Goal: Task Accomplishment & Management: Manage account settings

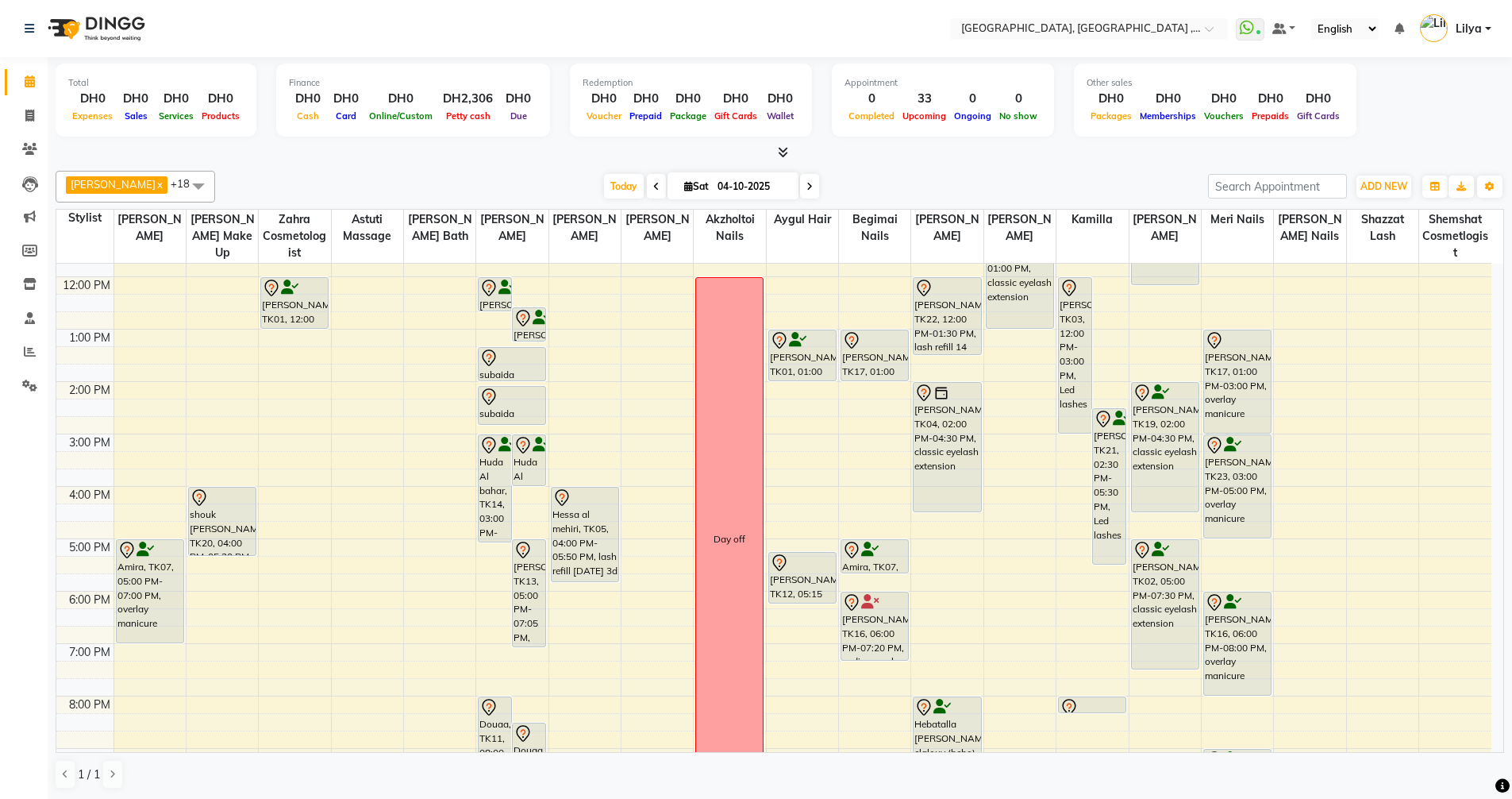
scroll to position [158, 0]
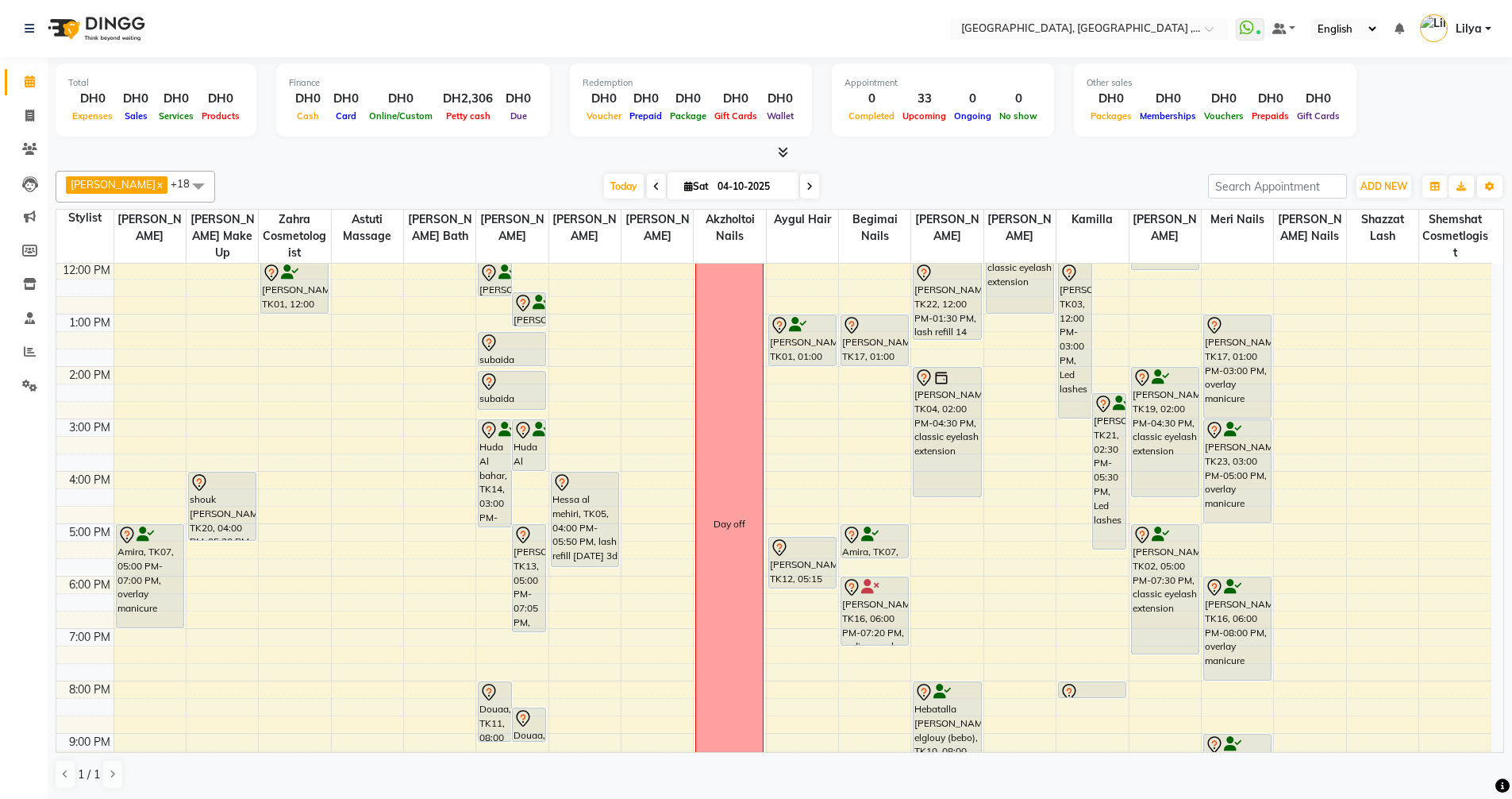
click at [1319, 531] on div "9:00 AM 10:00 AM 11:00 AM 12:00 PM 1:00 PM 2:00 PM 3:00 PM 4:00 PM 5:00 PM 6:00…" at bounding box center [773, 497] width 1435 height 785
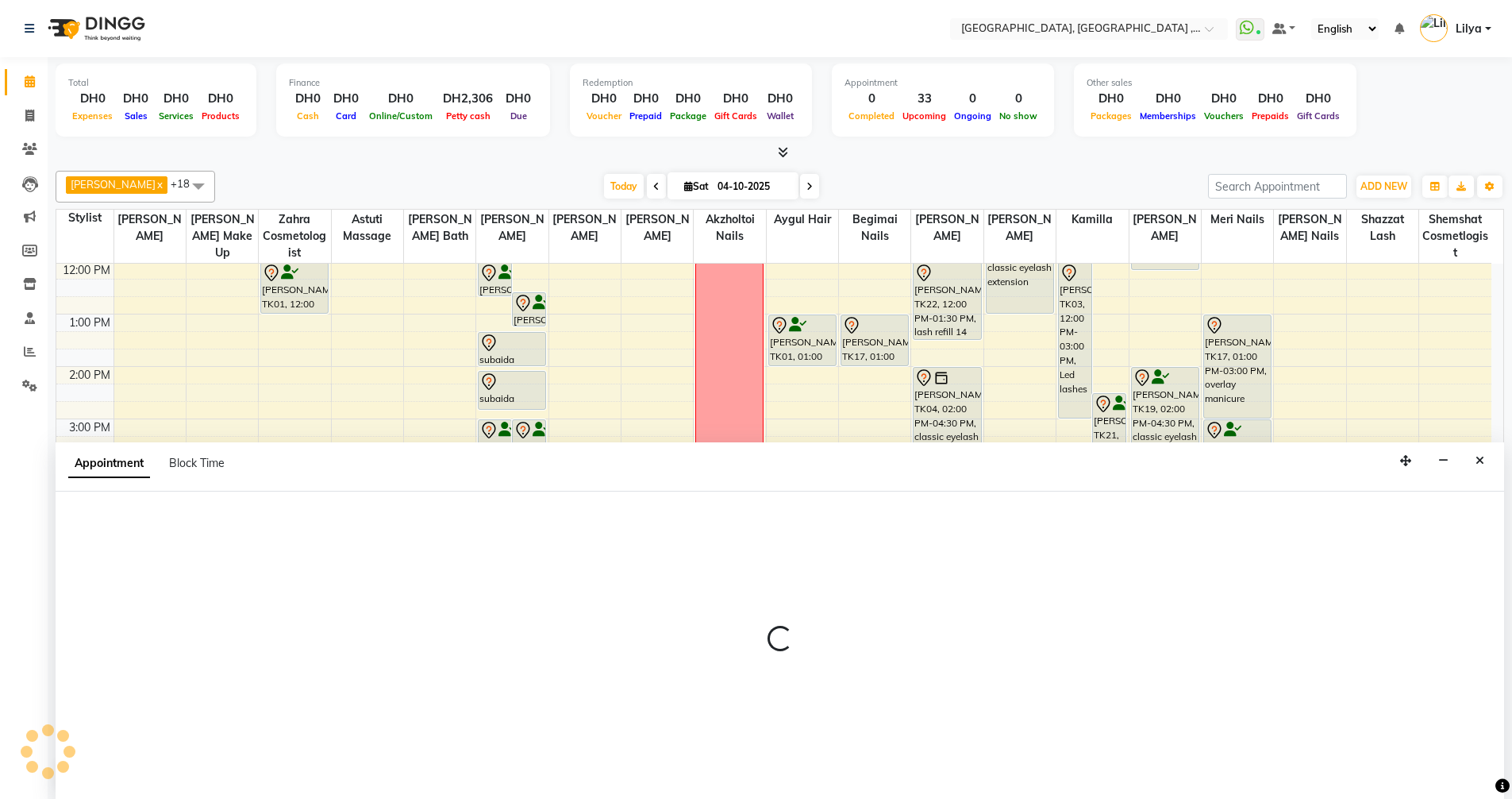
scroll to position [1, 0]
select select "90136"
select select "tentative"
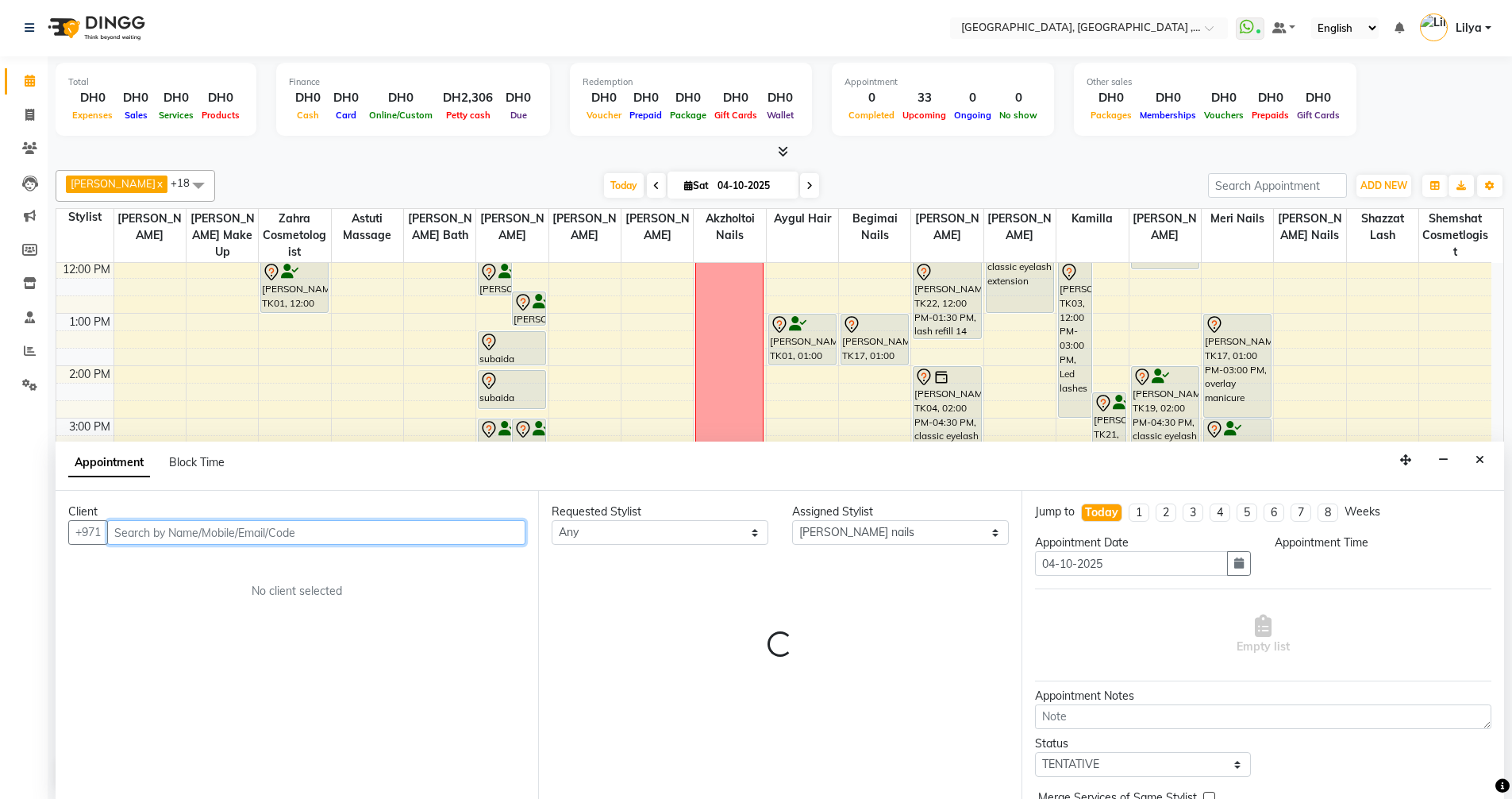
select select "1020"
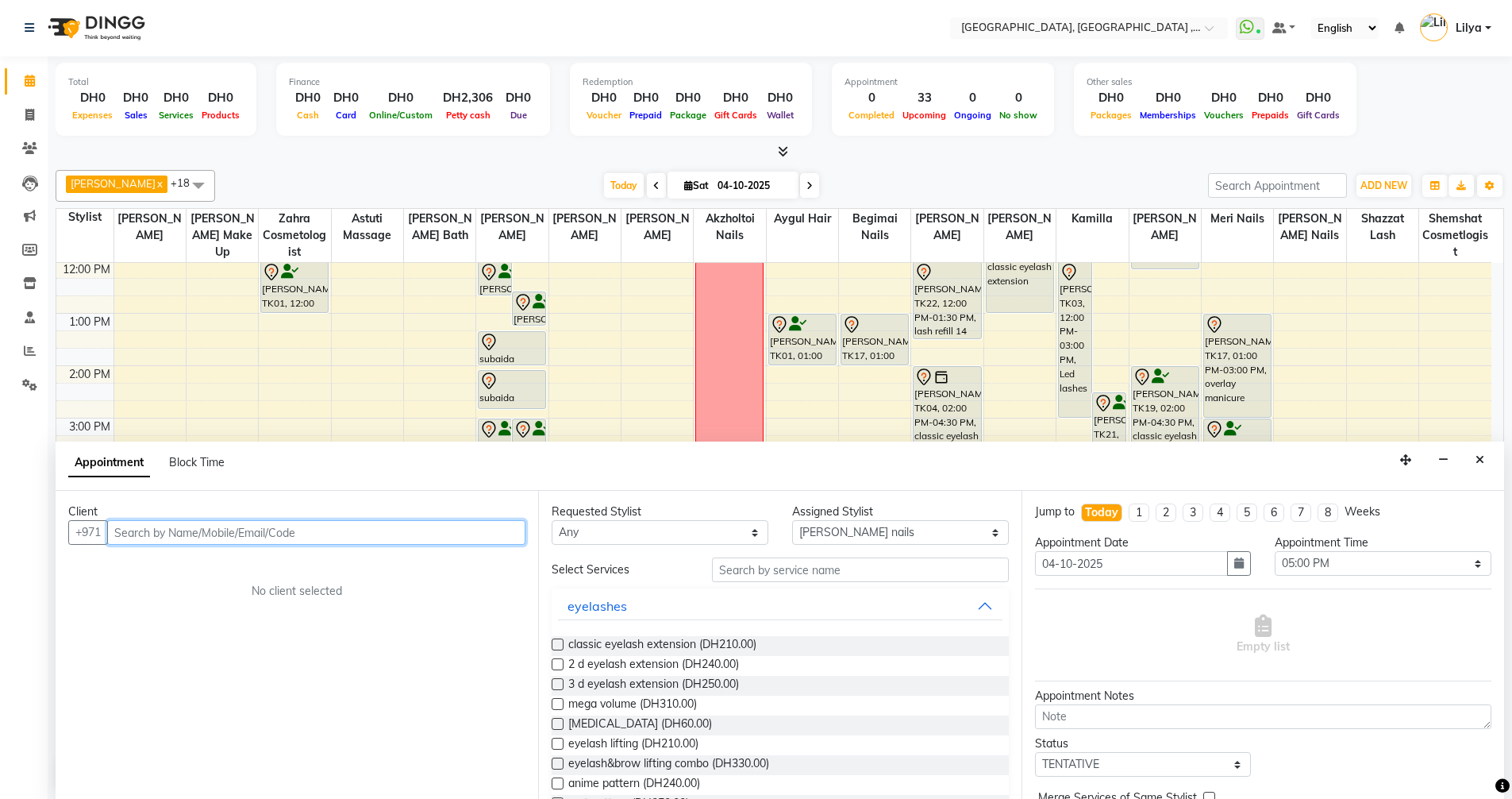
click at [205, 539] on input "text" at bounding box center [316, 532] width 418 height 25
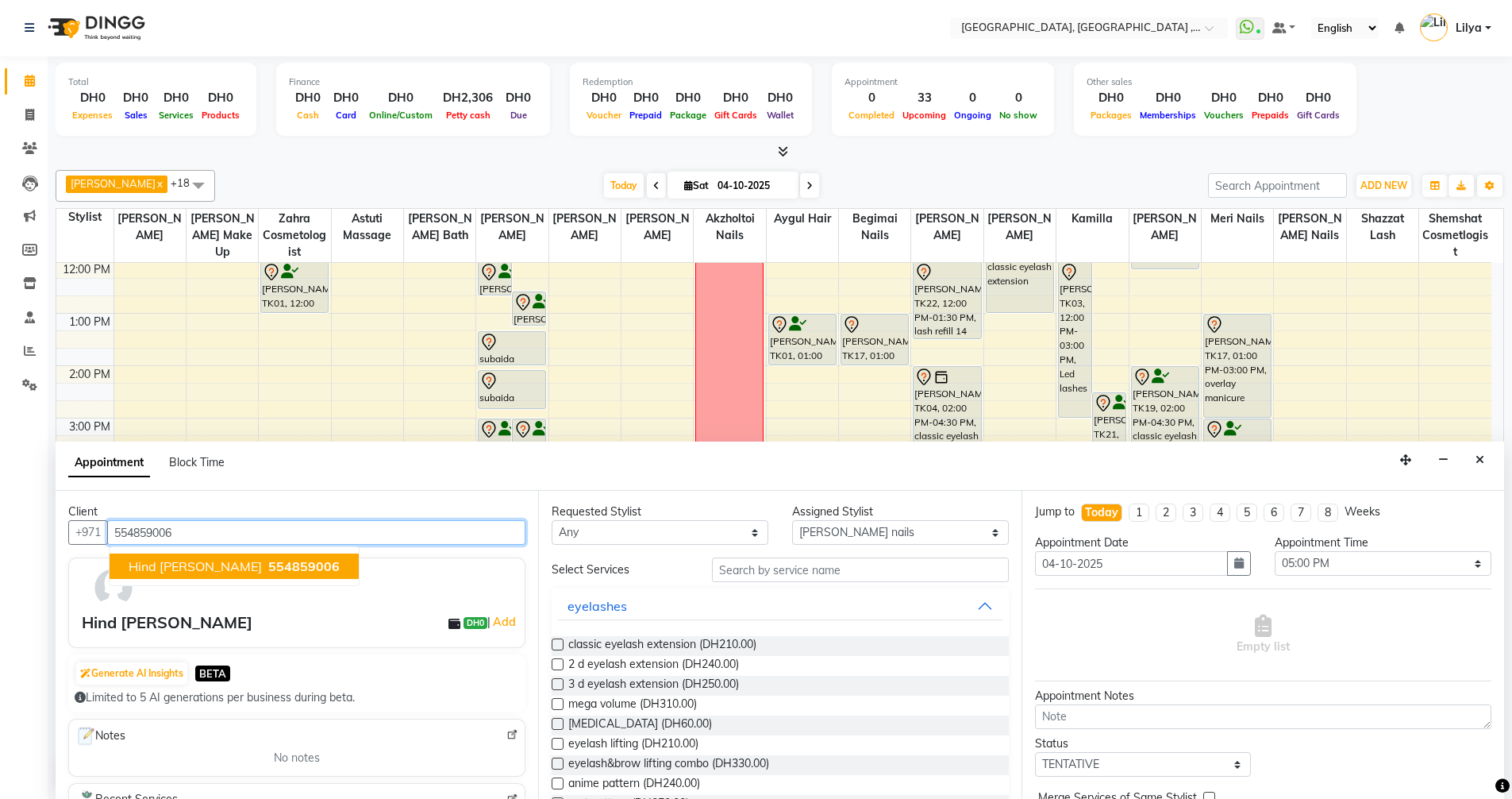
click at [187, 572] on span "Hind [PERSON_NAME]" at bounding box center [195, 566] width 134 height 16
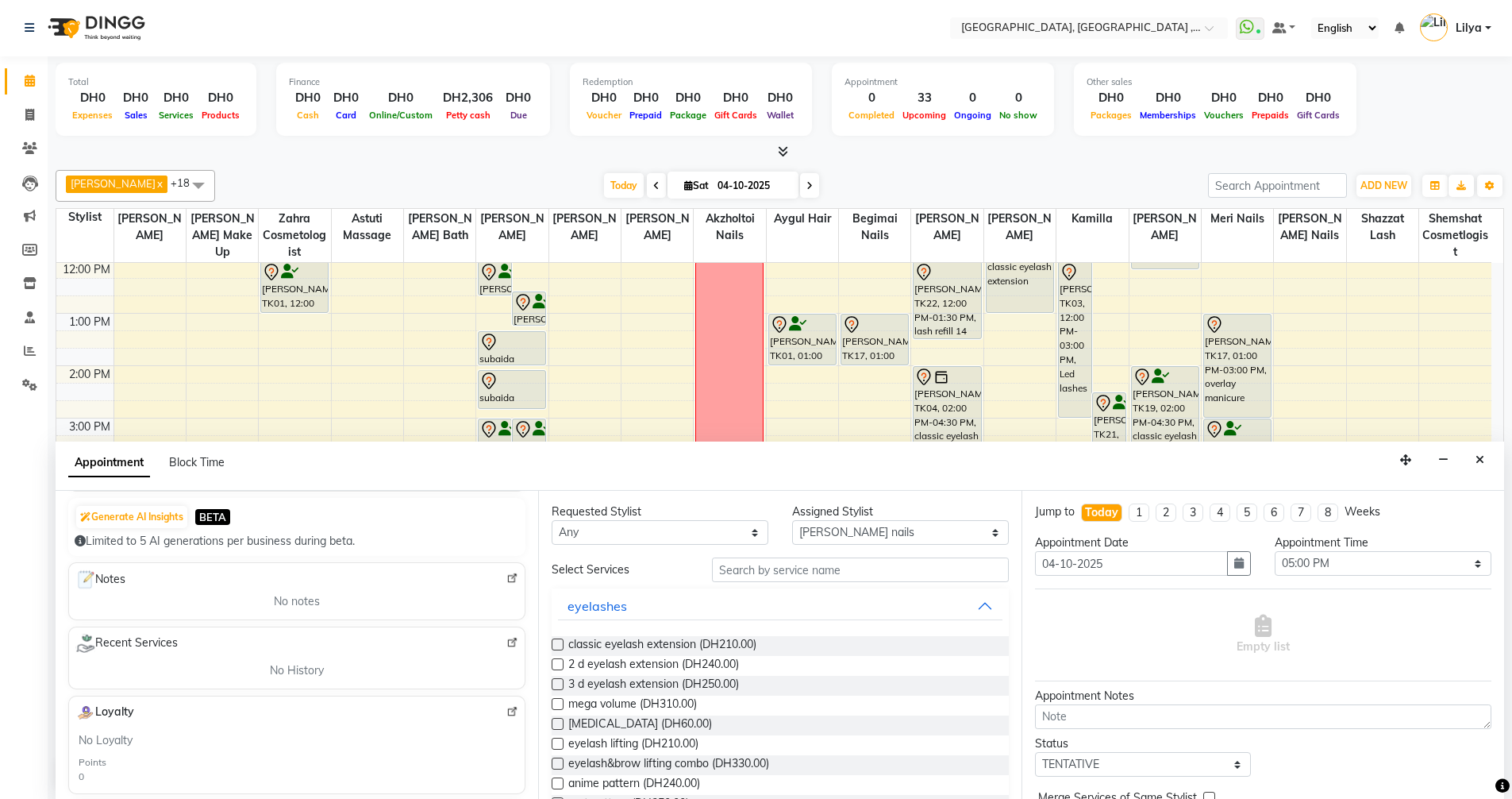
scroll to position [134, 0]
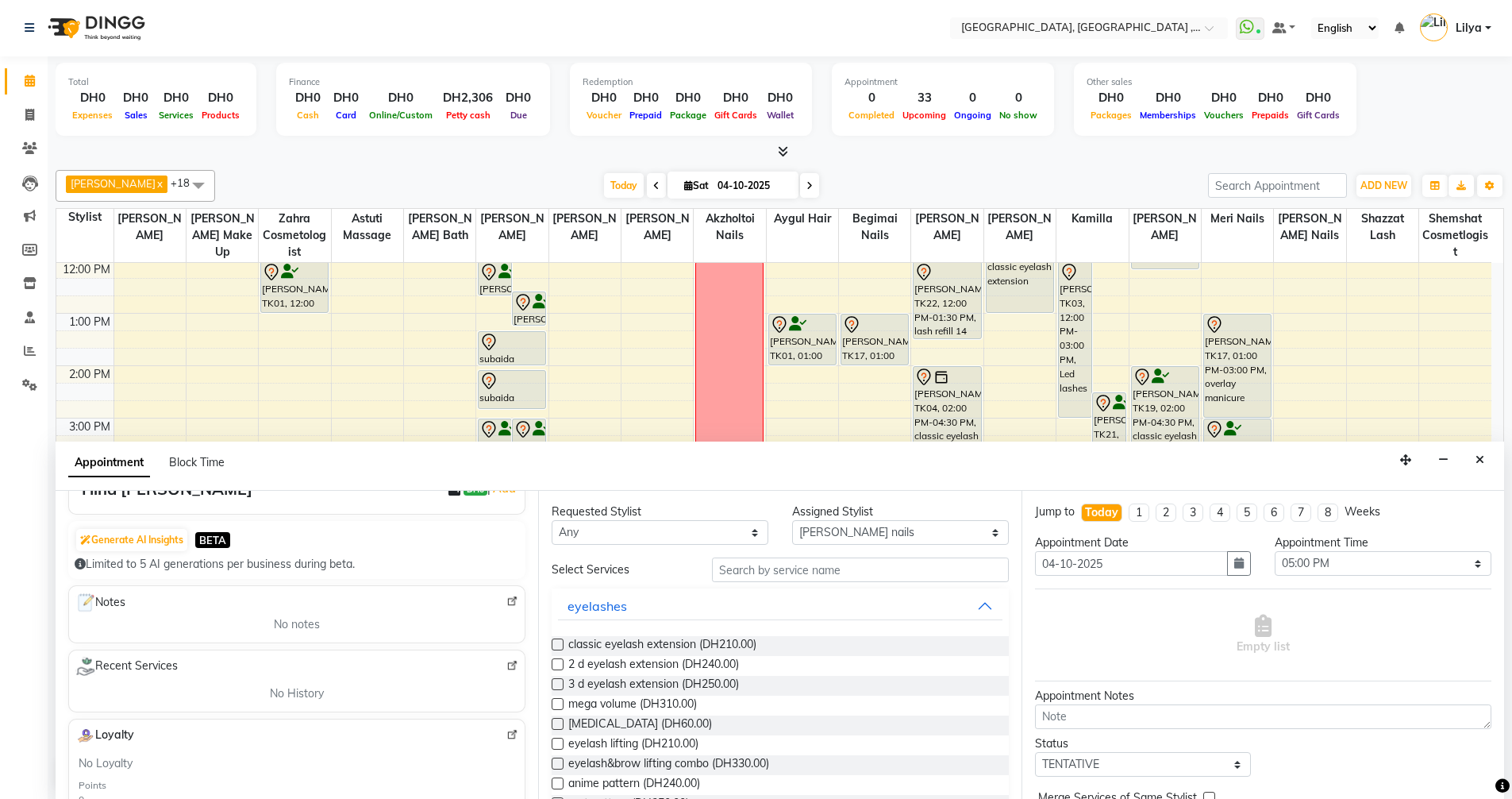
type input "554859006"
click at [555, 642] on label at bounding box center [558, 644] width 12 height 12
click at [555, 642] on input "checkbox" at bounding box center [557, 646] width 10 height 10
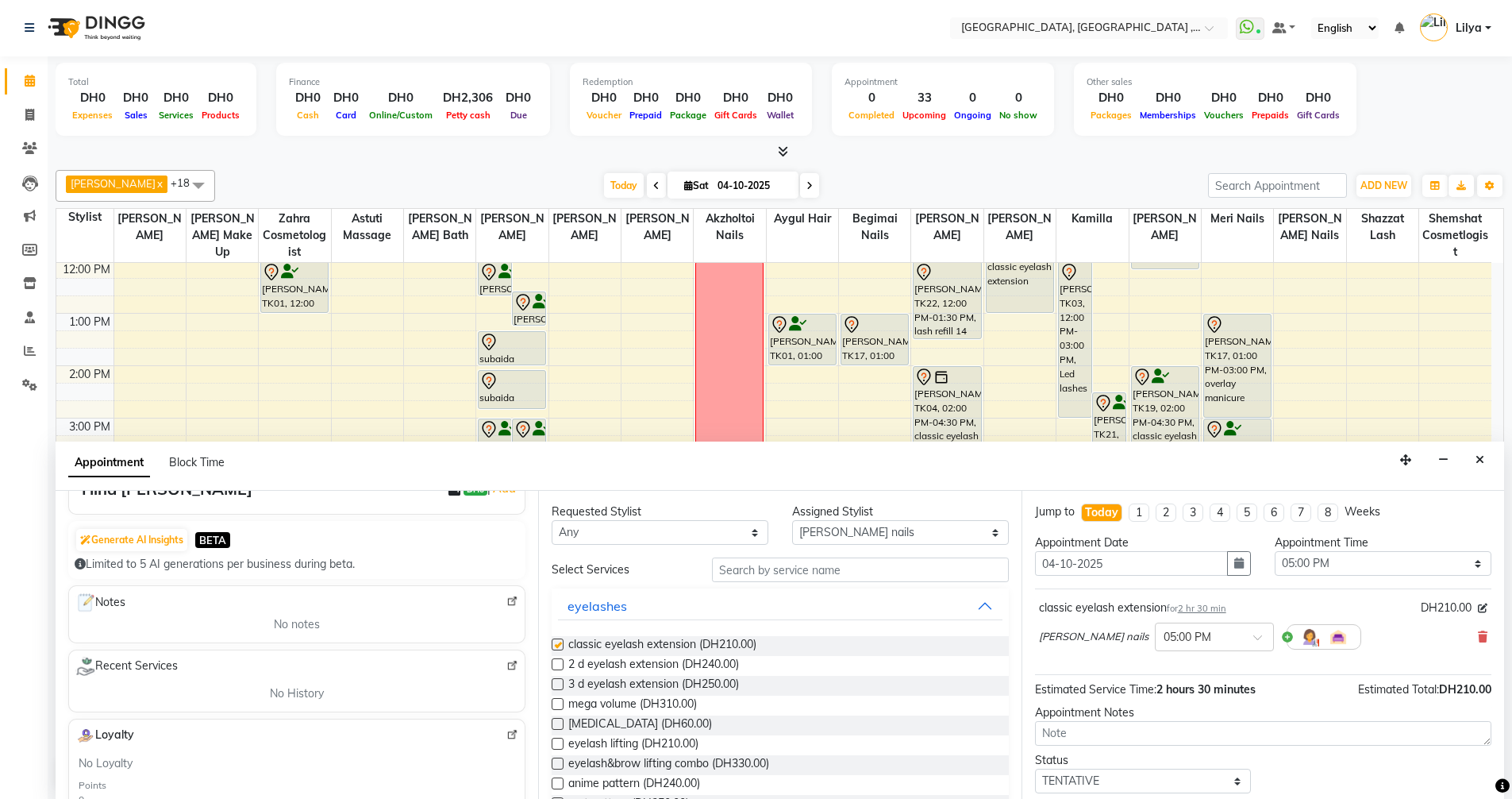
scroll to position [68, 0]
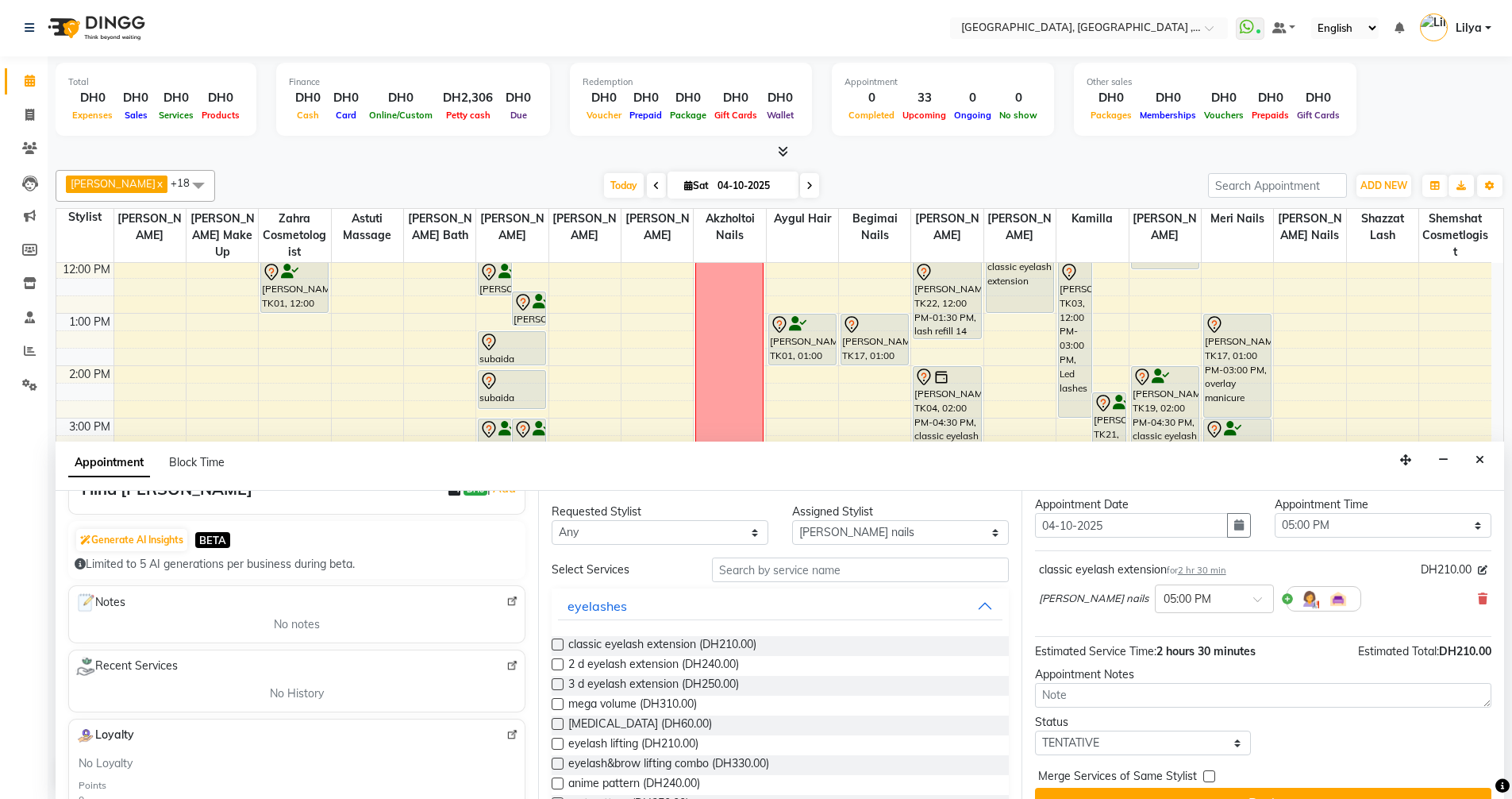
checkbox input "false"
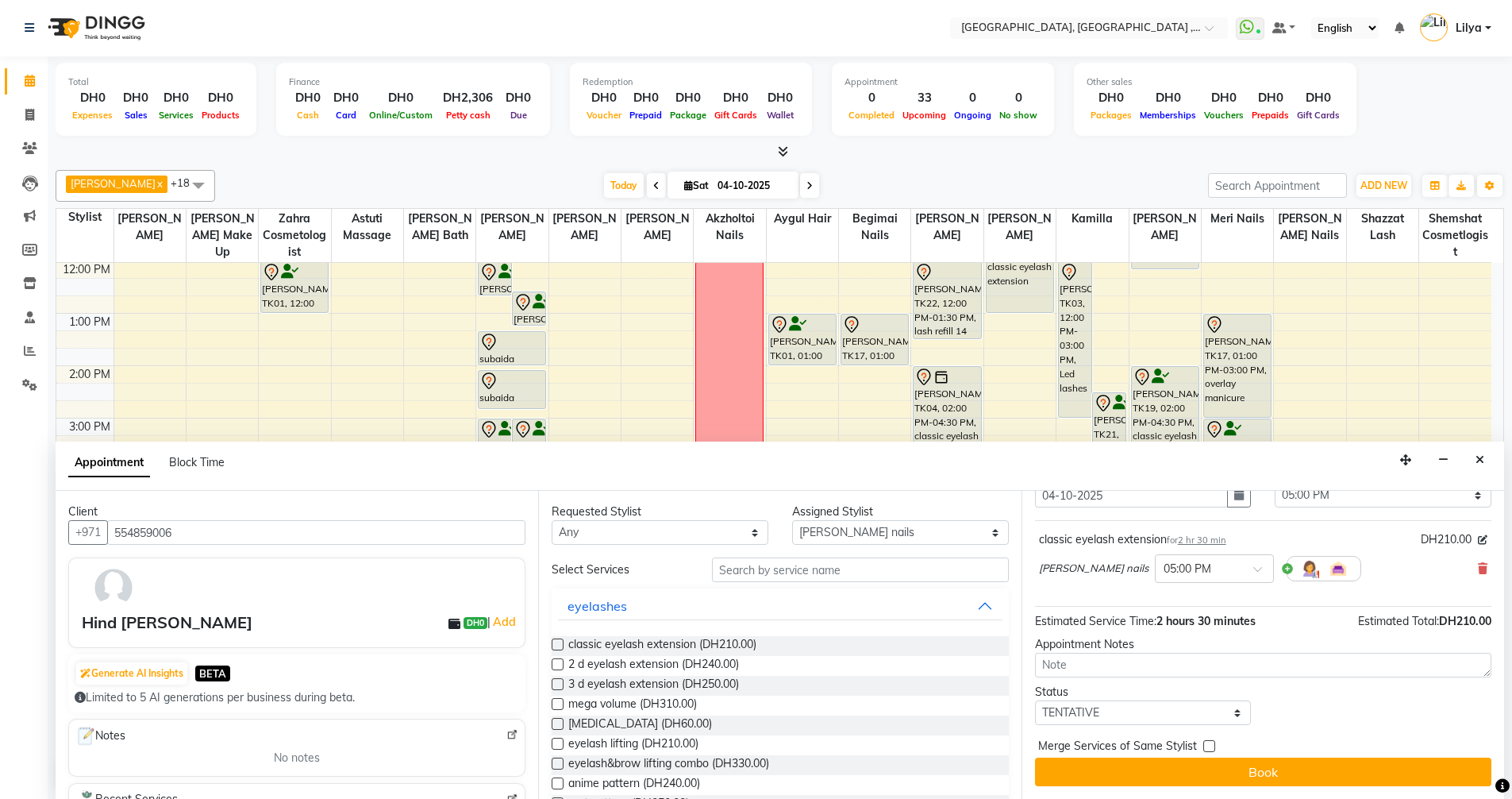
scroll to position [0, 0]
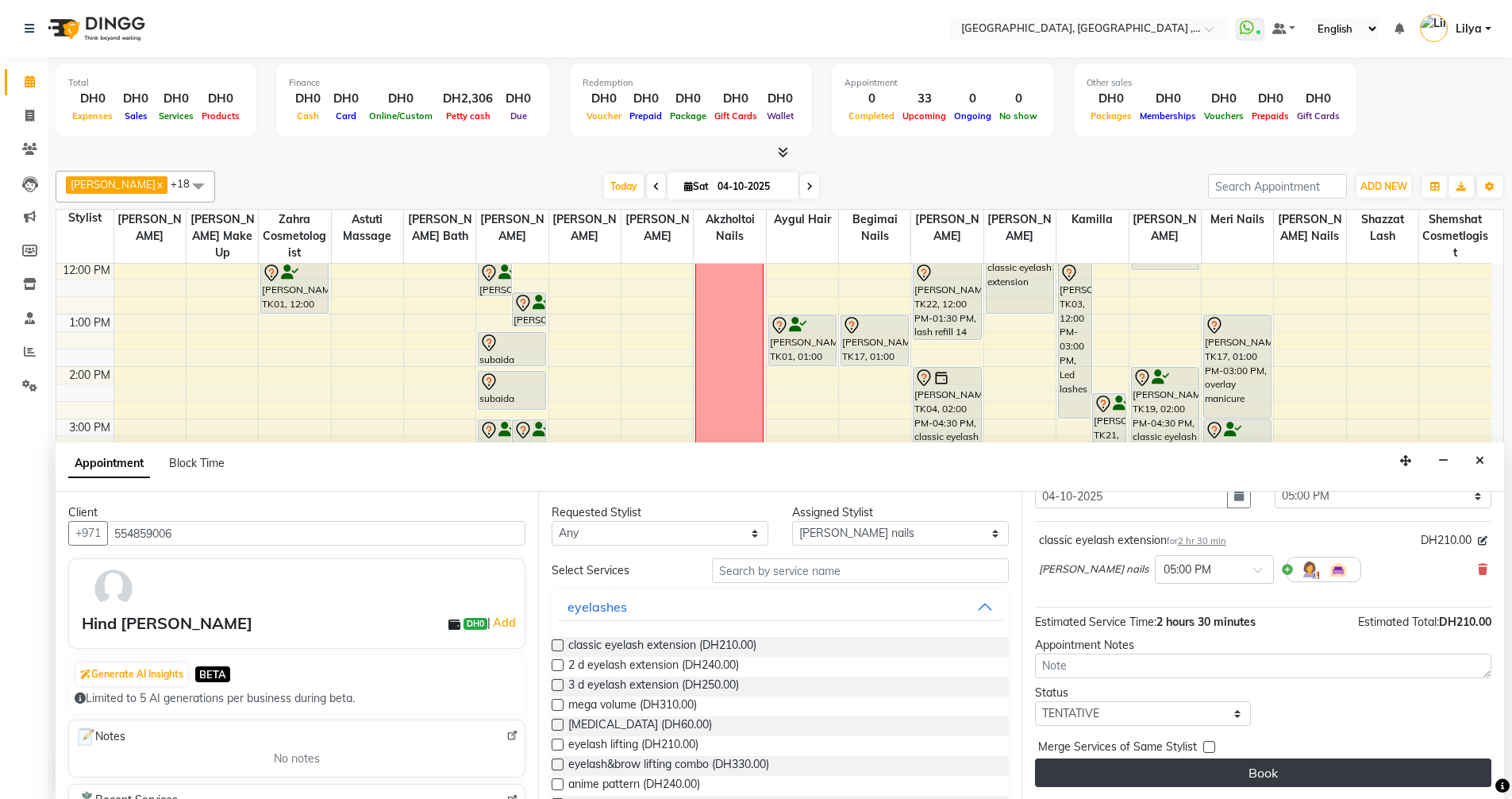
click at [1284, 768] on button "Book" at bounding box center [1263, 773] width 456 height 29
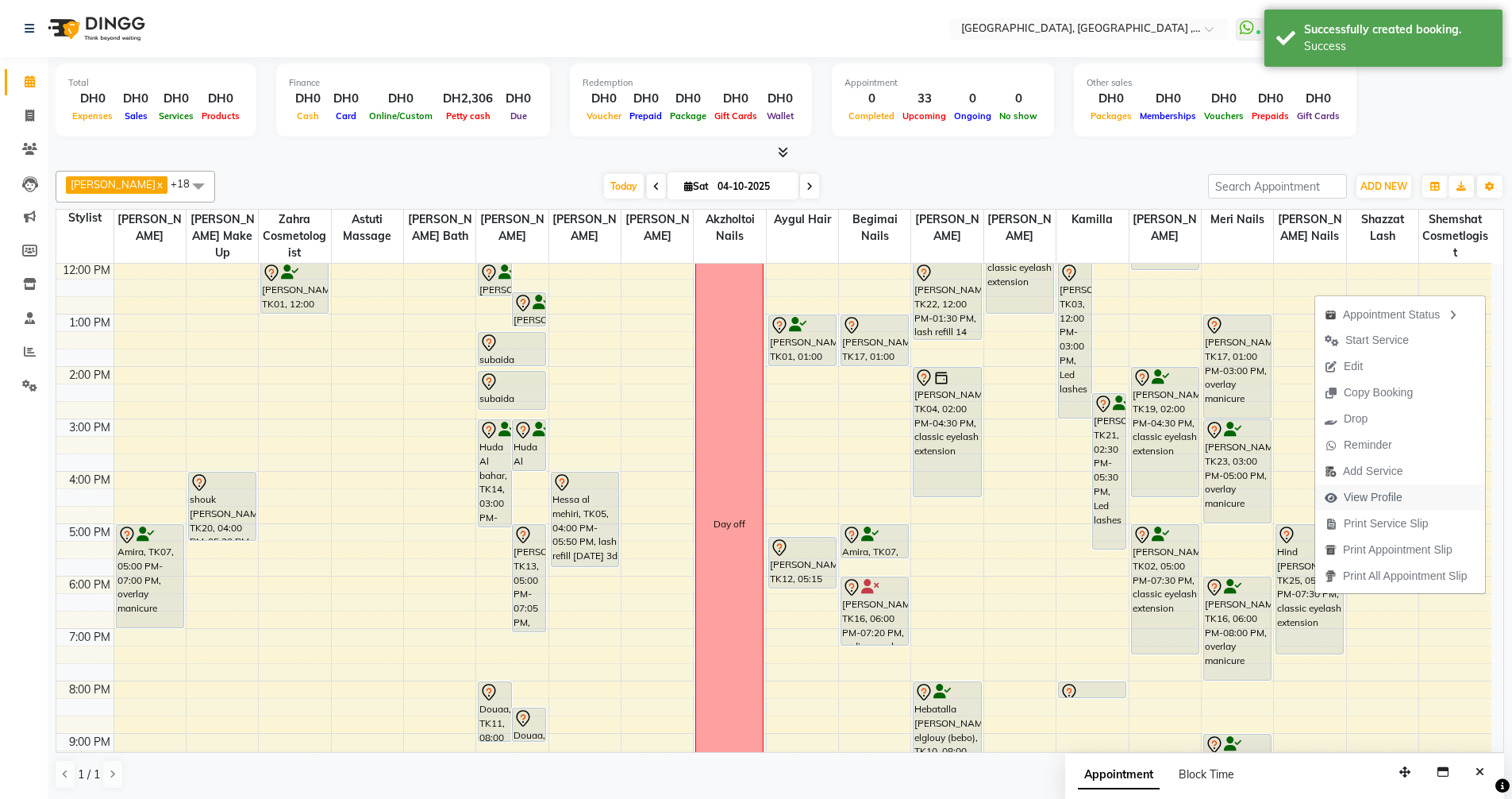
click at [1395, 500] on span "View Profile" at bounding box center [1372, 497] width 59 height 17
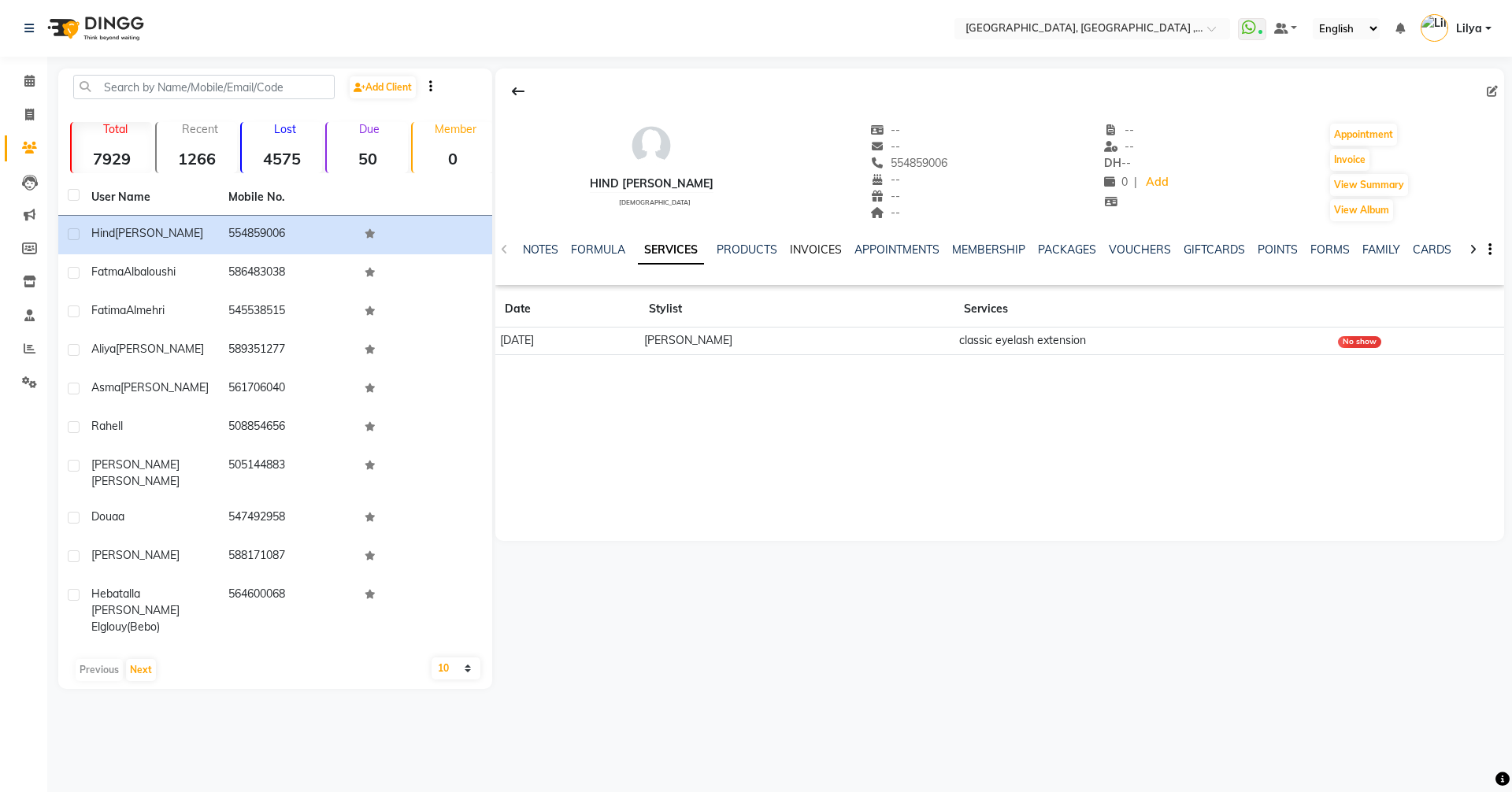
click at [801, 246] on link "INVOICES" at bounding box center [816, 249] width 52 height 14
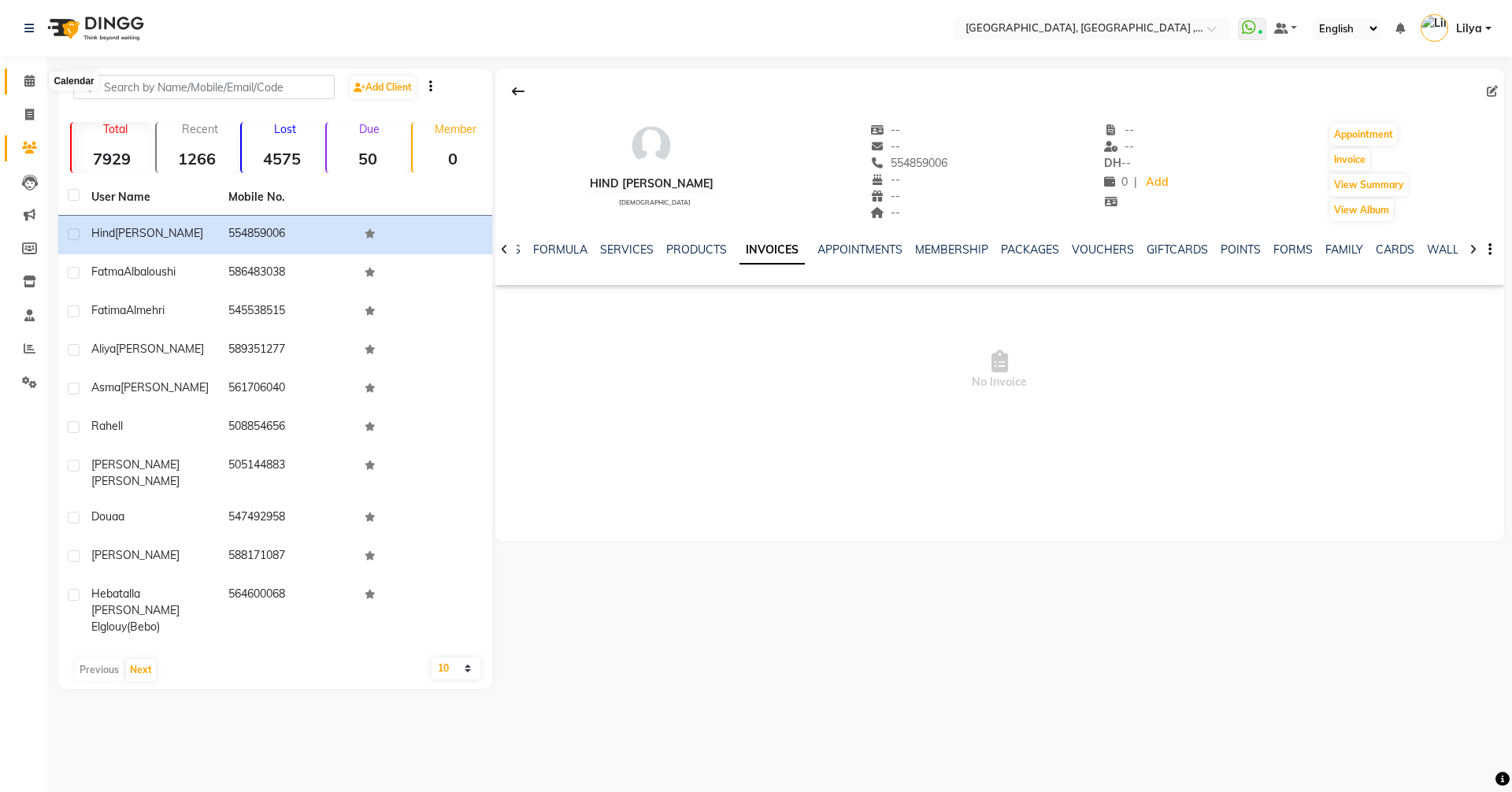
click at [21, 74] on span at bounding box center [30, 81] width 28 height 18
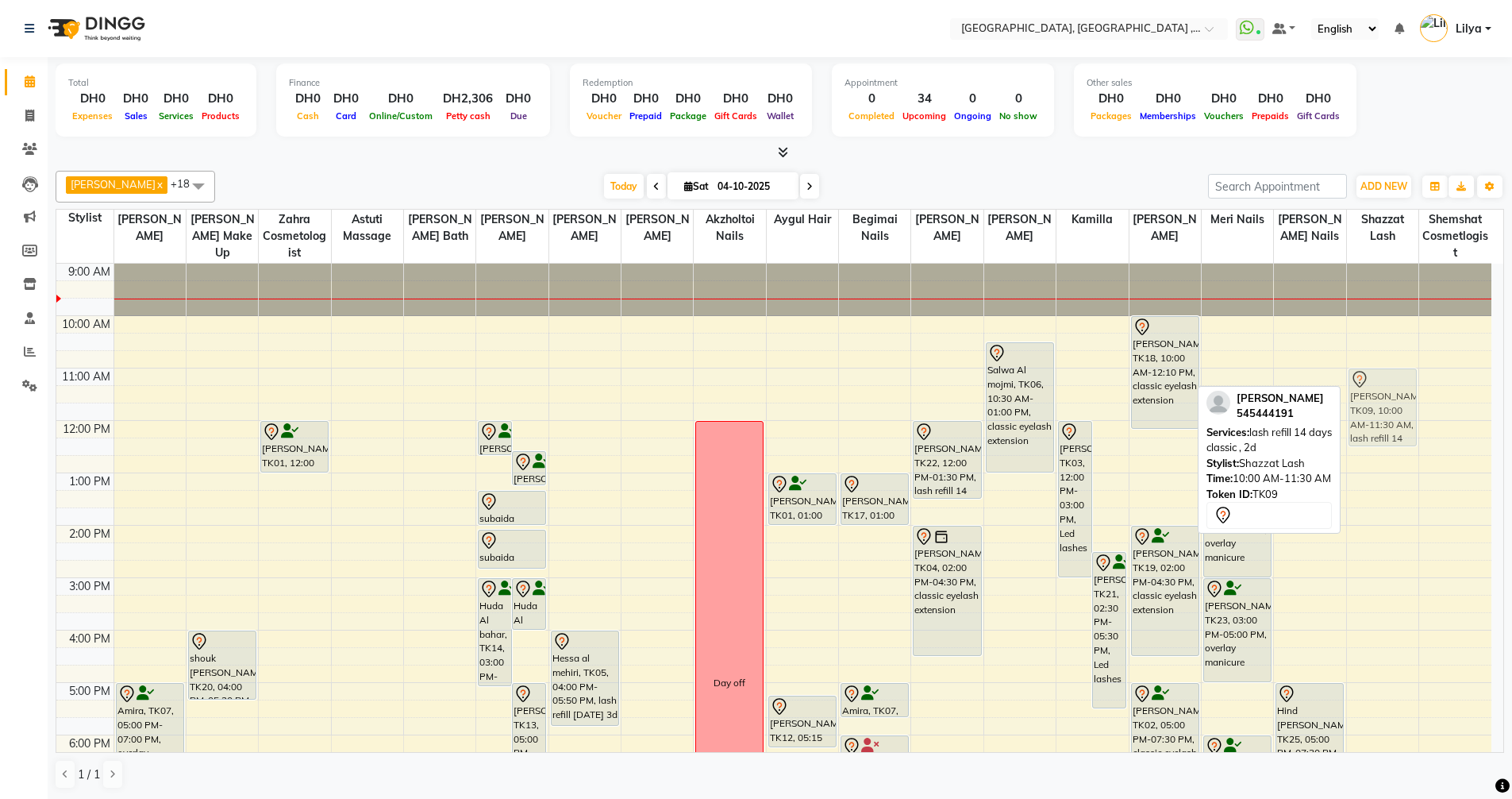
drag, startPoint x: 1372, startPoint y: 364, endPoint x: 1369, endPoint y: 413, distance: 49.1
click at [1369, 413] on div "Reem al huseni, TK09, 10:00 AM-11:30 AM, lash refill 14 days classic , 2d Reem …" at bounding box center [1383, 656] width 72 height 785
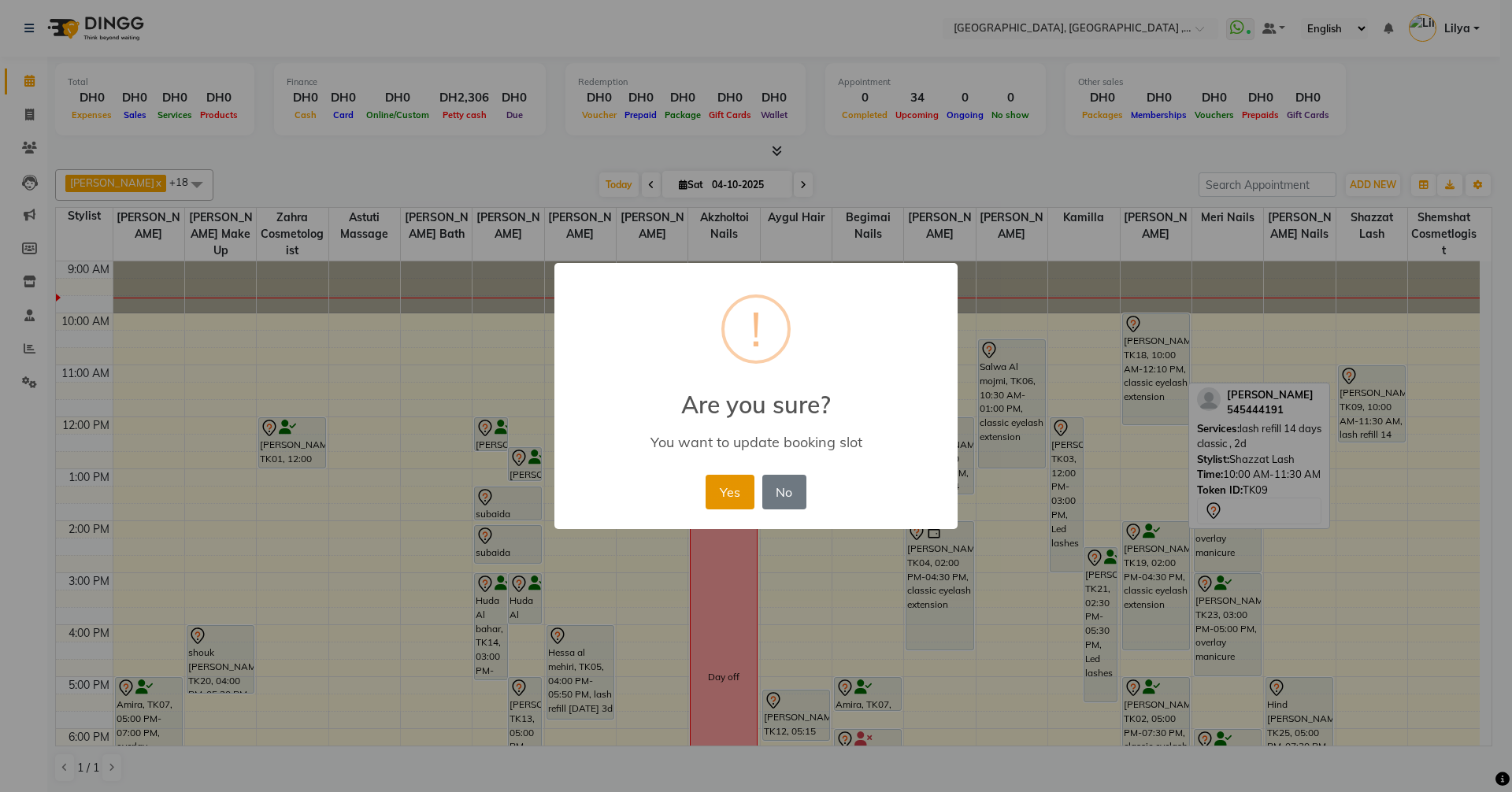
click at [737, 489] on button "Yes" at bounding box center [729, 491] width 48 height 35
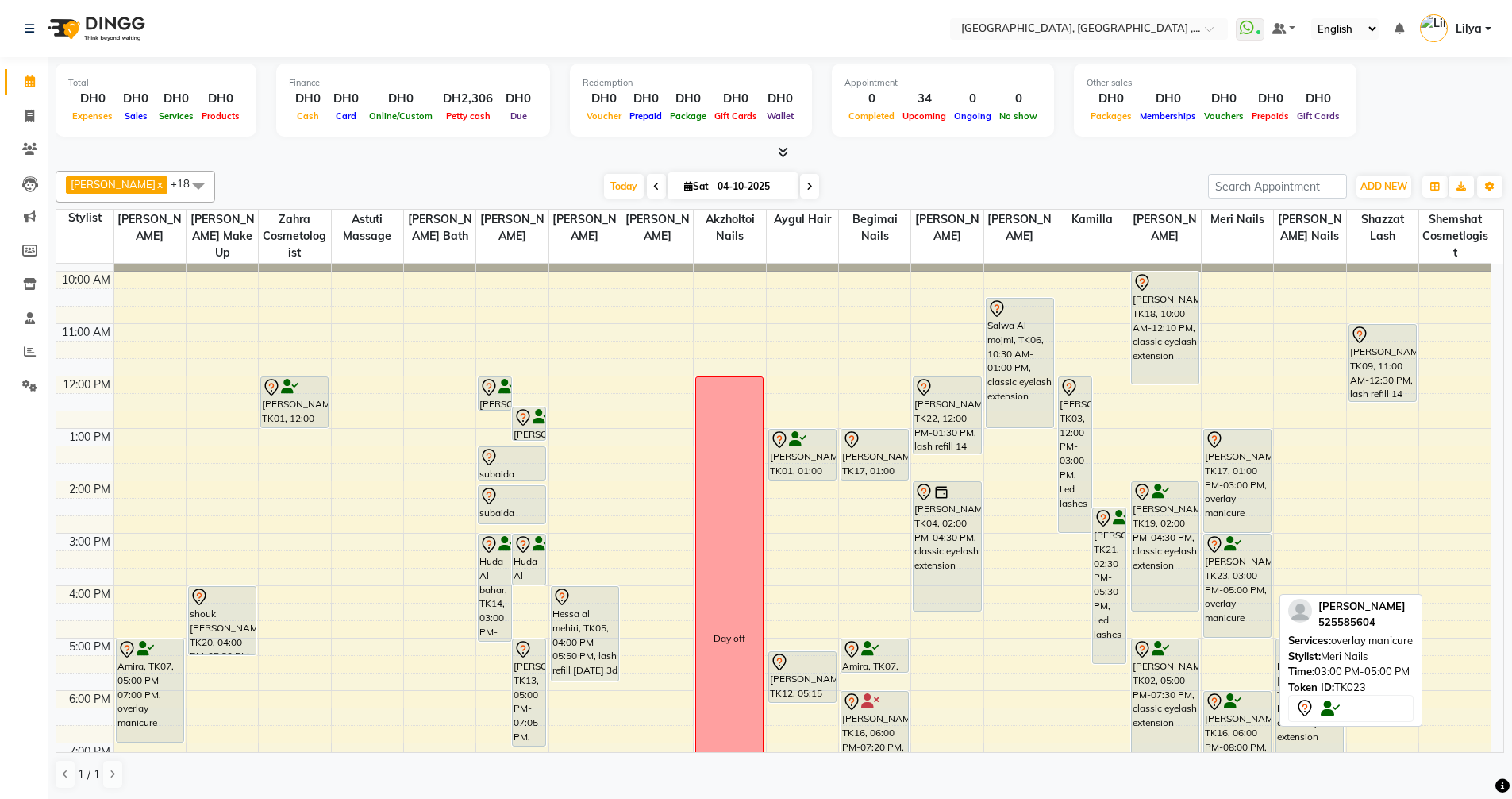
scroll to position [79, 0]
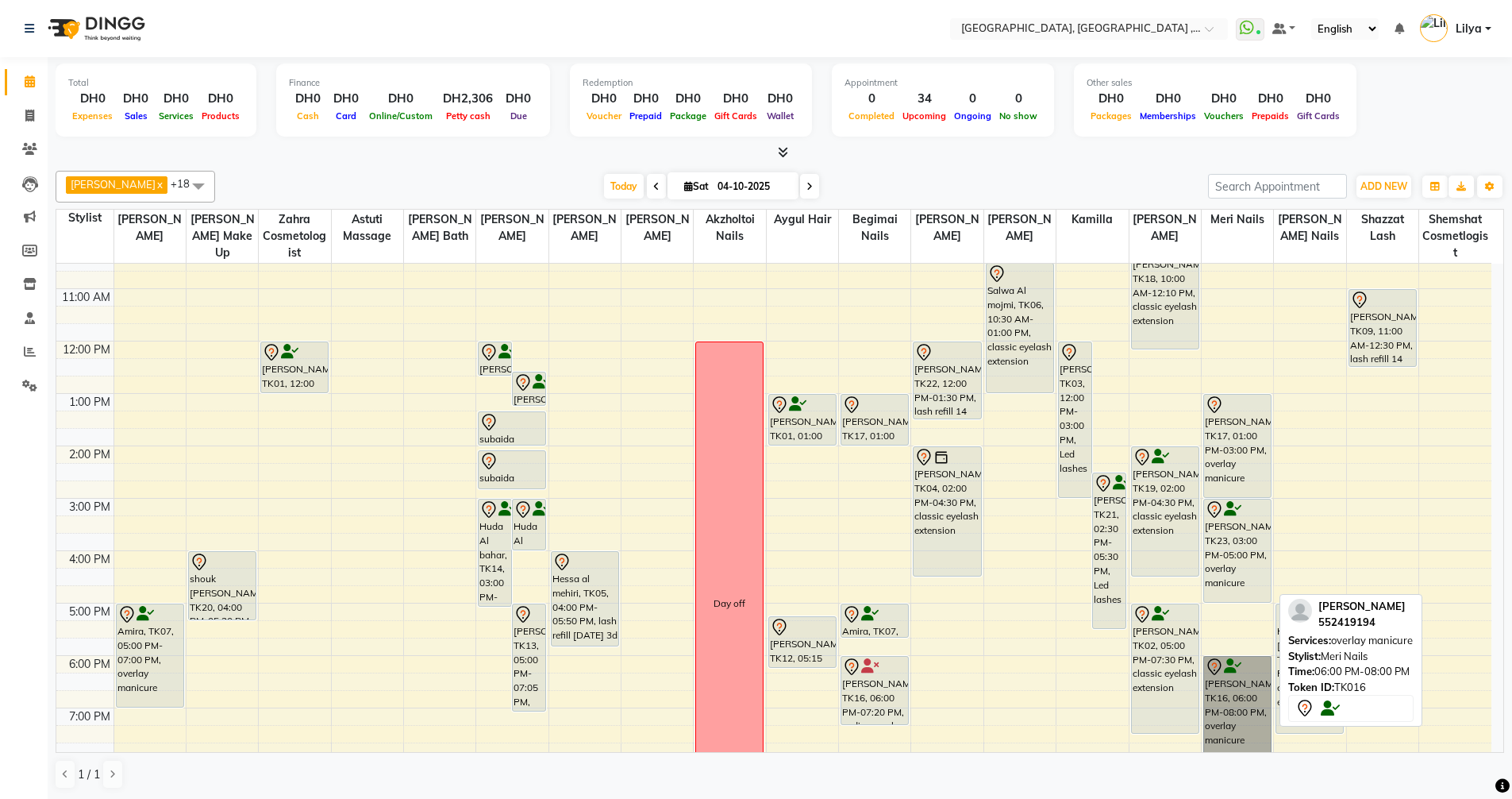
drag, startPoint x: 1229, startPoint y: 705, endPoint x: 1219, endPoint y: 693, distance: 15.6
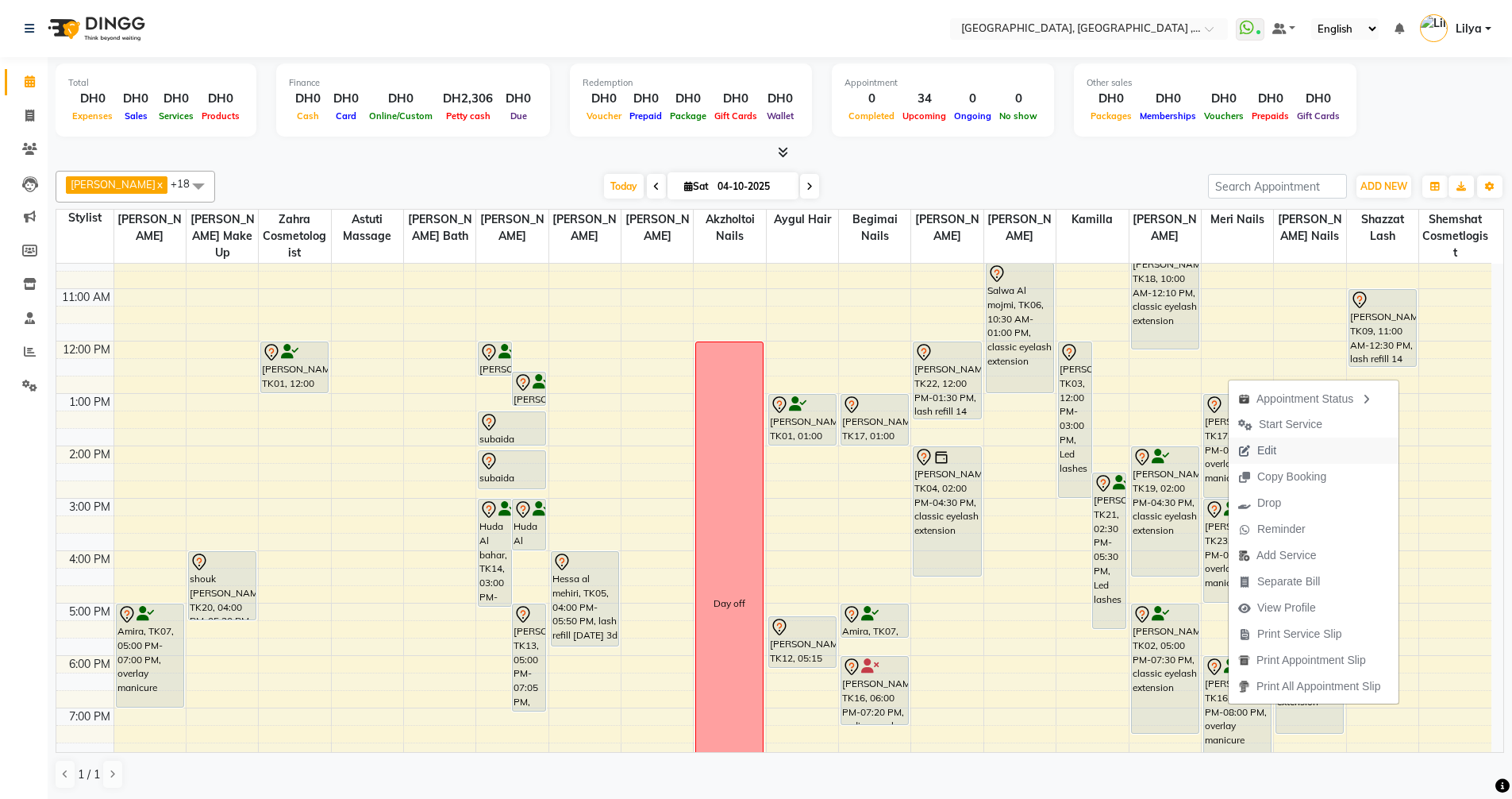
click at [1267, 448] on span "Edit" at bounding box center [1266, 451] width 19 height 17
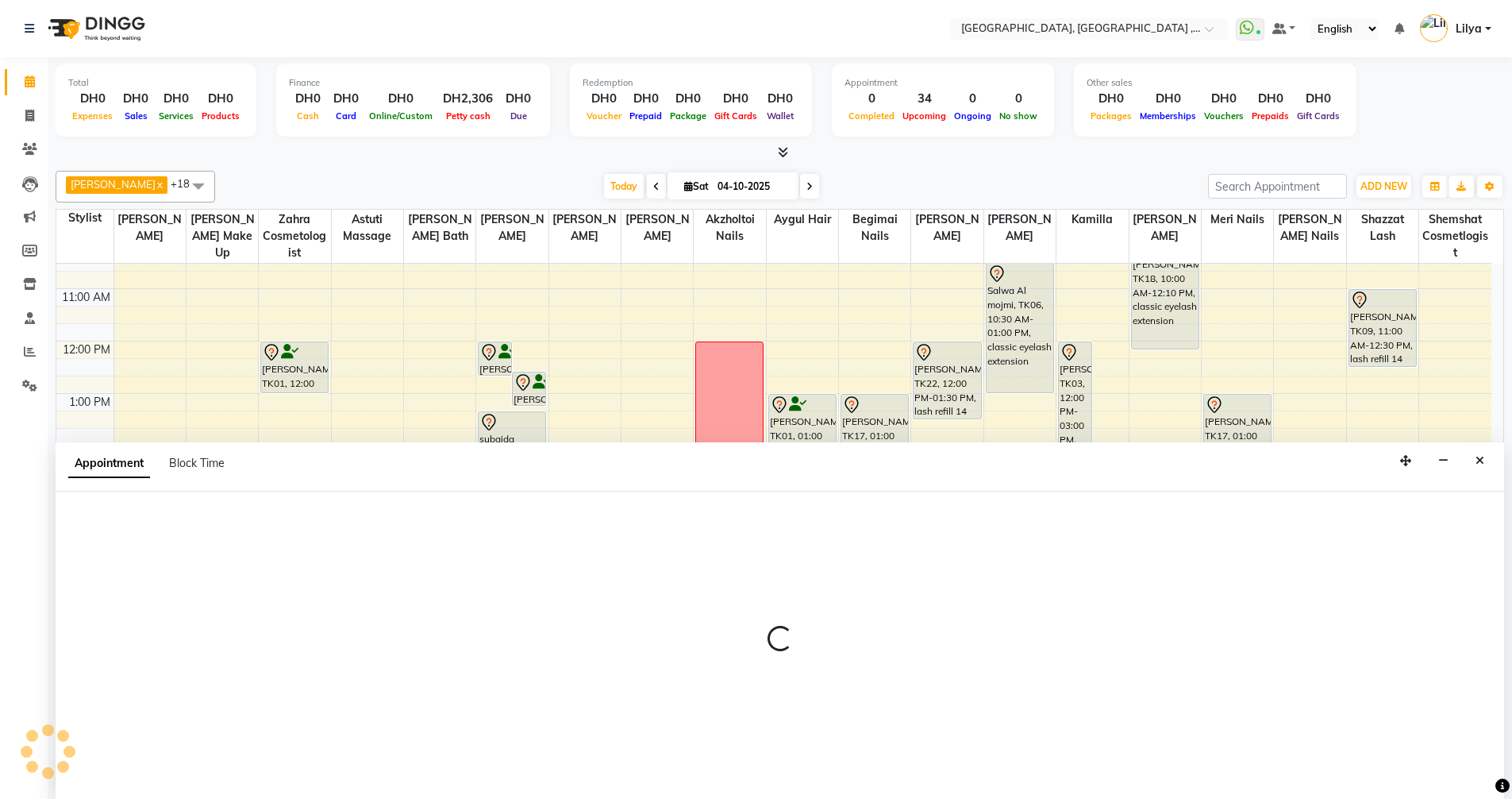
scroll to position [1, 0]
select select "tentative"
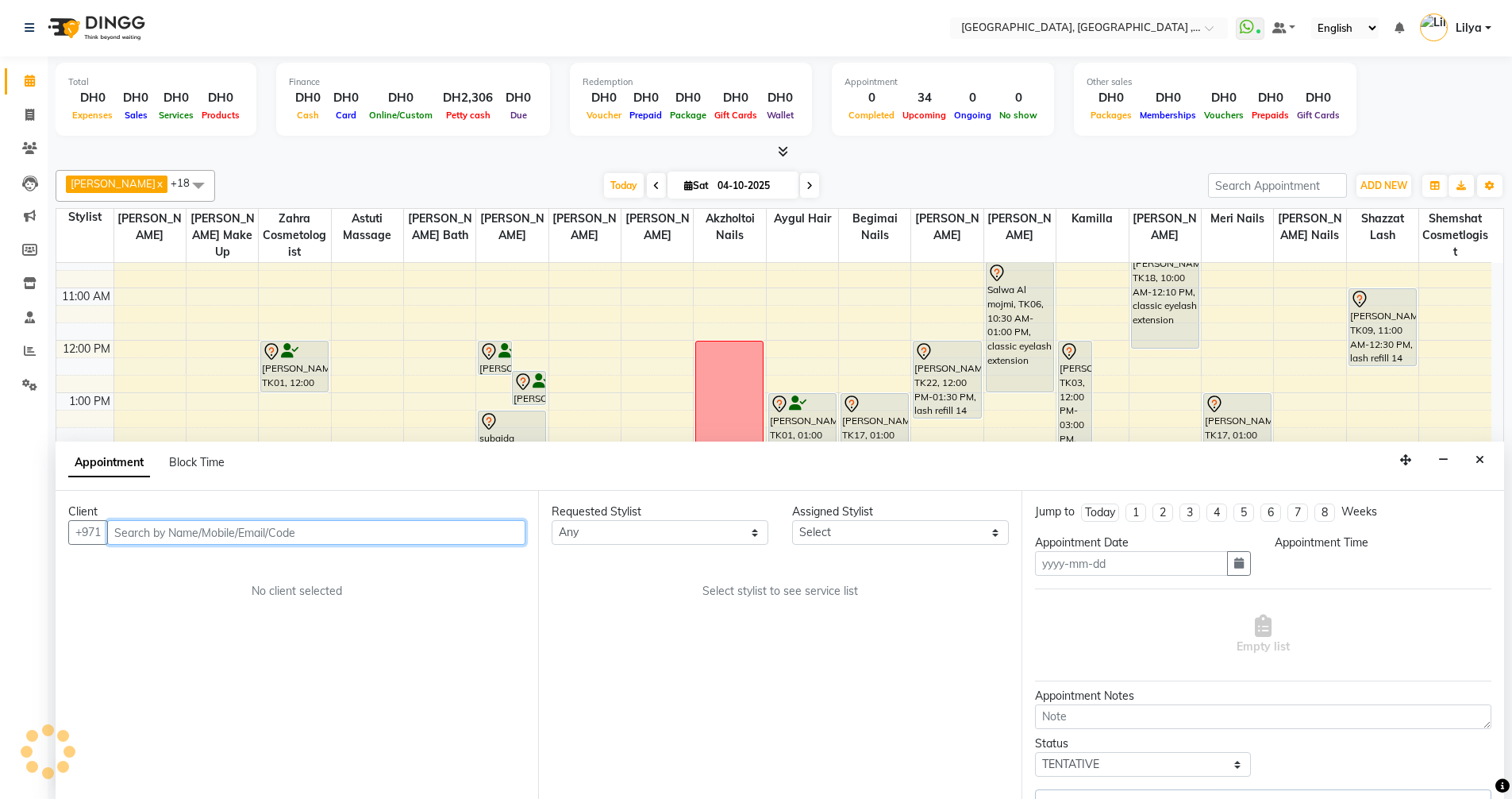
type input "04-10-2025"
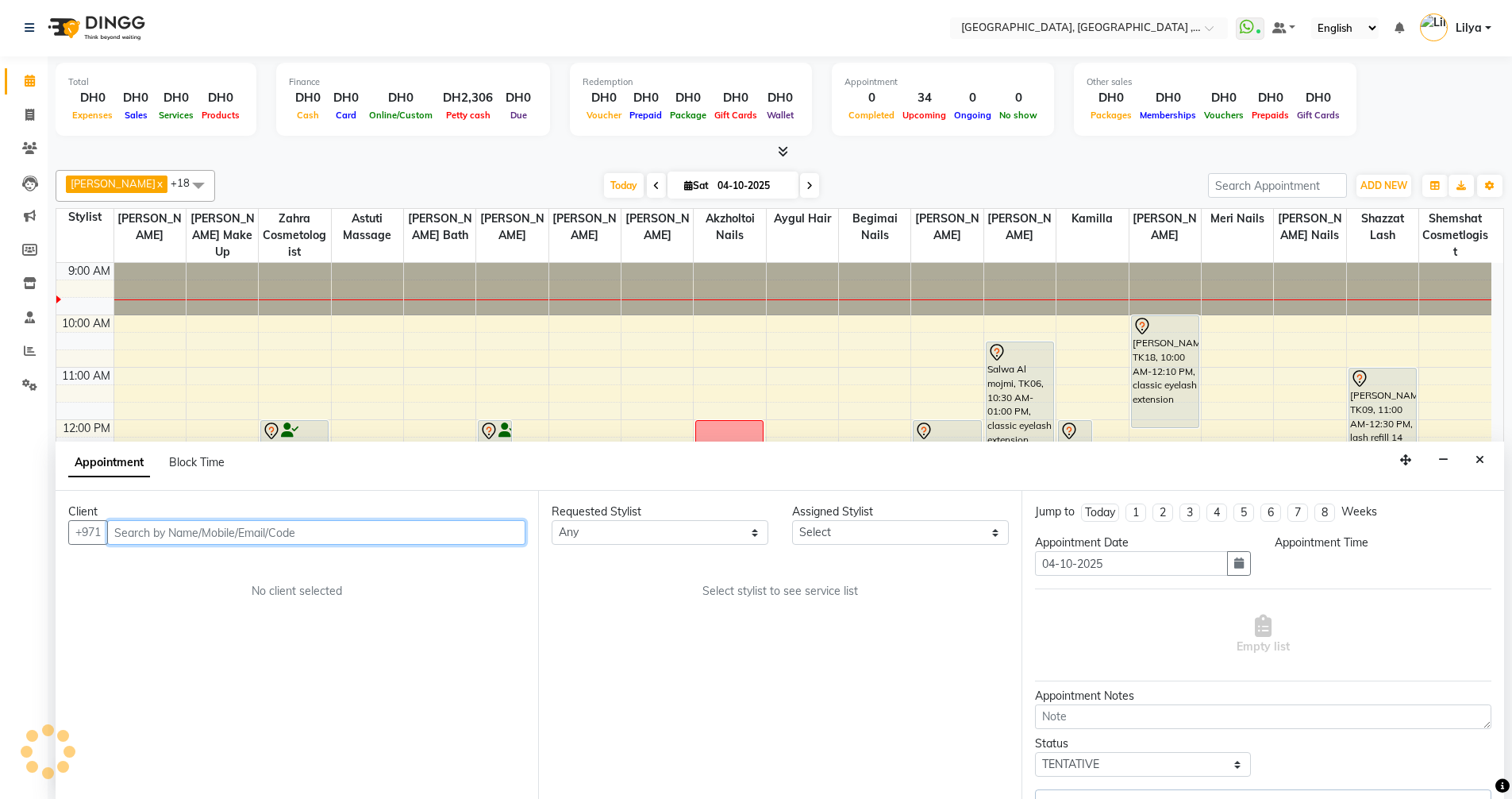
select select "1080"
select select "85659"
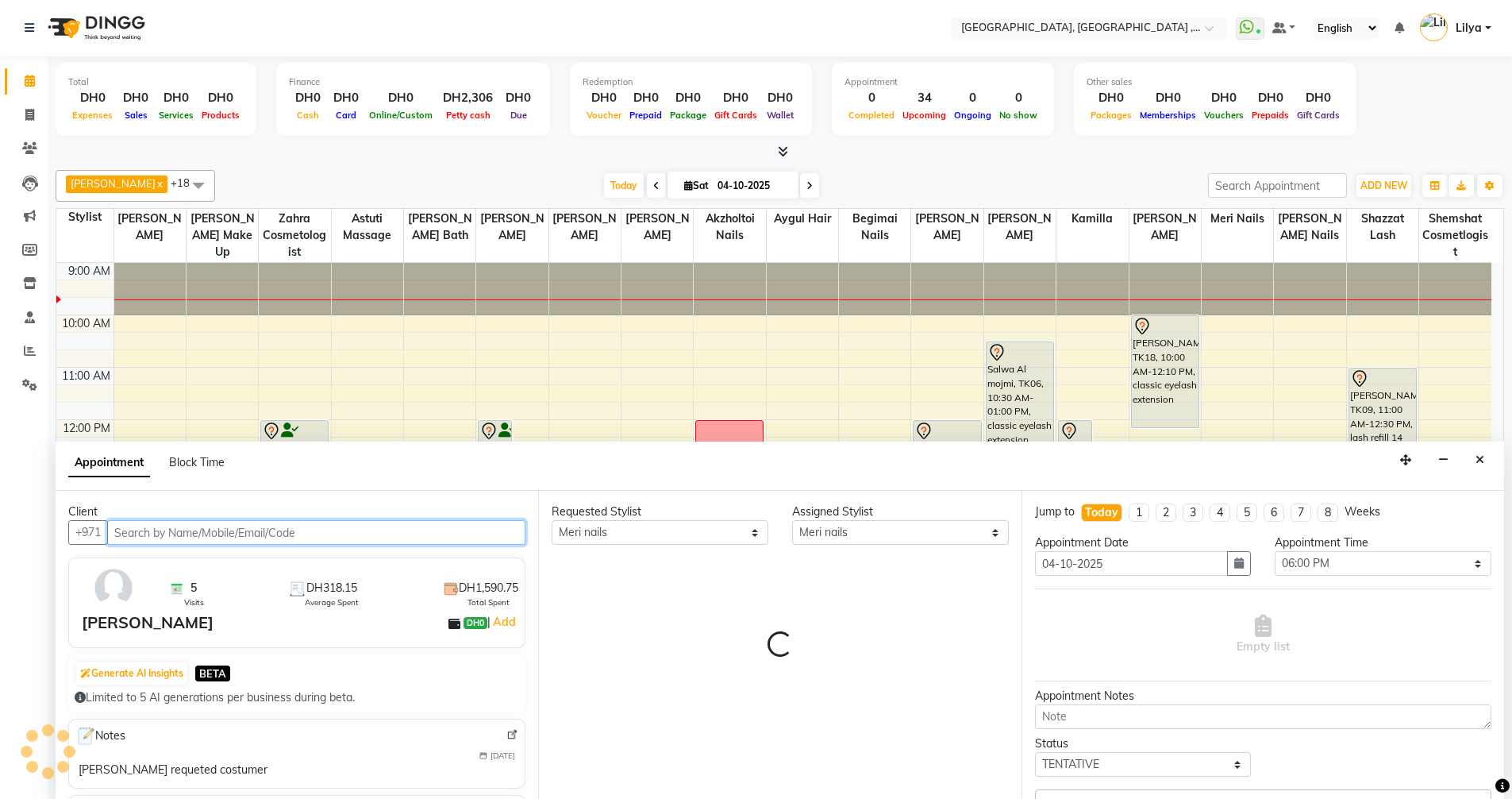
select select "1566"
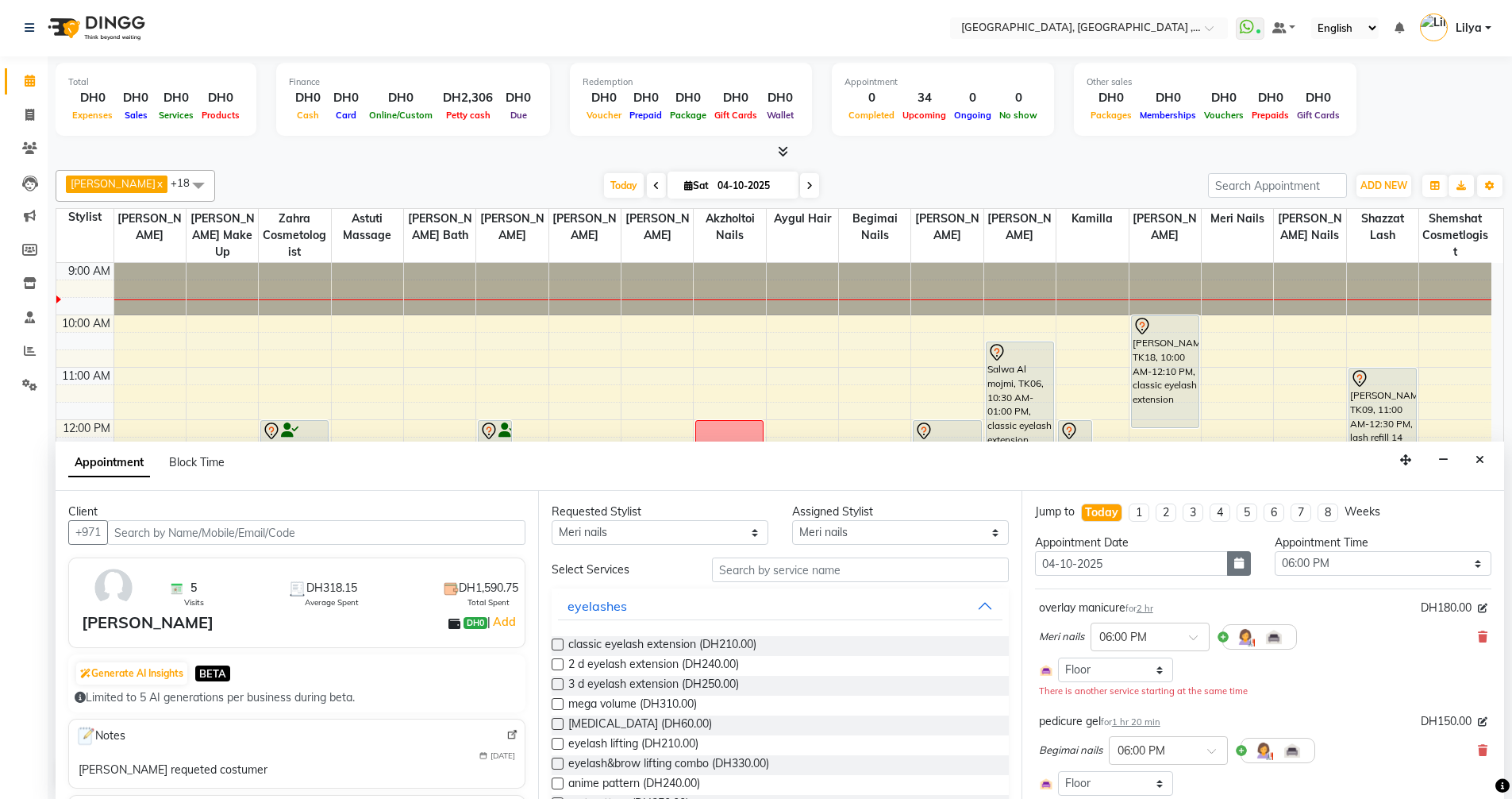
click at [1234, 561] on icon "button" at bounding box center [1238, 562] width 9 height 11
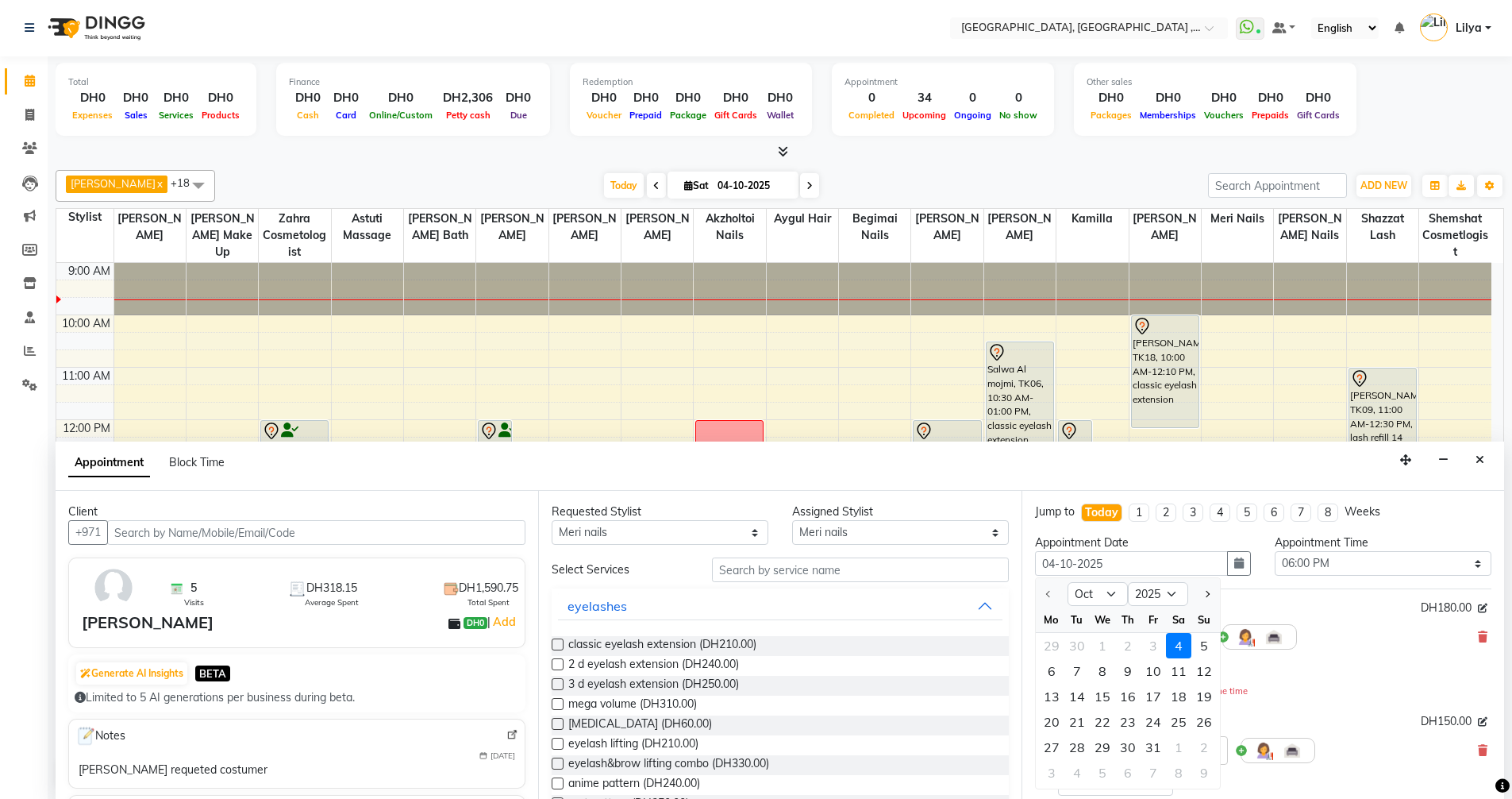
drag, startPoint x: 1200, startPoint y: 651, endPoint x: 1211, endPoint y: 651, distance: 11.0
click at [1200, 651] on div "5" at bounding box center [1204, 646] width 26 height 26
type input "05-10-2025"
select select "1080"
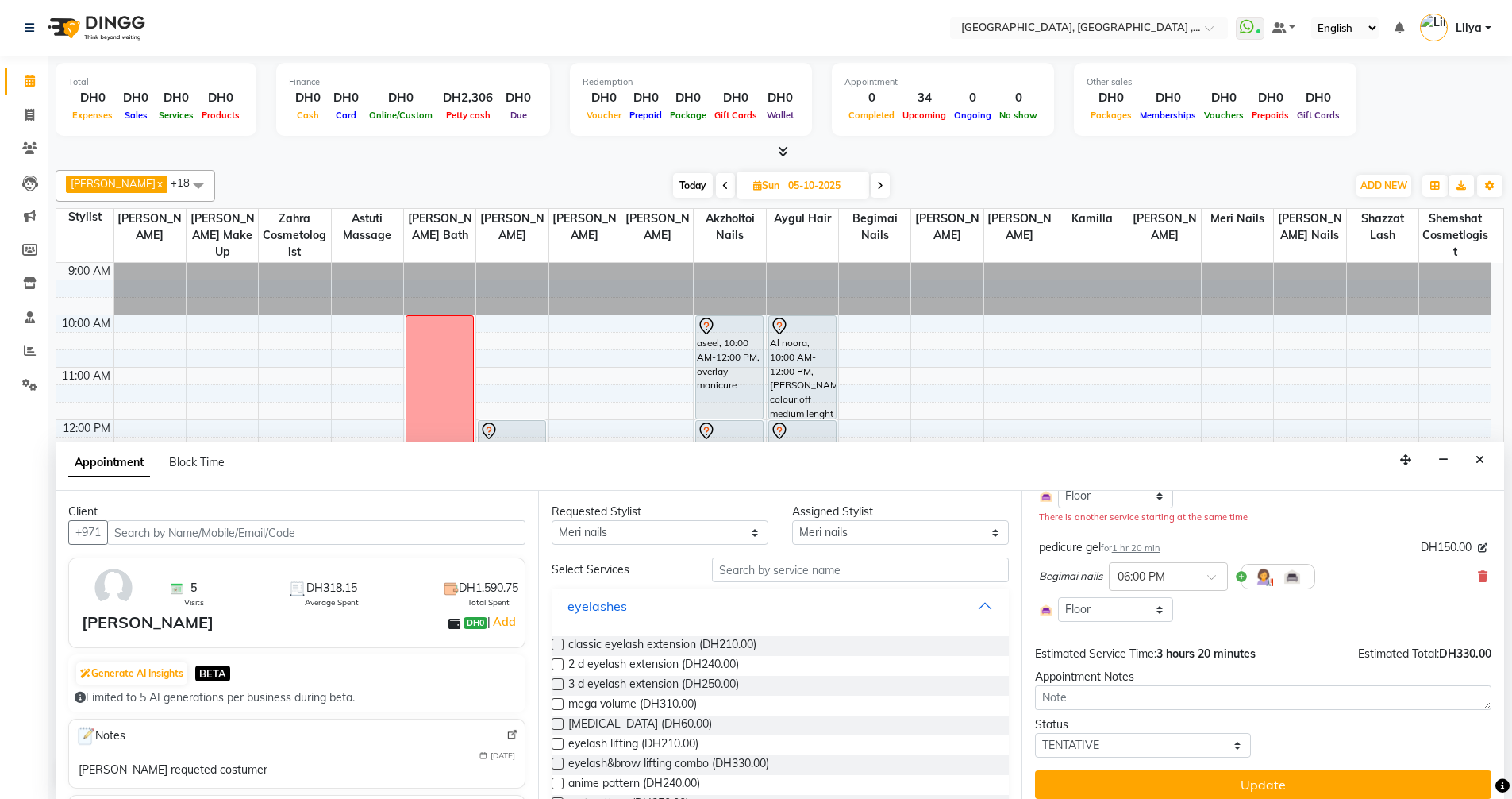
scroll to position [187, 0]
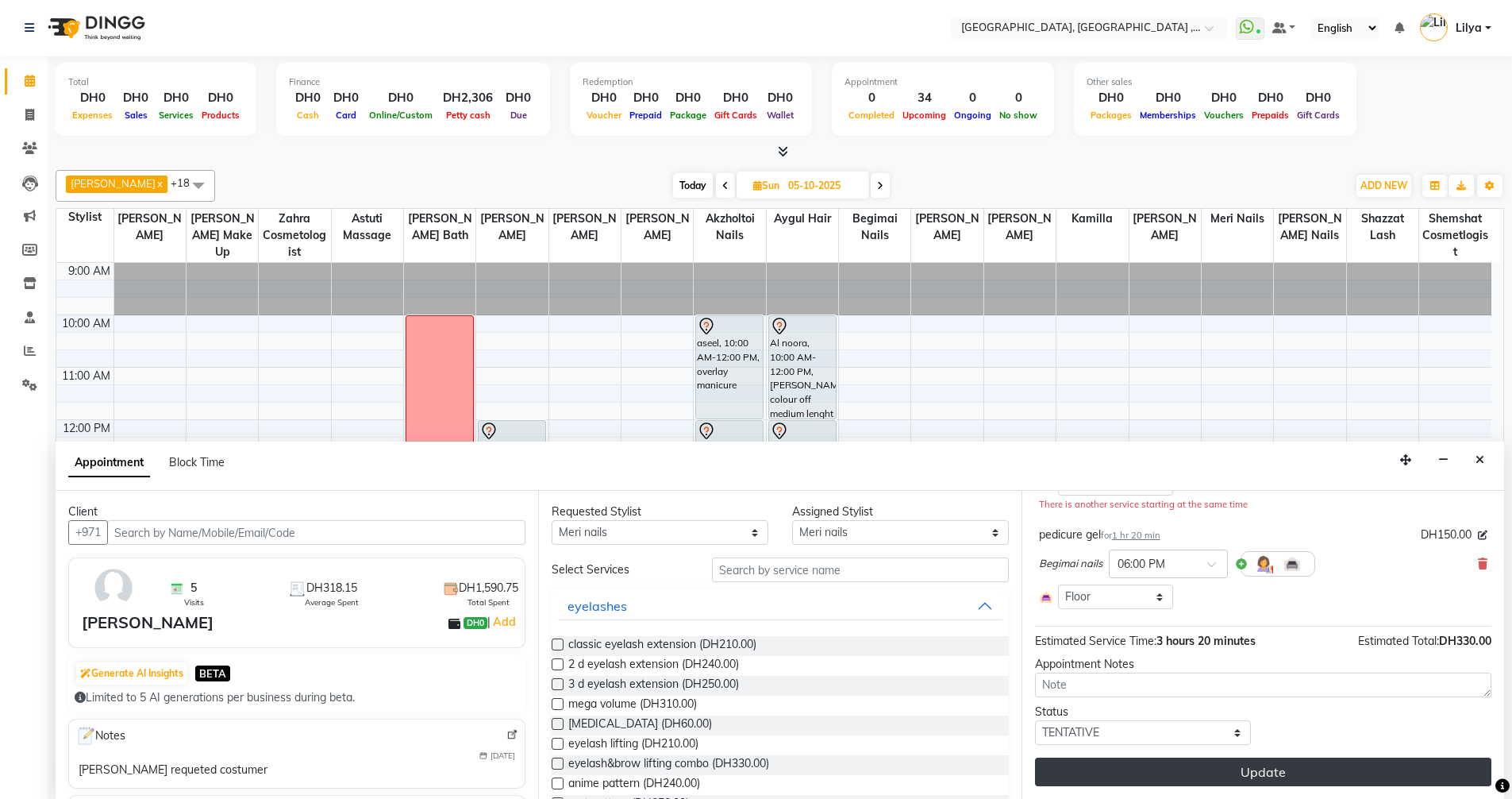
click at [1239, 774] on button "Update" at bounding box center [1263, 772] width 456 height 29
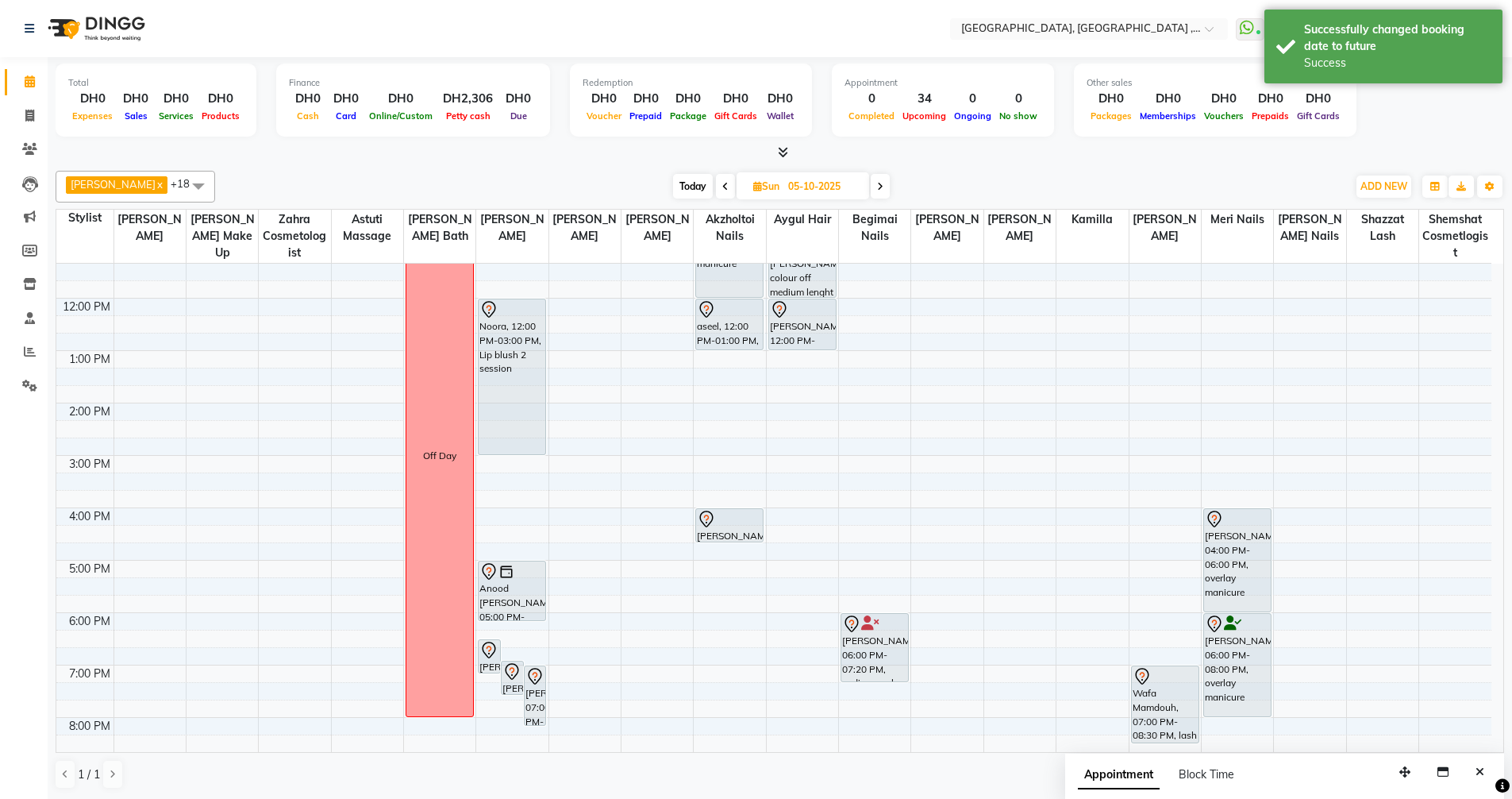
scroll to position [297, 0]
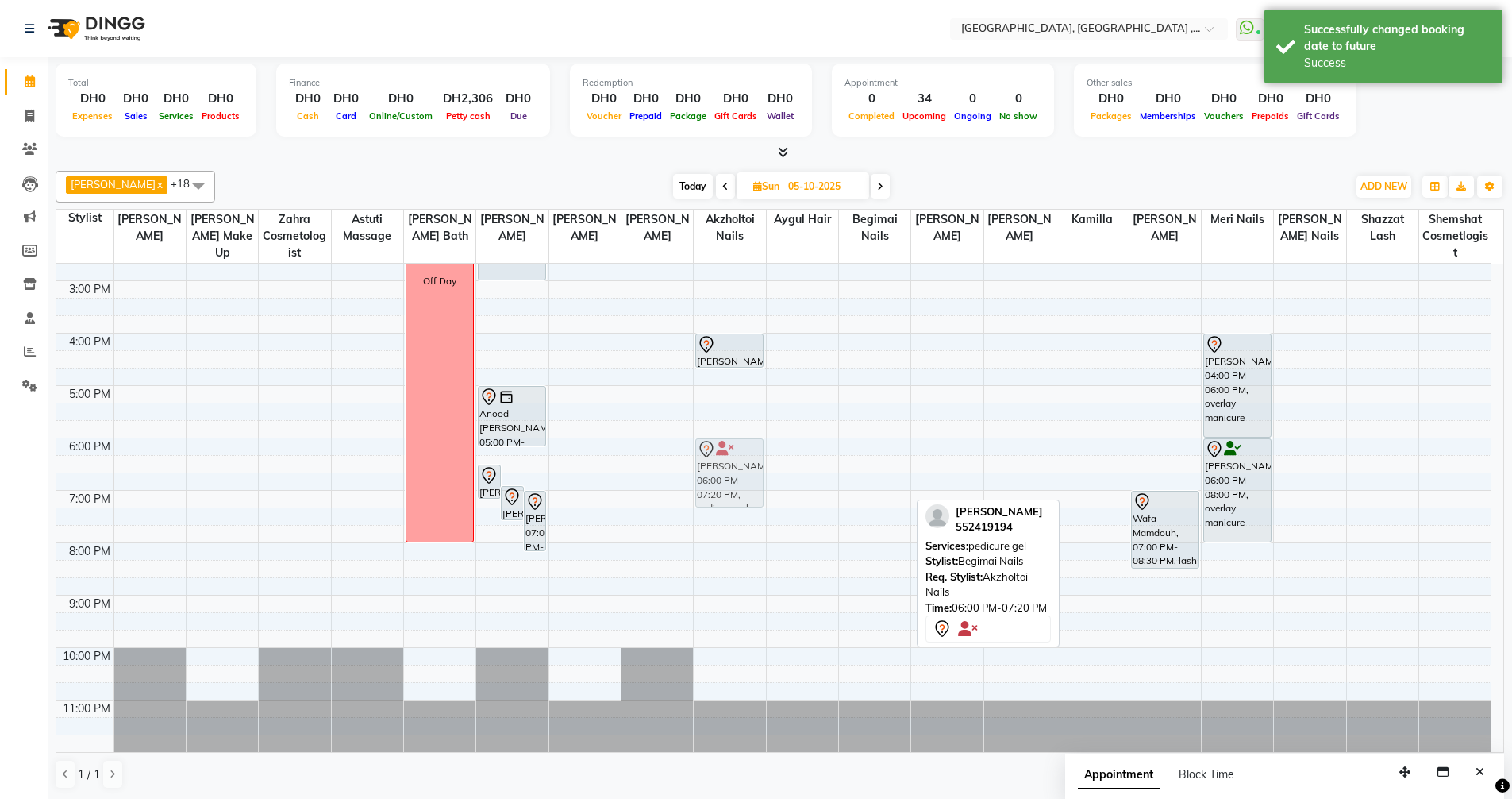
drag, startPoint x: 890, startPoint y: 495, endPoint x: 746, endPoint y: 497, distance: 144.0
click at [746, 497] on tr "Off Day Mahara saeed, 06:30 PM-07:10 PM, eyebrow cleaning Mahara saeed, 06:55 P…" at bounding box center [773, 359] width 1435 height 785
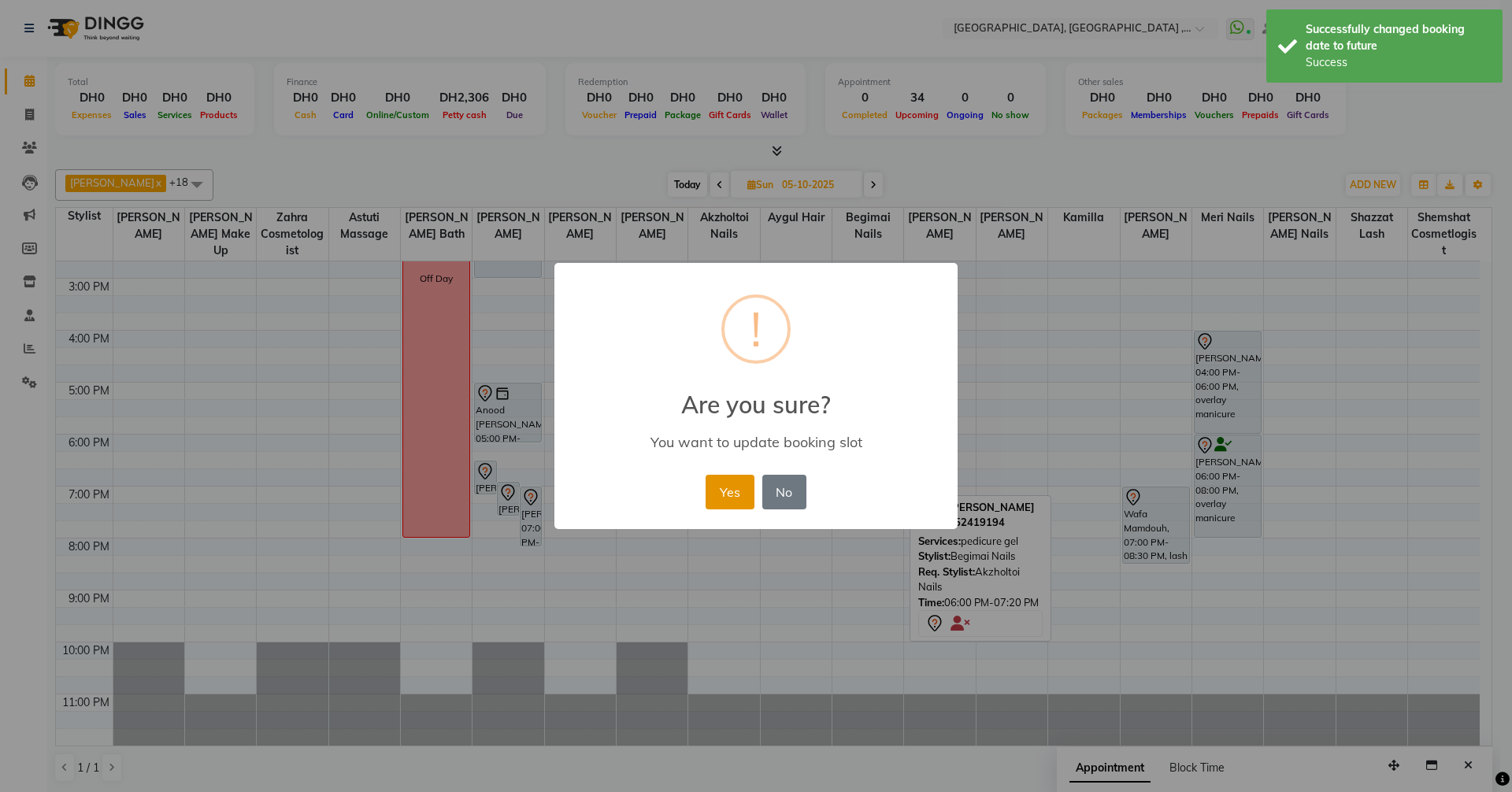
click at [744, 497] on button "Yes" at bounding box center [729, 491] width 48 height 35
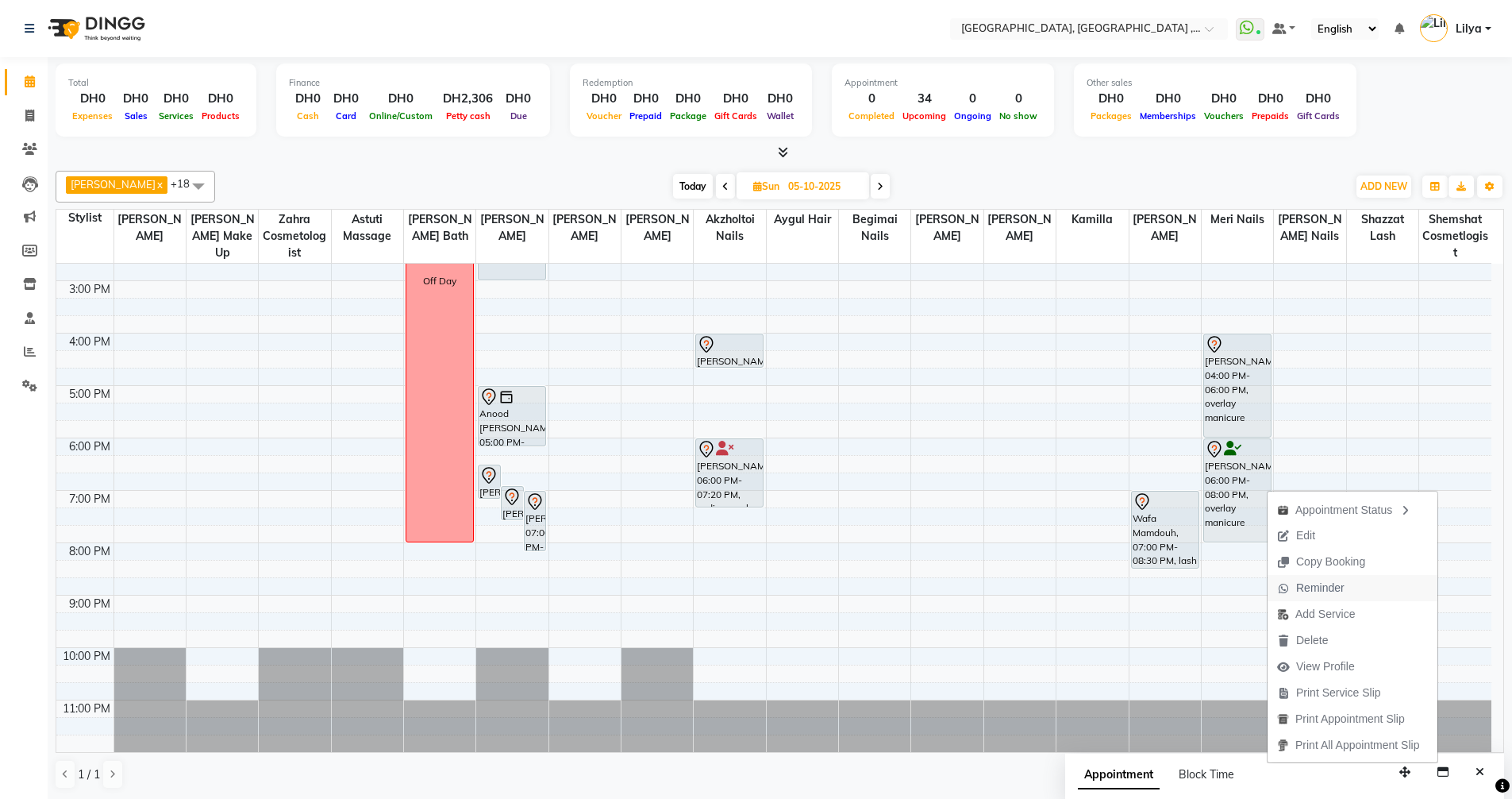
click at [1326, 584] on span "Reminder" at bounding box center [1320, 588] width 49 height 17
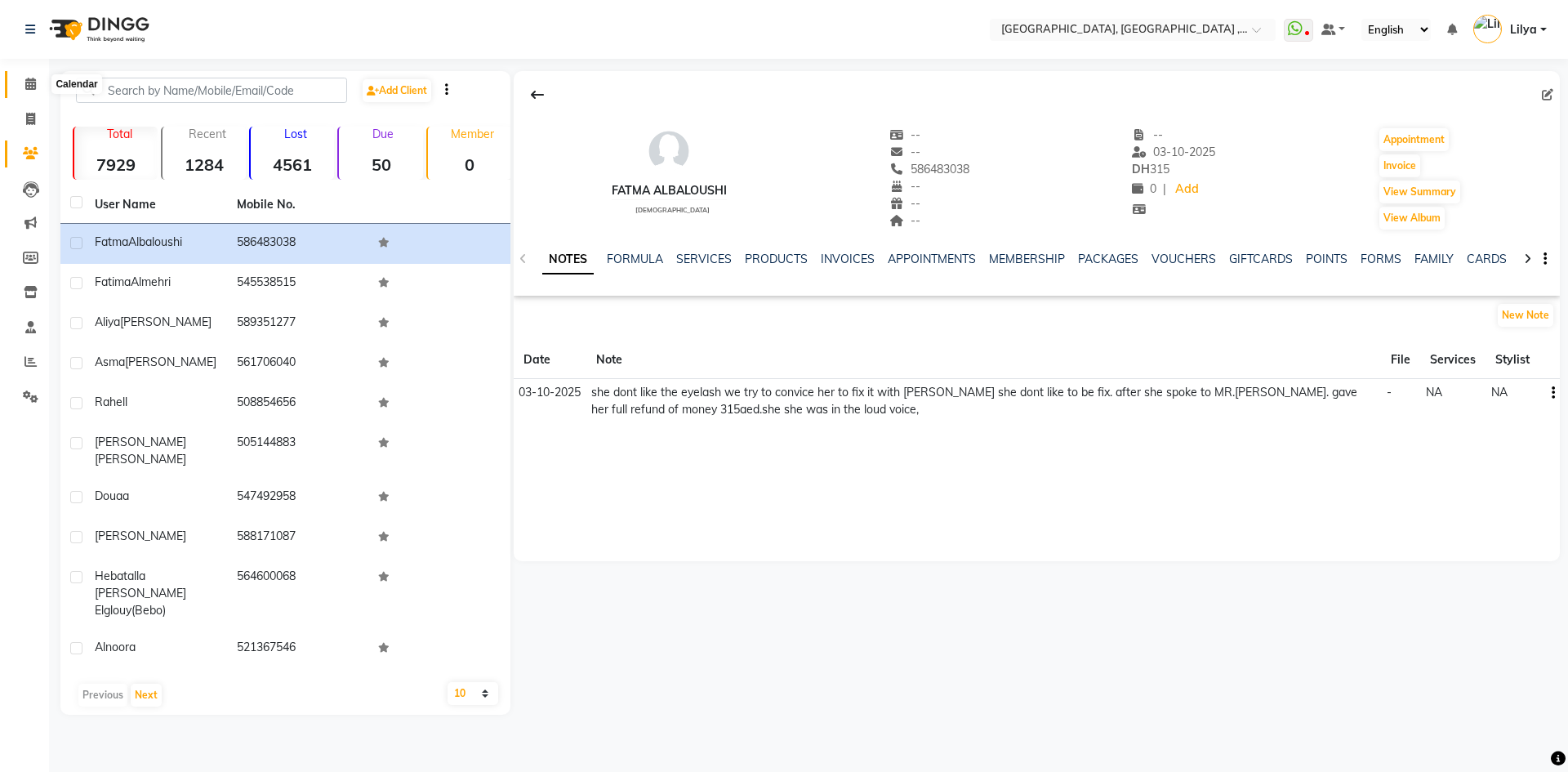
drag, startPoint x: 30, startPoint y: 80, endPoint x: 90, endPoint y: 81, distance: 60.0
click at [30, 80] on icon at bounding box center [31, 84] width 11 height 12
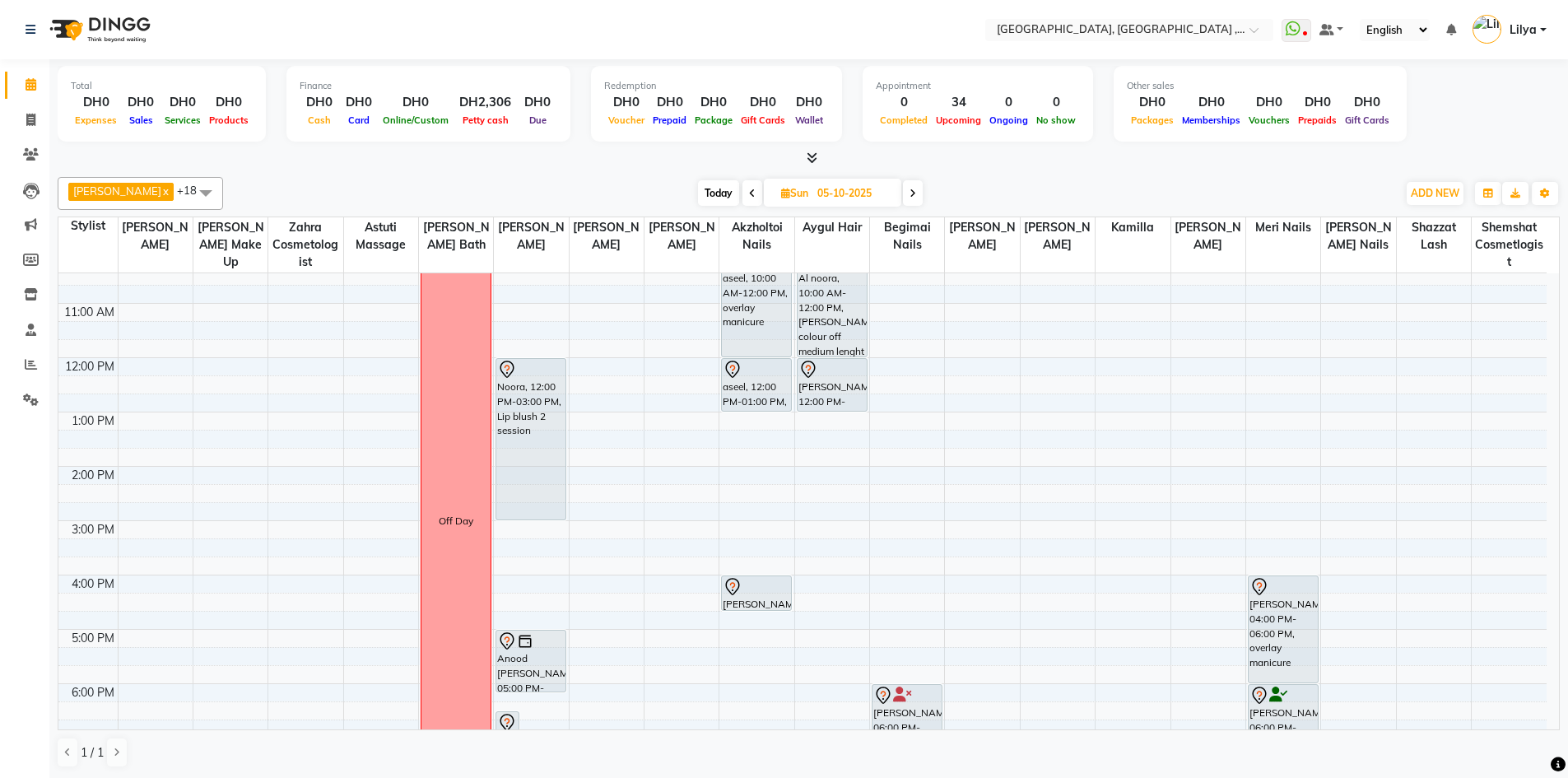
scroll to position [29, 0]
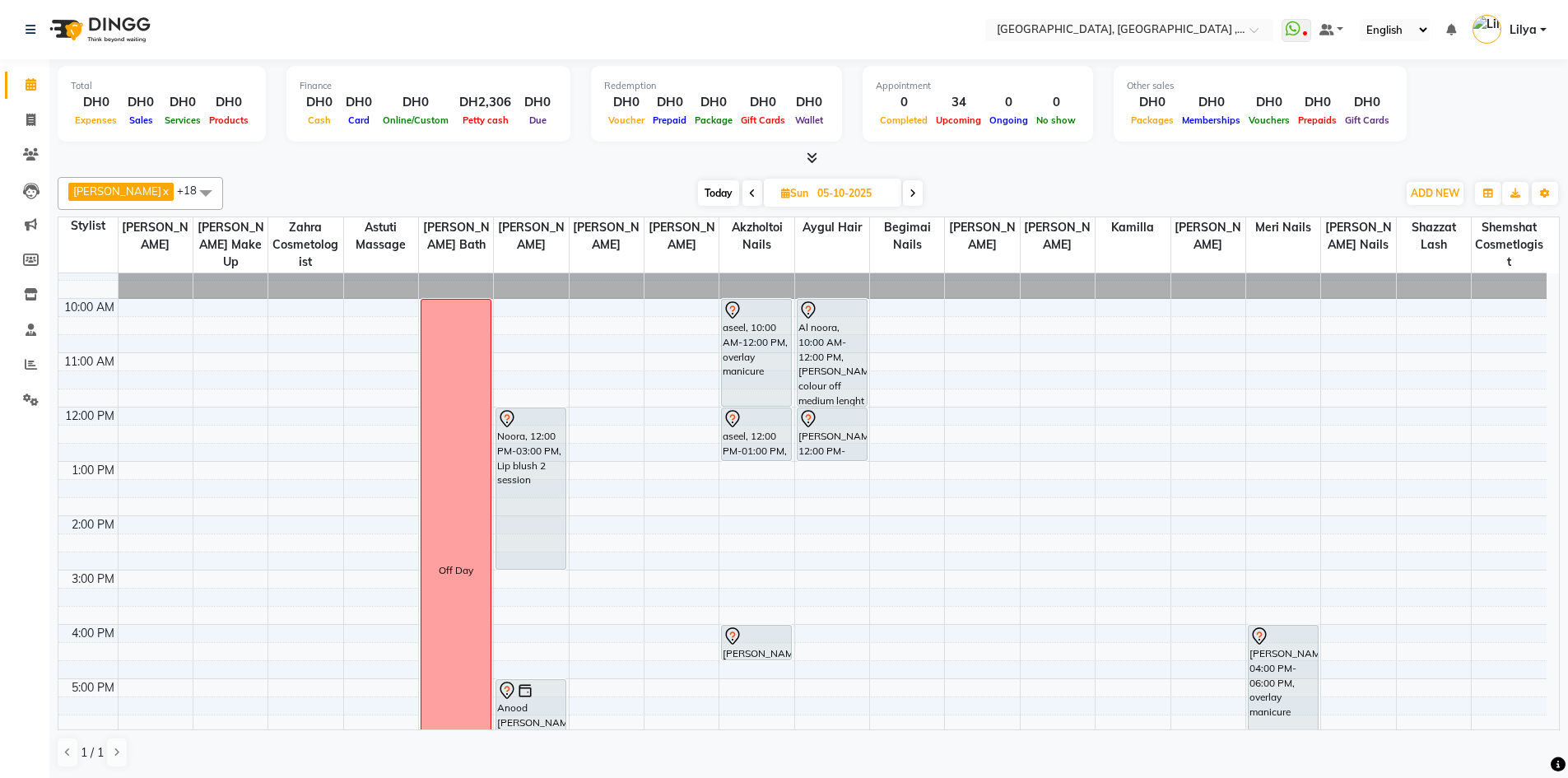
click at [747, 189] on span at bounding box center [752, 193] width 19 height 26
type input "04-10-2025"
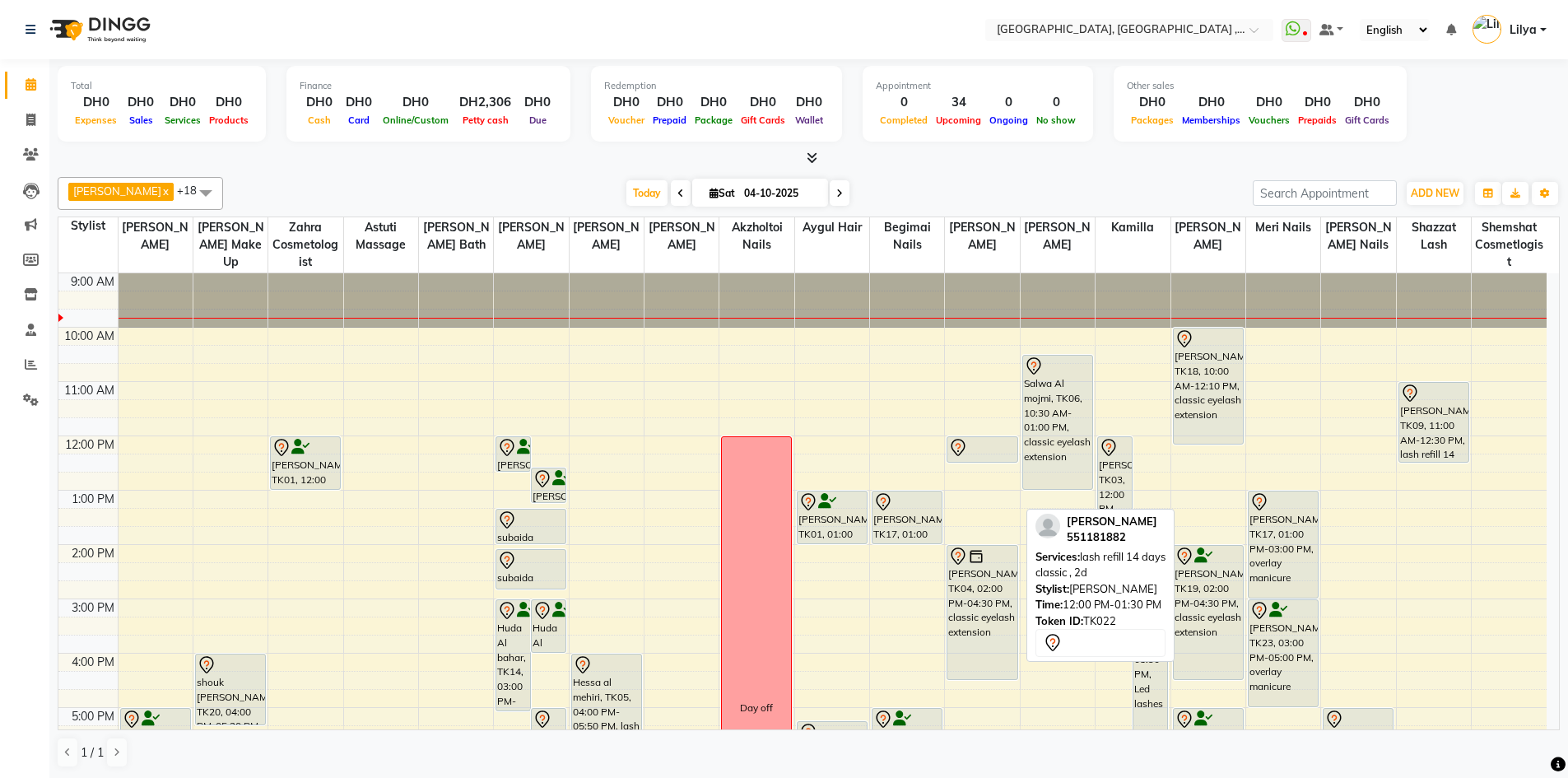
drag, startPoint x: 986, startPoint y: 515, endPoint x: 983, endPoint y: 454, distance: 61.1
click at [983, 454] on div "Manal Hammadi, TK22, 12:00 PM-01:30 PM, lash refill 14 days classic , 2d Aliya …" at bounding box center [982, 680] width 74 height 814
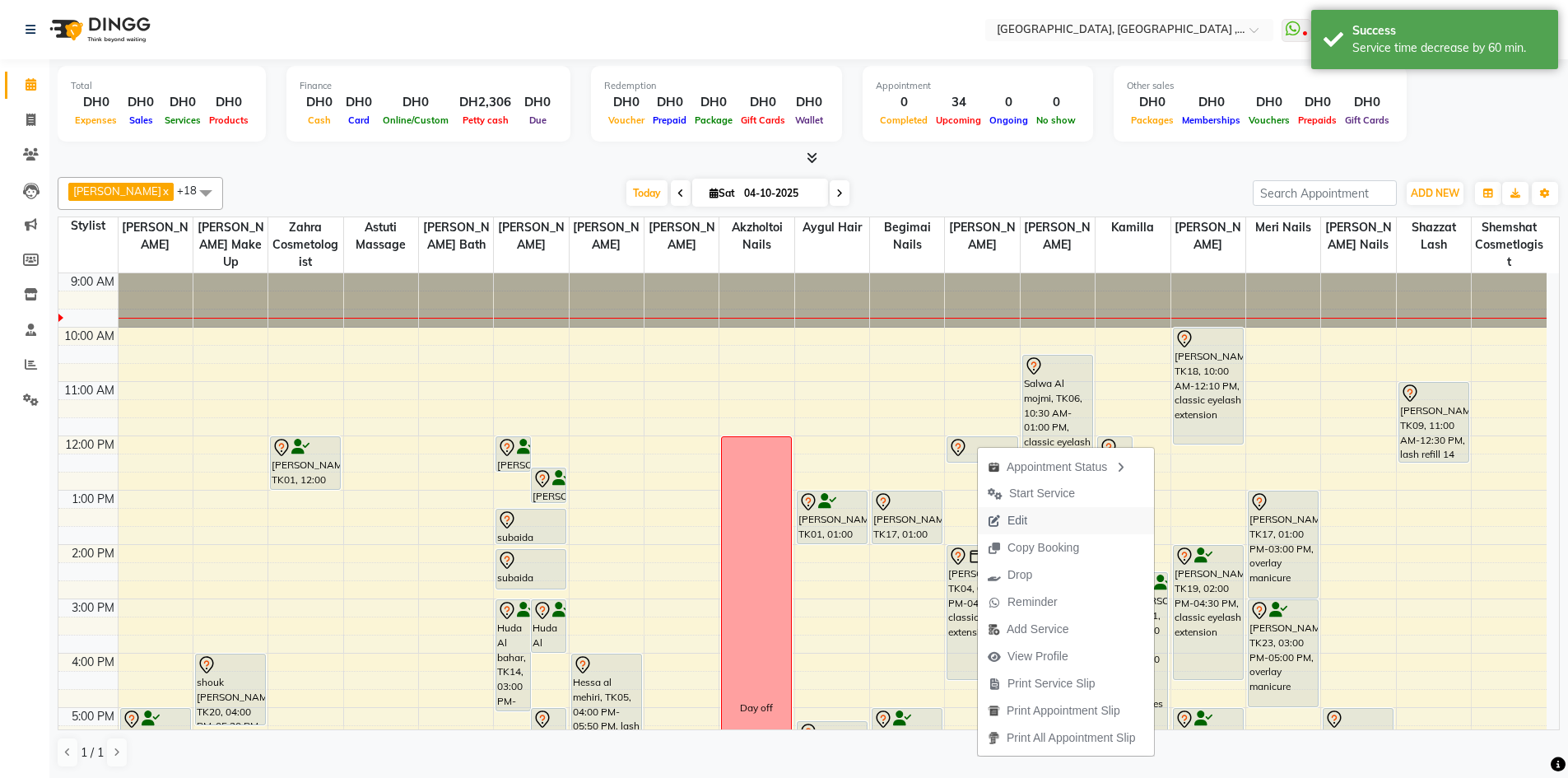
click at [1019, 518] on span "Edit" at bounding box center [1017, 521] width 19 height 18
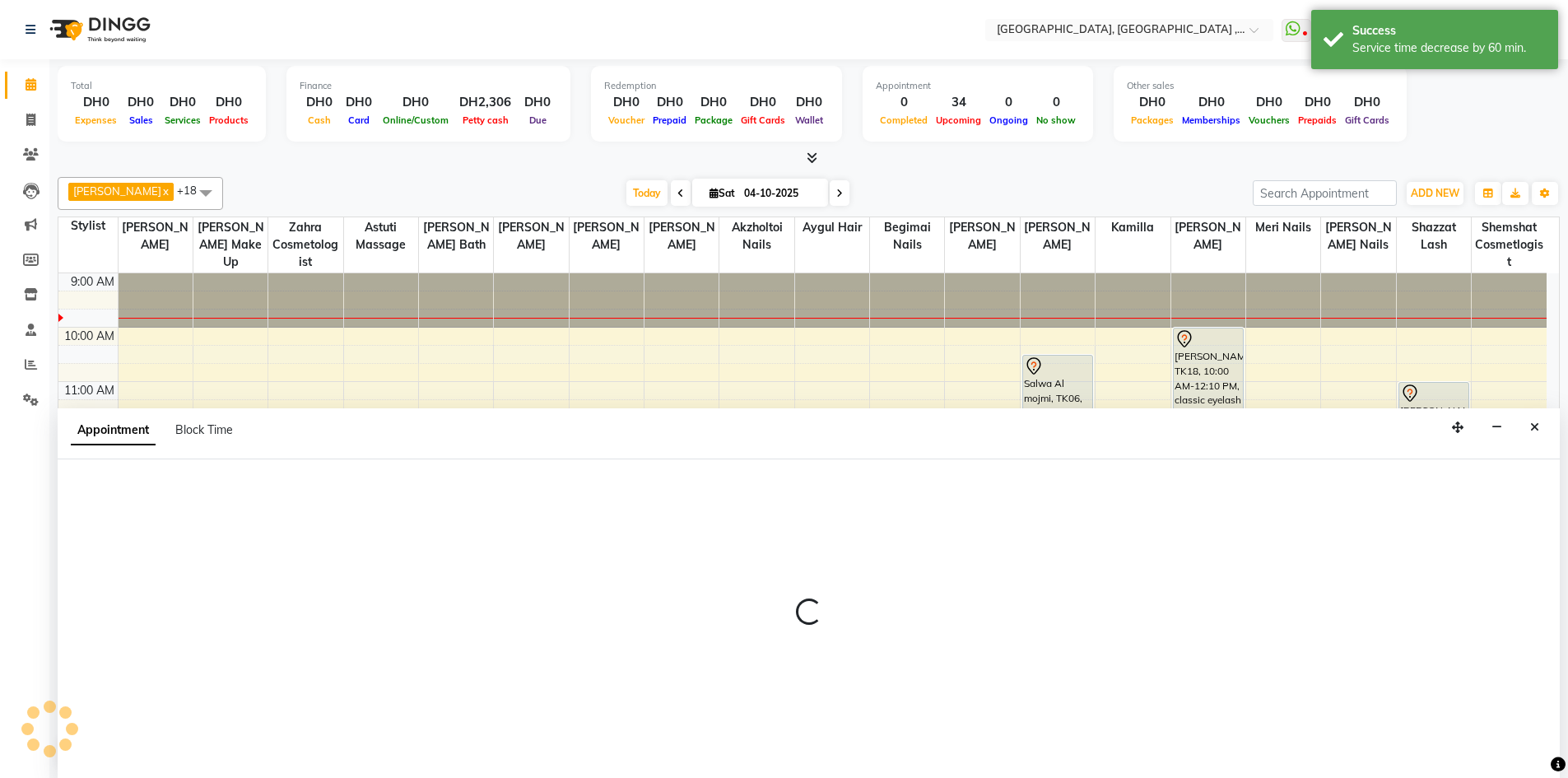
scroll to position [1, 0]
click at [1535, 424] on icon "Close" at bounding box center [1534, 426] width 9 height 11
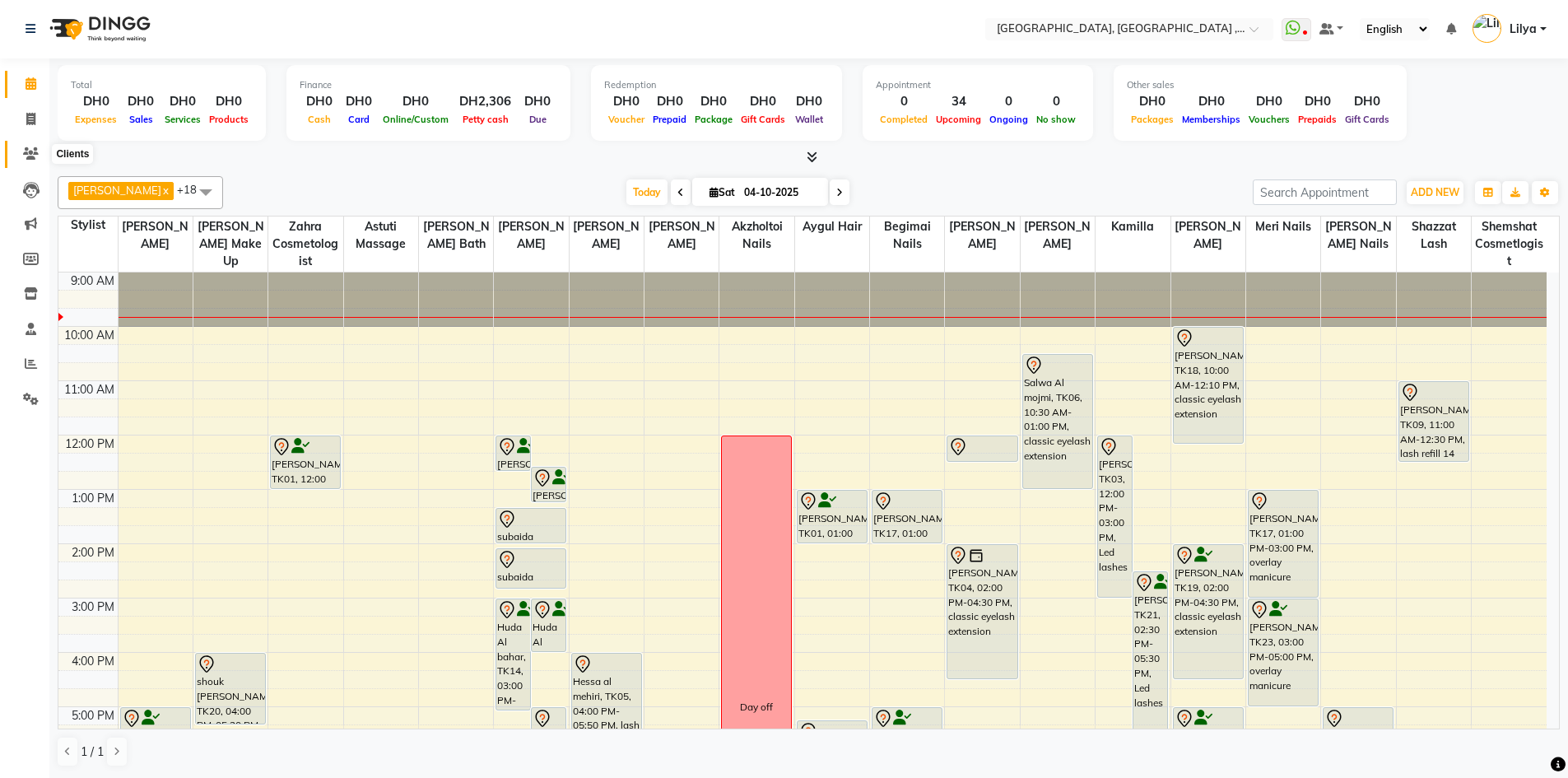
click at [41, 159] on span at bounding box center [31, 154] width 29 height 19
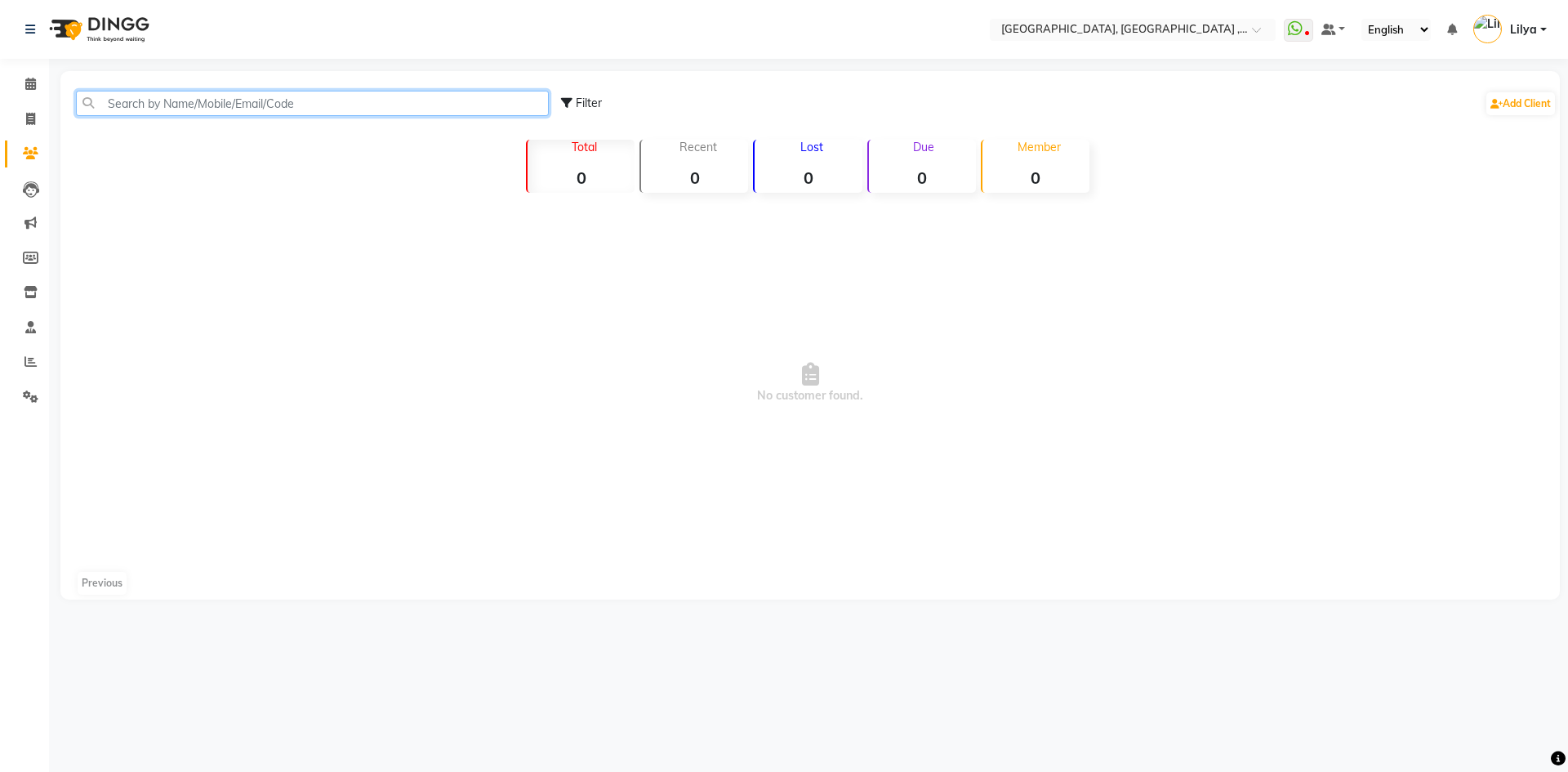
click at [215, 110] on input "text" at bounding box center [313, 103] width 473 height 25
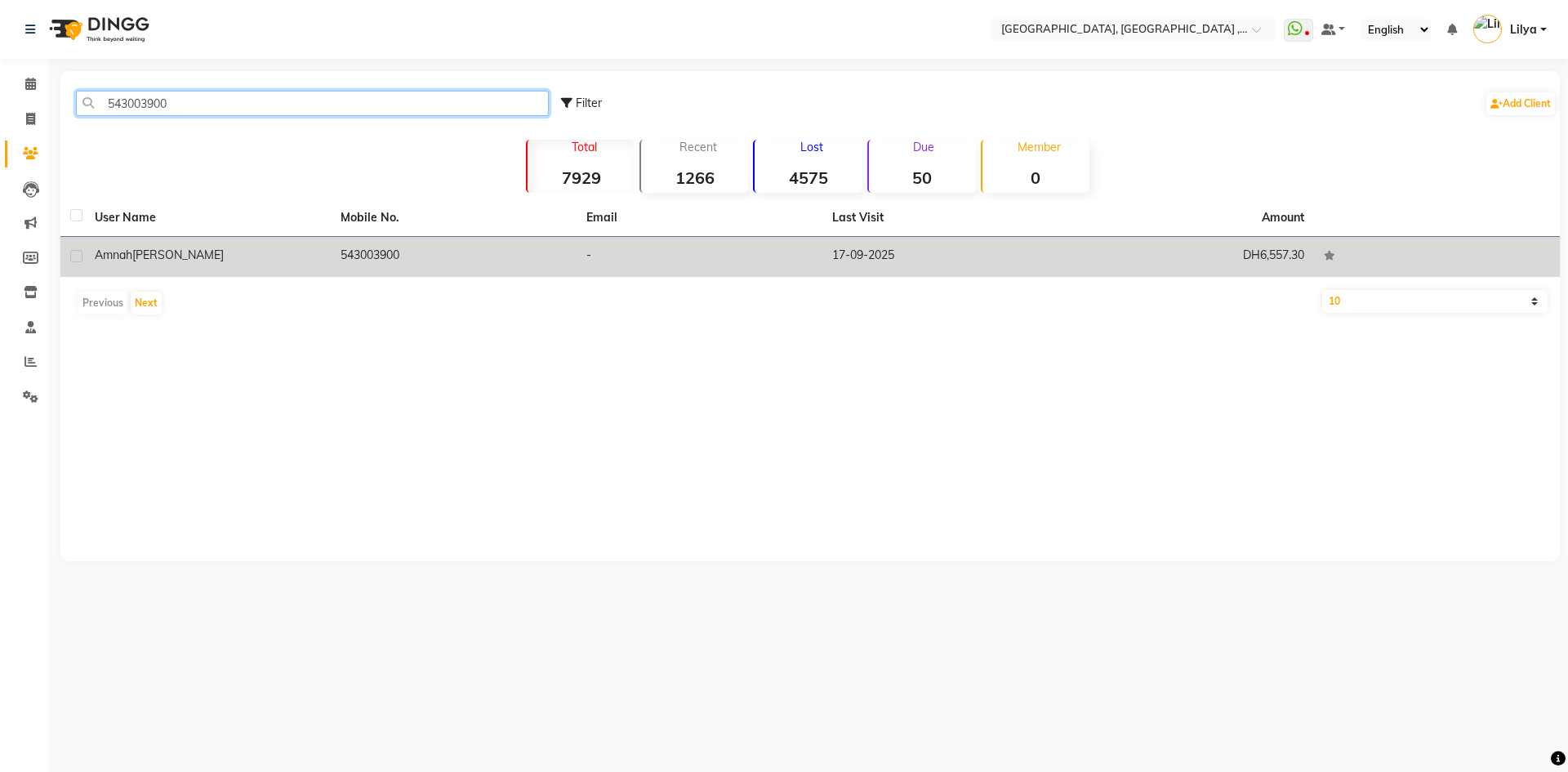
type input "543003900"
click at [335, 257] on td "543003900" at bounding box center [453, 257] width 246 height 40
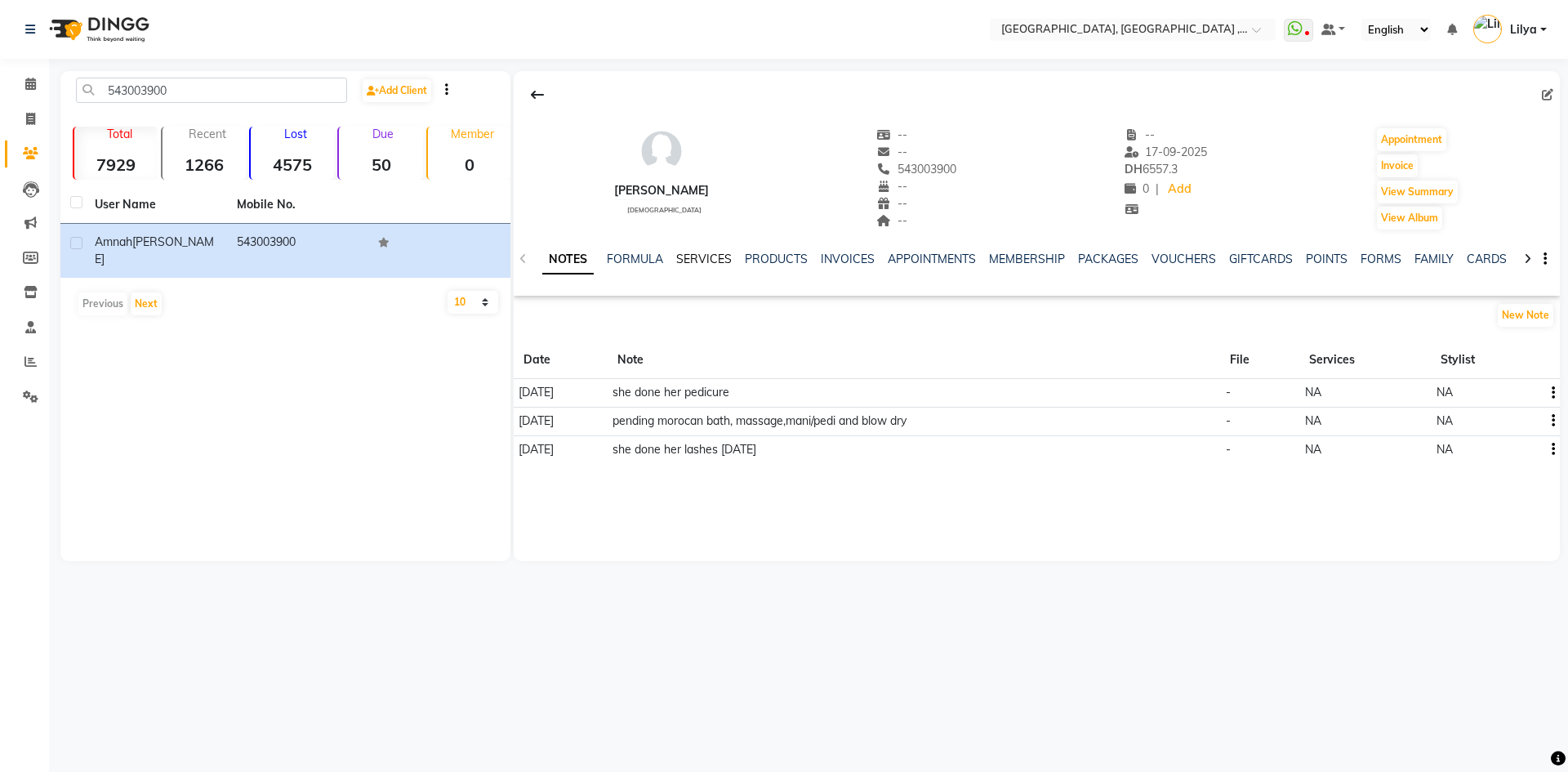
click at [705, 259] on link "SERVICES" at bounding box center [703, 259] width 55 height 15
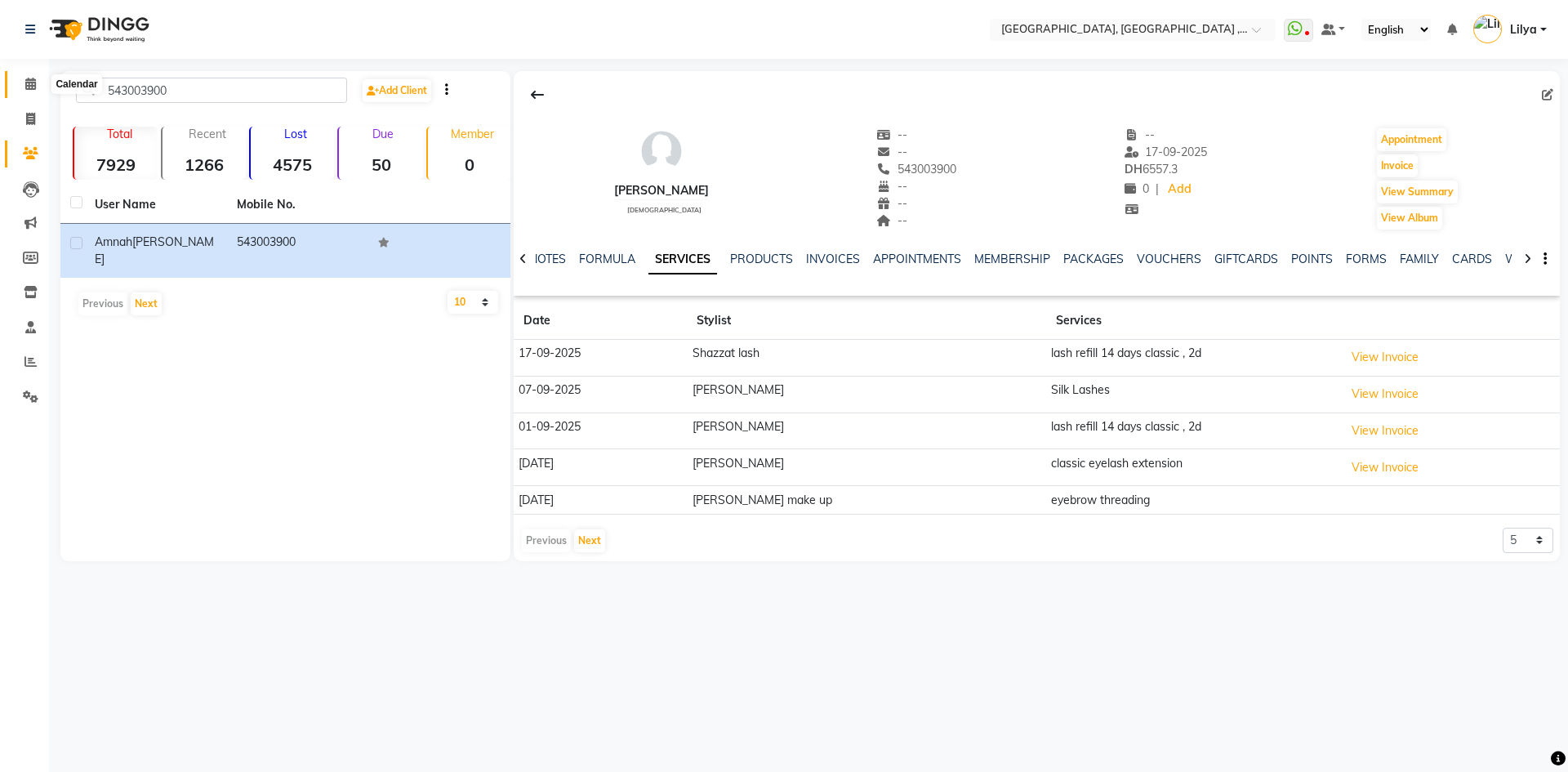
click at [28, 89] on icon at bounding box center [31, 84] width 11 height 12
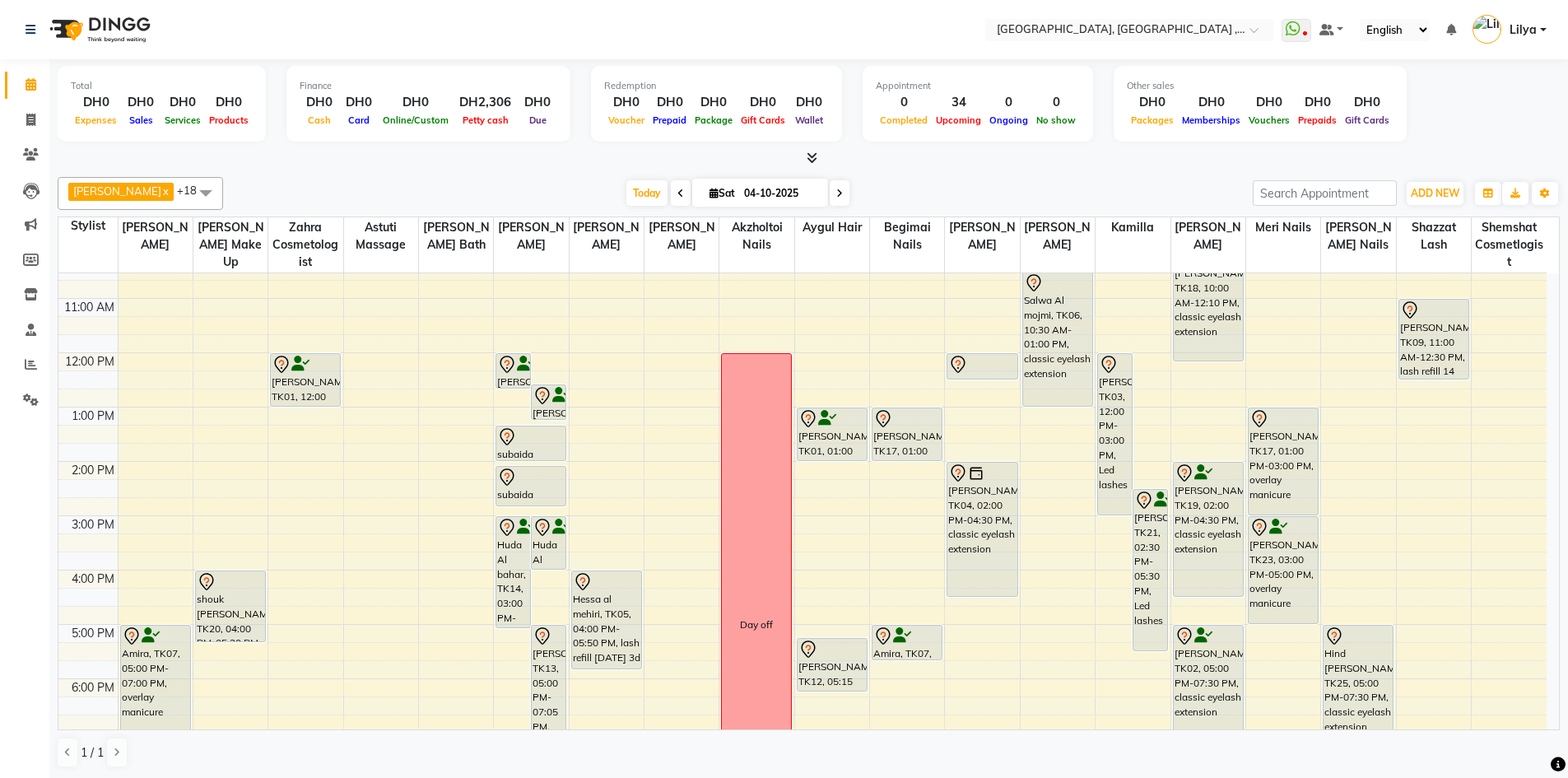
scroll to position [82, 0]
click at [31, 159] on icon at bounding box center [31, 155] width 16 height 12
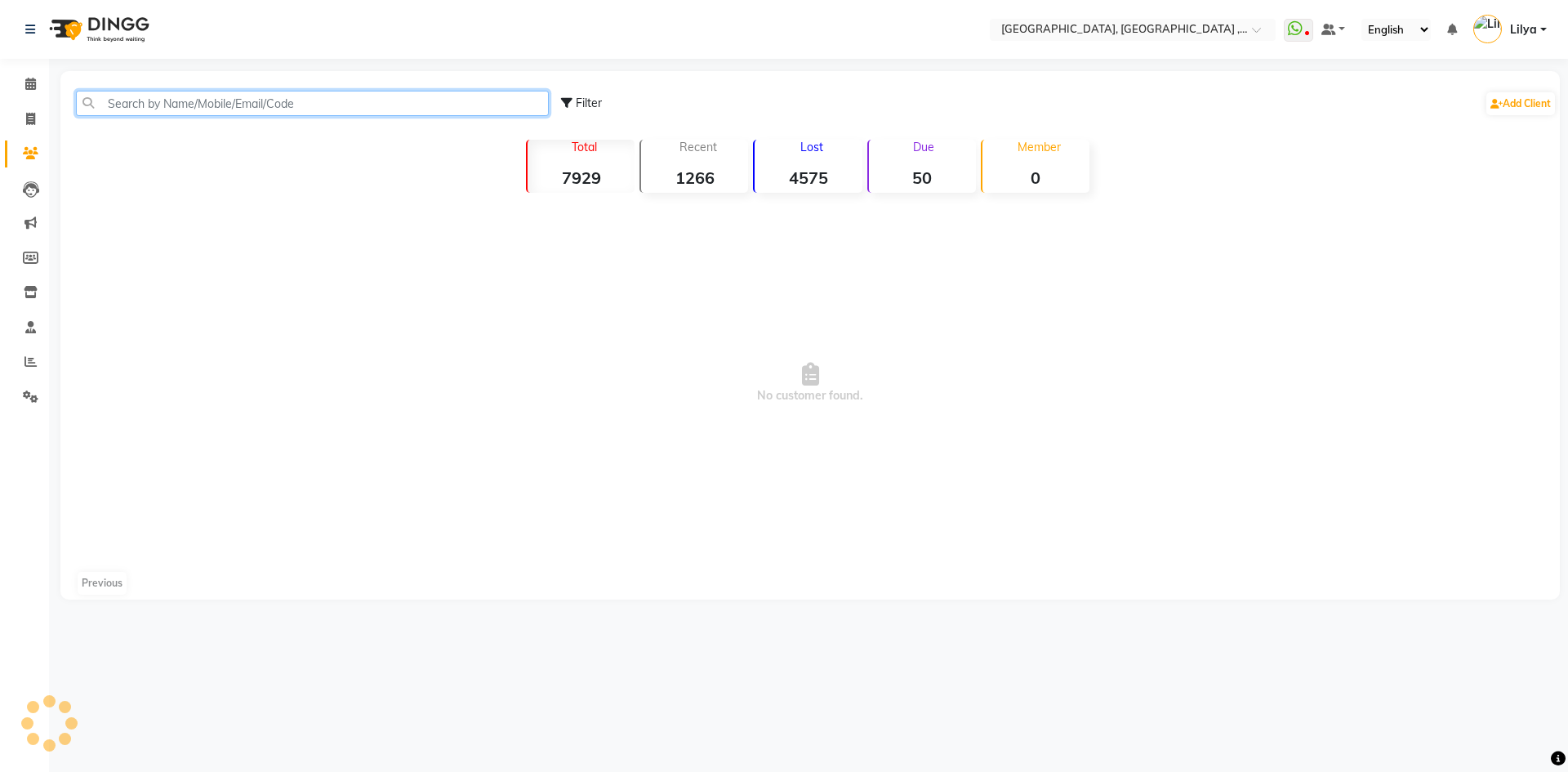
click at [222, 103] on input "text" at bounding box center [313, 103] width 473 height 25
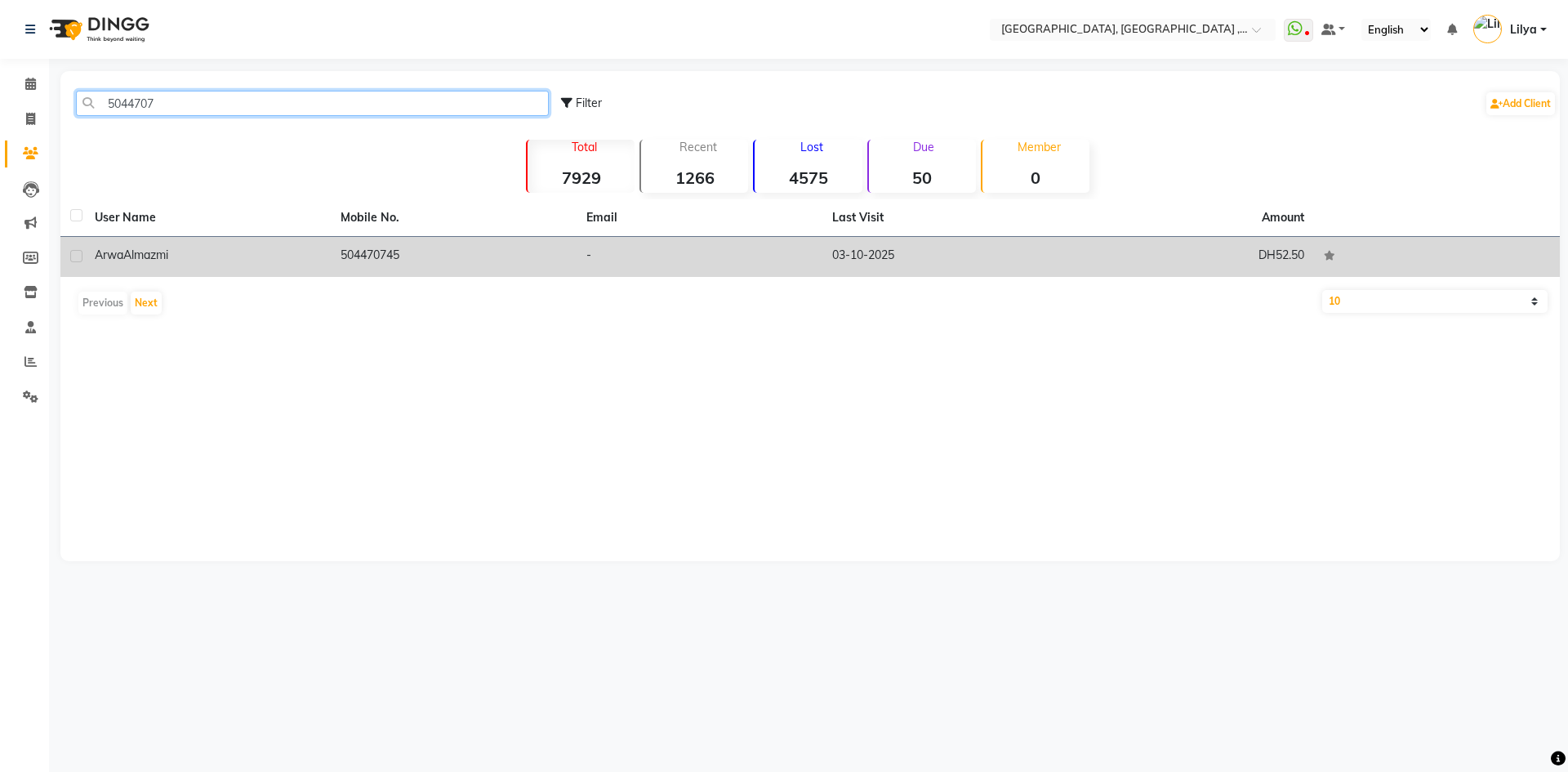
type input "5044707"
click at [356, 260] on td "504470745" at bounding box center [453, 257] width 246 height 40
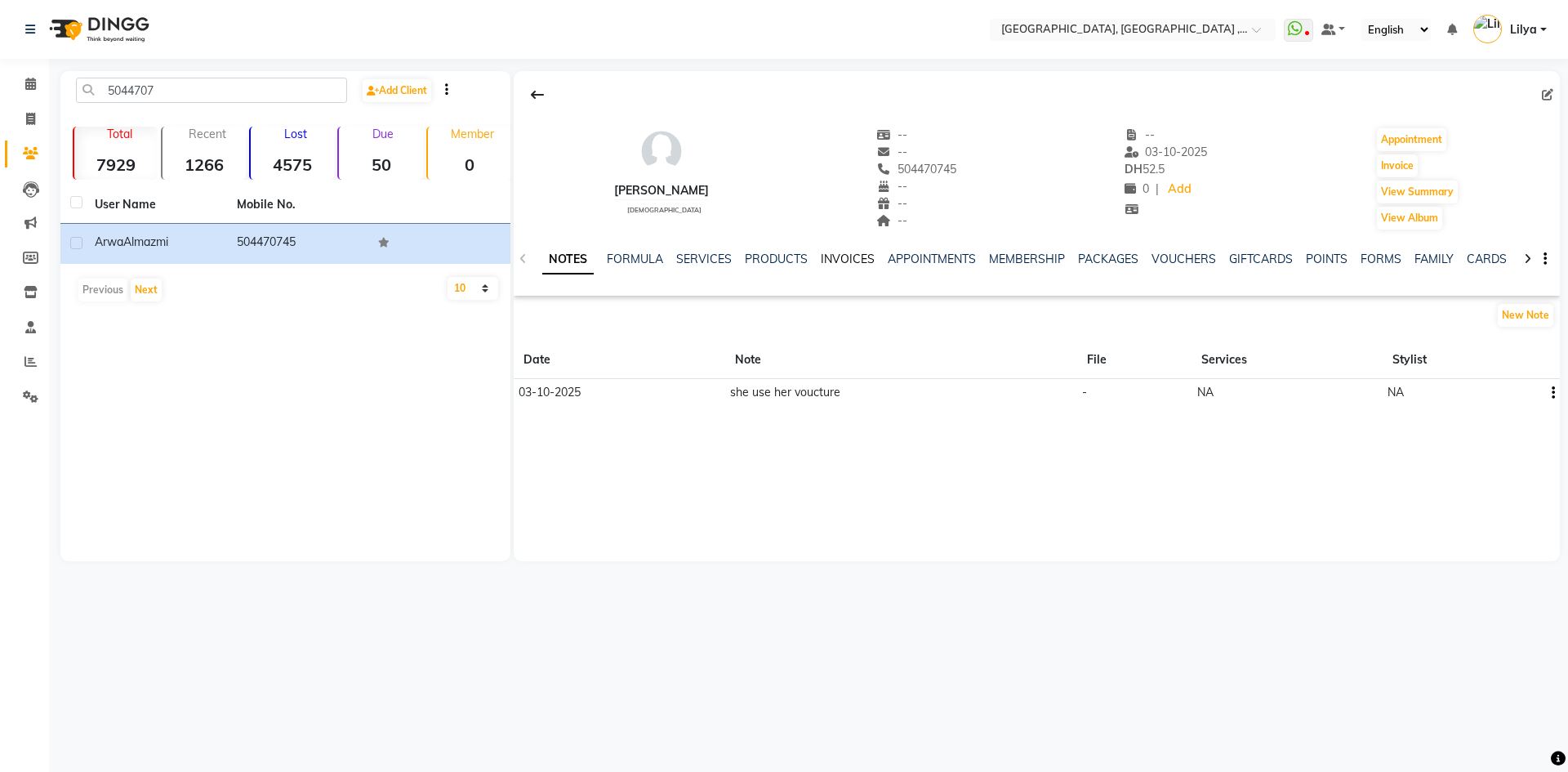
click at [834, 256] on link "INVOICES" at bounding box center [848, 259] width 54 height 15
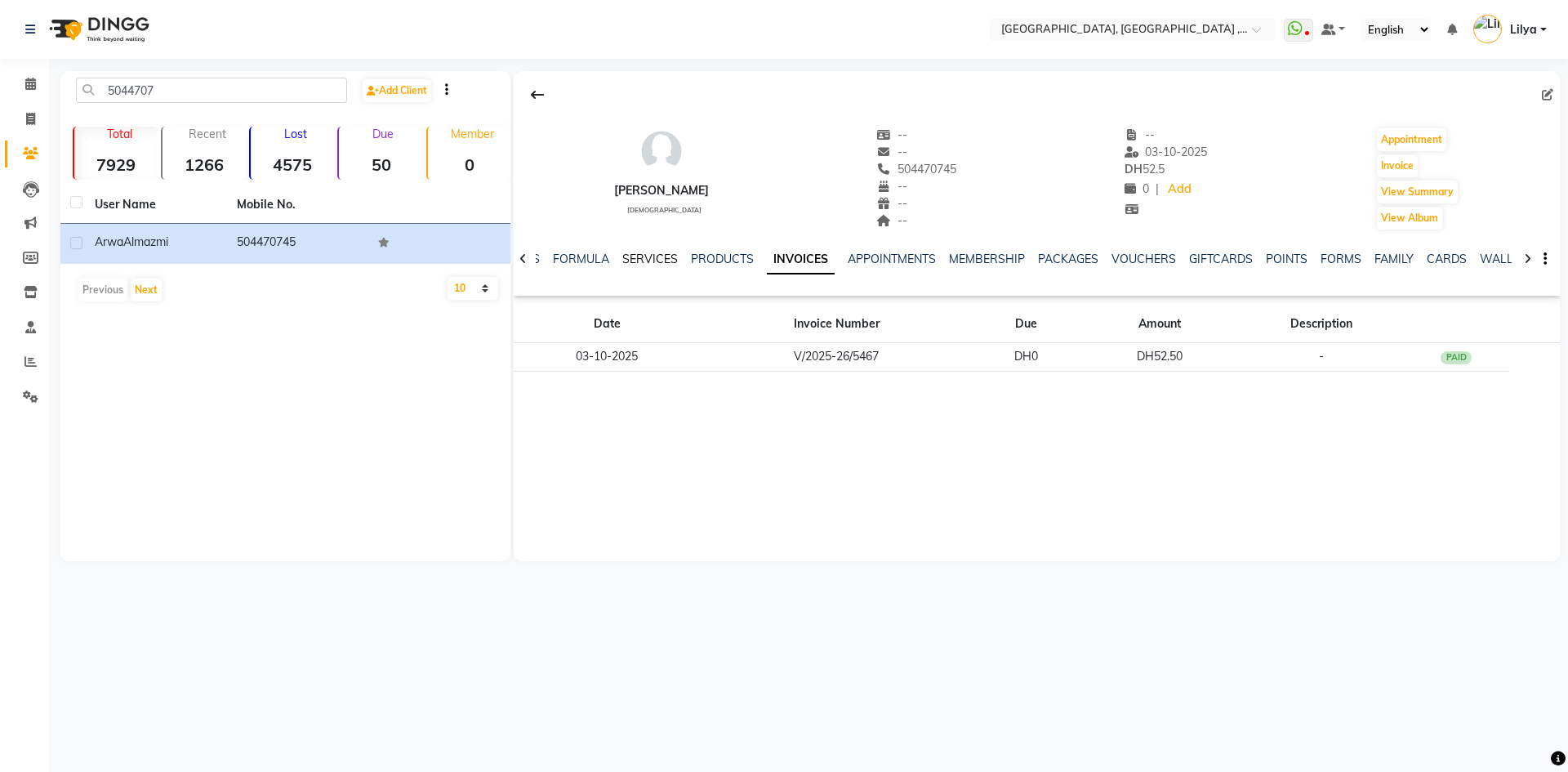
click at [647, 259] on link "SERVICES" at bounding box center [649, 259] width 55 height 15
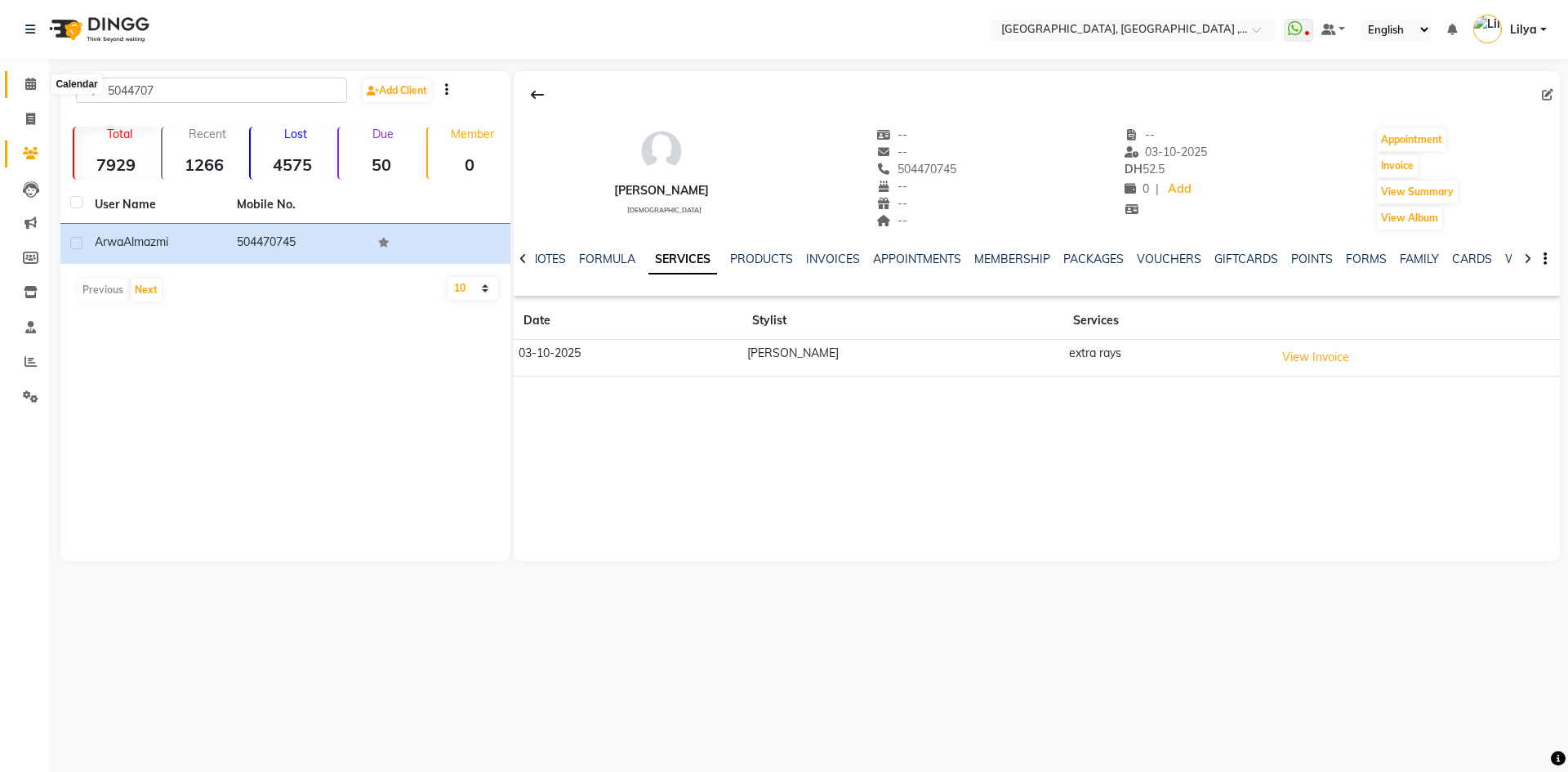
click at [34, 76] on span at bounding box center [31, 84] width 29 height 18
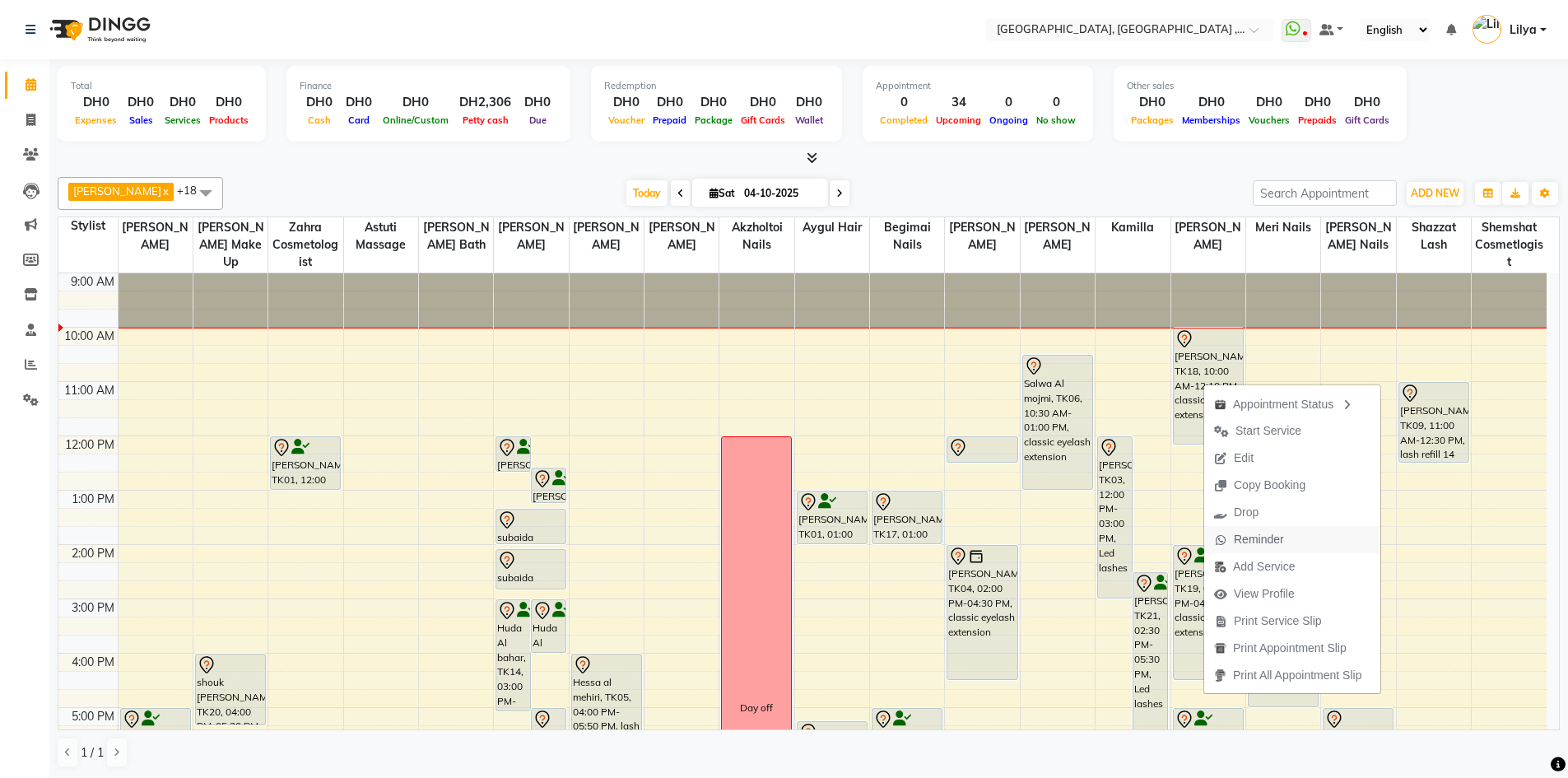
click at [1262, 541] on span "Reminder" at bounding box center [1258, 540] width 50 height 18
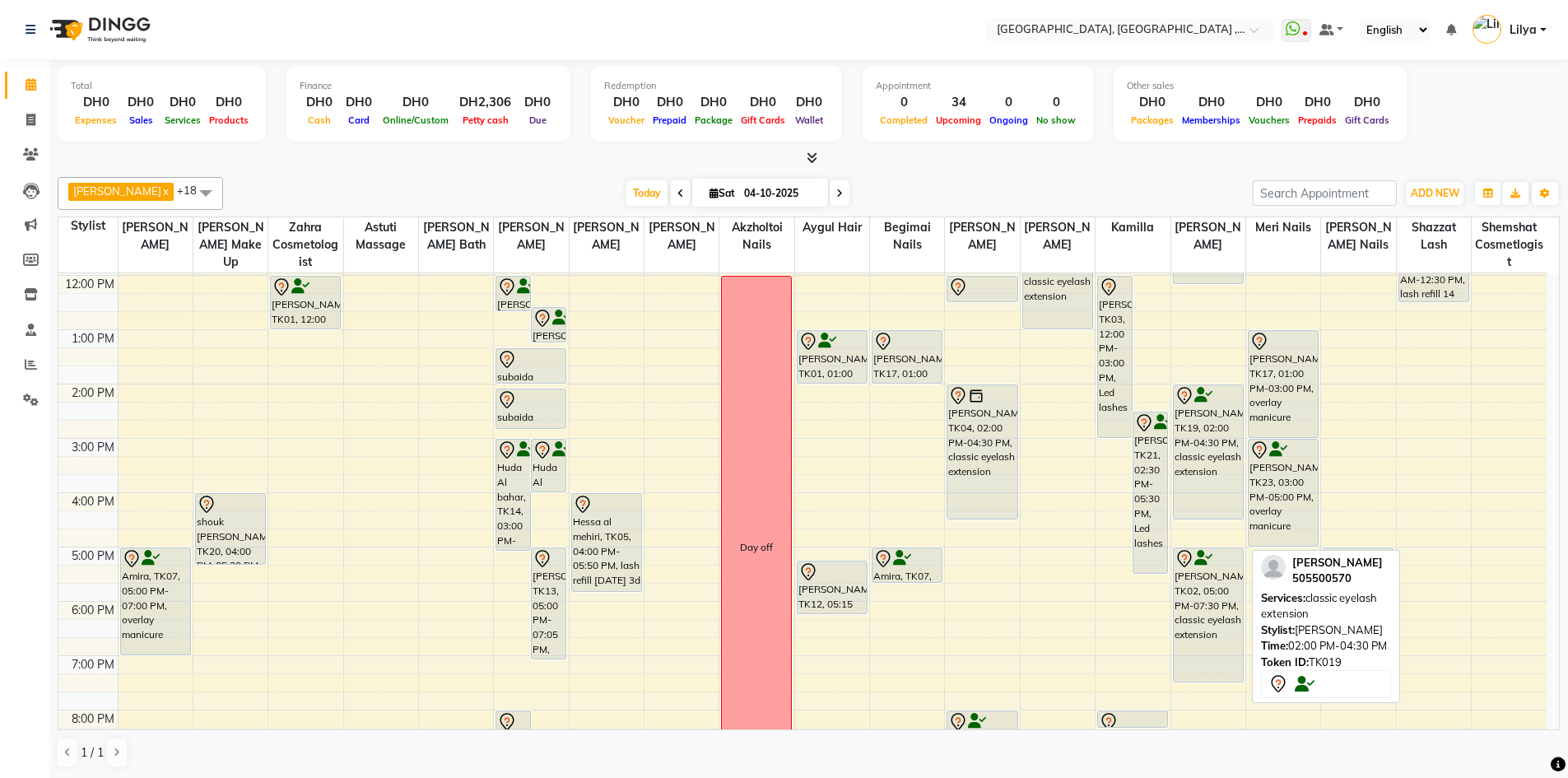
scroll to position [329, 0]
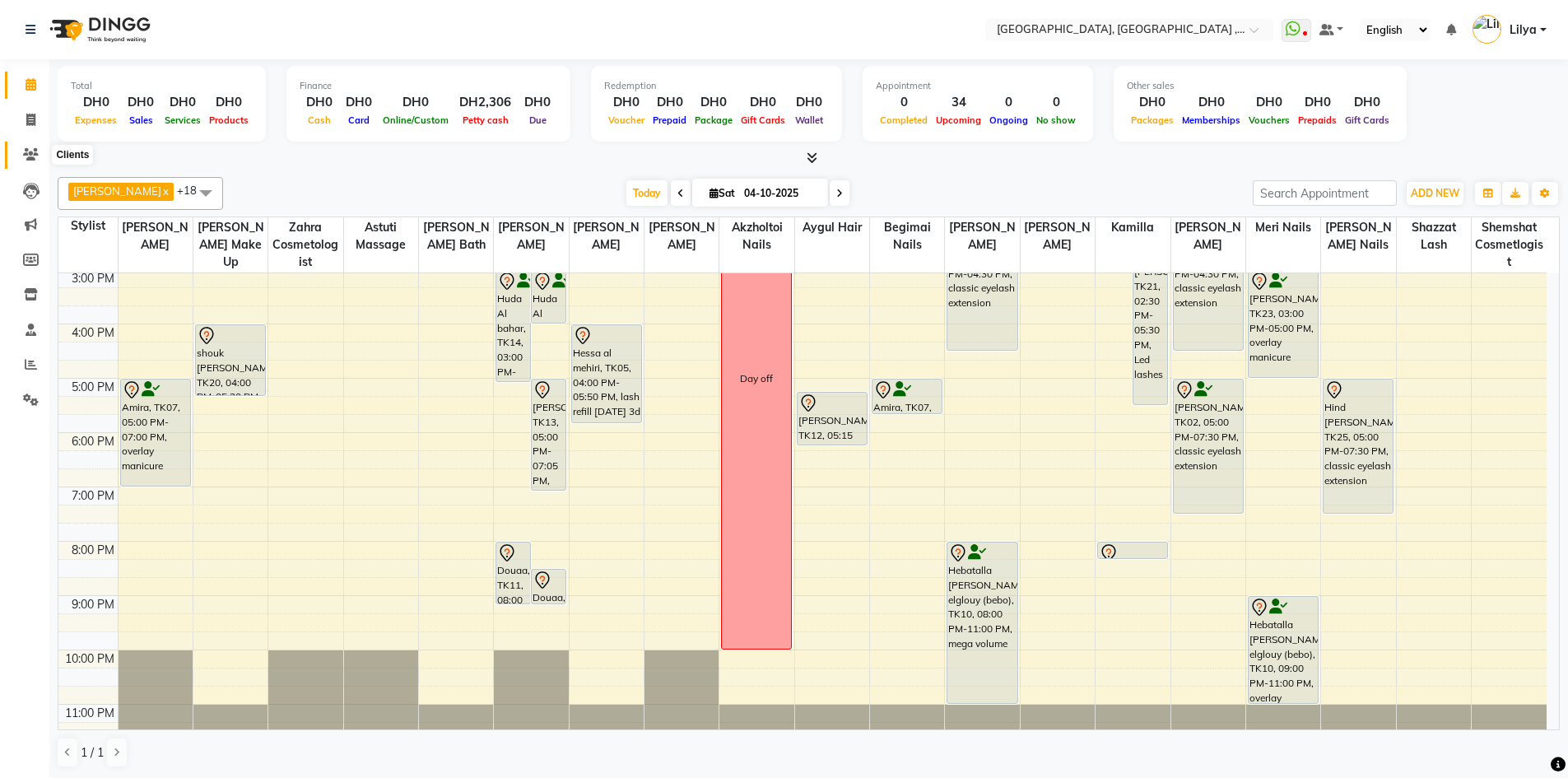
click at [32, 151] on icon at bounding box center [31, 155] width 16 height 12
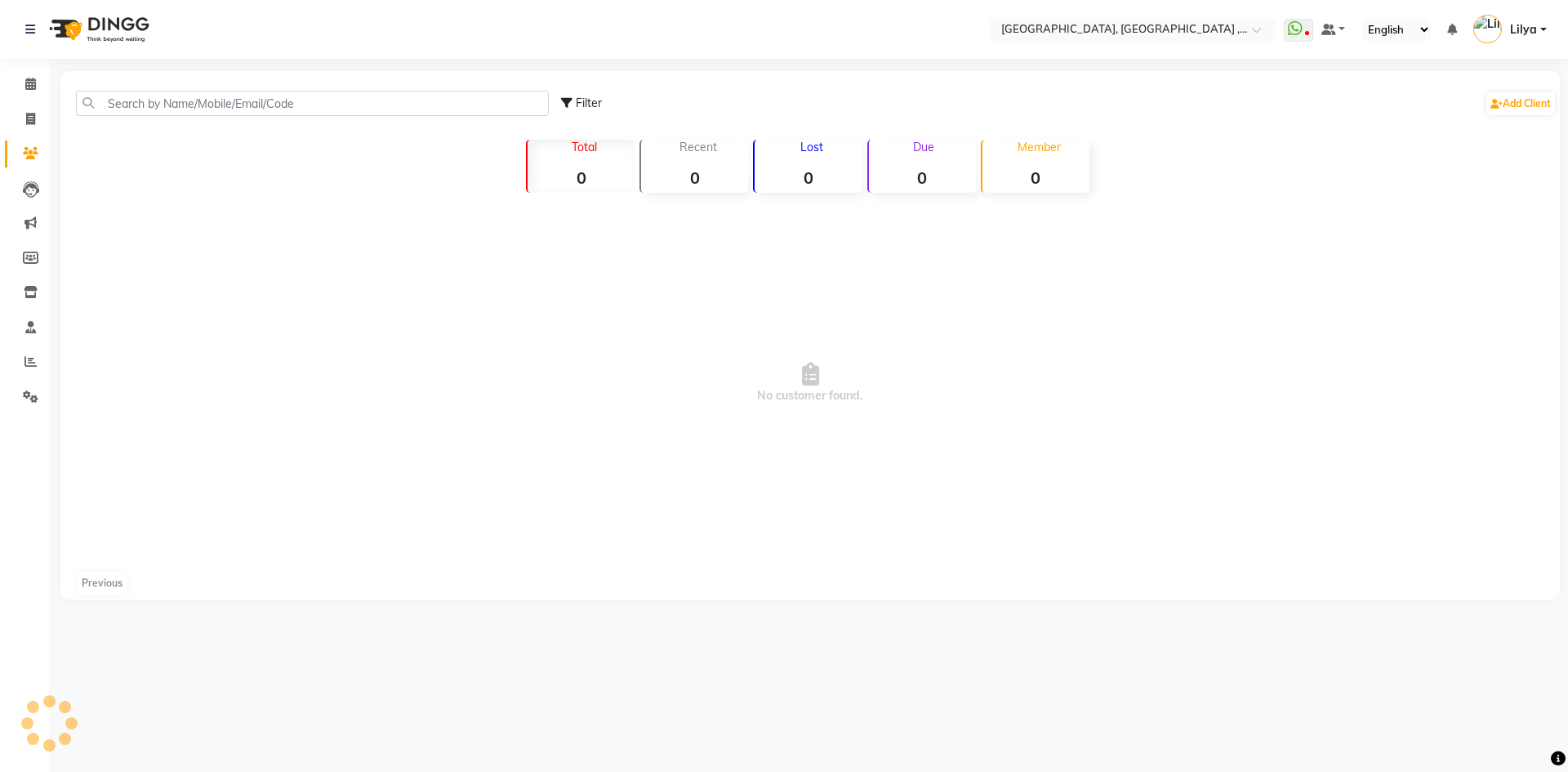
click at [235, 120] on div "Filter Add Client" at bounding box center [810, 103] width 1493 height 52
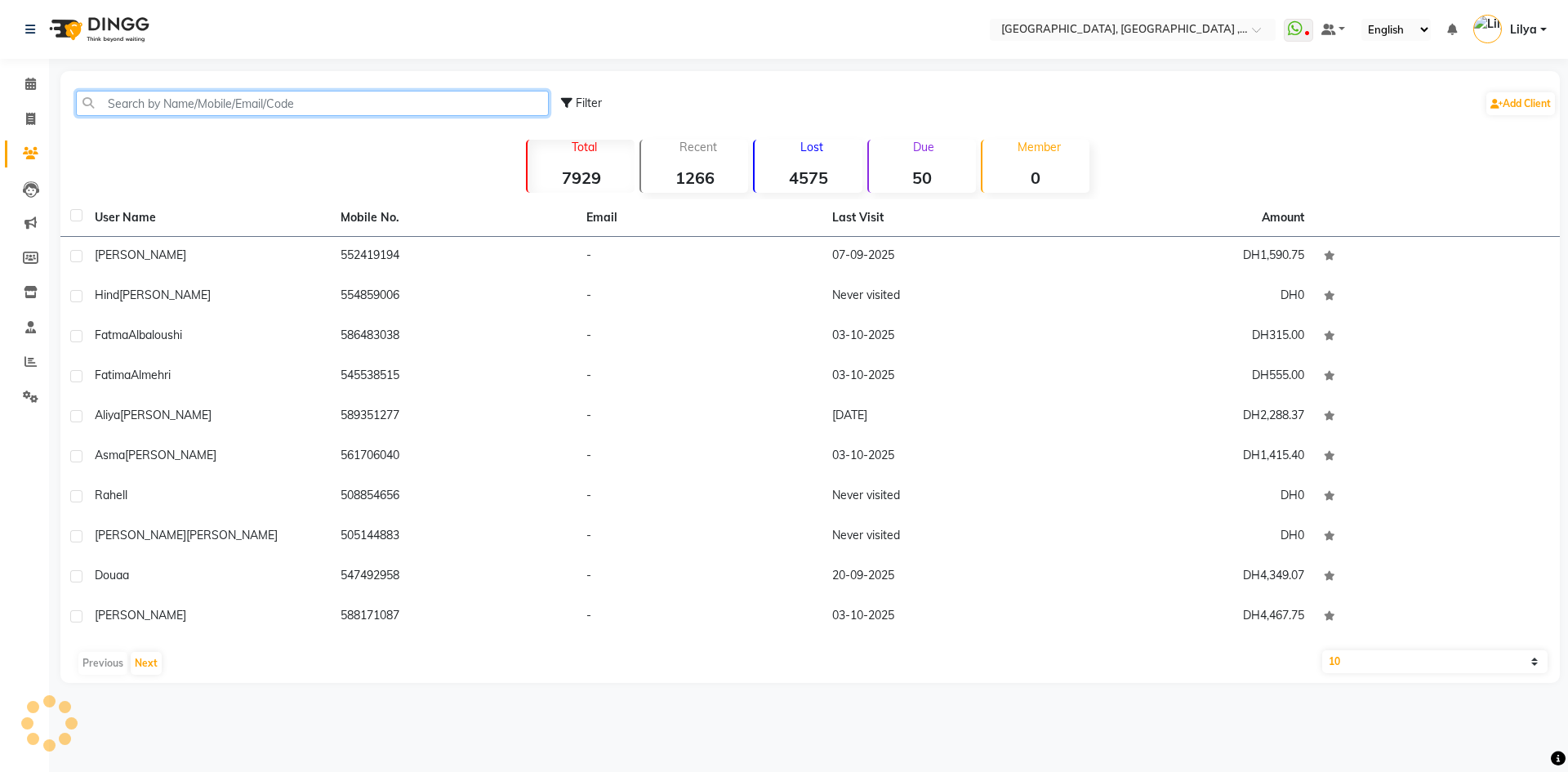
click at [239, 109] on input "text" at bounding box center [313, 103] width 473 height 25
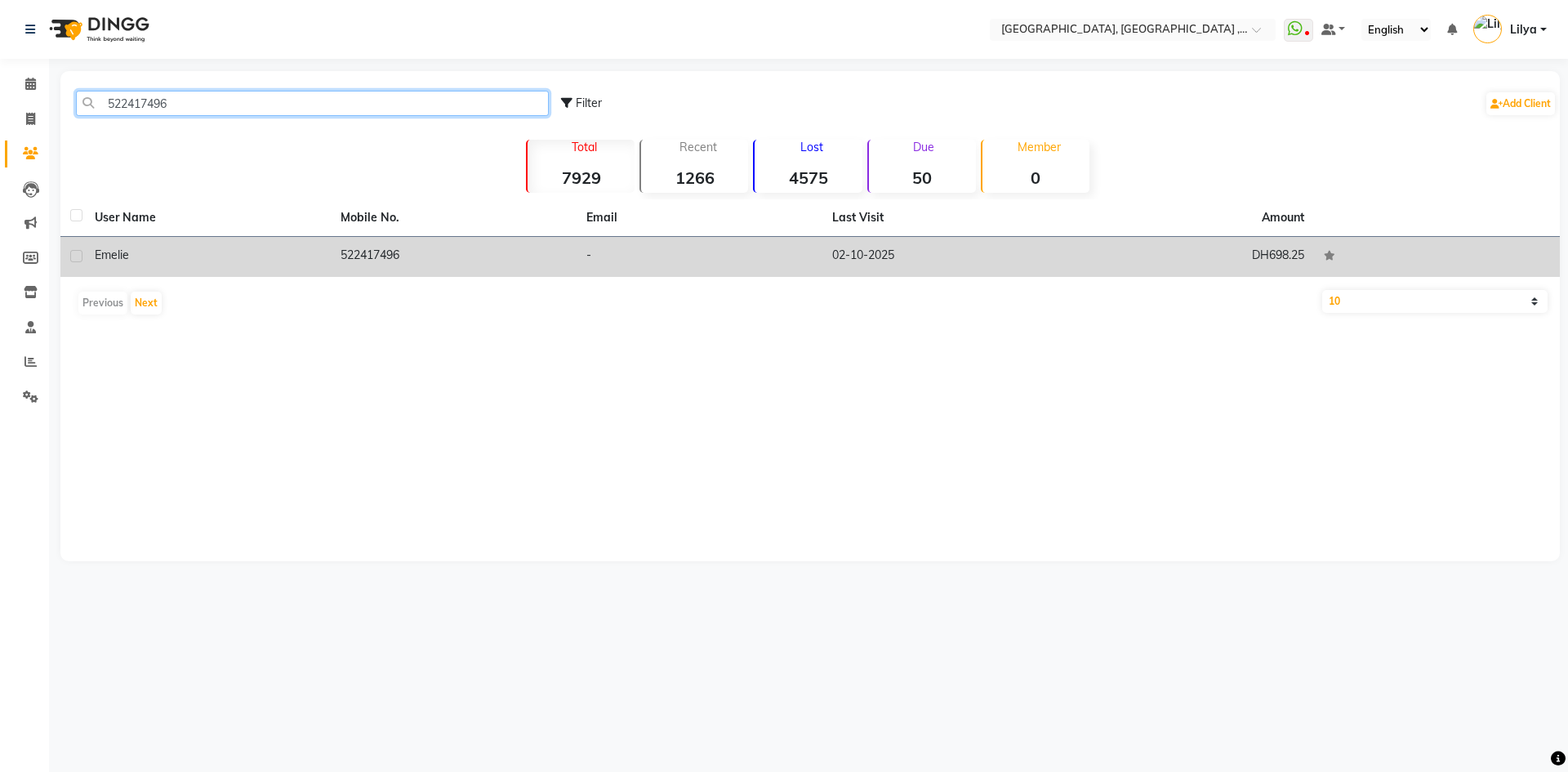
type input "522417496"
click at [326, 259] on td "emelie" at bounding box center [208, 257] width 246 height 40
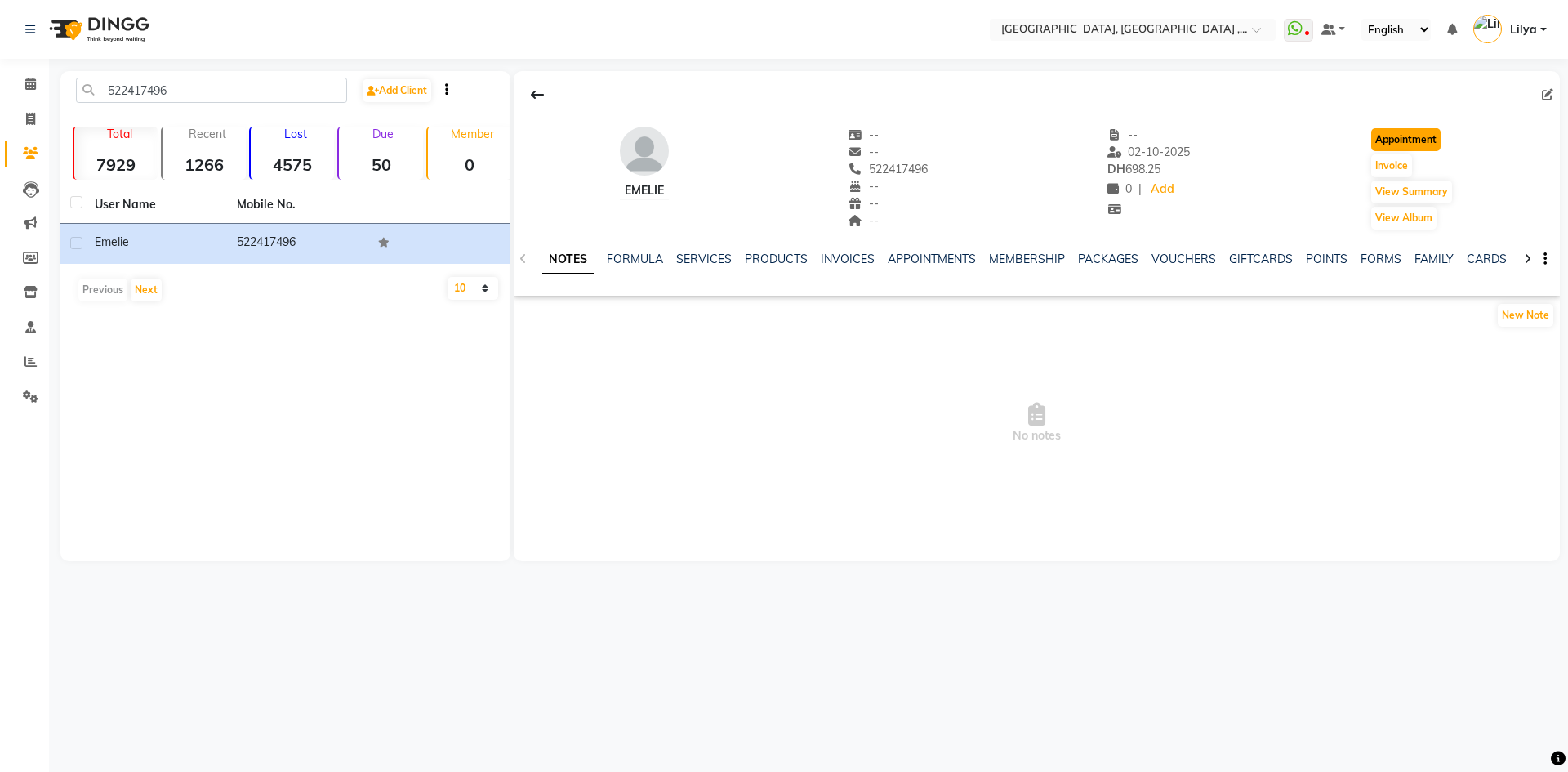
click at [1409, 138] on button "Appointment" at bounding box center [1405, 139] width 69 height 23
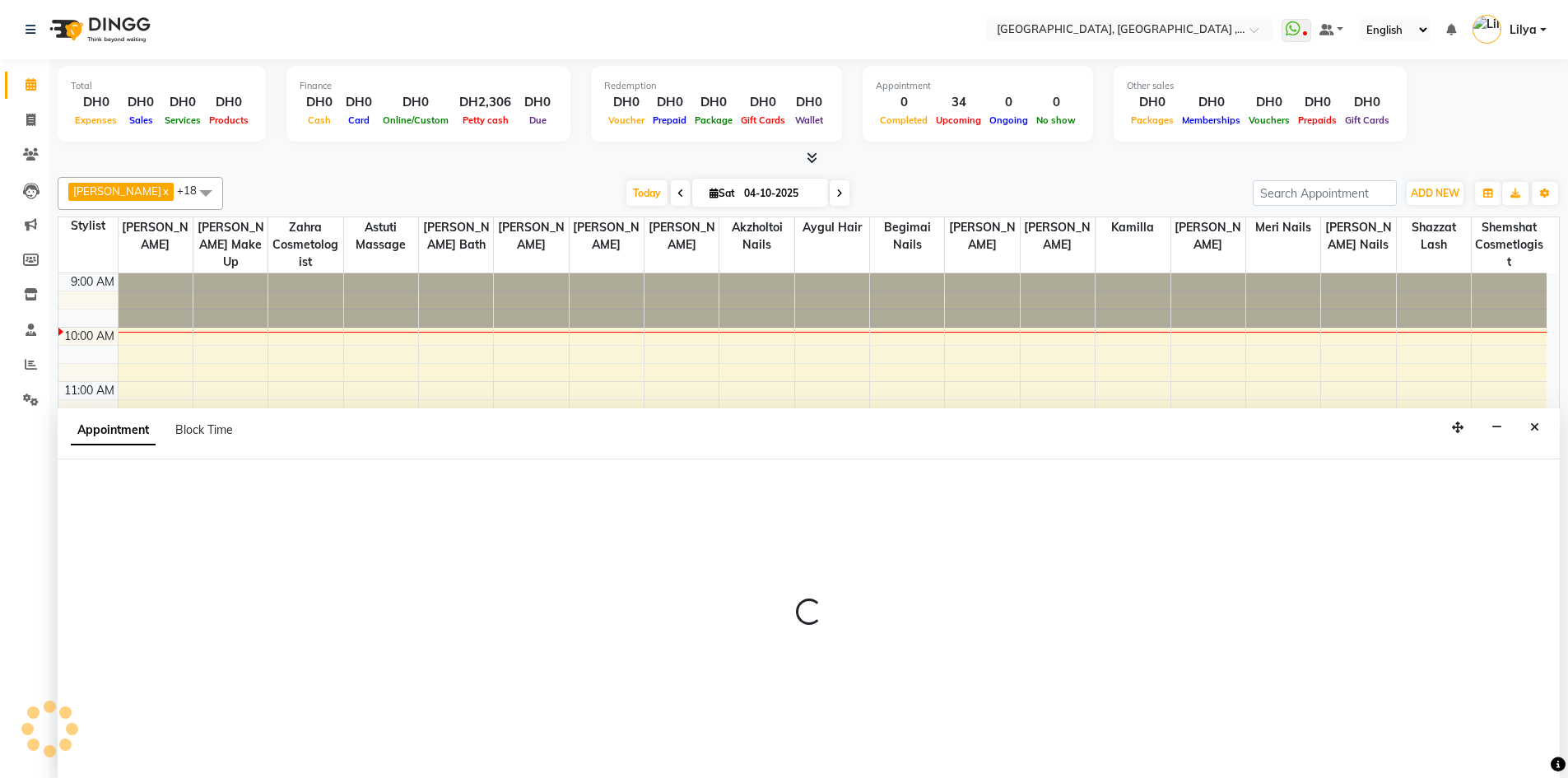
scroll to position [1, 0]
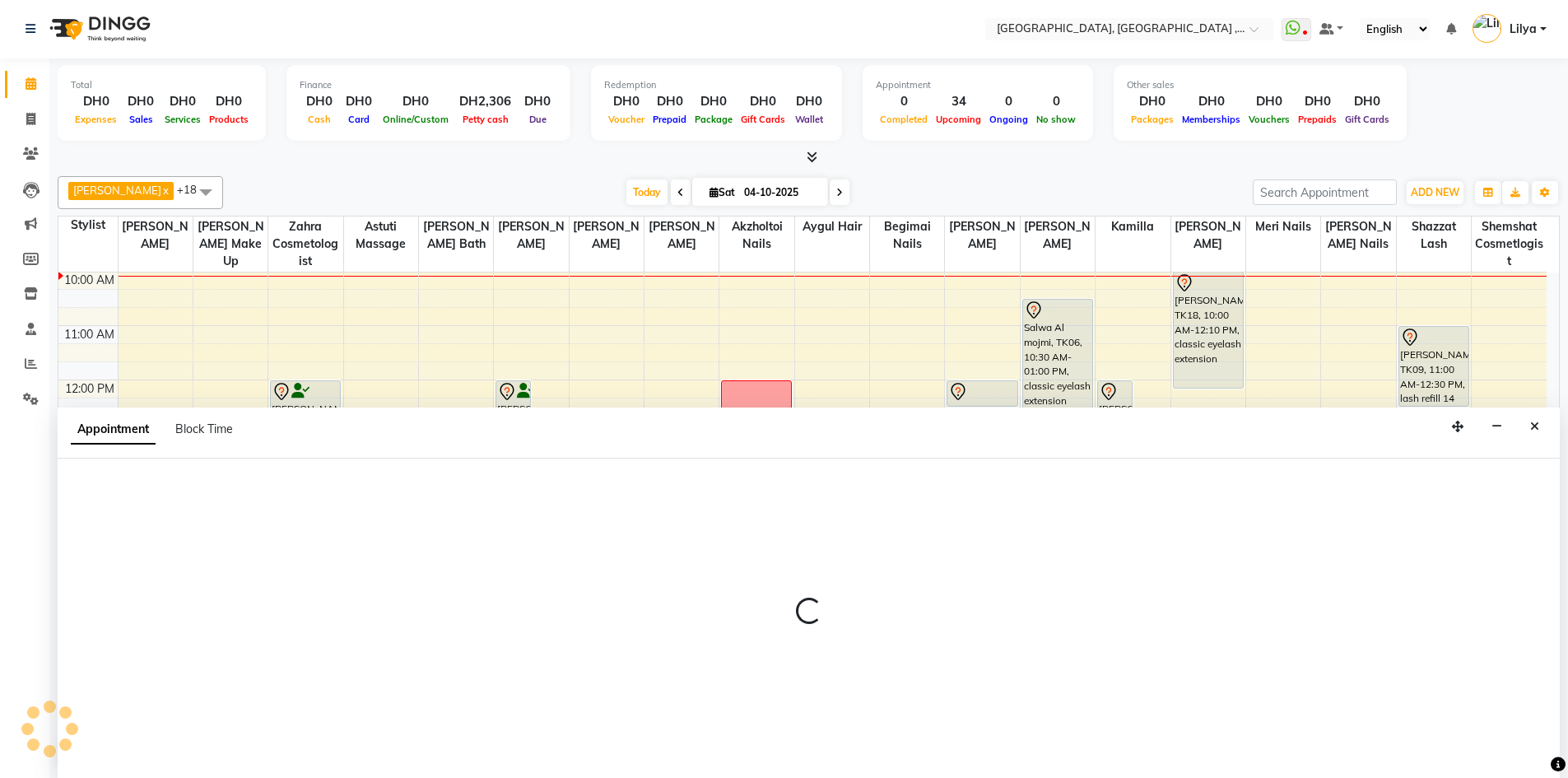
select select "tentative"
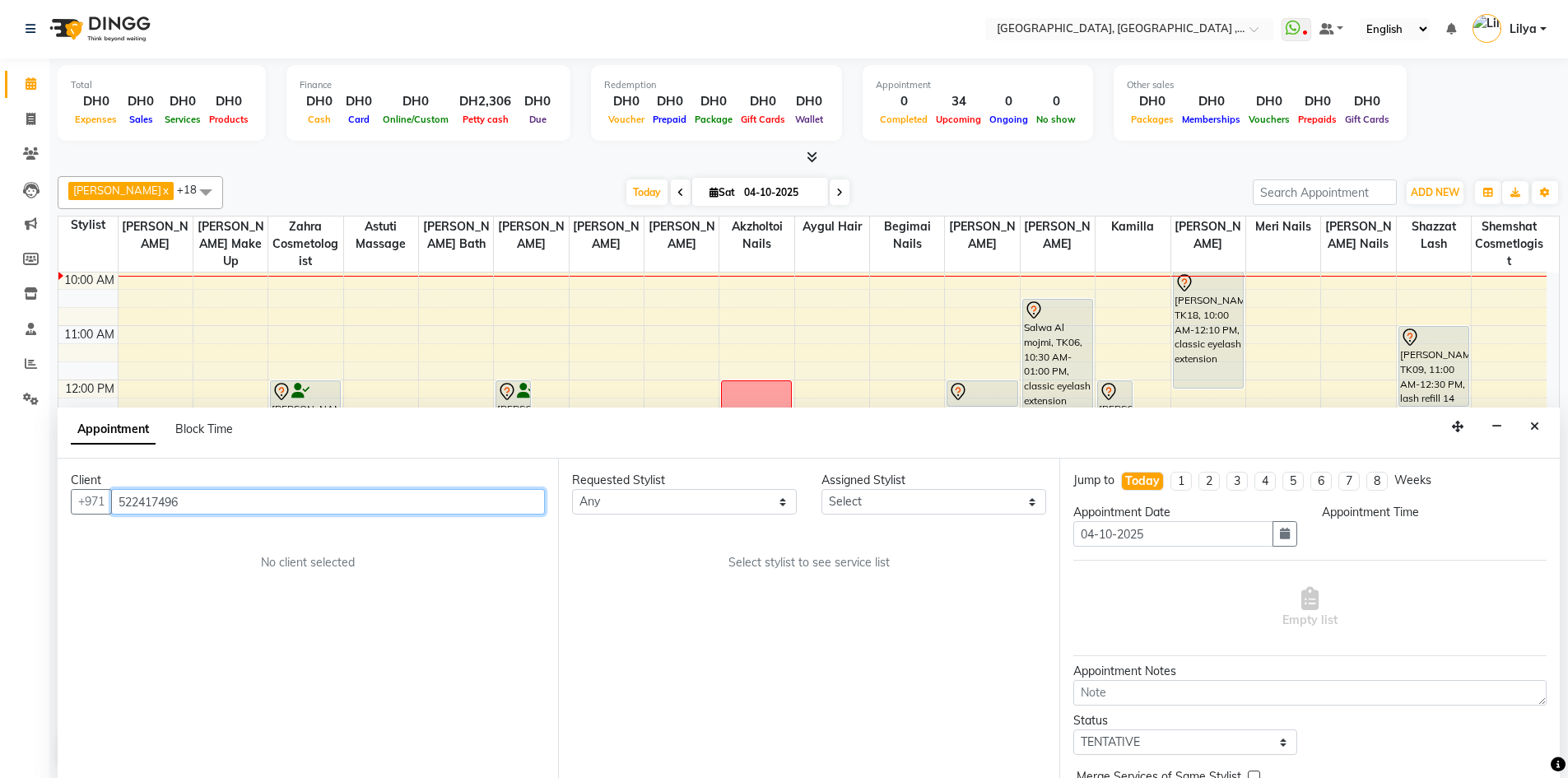
scroll to position [0, 0]
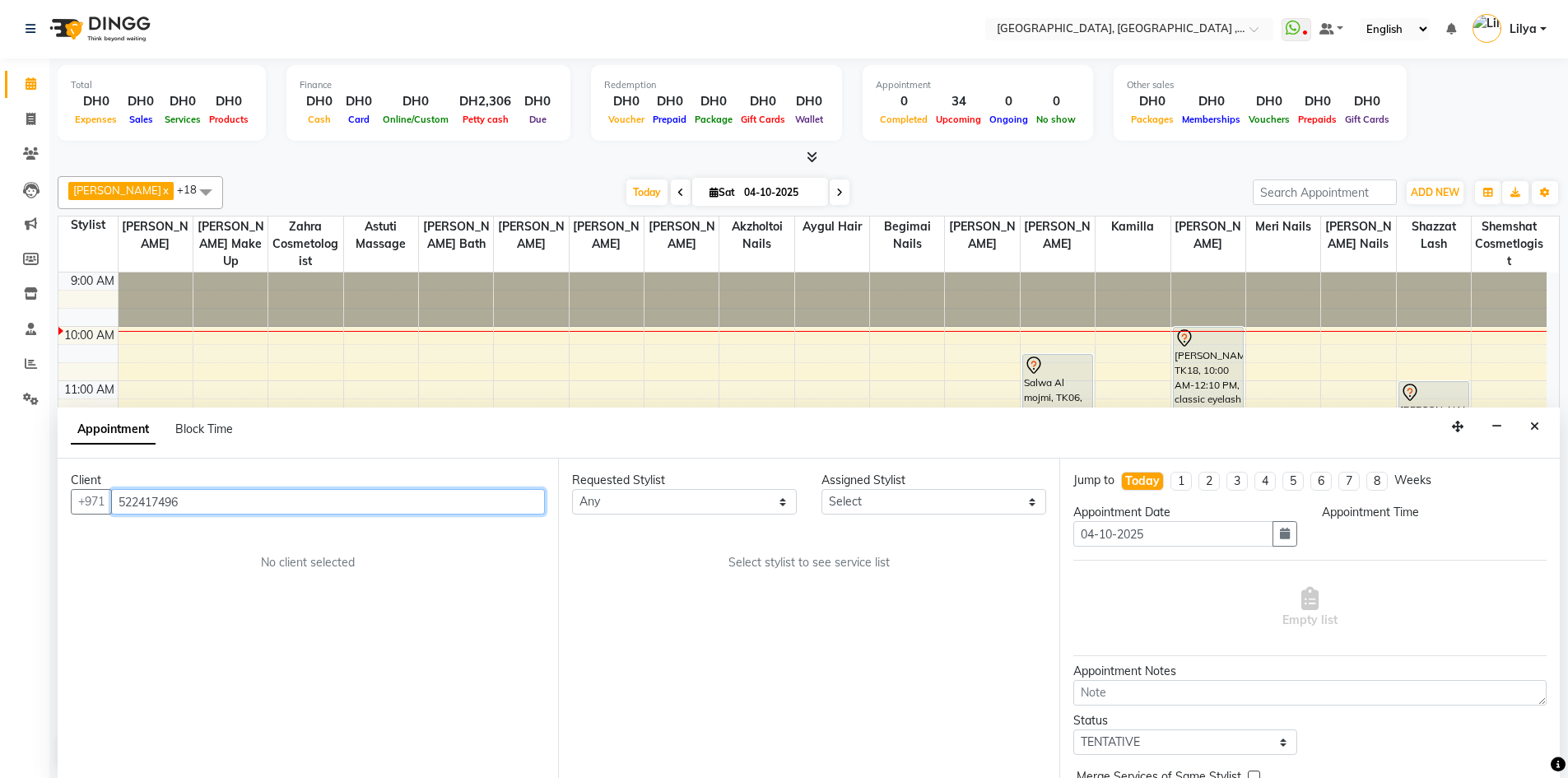
select select "600"
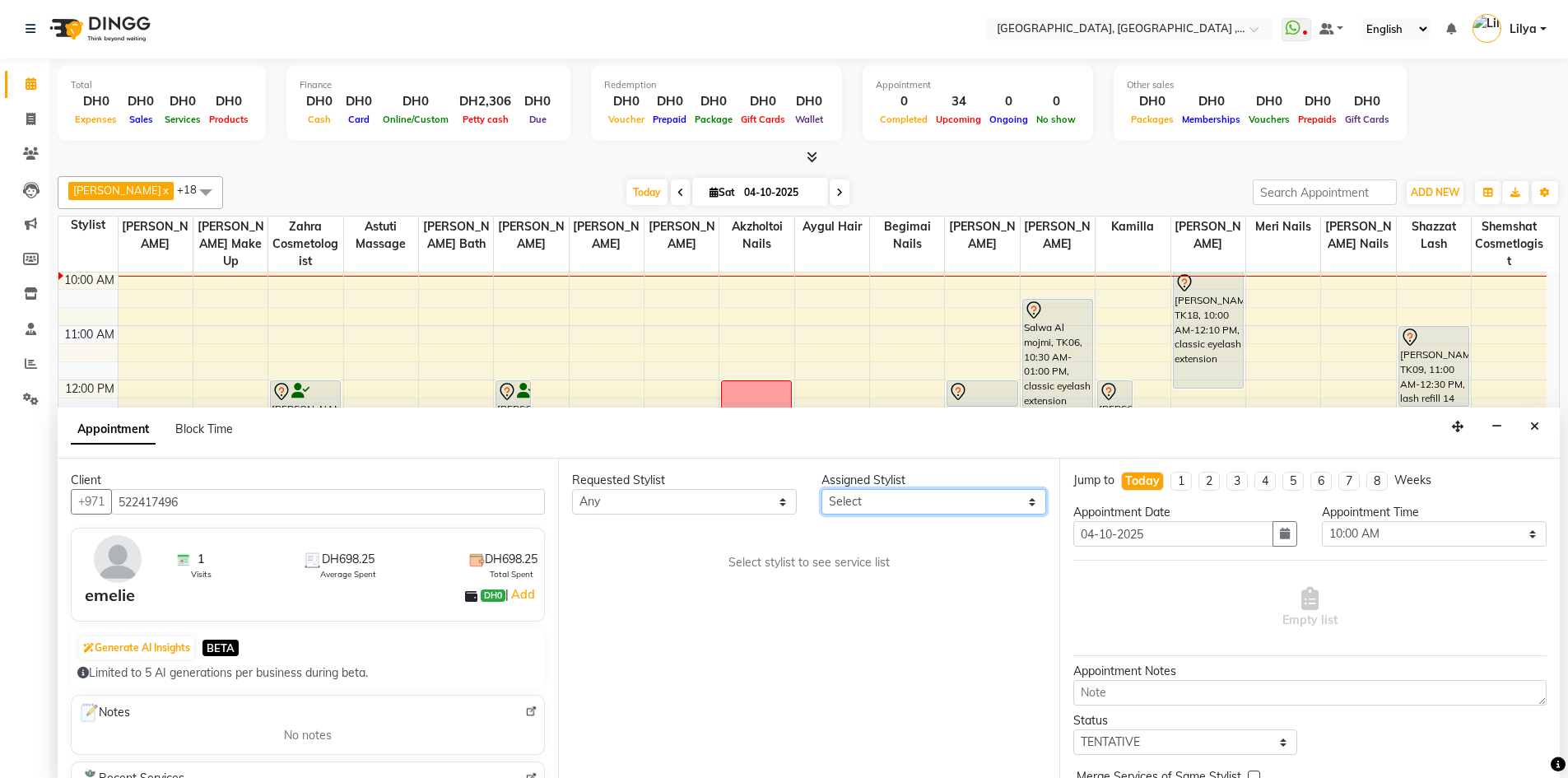
click at [878, 504] on select "Select [PERSON_NAME] Aina Akzholtoi nails [PERSON_NAME] Astuti massage Aygul ha…" at bounding box center [933, 502] width 224 height 26
select select "85659"
click at [821, 489] on select "Select [PERSON_NAME] Aina Akzholtoi nails [PERSON_NAME] Astuti massage Aygul ha…" at bounding box center [933, 502] width 224 height 26
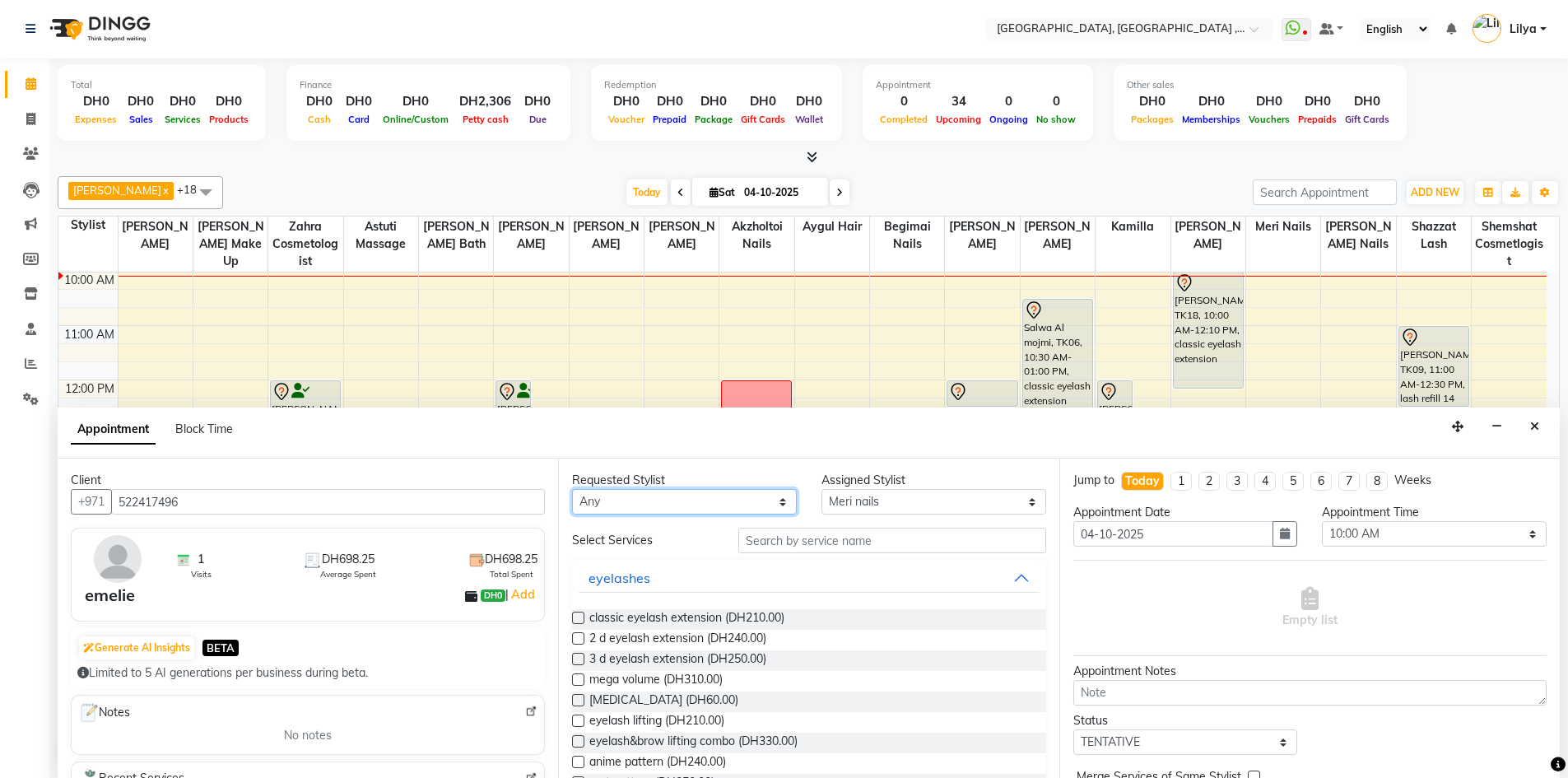
click at [773, 502] on select "Any Adel brow Aina Akzholtoi nails Amina lash Astuti massage Aygul hair Begimai…" at bounding box center [684, 502] width 224 height 26
select select "85659"
click at [572, 489] on select "Any Adel brow Aina Akzholtoi nails Amina lash Astuti massage Aygul hair Begimai…" at bounding box center [684, 502] width 224 height 26
drag, startPoint x: 1430, startPoint y: 537, endPoint x: 1415, endPoint y: 523, distance: 20.5
click at [1430, 537] on select "Select 10:00 AM 10:15 AM 10:30 AM 10:45 AM 11:00 AM 11:15 AM 11:30 AM 11:45 AM …" at bounding box center [1434, 533] width 224 height 26
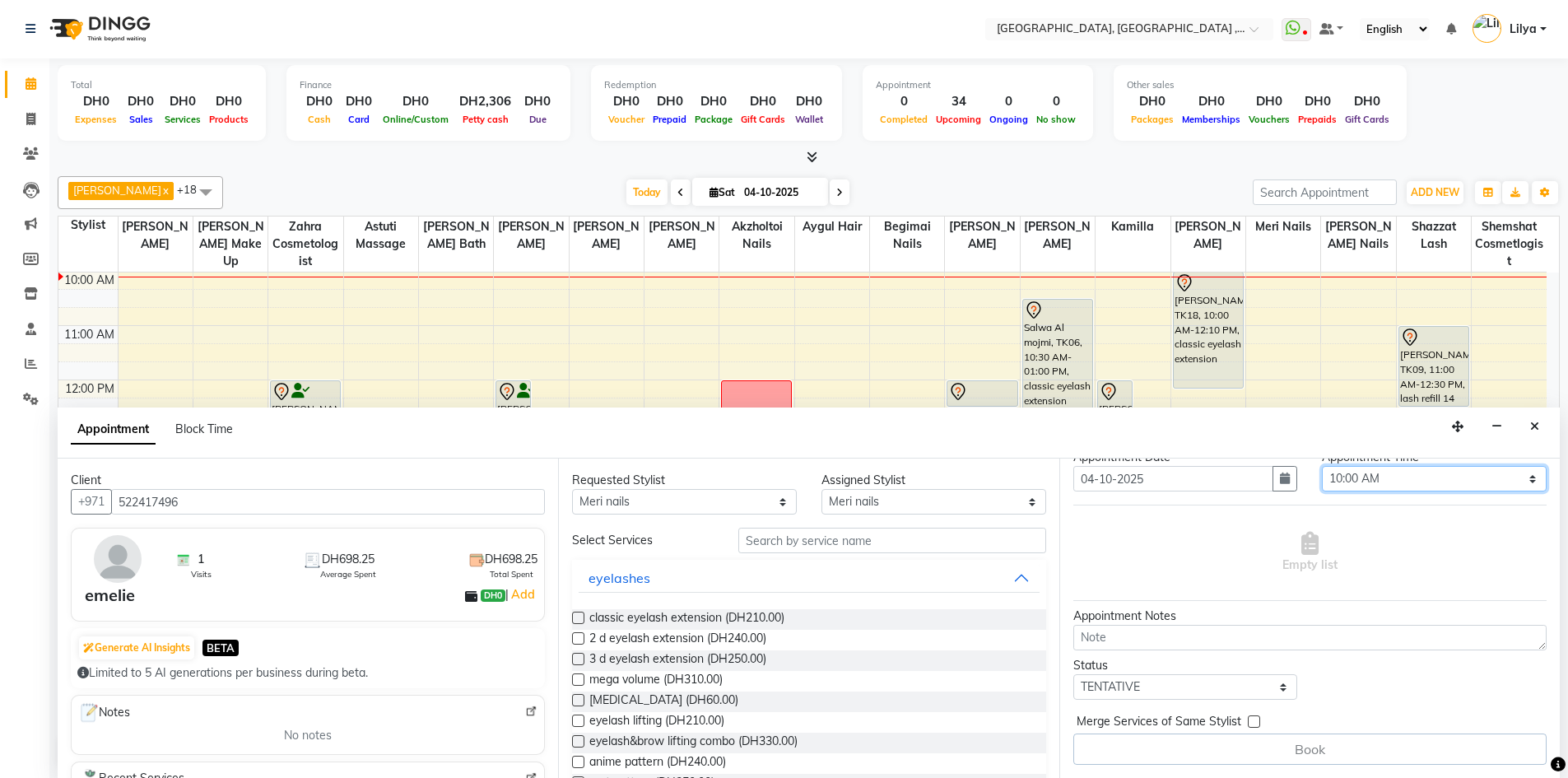
drag, startPoint x: 1422, startPoint y: 483, endPoint x: 1414, endPoint y: 468, distance: 17.0
click at [1422, 483] on select "Select 10:00 AM 10:15 AM 10:30 AM 10:45 AM 11:00 AM 11:15 AM 11:30 AM 11:45 AM …" at bounding box center [1434, 479] width 224 height 26
select select "1080"
click at [1322, 466] on select "Select 10:00 AM 10:15 AM 10:30 AM 10:45 AM 11:00 AM 11:15 AM 11:30 AM 11:45 AM …" at bounding box center [1434, 479] width 224 height 26
click at [790, 543] on input "text" at bounding box center [892, 540] width 308 height 26
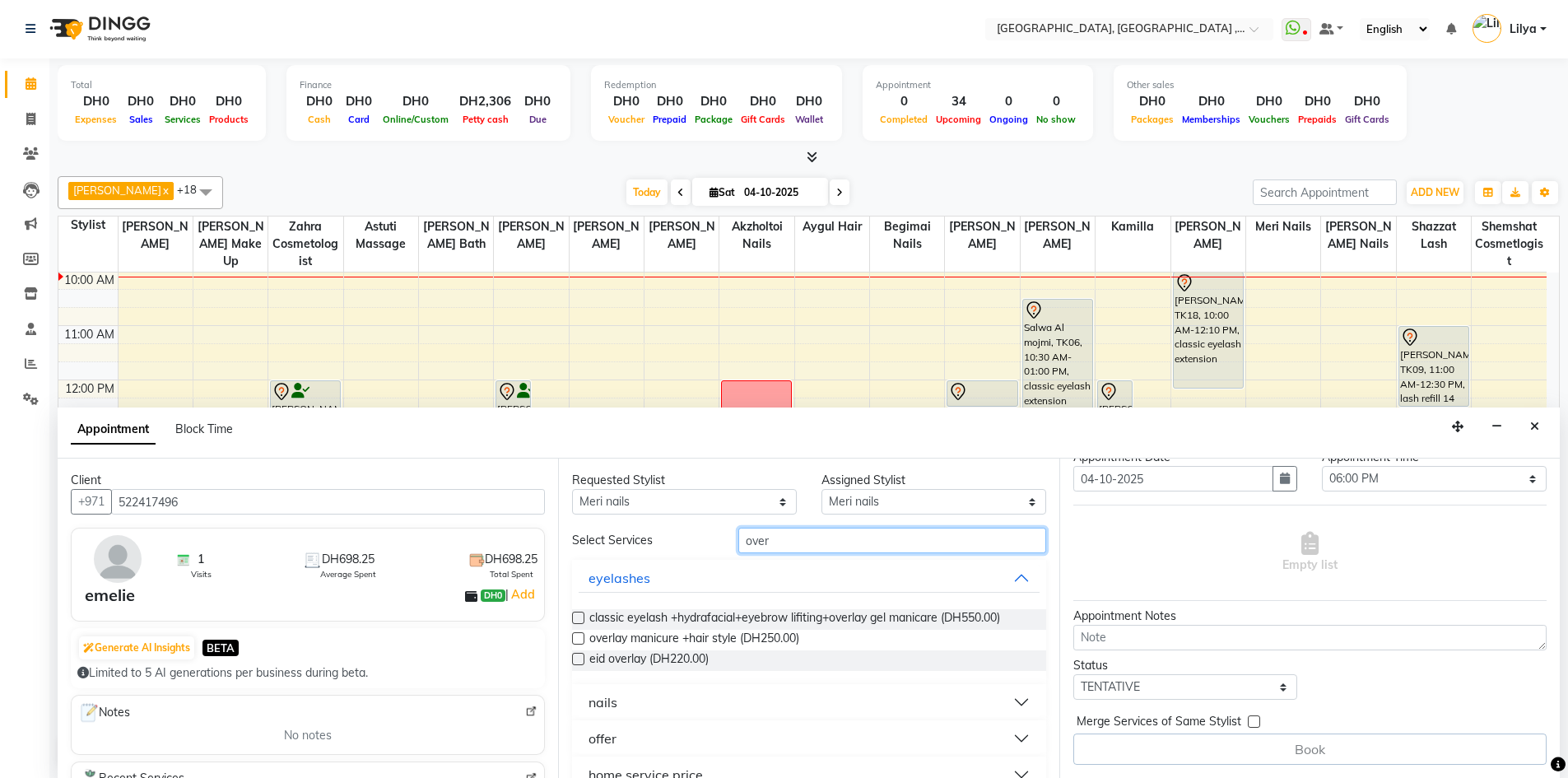
type input "over"
drag, startPoint x: 1008, startPoint y: 696, endPoint x: 878, endPoint y: 699, distance: 130.0
click at [1008, 697] on button "nails" at bounding box center [808, 702] width 460 height 30
click at [581, 741] on label at bounding box center [578, 742] width 12 height 12
click at [581, 741] on input "checkbox" at bounding box center [577, 744] width 11 height 11
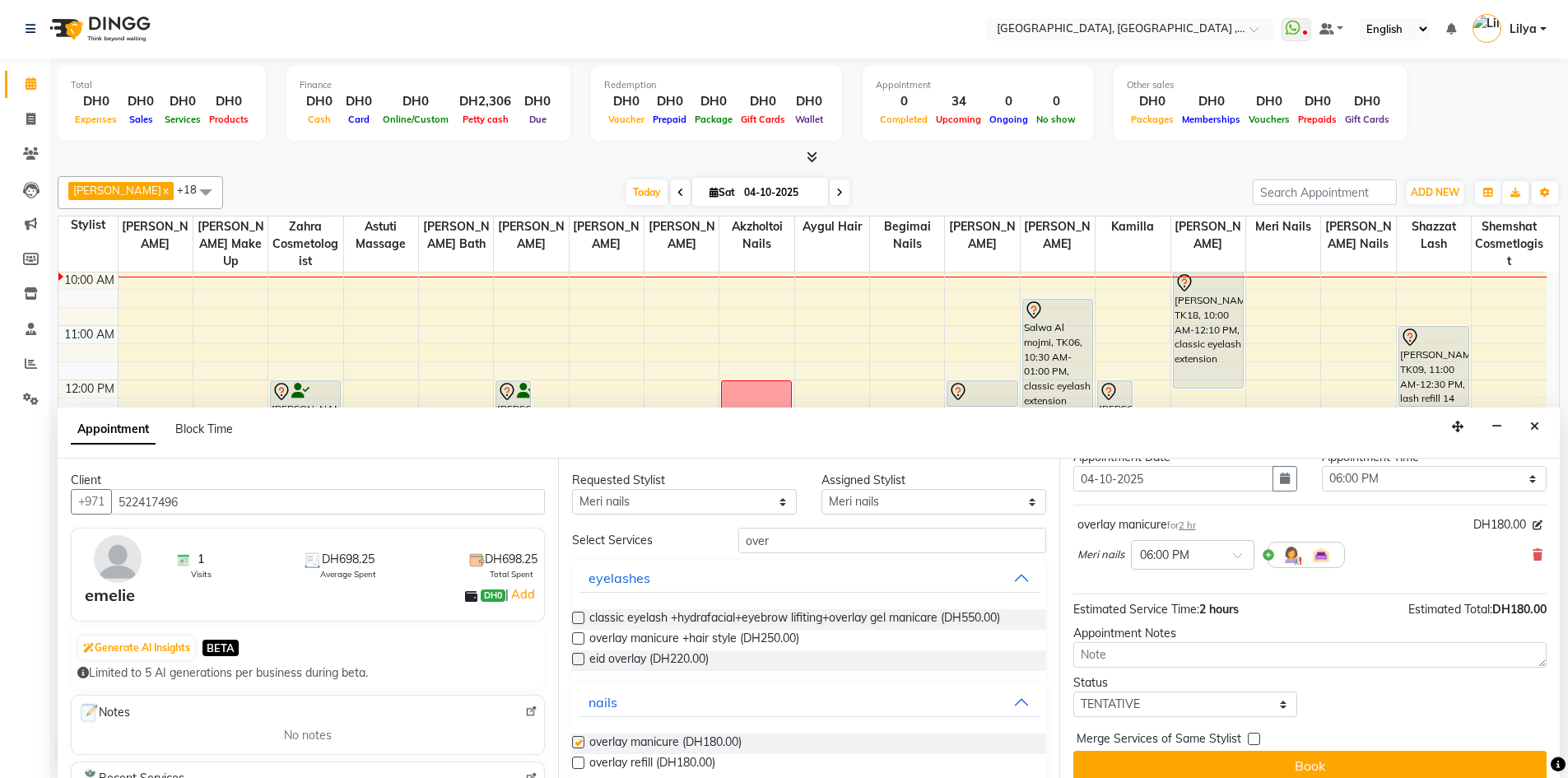
checkbox input "false"
click at [759, 498] on select "Any Adel brow Aina Akzholtoi nails Amina lash Astuti massage Aygul hair Begimai…" at bounding box center [684, 502] width 224 height 26
select select "85019"
click at [572, 489] on select "Any Adel brow Aina Akzholtoi nails Amina lash Astuti massage Aygul hair Begimai…" at bounding box center [684, 502] width 224 height 26
select select "85019"
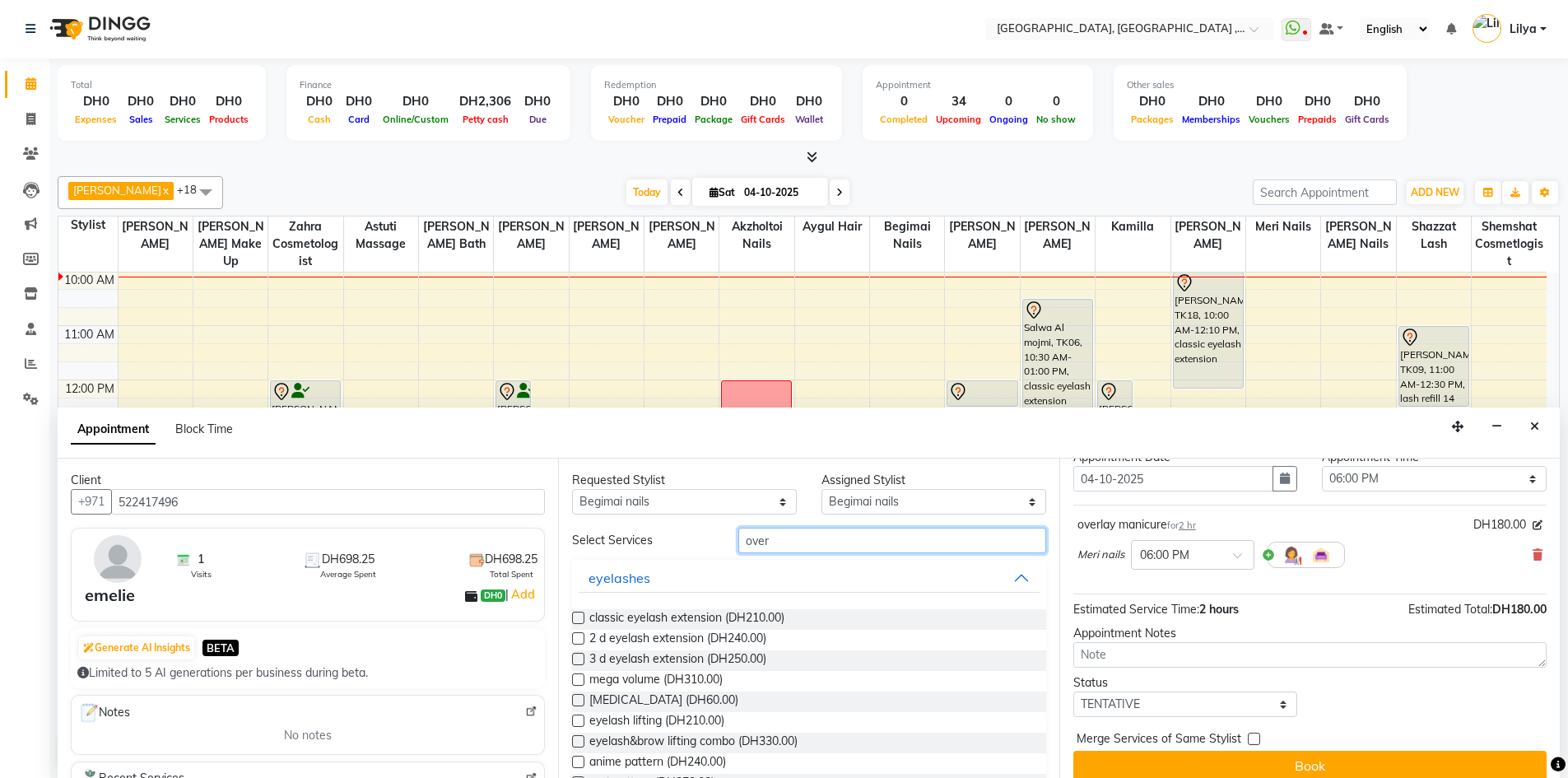
click at [863, 533] on input "over" at bounding box center [892, 540] width 308 height 26
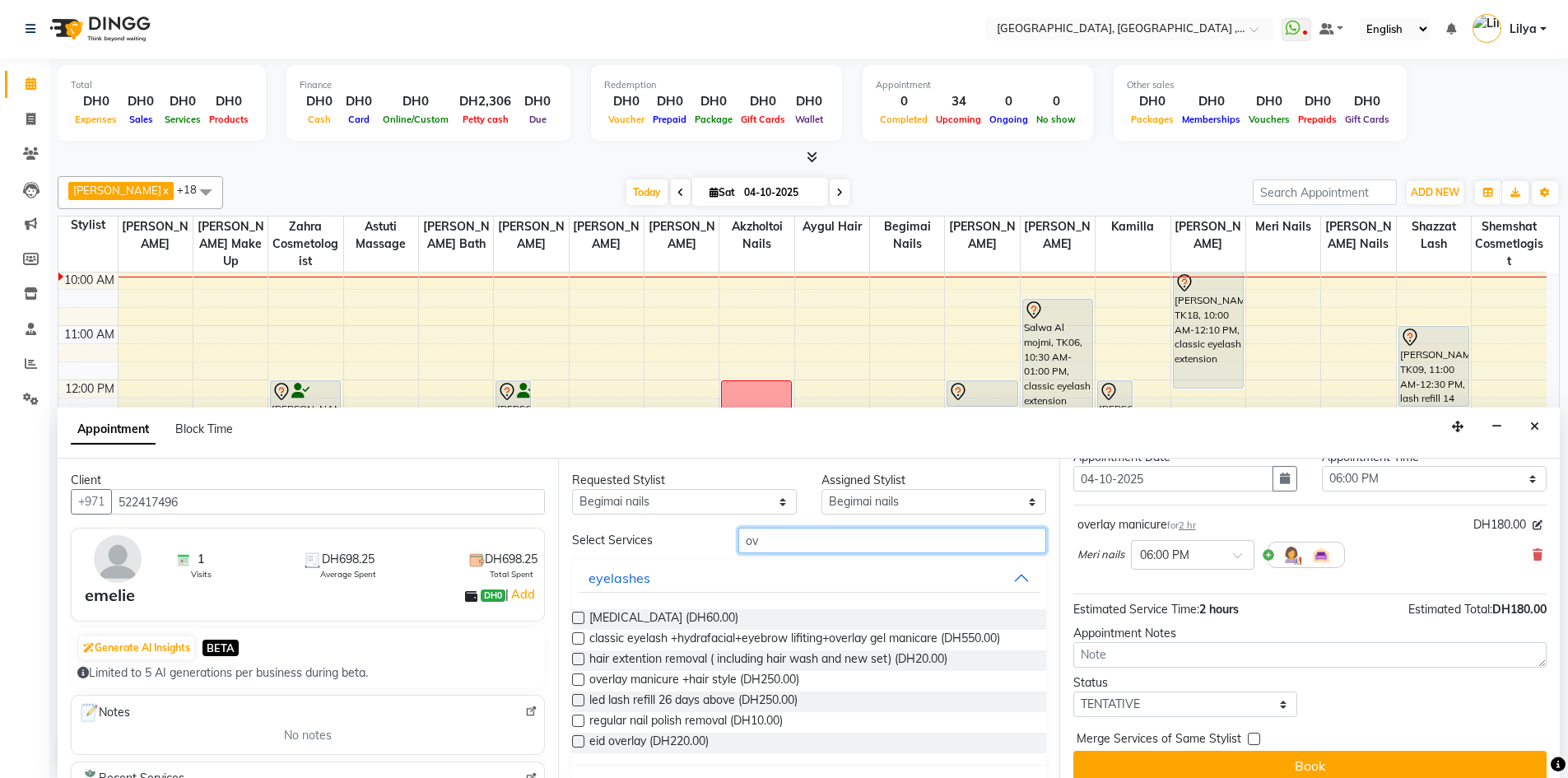
type input "o"
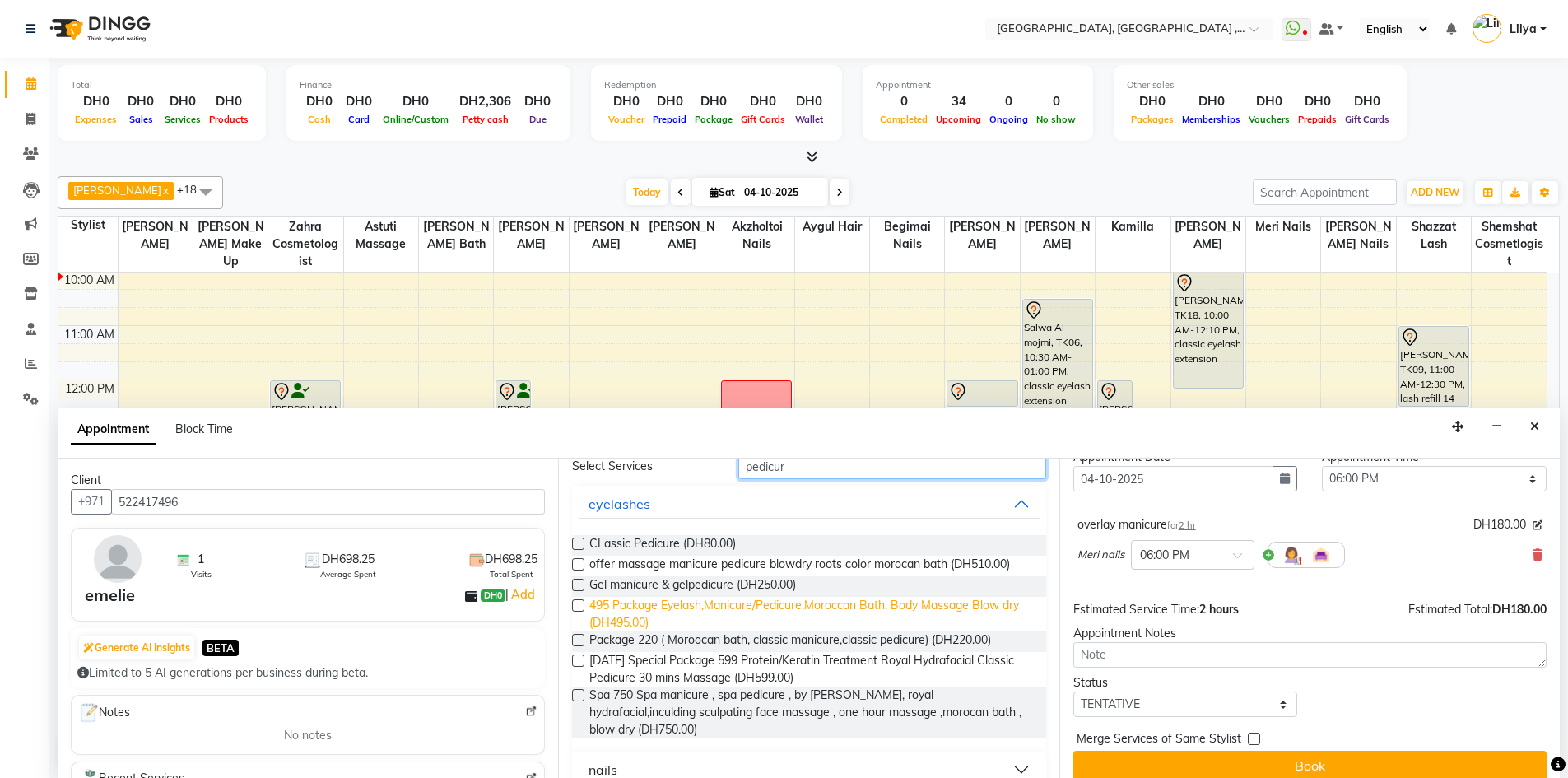
scroll to position [170, 0]
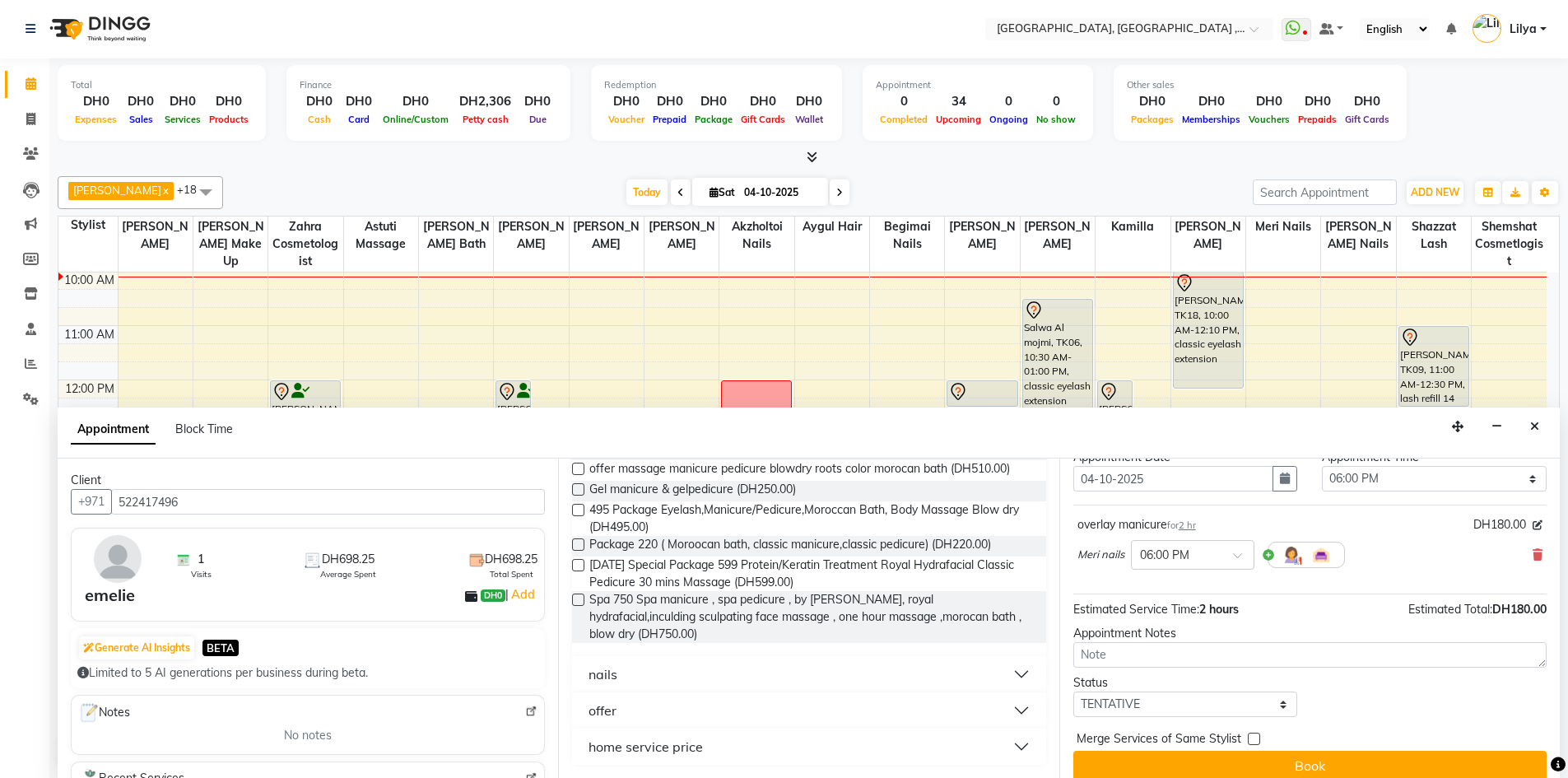
type input "pedicur"
click at [1013, 671] on button "nails" at bounding box center [808, 675] width 460 height 30
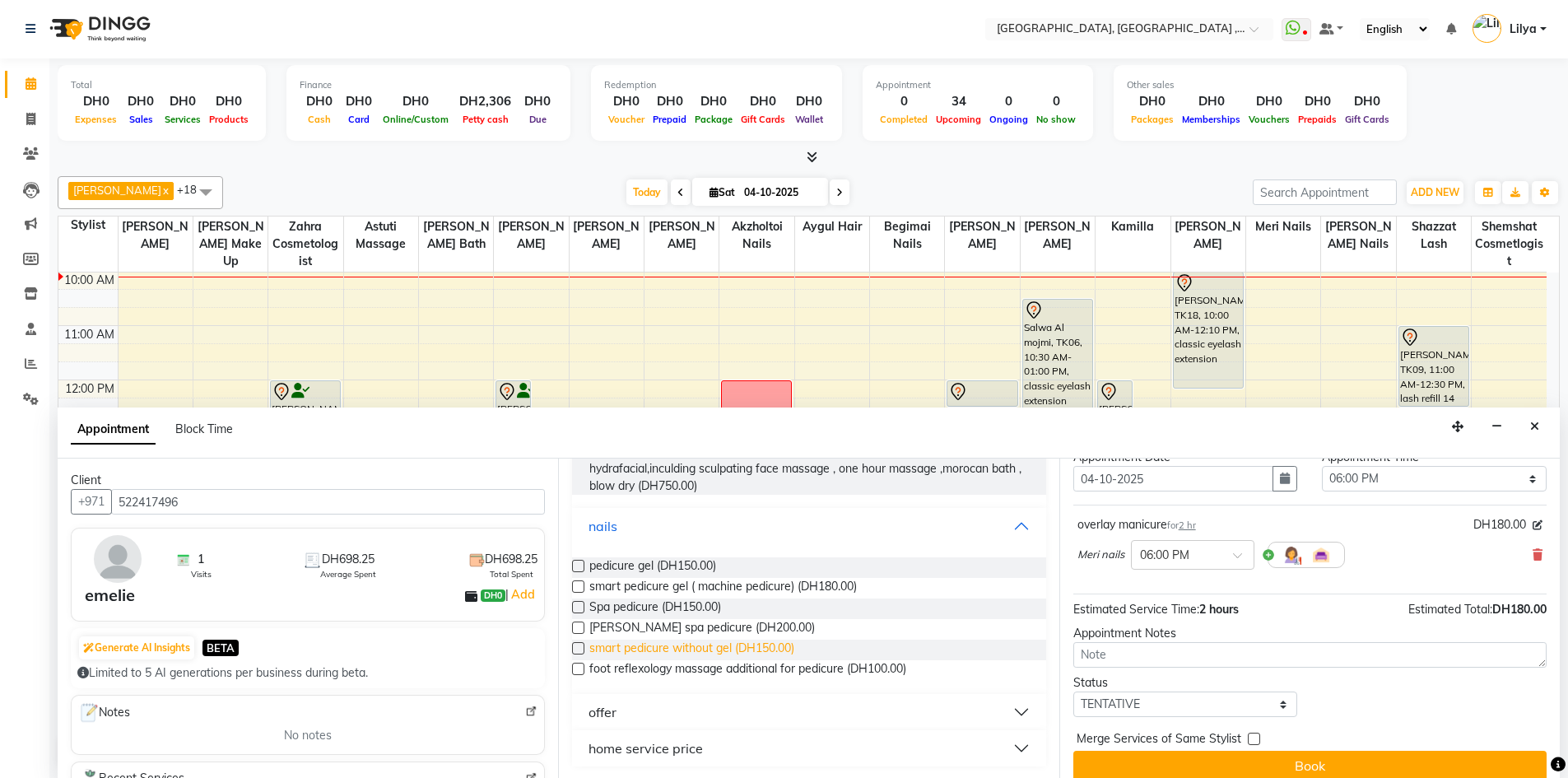
scroll to position [320, 0]
click at [580, 565] on label at bounding box center [578, 564] width 12 height 12
click at [580, 565] on input "checkbox" at bounding box center [577, 566] width 11 height 11
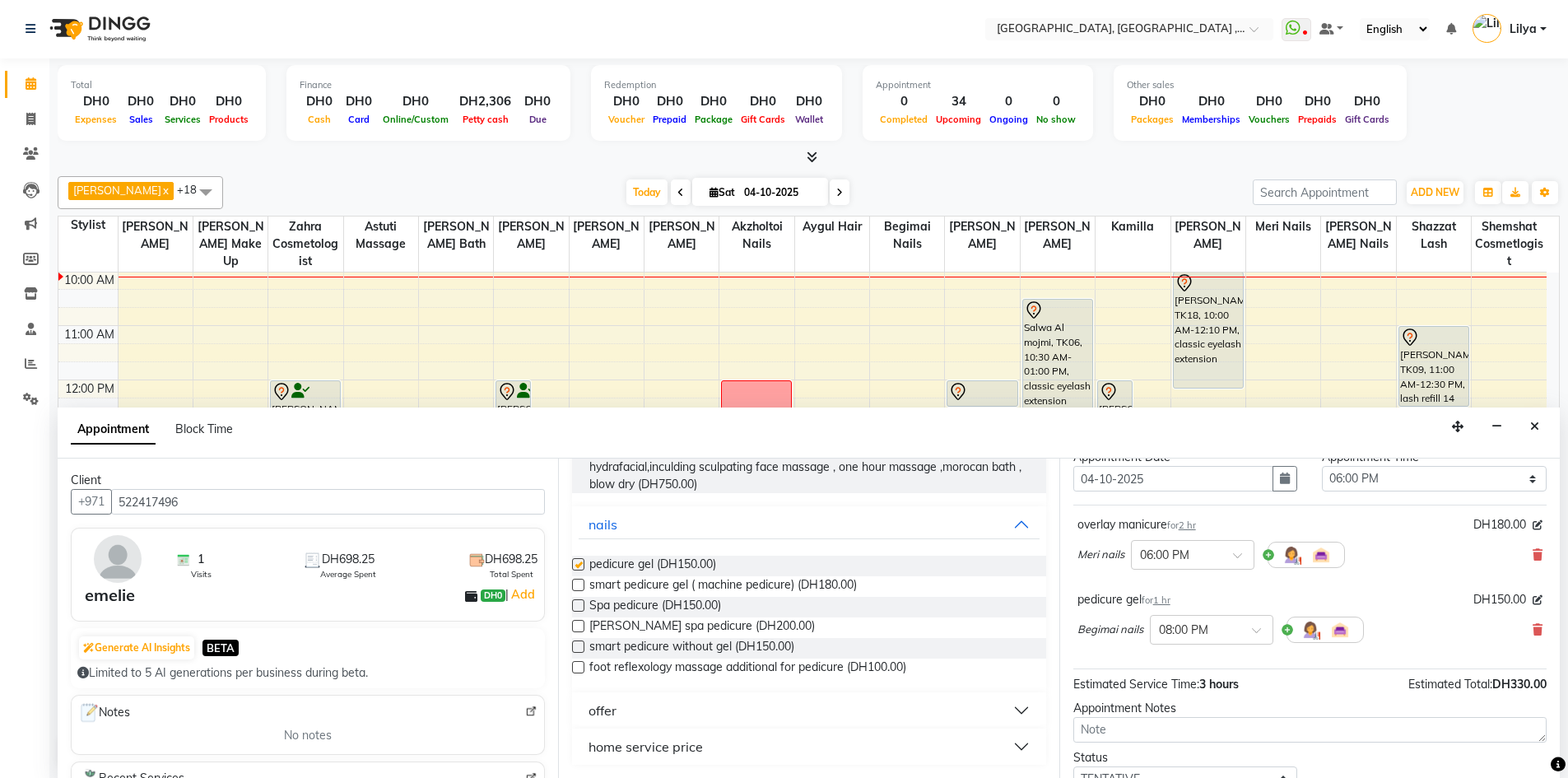
scroll to position [146, 0]
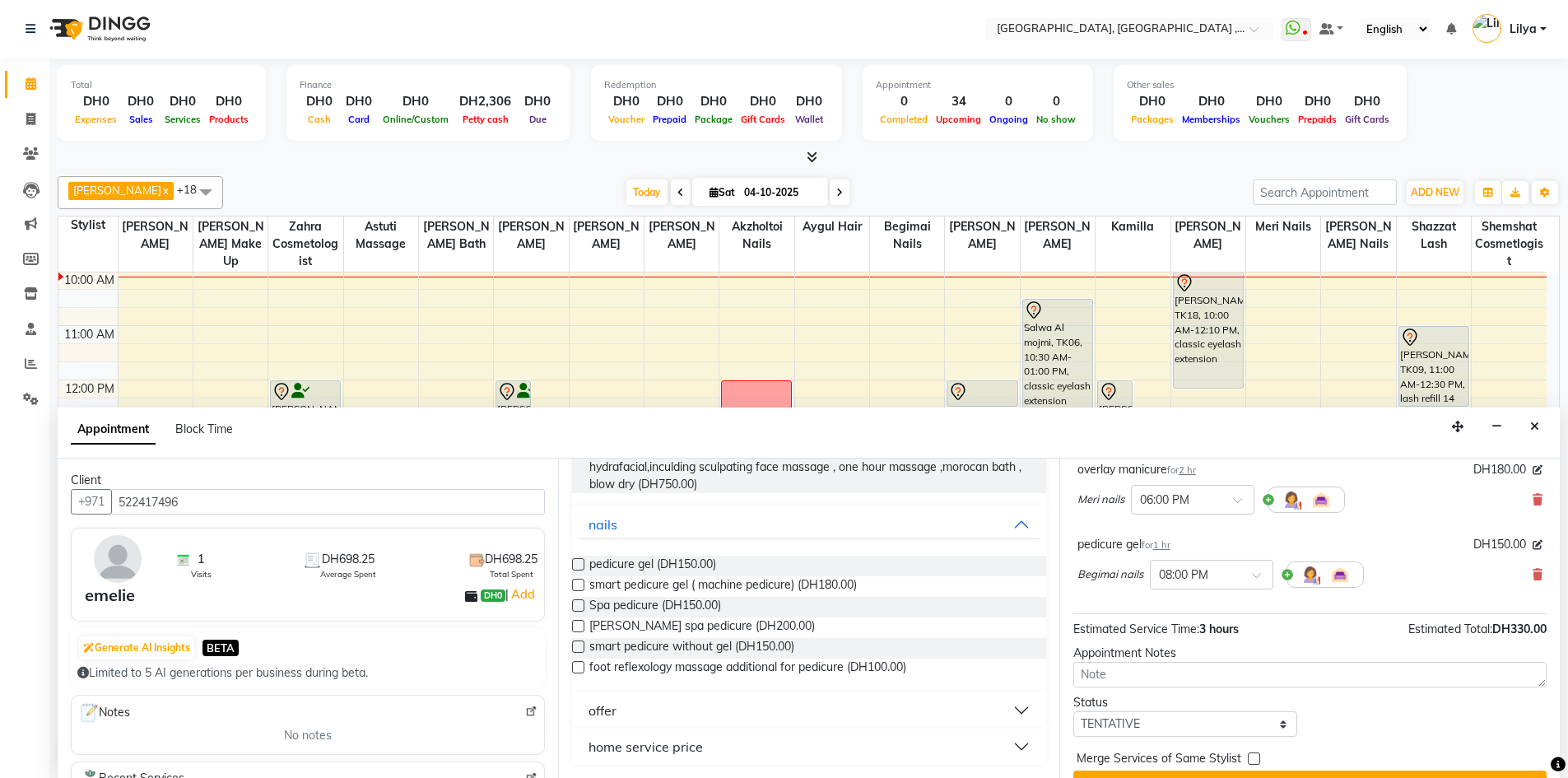
checkbox input "false"
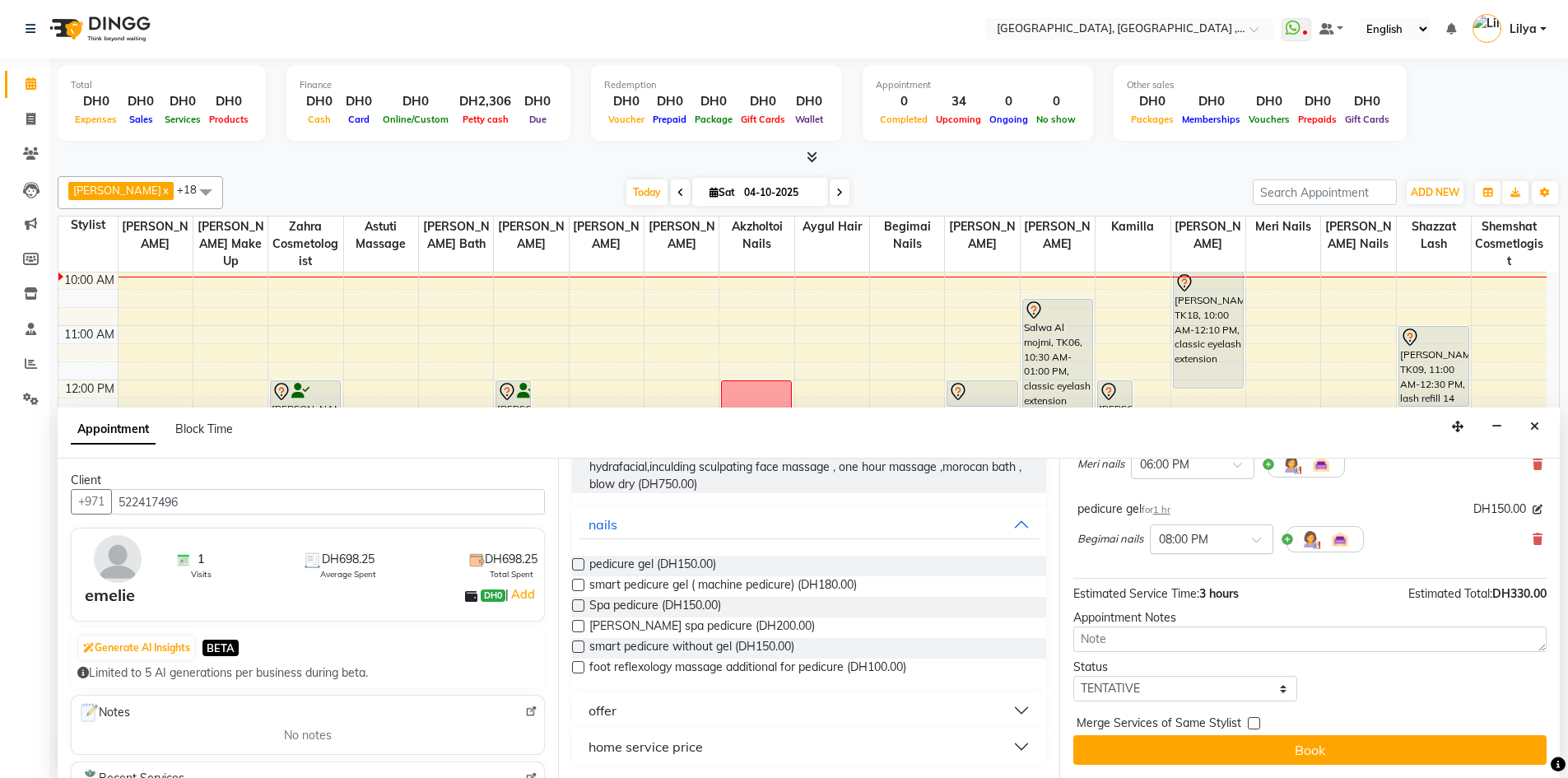
click at [1264, 541] on span at bounding box center [1262, 545] width 20 height 18
click at [1179, 578] on div "06:00 PM" at bounding box center [1211, 572] width 122 height 30
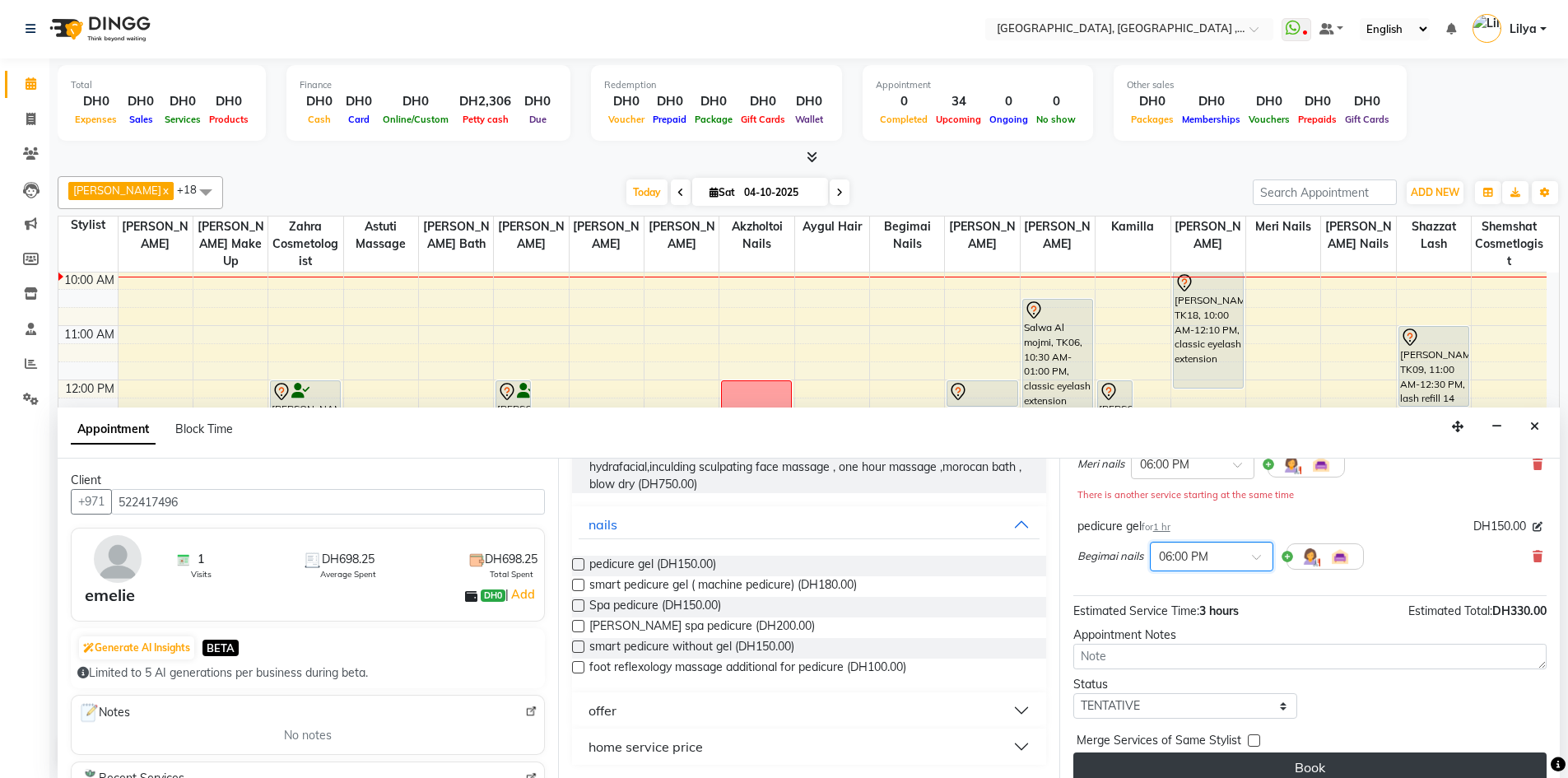
scroll to position [163, 0]
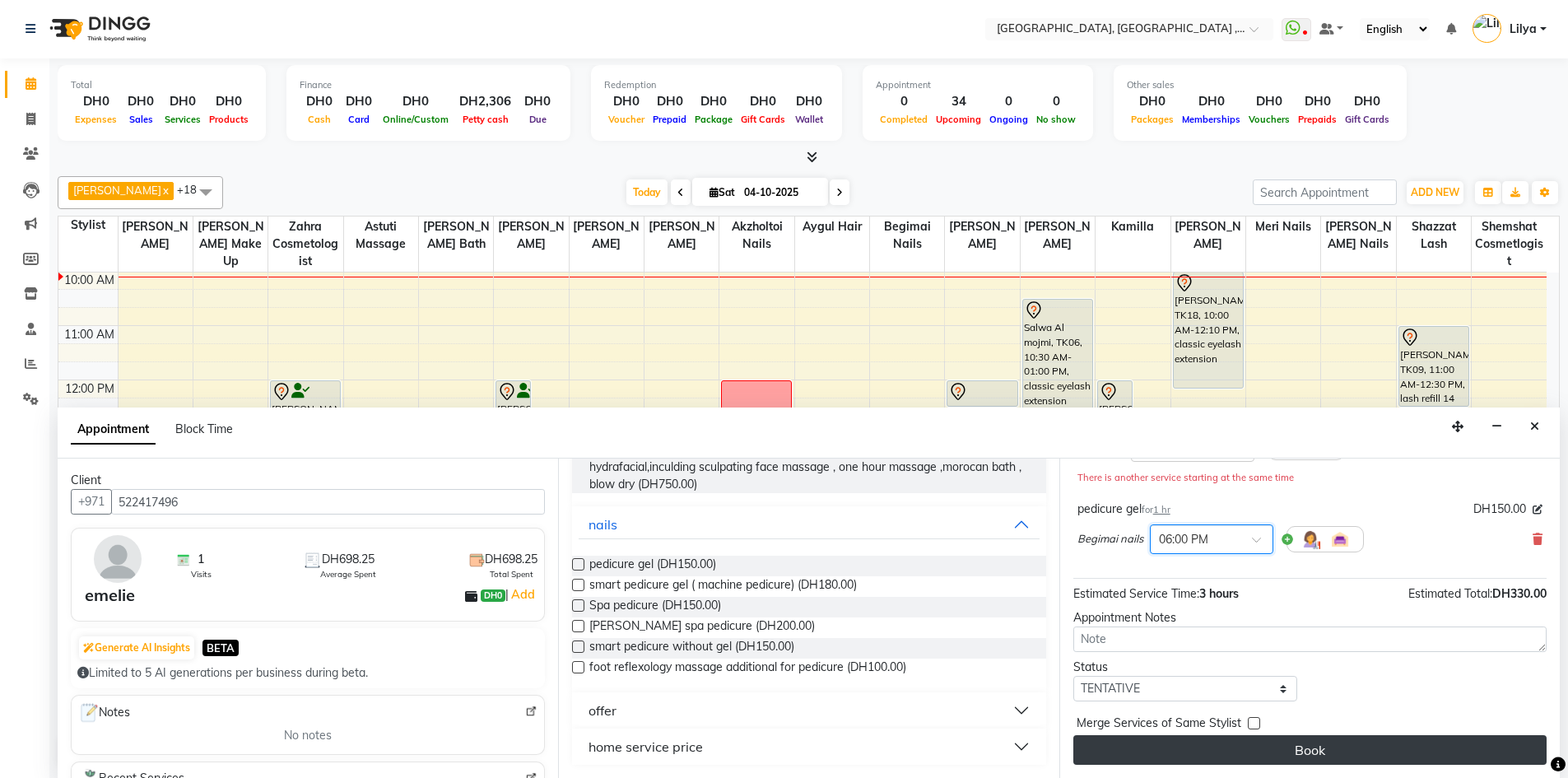
click at [1340, 758] on button "Book" at bounding box center [1309, 750] width 473 height 30
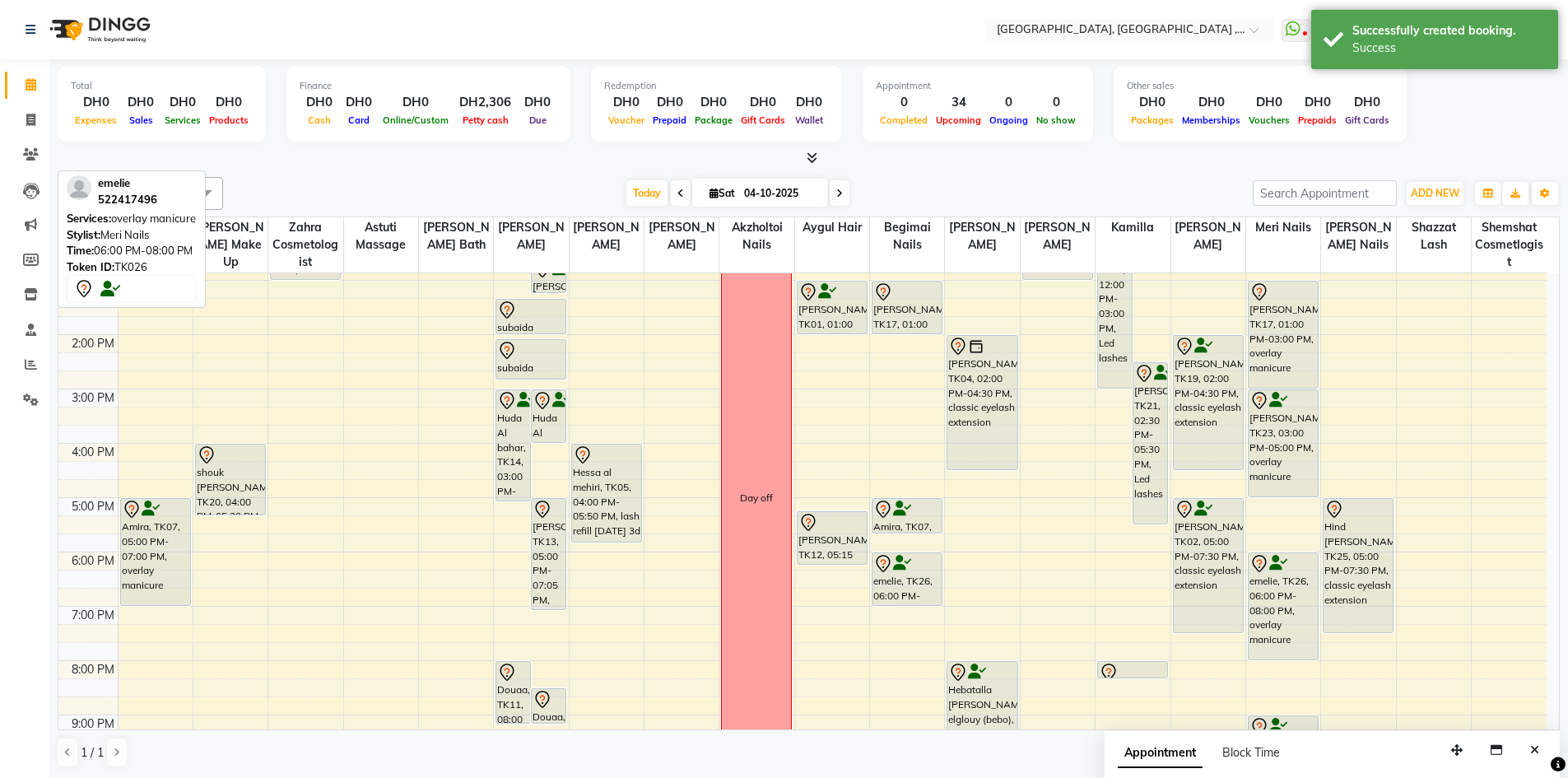
scroll to position [302, 0]
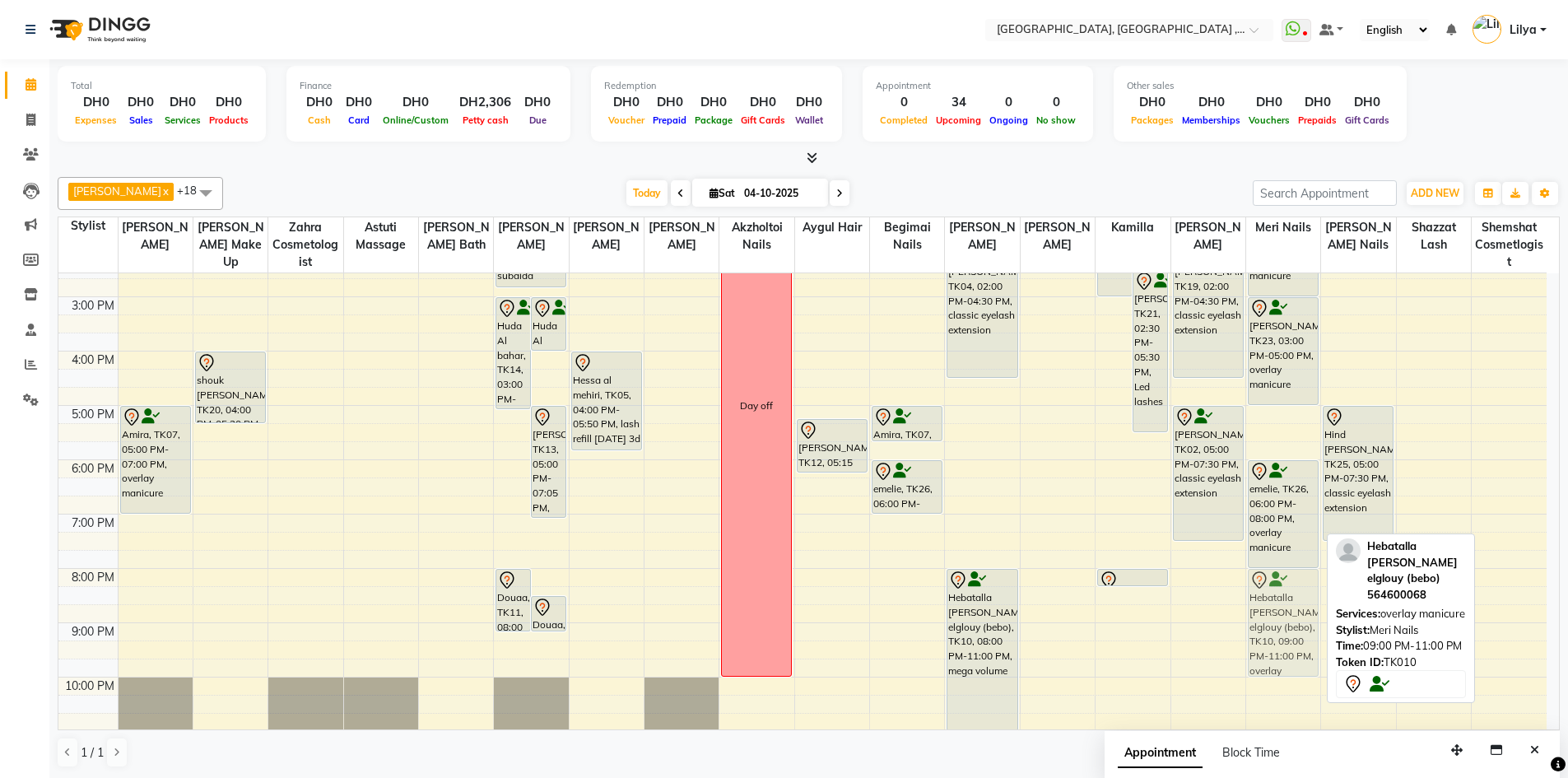
drag, startPoint x: 1274, startPoint y: 661, endPoint x: 1276, endPoint y: 613, distance: 48.0
click at [1276, 613] on div "Hiba alhamed, TK17, 01:00 PM-03:00 PM, overlay manicure Kate, TK23, 03:00 PM-05…" at bounding box center [1283, 378] width 74 height 814
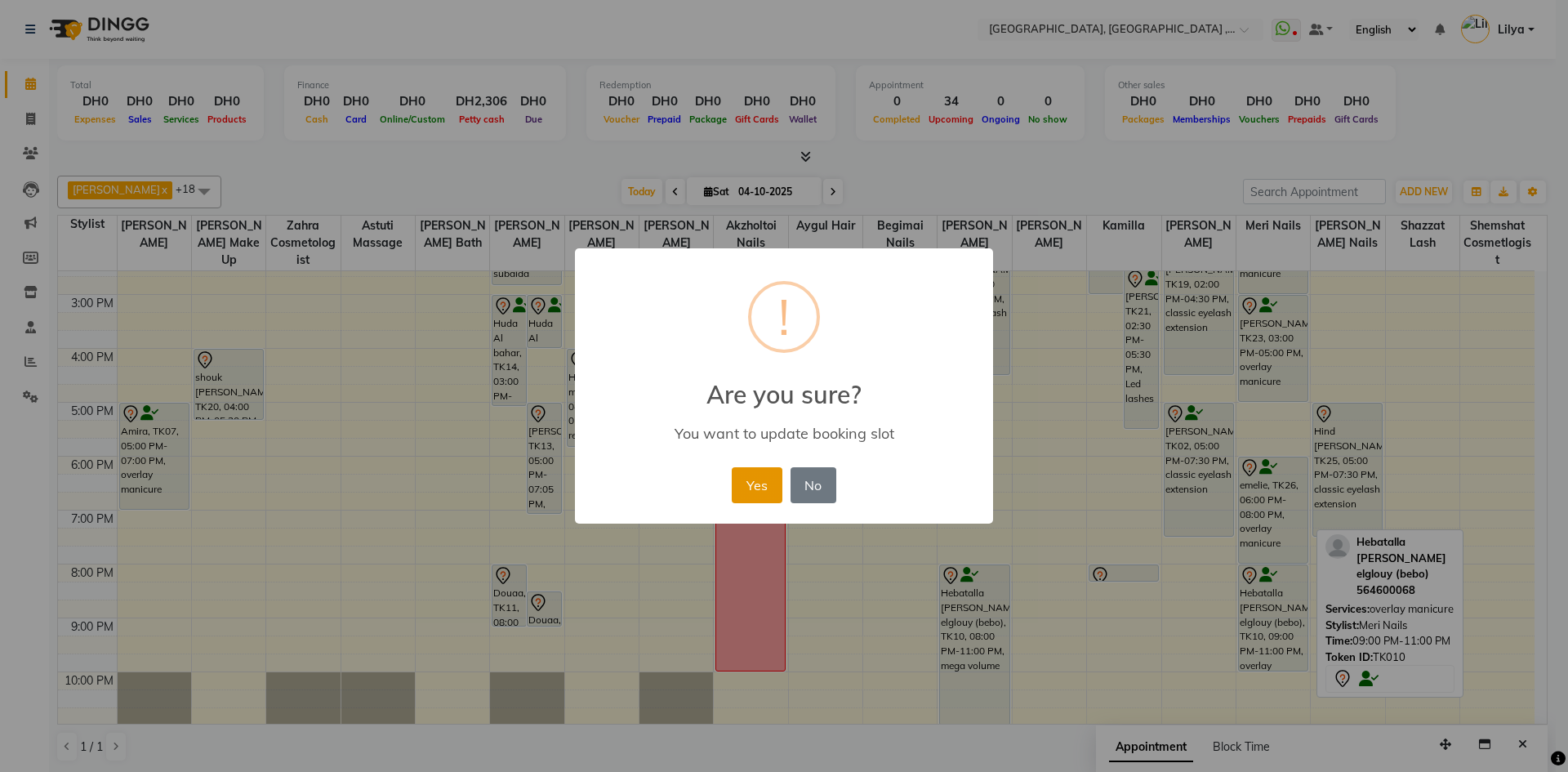
click at [769, 485] on button "Yes" at bounding box center [756, 485] width 50 height 36
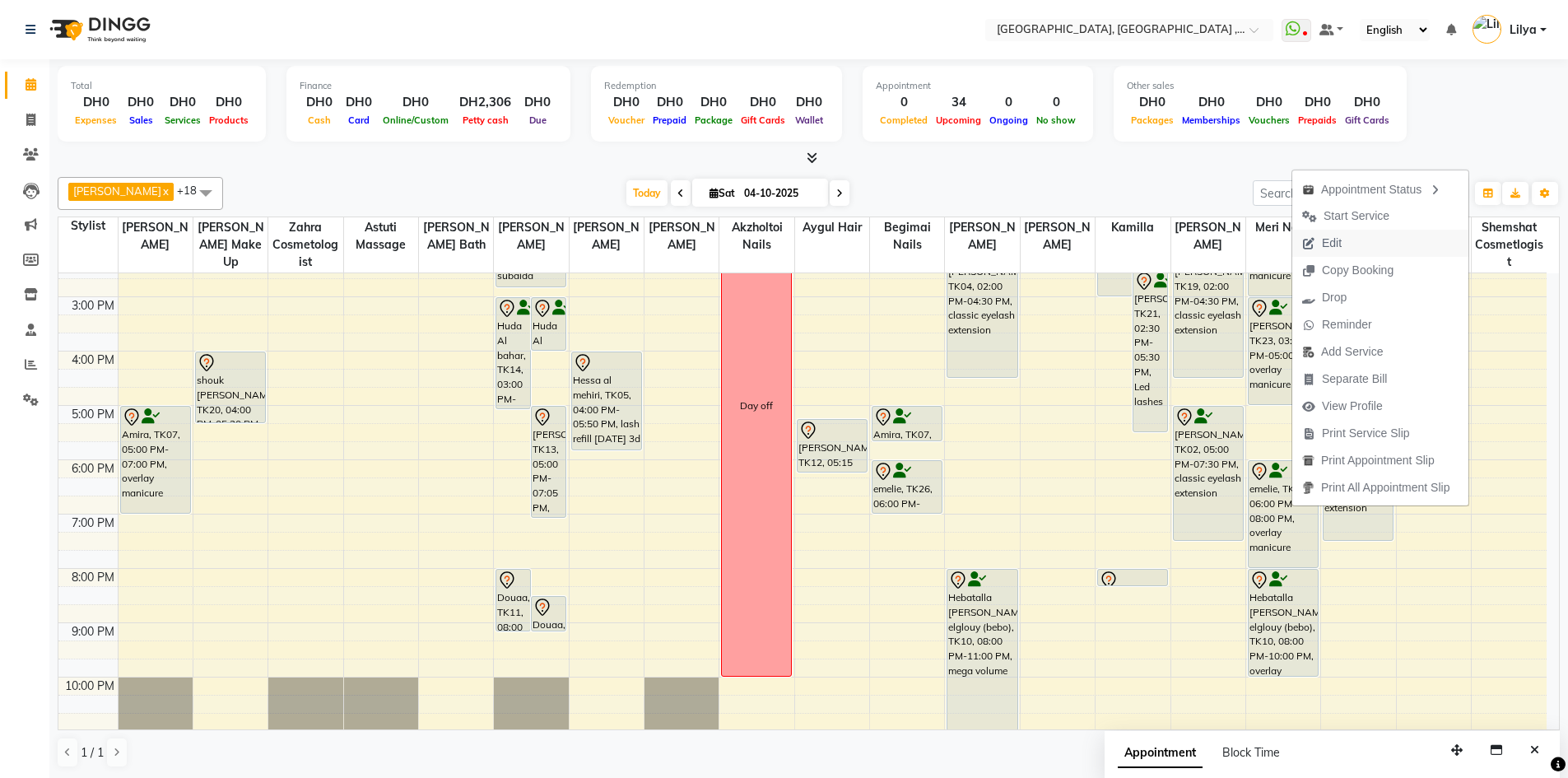
click at [1343, 245] on span "Edit" at bounding box center [1321, 243] width 59 height 27
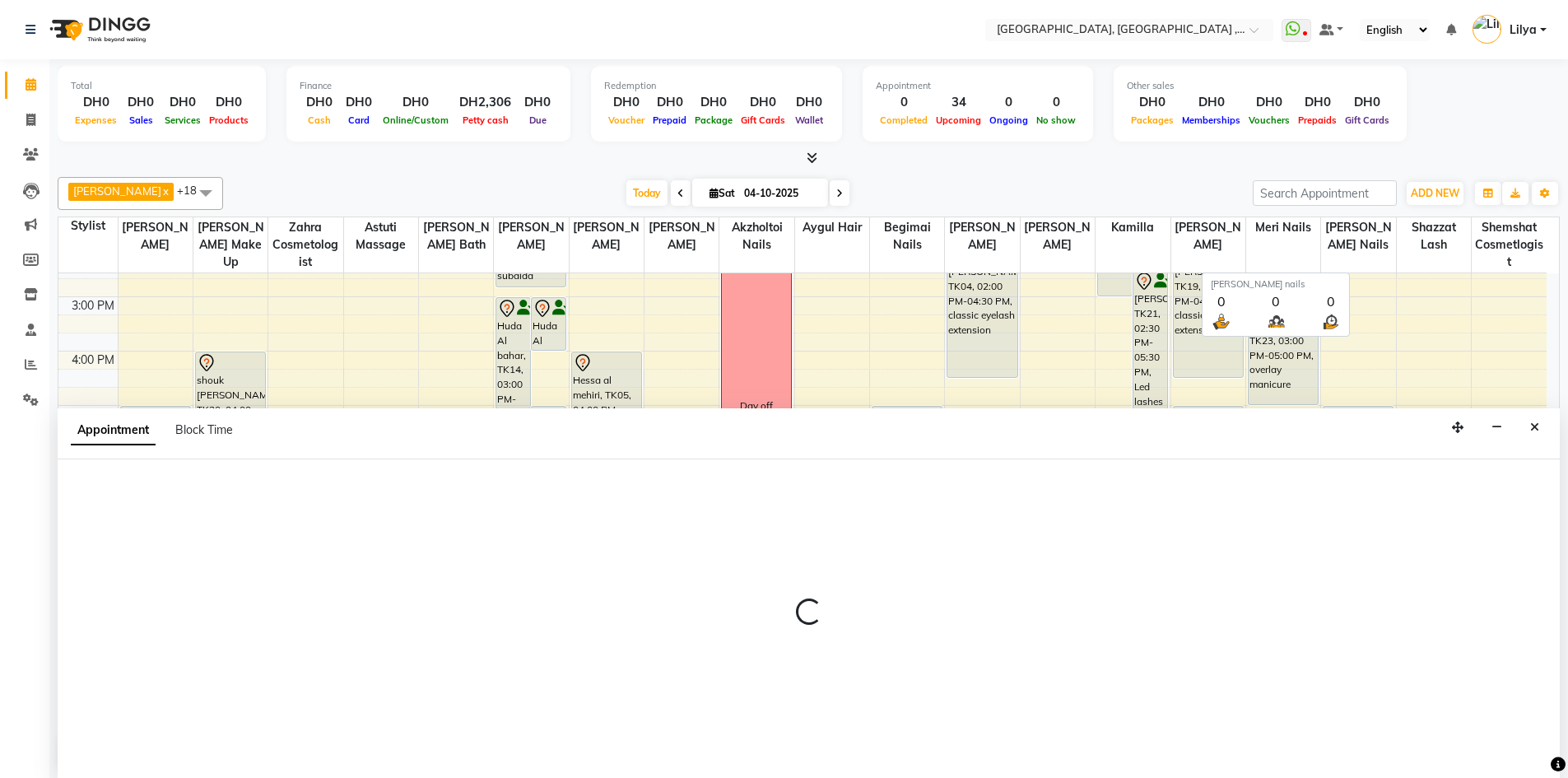
scroll to position [1, 0]
select select "tentative"
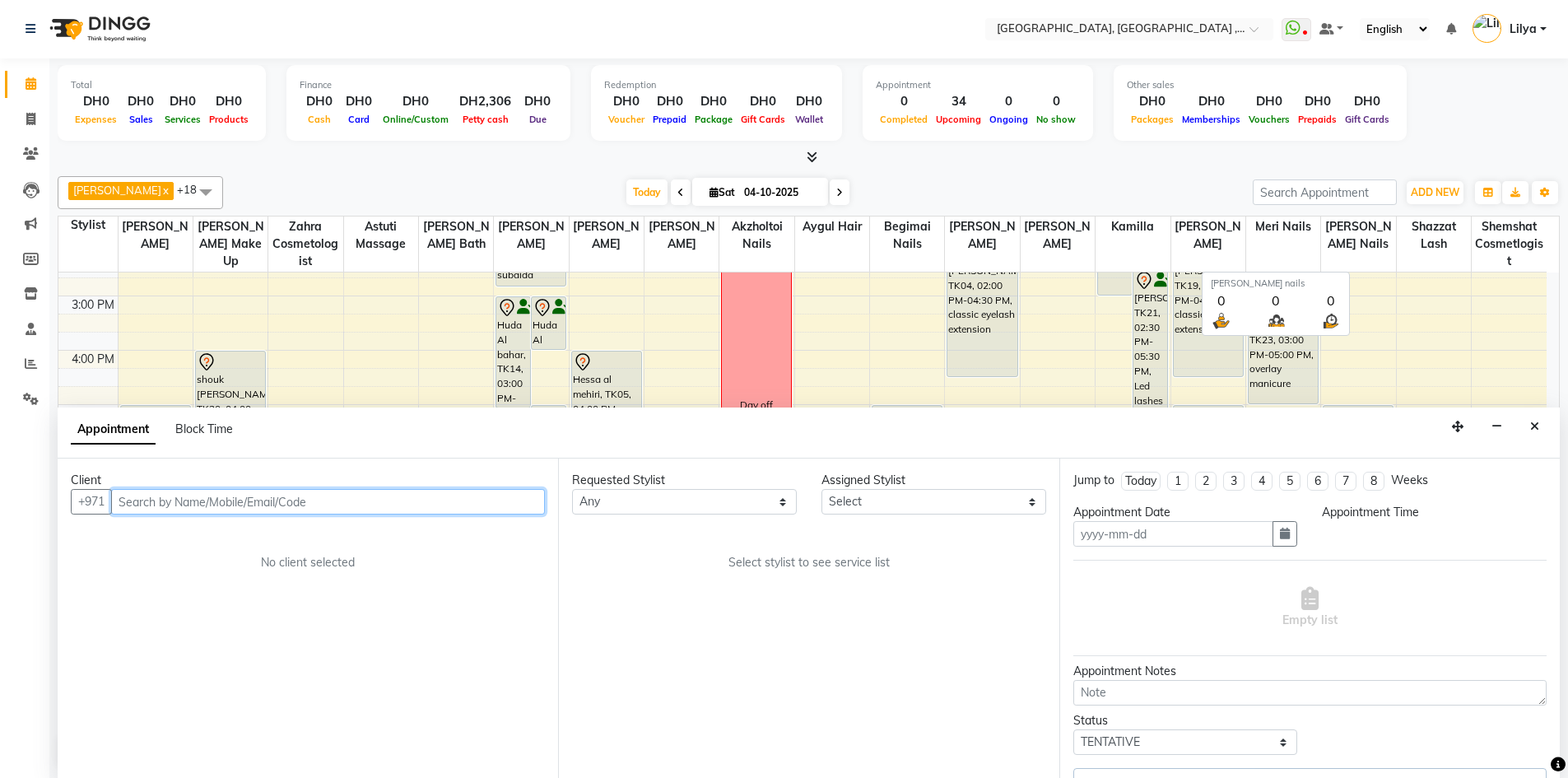
type input "04-10-2025"
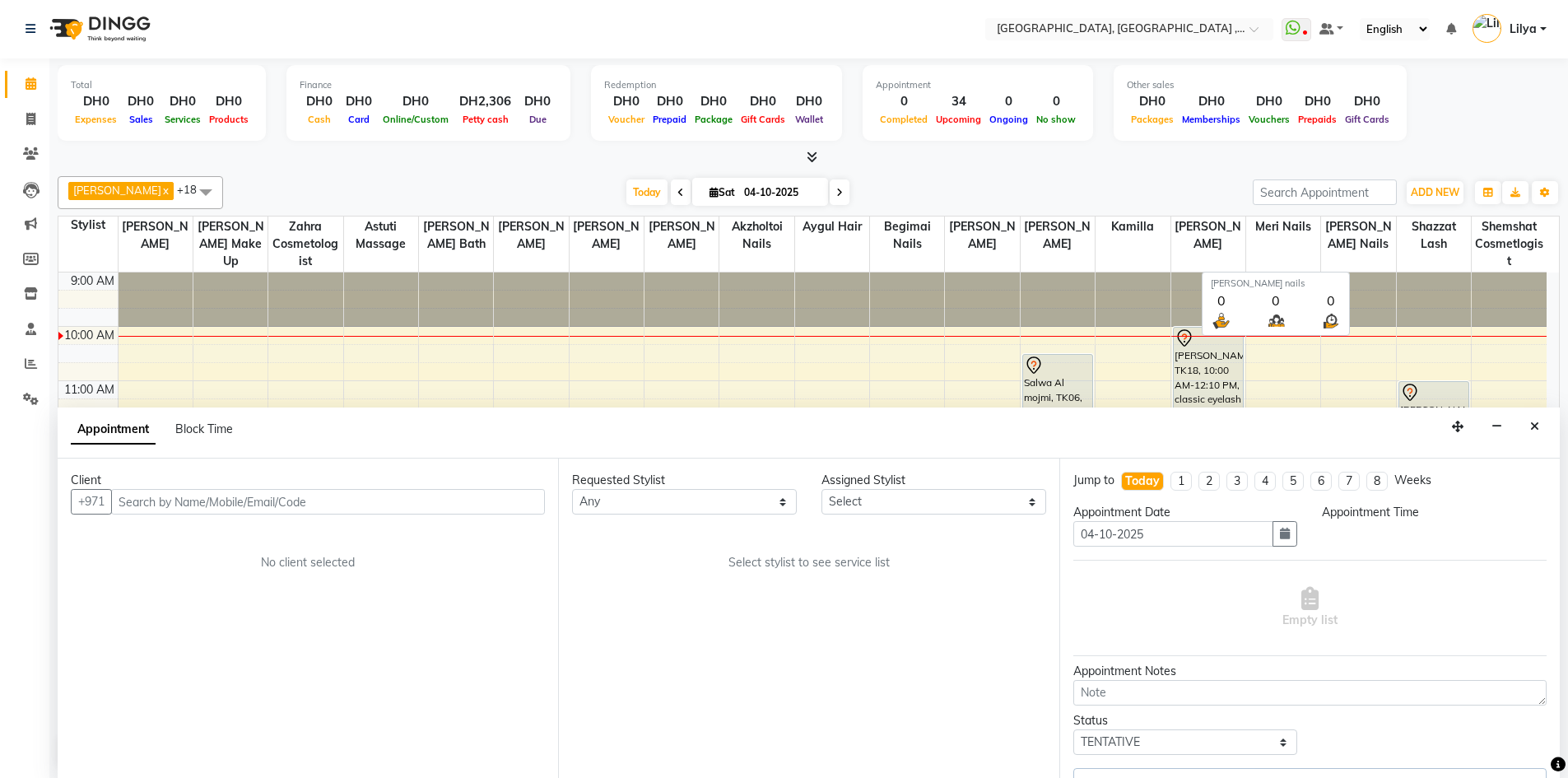
select select "1080"
select select "85659"
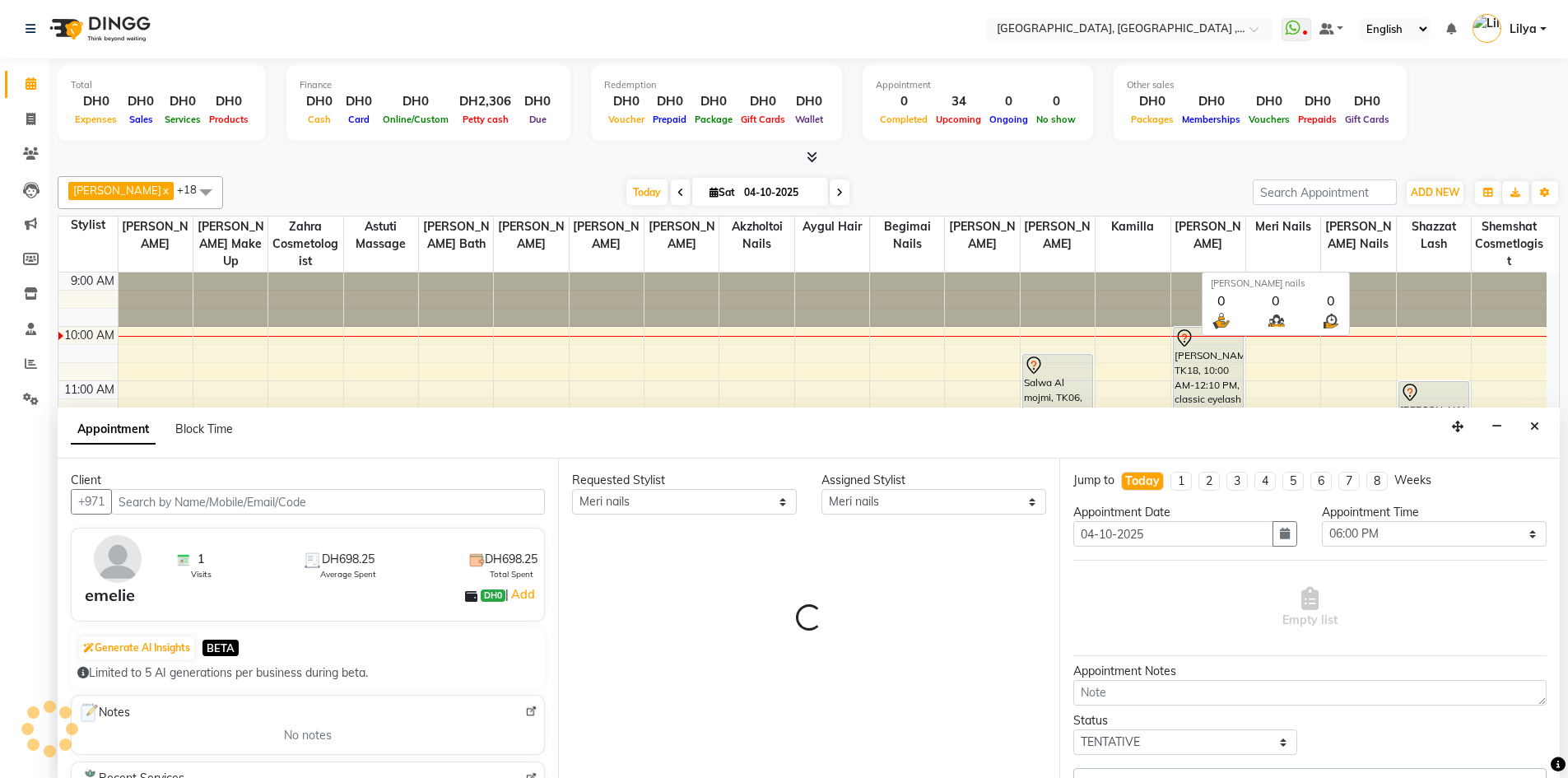
scroll to position [55, 0]
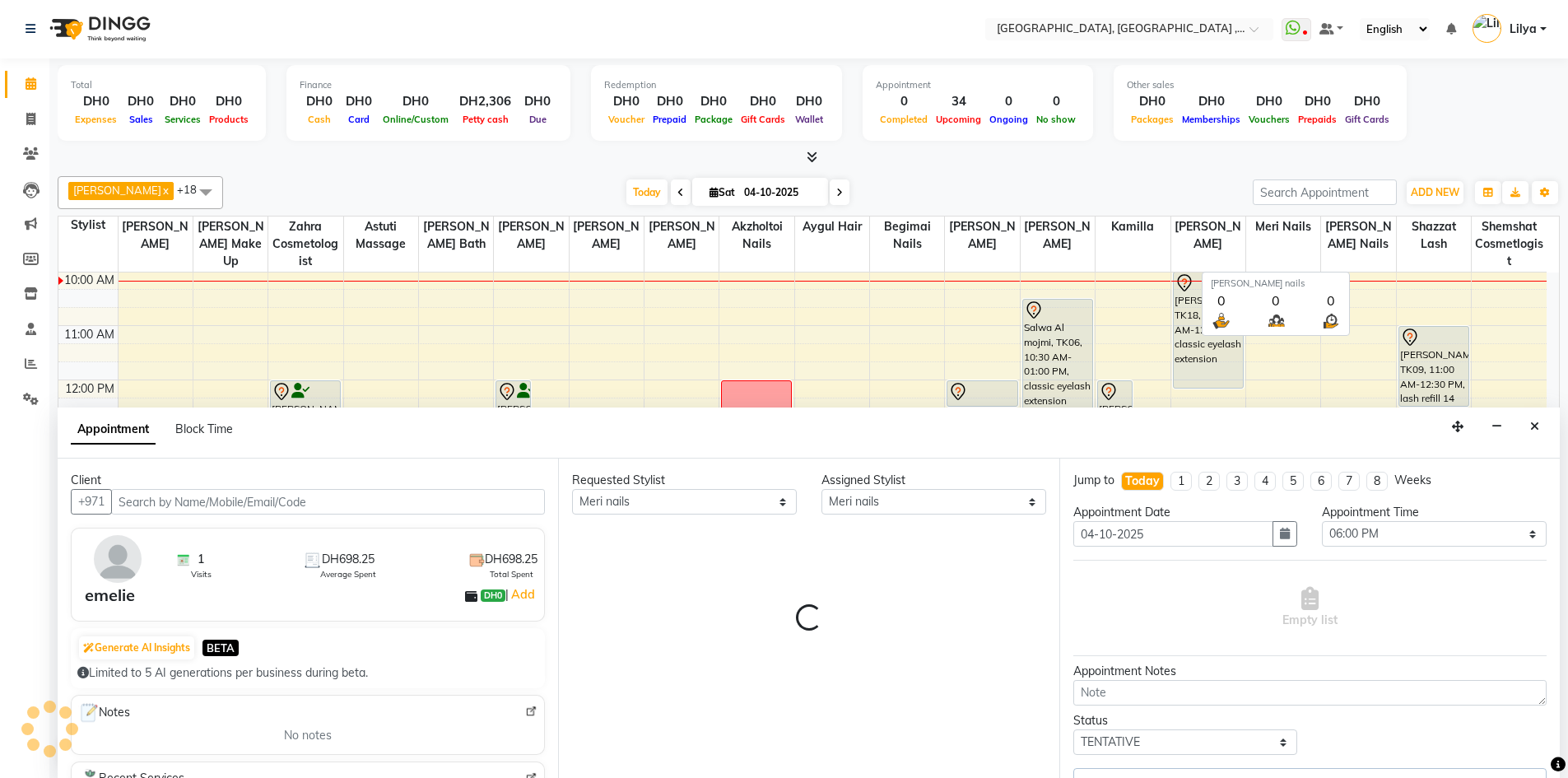
select select "1566"
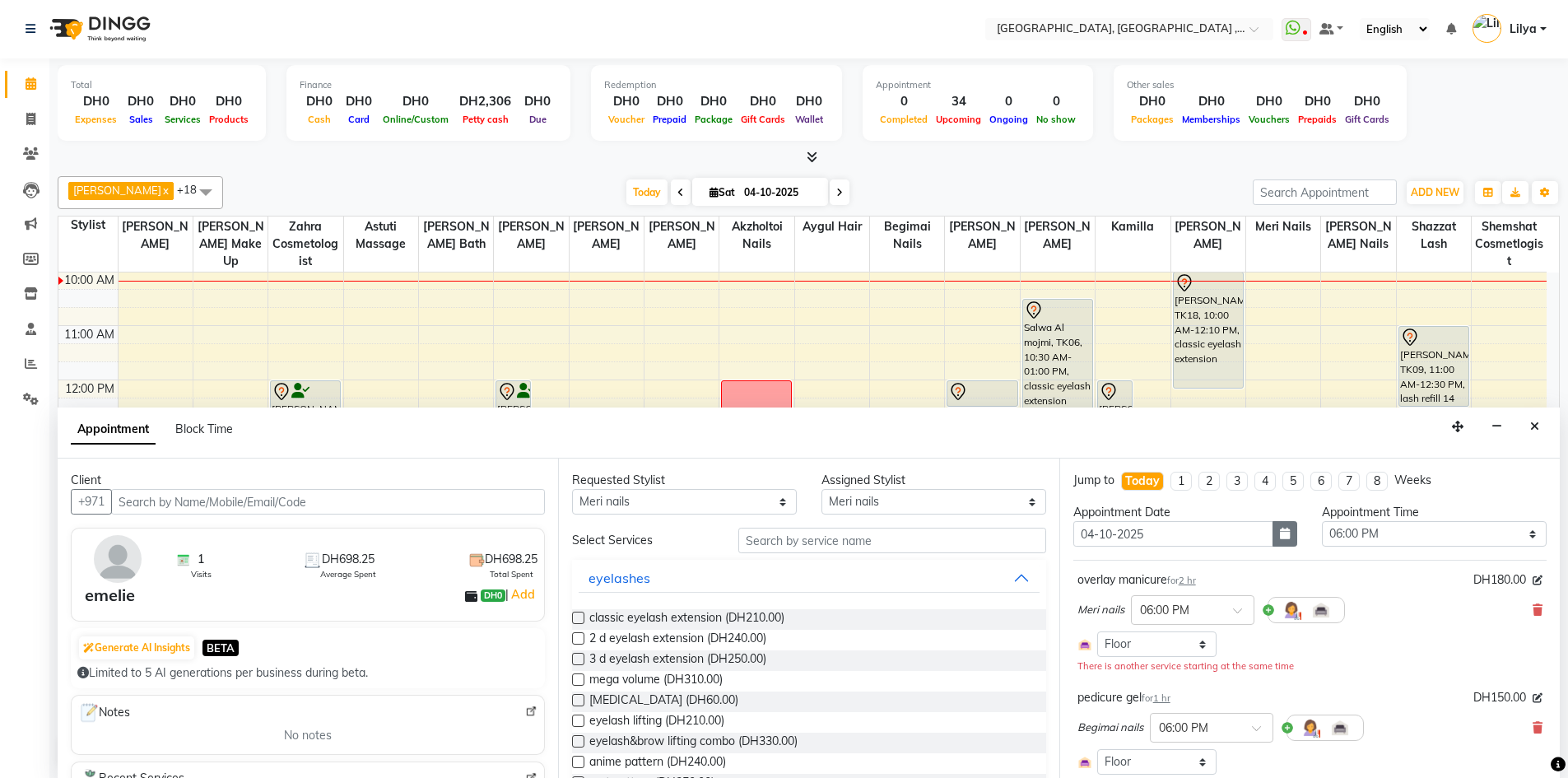
click at [1279, 538] on icon "button" at bounding box center [1284, 533] width 10 height 11
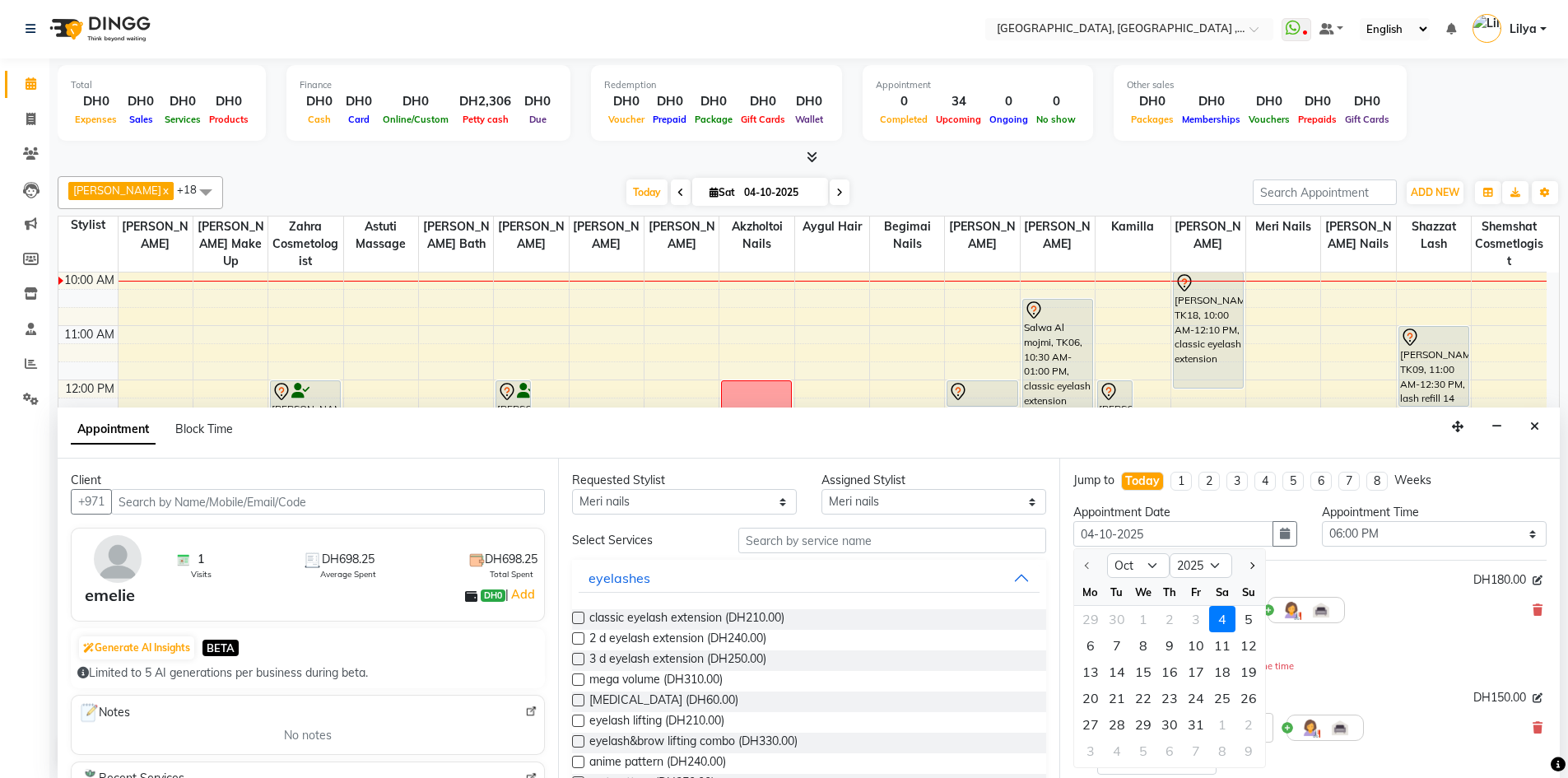
drag, startPoint x: 1219, startPoint y: 647, endPoint x: 1226, endPoint y: 653, distance: 9.2
click at [1221, 649] on div "11" at bounding box center [1222, 646] width 26 height 26
type input "11-10-2025"
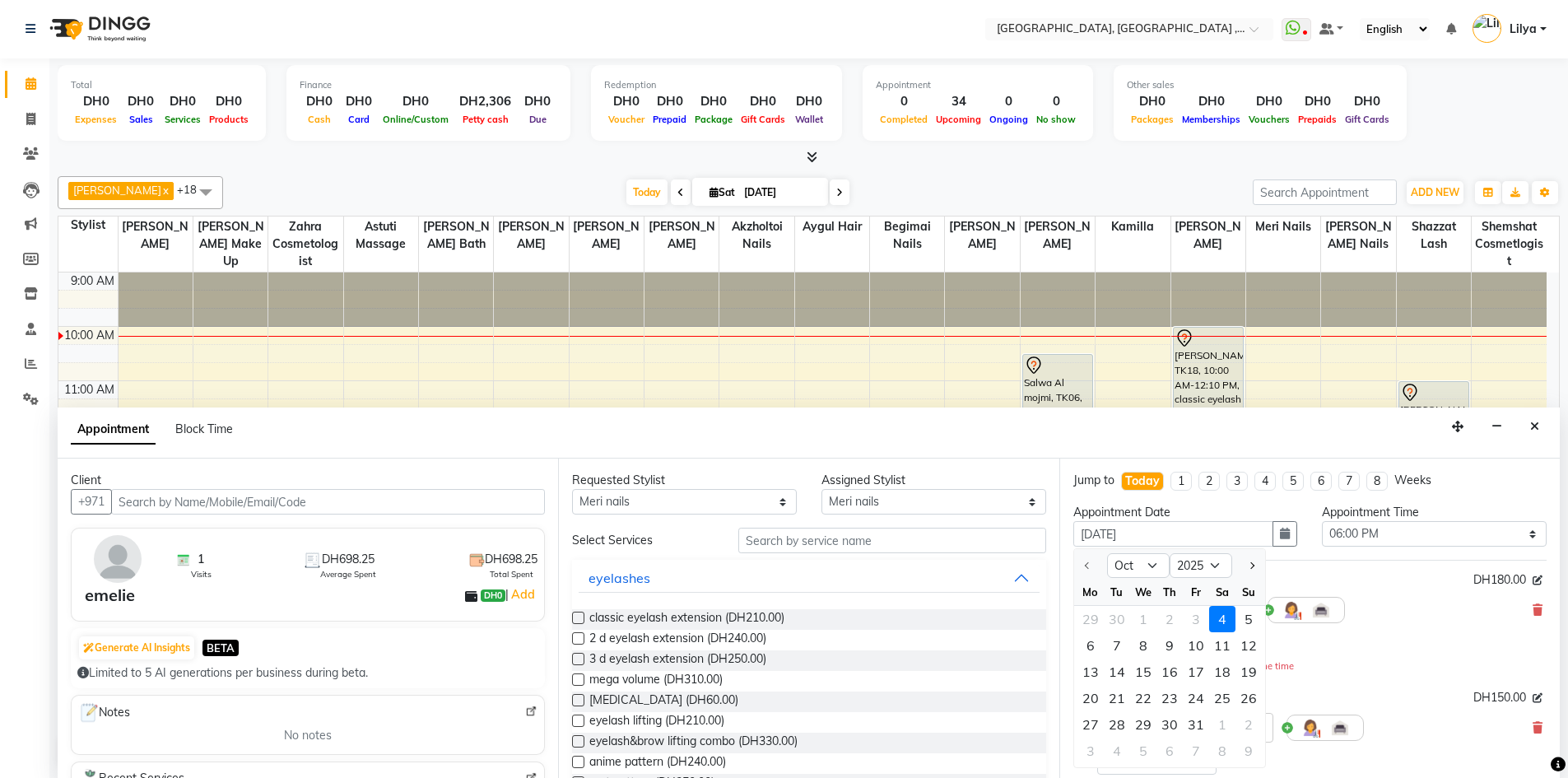
select select "1080"
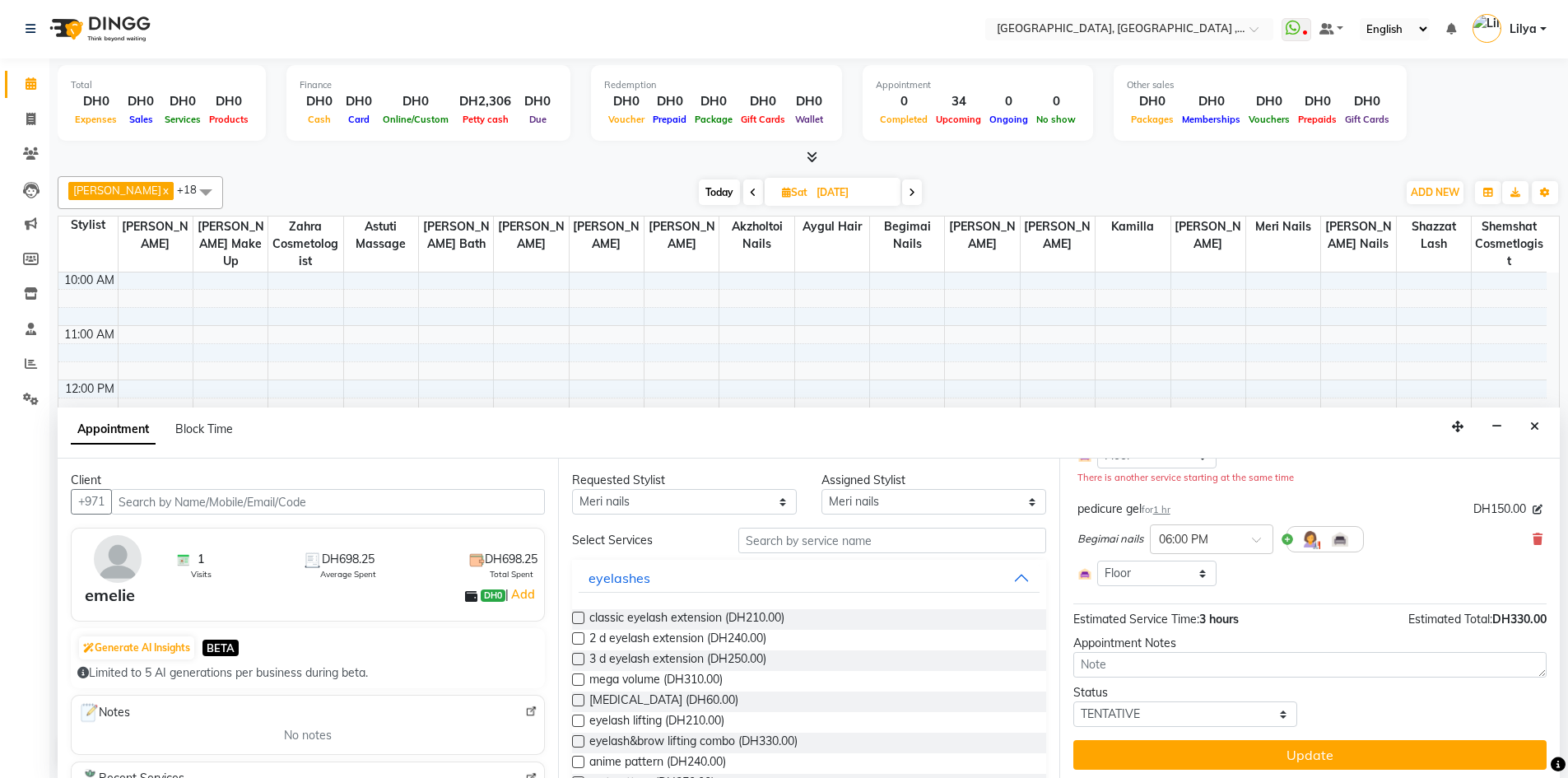
scroll to position [193, 0]
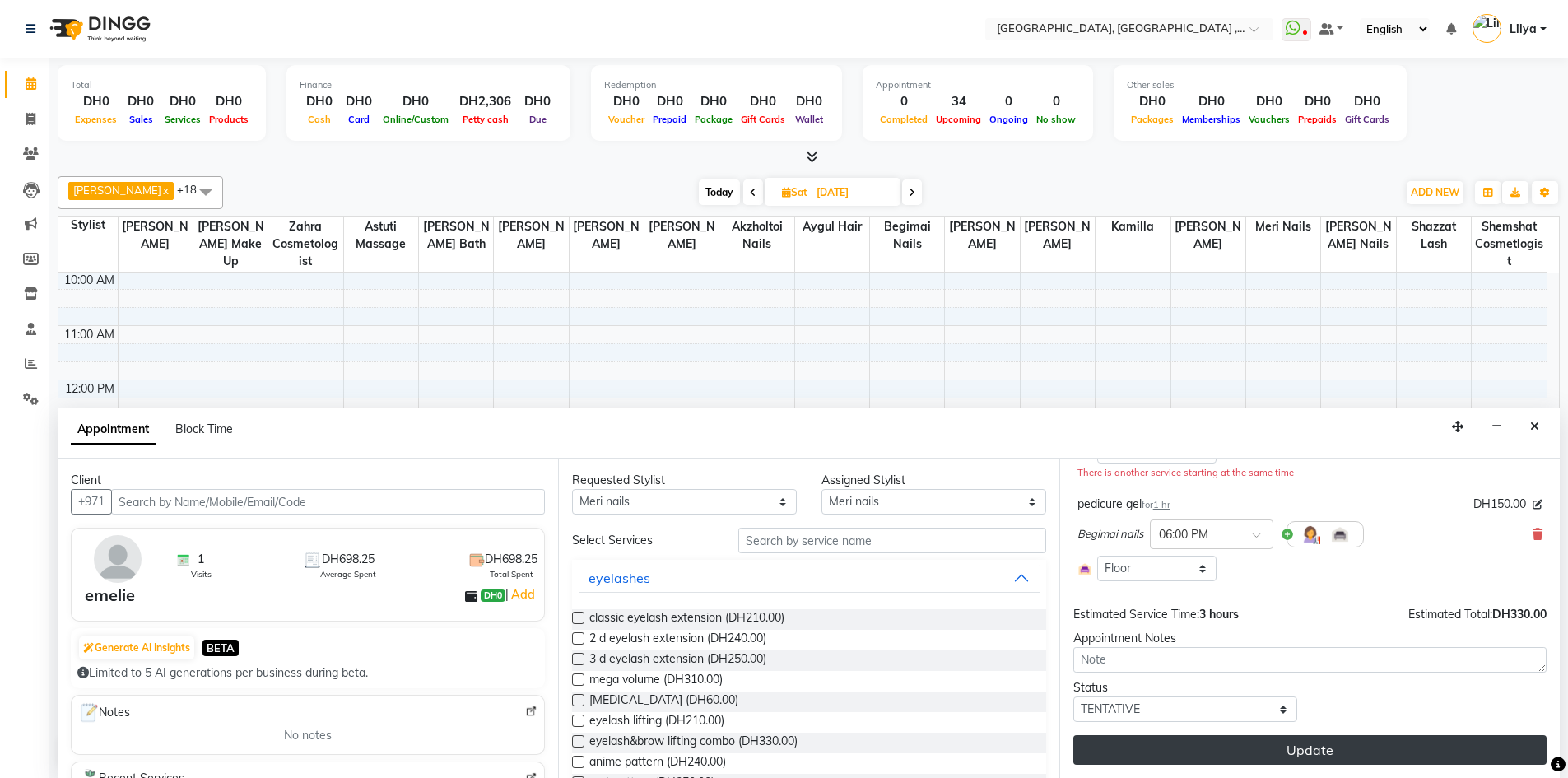
click at [1337, 748] on button "Update" at bounding box center [1309, 750] width 473 height 30
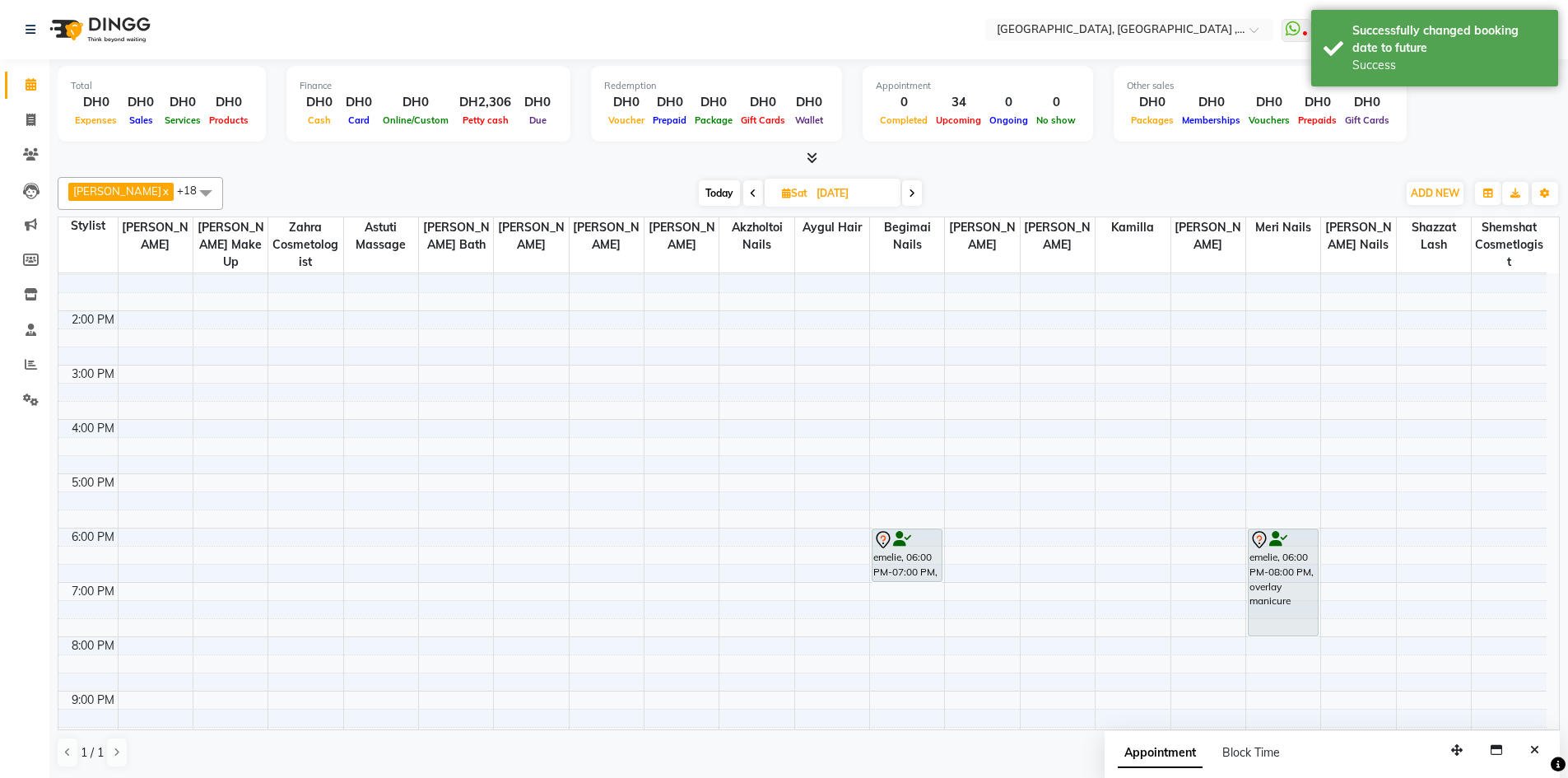
scroll to position [0, 0]
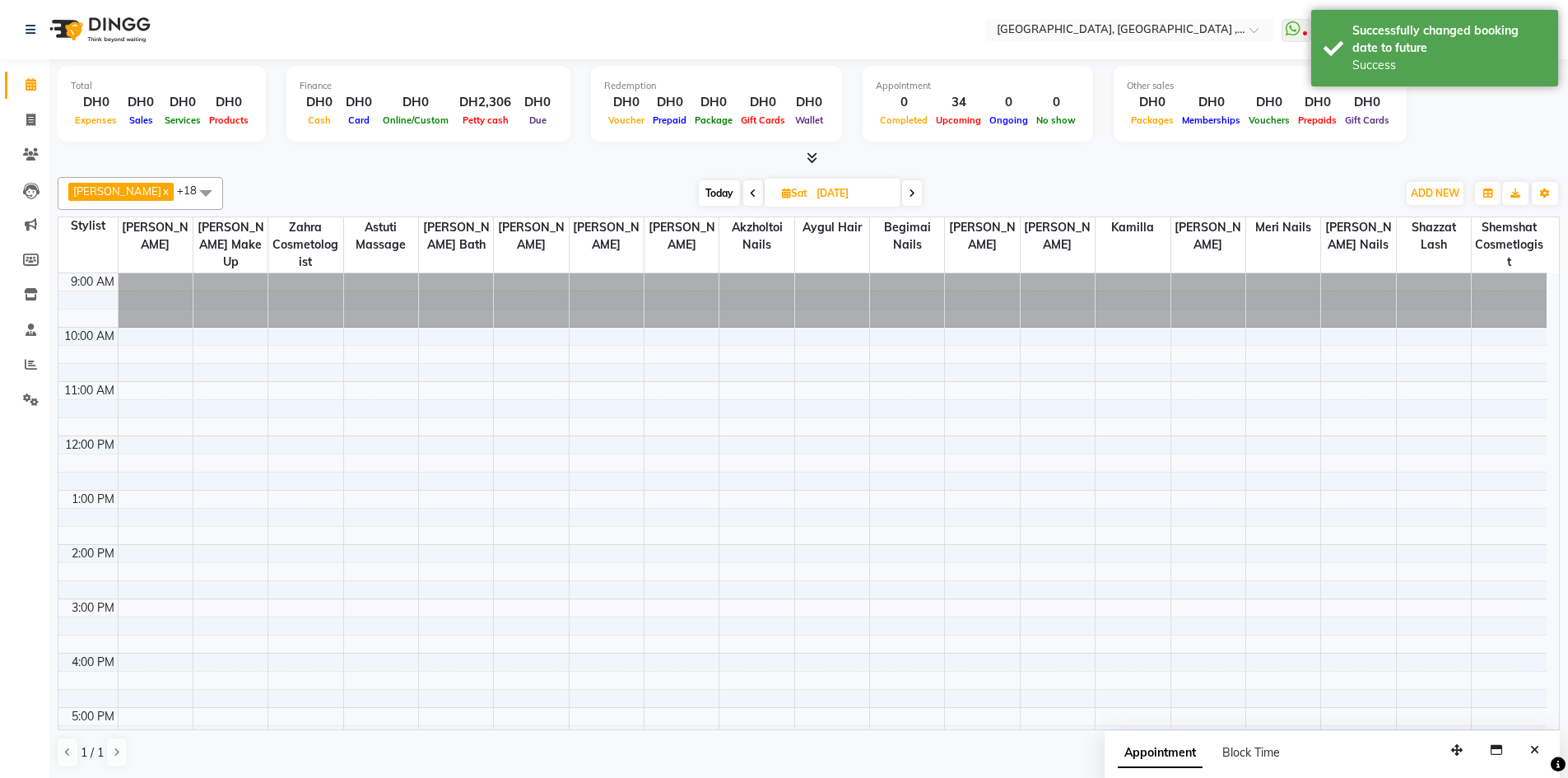
click at [720, 195] on span "Today" at bounding box center [719, 193] width 41 height 26
type input "04-10-2025"
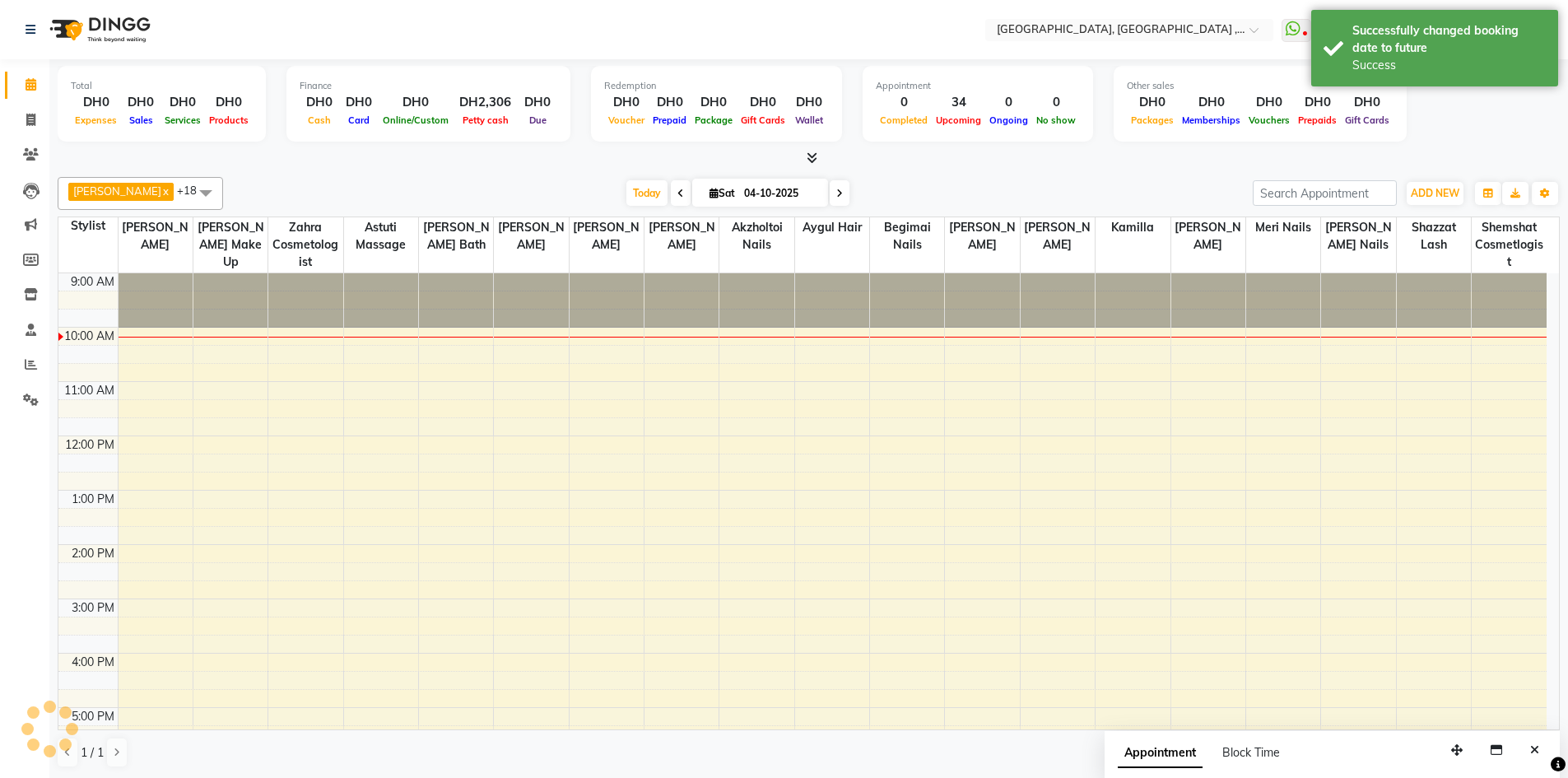
scroll to position [55, 0]
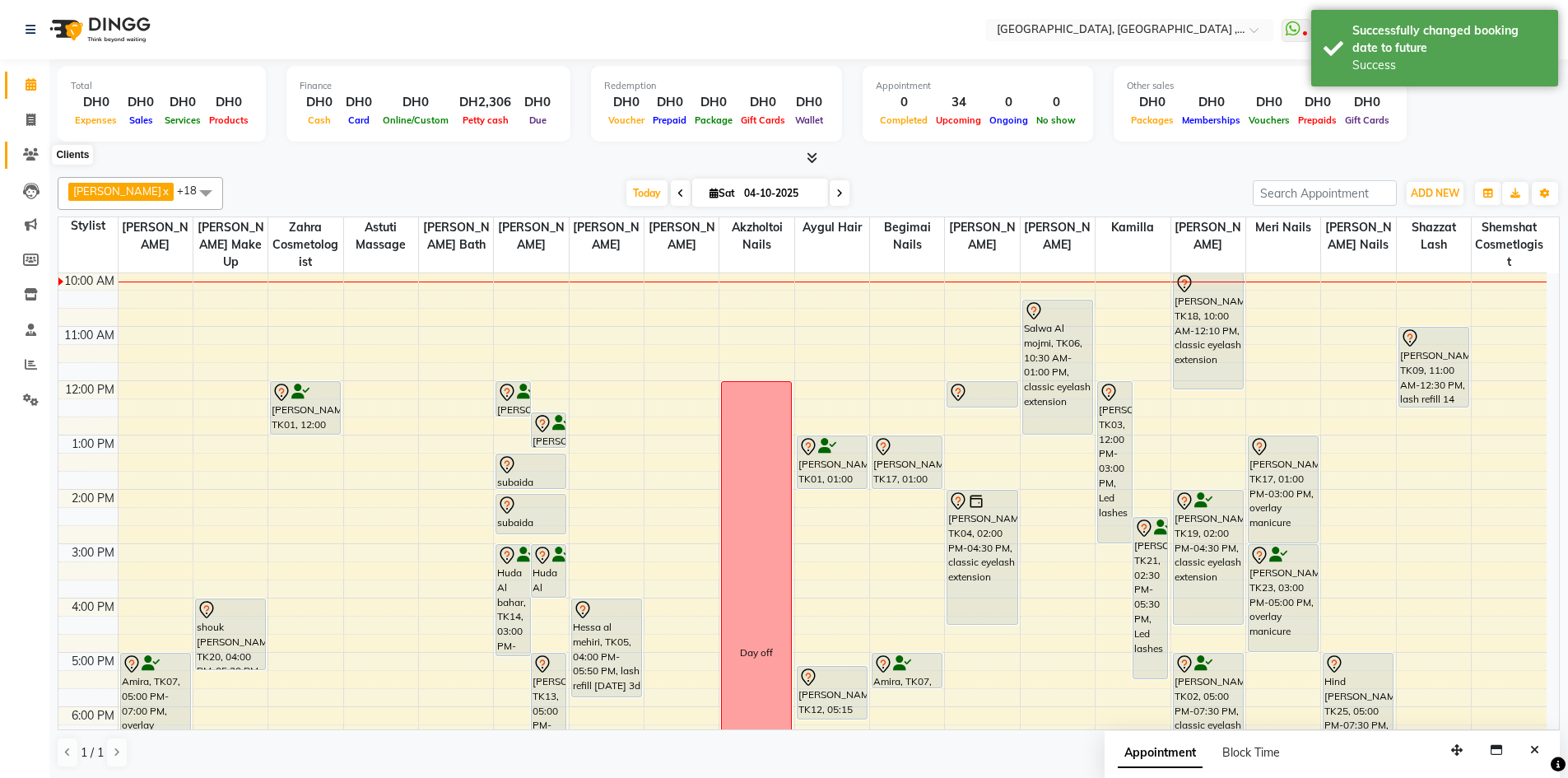
click at [36, 154] on icon at bounding box center [31, 155] width 16 height 12
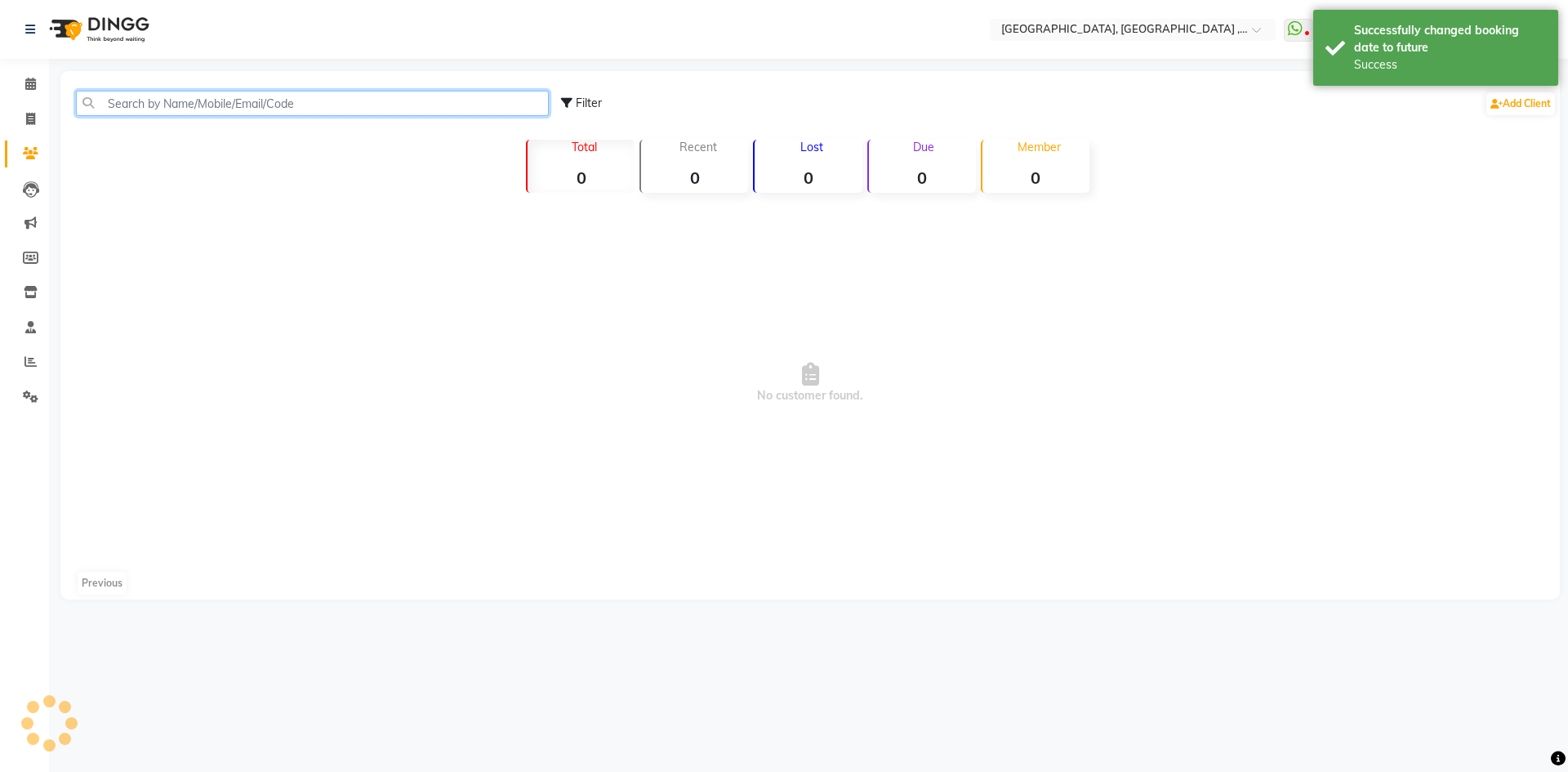
drag, startPoint x: 174, startPoint y: 96, endPoint x: 182, endPoint y: 102, distance: 10.0
click at [182, 102] on input "text" at bounding box center [313, 103] width 473 height 25
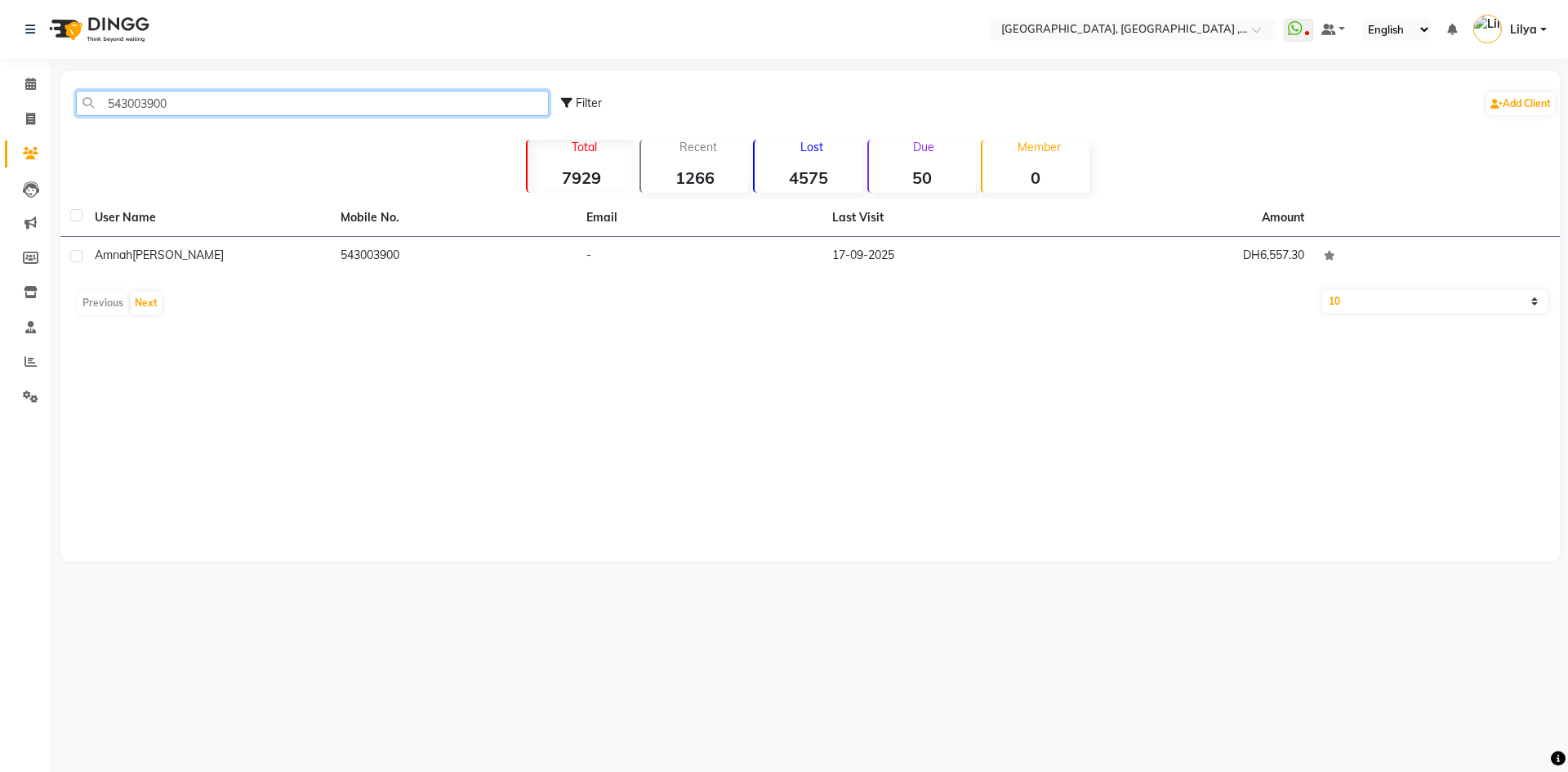
type input "543003900"
click at [278, 234] on th "User Name" at bounding box center [208, 217] width 246 height 38
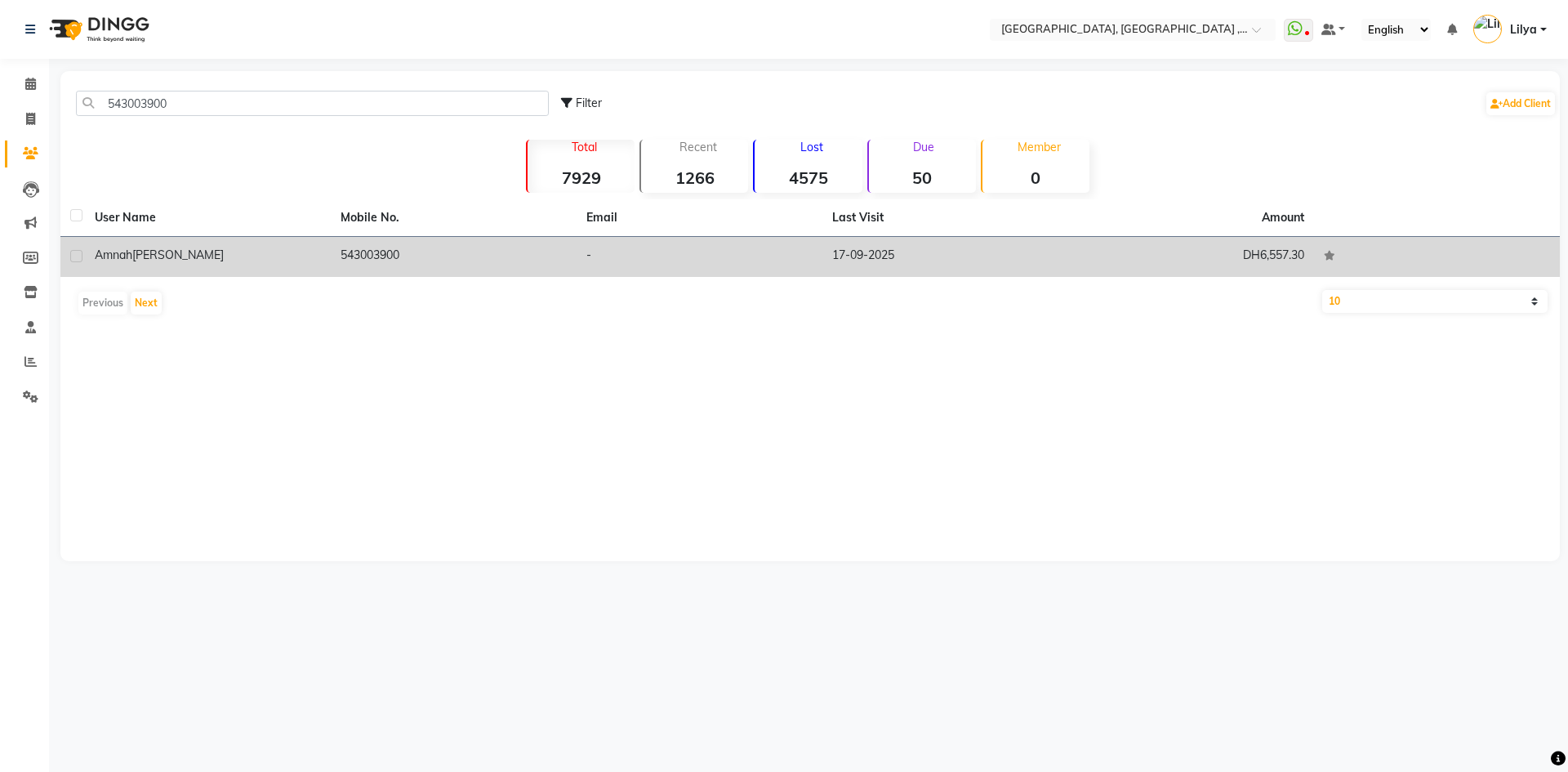
click at [286, 247] on div "Amnah al tamimi" at bounding box center [208, 255] width 226 height 18
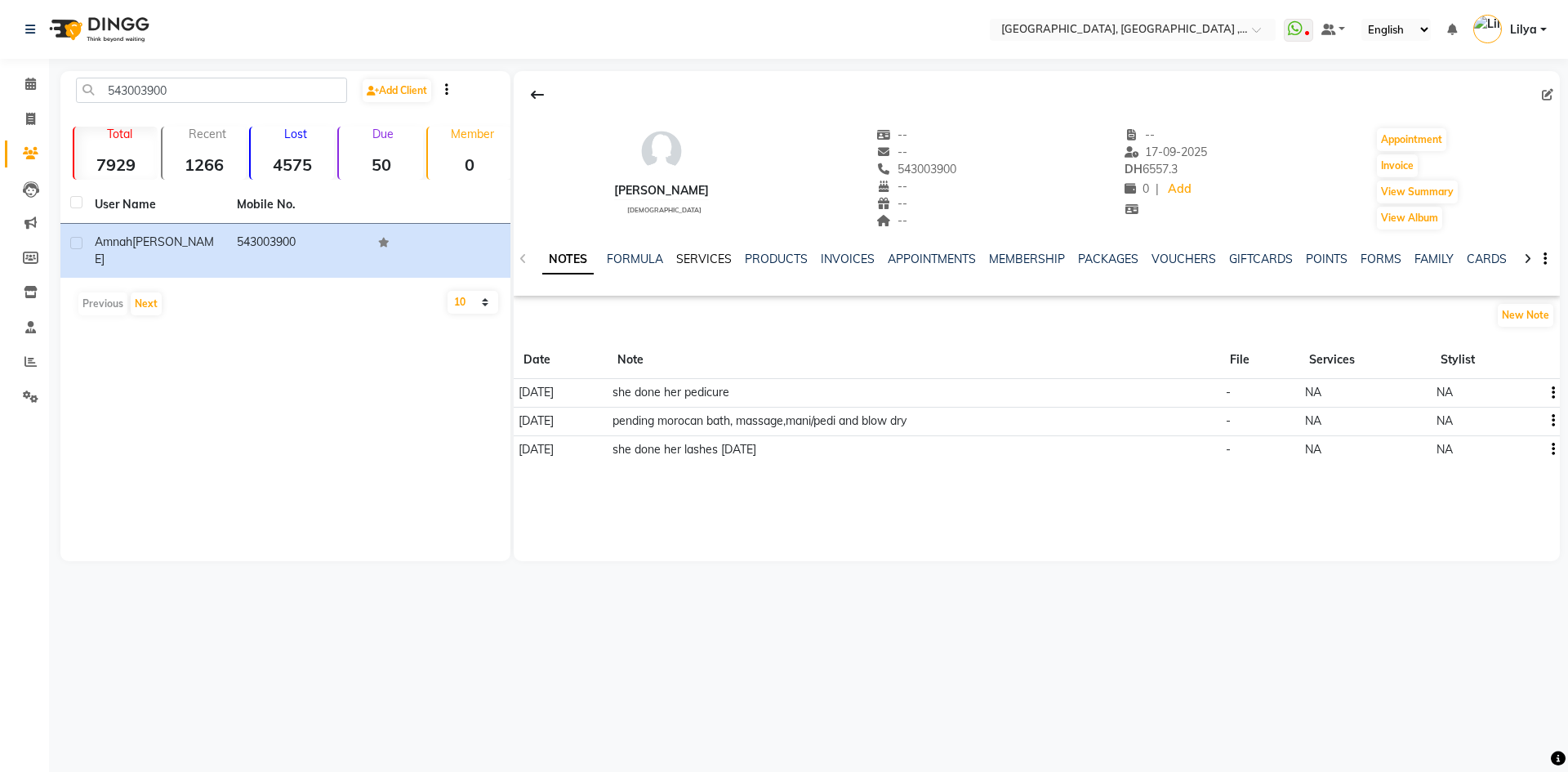
click at [703, 256] on link "SERVICES" at bounding box center [703, 259] width 55 height 15
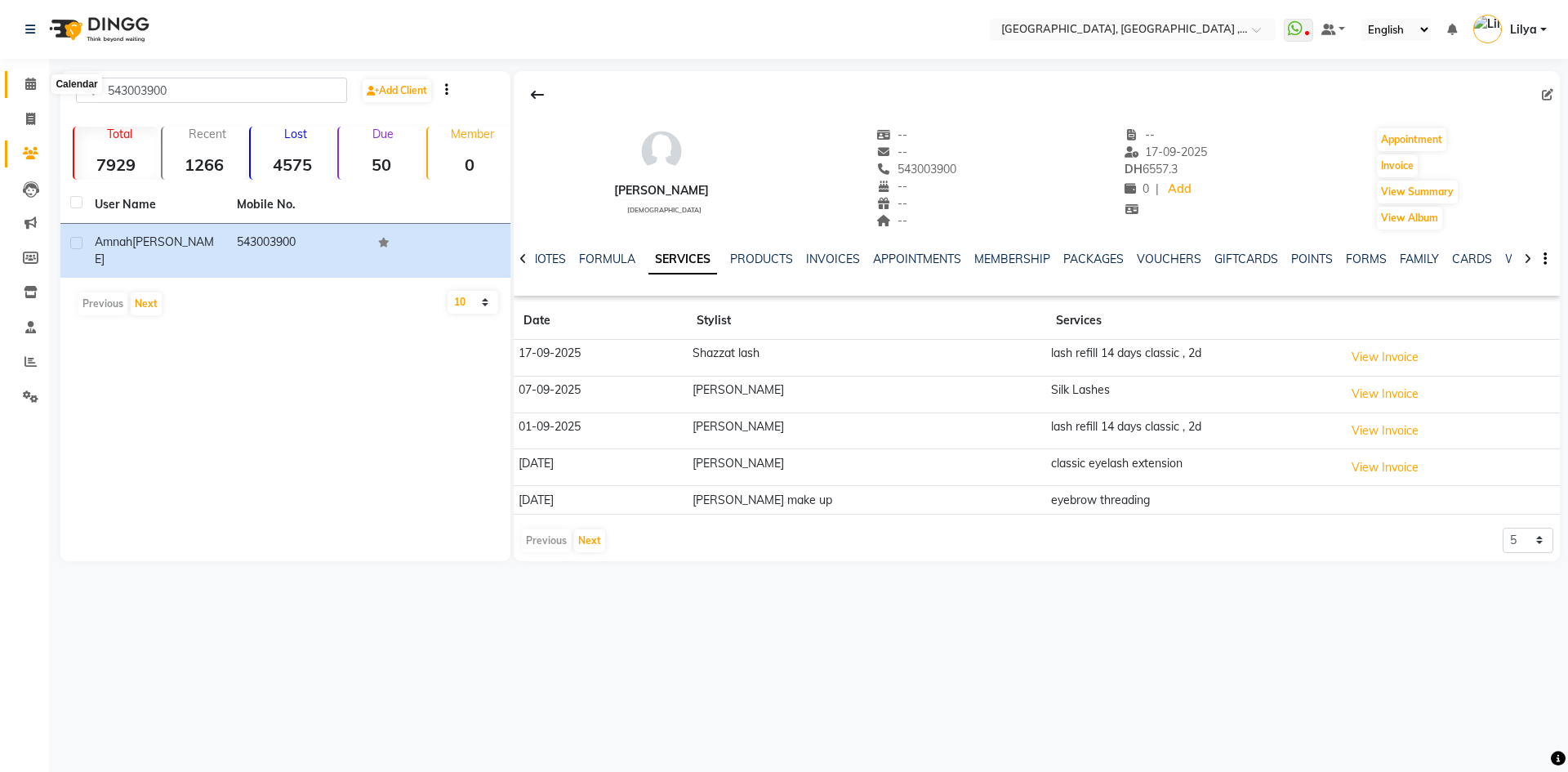
click at [23, 82] on span at bounding box center [31, 84] width 29 height 18
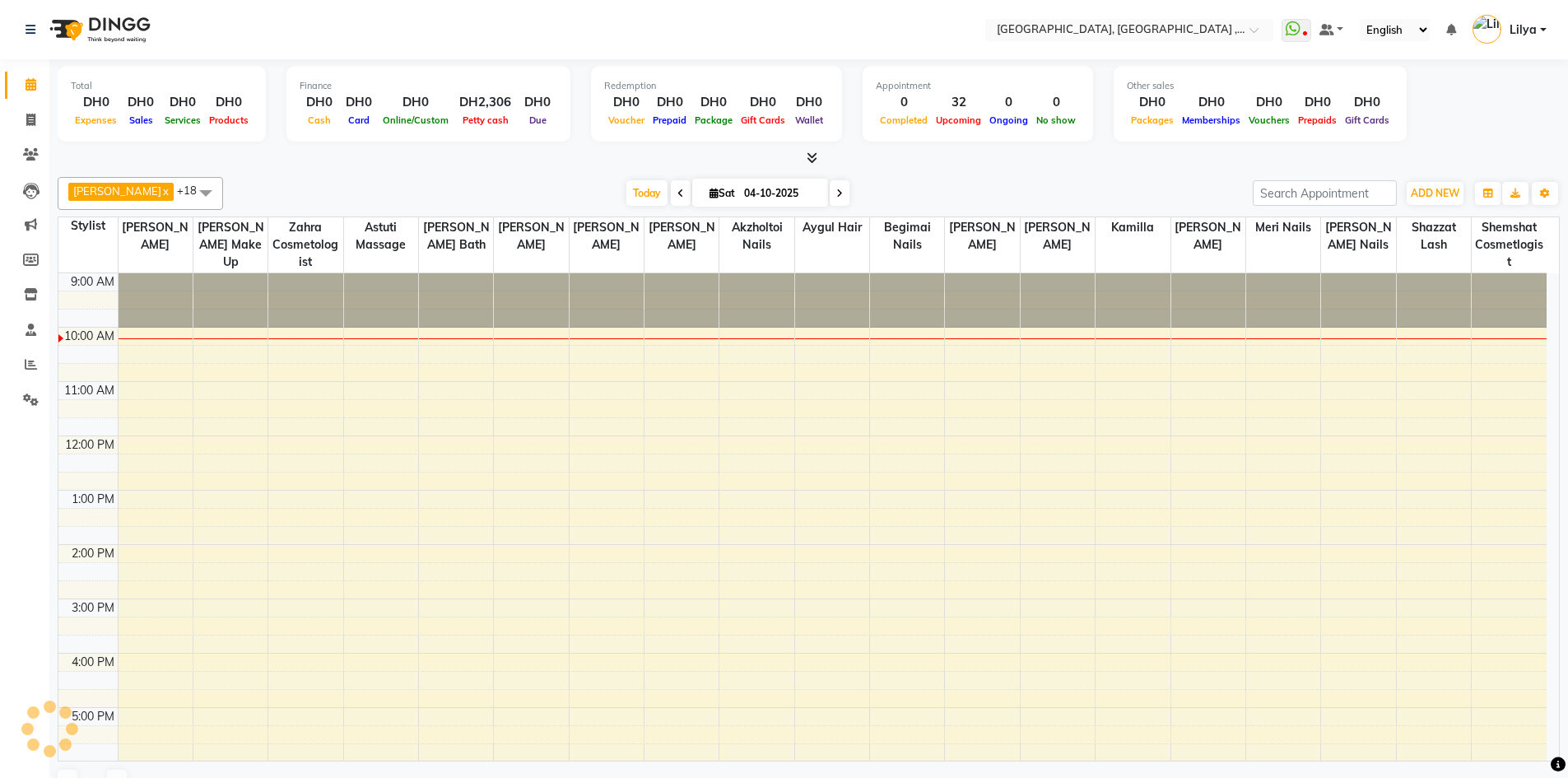
scroll to position [55, 0]
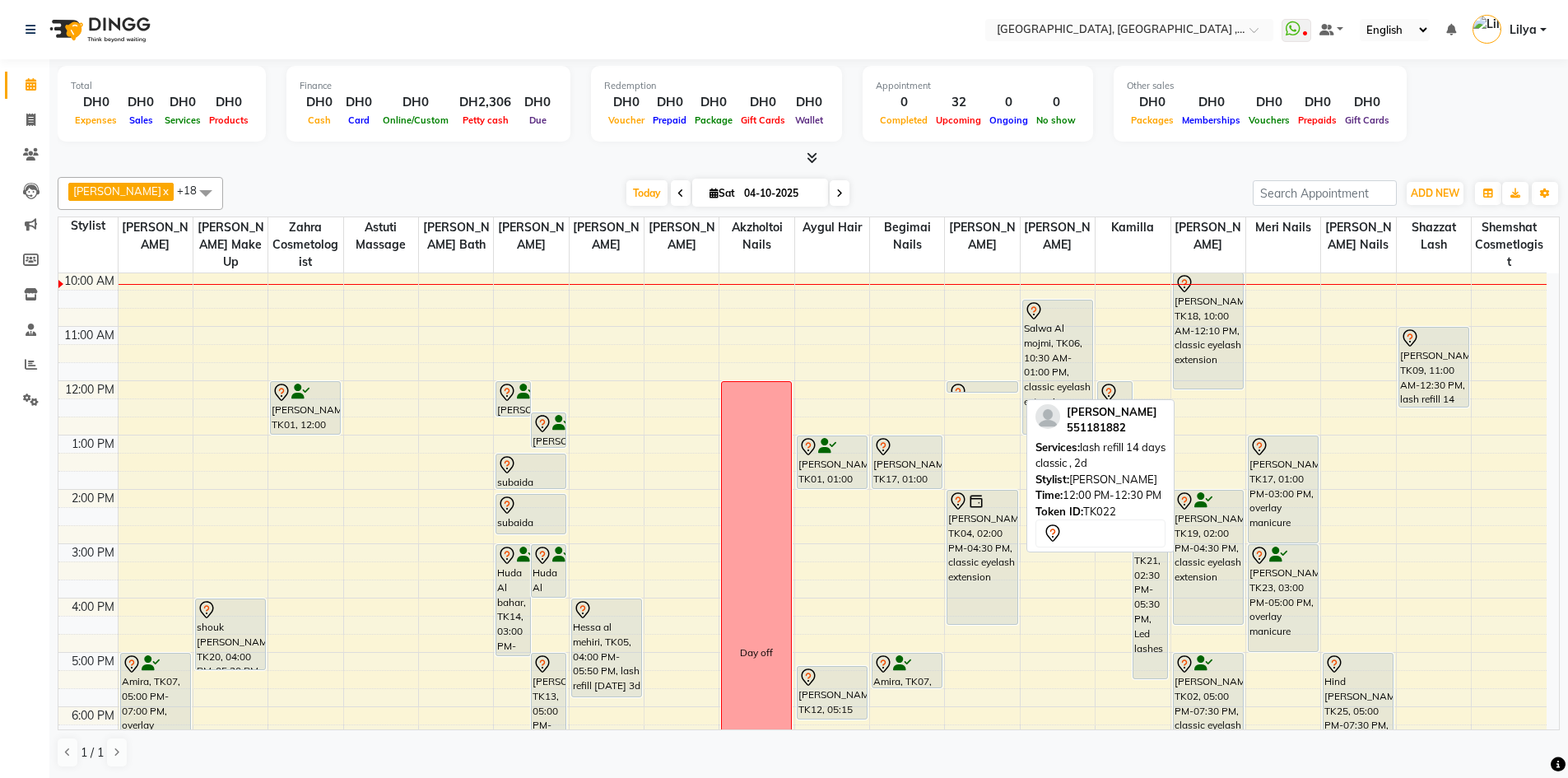
drag, startPoint x: 978, startPoint y: 404, endPoint x: 975, endPoint y: 392, distance: 12.4
click at [975, 392] on div "Manal Hammadi, TK22, 12:00 PM-12:30 PM, lash refill 14 days classic , 2d Aliya …" at bounding box center [982, 625] width 74 height 814
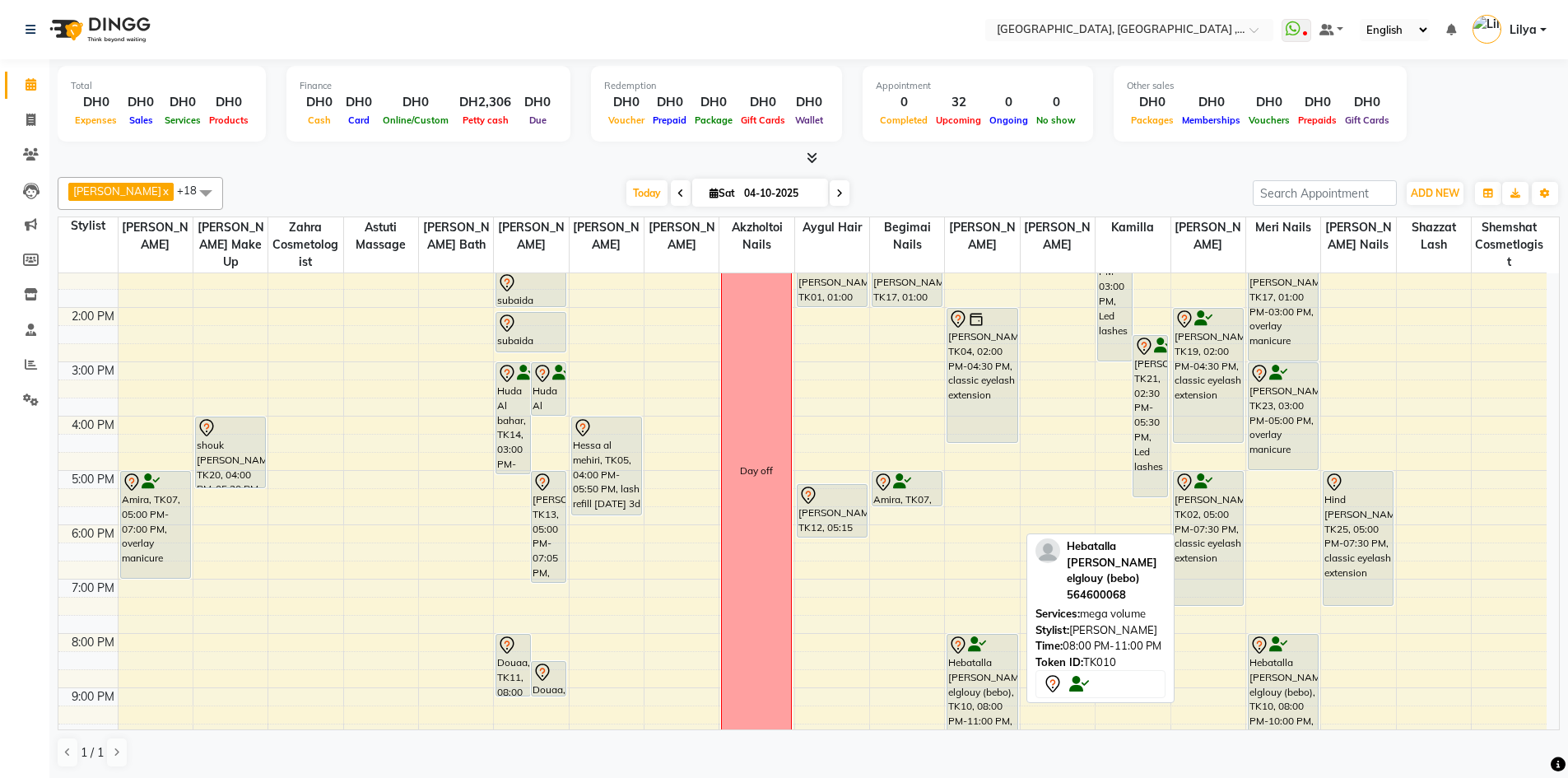
scroll to position [193, 0]
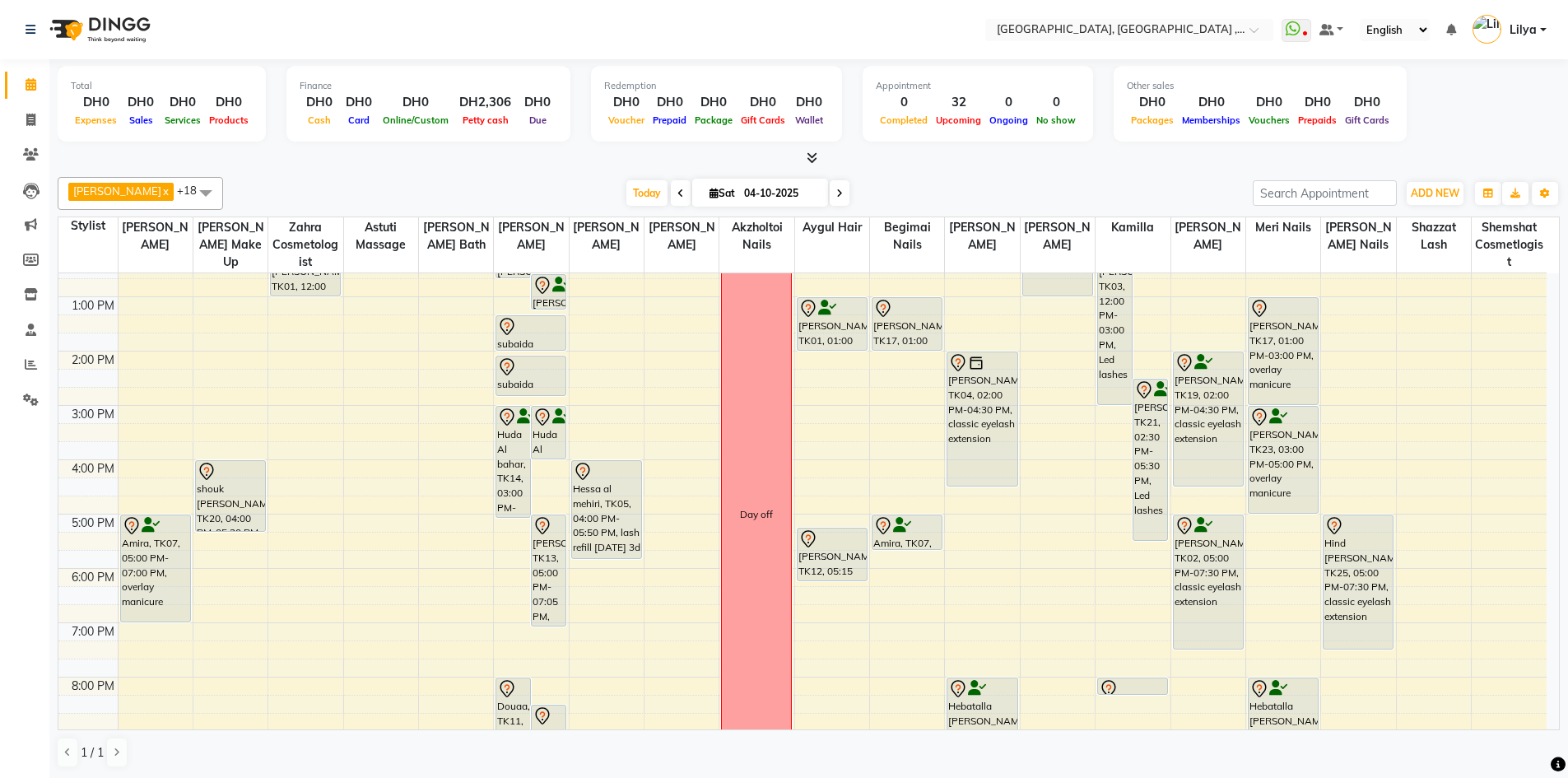
click at [958, 529] on div "9:00 AM 10:00 AM 11:00 AM 12:00 PM 1:00 PM 2:00 PM 3:00 PM 4:00 PM 5:00 PM 6:00…" at bounding box center [802, 487] width 1488 height 814
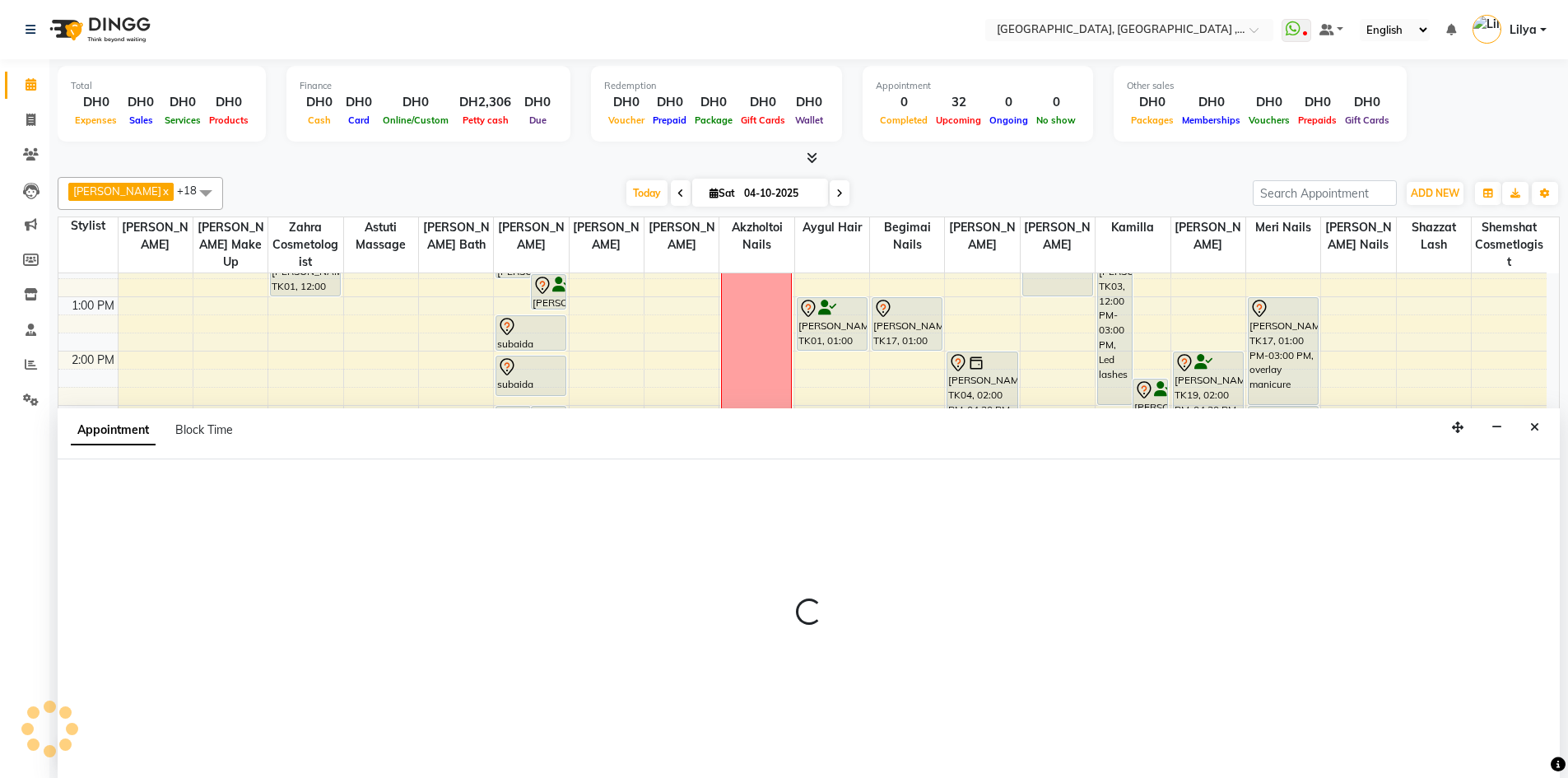
scroll to position [1, 0]
select select "88202"
select select "1020"
select select "tentative"
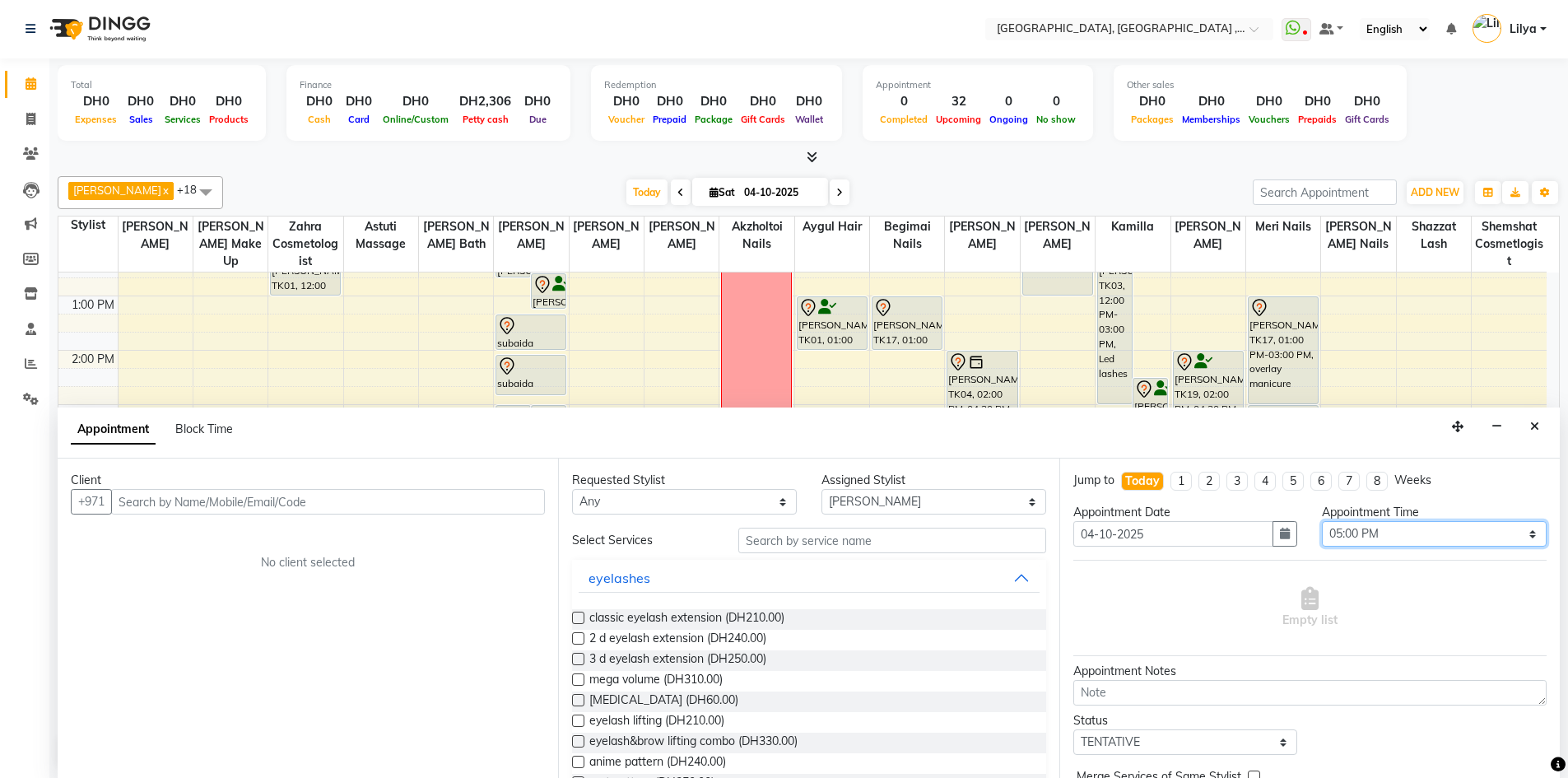
click at [1511, 528] on select "Select 10:00 AM 10:15 AM 10:30 AM 10:45 AM 11:00 AM 11:15 AM 11:30 AM 11:45 AM …" at bounding box center [1434, 533] width 224 height 26
select select "1050"
click at [1322, 521] on select "Select 10:00 AM 10:15 AM 10:30 AM 10:45 AM 11:00 AM 11:15 AM 11:30 AM 11:45 AM …" at bounding box center [1434, 533] width 224 height 26
click at [339, 503] on input "text" at bounding box center [328, 502] width 433 height 26
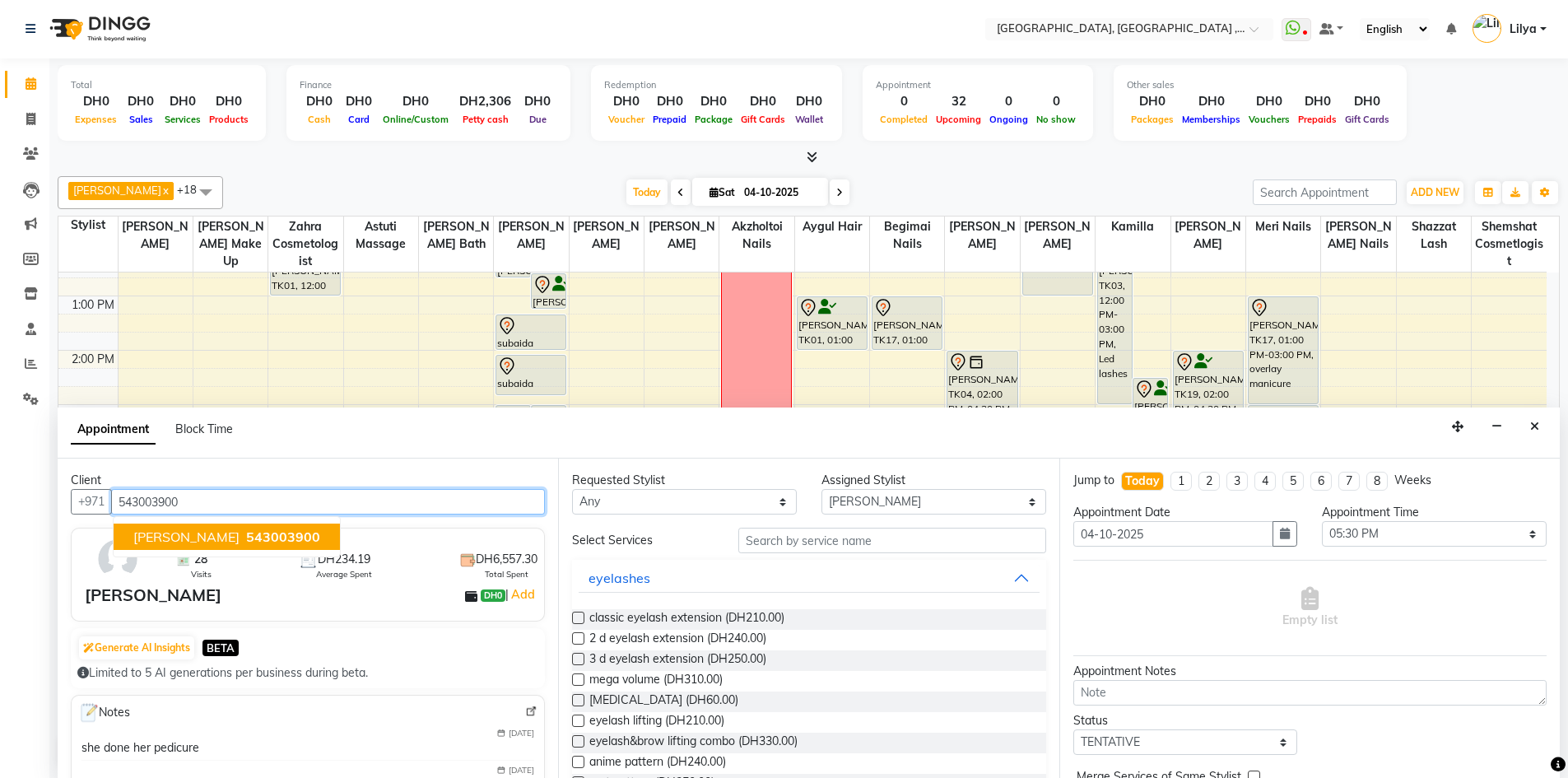
click at [312, 537] on span "543003900" at bounding box center [283, 536] width 74 height 17
type input "543003900"
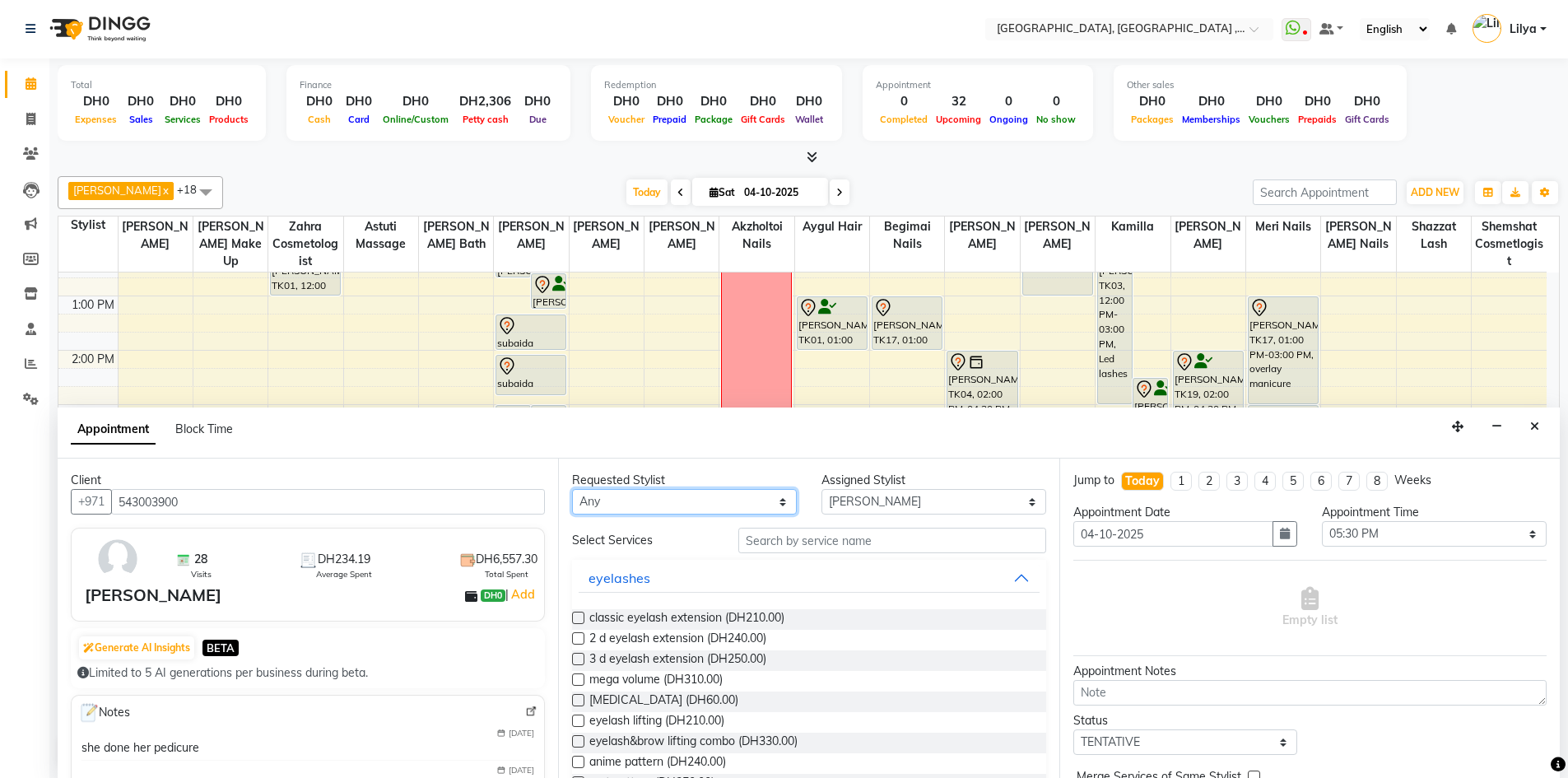
drag, startPoint x: 784, startPoint y: 508, endPoint x: 775, endPoint y: 506, distance: 9.2
click at [784, 508] on select "Any Adel brow Aina Akzholtoi nails Amina lash Astuti massage Aygul hair Begimai…" at bounding box center [684, 502] width 224 height 26
select select "88202"
click at [572, 489] on select "Any Adel brow Aina Akzholtoi nails Amina lash Astuti massage Aygul hair Begimai…" at bounding box center [684, 502] width 224 height 26
click at [808, 534] on input "text" at bounding box center [892, 540] width 308 height 26
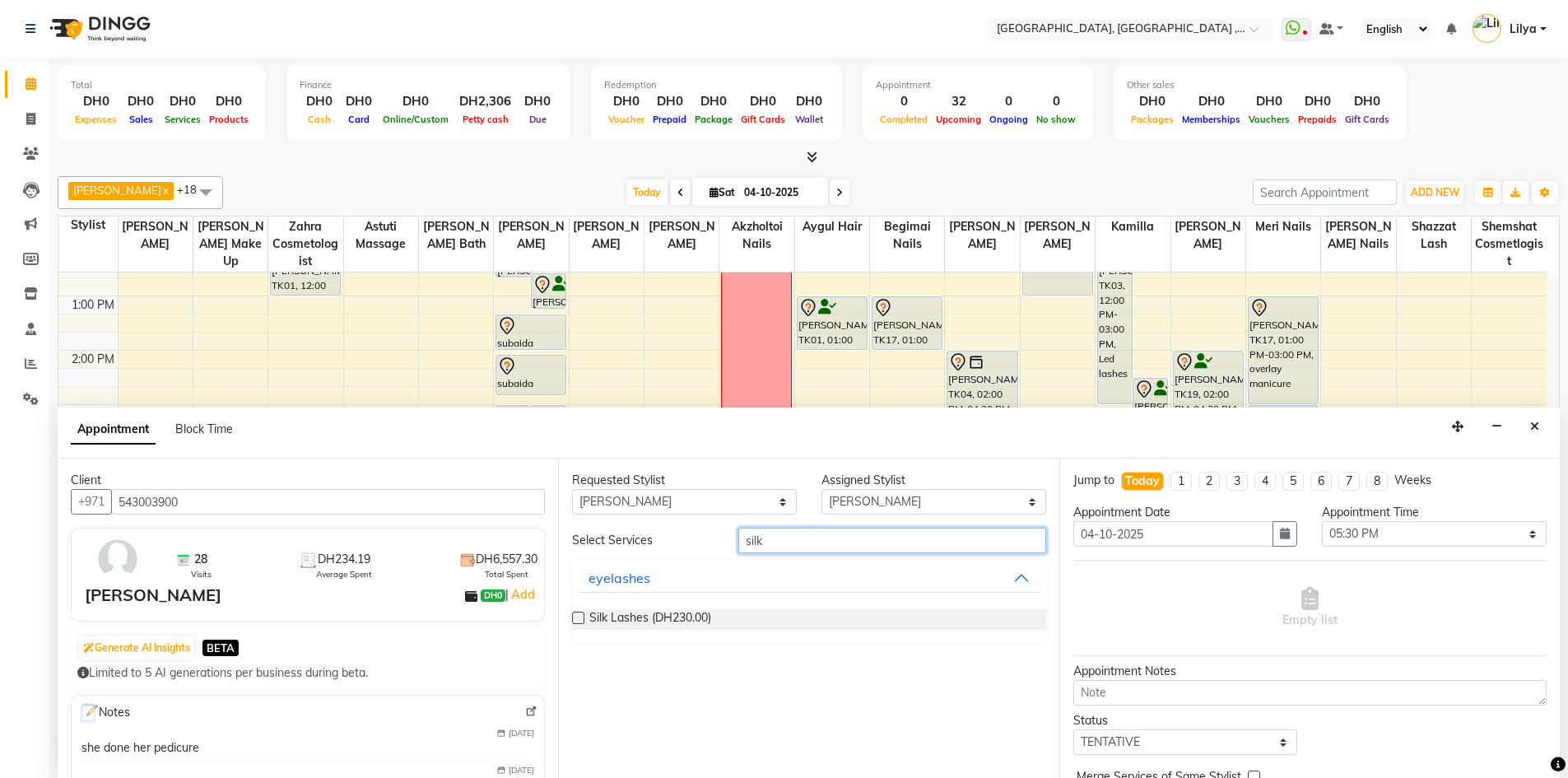
type input "silk"
click at [578, 616] on label at bounding box center [578, 618] width 12 height 12
click at [578, 616] on input "checkbox" at bounding box center [577, 619] width 11 height 11
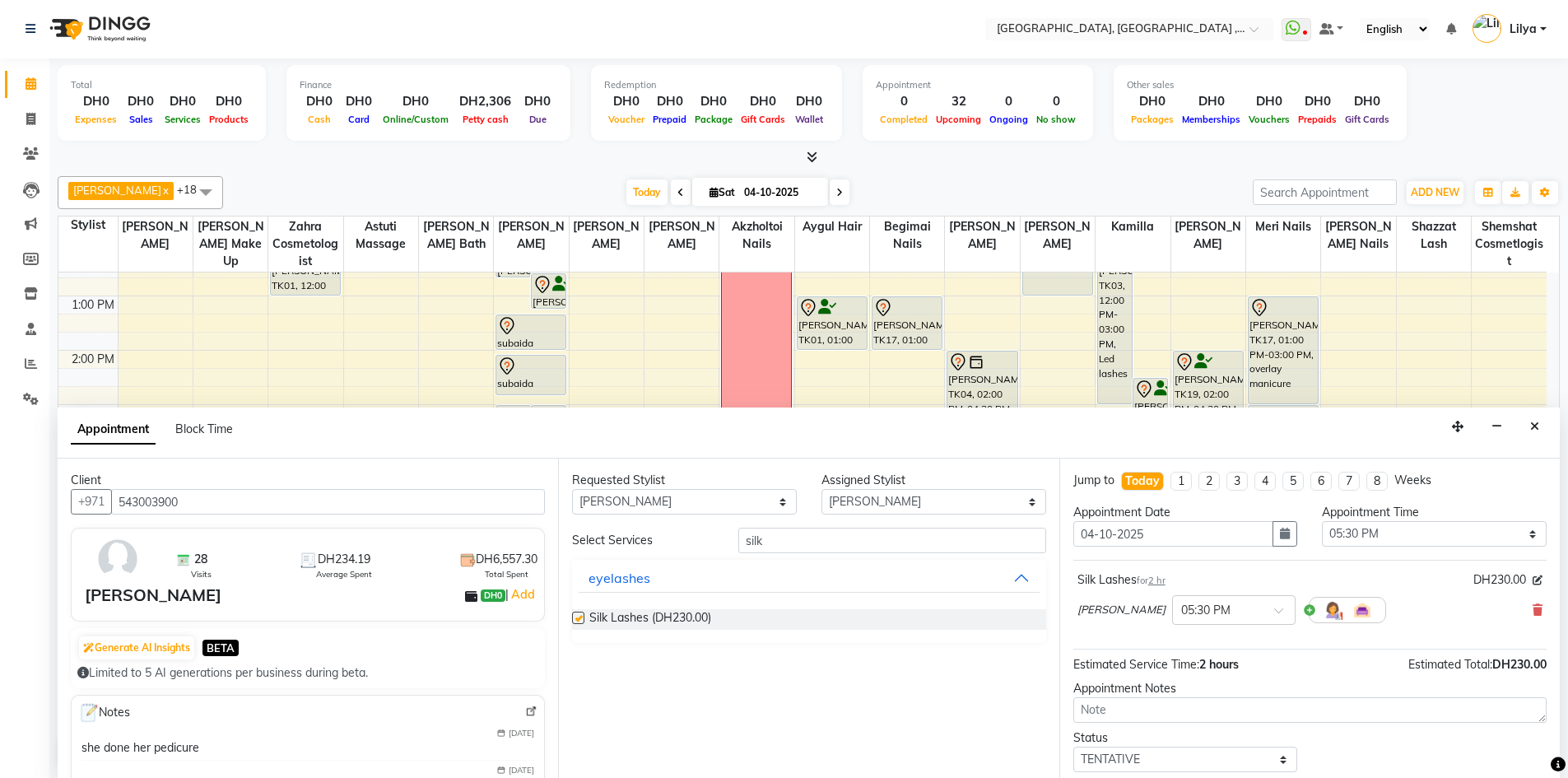
checkbox input "false"
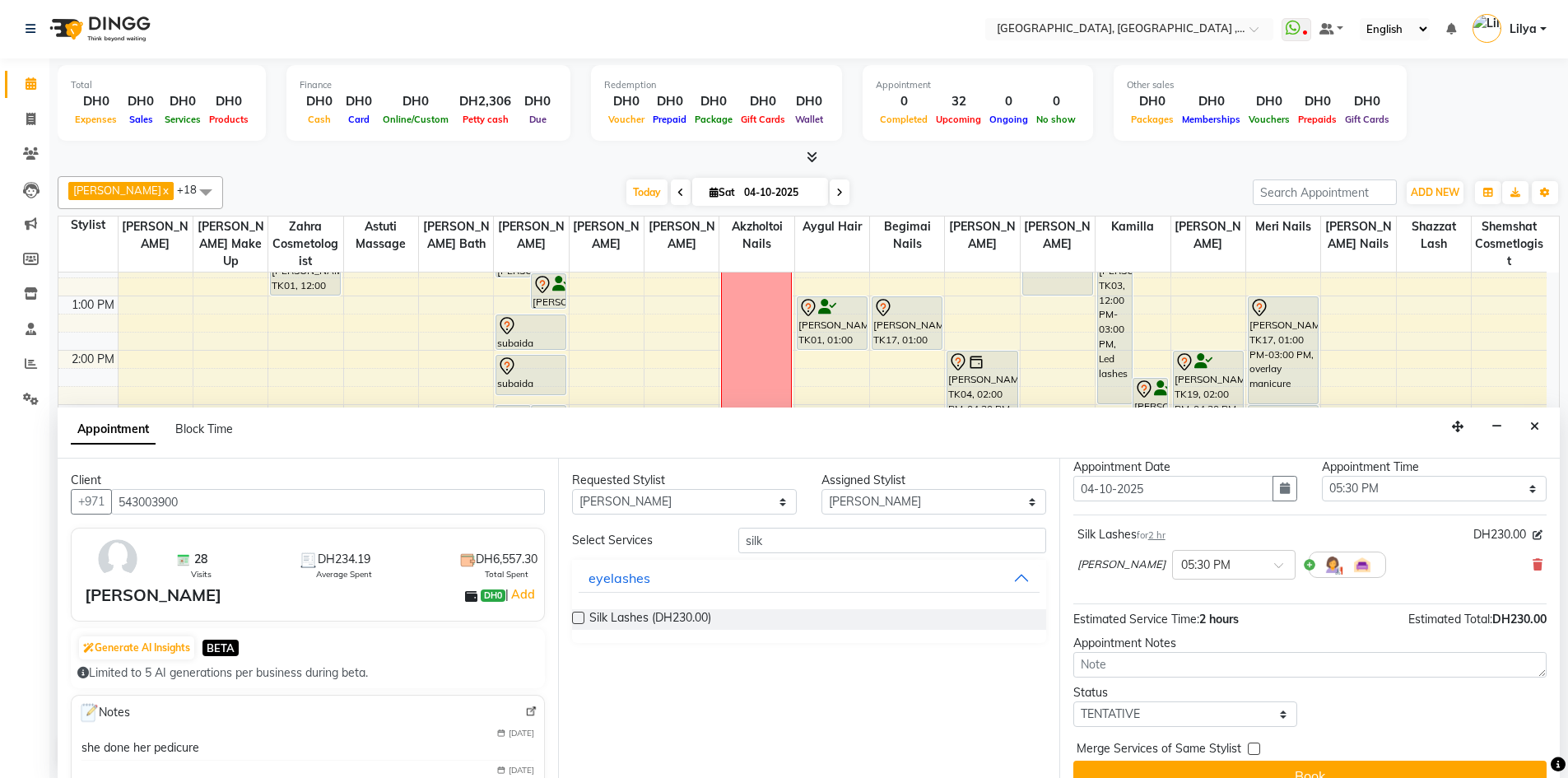
scroll to position [71, 0]
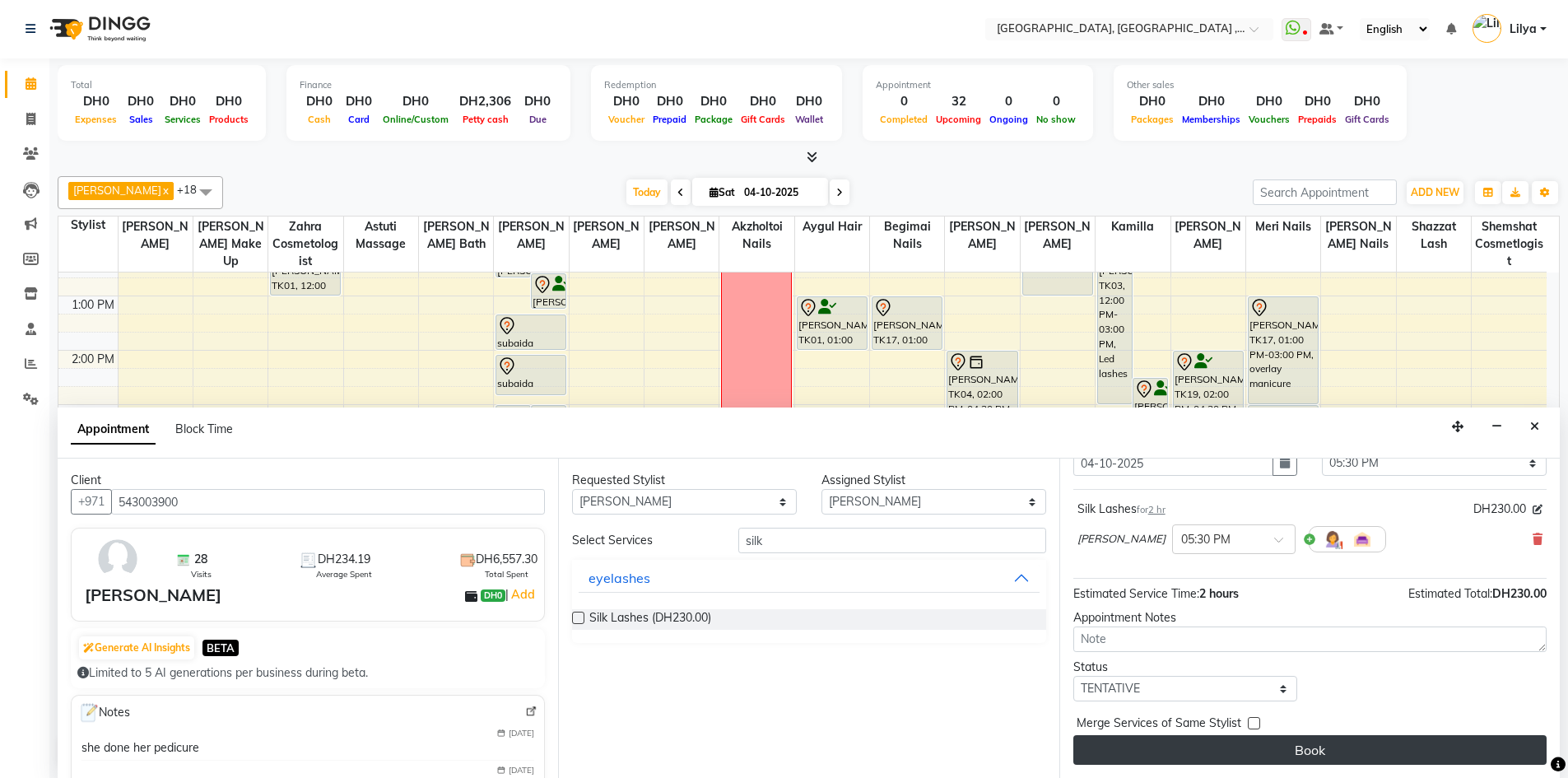
click at [1239, 741] on button "Book" at bounding box center [1309, 750] width 473 height 30
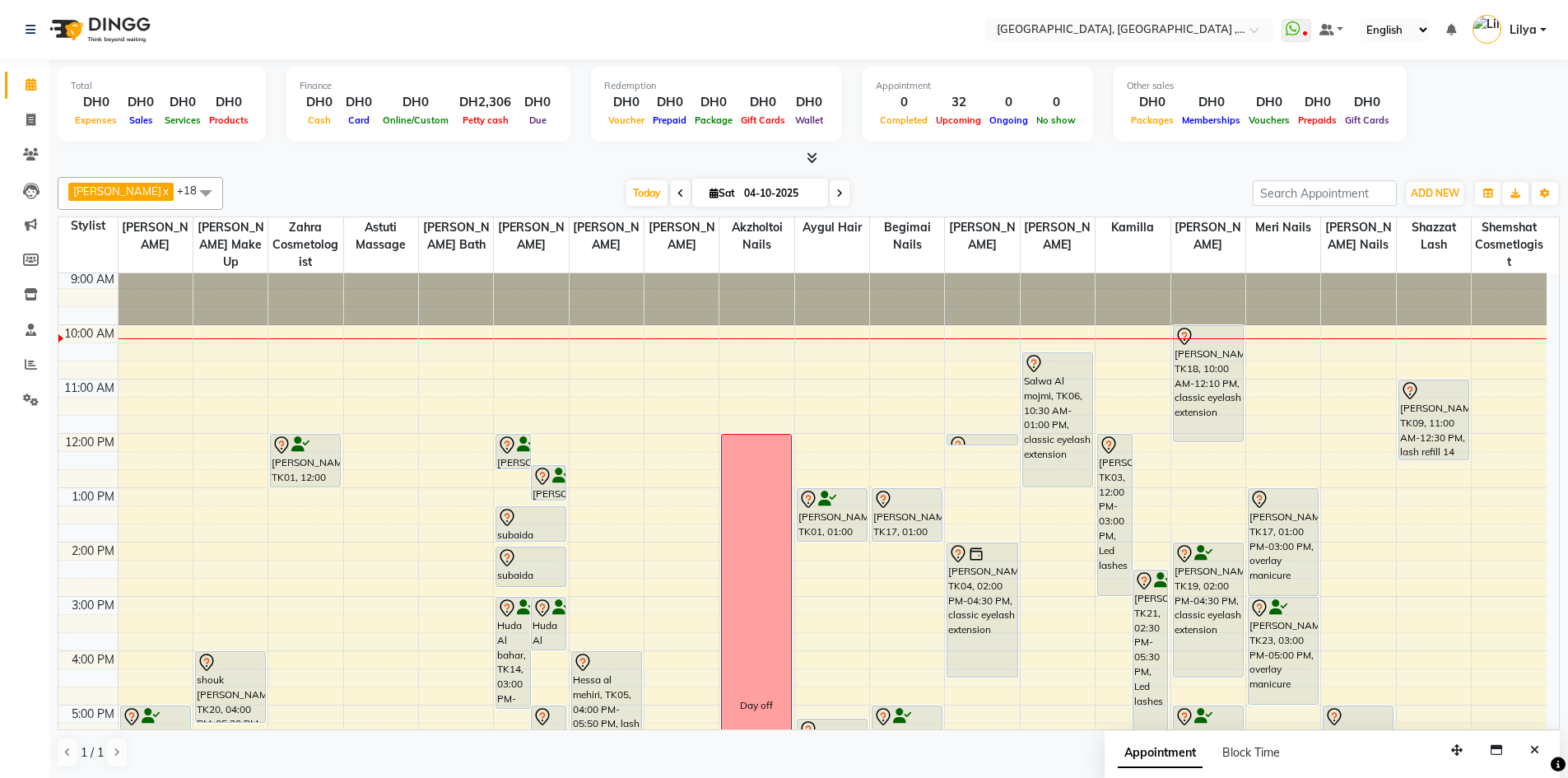
scroll to position [0, 0]
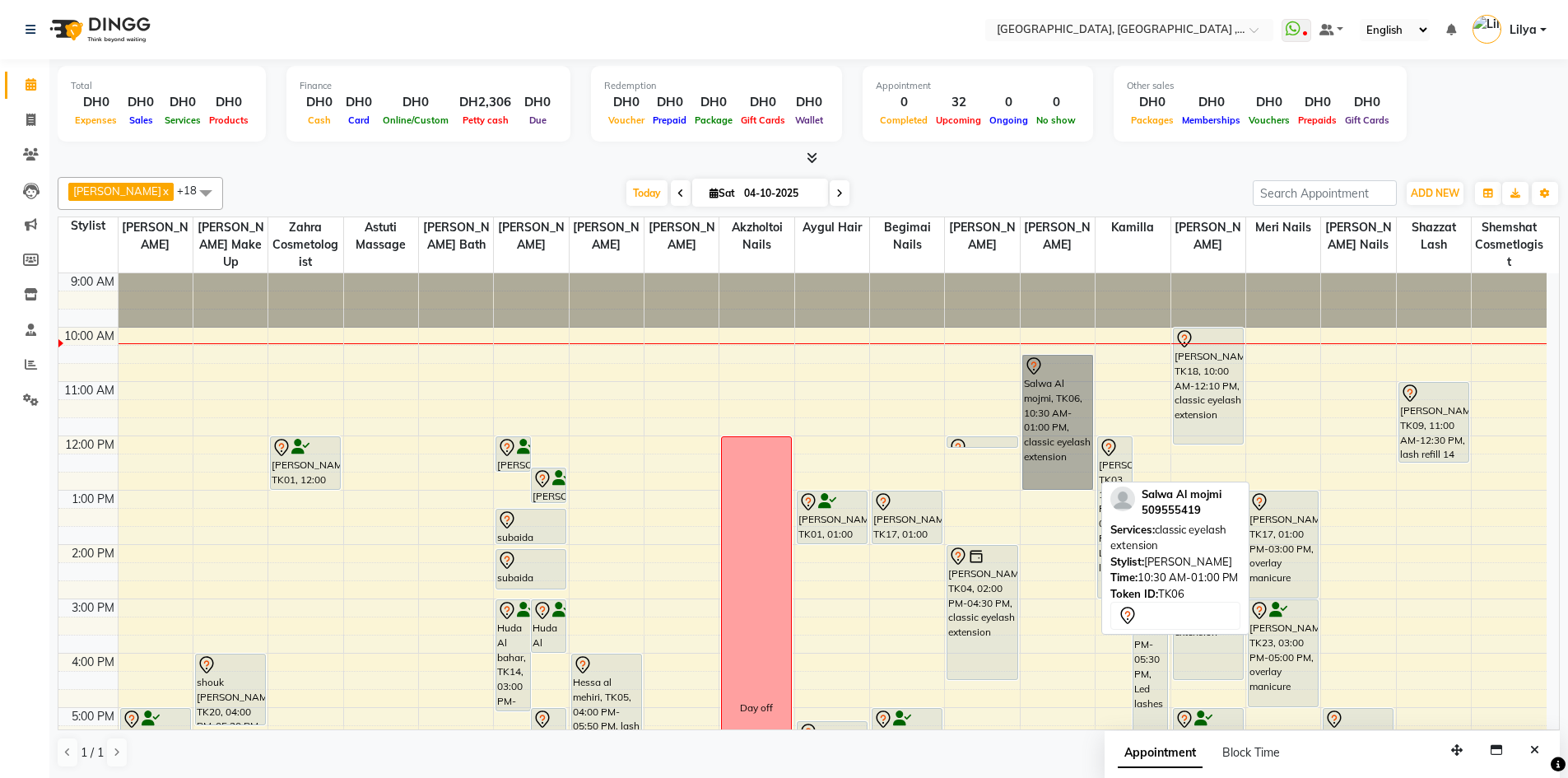
drag, startPoint x: 1053, startPoint y: 427, endPoint x: 1014, endPoint y: 492, distance: 75.8
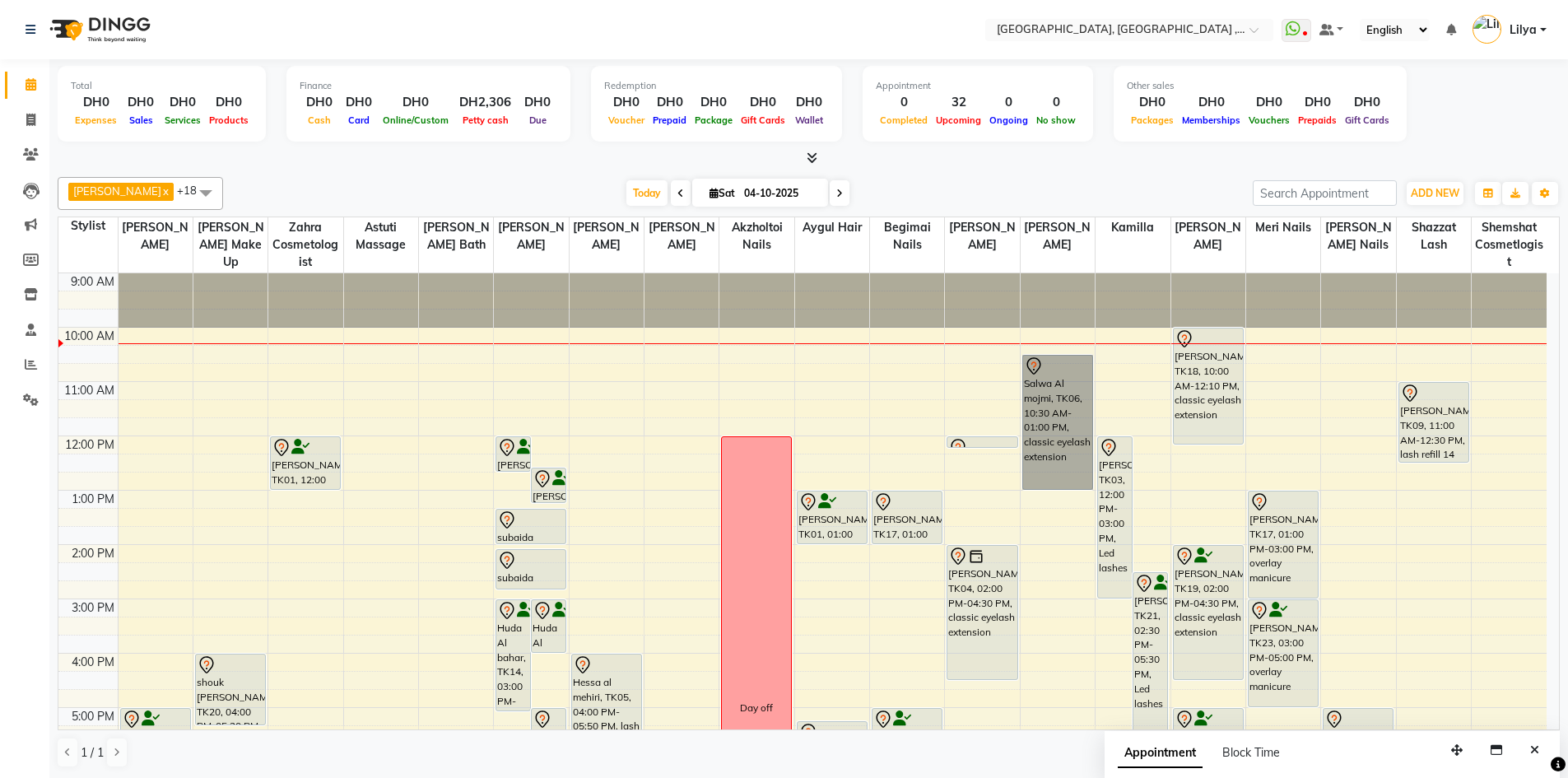
click at [1062, 521] on div "9:00 AM 10:00 AM 11:00 AM 12:00 PM 1:00 PM 2:00 PM 3:00 PM 4:00 PM 5:00 PM 6:00…" at bounding box center [802, 680] width 1488 height 814
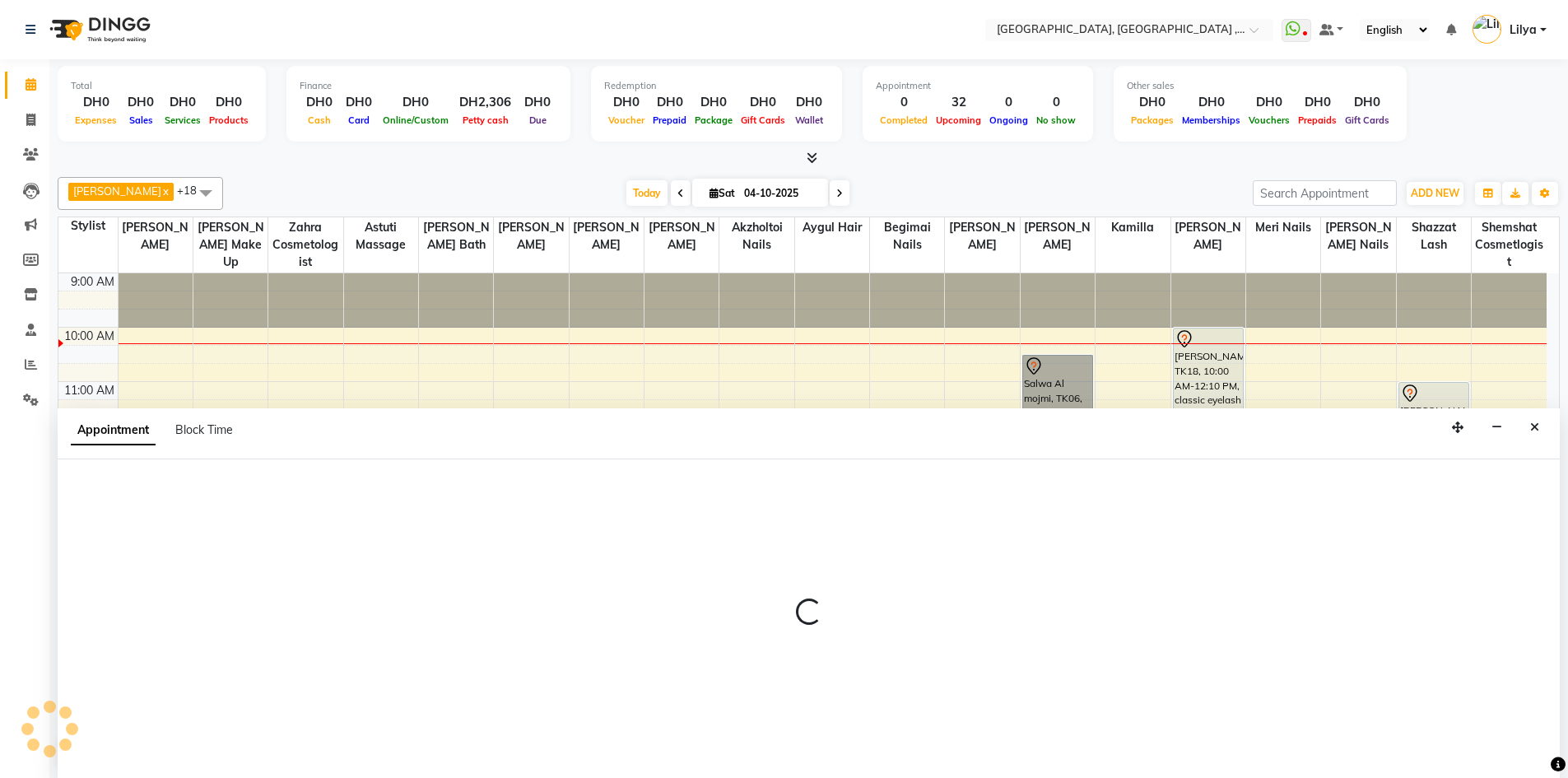
scroll to position [1, 0]
click at [1534, 420] on icon "Close" at bounding box center [1534, 426] width 9 height 11
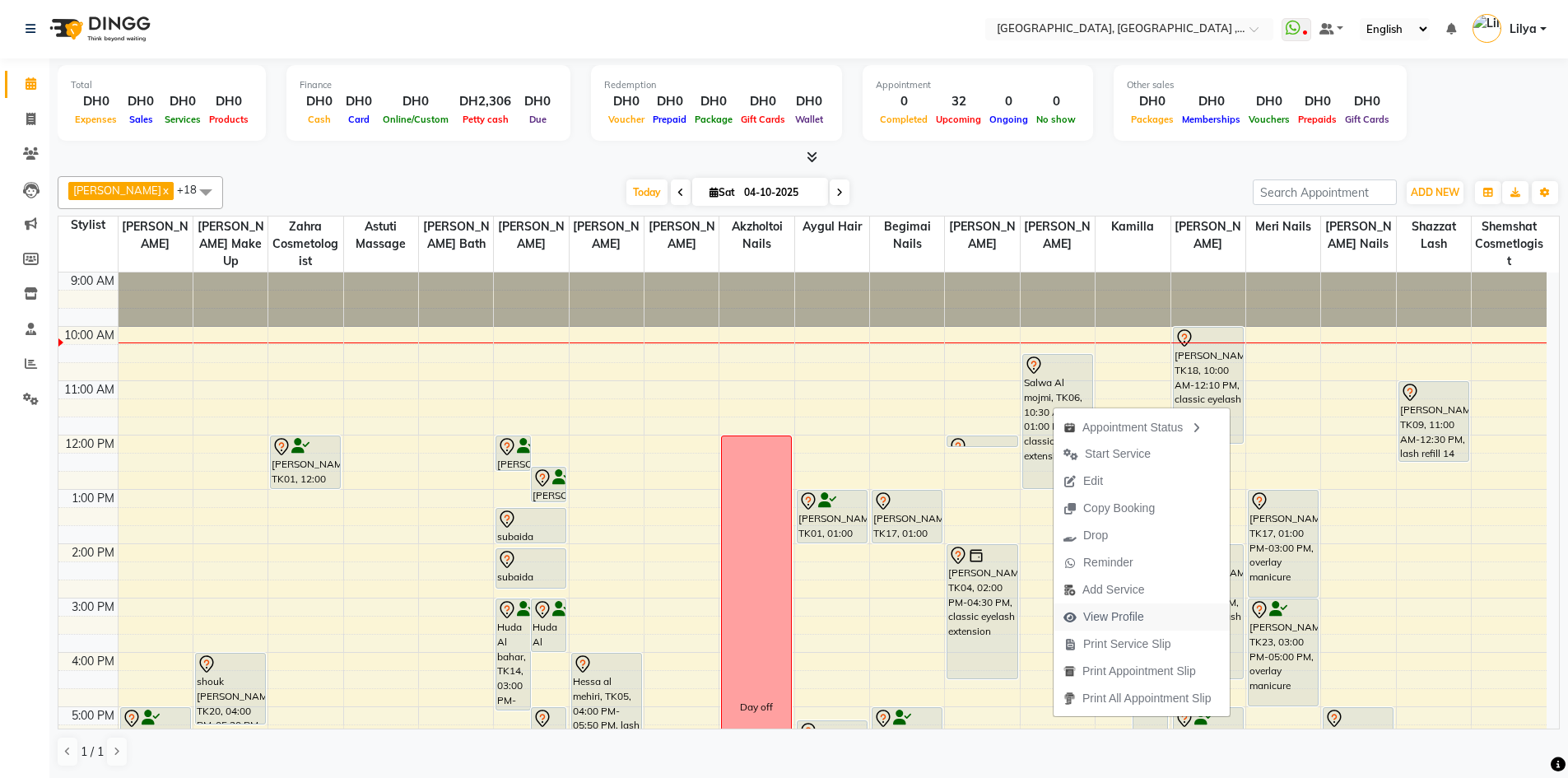
click at [1116, 623] on span "View Profile" at bounding box center [1113, 617] width 61 height 18
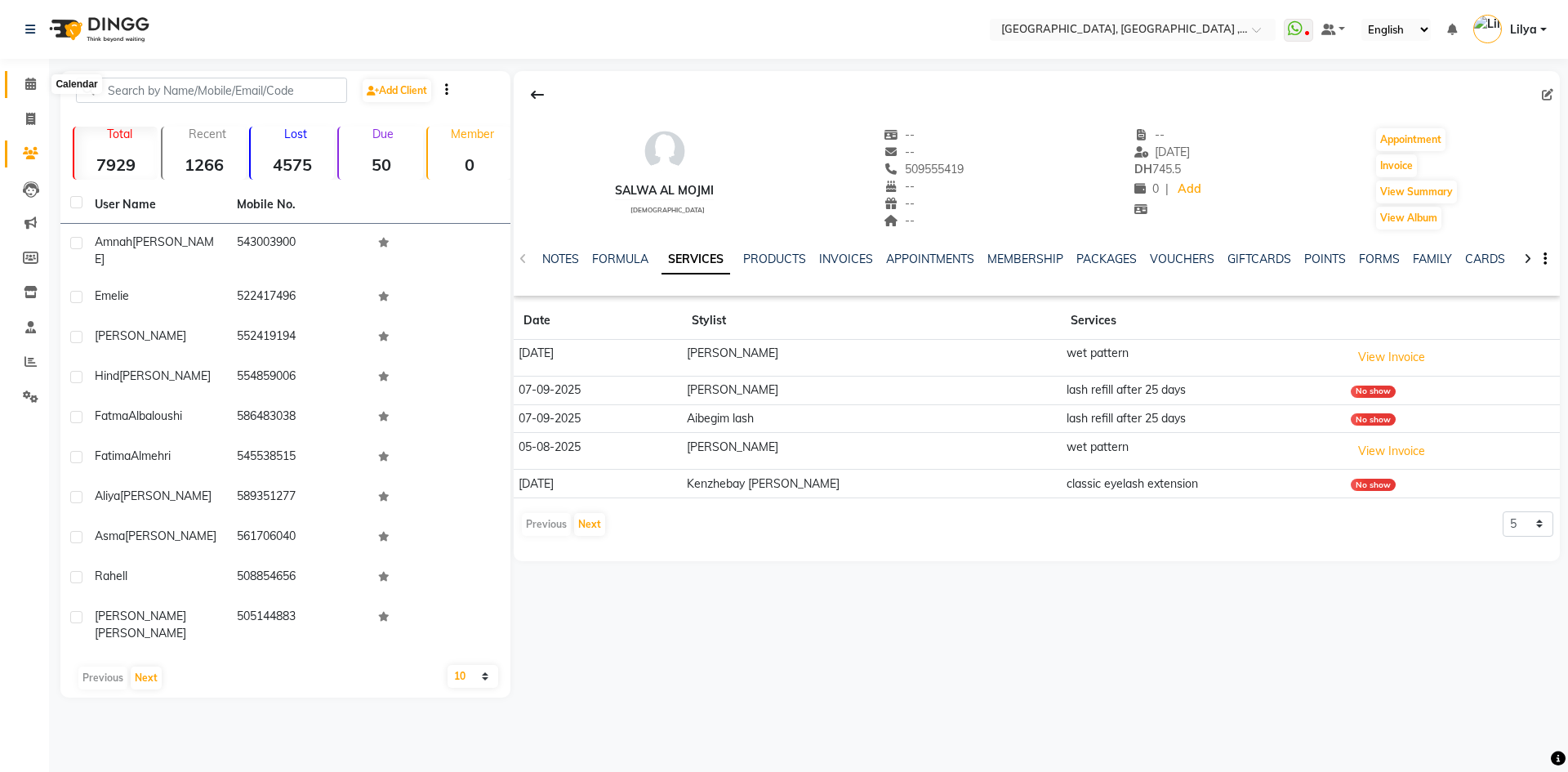
click at [30, 89] on icon at bounding box center [31, 84] width 11 height 12
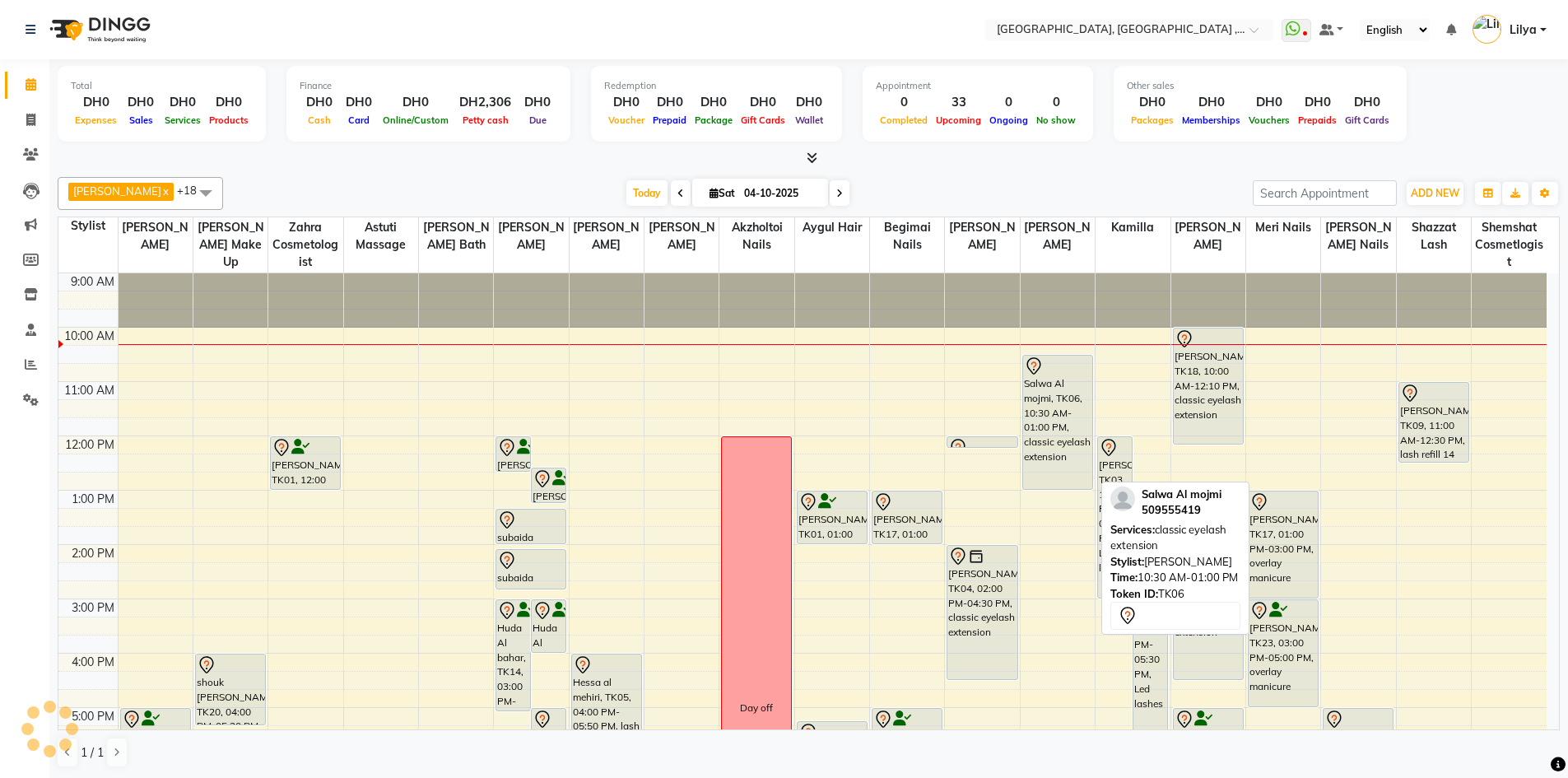
click at [1059, 425] on div "Salwa Al mojmi, TK06, 10:30 AM-01:00 PM, classic eyelash extension" at bounding box center [1058, 422] width 69 height 133
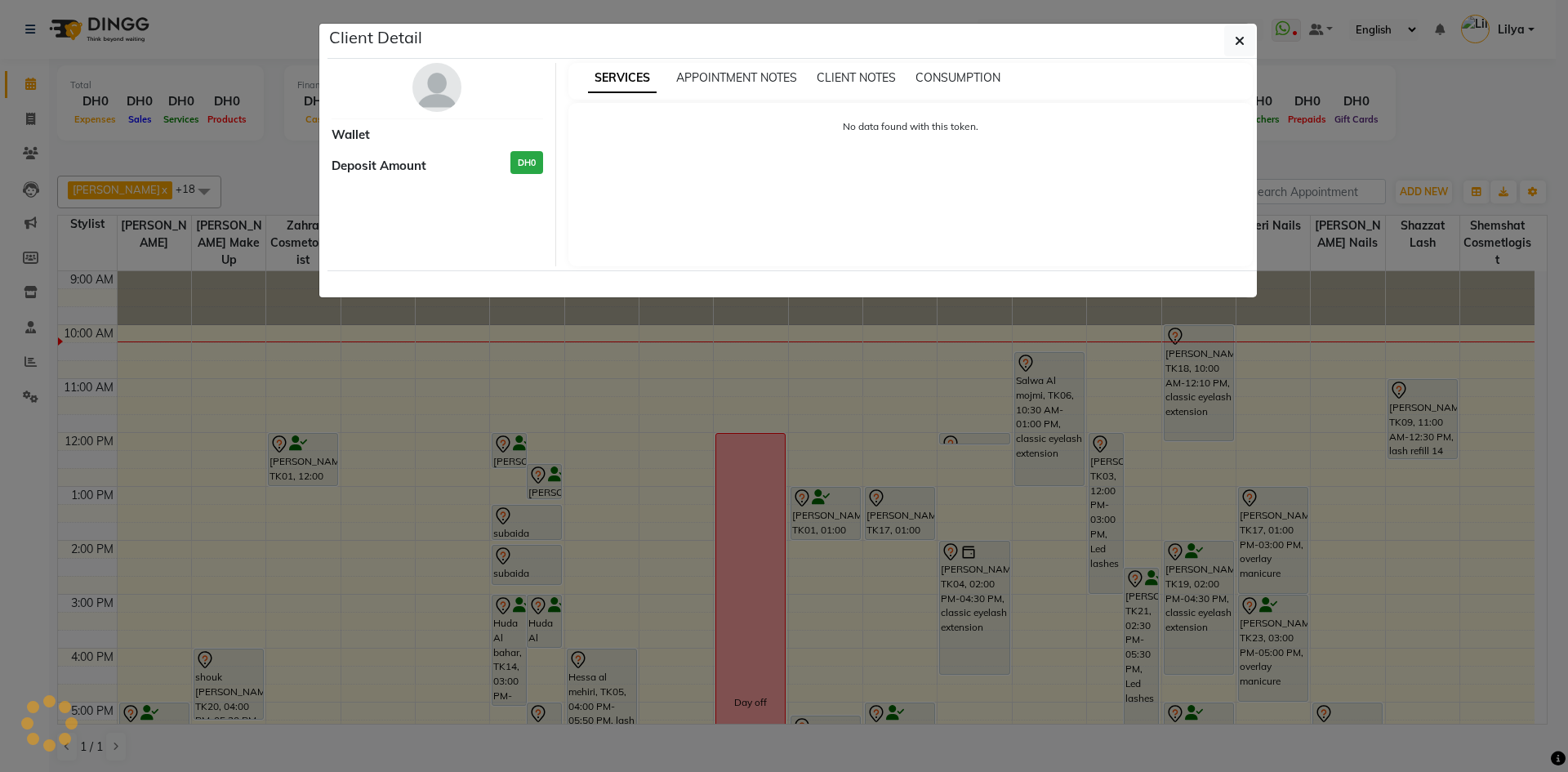
select select "7"
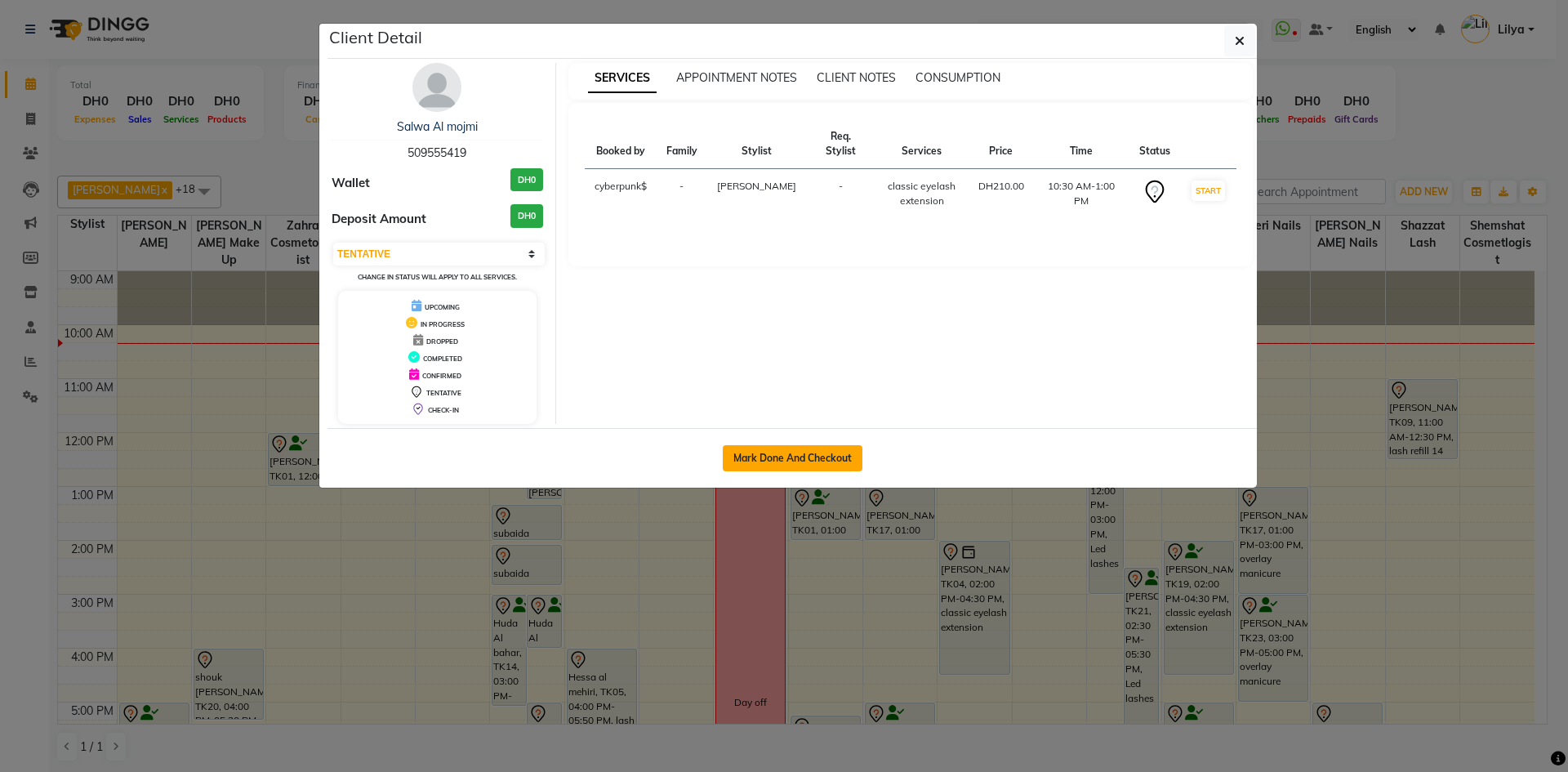
click at [773, 451] on button "Mark Done And Checkout" at bounding box center [792, 458] width 139 height 26
select select "service"
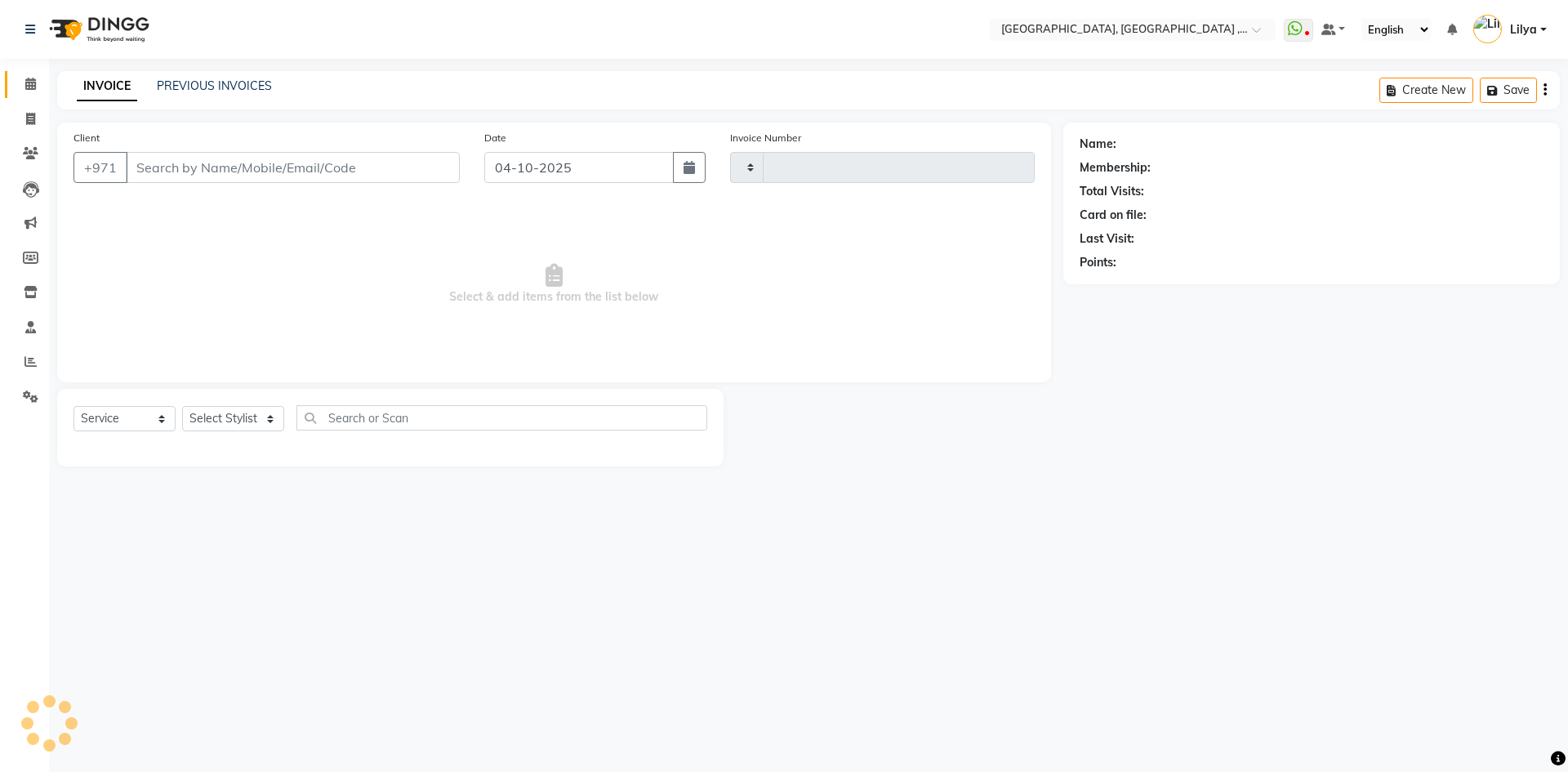
type input "5469"
select select "3838"
type input "509555419"
select select "90872"
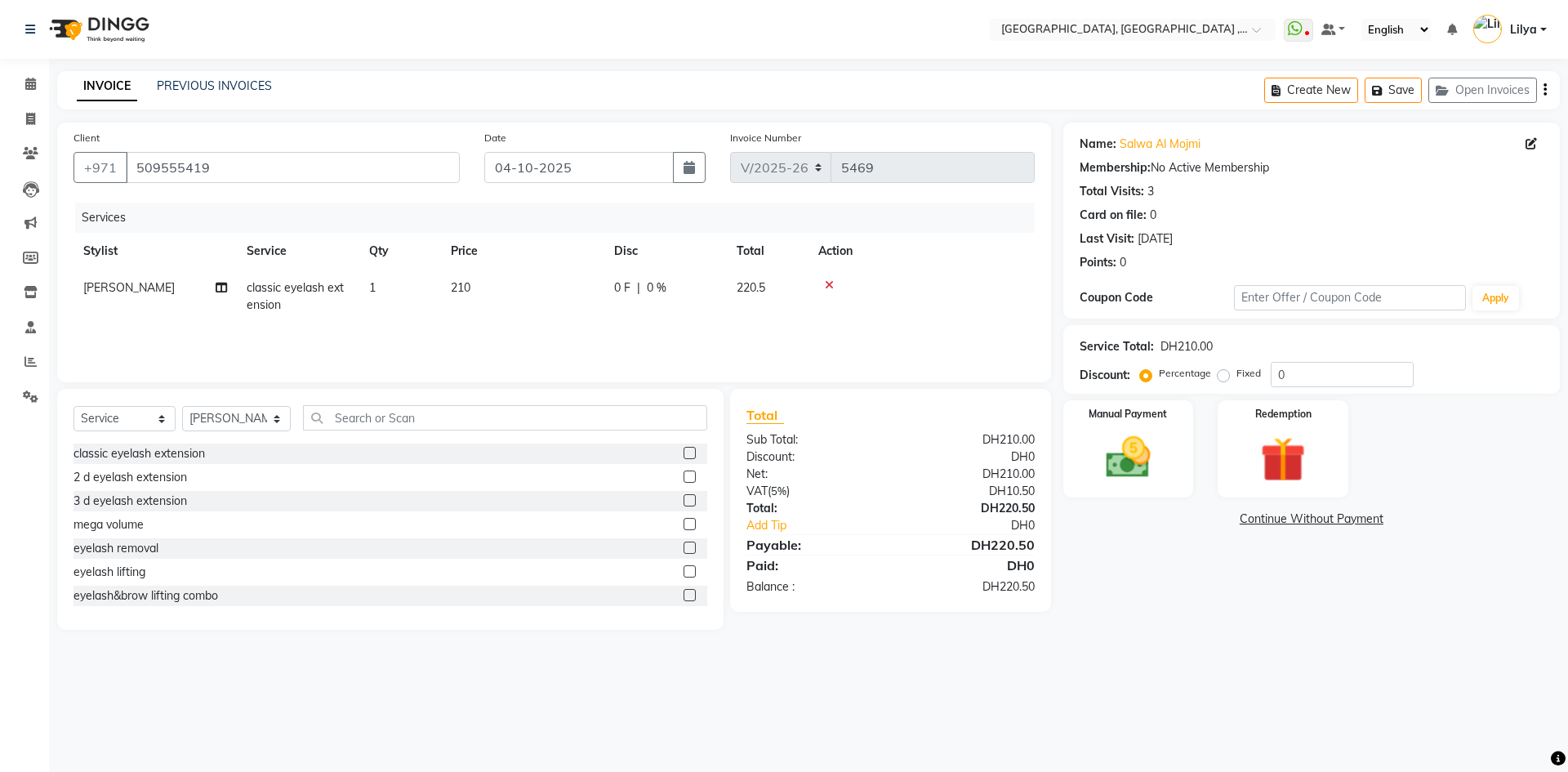
click at [313, 293] on span "classic eyelash extension" at bounding box center [294, 296] width 97 height 32
select select "90872"
click at [313, 319] on span "classic eyelash extension x" at bounding box center [329, 302] width 144 height 35
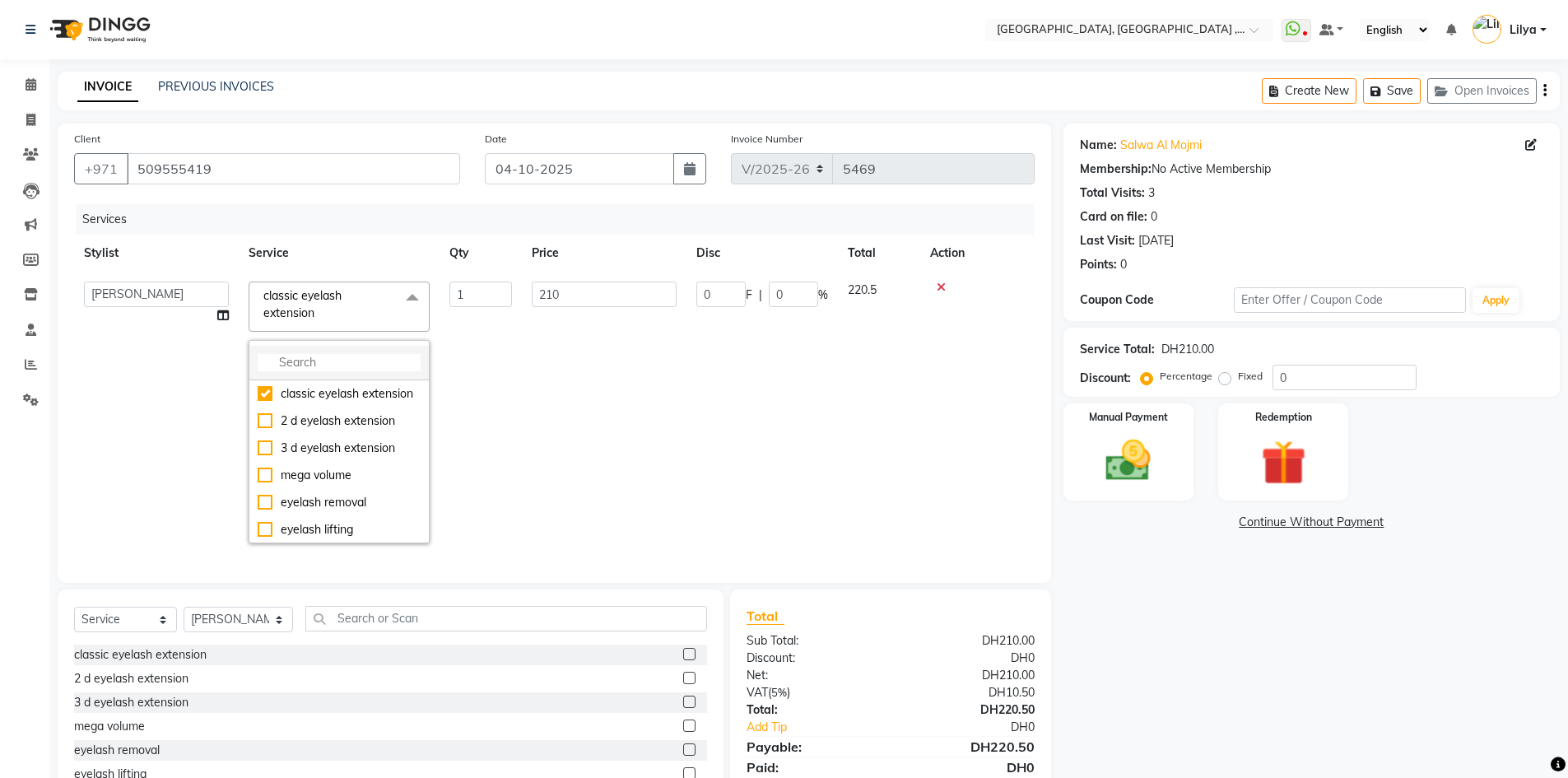
click at [320, 361] on input "multiselect-search" at bounding box center [339, 363] width 163 height 18
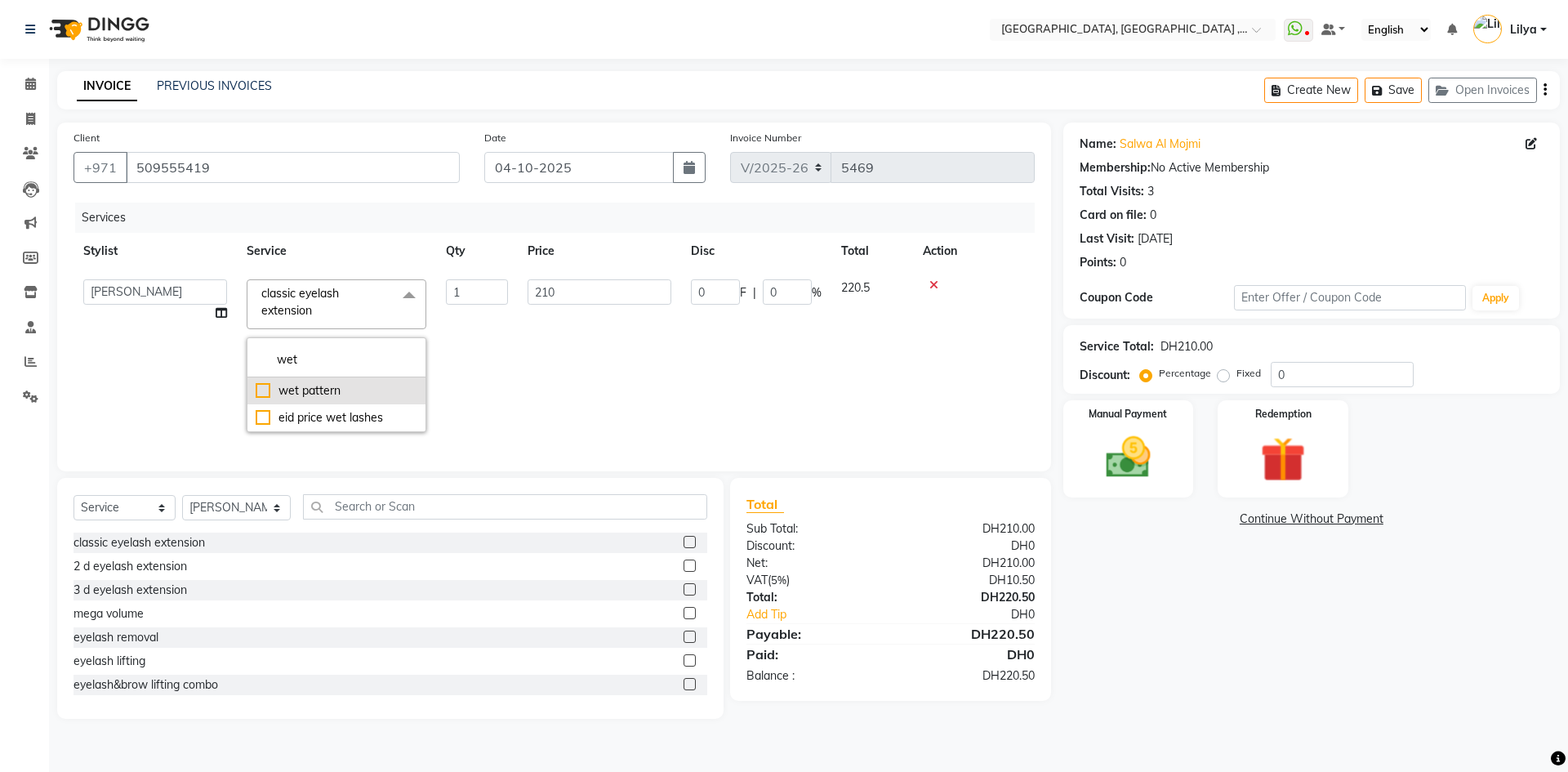
type input "wet"
click at [268, 386] on div "wet pattern" at bounding box center [336, 391] width 162 height 18
checkbox input "true"
type input "250"
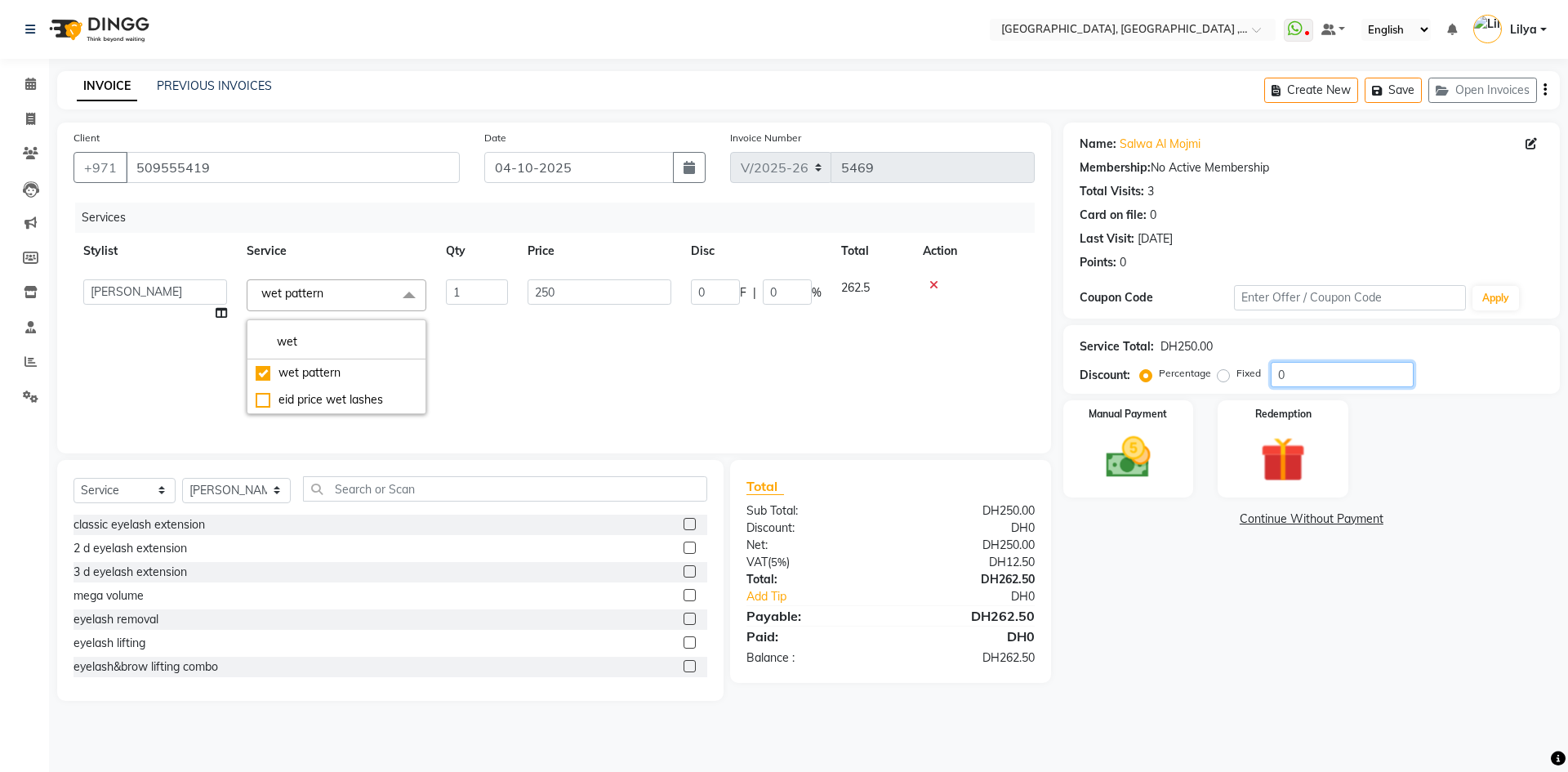
click at [1293, 378] on input "0" at bounding box center [1341, 374] width 143 height 25
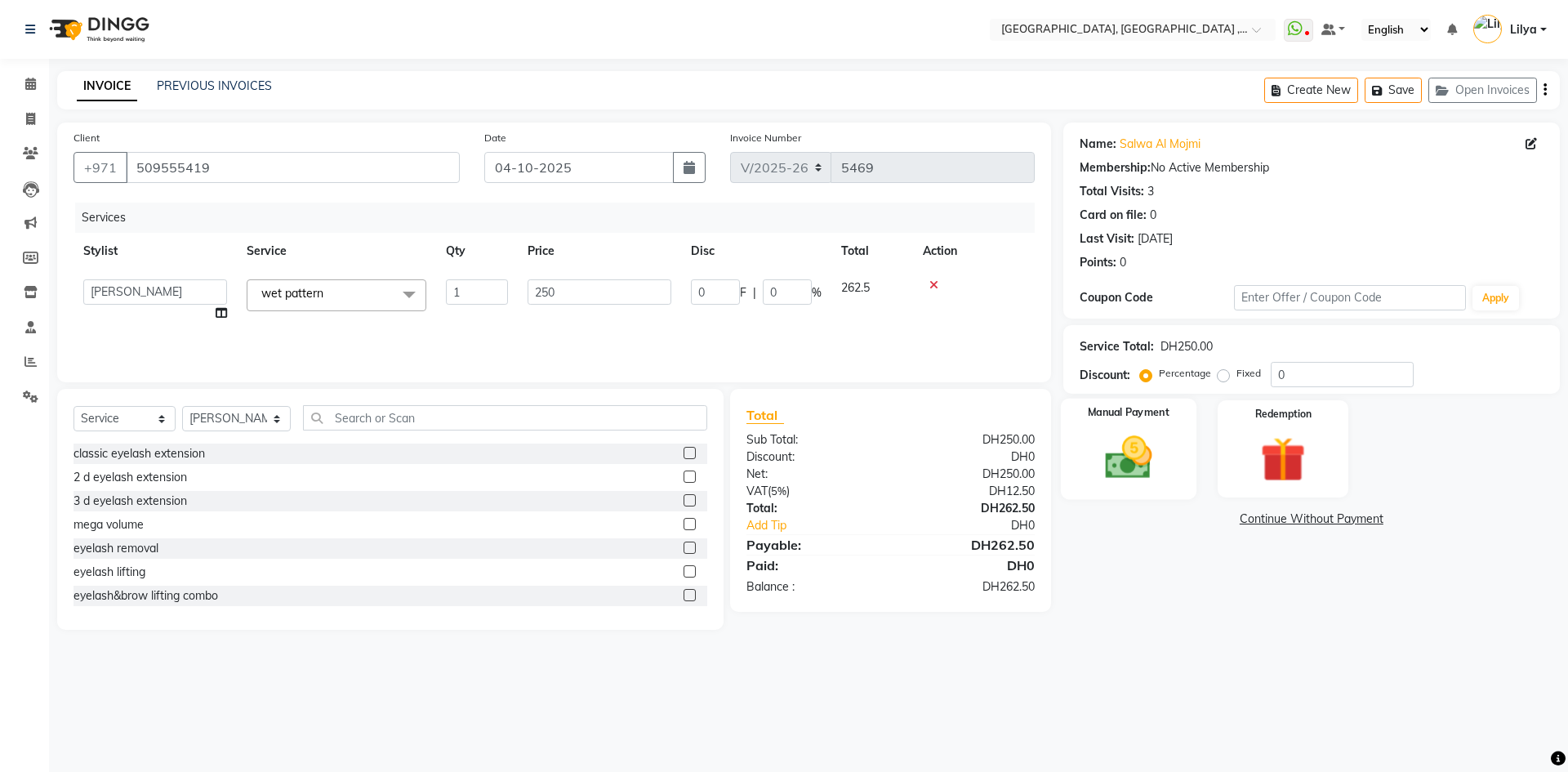
click at [1146, 449] on img at bounding box center [1127, 457] width 76 height 54
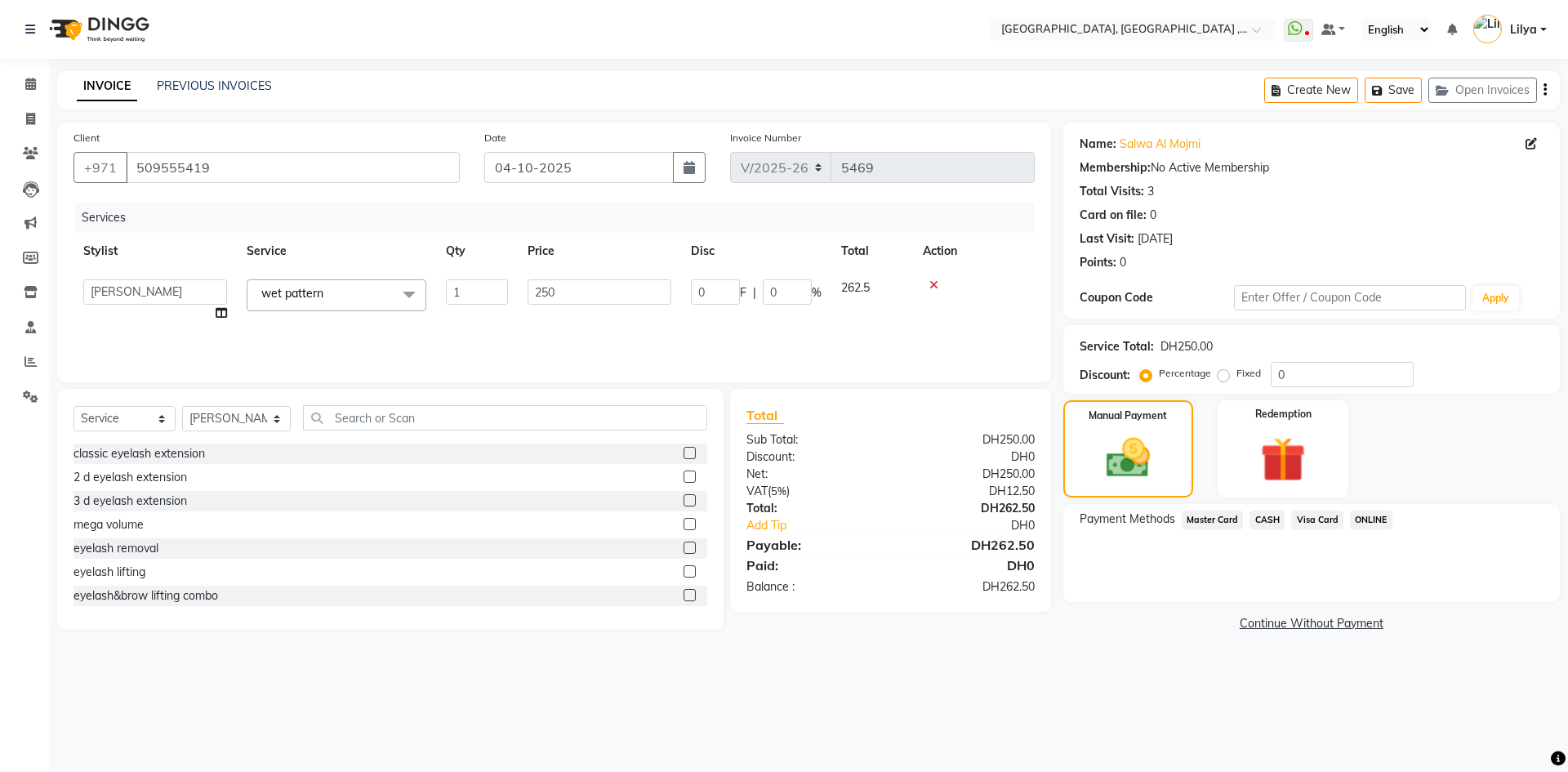
click at [1324, 522] on span "Visa Card" at bounding box center [1317, 520] width 53 height 18
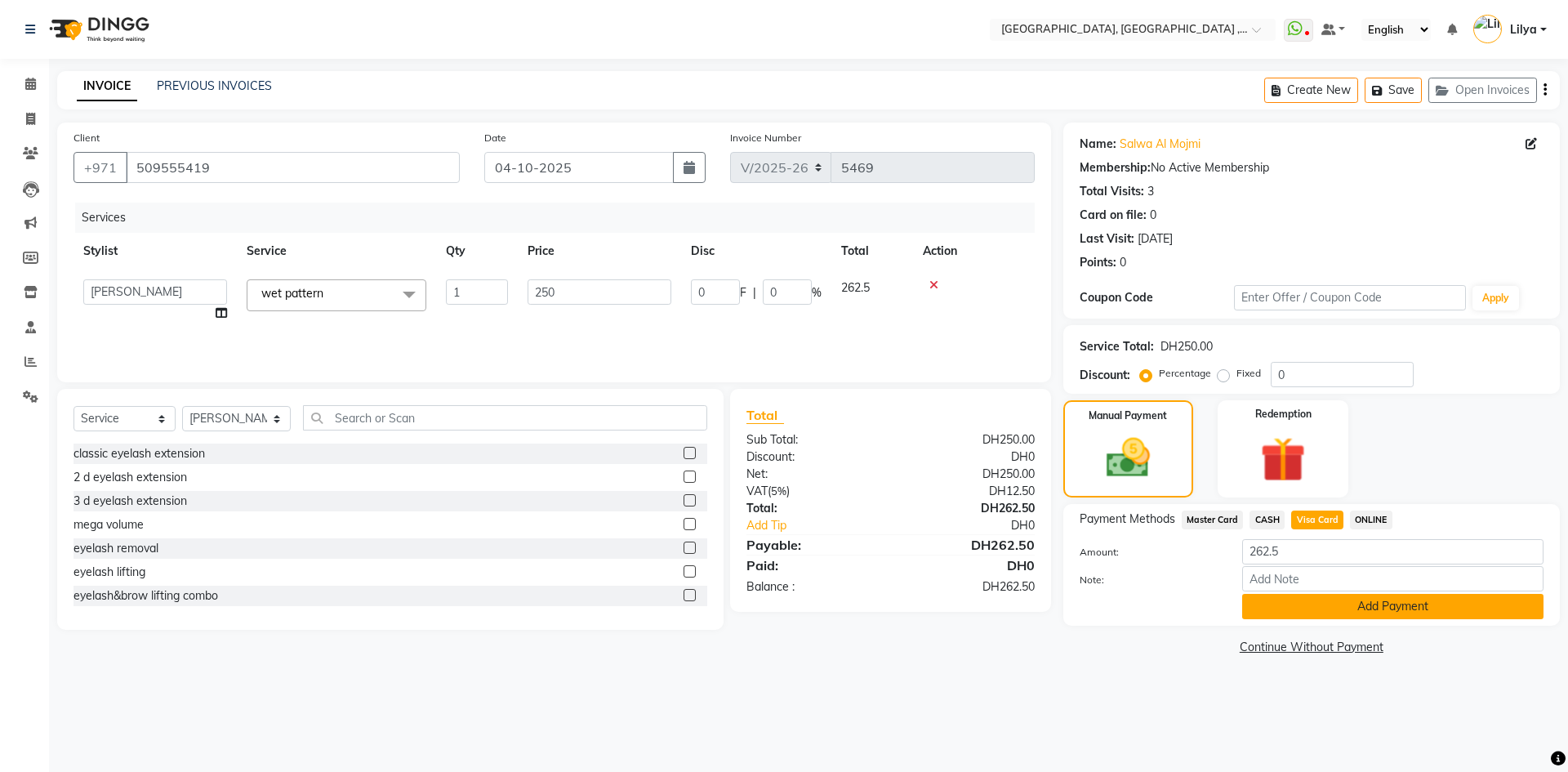
click at [1365, 607] on button "Add Payment" at bounding box center [1393, 606] width 301 height 25
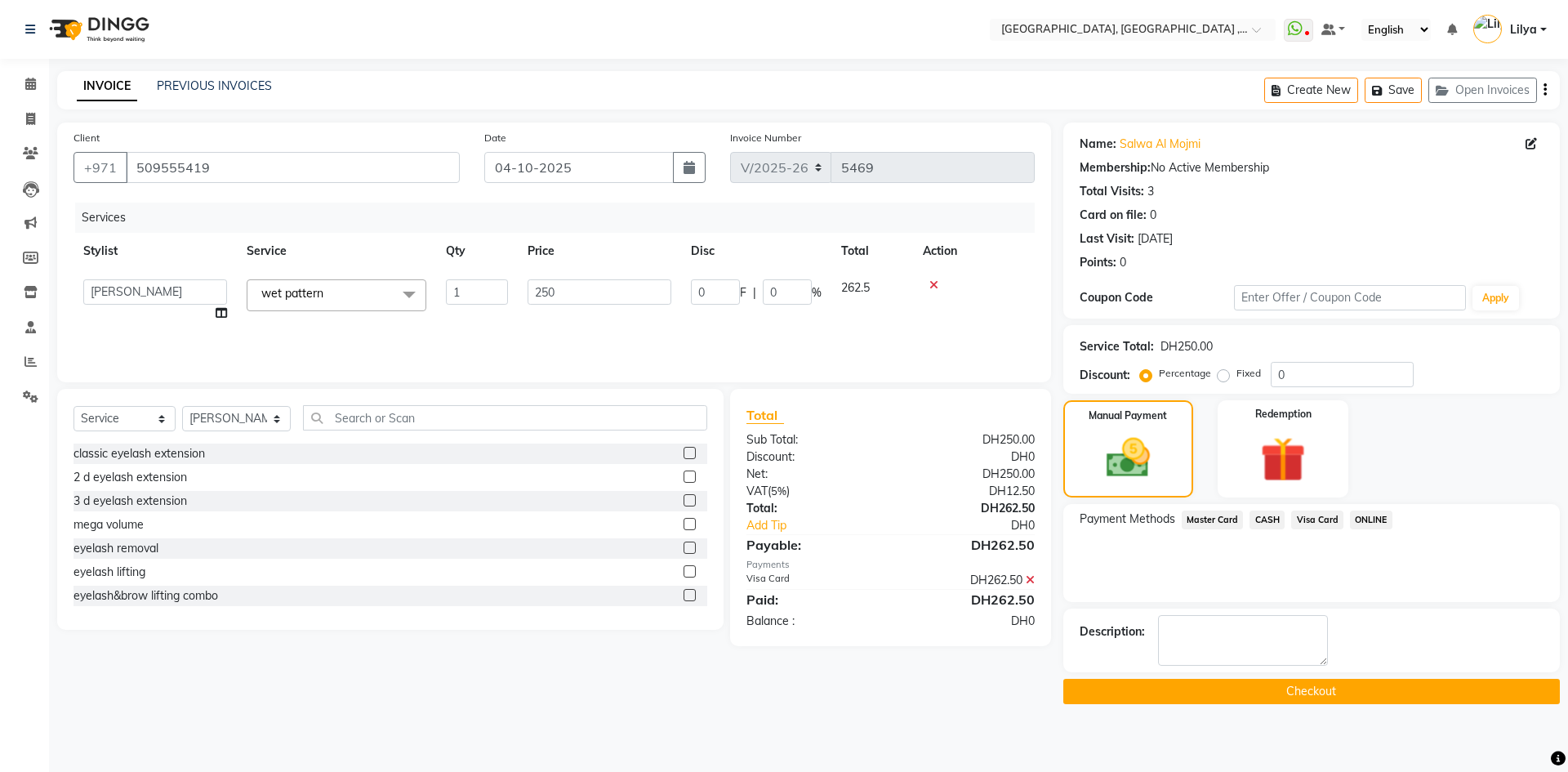
drag, startPoint x: 1360, startPoint y: 688, endPoint x: 1364, endPoint y: 678, distance: 10.8
click at [1360, 687] on button "Checkout" at bounding box center [1311, 691] width 497 height 25
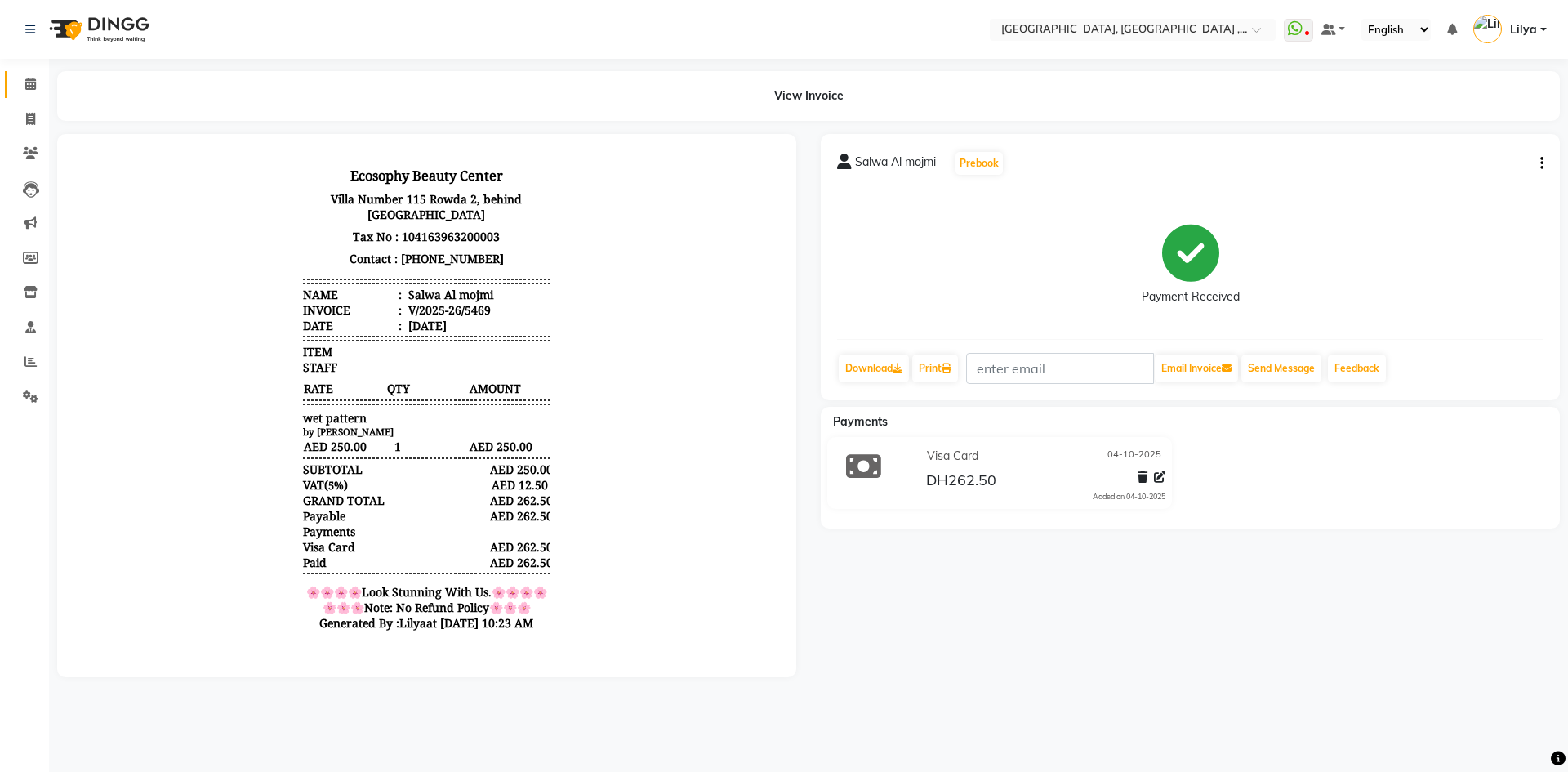
click at [22, 82] on span at bounding box center [31, 84] width 29 height 18
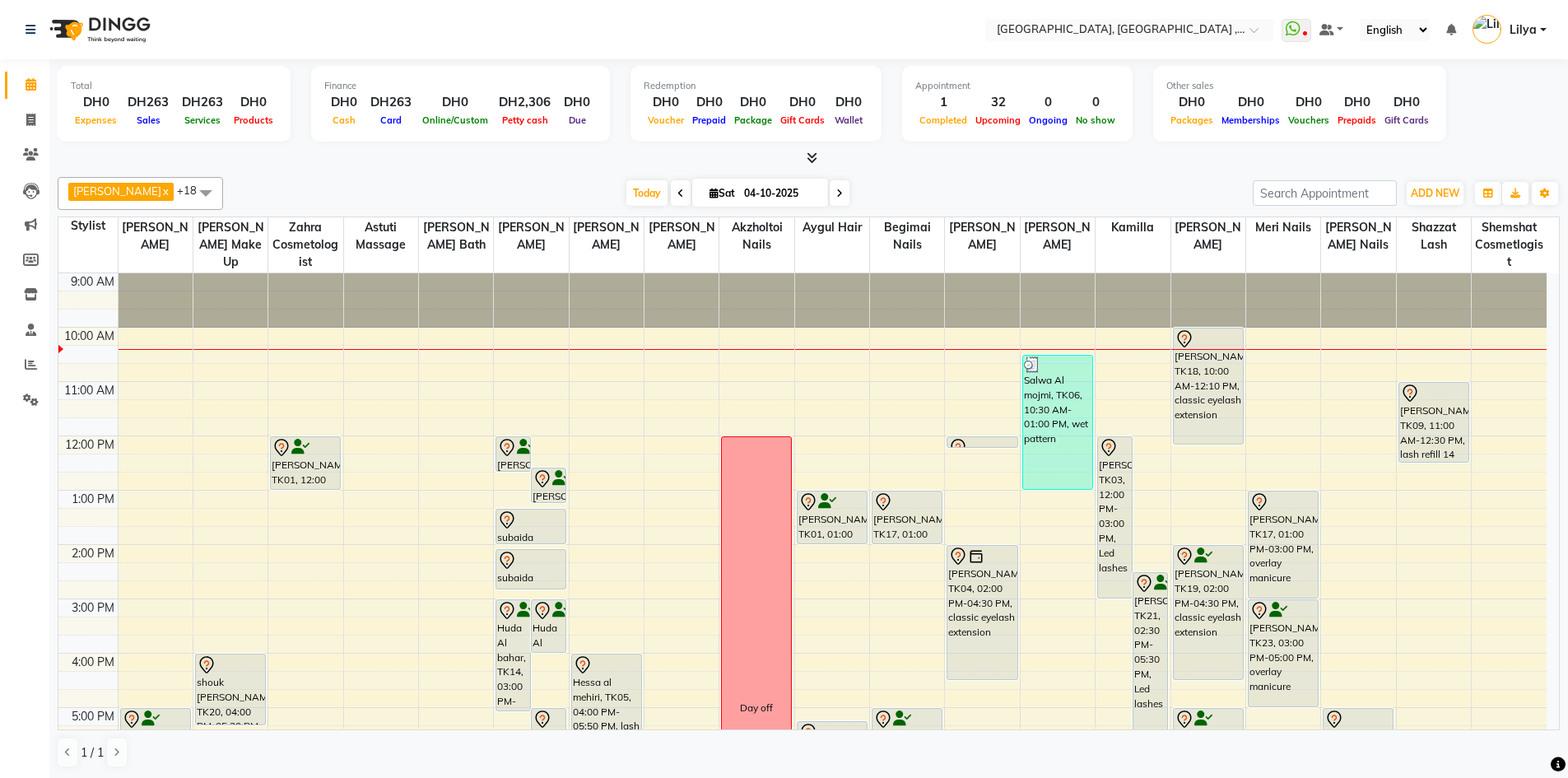
click at [849, 192] on span at bounding box center [840, 193] width 19 height 26
type input "05-10-2025"
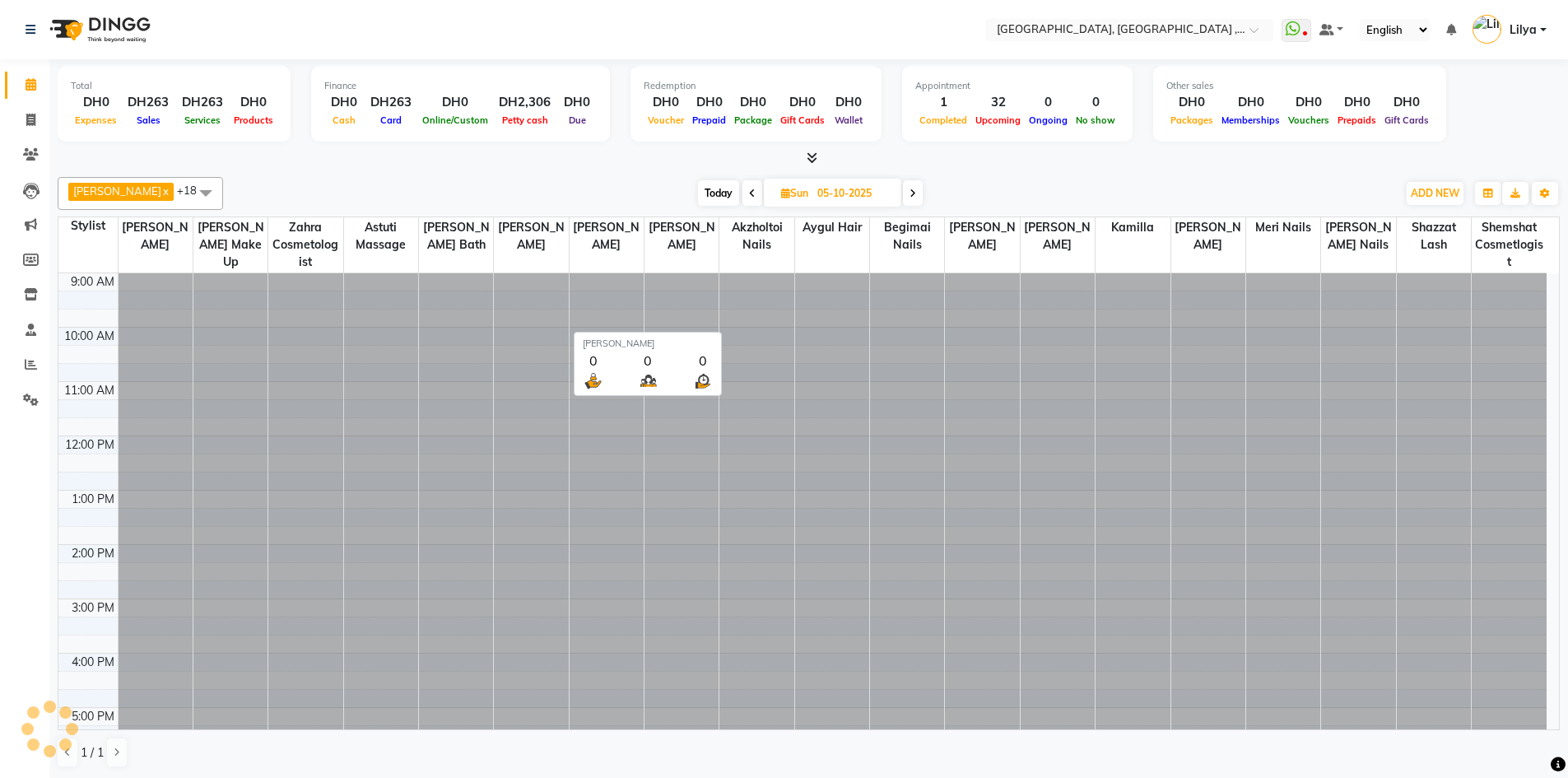
scroll to position [55, 0]
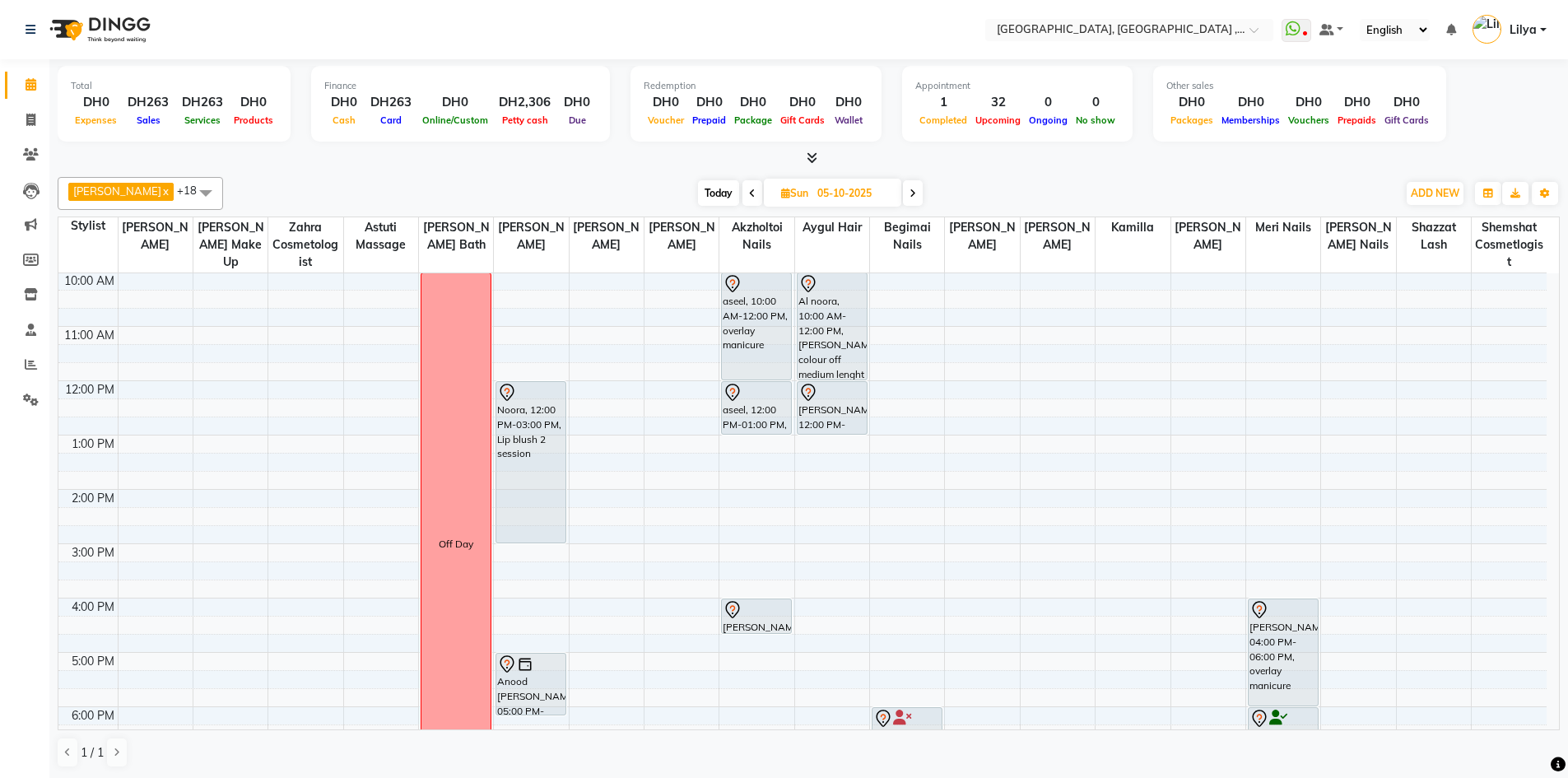
click at [819, 188] on input "05-10-2025" at bounding box center [853, 193] width 82 height 25
select select "10"
select select "2025"
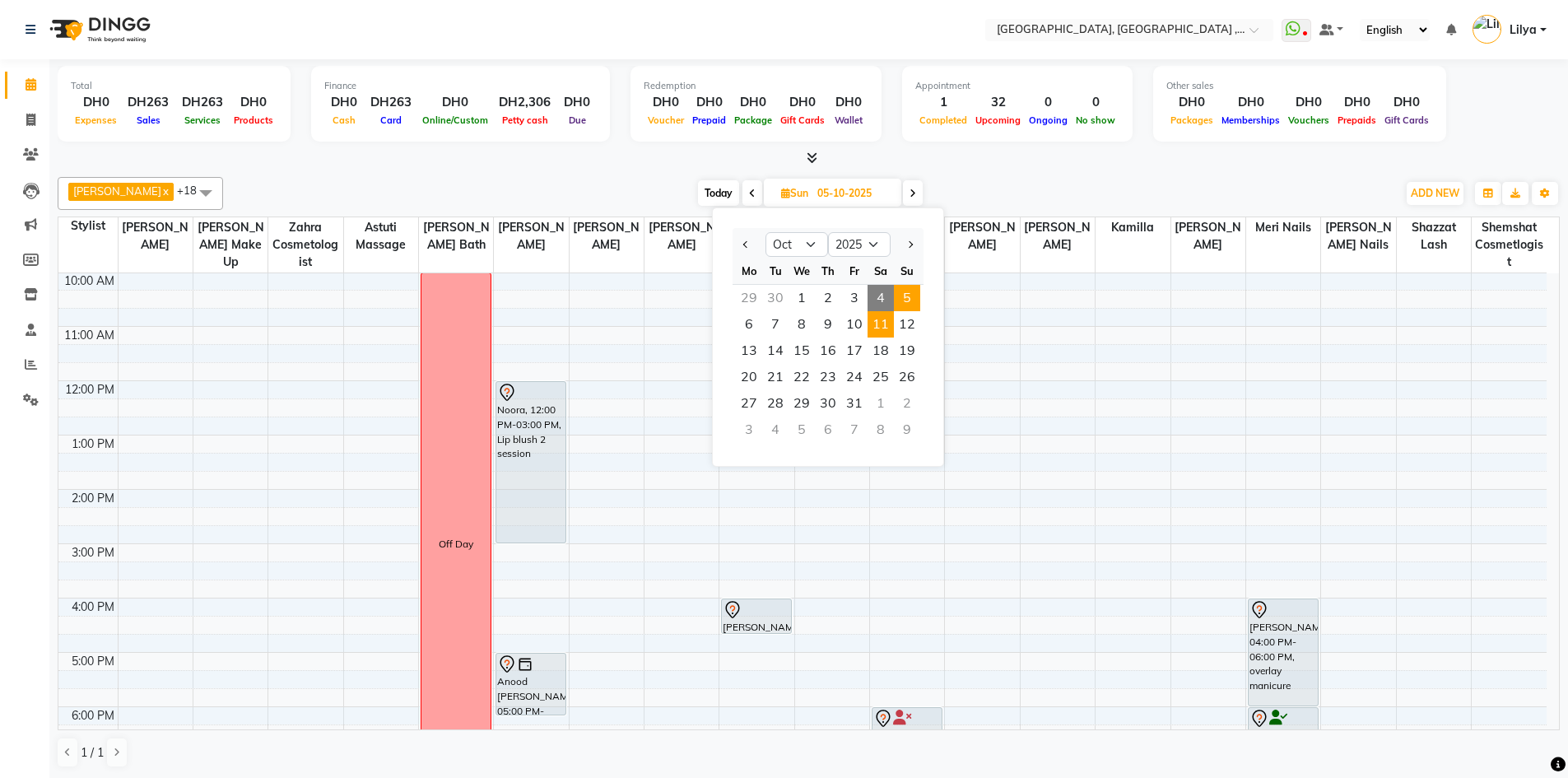
click at [886, 326] on span "11" at bounding box center [880, 324] width 26 height 26
type input "11-10-2025"
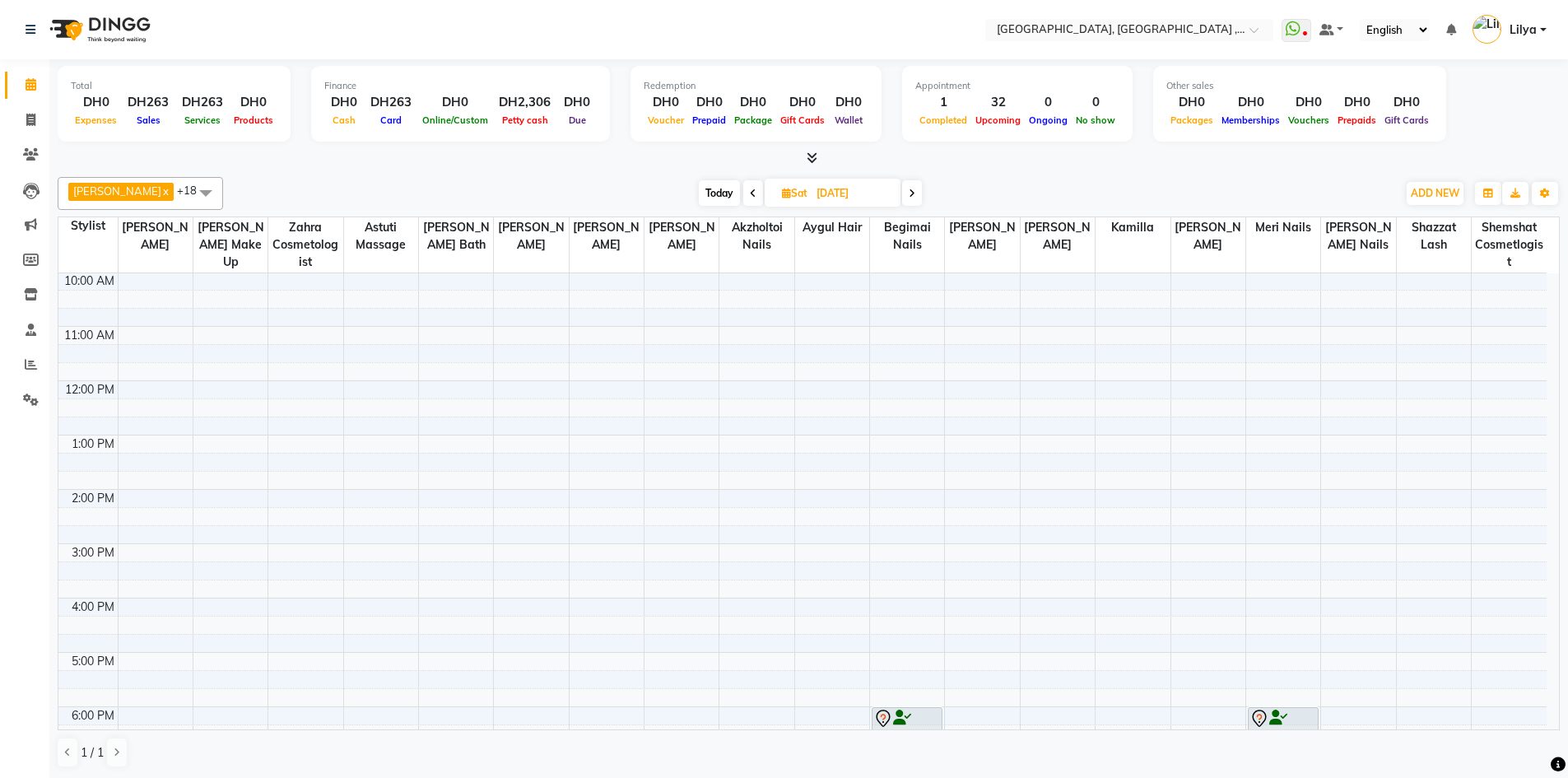
scroll to position [302, 0]
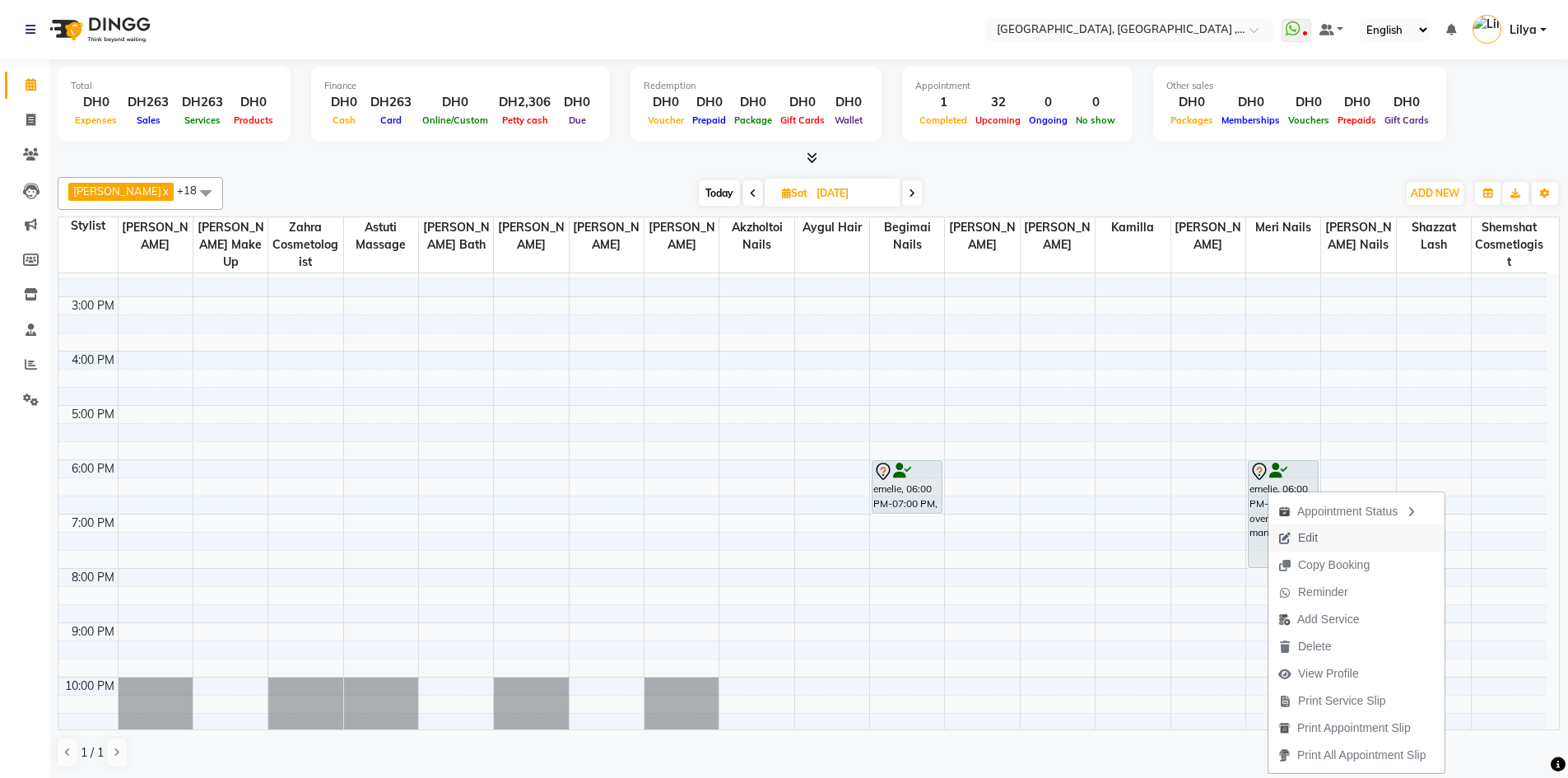
click at [1330, 529] on button "Edit" at bounding box center [1355, 538] width 176 height 27
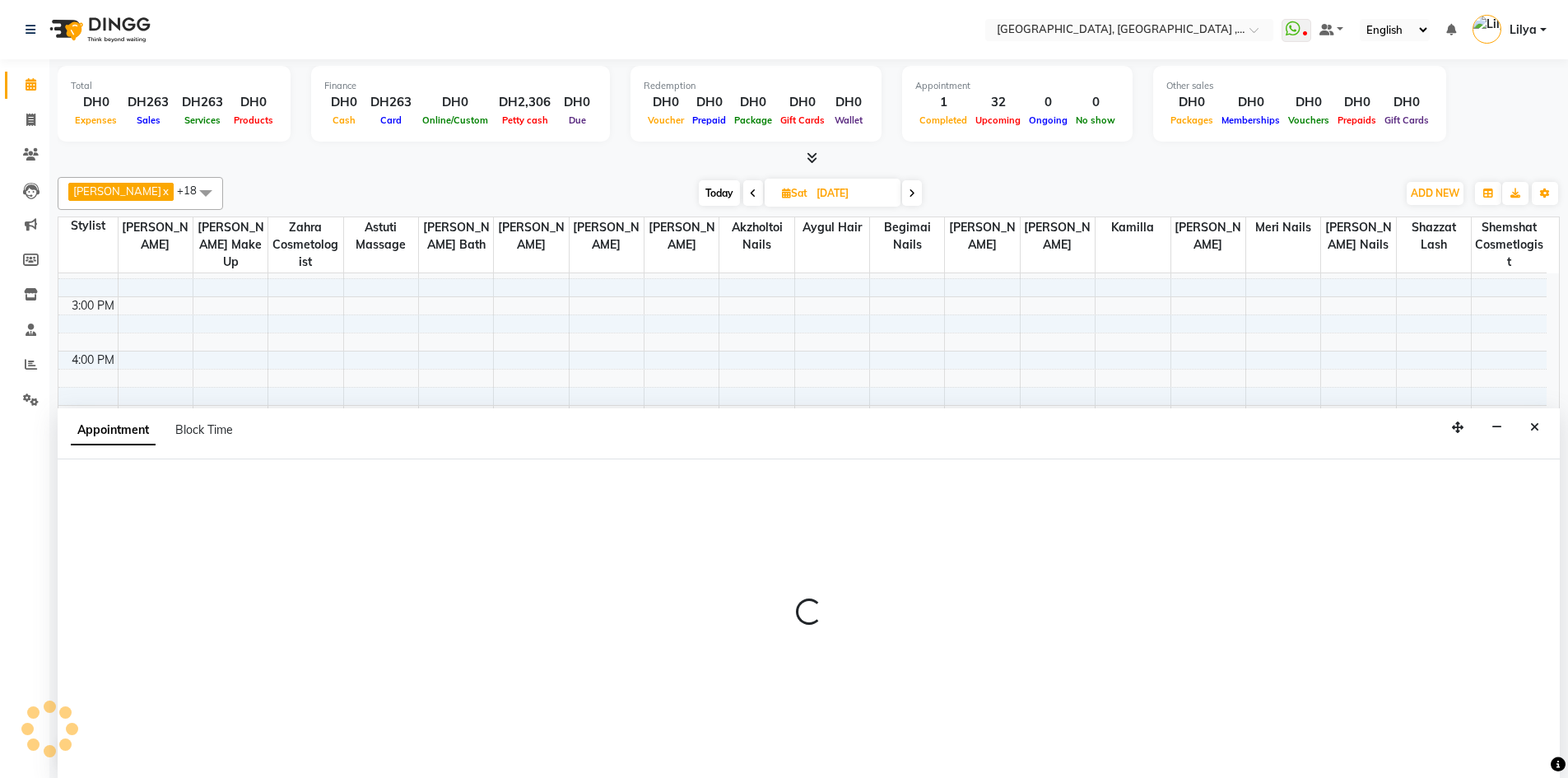
scroll to position [1, 0]
select select "tentative"
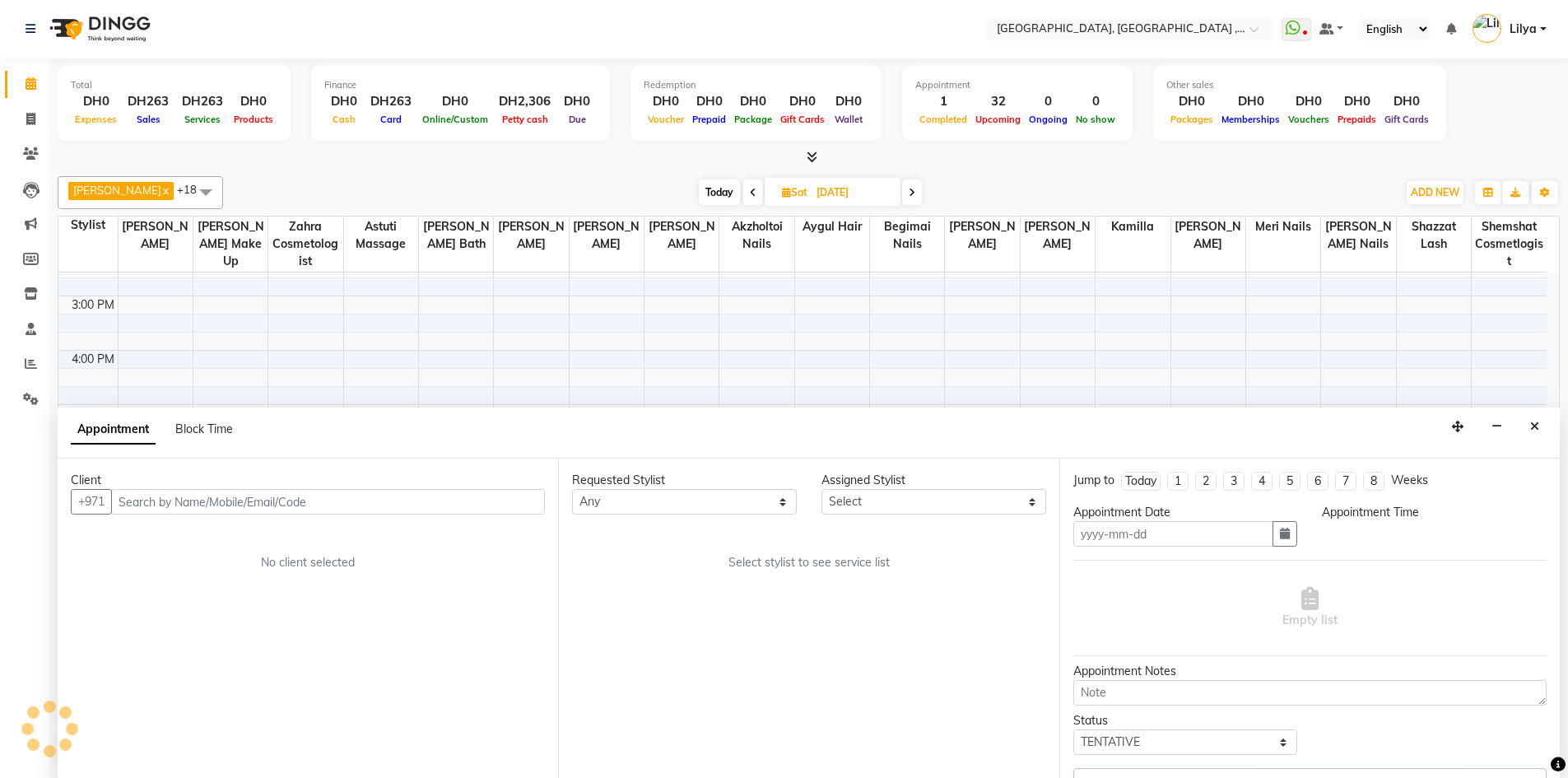
type input "11-10-2025"
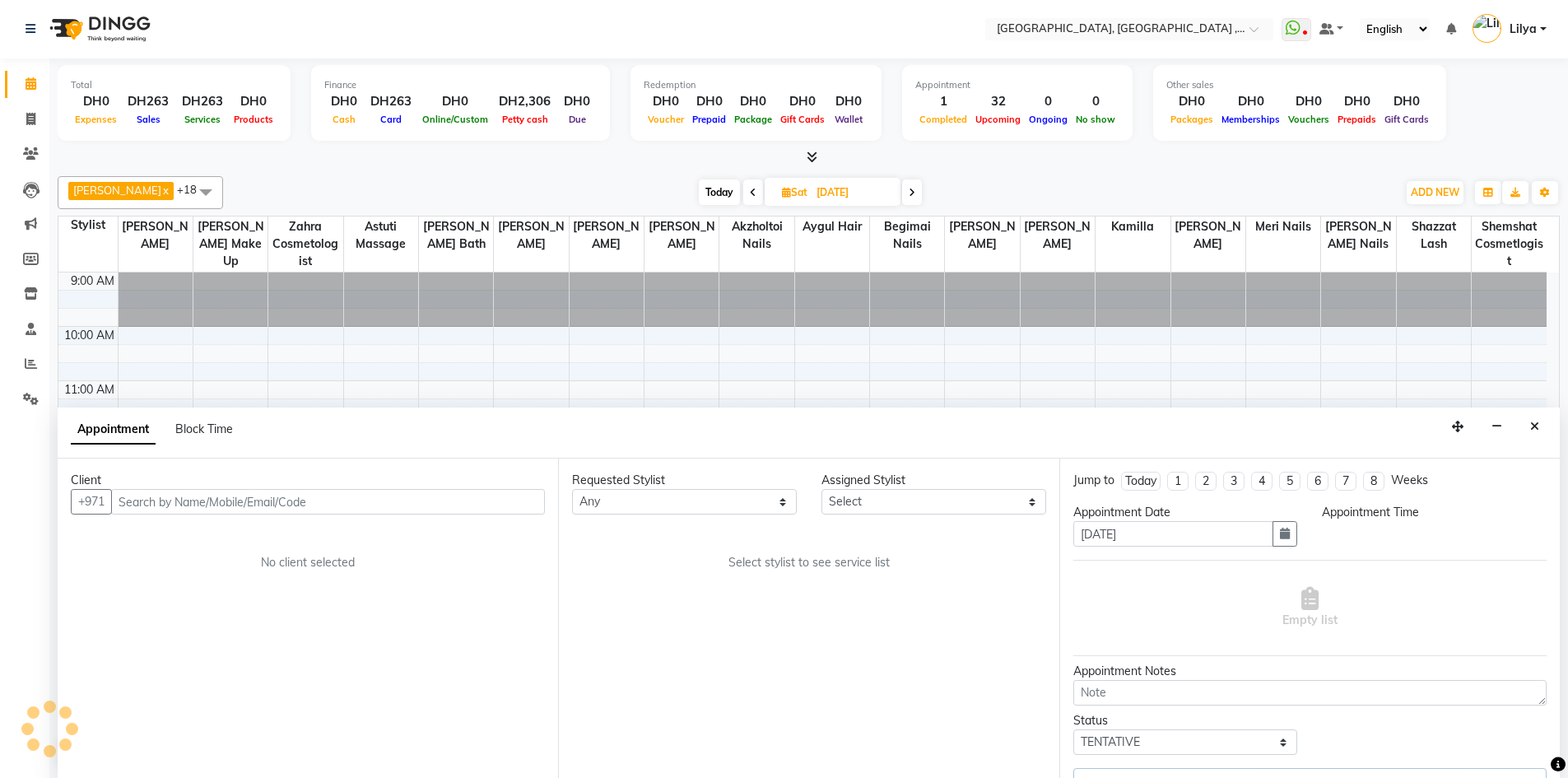
select select "1080"
select select "85659"
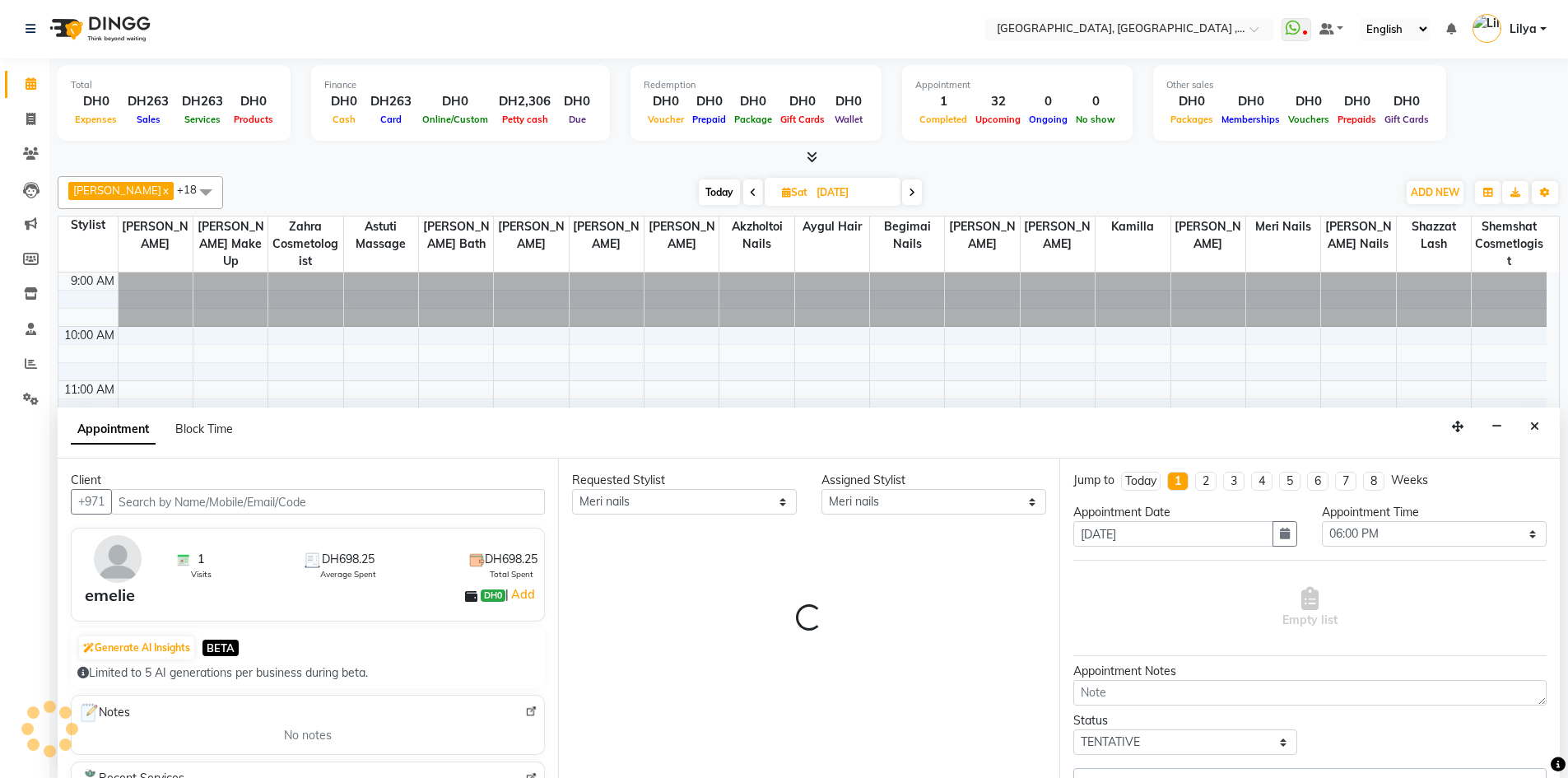
select select "1566"
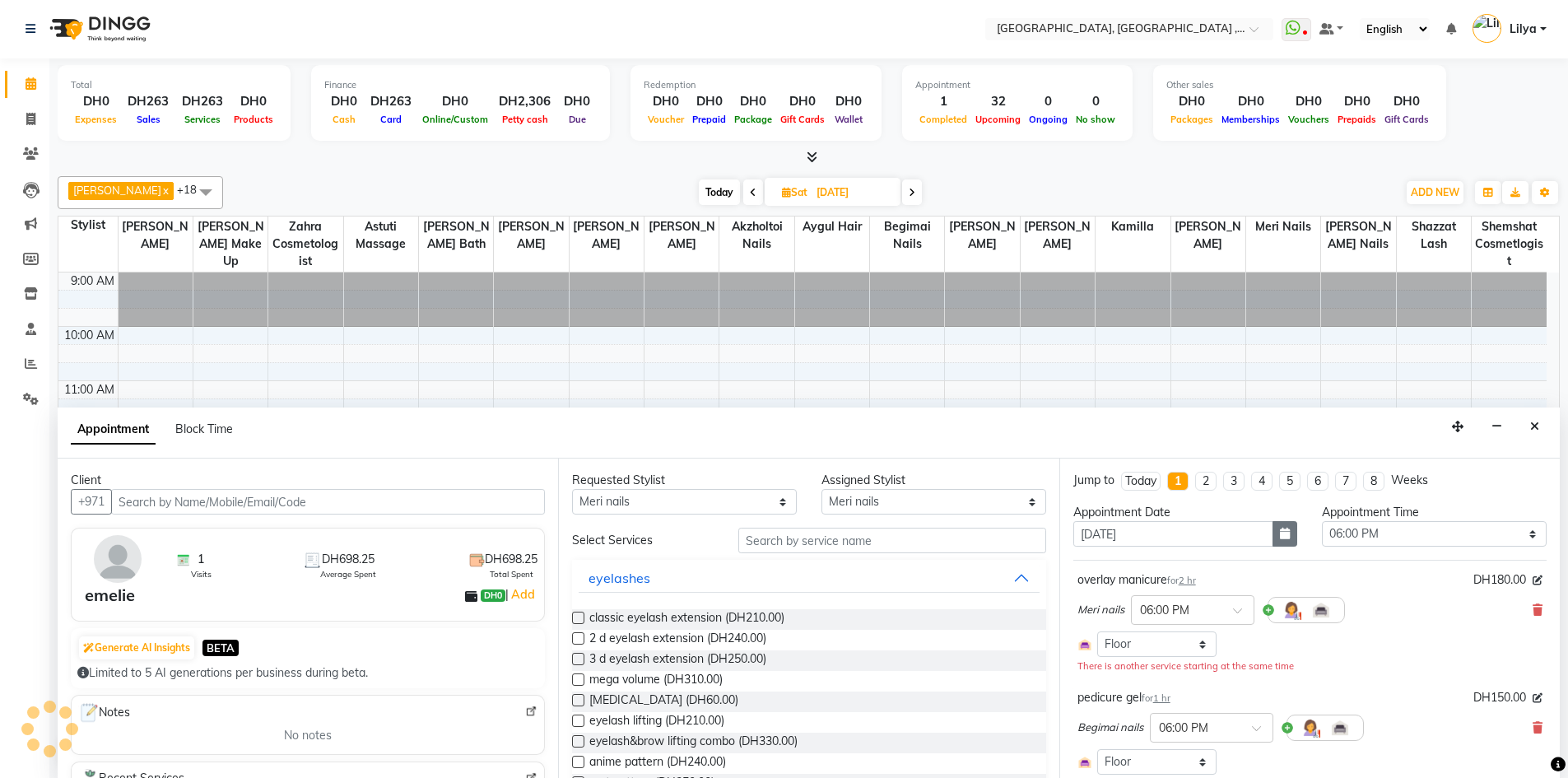
scroll to position [55, 0]
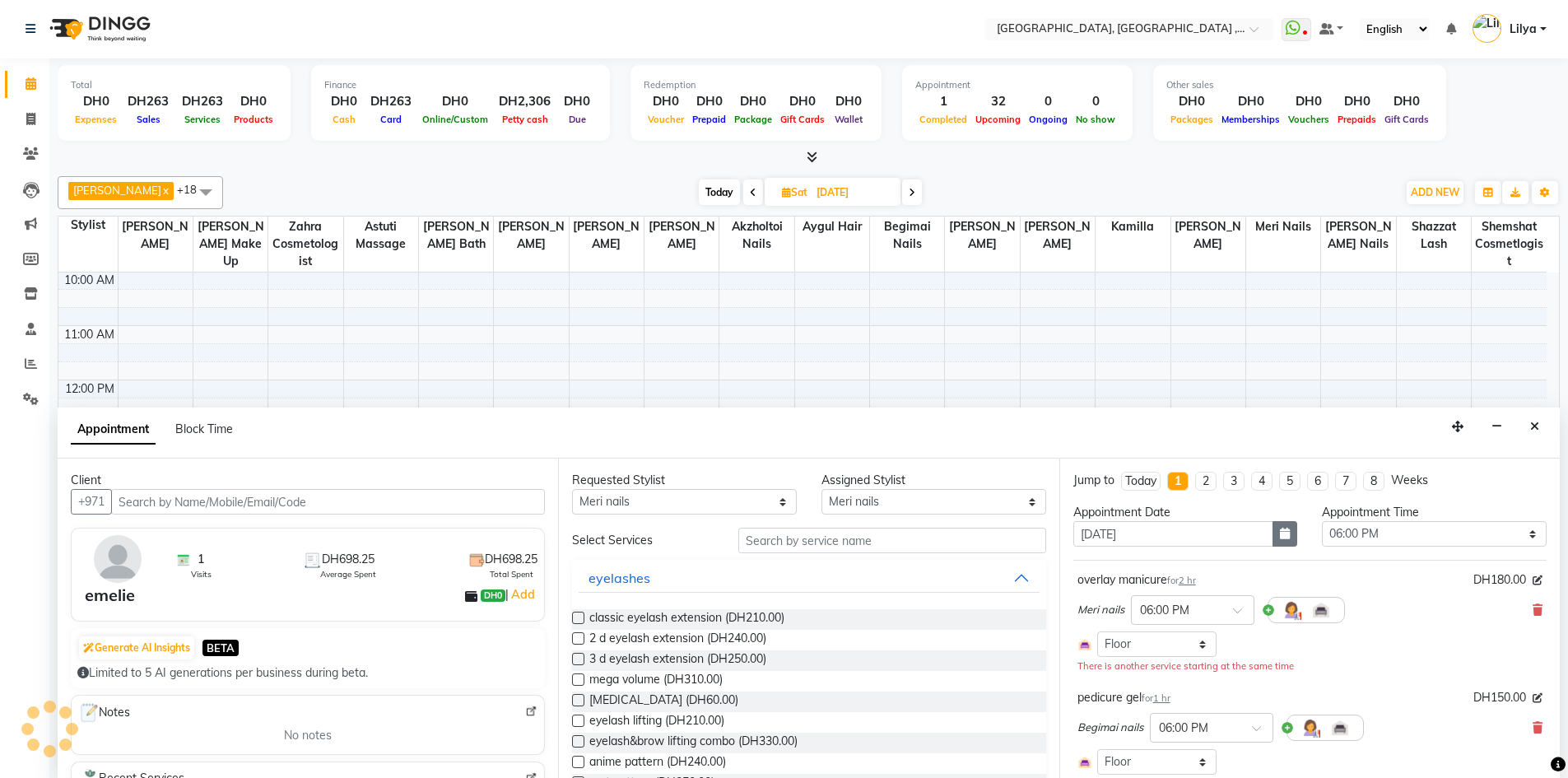
click at [1279, 534] on icon "button" at bounding box center [1284, 533] width 10 height 11
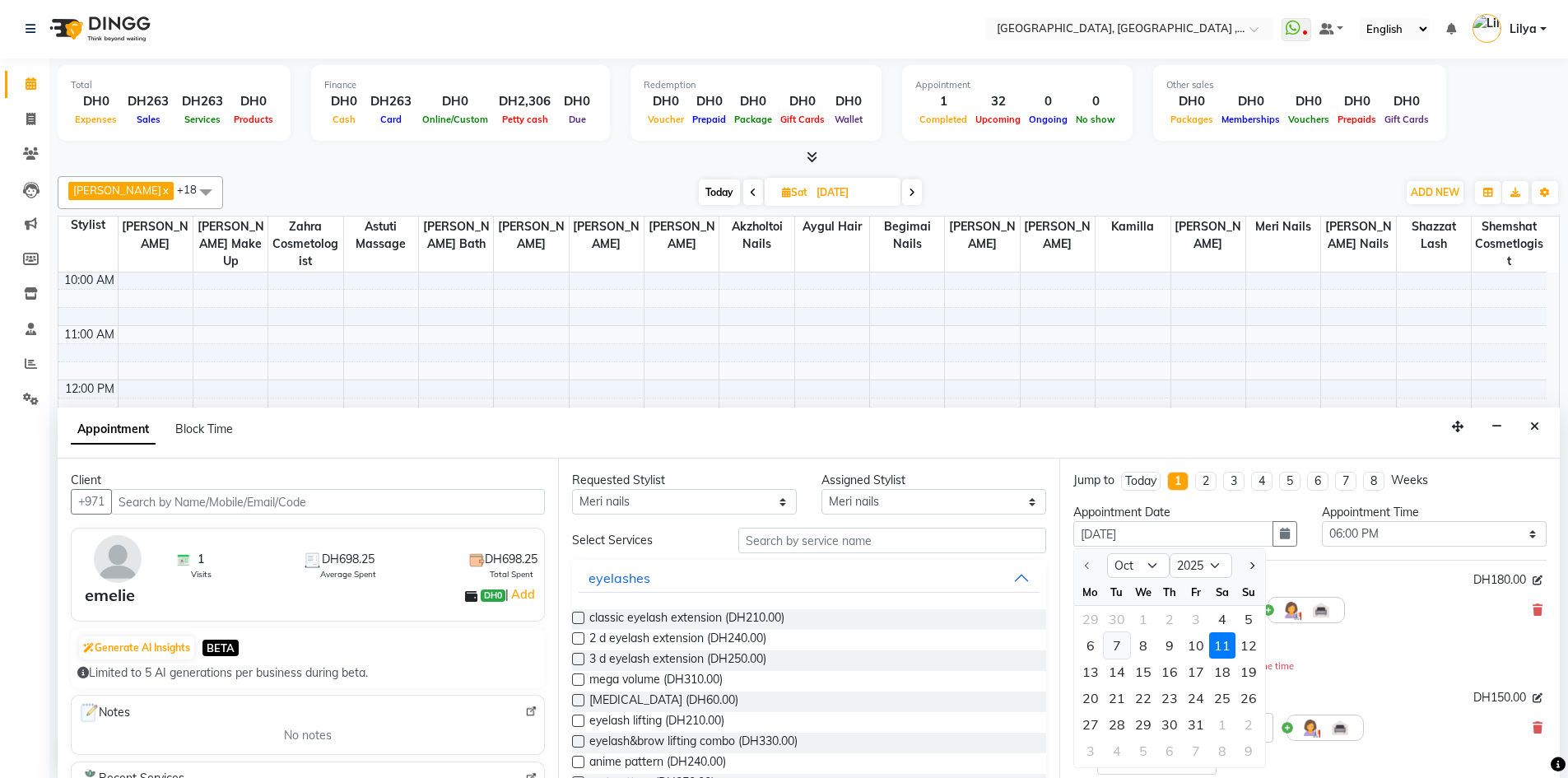
click at [1120, 646] on div "7" at bounding box center [1117, 646] width 26 height 26
type input "07-10-2025"
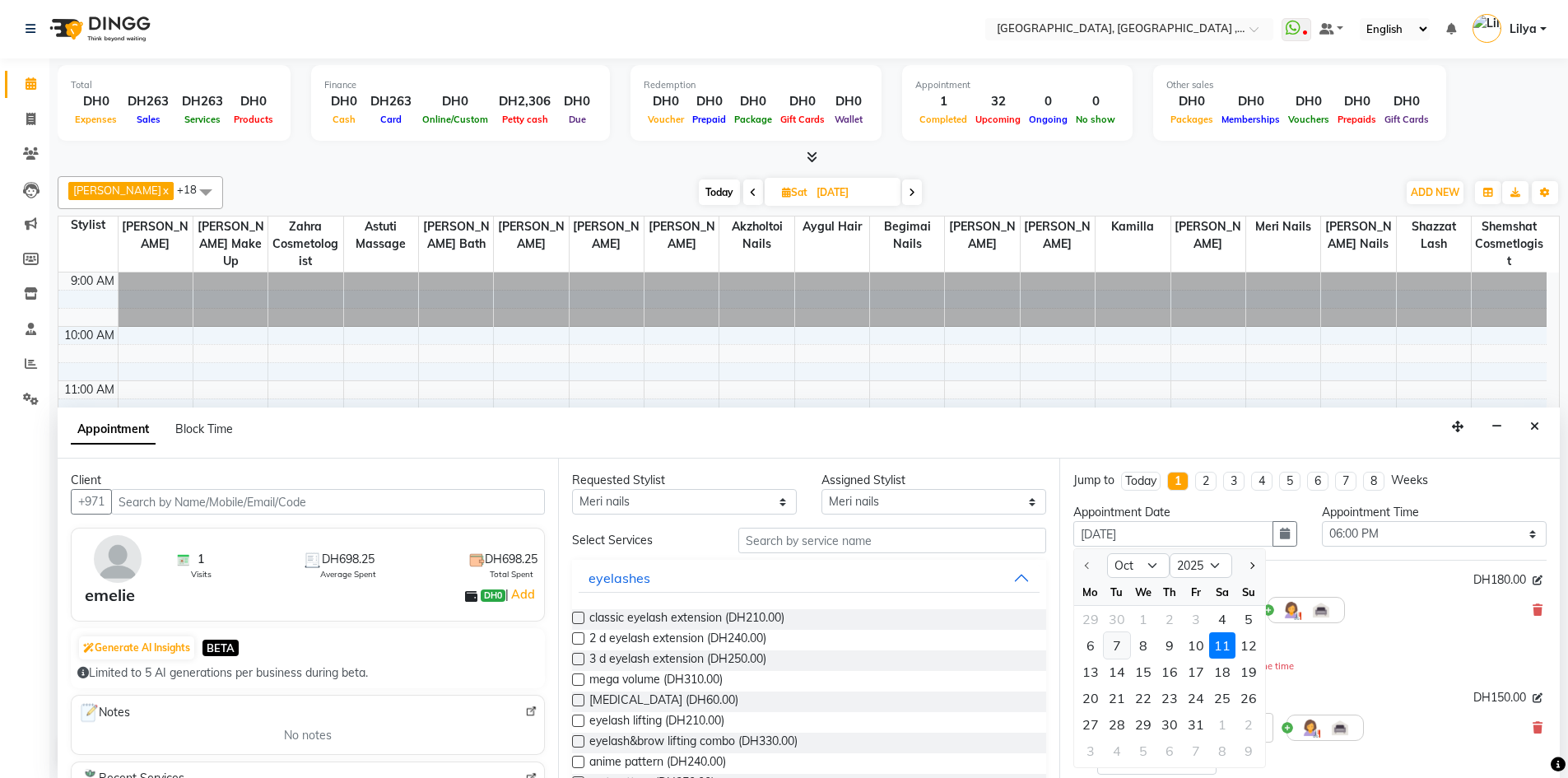
select select "1080"
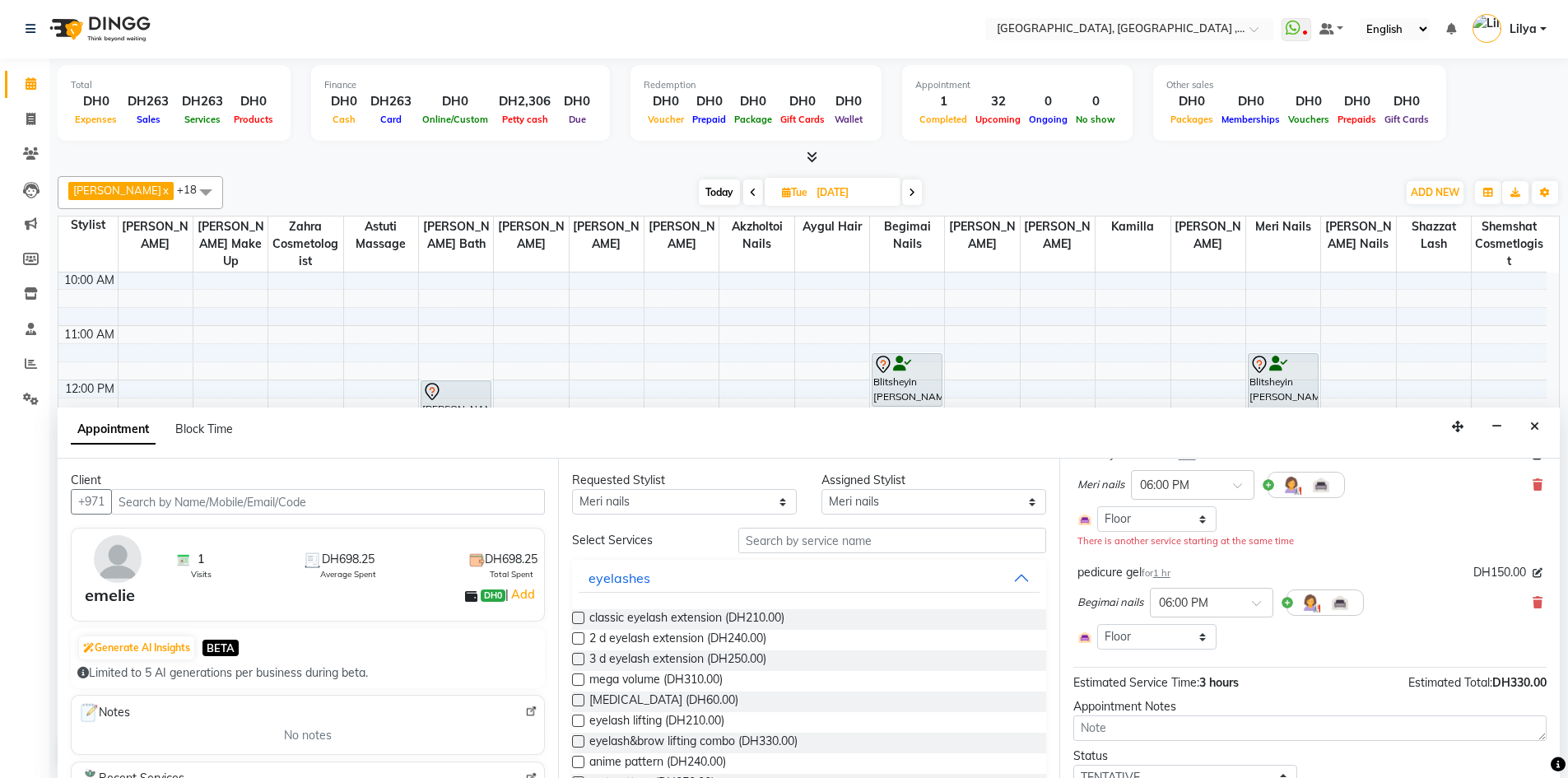
scroll to position [193, 0]
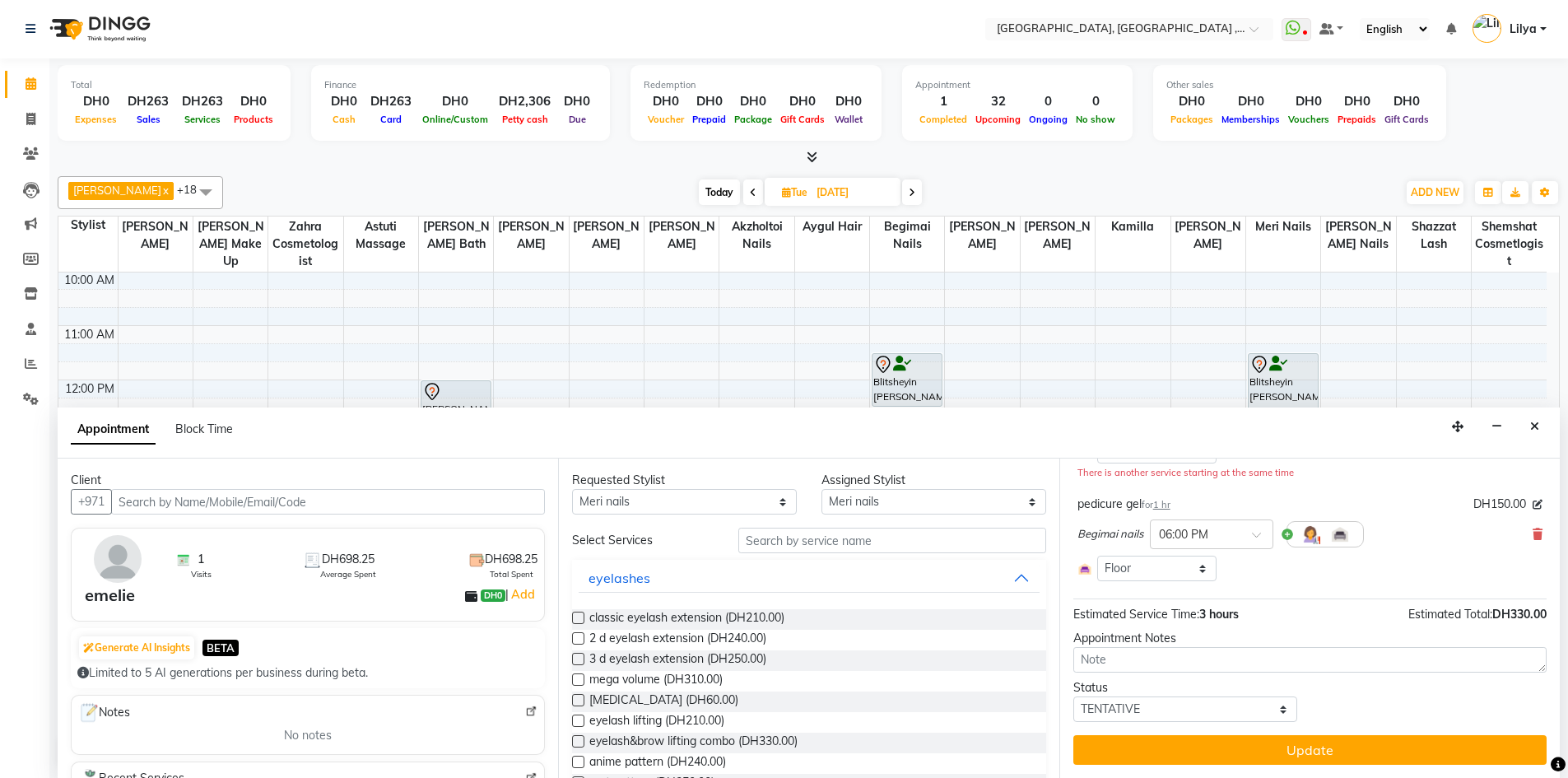
click at [1322, 745] on button "Update" at bounding box center [1309, 750] width 473 height 30
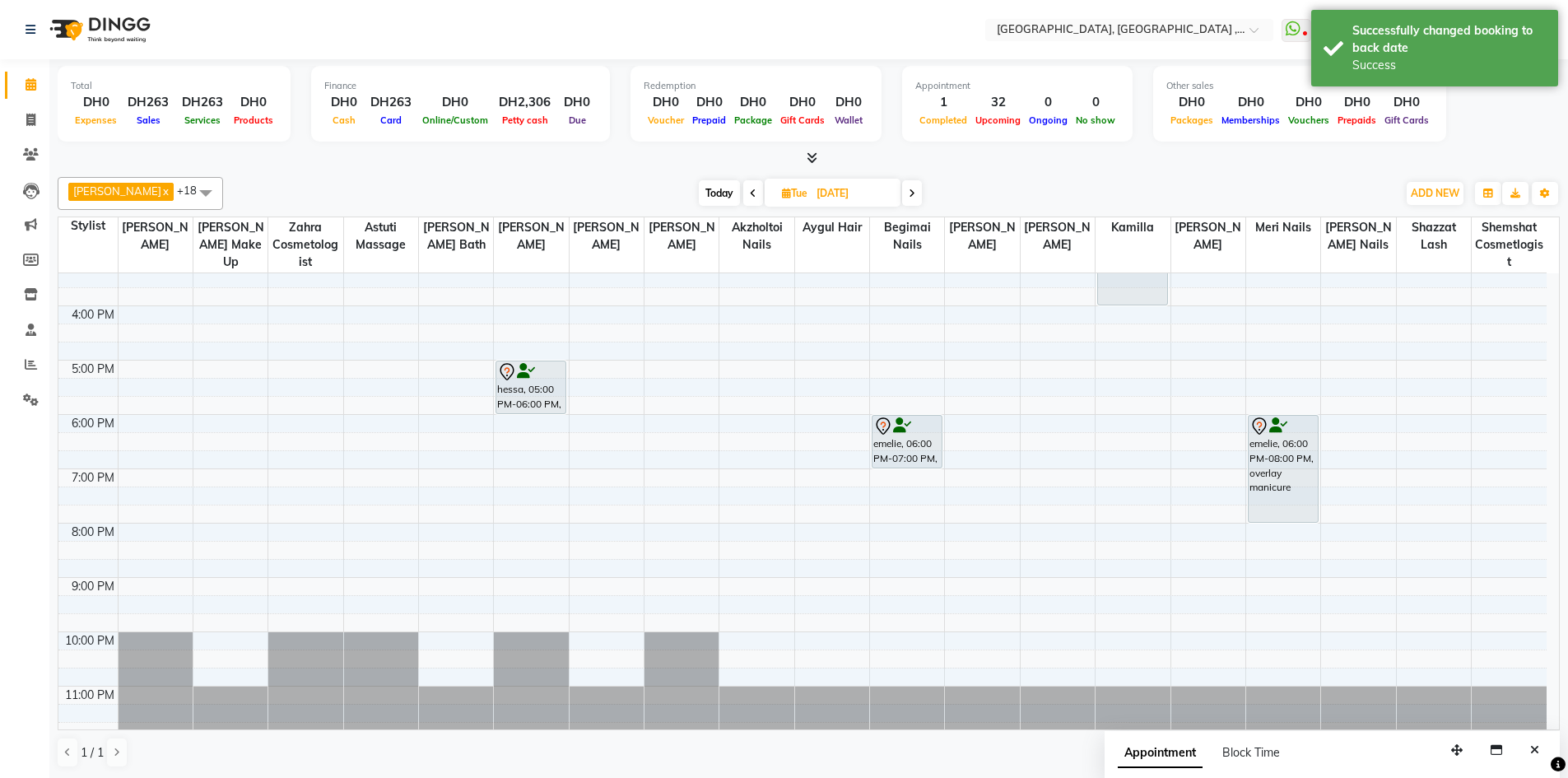
scroll to position [358, 0]
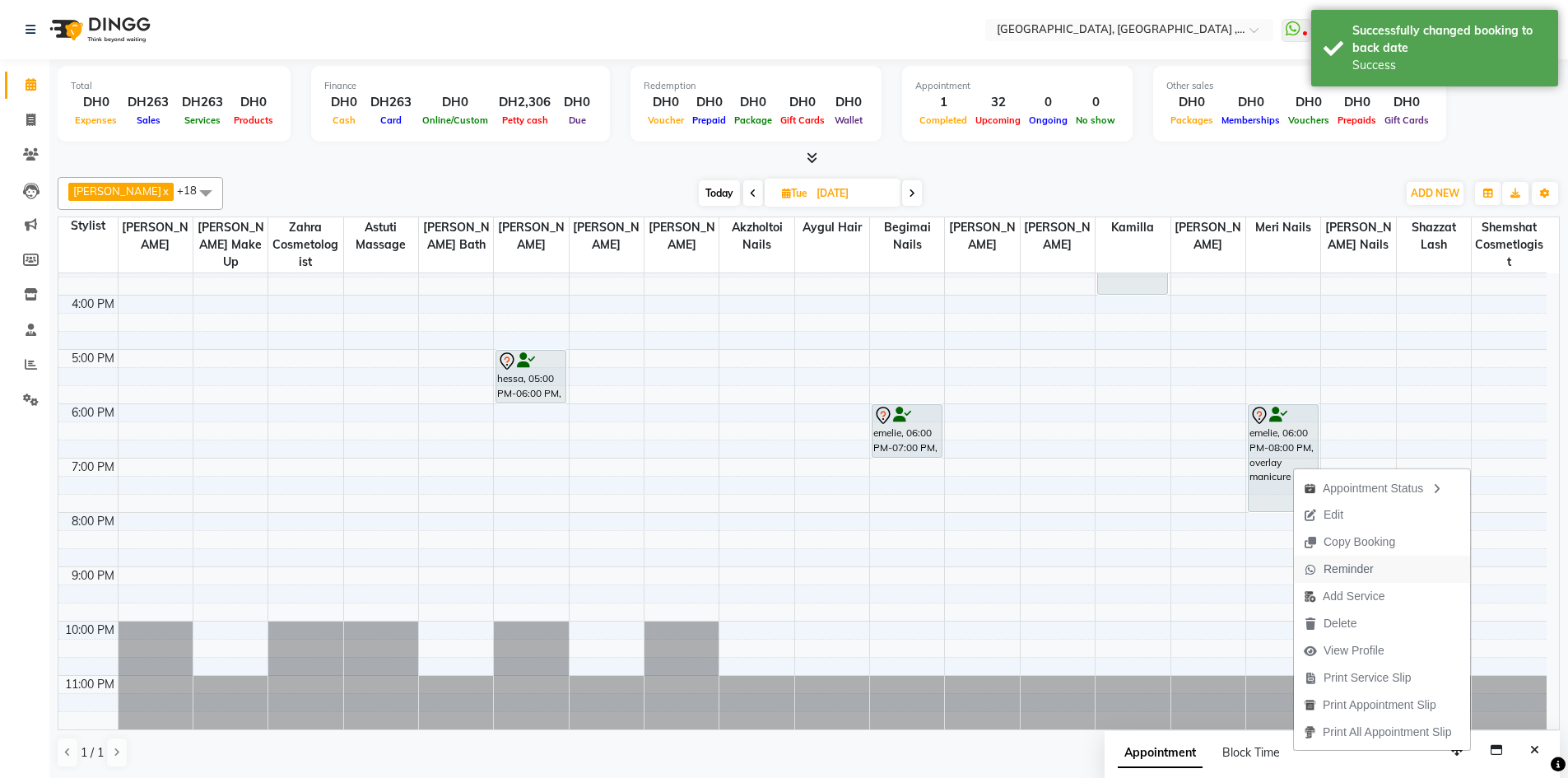
click at [1346, 567] on span "Reminder" at bounding box center [1348, 570] width 50 height 18
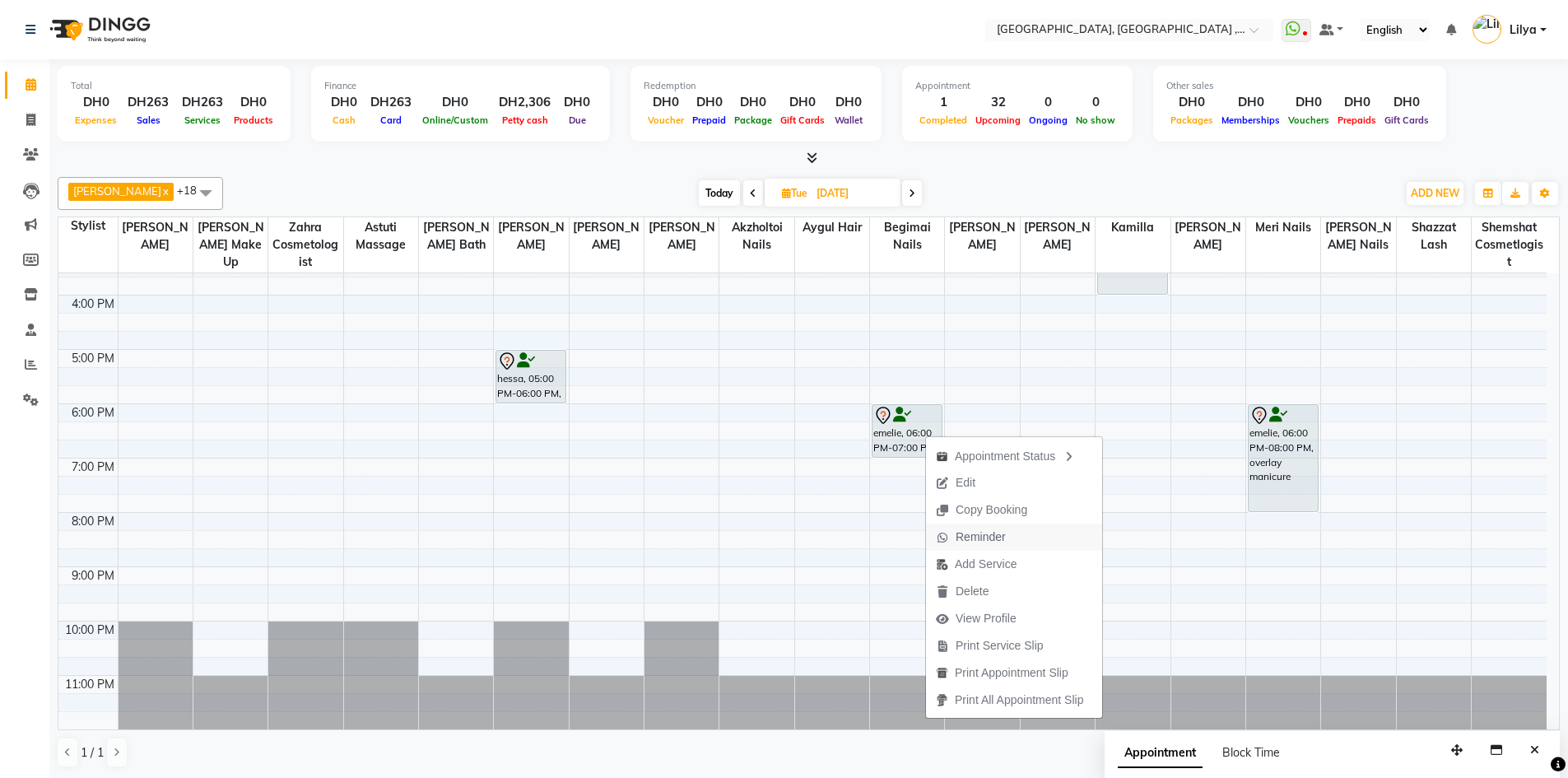
click at [993, 530] on span "Reminder" at bounding box center [980, 537] width 50 height 18
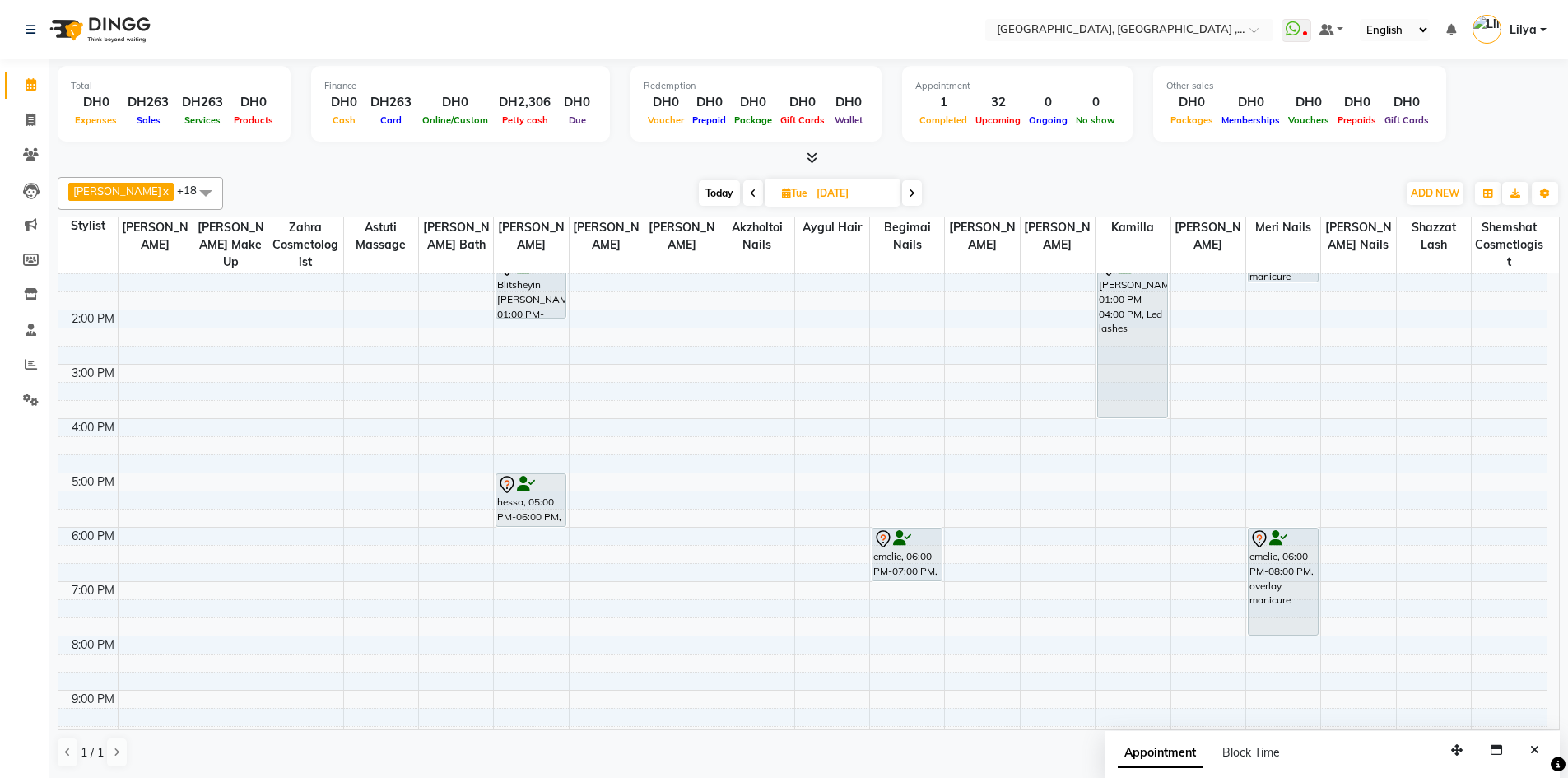
scroll to position [111, 0]
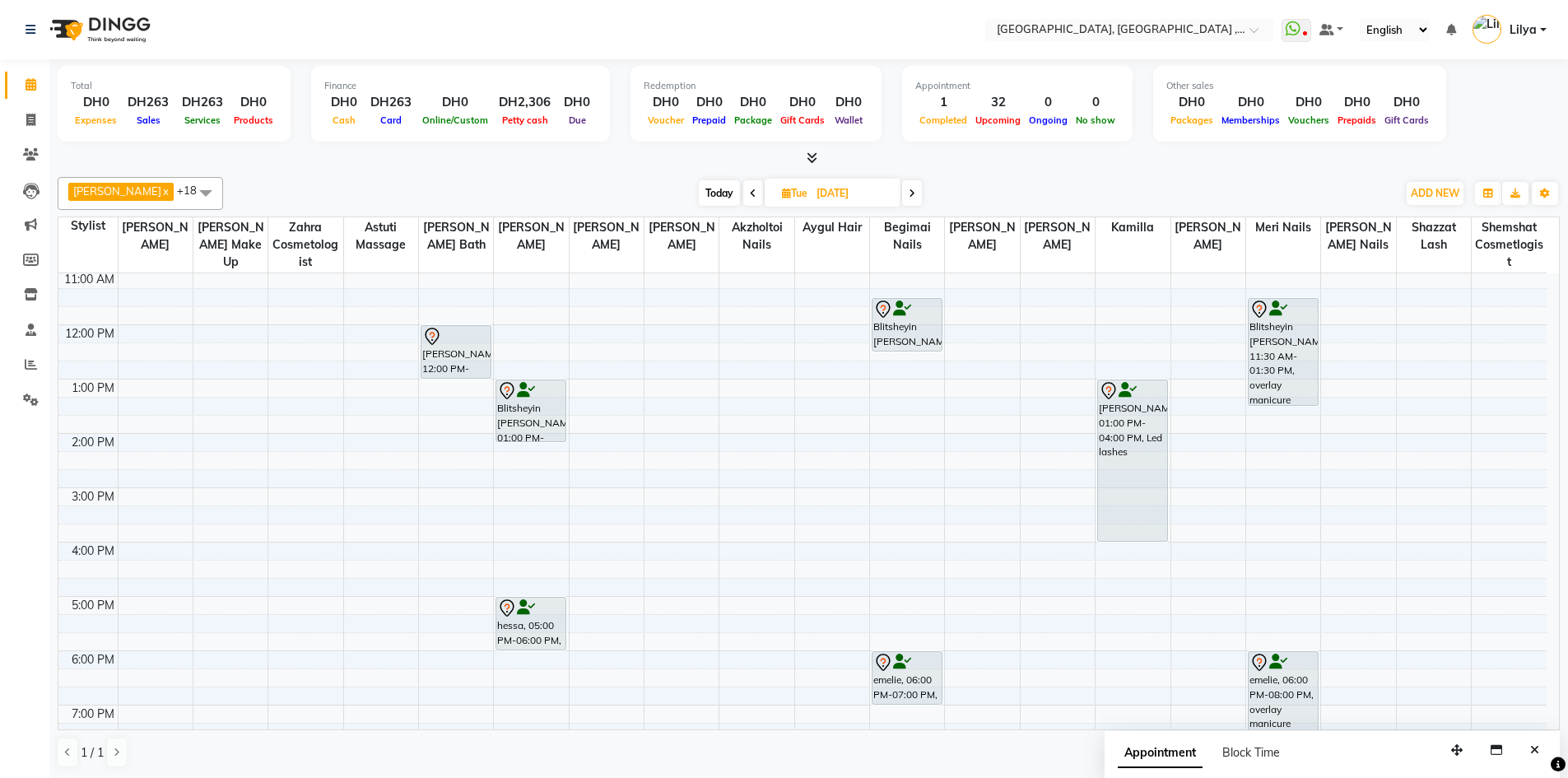
click at [720, 191] on span "Today" at bounding box center [719, 193] width 41 height 26
type input "04-10-2025"
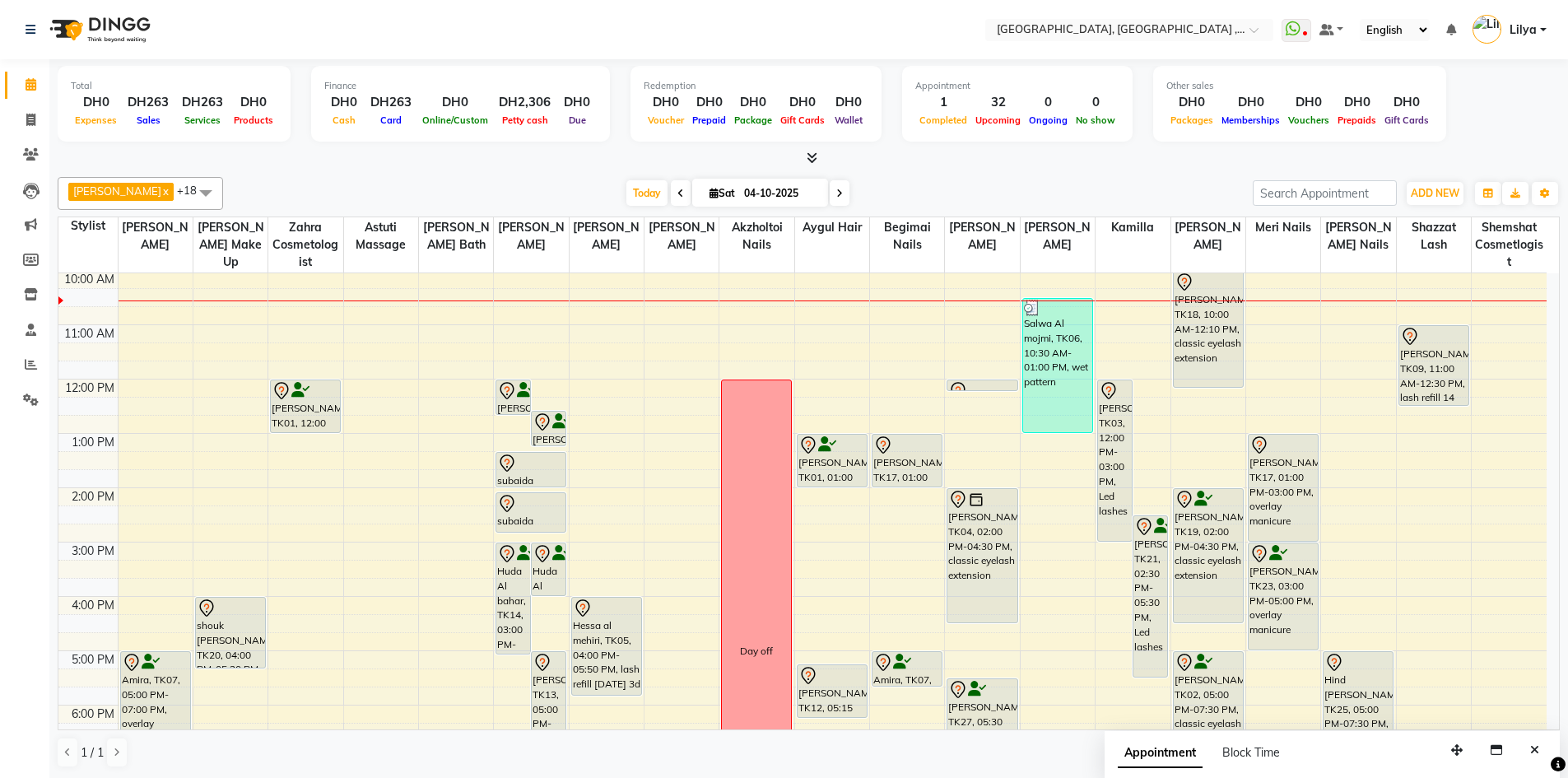
scroll to position [0, 0]
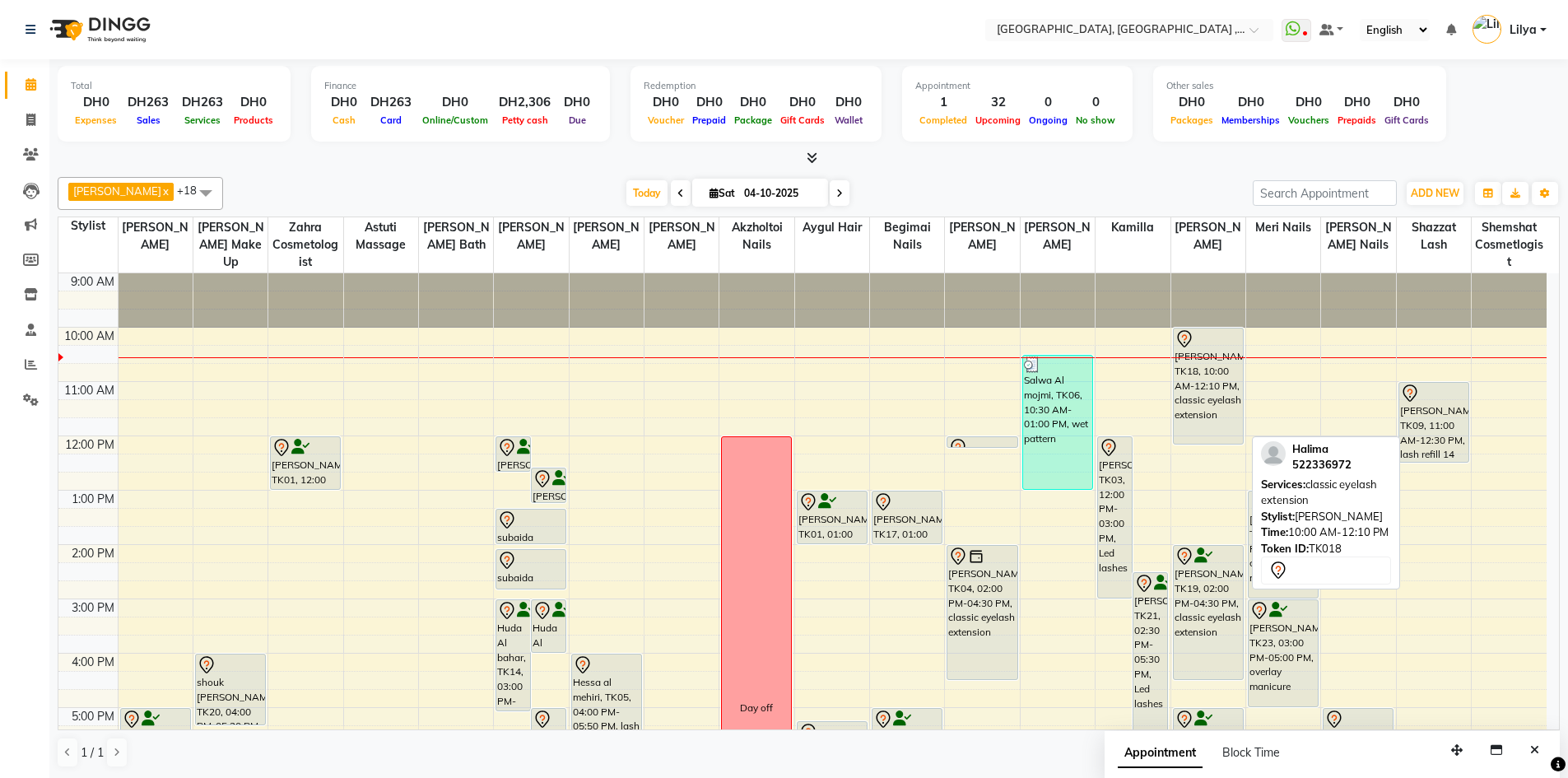
click at [1206, 393] on div "Halima, TK18, 10:00 AM-12:10 PM, classic eyelash extension" at bounding box center [1208, 386] width 69 height 115
select select "7"
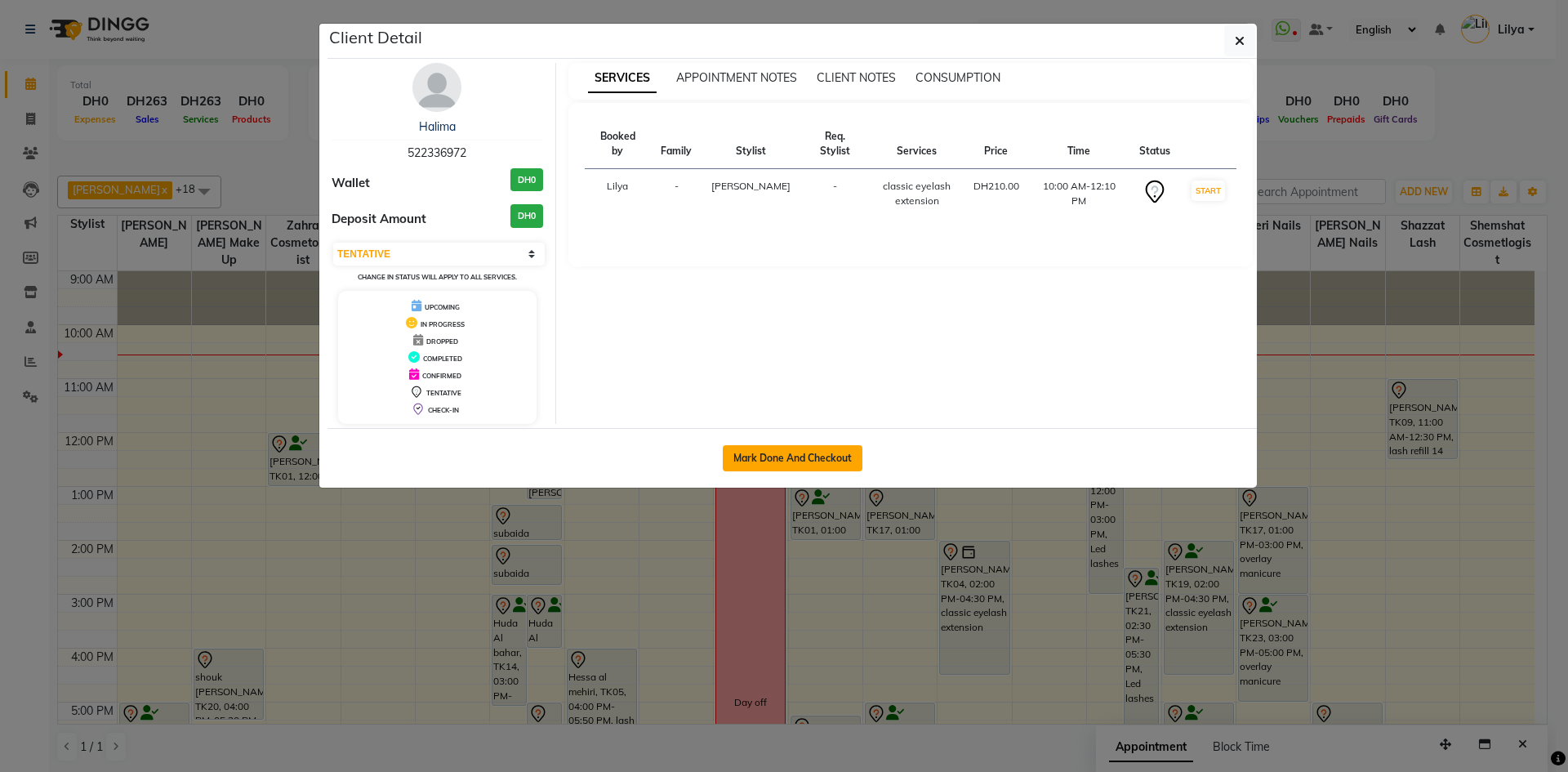
click at [811, 464] on button "Mark Done And Checkout" at bounding box center [792, 458] width 139 height 26
select select "service"
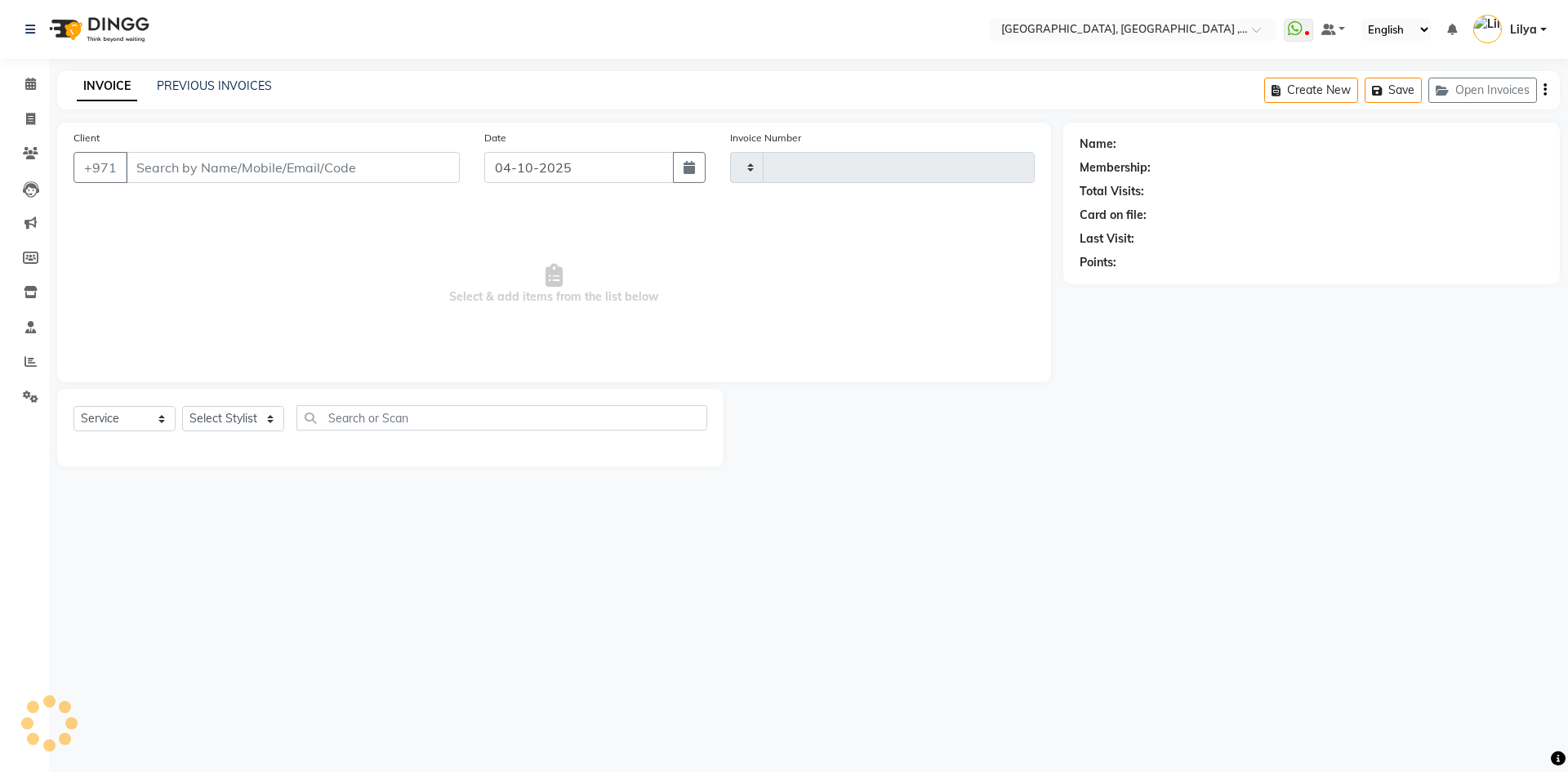
type input "5470"
select select "3838"
type input "522336972"
select select "74061"
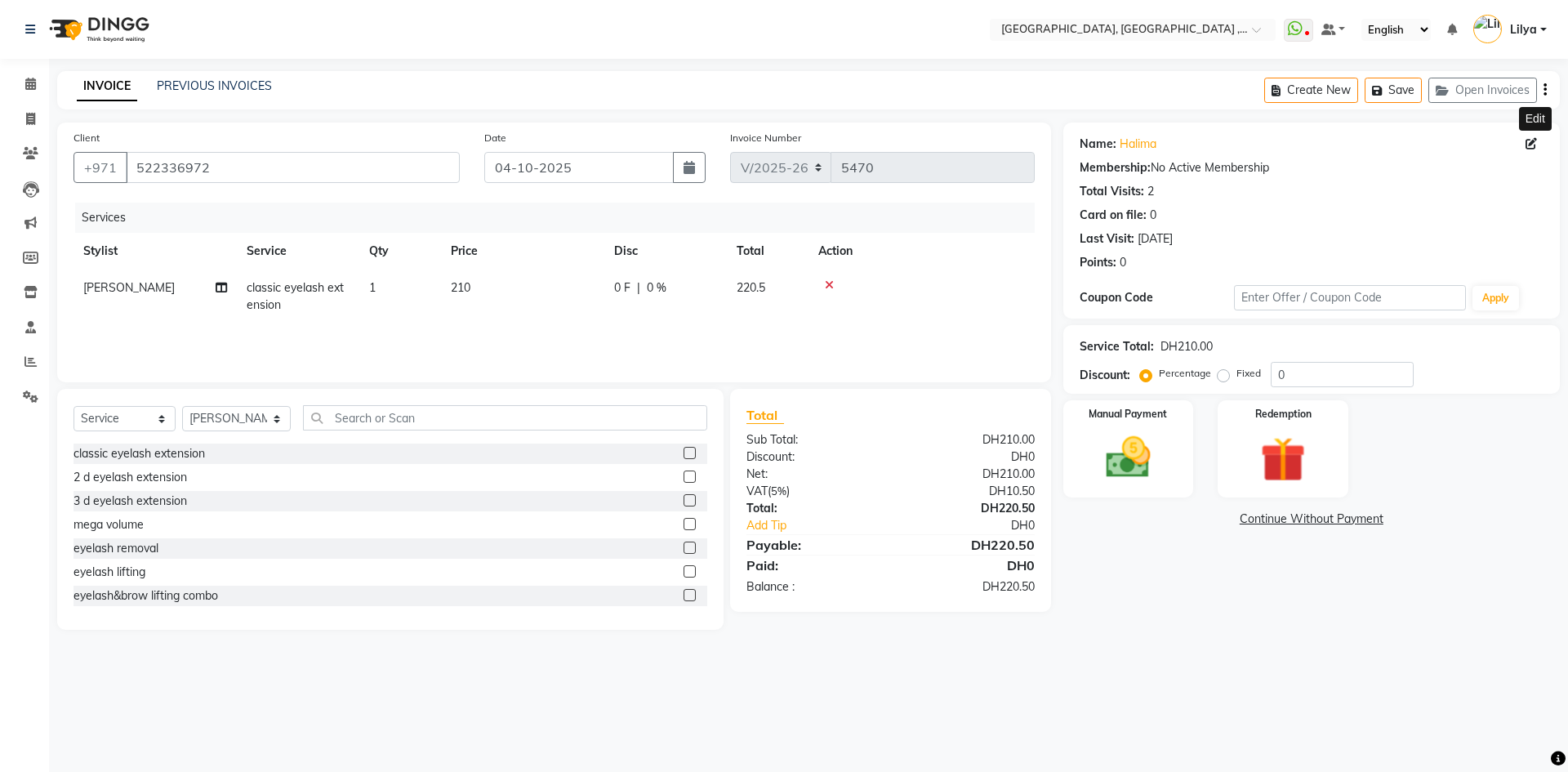
click at [1533, 139] on icon at bounding box center [1530, 144] width 11 height 11
select select "[DEMOGRAPHIC_DATA]"
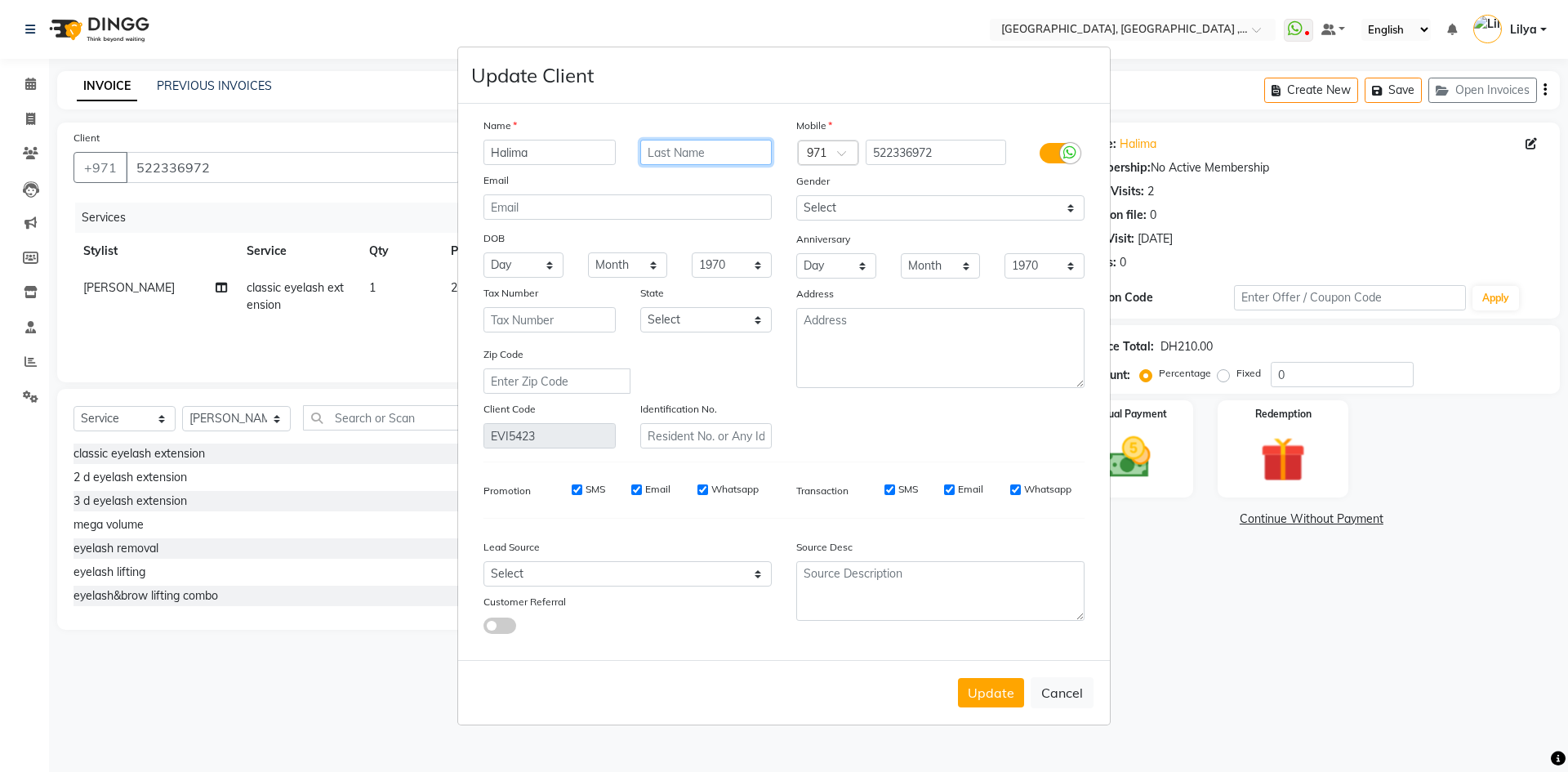
click at [680, 156] on input "text" at bounding box center [706, 152] width 132 height 25
click at [657, 154] on input "moufid" at bounding box center [706, 152] width 132 height 25
type input "Moufid"
click at [1001, 704] on button "Update" at bounding box center [990, 693] width 66 height 30
select select
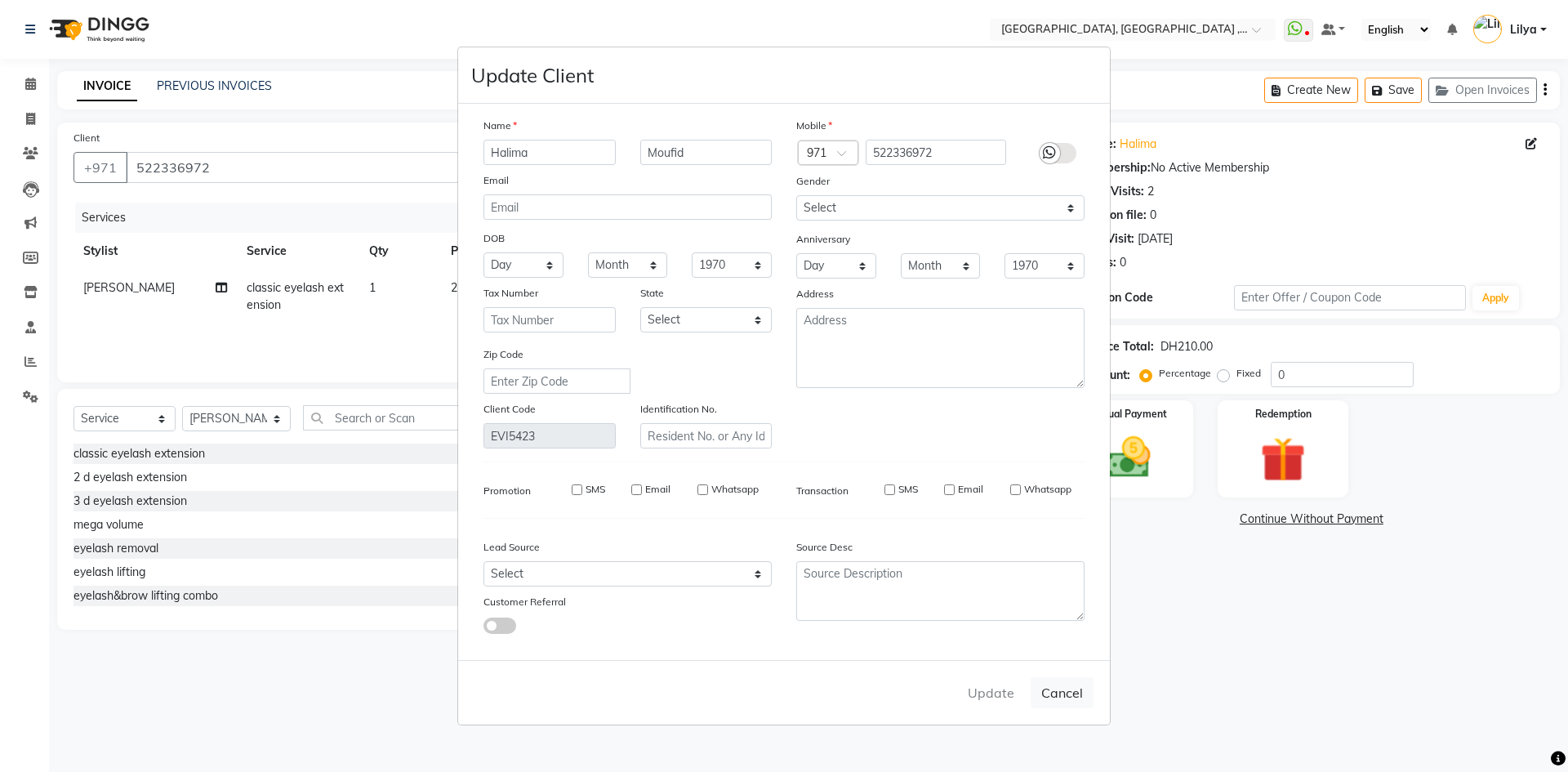
select select
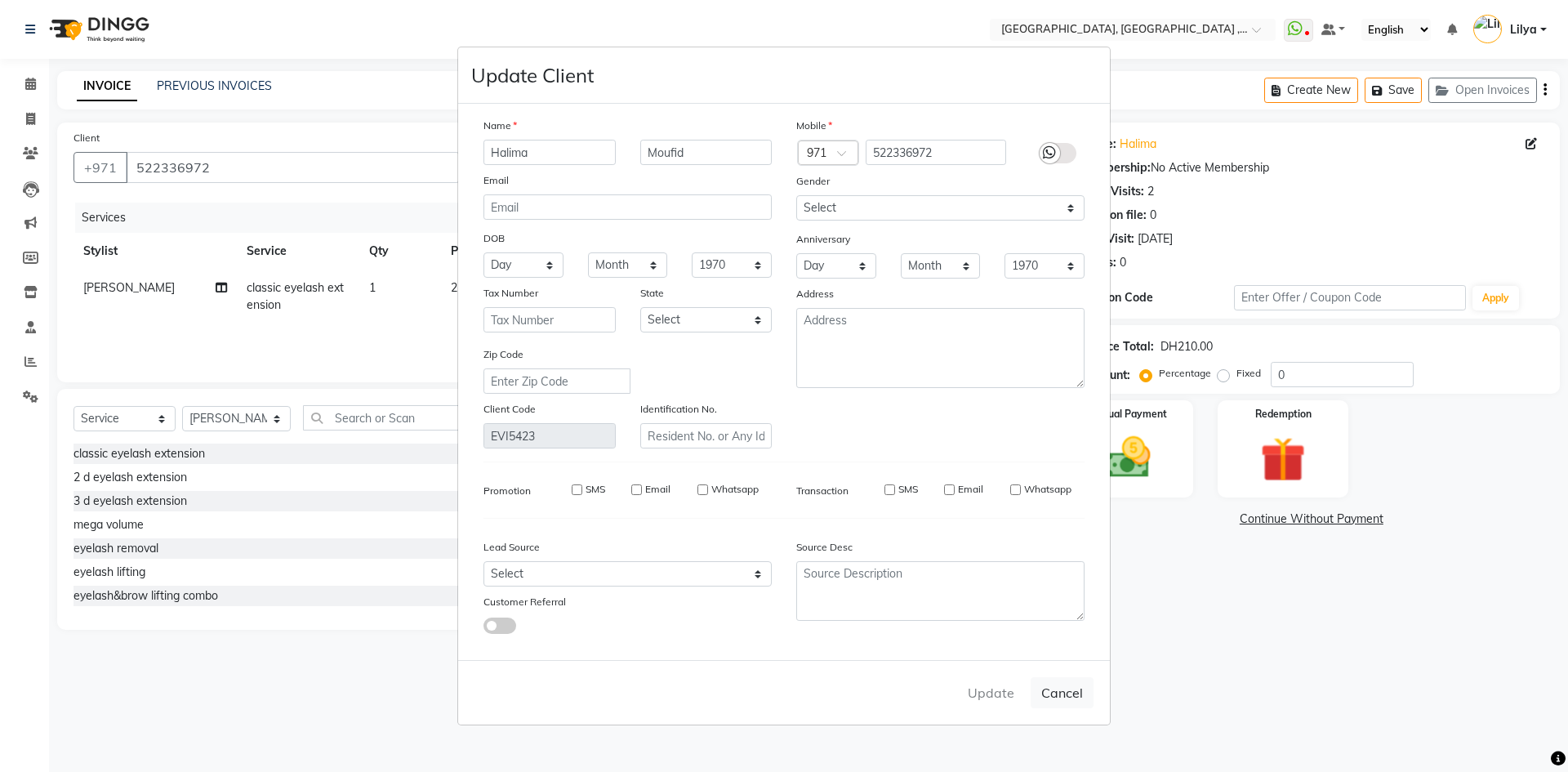
select select
checkbox input "false"
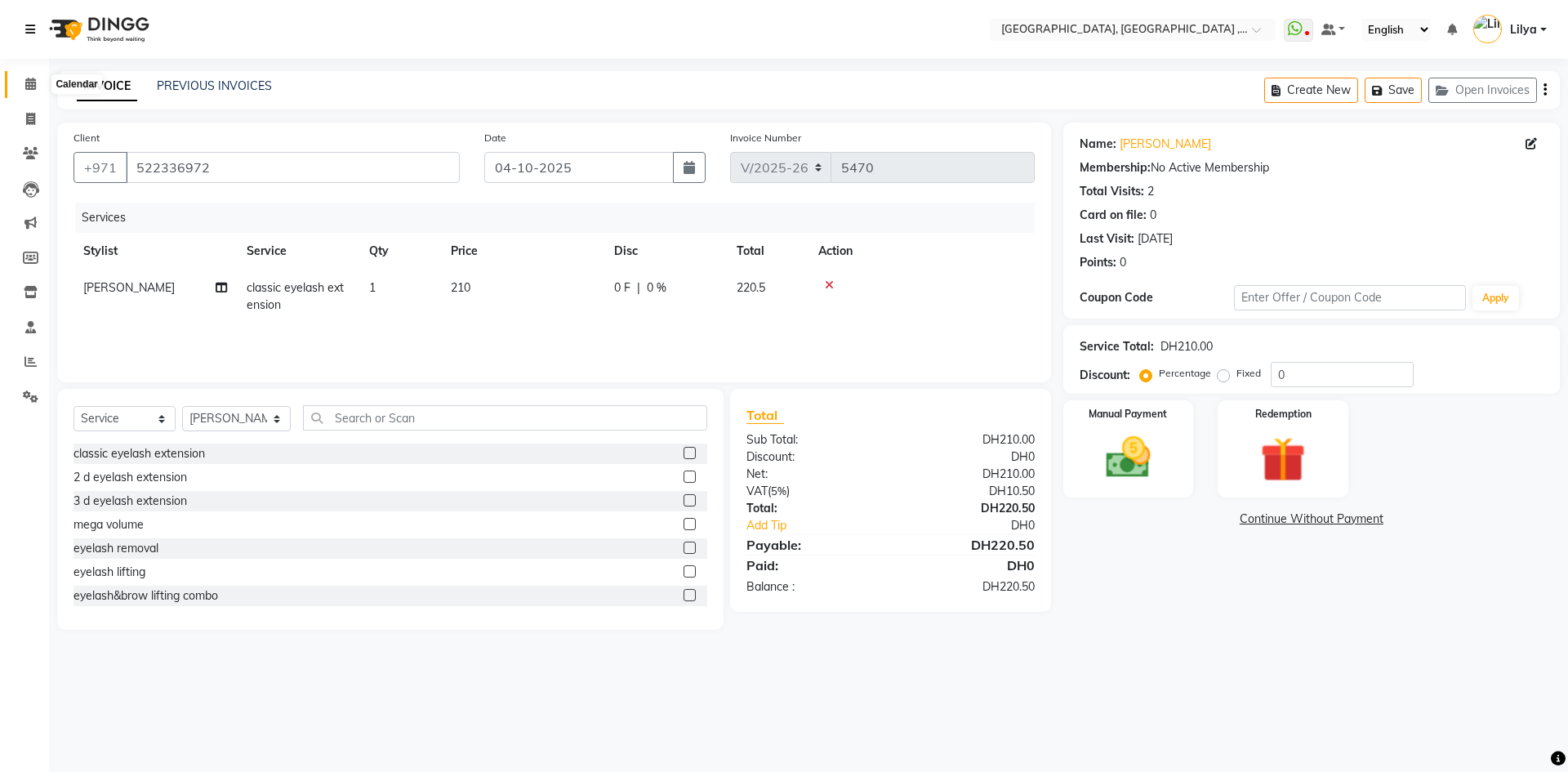
drag, startPoint x: 31, startPoint y: 80, endPoint x: 28, endPoint y: 47, distance: 33.1
click at [31, 81] on icon at bounding box center [31, 84] width 11 height 12
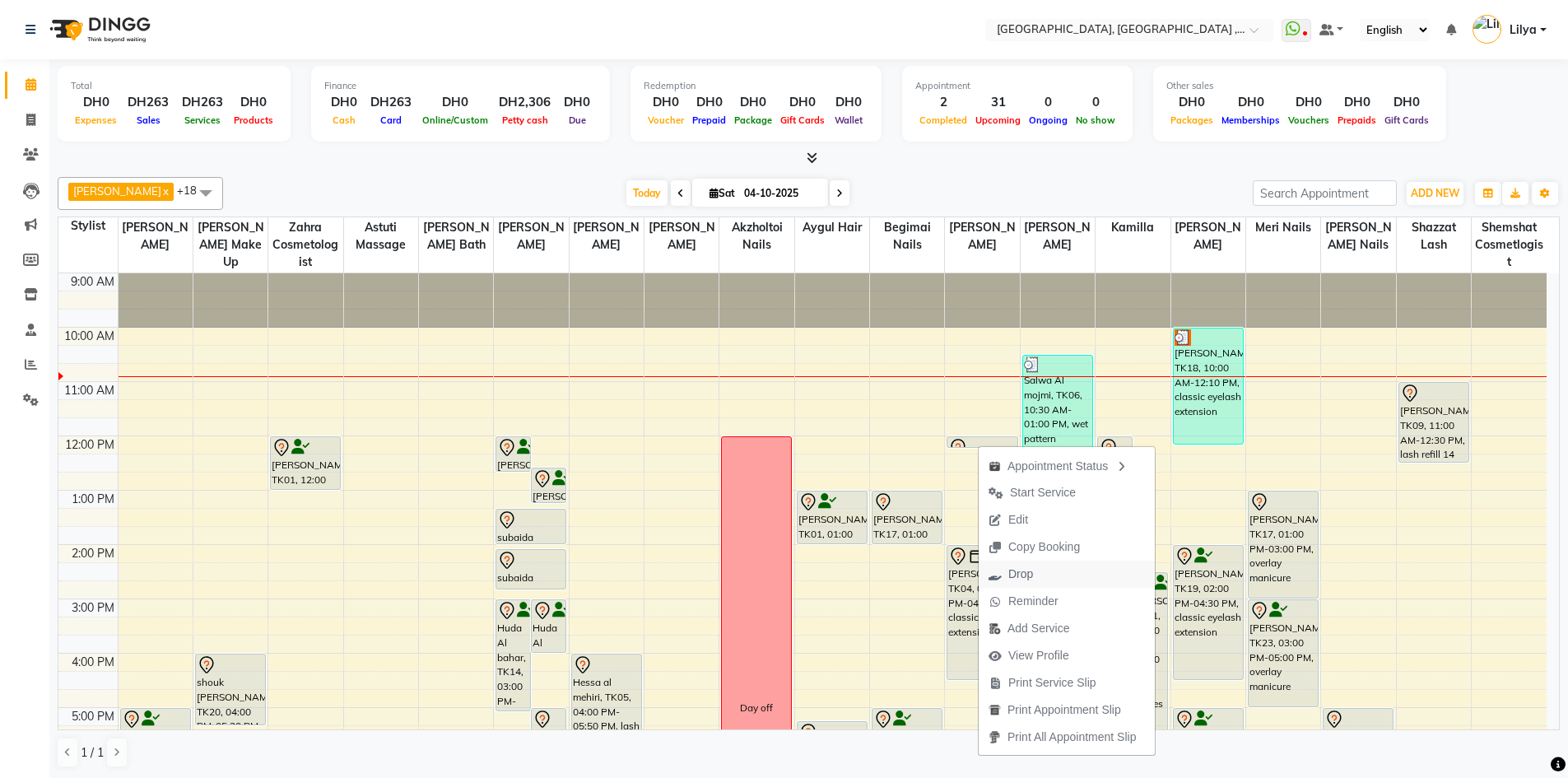
click at [1021, 579] on span "Drop" at bounding box center [1021, 574] width 25 height 18
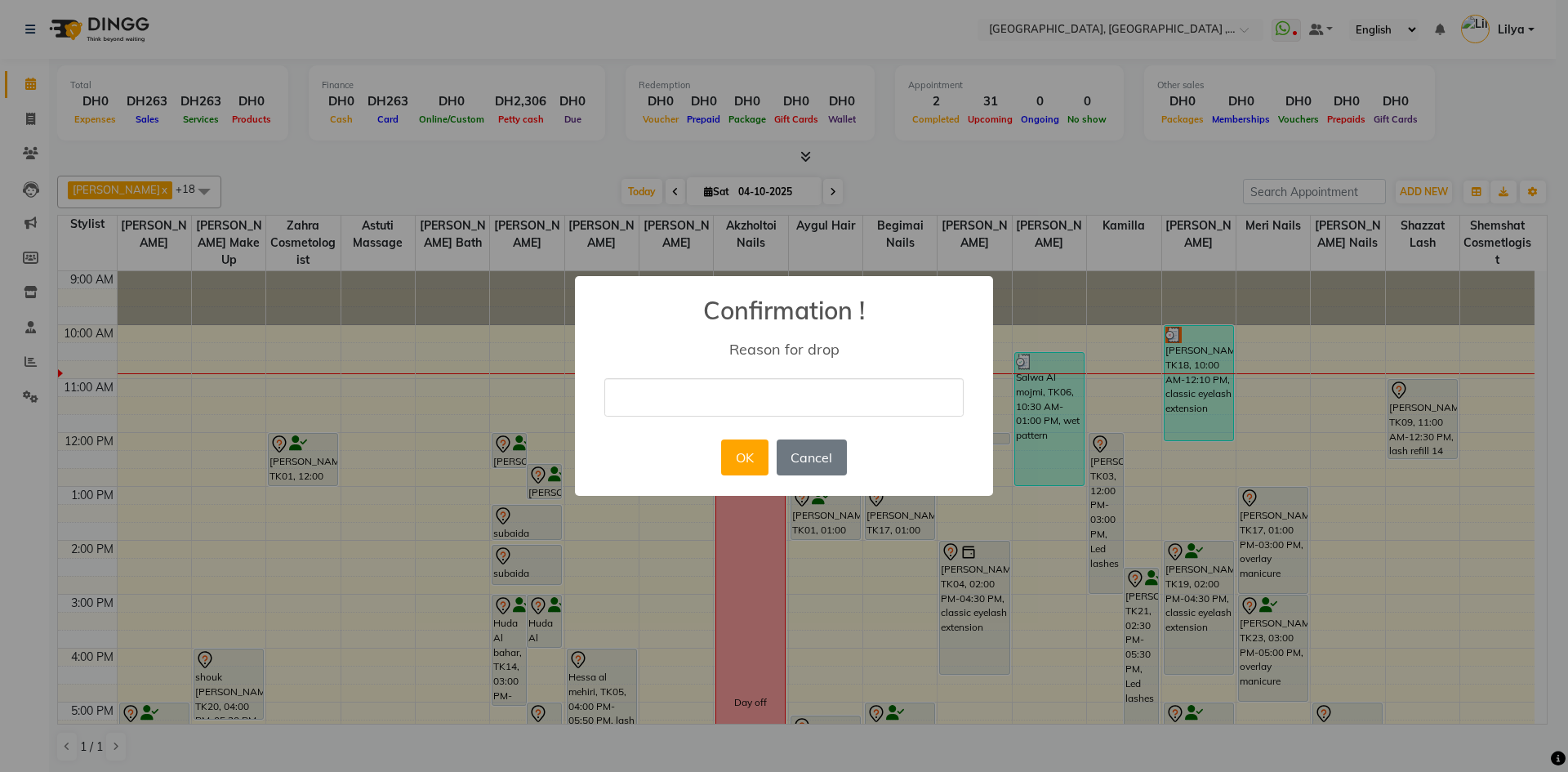
drag, startPoint x: 756, startPoint y: 399, endPoint x: 766, endPoint y: 406, distance: 12.2
click at [756, 399] on input "text" at bounding box center [784, 398] width 359 height 39
type input "CANCLE"
click at [731, 456] on button "OK" at bounding box center [744, 457] width 46 height 36
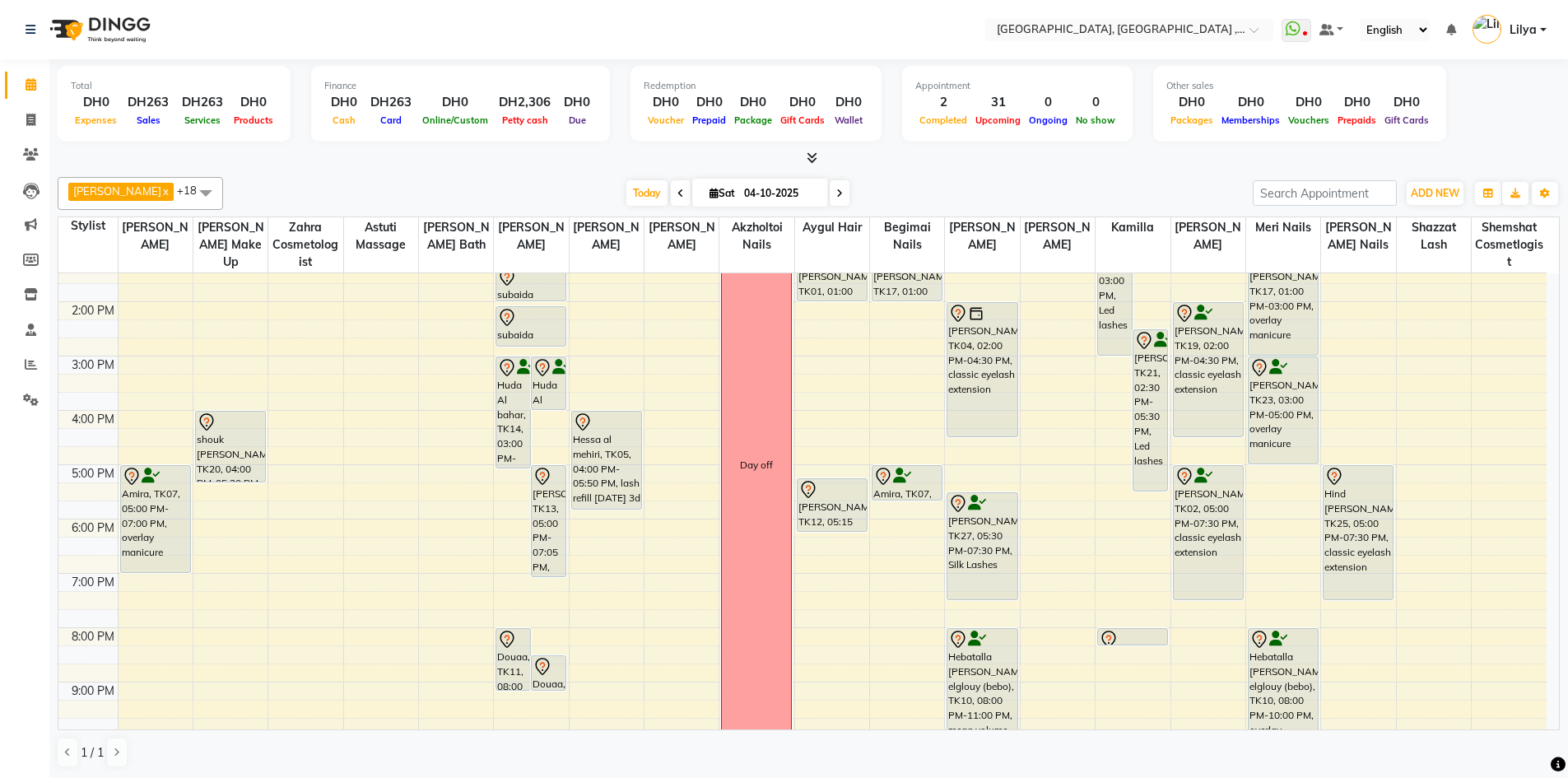
scroll to position [193, 0]
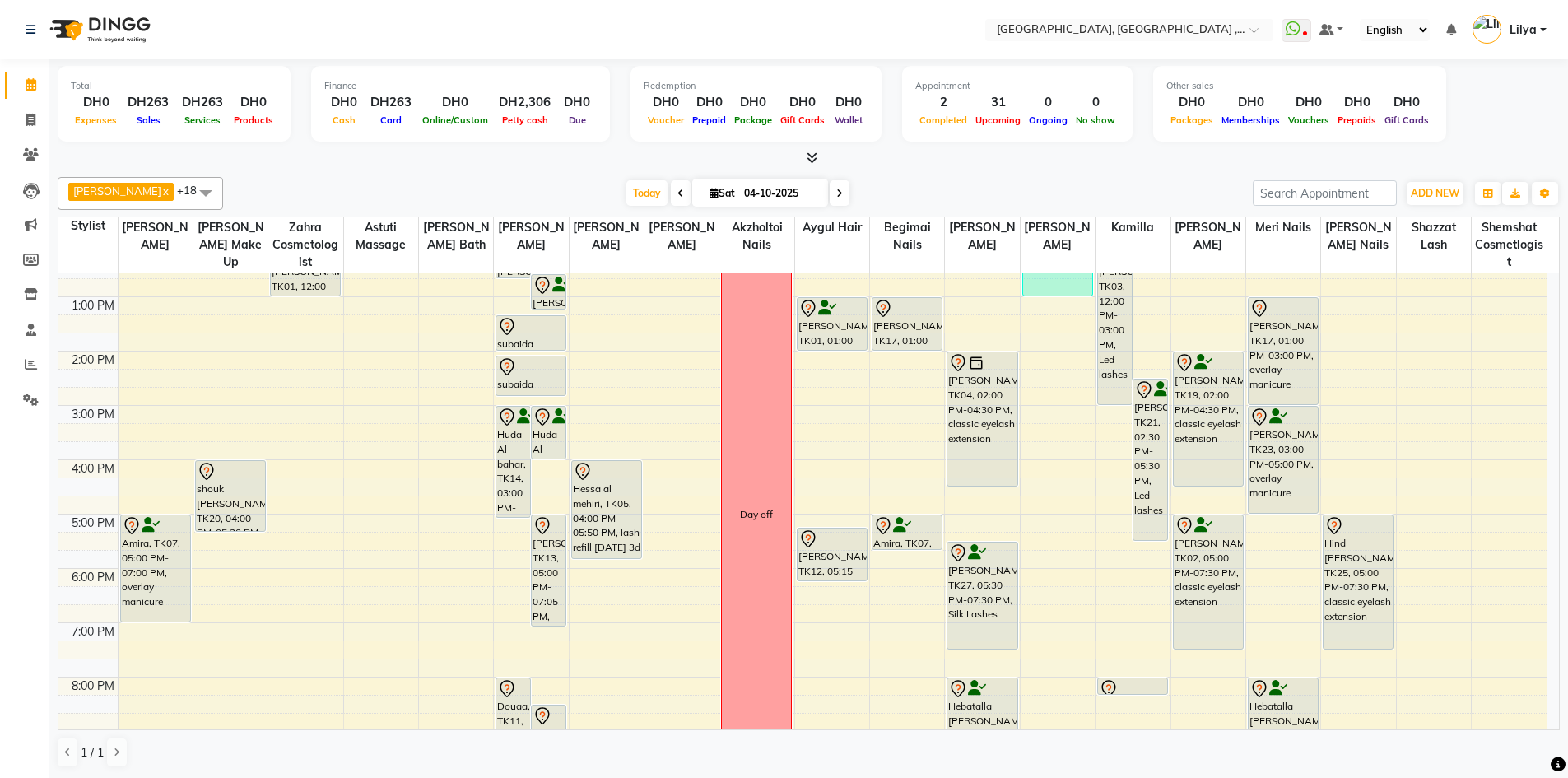
click at [848, 195] on span at bounding box center [840, 193] width 19 height 26
type input "05-10-2025"
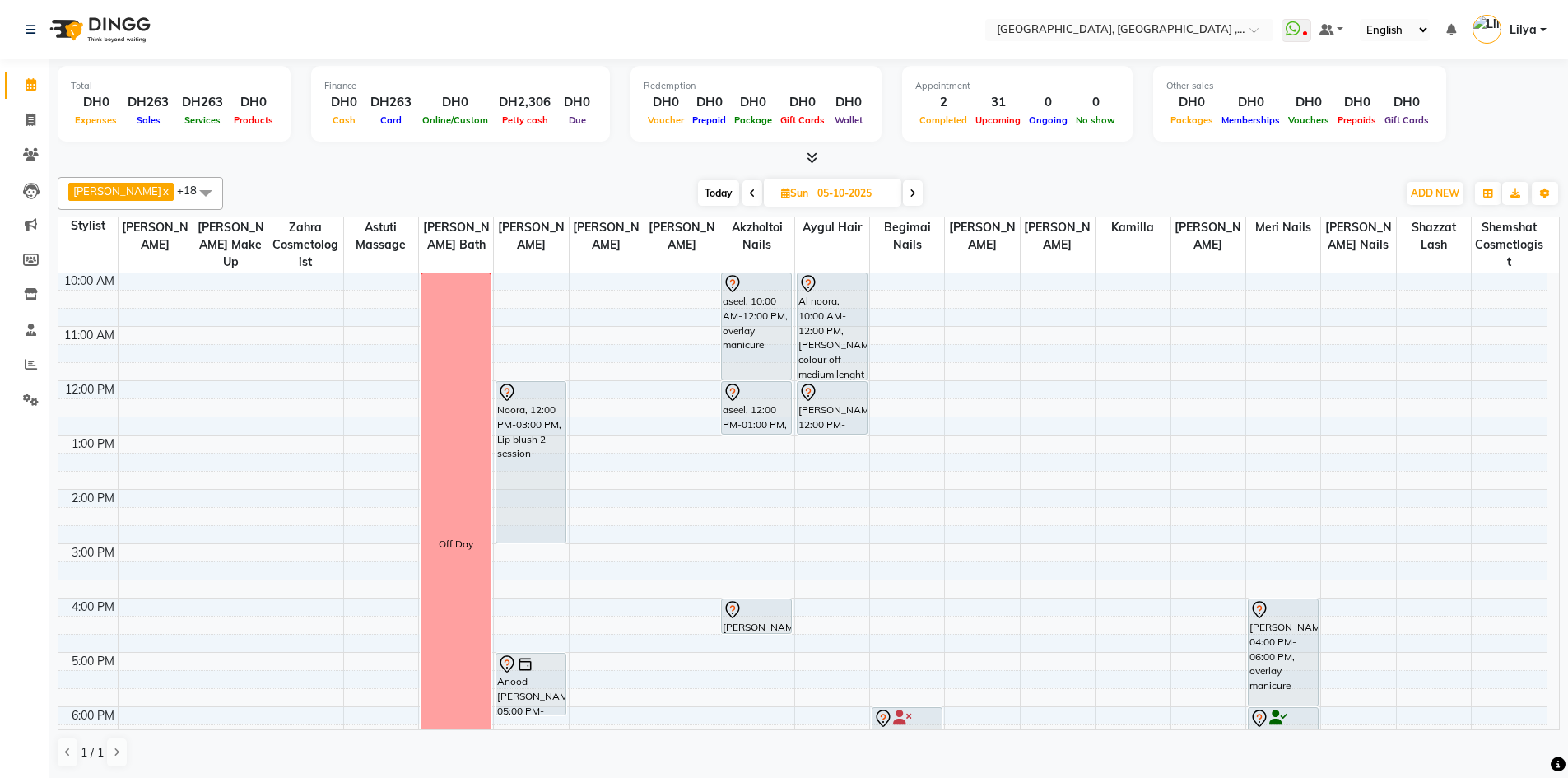
scroll to position [0, 0]
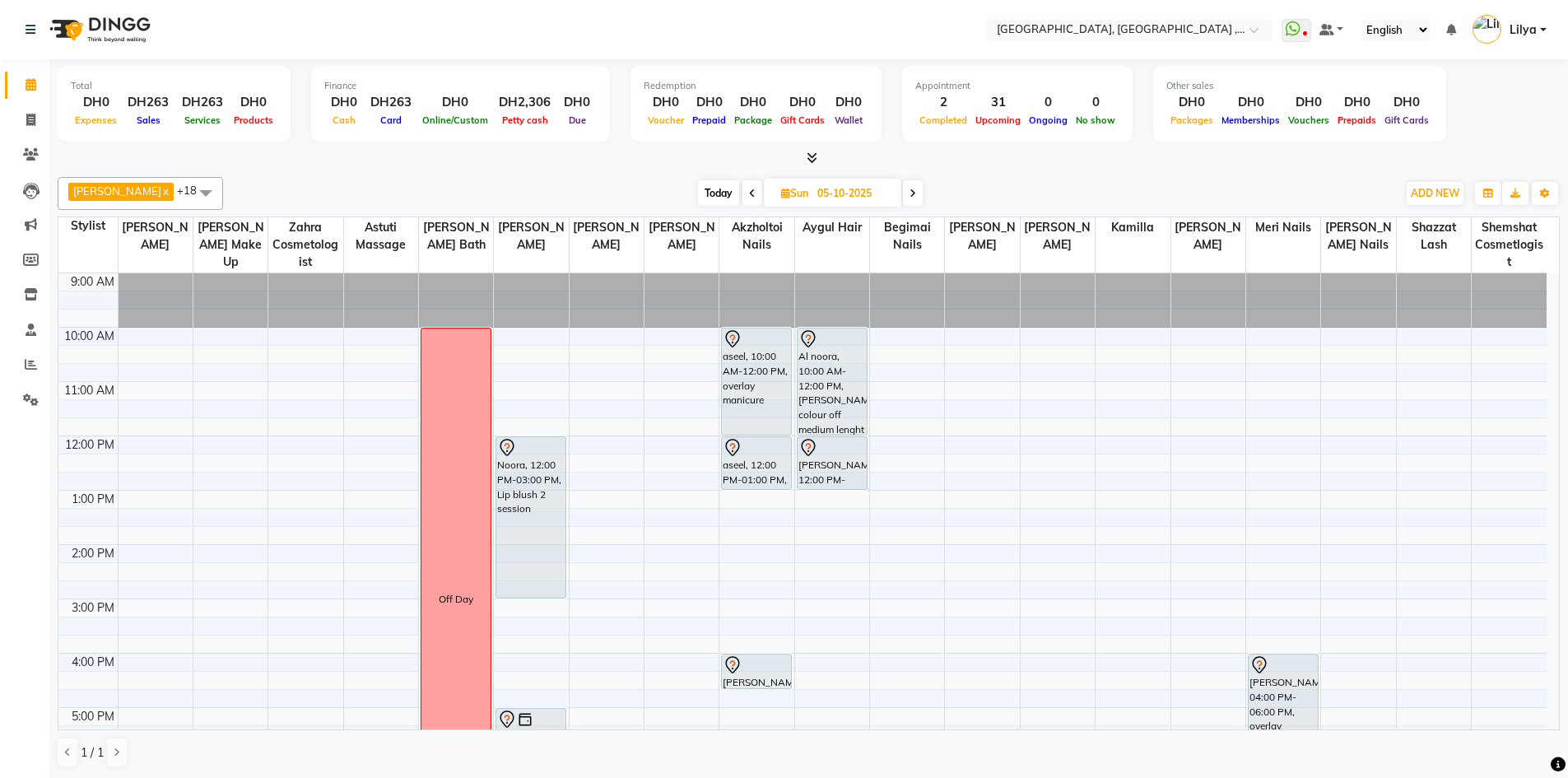
click at [1343, 442] on div "9:00 AM 10:00 AM 11:00 AM 12:00 PM 1:00 PM 2:00 PM 3:00 PM 4:00 PM 5:00 PM 6:00…" at bounding box center [802, 680] width 1488 height 814
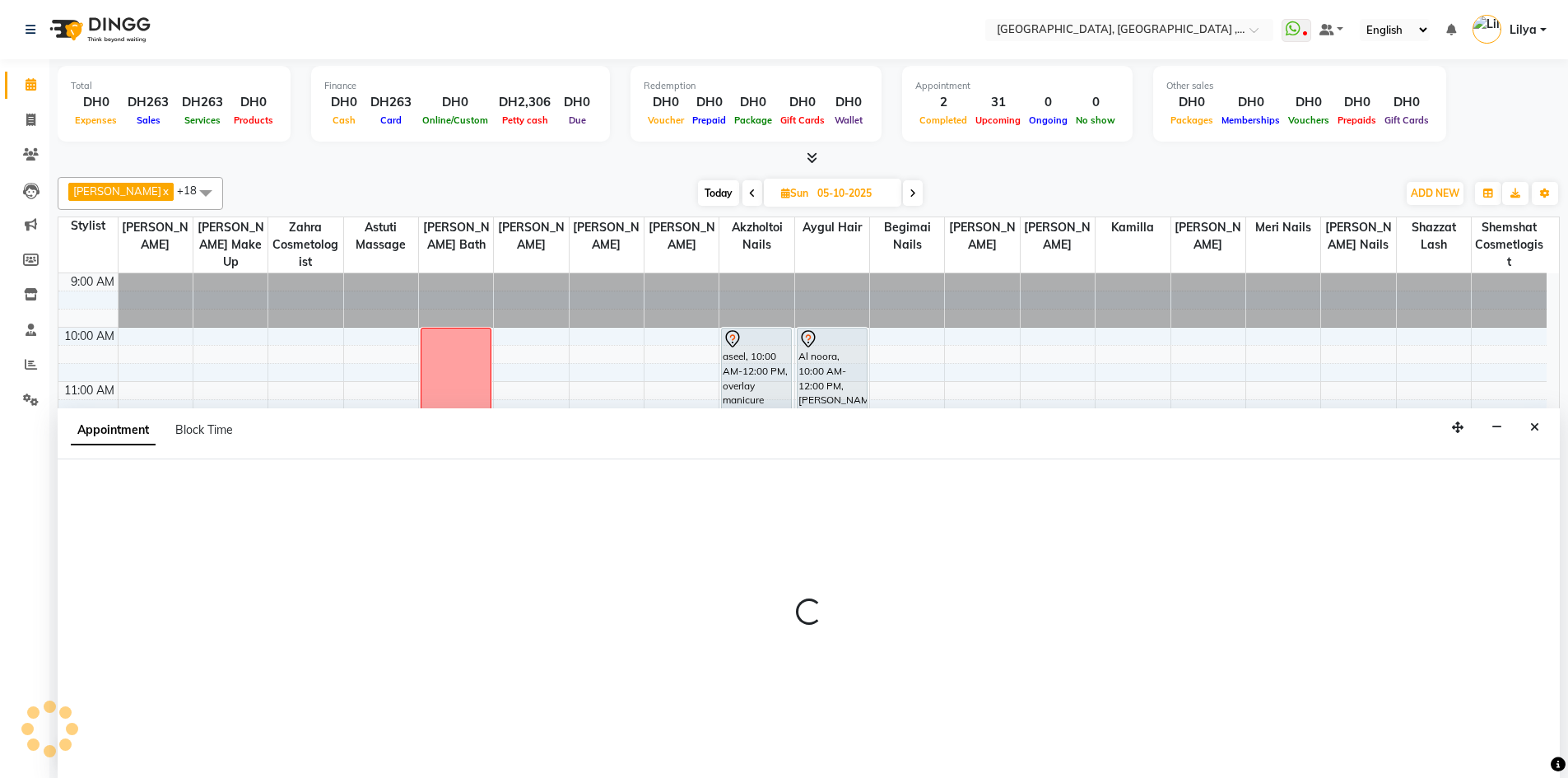
scroll to position [1, 0]
select select "90136"
select select "720"
select select "tentative"
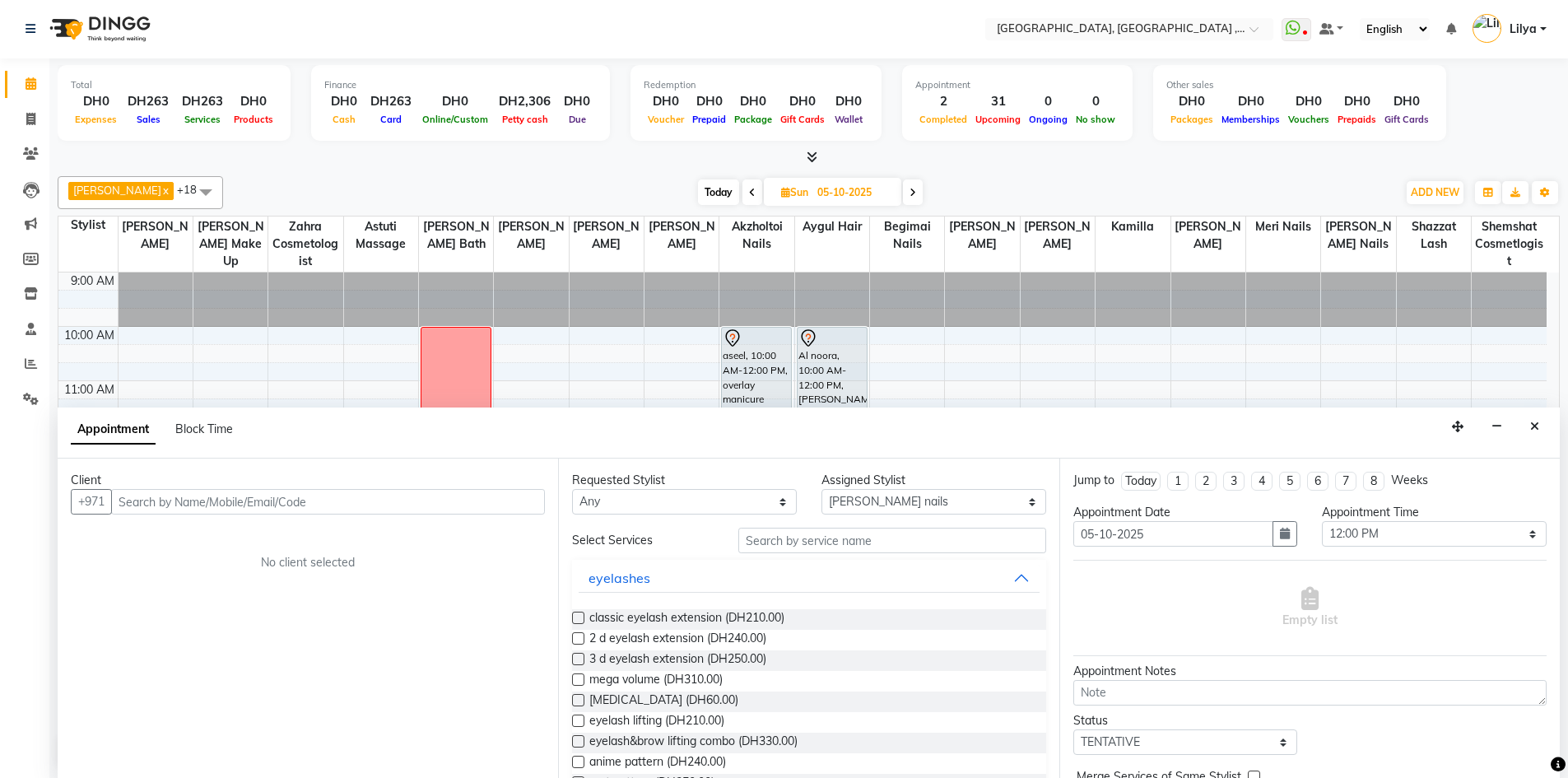
click at [228, 501] on input "text" at bounding box center [328, 502] width 433 height 26
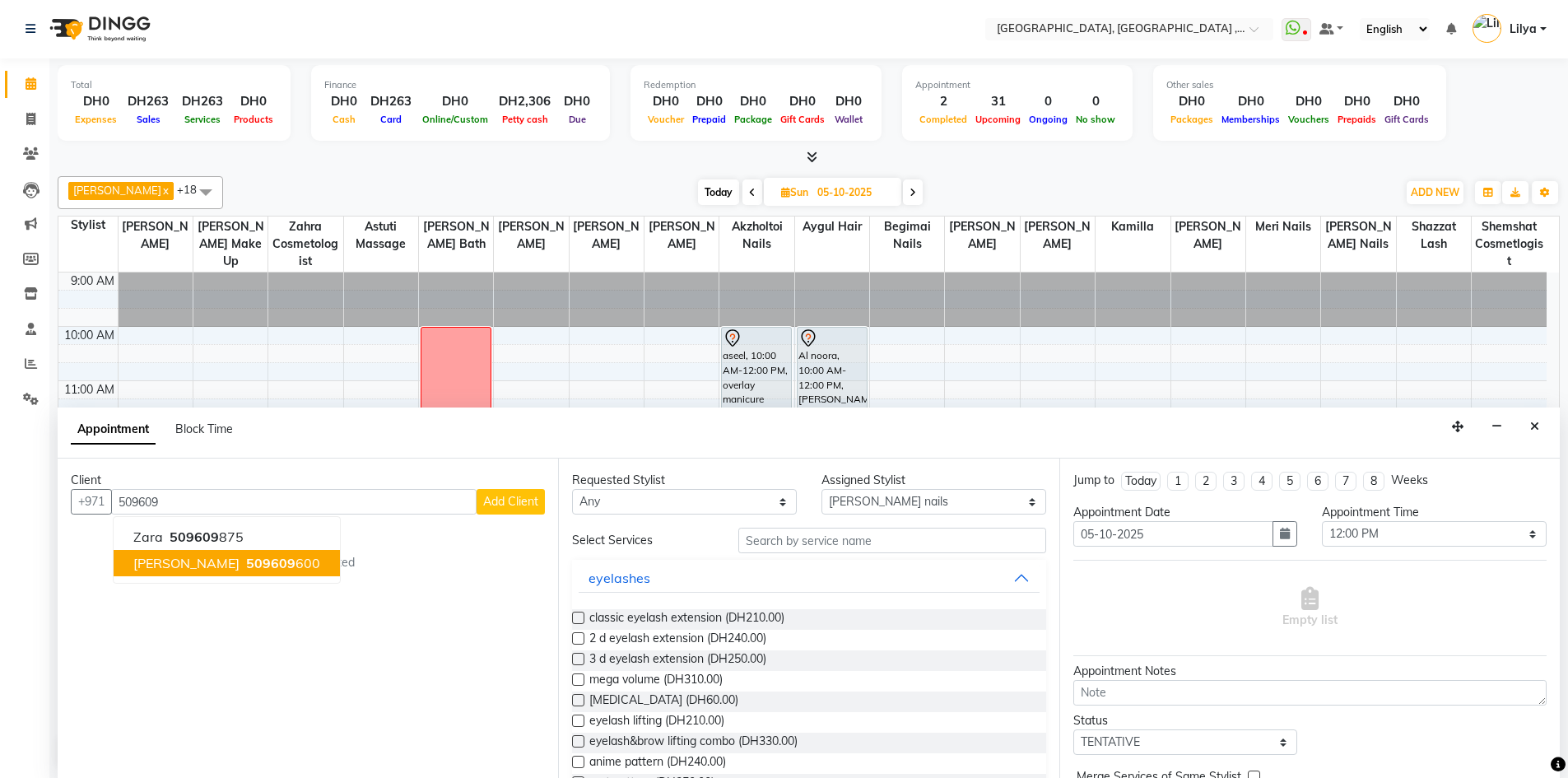
click at [264, 563] on ngb-highlight "509609 600" at bounding box center [282, 563] width 78 height 17
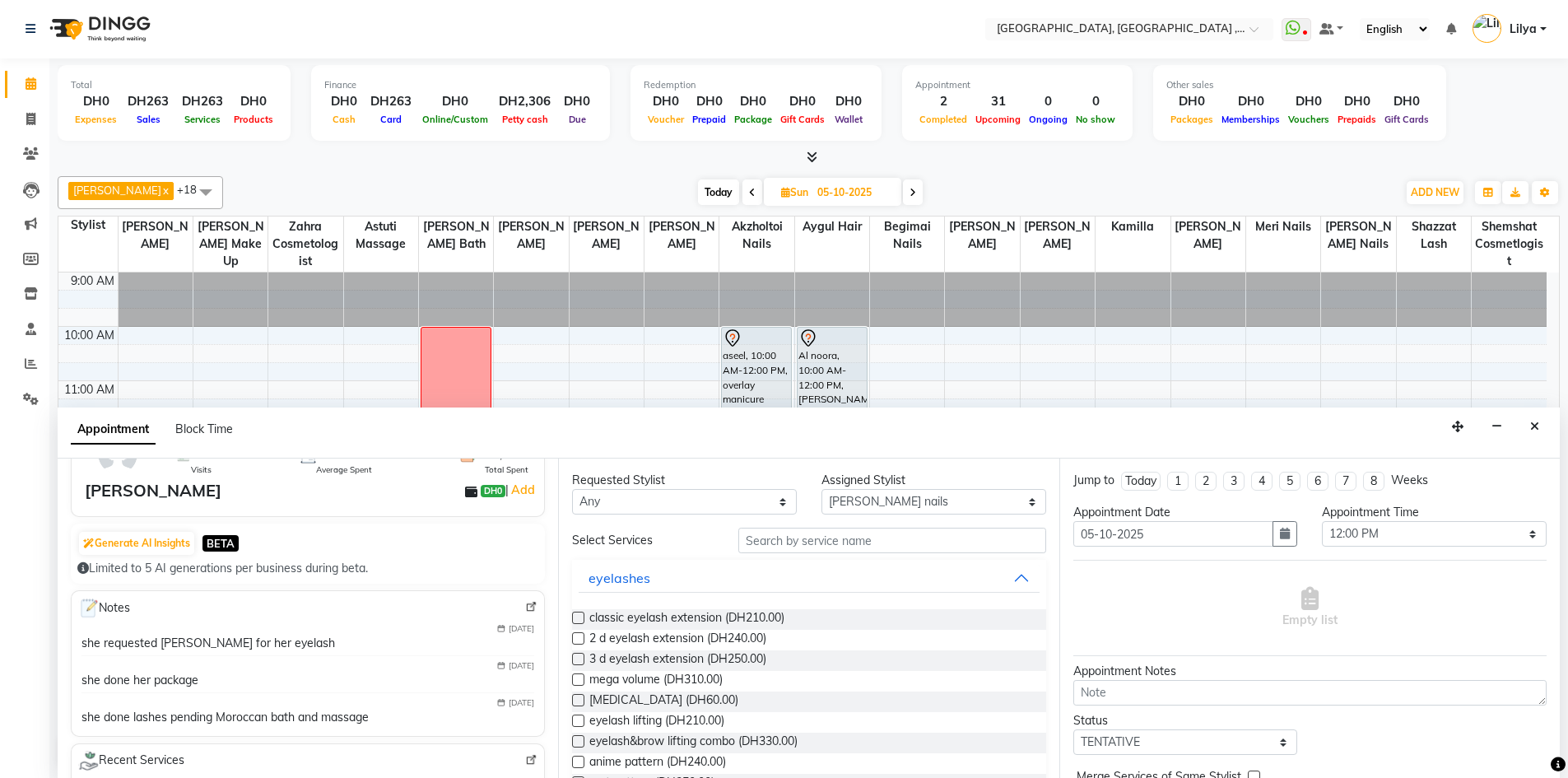
scroll to position [247, 0]
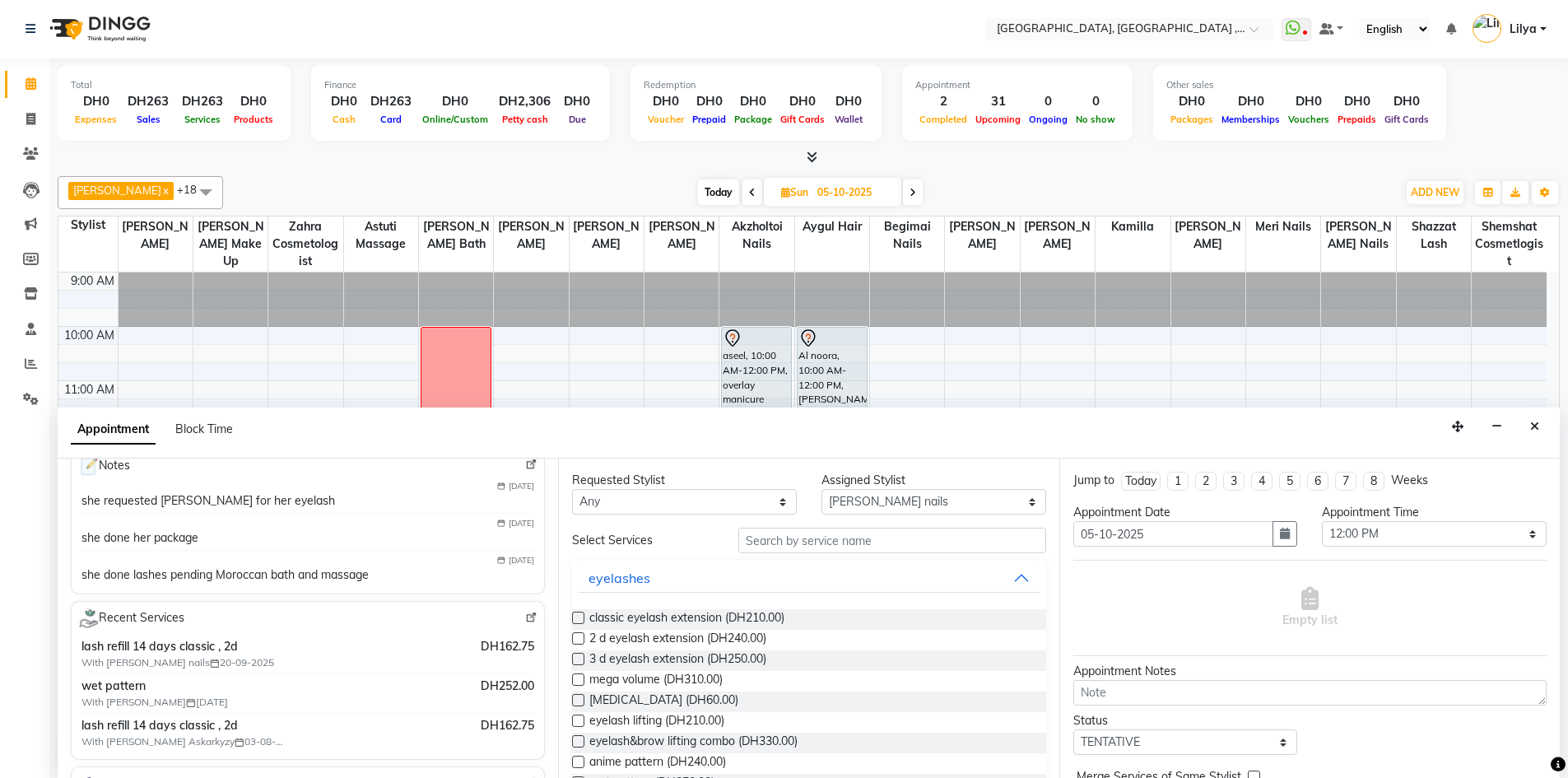
type input "509609600"
click at [800, 540] on input "text" at bounding box center [892, 540] width 308 height 26
type input "refil"
click at [580, 653] on label at bounding box center [578, 659] width 12 height 12
click at [580, 655] on input "checkbox" at bounding box center [577, 661] width 11 height 11
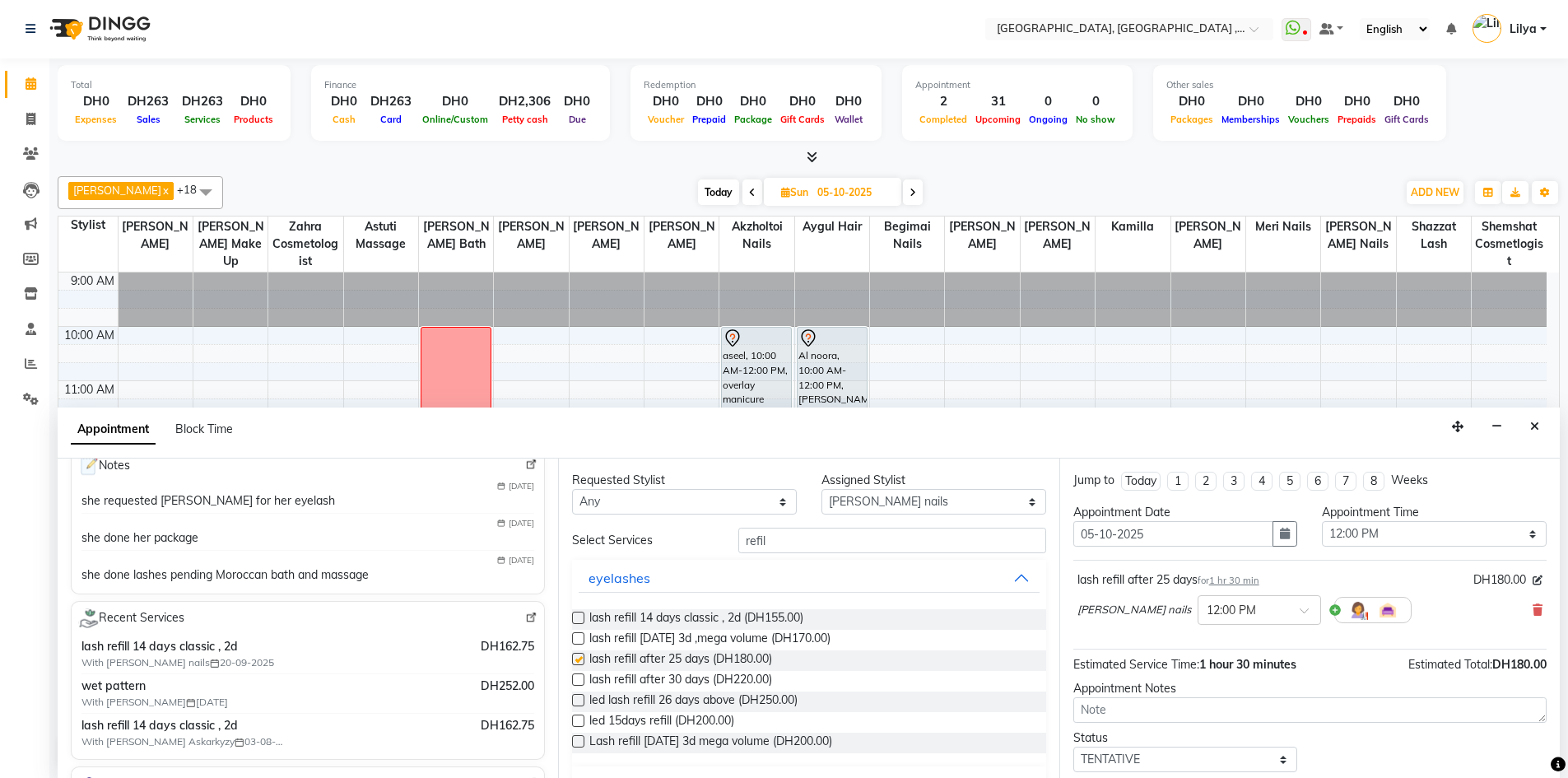
checkbox input "false"
click at [1532, 605] on icon at bounding box center [1536, 609] width 10 height 11
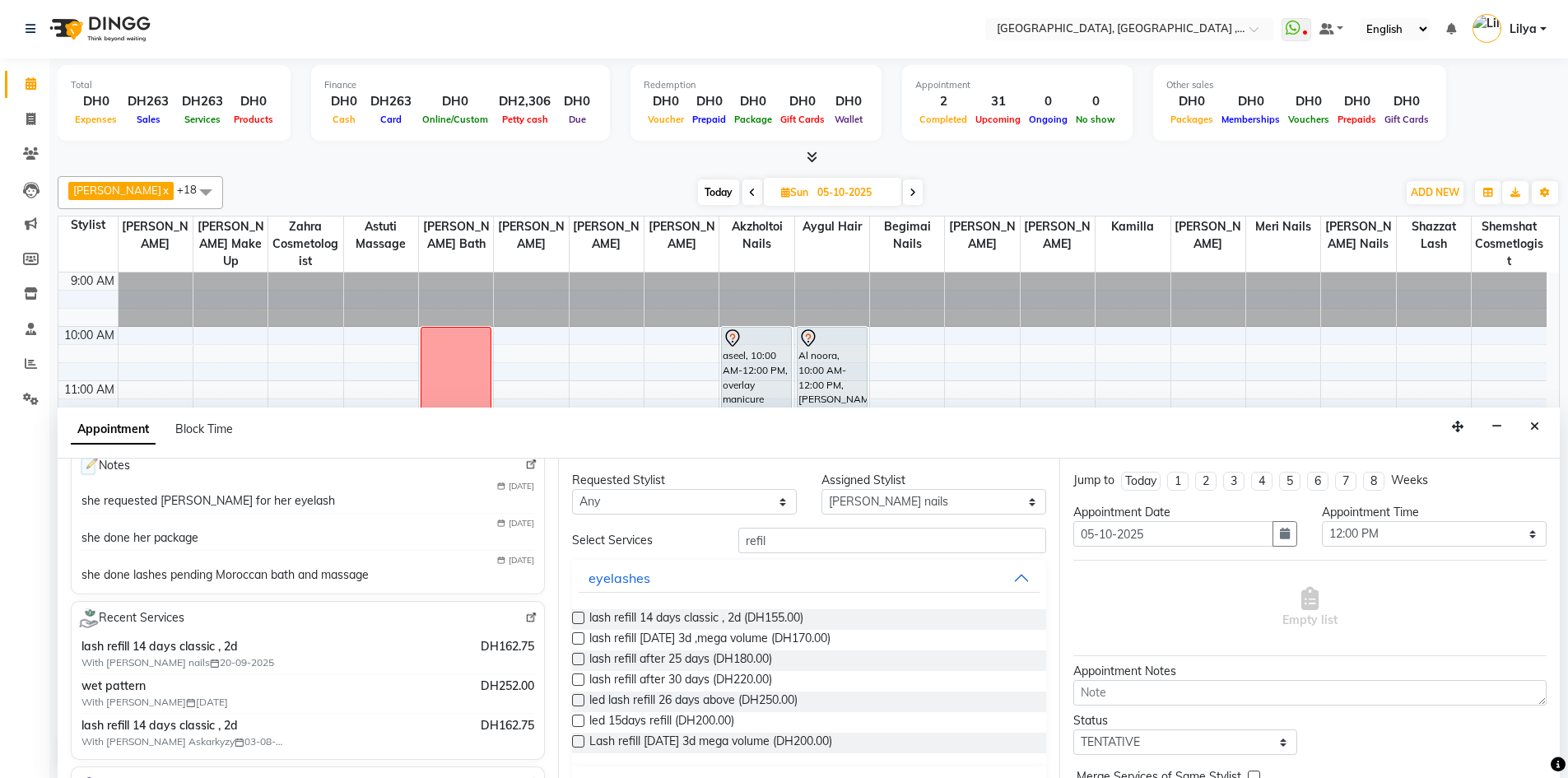
click at [576, 639] on label at bounding box center [578, 638] width 12 height 12
click at [576, 639] on input "checkbox" at bounding box center [577, 640] width 11 height 11
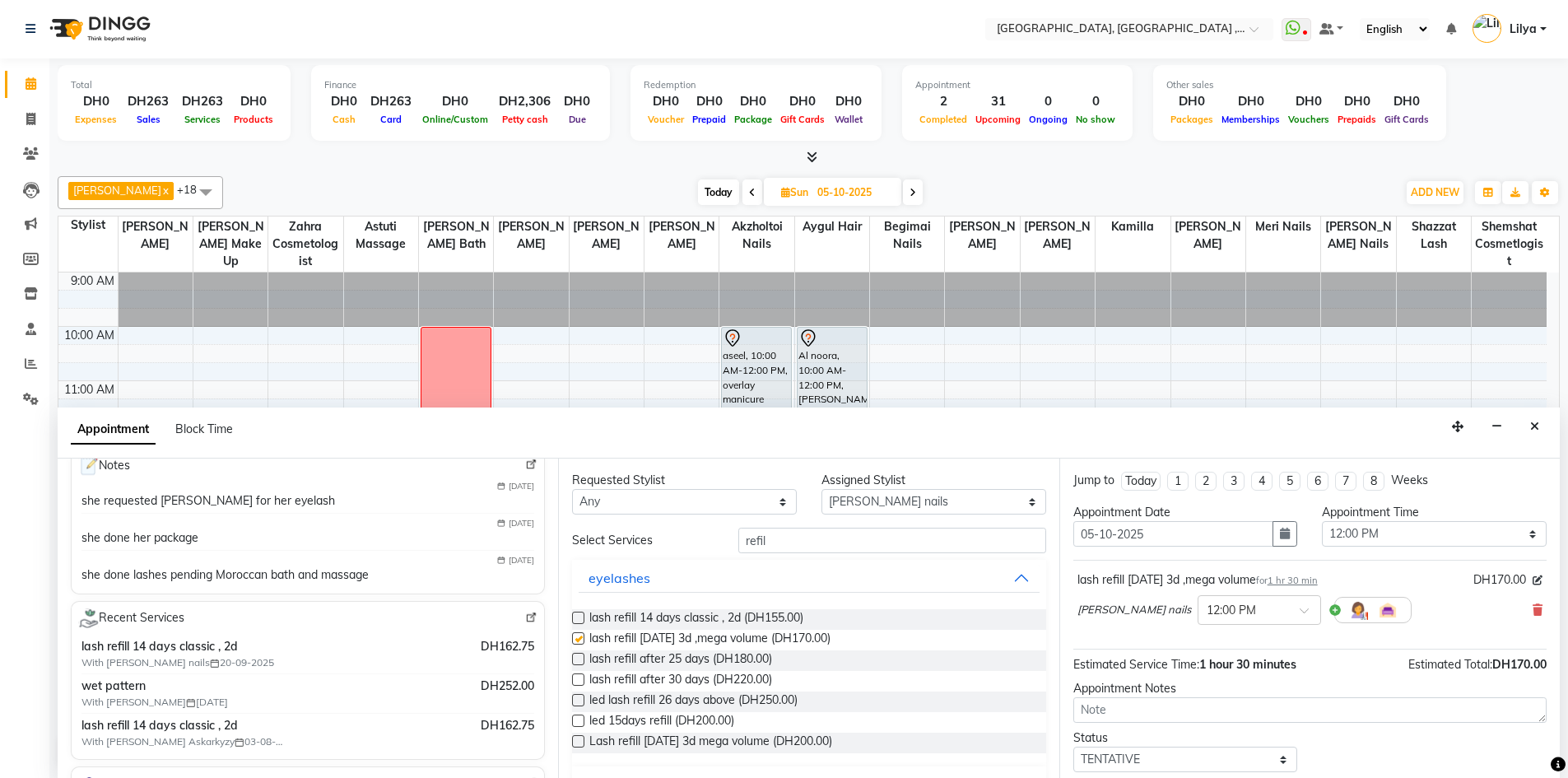
checkbox input "false"
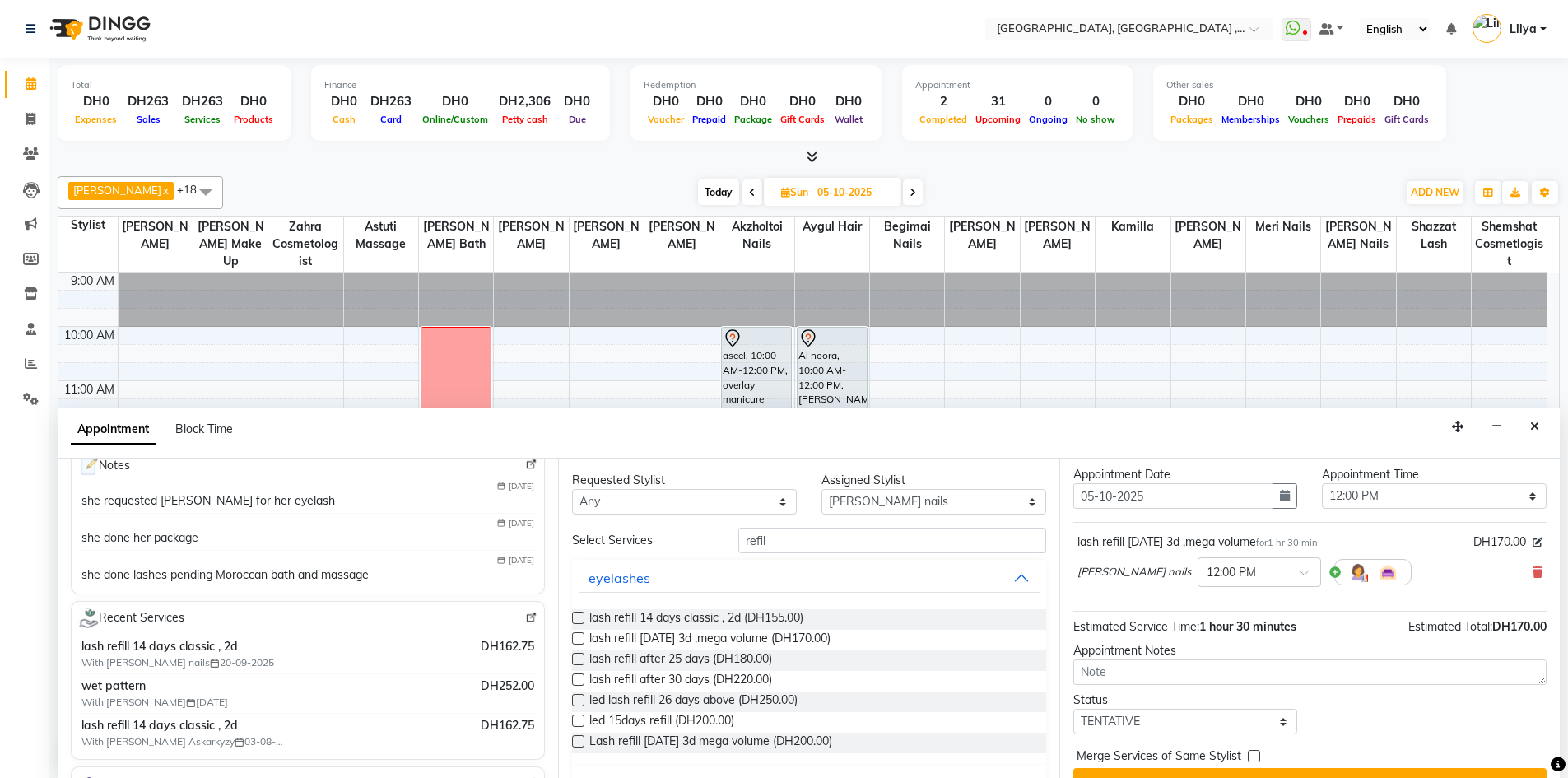
scroll to position [71, 0]
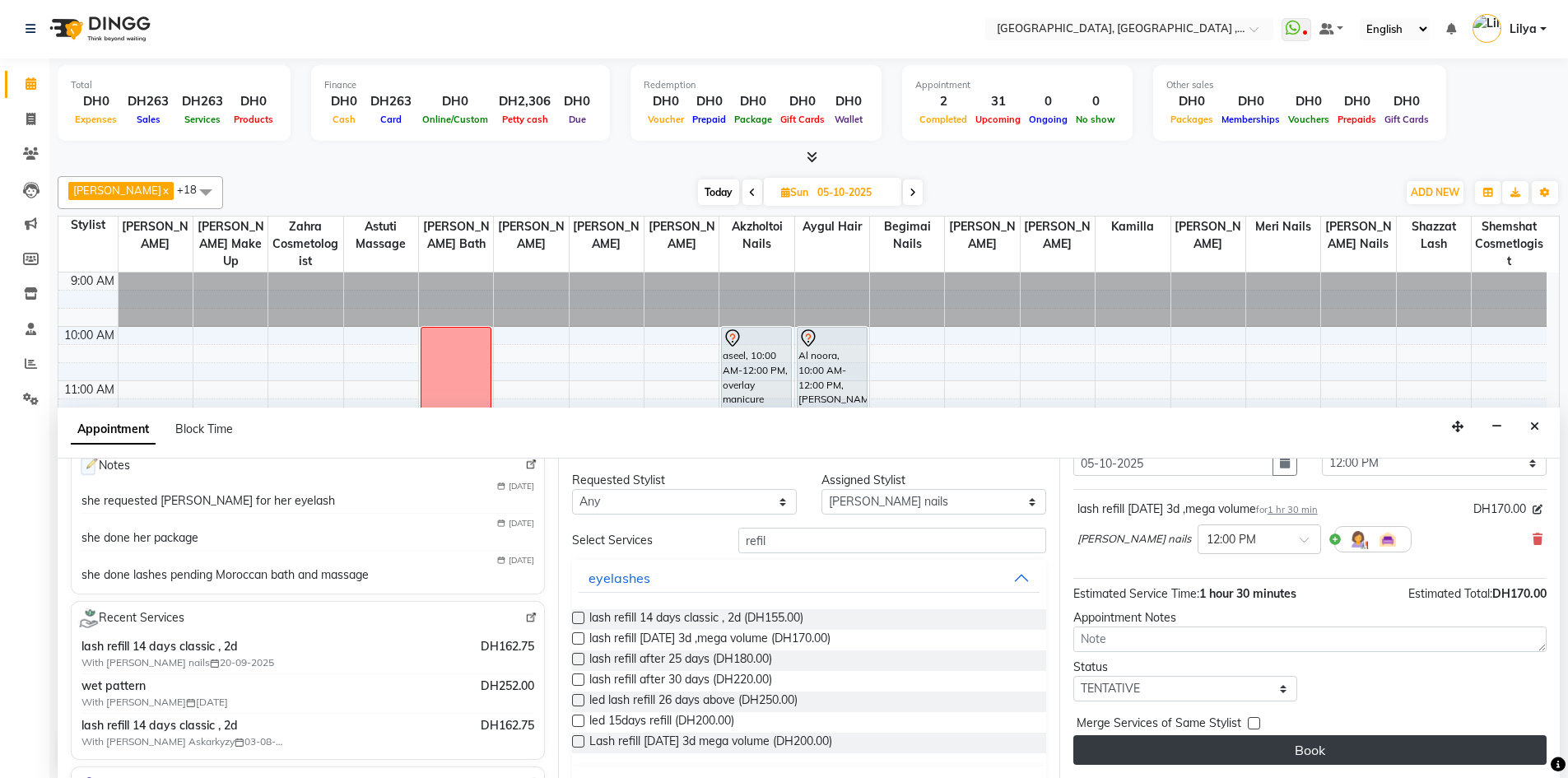
click at [1340, 748] on button "Book" at bounding box center [1309, 750] width 473 height 30
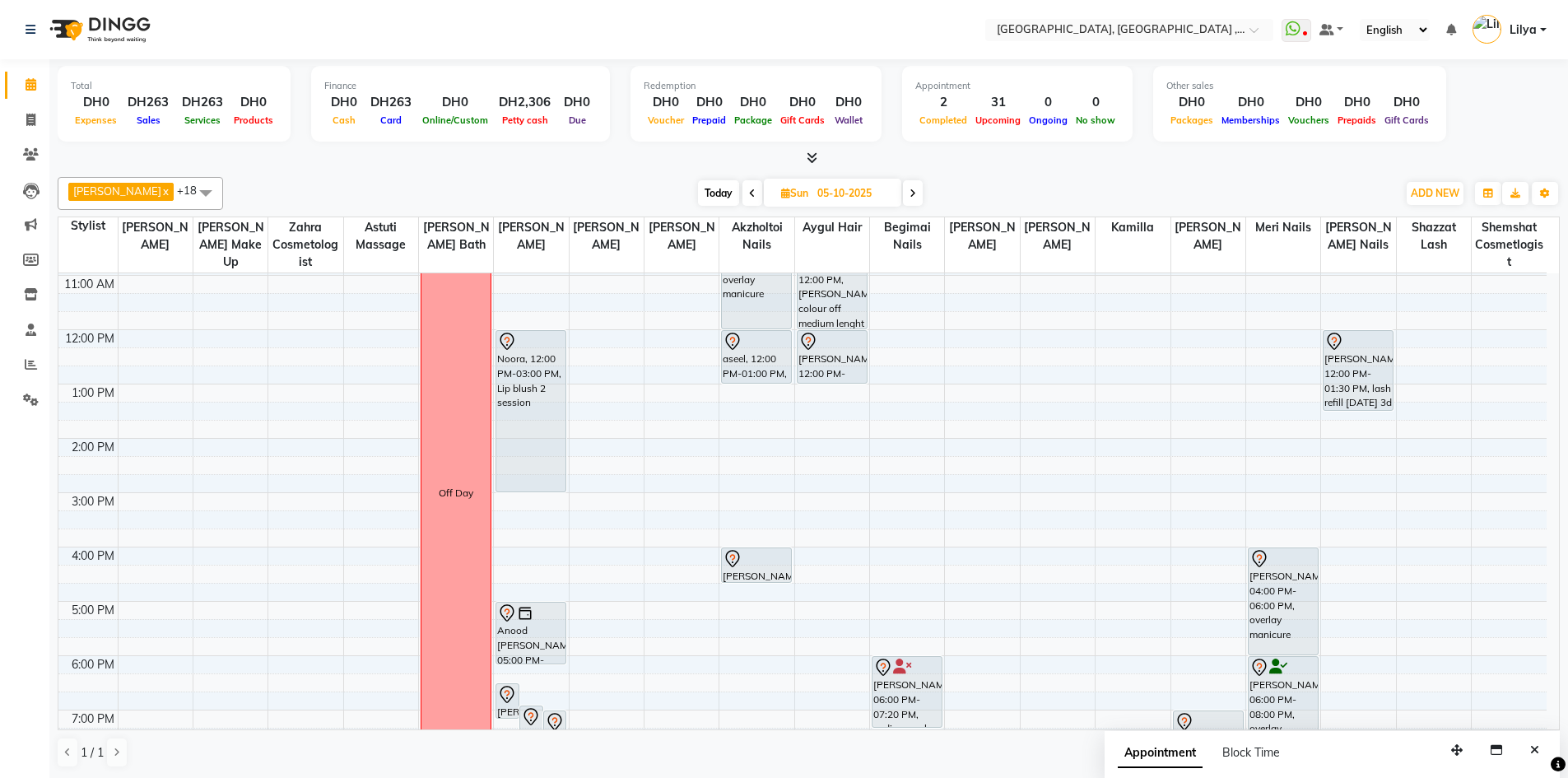
scroll to position [164, 0]
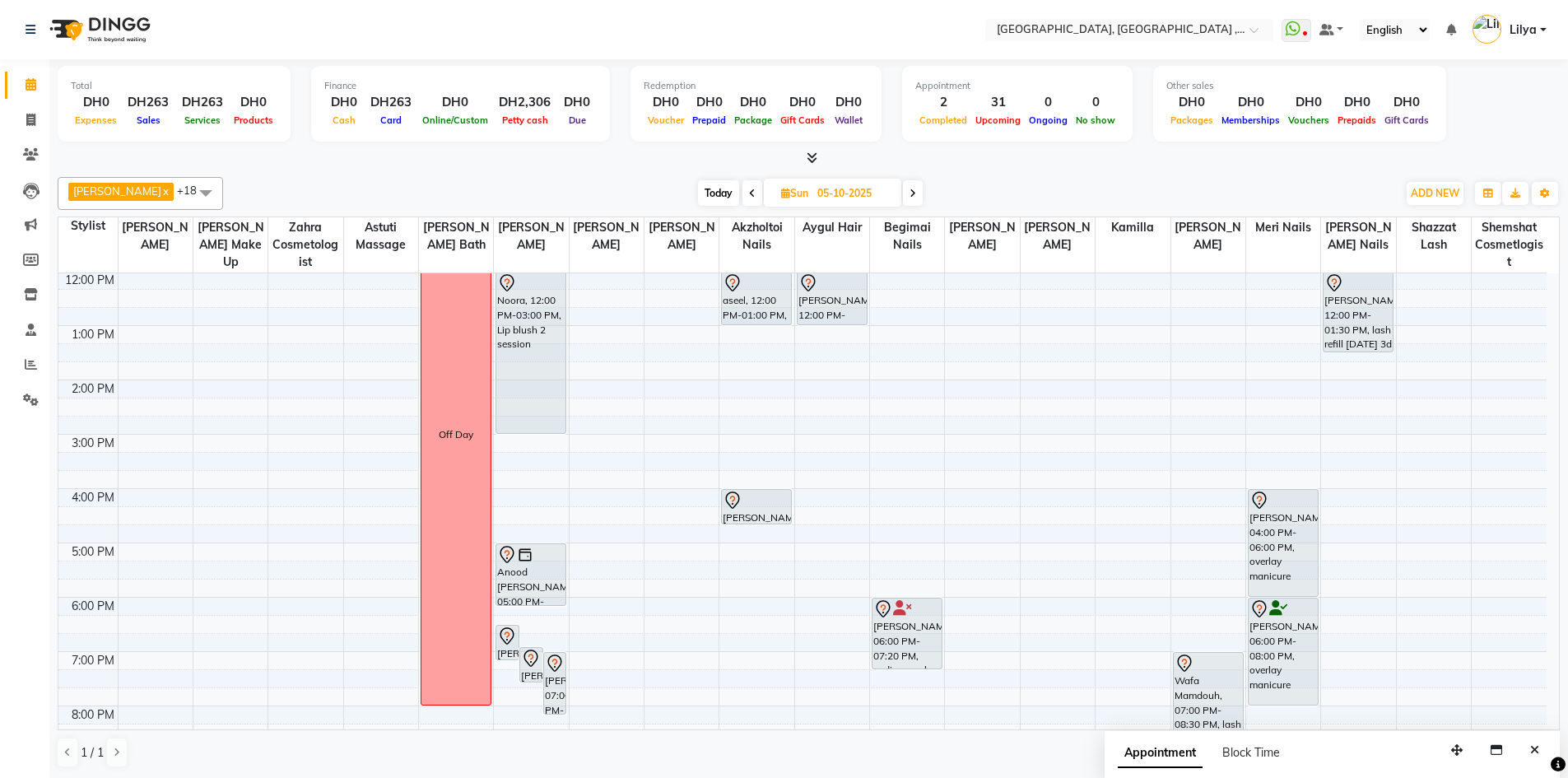
click at [922, 199] on span at bounding box center [912, 193] width 19 height 26
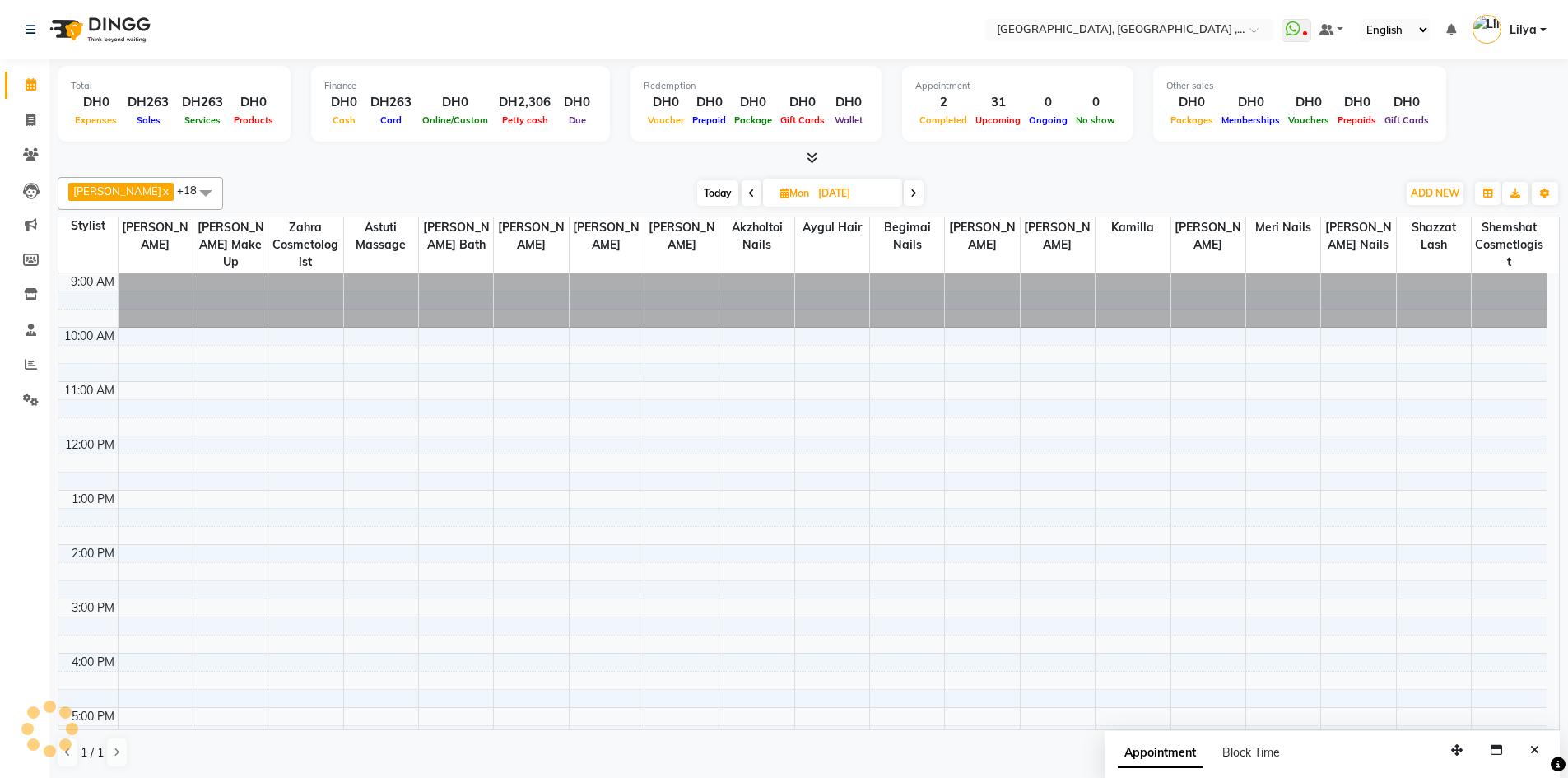
scroll to position [110, 0]
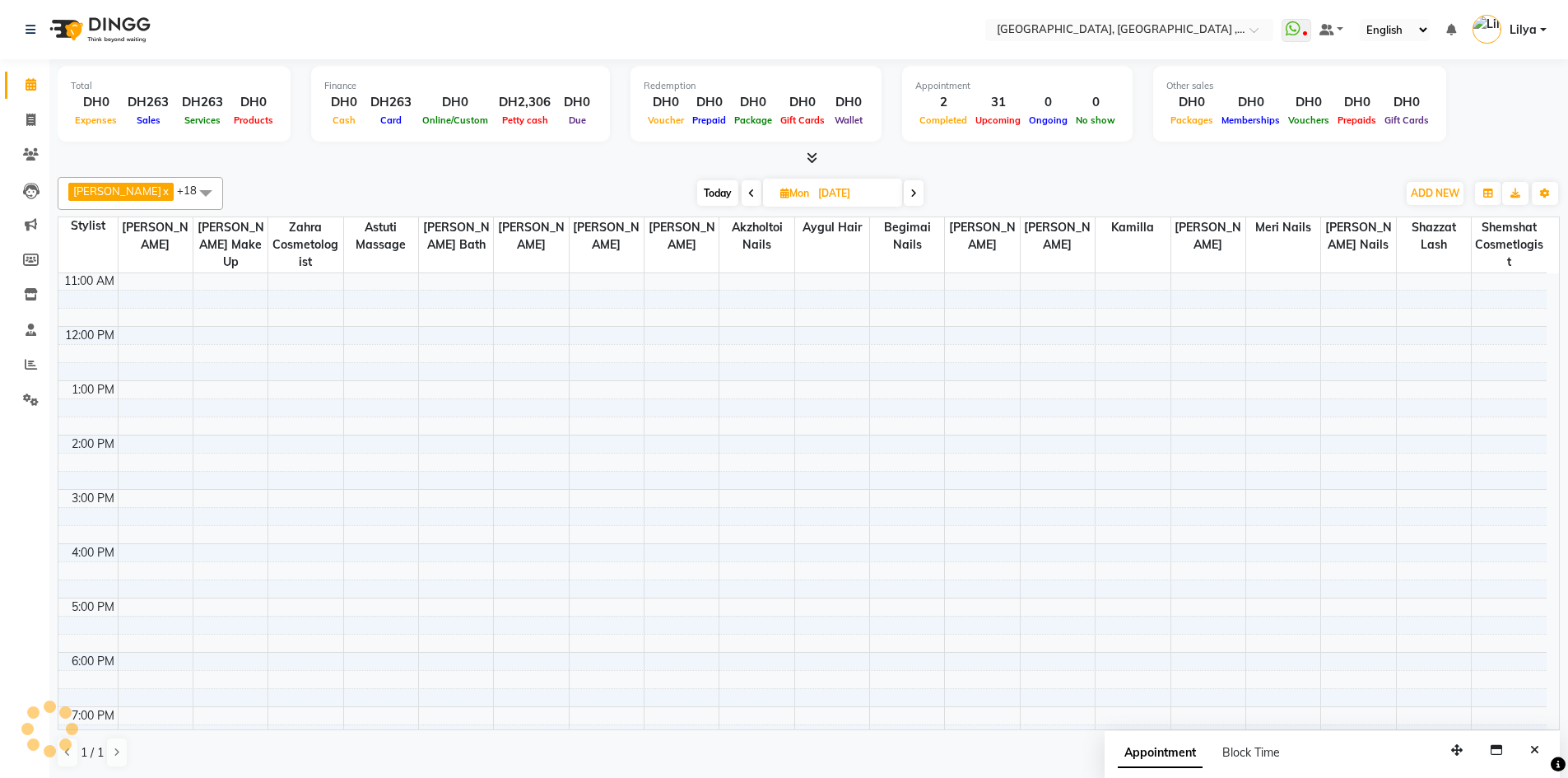
click at [932, 205] on div "Today Mon 06-10-2025" at bounding box center [810, 193] width 1157 height 25
click at [923, 200] on span at bounding box center [913, 193] width 19 height 26
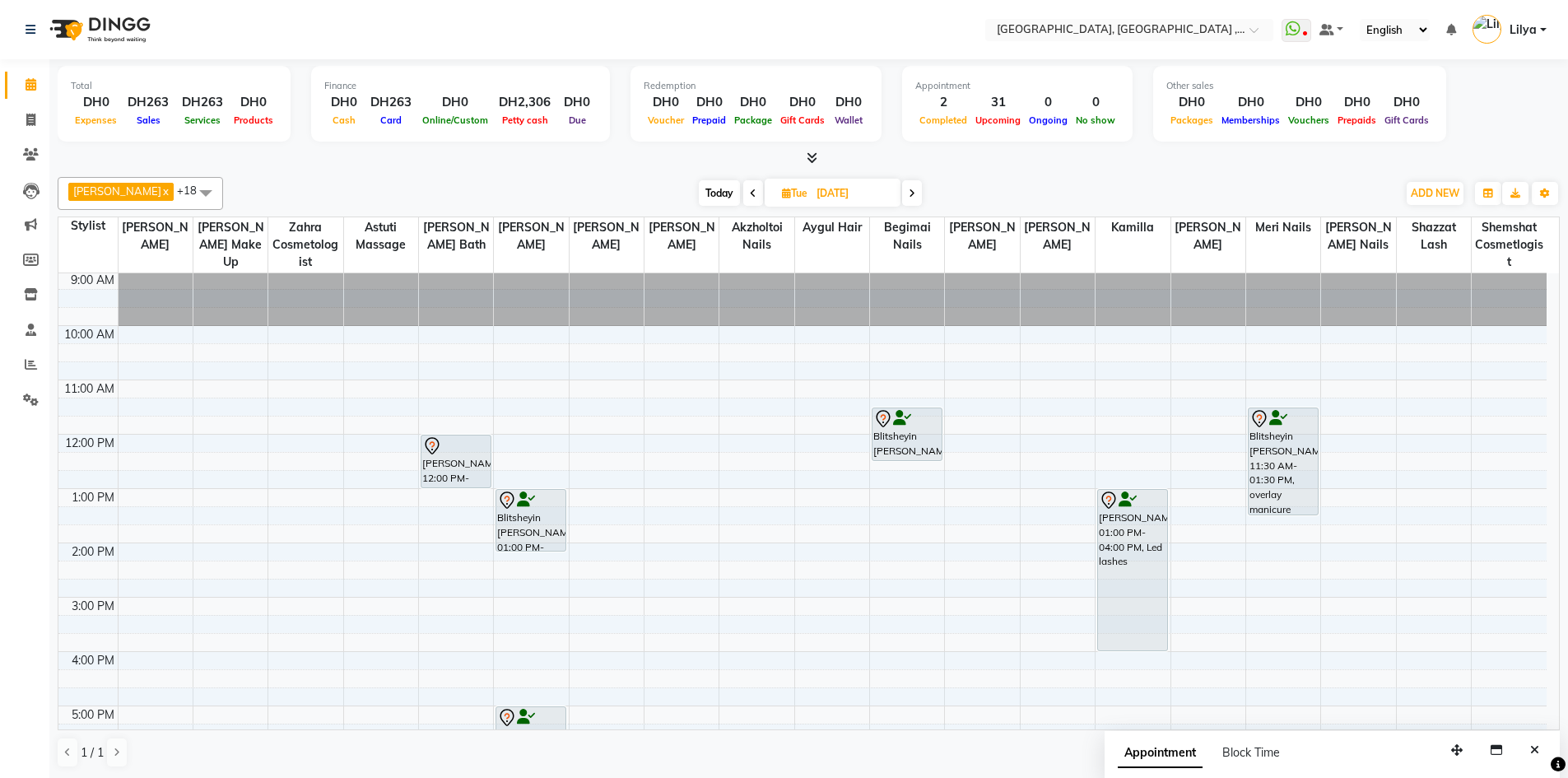
scroll to position [0, 0]
click at [755, 195] on icon at bounding box center [752, 193] width 6 height 10
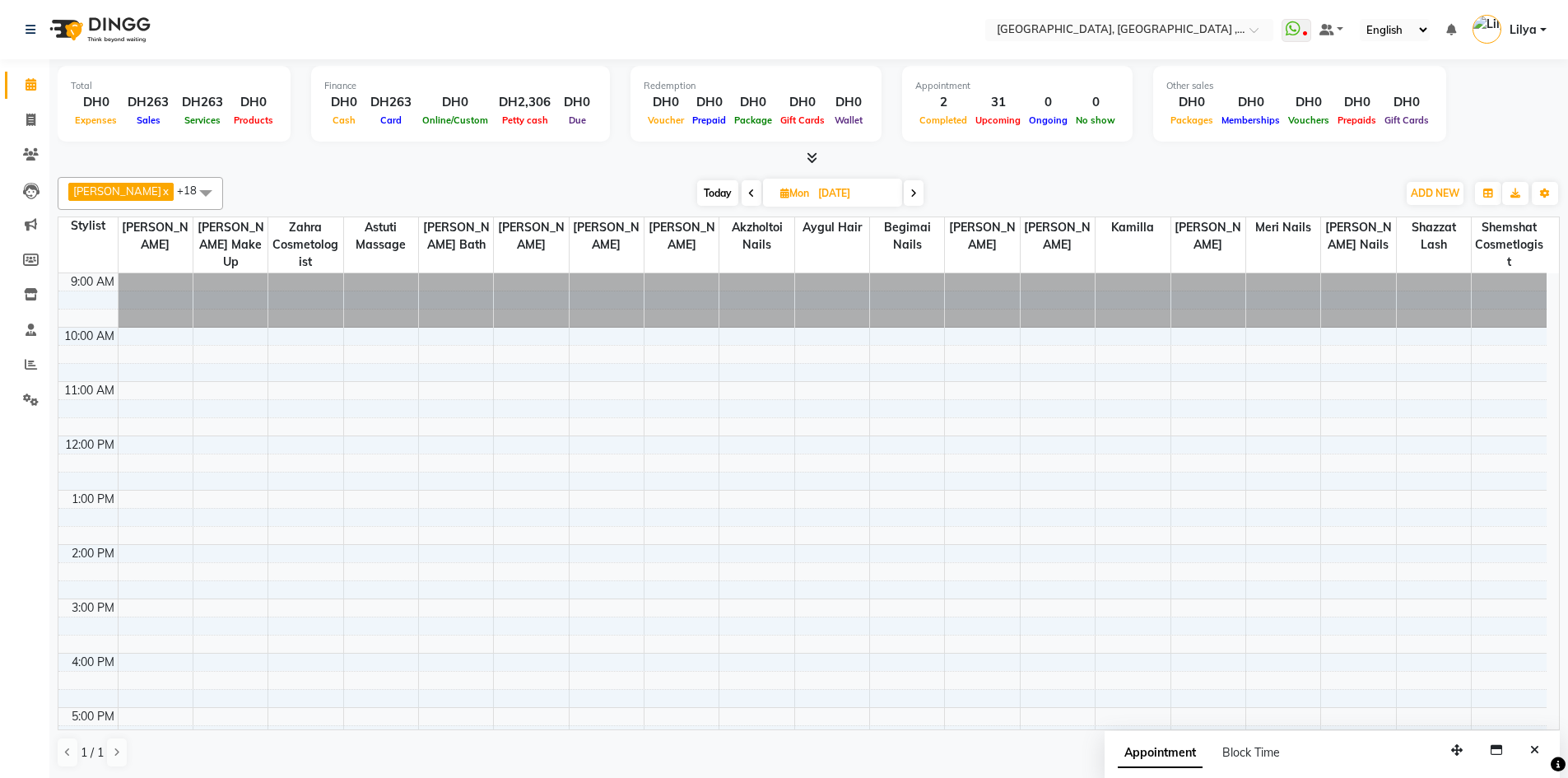
scroll to position [110, 0]
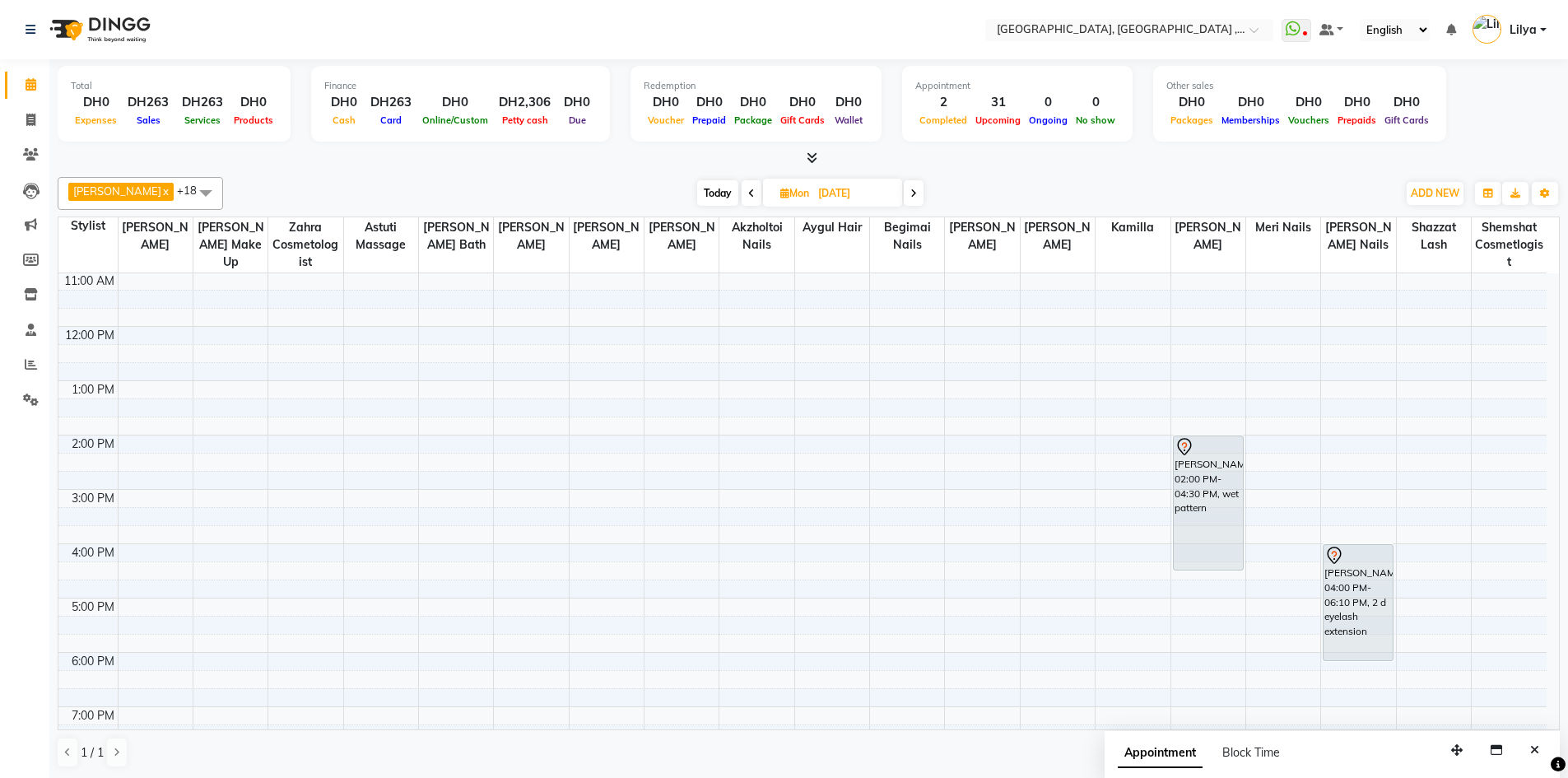
click at [724, 193] on span "Today" at bounding box center [717, 193] width 41 height 26
type input "04-10-2025"
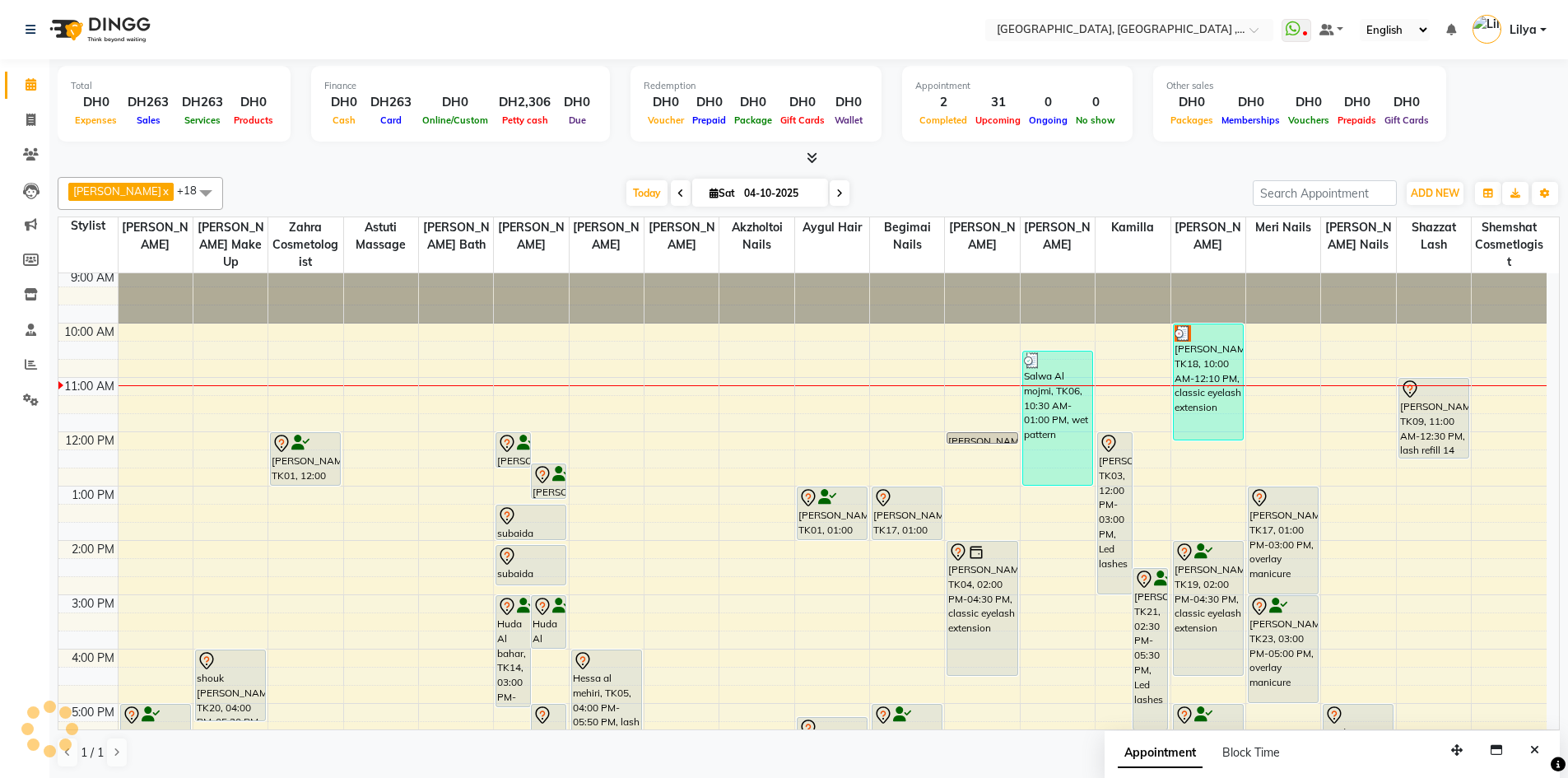
scroll to position [0, 0]
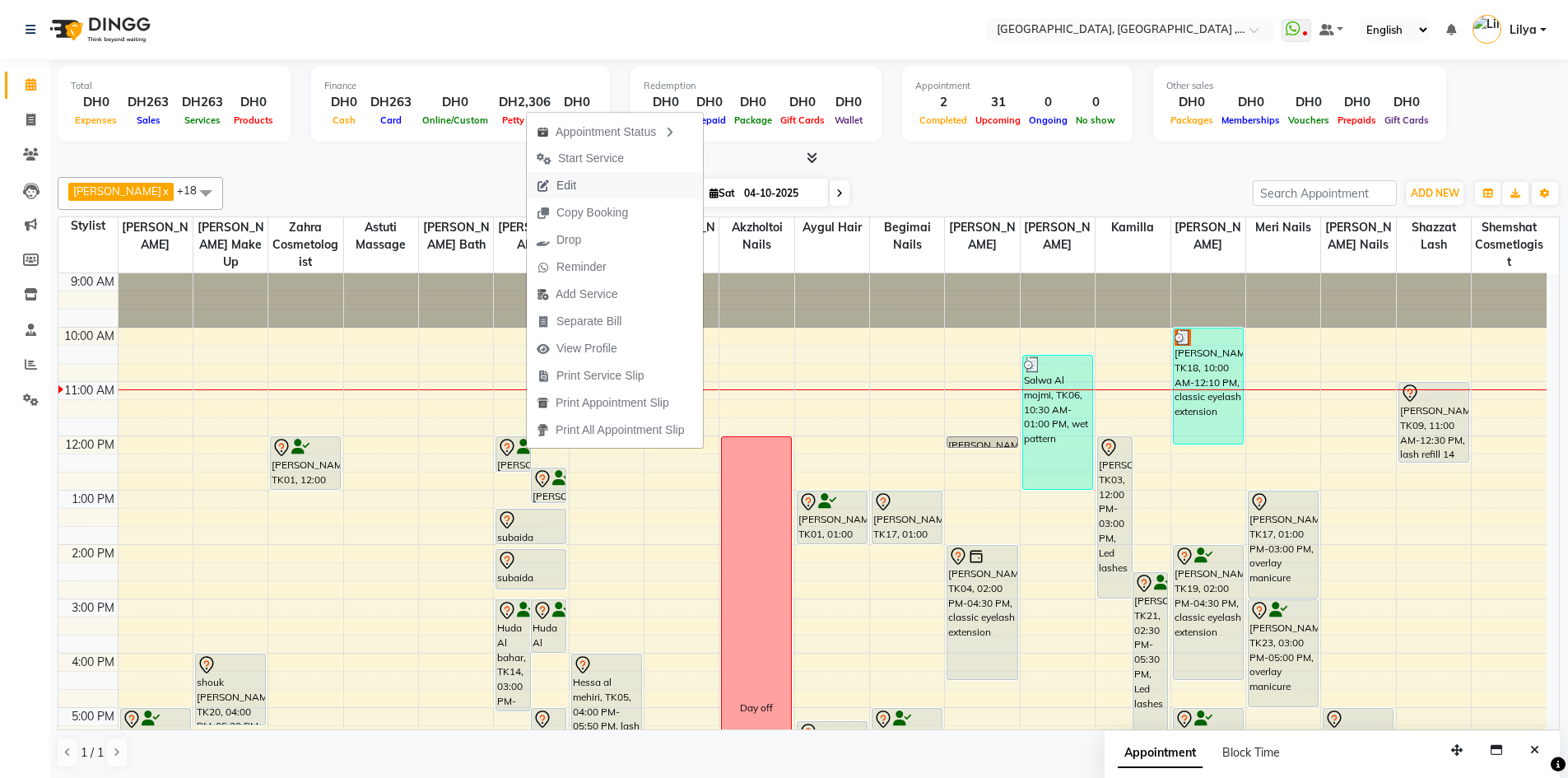
click at [575, 185] on span "Edit" at bounding box center [566, 185] width 19 height 18
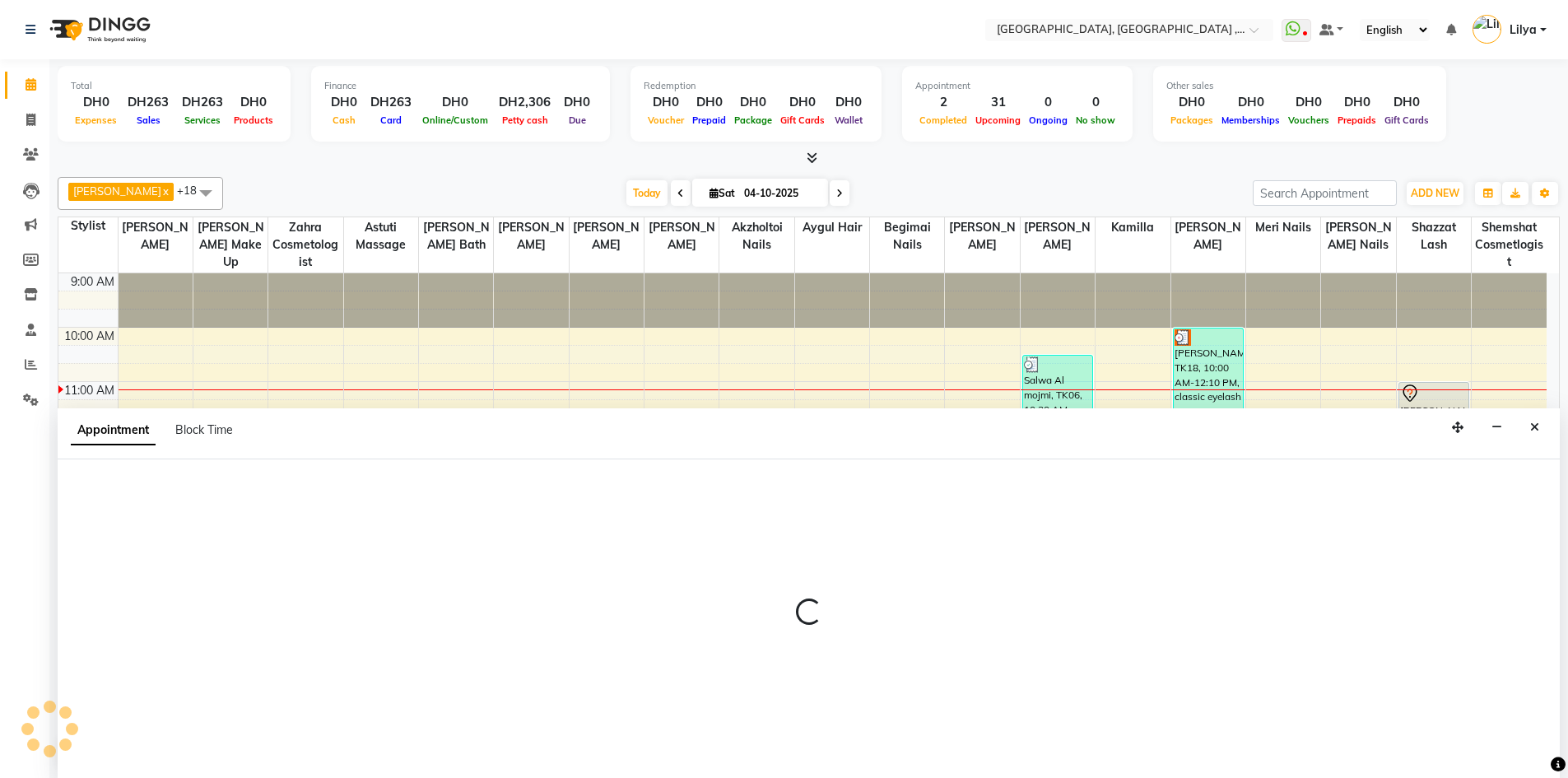
scroll to position [1, 0]
select select "tentative"
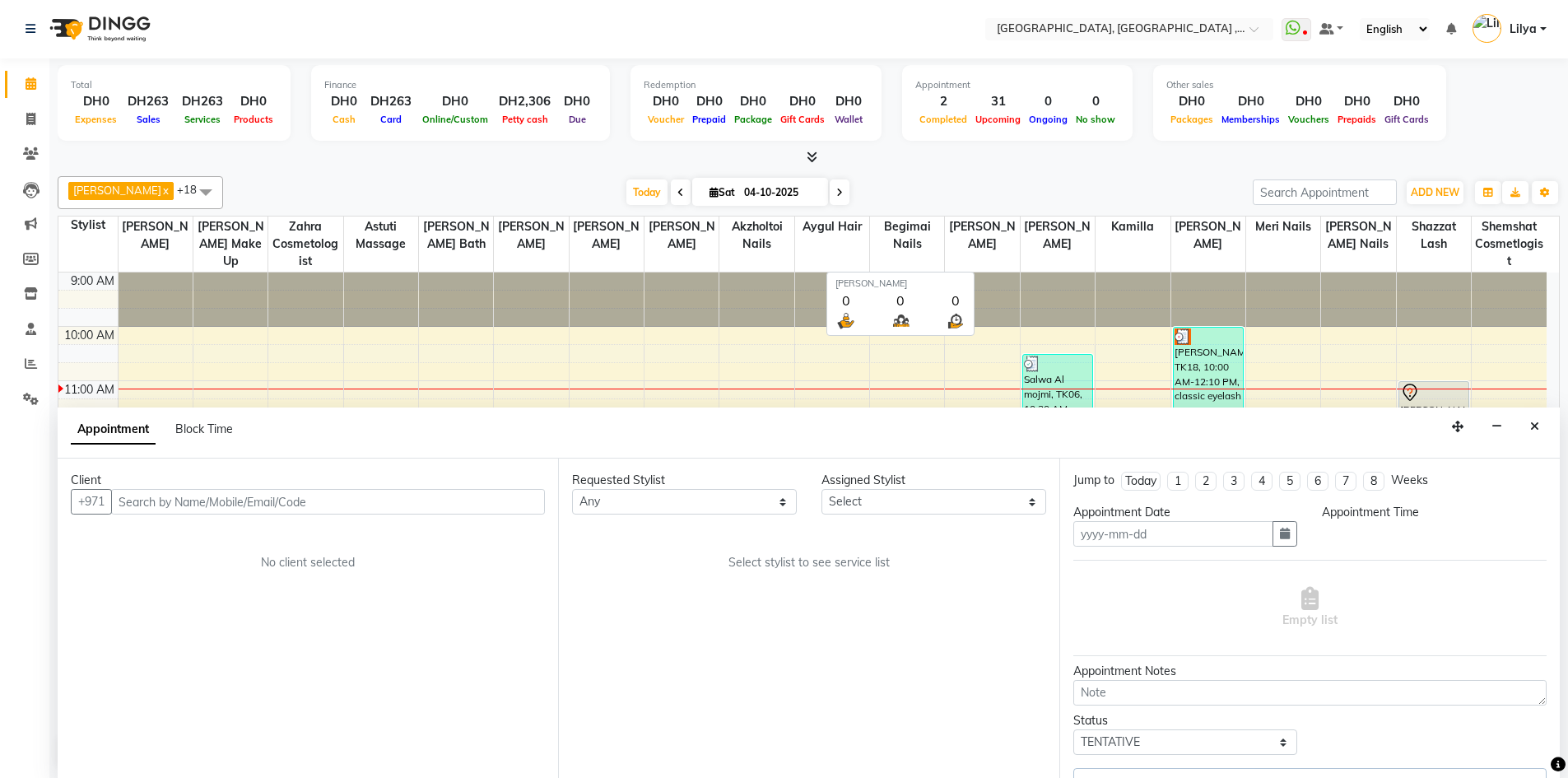
type input "04-10-2025"
select select "720"
select select "53586"
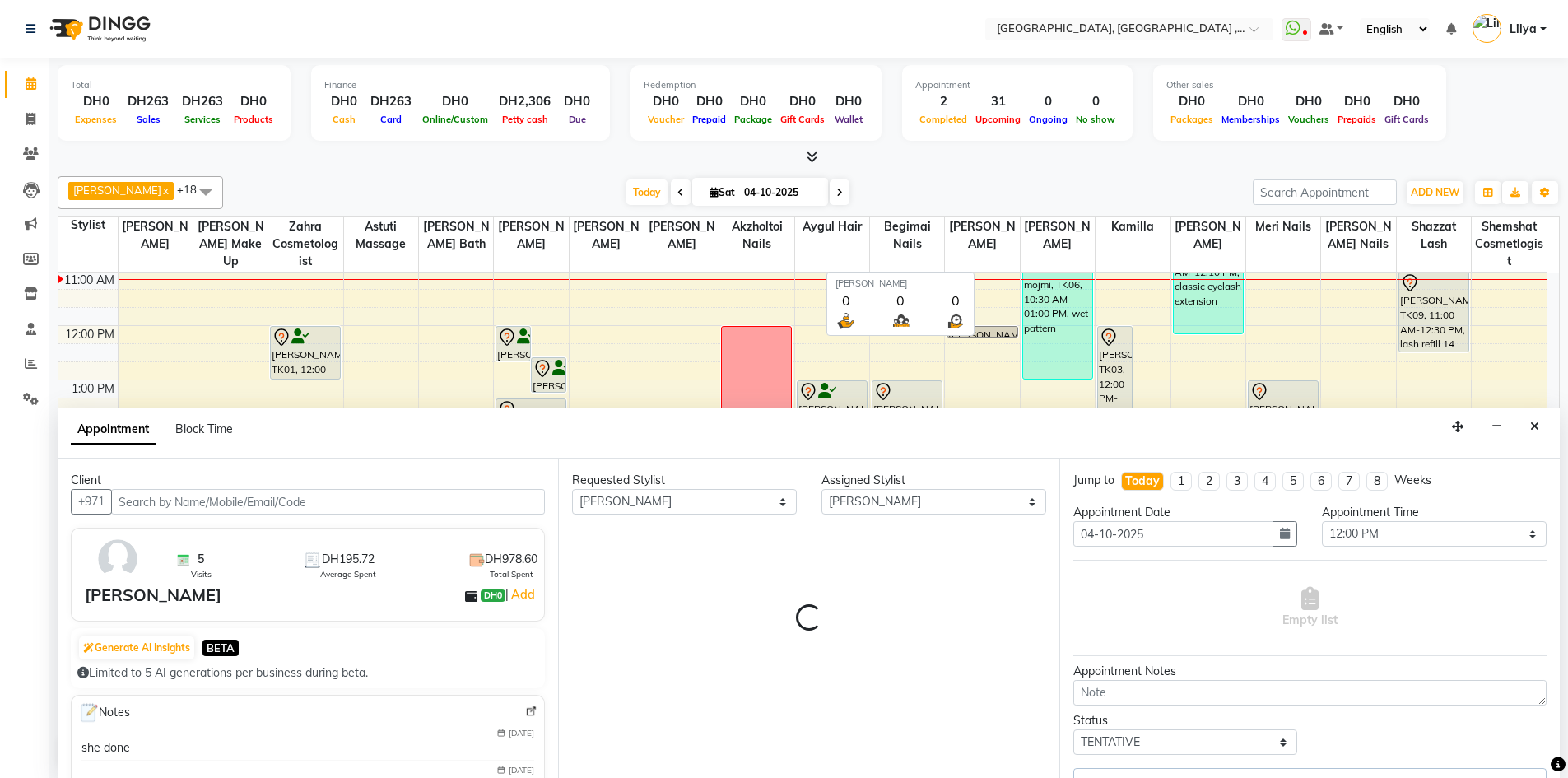
select select "1566"
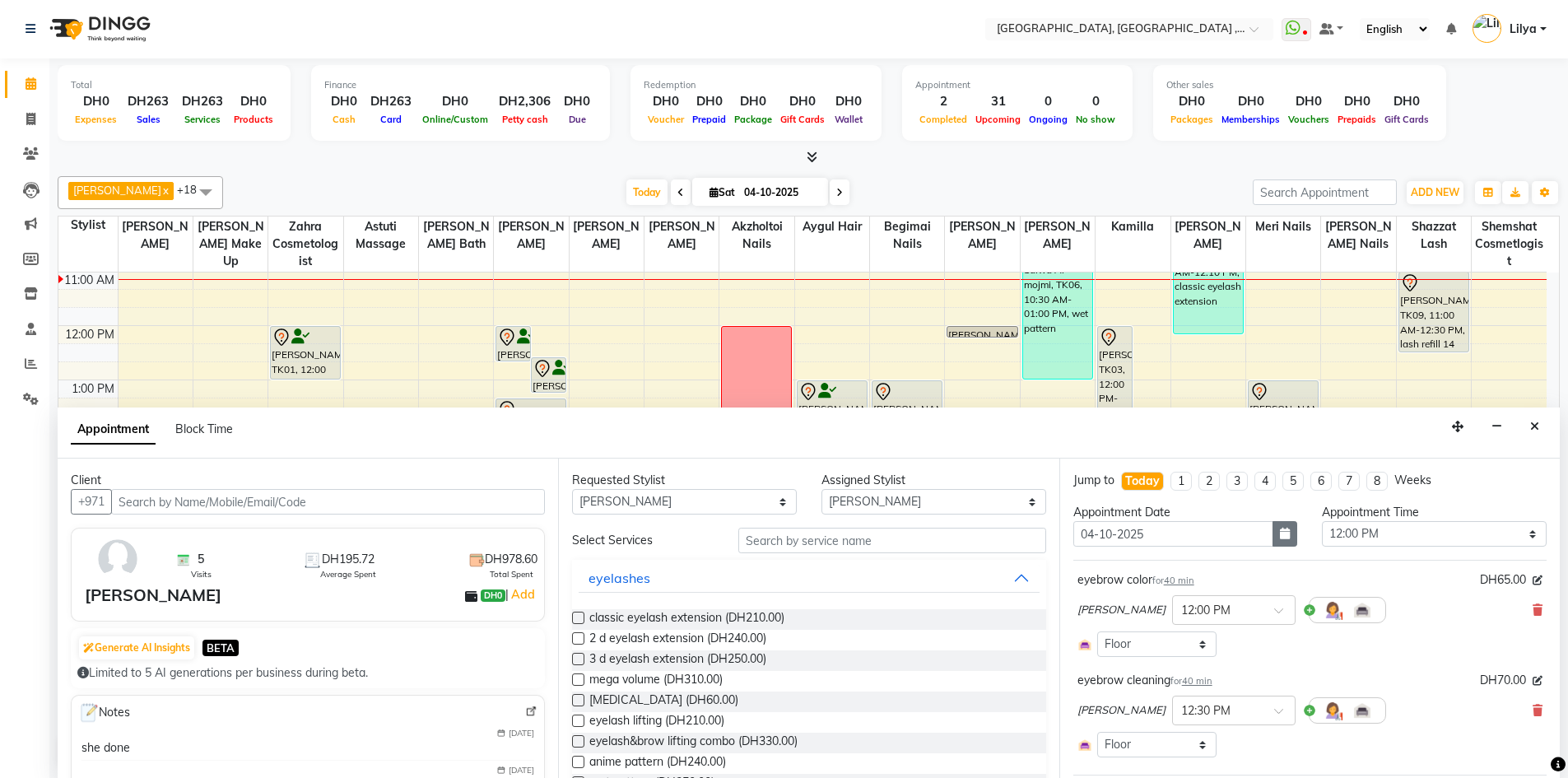
click at [1279, 534] on icon "button" at bounding box center [1284, 533] width 10 height 11
click at [1241, 622] on div "5" at bounding box center [1248, 619] width 26 height 26
type input "05-10-2025"
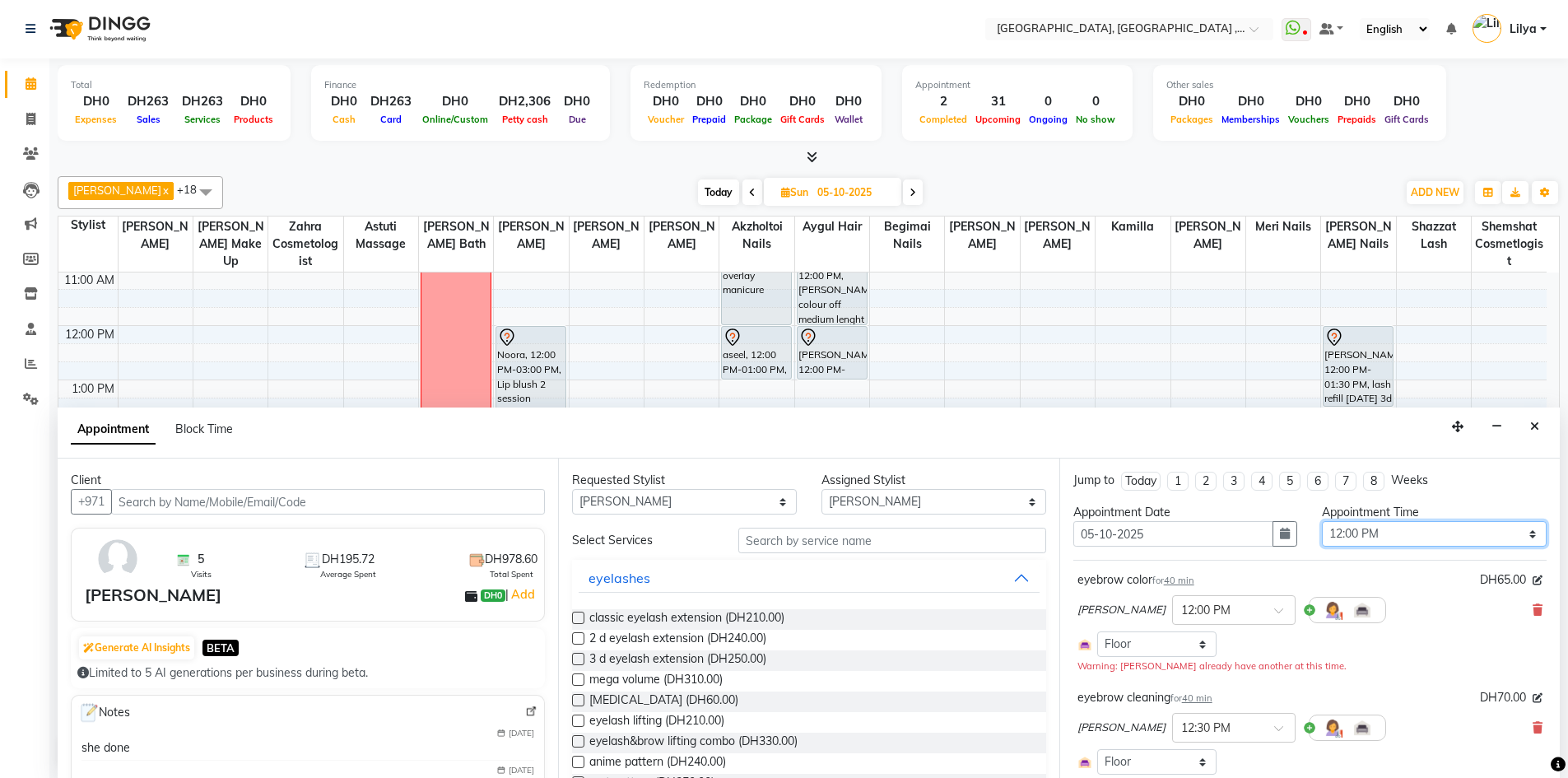
click at [1423, 534] on select "Select 10:00 AM 10:15 AM 10:30 AM 10:45 AM 11:00 AM 11:15 AM 11:30 AM 11:45 AM …" at bounding box center [1434, 533] width 224 height 26
select select "960"
click at [1322, 521] on select "Select 10:00 AM 10:15 AM 10:30 AM 10:45 AM 11:00 AM 11:15 AM 11:30 AM 11:45 AM …" at bounding box center [1434, 533] width 224 height 26
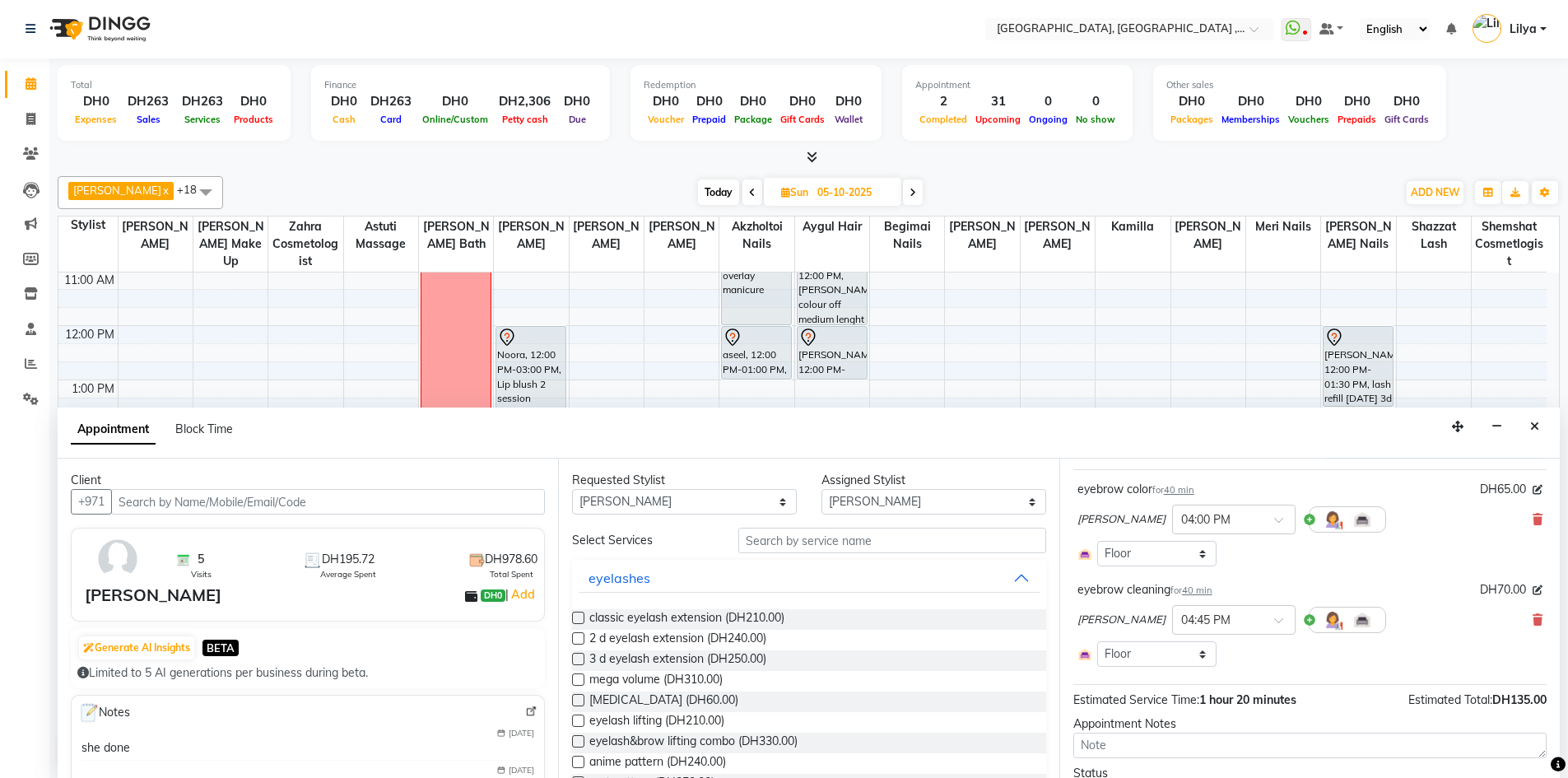
scroll to position [176, 0]
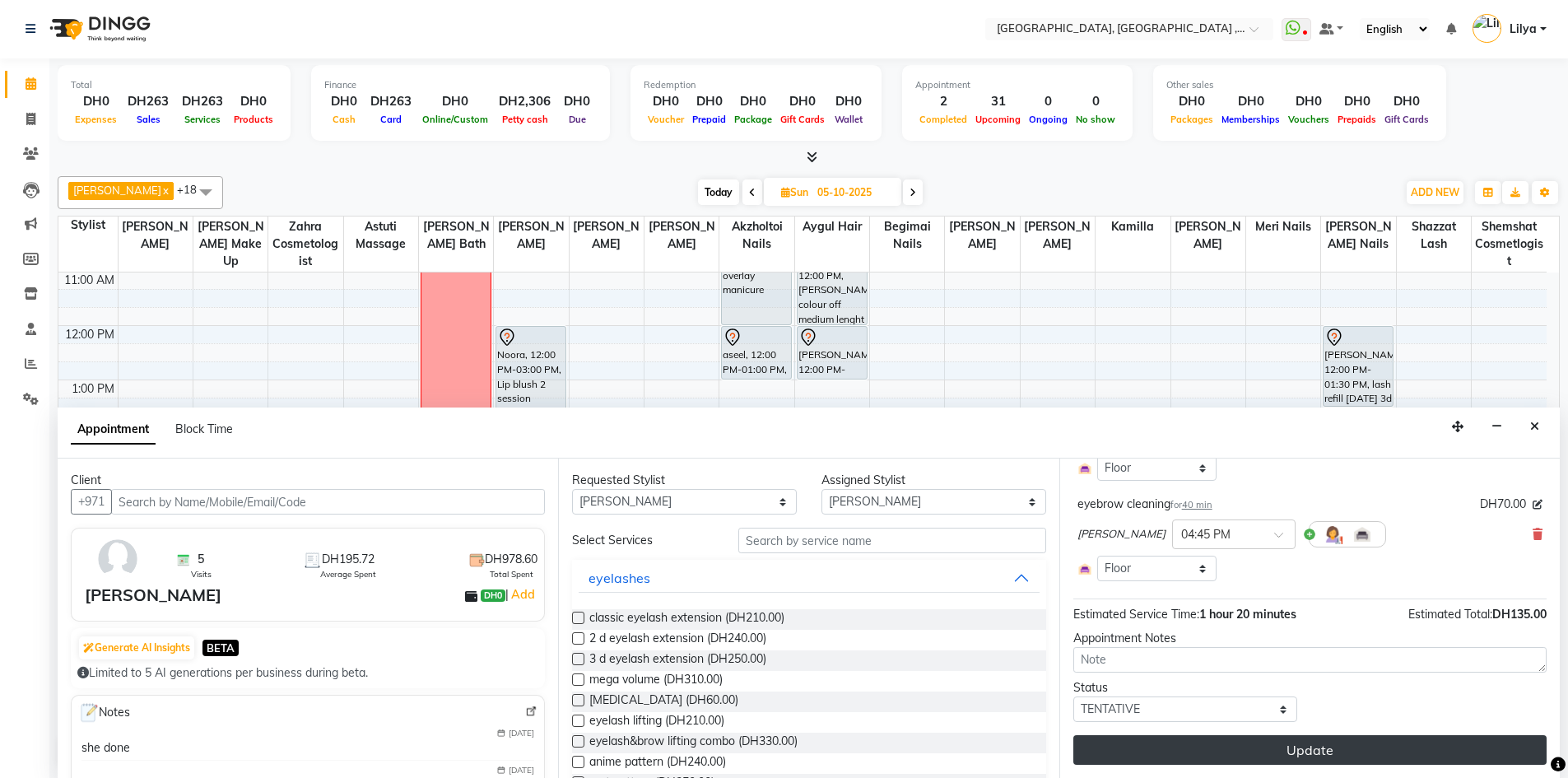
click at [1383, 737] on button "Update" at bounding box center [1309, 750] width 473 height 30
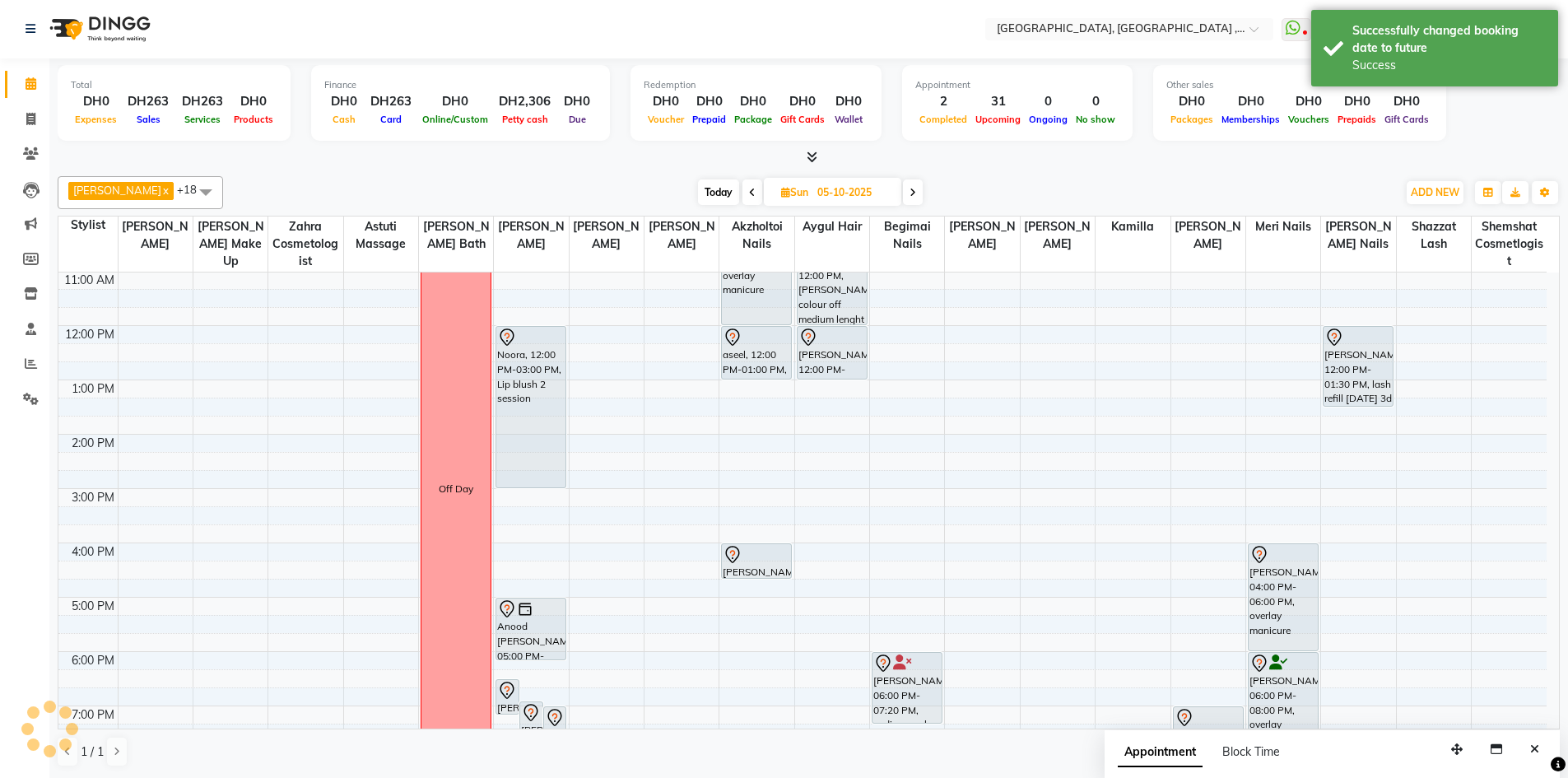
scroll to position [0, 0]
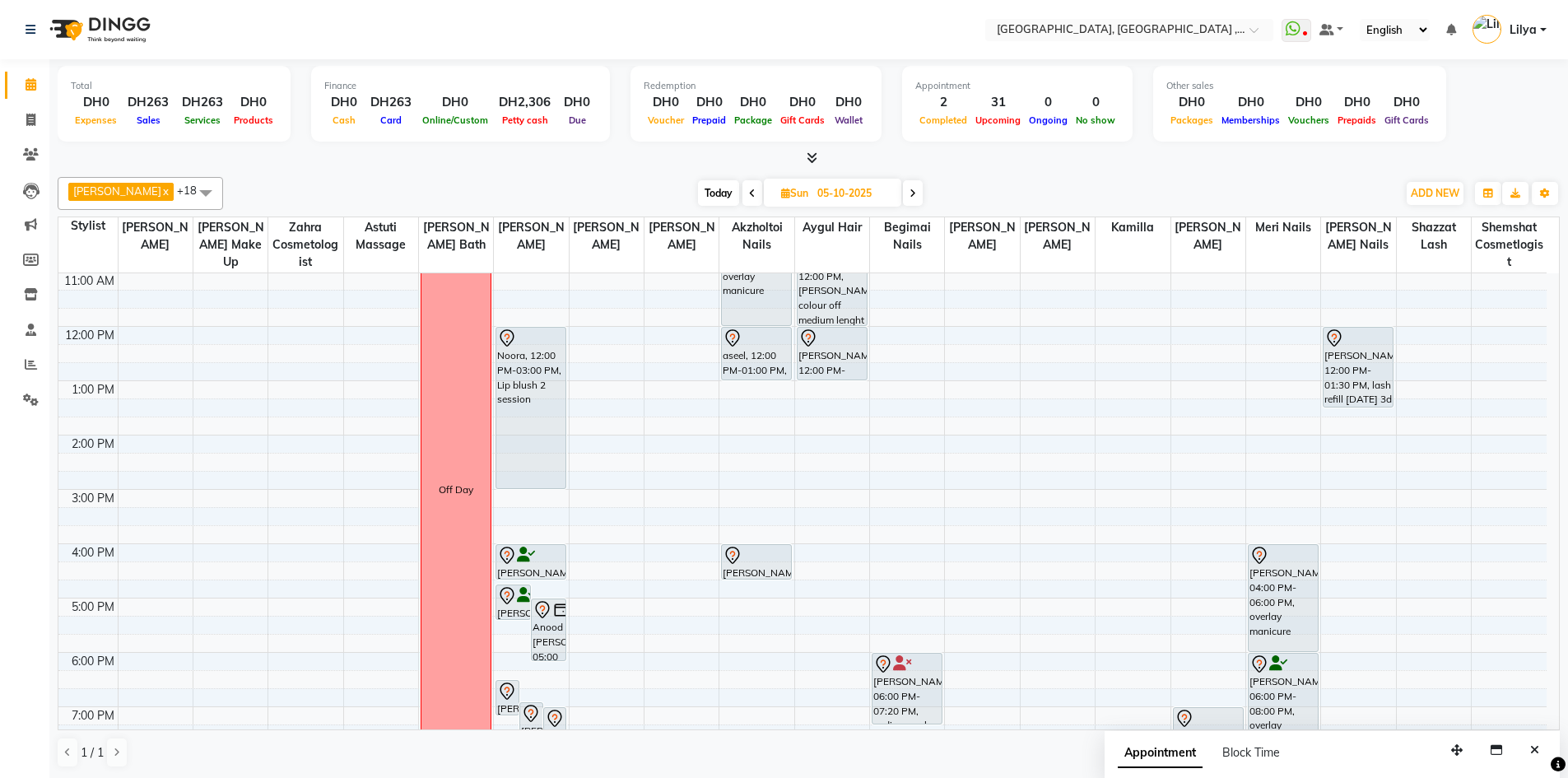
click at [715, 193] on span "Today" at bounding box center [718, 193] width 41 height 26
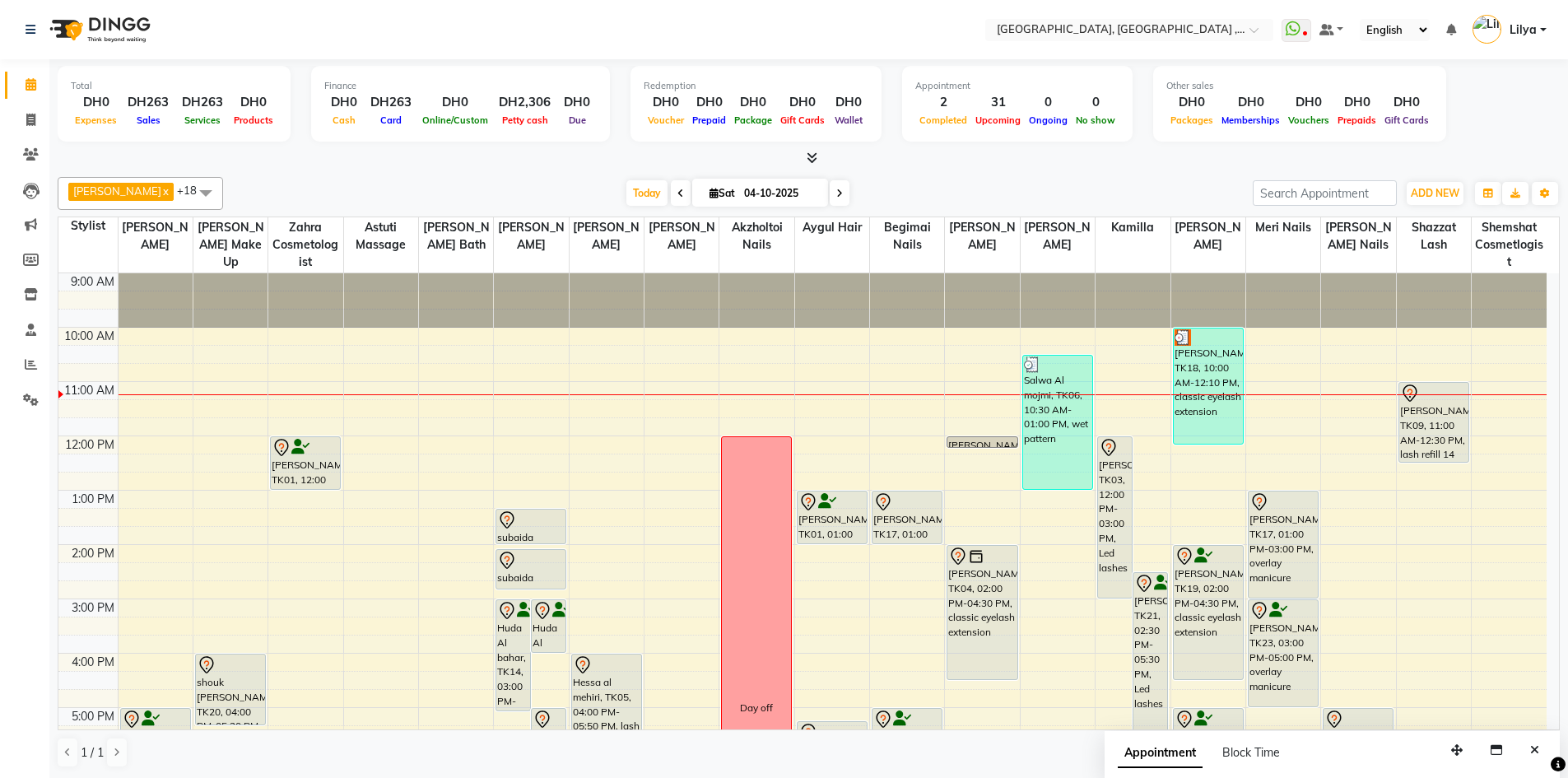
click at [848, 198] on span at bounding box center [840, 193] width 19 height 26
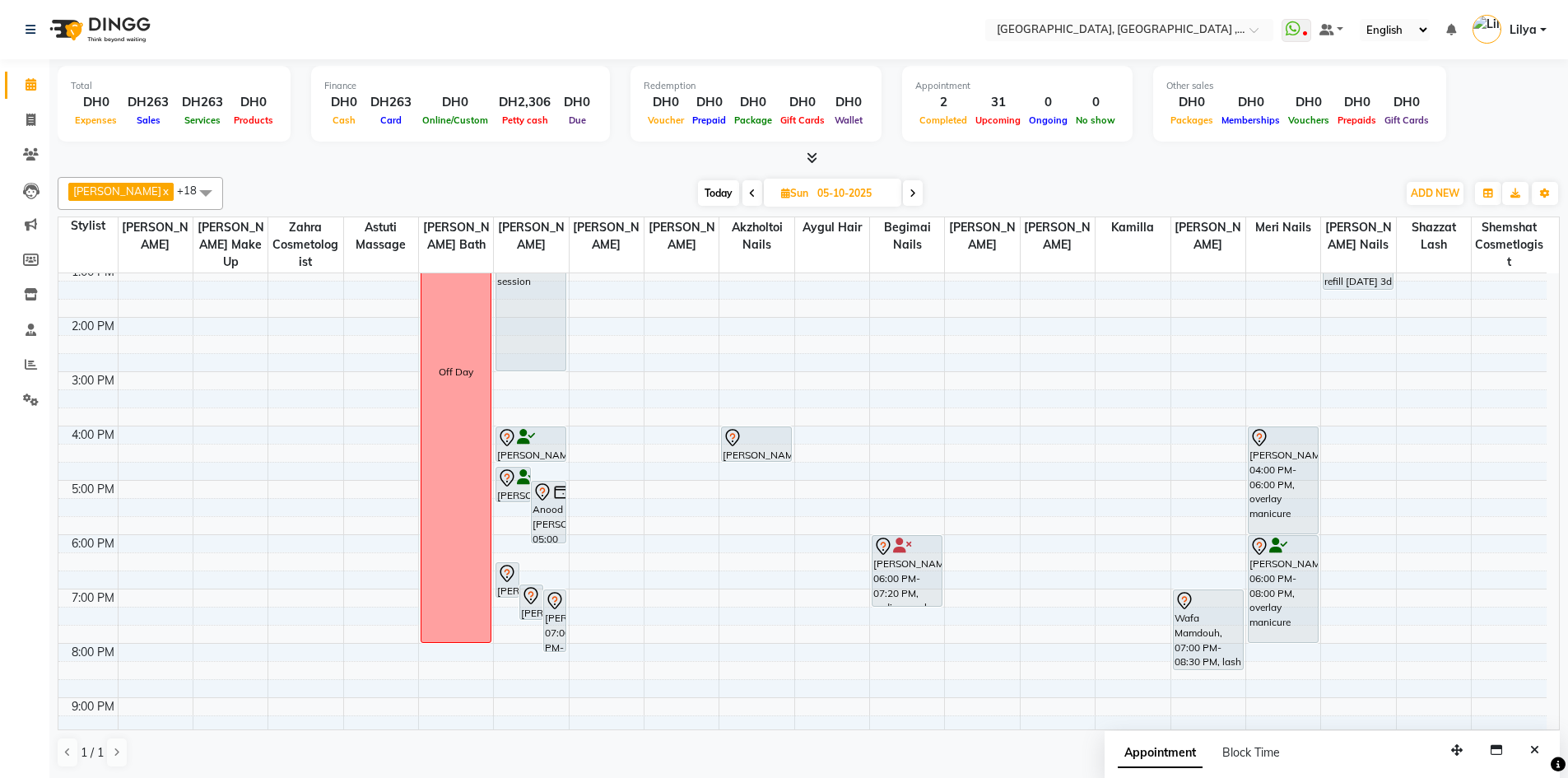
scroll to position [247, 0]
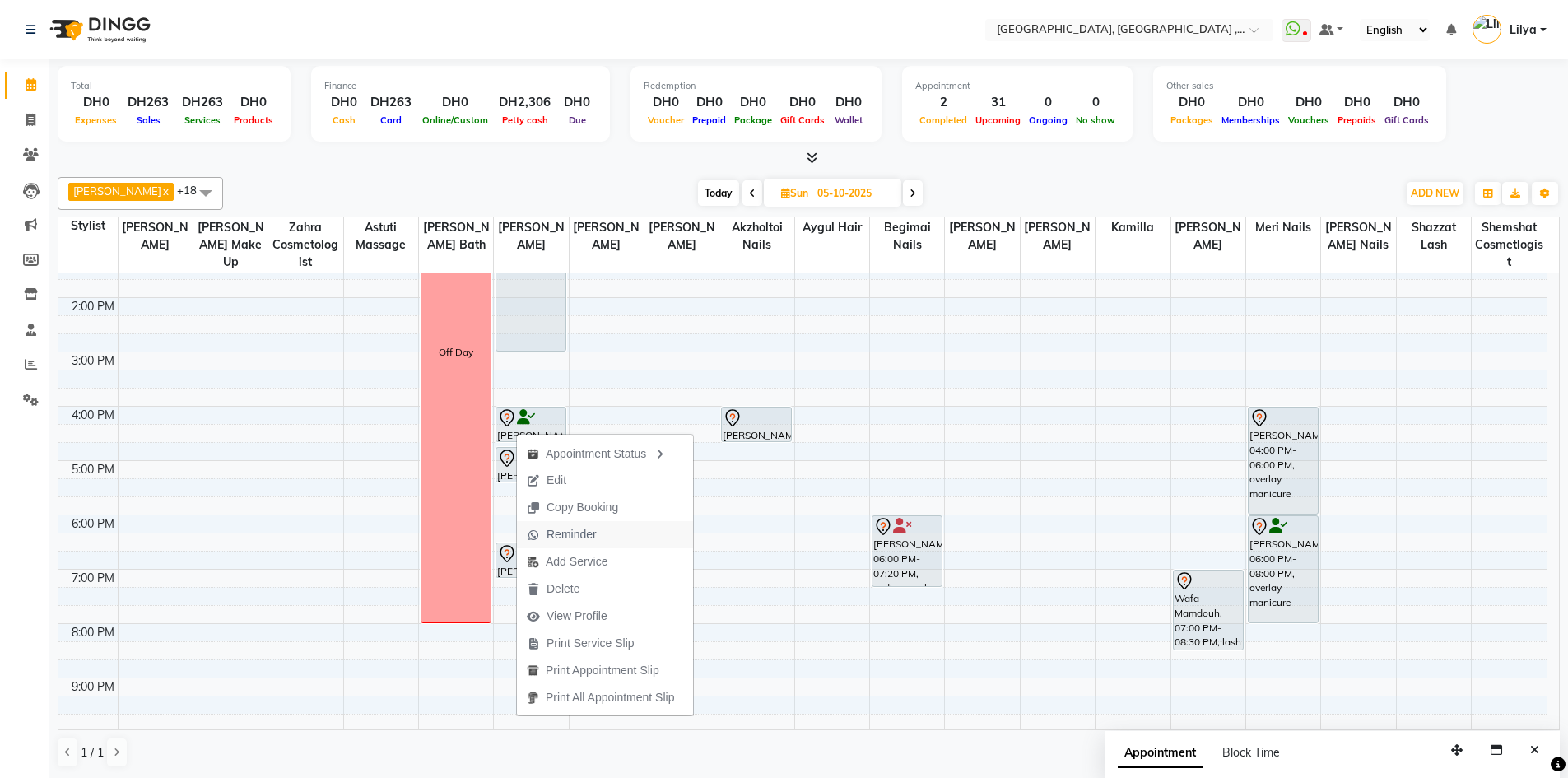
click at [577, 534] on span "Reminder" at bounding box center [571, 535] width 50 height 18
click at [584, 563] on span "Reminder" at bounding box center [561, 565] width 50 height 18
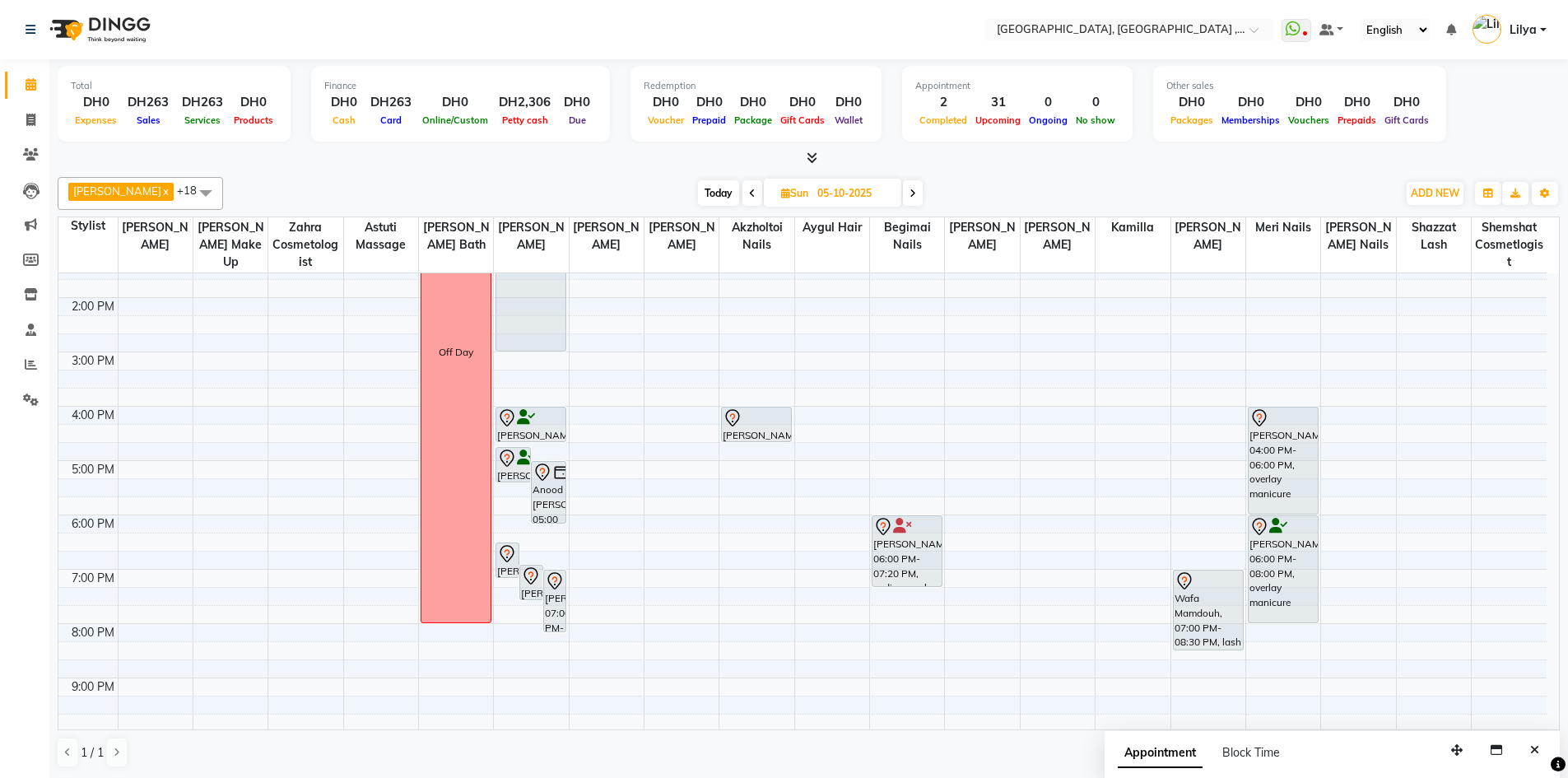
click at [724, 194] on span "Today" at bounding box center [718, 193] width 41 height 26
type input "04-10-2025"
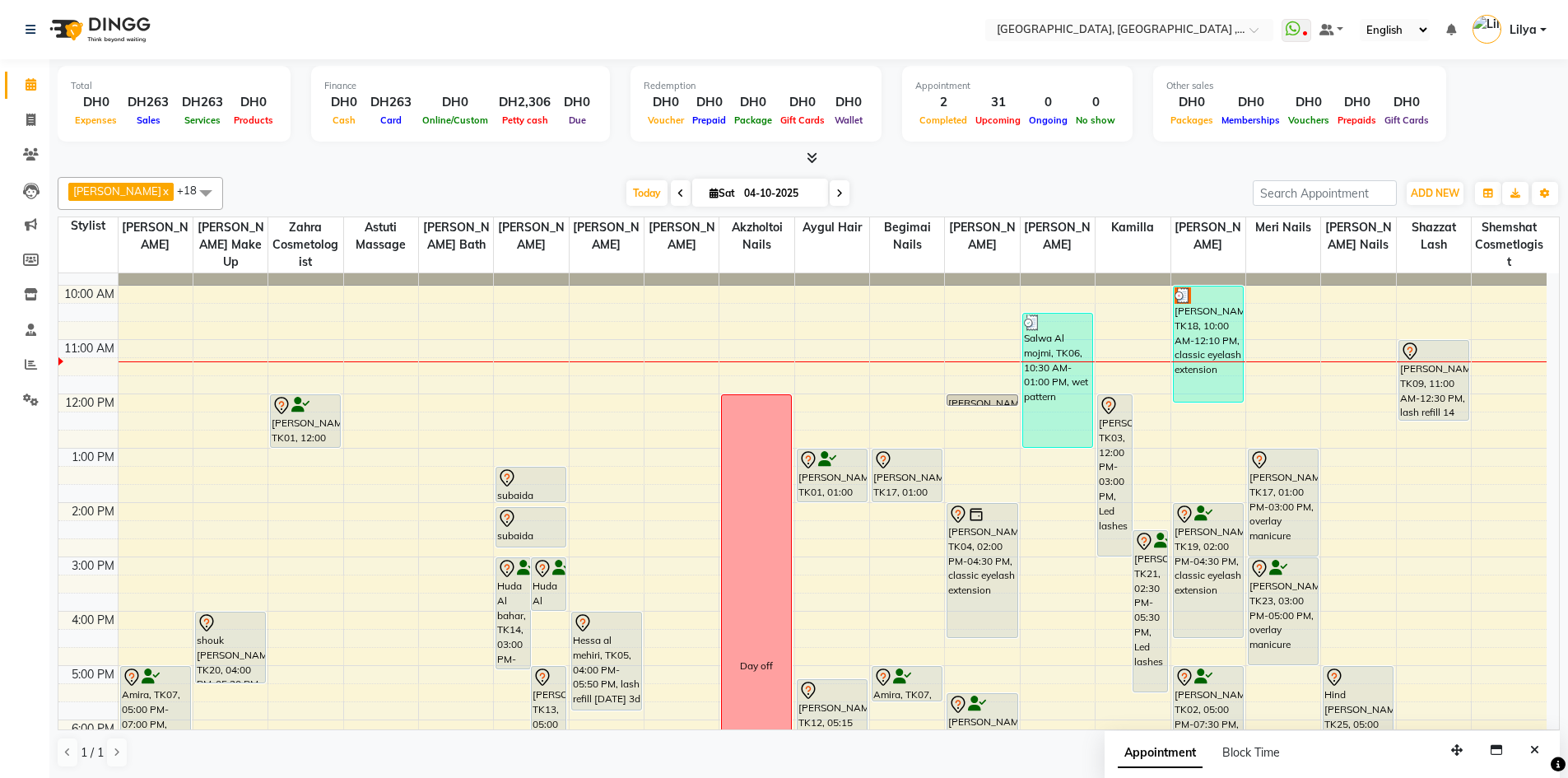
scroll to position [0, 0]
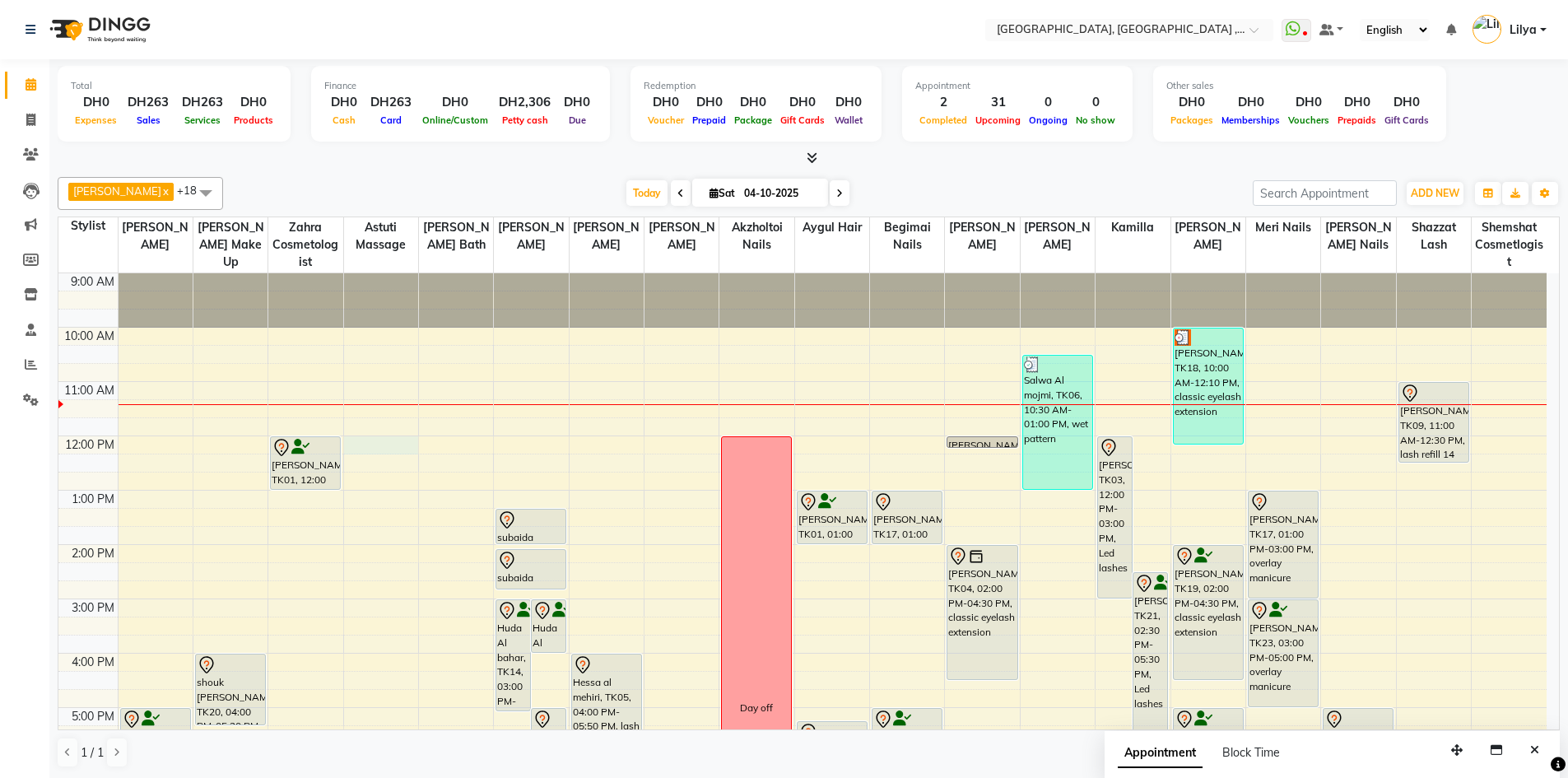
click at [391, 446] on div "9:00 AM 10:00 AM 11:00 AM 12:00 PM 1:00 PM 2:00 PM 3:00 PM 4:00 PM 5:00 PM 6:00…" at bounding box center [802, 680] width 1488 height 814
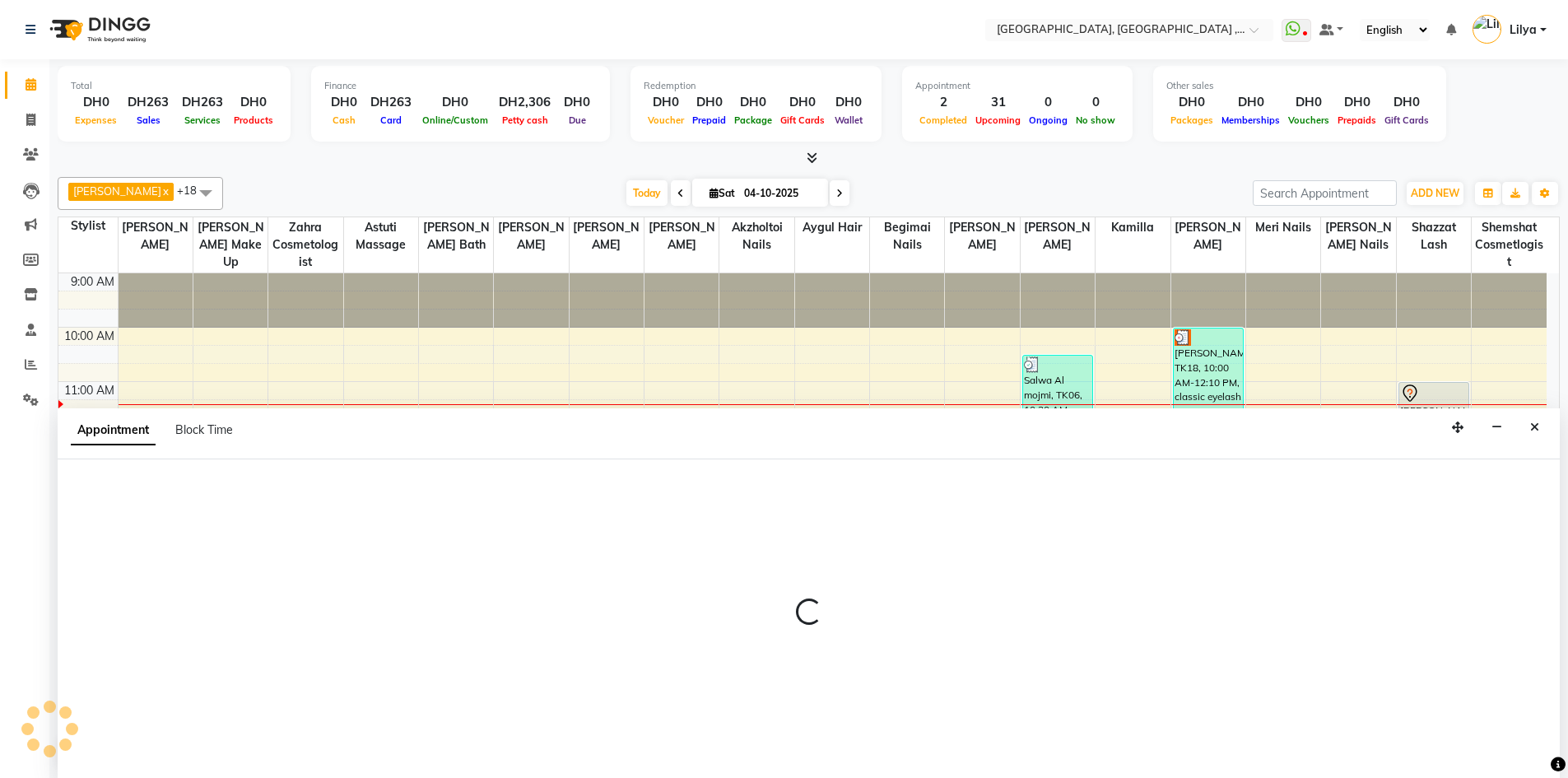
scroll to position [1, 0]
select select "34258"
select select "720"
select select "tentative"
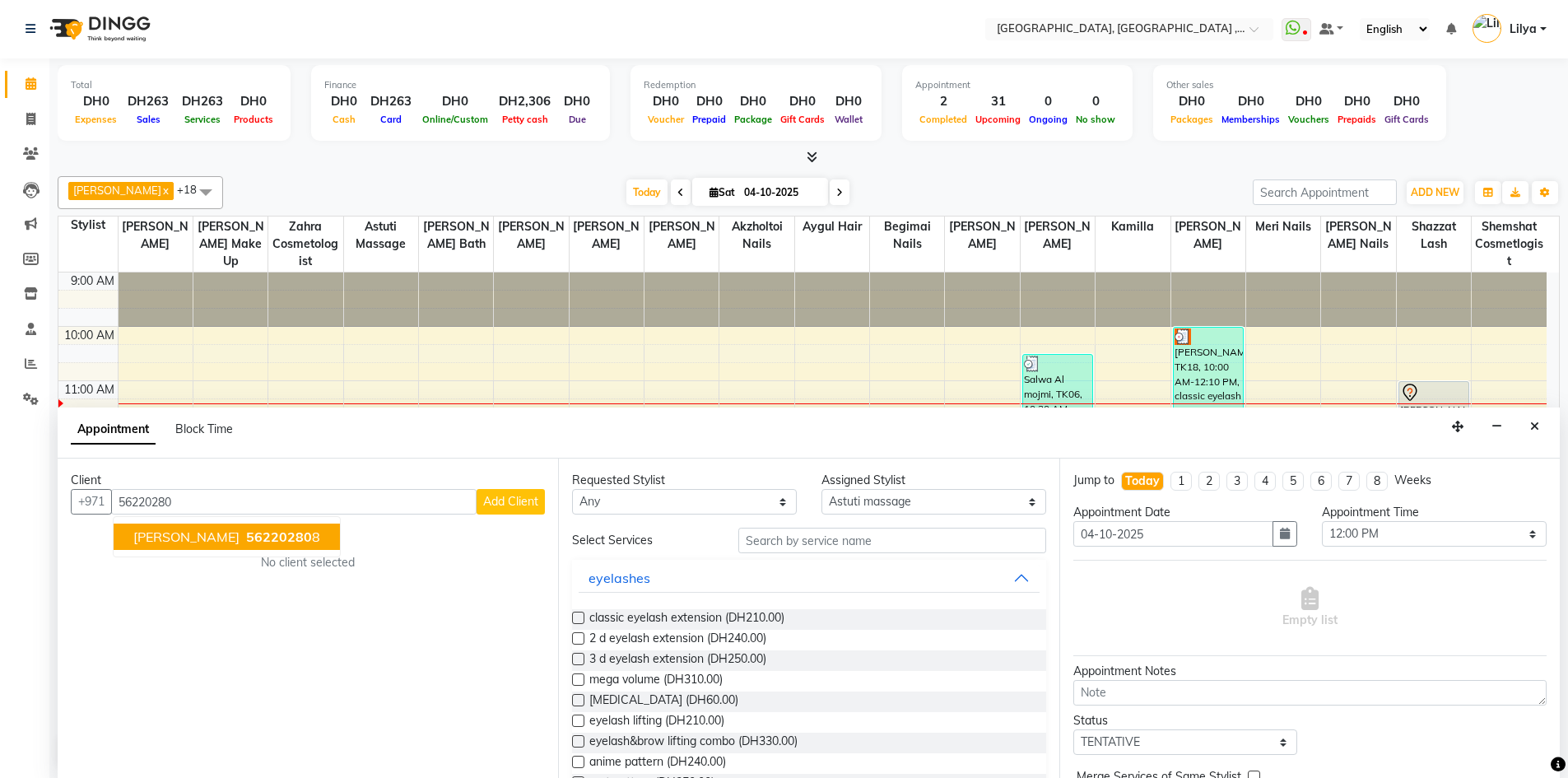
click at [173, 547] on button "Tonya 56220280 8" at bounding box center [227, 537] width 226 height 26
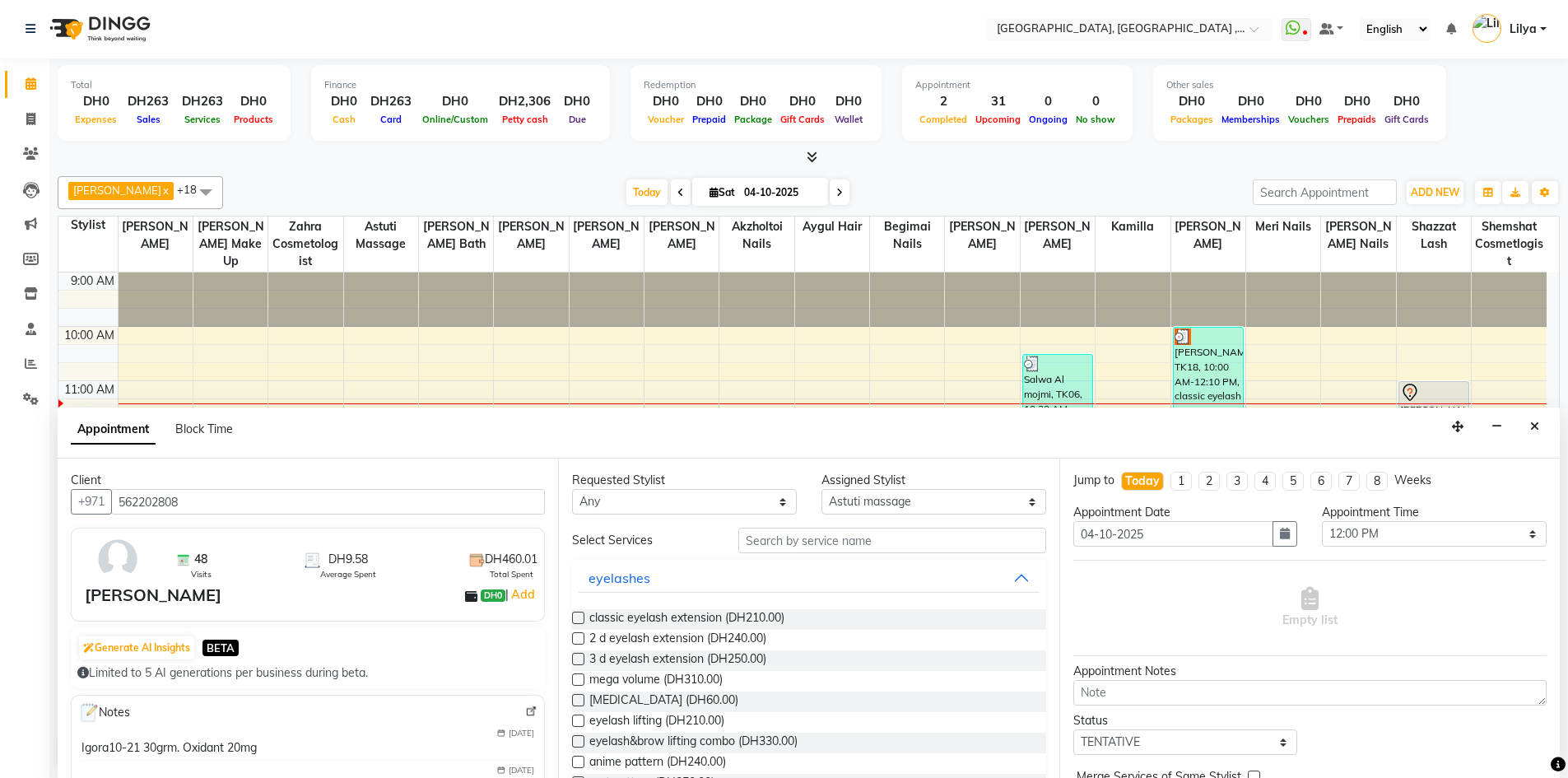
type input "562202808"
click at [783, 533] on input "text" at bounding box center [892, 540] width 308 height 26
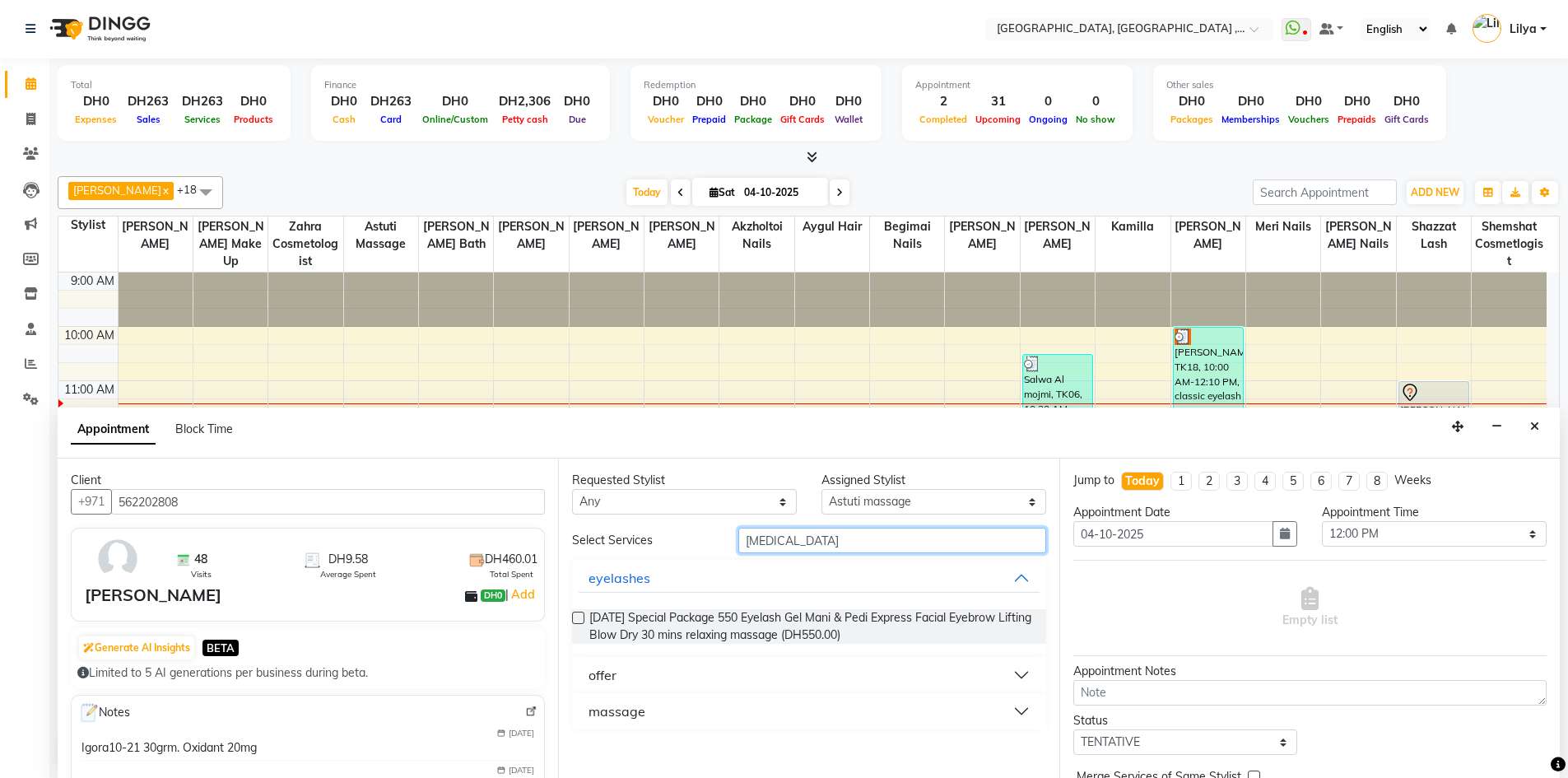
type input "rela"
click at [1017, 712] on button "massage" at bounding box center [808, 712] width 460 height 30
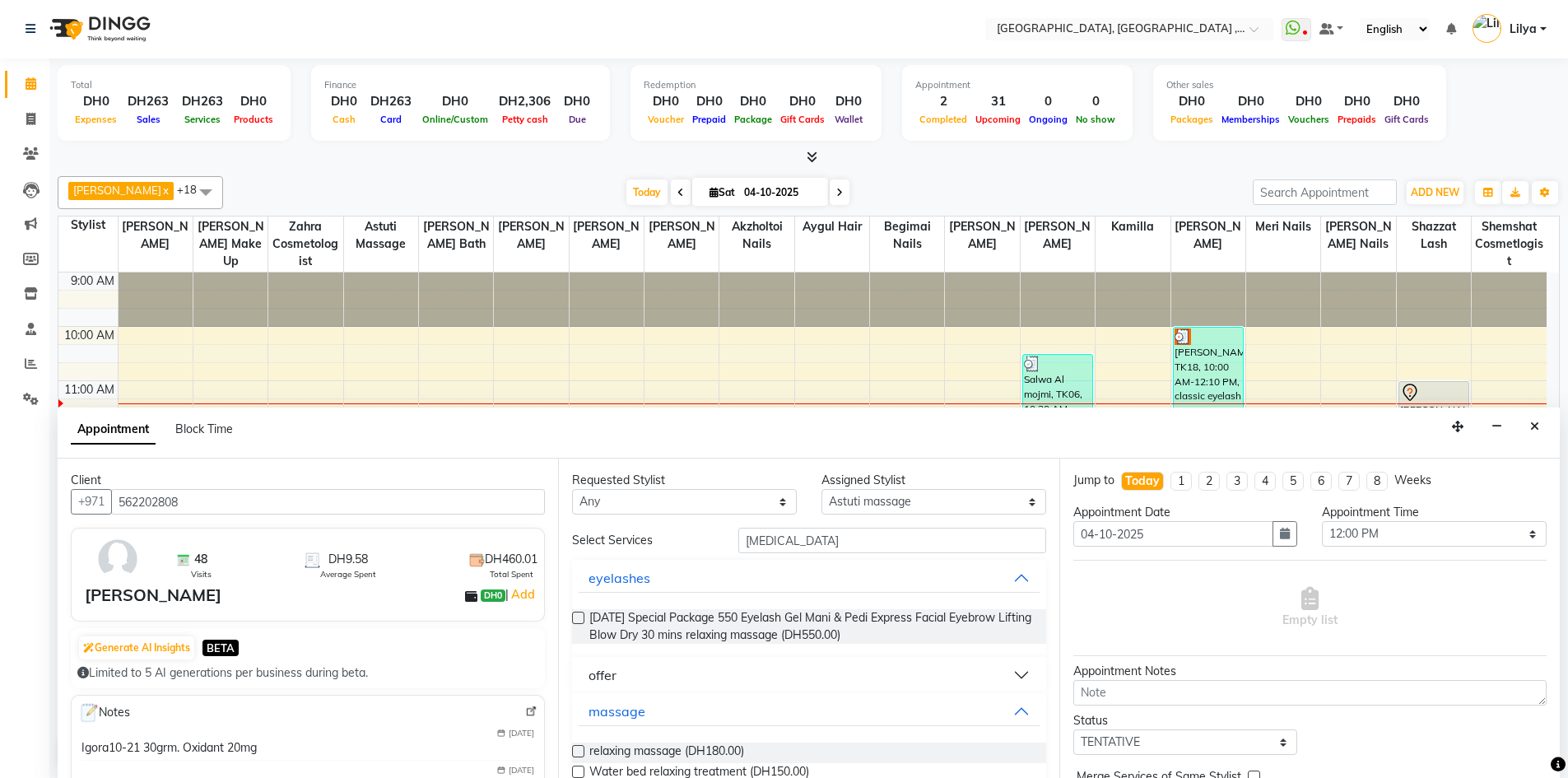
click at [576, 753] on label at bounding box center [578, 752] width 12 height 12
click at [576, 753] on input "checkbox" at bounding box center [577, 752] width 11 height 11
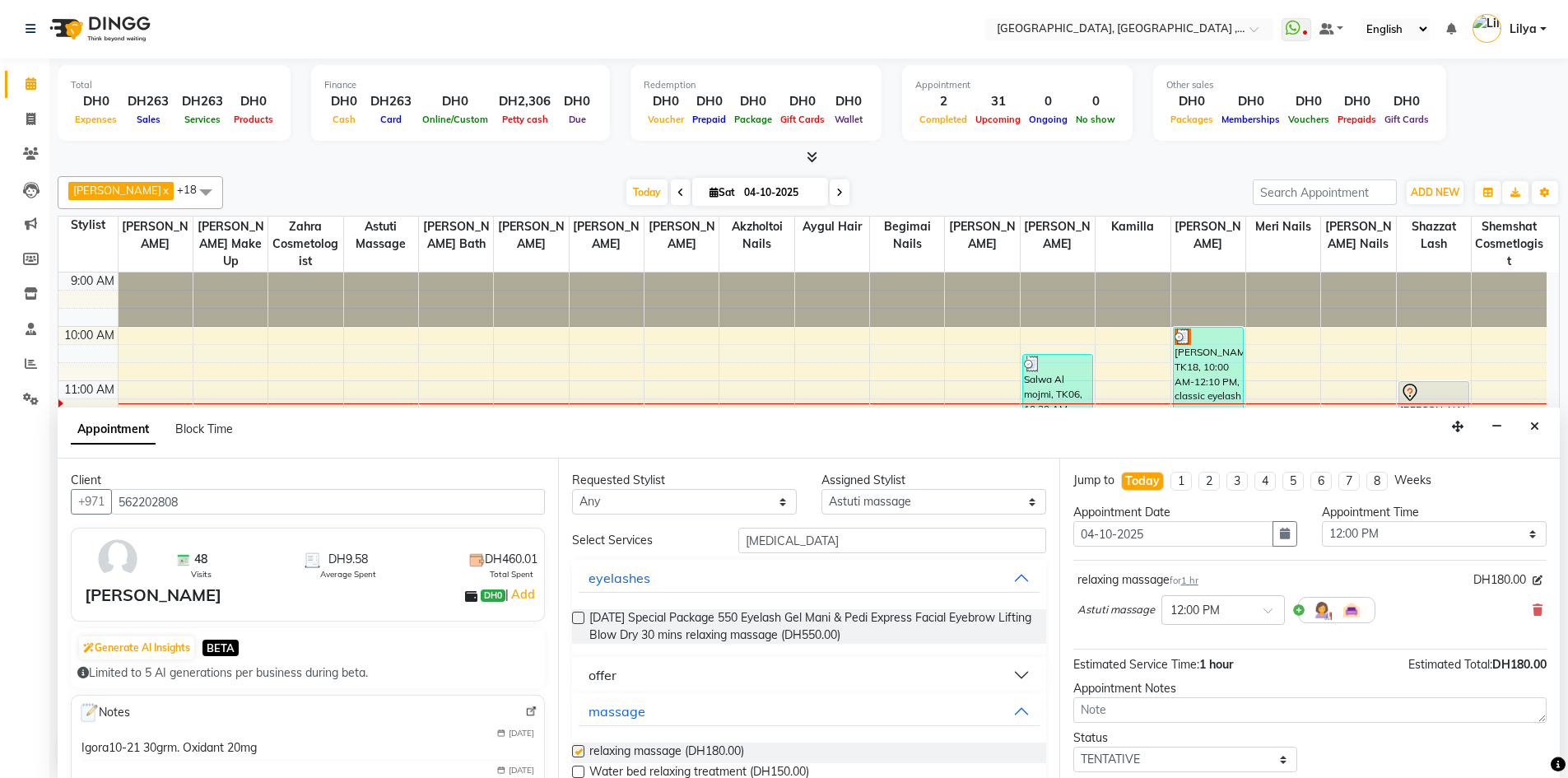
checkbox input "false"
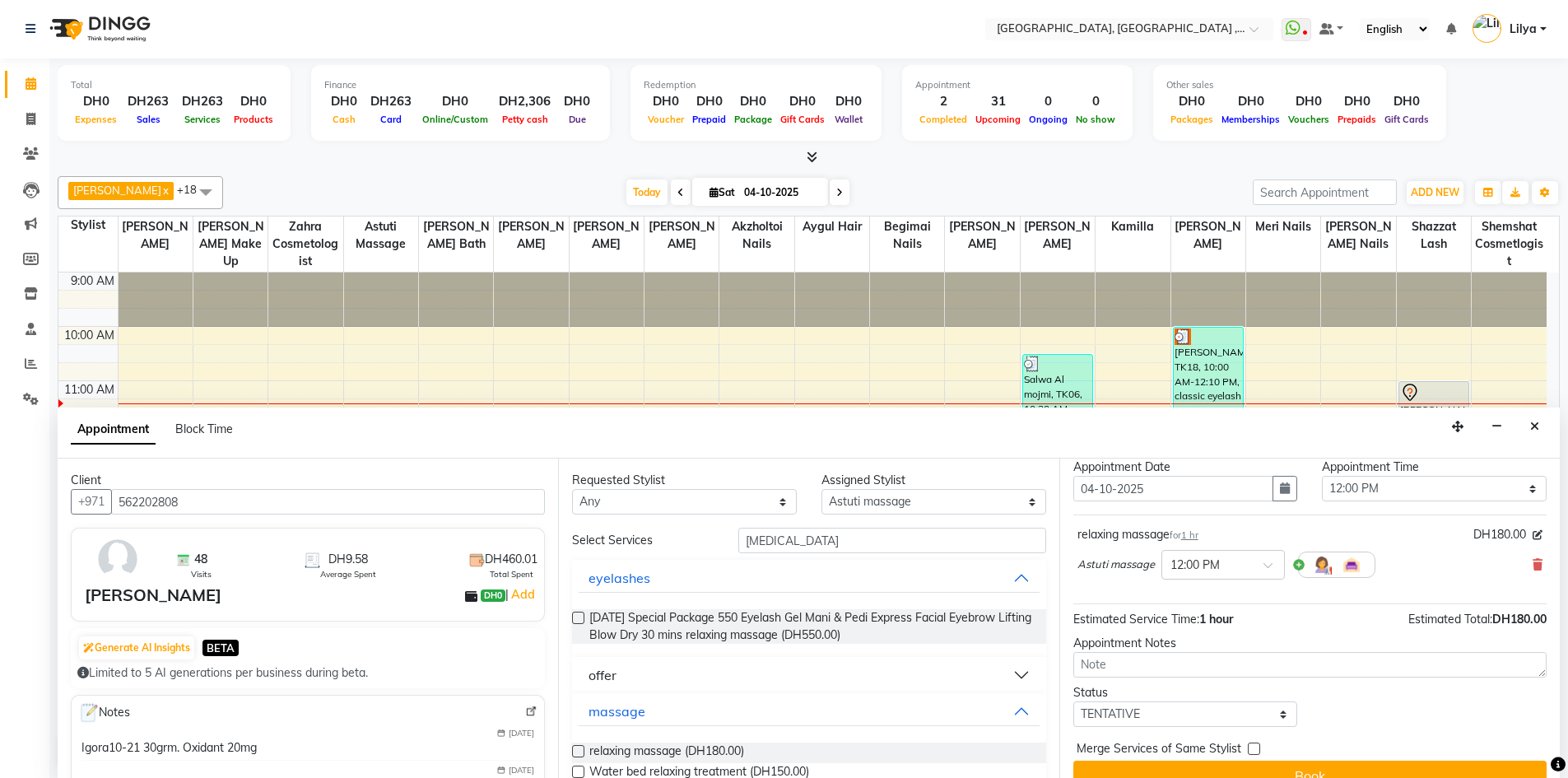
scroll to position [71, 0]
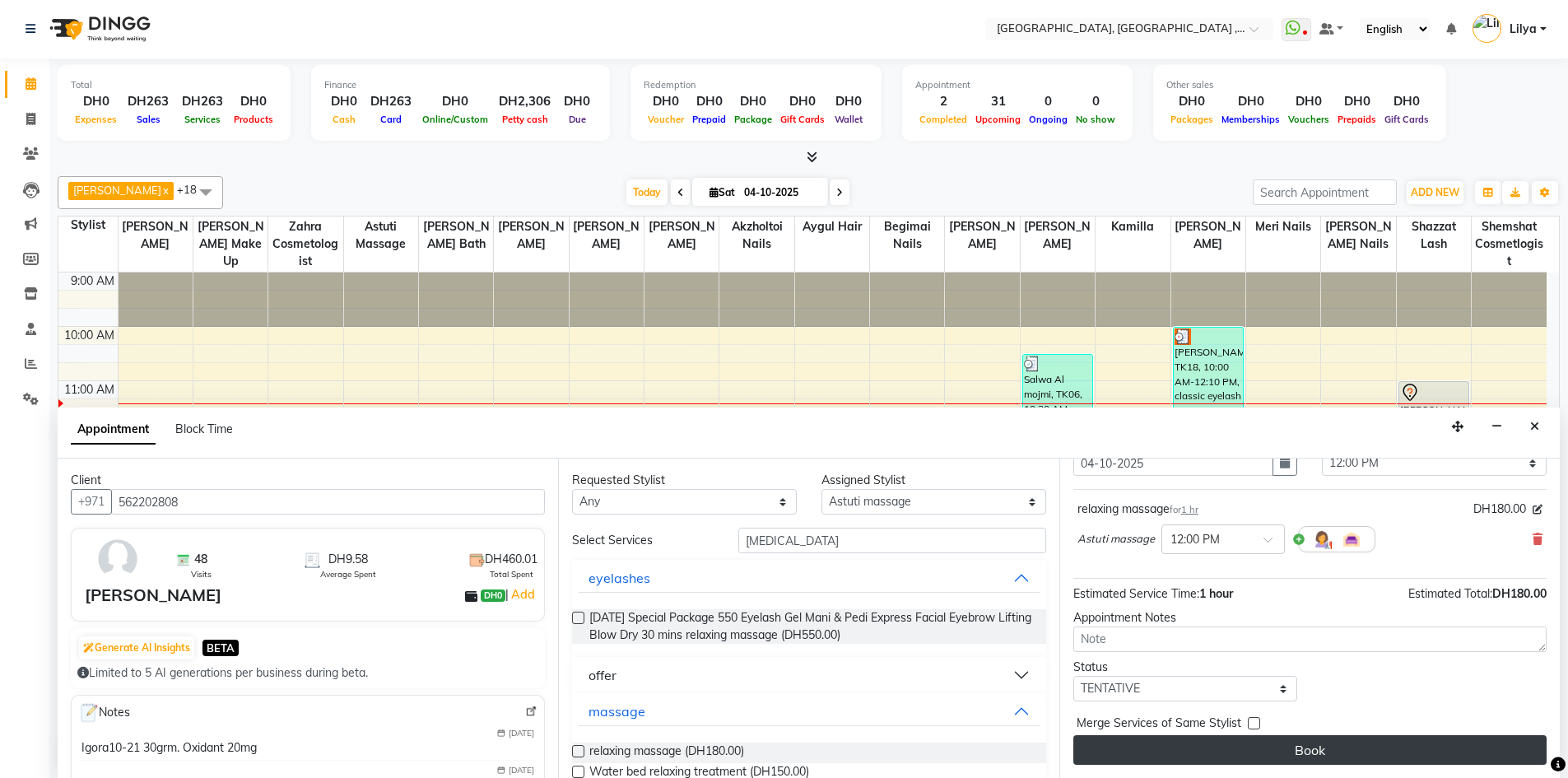
click at [1353, 743] on button "Book" at bounding box center [1309, 750] width 473 height 30
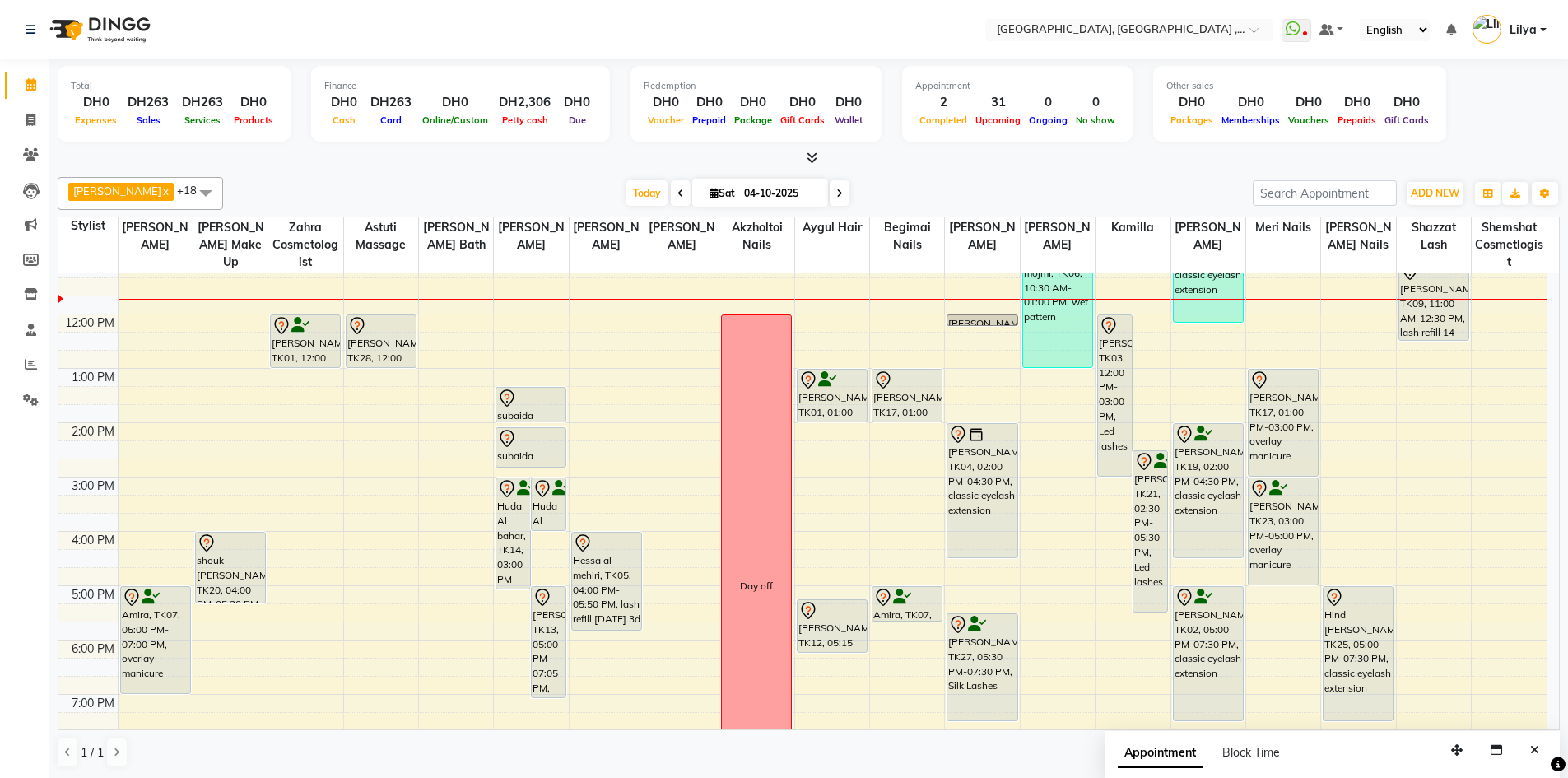
scroll to position [82, 0]
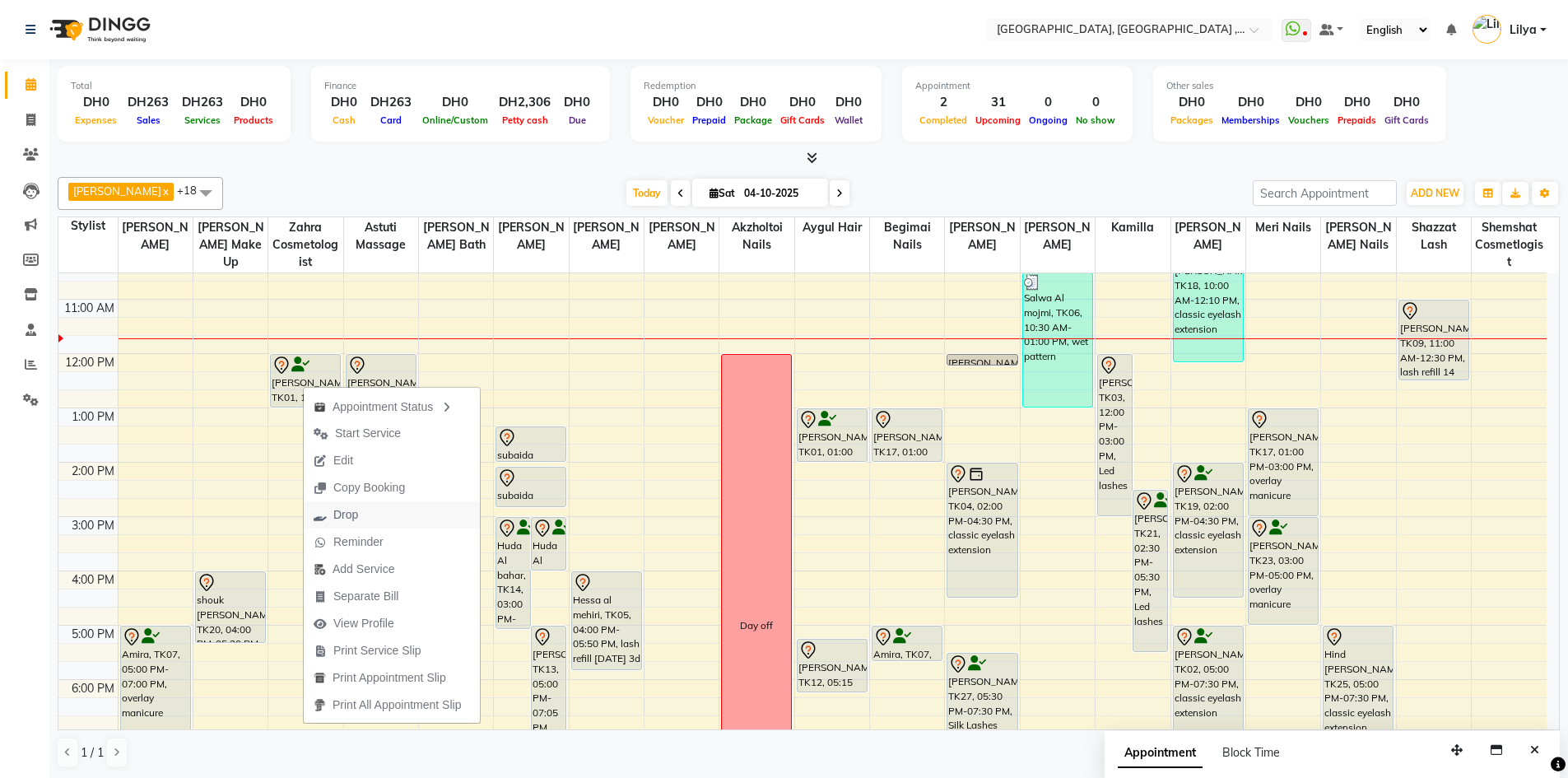
click at [396, 514] on button "Drop" at bounding box center [391, 515] width 176 height 27
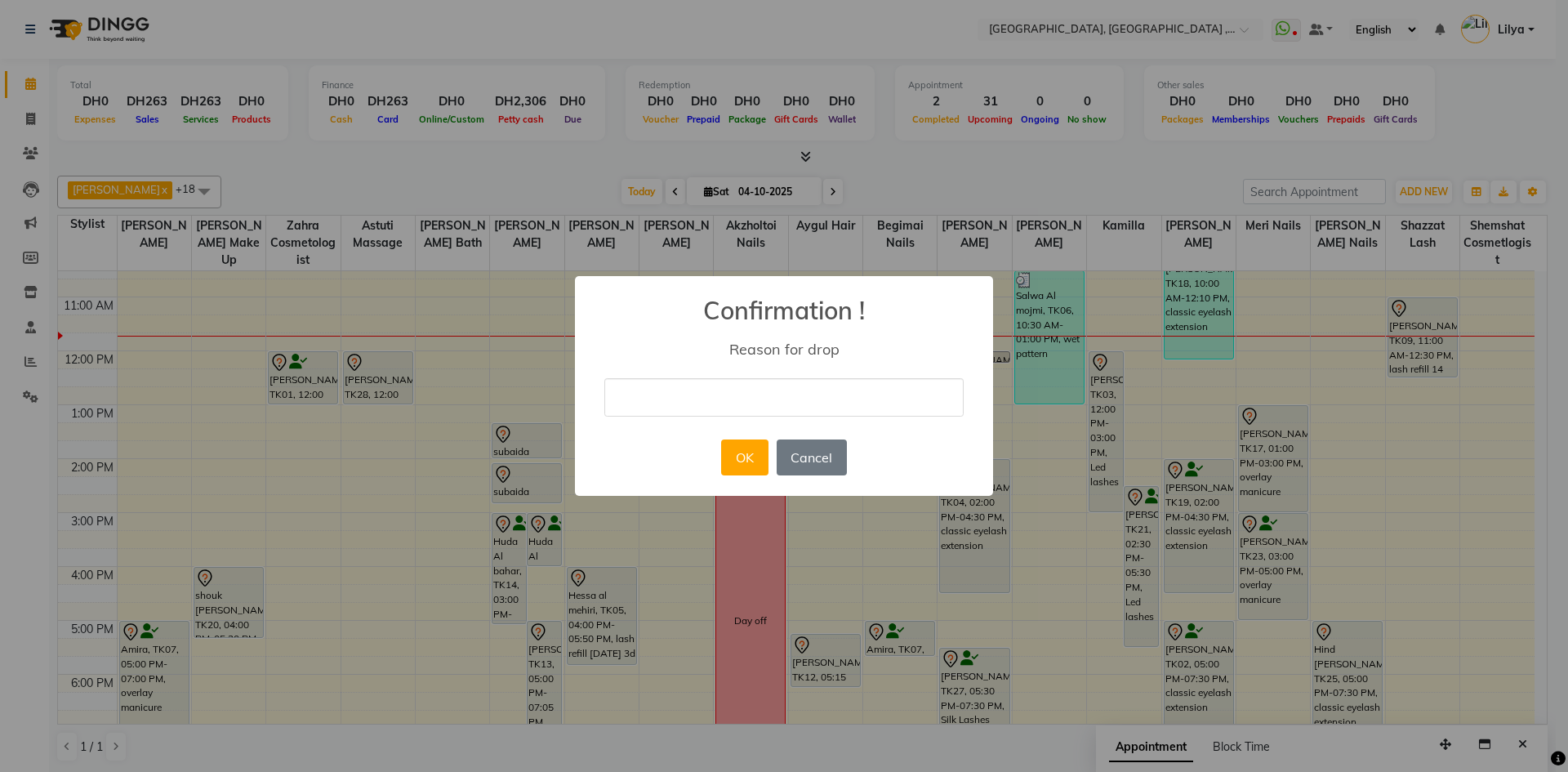
click at [660, 386] on input "text" at bounding box center [784, 398] width 359 height 39
type input "CANCLE"
click at [745, 463] on button "OK" at bounding box center [744, 457] width 46 height 36
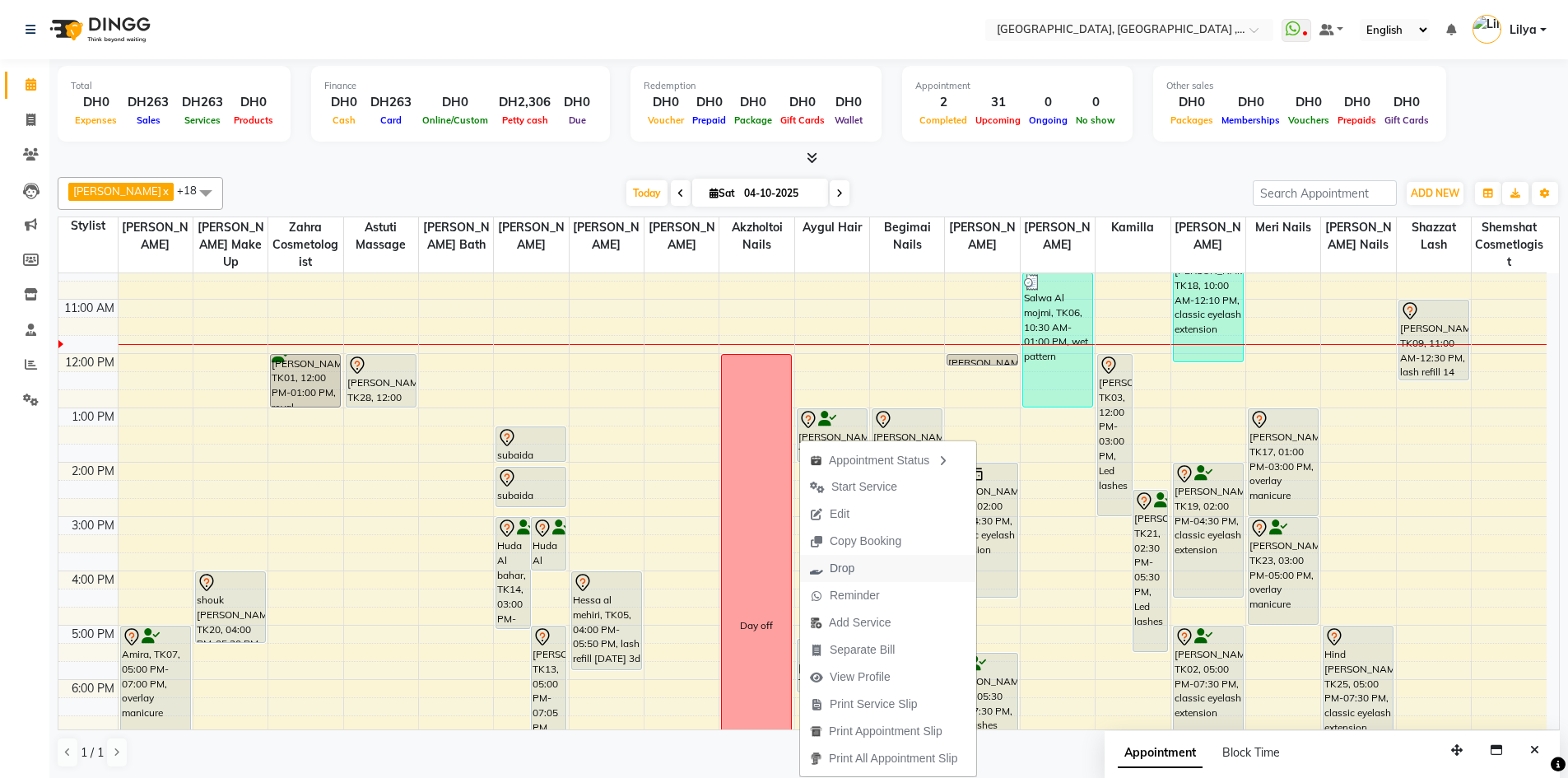
click at [841, 565] on span "Drop" at bounding box center [842, 569] width 25 height 18
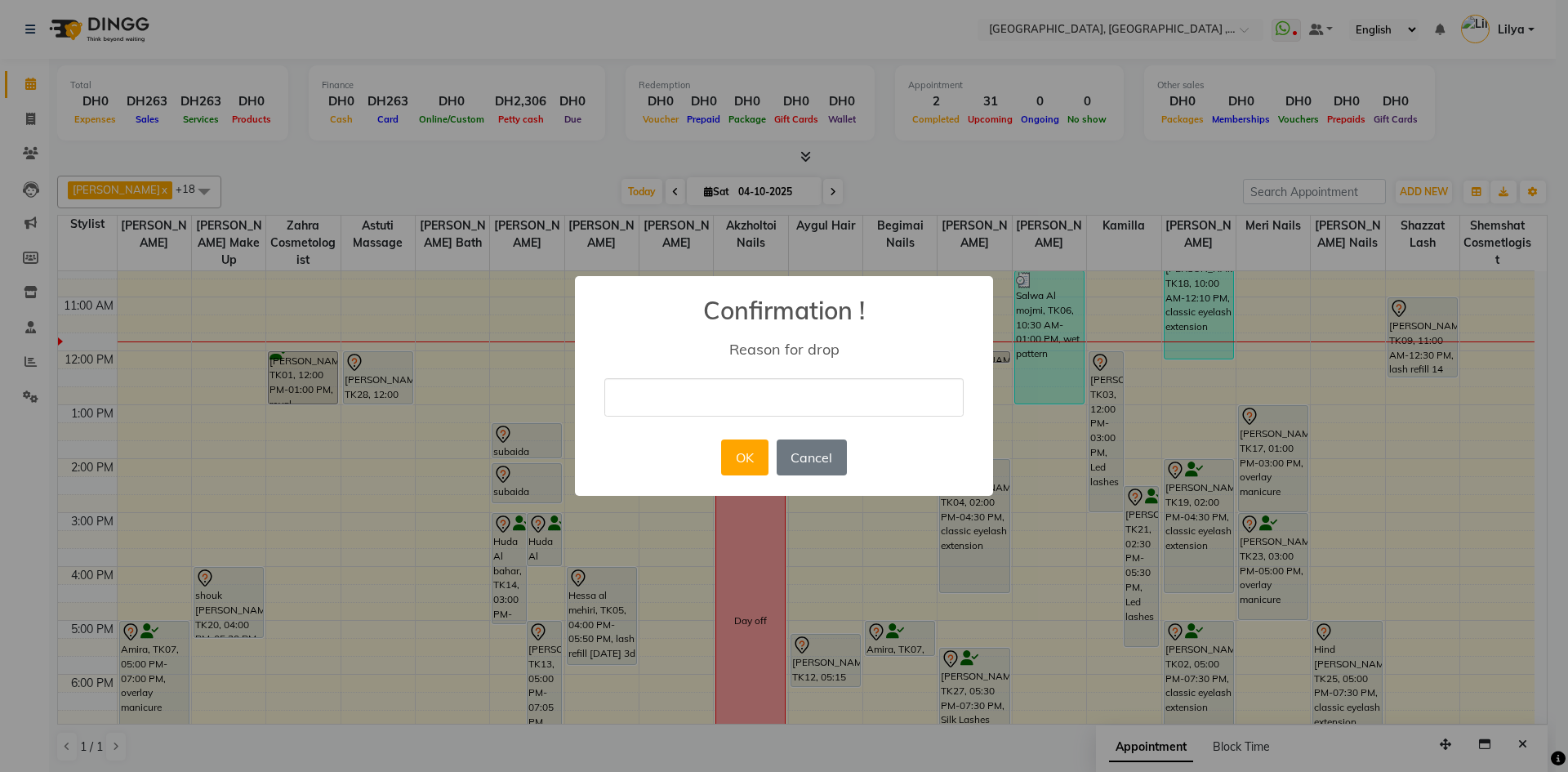
click at [695, 407] on input "text" at bounding box center [784, 398] width 359 height 39
type input "CANCLE"
click at [747, 452] on button "OK" at bounding box center [744, 457] width 46 height 36
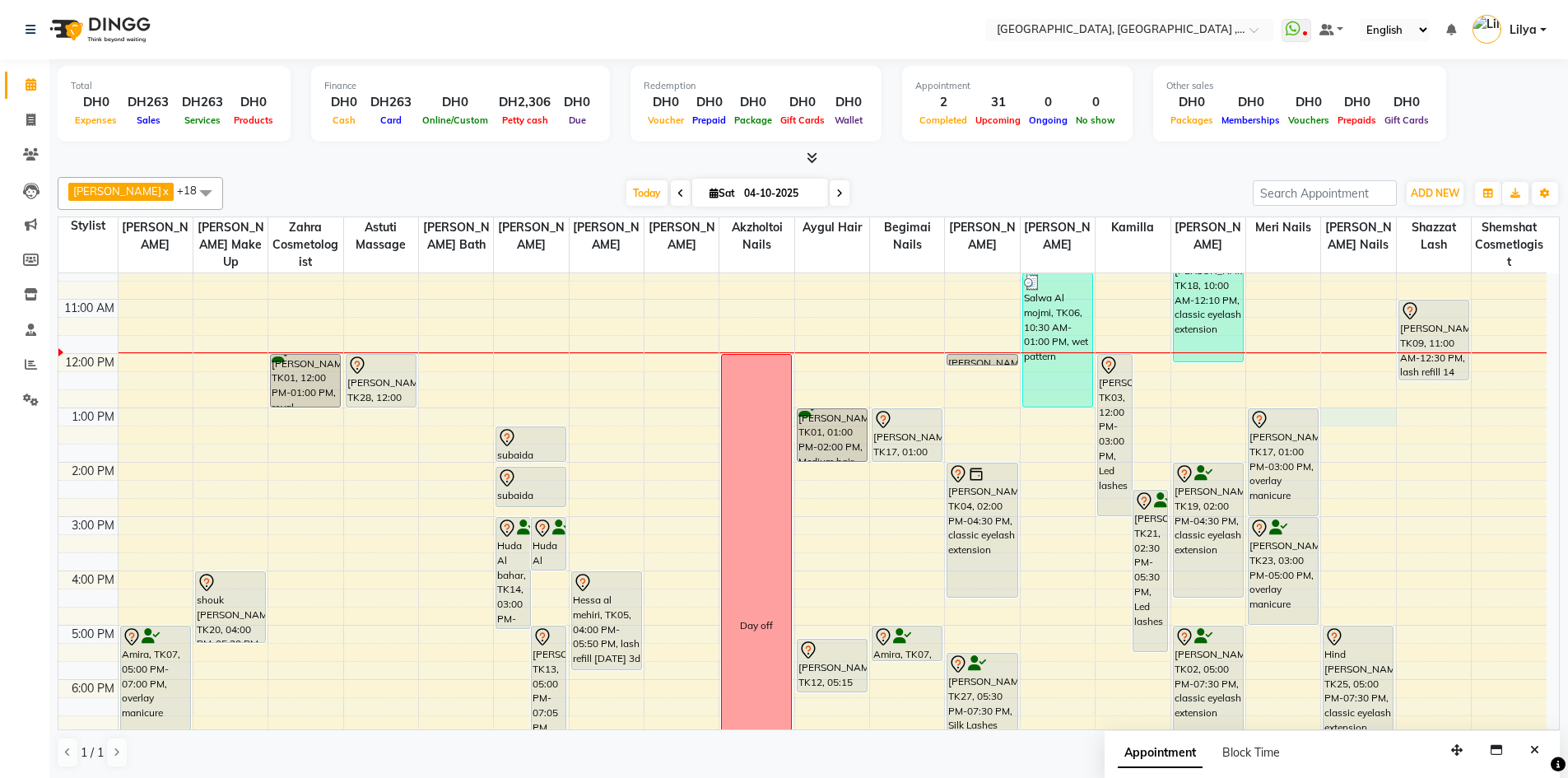
click at [1351, 417] on div "9:00 AM 10:00 AM 11:00 AM 12:00 PM 1:00 PM 2:00 PM 3:00 PM 4:00 PM 5:00 PM 6:00…" at bounding box center [802, 598] width 1488 height 814
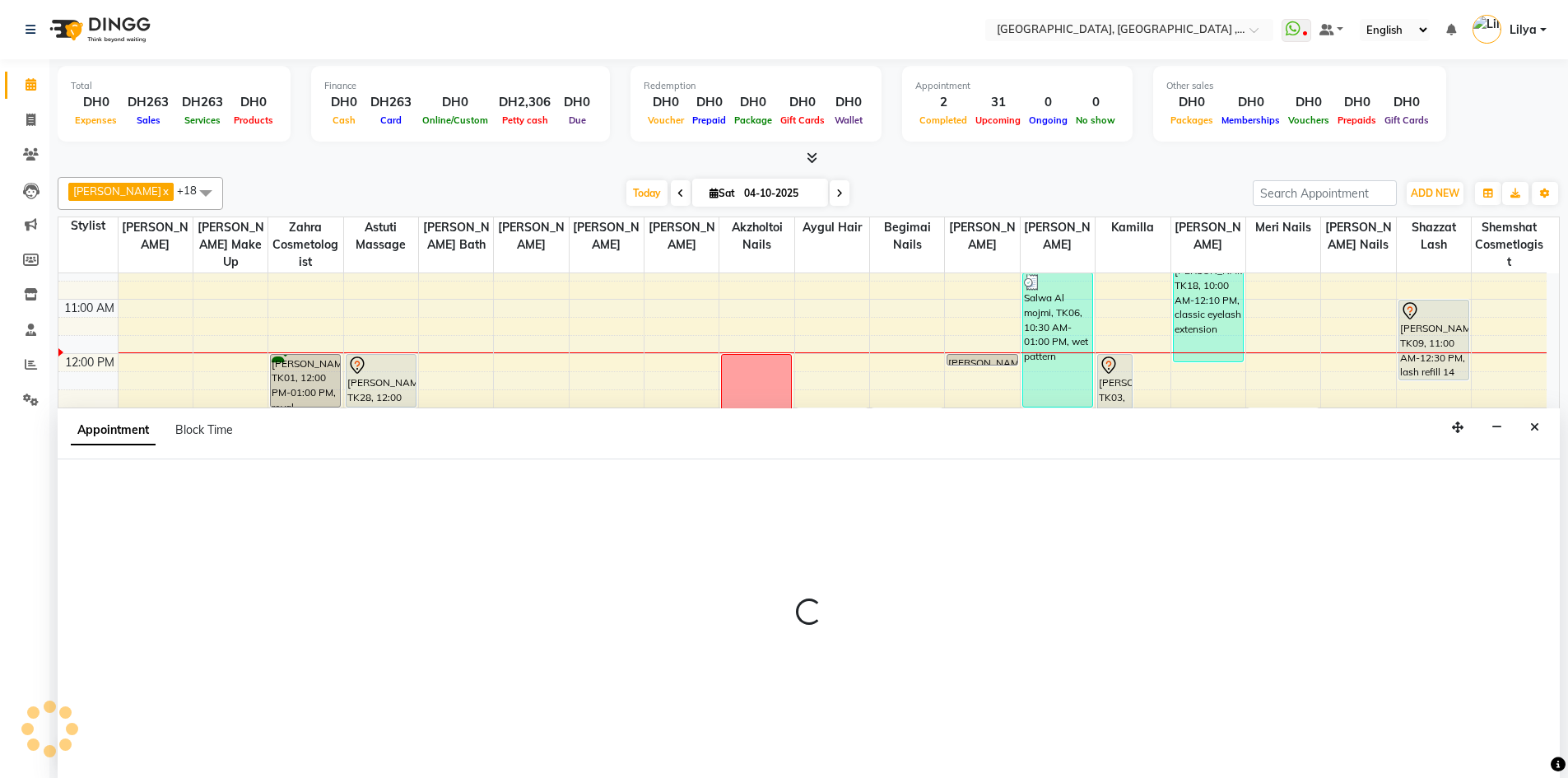
scroll to position [1, 0]
select select "90136"
select select "tentative"
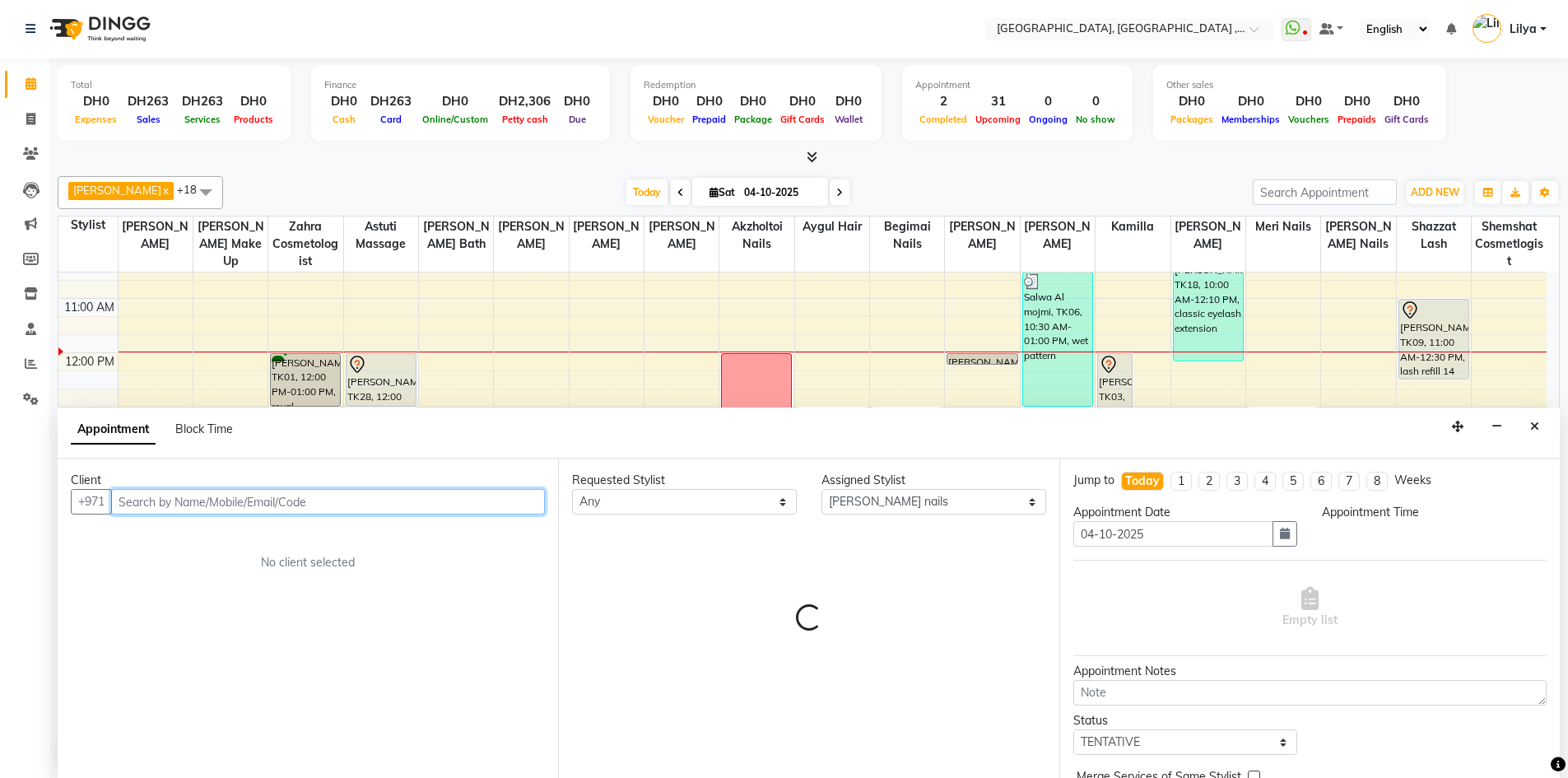
select select "780"
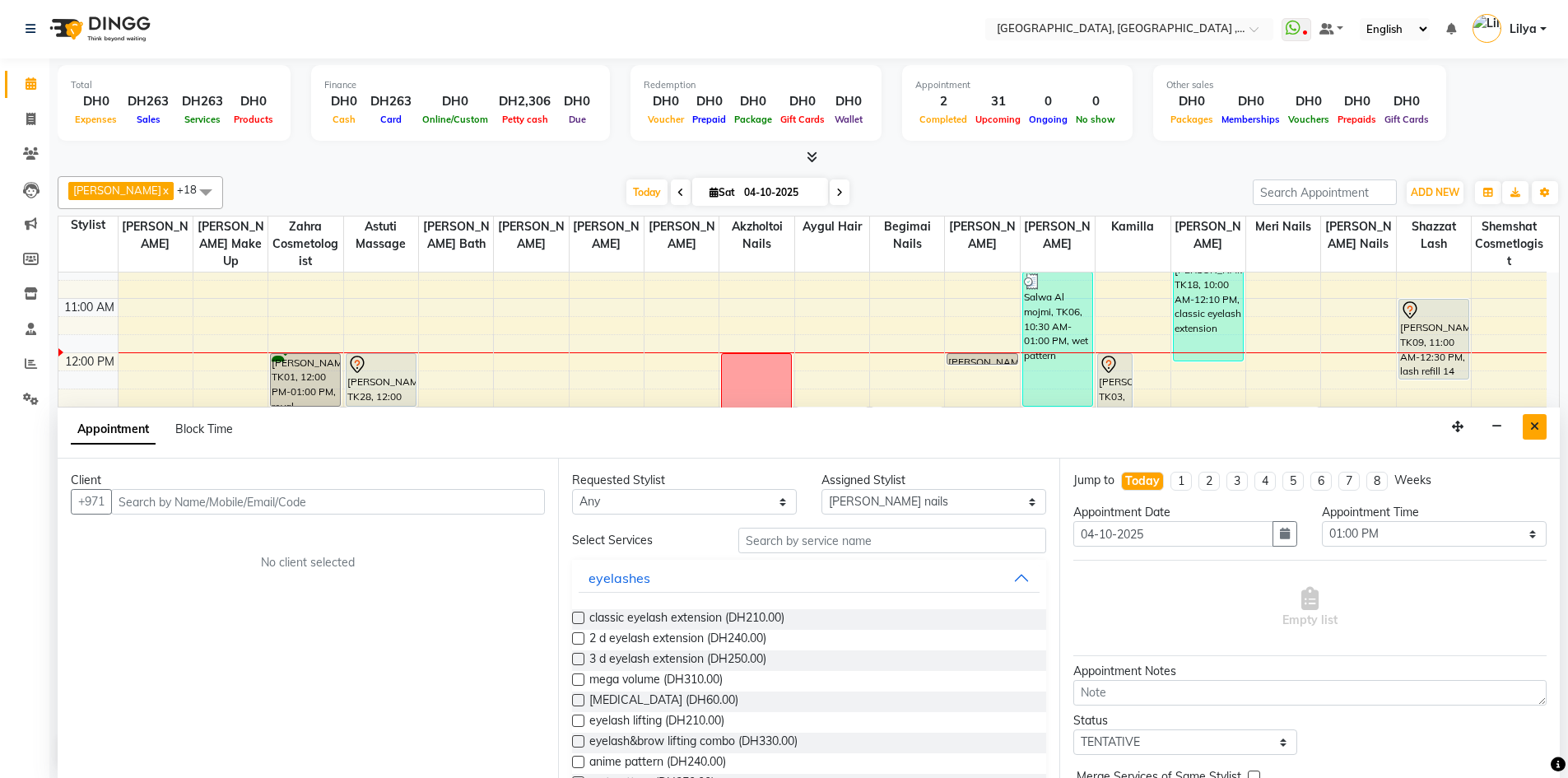
click at [1537, 430] on icon "Close" at bounding box center [1534, 426] width 9 height 11
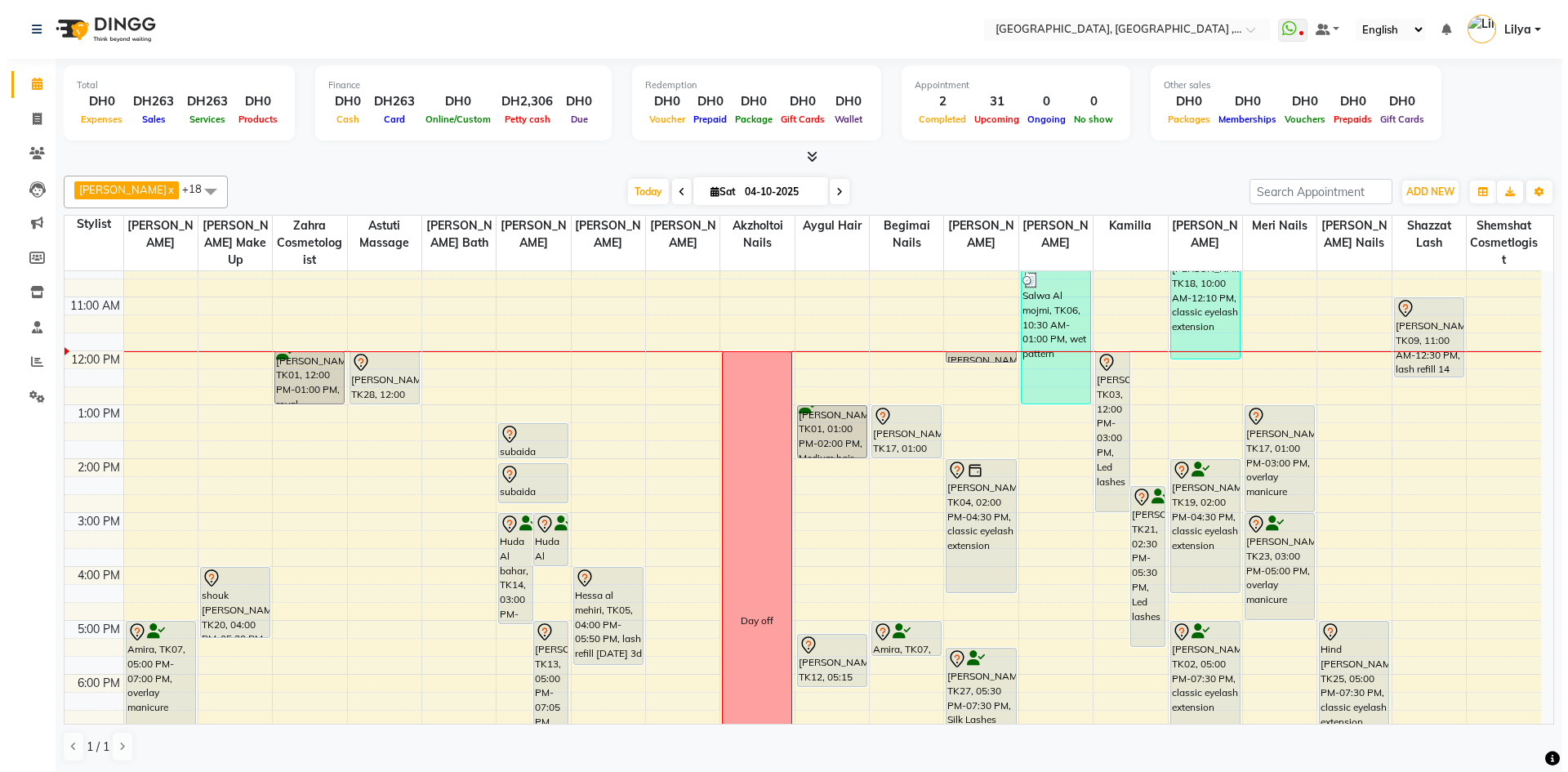
scroll to position [0, 0]
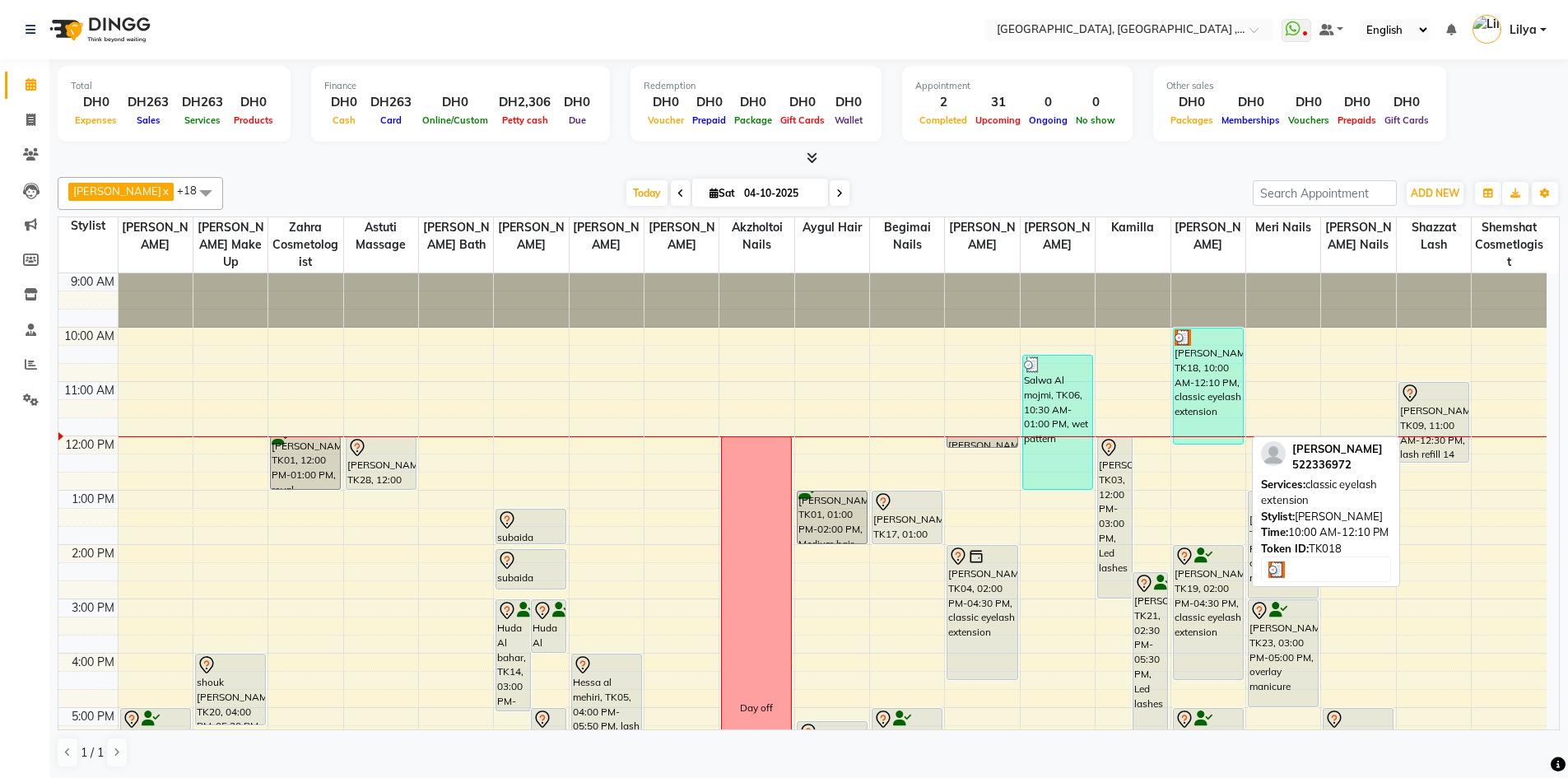
click at [1204, 390] on div "[PERSON_NAME], TK18, 10:00 AM-12:10 PM, classic eyelash extension" at bounding box center [1208, 386] width 69 height 115
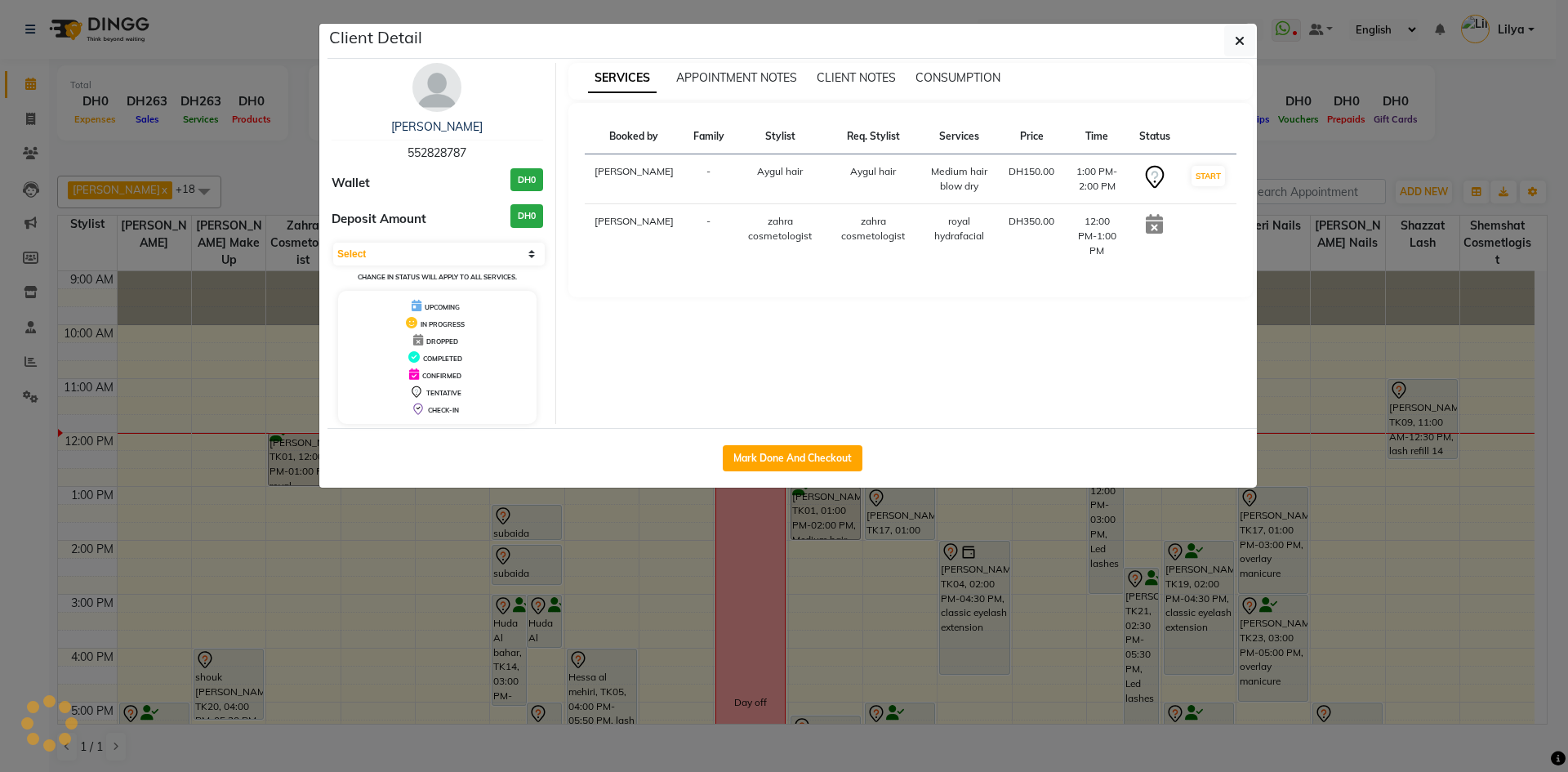
select select "3"
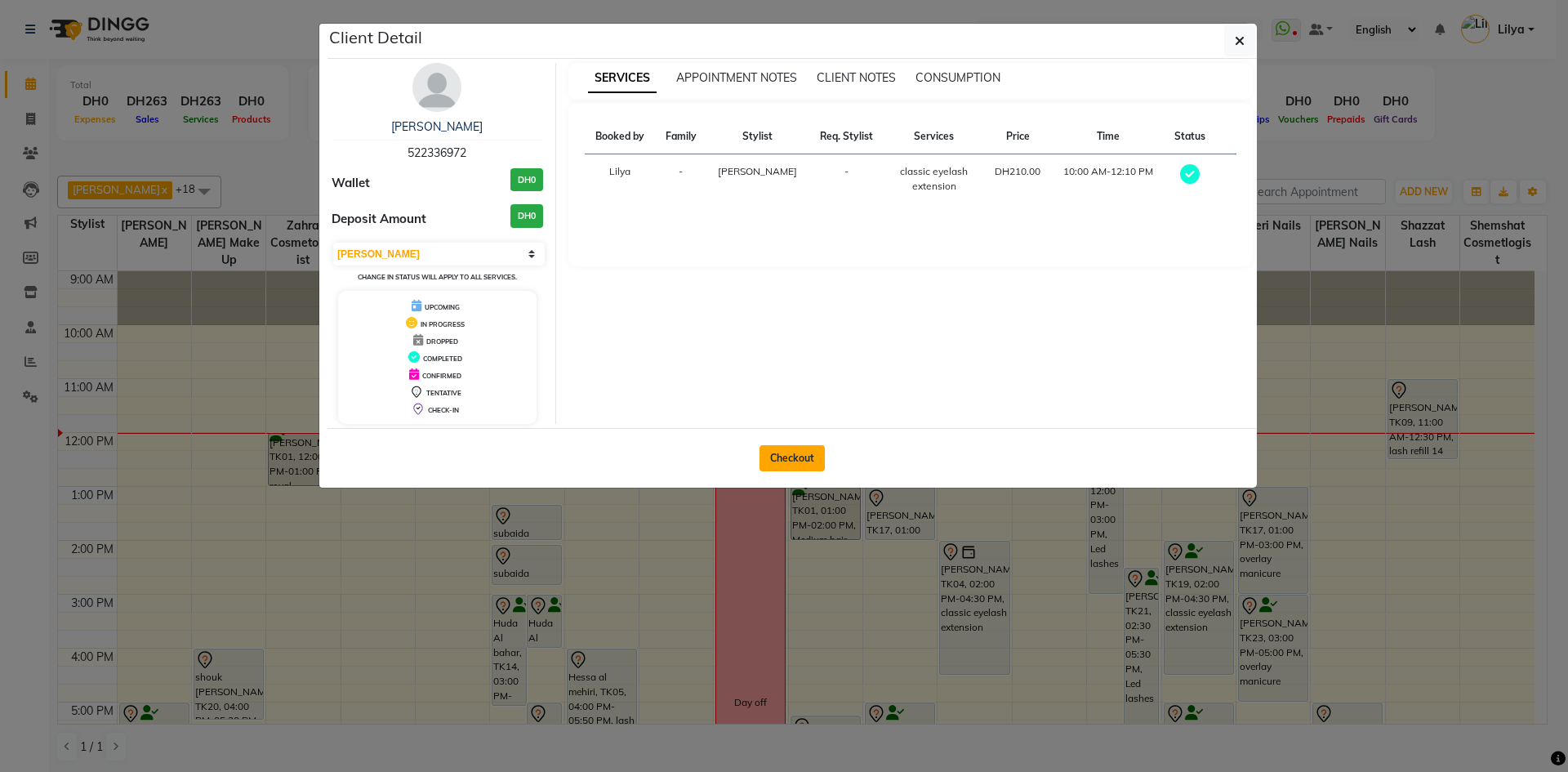
click at [794, 450] on button "Checkout" at bounding box center [792, 458] width 66 height 26
select select "service"
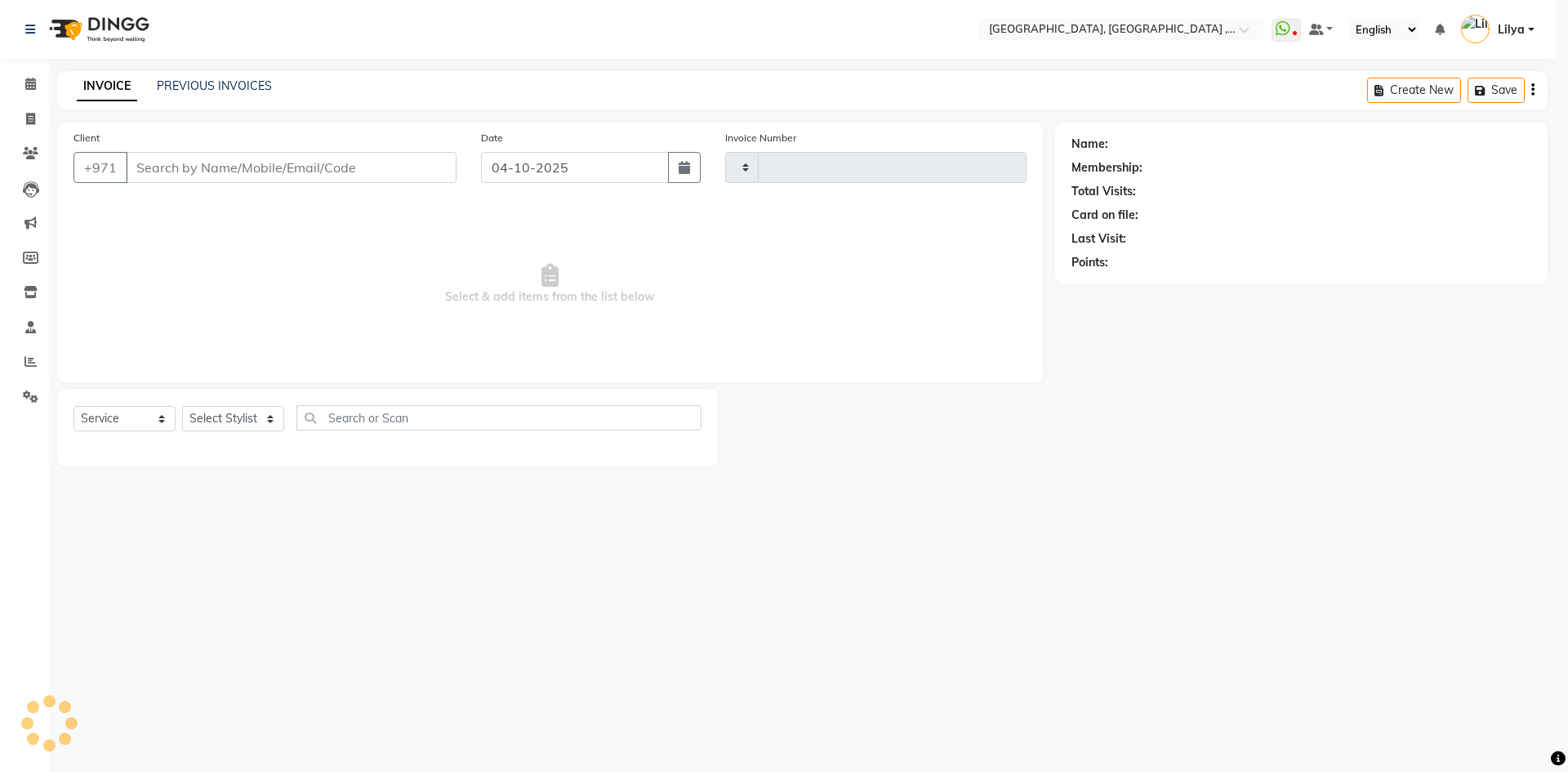
type input "5470"
select select "3838"
type input "522336972"
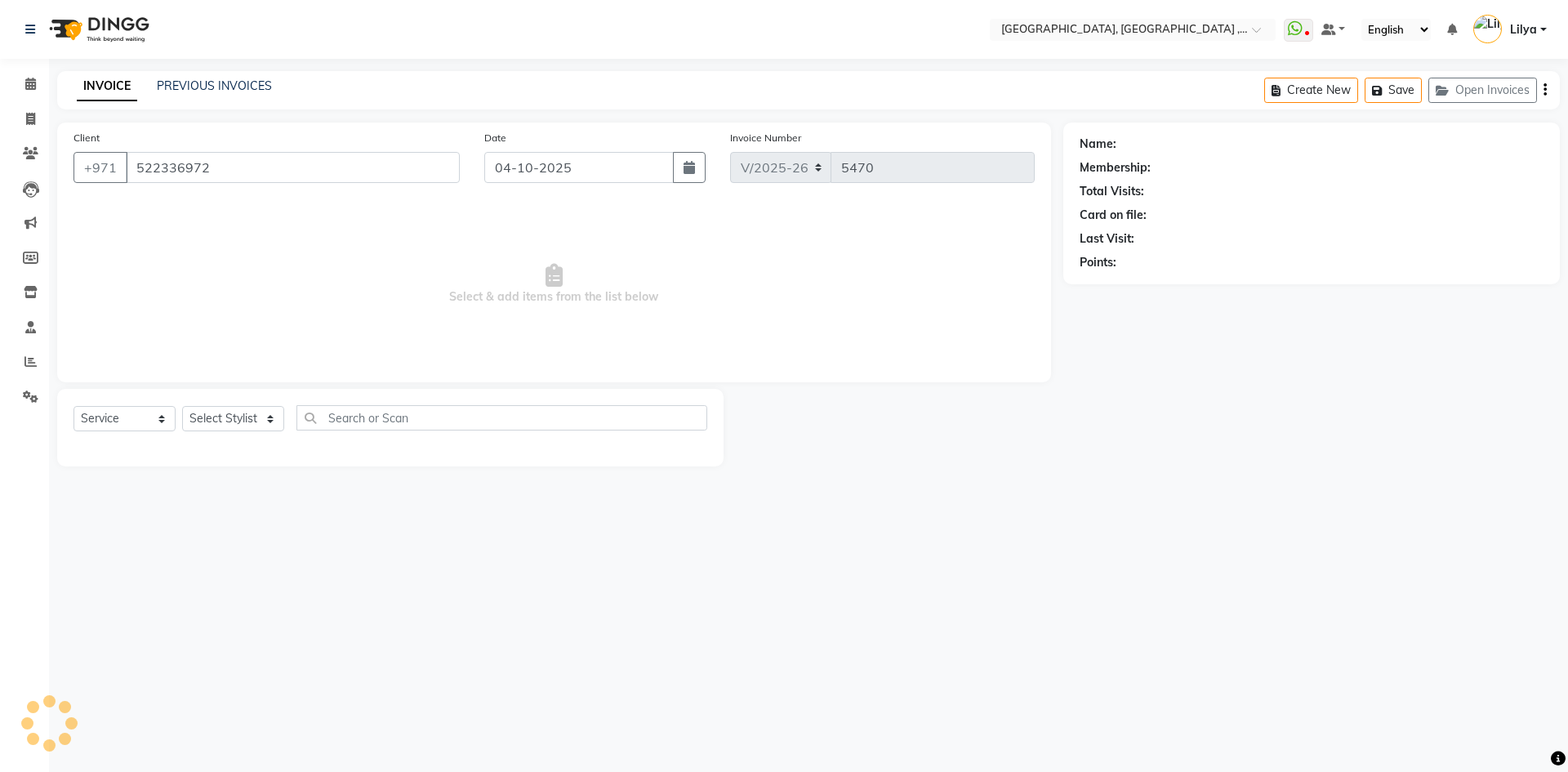
select select "74061"
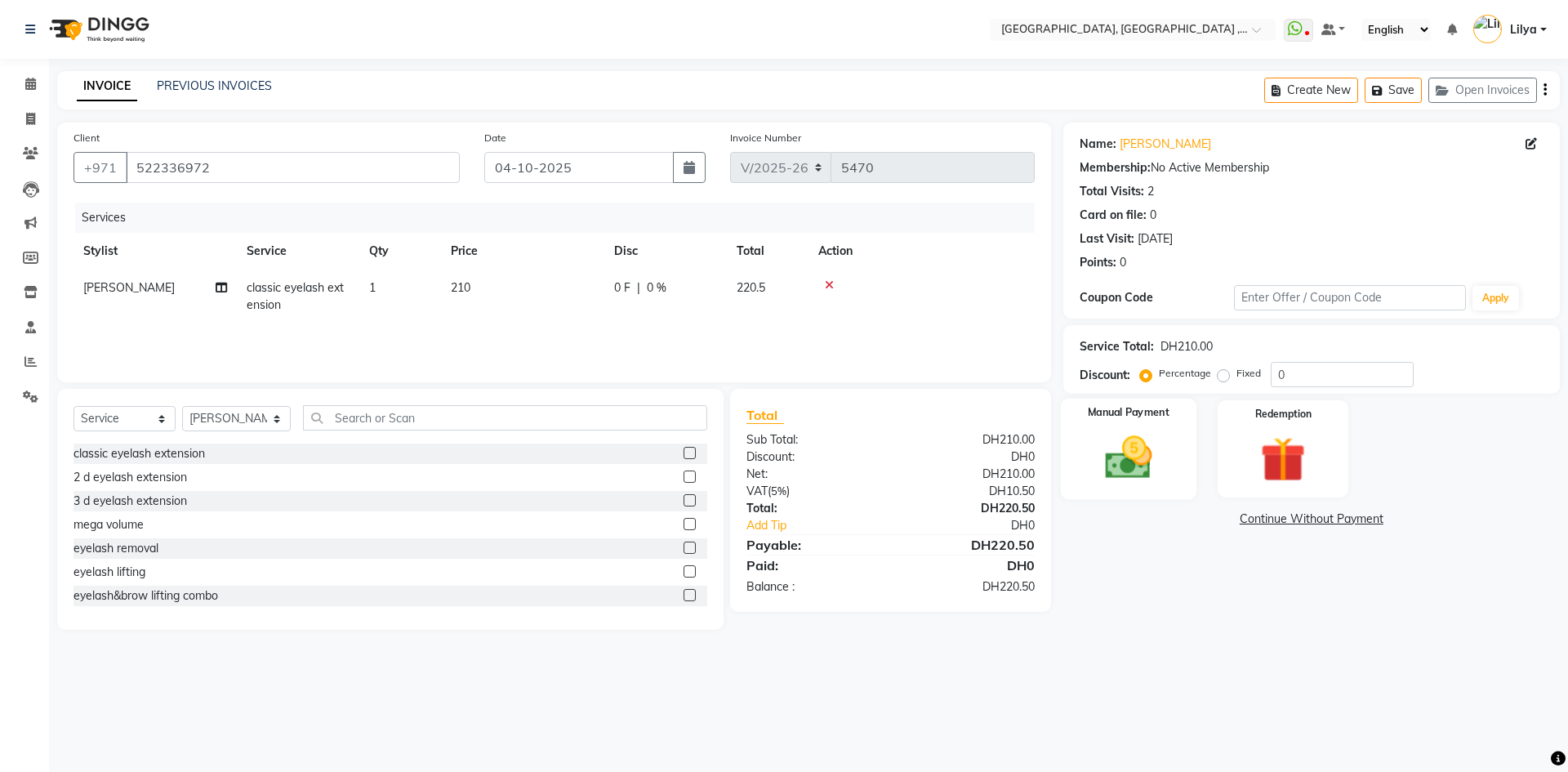
click at [1134, 446] on img at bounding box center [1127, 457] width 76 height 54
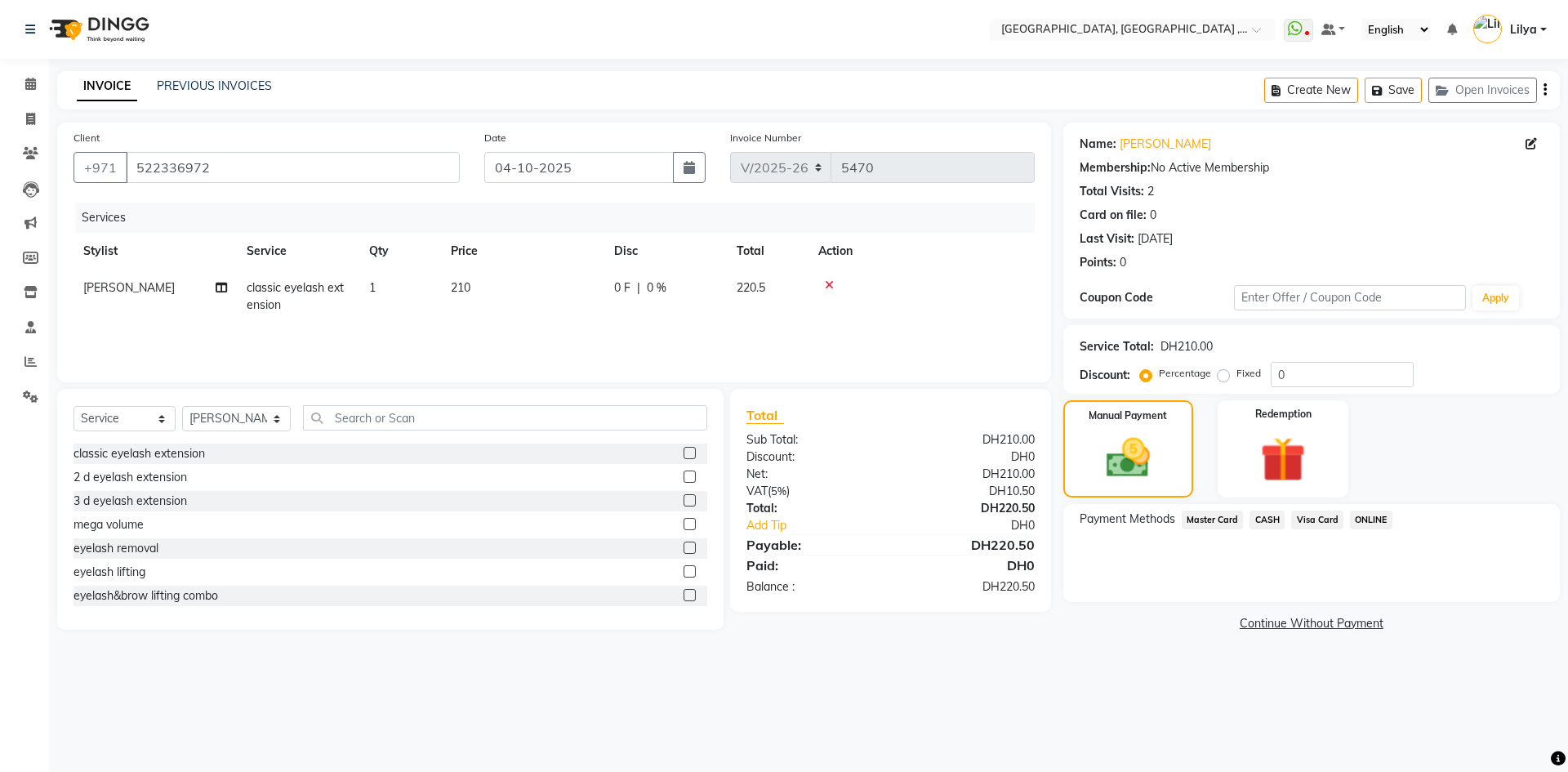
click at [1305, 521] on span "Visa Card" at bounding box center [1317, 520] width 53 height 18
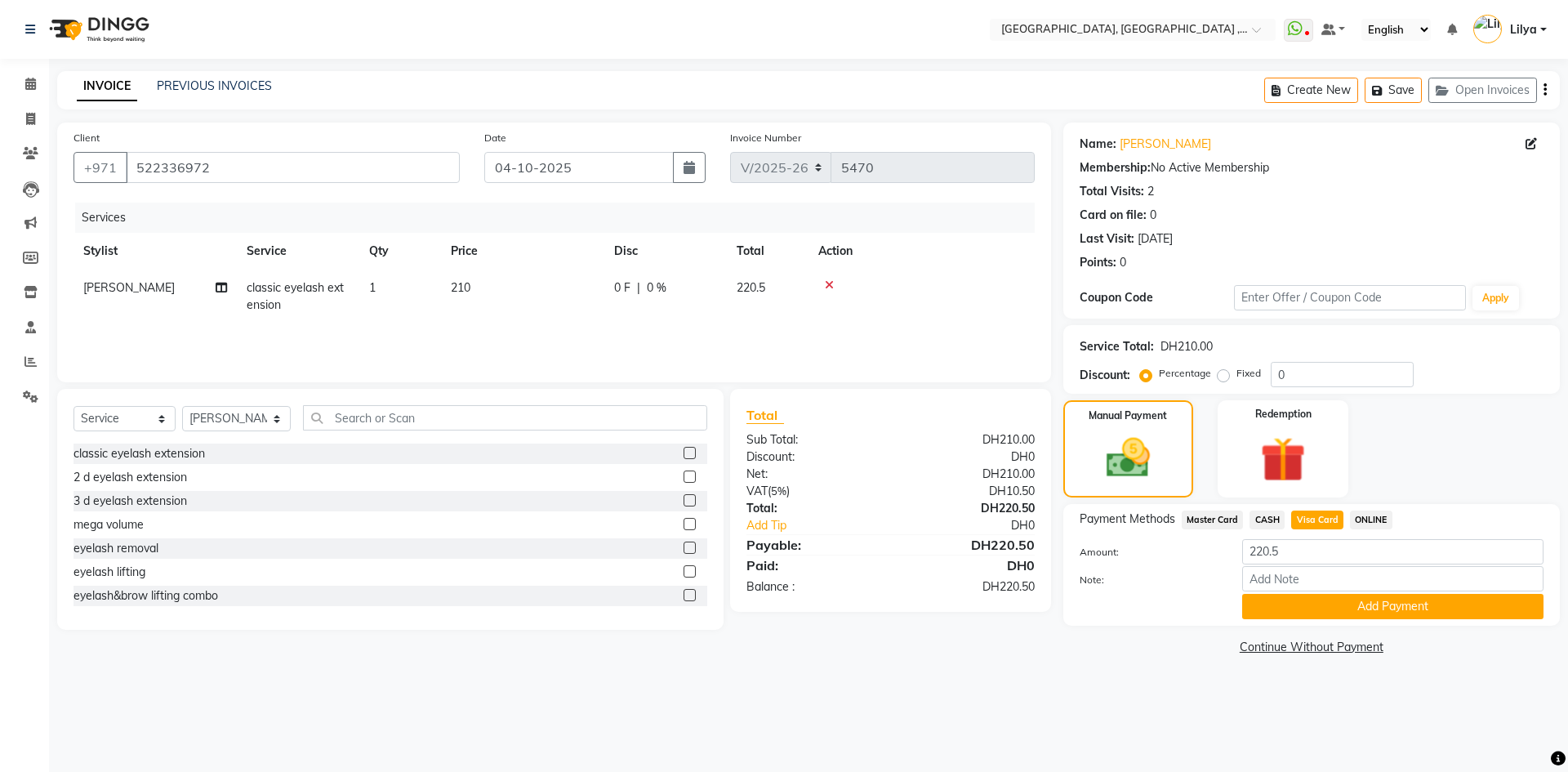
click at [1266, 521] on span "CASH" at bounding box center [1267, 520] width 35 height 18
click at [1313, 558] on input "220.5" at bounding box center [1393, 551] width 301 height 25
type input "2"
type input "100"
click at [1330, 613] on button "Add Payment" at bounding box center [1393, 606] width 301 height 25
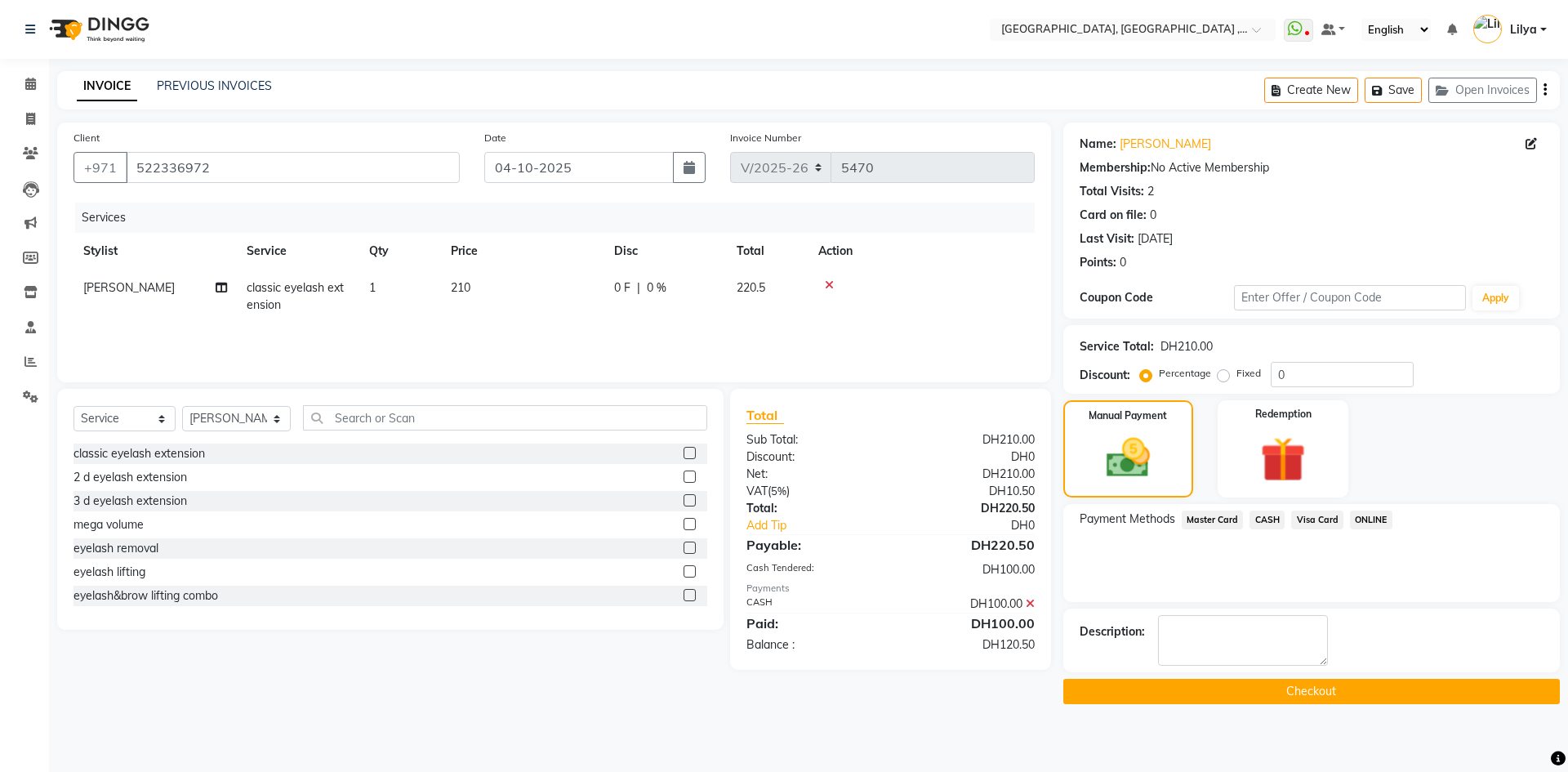
click at [1318, 519] on span "Visa Card" at bounding box center [1317, 520] width 53 height 18
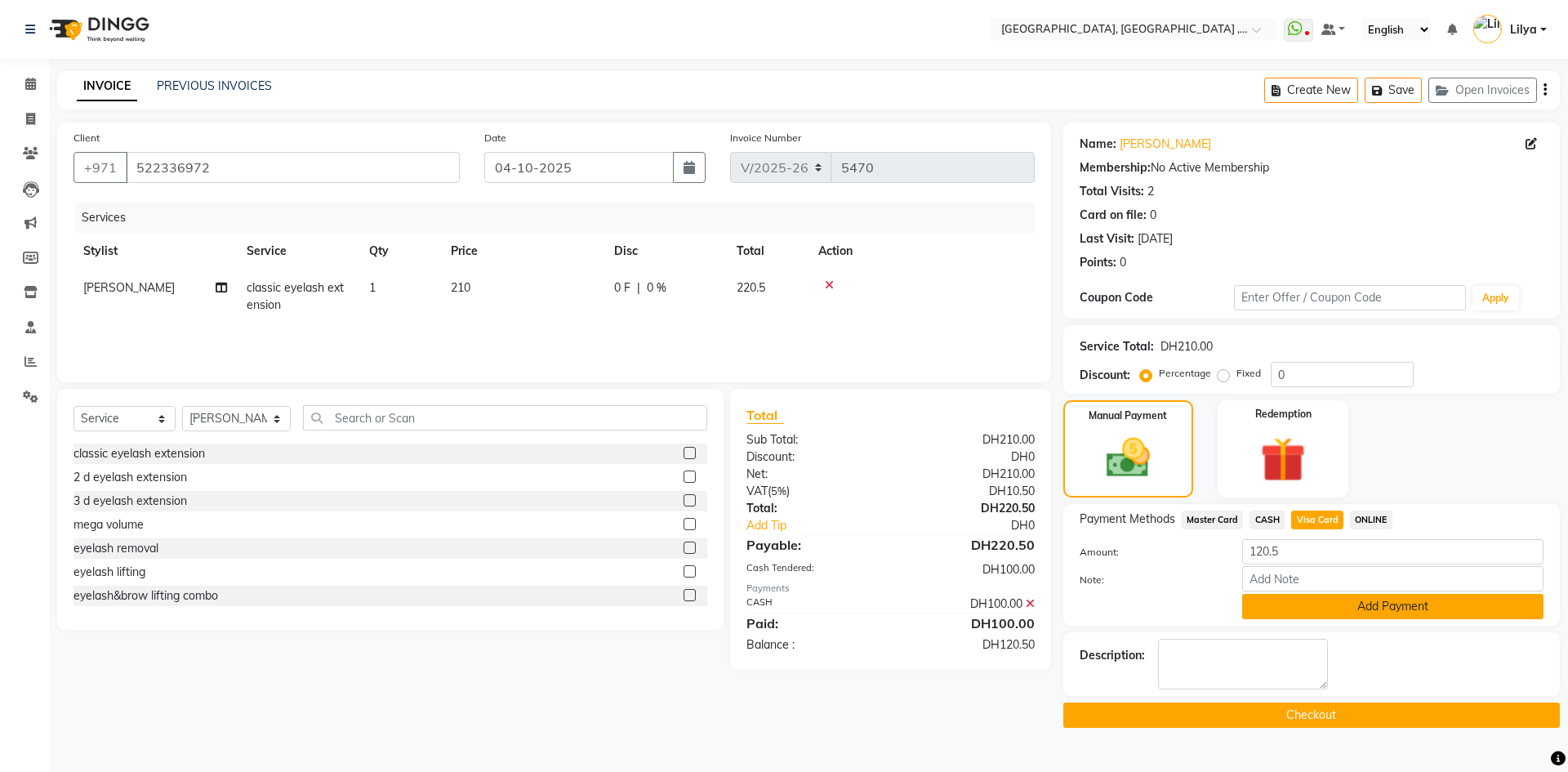
click at [1335, 607] on button "Add Payment" at bounding box center [1393, 606] width 301 height 25
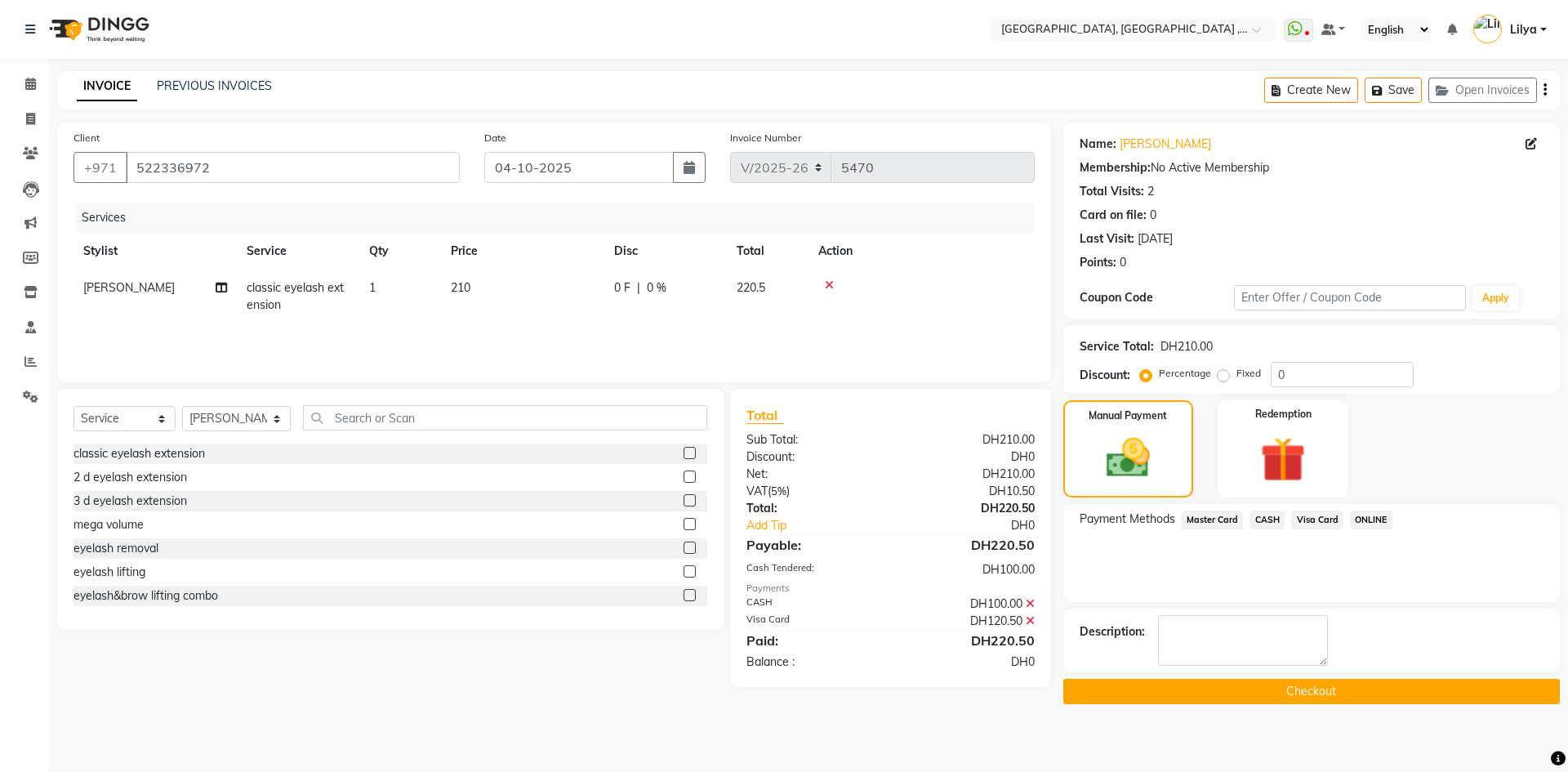
click at [1342, 683] on button "Checkout" at bounding box center [1311, 691] width 497 height 25
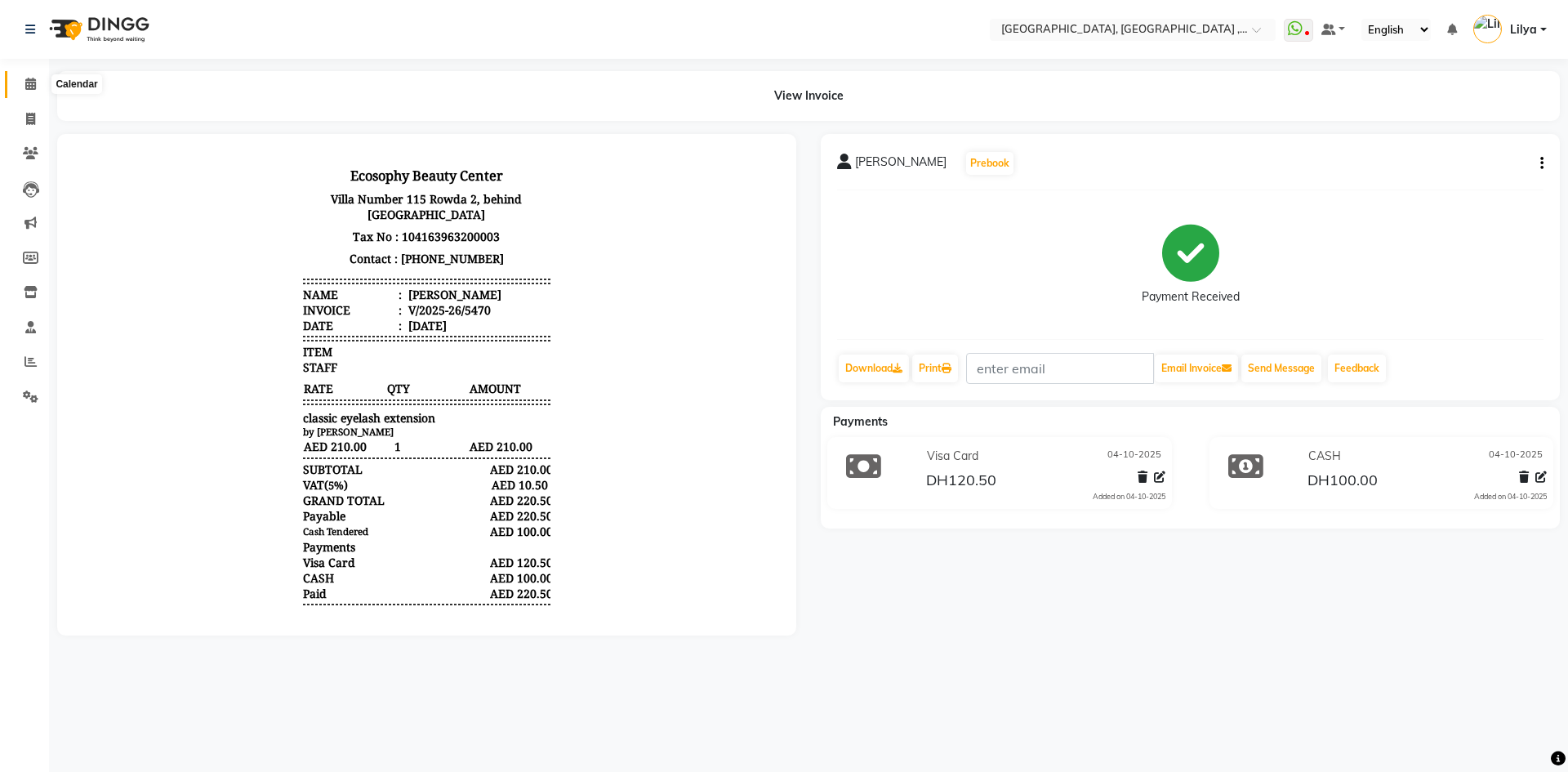
click at [28, 82] on icon at bounding box center [31, 84] width 11 height 12
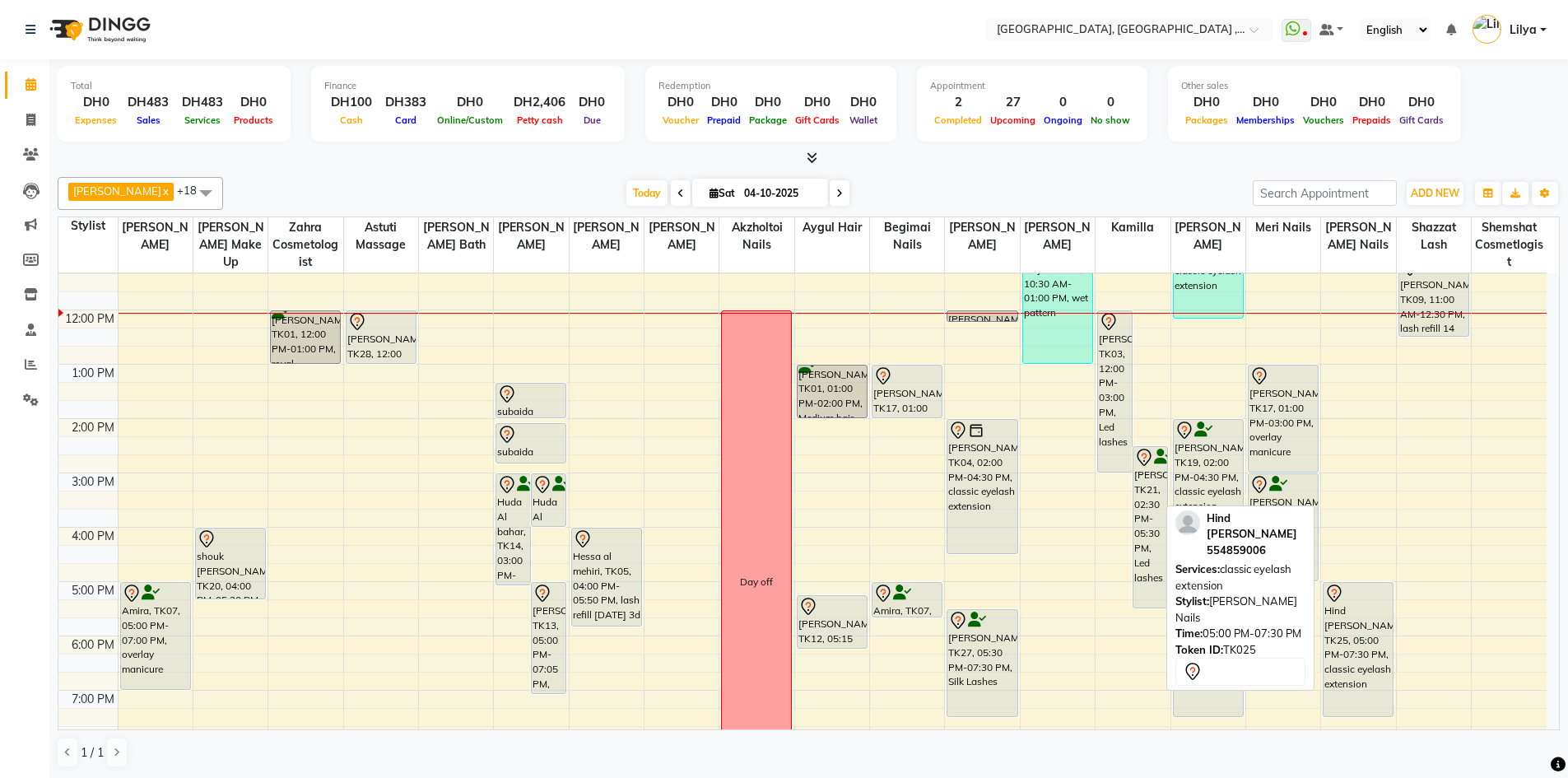
scroll to position [82, 0]
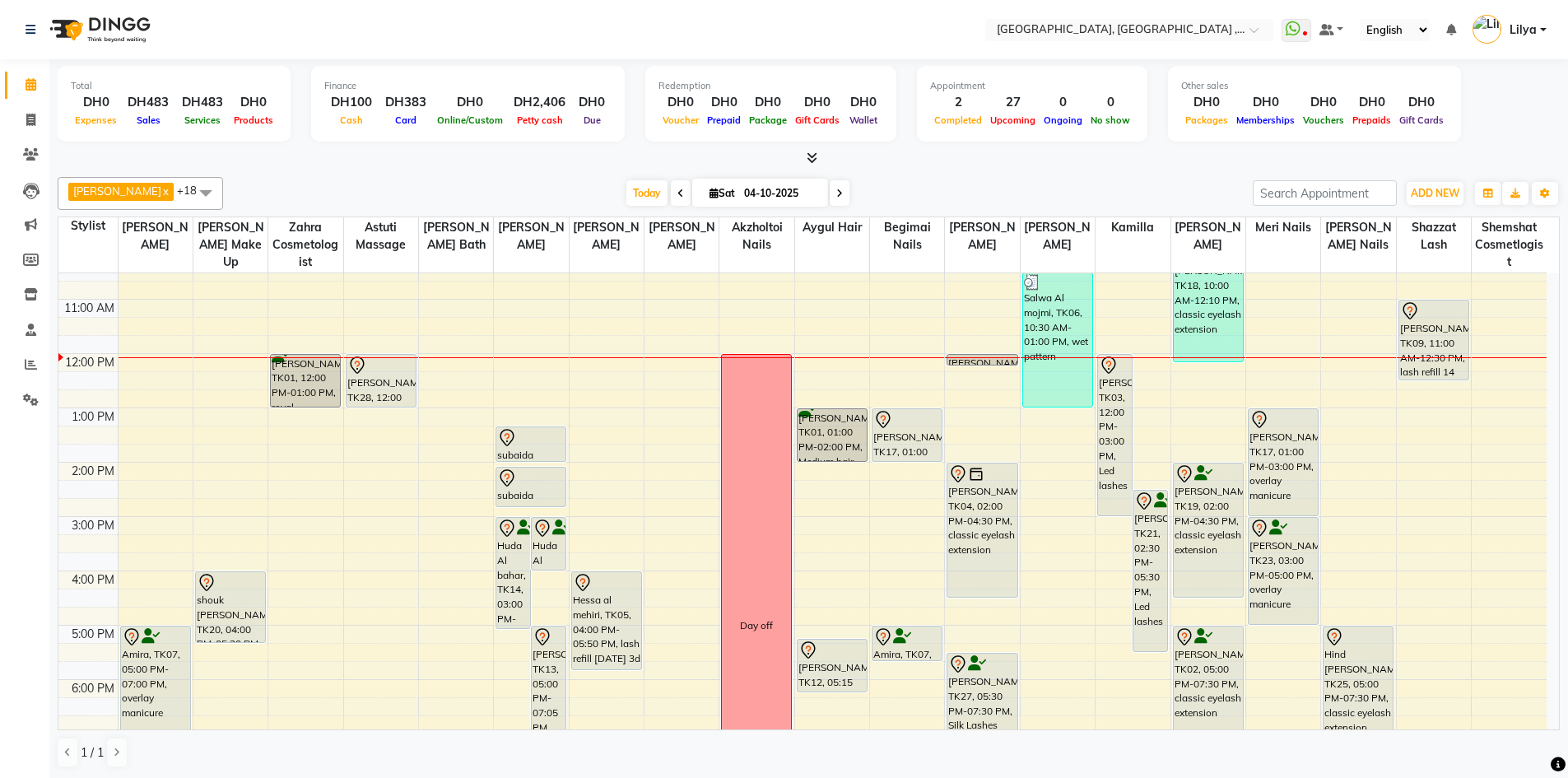
click at [1370, 418] on div "9:00 AM 10:00 AM 11:00 AM 12:00 PM 1:00 PM 2:00 PM 3:00 PM 4:00 PM 5:00 PM 6:00…" at bounding box center [802, 598] width 1488 height 814
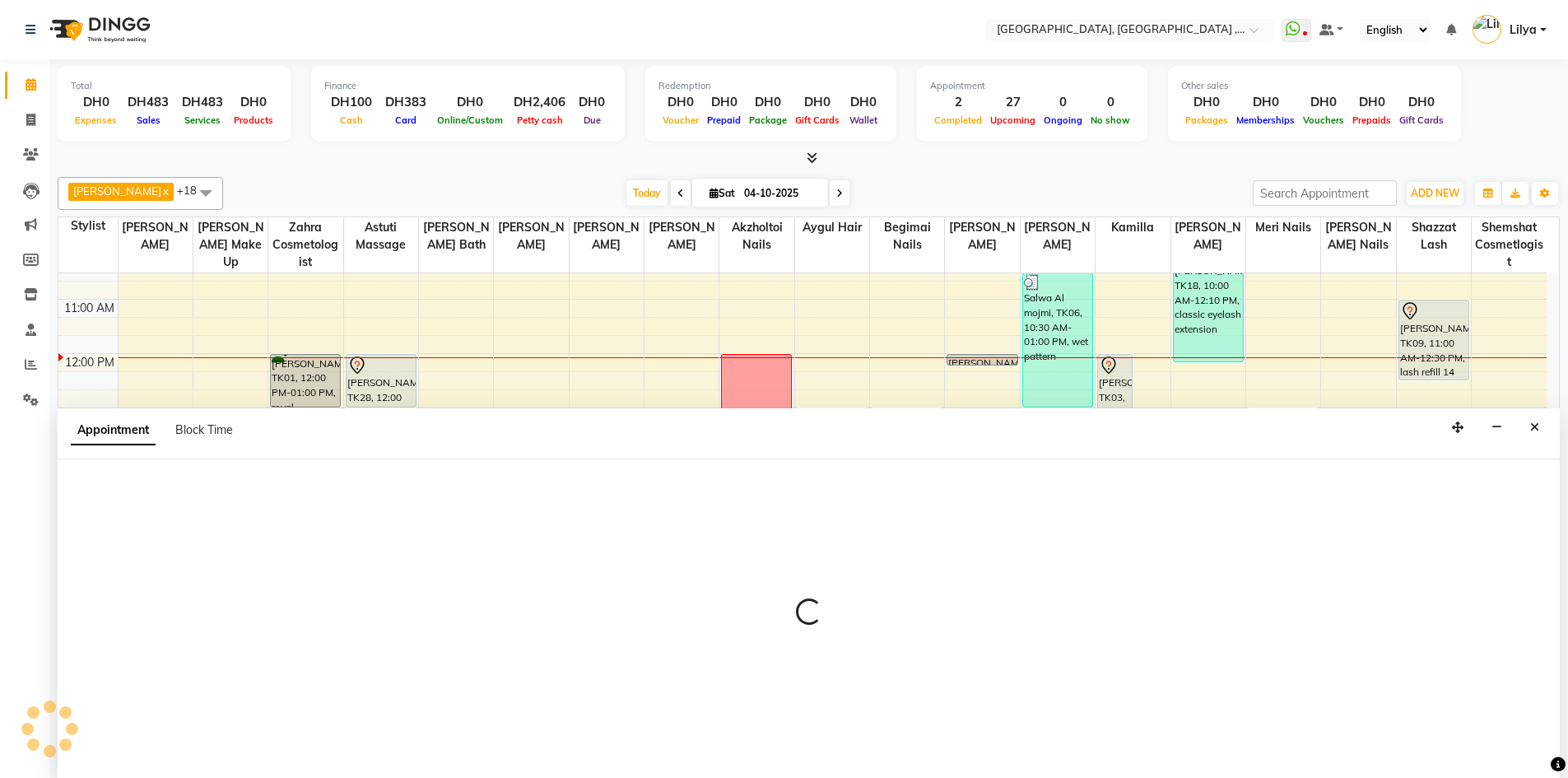
scroll to position [1, 0]
select select "90136"
select select "780"
select select "tentative"
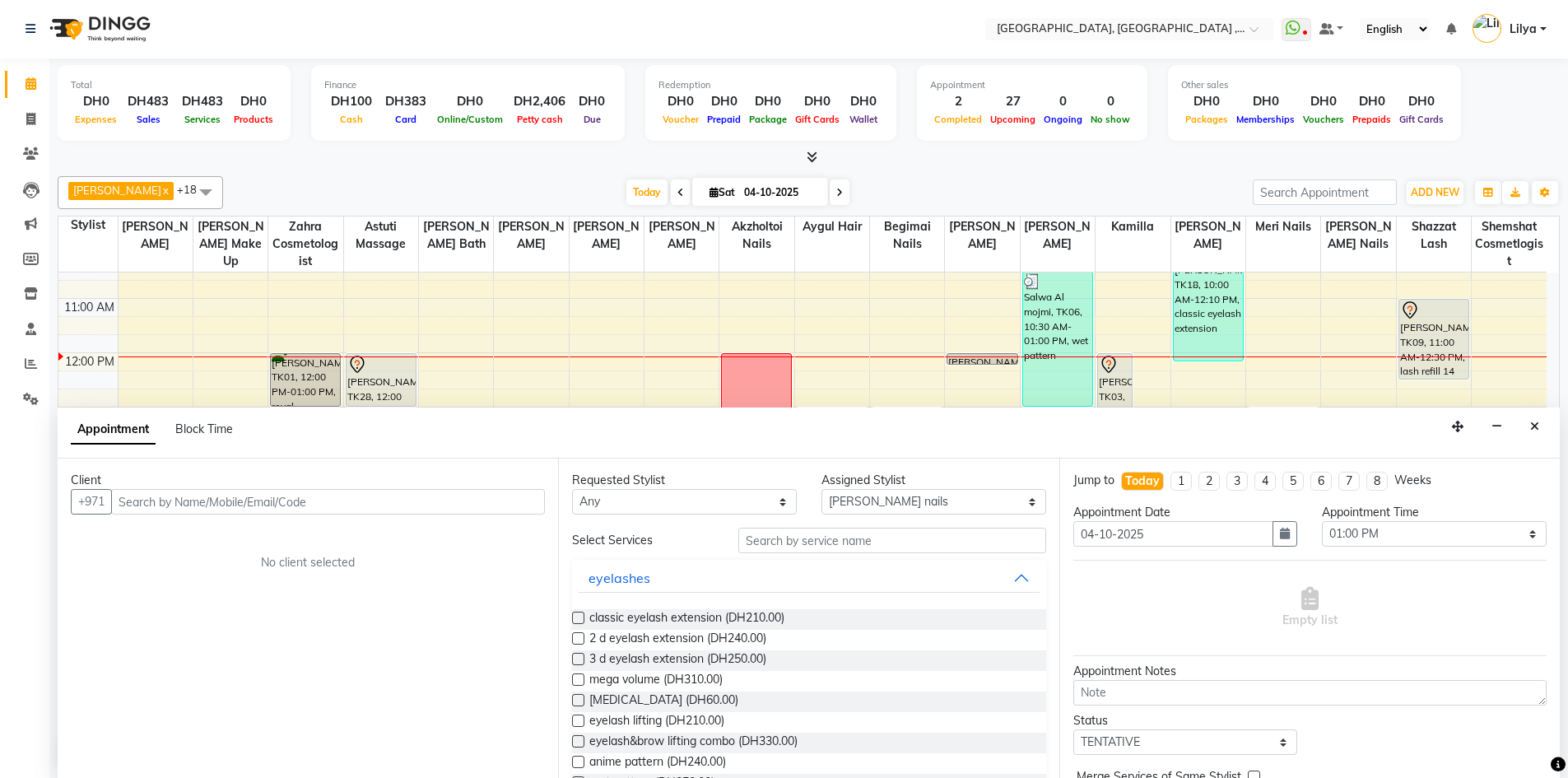
click at [426, 502] on input "text" at bounding box center [328, 502] width 433 height 26
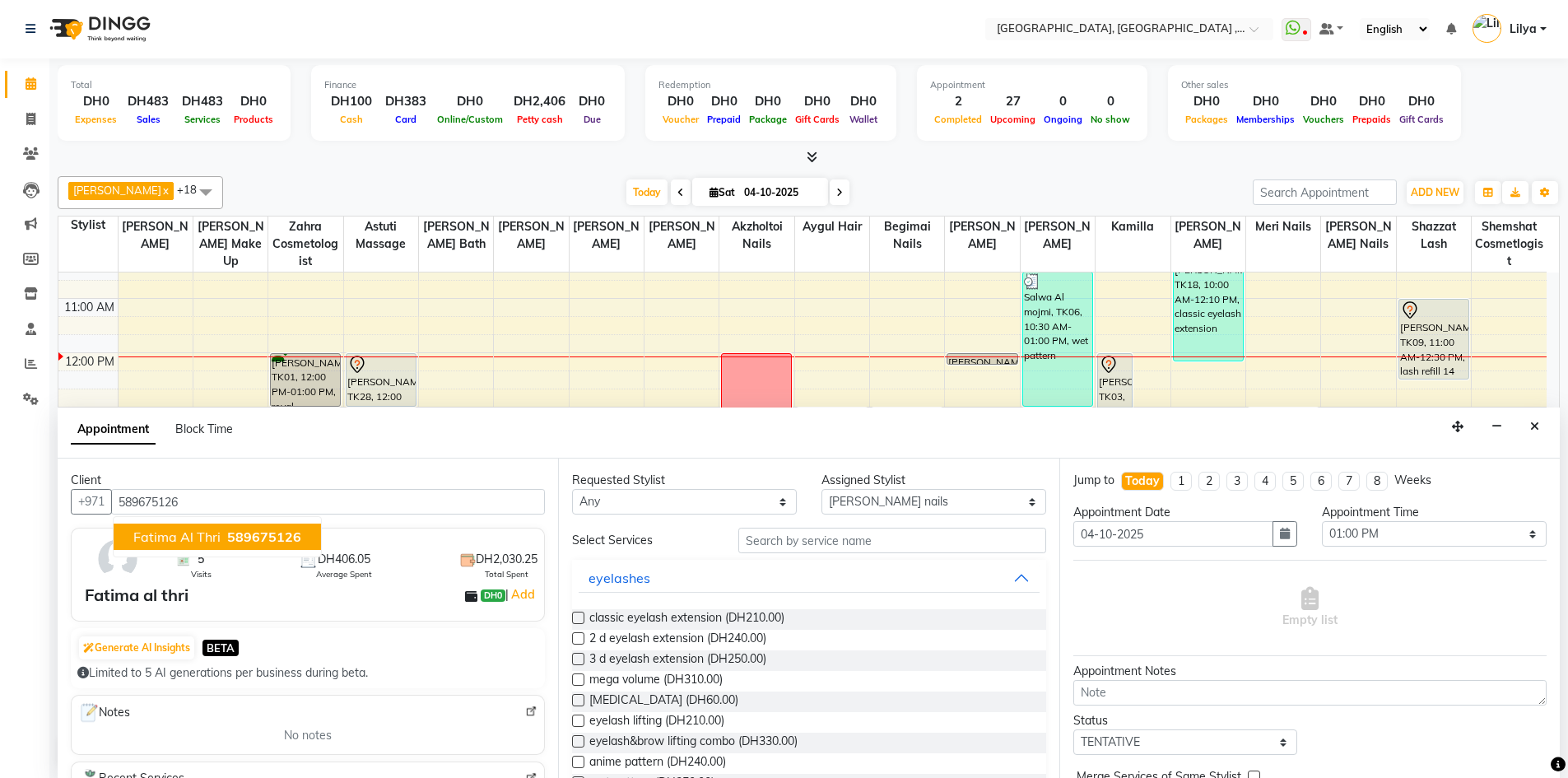
click at [235, 540] on span "589675126" at bounding box center [264, 536] width 74 height 17
type input "589675126"
click at [575, 620] on label at bounding box center [578, 618] width 12 height 12
click at [575, 620] on input "checkbox" at bounding box center [577, 619] width 11 height 11
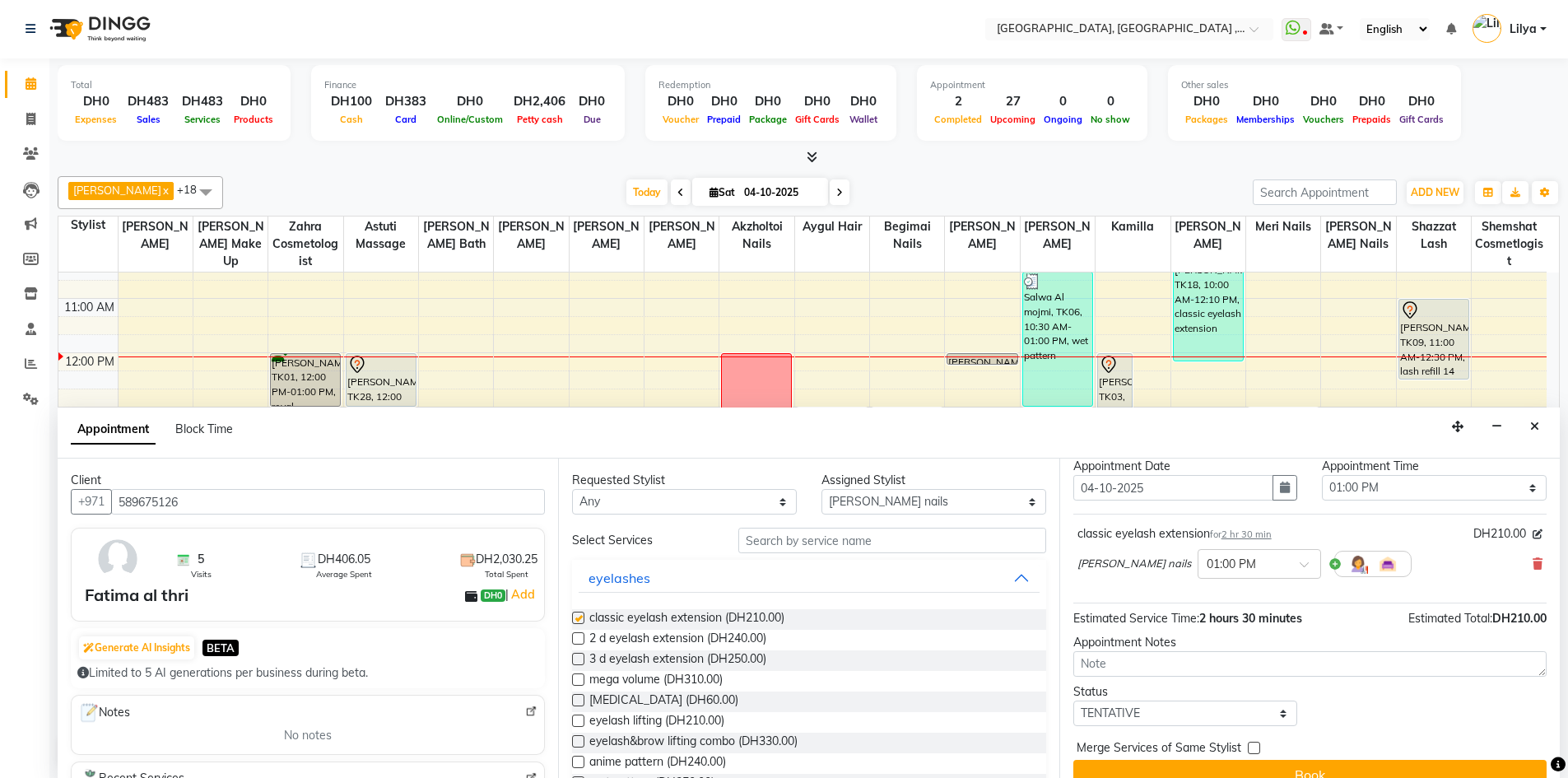
checkbox input "false"
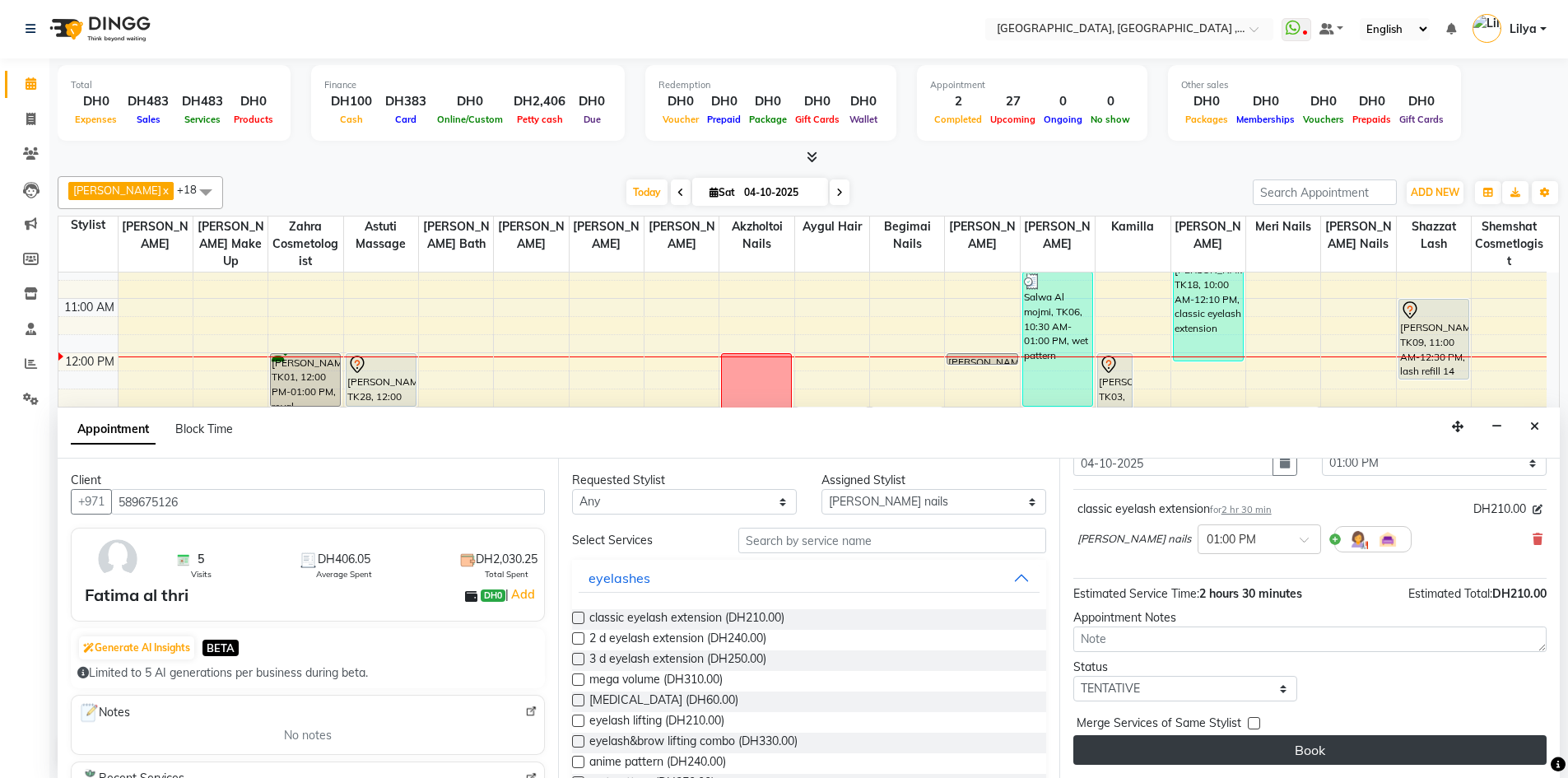
click at [1302, 741] on button "Book" at bounding box center [1309, 750] width 473 height 30
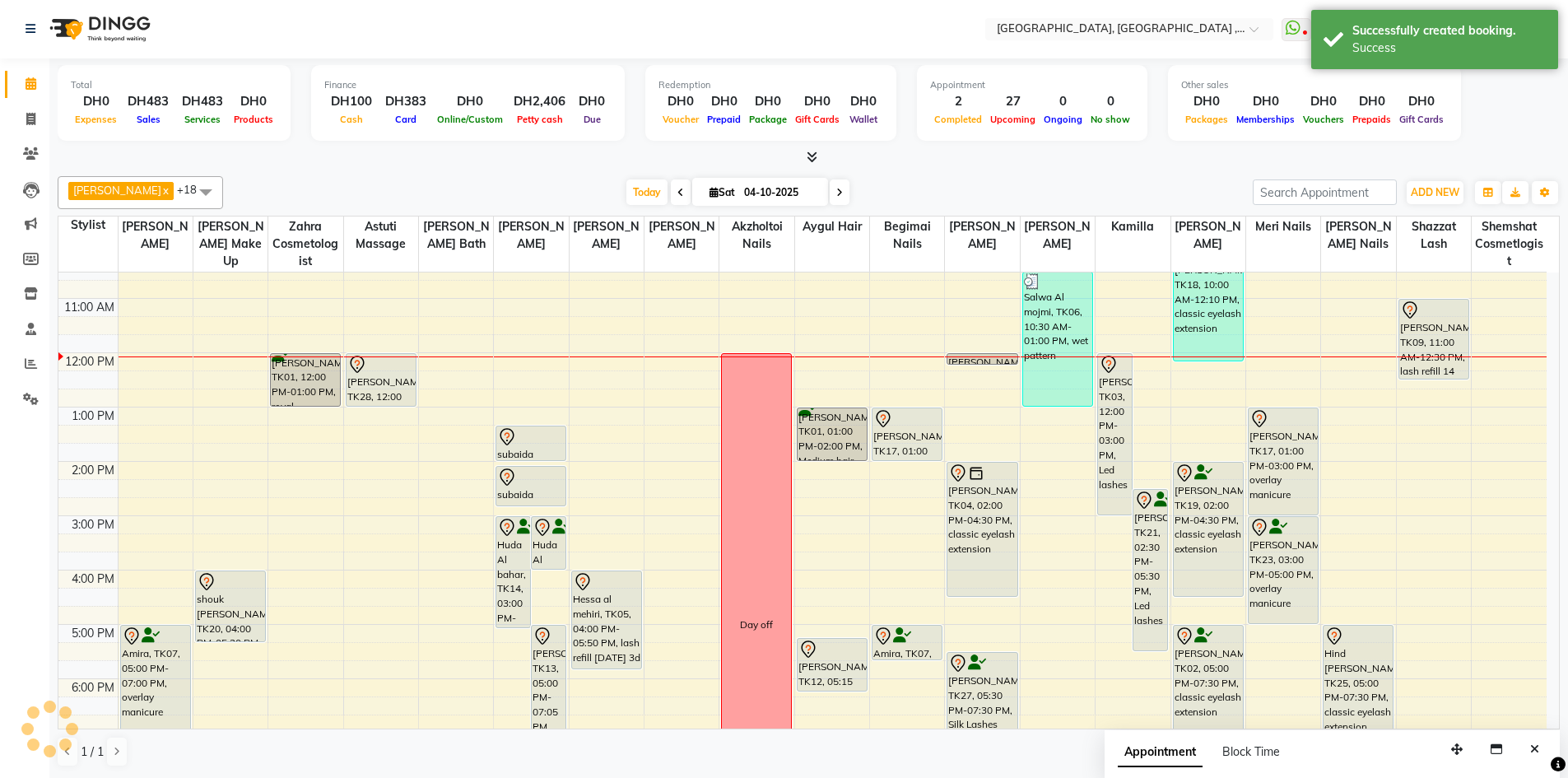
scroll to position [0, 0]
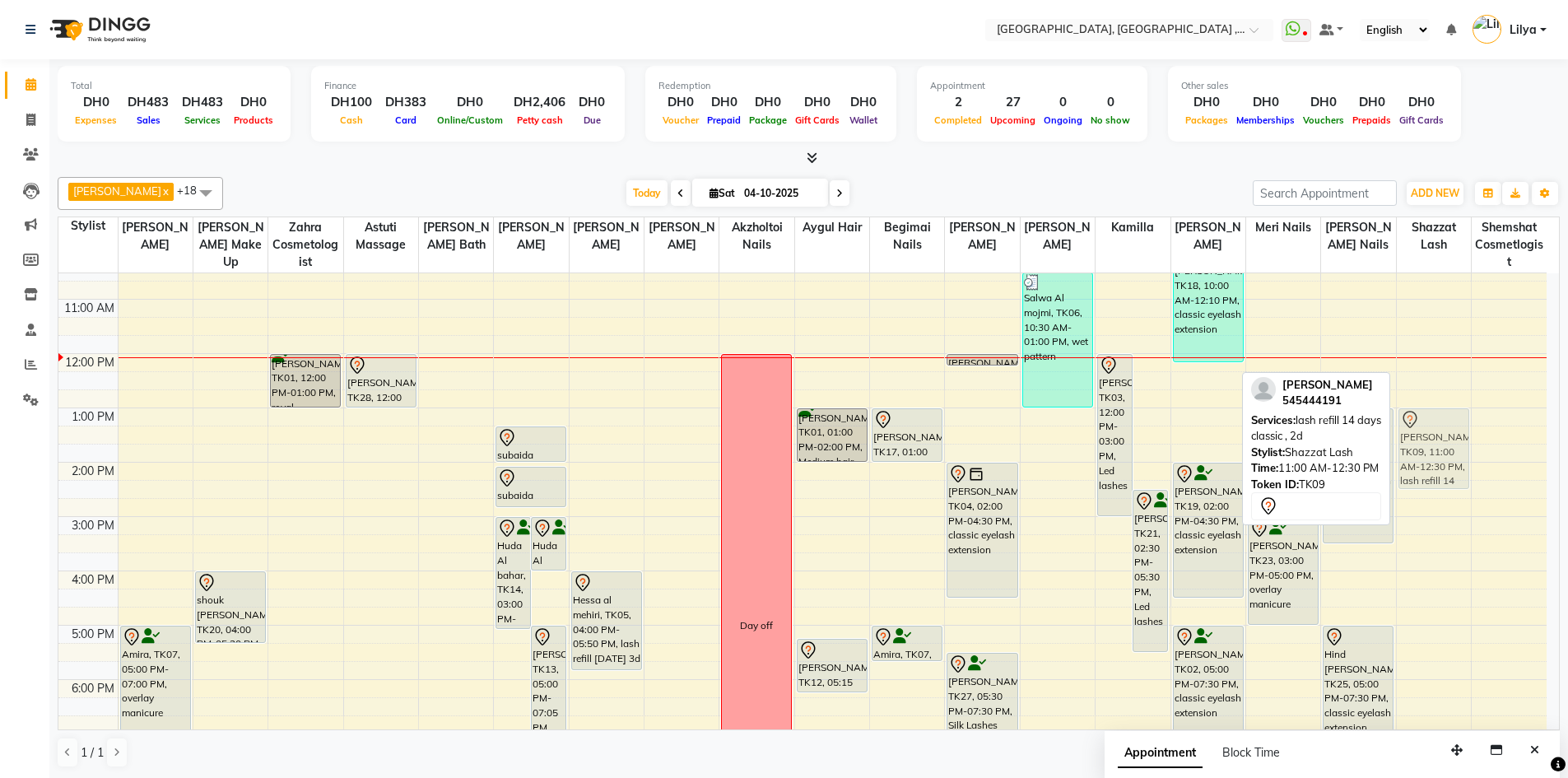
drag, startPoint x: 1428, startPoint y: 365, endPoint x: 1444, endPoint y: 473, distance: 109.2
click at [1444, 473] on div "Reem al huseni, TK09, 11:00 AM-12:30 PM, lash refill 14 days classic , 2d Reem …" at bounding box center [1434, 598] width 74 height 814
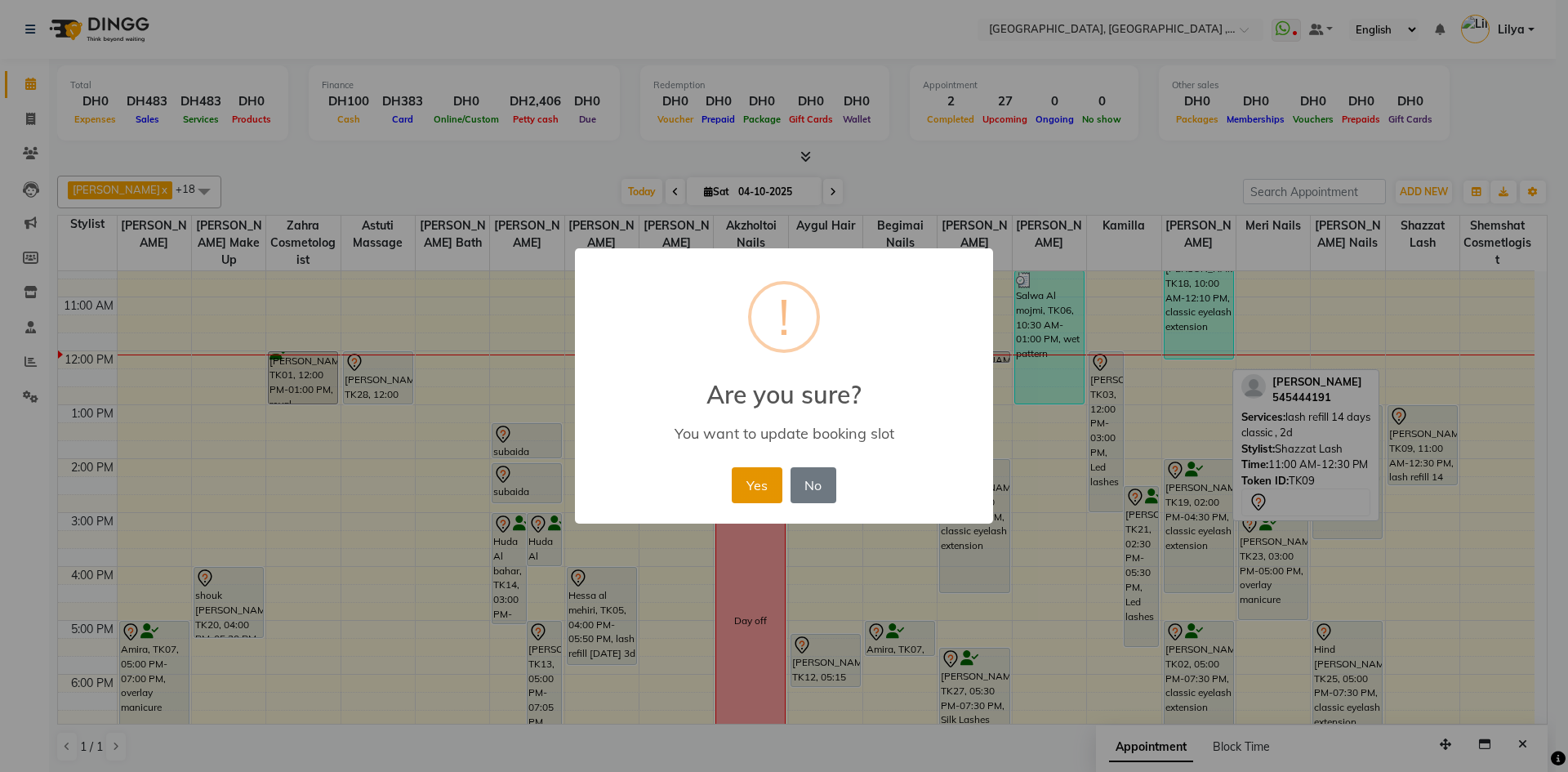
click at [743, 483] on button "Yes" at bounding box center [756, 485] width 50 height 36
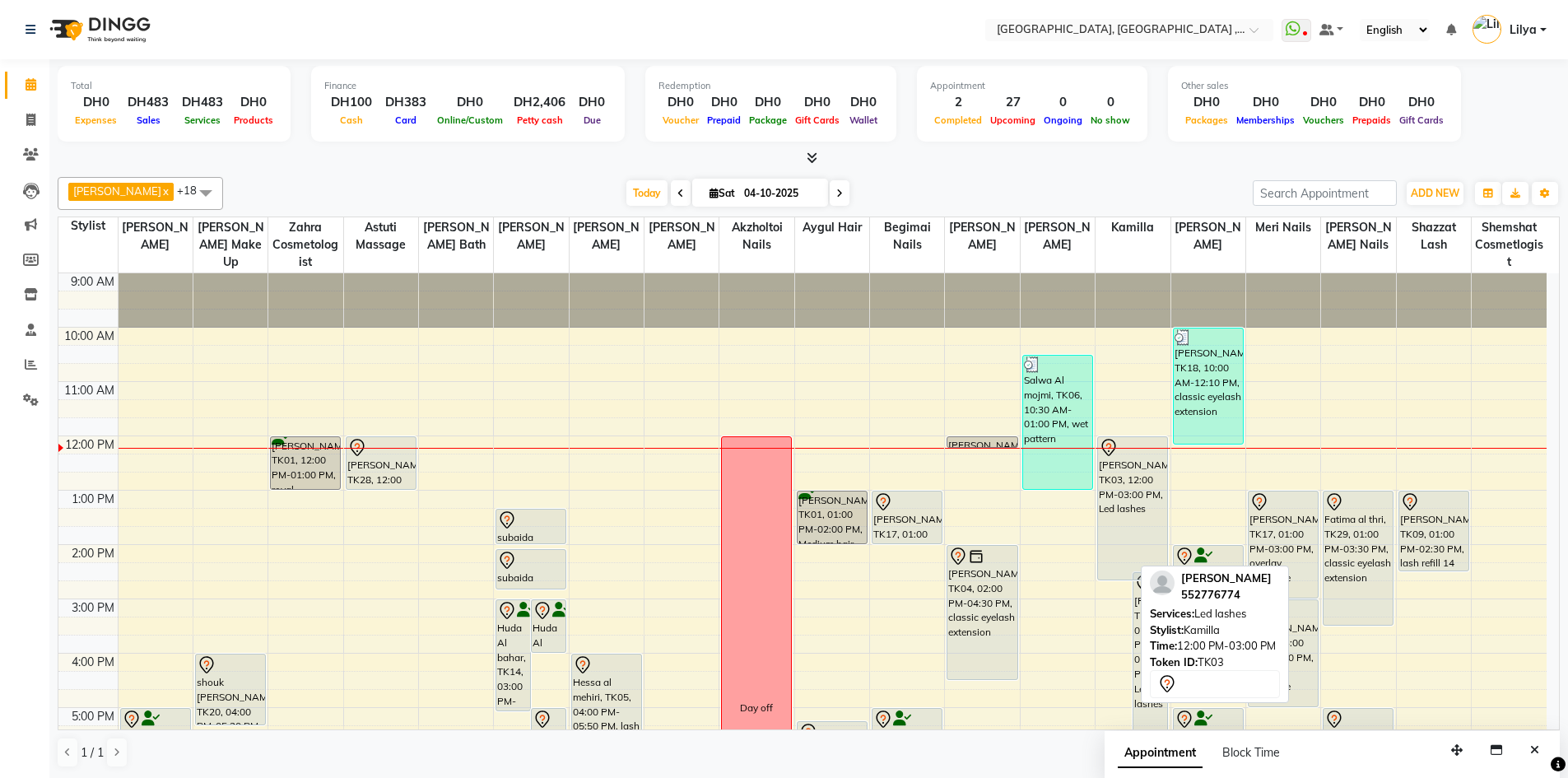
drag, startPoint x: 1124, startPoint y: 593, endPoint x: 1129, endPoint y: 566, distance: 27.5
click at [1129, 566] on div "hiba zakariya, TK03, 12:00 PM-03:00 PM, Led lashes Aliya mohammed, TK21, 02:30 …" at bounding box center [1133, 680] width 74 height 814
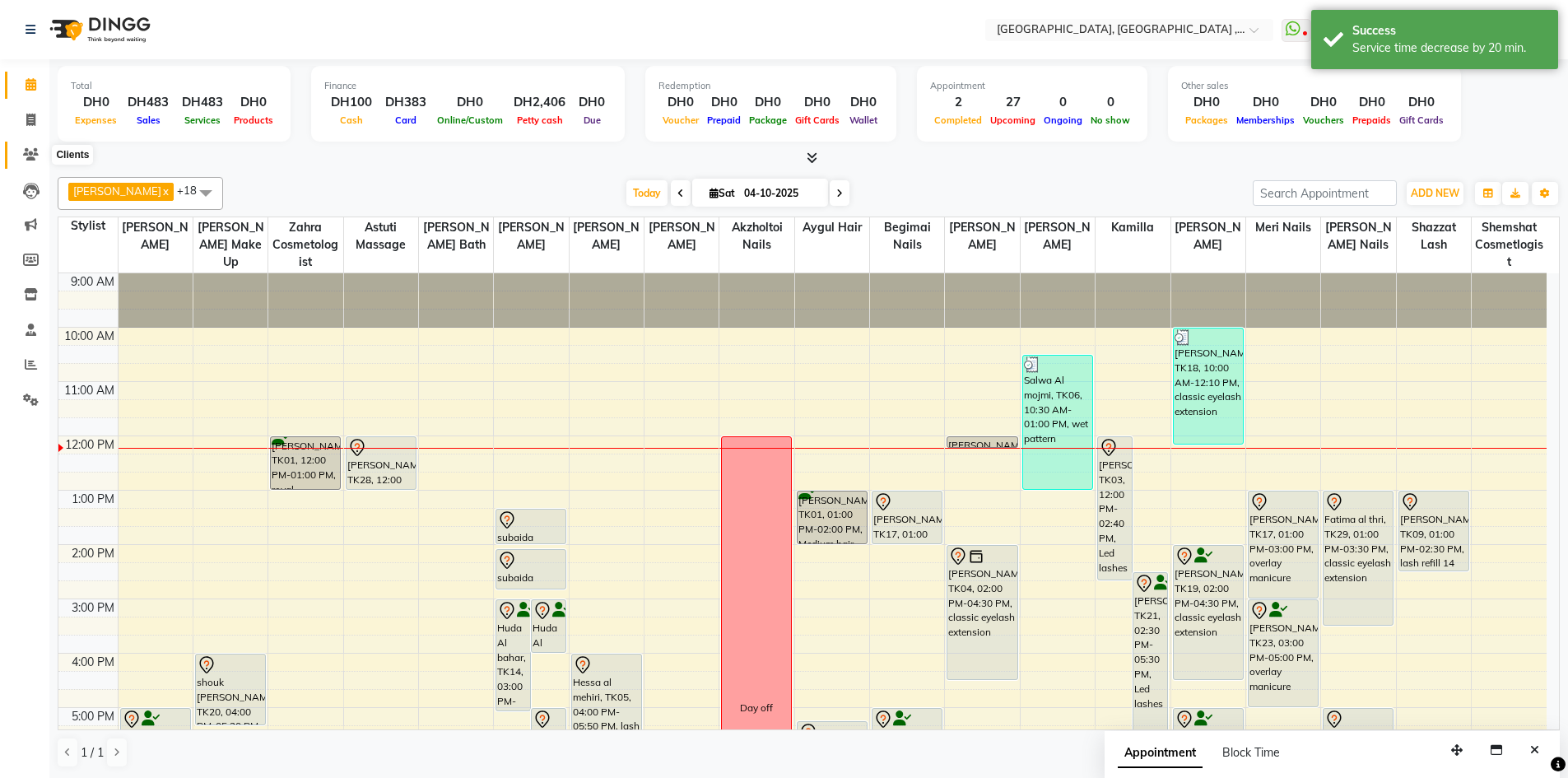
click at [26, 156] on icon at bounding box center [31, 155] width 16 height 12
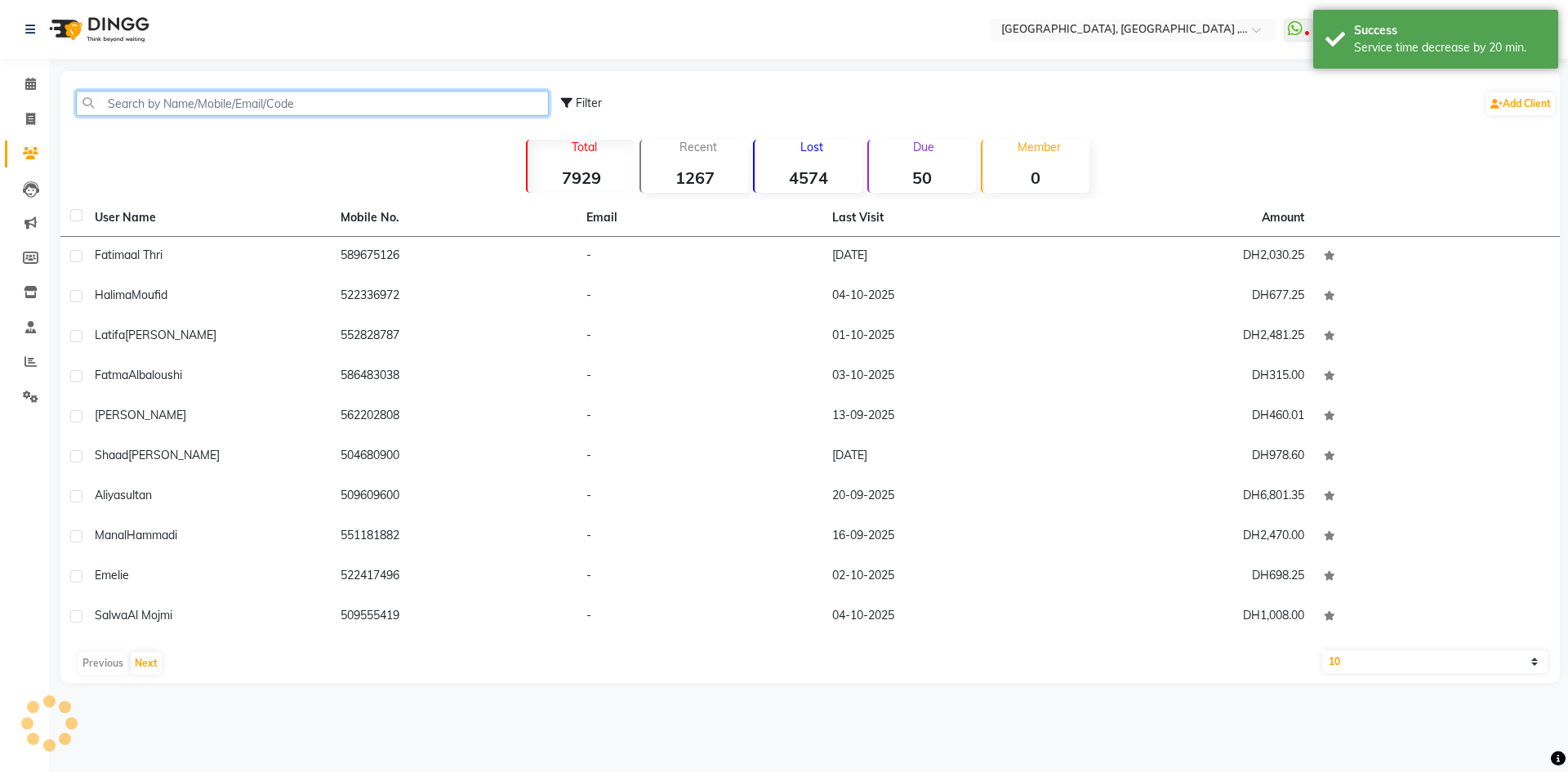
click at [330, 105] on input "text" at bounding box center [313, 103] width 473 height 25
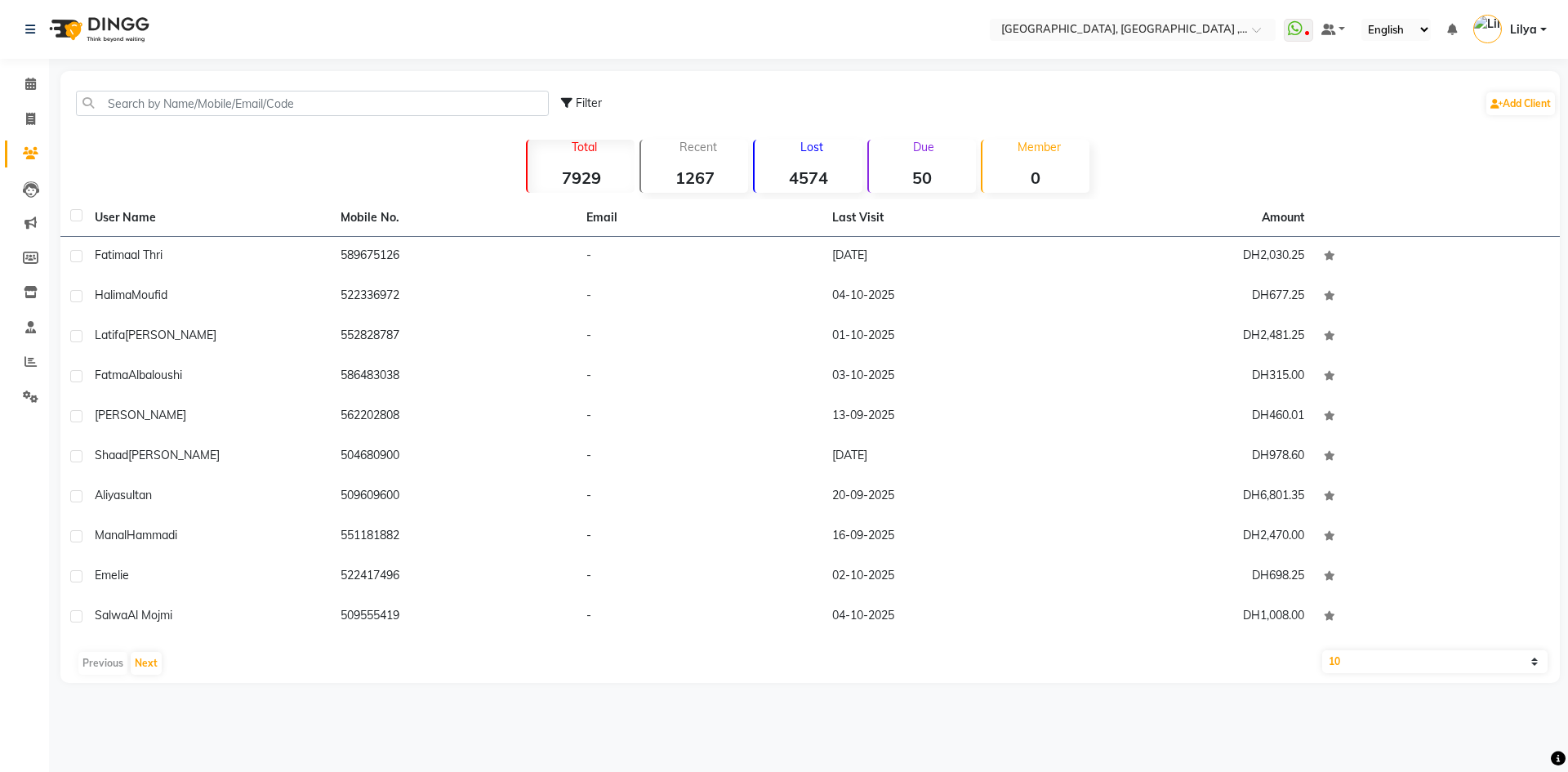
click at [188, 125] on div "Filter Add Client" at bounding box center [810, 103] width 1493 height 52
click at [195, 102] on input "text" at bounding box center [313, 103] width 473 height 25
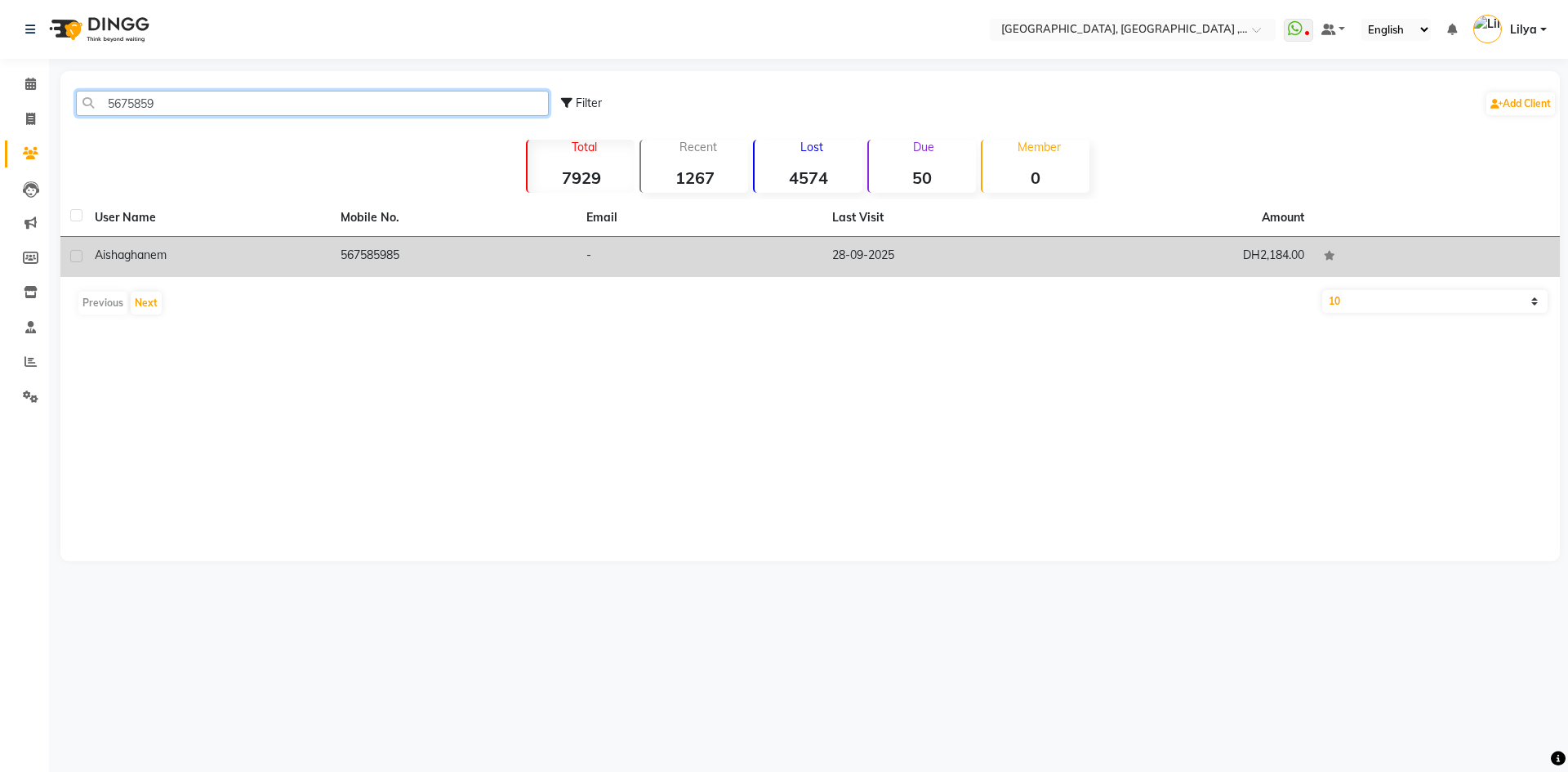
type input "5675859"
click at [360, 268] on td "567585985" at bounding box center [453, 257] width 246 height 40
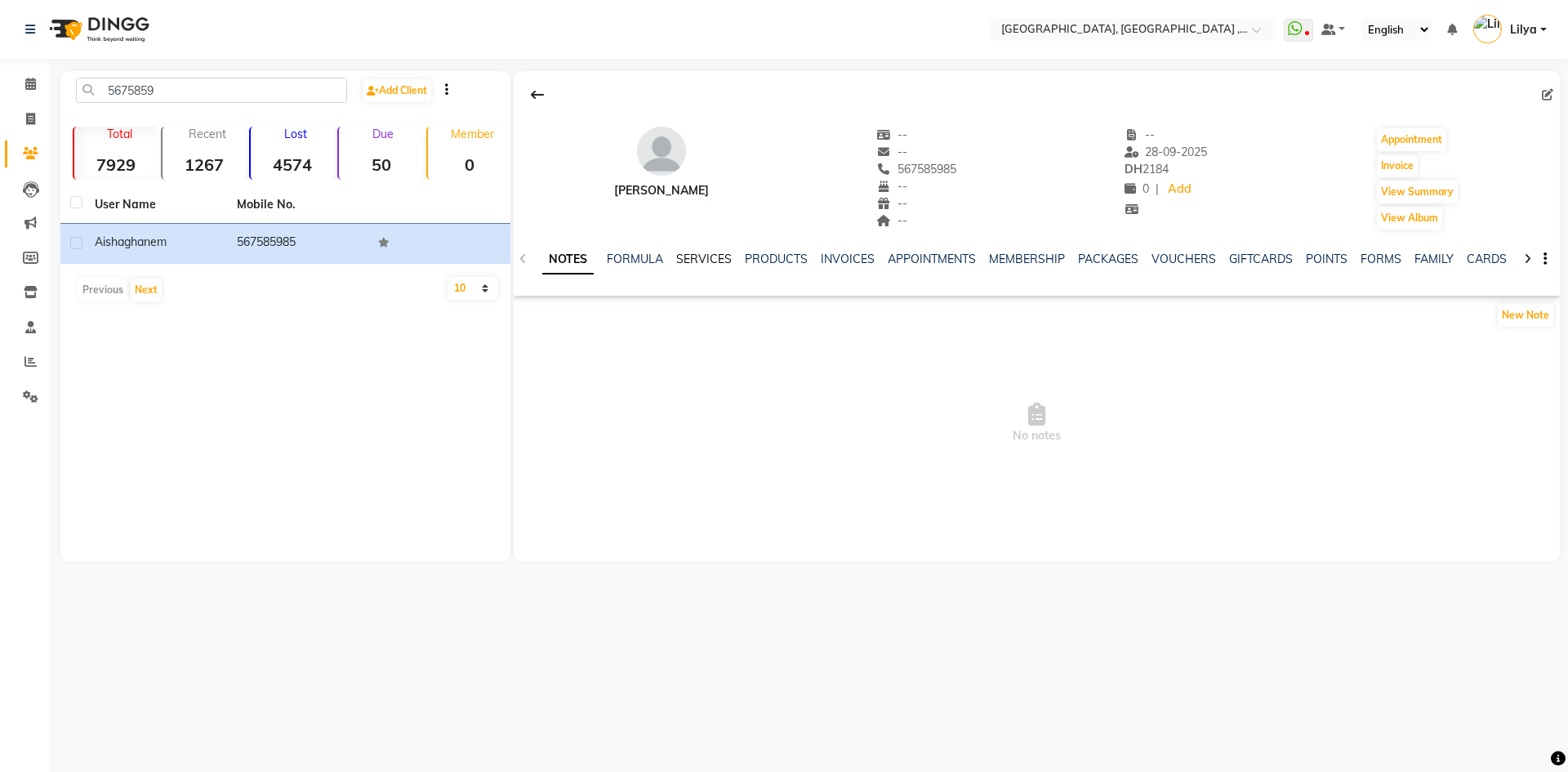
click at [700, 263] on link "SERVICES" at bounding box center [703, 259] width 55 height 15
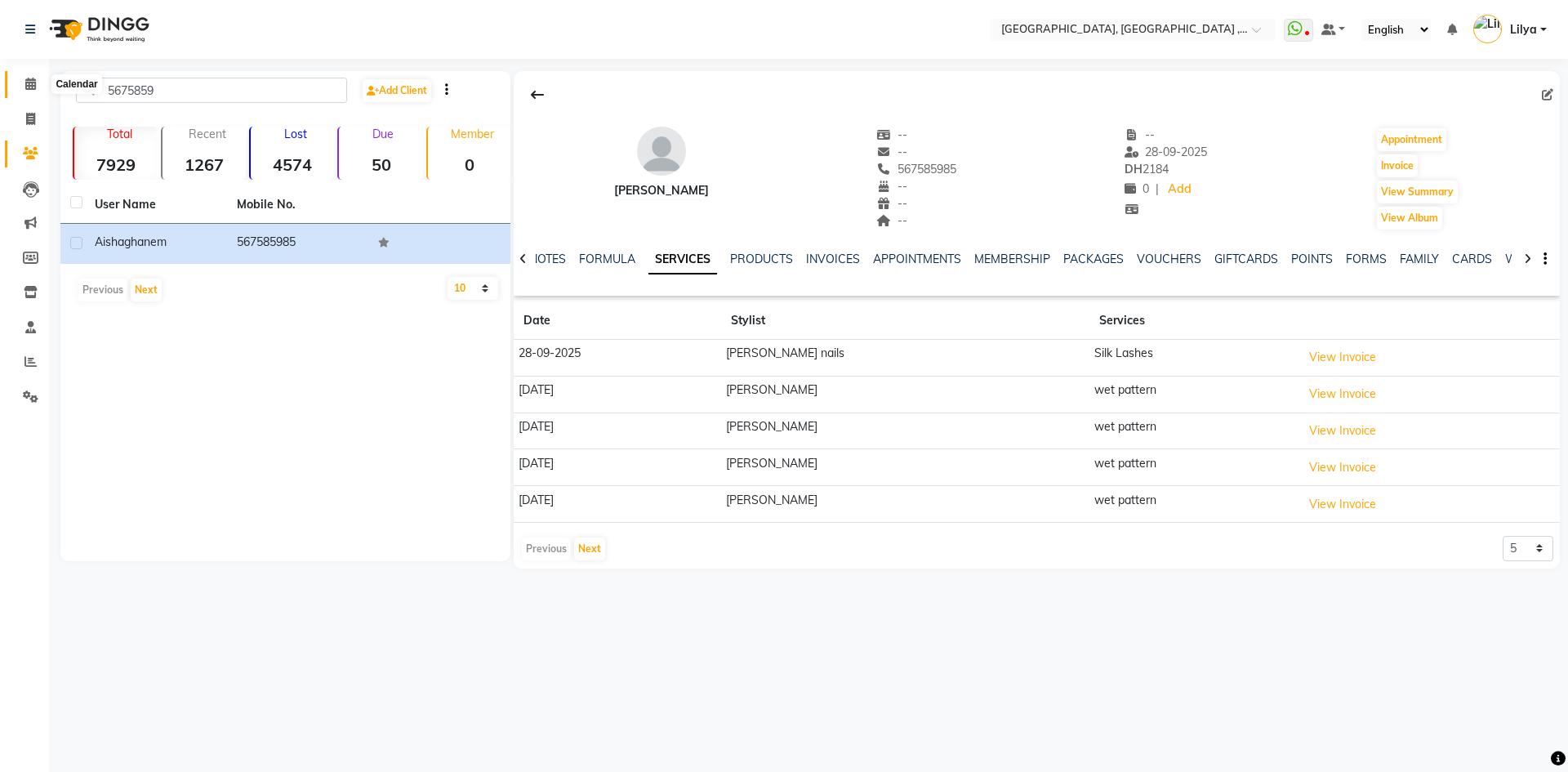
click at [18, 81] on span at bounding box center [31, 84] width 29 height 18
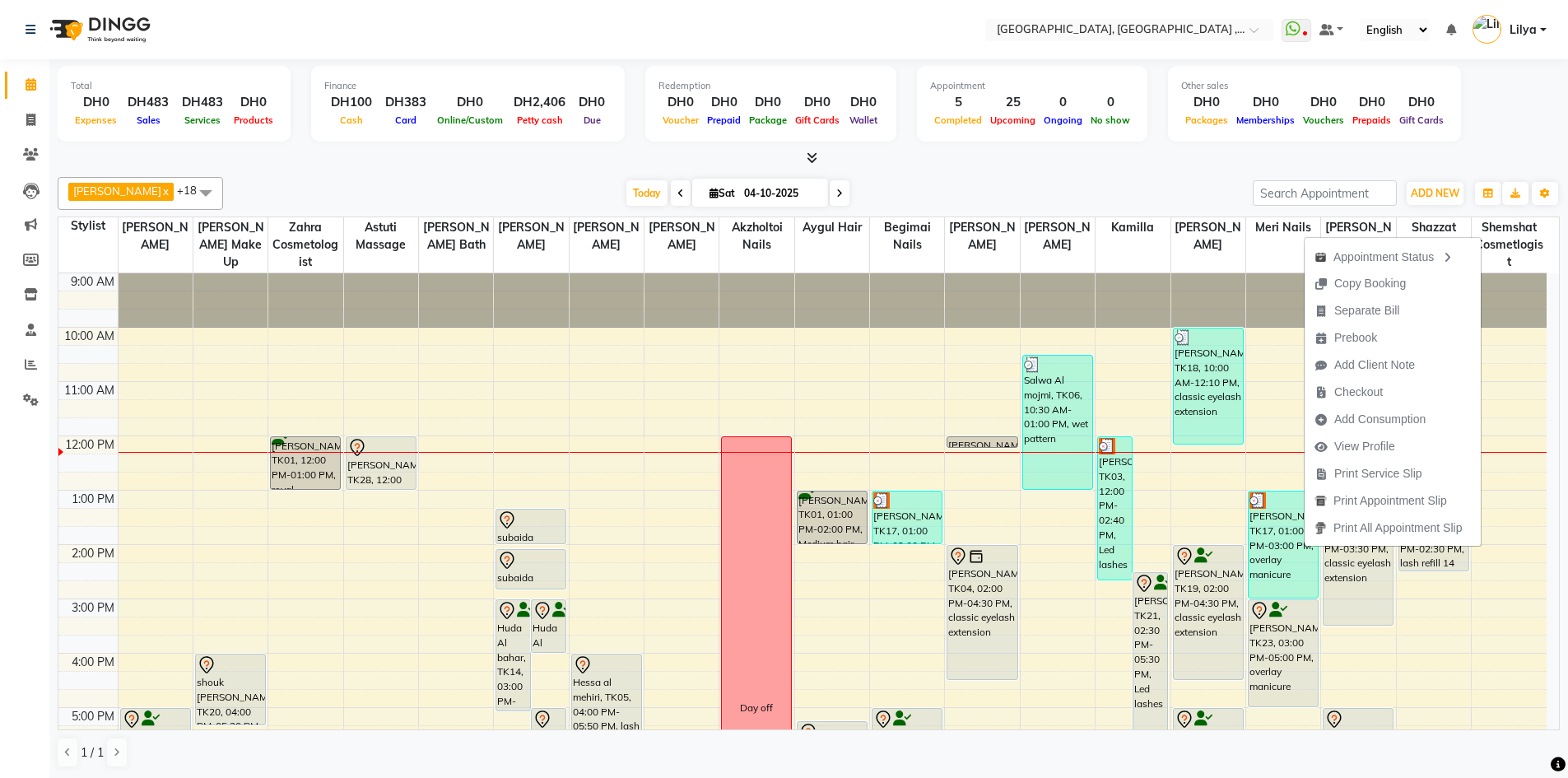
click at [842, 185] on span at bounding box center [840, 193] width 19 height 26
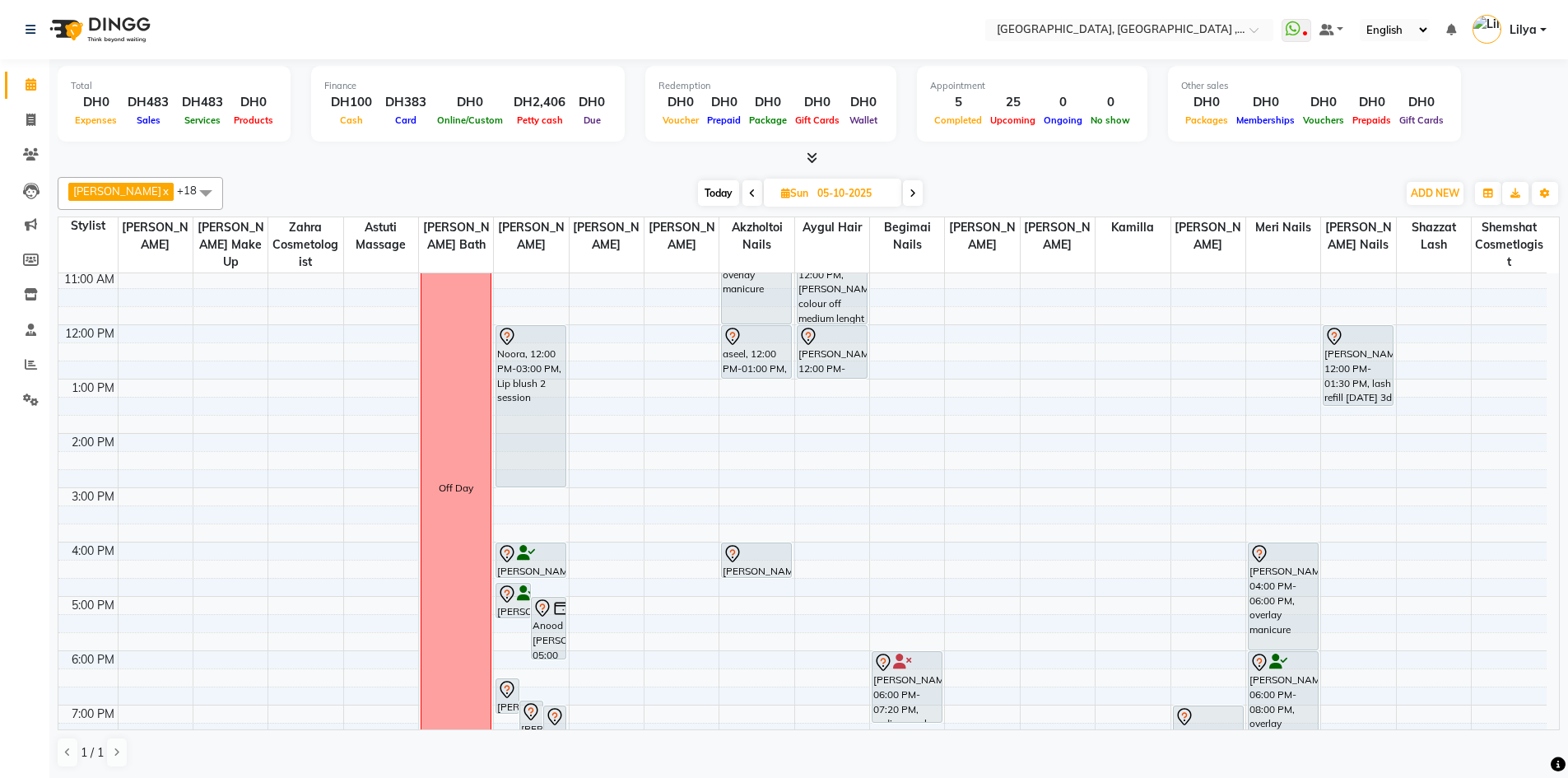
scroll to position [82, 0]
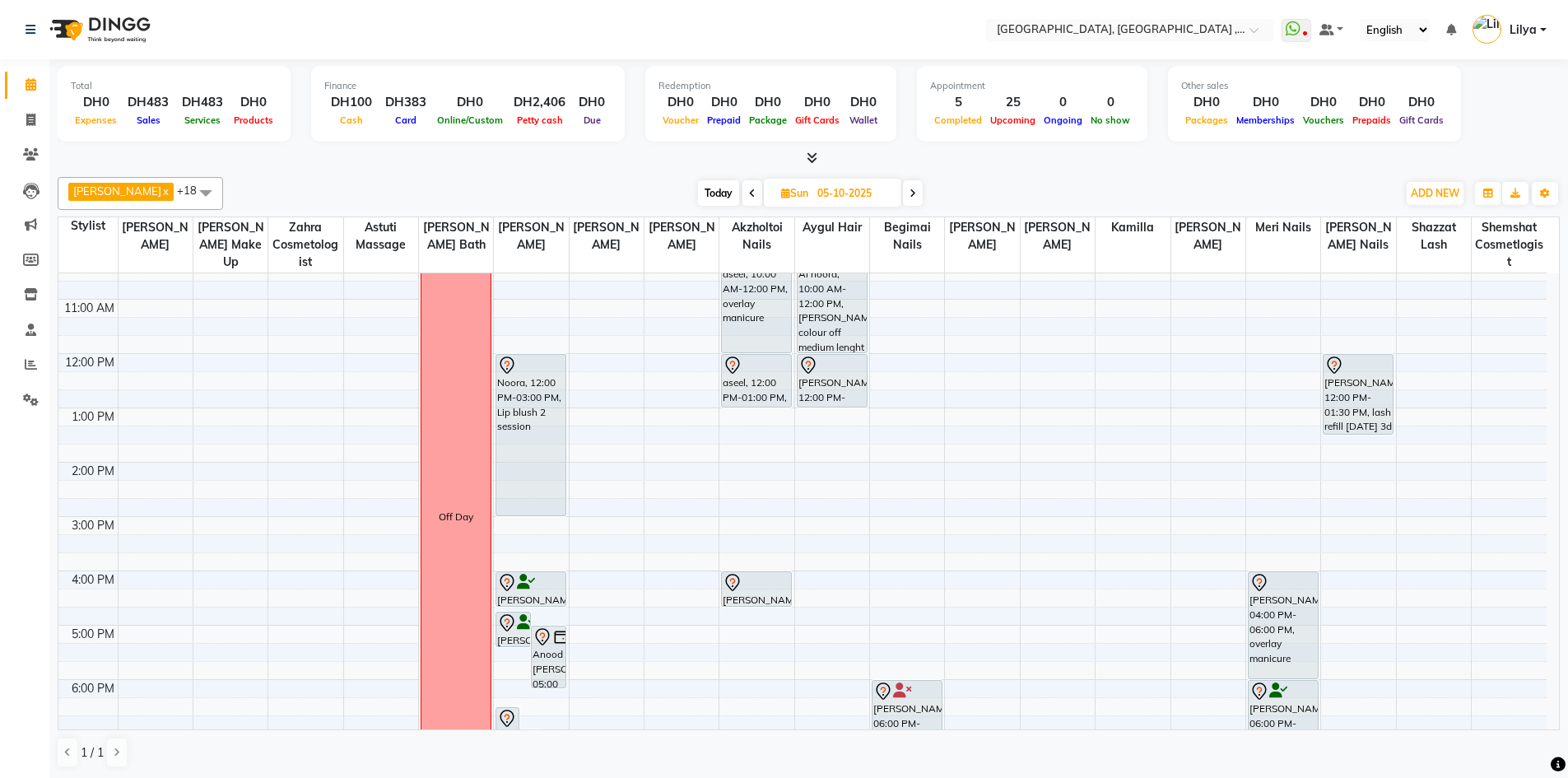
click at [762, 192] on span at bounding box center [752, 193] width 19 height 26
type input "04-10-2025"
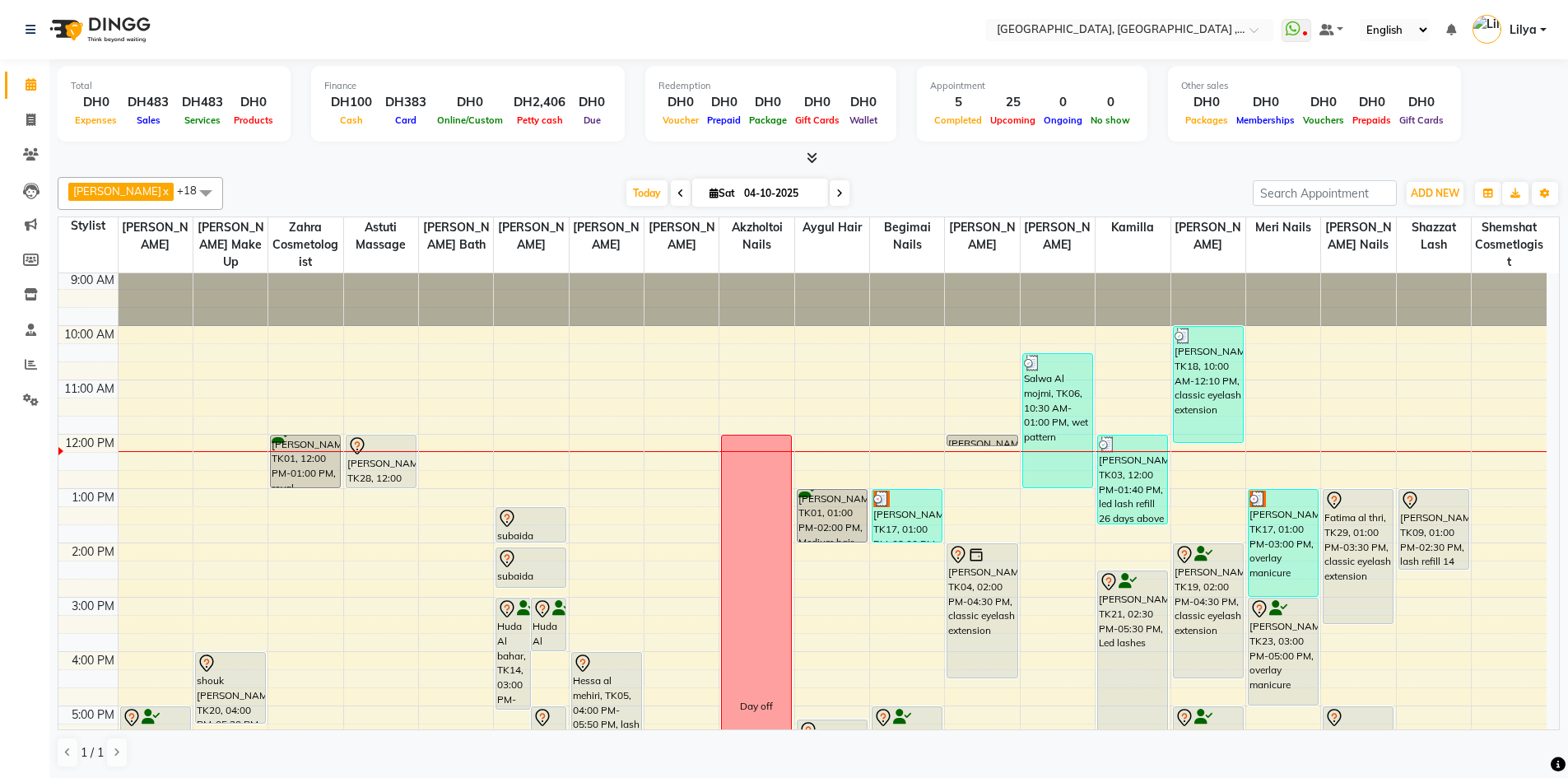
scroll to position [0, 0]
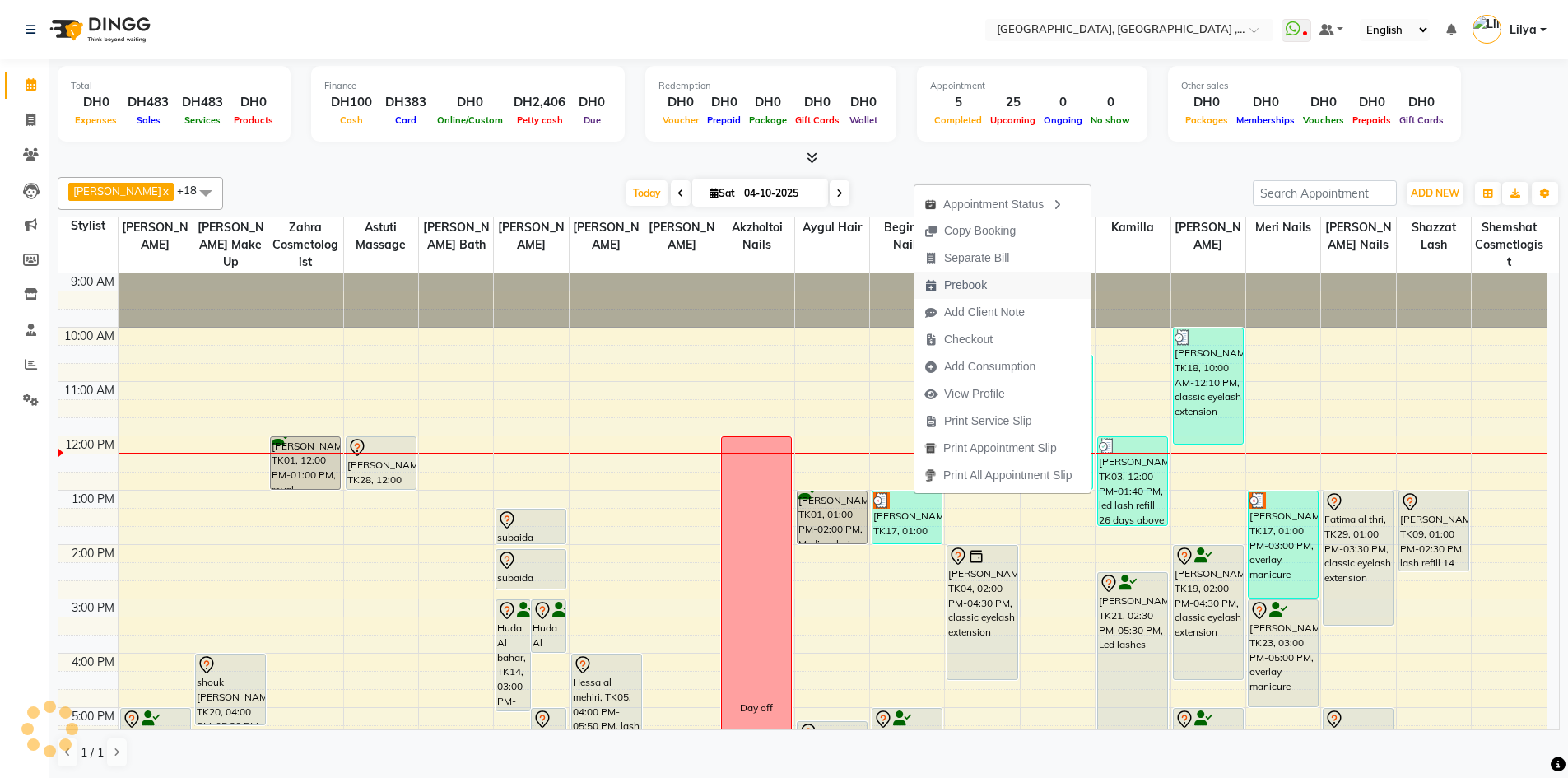
click at [989, 287] on span "Prebook" at bounding box center [955, 285] width 82 height 27
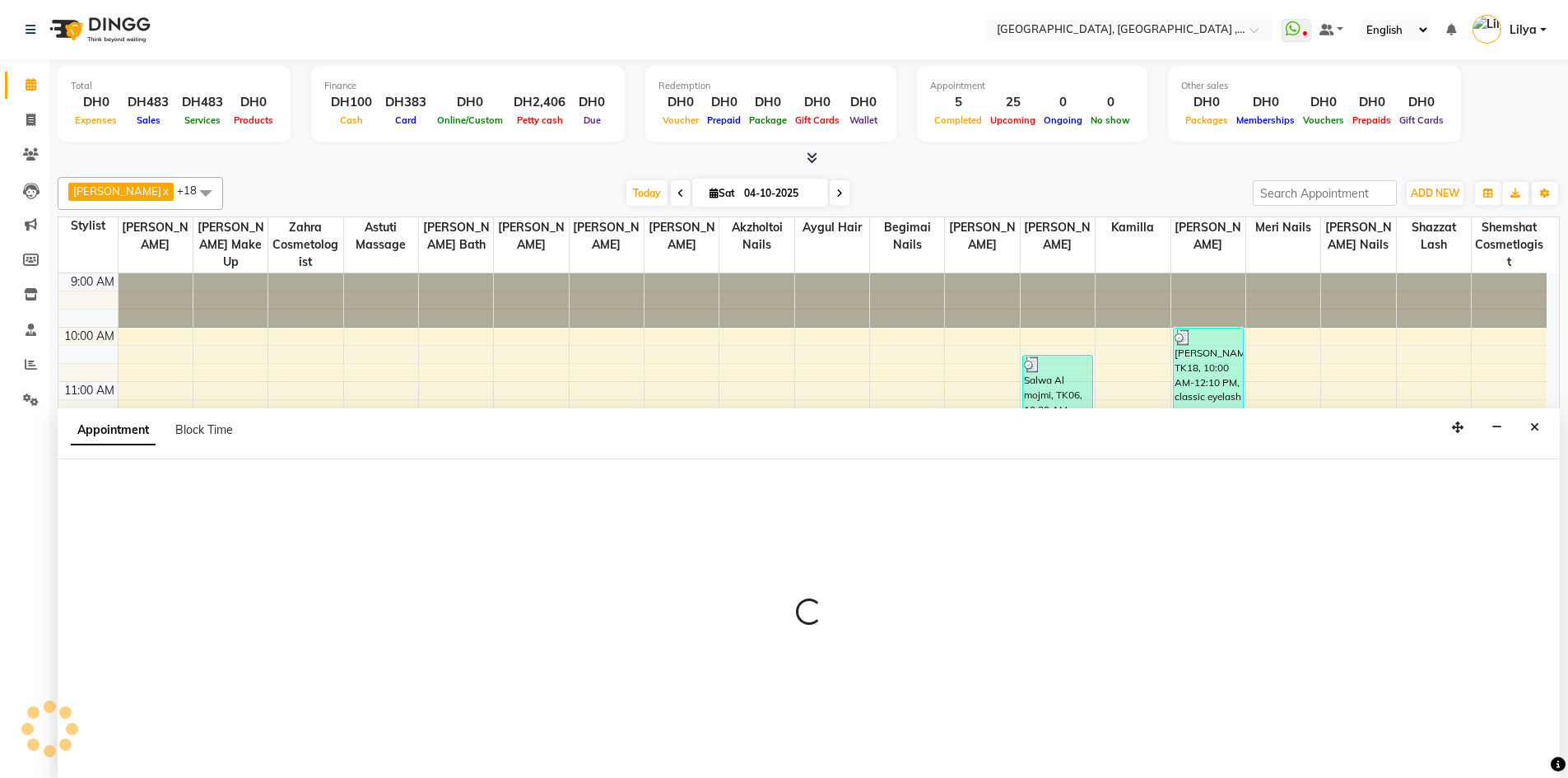
scroll to position [1, 0]
select select "85659"
select select "600"
select select "tentative"
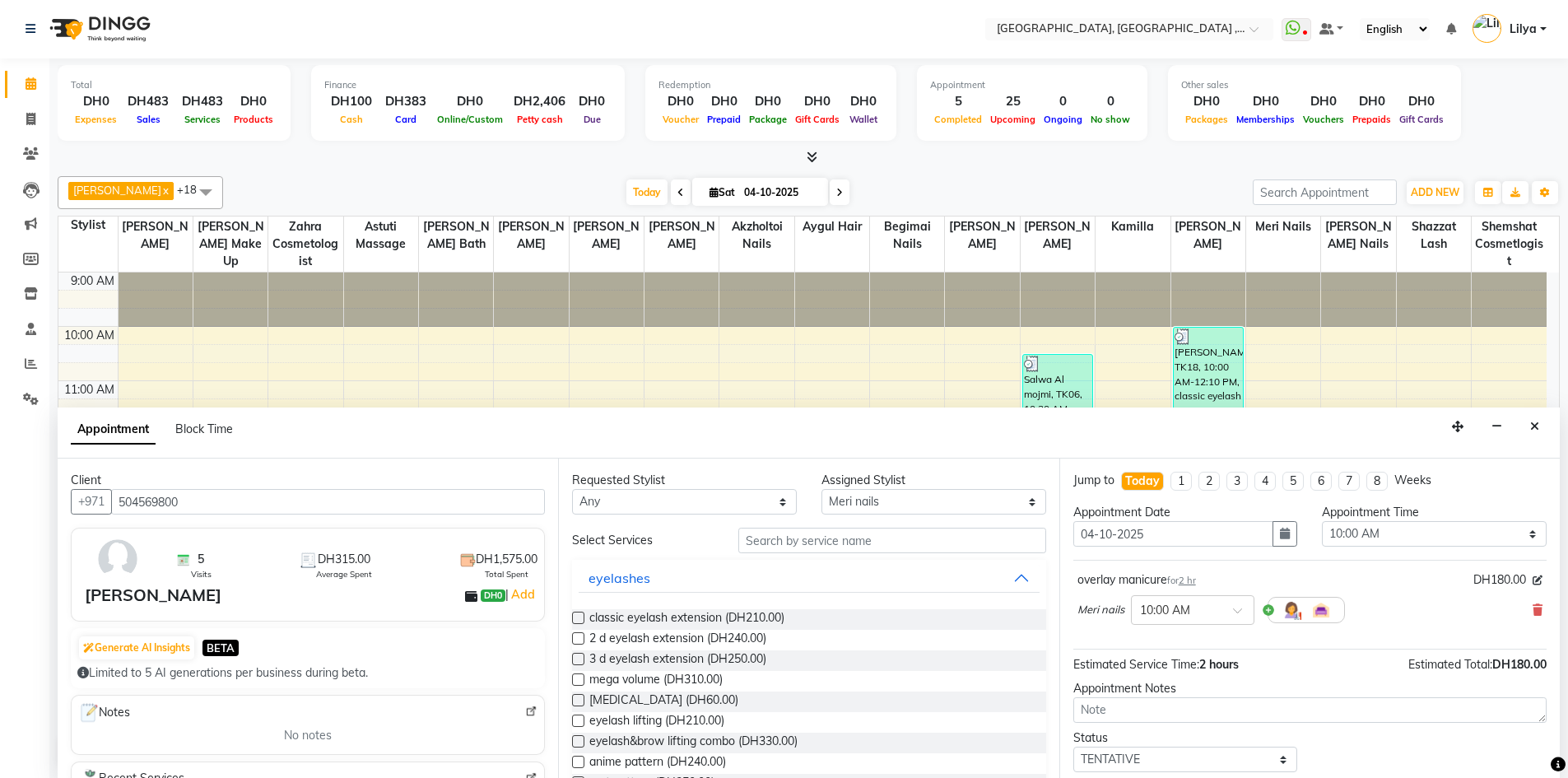
scroll to position [163, 0]
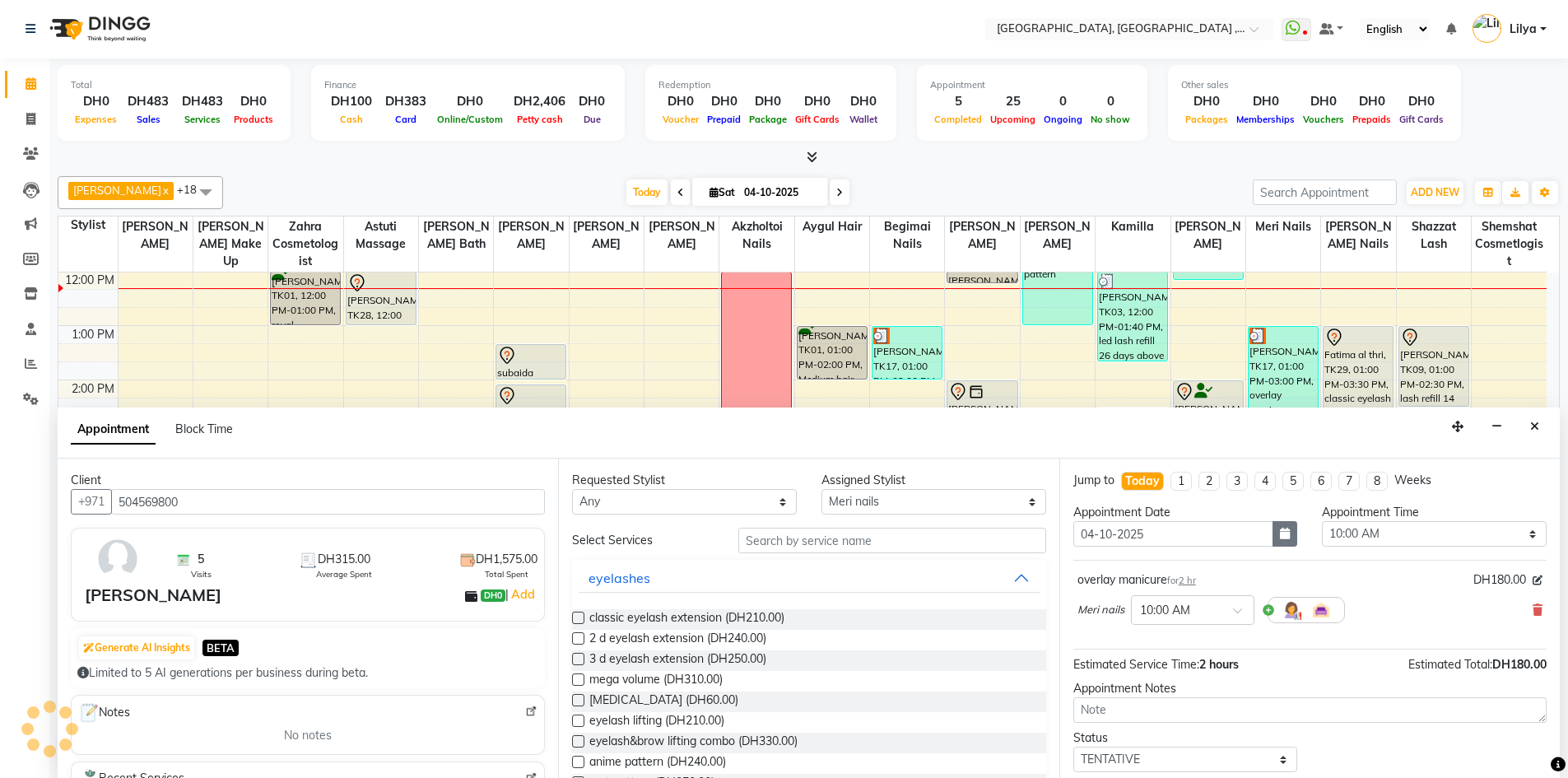
click at [1279, 533] on icon "button" at bounding box center [1284, 533] width 10 height 11
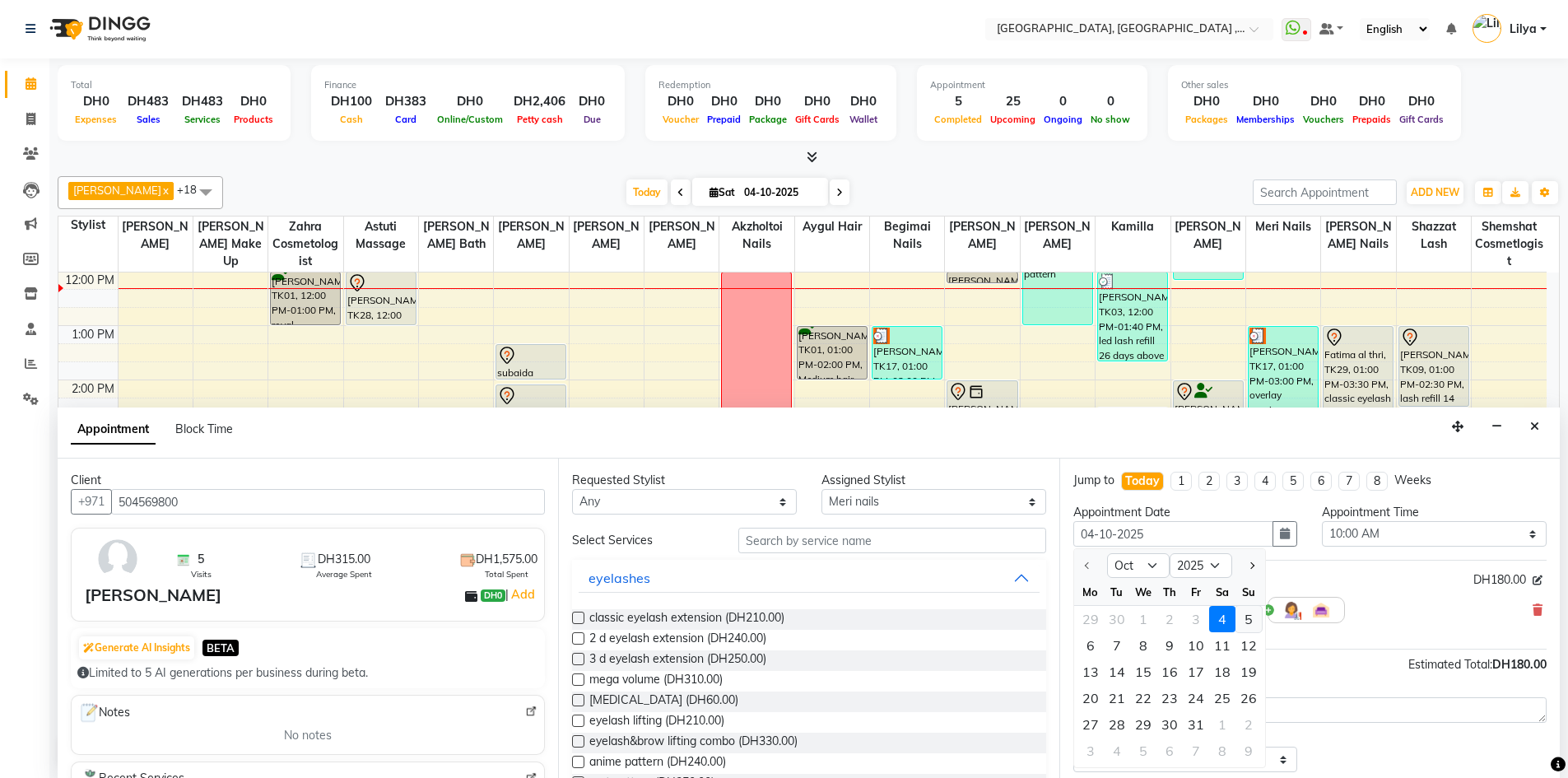
click at [1240, 620] on div "5" at bounding box center [1248, 619] width 26 height 26
type input "05-10-2025"
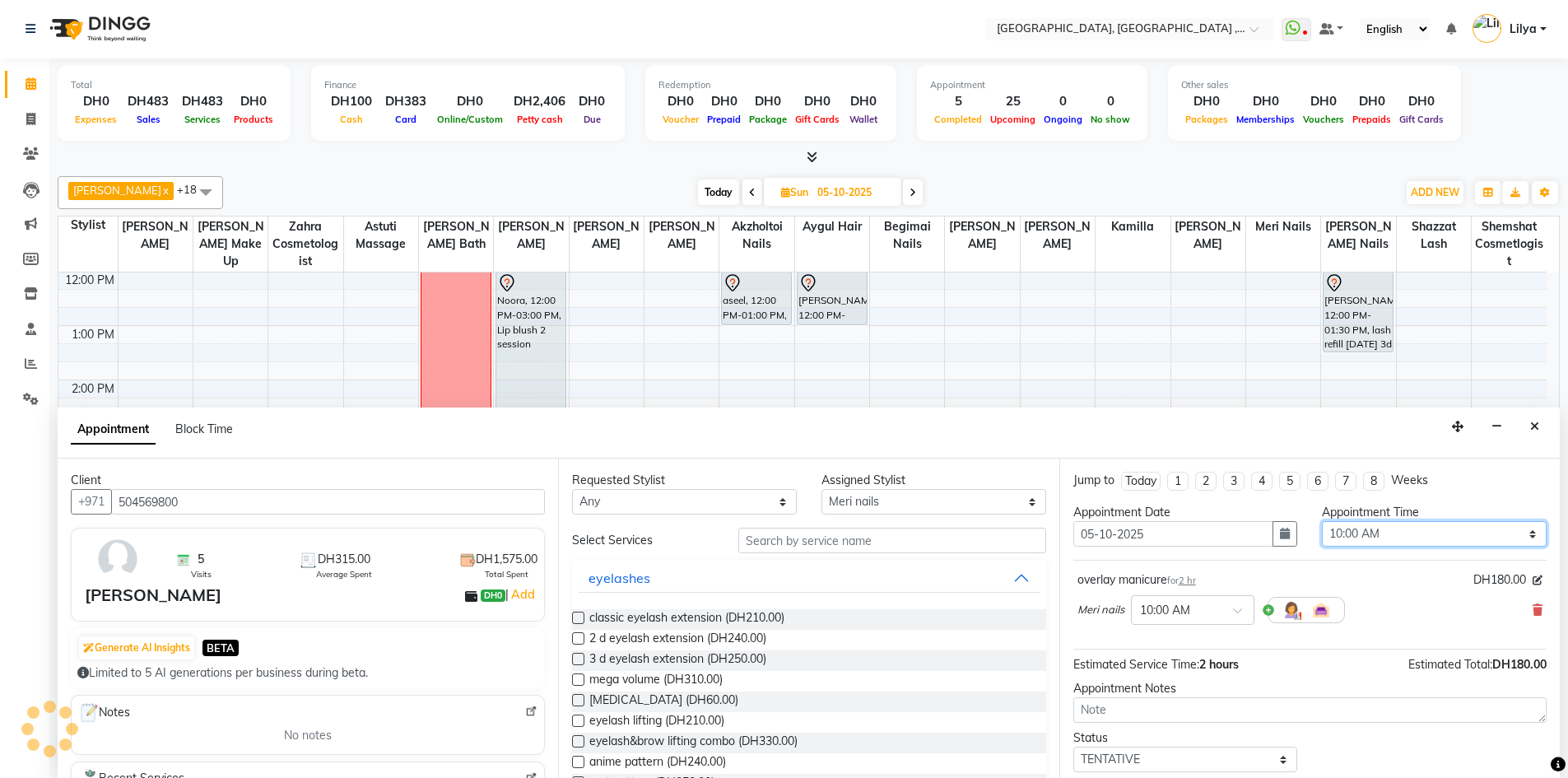
click at [1393, 525] on select "Select 10:00 AM 10:15 AM 10:30 AM 10:45 AM 11:00 AM 11:15 AM 11:30 AM 11:45 AM …" at bounding box center [1434, 533] width 224 height 26
select select "840"
click at [1322, 521] on select "Select 10:00 AM 10:15 AM 10:30 AM 10:45 AM 11:00 AM 11:15 AM 11:30 AM 11:45 AM …" at bounding box center [1434, 533] width 224 height 26
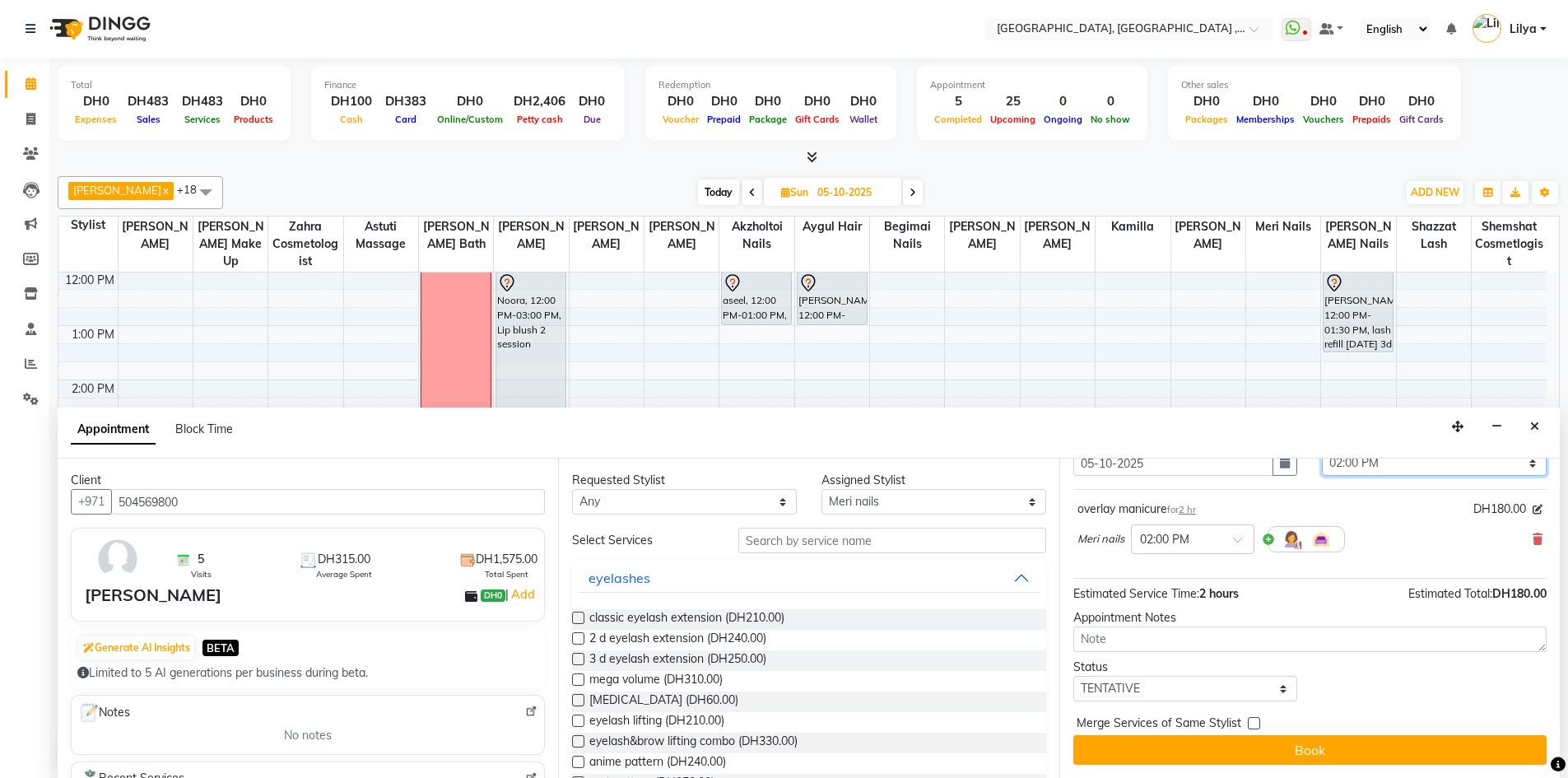
scroll to position [0, 0]
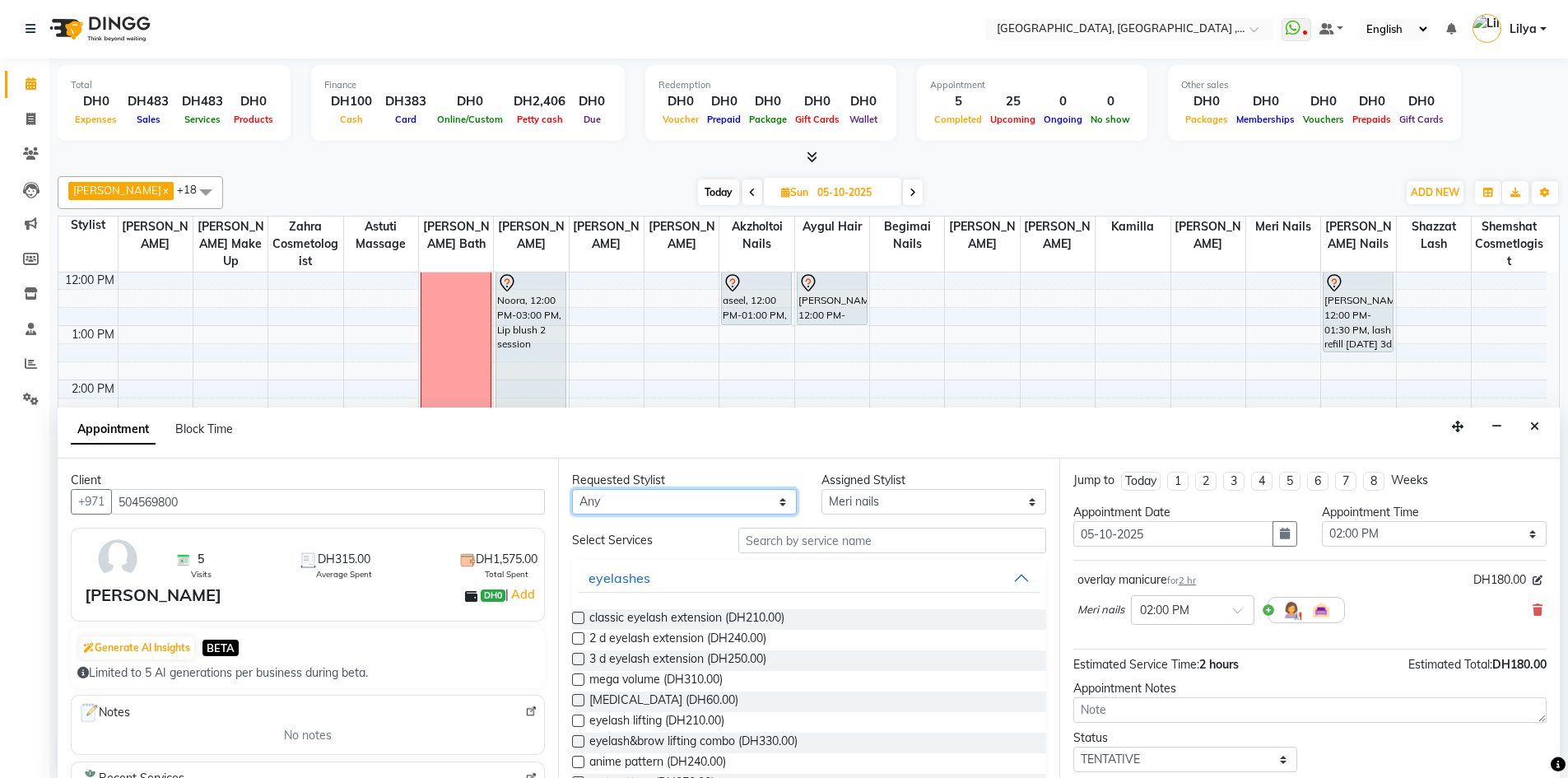
click at [750, 506] on select "Any Adel brow Aina Akzholtoi nails Amina lash Astuti massage Aygul hair Begimai…" at bounding box center [684, 502] width 224 height 26
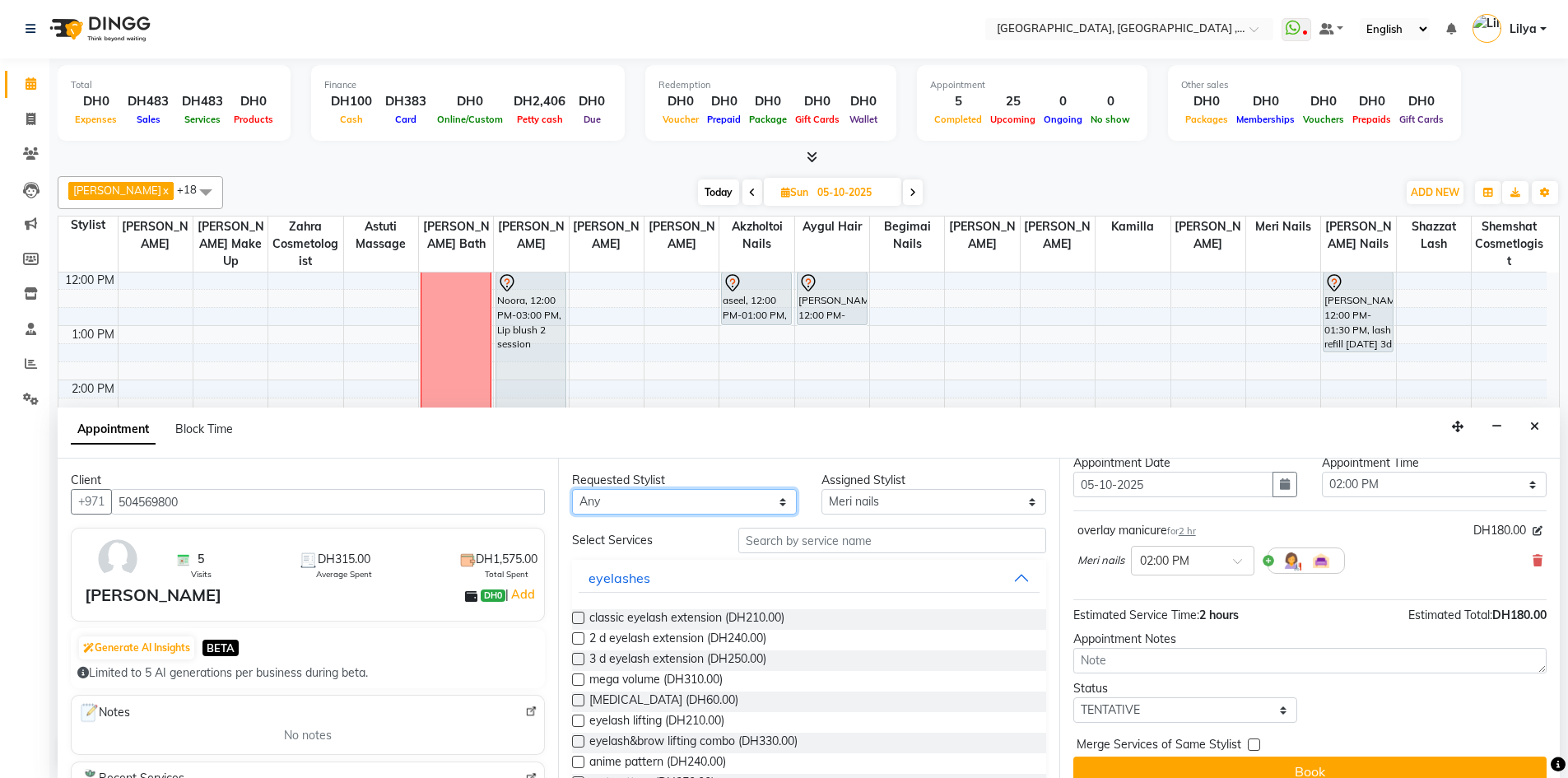
scroll to position [71, 0]
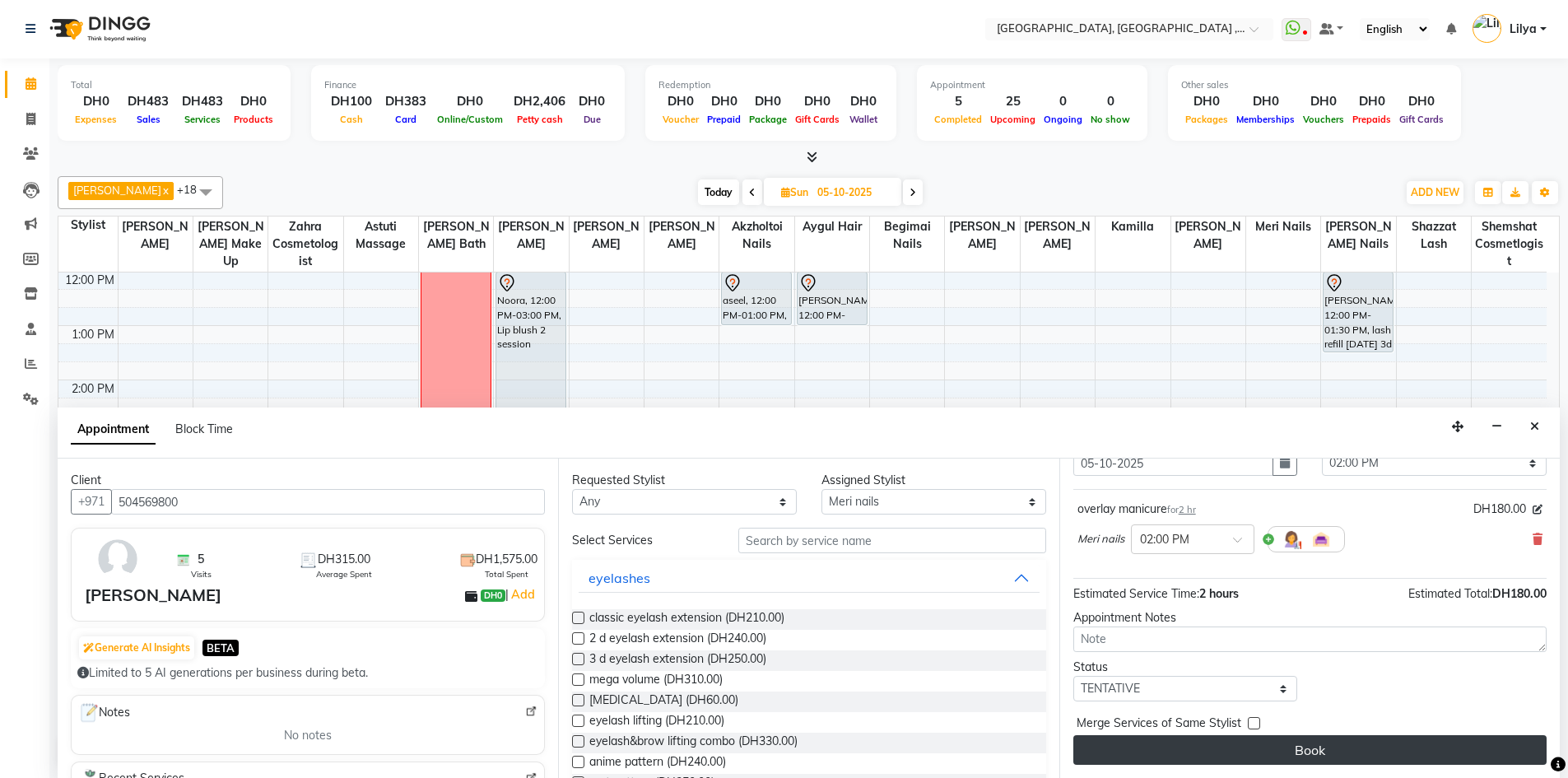
click at [1353, 749] on button "Book" at bounding box center [1309, 750] width 473 height 30
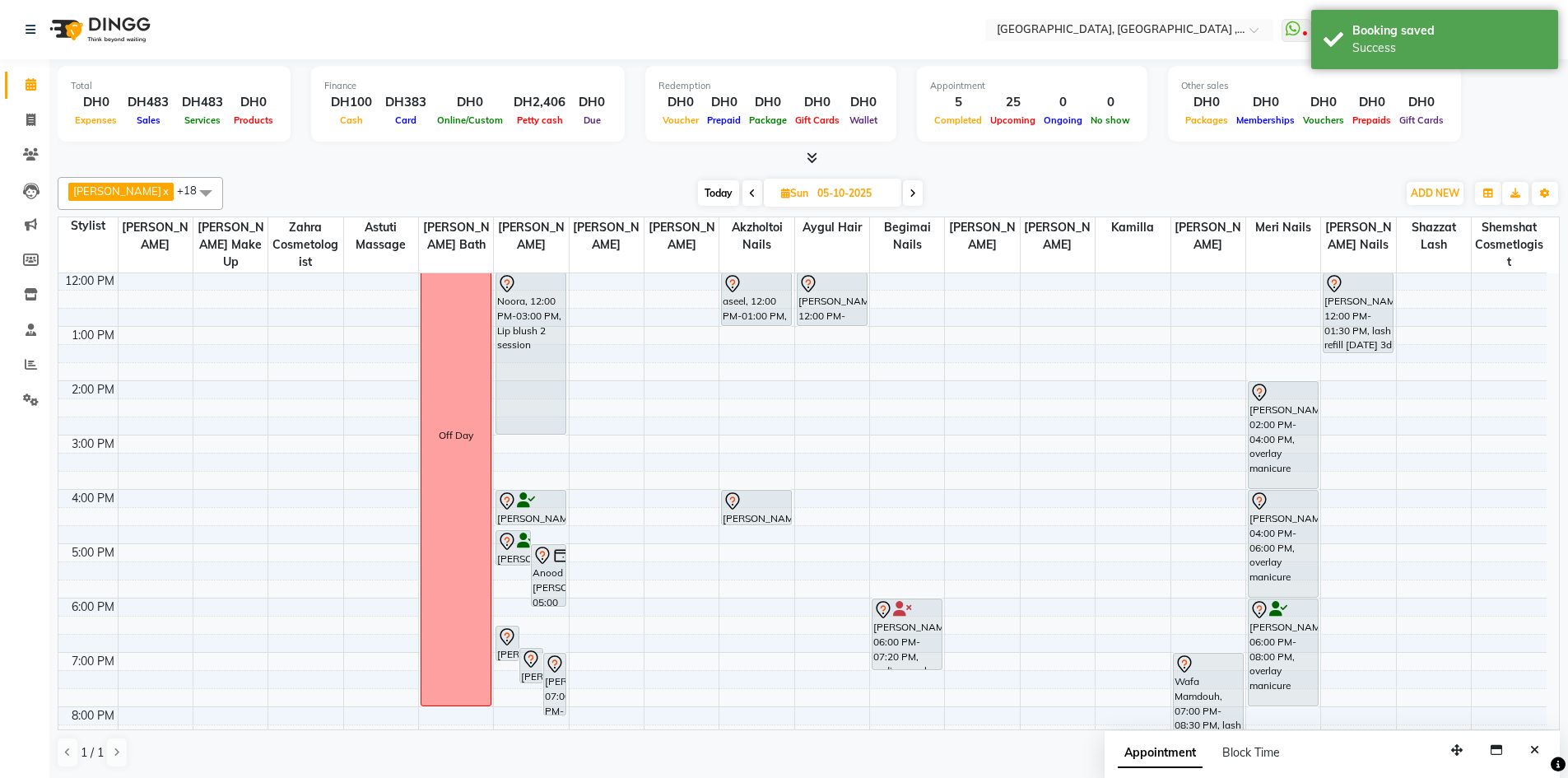
scroll to position [0, 0]
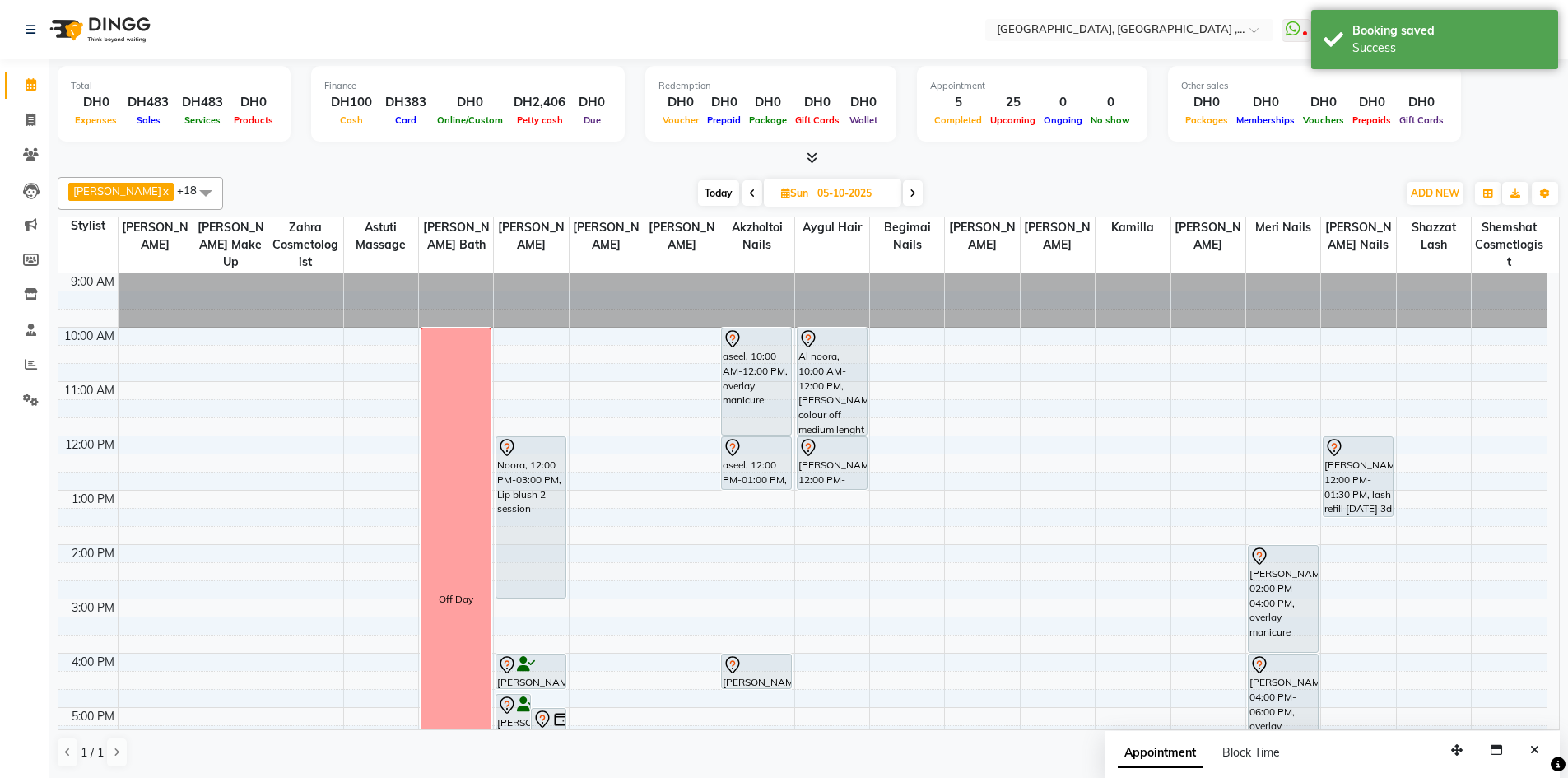
click at [756, 198] on icon at bounding box center [751, 193] width 6 height 10
type input "04-10-2025"
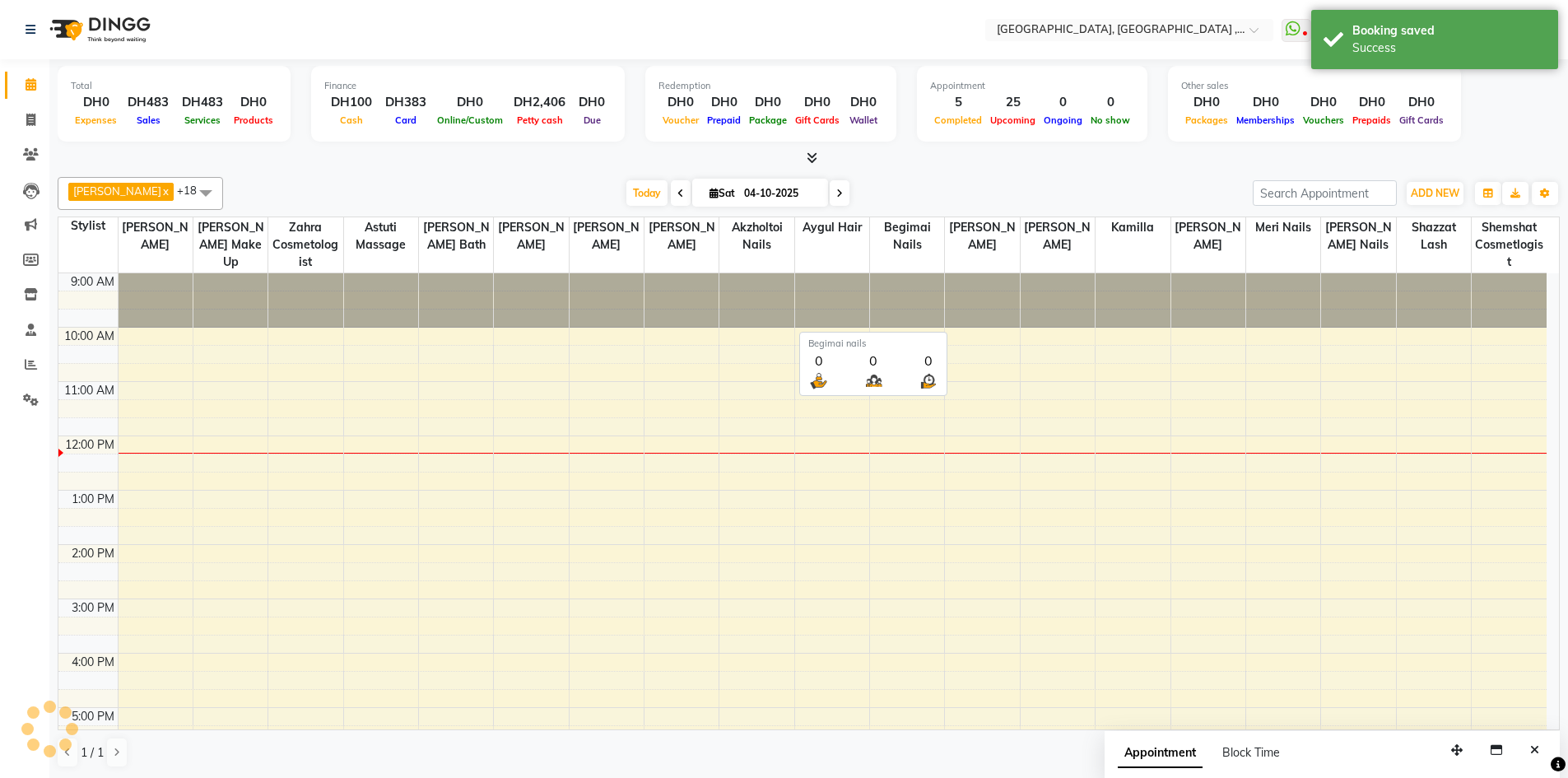
scroll to position [163, 0]
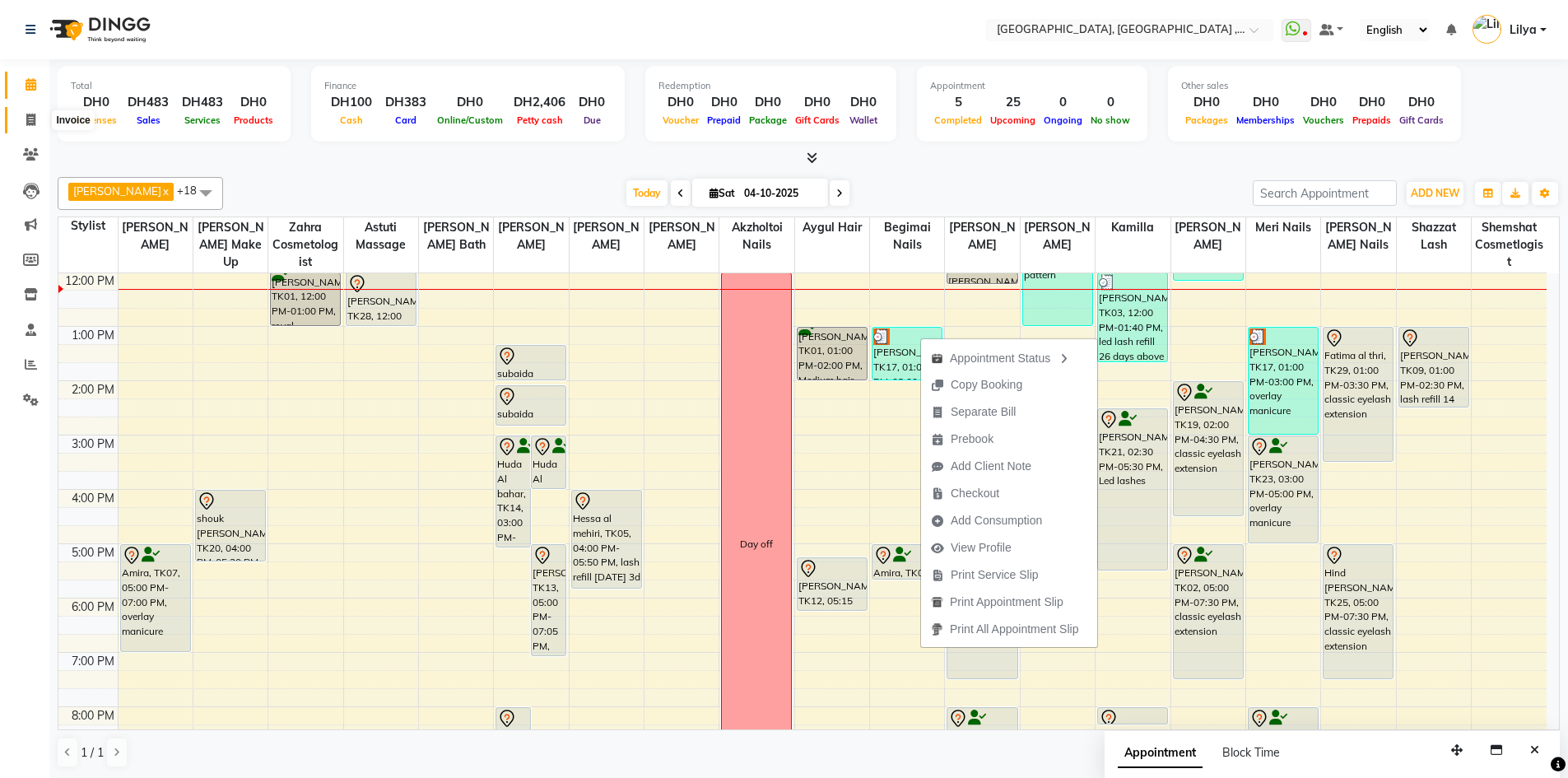
click at [24, 121] on span at bounding box center [31, 120] width 29 height 19
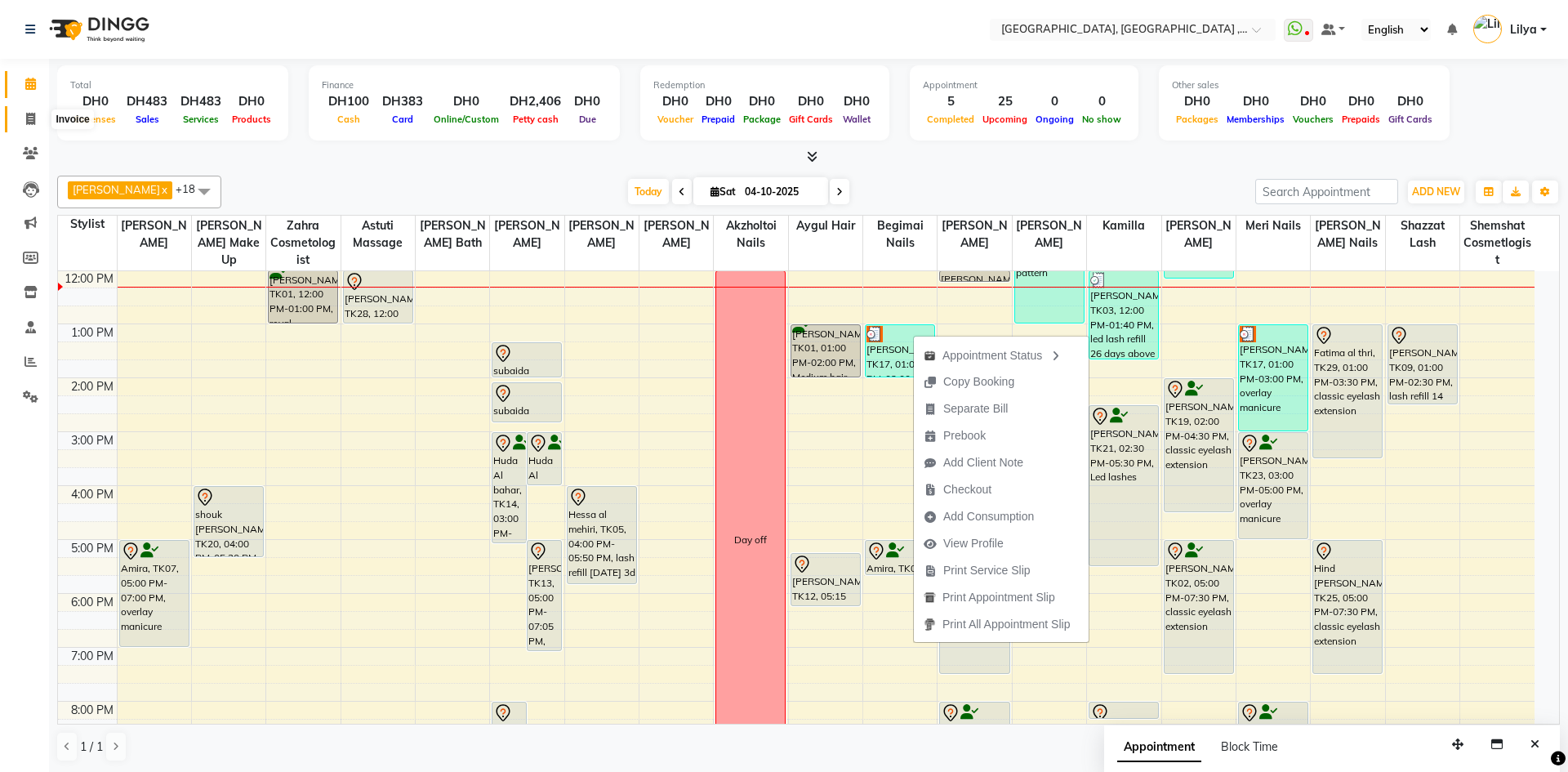
select select "service"
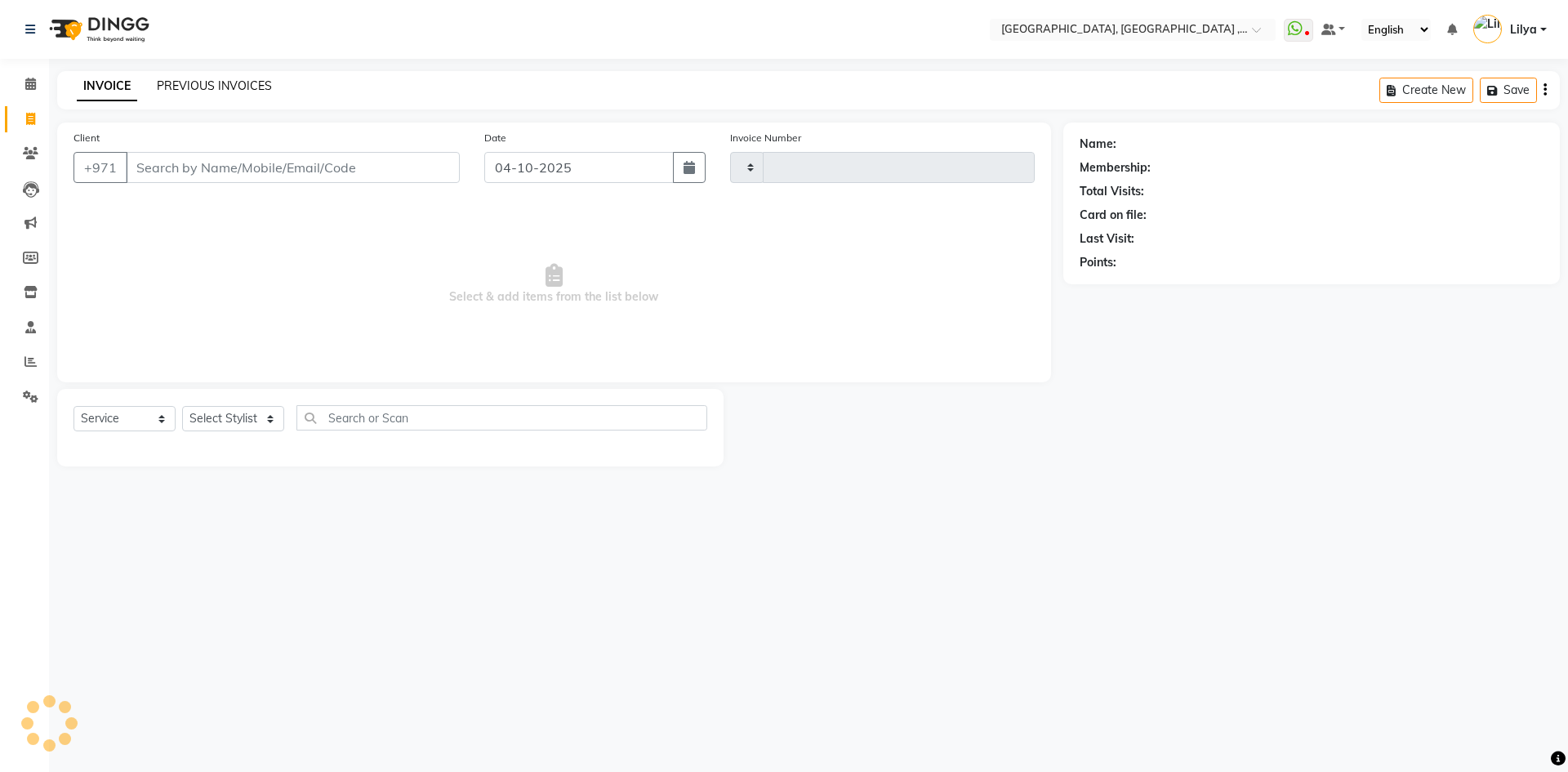
type input "5472"
select select "3838"
click at [210, 81] on link "PREVIOUS INVOICES" at bounding box center [214, 85] width 115 height 15
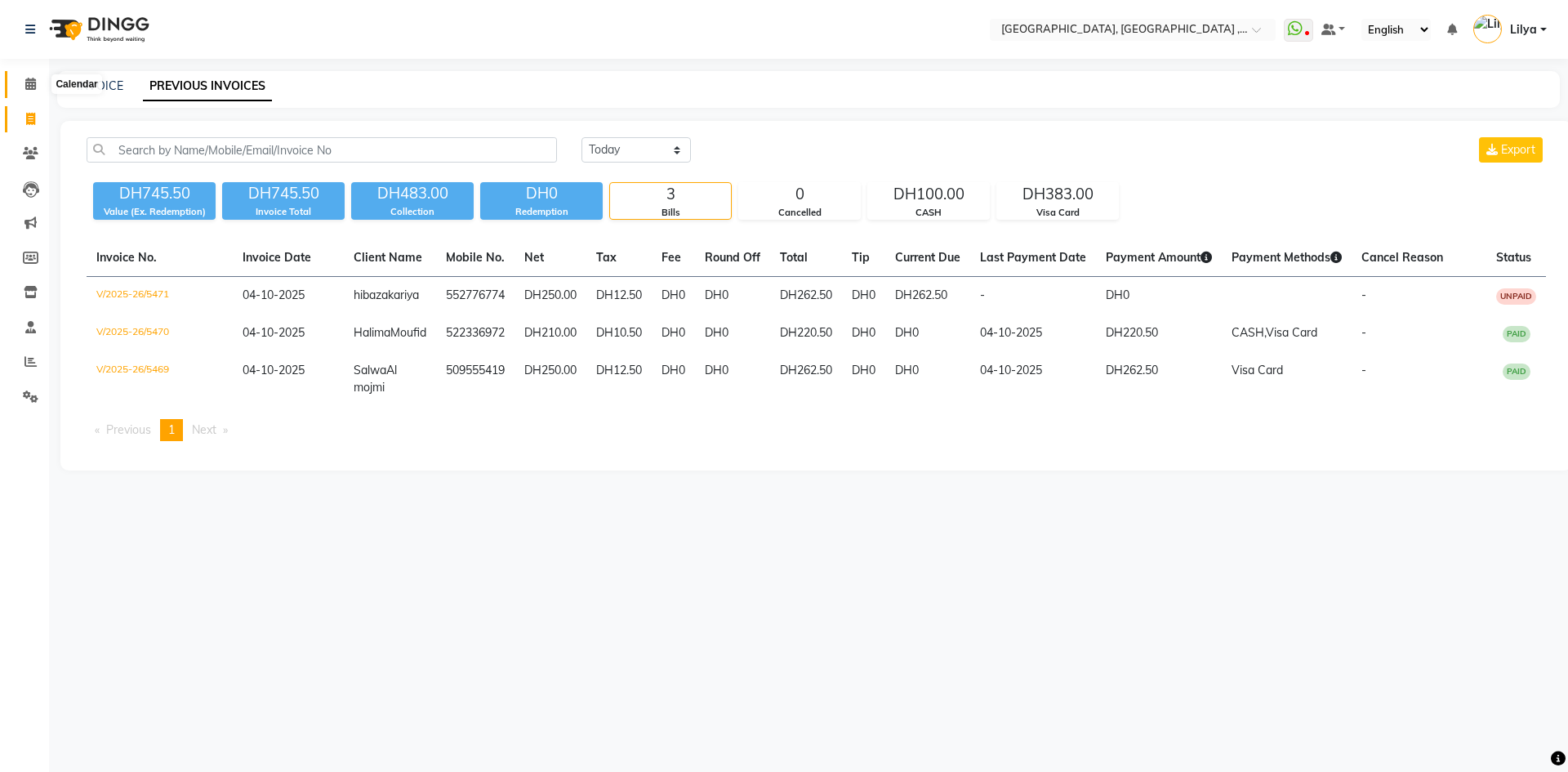
click at [31, 87] on icon at bounding box center [31, 84] width 11 height 12
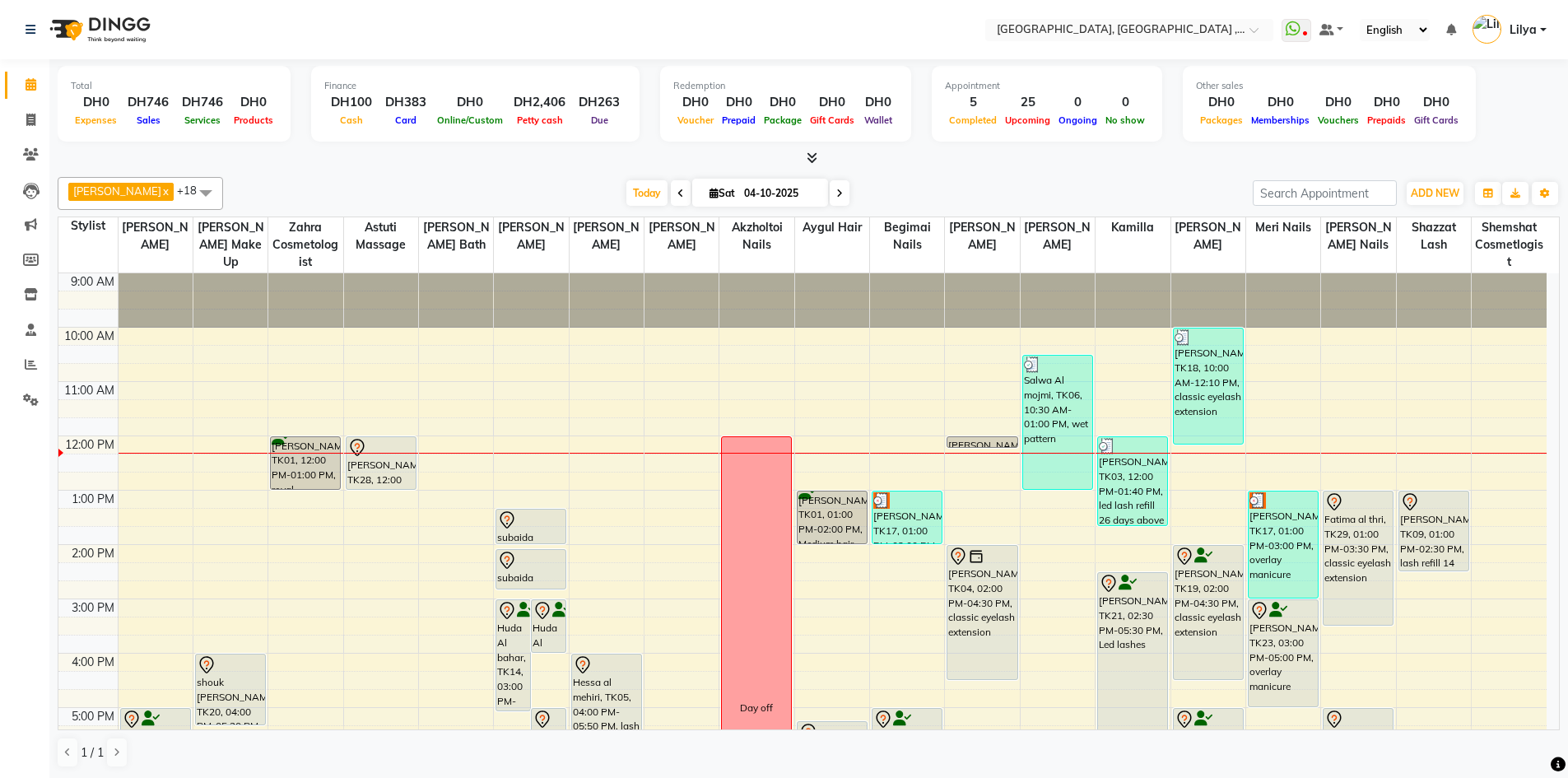
click at [842, 193] on icon at bounding box center [839, 193] width 6 height 10
type input "05-10-2025"
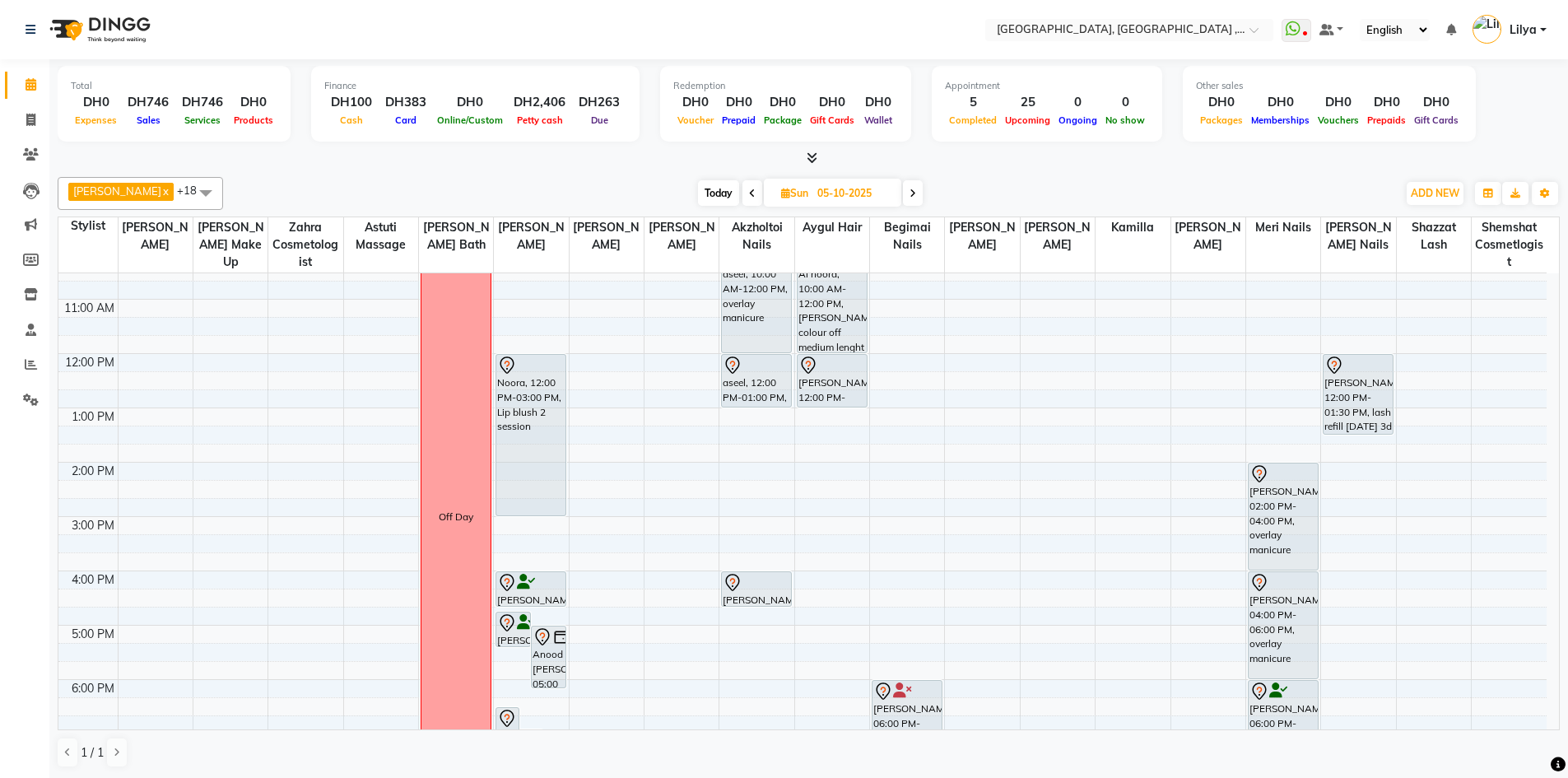
scroll to position [81, 0]
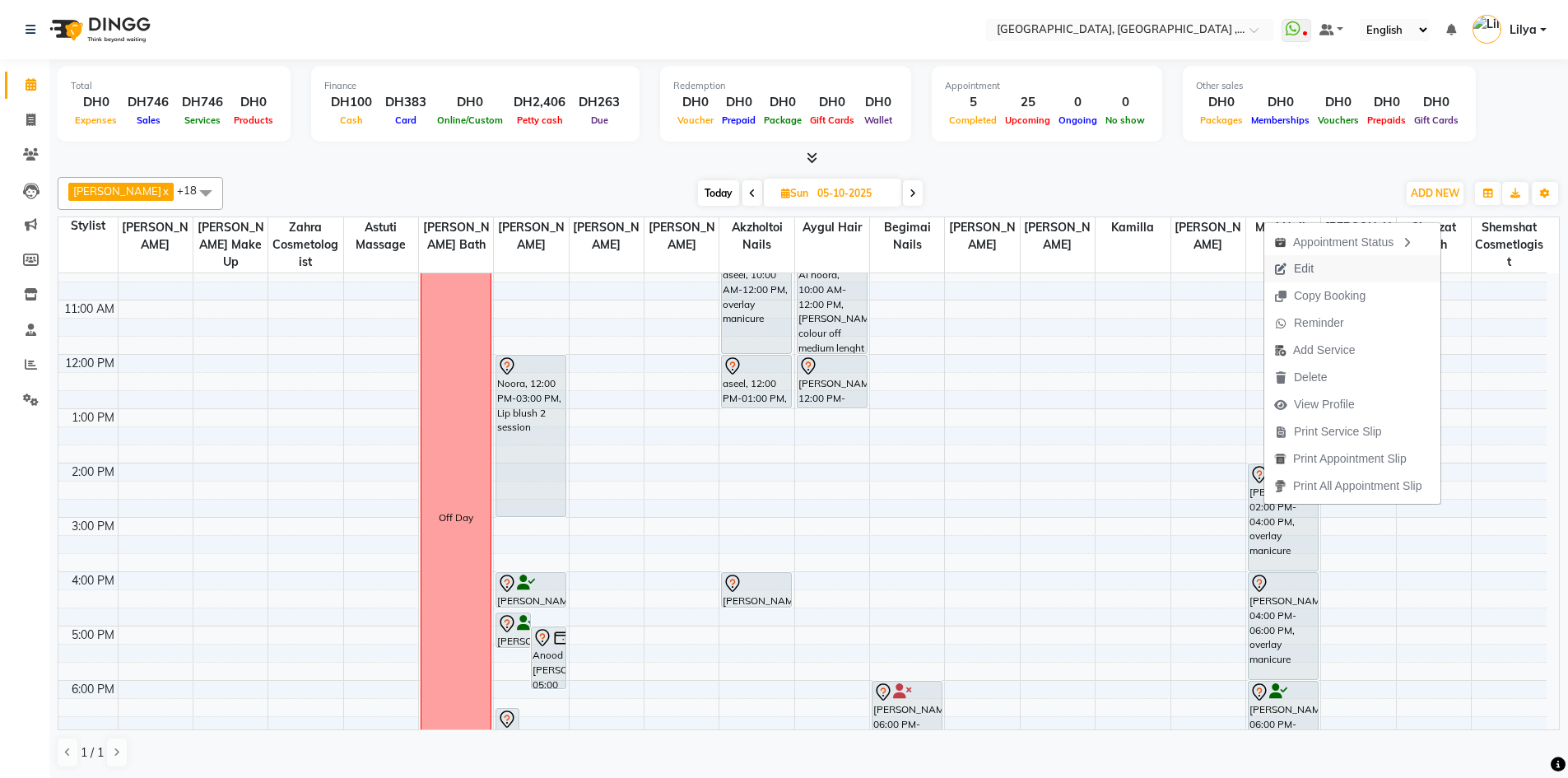
click at [1293, 271] on span "Edit" at bounding box center [1293, 268] width 59 height 27
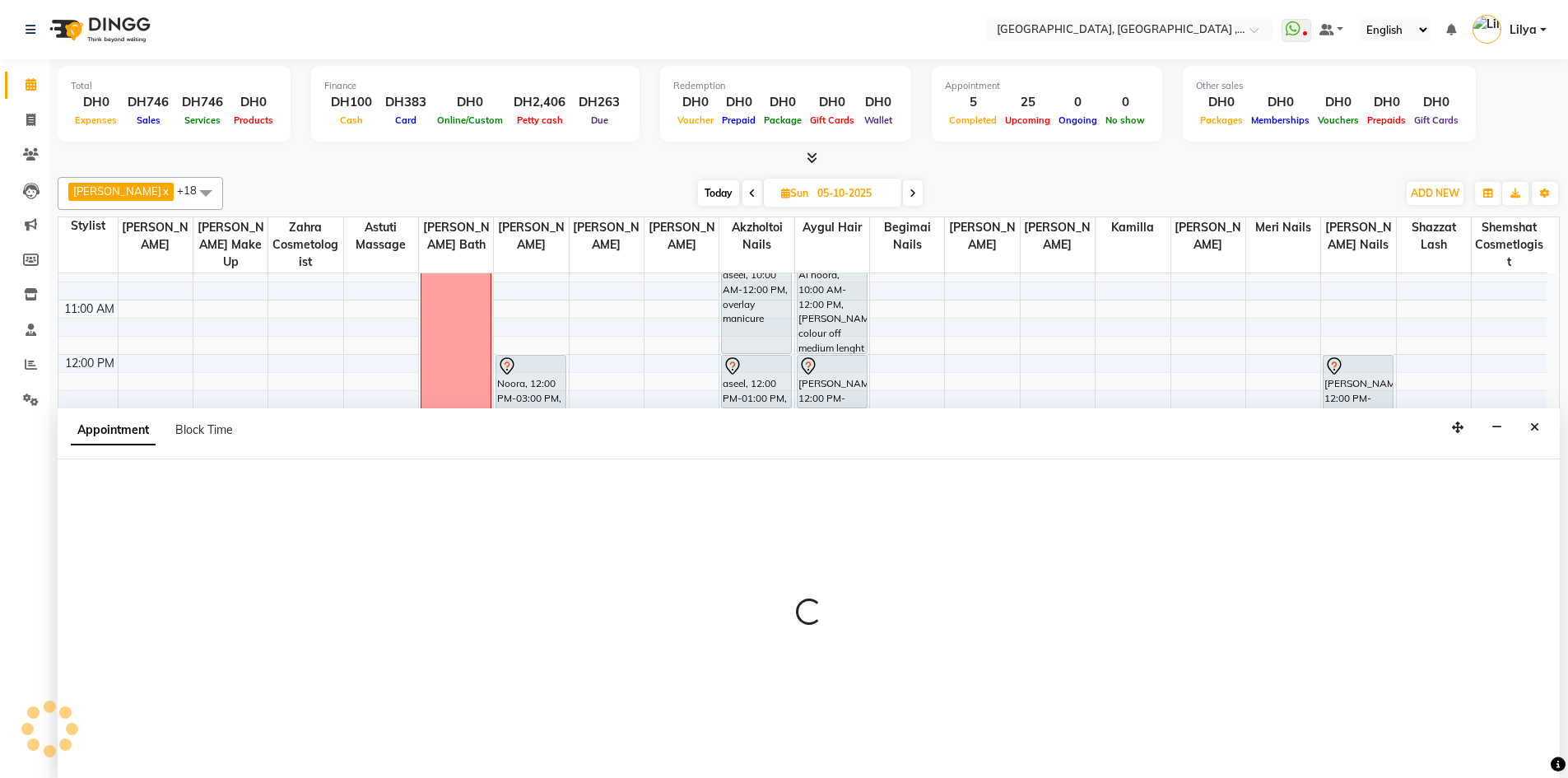
scroll to position [1, 0]
select select "tentative"
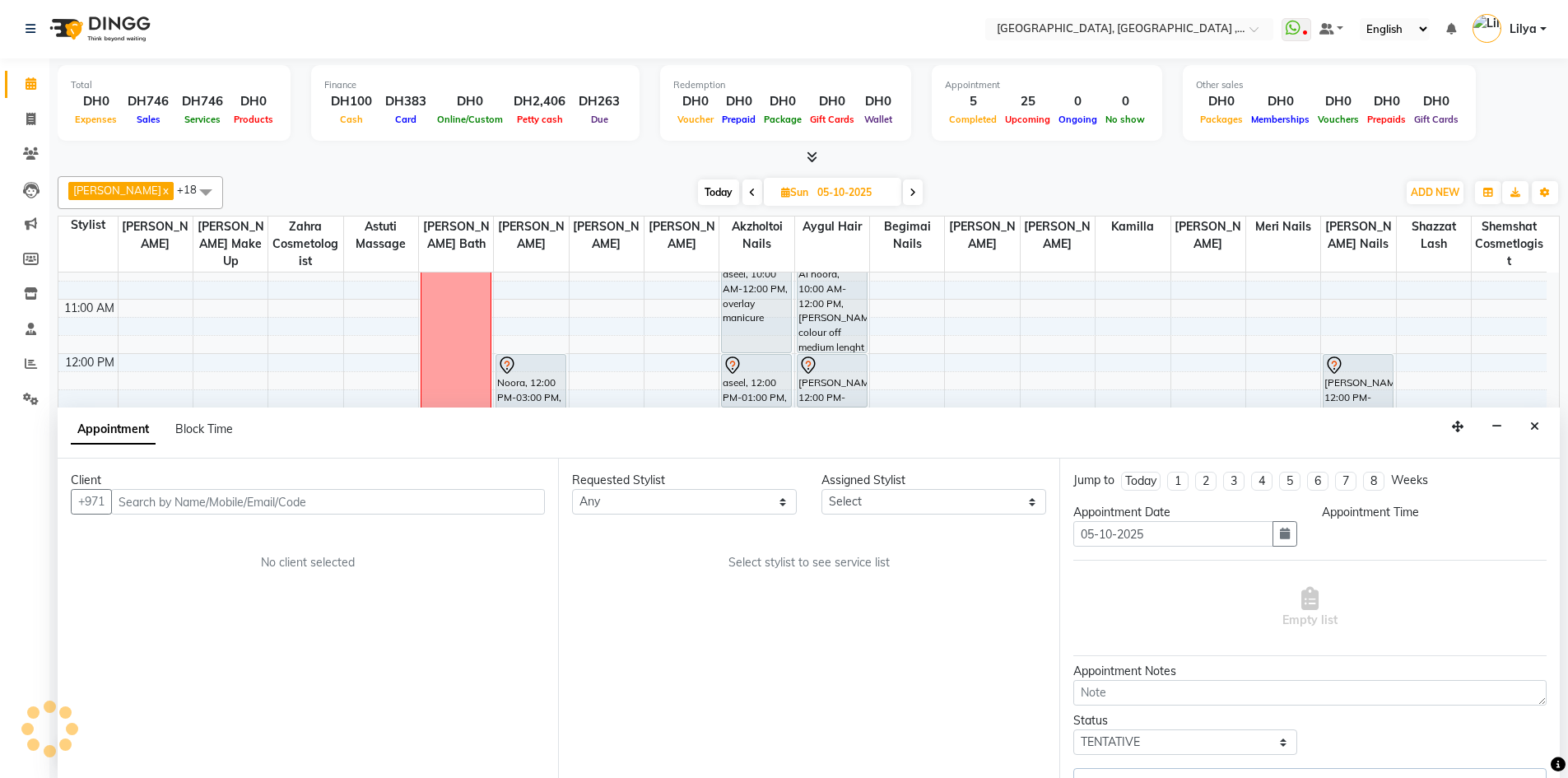
scroll to position [0, 0]
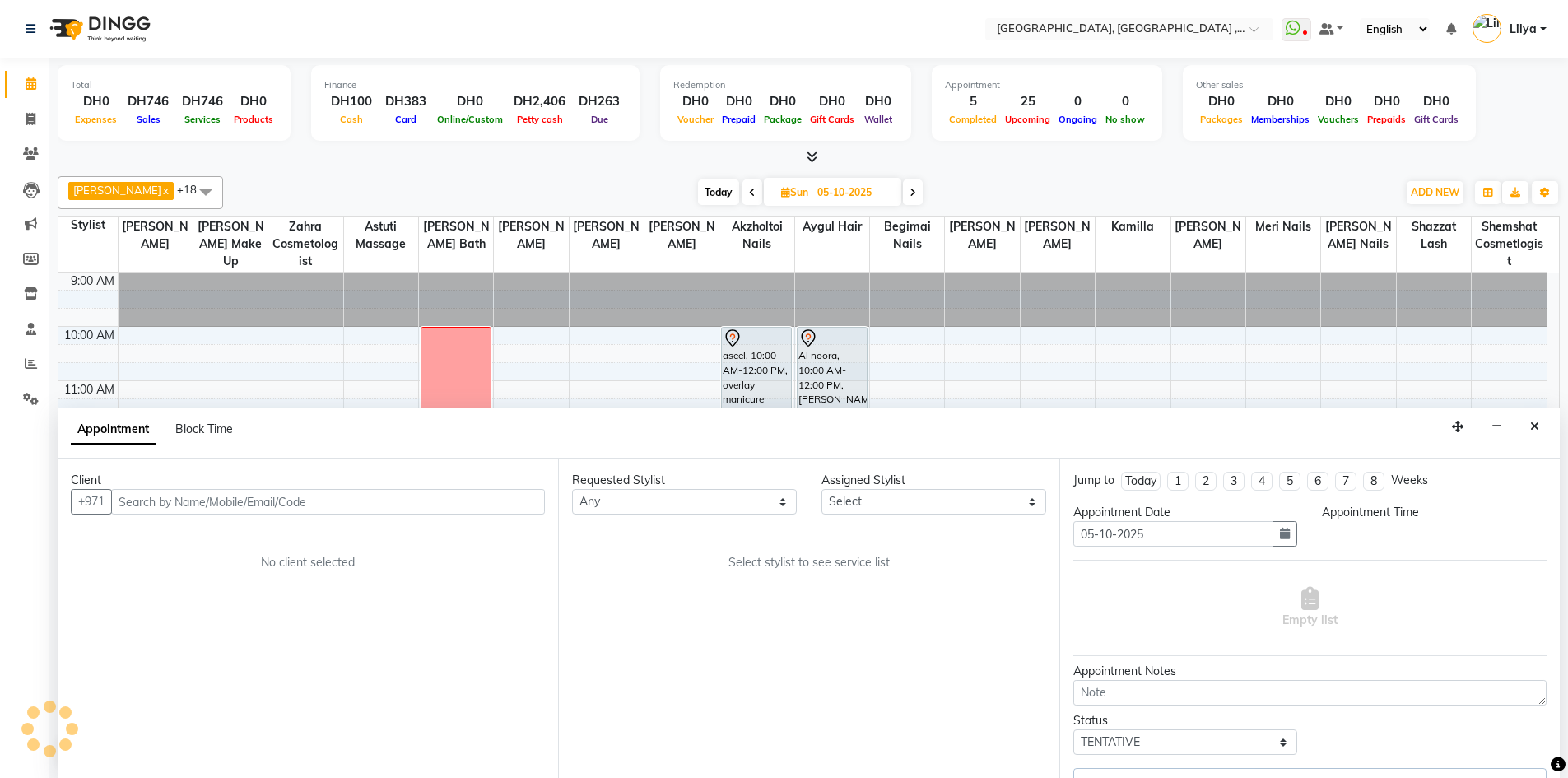
select select "85659"
select select "840"
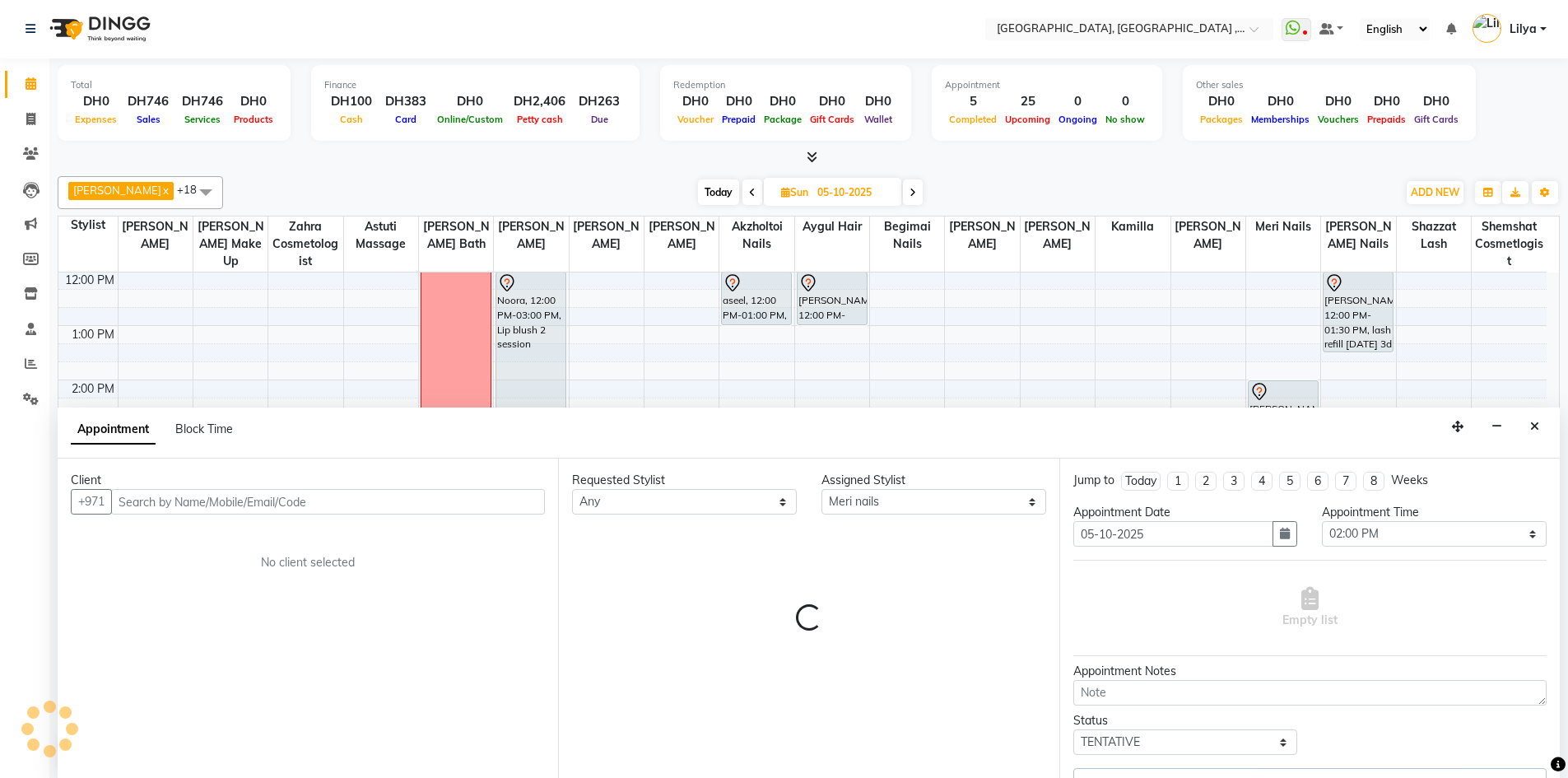
select select "1566"
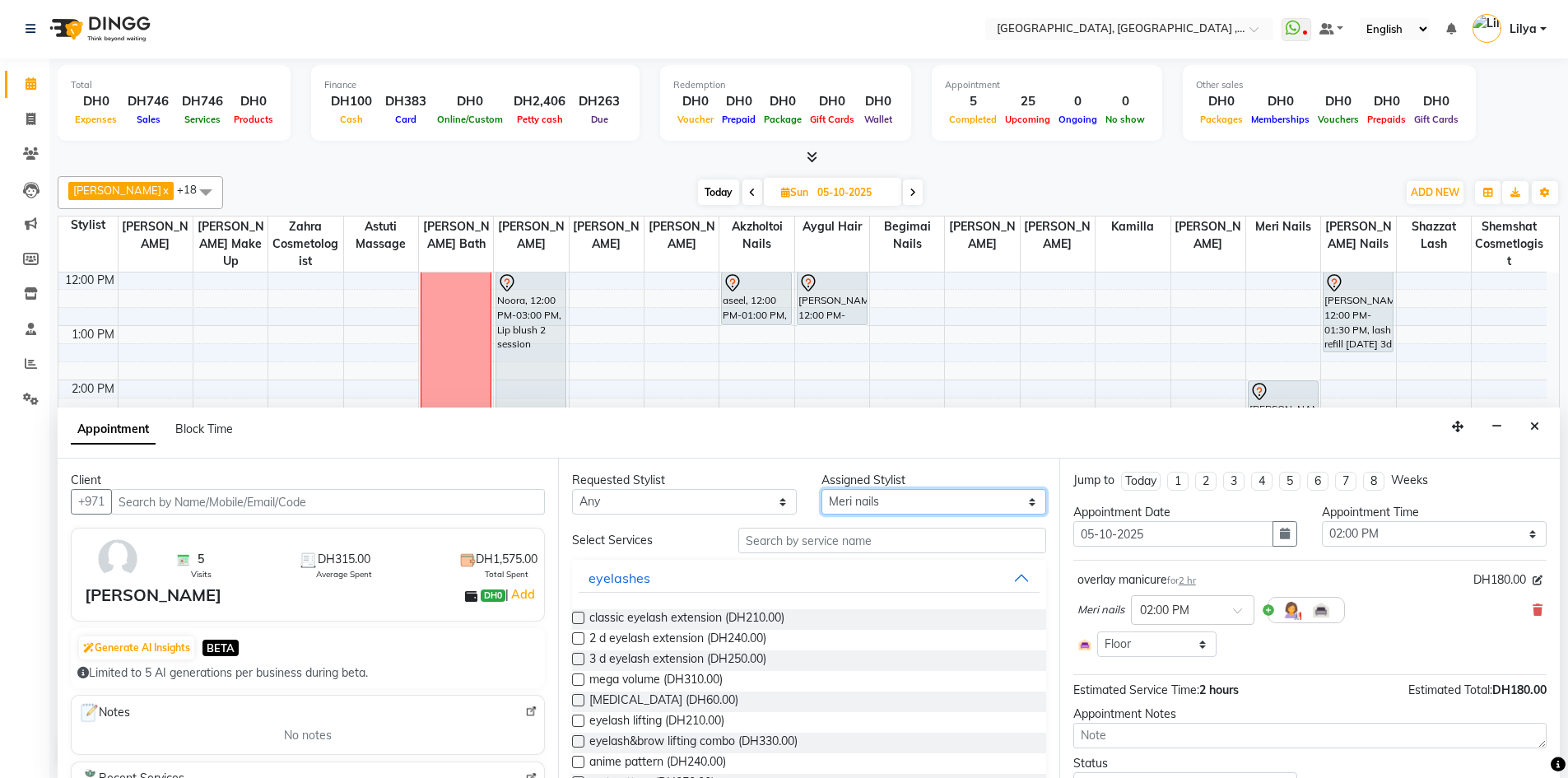
click at [935, 504] on select "Select Adel brow Aina Akzholtoi nails Amina lash Astuti massage Aygul hair Begi…" at bounding box center [933, 502] width 224 height 26
select select "85658"
click at [821, 489] on select "Select Adel brow Aina Akzholtoi nails Amina lash Astuti massage Aygul hair Begi…" at bounding box center [933, 502] width 224 height 26
drag, startPoint x: 780, startPoint y: 540, endPoint x: 842, endPoint y: 553, distance: 63.3
click at [783, 540] on input "text" at bounding box center [892, 540] width 308 height 26
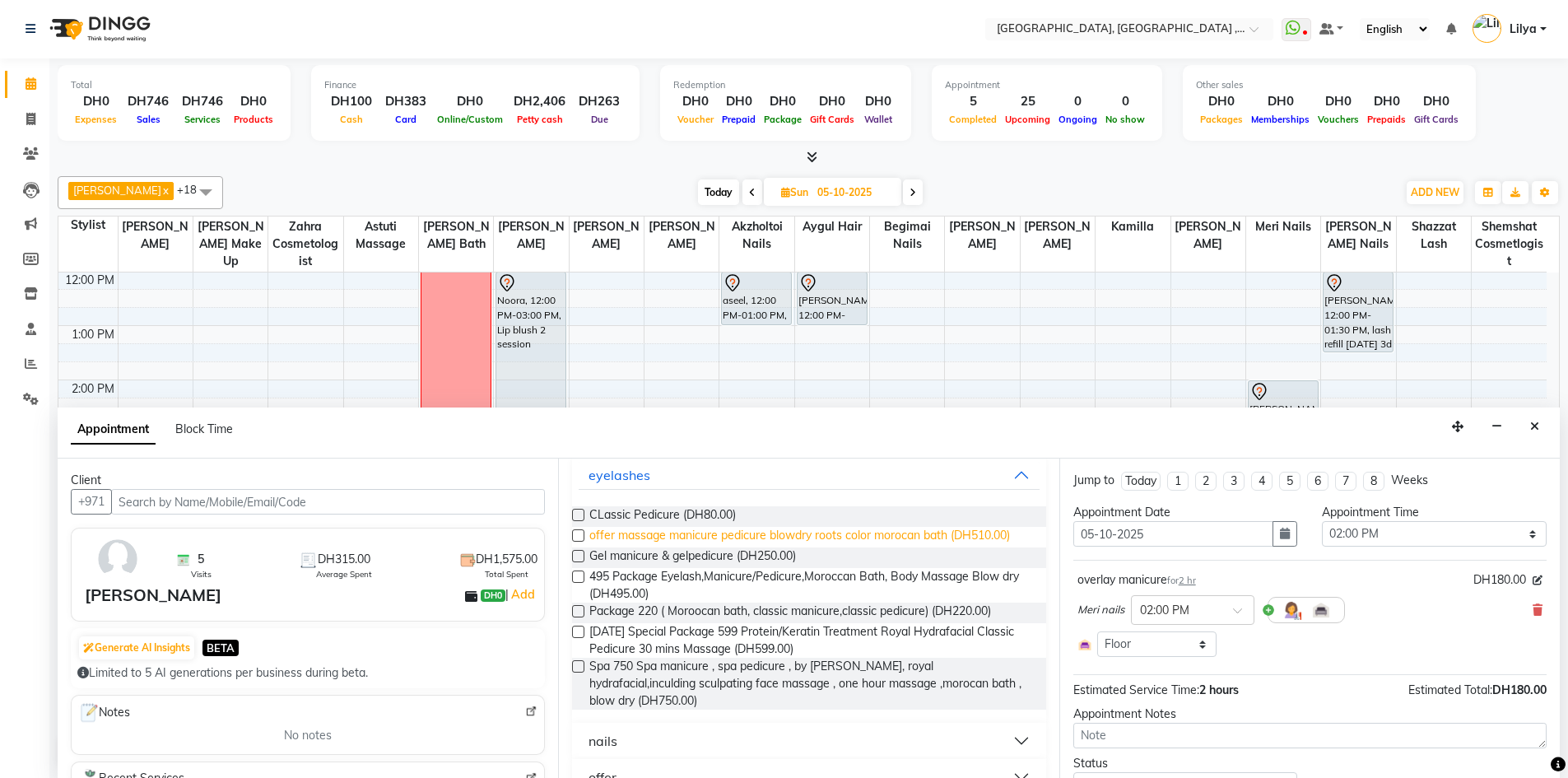
scroll to position [170, 0]
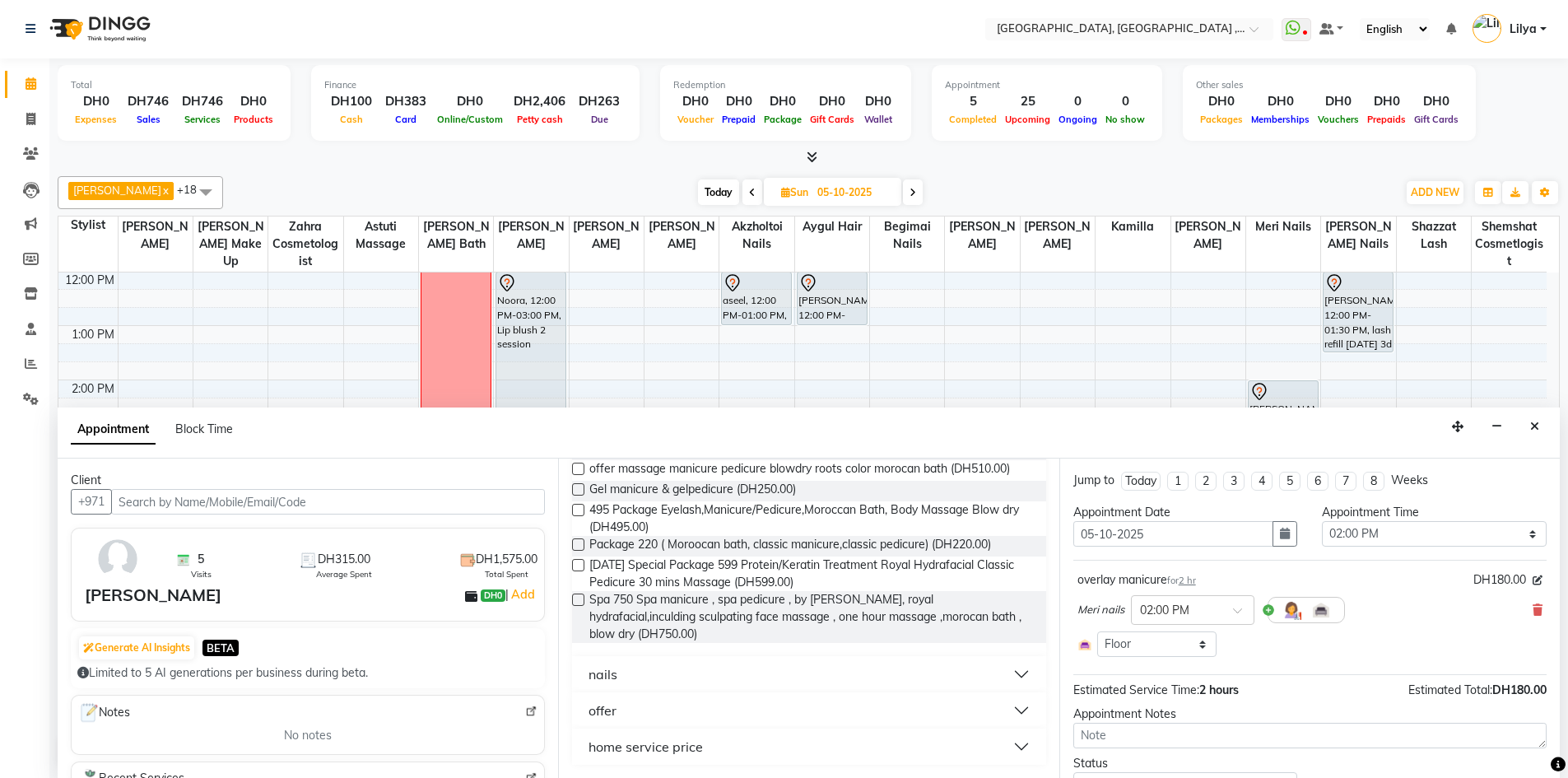
type input "pedicure"
click at [1013, 672] on button "nails" at bounding box center [808, 675] width 460 height 30
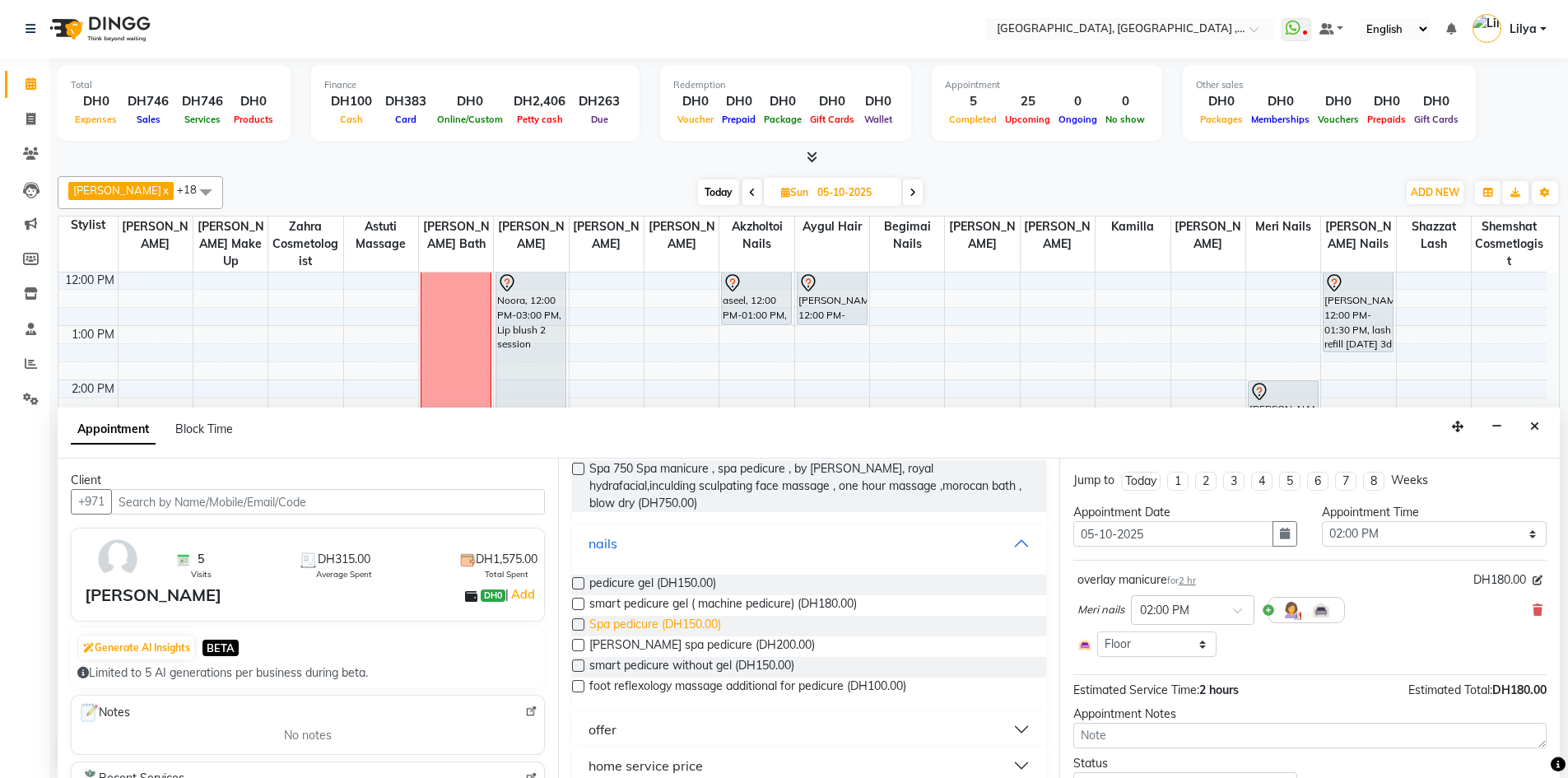
scroll to position [320, 0]
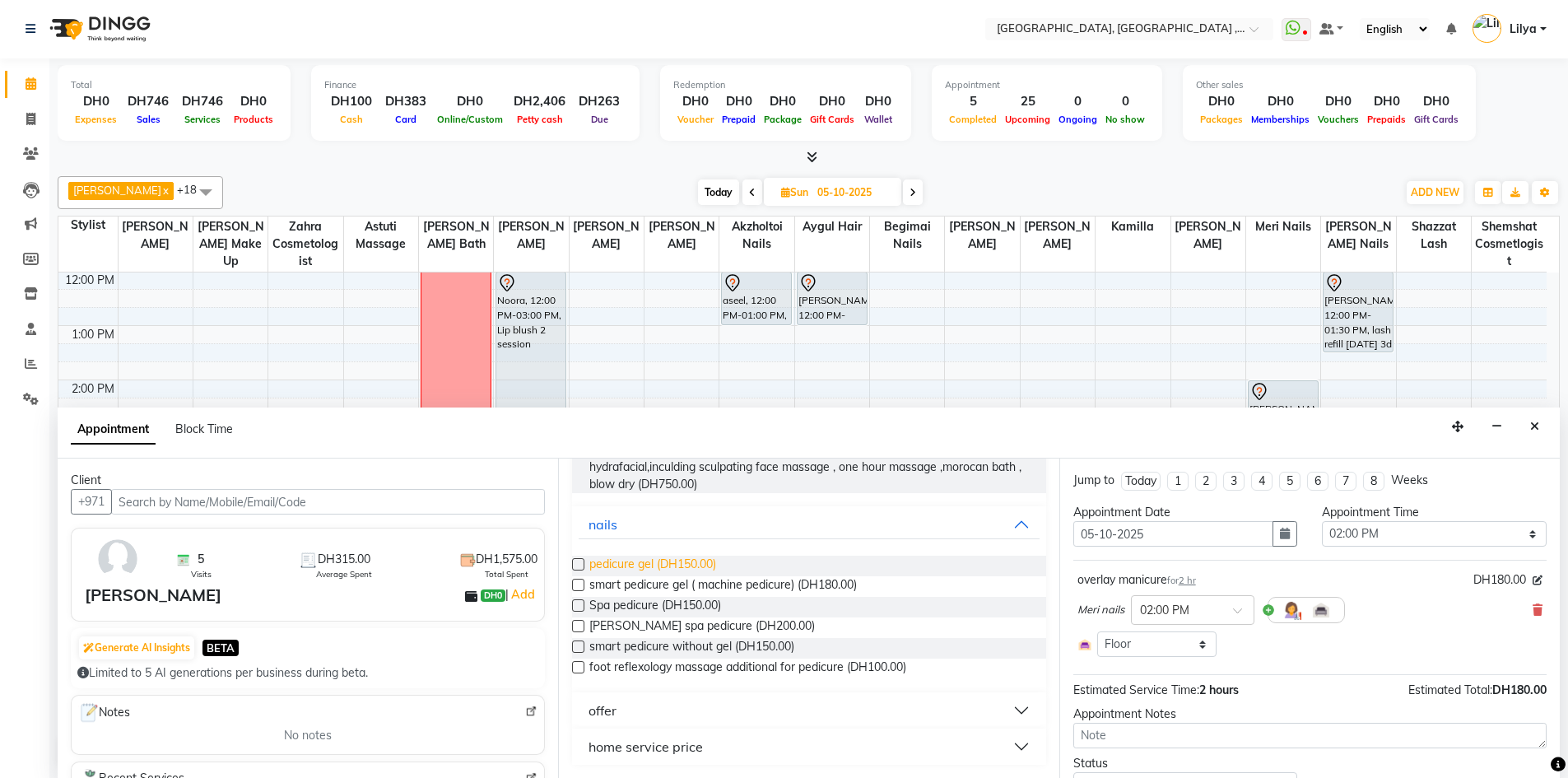
click at [576, 563] on label at bounding box center [578, 564] width 12 height 12
click at [576, 563] on input "checkbox" at bounding box center [577, 566] width 11 height 11
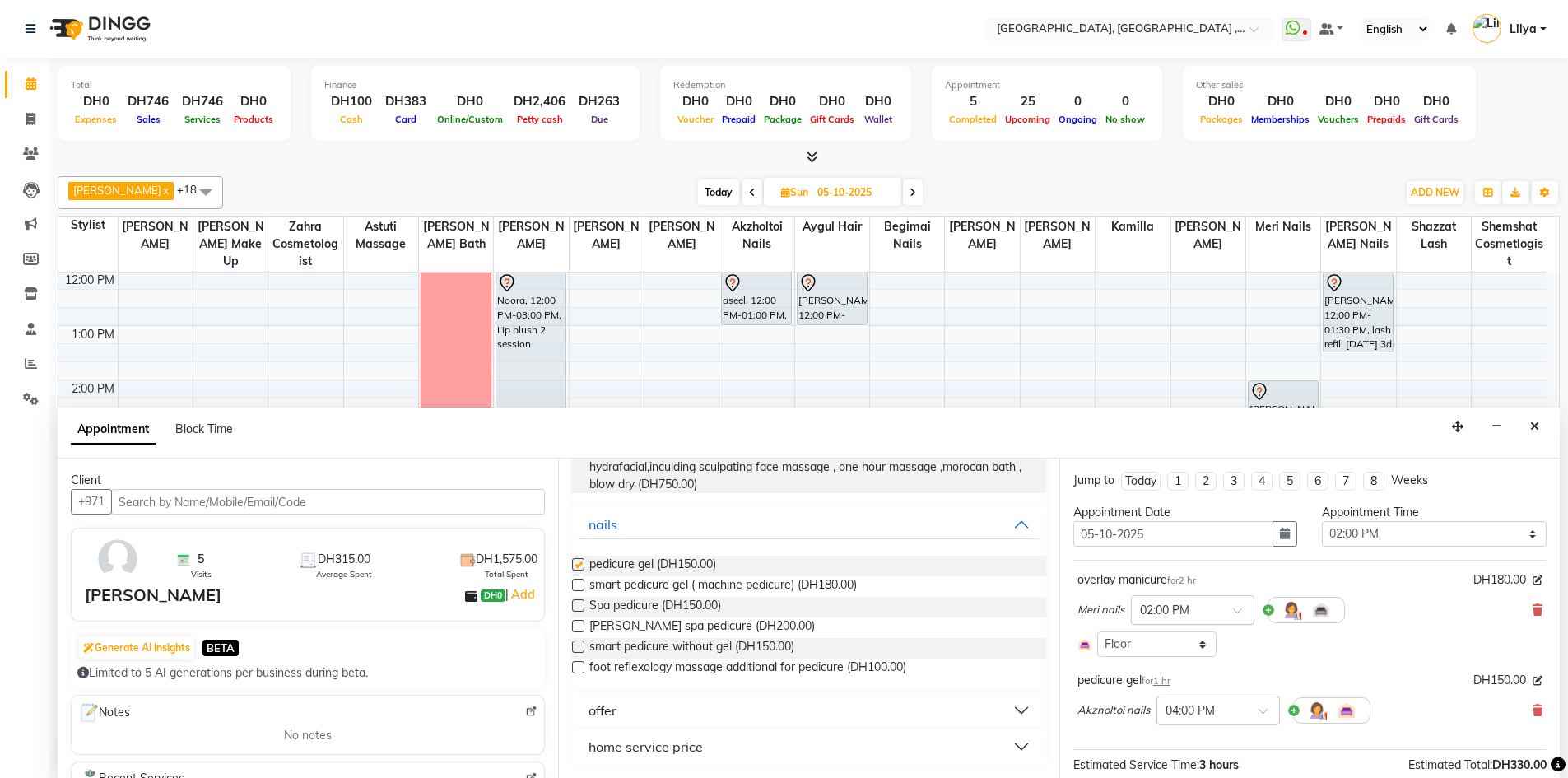
checkbox input "false"
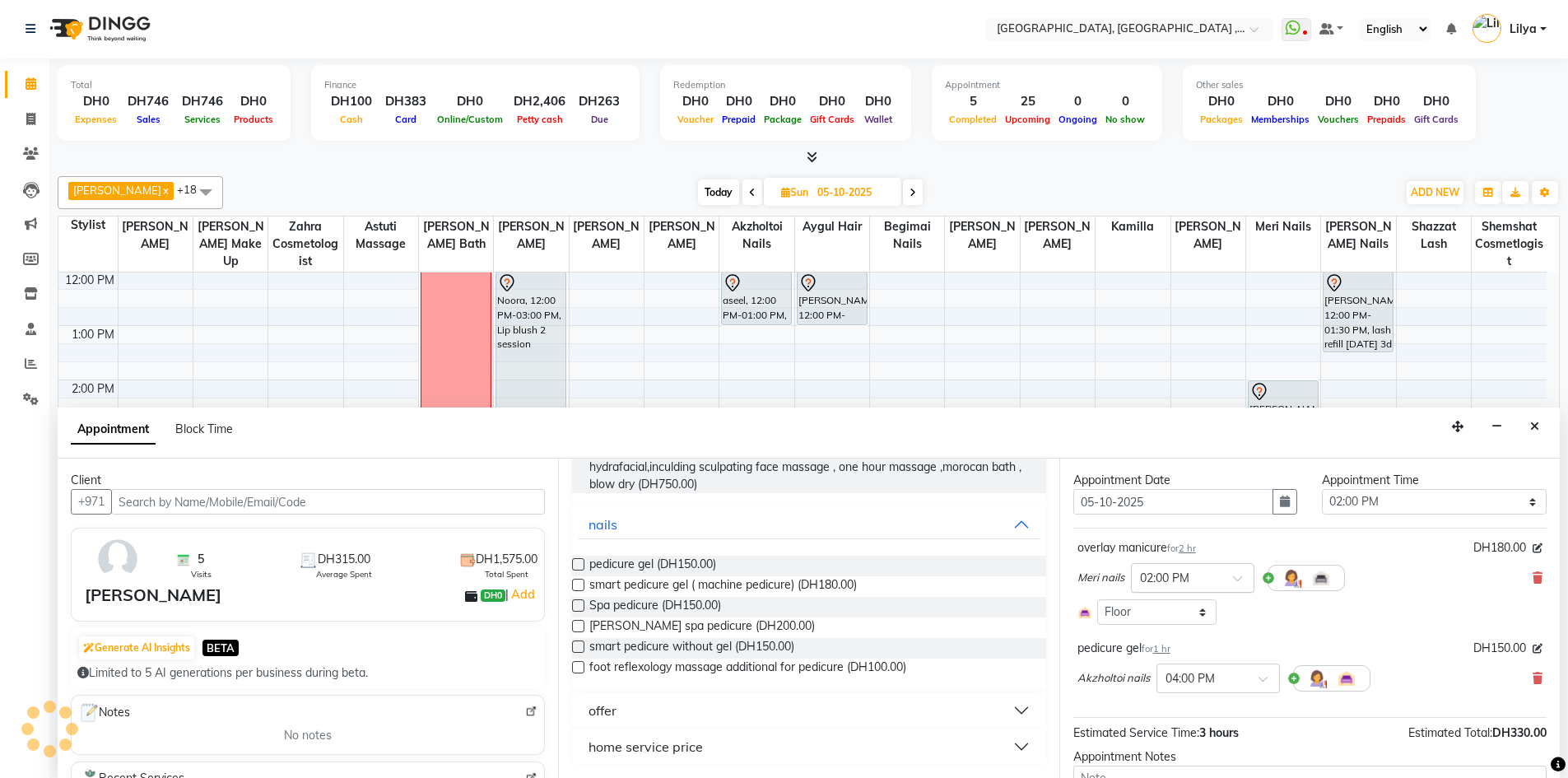
scroll to position [151, 0]
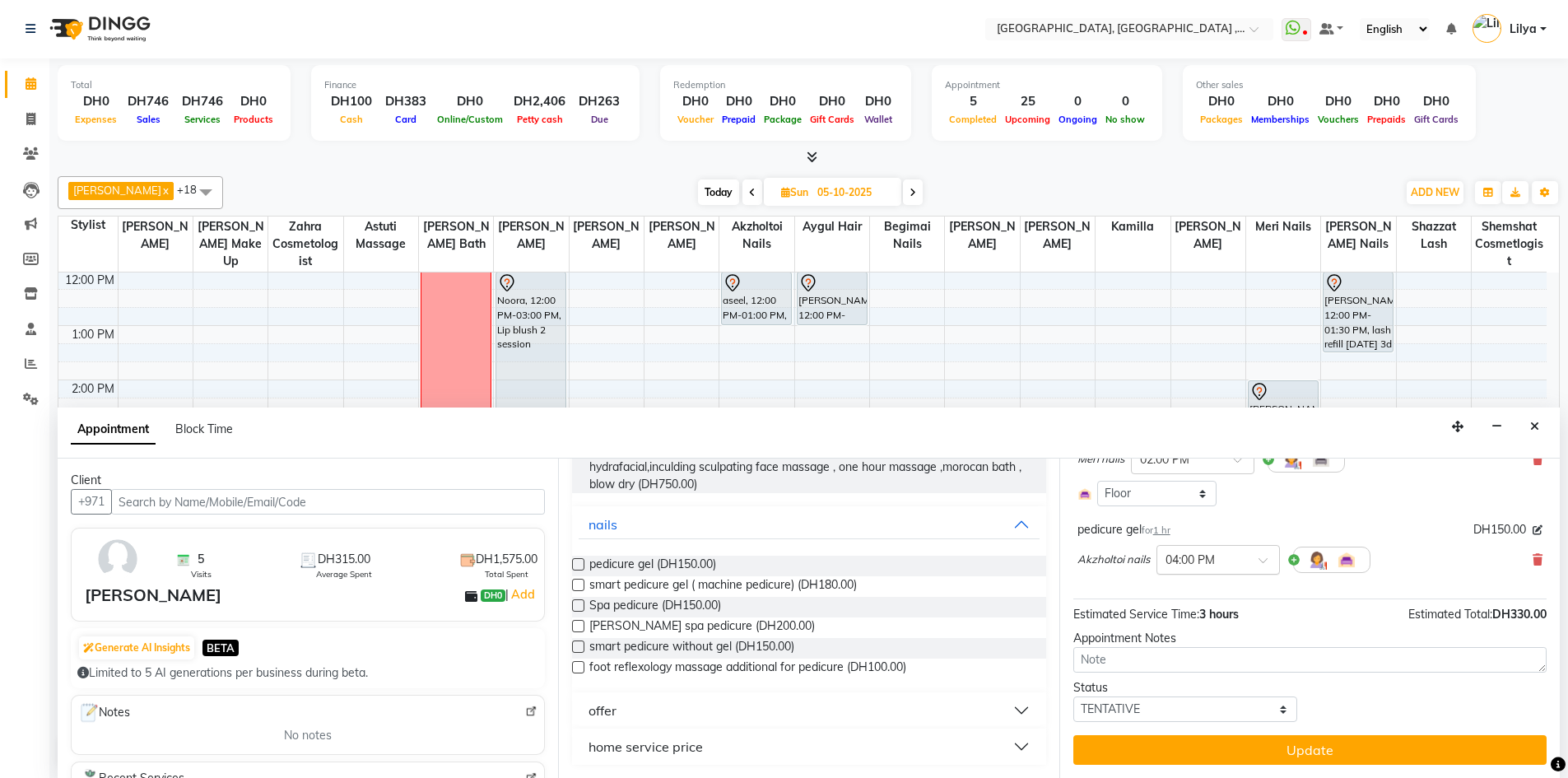
click at [1258, 562] on span at bounding box center [1268, 565] width 20 height 18
click at [1201, 593] on div "02:00 PM" at bounding box center [1217, 593] width 122 height 30
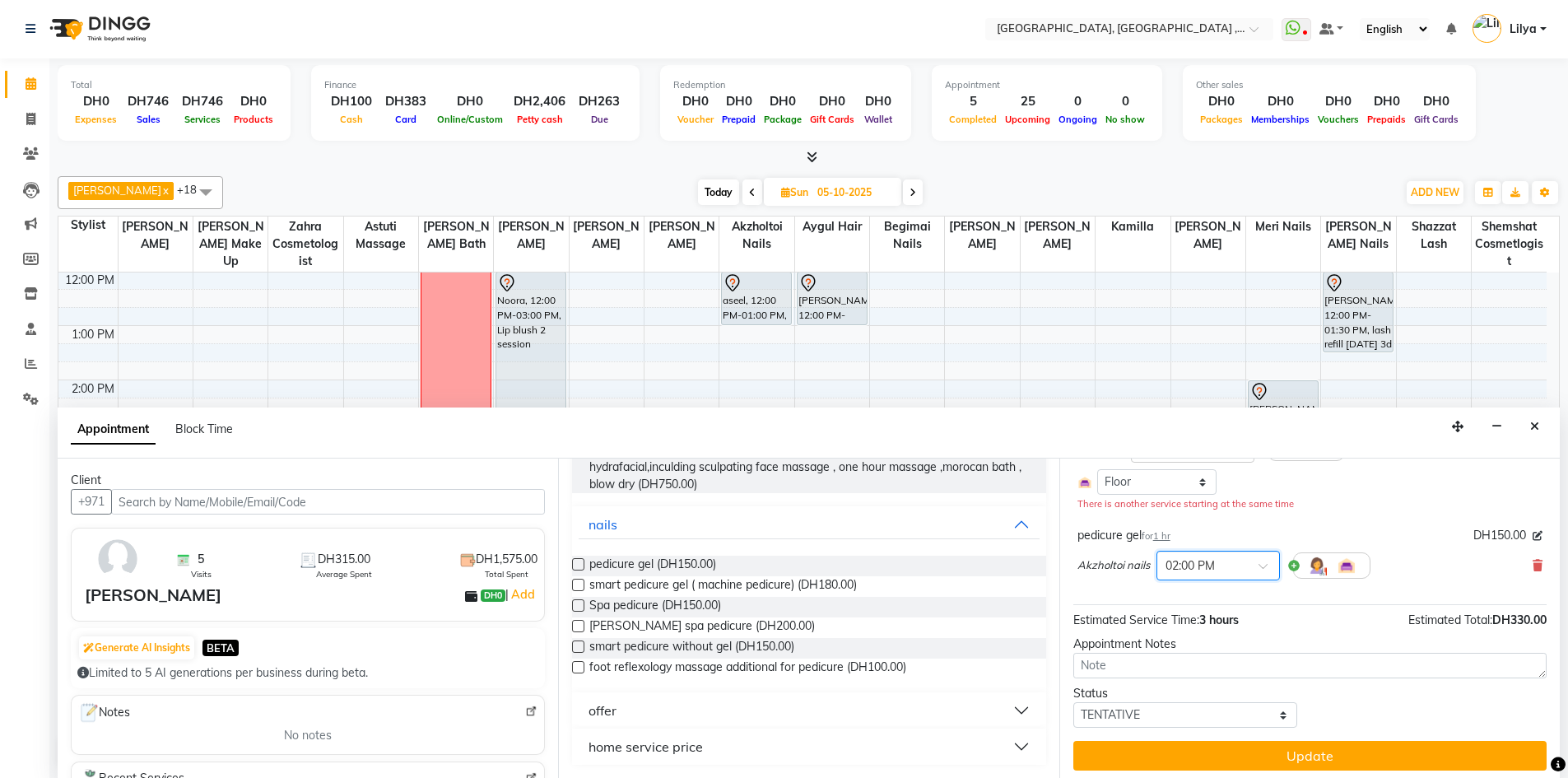
scroll to position [168, 0]
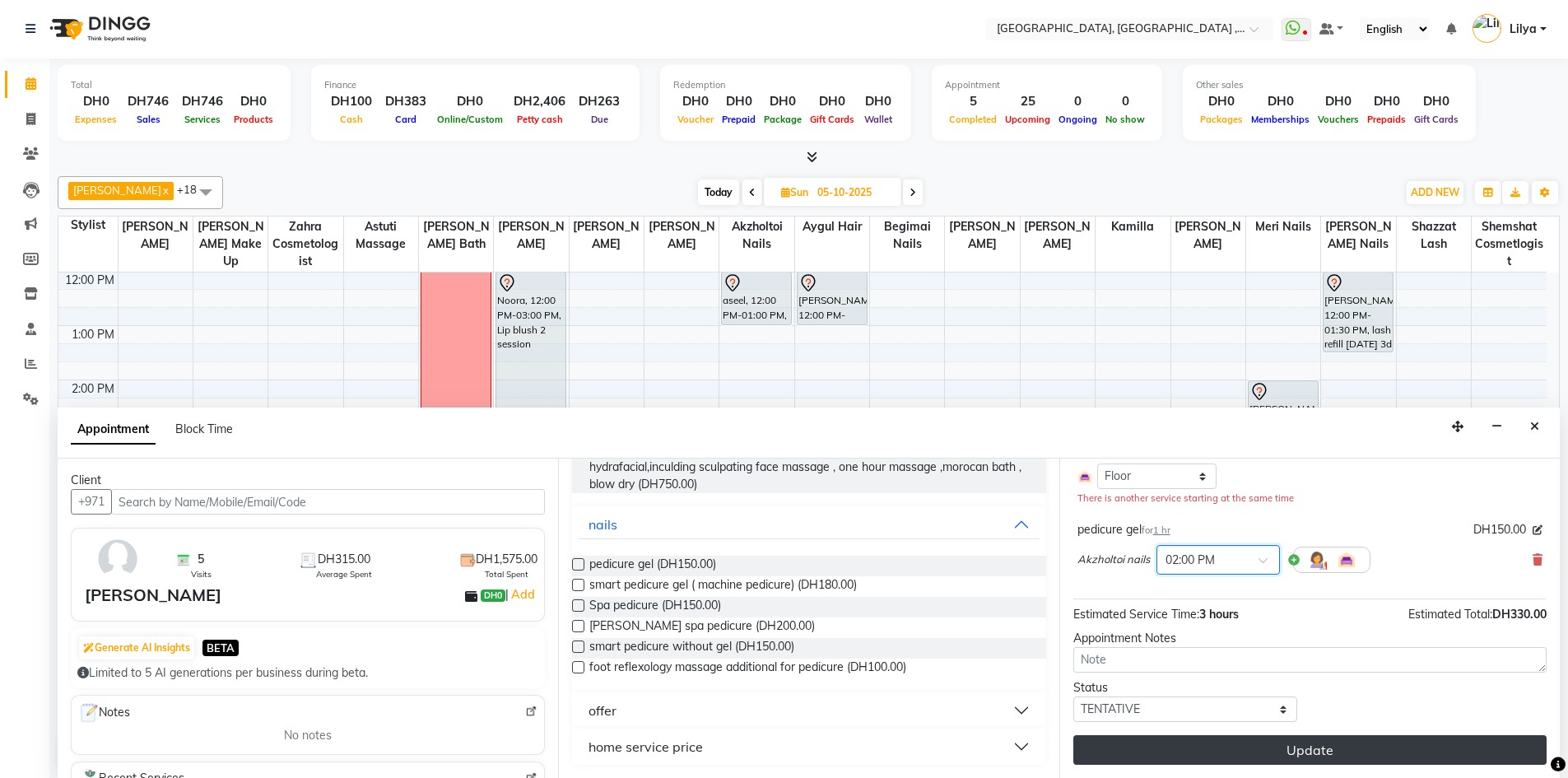
click at [1302, 745] on button "Update" at bounding box center [1309, 750] width 473 height 30
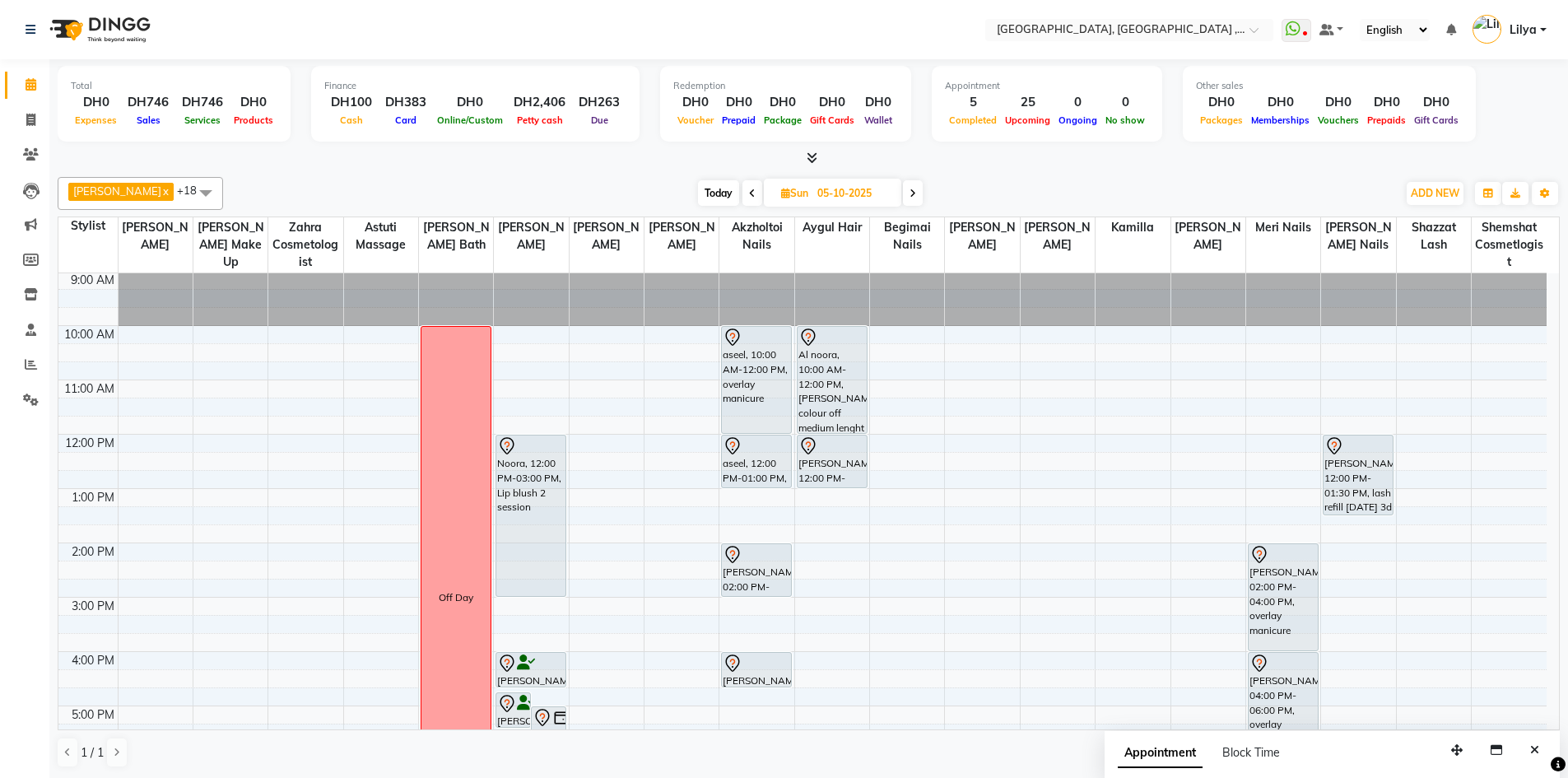
scroll to position [0, 0]
click at [733, 194] on span "Today" at bounding box center [718, 193] width 41 height 26
type input "04-10-2025"
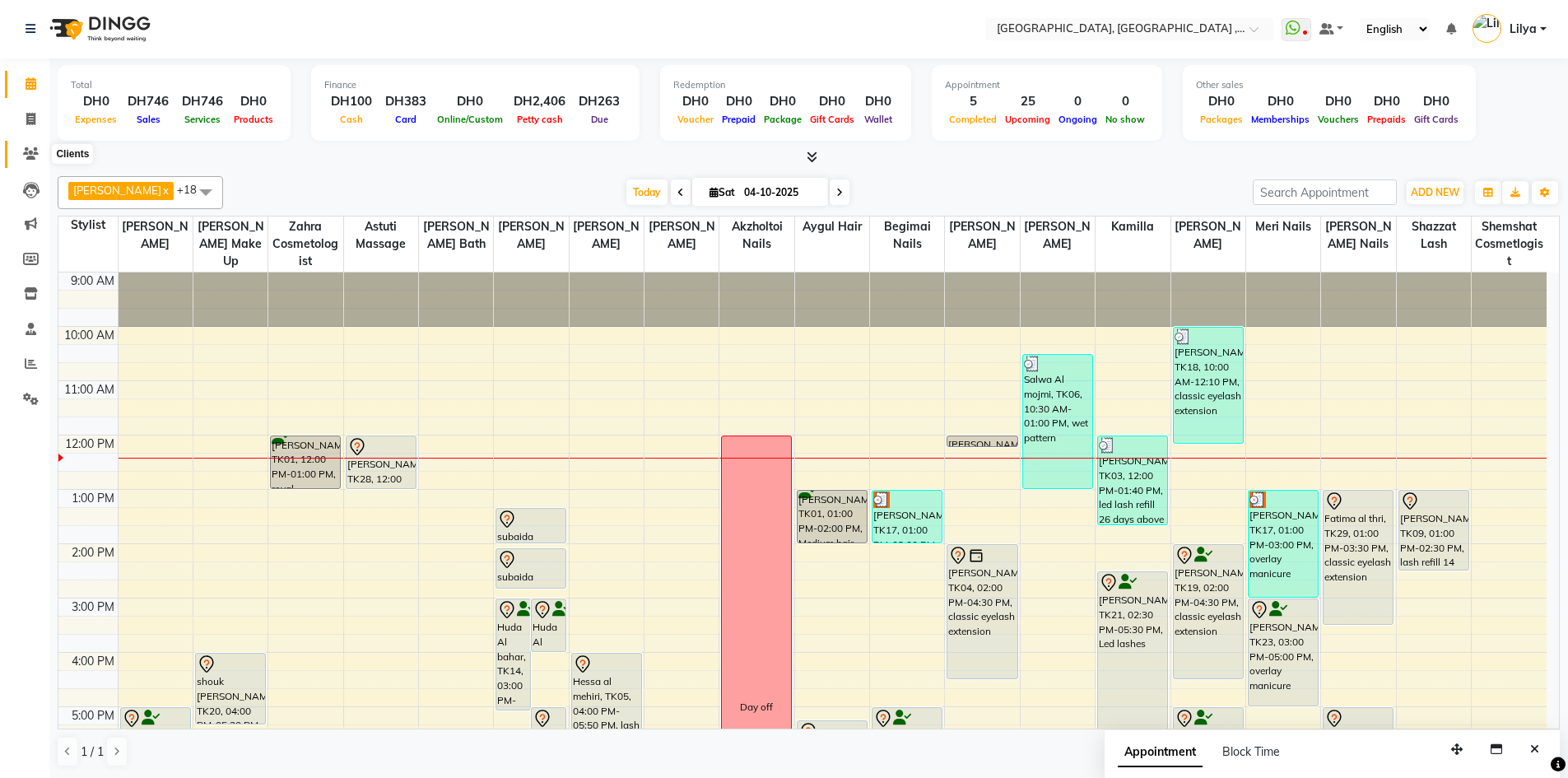
click at [34, 153] on icon at bounding box center [31, 154] width 16 height 12
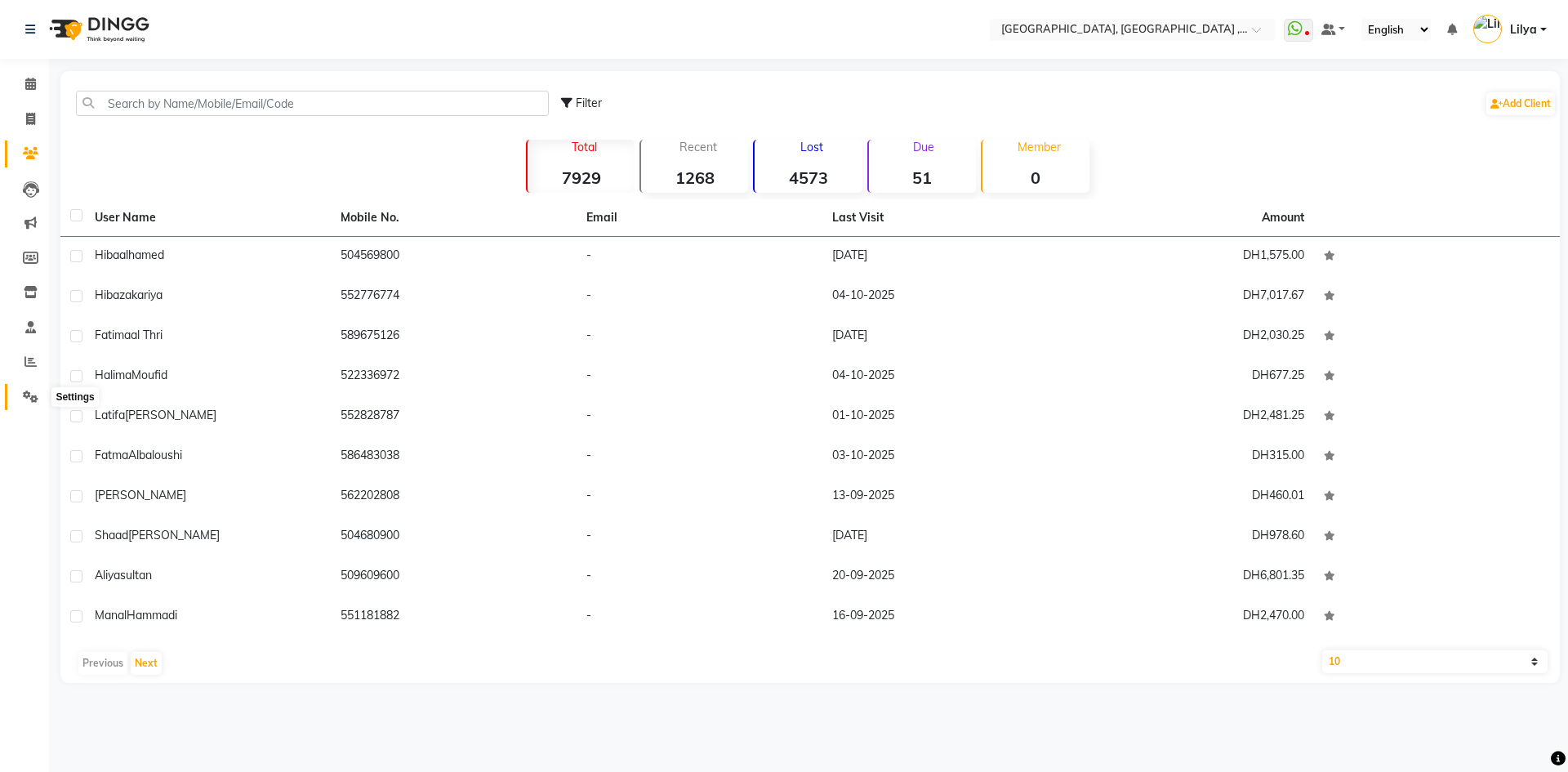
click at [31, 396] on icon at bounding box center [31, 397] width 16 height 12
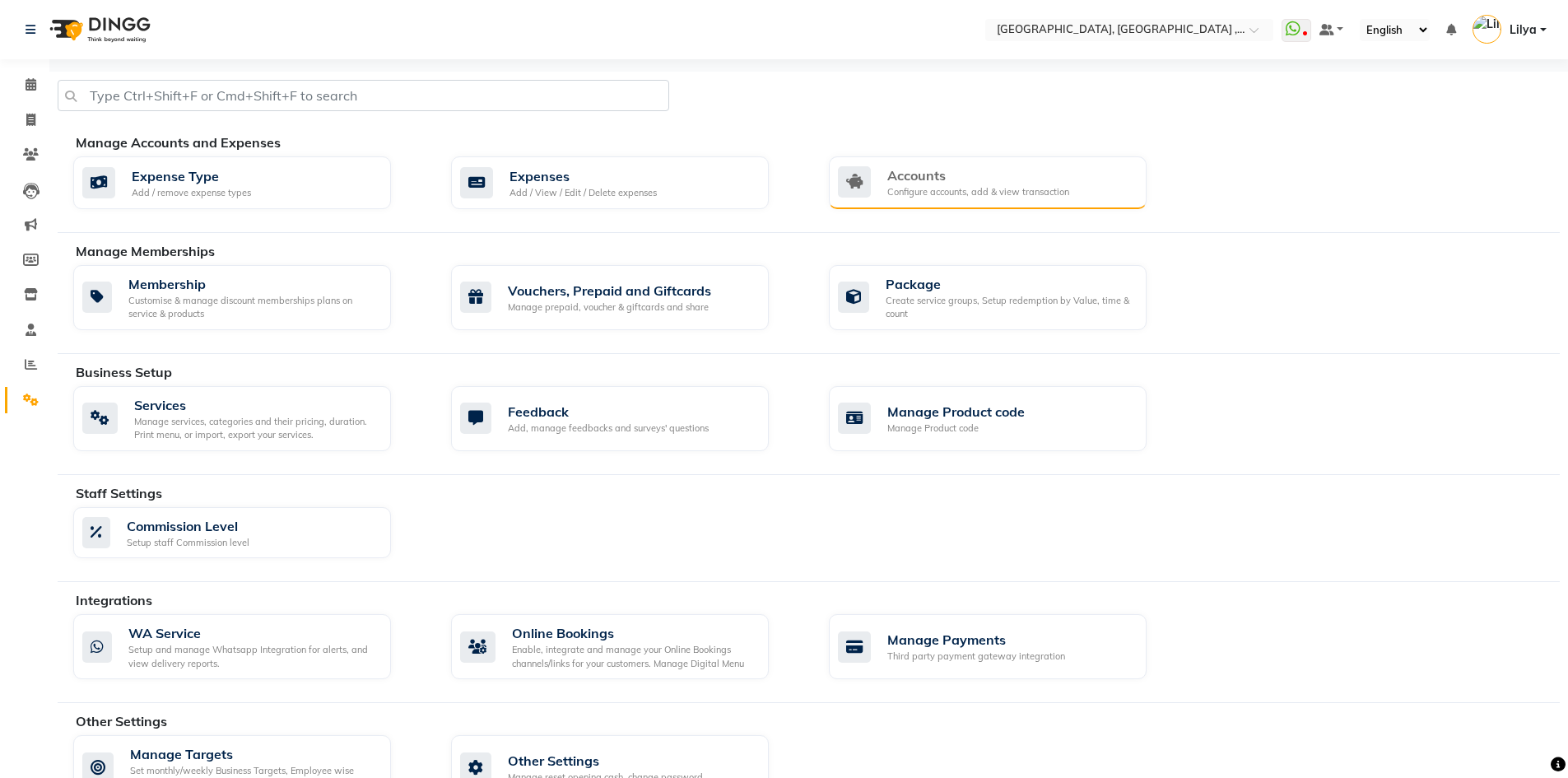
click at [1041, 189] on div "Configure accounts, add & view transaction" at bounding box center [978, 193] width 182 height 14
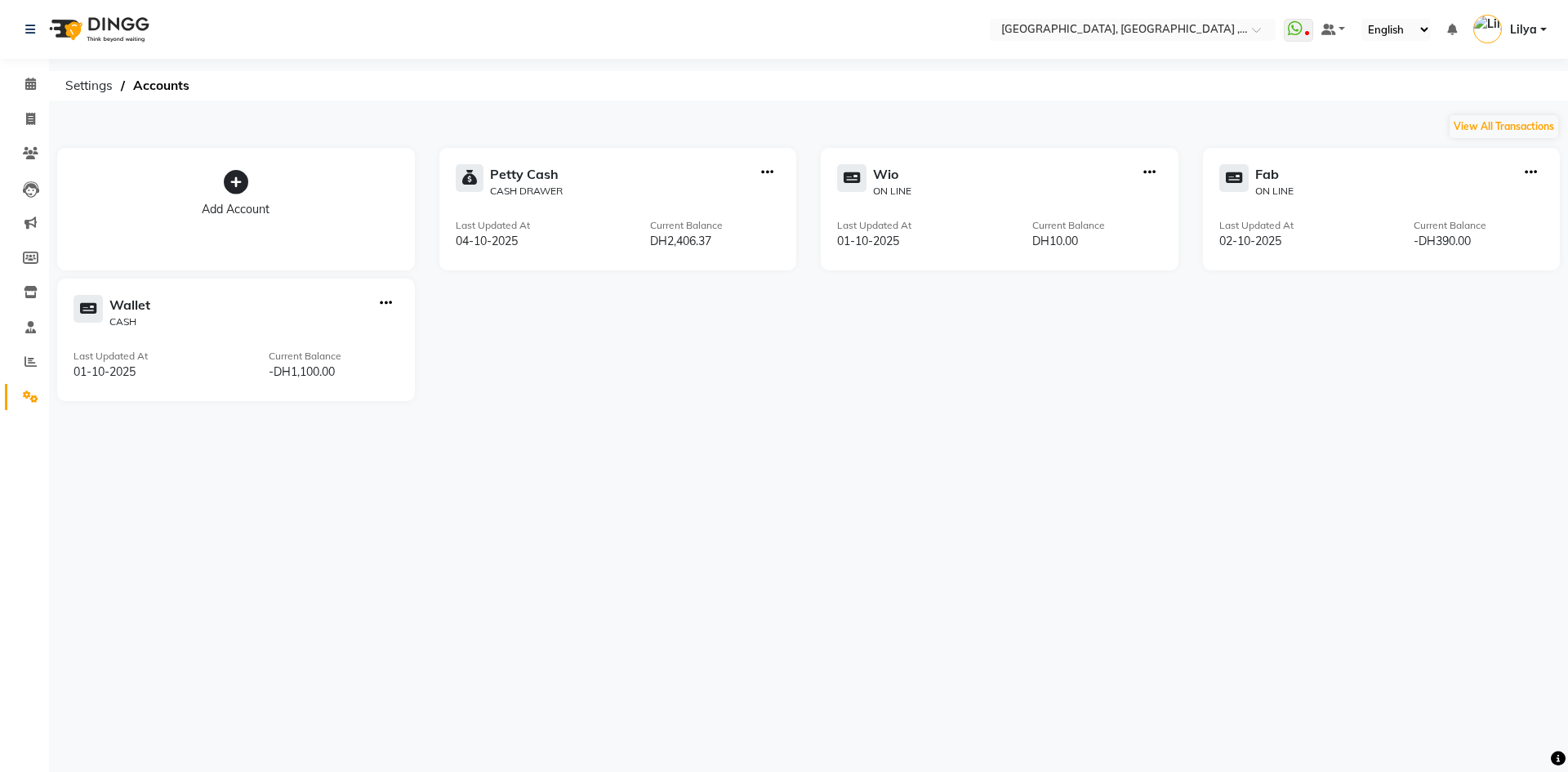
click at [767, 173] on icon "button" at bounding box center [767, 173] width 12 height 1
click at [795, 95] on div "Add Transaction" at bounding box center [768, 98] width 87 height 18
select select "direct"
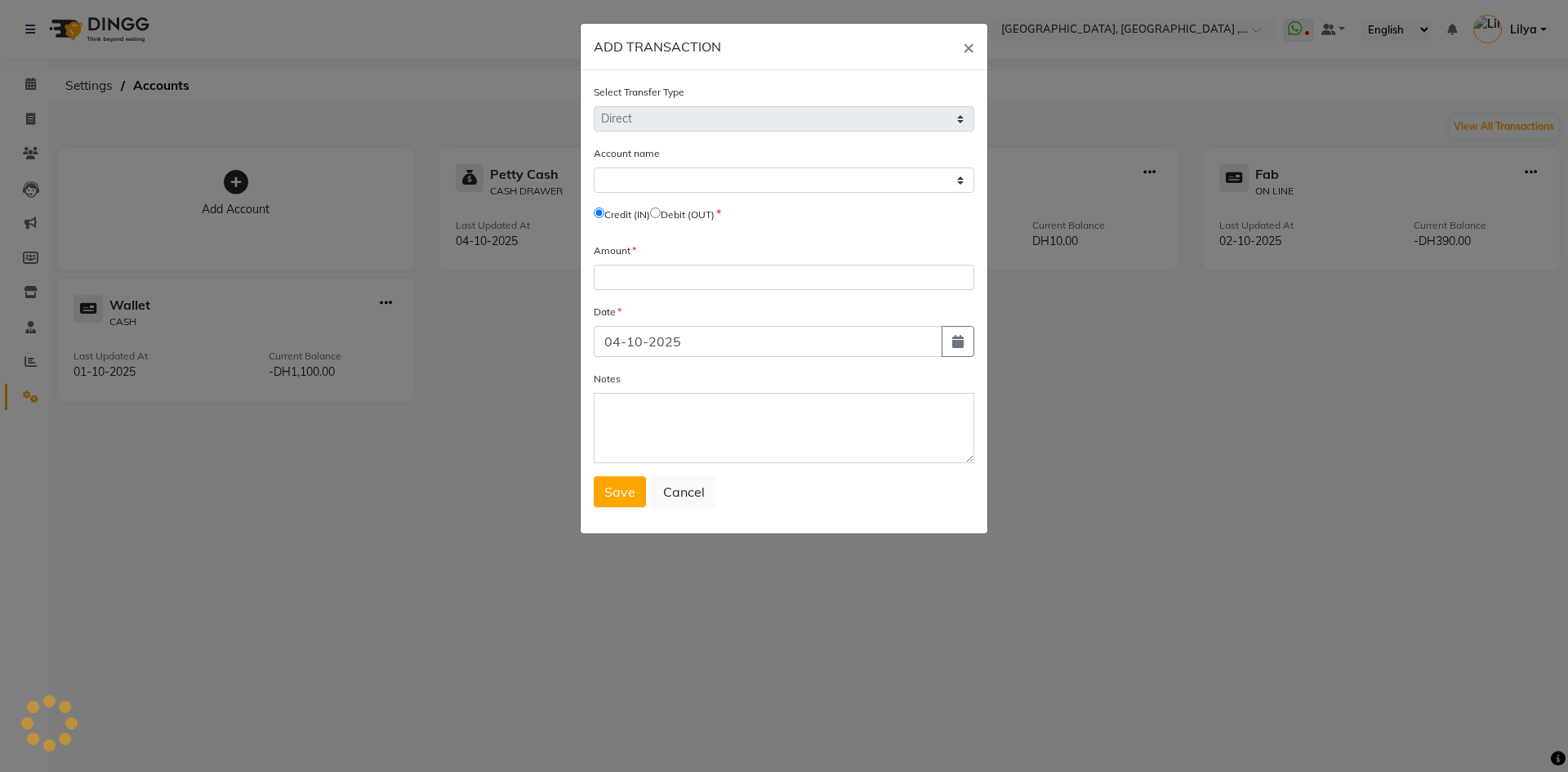
select select "2616"
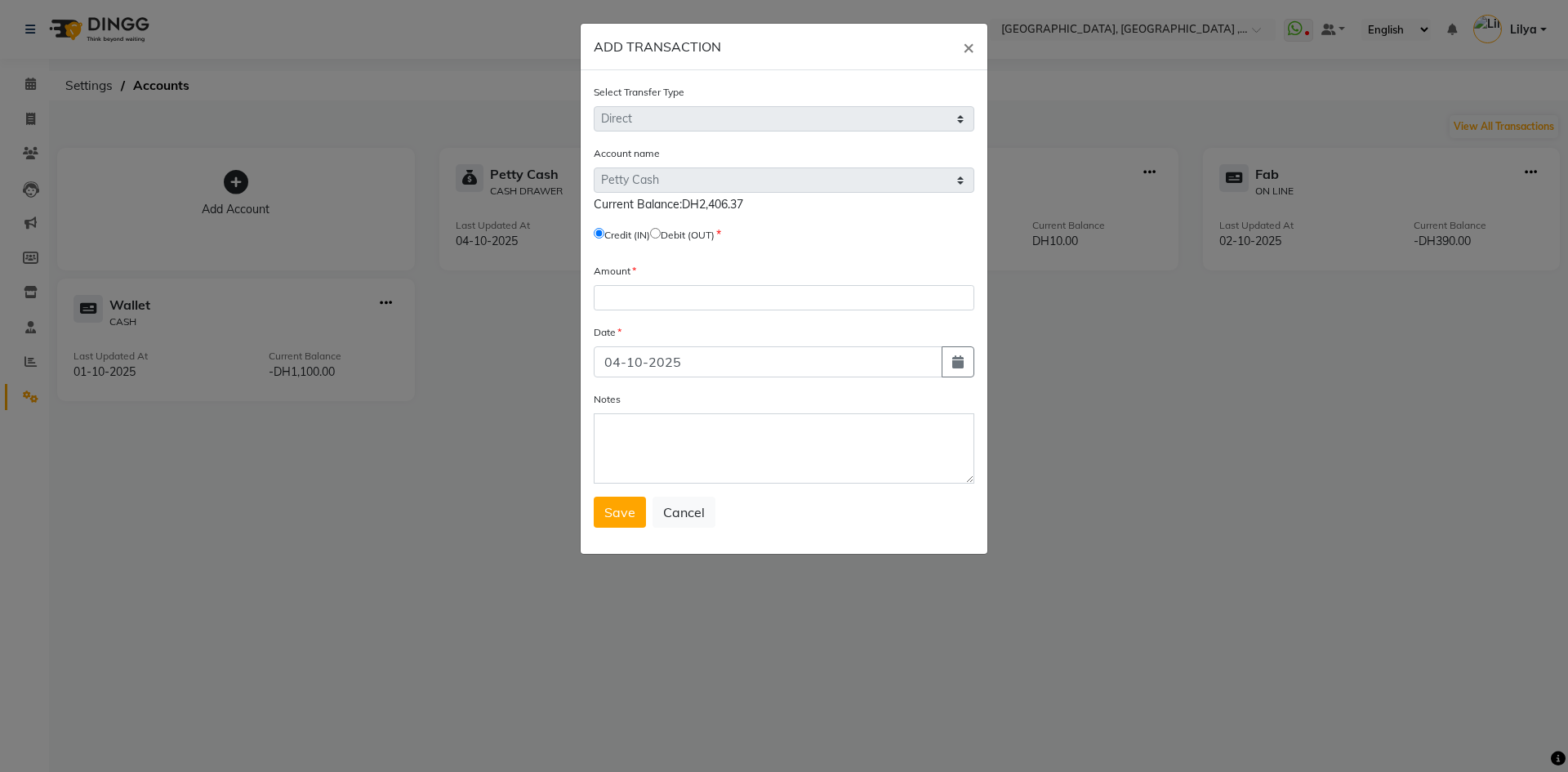
click at [660, 229] on input "radio" at bounding box center [655, 233] width 11 height 11
radio input "true"
click at [611, 296] on input "number" at bounding box center [784, 297] width 380 height 25
click at [628, 305] on input "number" at bounding box center [784, 297] width 380 height 25
click at [1492, 768] on ngb-modal-window "ADD TRANSACTION × Select Transfer Type Select Direct Internal Account name Sele…" at bounding box center [784, 386] width 1568 height 772
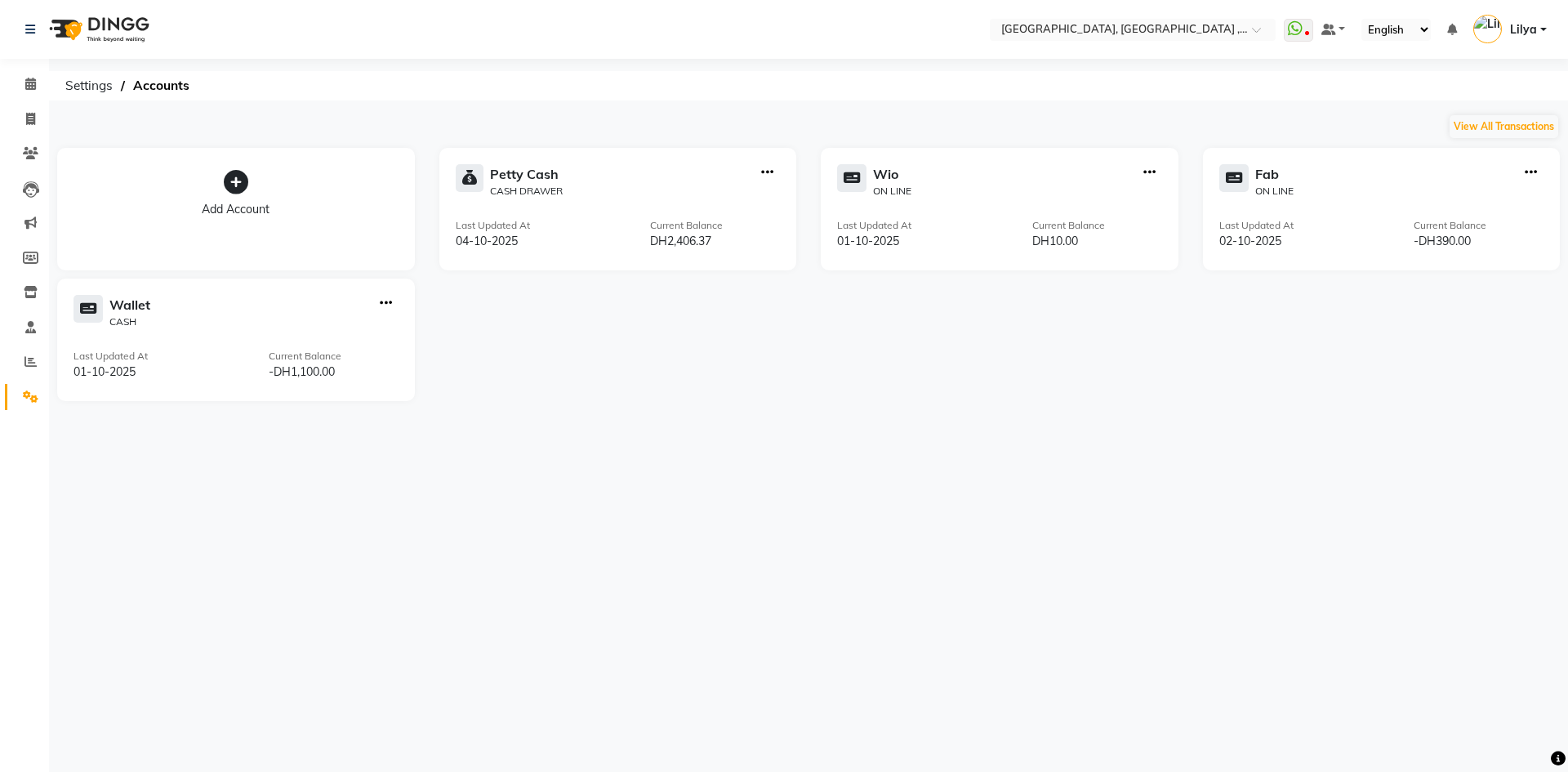
click at [763, 173] on icon "button" at bounding box center [767, 173] width 12 height 1
click at [759, 90] on div "Add Transaction" at bounding box center [768, 98] width 87 height 18
select select "direct"
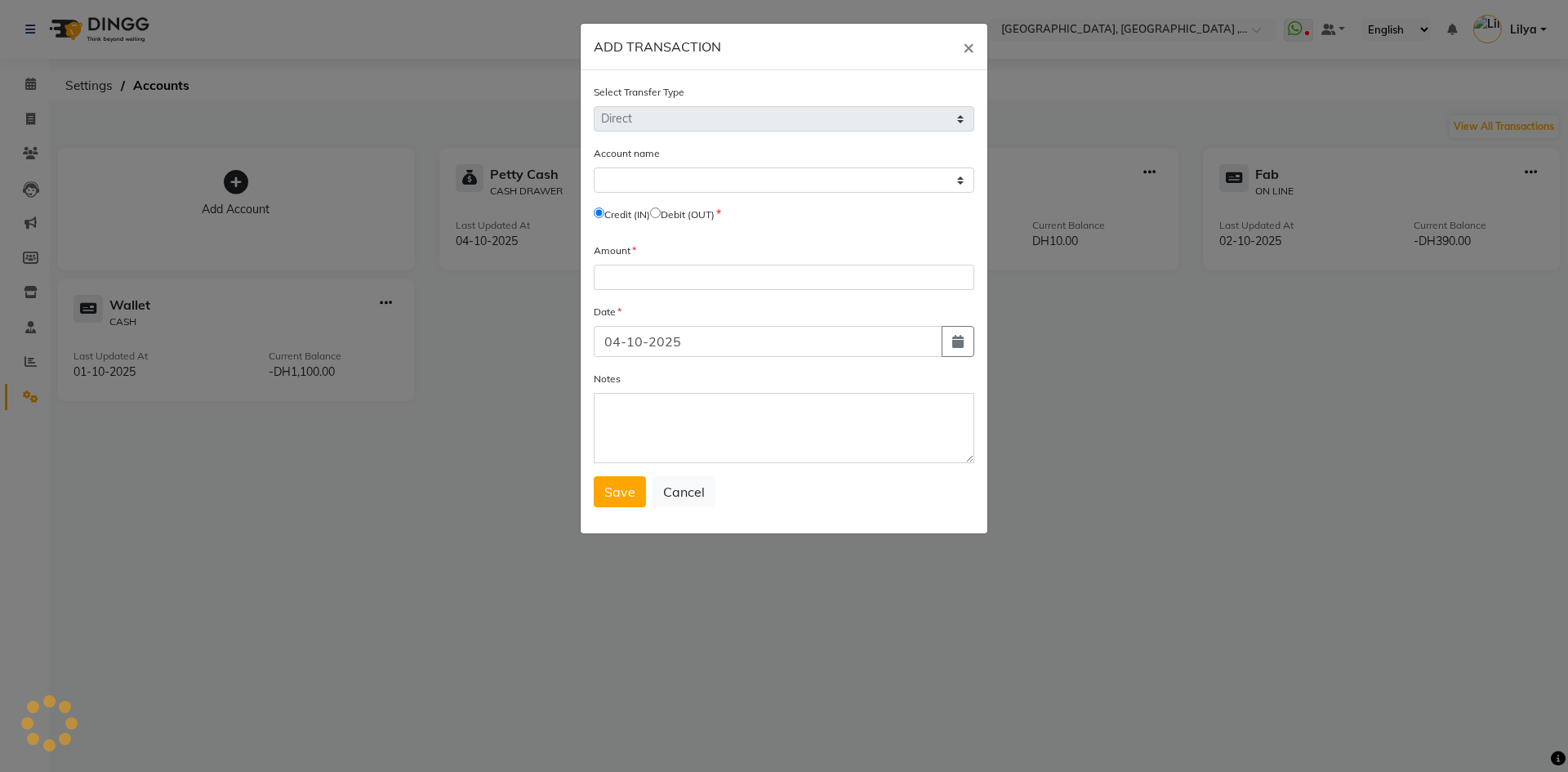
select select "2616"
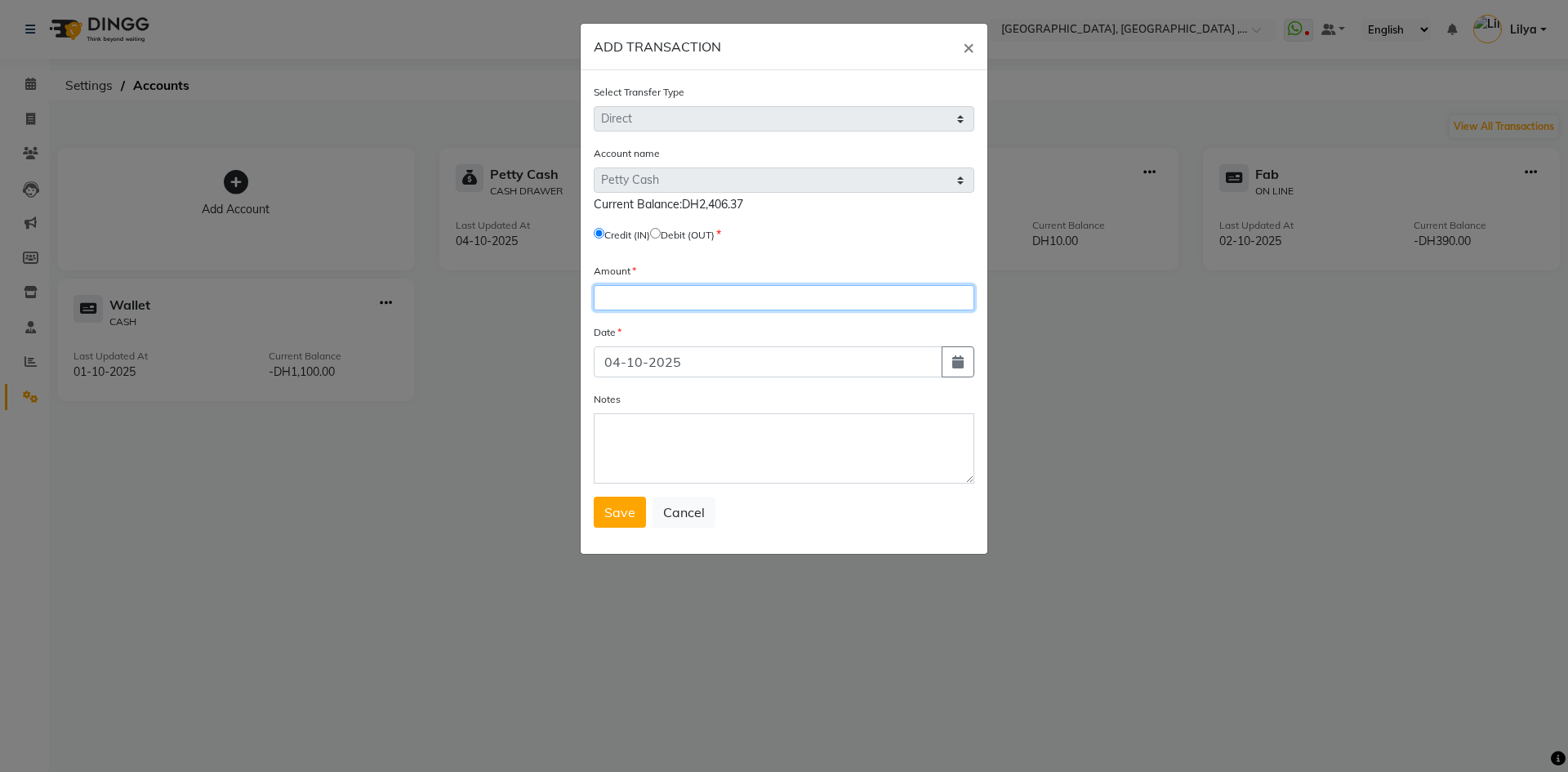
click at [618, 294] on input "number" at bounding box center [784, 297] width 380 height 25
click at [967, 51] on span "×" at bounding box center [968, 46] width 11 height 25
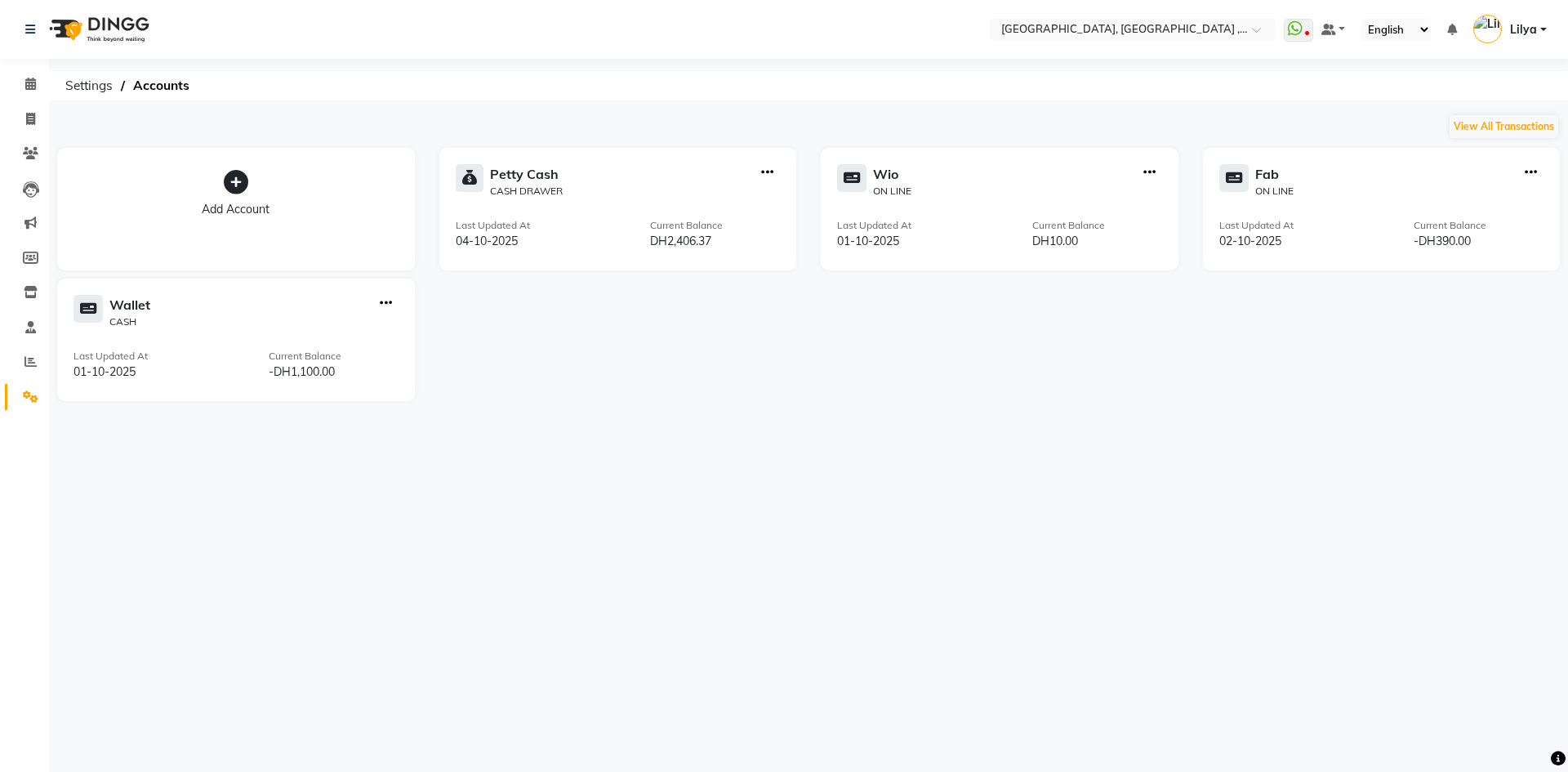
click at [769, 173] on icon "button" at bounding box center [767, 173] width 12 height 1
click at [783, 97] on div "Add Transaction" at bounding box center [768, 98] width 87 height 18
select select "direct"
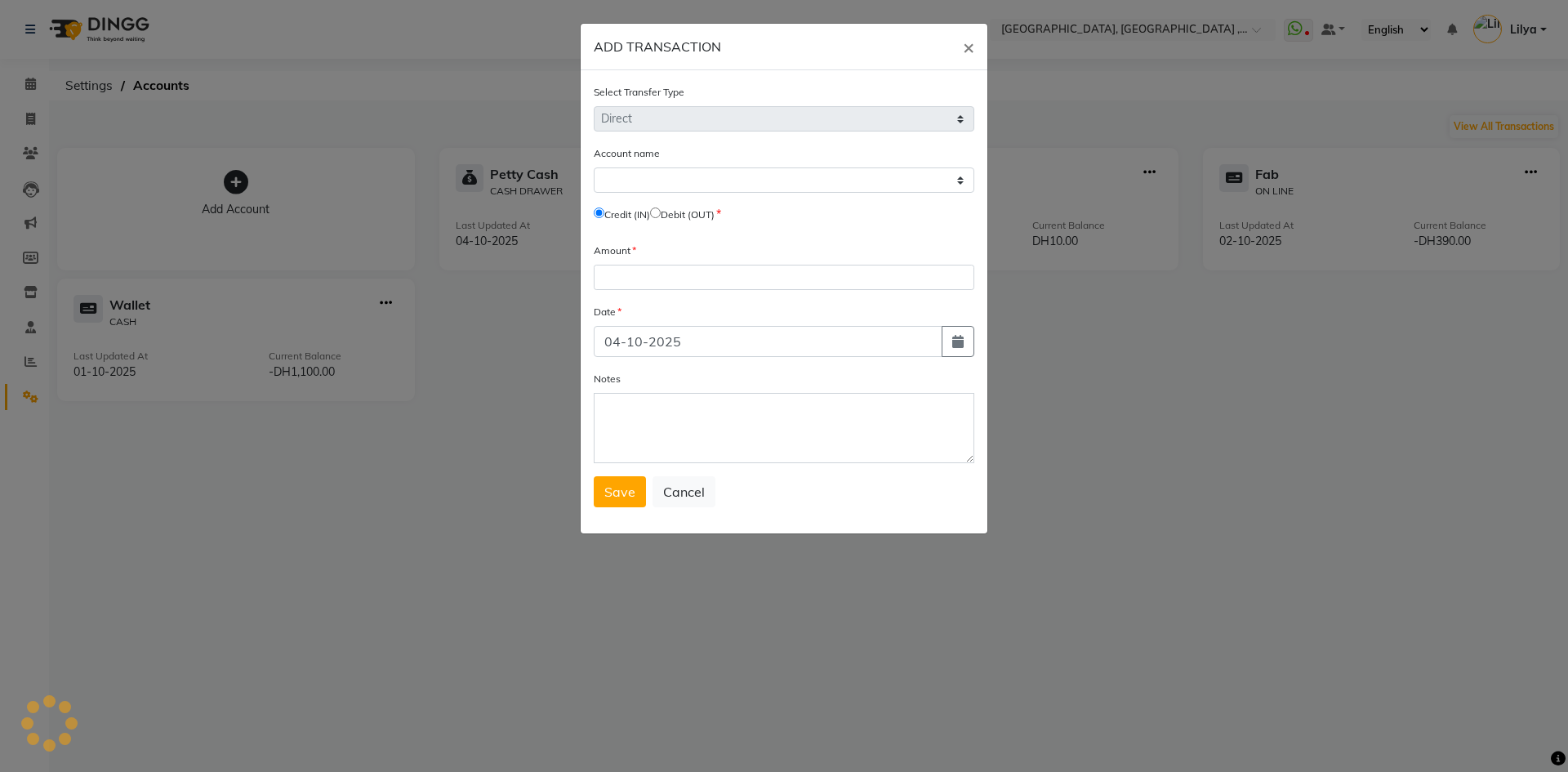
select select "2616"
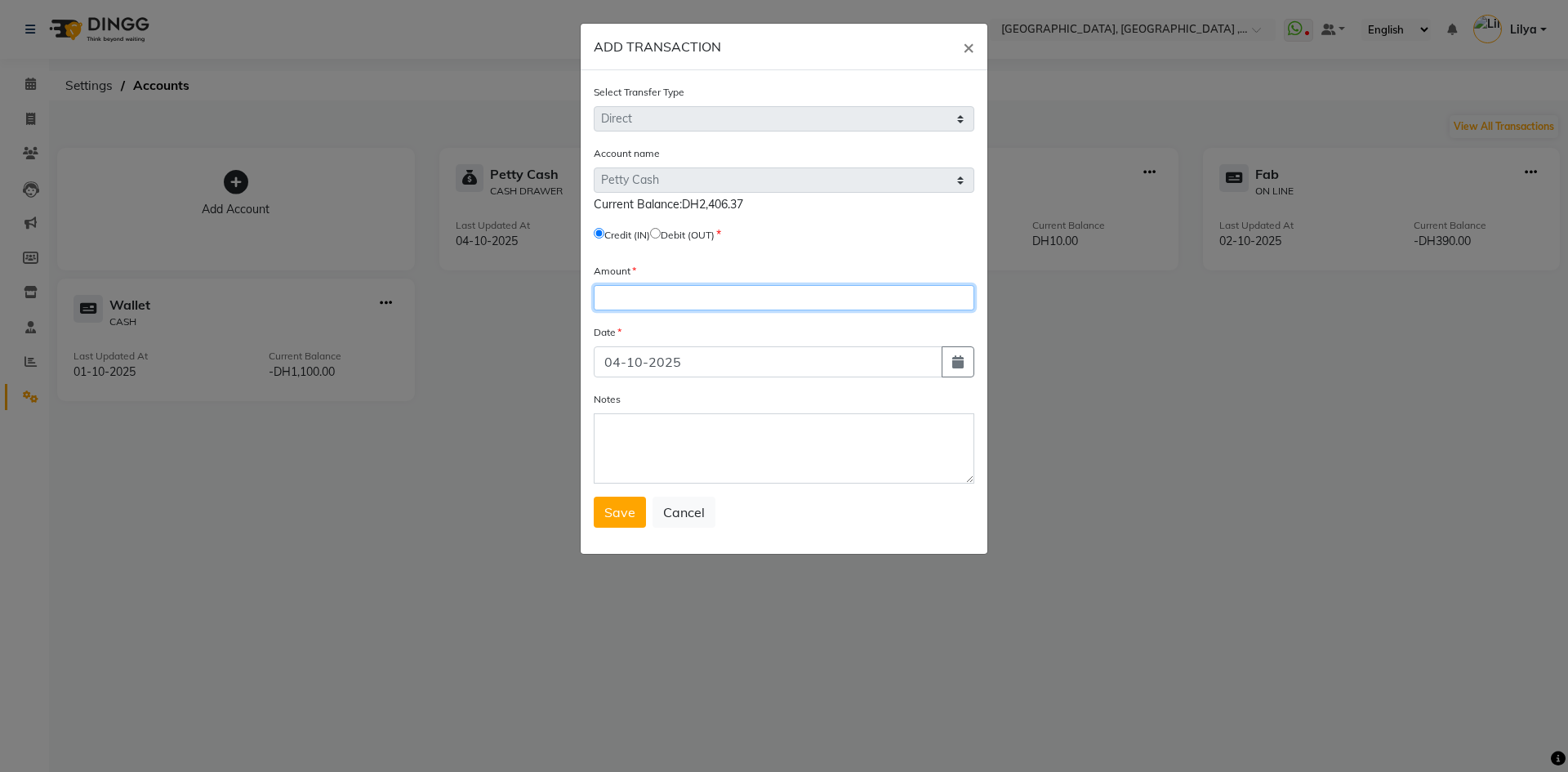
click at [631, 292] on input "number" at bounding box center [784, 297] width 380 height 25
click at [678, 303] on input "300" at bounding box center [784, 297] width 380 height 25
click at [673, 297] on input "315" at bounding box center [784, 297] width 380 height 25
type input "315"
click at [660, 234] on input "radio" at bounding box center [655, 233] width 11 height 11
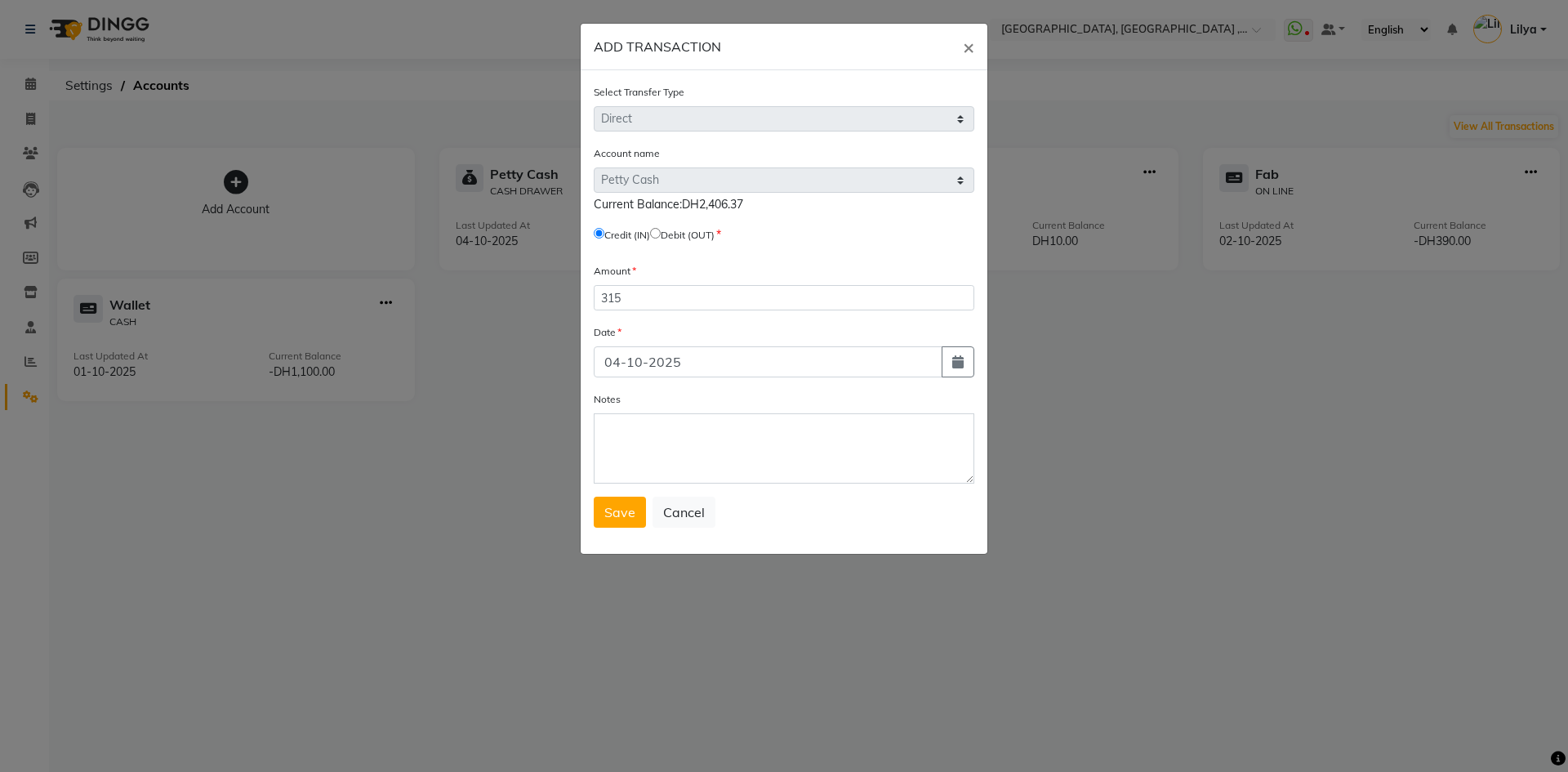
radio input "true"
click at [611, 433] on textarea "Notes" at bounding box center [784, 449] width 380 height 70
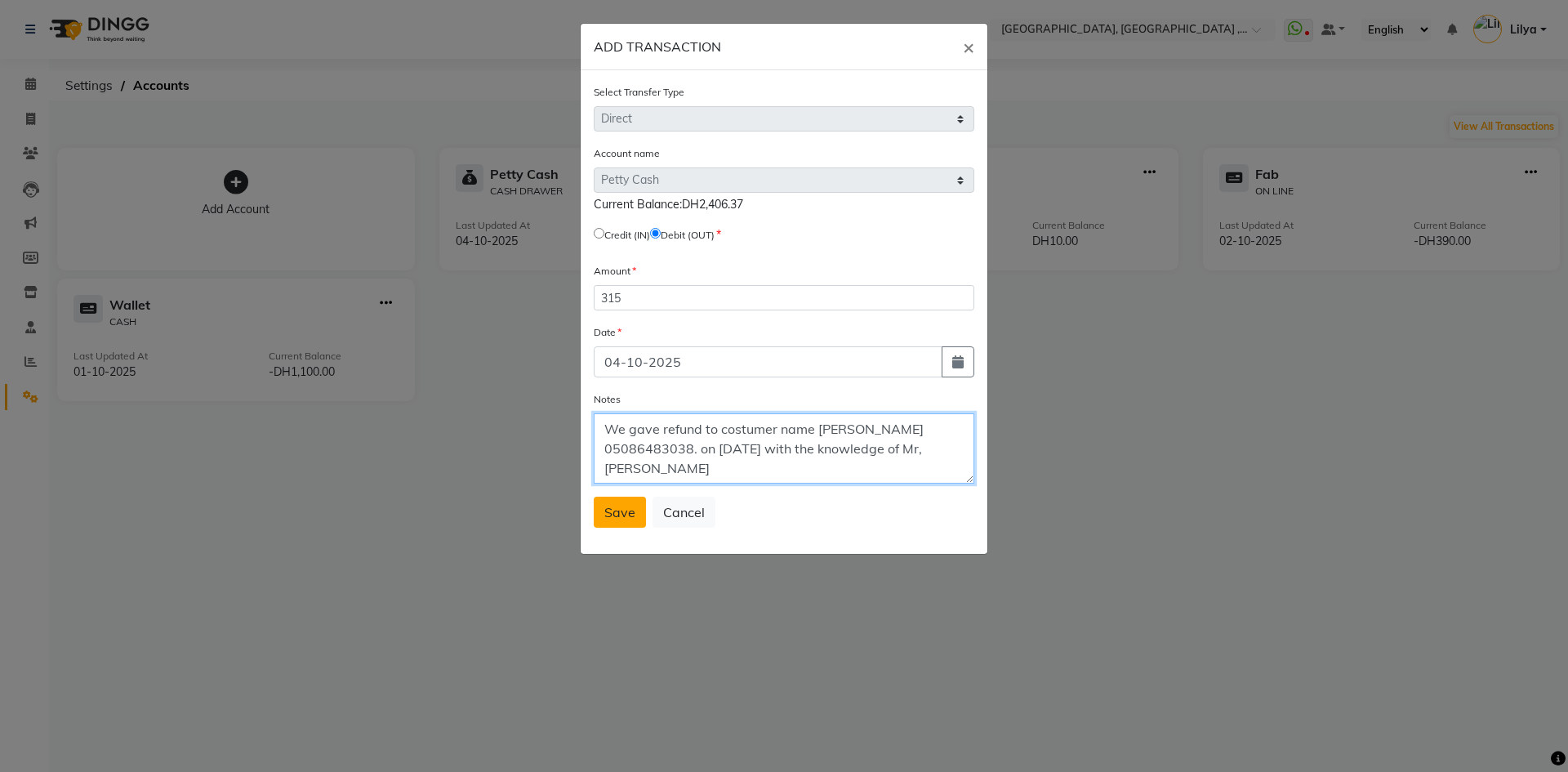
type textarea "We gave refund to costumer name fatima Albaloushi 05086483038. on 3/10/25 with …"
click at [620, 510] on span "Save" at bounding box center [619, 512] width 31 height 17
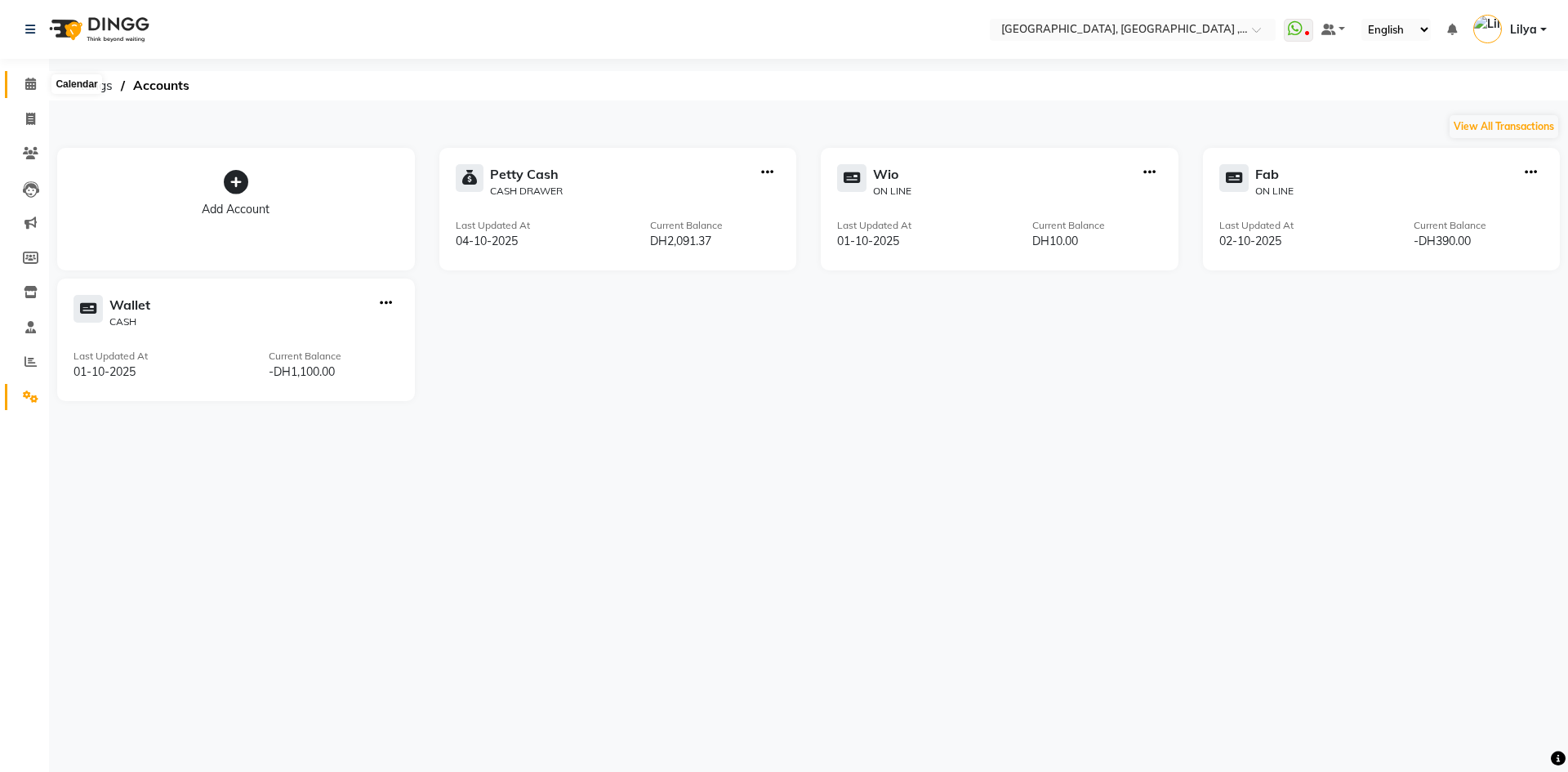
drag, startPoint x: 30, startPoint y: 80, endPoint x: 23, endPoint y: 66, distance: 15.7
click at [30, 80] on icon at bounding box center [31, 84] width 11 height 12
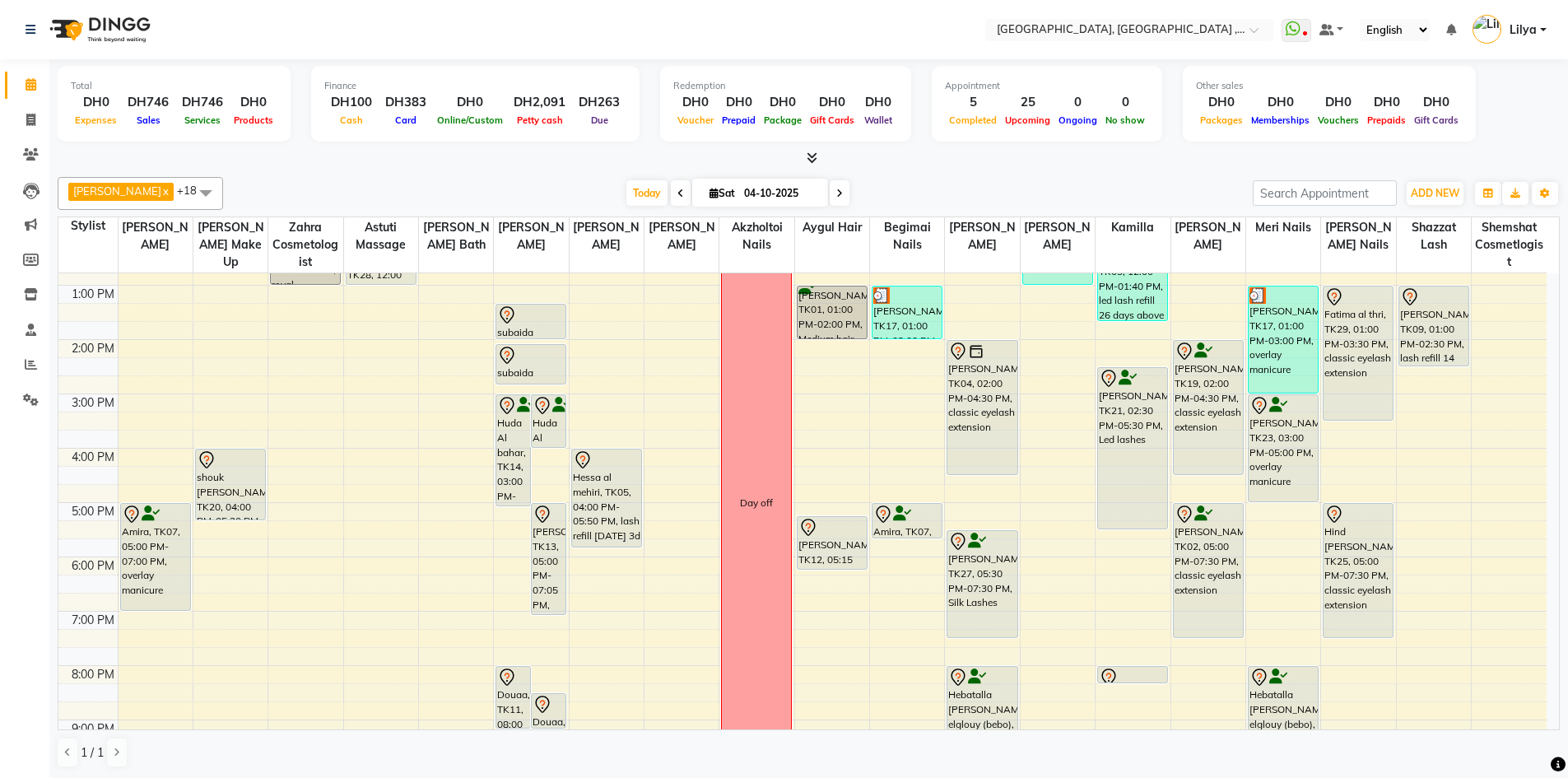
scroll to position [193, 0]
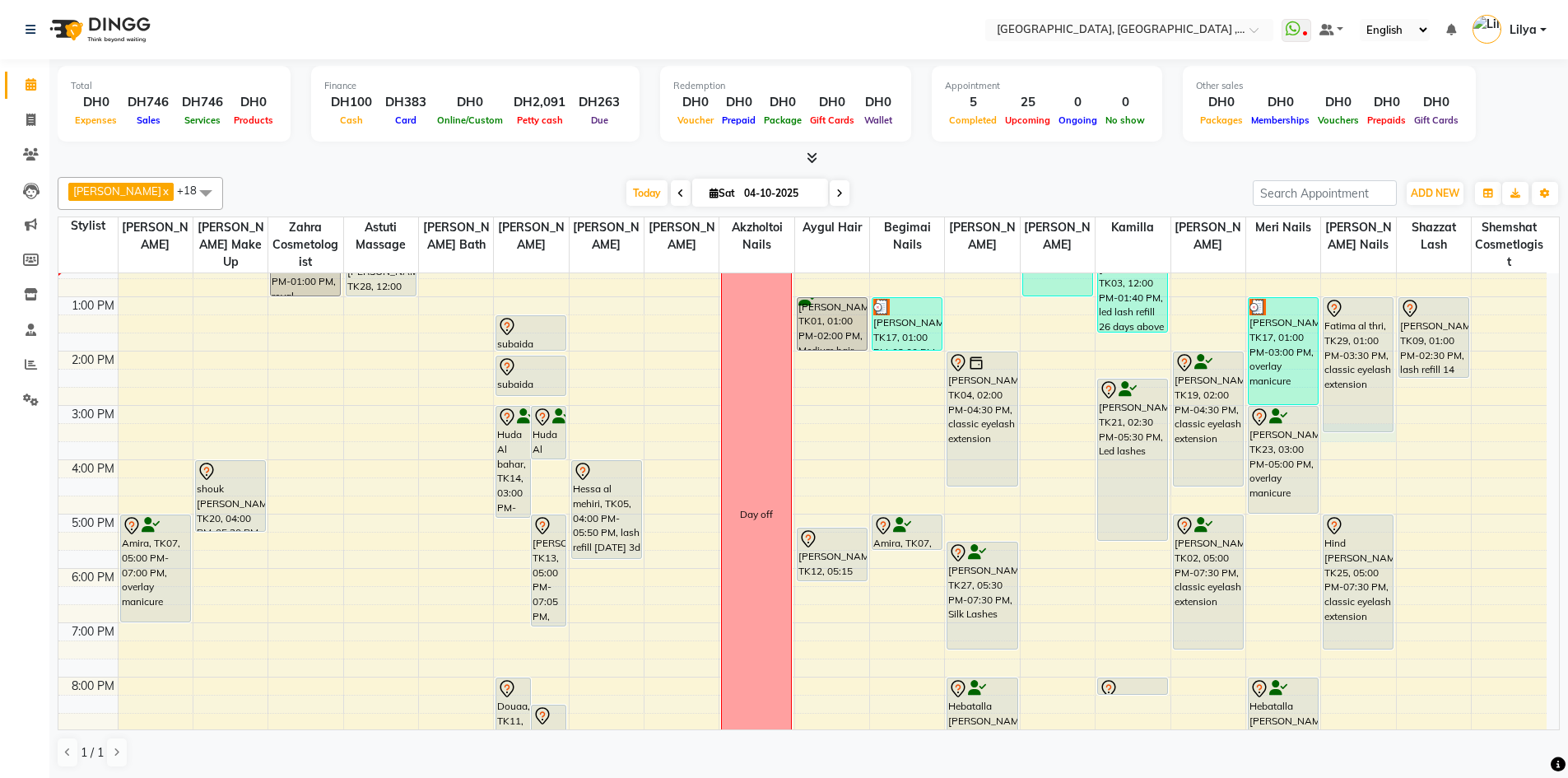
click at [1358, 437] on div "9:00 AM 10:00 AM 11:00 AM 12:00 PM 1:00 PM 2:00 PM 3:00 PM 4:00 PM 5:00 PM 6:00…" at bounding box center [802, 487] width 1488 height 814
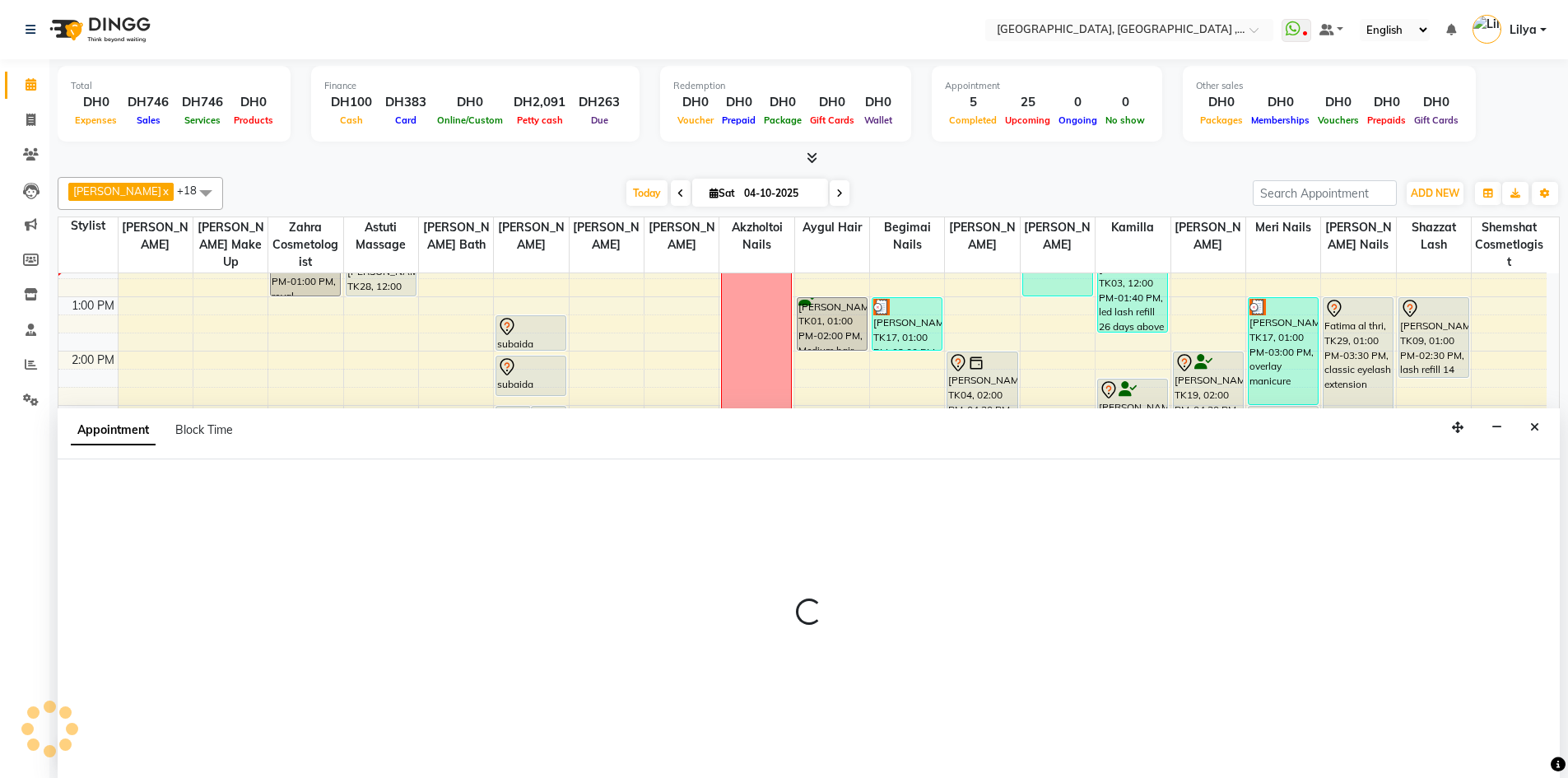
scroll to position [1, 0]
select select "90136"
select select "tentative"
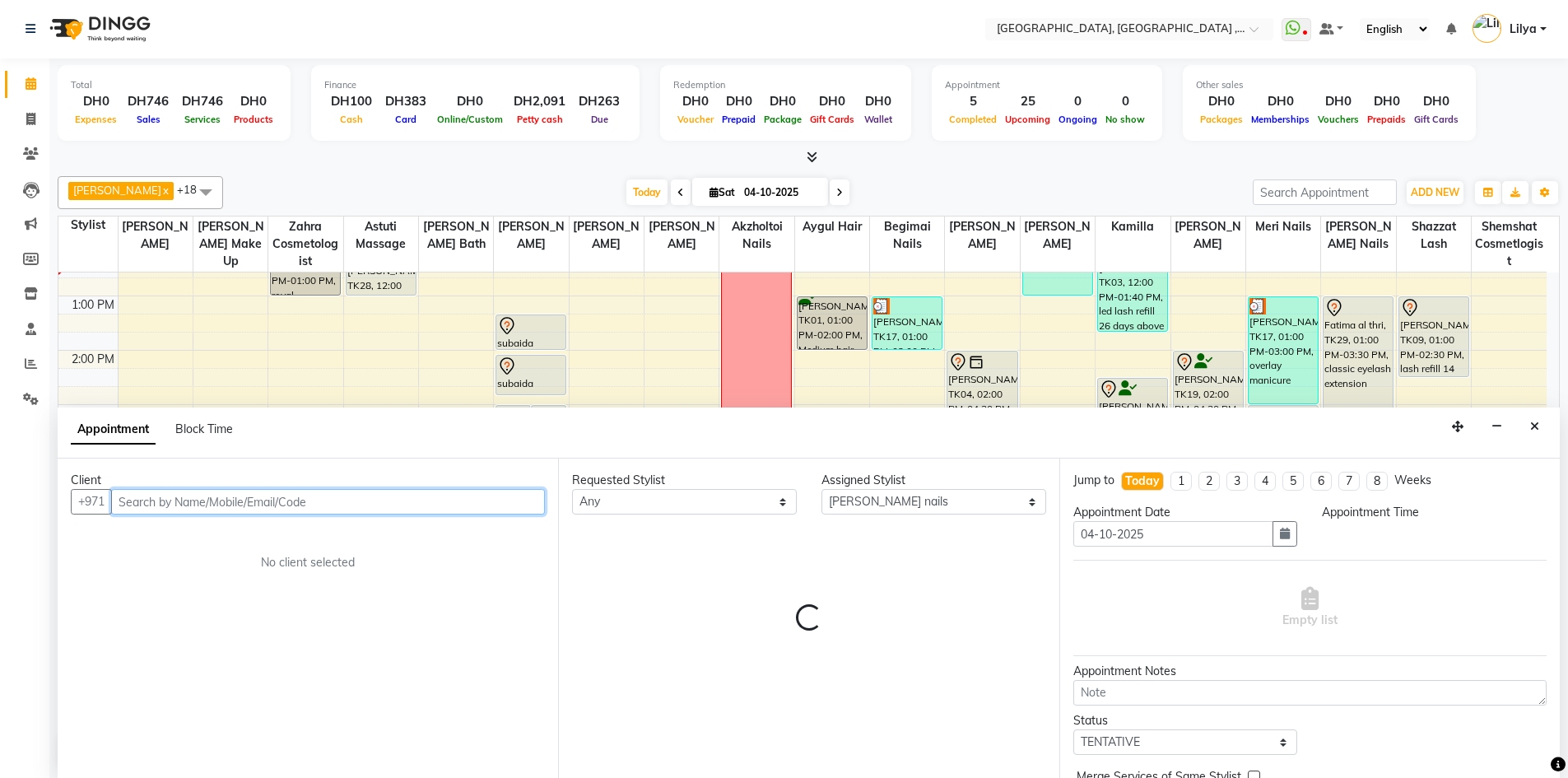
select select "915"
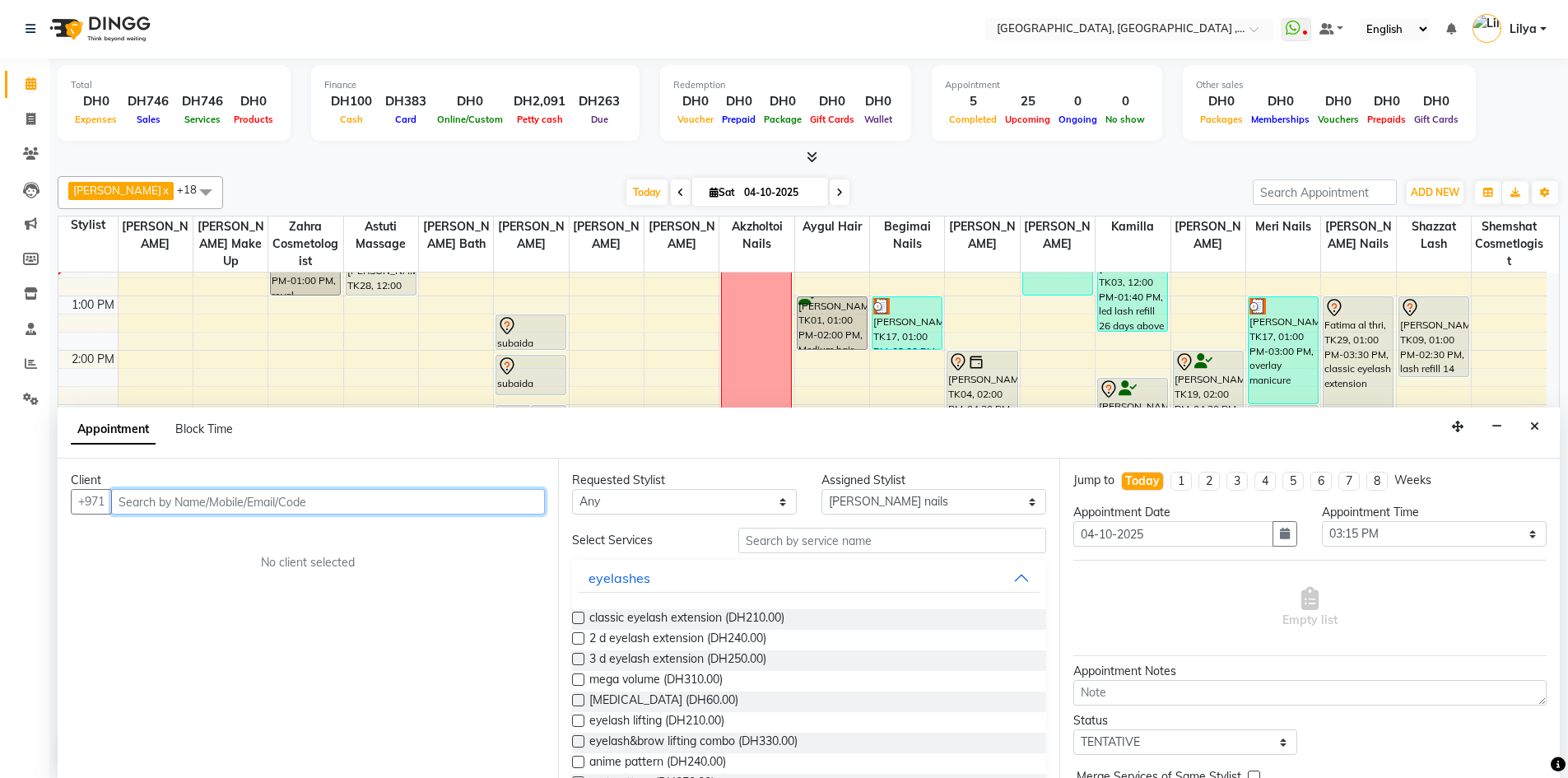
click at [179, 490] on input "text" at bounding box center [328, 502] width 433 height 26
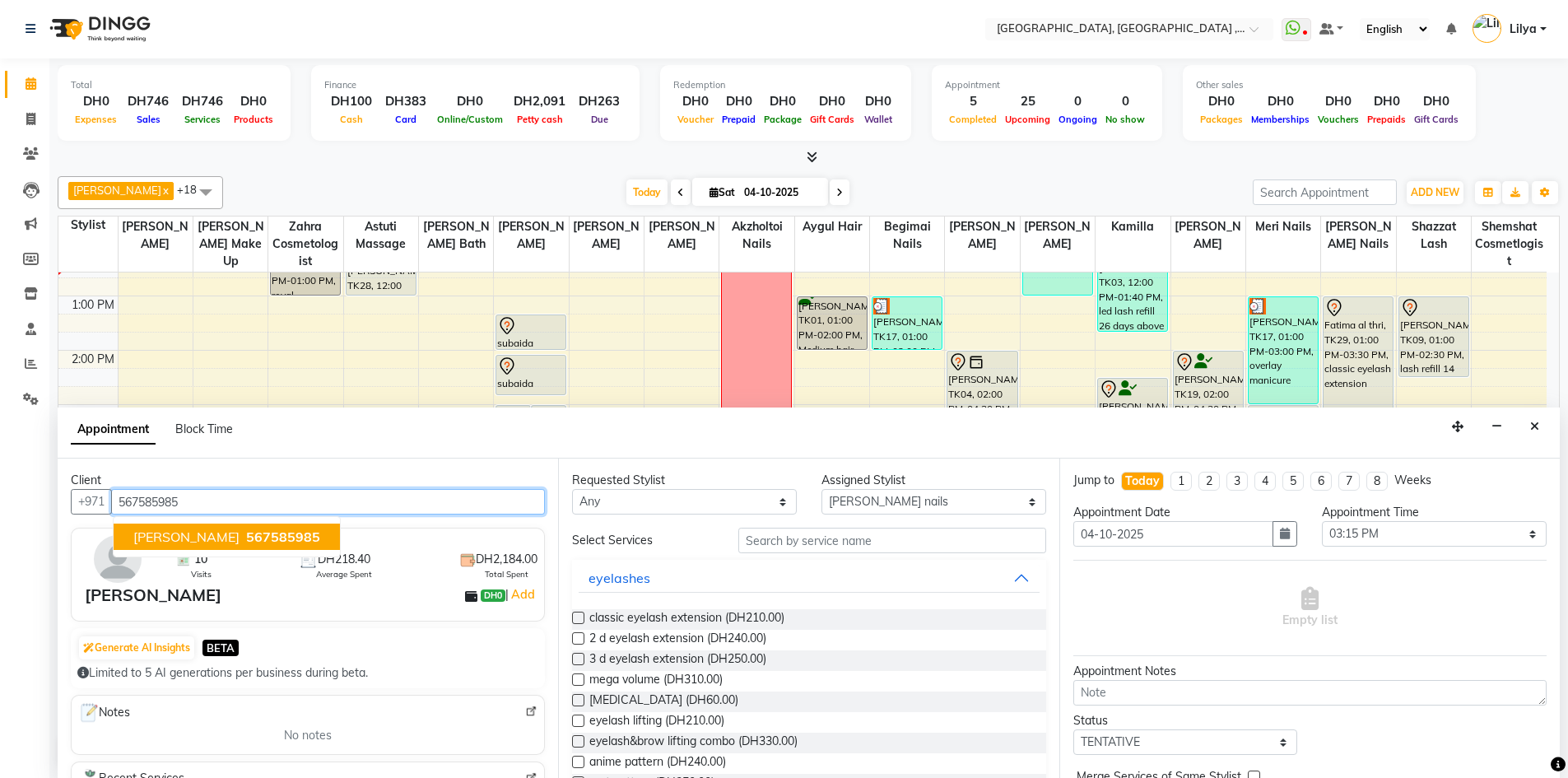
click at [281, 527] on button "Aisha ghanem 567585985" at bounding box center [227, 537] width 226 height 26
type input "567585985"
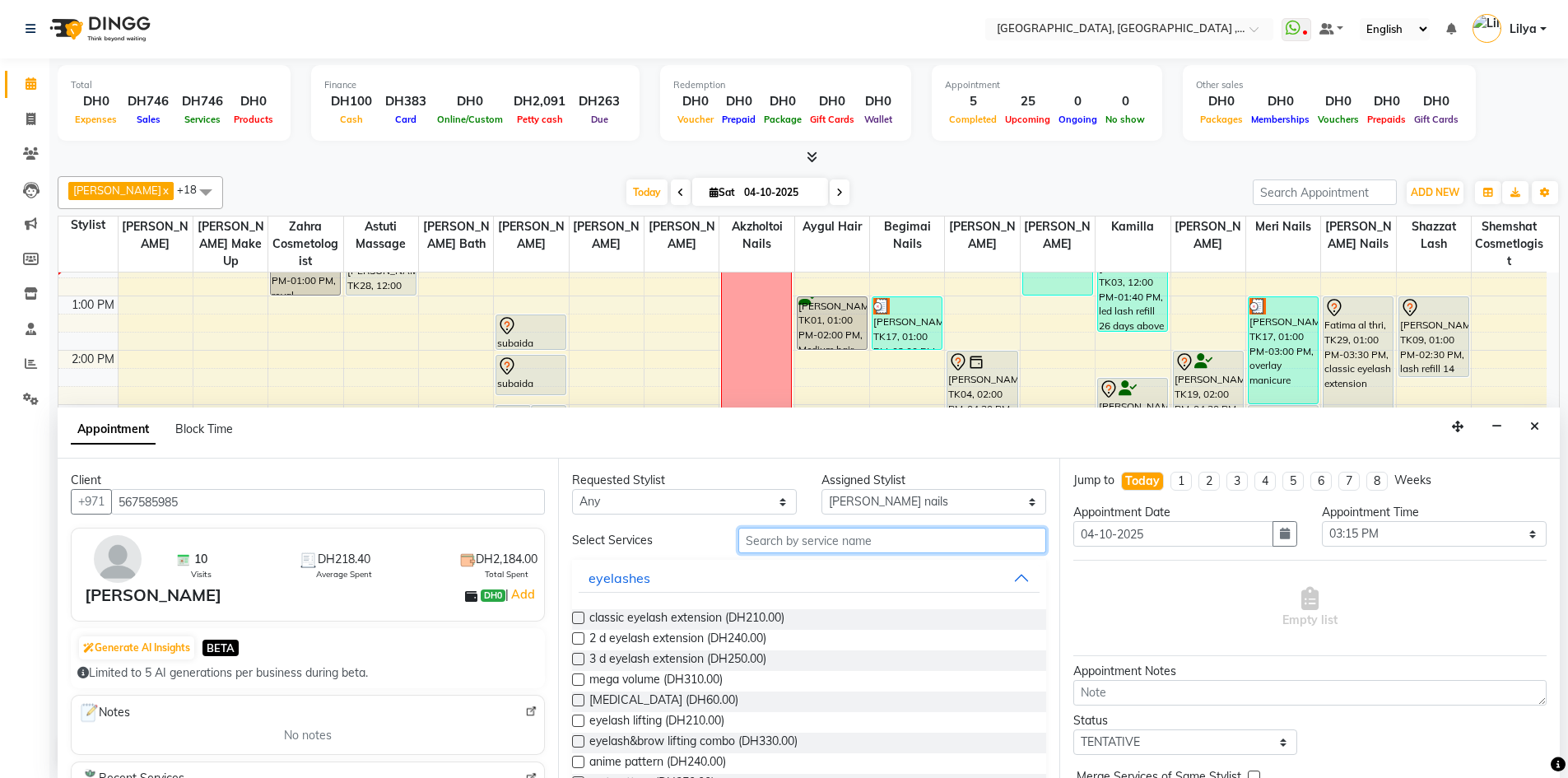
click at [799, 551] on input "text" at bounding box center [892, 540] width 308 height 26
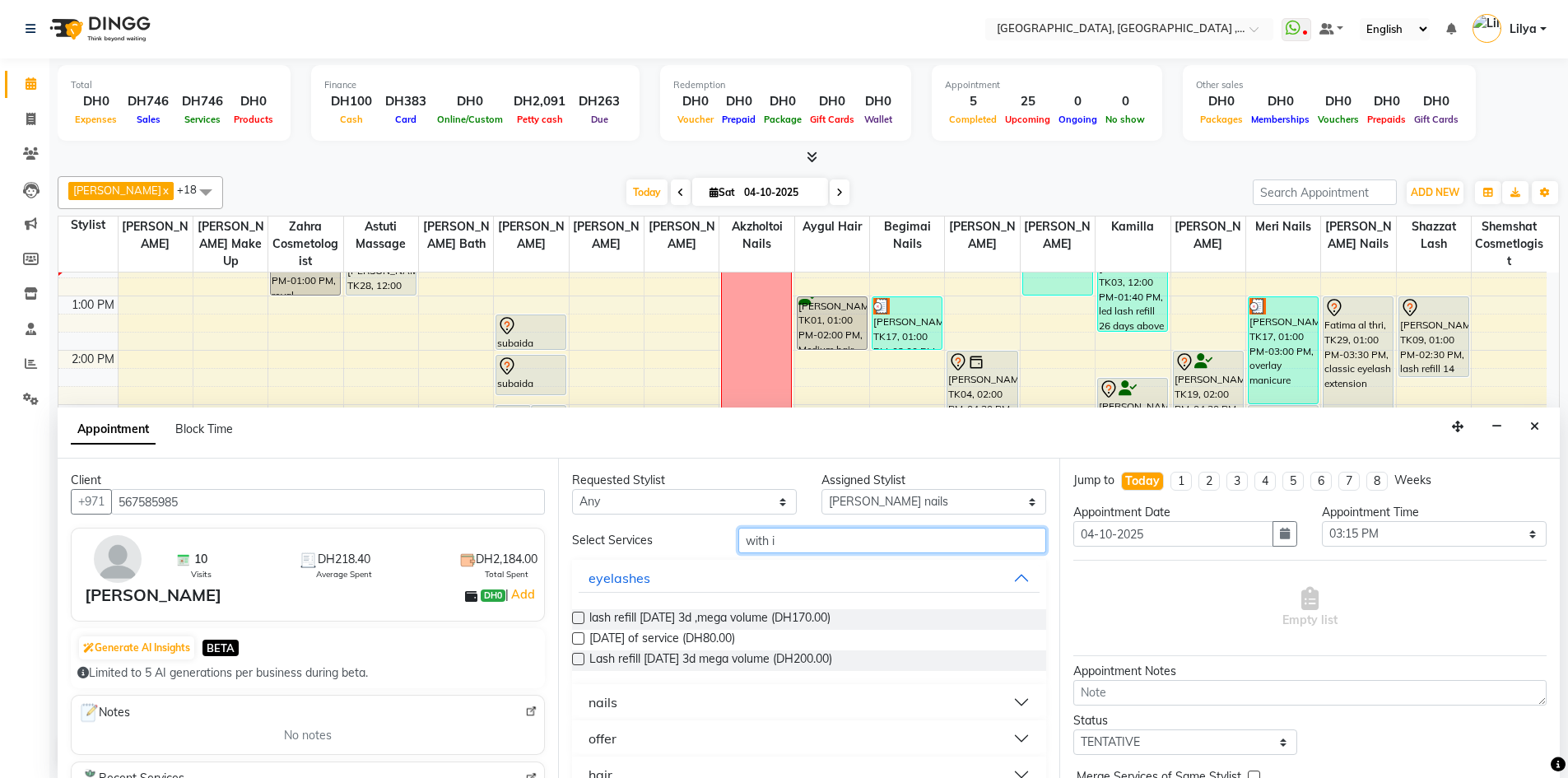
type input "with i"
click at [575, 638] on label at bounding box center [578, 638] width 12 height 12
click at [575, 638] on input "checkbox" at bounding box center [577, 640] width 11 height 11
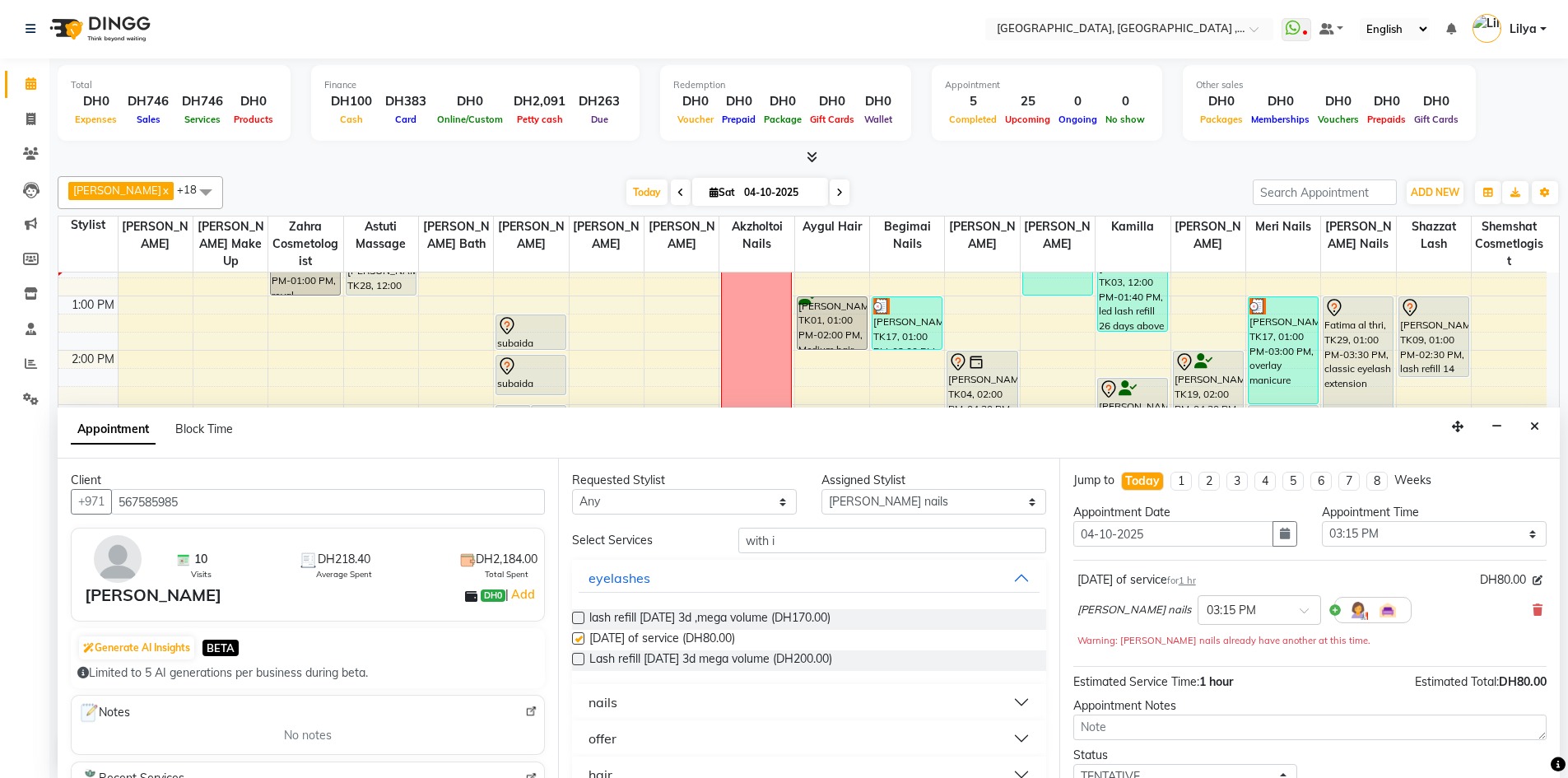
checkbox input "false"
click at [1412, 532] on select "Select 10:00 AM 10:15 AM 10:30 AM 10:45 AM 11:00 AM 11:15 AM 11:30 AM 11:45 AM …" at bounding box center [1434, 533] width 224 height 26
click at [1322, 521] on select "Select 10:00 AM 10:15 AM 10:30 AM 10:45 AM 11:00 AM 11:15 AM 11:30 AM 11:45 AM …" at bounding box center [1434, 533] width 224 height 26
drag, startPoint x: 1394, startPoint y: 528, endPoint x: 1387, endPoint y: 523, distance: 8.6
click at [1394, 528] on select "Select 10:00 AM 10:15 AM 10:30 AM 10:45 AM 11:00 AM 11:15 AM 11:30 AM 11:45 AM …" at bounding box center [1434, 533] width 224 height 26
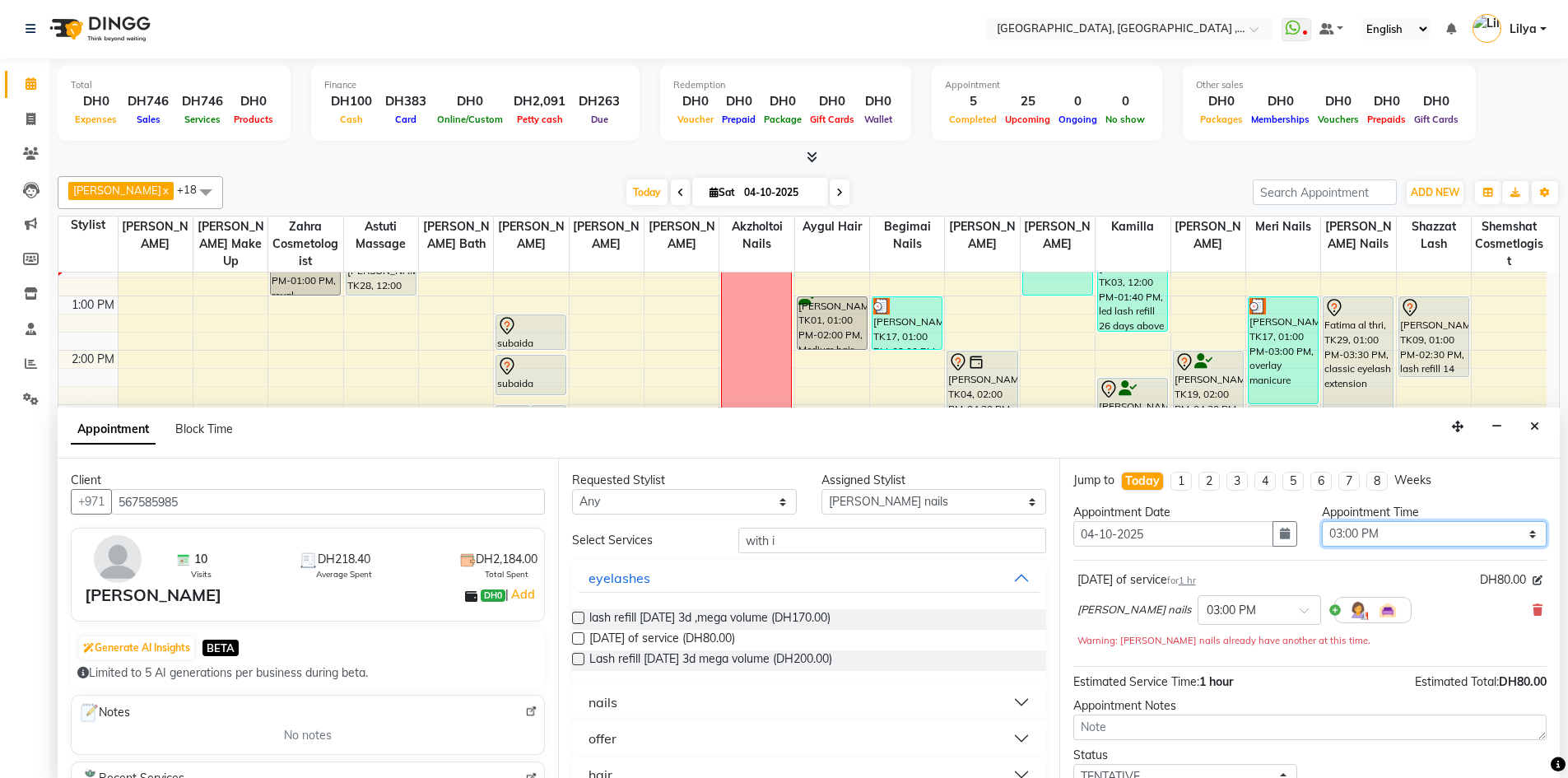
select select "930"
click at [1322, 521] on select "Select 10:00 AM 10:15 AM 10:30 AM 10:45 AM 11:00 AM 11:15 AM 11:30 AM 11:45 AM …" at bounding box center [1434, 533] width 224 height 26
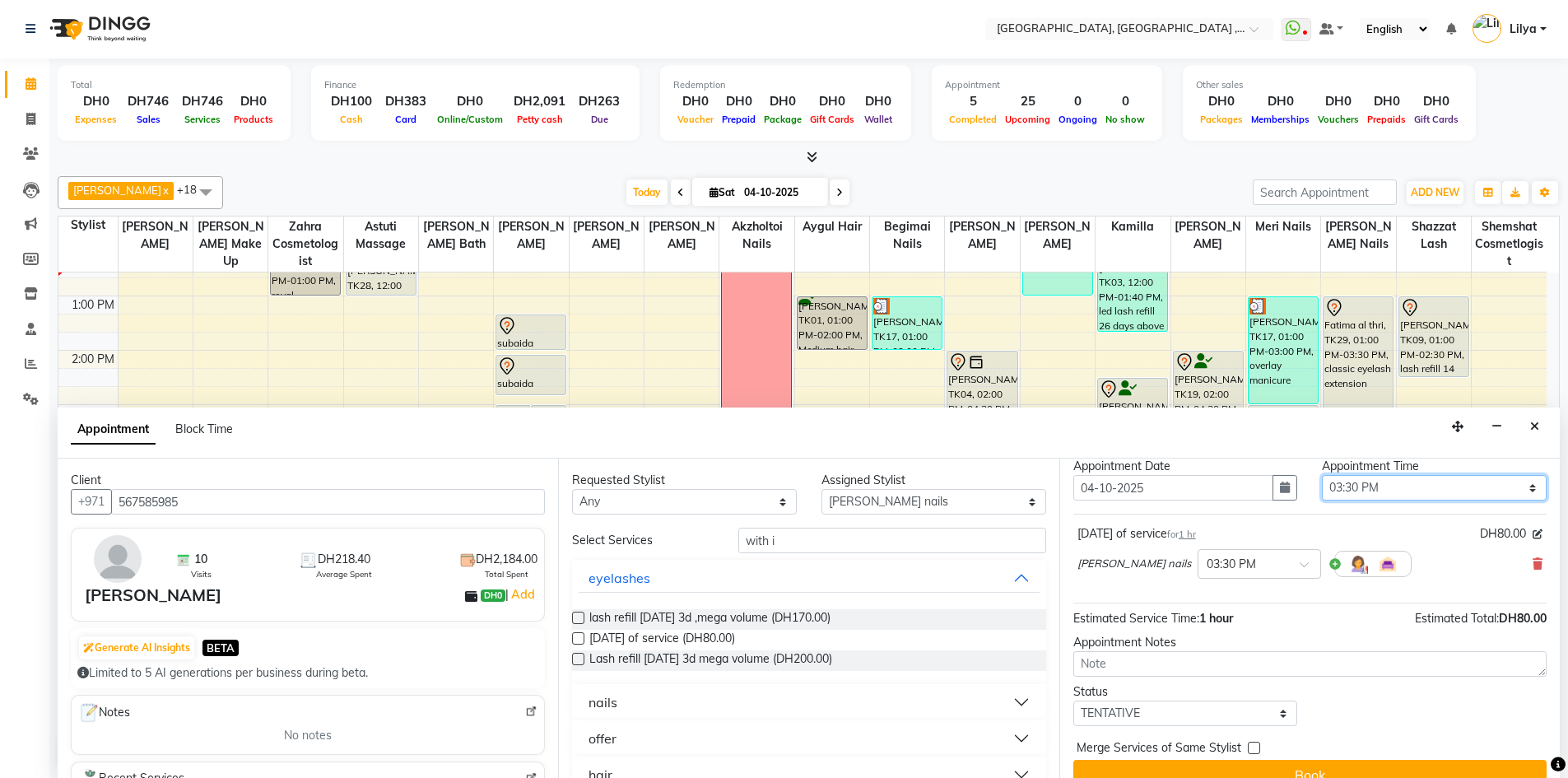
scroll to position [71, 0]
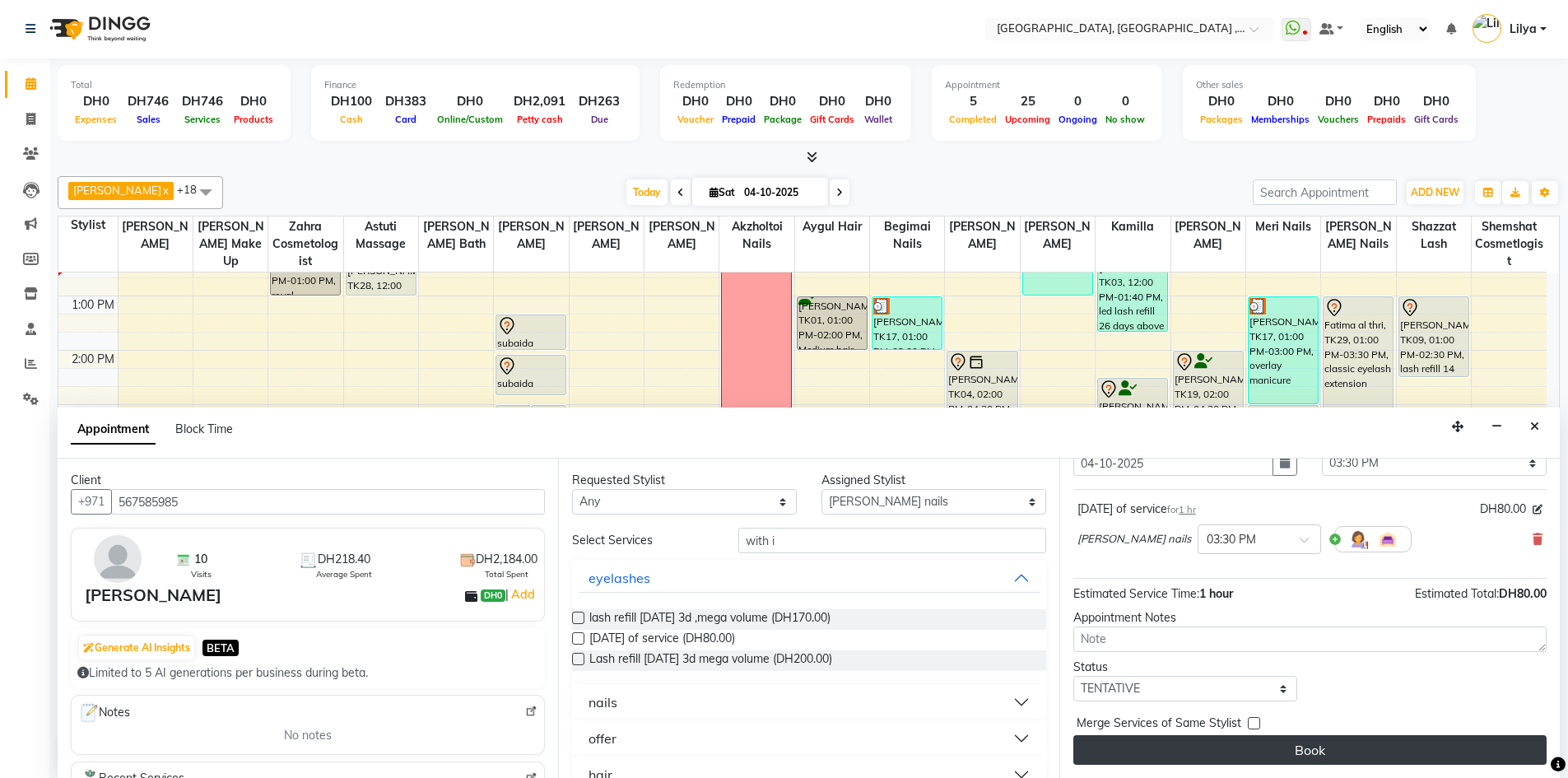
click at [1378, 762] on button "Book" at bounding box center [1309, 750] width 473 height 30
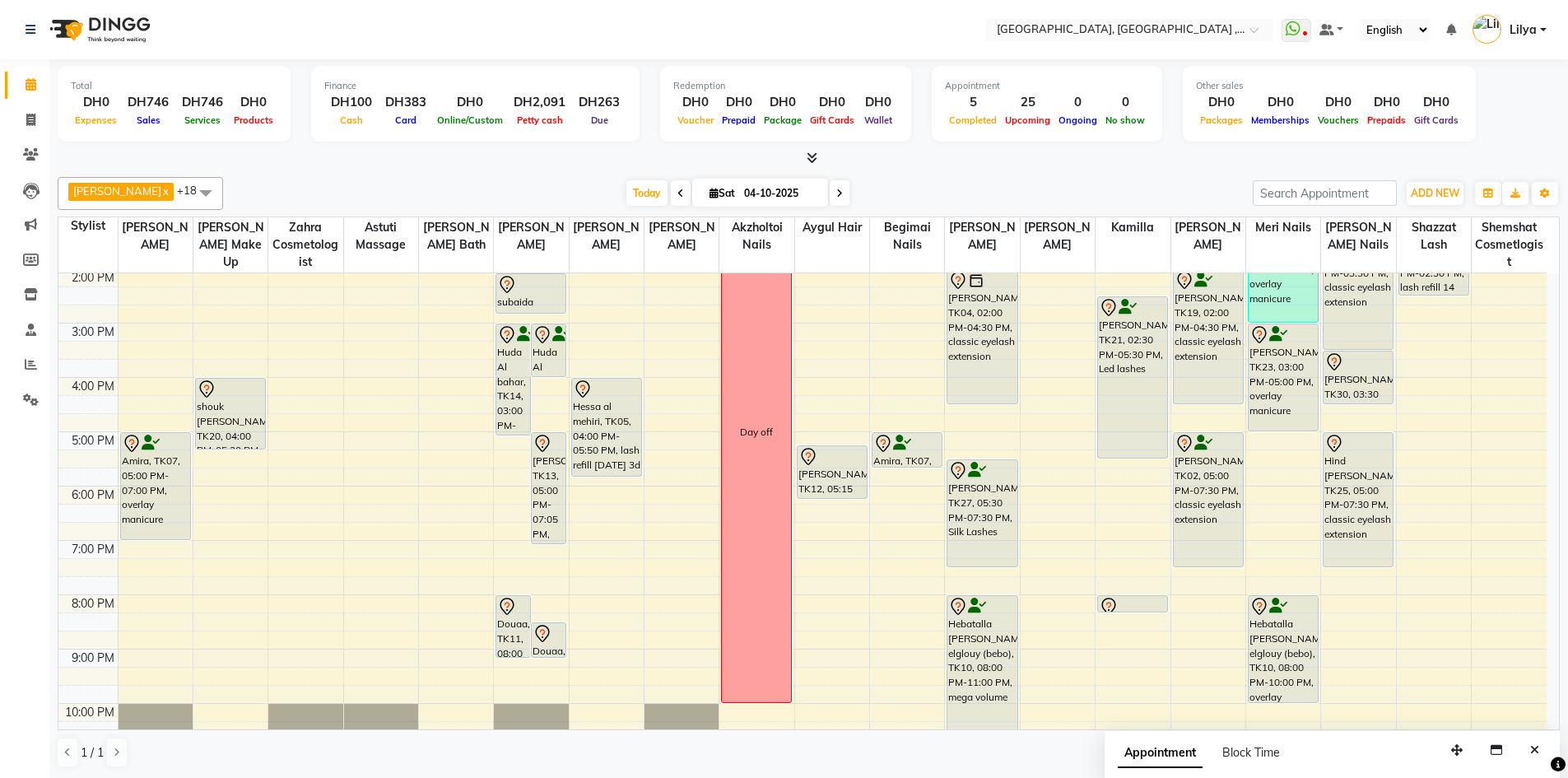
scroll to position [111, 0]
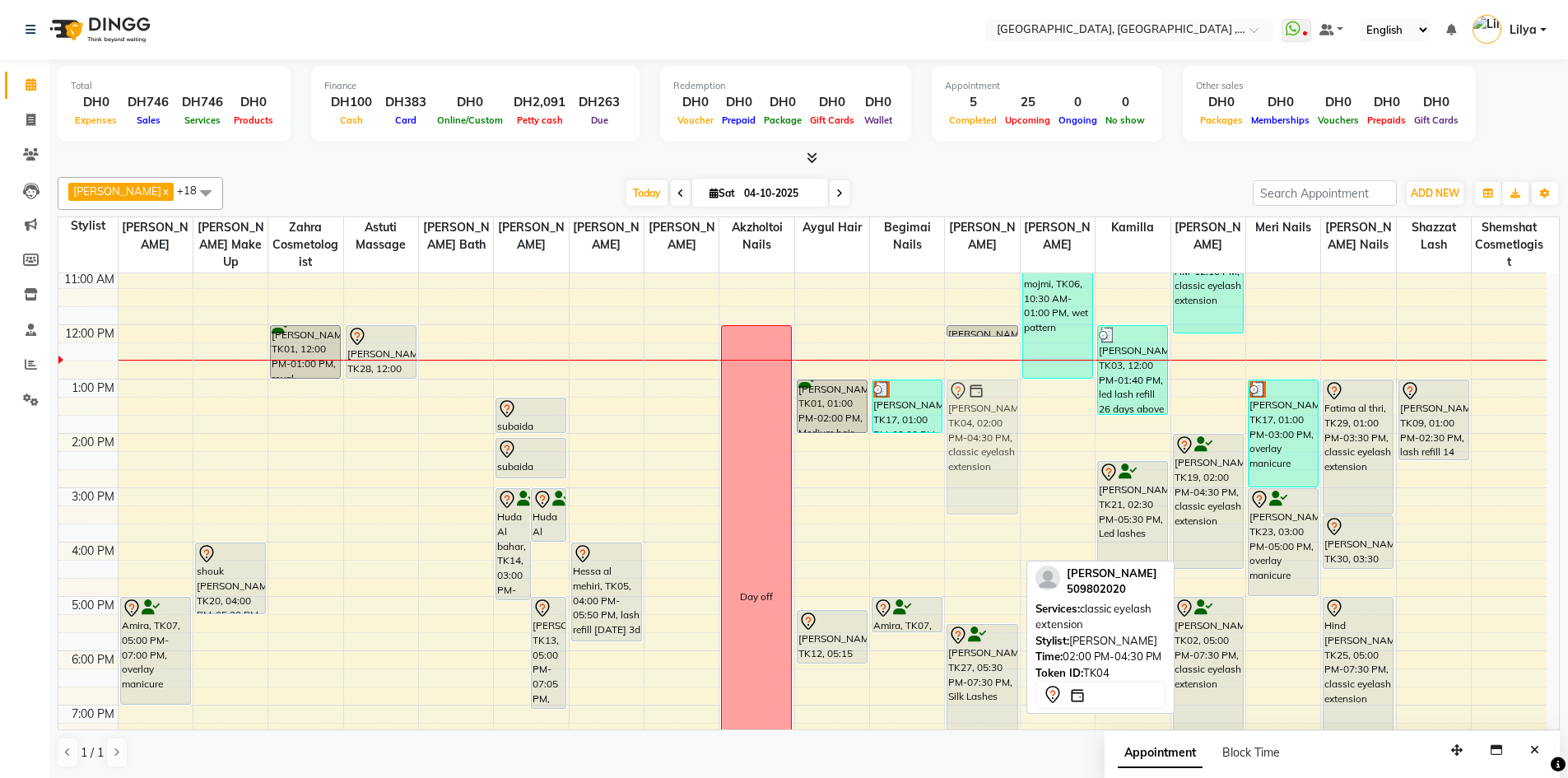
drag, startPoint x: 976, startPoint y: 491, endPoint x: 966, endPoint y: 442, distance: 50.0
click at [966, 442] on div "Manal Hammadi, TK22, 12:00 PM-12:10 PM, lash refill 14 days classic , 2d Aliya …" at bounding box center [982, 570] width 74 height 814
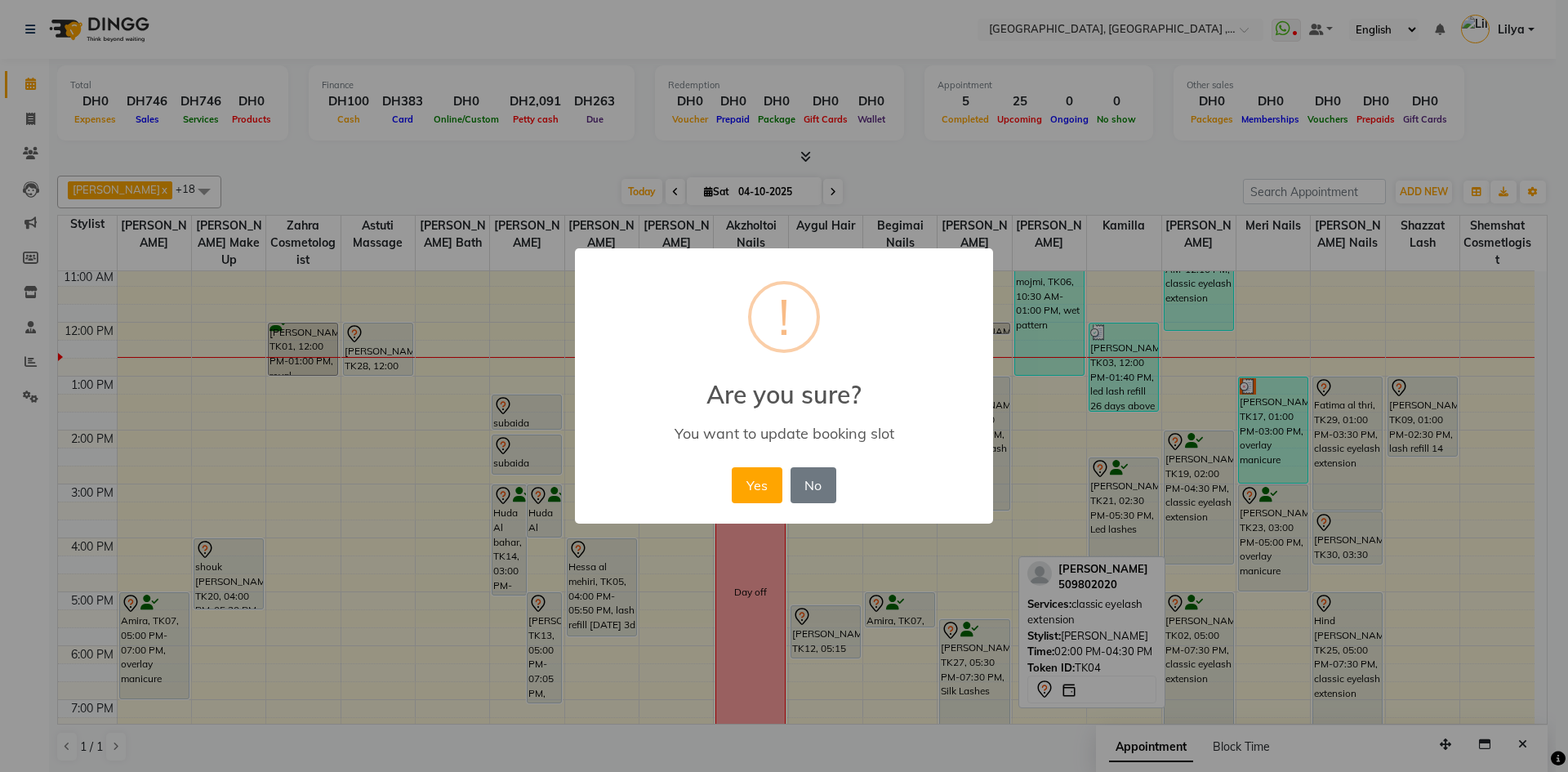
drag, startPoint x: 749, startPoint y: 491, endPoint x: 786, endPoint y: 494, distance: 37.1
click at [750, 491] on button "Yes" at bounding box center [756, 485] width 50 height 36
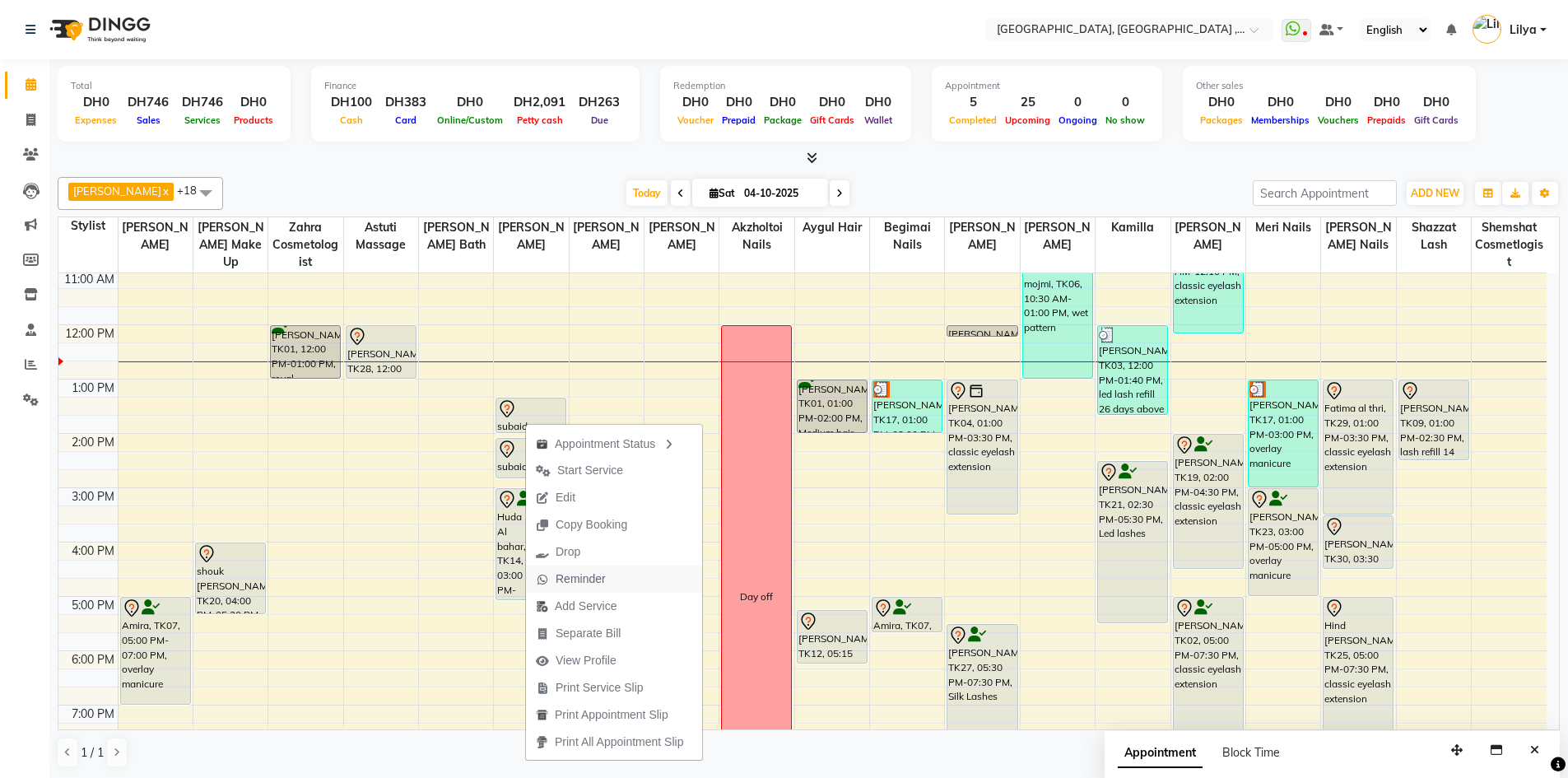
click at [611, 585] on span "Reminder" at bounding box center [571, 578] width 90 height 27
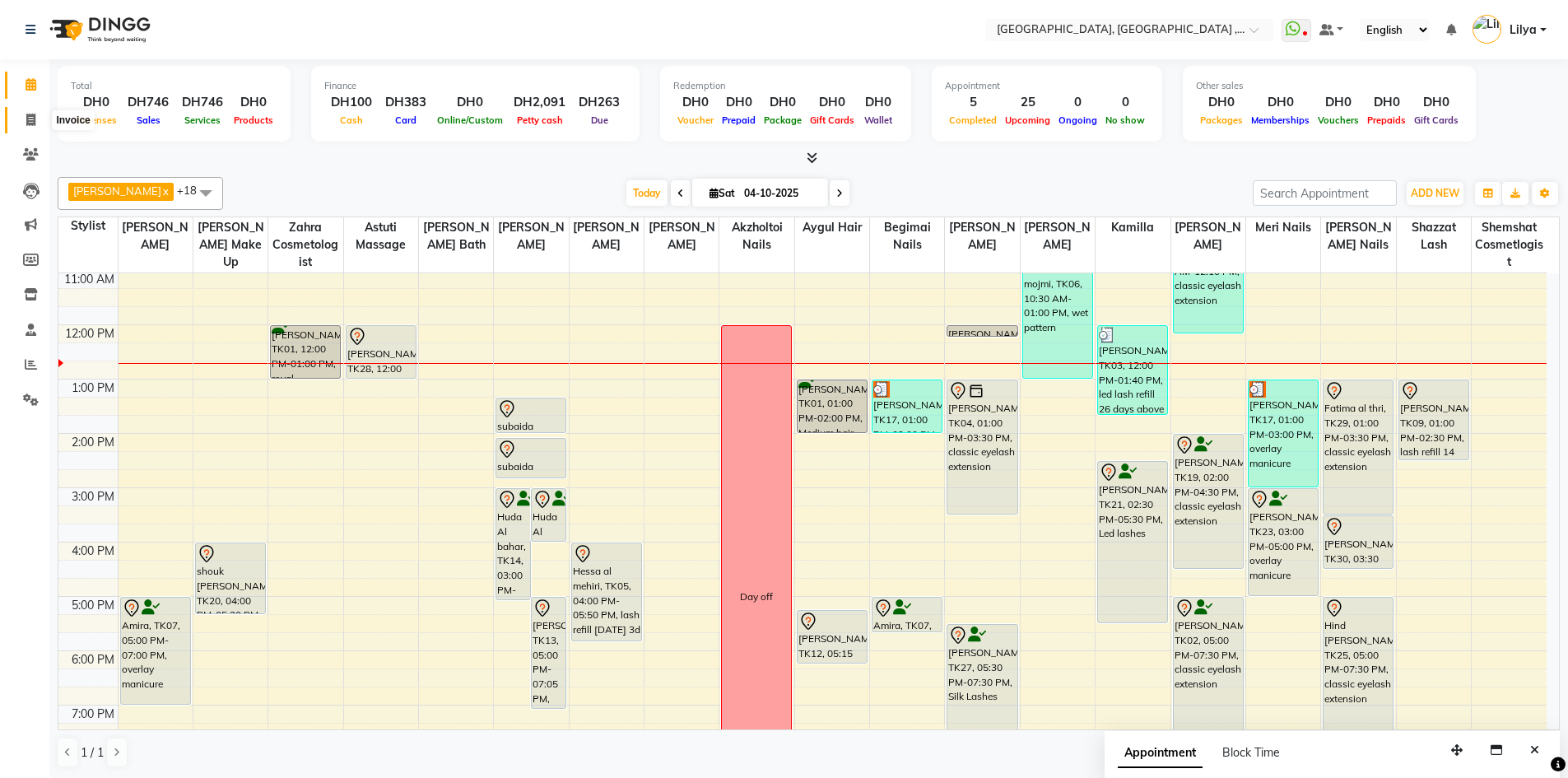
drag, startPoint x: 33, startPoint y: 122, endPoint x: 35, endPoint y: 114, distance: 8.2
click at [33, 122] on icon at bounding box center [31, 120] width 9 height 12
select select "service"
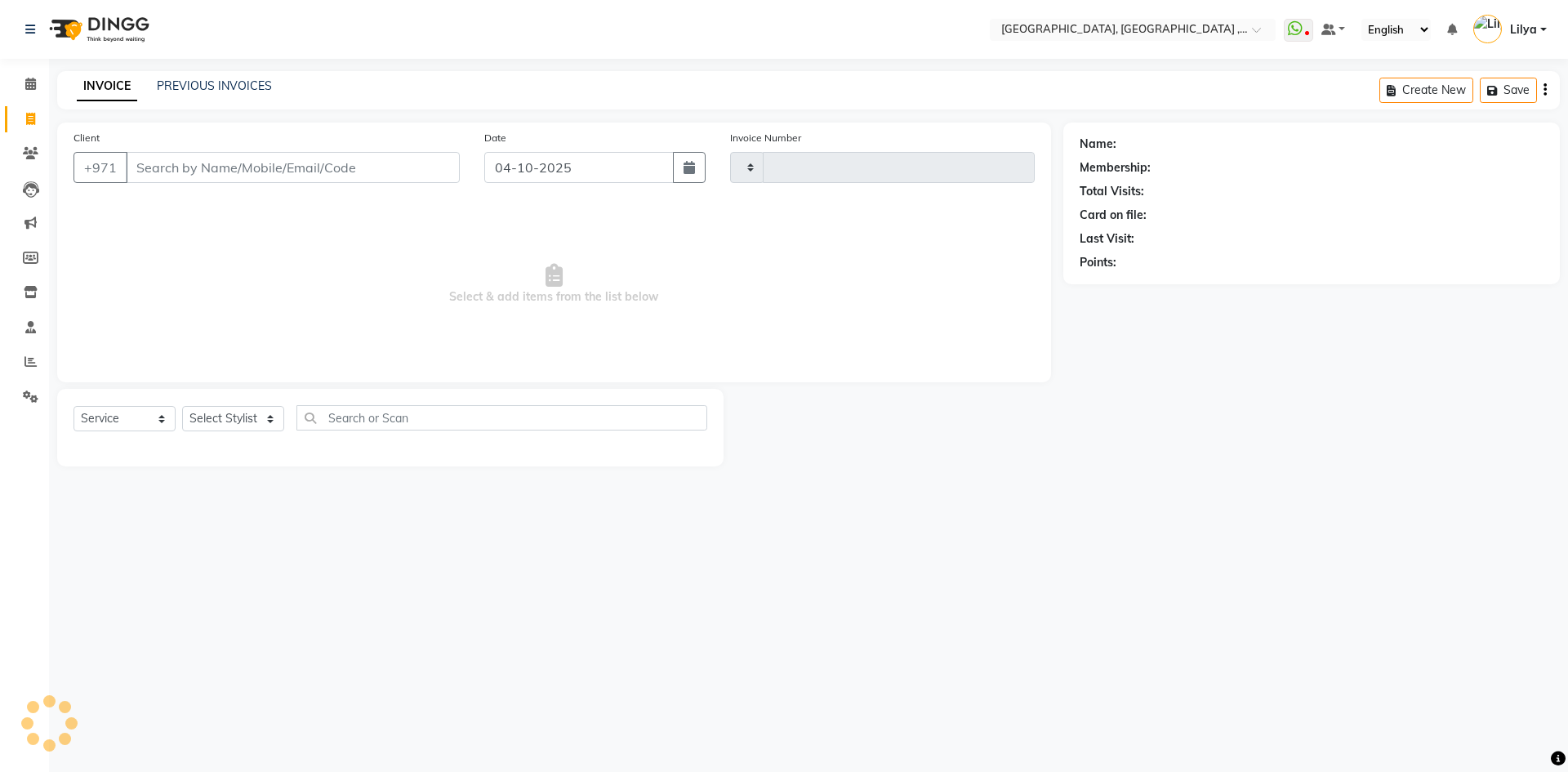
type input "5472"
select select "3838"
click at [225, 81] on link "PREVIOUS INVOICES" at bounding box center [214, 85] width 115 height 15
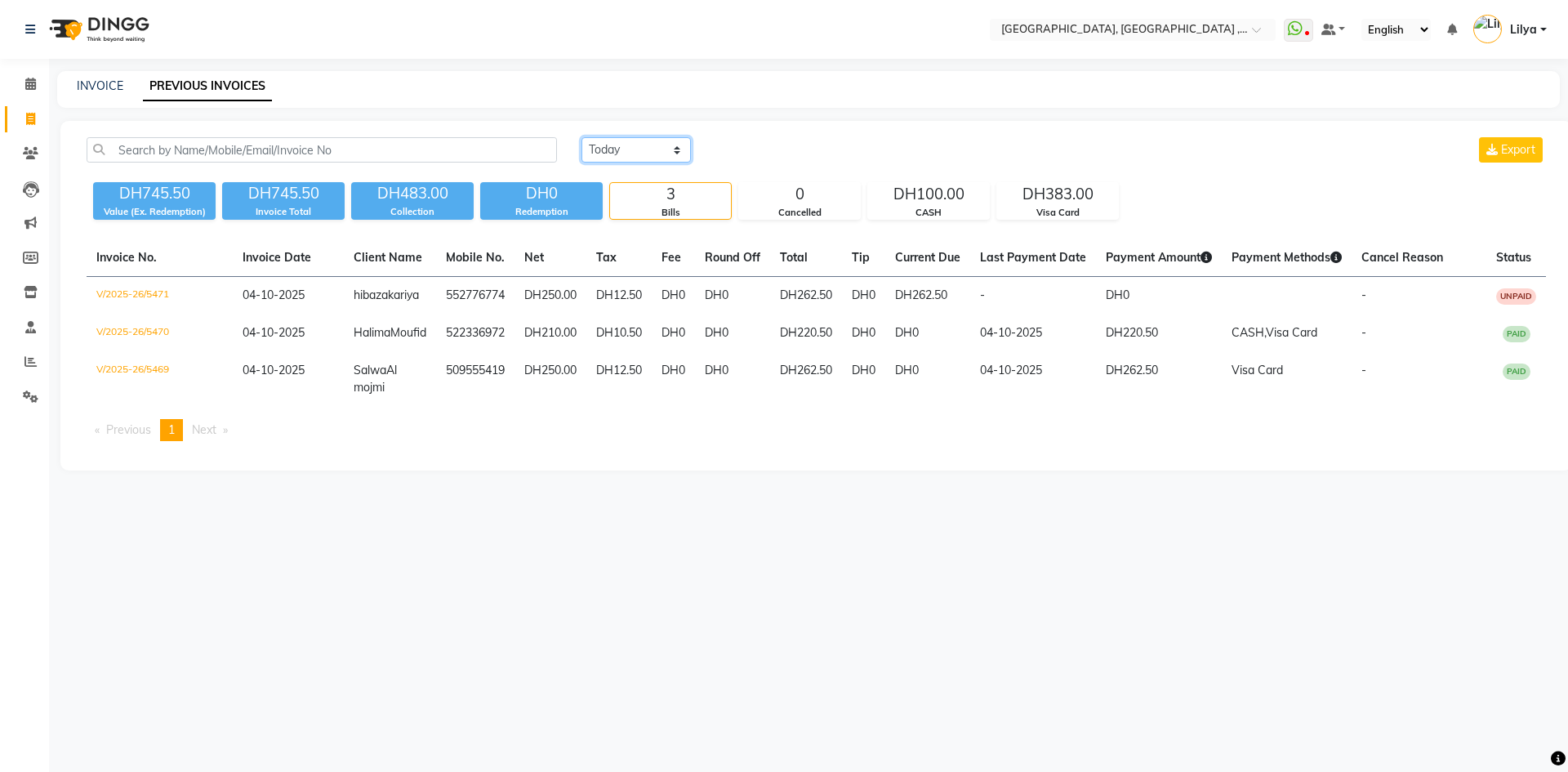
click at [672, 150] on select "Today Yesterday Custom Range" at bounding box center [636, 150] width 109 height 25
select select "range"
click at [582, 138] on select "Today Yesterday Custom Range" at bounding box center [636, 150] width 109 height 25
click at [819, 149] on input "04-10-2025" at bounding box center [769, 150] width 114 height 23
select select "10"
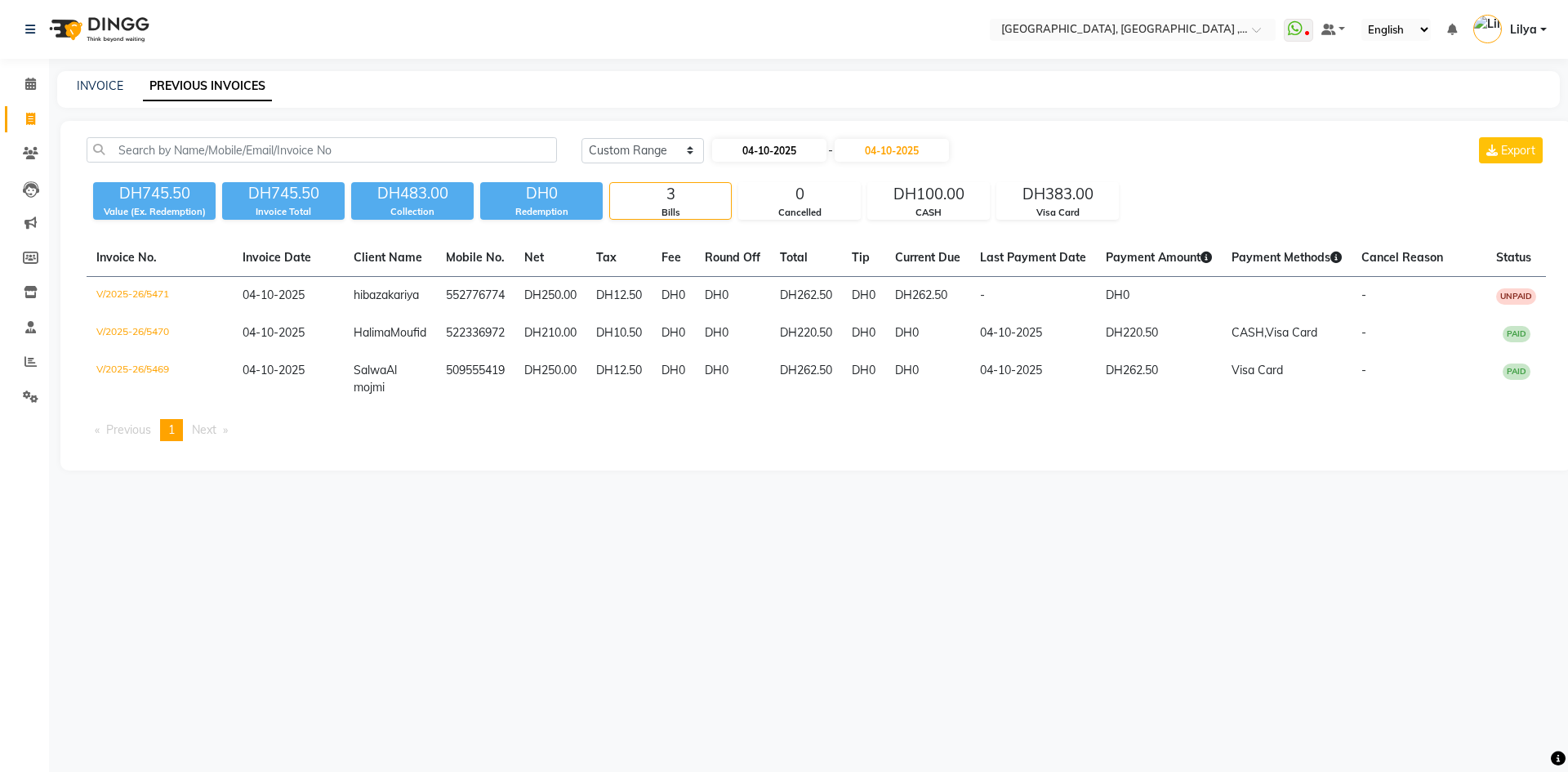
select select "2025"
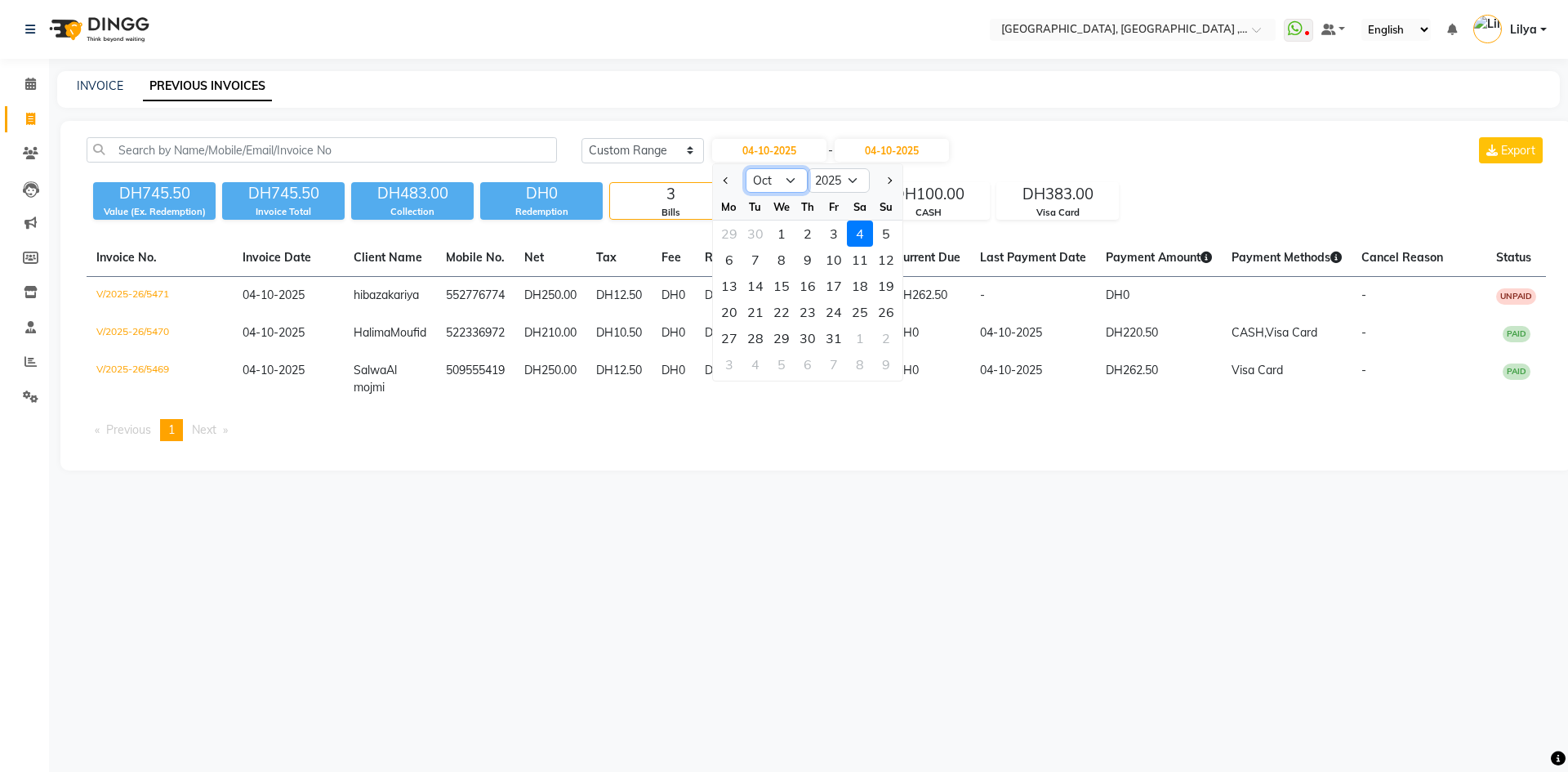
click at [780, 180] on select "Jan Feb Mar Apr May Jun Jul Aug Sep Oct Nov Dec" at bounding box center [776, 181] width 62 height 25
select select "9"
click at [745, 168] on select "Jan Feb Mar Apr May Jun Jul Aug Sep Oct Nov Dec" at bounding box center [776, 181] width 62 height 25
click at [882, 260] on div "14" at bounding box center [886, 259] width 26 height 26
type input "[DATE]"
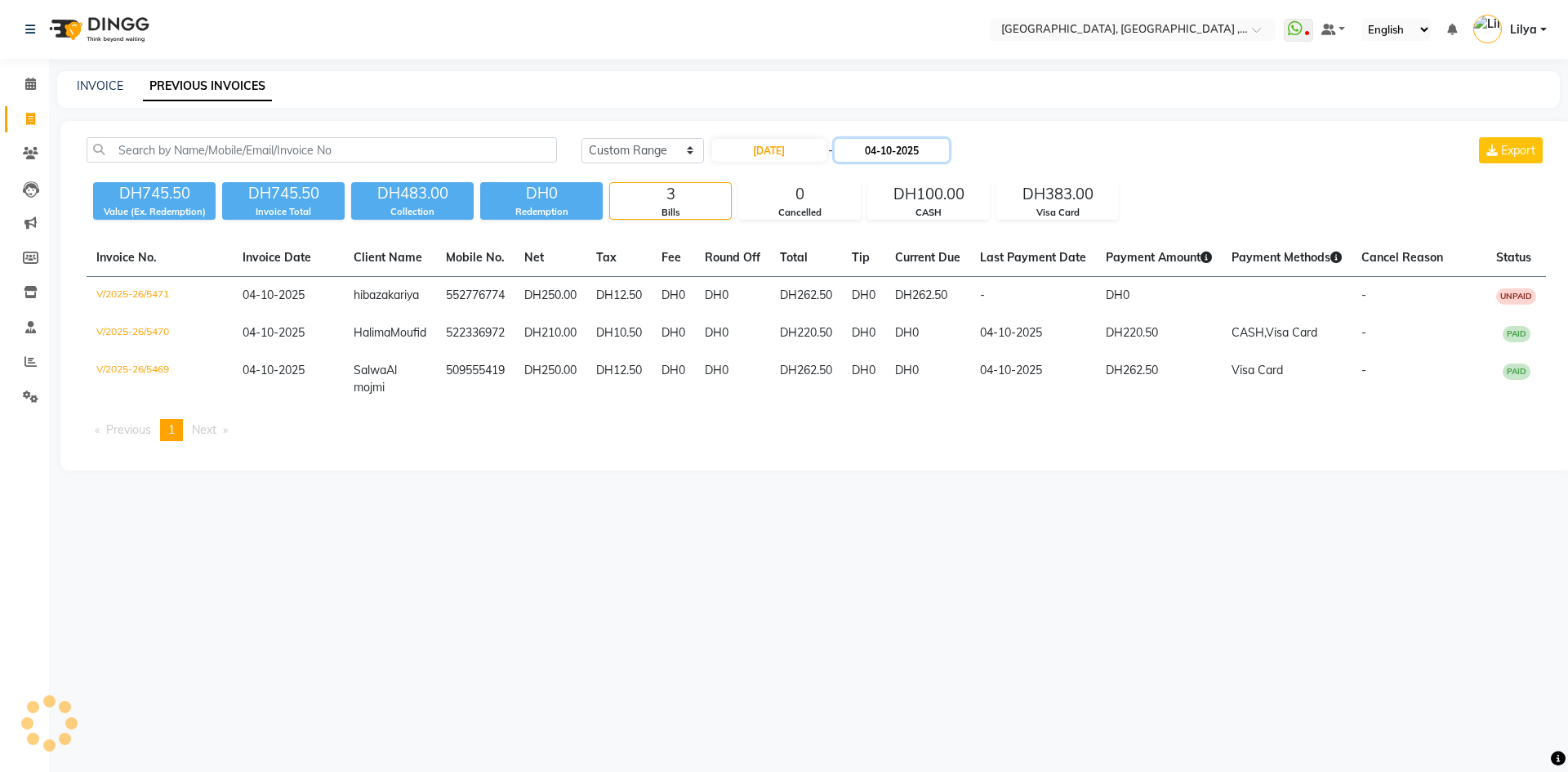
click at [926, 150] on input "04-10-2025" at bounding box center [892, 150] width 114 height 23
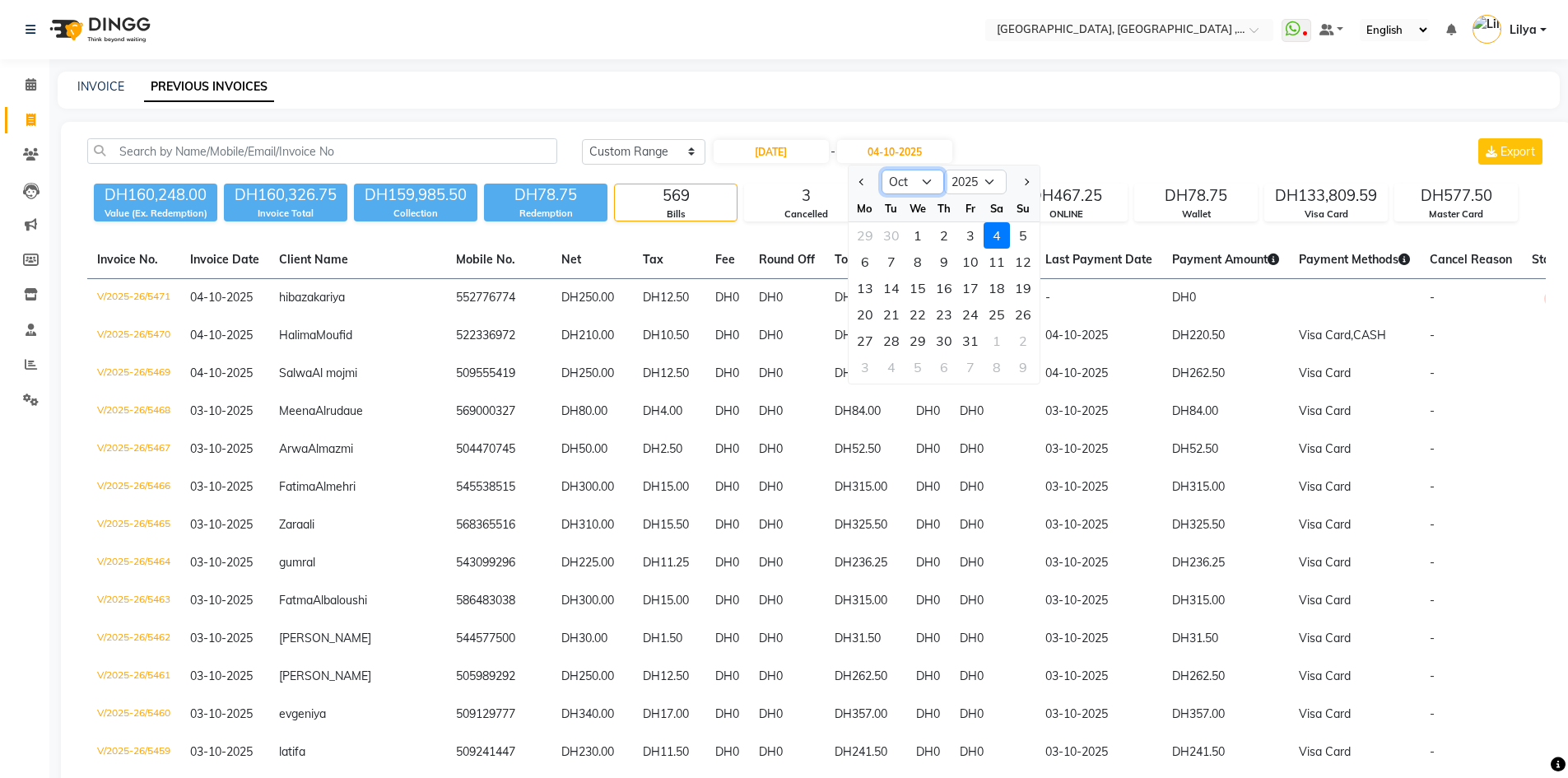
click at [926, 183] on select "Sep Oct Nov Dec" at bounding box center [912, 182] width 63 height 25
select select "9"
click at [881, 170] on select "Sep Oct Nov Dec" at bounding box center [912, 182] width 63 height 25
click at [1028, 261] on div "14" at bounding box center [1023, 261] width 26 height 26
type input "[DATE]"
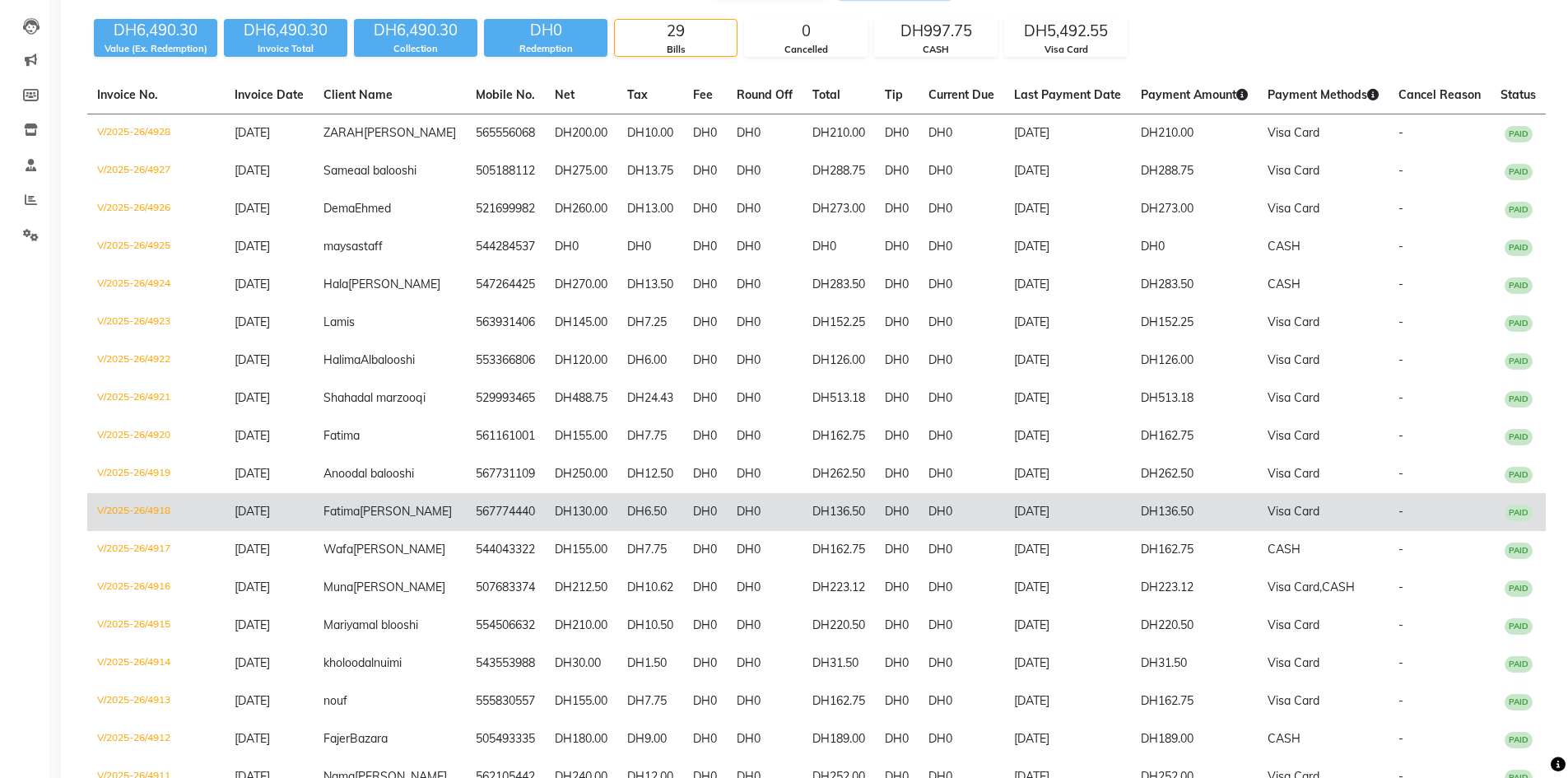
scroll to position [82, 0]
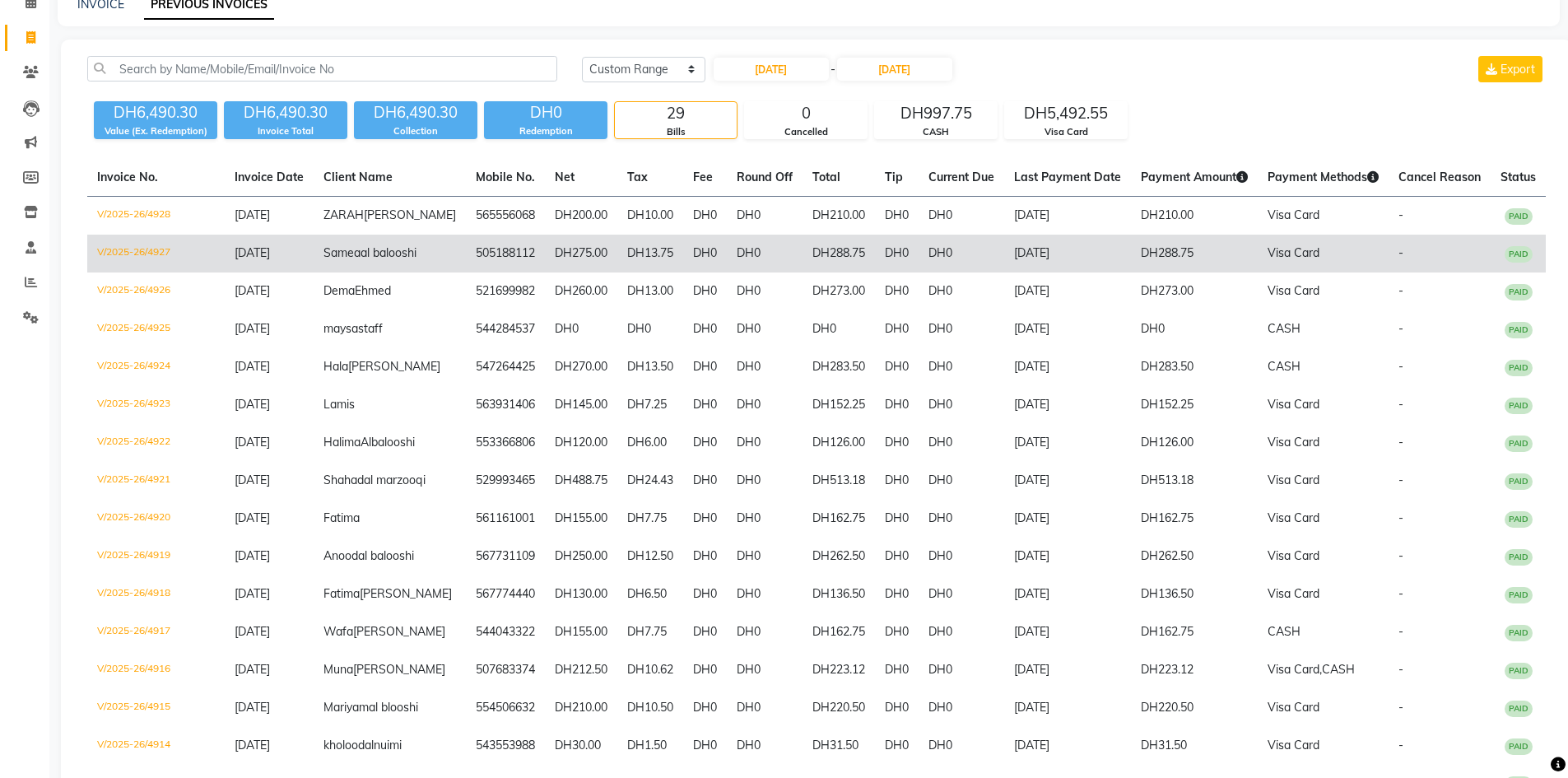
click at [1026, 273] on td "[DATE]" at bounding box center [1067, 253] width 127 height 38
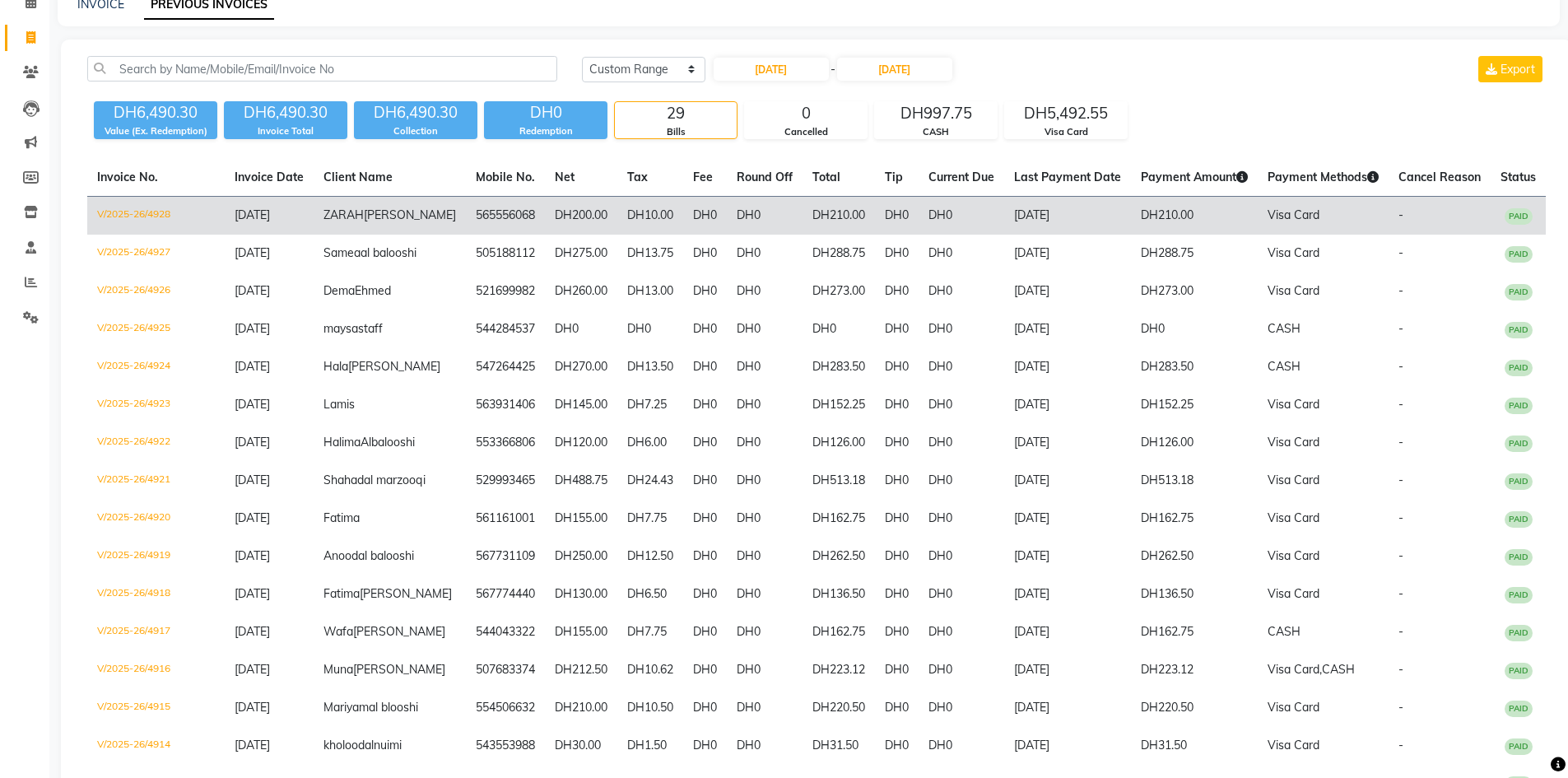
click at [617, 233] on td "DH10.00" at bounding box center [650, 216] width 66 height 39
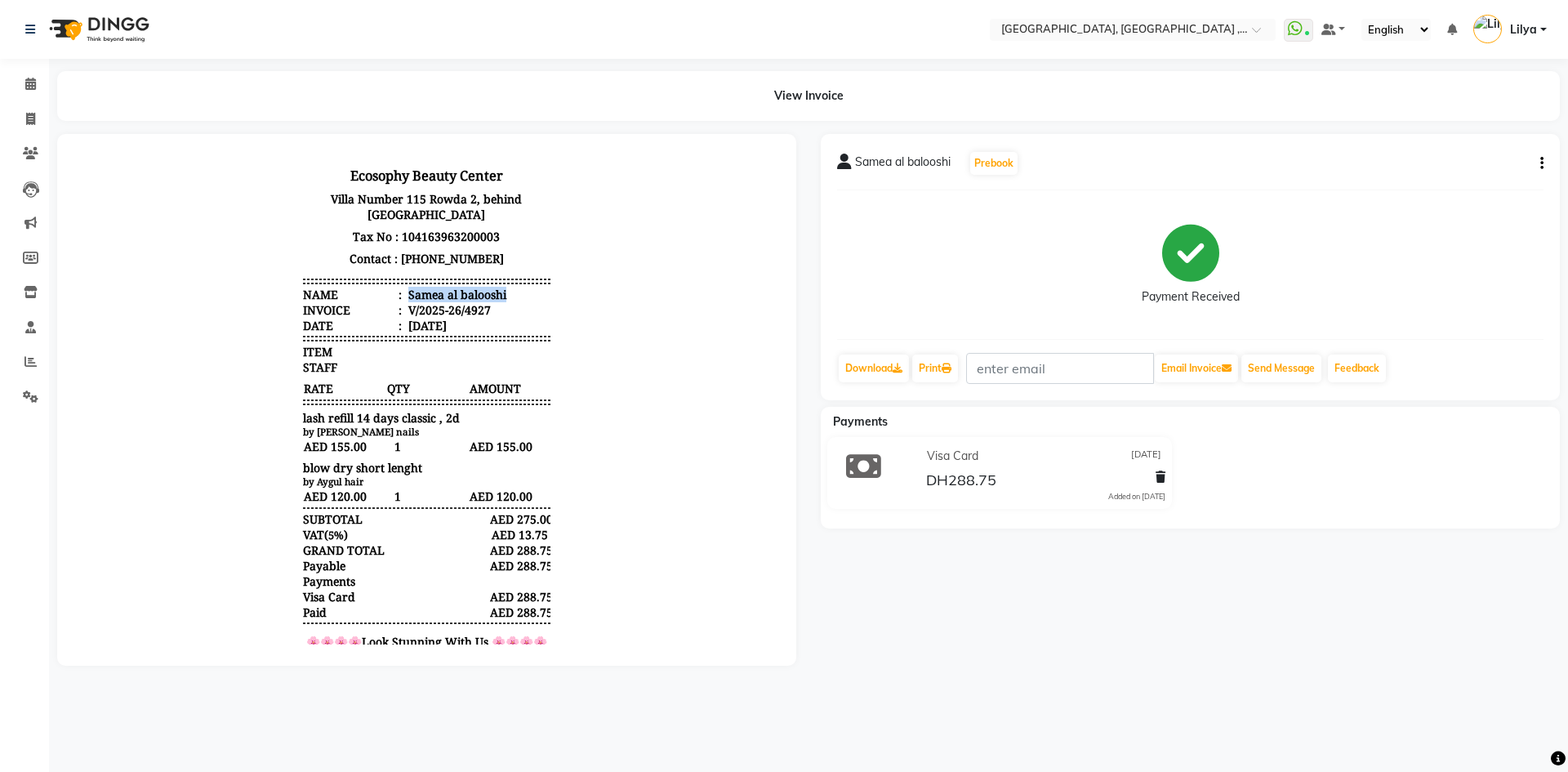
drag, startPoint x: 398, startPoint y: 293, endPoint x: 520, endPoint y: 289, distance: 122.1
click at [520, 289] on li "Name : Samea al balooshi" at bounding box center [426, 294] width 246 height 16
copy div "Samea al balooshi"
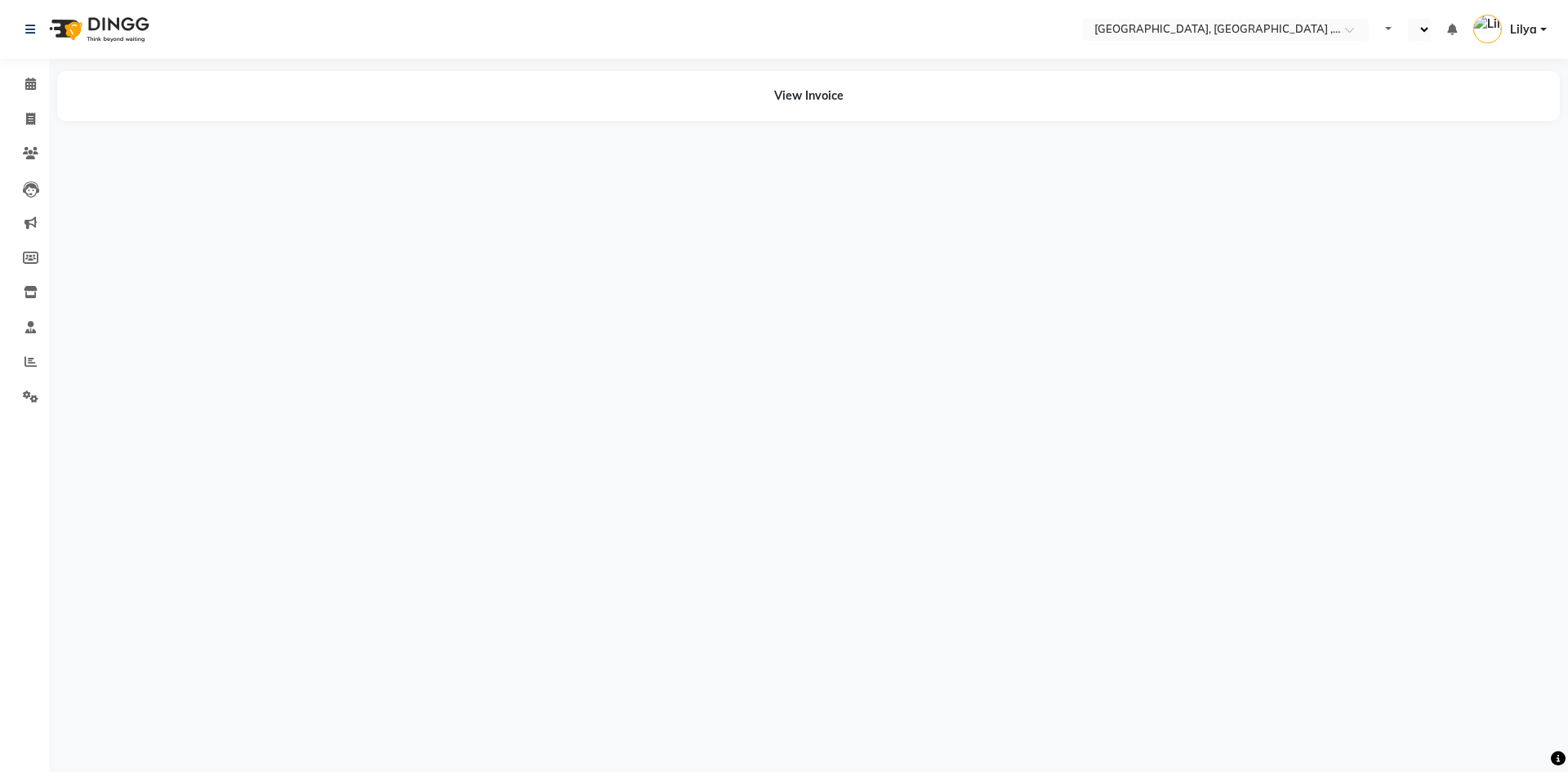
select select "en"
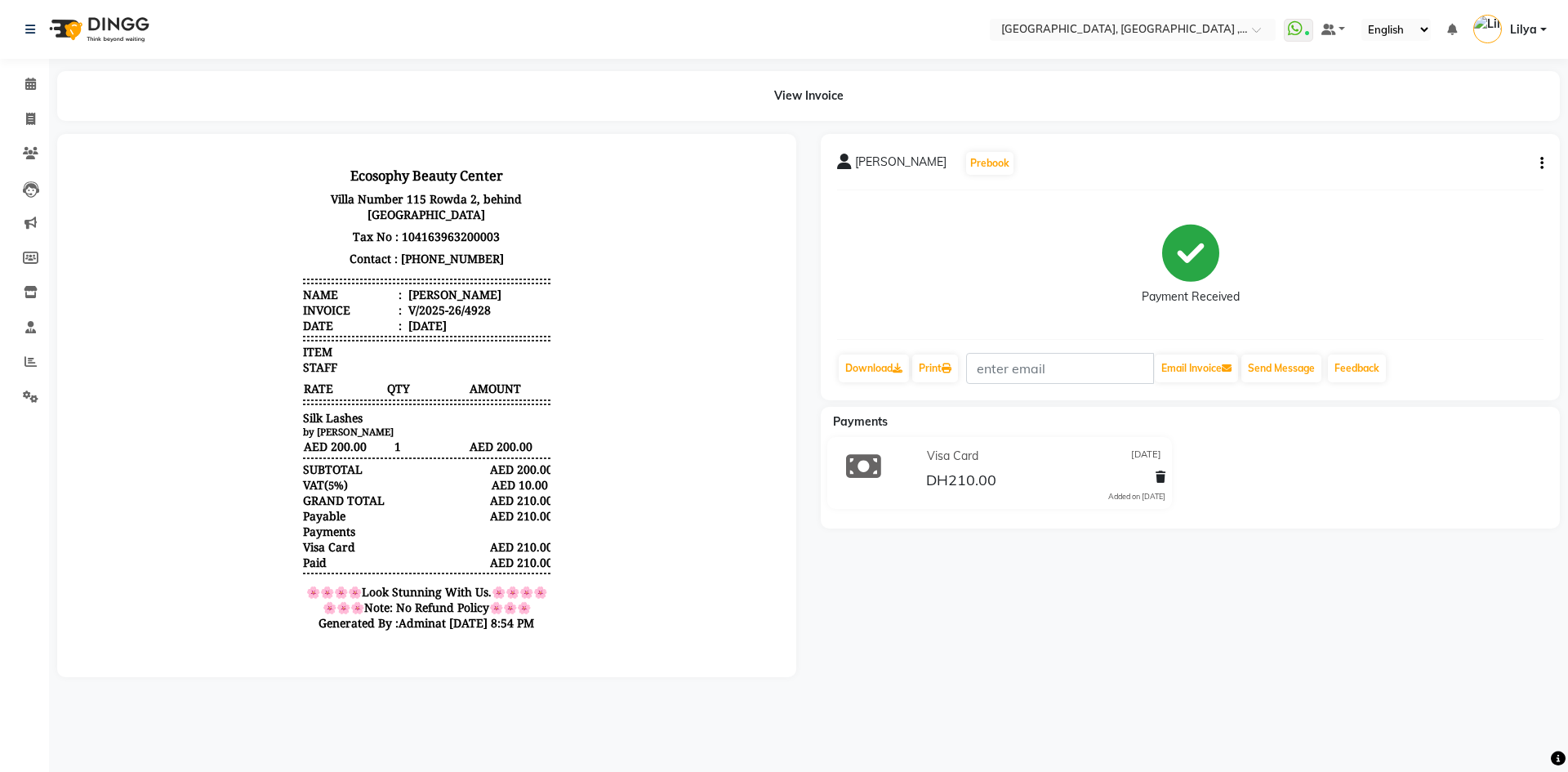
drag, startPoint x: 392, startPoint y: 294, endPoint x: 540, endPoint y: 297, distance: 148.0
click at [540, 297] on div "Ecosophy Beauty Center Villa Number 115 Rowda 2, behind Hamediya Police Station…" at bounding box center [426, 401] width 259 height 490
copy div "ZARAH MOHAMMED"
drag, startPoint x: 26, startPoint y: 81, endPoint x: 34, endPoint y: 68, distance: 15.3
click at [26, 81] on icon at bounding box center [31, 84] width 11 height 12
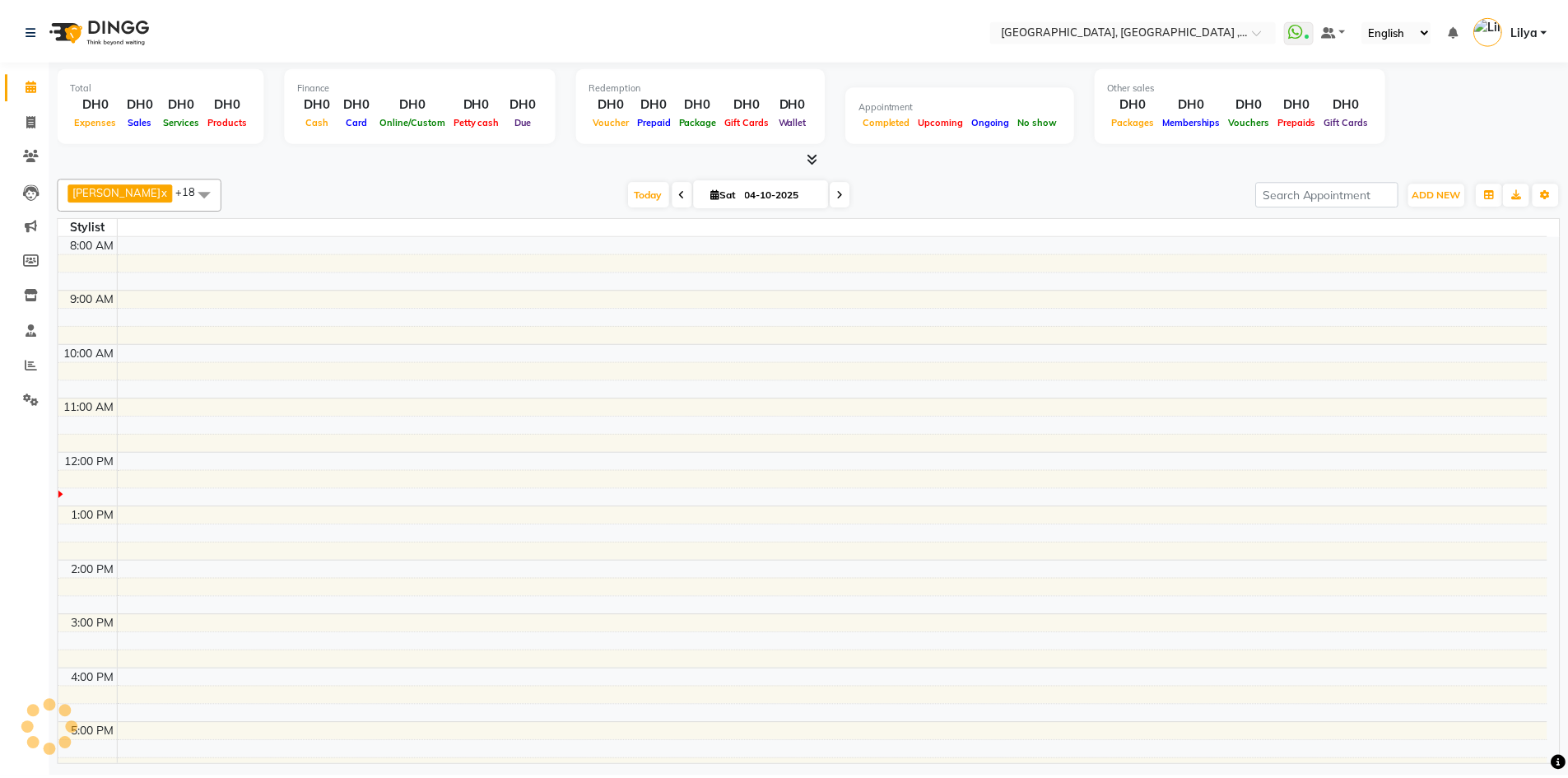
scroll to position [163, 0]
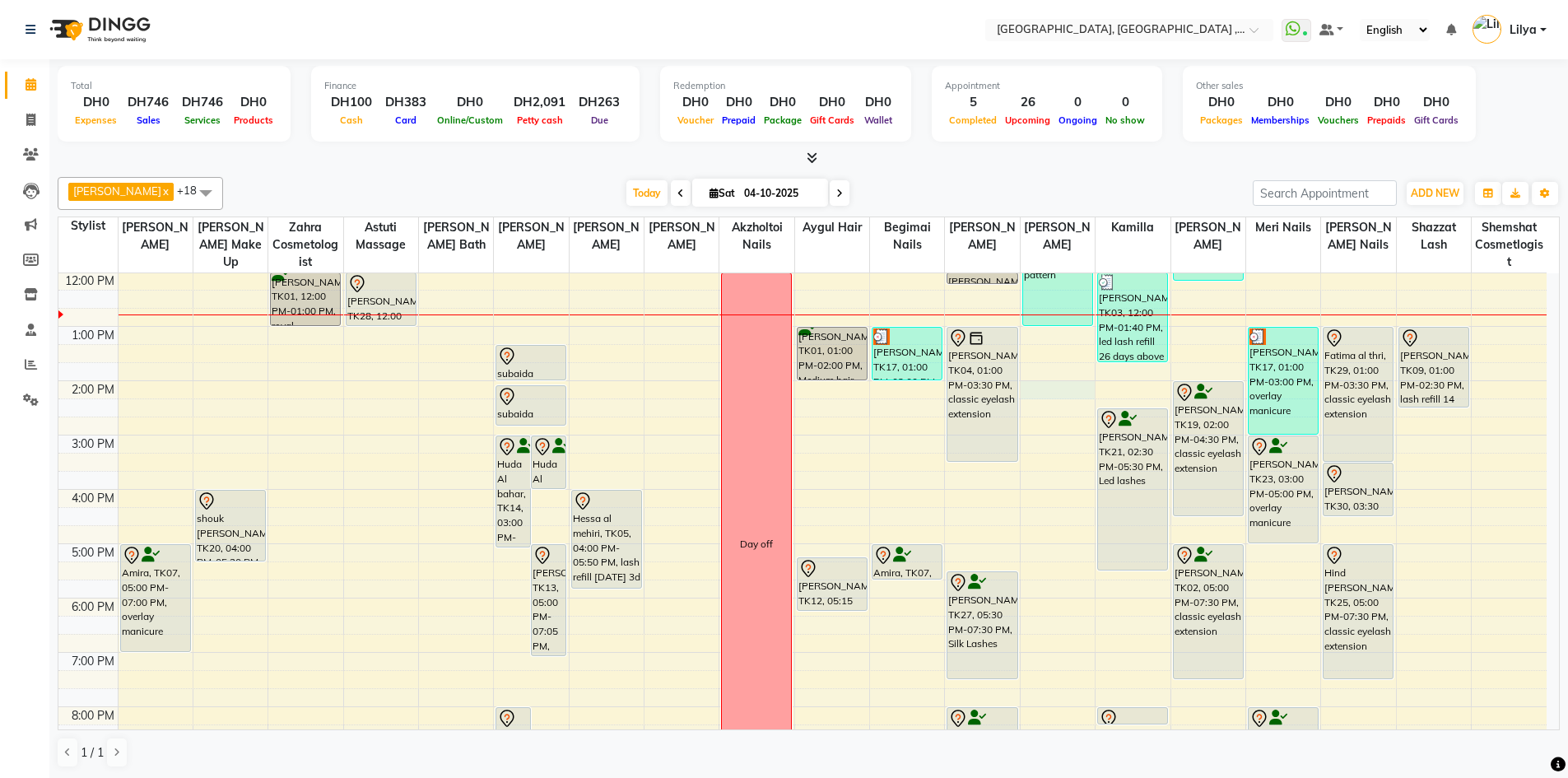
click at [1042, 391] on div "9:00 AM 10:00 AM 11:00 AM 12:00 PM 1:00 PM 2:00 PM 3:00 PM 4:00 PM 5:00 PM 6:00…" at bounding box center [802, 517] width 1488 height 814
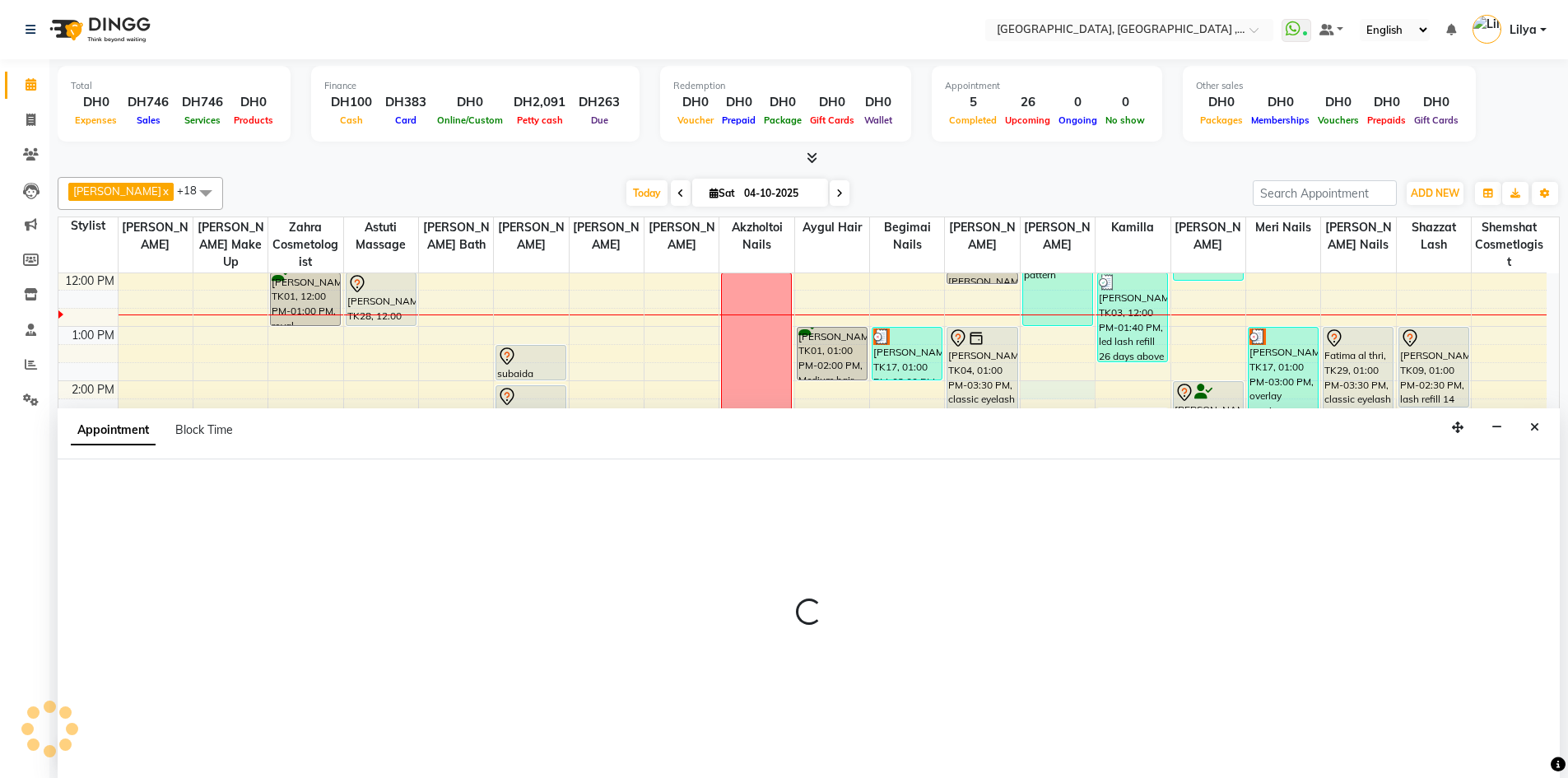
scroll to position [1, 0]
select select "90872"
select select "840"
select select "tentative"
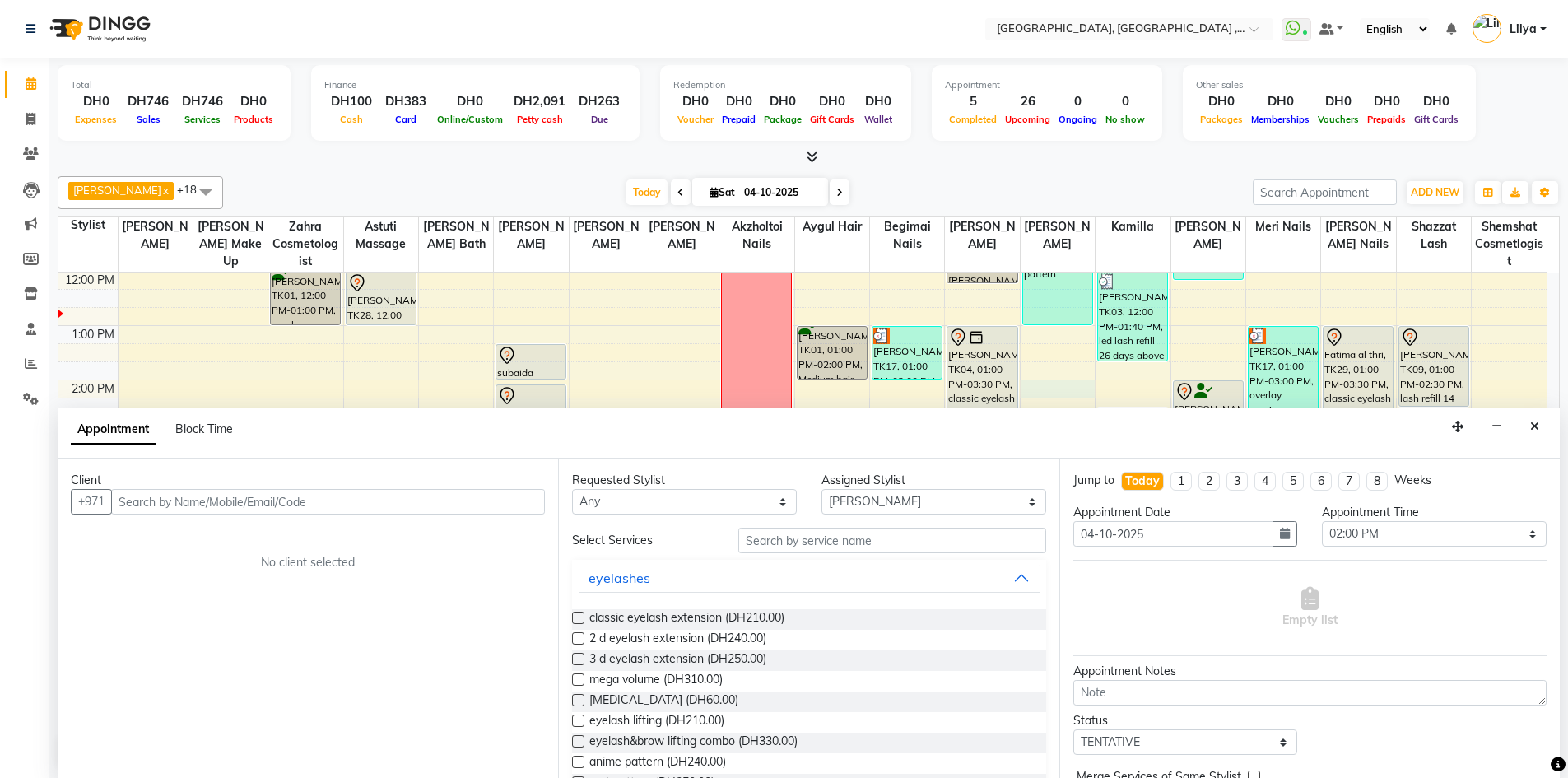
click at [200, 514] on input "text" at bounding box center [328, 502] width 433 height 26
click at [184, 495] on input "text" at bounding box center [328, 502] width 433 height 26
click at [284, 500] on input "text" at bounding box center [328, 502] width 433 height 26
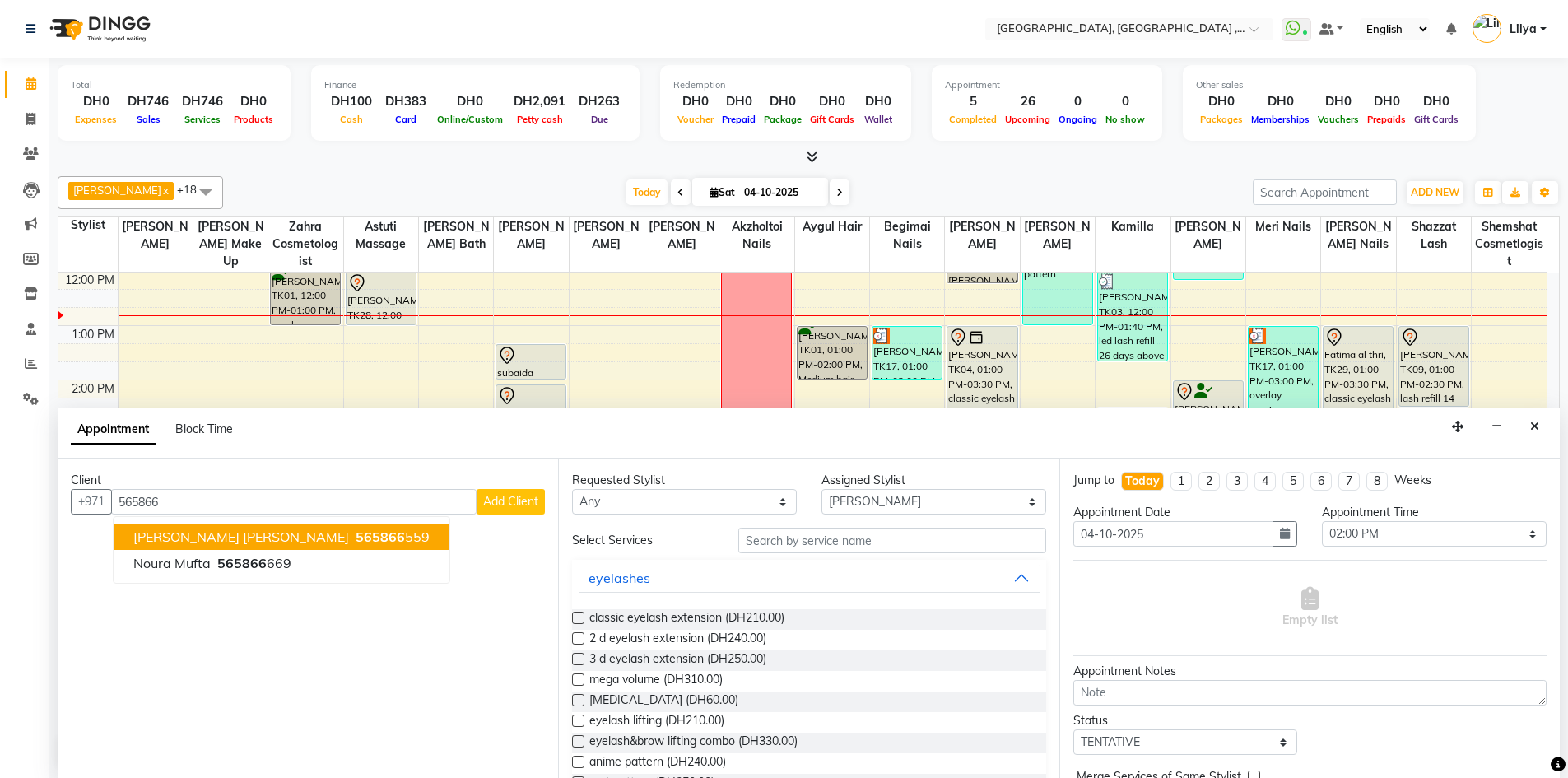
click at [297, 540] on span "[PERSON_NAME] [PERSON_NAME]" at bounding box center [241, 536] width 215 height 17
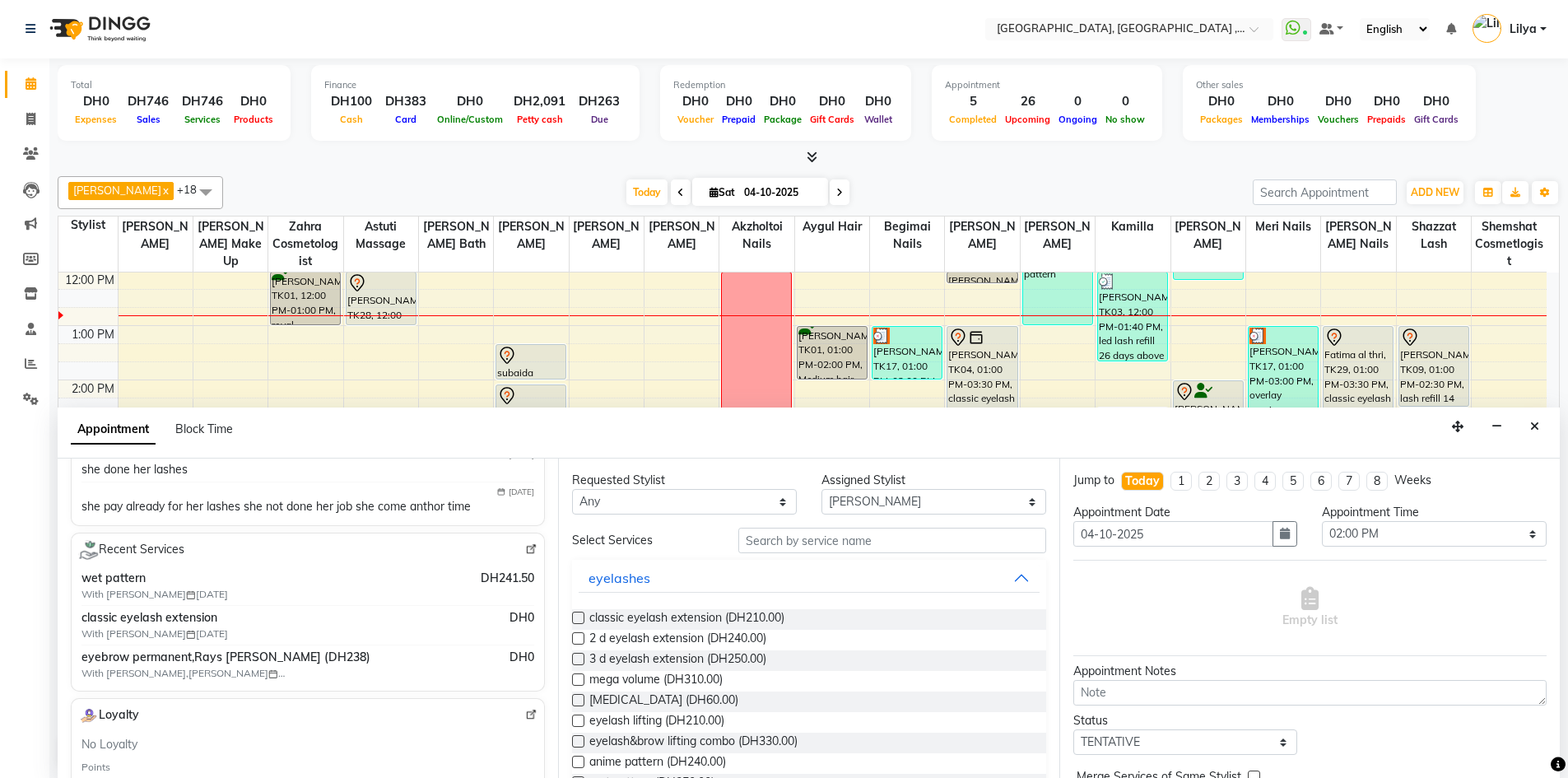
scroll to position [329, 0]
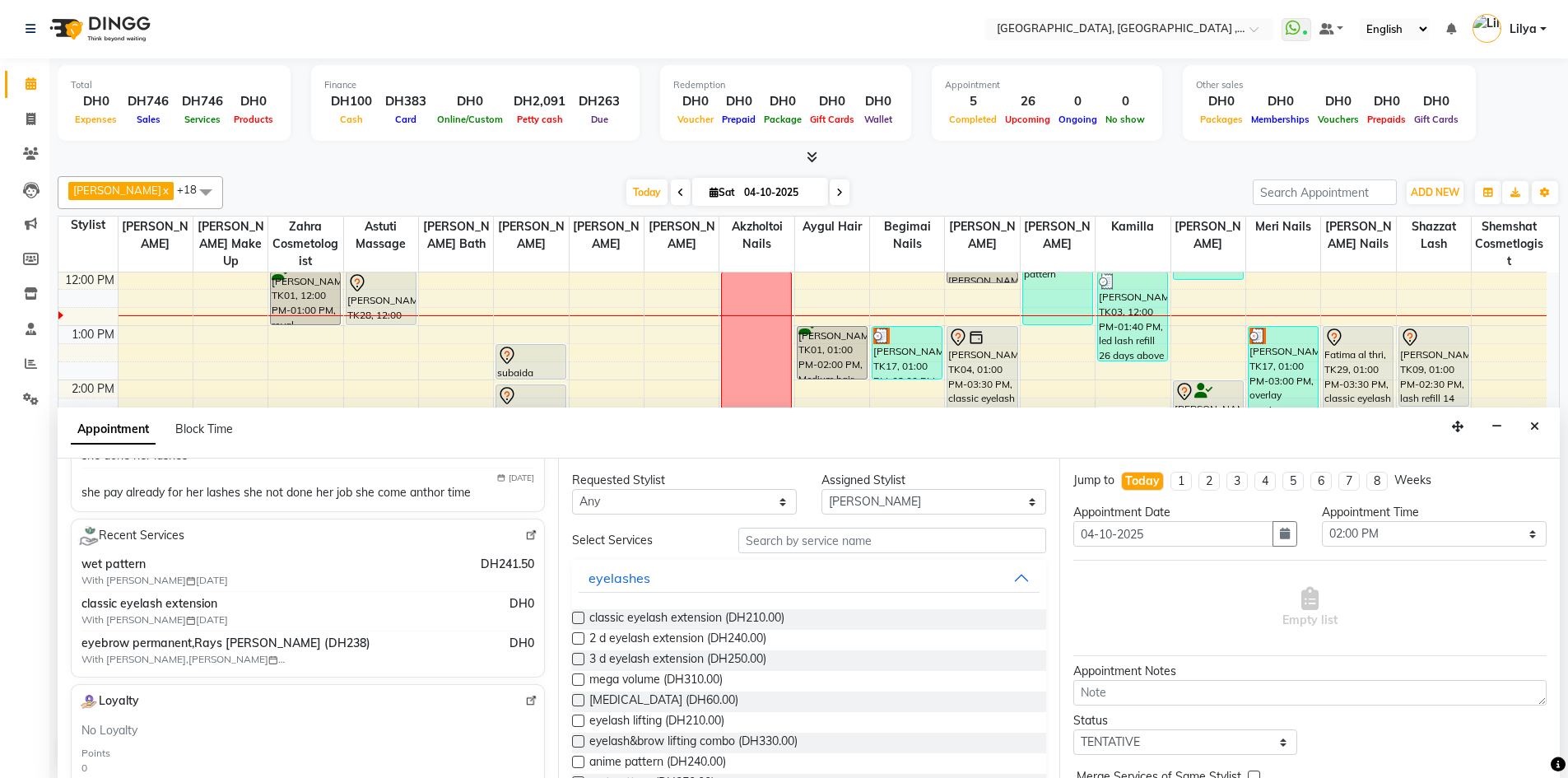
type input "565866559"
click at [797, 540] on input "text" at bounding box center [892, 540] width 308 height 26
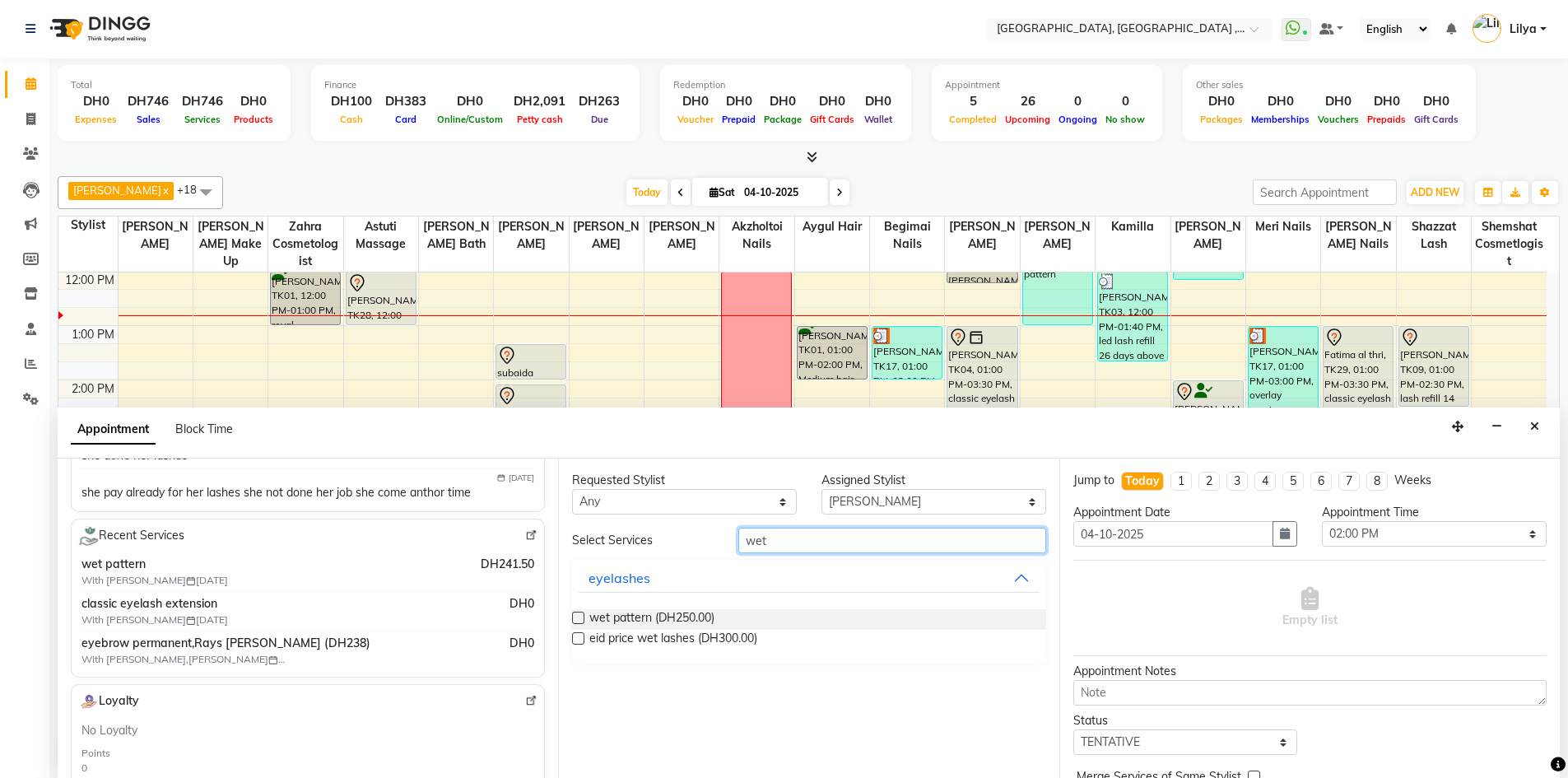
type input "wet"
click at [581, 618] on label at bounding box center [578, 618] width 12 height 12
click at [581, 618] on input "checkbox" at bounding box center [577, 619] width 11 height 11
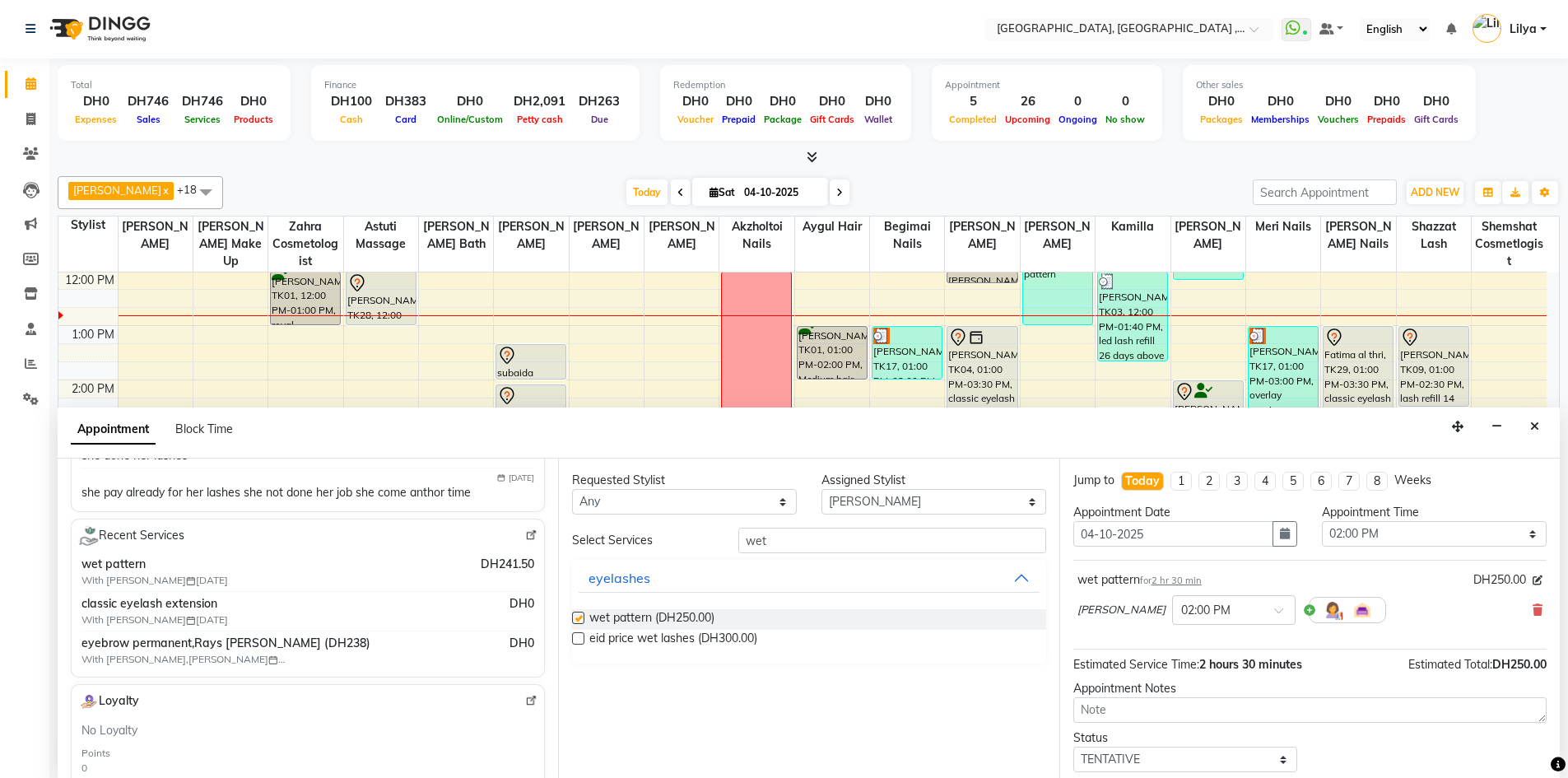
checkbox input "false"
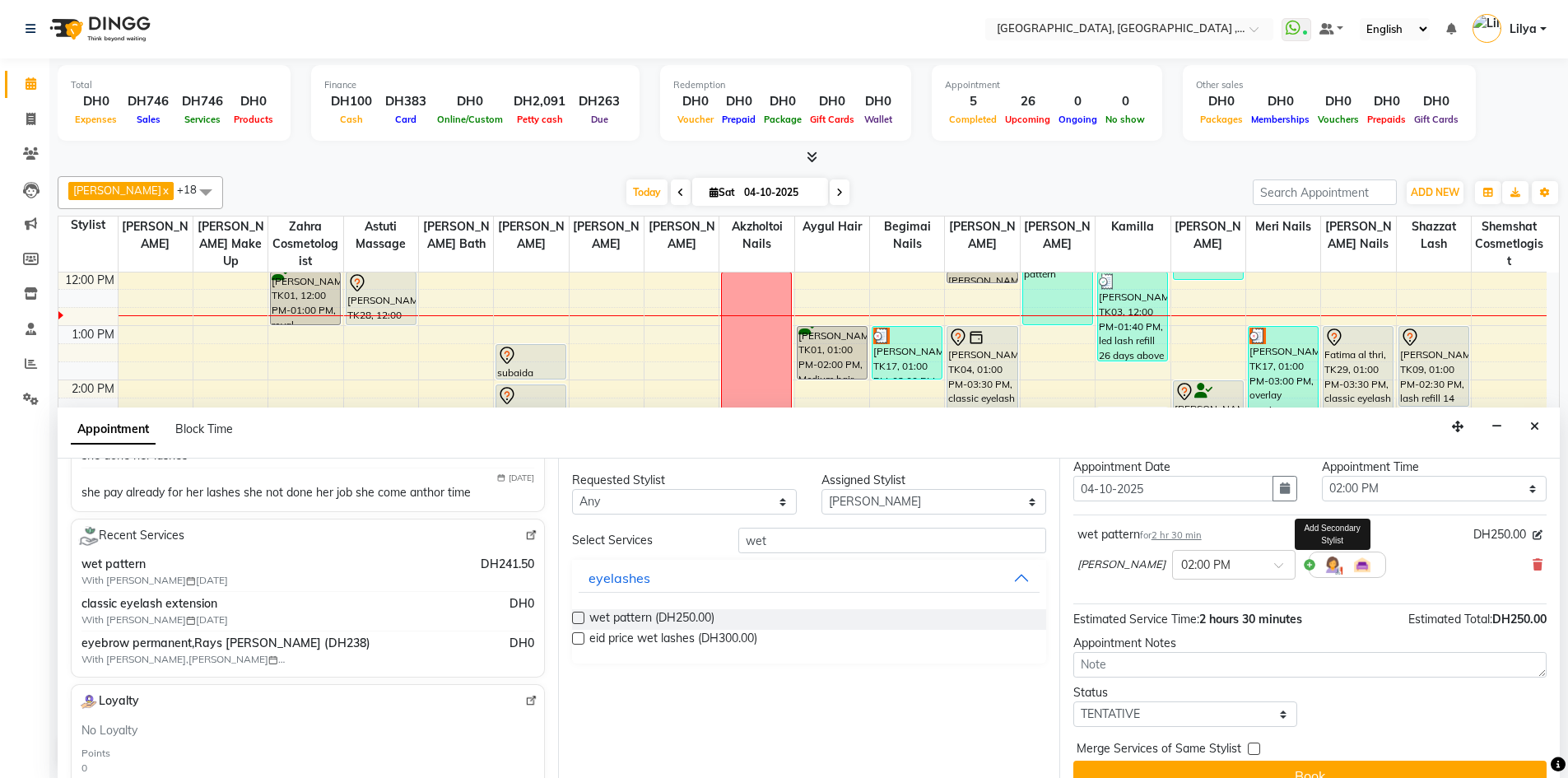
scroll to position [71, 0]
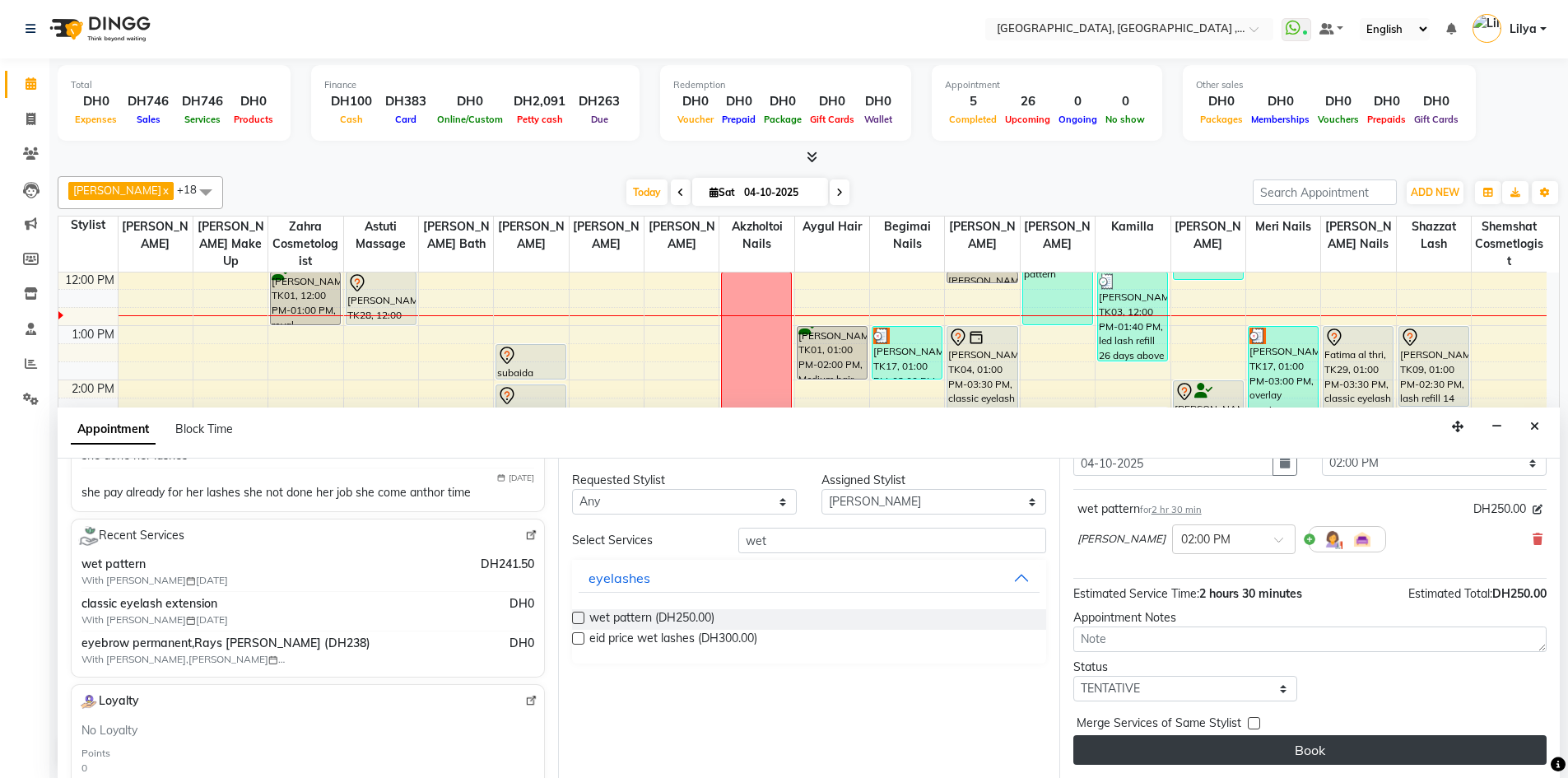
click at [1338, 745] on button "Book" at bounding box center [1309, 750] width 473 height 30
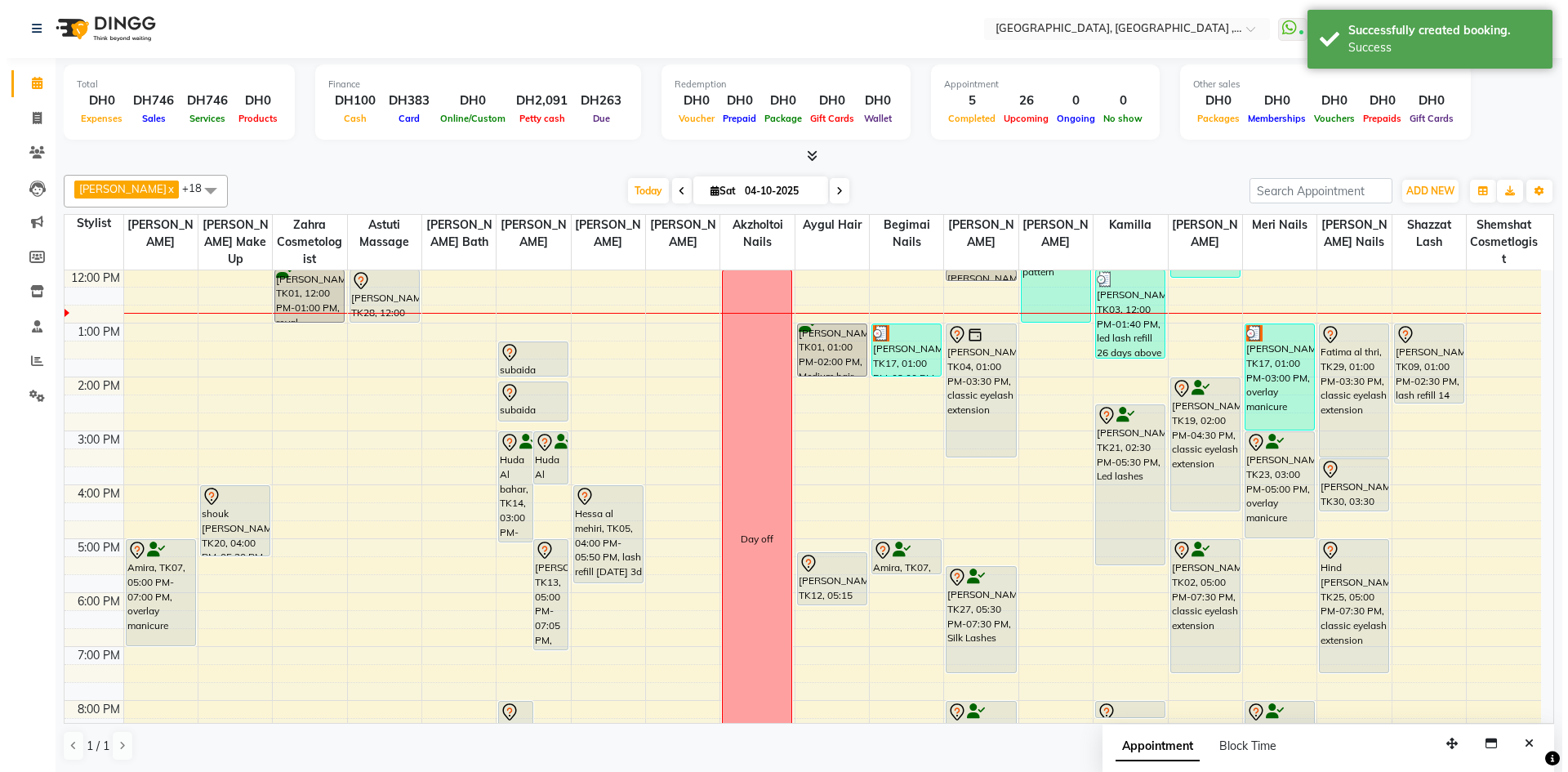
scroll to position [0, 0]
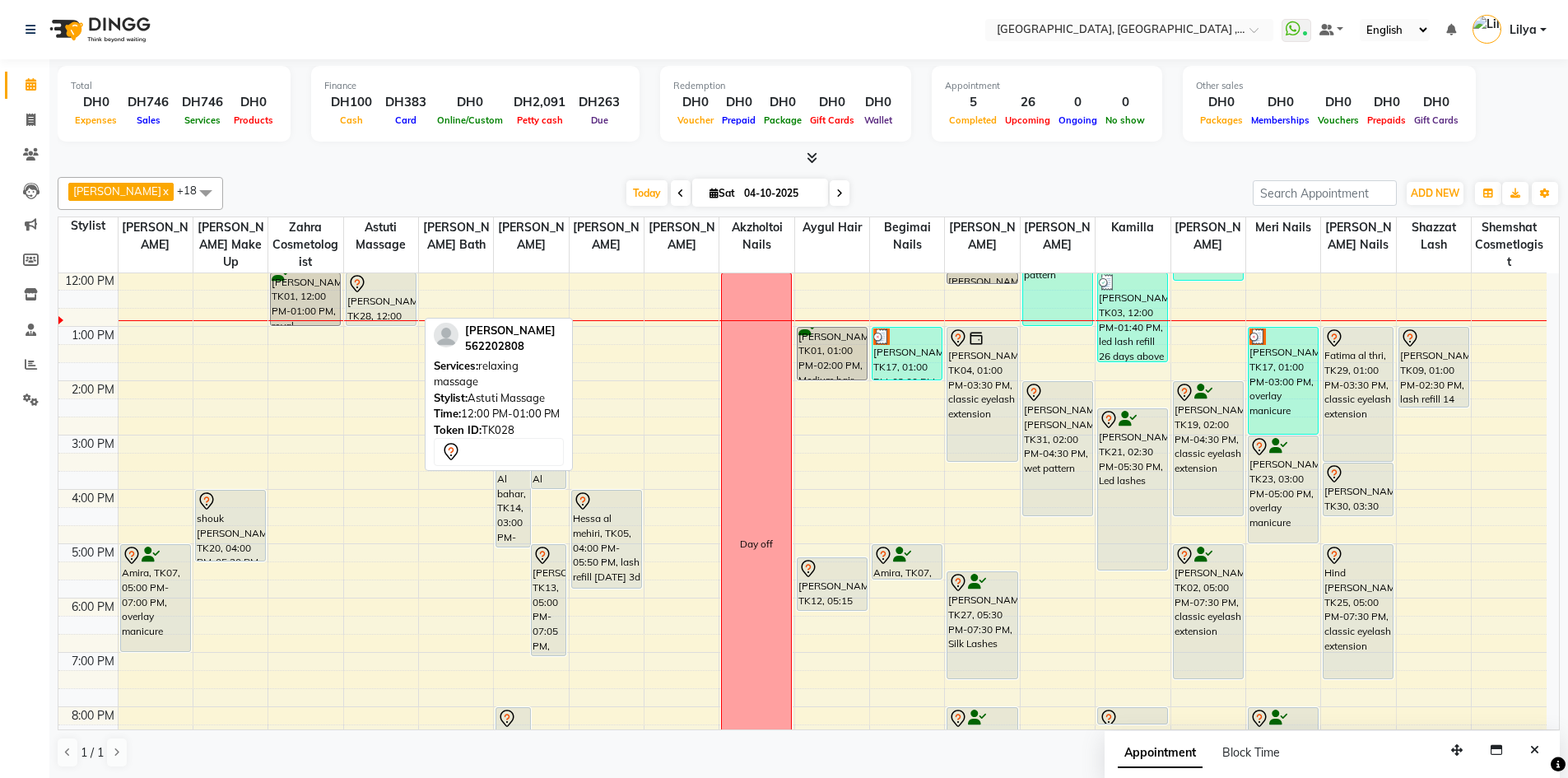
click at [392, 298] on div "[PERSON_NAME], TK28, 12:00 PM-01:00 PM, relaxing massage" at bounding box center [381, 298] width 69 height 52
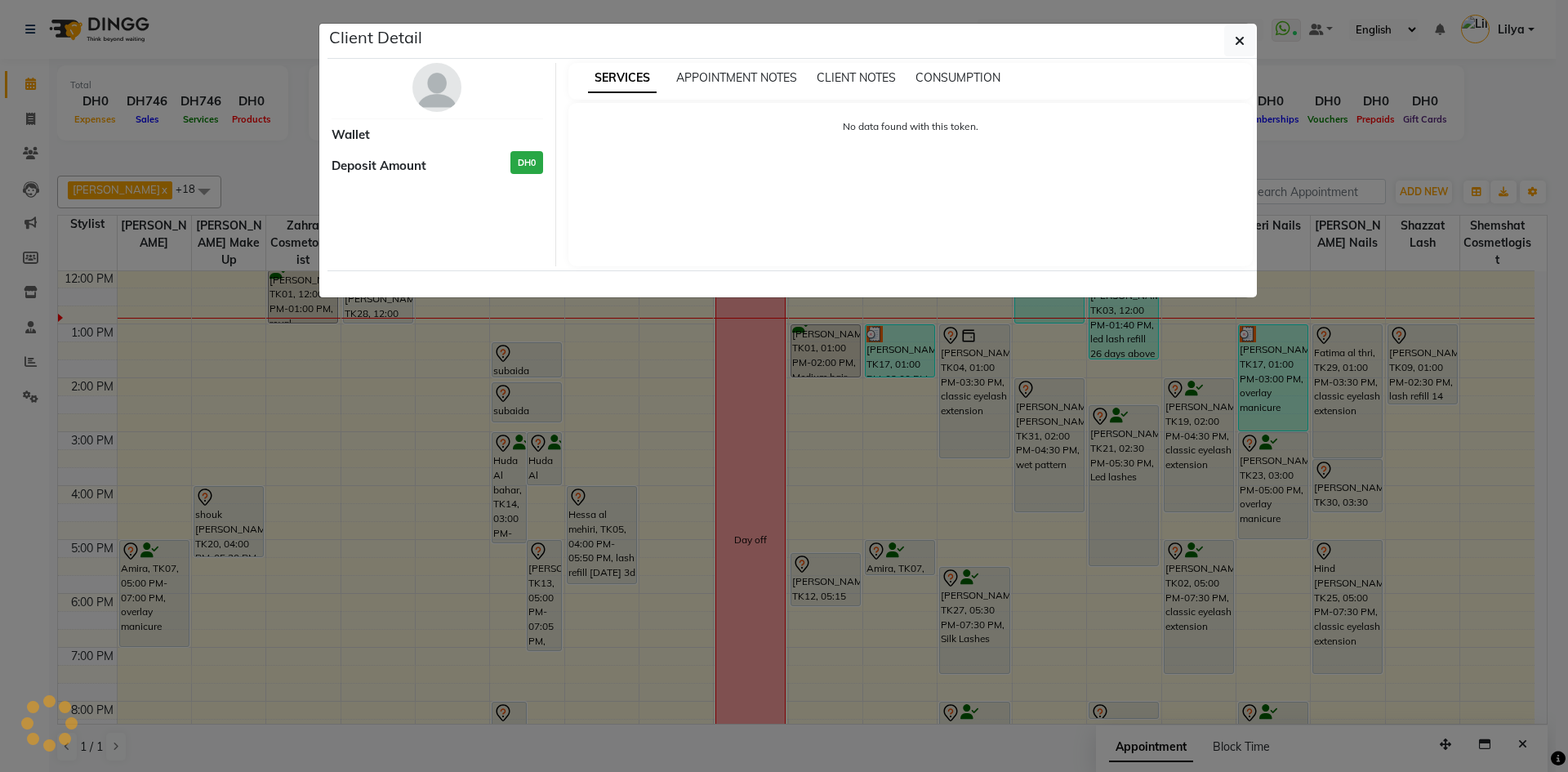
select select "7"
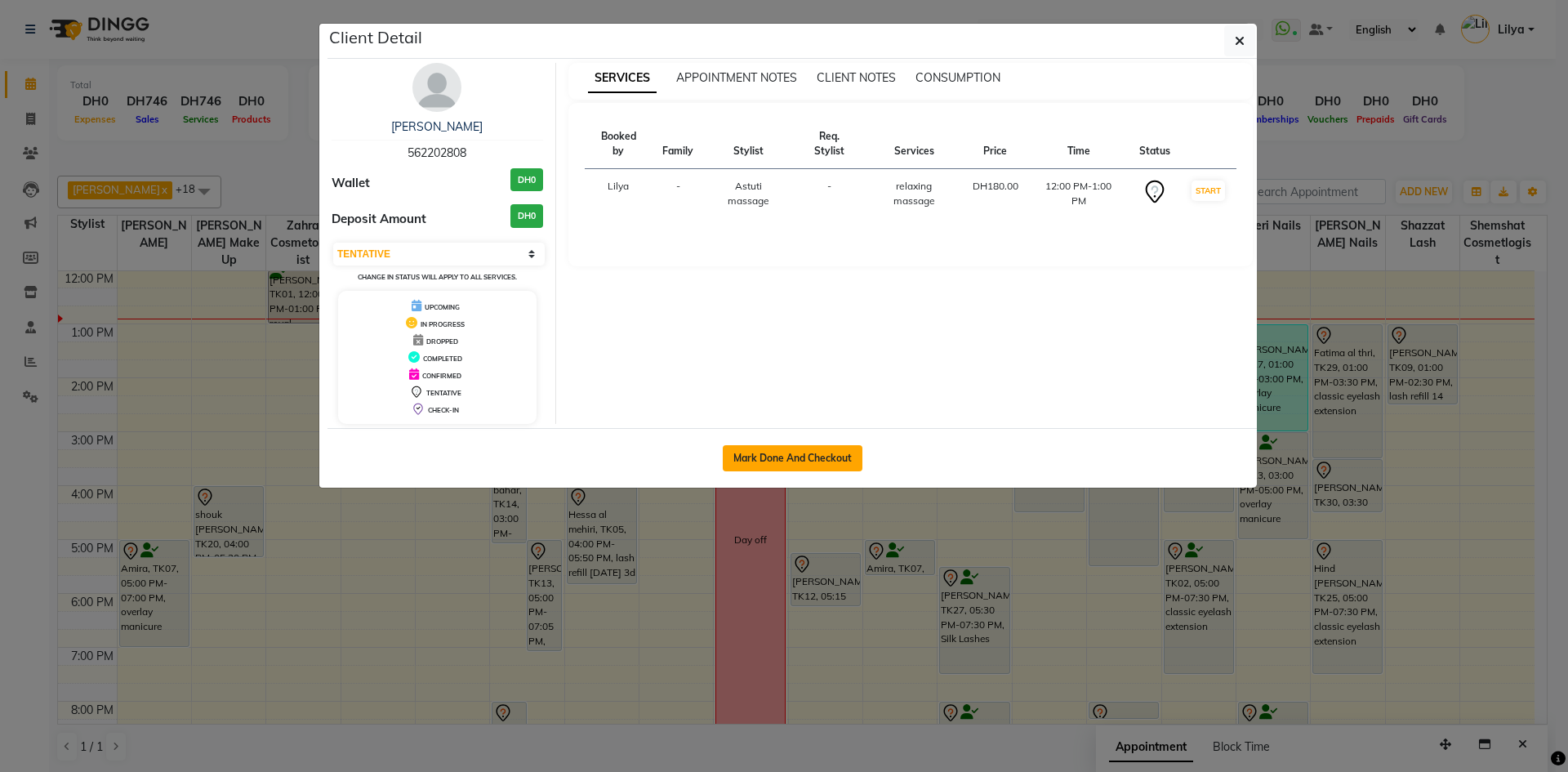
click at [837, 462] on button "Mark Done And Checkout" at bounding box center [792, 458] width 139 height 26
select select "service"
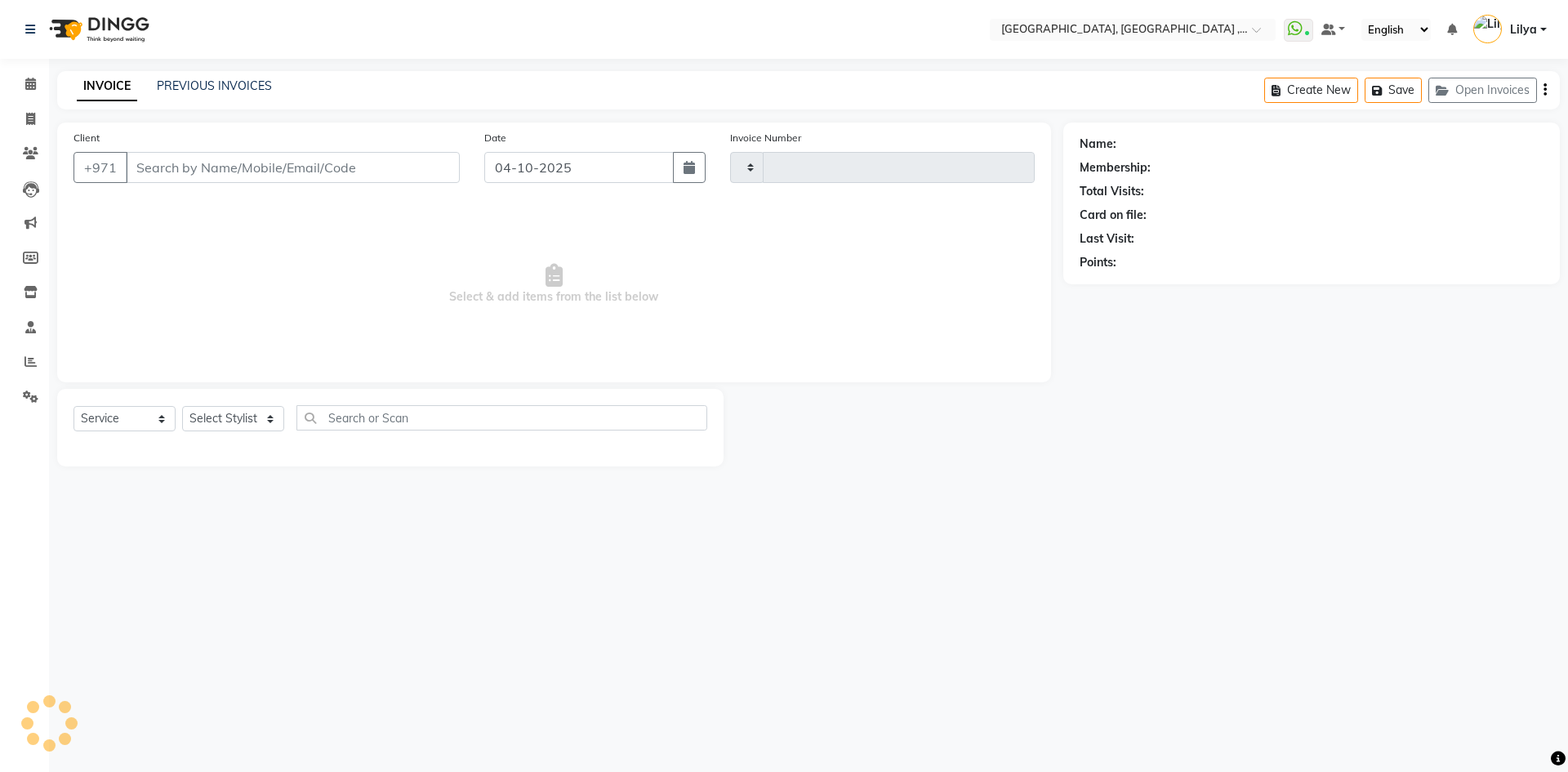
type input "5472"
select select "3838"
type input "562202808"
select select "34258"
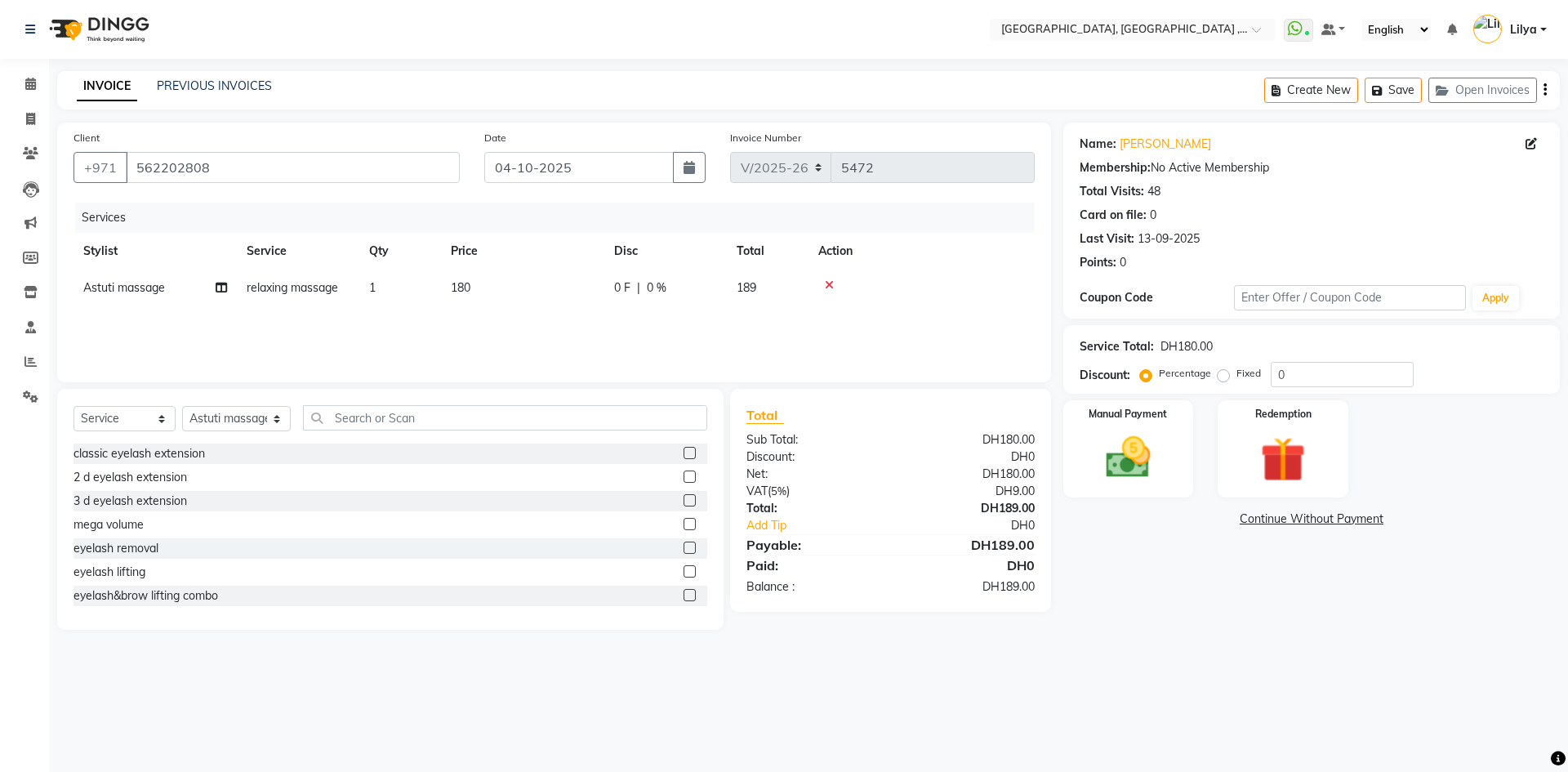
click at [403, 295] on td "1" at bounding box center [399, 288] width 81 height 37
select select "34258"
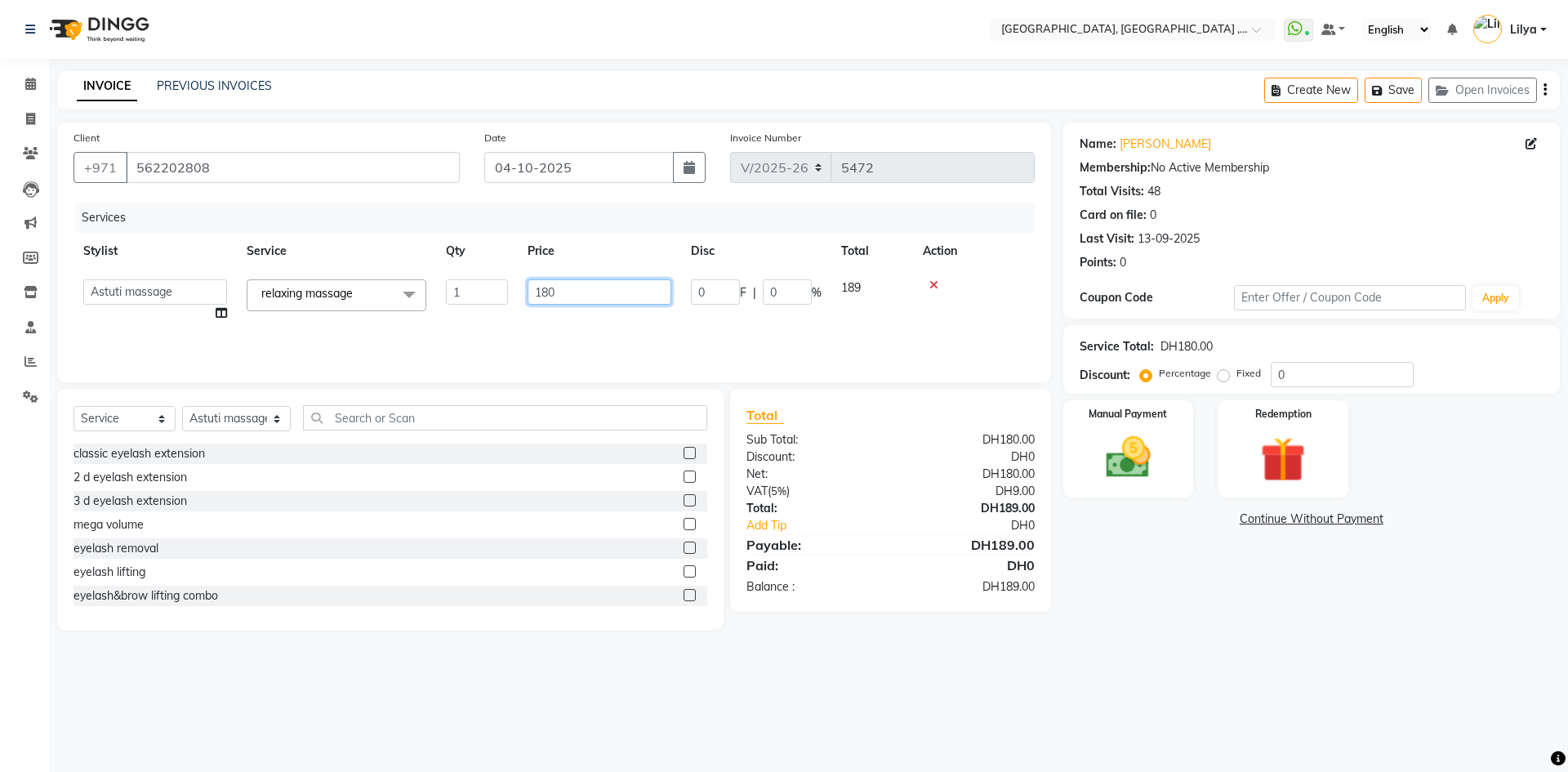
drag, startPoint x: 576, startPoint y: 294, endPoint x: 402, endPoint y: 309, distance: 174.6
click at [402, 309] on tr "Adel brow Aina Akzholtoi nails Amina lash Astuti massage Aygul hair Begimai nai…" at bounding box center [554, 301] width 961 height 62
type input "0"
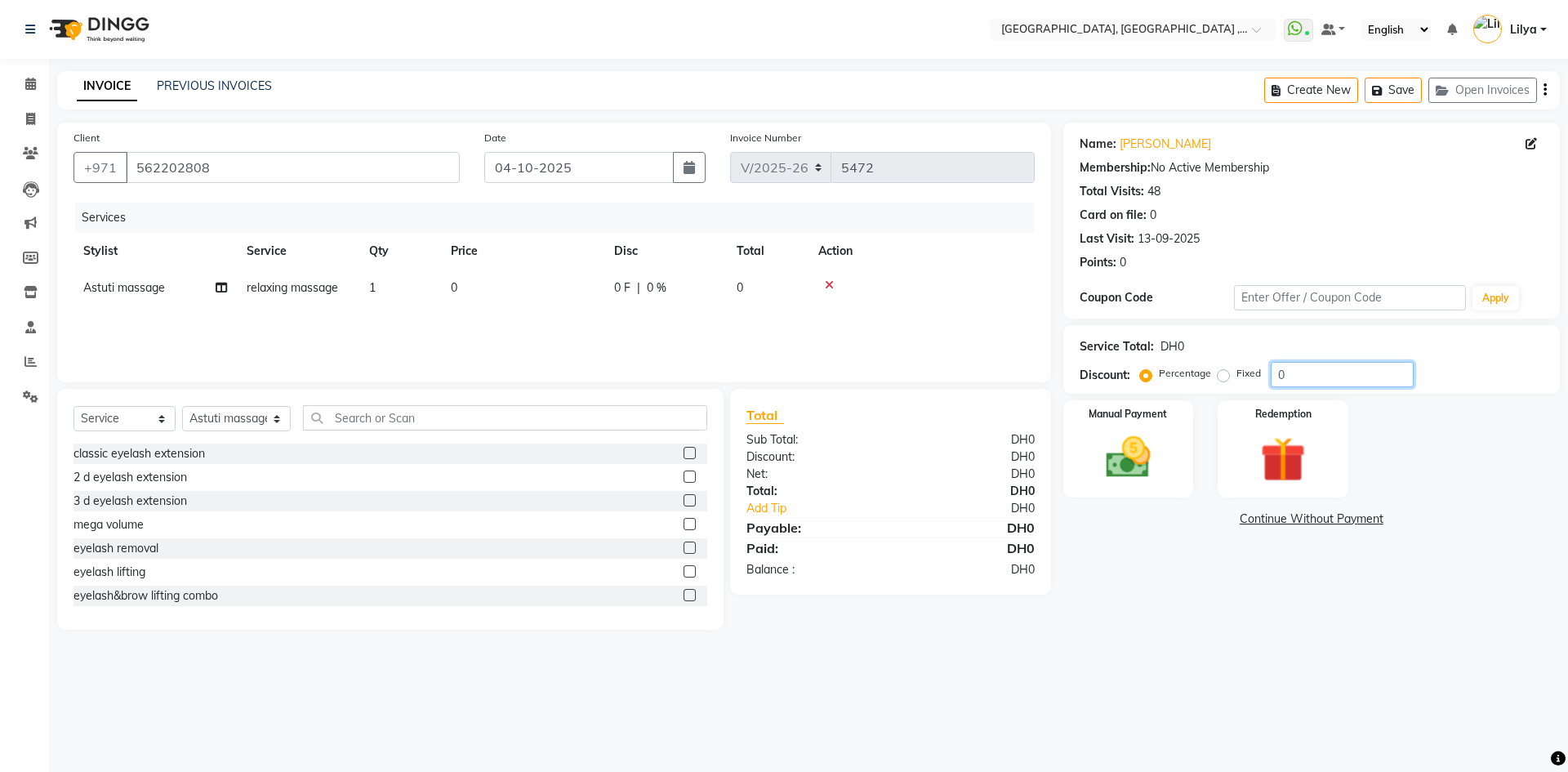
drag, startPoint x: 1308, startPoint y: 365, endPoint x: 1280, endPoint y: 375, distance: 29.7
click at [1308, 366] on input "0" at bounding box center [1341, 374] width 143 height 25
click at [1148, 475] on img at bounding box center [1127, 457] width 76 height 54
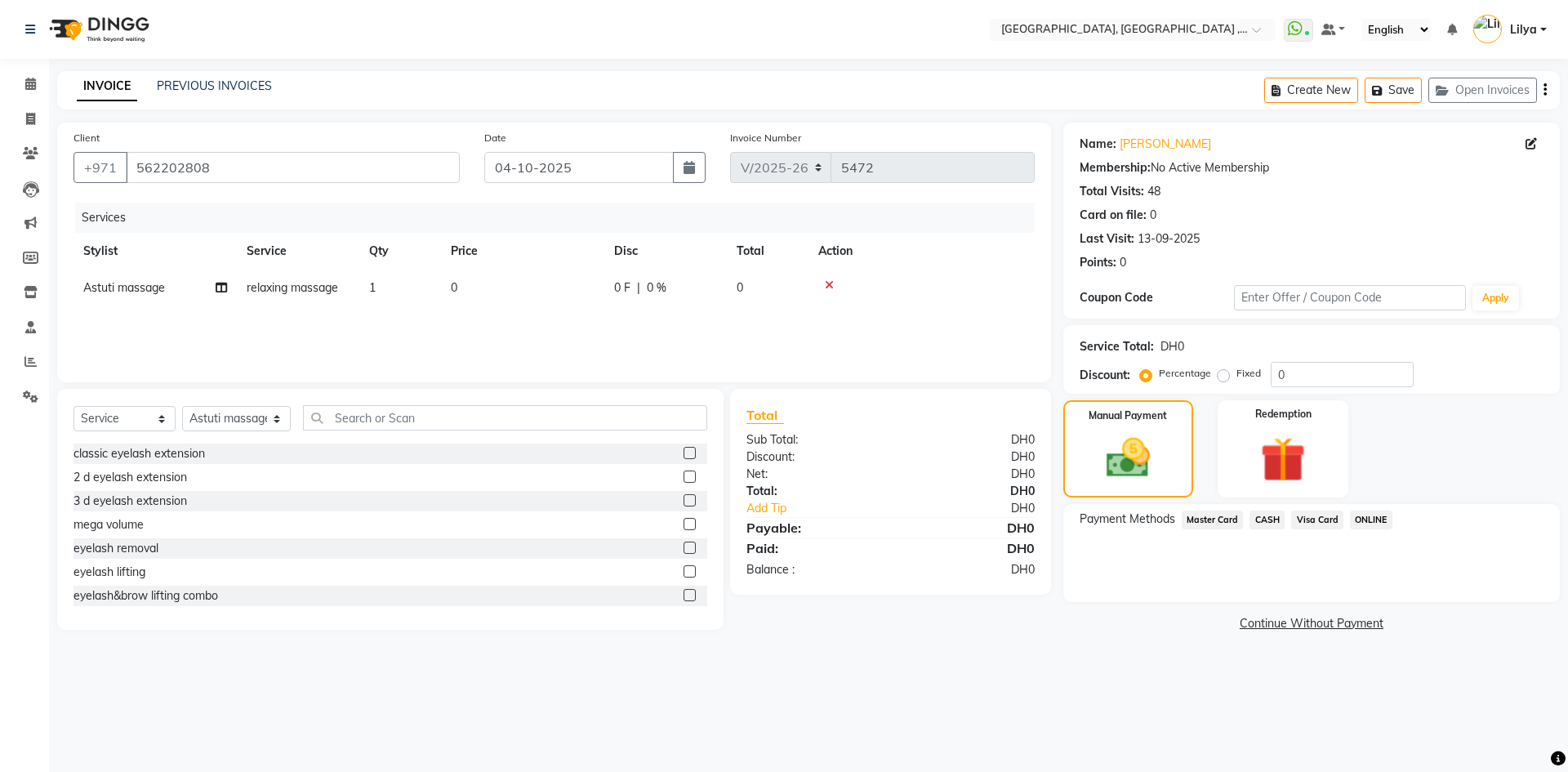
click at [1268, 525] on span "CASH" at bounding box center [1267, 520] width 35 height 18
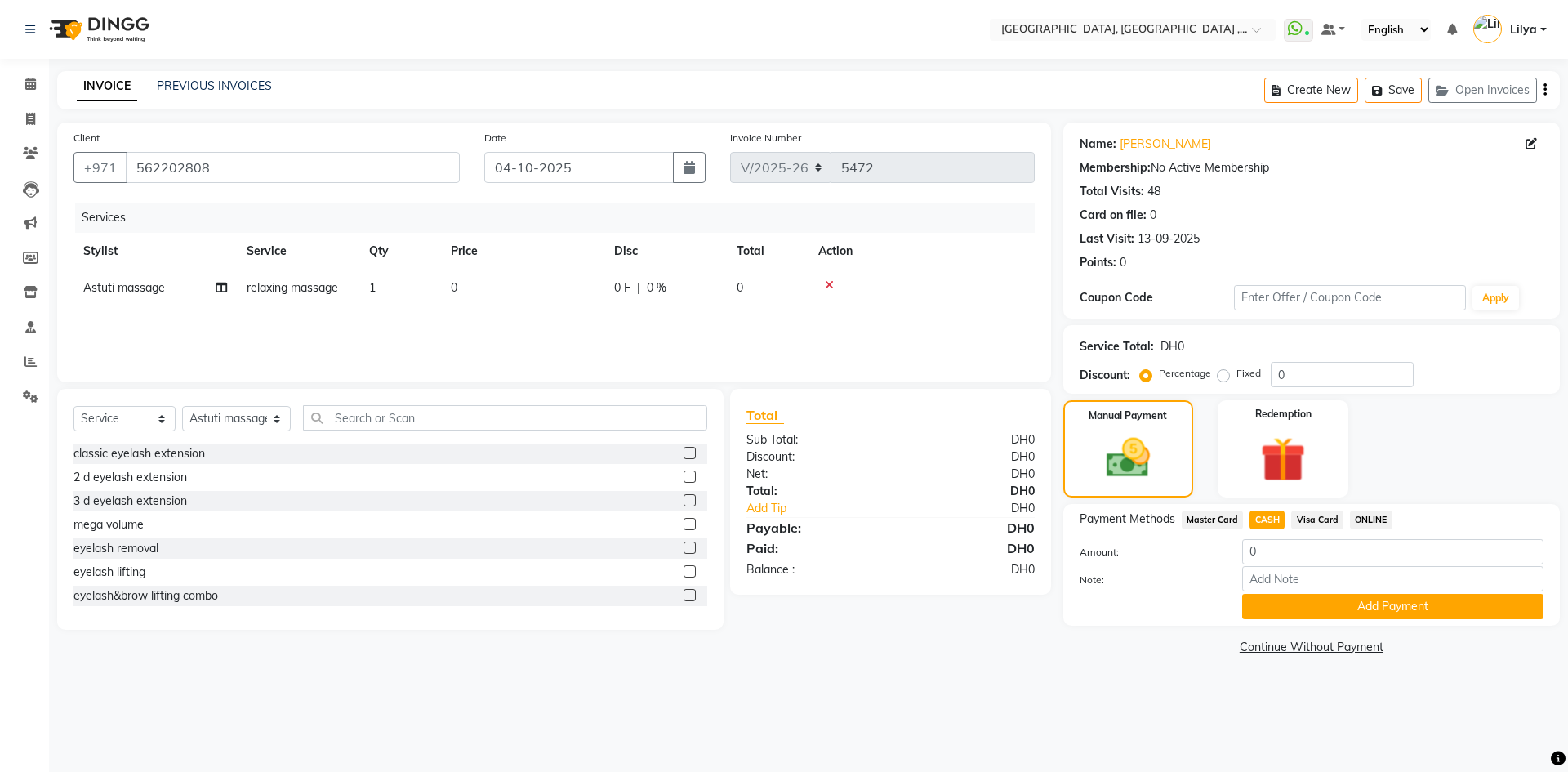
click at [1365, 625] on div "Payment Methods Master Card CASH Visa Card ONLINE Amount: 0 Note: Add Payment" at bounding box center [1311, 564] width 497 height 122
click at [1366, 607] on button "Add Payment" at bounding box center [1393, 606] width 301 height 25
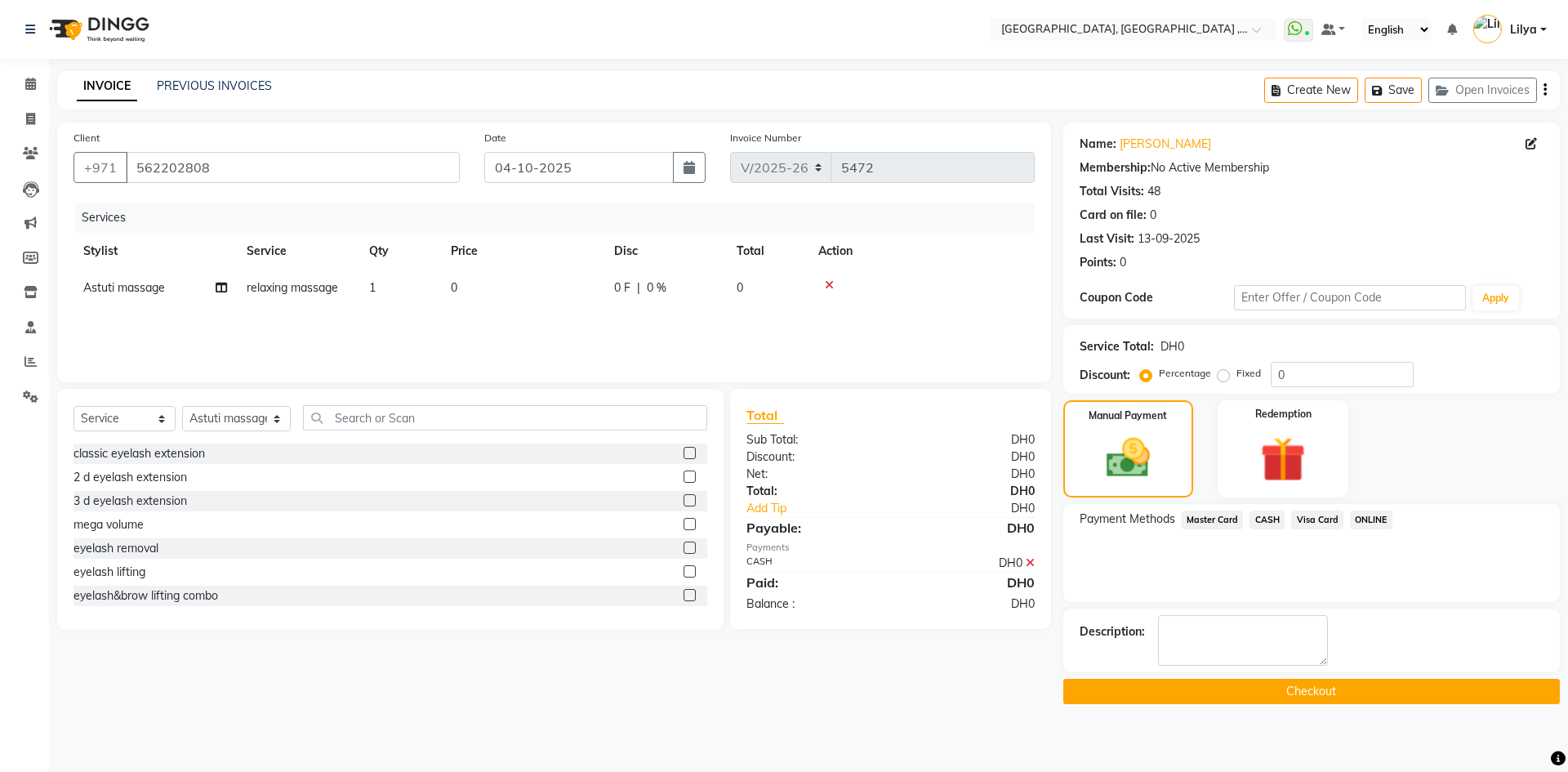
click at [1355, 680] on div "Name: Tonya Membership: No Active Membership Total Visits: 48 Card on file: 0 L…" at bounding box center [1317, 414] width 509 height 582
click at [1348, 691] on button "Checkout" at bounding box center [1311, 691] width 497 height 25
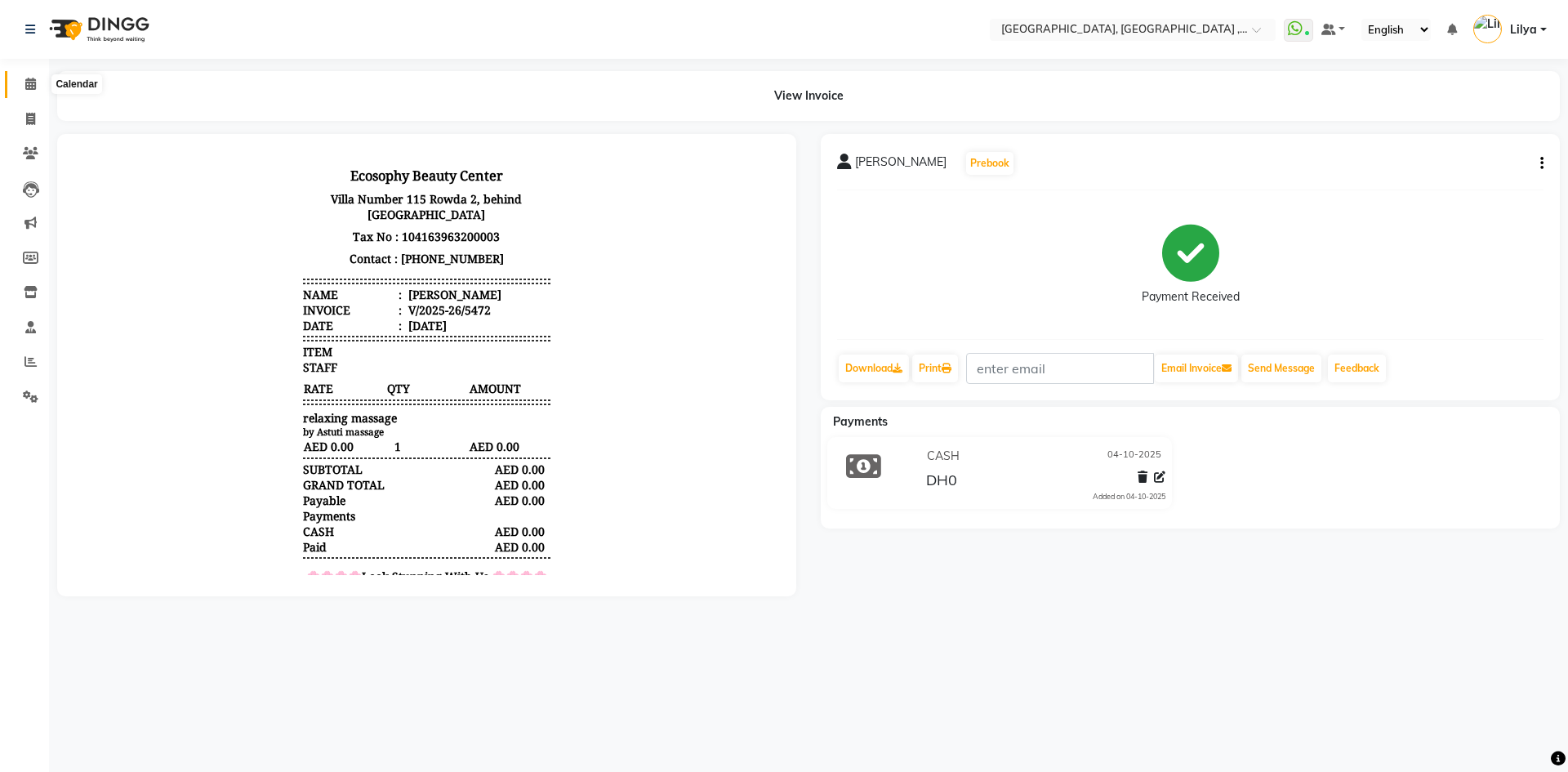
click at [30, 82] on icon at bounding box center [31, 84] width 11 height 12
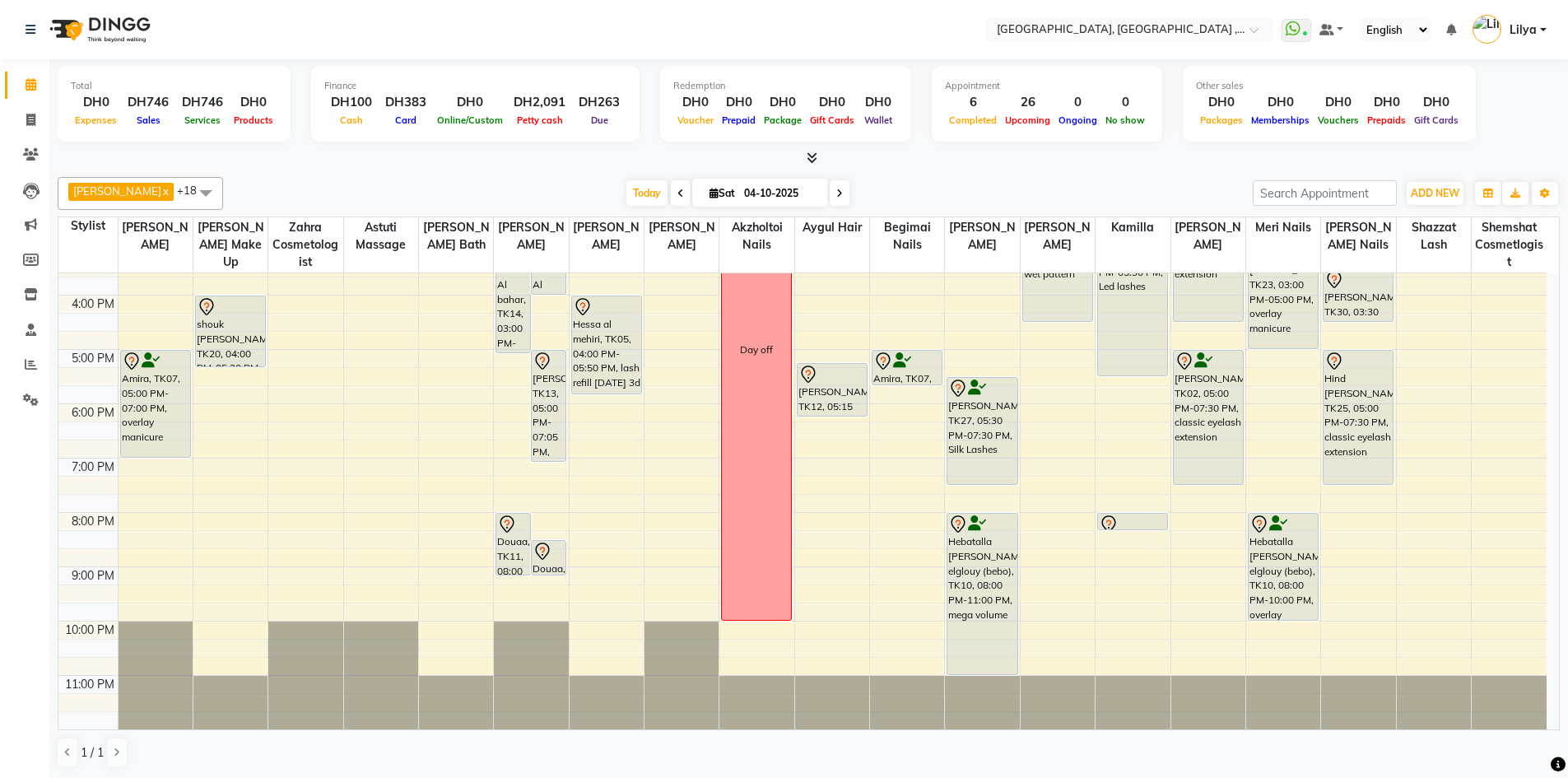
scroll to position [276, 0]
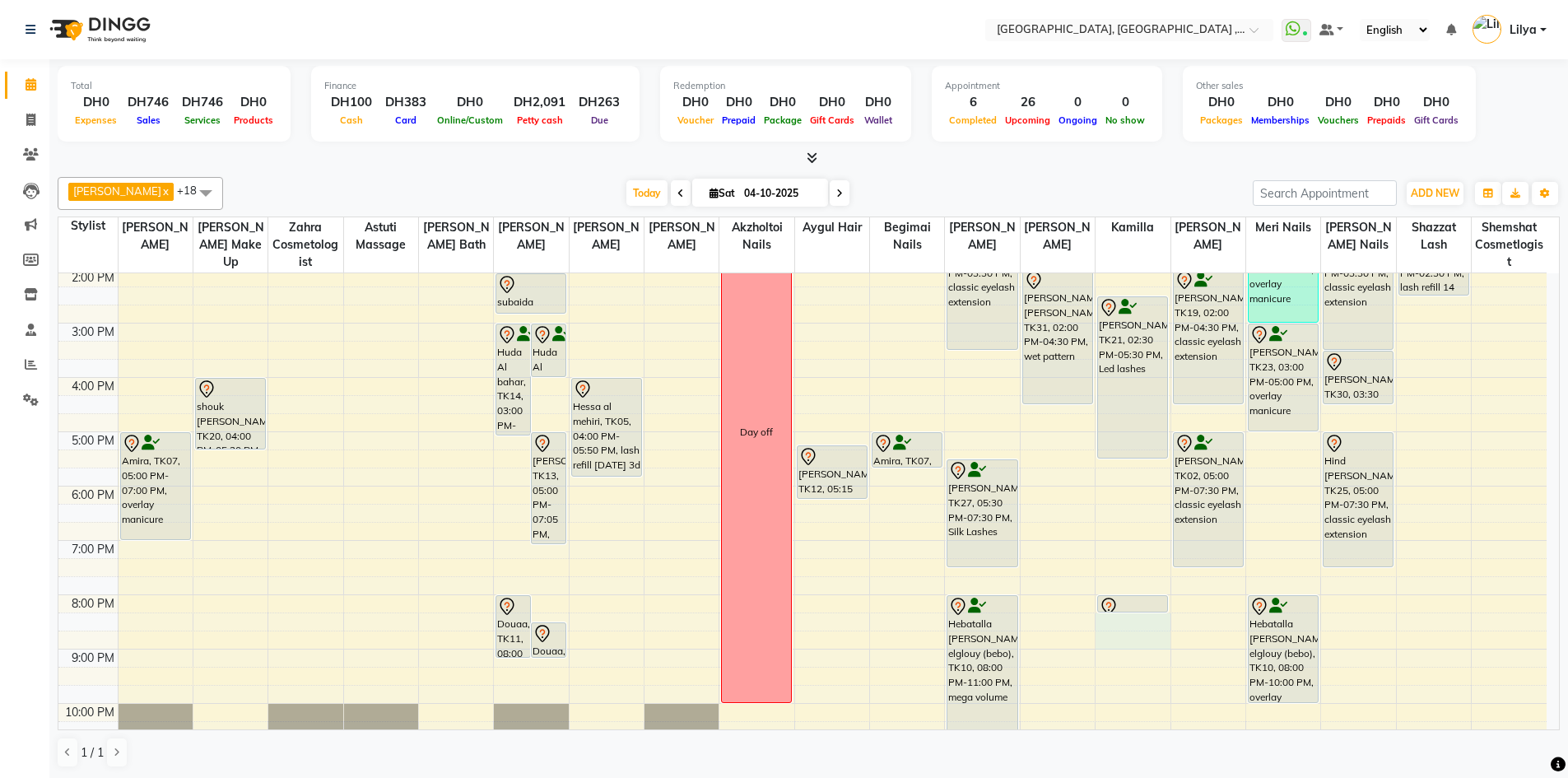
drag, startPoint x: 1130, startPoint y: 615, endPoint x: 1125, endPoint y: 647, distance: 32.4
click at [1125, 634] on div "9:00 AM 10:00 AM 11:00 AM 12:00 PM 1:00 PM 2:00 PM 3:00 PM 4:00 PM 5:00 PM 6:00…" at bounding box center [802, 404] width 1488 height 814
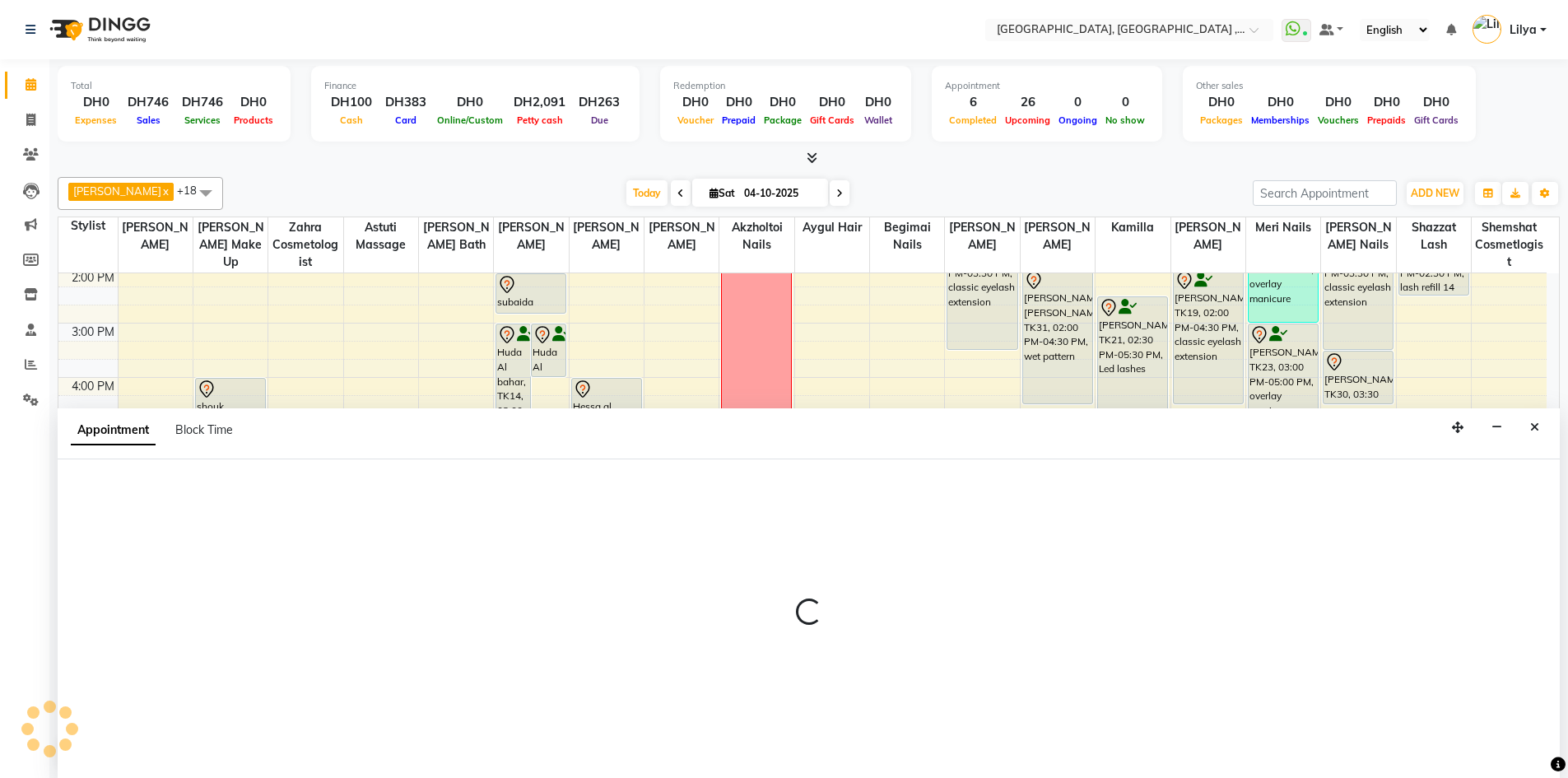
scroll to position [1, 0]
click at [1533, 427] on icon "Close" at bounding box center [1534, 426] width 9 height 11
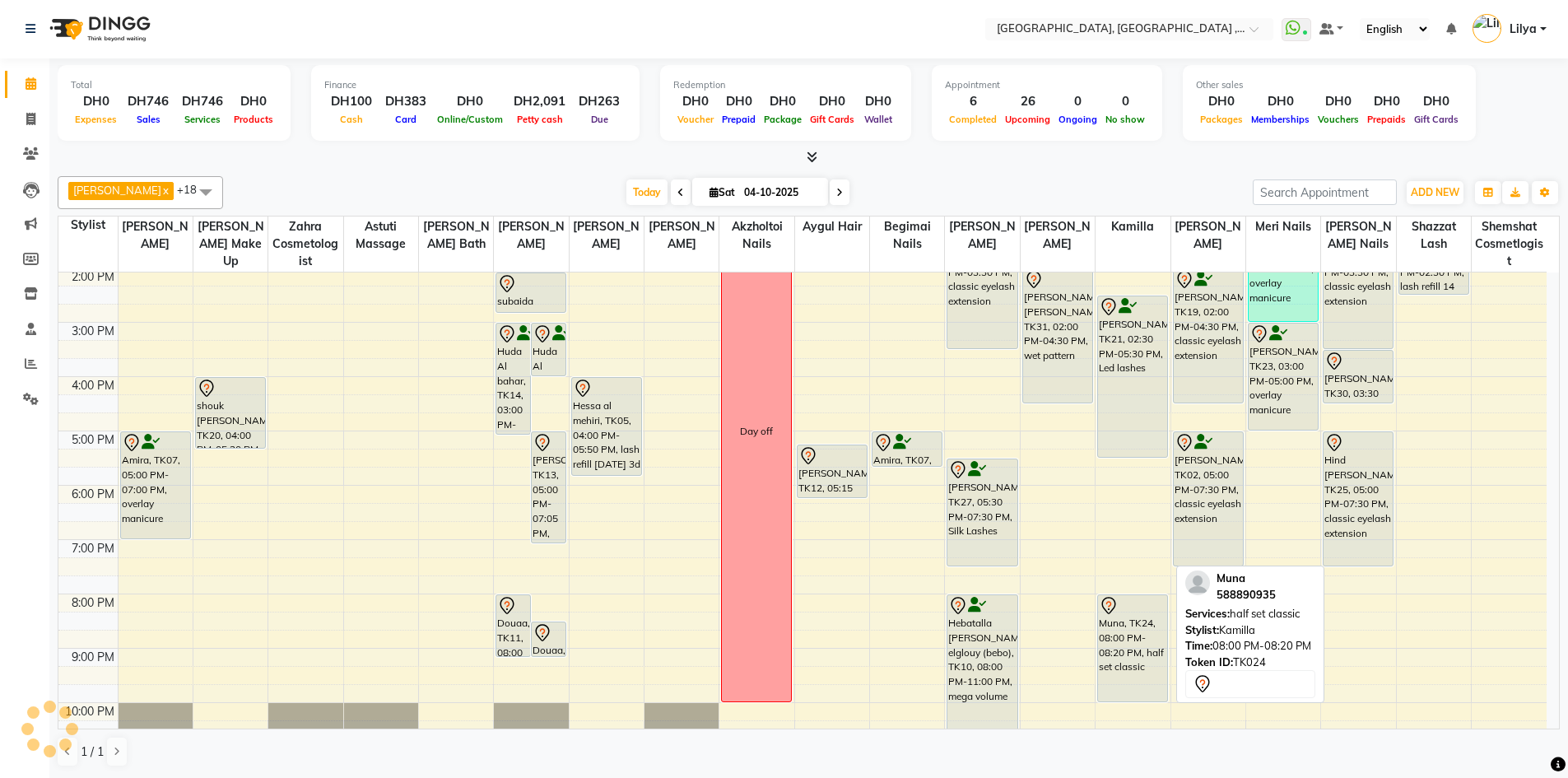
drag, startPoint x: 1125, startPoint y: 608, endPoint x: 1132, endPoint y: 684, distance: 76.3
click at [1132, 684] on div "hiba zakariya, TK03, 12:00 PM-01:40 PM, led lash refill 26 days above Aliya moh…" at bounding box center [1133, 404] width 74 height 814
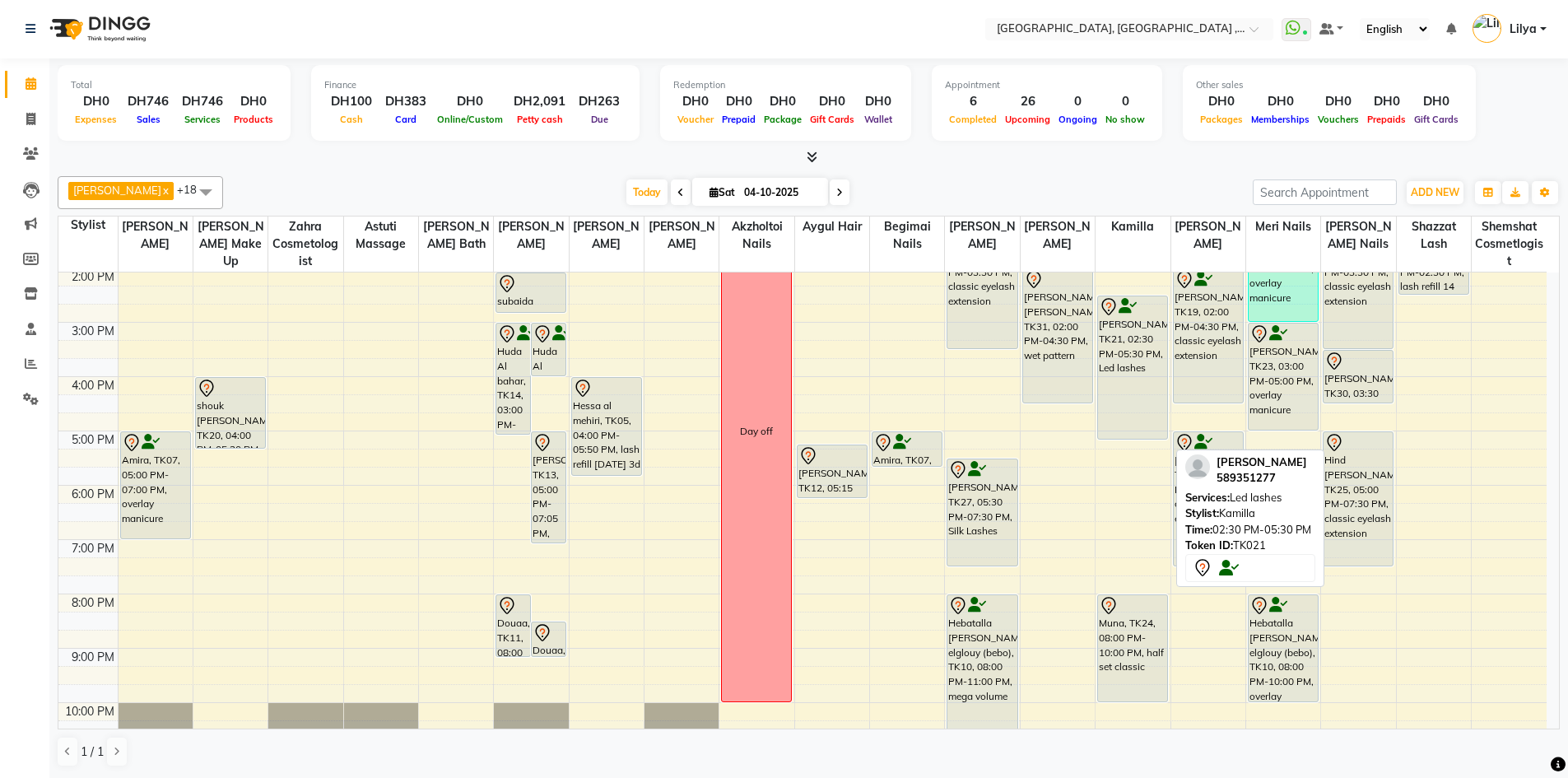
drag, startPoint x: 1123, startPoint y: 457, endPoint x: 1126, endPoint y: 440, distance: 17.3
click at [1126, 440] on div "hiba zakariya, TK03, 12:00 PM-01:40 PM, led lash refill 26 days above Aliya moh…" at bounding box center [1133, 404] width 74 height 814
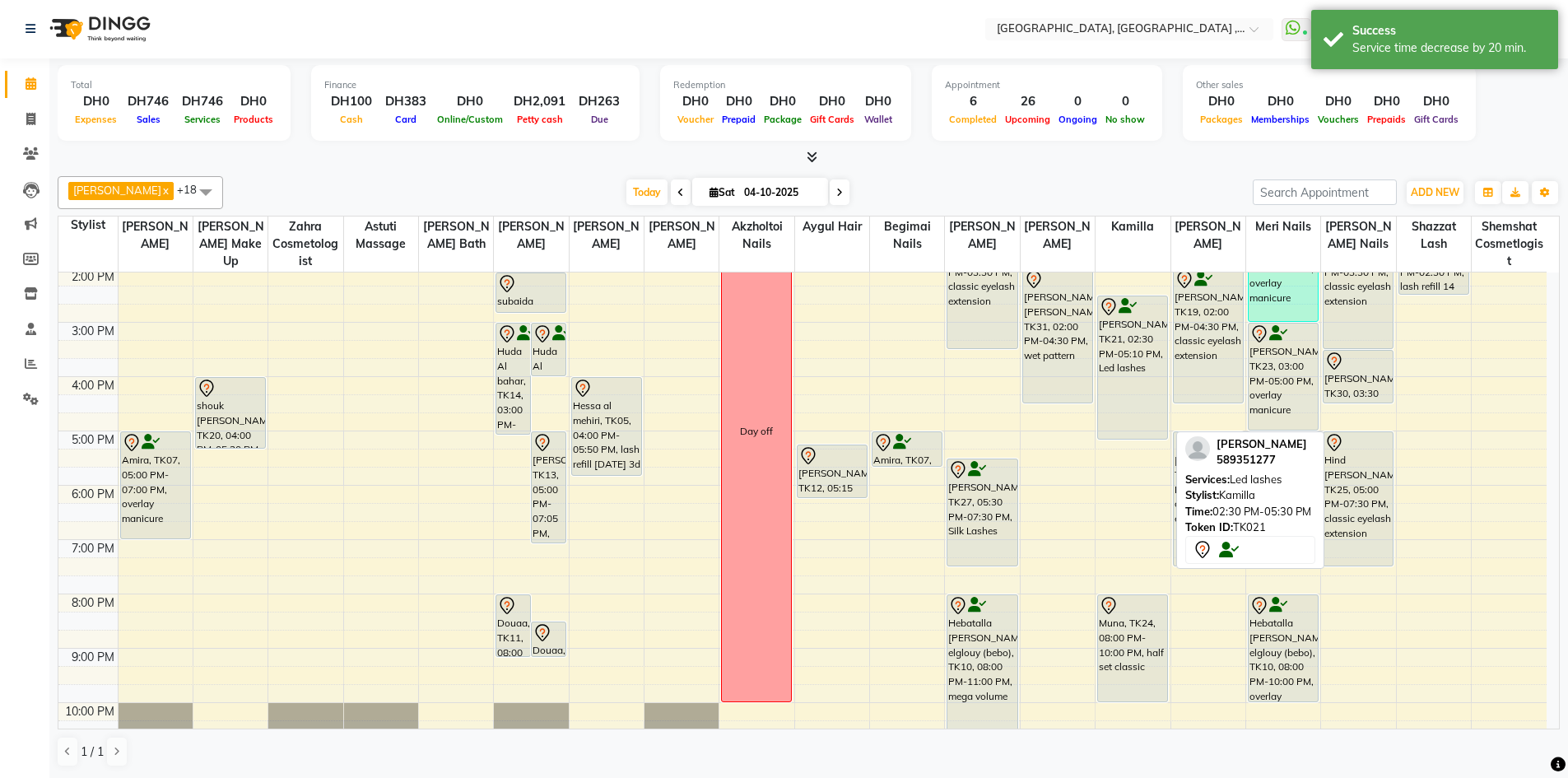
click at [1136, 442] on div "9:00 AM 10:00 AM 11:00 AM 12:00 PM 1:00 PM 2:00 PM 3:00 PM 4:00 PM 5:00 PM 6:00…" at bounding box center [802, 404] width 1488 height 814
click at [1127, 434] on div "hiba zakariya, TK03, 12:00 PM-01:40 PM, led lash refill 26 days above Aliya moh…" at bounding box center [1133, 404] width 74 height 814
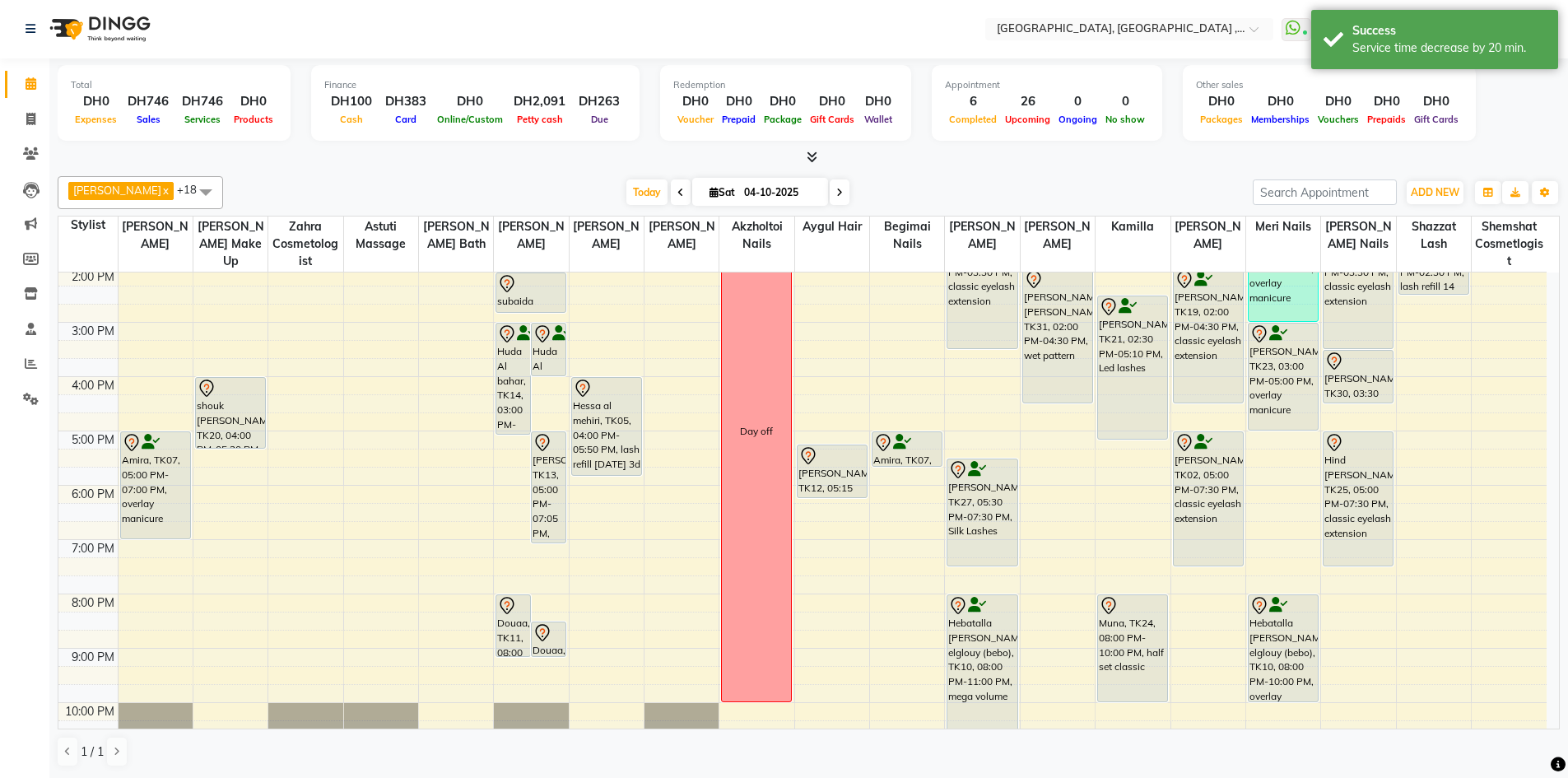
click at [1130, 448] on div "9:00 AM 10:00 AM 11:00 AM 12:00 PM 1:00 PM 2:00 PM 3:00 PM 4:00 PM 5:00 PM 6:00…" at bounding box center [802, 404] width 1488 height 814
select select "91749"
select select "tentative"
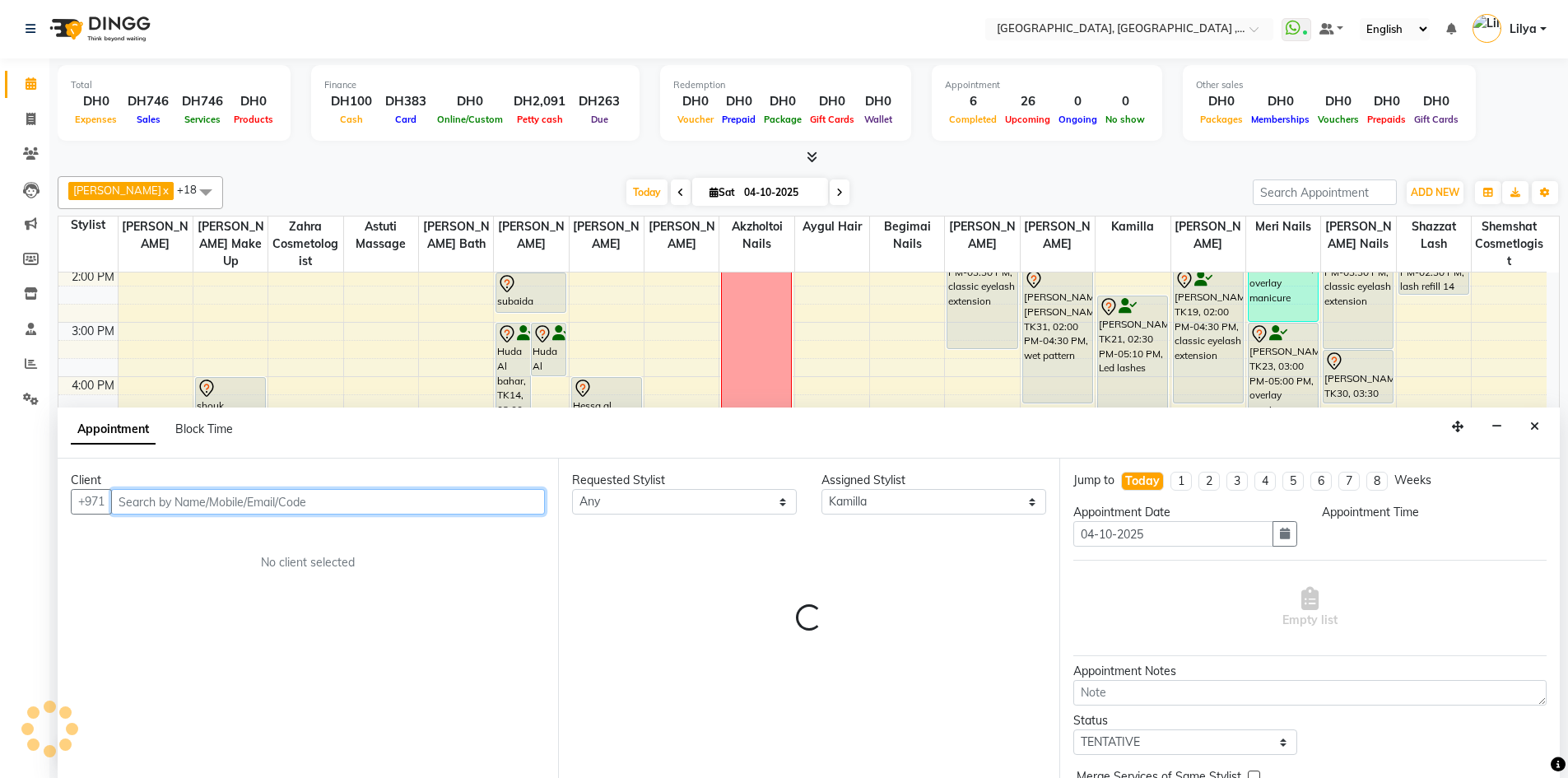
select select "1020"
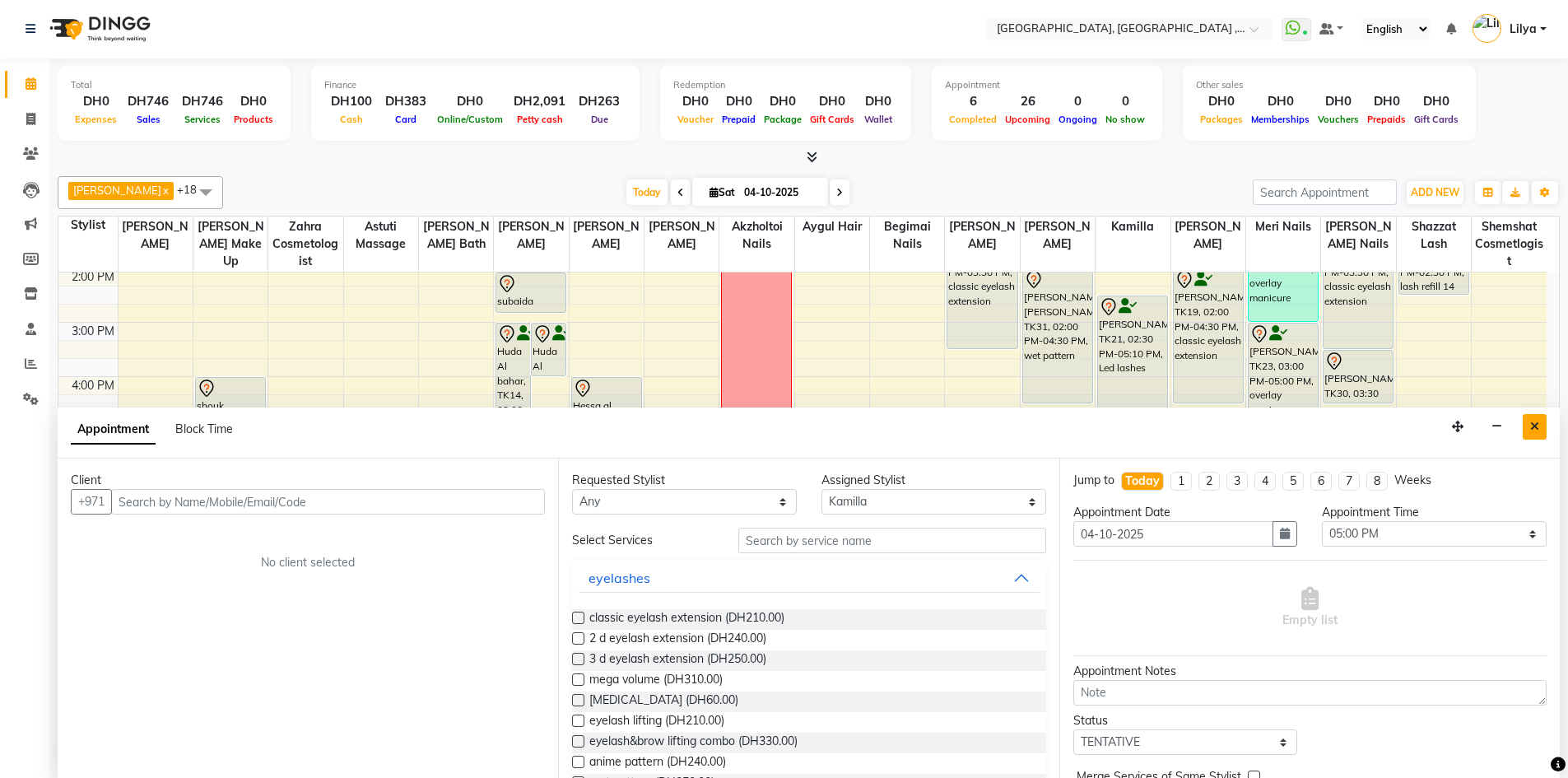
click at [1537, 428] on icon "Close" at bounding box center [1534, 426] width 9 height 11
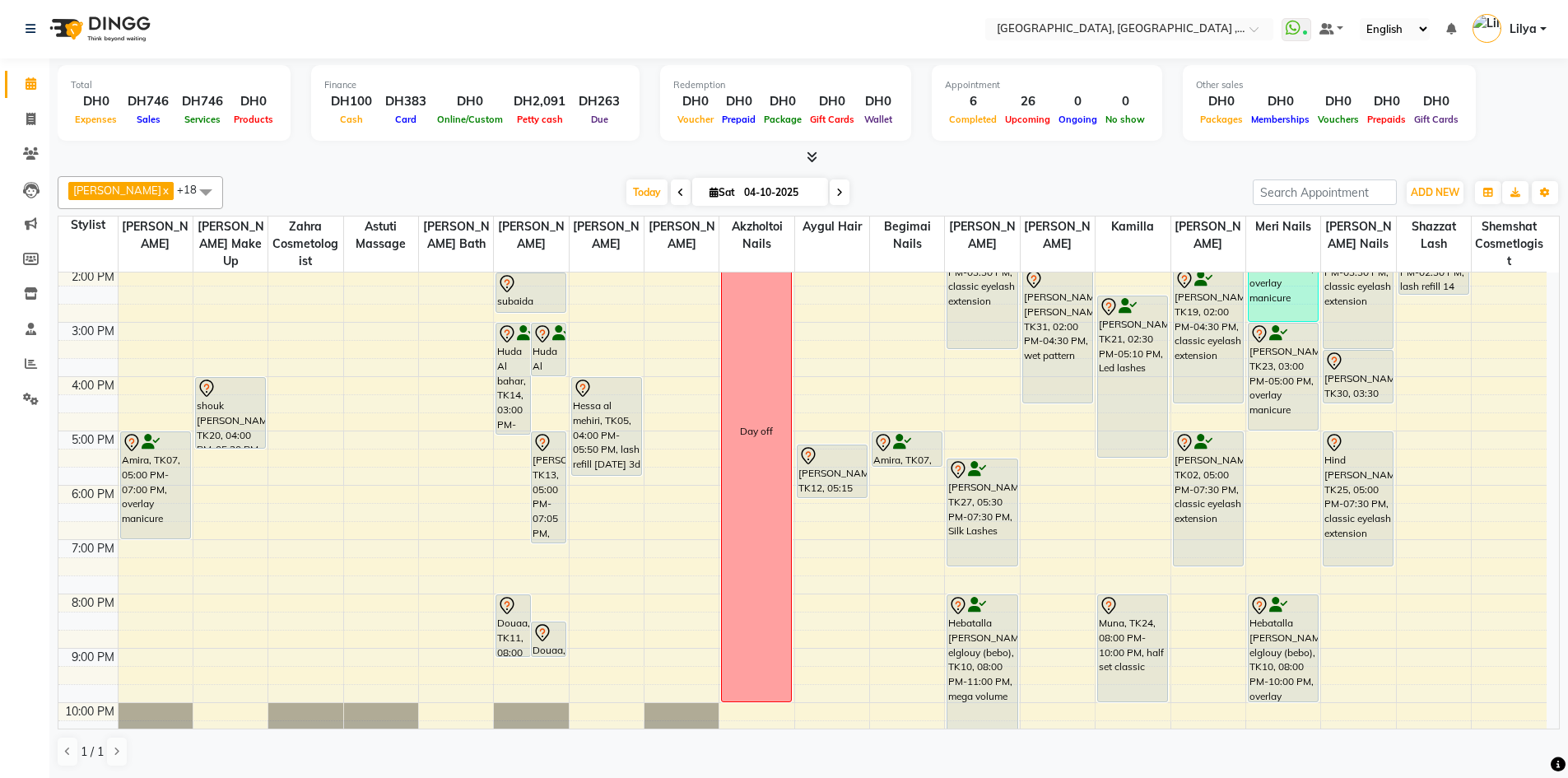
drag, startPoint x: 1130, startPoint y: 440, endPoint x: 1127, endPoint y: 465, distance: 25.2
click at [1127, 465] on div "9:00 AM 10:00 AM 11:00 AM 12:00 PM 1:00 PM 2:00 PM 3:00 PM 4:00 PM 5:00 PM 6:00…" at bounding box center [802, 404] width 1488 height 814
click at [849, 192] on span at bounding box center [840, 192] width 19 height 26
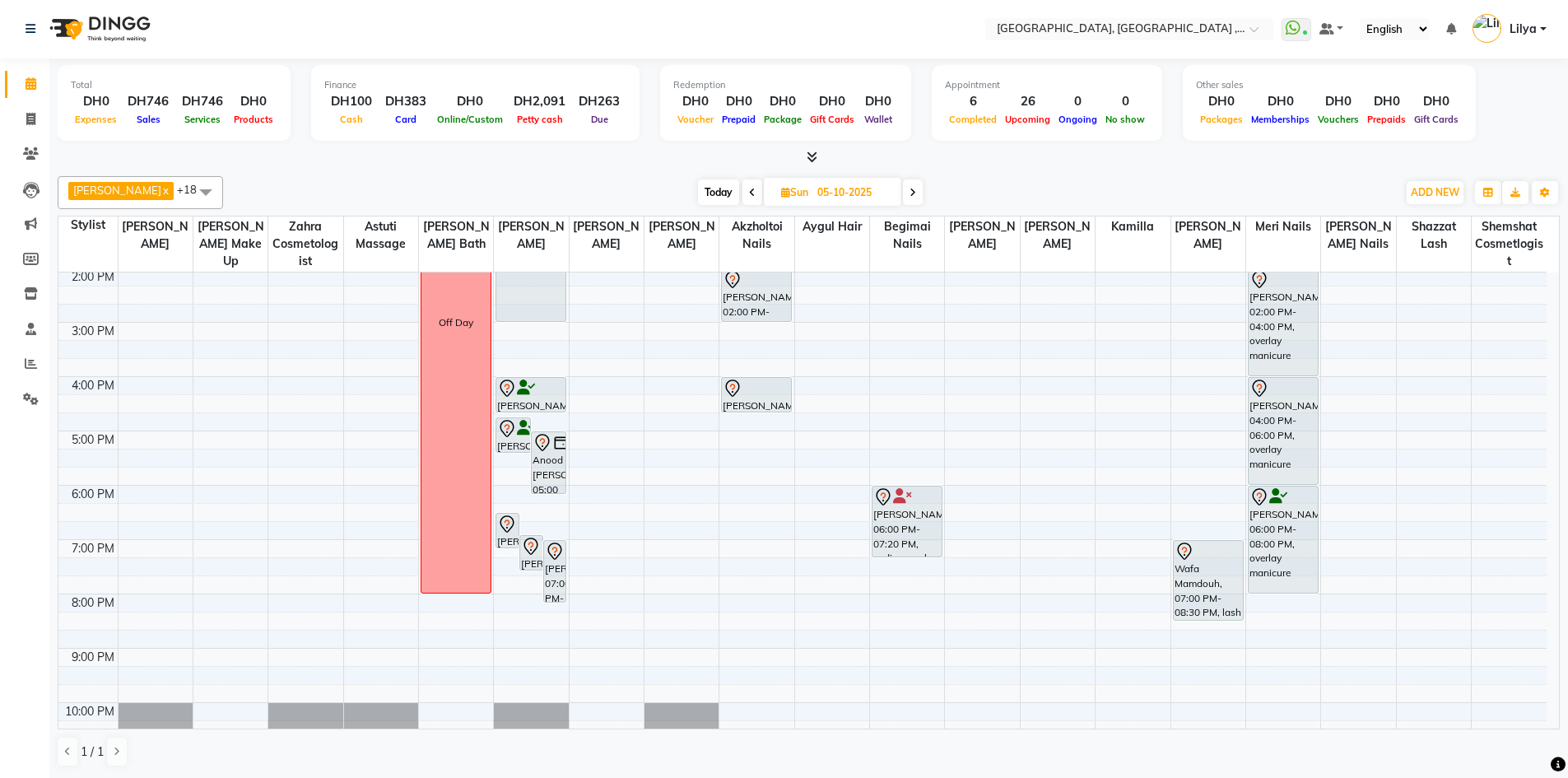
scroll to position [329, 0]
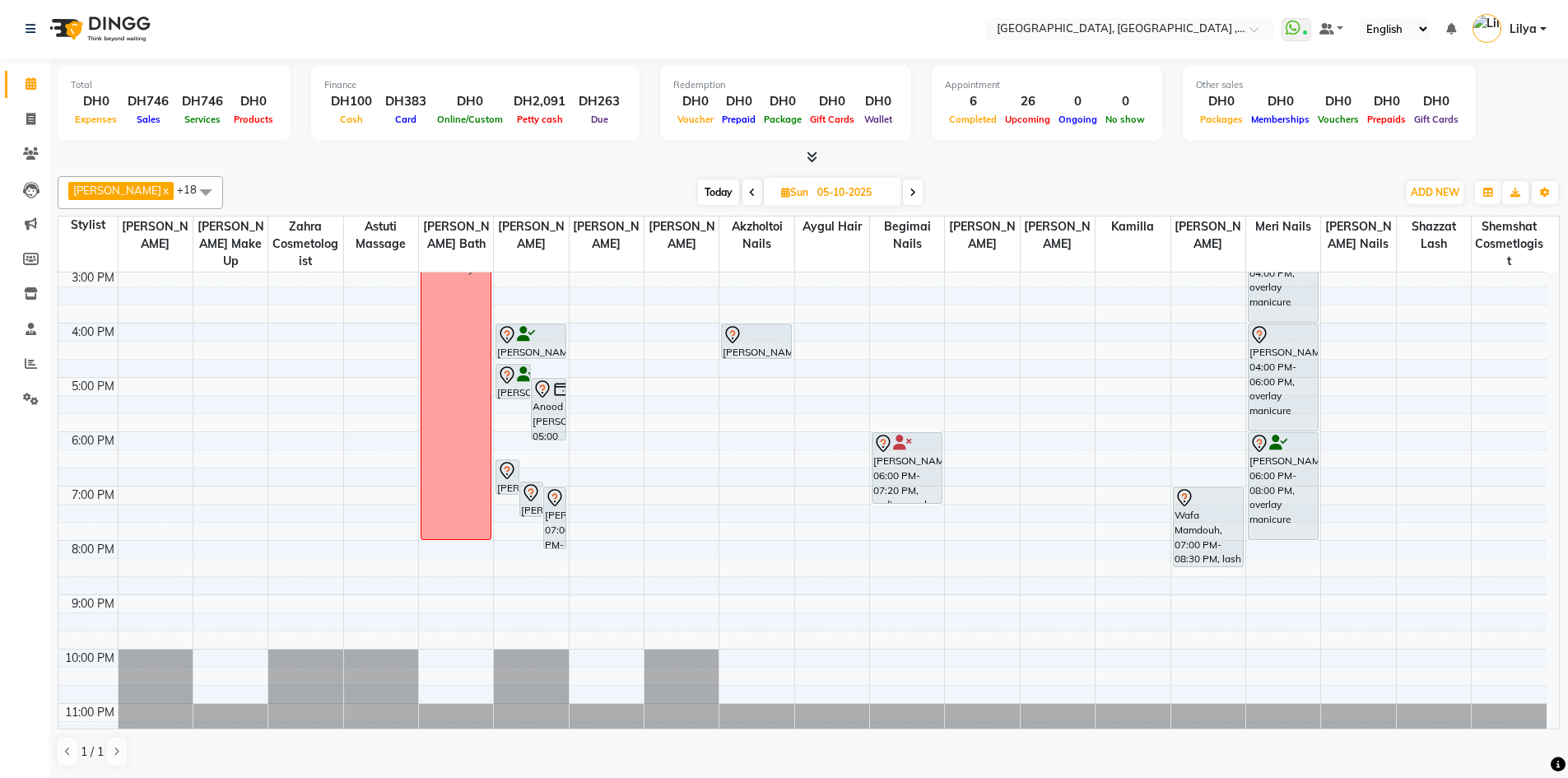
click at [916, 188] on icon at bounding box center [912, 193] width 6 height 10
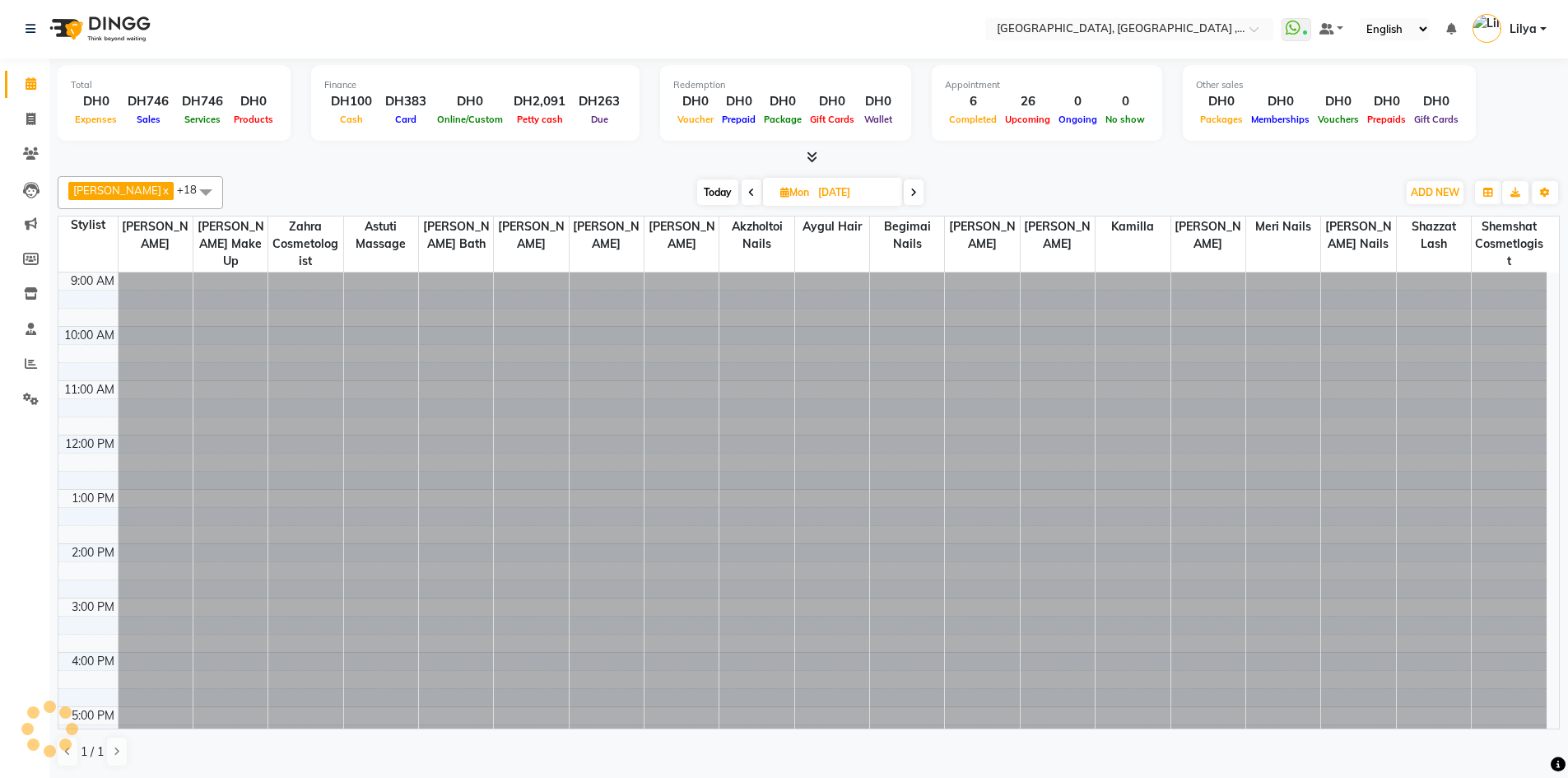
scroll to position [218, 0]
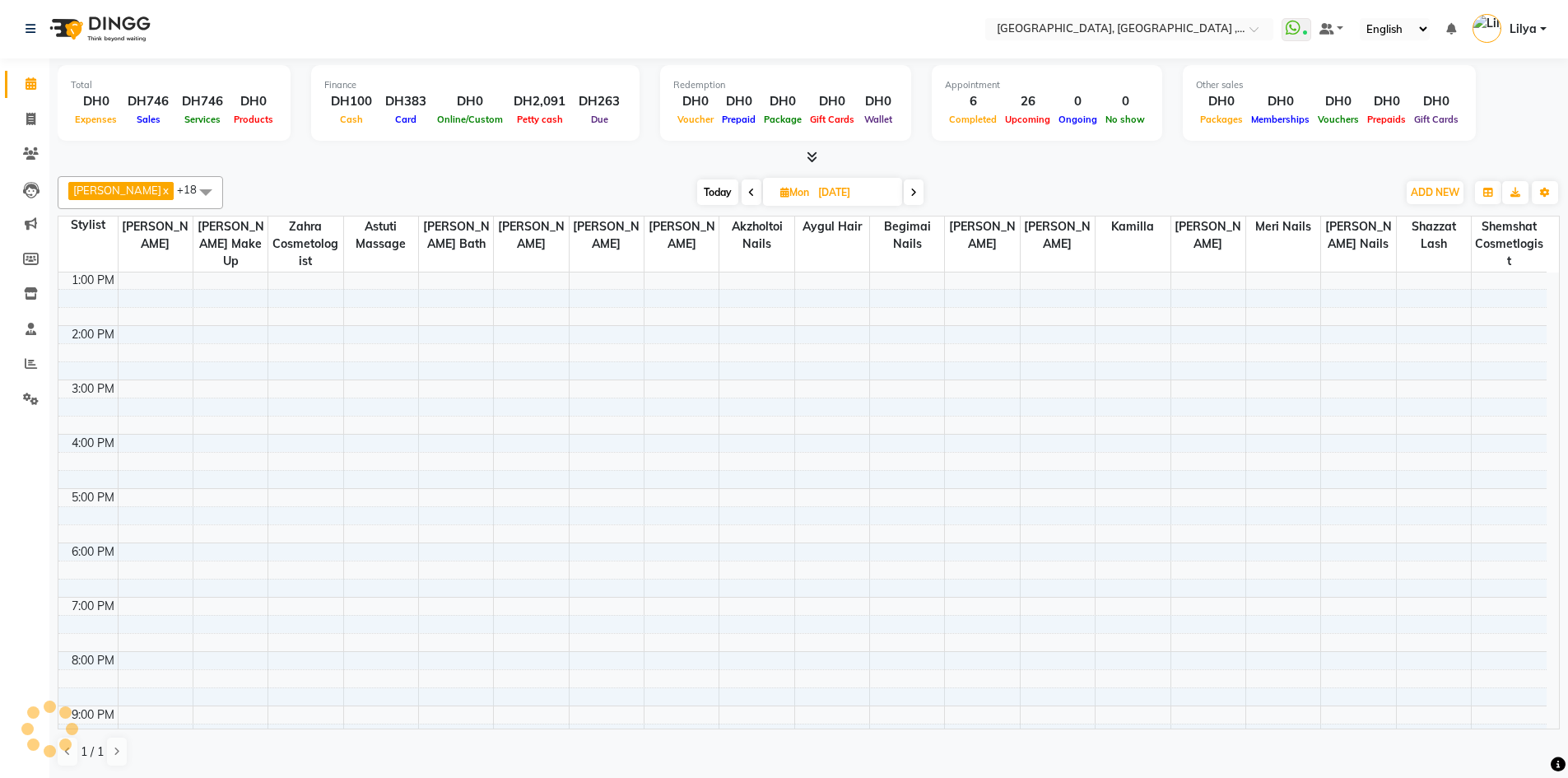
click at [916, 192] on icon at bounding box center [913, 193] width 6 height 10
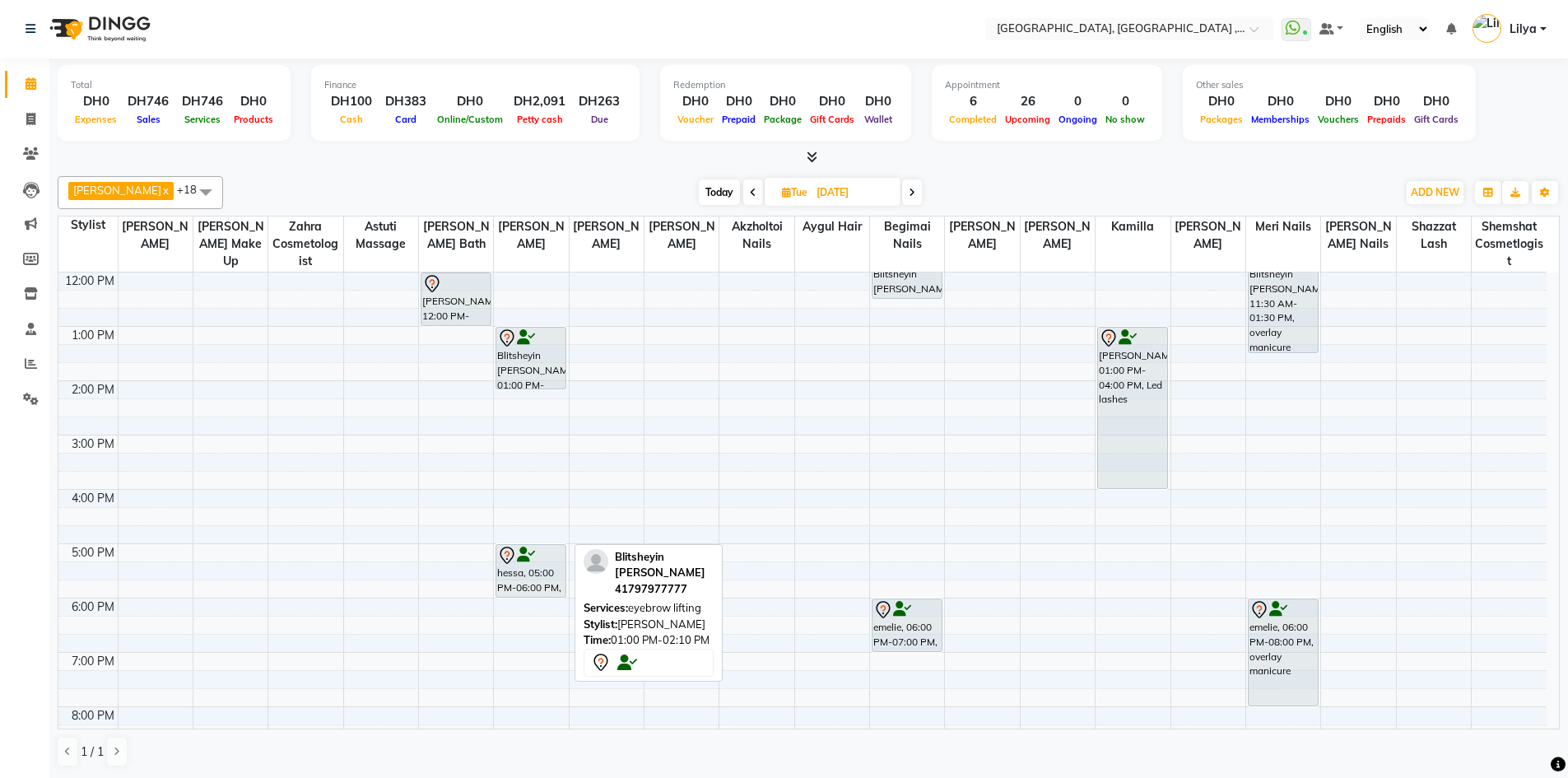
scroll to position [164, 0]
drag, startPoint x: 759, startPoint y: 187, endPoint x: 757, endPoint y: 195, distance: 8.2
click at [757, 189] on icon at bounding box center [752, 193] width 6 height 10
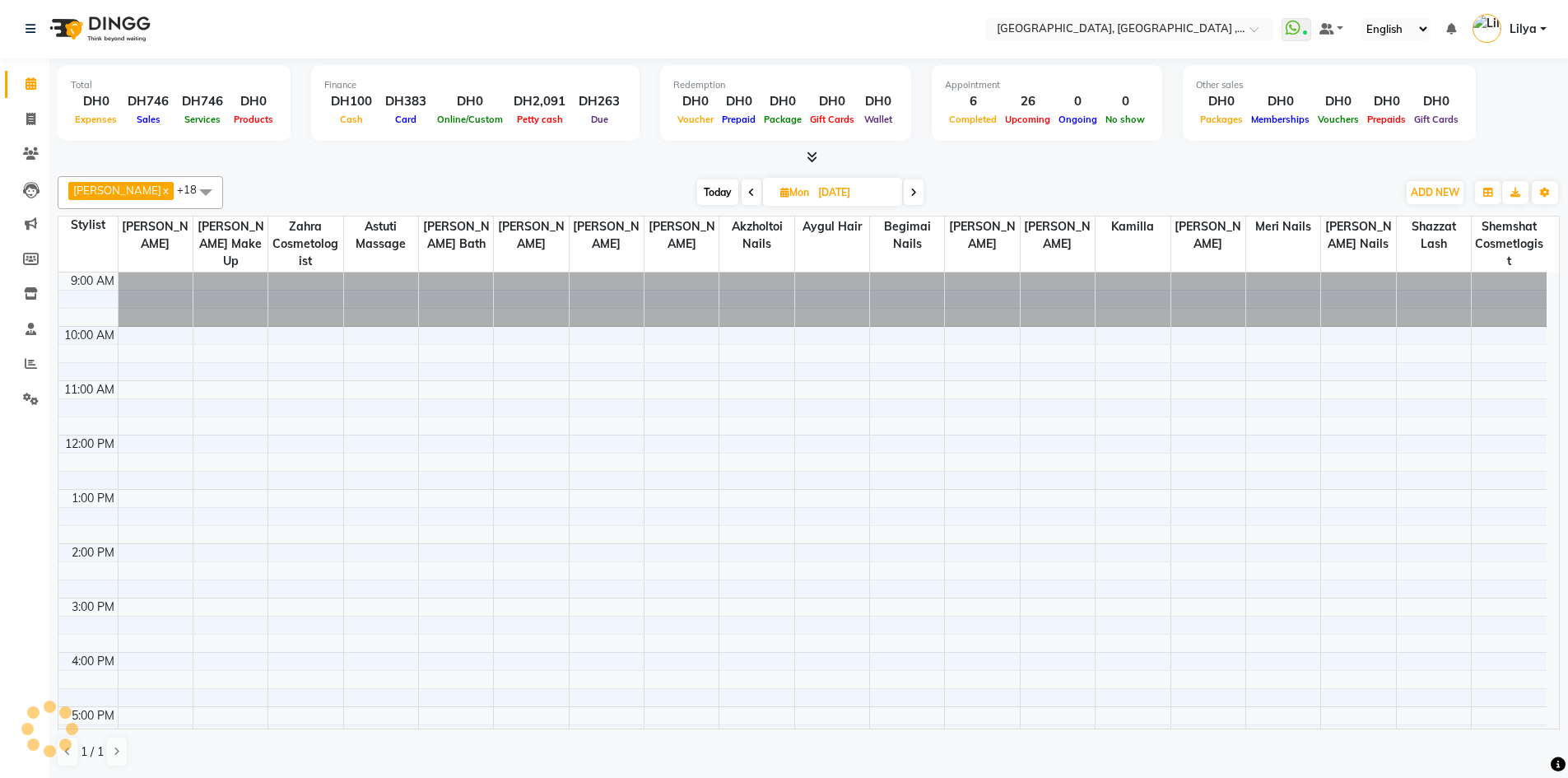
scroll to position [218, 0]
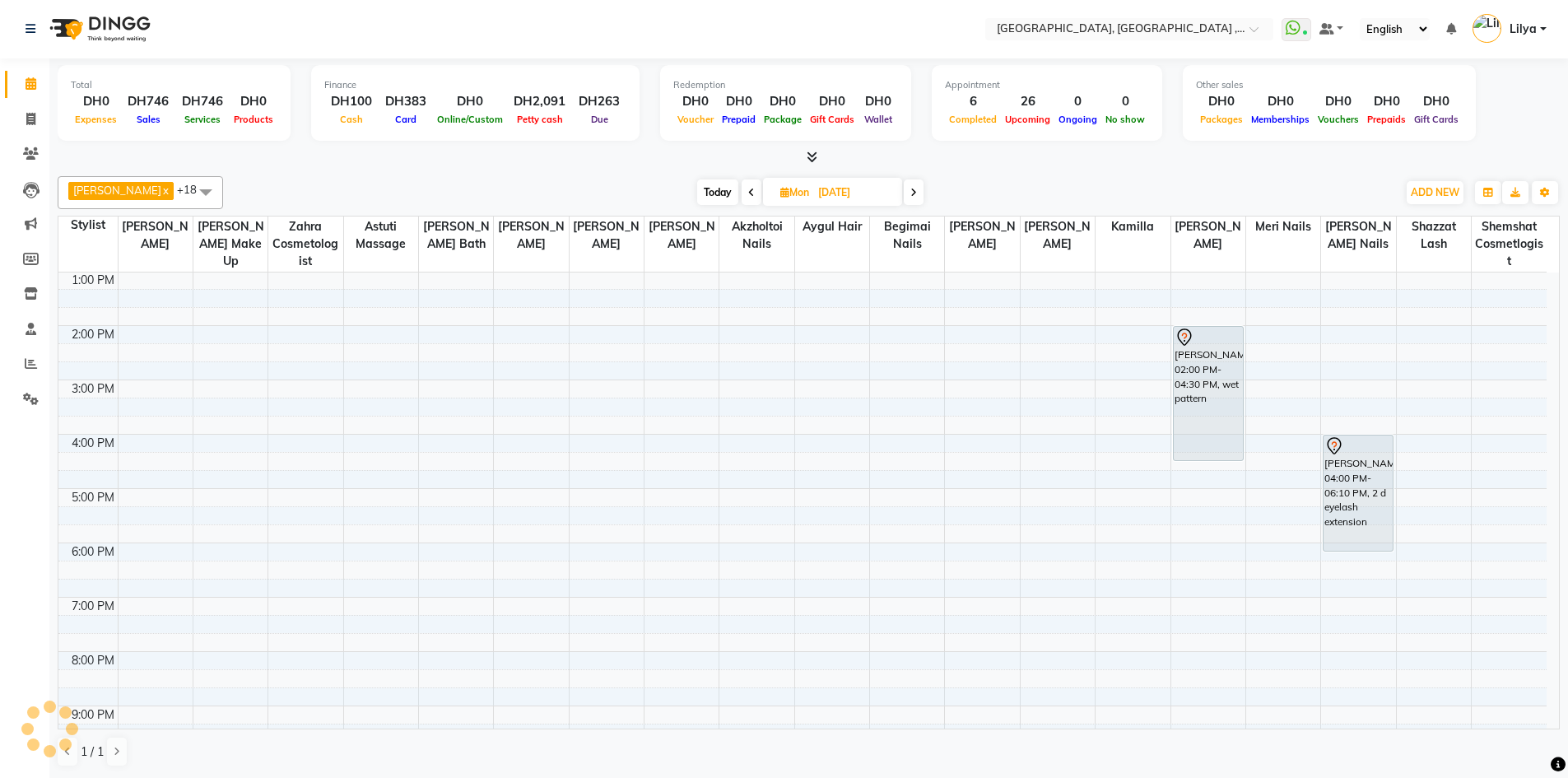
click at [727, 186] on span "Today" at bounding box center [717, 192] width 41 height 26
type input "04-10-2025"
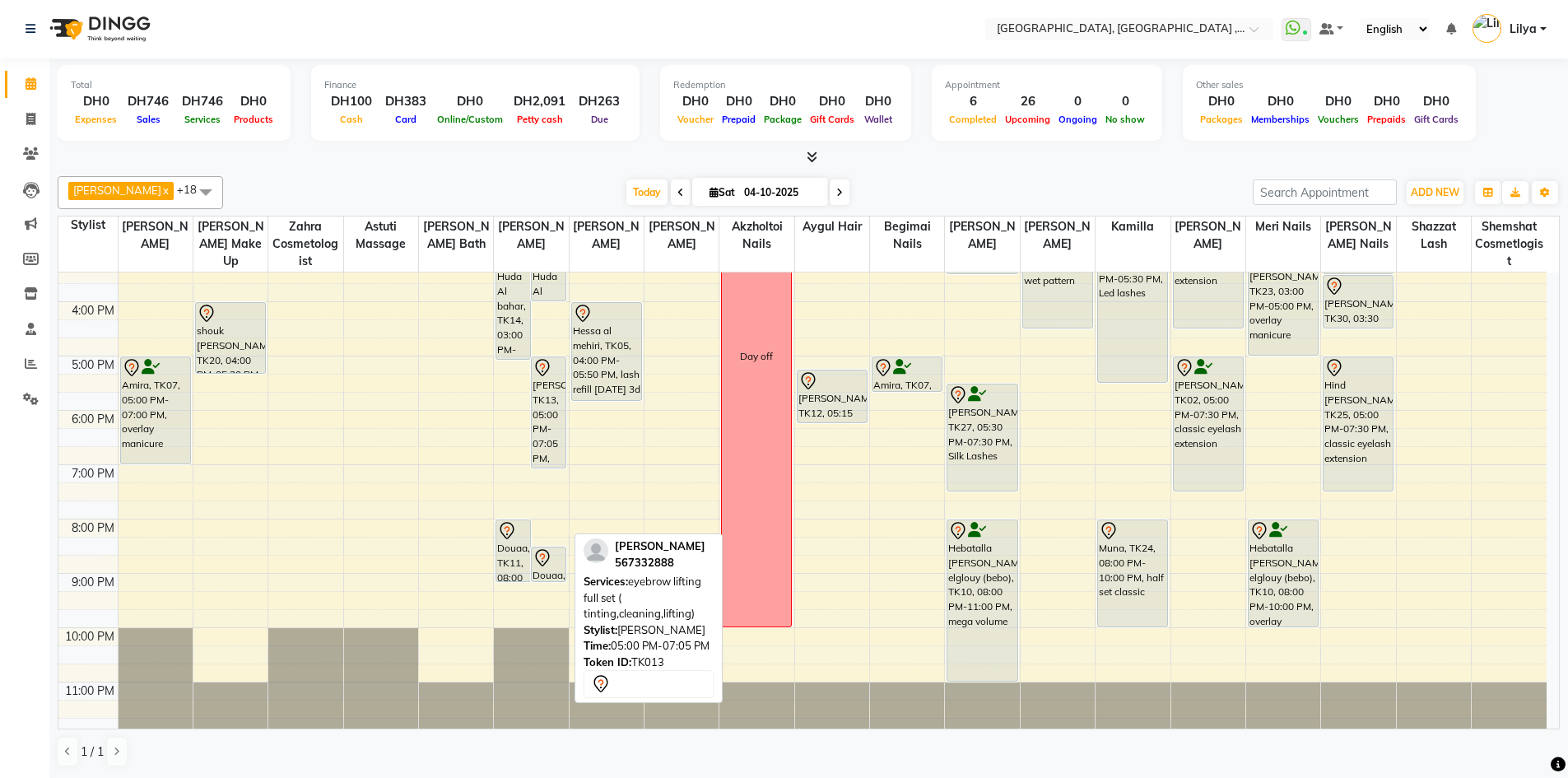
scroll to position [358, 0]
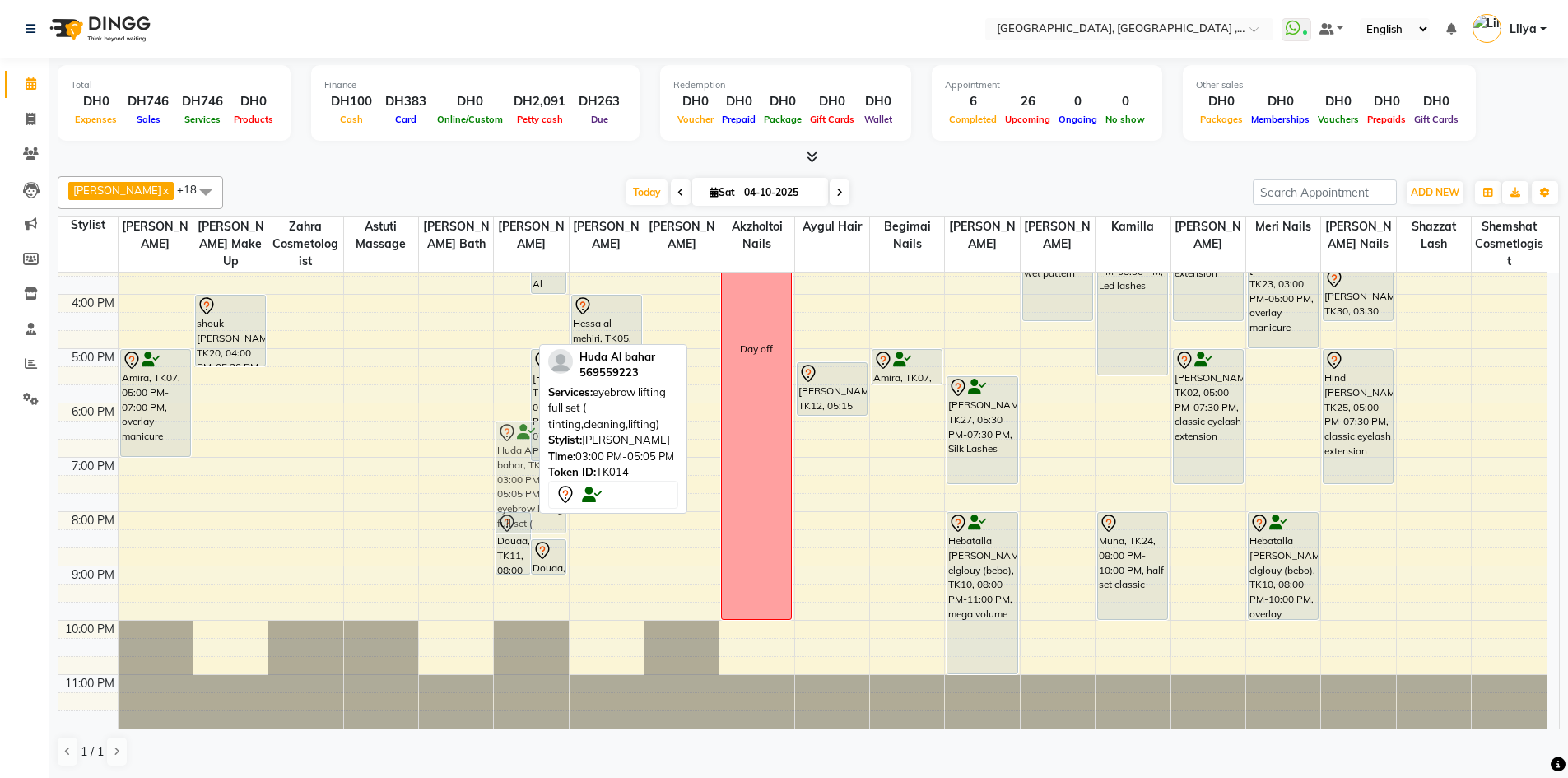
drag, startPoint x: 505, startPoint y: 327, endPoint x: 542, endPoint y: 510, distance: 186.7
click at [542, 510] on div "Sabina Matkuliyeva x judy x Fatima Zohra el Gourari x Hastuti Rohmiyatun x Mari…" at bounding box center [808, 472] width 1502 height 604
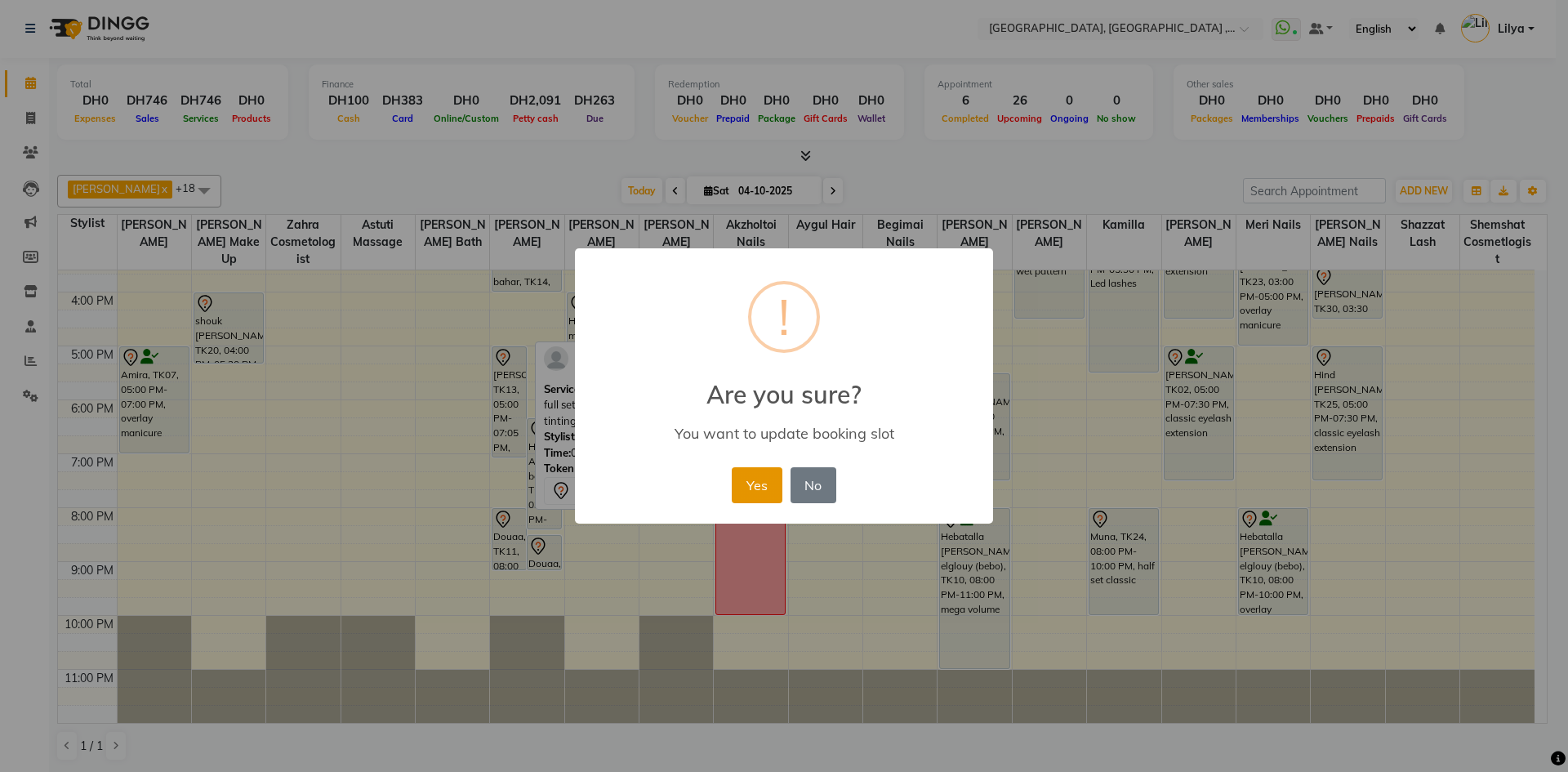
click at [759, 476] on button "Yes" at bounding box center [756, 485] width 50 height 36
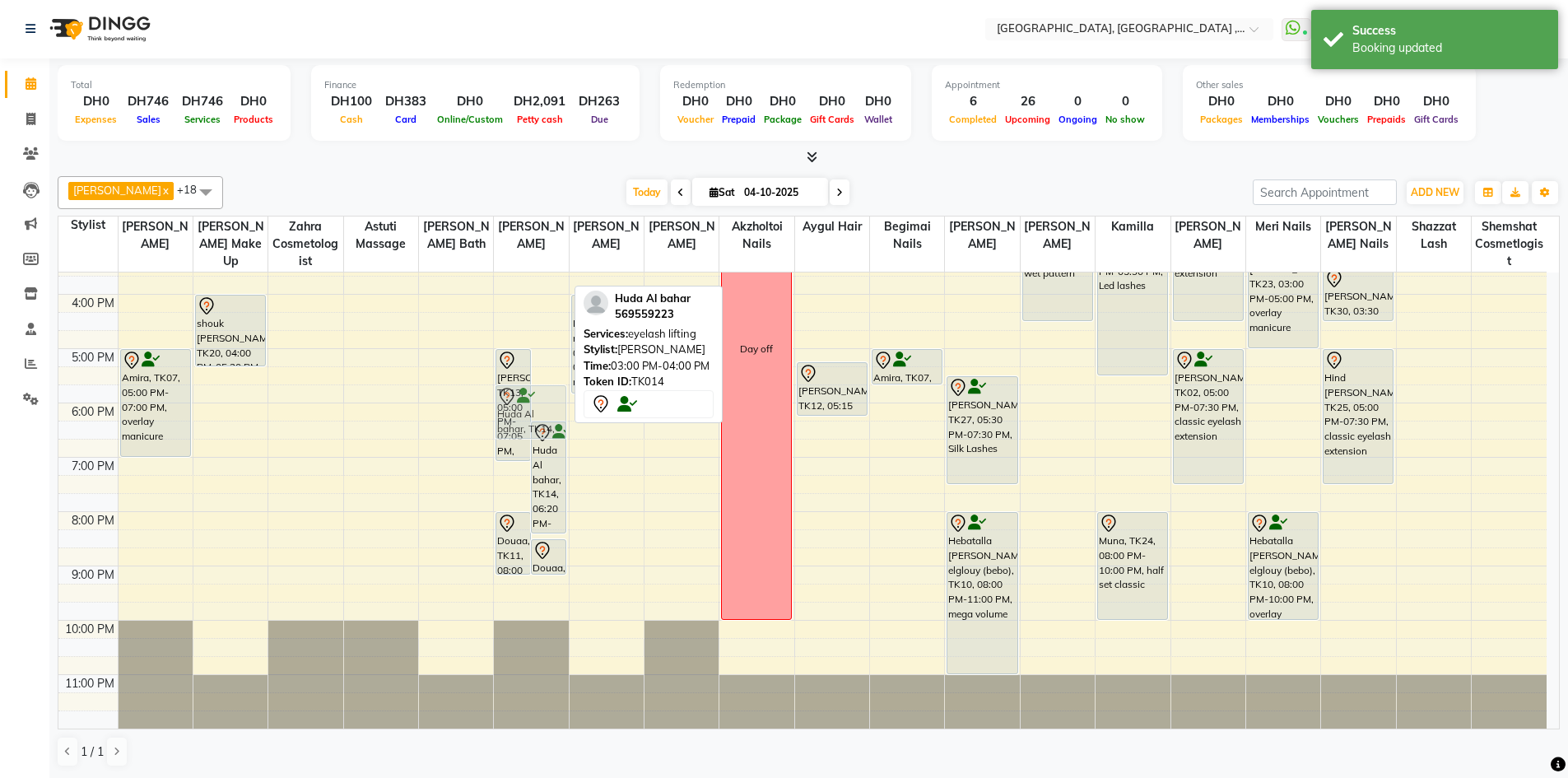
drag, startPoint x: 528, startPoint y: 283, endPoint x: 561, endPoint y: 428, distance: 148.7
click at [561, 428] on div "Mudi Alshamsi, TK13, 05:00 PM-07:05 PM, eyebrow lifting full set ( tinting,clea…" at bounding box center [531, 321] width 74 height 814
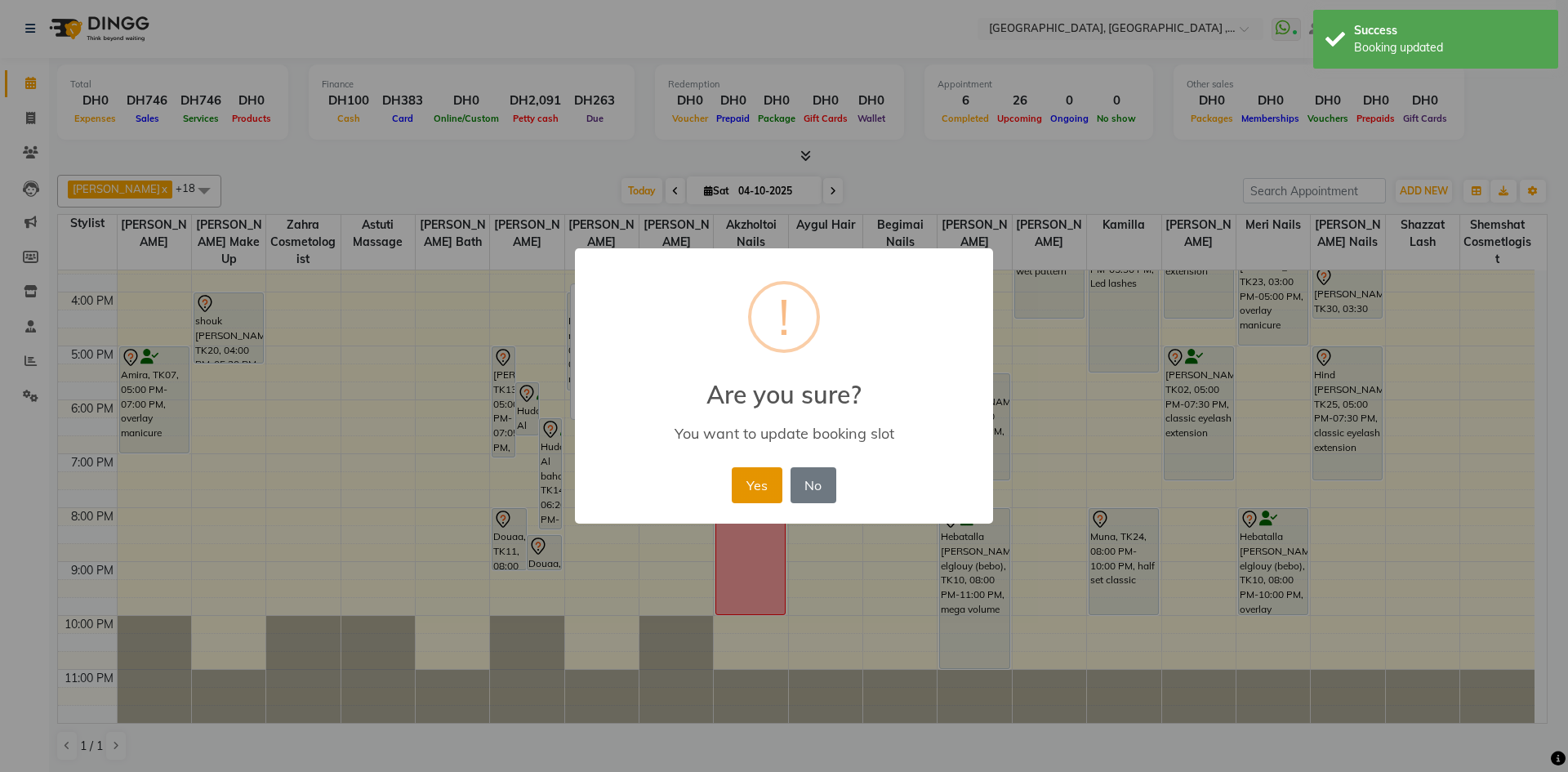
click at [778, 492] on button "Yes" at bounding box center [756, 485] width 50 height 36
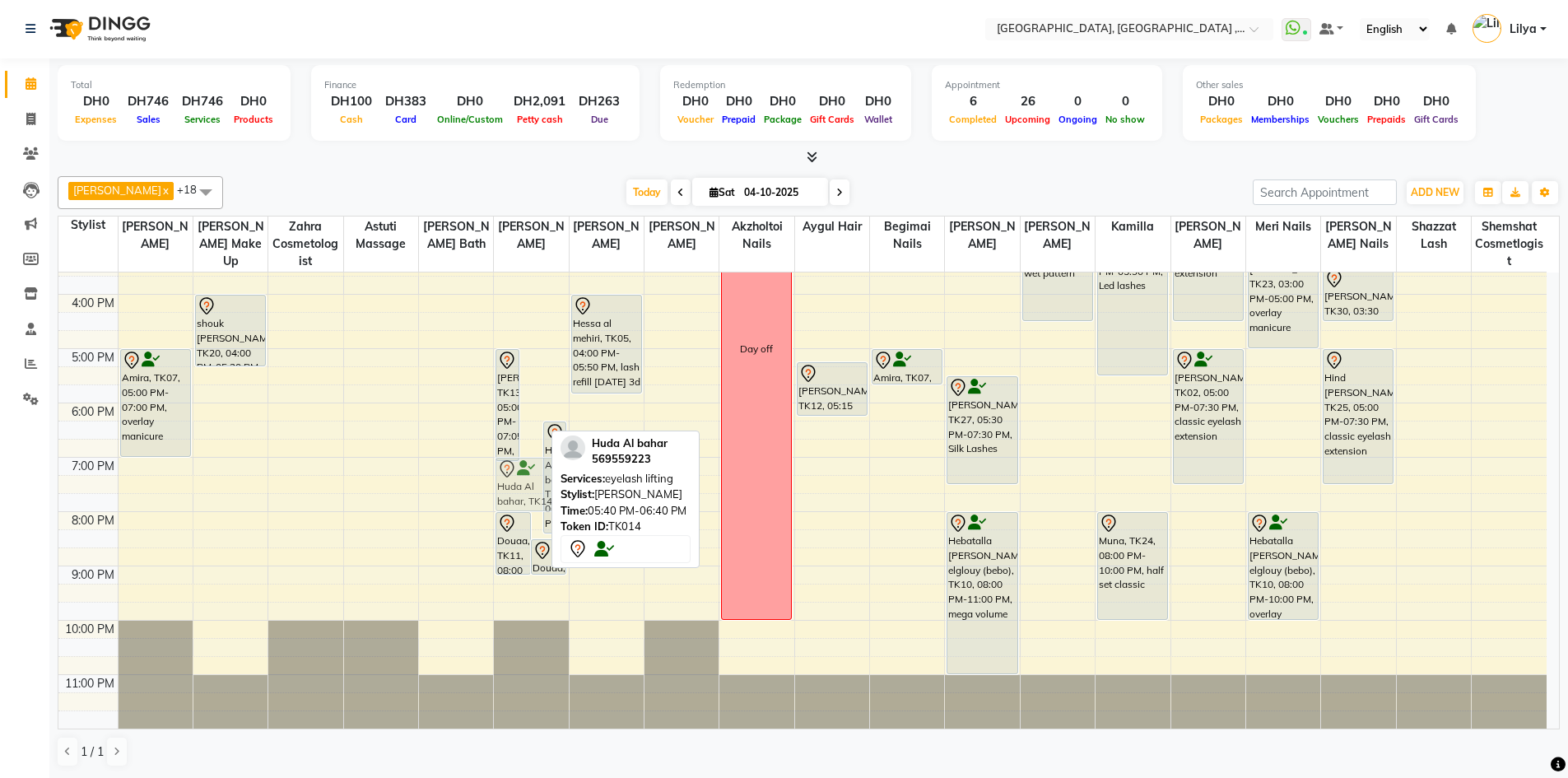
drag, startPoint x: 531, startPoint y: 428, endPoint x: 530, endPoint y: 502, distance: 74.0
click at [530, 502] on div "Mudi Alshamsi, TK13, 05:00 PM-07:05 PM, eyebrow lifting full set ( tinting,clea…" at bounding box center [531, 321] width 74 height 814
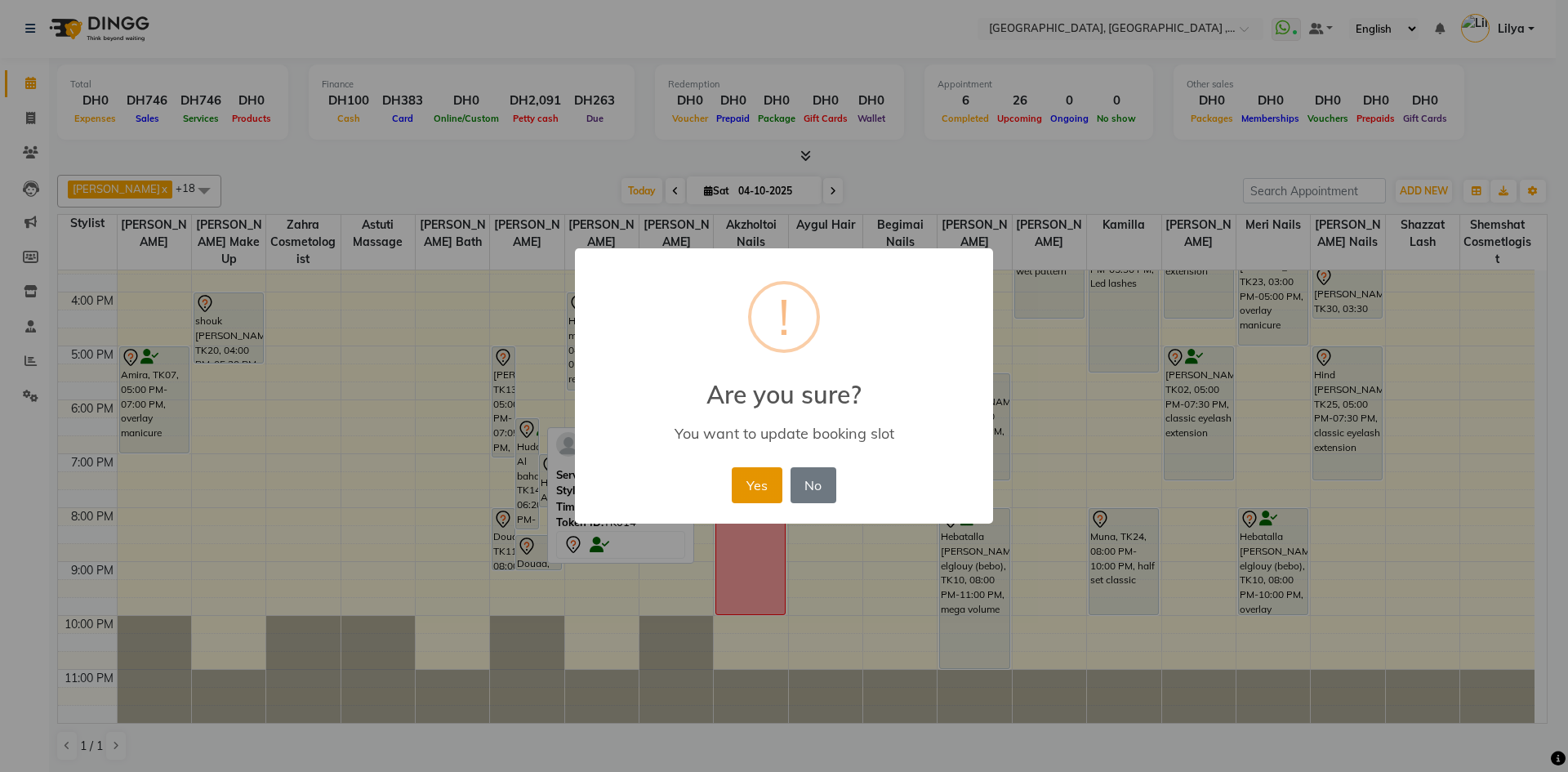
click at [753, 484] on button "Yes" at bounding box center [756, 485] width 50 height 36
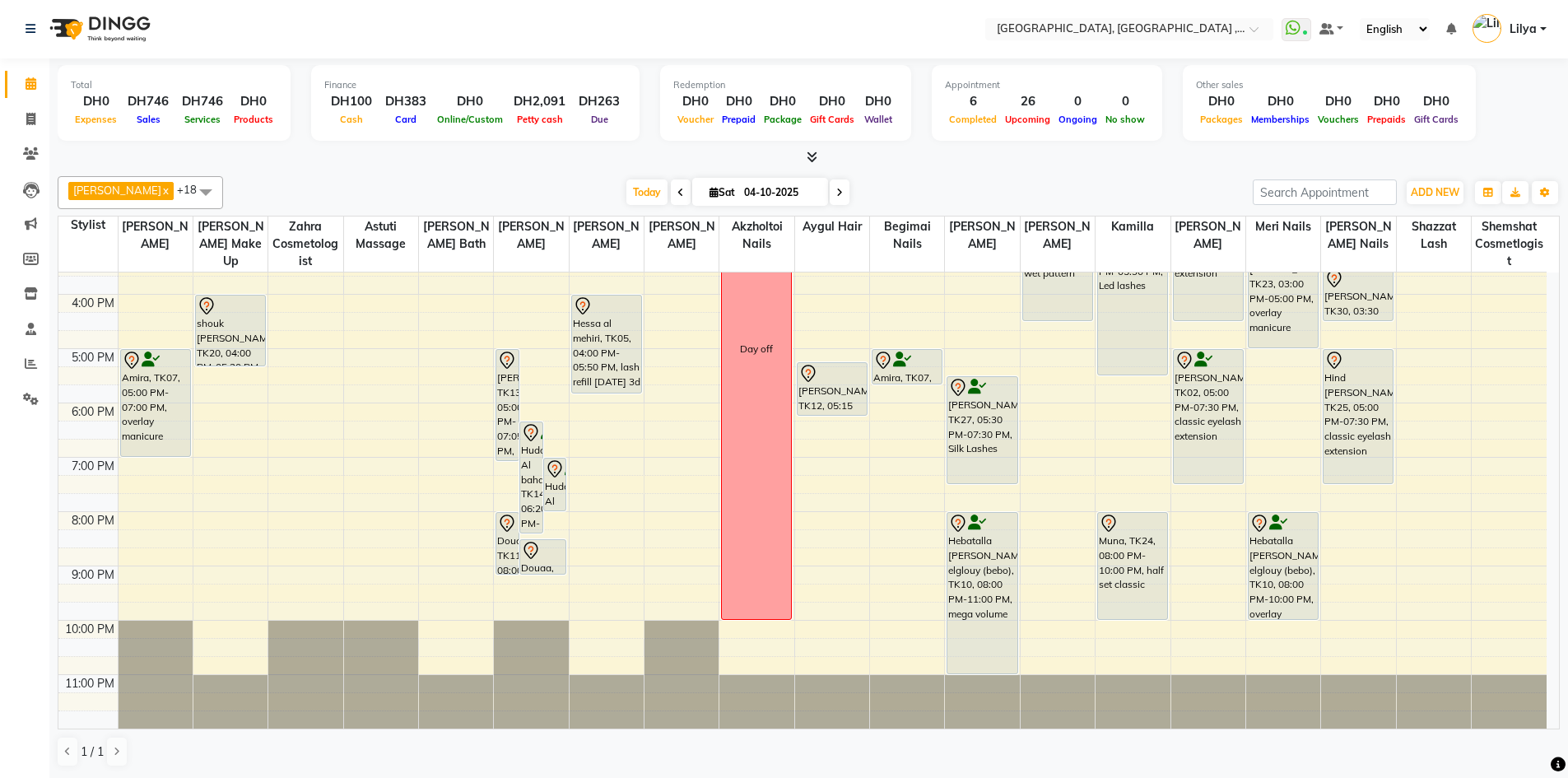
click at [1122, 380] on div "9:00 AM 10:00 AM 11:00 AM 12:00 PM 1:00 PM 2:00 PM 3:00 PM 4:00 PM 5:00 PM 6:00…" at bounding box center [802, 321] width 1488 height 814
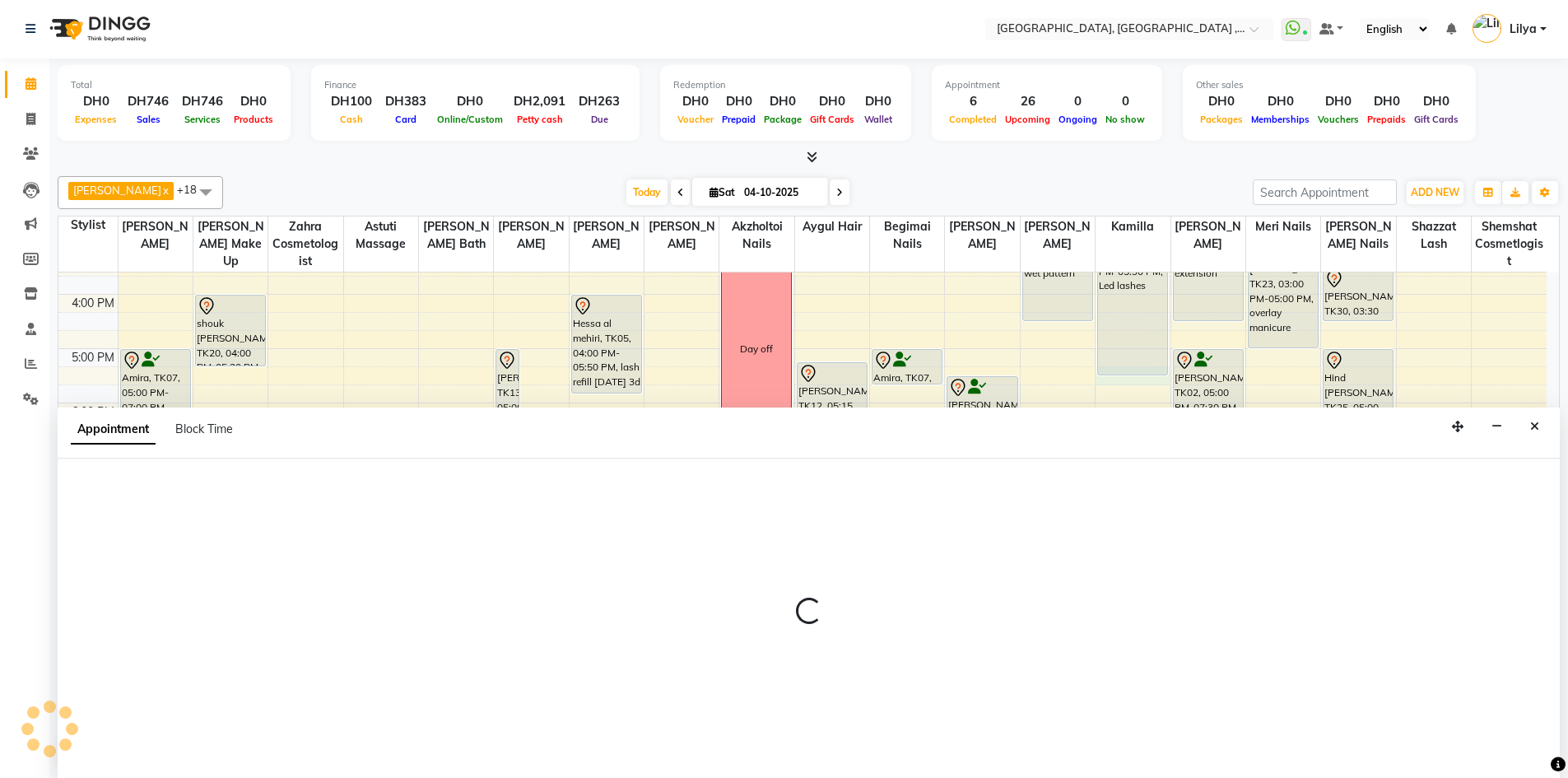
select select "91749"
select select "1035"
select select "tentative"
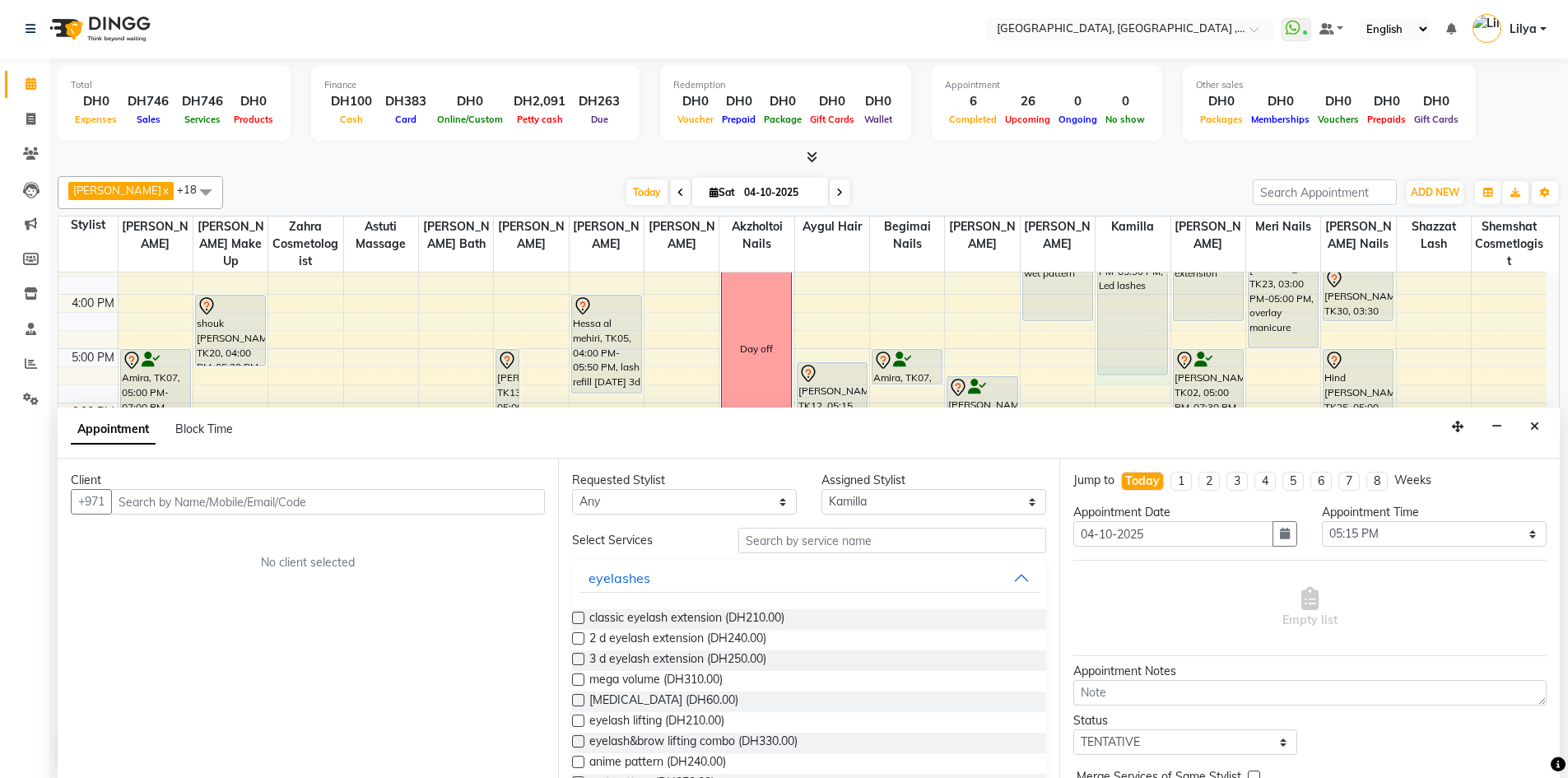
click at [149, 491] on input "text" at bounding box center [328, 502] width 433 height 26
click at [177, 520] on div "Client +971 No client selected" at bounding box center [307, 618] width 501 height 320
click at [187, 498] on input "text" at bounding box center [328, 502] width 433 height 26
click at [212, 502] on input "text" at bounding box center [328, 502] width 433 height 26
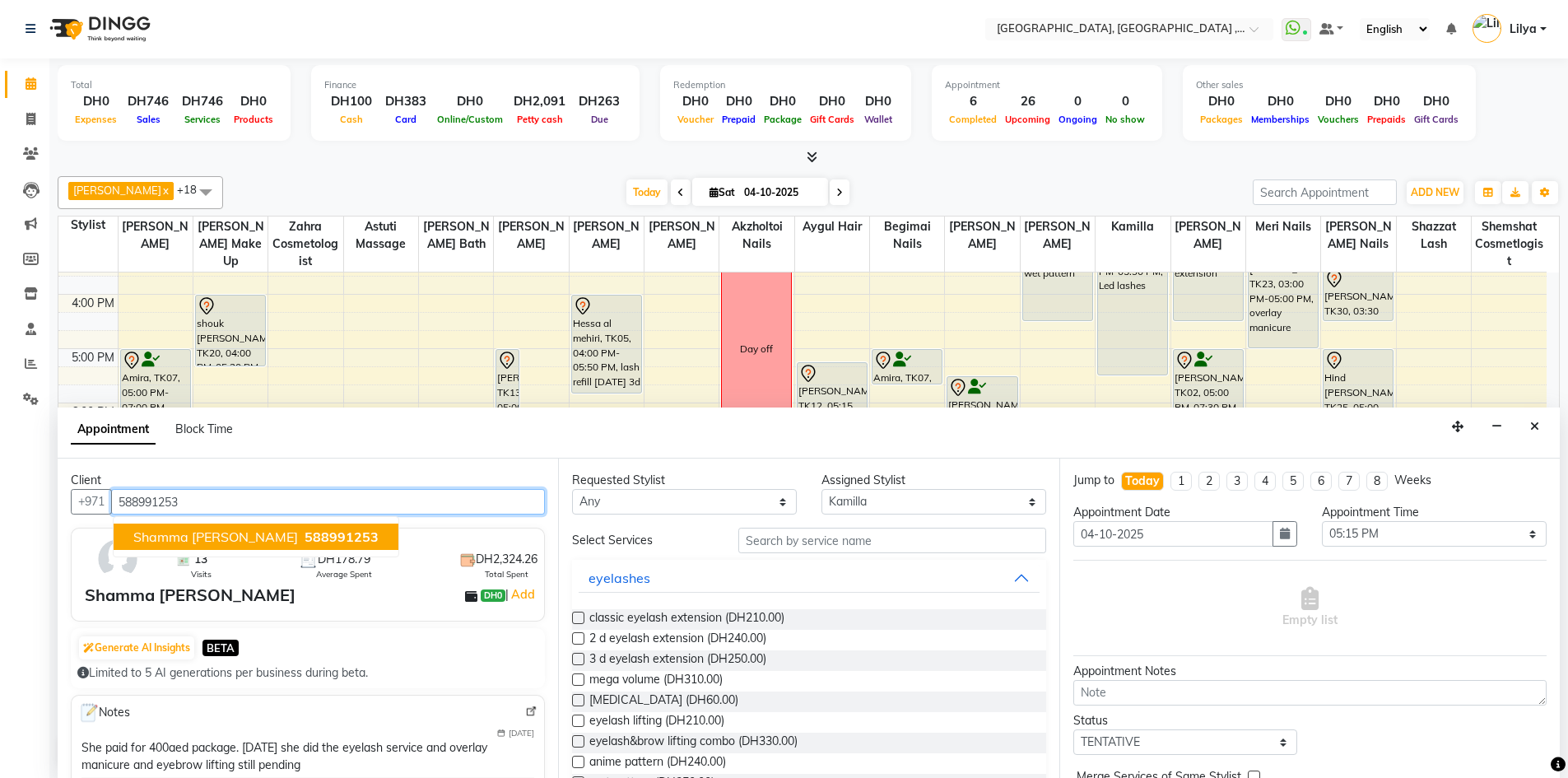
click at [220, 541] on span "Shamma Al Hosaini" at bounding box center [215, 536] width 164 height 17
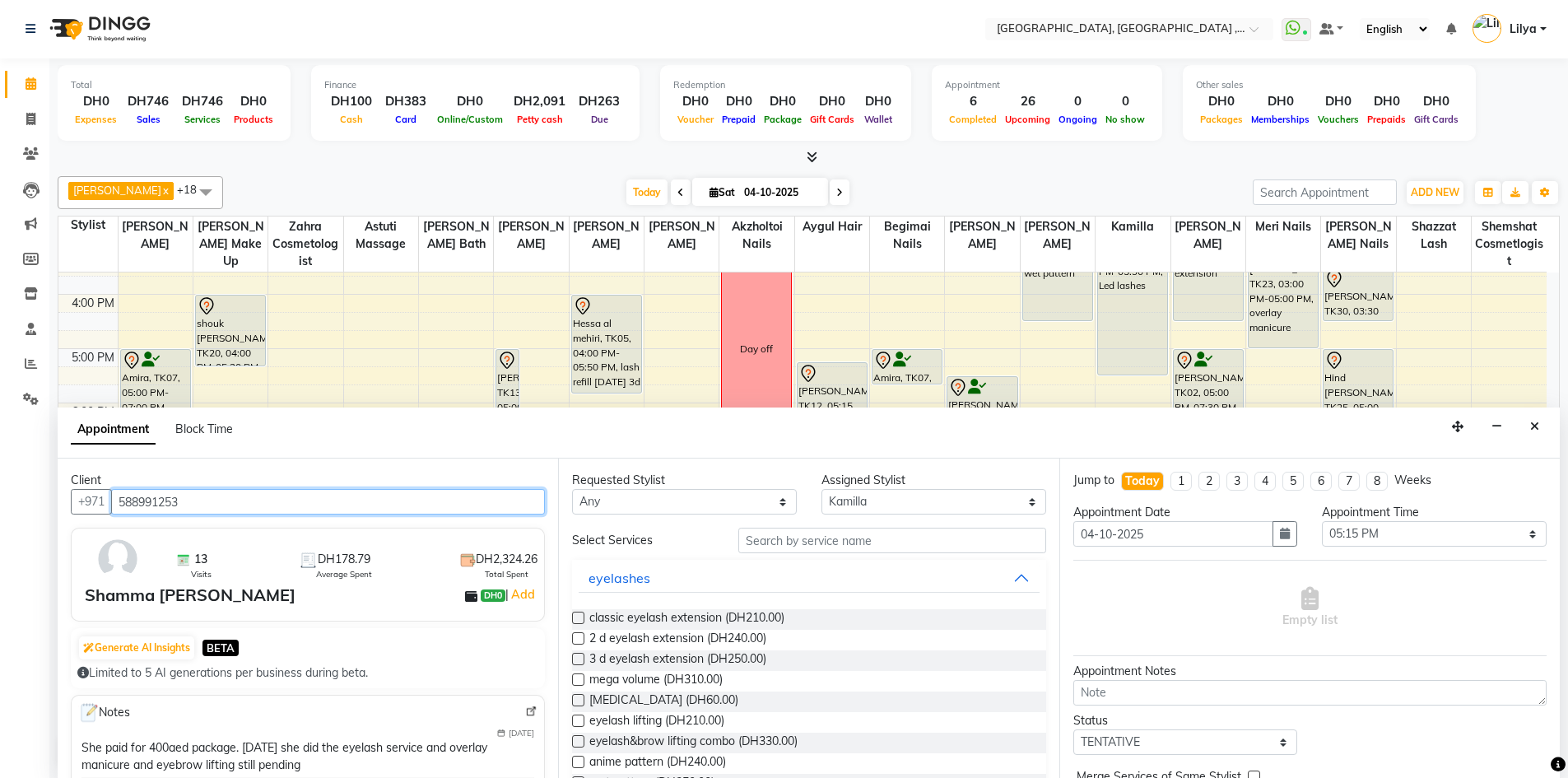
type input "588991253"
click at [810, 542] on input "text" at bounding box center [892, 540] width 308 height 26
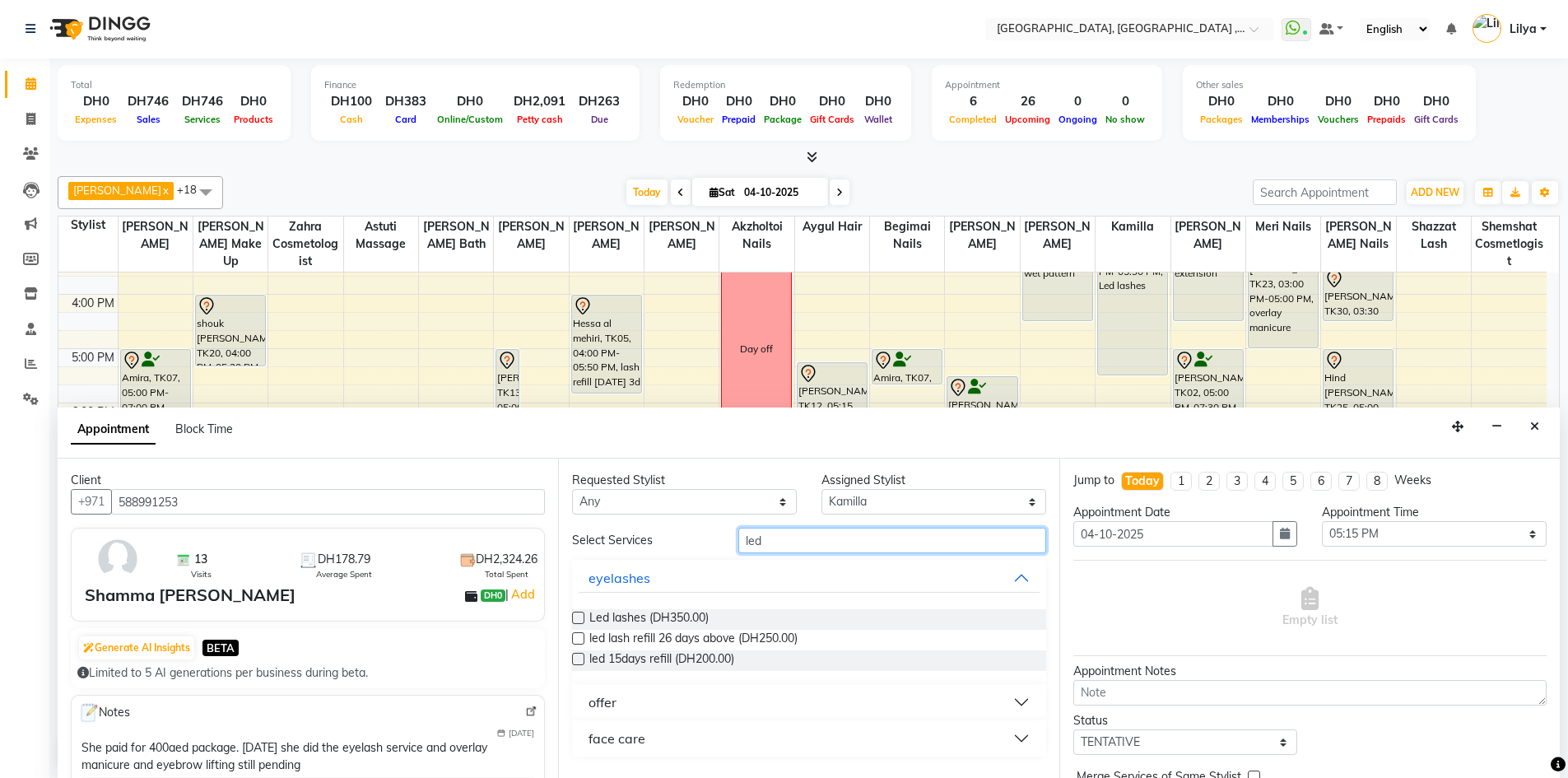
type input "led"
click at [576, 613] on label at bounding box center [578, 618] width 12 height 12
click at [576, 614] on input "checkbox" at bounding box center [577, 619] width 11 height 11
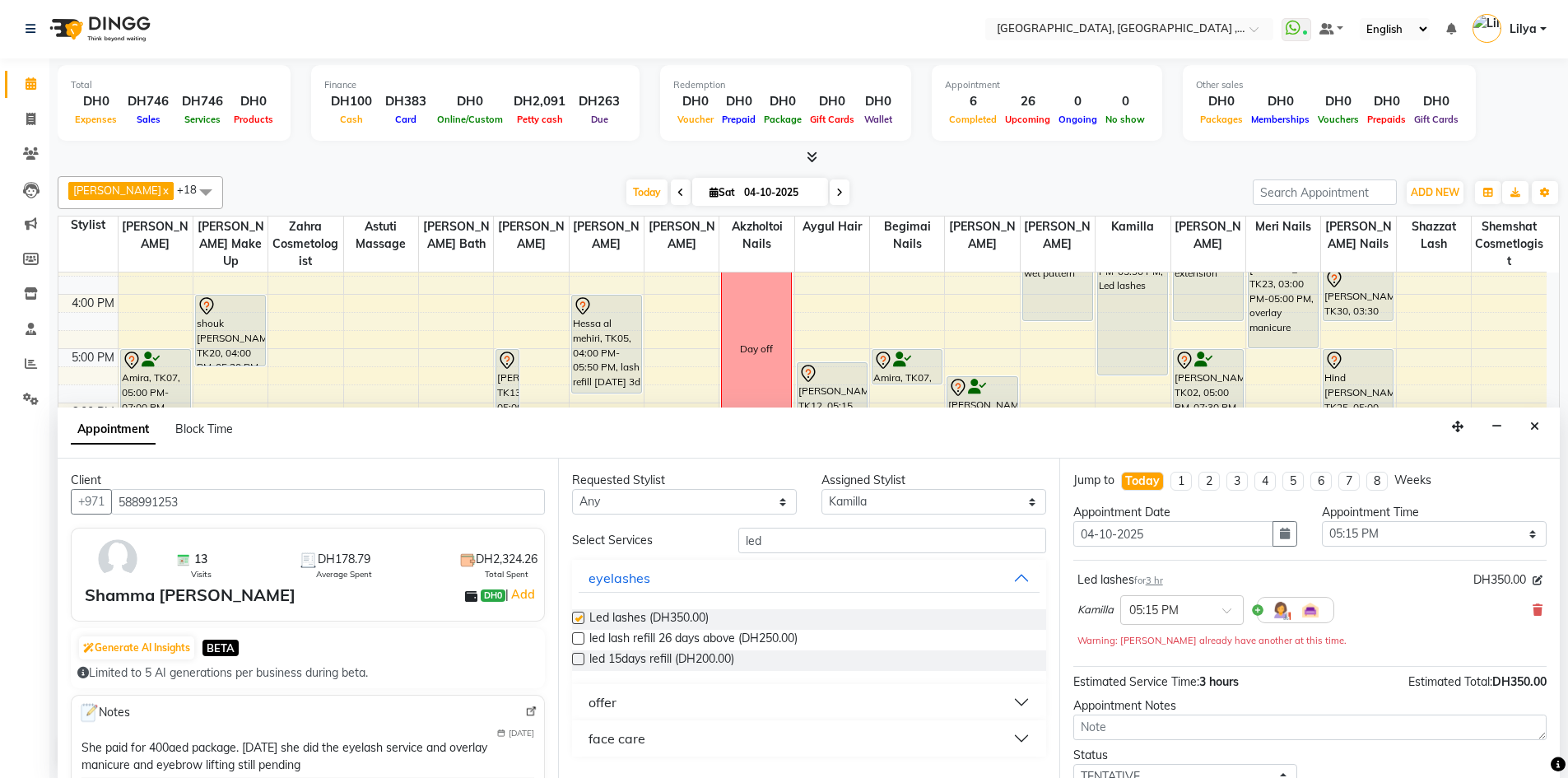
checkbox input "false"
click at [1455, 532] on select "Select 10:00 AM 10:15 AM 10:30 AM 10:45 AM 11:00 AM 11:15 AM 11:30 AM 11:45 AM …" at bounding box center [1434, 533] width 224 height 26
select select "1050"
click at [1322, 521] on select "Select 10:00 AM 10:15 AM 10:30 AM 10:45 AM 11:00 AM 11:15 AM 11:30 AM 11:45 AM …" at bounding box center [1434, 533] width 224 height 26
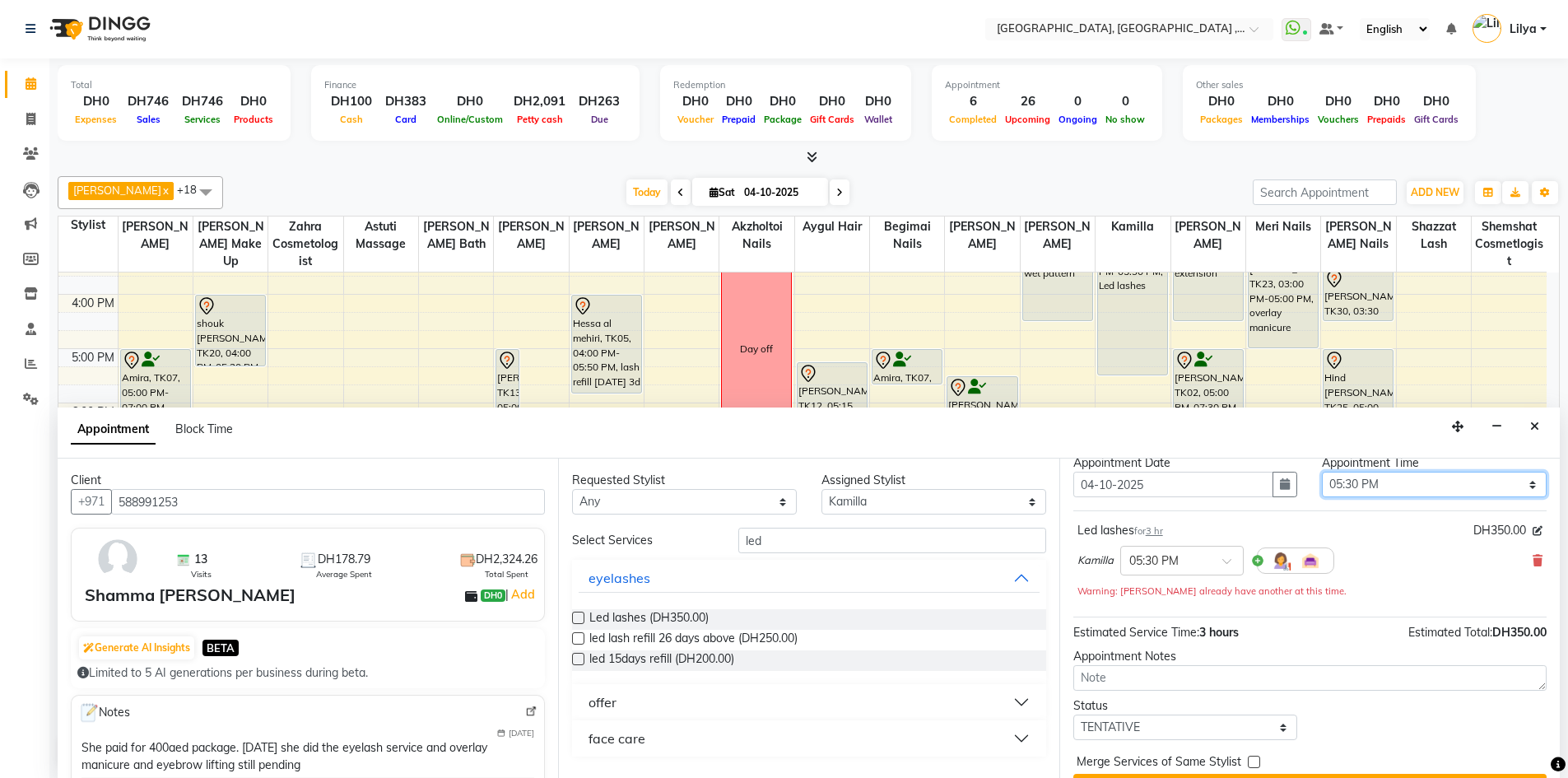
scroll to position [88, 0]
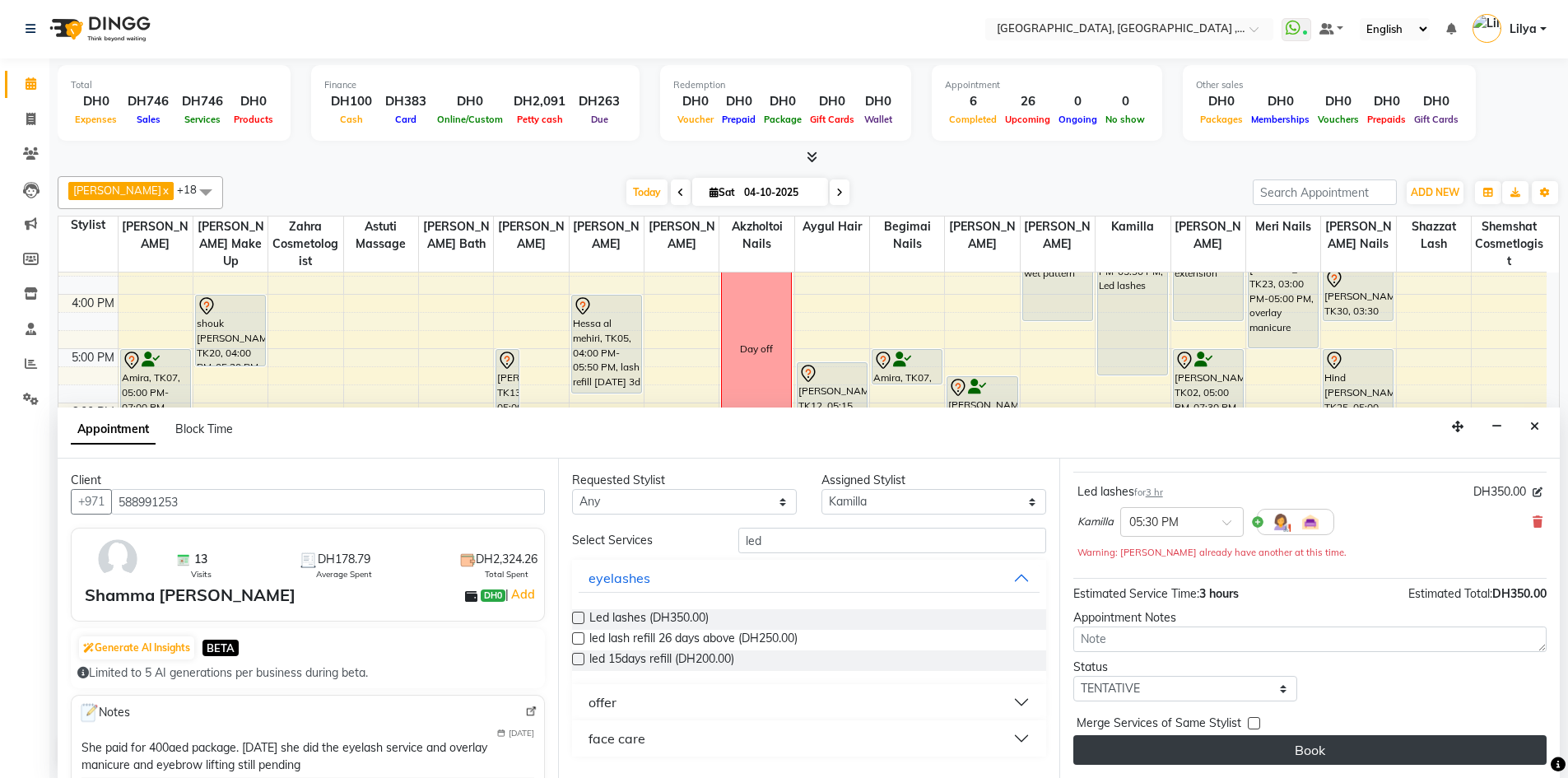
click at [1348, 745] on button "Book" at bounding box center [1309, 750] width 473 height 30
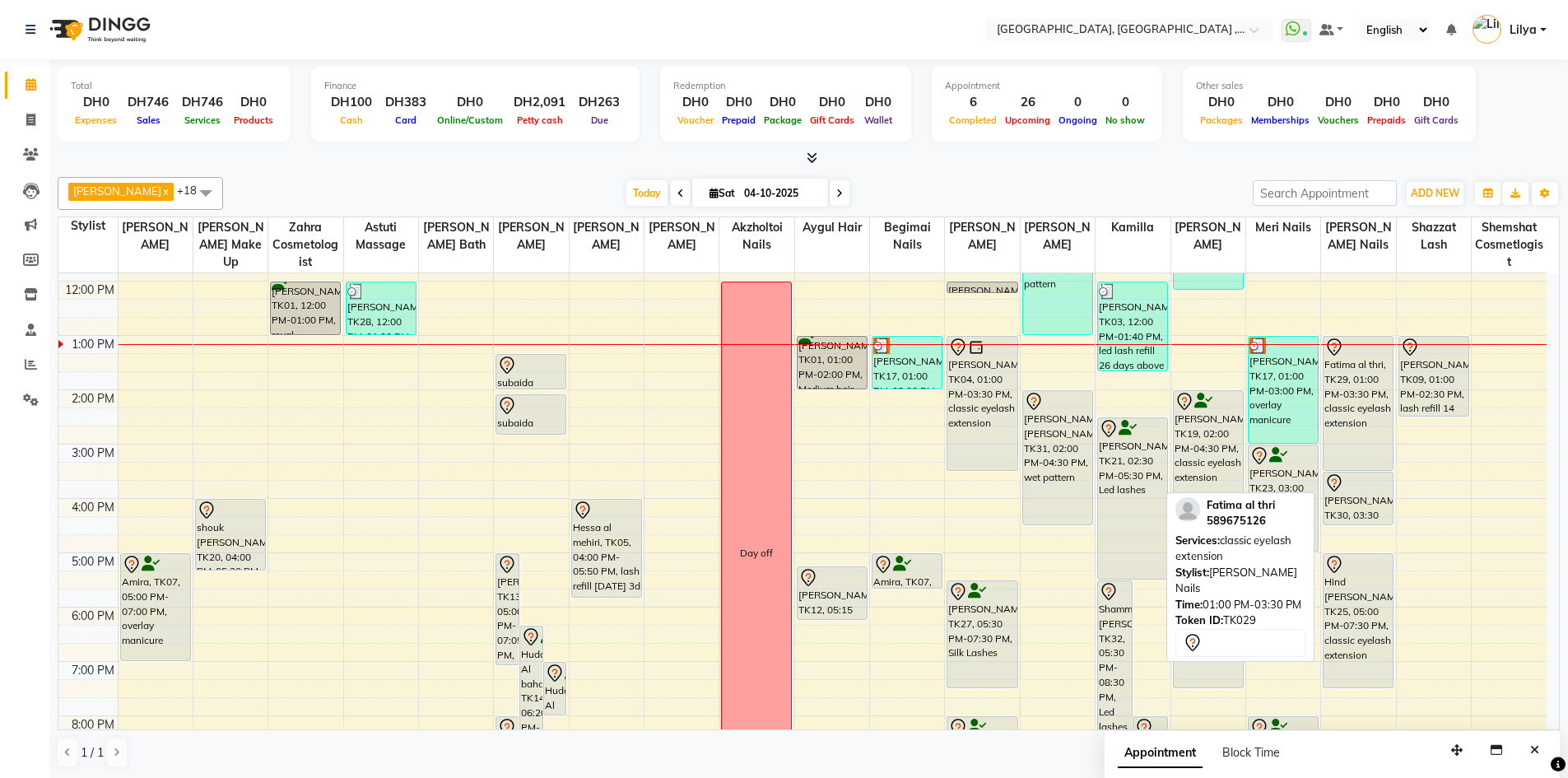
scroll to position [111, 0]
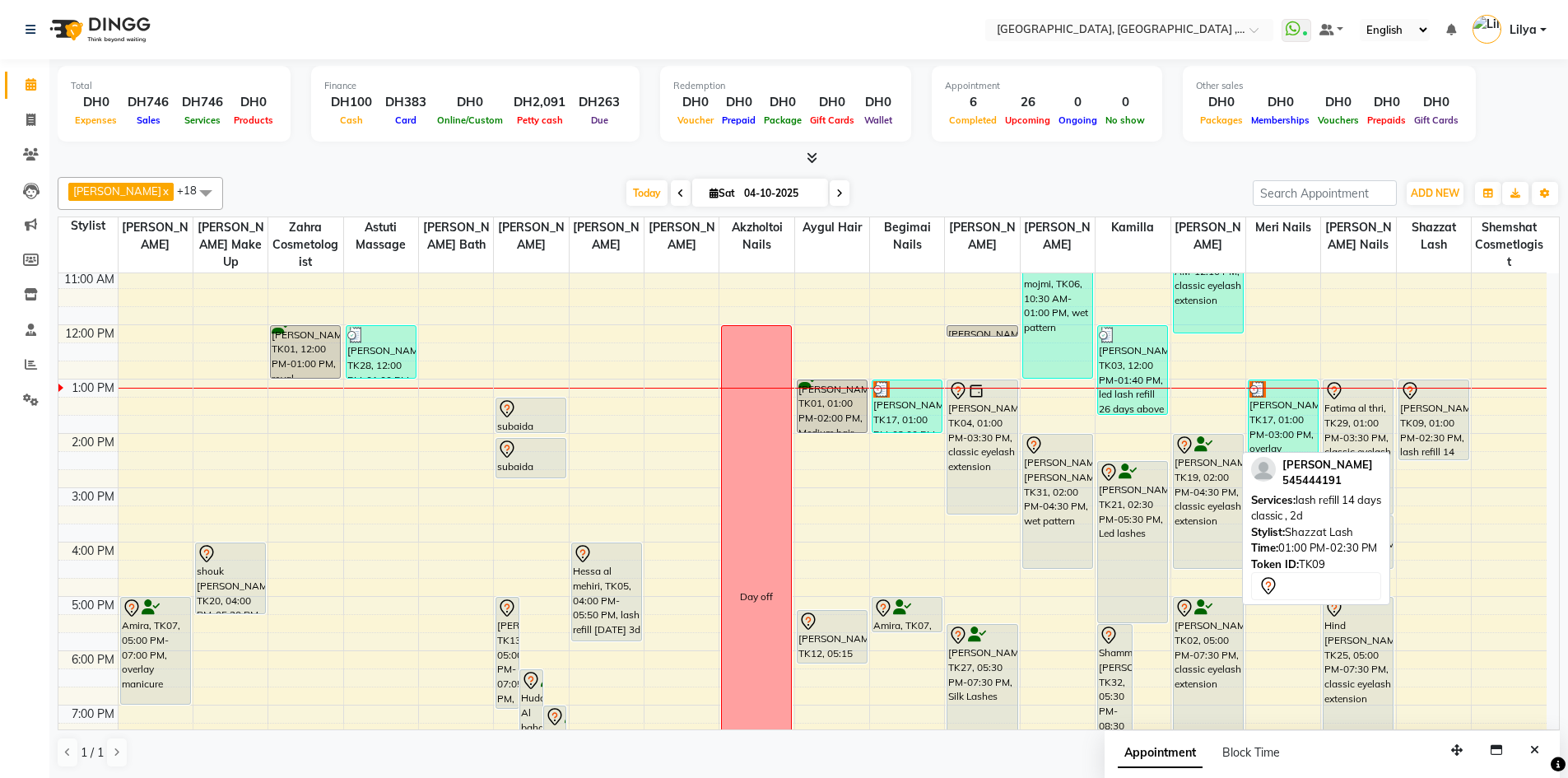
click at [1443, 432] on div "[PERSON_NAME], TK09, 01:00 PM-02:30 PM, lash refill 14 days classic , 2d" at bounding box center [1433, 419] width 69 height 79
click at [1413, 428] on div "[PERSON_NAME], TK09, 01:00 PM-02:30 PM, lash refill 14 days classic , 2d" at bounding box center [1433, 419] width 69 height 79
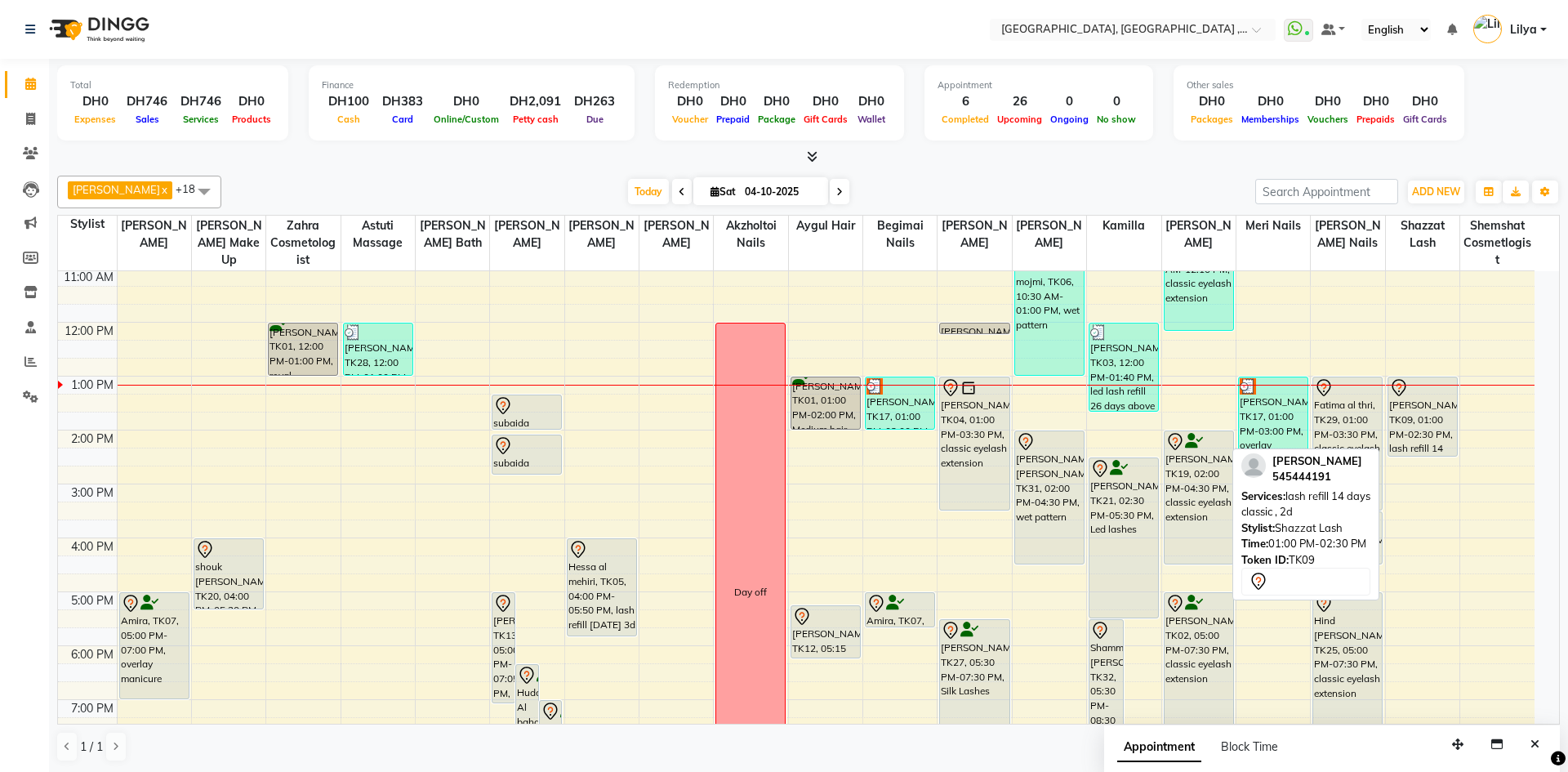
select select "7"
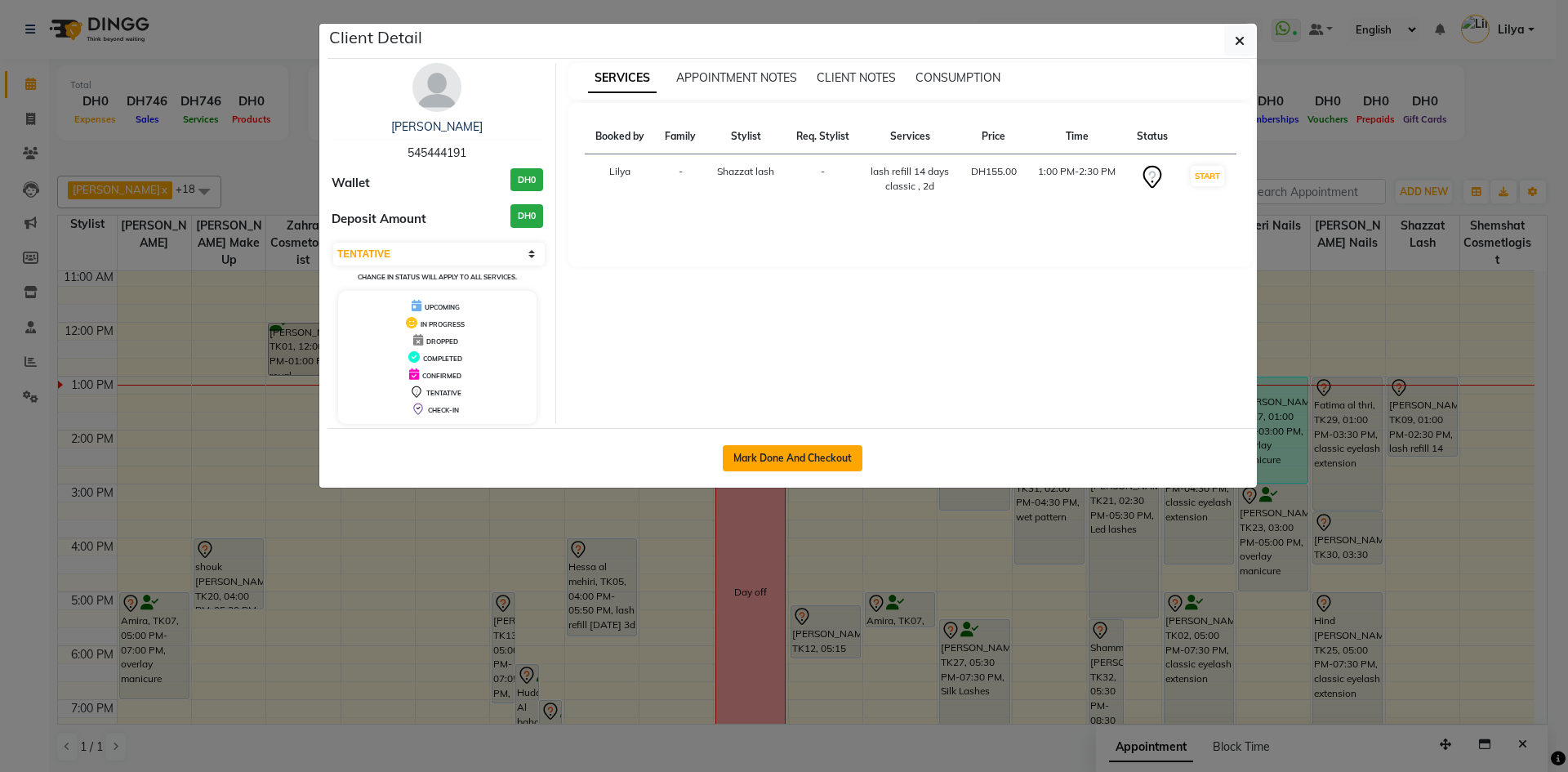
click at [779, 451] on button "Mark Done And Checkout" at bounding box center [792, 458] width 139 height 26
select select "service"
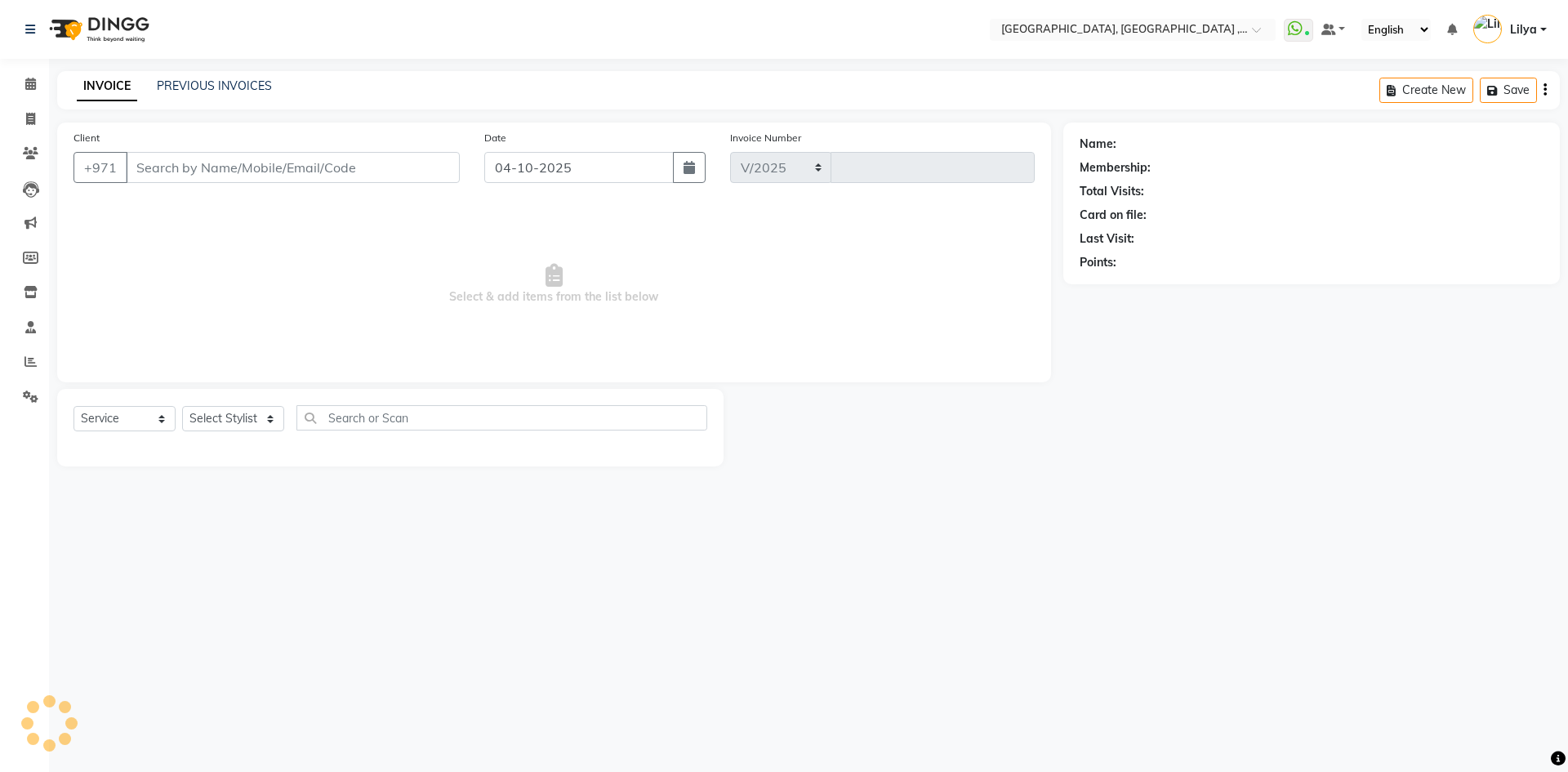
select select "3838"
type input "5473"
type input "545444191"
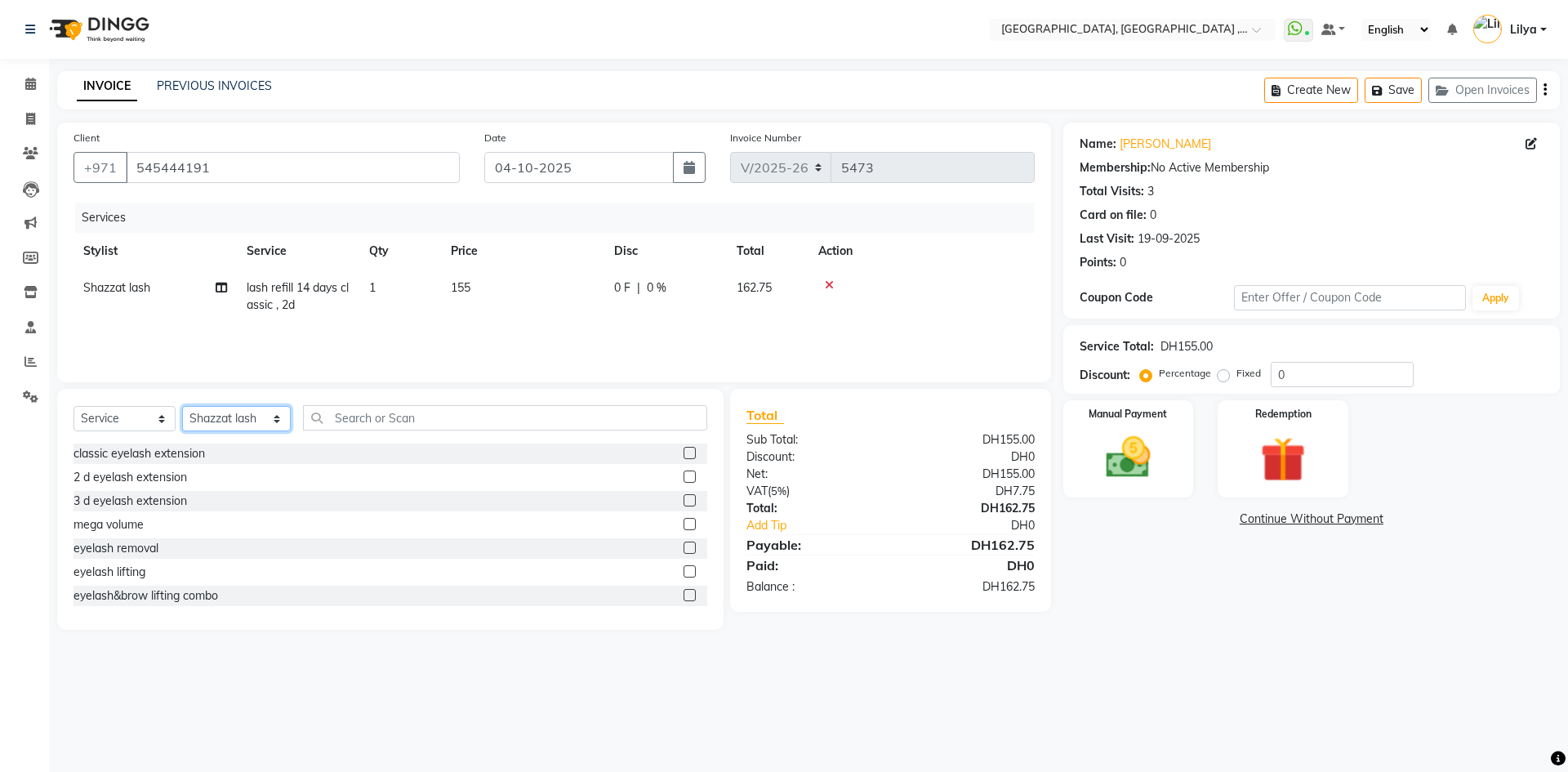
click at [238, 413] on select "Select Stylist Adel brow Aina Akzholtoi nails Amina lash Astuti massage Aygul h…" at bounding box center [237, 418] width 109 height 25
select select "43437"
click at [182, 406] on select "Select Stylist Adel brow Aina Akzholtoi nails Amina lash Astuti massage Aygul h…" at bounding box center [237, 418] width 109 height 25
click at [369, 425] on input "text" at bounding box center [505, 417] width 404 height 25
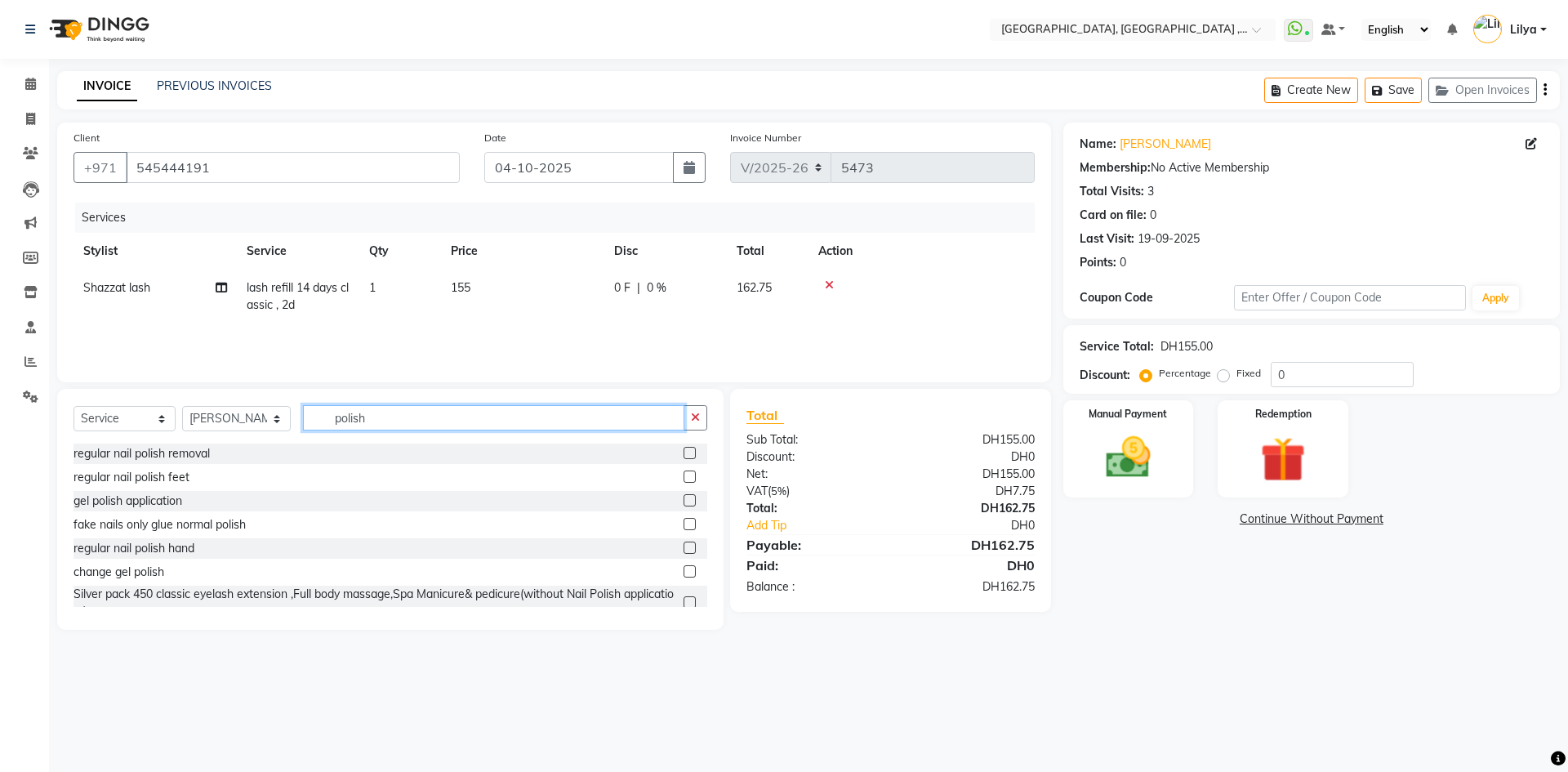
type input "polish"
click at [683, 474] on label at bounding box center [689, 477] width 12 height 12
click at [683, 474] on input "checkbox" at bounding box center [689, 478] width 11 height 11
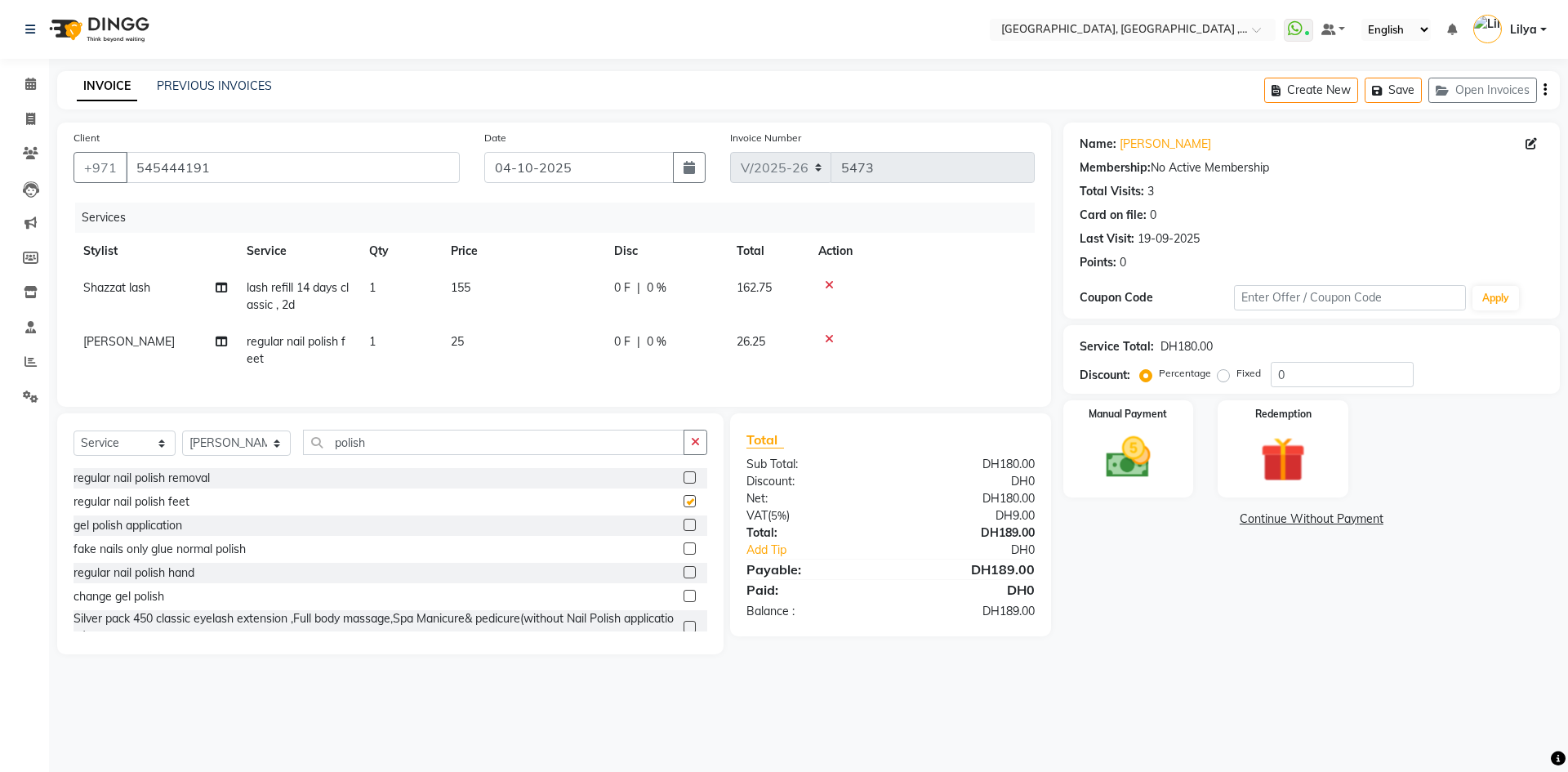
checkbox input "false"
click at [683, 578] on label at bounding box center [689, 572] width 12 height 12
click at [683, 578] on input "checkbox" at bounding box center [689, 573] width 11 height 11
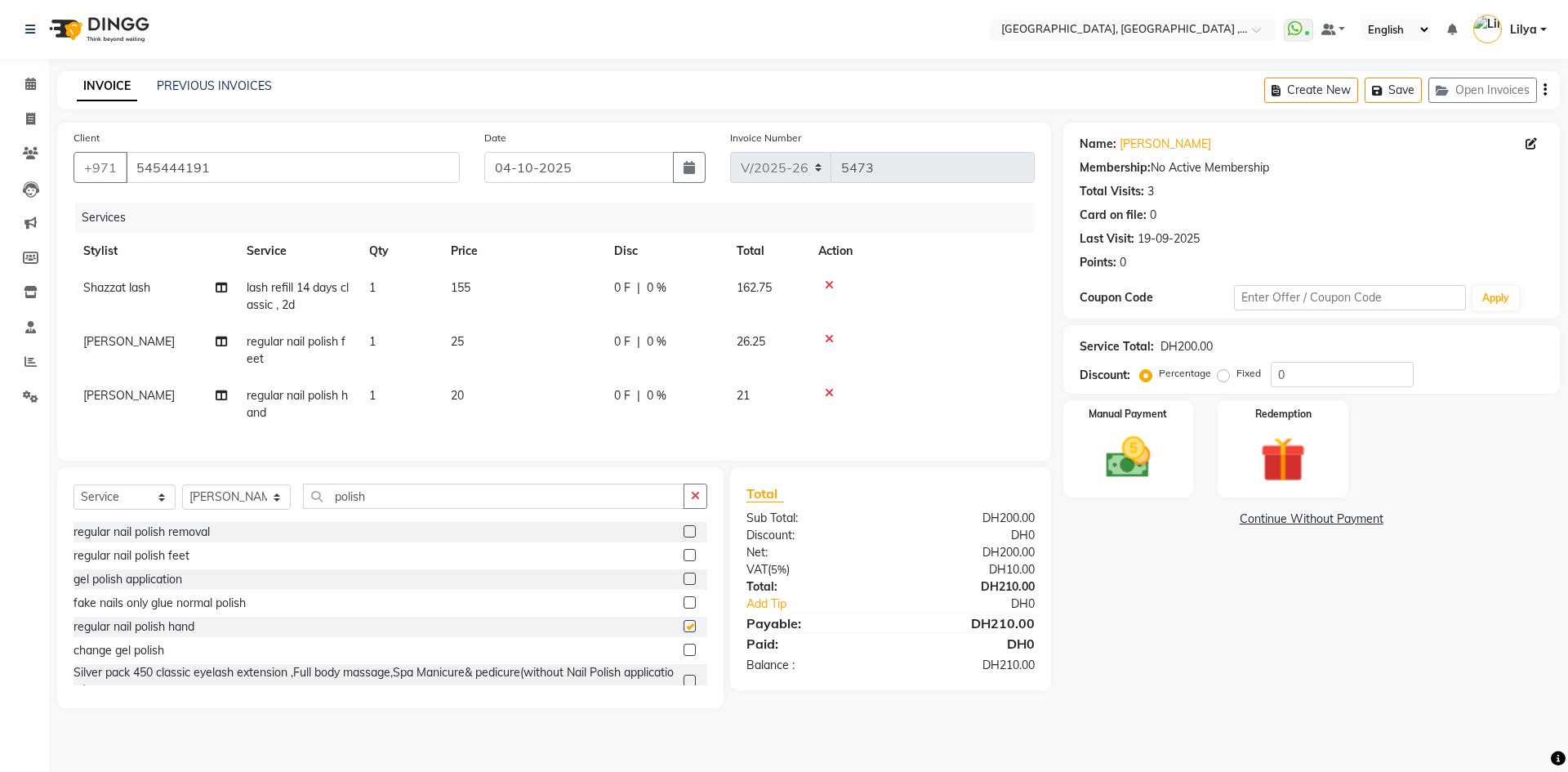
checkbox input "false"
click at [1168, 447] on div "Manual Payment" at bounding box center [1127, 449] width 136 height 101
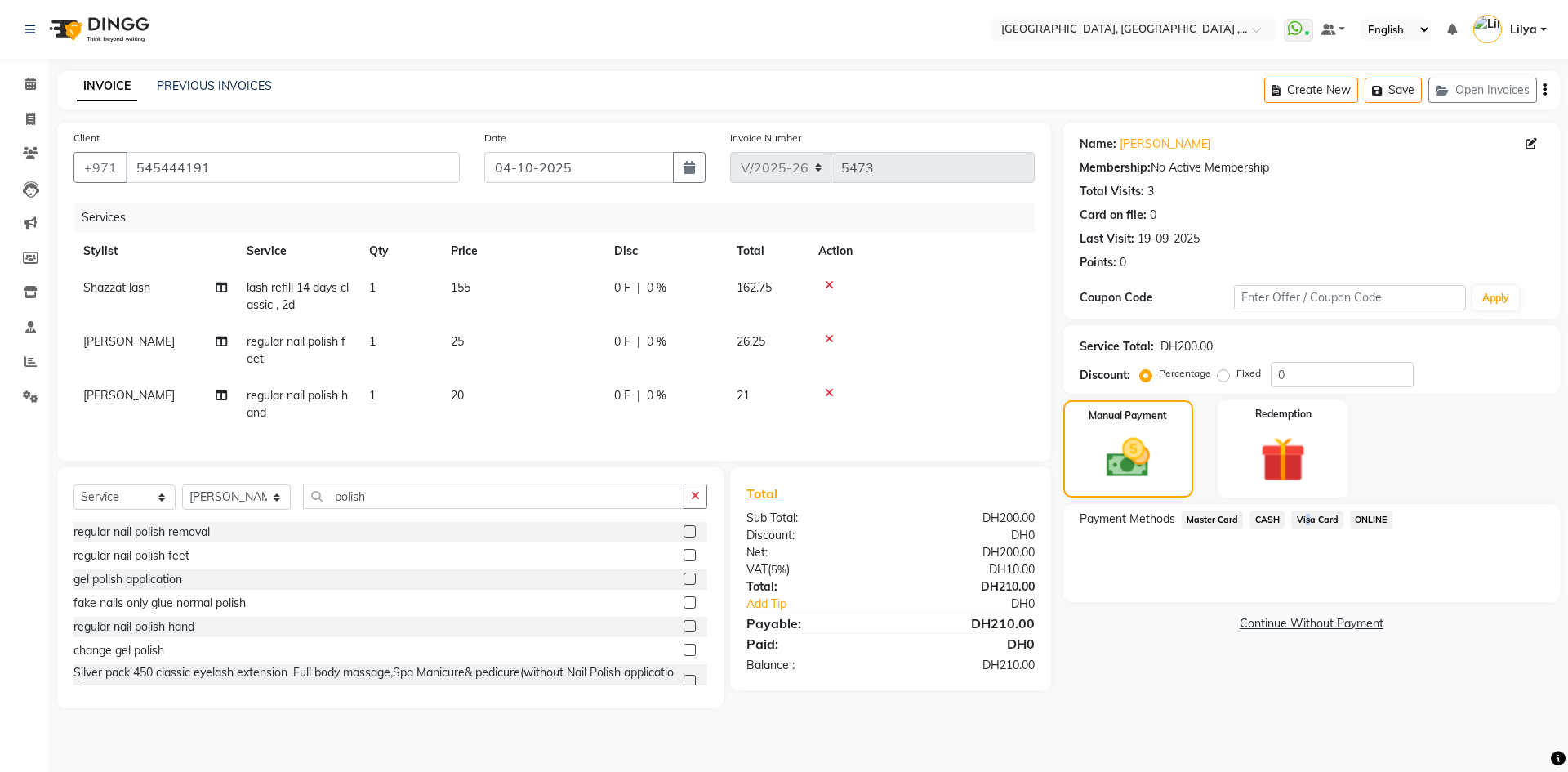
click at [1303, 517] on span "Visa Card" at bounding box center [1317, 520] width 53 height 18
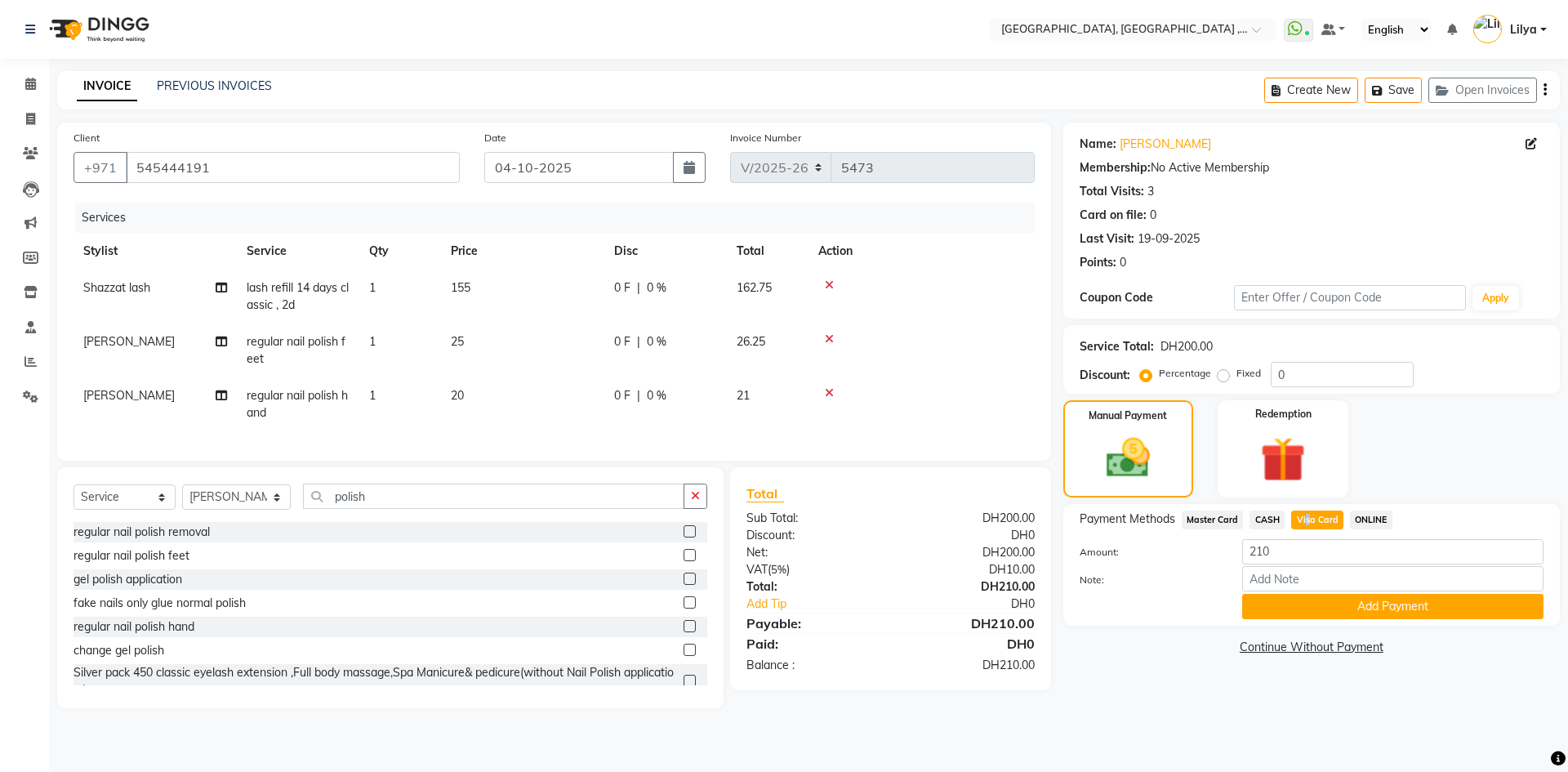
click at [1354, 609] on button "Add Payment" at bounding box center [1393, 606] width 301 height 25
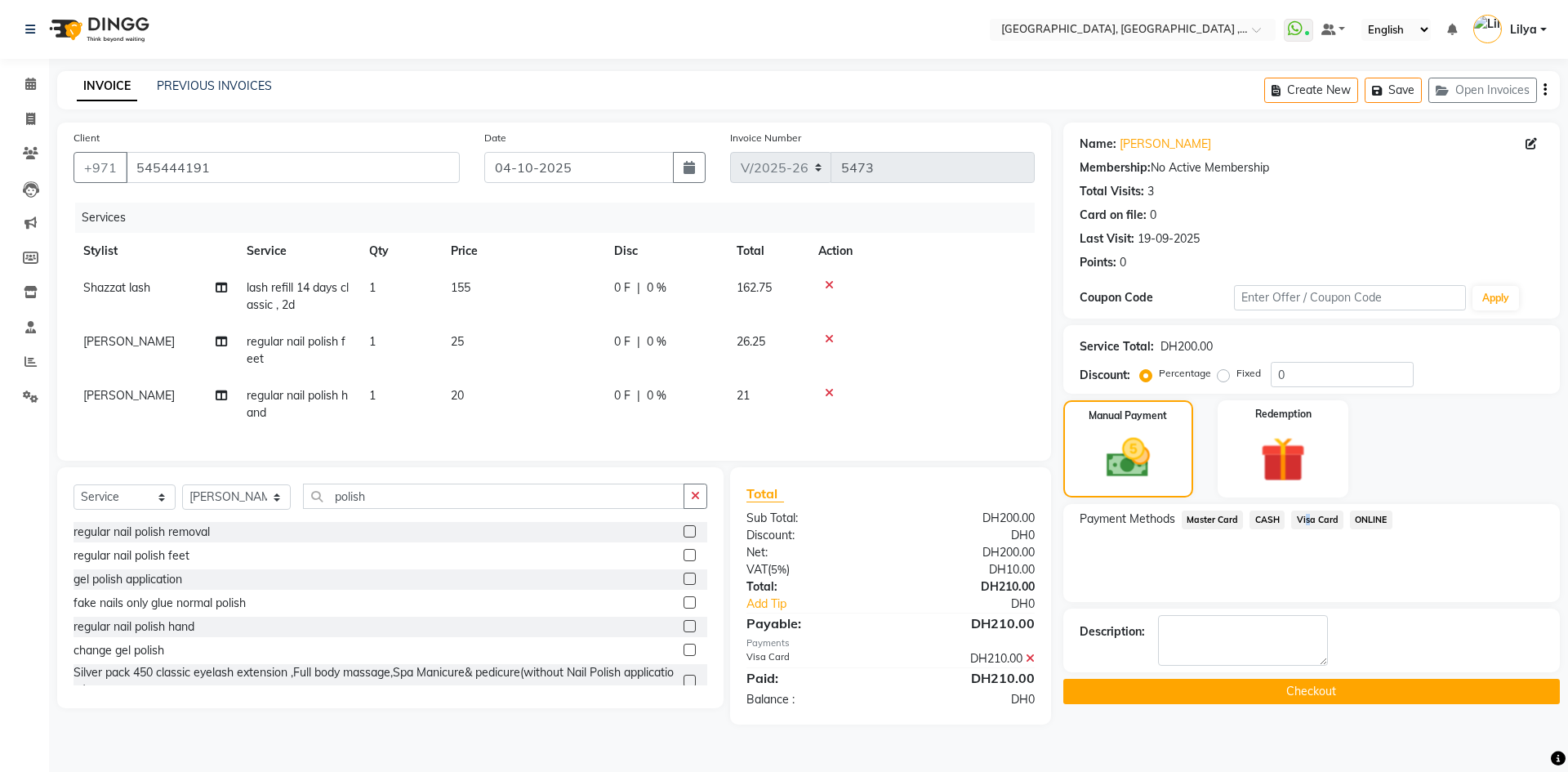
click at [1317, 700] on button "Checkout" at bounding box center [1311, 691] width 497 height 25
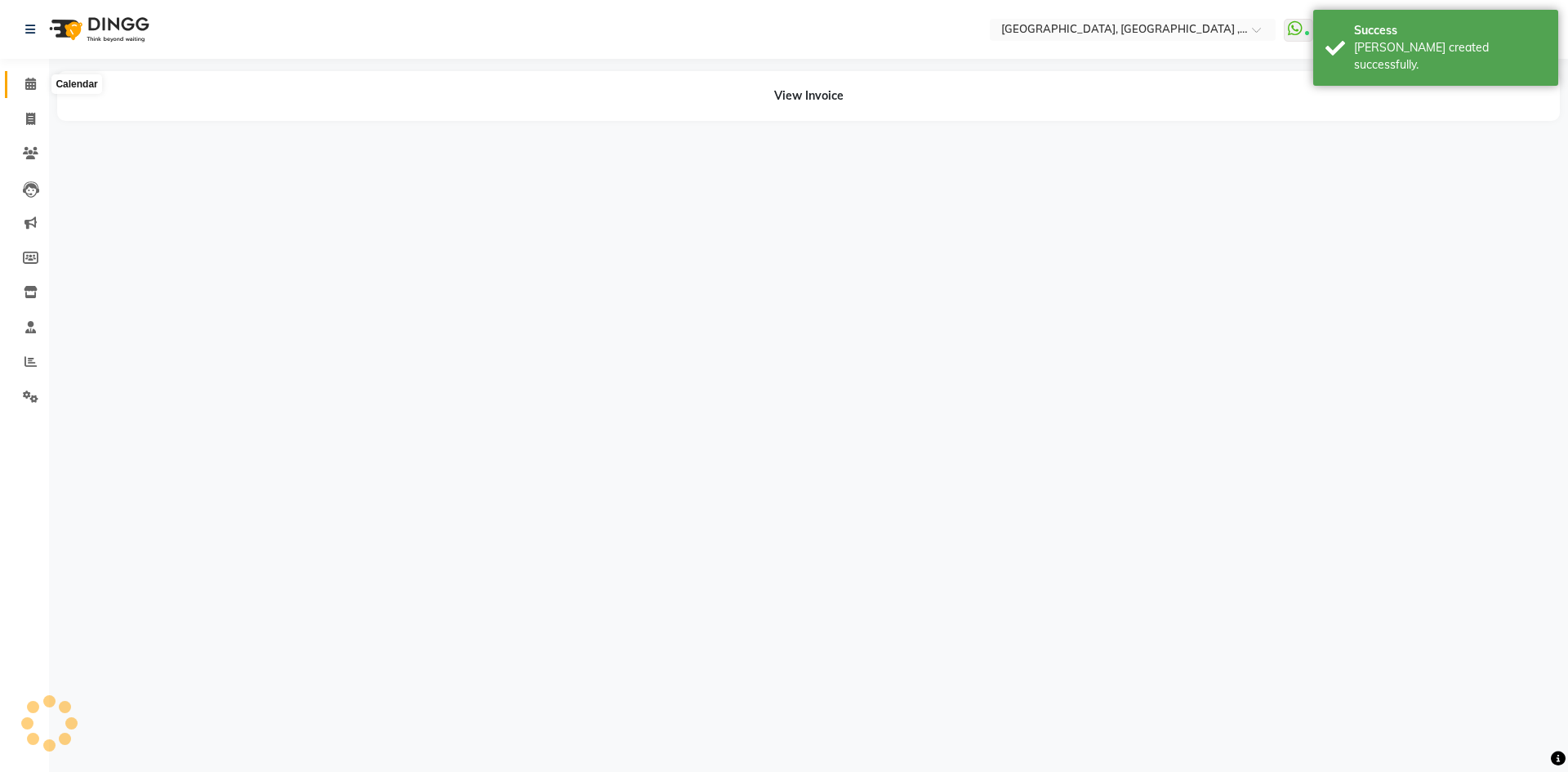
click at [30, 82] on icon at bounding box center [31, 84] width 11 height 12
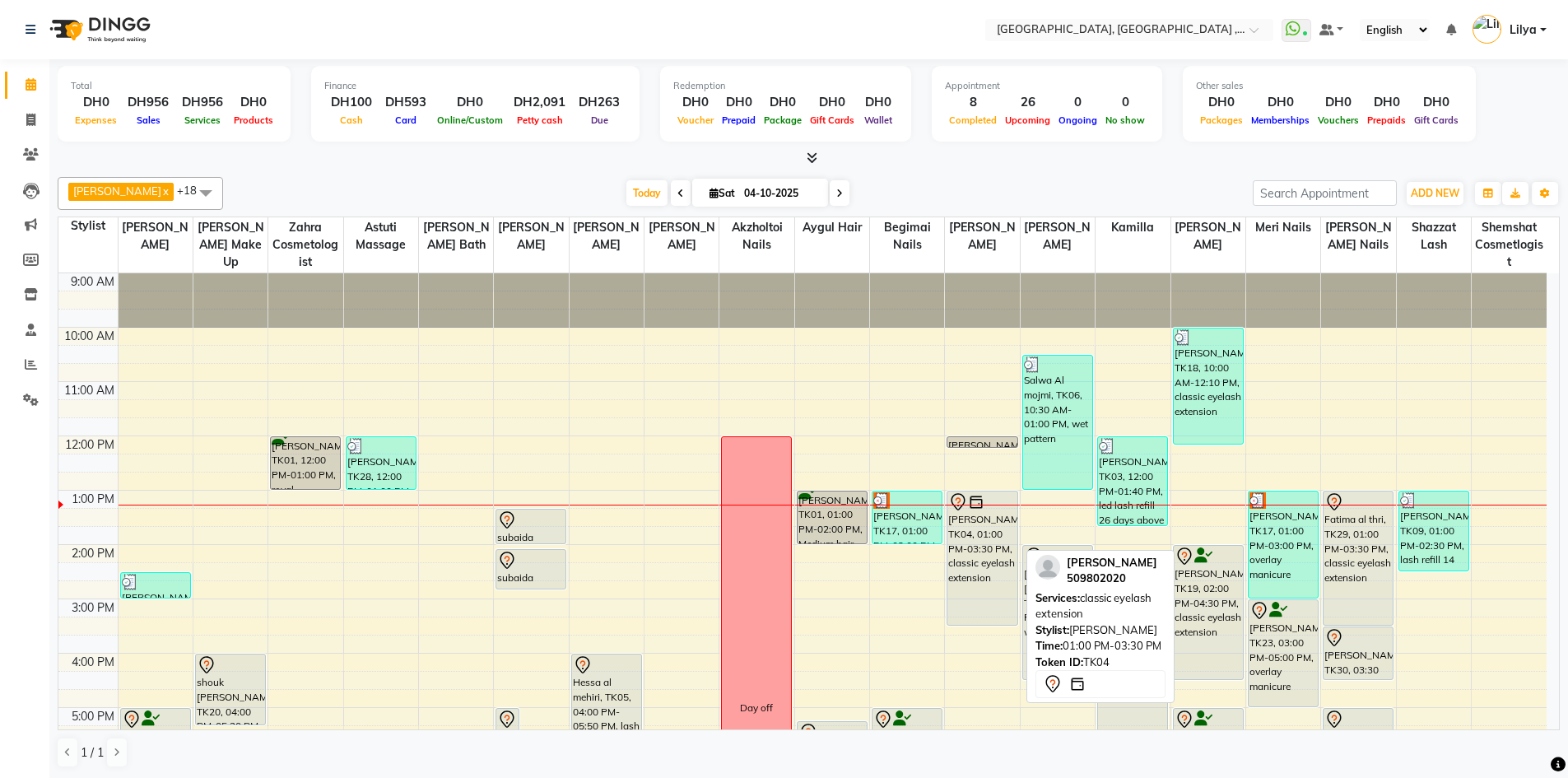
click at [997, 540] on div "Aliya OBAID, TK04, 01:00 PM-03:30 PM, classic eyelash extension" at bounding box center [982, 557] width 69 height 133
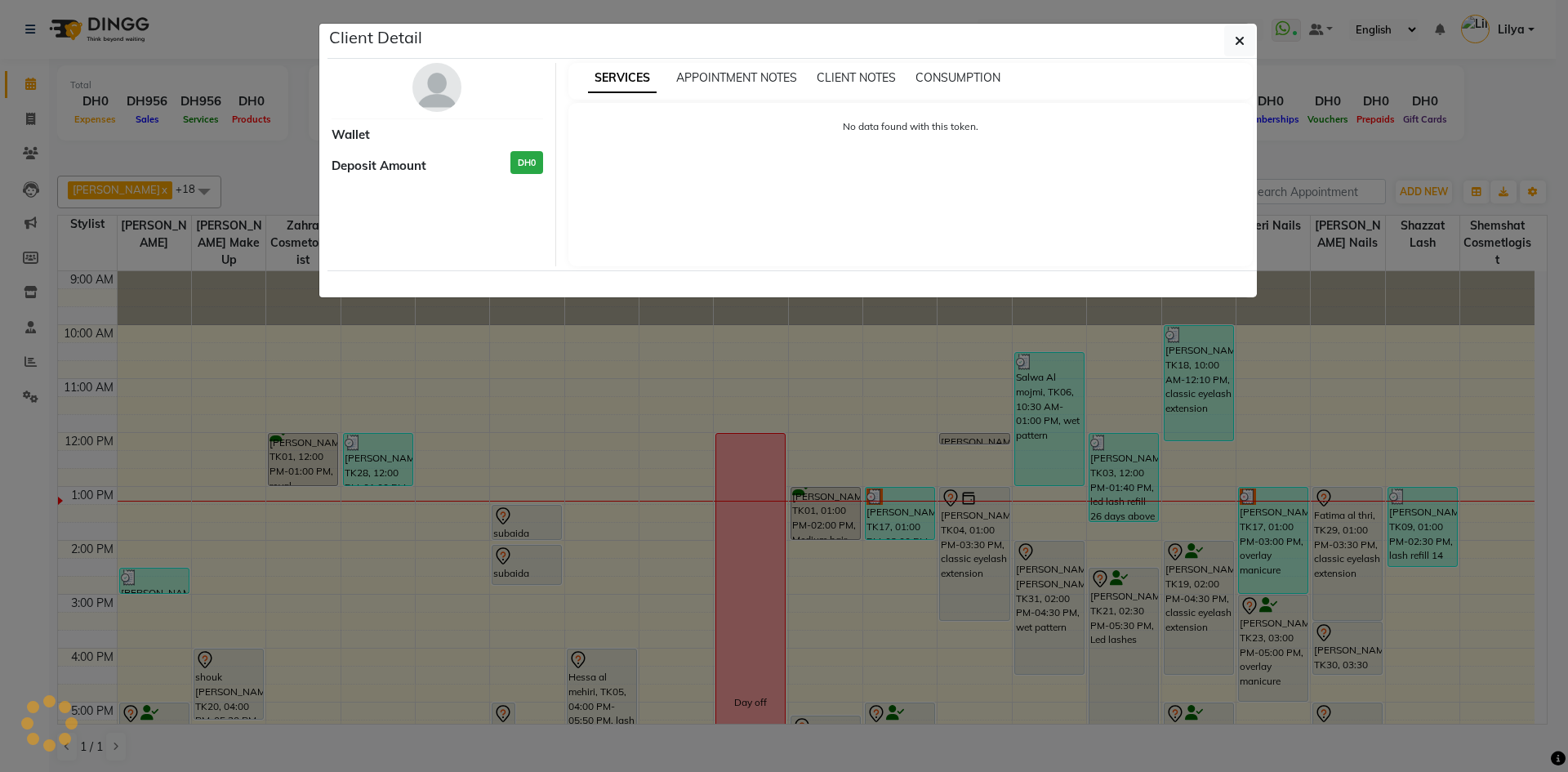
select select "7"
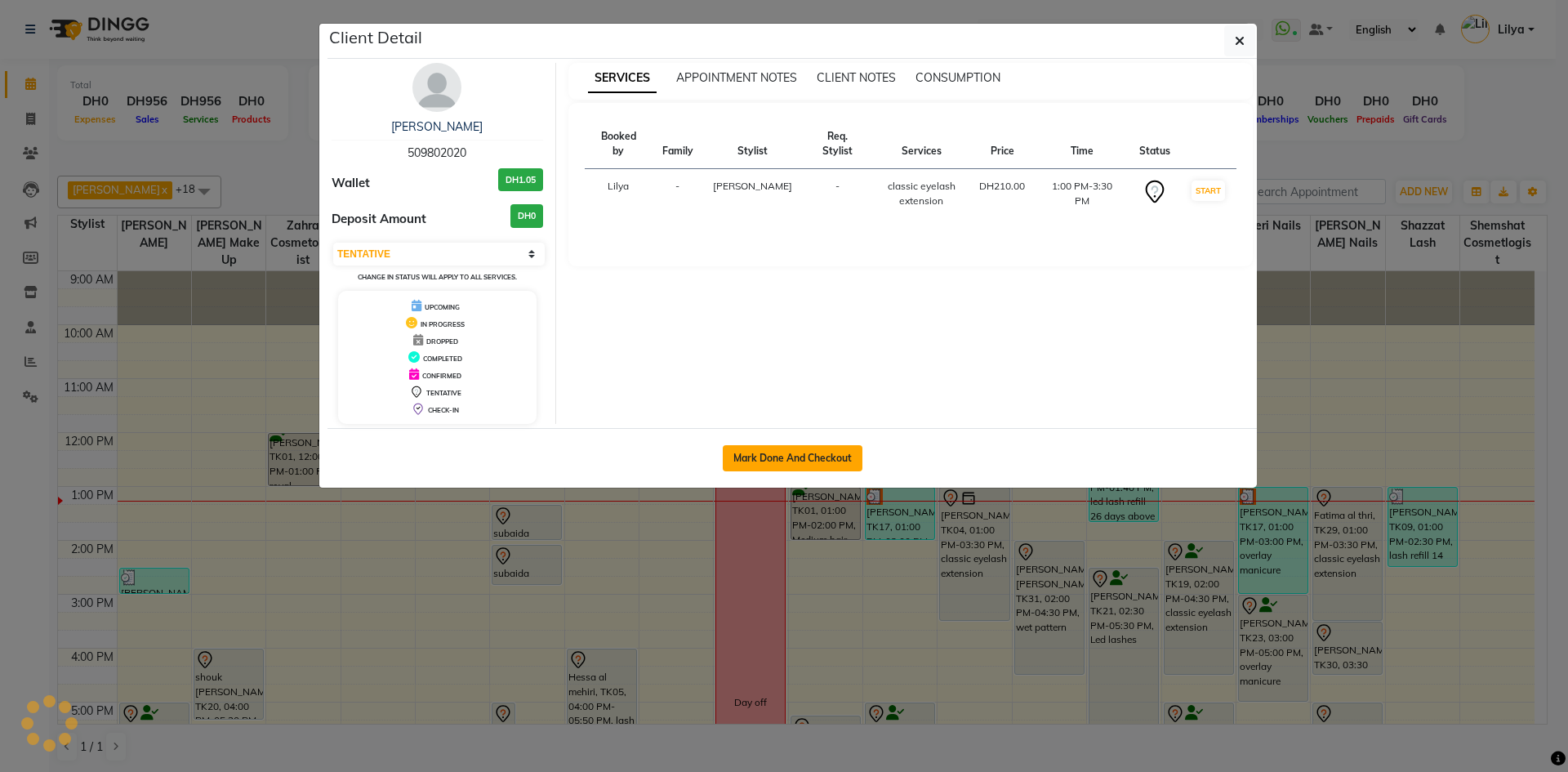
click at [804, 455] on button "Mark Done And Checkout" at bounding box center [792, 458] width 139 height 26
select select "service"
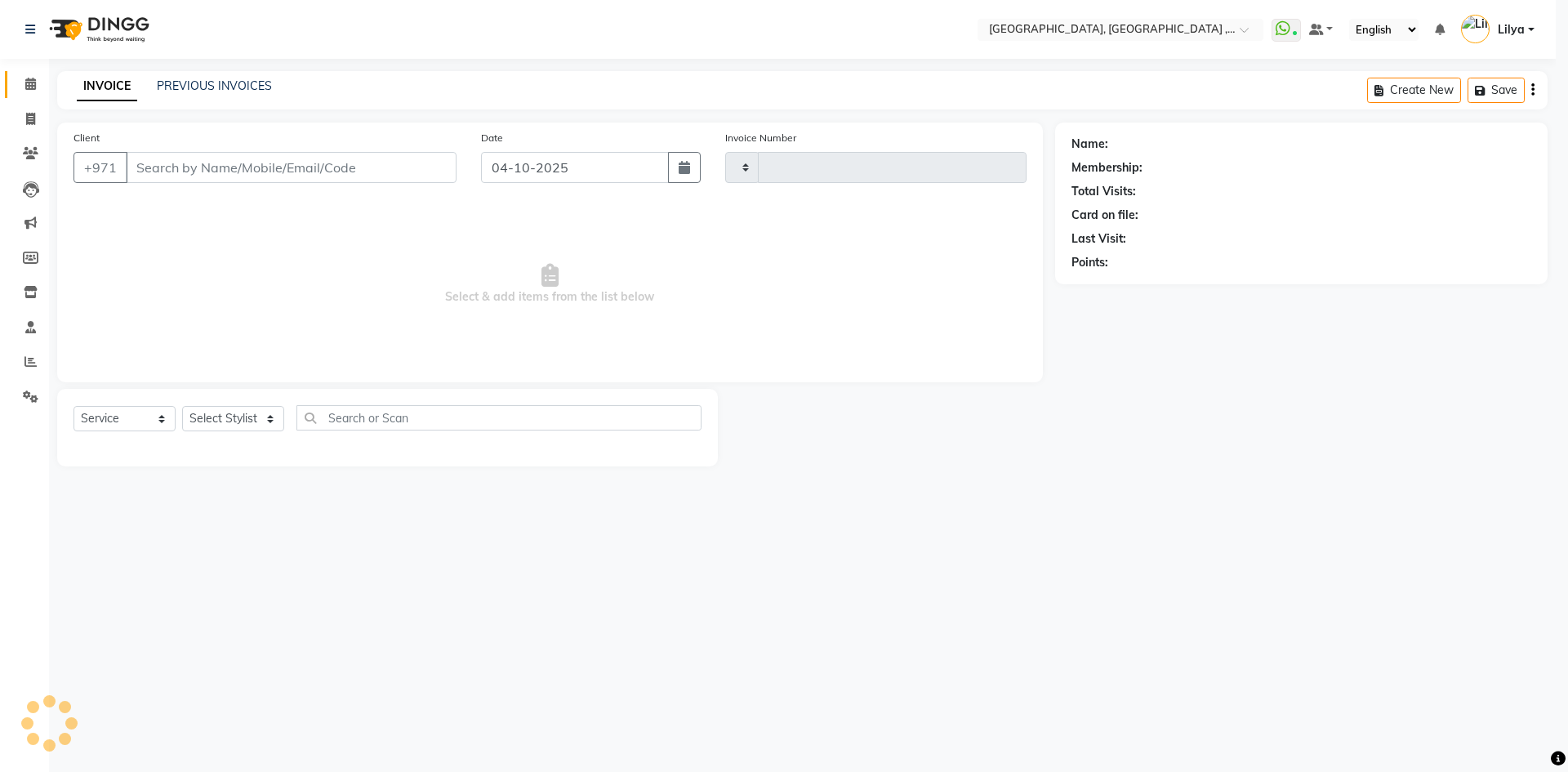
type input "5474"
select select "3838"
type input "509802020"
select select "88202"
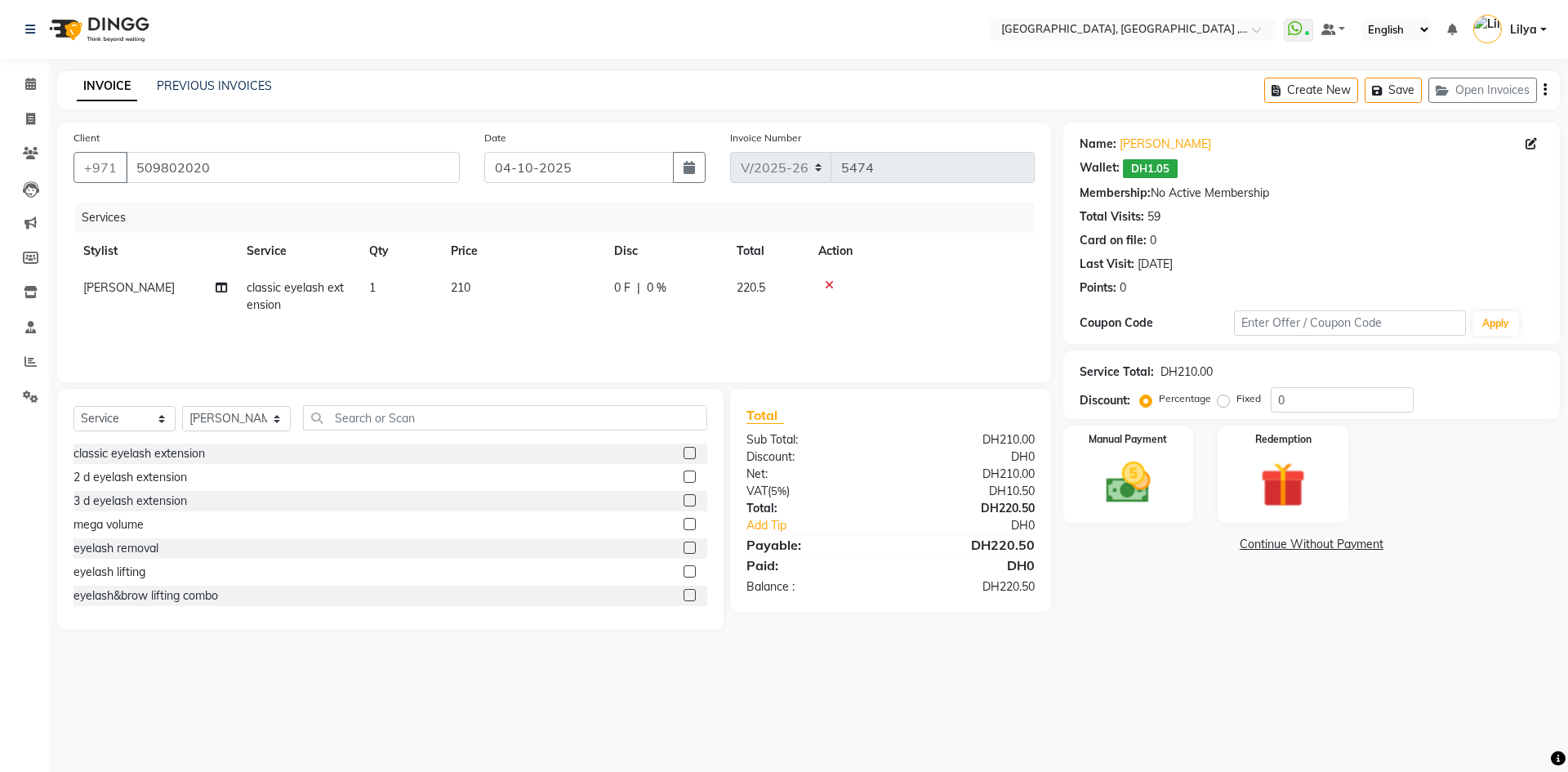
click at [280, 292] on span "classic eyelash extension" at bounding box center [294, 296] width 97 height 32
select select "88202"
click at [313, 307] on span "classic eyelash extension" at bounding box center [300, 301] width 78 height 32
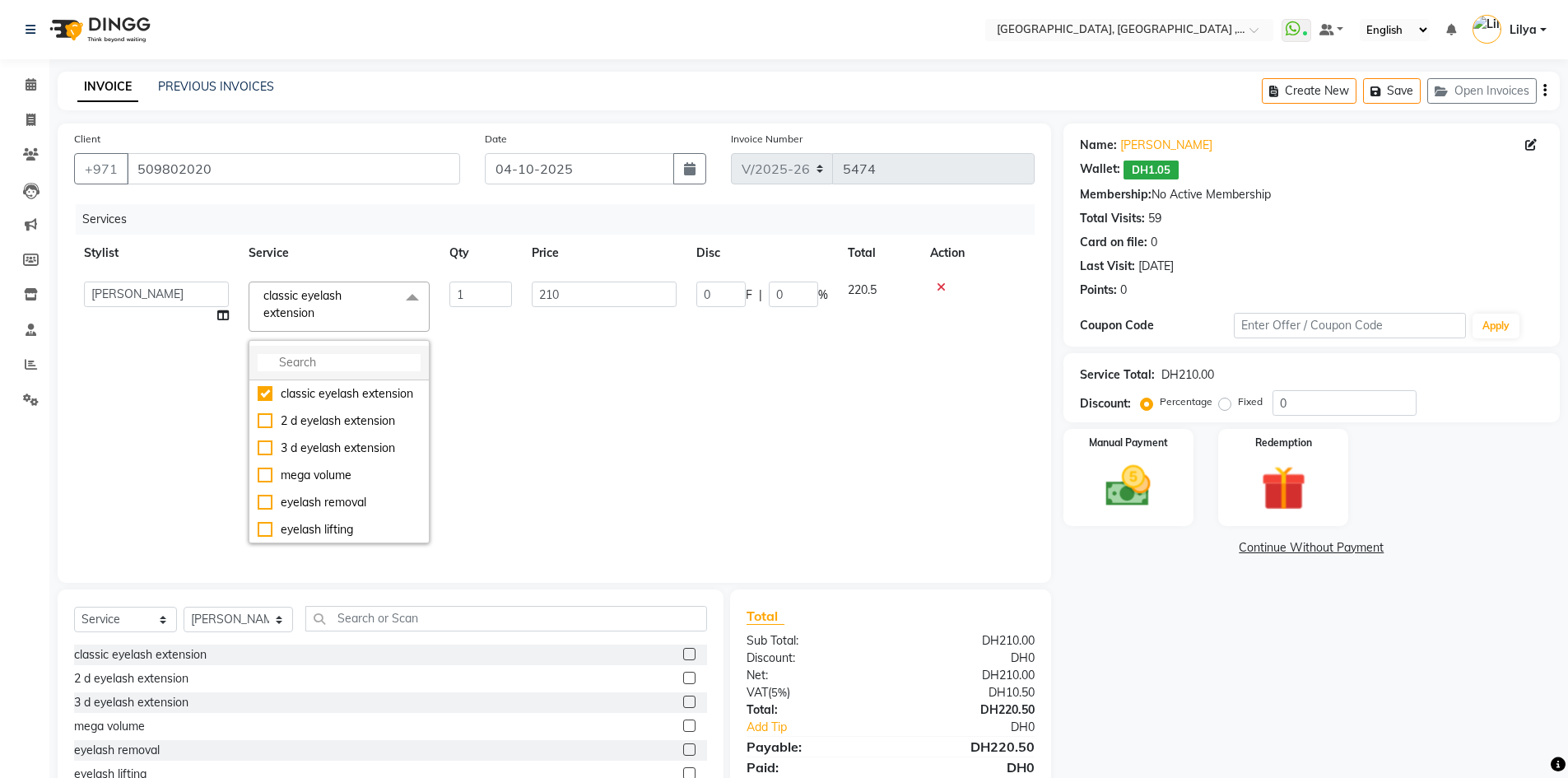
click at [336, 371] on li at bounding box center [338, 362] width 179 height 34
click at [322, 363] on input "multiselect-search" at bounding box center [339, 363] width 163 height 18
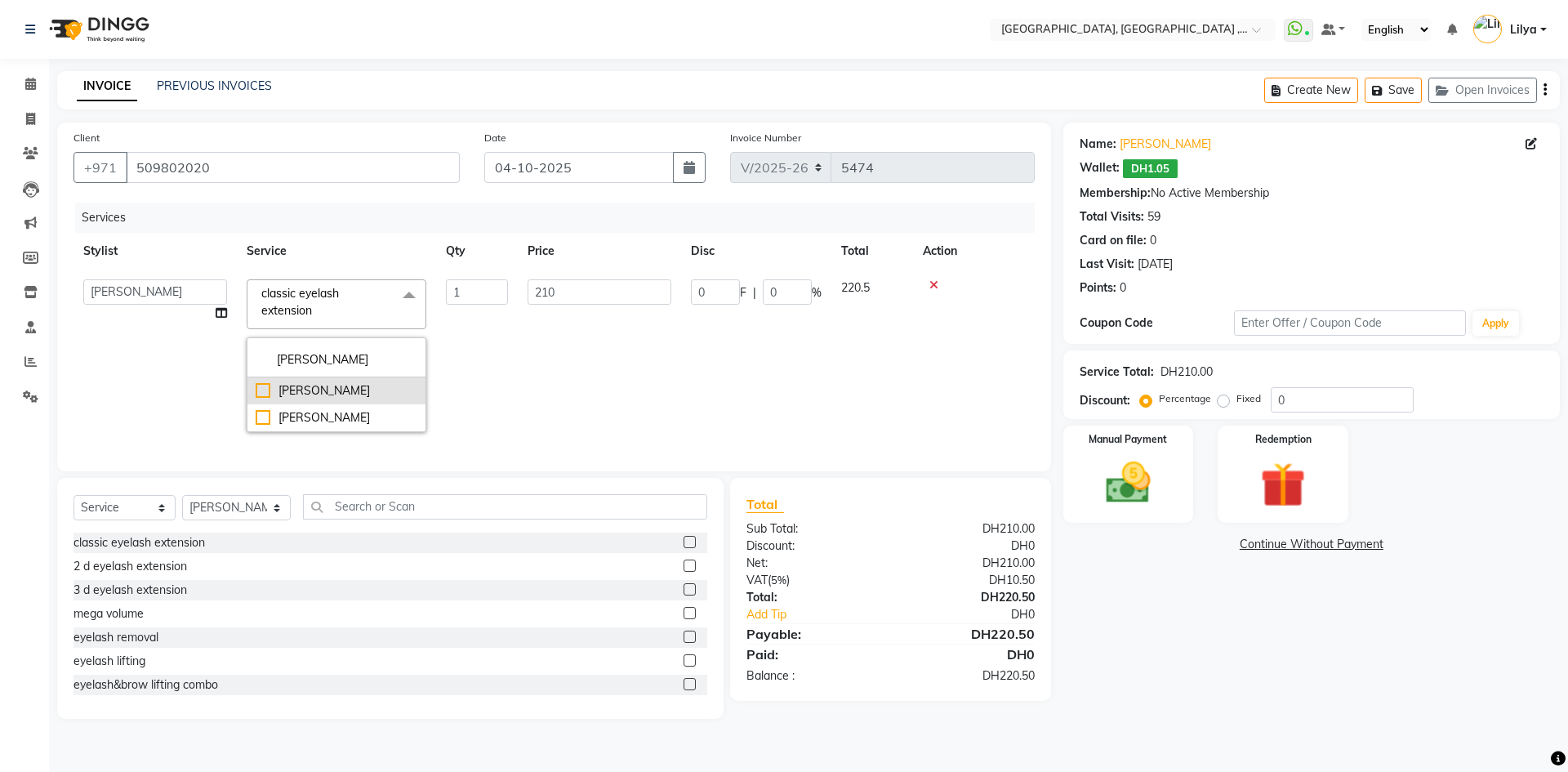
type input "kim"
click at [256, 390] on div "[PERSON_NAME]" at bounding box center [336, 391] width 162 height 18
checkbox input "true"
type input "250"
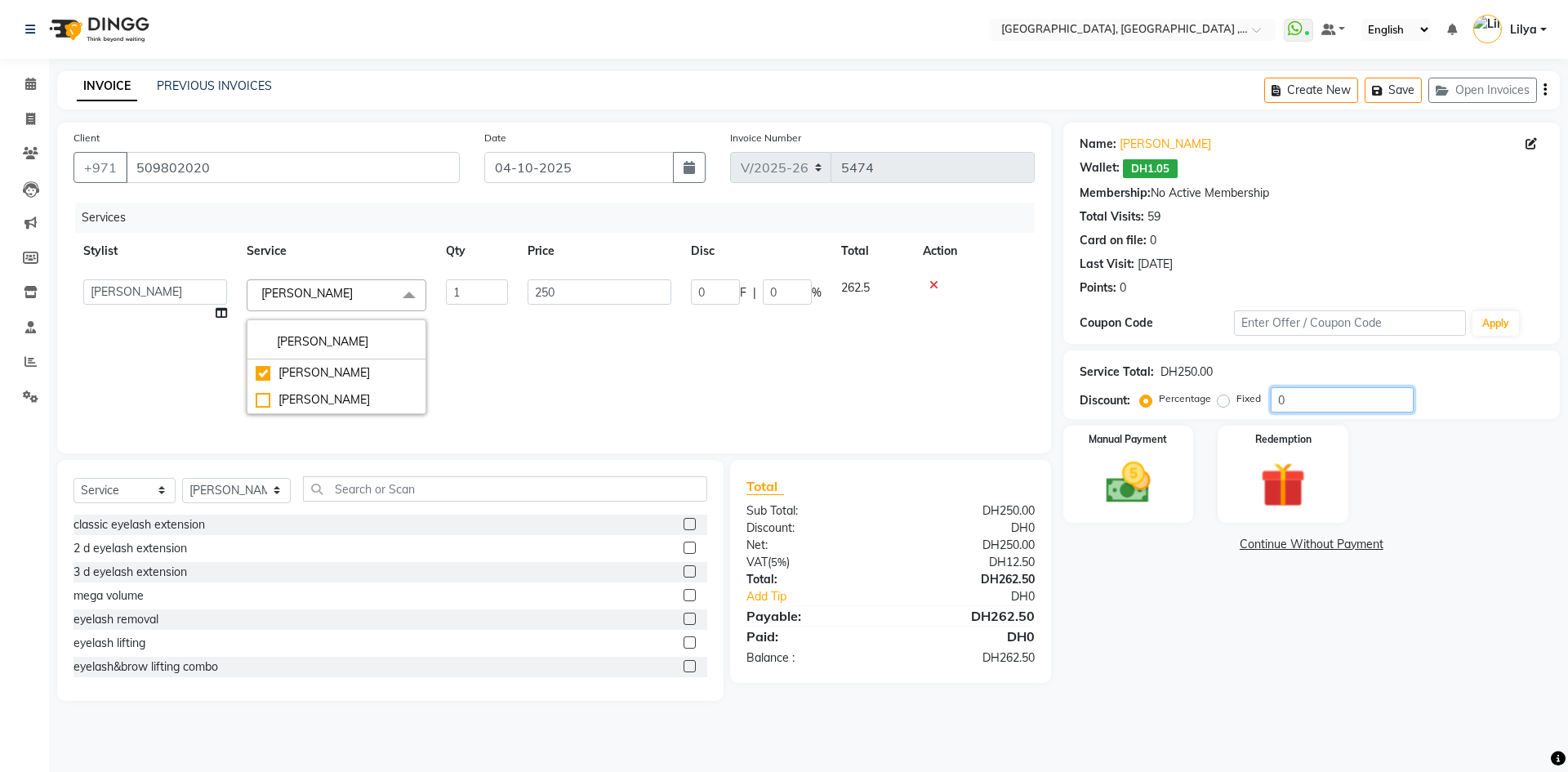
click at [1343, 405] on input "0" at bounding box center [1341, 400] width 143 height 25
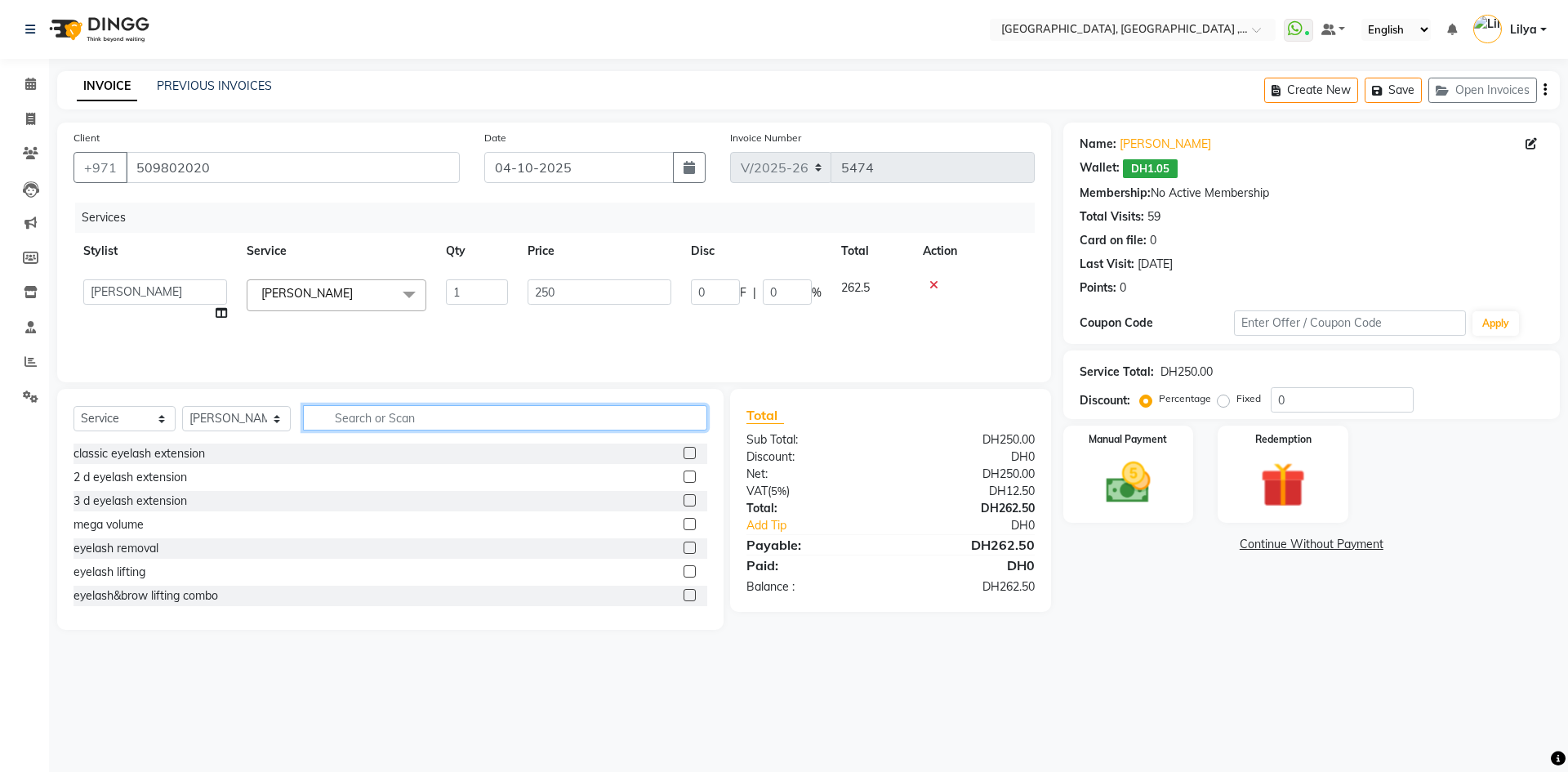
click at [401, 417] on input "text" at bounding box center [505, 417] width 404 height 25
click at [236, 425] on select "Select Stylist Adel brow Aina Akzholtoi nails Amina lash Astuti massage Aygul h…" at bounding box center [237, 418] width 109 height 25
select select "89758"
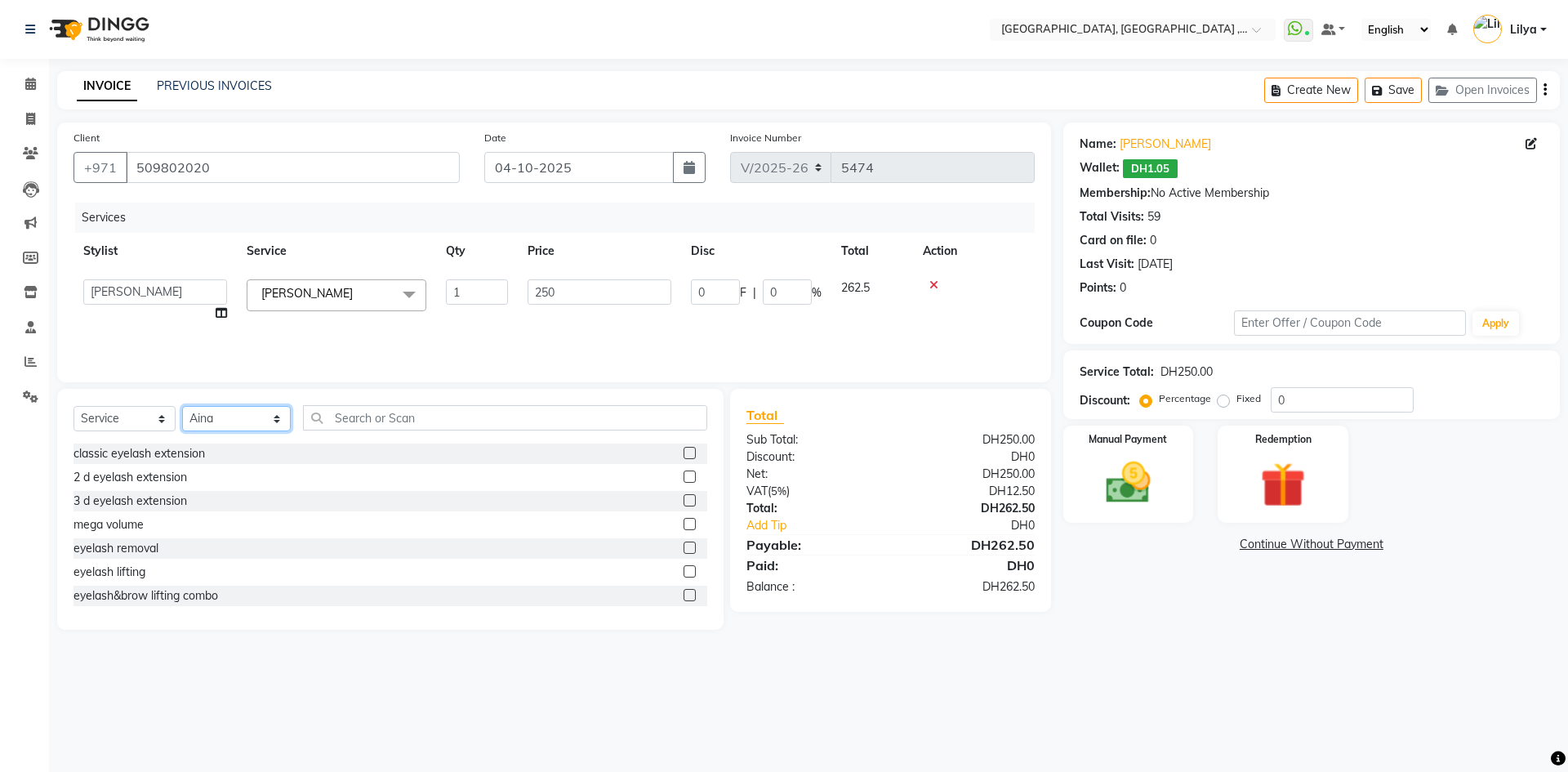
click at [182, 406] on select "Select Stylist Adel brow Aina Akzholtoi nails Amina lash Astuti massage Aygul h…" at bounding box center [237, 418] width 109 height 25
click at [401, 417] on input "text" at bounding box center [505, 417] width 404 height 25
type input "v"
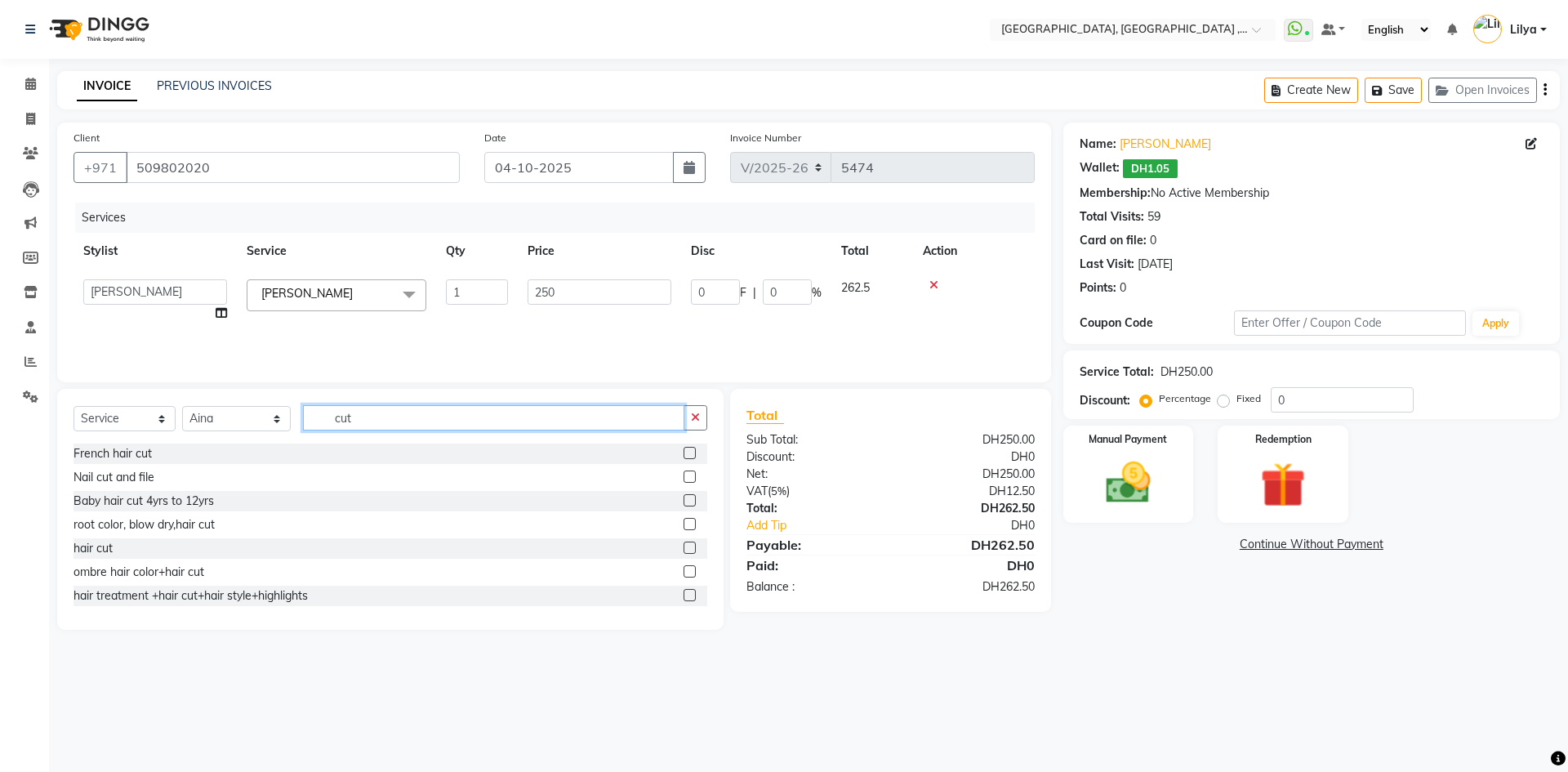
type input "cut"
click at [683, 478] on label at bounding box center [689, 477] width 12 height 12
click at [683, 478] on input "checkbox" at bounding box center [689, 478] width 11 height 11
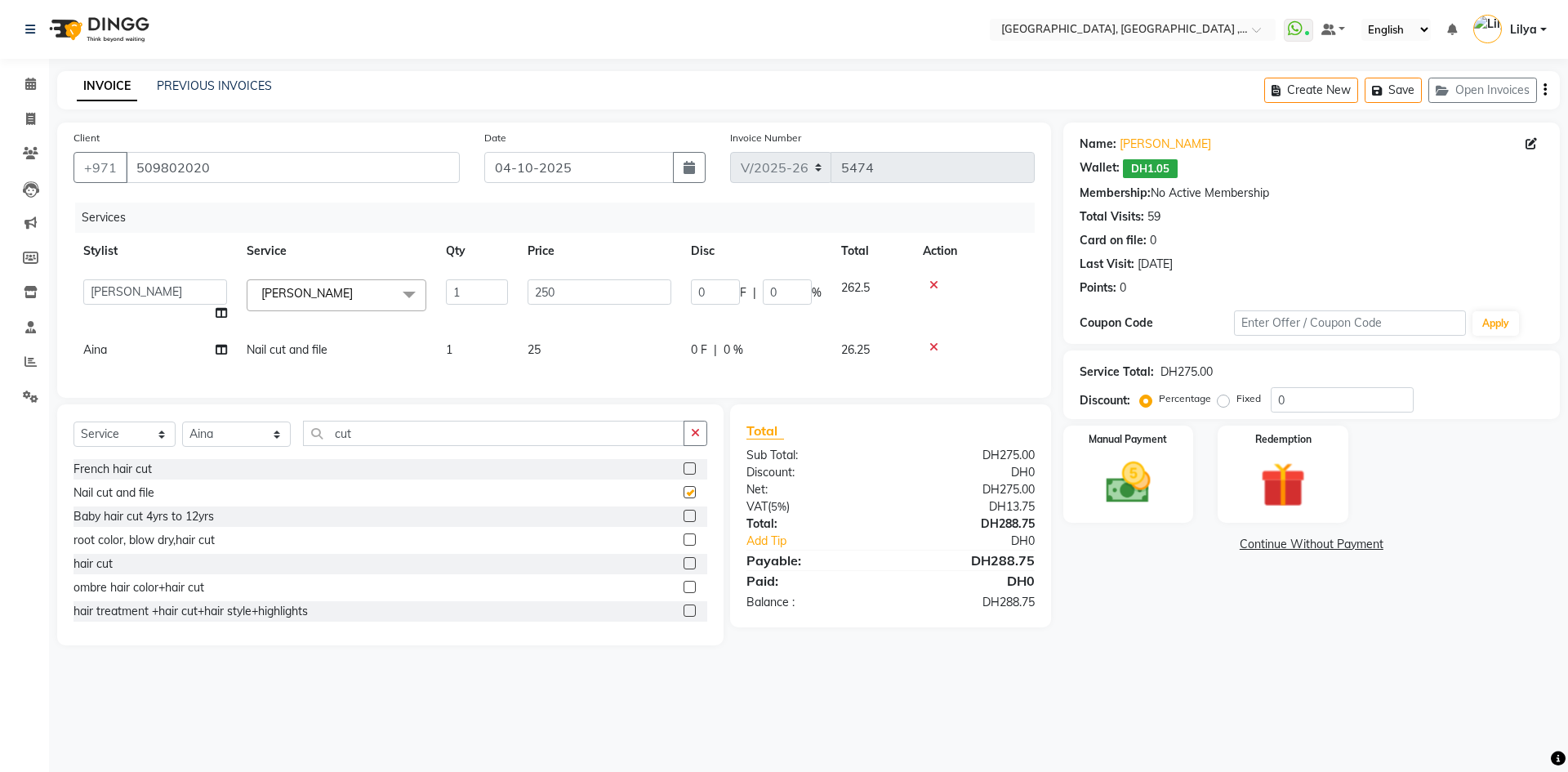
checkbox input "false"
click at [246, 447] on select "Select Stylist Adel brow Aina Akzholtoi nails Amina lash Astuti massage Aygul h…" at bounding box center [237, 434] width 109 height 25
select select "67076"
click at [182, 434] on select "Select Stylist Adel brow Aina Akzholtoi nails Amina lash Astuti massage Aygul h…" at bounding box center [237, 434] width 109 height 25
click at [399, 446] on input "cut" at bounding box center [493, 433] width 381 height 25
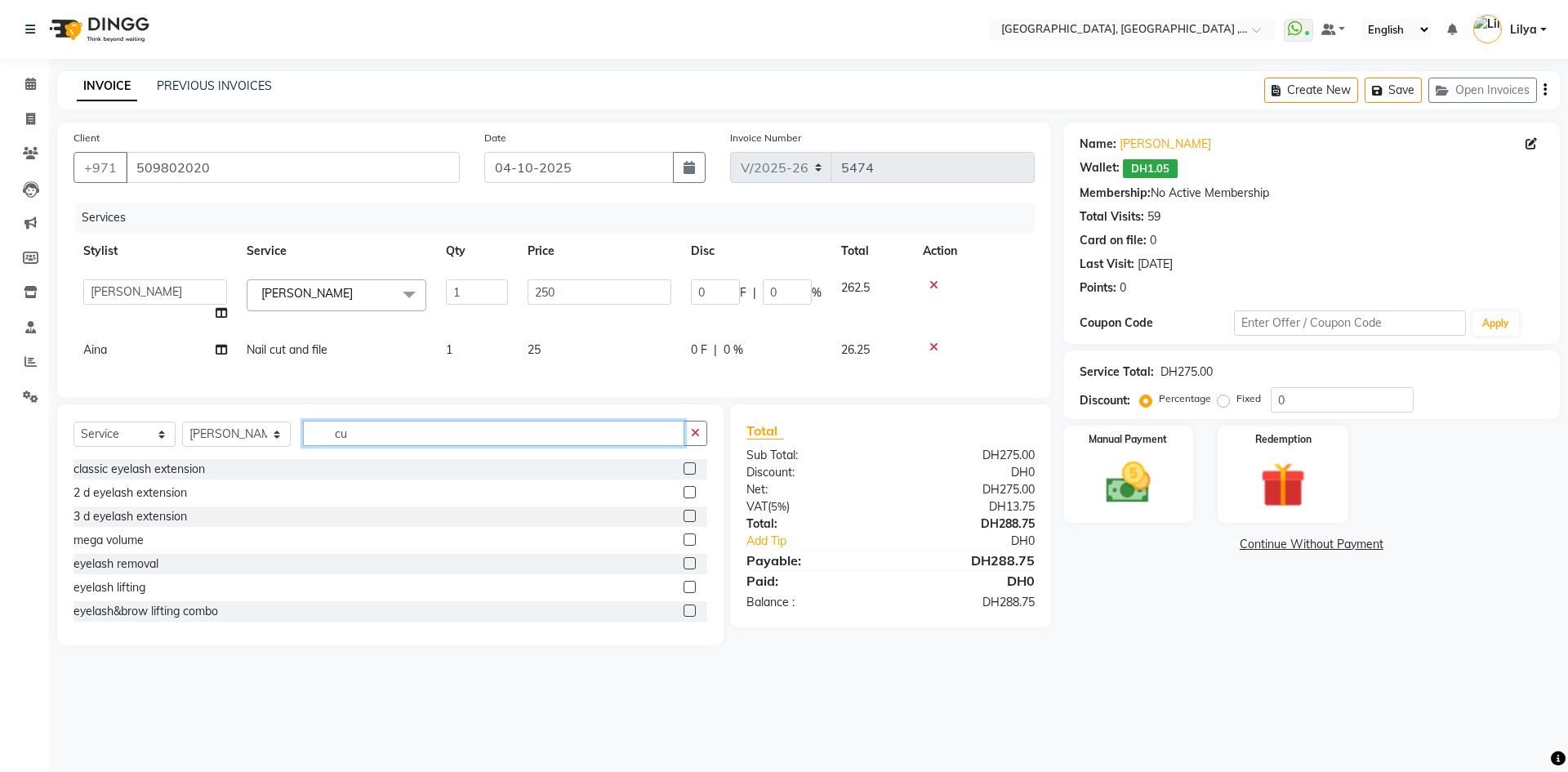
type input "c"
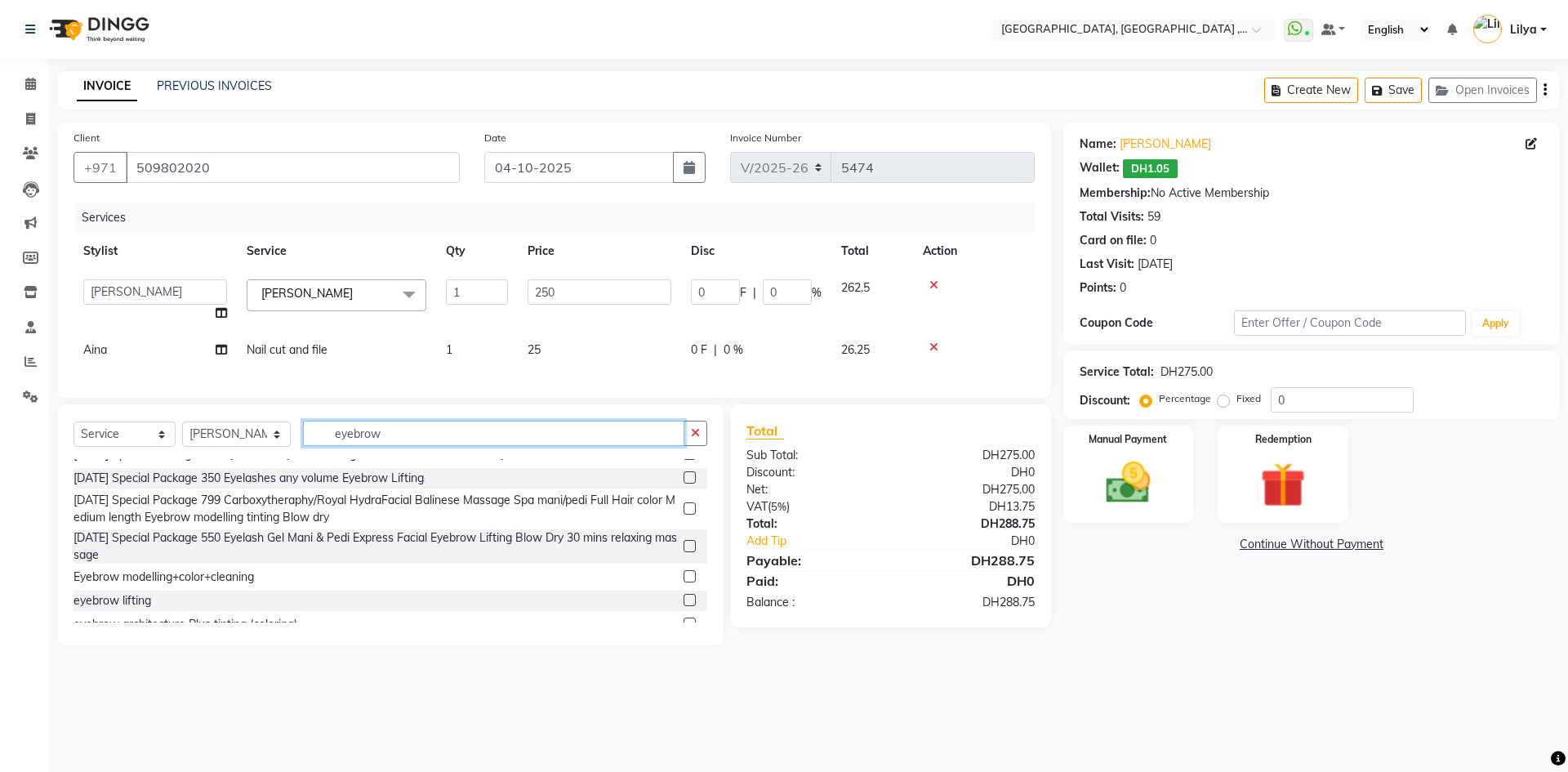
scroll to position [25, 0]
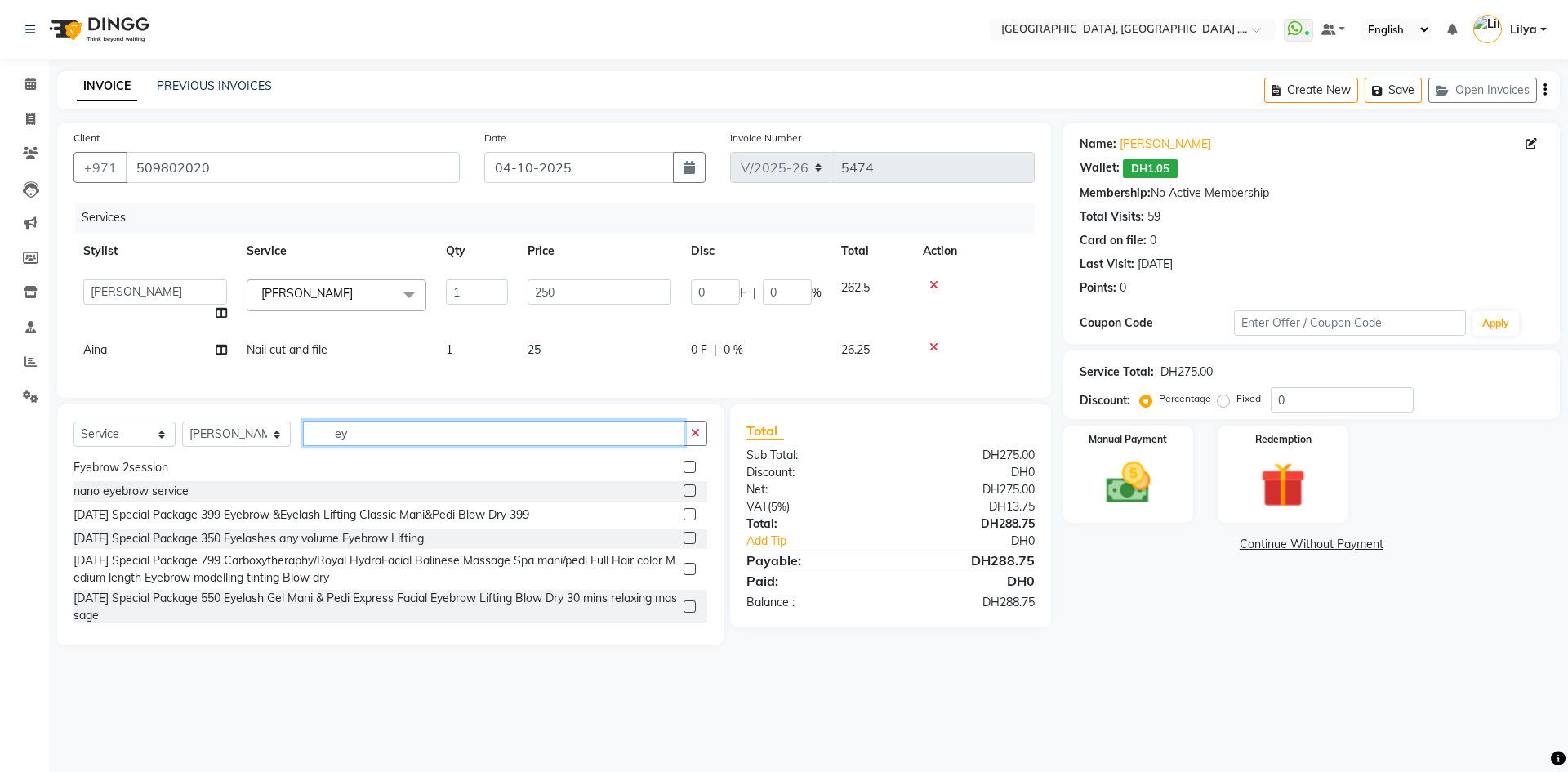
type input "e"
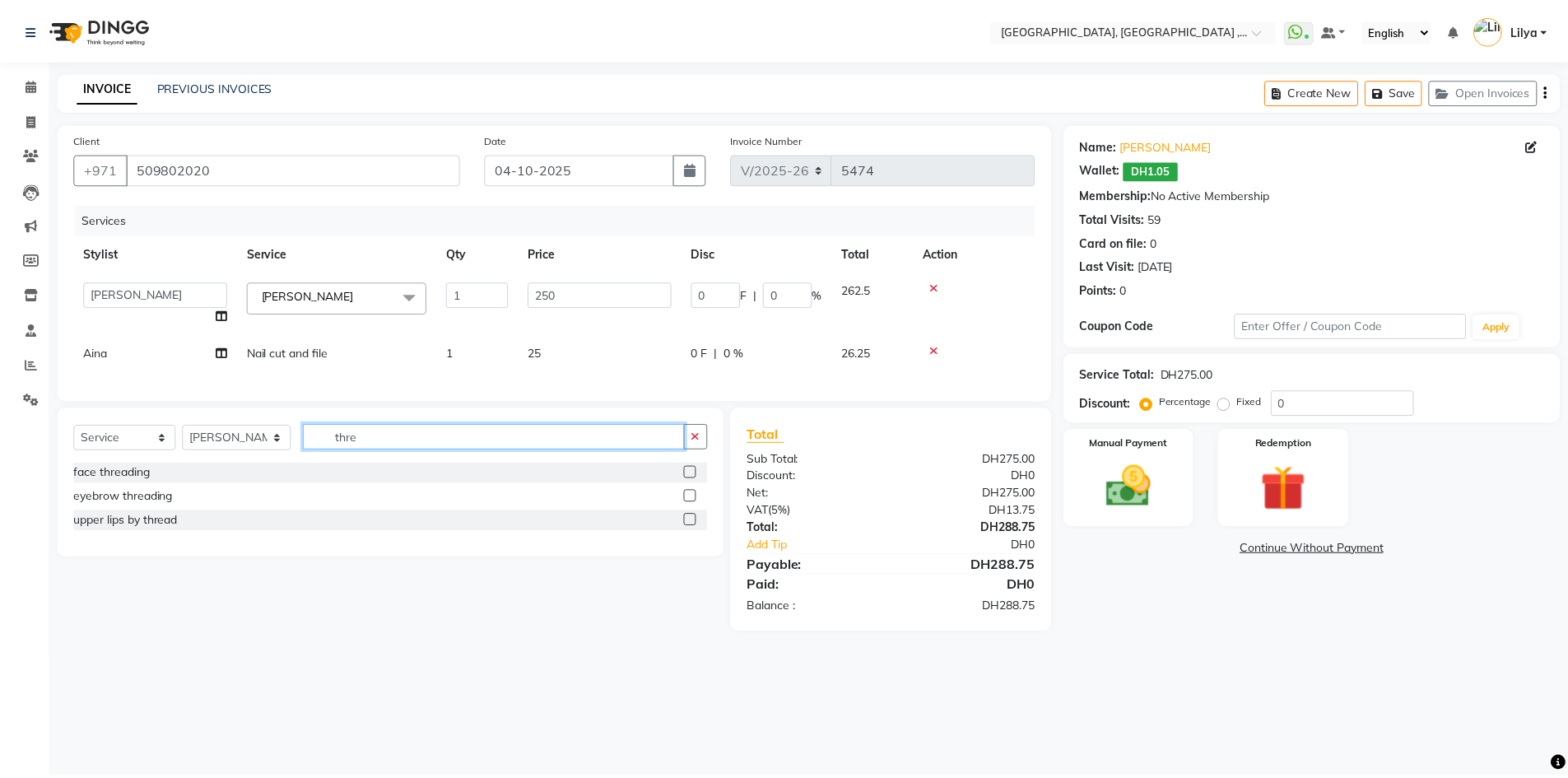
scroll to position [0, 0]
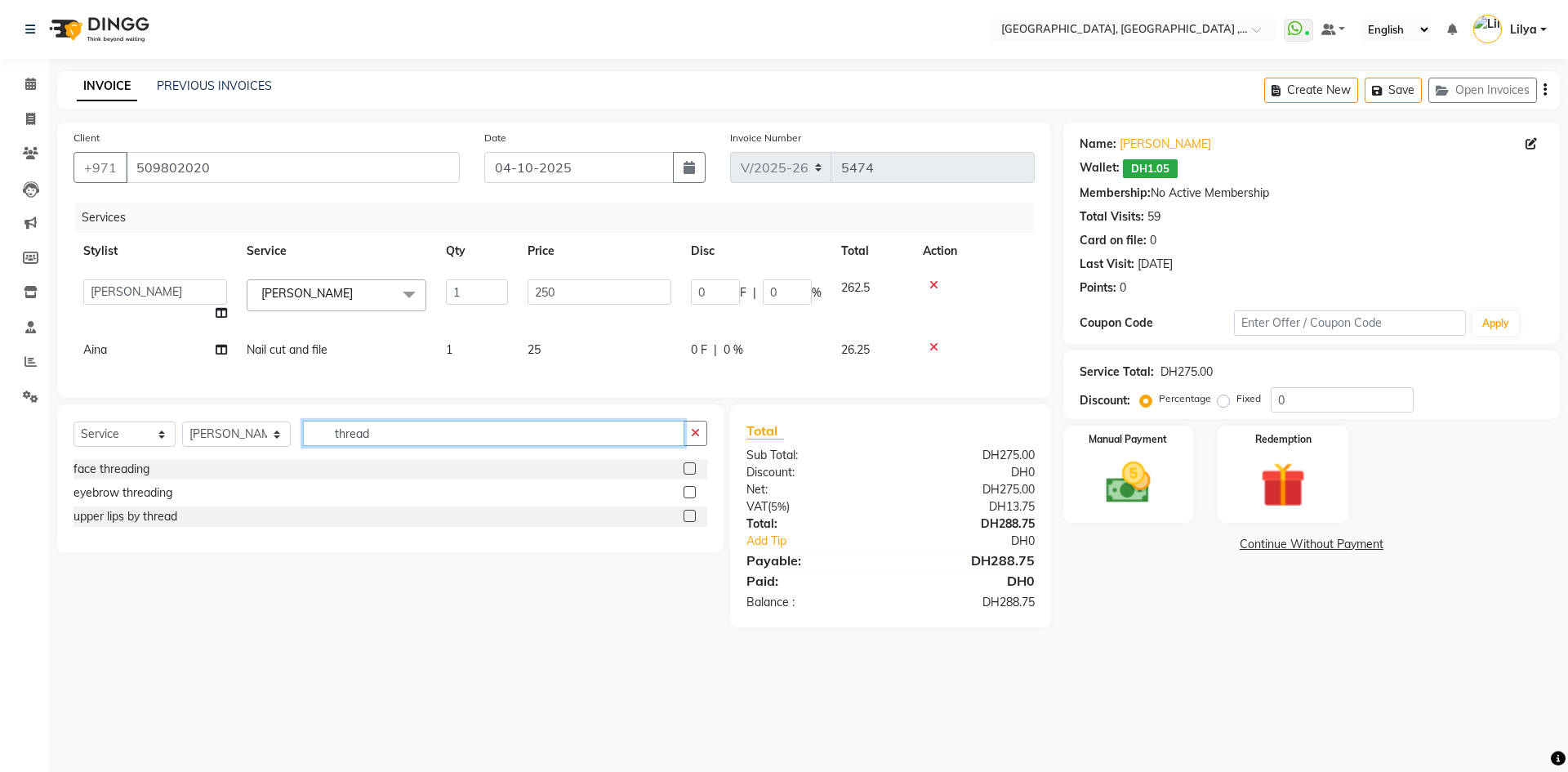
type input "thread"
click at [684, 499] on label at bounding box center [689, 492] width 12 height 12
click at [684, 499] on input "checkbox" at bounding box center [689, 492] width 11 height 11
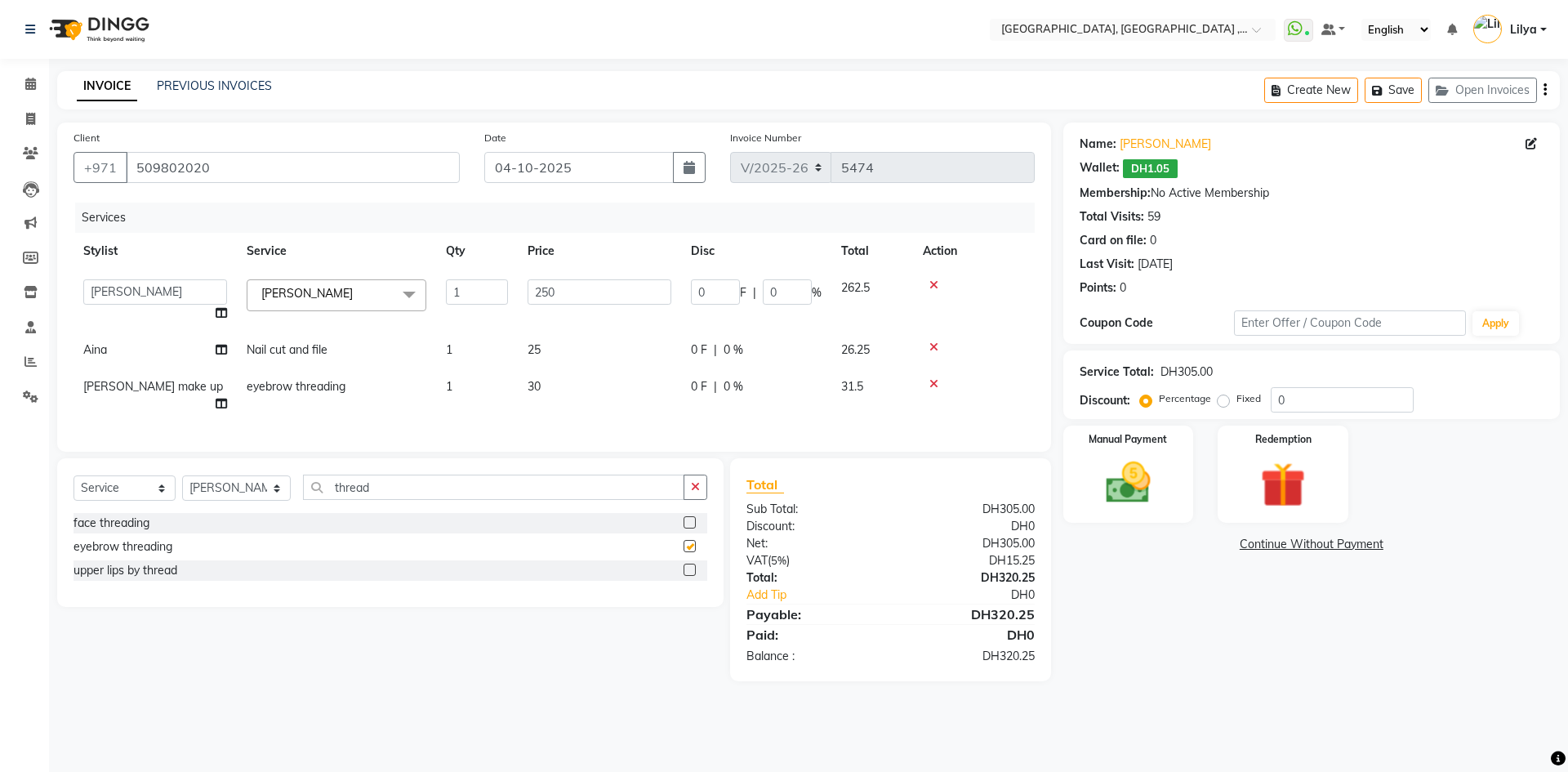
checkbox input "false"
click at [1352, 547] on link "Continue Without Payment" at bounding box center [1310, 544] width 490 height 18
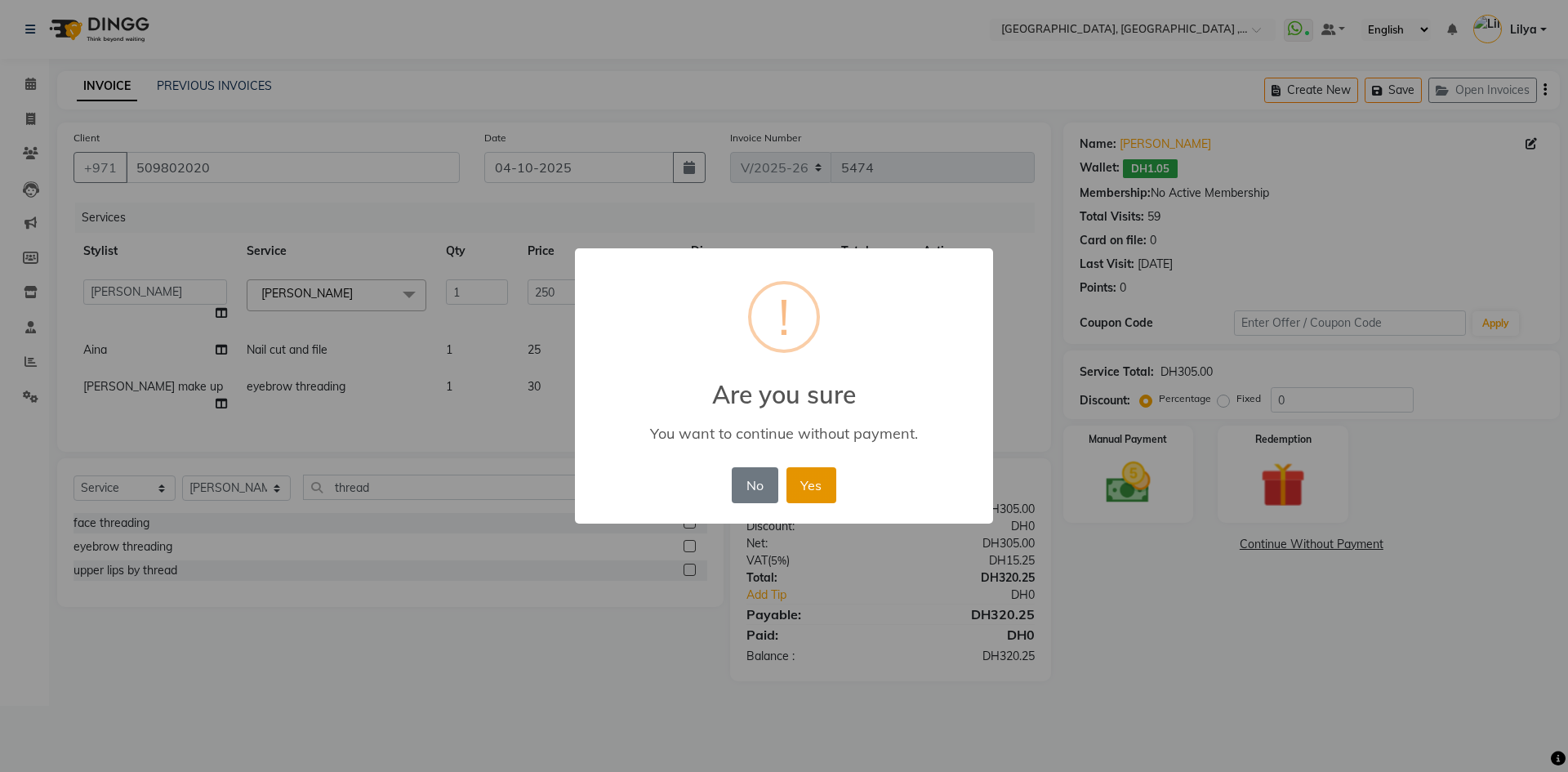
click at [810, 484] on button "Yes" at bounding box center [811, 485] width 50 height 36
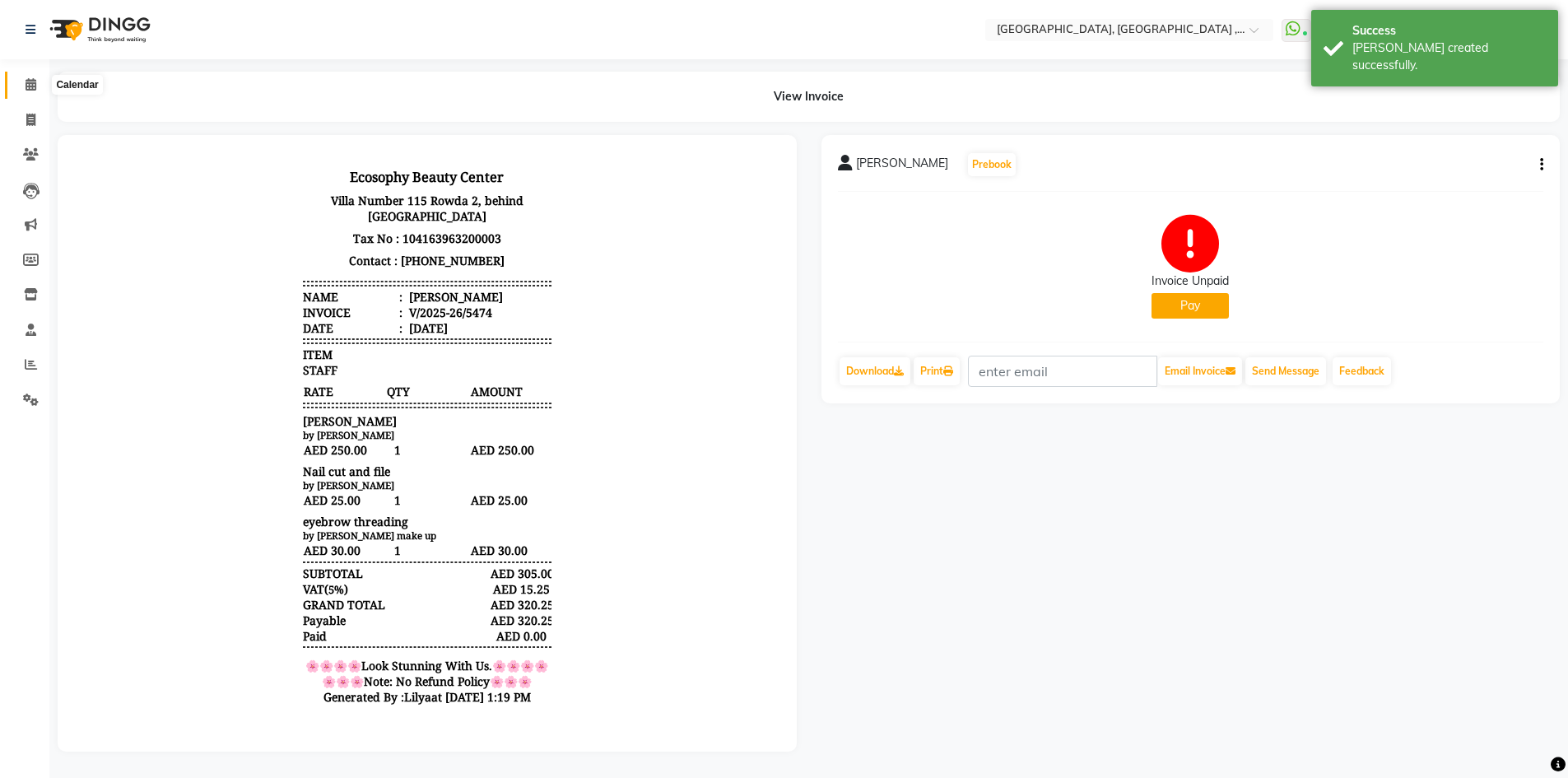
click at [30, 83] on icon at bounding box center [31, 85] width 11 height 12
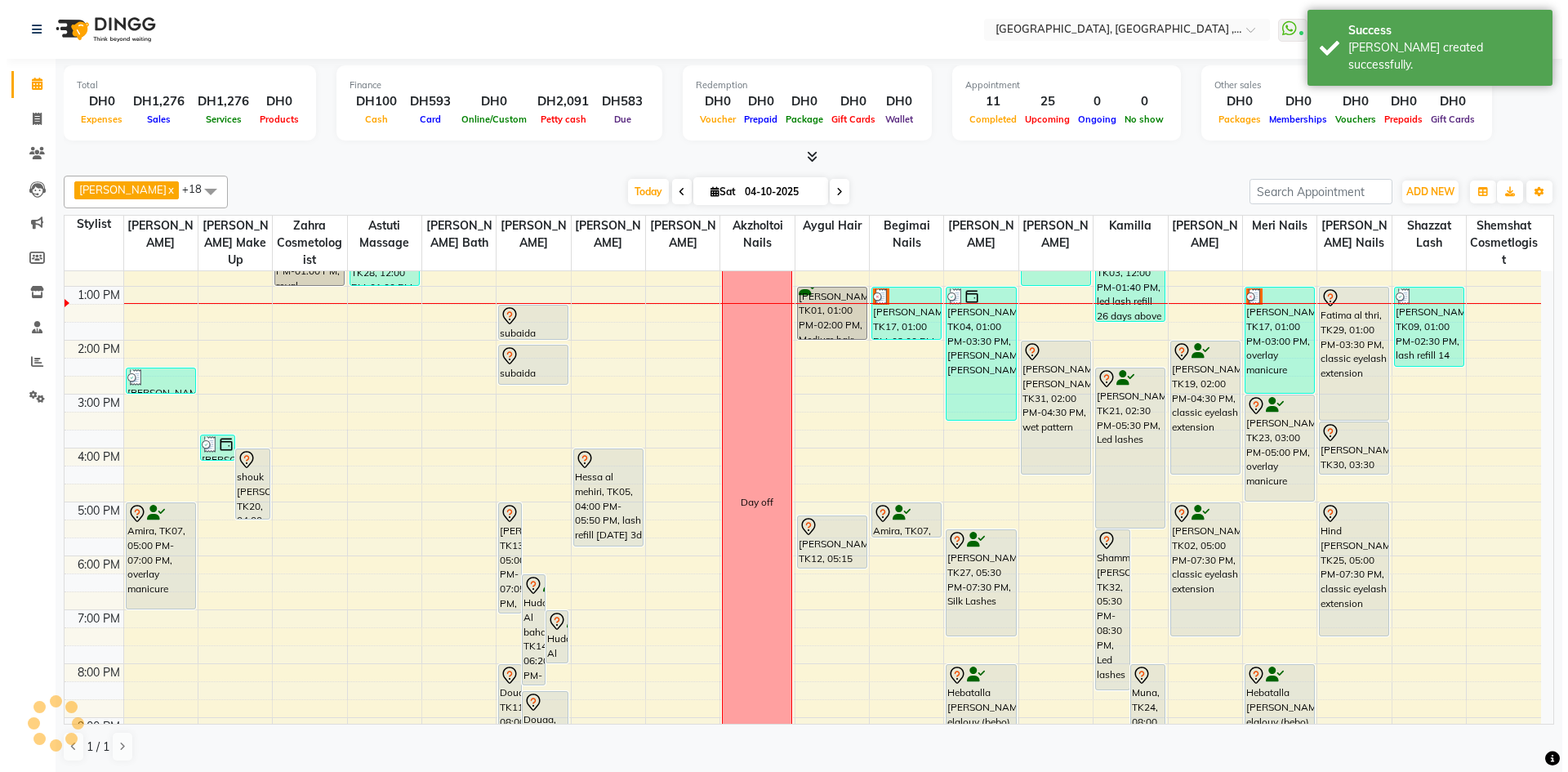
scroll to position [245, 0]
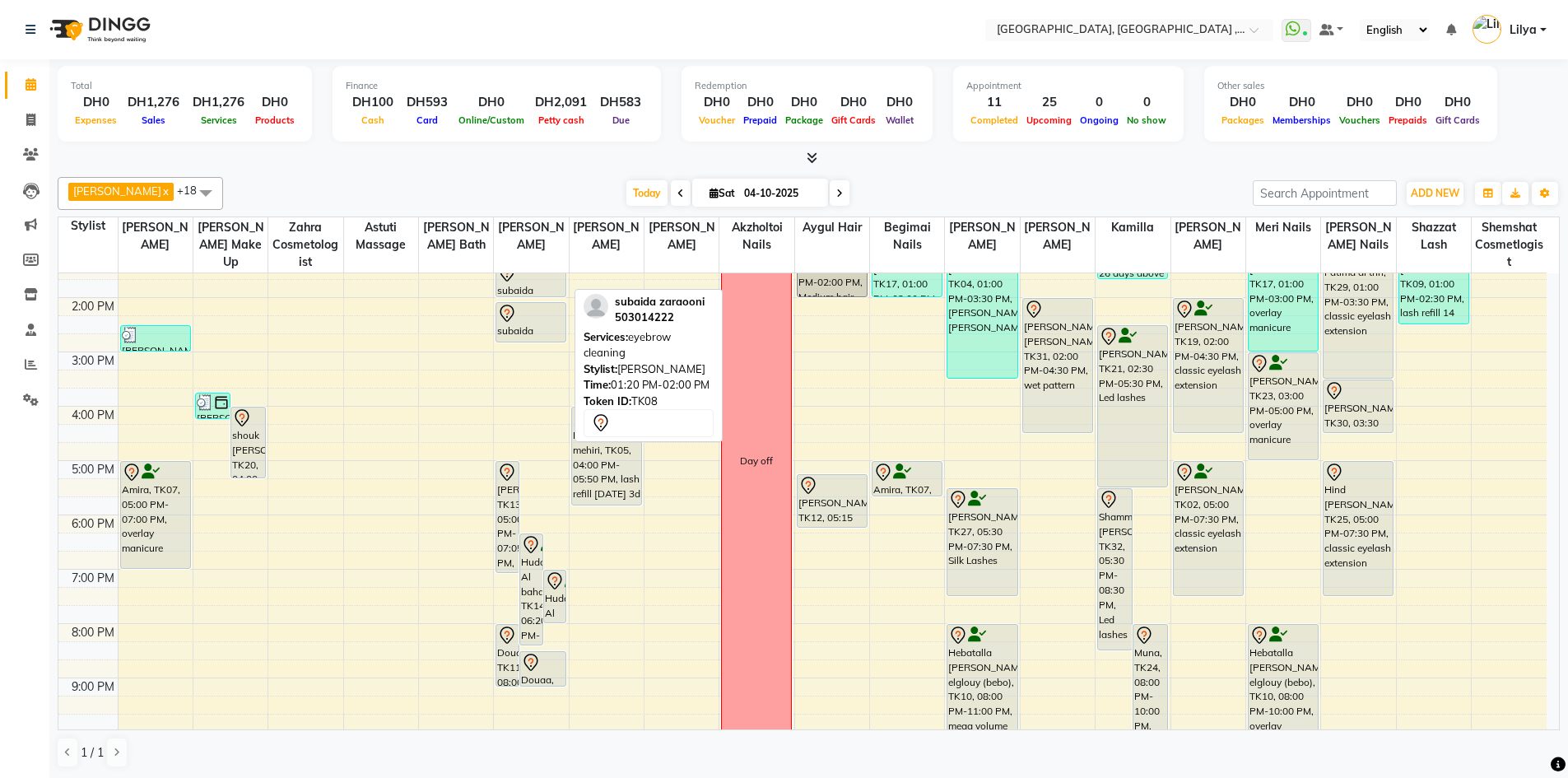
click at [531, 297] on div at bounding box center [531, 296] width 69 height 6
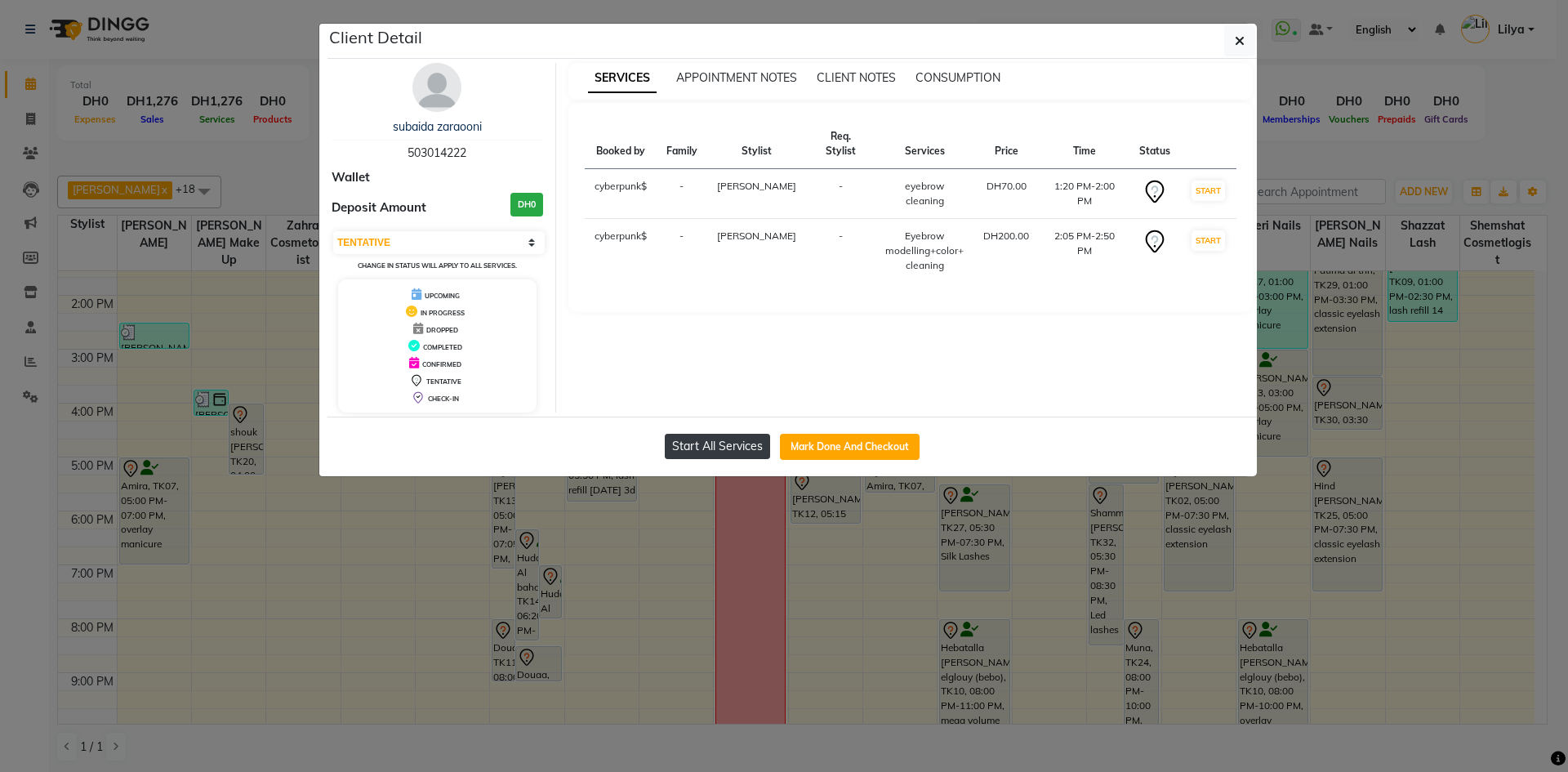
click at [745, 445] on button "Start All Services" at bounding box center [717, 446] width 105 height 25
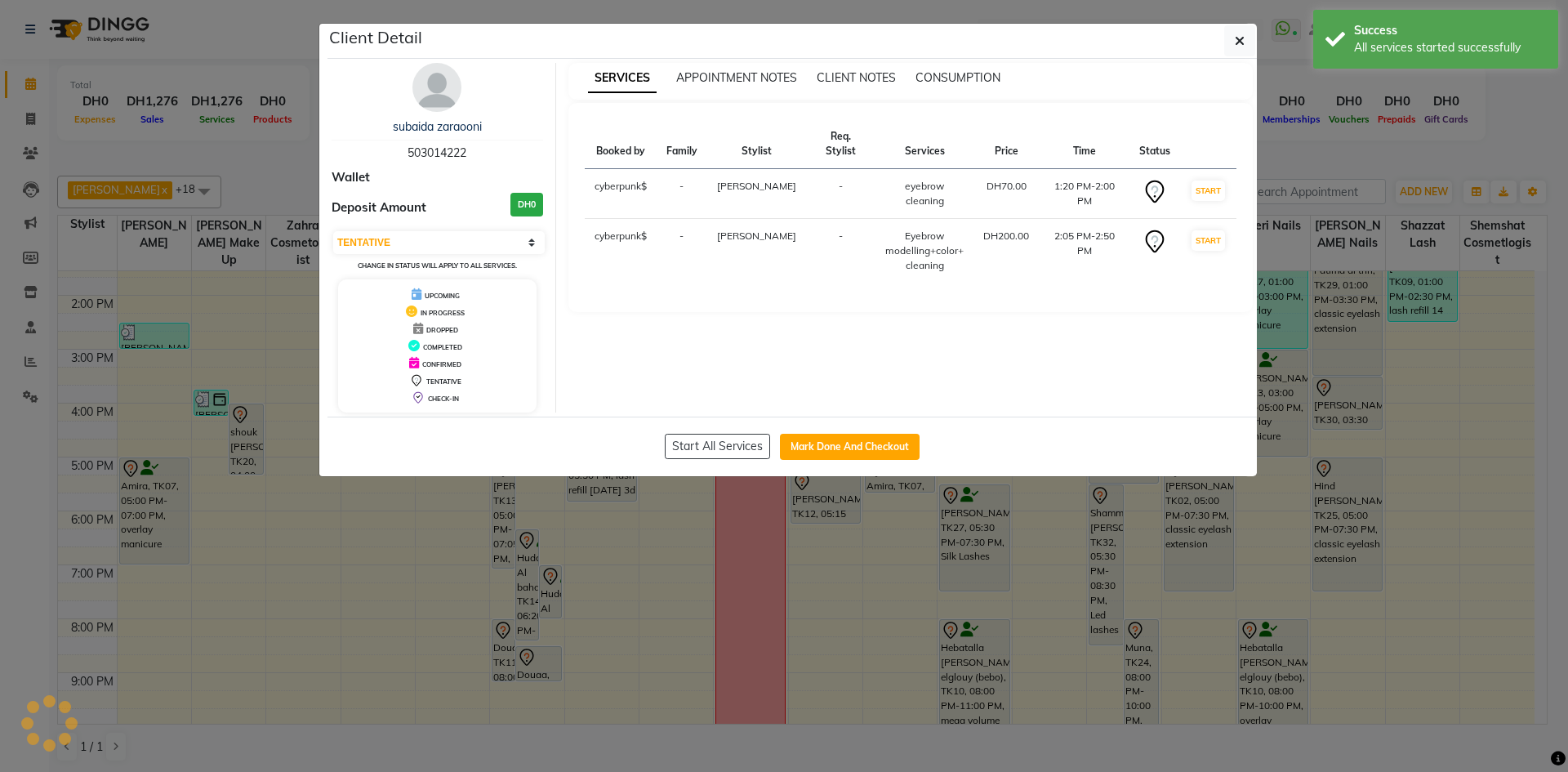
select select "1"
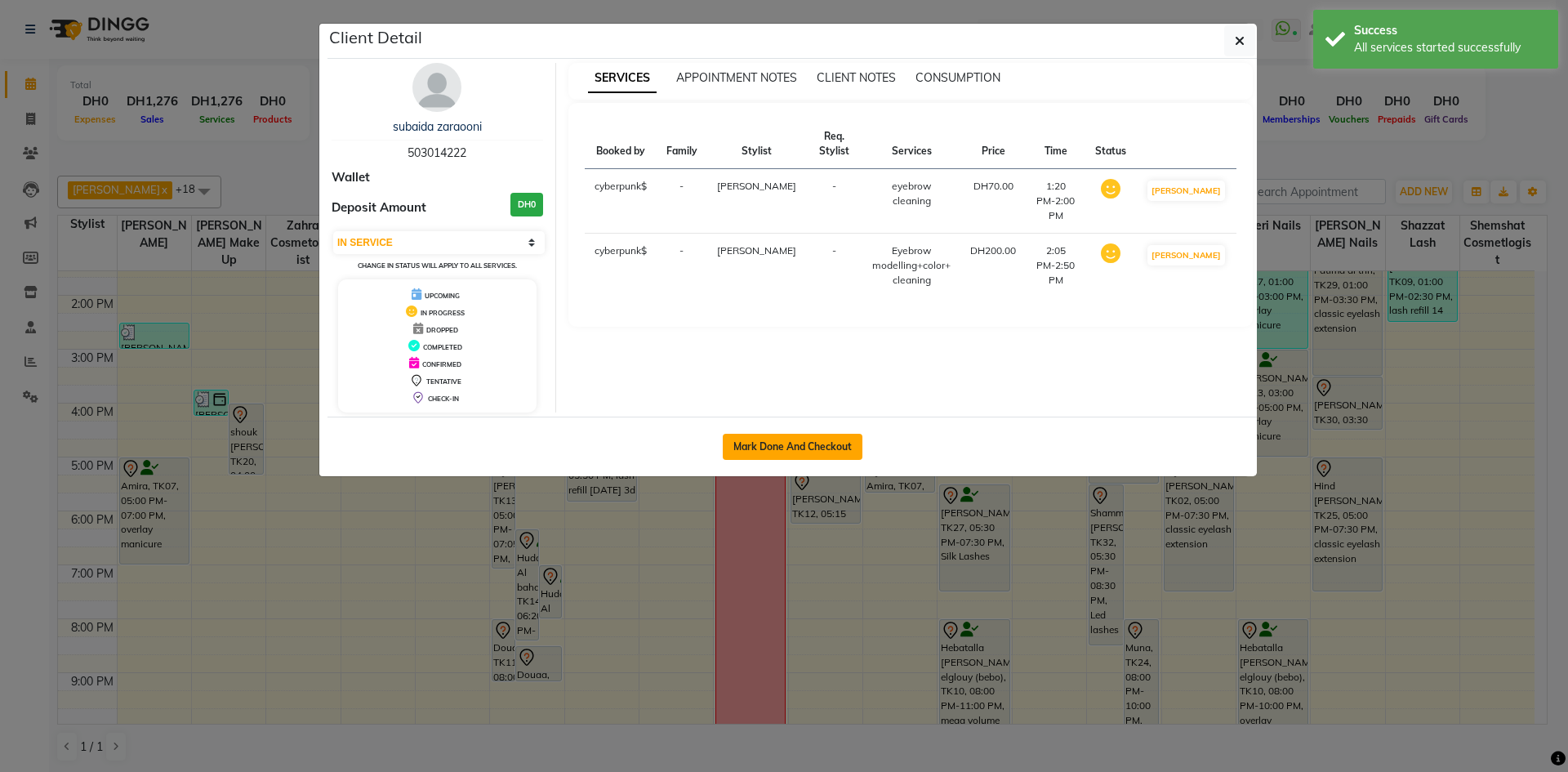
click at [802, 448] on button "Mark Done And Checkout" at bounding box center [792, 447] width 139 height 26
select select "service"
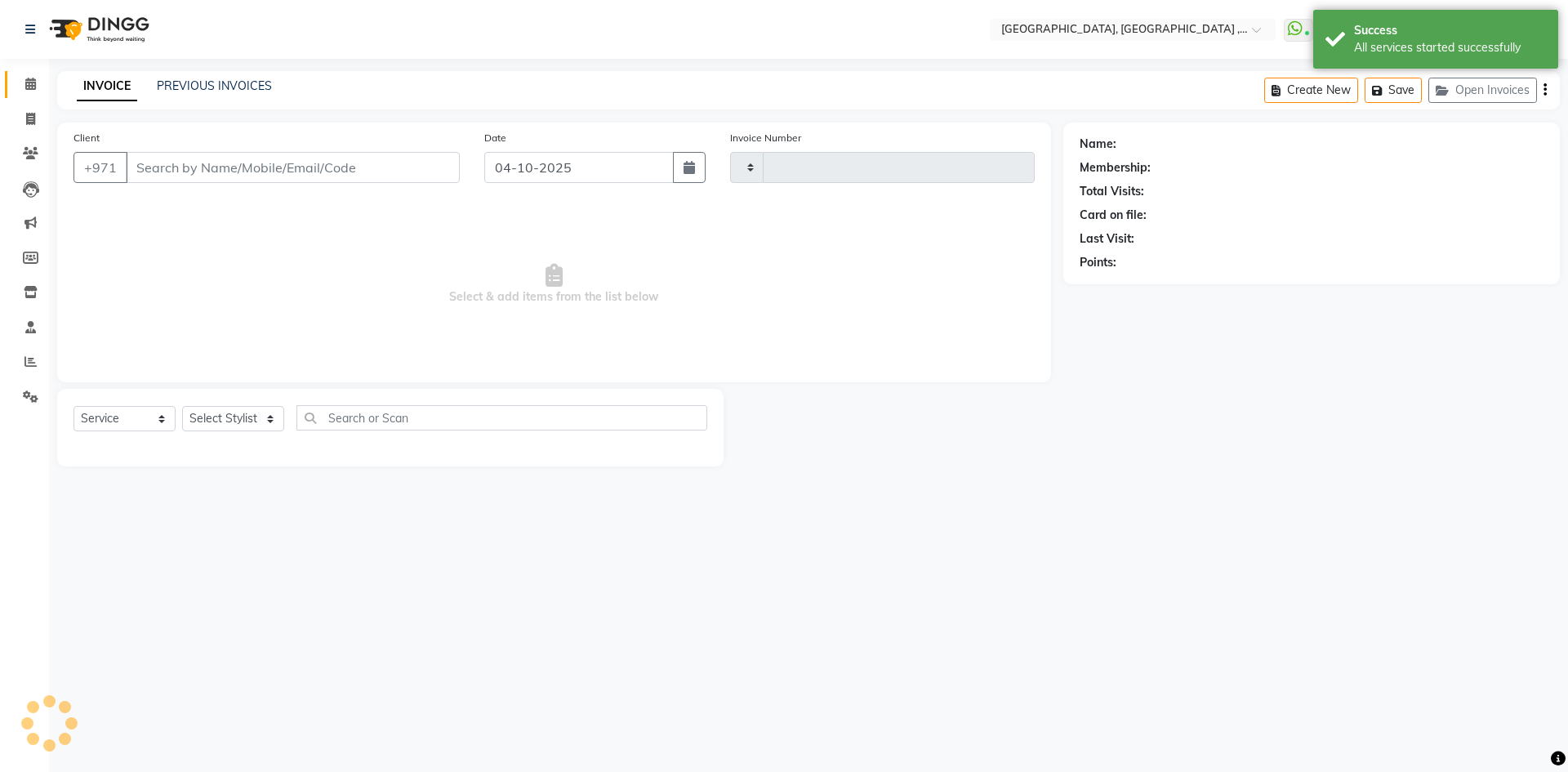
type input "5475"
select select "3838"
type input "503014222"
select select "53586"
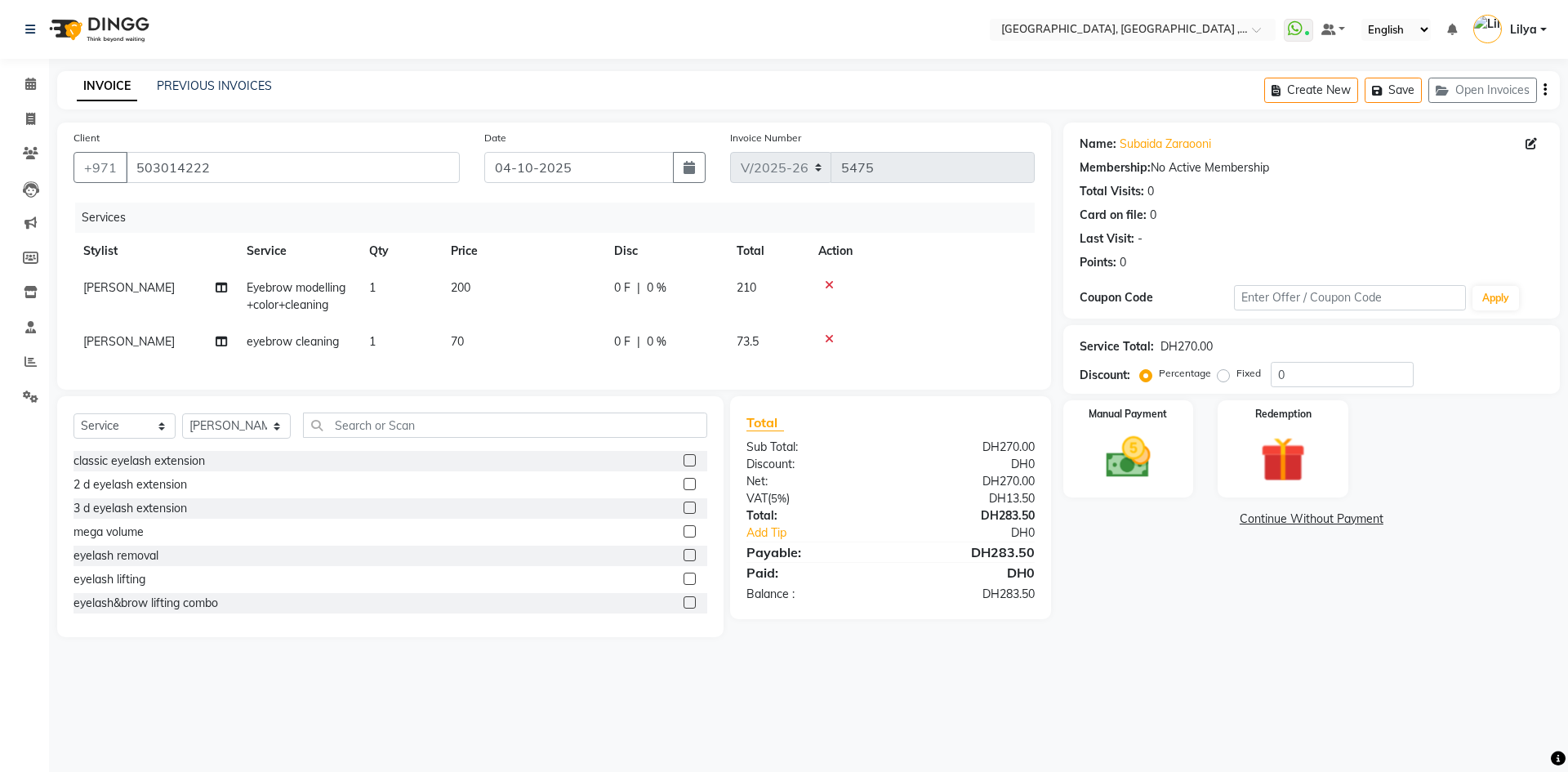
click at [828, 339] on icon at bounding box center [829, 338] width 9 height 11
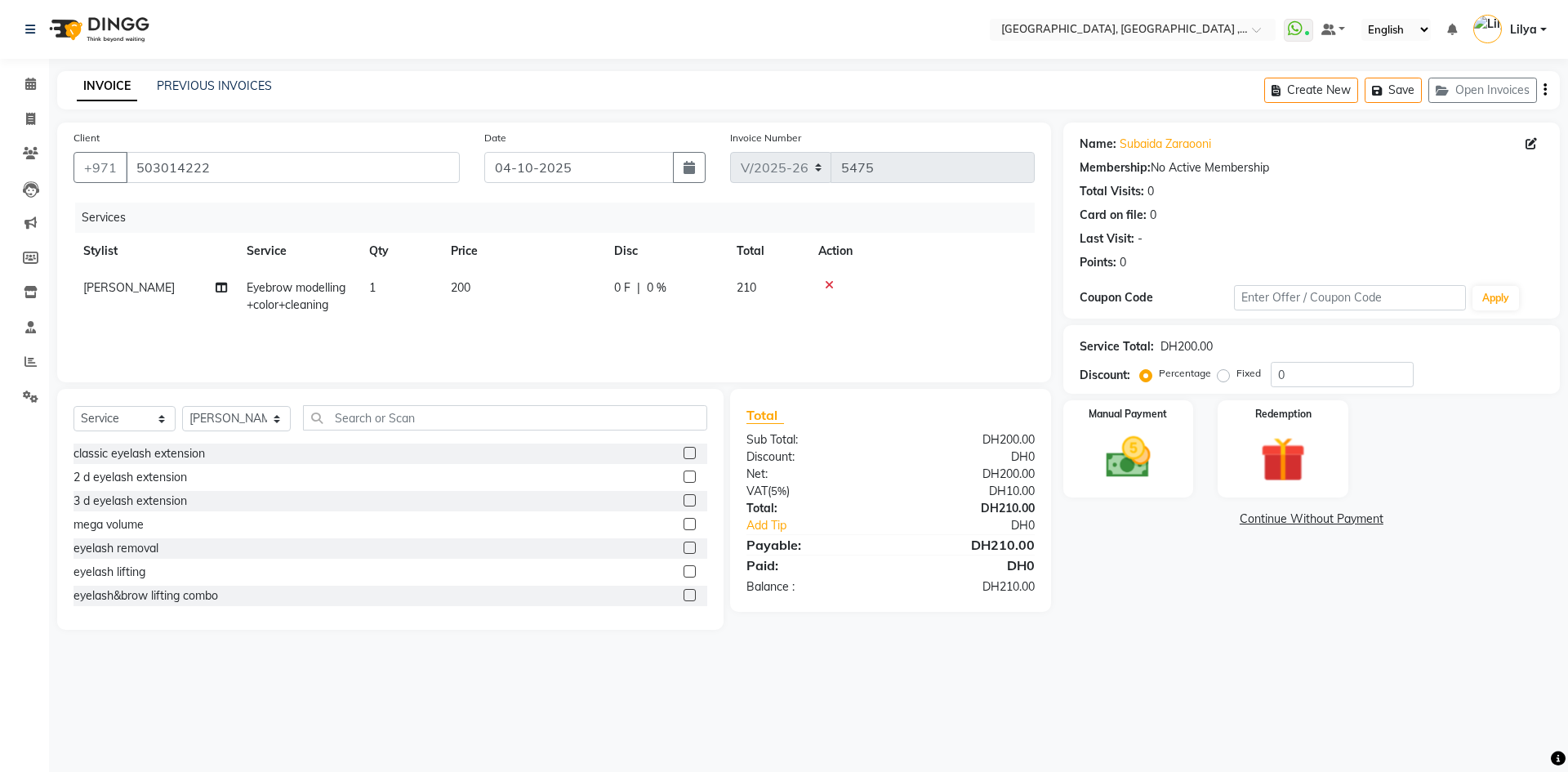
click at [312, 287] on span "Eyebrow modelling+color+cleaning" at bounding box center [295, 296] width 99 height 32
click at [337, 321] on span "Eyebrow modelling+color+cleaning x" at bounding box center [331, 304] width 147 height 39
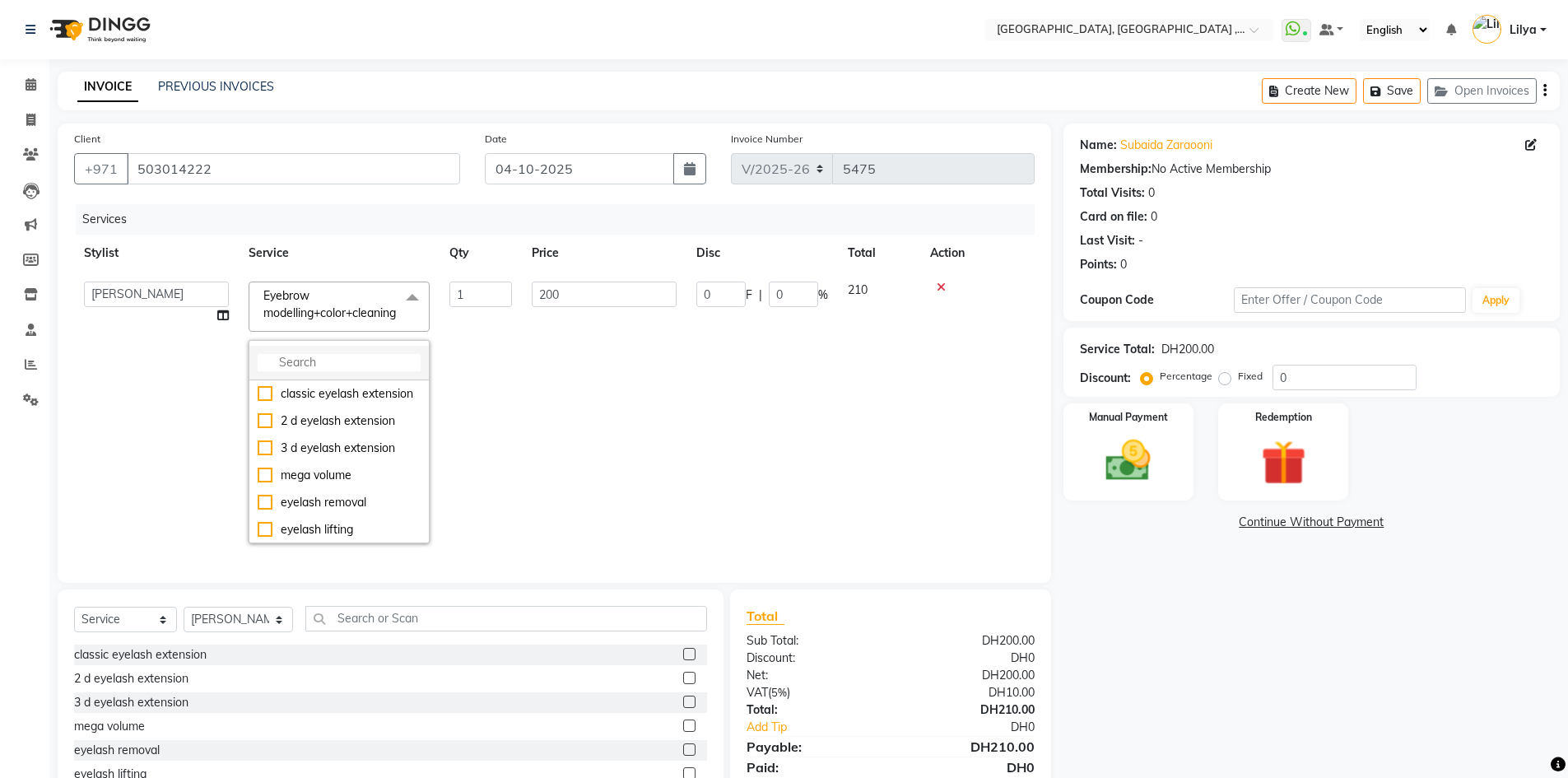
click at [329, 363] on input "multiselect-search" at bounding box center [339, 363] width 163 height 18
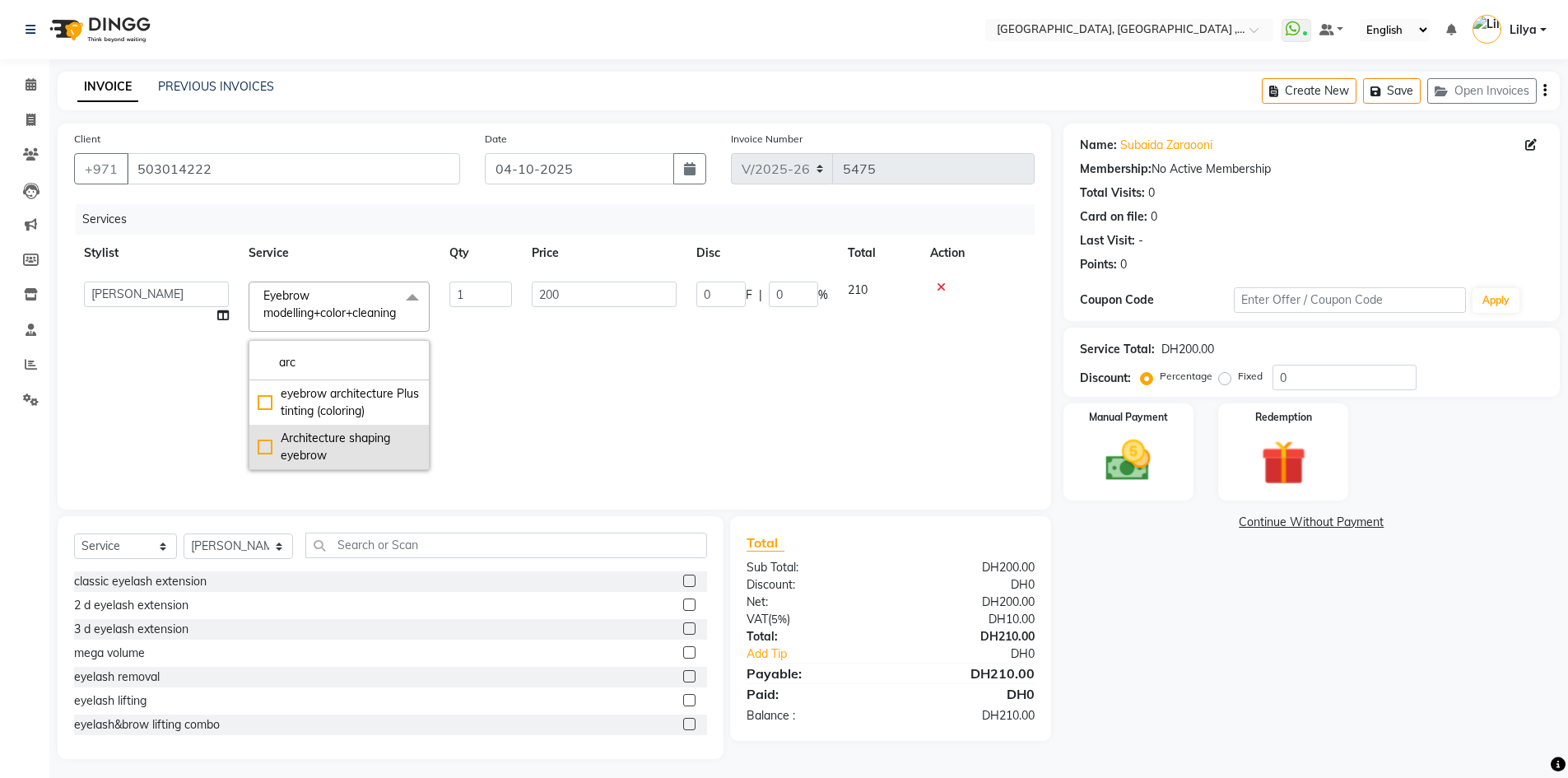
type input "arc"
click at [259, 447] on div "Architecture shaping eyebrow" at bounding box center [339, 447] width 163 height 34
checkbox input "true"
type input "150"
click at [1320, 374] on input "0" at bounding box center [1344, 377] width 144 height 26
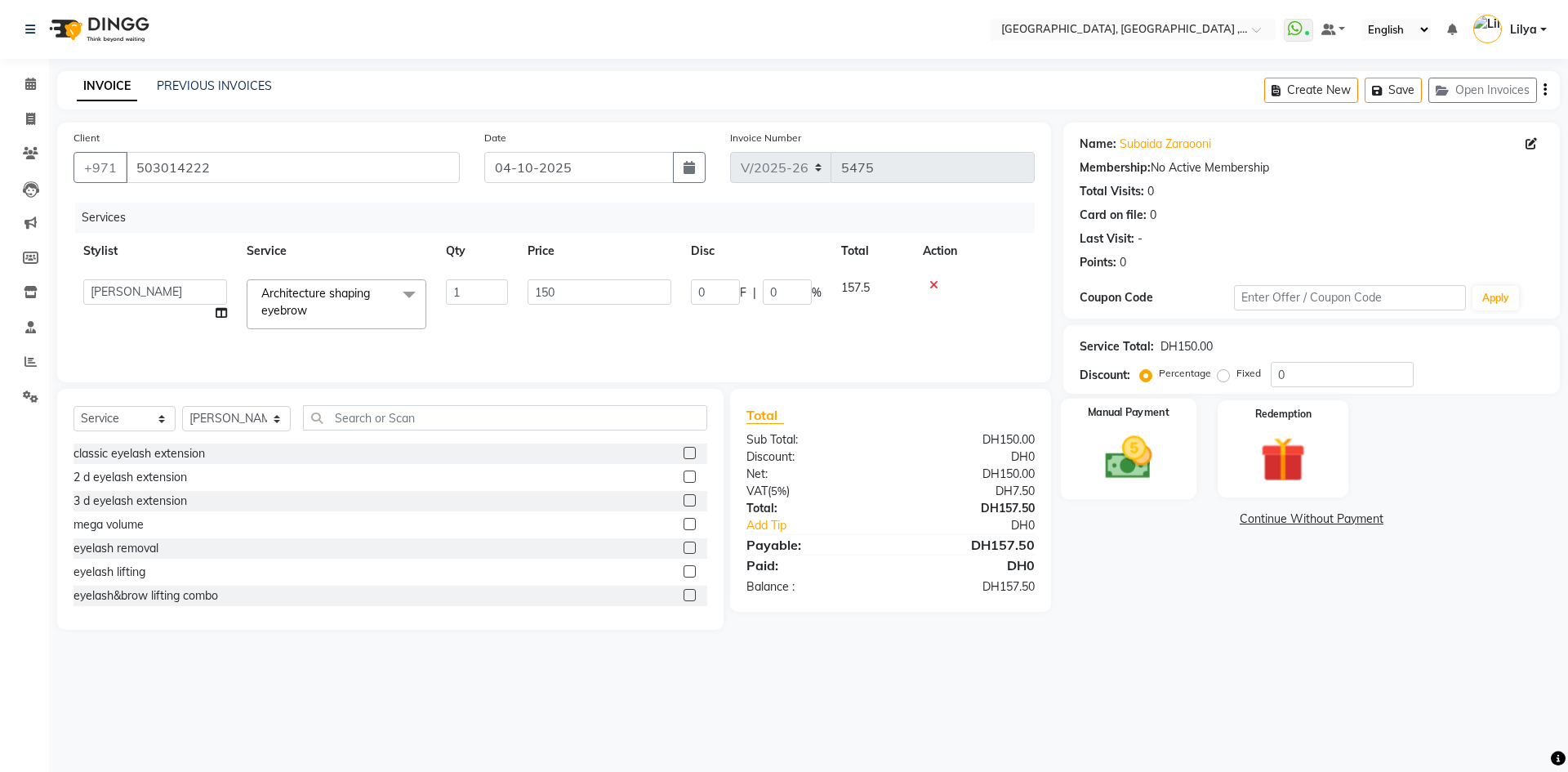
click at [1135, 449] on img at bounding box center [1127, 457] width 76 height 54
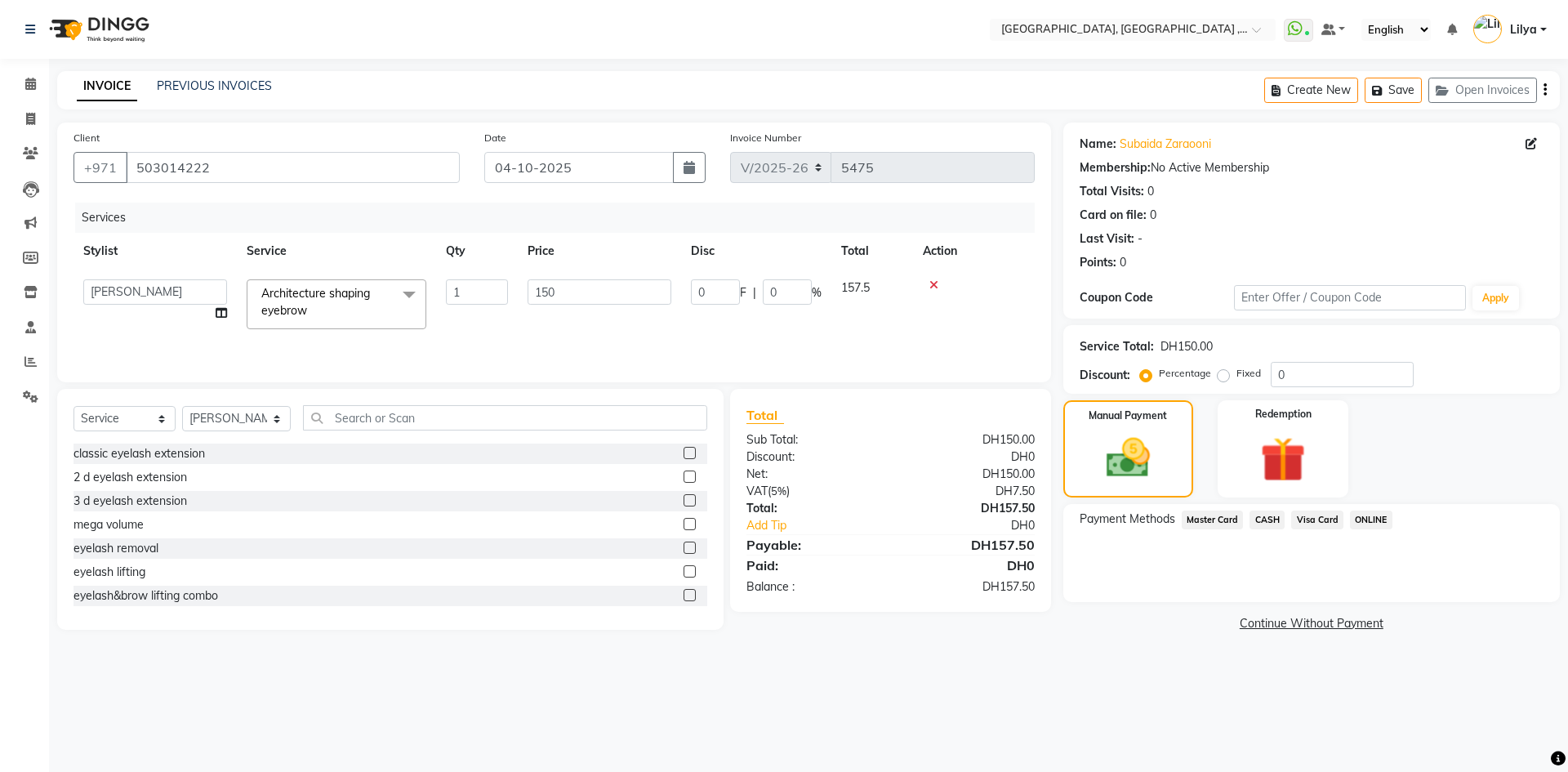
click at [1257, 516] on span "CASH" at bounding box center [1267, 520] width 35 height 18
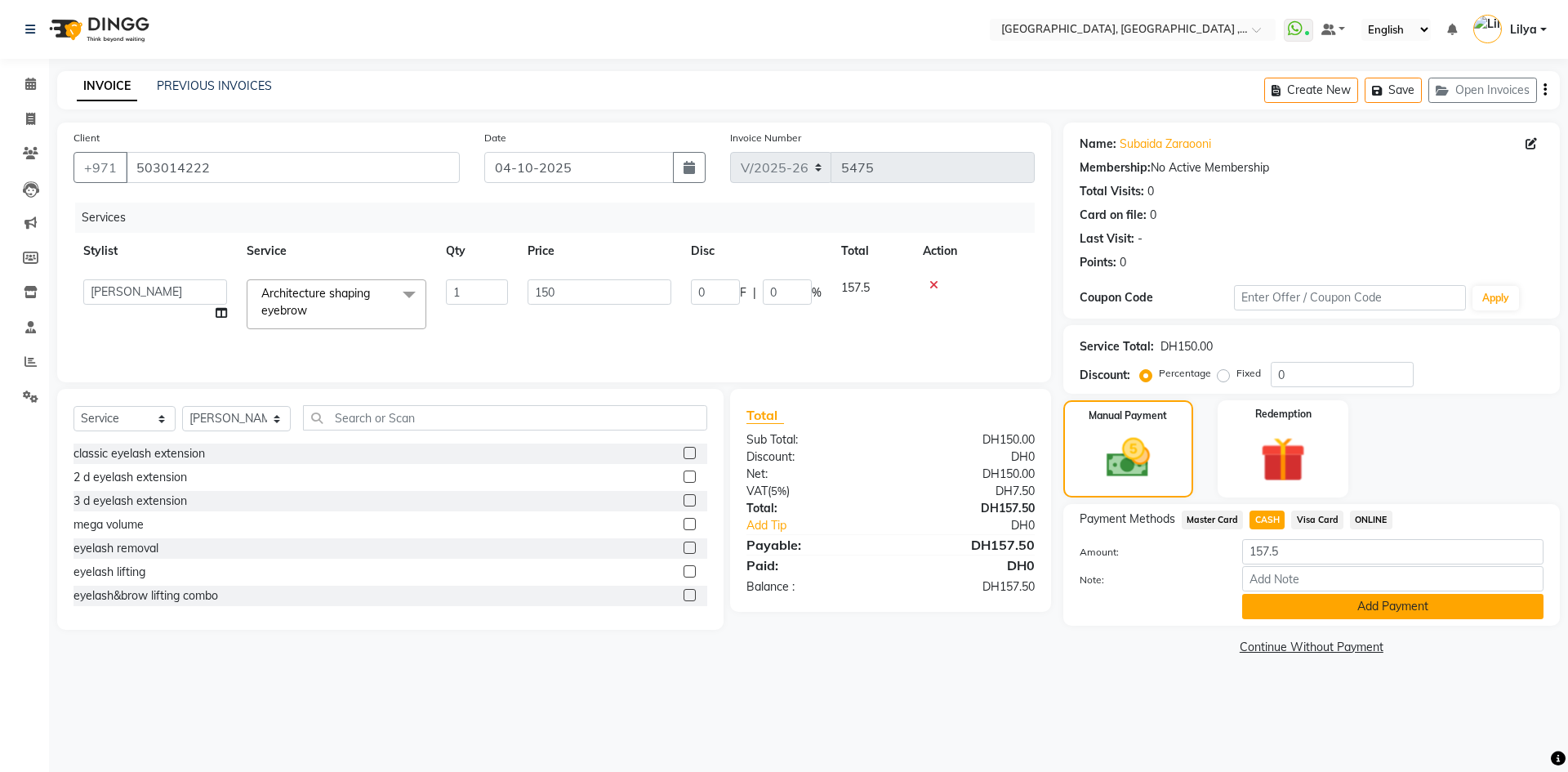
click at [1356, 609] on button "Add Payment" at bounding box center [1393, 606] width 301 height 25
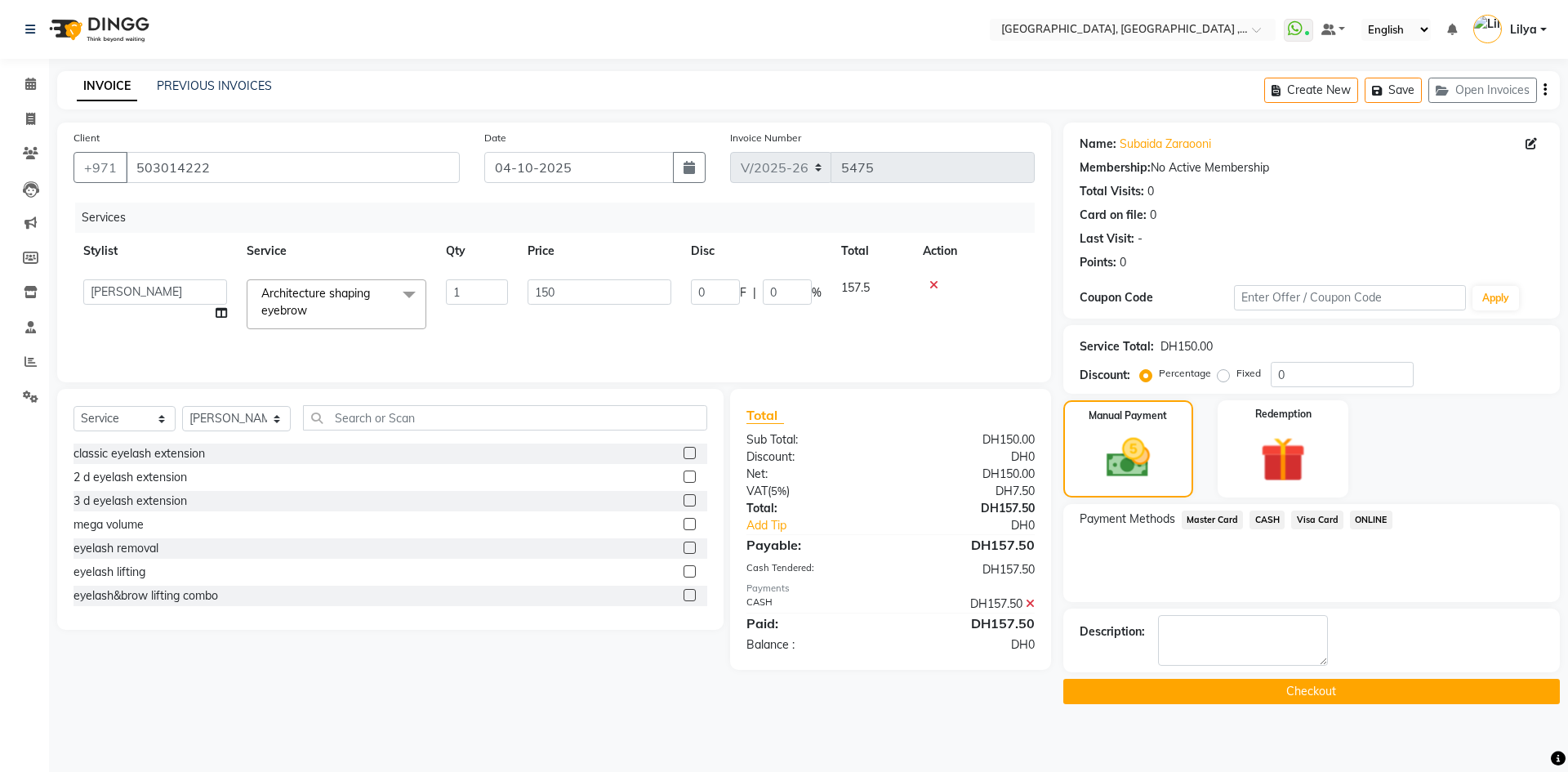
click at [1403, 698] on button "Checkout" at bounding box center [1311, 691] width 497 height 25
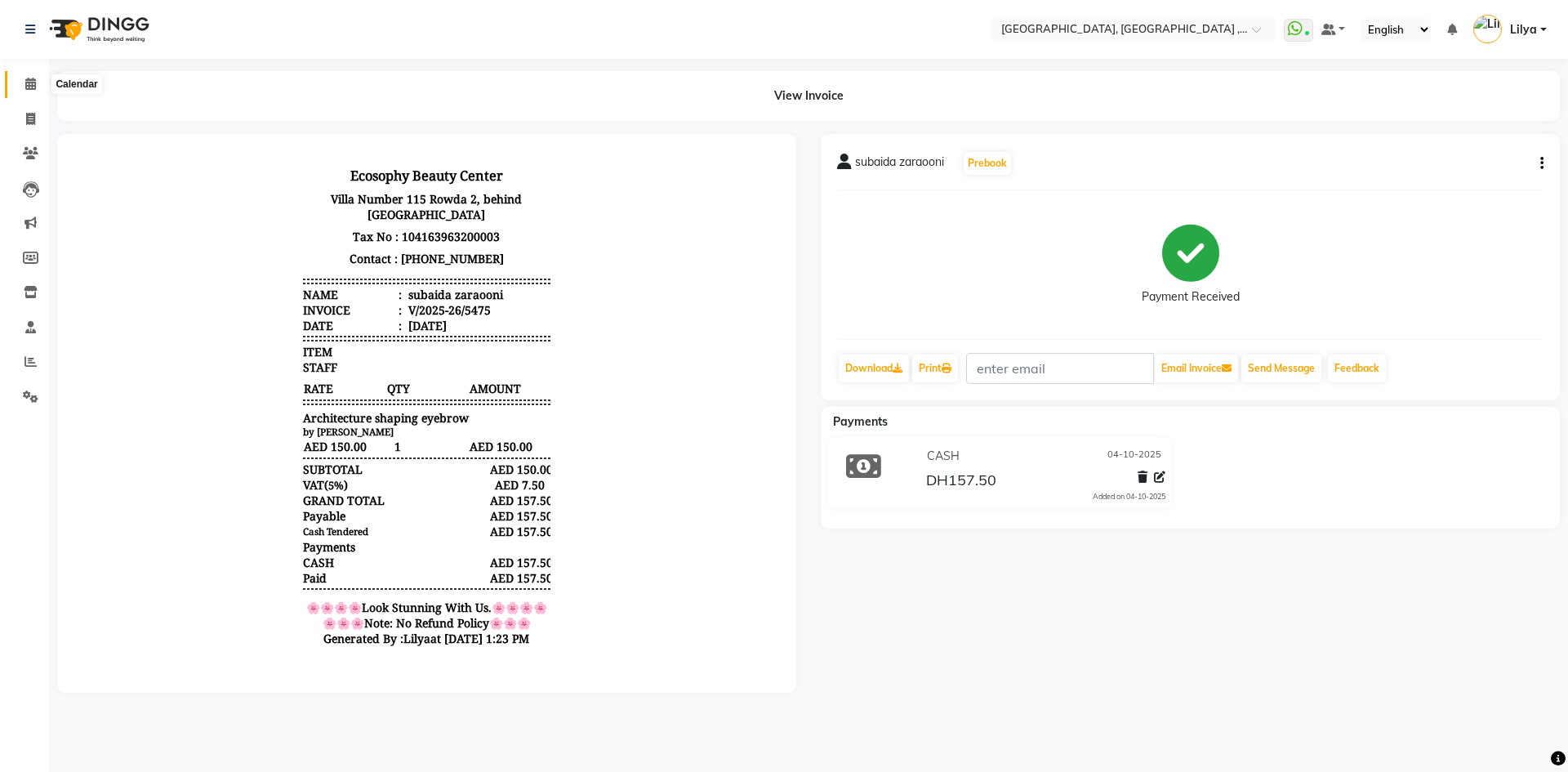
drag, startPoint x: 25, startPoint y: 85, endPoint x: 15, endPoint y: 85, distance: 10.0
click at [25, 85] on icon at bounding box center [31, 84] width 11 height 12
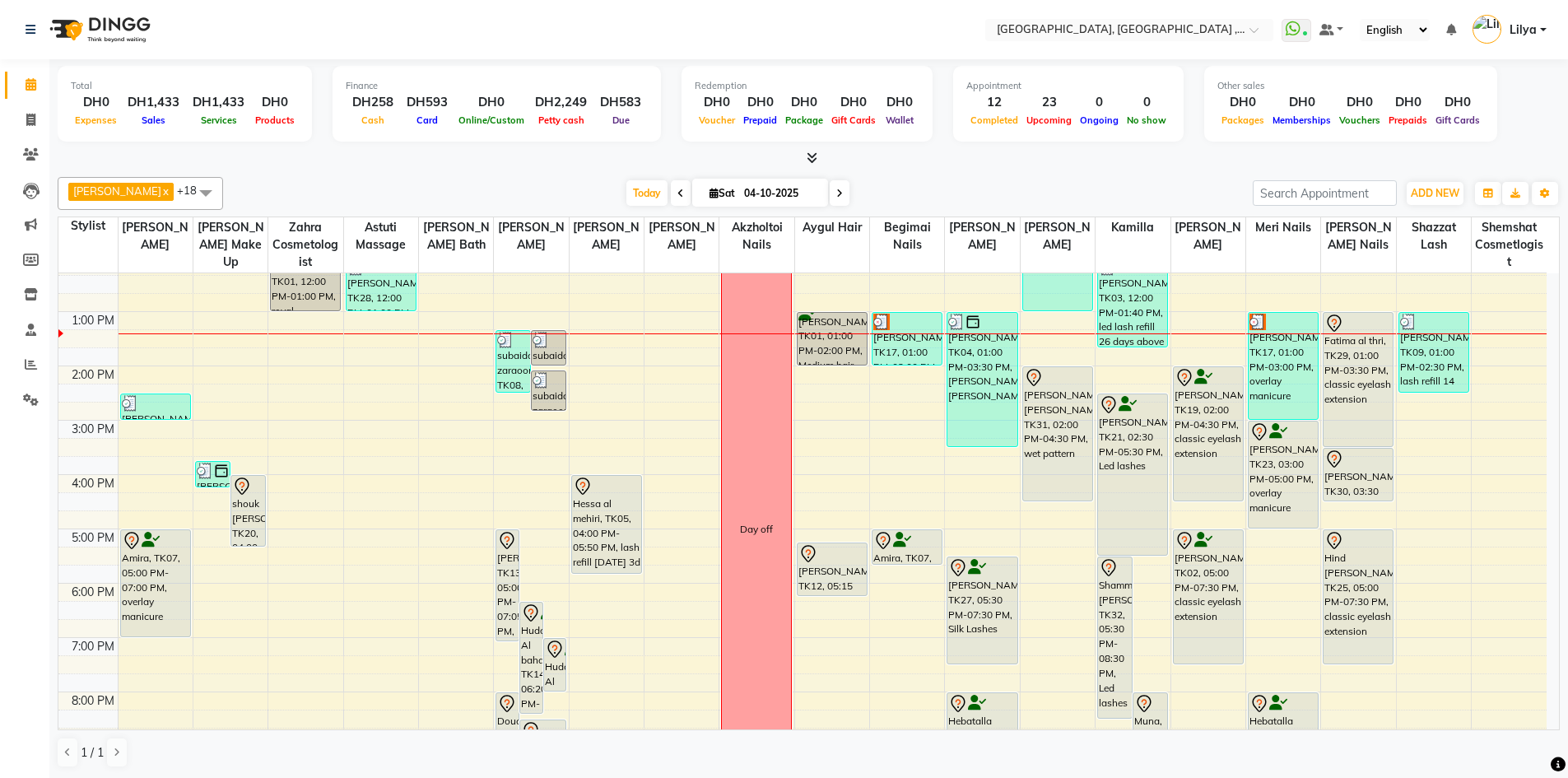
scroll to position [82, 0]
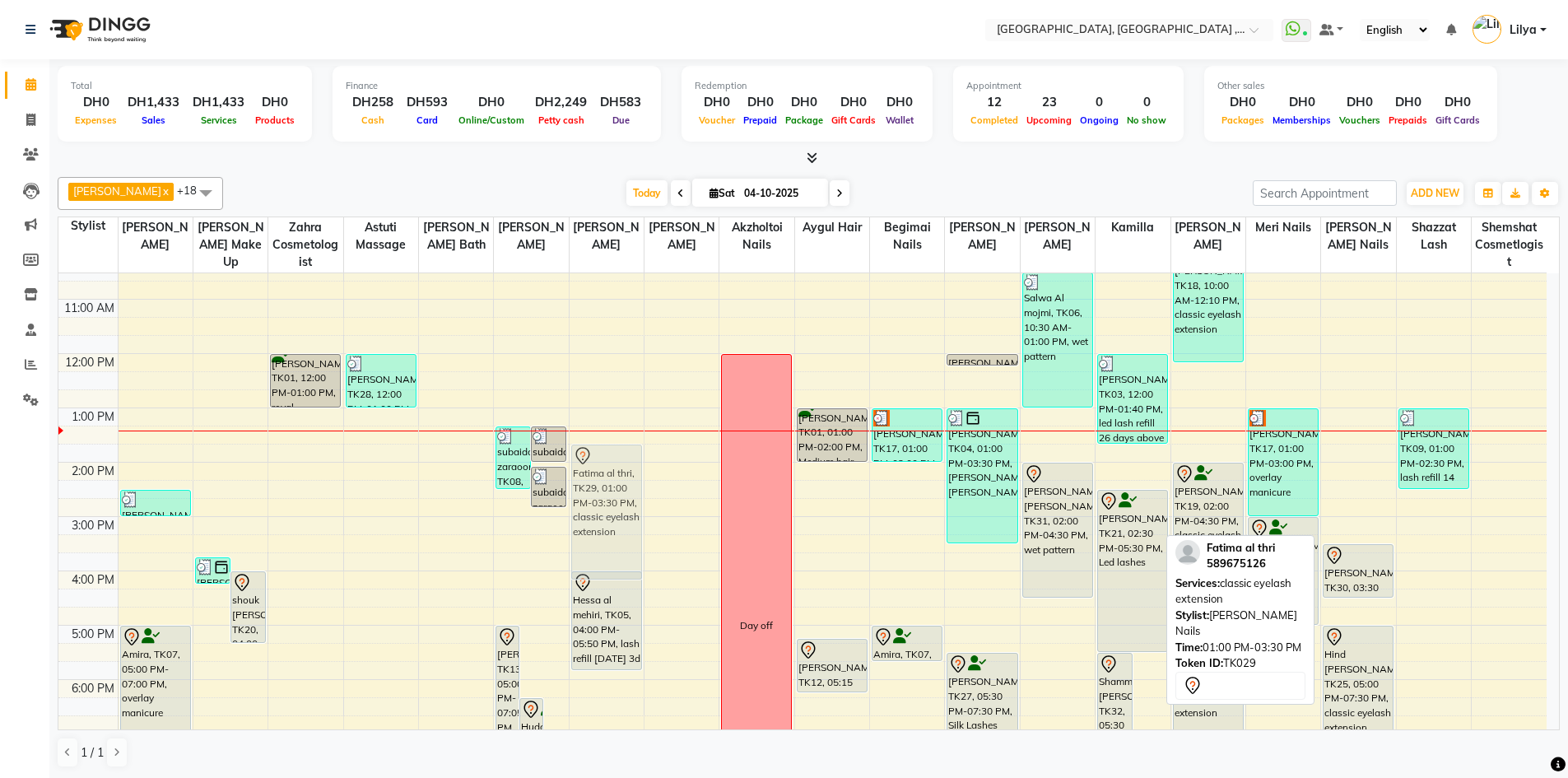
drag, startPoint x: 1358, startPoint y: 469, endPoint x: 609, endPoint y: 499, distance: 749.6
click at [609, 499] on tr "Reem al huseni, TK09, 02:30 PM-03:00 PM, regular nail polish feet,regular nail …" at bounding box center [802, 598] width 1488 height 814
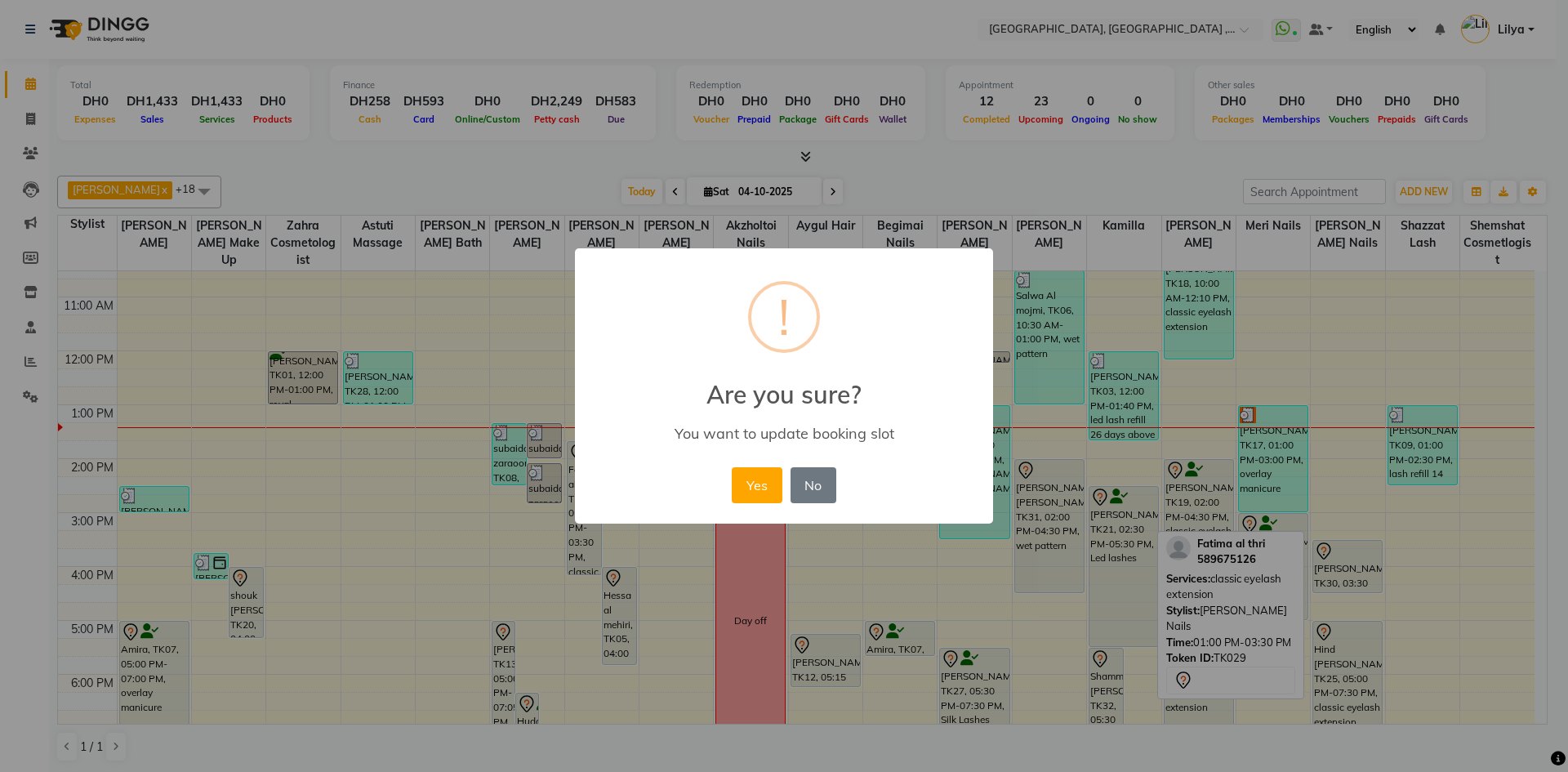
drag, startPoint x: 768, startPoint y: 478, endPoint x: 760, endPoint y: 480, distance: 8.2
click at [767, 478] on button "Yes" at bounding box center [756, 485] width 50 height 36
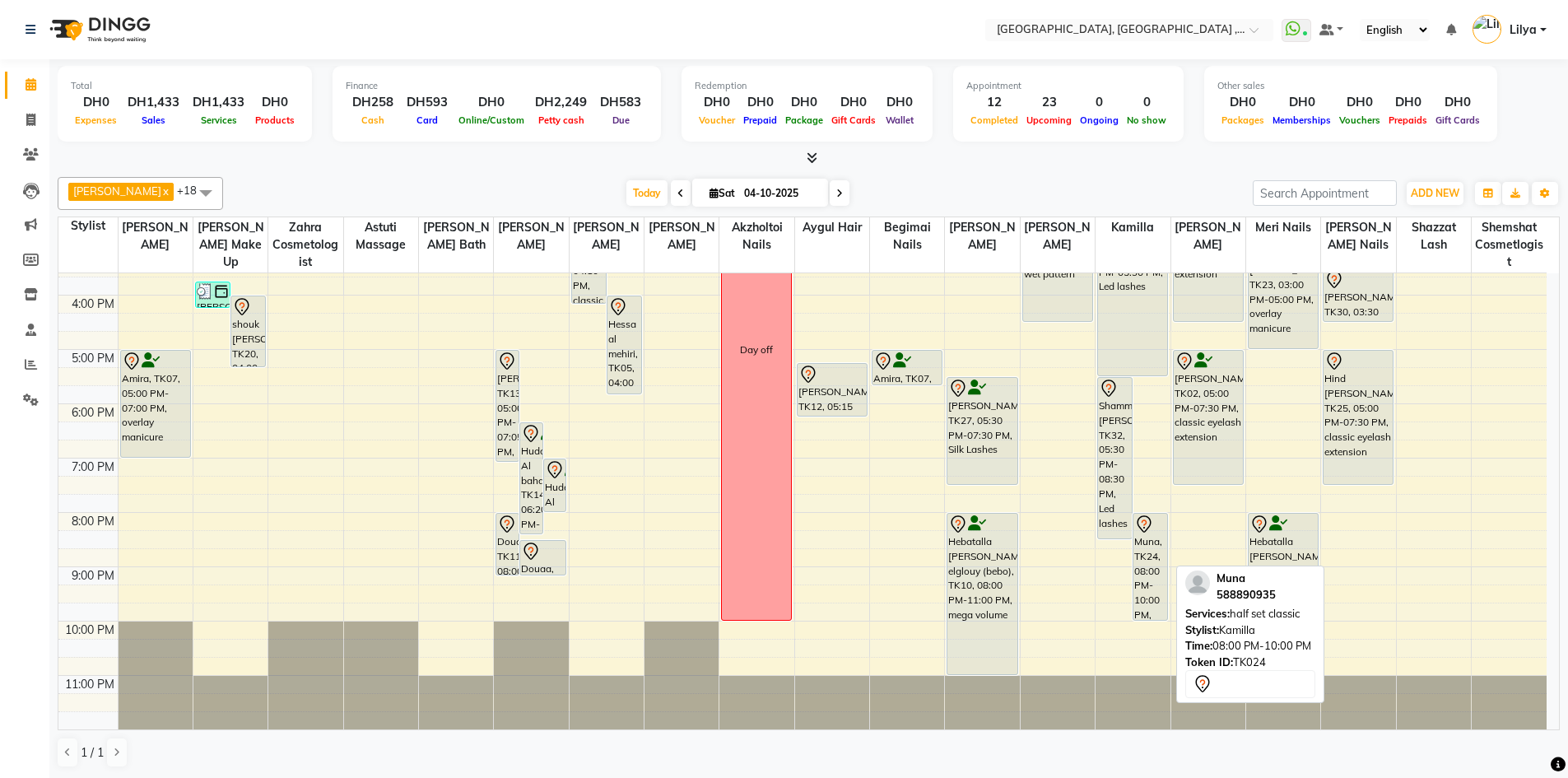
scroll to position [276, 0]
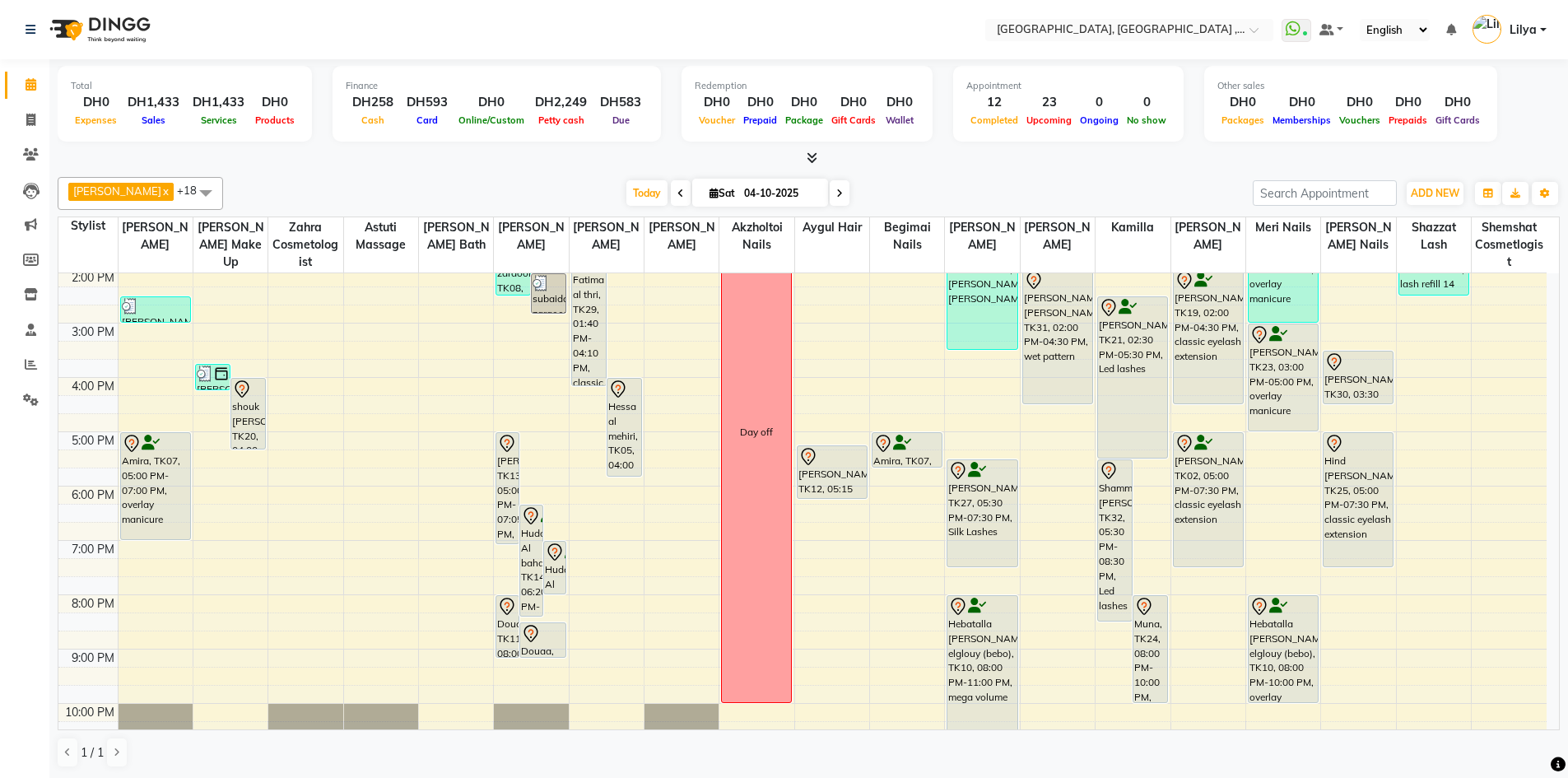
click at [842, 202] on span at bounding box center [840, 193] width 19 height 26
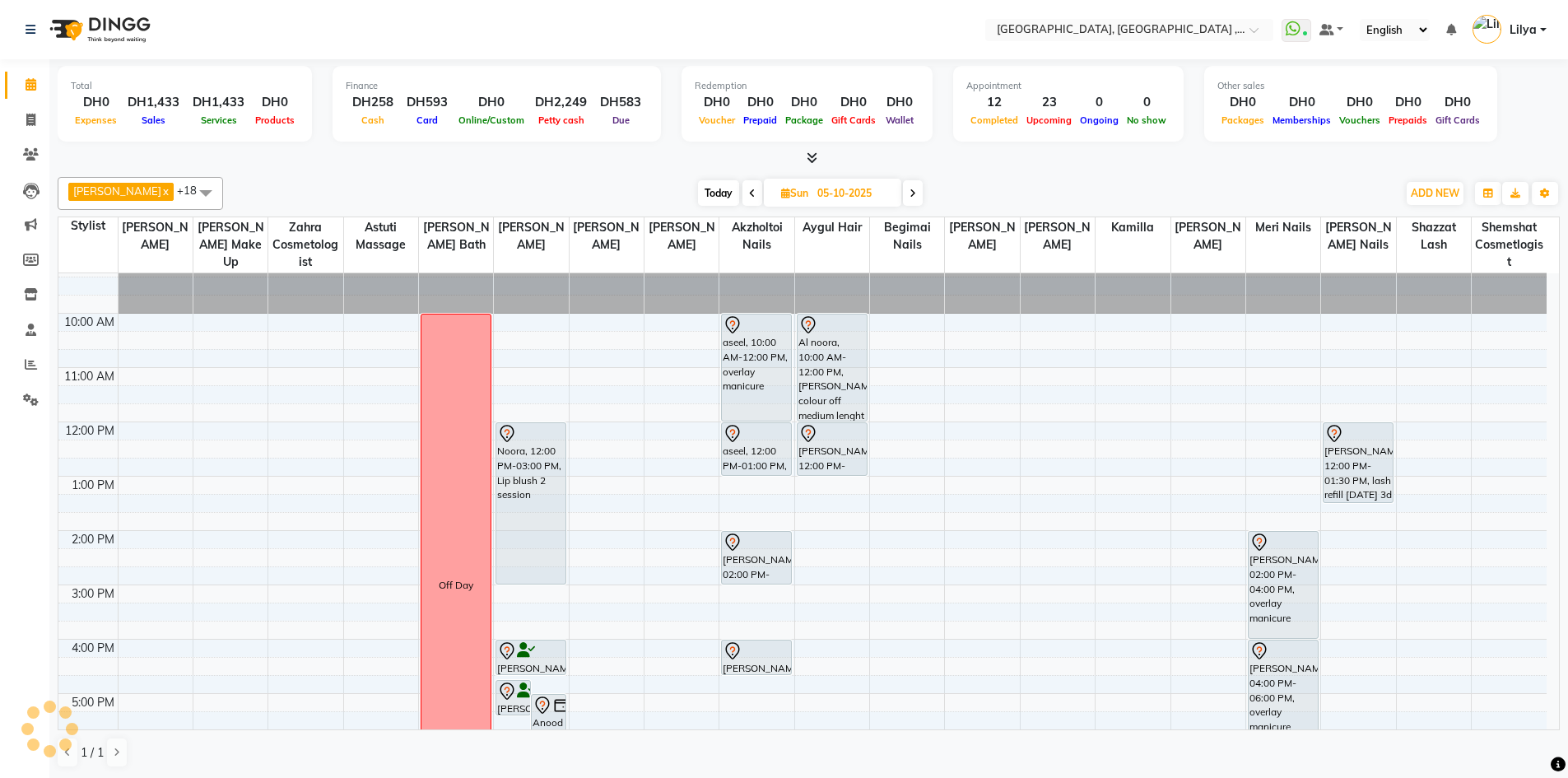
scroll to position [0, 0]
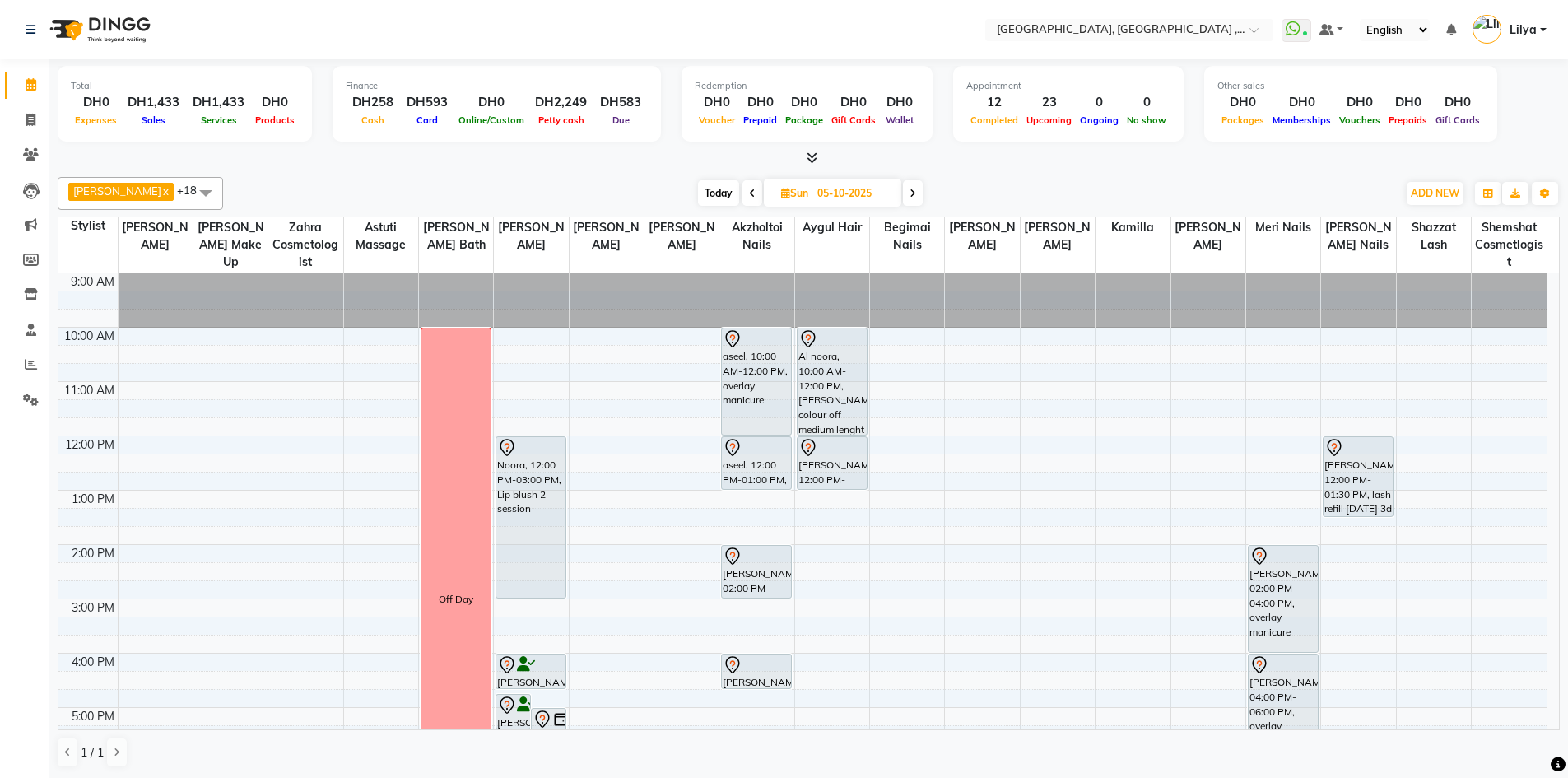
click at [747, 199] on span at bounding box center [752, 193] width 19 height 26
type input "04-10-2025"
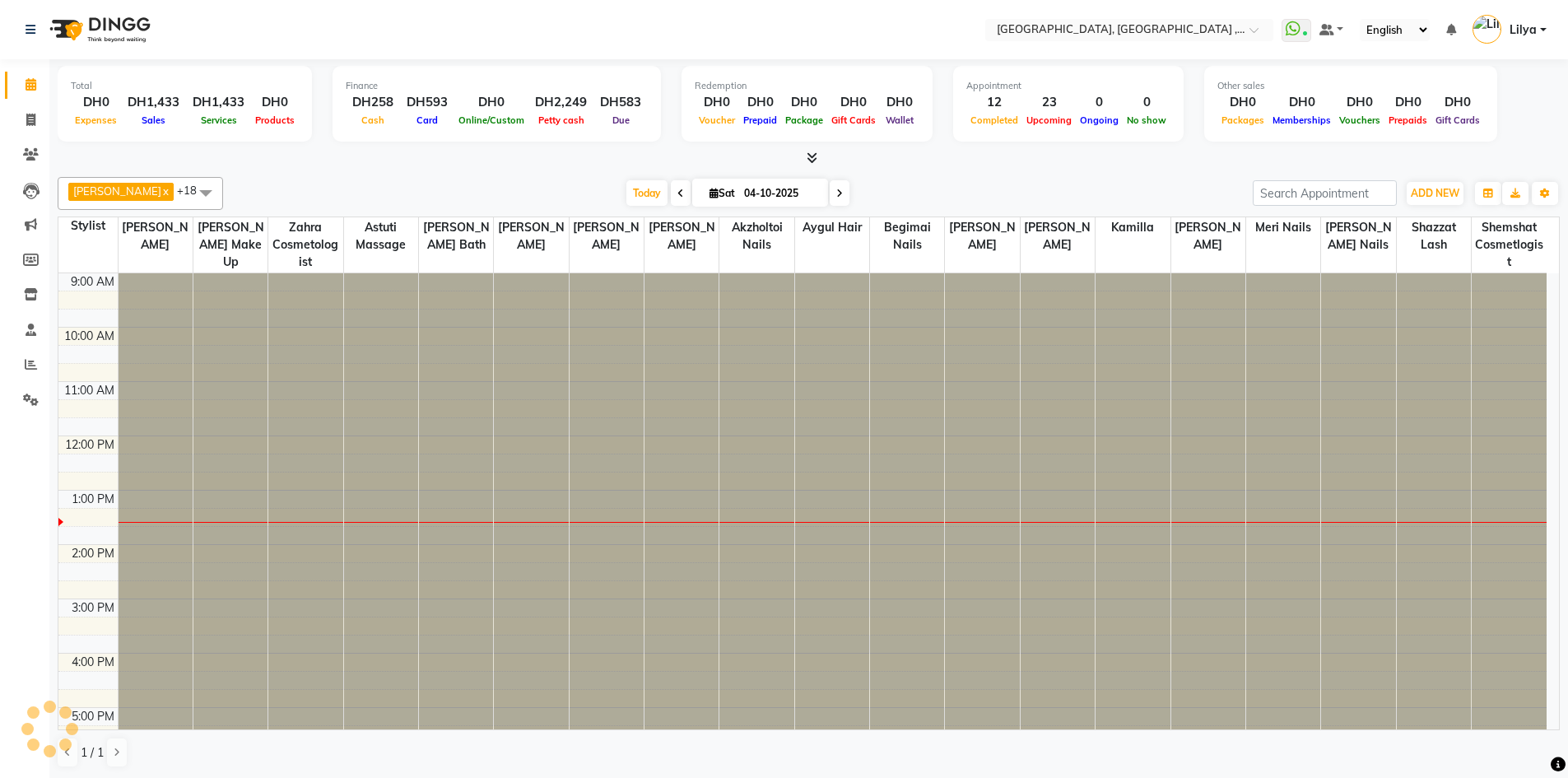
scroll to position [218, 0]
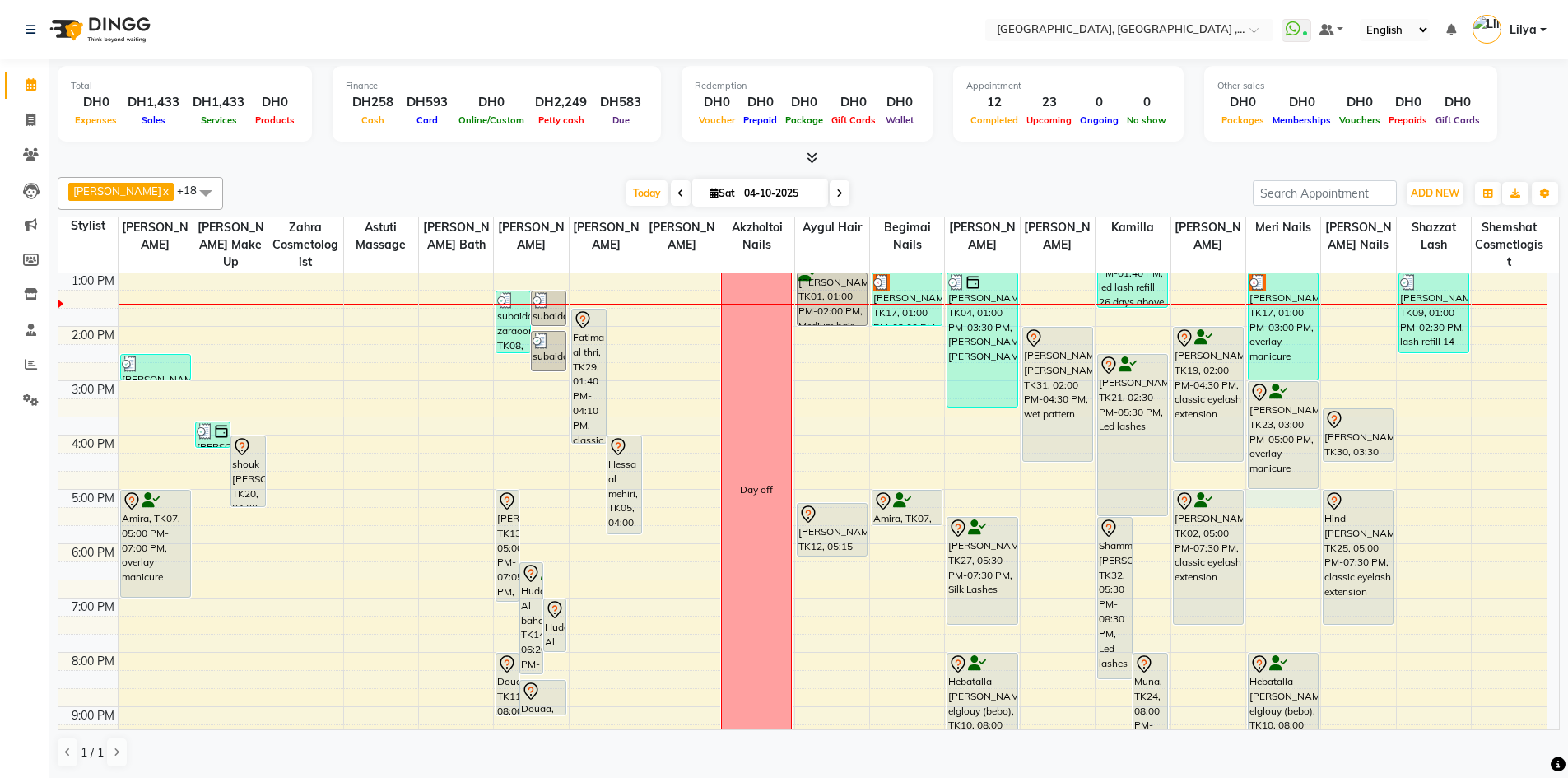
click at [1276, 502] on div "9:00 AM 10:00 AM 11:00 AM 12:00 PM 1:00 PM 2:00 PM 3:00 PM 4:00 PM 5:00 PM 6:00…" at bounding box center [802, 462] width 1488 height 814
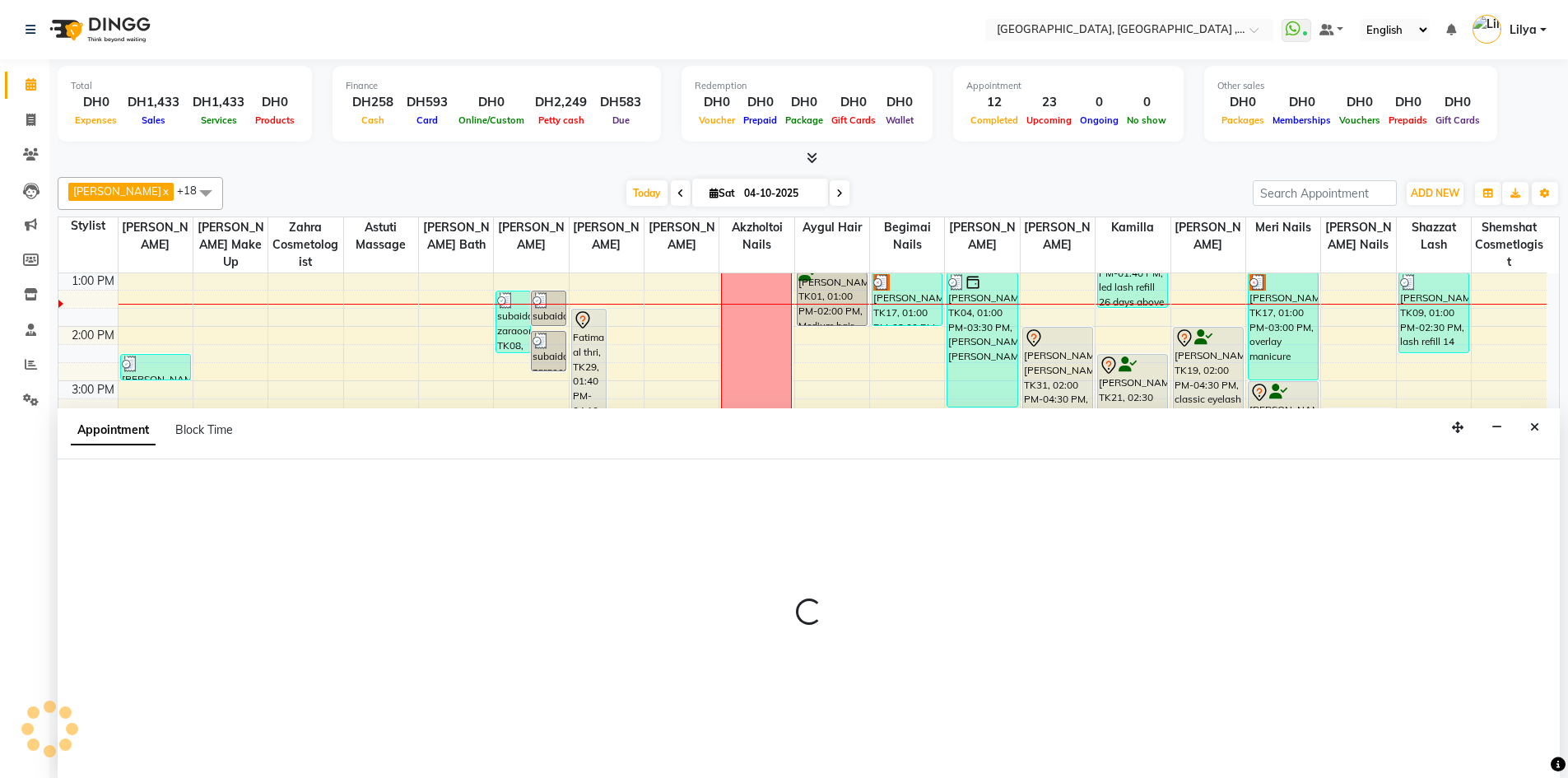
scroll to position [1, 0]
select select "85659"
select select "1020"
select select "tentative"
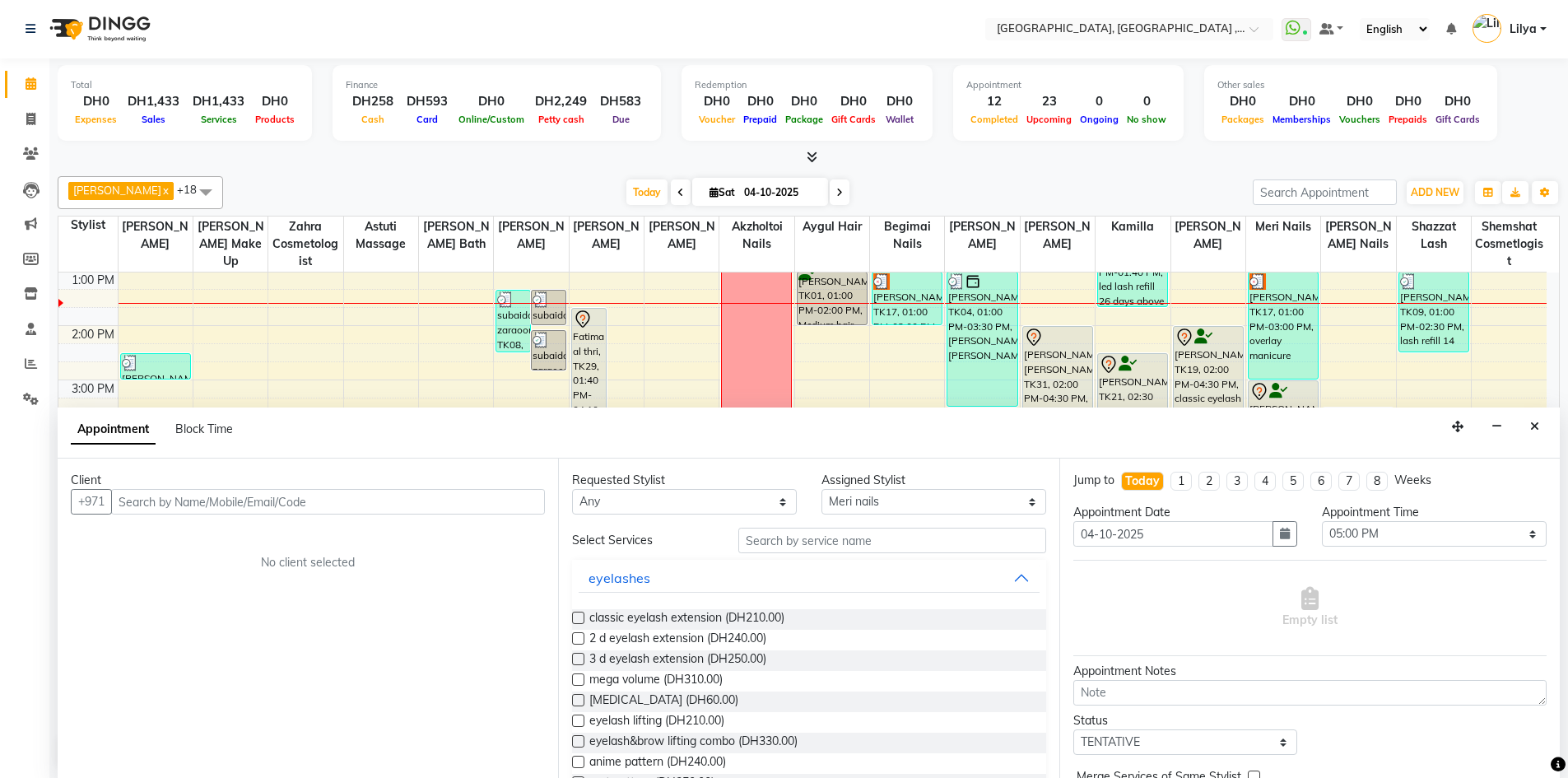
click at [256, 512] on input "text" at bounding box center [328, 502] width 433 height 26
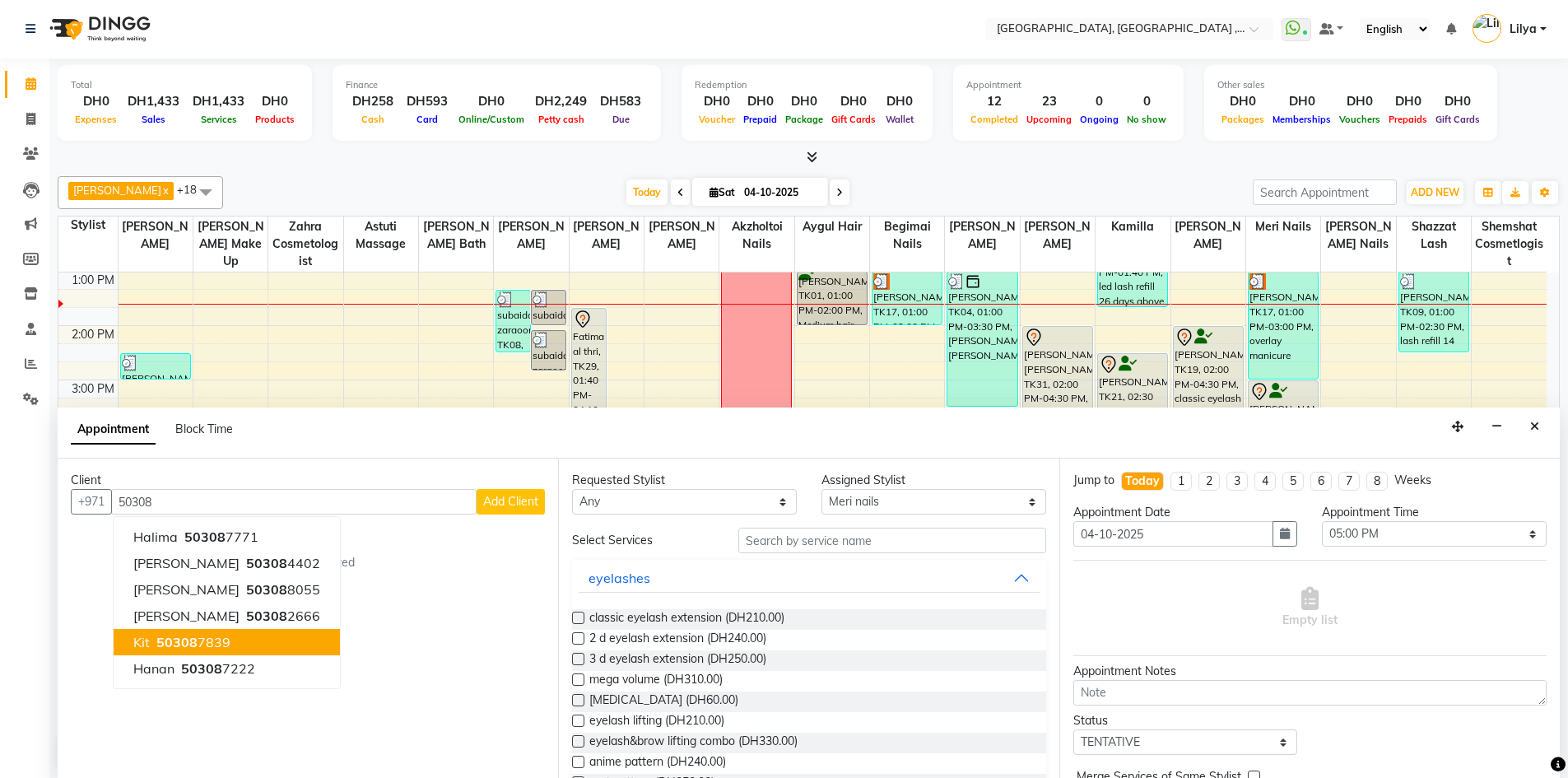
click at [199, 643] on ngb-highlight "50308 7839" at bounding box center [192, 642] width 78 height 17
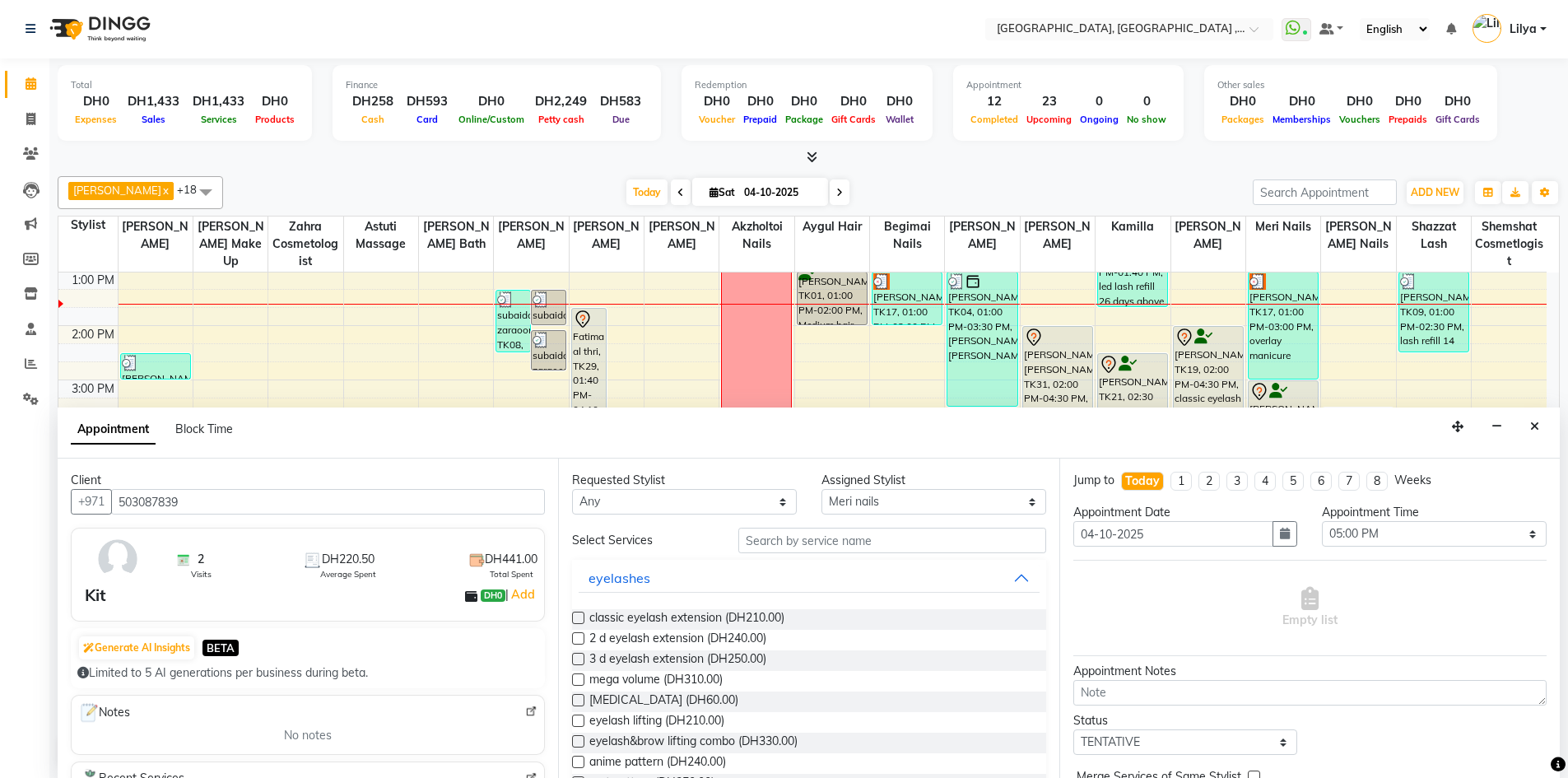
type input "503087839"
click at [778, 545] on input "text" at bounding box center [892, 540] width 308 height 26
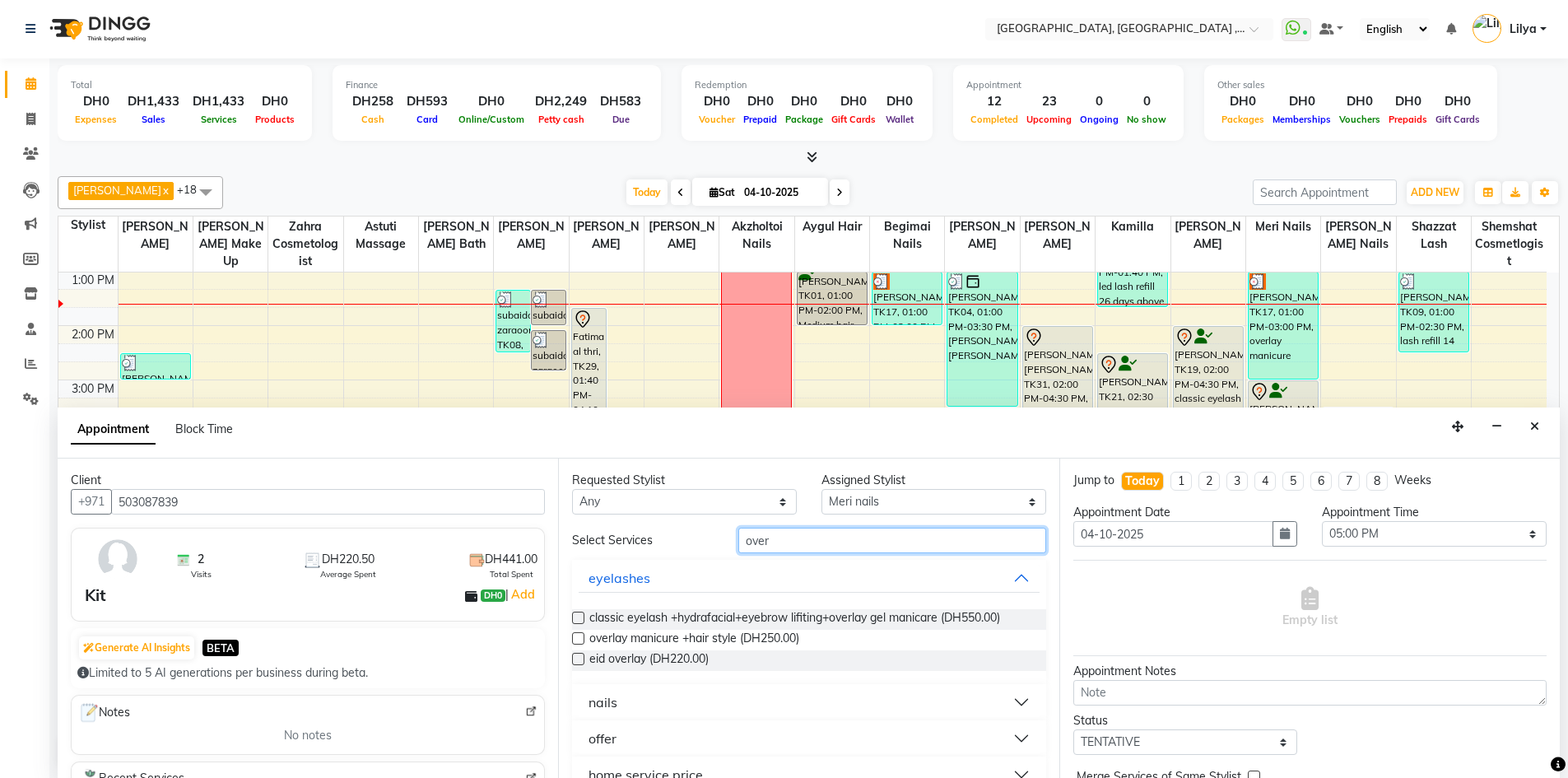
type input "over"
click at [1000, 697] on button "nails" at bounding box center [808, 702] width 460 height 30
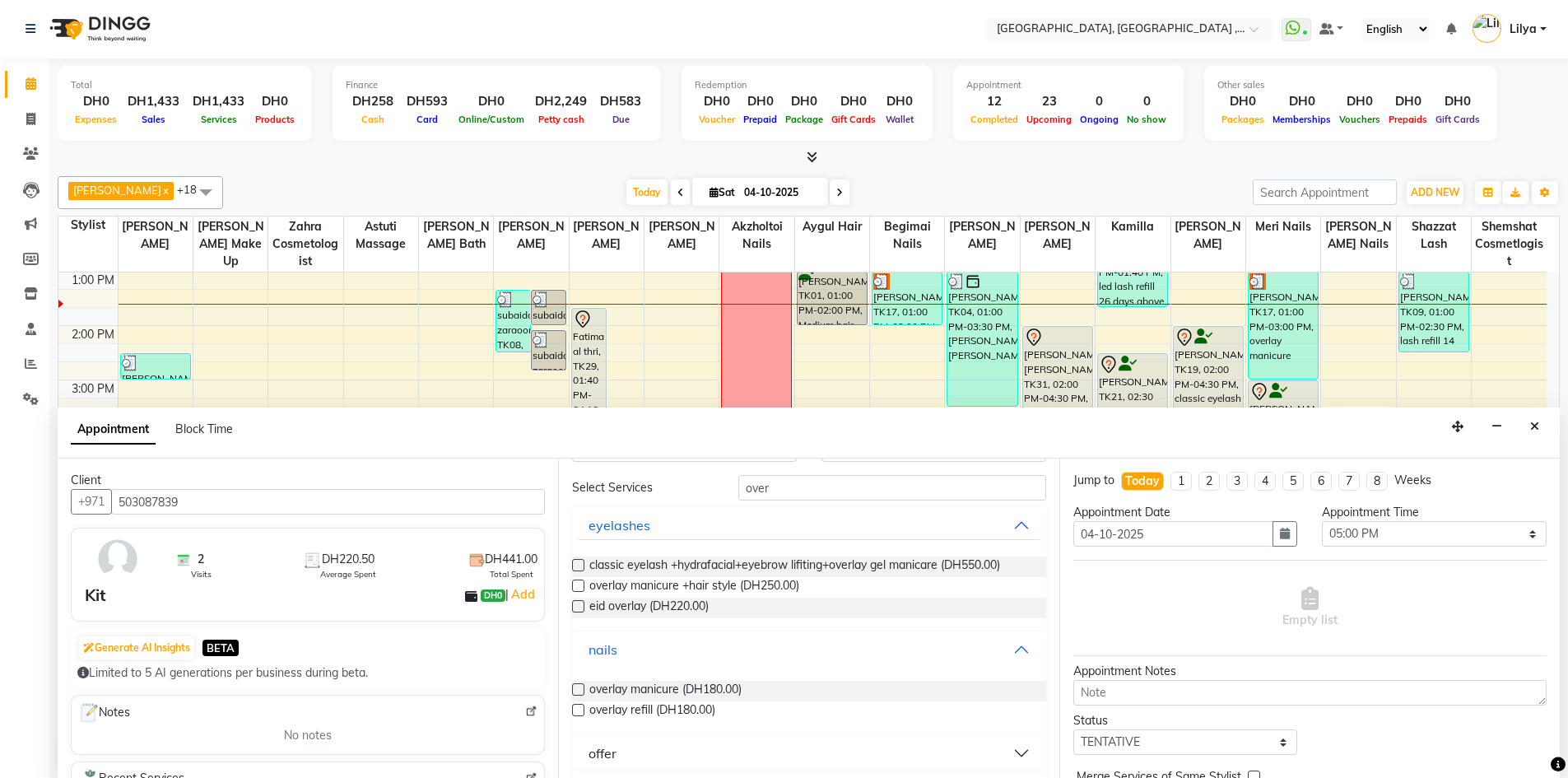
scroll to position [82, 0]
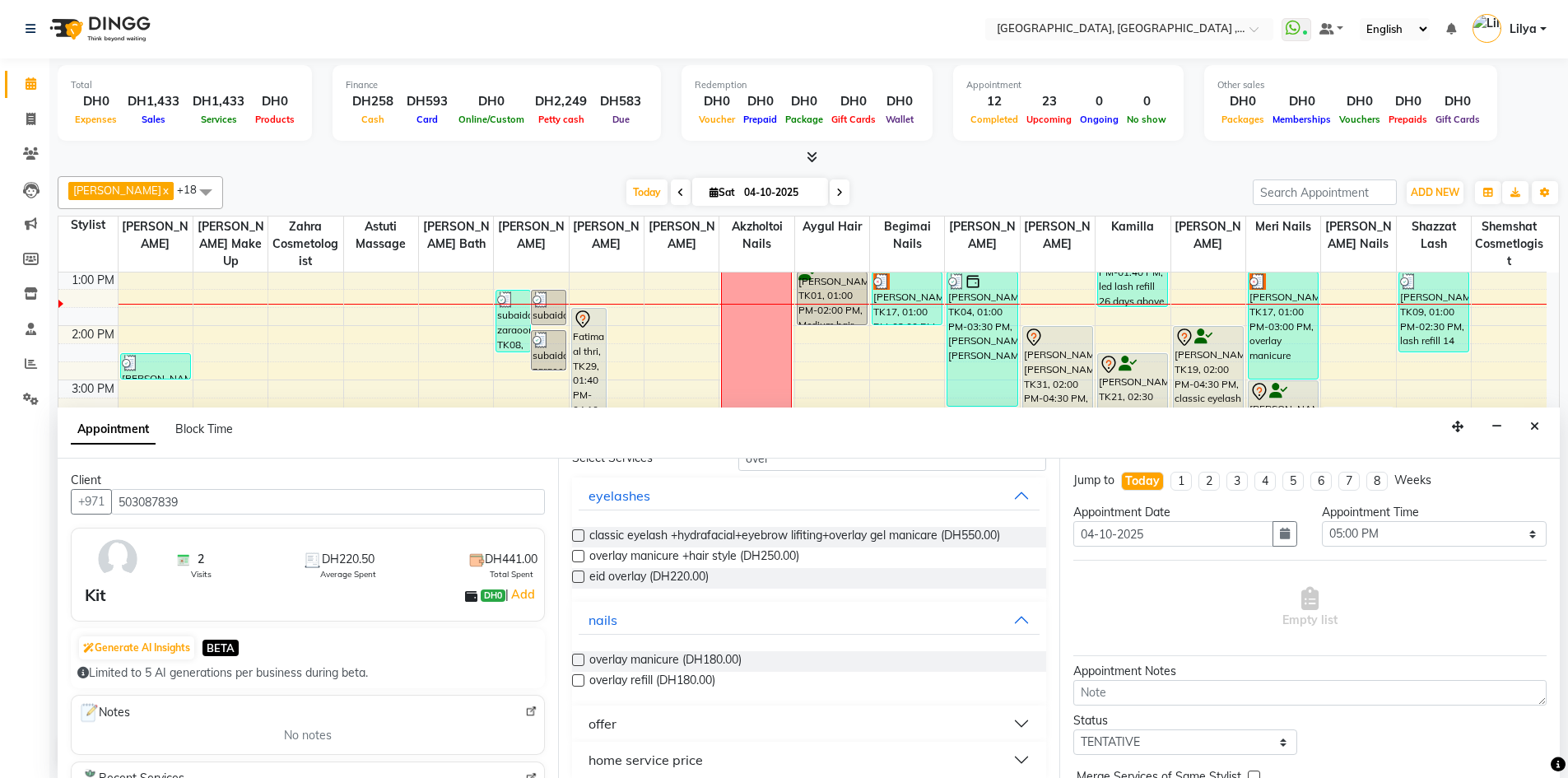
click at [584, 658] on label at bounding box center [578, 660] width 12 height 12
click at [583, 658] on input "checkbox" at bounding box center [577, 661] width 11 height 11
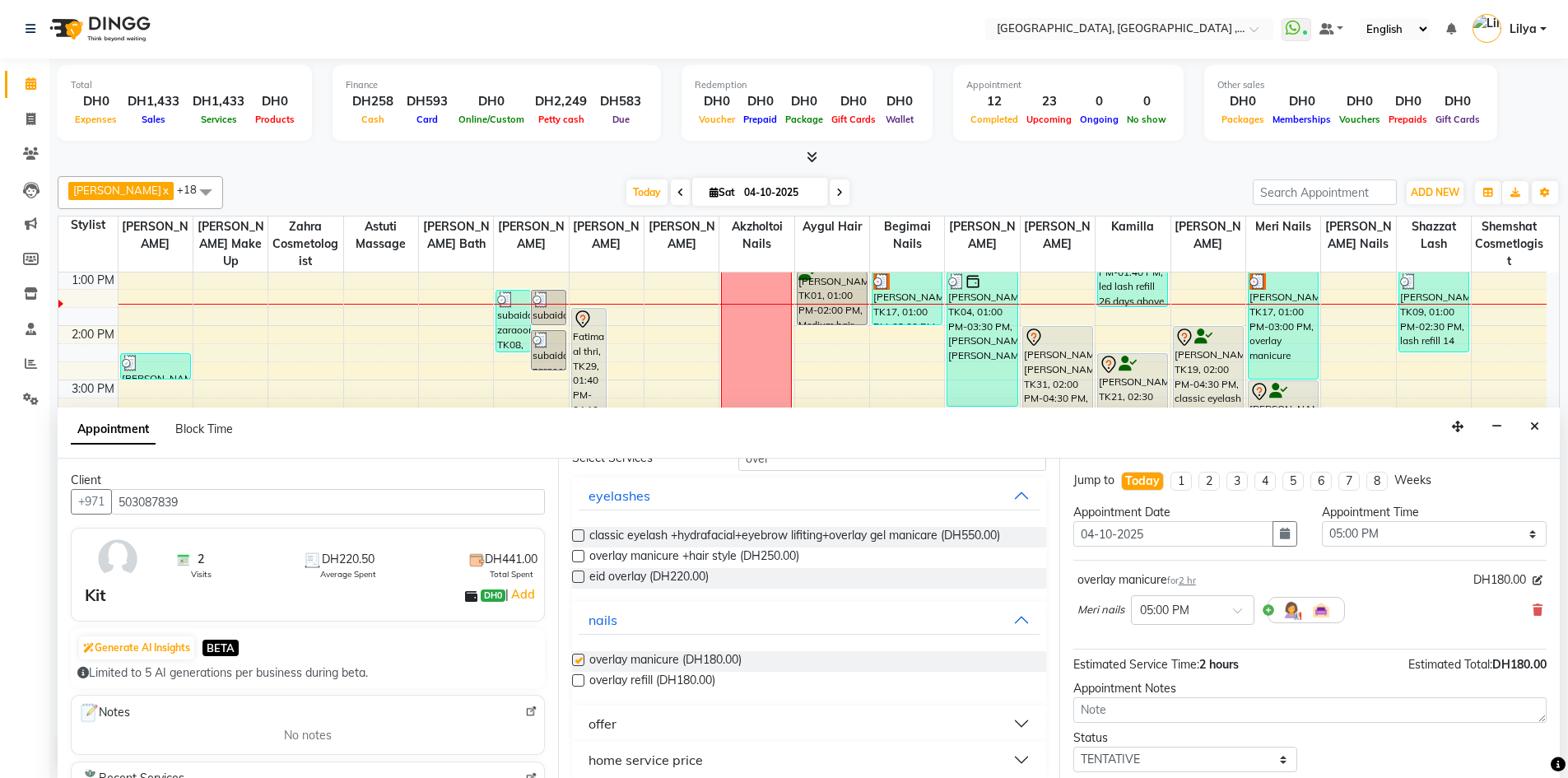
checkbox input "false"
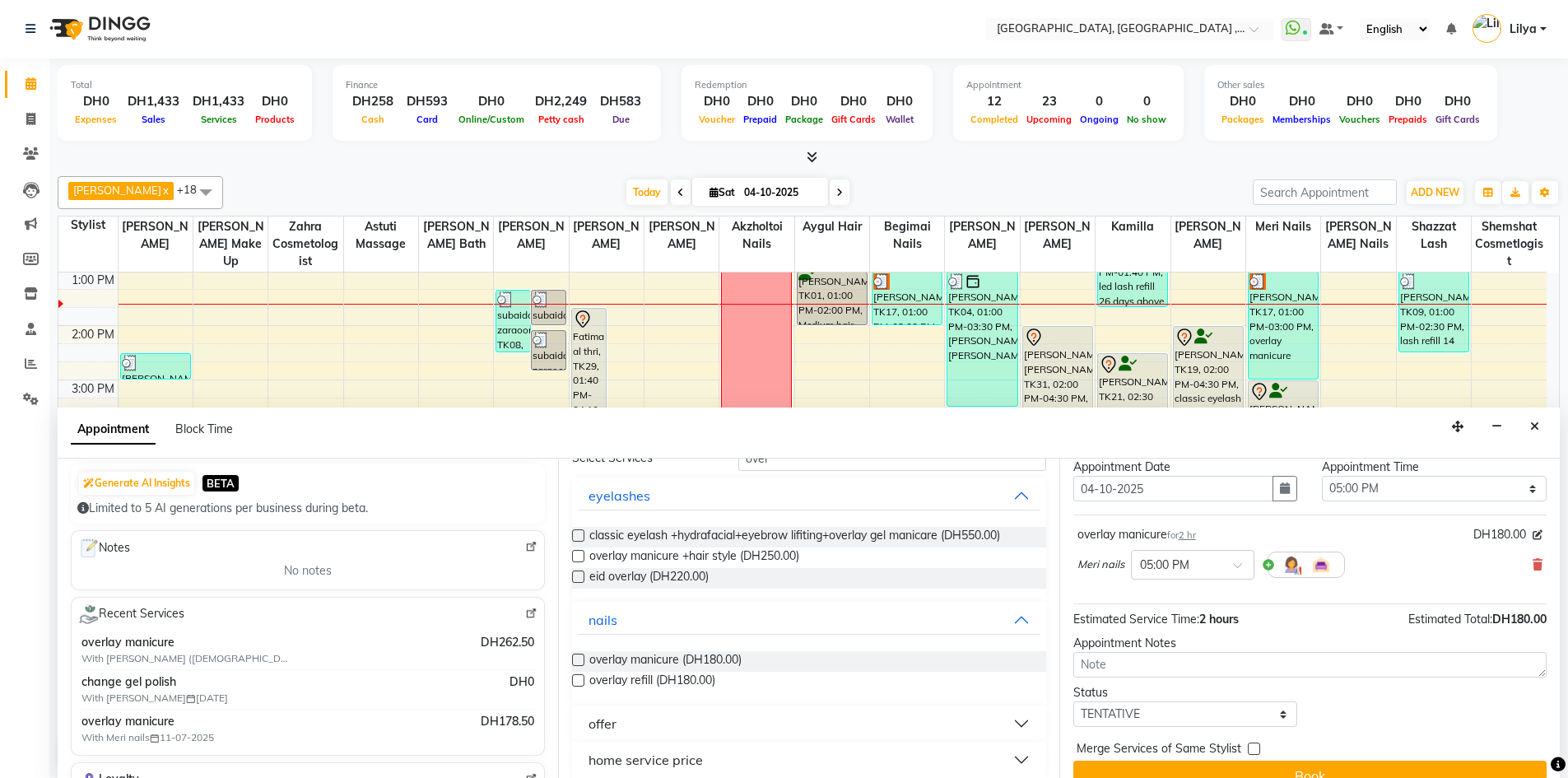
scroll to position [71, 0]
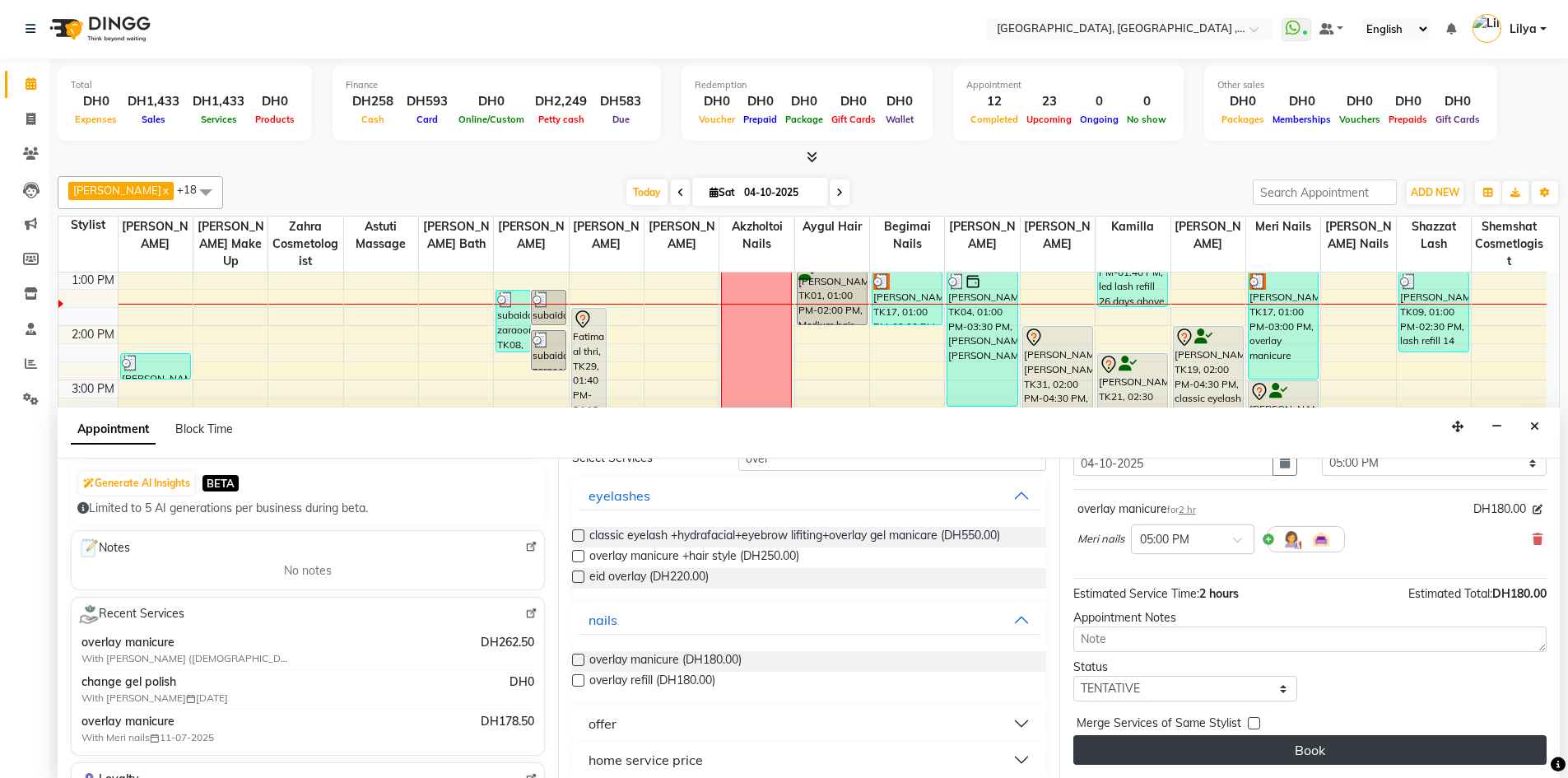
click at [1311, 743] on button "Book" at bounding box center [1309, 750] width 473 height 30
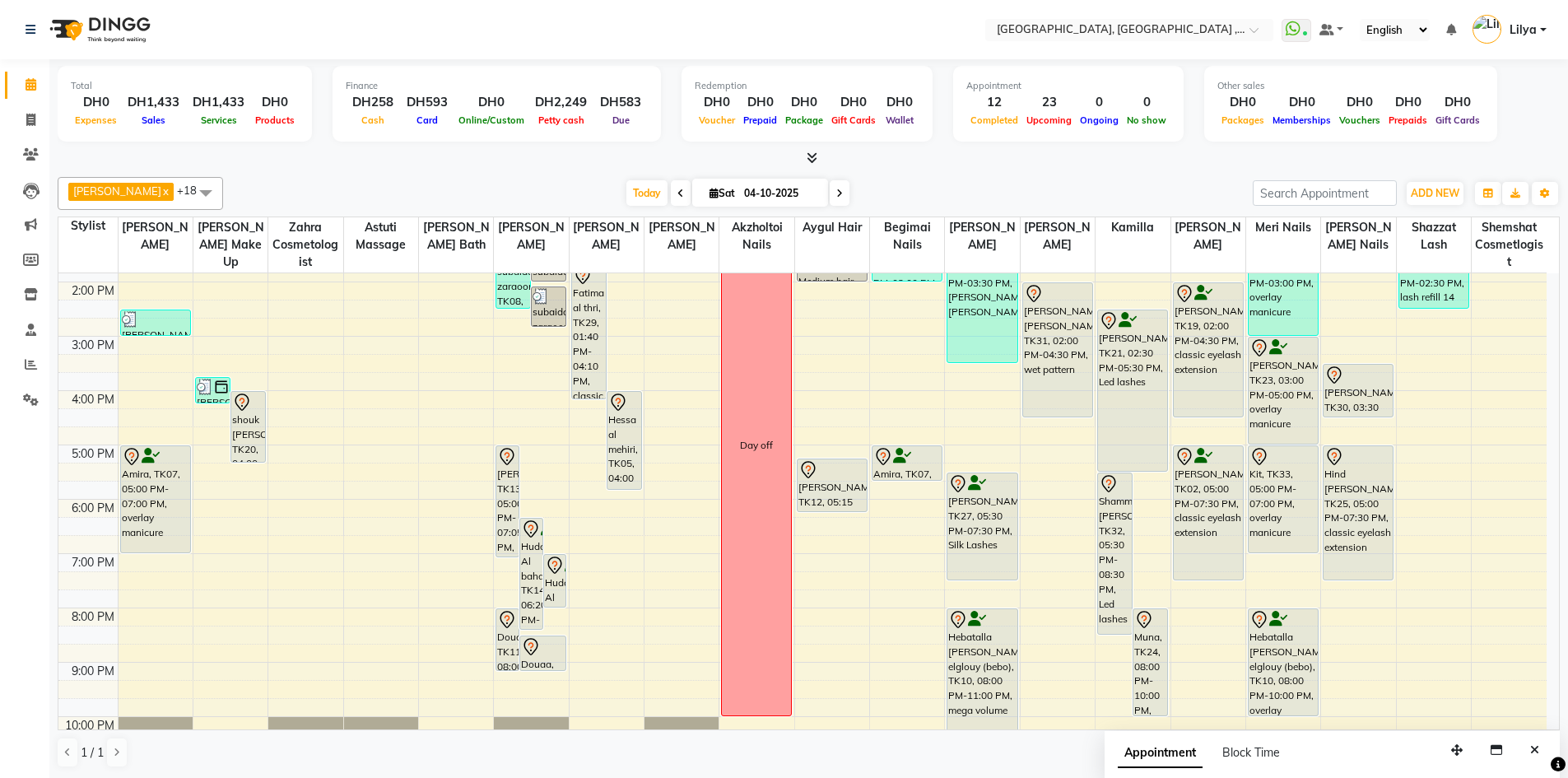
scroll to position [300, 0]
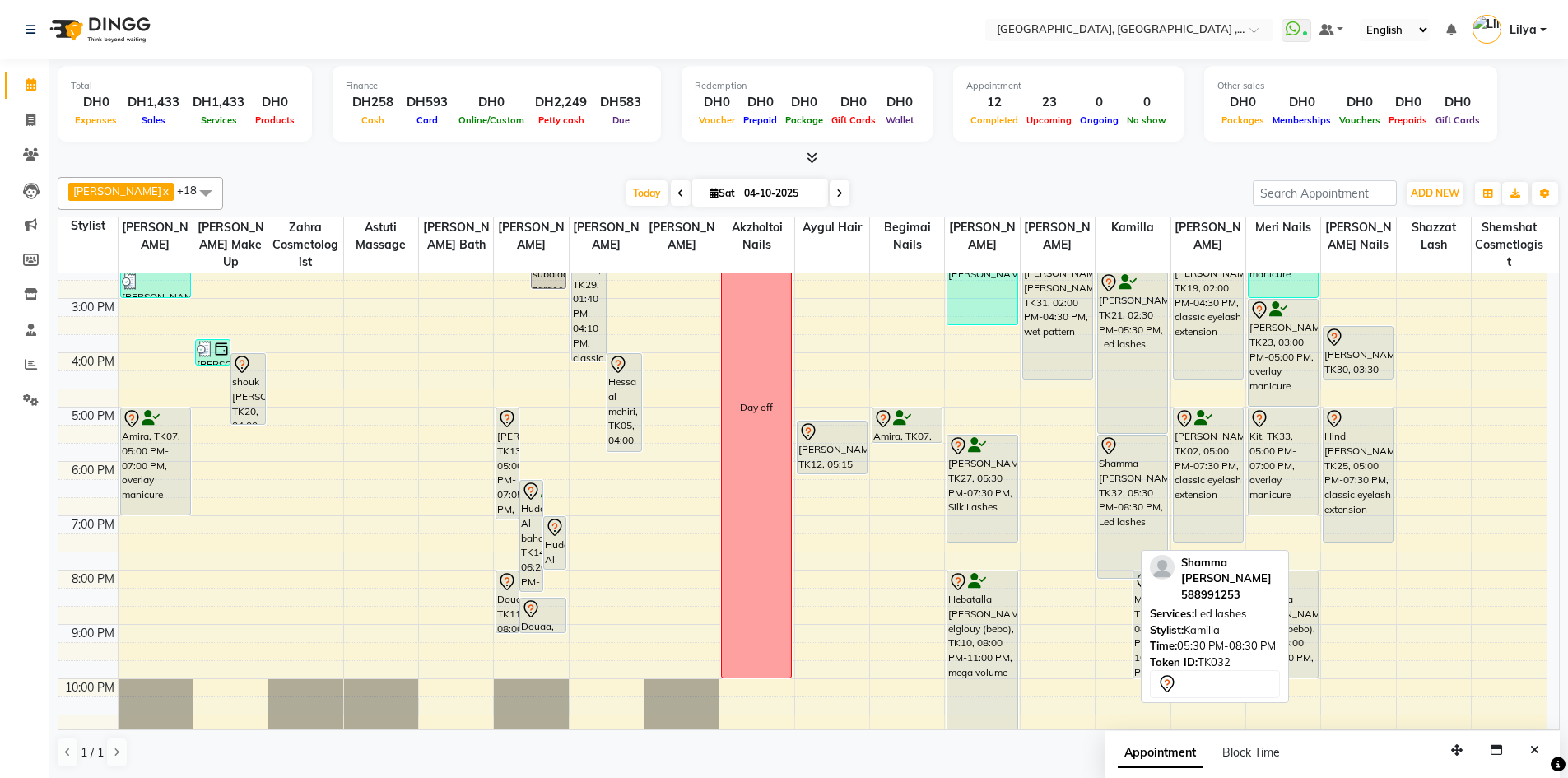
drag, startPoint x: 1115, startPoint y: 594, endPoint x: 1112, endPoint y: 576, distance: 18.2
click at [1112, 576] on div "Shamma Al Hosaini, TK32, 05:30 PM-08:30 PM, Led lashes Muna, TK24, 08:00 PM-10:…" at bounding box center [1133, 380] width 74 height 814
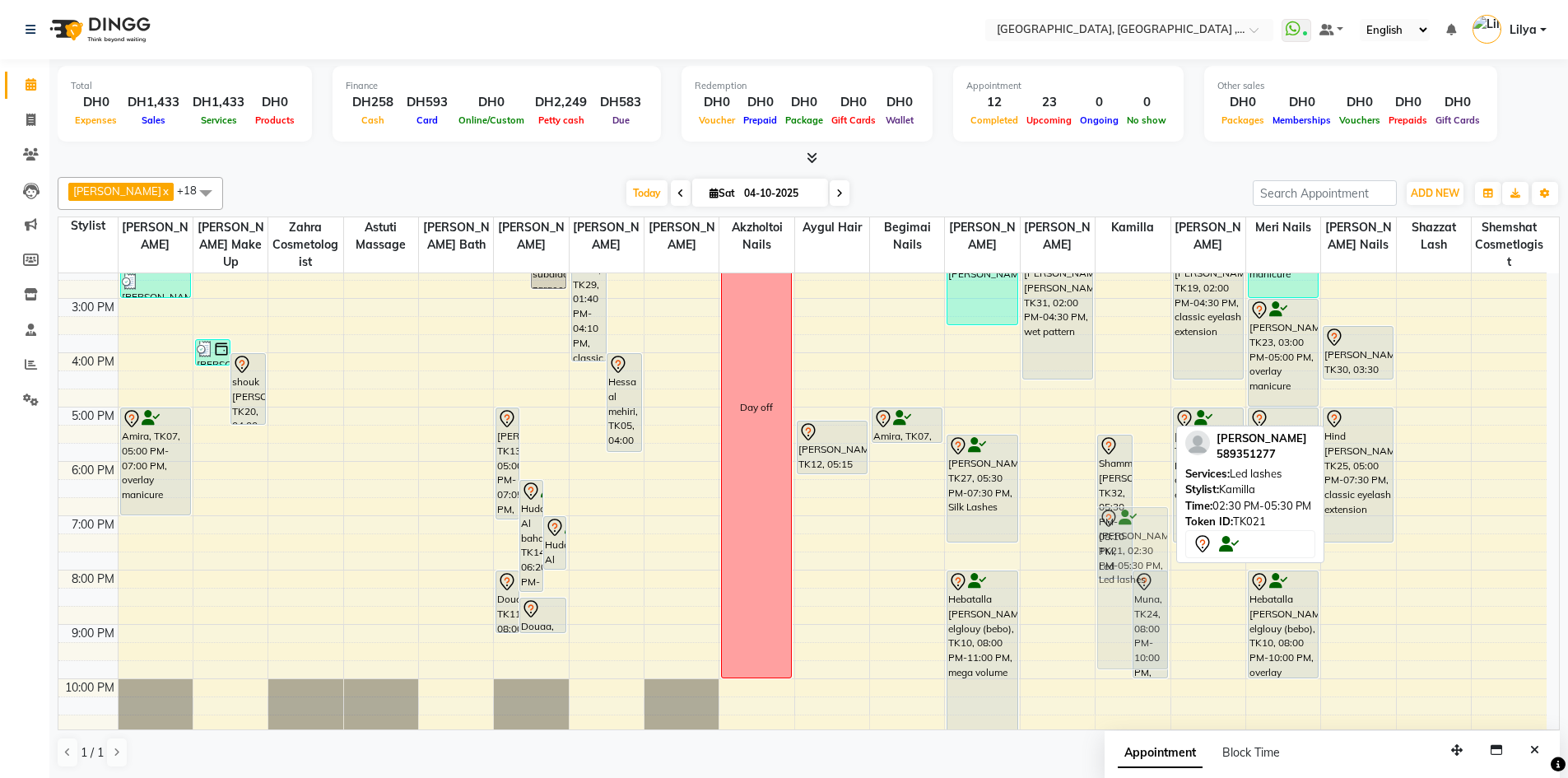
drag, startPoint x: 1127, startPoint y: 360, endPoint x: 1096, endPoint y: 594, distance: 236.0
click at [1096, 594] on div "9:00 AM 10:00 AM 11:00 AM 12:00 PM 1:00 PM 2:00 PM 3:00 PM 4:00 PM 5:00 PM 6:00…" at bounding box center [802, 380] width 1488 height 814
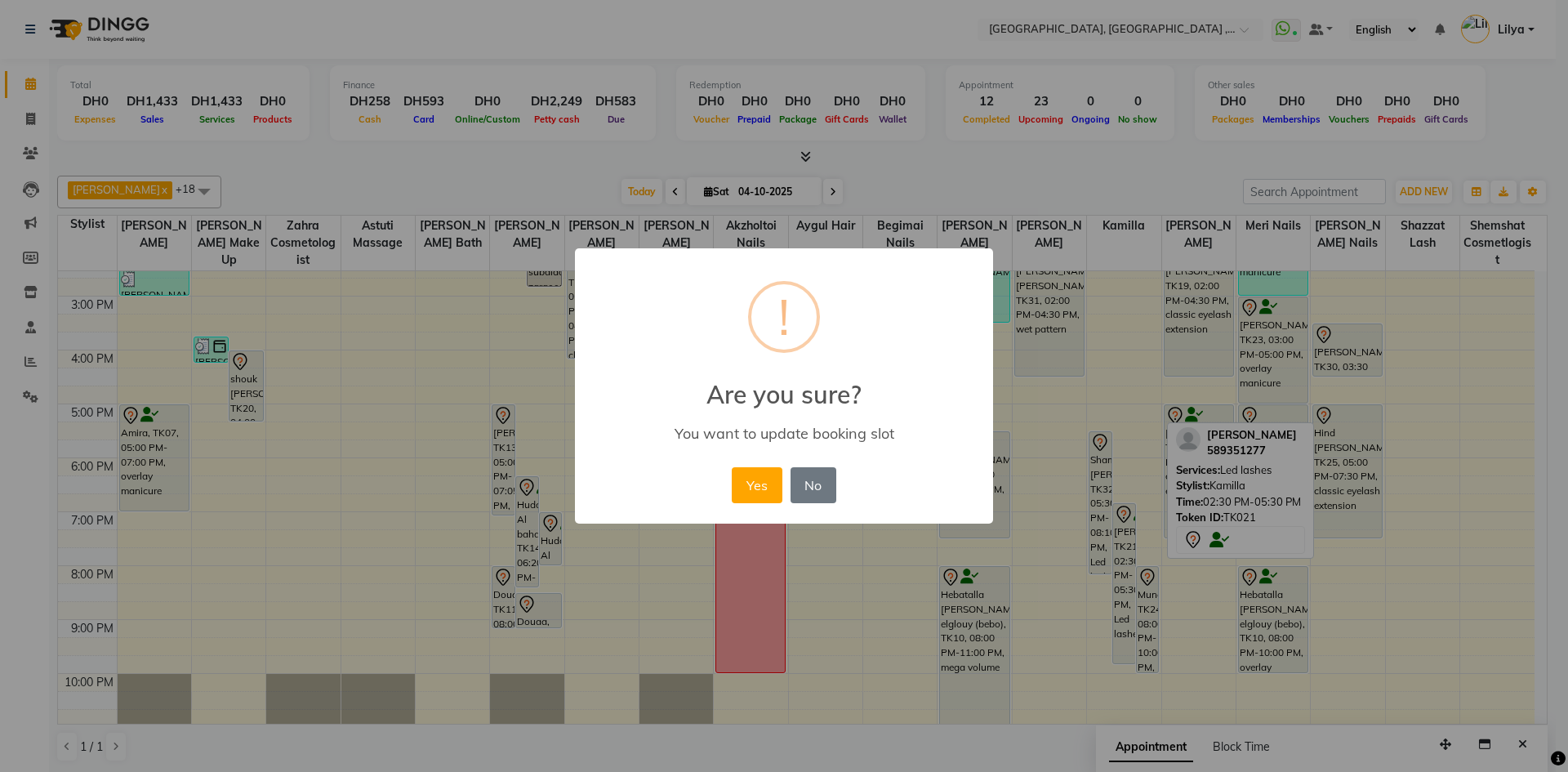
click at [756, 480] on button "Yes" at bounding box center [756, 485] width 50 height 36
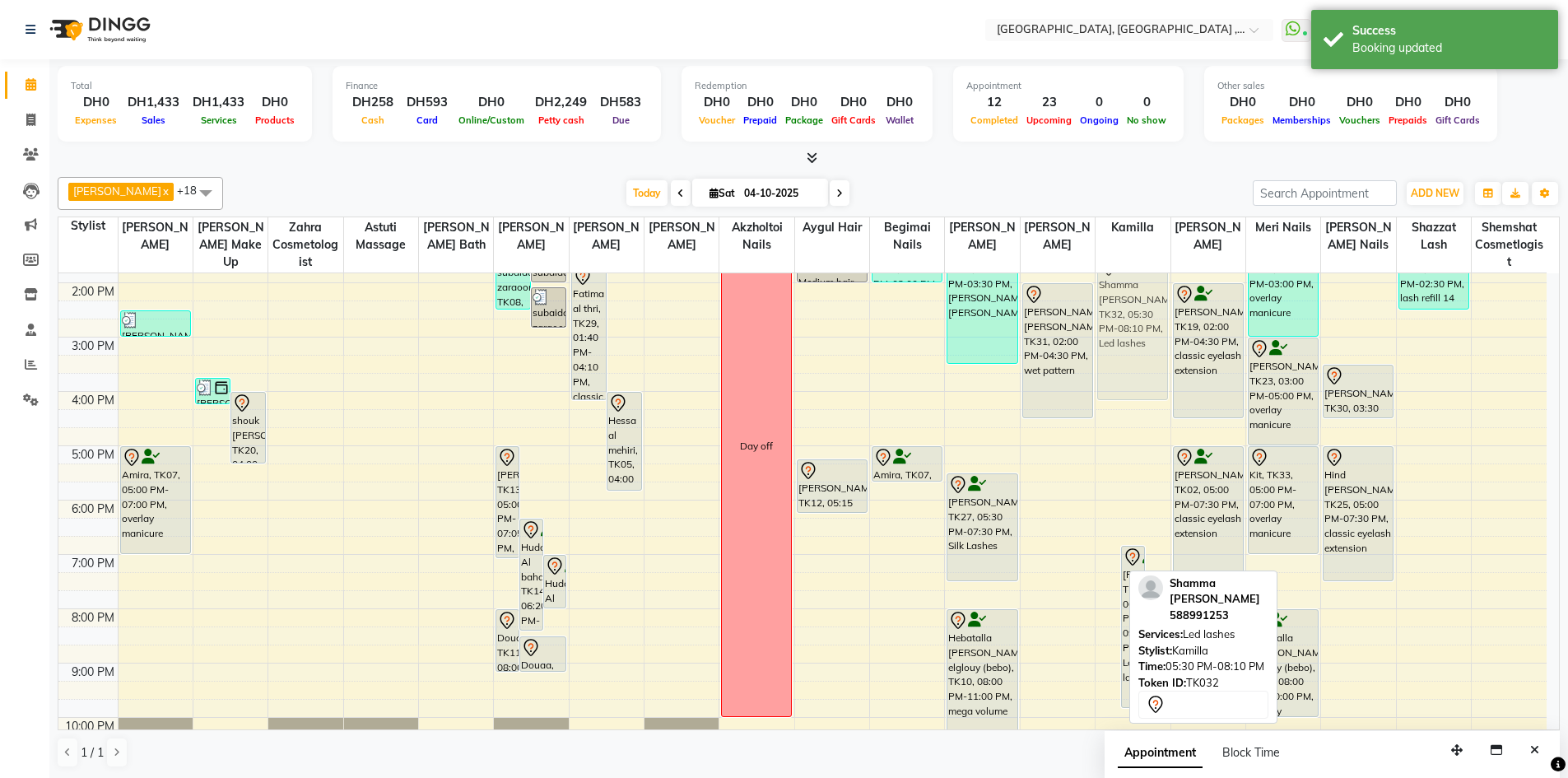
scroll to position [260, 0]
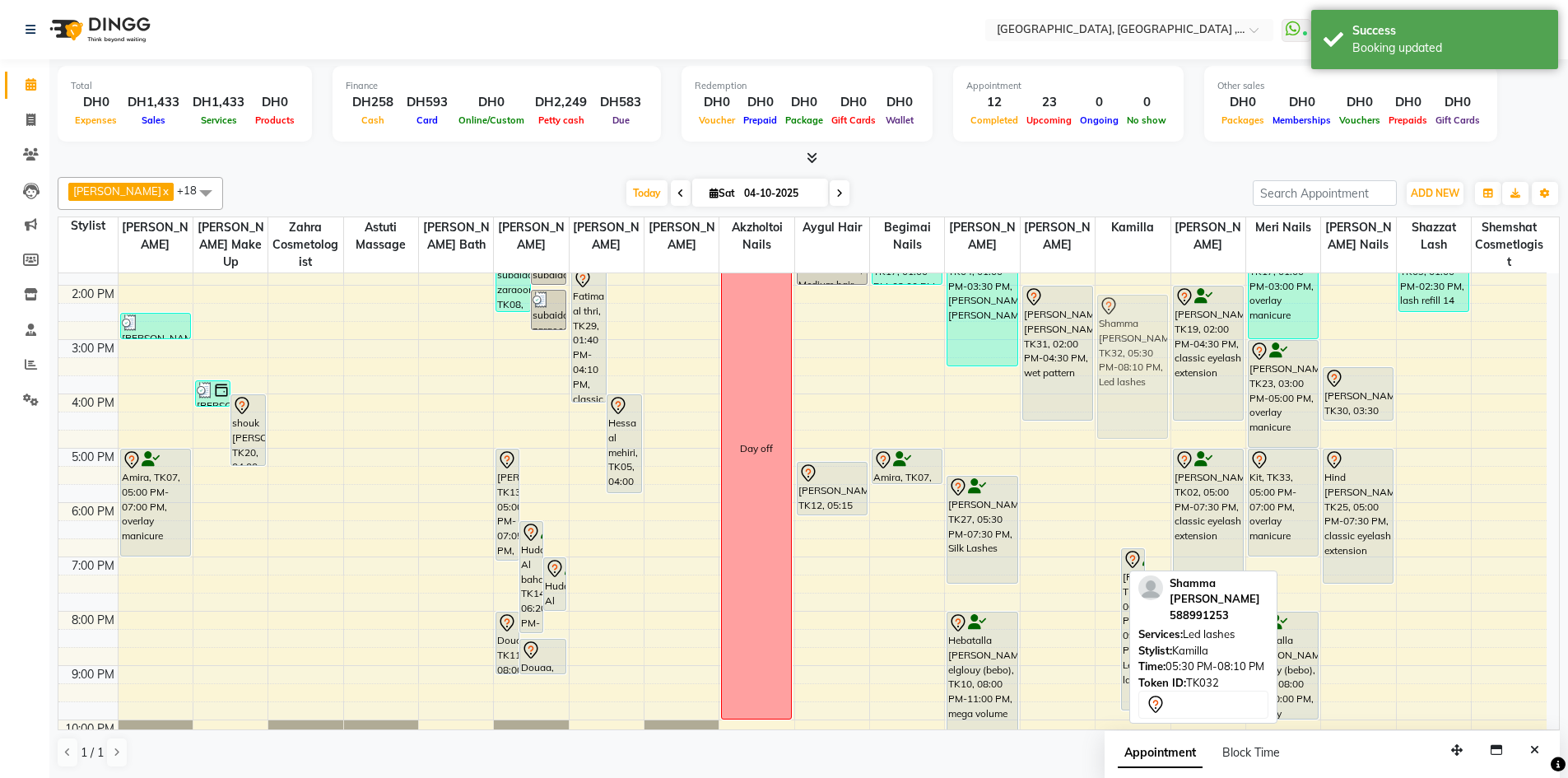
drag, startPoint x: 1112, startPoint y: 476, endPoint x: 1133, endPoint y: 338, distance: 139.6
click at [1133, 338] on div "Shamma Al Hosaini, TK32, 05:30 PM-08:10 PM, Led lashes Aliya mohammed, TK21, 06…" at bounding box center [1133, 421] width 74 height 814
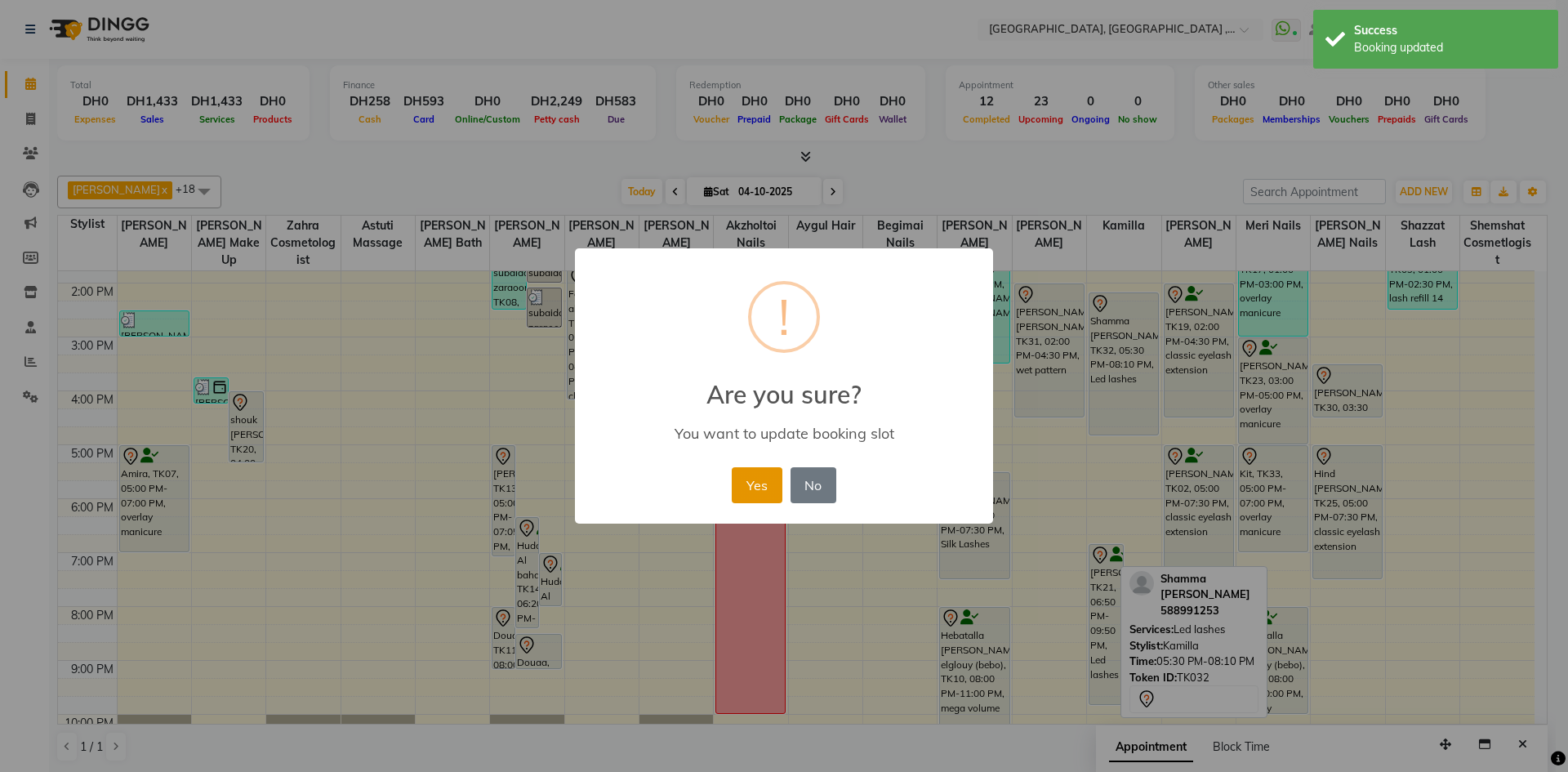
click at [767, 481] on button "Yes" at bounding box center [756, 485] width 50 height 36
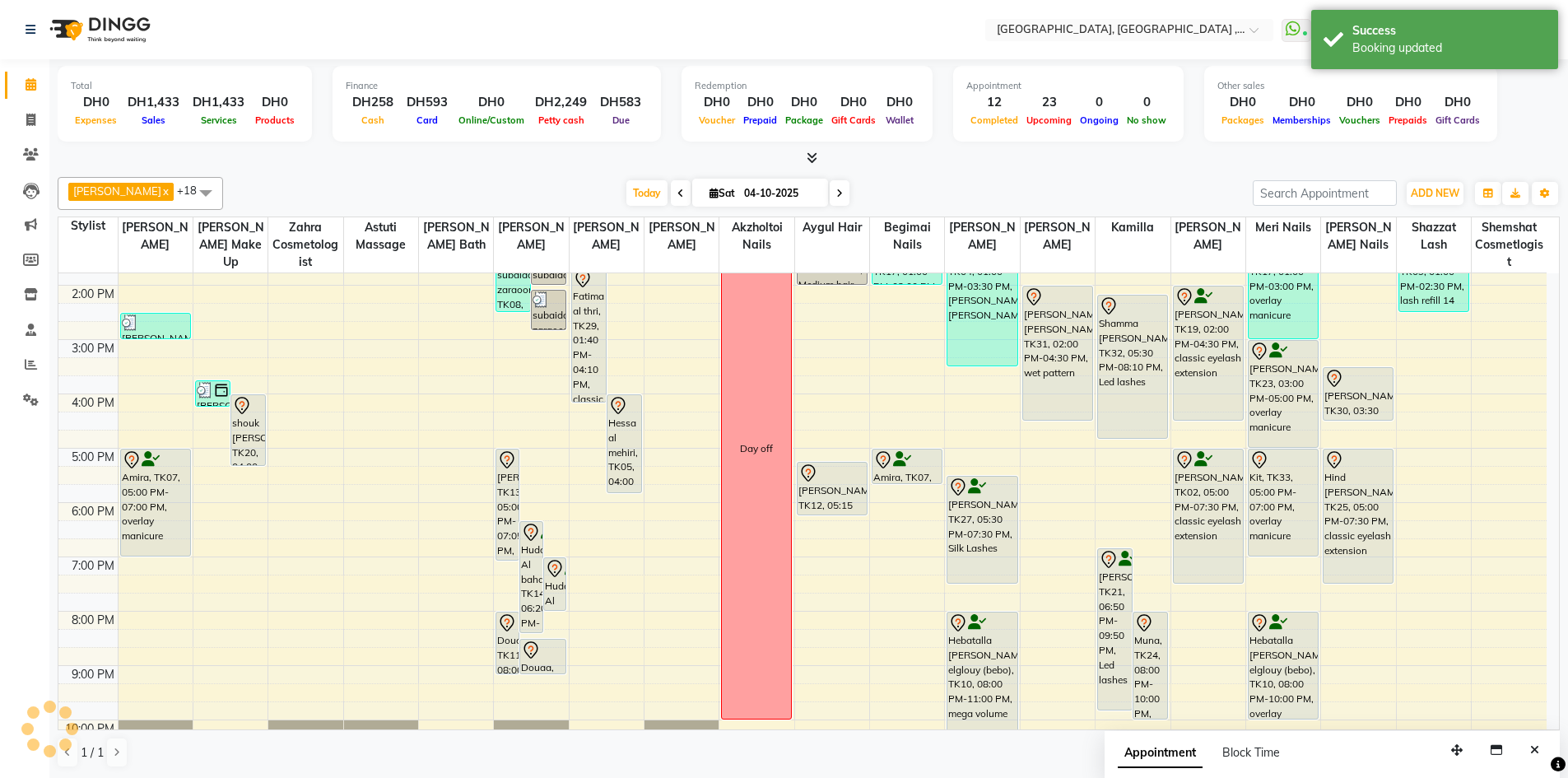
scroll to position [177, 0]
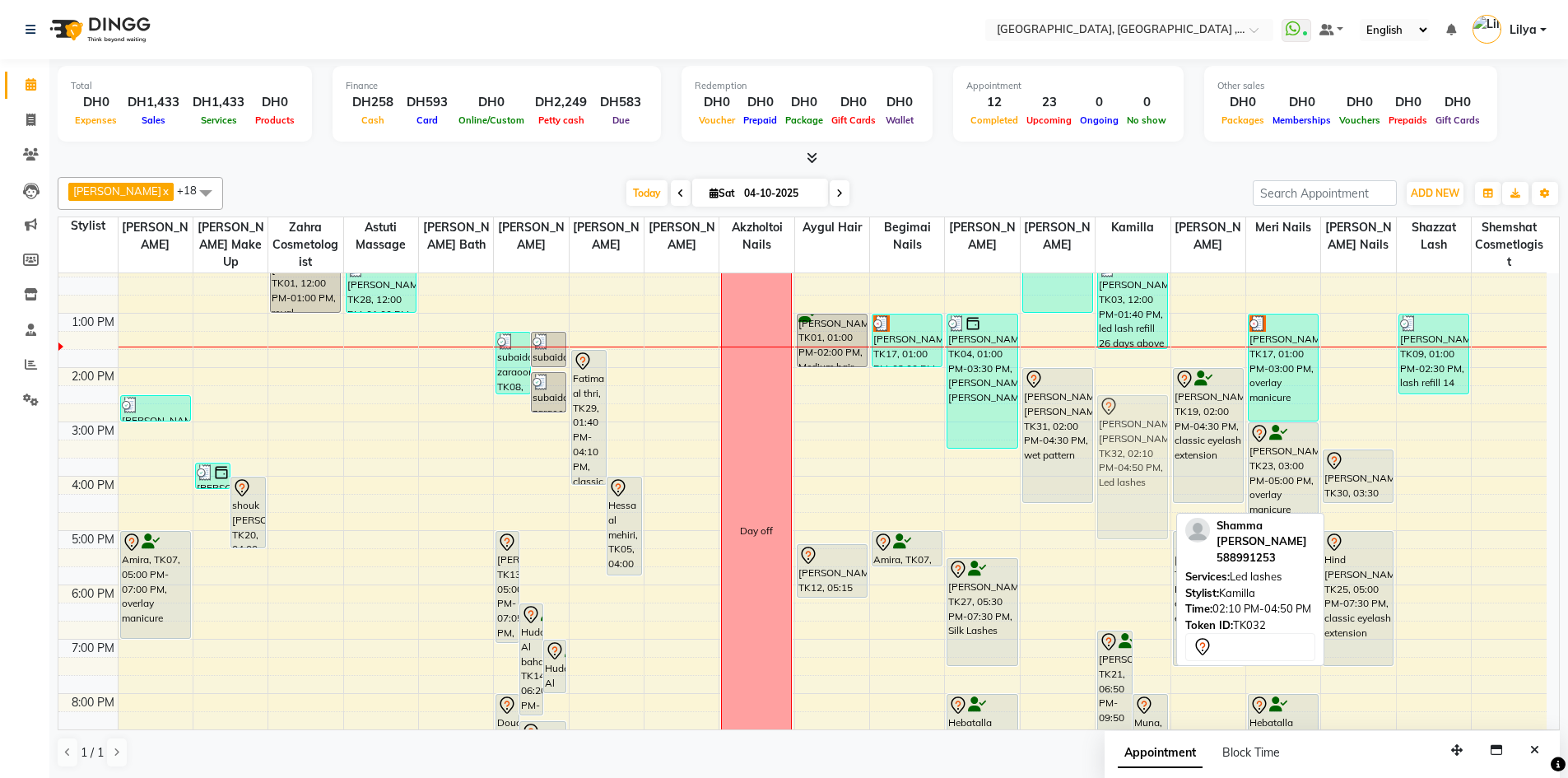
drag, startPoint x: 1133, startPoint y: 430, endPoint x: 1128, endPoint y: 442, distance: 13.0
click at [1128, 442] on div "Aliya mohammed, TK21, 06:50 PM-09:50 PM, Led lashes Muna, TK24, 08:00 PM-10:00 …" at bounding box center [1133, 503] width 74 height 814
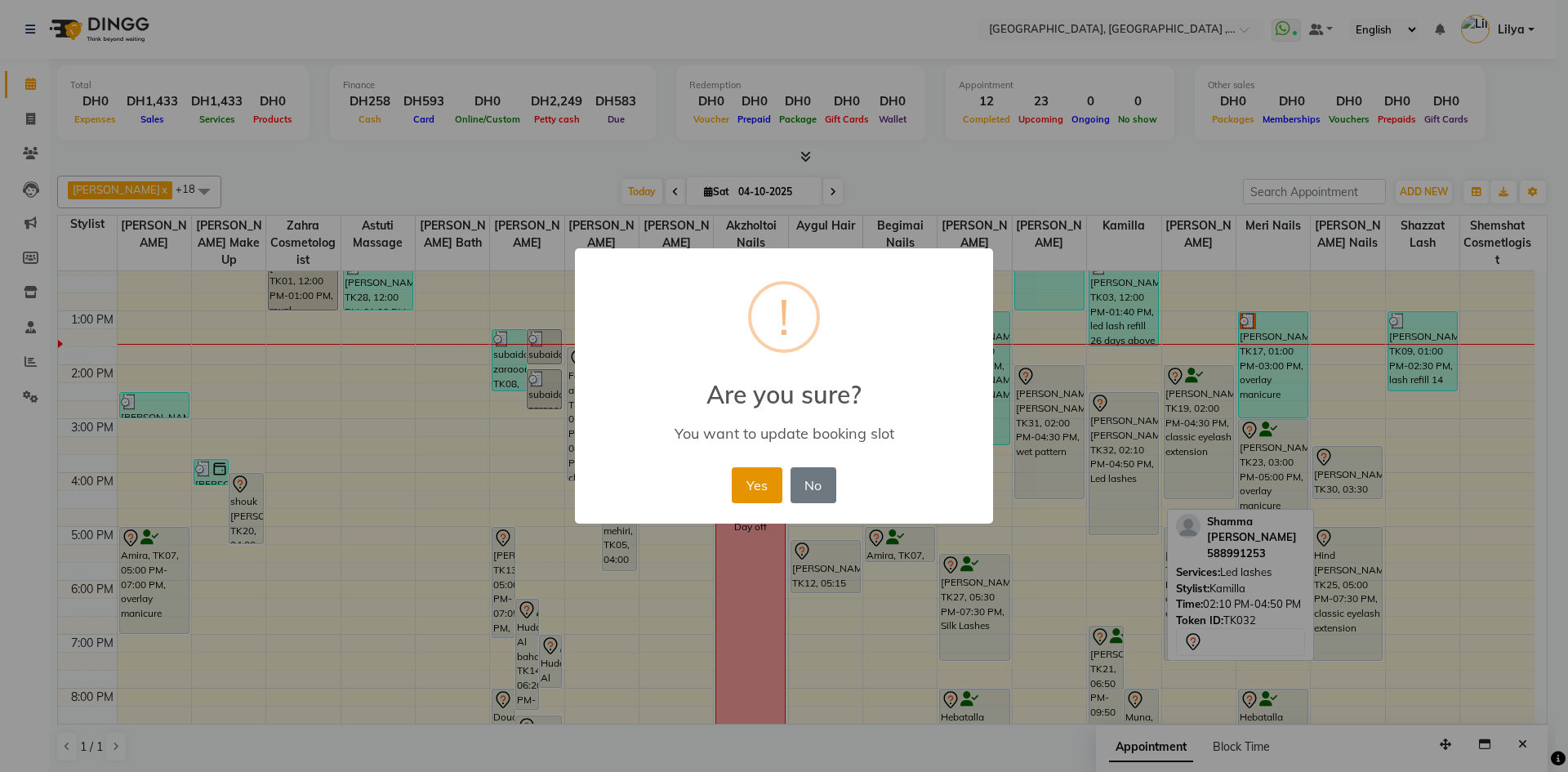
click at [756, 475] on button "Yes" at bounding box center [756, 485] width 50 height 36
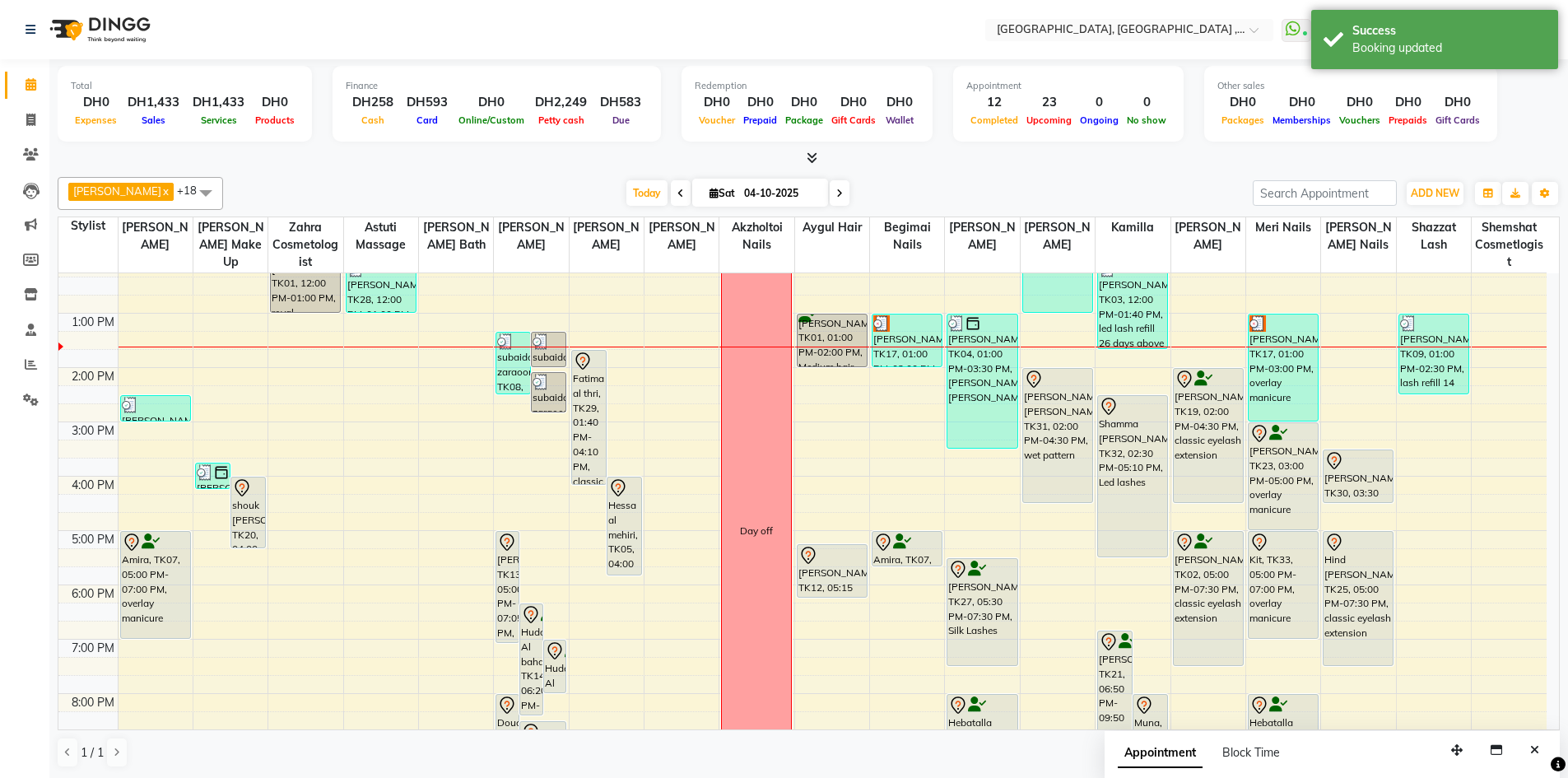
click at [1133, 551] on div "Aliya mohammed, TK21, 06:50 PM-09:50 PM, Led lashes Muna, TK24, 08:00 PM-10:00 …" at bounding box center [1133, 503] width 74 height 814
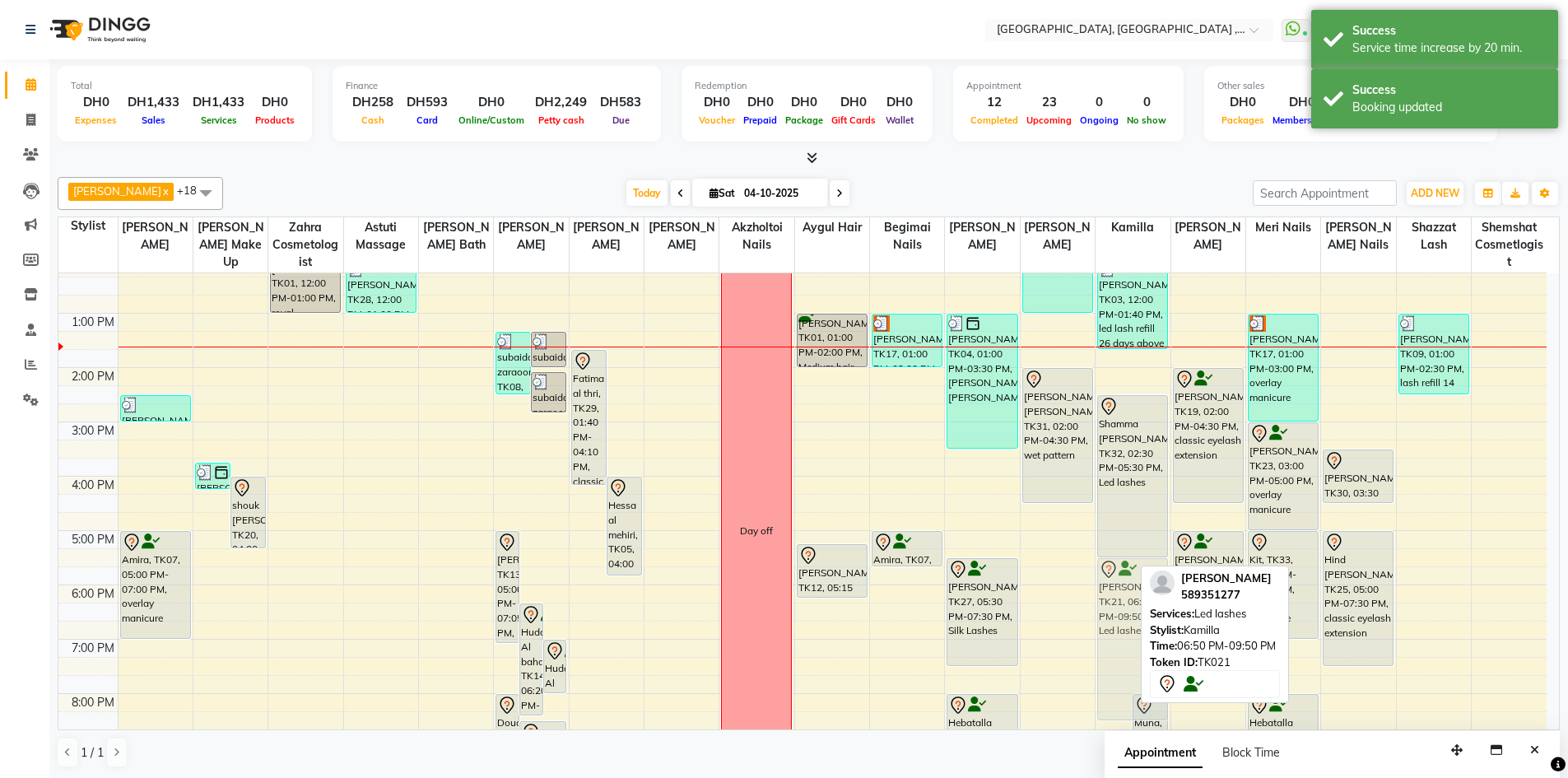
drag, startPoint x: 1114, startPoint y: 664, endPoint x: 1127, endPoint y: 599, distance: 66.3
click at [1127, 599] on div "Aliya mohammed, TK21, 06:50 PM-09:50 PM, Led lashes Muna, TK24, 08:00 PM-10:00 …" at bounding box center [1133, 503] width 74 height 814
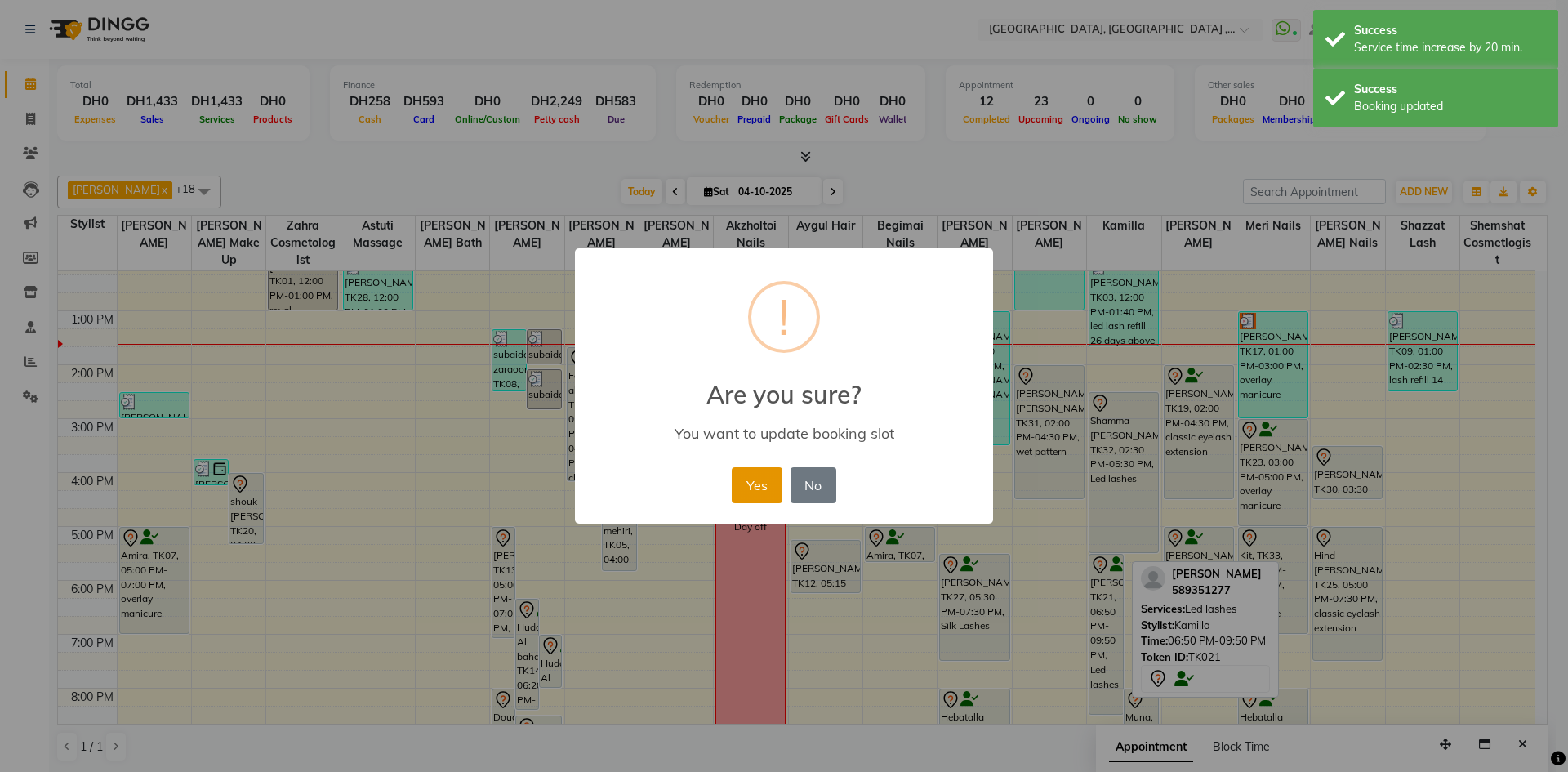
click at [760, 486] on button "Yes" at bounding box center [756, 485] width 50 height 36
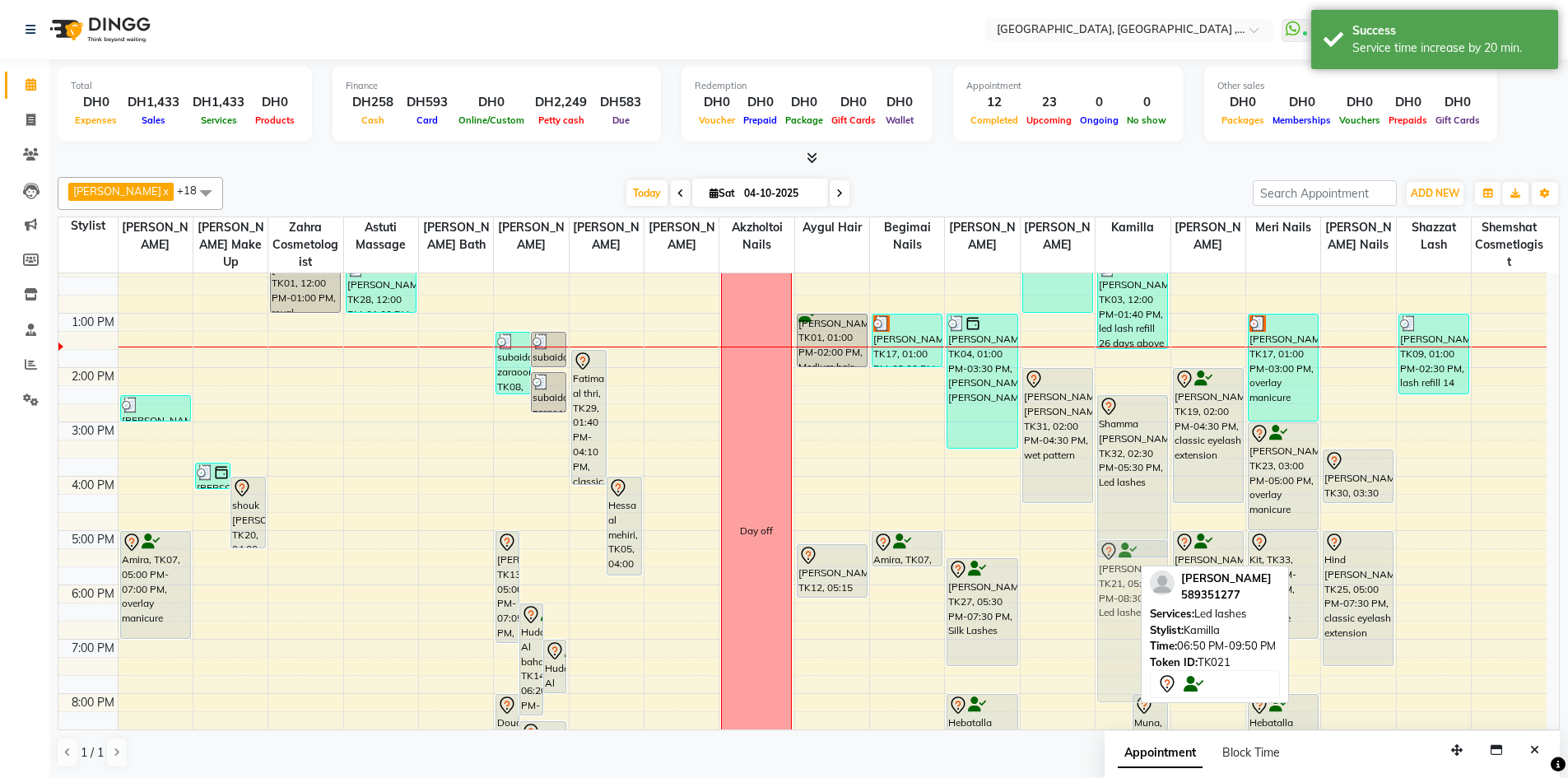
drag, startPoint x: 1119, startPoint y: 590, endPoint x: 1123, endPoint y: 576, distance: 14.6
click at [1123, 576] on div "Aliya mohammed, TK21, 05:30 PM-08:30 PM, Led lashes Muna, TK24, 08:00 PM-10:00 …" at bounding box center [1133, 503] width 74 height 814
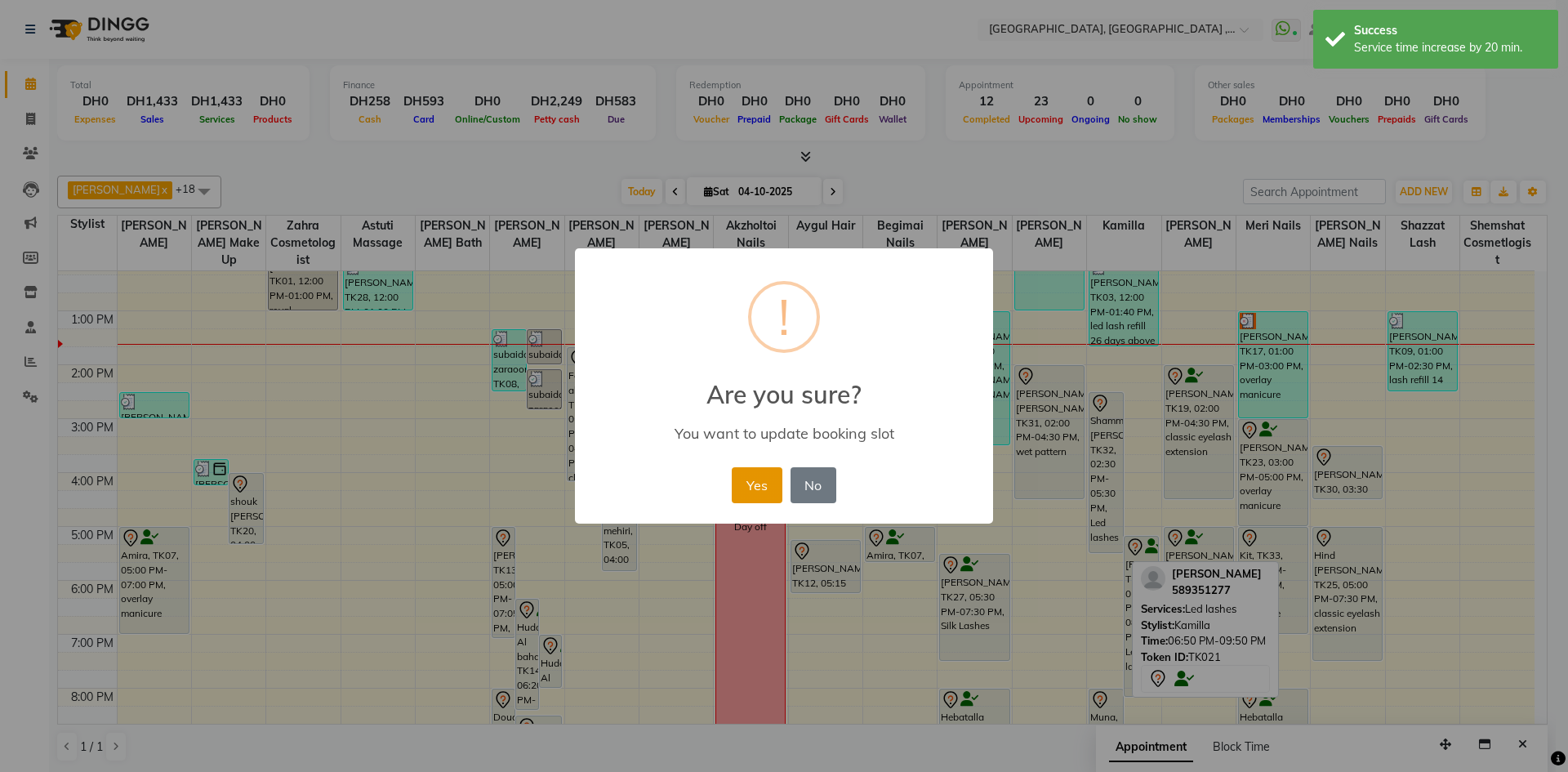
click at [757, 495] on button "Yes" at bounding box center [756, 485] width 50 height 36
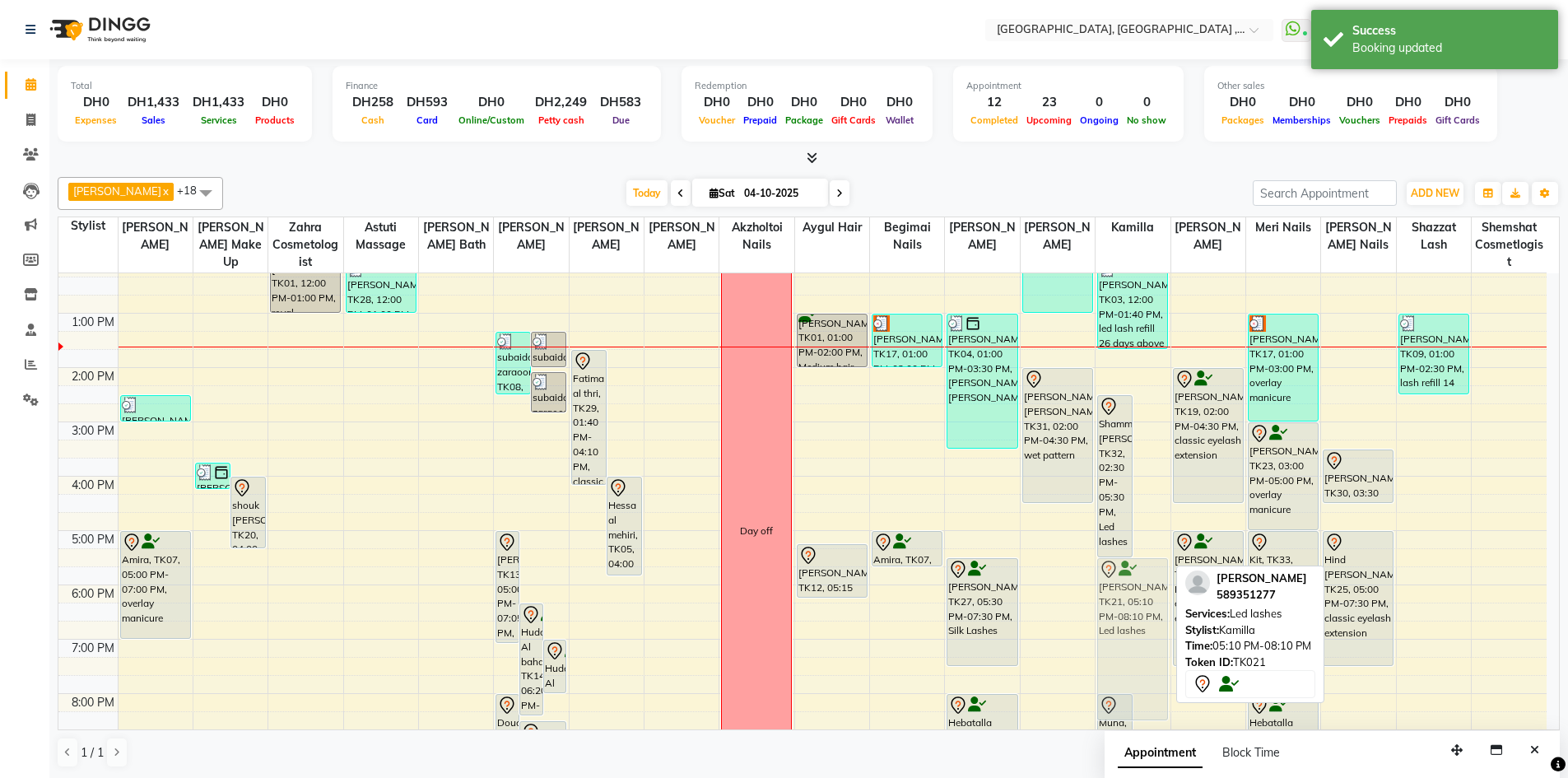
drag, startPoint x: 1150, startPoint y: 589, endPoint x: 1149, endPoint y: 600, distance: 11.0
click at [1149, 600] on div "Shamma Al Hosaini, TK32, 02:30 PM-05:30 PM, Led lashes Aliya mohammed, TK21, 05…" at bounding box center [1133, 503] width 74 height 814
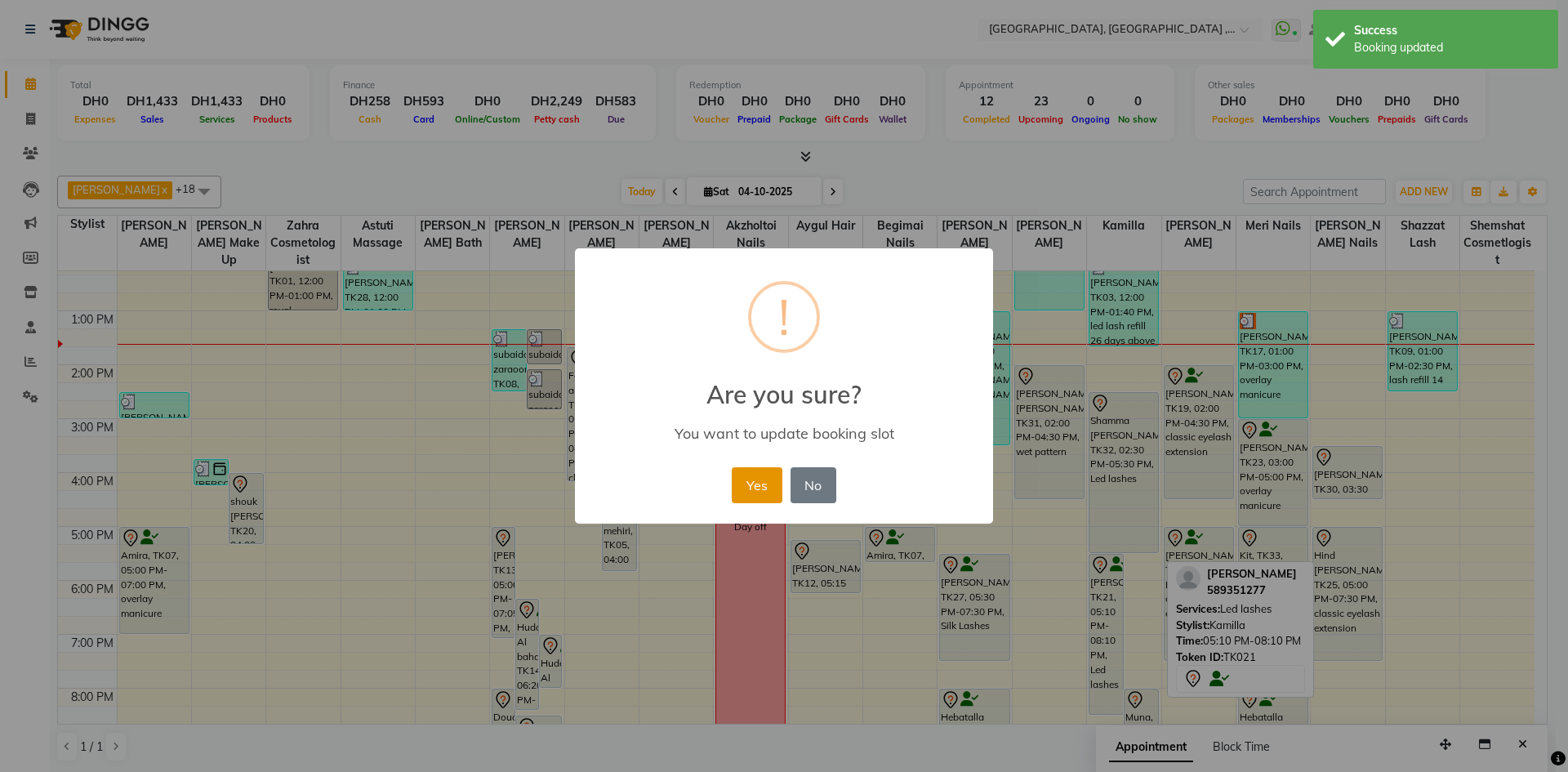
click at [763, 480] on button "Yes" at bounding box center [756, 485] width 50 height 36
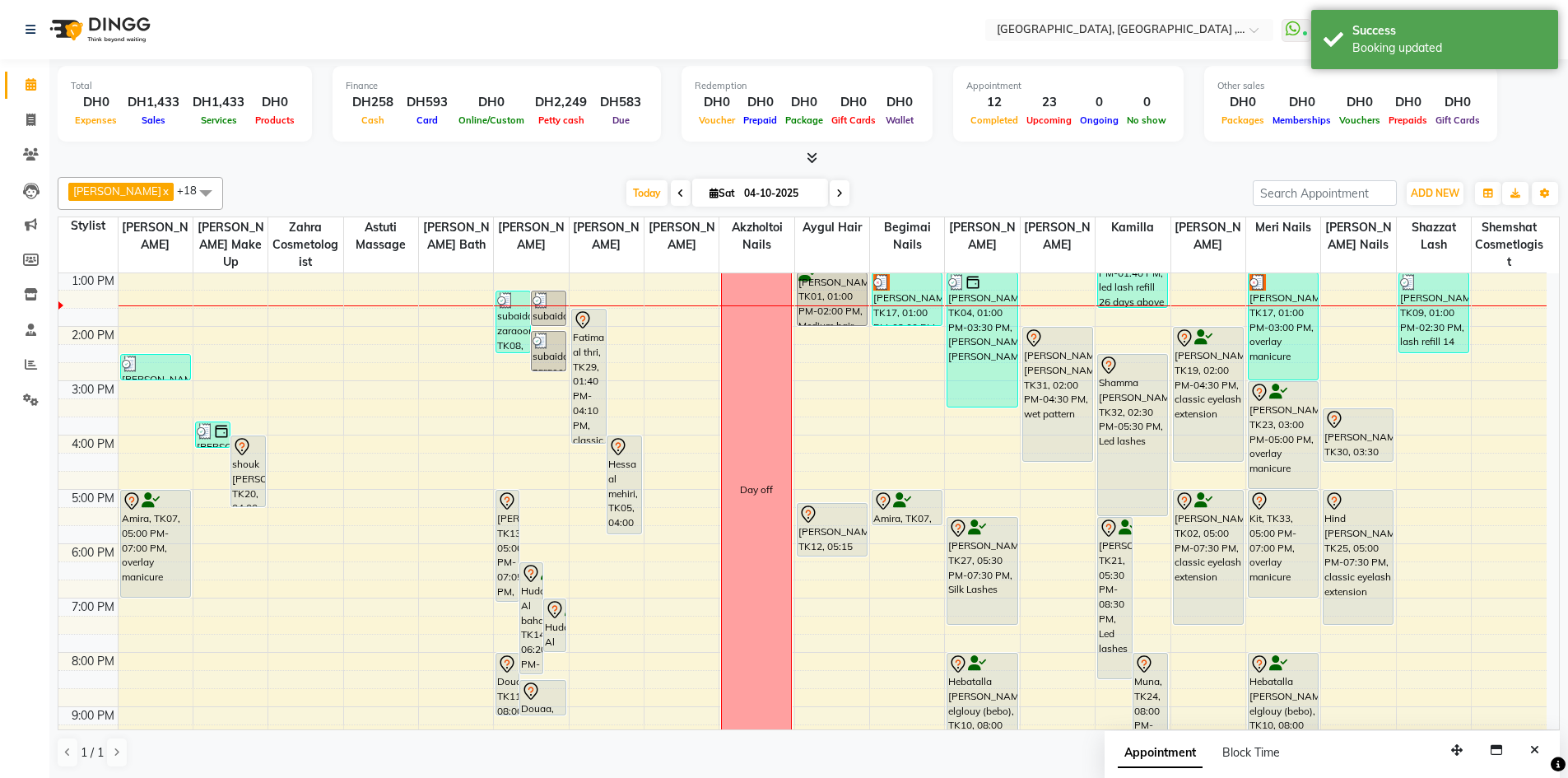
scroll to position [260, 0]
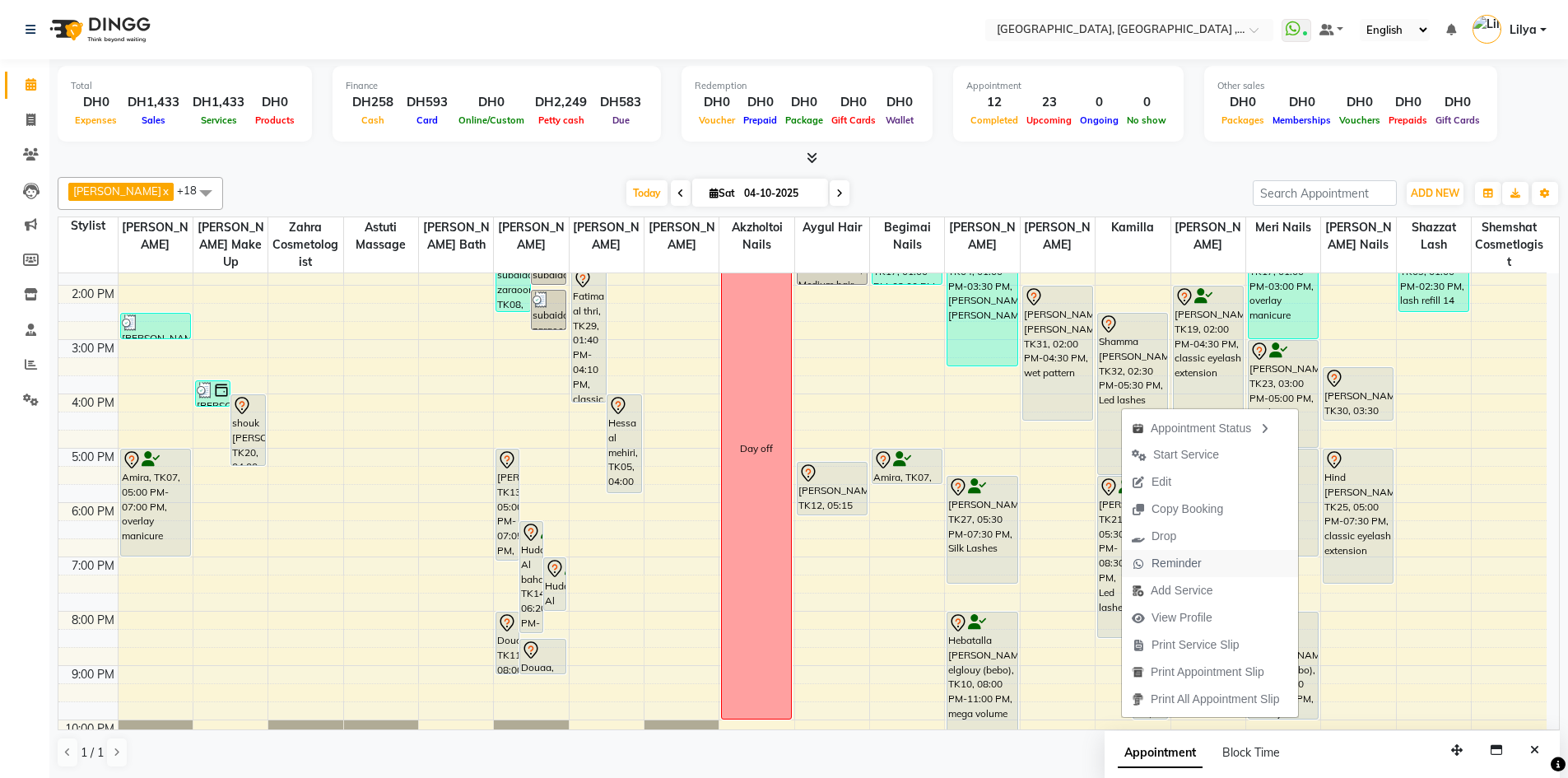
click at [1176, 563] on span "Reminder" at bounding box center [1176, 563] width 50 height 18
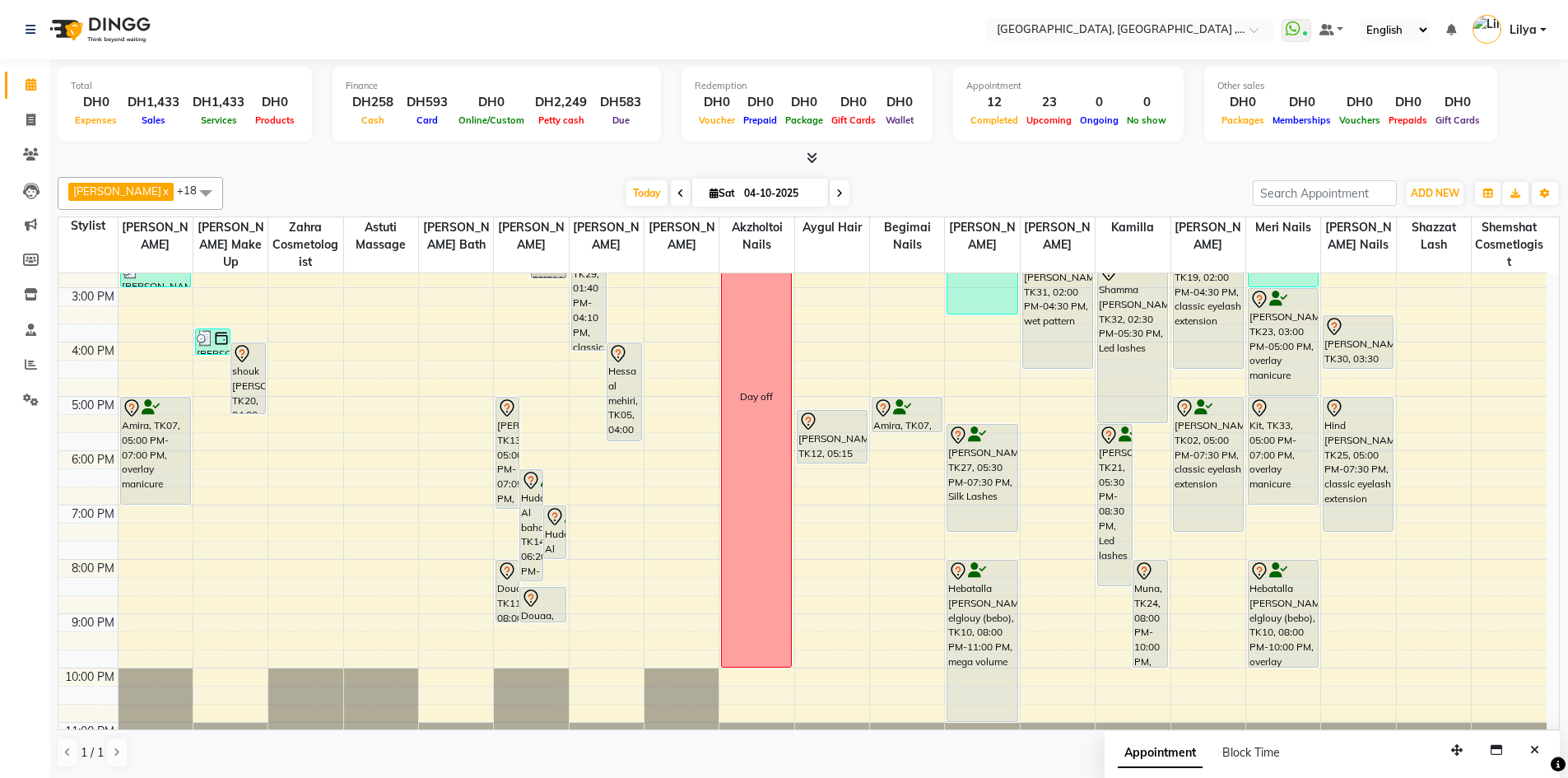
scroll to position [358, 0]
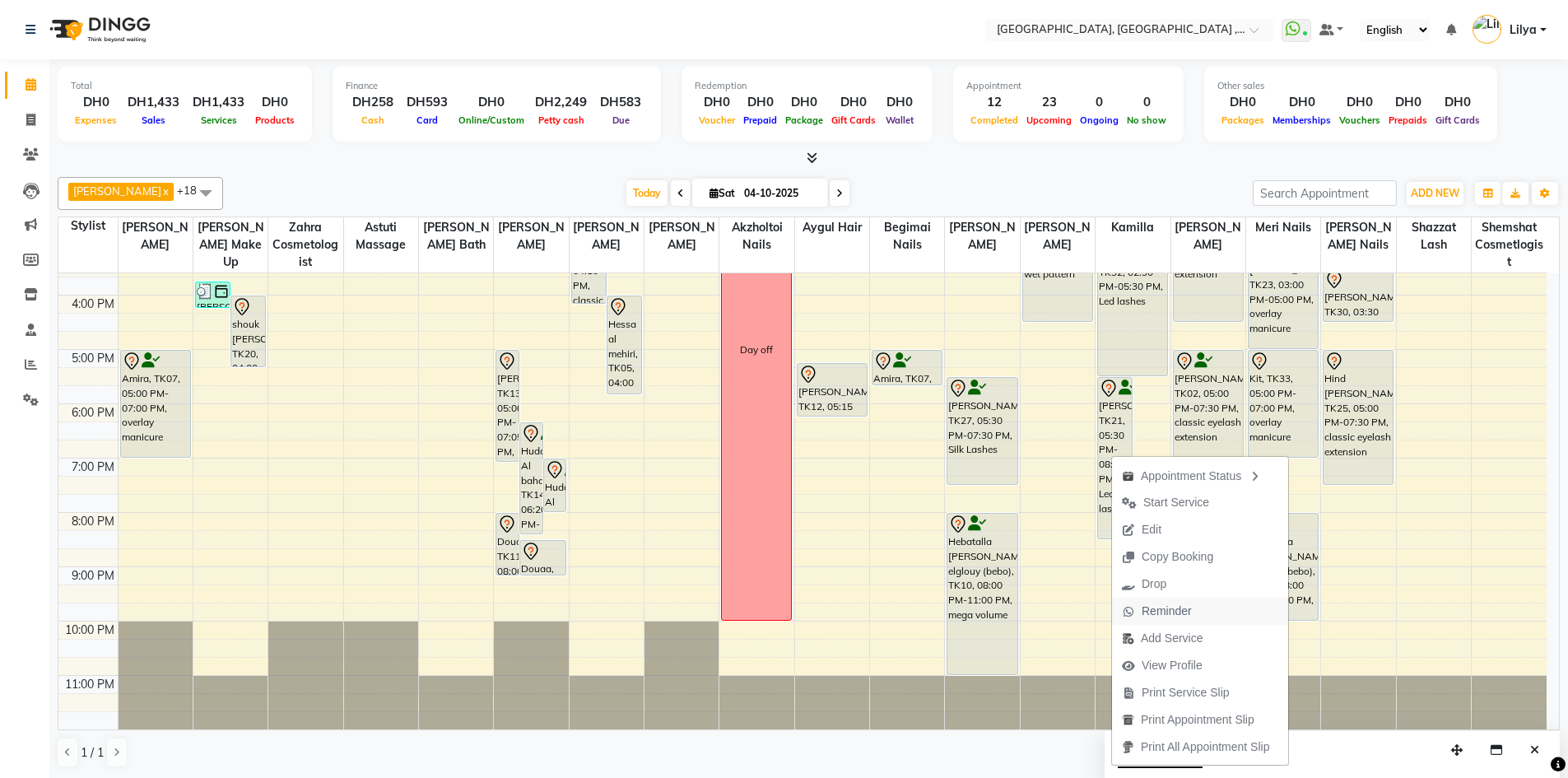
click at [1164, 610] on span "Reminder" at bounding box center [1166, 611] width 50 height 18
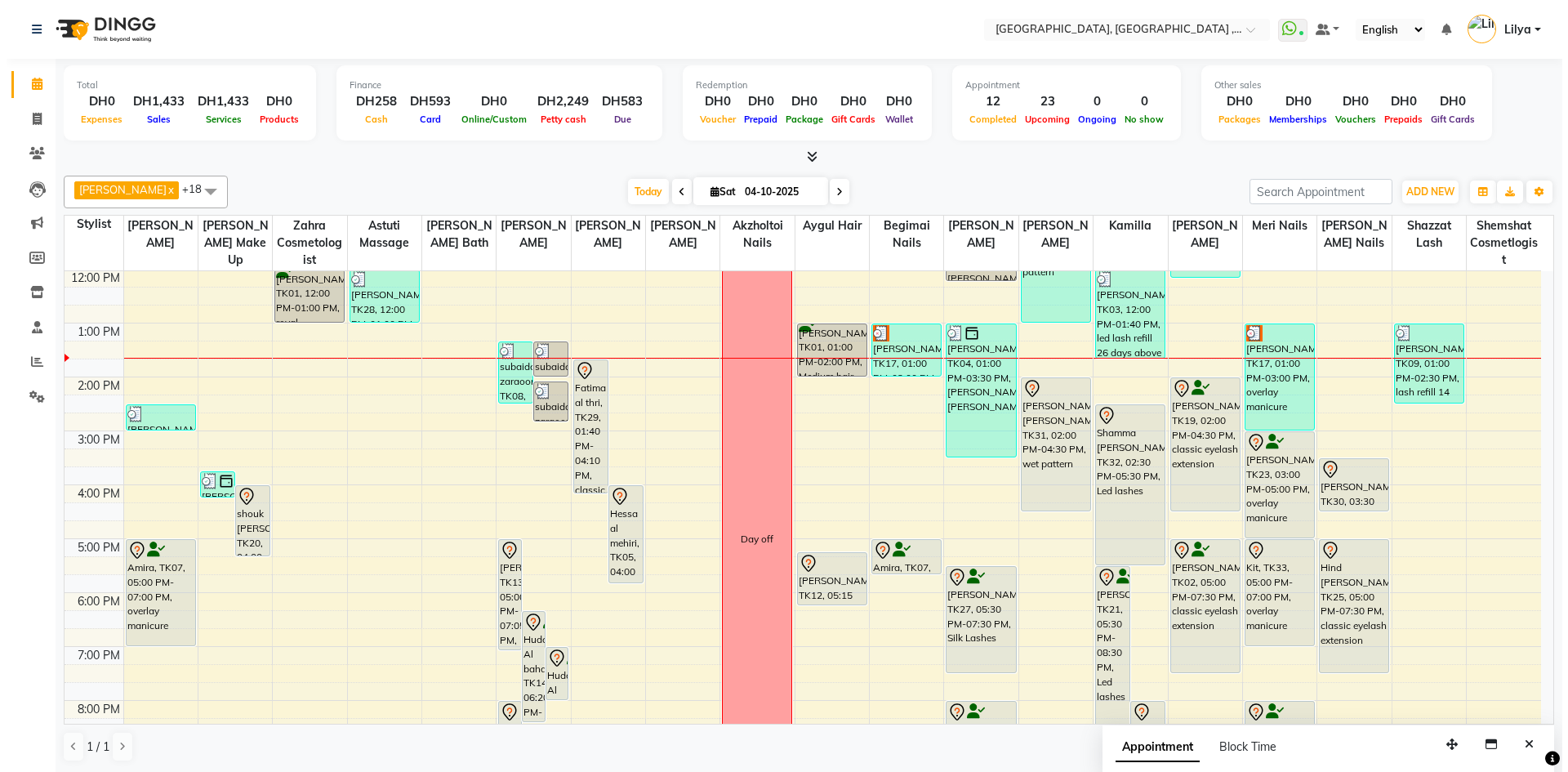
scroll to position [192, 0]
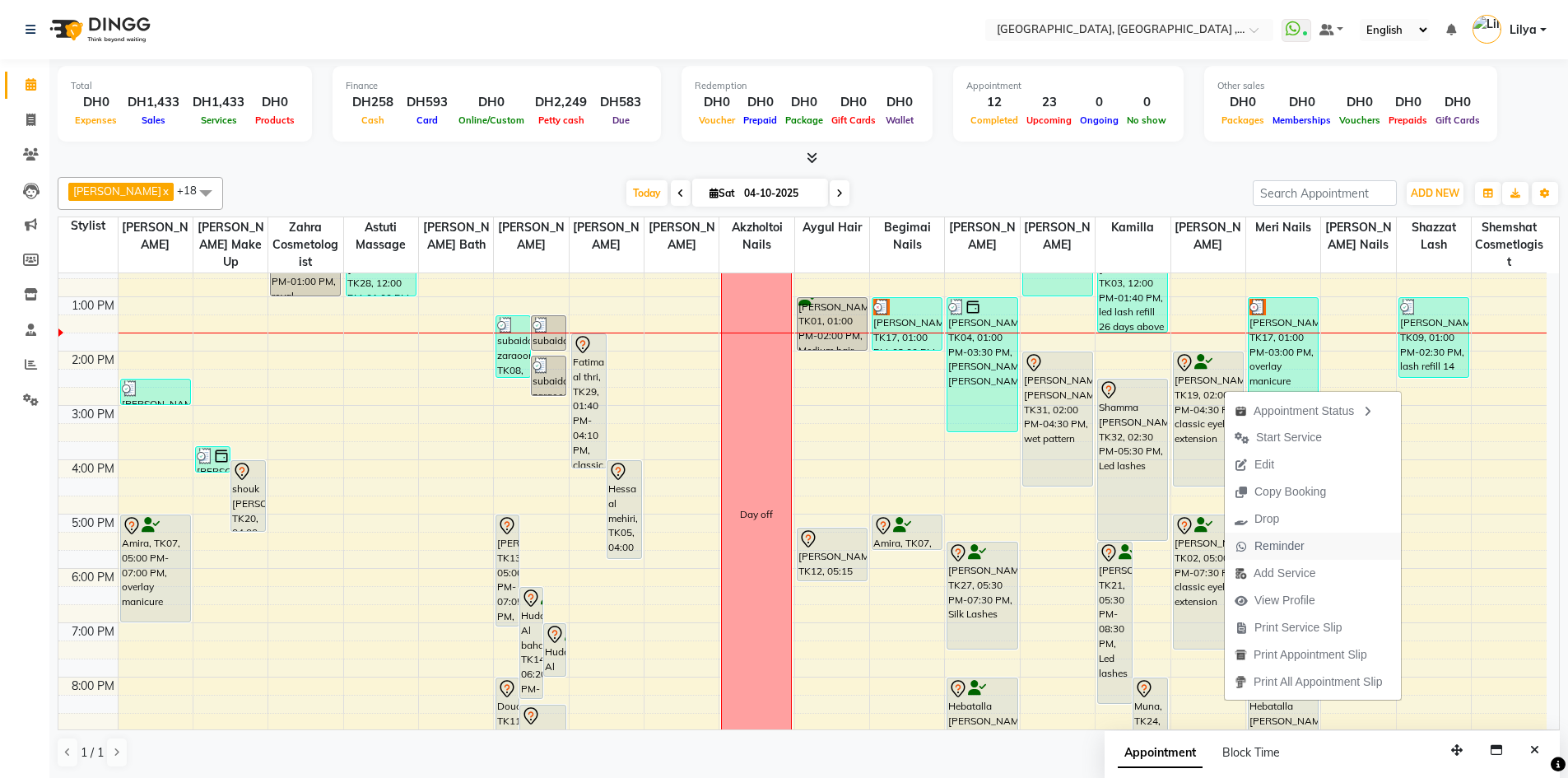
click at [1265, 541] on span "Reminder" at bounding box center [1278, 547] width 50 height 18
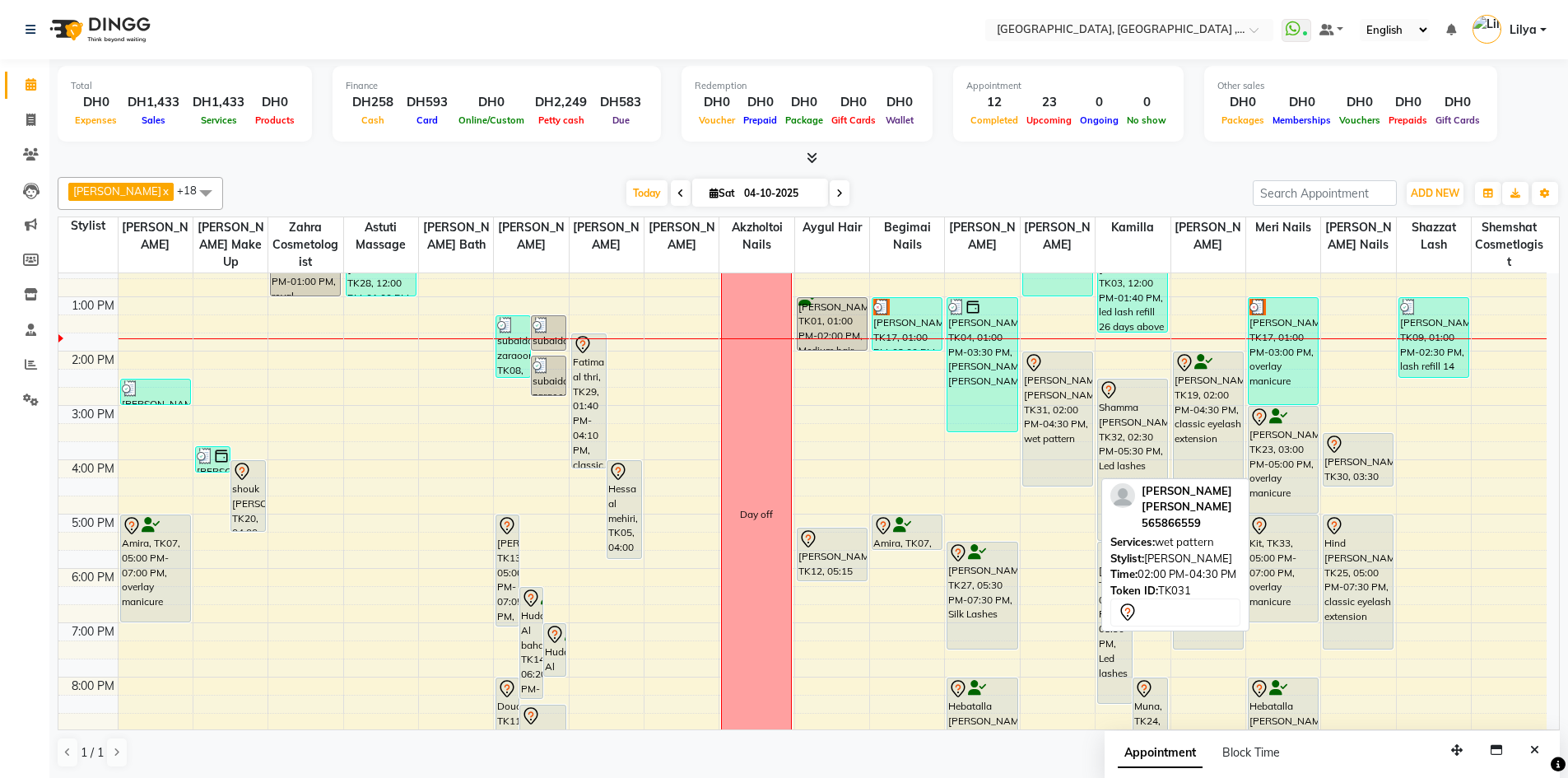
click at [1037, 407] on div "[PERSON_NAME] [PERSON_NAME], TK31, 02:00 PM-04:30 PM, wet pattern" at bounding box center [1058, 419] width 69 height 133
click at [1049, 403] on div "[PERSON_NAME] [PERSON_NAME], TK31, 02:00 PM-04:30 PM, wet pattern" at bounding box center [1058, 419] width 69 height 133
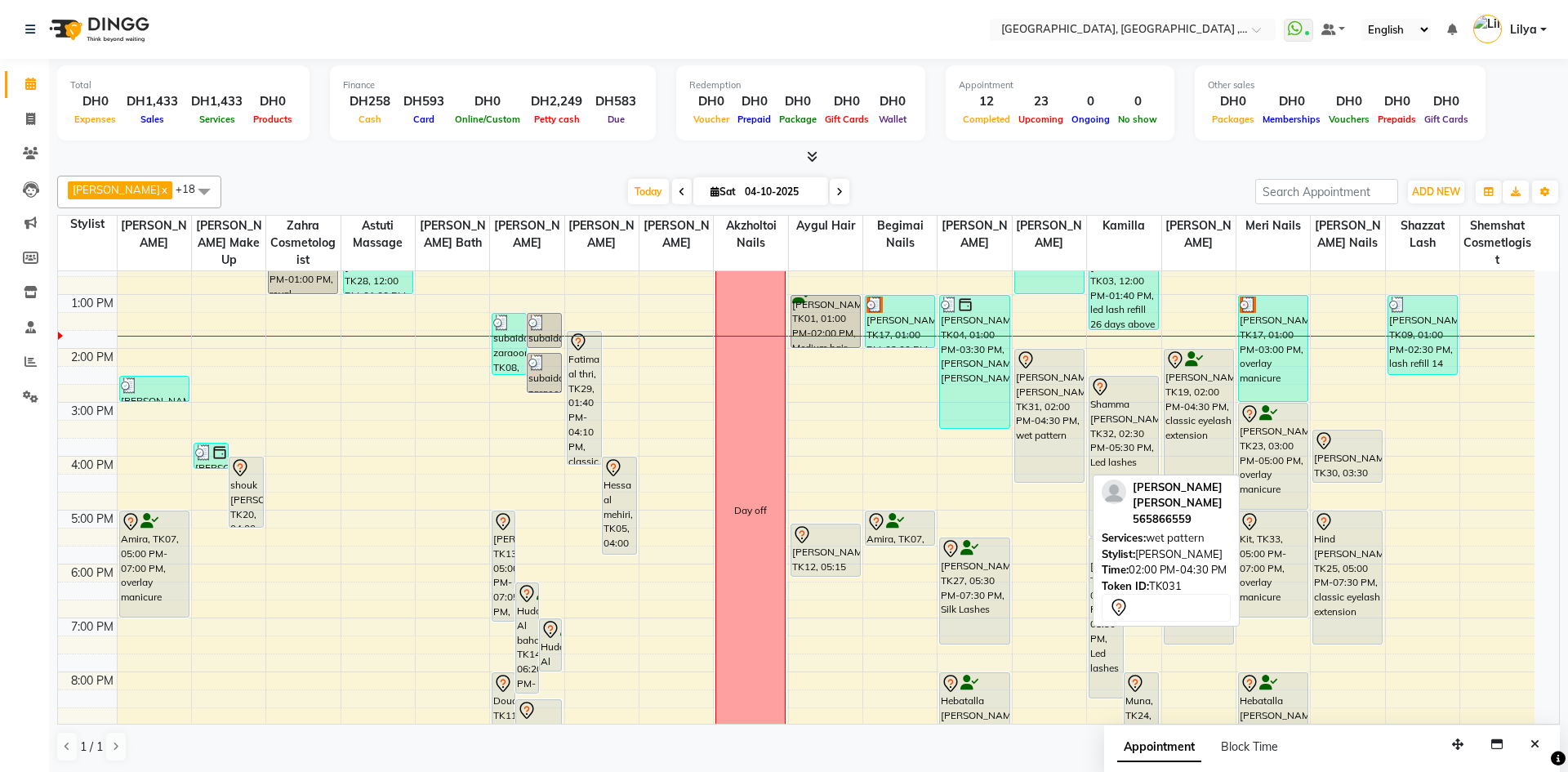
select select "7"
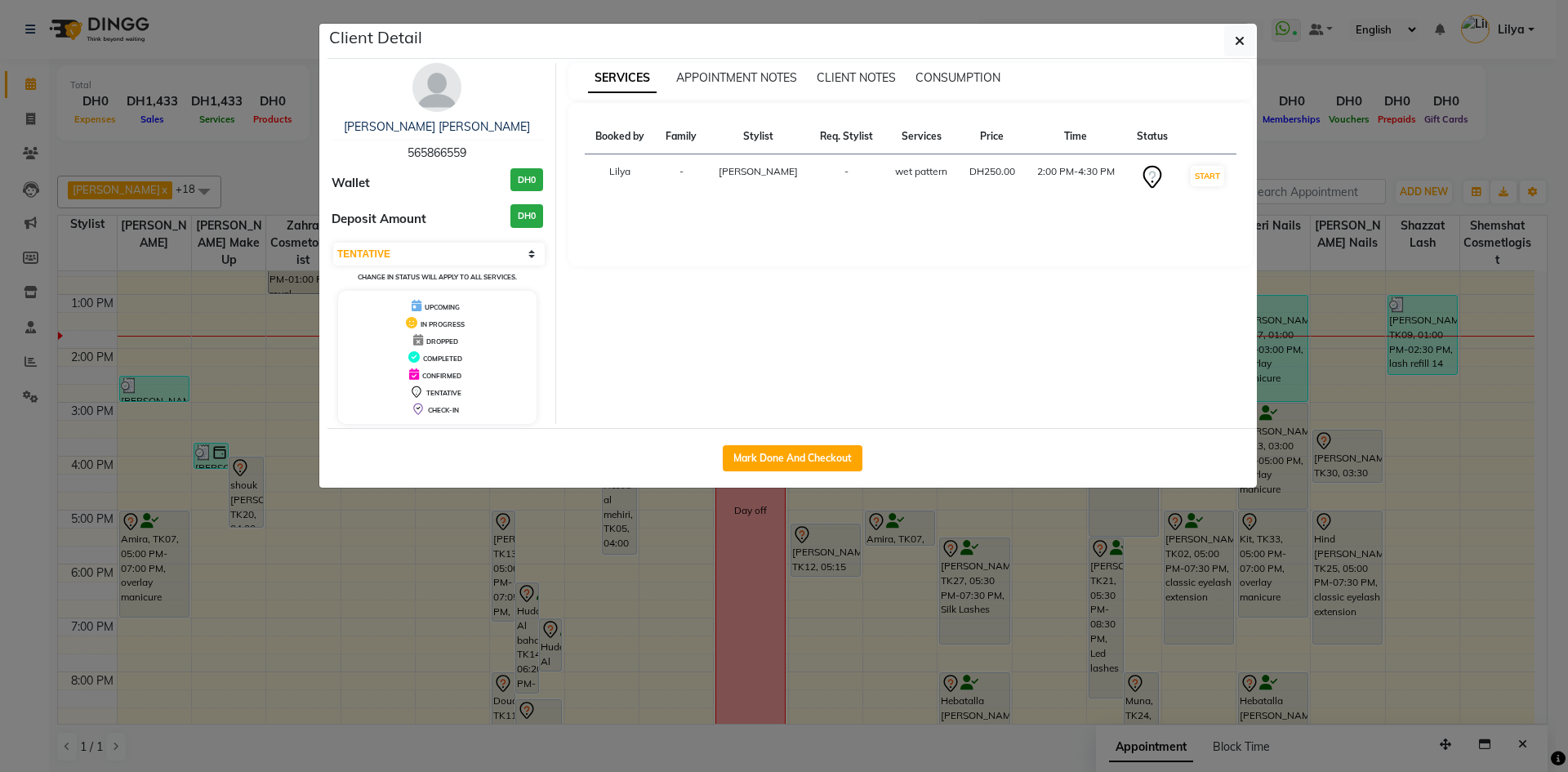
drag, startPoint x: 802, startPoint y: 454, endPoint x: 820, endPoint y: 433, distance: 27.7
click at [803, 455] on button "Mark Done And Checkout" at bounding box center [792, 458] width 139 height 26
select select "service"
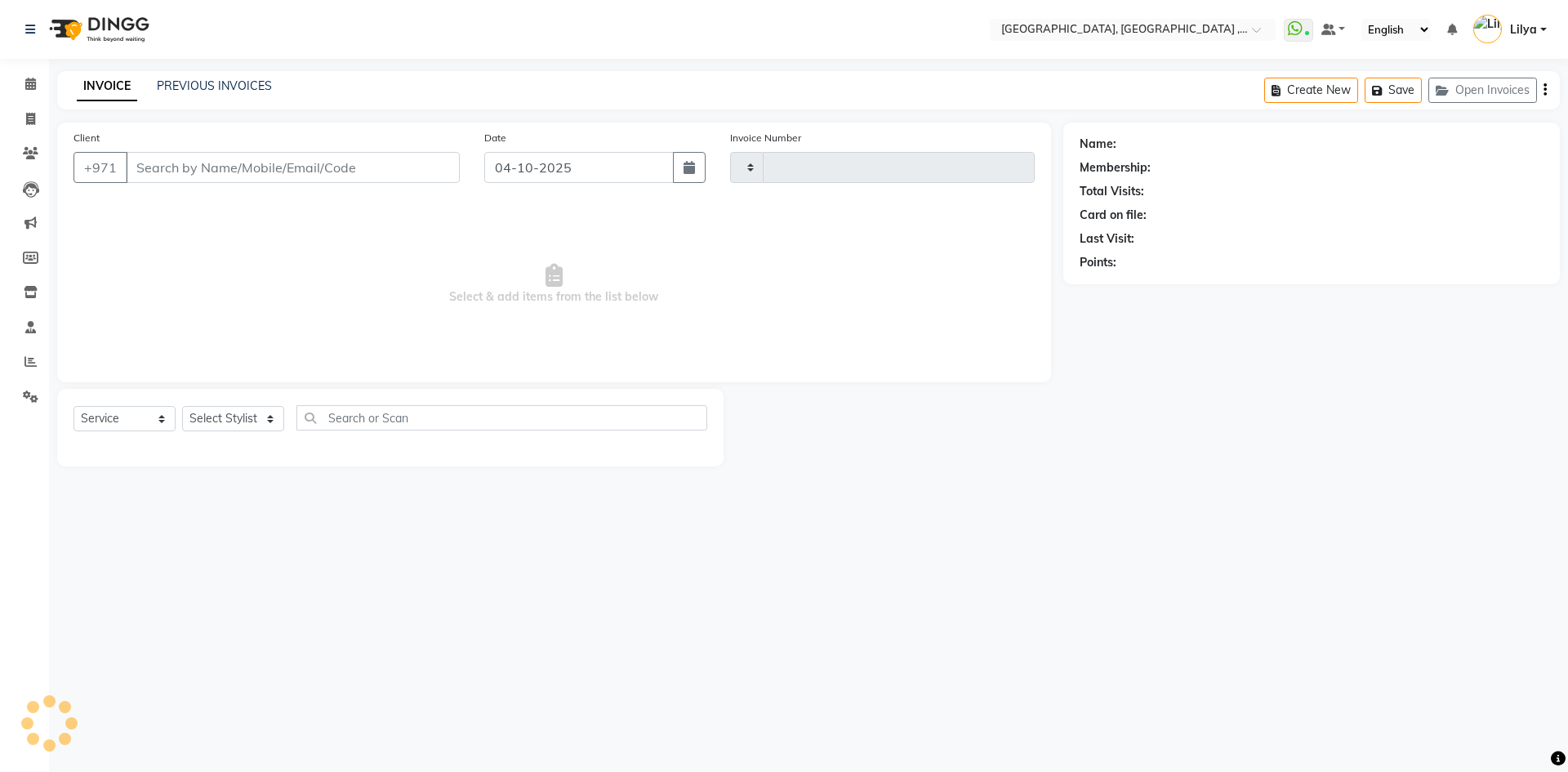
type input "5476"
select select "3838"
type input "565866559"
select select "90872"
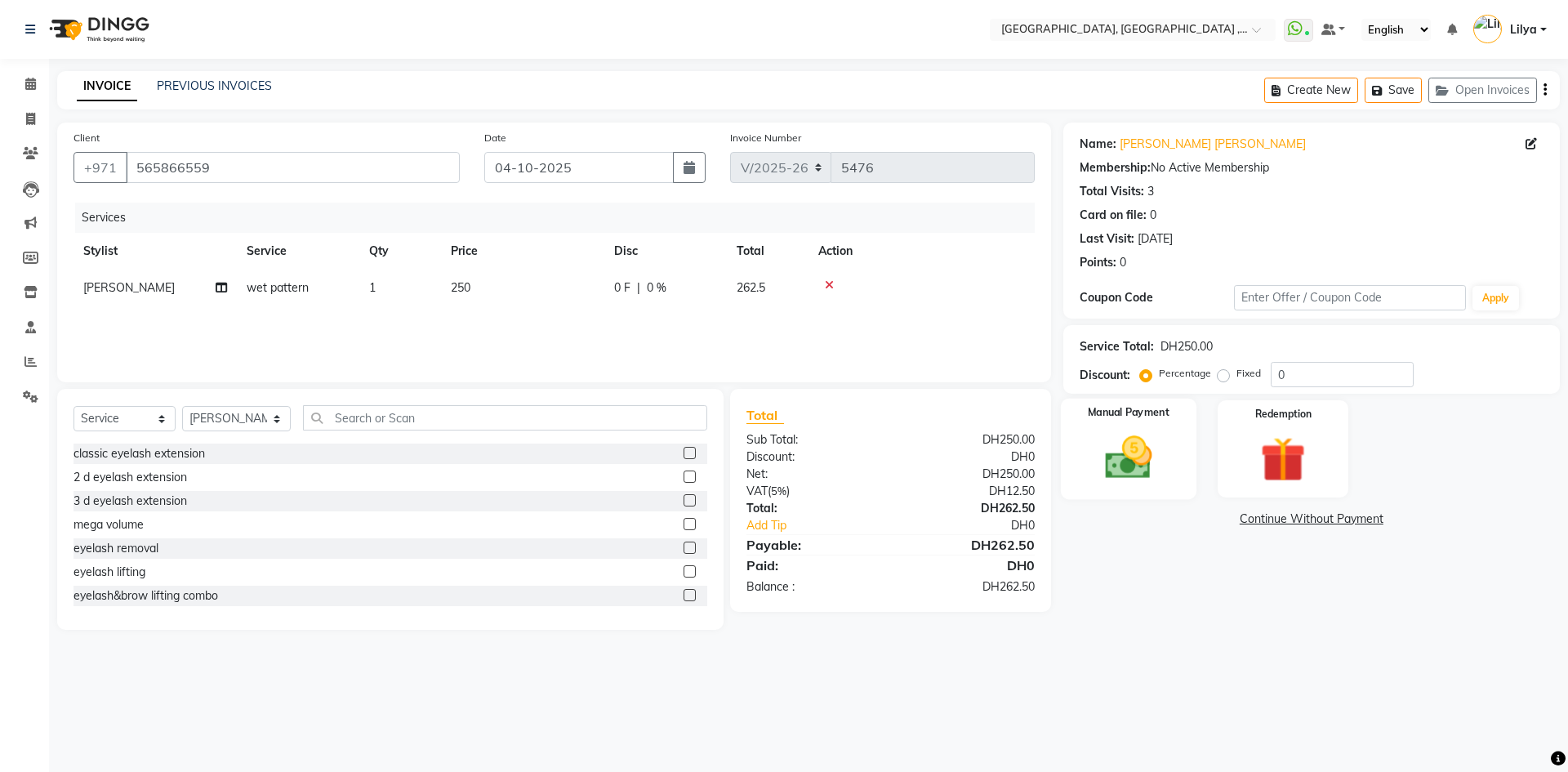
click at [1134, 470] on img at bounding box center [1127, 457] width 76 height 54
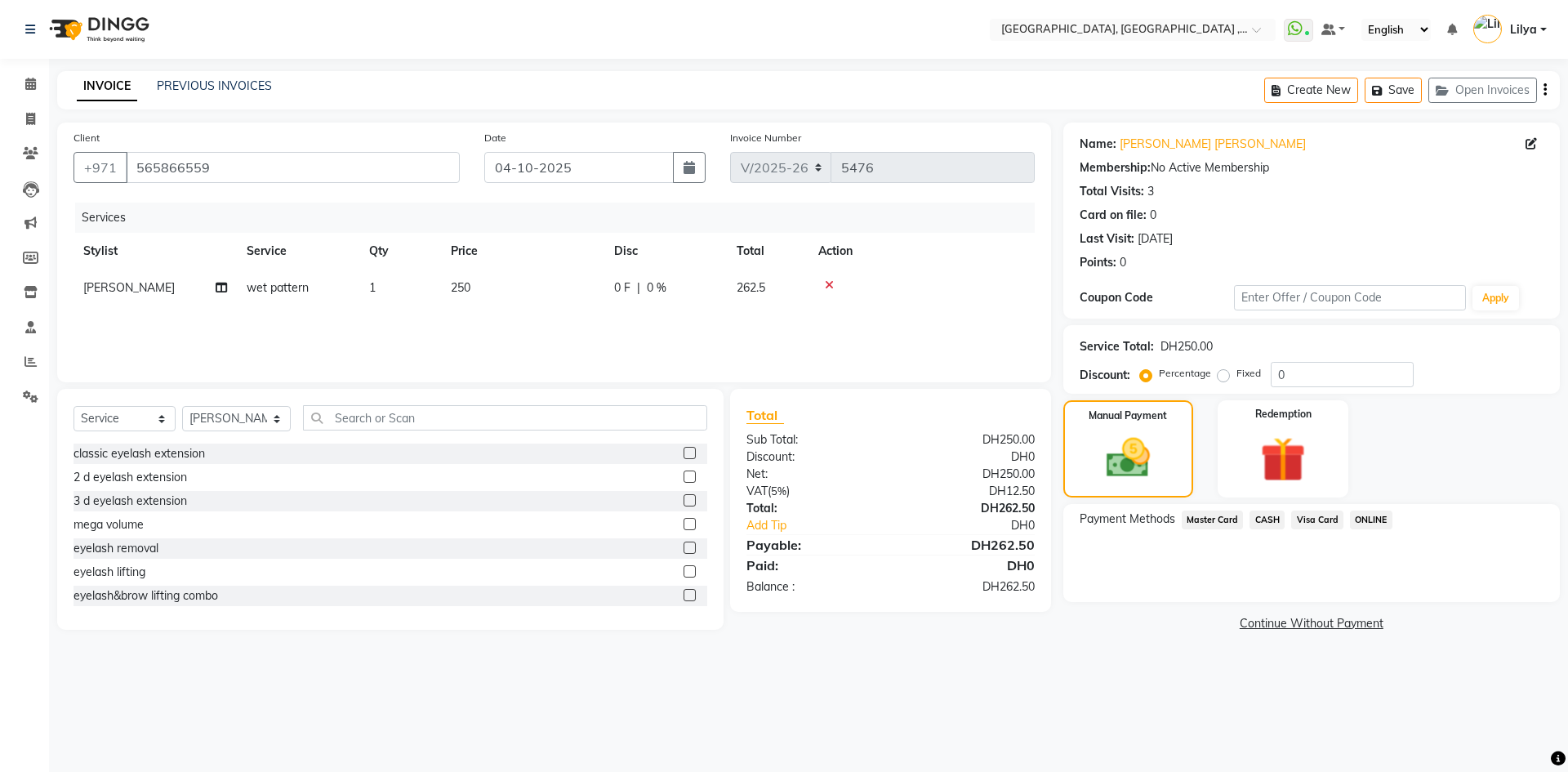
drag, startPoint x: 1263, startPoint y: 519, endPoint x: 1312, endPoint y: 535, distance: 51.5
click at [1265, 521] on span "CASH" at bounding box center [1267, 520] width 35 height 18
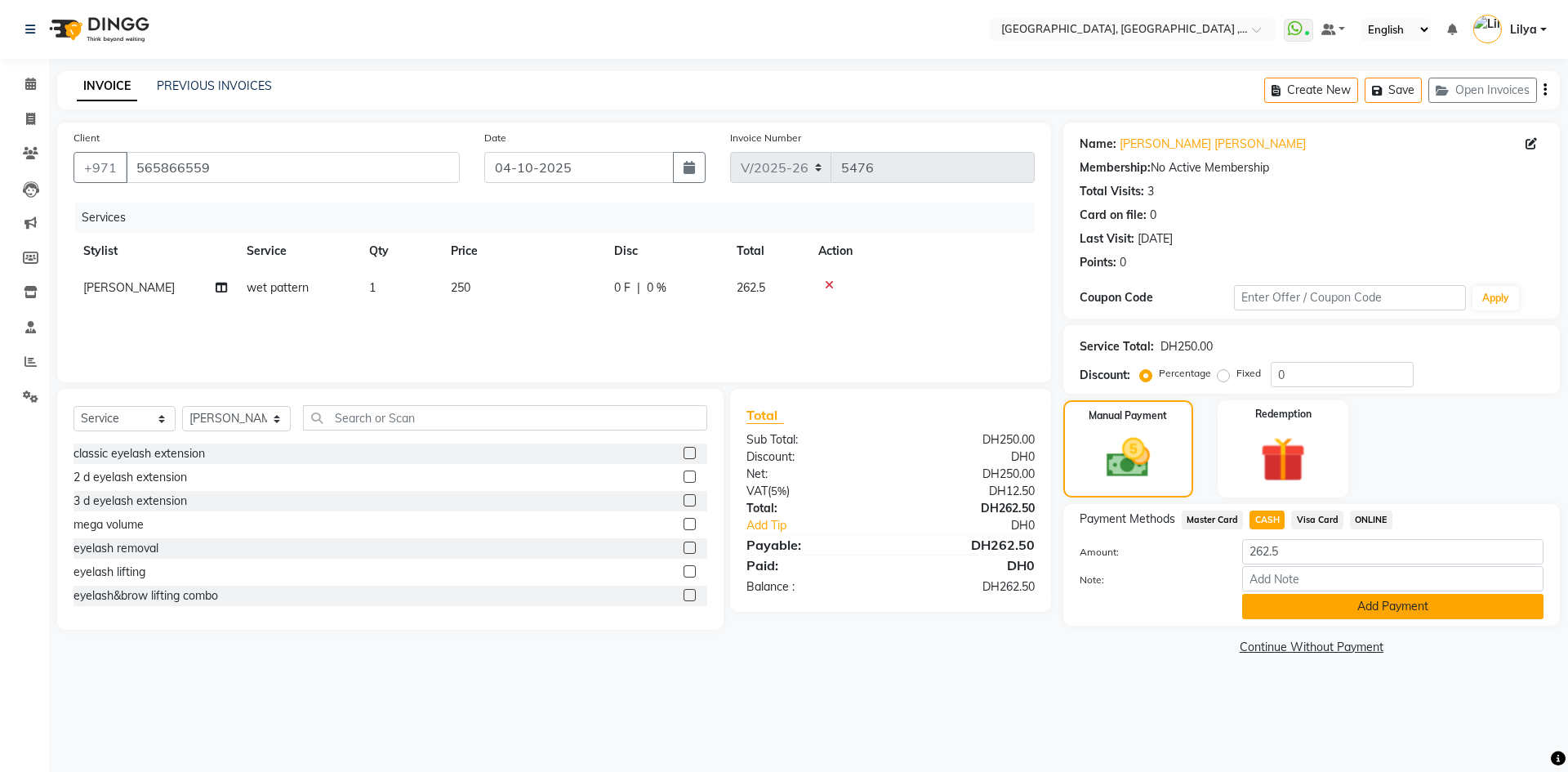
click at [1364, 611] on button "Add Payment" at bounding box center [1393, 606] width 301 height 25
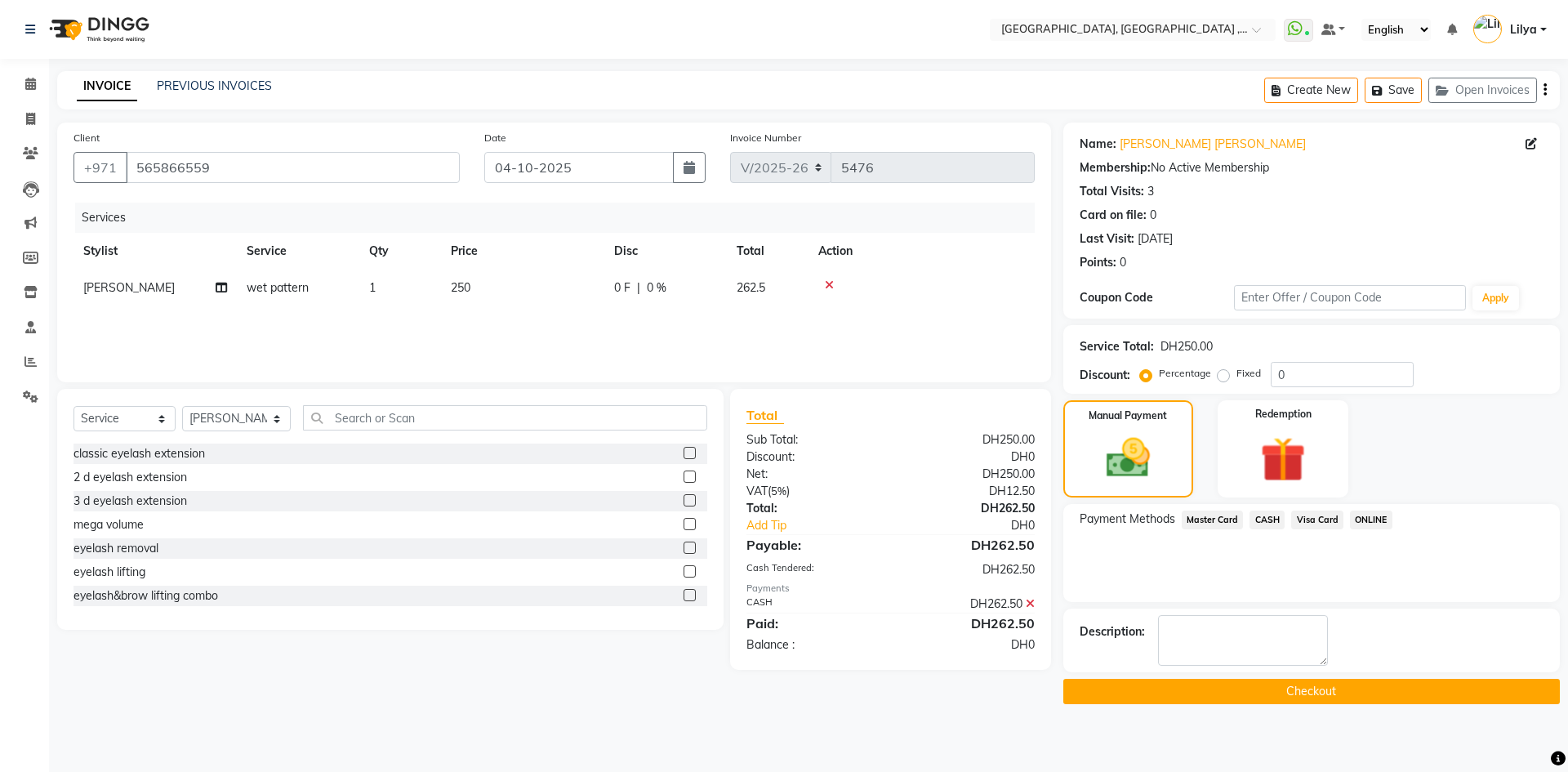
click at [1367, 685] on button "Checkout" at bounding box center [1311, 691] width 497 height 25
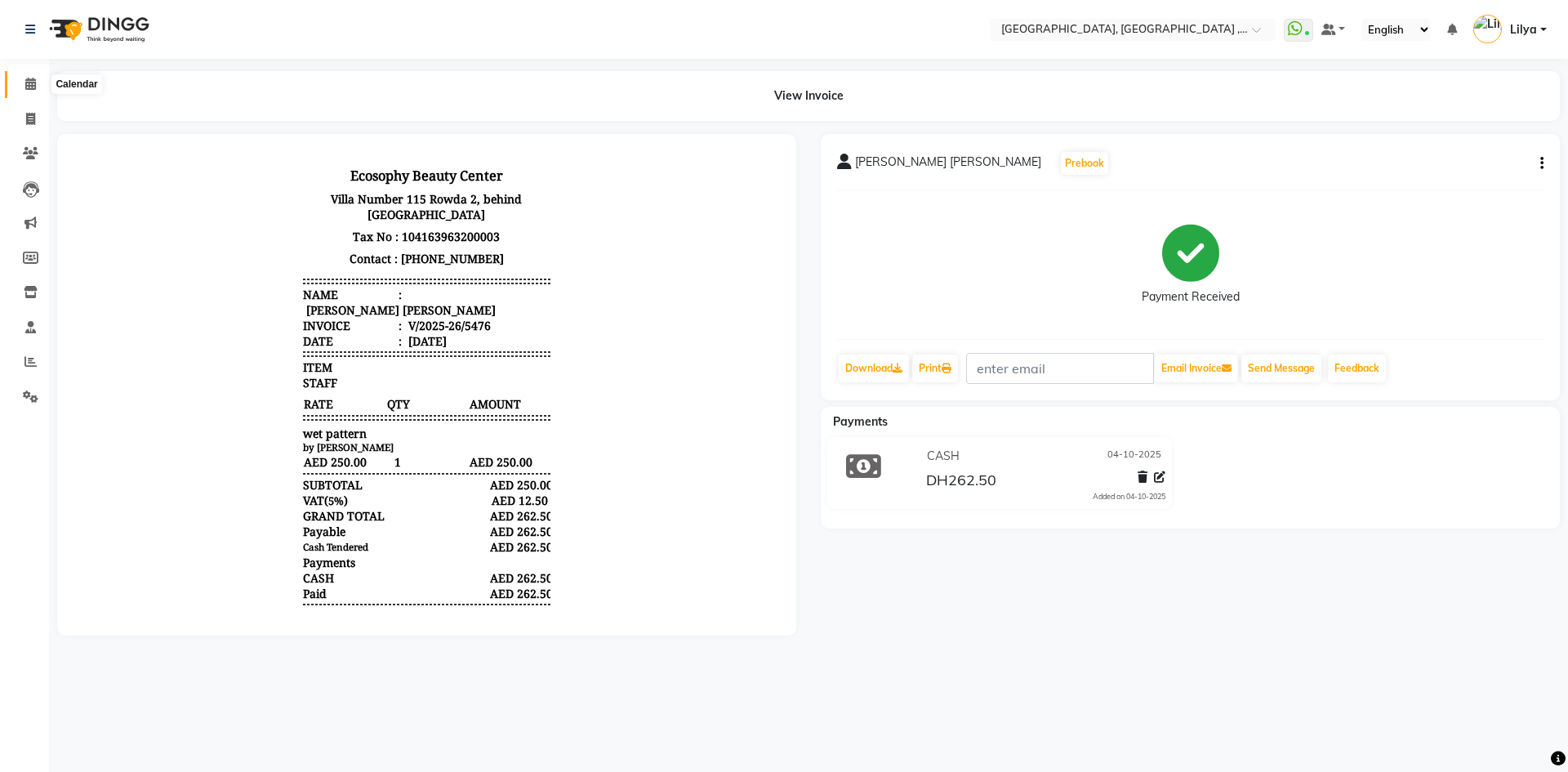
click at [19, 87] on span at bounding box center [31, 84] width 29 height 18
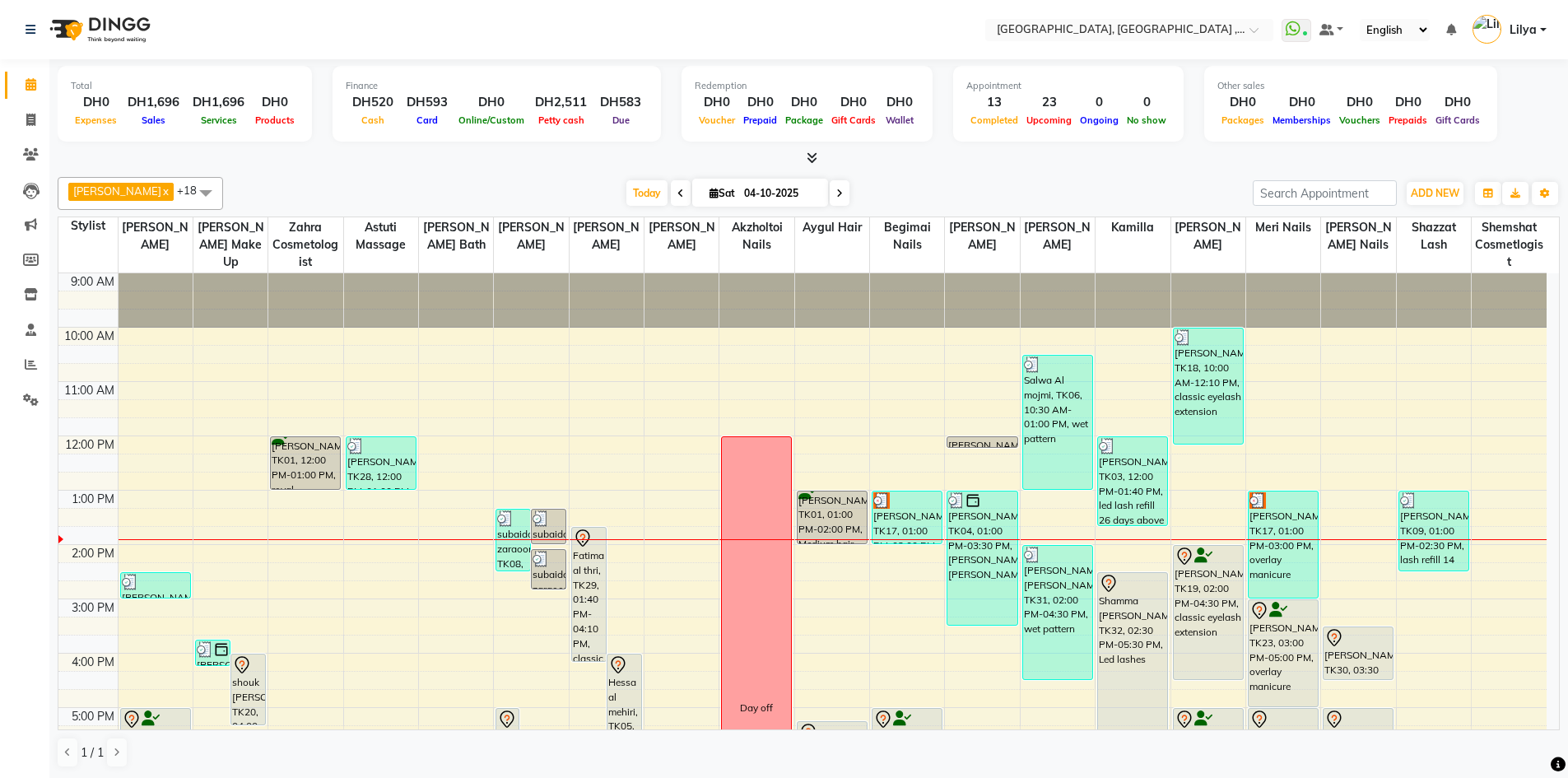
scroll to position [164, 0]
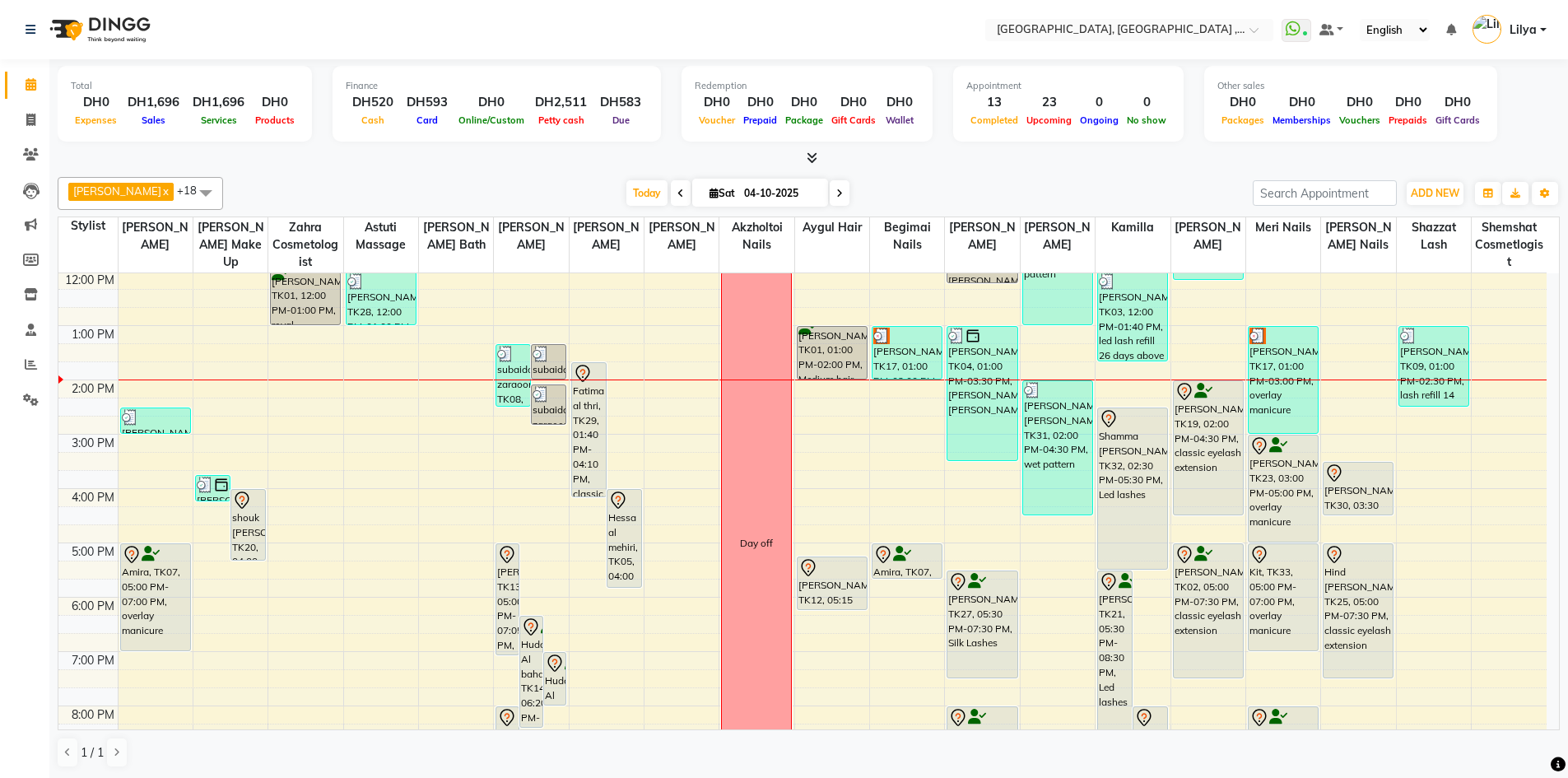
click at [892, 420] on div "9:00 AM 10:00 AM 11:00 AM 12:00 PM 1:00 PM 2:00 PM 3:00 PM 4:00 PM 5:00 PM 6:00…" at bounding box center [802, 516] width 1488 height 814
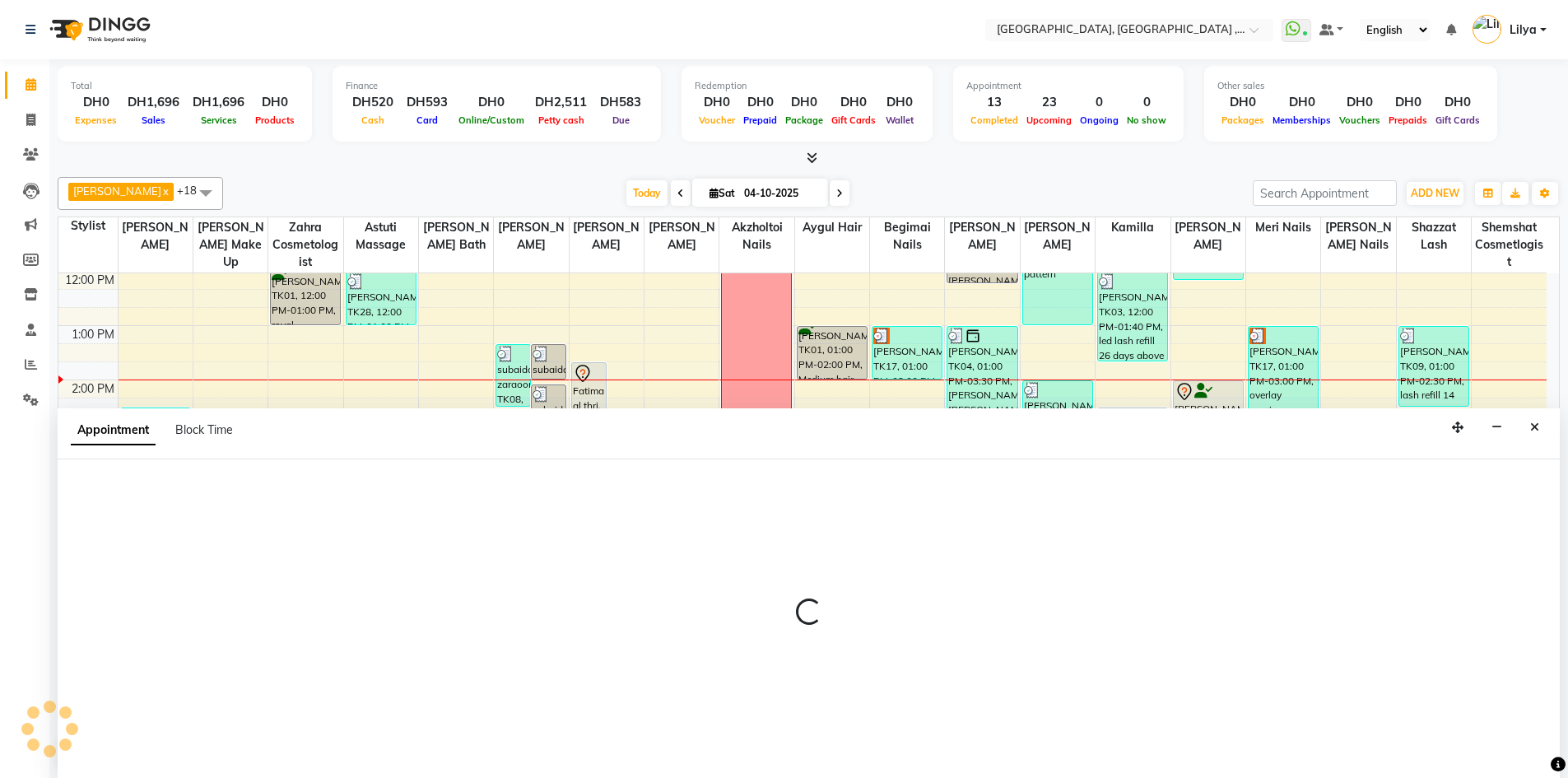
scroll to position [1, 0]
select select "85019"
select select "885"
select select "tentative"
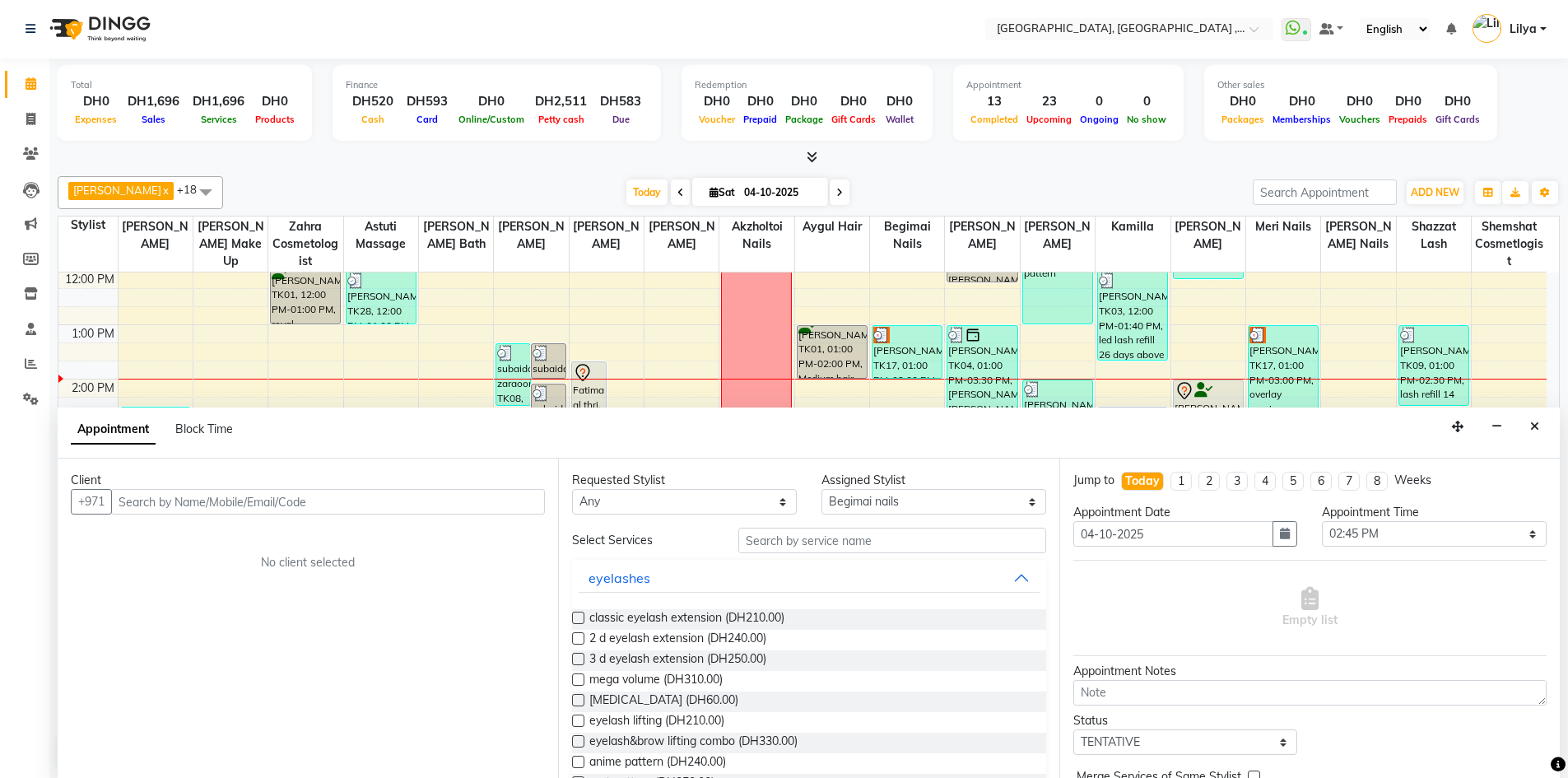
click at [396, 506] on input "text" at bounding box center [328, 502] width 433 height 26
click at [1492, 545] on select "Select 10:00 AM 10:15 AM 10:30 AM 10:45 AM 11:00 AM 11:15 AM 11:30 AM 11:45 AM …" at bounding box center [1434, 533] width 224 height 26
select select "870"
click at [1322, 521] on select "Select 10:00 AM 10:15 AM 10:30 AM 10:45 AM 11:00 AM 11:15 AM 11:30 AM 11:45 AM …" at bounding box center [1434, 533] width 224 height 26
click at [391, 500] on input "text" at bounding box center [328, 502] width 433 height 26
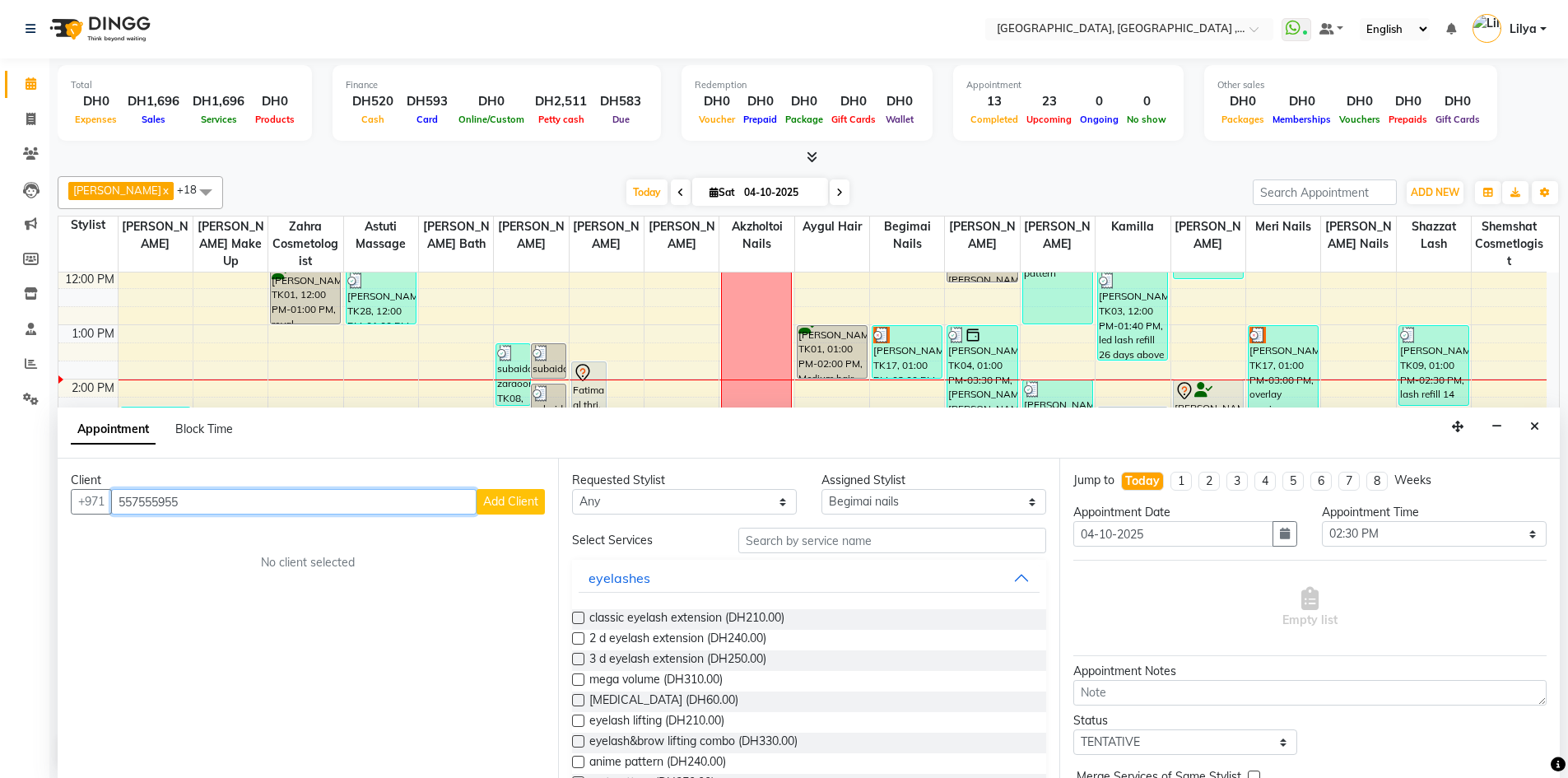
type input "557555955"
click at [512, 502] on span "Add Client" at bounding box center [510, 501] width 55 height 15
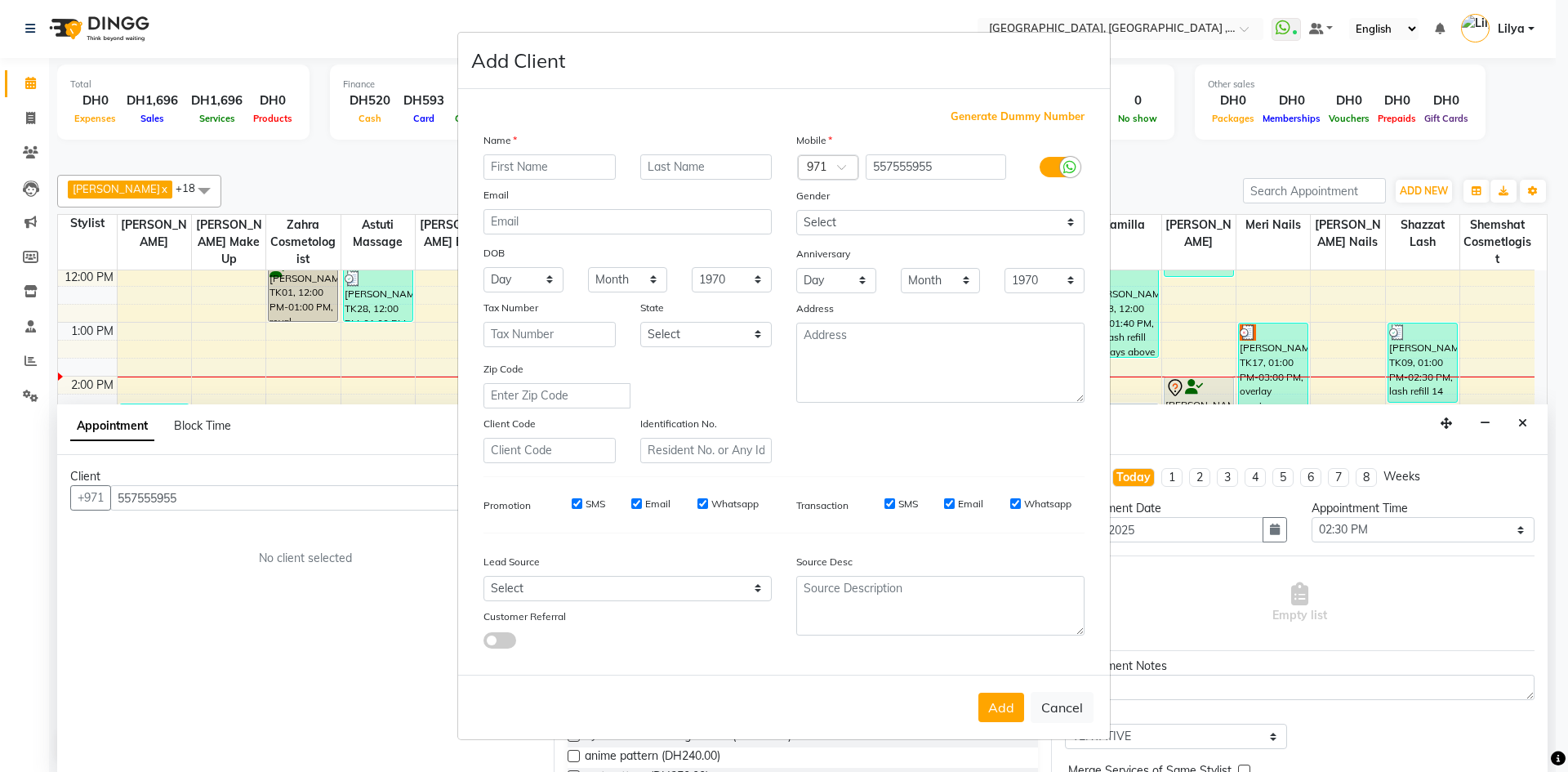
click at [524, 167] on input "text" at bounding box center [549, 166] width 132 height 25
click at [518, 164] on input "text" at bounding box center [549, 166] width 132 height 25
type input "Client"
click at [883, 220] on select "Select Male Female Other Prefer Not To Say" at bounding box center [940, 223] width 288 height 25
select select "[DEMOGRAPHIC_DATA]"
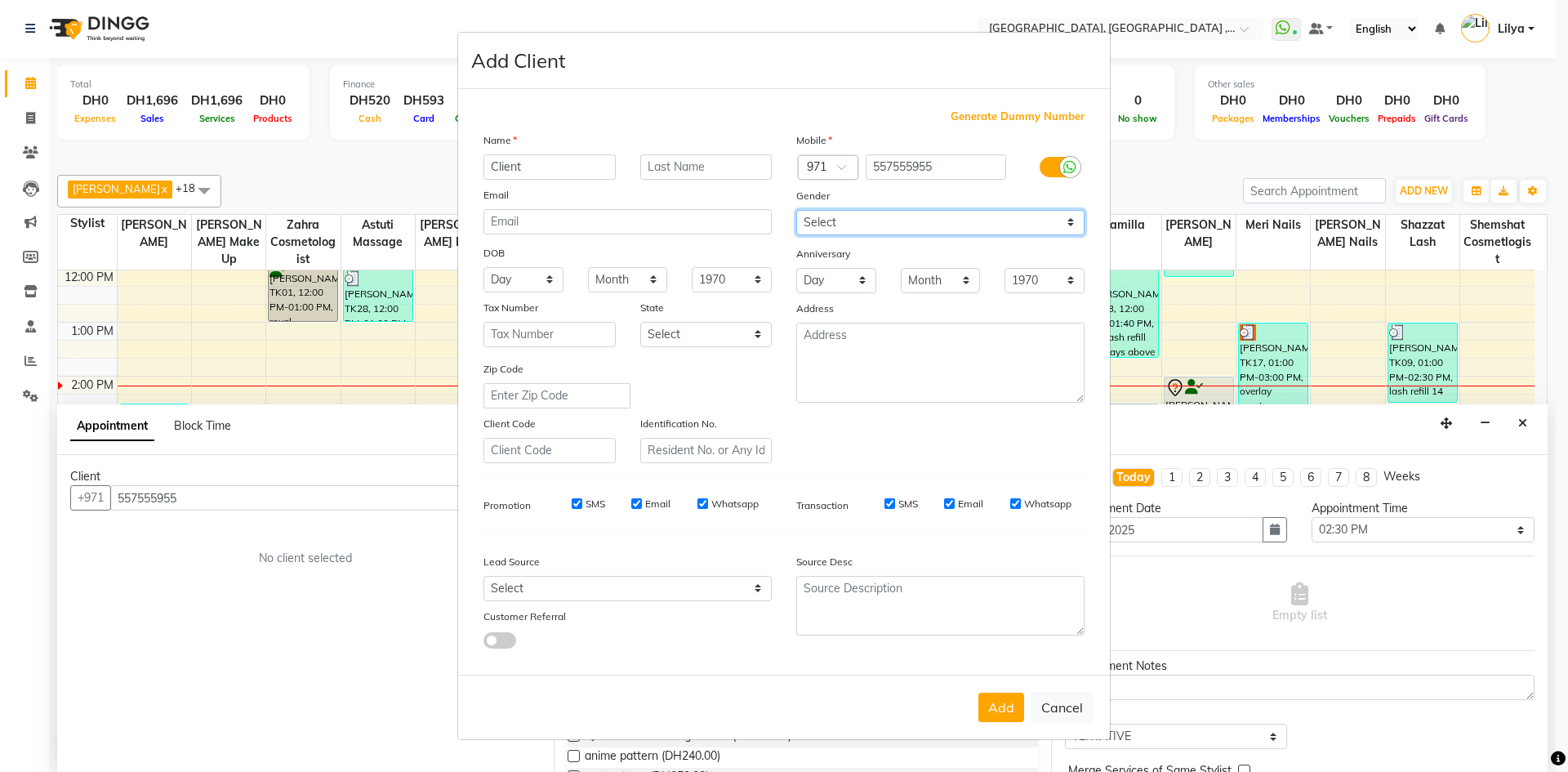
click at [796, 210] on select "Select Male Female Other Prefer Not To Say" at bounding box center [940, 223] width 288 height 25
click at [1009, 707] on button "Add" at bounding box center [1001, 707] width 46 height 30
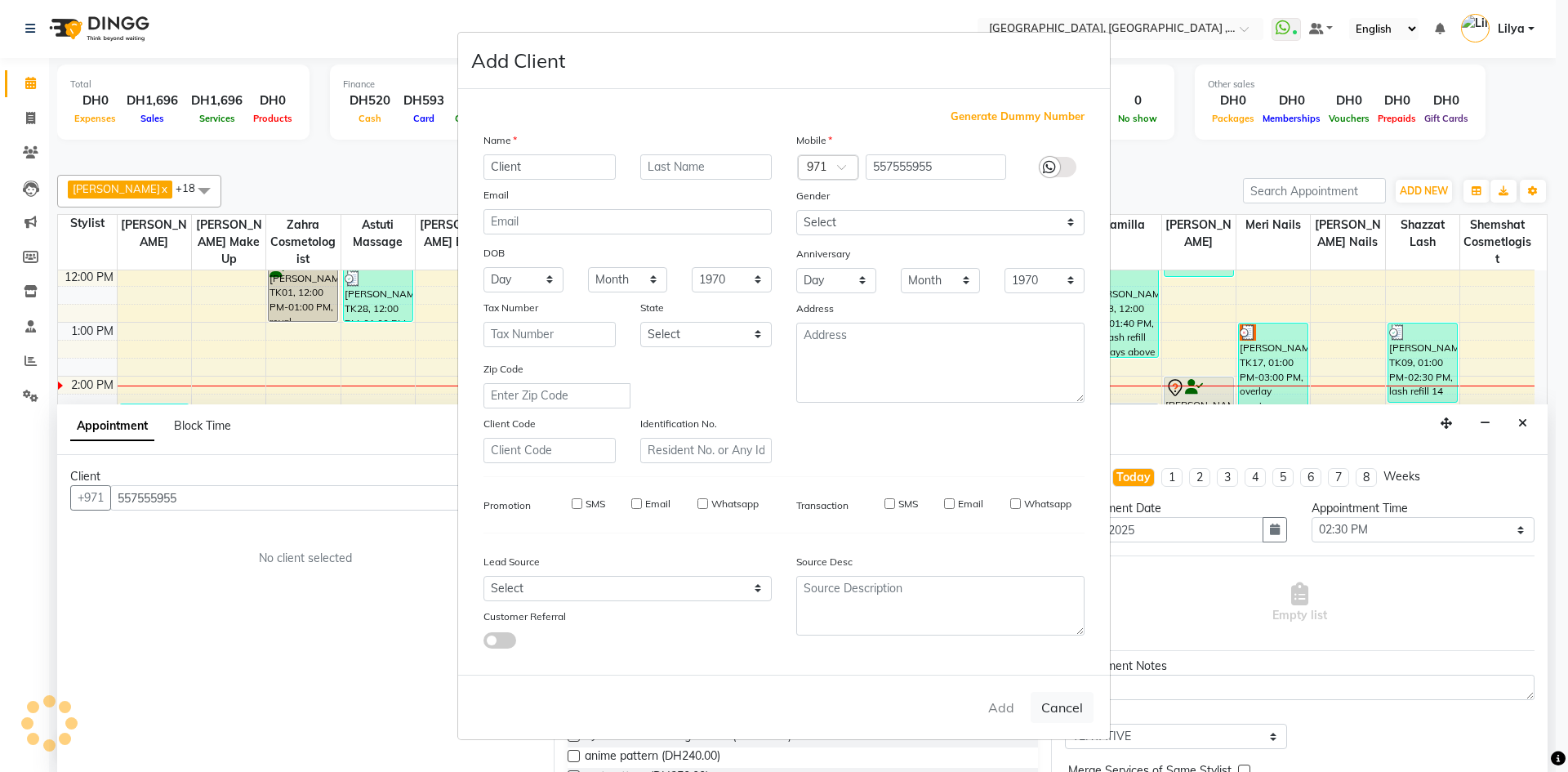
select select
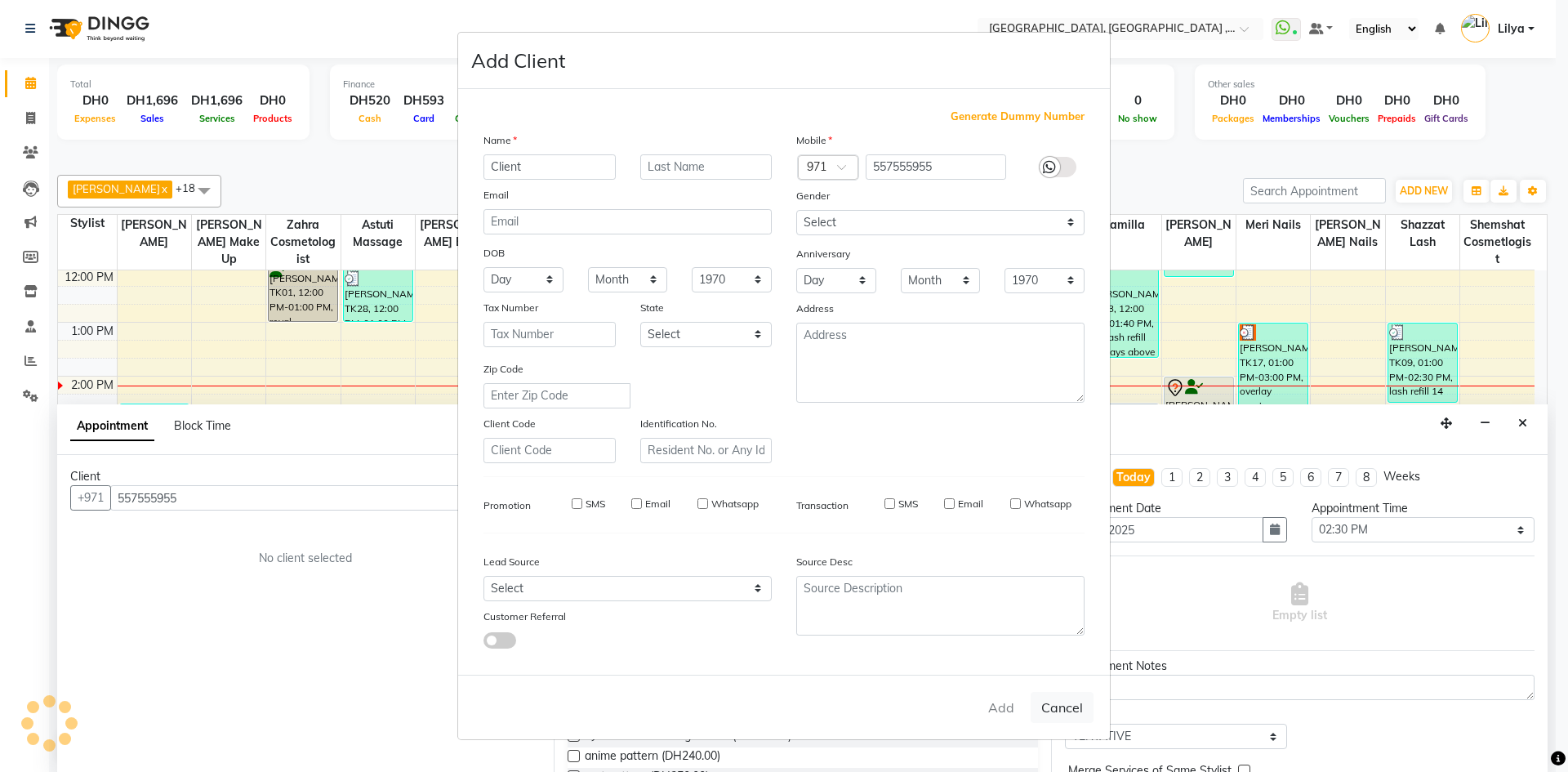
select select
checkbox input "false"
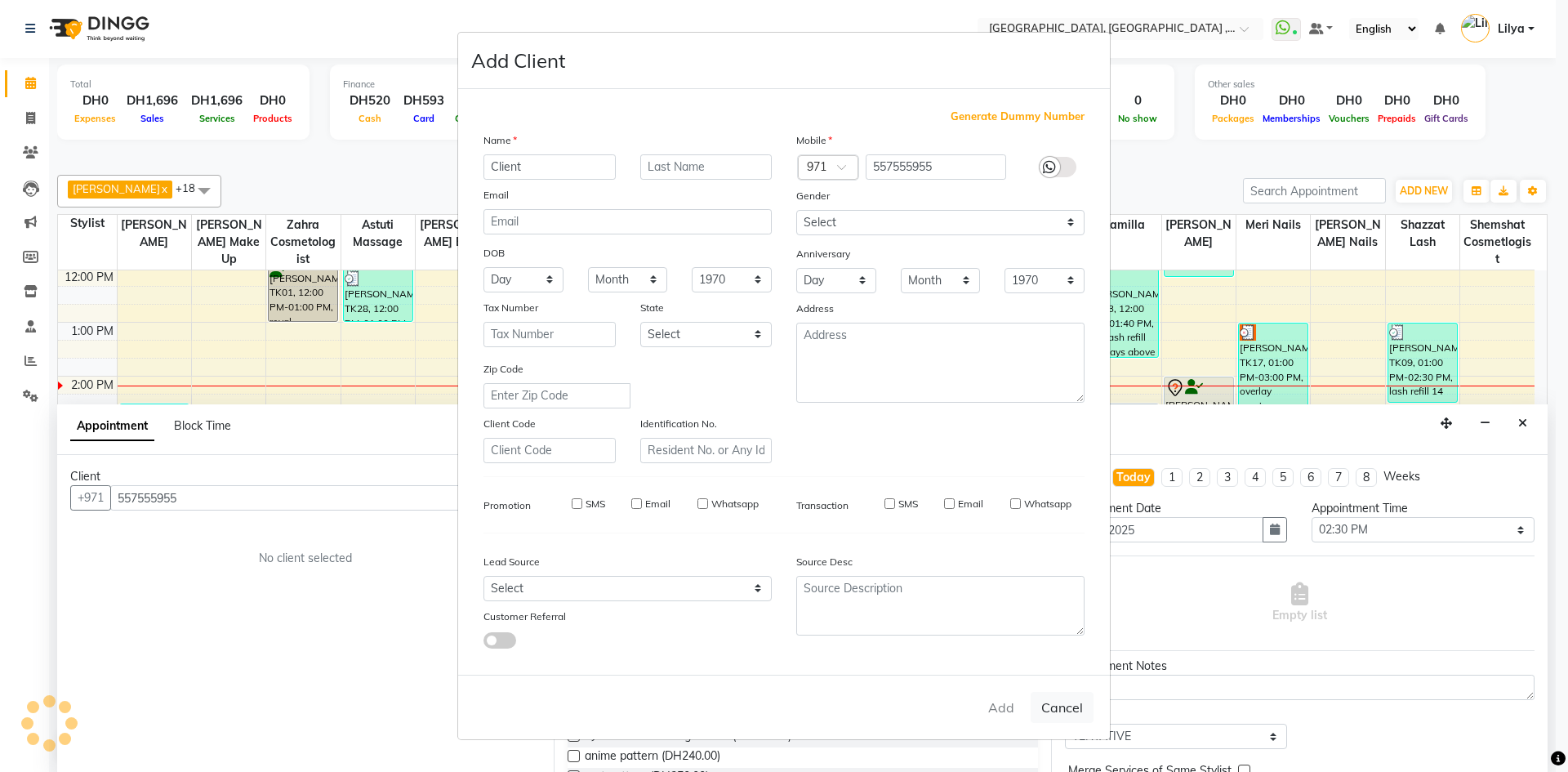
checkbox input "false"
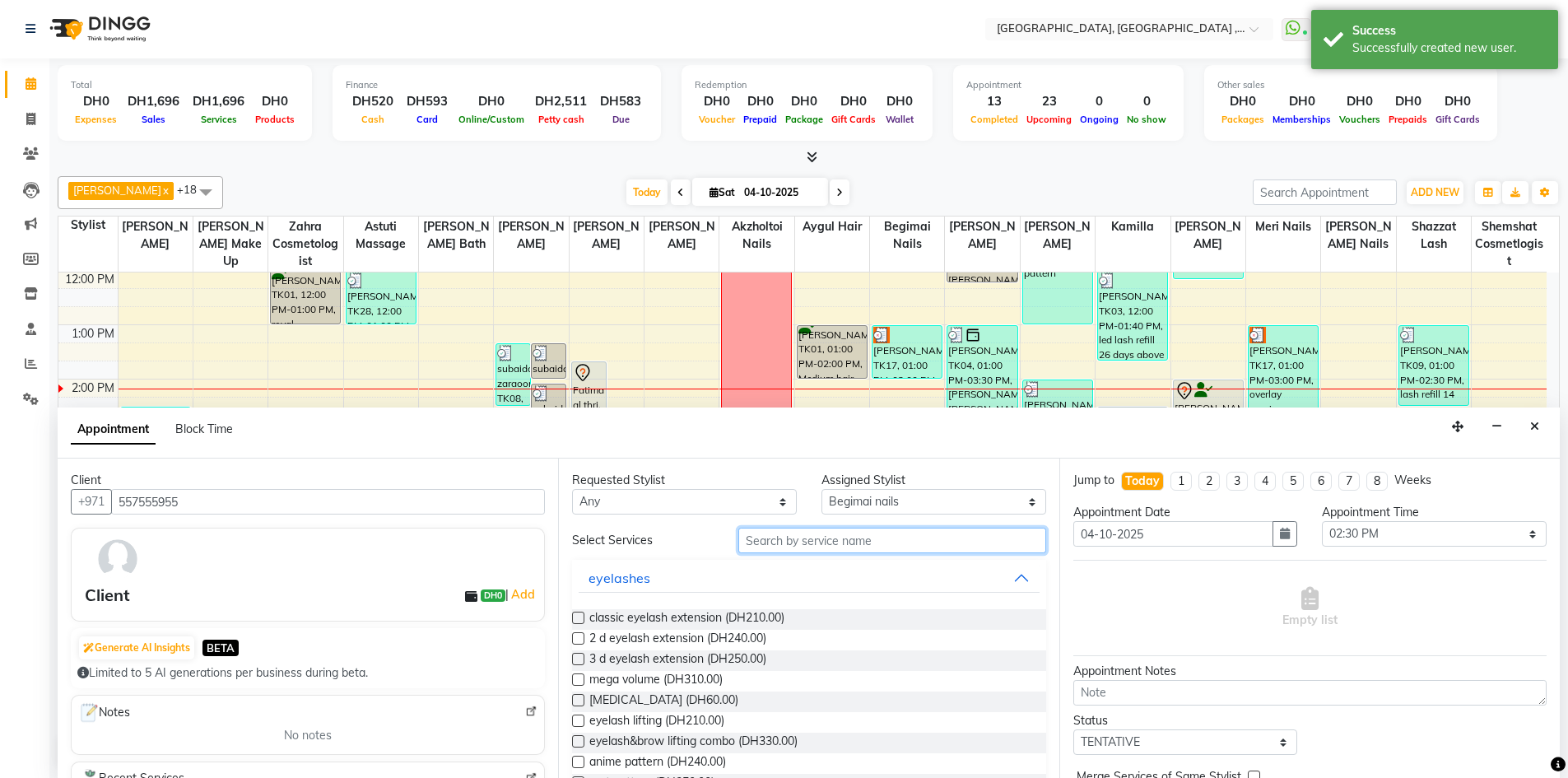
click at [808, 541] on input "text" at bounding box center [892, 540] width 308 height 26
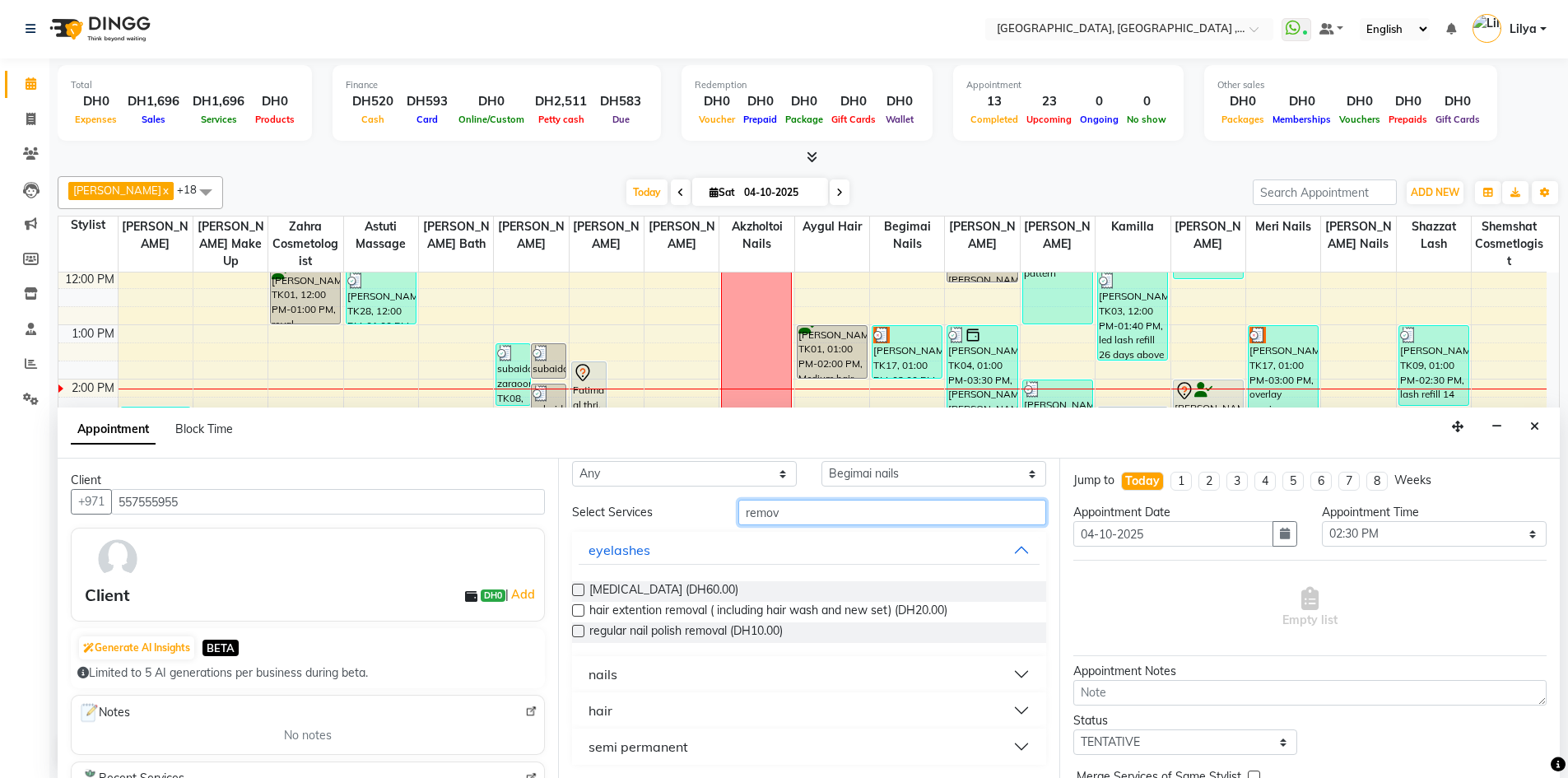
type input "remov"
click at [1010, 673] on button "nails" at bounding box center [808, 675] width 460 height 30
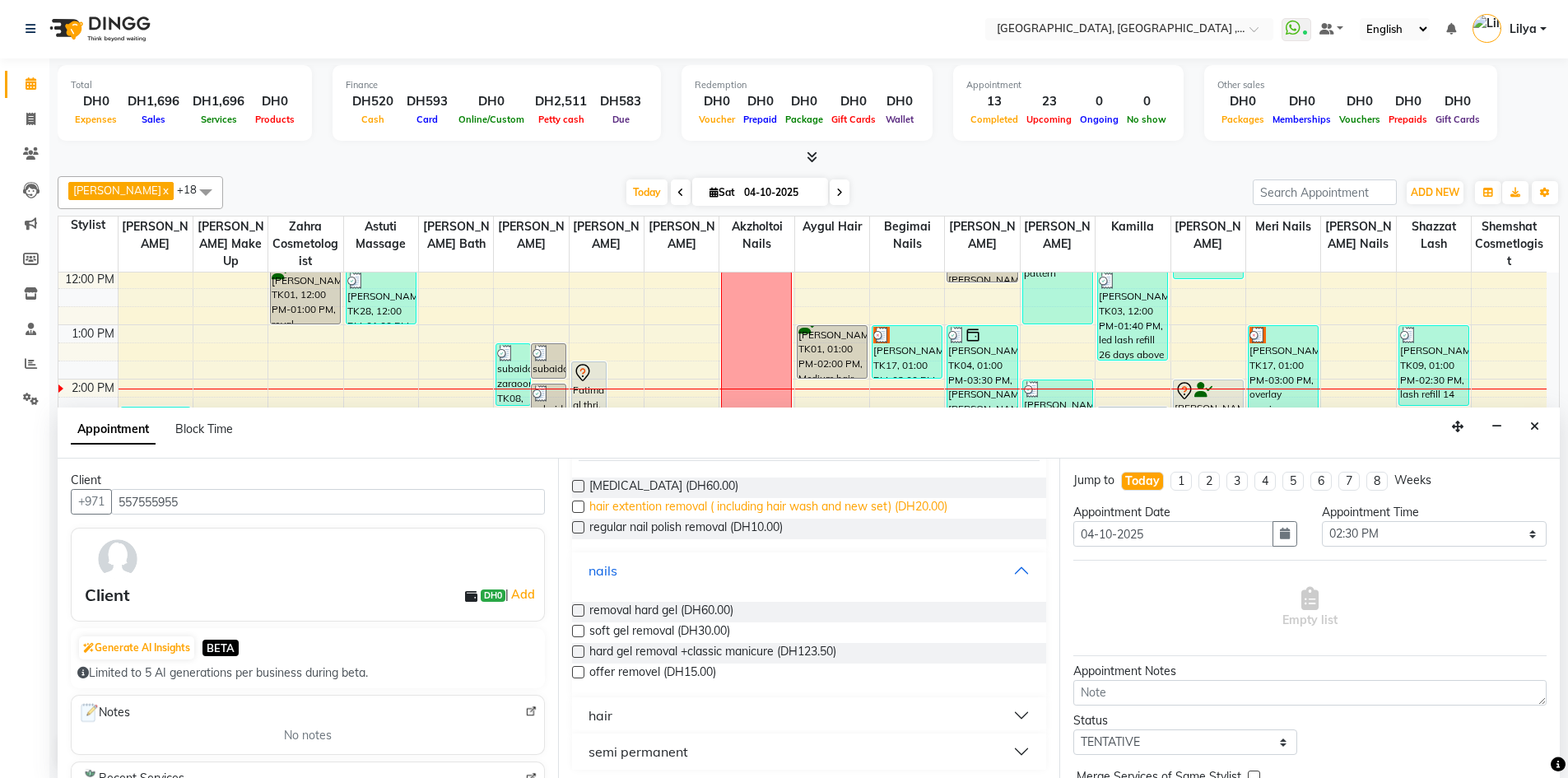
scroll to position [137, 0]
click at [578, 600] on label at bounding box center [578, 606] width 12 height 12
click at [578, 601] on input "checkbox" at bounding box center [577, 607] width 11 height 11
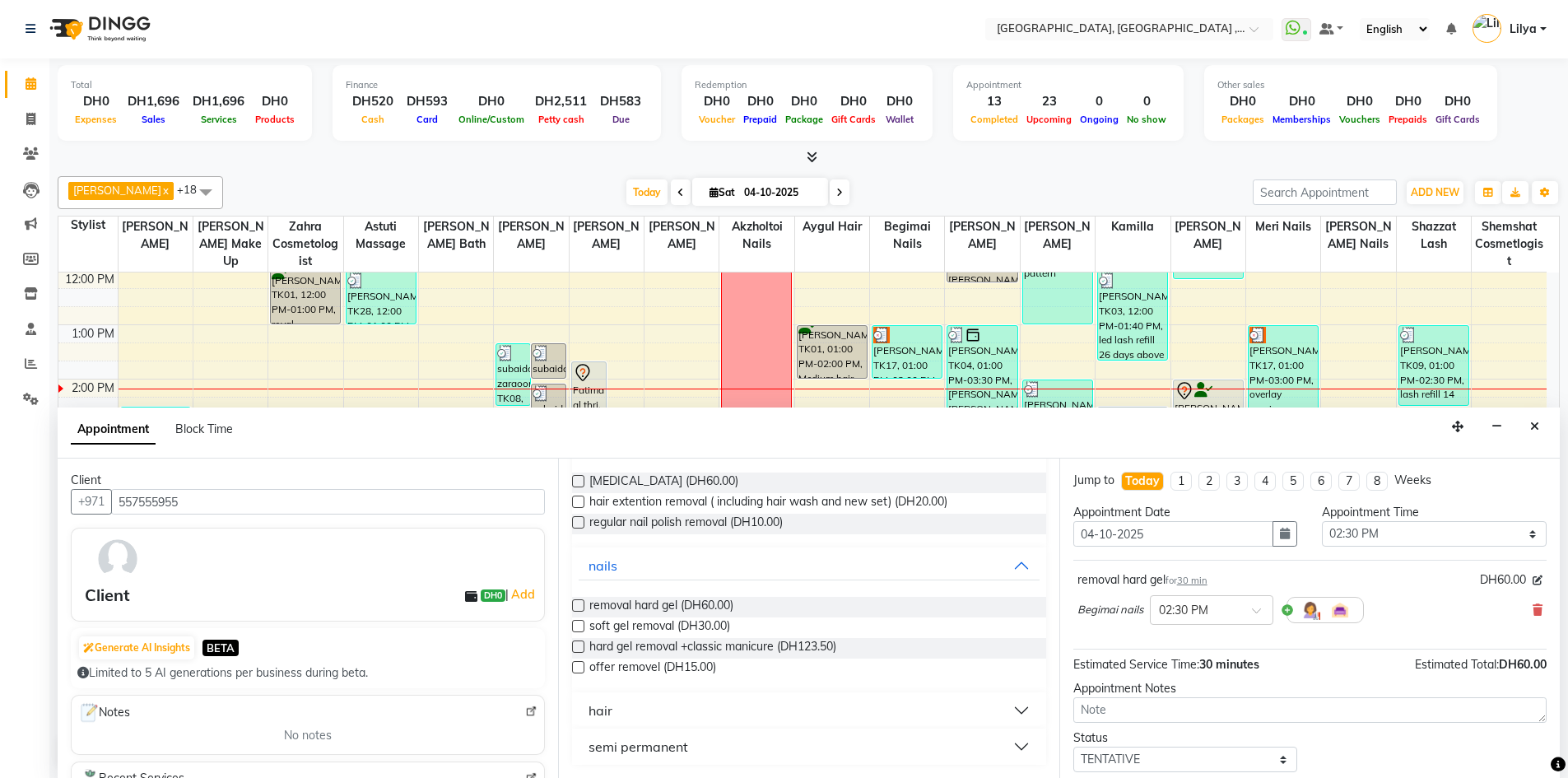
click at [578, 601] on label at bounding box center [578, 606] width 12 height 12
click at [578, 601] on input "checkbox" at bounding box center [577, 607] width 11 height 11
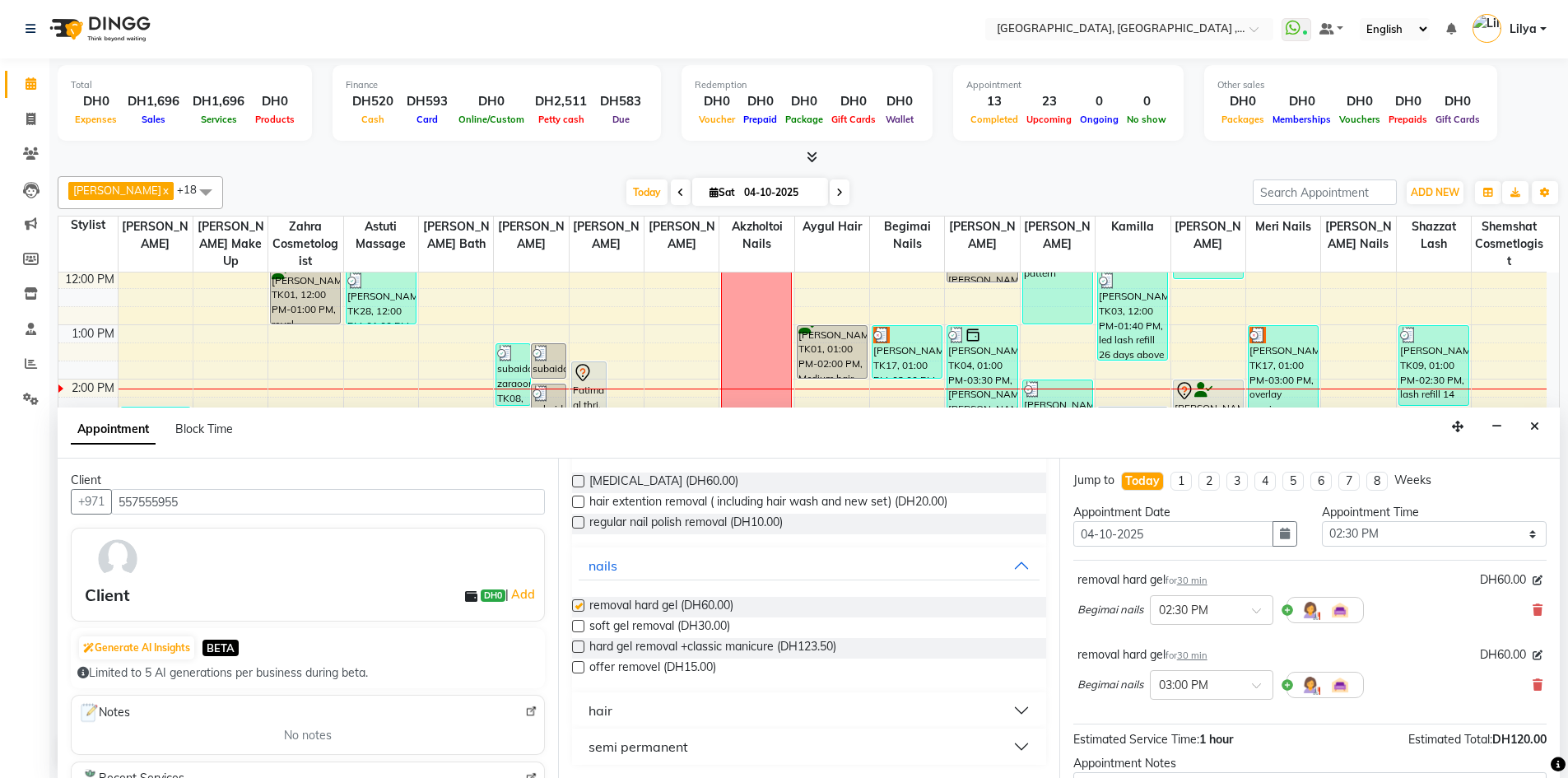
checkbox input "false"
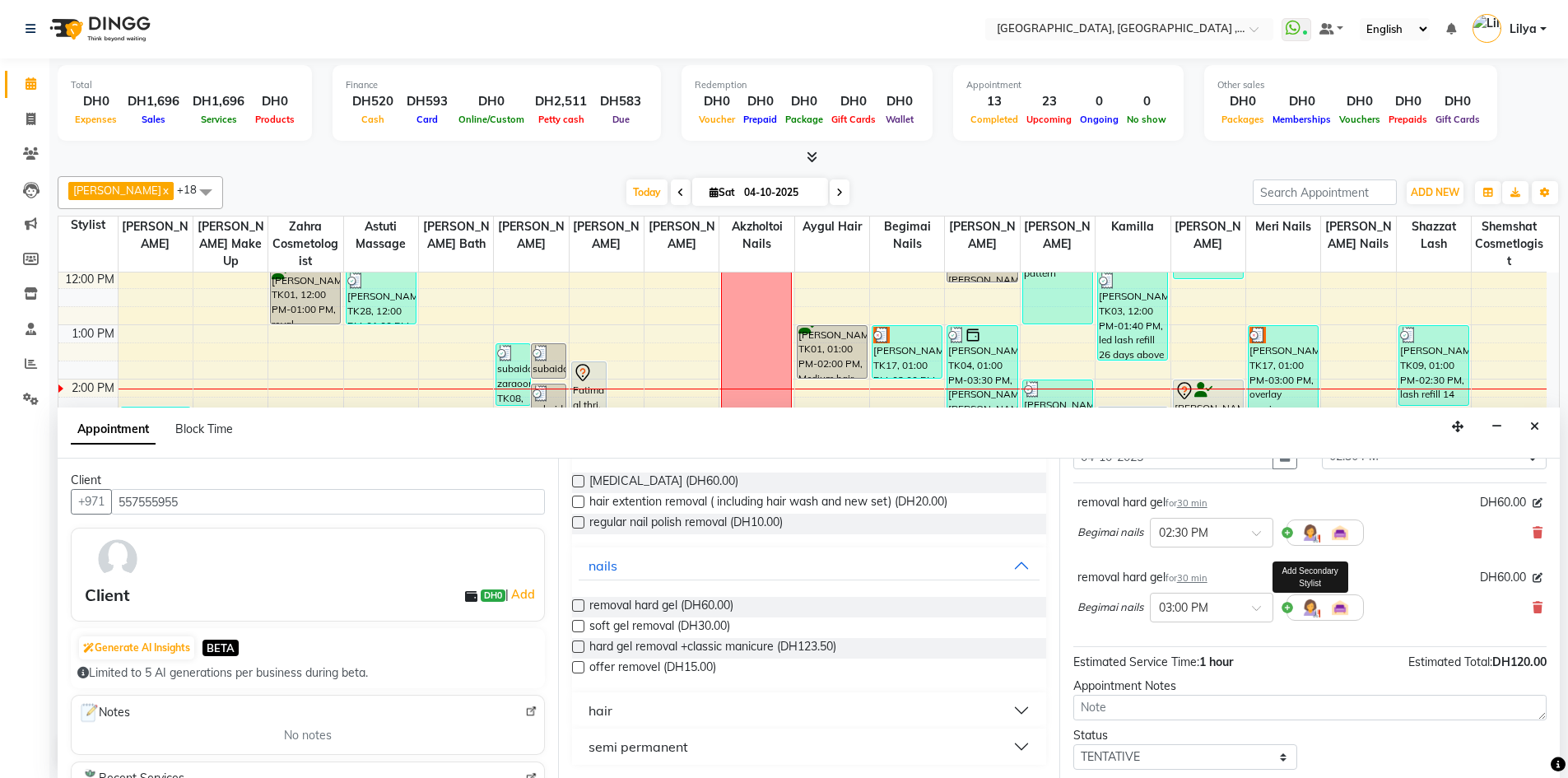
scroll to position [146, 0]
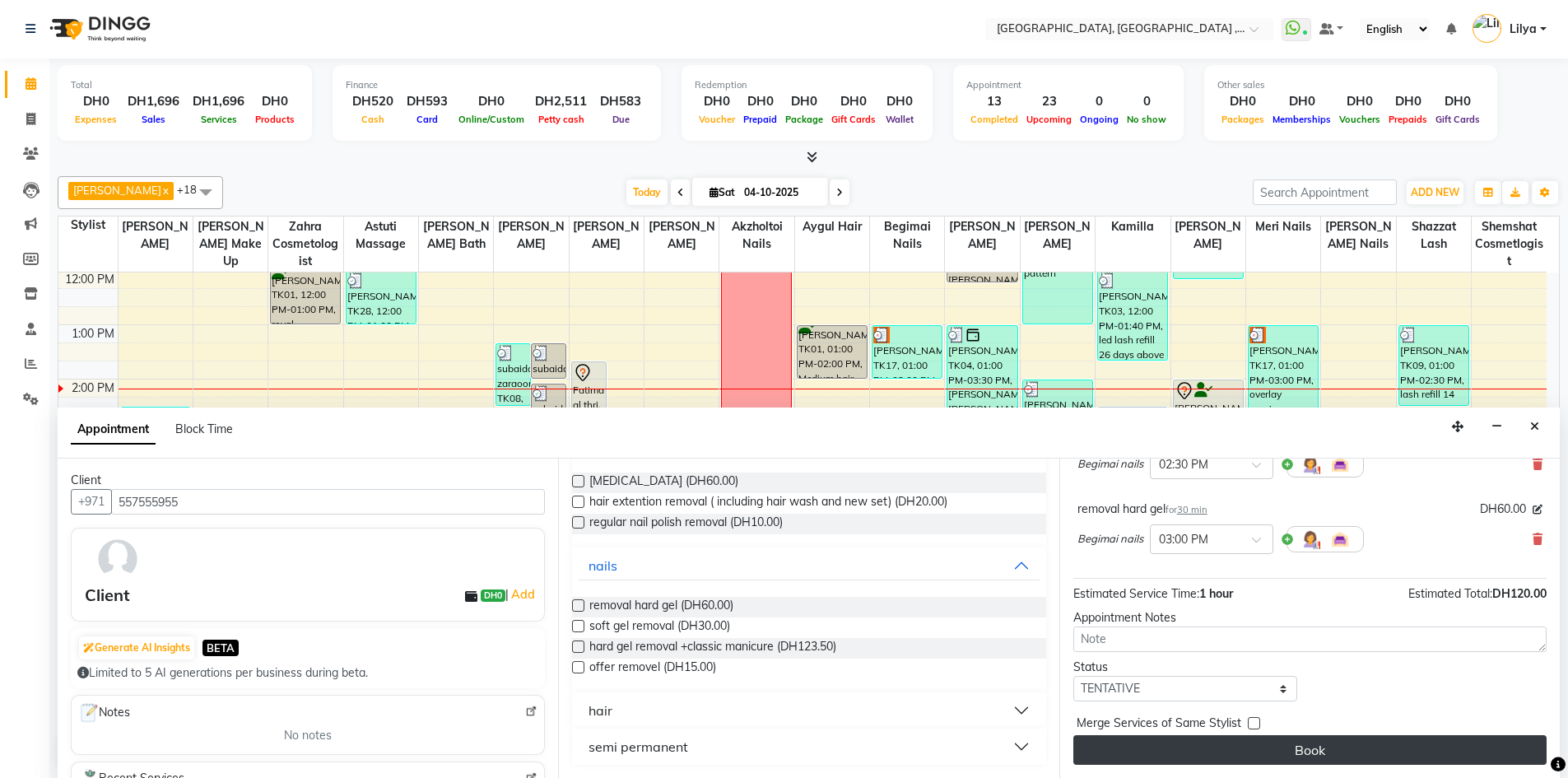
click at [1331, 739] on button "Book" at bounding box center [1309, 750] width 473 height 30
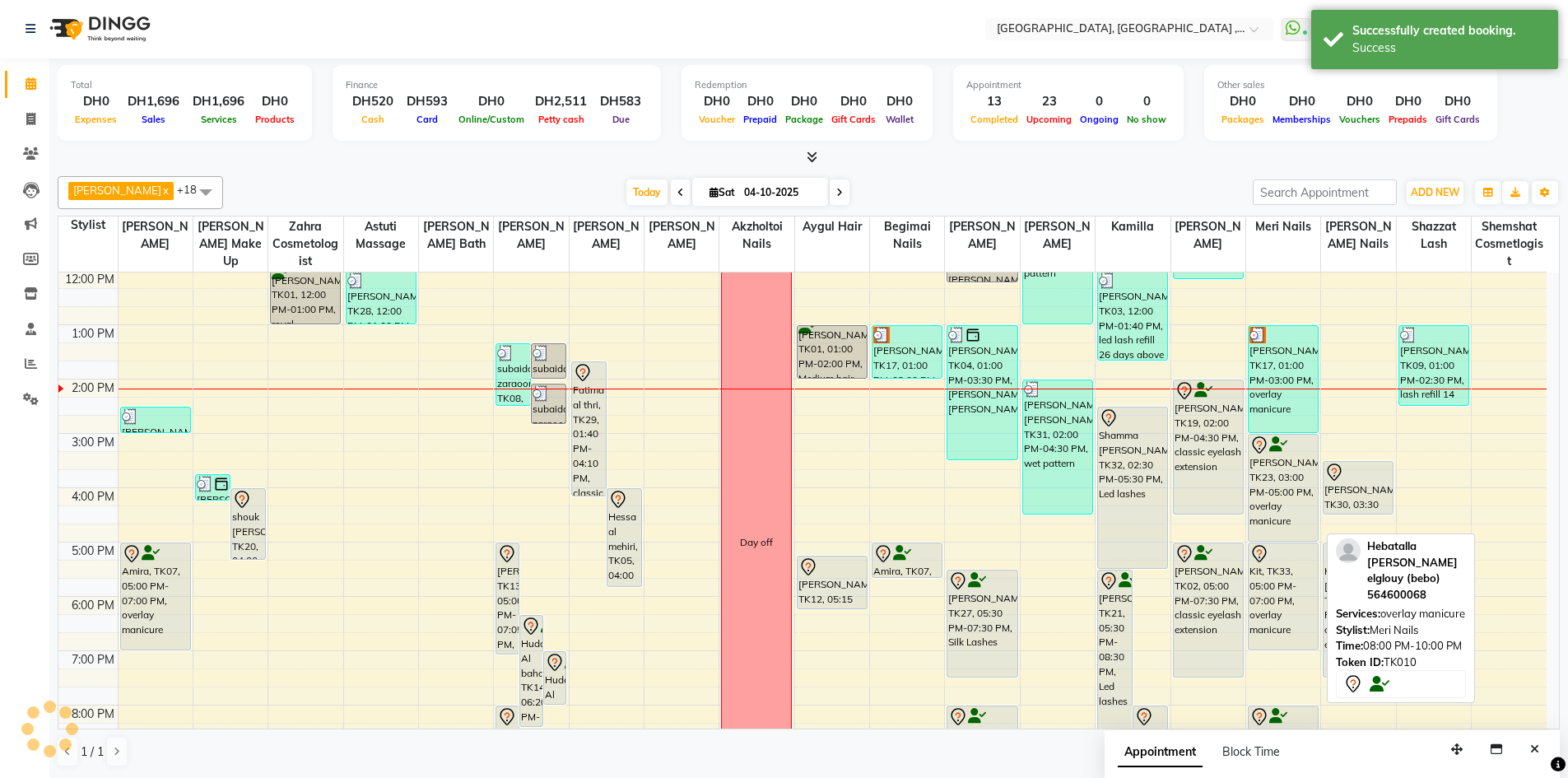
scroll to position [0, 0]
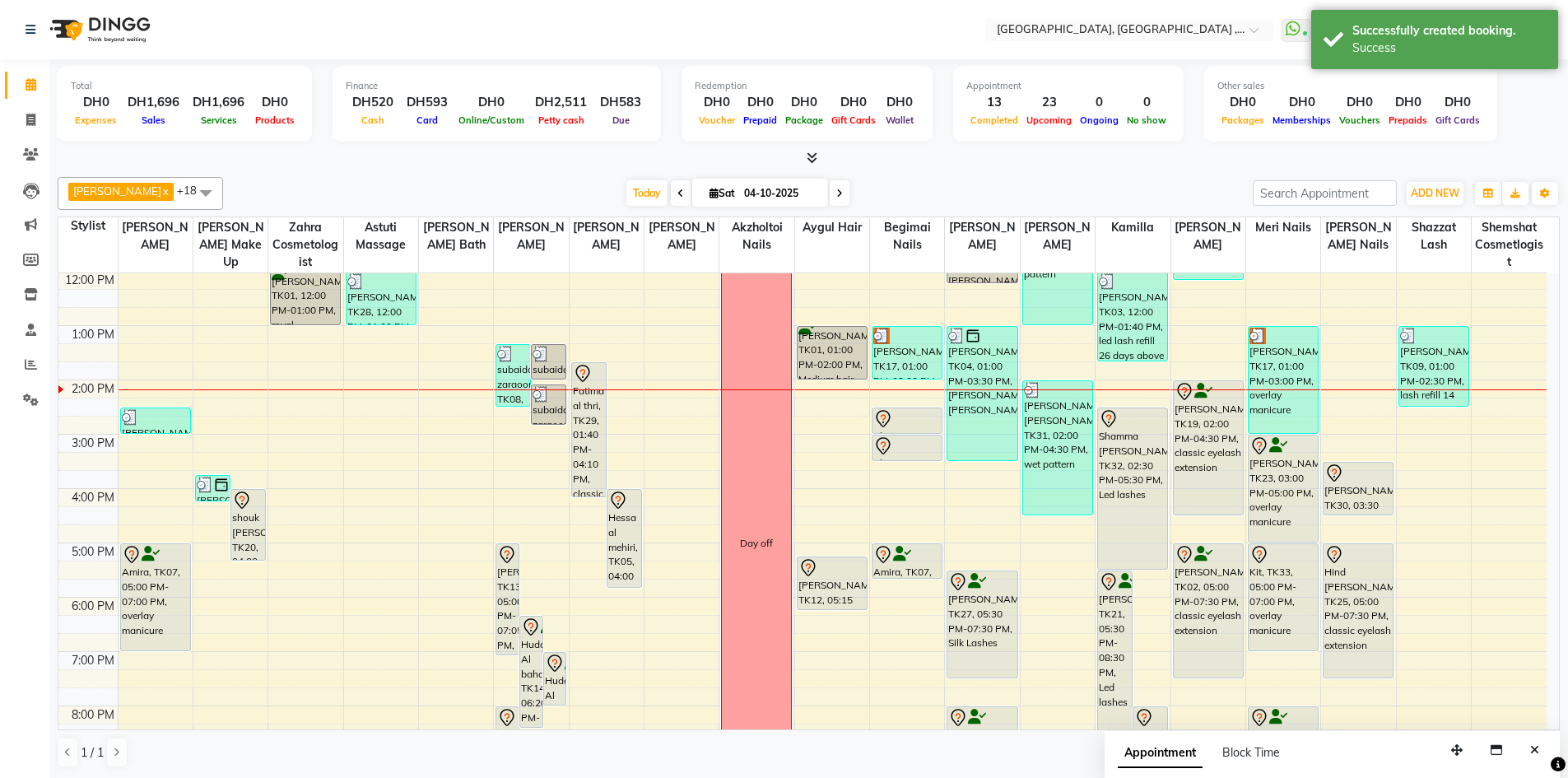
click at [848, 193] on span at bounding box center [840, 193] width 19 height 26
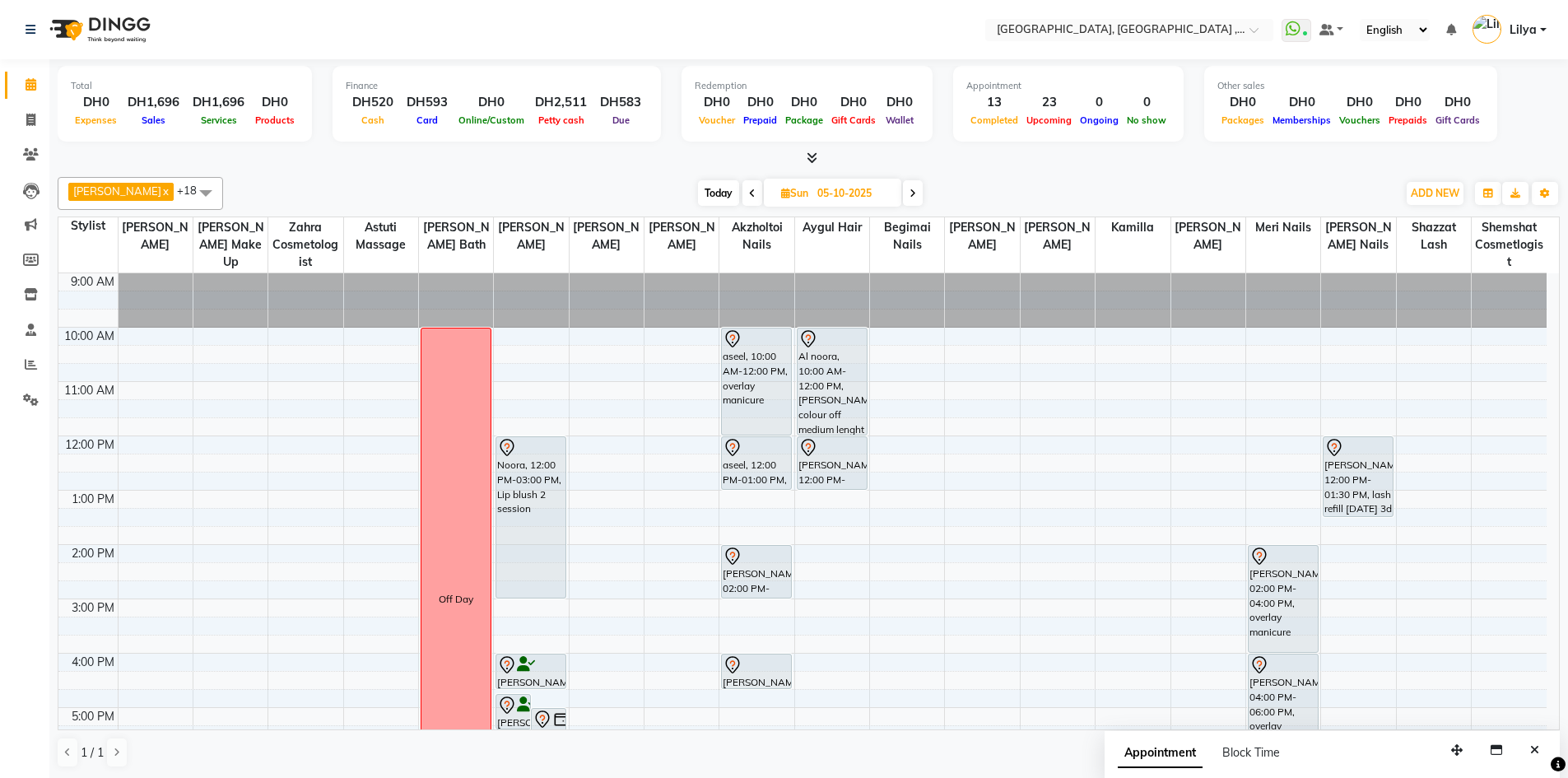
click at [719, 188] on span "Today" at bounding box center [718, 193] width 41 height 26
type input "04-10-2025"
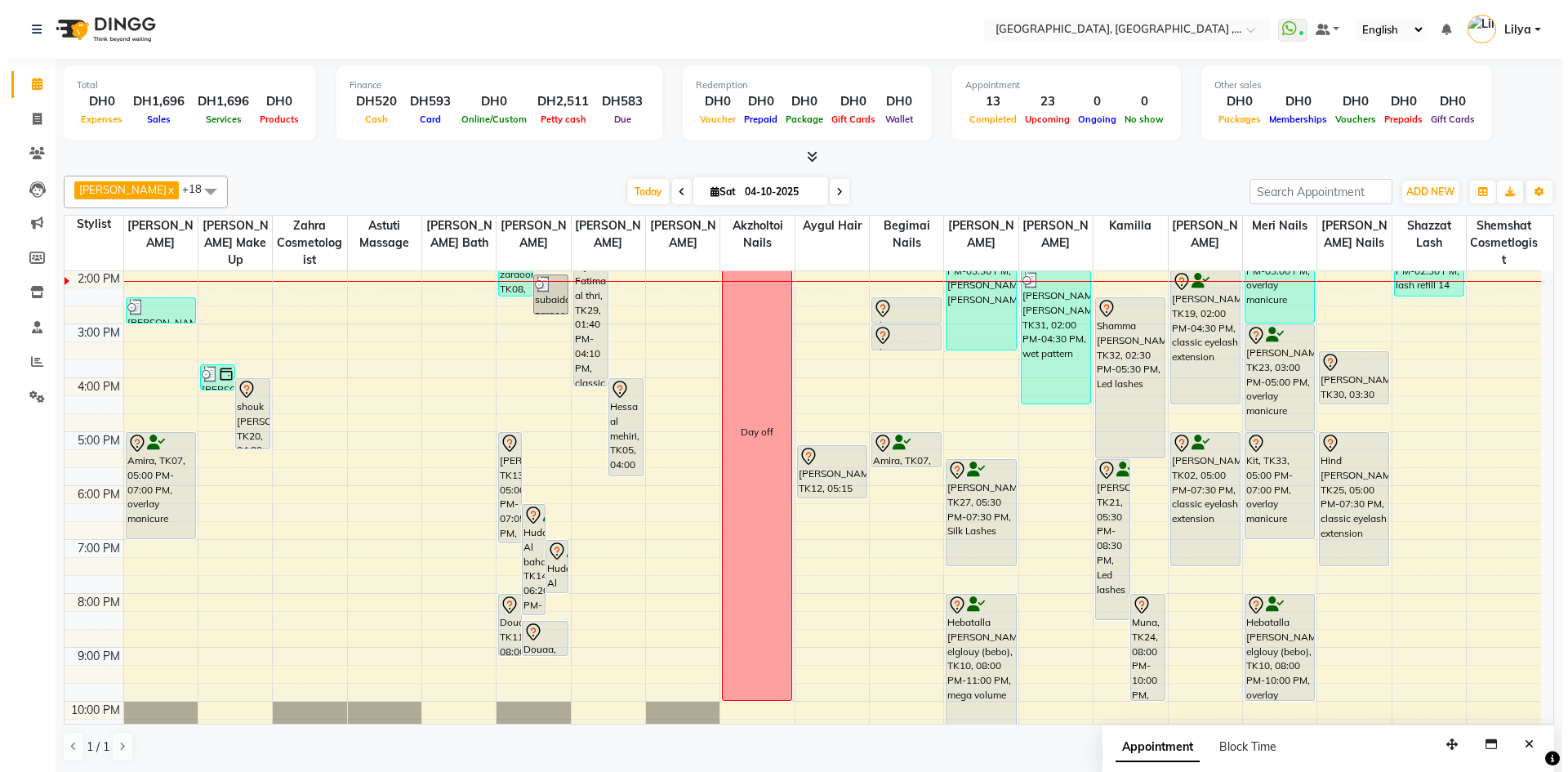
scroll to position [188, 0]
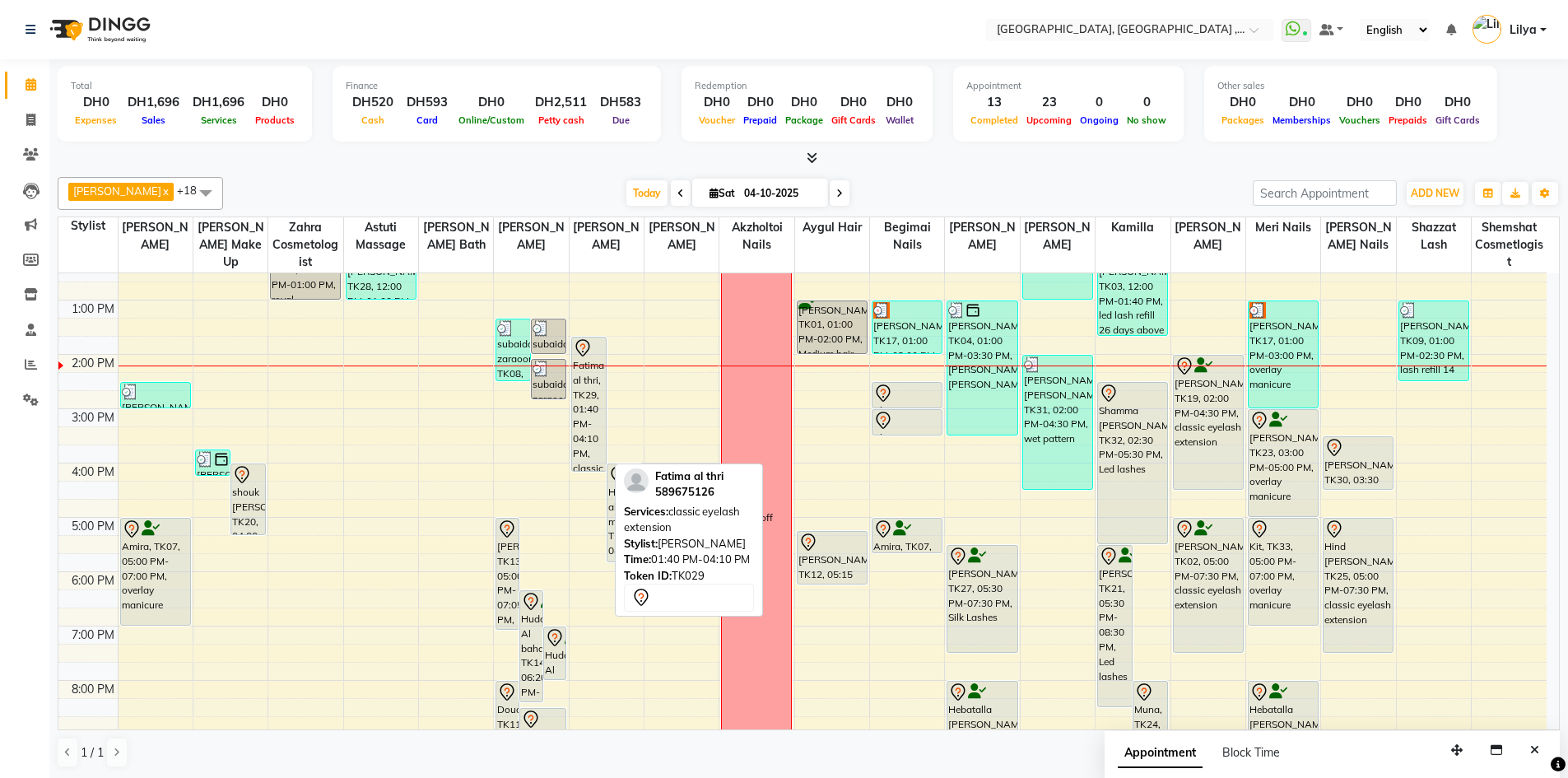
click at [600, 411] on div "Fatima al thri, TK29, 01:40 PM-04:10 PM, classic eyelash extension" at bounding box center [589, 404] width 34 height 133
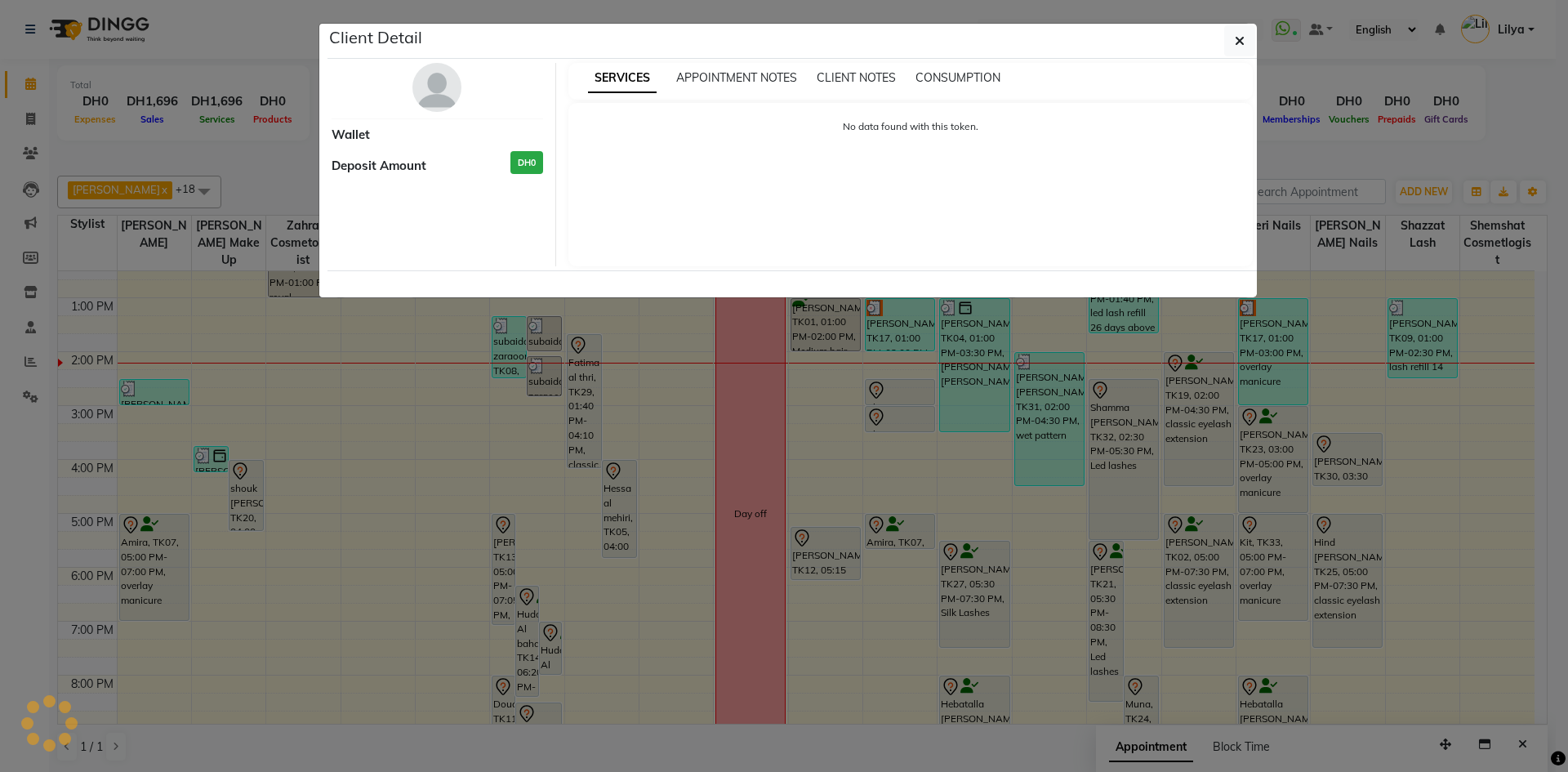
select select "7"
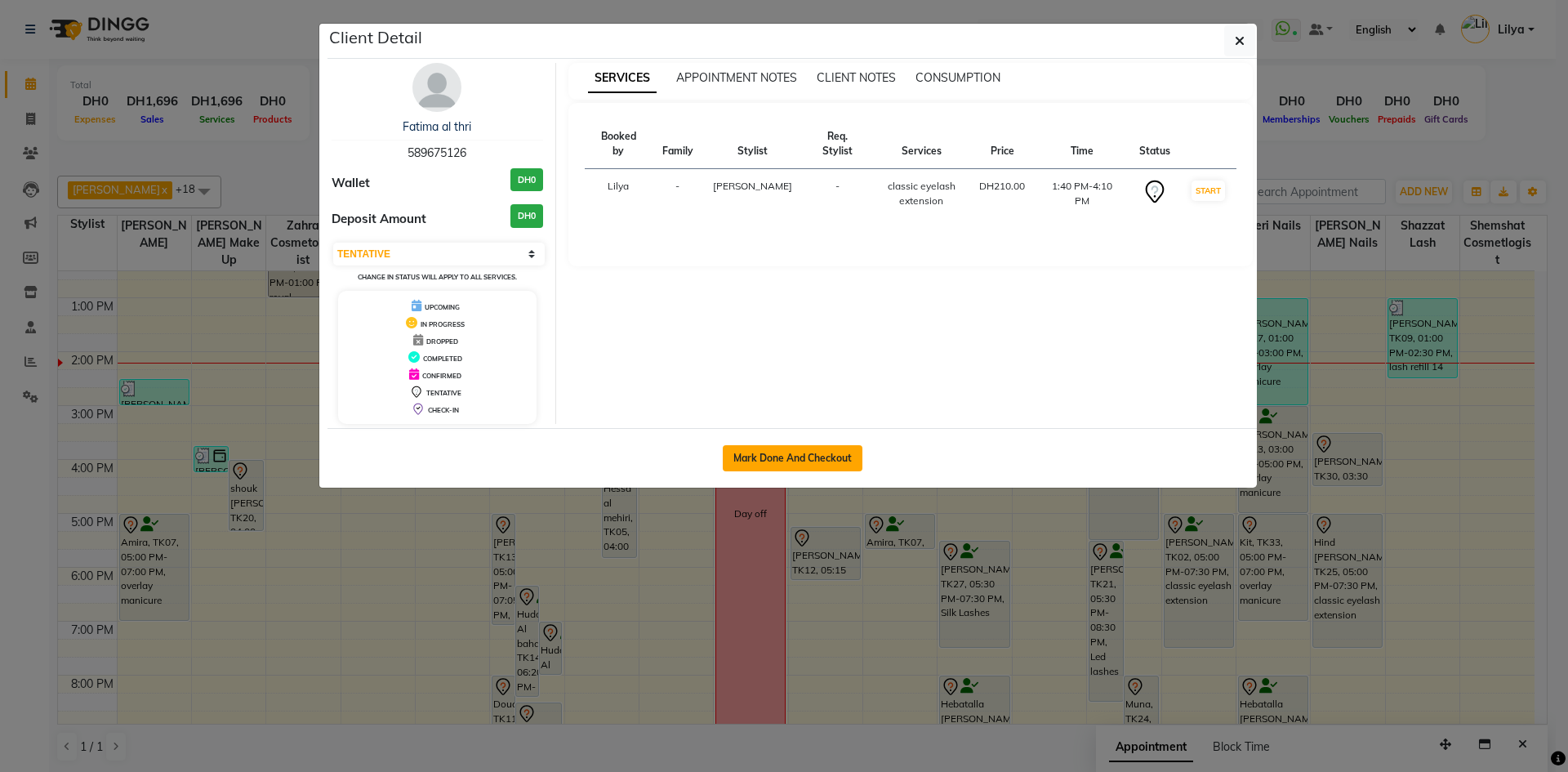
click at [765, 454] on button "Mark Done And Checkout" at bounding box center [792, 458] width 139 height 26
select select "service"
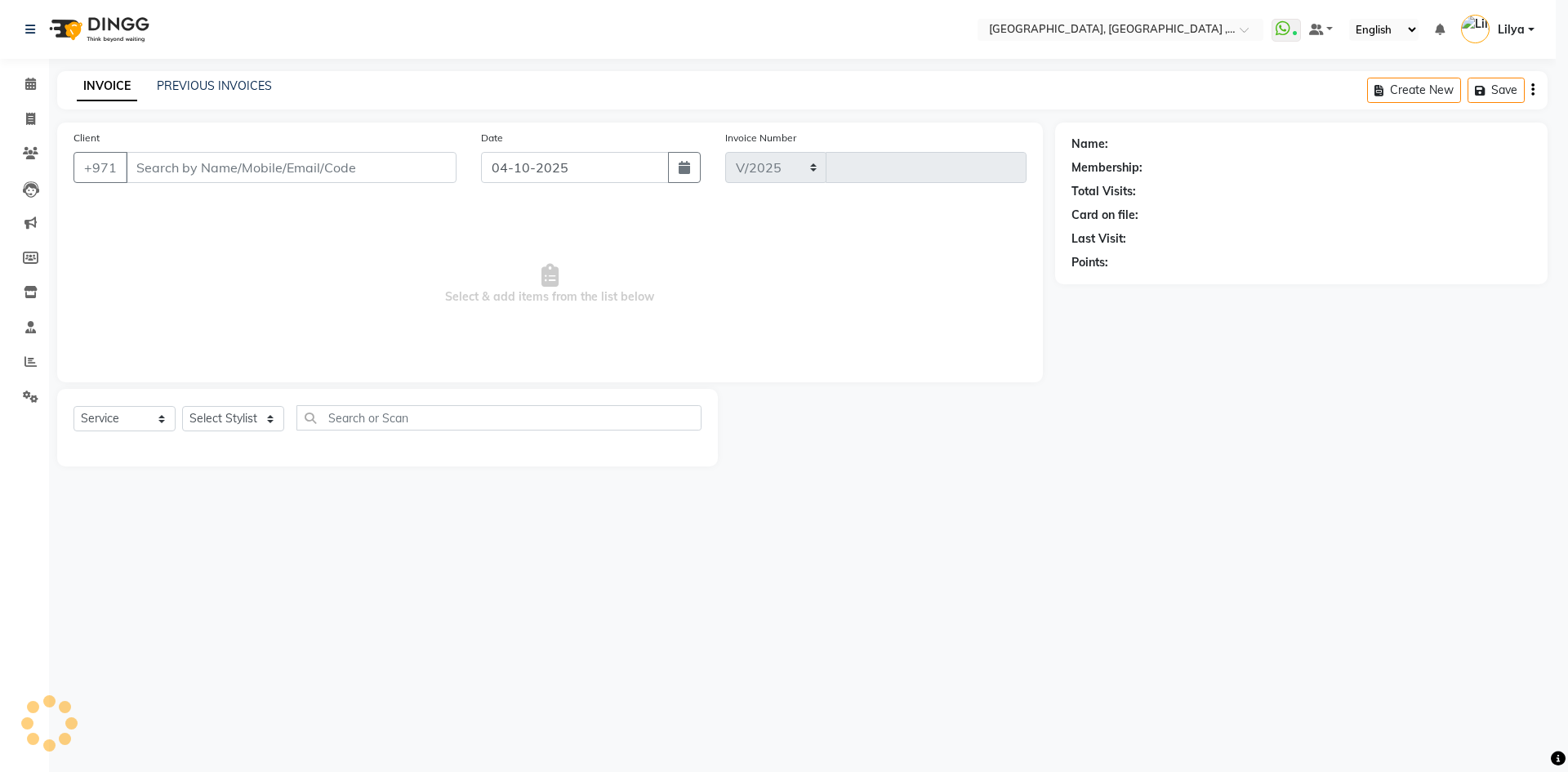
select select "3838"
type input "5477"
type input "589675126"
select select "59645"
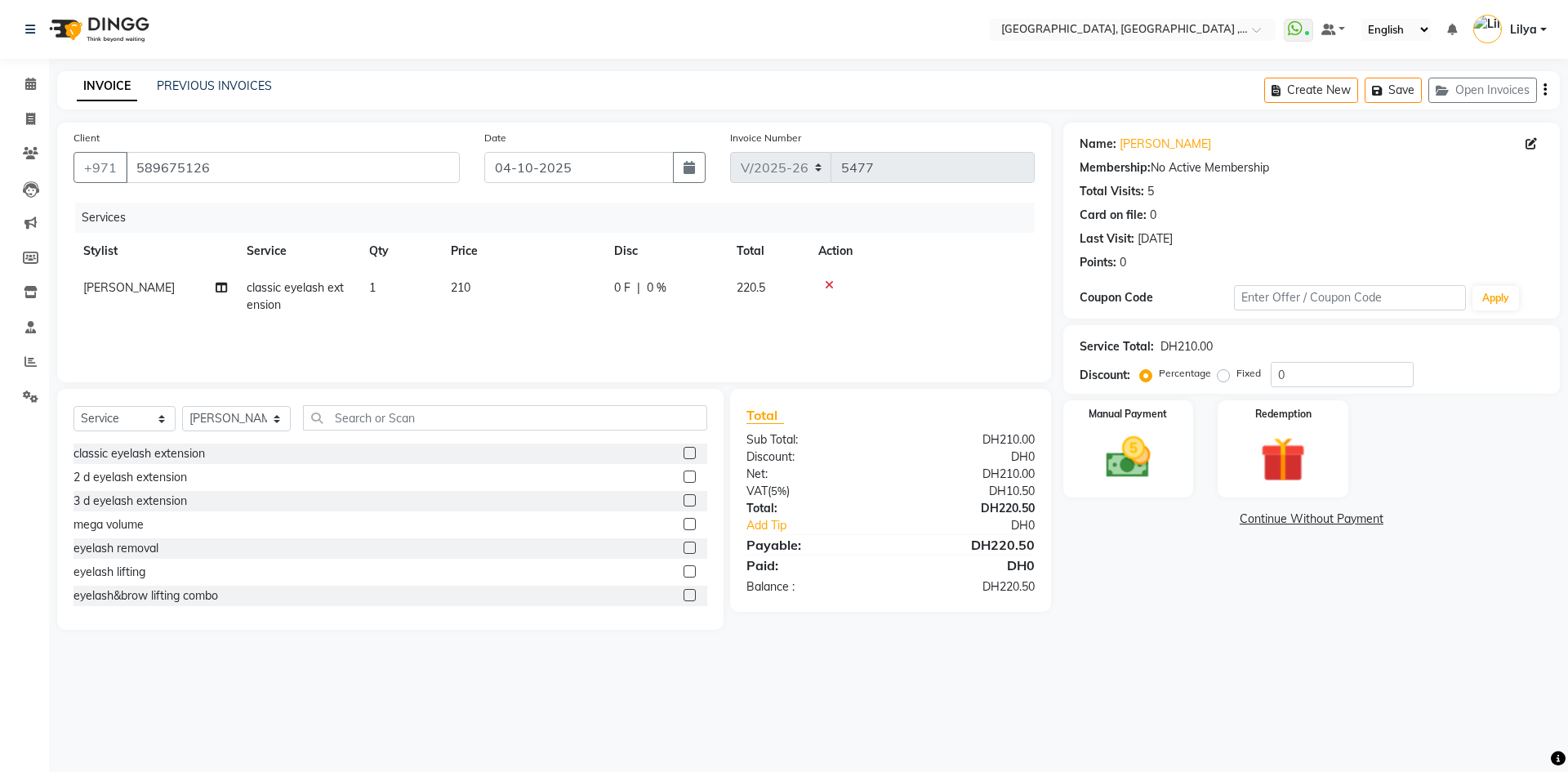
click at [264, 293] on span "classic eyelash extension" at bounding box center [294, 296] width 97 height 32
select select "59645"
drag, startPoint x: 288, startPoint y: 316, endPoint x: 299, endPoint y: 331, distance: 18.6
click at [289, 316] on span "classic eyelash extension" at bounding box center [300, 301] width 78 height 32
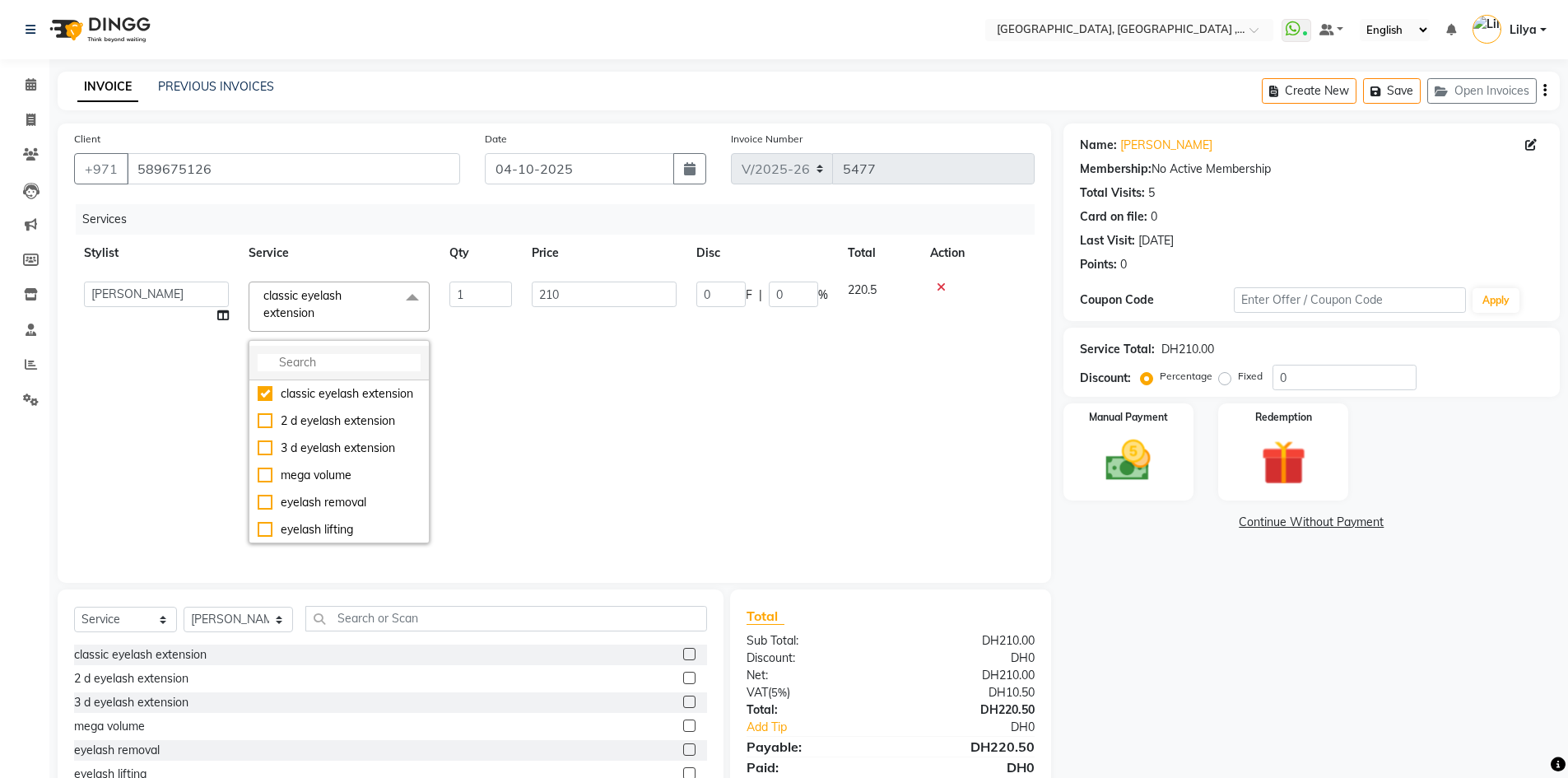
click at [318, 370] on input "multiselect-search" at bounding box center [339, 363] width 163 height 18
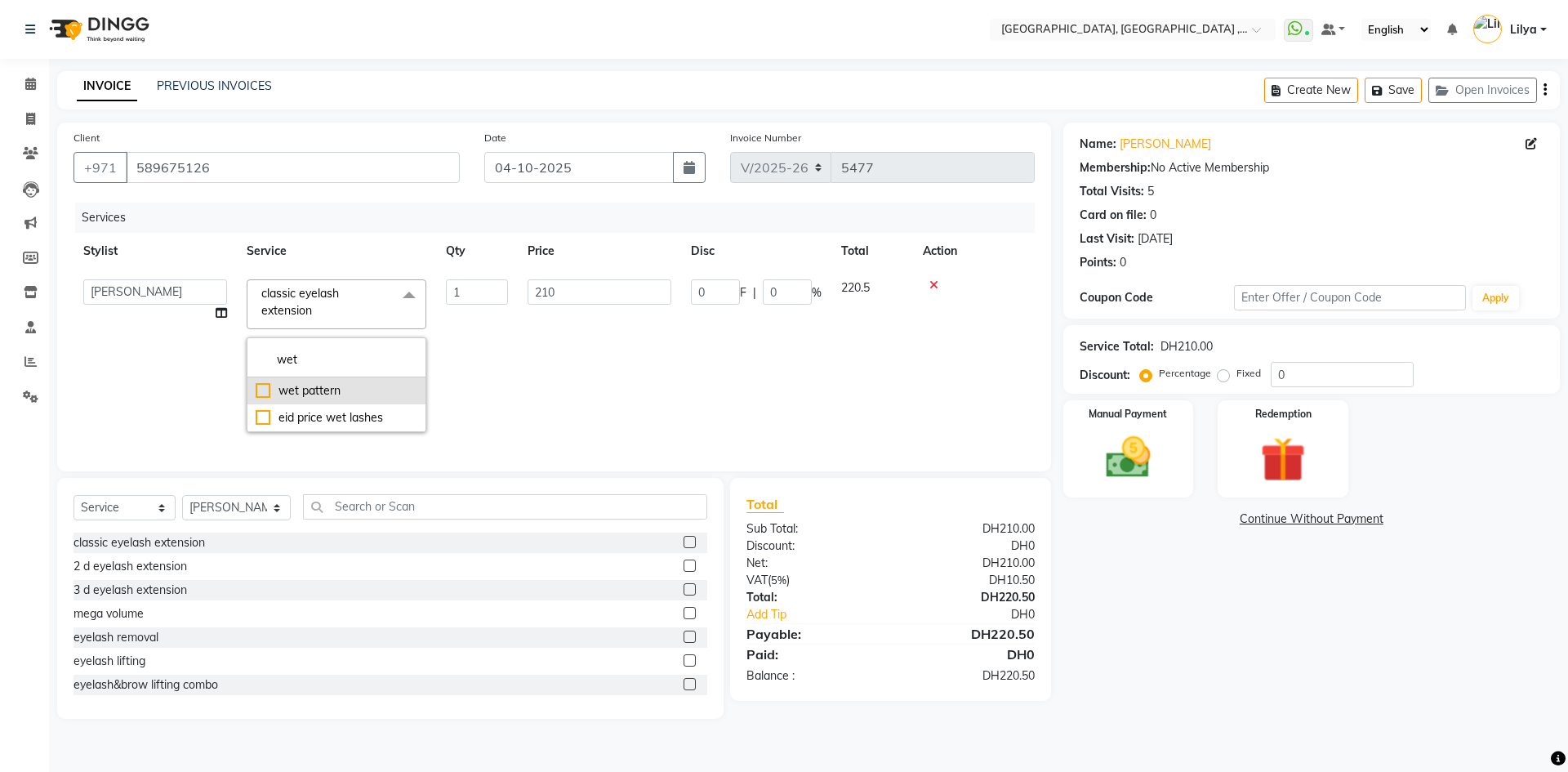
type input "wet"
click at [264, 391] on div "wet pattern" at bounding box center [336, 391] width 162 height 18
checkbox input "true"
type input "250"
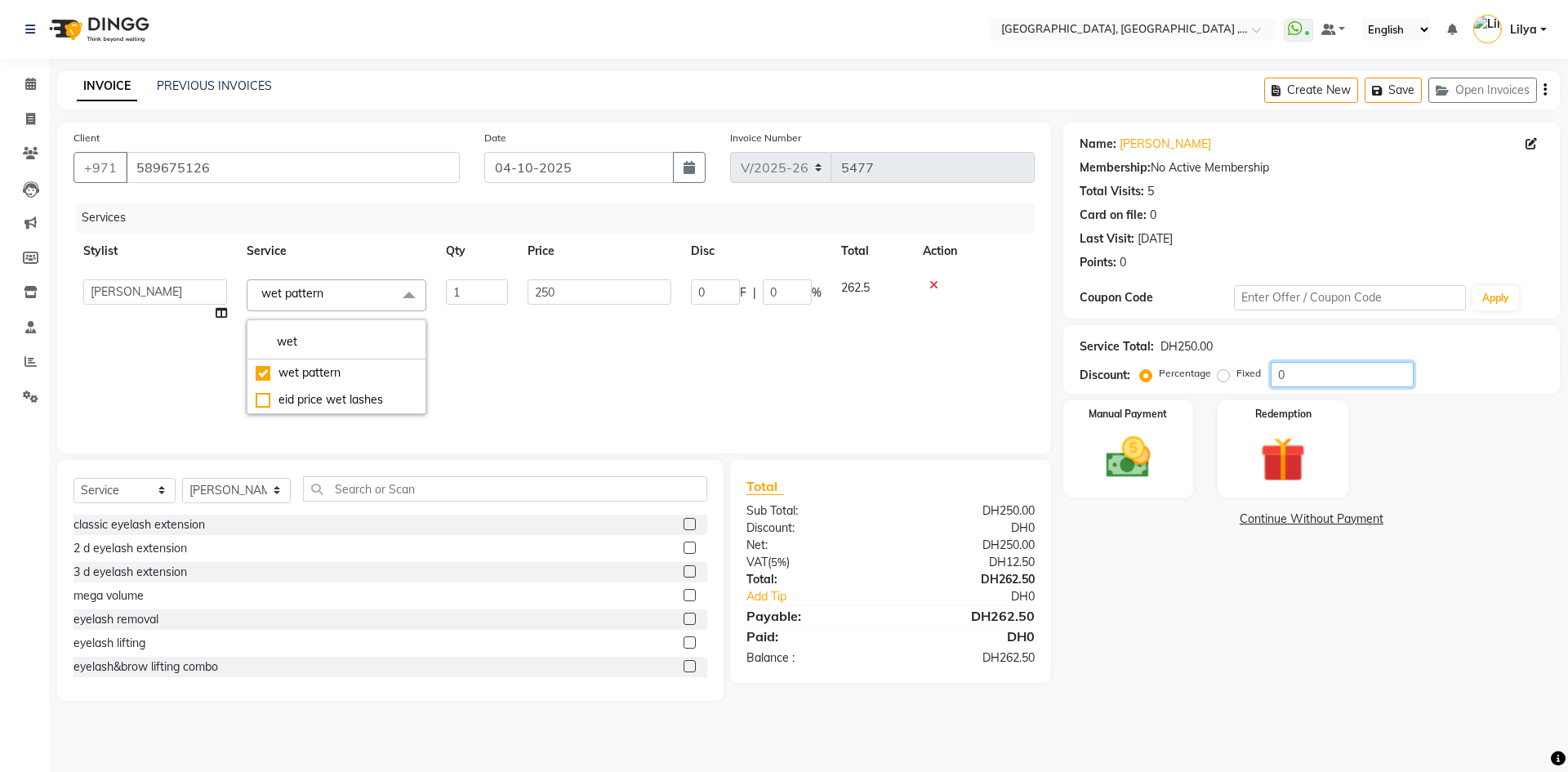
click at [1317, 378] on input "0" at bounding box center [1341, 374] width 143 height 25
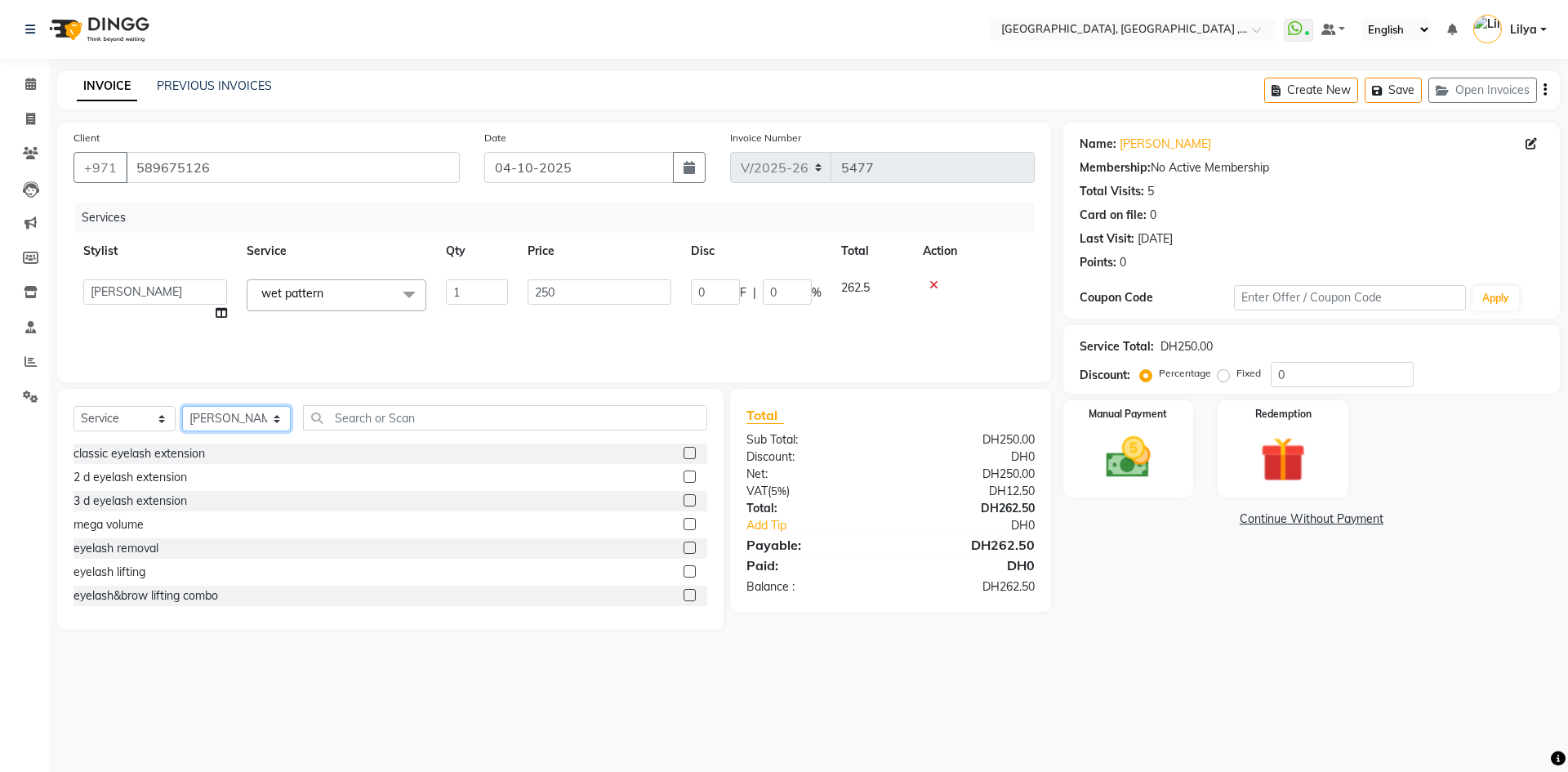
click at [259, 414] on select "Select Stylist Adel brow Aina Akzholtoi nails Amina lash Astuti massage Aygul h…" at bounding box center [237, 418] width 109 height 25
select select "80058"
click at [182, 406] on select "Select Stylist Adel brow Aina Akzholtoi nails Amina lash Astuti massage Aygul h…" at bounding box center [237, 418] width 109 height 25
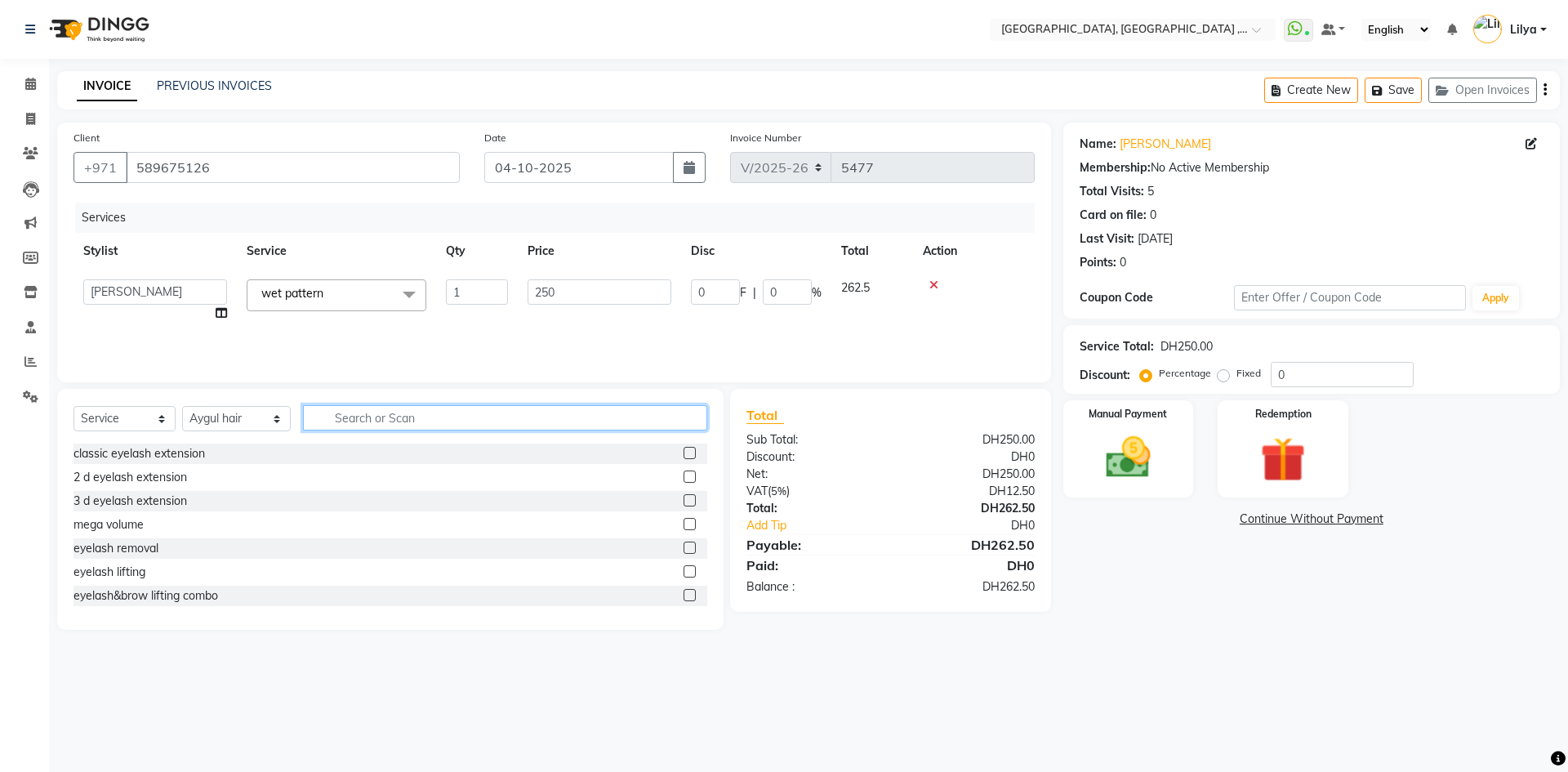
click at [399, 410] on input "text" at bounding box center [505, 417] width 404 height 25
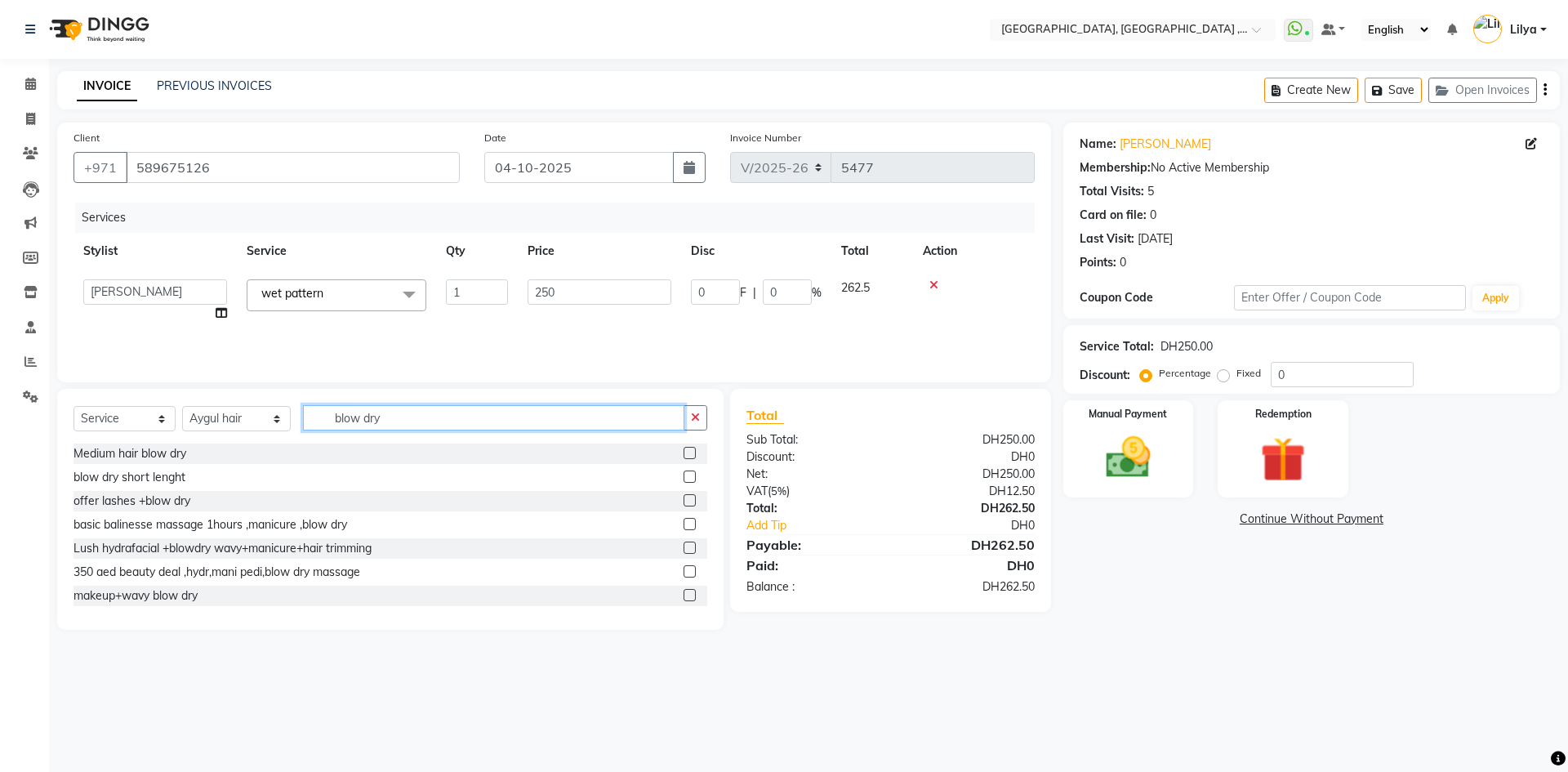
type input "blow dry"
click at [683, 453] on label at bounding box center [689, 453] width 12 height 12
click at [683, 453] on input "checkbox" at bounding box center [689, 454] width 11 height 11
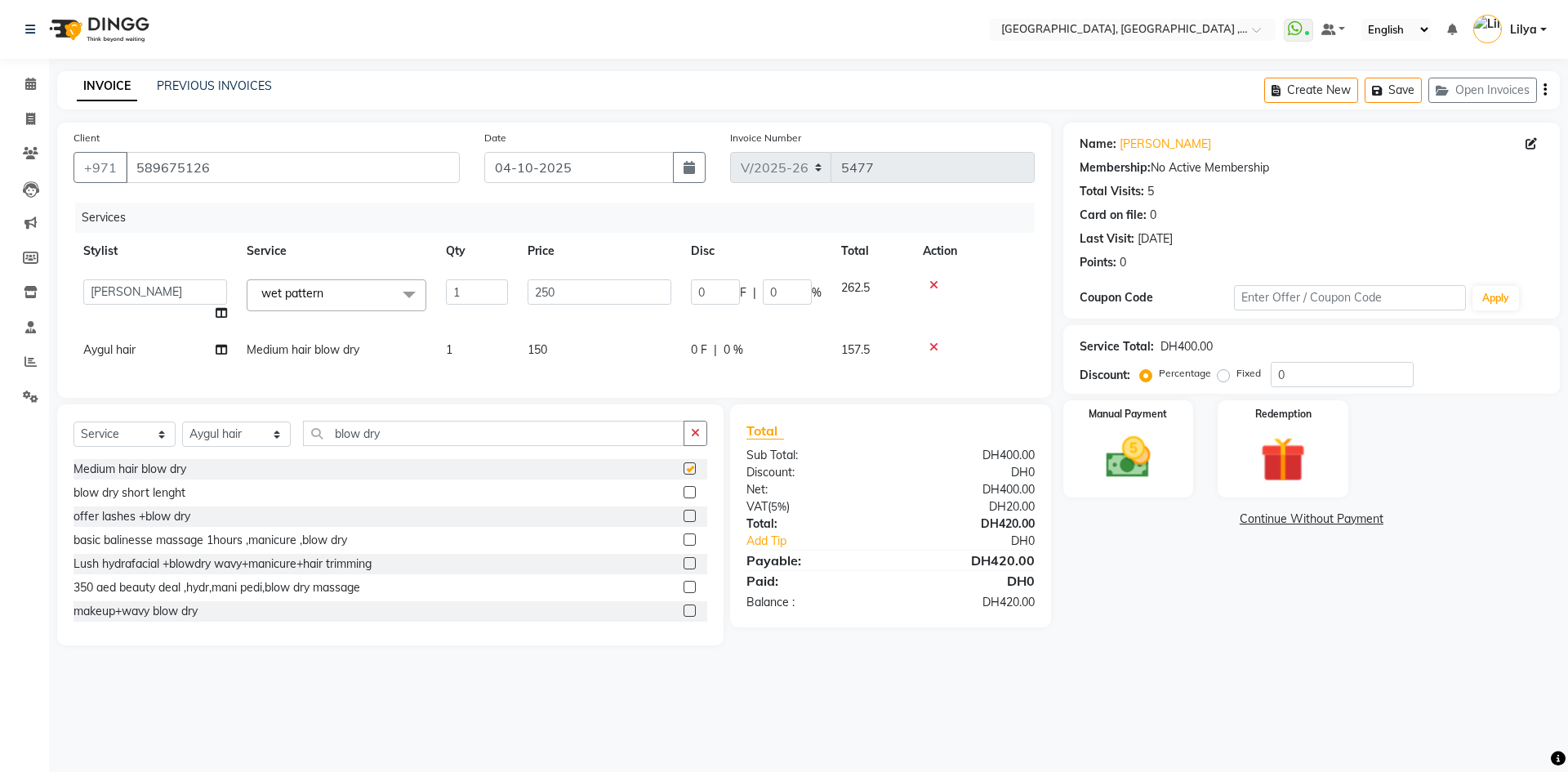
checkbox input "false"
click at [543, 349] on span "150" at bounding box center [537, 350] width 19 height 15
select select "80058"
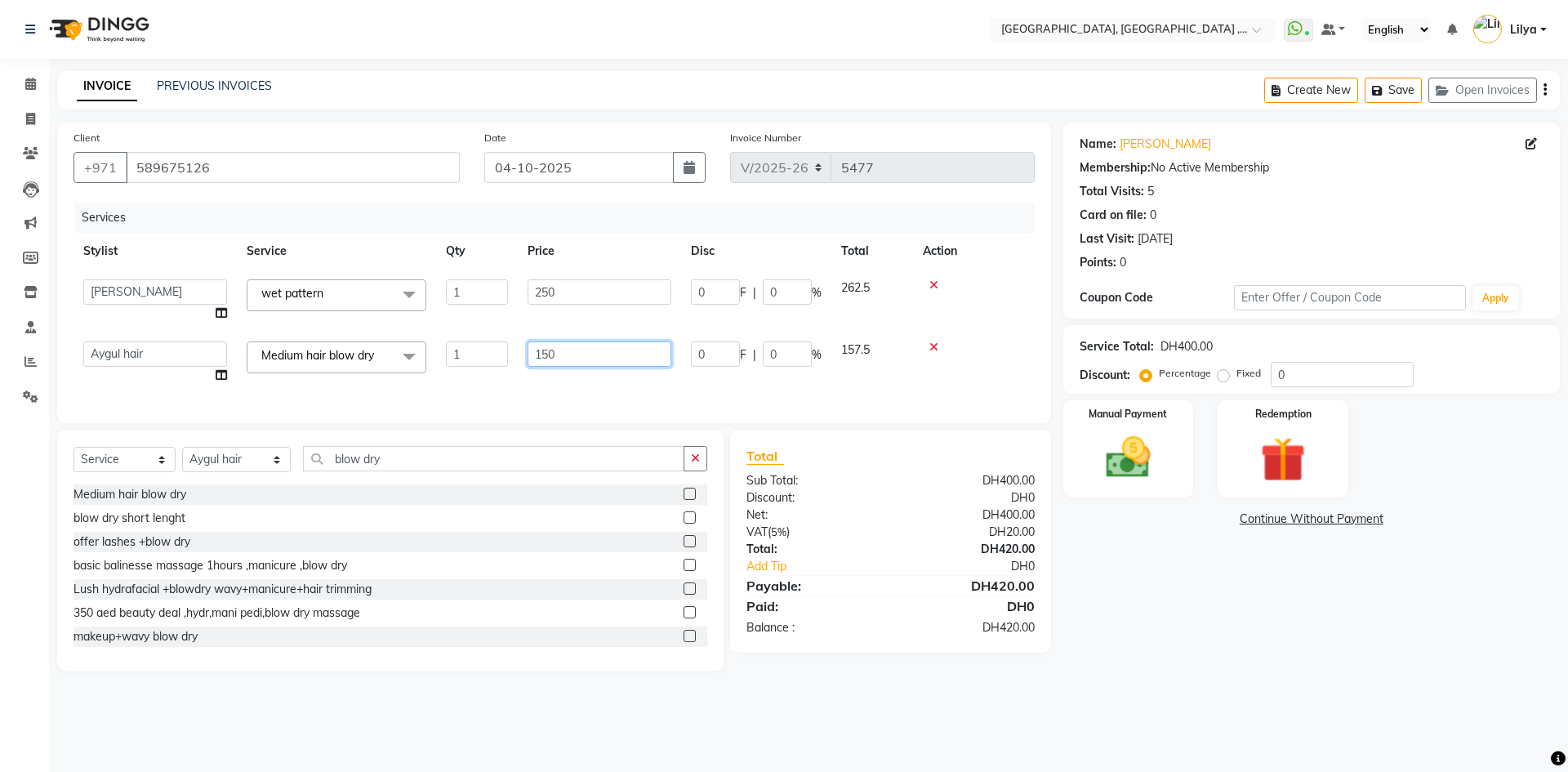
click at [547, 351] on input "150" at bounding box center [599, 354] width 144 height 25
type input "180"
click at [1349, 374] on input "0" at bounding box center [1341, 374] width 143 height 25
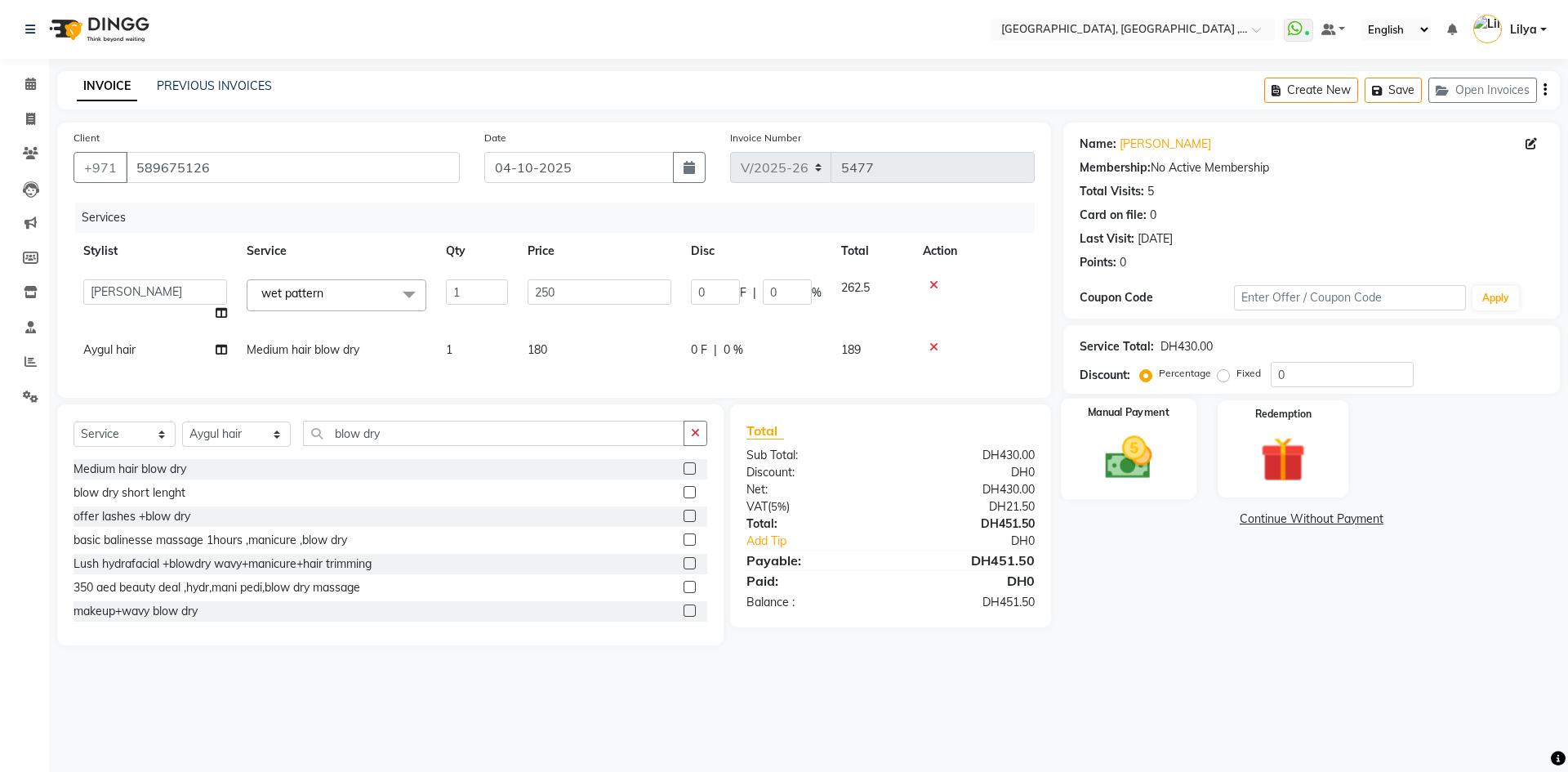
click at [1125, 466] on img at bounding box center [1127, 457] width 76 height 54
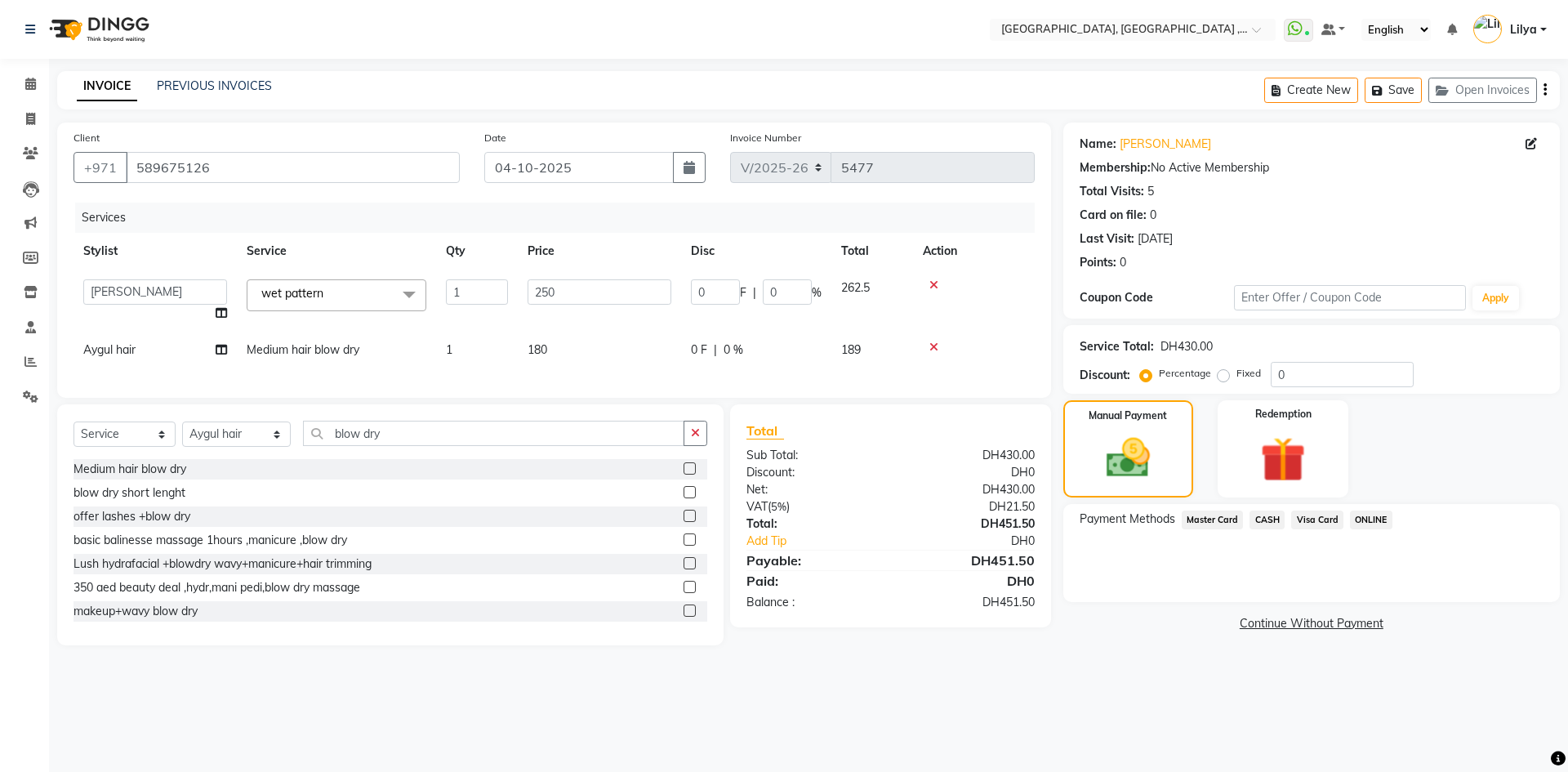
click at [1317, 521] on span "Visa Card" at bounding box center [1317, 520] width 53 height 18
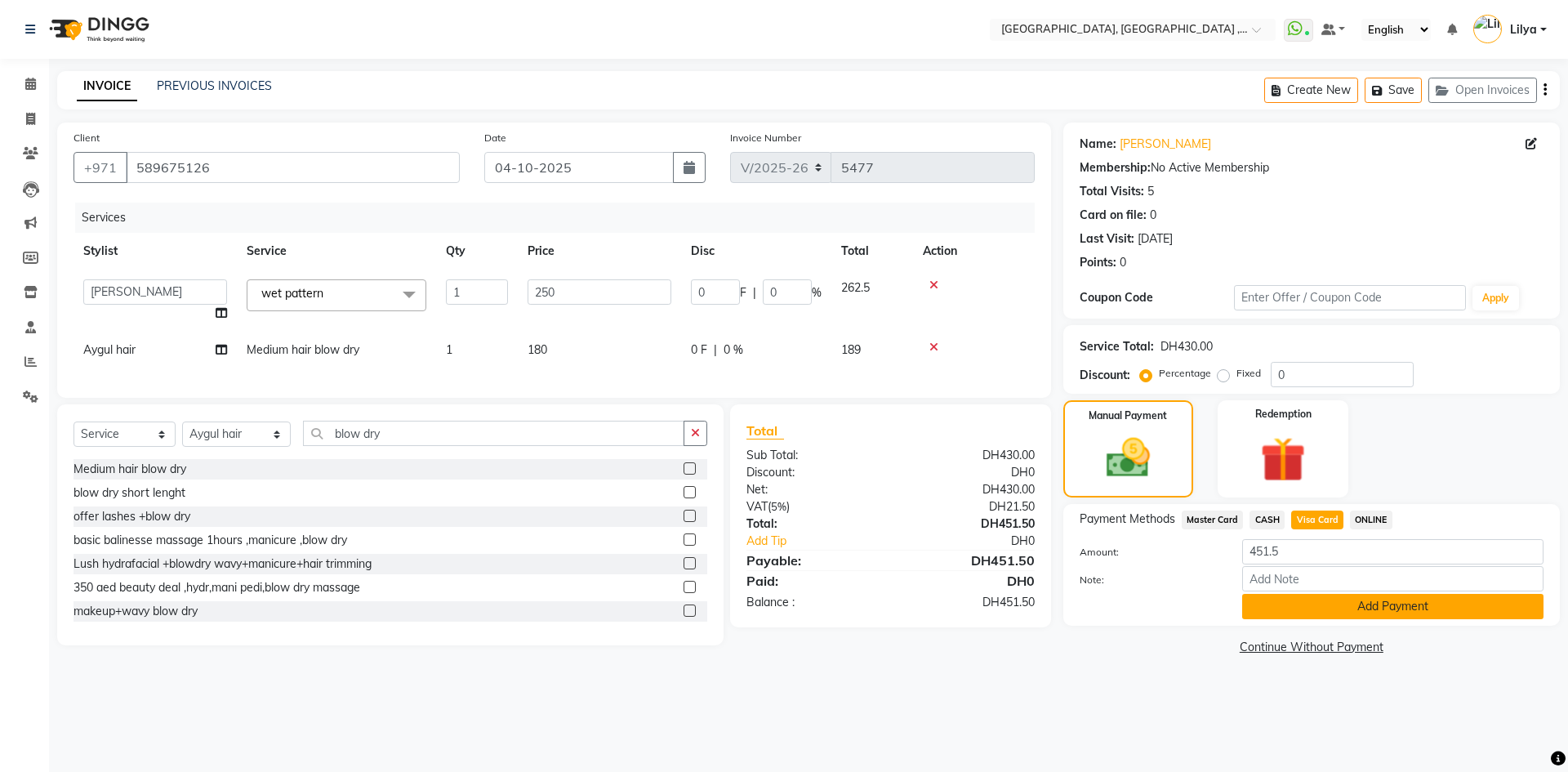
click at [1317, 602] on button "Add Payment" at bounding box center [1393, 606] width 301 height 25
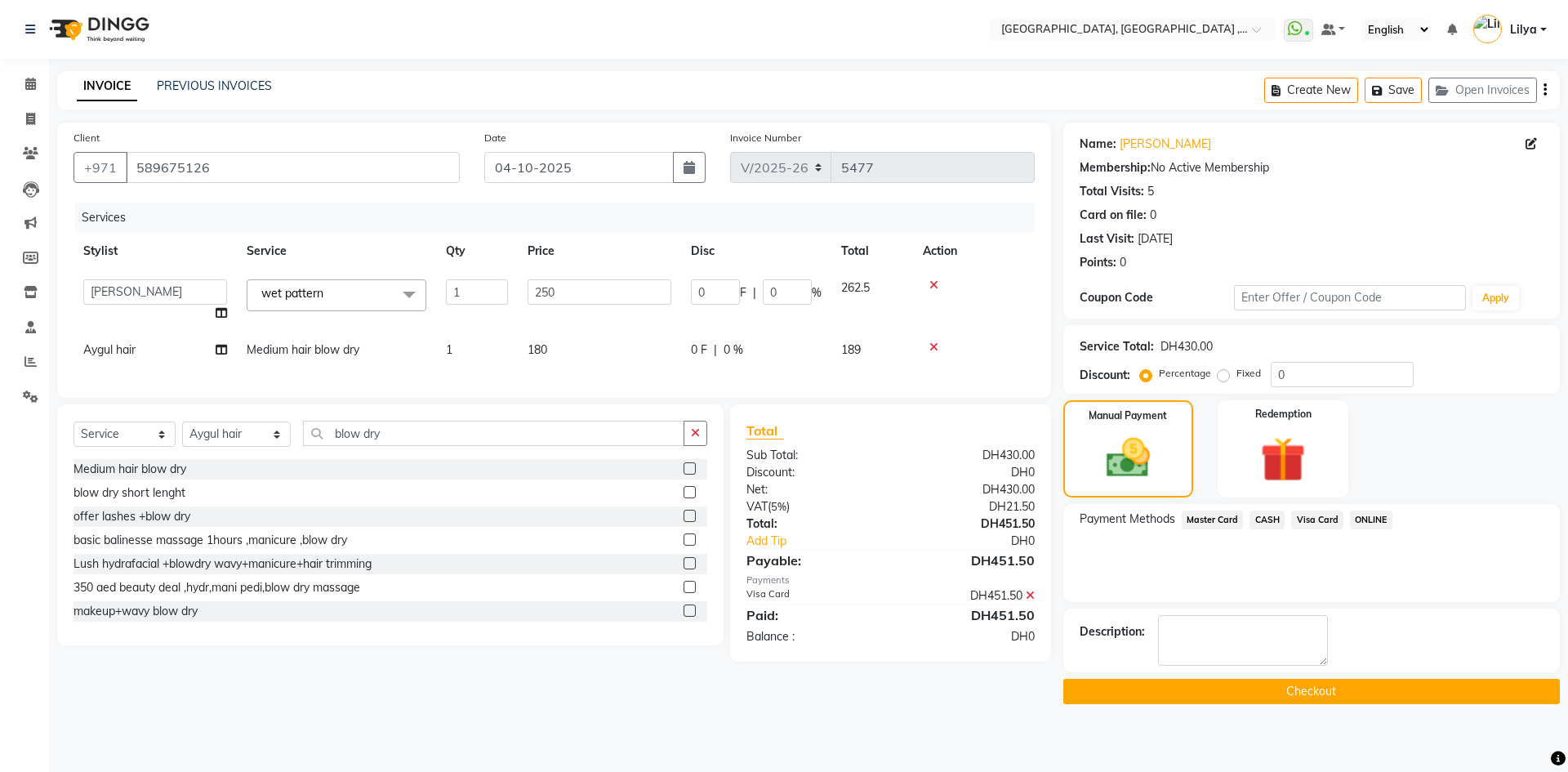
click at [1309, 698] on button "Checkout" at bounding box center [1311, 691] width 497 height 25
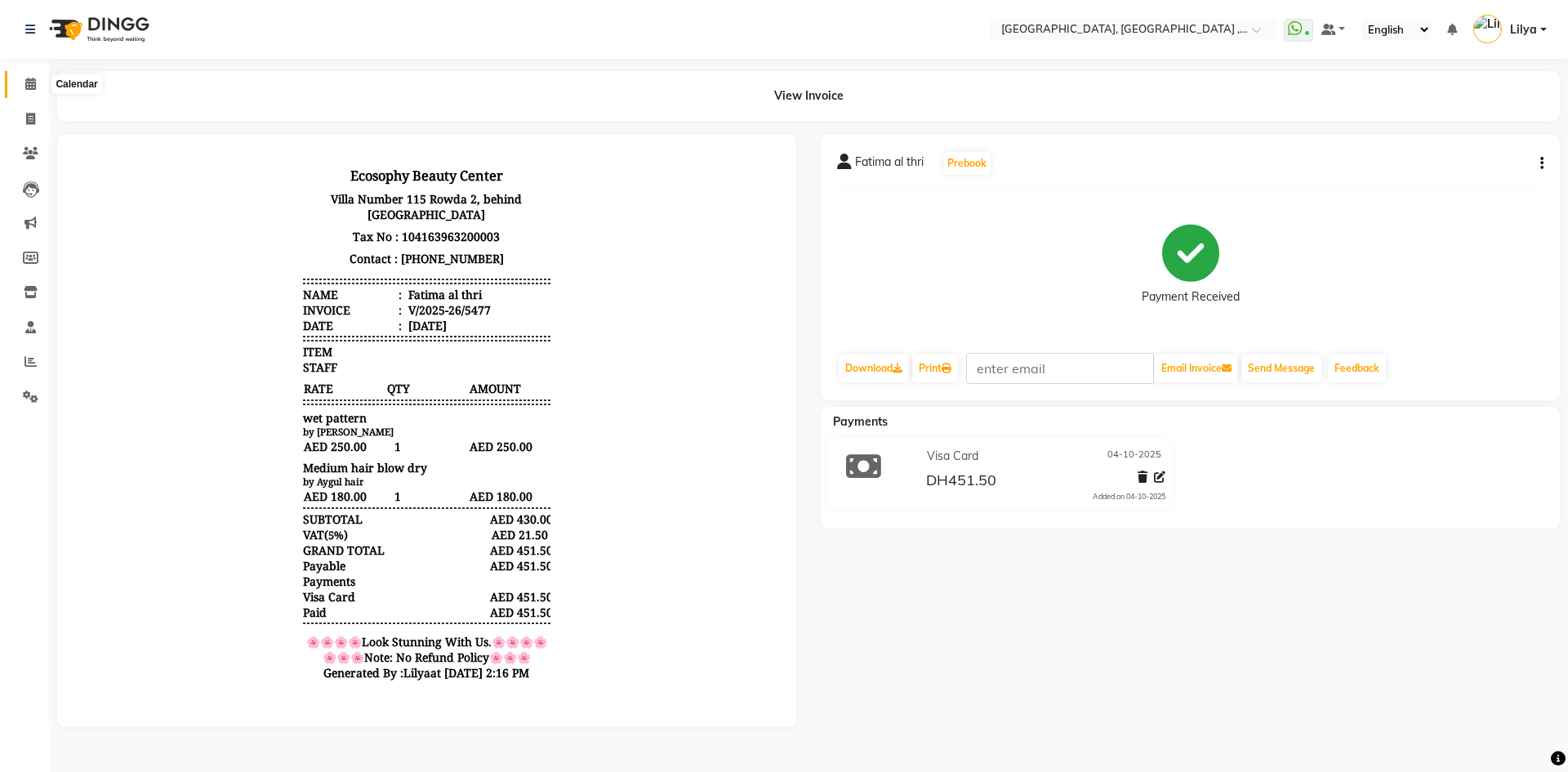
click at [26, 83] on icon at bounding box center [31, 84] width 11 height 12
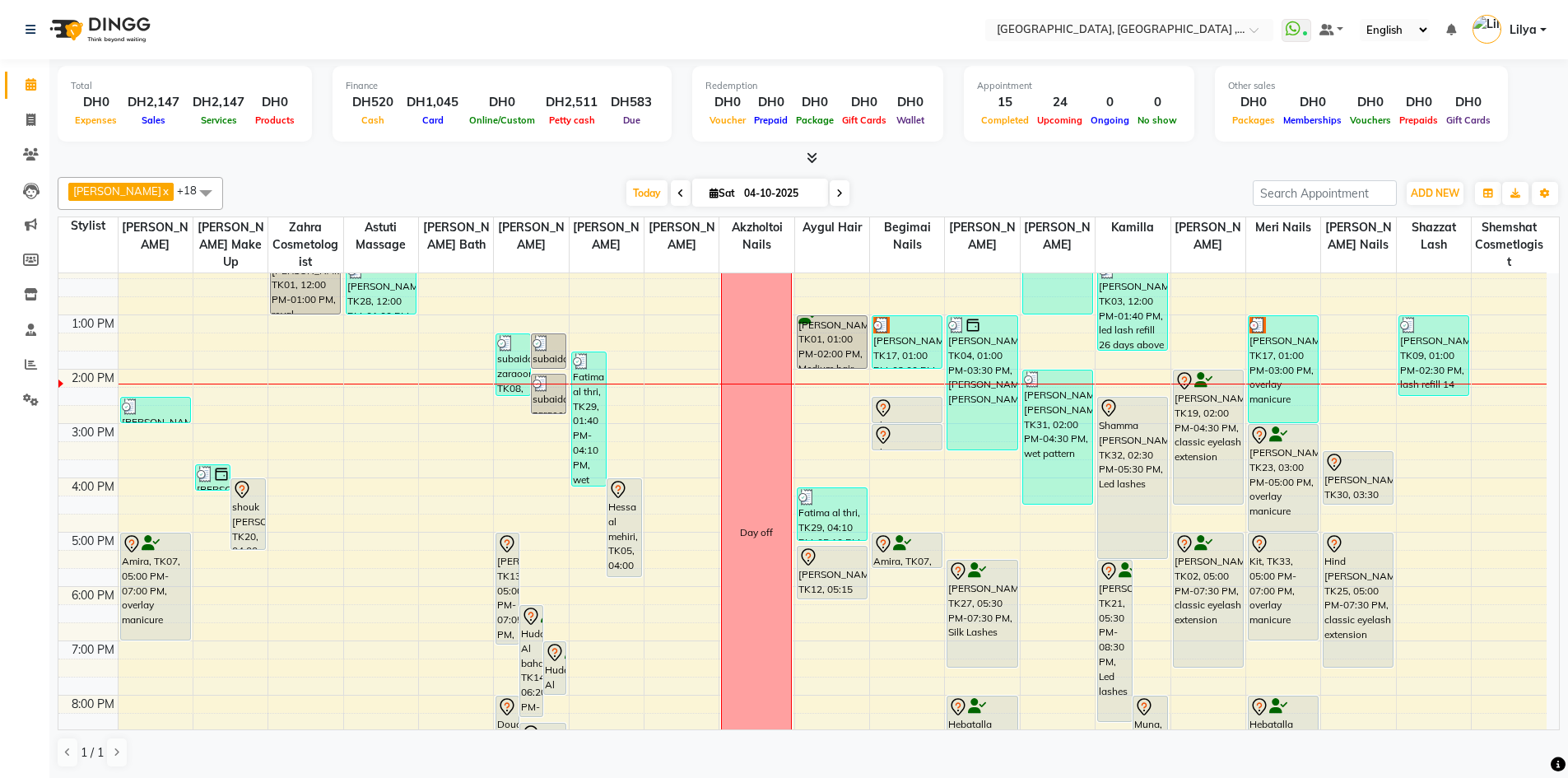
scroll to position [164, 0]
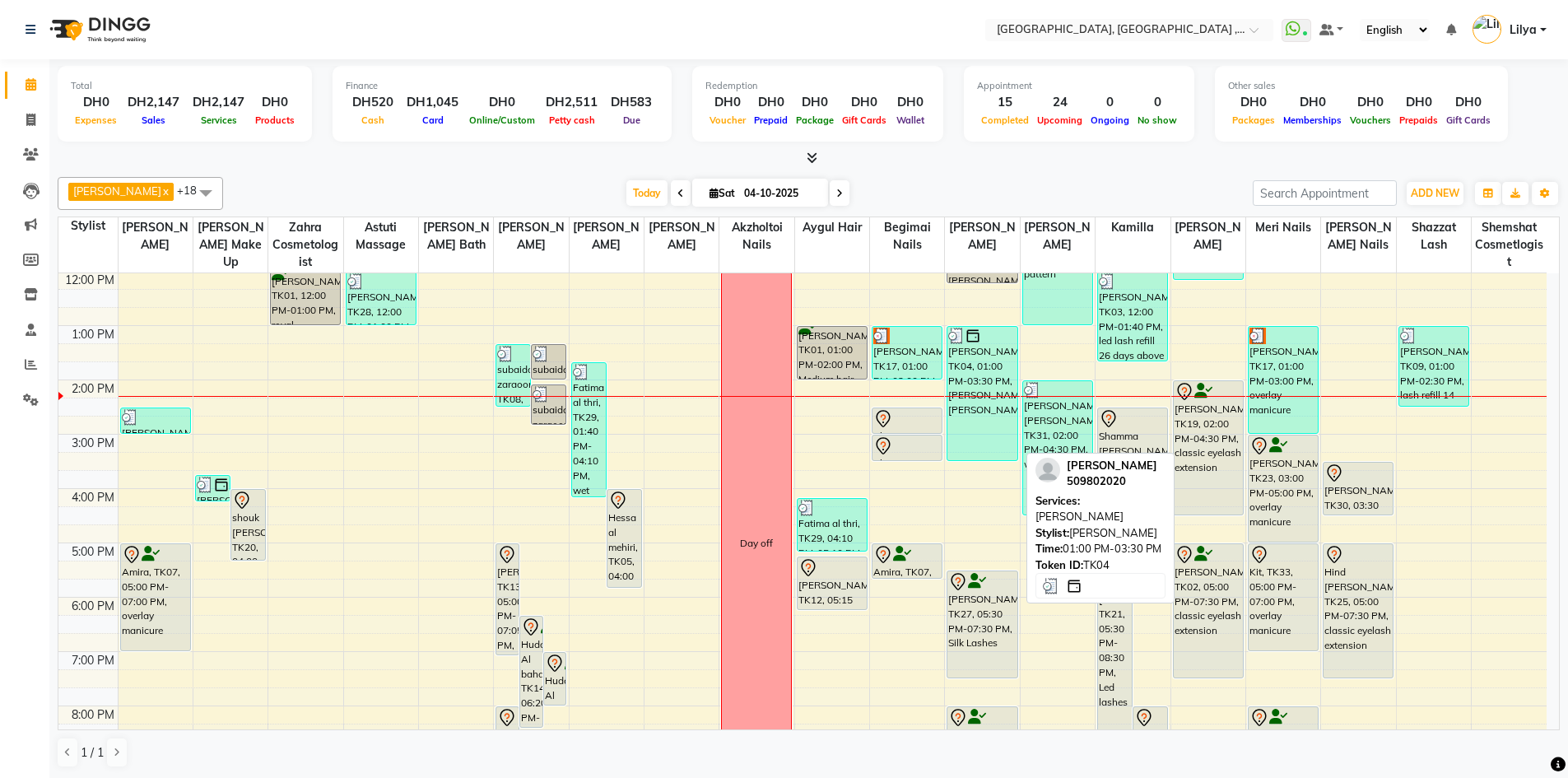
click at [977, 364] on div "[PERSON_NAME], TK04, 01:00 PM-03:30 PM, [PERSON_NAME] [PERSON_NAME]" at bounding box center [982, 393] width 69 height 133
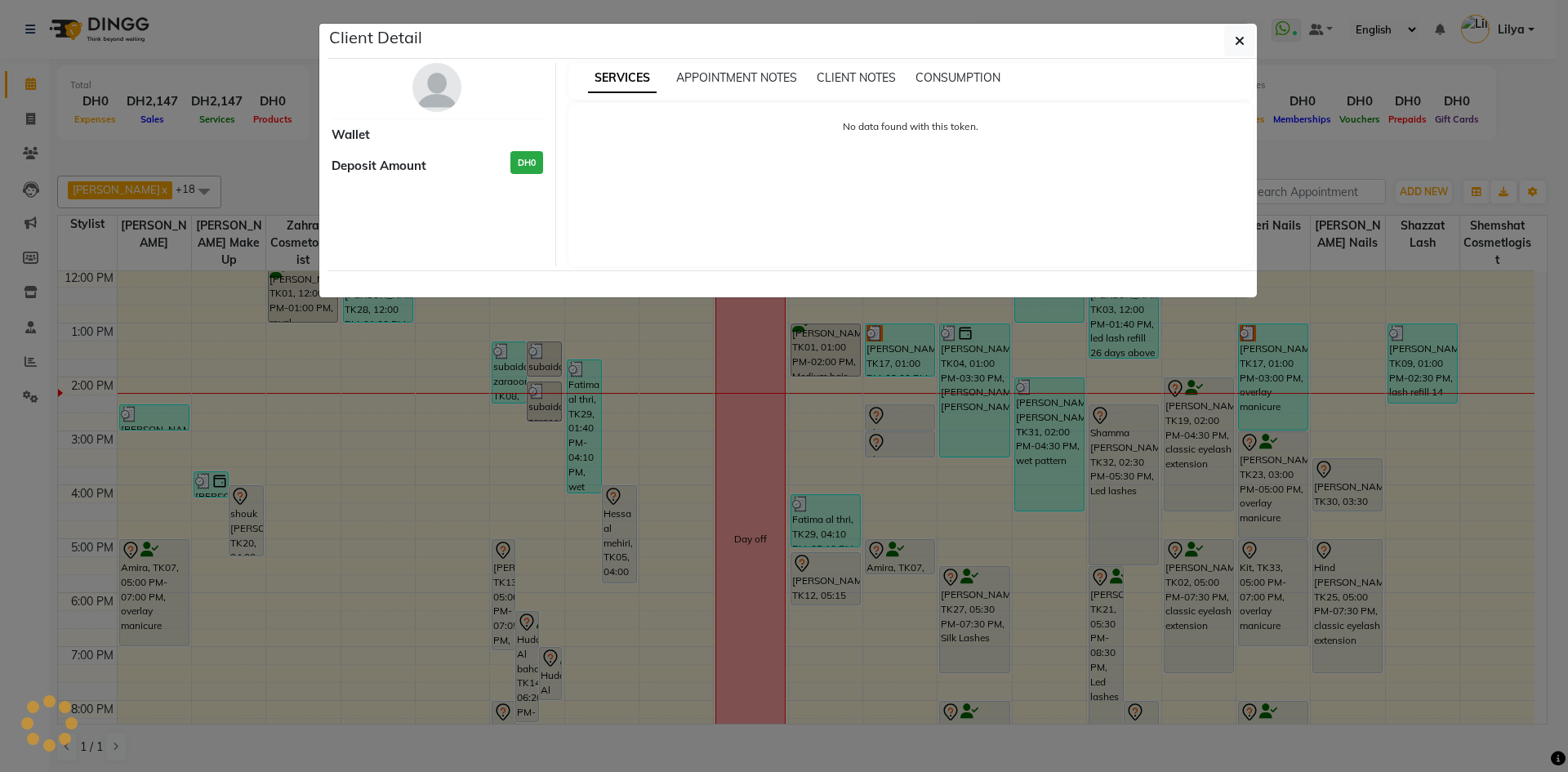
select select "3"
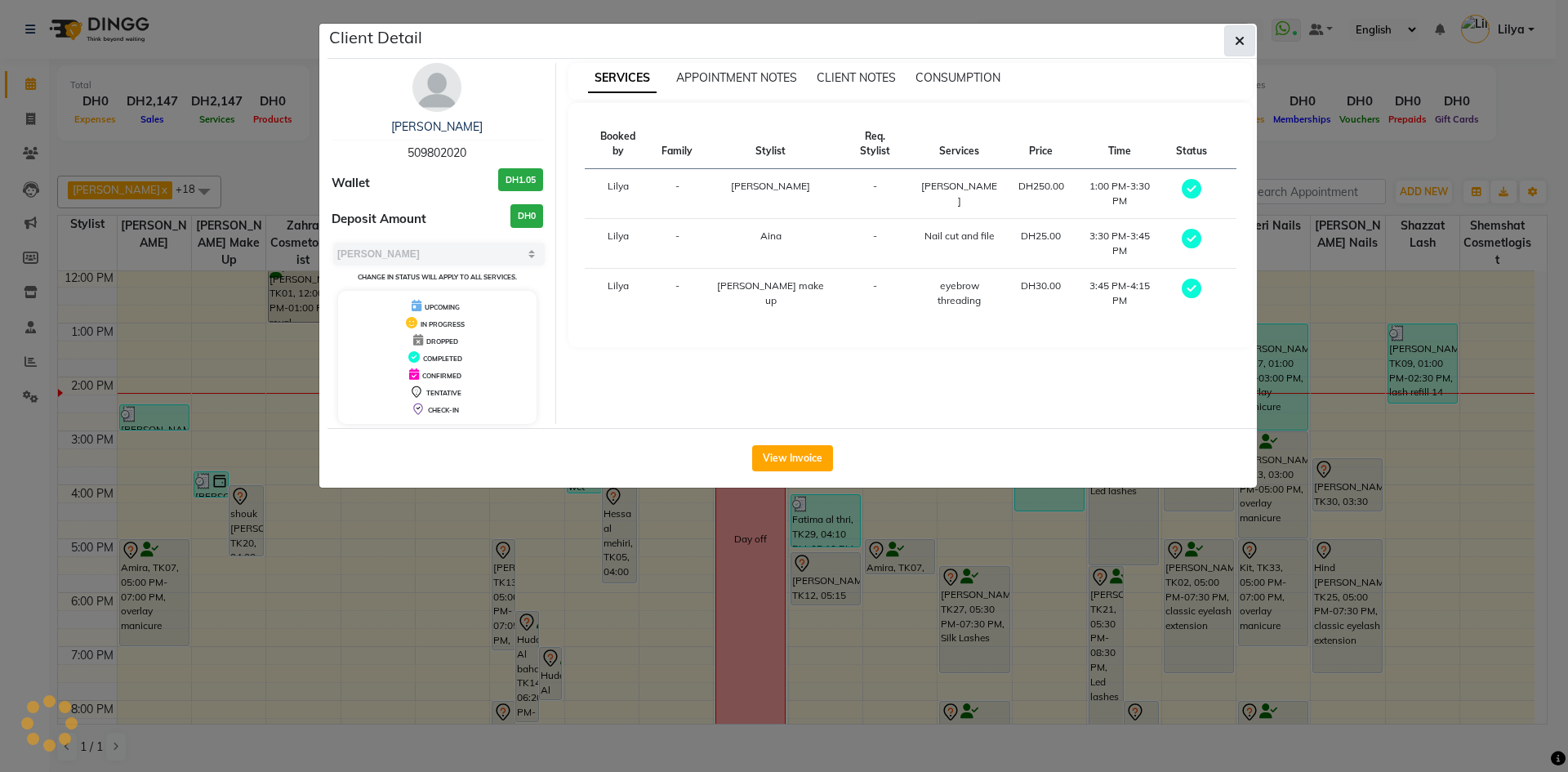
click at [1251, 35] on button "button" at bounding box center [1239, 40] width 31 height 31
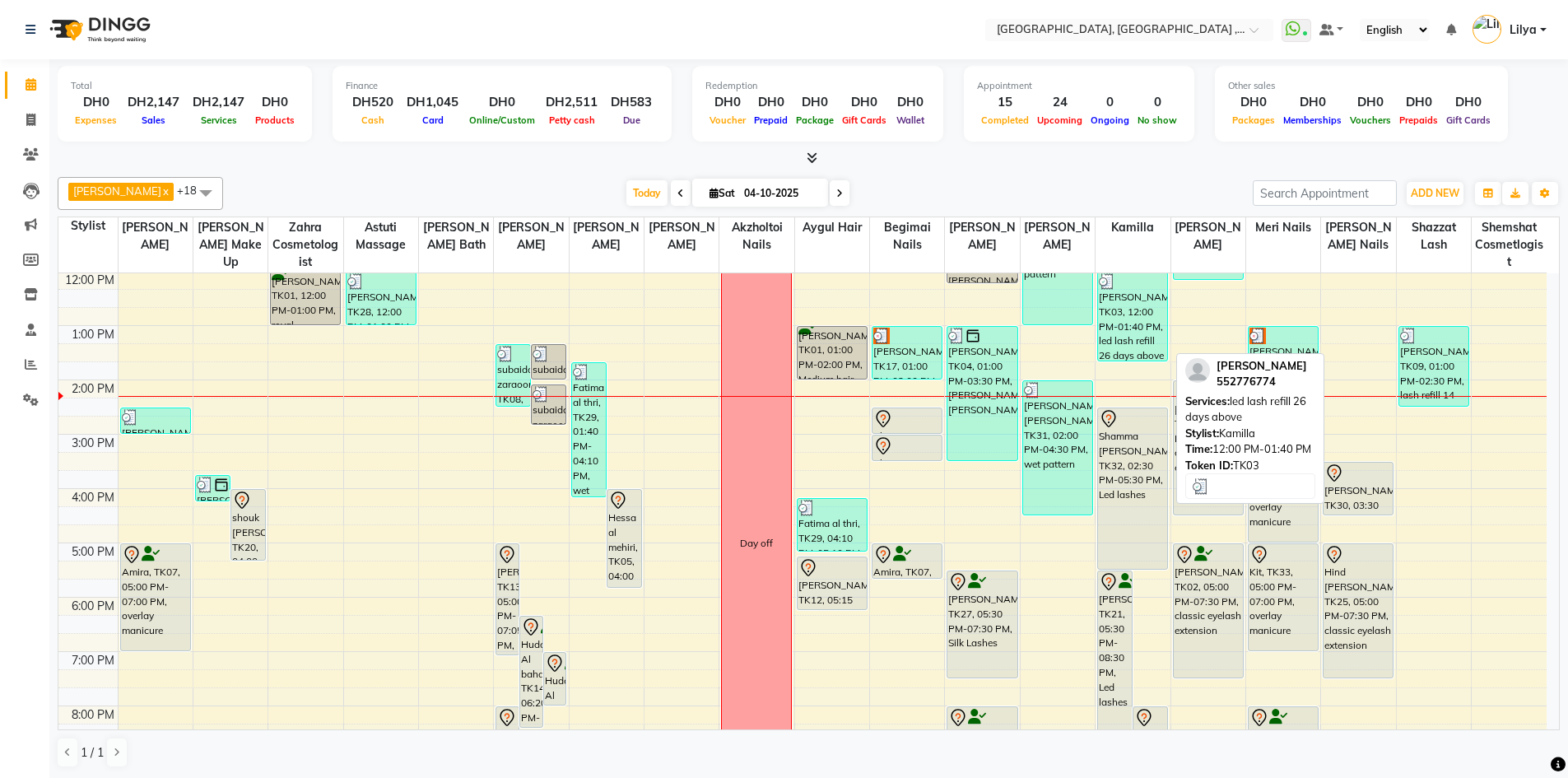
click at [1144, 334] on div "[PERSON_NAME], TK03, 12:00 PM-01:40 PM, led lash refill 26 days above" at bounding box center [1132, 317] width 69 height 88
select select "3"
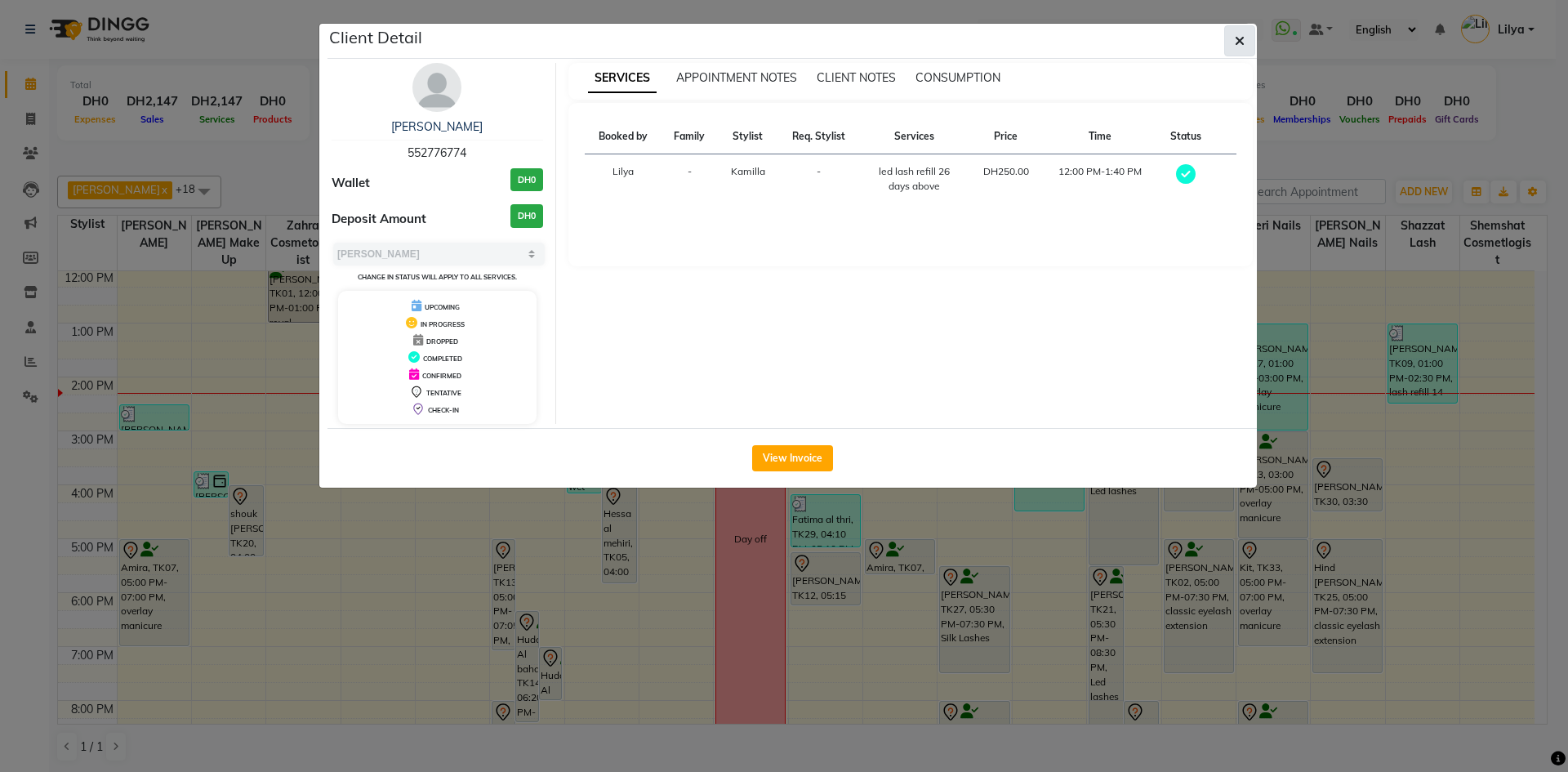
click at [1232, 38] on button "button" at bounding box center [1239, 40] width 31 height 31
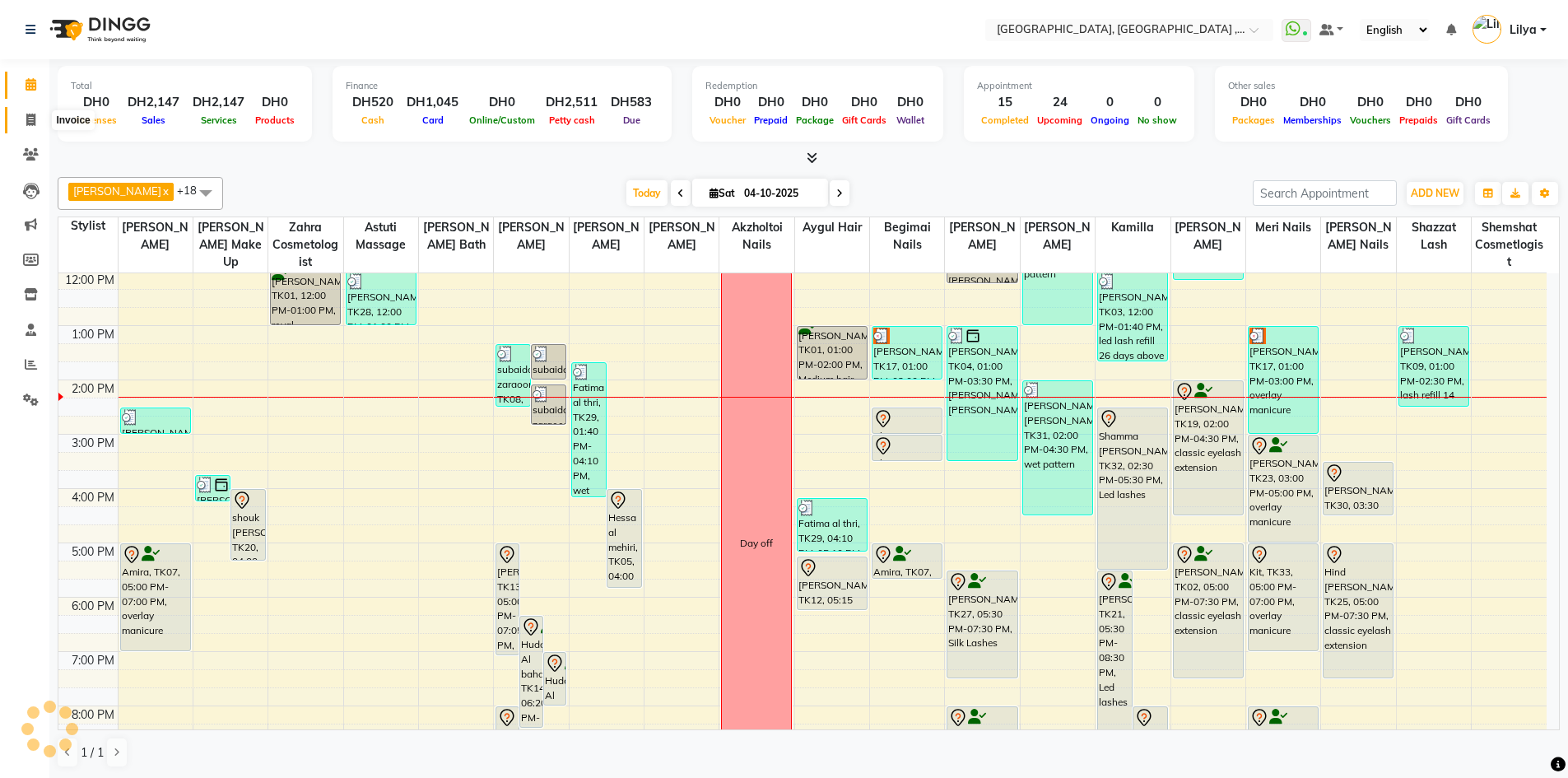
click at [37, 124] on span at bounding box center [31, 120] width 29 height 19
select select "service"
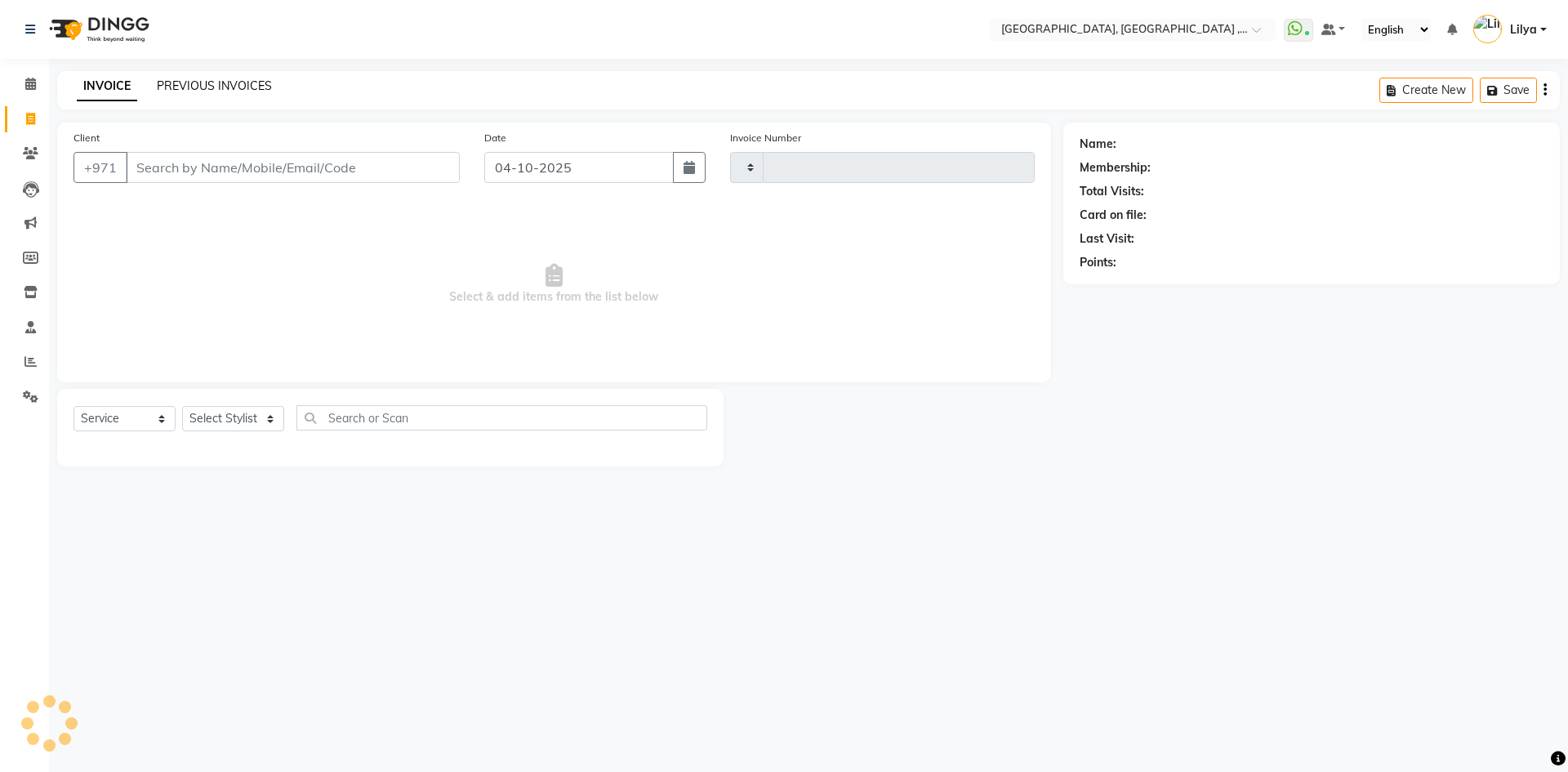
click at [188, 88] on link "PREVIOUS INVOICES" at bounding box center [214, 85] width 115 height 15
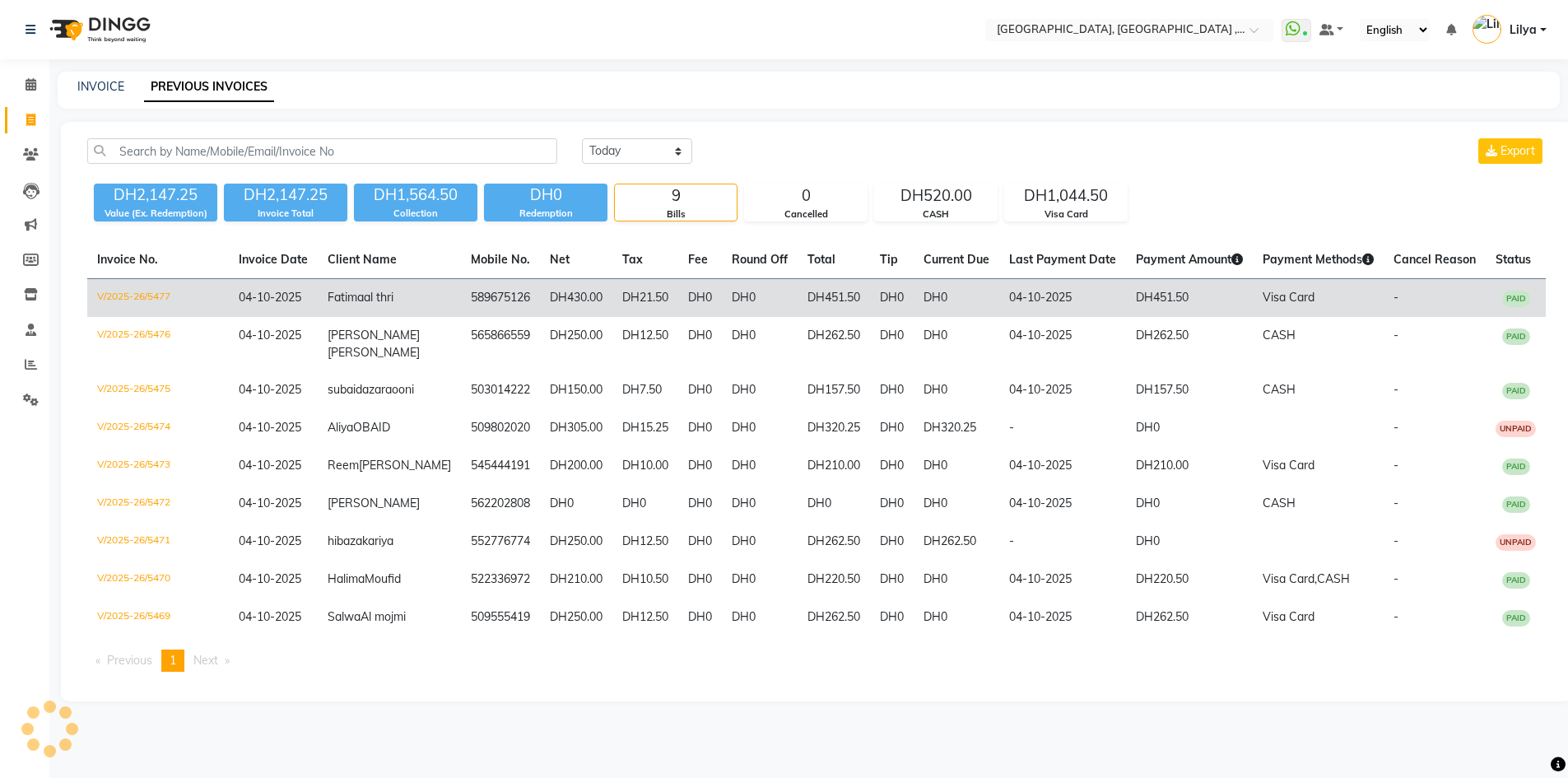
scroll to position [64, 0]
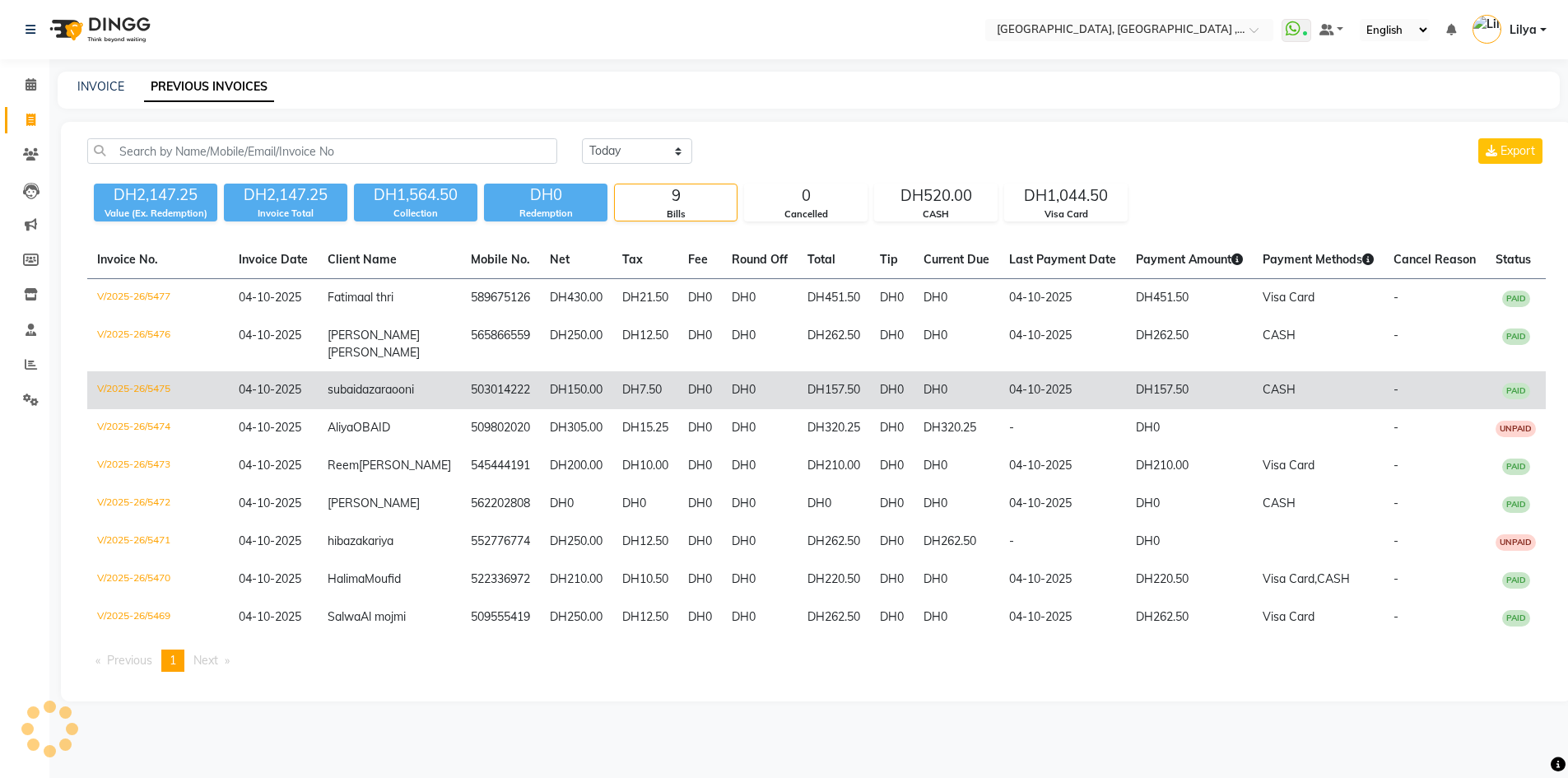
click at [969, 371] on td "DH0" at bounding box center [956, 389] width 86 height 38
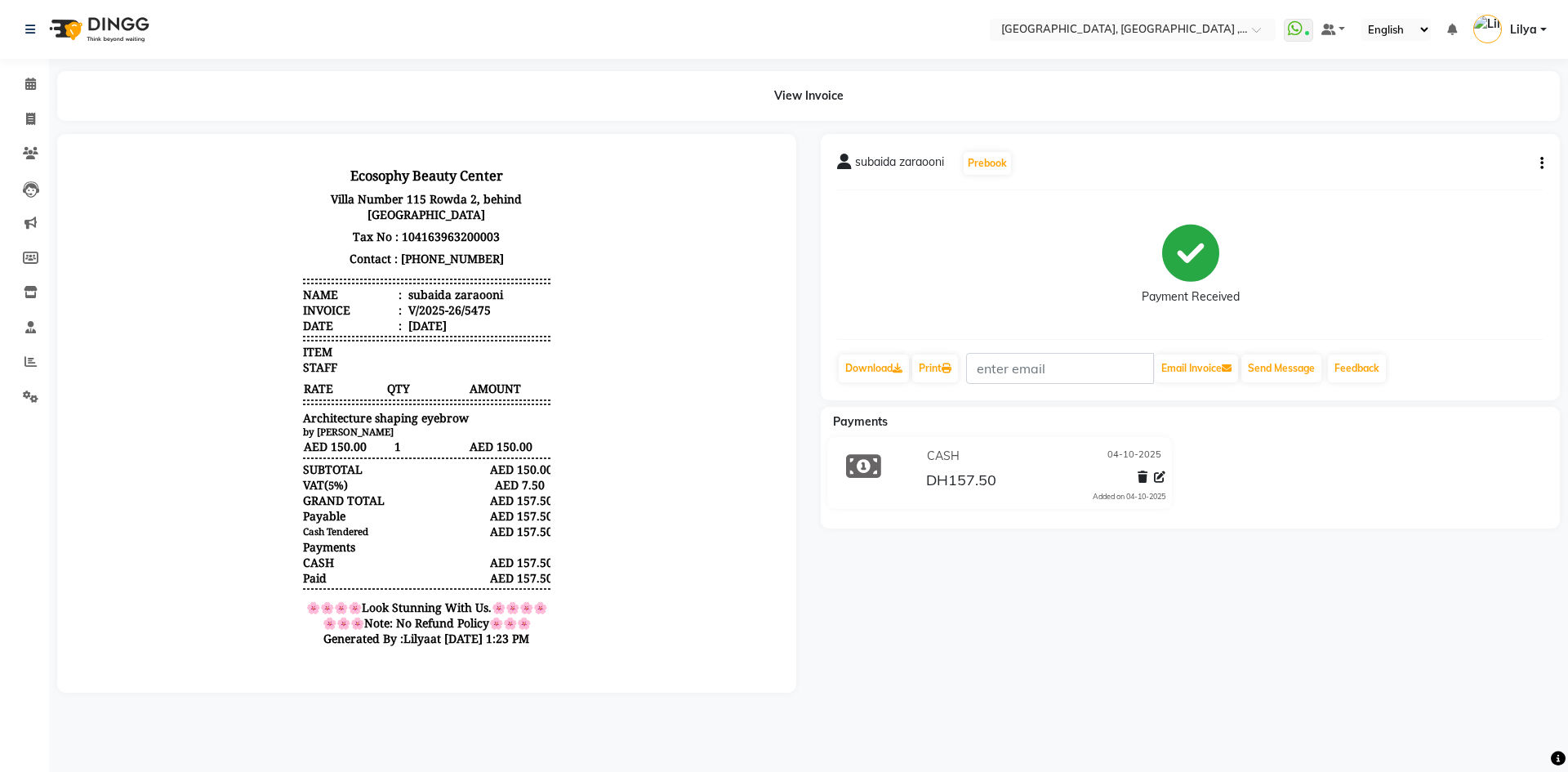
click at [1538, 162] on button "button" at bounding box center [1537, 164] width 10 height 18
click at [1400, 197] on div "Edit Invoice" at bounding box center [1432, 194] width 167 height 20
select select "service"
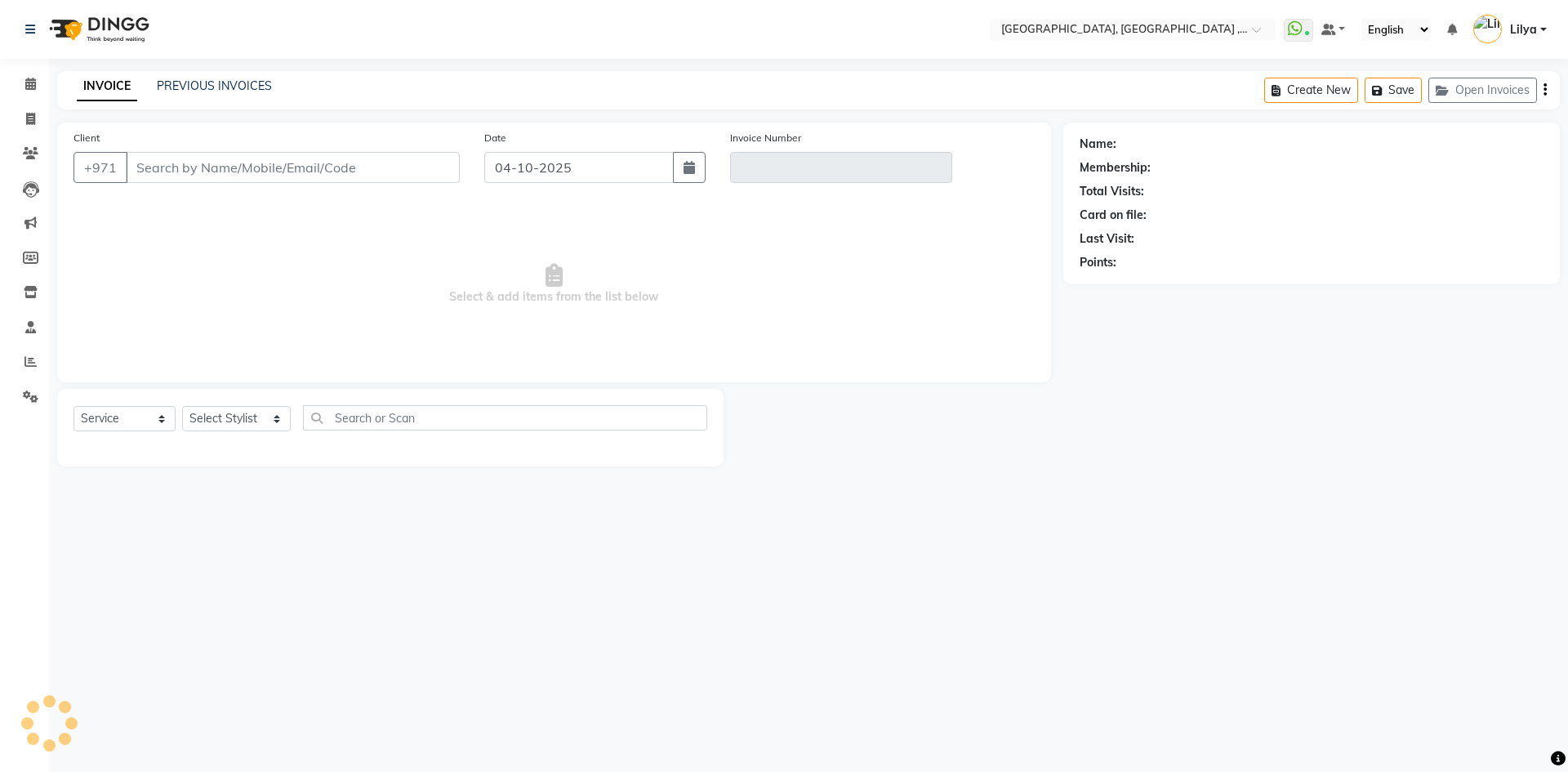
type input "503014222"
type input "V/2025-26/5475"
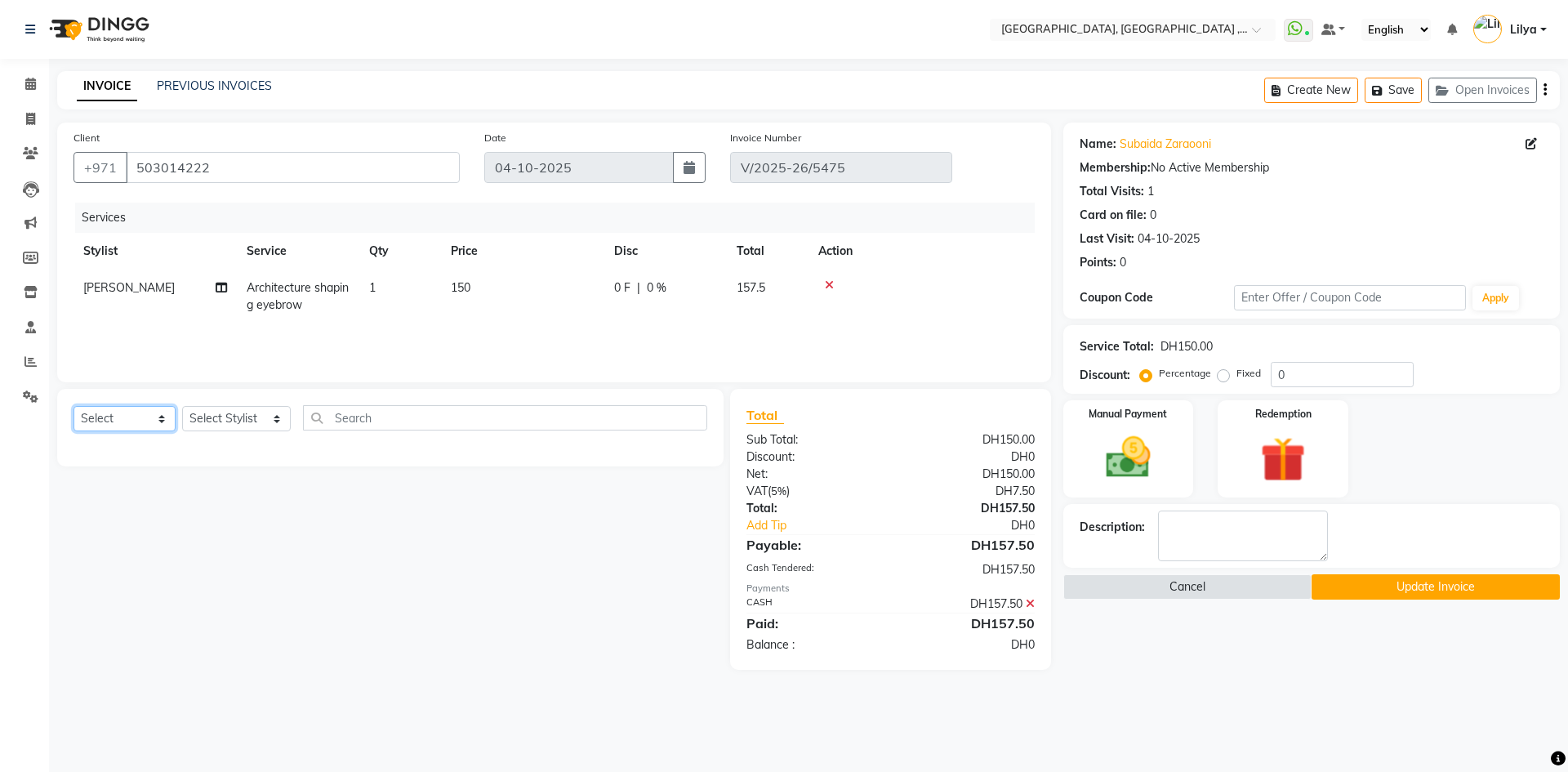
click at [138, 429] on select "Select Service Product Membership Package Voucher Prepaid Gift Card" at bounding box center [124, 418] width 102 height 25
select select "service"
click at [74, 406] on select "Select Service Product Membership Package Voucher Prepaid Gift Card" at bounding box center [124, 418] width 102 height 25
click at [242, 419] on select "Select Stylist [PERSON_NAME] Aina Akzholtoi nails [PERSON_NAME] Astuti massage …" at bounding box center [237, 418] width 109 height 25
select select "53586"
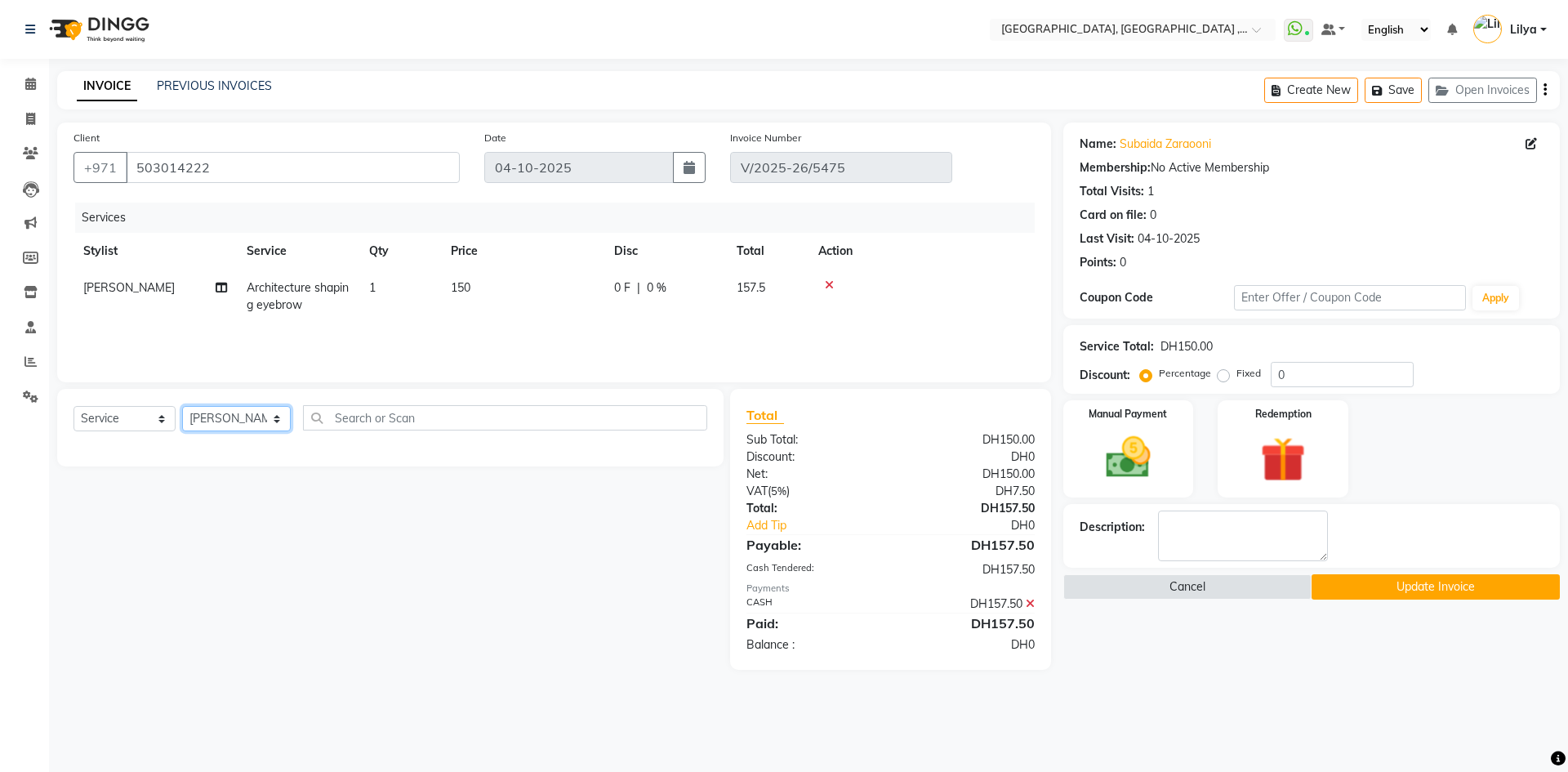
click at [182, 406] on select "Select Stylist [PERSON_NAME] Aina Akzholtoi nails [PERSON_NAME] Astuti massage …" at bounding box center [237, 418] width 109 height 25
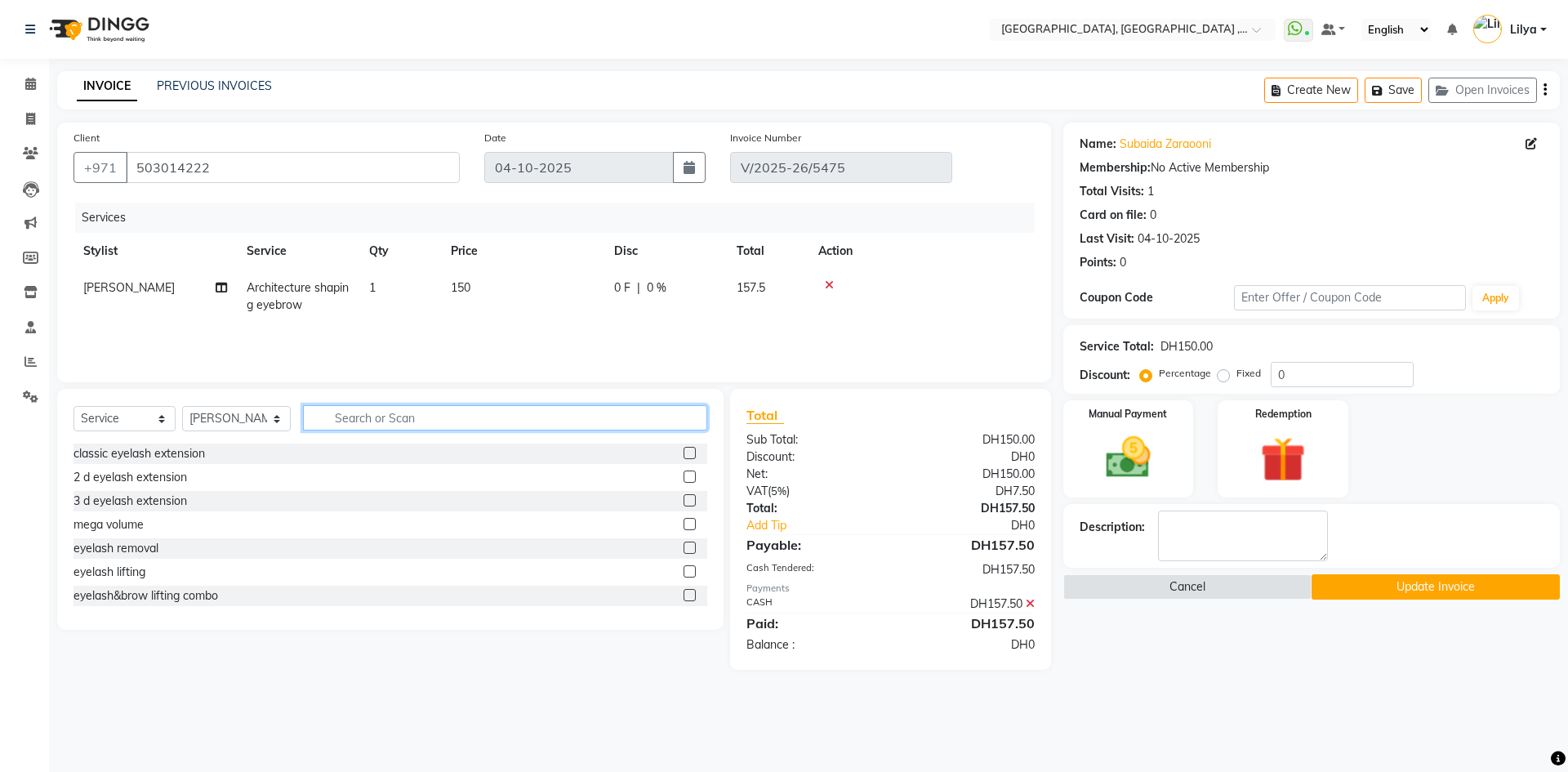
click at [360, 417] on input "text" at bounding box center [505, 417] width 404 height 25
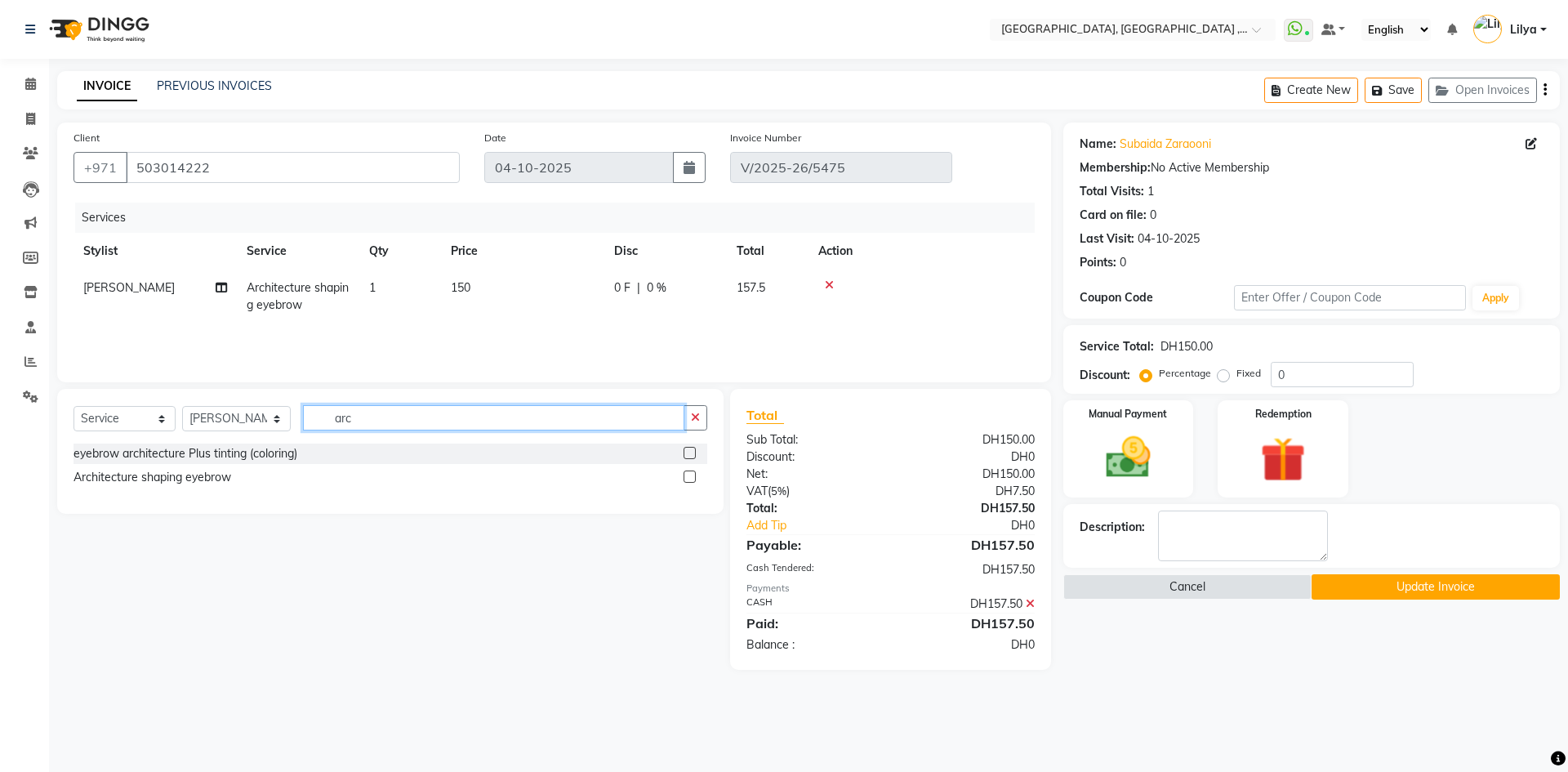
type input "arc"
click at [689, 478] on label at bounding box center [689, 477] width 12 height 12
click at [689, 478] on input "checkbox" at bounding box center [689, 478] width 11 height 11
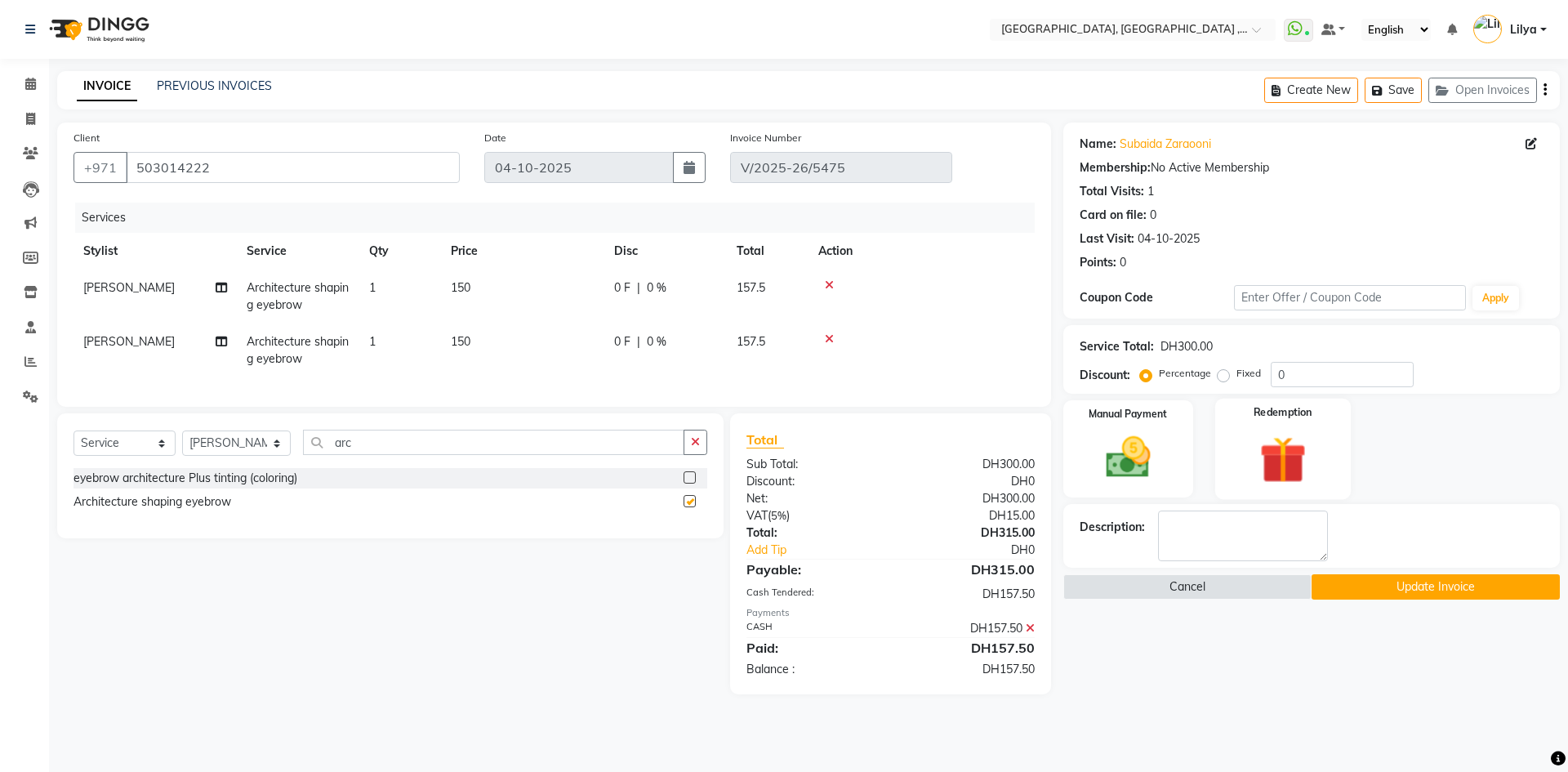
checkbox input "false"
click at [1141, 472] on img at bounding box center [1127, 457] width 76 height 54
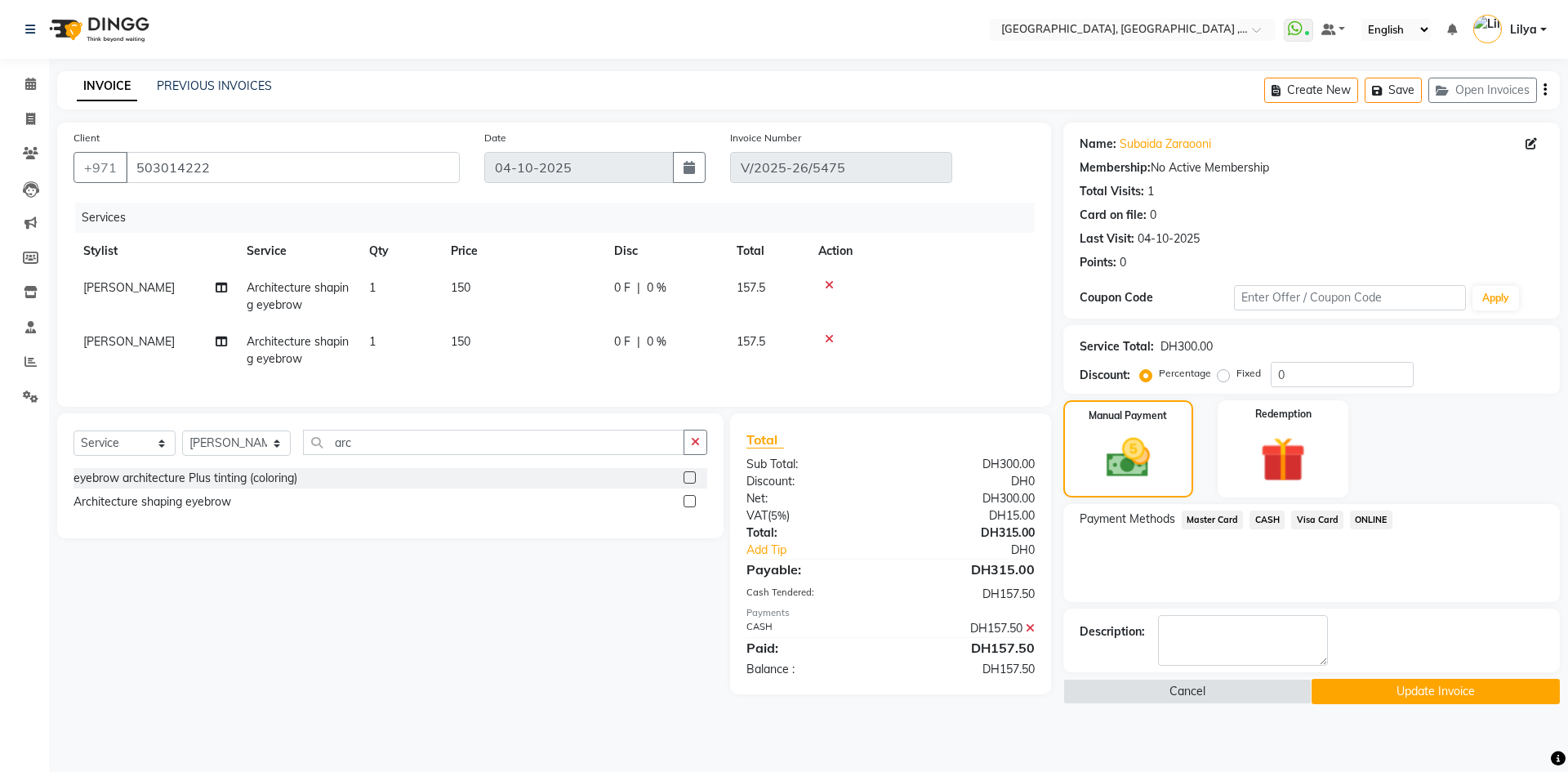
click at [1317, 519] on span "Visa Card" at bounding box center [1317, 520] width 53 height 18
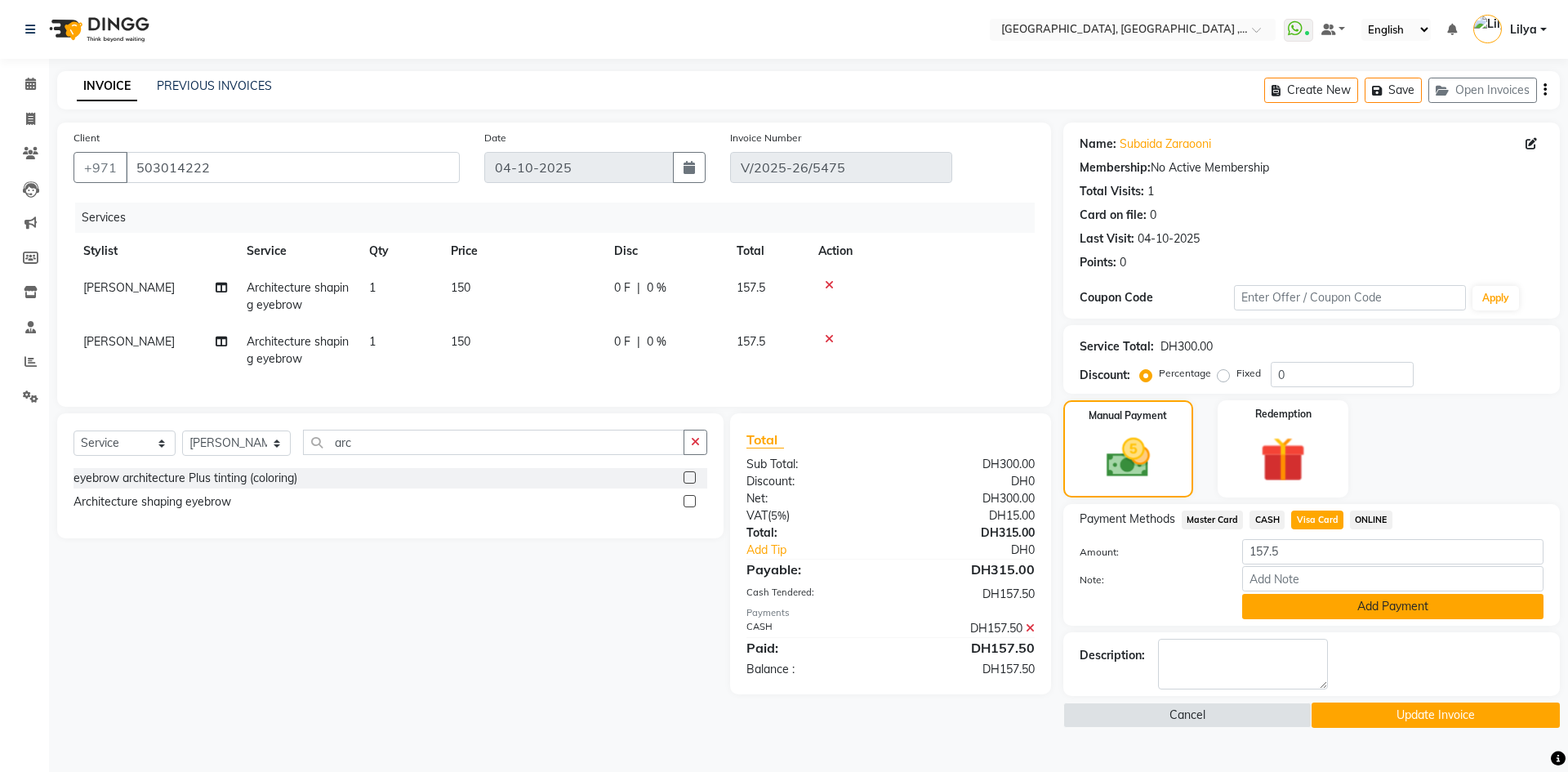
click at [1388, 607] on button "Add Payment" at bounding box center [1393, 606] width 301 height 25
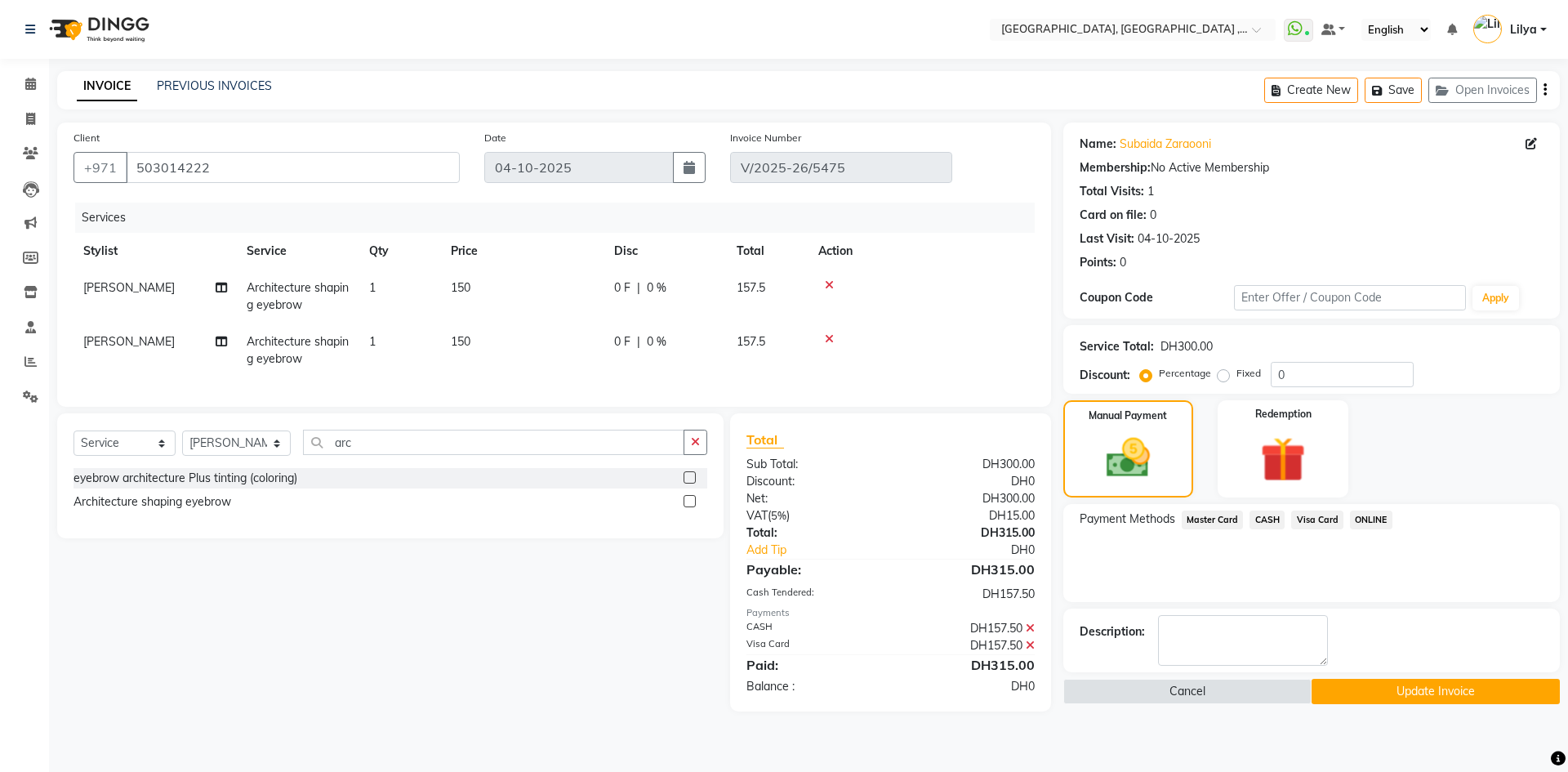
click at [1412, 689] on button "Update Invoice" at bounding box center [1435, 691] width 248 height 25
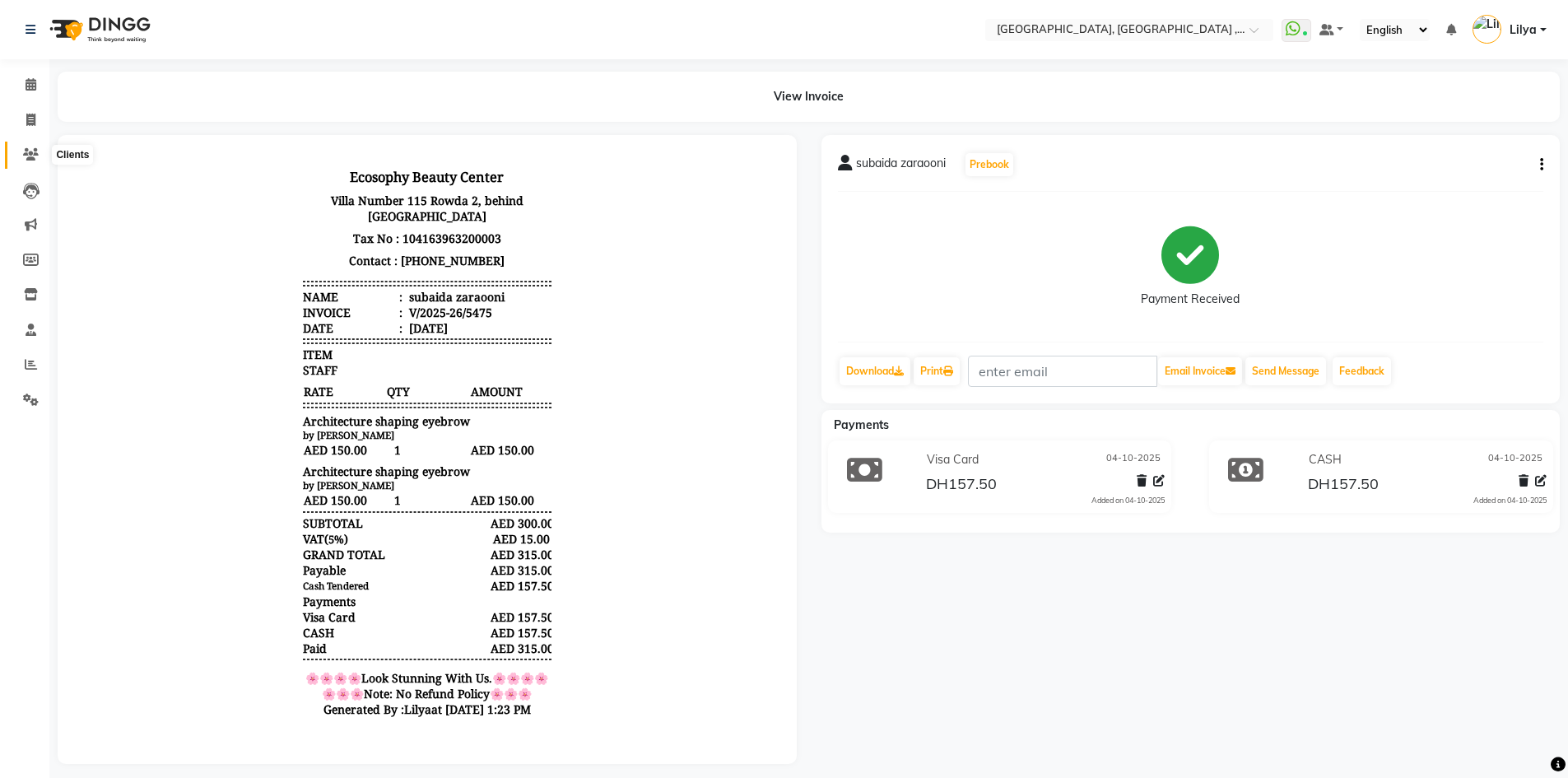
click at [37, 162] on span at bounding box center [31, 155] width 29 height 19
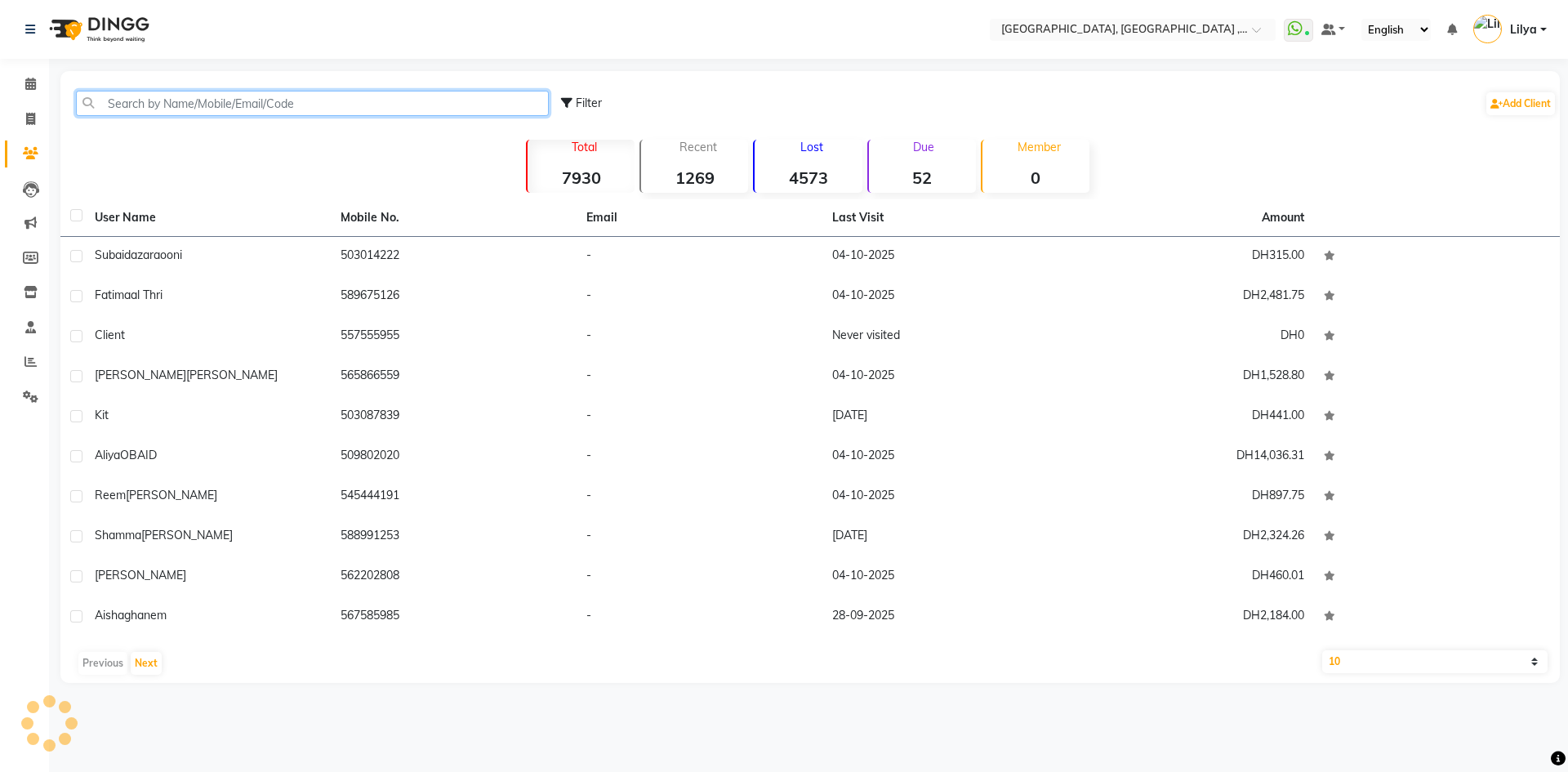
click at [180, 92] on input "text" at bounding box center [313, 103] width 473 height 25
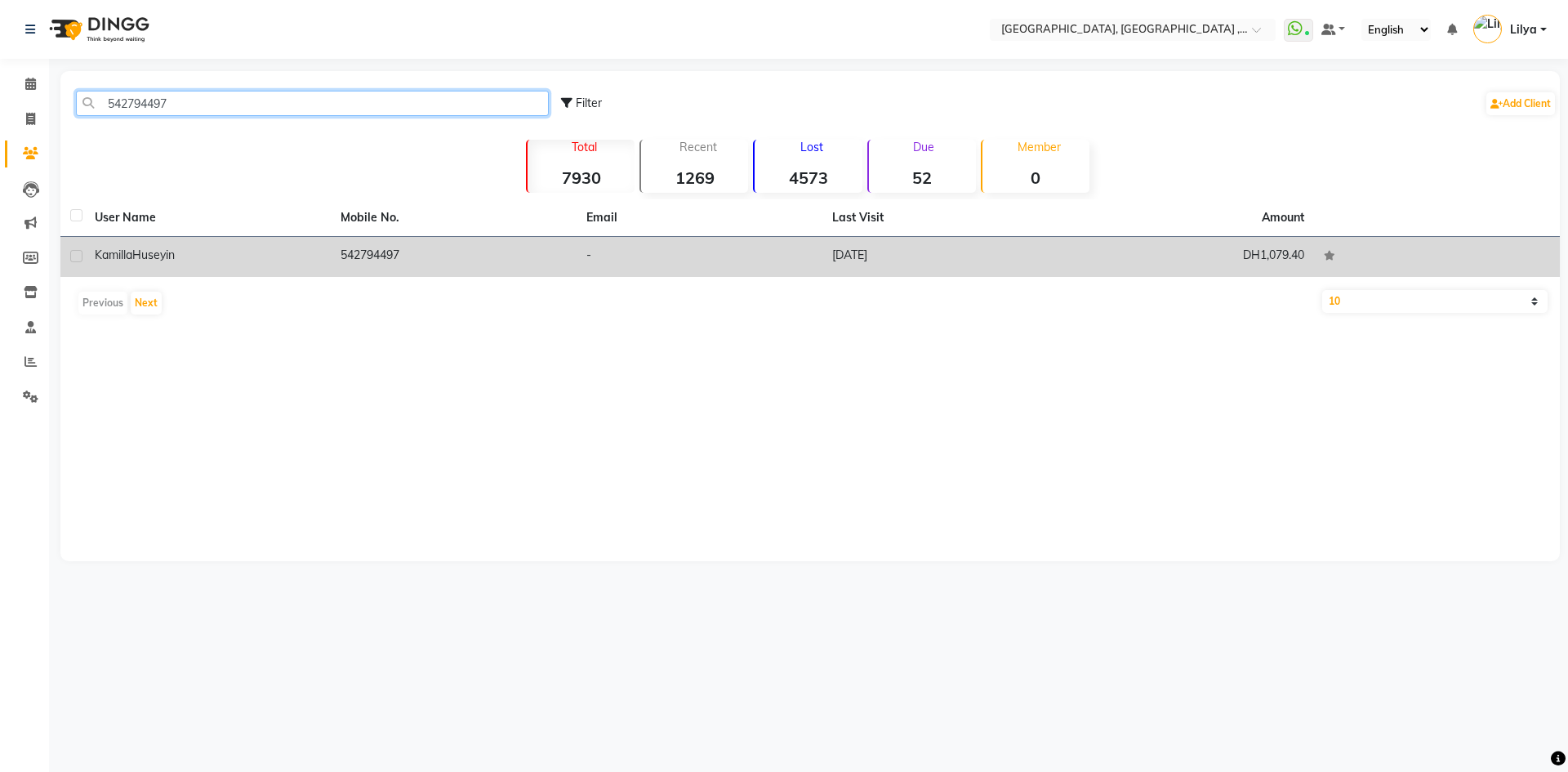
type input "542794497"
click at [320, 251] on div "[PERSON_NAME]" at bounding box center [208, 255] width 226 height 18
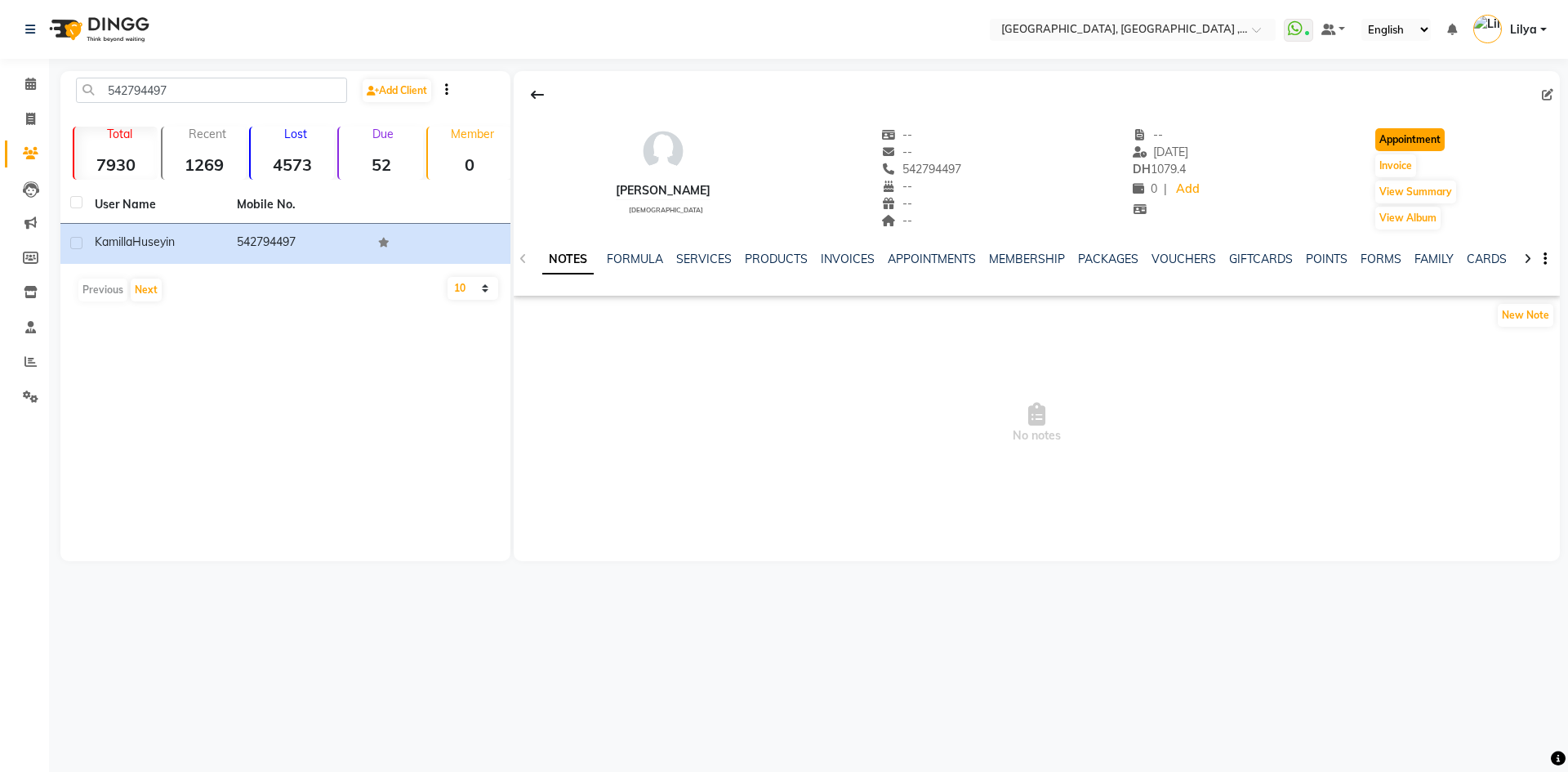
click at [1392, 136] on button "Appointment" at bounding box center [1409, 139] width 69 height 23
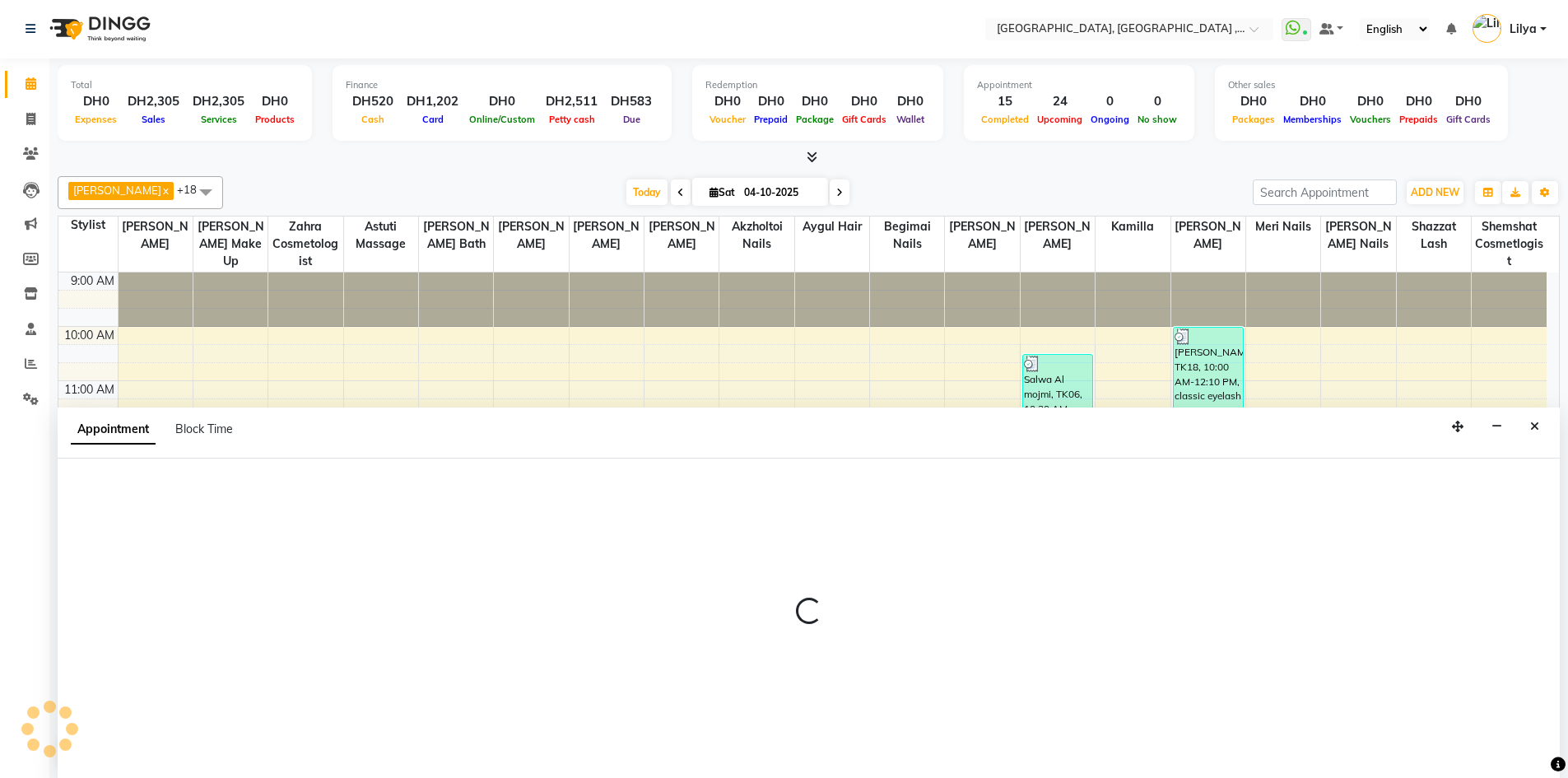
select select "600"
select select "tentative"
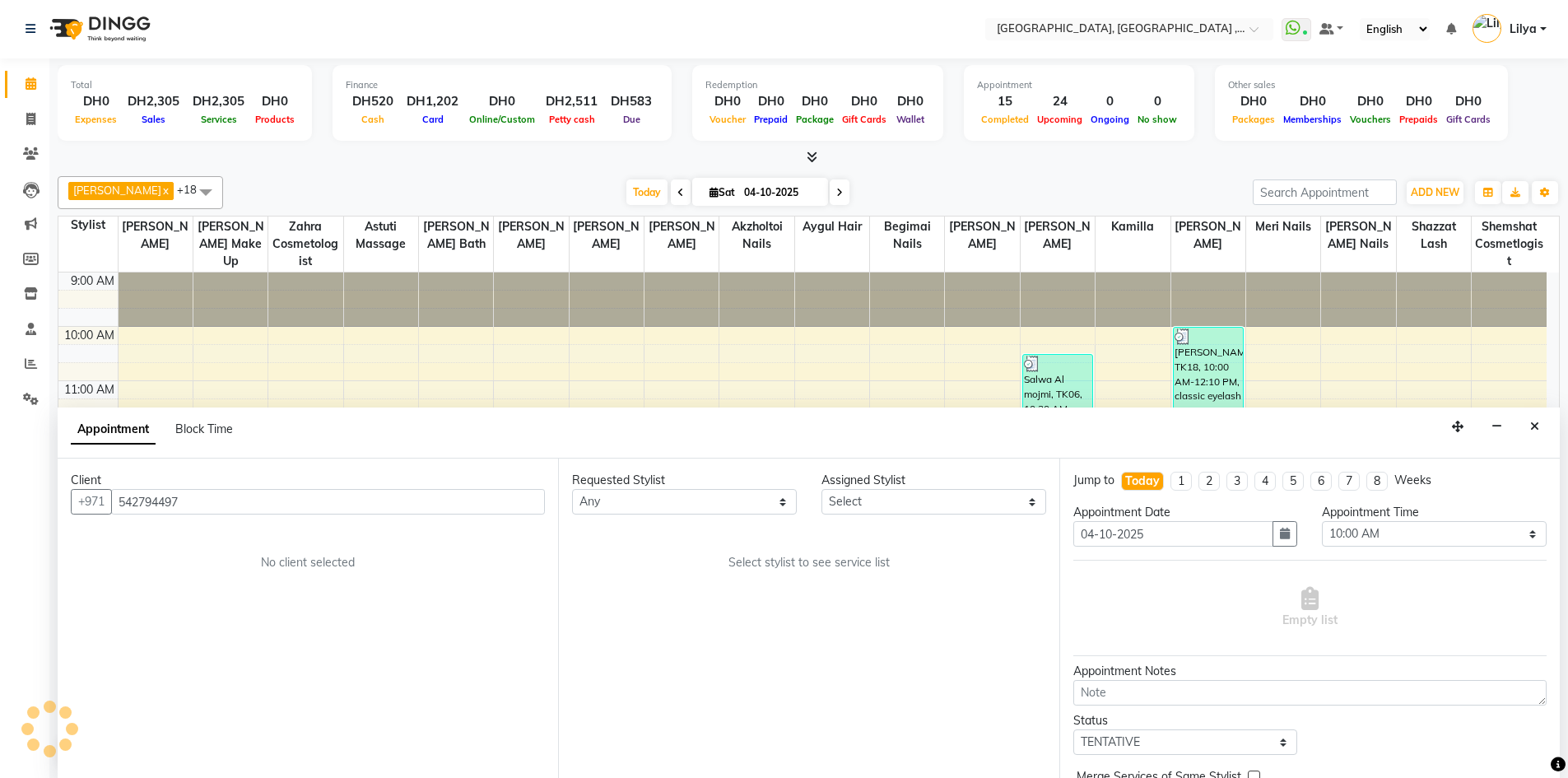
scroll to position [273, 0]
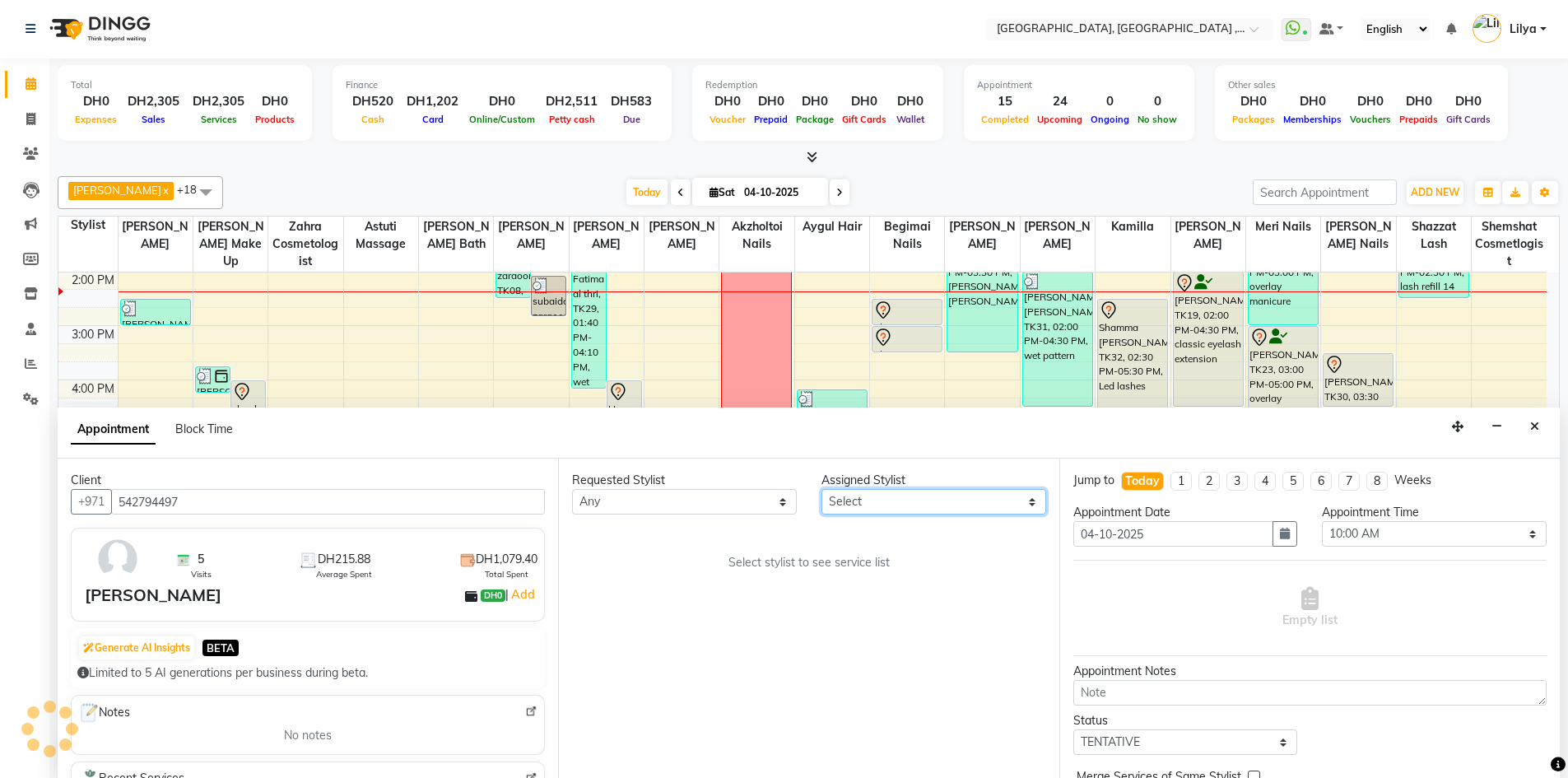
click at [1009, 503] on select "Select [PERSON_NAME] Aina Akzholtoi nails [PERSON_NAME] Astuti massage Aygul ha…" at bounding box center [933, 502] width 224 height 26
select select "43437"
click at [821, 489] on select "Select [PERSON_NAME] Aina Akzholtoi nails [PERSON_NAME] Astuti massage Aygul ha…" at bounding box center [933, 502] width 224 height 26
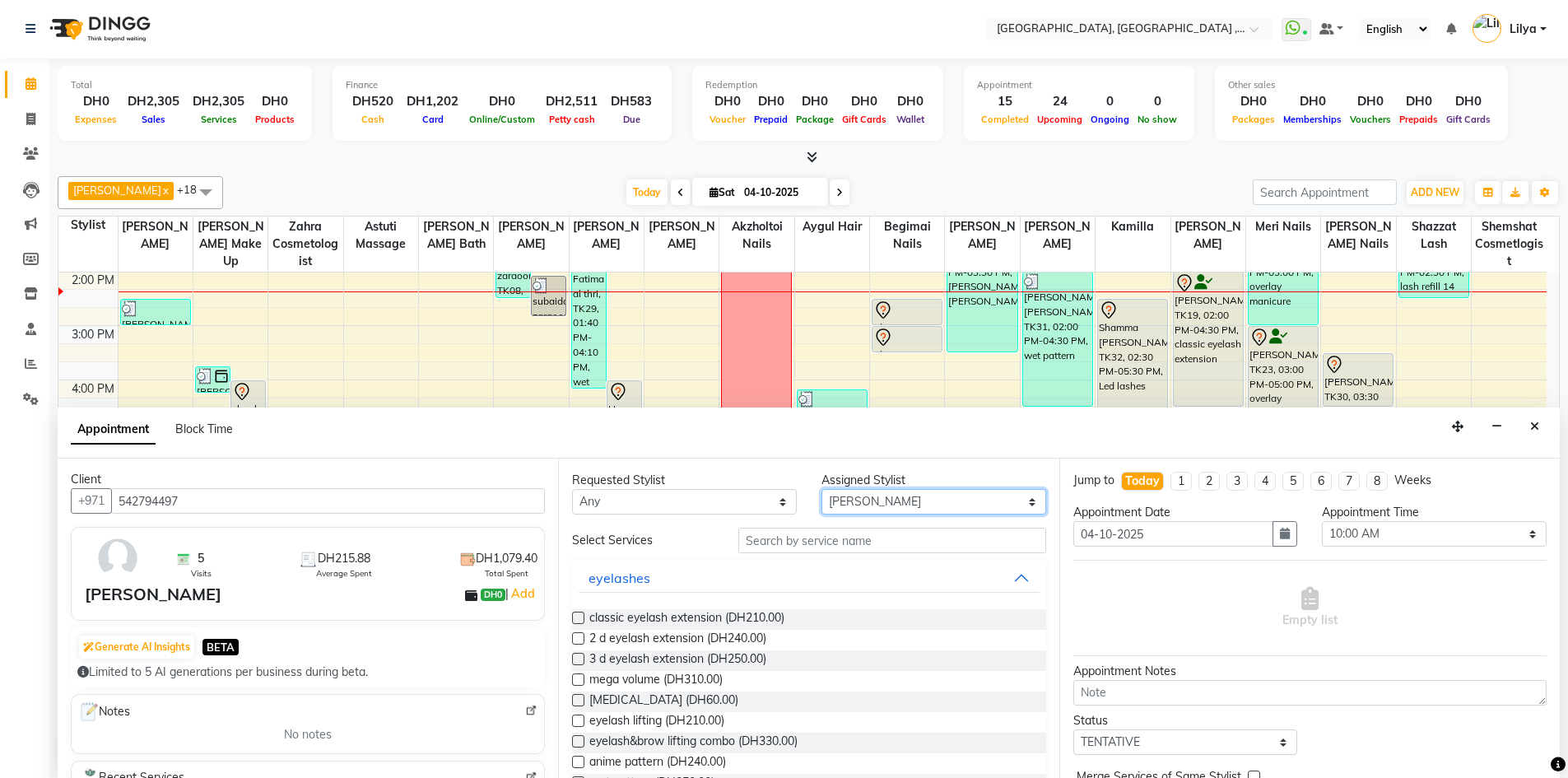
scroll to position [0, 0]
click at [1399, 537] on select "Select 10:00 AM 10:15 AM 10:30 AM 10:45 AM 11:00 AM 11:15 AM 11:30 AM 11:45 AM …" at bounding box center [1434, 533] width 224 height 26
select select "900"
click at [1322, 521] on select "Select 10:00 AM 10:15 AM 10:30 AM 10:45 AM 11:00 AM 11:15 AM 11:30 AM 11:45 AM …" at bounding box center [1434, 533] width 224 height 26
click at [871, 543] on input "text" at bounding box center [892, 540] width 308 height 26
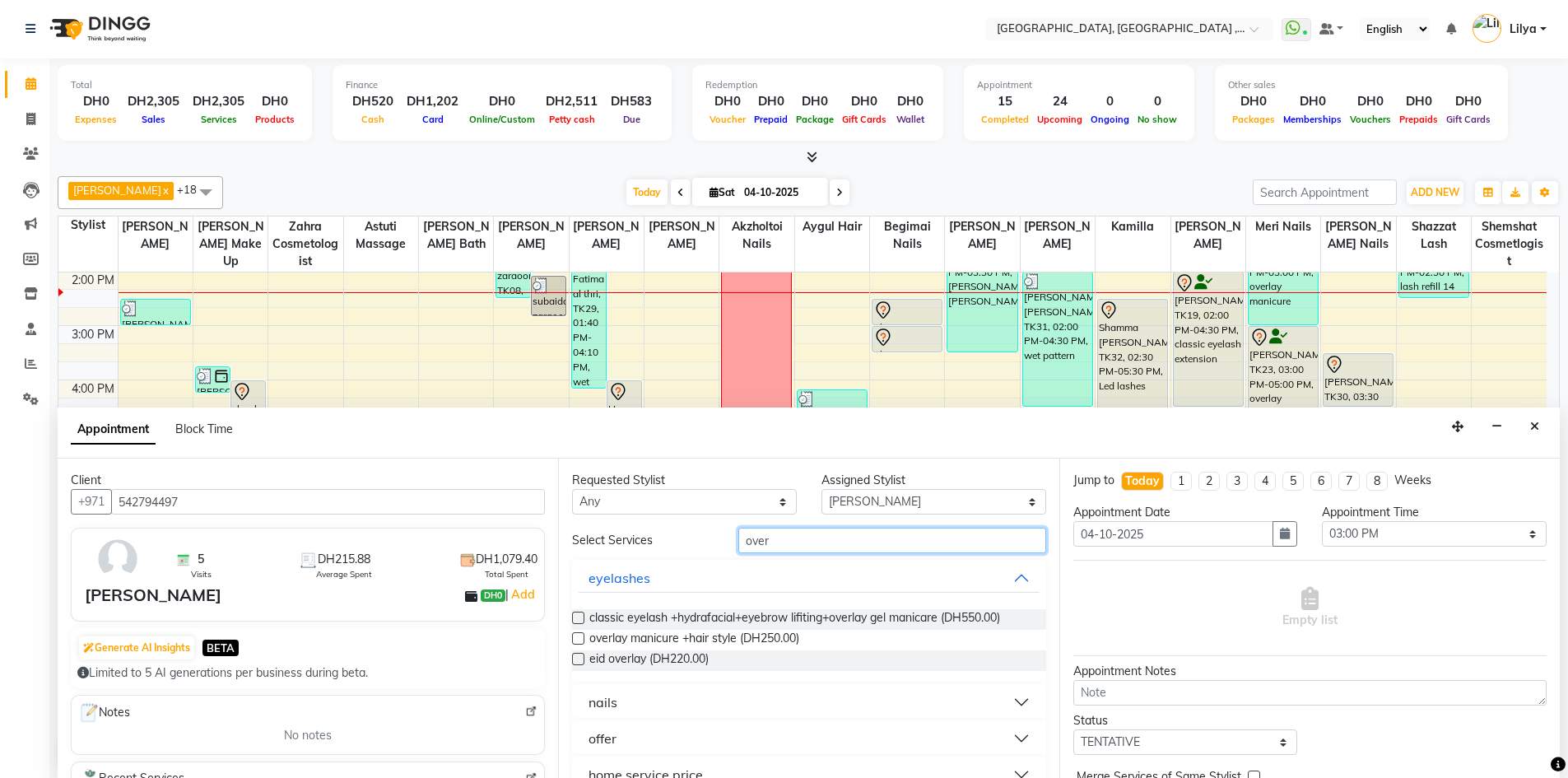
scroll to position [28, 0]
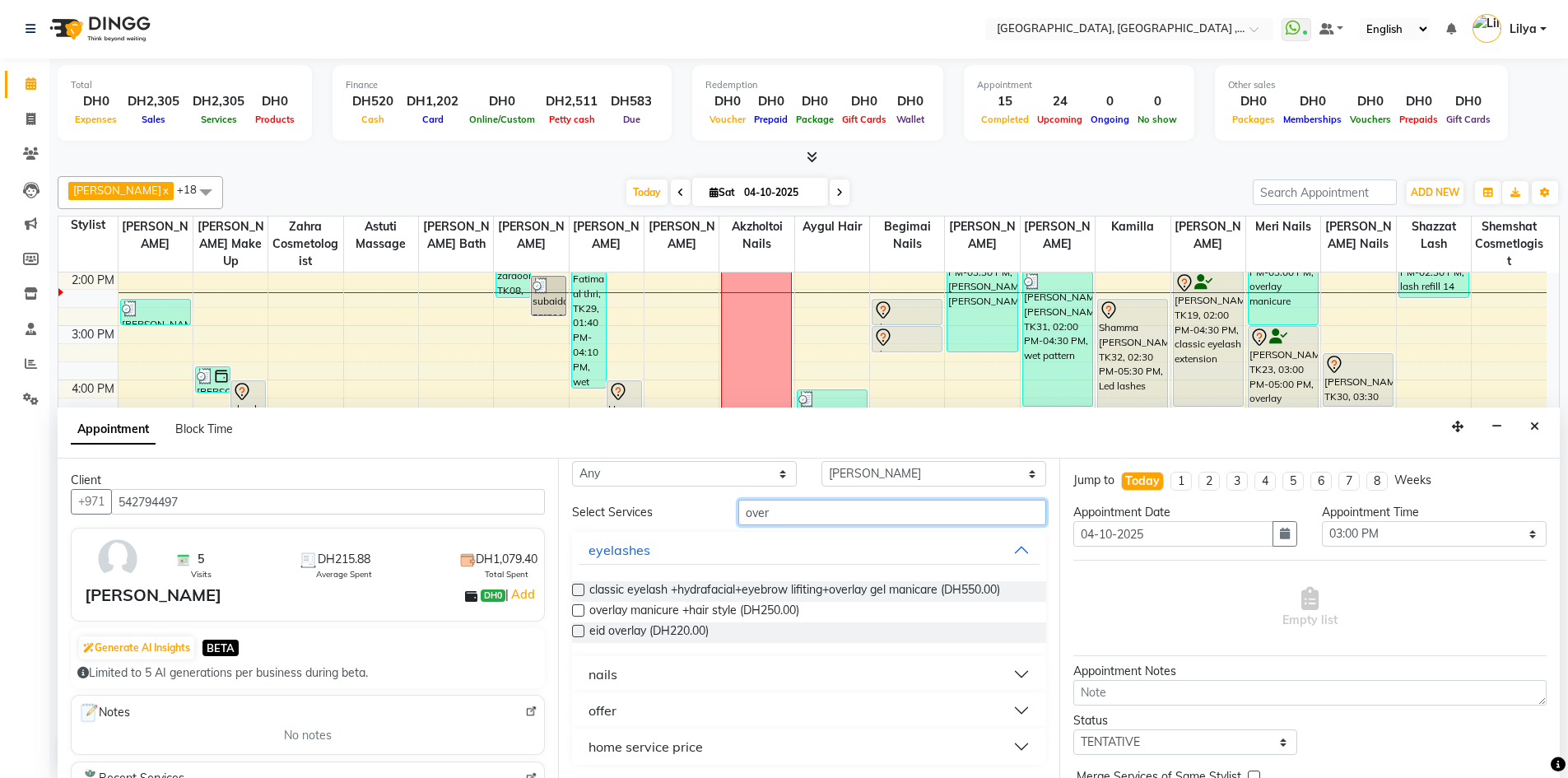
type input "over"
click at [1008, 672] on button "nails" at bounding box center [808, 675] width 460 height 30
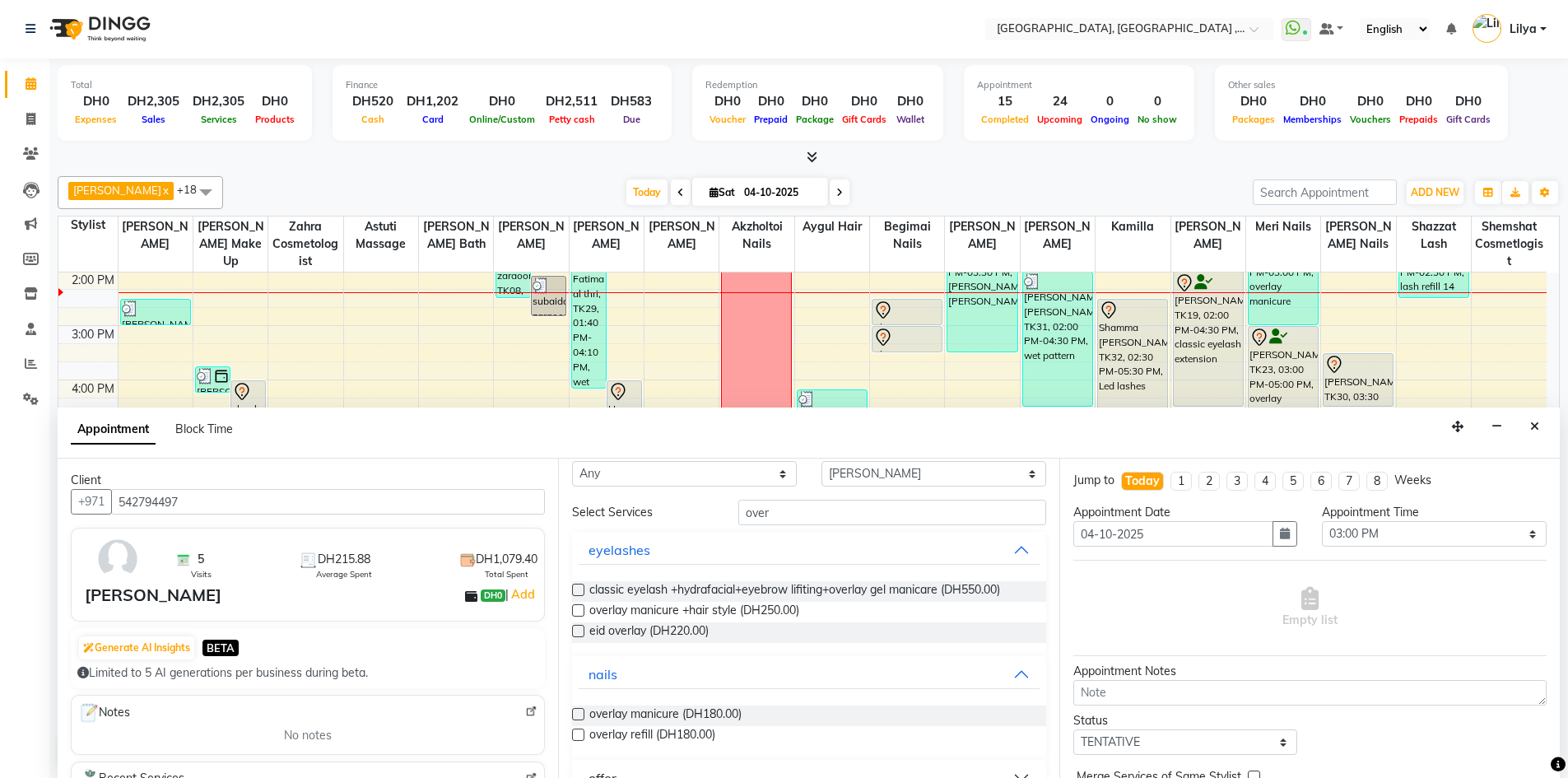
click at [578, 711] on label at bounding box center [578, 714] width 12 height 12
click at [578, 711] on input "checkbox" at bounding box center [577, 715] width 11 height 11
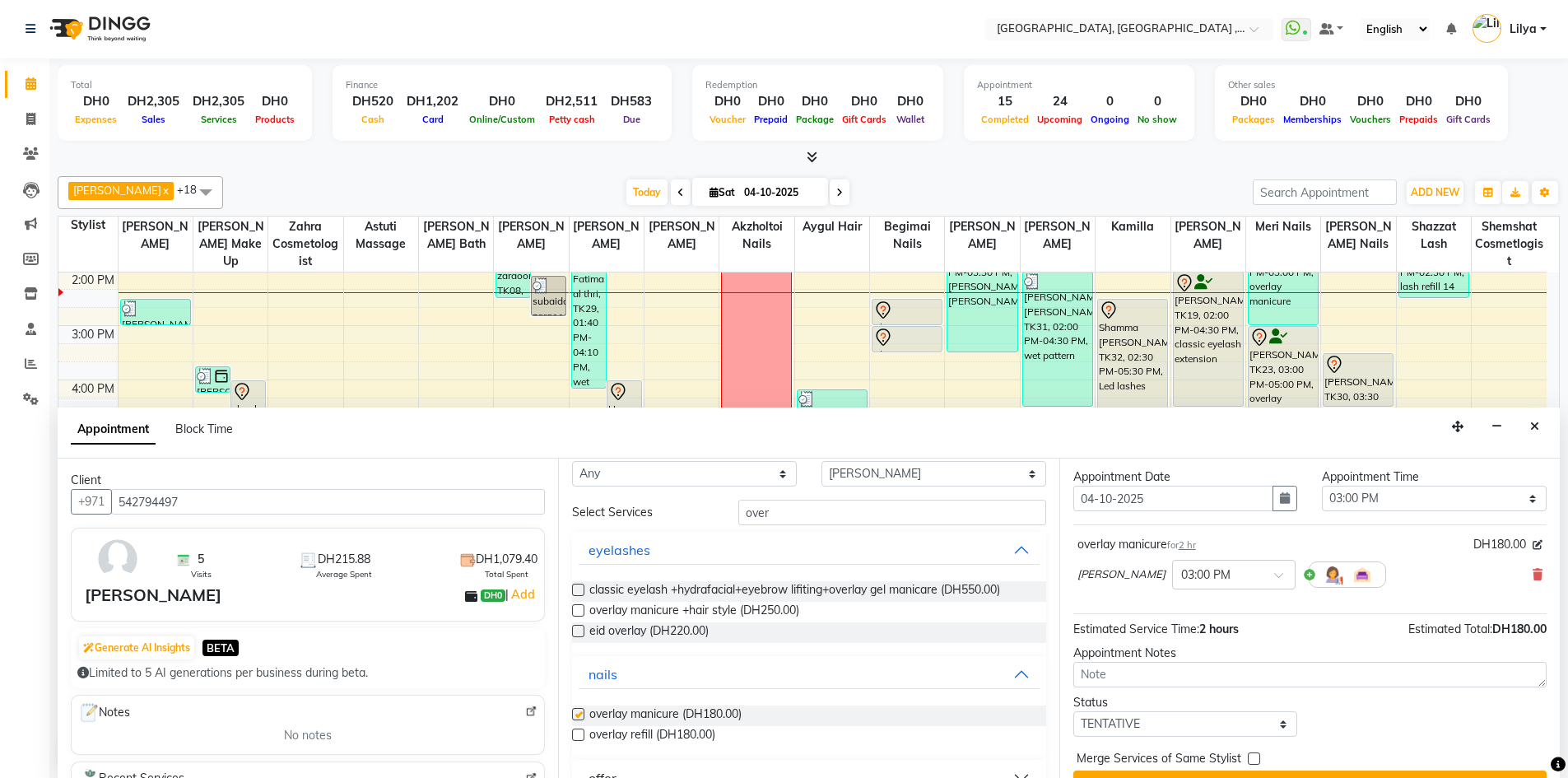
checkbox input "false"
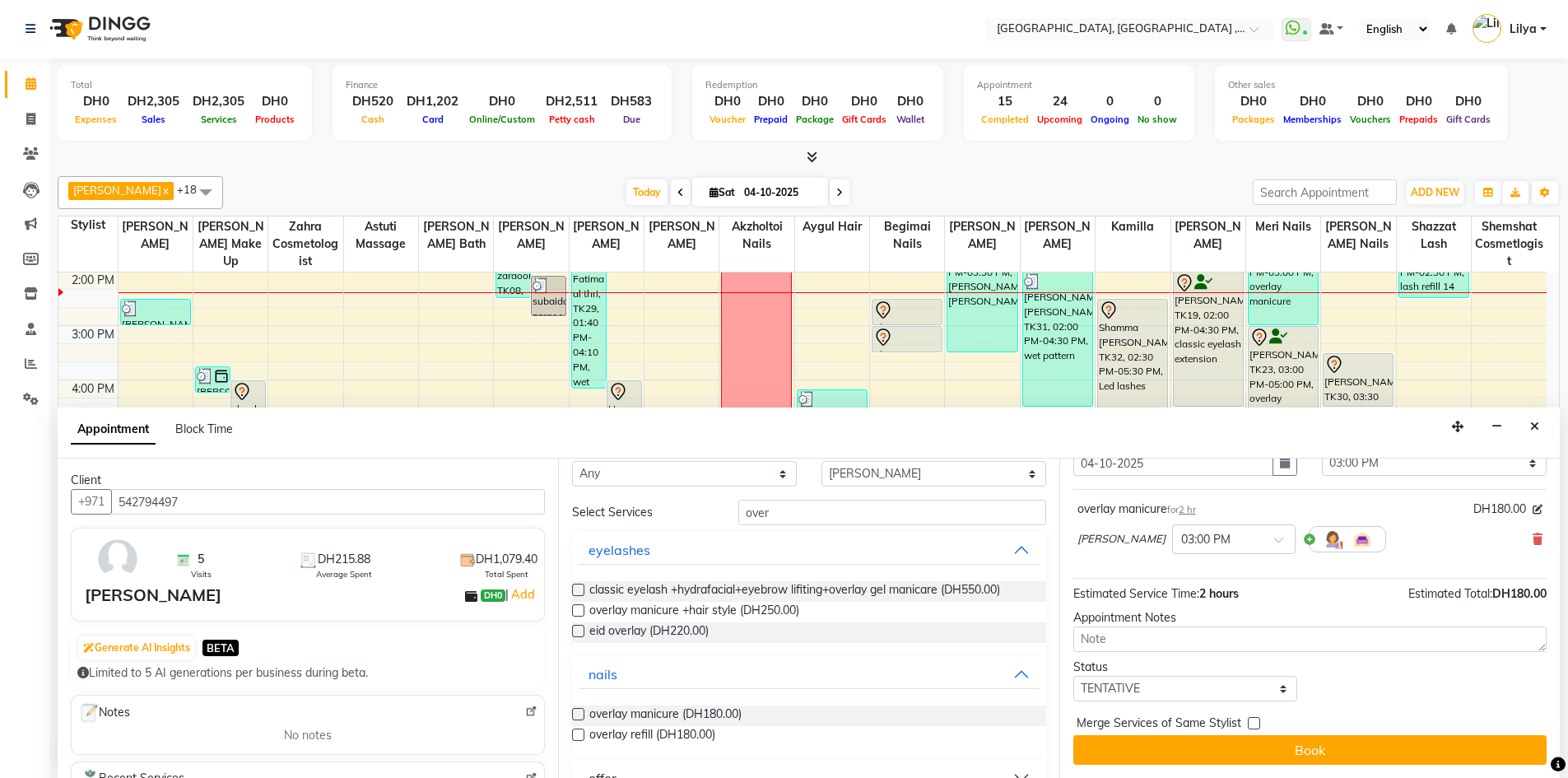
click at [1351, 753] on button "Book" at bounding box center [1309, 750] width 473 height 30
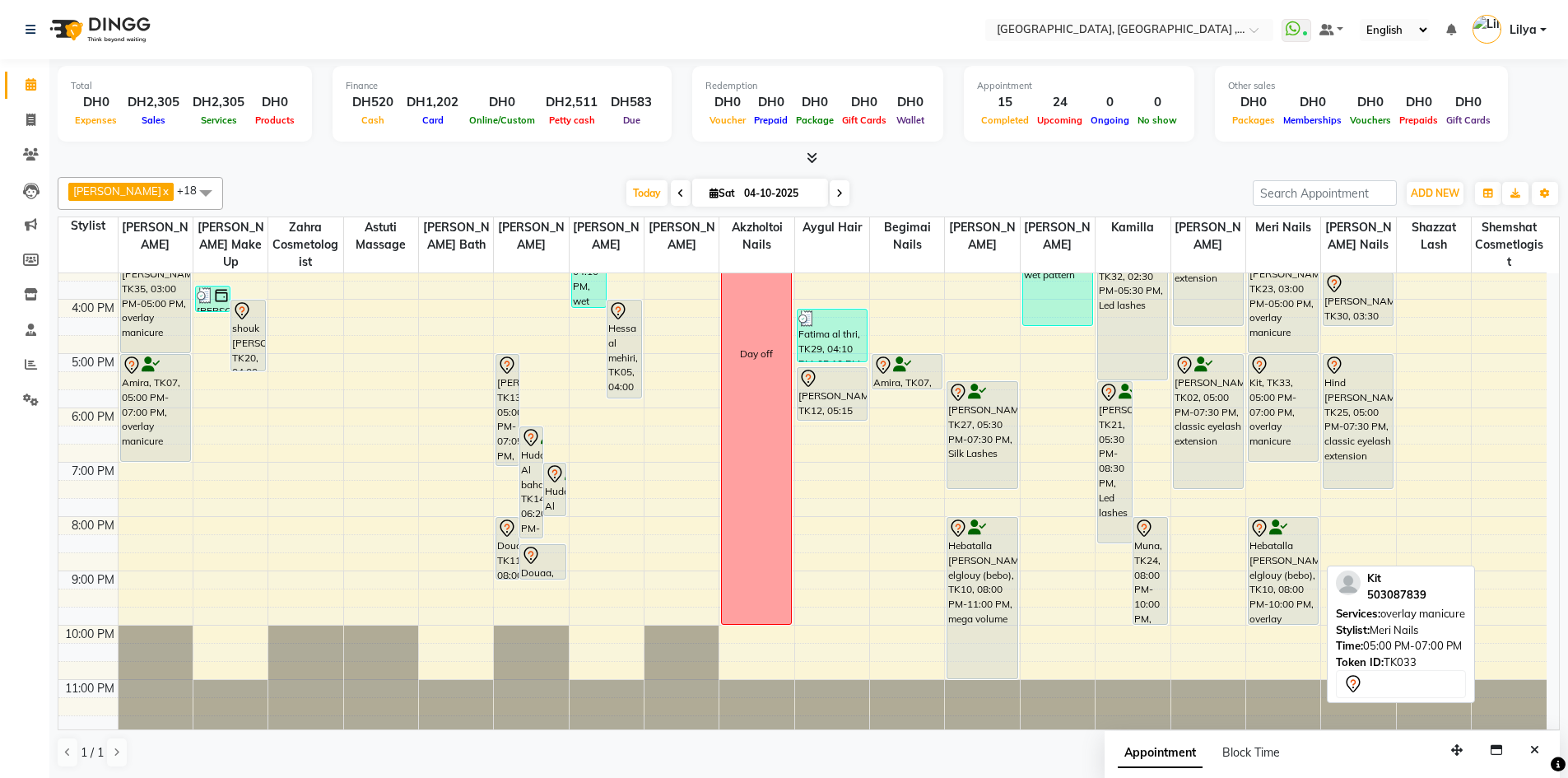
scroll to position [355, 0]
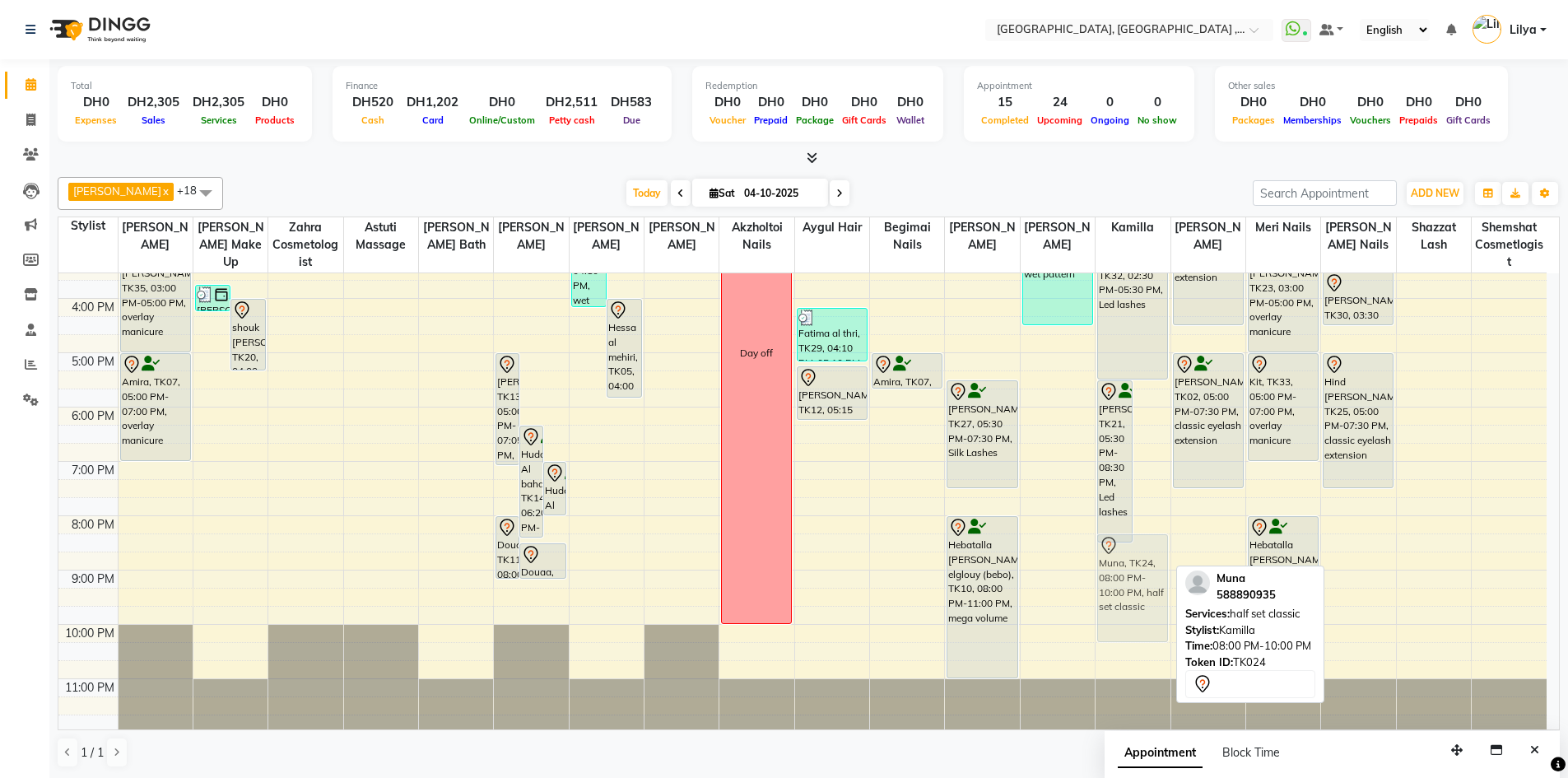
drag, startPoint x: 1150, startPoint y: 547, endPoint x: 1147, endPoint y: 570, distance: 23.2
click at [1147, 570] on div "[PERSON_NAME], TK21, 05:30 PM-08:30 PM, Led lashes Muna, TK24, 08:00 PM-10:00 P…" at bounding box center [1133, 326] width 74 height 814
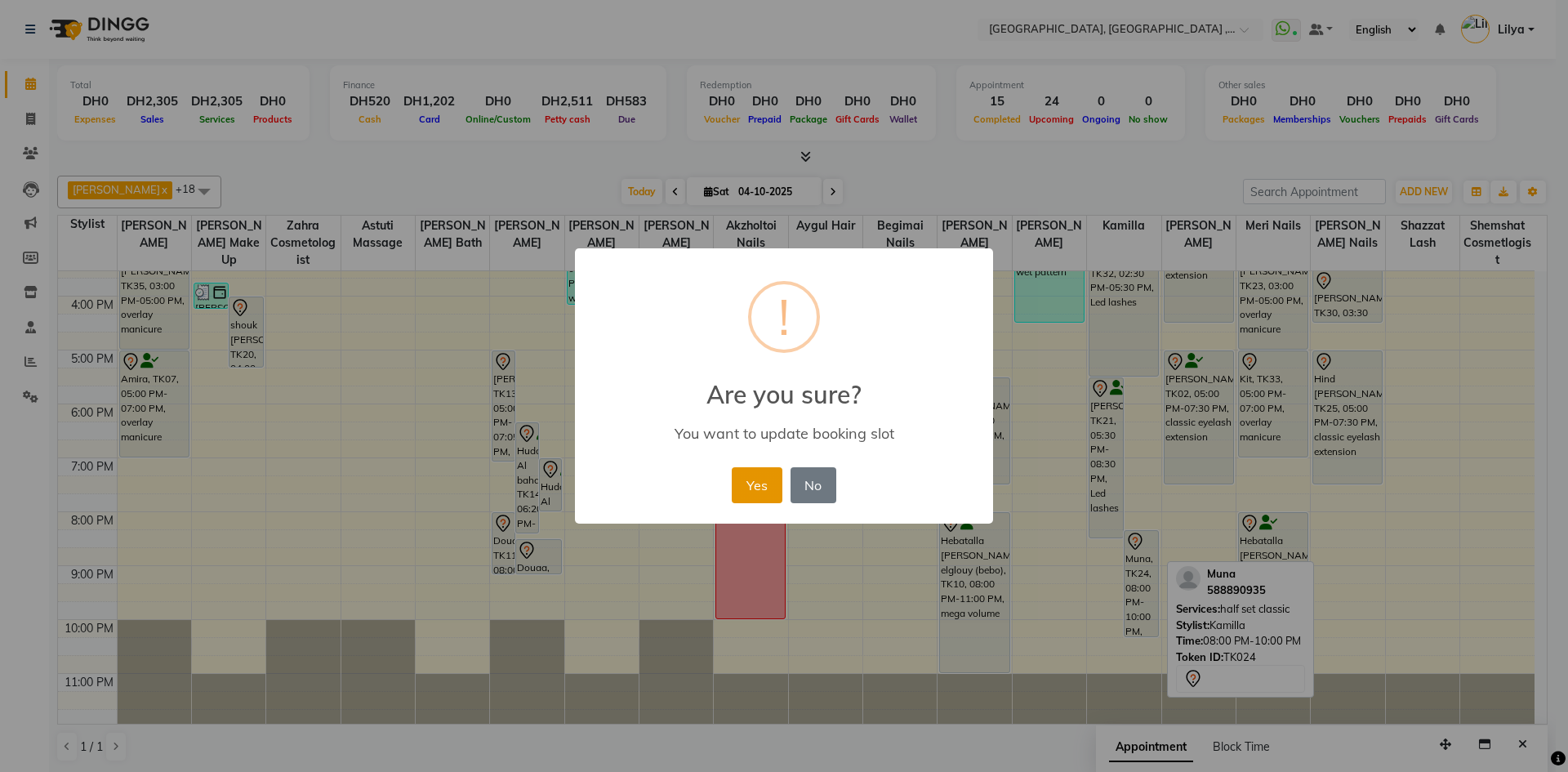
click at [773, 483] on button "Yes" at bounding box center [756, 485] width 50 height 36
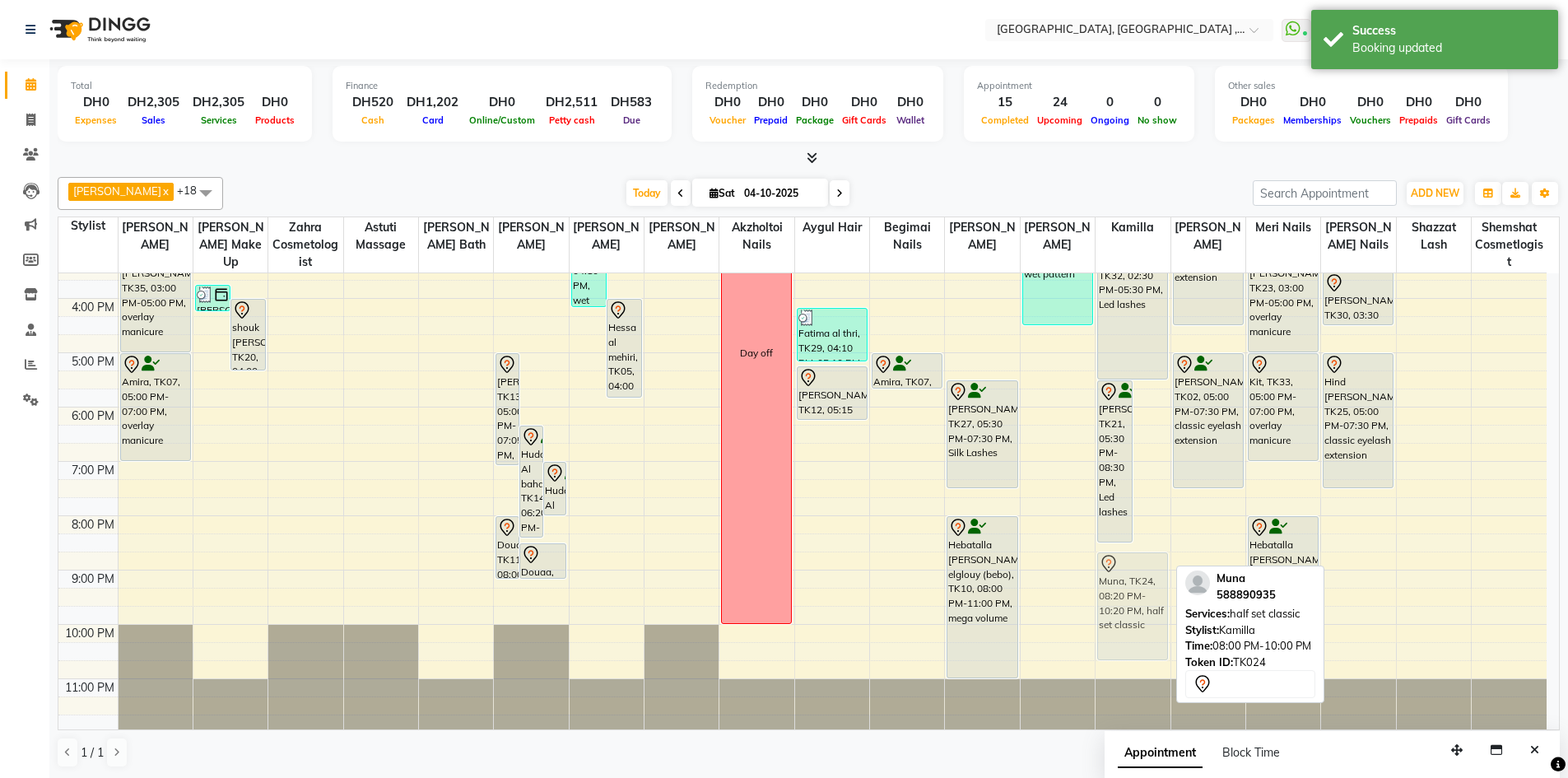
click at [1144, 584] on div "[PERSON_NAME], TK21, 05:30 PM-08:30 PM, Led lashes Muna, TK24, 08:20 PM-10:20 P…" at bounding box center [1133, 326] width 74 height 814
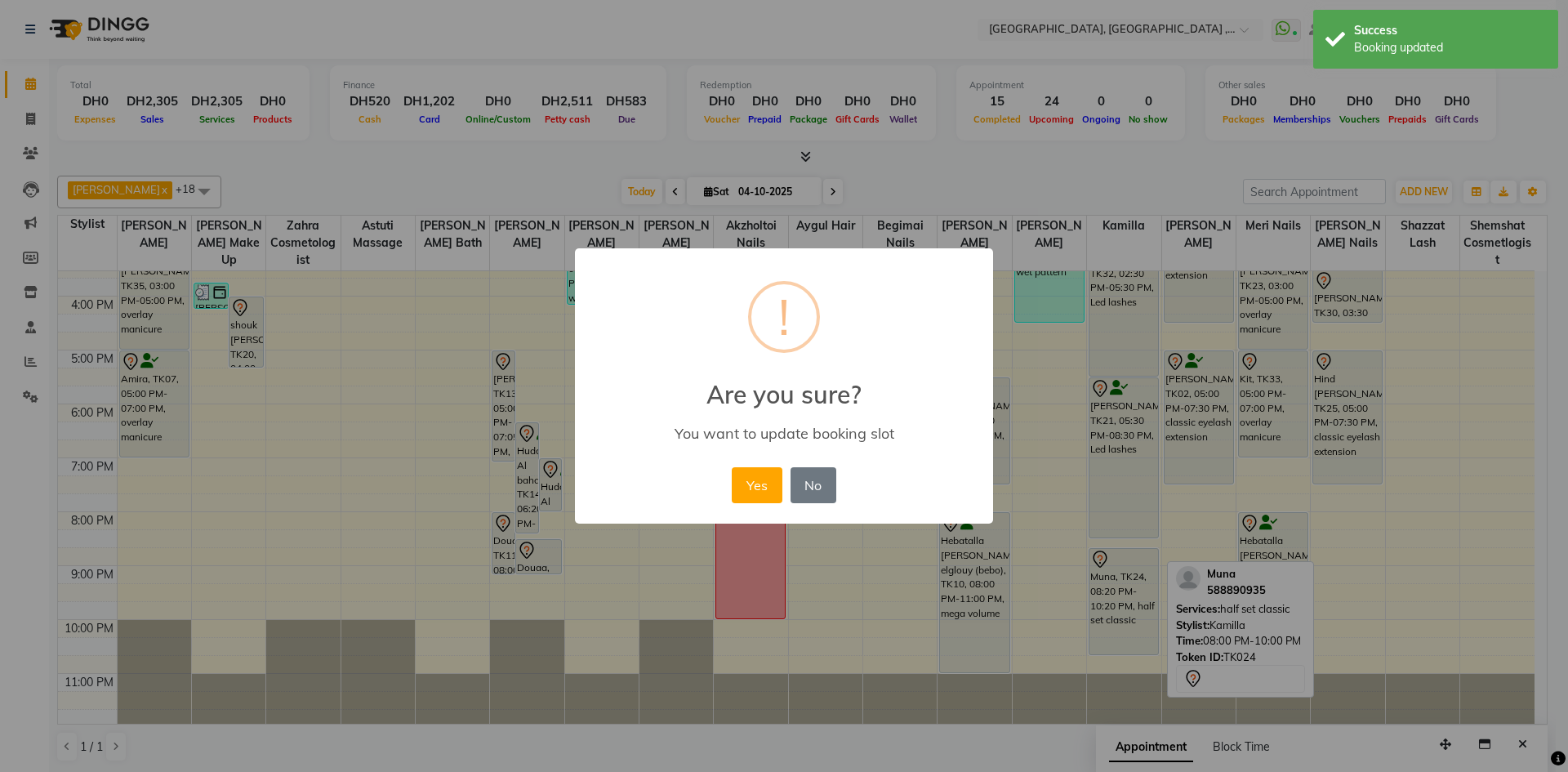
click at [1135, 577] on div "× ! Are you sure? You want to update booking slot Yes No No" at bounding box center [784, 386] width 1568 height 772
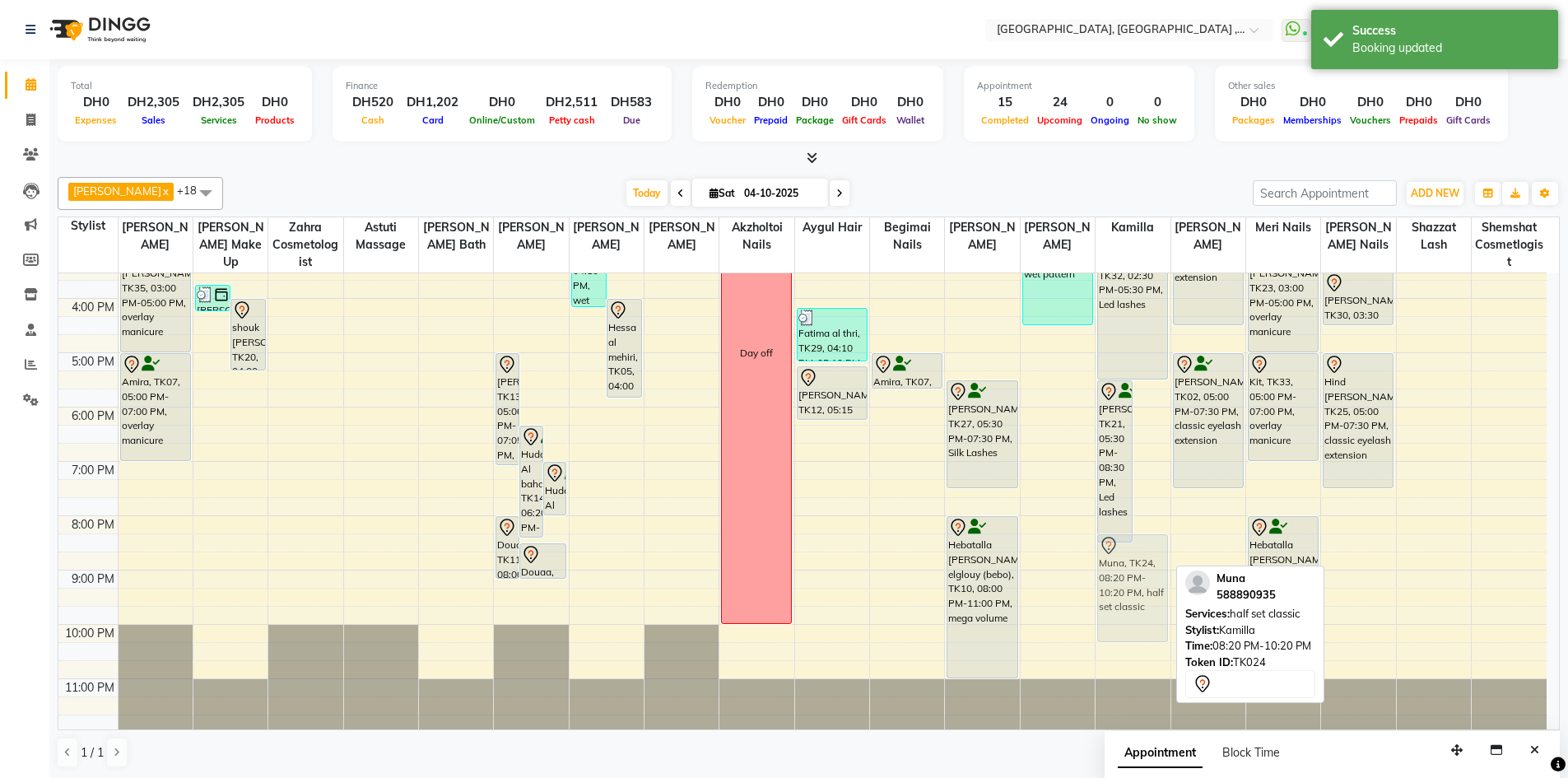
drag, startPoint x: 1144, startPoint y: 569, endPoint x: 1127, endPoint y: 576, distance: 18.4
click at [1127, 576] on div "[PERSON_NAME], TK21, 05:30 PM-08:30 PM, Led lashes Muna, TK24, 08:20 PM-10:20 P…" at bounding box center [1133, 326] width 74 height 814
click at [1145, 579] on div "[PERSON_NAME], TK21, 05:30 PM-08:30 PM, Led lashes Muna, TK24, 08:20 PM-10:20 P…" at bounding box center [1133, 326] width 74 height 814
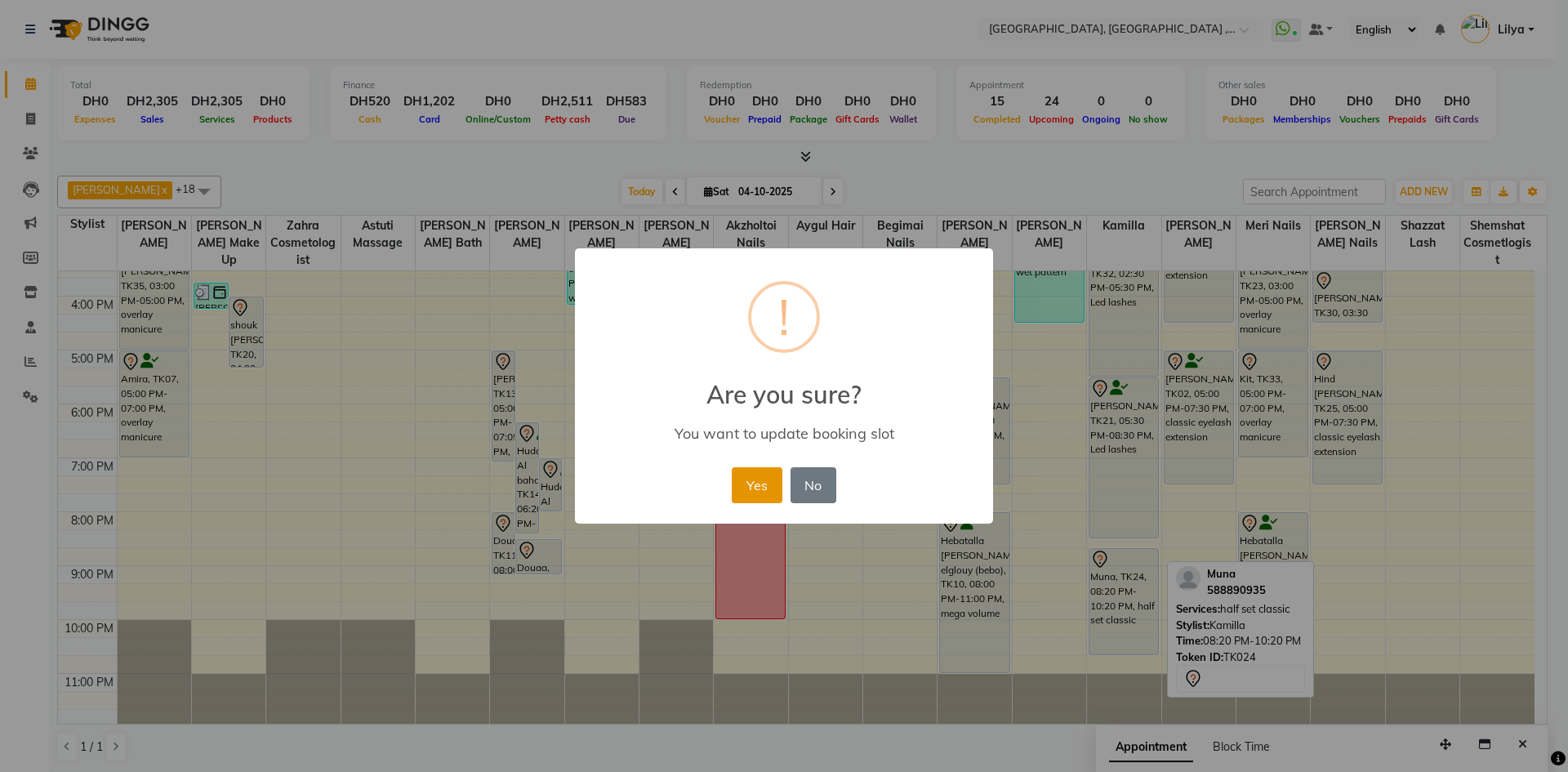
click at [769, 476] on button "Yes" at bounding box center [756, 485] width 50 height 36
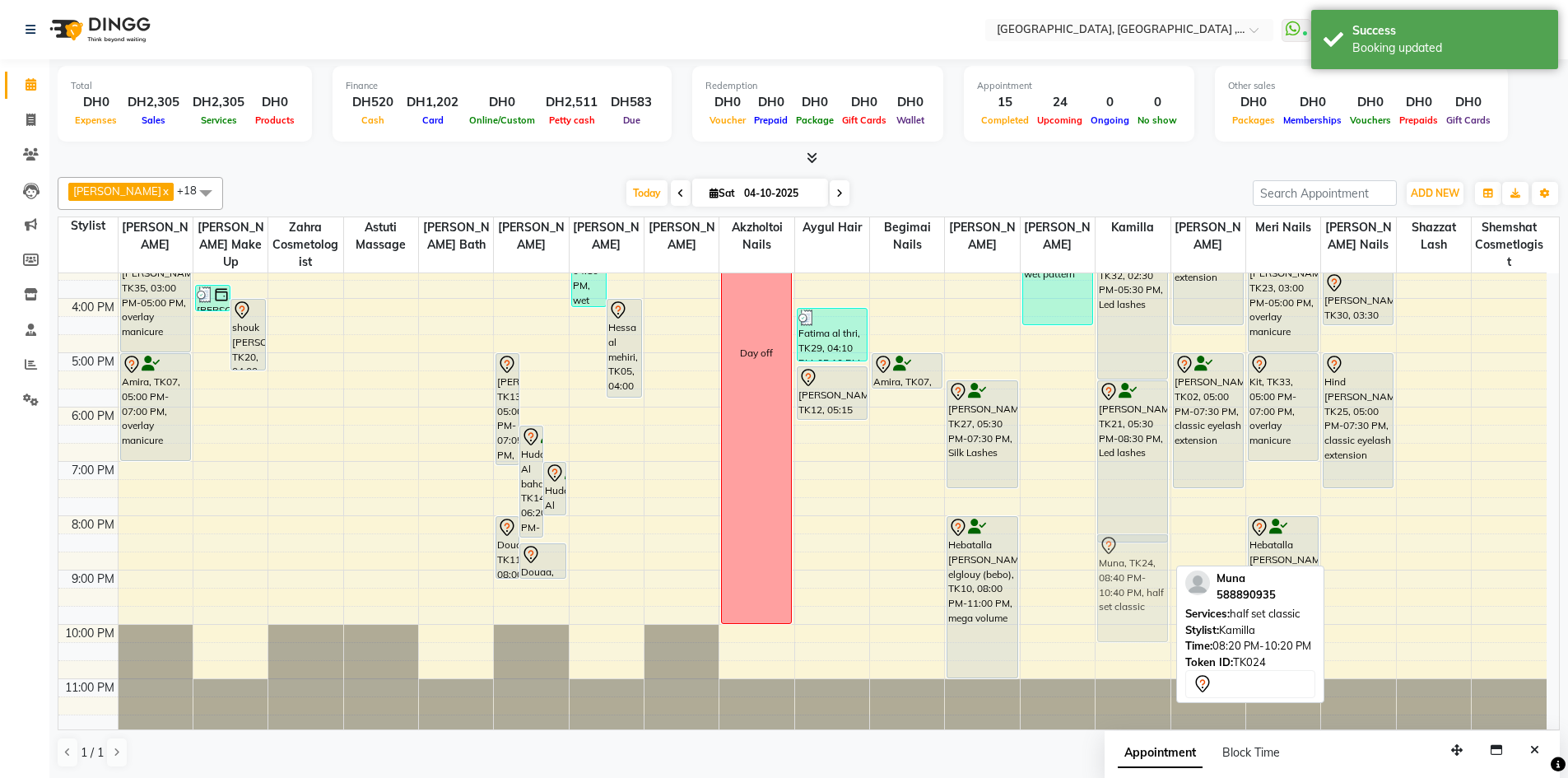
drag, startPoint x: 1124, startPoint y: 574, endPoint x: 1126, endPoint y: 562, distance: 12.2
click at [1126, 562] on div "[PERSON_NAME], TK03, 12:00 PM-01:40 PM, led lash refill 26 days above Shamma [P…" at bounding box center [1133, 326] width 74 height 814
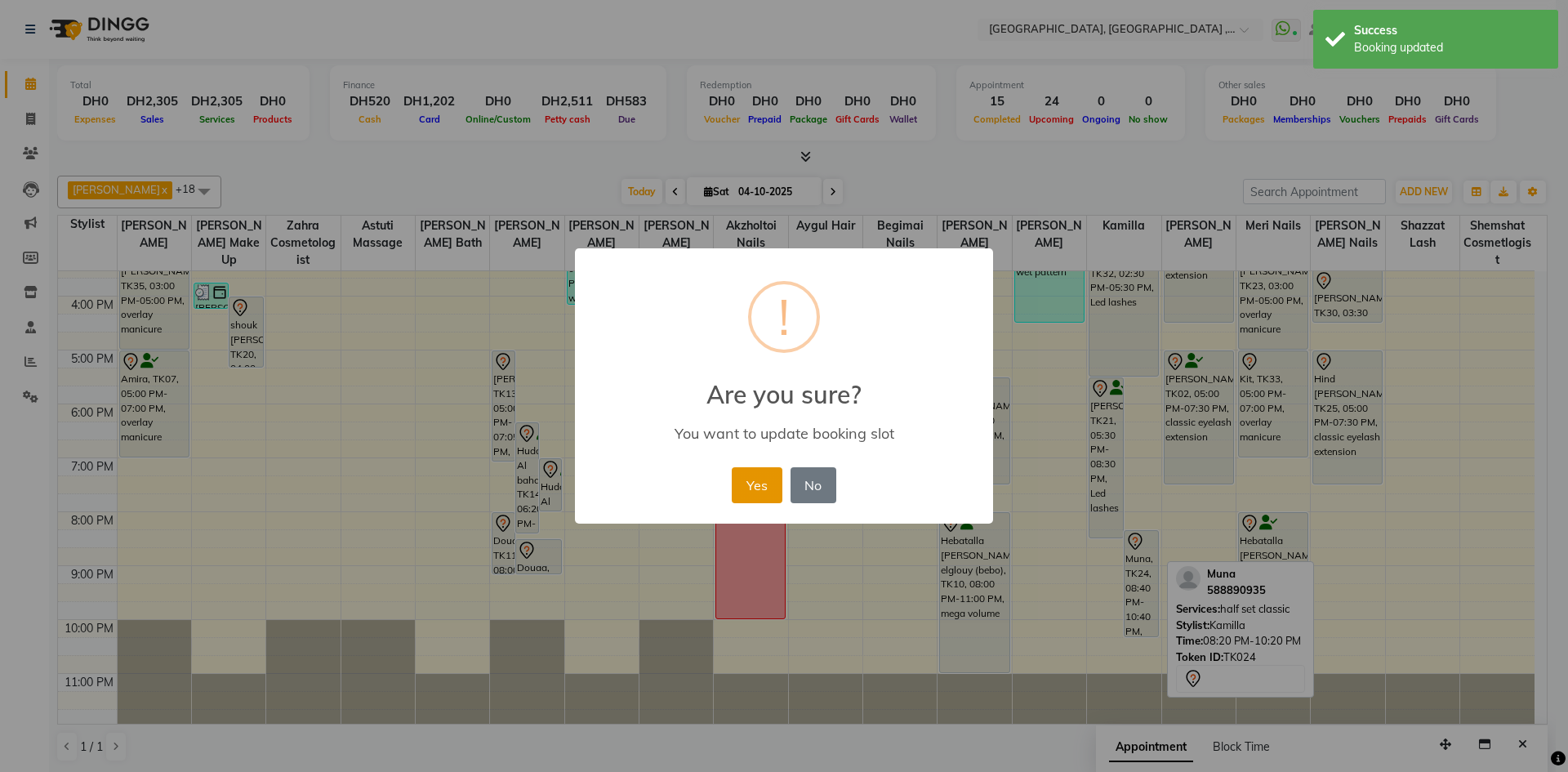
click at [755, 481] on button "Yes" at bounding box center [756, 485] width 50 height 36
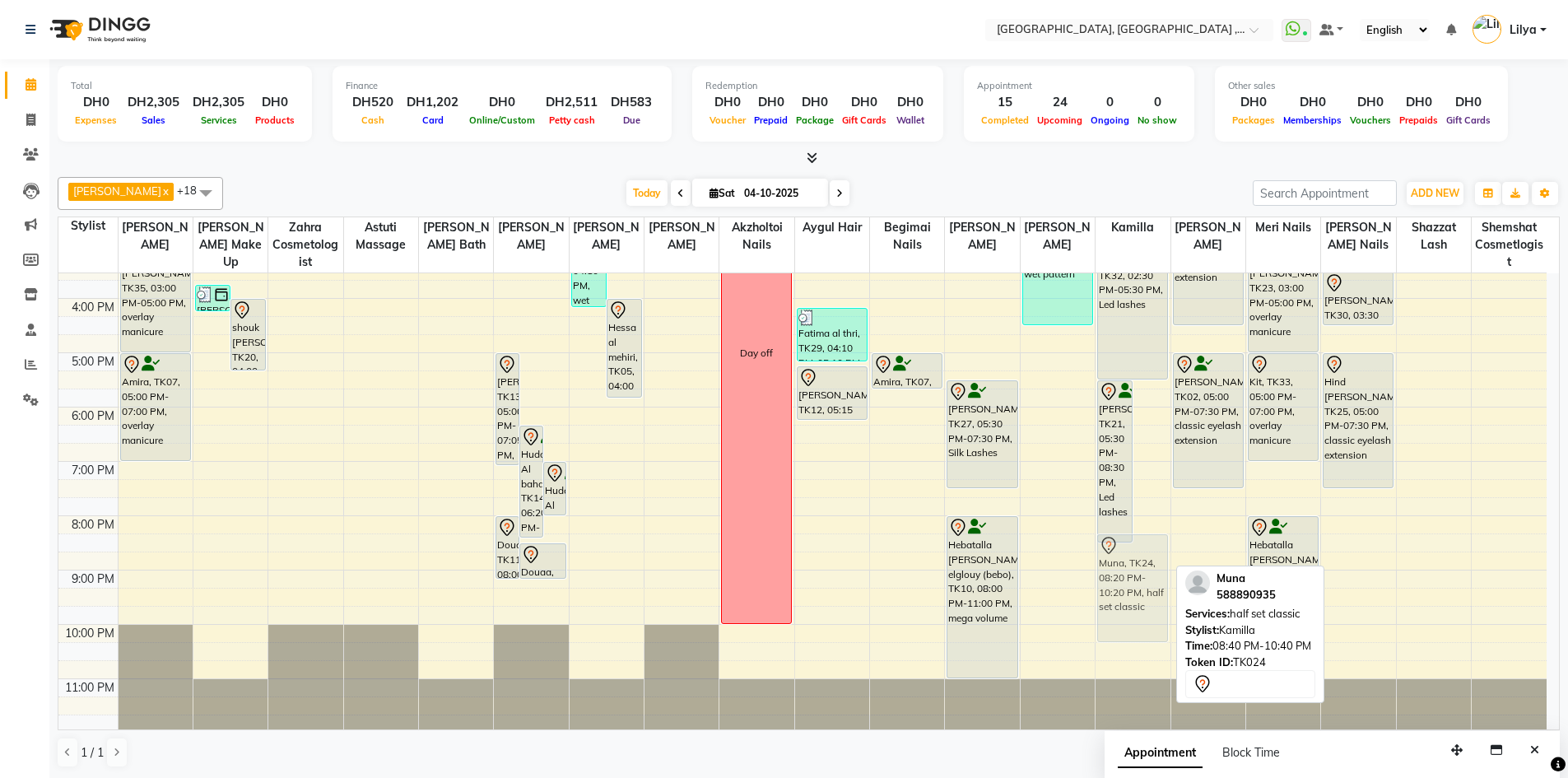
drag, startPoint x: 1151, startPoint y: 555, endPoint x: 1135, endPoint y: 563, distance: 17.9
click at [1135, 563] on div "[PERSON_NAME], TK21, 05:30 PM-08:30 PM, Led lashes Muna, TK24, 08:20 PM-10:20 P…" at bounding box center [1133, 326] width 74 height 814
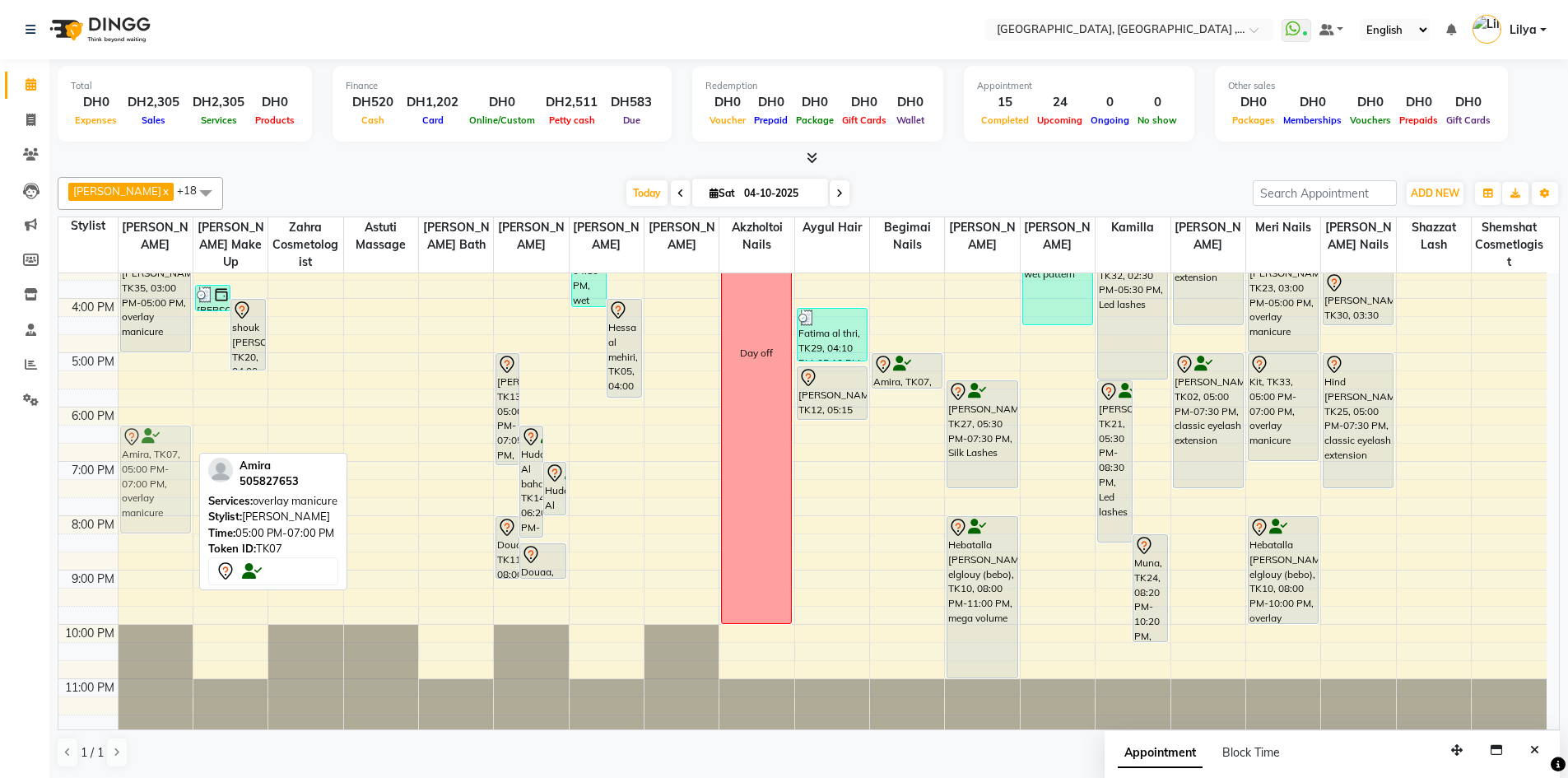
drag, startPoint x: 155, startPoint y: 392, endPoint x: 142, endPoint y: 466, distance: 75.1
click at [142, 466] on div "[PERSON_NAME], TK09, 02:30 PM-03:00 PM, regular nail polish feet,regular nail p…" at bounding box center [155, 326] width 74 height 814
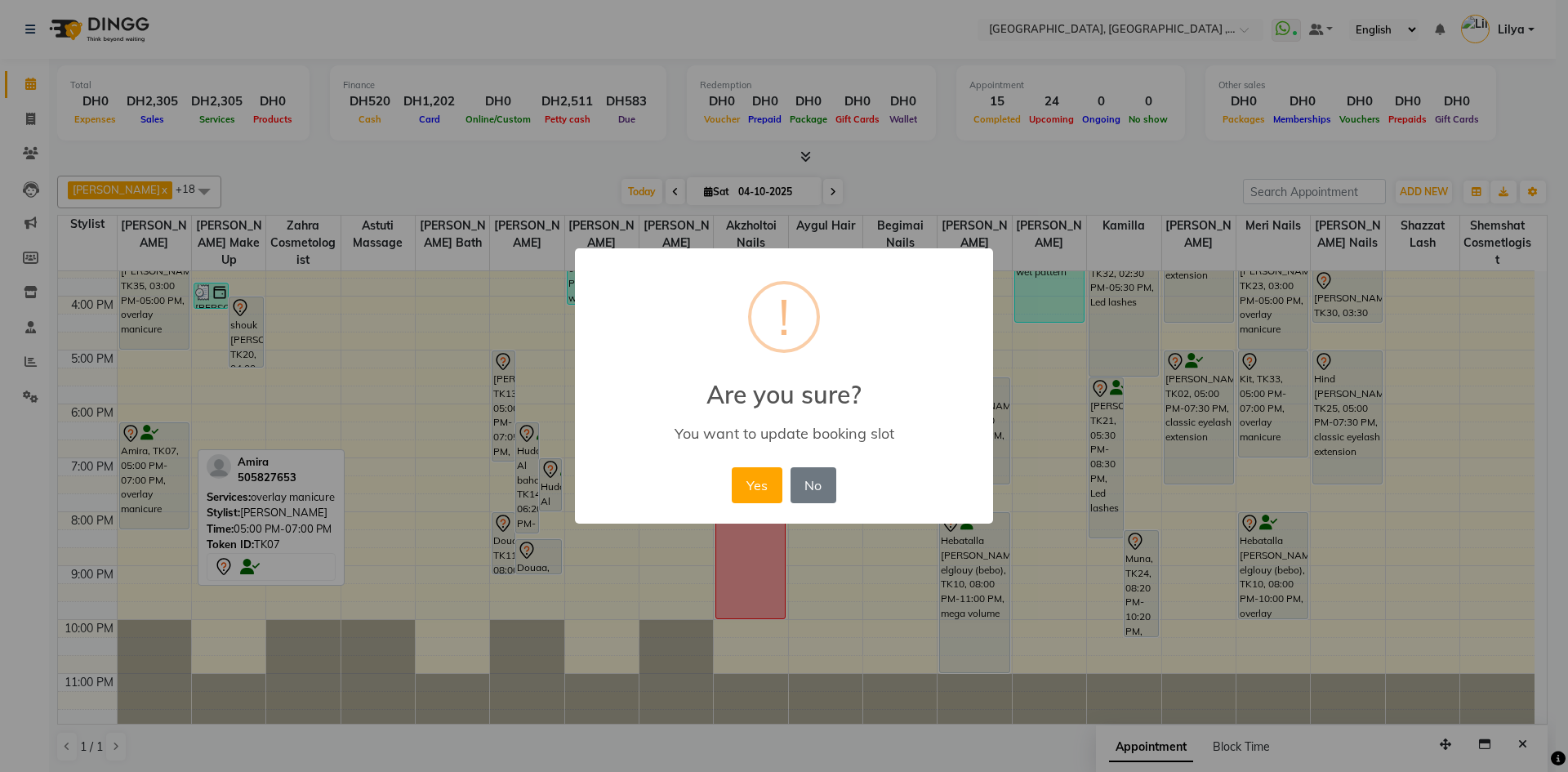
drag, startPoint x: 754, startPoint y: 482, endPoint x: 607, endPoint y: 441, distance: 152.6
click at [755, 482] on button "Yes" at bounding box center [756, 485] width 50 height 36
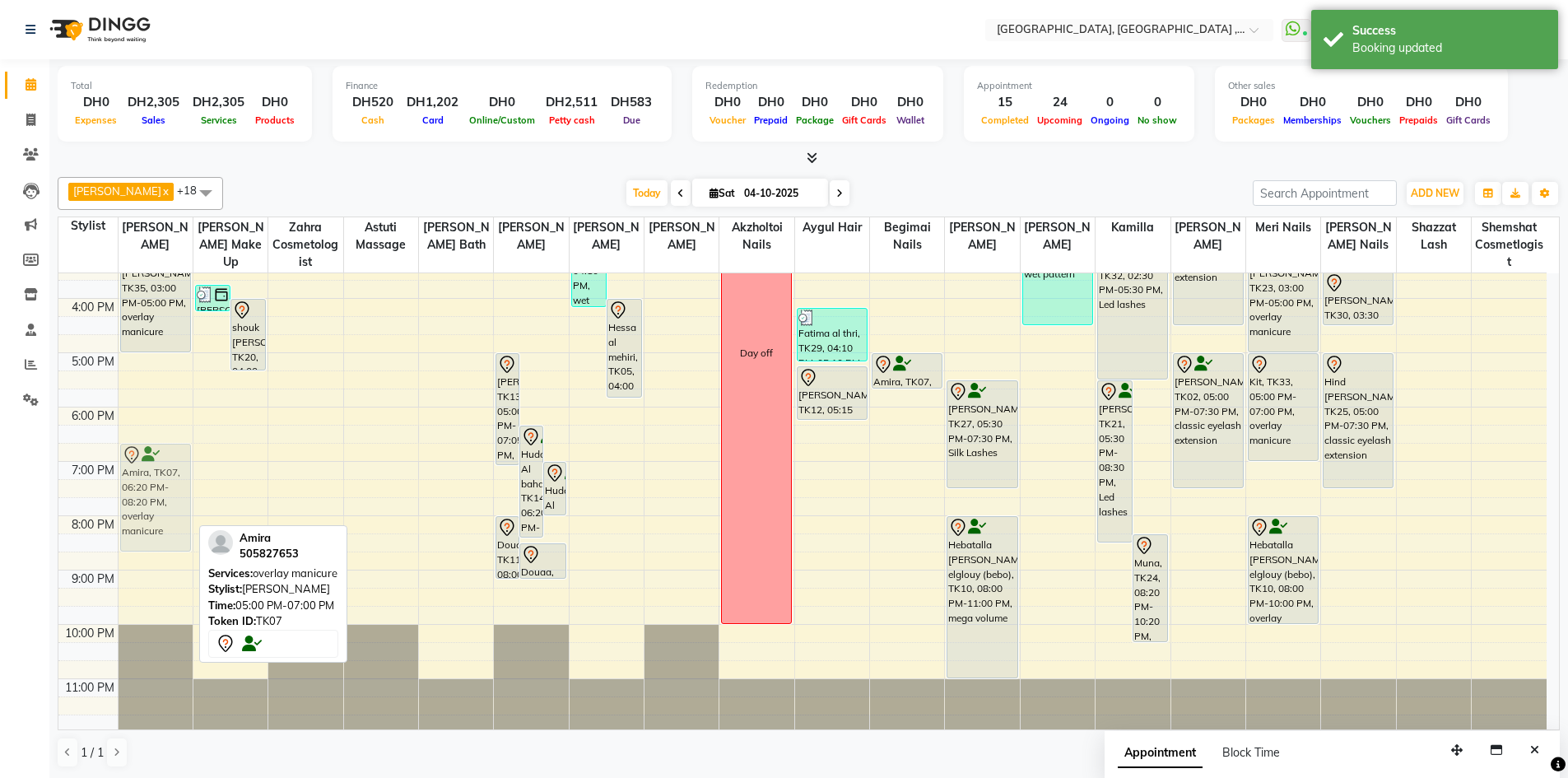
drag, startPoint x: 149, startPoint y: 451, endPoint x: 149, endPoint y: 460, distance: 9.0
click at [149, 460] on div "[PERSON_NAME], TK09, 02:30 PM-03:00 PM, regular nail polish feet,regular nail p…" at bounding box center [155, 326] width 74 height 814
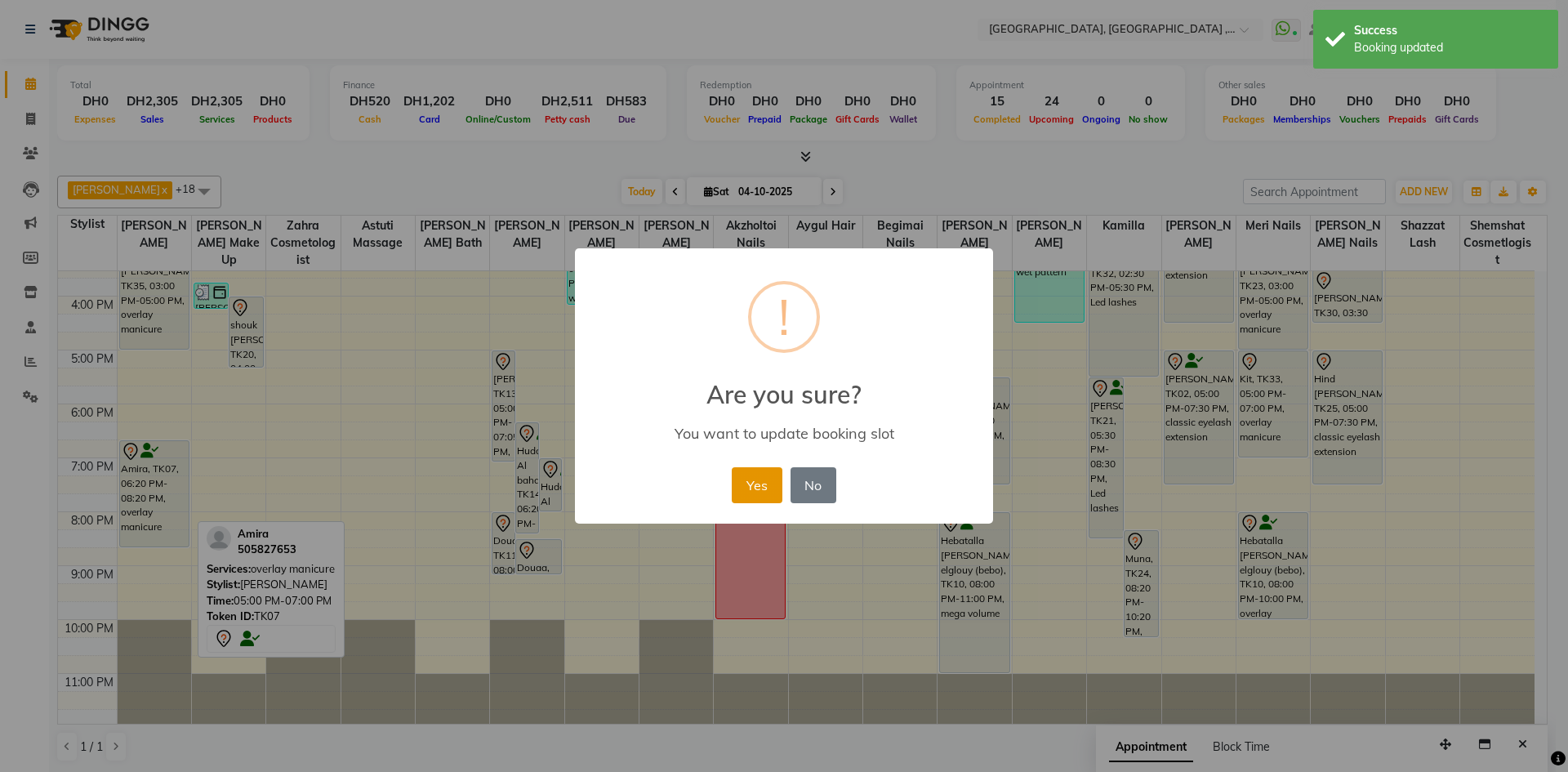
click at [750, 486] on button "Yes" at bounding box center [756, 485] width 50 height 36
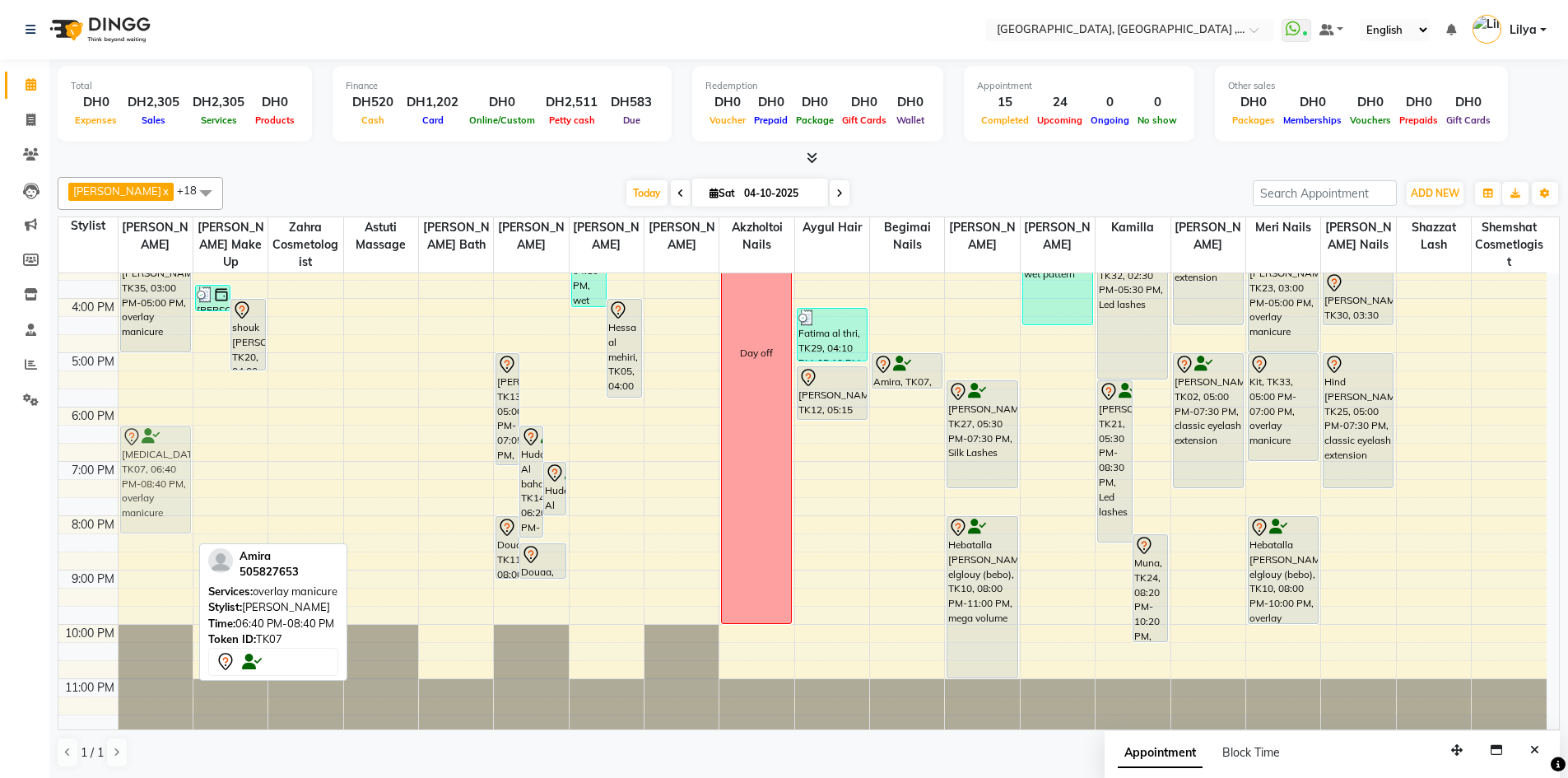
drag, startPoint x: 170, startPoint y: 447, endPoint x: 170, endPoint y: 433, distance: 14.0
click at [170, 433] on div "[PERSON_NAME], TK09, 02:30 PM-03:00 PM, regular nail polish feet,regular nail p…" at bounding box center [155, 326] width 74 height 814
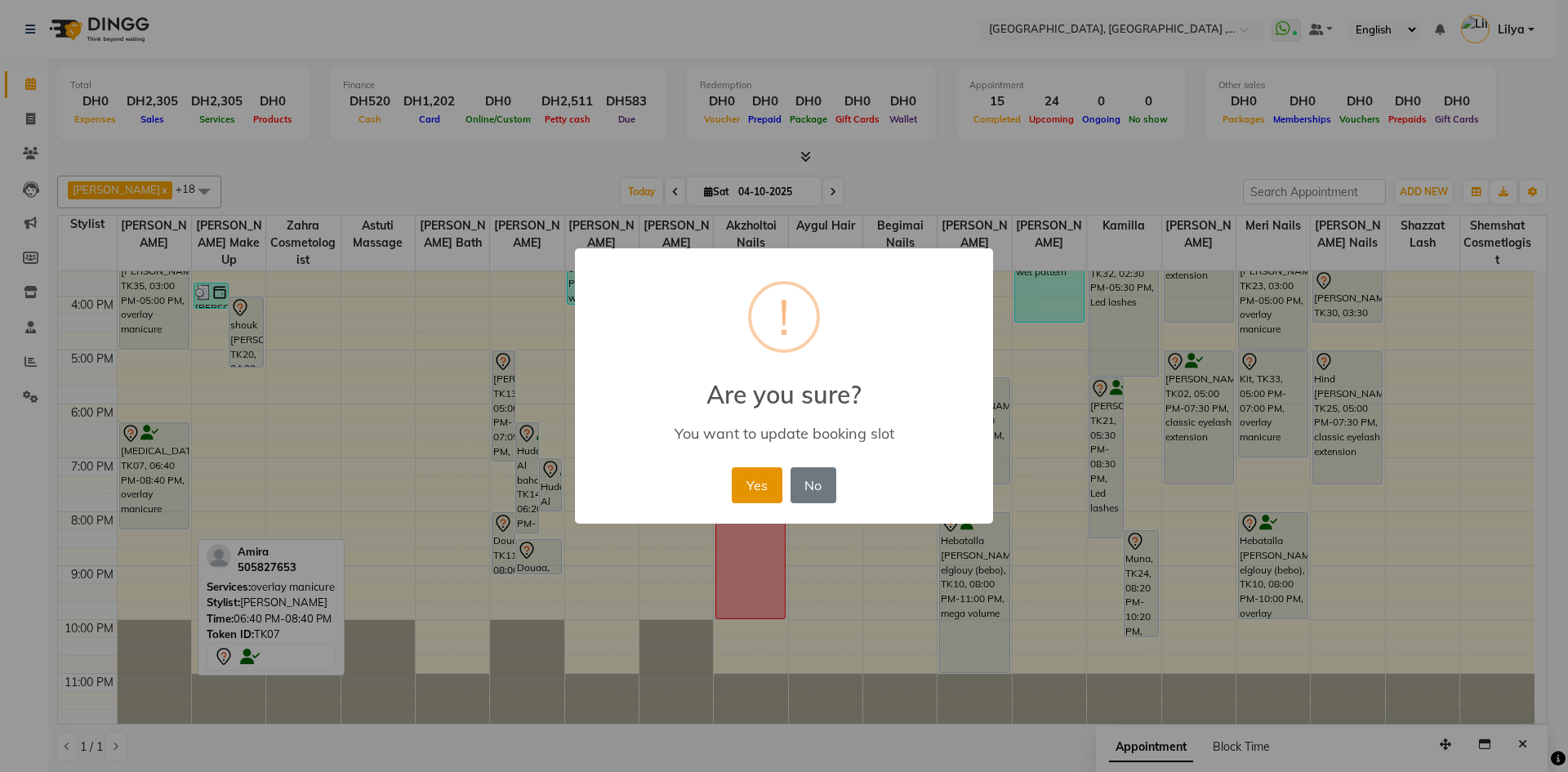
click at [760, 477] on button "Yes" at bounding box center [756, 485] width 50 height 36
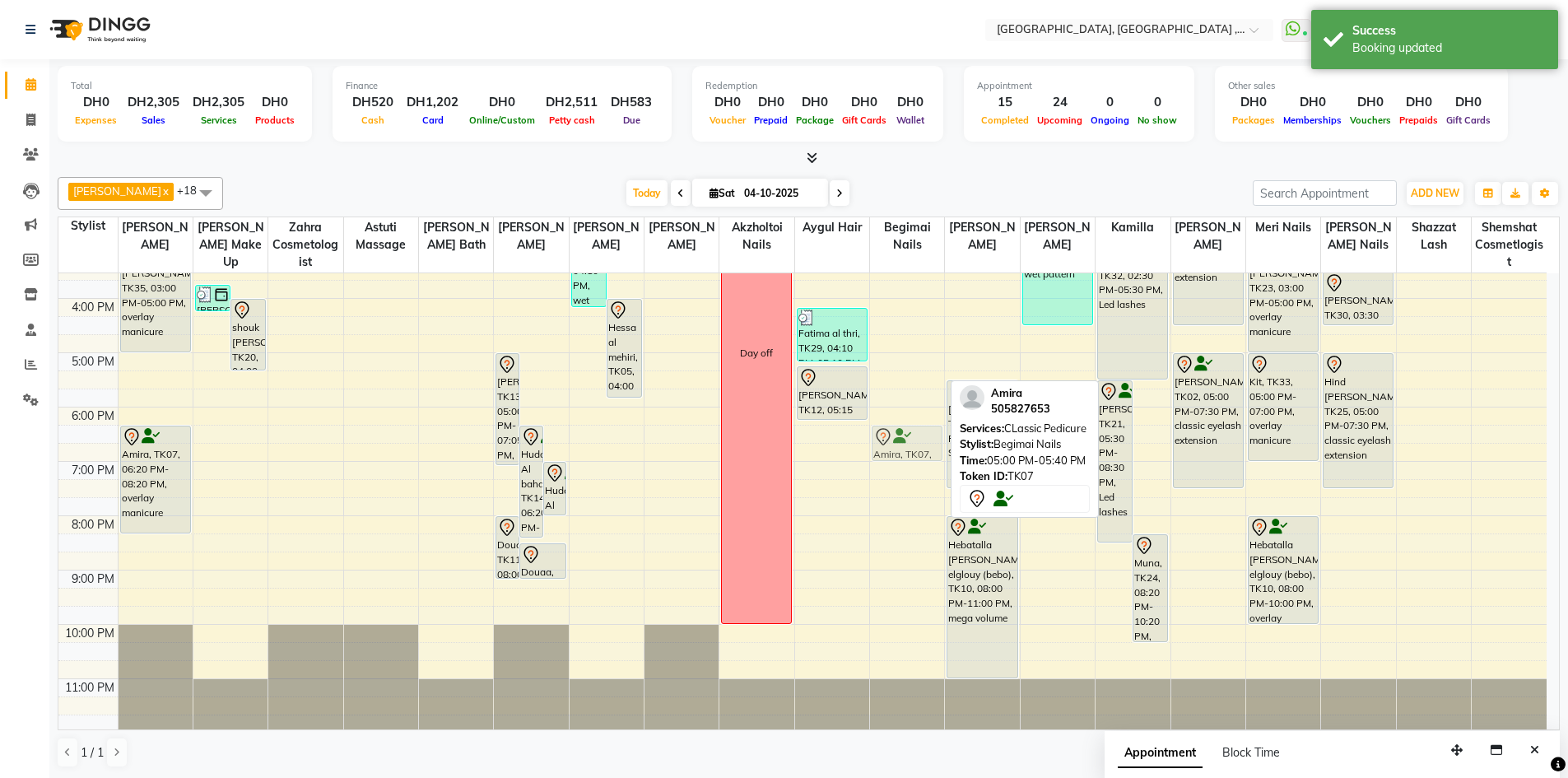
drag, startPoint x: 904, startPoint y: 373, endPoint x: 890, endPoint y: 454, distance: 82.2
click at [890, 454] on div "[PERSON_NAME], TK17, 01:00 PM-02:00 PM, pedicure gel Client, TK34, 02:30 PM-03:…" at bounding box center [907, 326] width 74 height 814
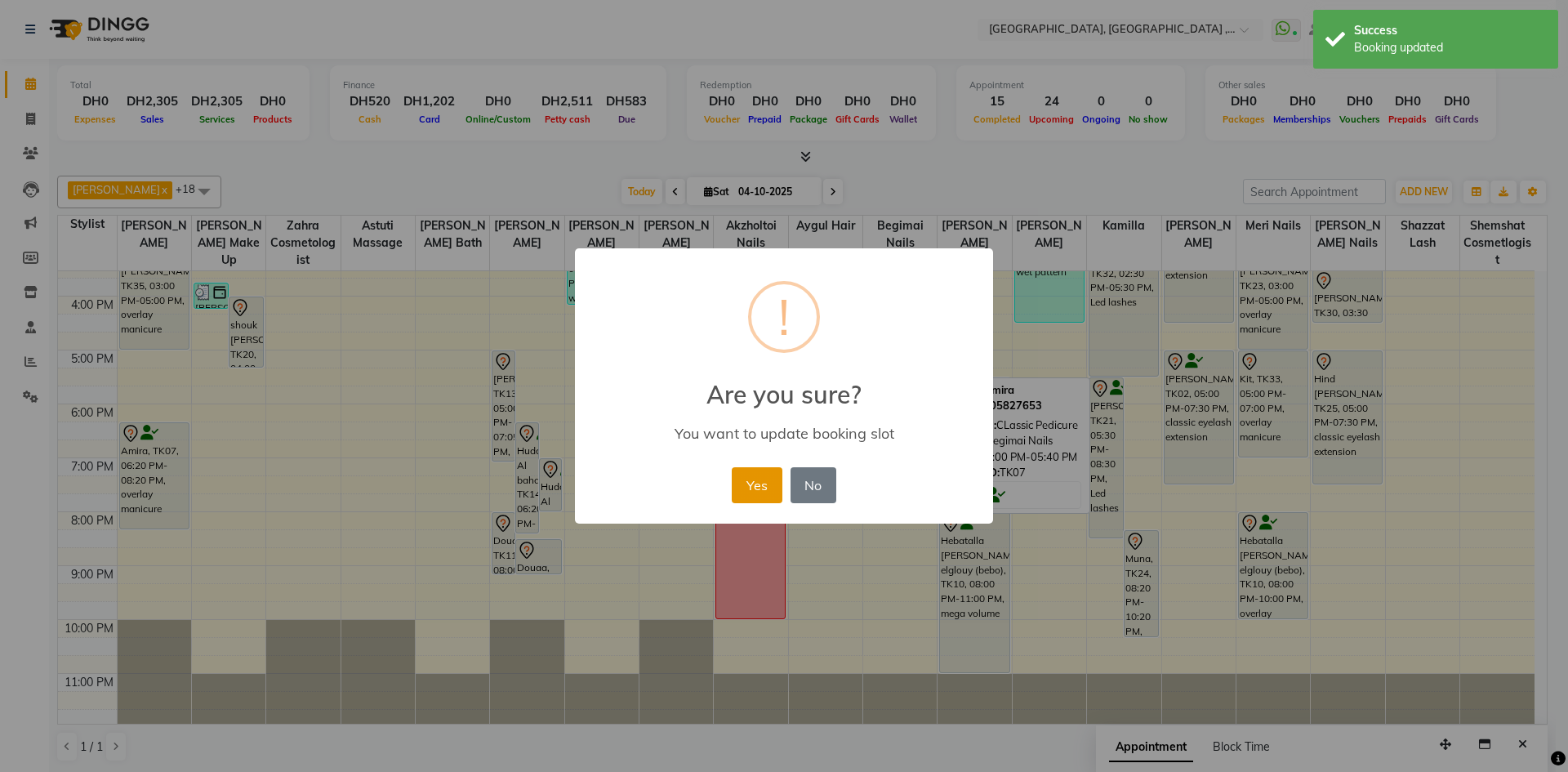
click at [760, 475] on button "Yes" at bounding box center [756, 485] width 50 height 36
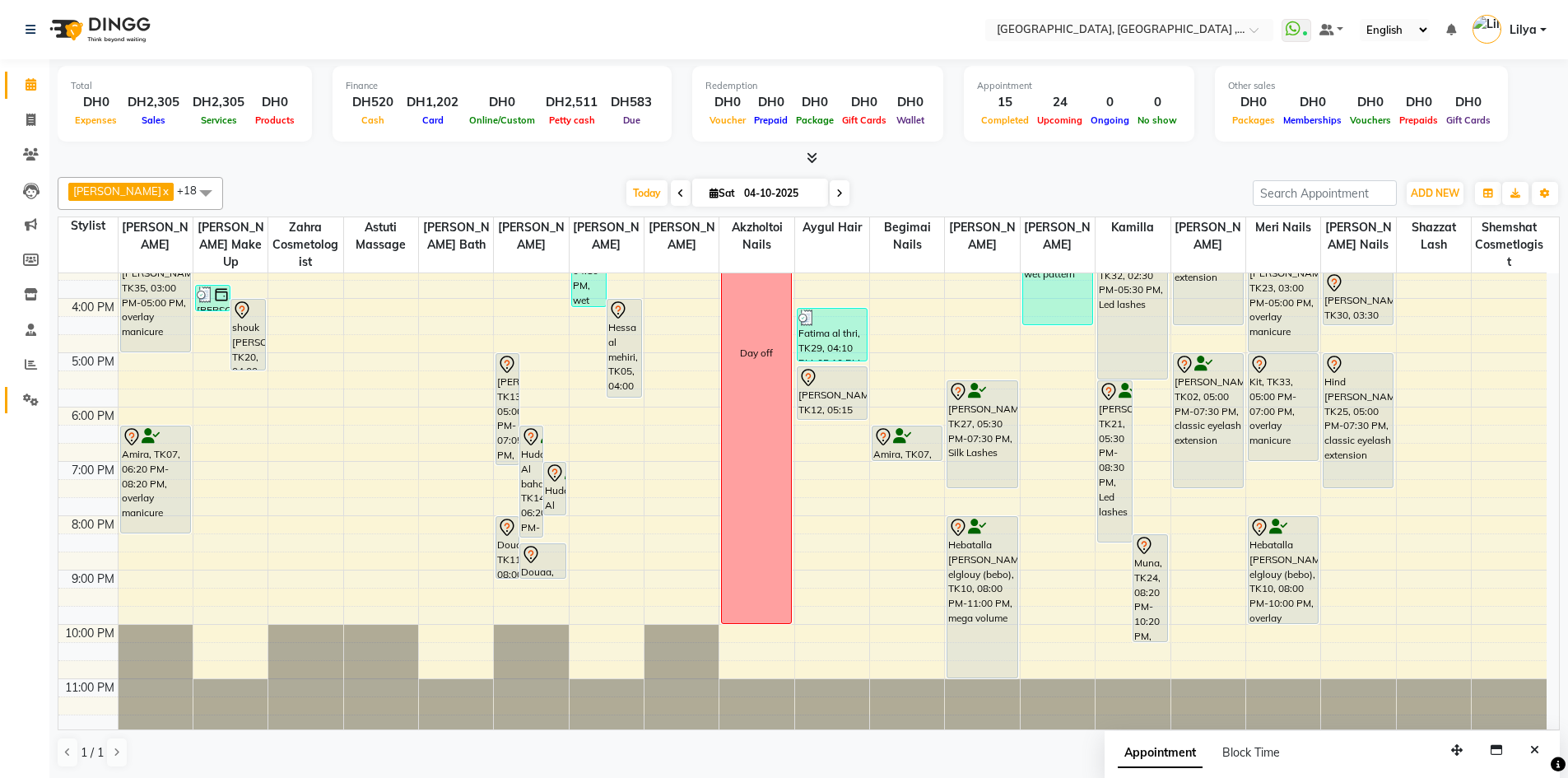
click at [30, 403] on icon at bounding box center [31, 400] width 16 height 12
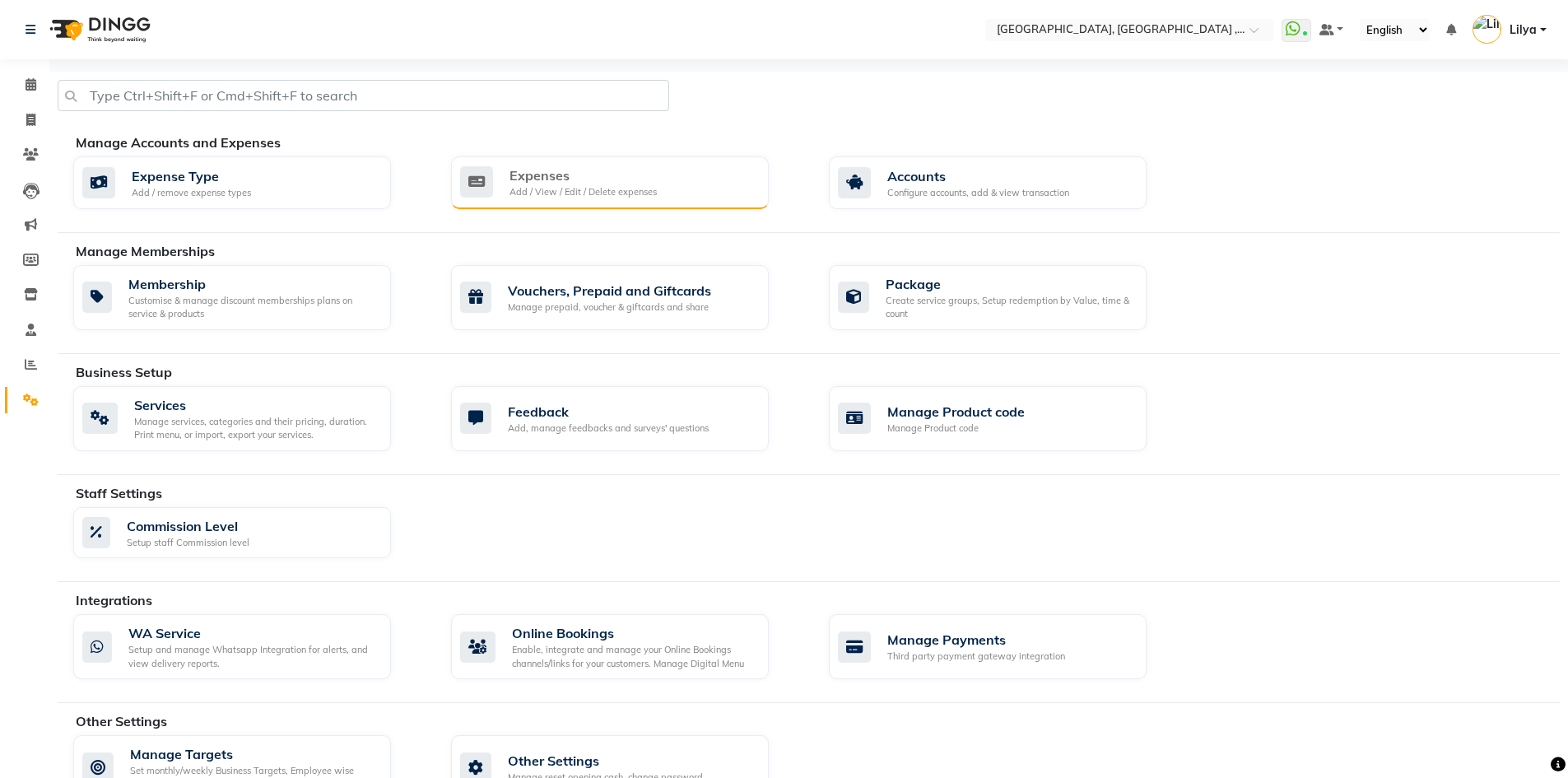
click at [587, 188] on div "Add / View / Edit / Delete expenses" at bounding box center [583, 193] width 147 height 14
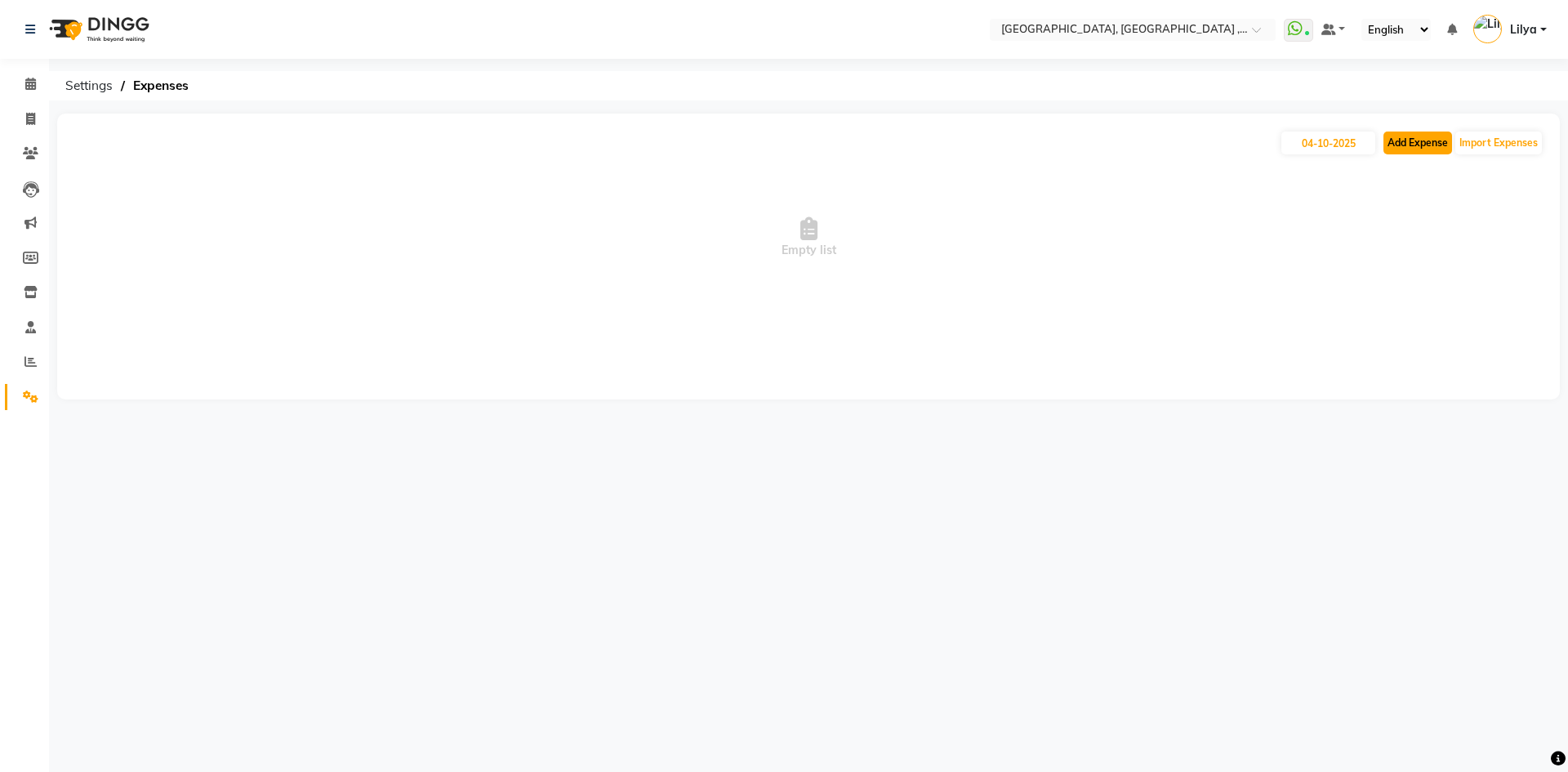
click at [1430, 147] on button "Add Expense" at bounding box center [1417, 143] width 68 height 23
select select "1"
select select "2616"
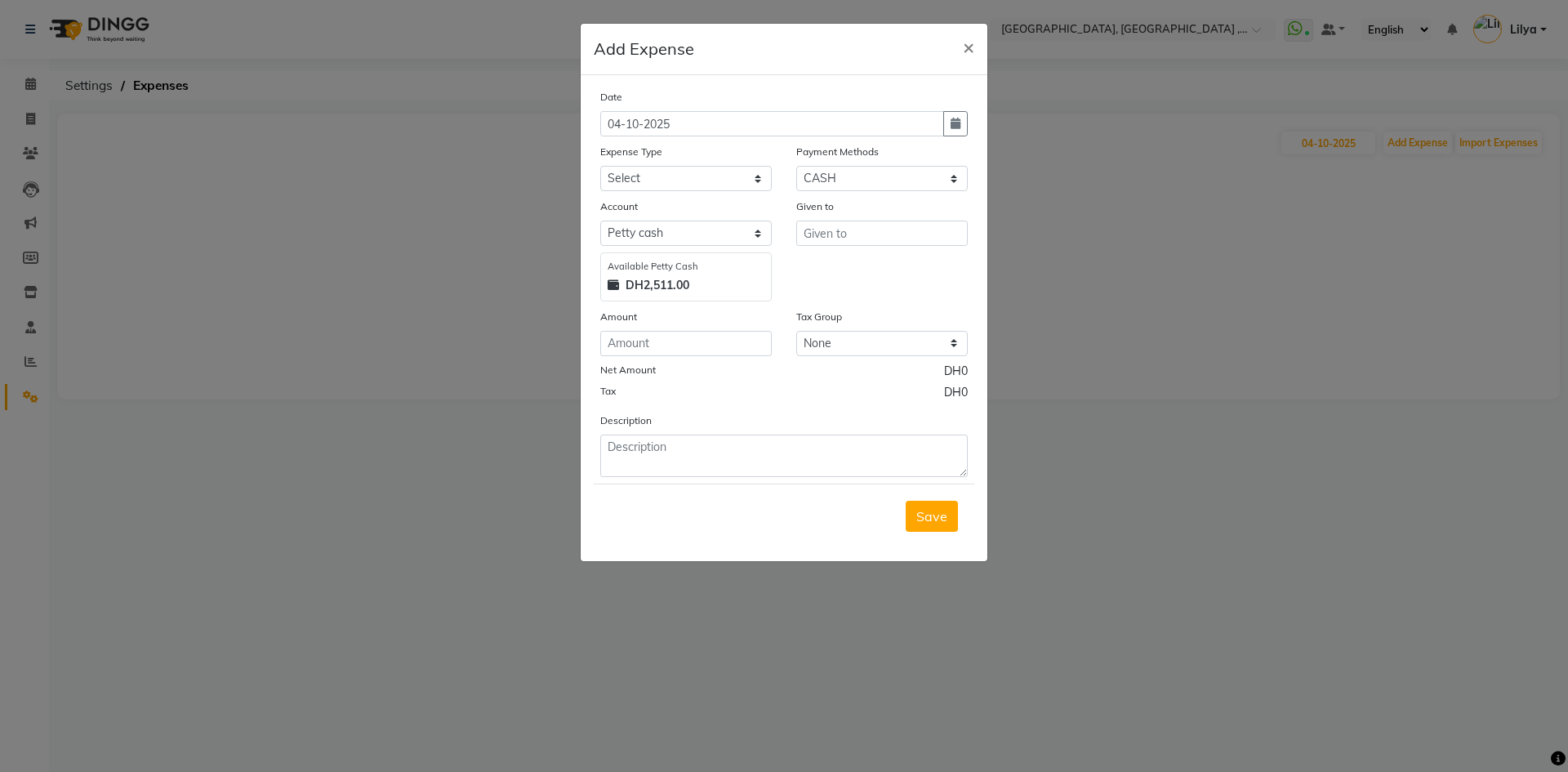
drag, startPoint x: 681, startPoint y: 159, endPoint x: 675, endPoint y: 167, distance: 10.0
click at [681, 162] on div "Expense Type" at bounding box center [686, 154] width 172 height 23
click at [715, 174] on select "Select Advance Salary comission insentive bonus dogs ecosophy clinic ecosophy c…" at bounding box center [686, 178] width 172 height 25
click at [968, 53] on span "×" at bounding box center [968, 46] width 11 height 25
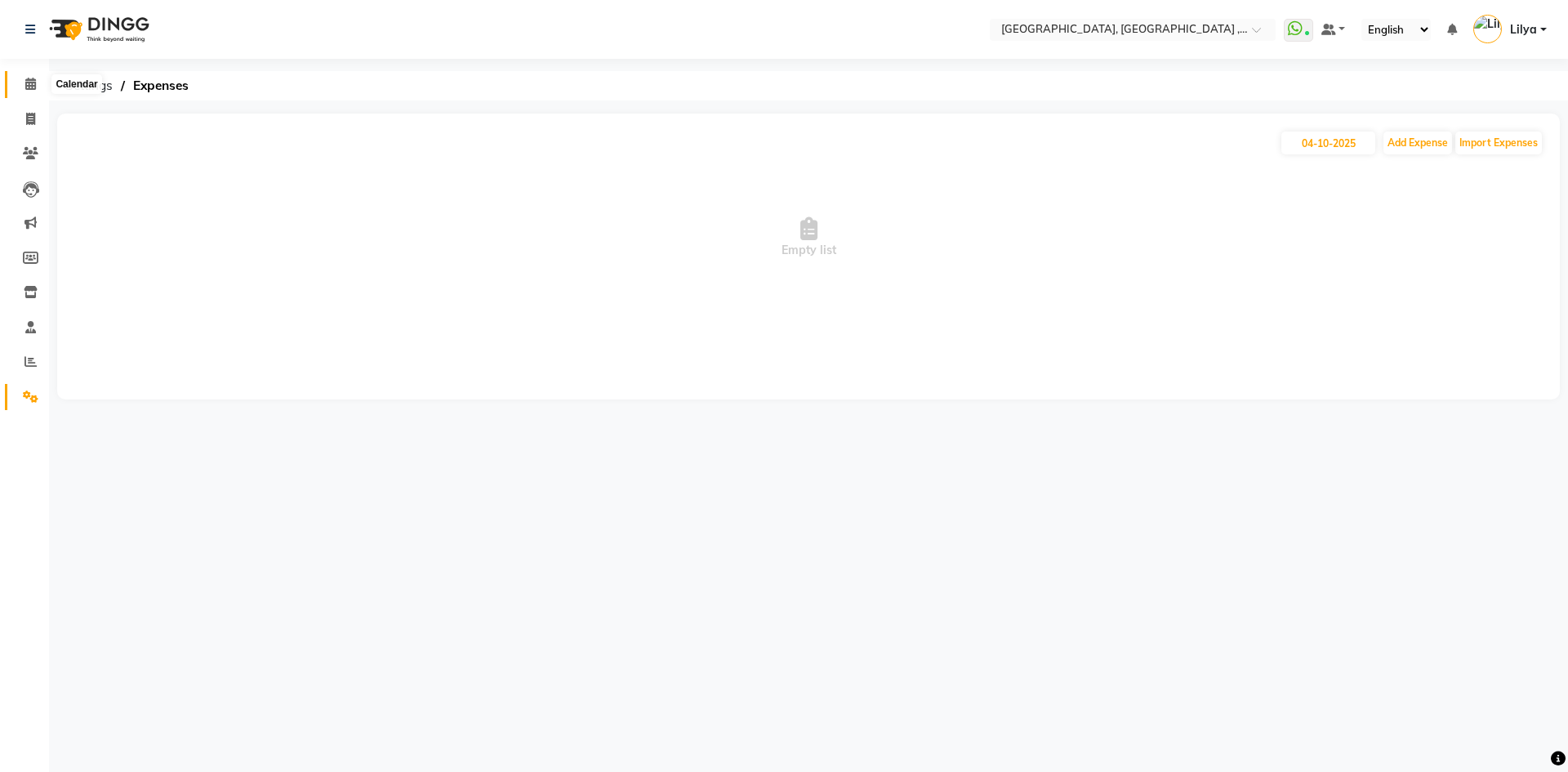
click at [32, 89] on icon at bounding box center [31, 84] width 11 height 12
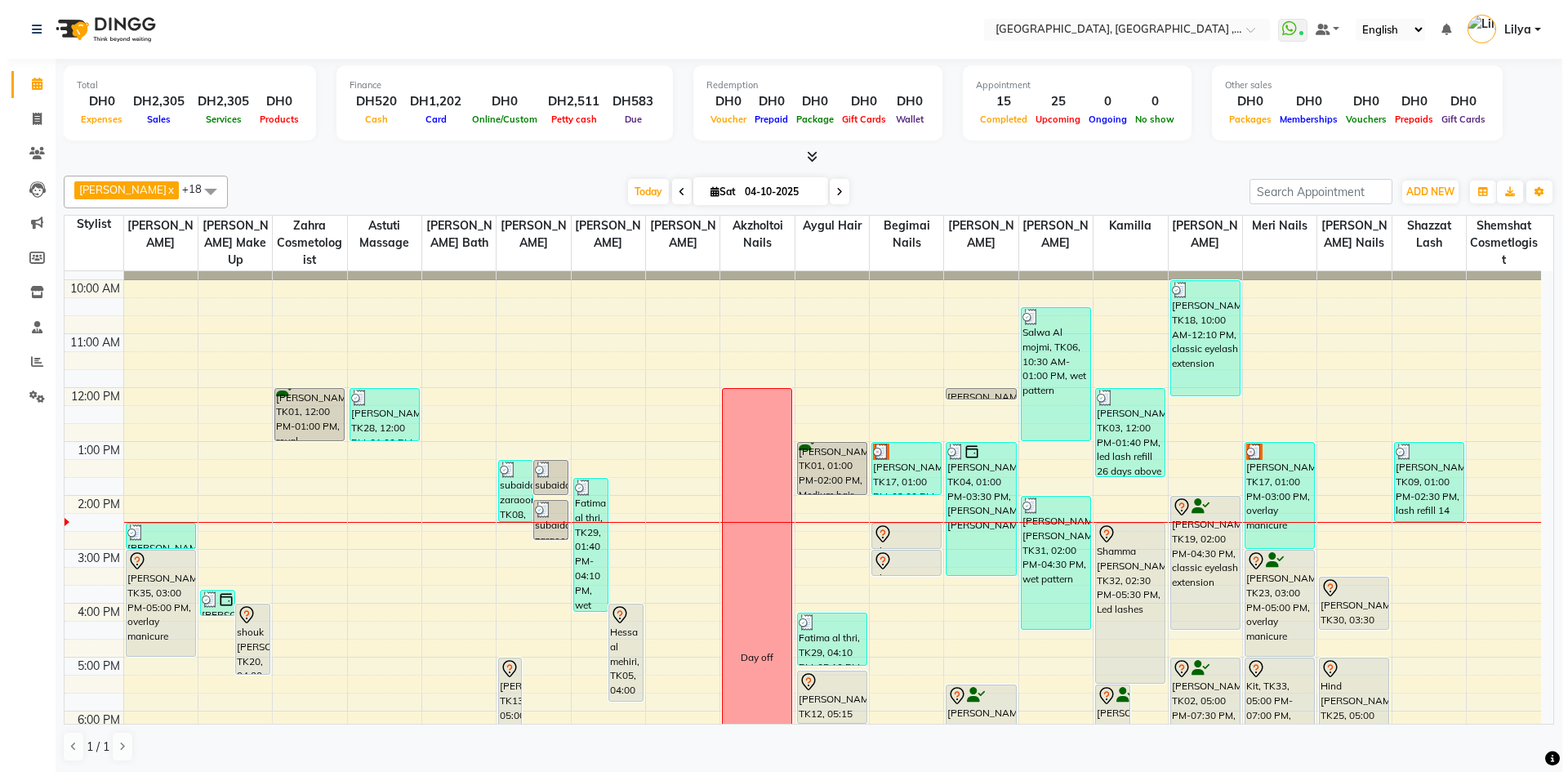
scroll to position [81, 0]
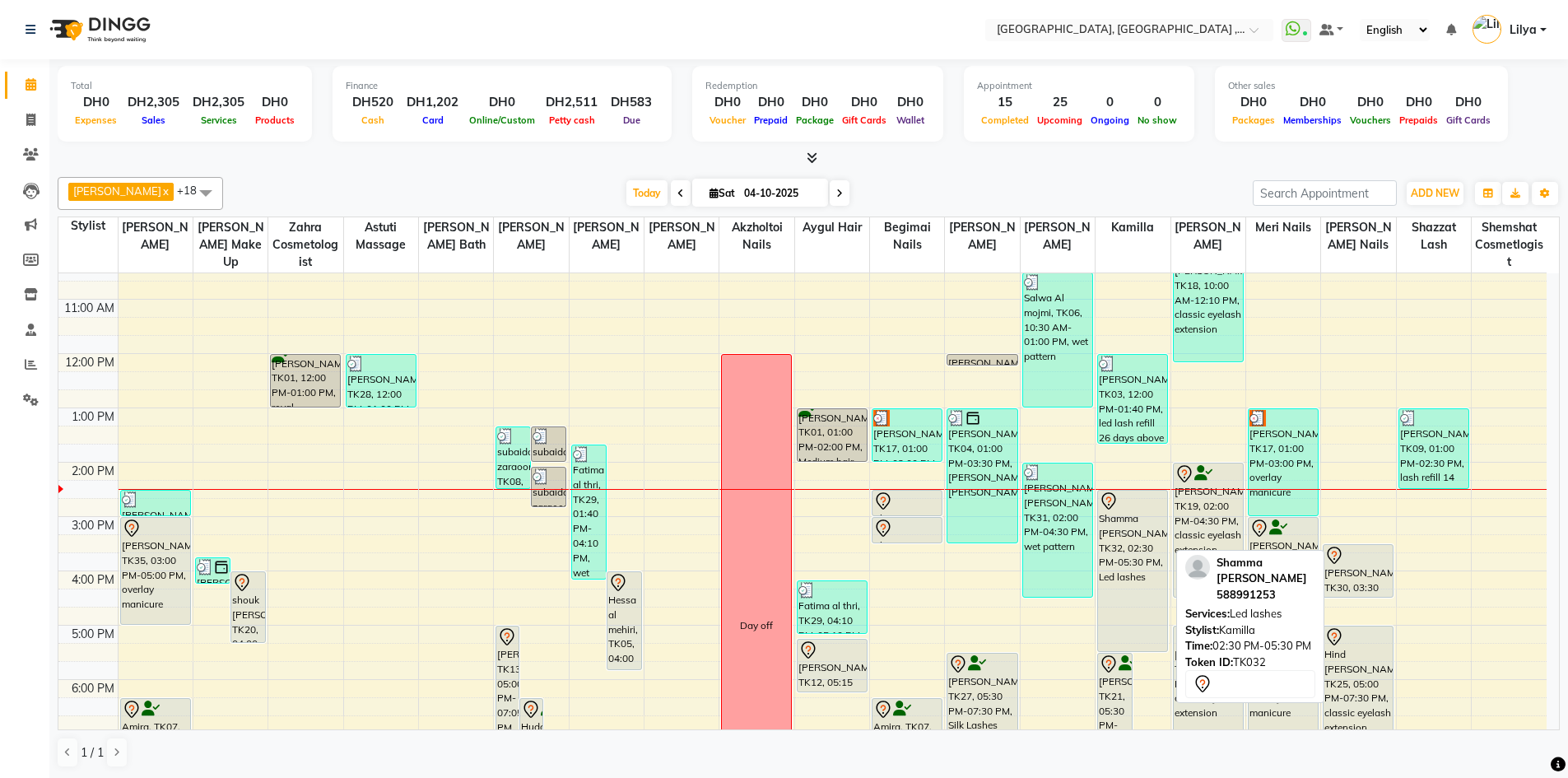
click at [1123, 532] on div "Shamma [PERSON_NAME], TK32, 02:30 PM-05:30 PM, Led lashes" at bounding box center [1132, 571] width 69 height 161
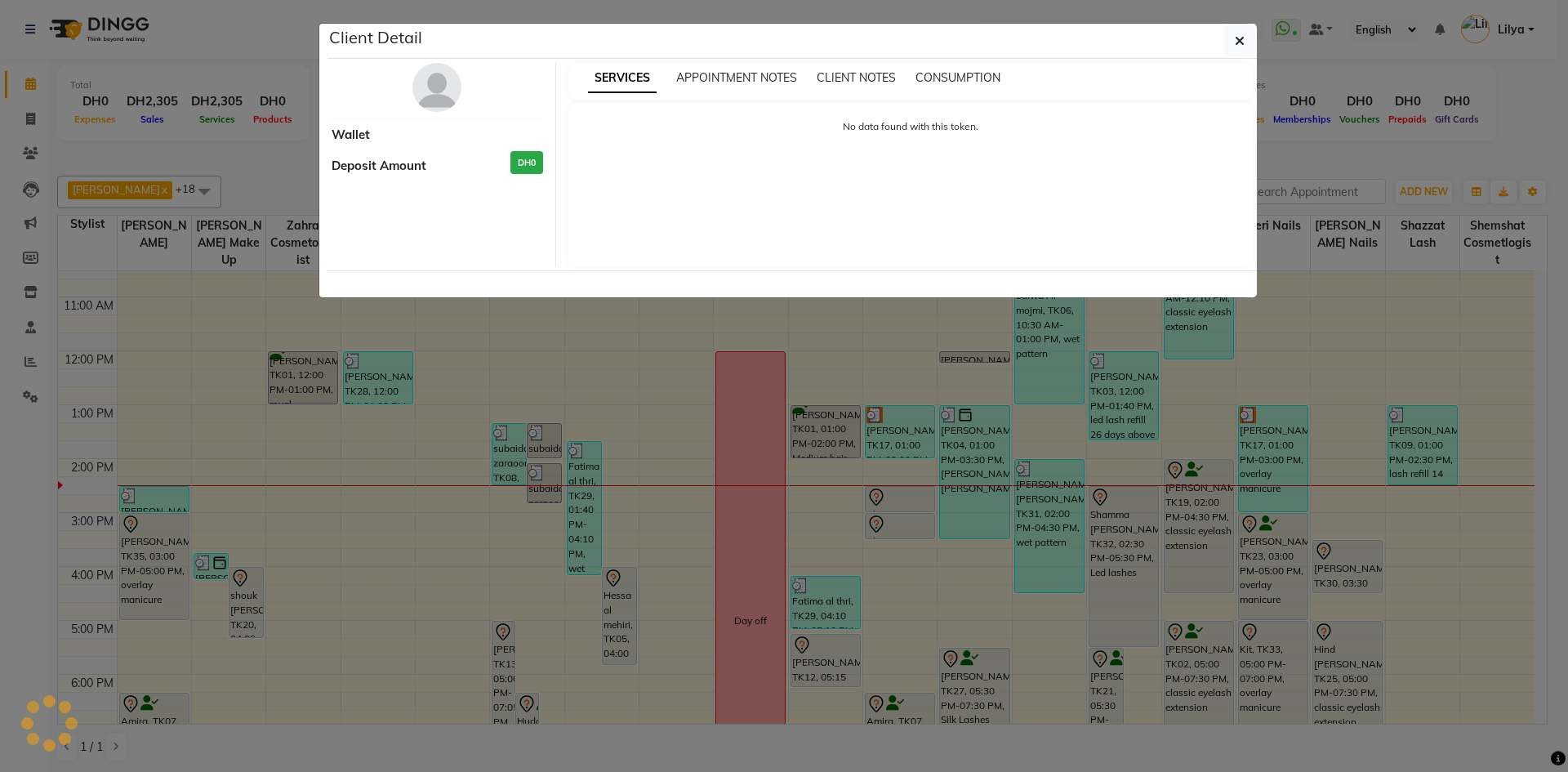
select select "7"
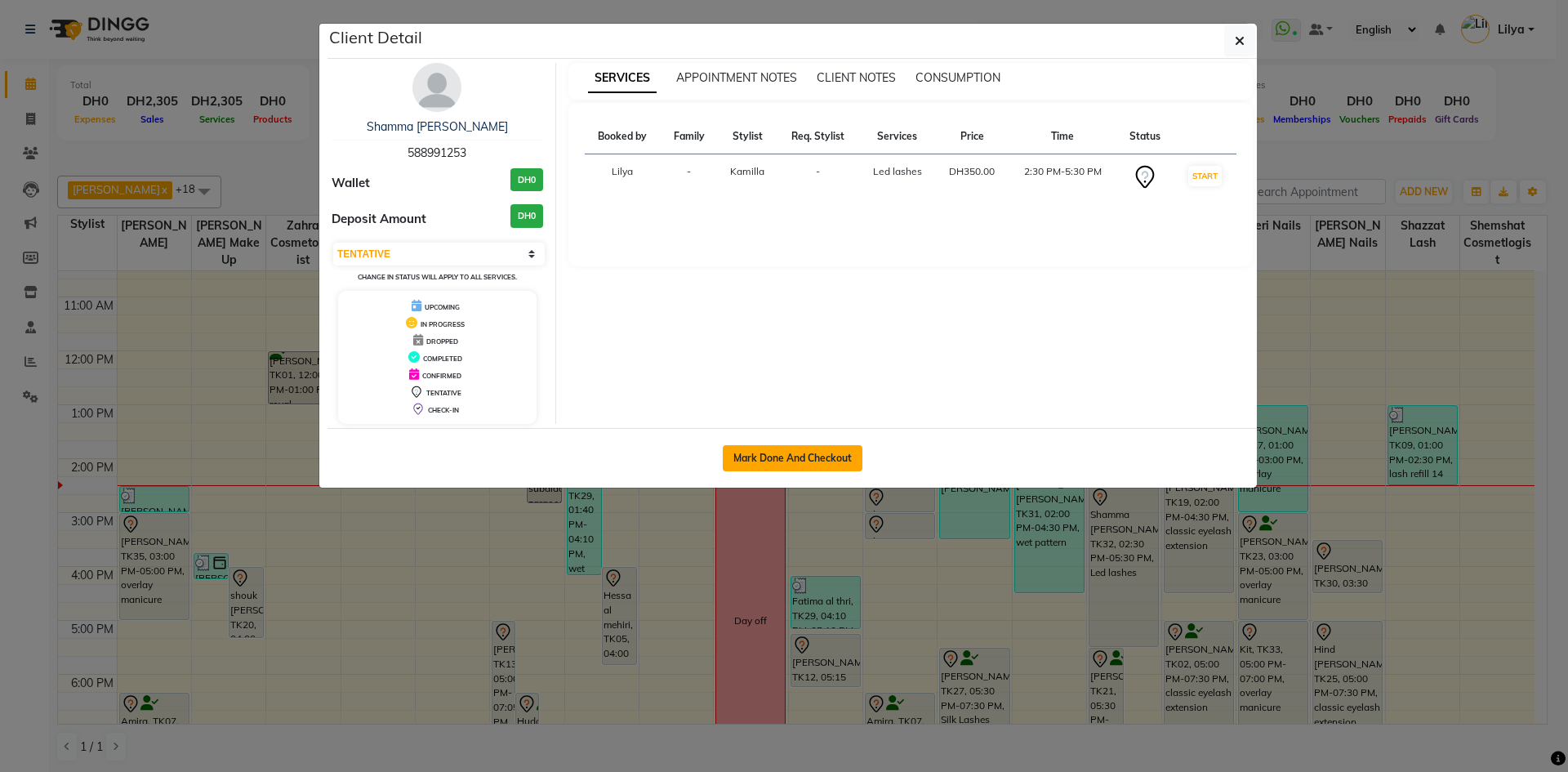
click at [796, 453] on button "Mark Done And Checkout" at bounding box center [792, 458] width 139 height 26
select select "service"
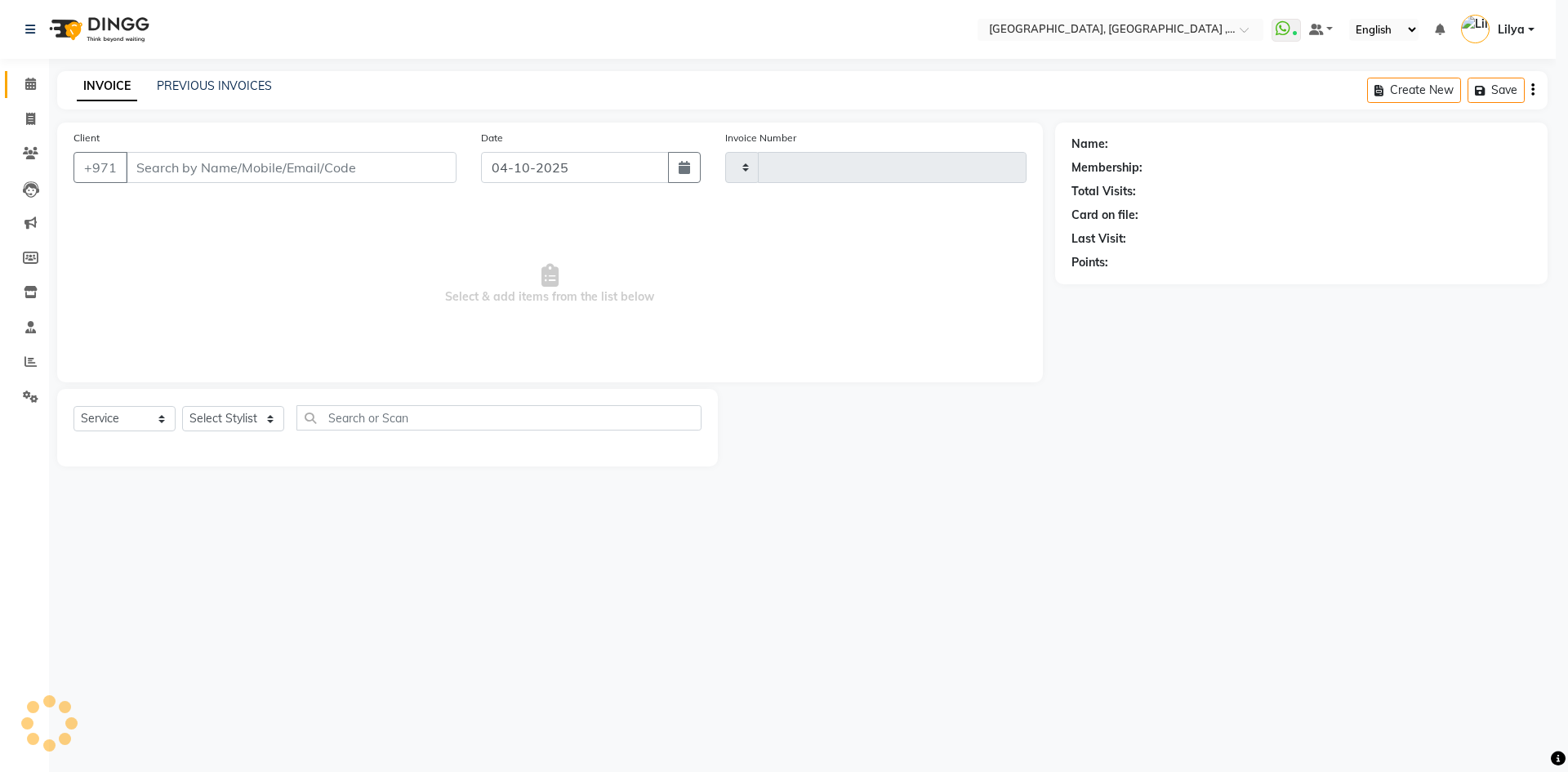
type input "5478"
select select "3838"
type input "588991253"
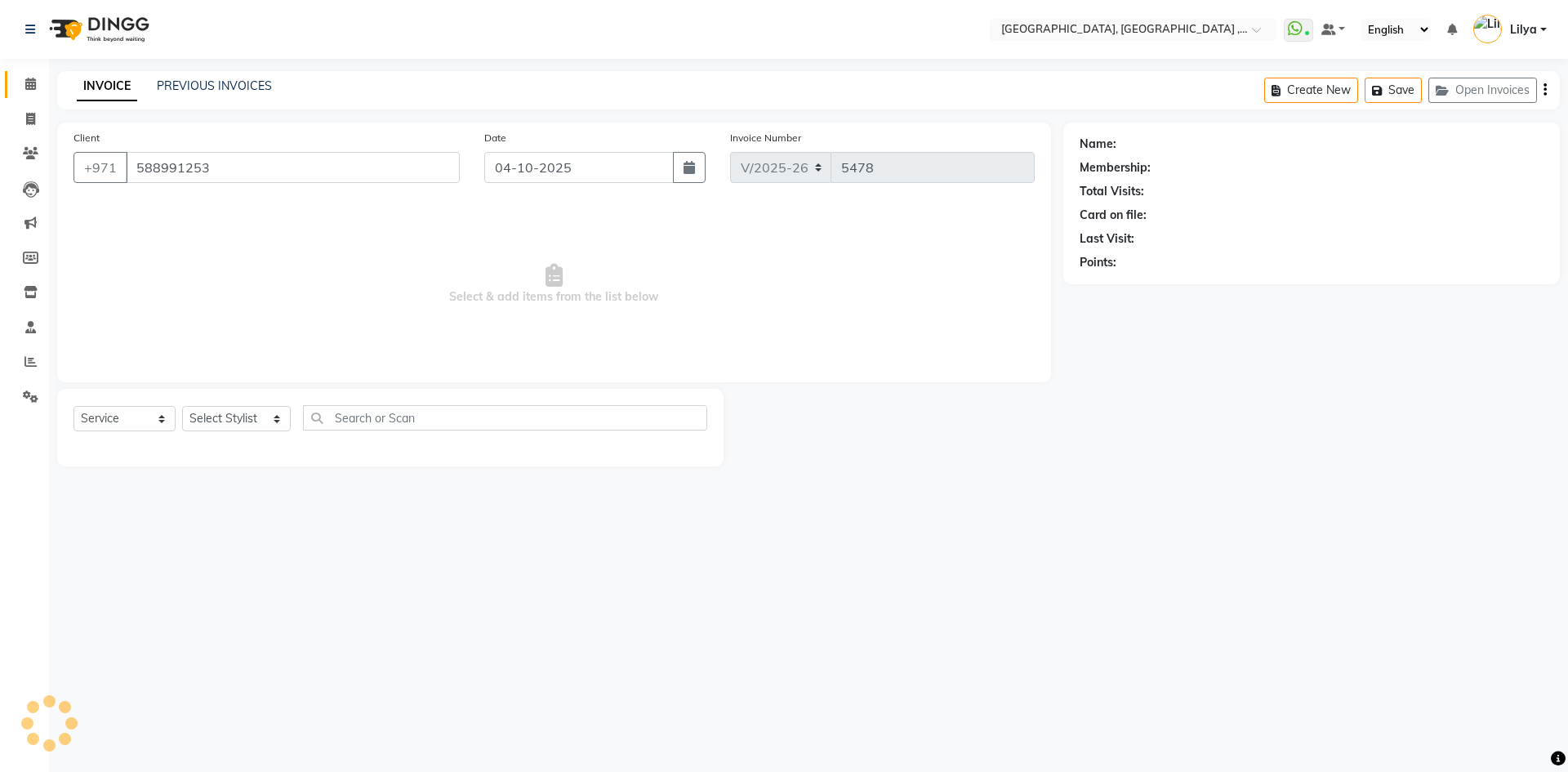
select select "91749"
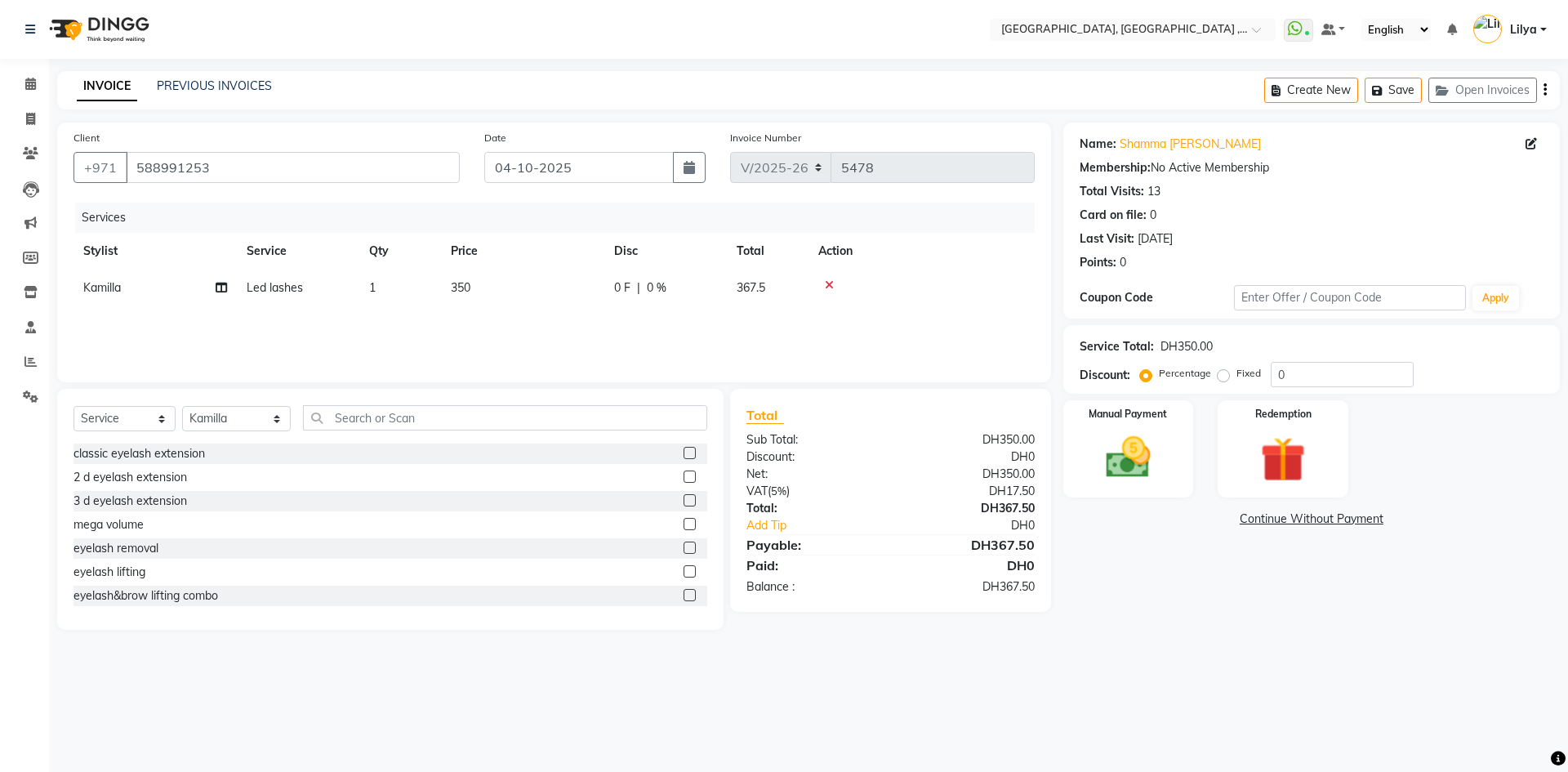
click at [433, 403] on div "Select Service Product Membership Package Voucher Prepaid Gift Card Select Styl…" at bounding box center [390, 509] width 667 height 241
click at [435, 424] on input "text" at bounding box center [505, 417] width 404 height 25
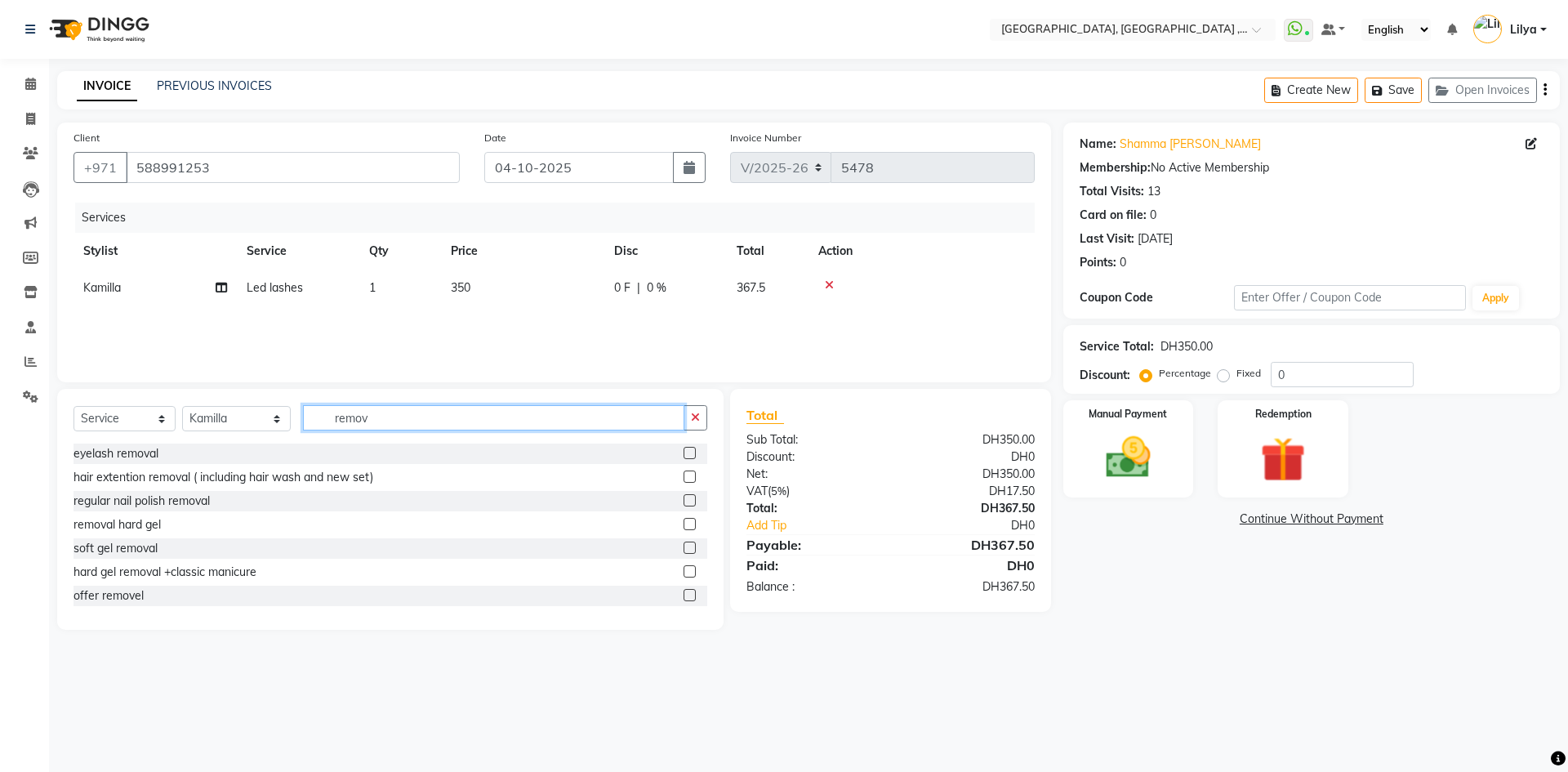
type input "remov"
click at [683, 454] on label at bounding box center [689, 453] width 12 height 12
click at [683, 454] on input "checkbox" at bounding box center [689, 454] width 11 height 11
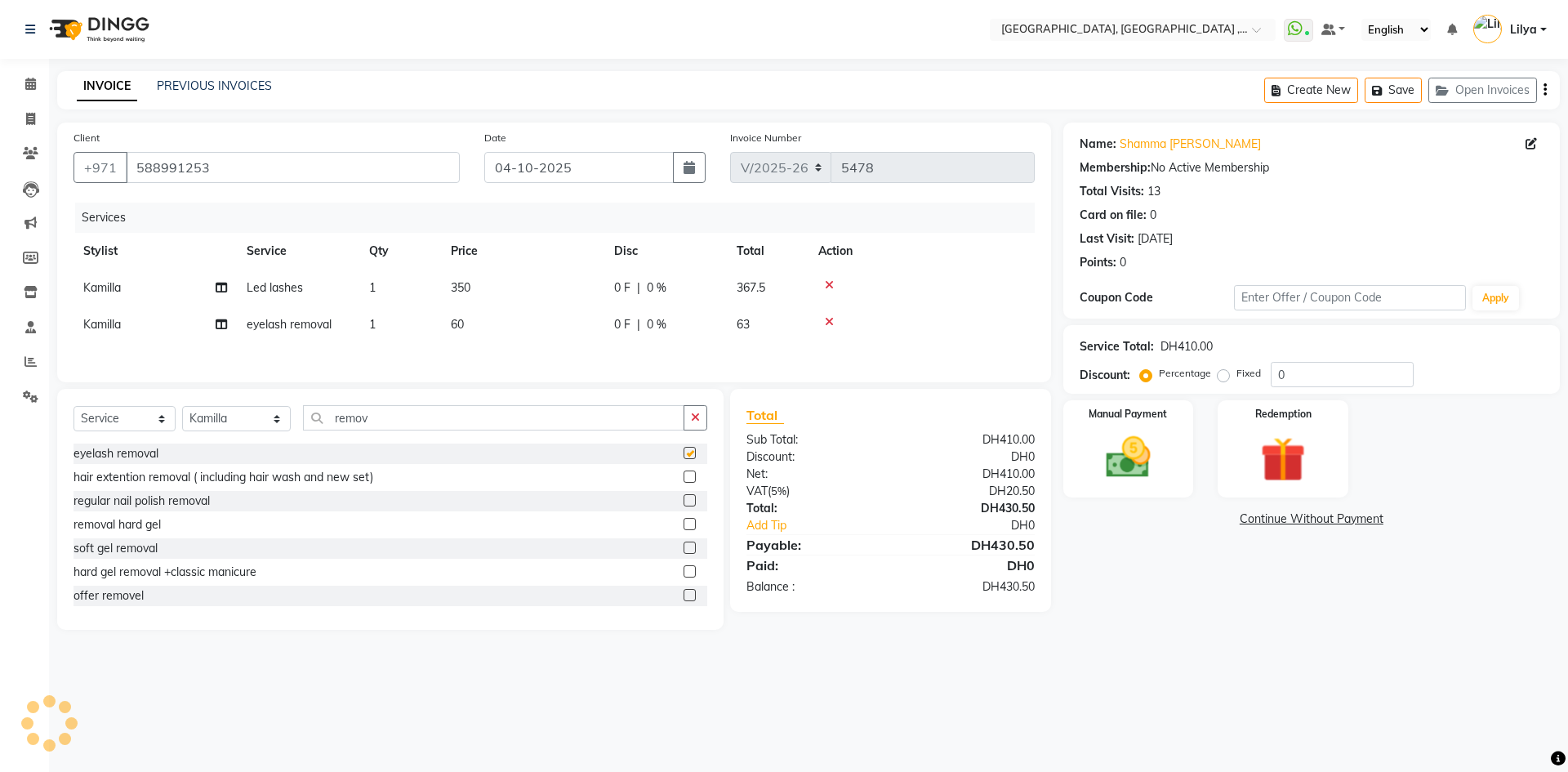
checkbox input "false"
drag, startPoint x: 1160, startPoint y: 474, endPoint x: 1217, endPoint y: 485, distance: 58.1
click at [1160, 474] on img at bounding box center [1128, 457] width 74 height 53
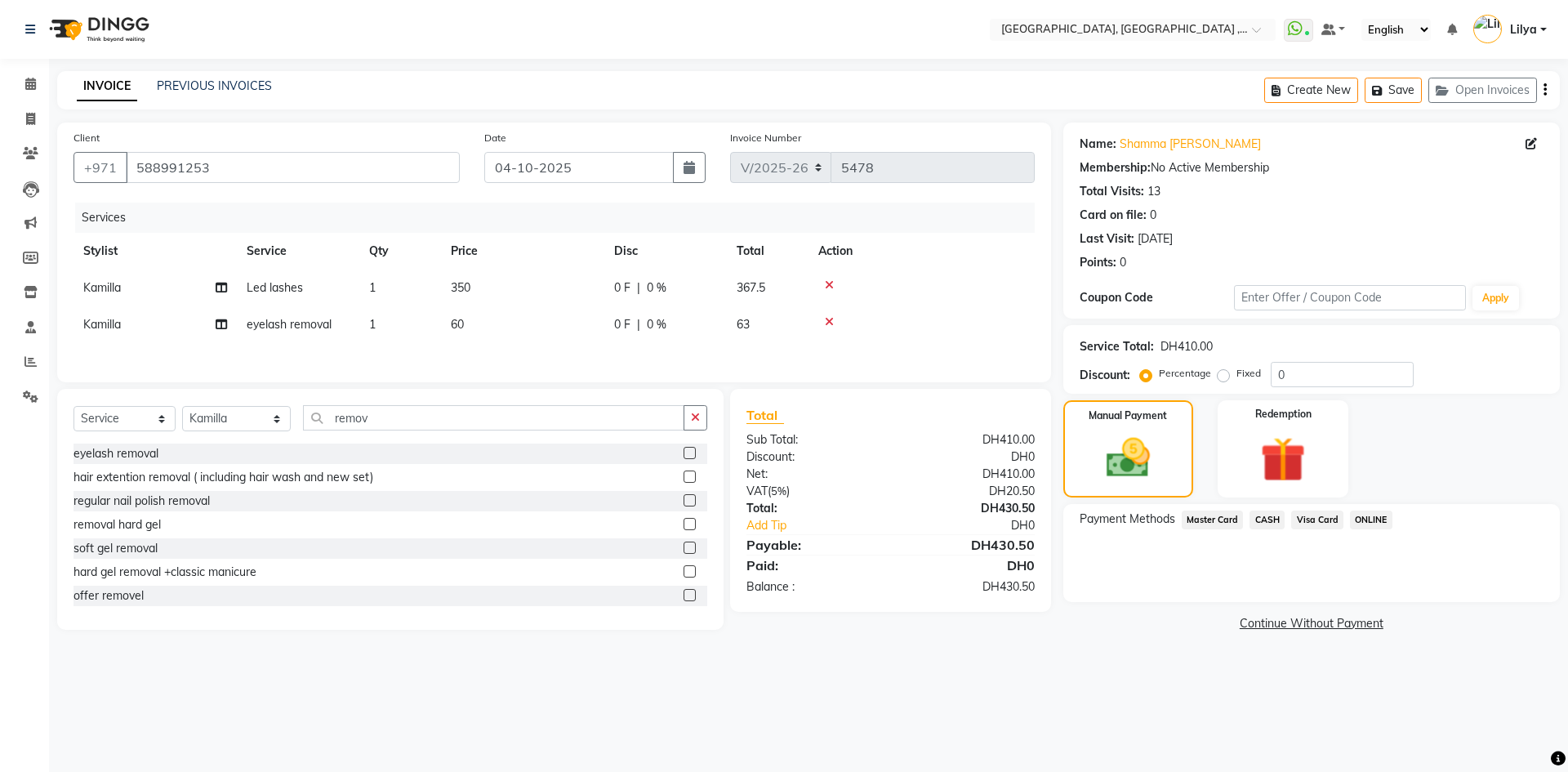
click at [1322, 522] on span "Visa Card" at bounding box center [1317, 520] width 53 height 18
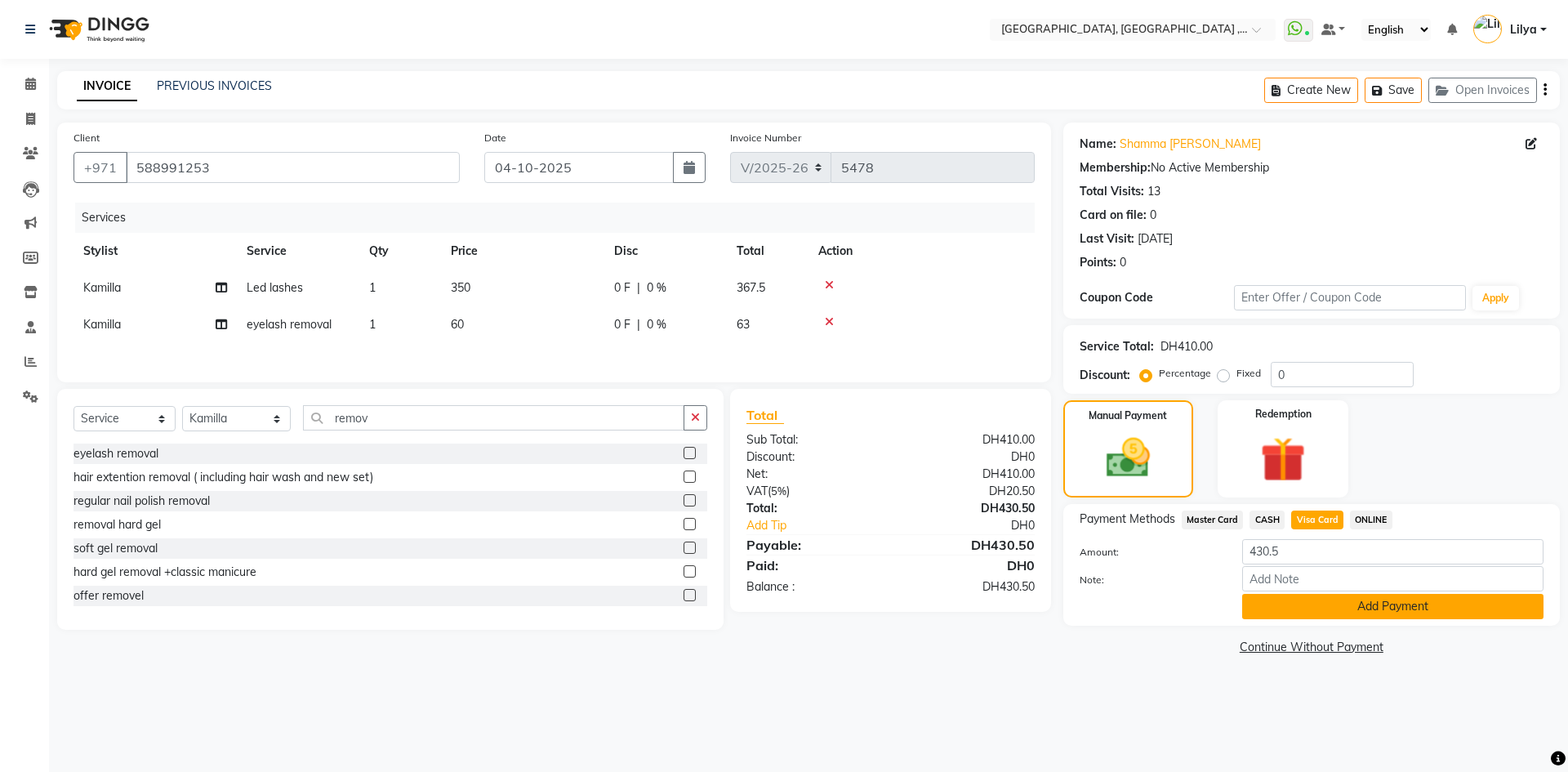
click at [1375, 618] on button "Add Payment" at bounding box center [1393, 606] width 301 height 25
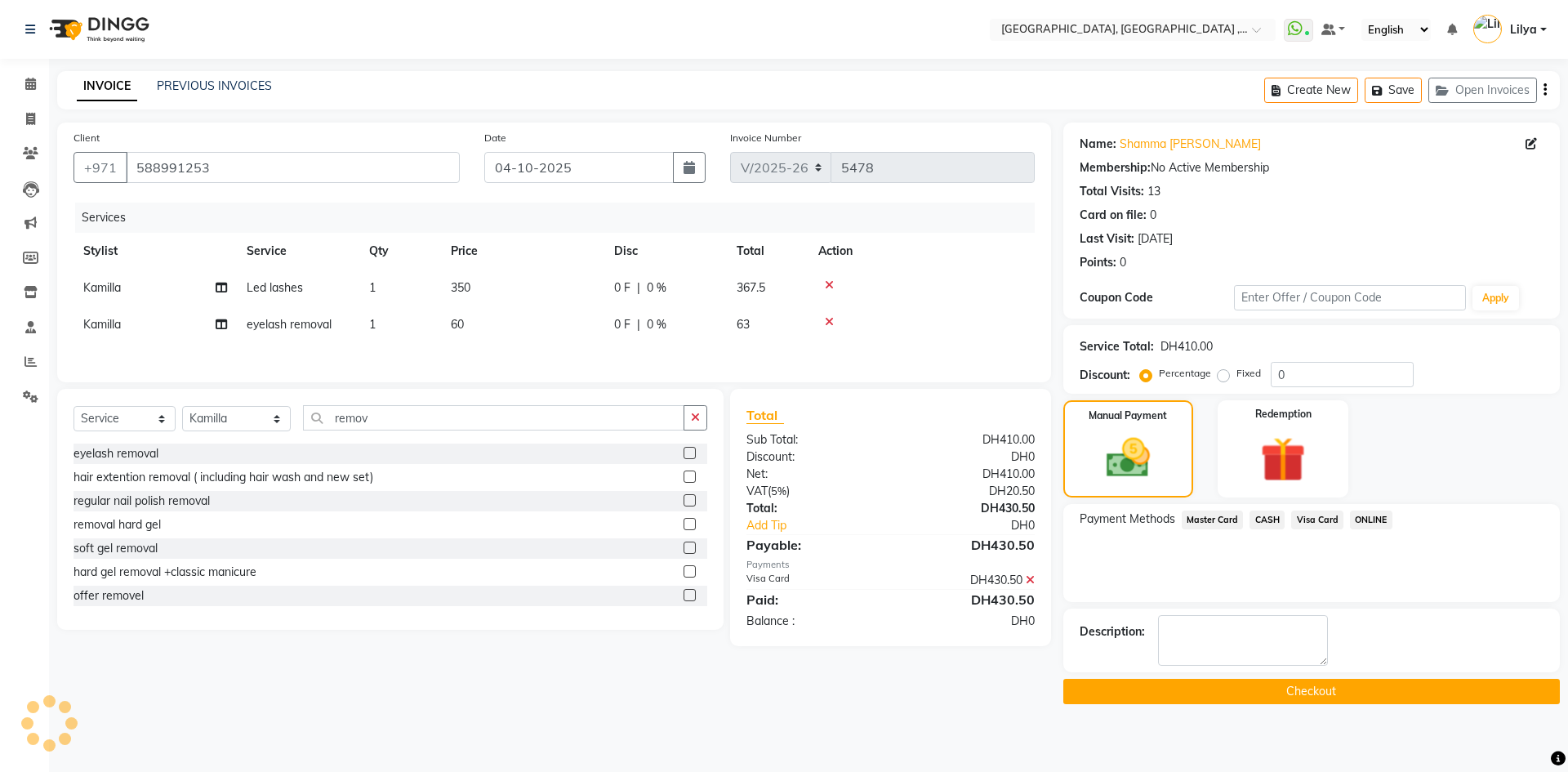
click at [1362, 683] on button "Checkout" at bounding box center [1311, 691] width 497 height 25
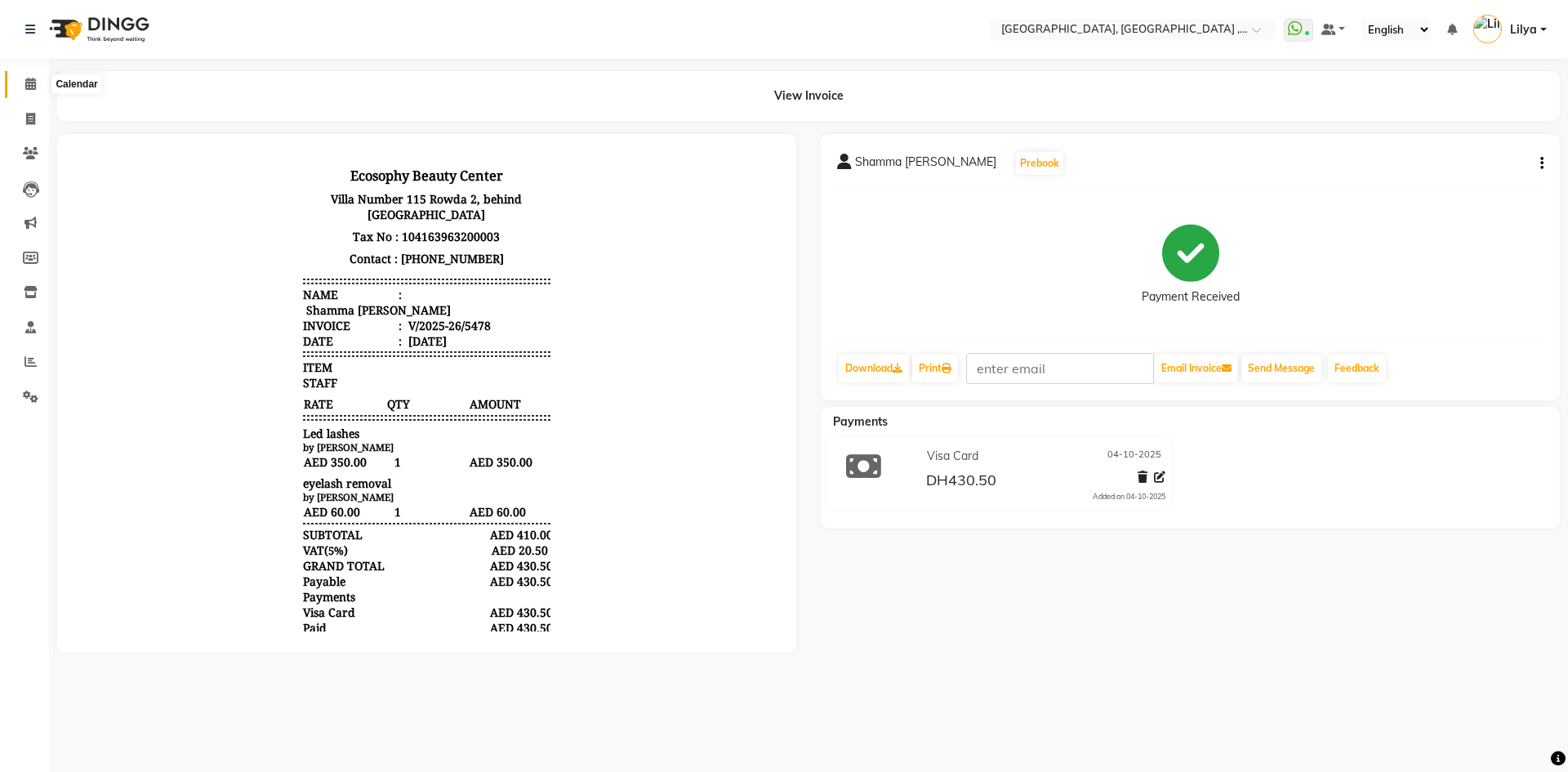
click at [31, 90] on span at bounding box center [31, 84] width 29 height 18
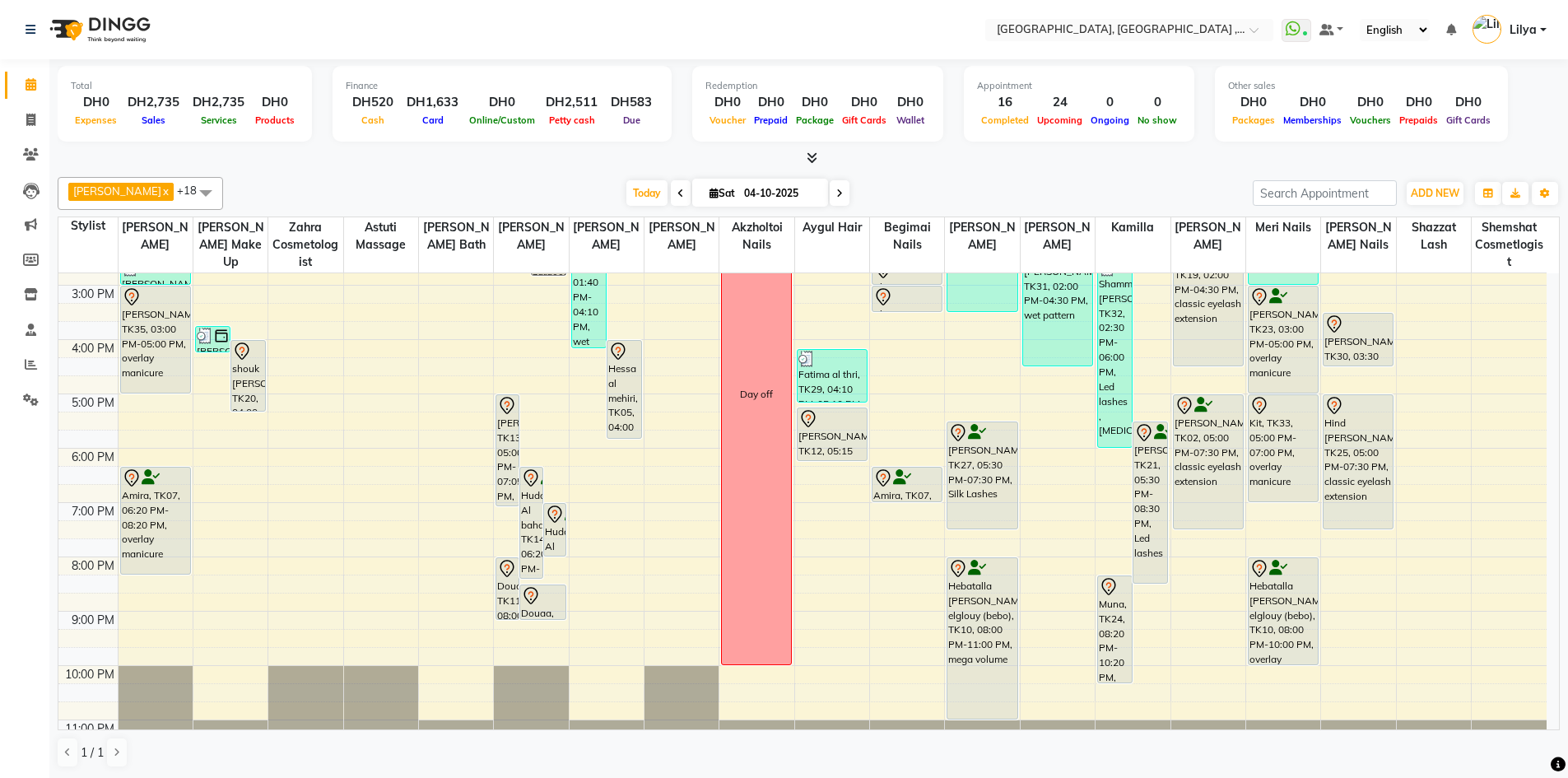
scroll to position [276, 0]
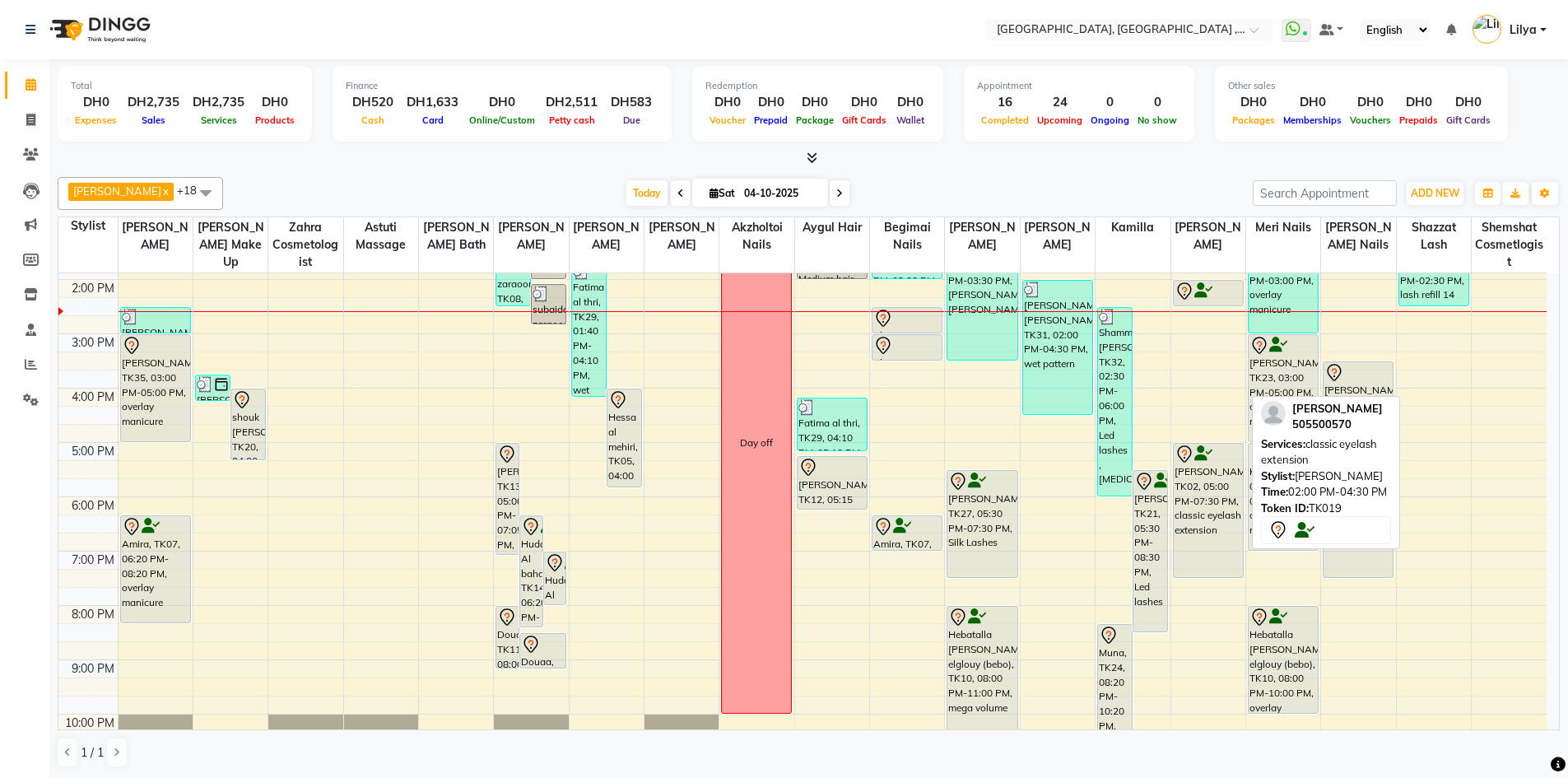
drag, startPoint x: 1202, startPoint y: 400, endPoint x: 1204, endPoint y: 300, distance: 100.0
click at [1204, 300] on div "[PERSON_NAME], TK18, 10:00 AM-12:10 PM, classic eyelash extension [PERSON_NAME]…" at bounding box center [1208, 415] width 74 height 814
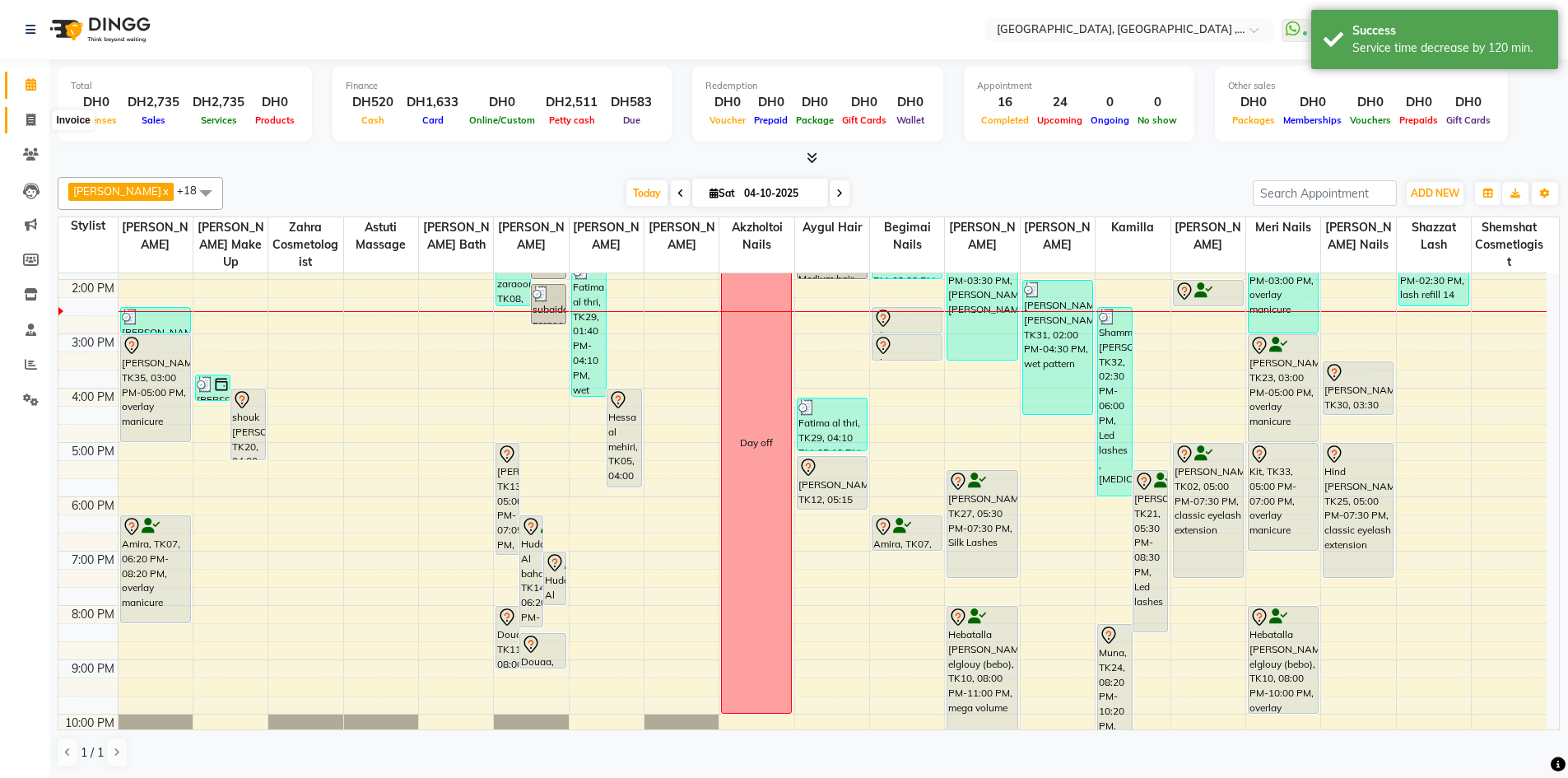
click at [33, 121] on icon at bounding box center [31, 120] width 9 height 12
select select "service"
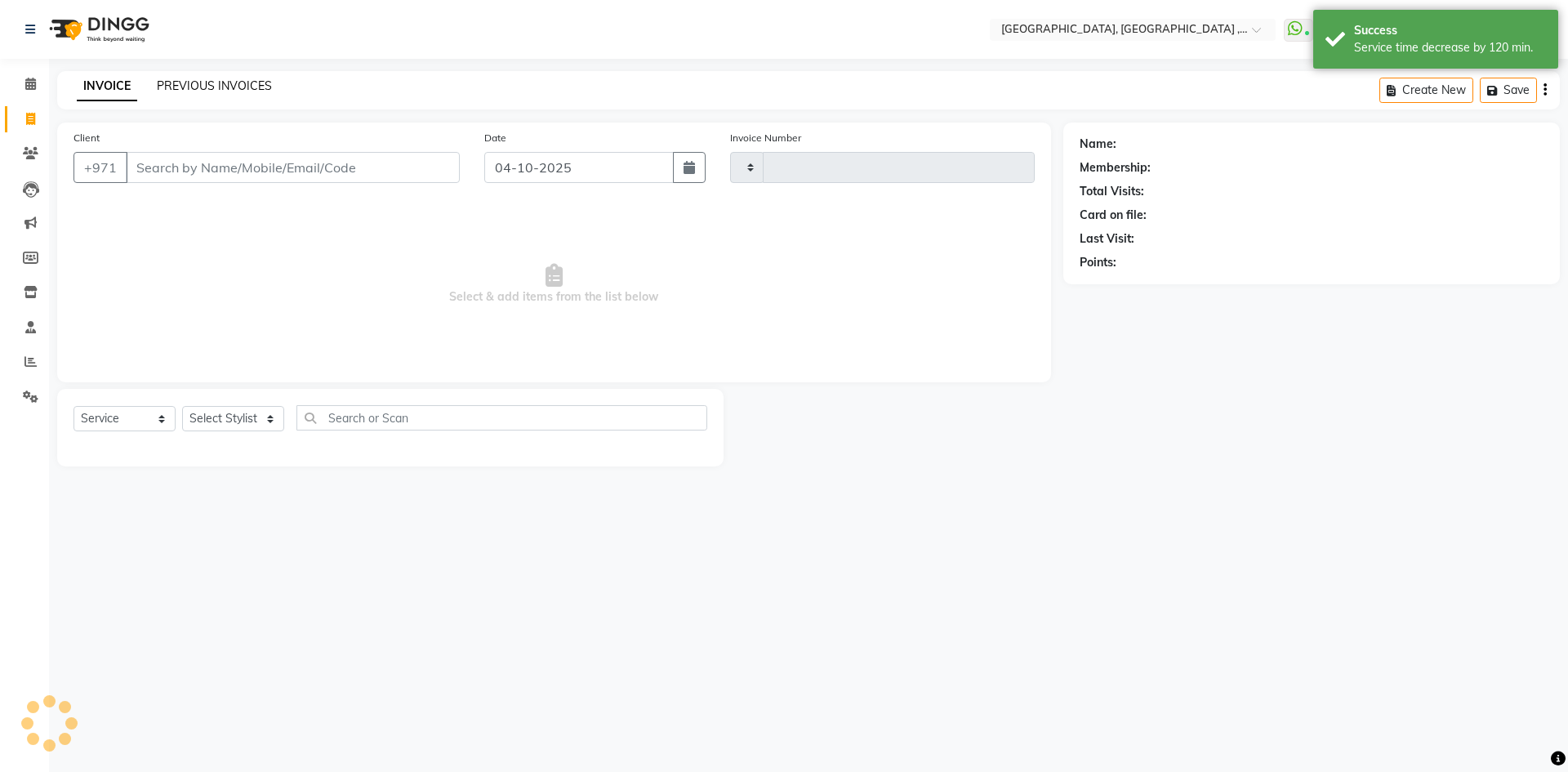
click at [258, 89] on link "PREVIOUS INVOICES" at bounding box center [214, 85] width 115 height 15
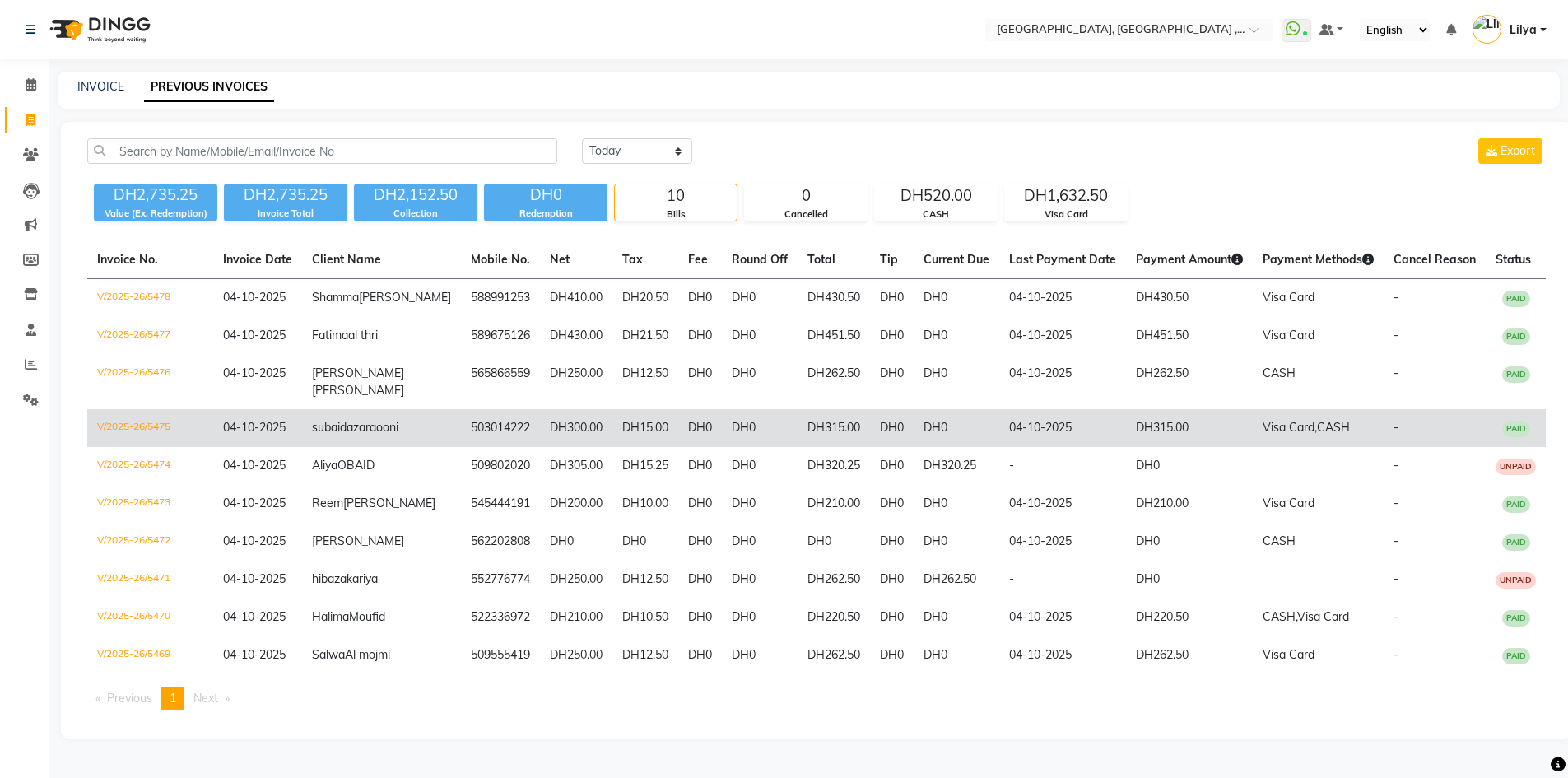
scroll to position [118, 0]
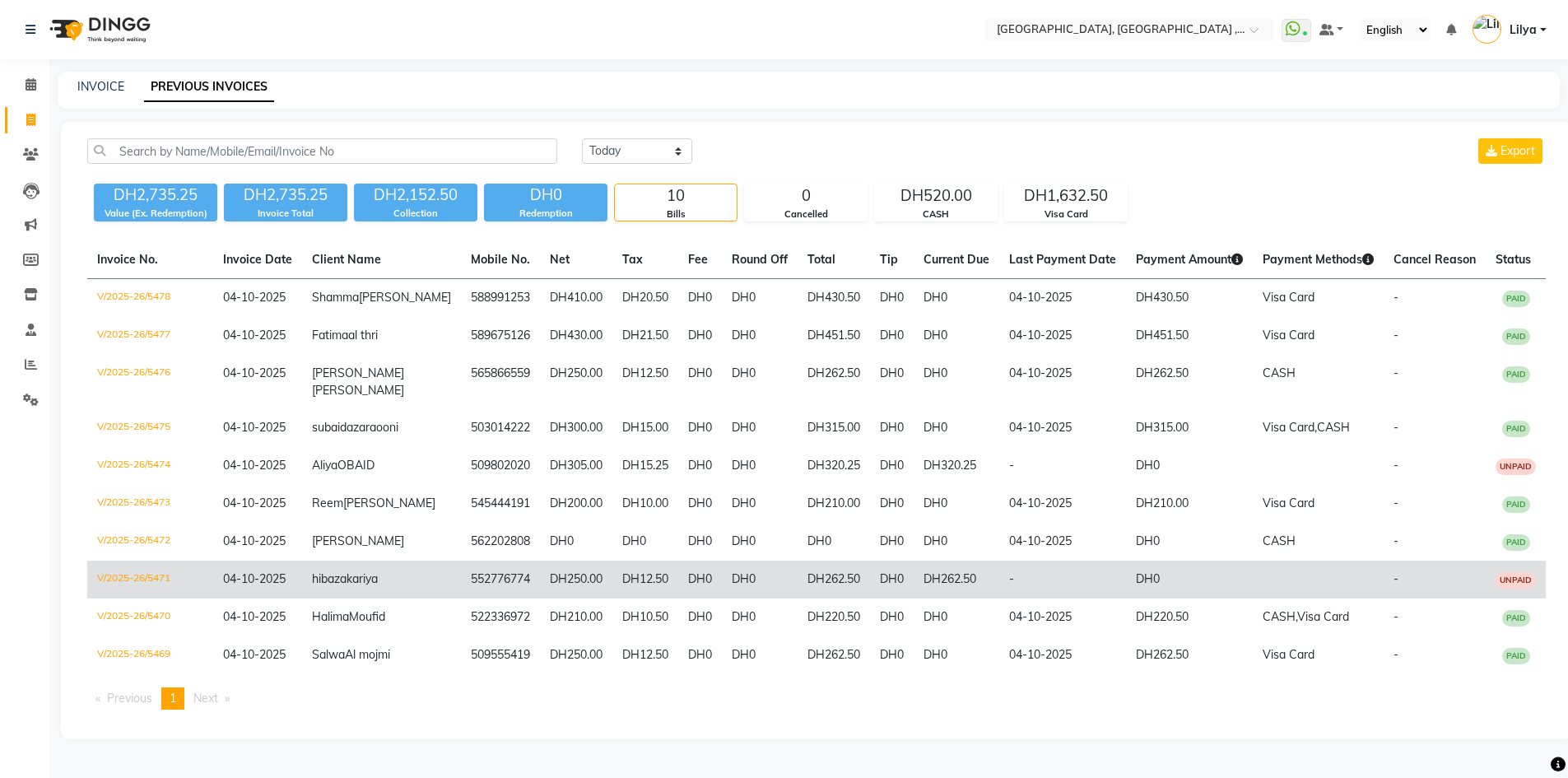
click at [953, 561] on td "DH262.50" at bounding box center [956, 579] width 86 height 38
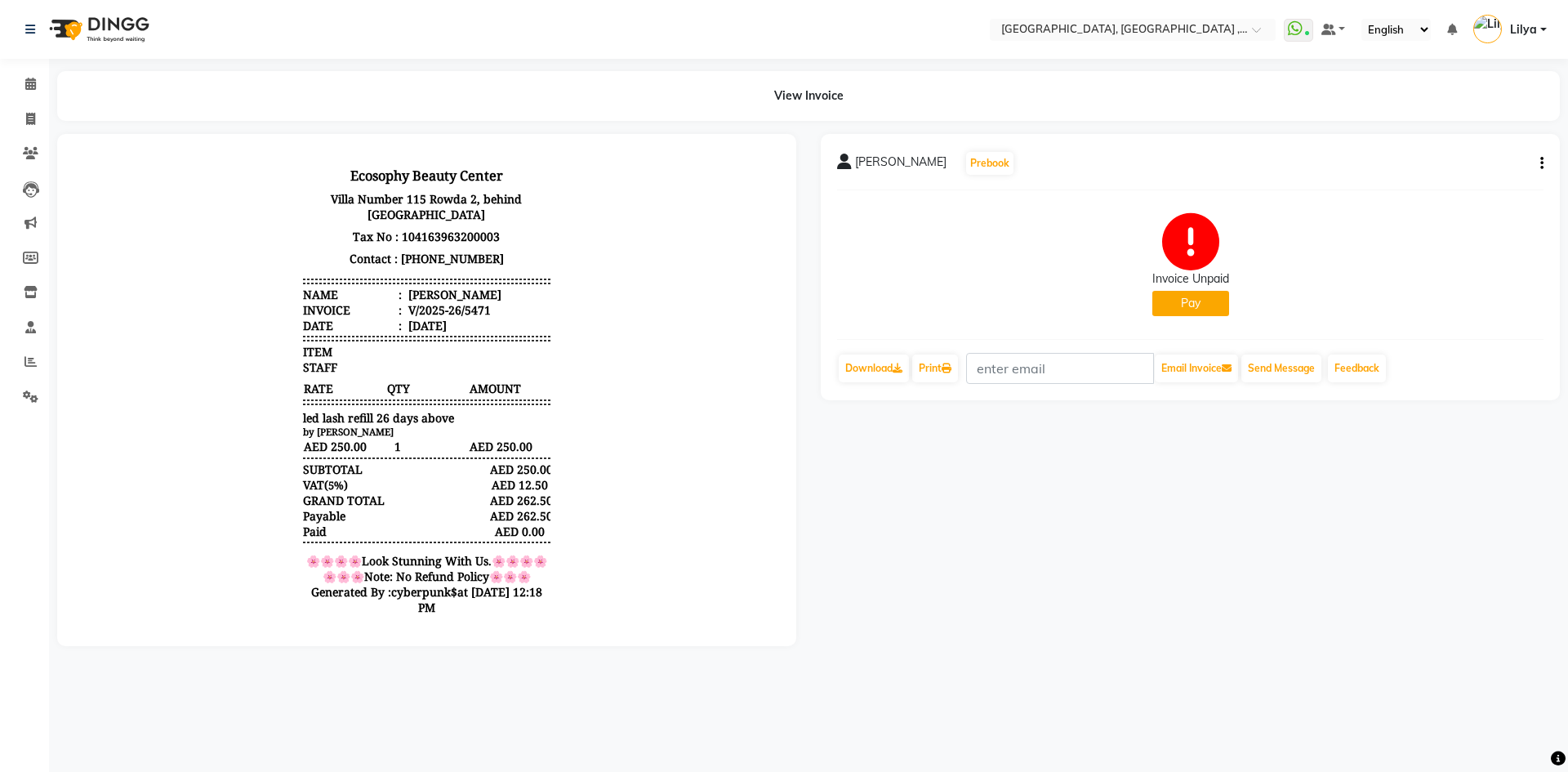
click at [1537, 165] on button "button" at bounding box center [1537, 164] width 10 height 18
click at [1399, 195] on div "Edit Invoice" at bounding box center [1432, 194] width 167 height 20
select select "service"
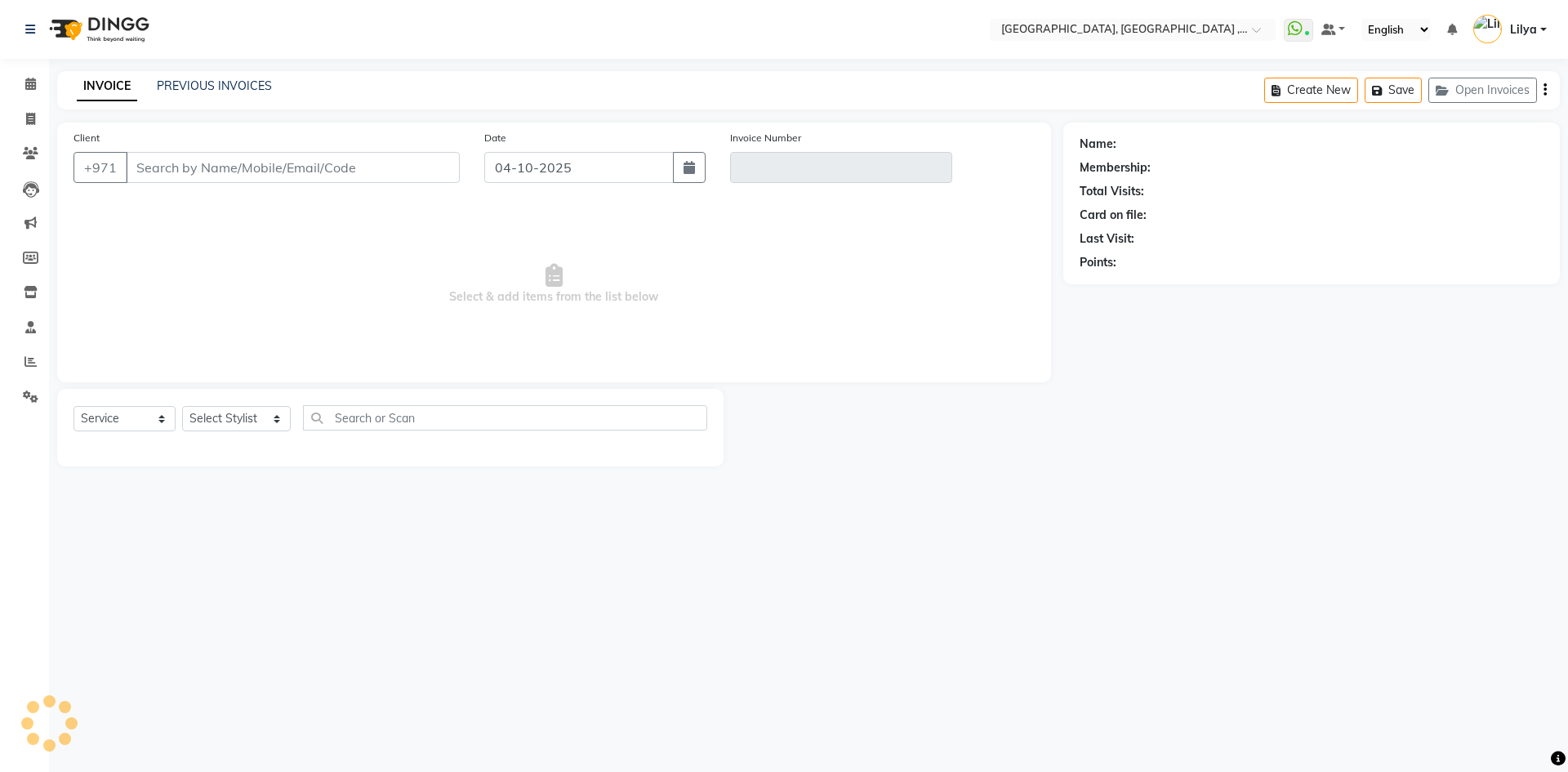
type input "552776774"
type input "V/2025-26/5471"
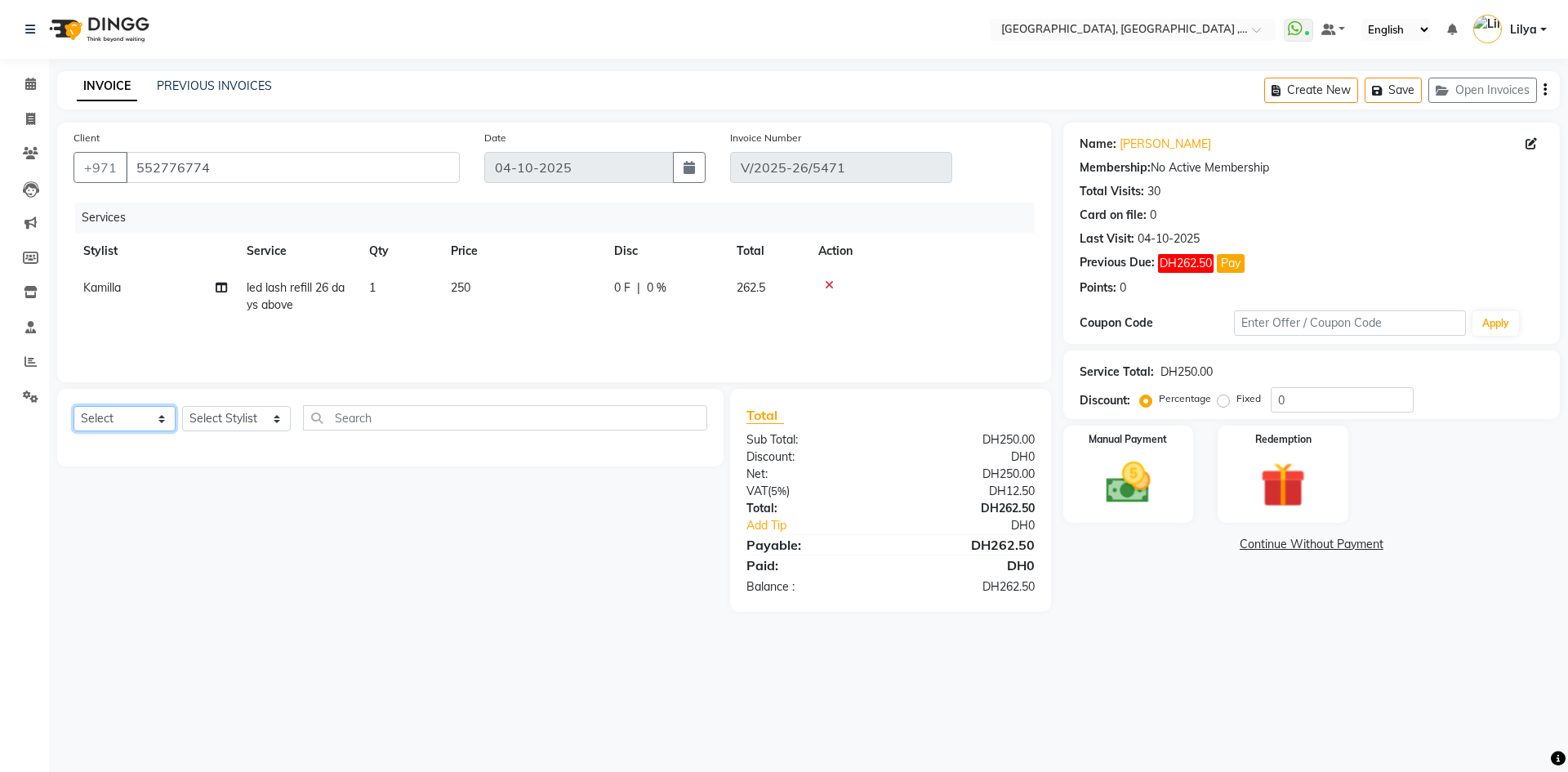
drag, startPoint x: 165, startPoint y: 415, endPoint x: 152, endPoint y: 427, distance: 17.7
click at [165, 415] on select "Select Service Product Membership Package Voucher Prepaid Gift Card" at bounding box center [124, 418] width 102 height 25
select select "service"
click at [74, 406] on select "Select Service Product Membership Package Voucher Prepaid Gift Card" at bounding box center [124, 418] width 102 height 25
click at [251, 414] on select "Select Stylist Adel brow Aina Akzholtoi nails Amina lash Astuti massage Aygul h…" at bounding box center [237, 418] width 109 height 25
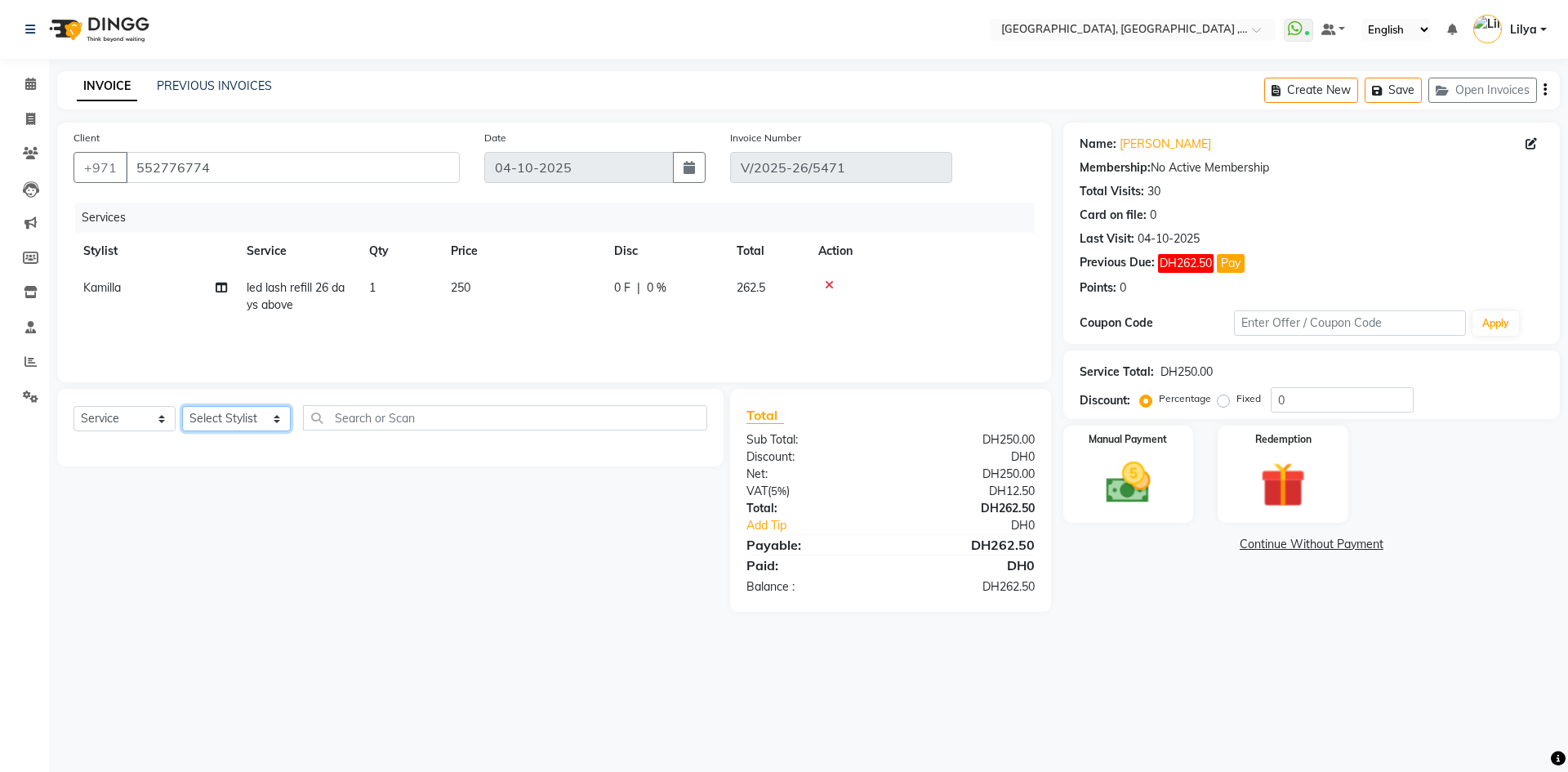
select select "80058"
click at [182, 406] on select "Select Stylist Adel brow Aina Akzholtoi nails Amina lash Astuti massage Aygul h…" at bounding box center [237, 418] width 109 height 25
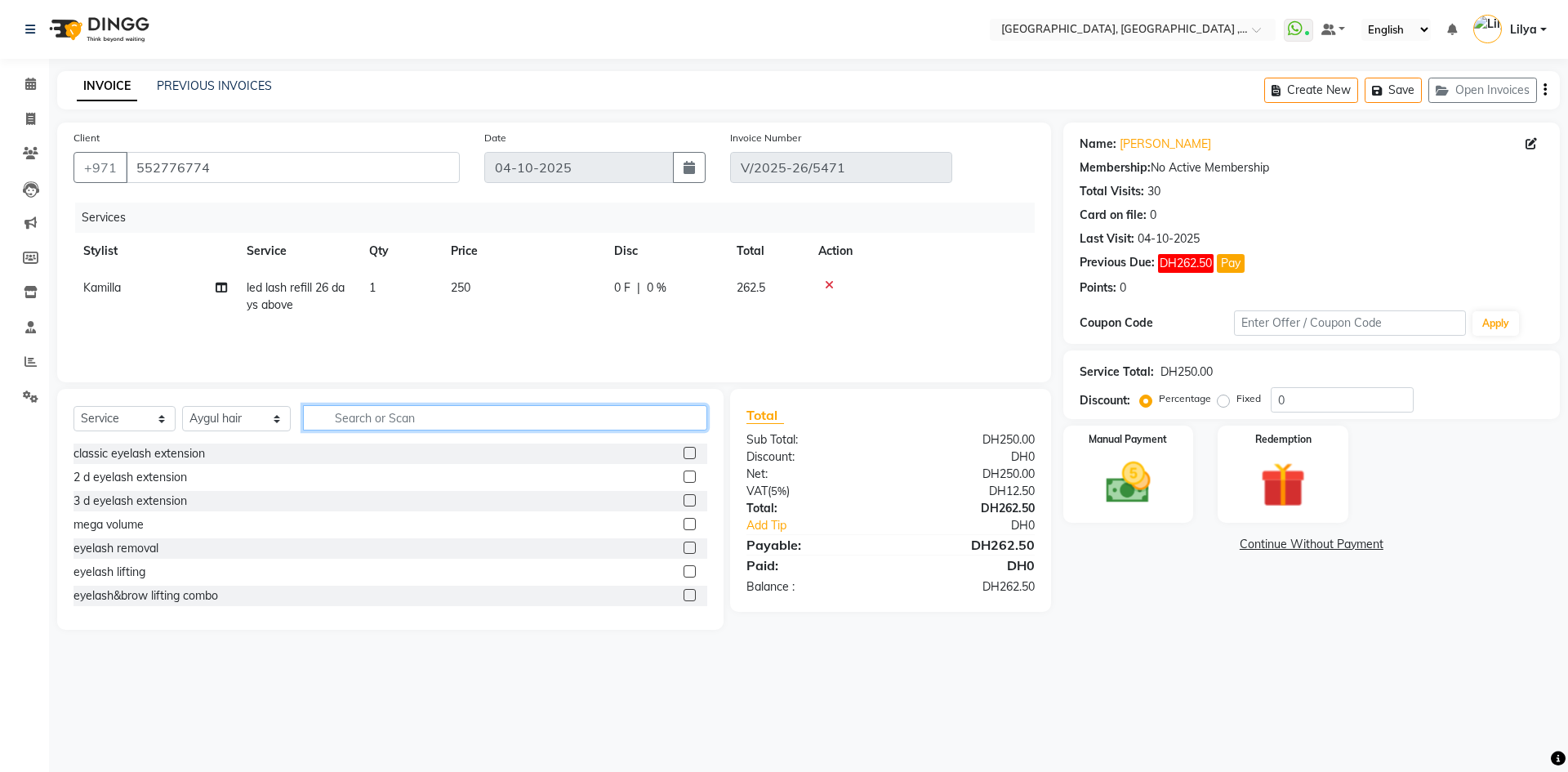
drag, startPoint x: 308, startPoint y: 411, endPoint x: 327, endPoint y: 414, distance: 19.2
click at [309, 411] on input "text" at bounding box center [505, 417] width 404 height 25
click at [359, 418] on input "text" at bounding box center [505, 417] width 404 height 25
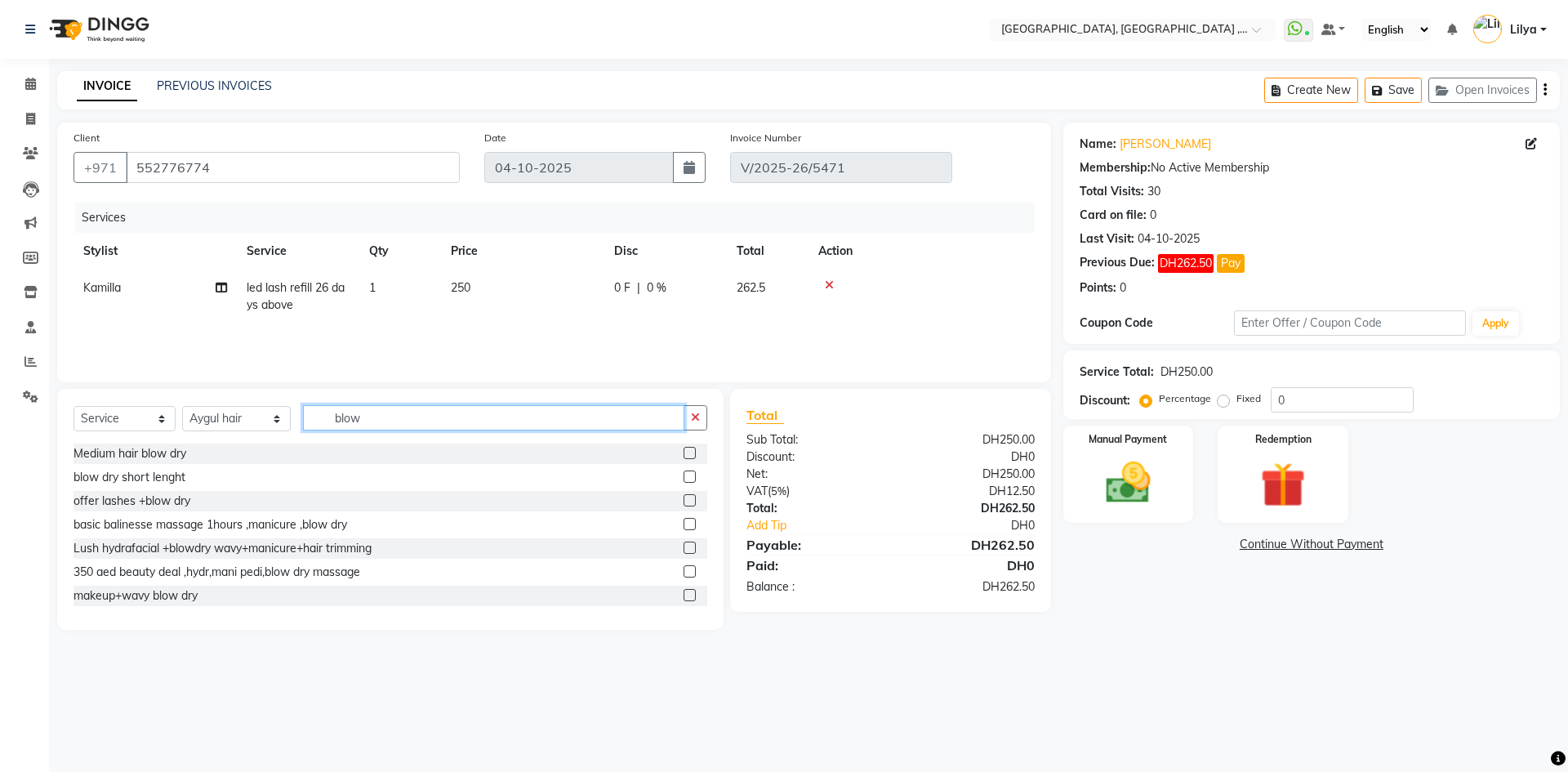
type input "blow"
click at [683, 477] on label at bounding box center [689, 477] width 12 height 12
click at [683, 477] on input "checkbox" at bounding box center [689, 478] width 11 height 11
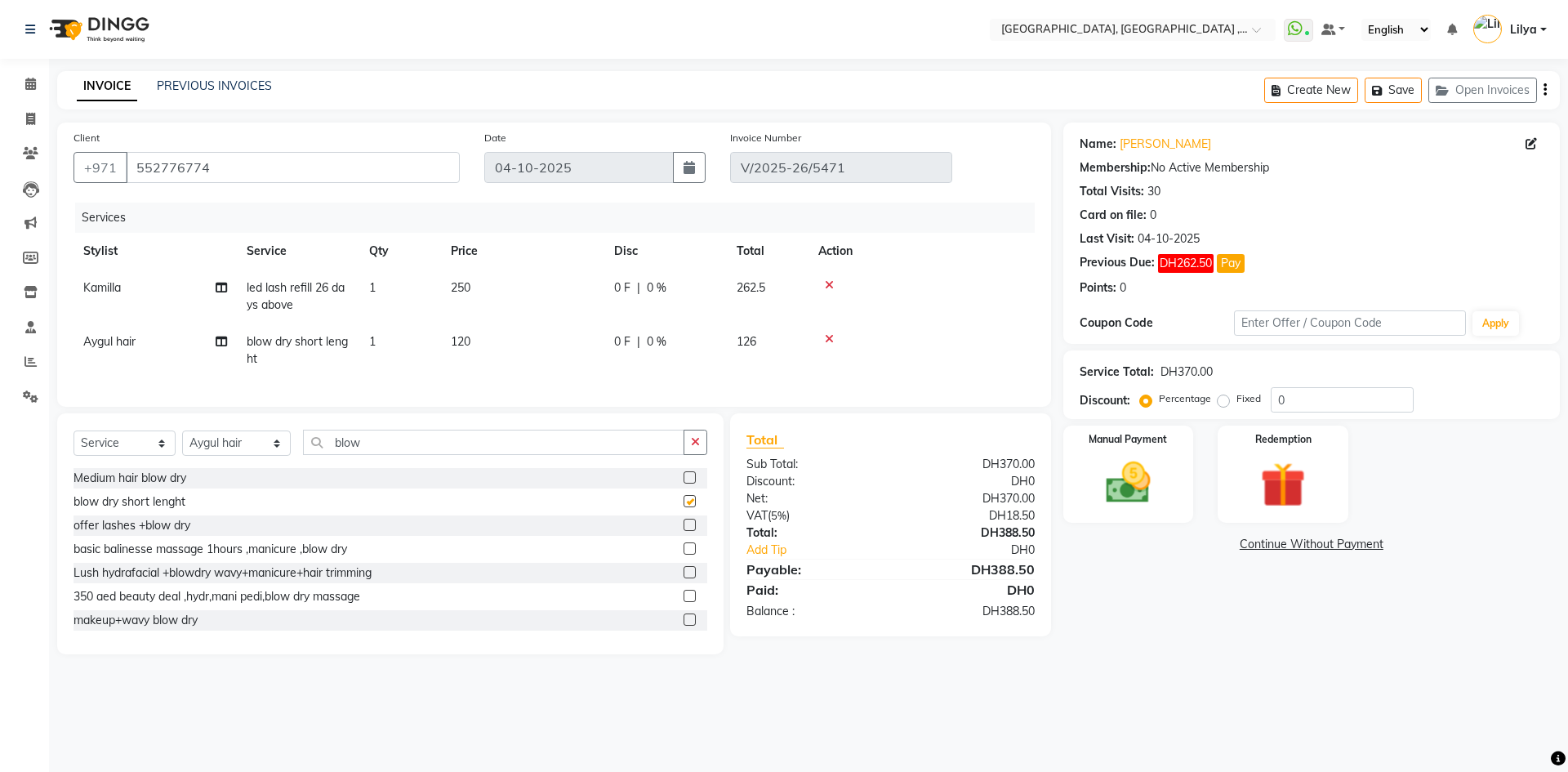
checkbox input "false"
click at [469, 336] on span "120" at bounding box center [460, 341] width 19 height 15
select select "80058"
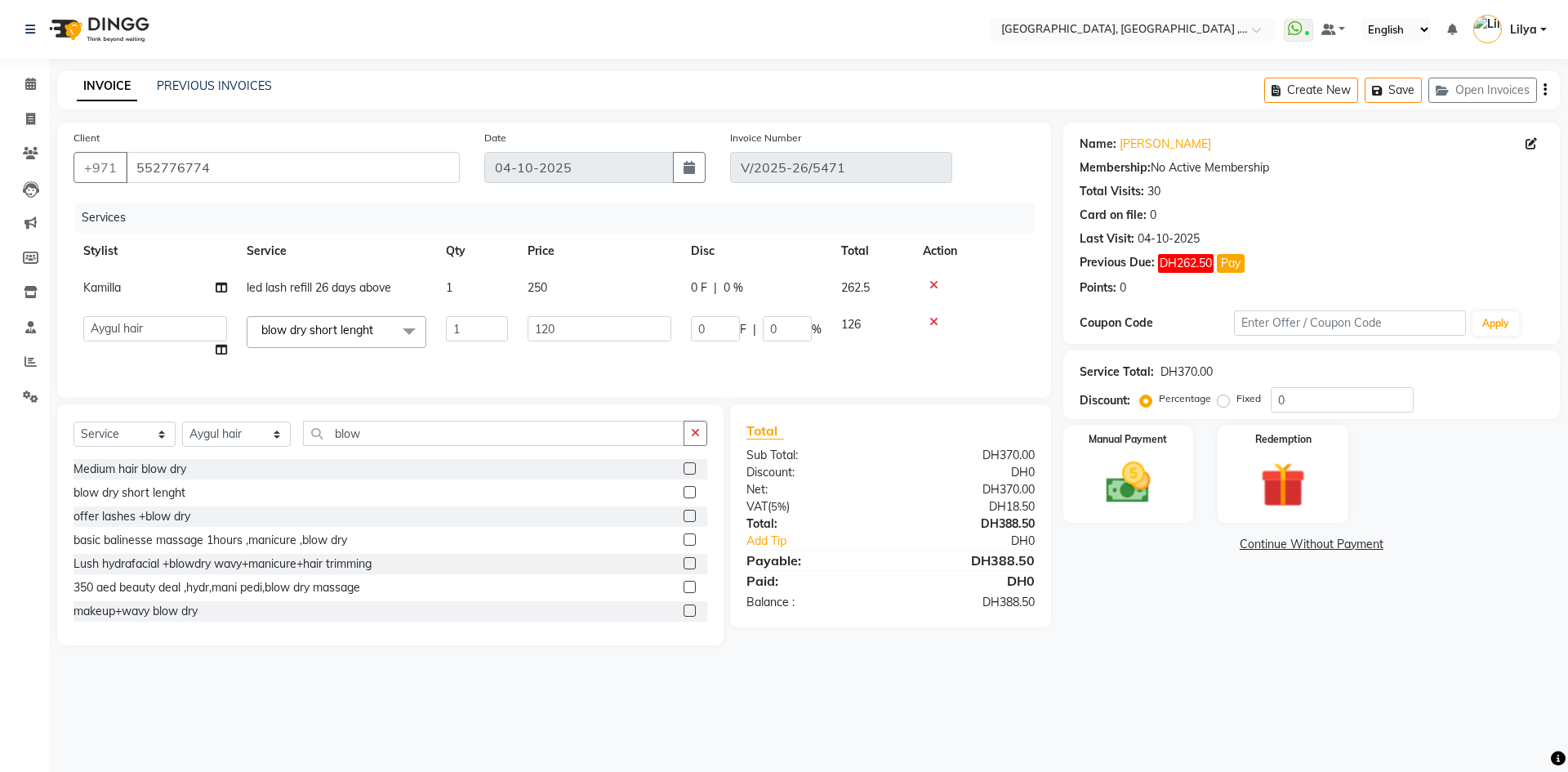
click at [931, 319] on icon at bounding box center [934, 322] width 9 height 11
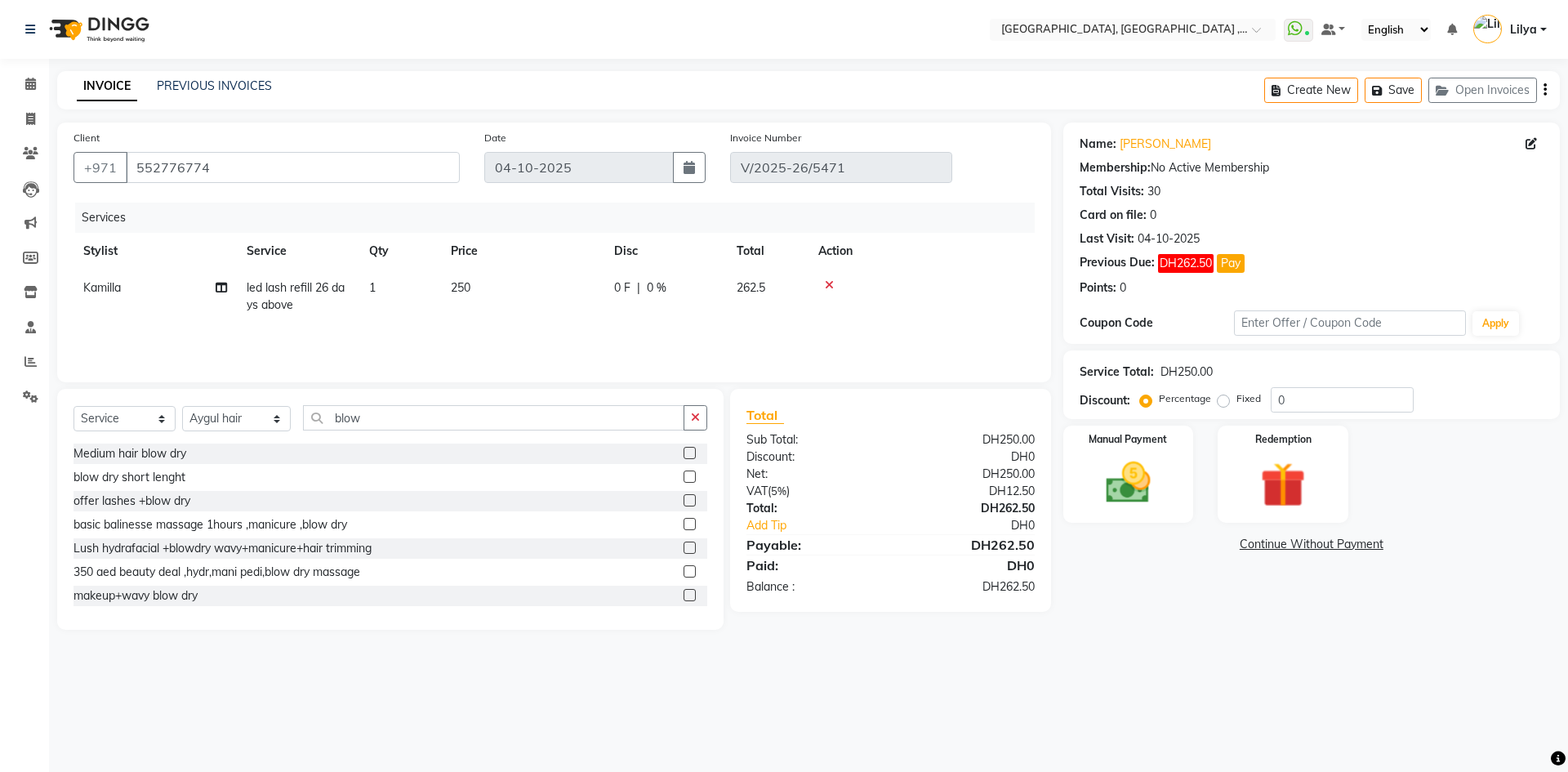
click at [683, 450] on label at bounding box center [689, 453] width 12 height 12
click at [683, 450] on input "checkbox" at bounding box center [689, 454] width 11 height 11
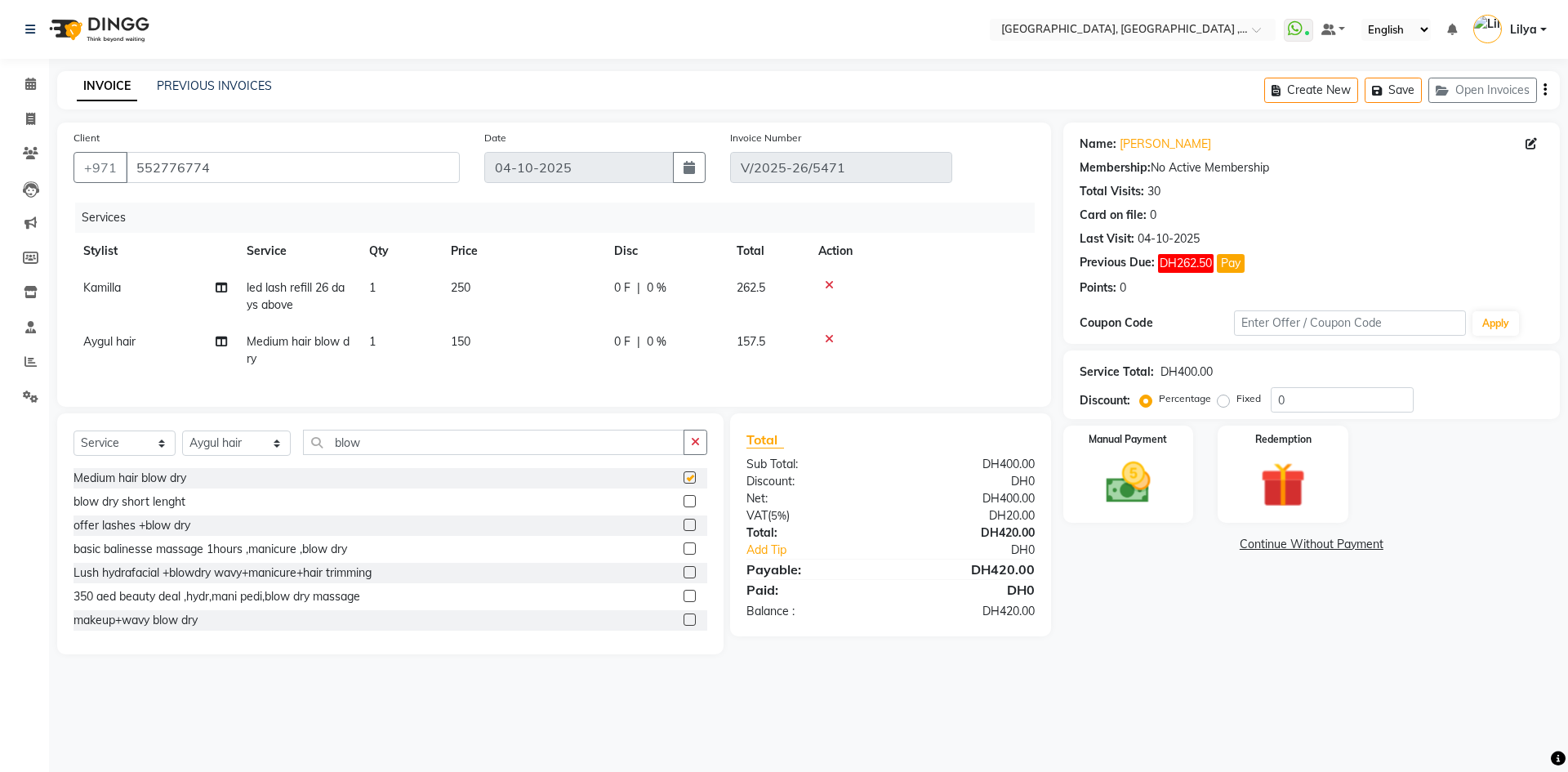
checkbox input "false"
click at [1296, 539] on link "Continue Without Payment" at bounding box center [1310, 544] width 490 height 18
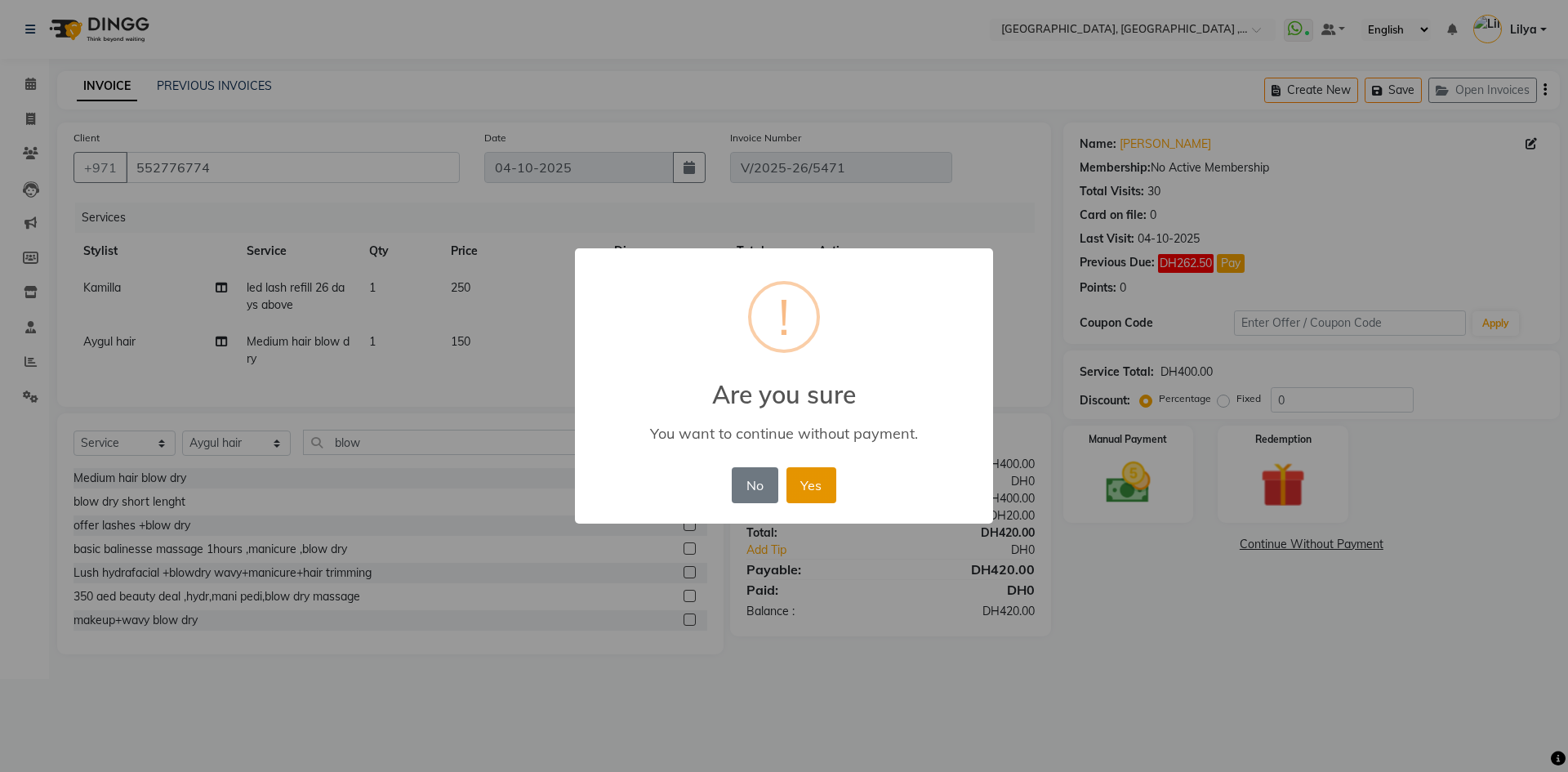
click at [807, 487] on button "Yes" at bounding box center [811, 485] width 50 height 36
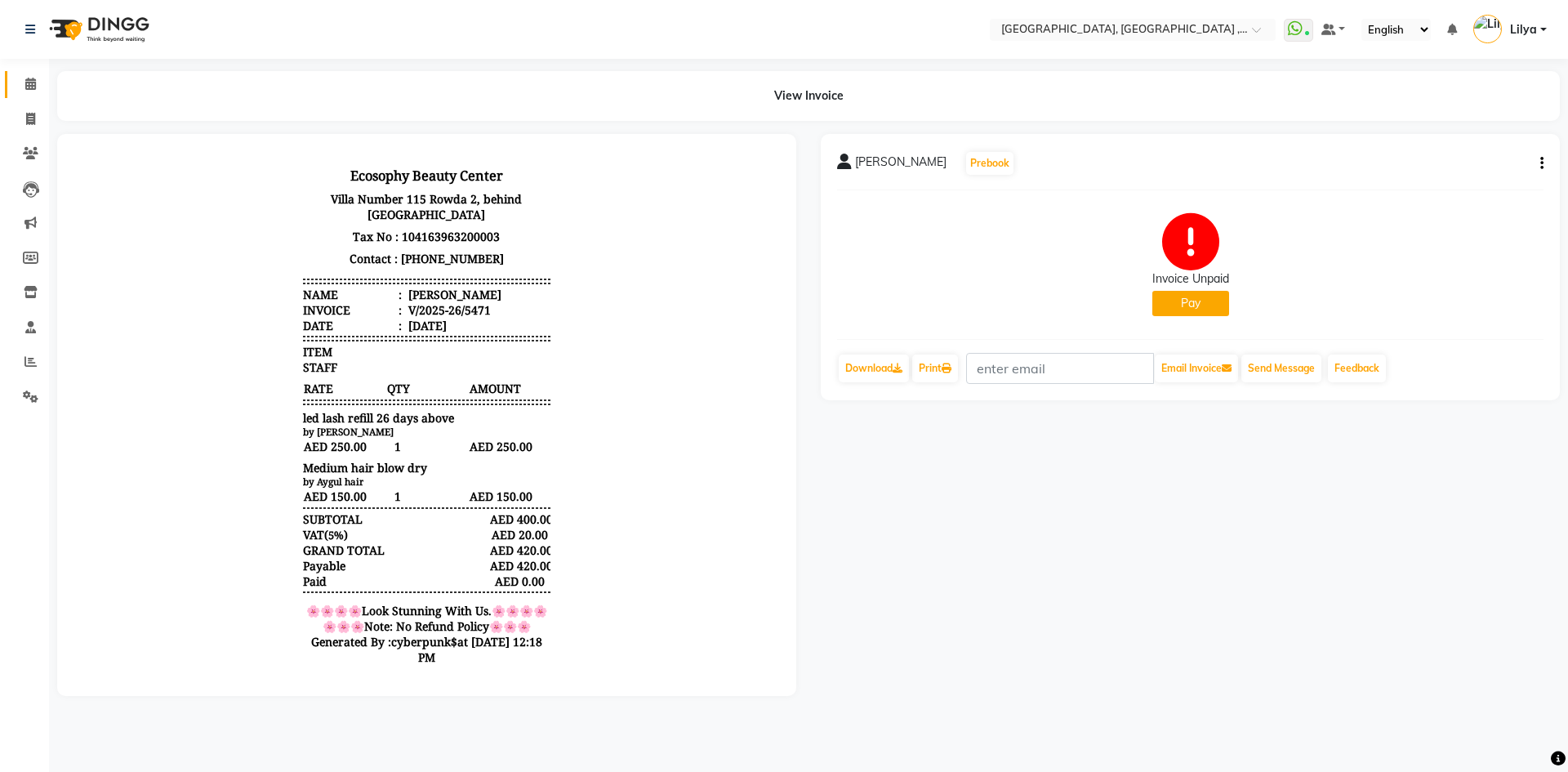
click at [29, 88] on icon at bounding box center [31, 84] width 11 height 12
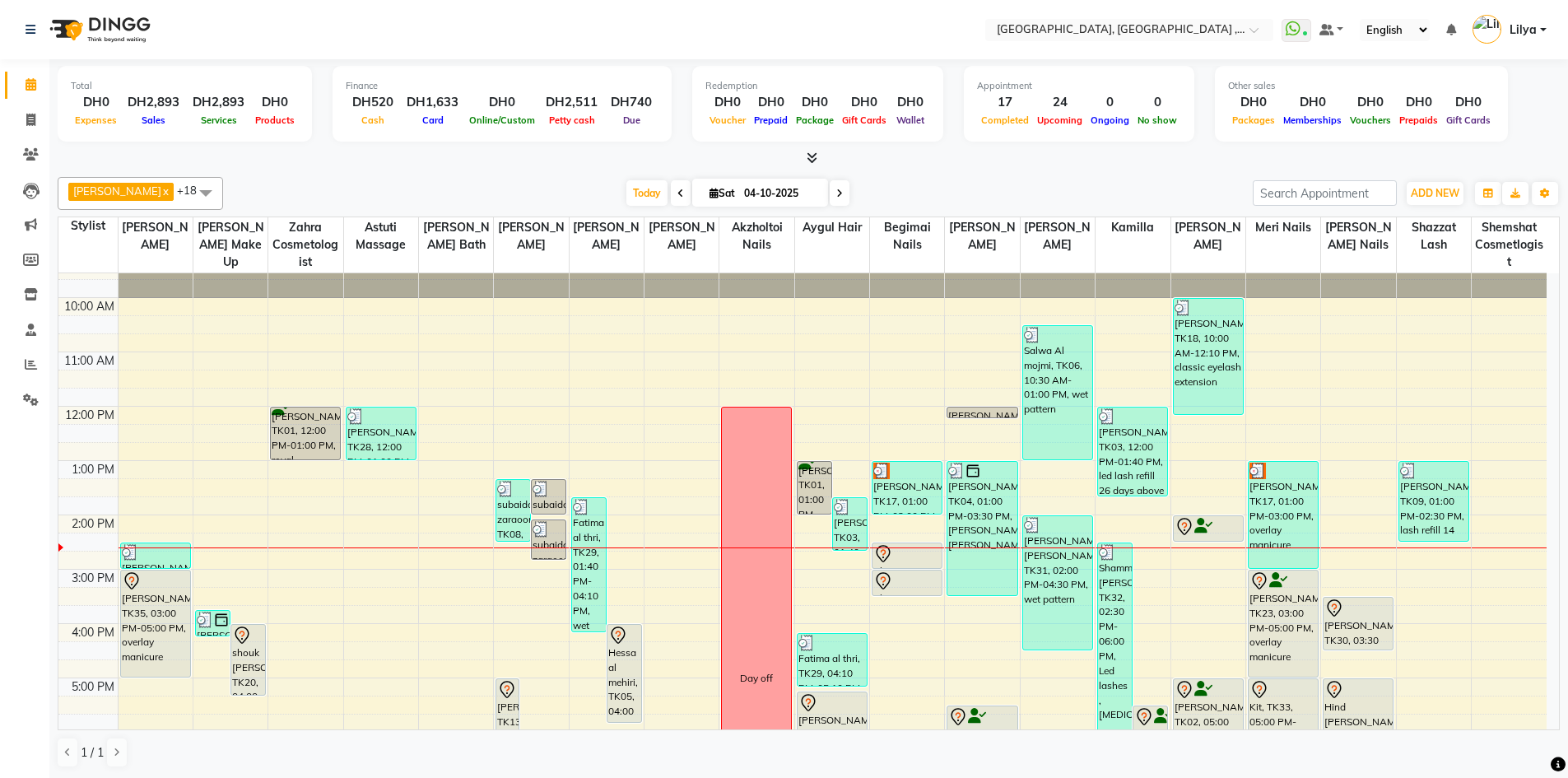
scroll to position [82, 0]
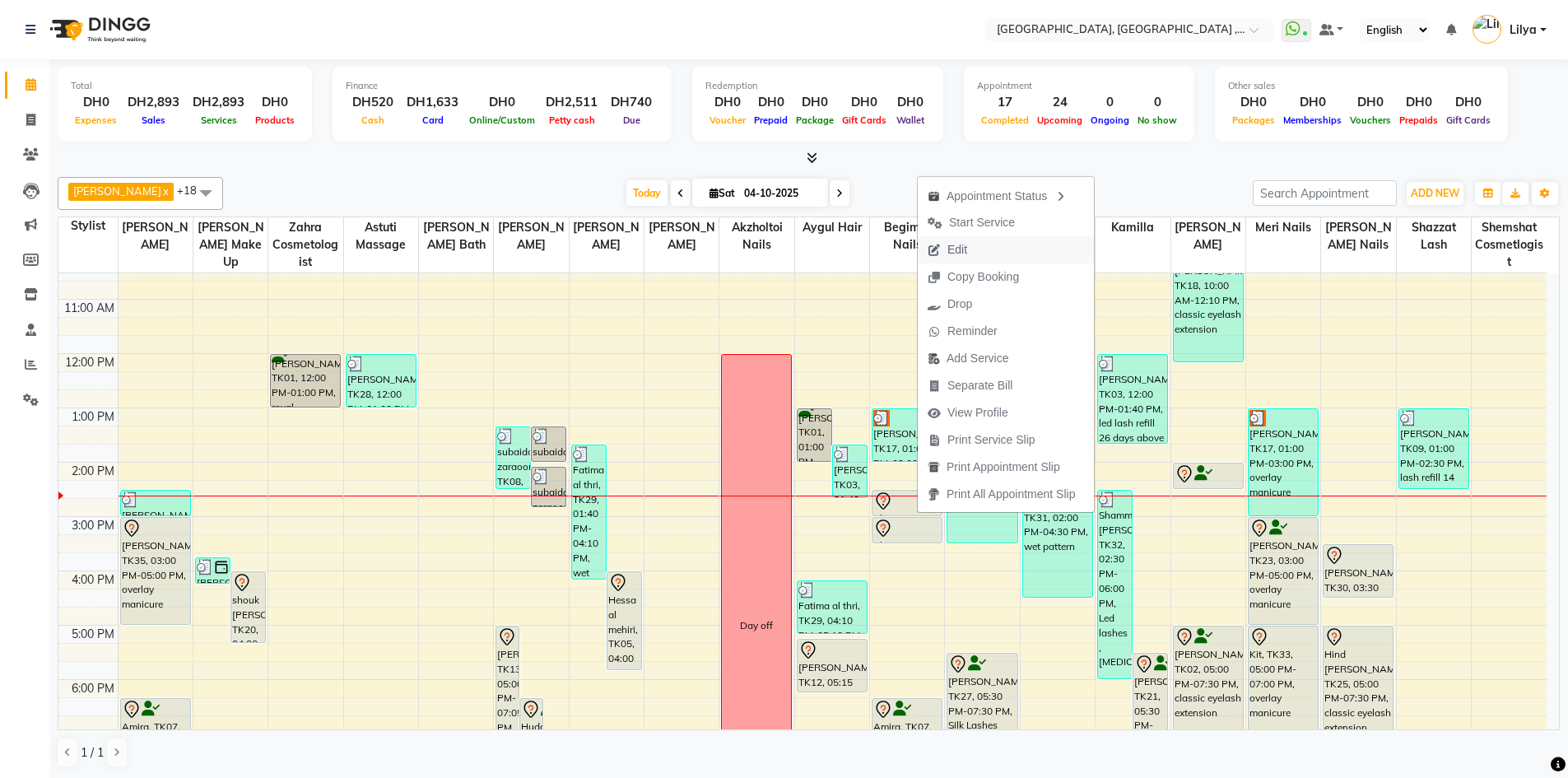
click at [959, 249] on span "Edit" at bounding box center [957, 250] width 19 height 18
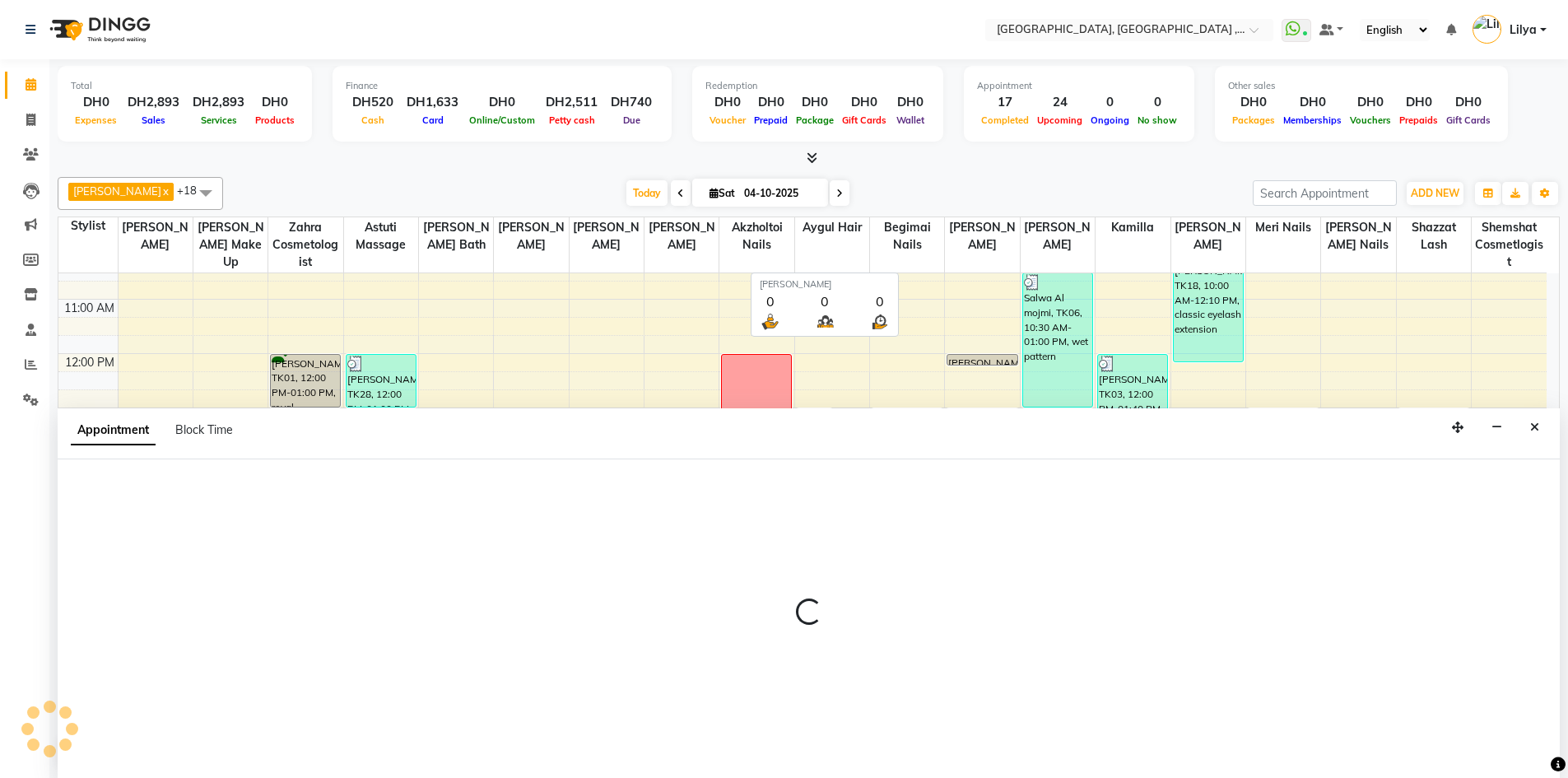
scroll to position [1, 0]
click at [1531, 428] on icon "Close" at bounding box center [1534, 426] width 9 height 11
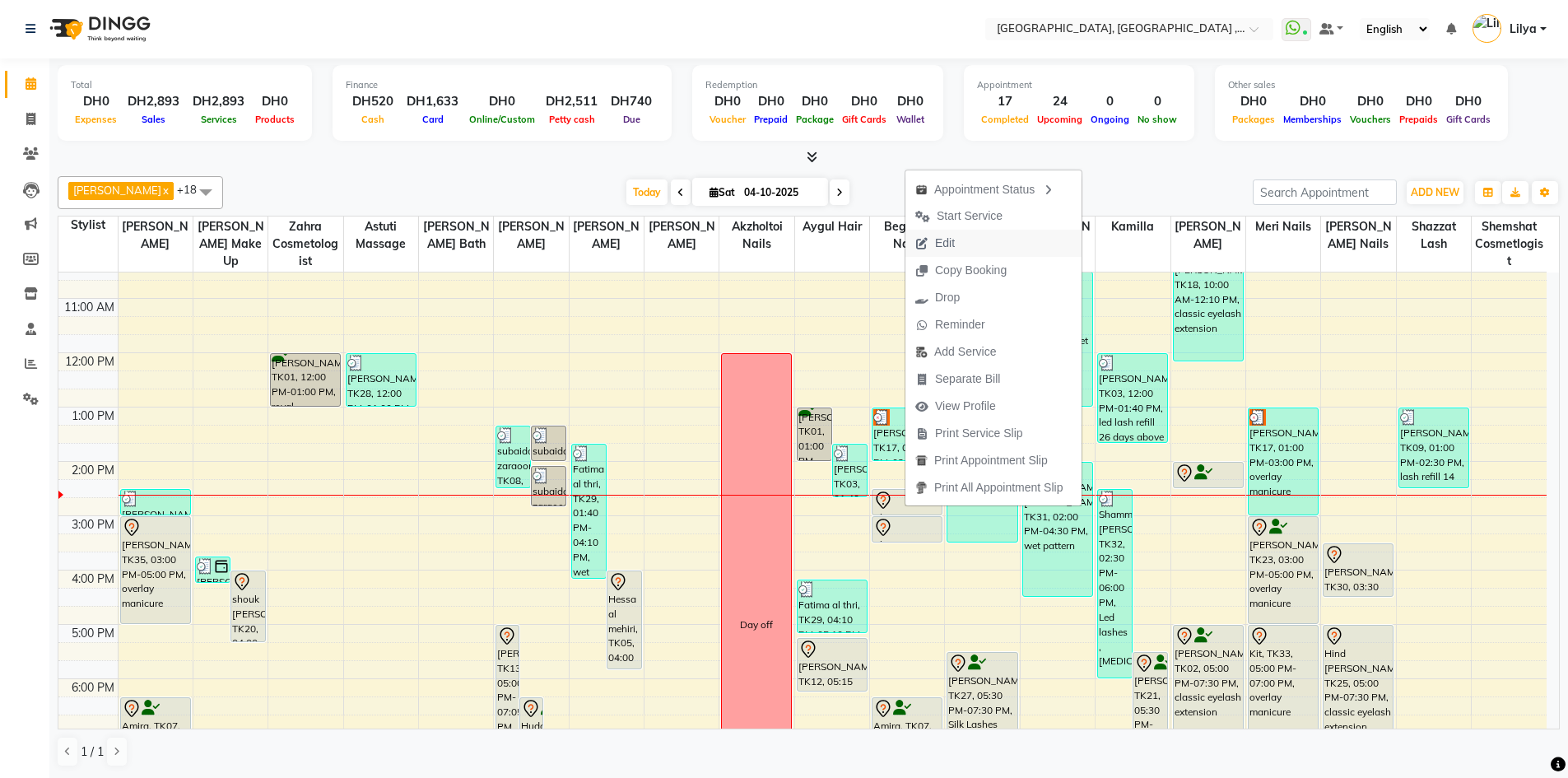
click at [957, 238] on span "Edit" at bounding box center [934, 243] width 59 height 27
select select "tentative"
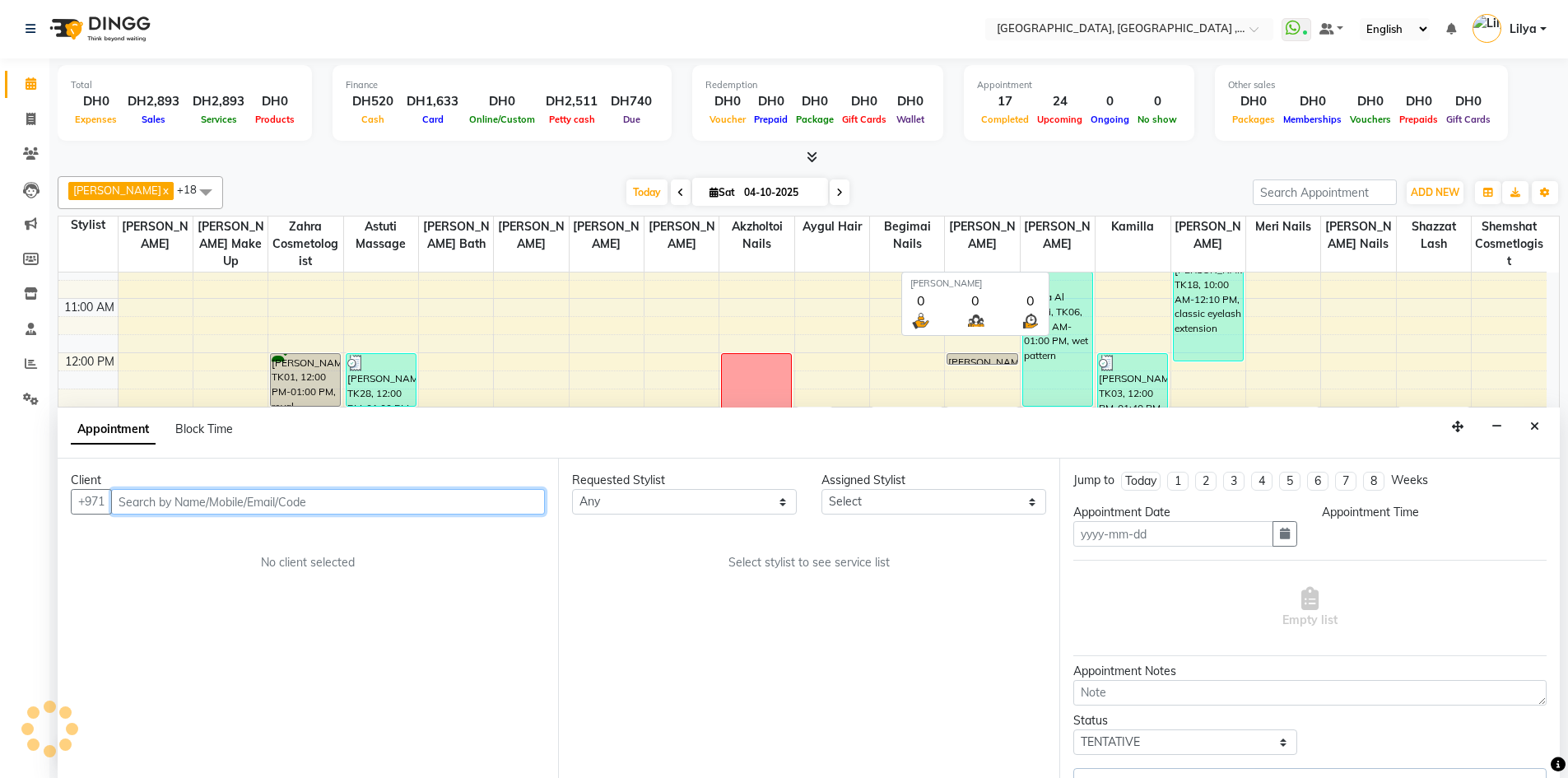
type input "04-10-2025"
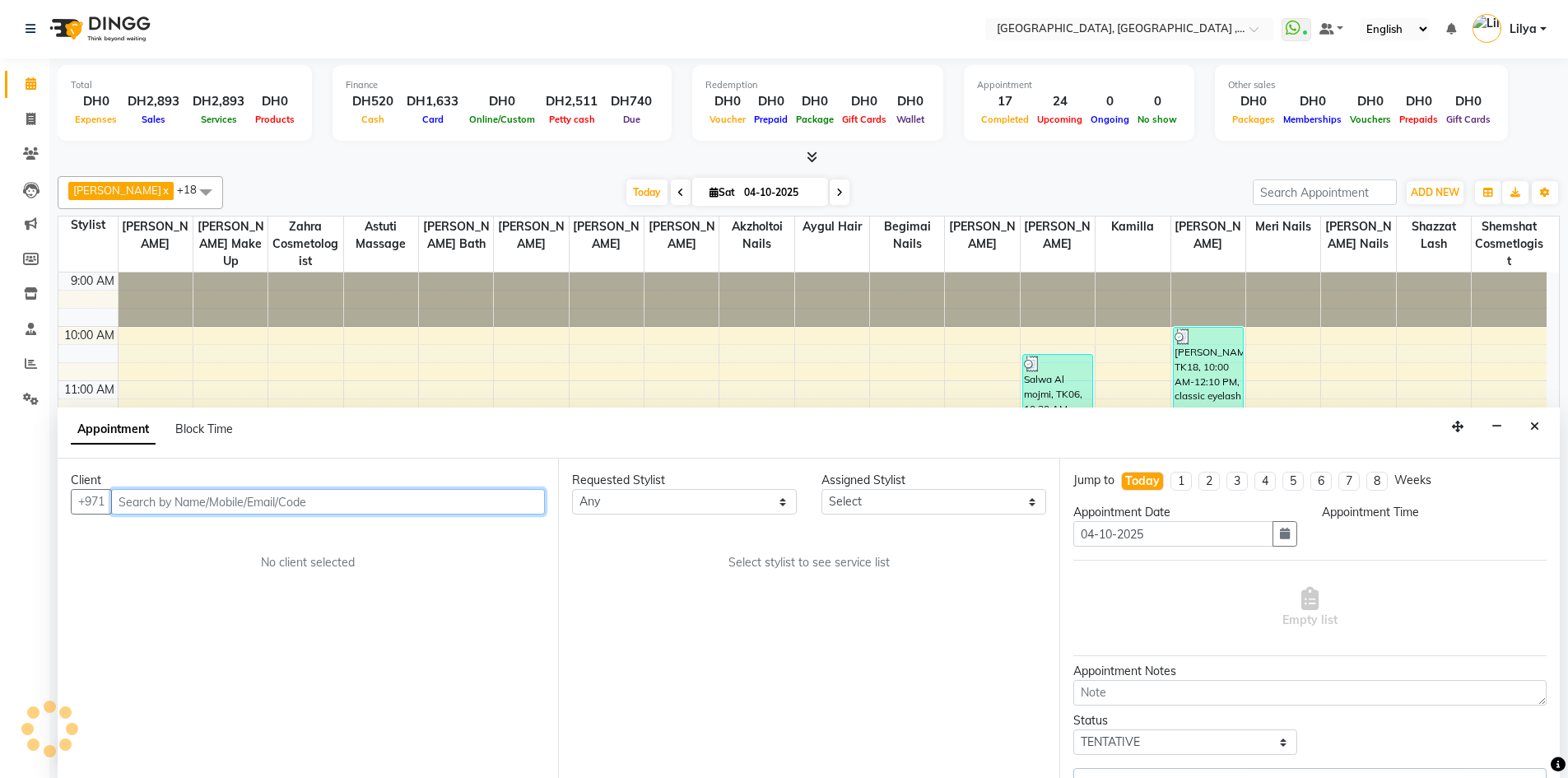
select select "870"
select select "85019"
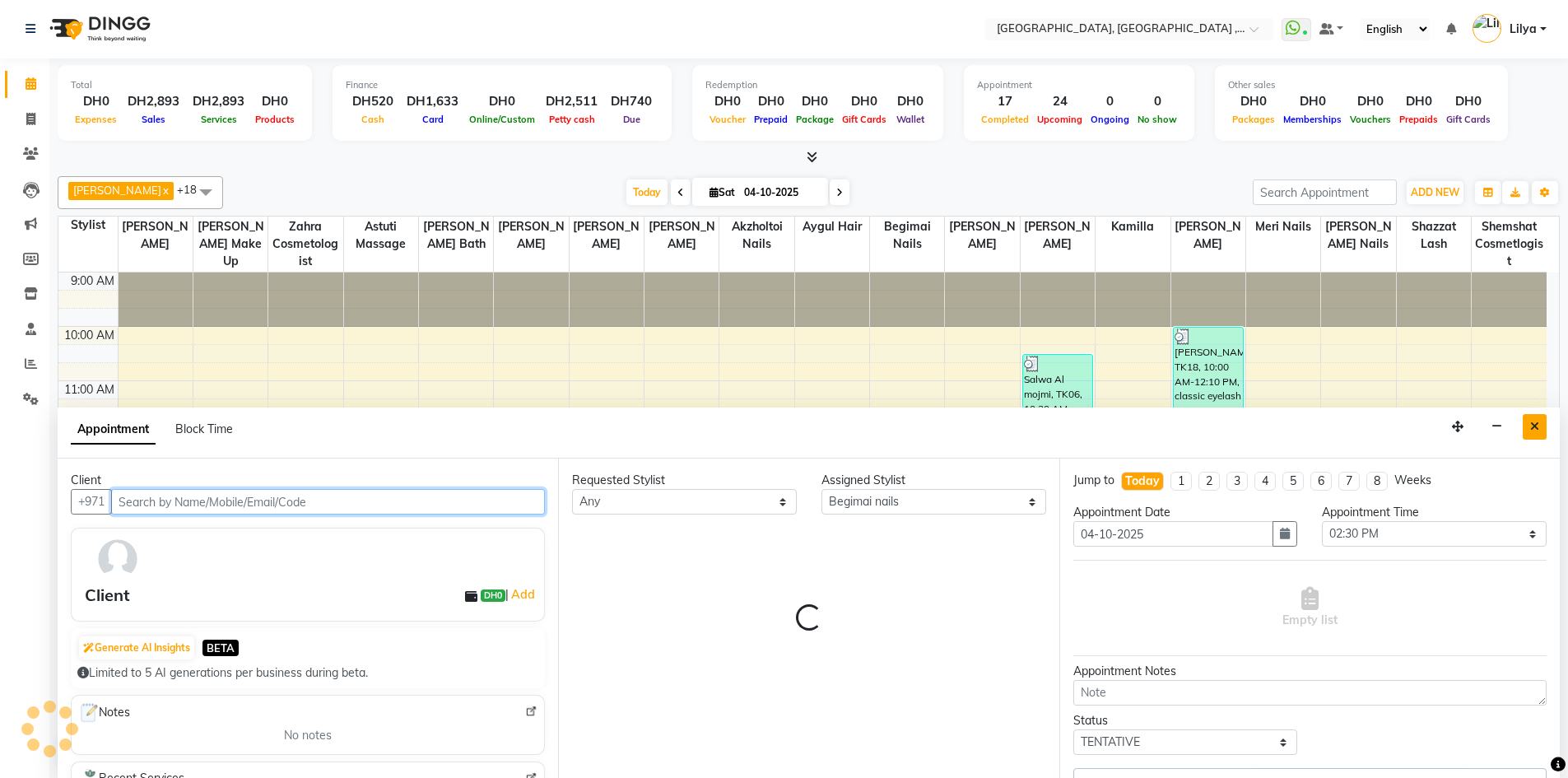
scroll to position [273, 0]
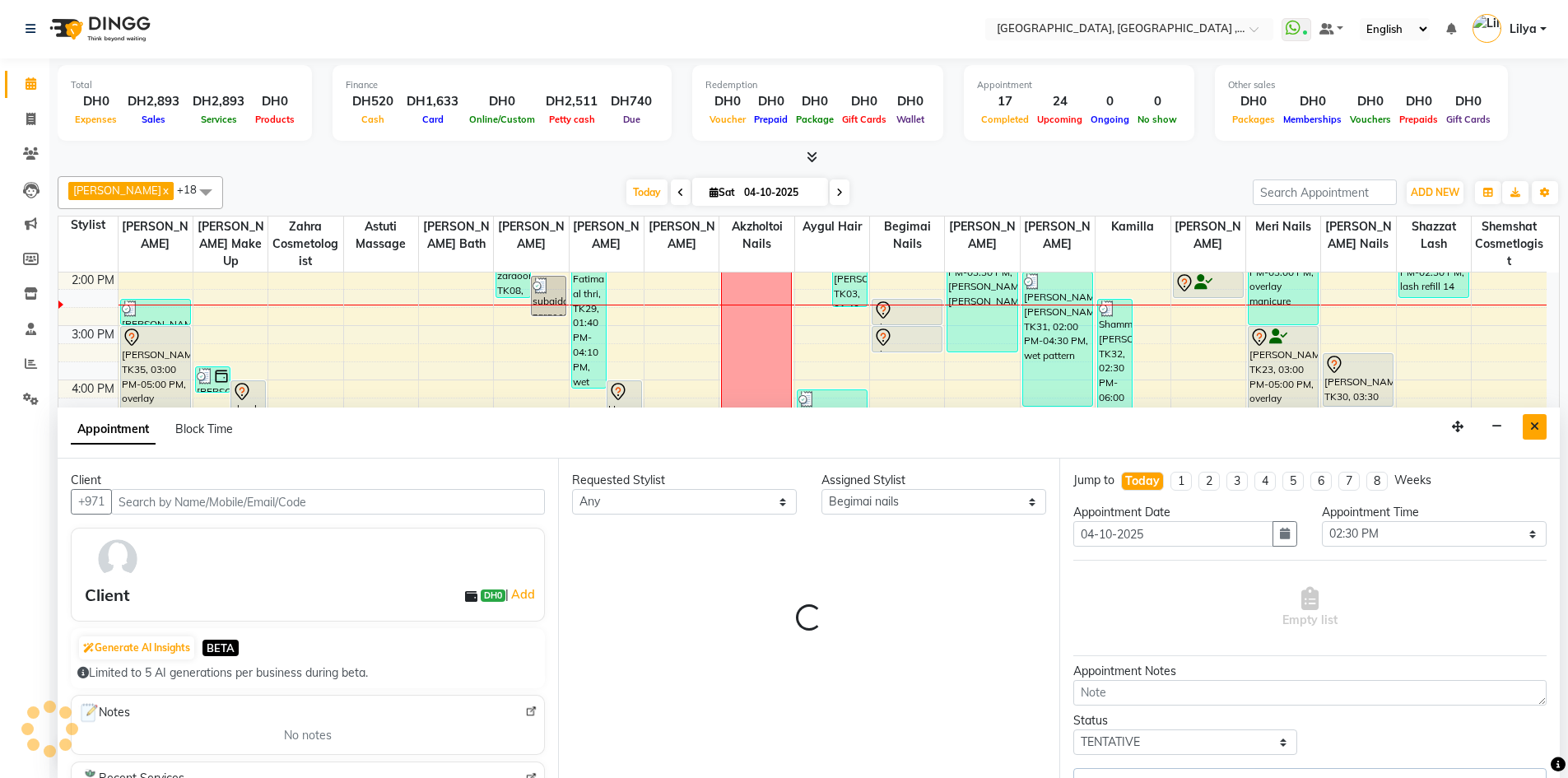
click at [1529, 427] on button "Close" at bounding box center [1534, 427] width 24 height 26
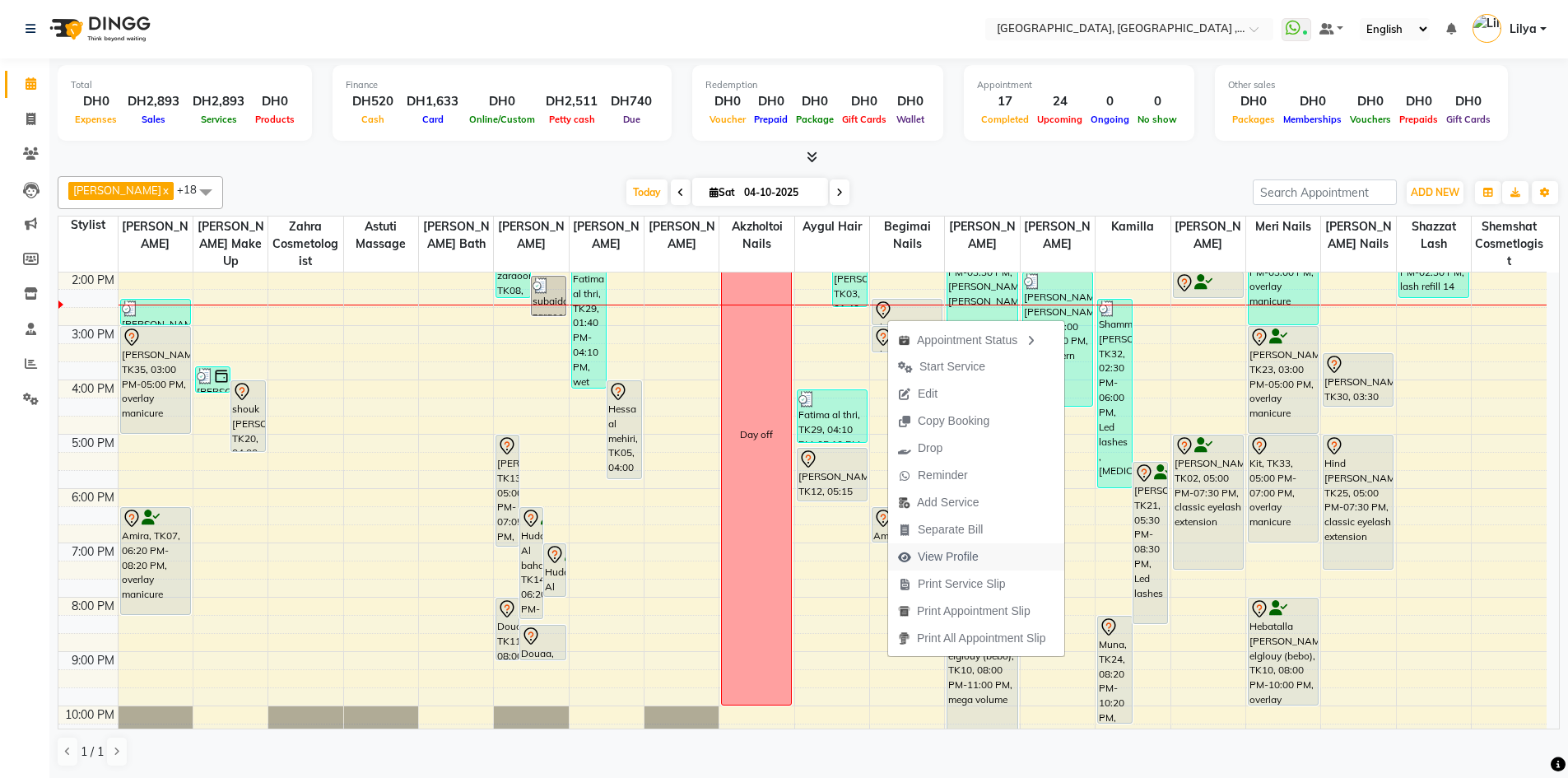
click at [973, 552] on span "View Profile" at bounding box center [947, 557] width 61 height 18
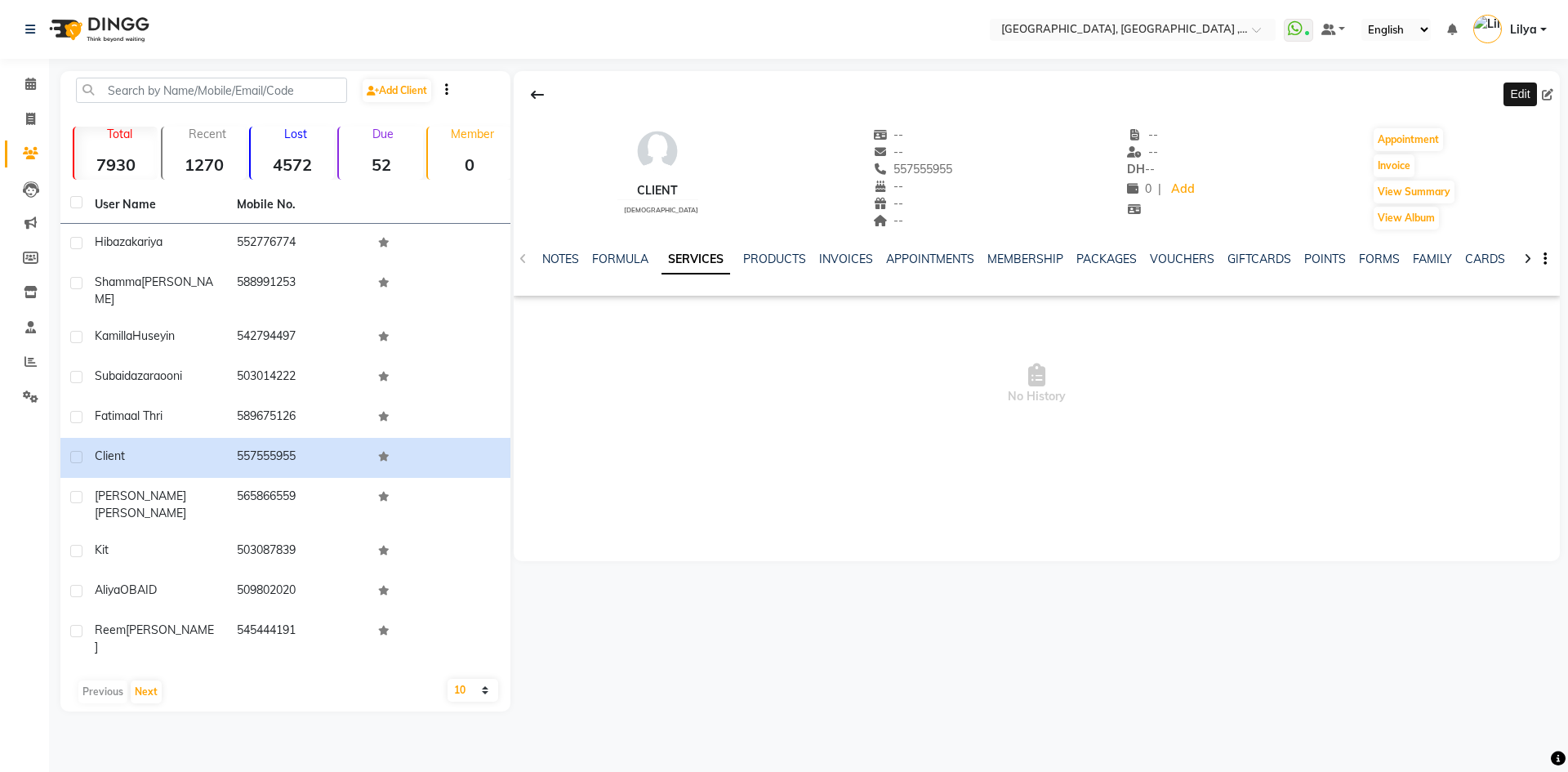
drag, startPoint x: 1550, startPoint y: 96, endPoint x: 1472, endPoint y: 115, distance: 80.3
click at [1550, 96] on icon at bounding box center [1547, 95] width 11 height 11
select select "female"
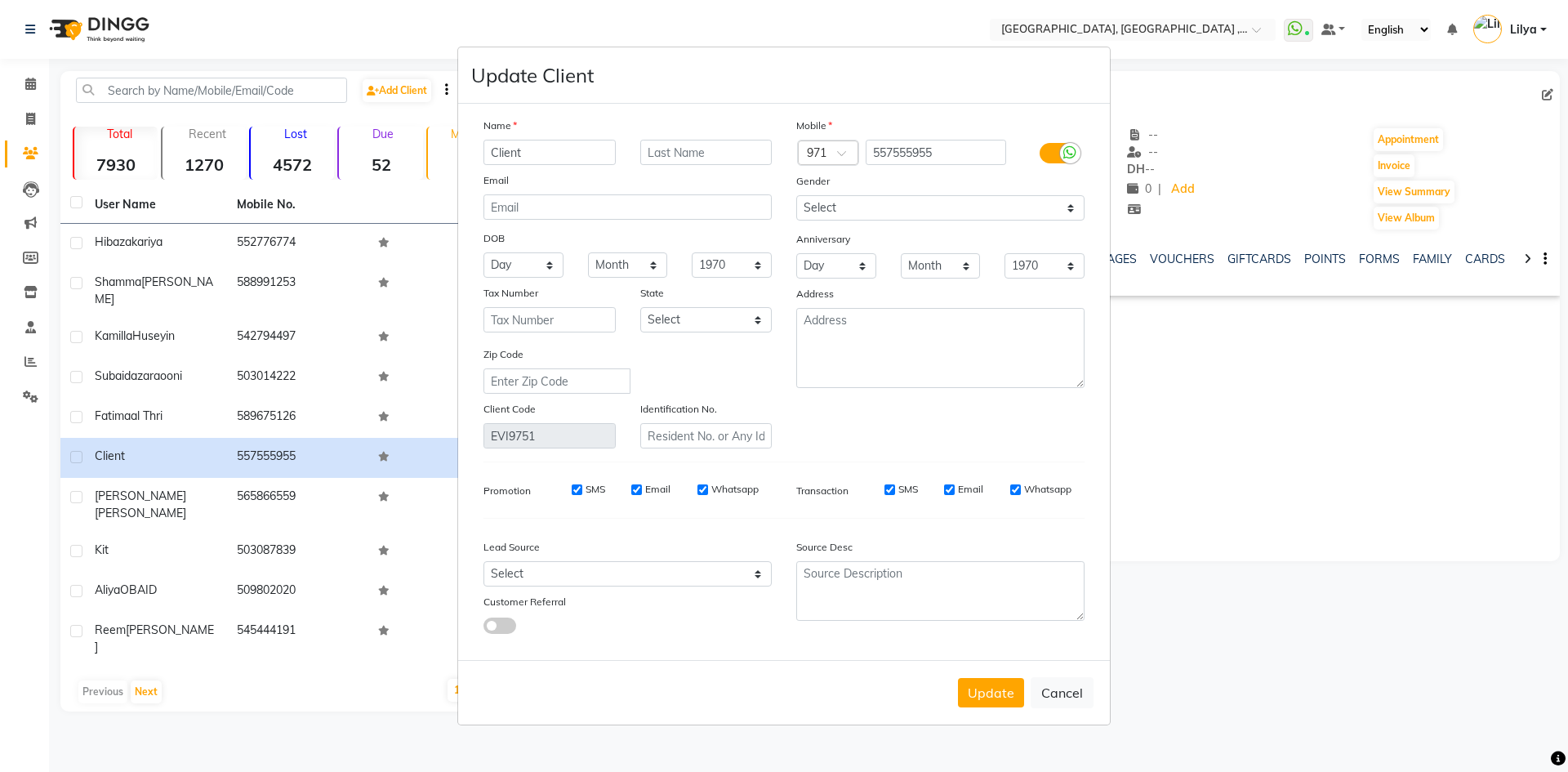
click at [594, 143] on input "Client" at bounding box center [549, 152] width 132 height 25
type input "C"
type input "Iman"
click at [730, 159] on input "text" at bounding box center [706, 152] width 132 height 25
type input "al hamadi"
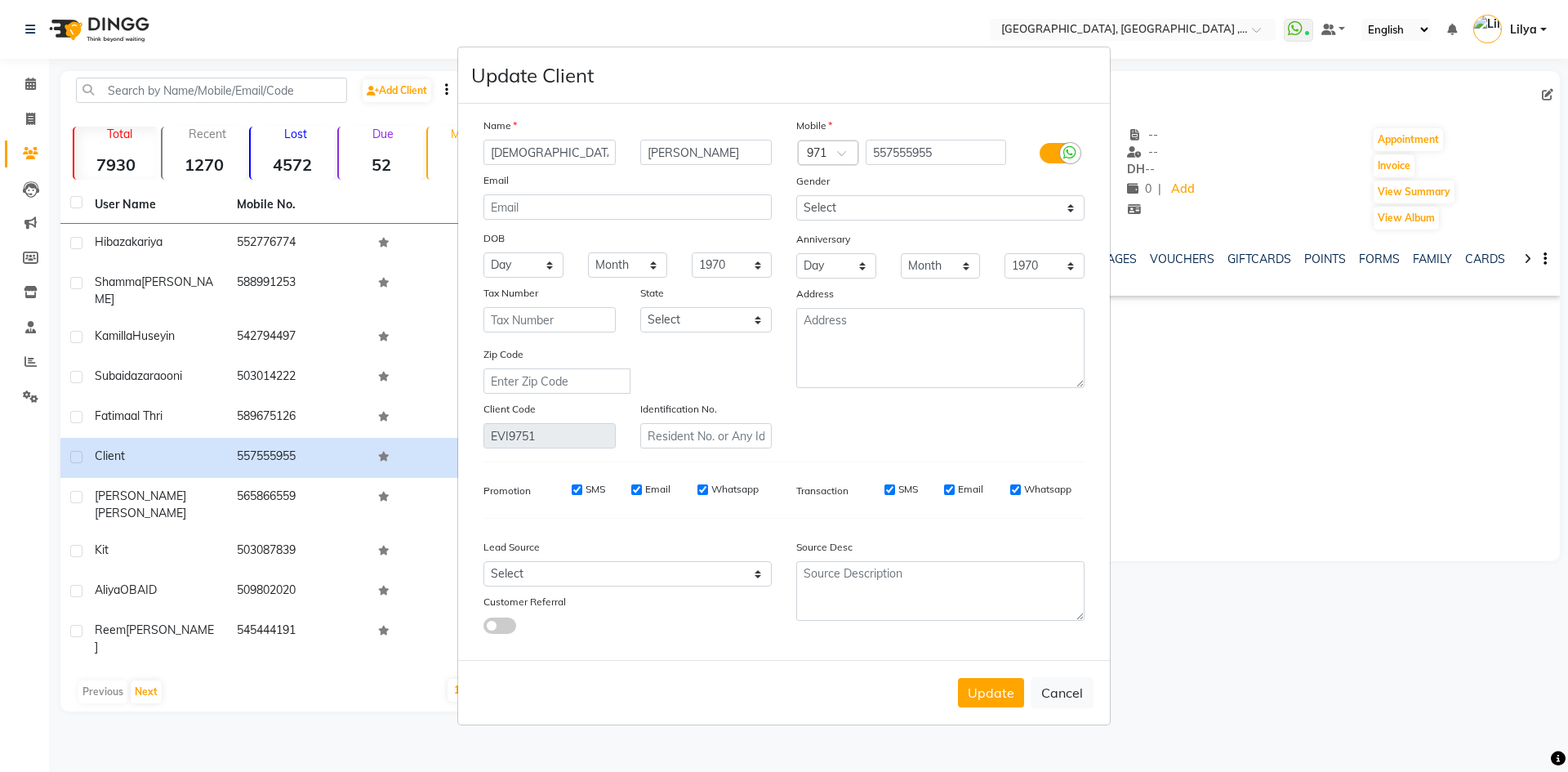
click at [997, 691] on button "Update" at bounding box center [990, 693] width 66 height 30
select select
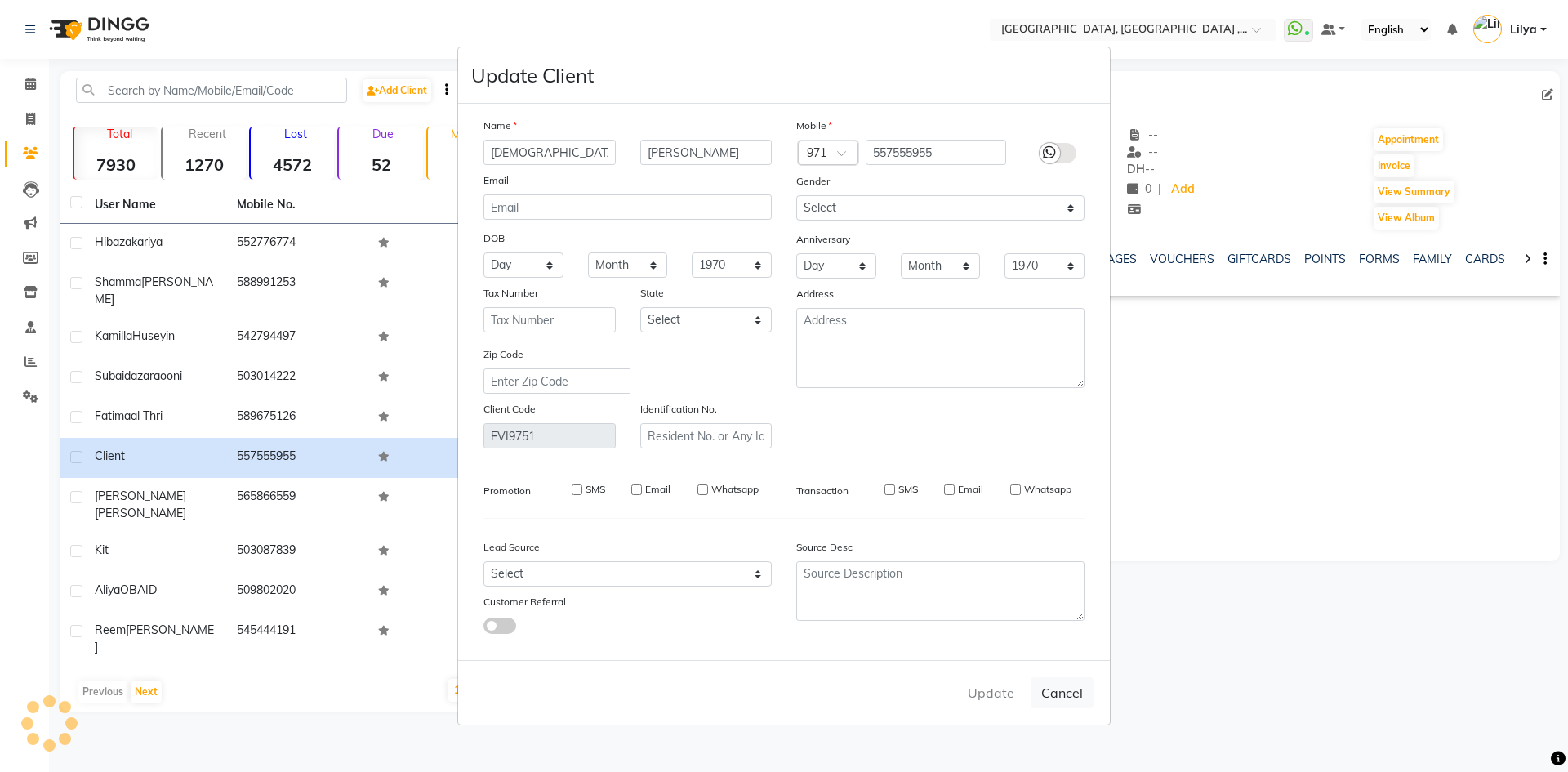
select select
checkbox input "false"
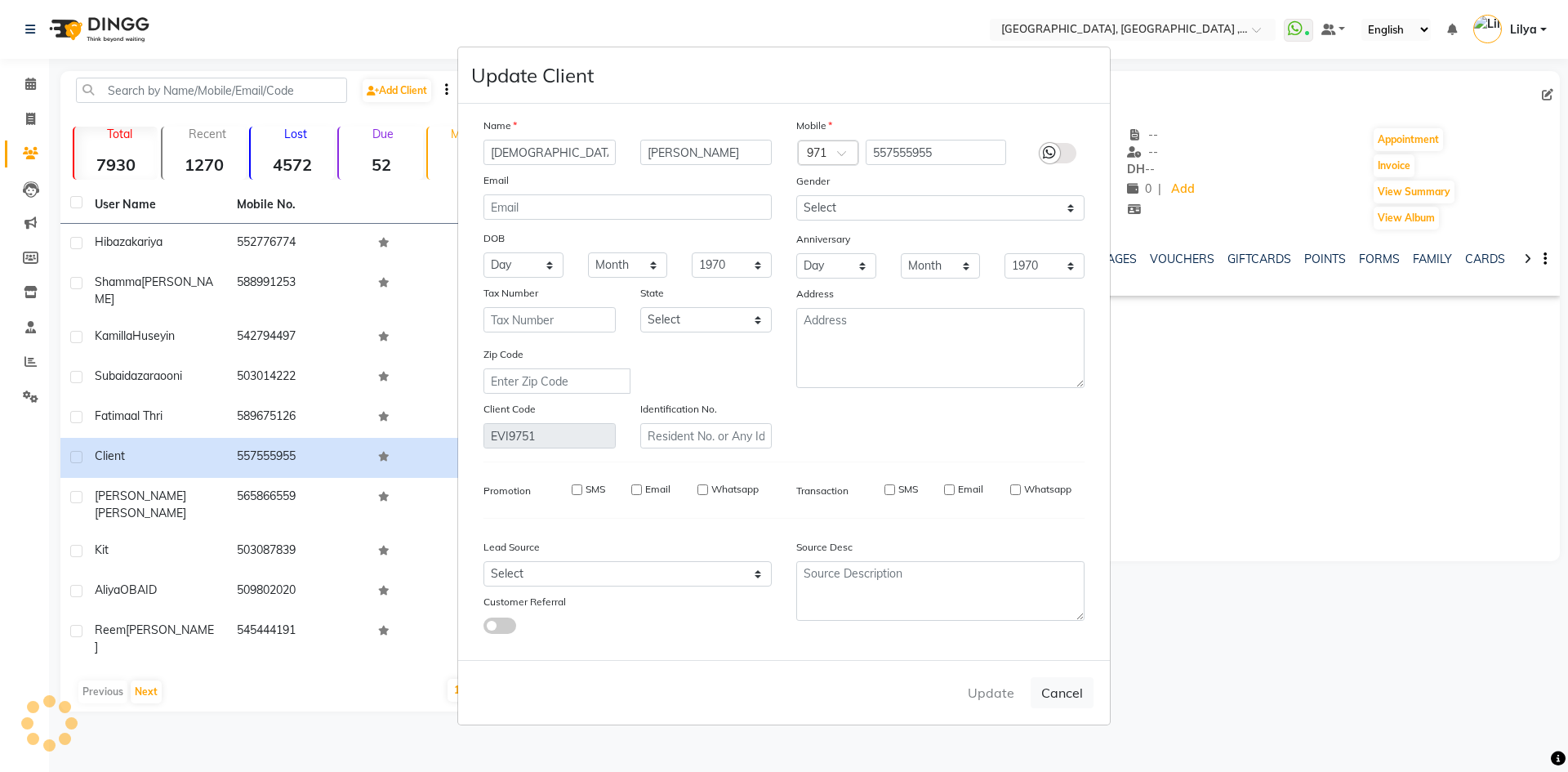
checkbox input "false"
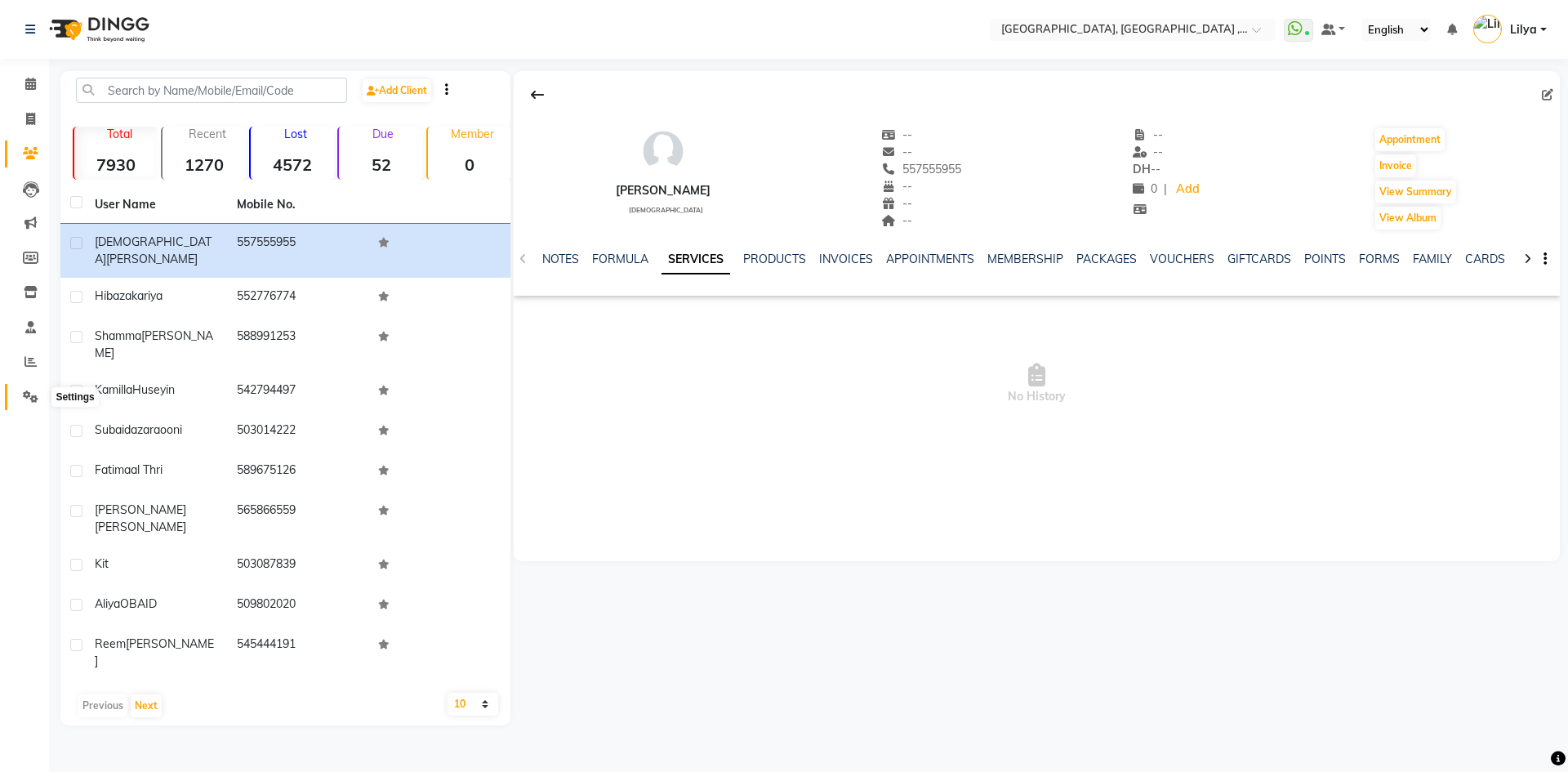
click at [32, 396] on icon at bounding box center [31, 397] width 16 height 12
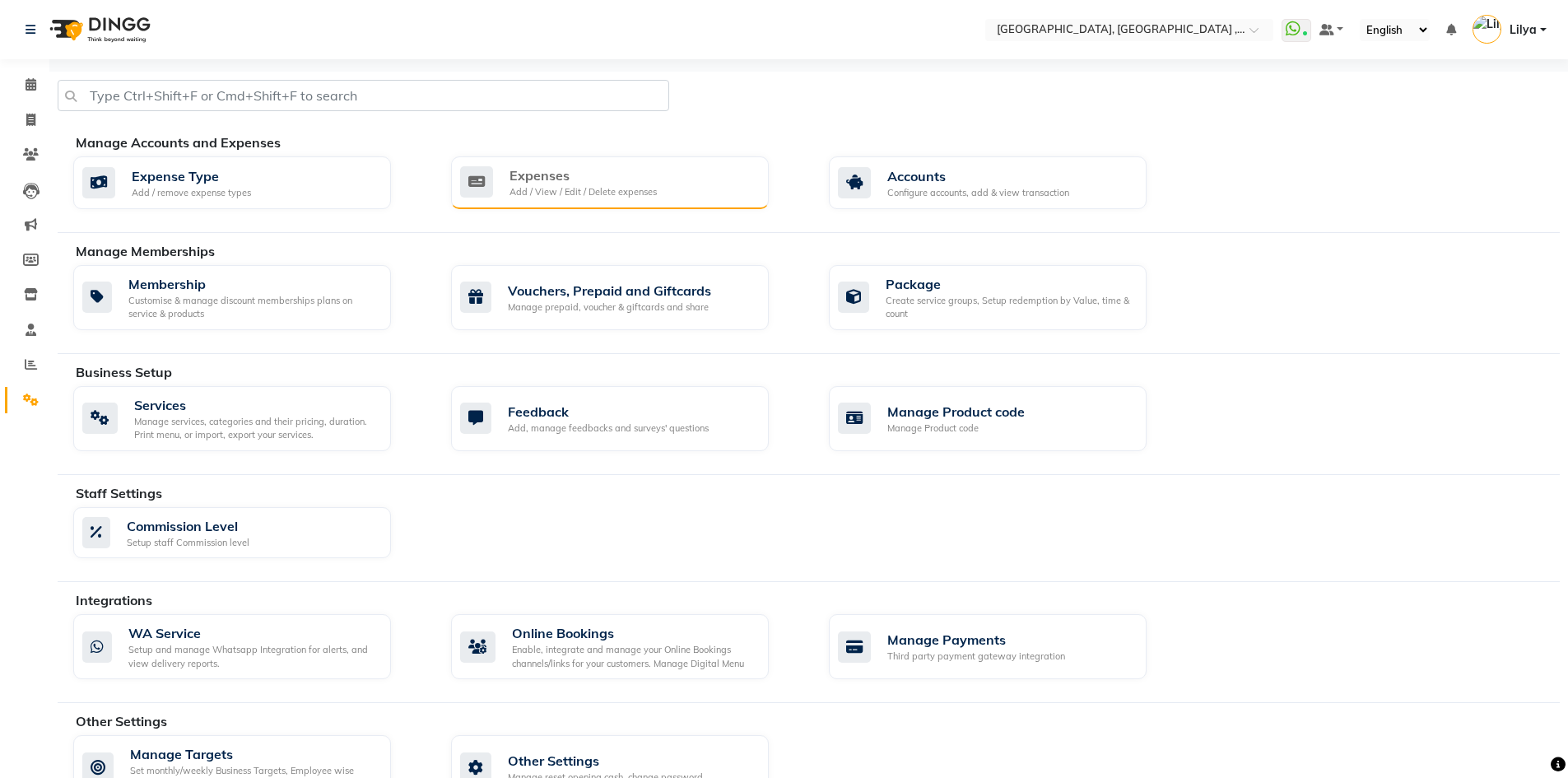
click at [667, 175] on div "Expenses Add / View / Edit / Delete expenses" at bounding box center [607, 182] width 296 height 34
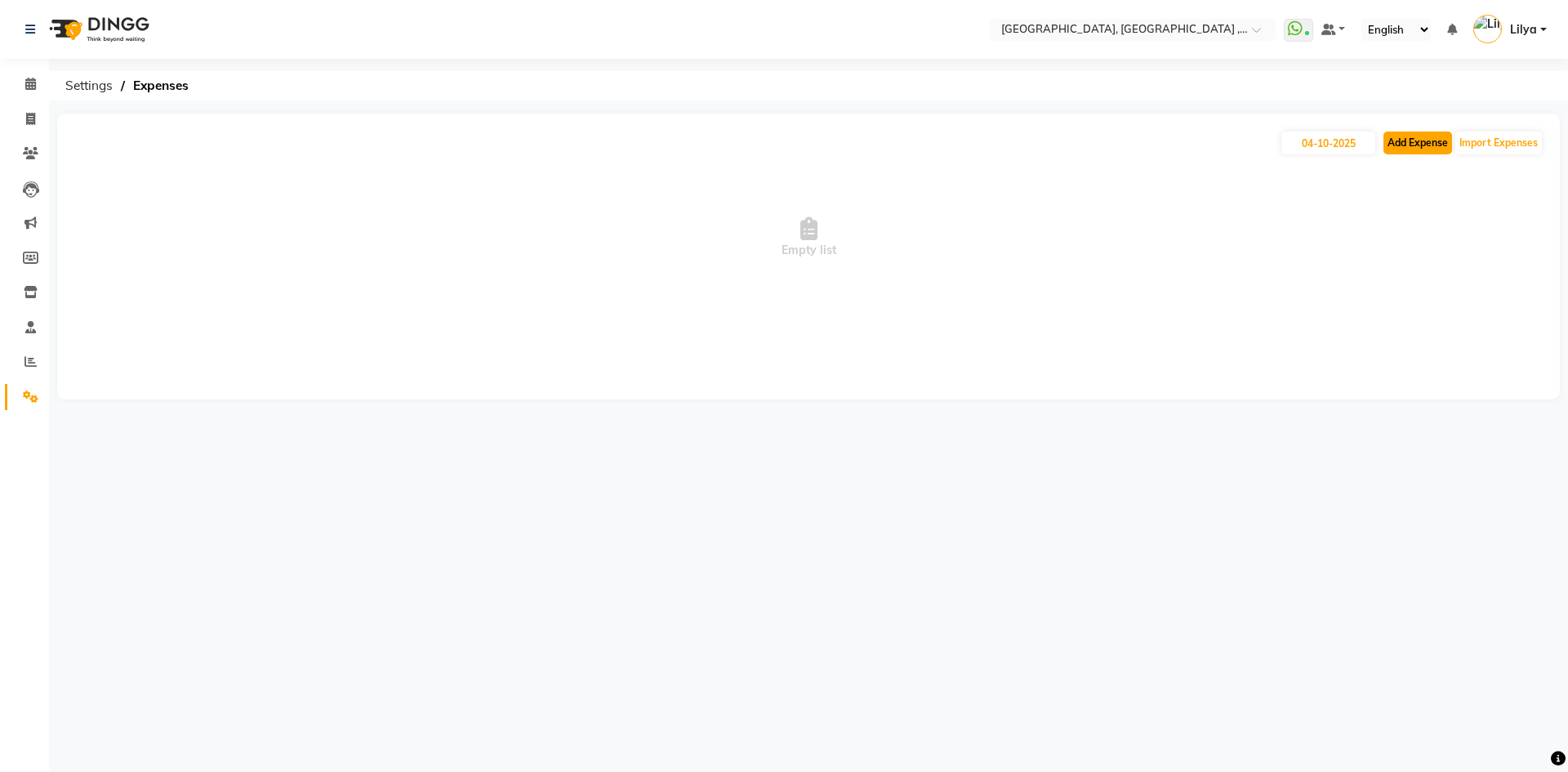
click at [1416, 145] on button "Add Expense" at bounding box center [1417, 143] width 68 height 23
select select "1"
select select "2616"
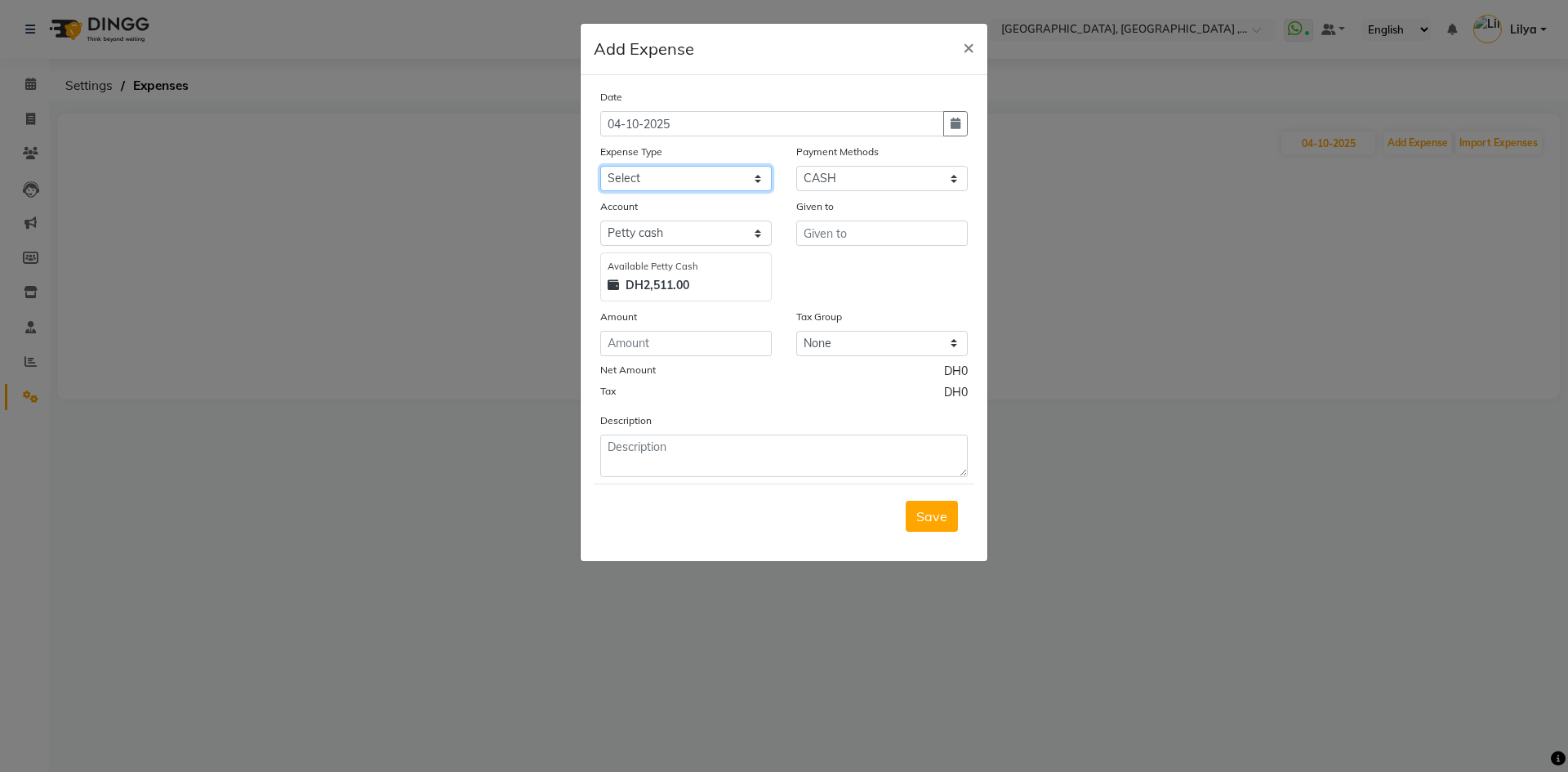
drag, startPoint x: 727, startPoint y: 174, endPoint x: 738, endPoint y: 179, distance: 12.1
click at [728, 174] on select "Select Advance Salary comission insentive bonus dogs ecosophy clinic ecosophy c…" at bounding box center [686, 178] width 172 height 25
select select "6327"
click at [600, 166] on select "Select Advance Salary comission insentive bonus dogs ecosophy clinic ecosophy c…" at bounding box center [686, 178] width 172 height 25
click at [851, 241] on input "text" at bounding box center [882, 233] width 172 height 25
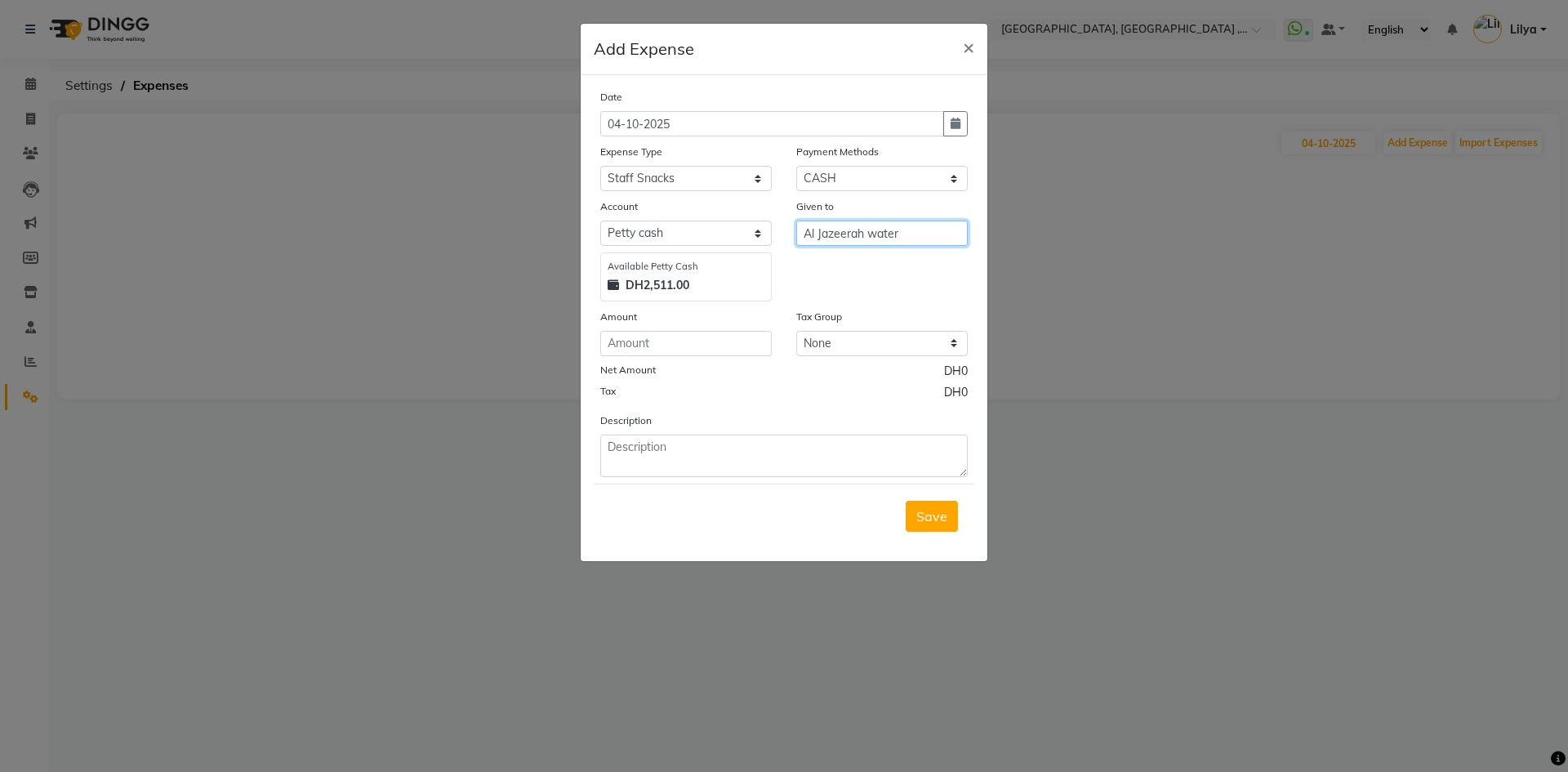
type input "Al Jazeerah water"
click at [653, 346] on input "number" at bounding box center [686, 343] width 172 height 25
type input "30"
click at [691, 446] on textarea at bounding box center [783, 456] width 367 height 42
type textarea "water for staff drinkikg 6 bottles"
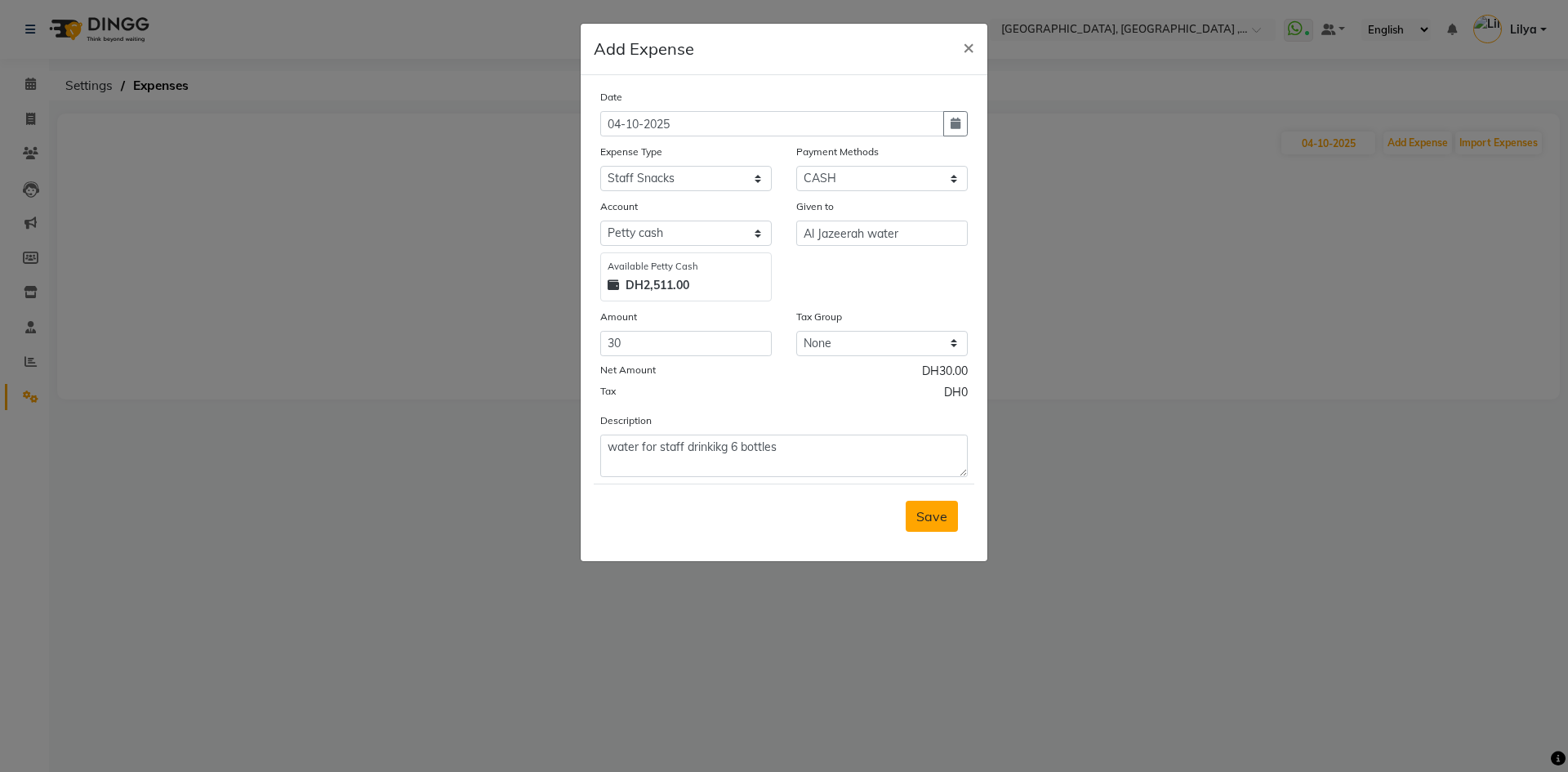
click at [941, 509] on span "Save" at bounding box center [931, 516] width 31 height 17
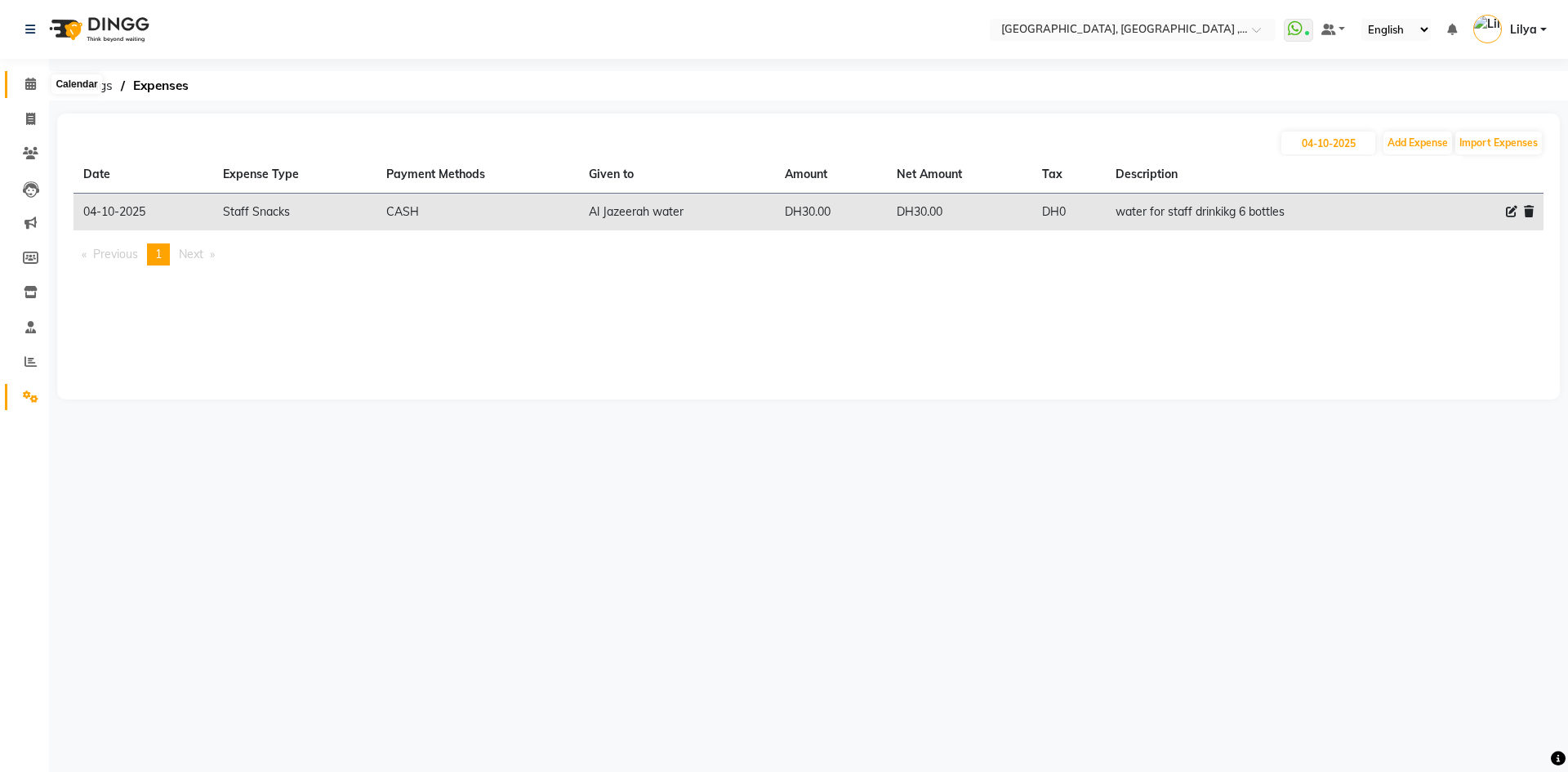
click at [31, 87] on icon at bounding box center [31, 84] width 11 height 12
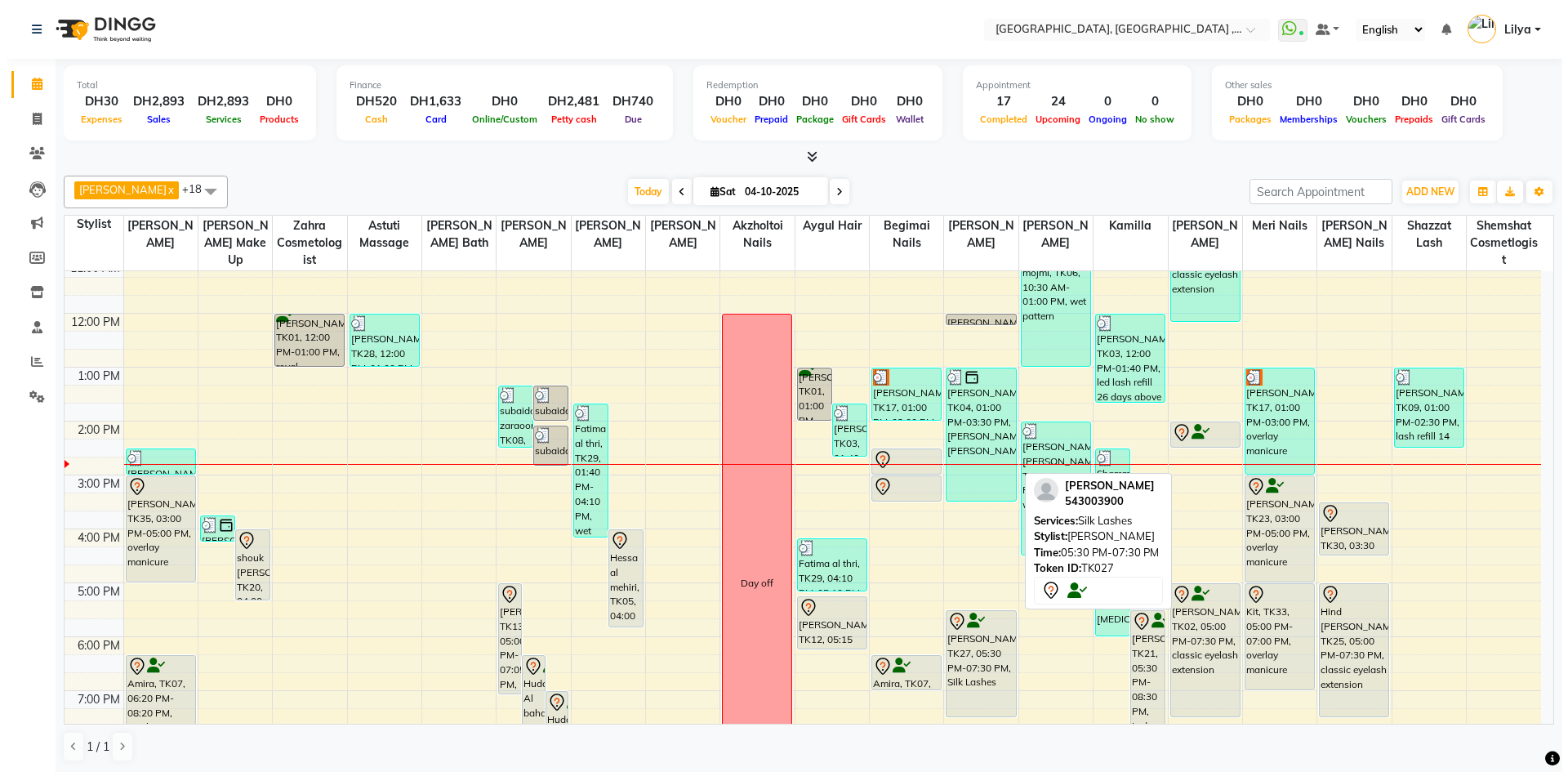
scroll to position [110, 0]
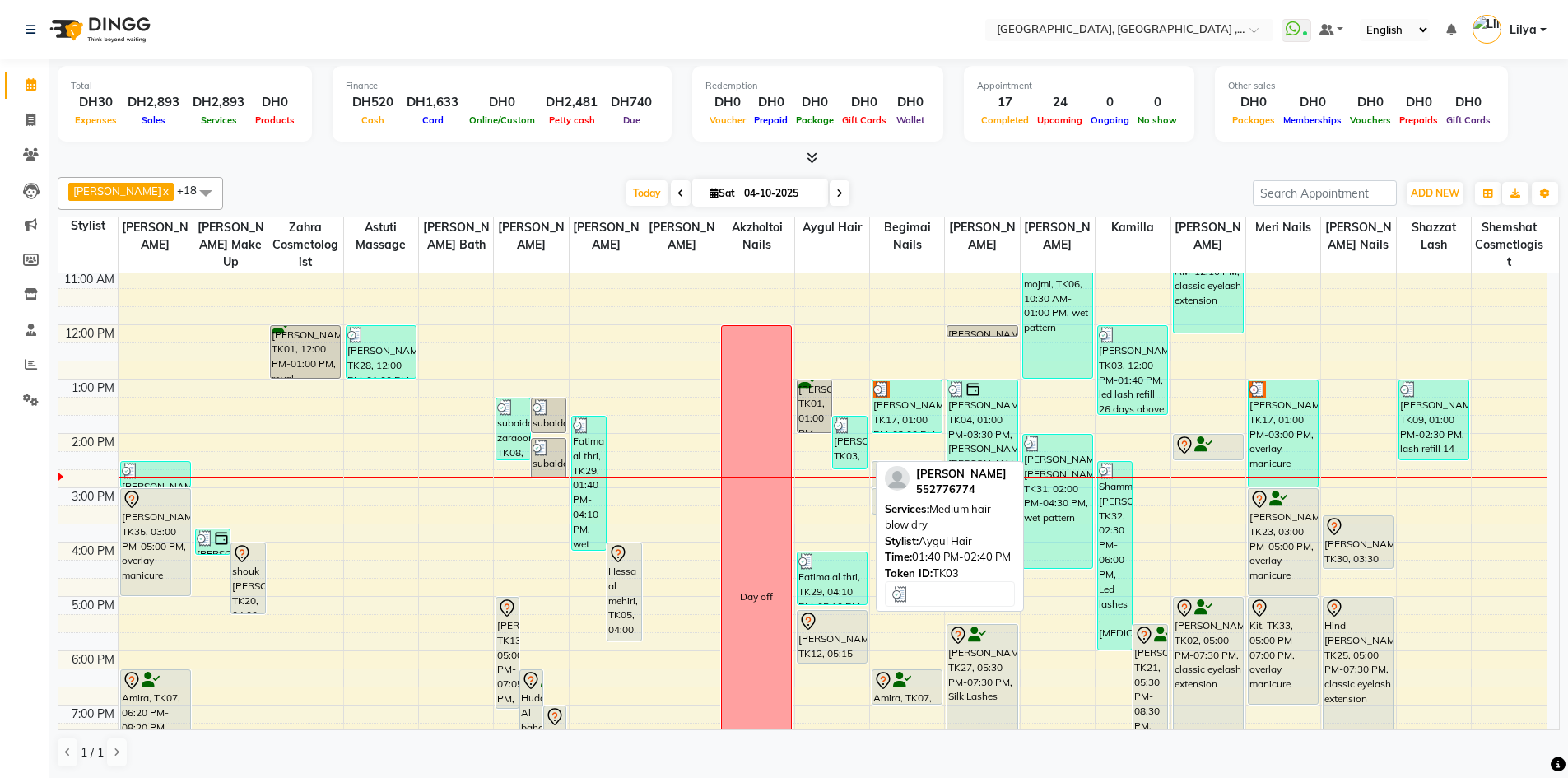
click at [851, 447] on div "[PERSON_NAME], TK03, 01:40 PM-02:40 PM, Medium hair blow dry" at bounding box center [849, 442] width 34 height 52
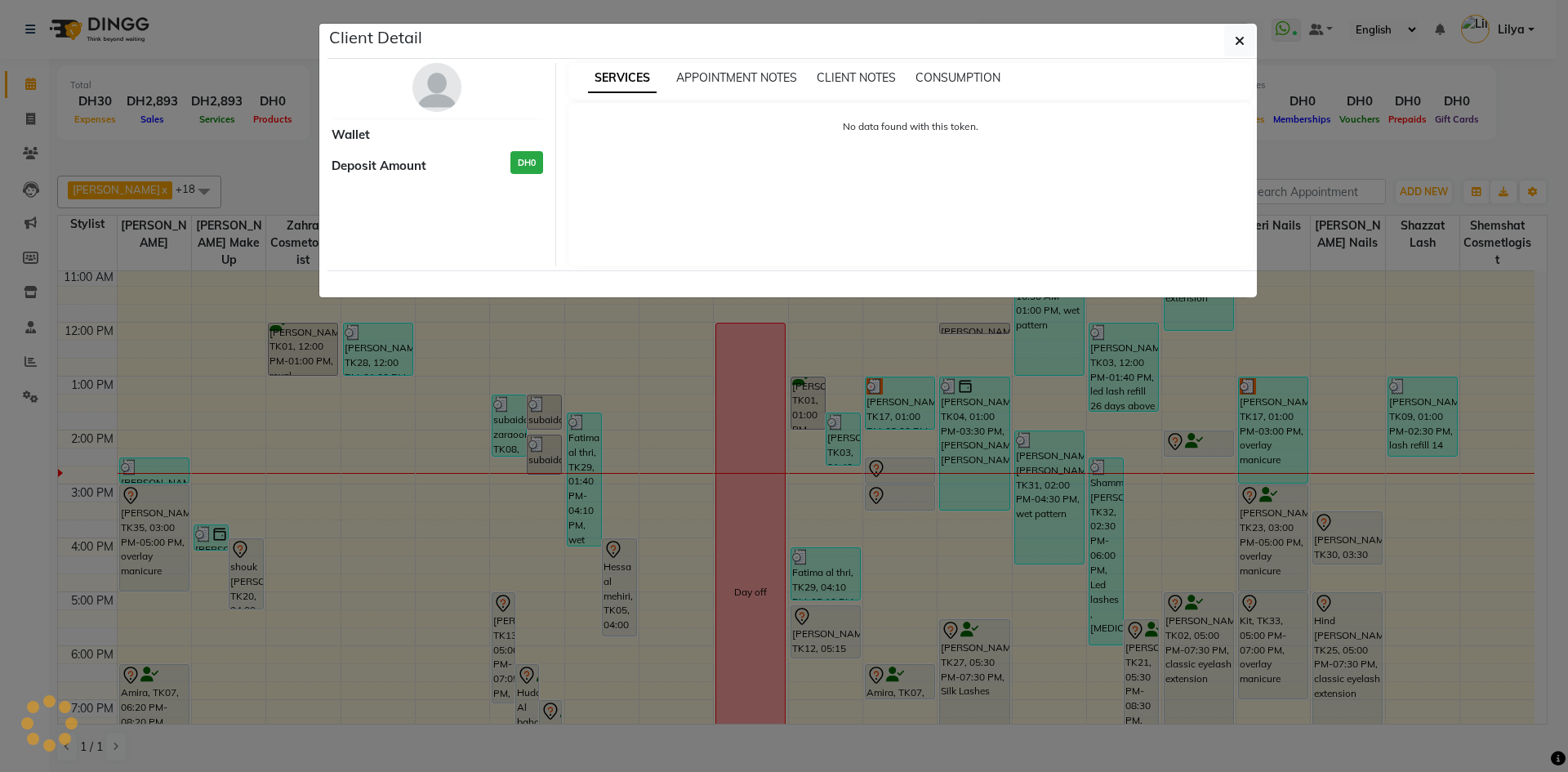
select select "3"
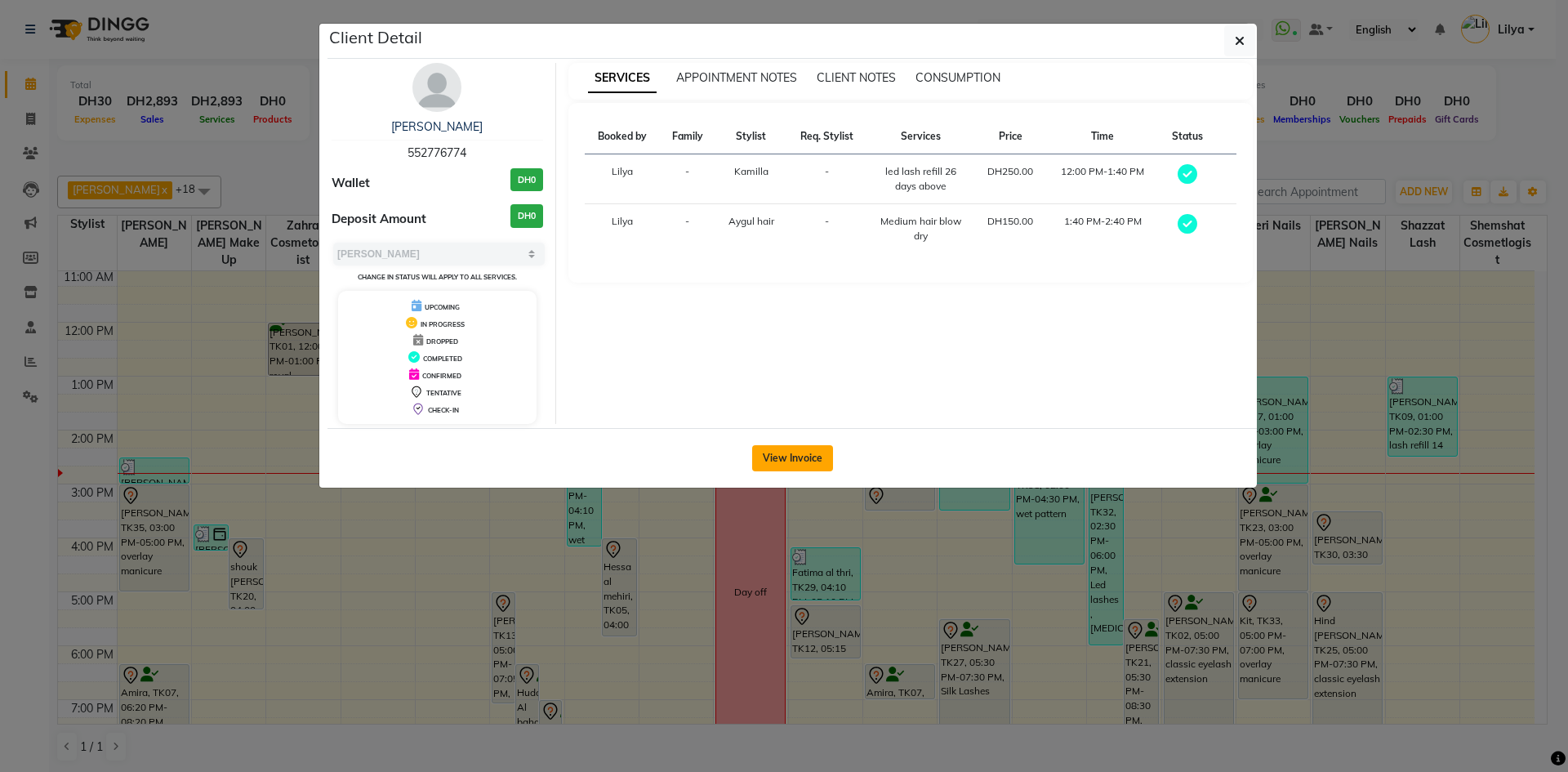
click at [796, 457] on button "View Invoice" at bounding box center [792, 458] width 81 height 26
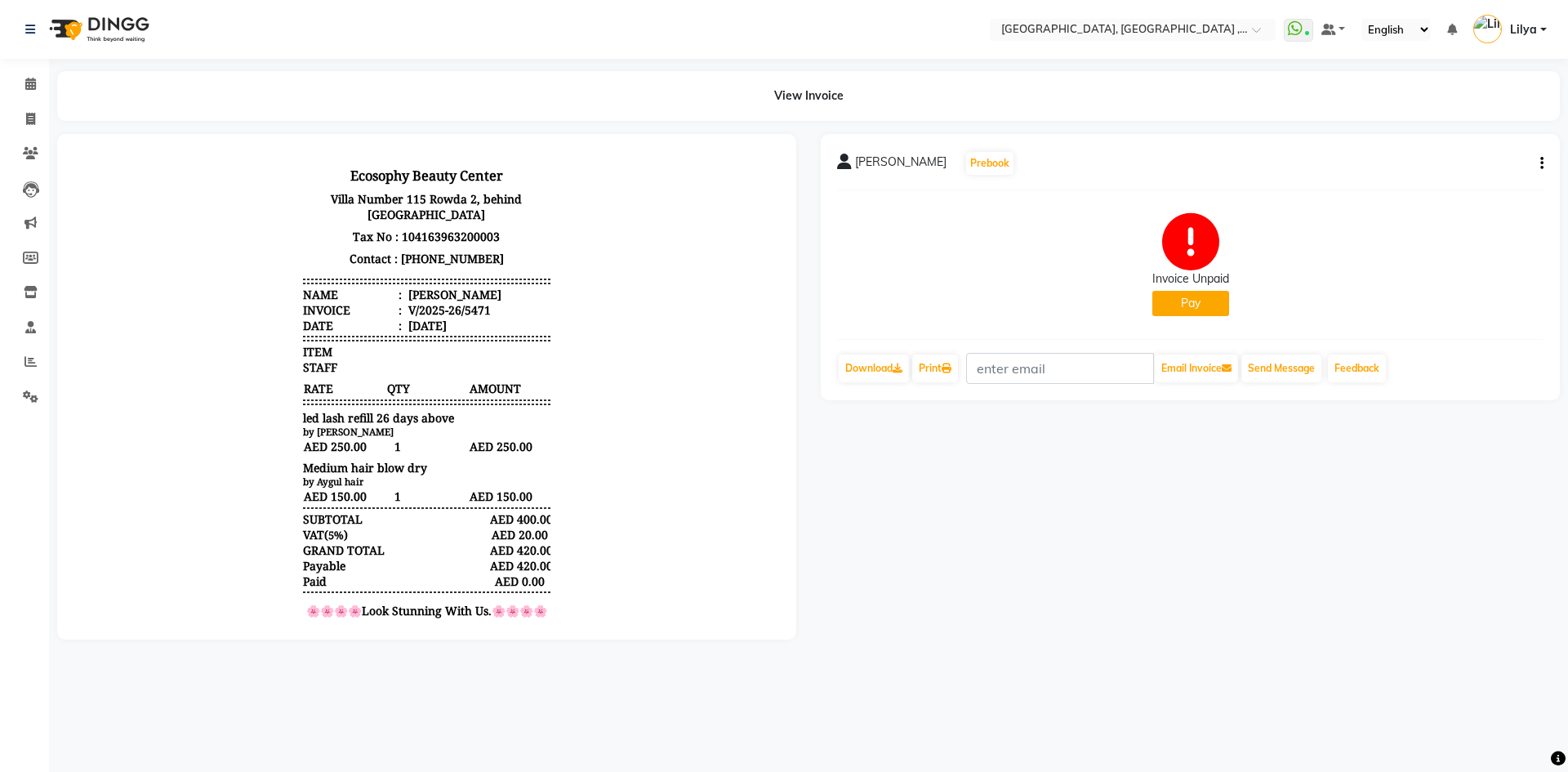
click at [1541, 163] on icon "button" at bounding box center [1542, 163] width 4 height 1
click at [1371, 200] on div "Edit Invoice" at bounding box center [1432, 194] width 167 height 20
select select "service"
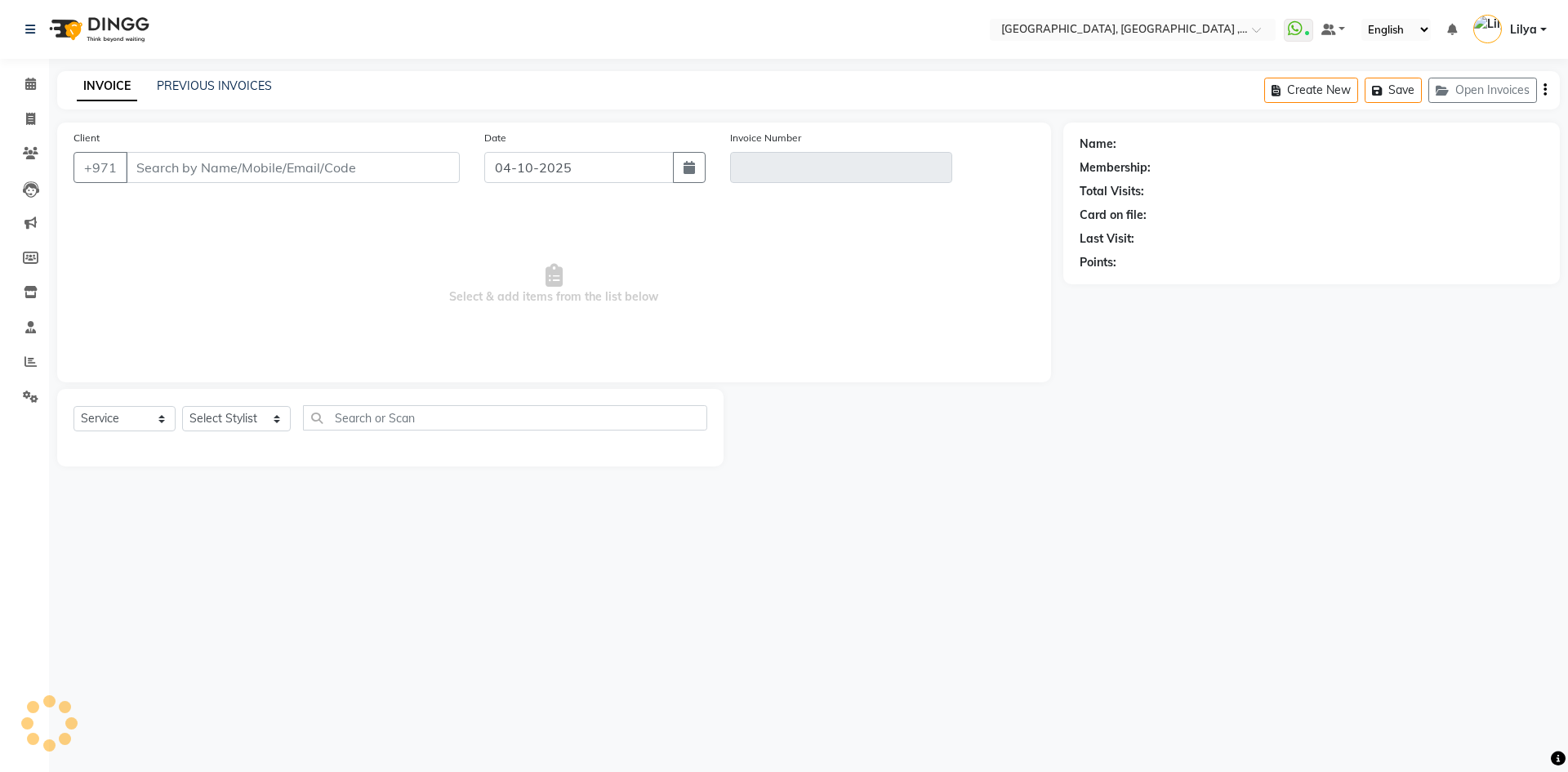
type input "552776774"
type input "V/2025-26/5471"
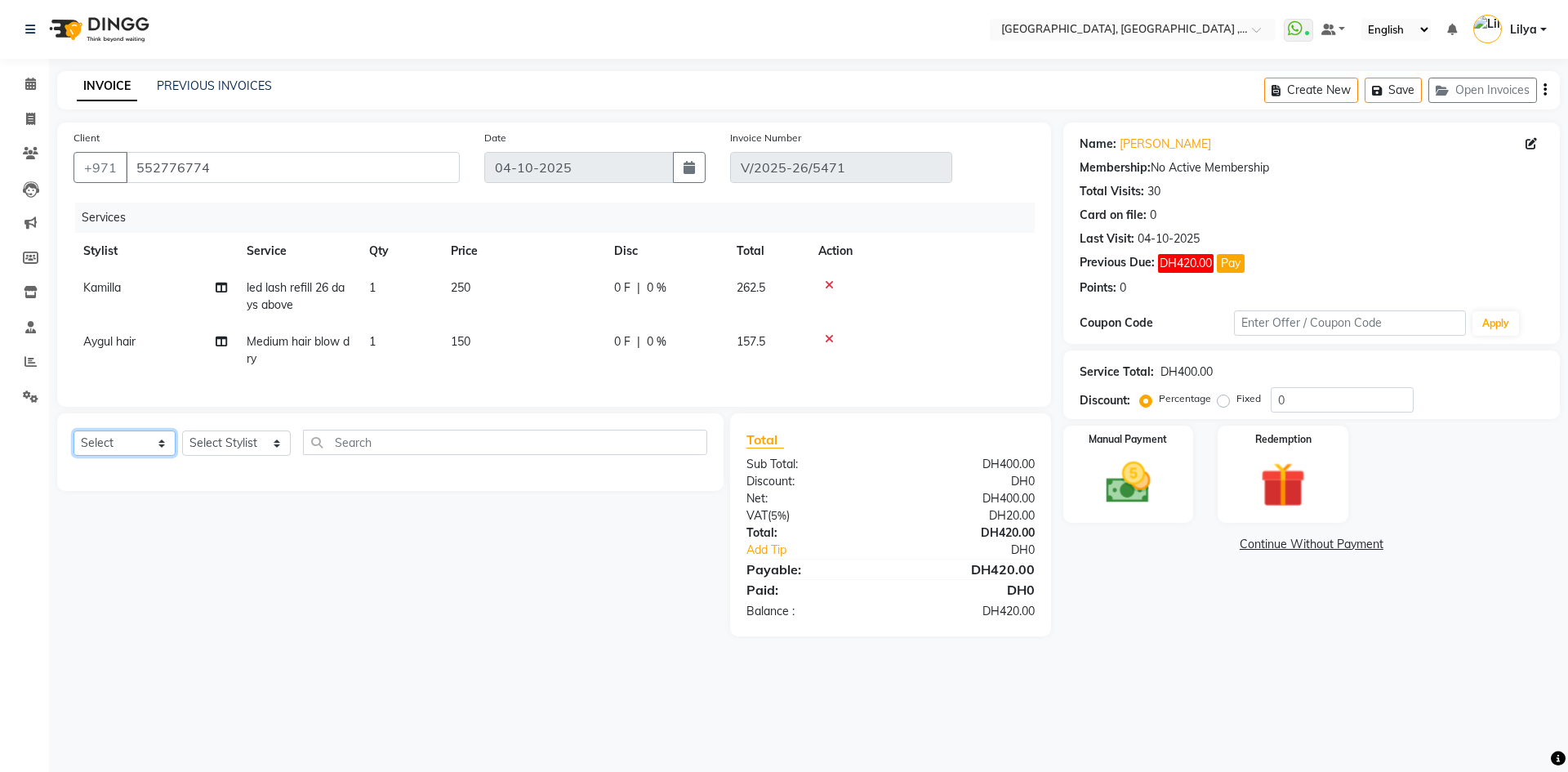
click at [146, 450] on select "Select Service Product Membership Package Voucher Prepaid Gift Card" at bounding box center [124, 443] width 102 height 25
select select "service"
click at [74, 443] on select "Select Service Product Membership Package Voucher Prepaid Gift Card" at bounding box center [124, 443] width 102 height 25
drag, startPoint x: 231, startPoint y: 452, endPoint x: 230, endPoint y: 443, distance: 9.1
click at [231, 452] on select "Select Stylist Adel brow Aina Akzholtoi nails Amina lash Astuti massage Aygul h…" at bounding box center [237, 443] width 109 height 25
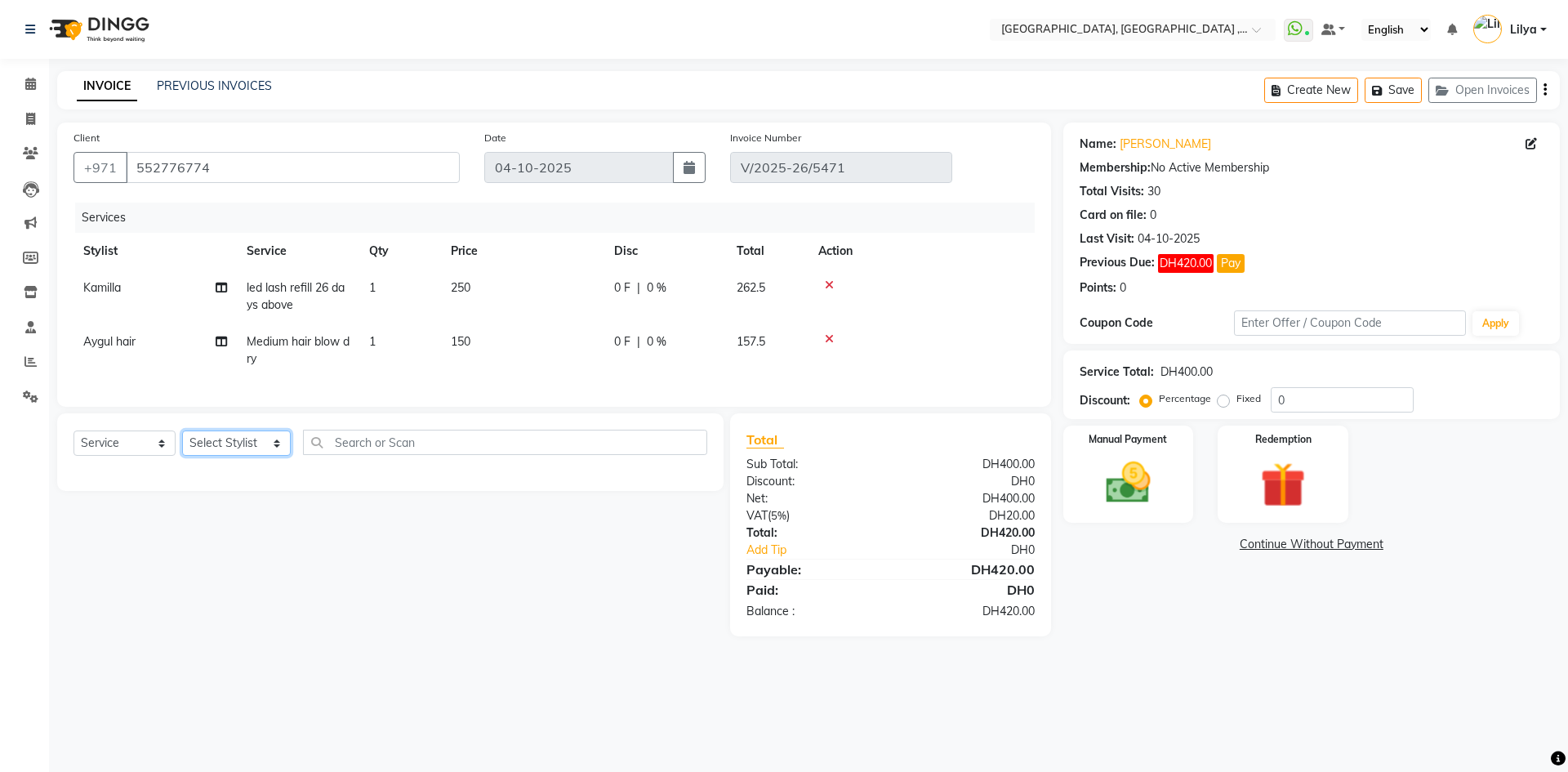
select select "43437"
click at [182, 443] on select "Select Stylist Adel brow Aina Akzholtoi nails Amina lash Astuti massage Aygul h…" at bounding box center [237, 443] width 109 height 25
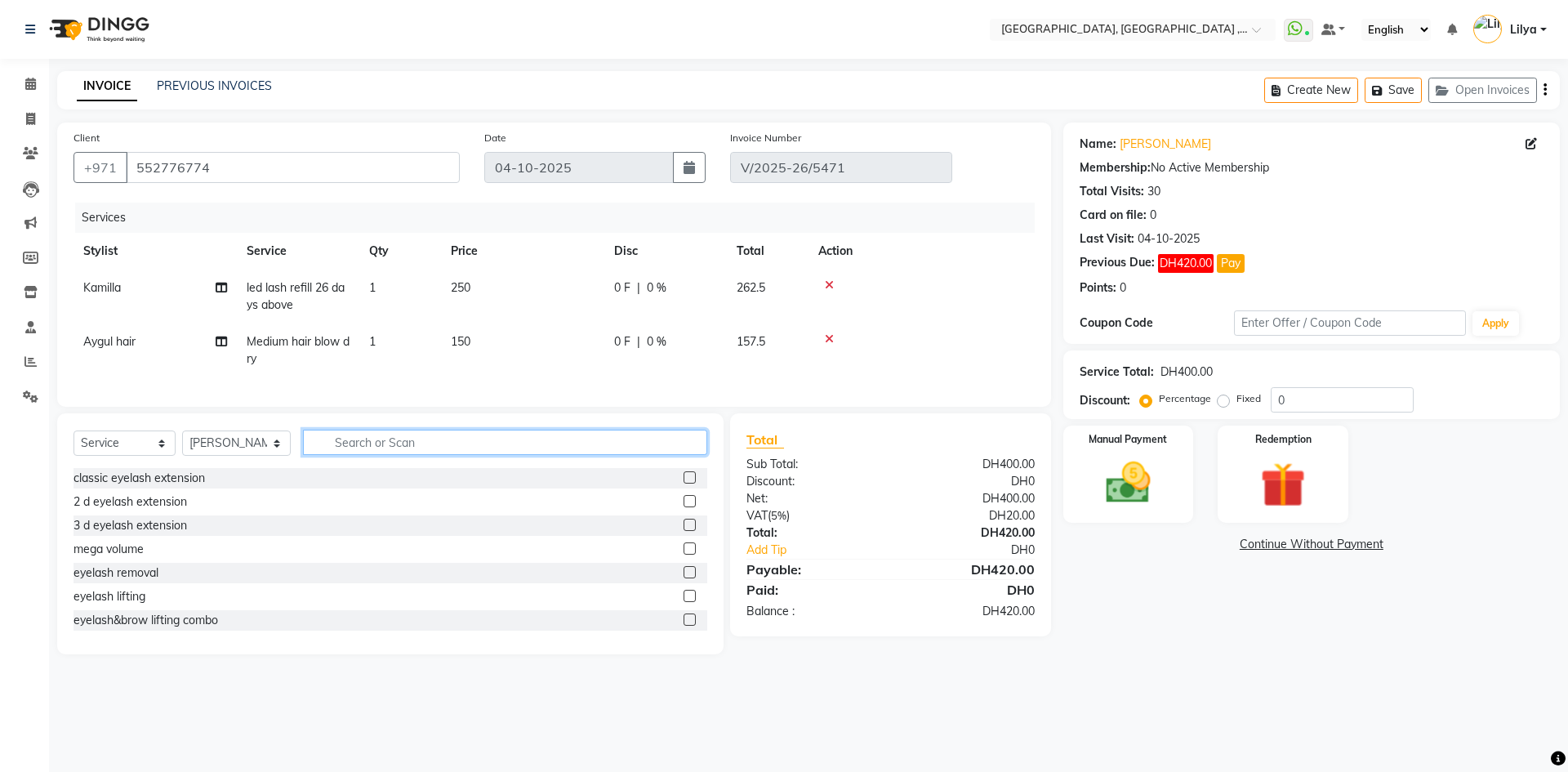
click at [439, 451] on input "text" at bounding box center [505, 442] width 404 height 25
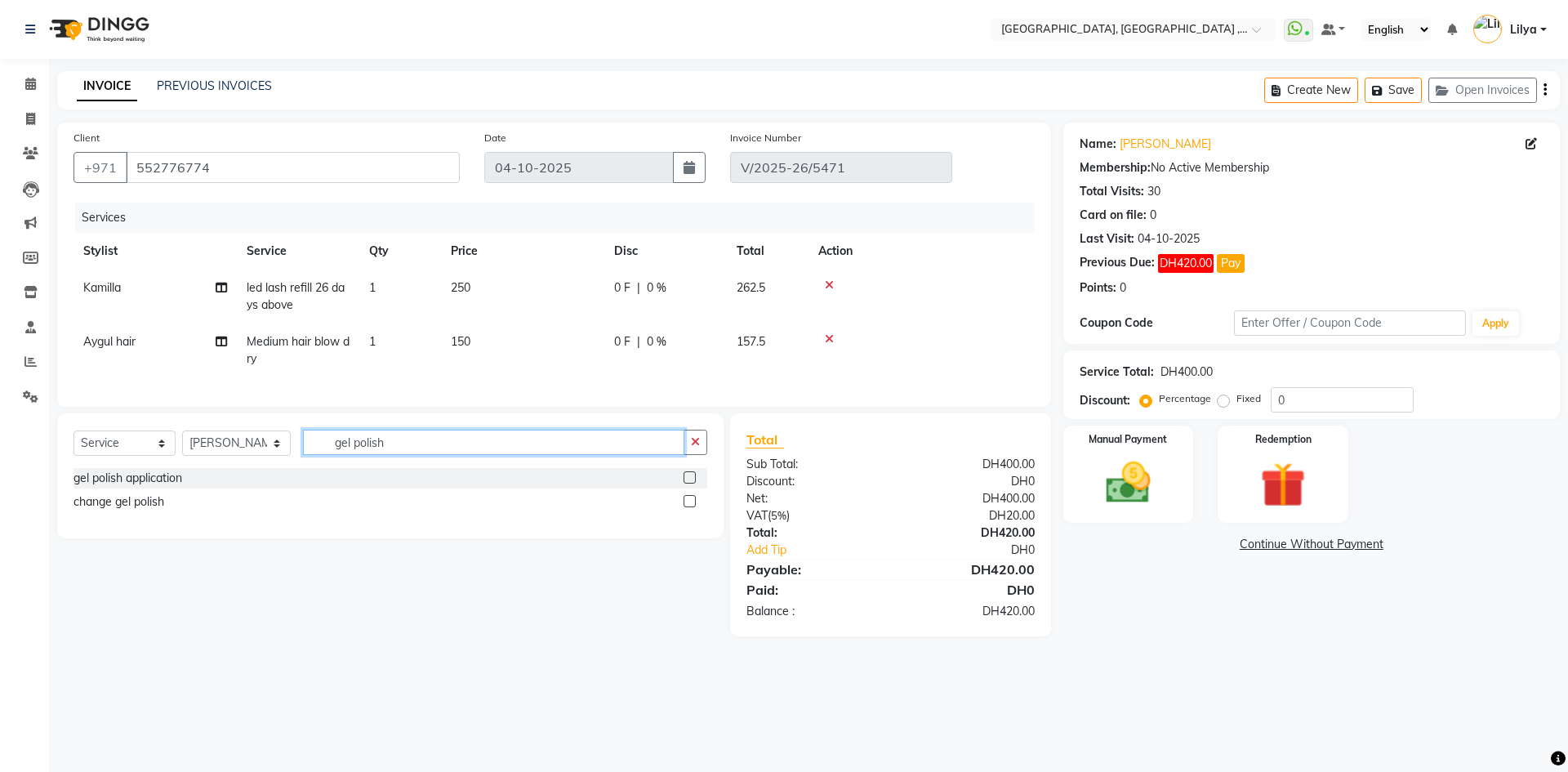
type input "gel polish"
click at [697, 488] on div at bounding box center [695, 478] width 24 height 20
click at [691, 484] on label at bounding box center [689, 478] width 12 height 12
click at [691, 484] on input "checkbox" at bounding box center [689, 478] width 11 height 11
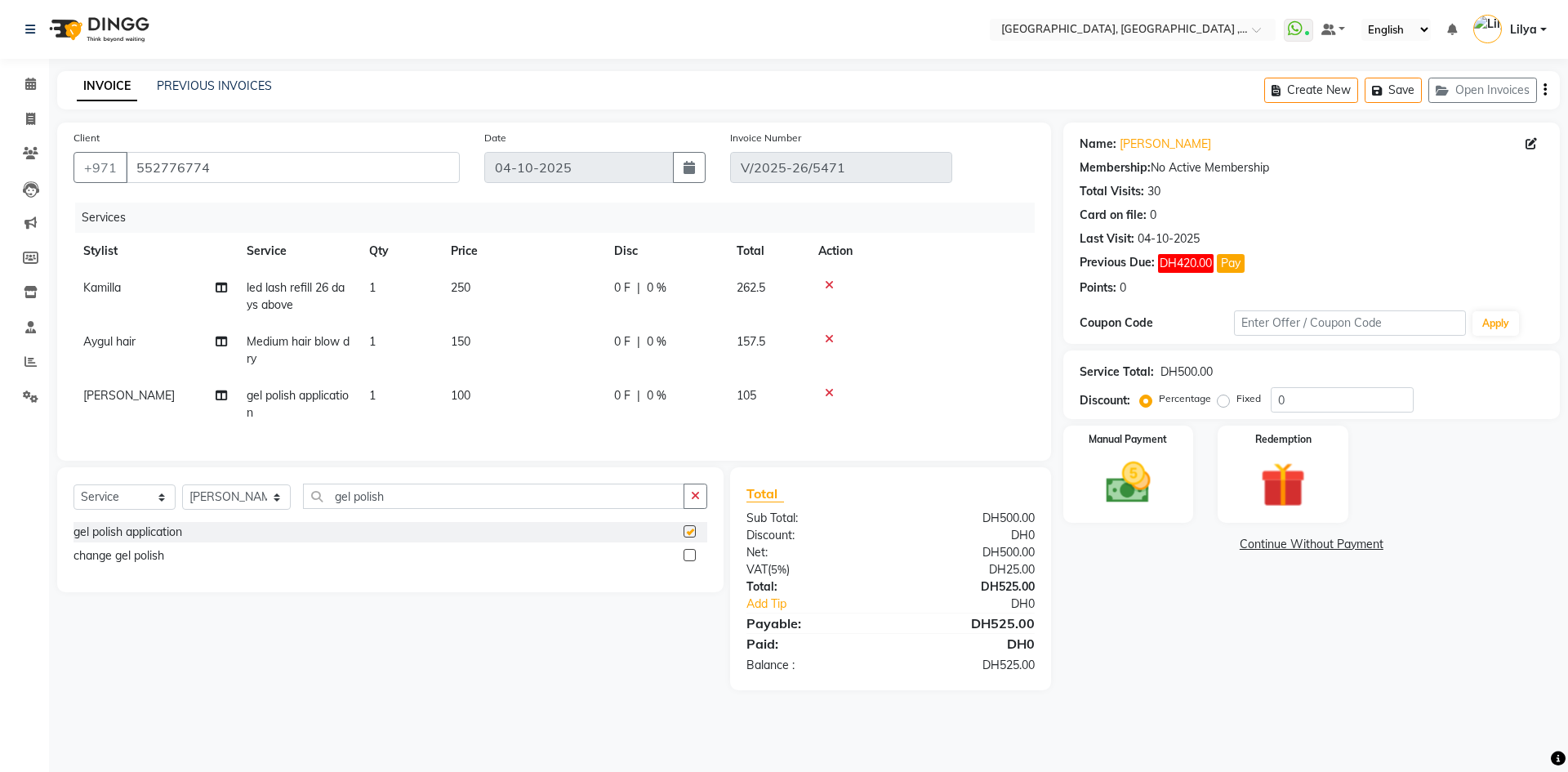
checkbox input "false"
click at [1272, 547] on link "Continue Without Payment" at bounding box center [1310, 544] width 490 height 18
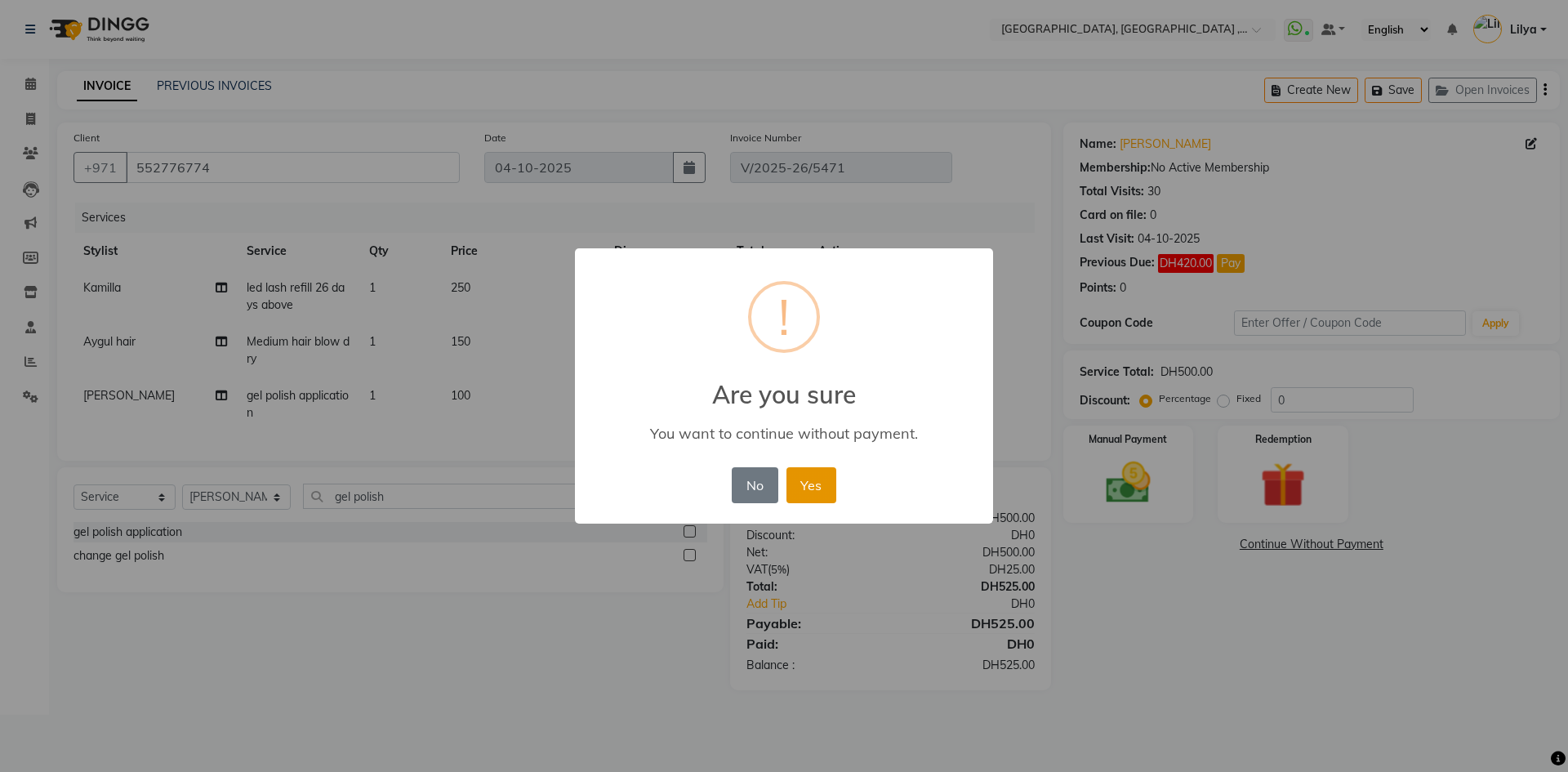
click at [829, 487] on button "Yes" at bounding box center [811, 485] width 50 height 36
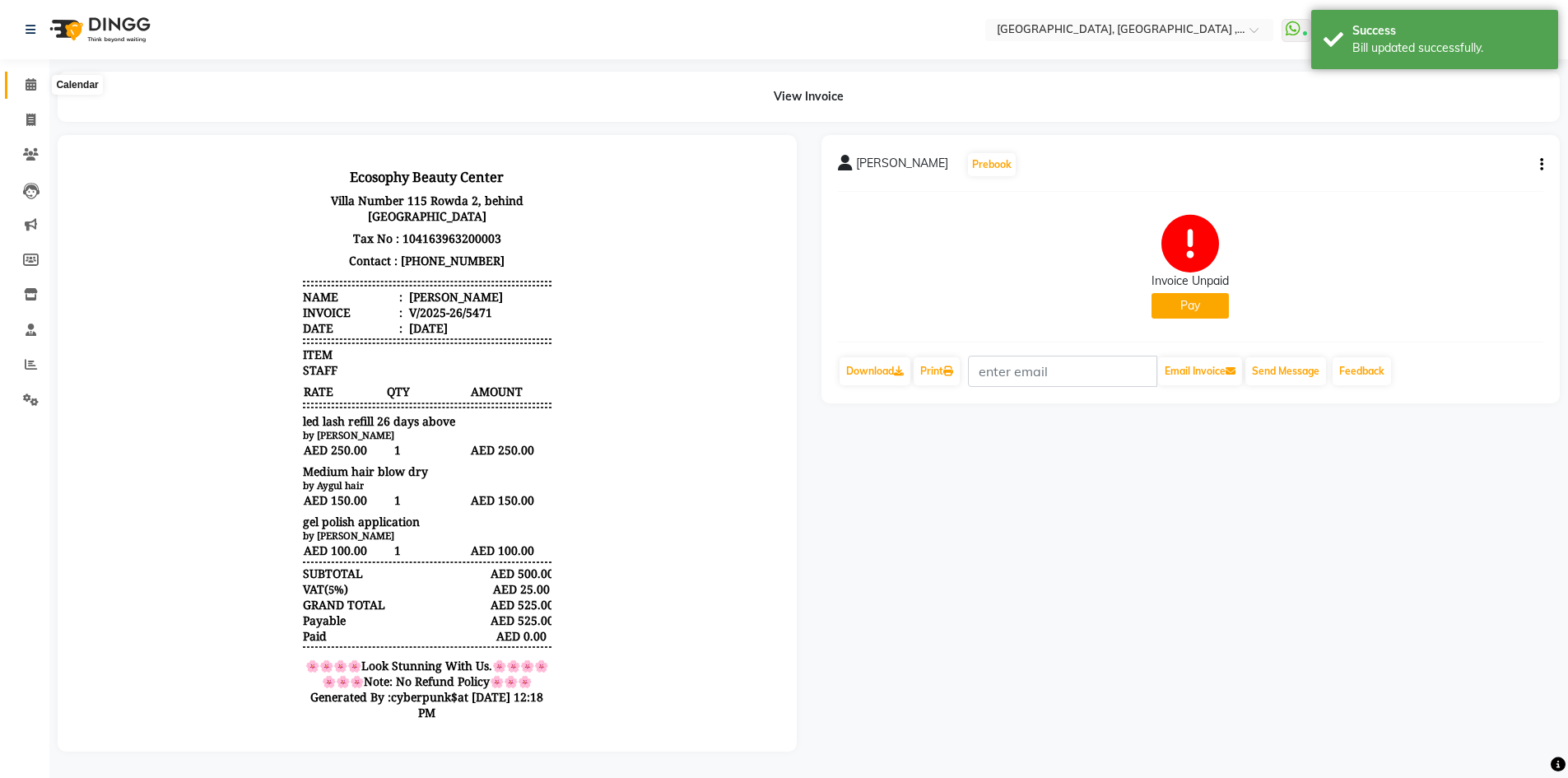
click at [26, 84] on icon at bounding box center [31, 85] width 11 height 12
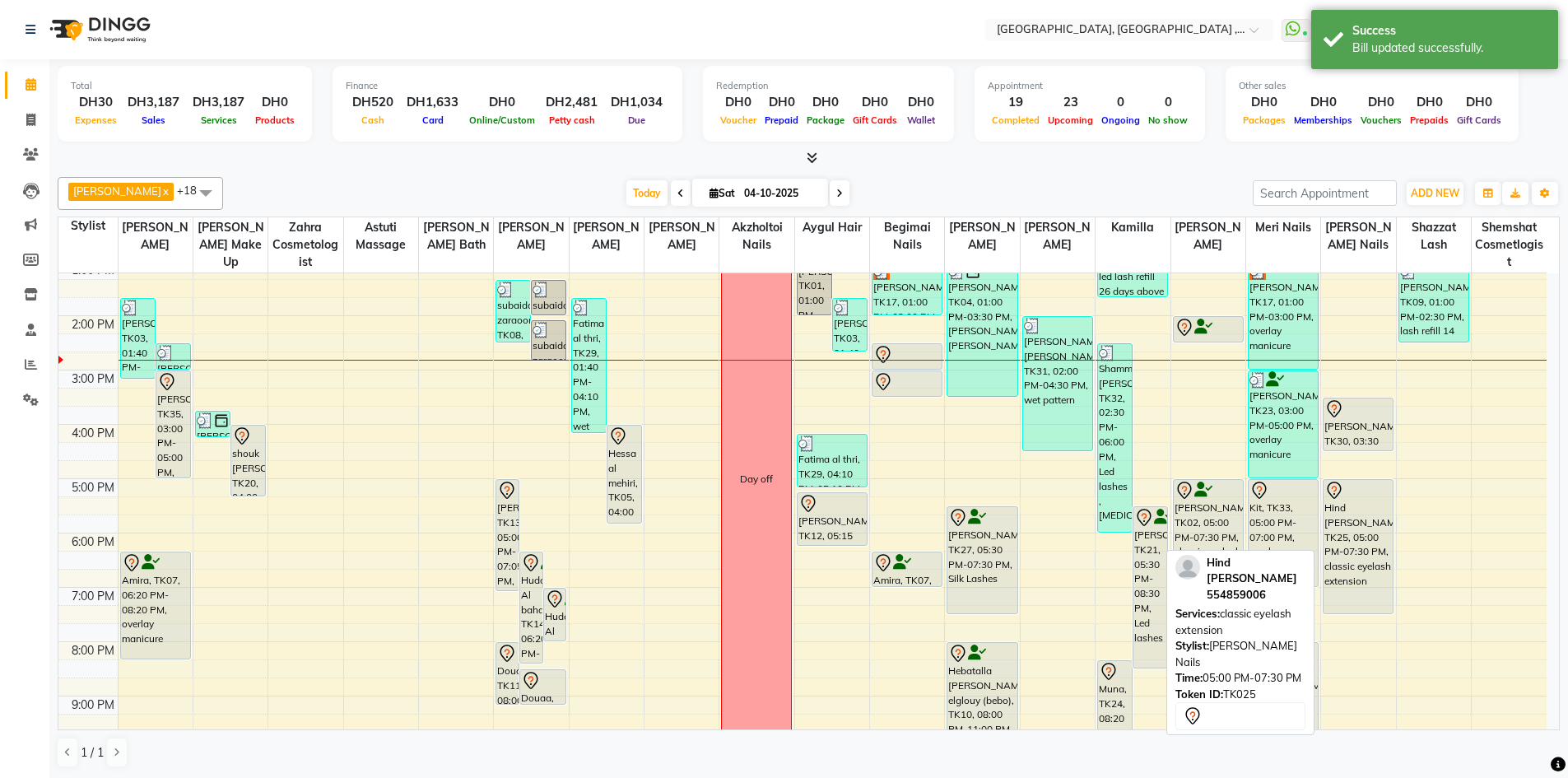
scroll to position [247, 0]
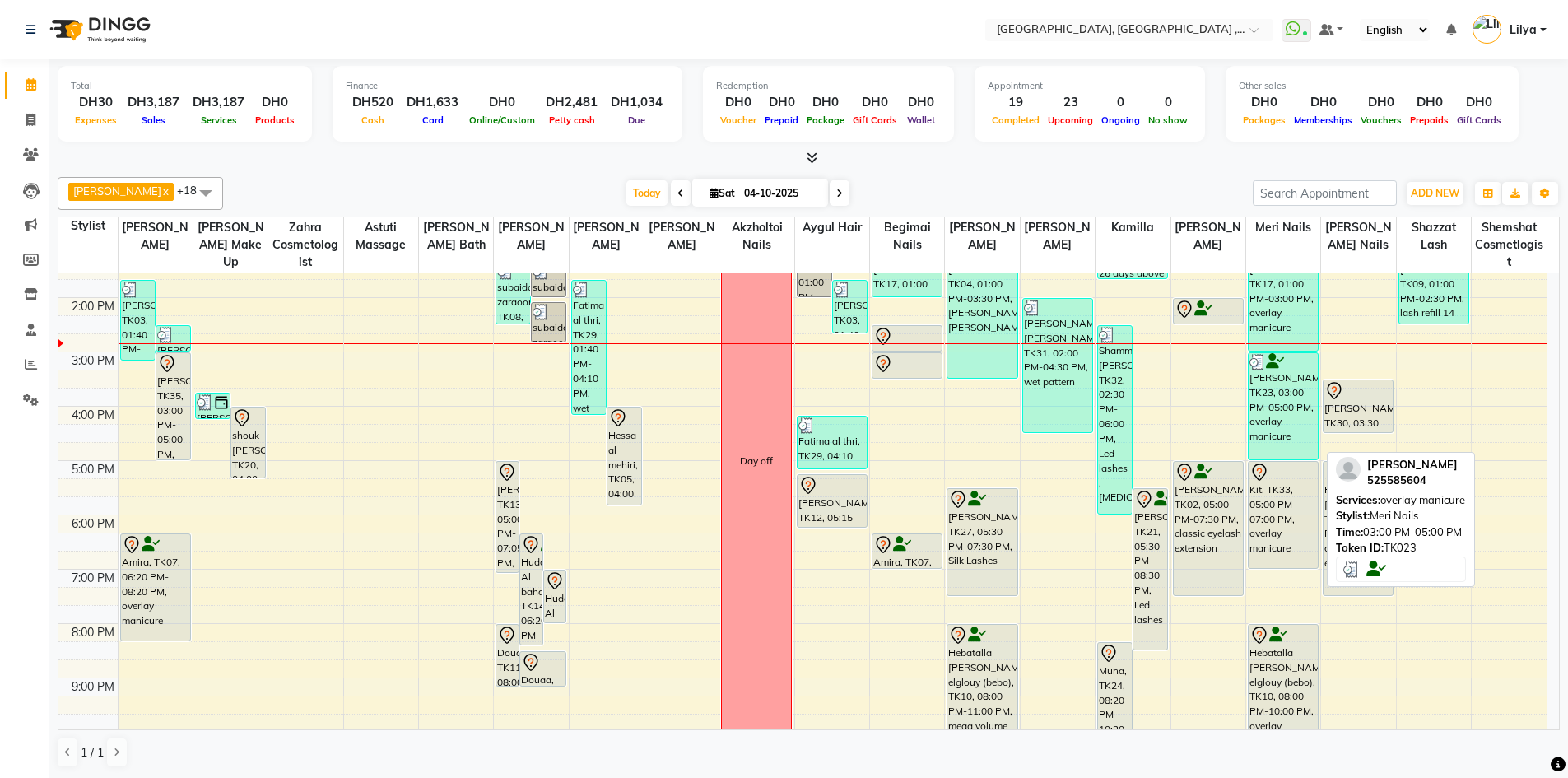
click at [1270, 401] on div "Kate, TK23, 03:00 PM-05:00 PM, overlay manicure" at bounding box center [1283, 406] width 69 height 106
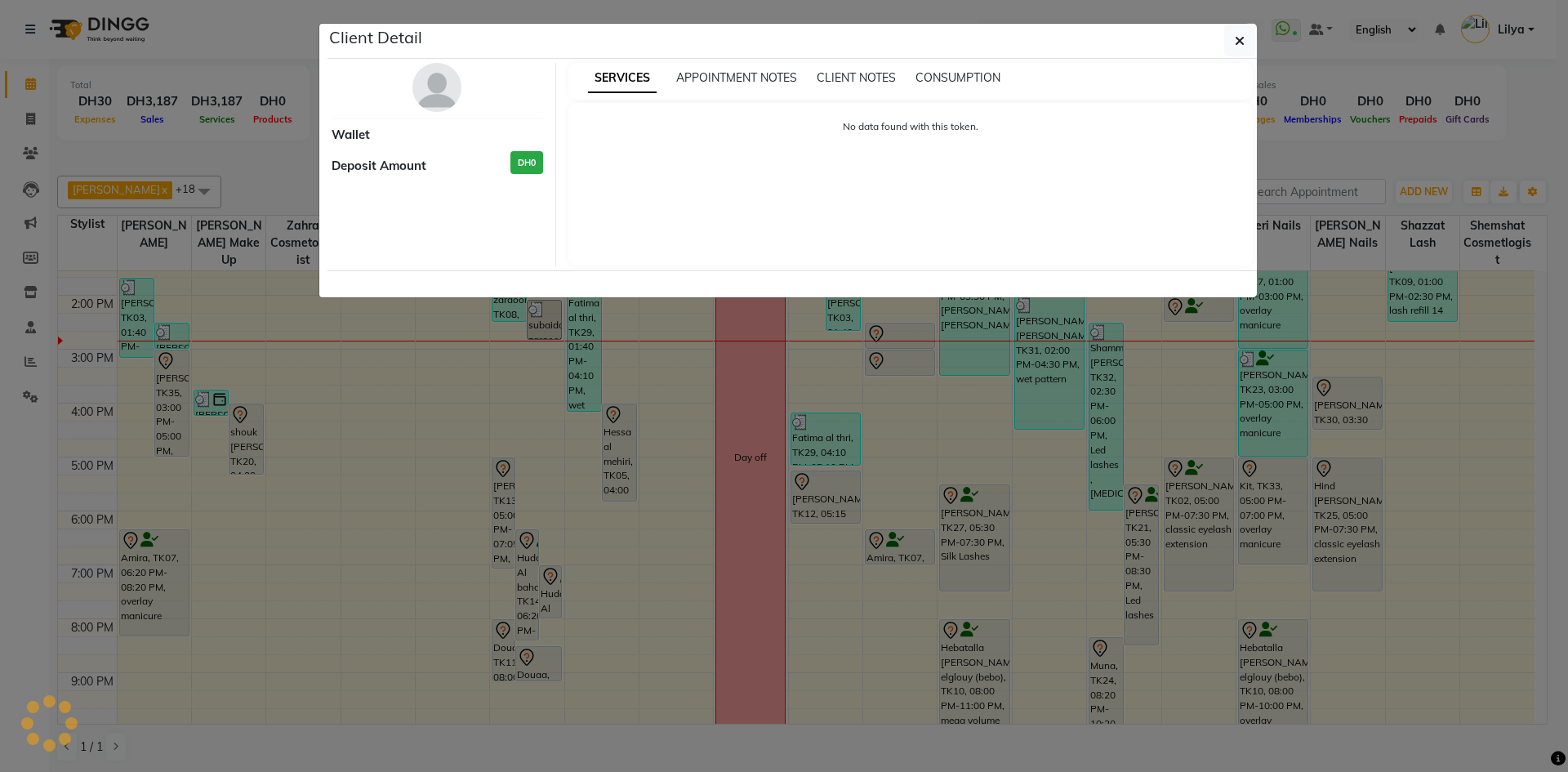
select select "3"
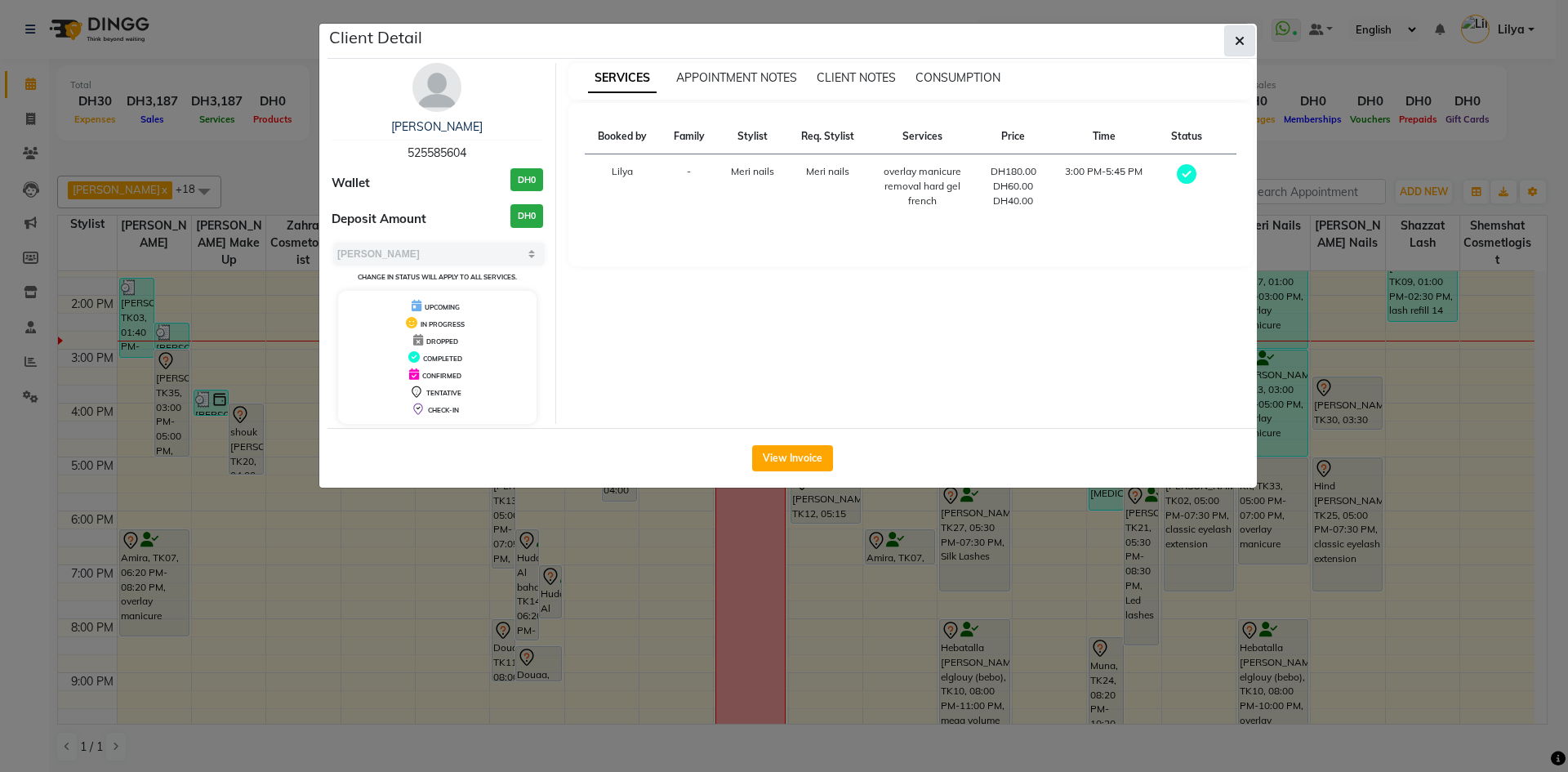
click at [1245, 46] on button "button" at bounding box center [1239, 40] width 31 height 31
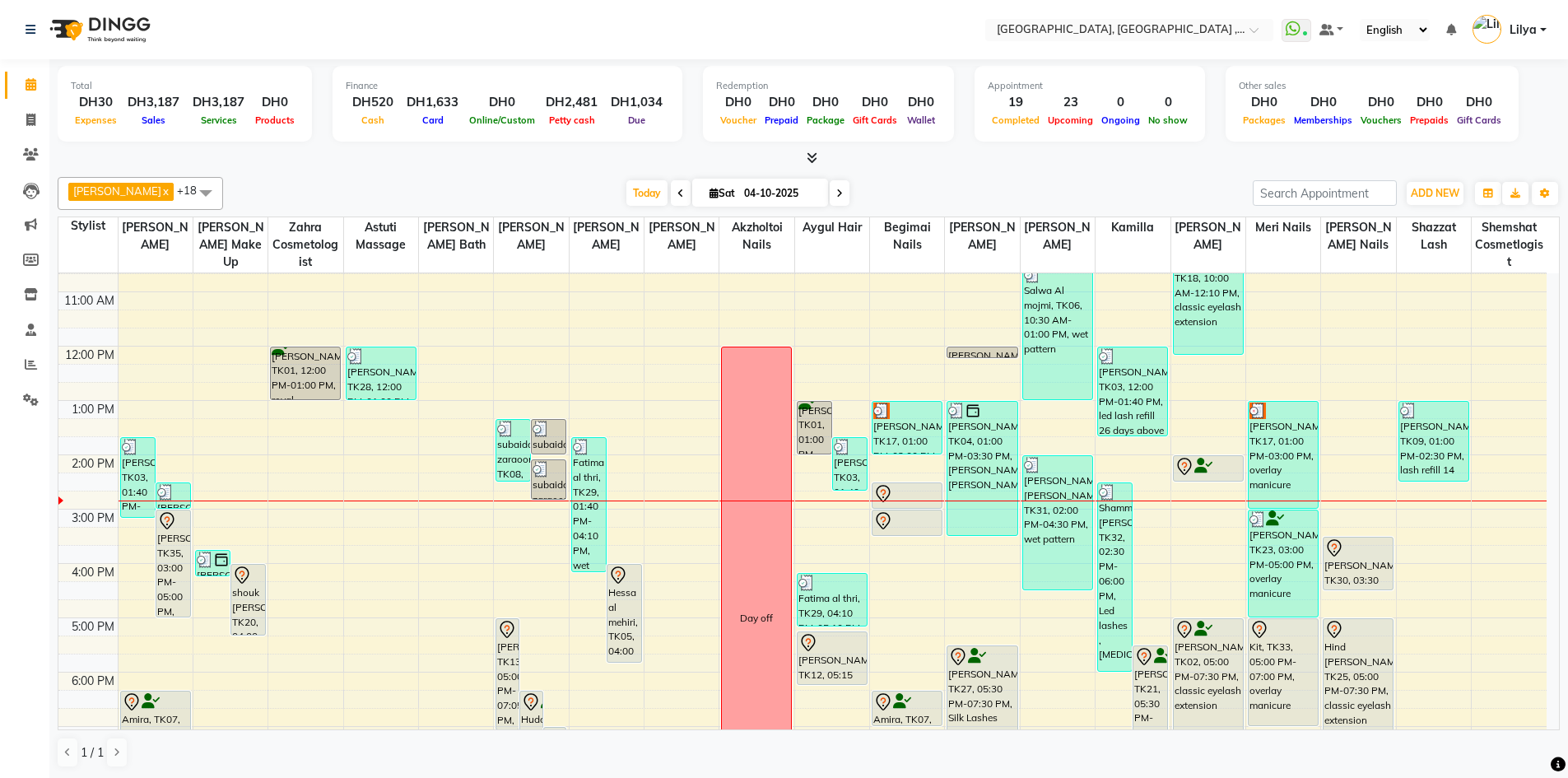
scroll to position [82, 0]
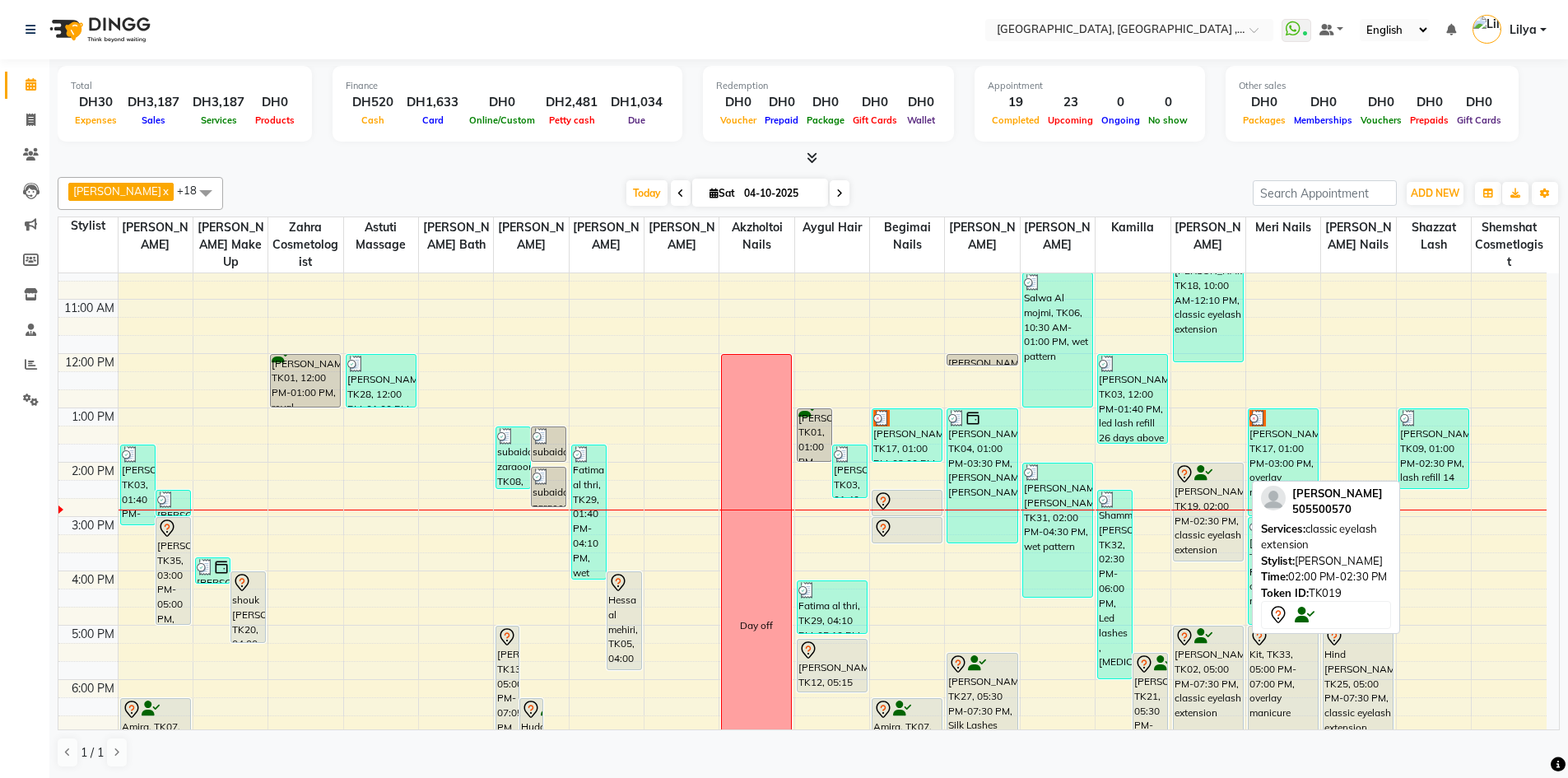
drag, startPoint x: 1208, startPoint y: 485, endPoint x: 1201, endPoint y: 556, distance: 71.3
click at [1201, 556] on div "Halima Moufid, TK18, 10:00 AM-12:10 PM, classic eyelash extension Noora ali, TK…" at bounding box center [1208, 598] width 74 height 814
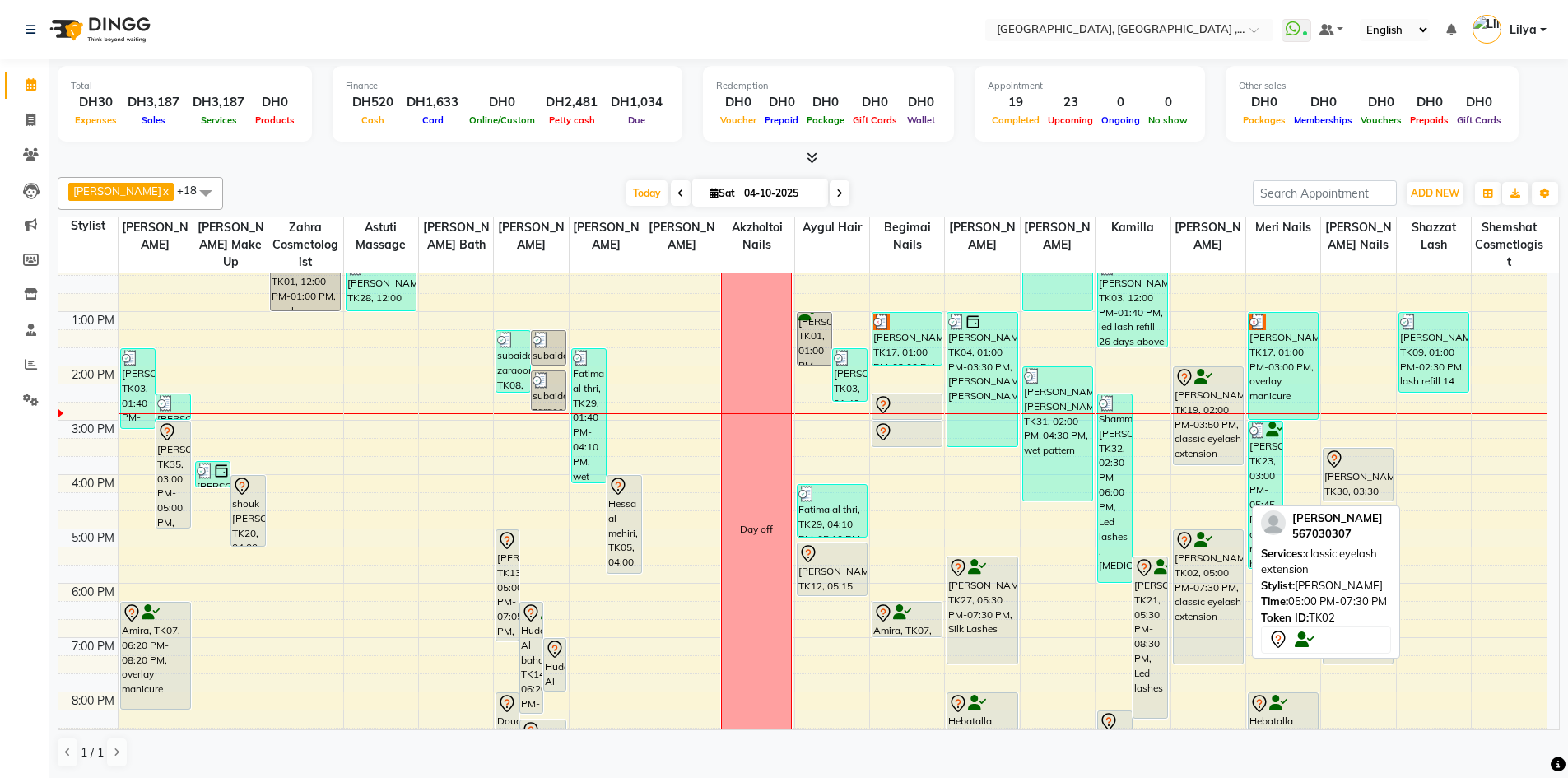
scroll to position [164, 0]
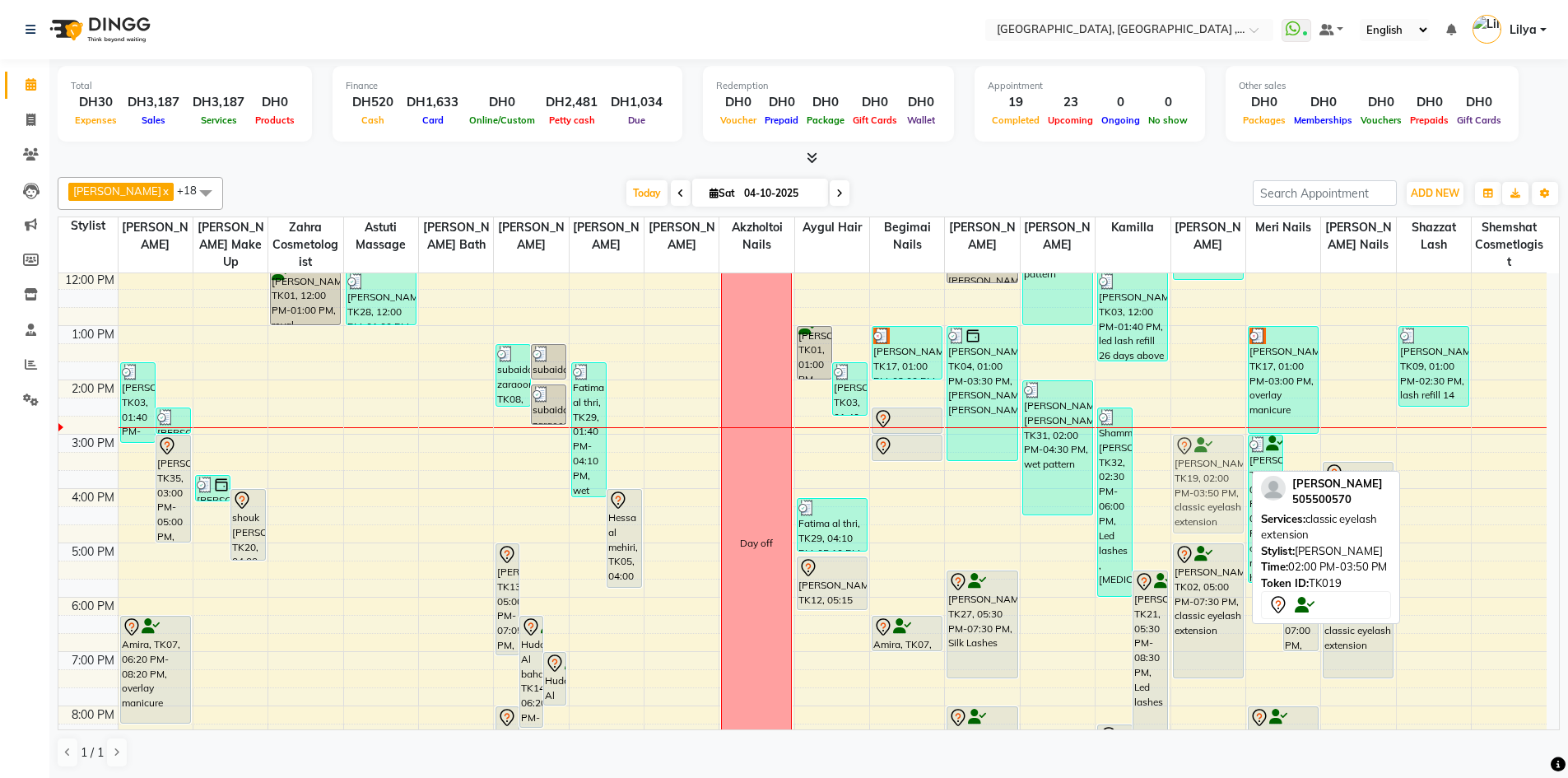
drag, startPoint x: 1205, startPoint y: 438, endPoint x: 1199, endPoint y: 487, distance: 49.4
click at [1199, 487] on div "Halima Moufid, TK18, 10:00 AM-12:10 PM, classic eyelash extension Noora ali, TK…" at bounding box center [1208, 516] width 74 height 814
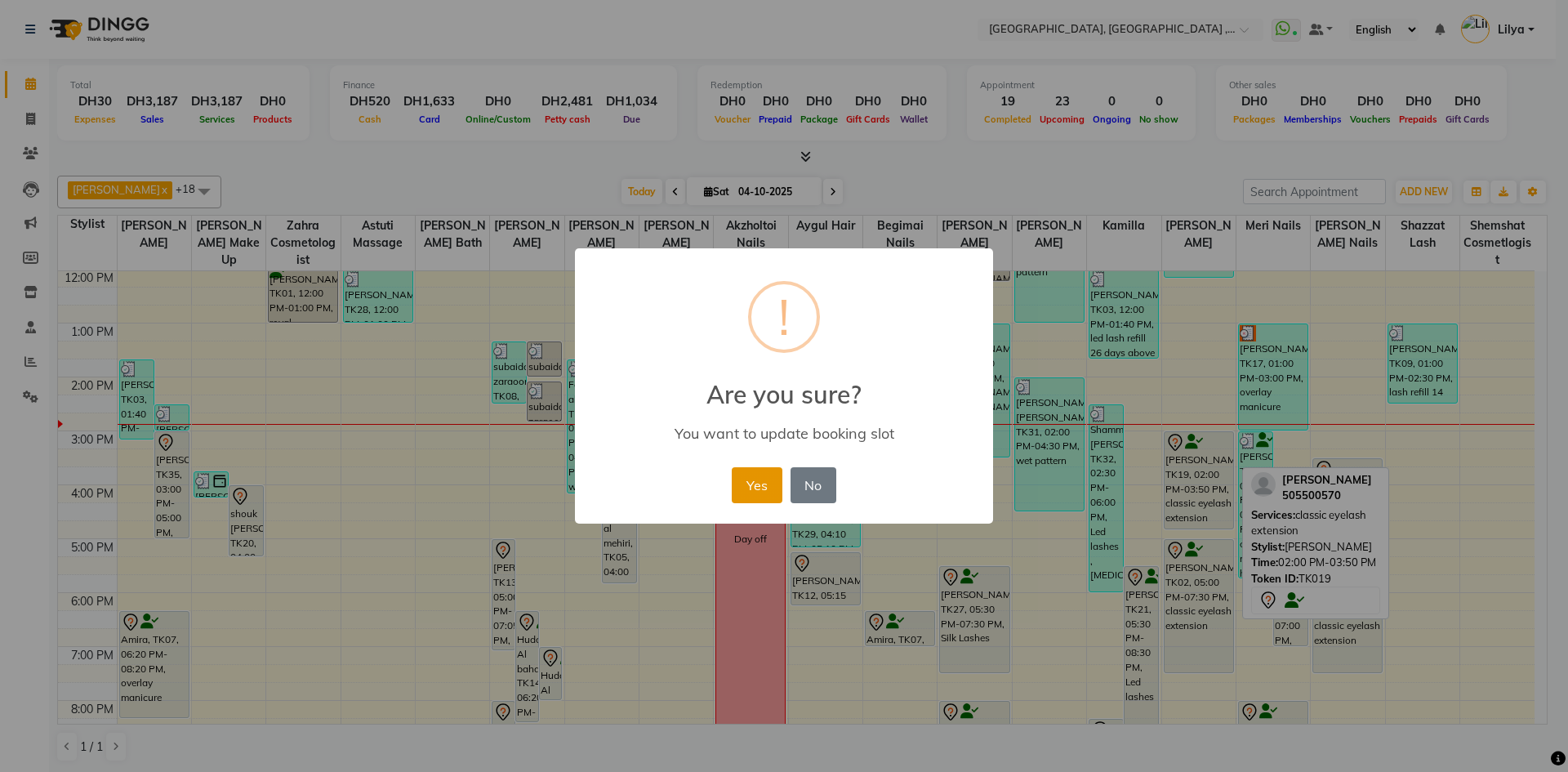
click at [770, 479] on button "Yes" at bounding box center [756, 485] width 50 height 36
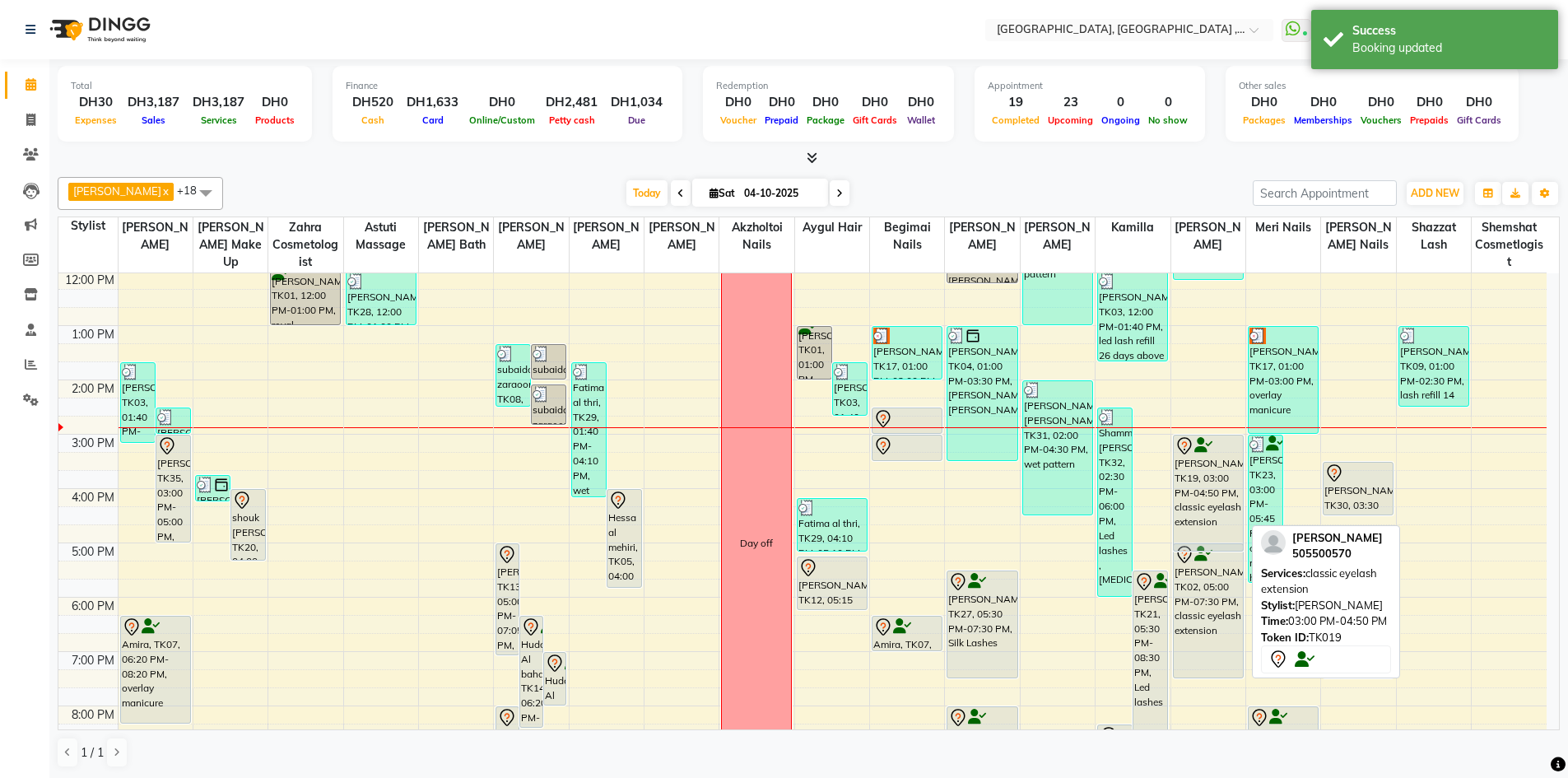
drag, startPoint x: 1198, startPoint y: 529, endPoint x: 1201, endPoint y: 551, distance: 22.2
click at [1201, 551] on div "Halima Moufid, TK18, 10:00 AM-12:10 PM, classic eyelash extension Noora ali, TK…" at bounding box center [1208, 516] width 74 height 814
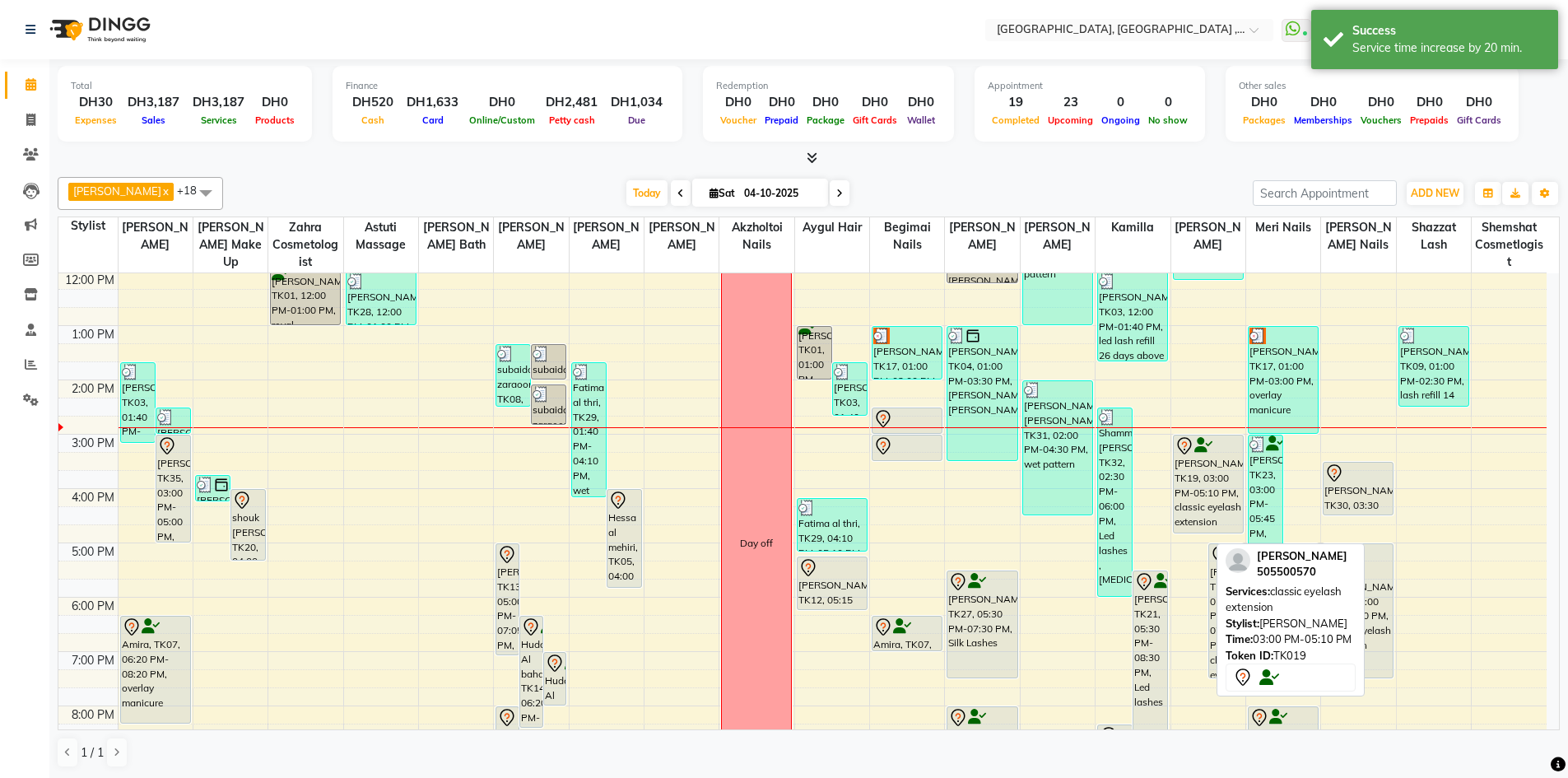
drag, startPoint x: 1195, startPoint y: 550, endPoint x: 1200, endPoint y: 527, distance: 23.5
click at [1200, 527] on div "Noora ali, TK19, 03:00 PM-05:10 PM, classic eyelash extension Mariyam almheiri,…" at bounding box center [1208, 516] width 74 height 814
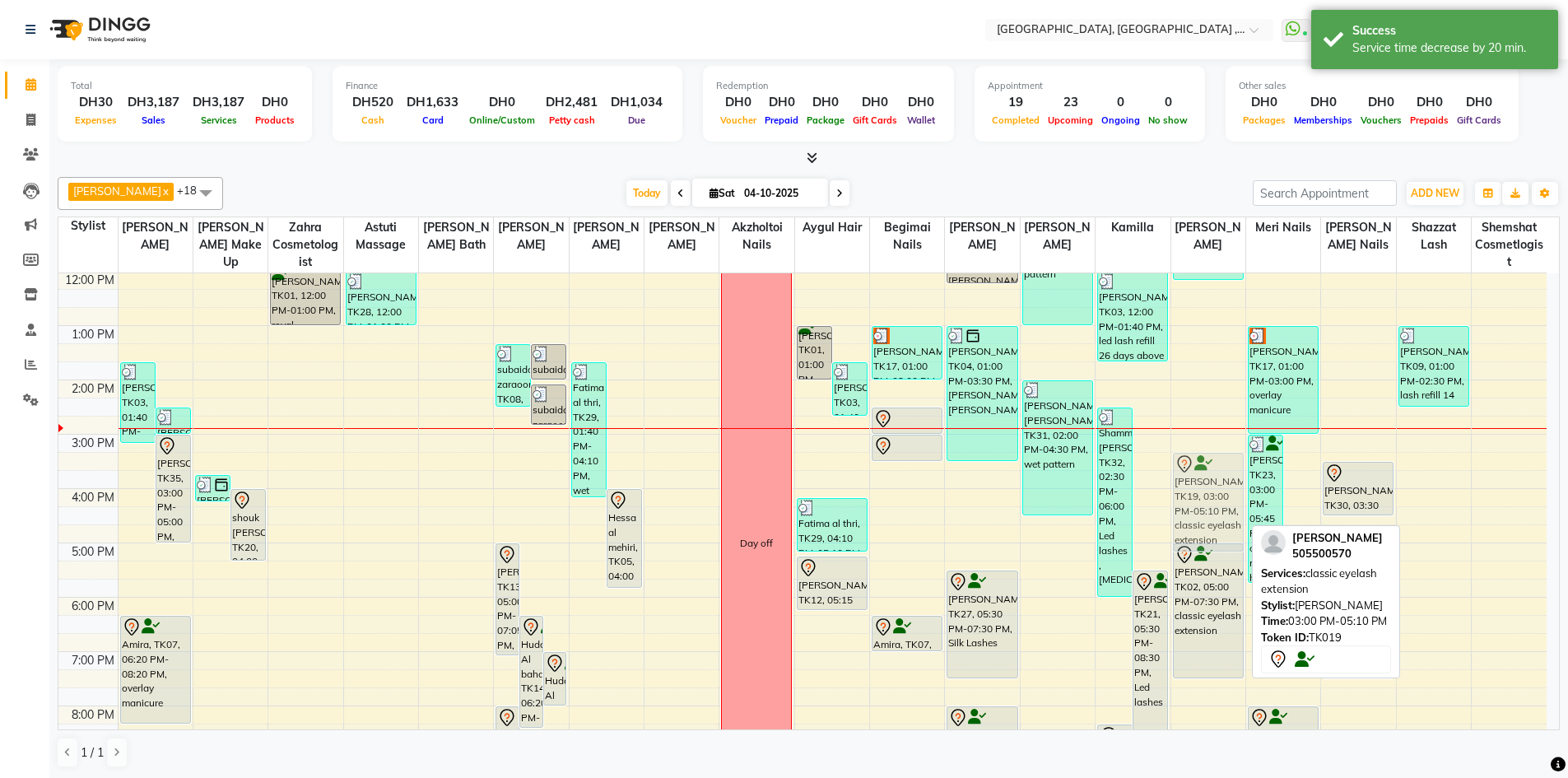
drag, startPoint x: 1202, startPoint y: 459, endPoint x: 1204, endPoint y: 476, distance: 17.1
click at [1204, 476] on div "Halima Moufid, TK18, 10:00 AM-12:10 PM, classic eyelash extension Noora ali, TK…" at bounding box center [1208, 516] width 74 height 814
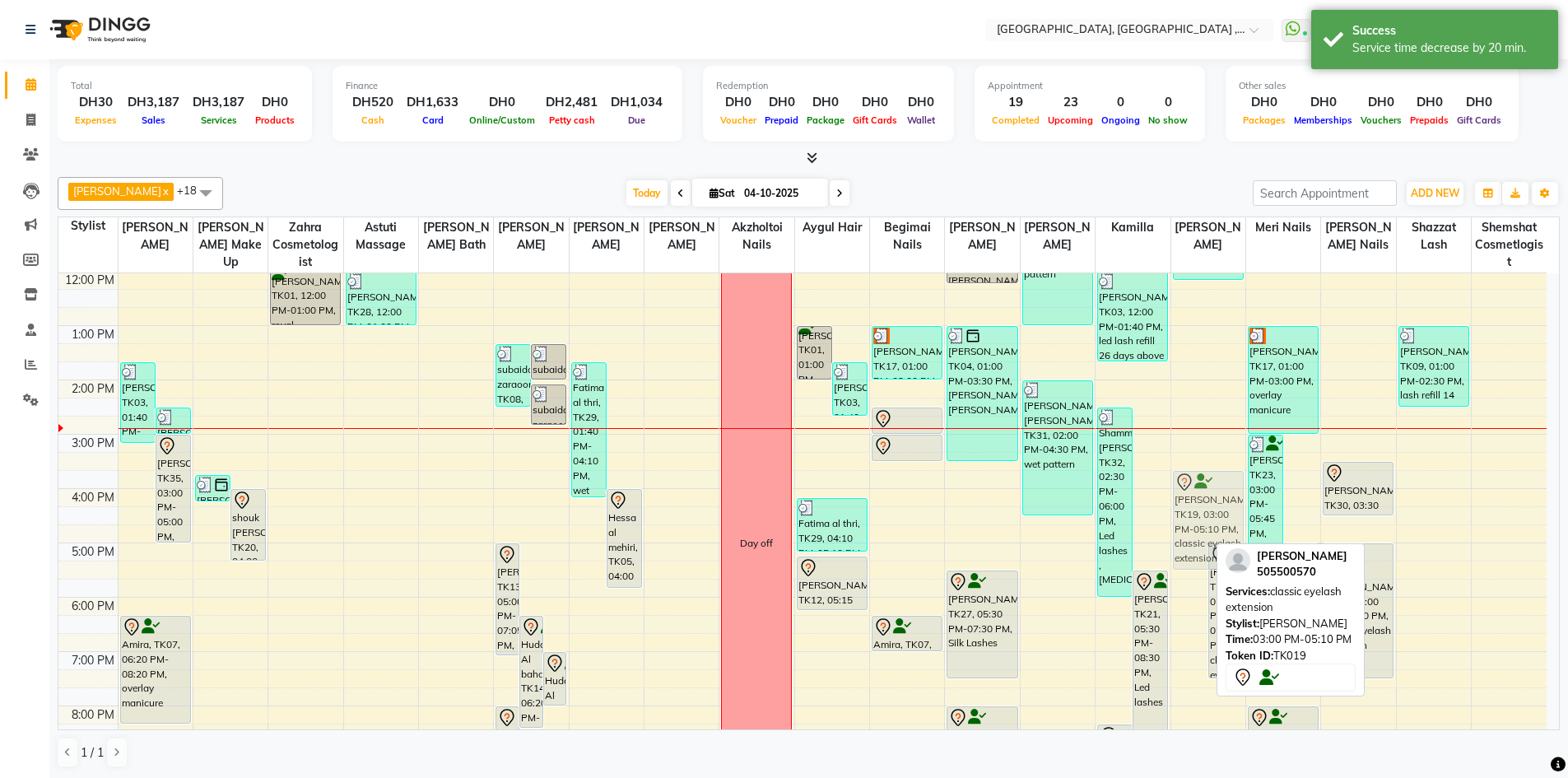
drag, startPoint x: 1190, startPoint y: 472, endPoint x: 1207, endPoint y: 487, distance: 22.7
click at [1207, 487] on div "Noora ali, TK19, 03:00 PM-05:10 PM, classic eyelash extension Mariyam almheiri,…" at bounding box center [1208, 516] width 74 height 814
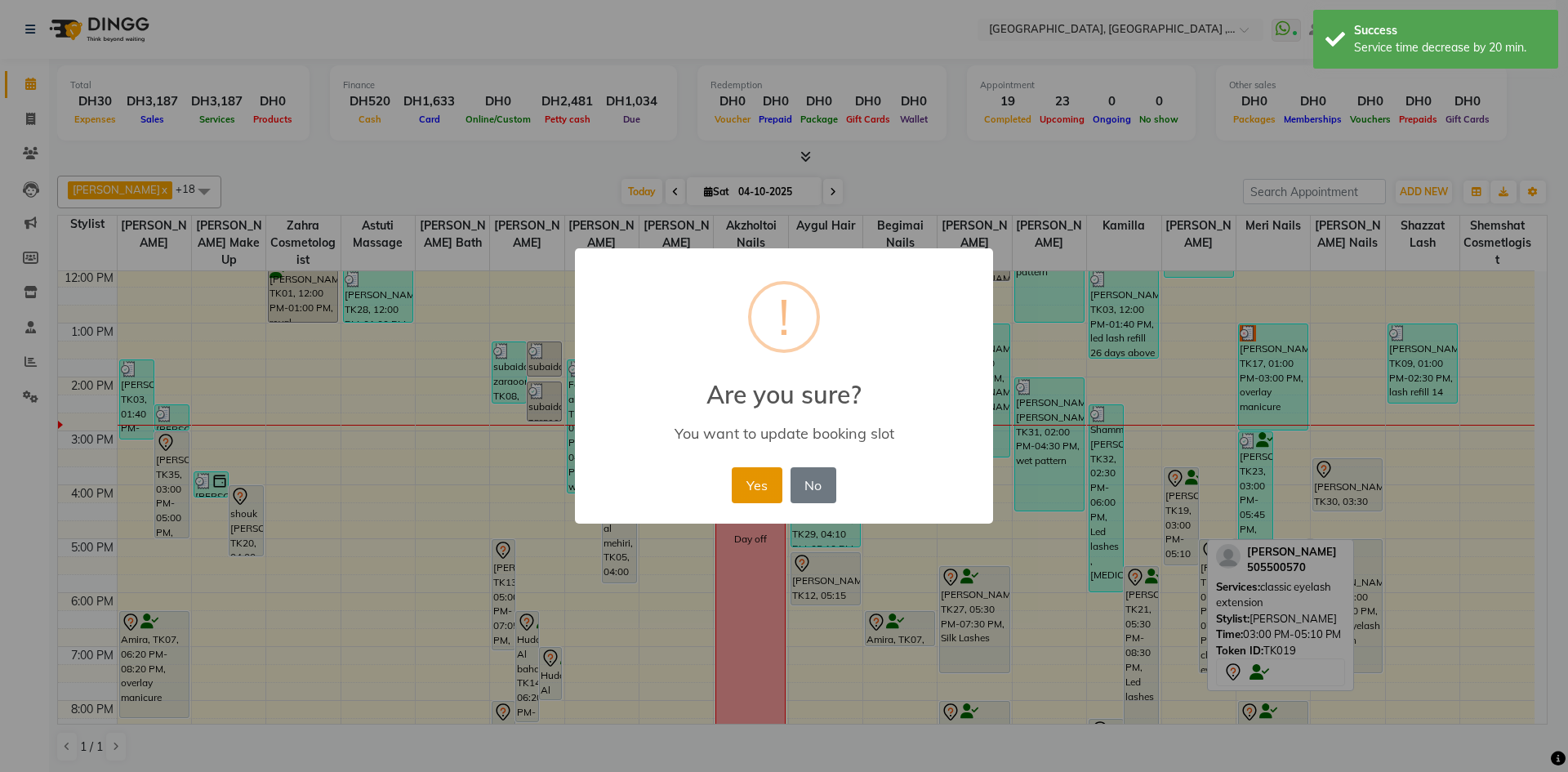
click at [754, 484] on button "Yes" at bounding box center [756, 485] width 50 height 36
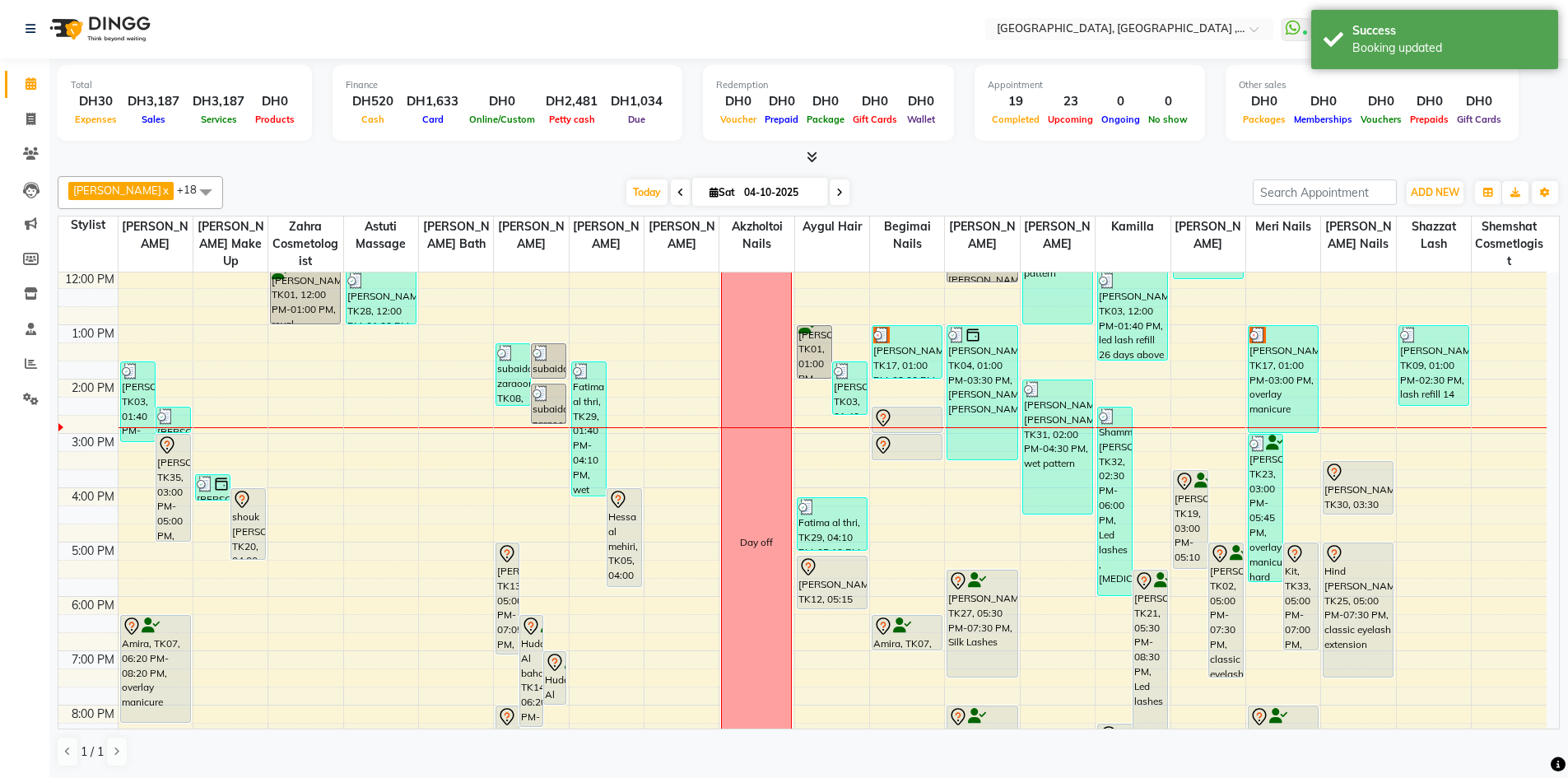
scroll to position [247, 0]
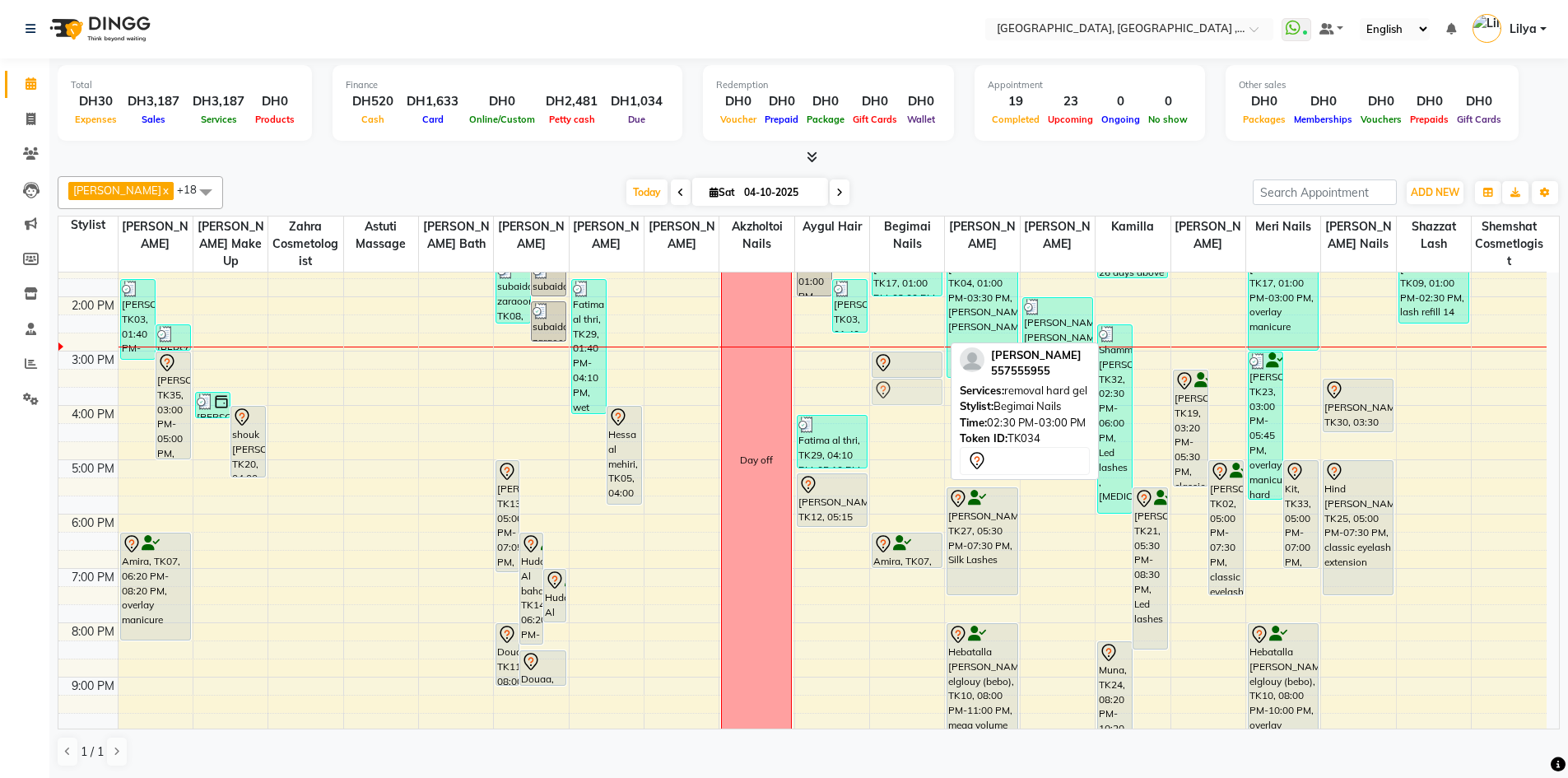
drag, startPoint x: 908, startPoint y: 334, endPoint x: 895, endPoint y: 385, distance: 52.6
click at [895, 385] on div "Hiba alhamed, TK17, 01:00 PM-02:00 PM, pedicure gel Iman al hamadi, TK34, 02:30…" at bounding box center [907, 433] width 74 height 814
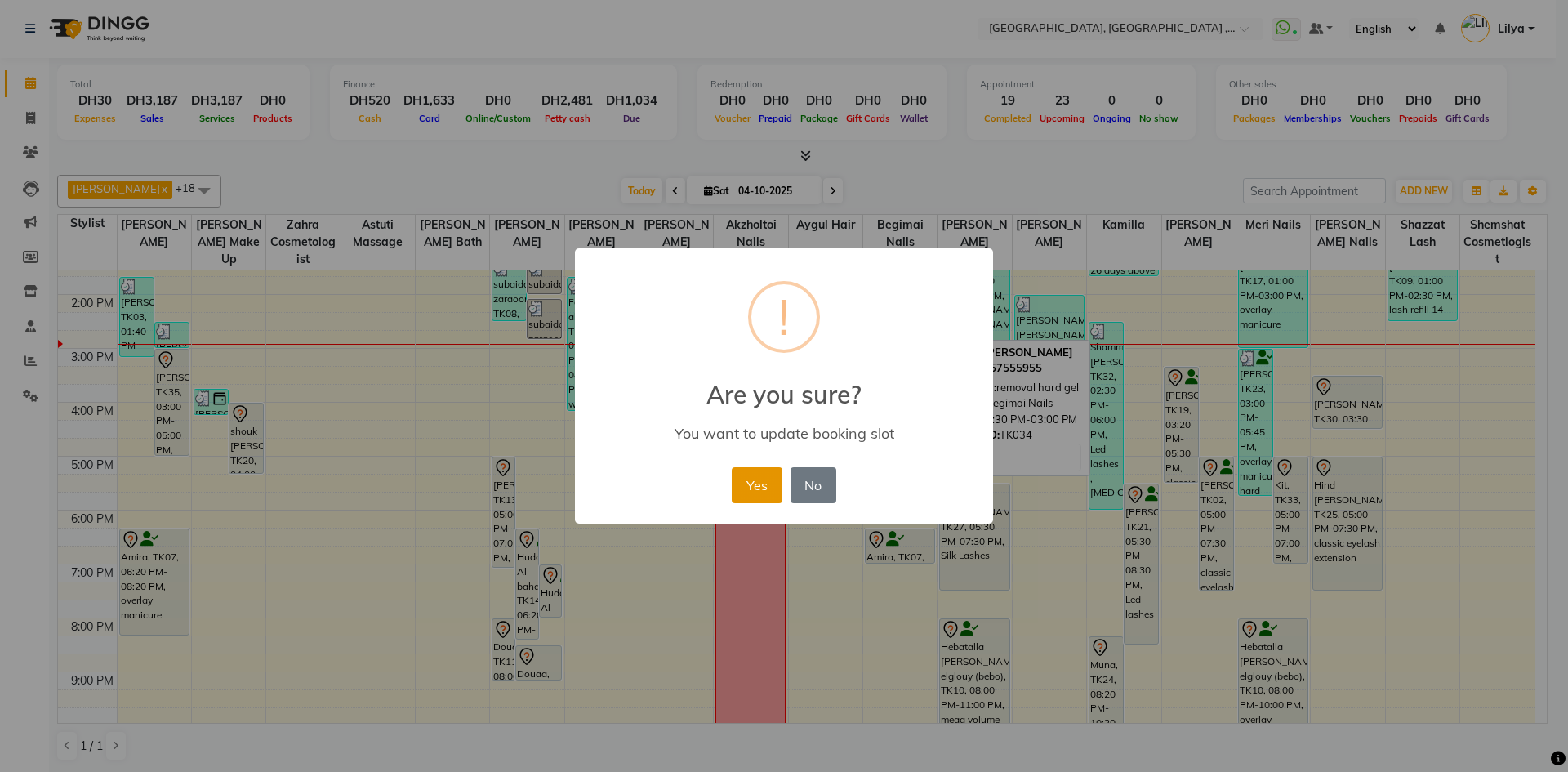
click at [747, 485] on button "Yes" at bounding box center [756, 485] width 50 height 36
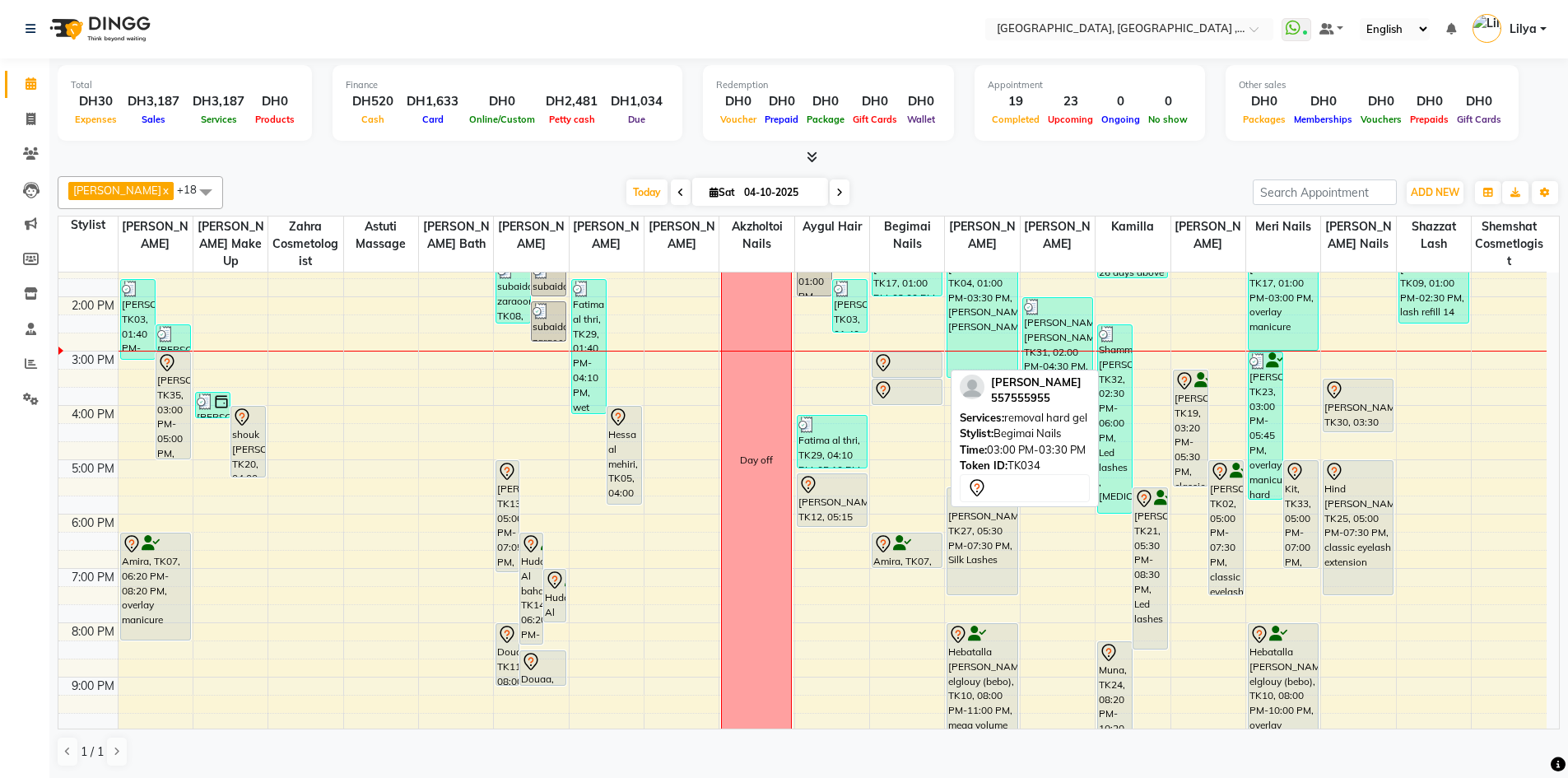
click at [904, 364] on div at bounding box center [907, 363] width 67 height 19
click at [902, 366] on div at bounding box center [907, 363] width 67 height 19
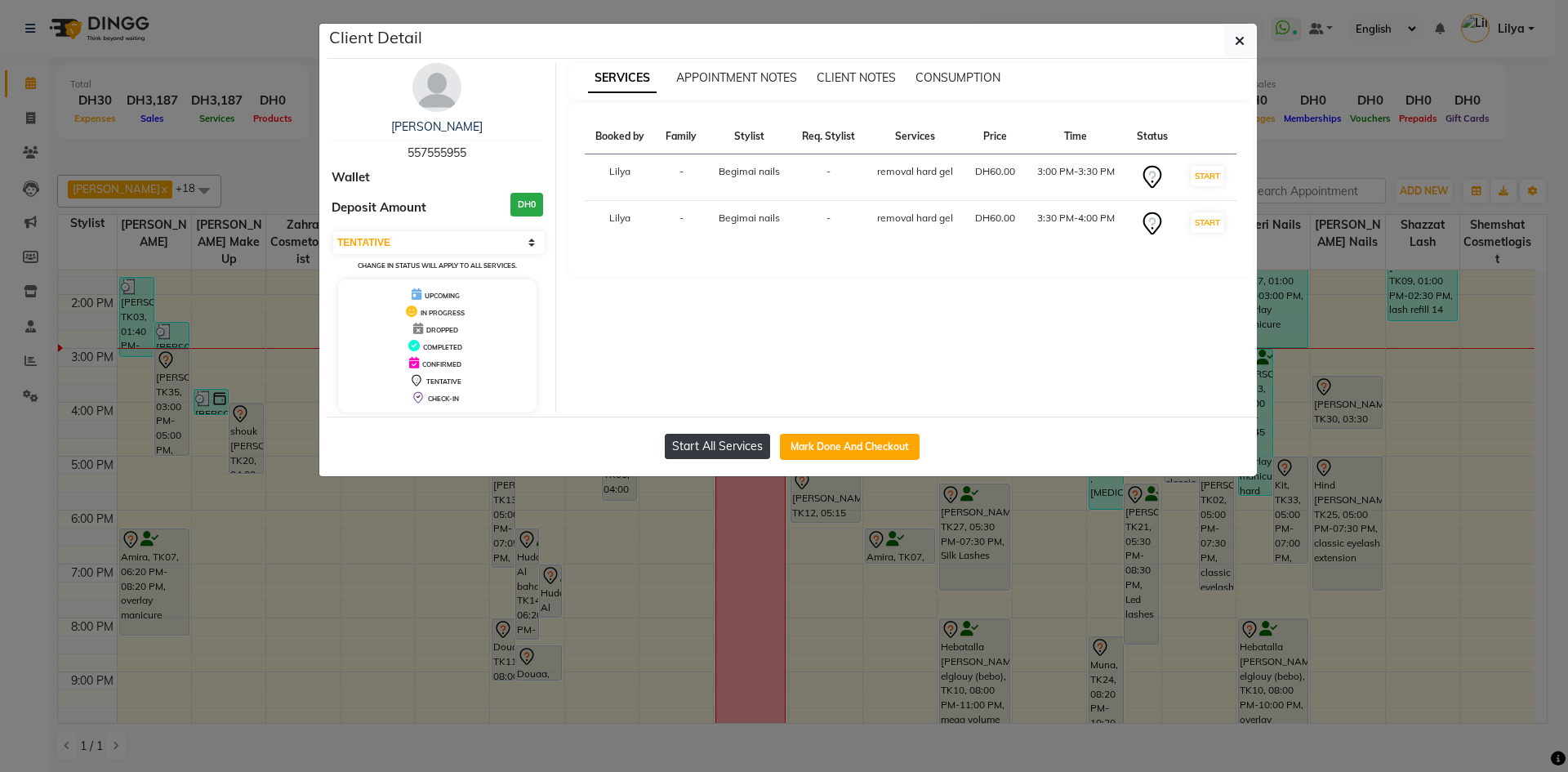
click at [732, 444] on button "Start All Services" at bounding box center [717, 446] width 105 height 25
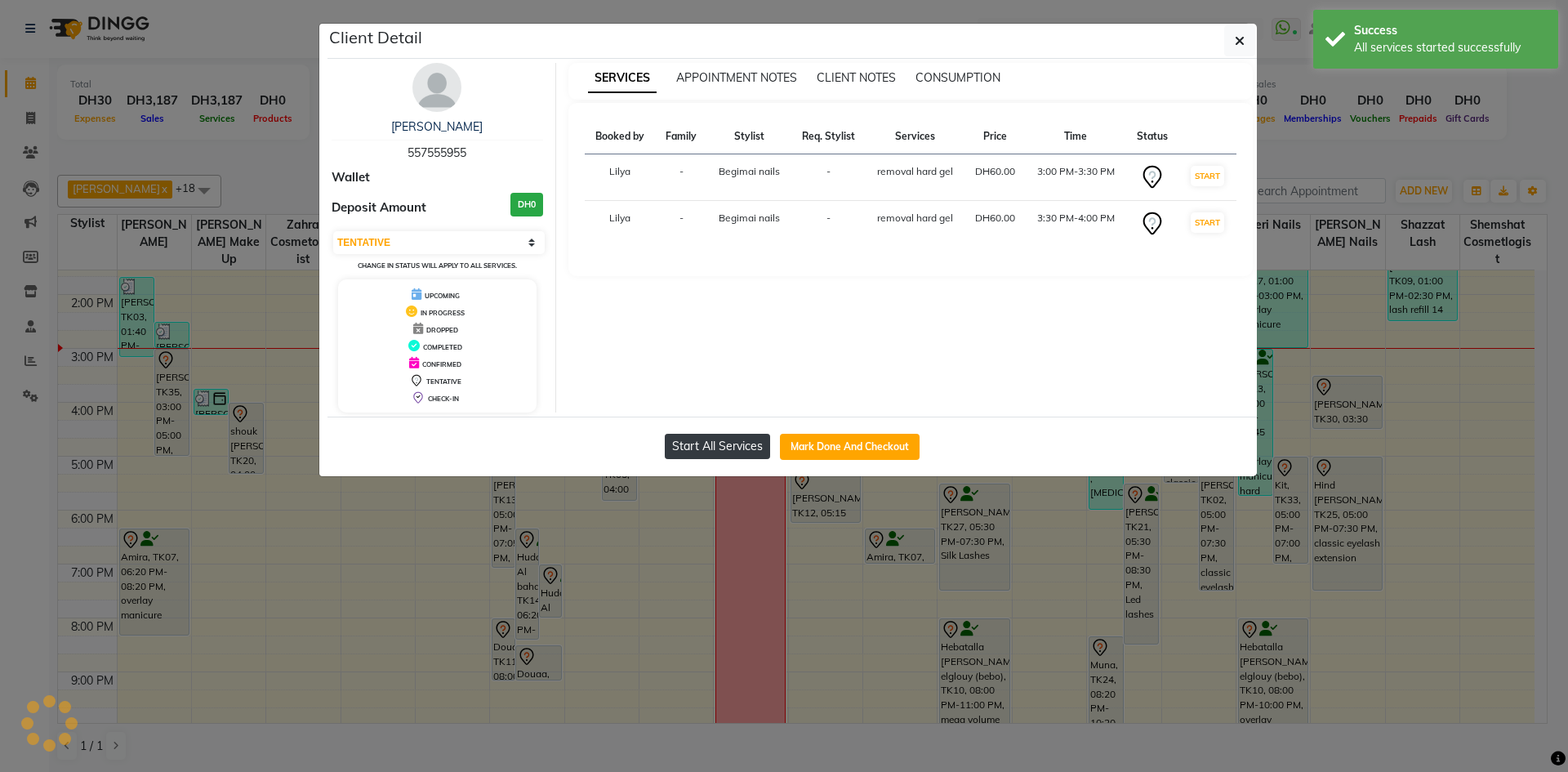
select select "1"
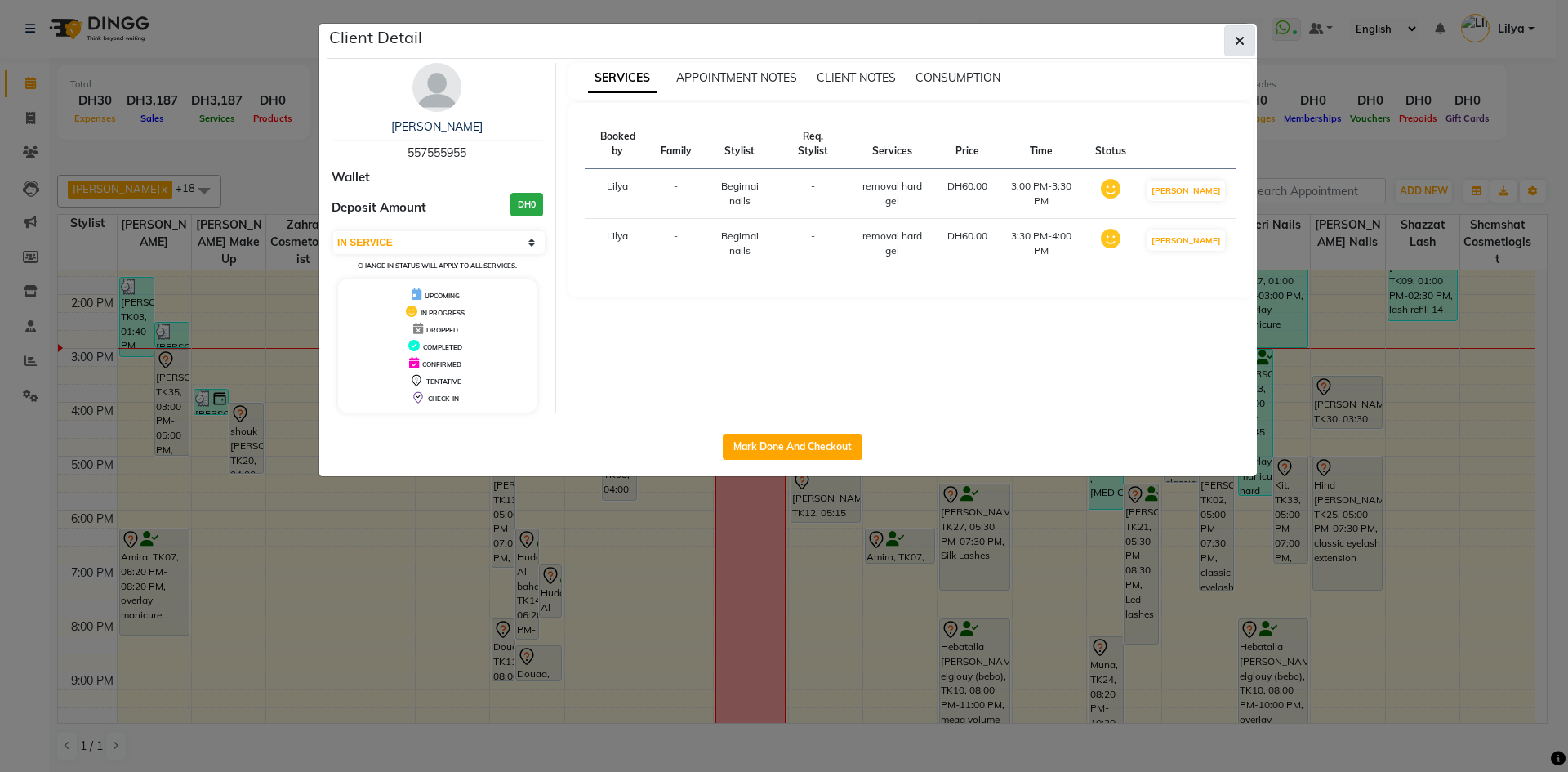
click at [1240, 40] on icon "button" at bounding box center [1239, 40] width 10 height 13
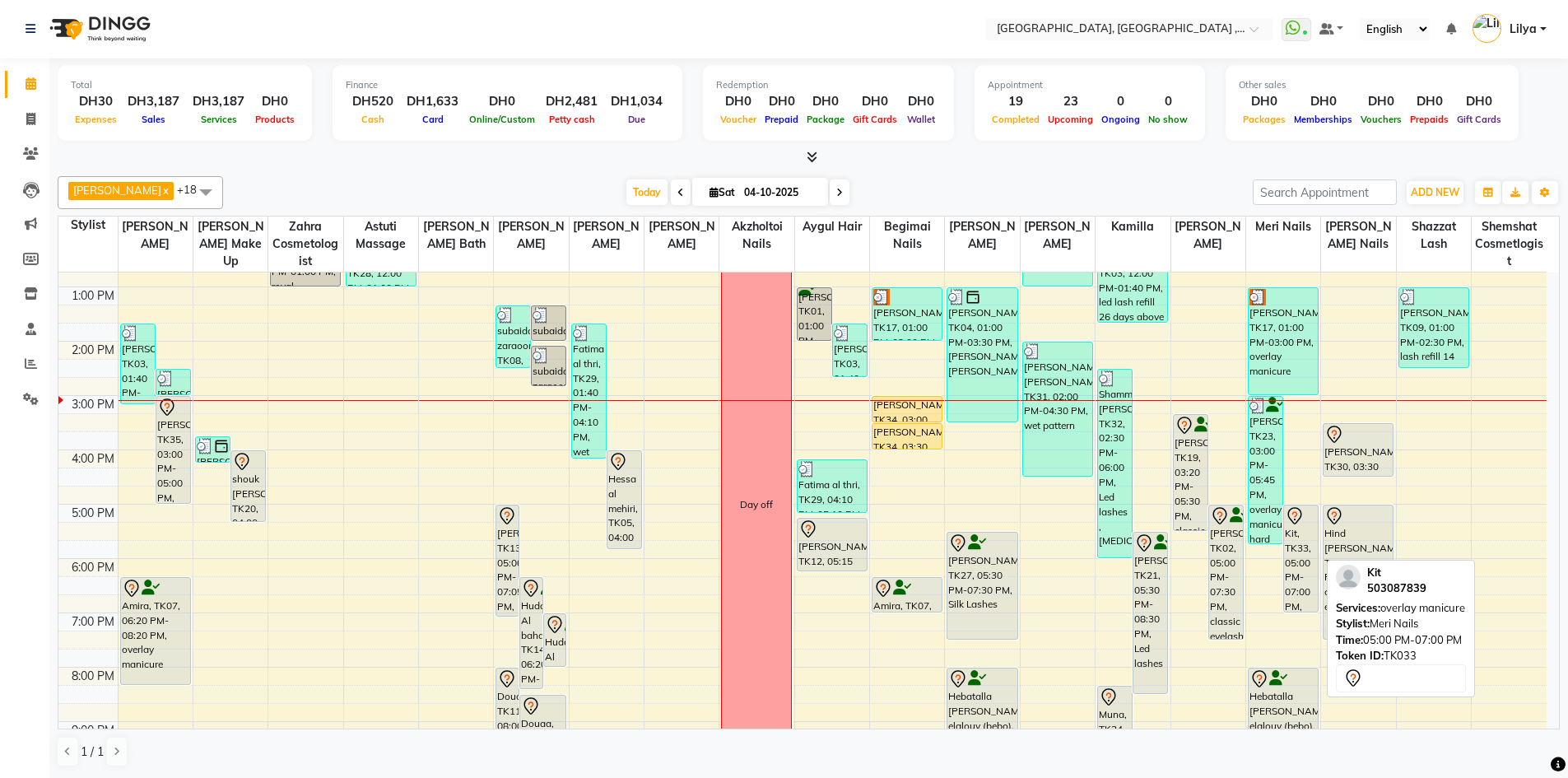
scroll to position [164, 0]
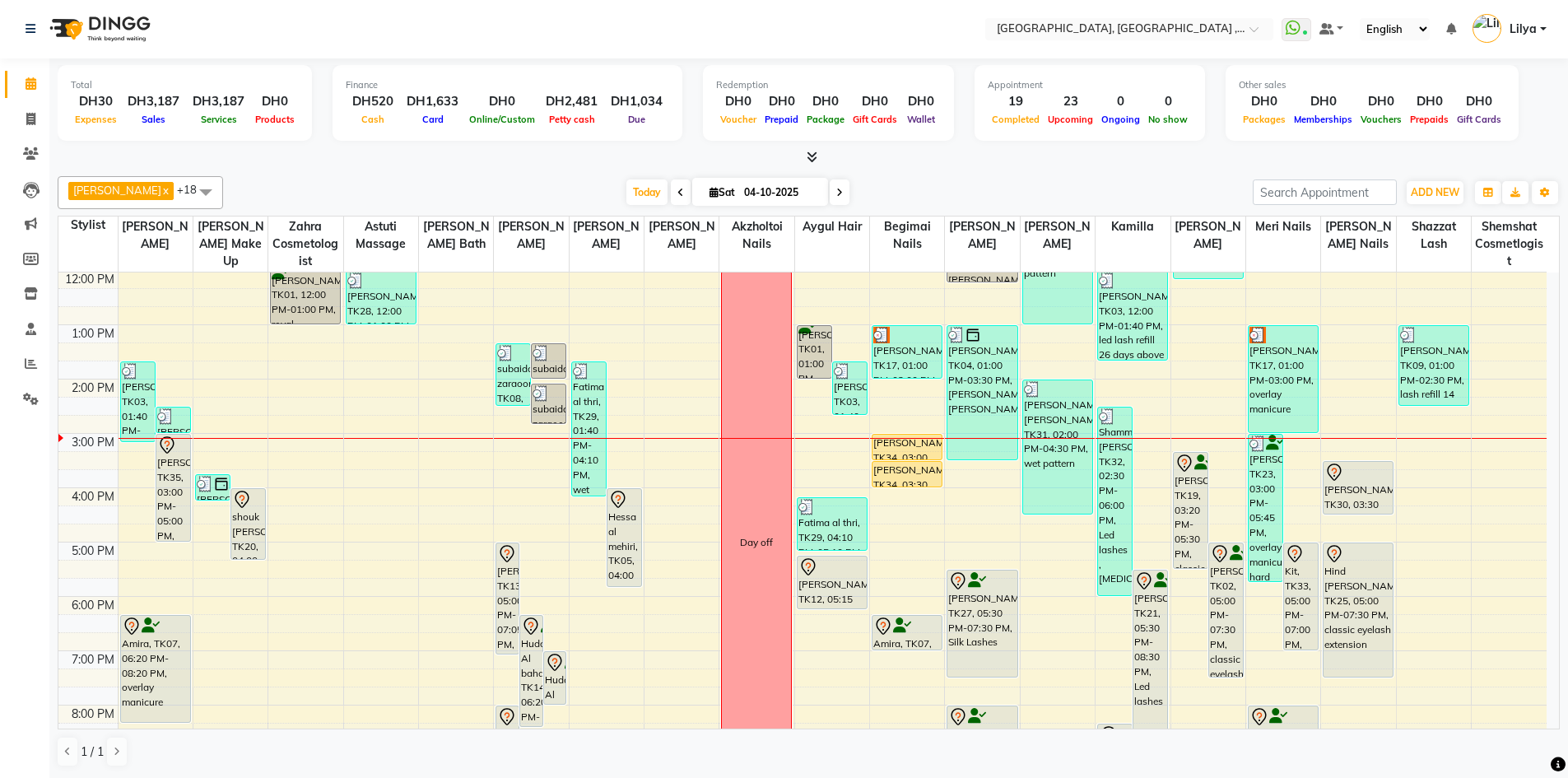
click at [842, 191] on icon at bounding box center [839, 193] width 6 height 10
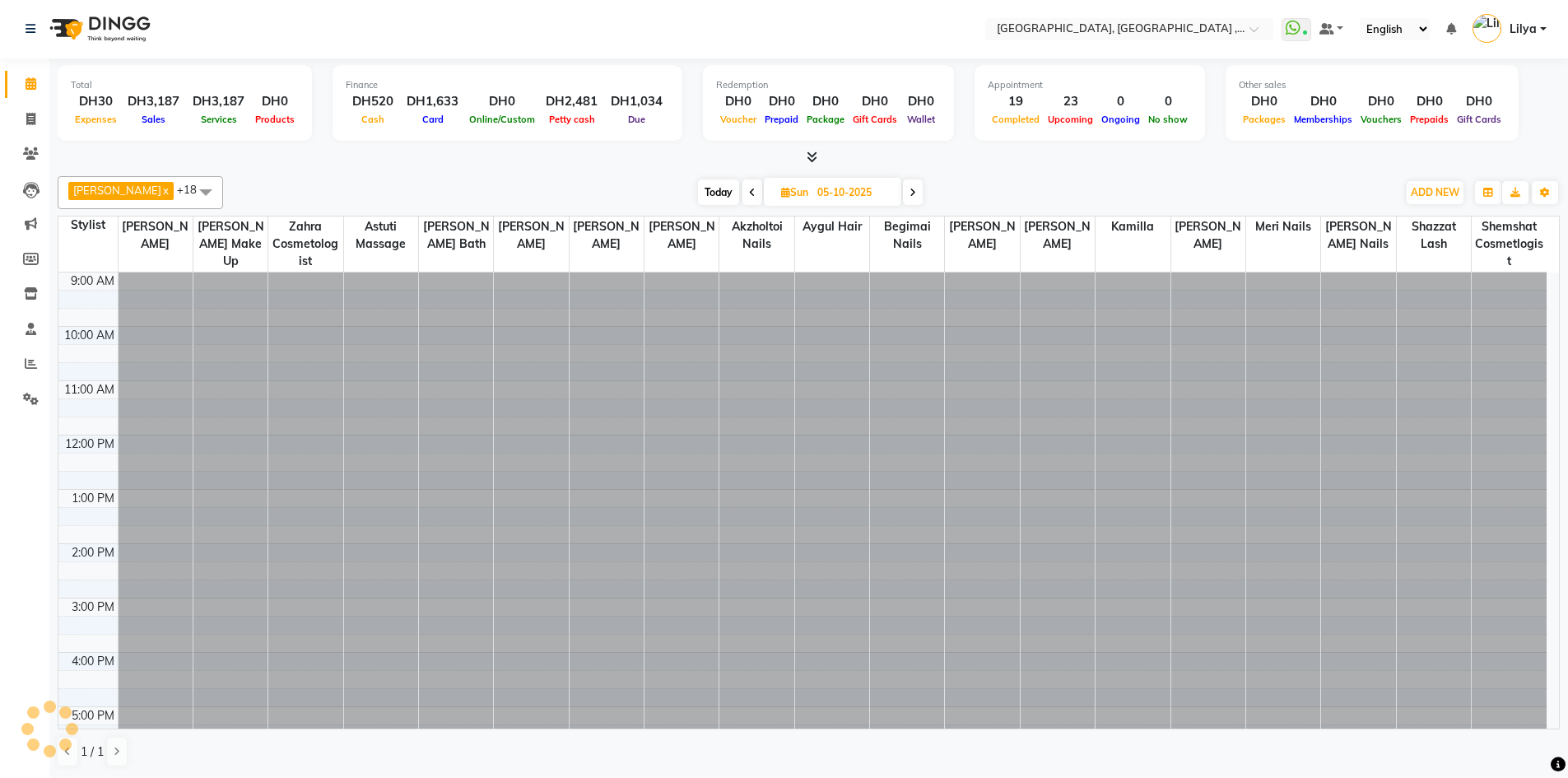
scroll to position [327, 0]
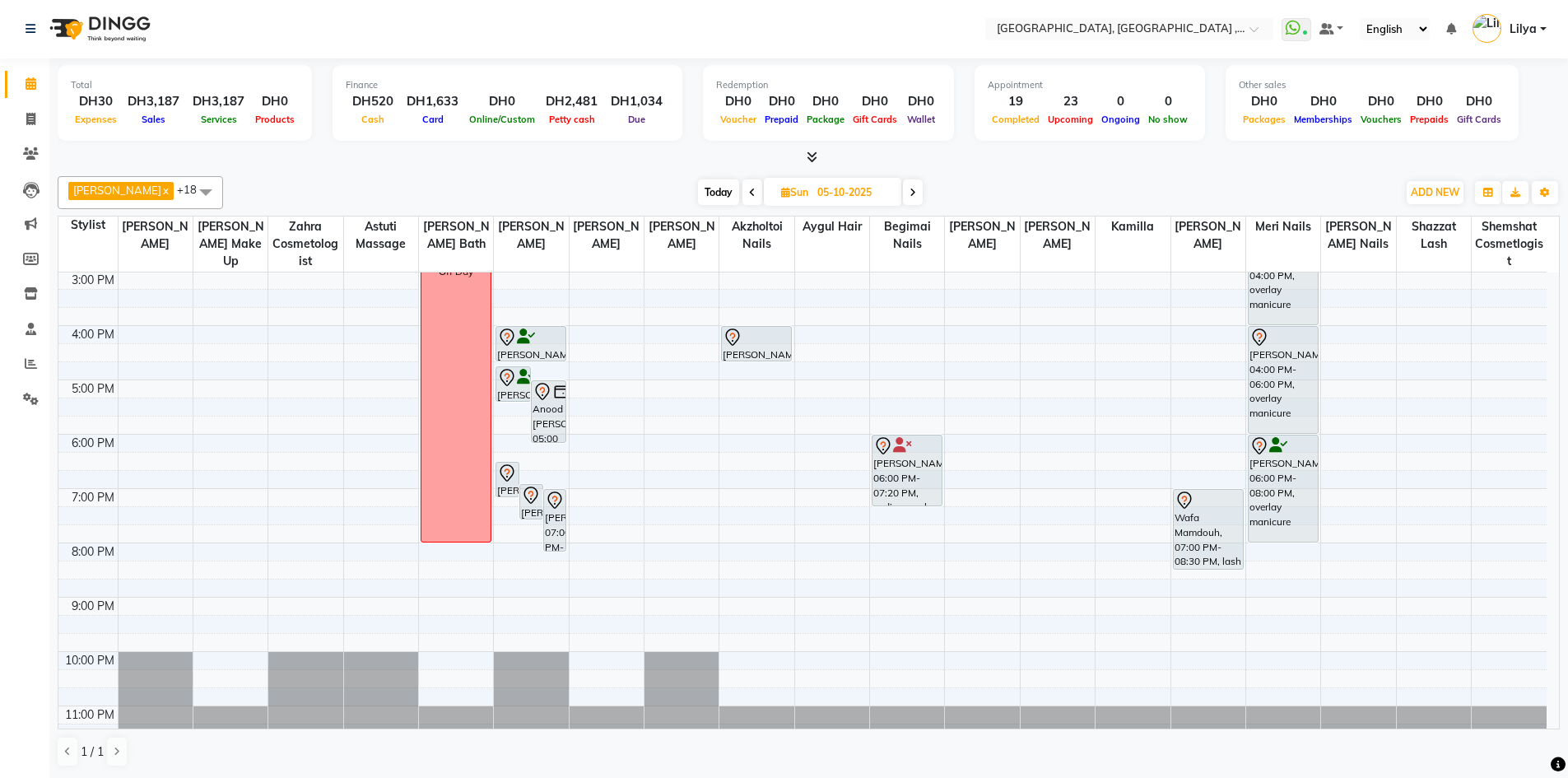
click at [756, 193] on icon at bounding box center [751, 193] width 6 height 10
type input "04-10-2025"
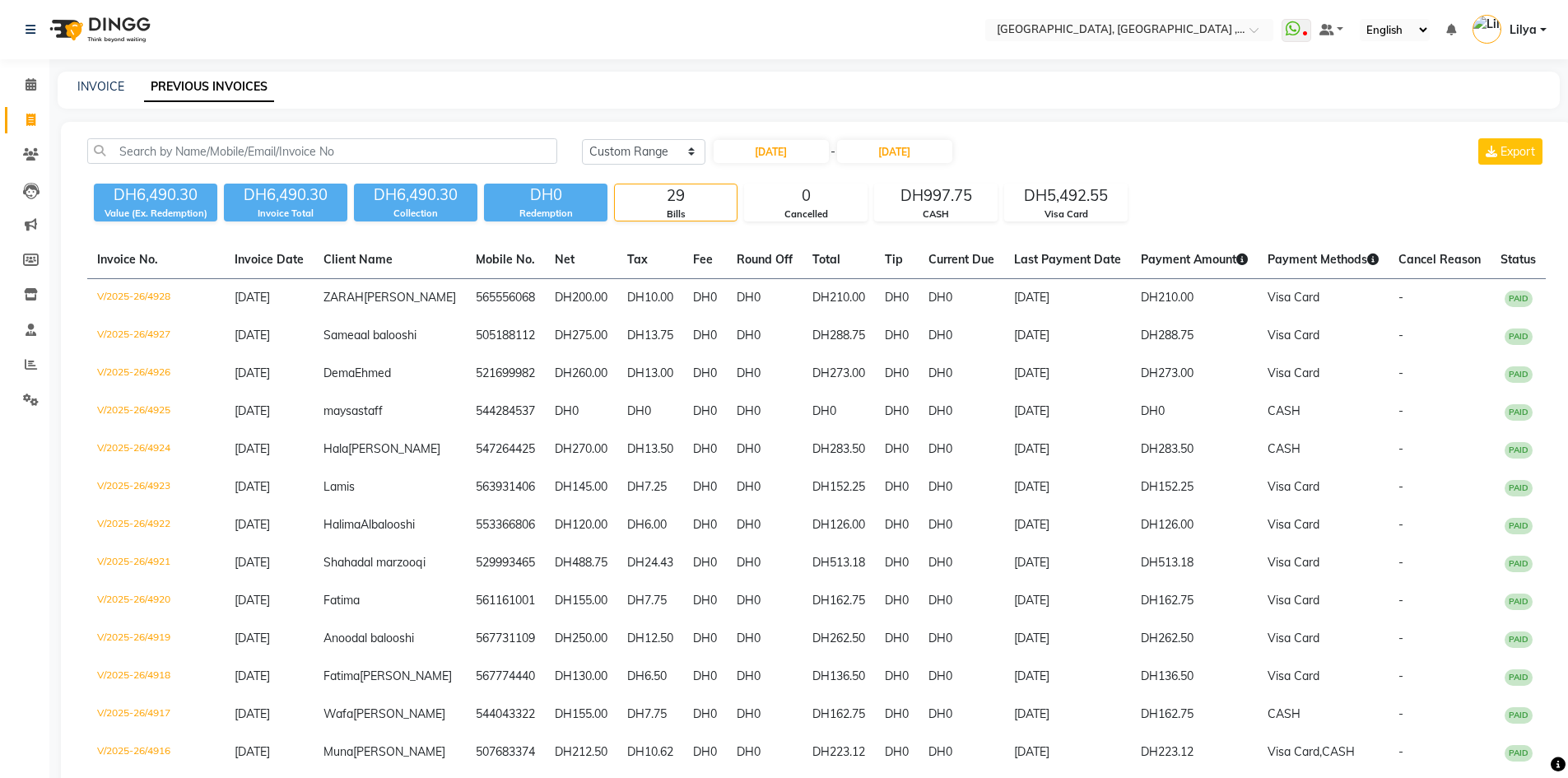
select select "range"
click at [794, 151] on input "[DATE]" at bounding box center [771, 151] width 115 height 23
select select "9"
select select "2025"
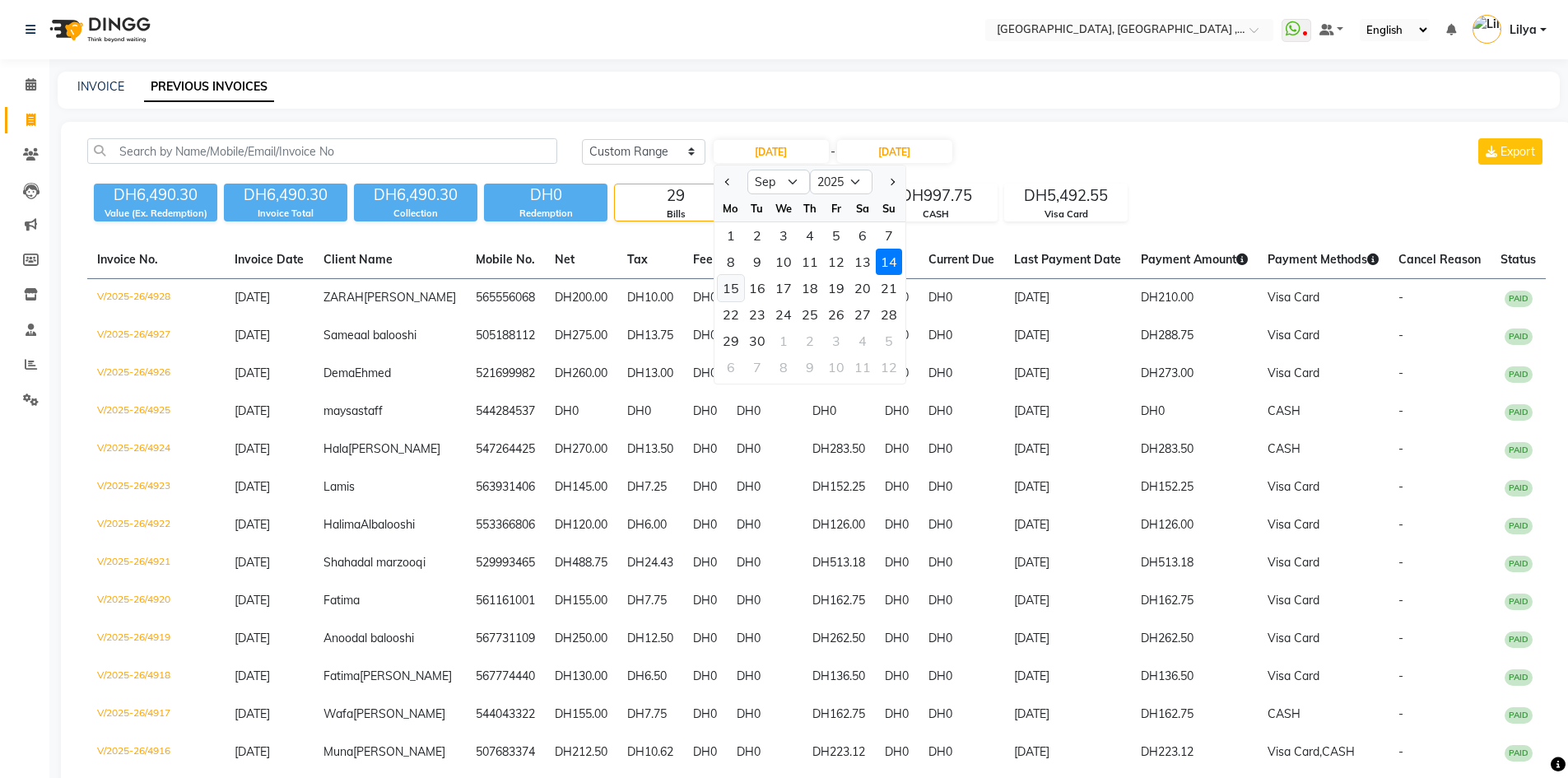
click at [737, 291] on div "15" at bounding box center [731, 288] width 26 height 26
type input "[DATE]"
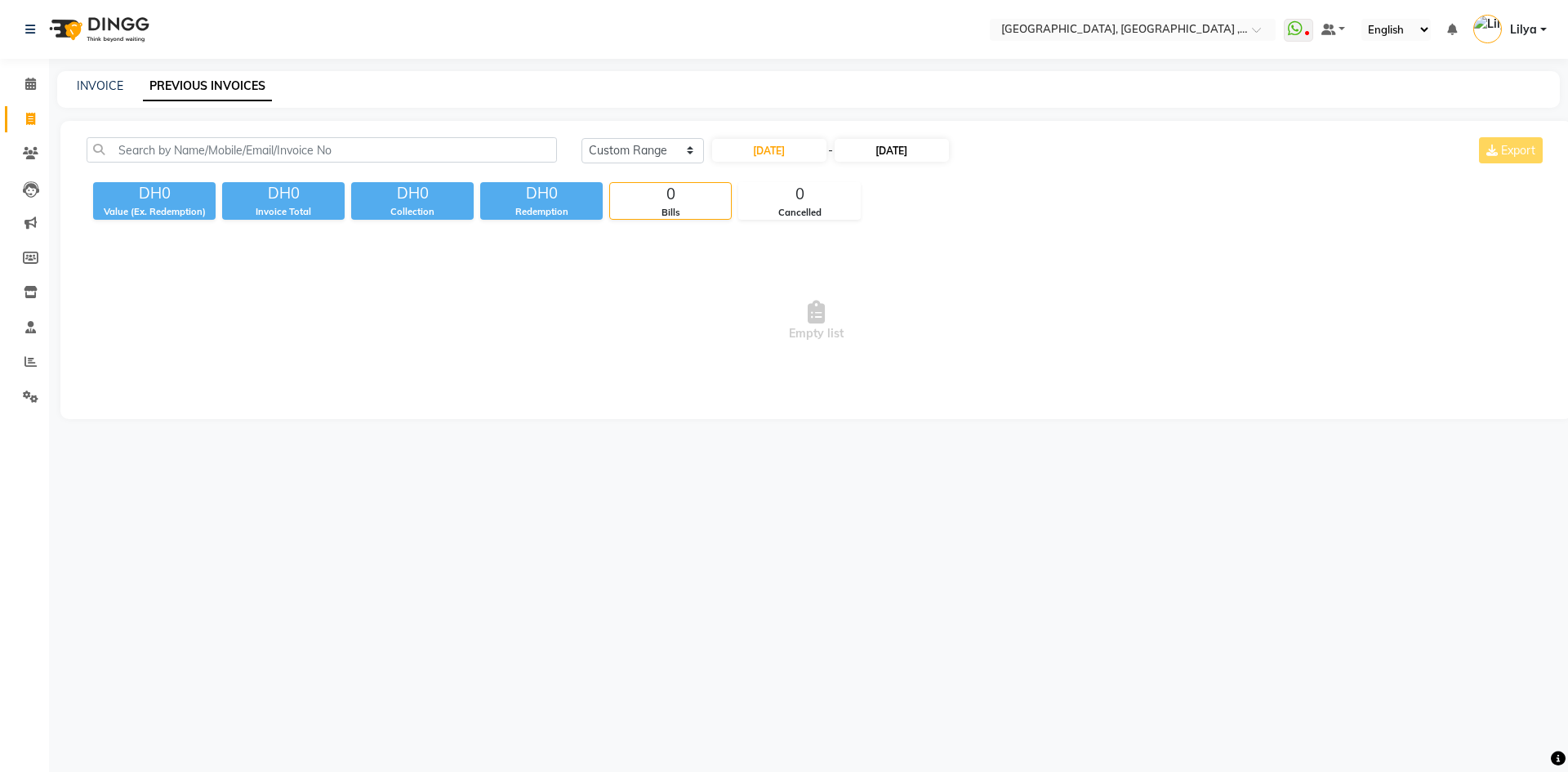
click at [915, 138] on div "[DATE] - [DATE]" at bounding box center [830, 151] width 240 height 26
click at [919, 155] on input "[DATE]" at bounding box center [892, 150] width 114 height 23
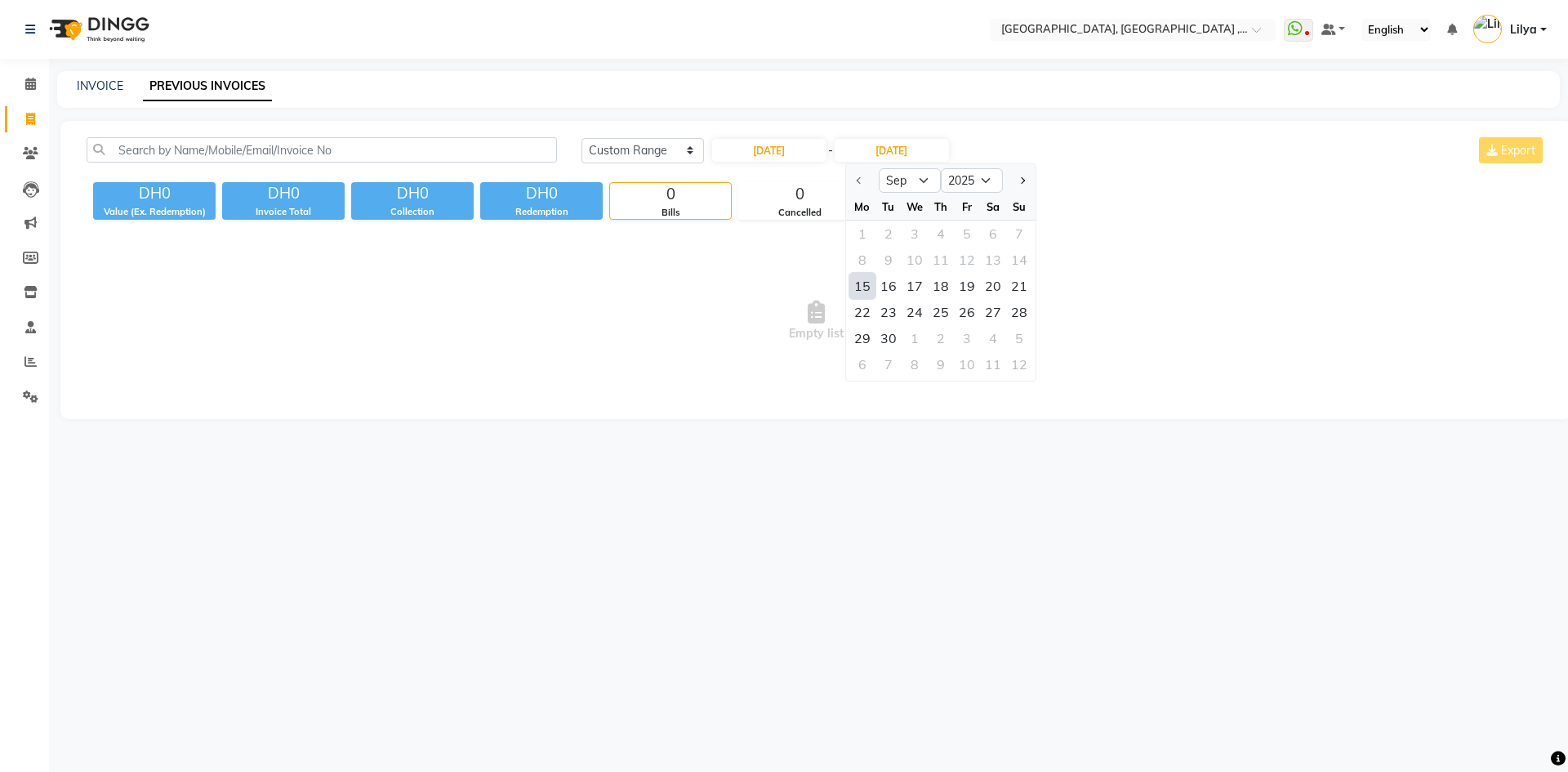
click at [864, 278] on div "15" at bounding box center [862, 286] width 26 height 26
type input "[DATE]"
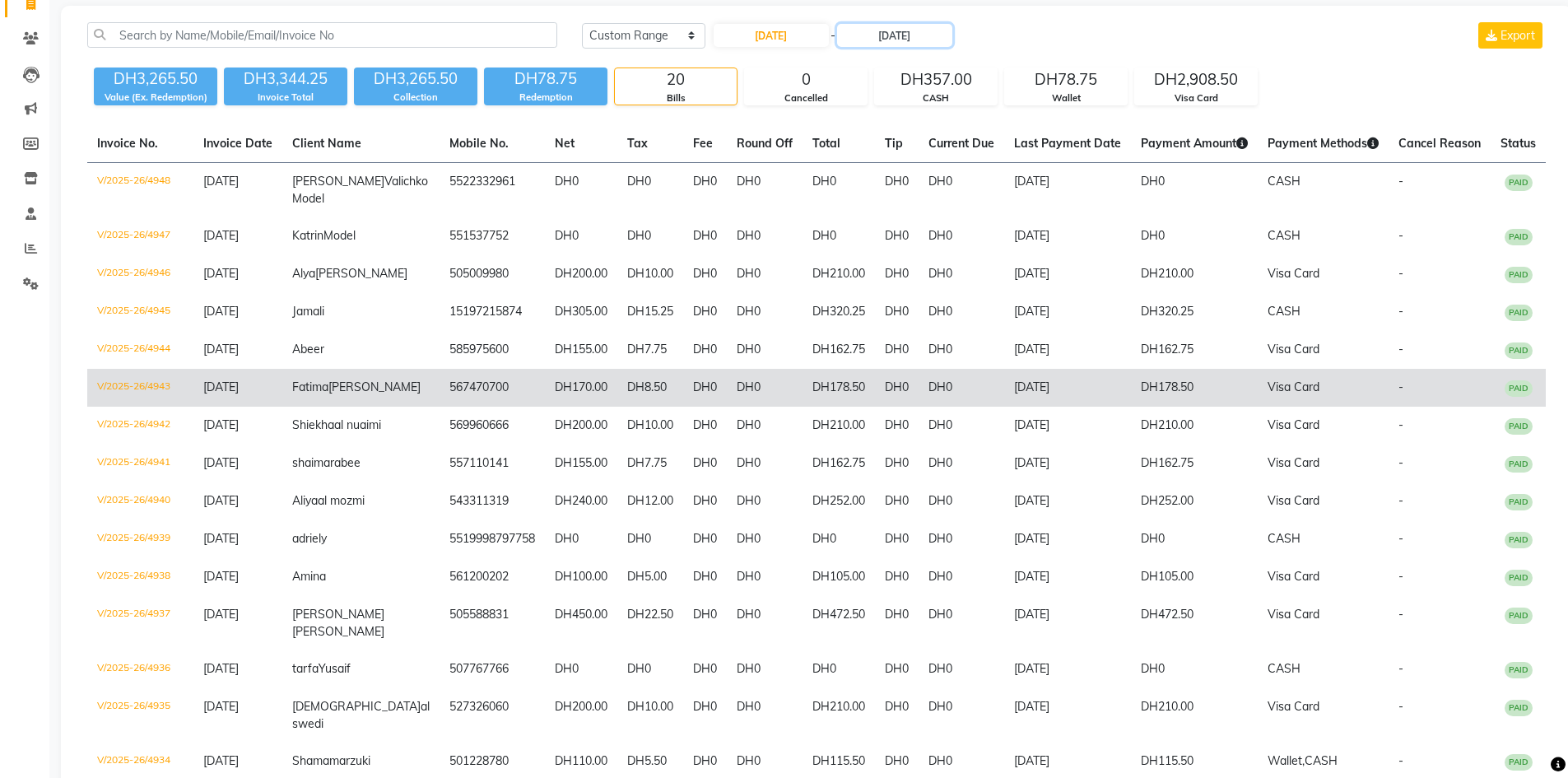
scroll to position [69, 0]
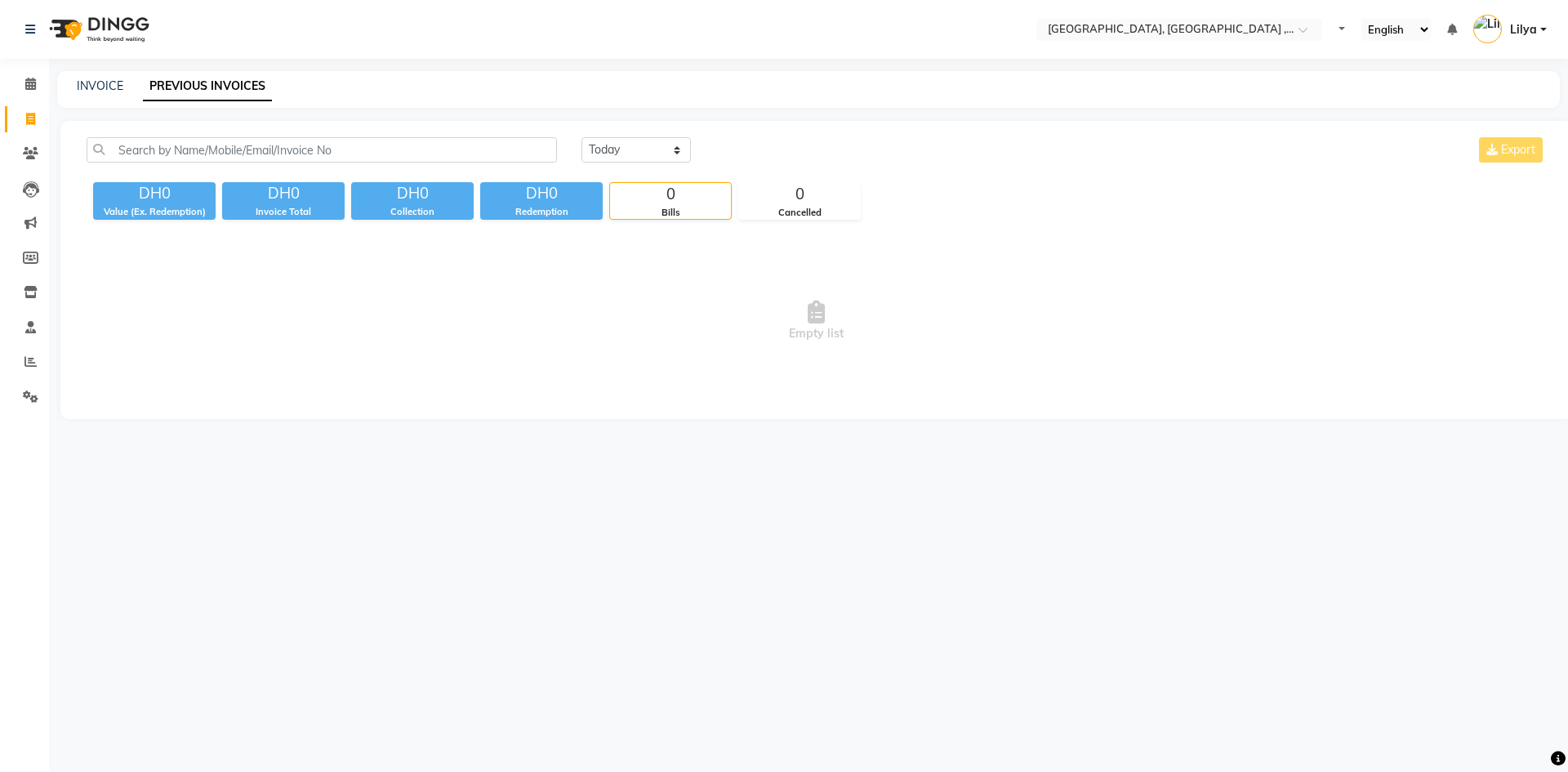
select select "en"
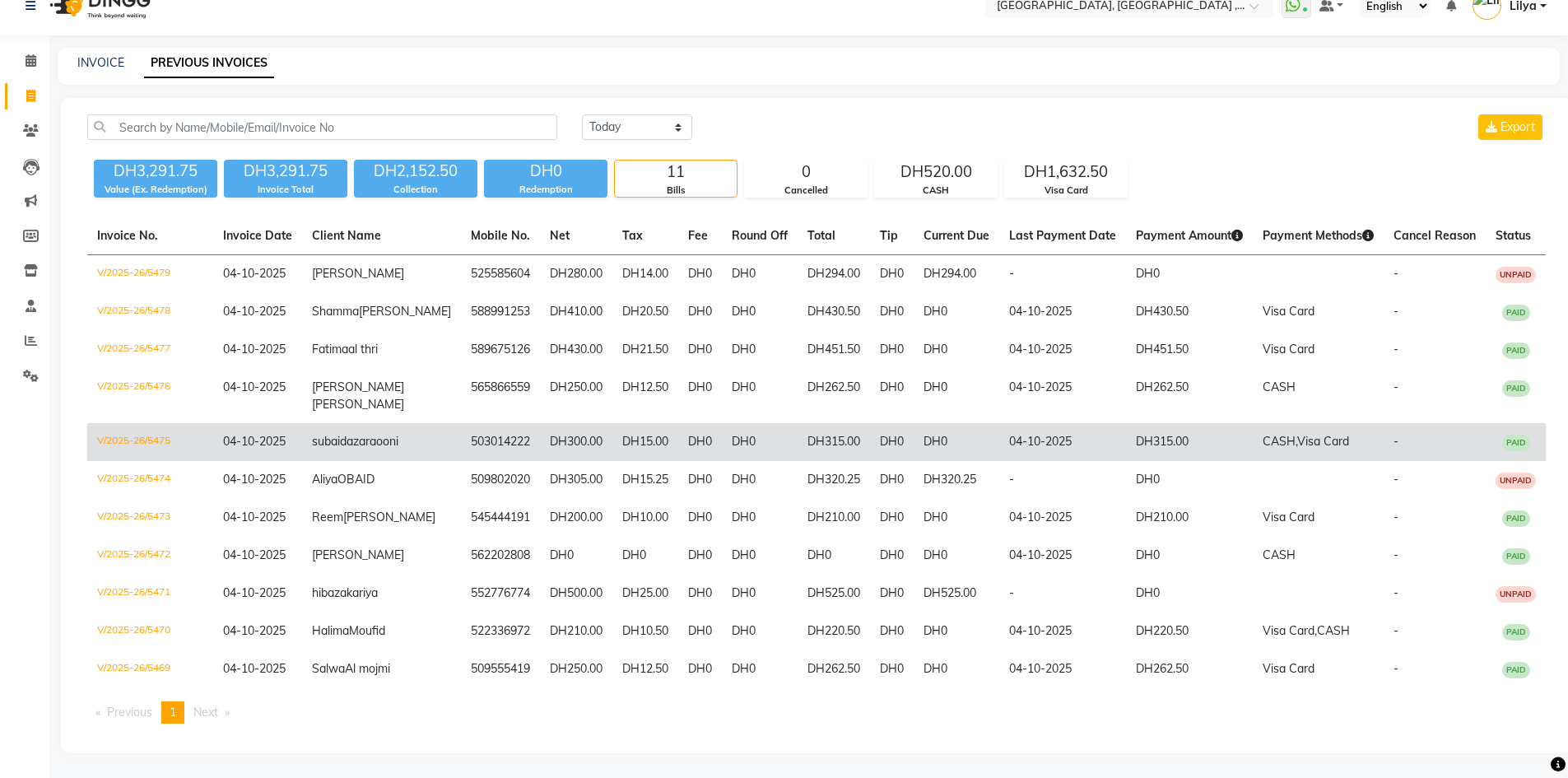
scroll to position [74, 0]
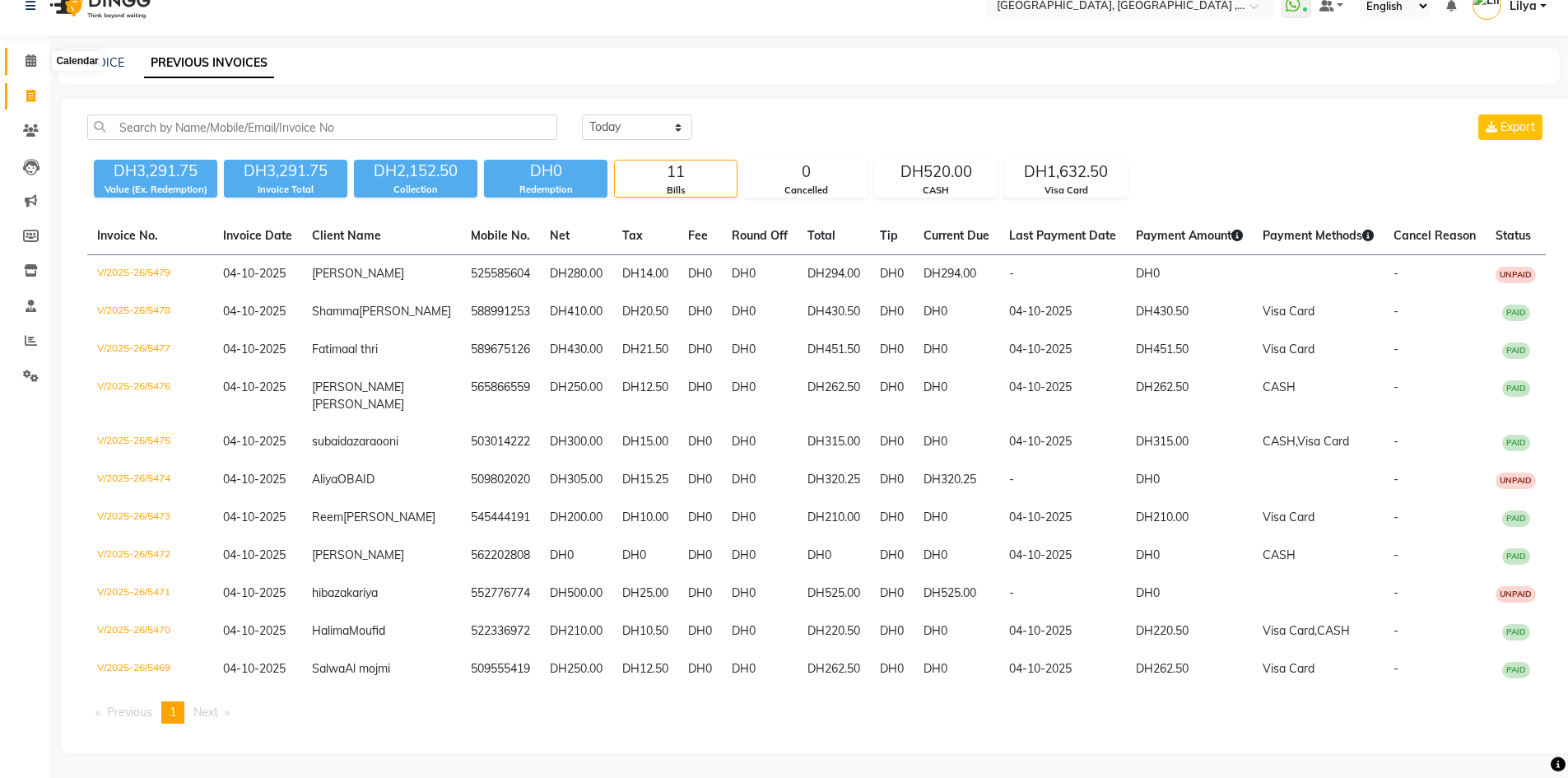
drag, startPoint x: 31, startPoint y: 13, endPoint x: 65, endPoint y: 17, distance: 34.2
click at [31, 55] on icon at bounding box center [31, 61] width 11 height 12
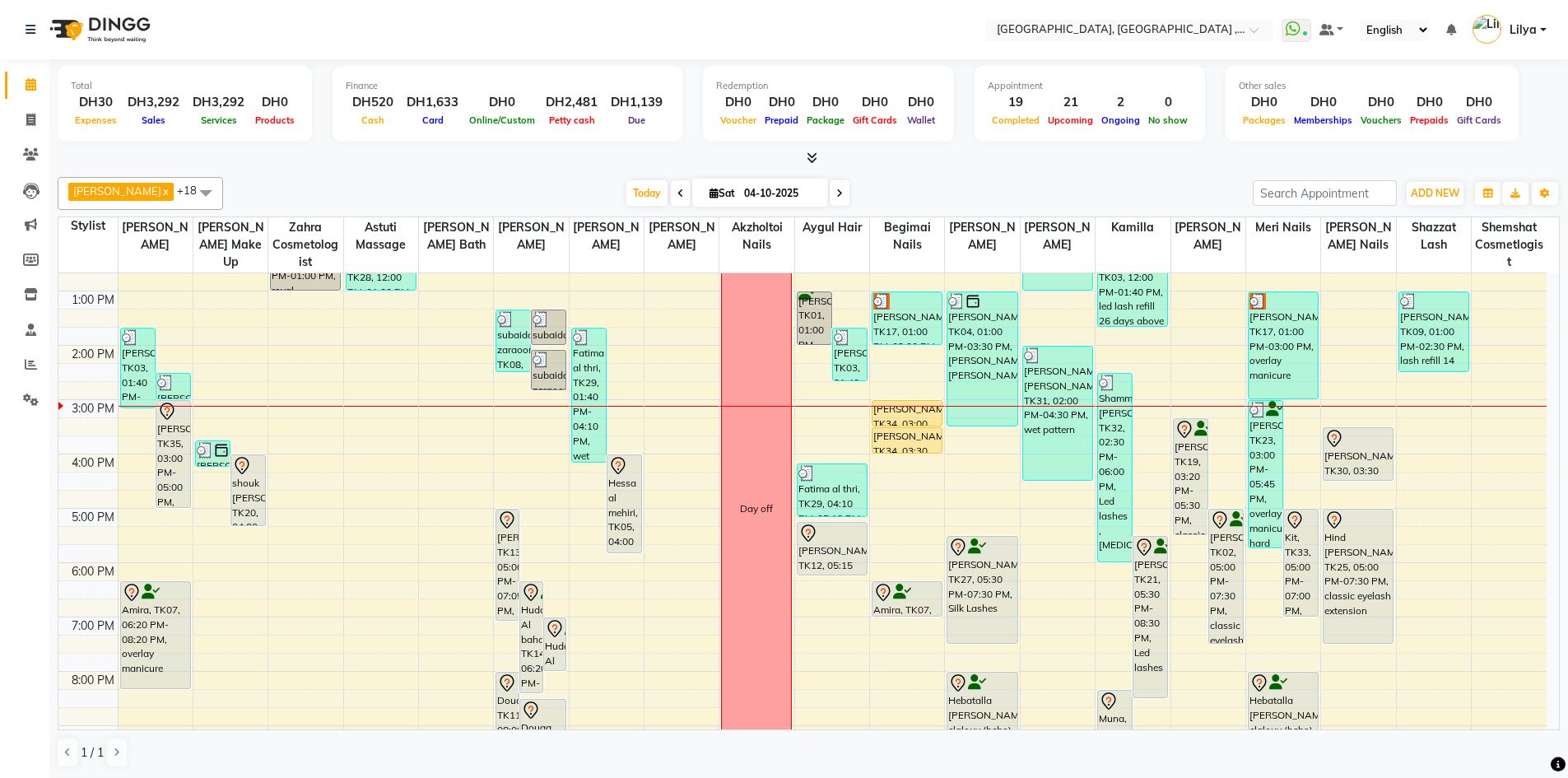
scroll to position [247, 0]
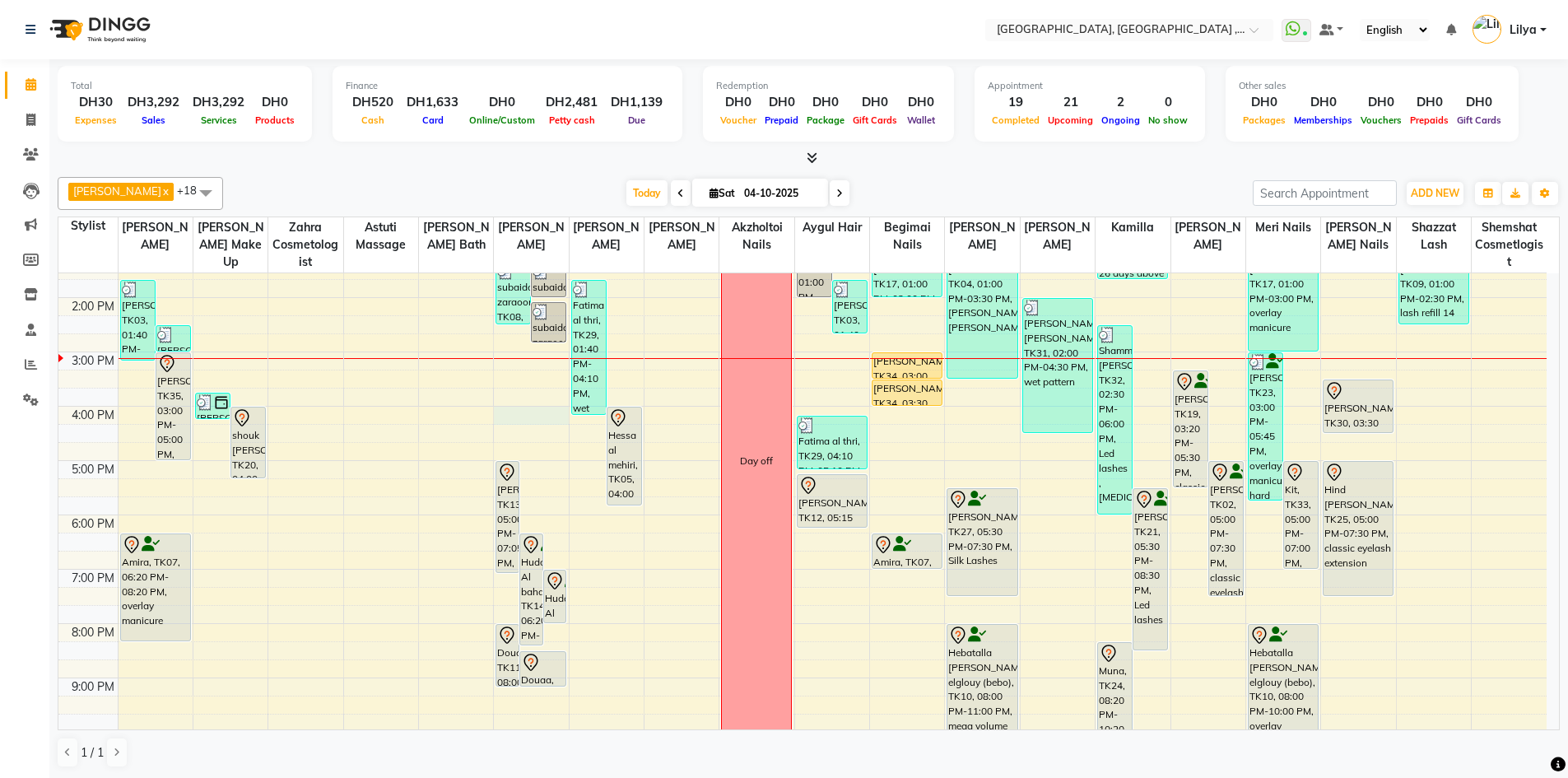
click at [527, 415] on div "9:00 AM 10:00 AM 11:00 AM 12:00 PM 1:00 PM 2:00 PM 3:00 PM 4:00 PM 5:00 PM 6:00…" at bounding box center [802, 434] width 1488 height 814
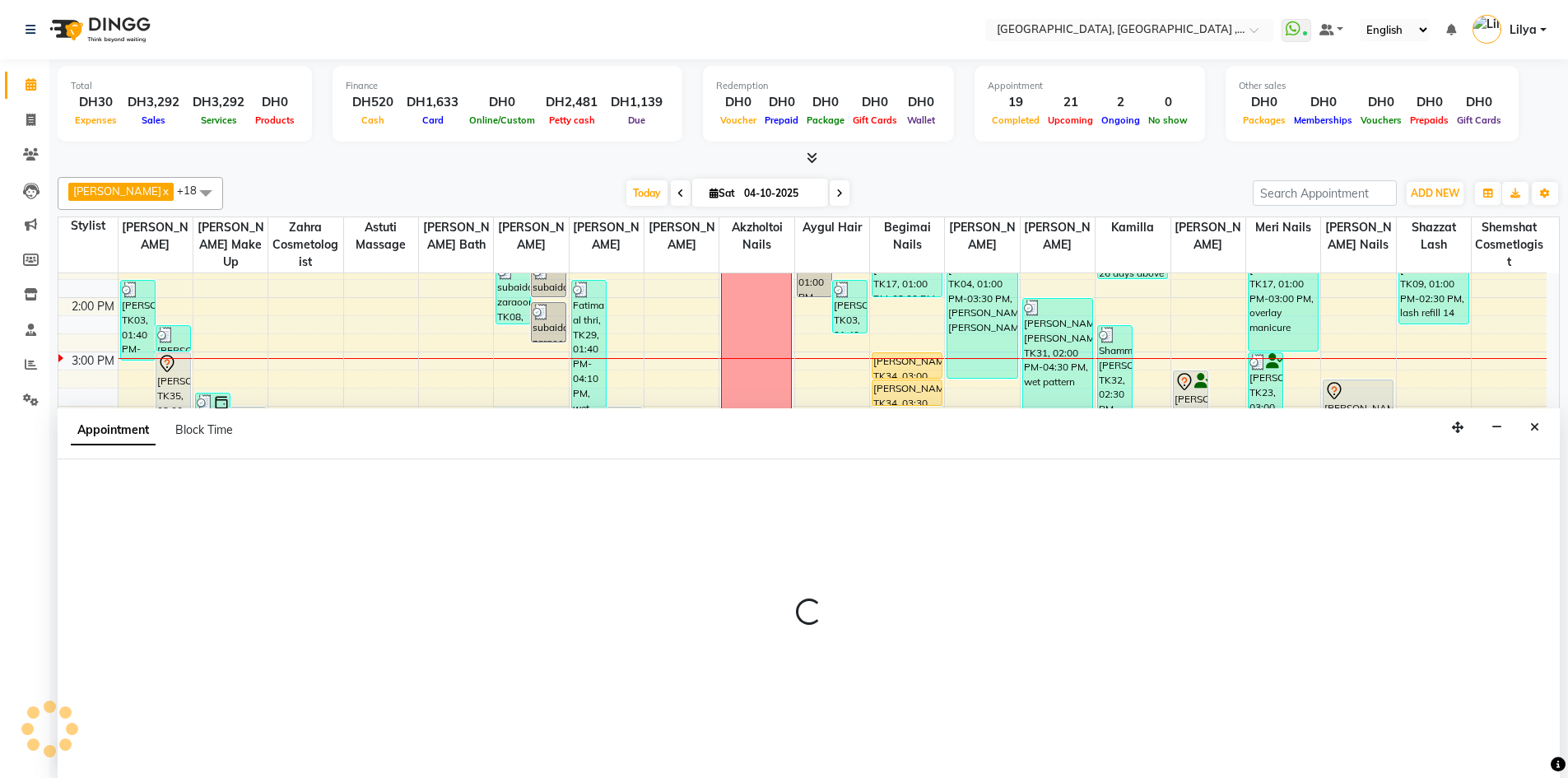
scroll to position [1, 0]
select select "53586"
select select "tentative"
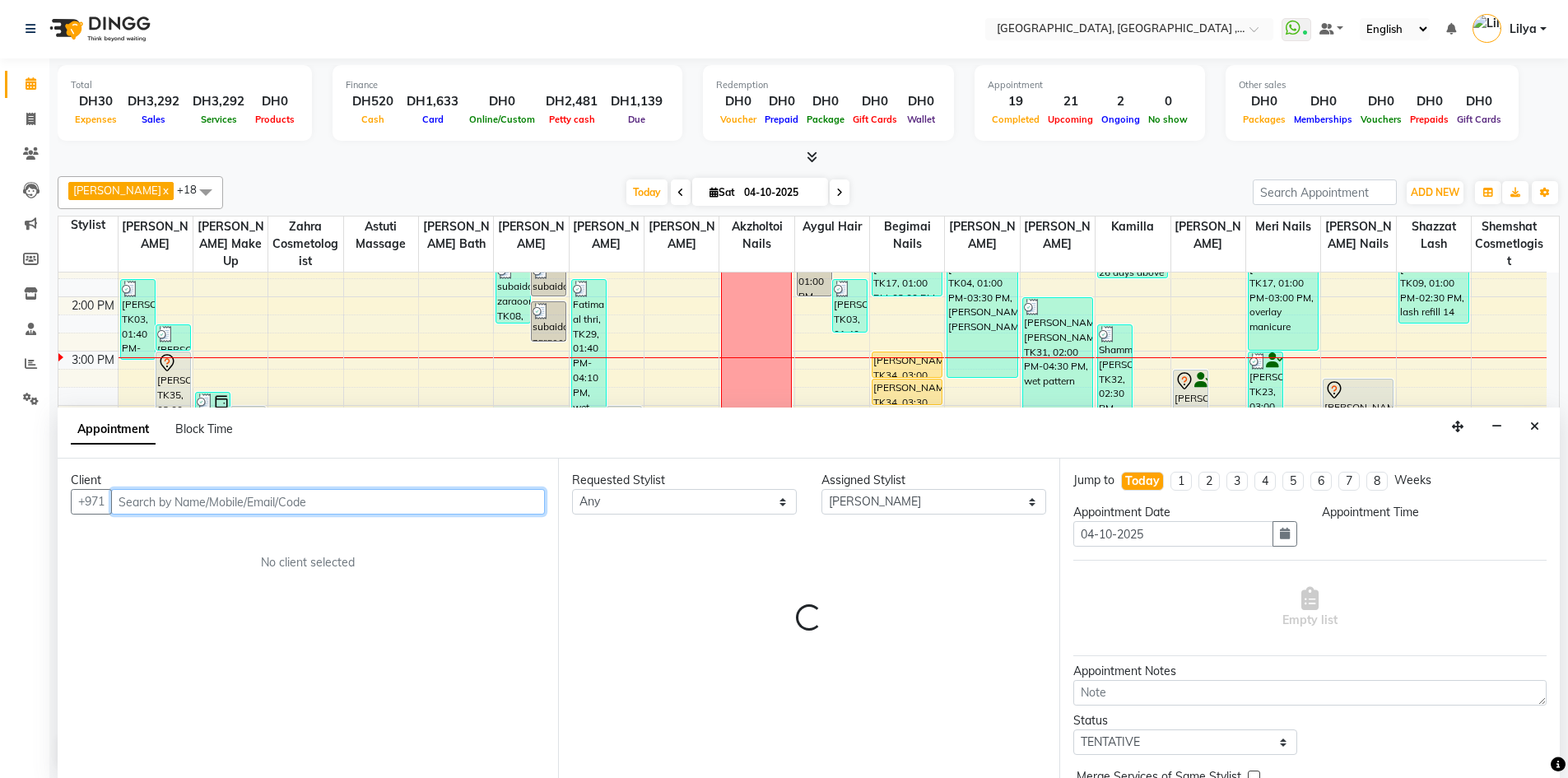
select select "960"
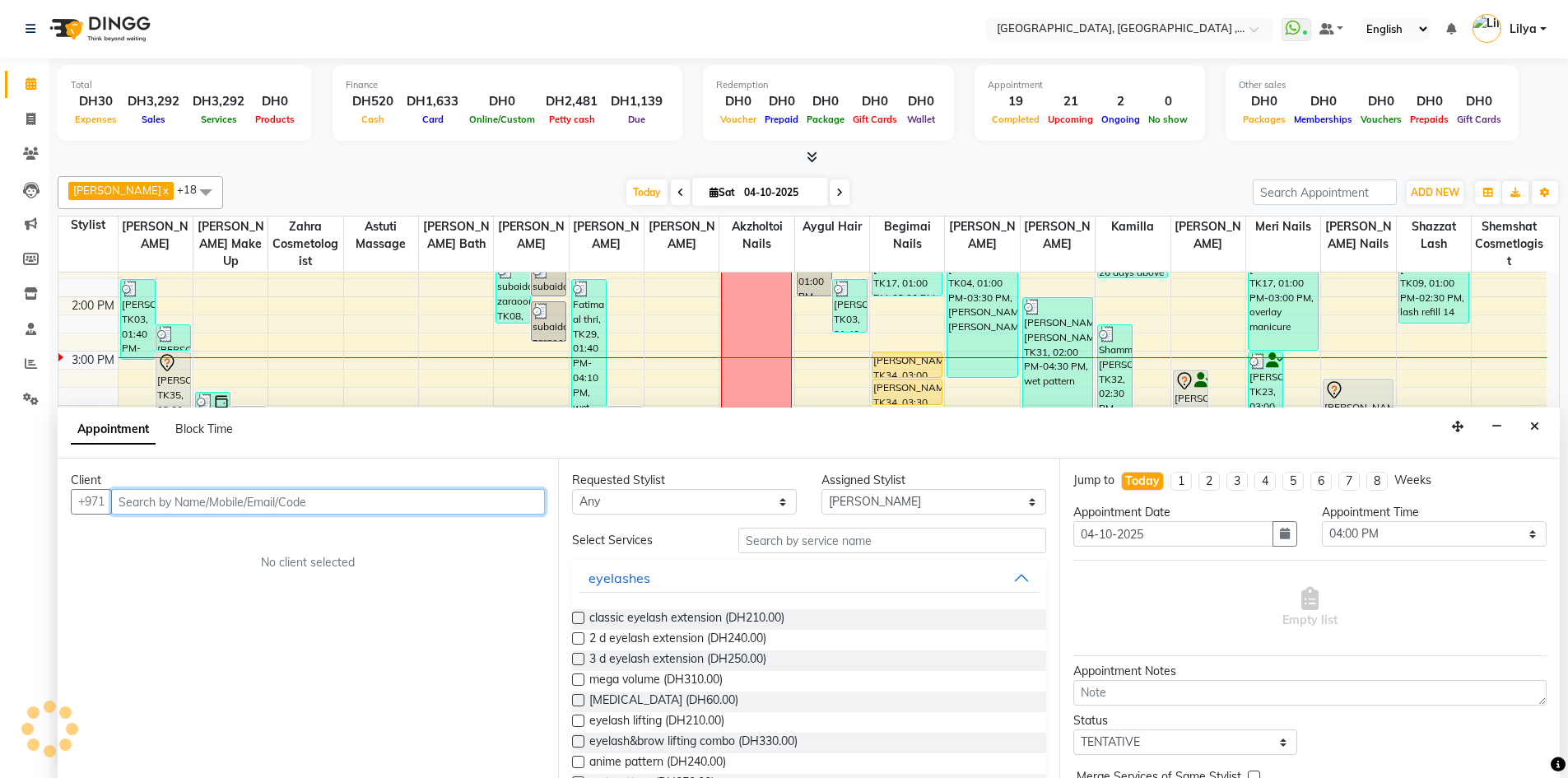
click at [494, 501] on input "text" at bounding box center [328, 502] width 433 height 26
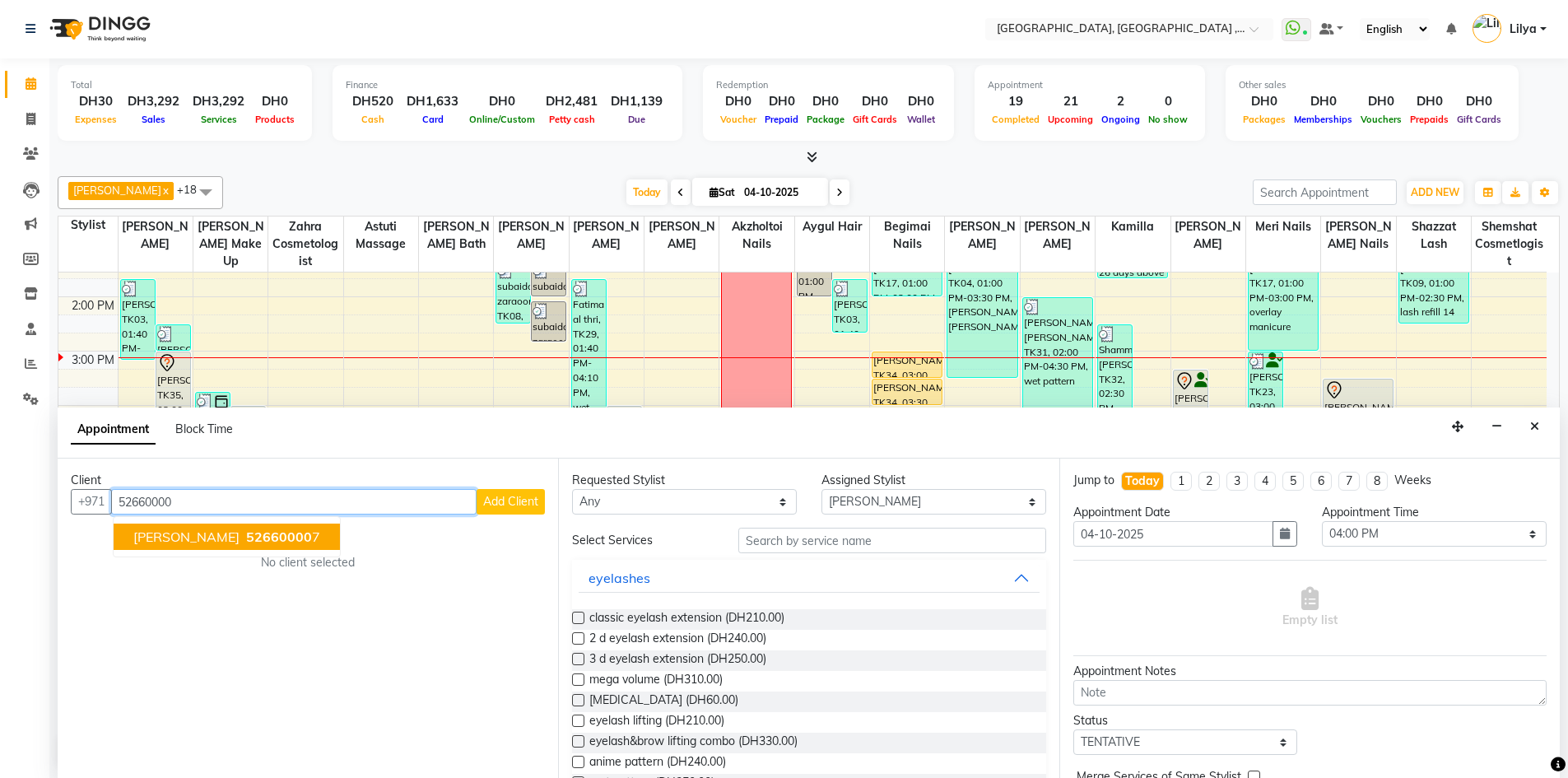
click at [204, 521] on ngb-typeahead-window "Mira alqumzi 52660000 7" at bounding box center [227, 536] width 228 height 42
click at [203, 534] on span "[PERSON_NAME]" at bounding box center [186, 536] width 106 height 17
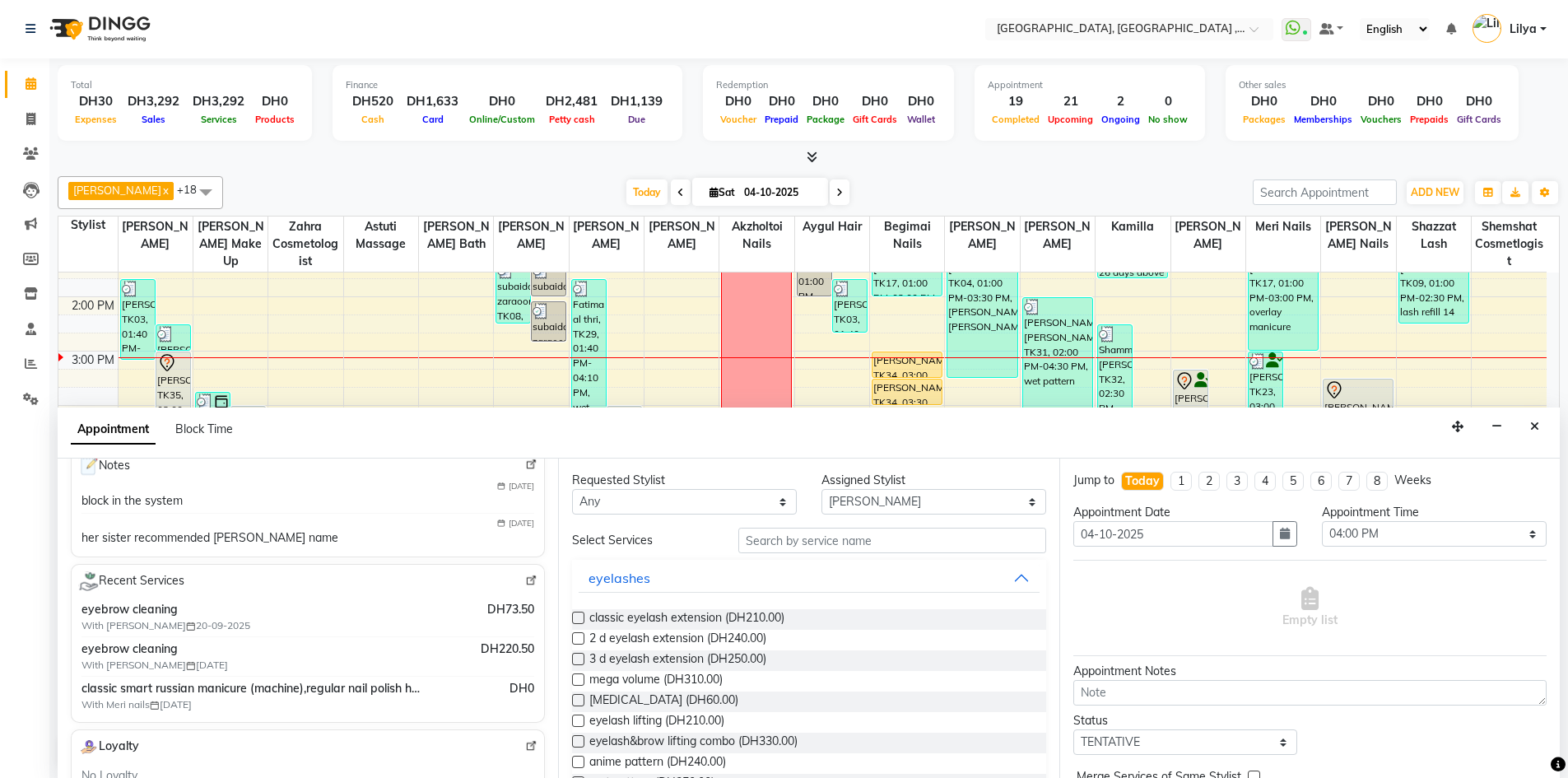
scroll to position [164, 0]
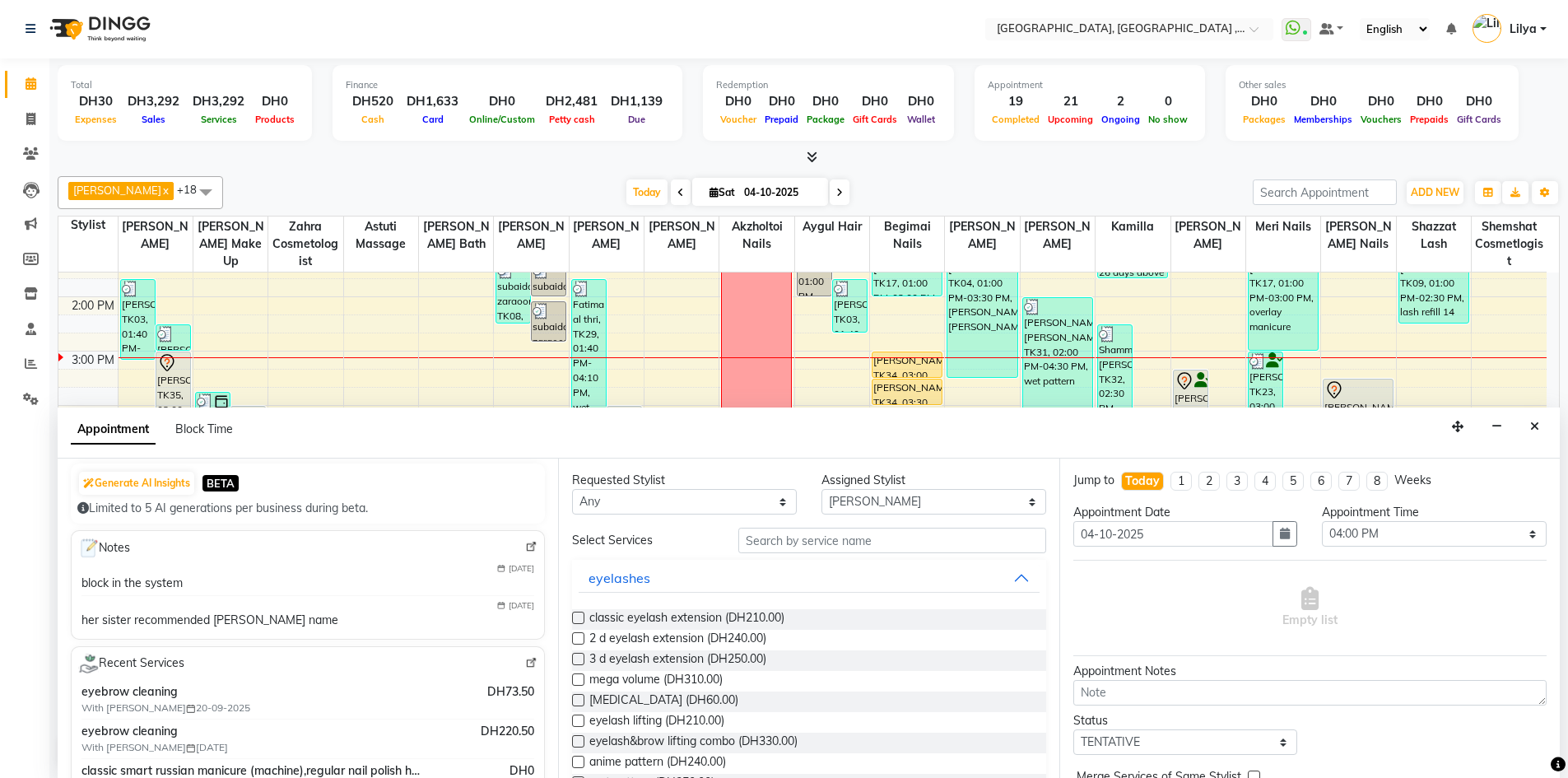
type input "526600007"
click at [808, 549] on input "text" at bounding box center [892, 540] width 308 height 26
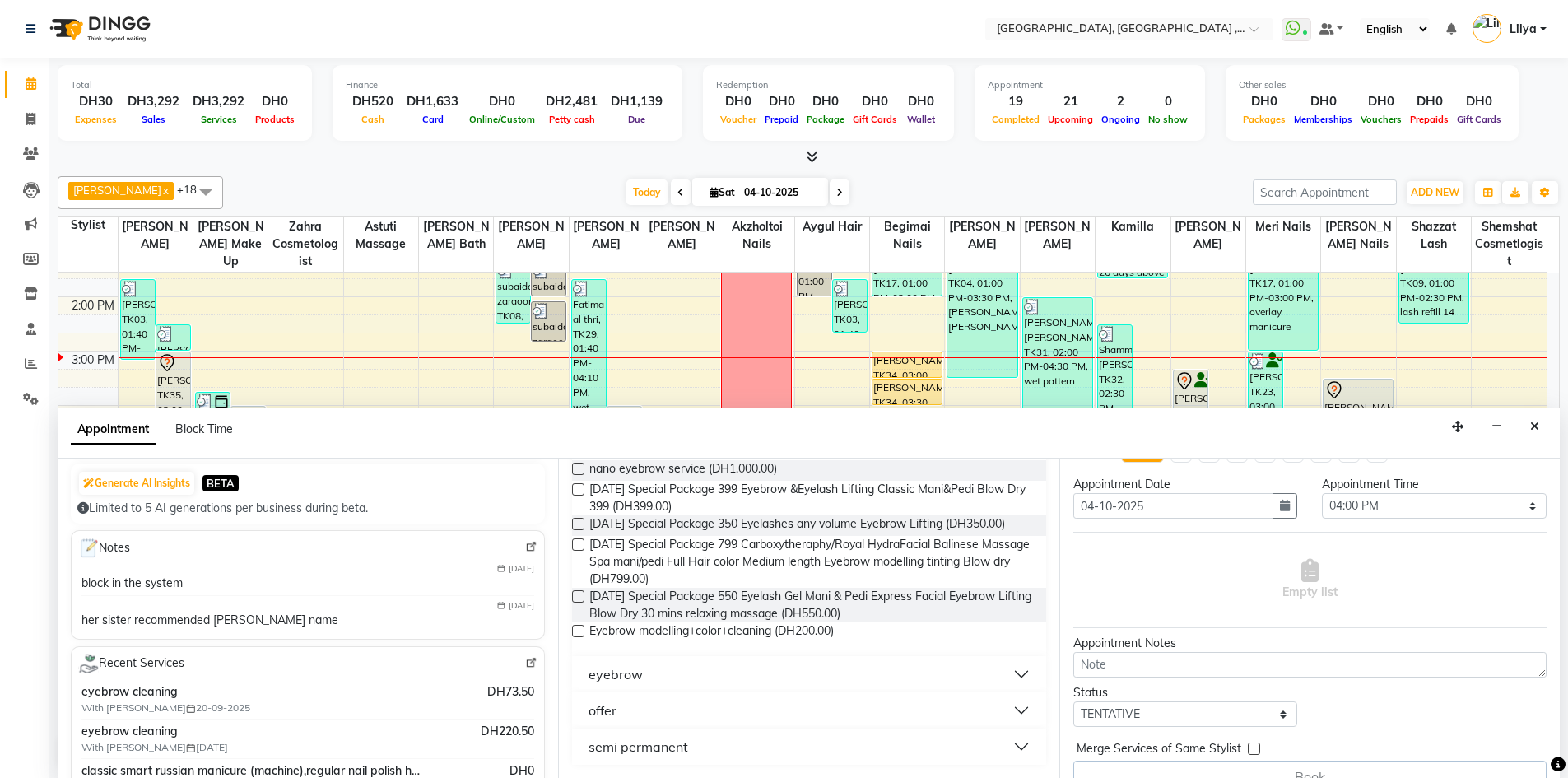
scroll to position [55, 0]
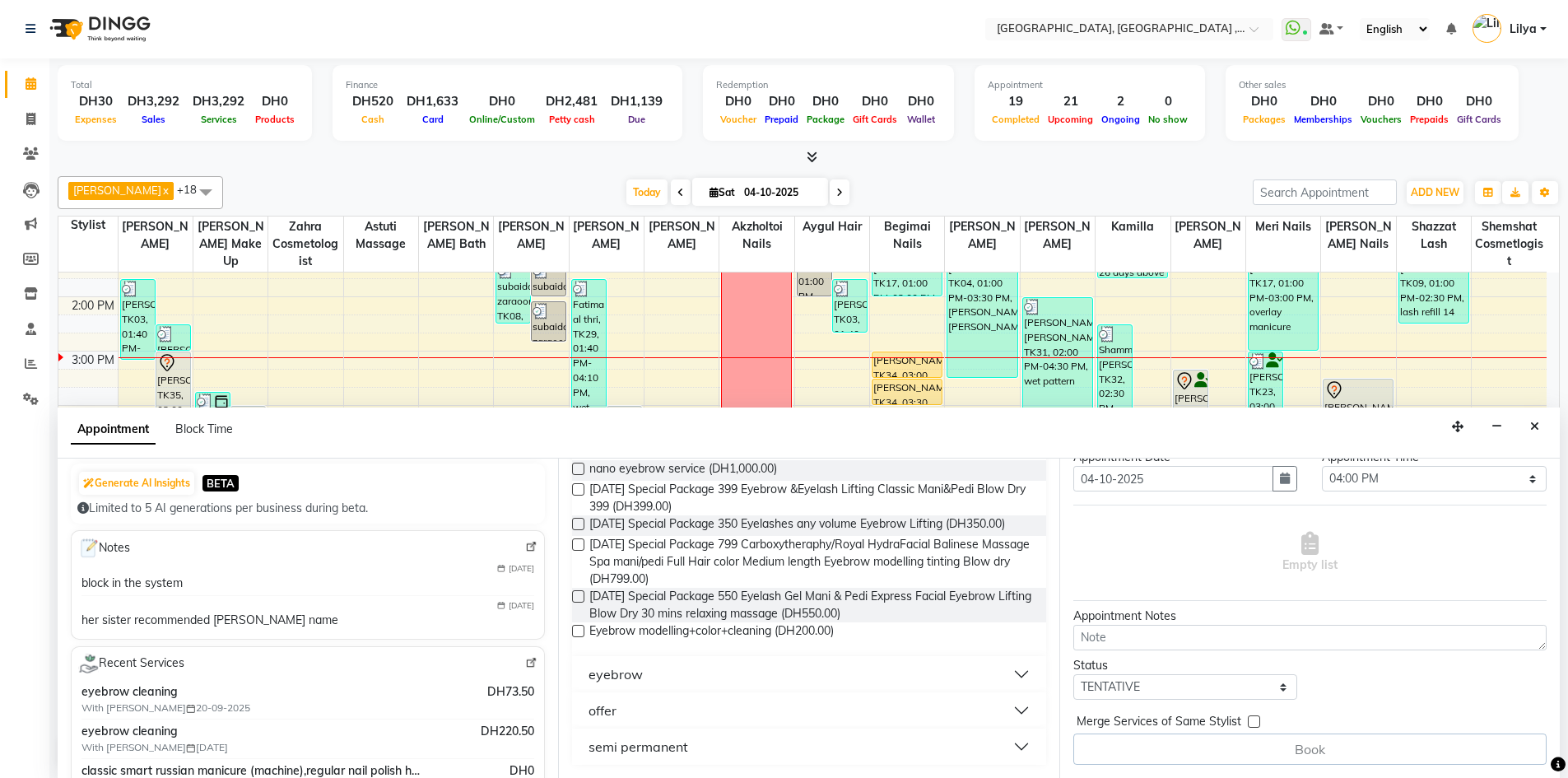
type input "eyebrow"
click at [1002, 675] on button "eyebrow" at bounding box center [808, 675] width 460 height 30
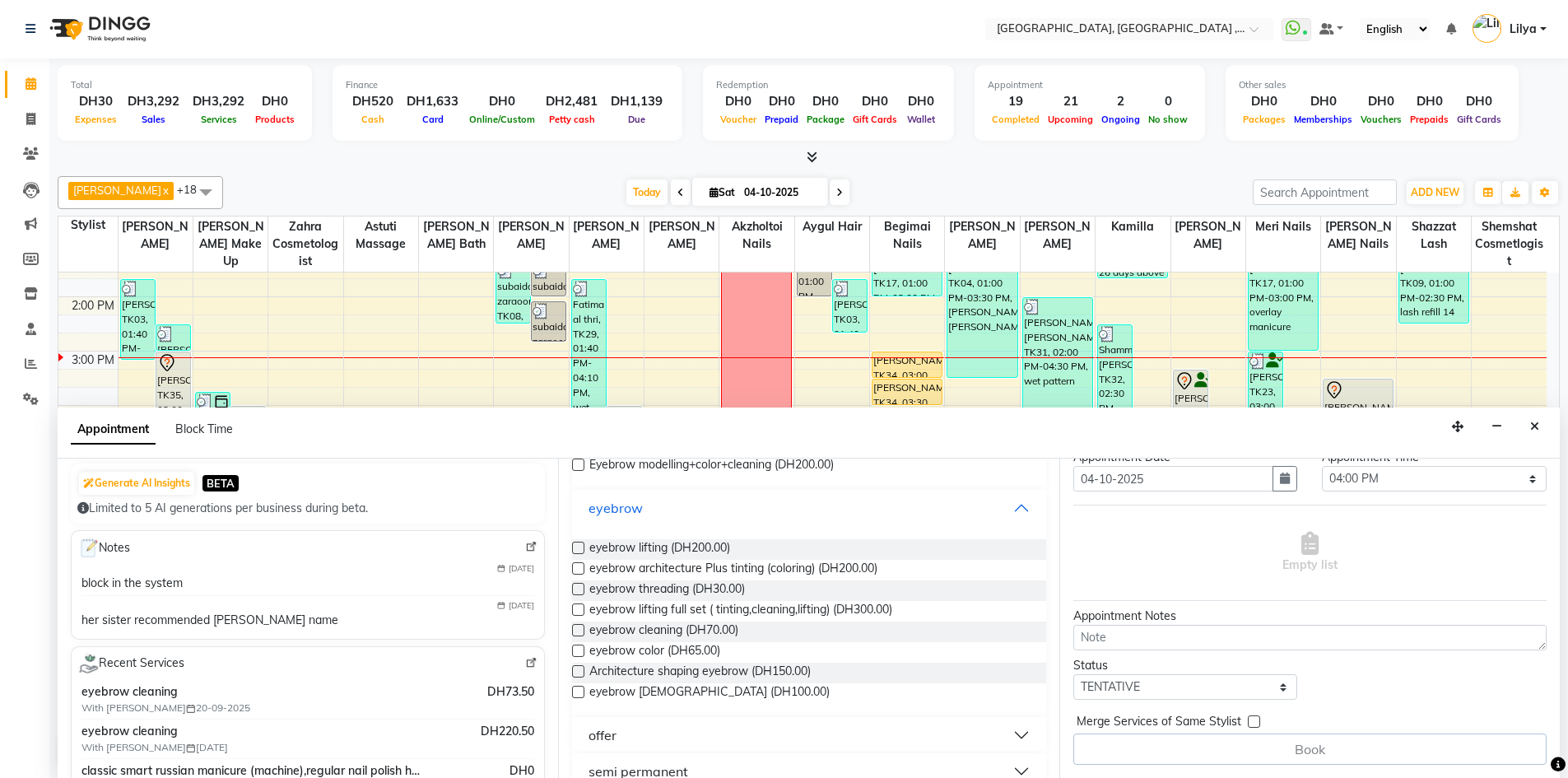
scroll to position [369, 0]
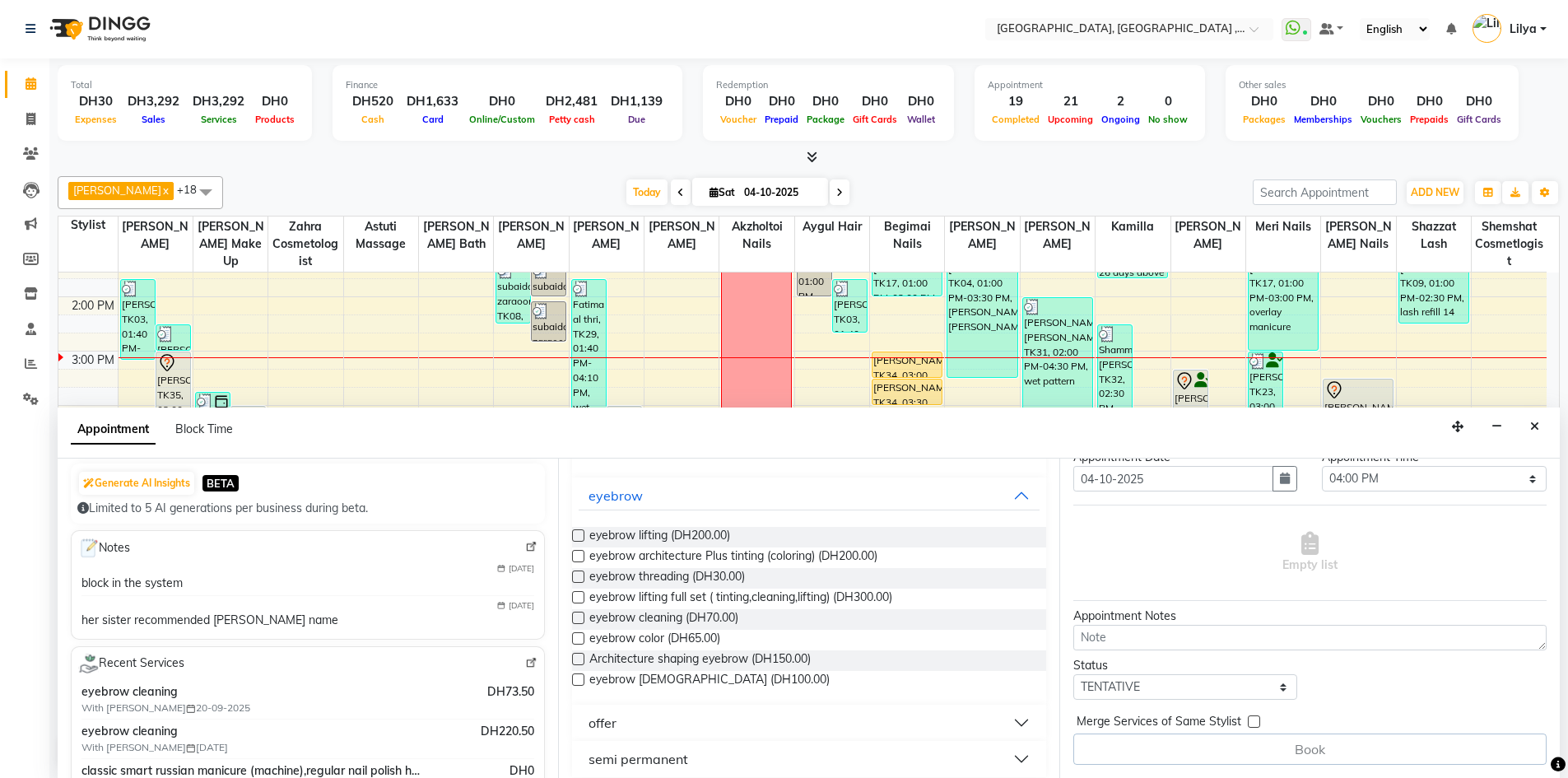
click at [577, 623] on label at bounding box center [578, 618] width 12 height 12
click at [577, 624] on input "checkbox" at bounding box center [577, 619] width 11 height 11
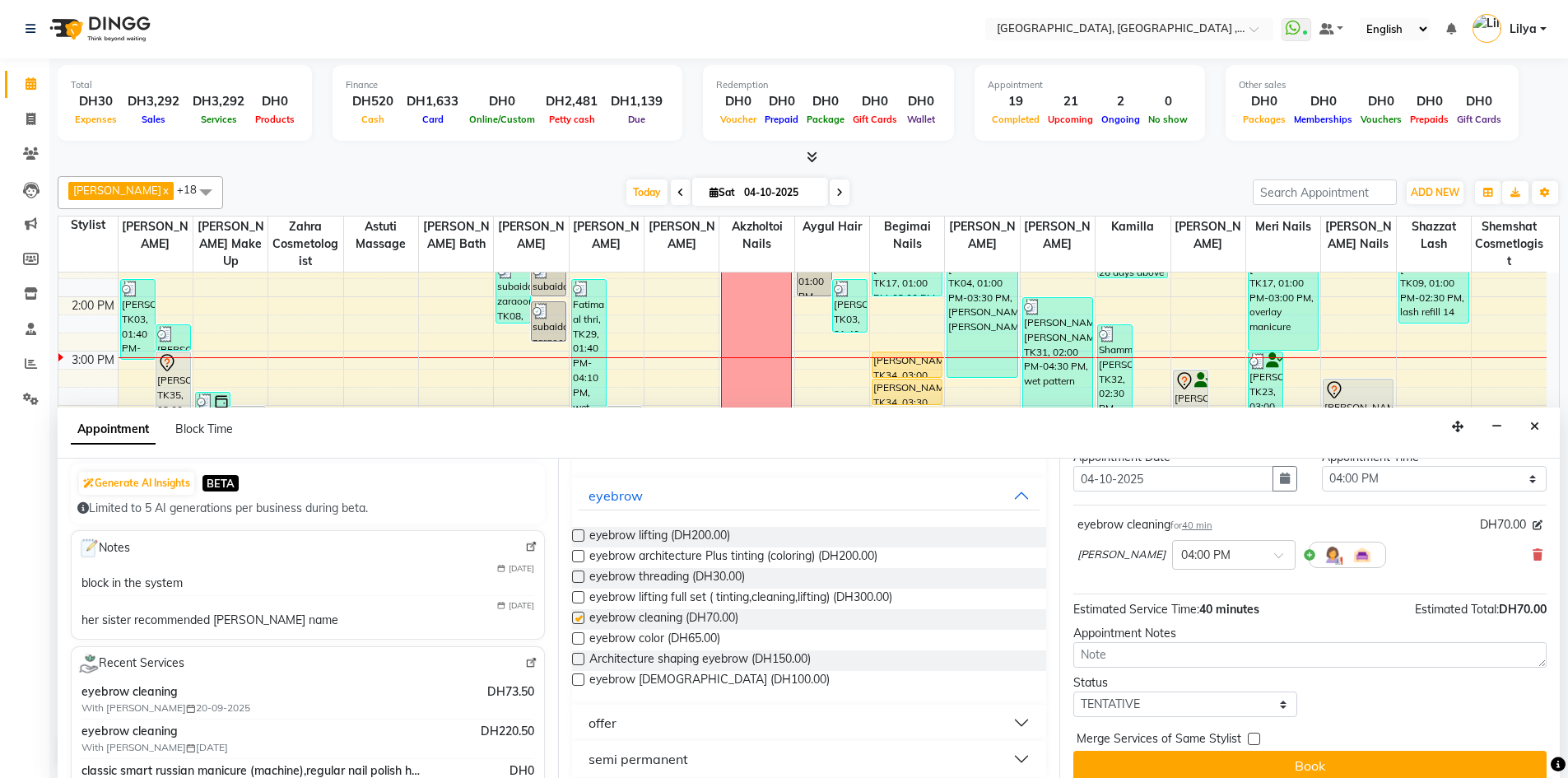
checkbox input "false"
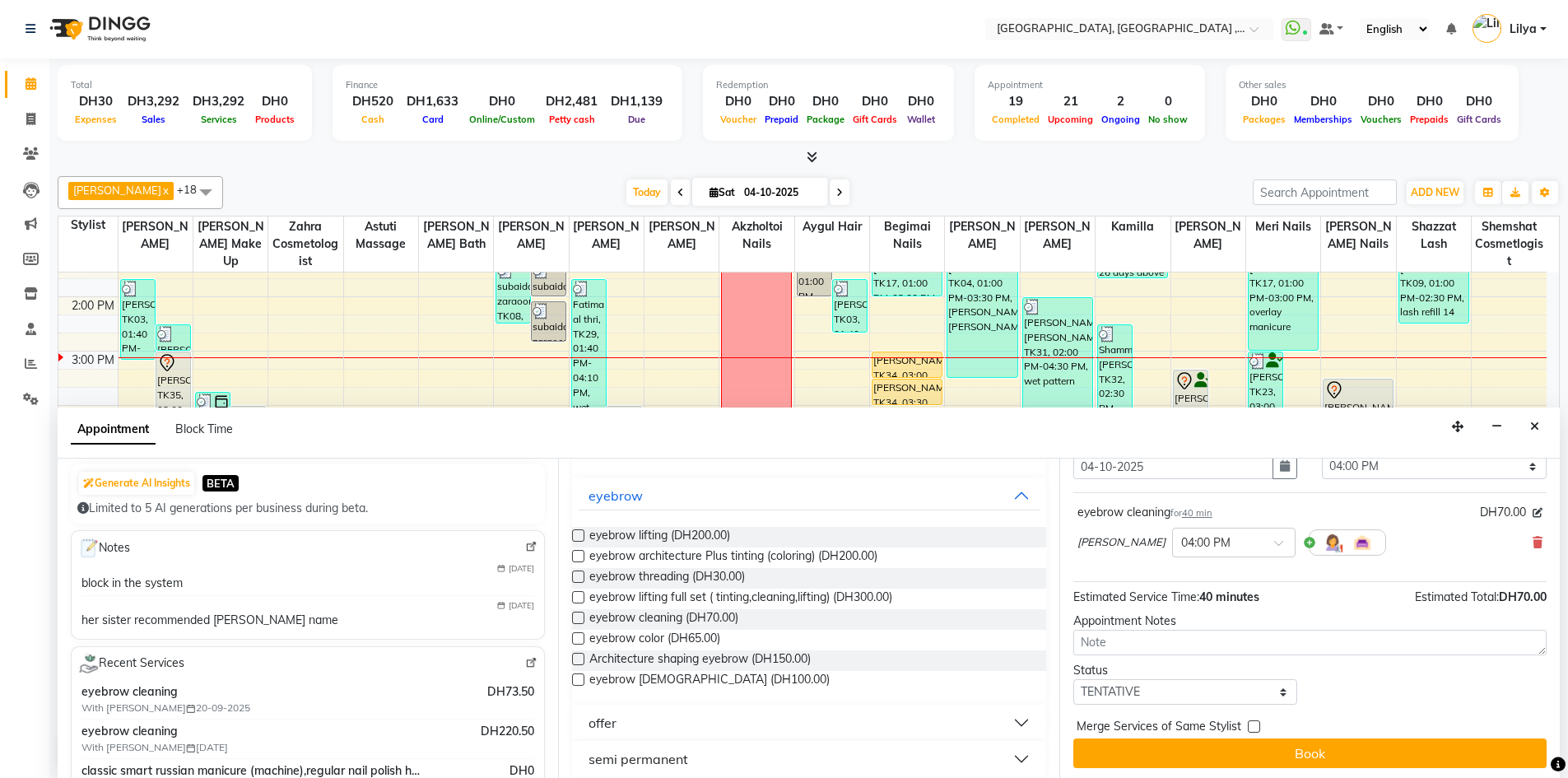
scroll to position [71, 0]
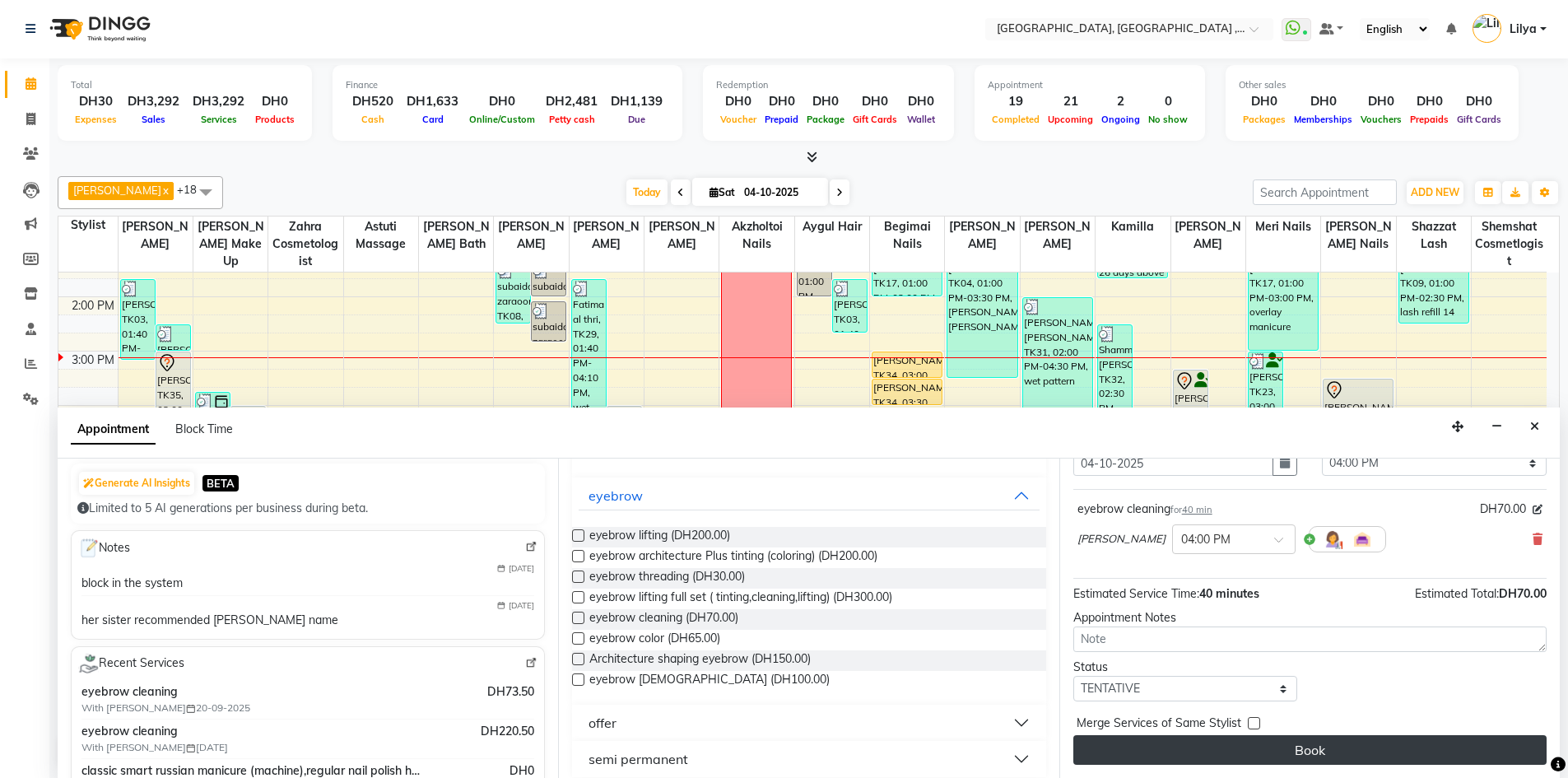
drag, startPoint x: 1312, startPoint y: 752, endPoint x: 1311, endPoint y: 744, distance: 8.1
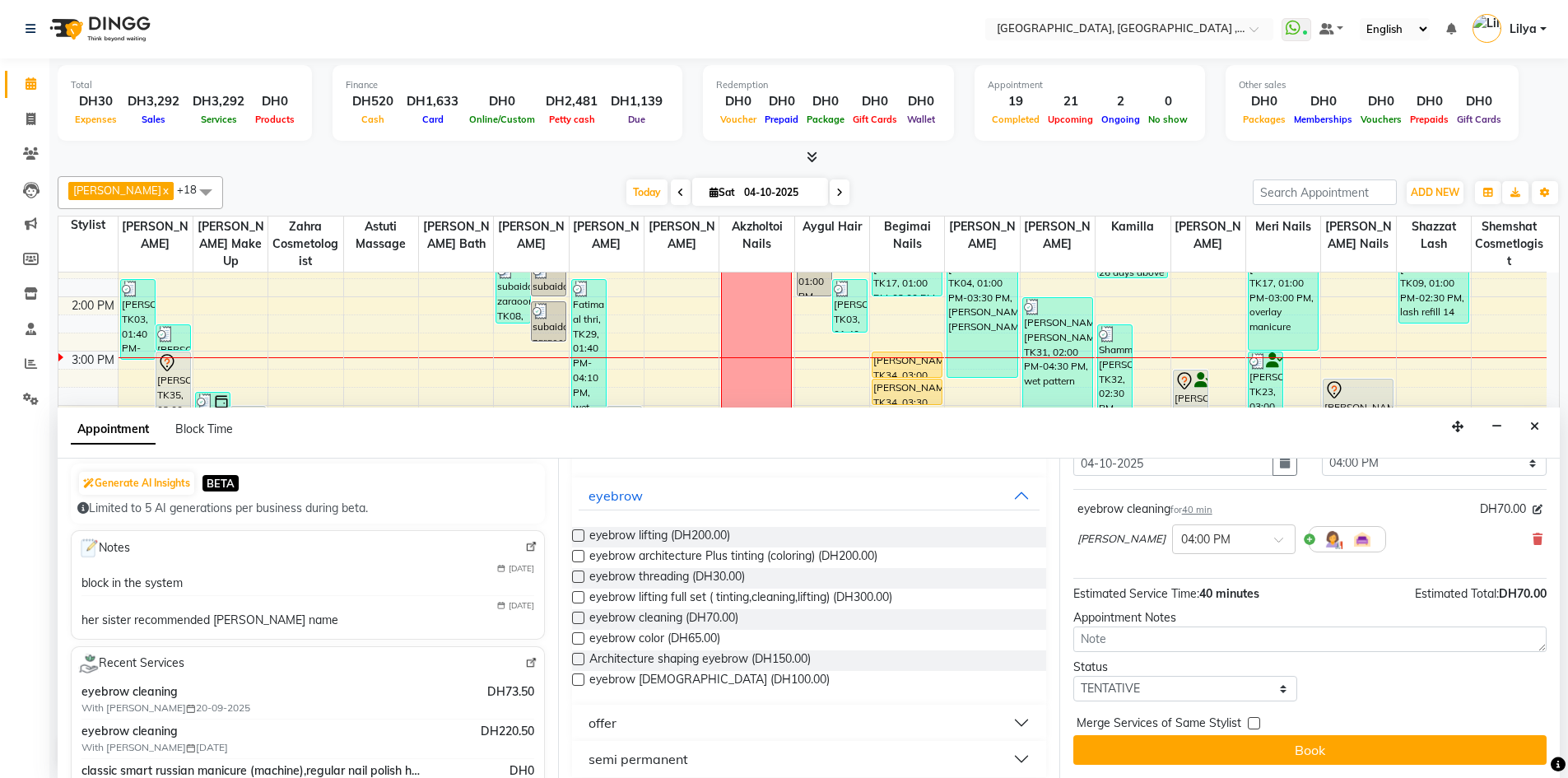
click at [1311, 752] on button "Book" at bounding box center [1309, 750] width 473 height 30
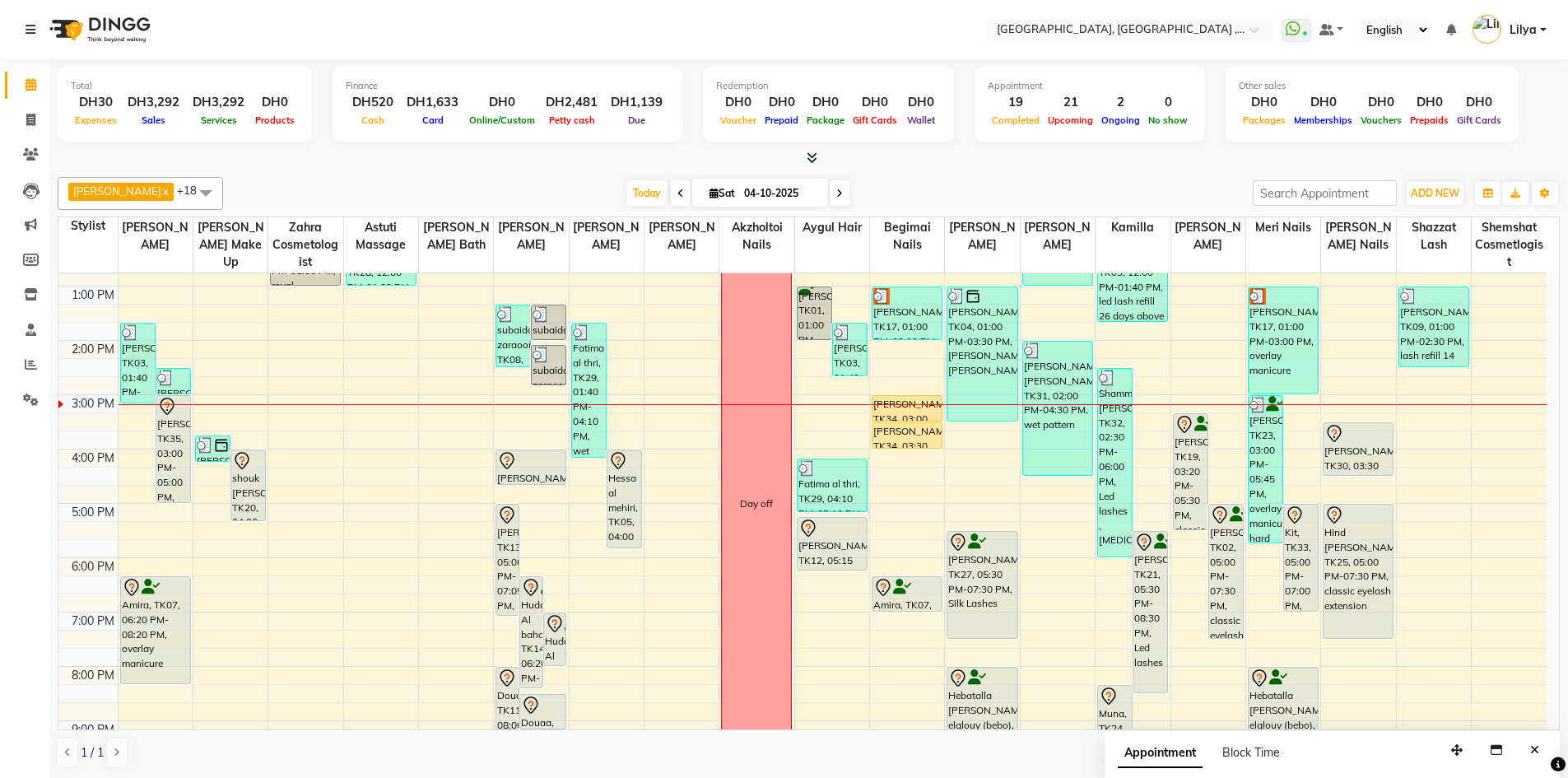
scroll to position [164, 0]
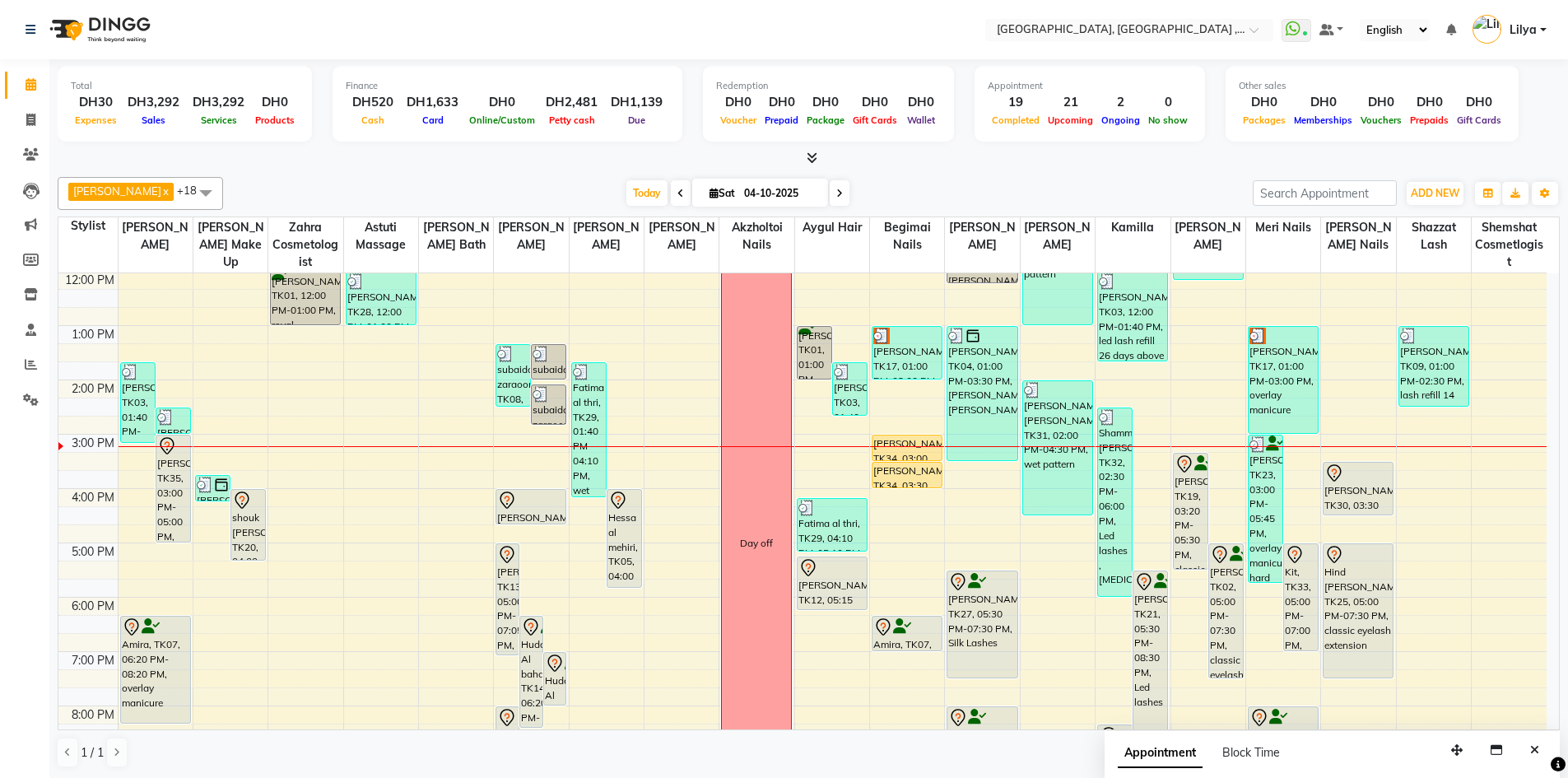
click at [836, 194] on span at bounding box center [840, 193] width 19 height 26
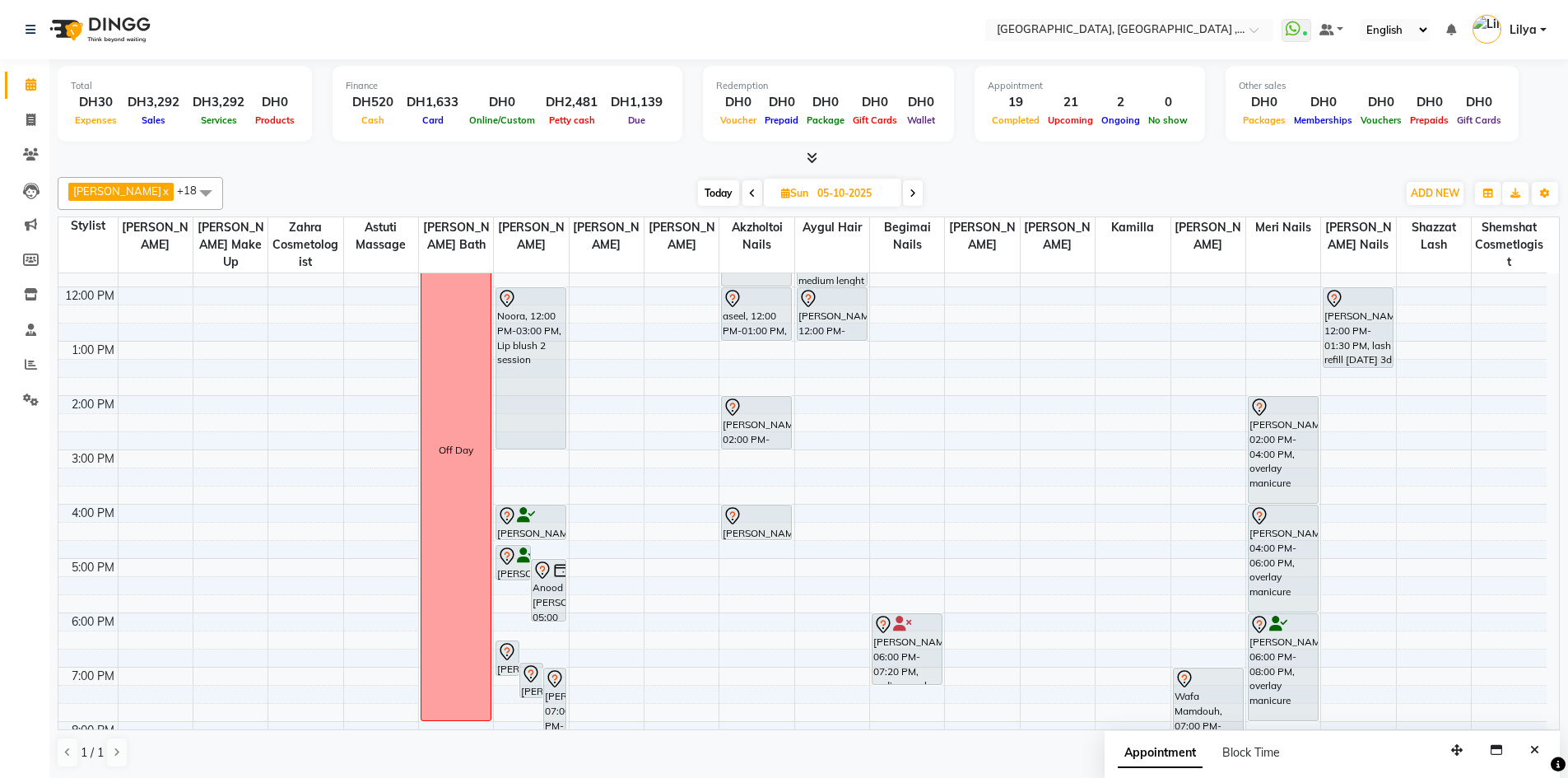
scroll to position [245, 0]
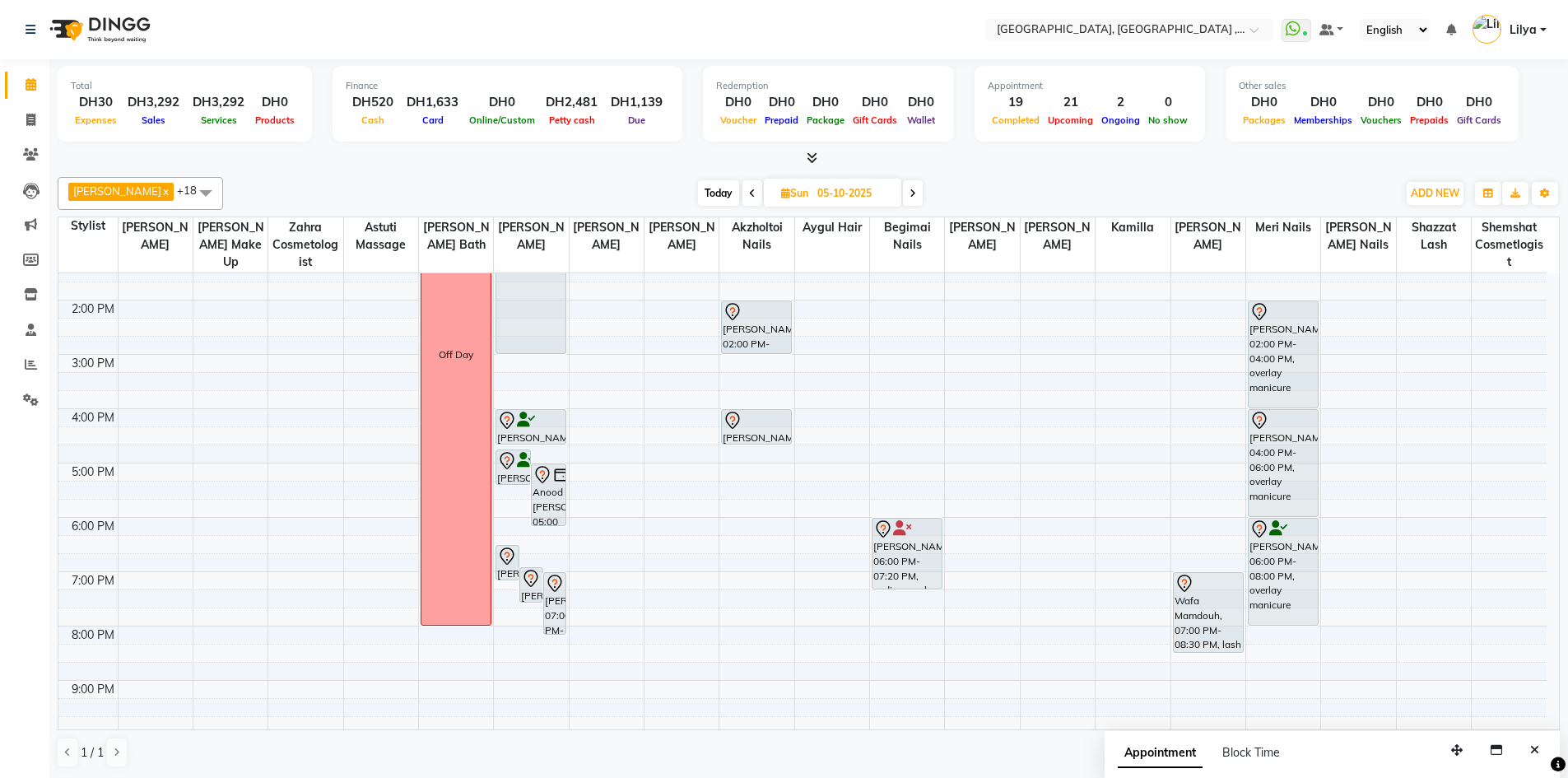
click at [727, 197] on span "Today" at bounding box center [718, 193] width 41 height 26
type input "04-10-2025"
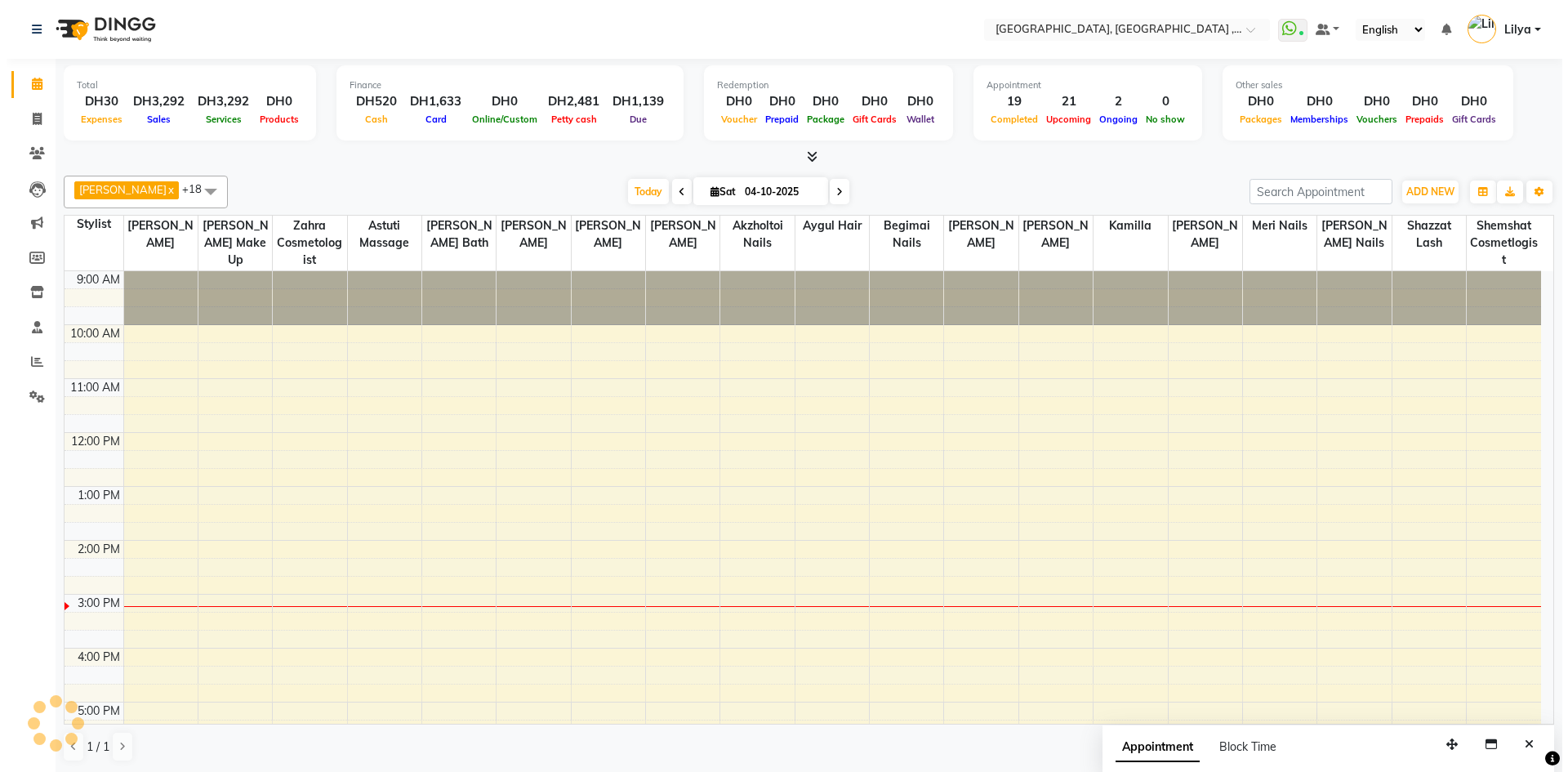
scroll to position [324, 0]
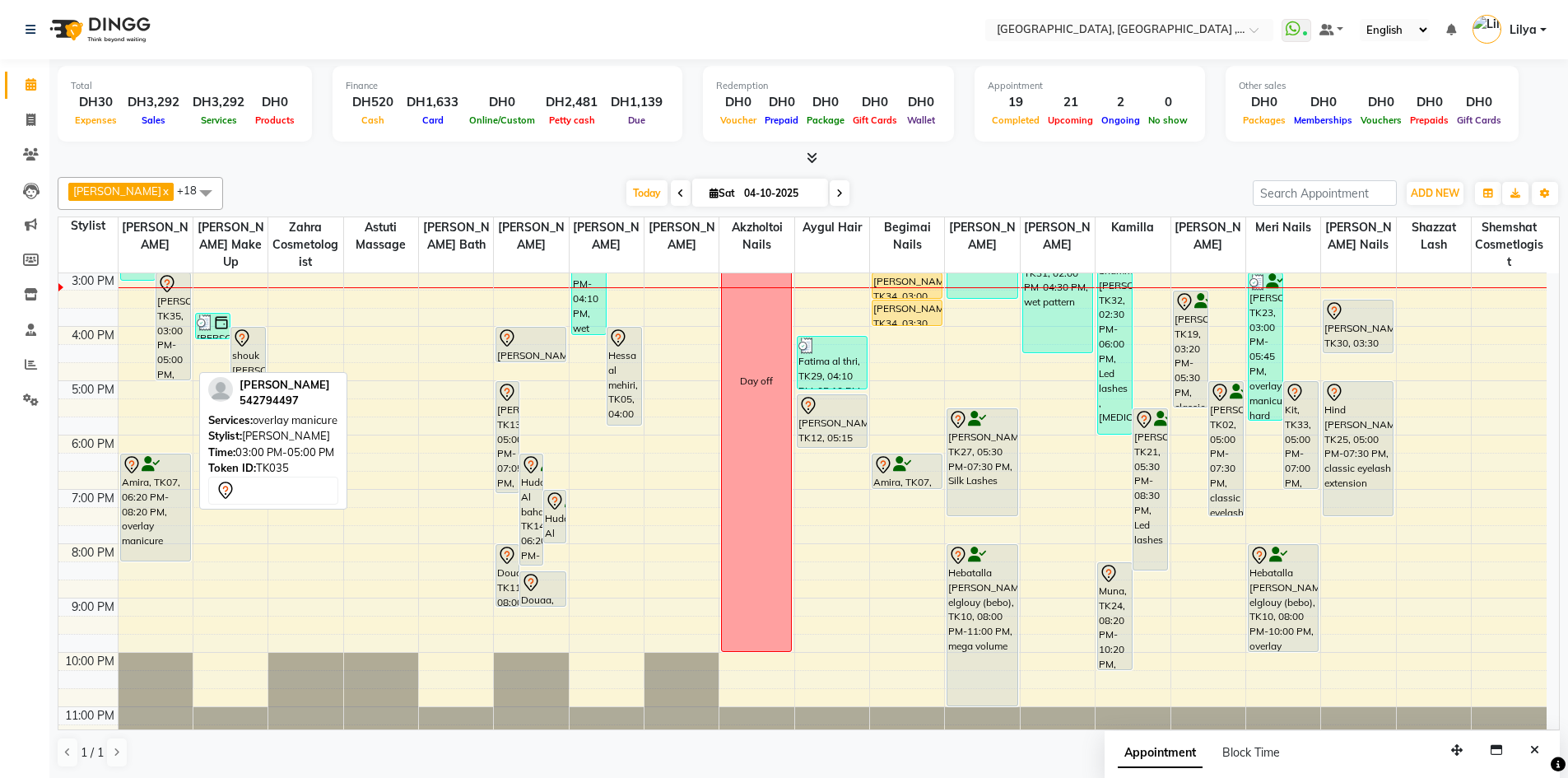
click at [163, 325] on div "[PERSON_NAME], TK35, 03:00 PM-05:00 PM, overlay manicure" at bounding box center [173, 326] width 34 height 106
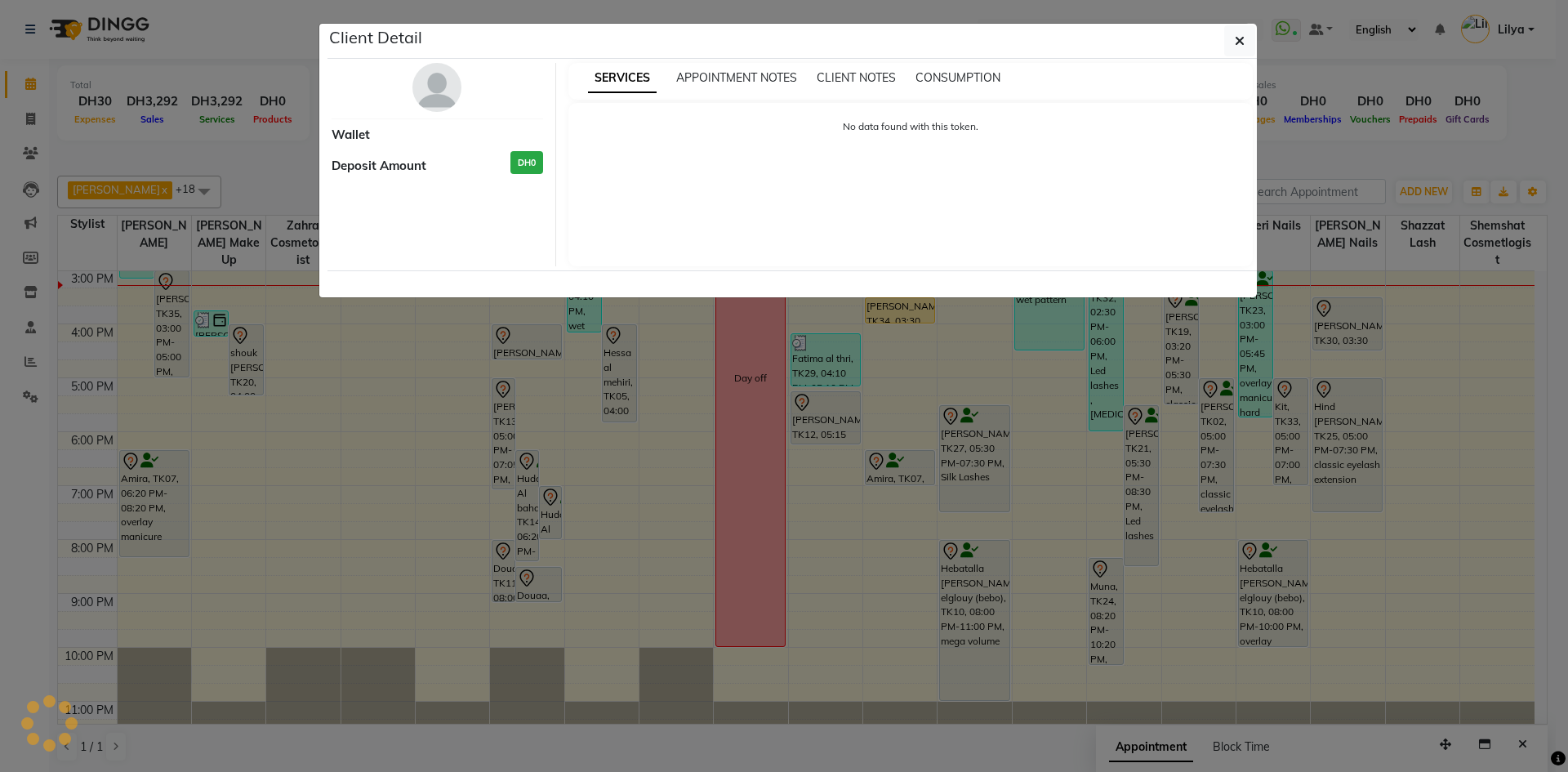
select select "7"
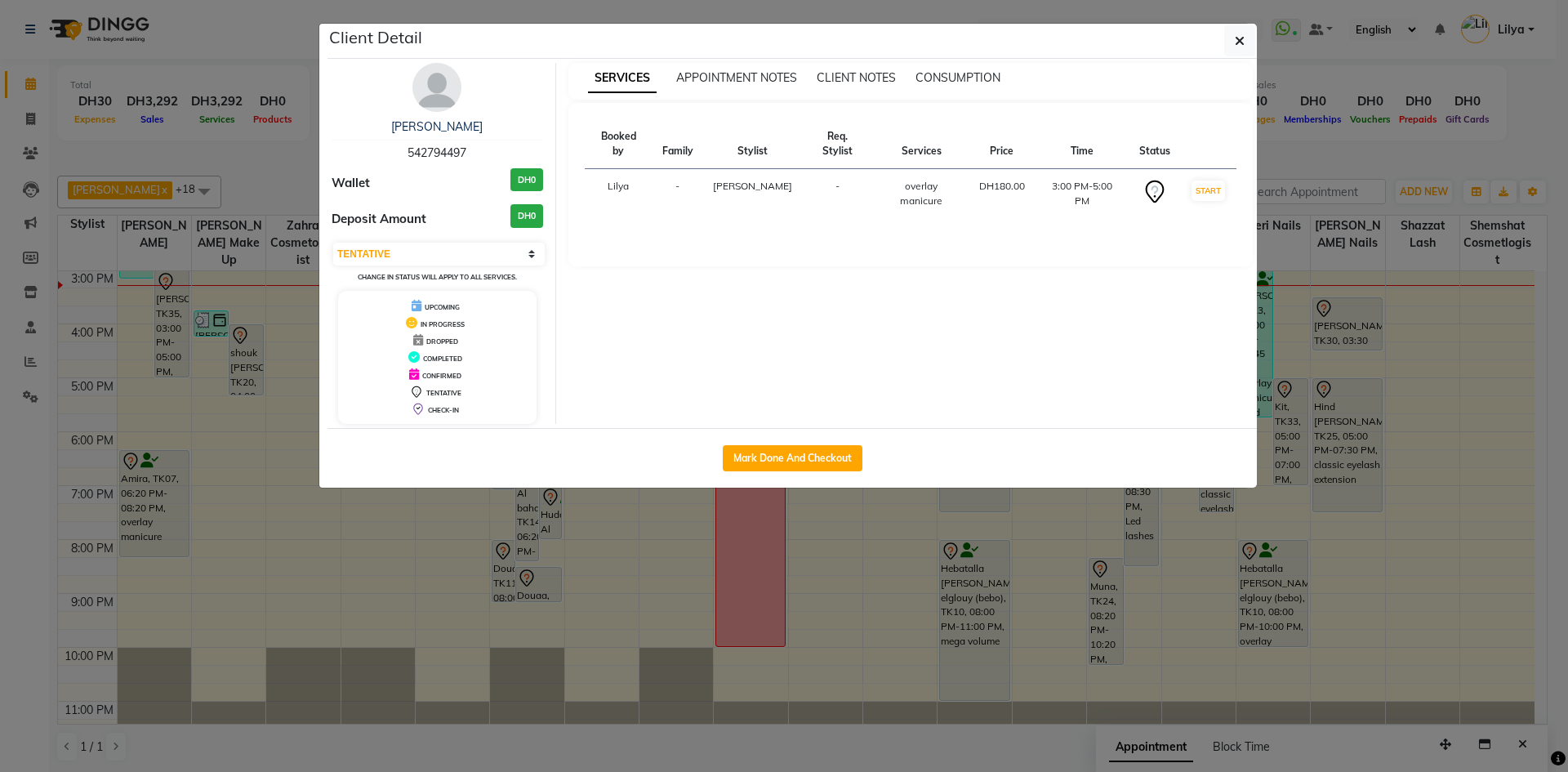
click at [817, 473] on div "Mark Done And Checkout" at bounding box center [792, 457] width 929 height 60
click at [813, 462] on button "Mark Done And Checkout" at bounding box center [792, 458] width 139 height 26
select select "service"
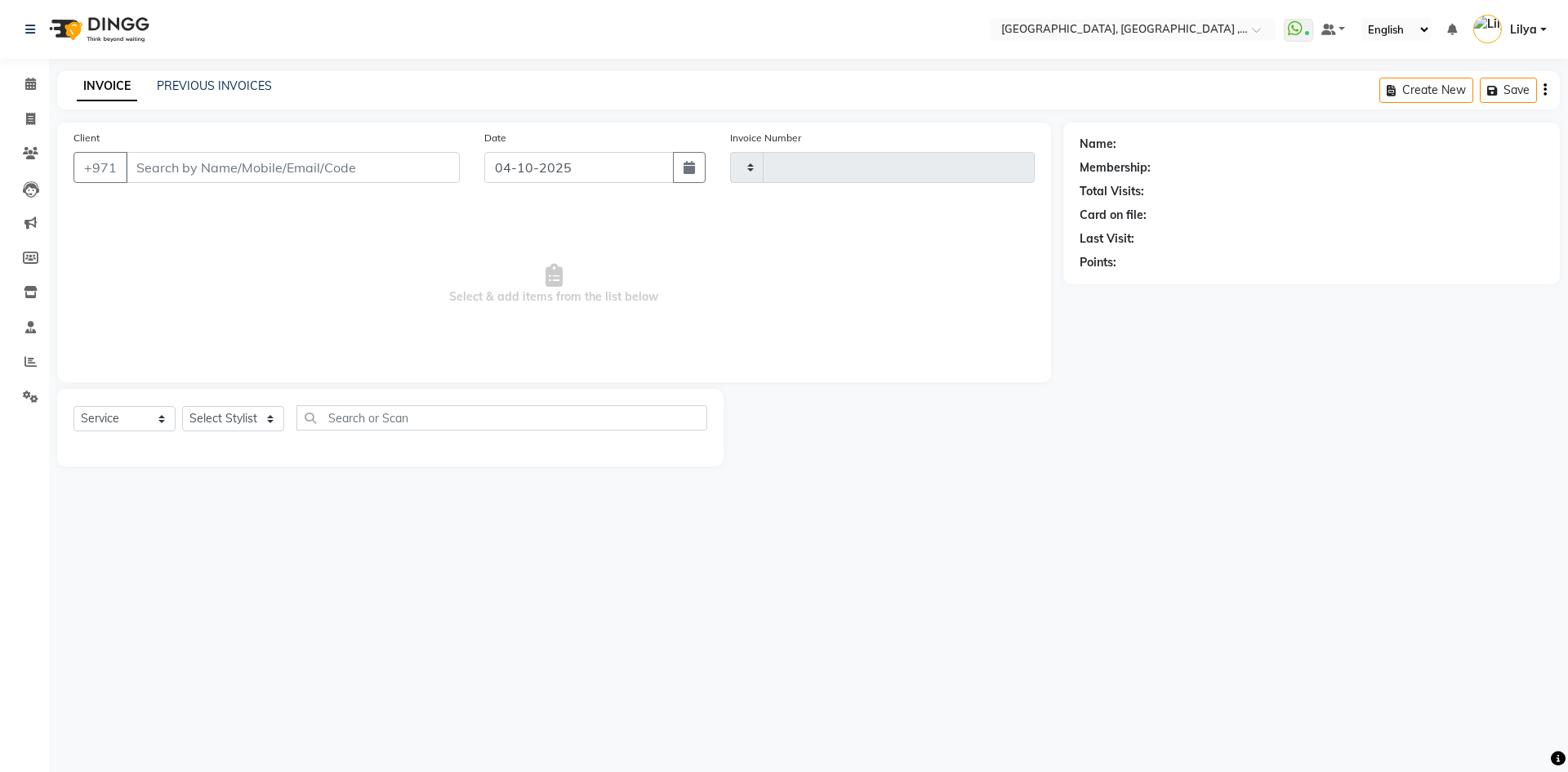
type input "5480"
select select "3838"
type input "542794497"
select select "43437"
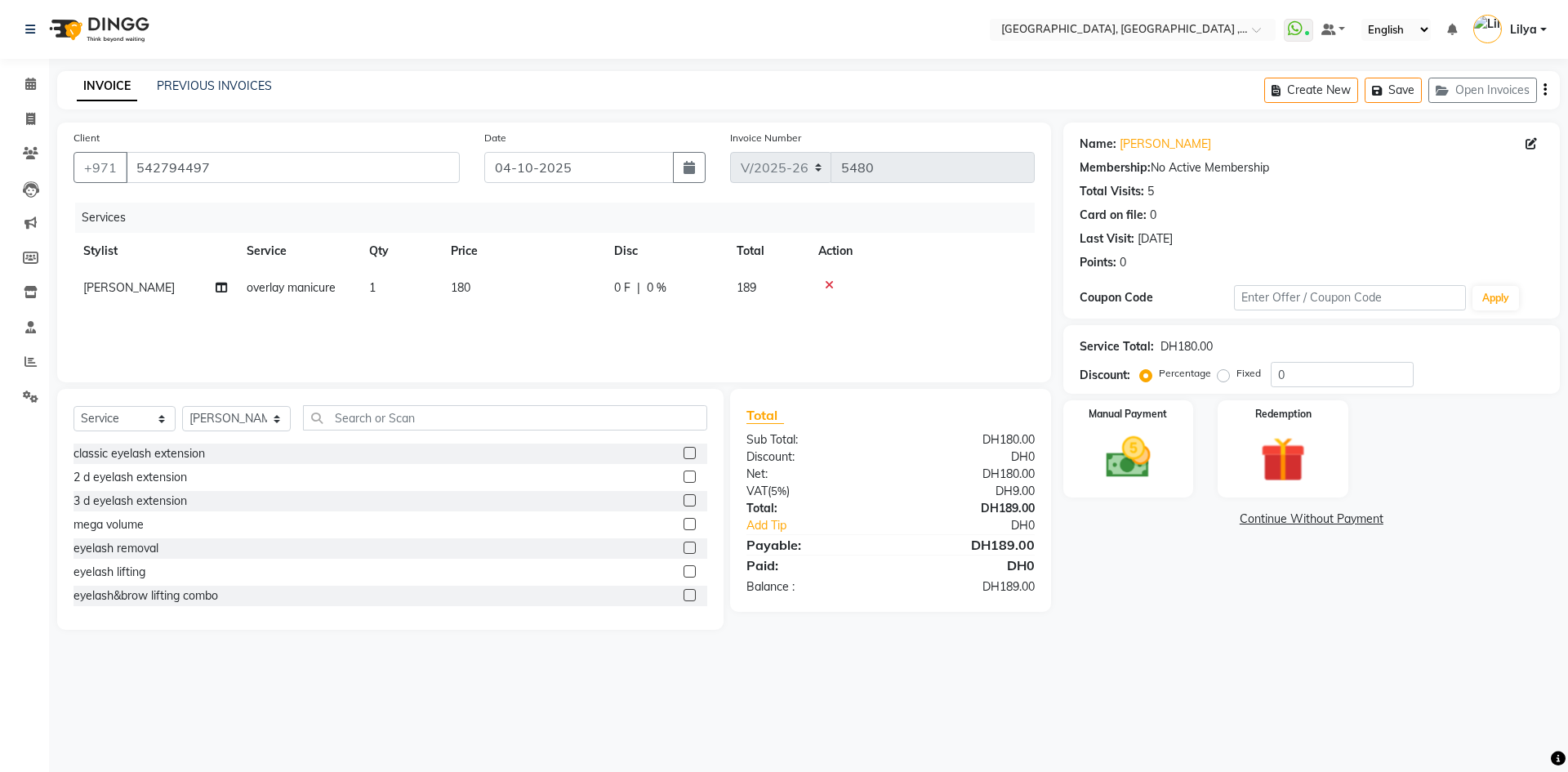
click at [1275, 523] on link "Continue Without Payment" at bounding box center [1310, 520] width 490 height 18
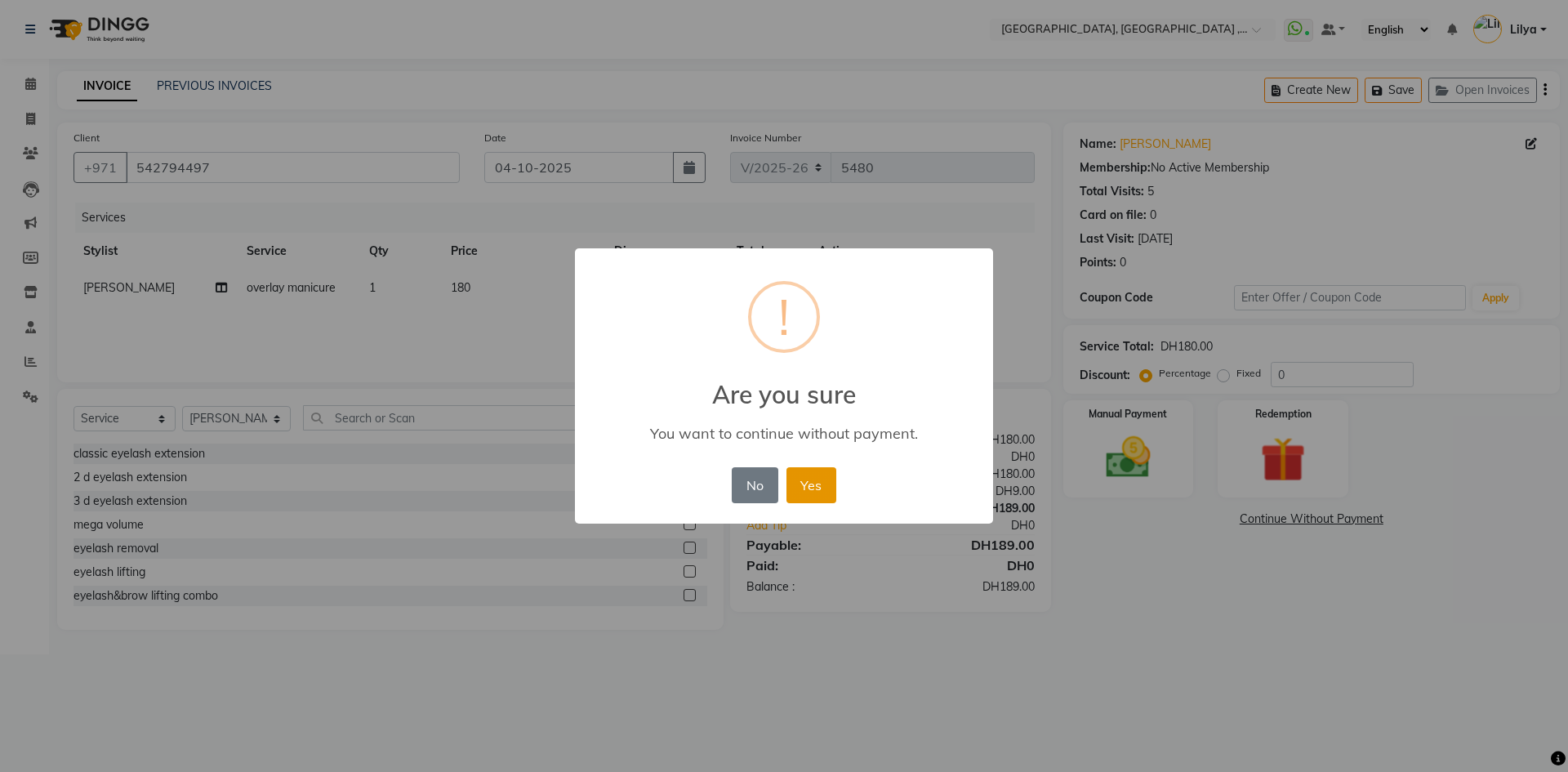
click at [816, 491] on button "Yes" at bounding box center [811, 485] width 50 height 36
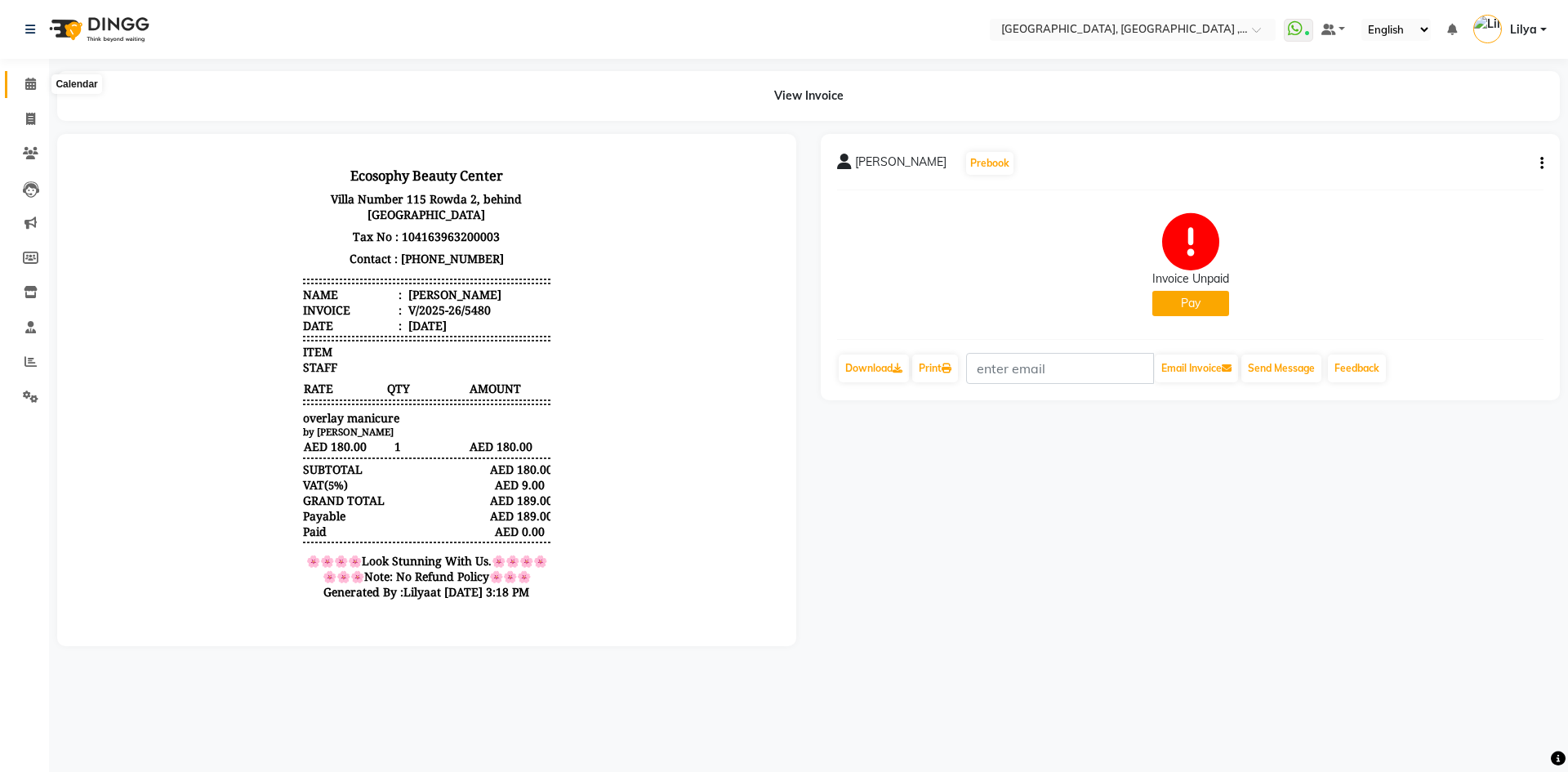
click at [25, 92] on span at bounding box center [31, 84] width 29 height 18
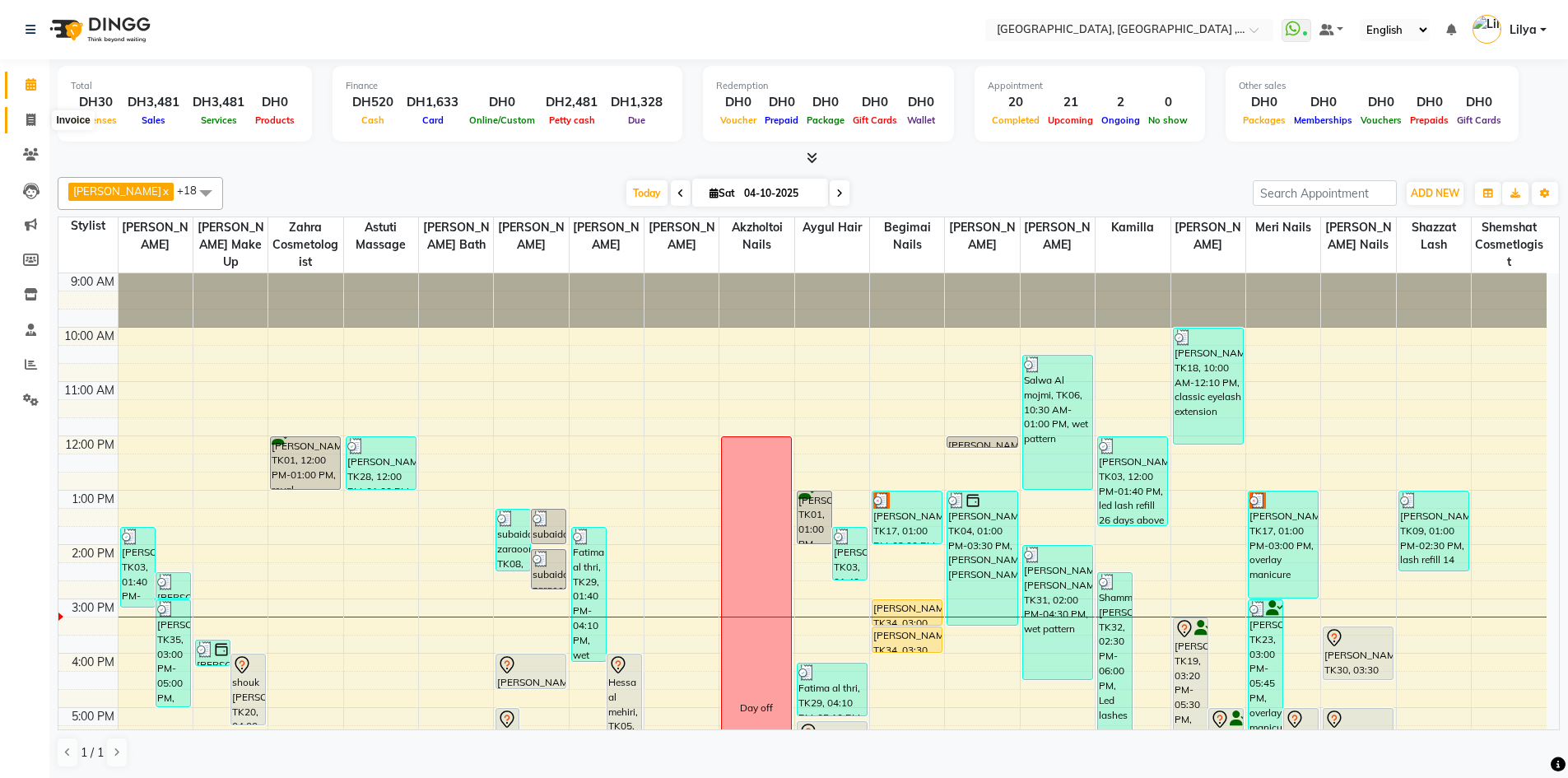
click at [42, 115] on span at bounding box center [31, 120] width 29 height 19
select select "service"
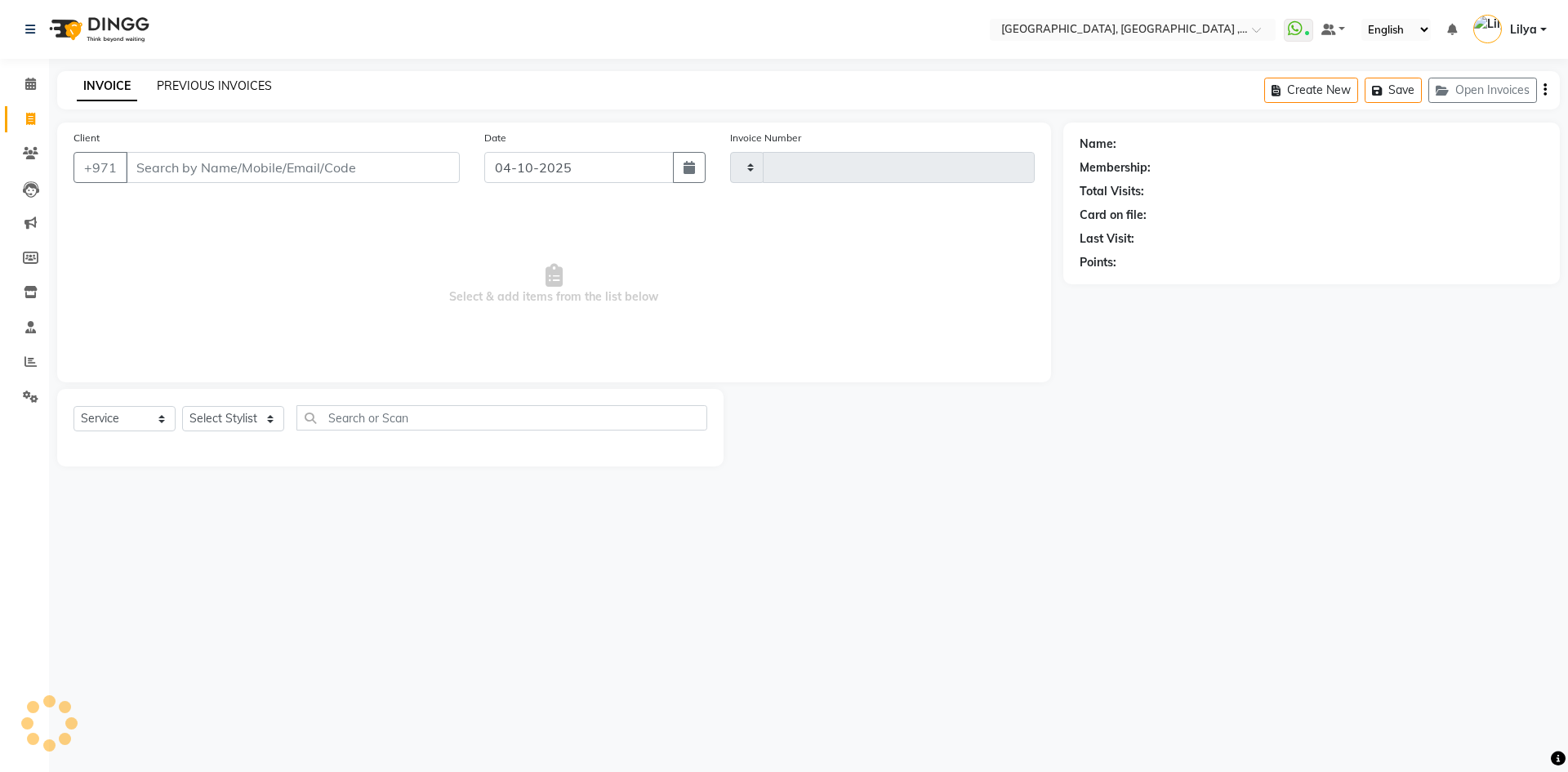
type input "5481"
click at [199, 88] on link "PREVIOUS INVOICES" at bounding box center [214, 85] width 115 height 15
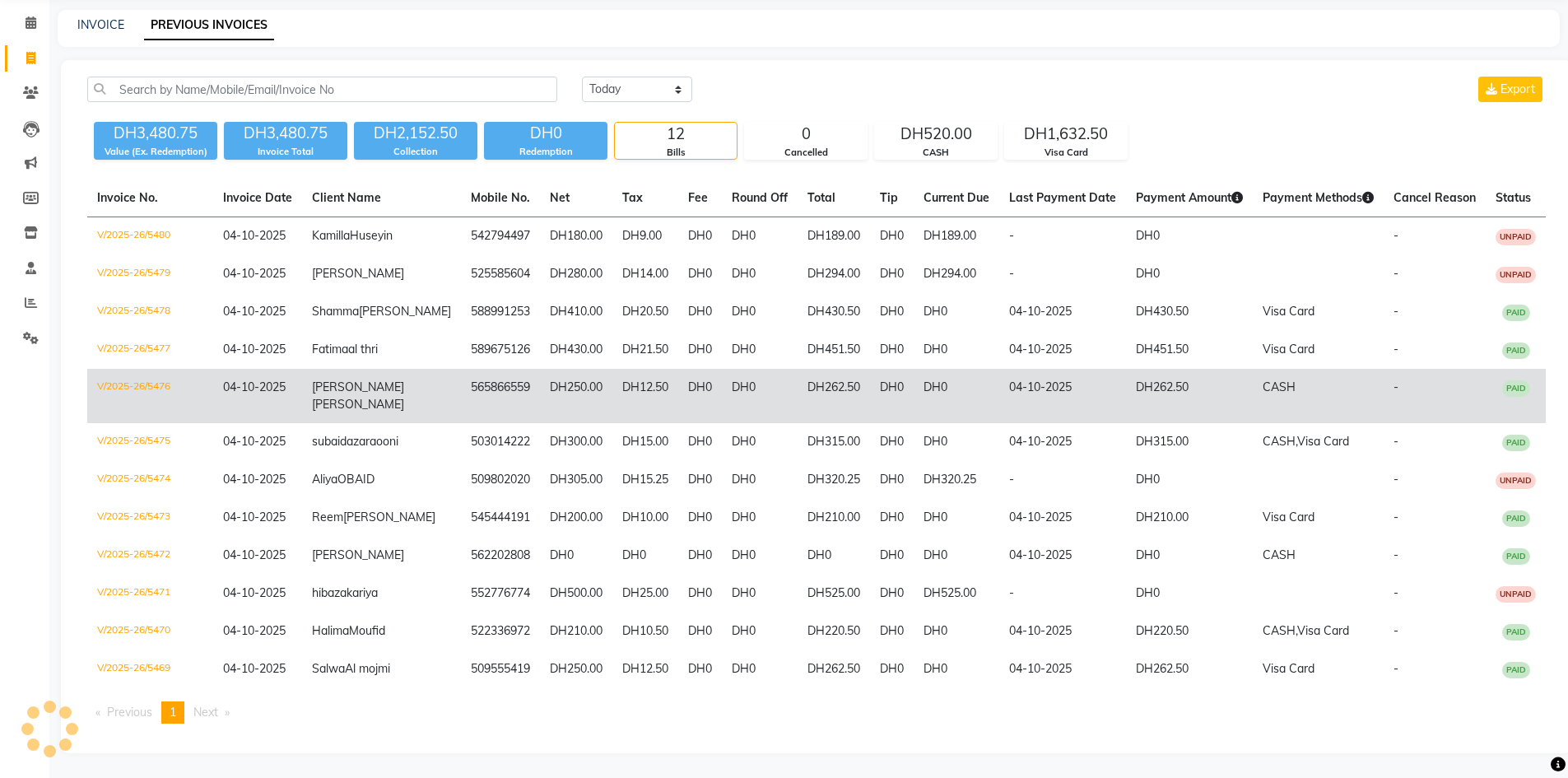
scroll to position [164, 0]
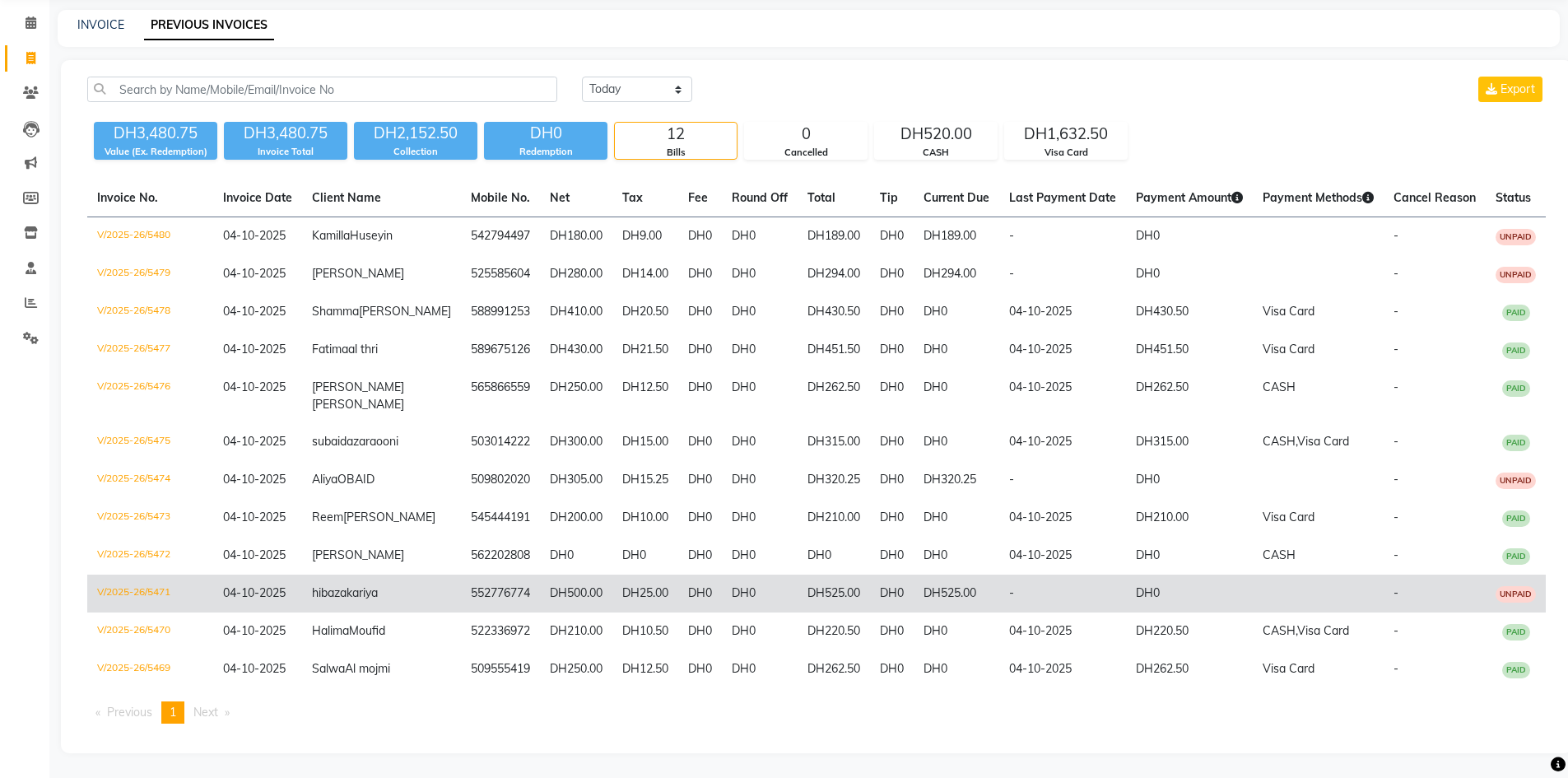
click at [1073, 597] on td "-" at bounding box center [1063, 593] width 127 height 38
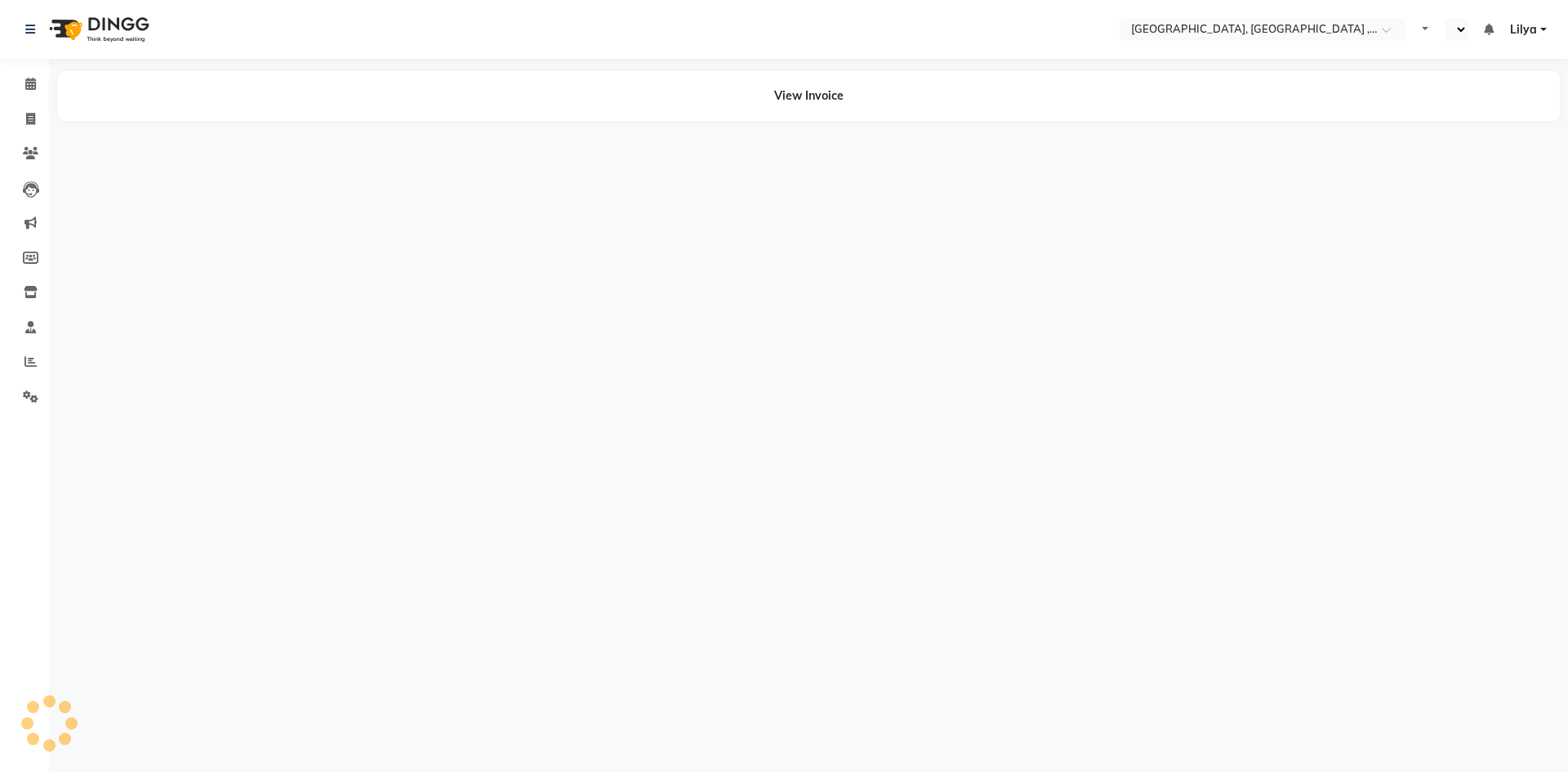
select select "en"
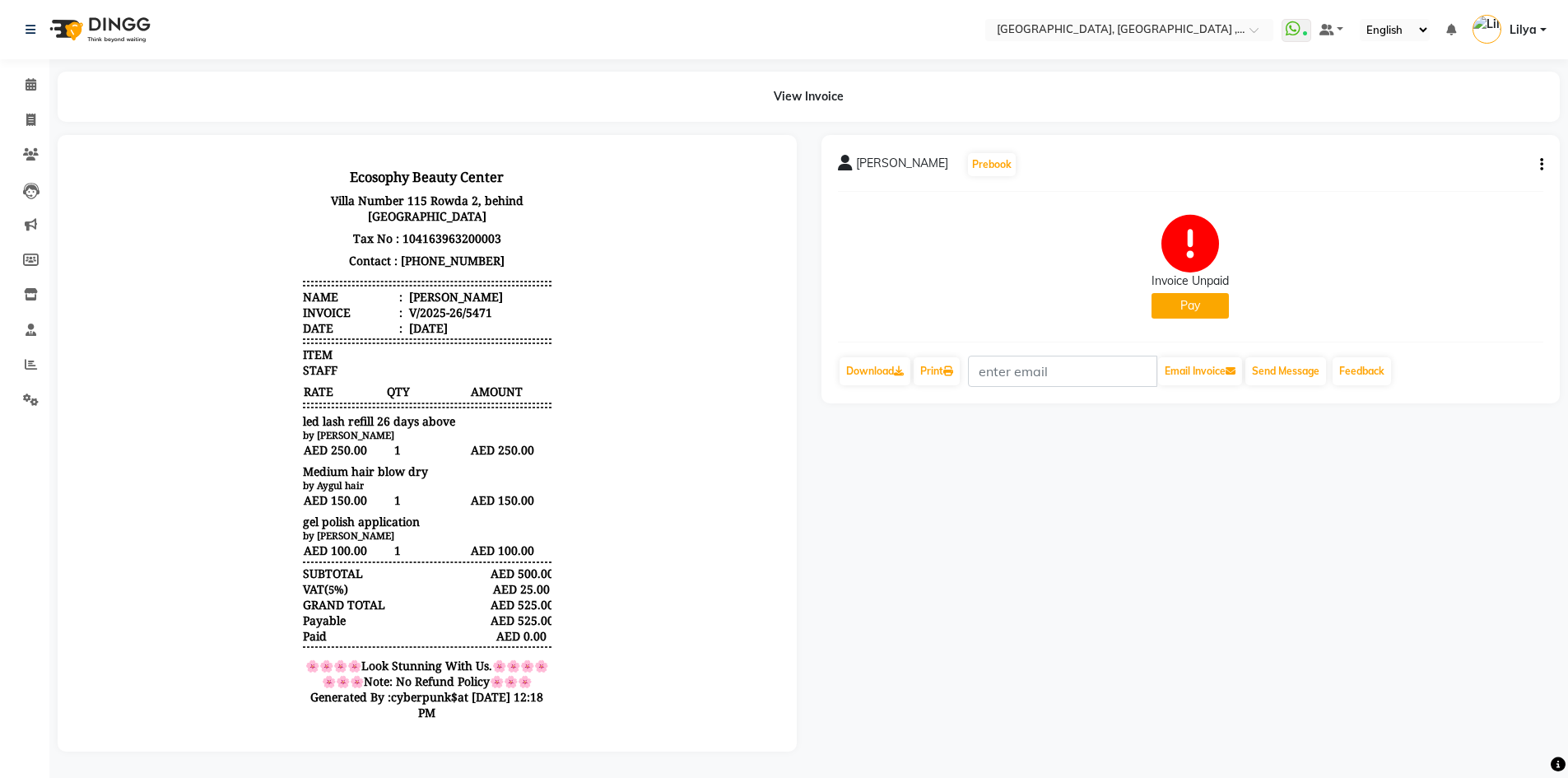
click at [1540, 164] on icon "button" at bounding box center [1542, 164] width 4 height 1
click at [1354, 197] on div "Edit Invoice" at bounding box center [1431, 195] width 169 height 20
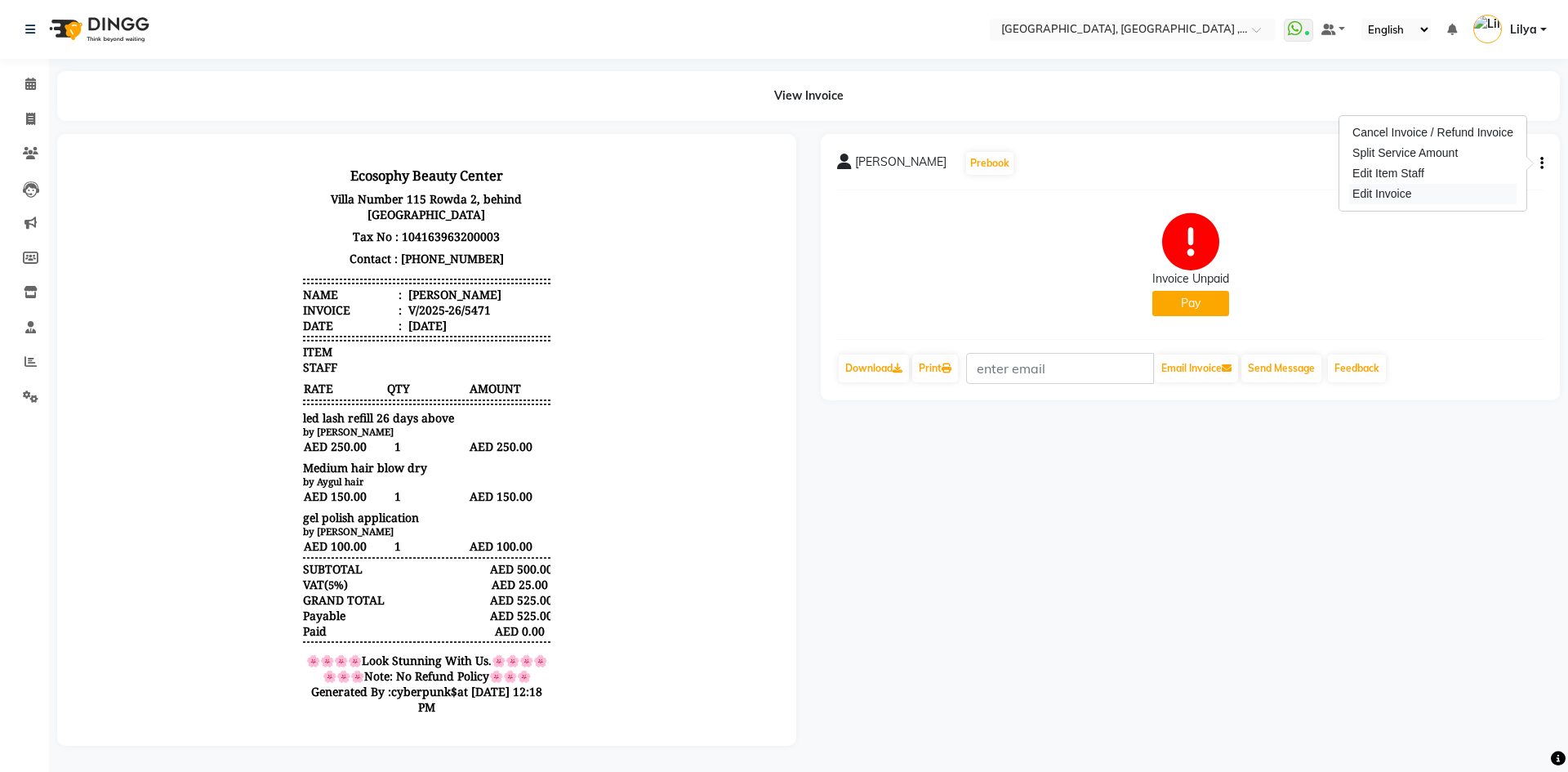
select select "service"
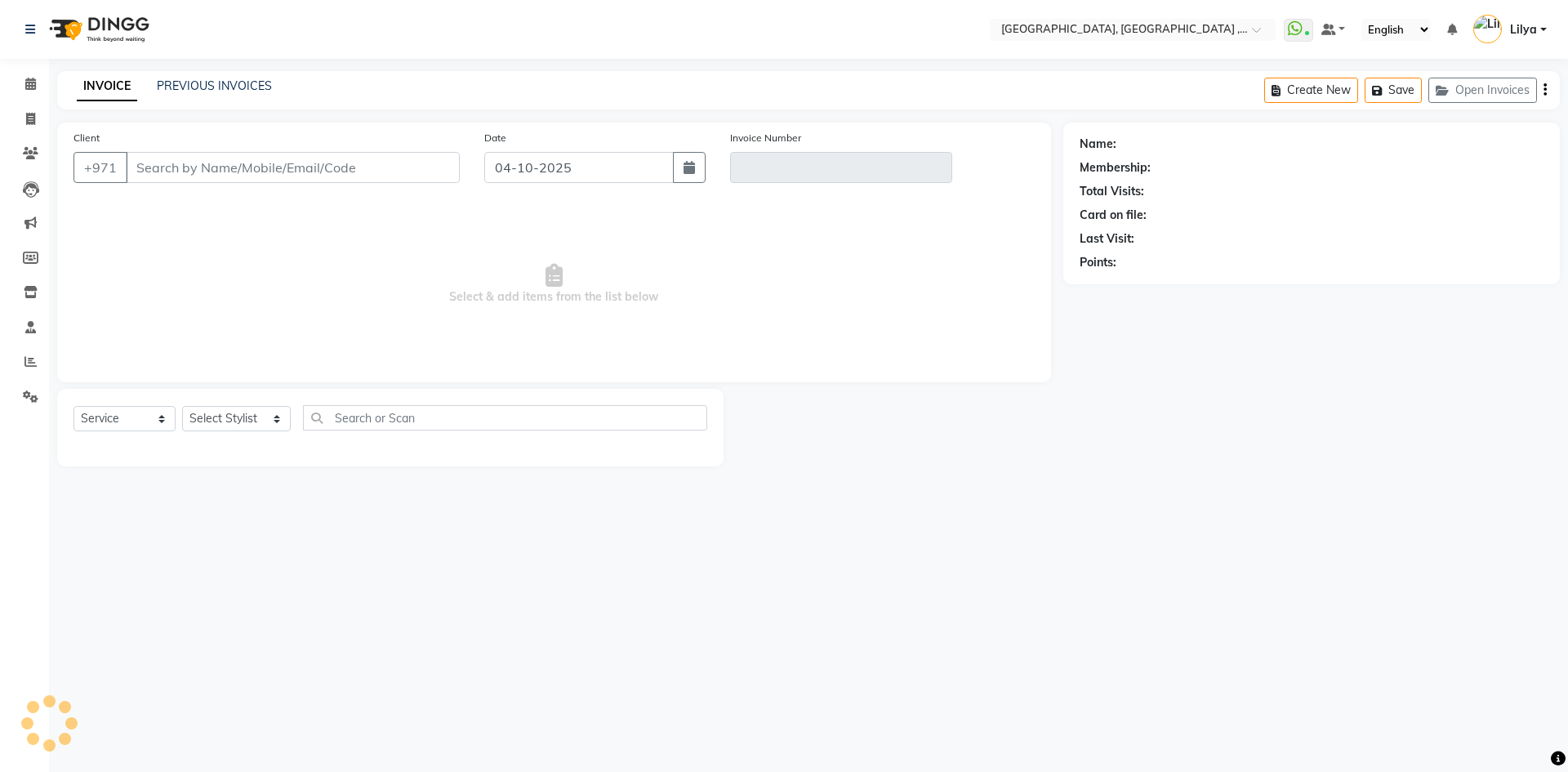
type input "552776774"
type input "V/2025-26/5471"
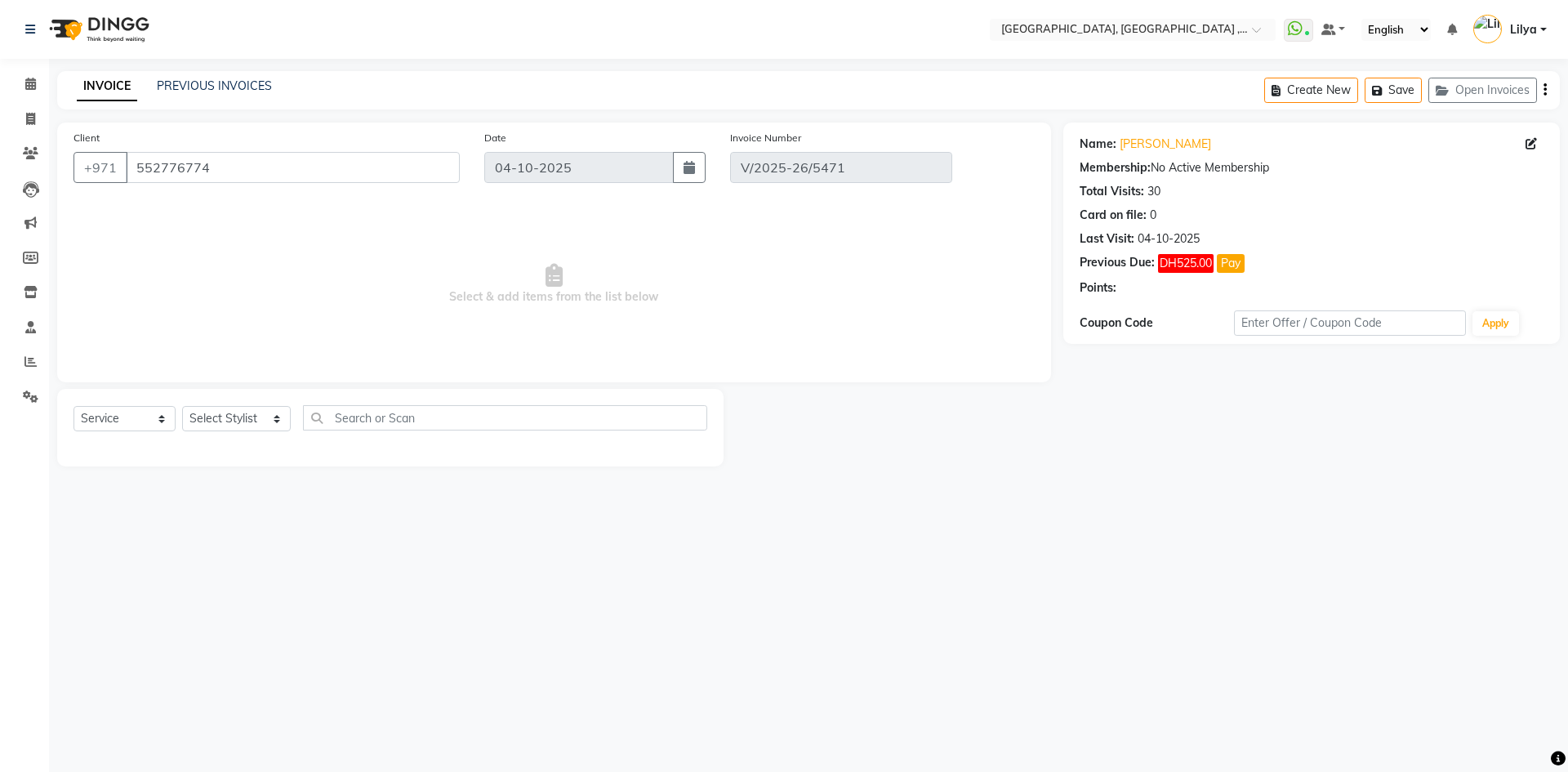
select select "select"
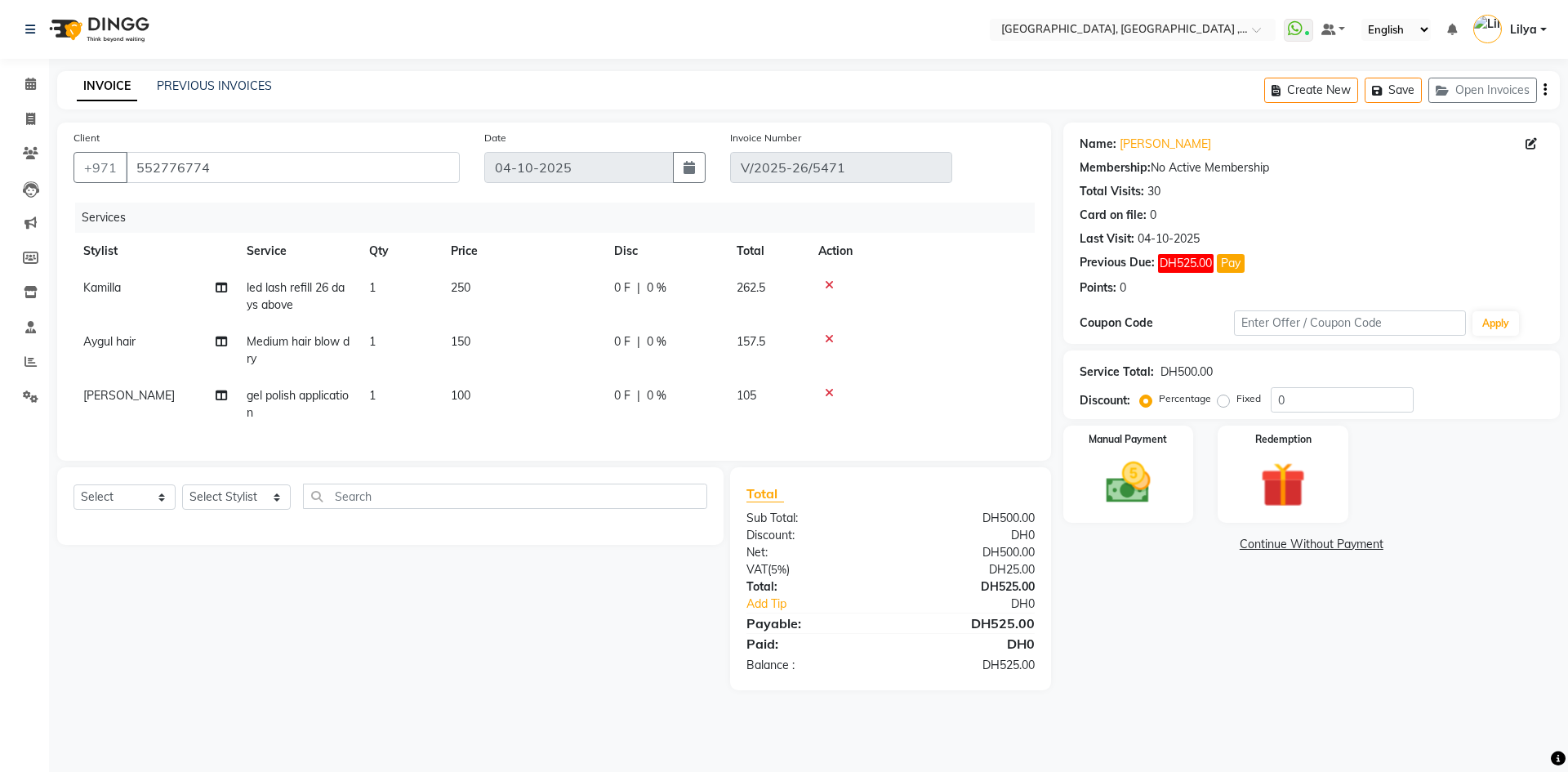
drag, startPoint x: 434, startPoint y: 336, endPoint x: 499, endPoint y: 343, distance: 65.4
click at [434, 336] on td "1" at bounding box center [399, 351] width 81 height 54
select select "80058"
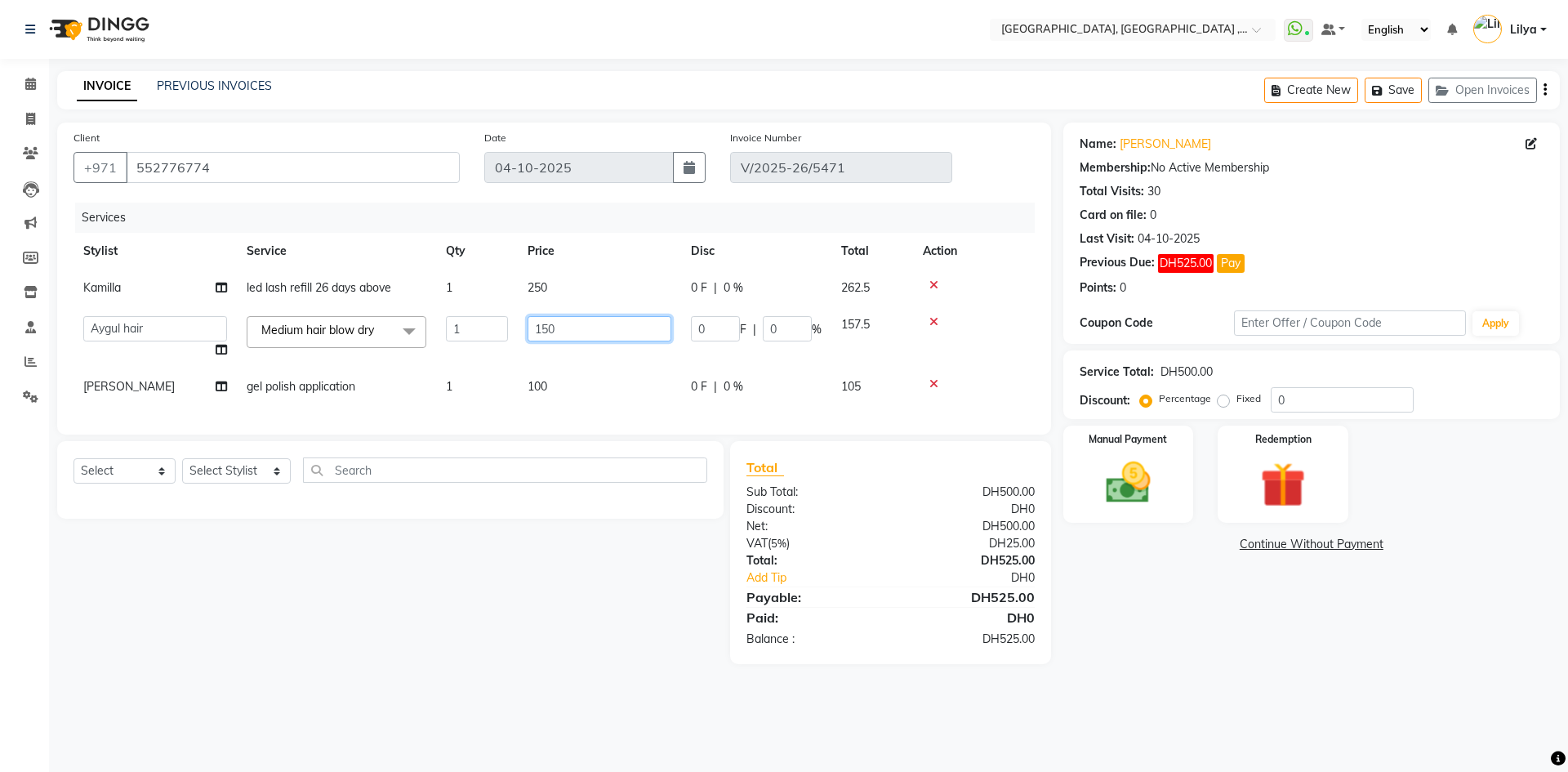
click at [549, 325] on input "150" at bounding box center [599, 329] width 144 height 25
type input "120"
drag, startPoint x: 1321, startPoint y: 394, endPoint x: 1319, endPoint y: 413, distance: 19.1
click at [1321, 395] on input "0" at bounding box center [1341, 400] width 143 height 25
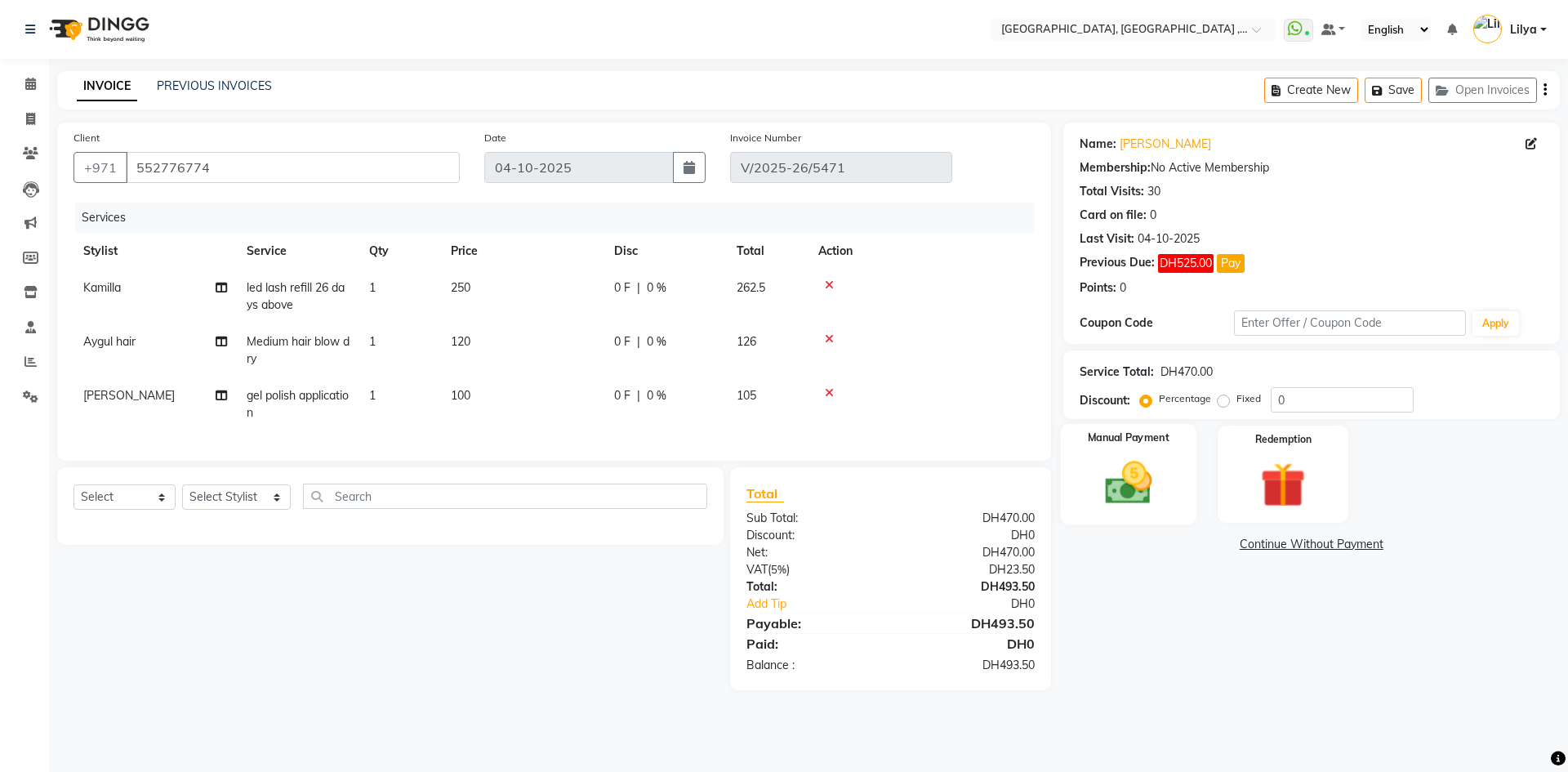
click at [1126, 505] on img at bounding box center [1127, 483] width 76 height 54
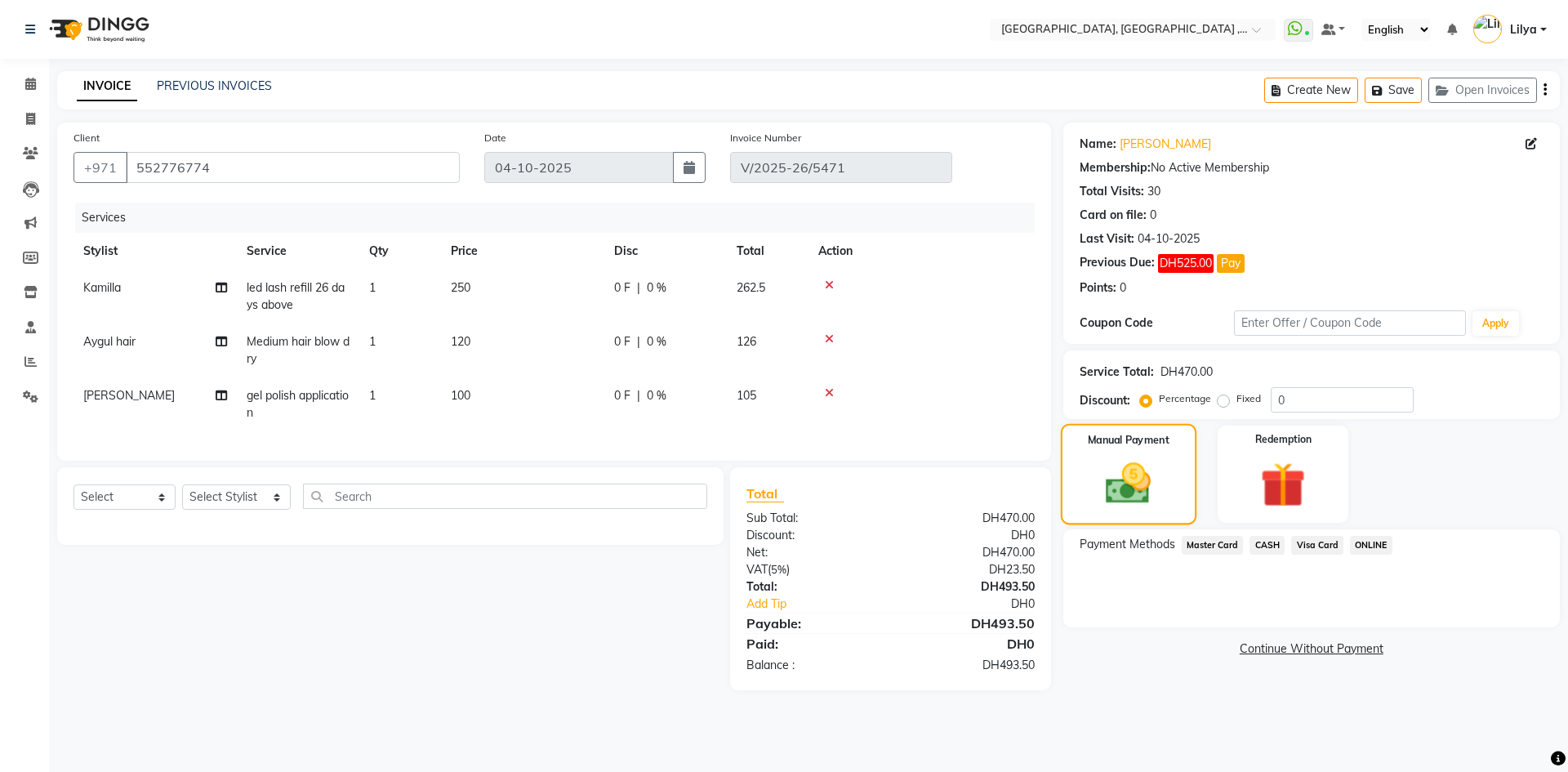
click at [1126, 505] on img at bounding box center [1127, 484] width 74 height 53
click at [1324, 542] on span "Visa Card" at bounding box center [1317, 544] width 53 height 18
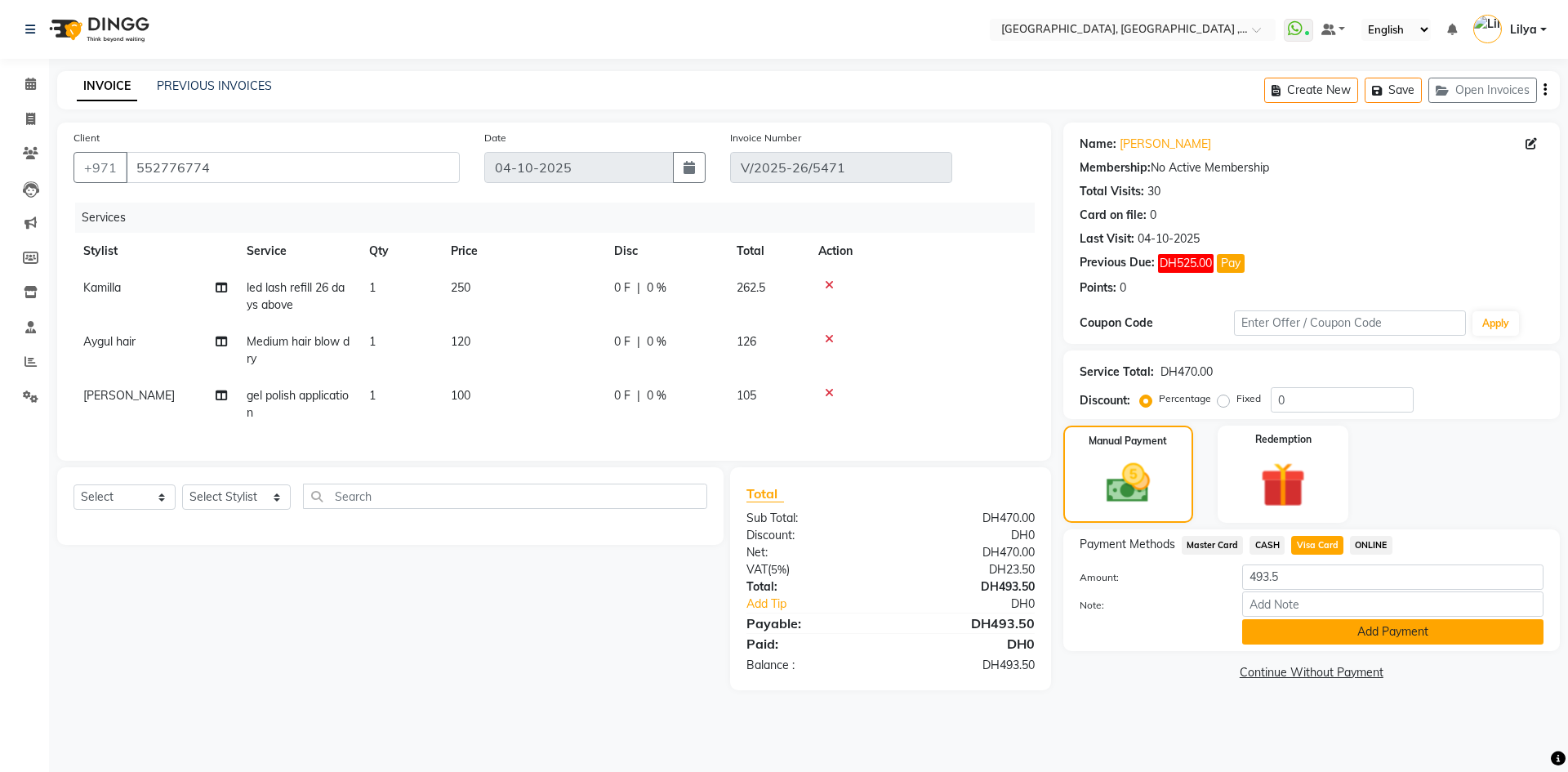
click at [1325, 634] on button "Add Payment" at bounding box center [1393, 631] width 301 height 25
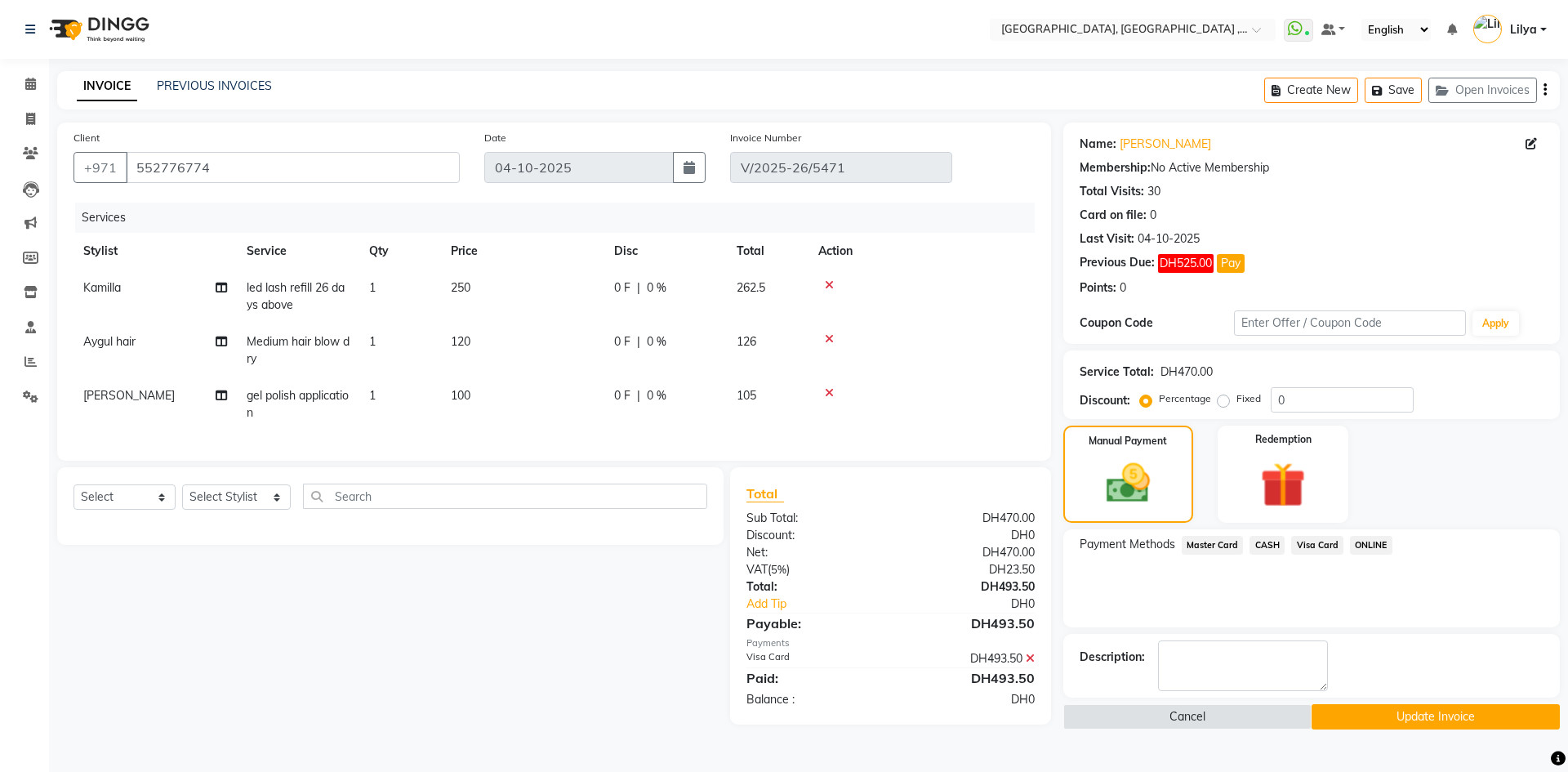
click at [1352, 718] on button "Update Invoice" at bounding box center [1435, 716] width 248 height 25
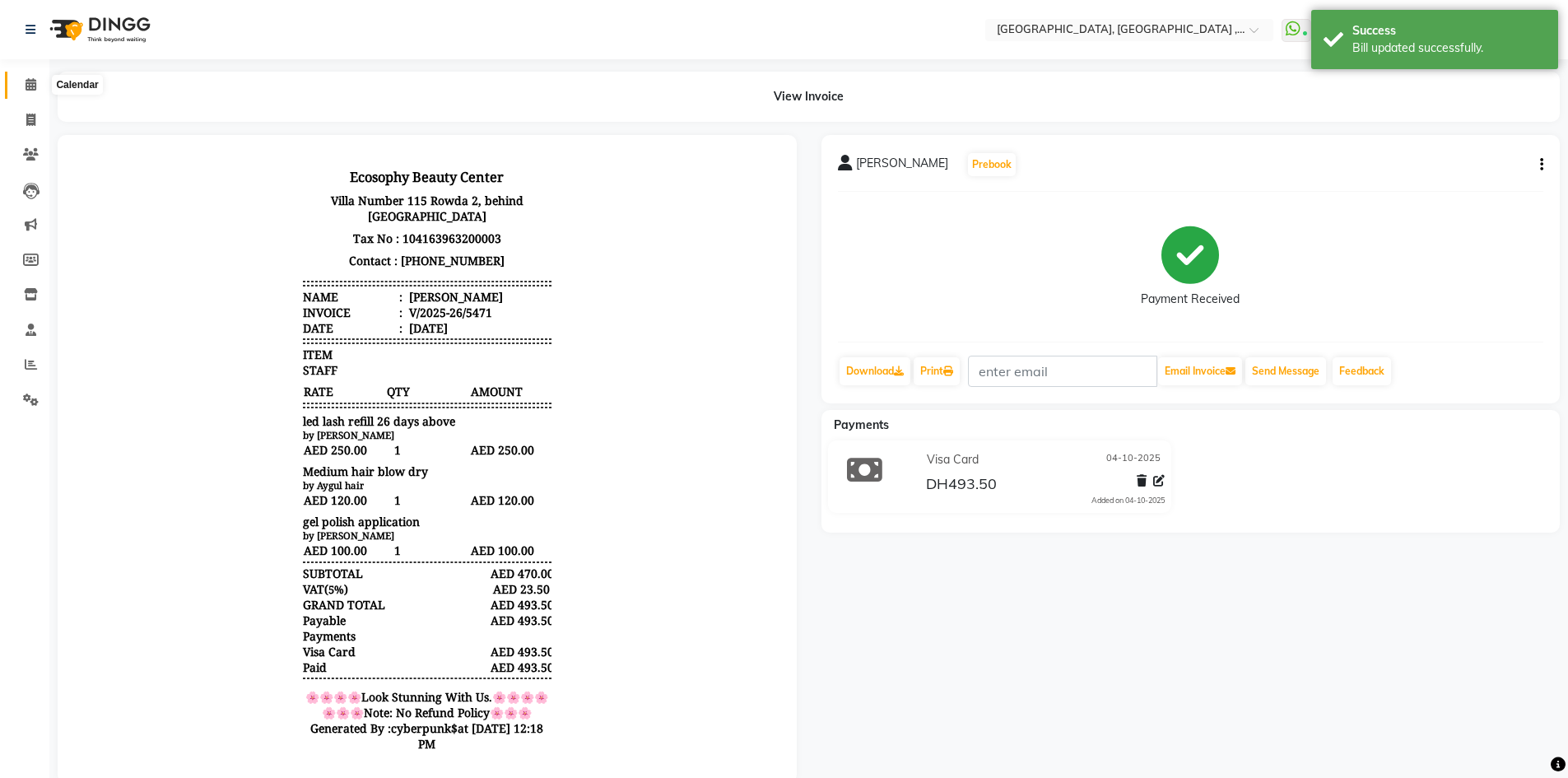
click at [34, 86] on icon at bounding box center [31, 85] width 11 height 12
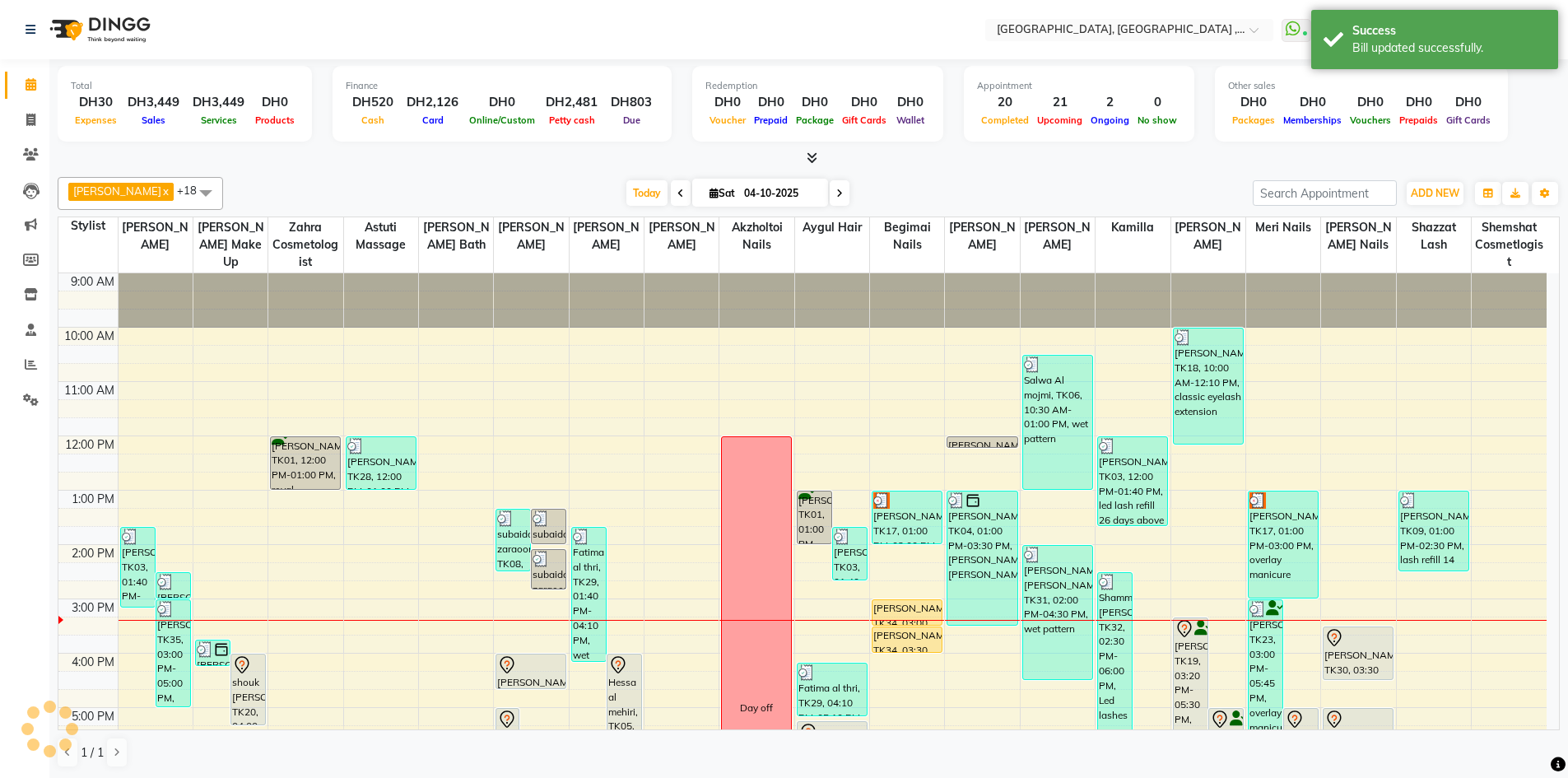
scroll to position [82, 0]
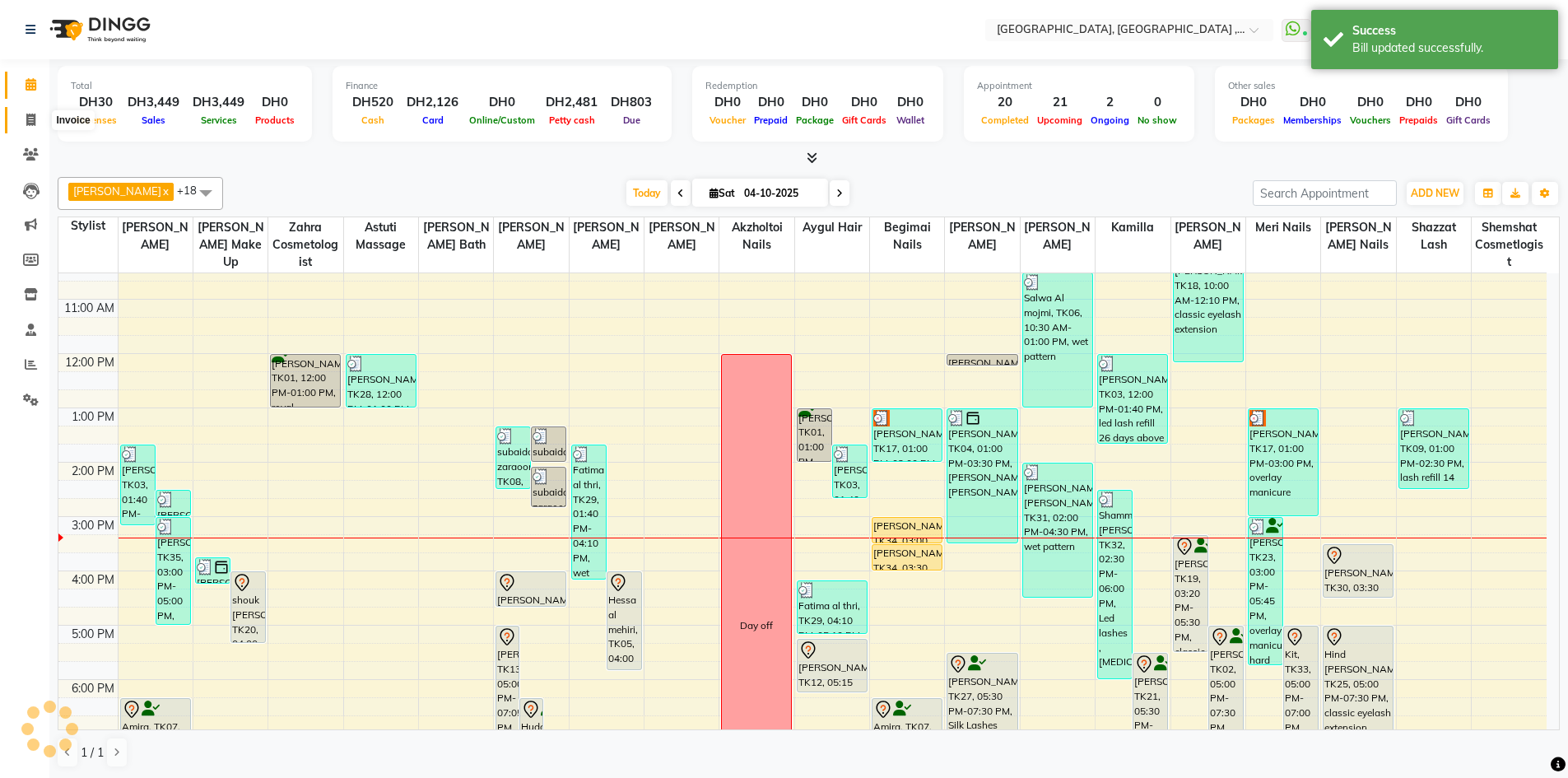
click at [34, 114] on icon at bounding box center [31, 120] width 9 height 12
select select "service"
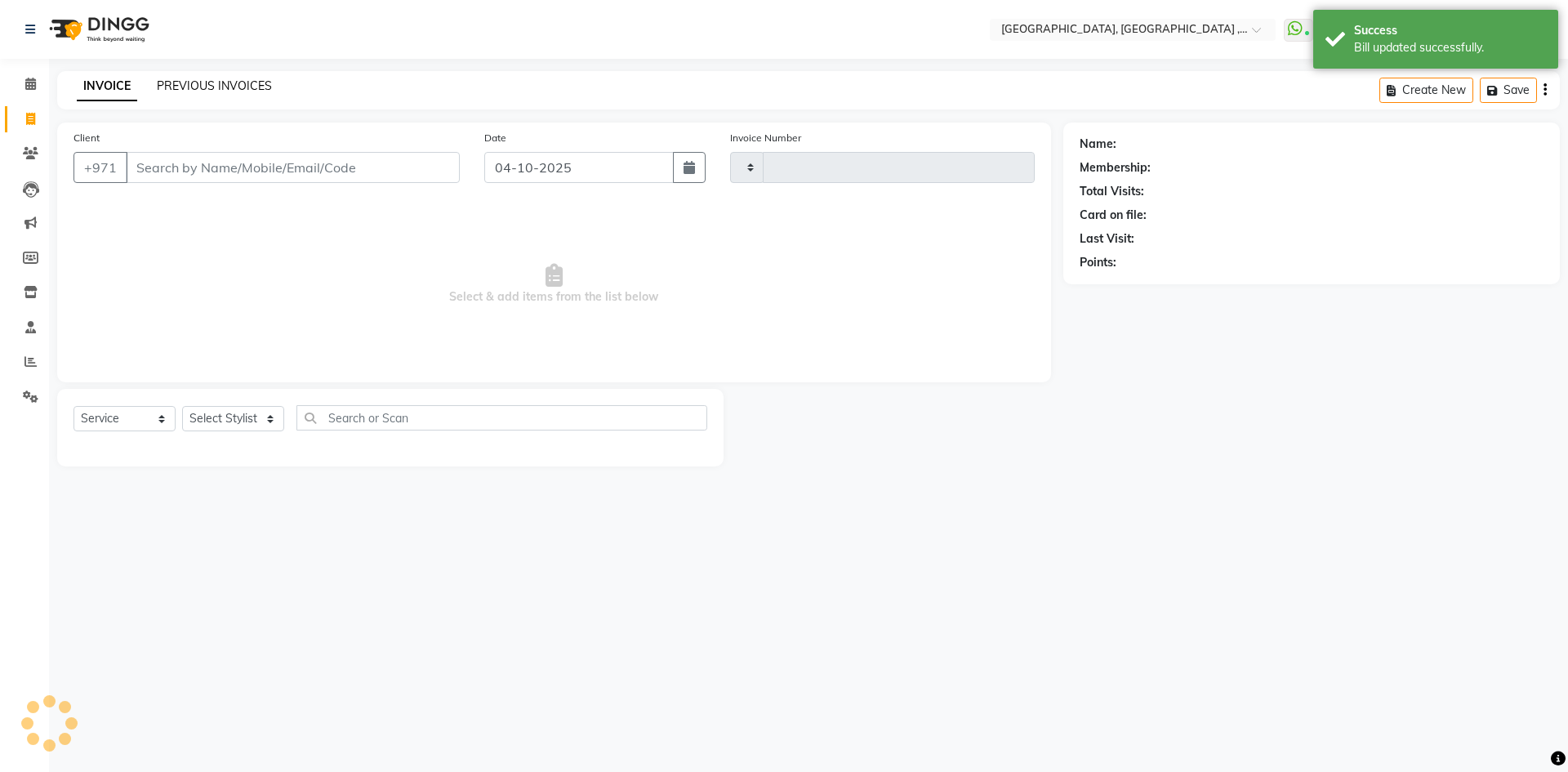
click at [228, 87] on link "PREVIOUS INVOICES" at bounding box center [214, 85] width 115 height 15
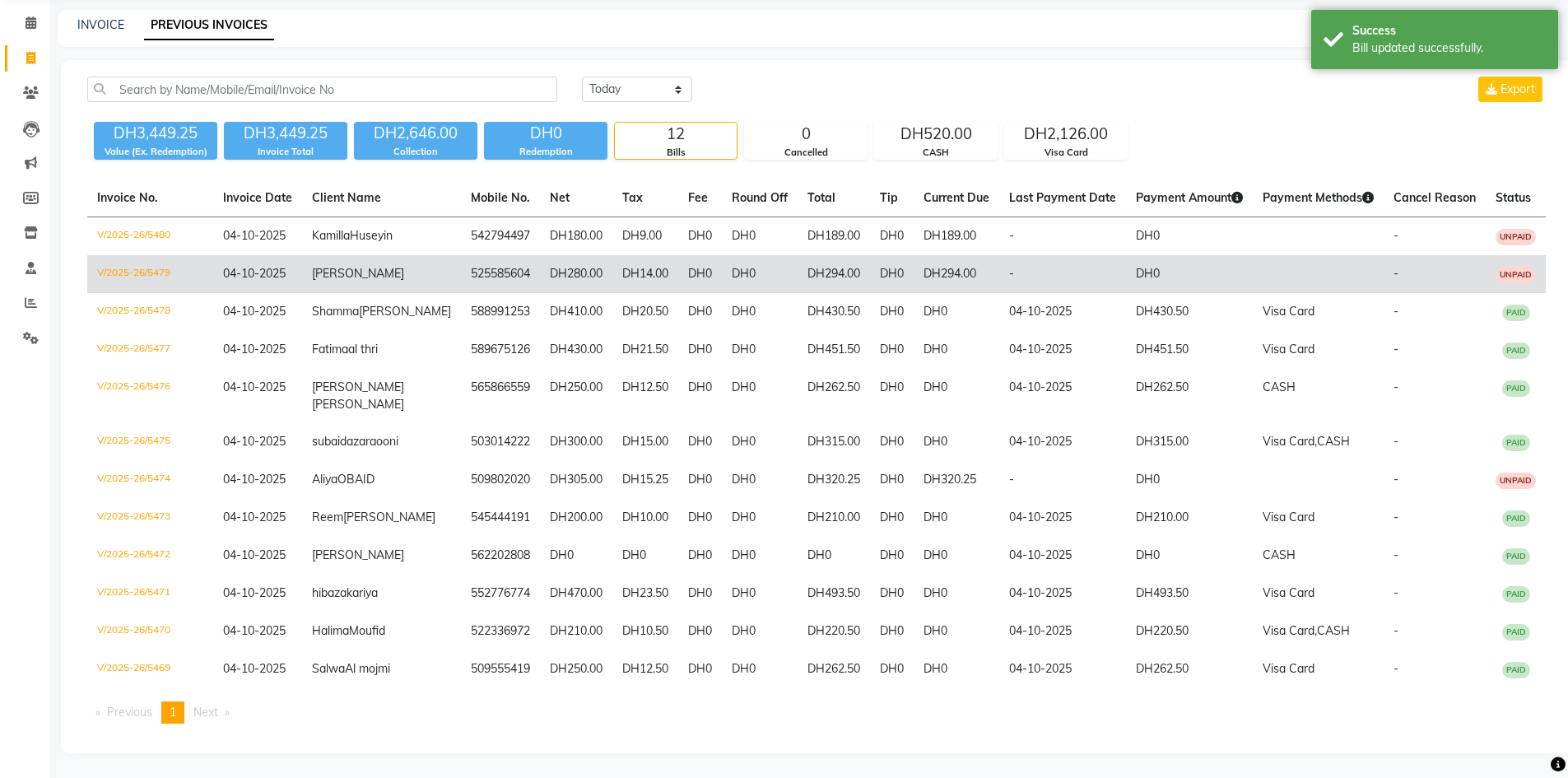
scroll to position [211, 0]
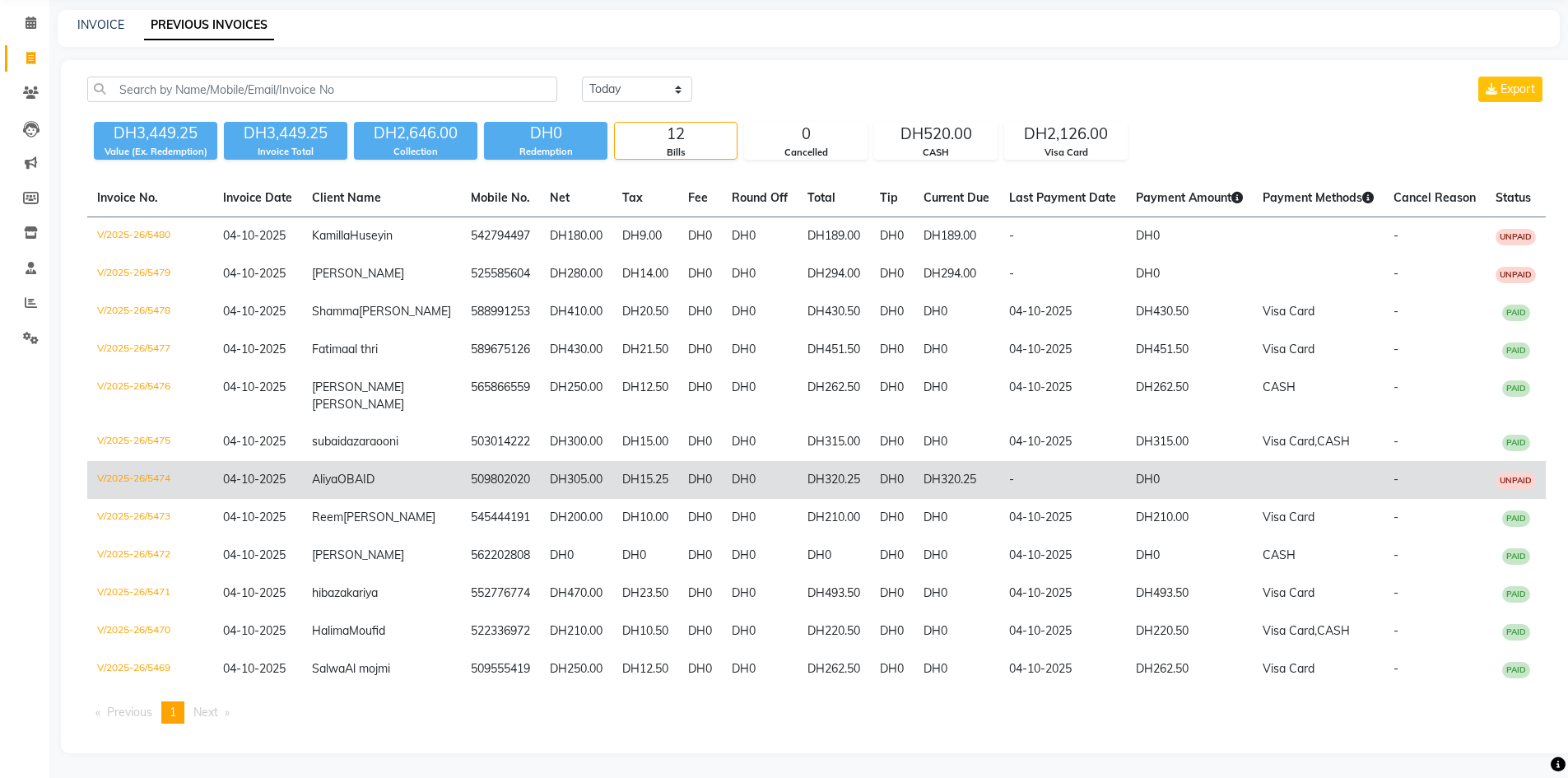
click at [1499, 472] on span "UNPAID" at bounding box center [1516, 480] width 41 height 17
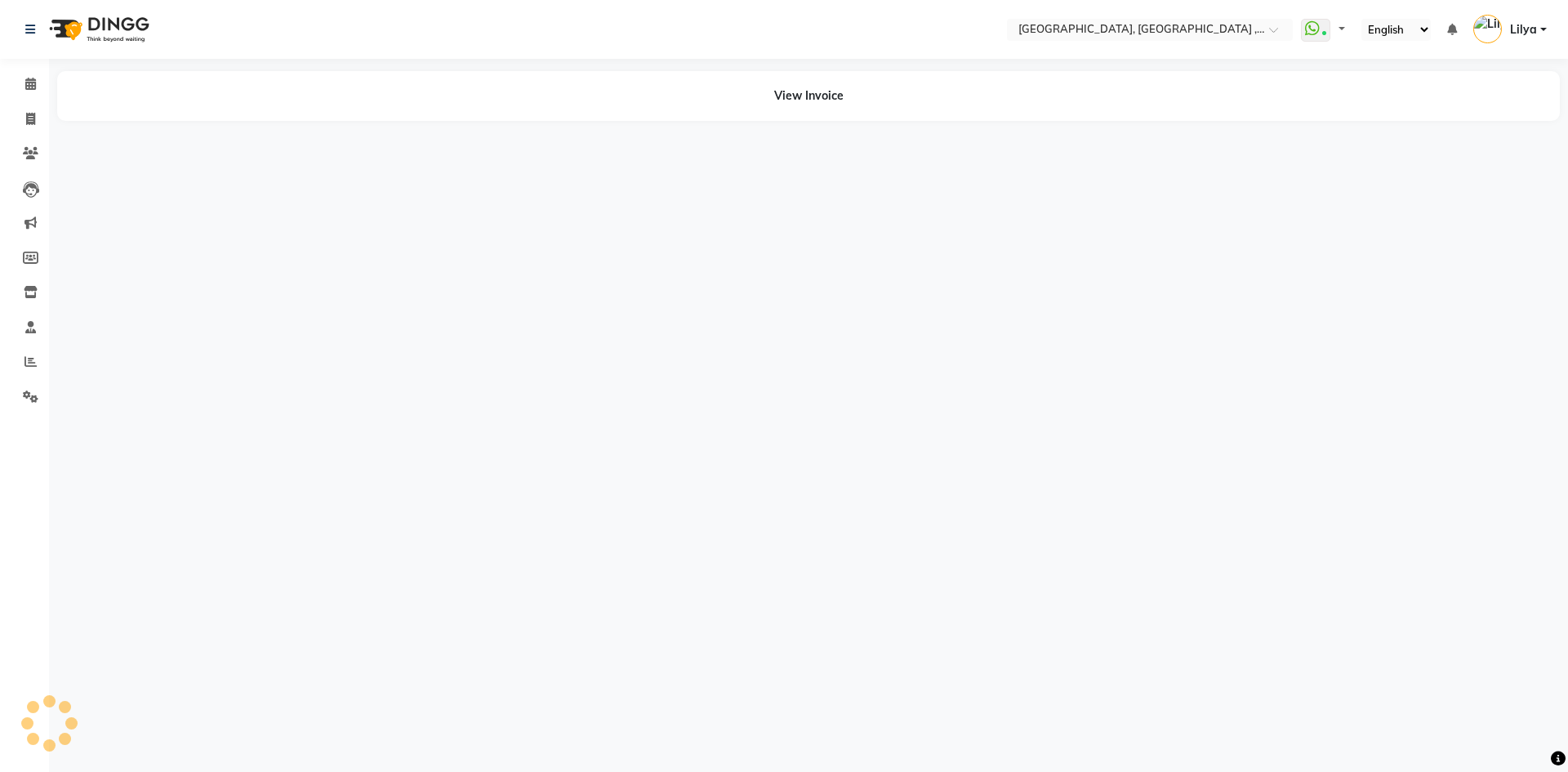
select select "en"
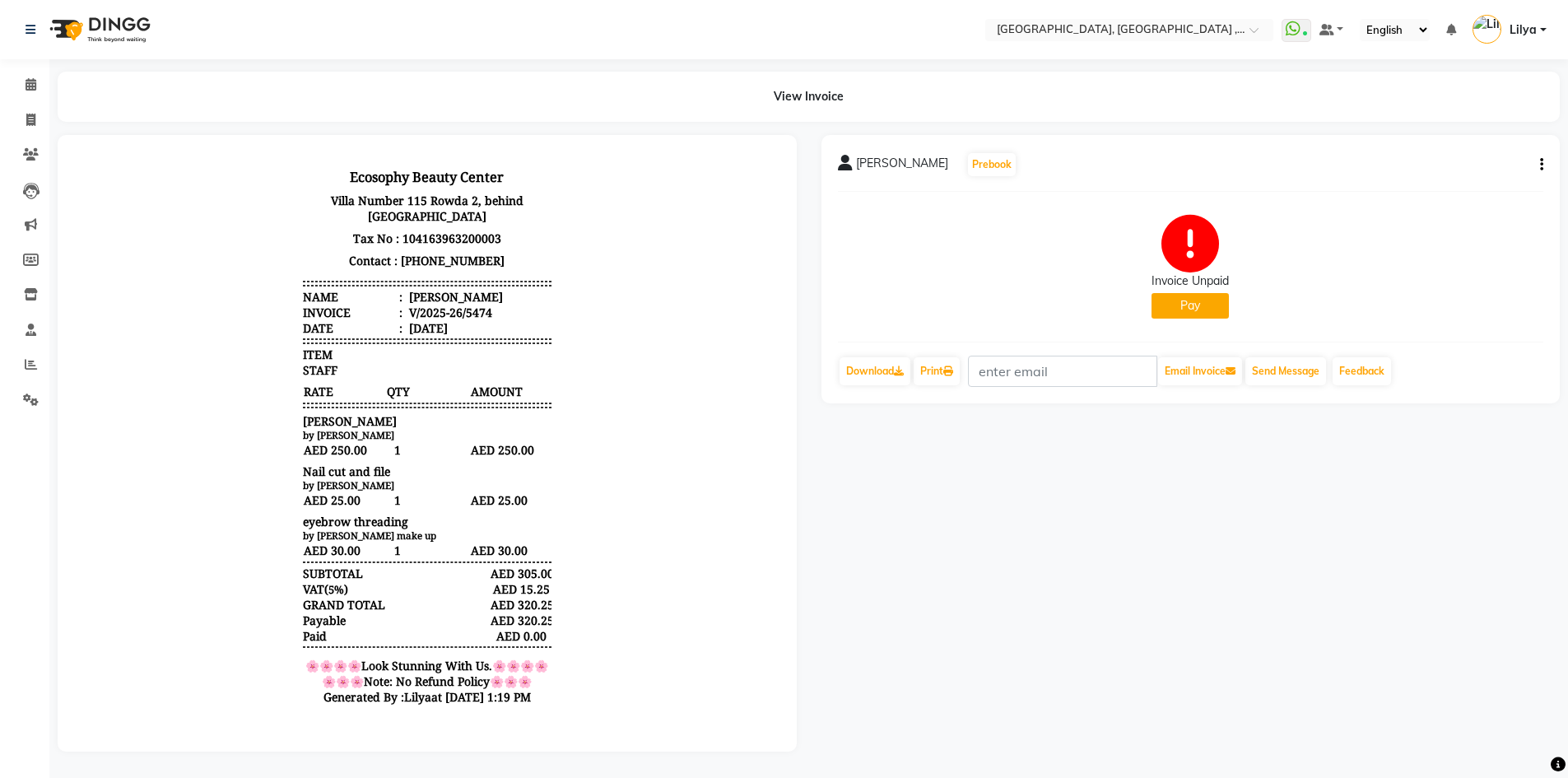
click at [1165, 297] on button "Pay" at bounding box center [1190, 306] width 78 height 26
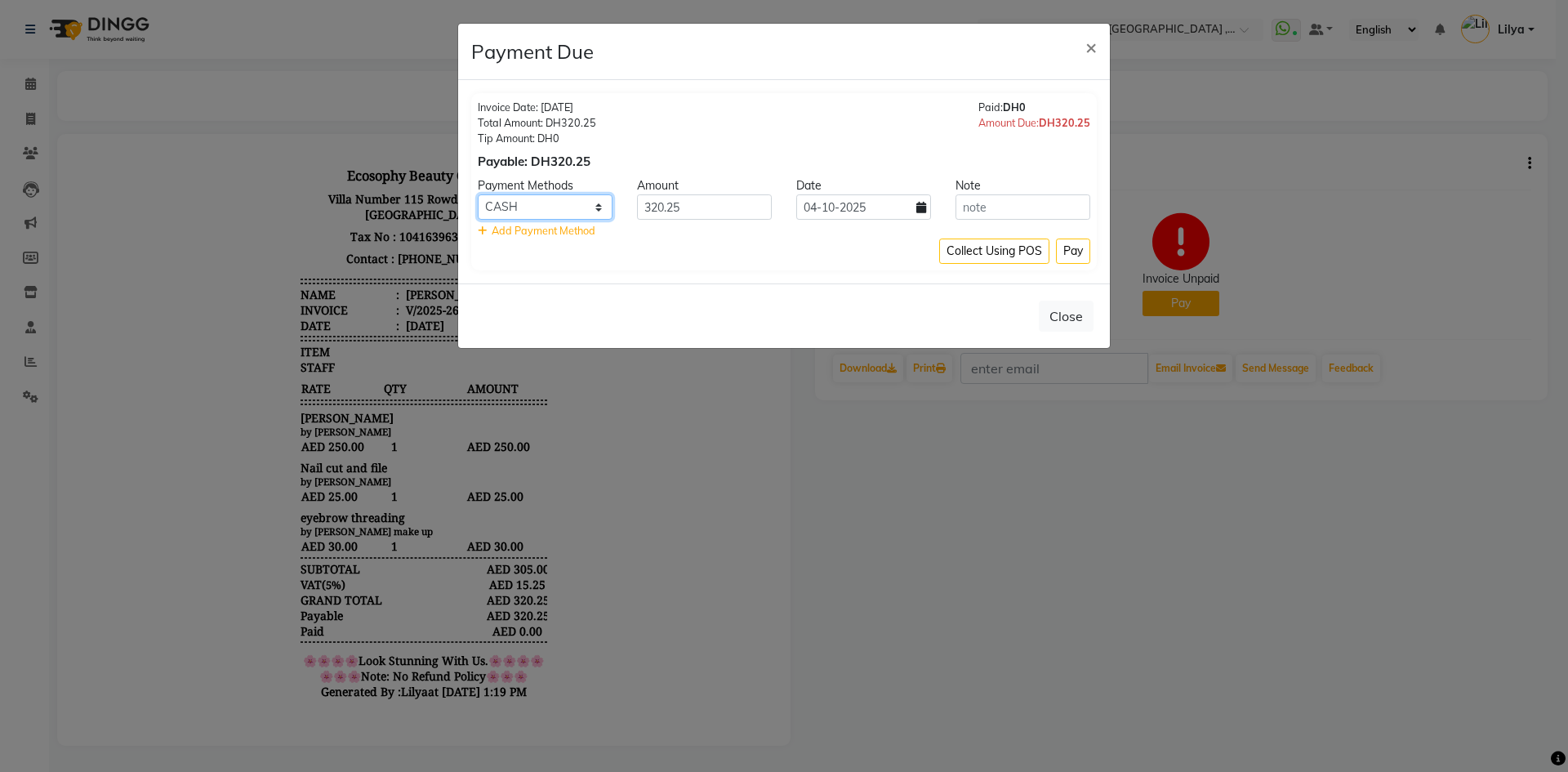
click at [589, 213] on select "Master Card CASH Visa Card ONLINE" at bounding box center [545, 207] width 135 height 25
select select "19"
click at [477, 195] on select "Master Card CASH Visa Card ONLINE" at bounding box center [545, 207] width 135 height 25
click at [1078, 249] on button "Pay" at bounding box center [1072, 251] width 34 height 25
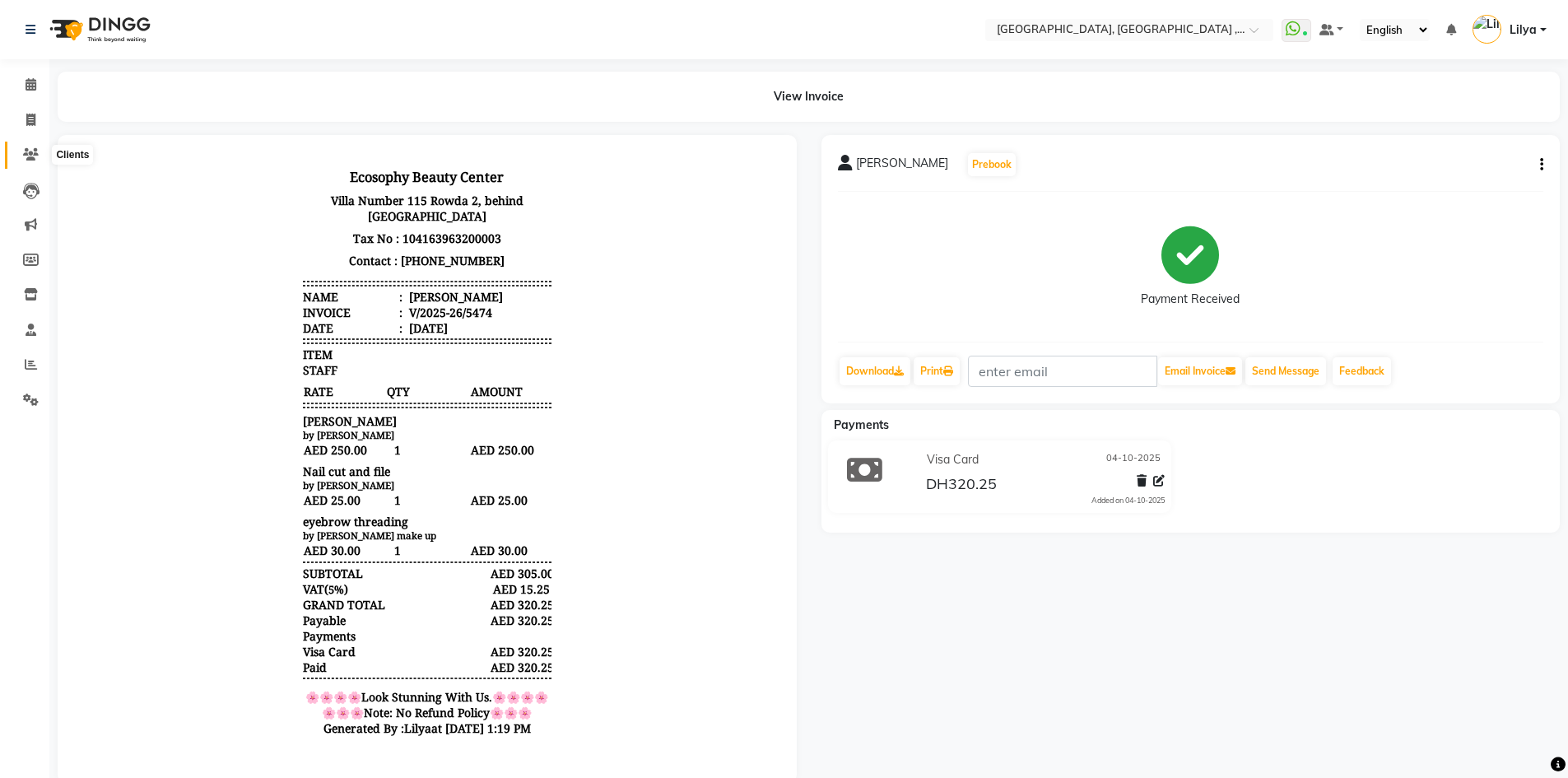
click at [31, 155] on icon at bounding box center [31, 155] width 16 height 12
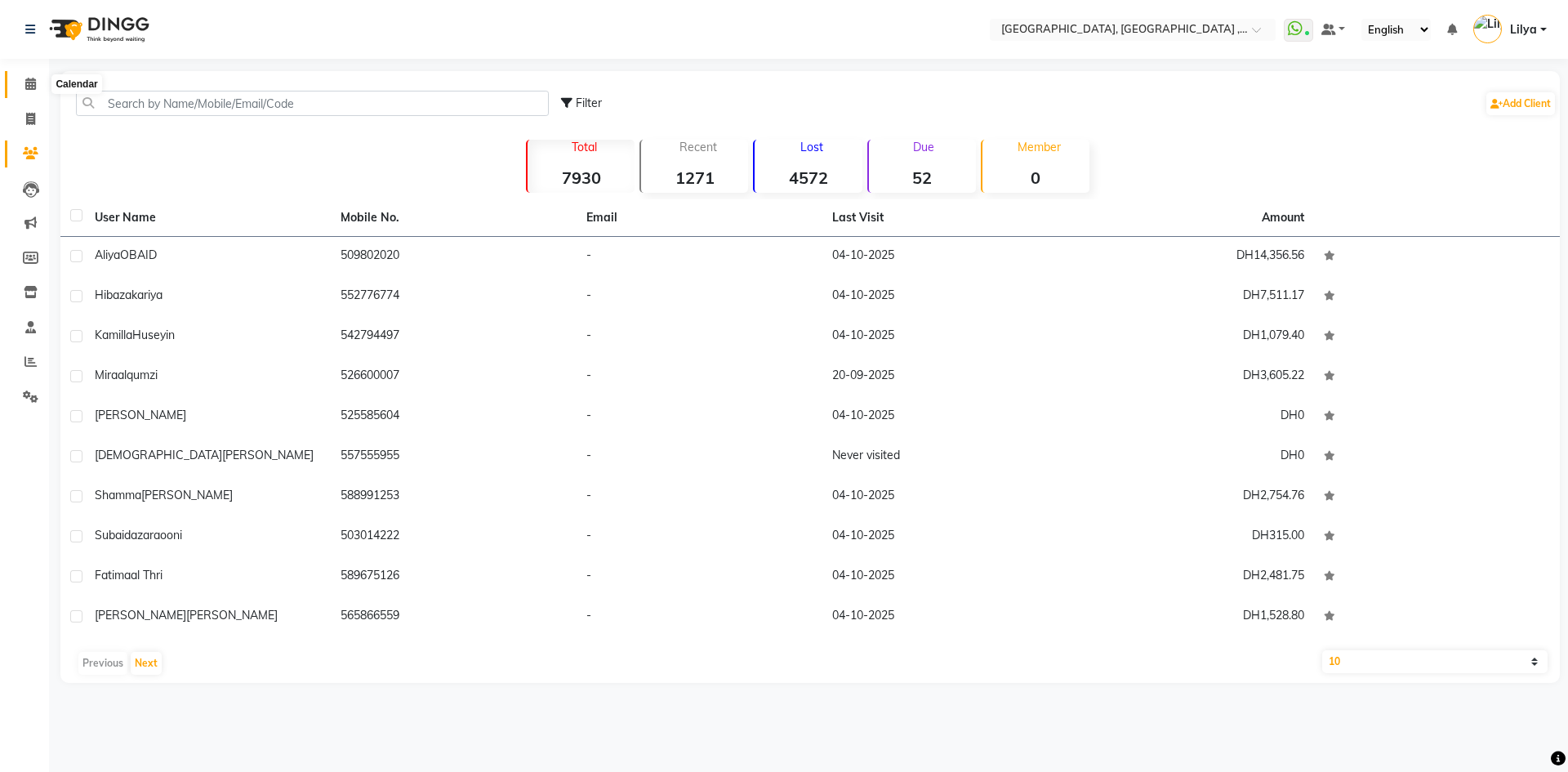
click at [36, 81] on icon at bounding box center [31, 84] width 11 height 12
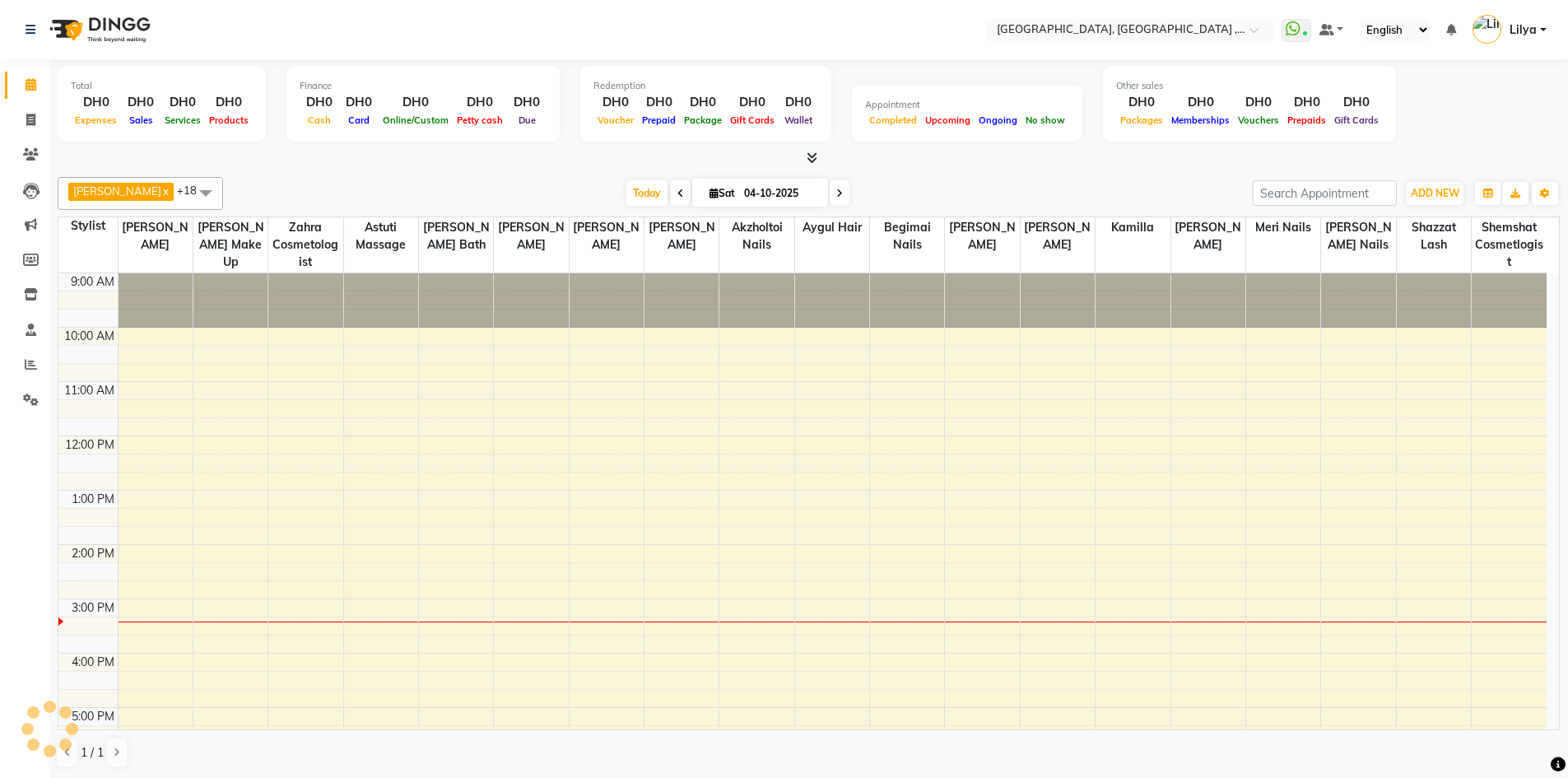
scroll to position [327, 0]
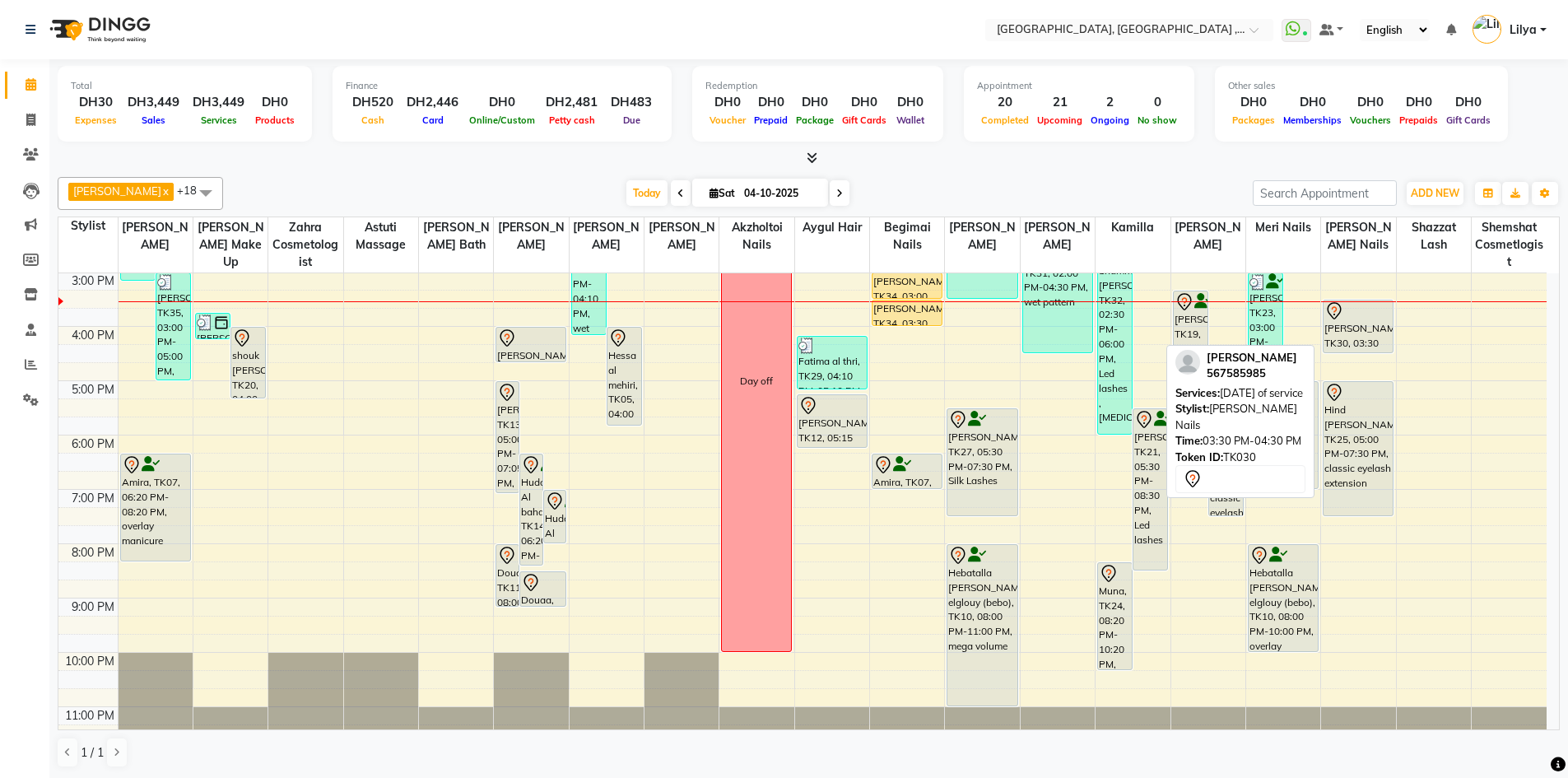
click at [1342, 323] on div "[PERSON_NAME], TK30, 03:30 PM-04:30 PM, [DATE] of service" at bounding box center [1358, 326] width 69 height 52
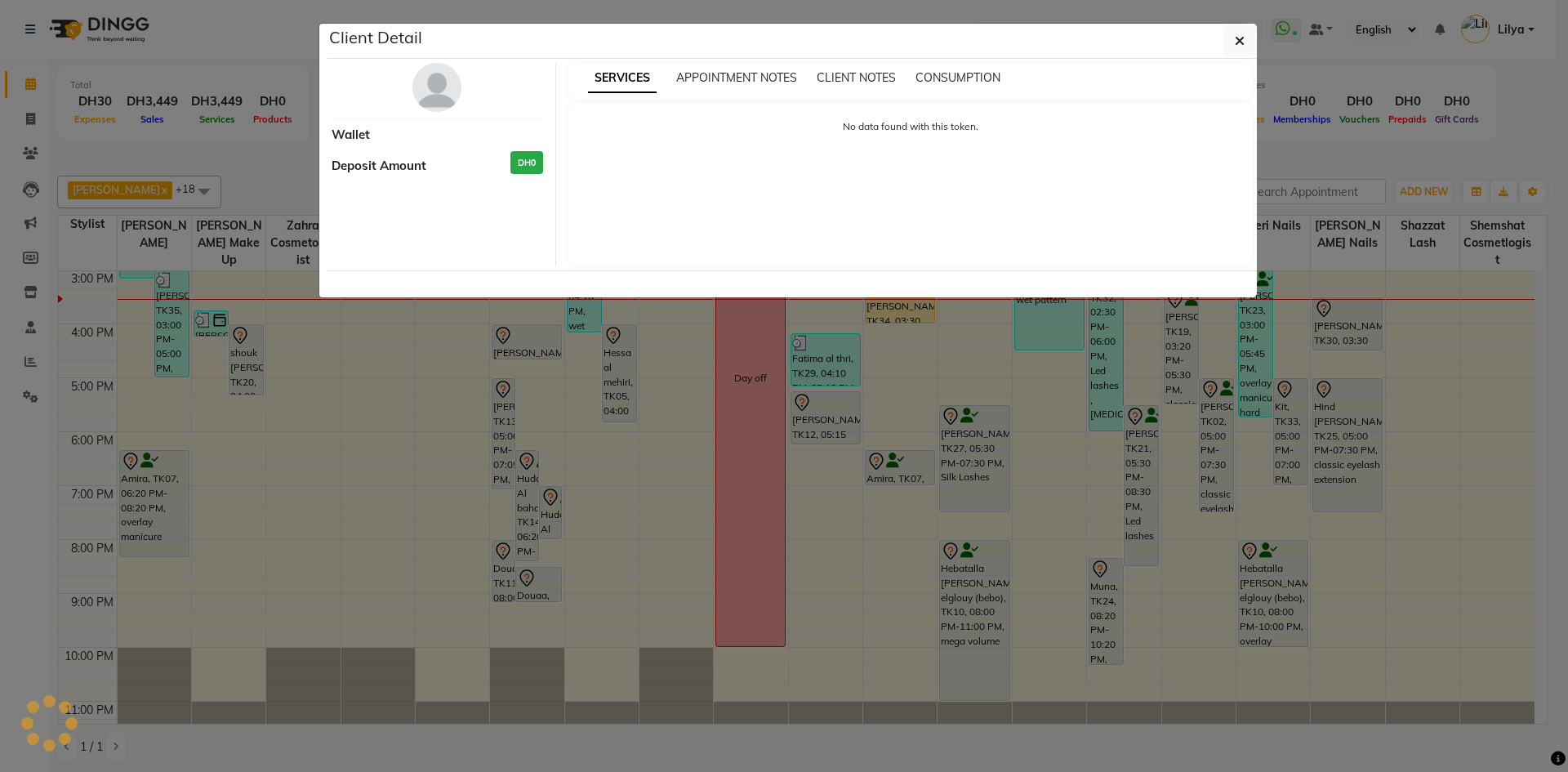
select select "7"
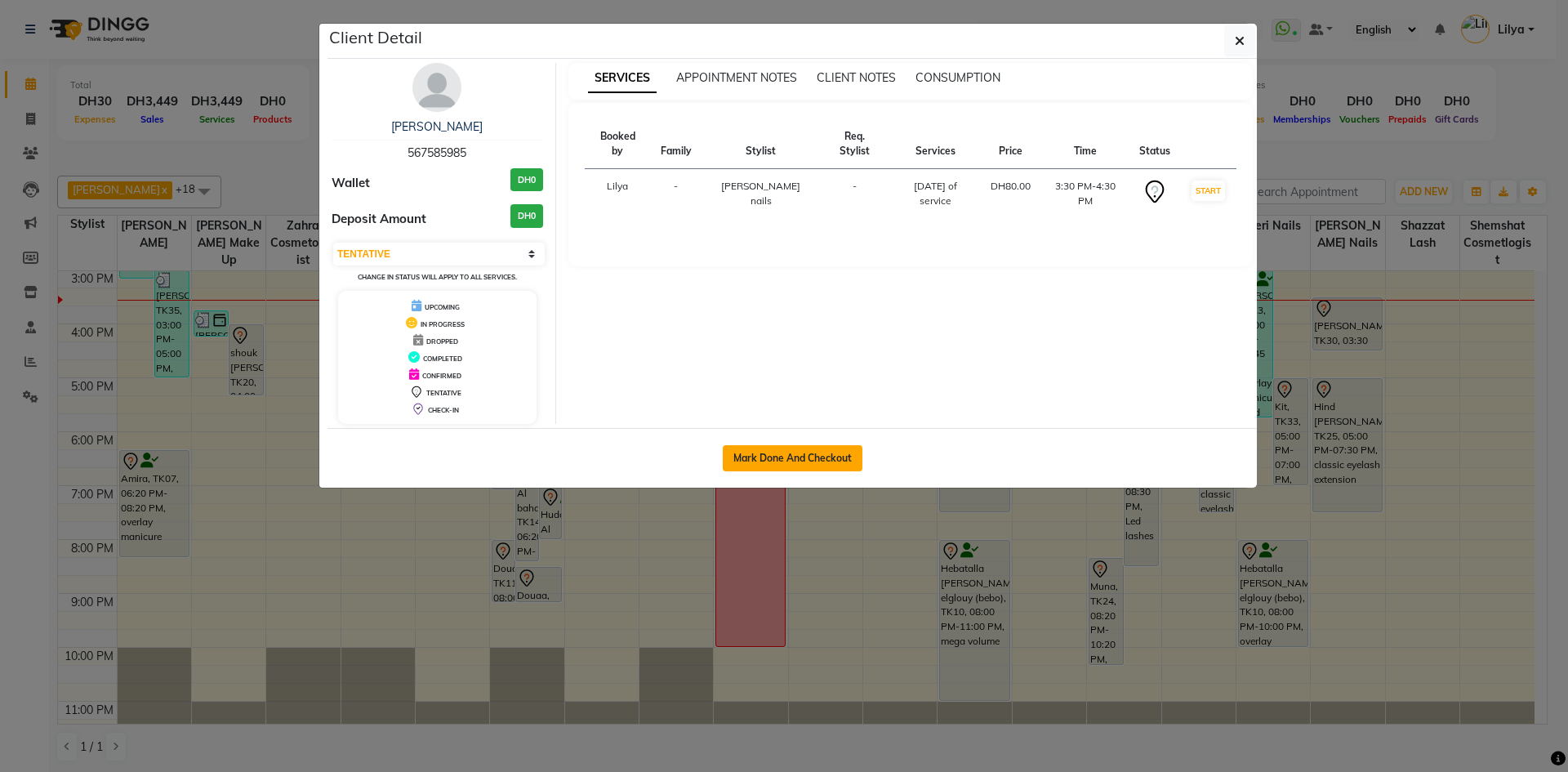
click at [822, 457] on button "Mark Done And Checkout" at bounding box center [792, 458] width 139 height 26
select select "service"
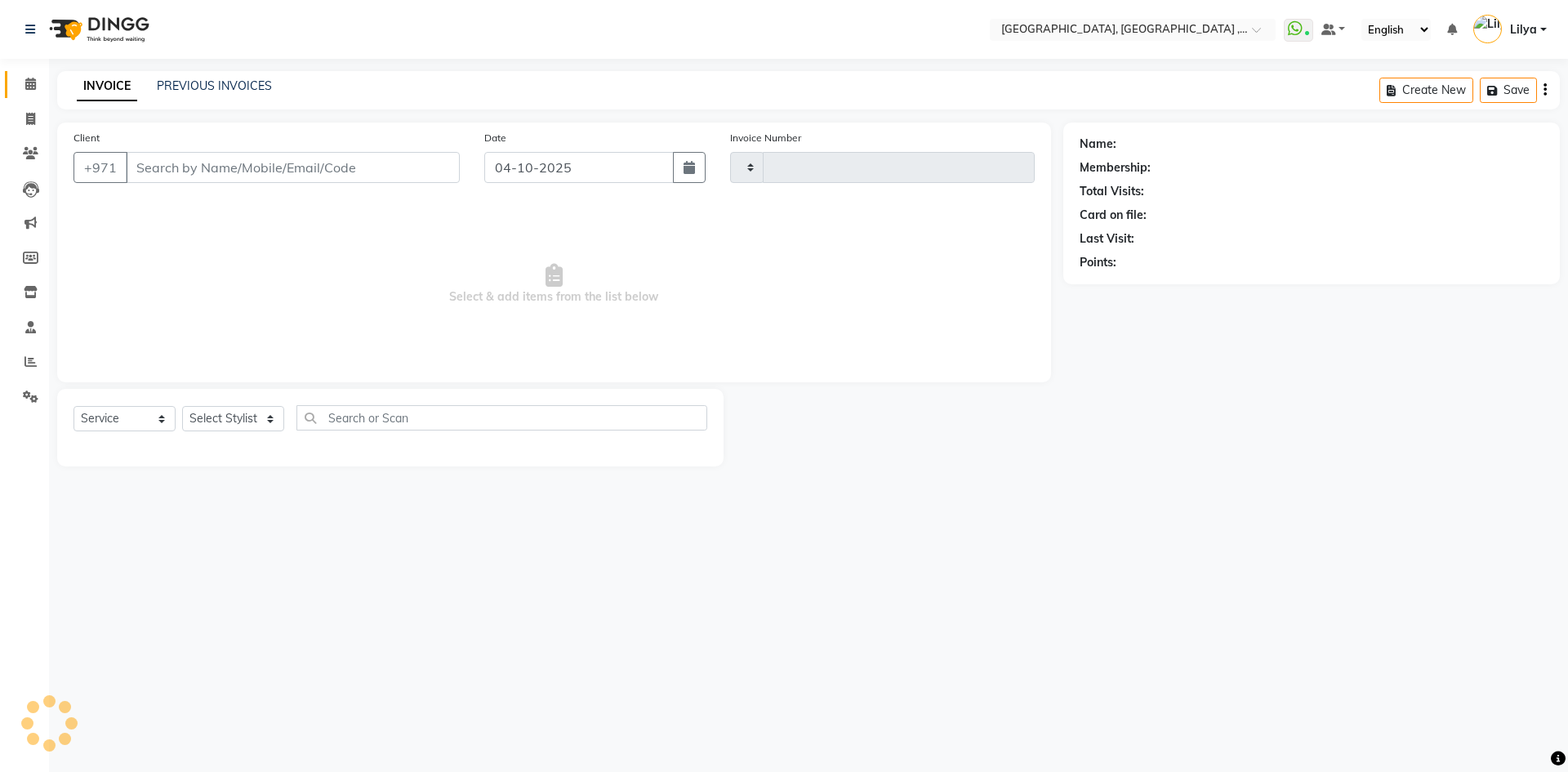
type input "5481"
select select "3838"
type input "567585985"
select select "90136"
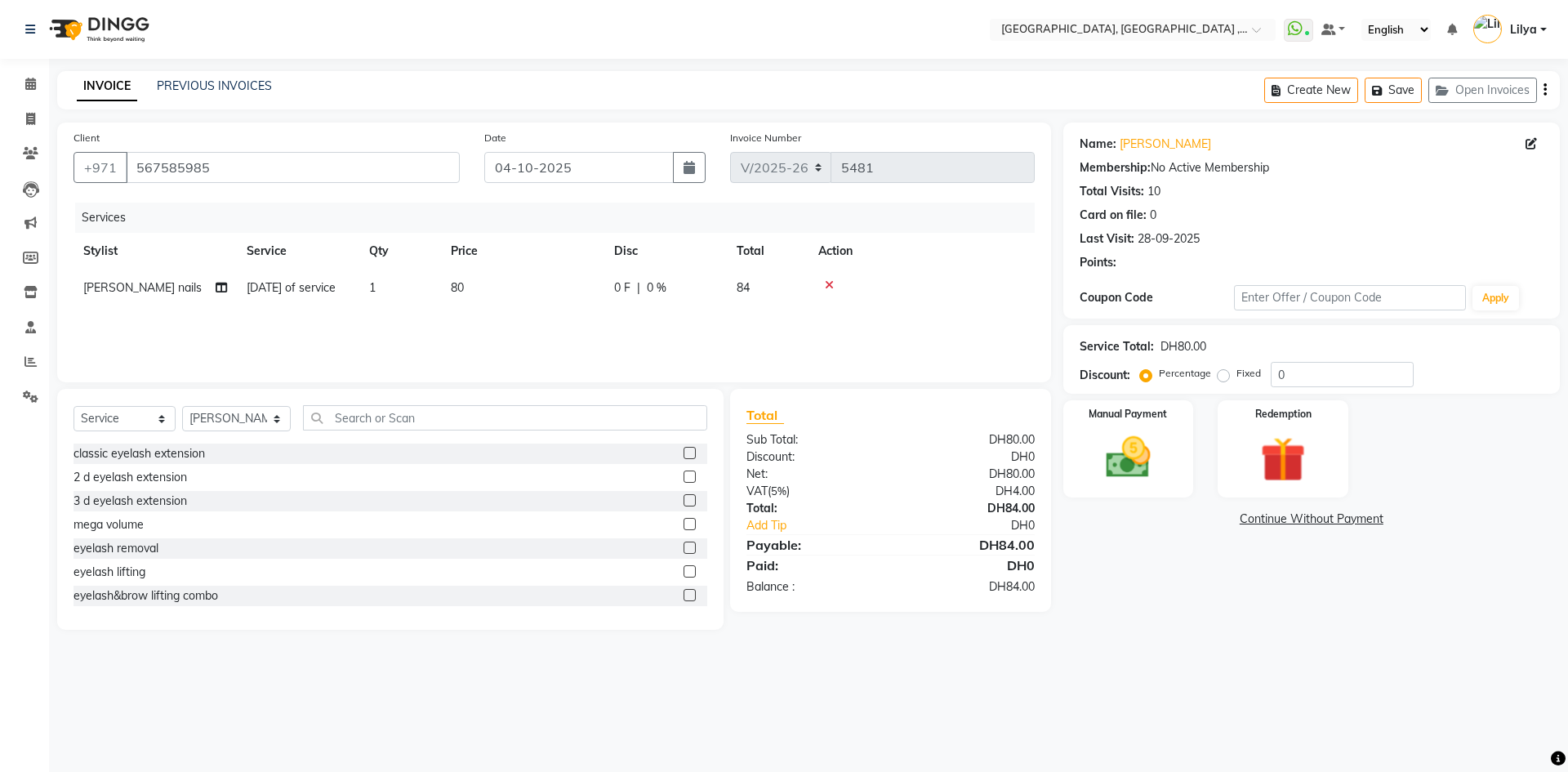
drag, startPoint x: 487, startPoint y: 307, endPoint x: 523, endPoint y: 298, distance: 37.1
click at [489, 306] on td "80" at bounding box center [522, 288] width 163 height 37
select select "90136"
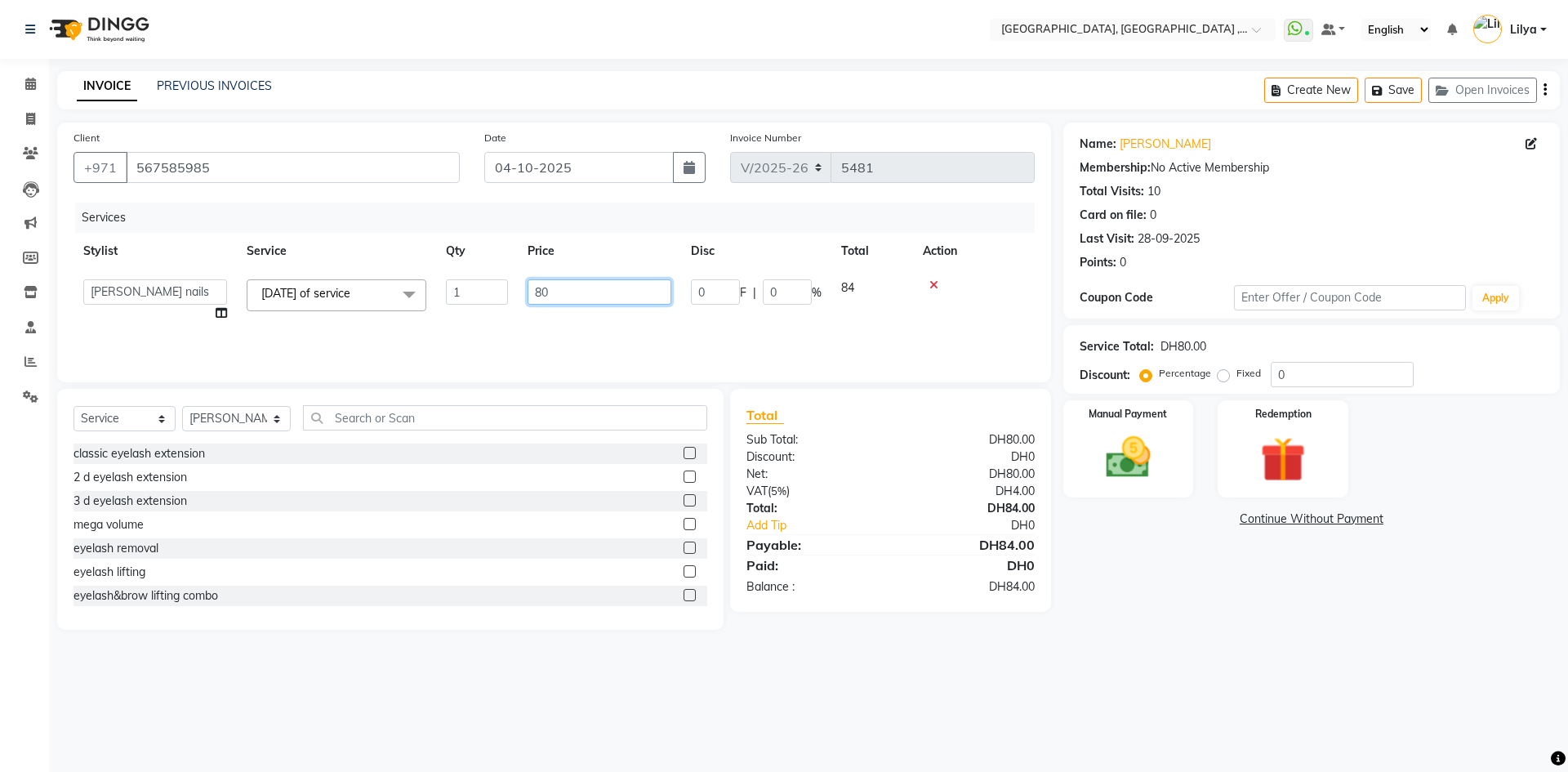
drag, startPoint x: 523, startPoint y: 298, endPoint x: 470, endPoint y: 295, distance: 53.1
click at [470, 295] on tr "[PERSON_NAME] Aina Akzholtoi nails [PERSON_NAME] Astuti massage Aygul hair Begi…" at bounding box center [554, 301] width 961 height 62
type input "0"
click at [1293, 373] on input "0" at bounding box center [1341, 374] width 143 height 25
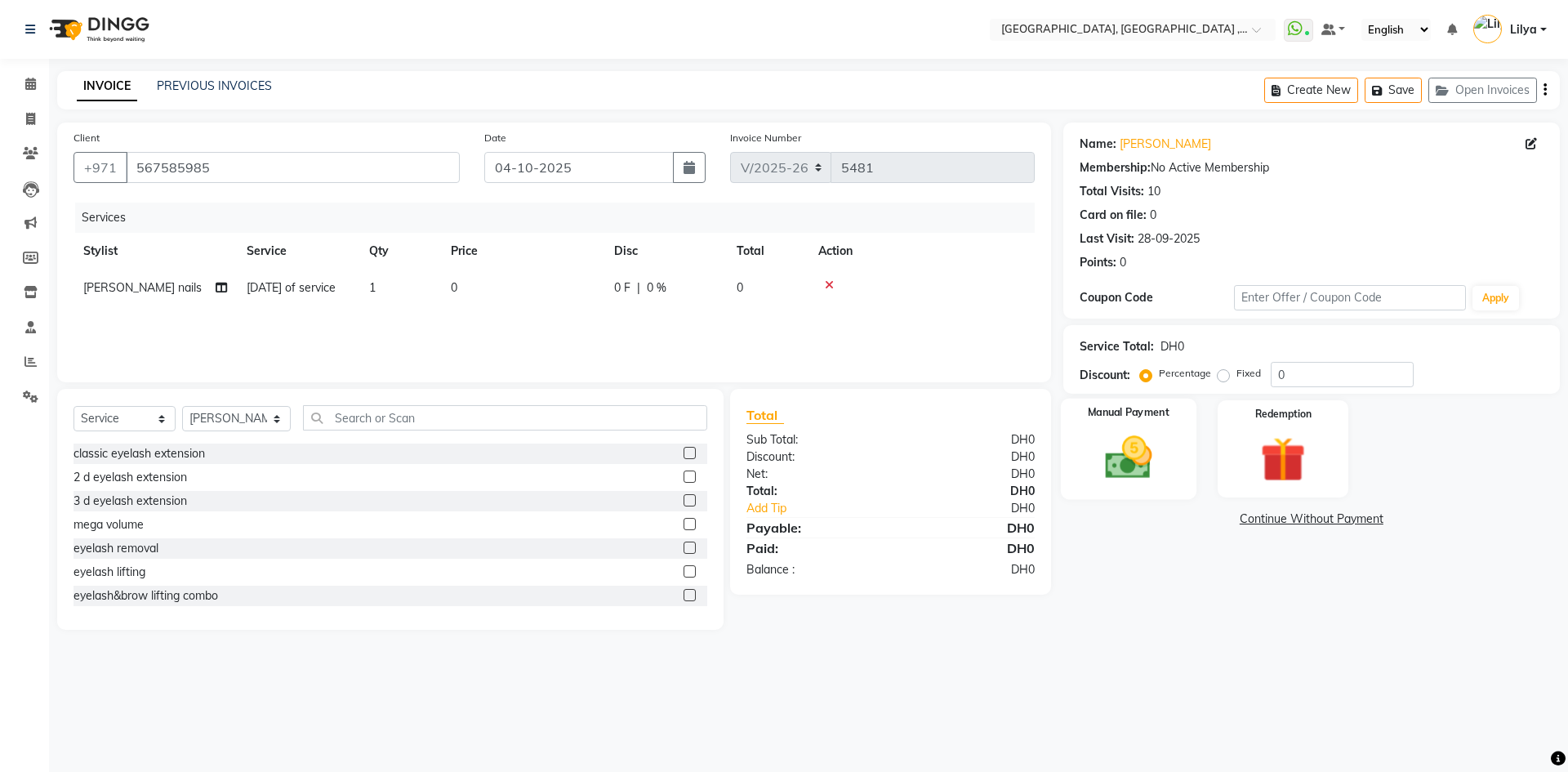
click at [1134, 443] on img at bounding box center [1127, 457] width 76 height 54
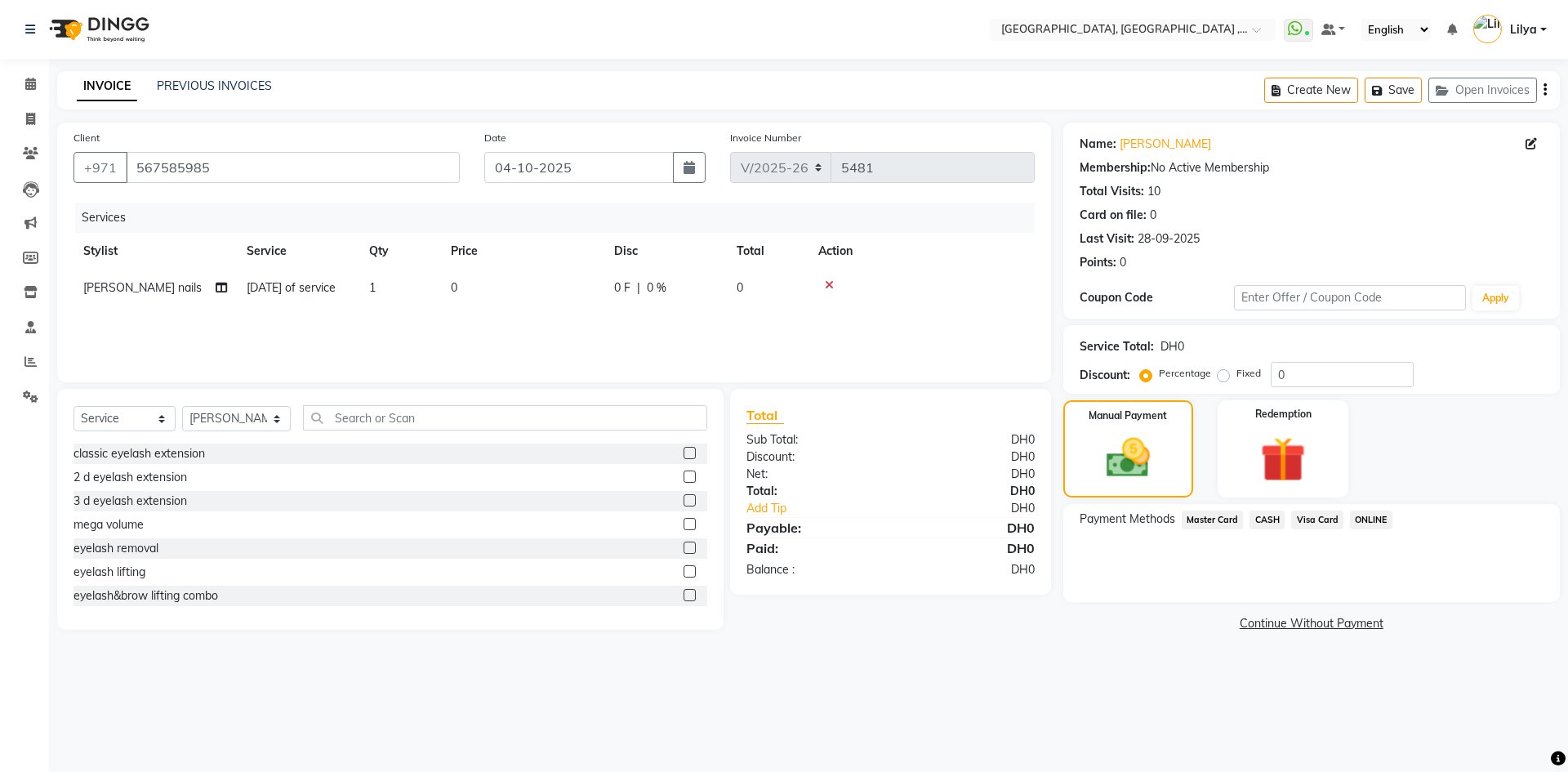
click at [1326, 520] on span "Visa Card" at bounding box center [1317, 520] width 53 height 18
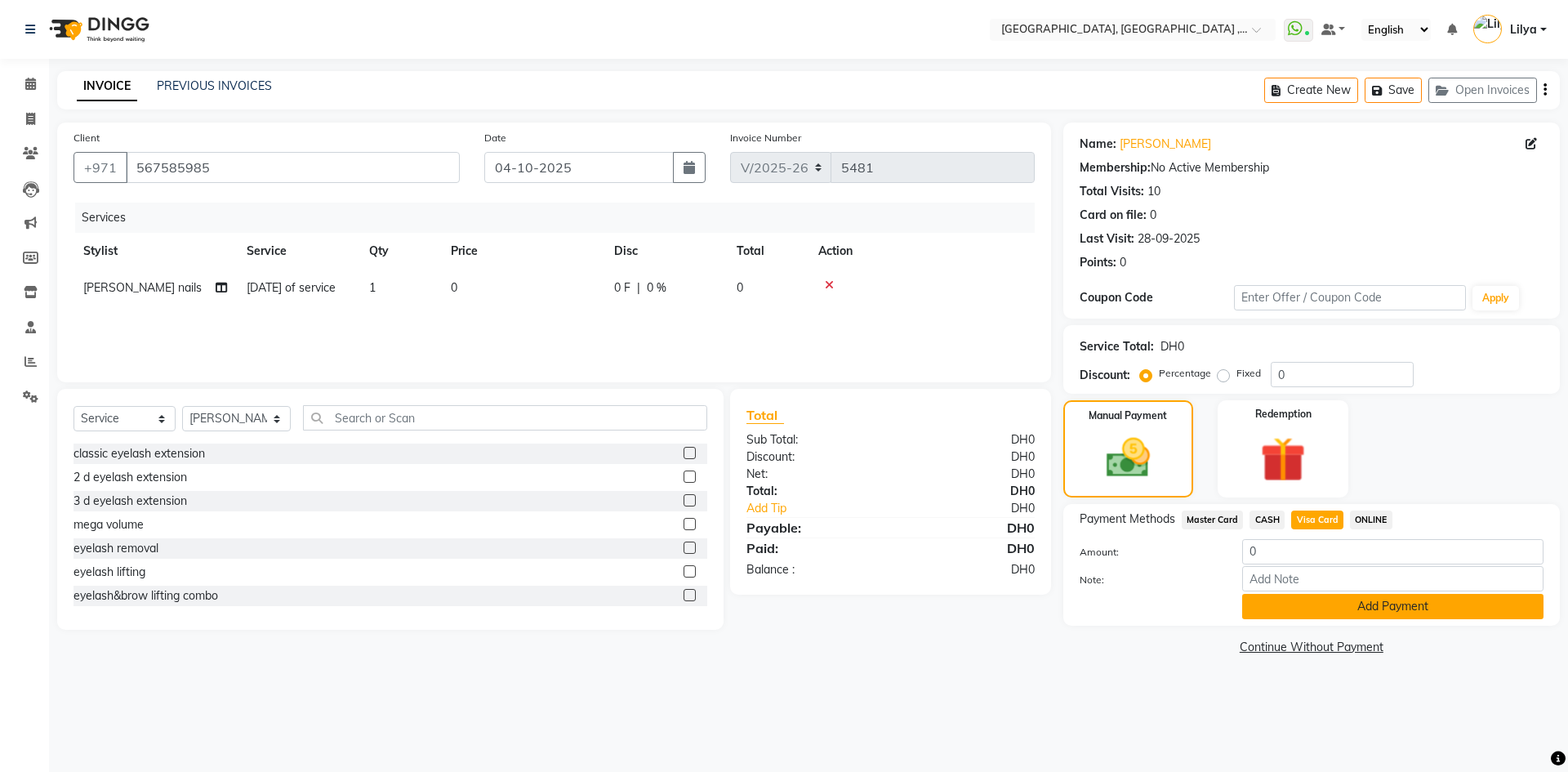
click at [1360, 609] on button "Add Payment" at bounding box center [1393, 606] width 301 height 25
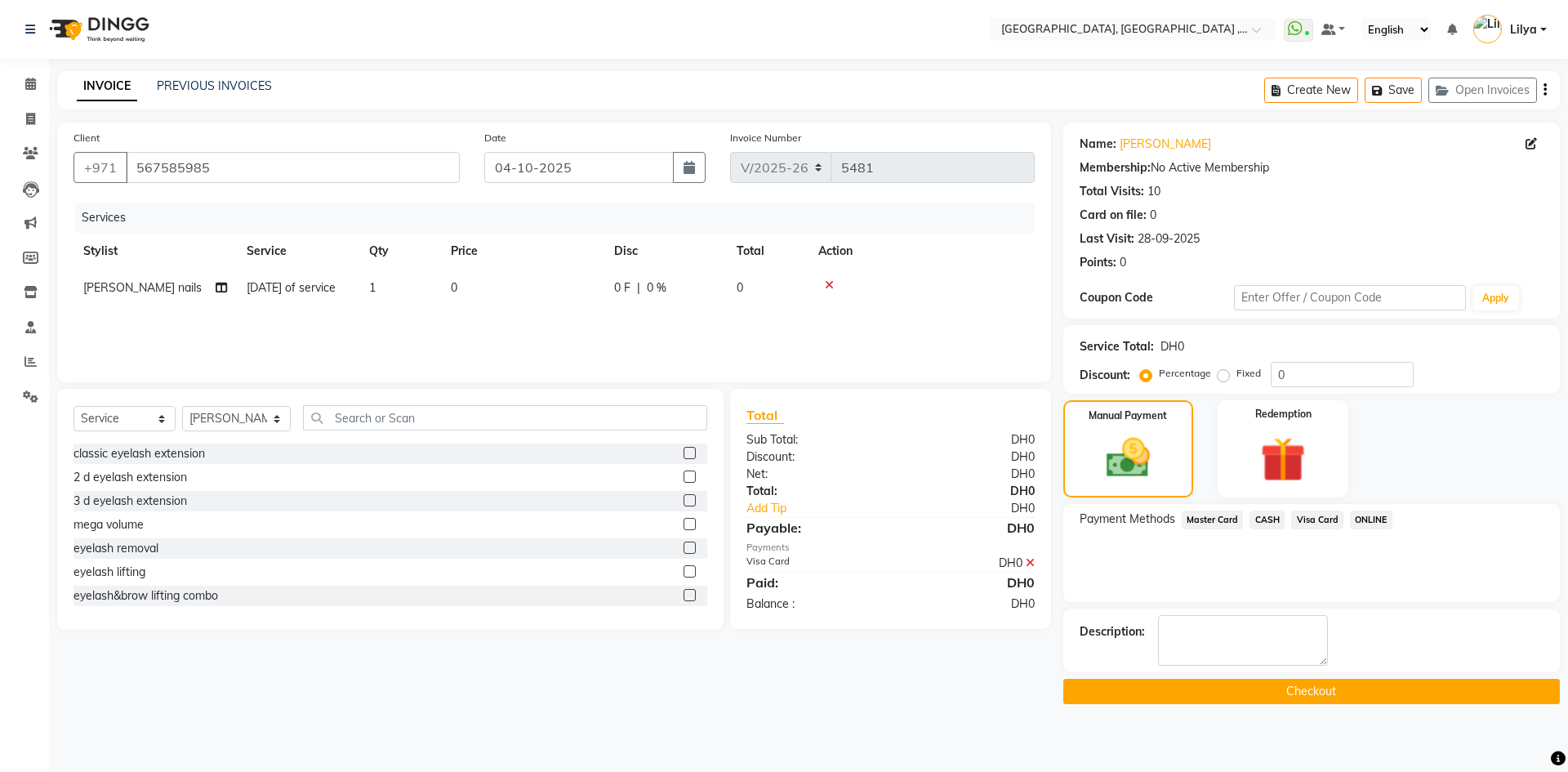
click at [1308, 700] on button "Checkout" at bounding box center [1311, 691] width 497 height 25
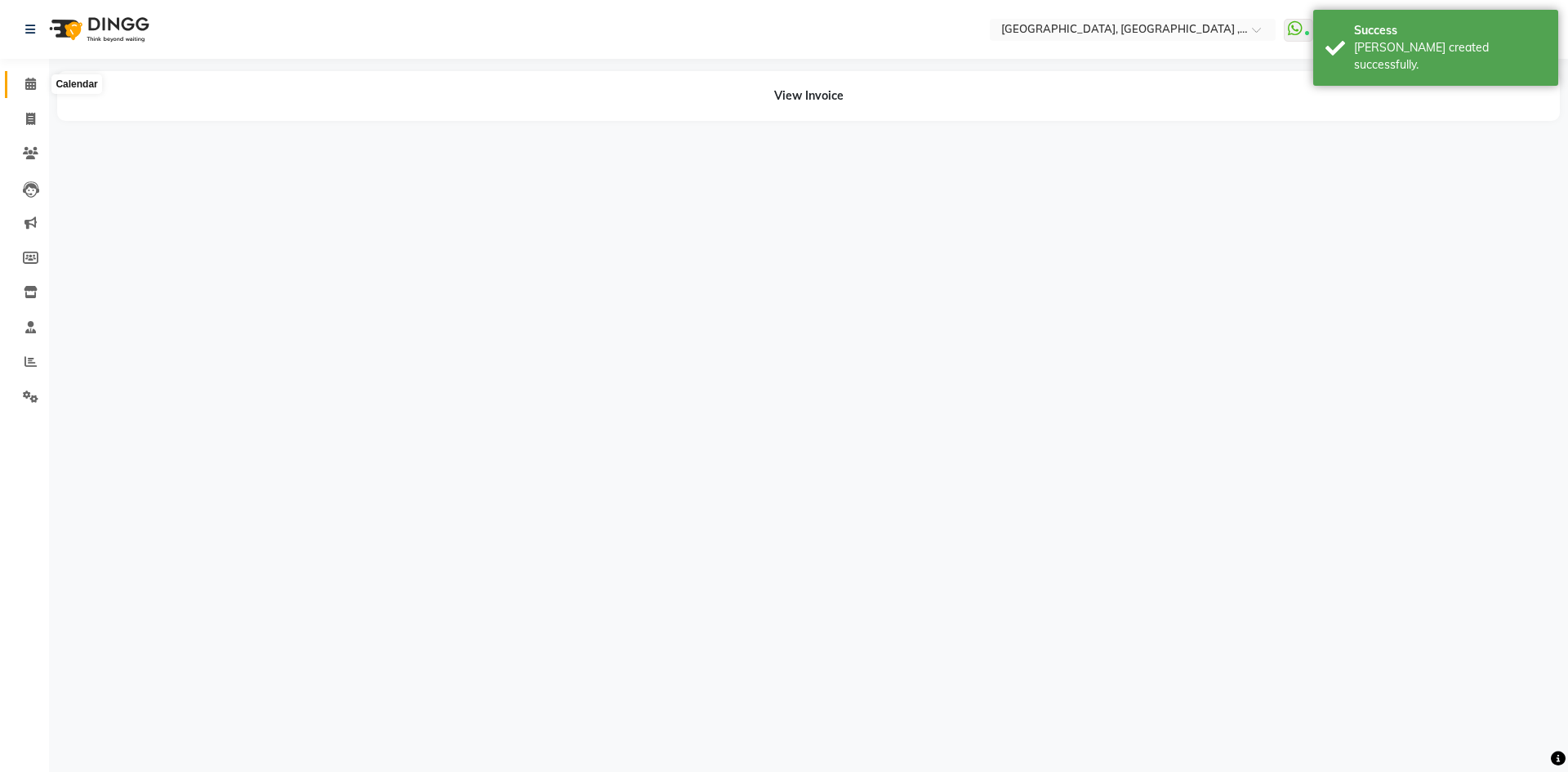
click at [28, 90] on span at bounding box center [31, 84] width 29 height 18
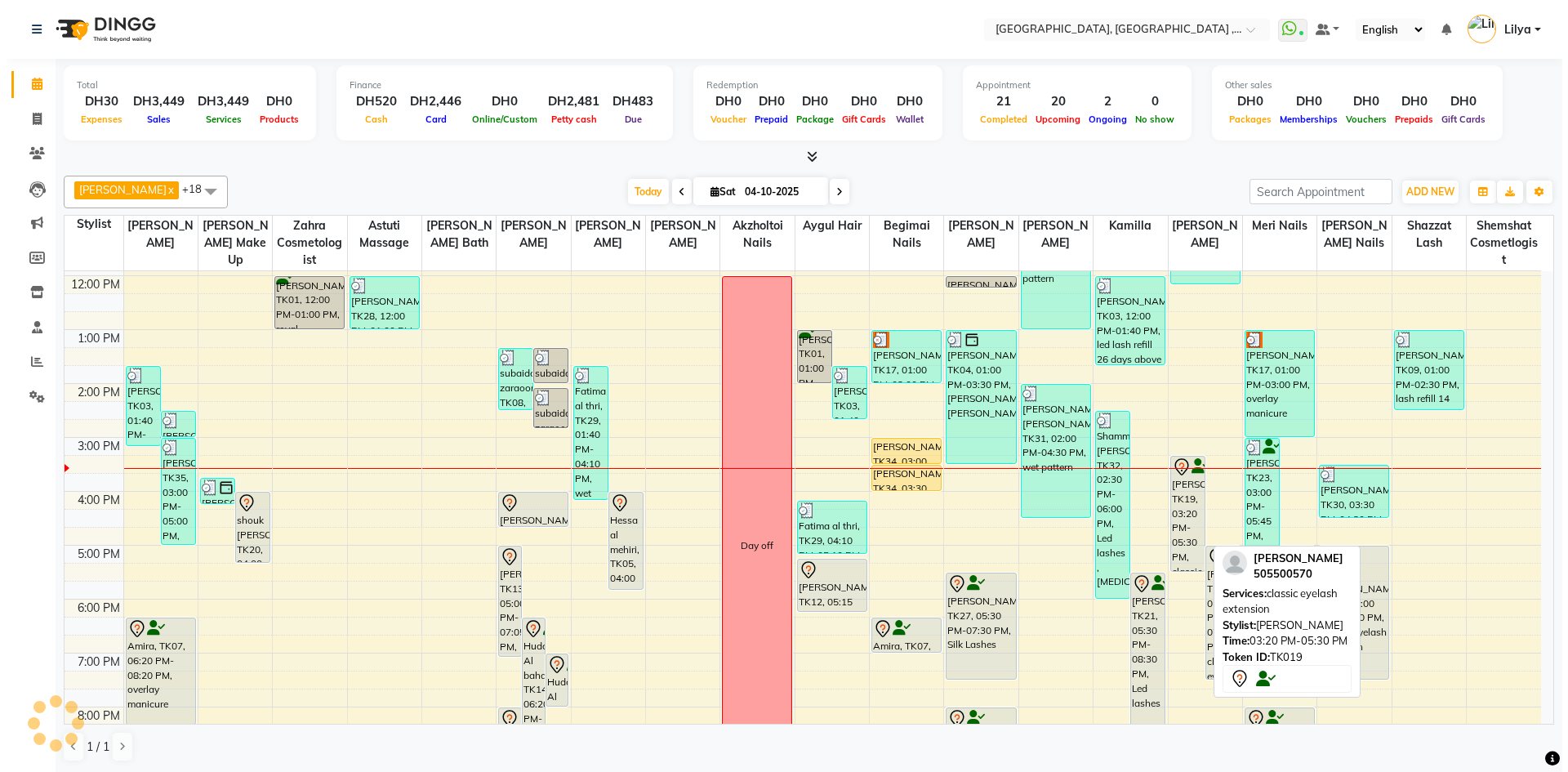
scroll to position [163, 0]
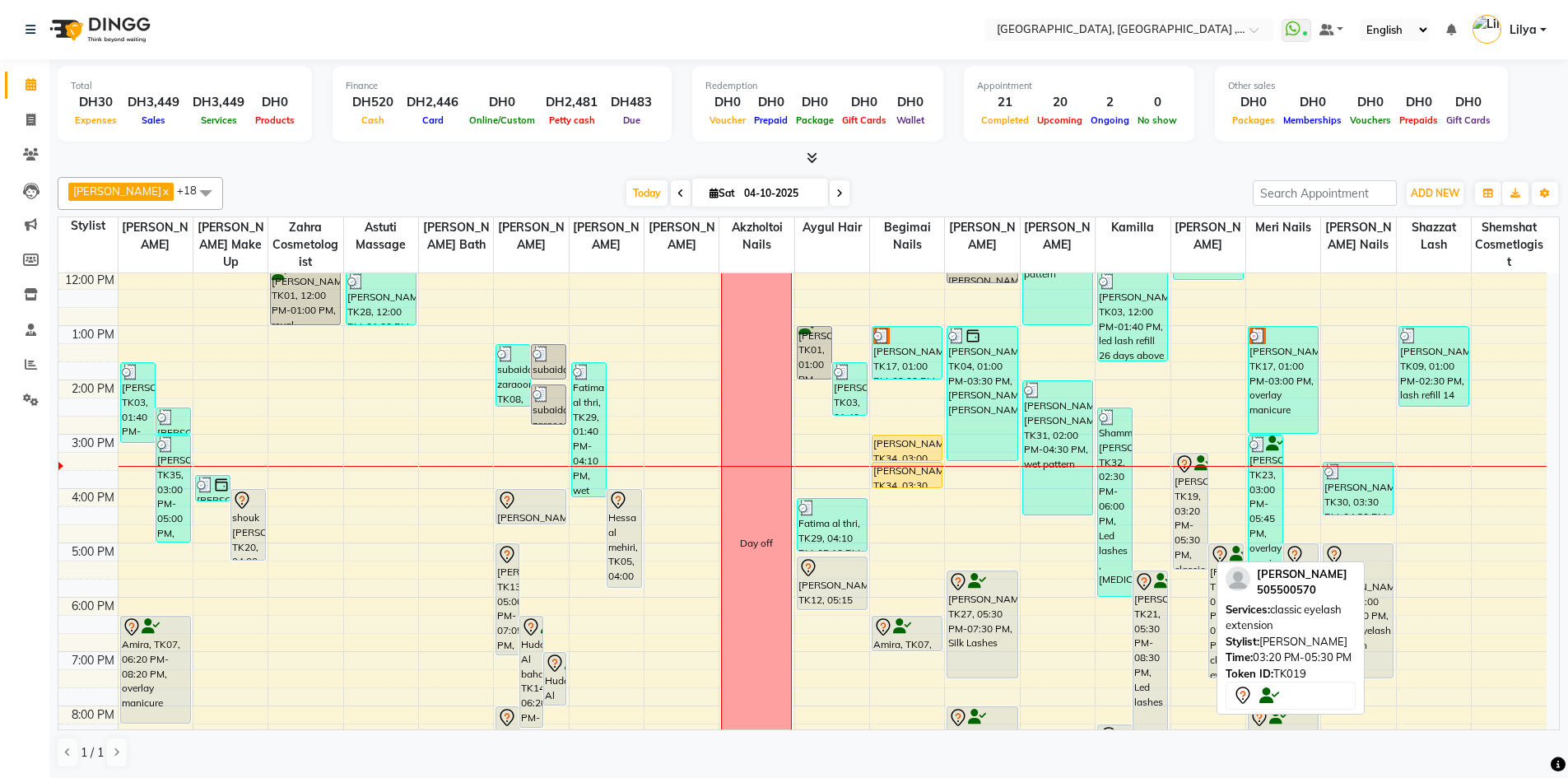
click at [1180, 499] on div "[PERSON_NAME], TK19, 03:20 PM-05:30 PM, classic eyelash extension" at bounding box center [1190, 511] width 34 height 115
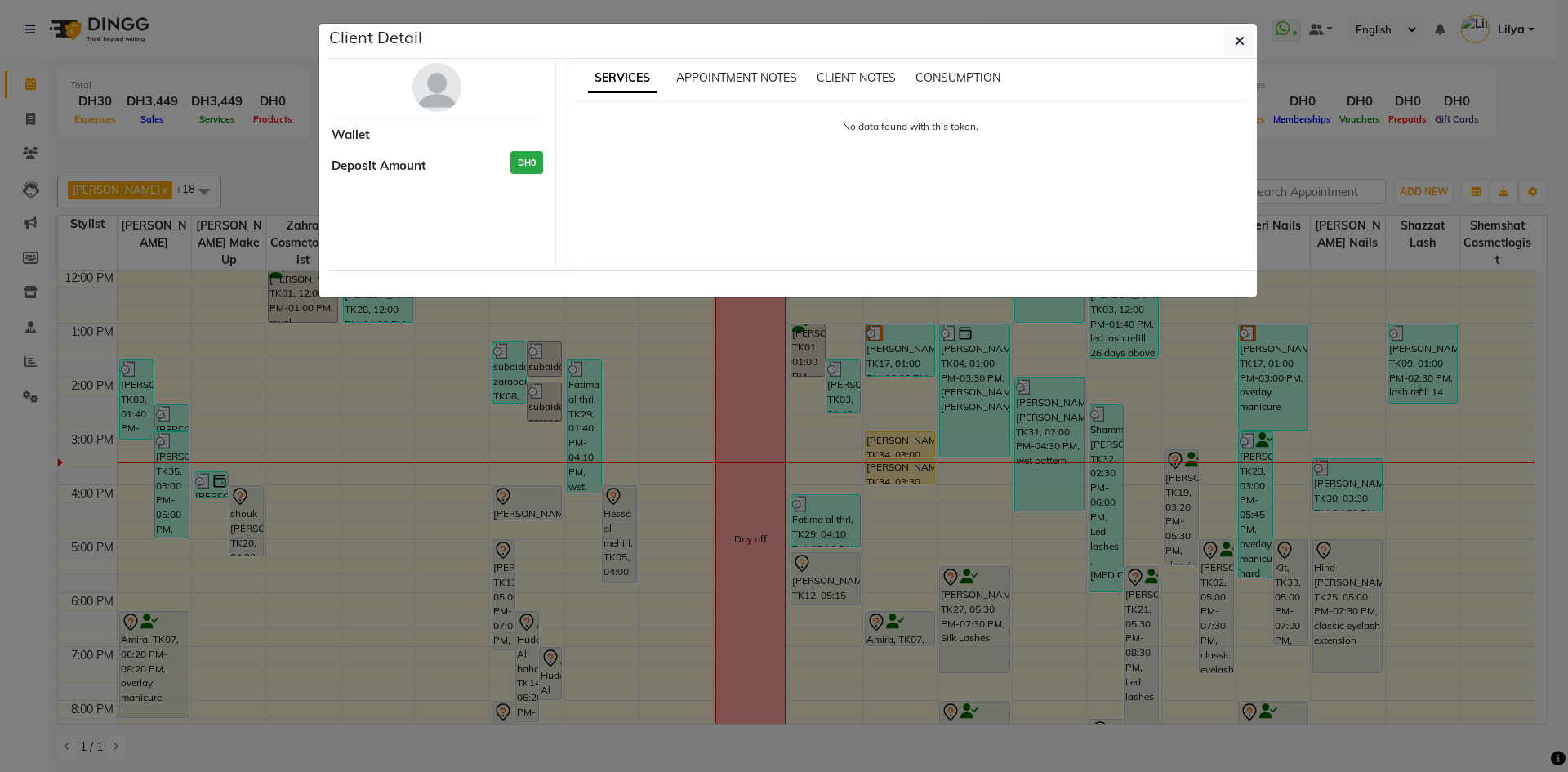
select select "7"
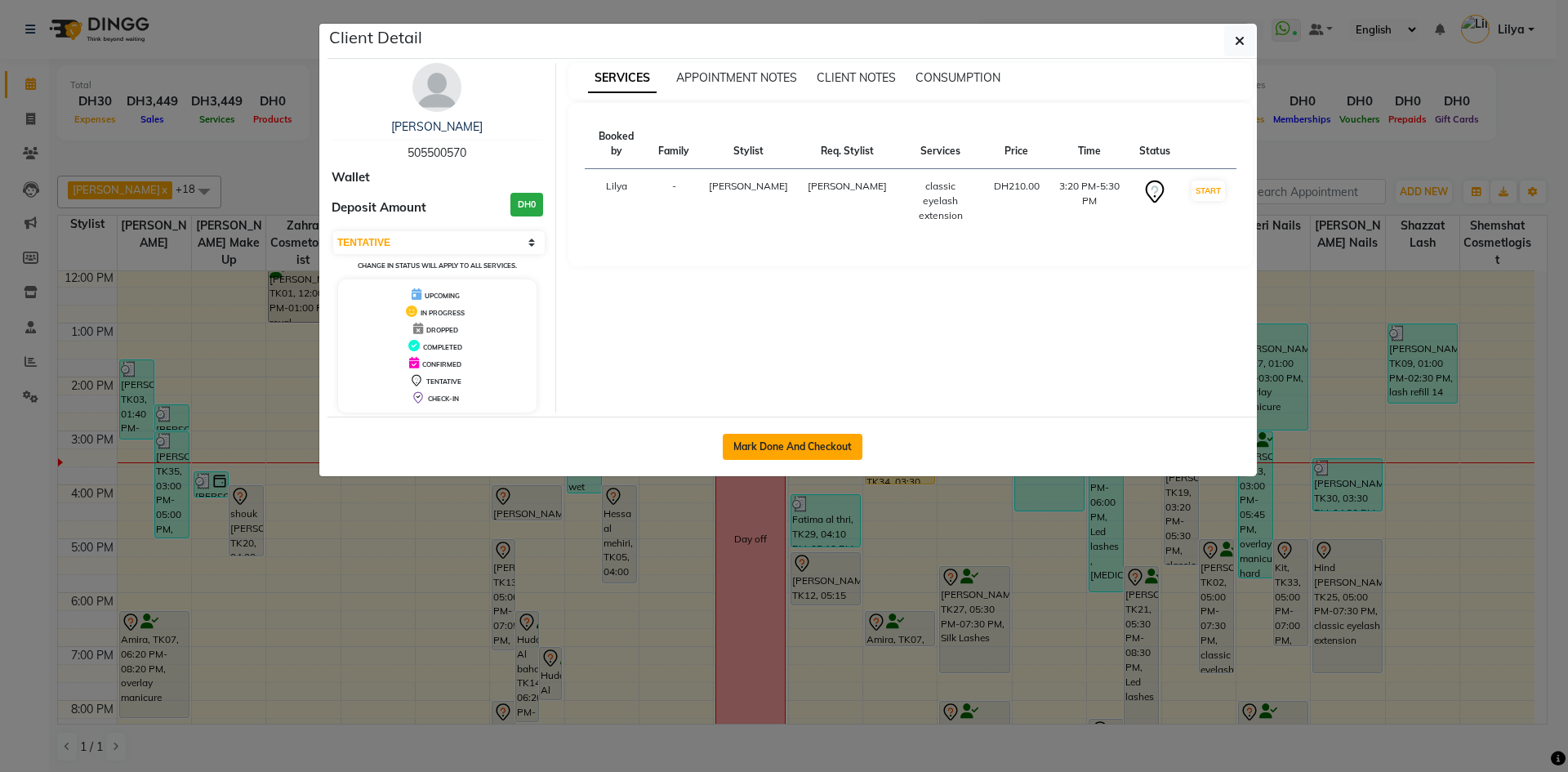
click at [794, 445] on button "Mark Done And Checkout" at bounding box center [792, 447] width 139 height 26
select select "service"
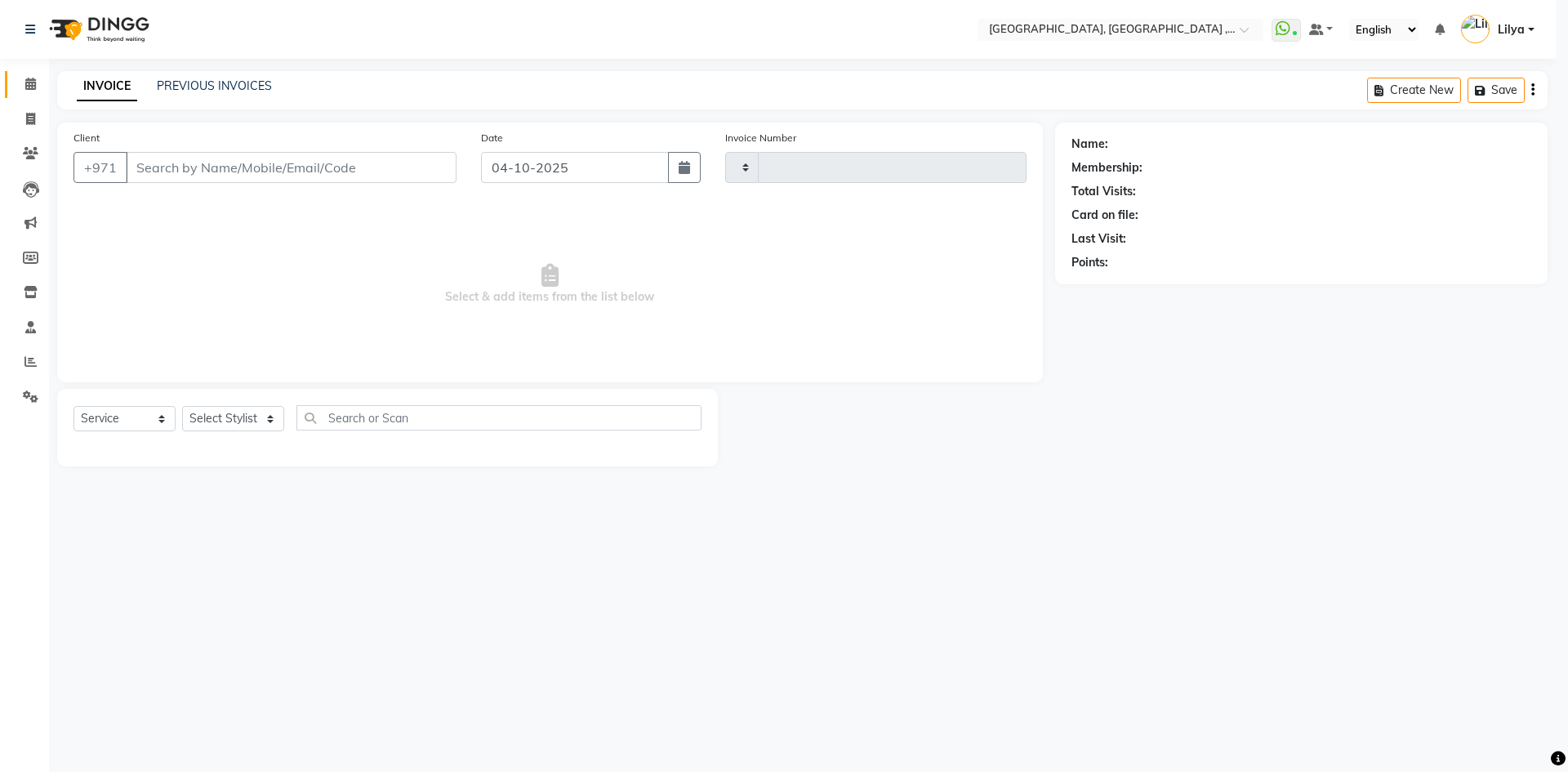
type input "5482"
select select "3838"
type input "505500570"
select select "74061"
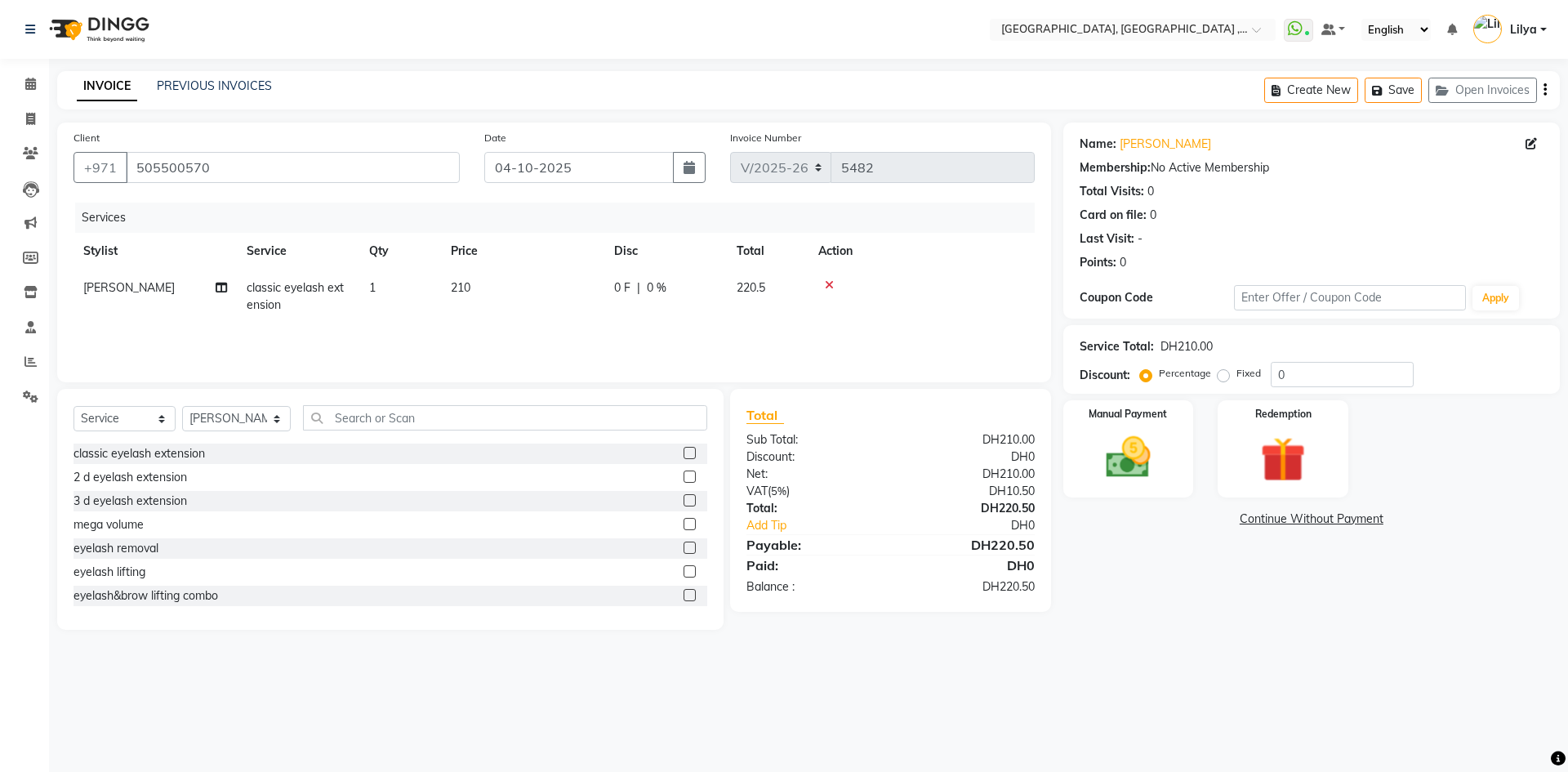
click at [285, 301] on td "classic eyelash extension" at bounding box center [298, 297] width 123 height 54
select select "74061"
click at [378, 287] on span "classic eyelash extension x" at bounding box center [329, 302] width 144 height 35
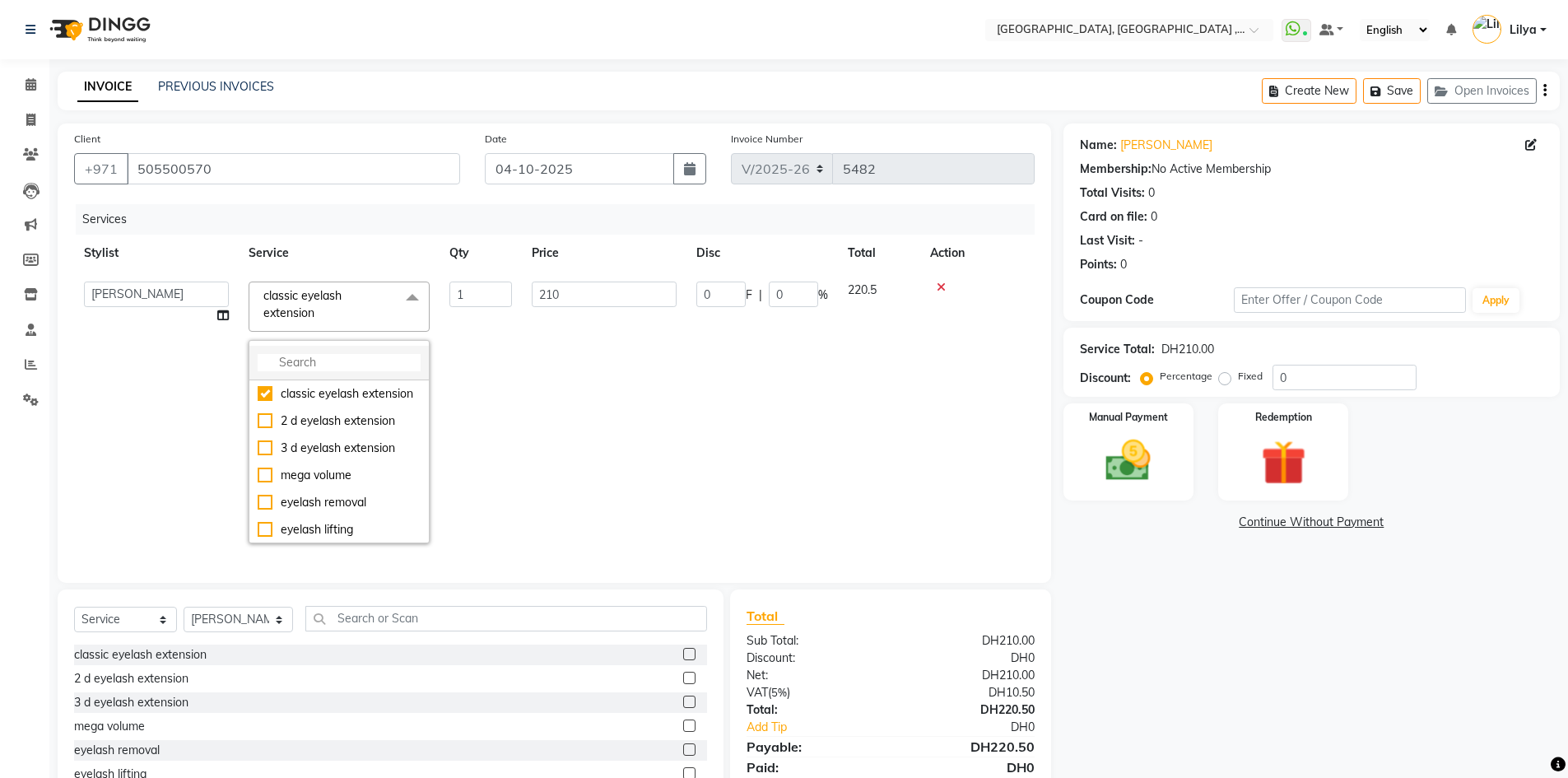
click at [289, 359] on input "multiselect-search" at bounding box center [339, 363] width 163 height 18
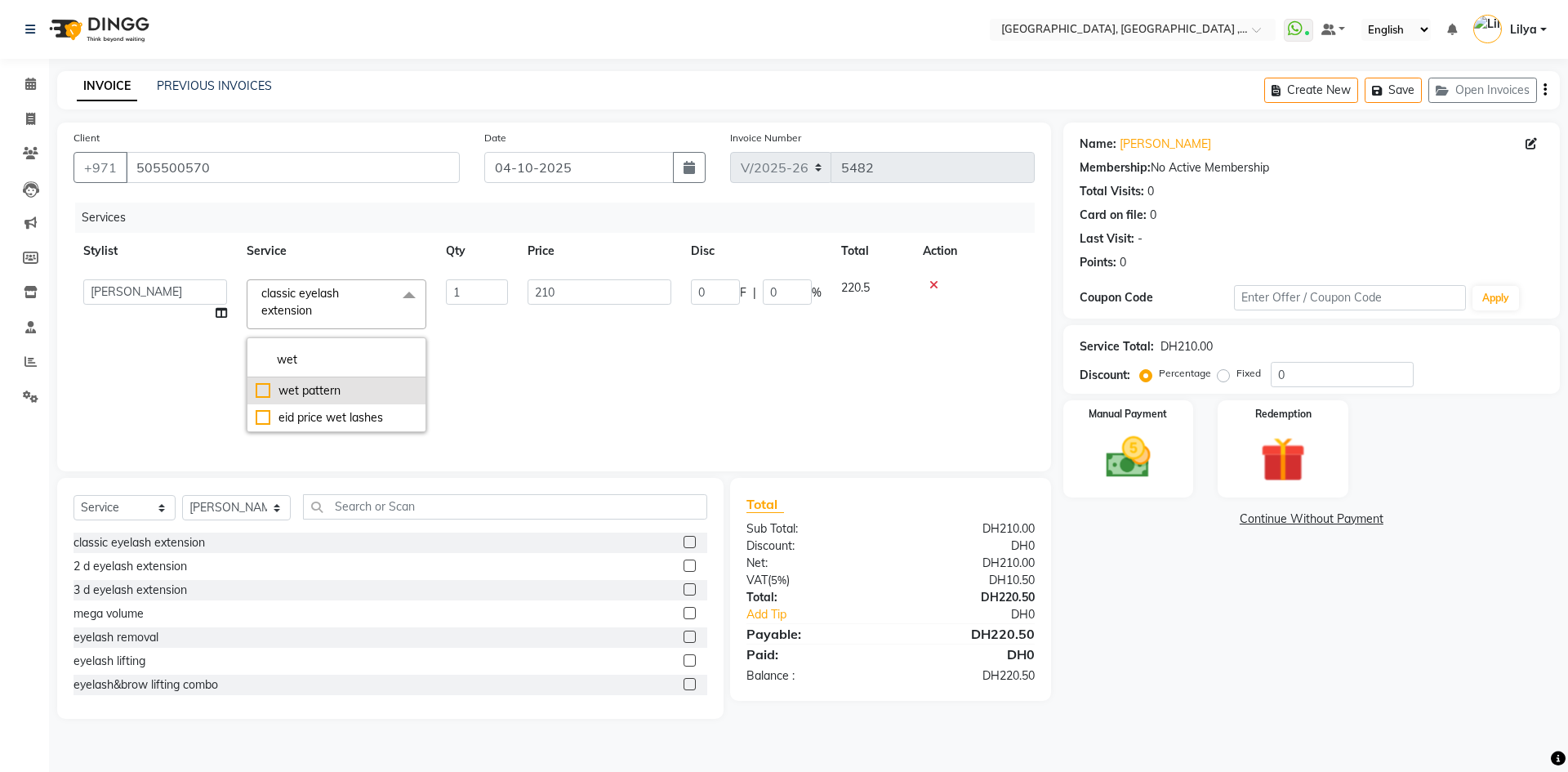
type input "wet"
click at [265, 390] on div "wet pattern" at bounding box center [336, 391] width 162 height 18
checkbox input "true"
type input "250"
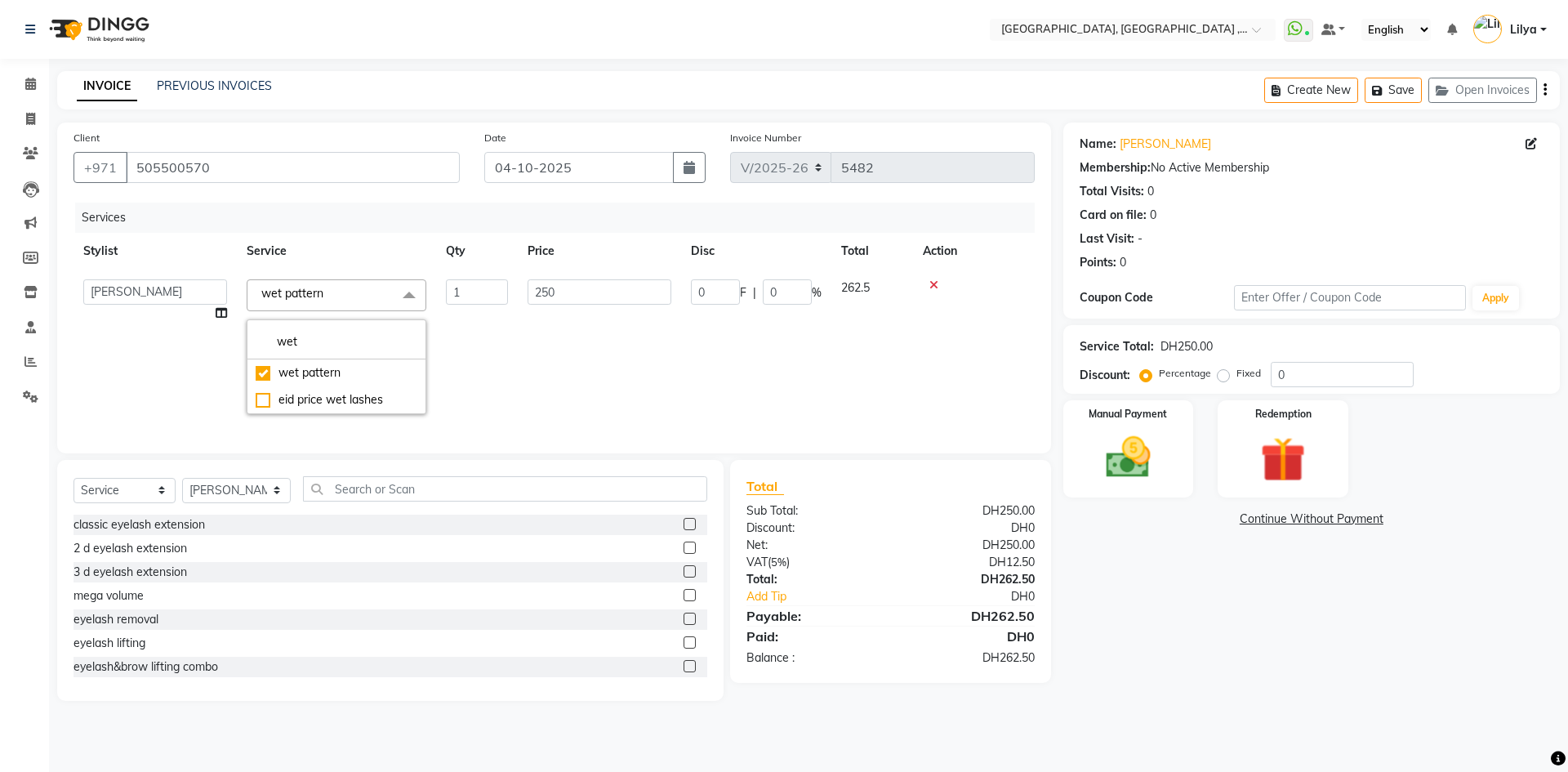
click at [759, 418] on td "0 F | 0 %" at bounding box center [755, 347] width 150 height 154
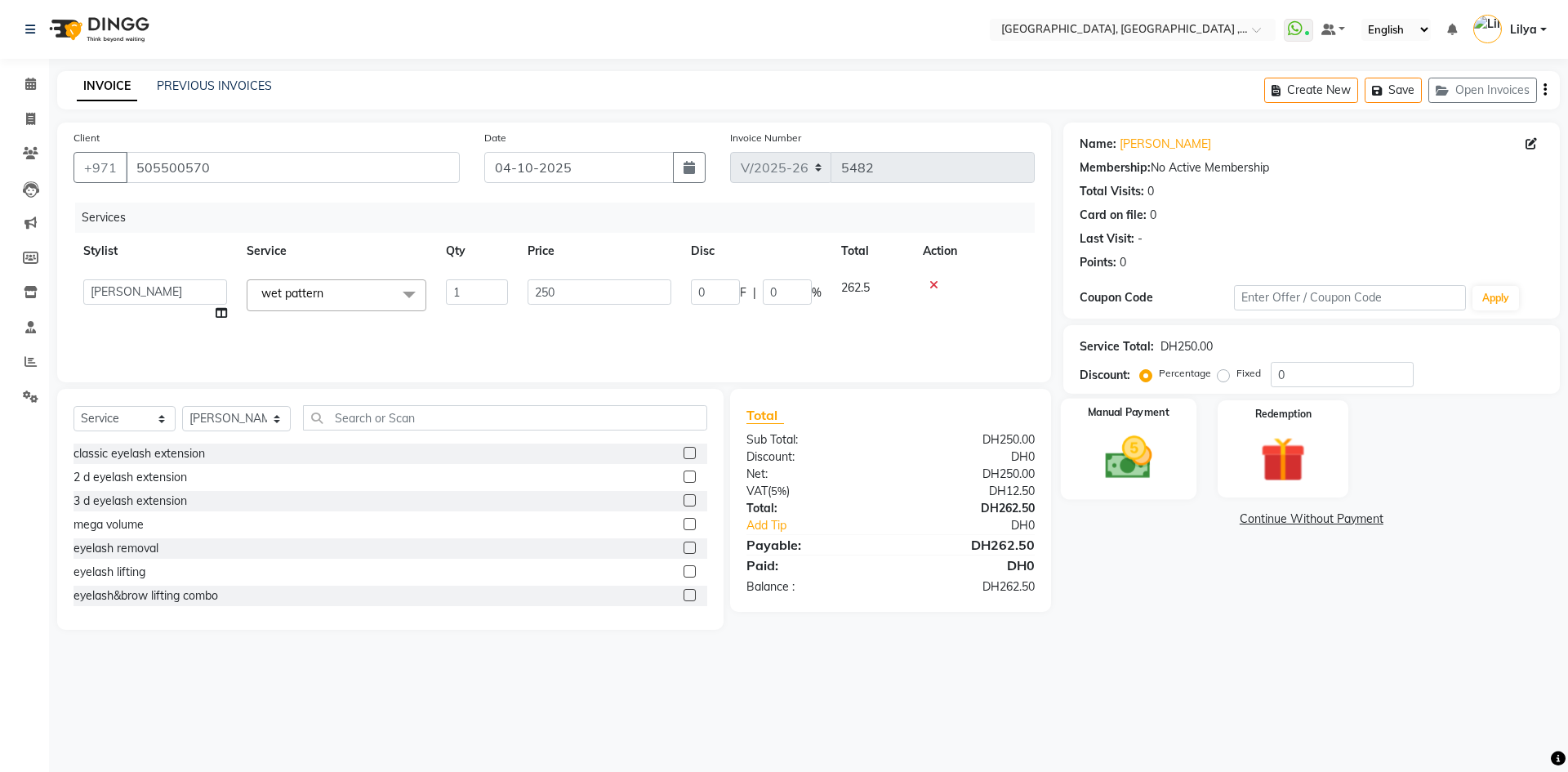
click at [1134, 462] on img at bounding box center [1127, 457] width 76 height 54
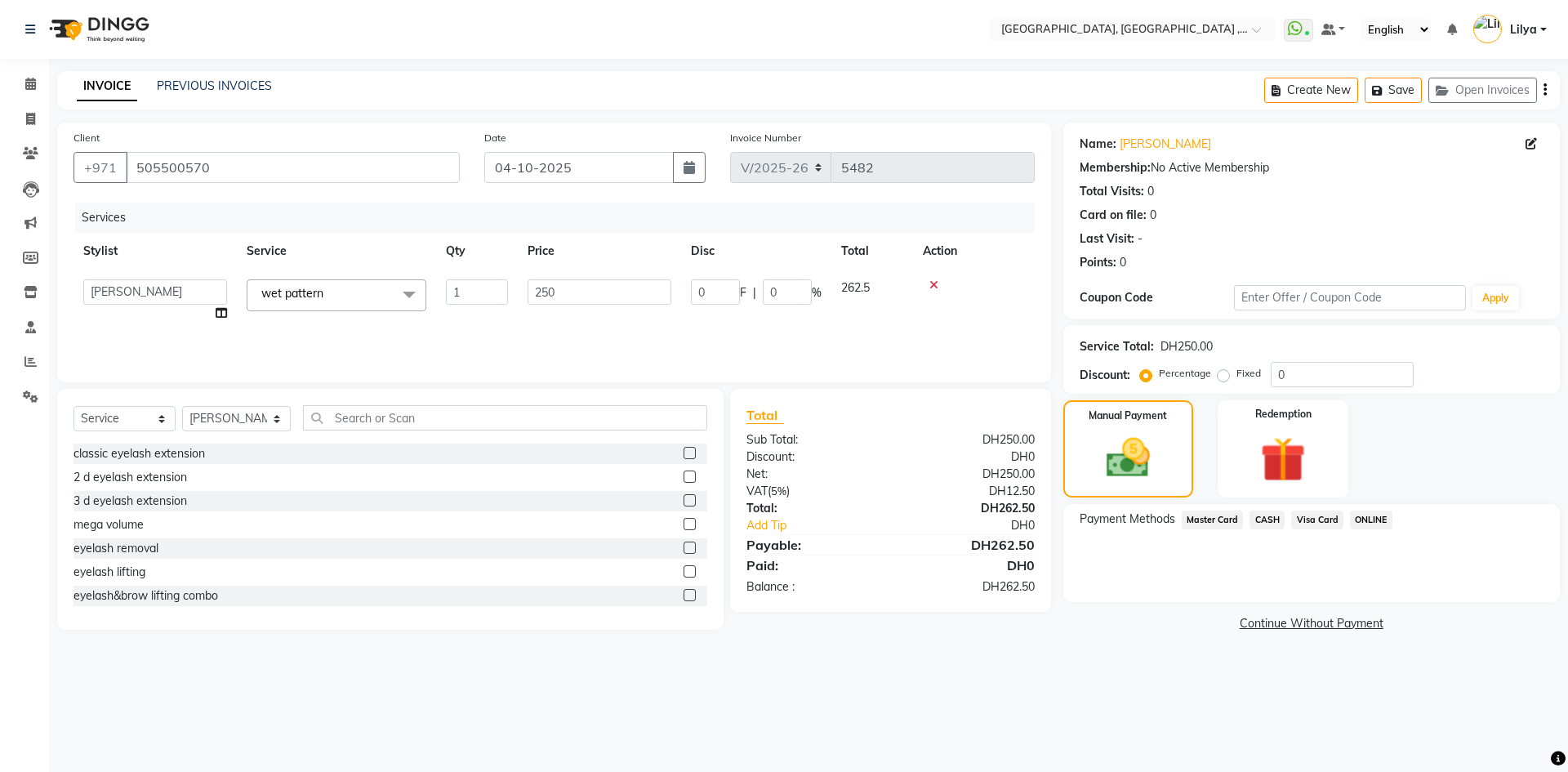
click at [1316, 517] on span "Visa Card" at bounding box center [1317, 520] width 53 height 18
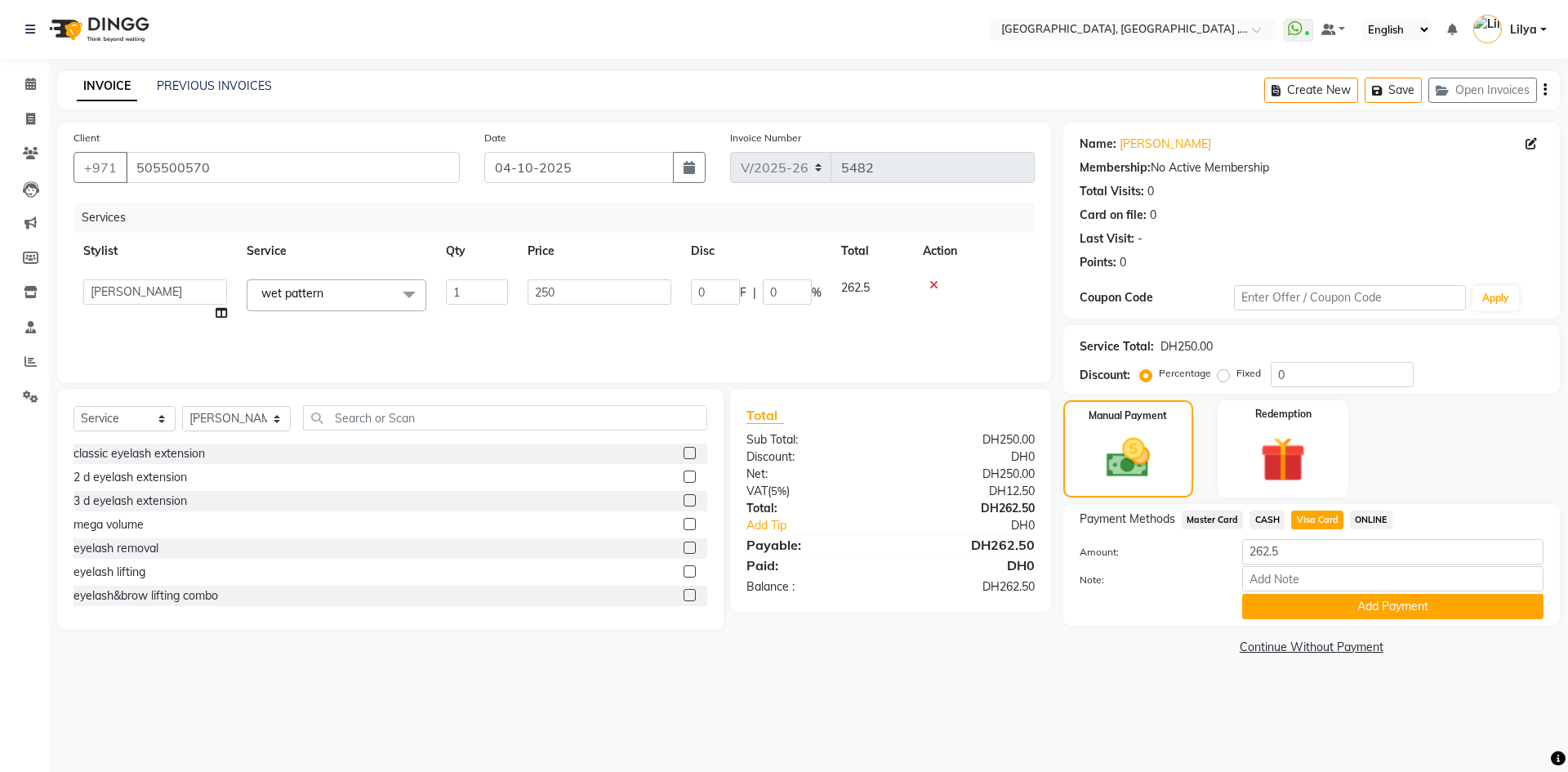
click at [1421, 604] on button "Add Payment" at bounding box center [1393, 606] width 301 height 25
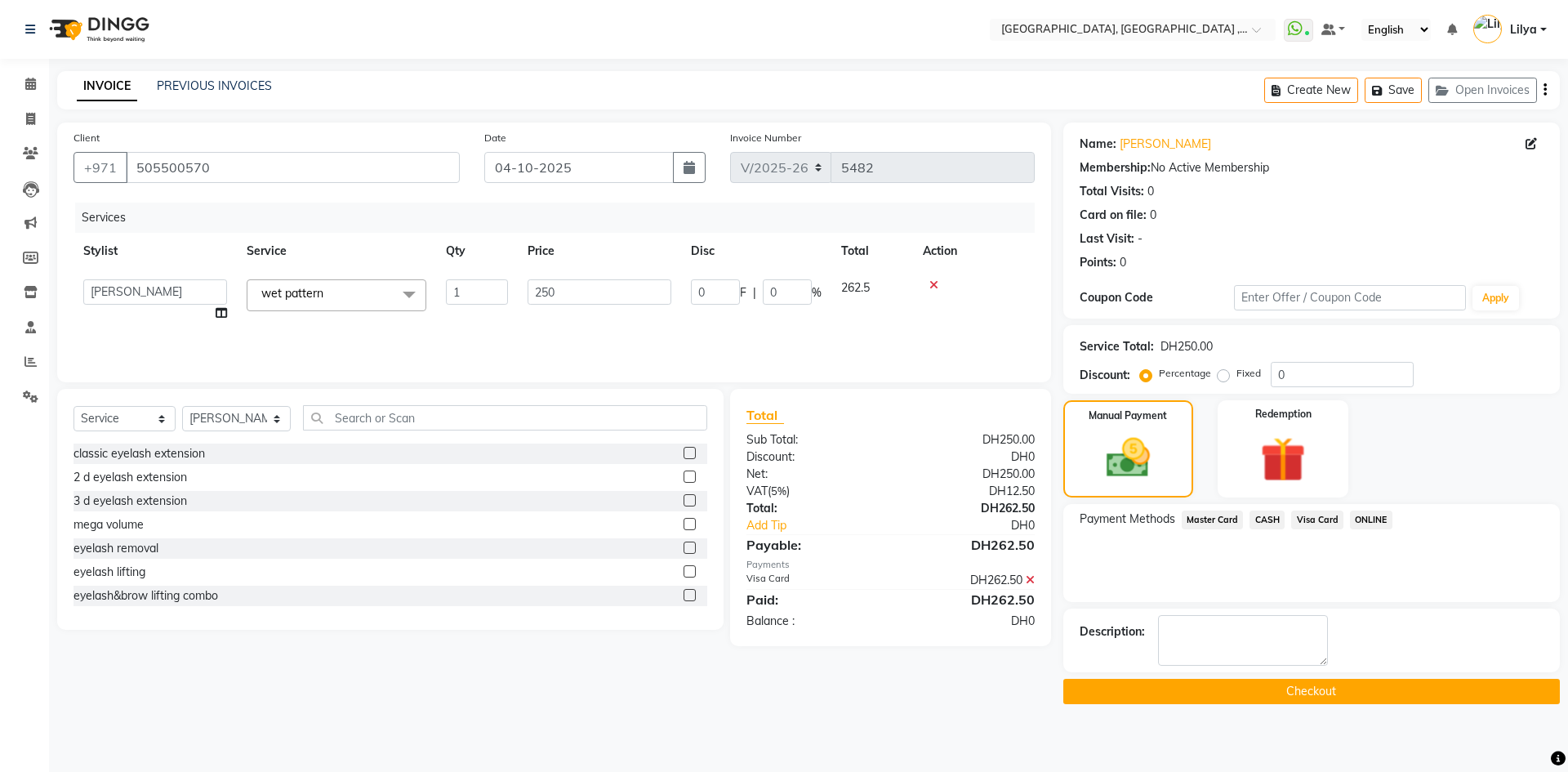
click at [1357, 691] on button "Checkout" at bounding box center [1311, 691] width 497 height 25
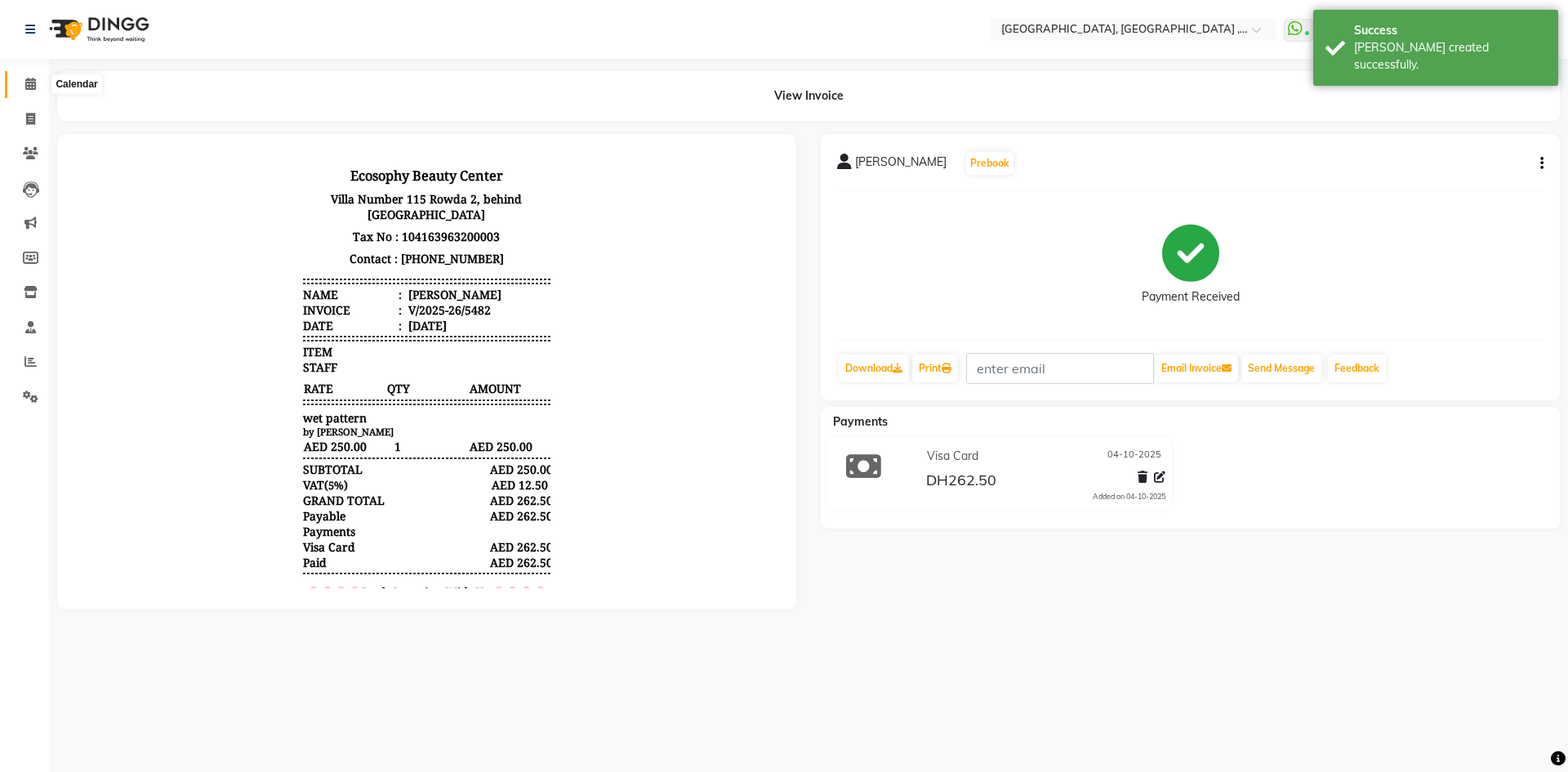
click at [32, 86] on icon at bounding box center [31, 84] width 11 height 12
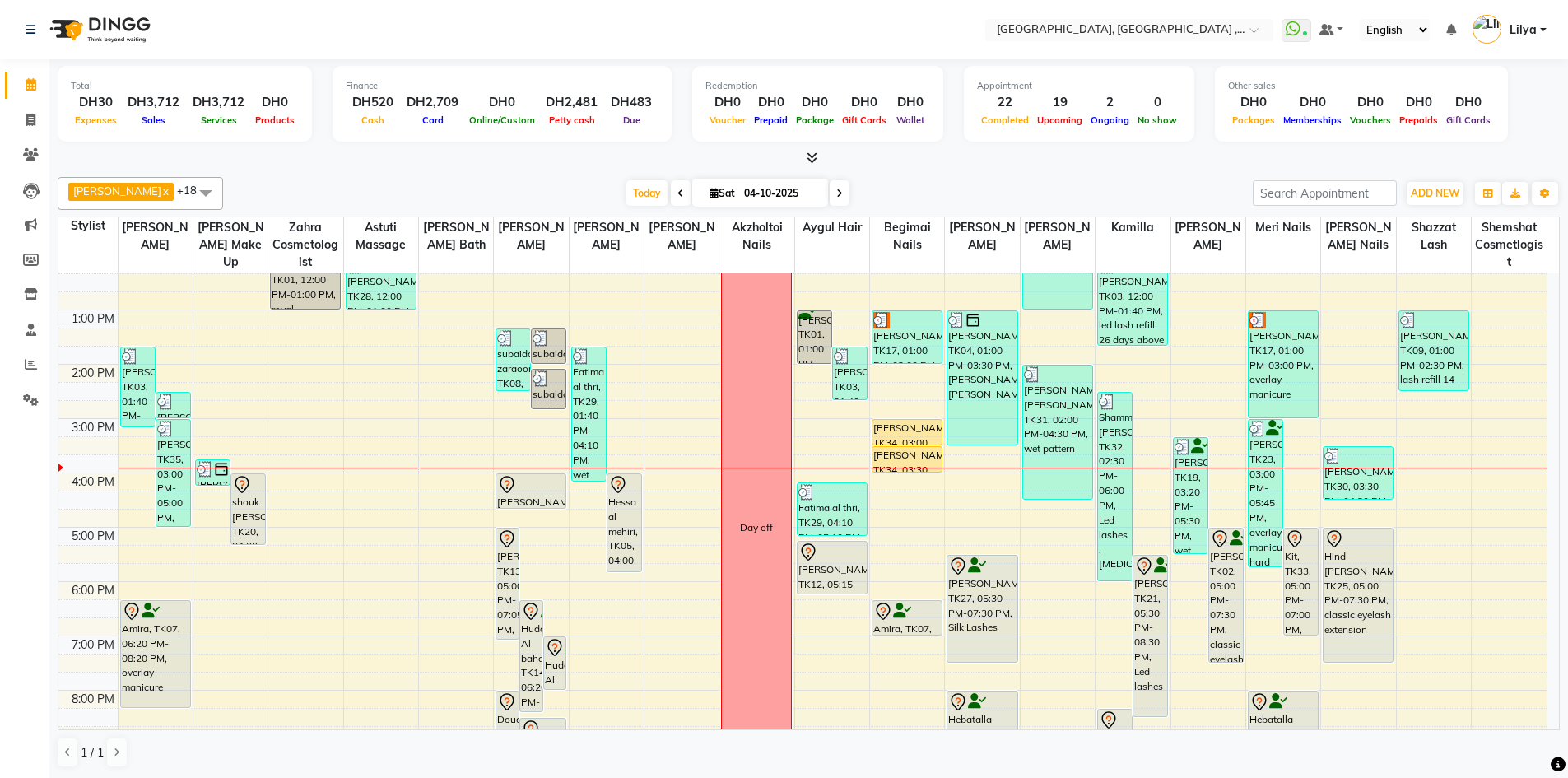
scroll to position [82, 0]
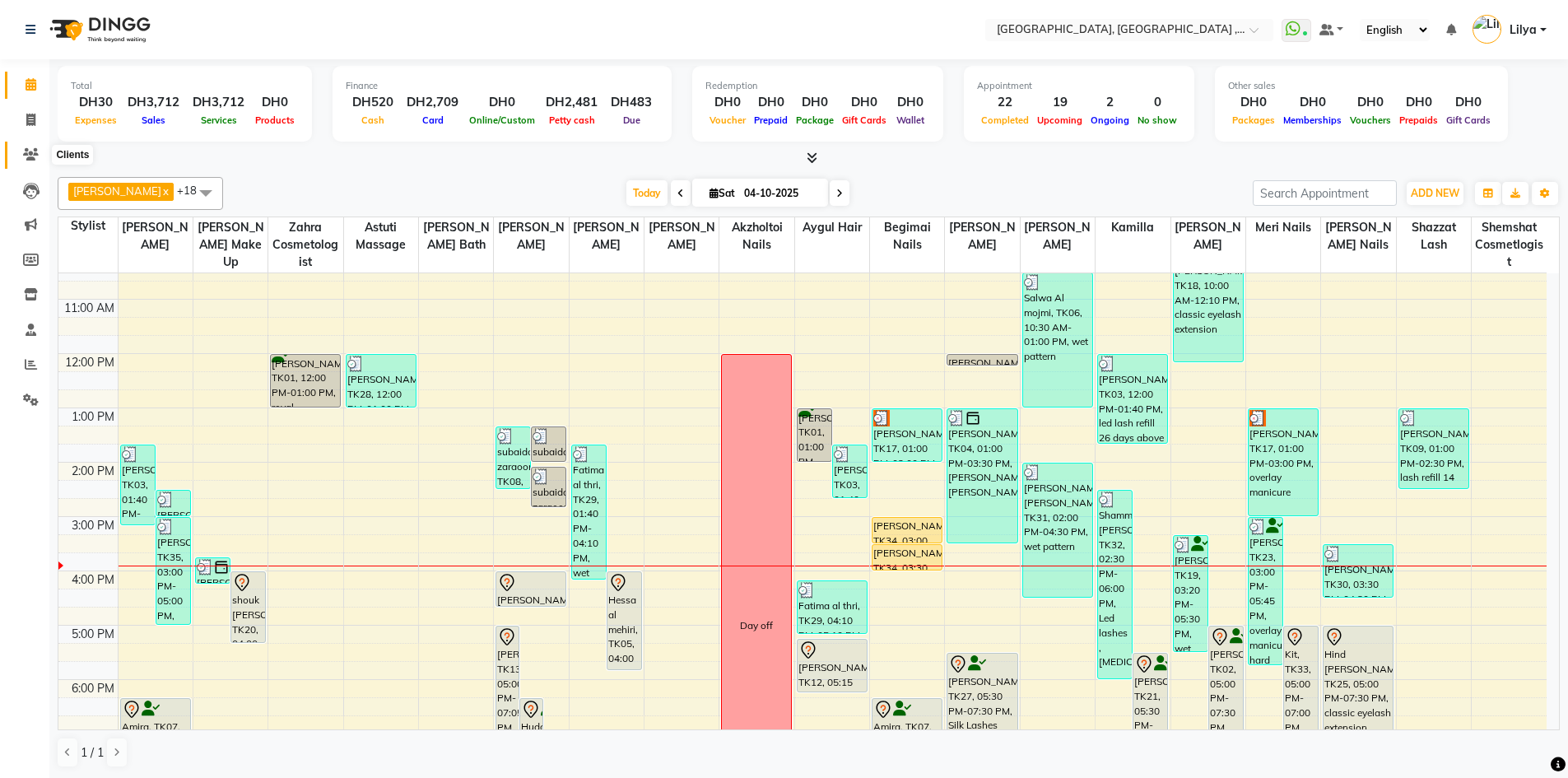
click at [30, 154] on icon at bounding box center [31, 155] width 16 height 12
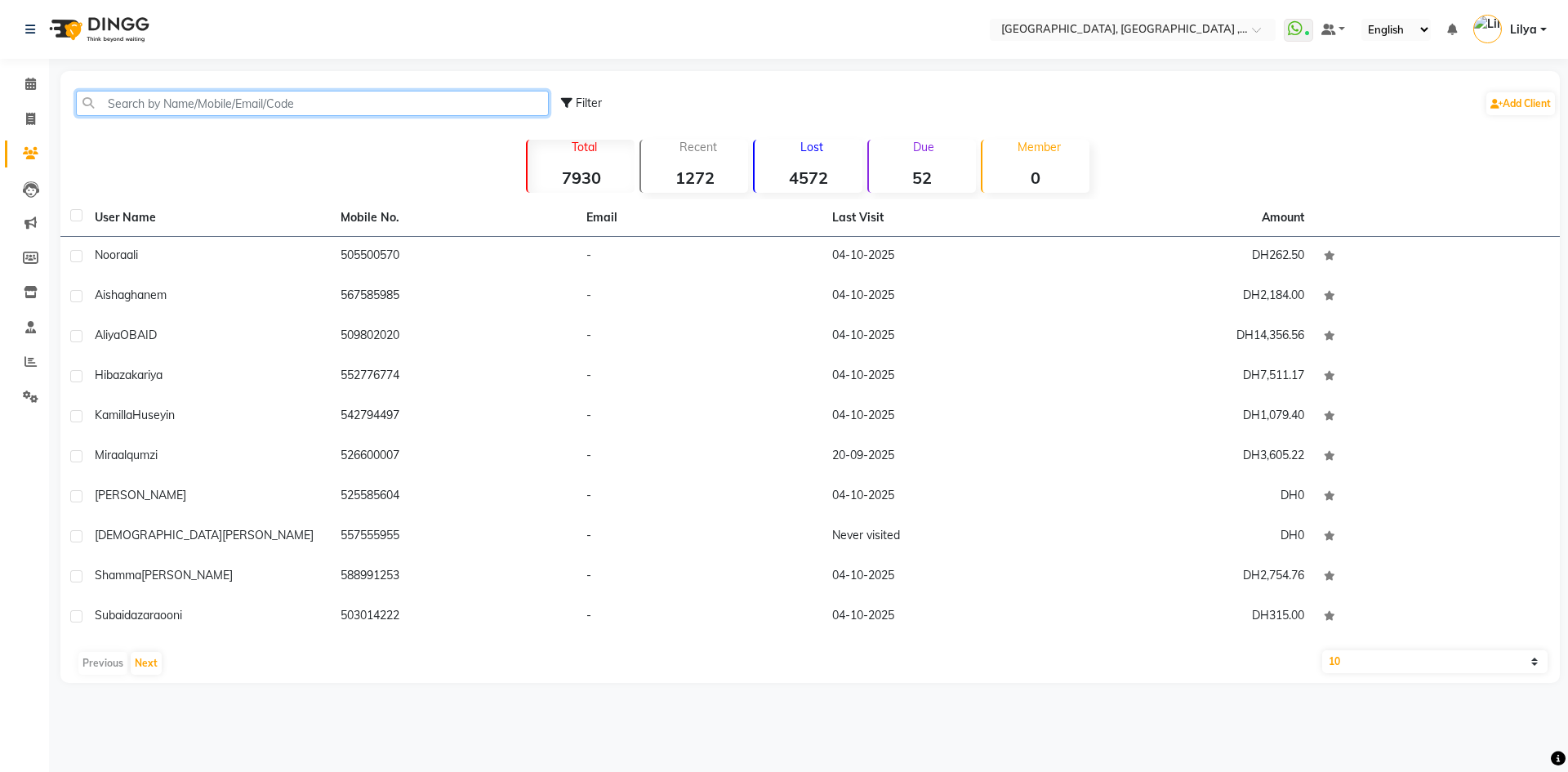
click at [201, 95] on input "text" at bounding box center [313, 103] width 473 height 25
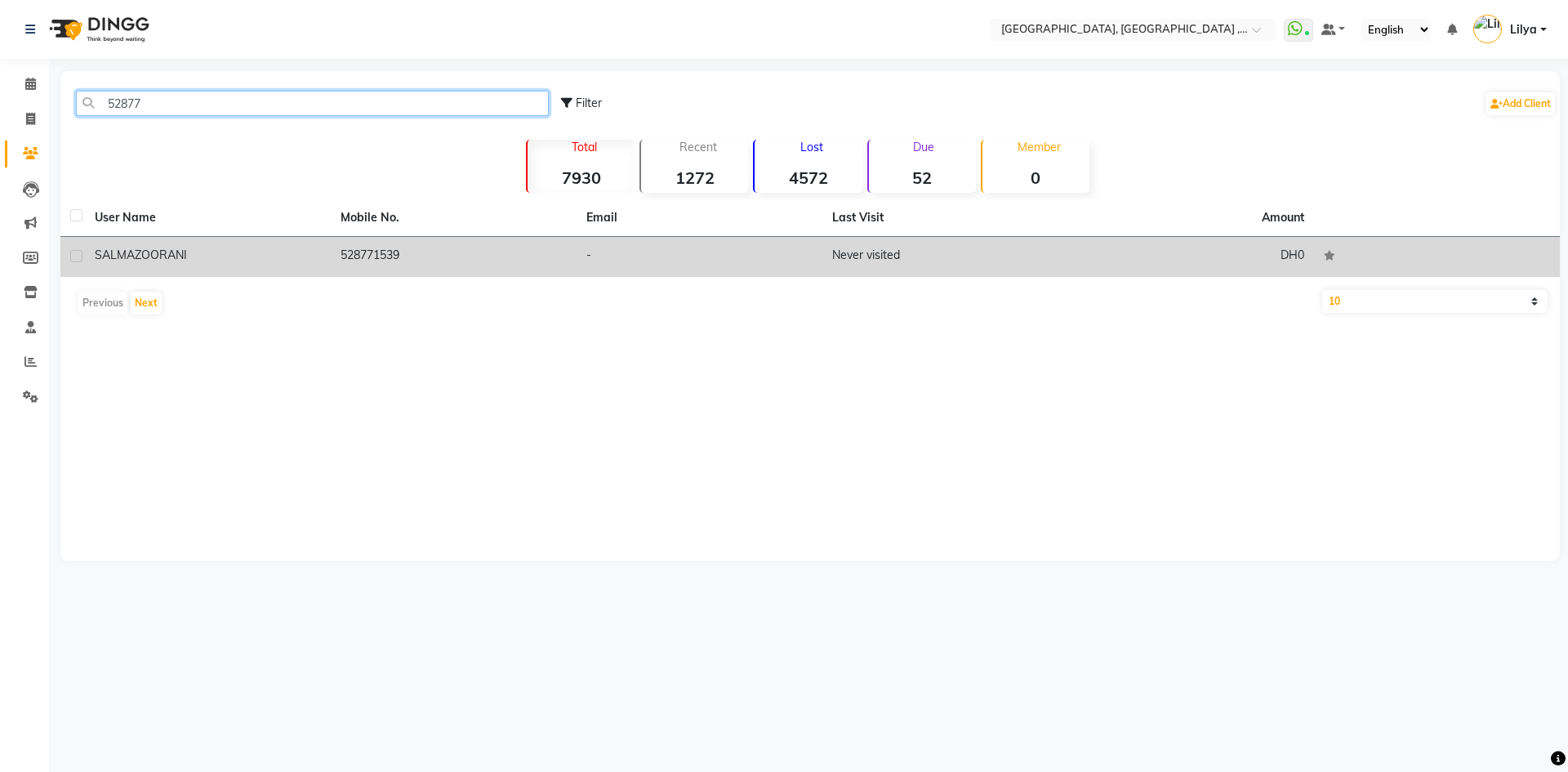
type input "52877"
click at [460, 261] on td "528771539" at bounding box center [453, 257] width 246 height 40
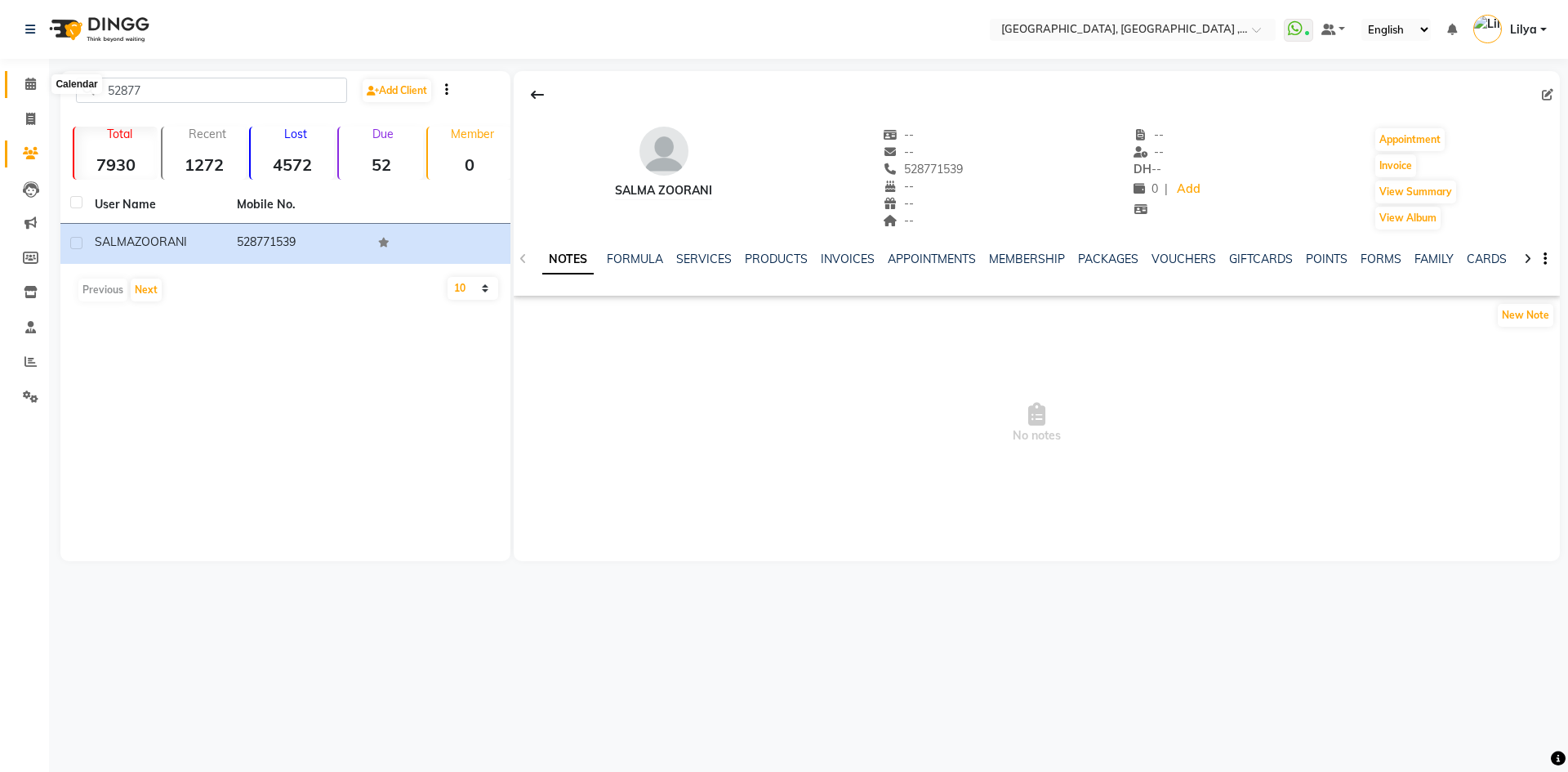
click at [28, 81] on icon at bounding box center [31, 84] width 11 height 12
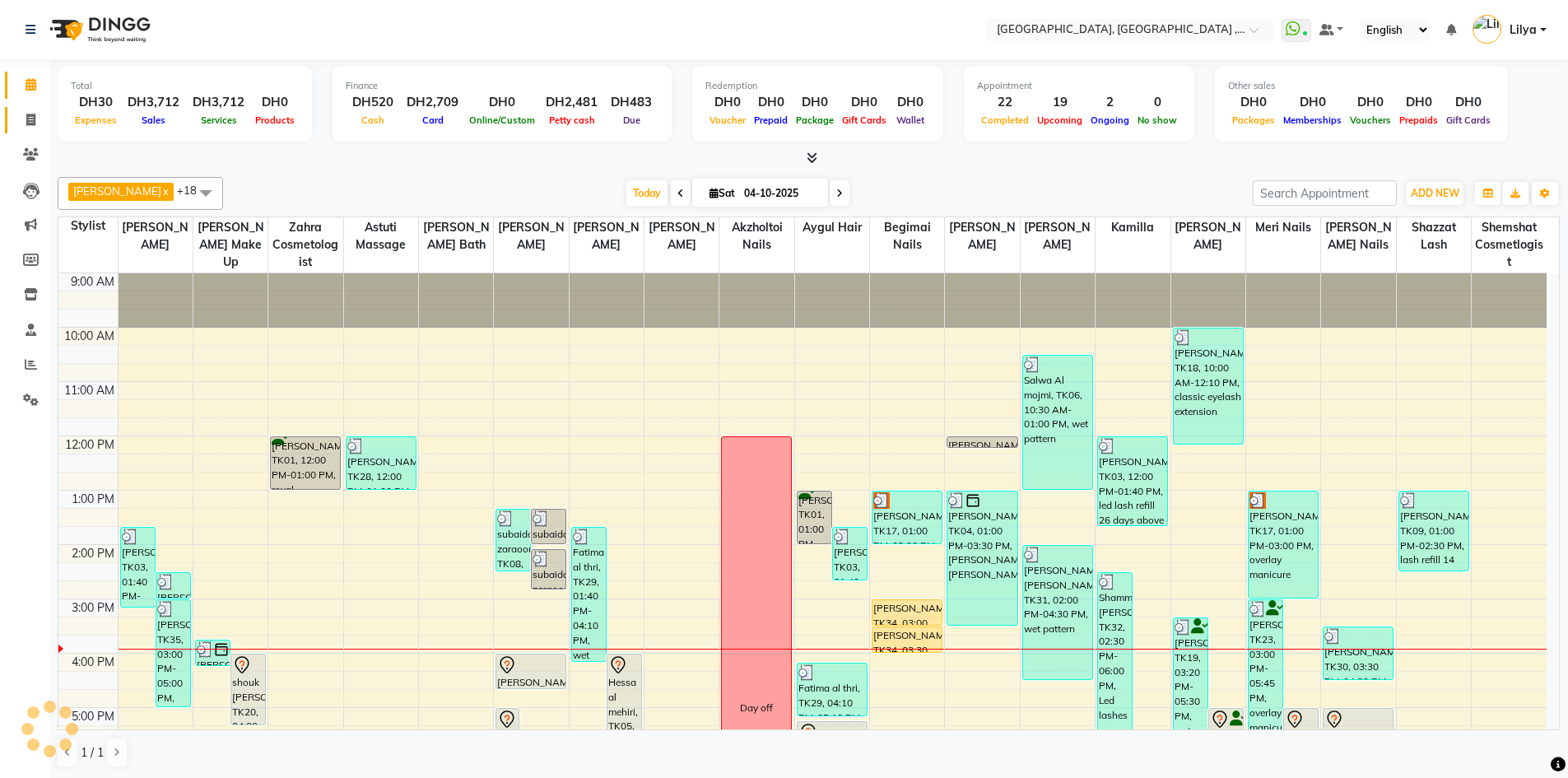
click at [32, 111] on span at bounding box center [31, 120] width 29 height 19
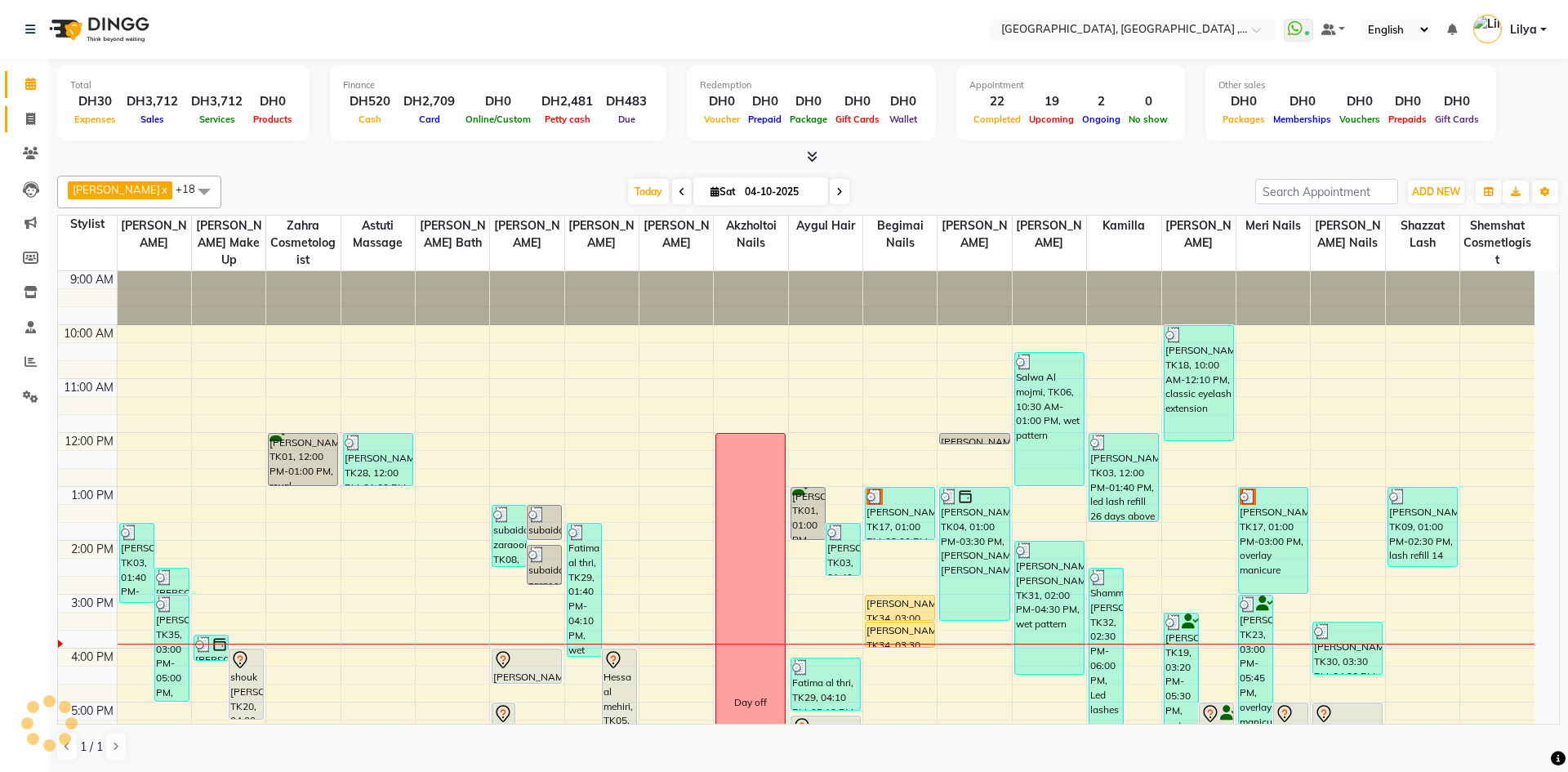
select select "service"
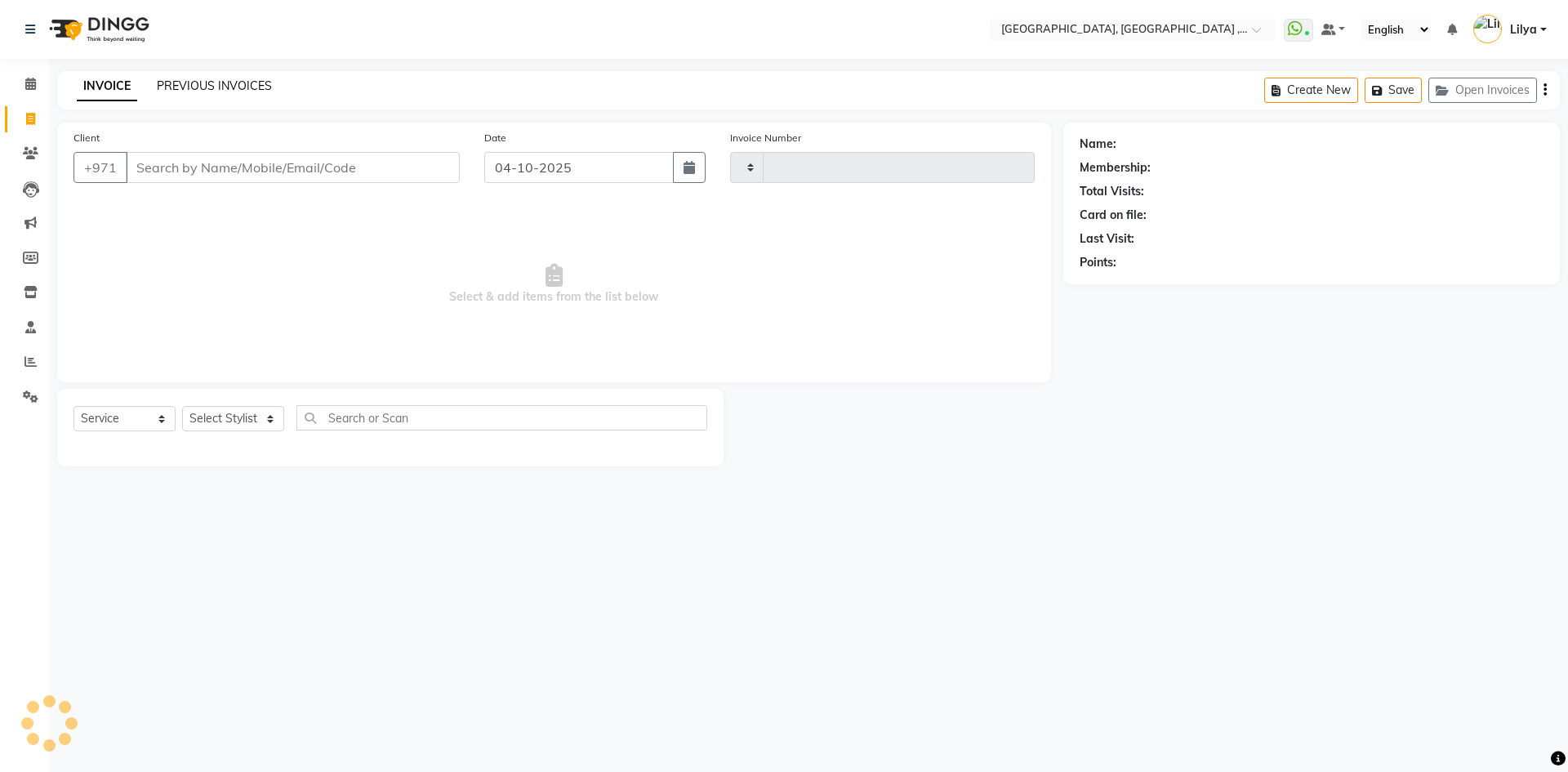
click at [228, 87] on link "PREVIOUS INVOICES" at bounding box center [214, 85] width 115 height 15
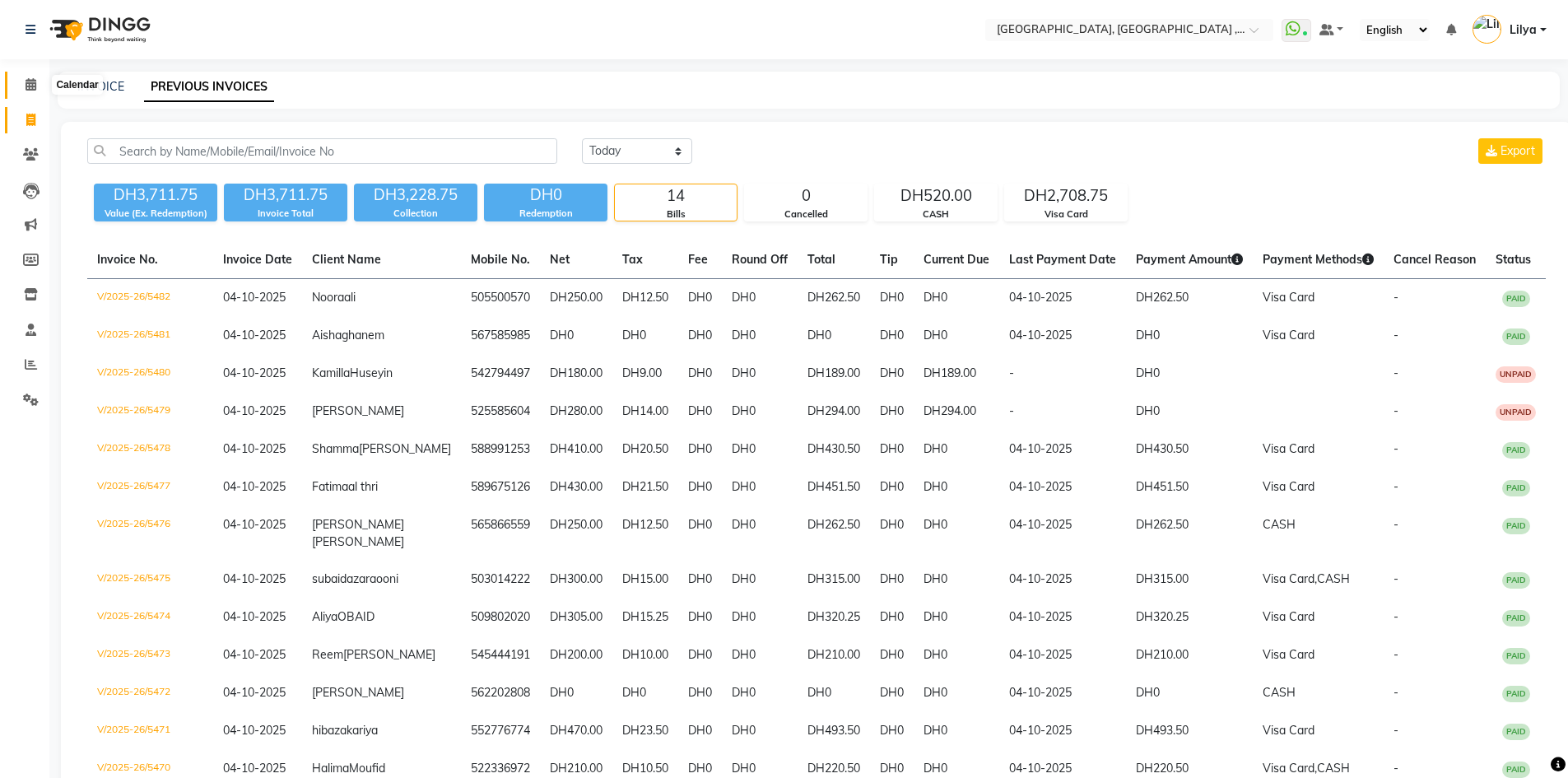
click at [26, 80] on icon at bounding box center [31, 85] width 11 height 12
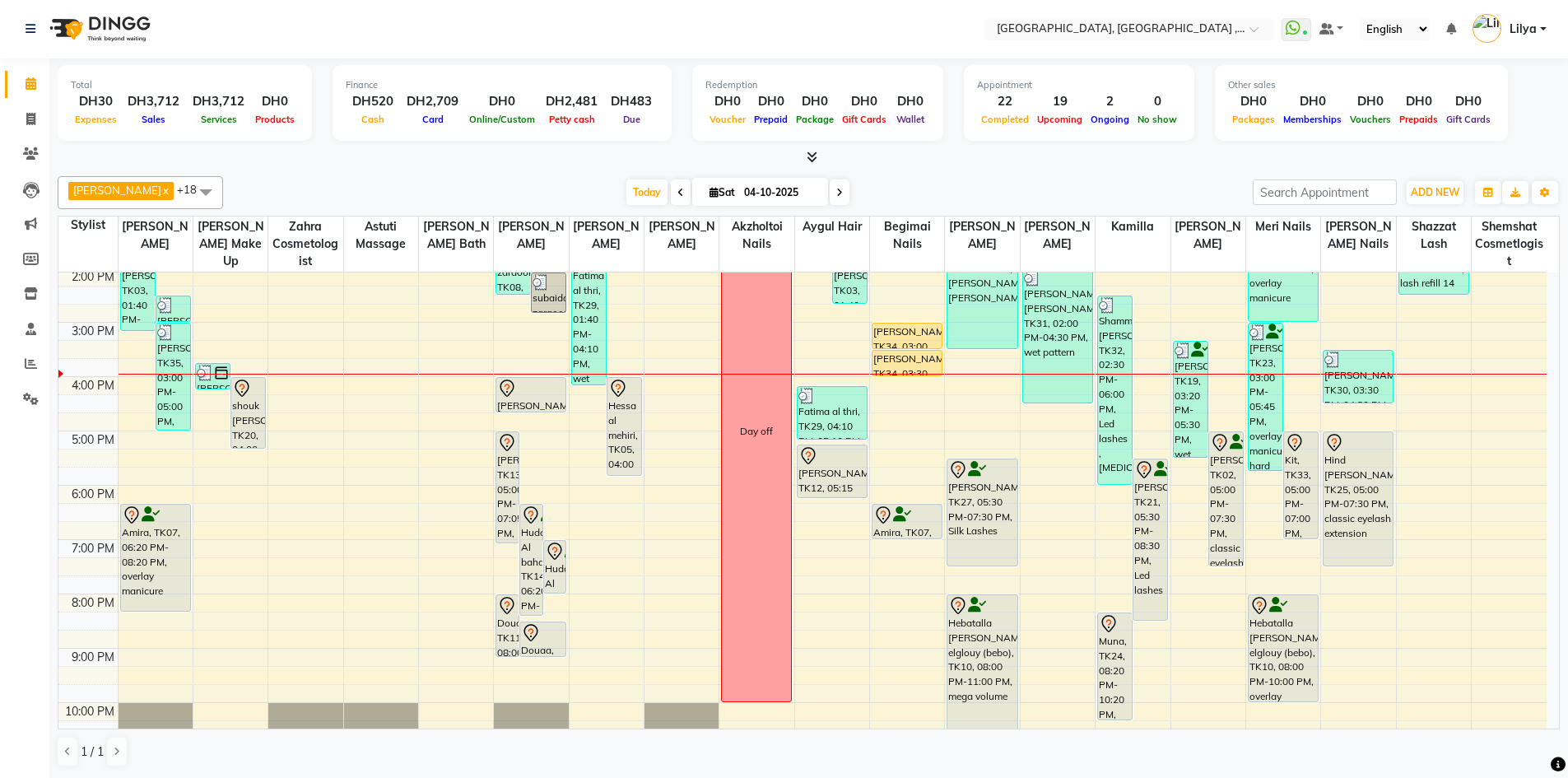
scroll to position [358, 0]
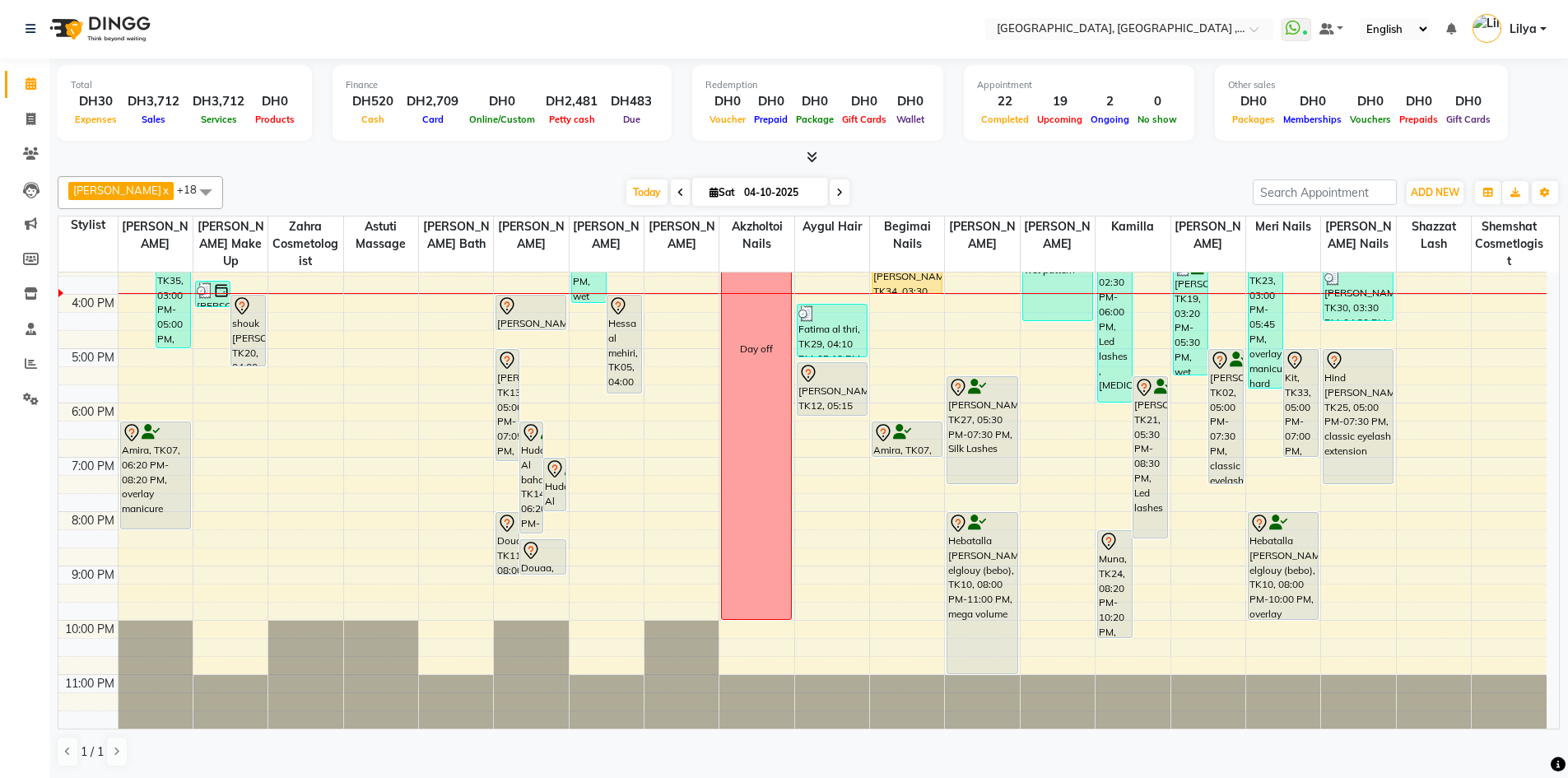
click at [774, 188] on input "04-10-2025" at bounding box center [780, 193] width 82 height 25
select select "10"
select select "2025"
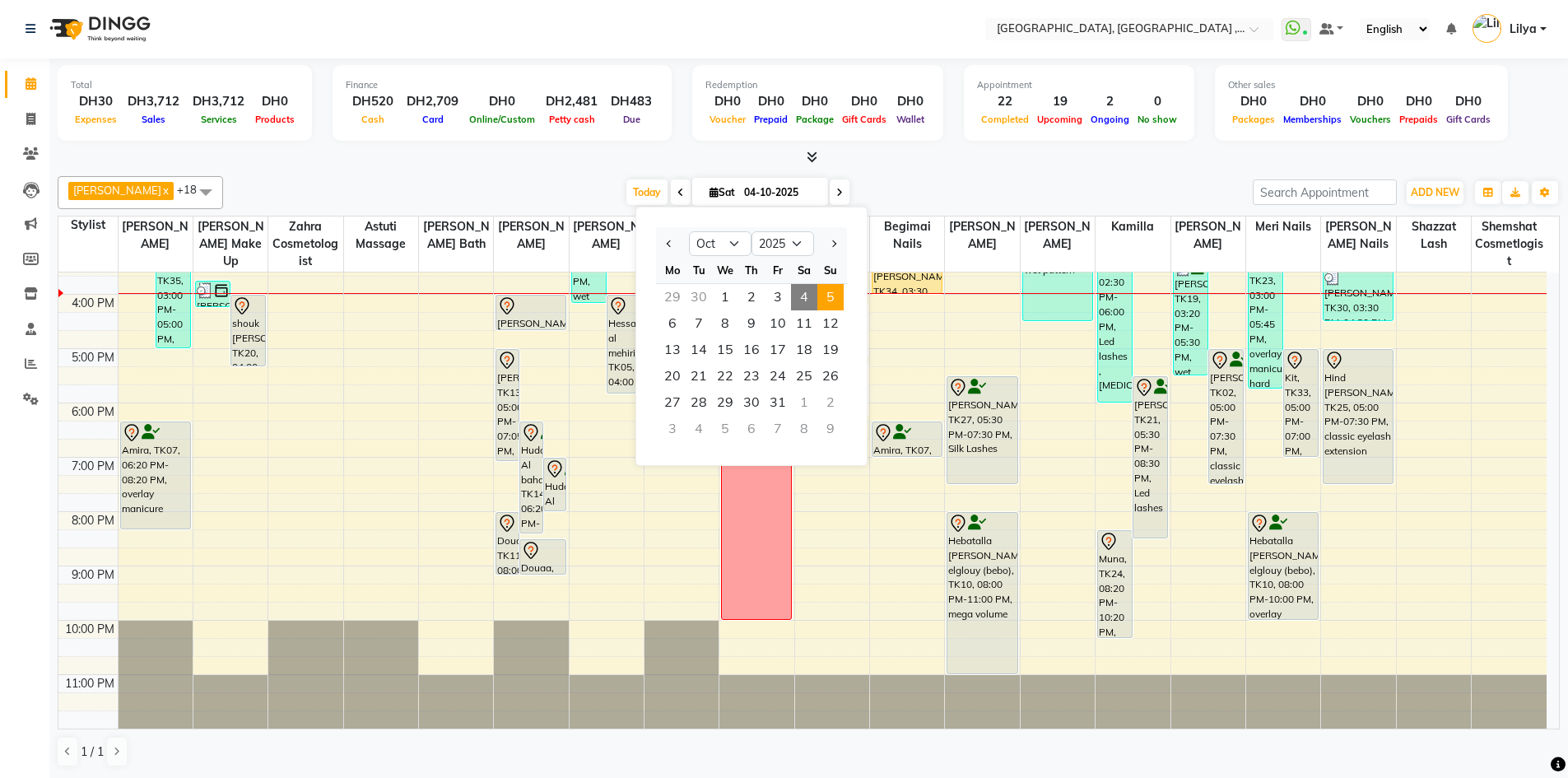
click at [831, 297] on span "5" at bounding box center [831, 298] width 26 height 26
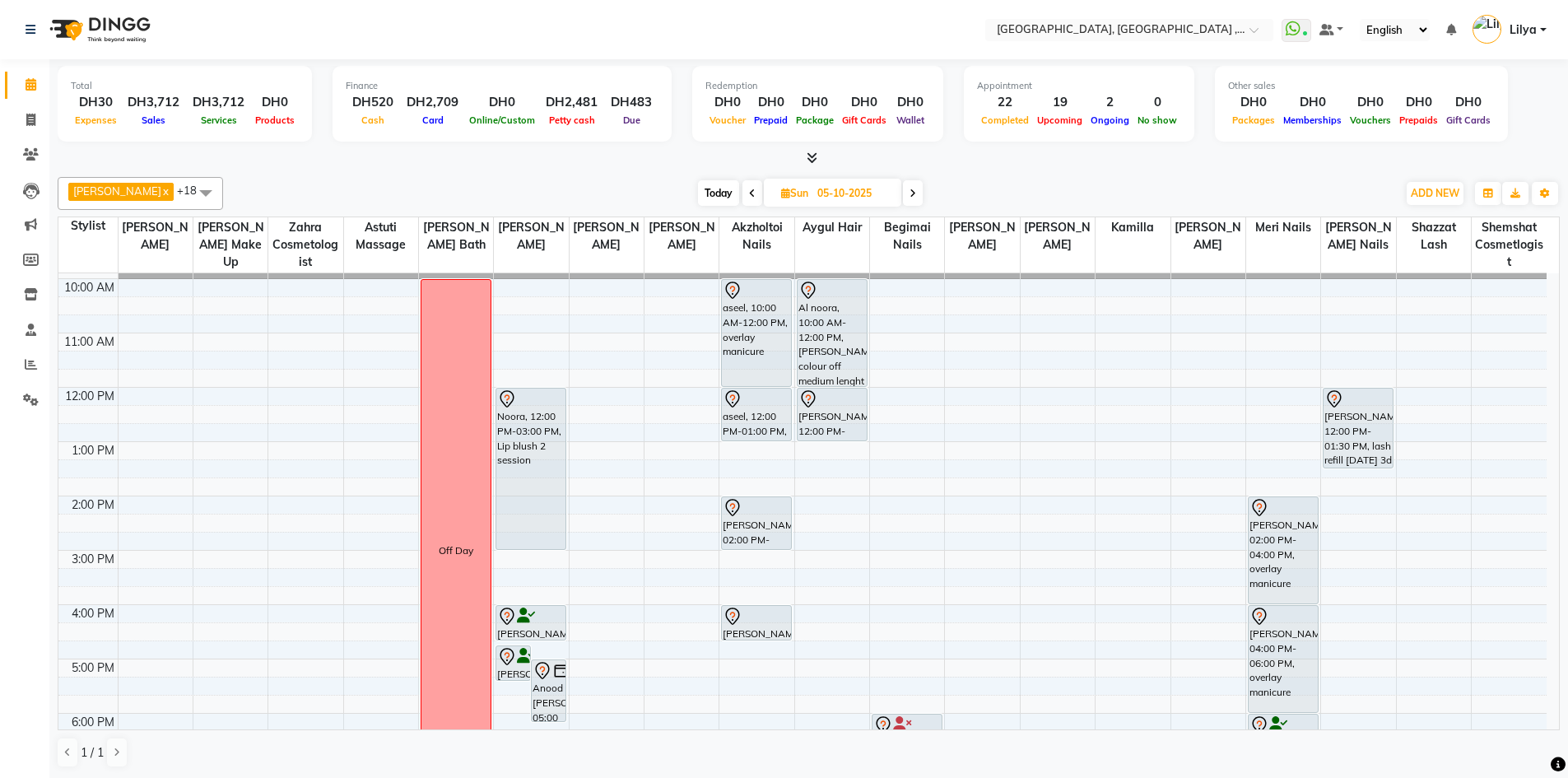
scroll to position [0, 0]
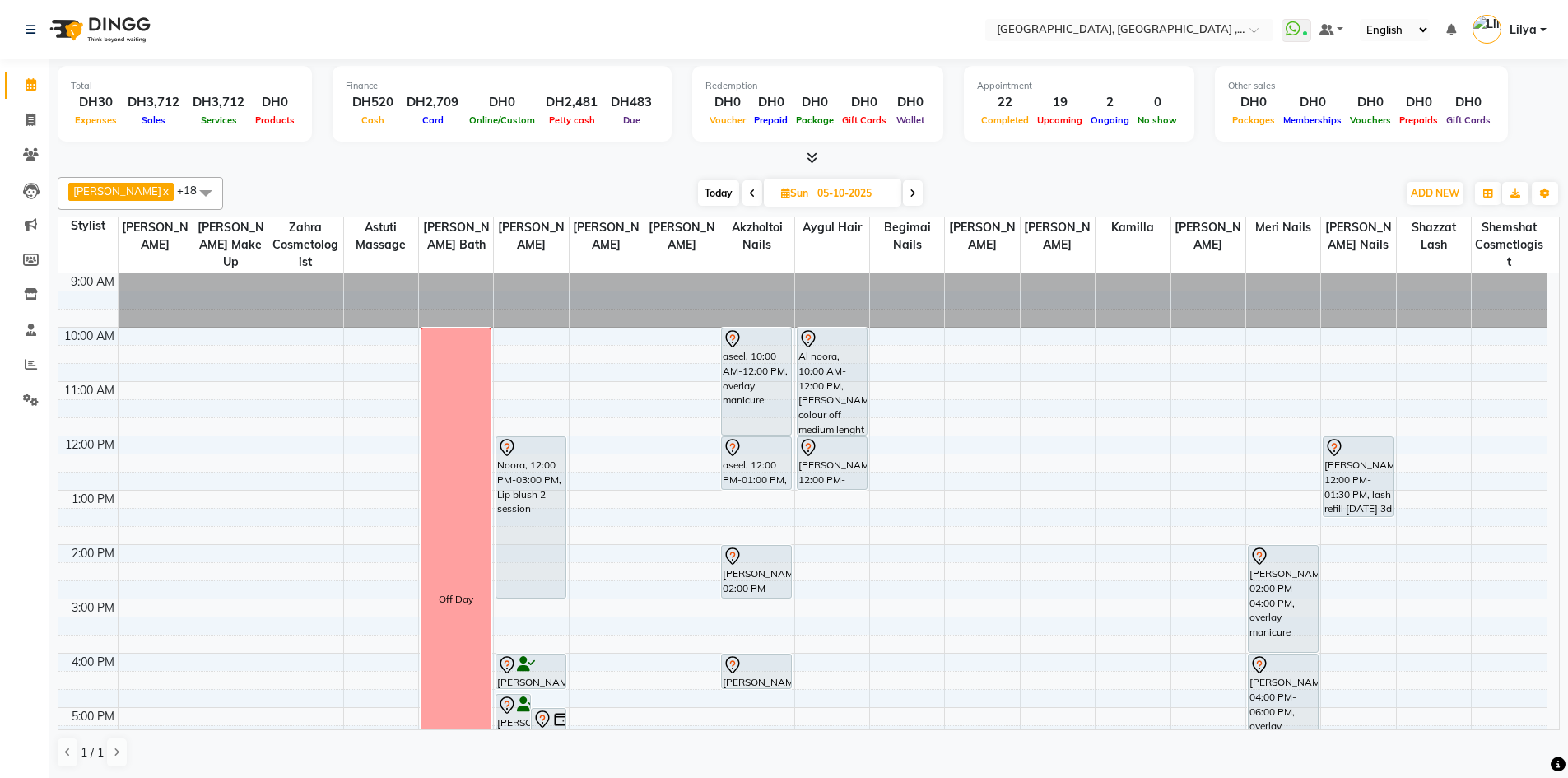
click at [754, 197] on icon at bounding box center [751, 193] width 6 height 10
type input "04-10-2025"
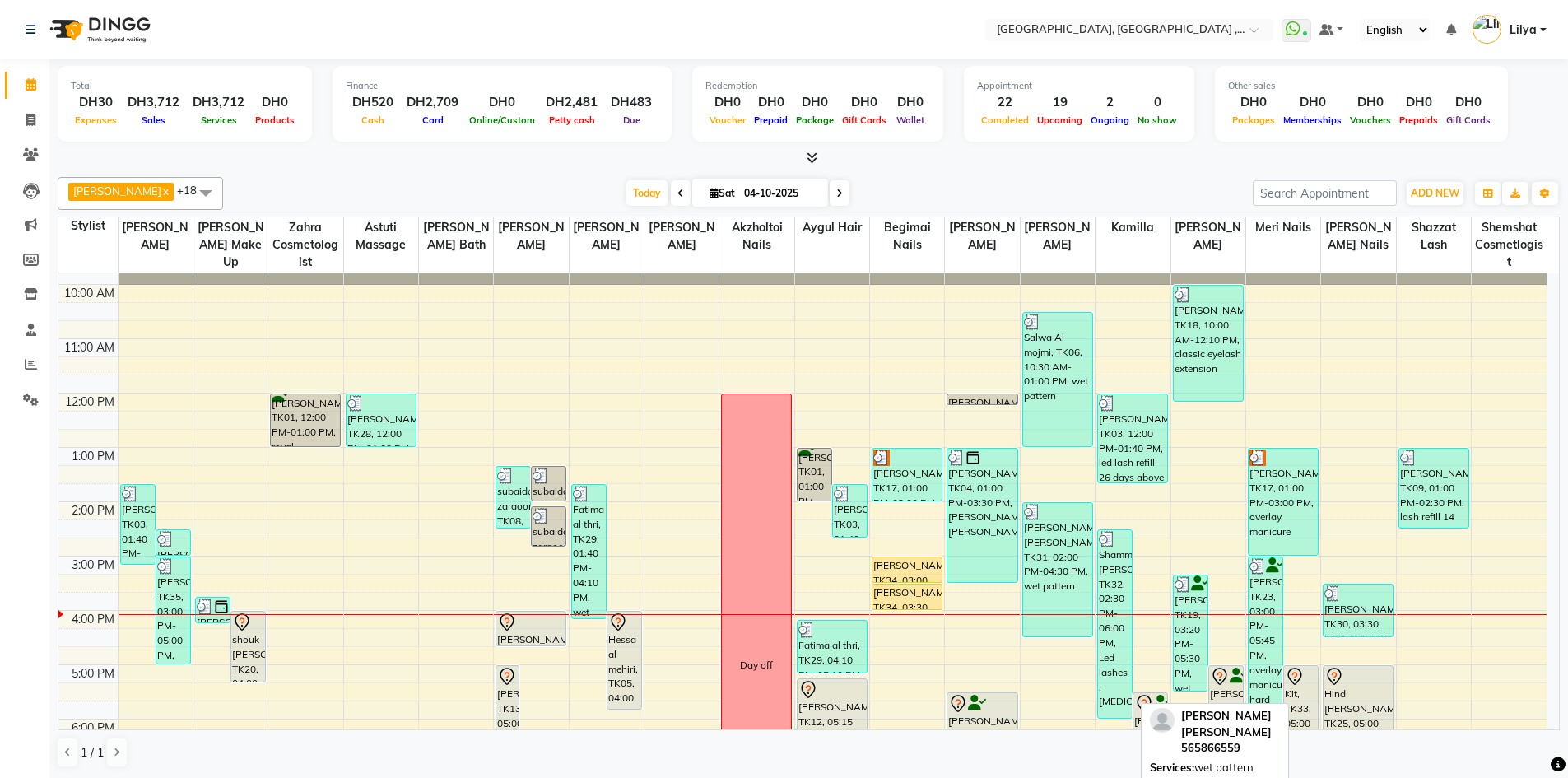
scroll to position [29, 0]
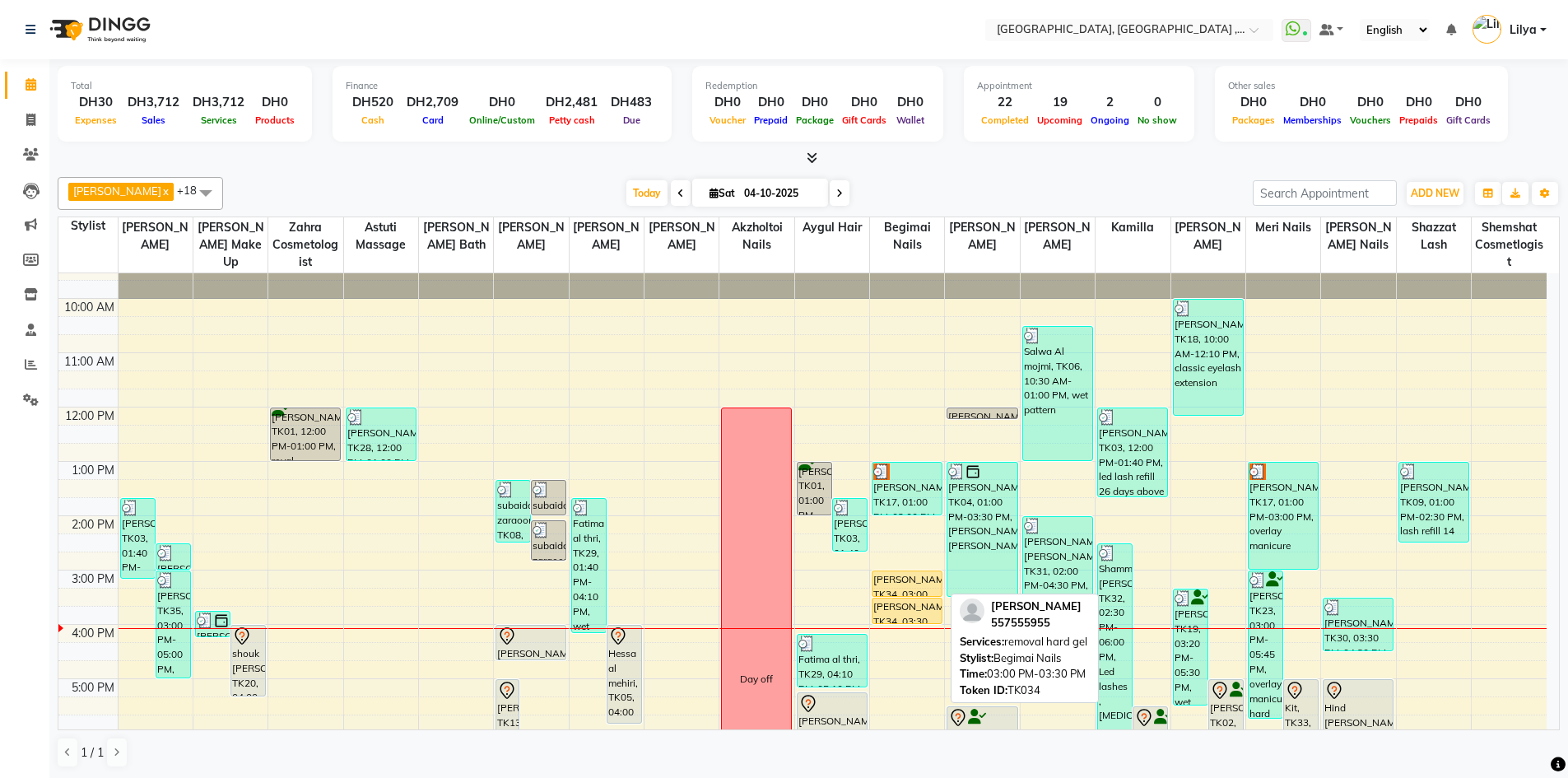
click at [913, 571] on div "[PERSON_NAME], TK34, 03:00 PM-03:30 PM, removal hard gel" at bounding box center [907, 584] width 69 height 25
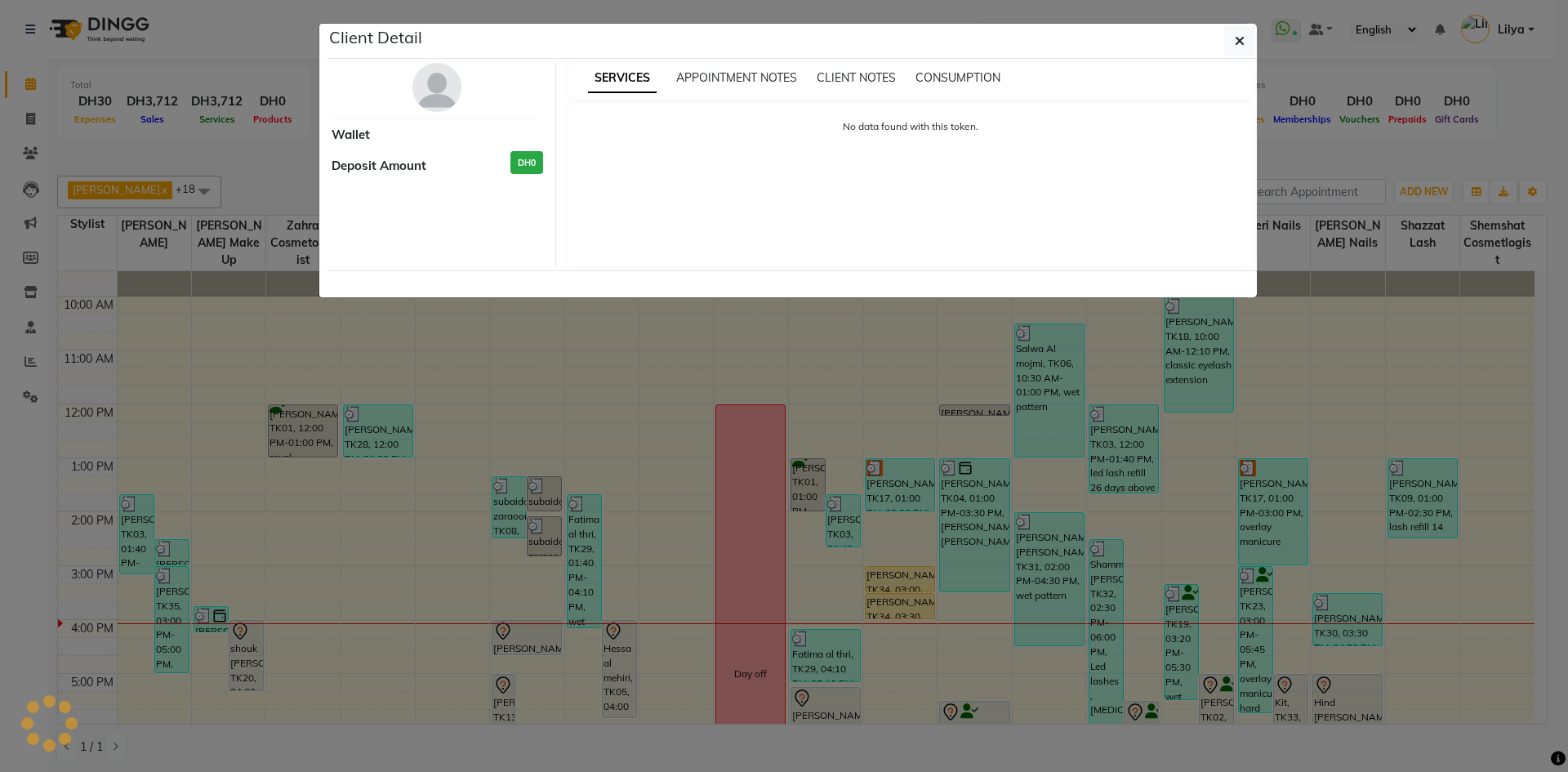
select select "1"
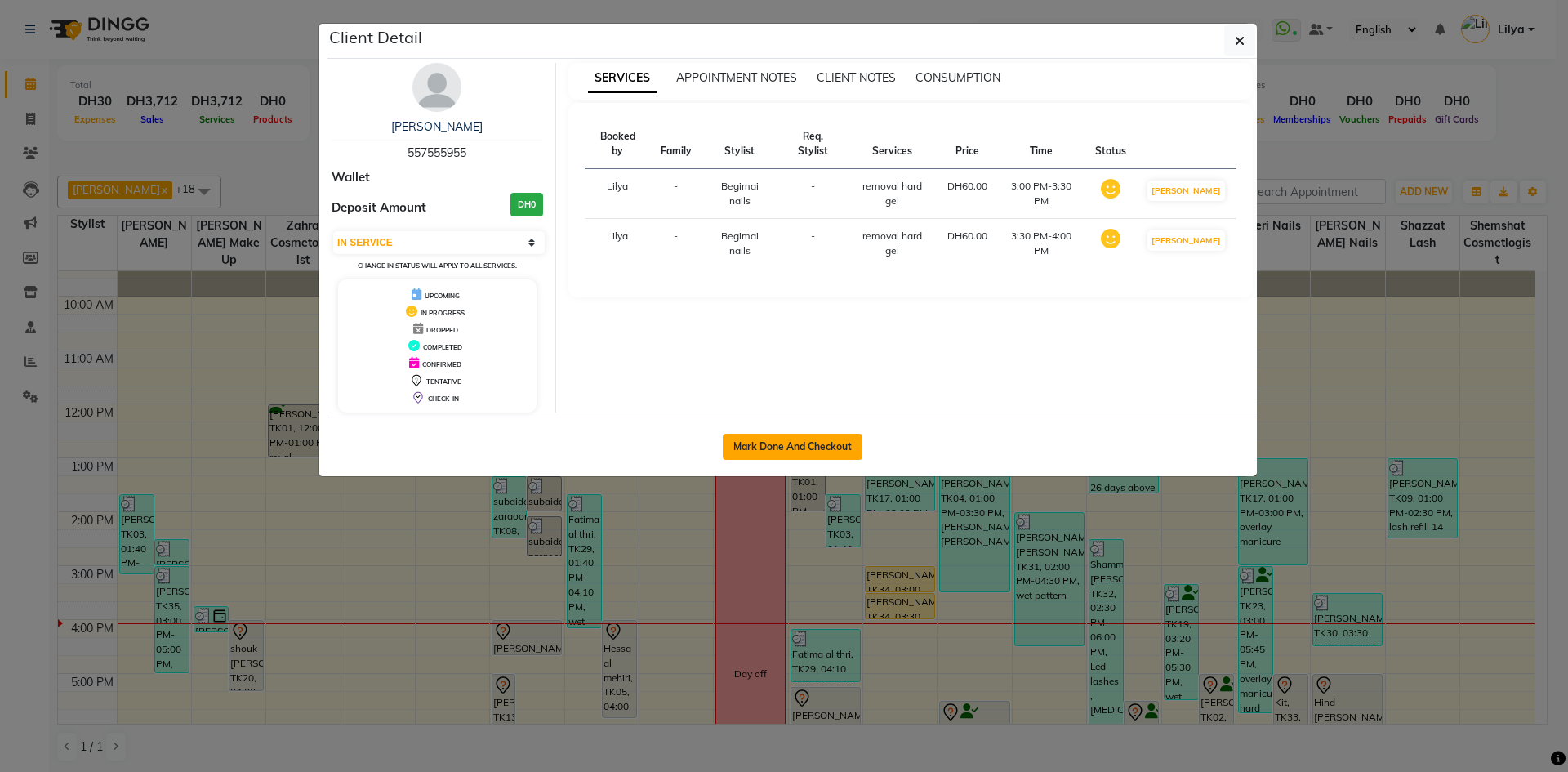
click at [812, 439] on button "Mark Done And Checkout" at bounding box center [792, 447] width 139 height 26
select select "service"
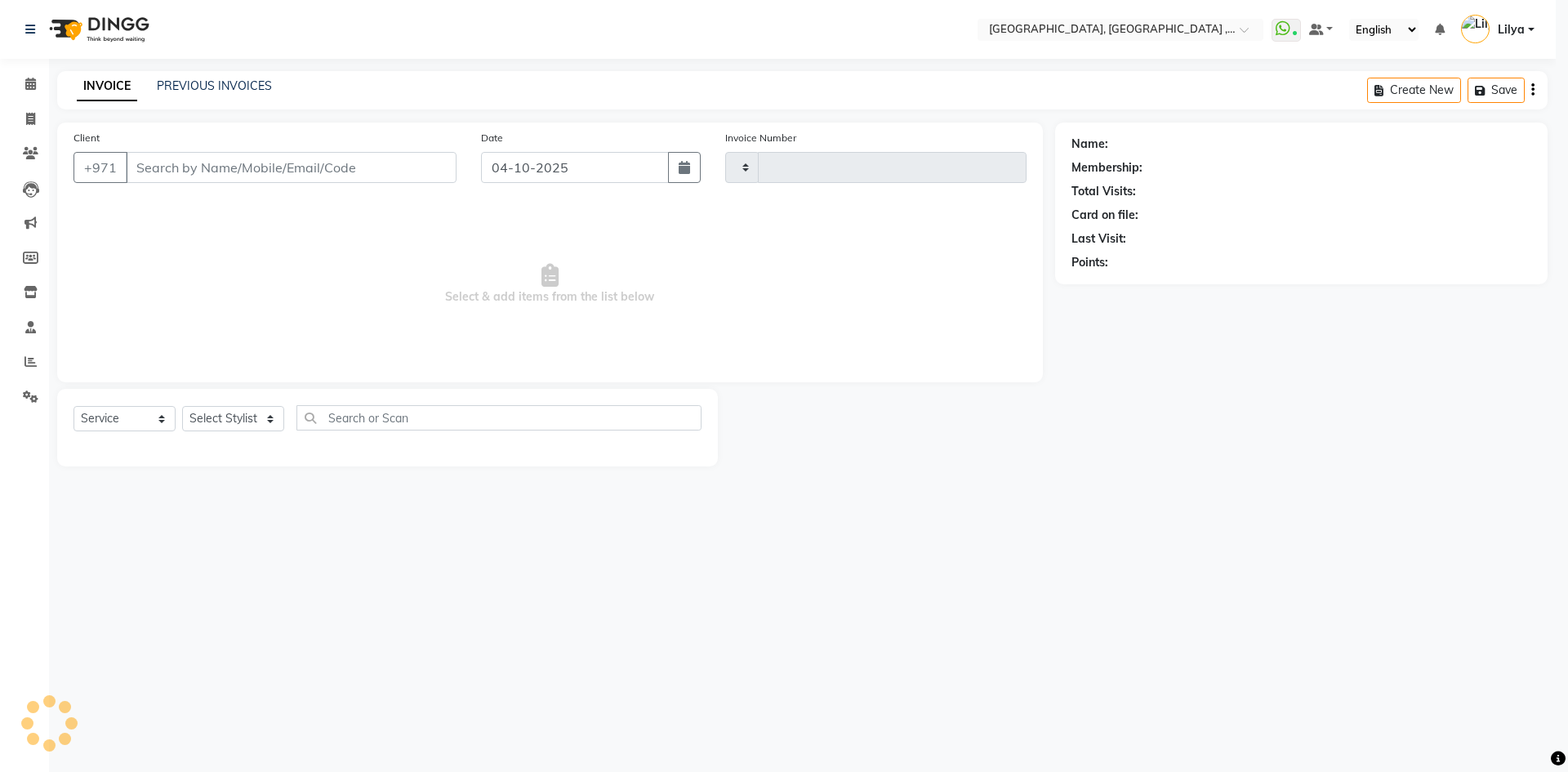
type input "5483"
select select "3838"
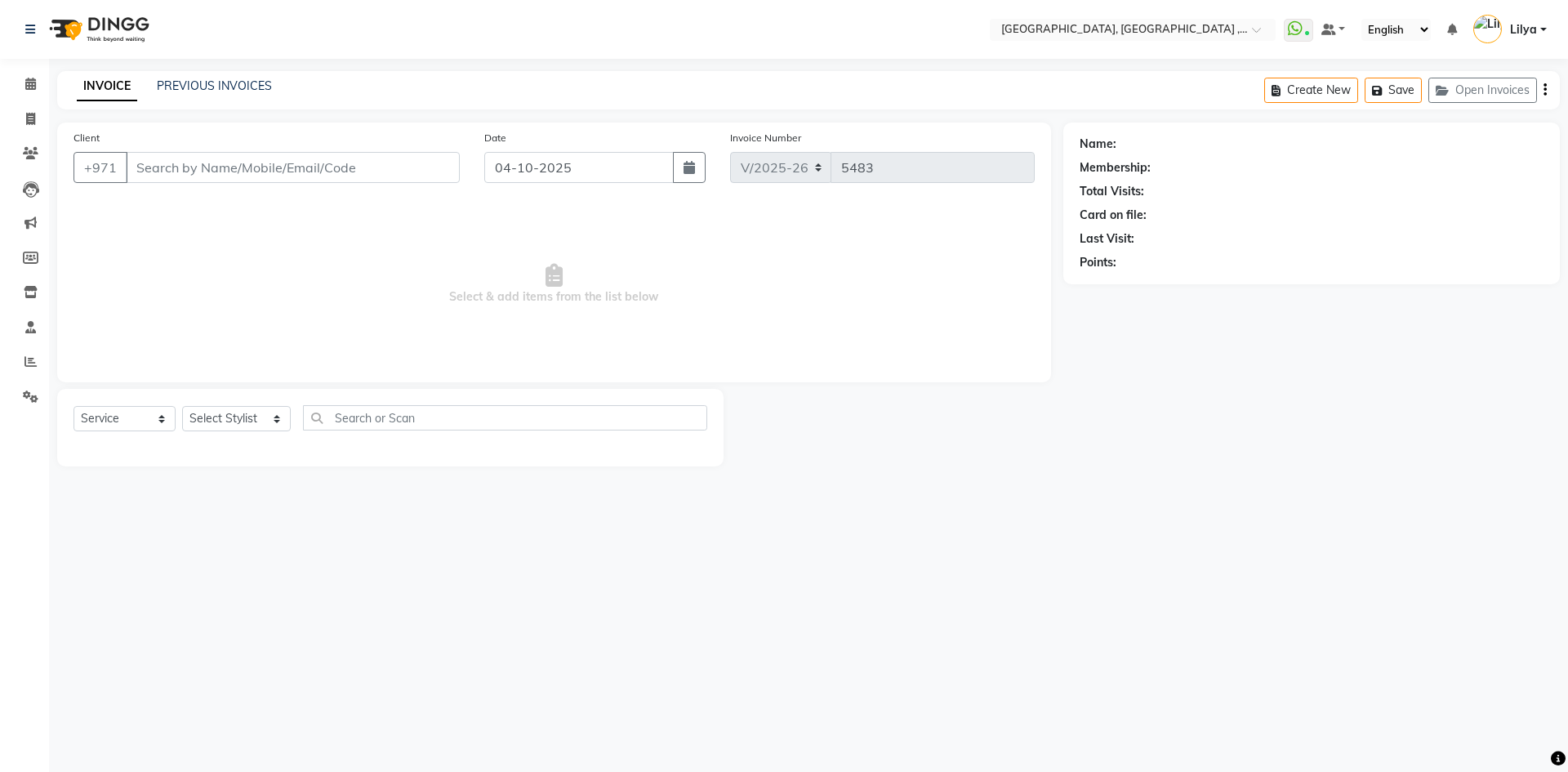
type input "557555955"
select select "85019"
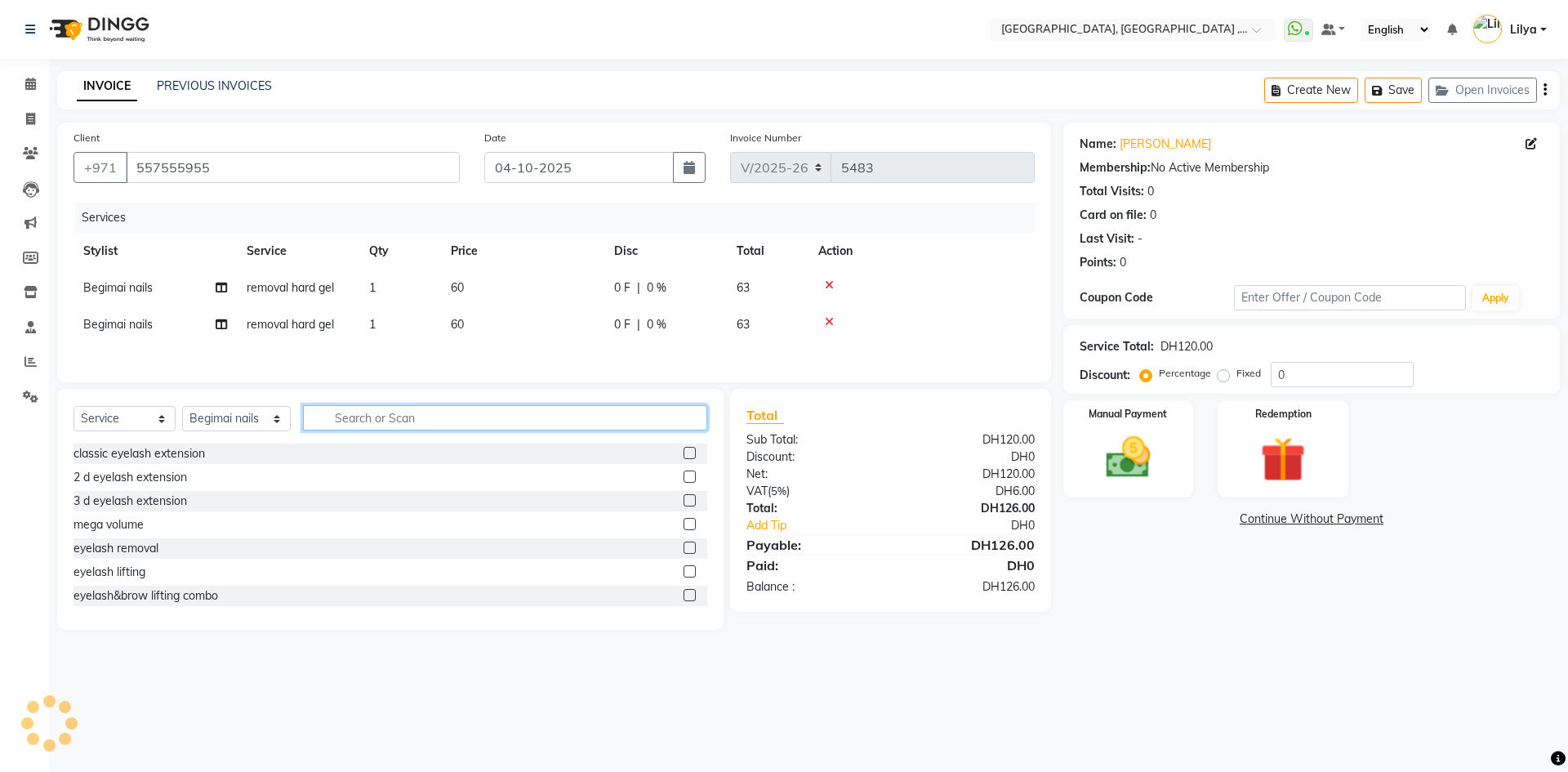
click at [364, 428] on input "text" at bounding box center [505, 417] width 404 height 25
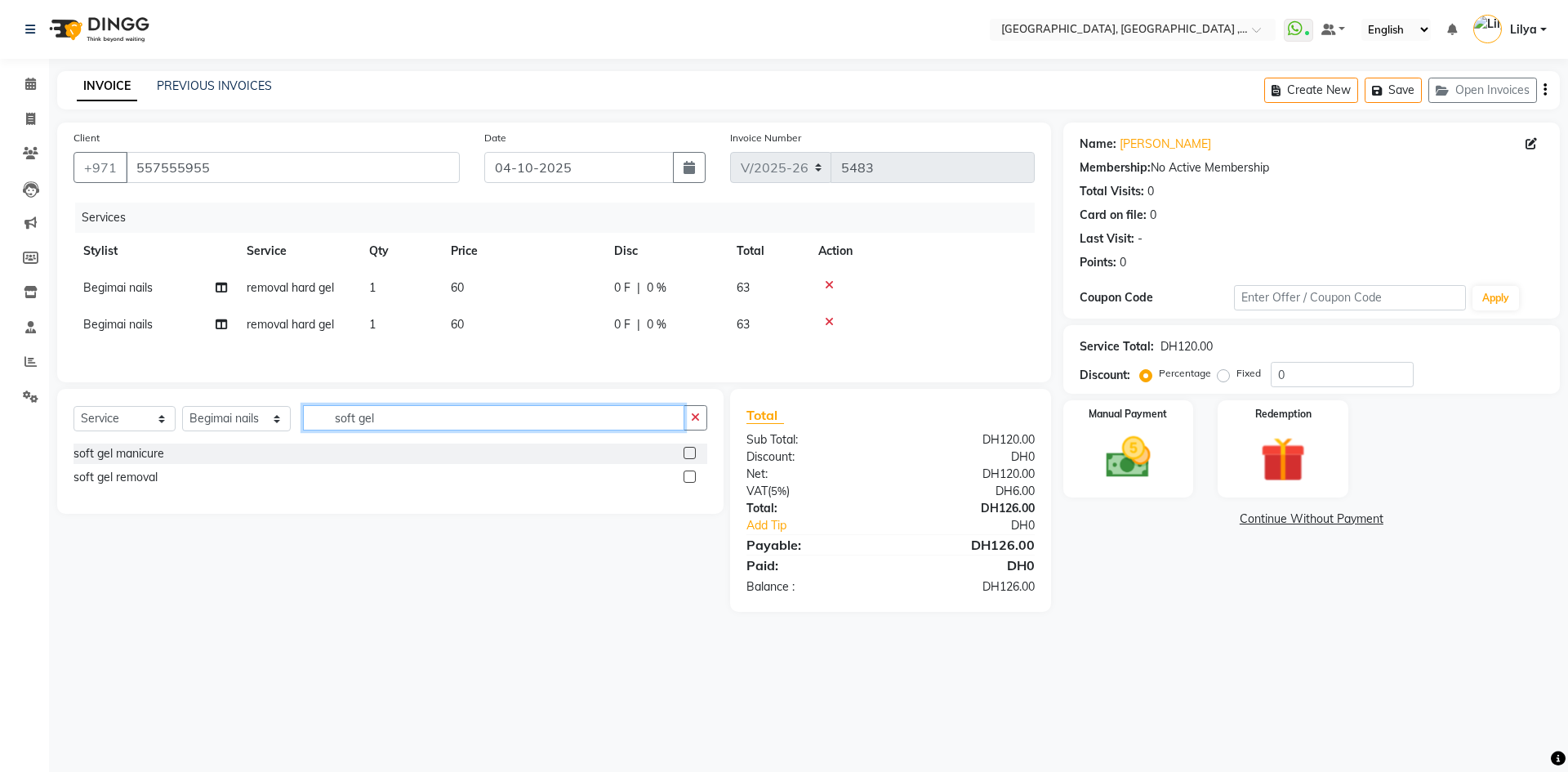
type input "soft gel"
click at [684, 457] on label at bounding box center [689, 453] width 12 height 12
click at [684, 457] on input "checkbox" at bounding box center [689, 454] width 11 height 11
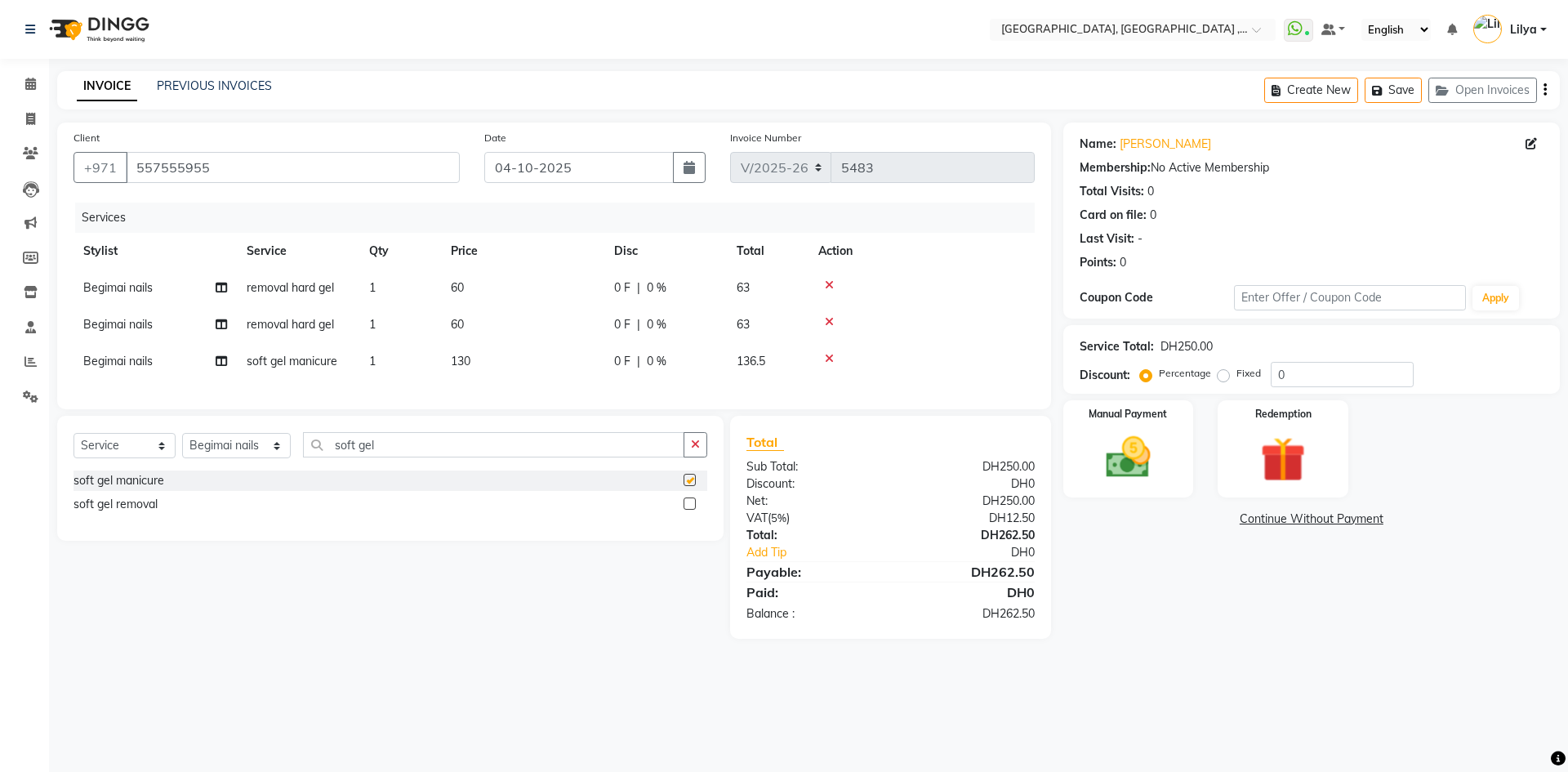
checkbox input "false"
click at [400, 457] on input "soft gel" at bounding box center [493, 444] width 381 height 25
type input "s"
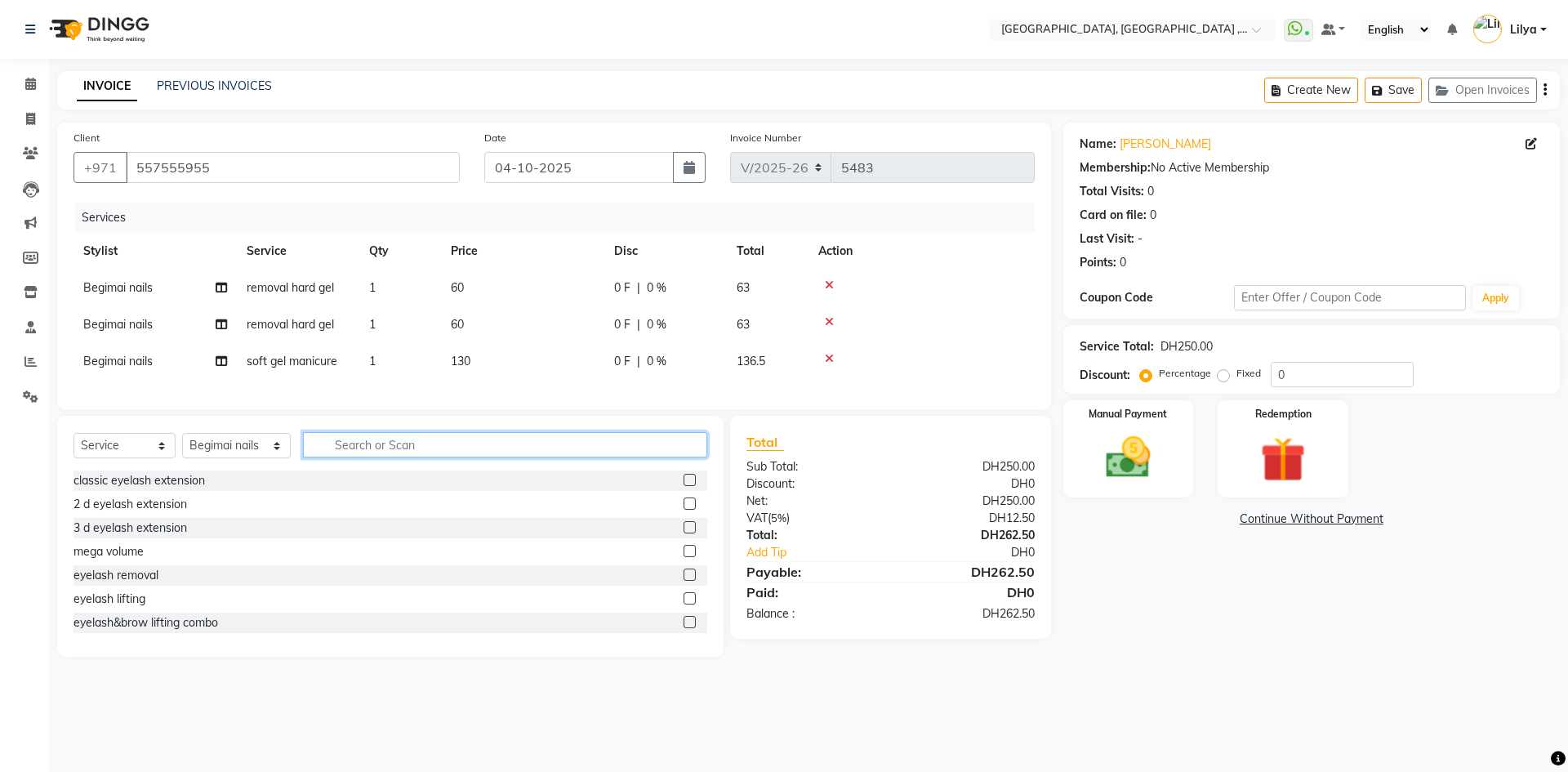
click at [411, 457] on input "text" at bounding box center [505, 444] width 404 height 25
click at [419, 457] on input "text" at bounding box center [505, 444] width 404 height 25
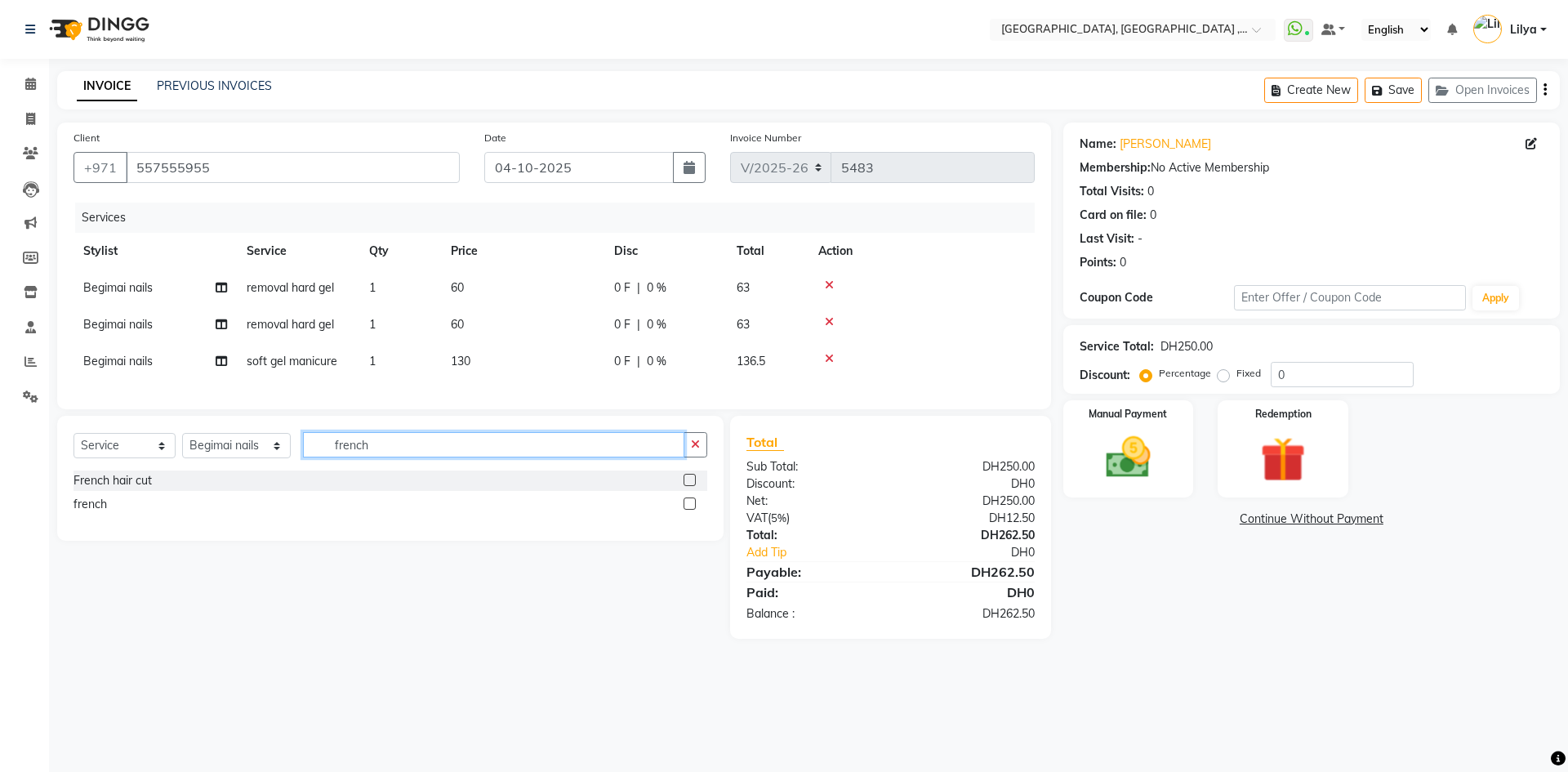
type input "french"
click at [691, 510] on label at bounding box center [689, 504] width 12 height 12
click at [691, 510] on input "checkbox" at bounding box center [689, 504] width 11 height 11
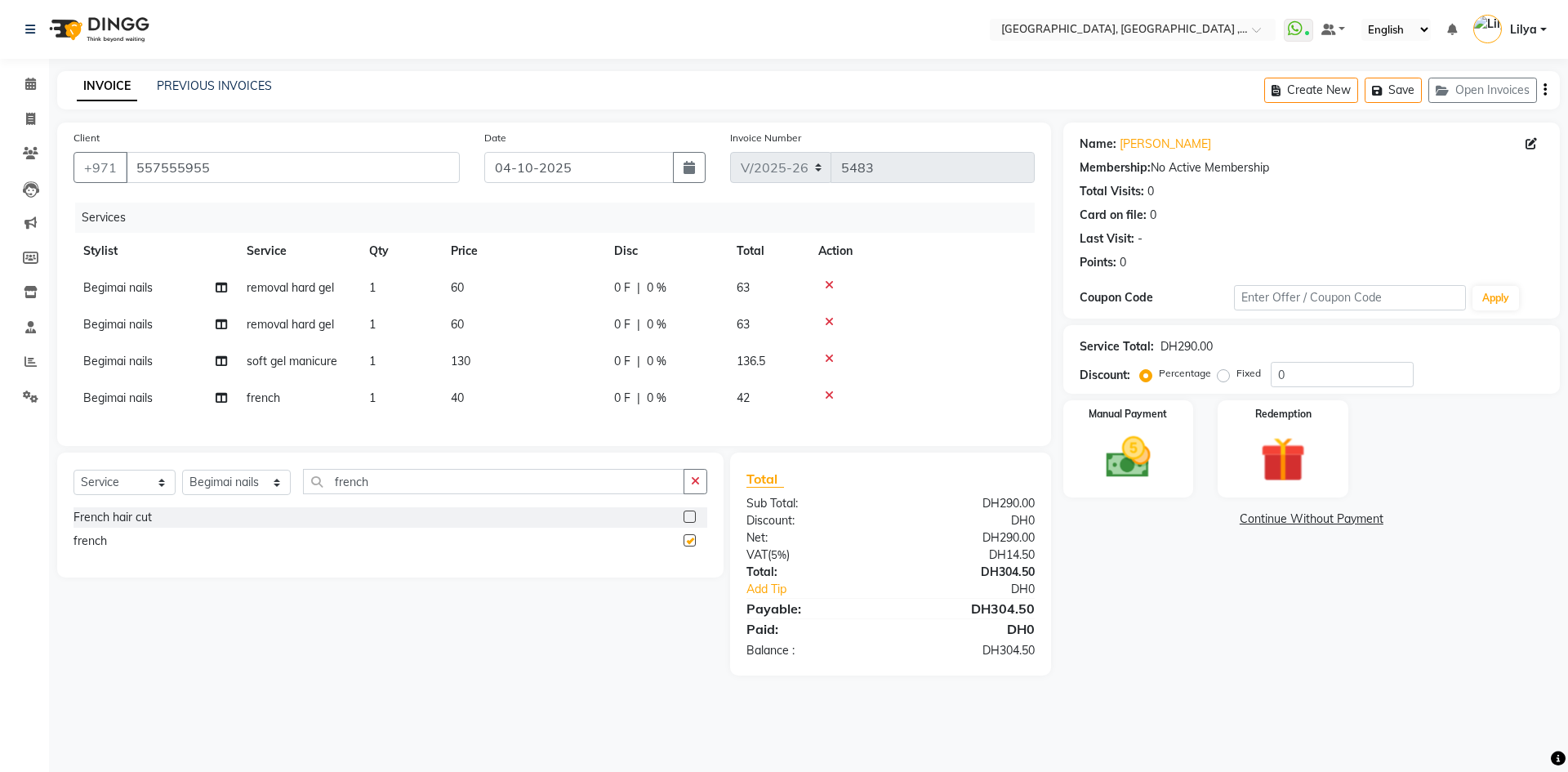
checkbox input "false"
click at [1256, 518] on link "Continue Without Payment" at bounding box center [1310, 520] width 490 height 18
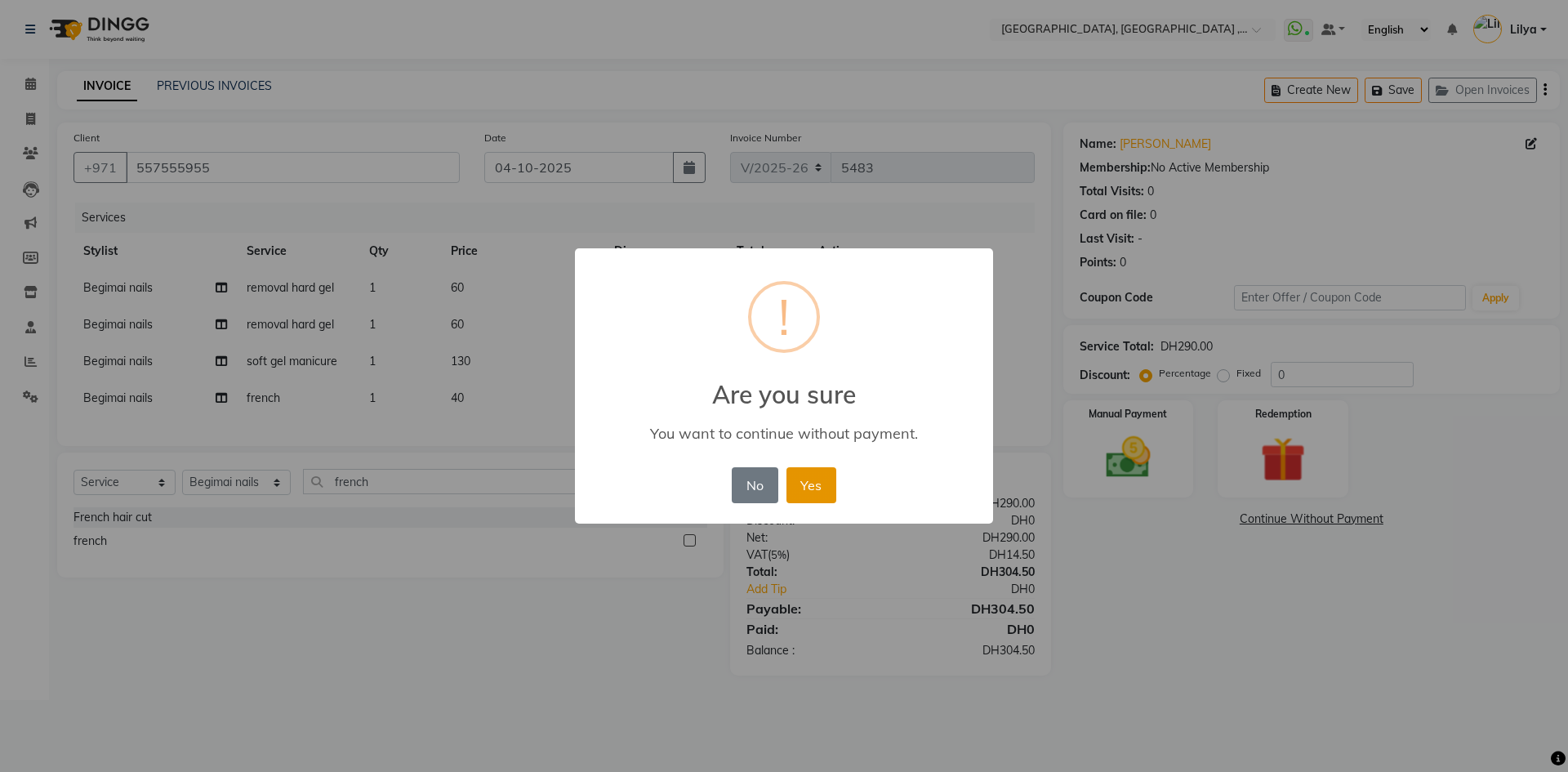
click at [825, 484] on button "Yes" at bounding box center [811, 485] width 50 height 36
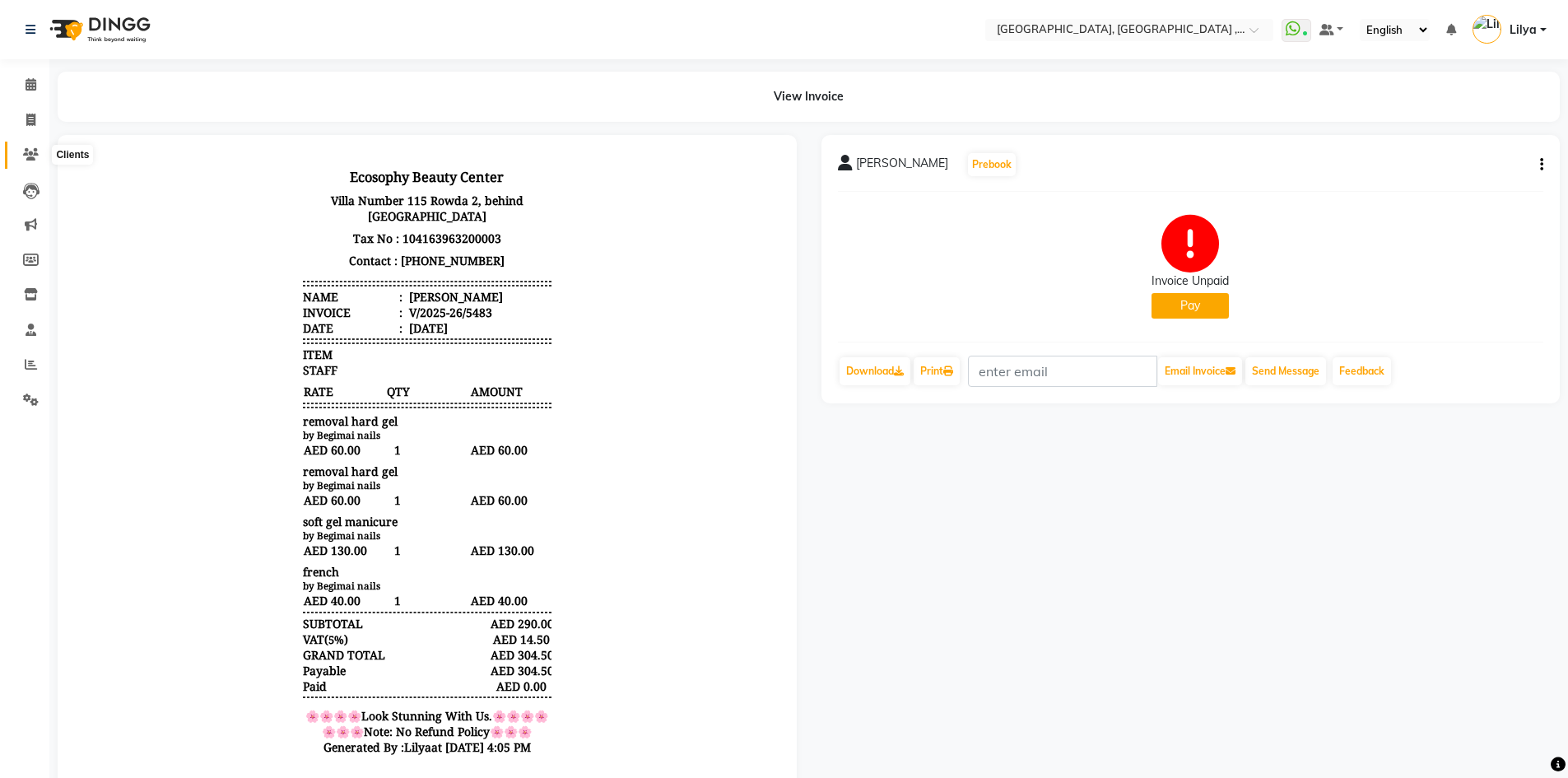
click at [34, 158] on icon at bounding box center [31, 155] width 16 height 12
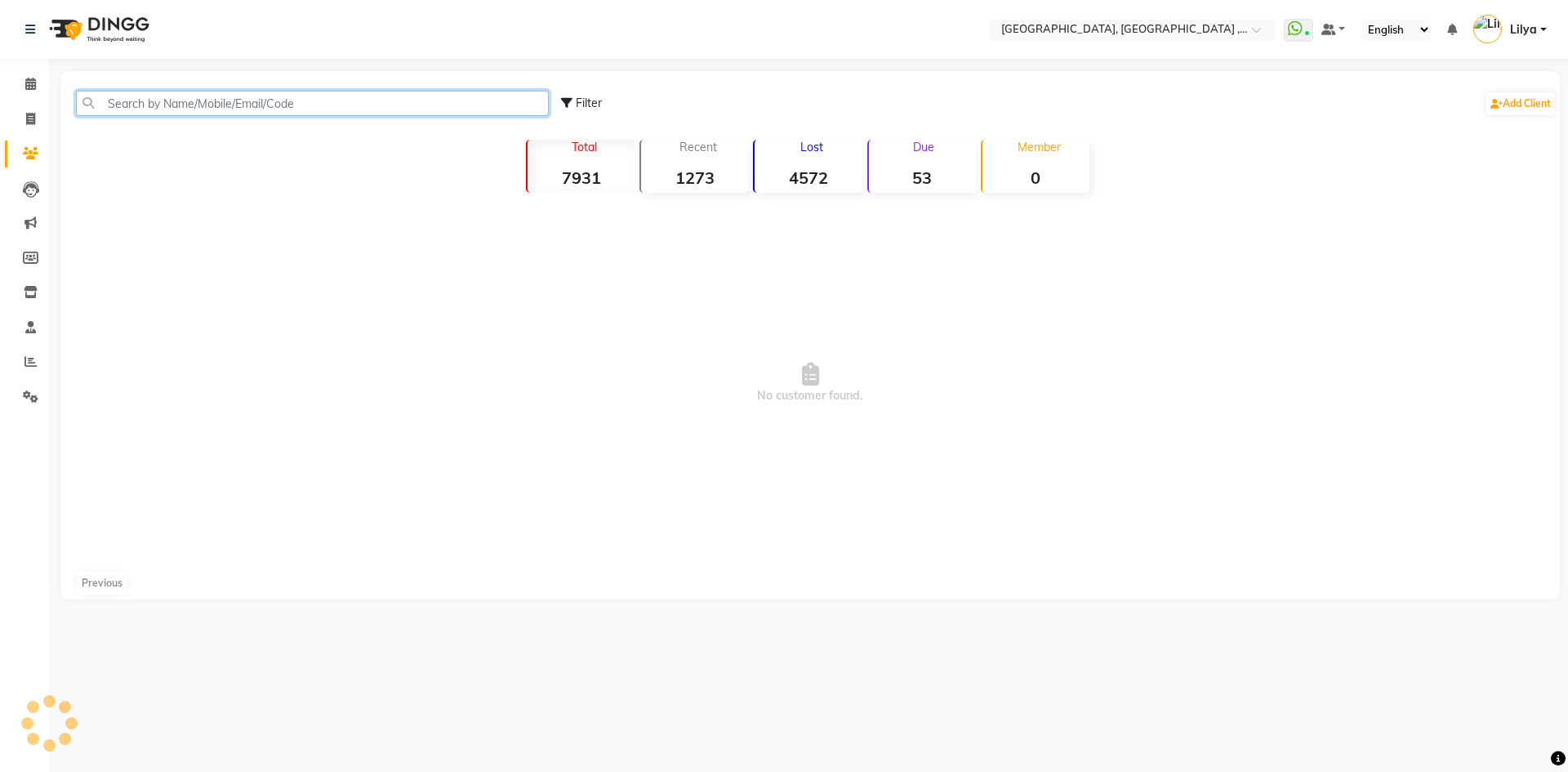
click at [355, 113] on input "text" at bounding box center [313, 103] width 473 height 25
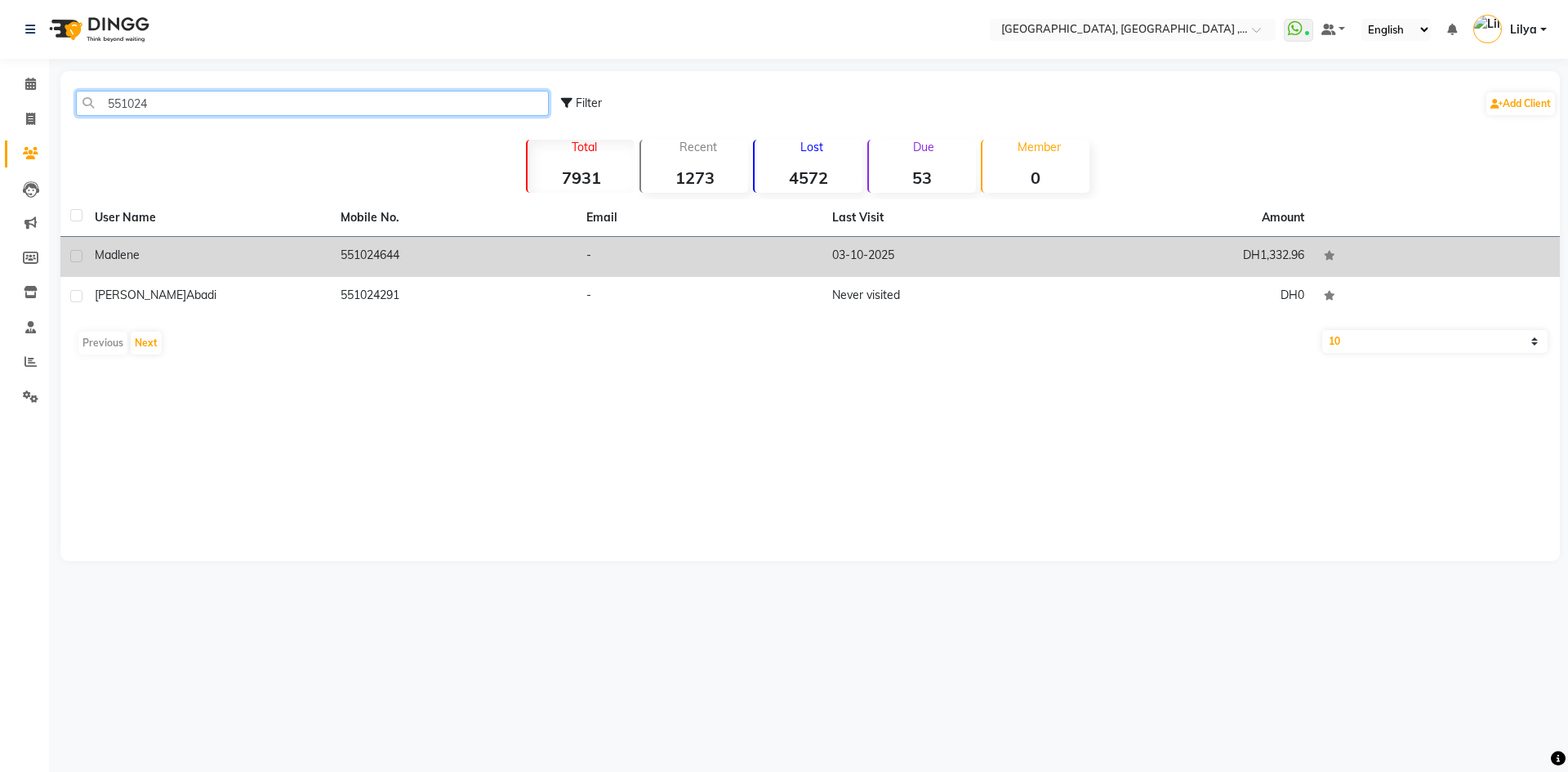
type input "551024"
click at [396, 246] on td "551024644" at bounding box center [453, 257] width 246 height 40
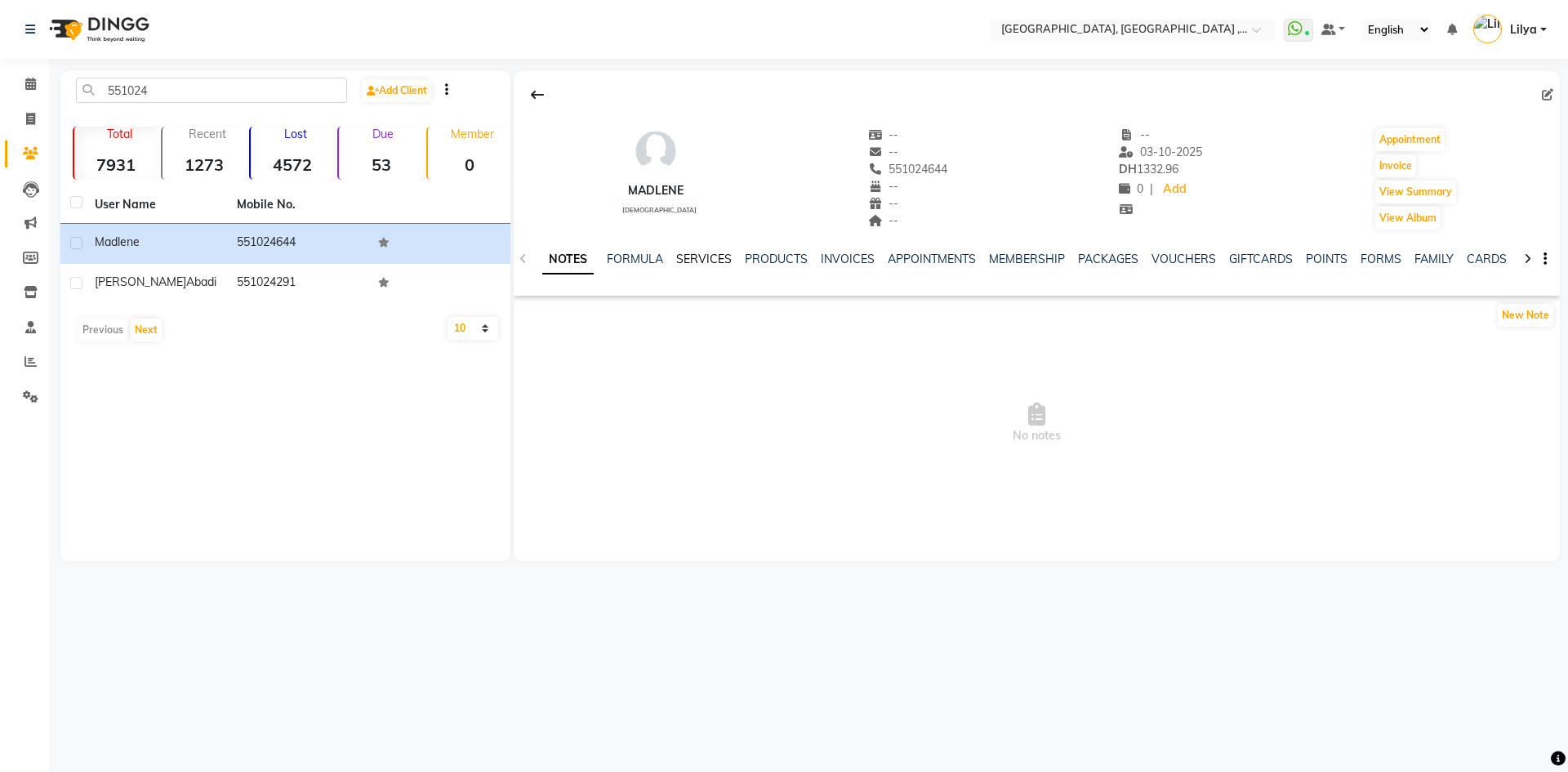
click at [703, 262] on link "SERVICES" at bounding box center [703, 259] width 55 height 15
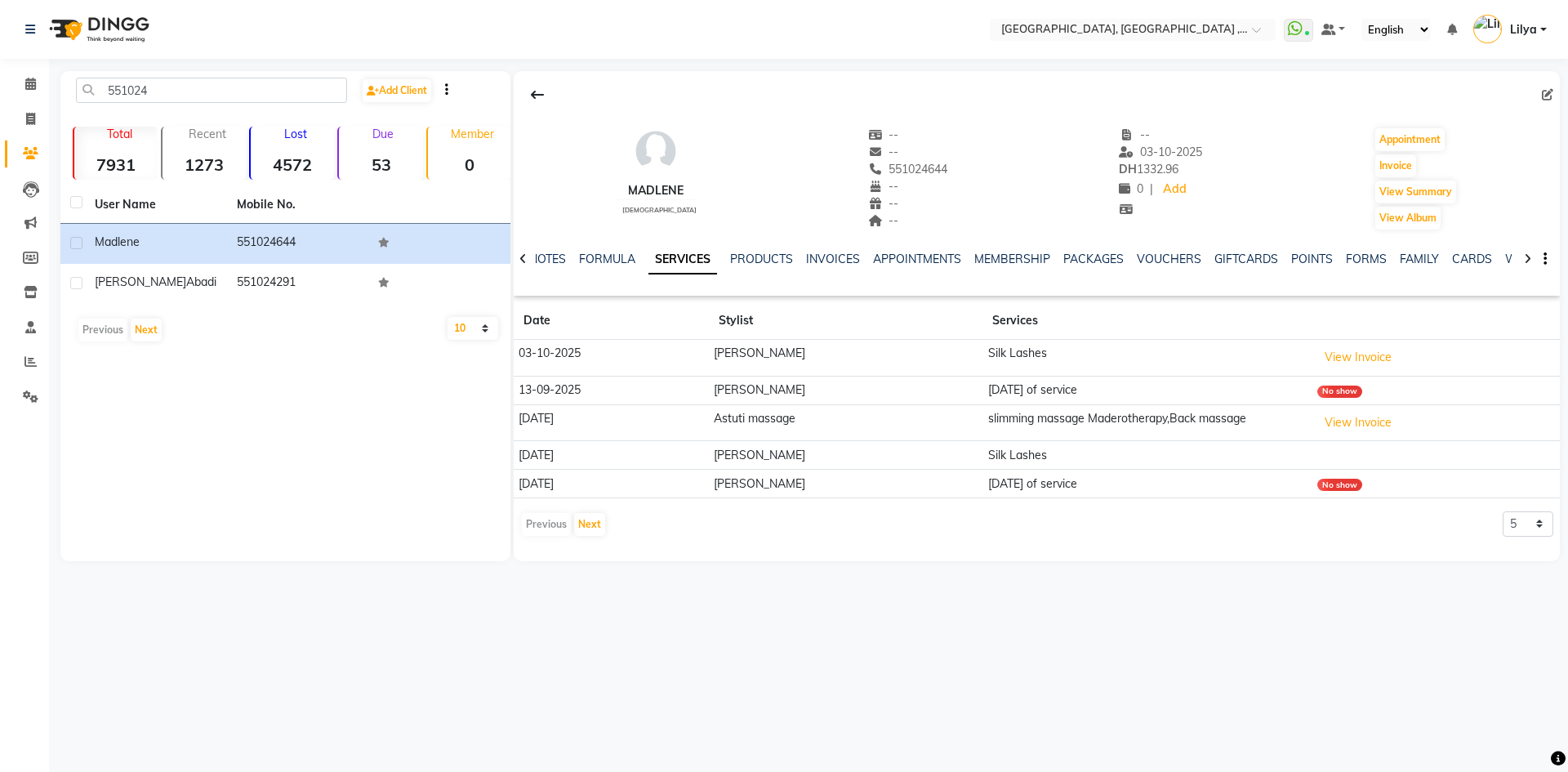
click at [522, 257] on icon at bounding box center [523, 259] width 7 height 11
click at [39, 88] on span at bounding box center [31, 84] width 29 height 18
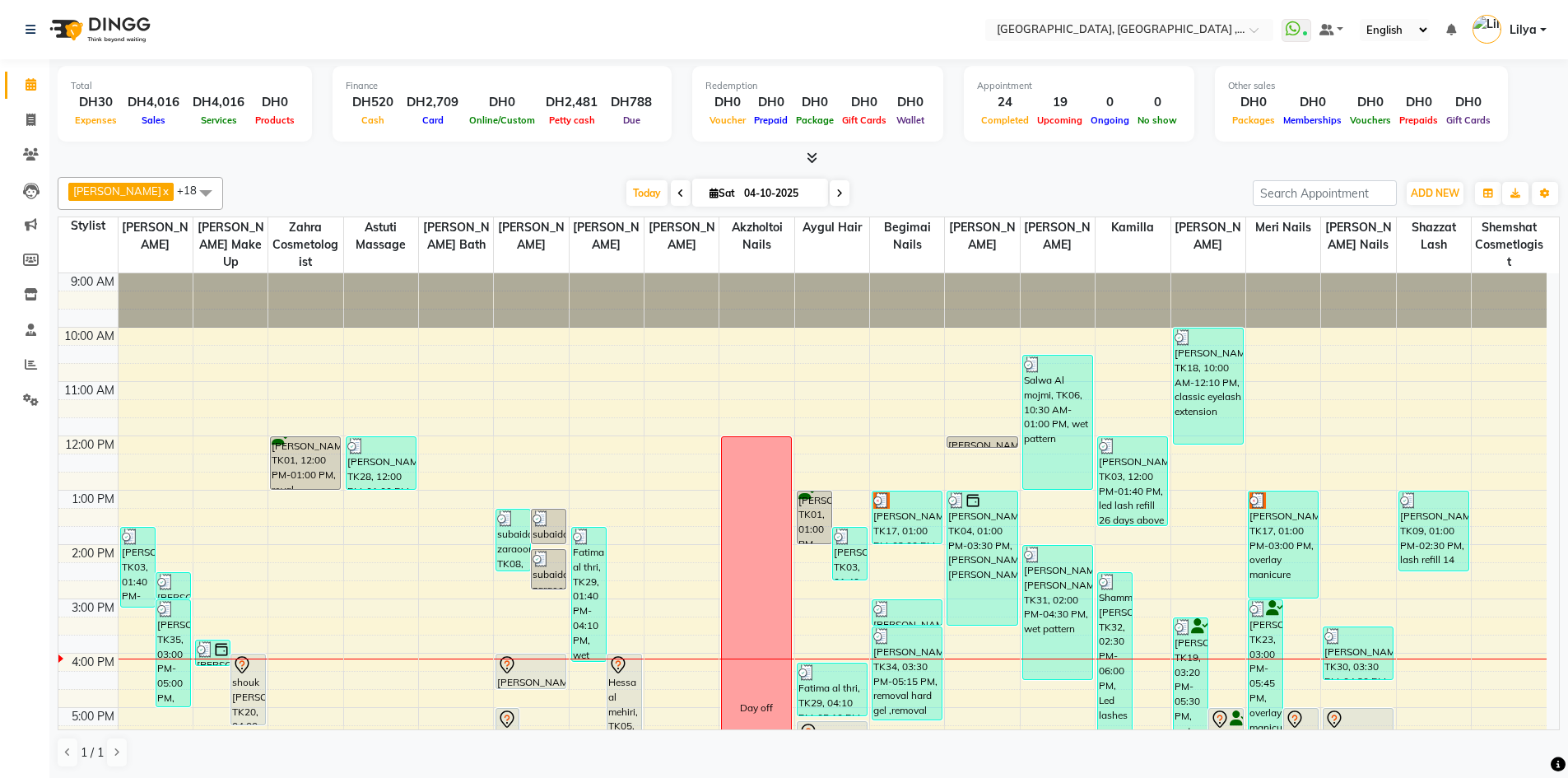
drag, startPoint x: 680, startPoint y: 199, endPoint x: 709, endPoint y: 216, distance: 33.6
click at [681, 199] on span at bounding box center [681, 193] width 19 height 26
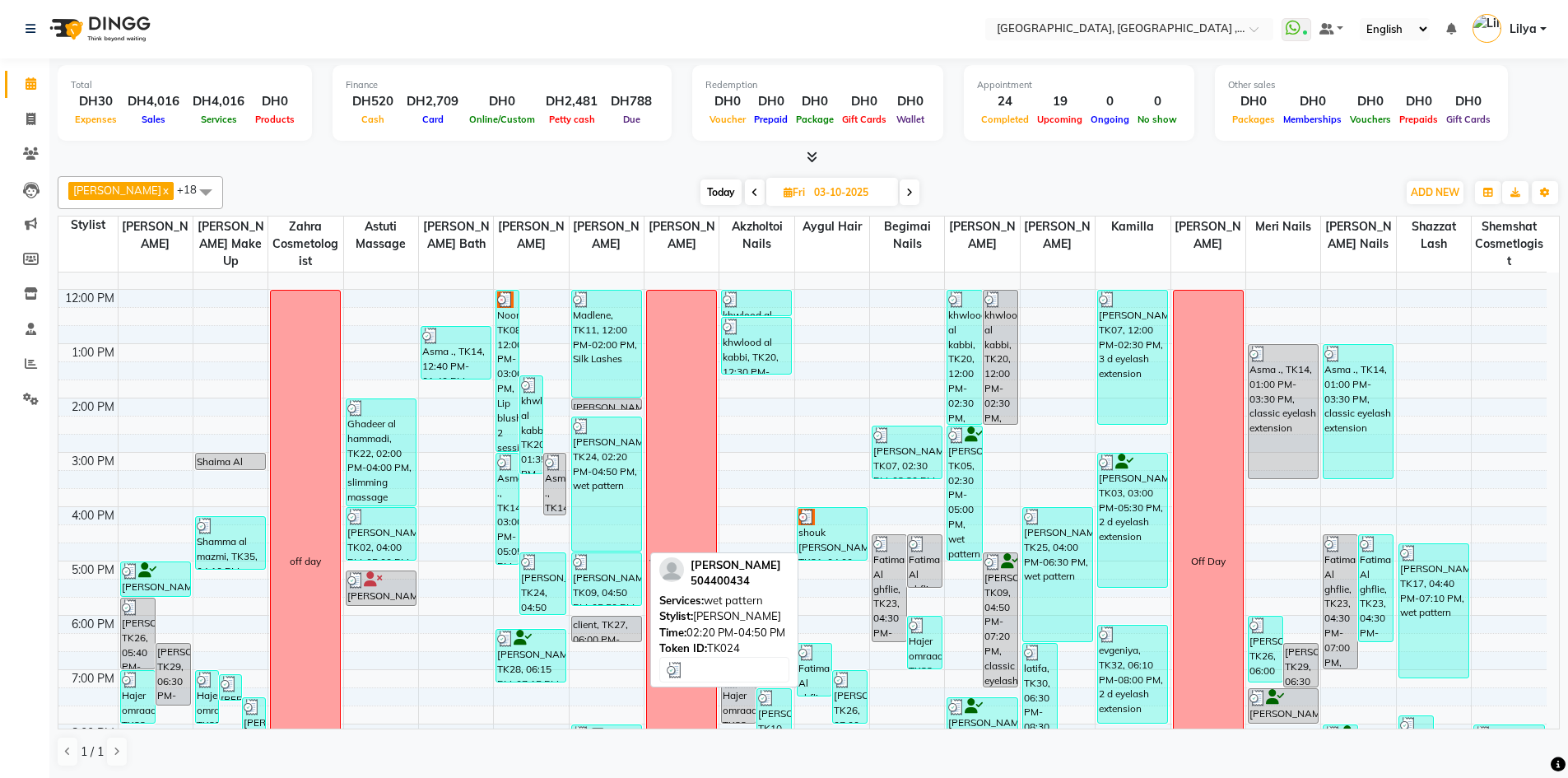
scroll to position [111, 0]
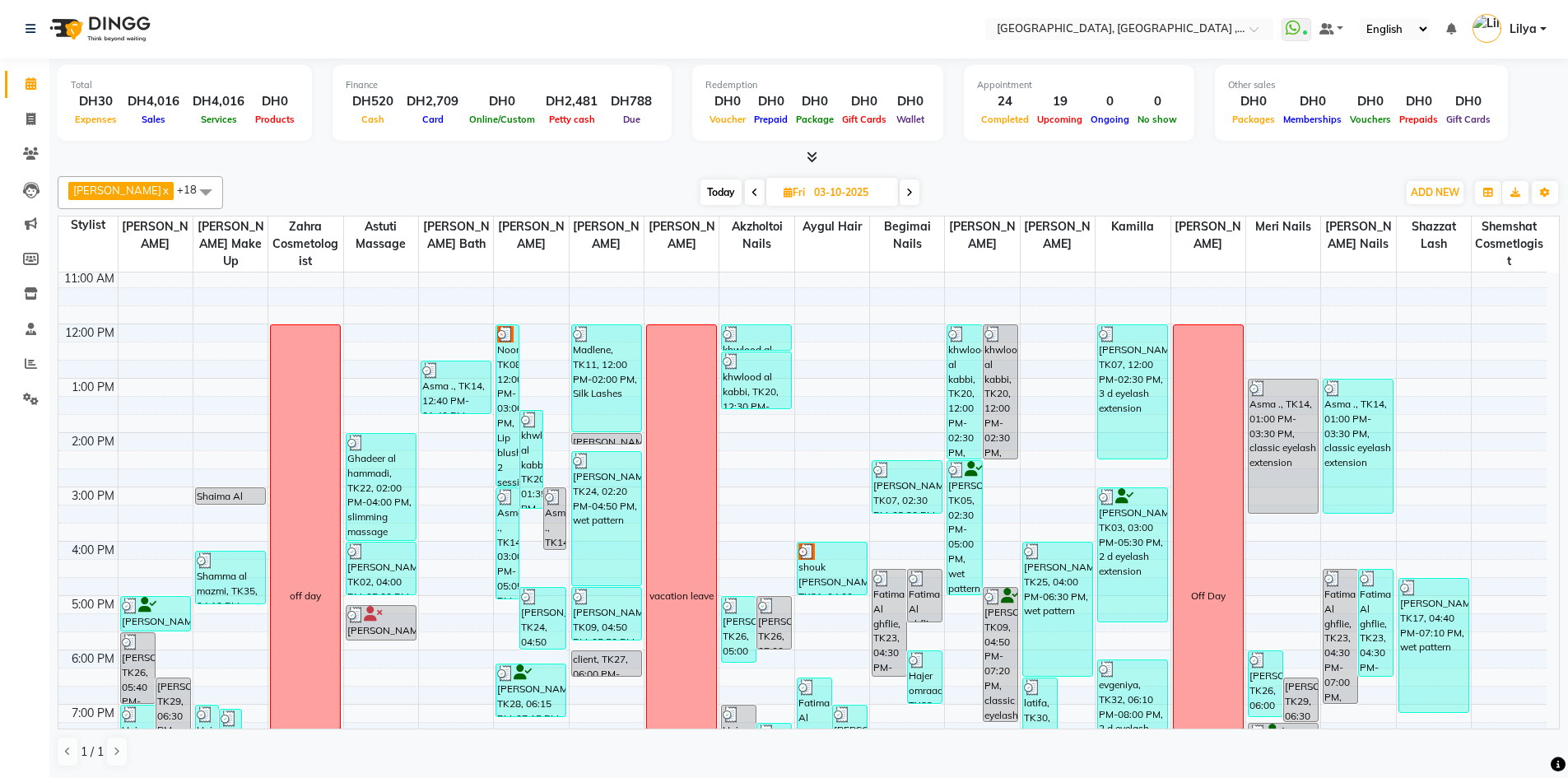
click at [919, 194] on span at bounding box center [909, 192] width 19 height 26
type input "04-10-2025"
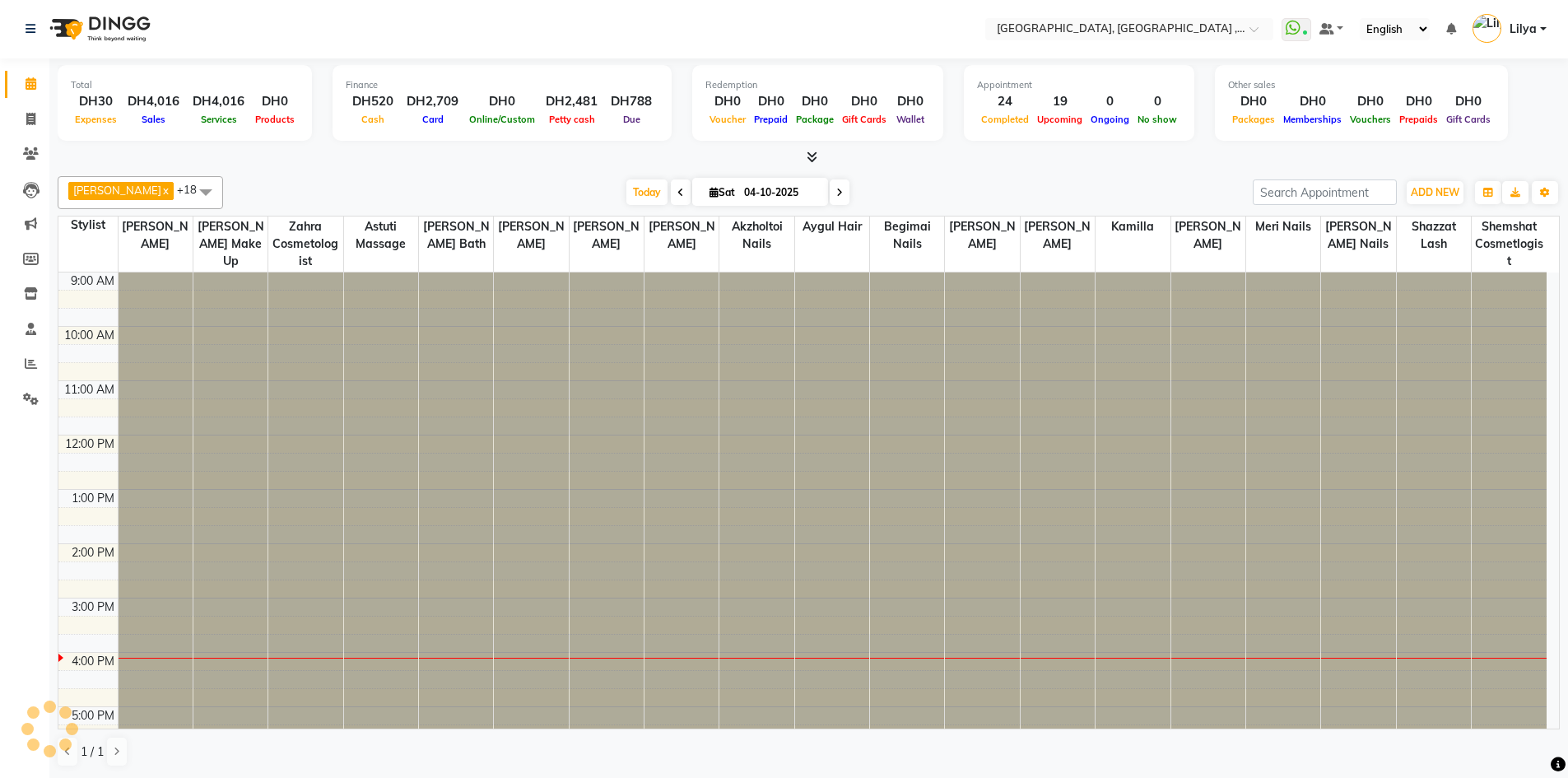
scroll to position [358, 0]
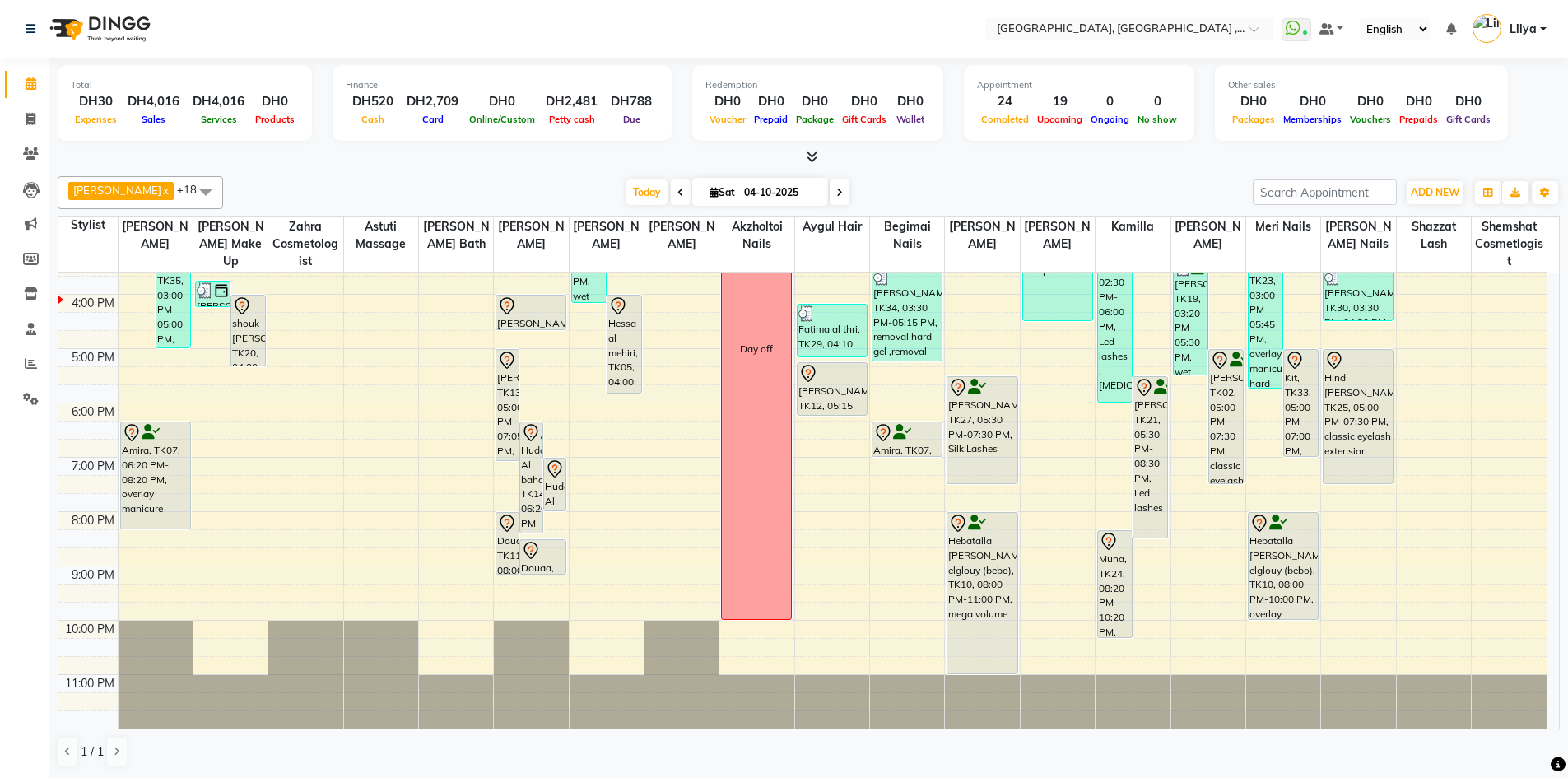
click at [620, 418] on div "9:00 AM 10:00 AM 11:00 AM 12:00 PM 1:00 PM 2:00 PM 3:00 PM 4:00 PM 5:00 PM 6:00…" at bounding box center [802, 321] width 1488 height 814
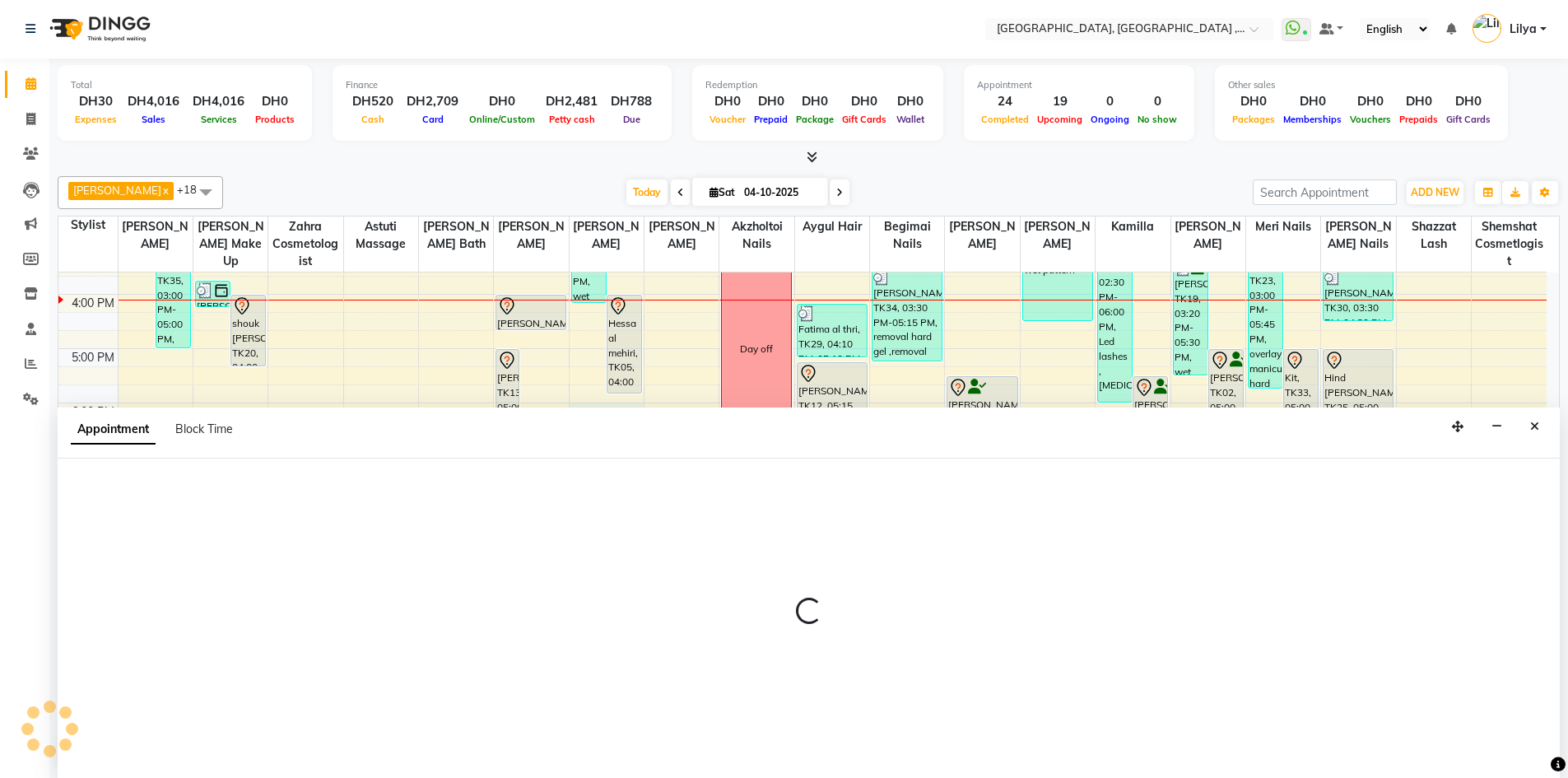
select select "59645"
select select "1080"
select select "tentative"
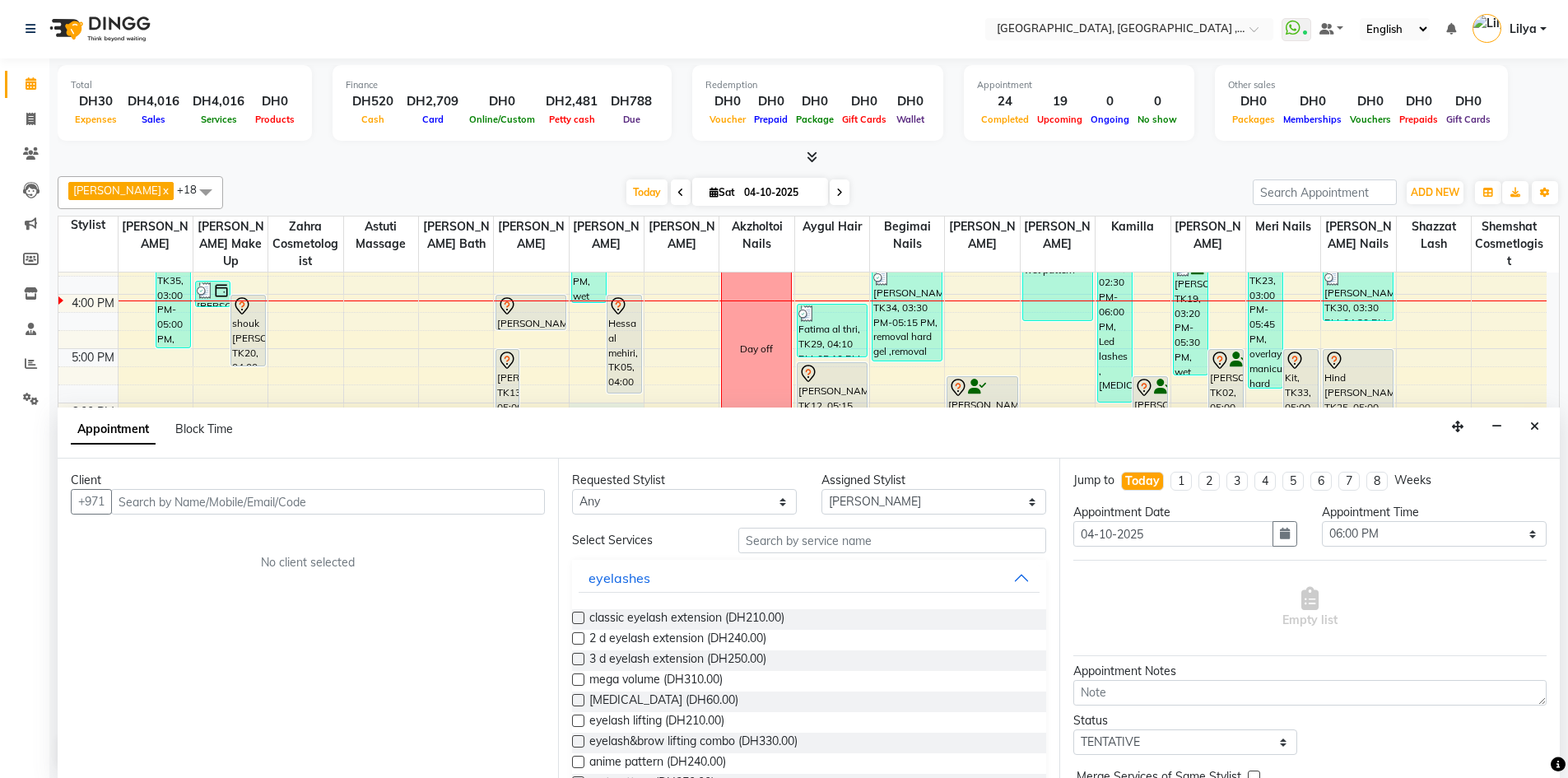
click at [281, 510] on input "text" at bounding box center [328, 502] width 433 height 26
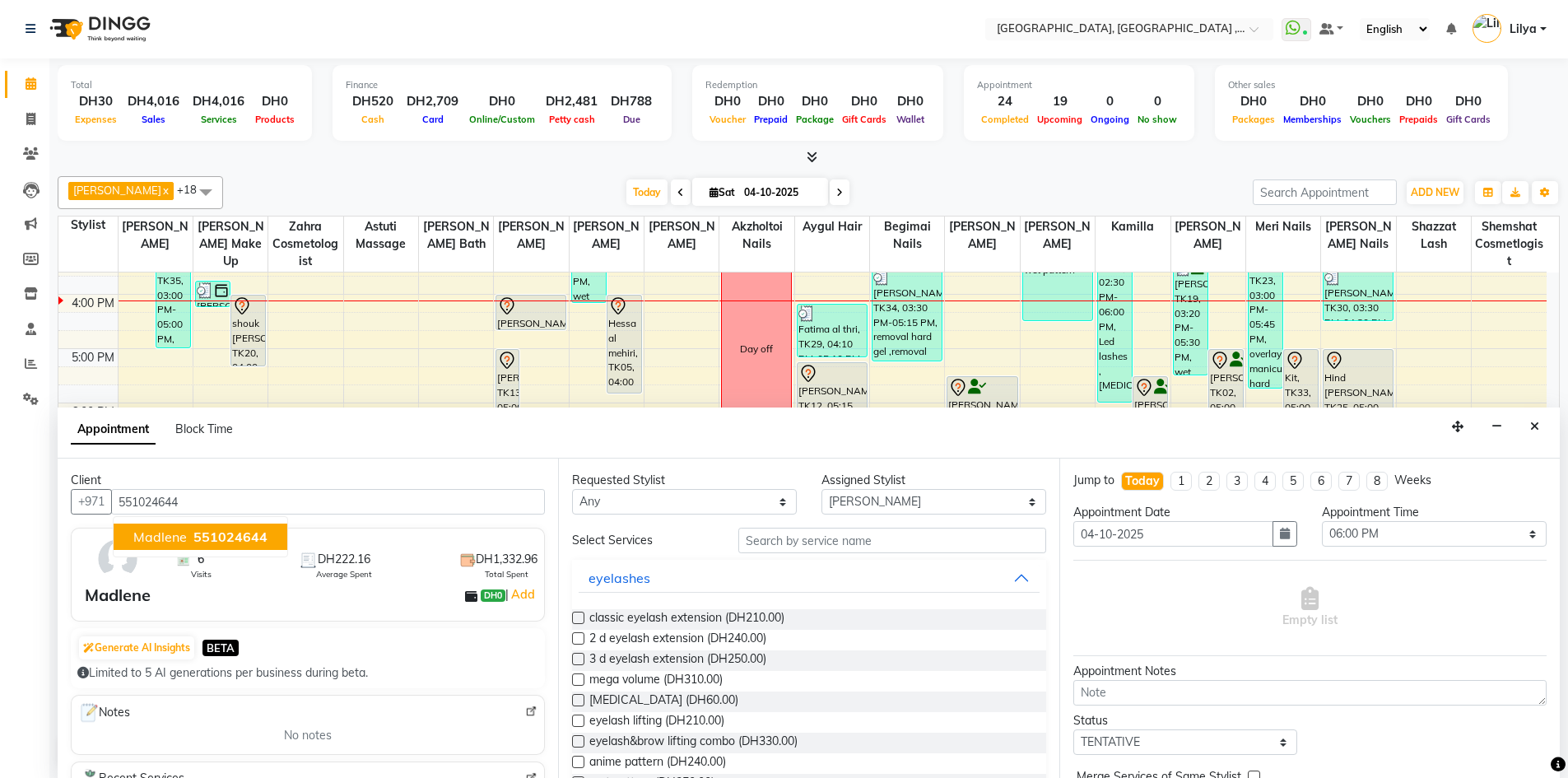
click at [230, 535] on span "551024644" at bounding box center [230, 536] width 74 height 17
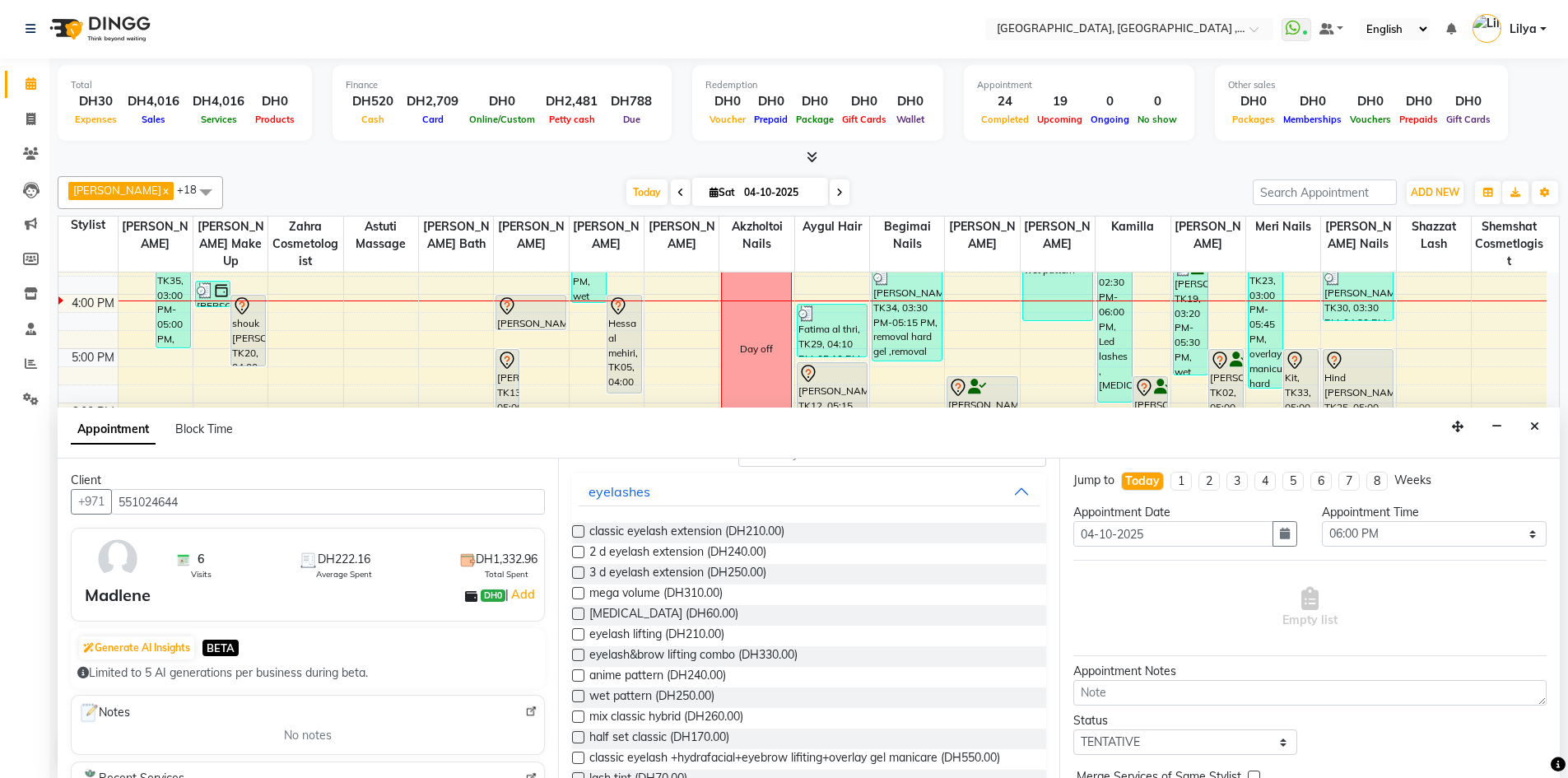
scroll to position [0, 0]
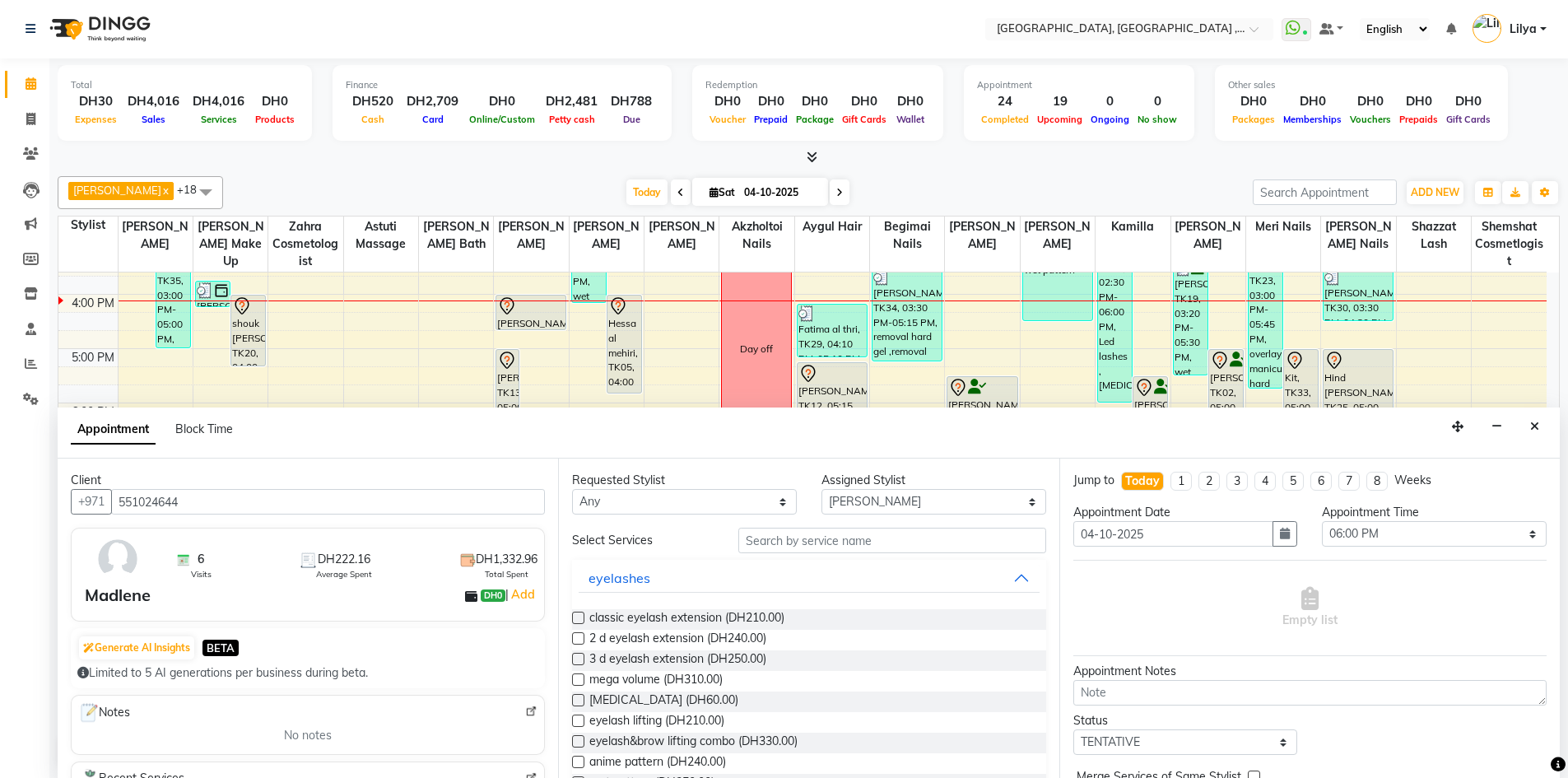
type input "551024644"
click at [864, 544] on input "text" at bounding box center [892, 540] width 308 height 26
click at [804, 539] on input "text" at bounding box center [892, 540] width 308 height 26
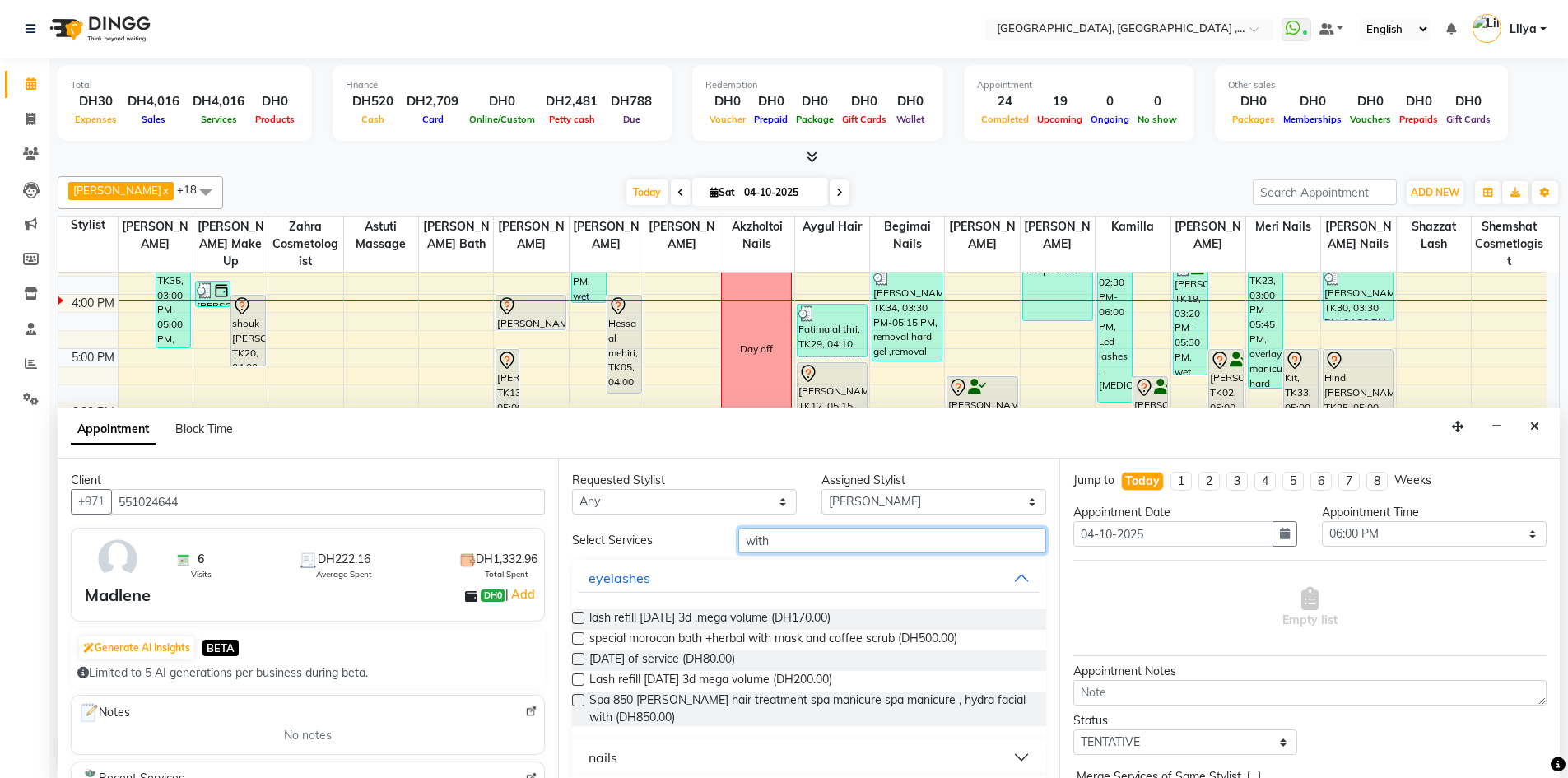
type input "with"
click at [571, 656] on div "Requested Stylist Any Adel brow Aina Akzholtoi nails Amina lash Astuti massage …" at bounding box center [808, 618] width 501 height 320
click at [576, 659] on label at bounding box center [578, 659] width 12 height 12
click at [576, 659] on input "checkbox" at bounding box center [577, 661] width 11 height 11
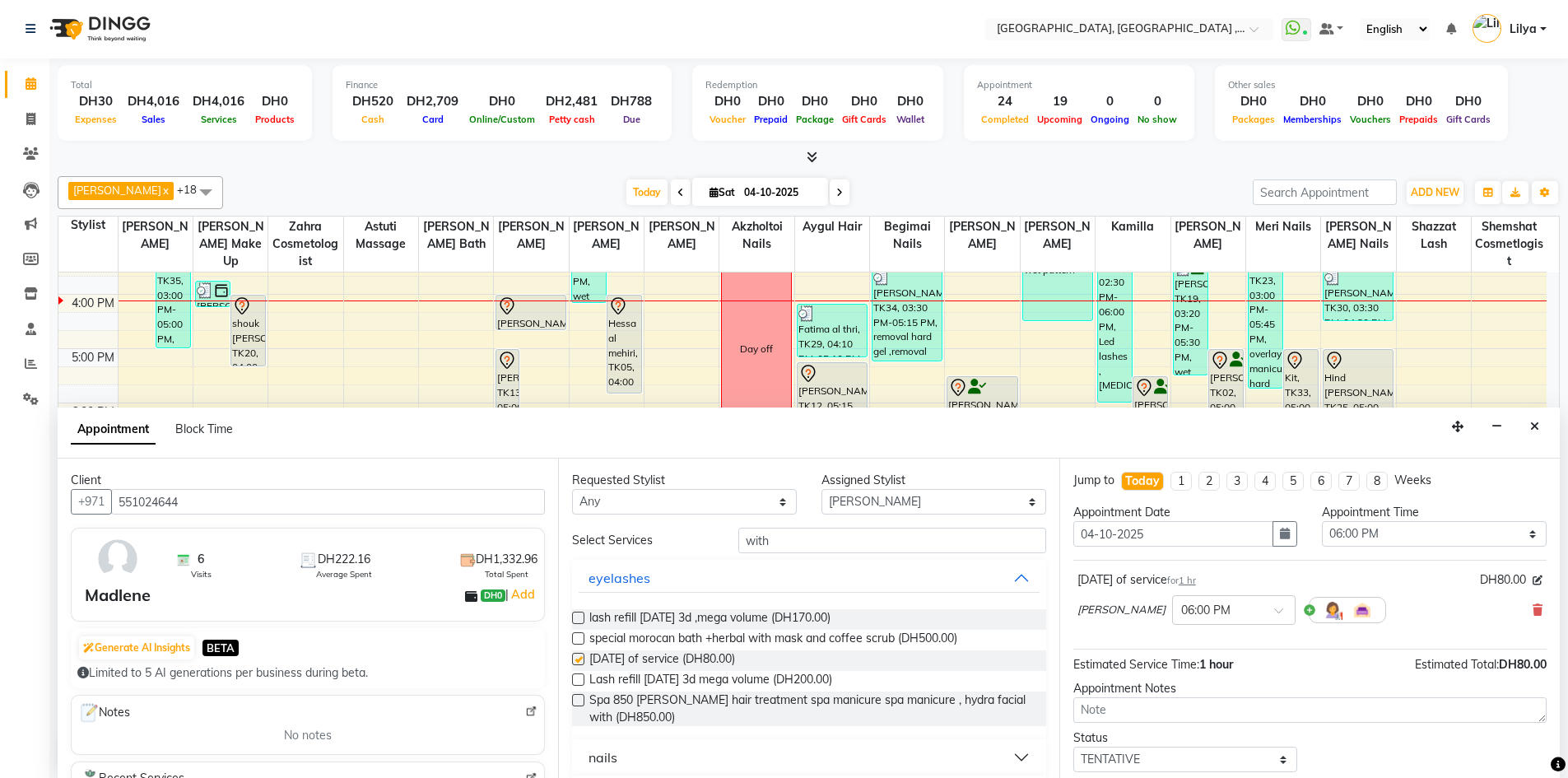
checkbox input "false"
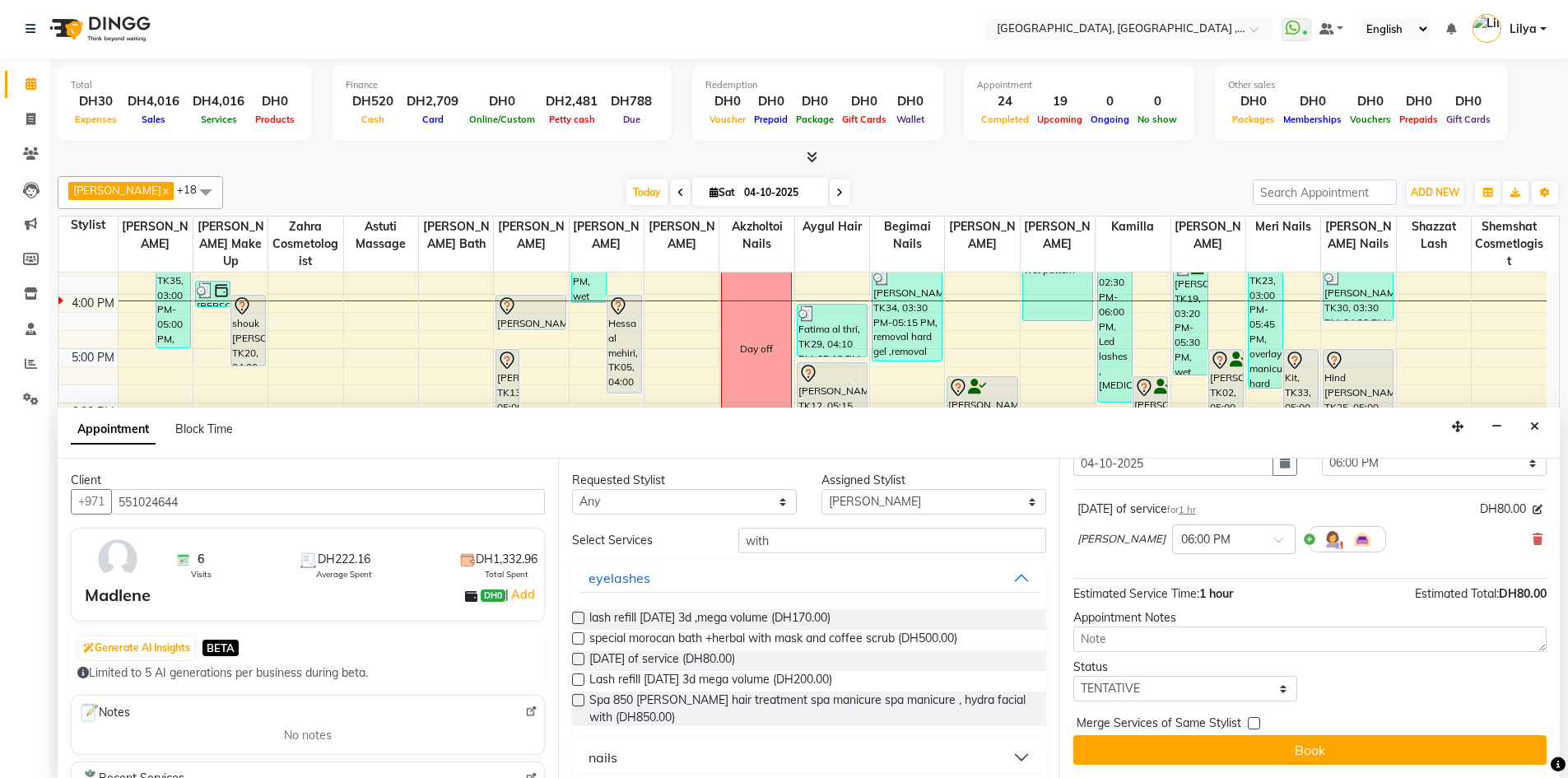
click at [1343, 752] on button "Book" at bounding box center [1309, 750] width 473 height 30
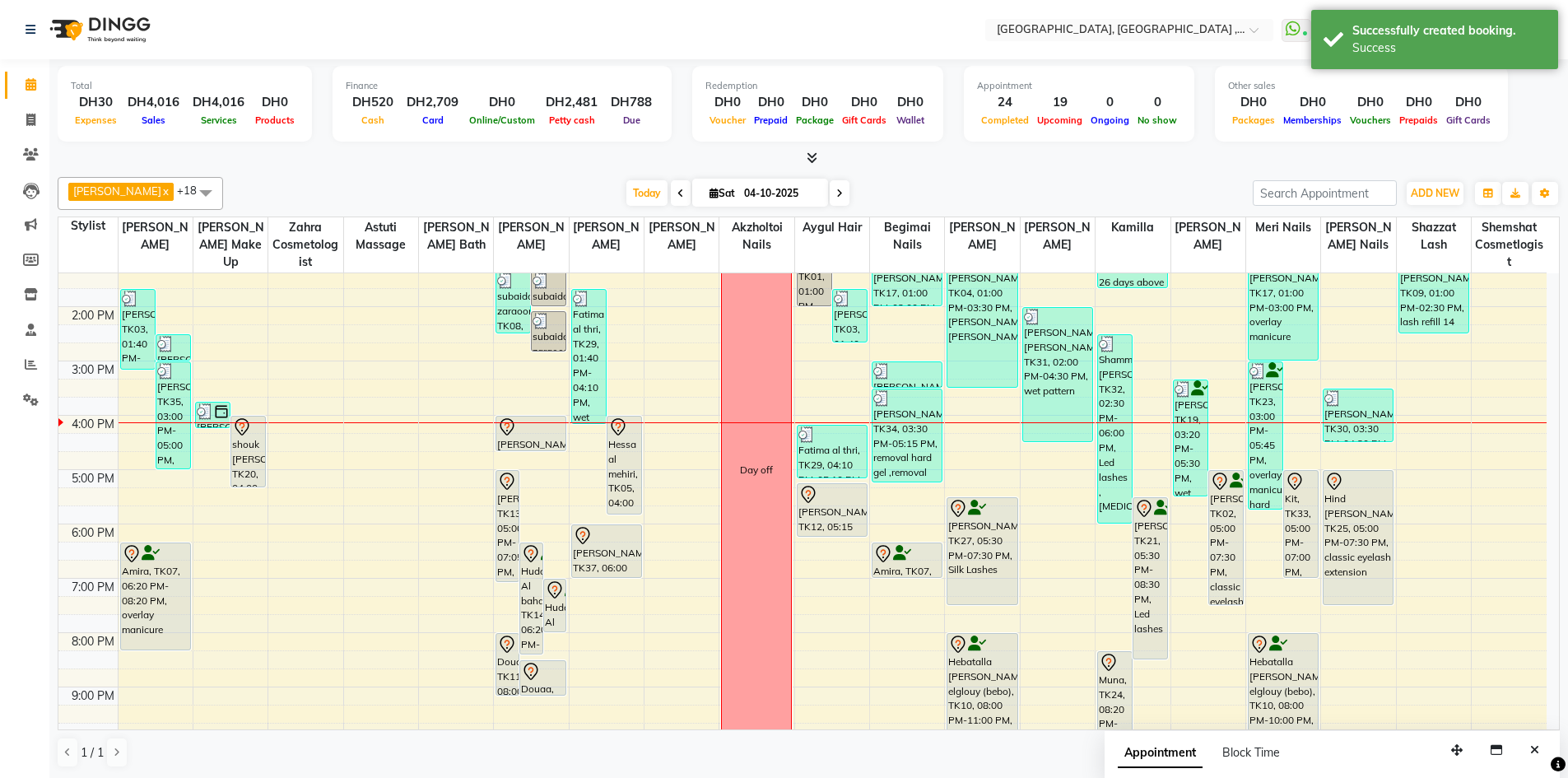
scroll to position [193, 0]
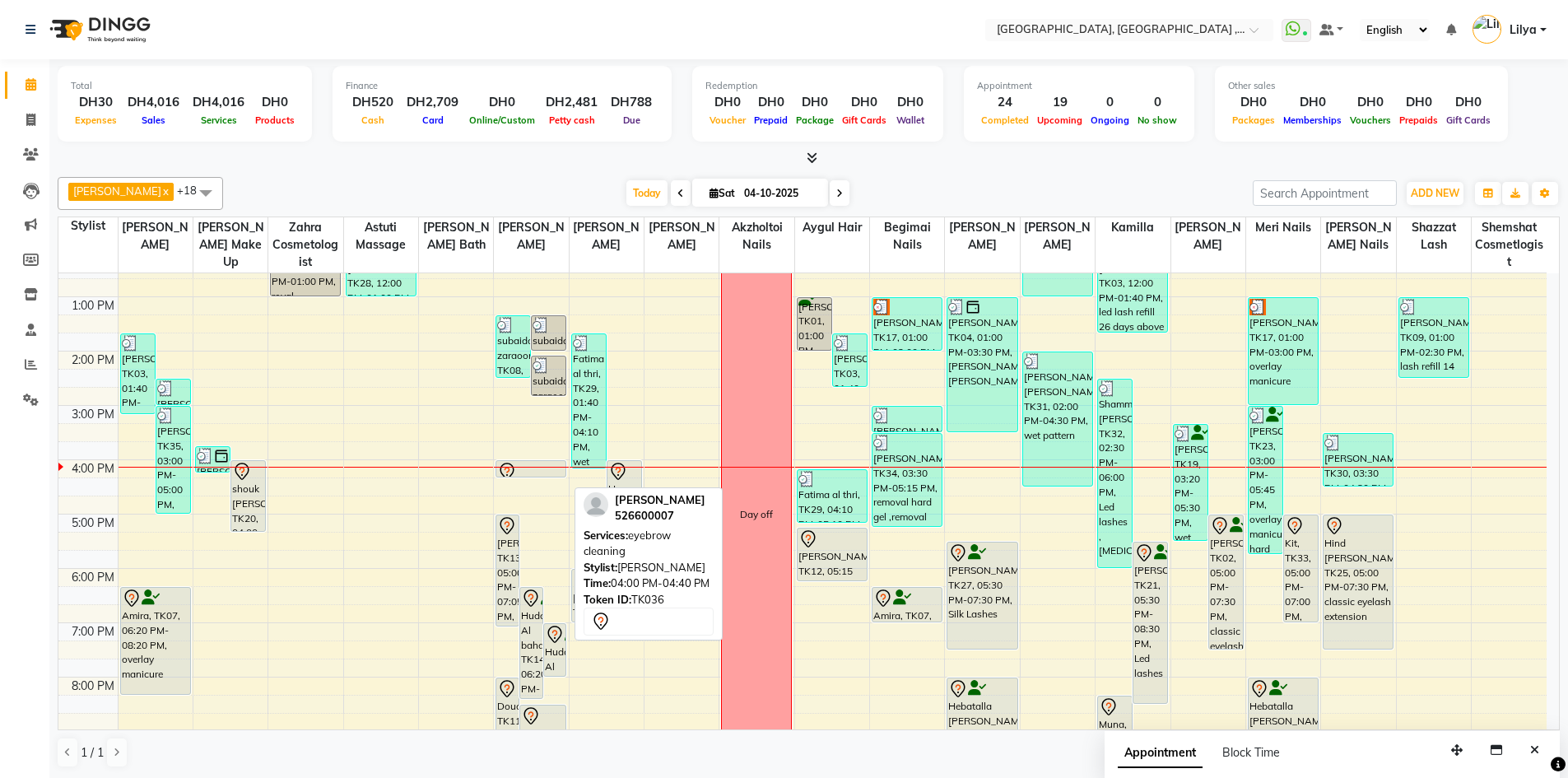
drag, startPoint x: 533, startPoint y: 491, endPoint x: 538, endPoint y: 471, distance: 20.6
click at [538, 471] on div "Mudi Alshamsi, TK13, 05:00 PM-07:05 PM, eyebrow lifting full set ( tinting,clea…" at bounding box center [531, 487] width 74 height 814
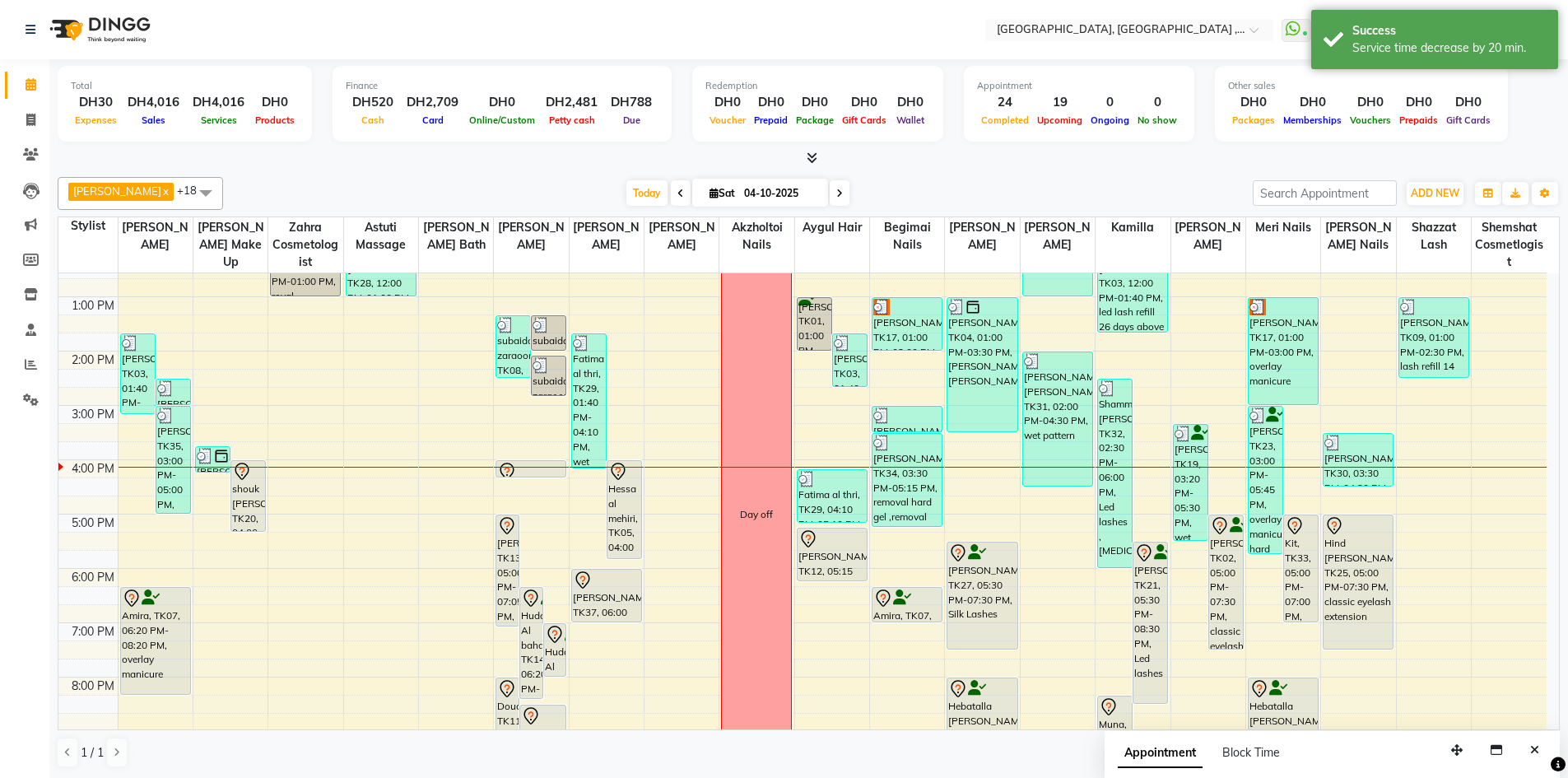
scroll to position [358, 0]
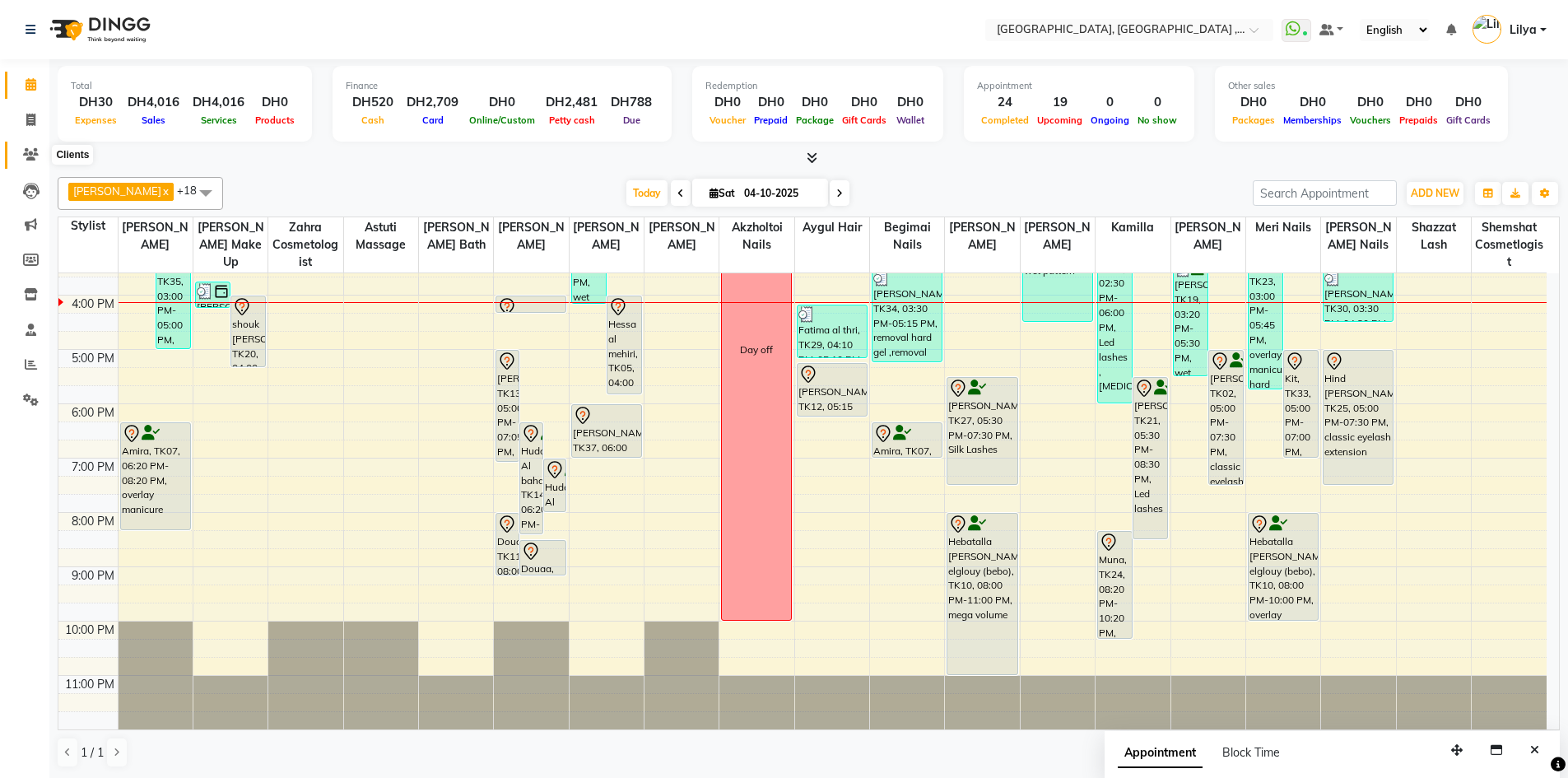
click at [23, 152] on icon at bounding box center [31, 155] width 16 height 12
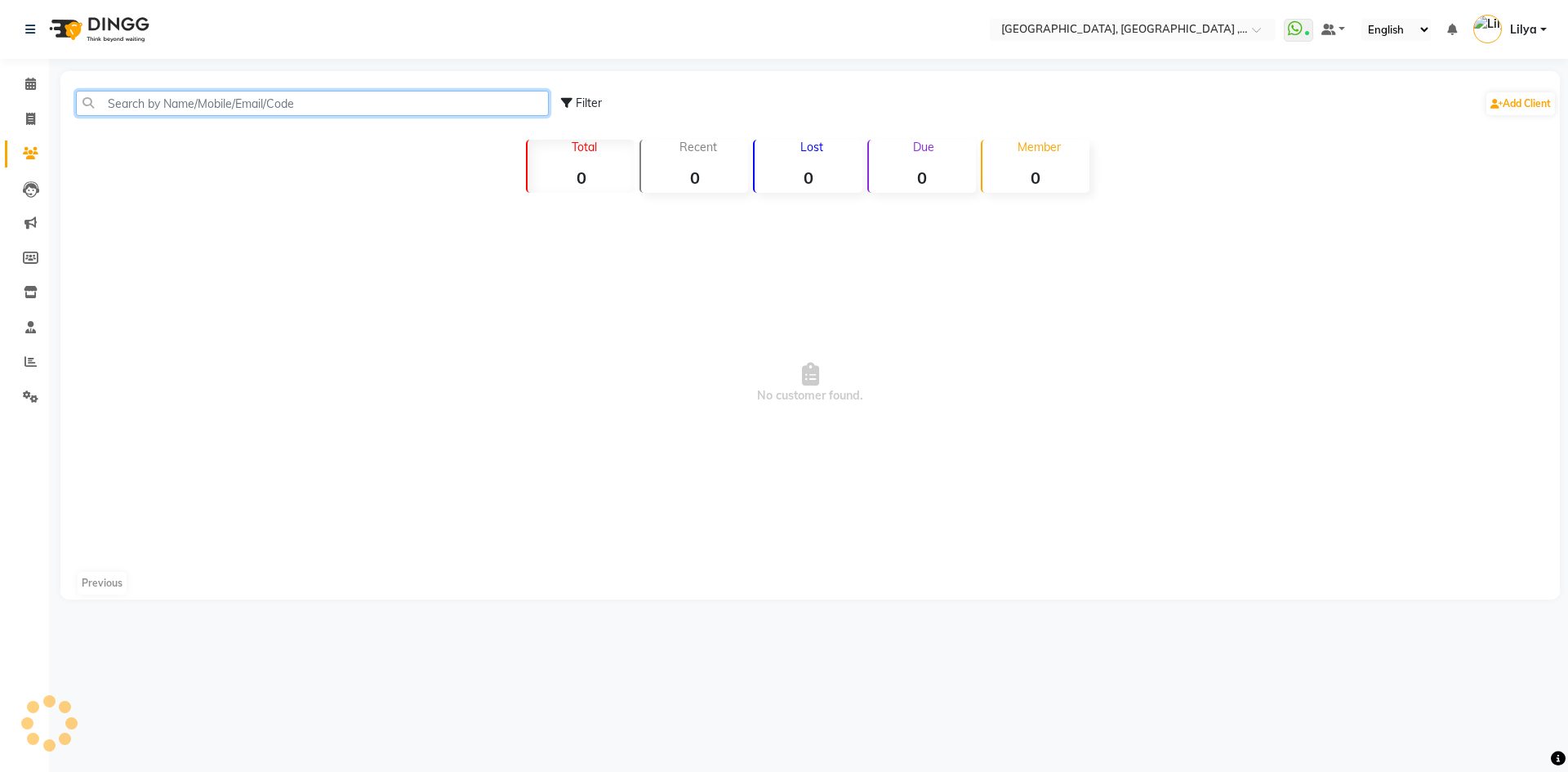
click at [207, 101] on input "text" at bounding box center [313, 103] width 473 height 25
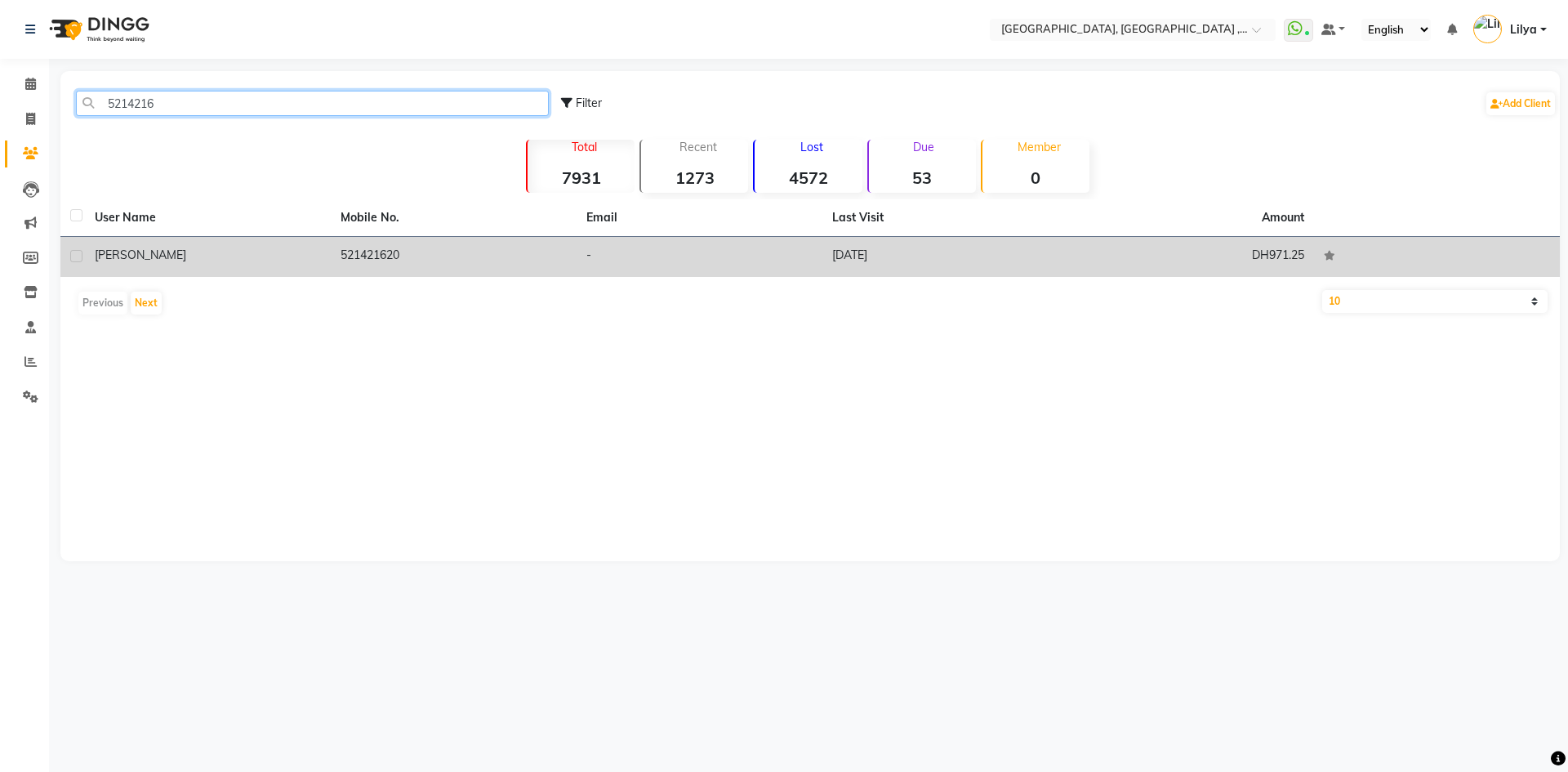
type input "5214216"
click at [413, 255] on td "521421620" at bounding box center [453, 257] width 246 height 40
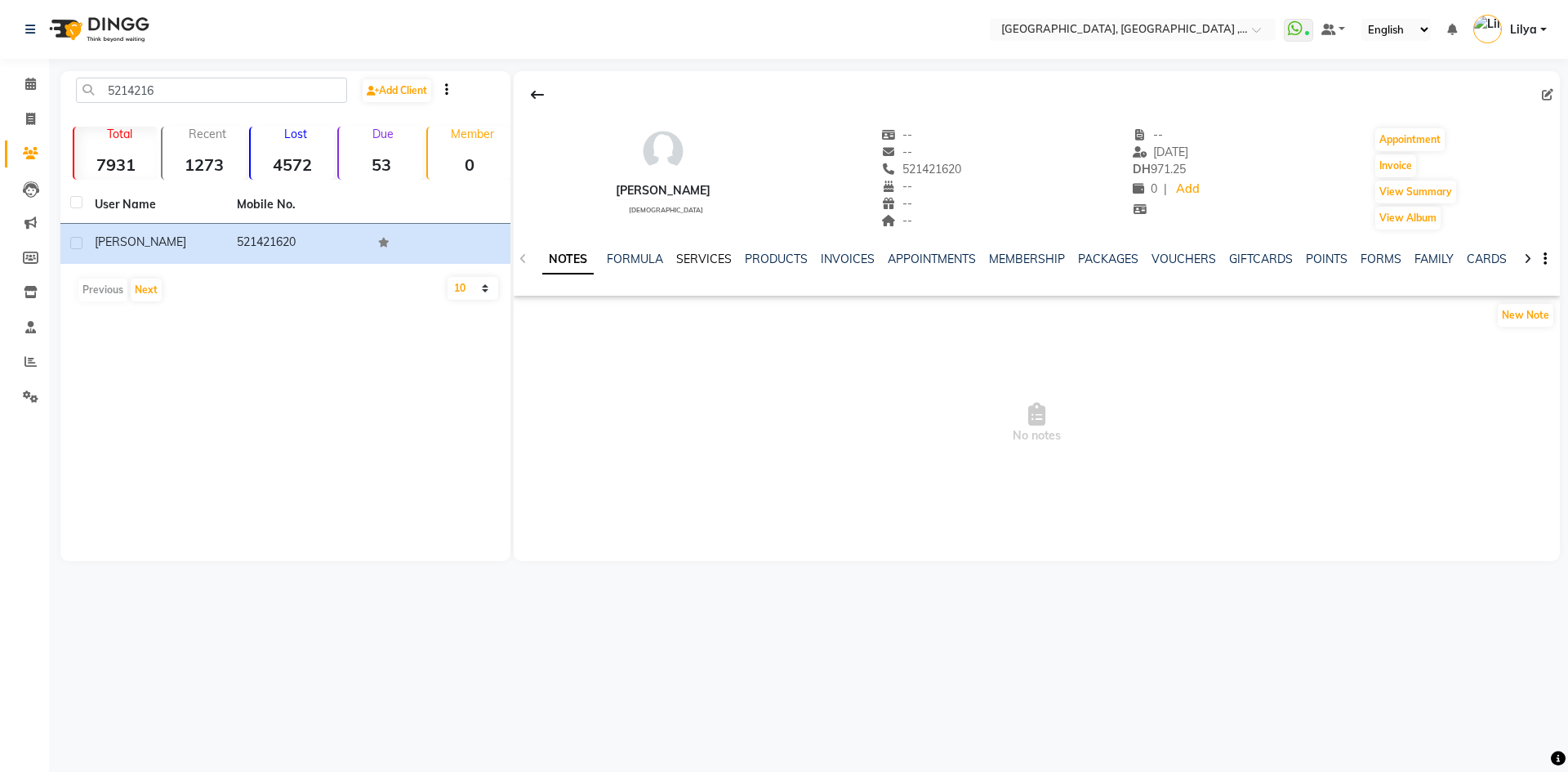
click at [710, 263] on link "SERVICES" at bounding box center [703, 259] width 55 height 15
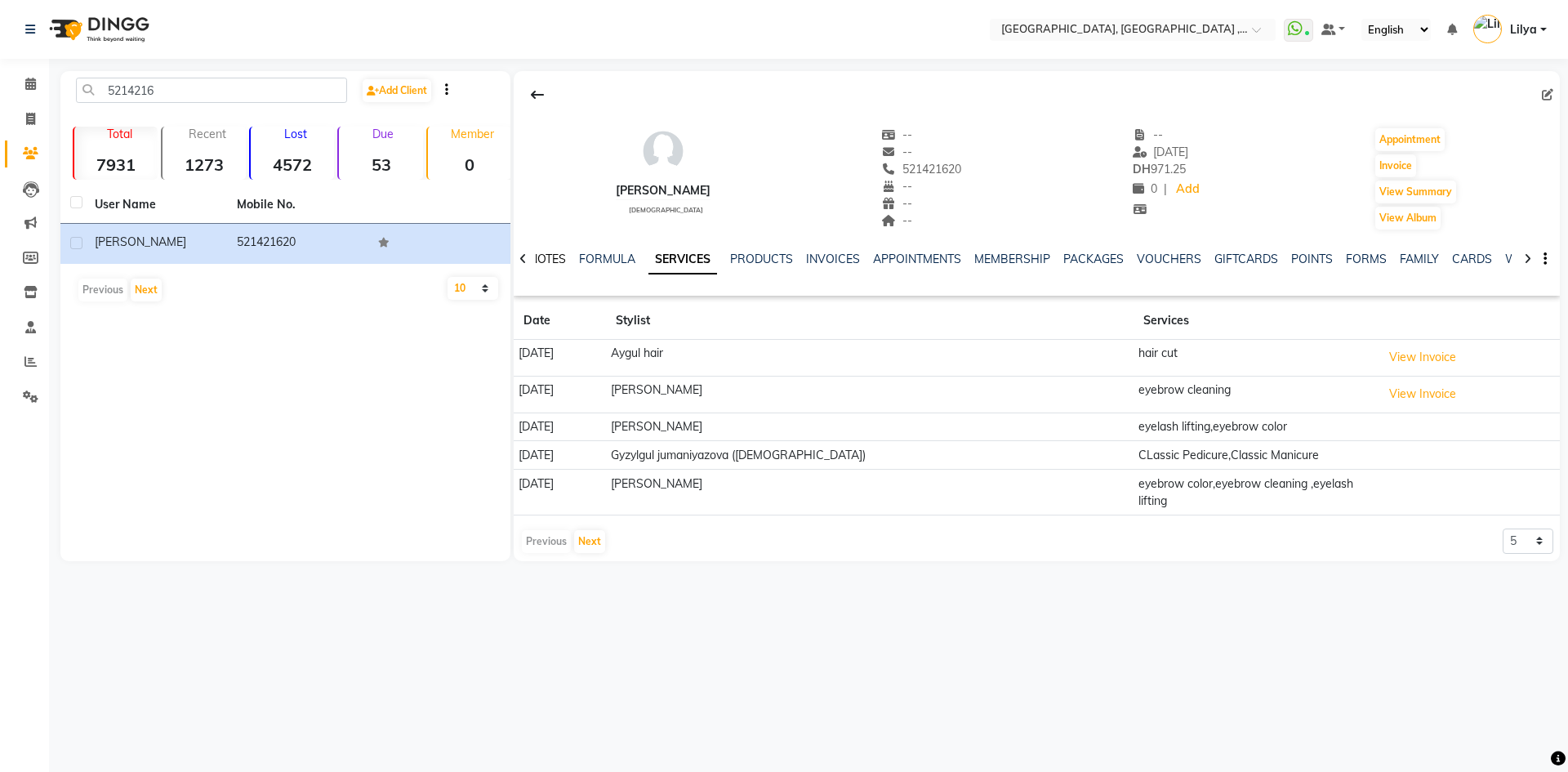
click at [547, 263] on link "NOTES" at bounding box center [547, 259] width 37 height 15
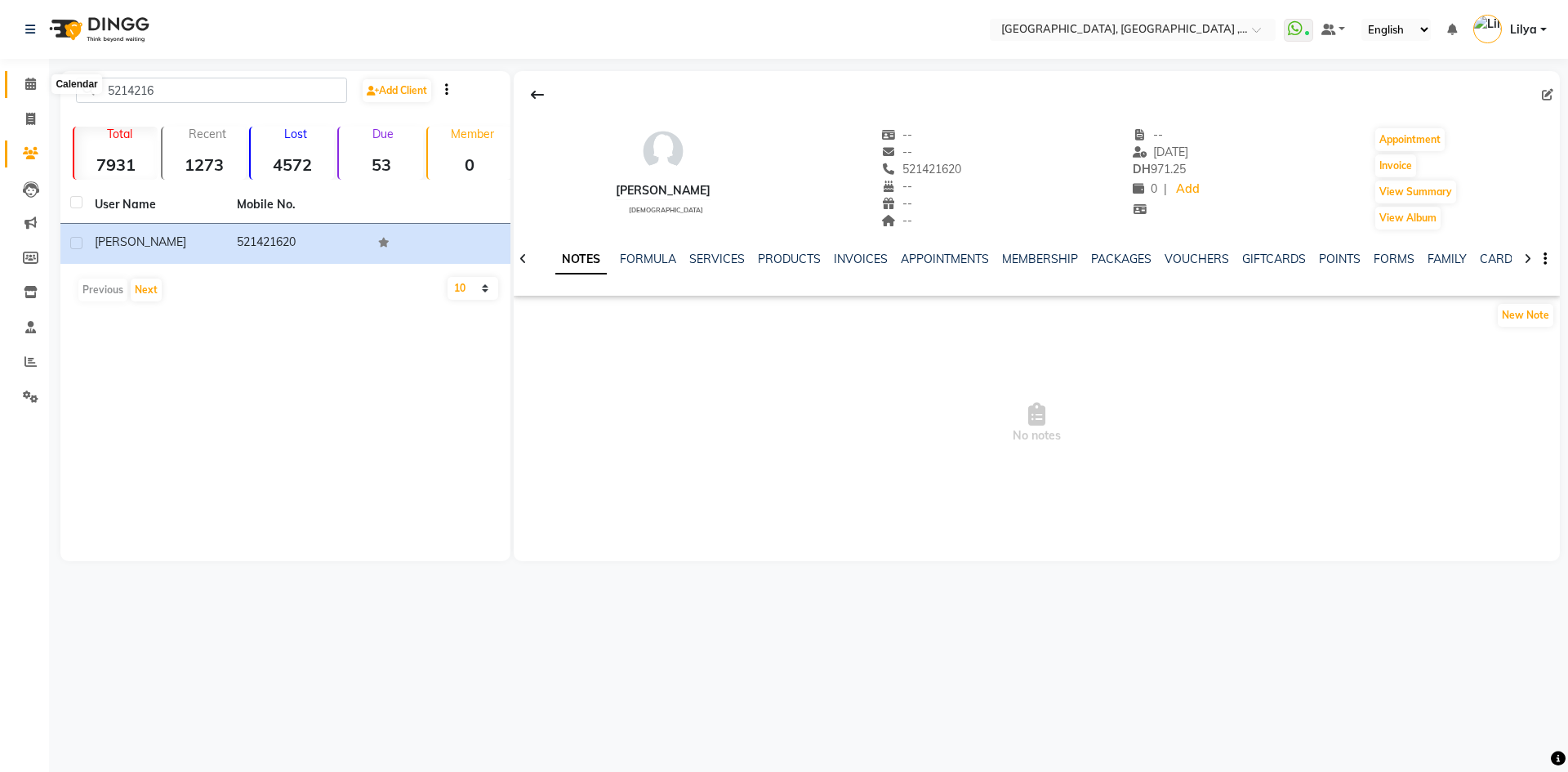
drag, startPoint x: 31, startPoint y: 87, endPoint x: 23, endPoint y: 84, distance: 8.5
click at [30, 88] on icon at bounding box center [31, 84] width 11 height 12
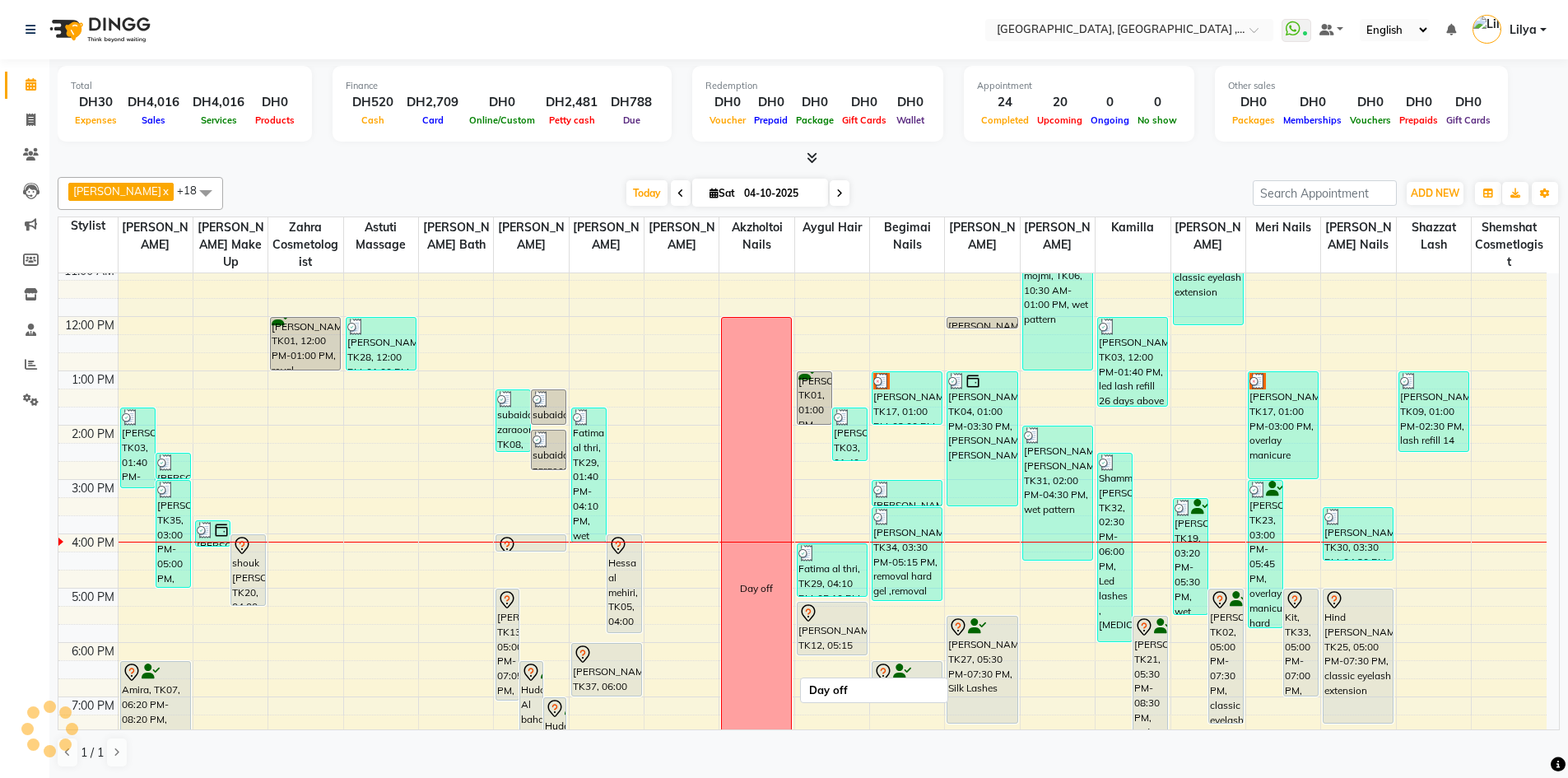
scroll to position [329, 0]
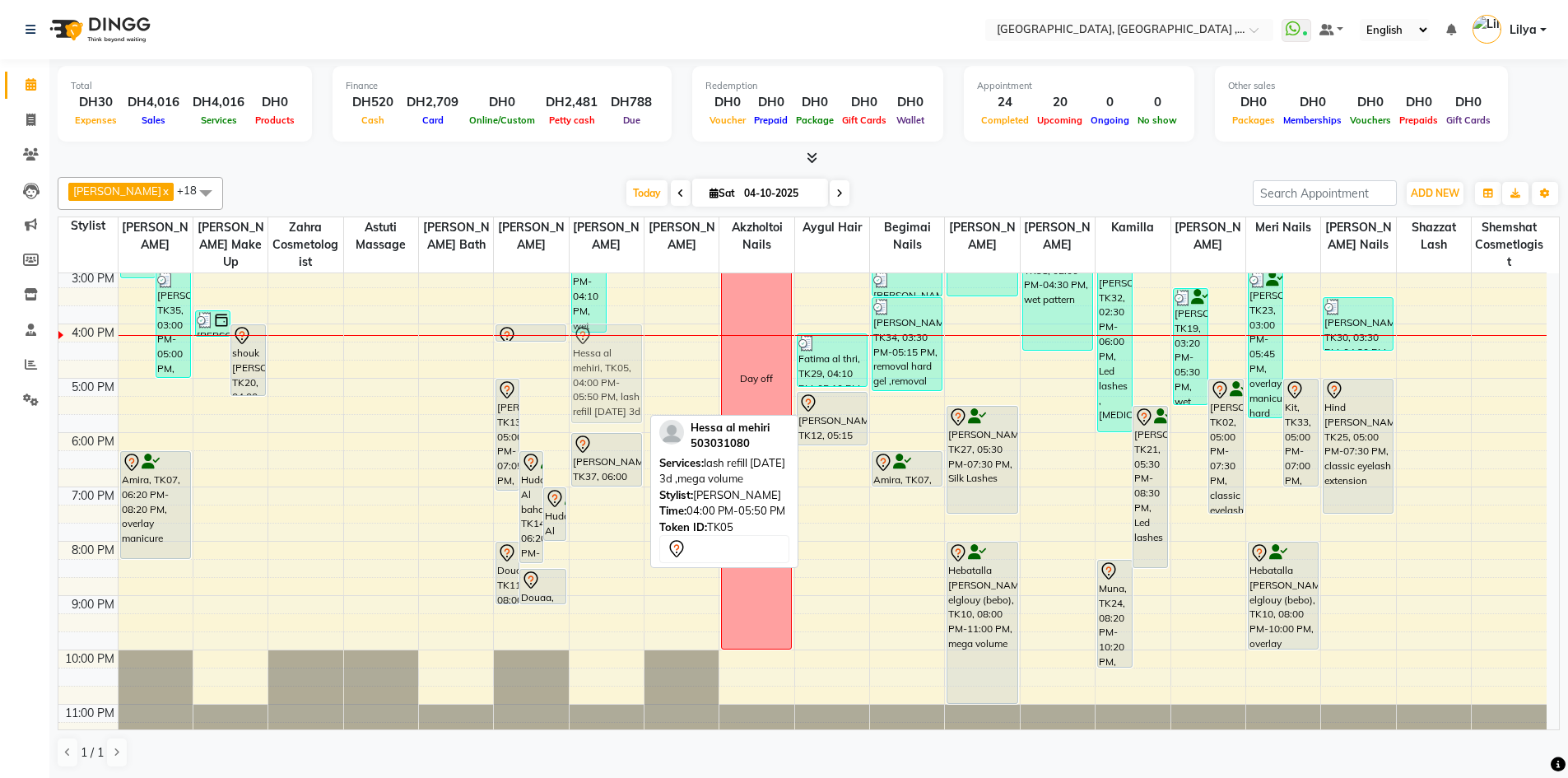
click at [622, 397] on div "Fatima al thri, TK29, 01:40 PM-04:10 PM, wet pattern Hessa al mehiri, TK05, 04:…" at bounding box center [607, 351] width 74 height 814
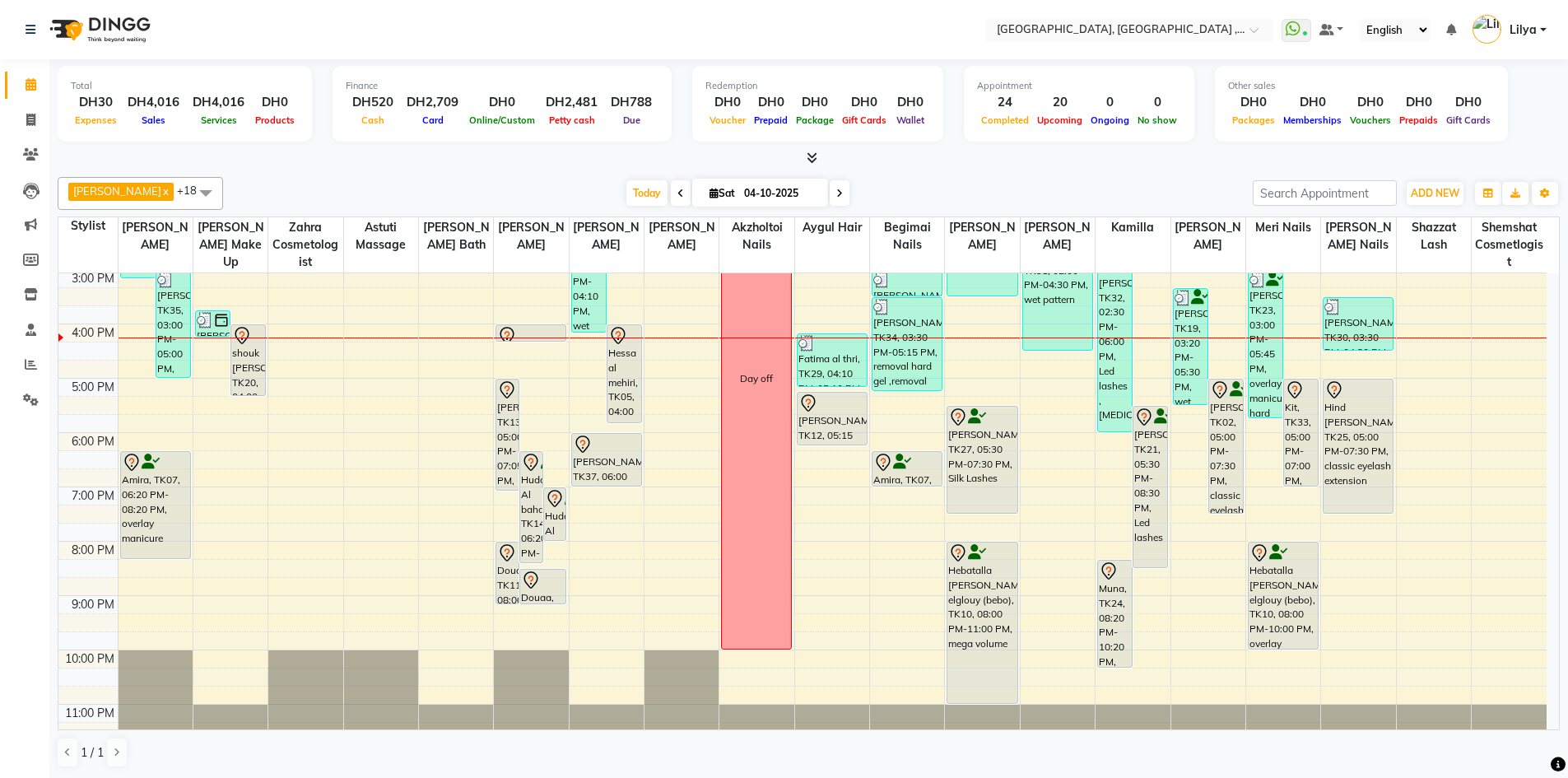
click at [383, 389] on div "9:00 AM 10:00 AM 11:00 AM 12:00 PM 1:00 PM 2:00 PM 3:00 PM 4:00 PM 5:00 PM 6:00…" at bounding box center [802, 351] width 1488 height 814
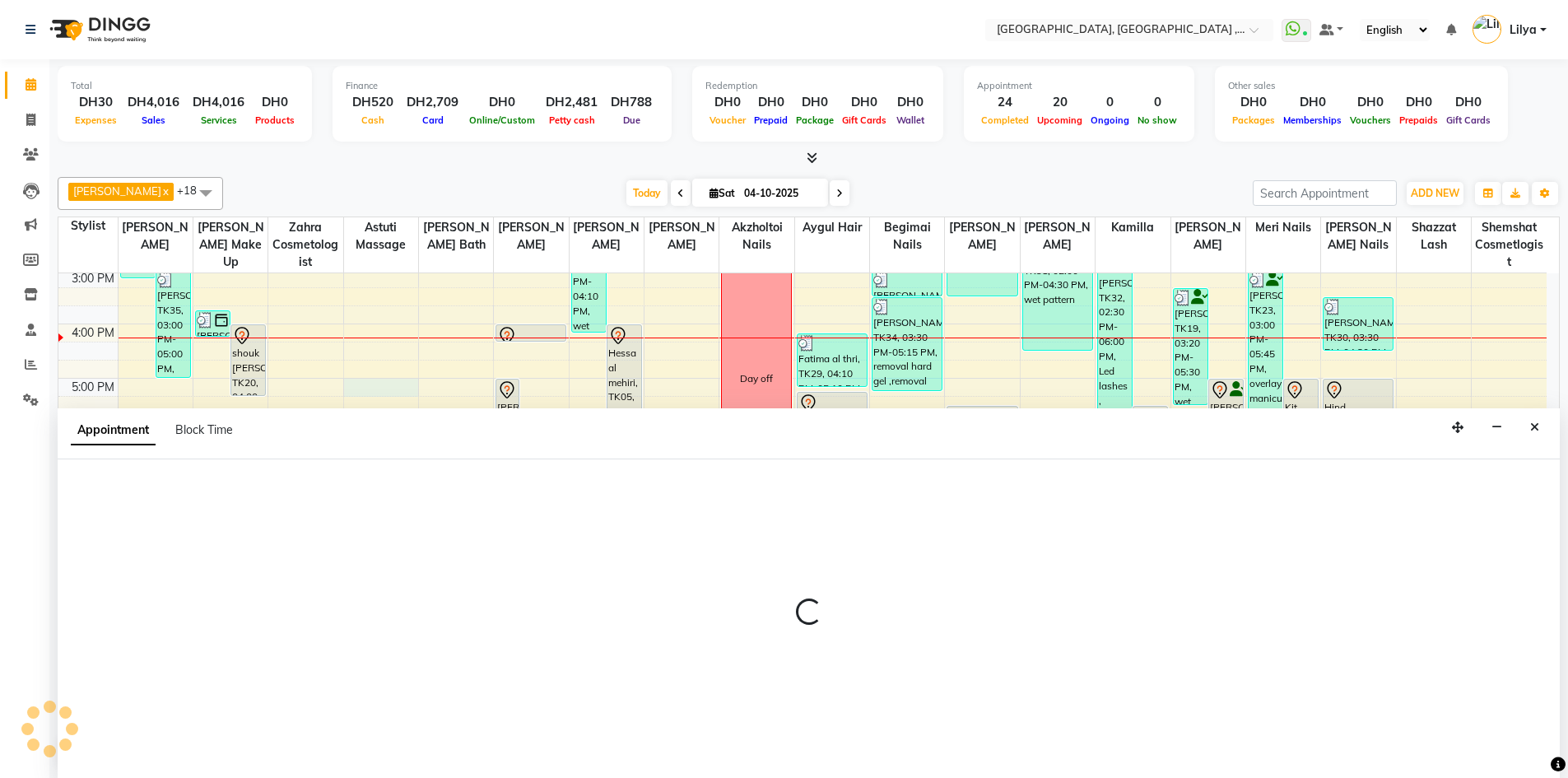
scroll to position [1, 0]
select select "34258"
select select "tentative"
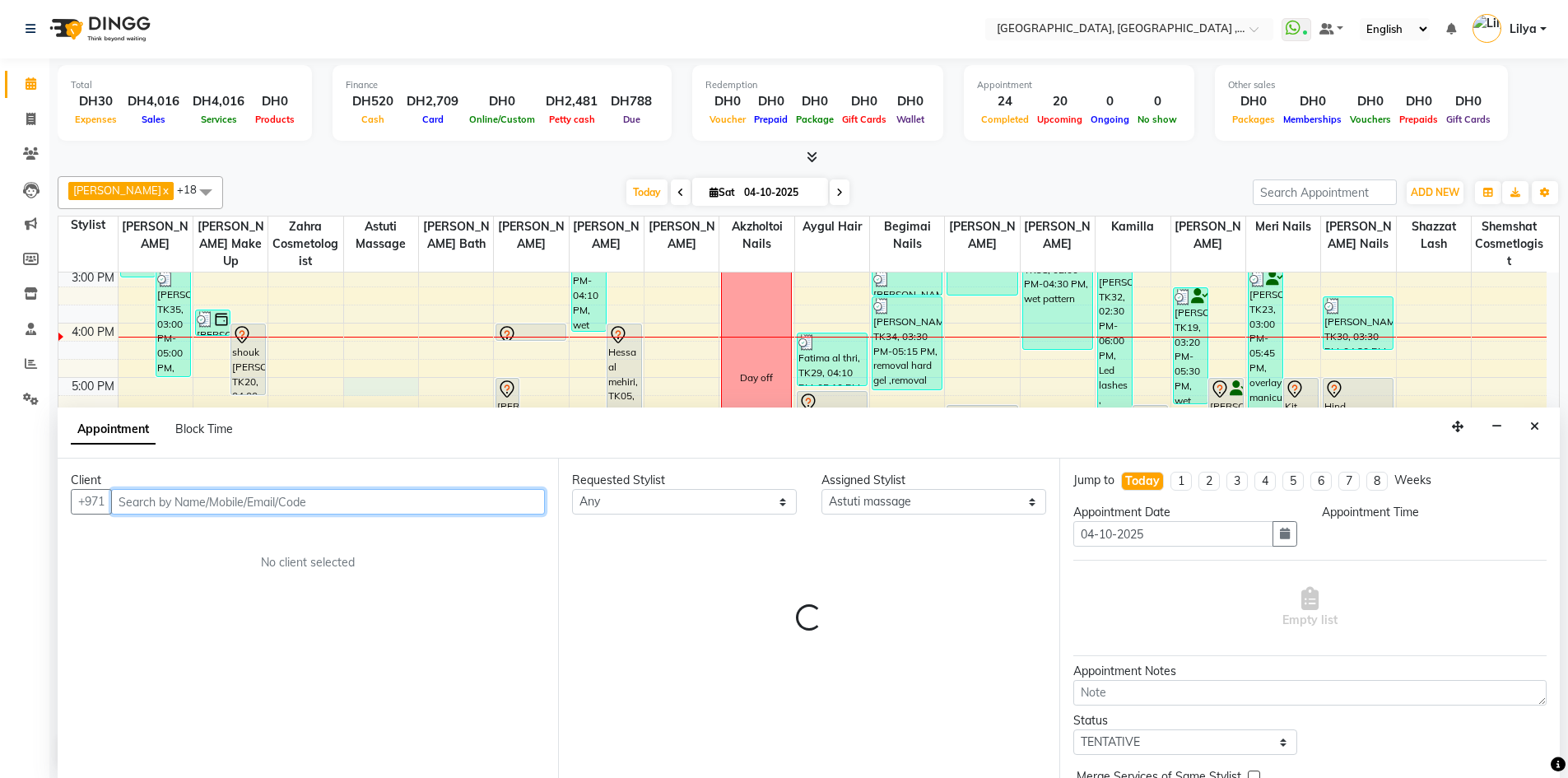
select select "1020"
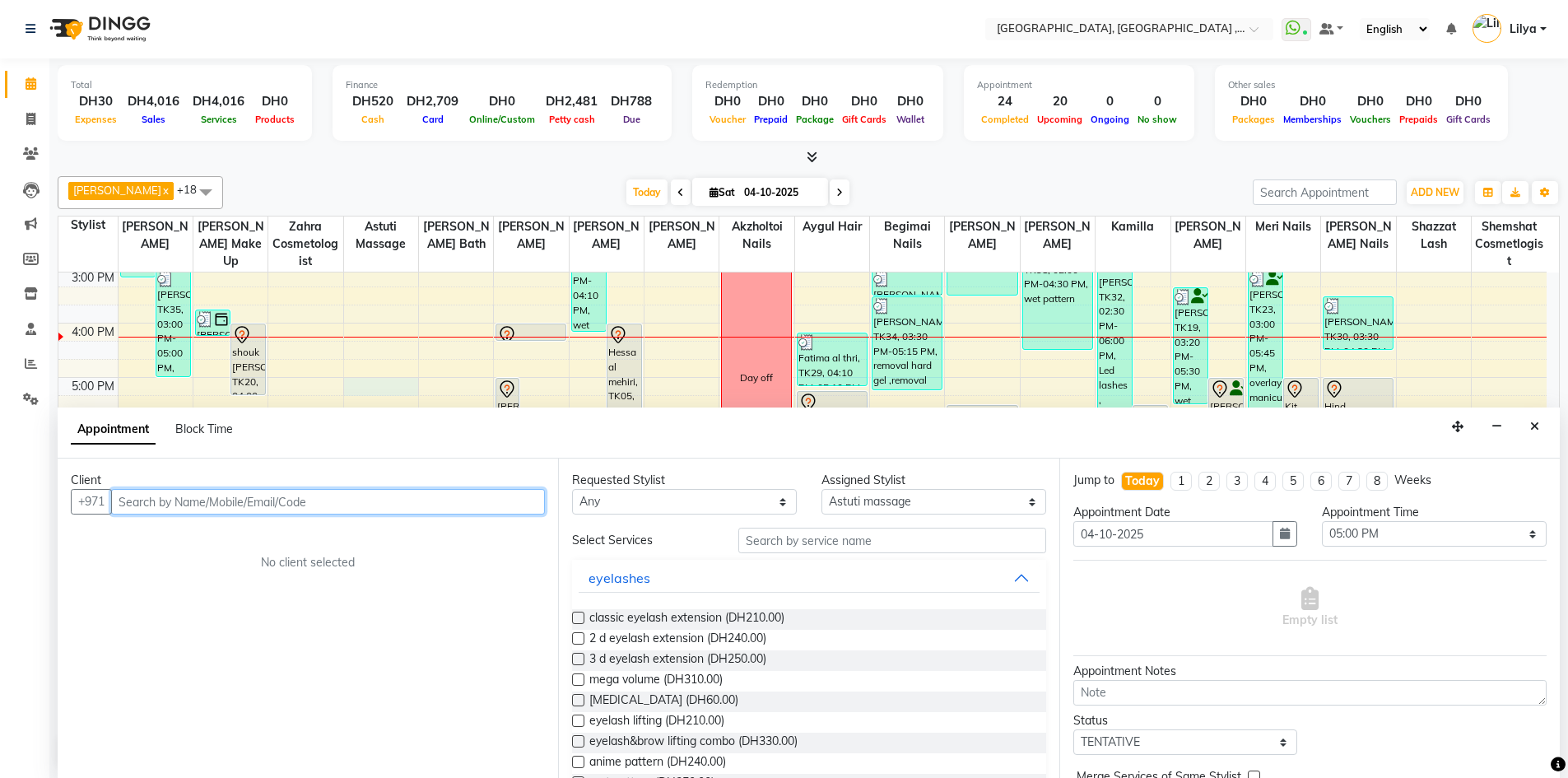
click at [390, 502] on input "text" at bounding box center [328, 502] width 433 height 26
type input "A"
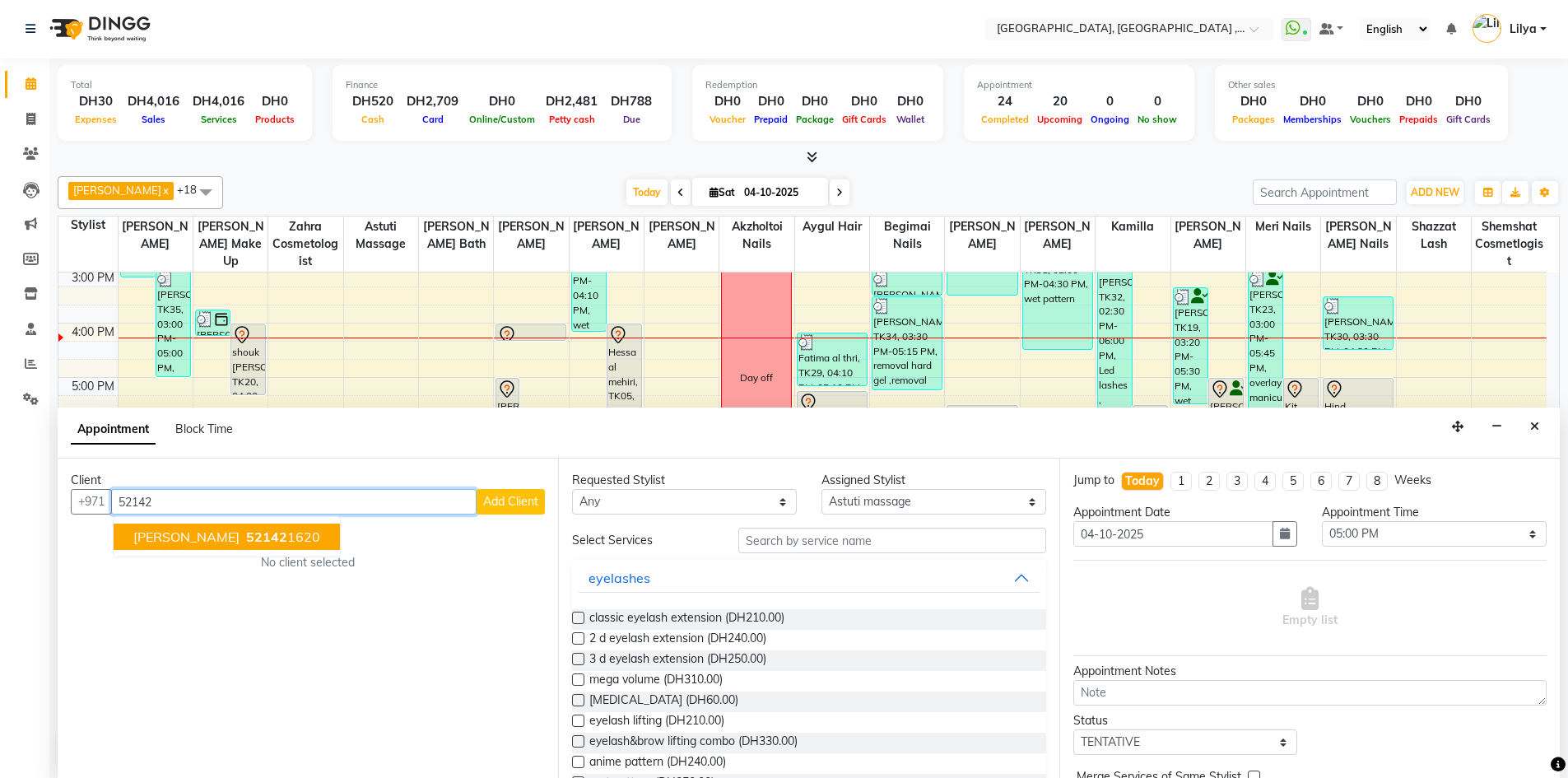
click at [268, 534] on ngb-highlight "52142 1620" at bounding box center [282, 536] width 78 height 17
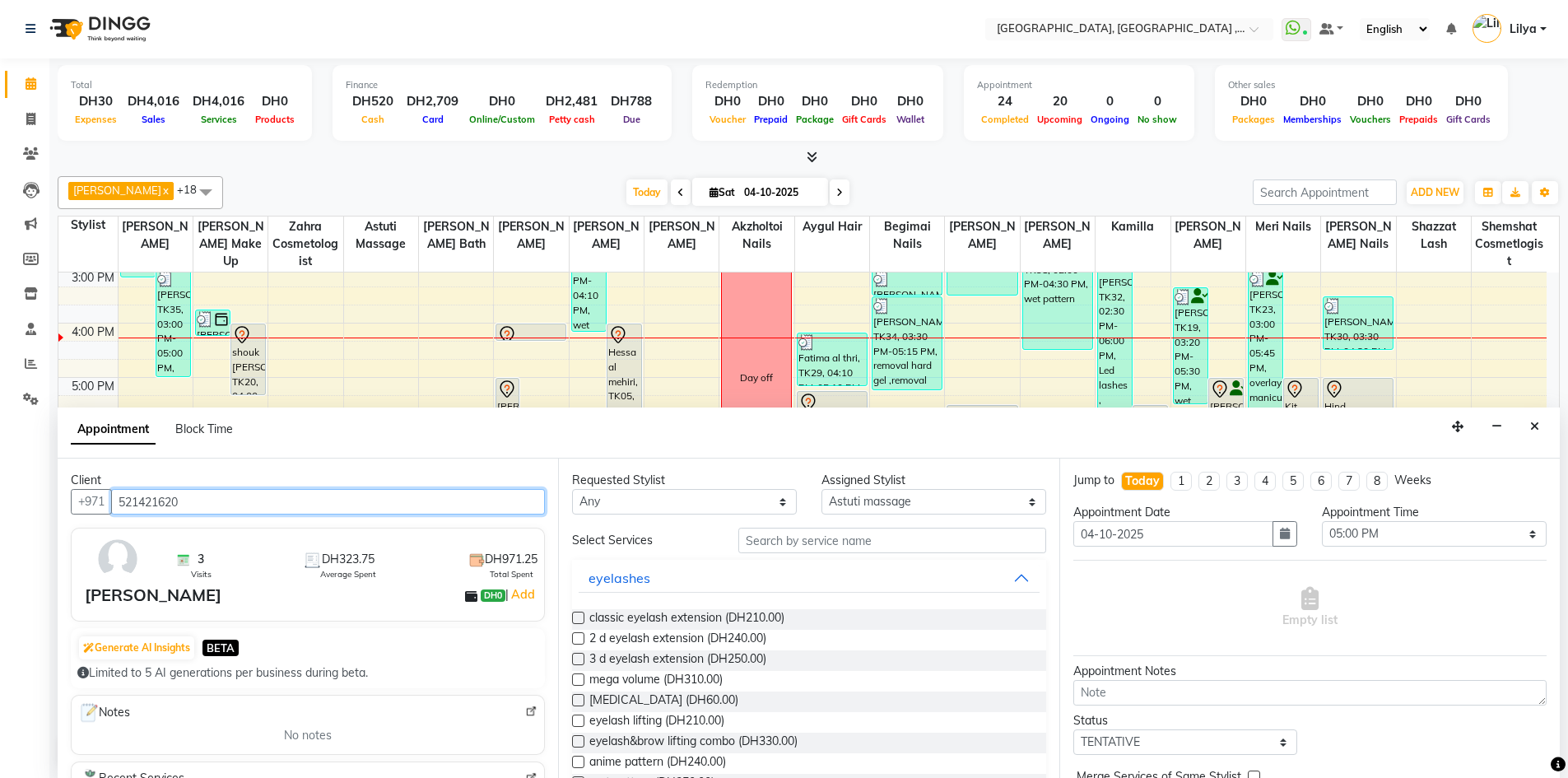
type input "521421620"
click at [777, 539] on input "text" at bounding box center [892, 540] width 308 height 26
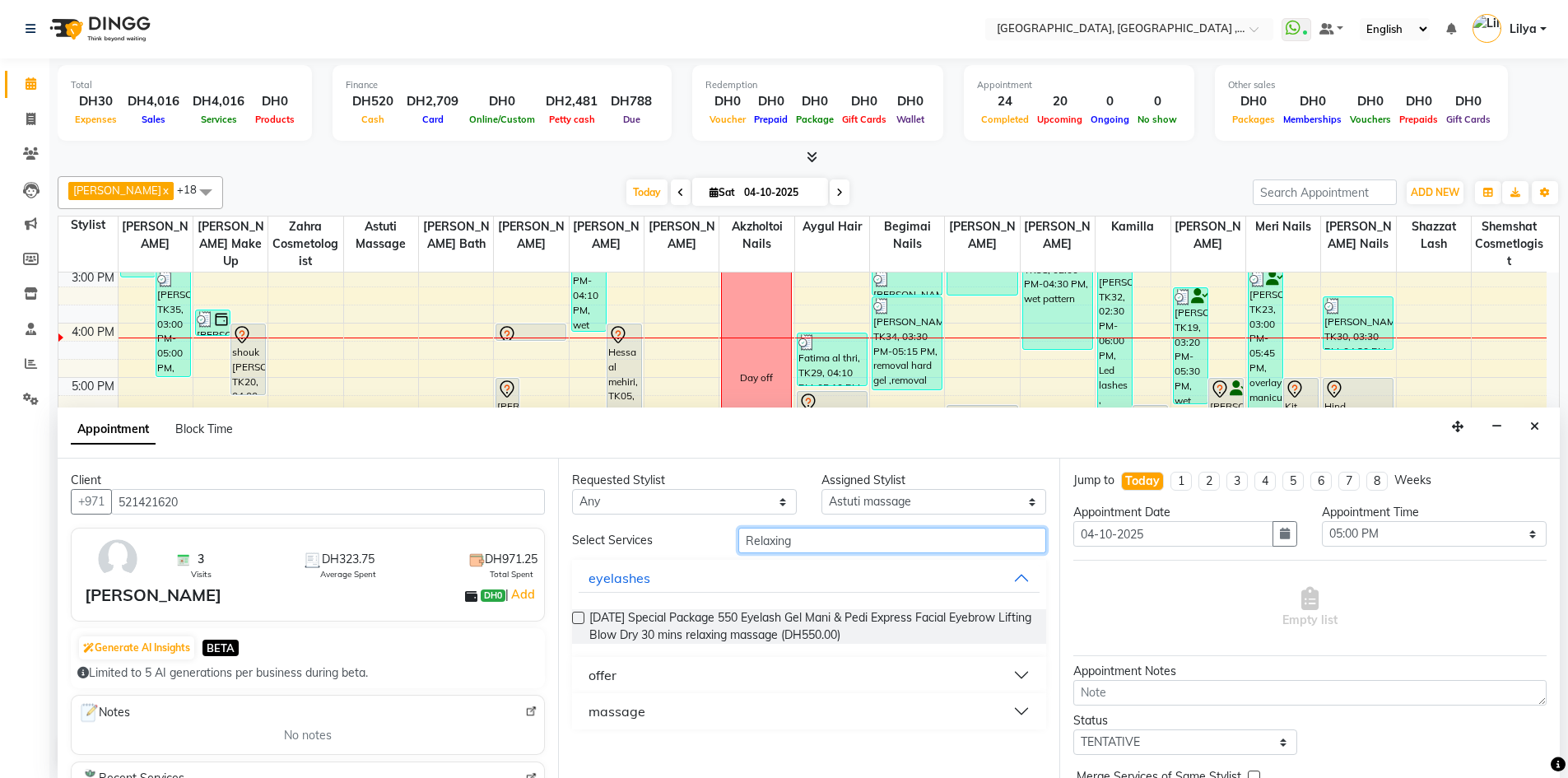
type input "Relaxing"
click at [1023, 715] on button "massage" at bounding box center [808, 712] width 460 height 30
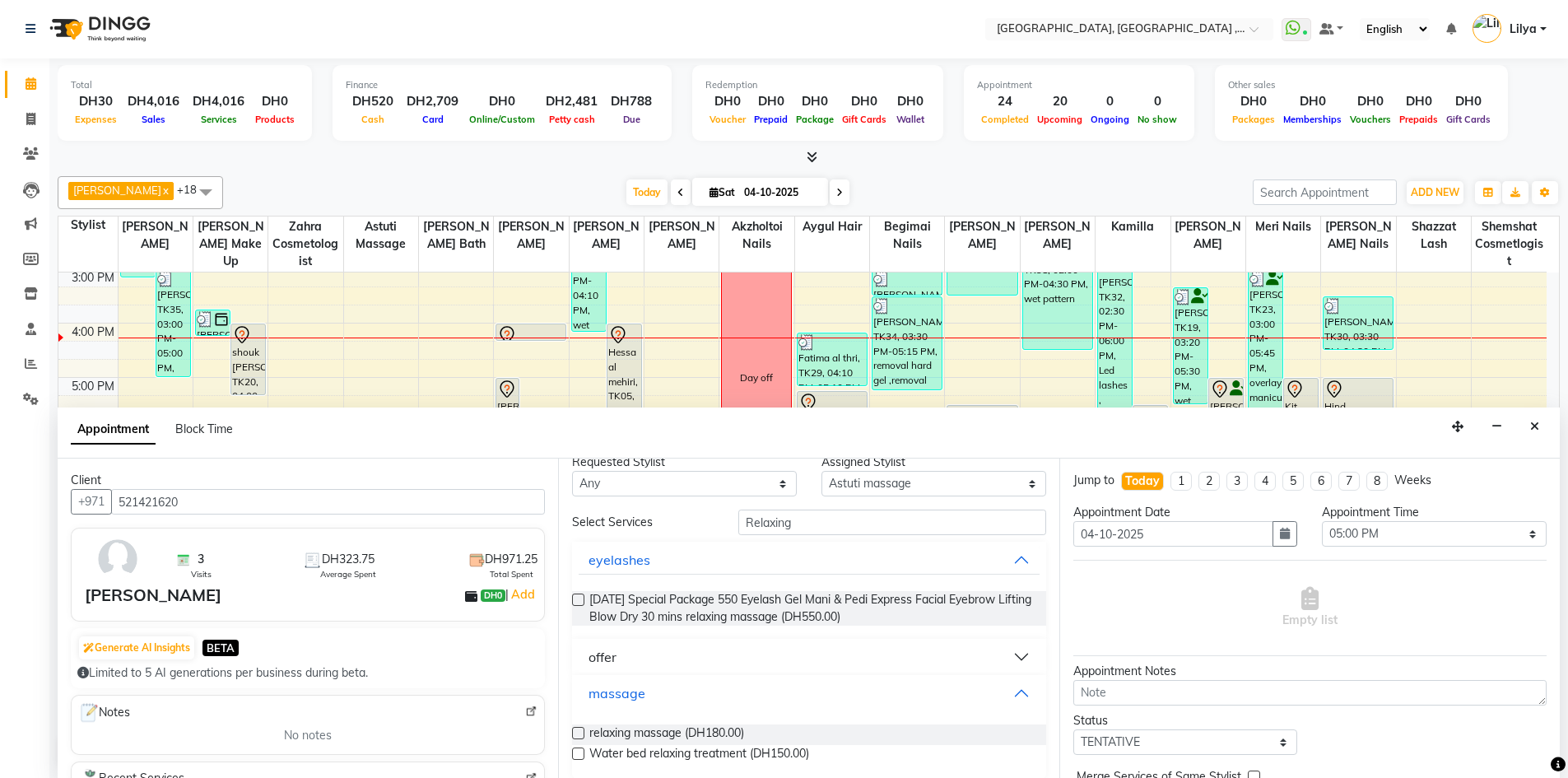
scroll to position [32, 0]
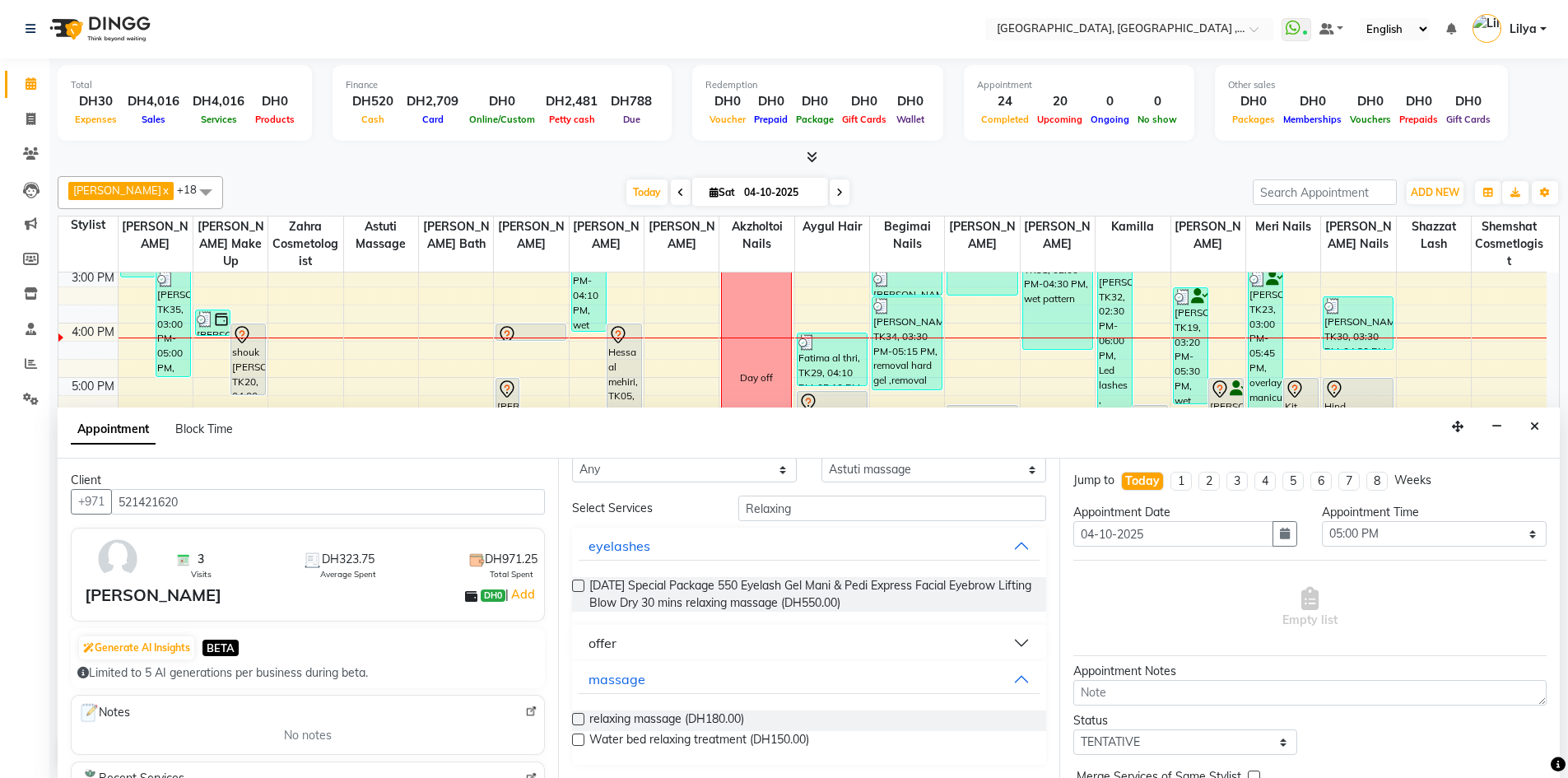
click at [578, 716] on label at bounding box center [578, 719] width 12 height 12
click at [578, 716] on input "checkbox" at bounding box center [577, 721] width 11 height 11
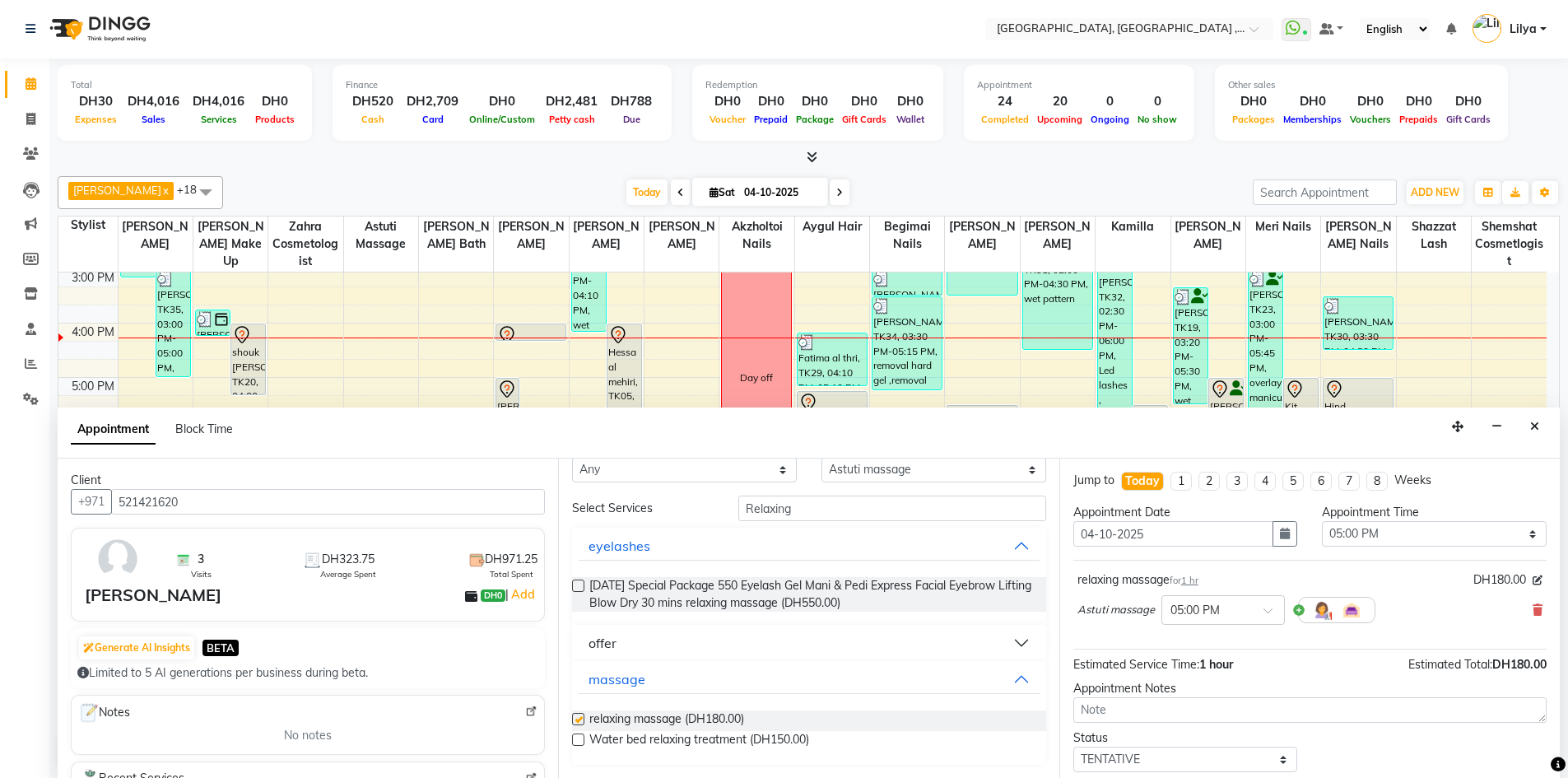
checkbox input "false"
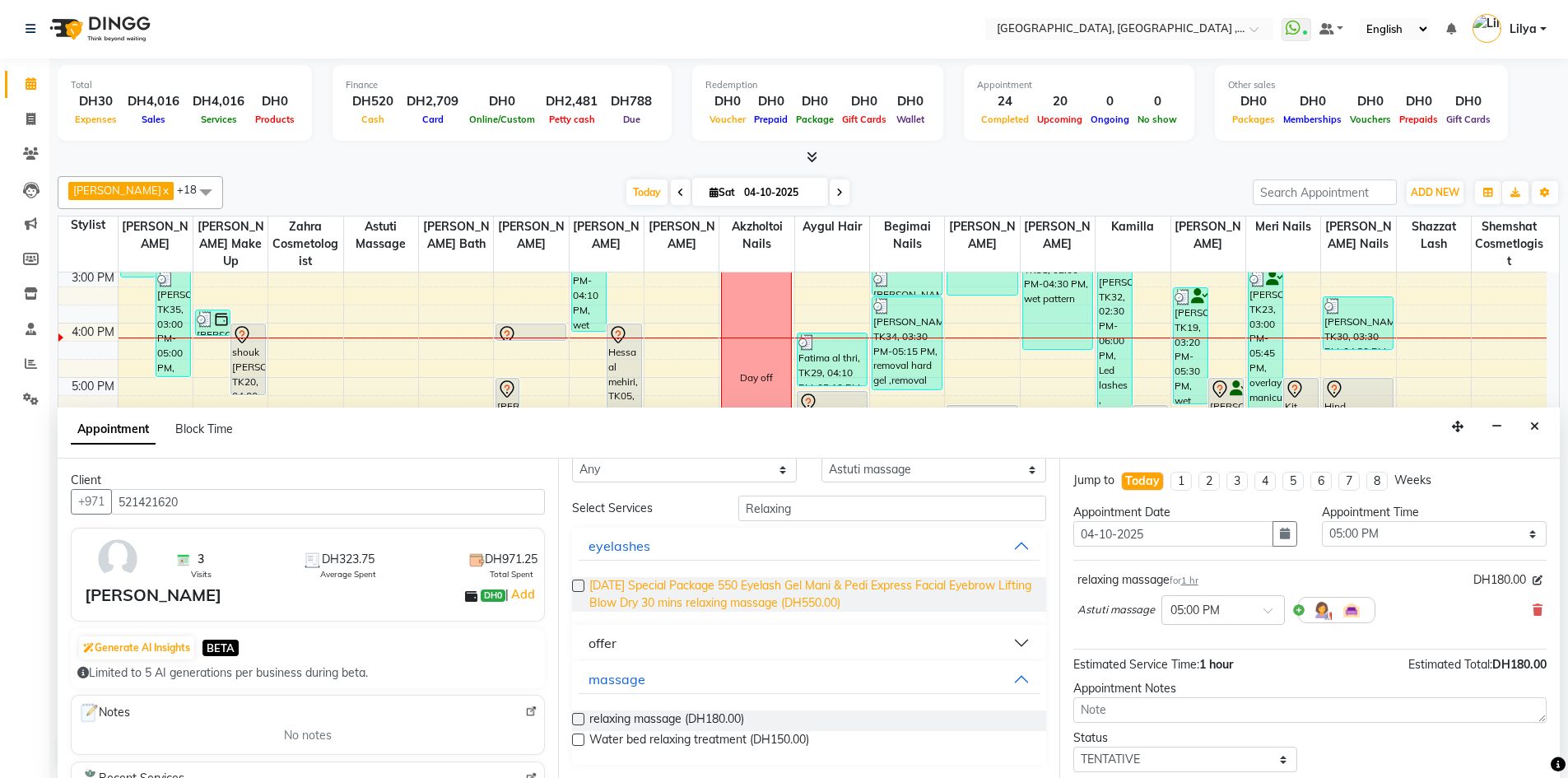
scroll to position [0, 0]
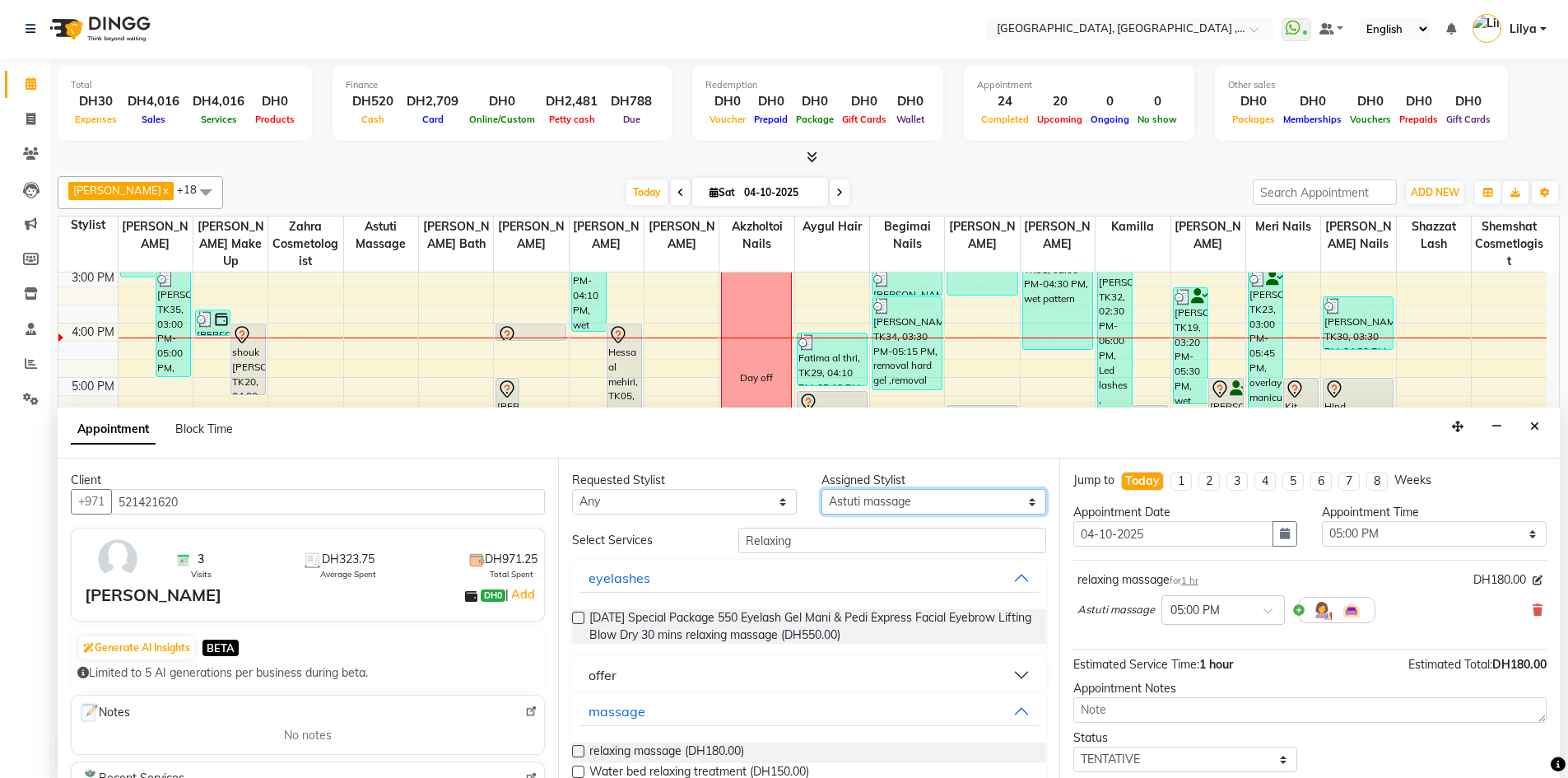
click at [961, 504] on select "Select Adel brow Aina Akzholtoi nails Amina lash Astuti massage Aygul hair Begi…" at bounding box center [933, 502] width 224 height 26
select select "53586"
click at [821, 489] on select "Select Adel brow Aina Akzholtoi nails Amina lash Astuti massage Aygul hair Begi…" at bounding box center [933, 502] width 224 height 26
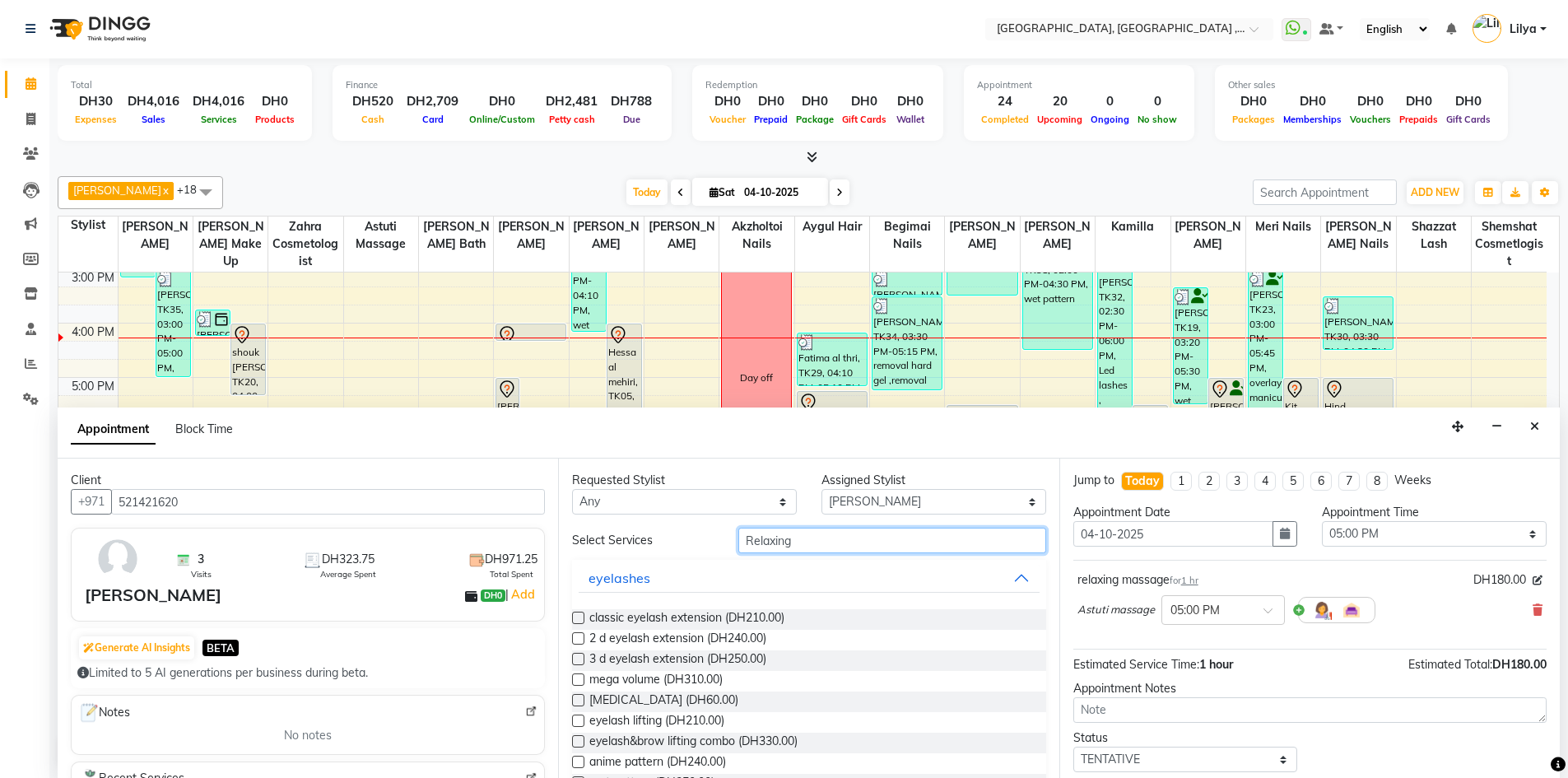
click at [824, 545] on input "Relaxing" at bounding box center [892, 540] width 308 height 26
type input "R"
type input "e"
type input "Lash"
click at [578, 702] on label at bounding box center [578, 700] width 12 height 12
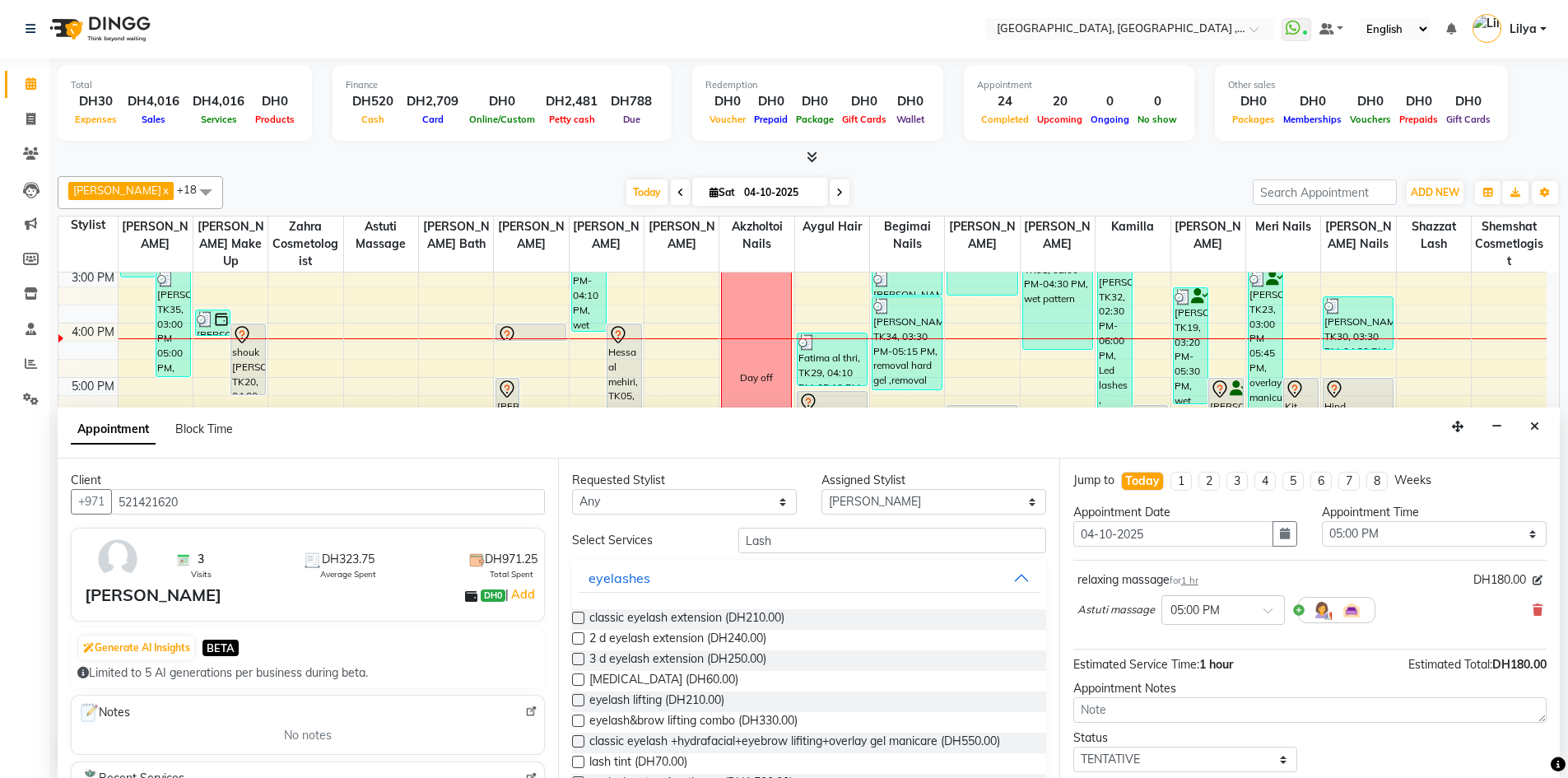
click at [578, 702] on input "checkbox" at bounding box center [577, 702] width 11 height 11
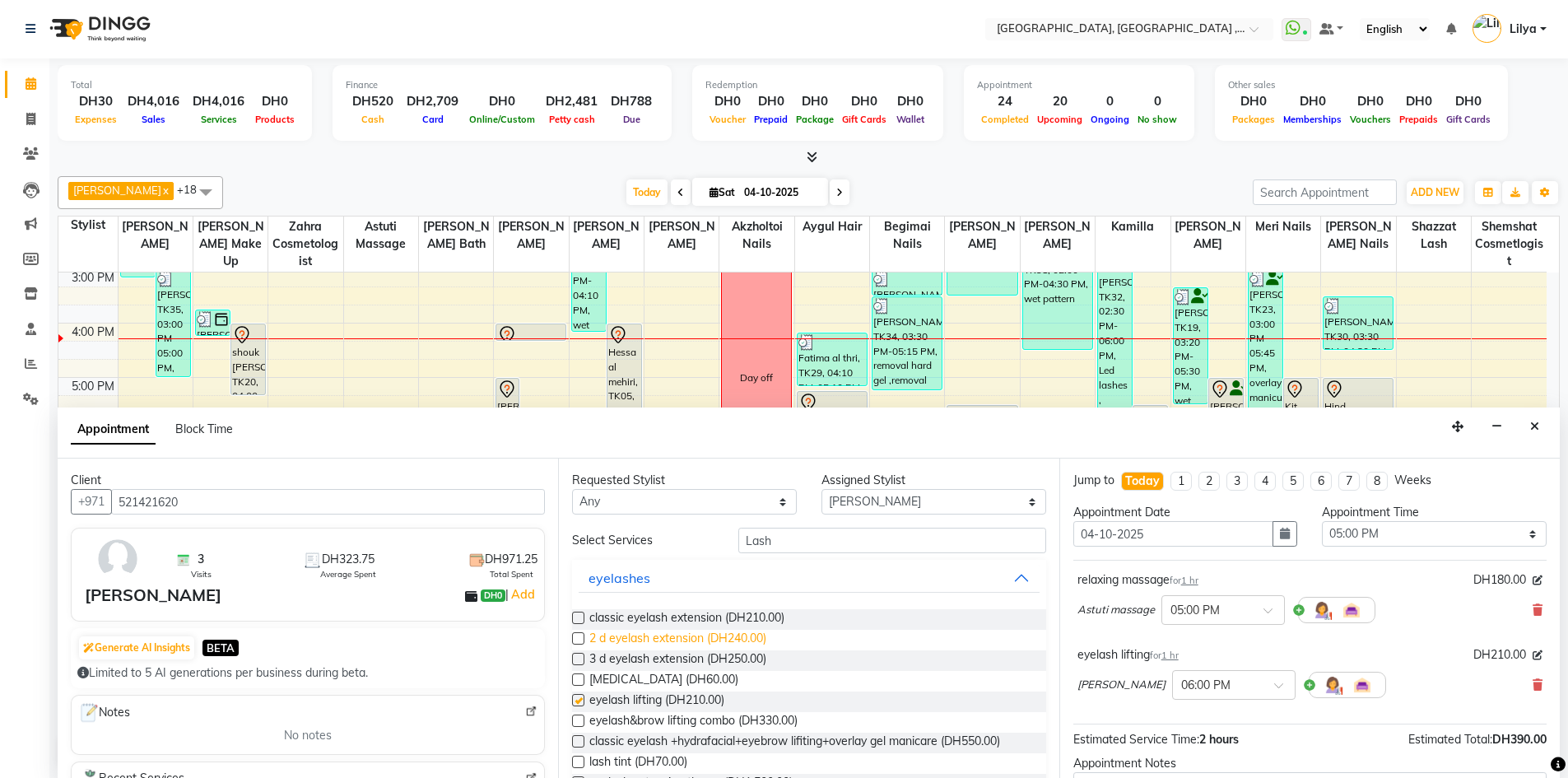
checkbox input "false"
drag, startPoint x: 781, startPoint y: 536, endPoint x: 803, endPoint y: 551, distance: 26.6
click at [782, 535] on input "Lash" at bounding box center [892, 540] width 308 height 26
type input "L"
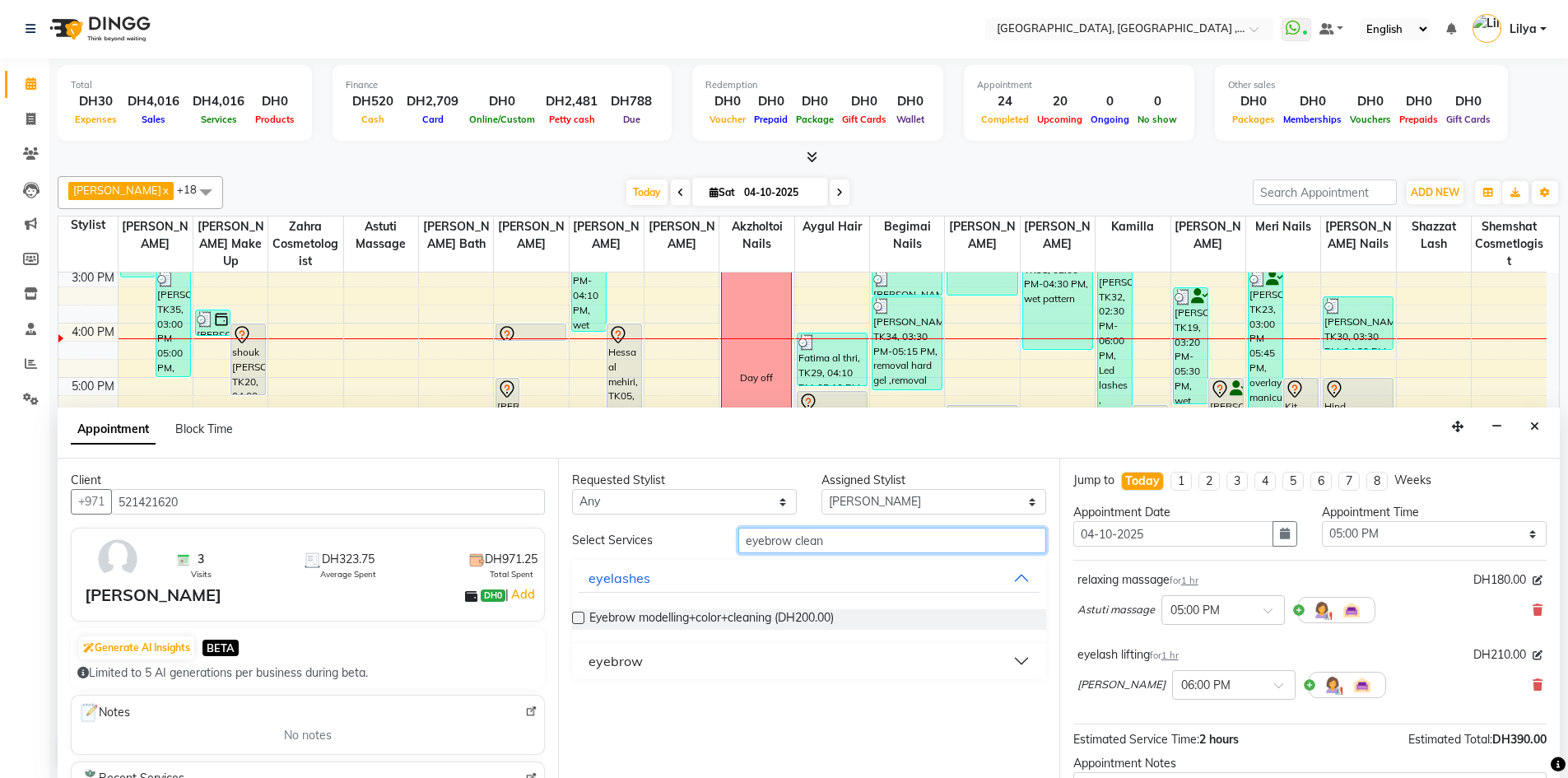
type input "eyebrow clean"
click at [1020, 652] on button "eyebrow" at bounding box center [808, 661] width 460 height 30
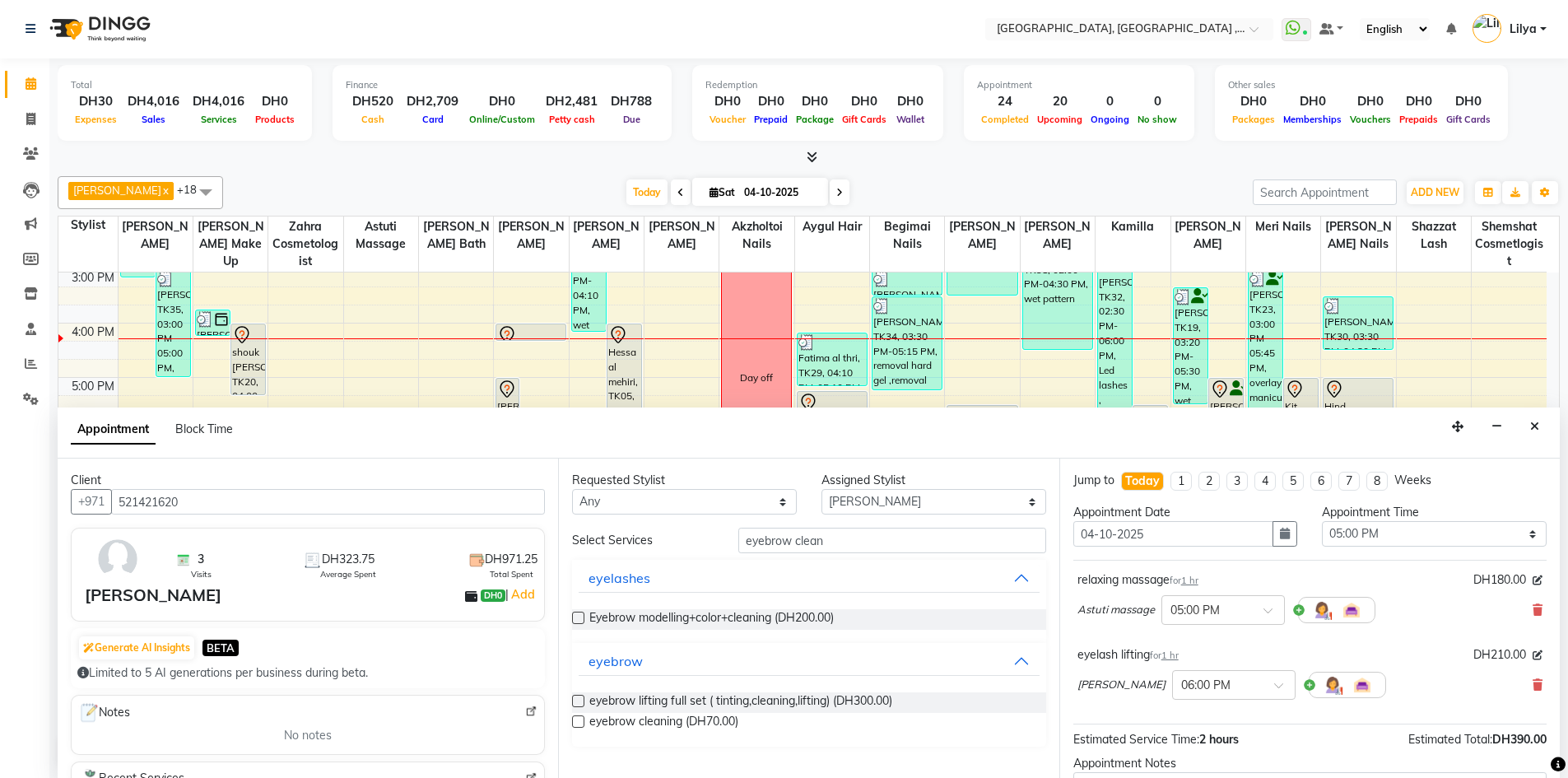
click at [579, 721] on label at bounding box center [578, 721] width 12 height 12
click at [579, 721] on input "checkbox" at bounding box center [577, 723] width 11 height 11
checkbox input "false"
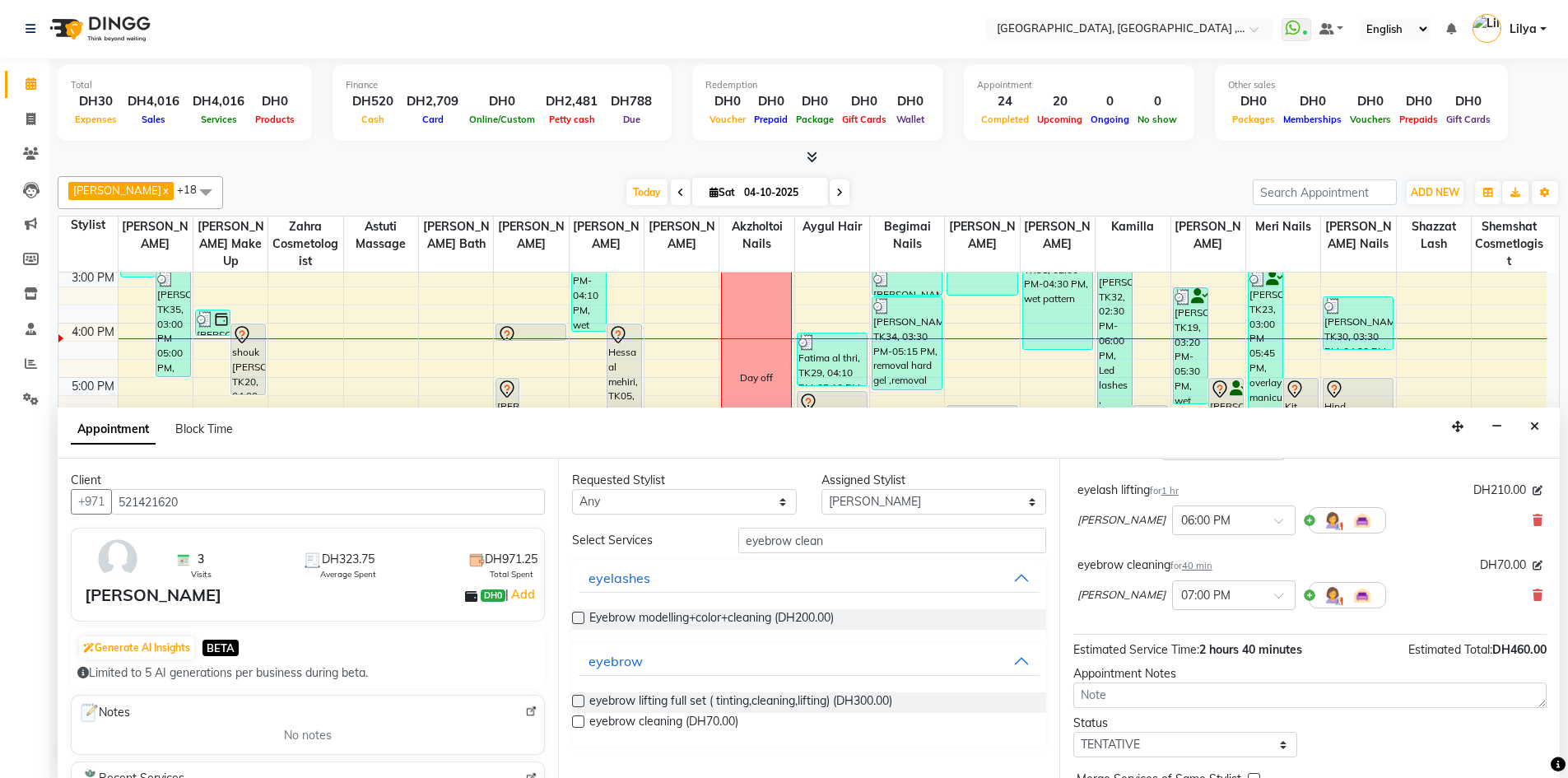
scroll to position [221, 0]
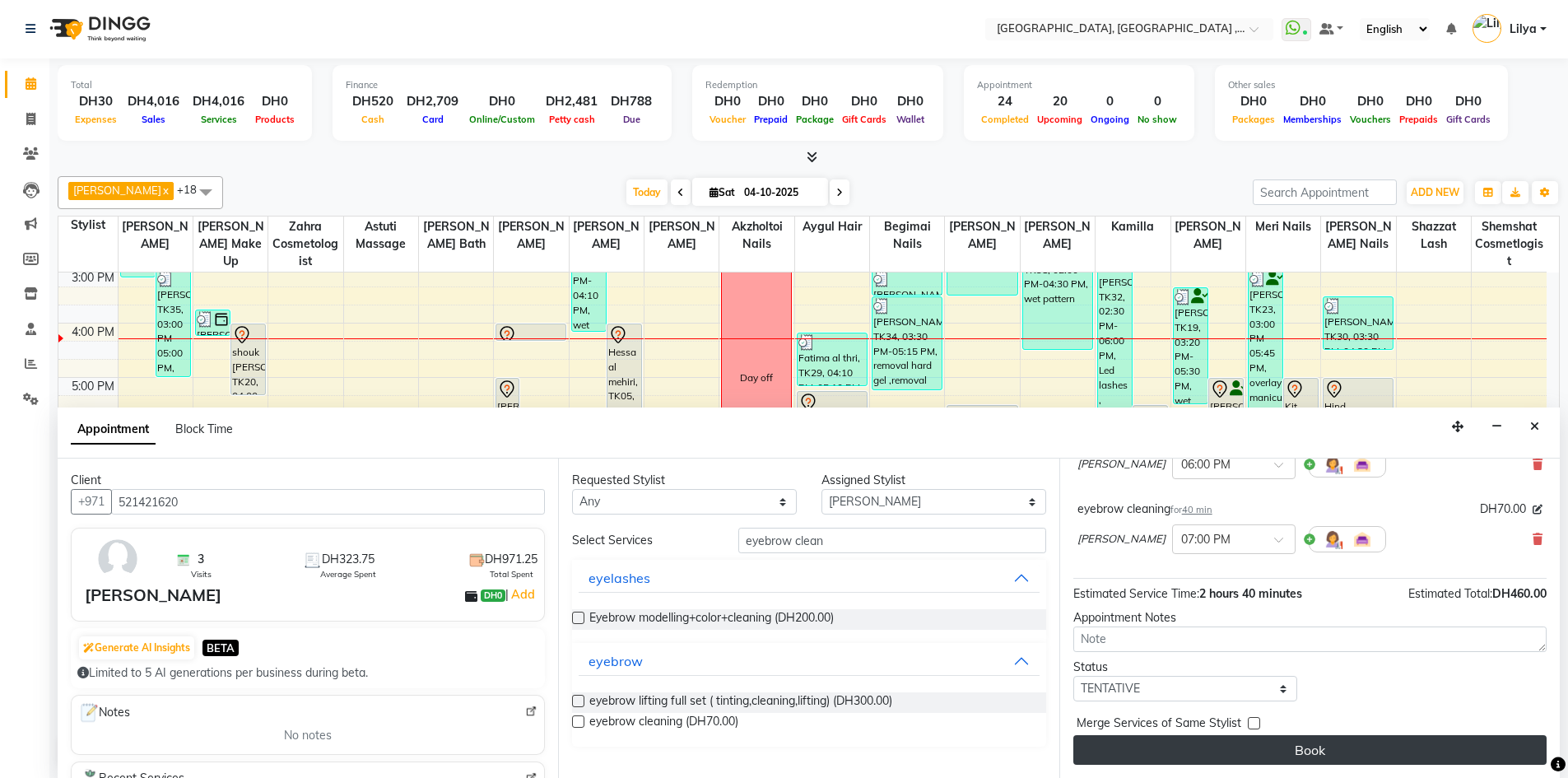
click at [1325, 757] on button "Book" at bounding box center [1309, 750] width 473 height 30
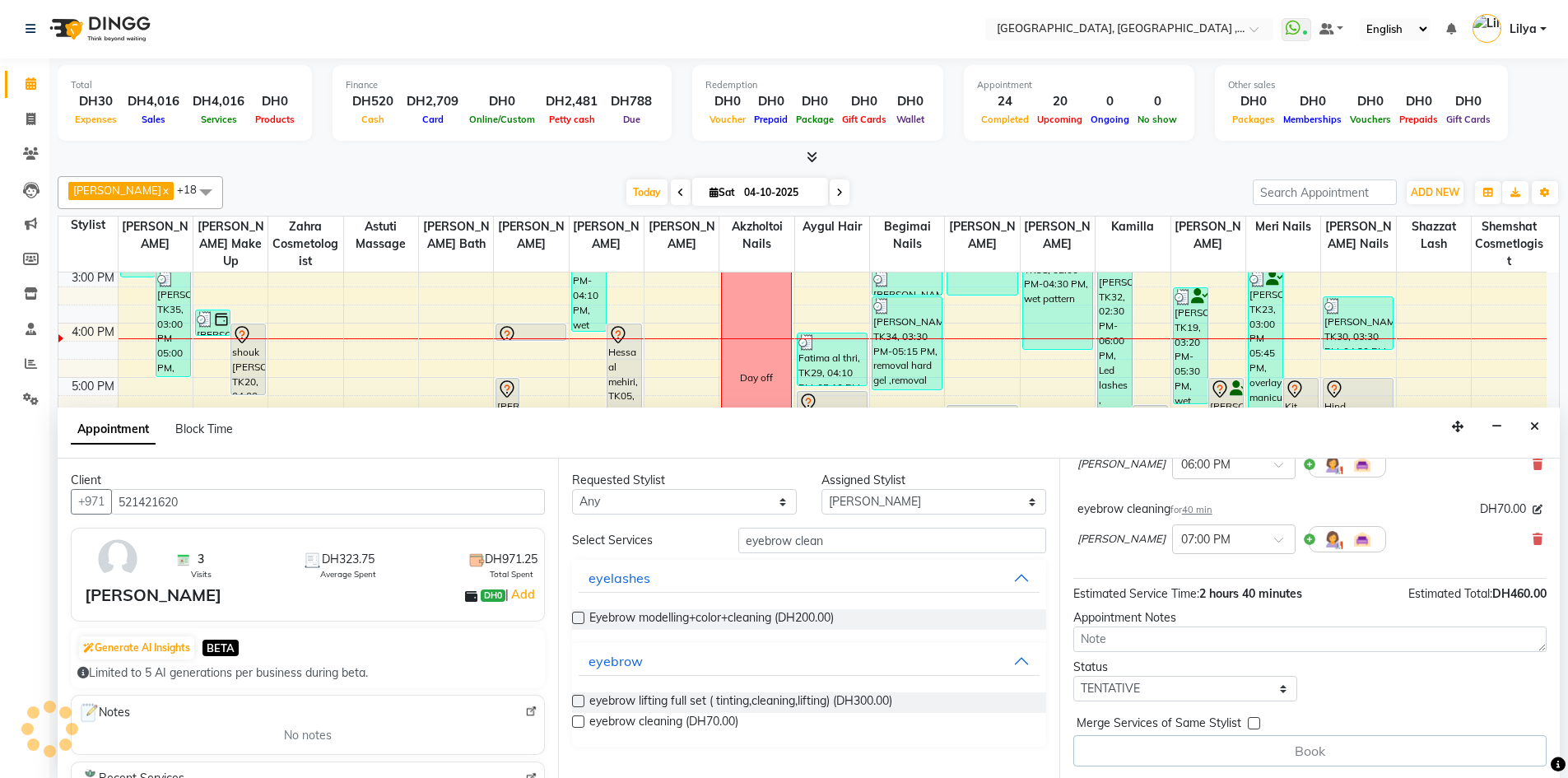
scroll to position [0, 0]
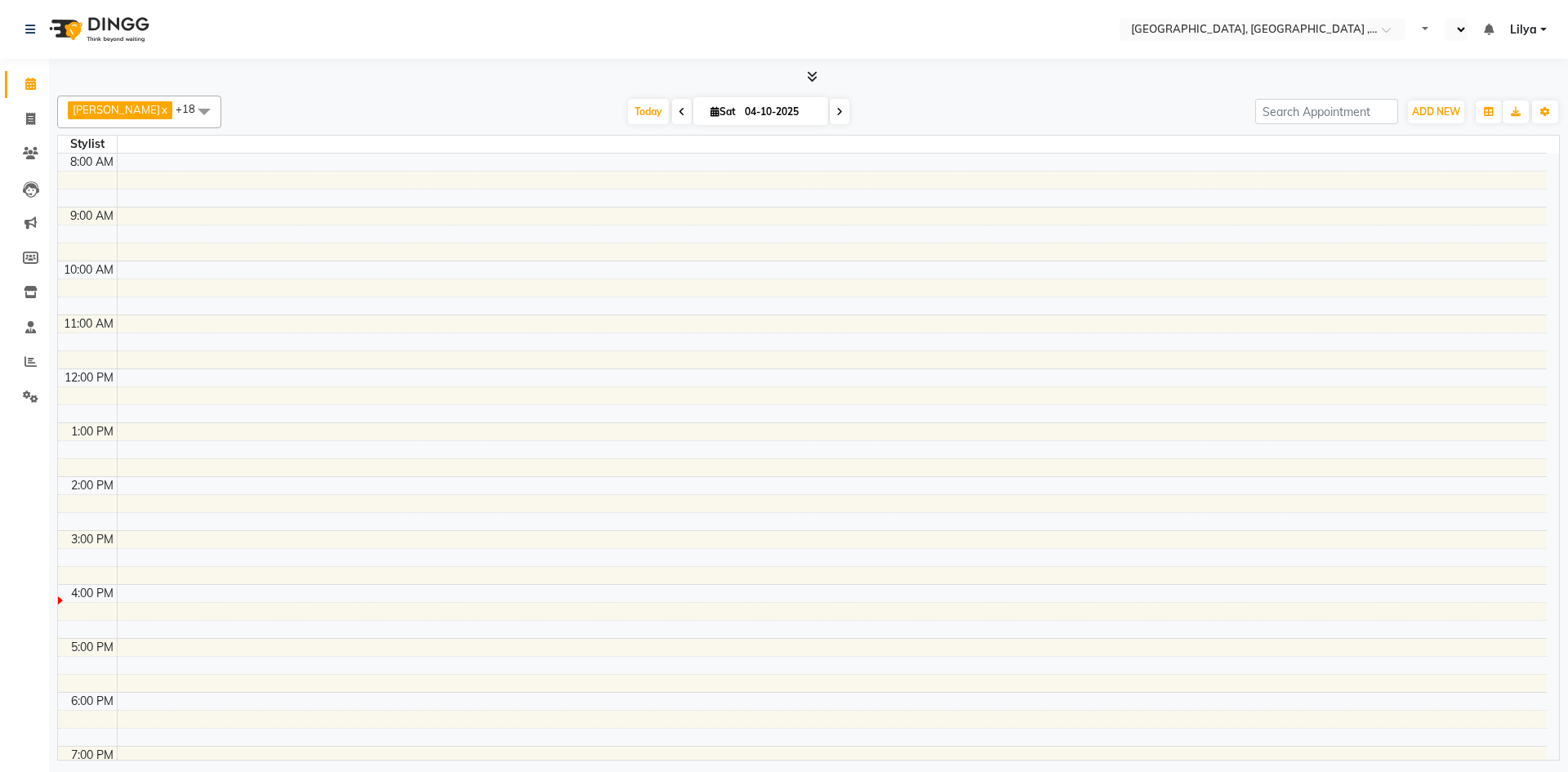
select select "en"
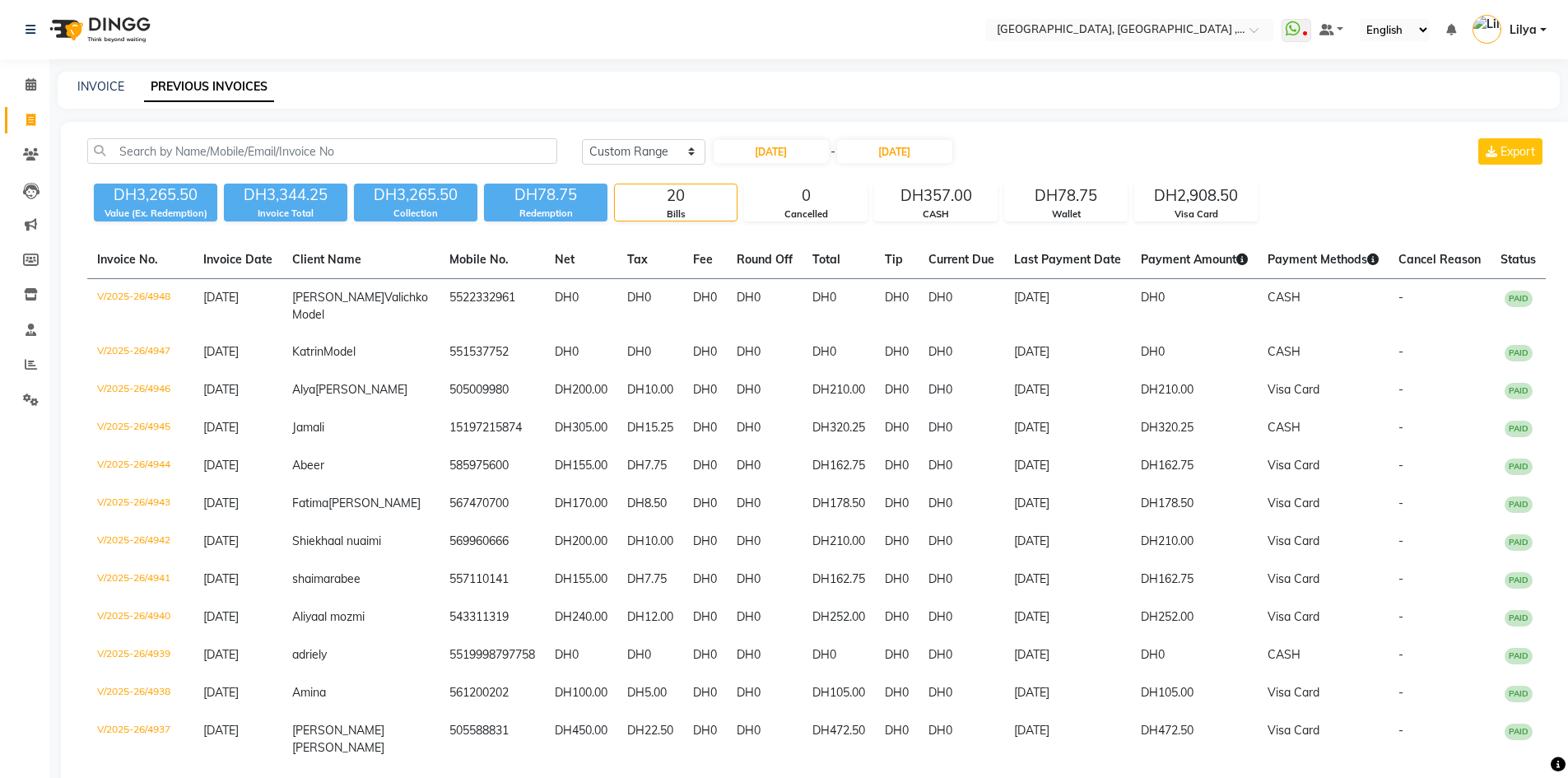
select select "range"
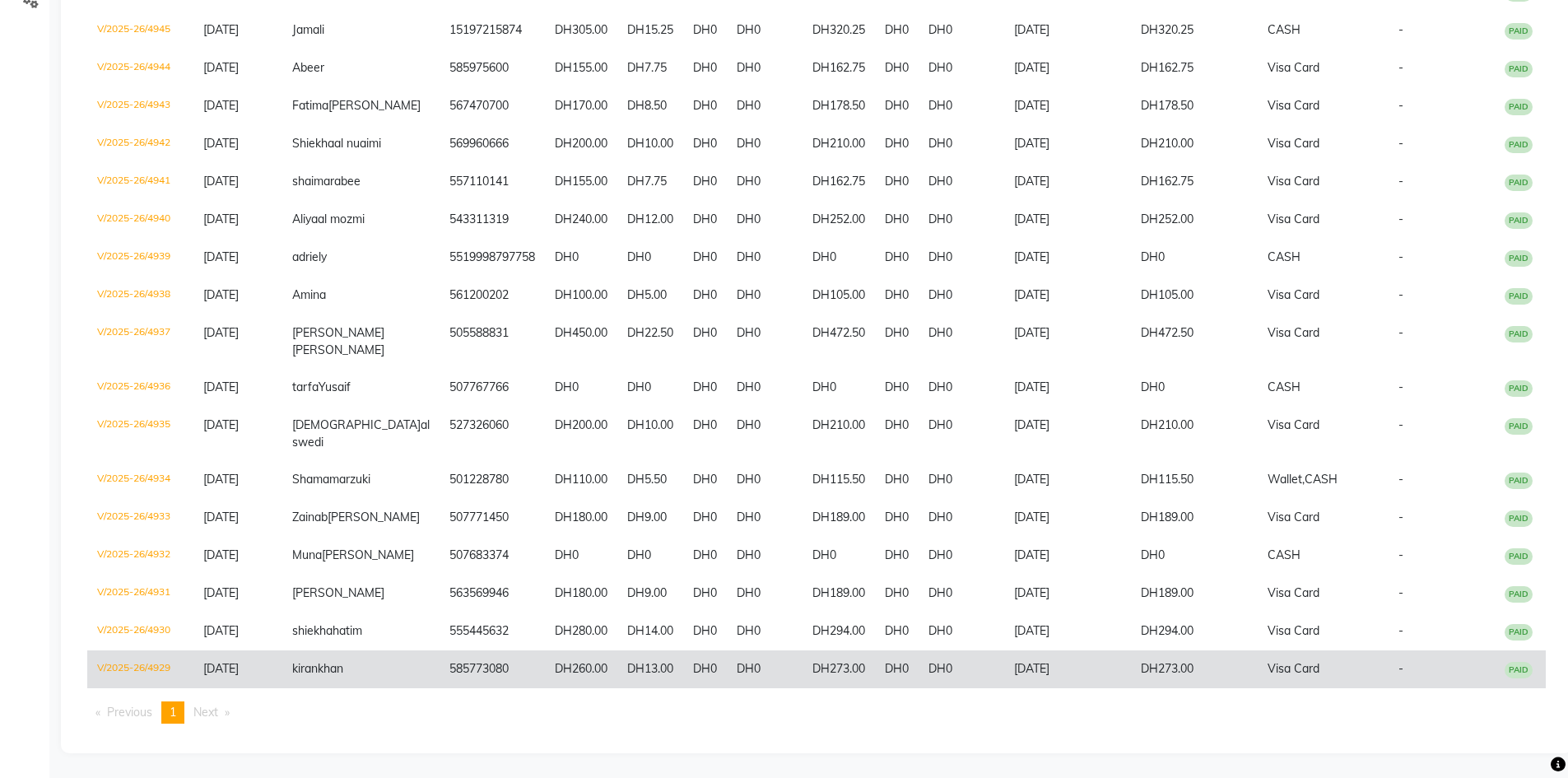
click at [510, 670] on td "585773080" at bounding box center [492, 668] width 105 height 38
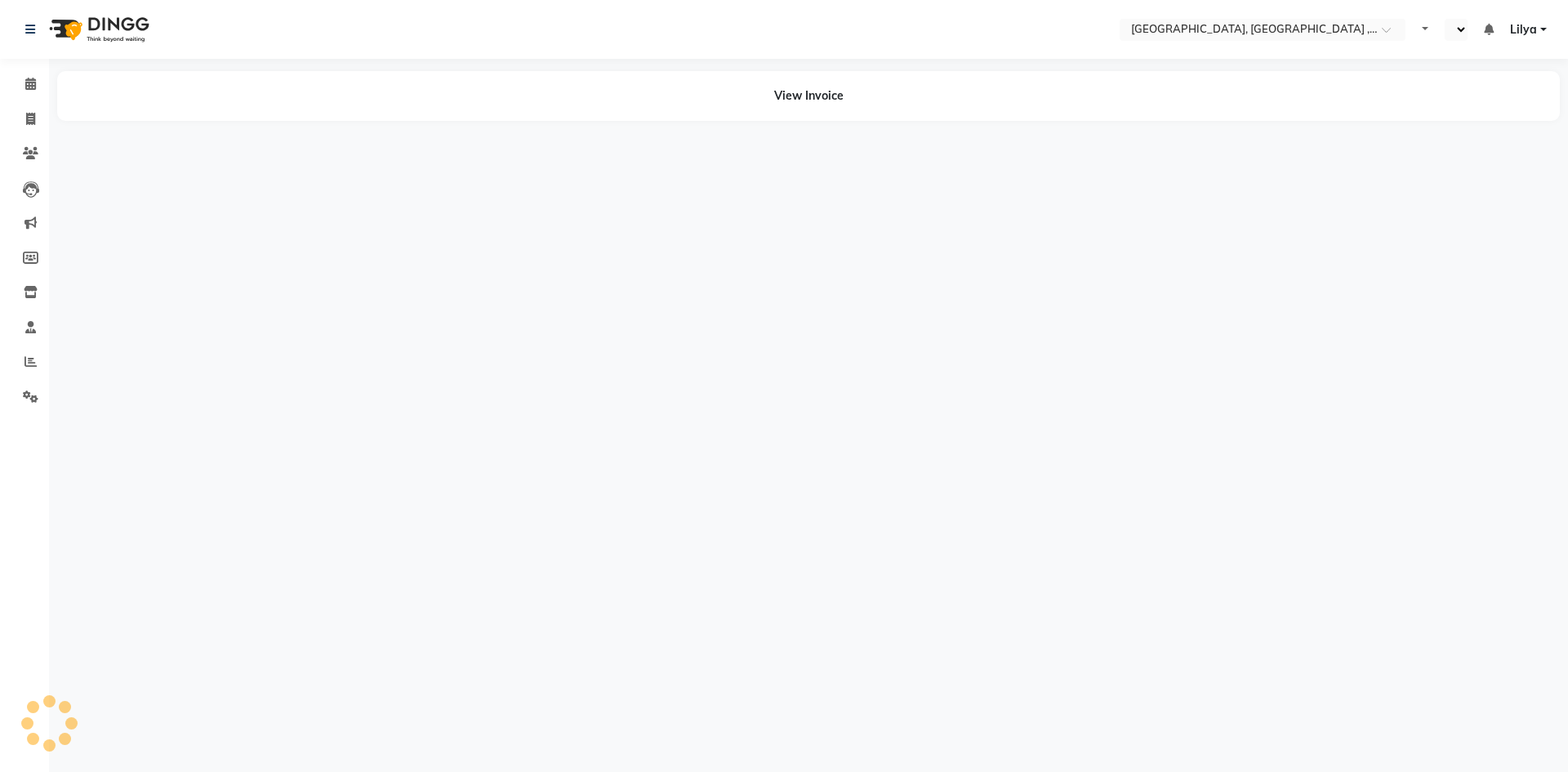
select select "en"
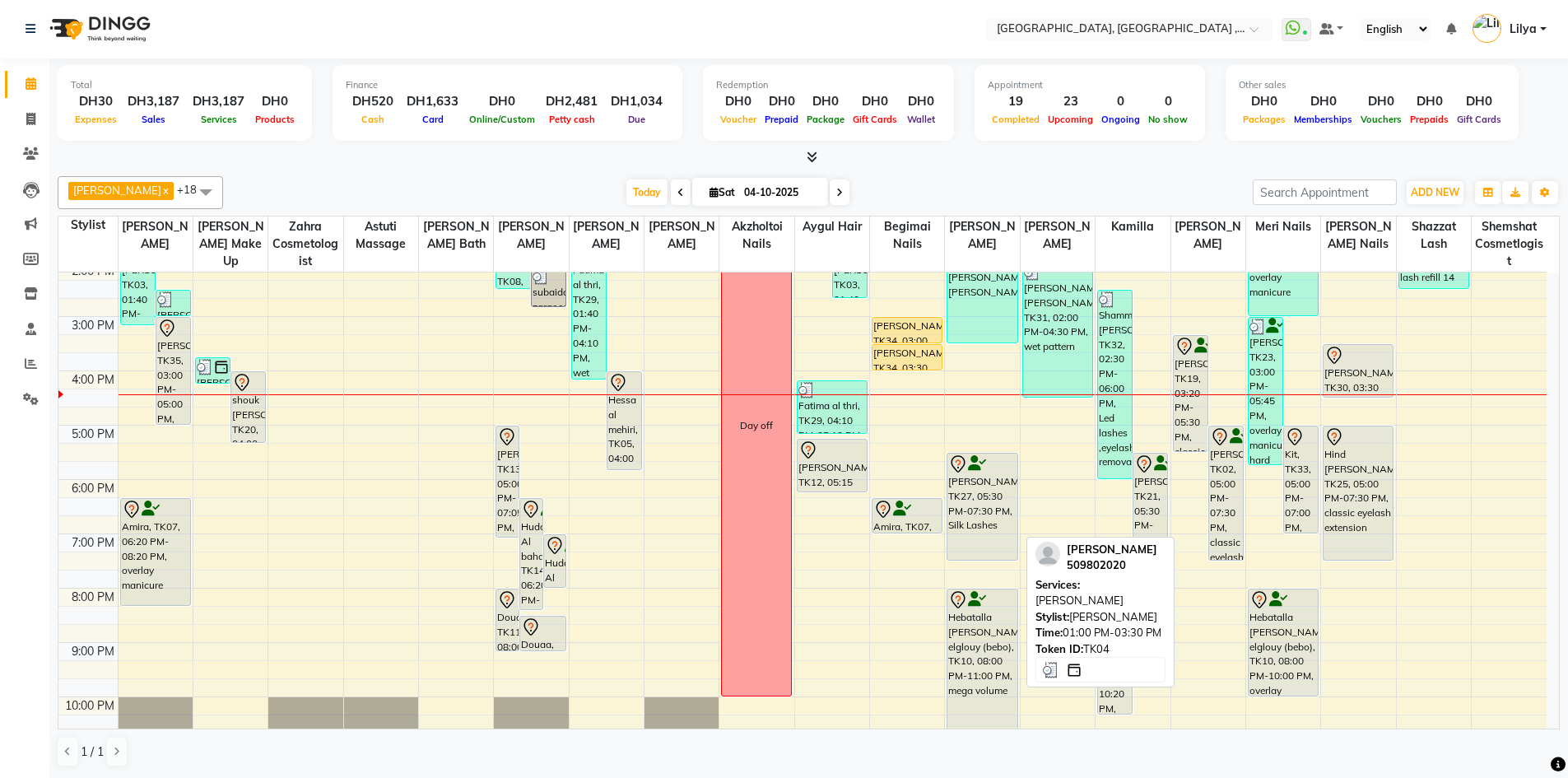
scroll to position [327, 0]
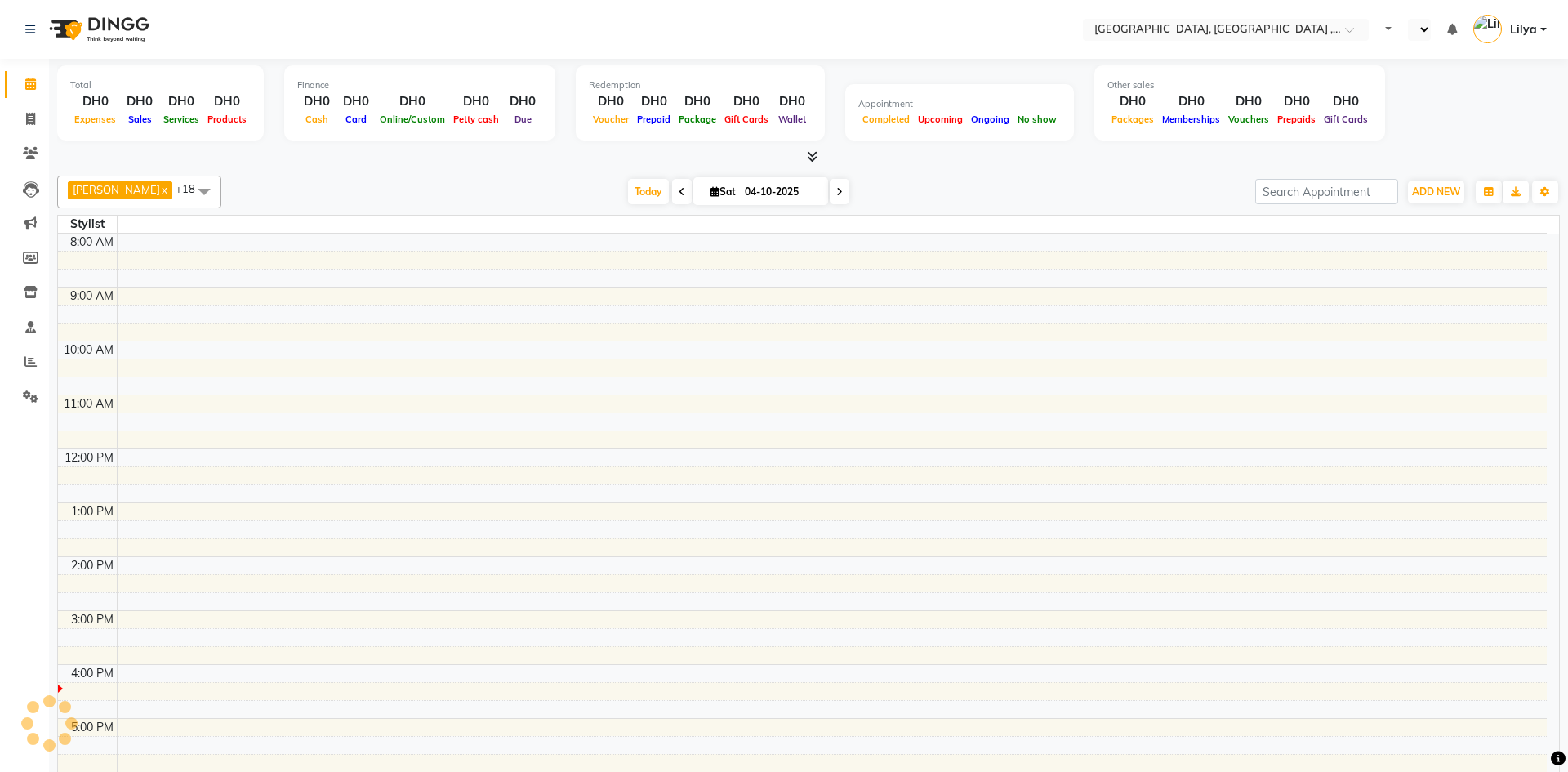
select select "en"
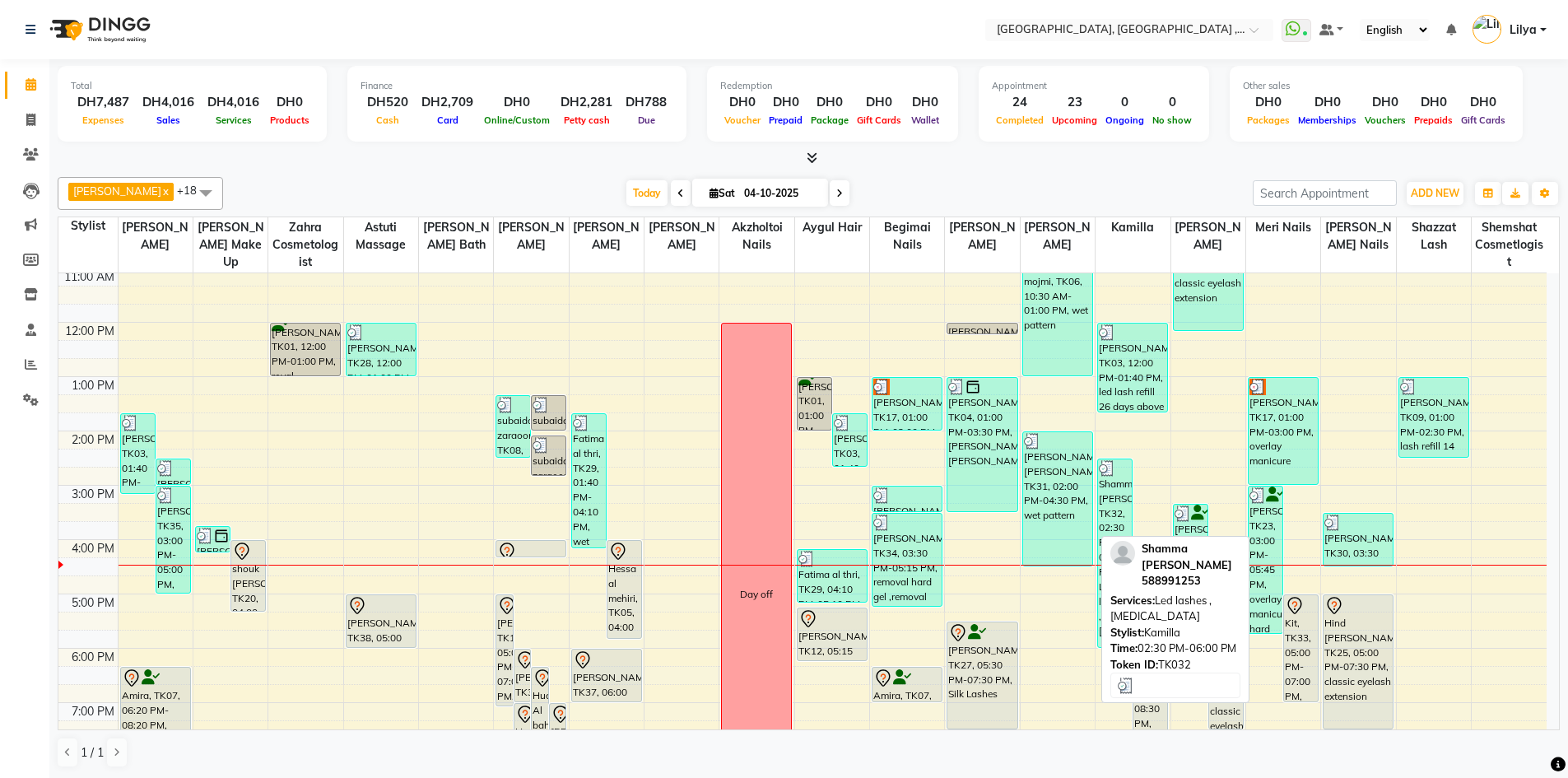
scroll to position [329, 0]
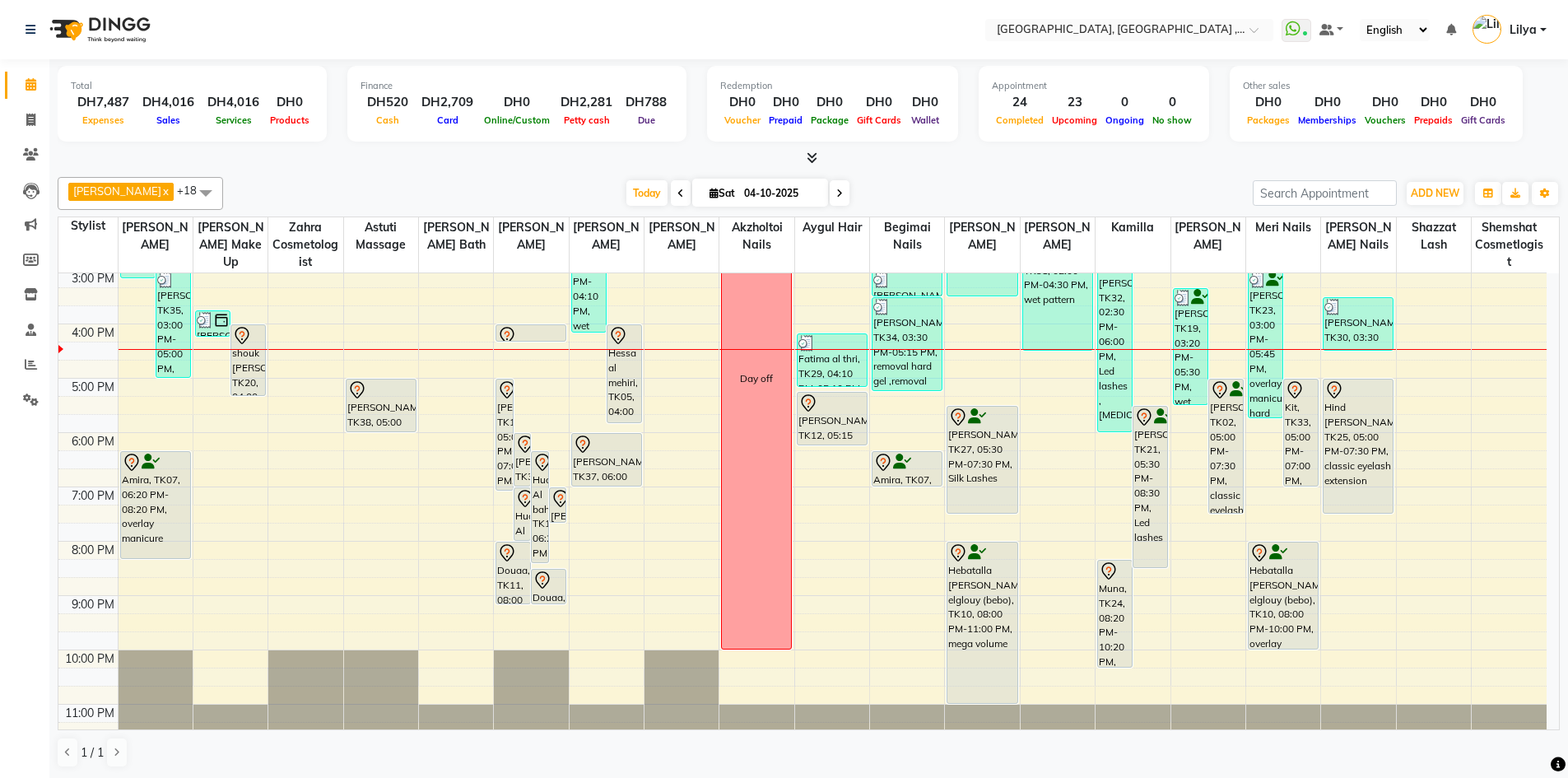
click at [840, 201] on span at bounding box center [840, 193] width 19 height 26
type input "05-10-2025"
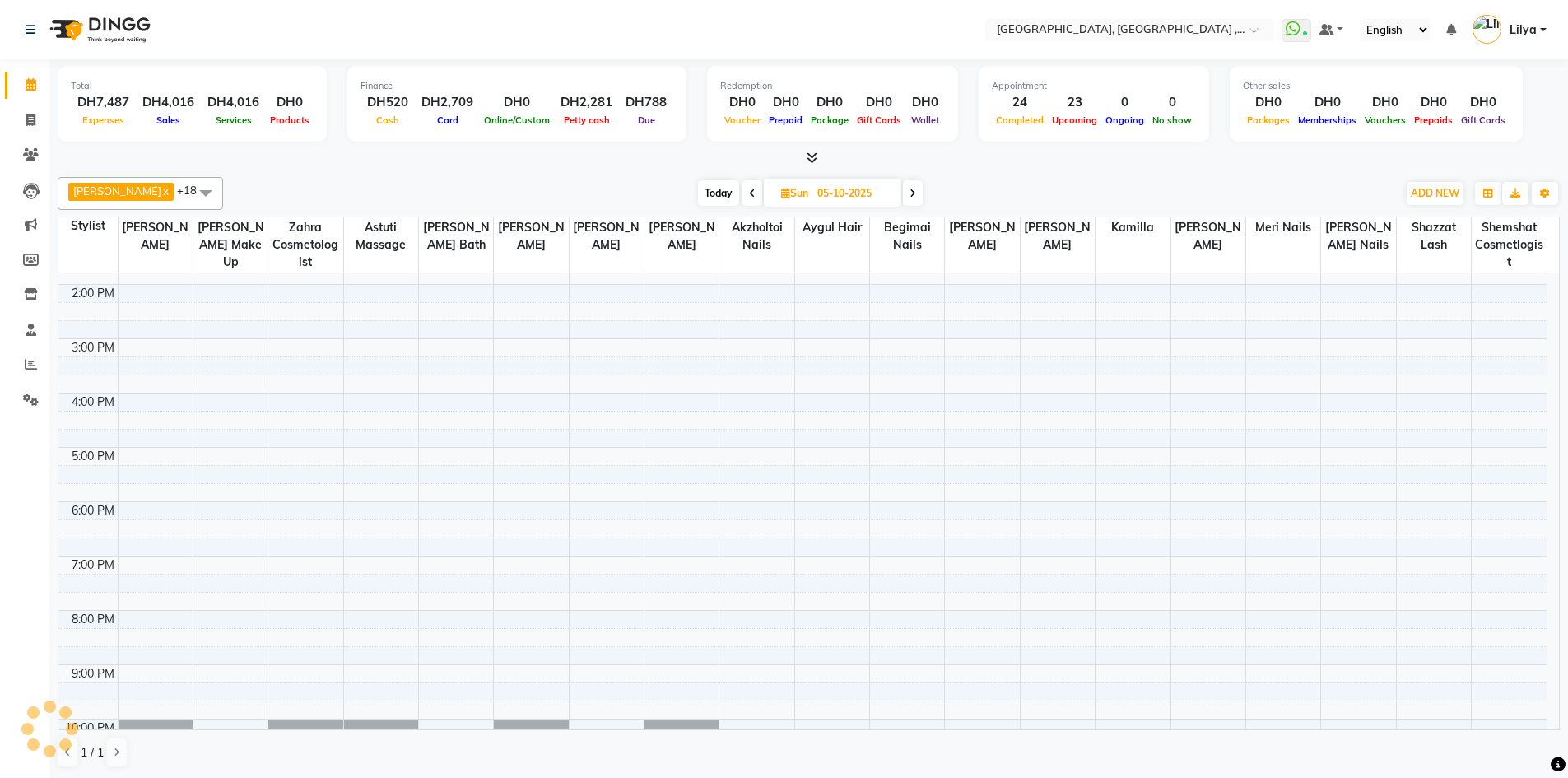
scroll to position [0, 0]
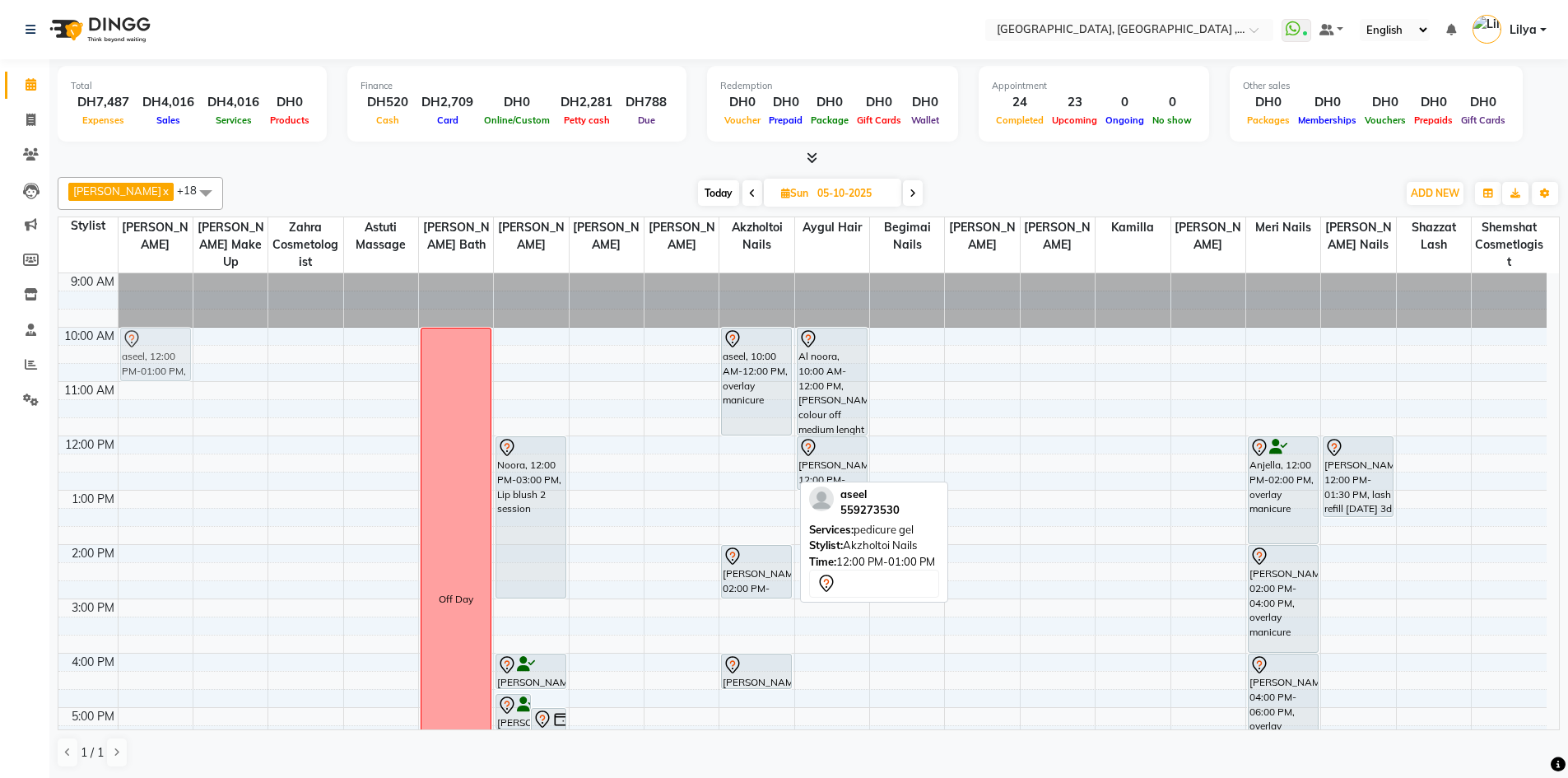
drag, startPoint x: 751, startPoint y: 465, endPoint x: 151, endPoint y: 351, distance: 610.7
click at [151, 351] on tr "aseel, 12:00 PM-01:00 PM, pedicure gel Off Day [PERSON_NAME], 06:30 PM-07:10 PM…" at bounding box center [802, 680] width 1488 height 814
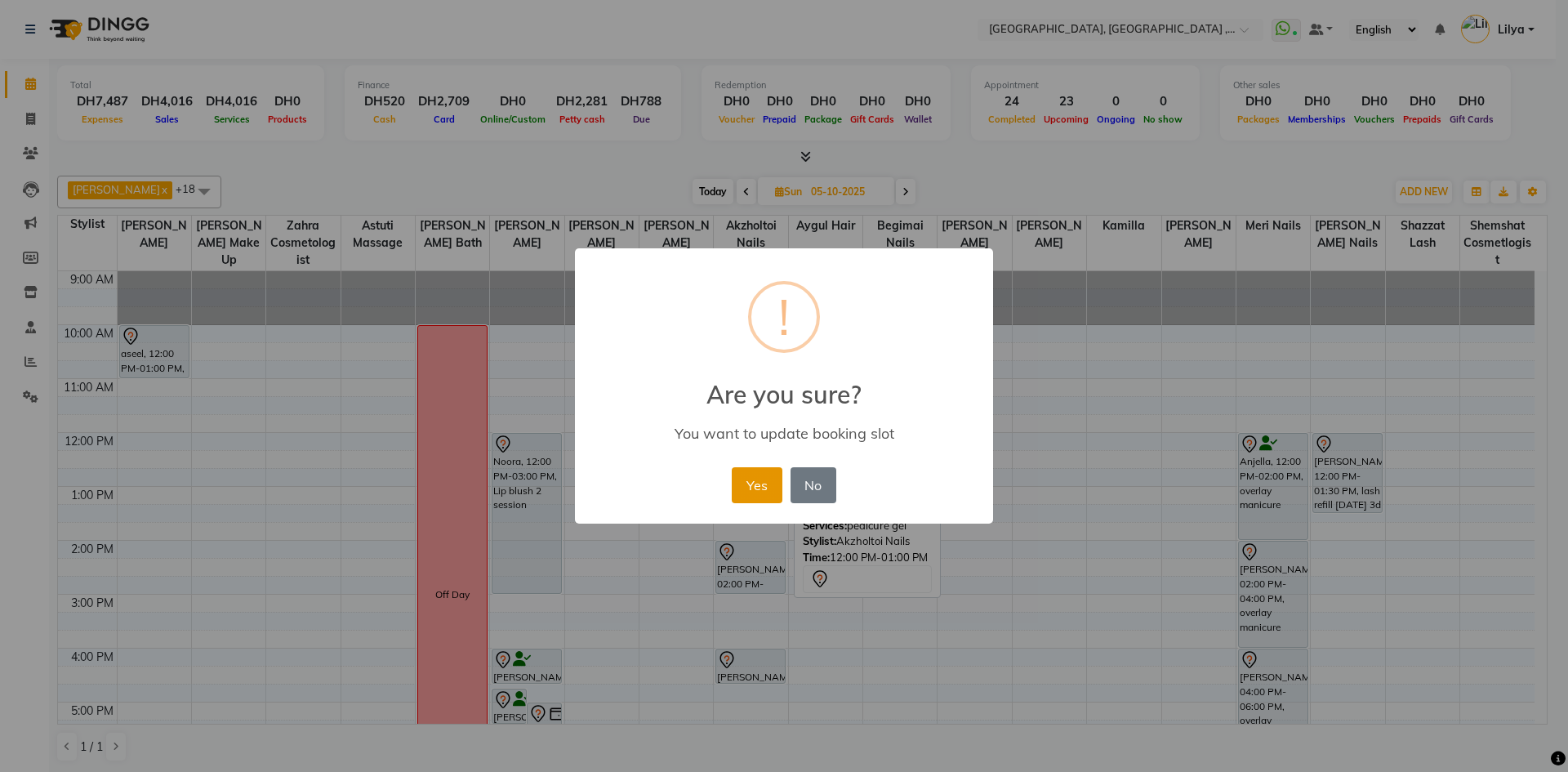
click at [759, 484] on button "Yes" at bounding box center [756, 485] width 50 height 36
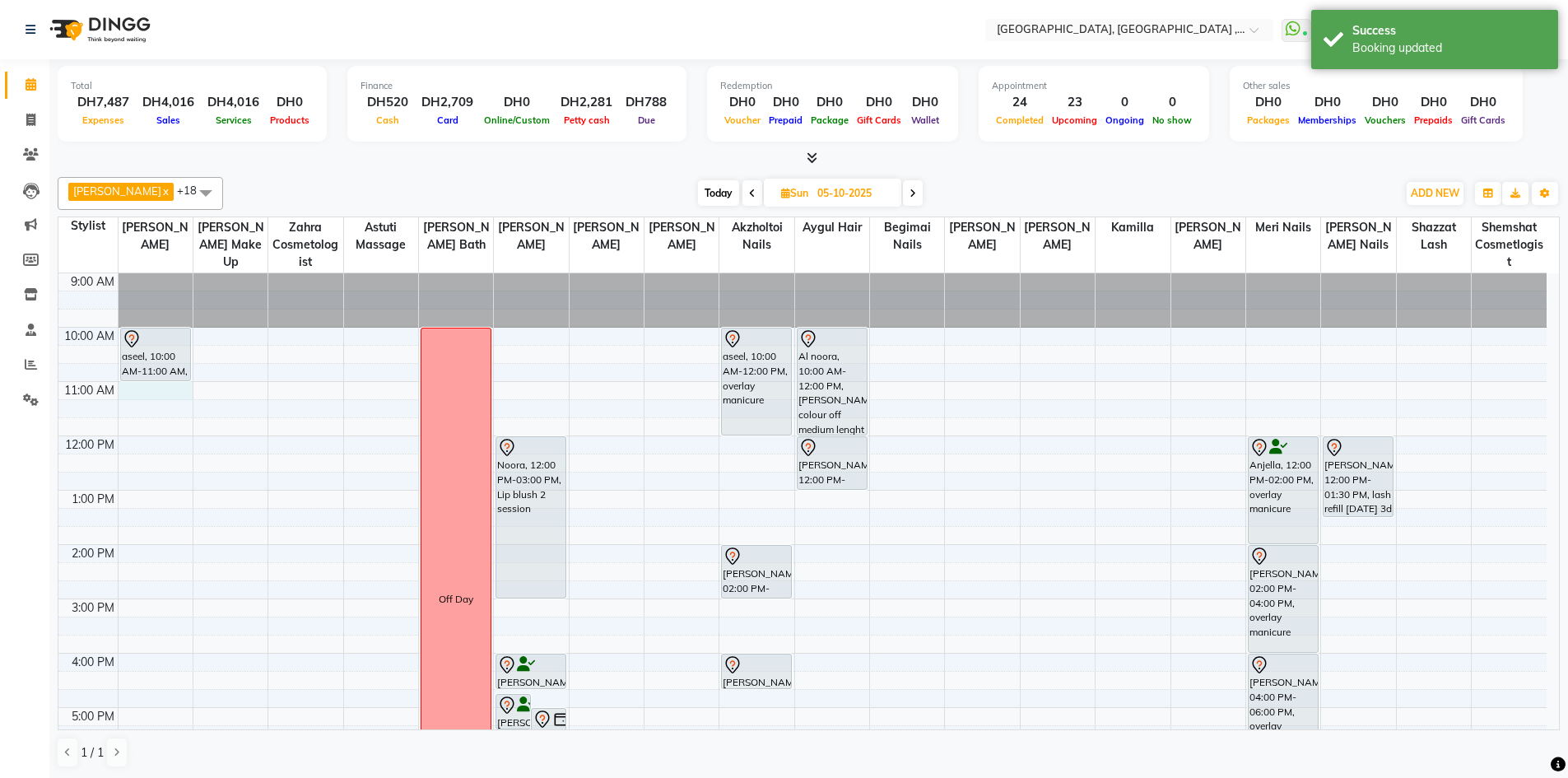
drag, startPoint x: 156, startPoint y: 390, endPoint x: 188, endPoint y: 402, distance: 34.2
click at [160, 389] on div "9:00 AM 10:00 AM 11:00 AM 12:00 PM 1:00 PM 2:00 PM 3:00 PM 4:00 PM 5:00 PM 6:00…" at bounding box center [802, 680] width 1488 height 814
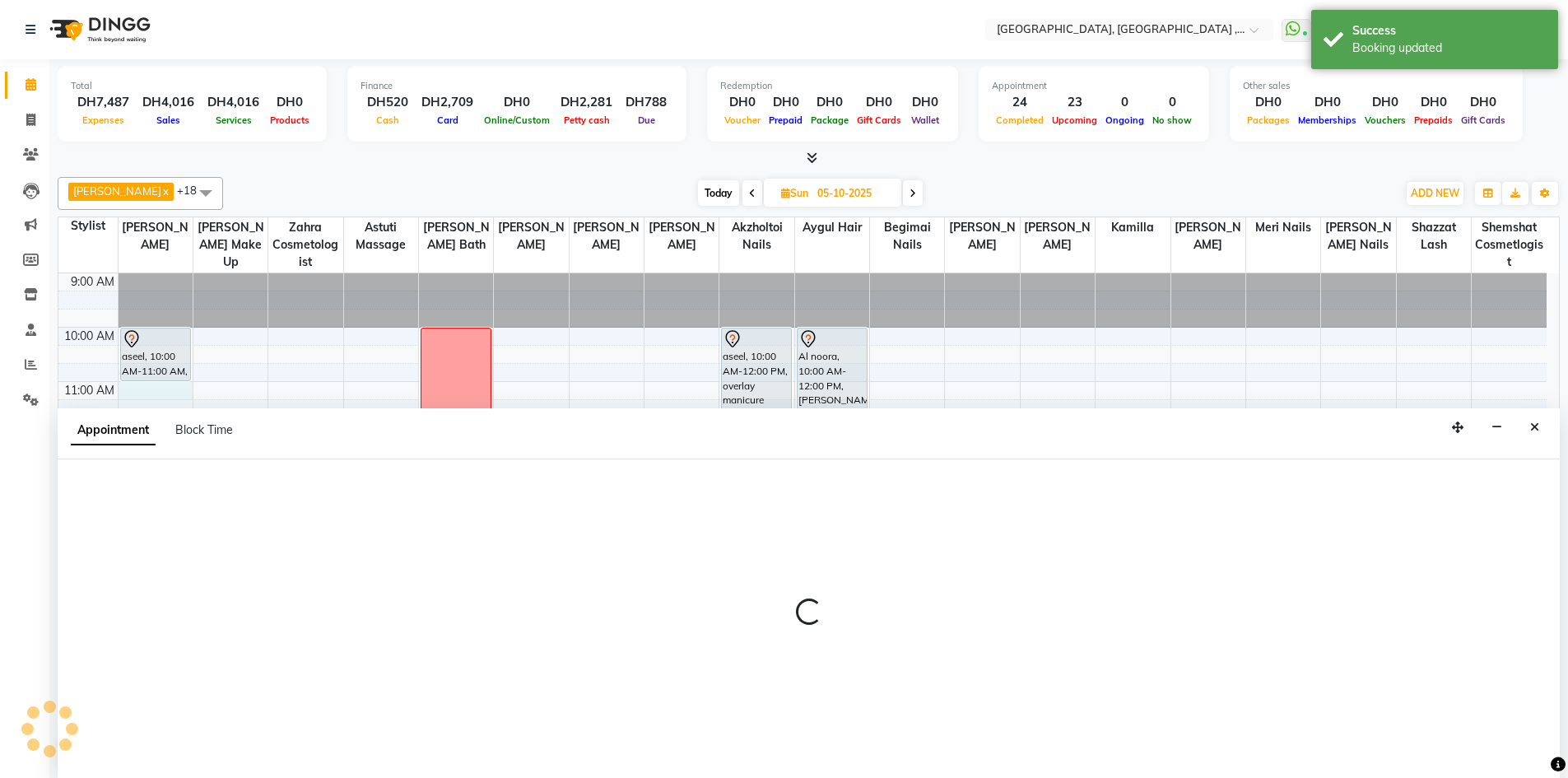
scroll to position [1, 0]
select select "43437"
select select "660"
select select "tentative"
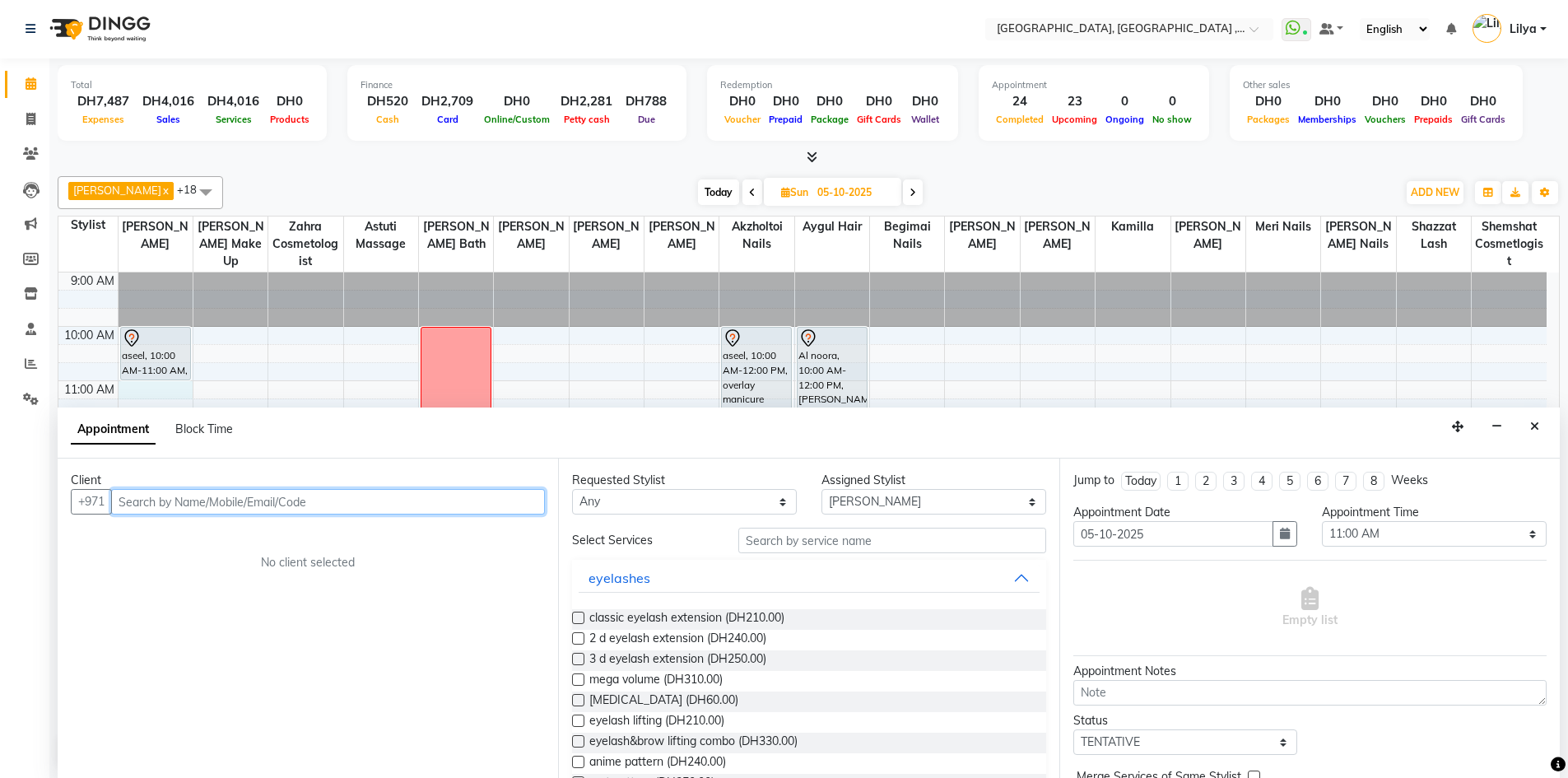
click at [374, 499] on input "text" at bounding box center [328, 502] width 433 height 26
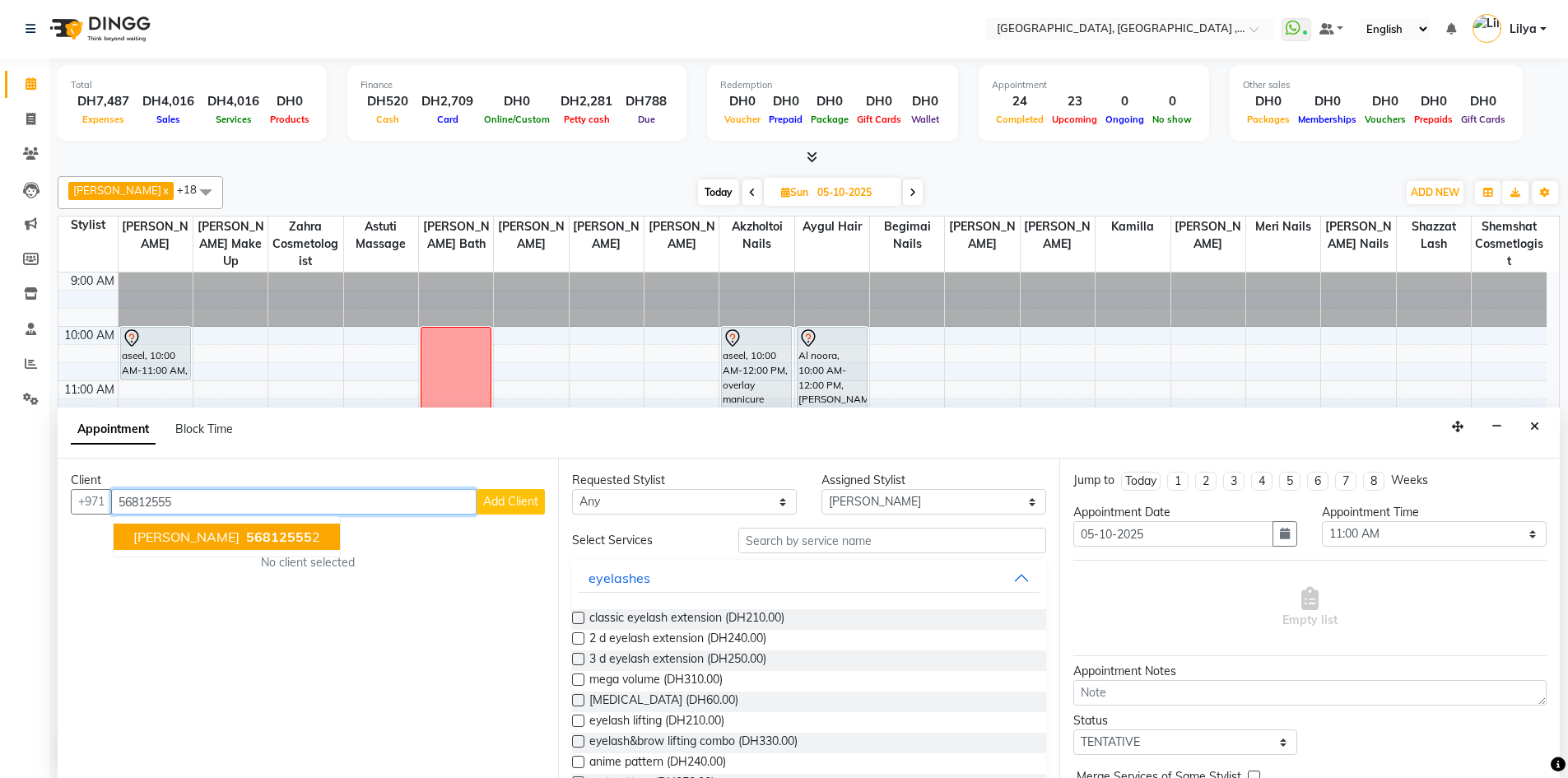
click at [285, 538] on span "56812555" at bounding box center [279, 536] width 66 height 17
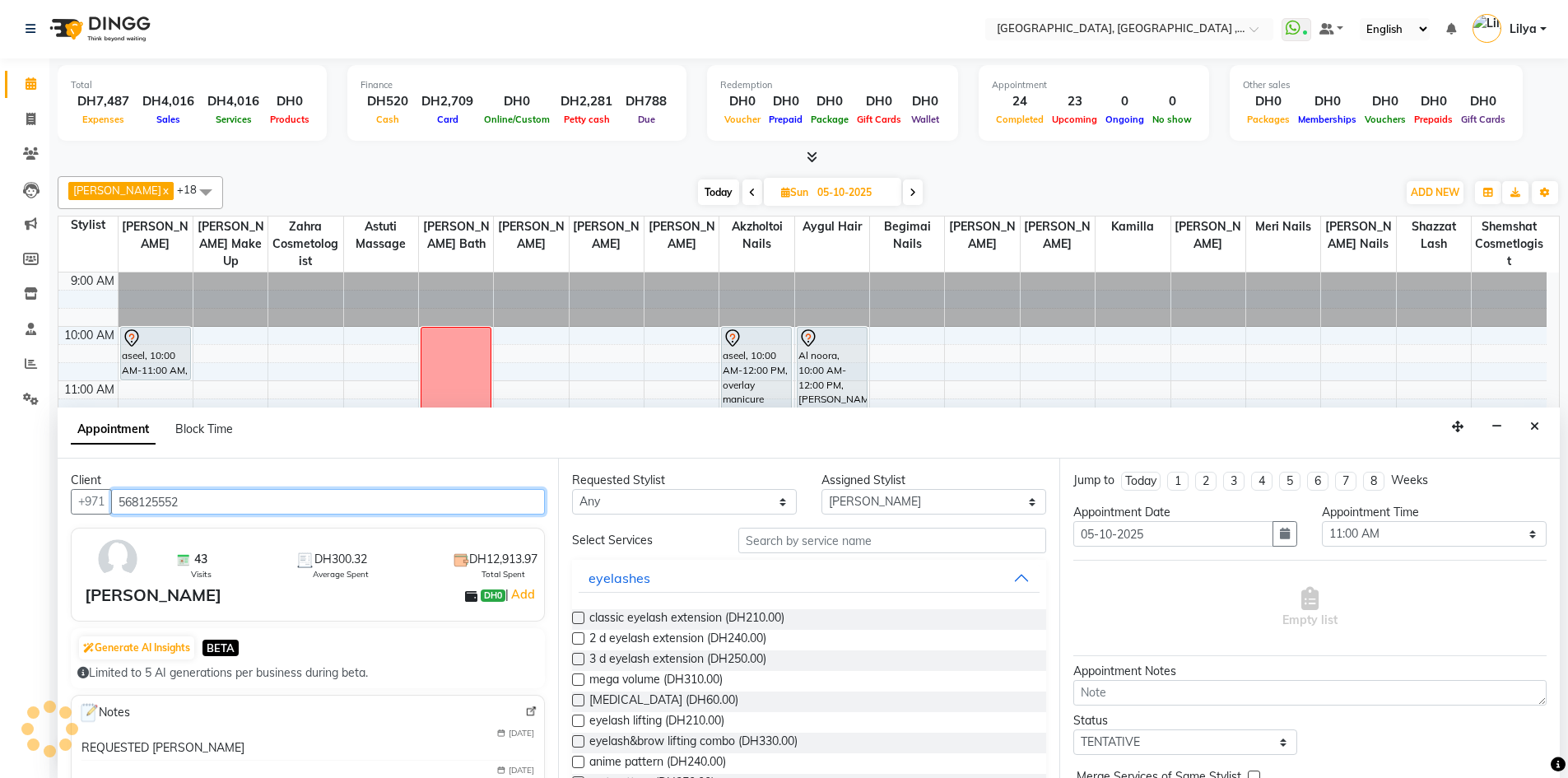
type input "568125552"
drag, startPoint x: 792, startPoint y: 545, endPoint x: 813, endPoint y: 548, distance: 21.2
click at [796, 548] on input "text" at bounding box center [892, 540] width 308 height 26
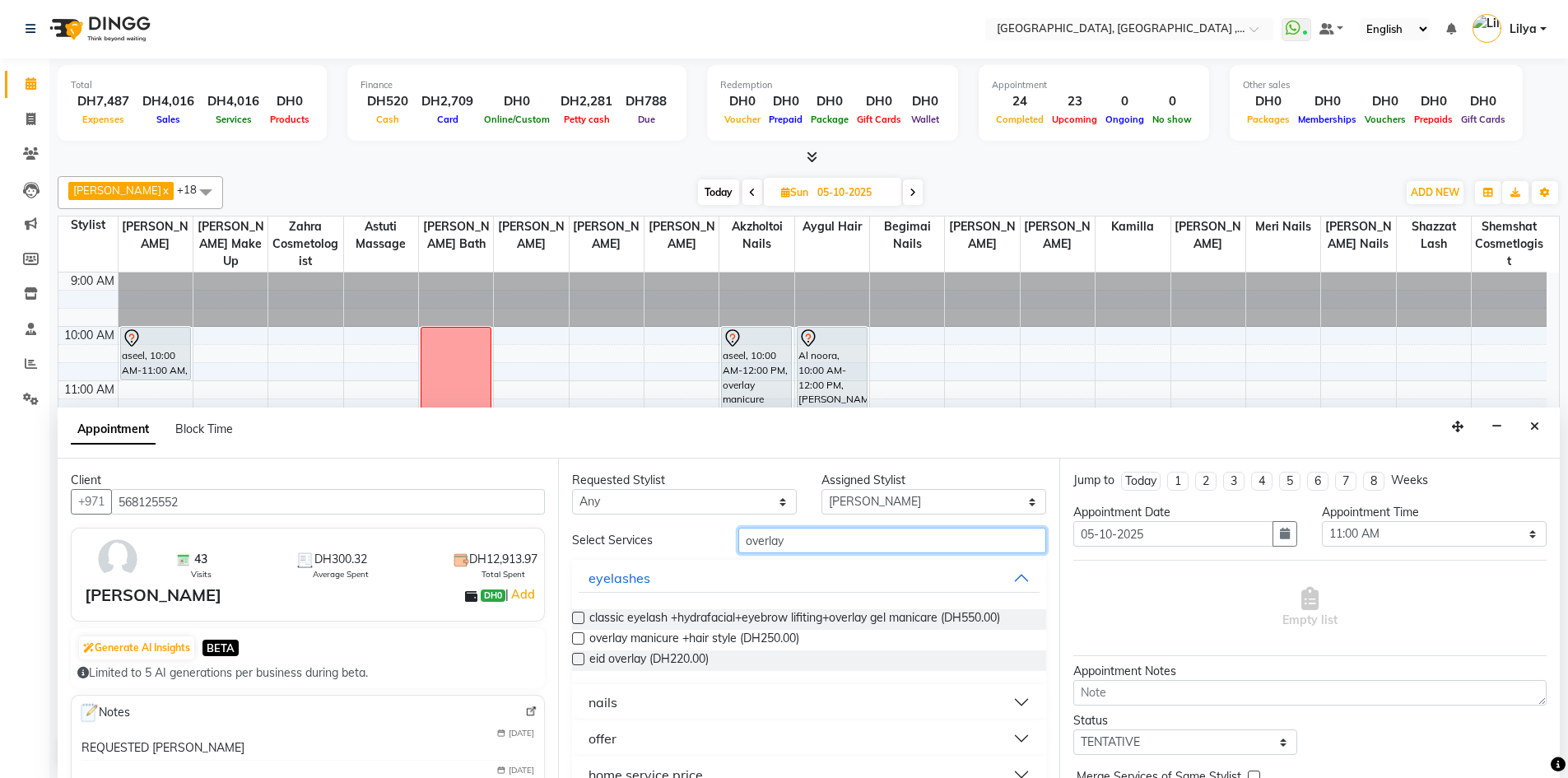
scroll to position [28, 0]
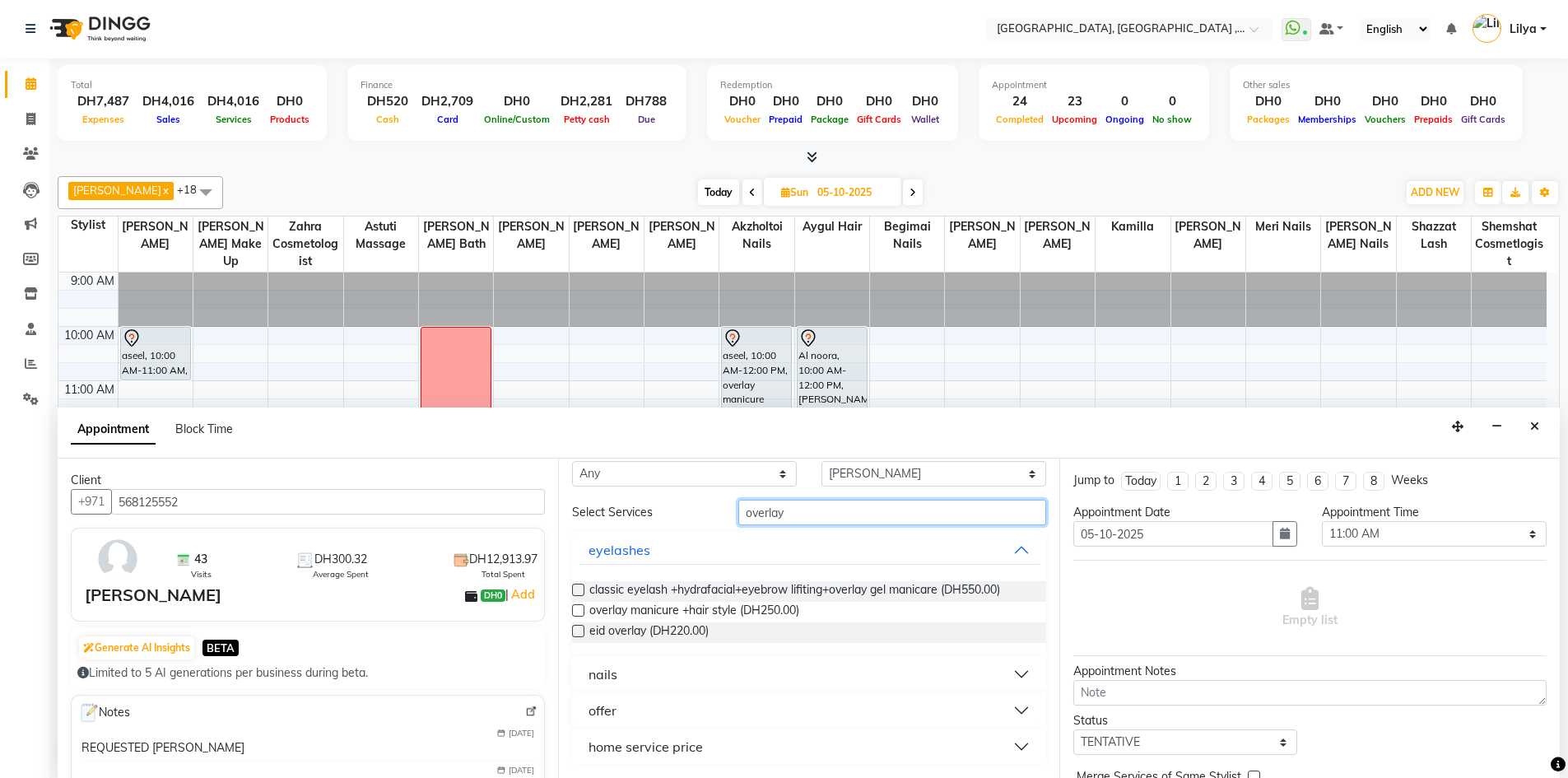
type input "overlay"
click at [1014, 667] on button "nails" at bounding box center [808, 675] width 460 height 30
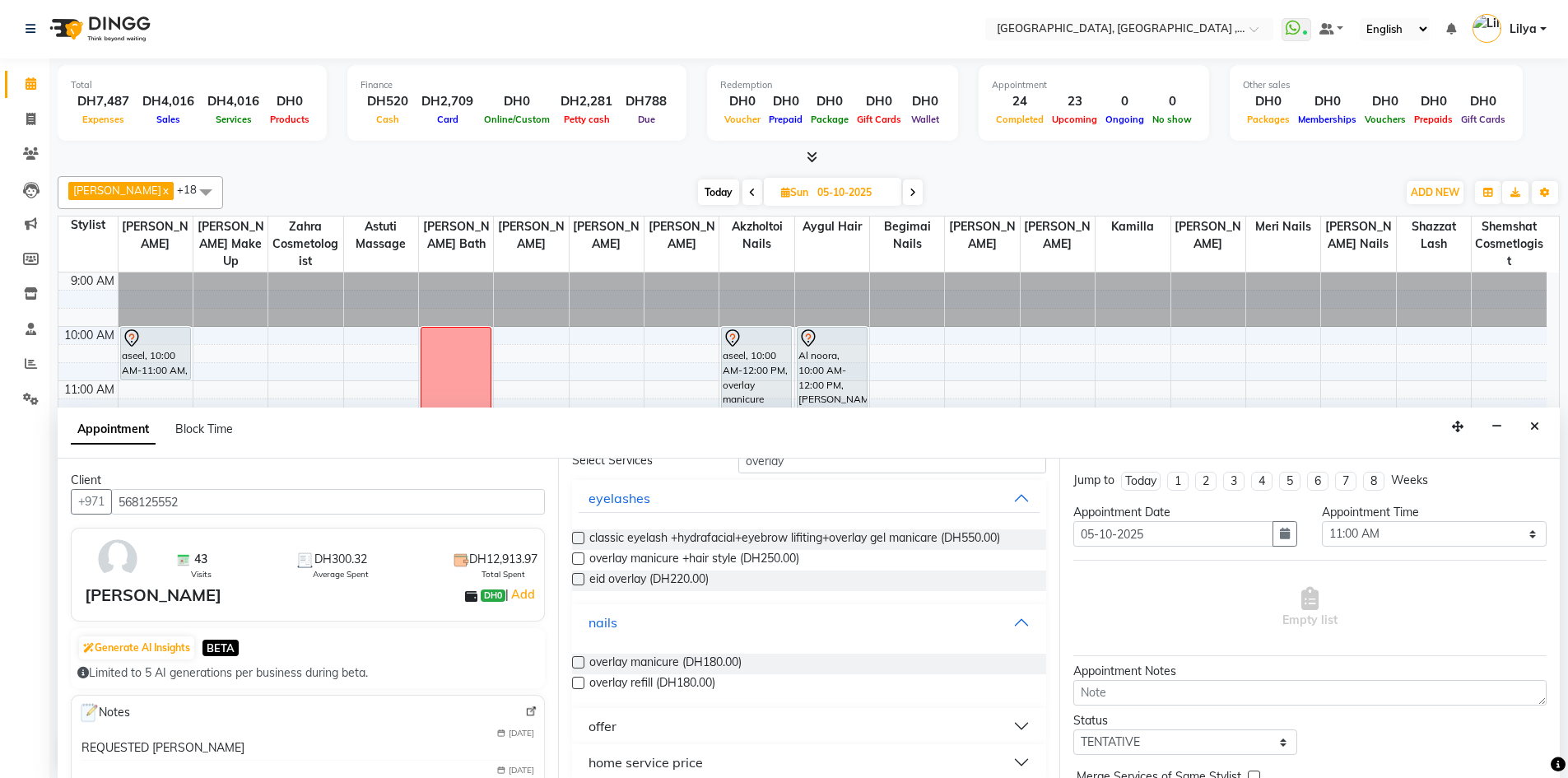
scroll to position [95, 0]
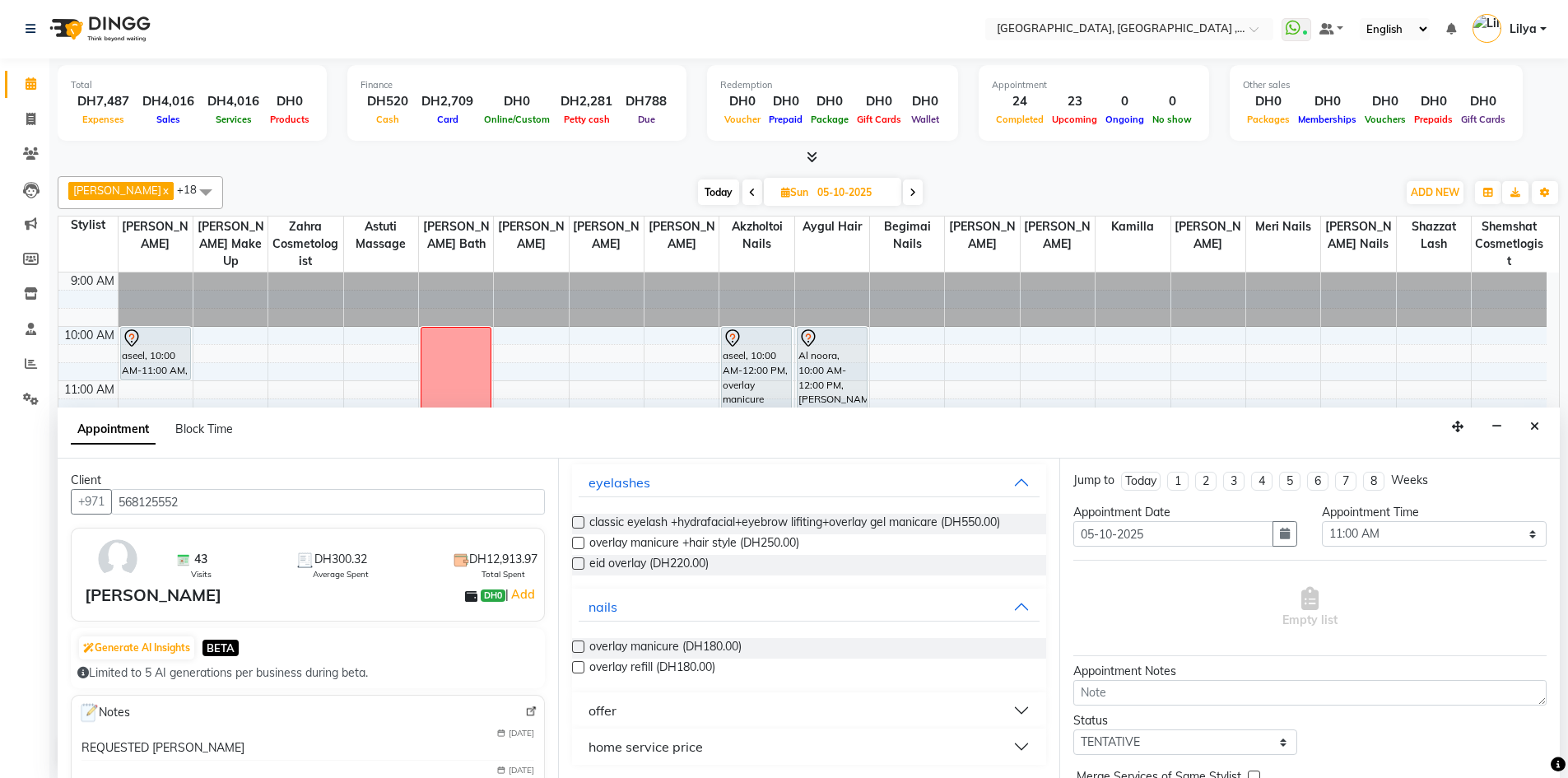
click at [574, 645] on label at bounding box center [578, 646] width 12 height 12
click at [574, 645] on input "checkbox" at bounding box center [577, 648] width 11 height 11
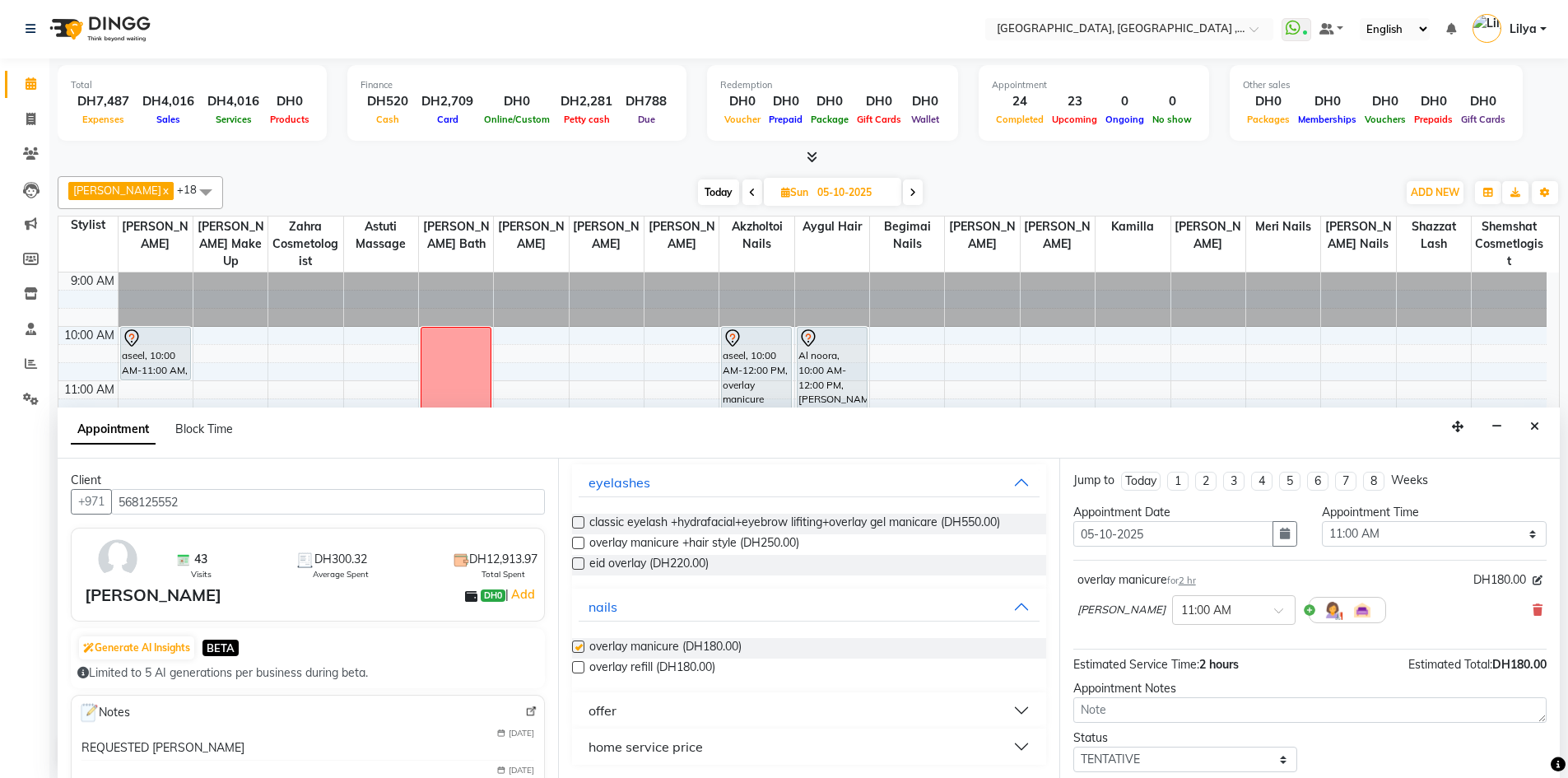
checkbox input "false"
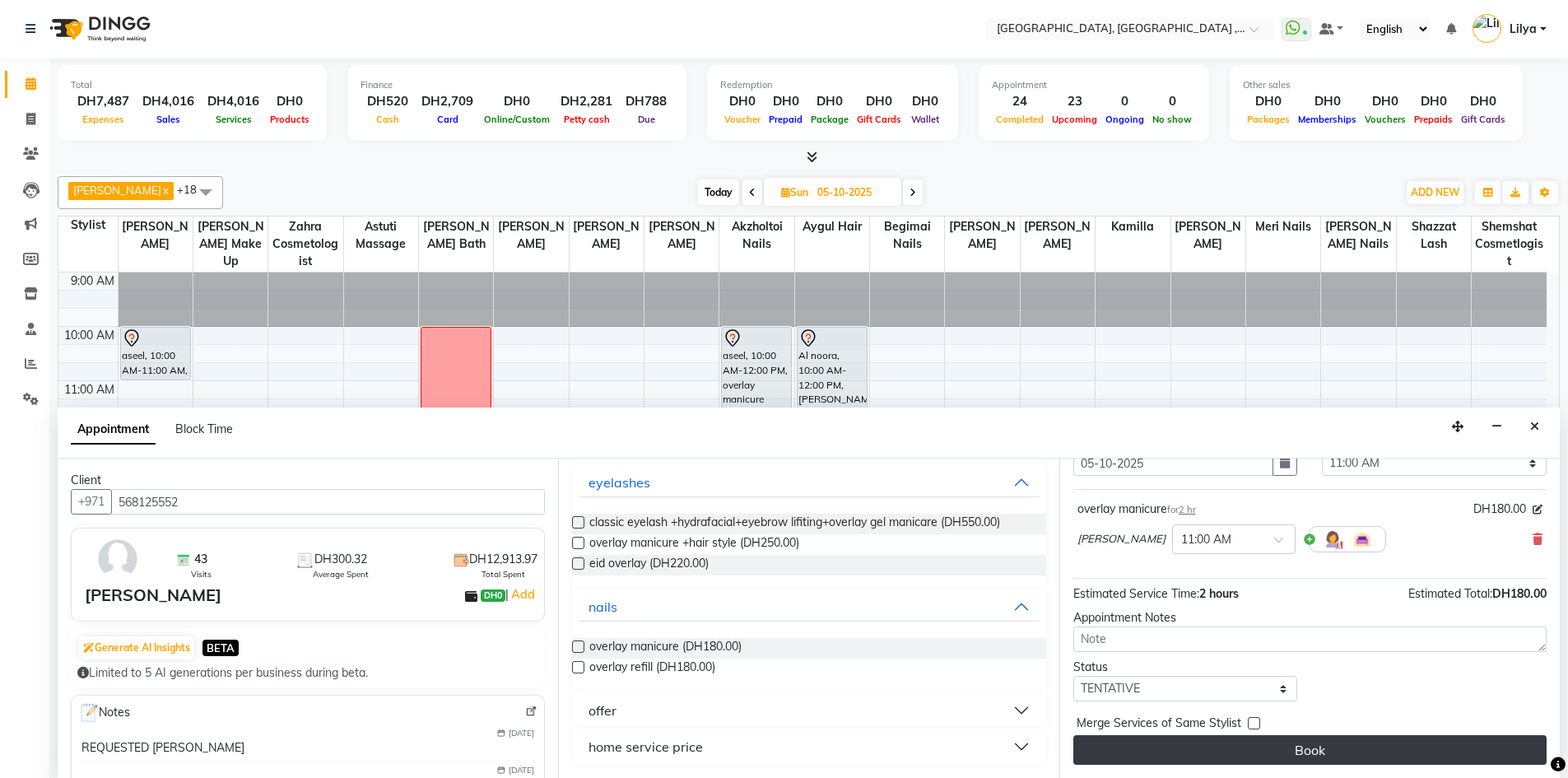
click at [1330, 749] on button "Book" at bounding box center [1309, 750] width 473 height 30
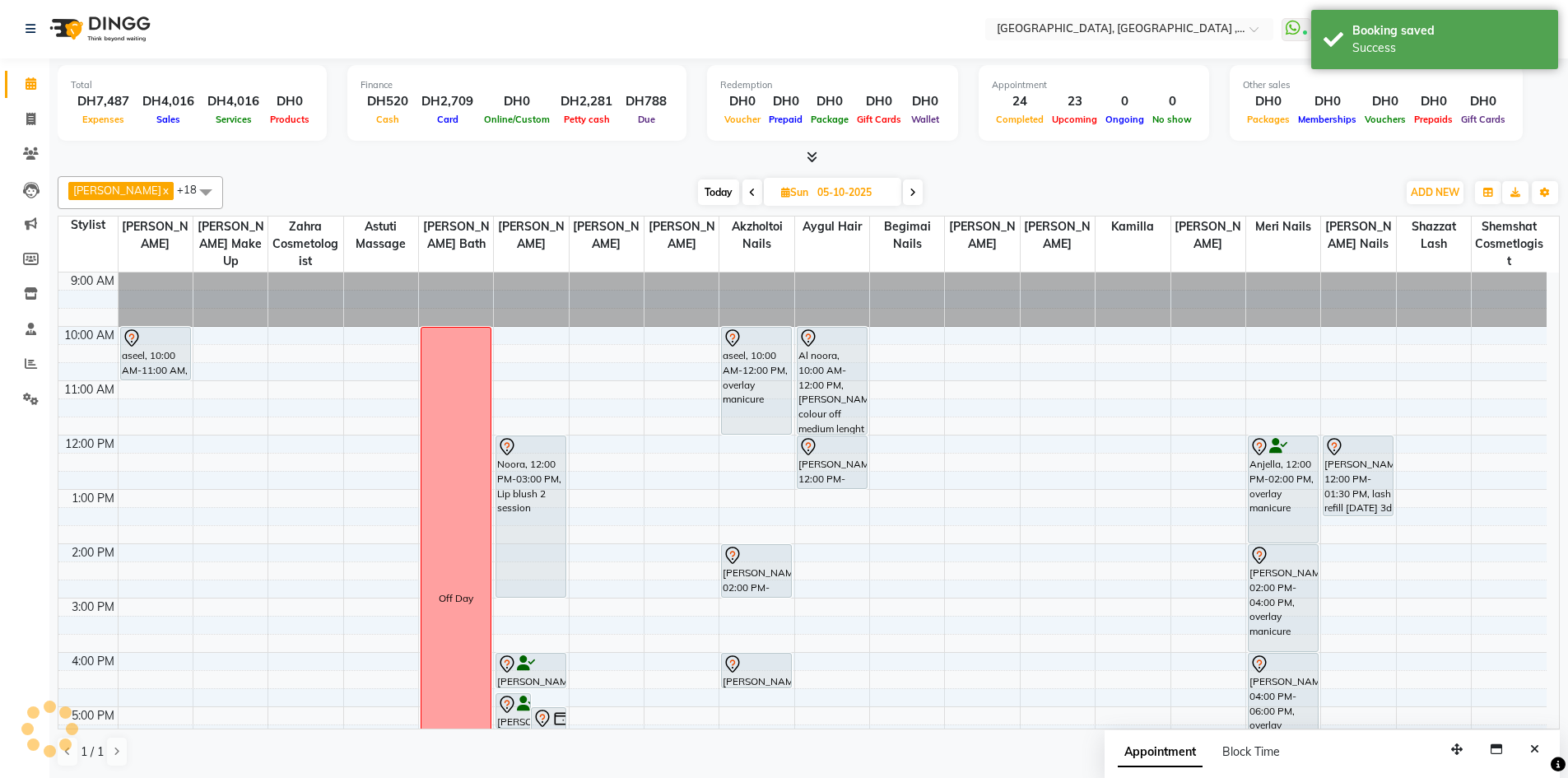
scroll to position [0, 0]
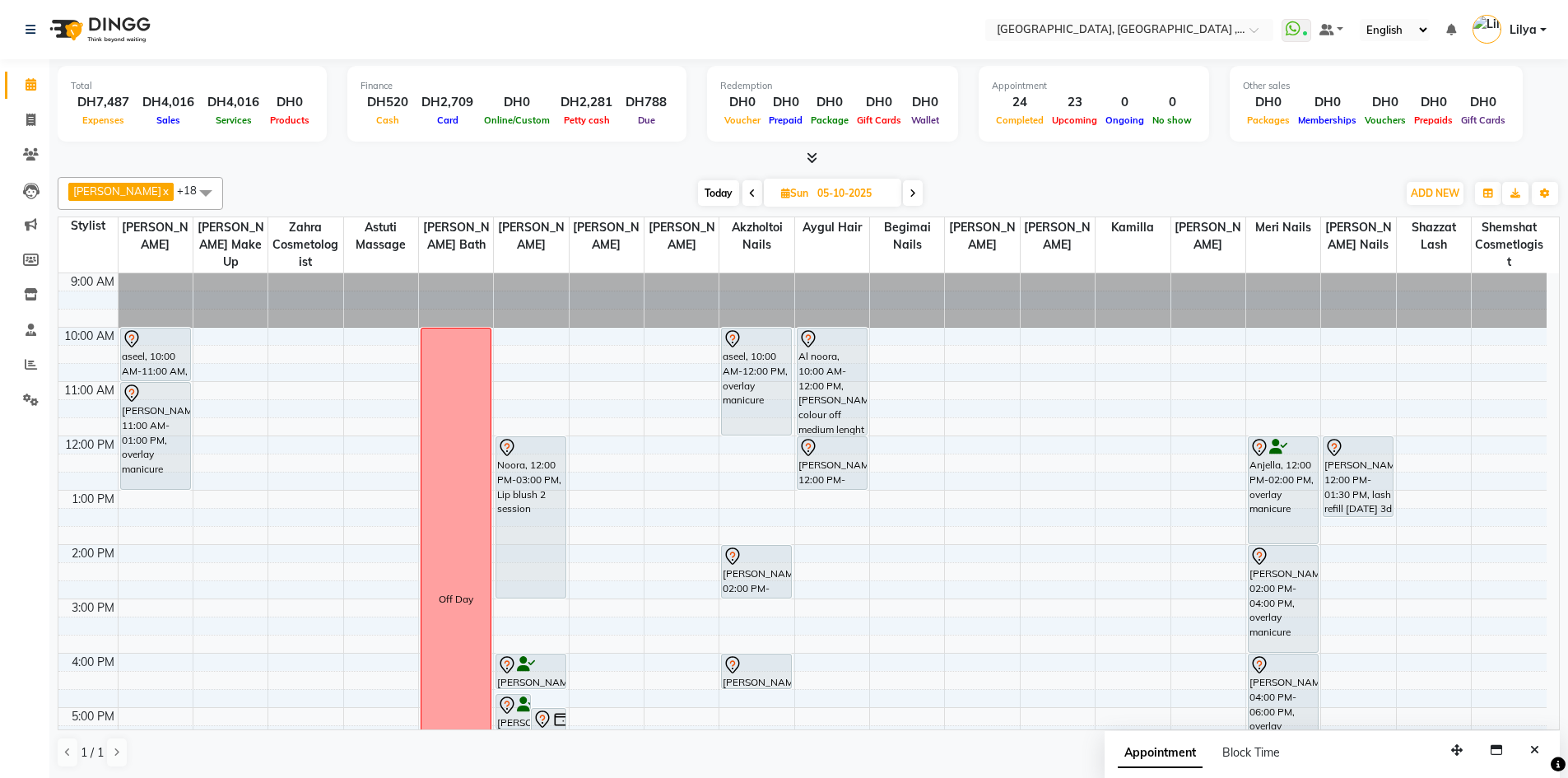
click at [722, 195] on span "Today" at bounding box center [718, 193] width 41 height 26
type input "04-10-2025"
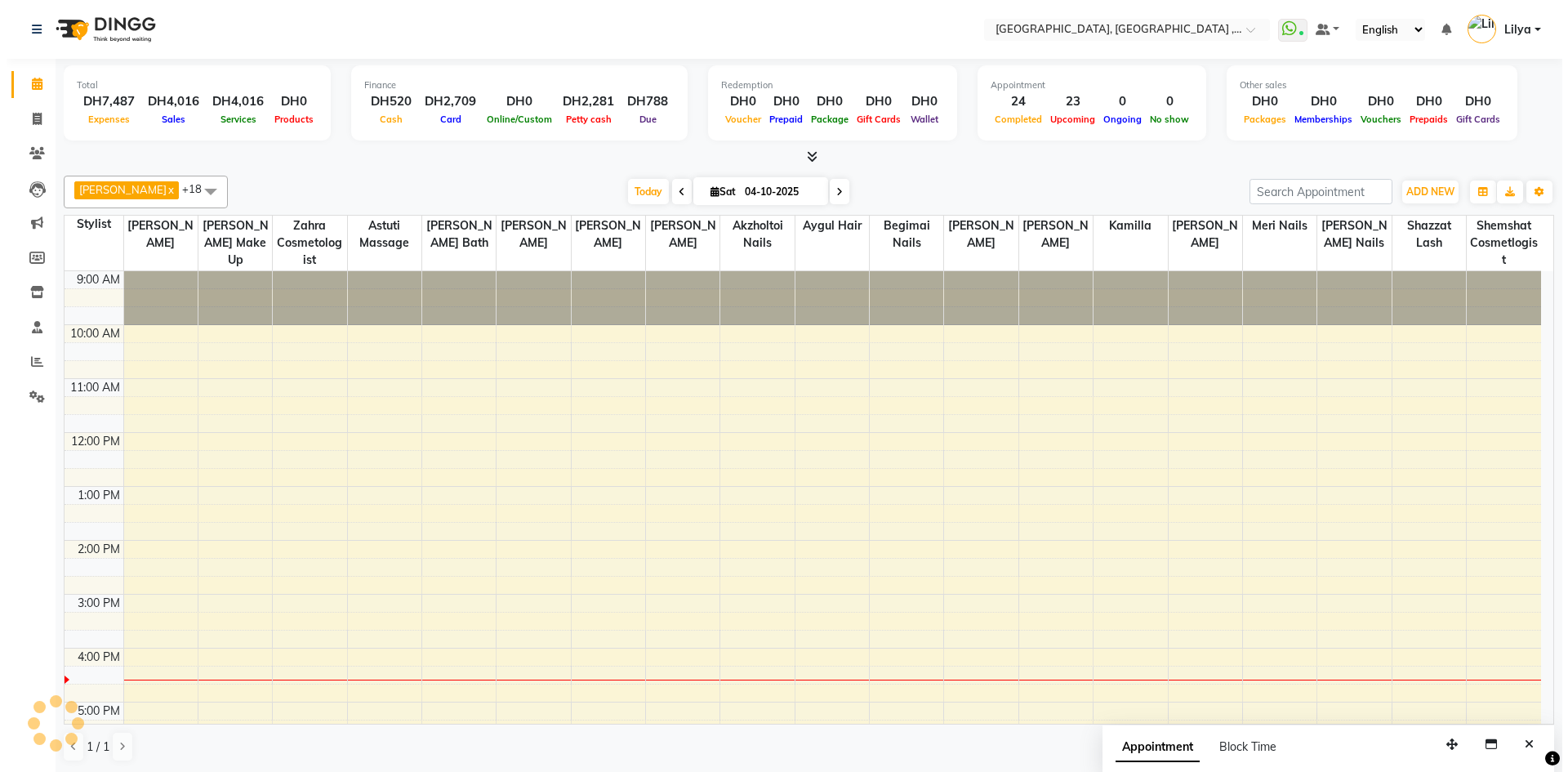
scroll to position [355, 0]
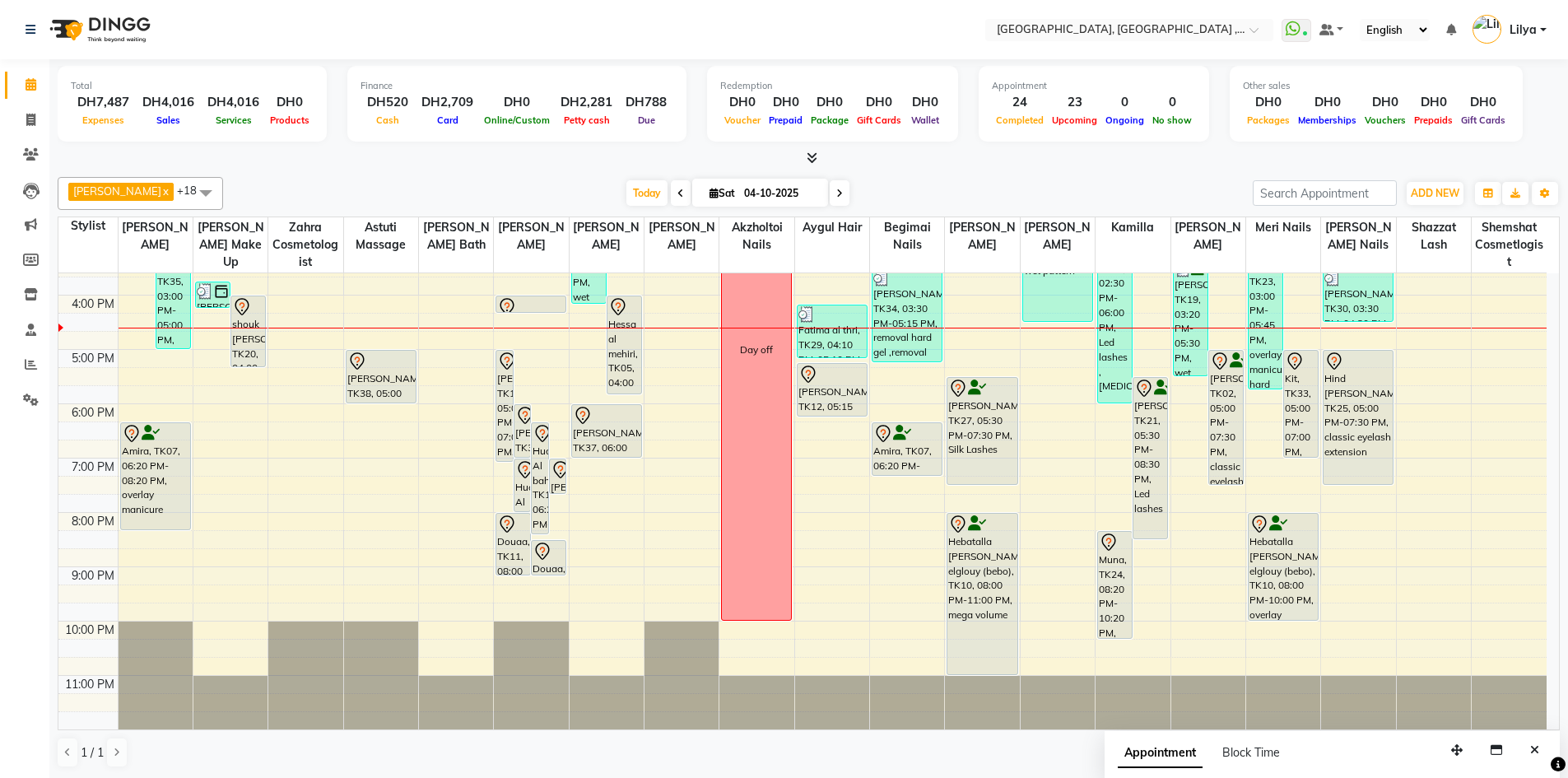
drag, startPoint x: 903, startPoint y: 459, endPoint x: 898, endPoint y: 487, distance: 28.4
click at [898, 487] on div "9:00 AM 10:00 AM 11:00 AM 12:00 PM 1:00 PM 2:00 PM 3:00 PM 4:00 PM 5:00 PM 6:00…" at bounding box center [802, 322] width 1488 height 814
drag, startPoint x: 29, startPoint y: 115, endPoint x: 100, endPoint y: 115, distance: 71.0
click at [29, 115] on icon at bounding box center [31, 120] width 9 height 12
select select "service"
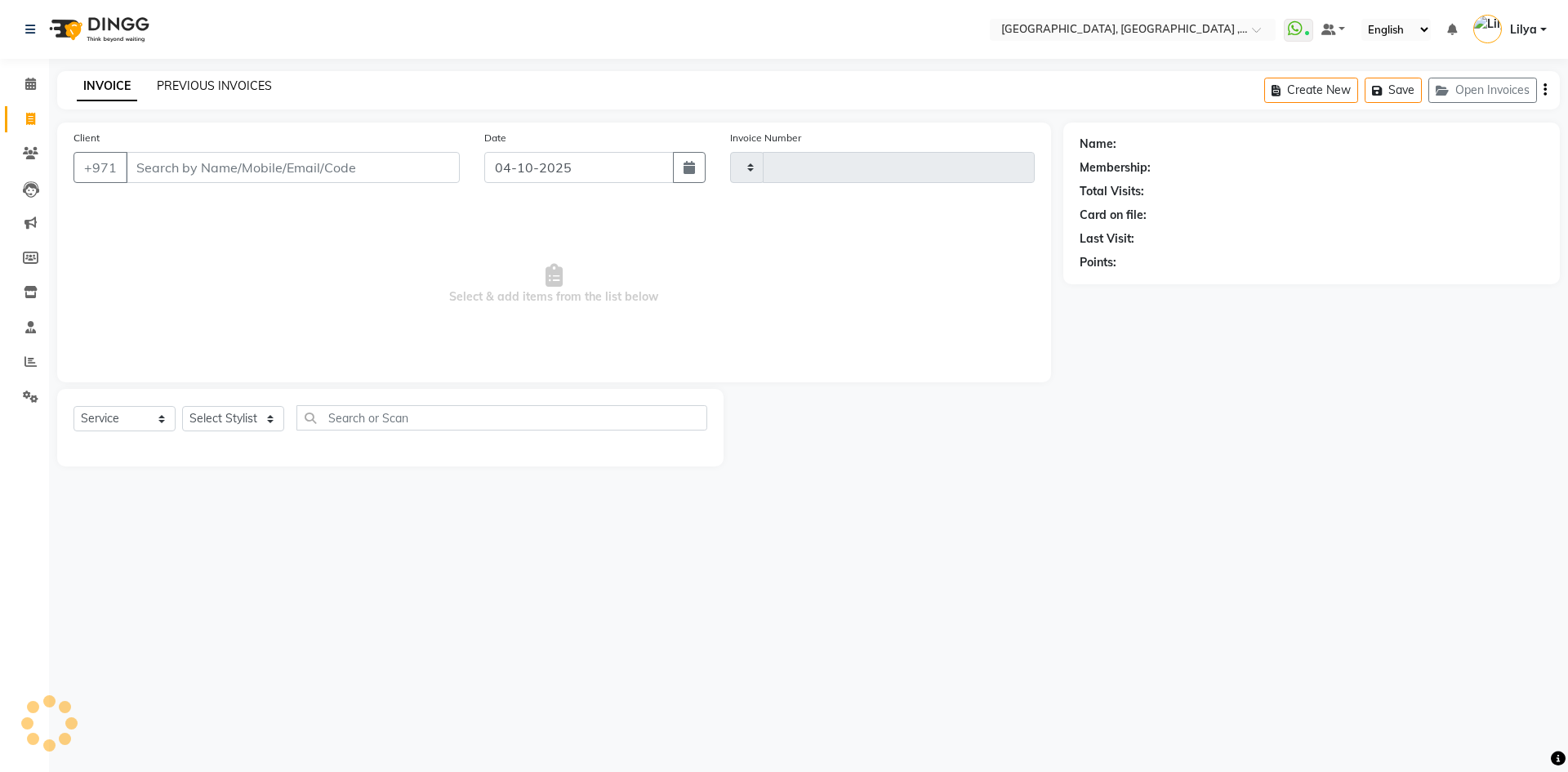
click at [226, 89] on link "PREVIOUS INVOICES" at bounding box center [214, 85] width 115 height 15
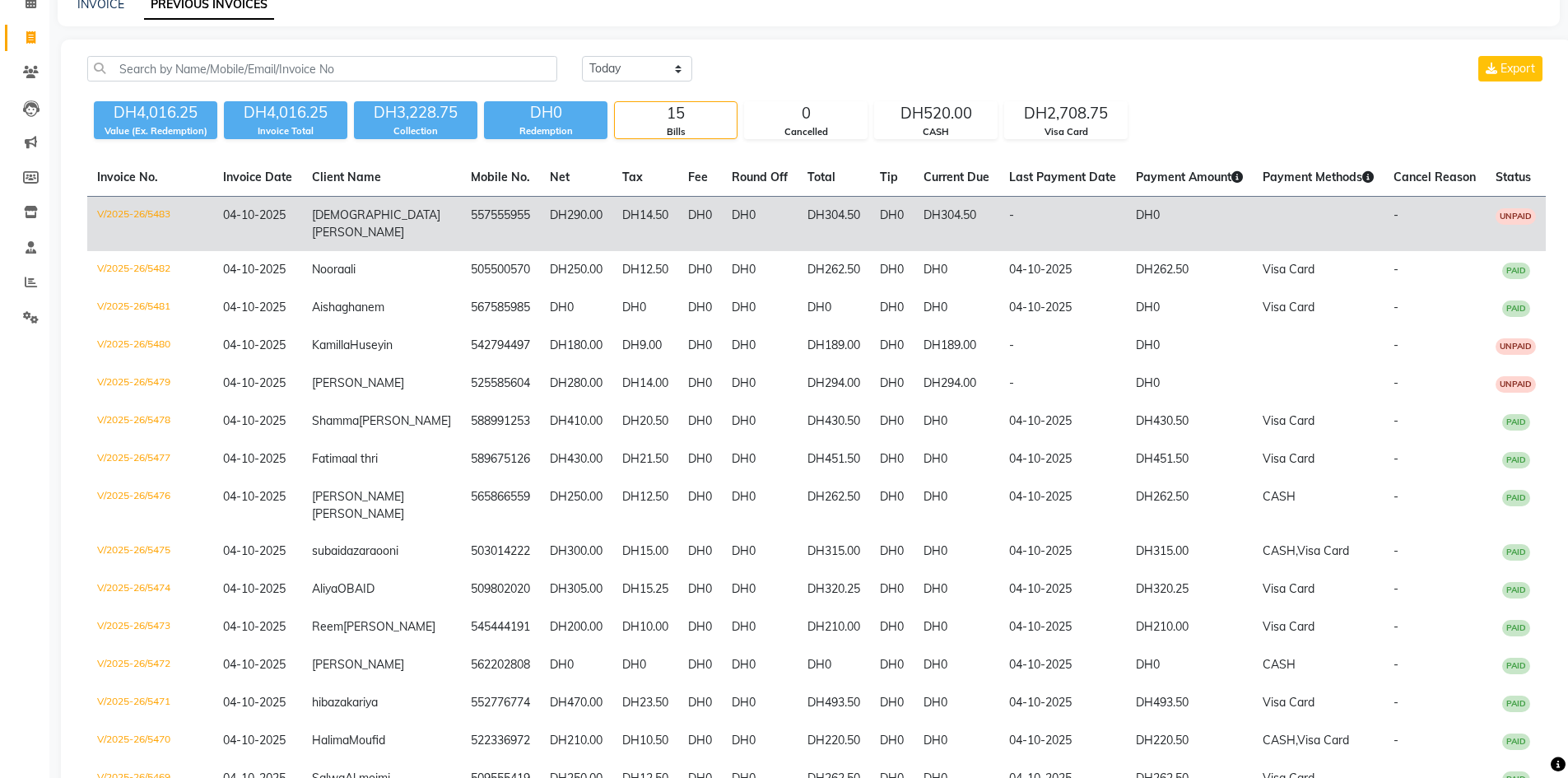
click at [678, 214] on td "DH0" at bounding box center [699, 224] width 43 height 55
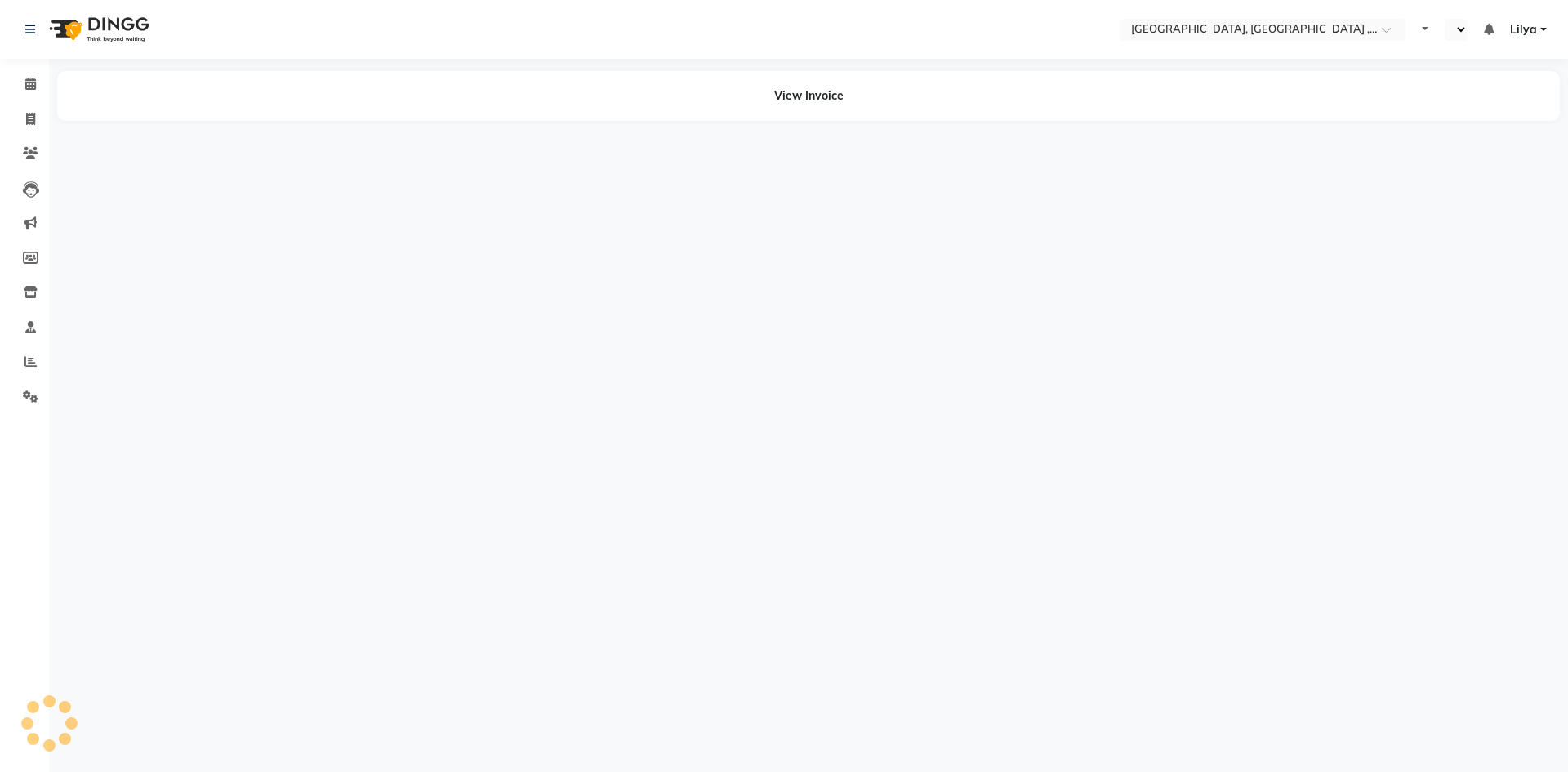
select select "en"
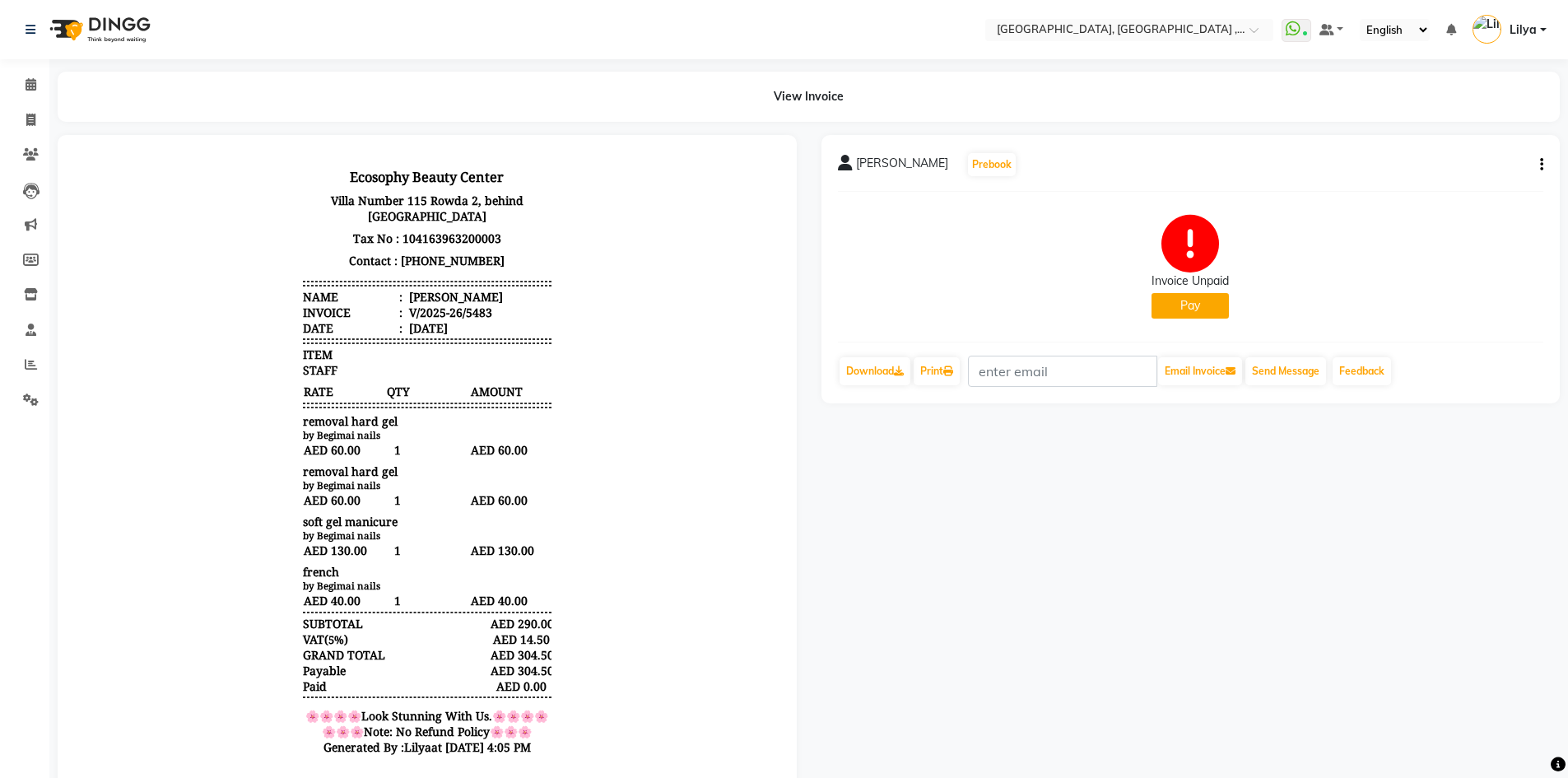
click at [1538, 167] on button "button" at bounding box center [1537, 165] width 10 height 18
click at [1438, 193] on div "Edit Invoice" at bounding box center [1431, 195] width 169 height 20
select select "service"
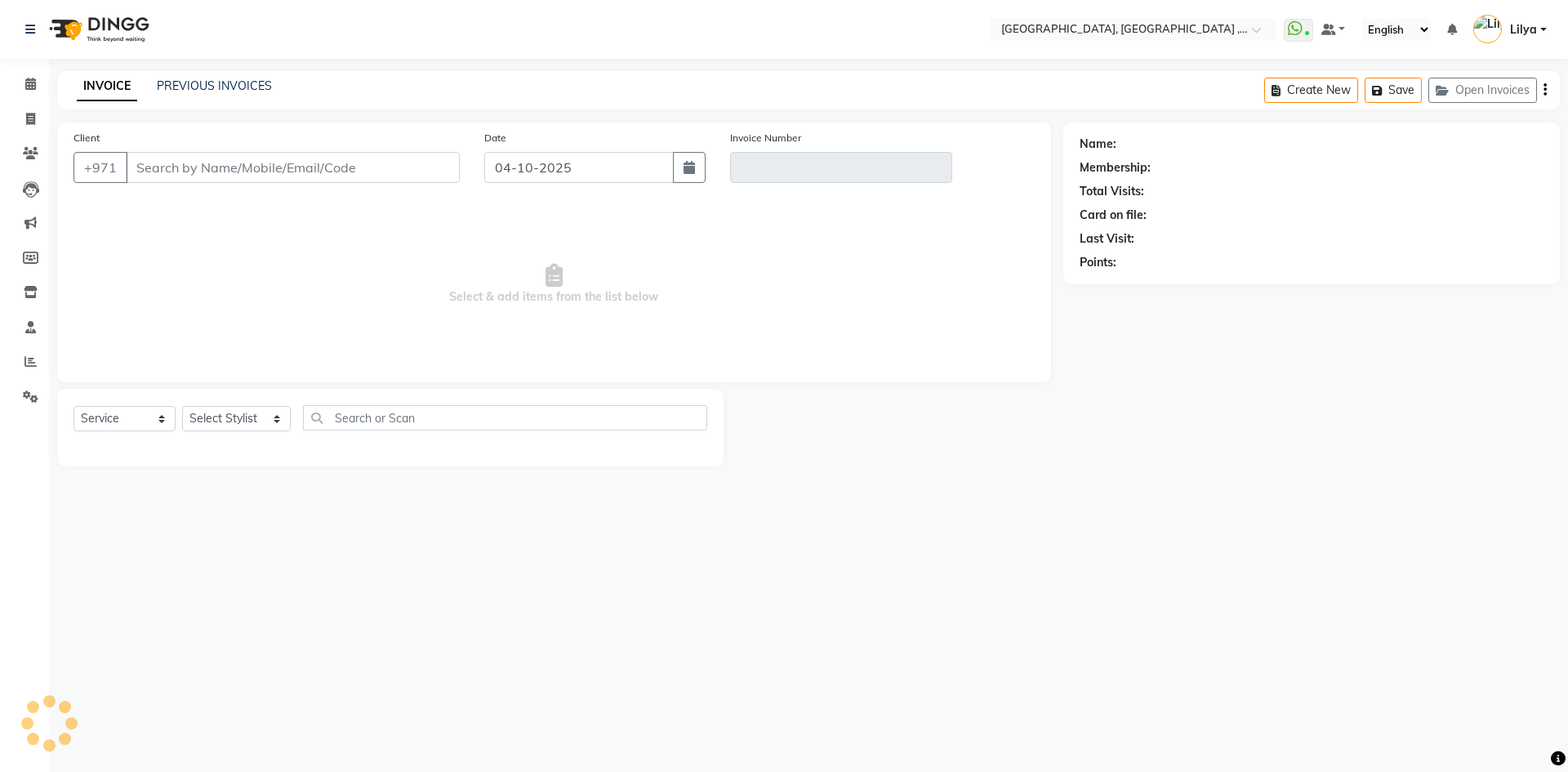
type input "557555955"
type input "V/2025-26/5483"
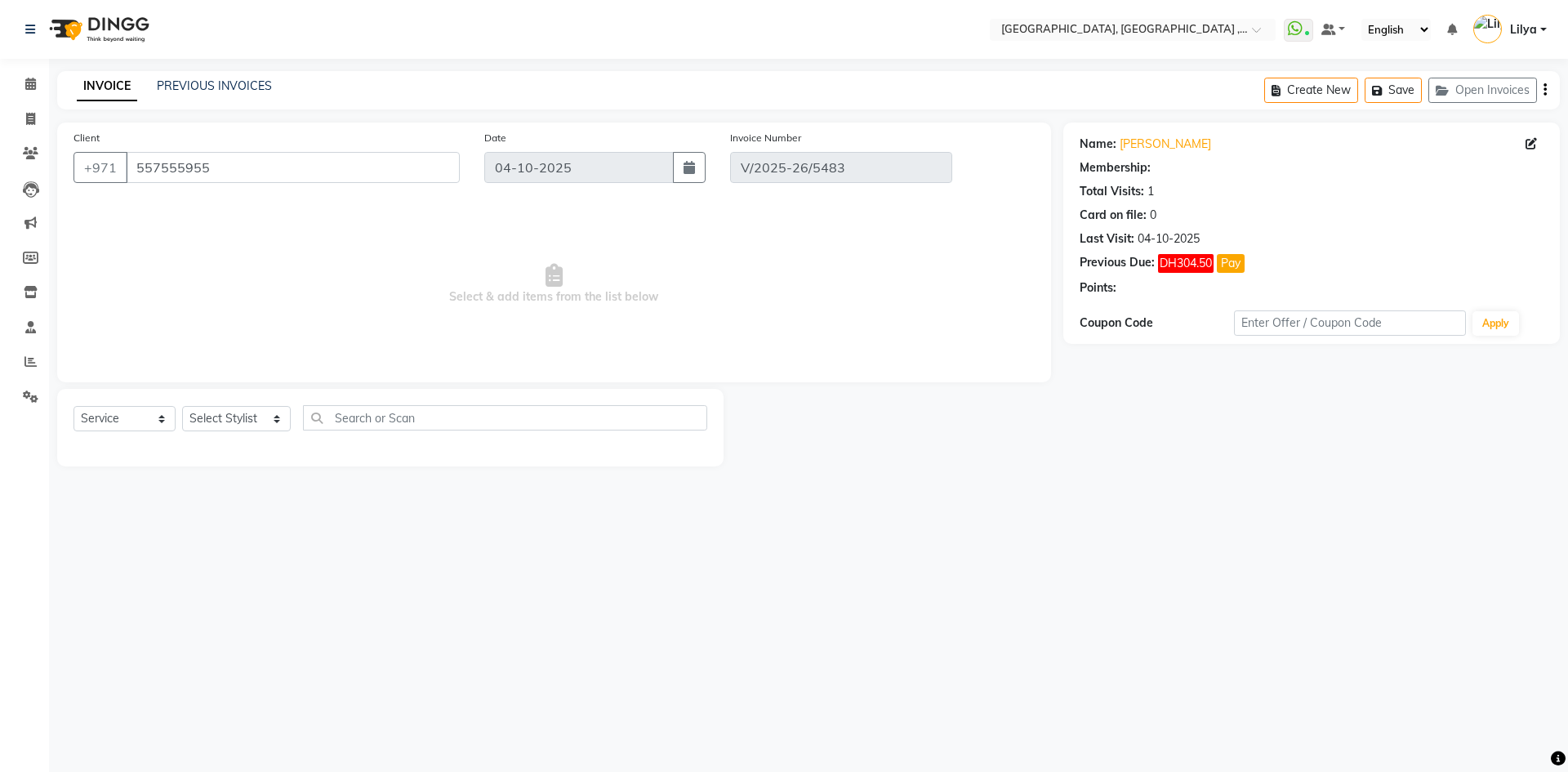
select select "select"
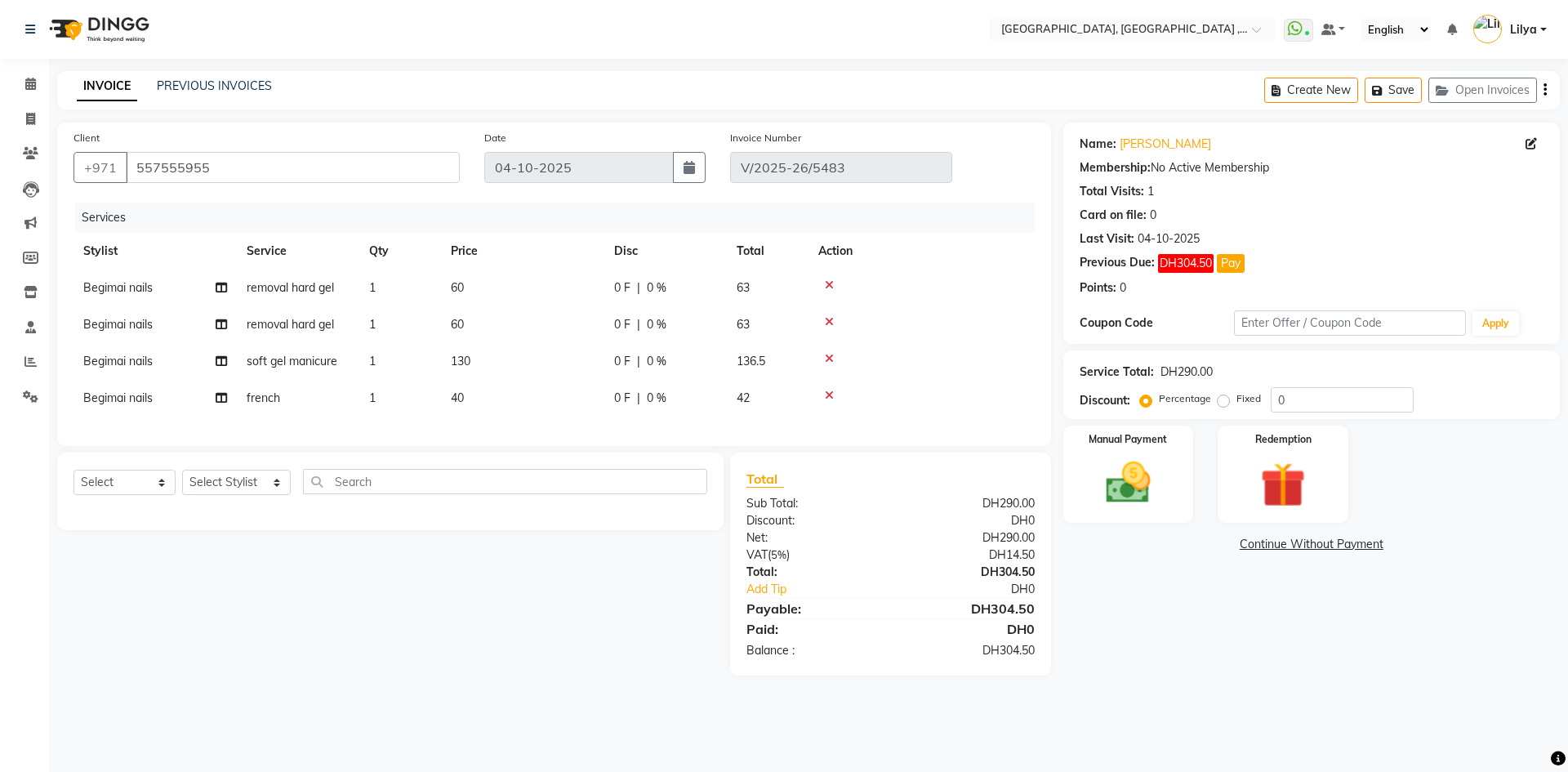
click at [291, 324] on span "removal hard gel" at bounding box center [290, 324] width 88 height 15
select select "85019"
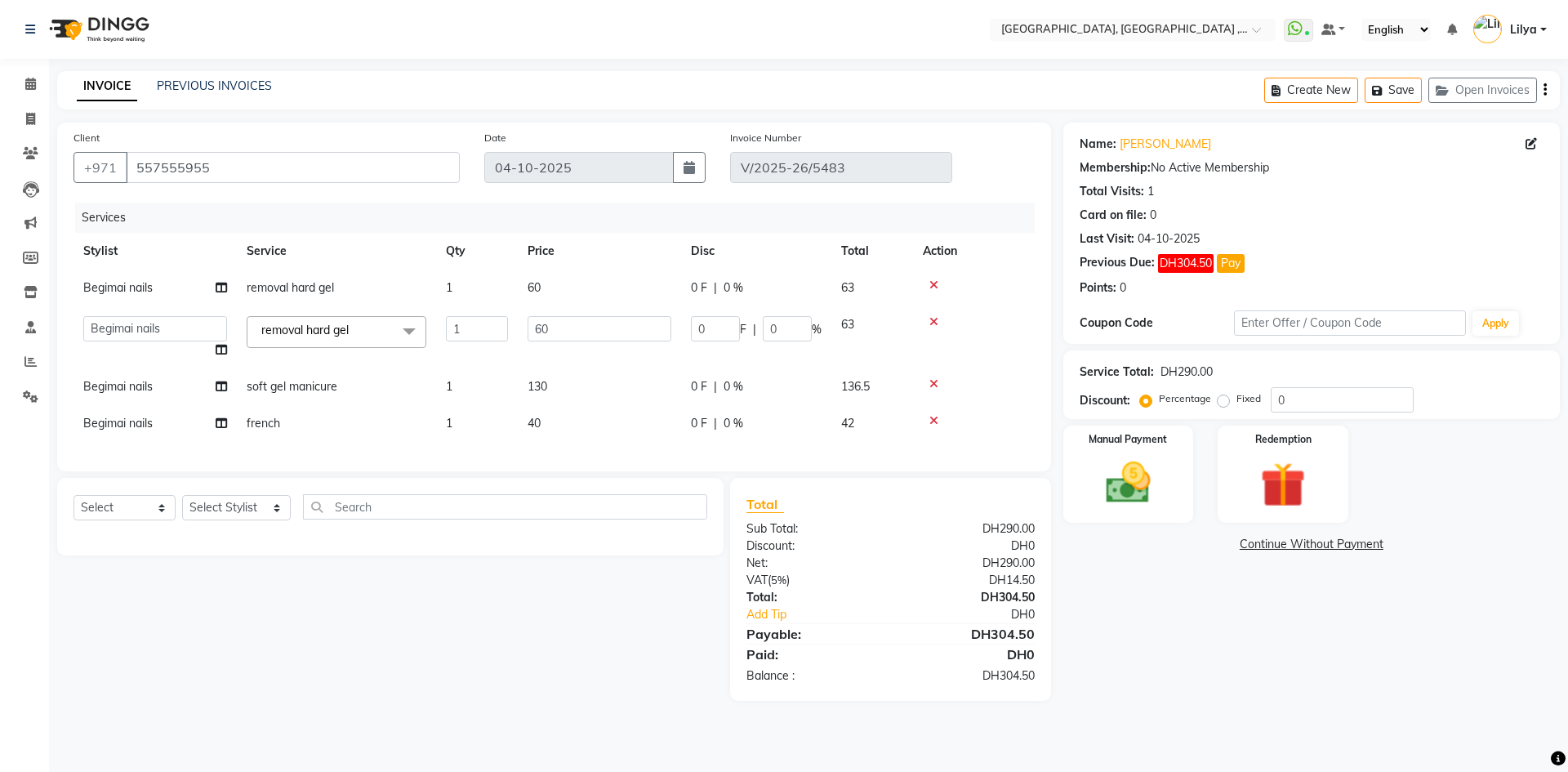
click at [299, 334] on span "removal hard gel" at bounding box center [305, 329] width 88 height 15
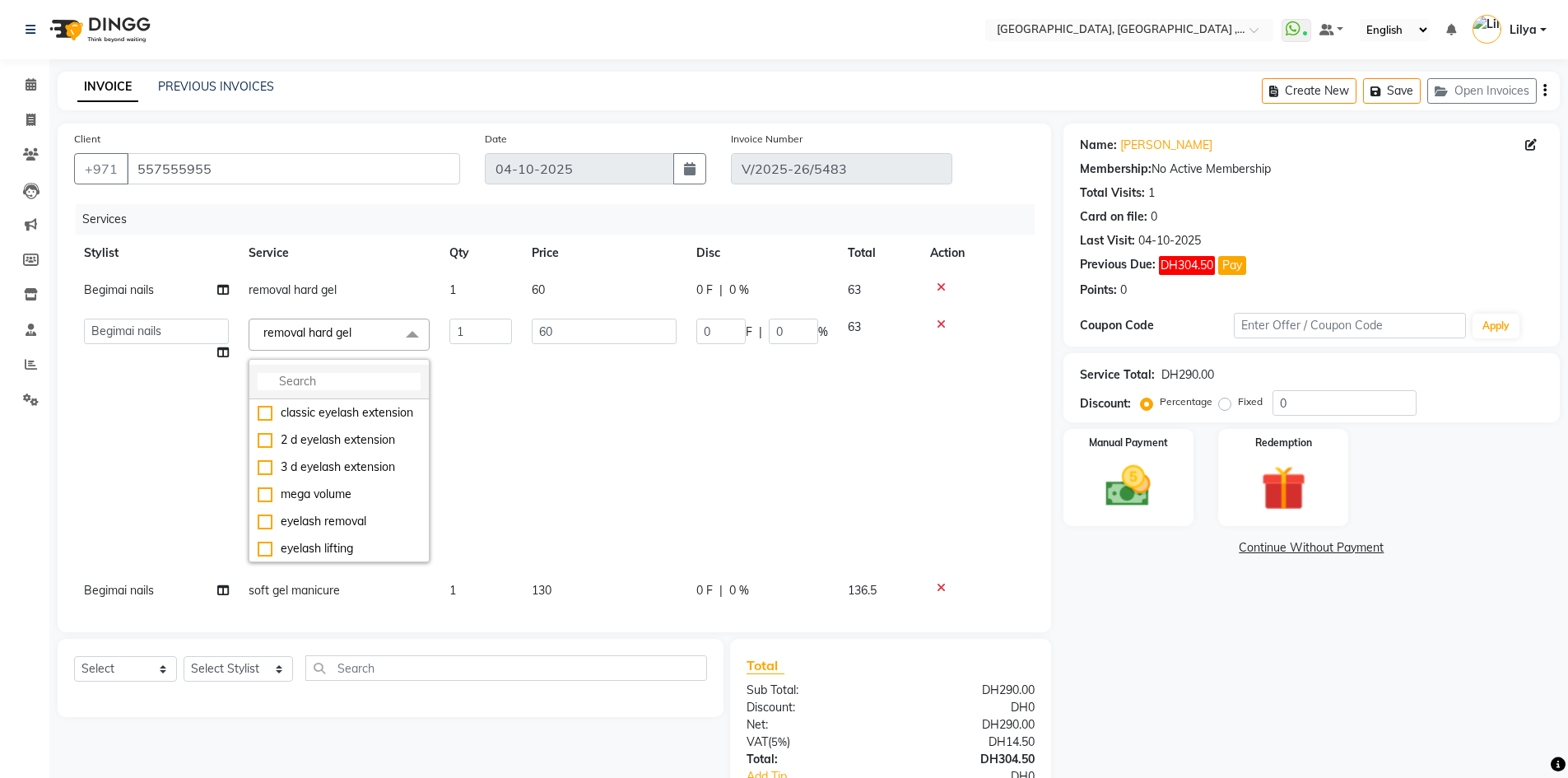
click at [313, 384] on input "multiselect-search" at bounding box center [339, 381] width 163 height 18
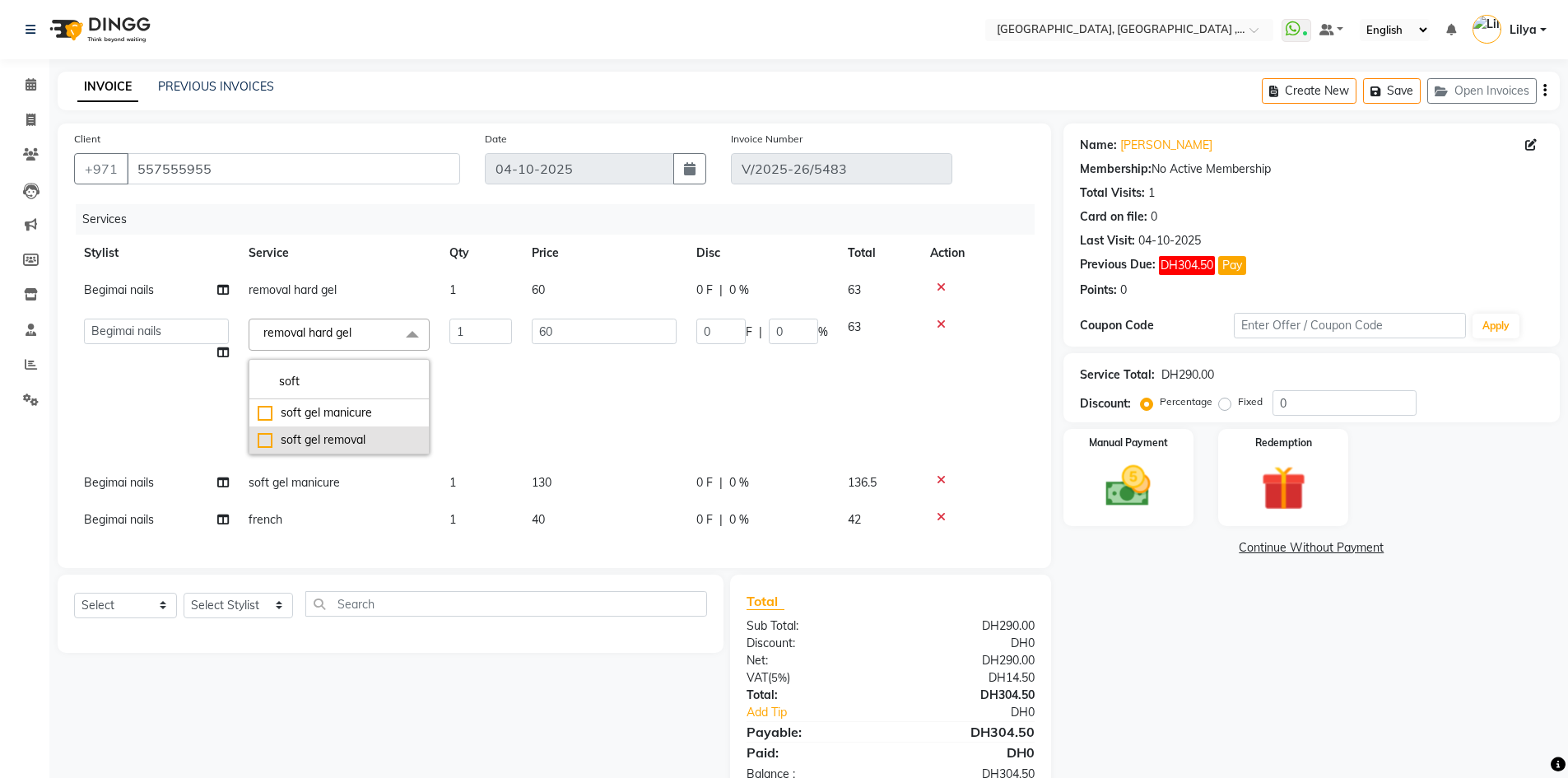
type input "soft"
click at [265, 438] on div "soft gel removal" at bounding box center [339, 440] width 163 height 18
checkbox input "true"
type input "30"
click at [1318, 408] on input "0" at bounding box center [1344, 403] width 144 height 26
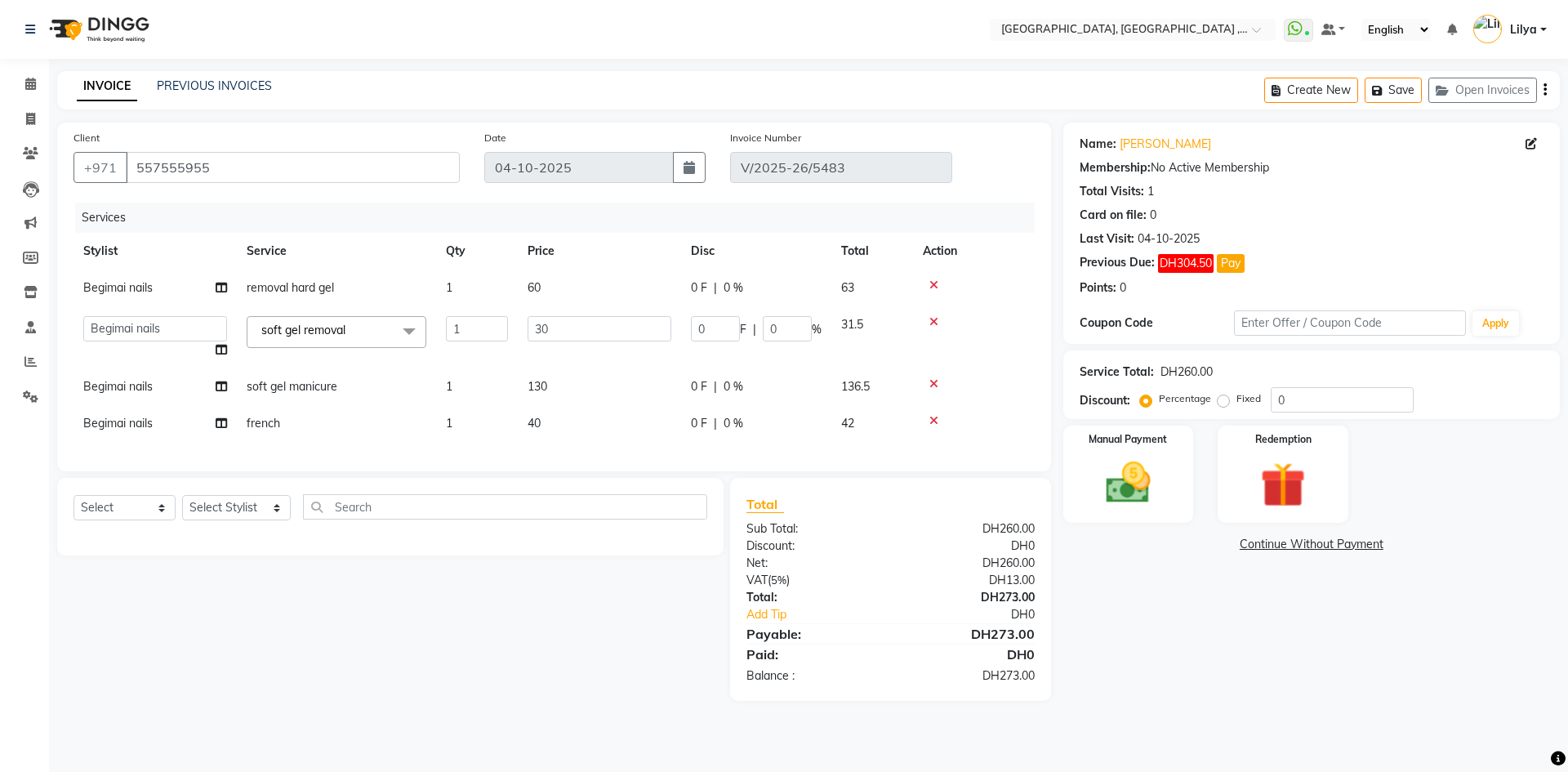
click at [334, 389] on span "soft gel manicure" at bounding box center [291, 386] width 90 height 15
select select "85019"
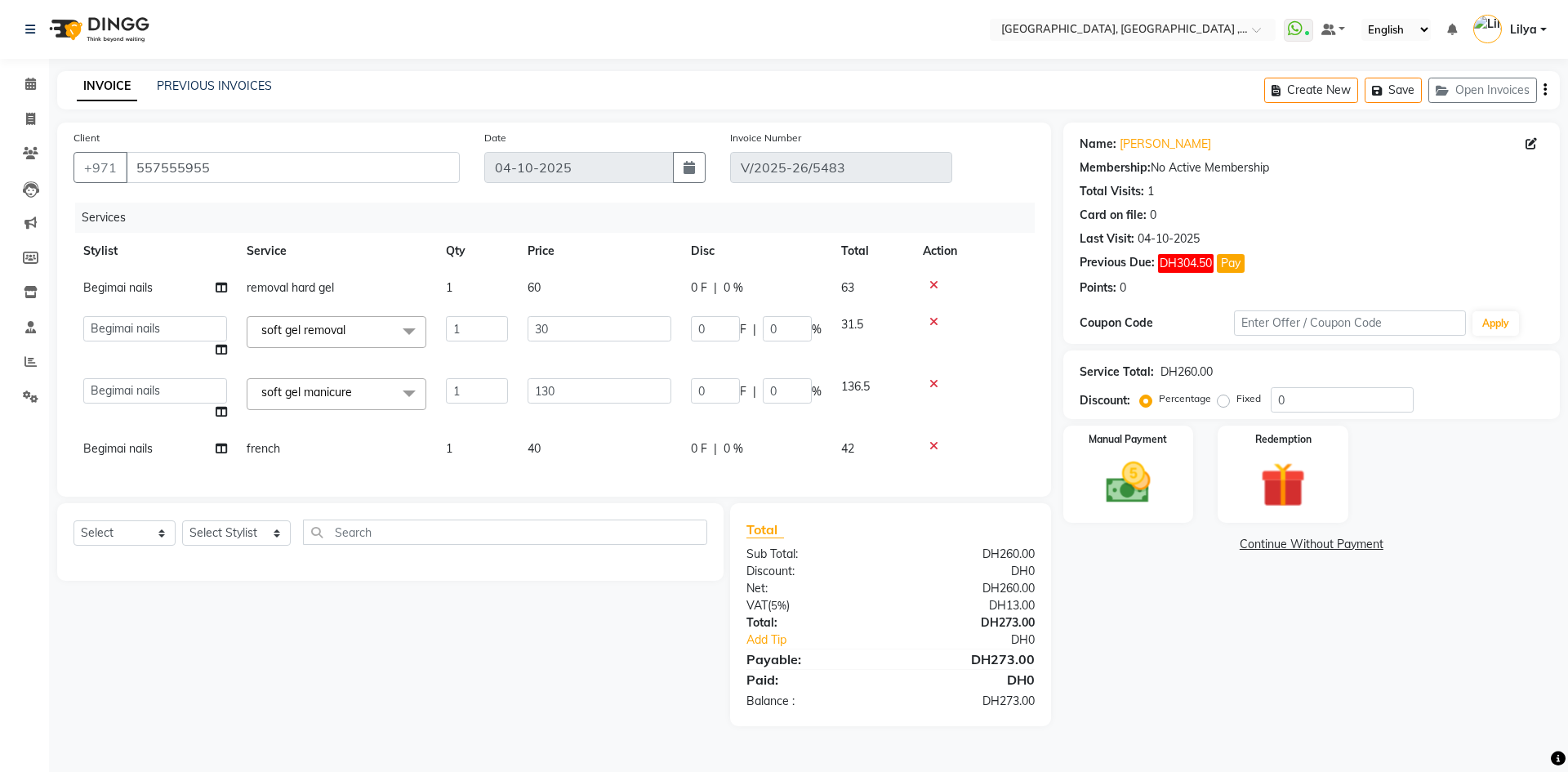
click at [336, 387] on span "soft gel manicure" at bounding box center [306, 392] width 90 height 15
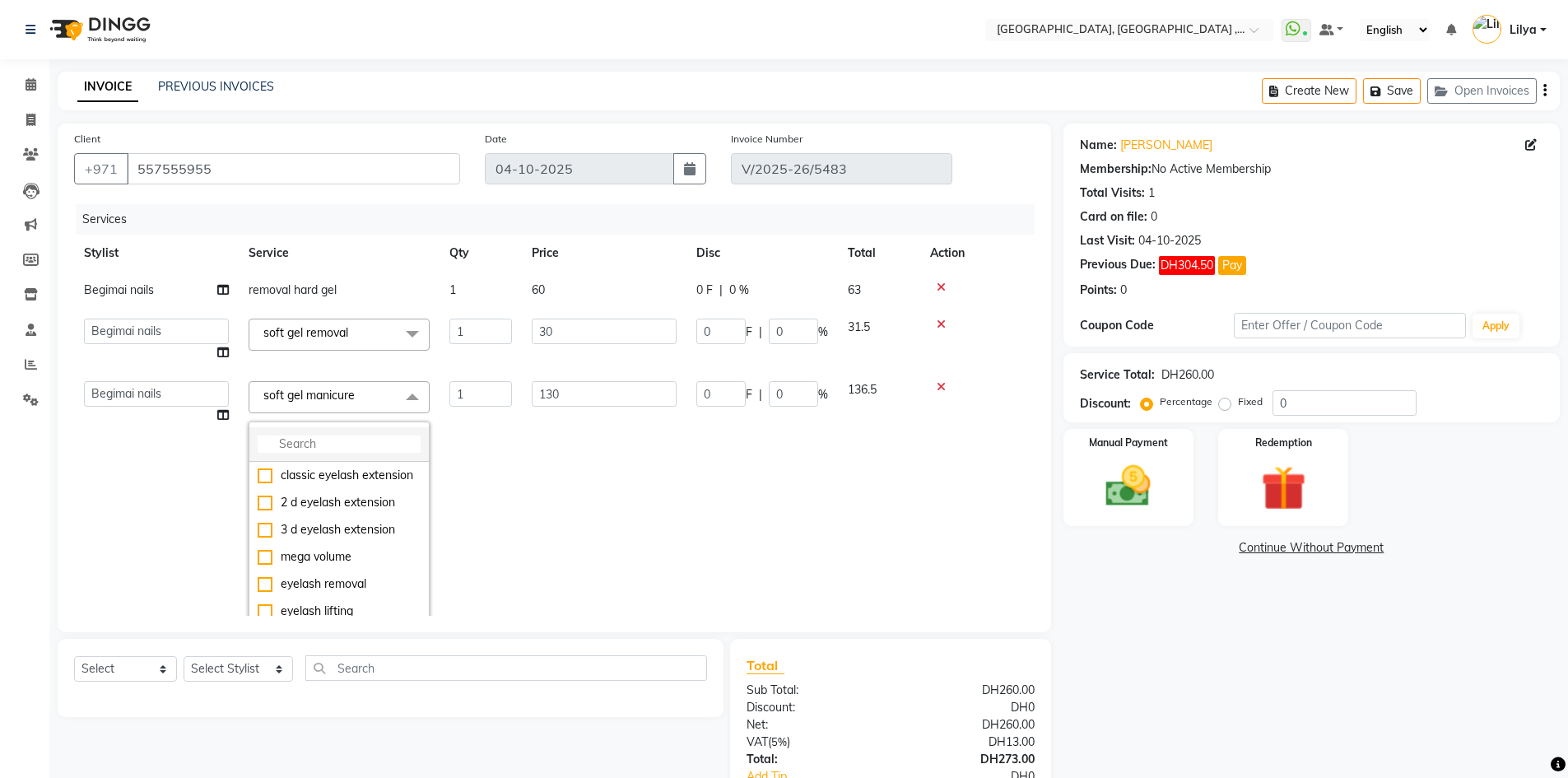
click at [351, 439] on input "multiselect-search" at bounding box center [339, 444] width 163 height 18
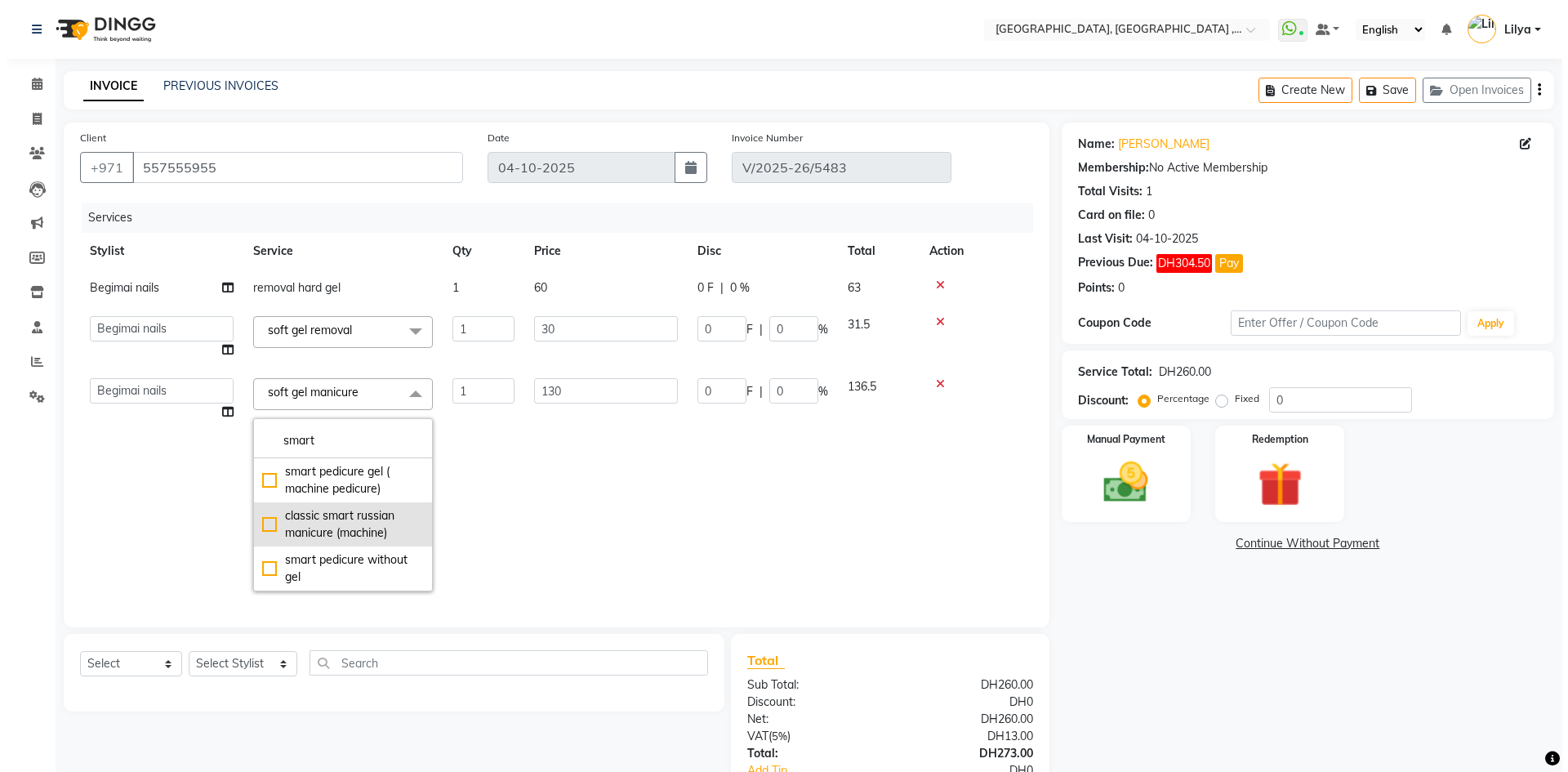
scroll to position [53, 0]
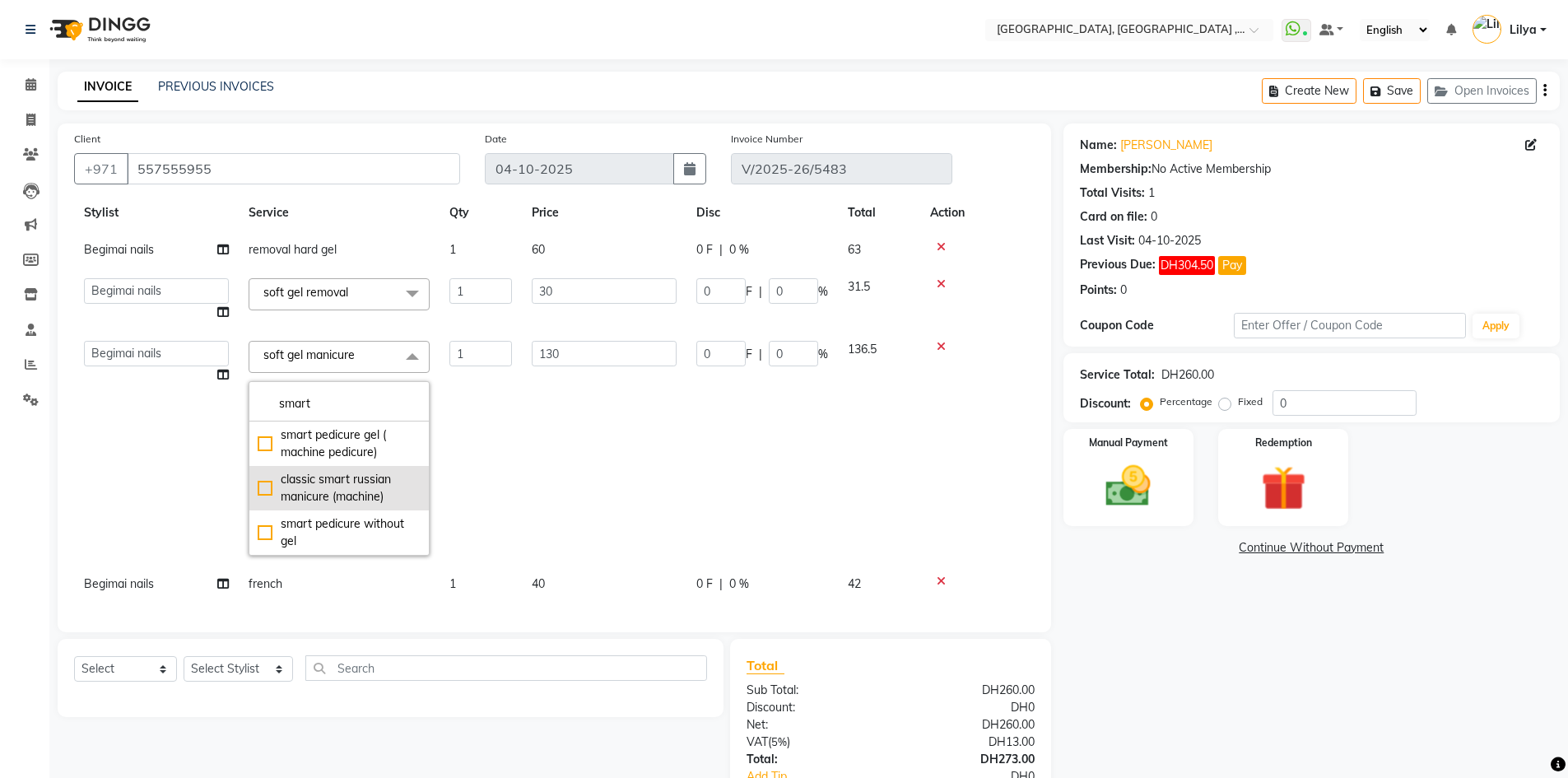
type input "smart"
click at [281, 473] on div "classic smart russian manicure (machine)" at bounding box center [339, 487] width 163 height 34
checkbox input "true"
type input "120"
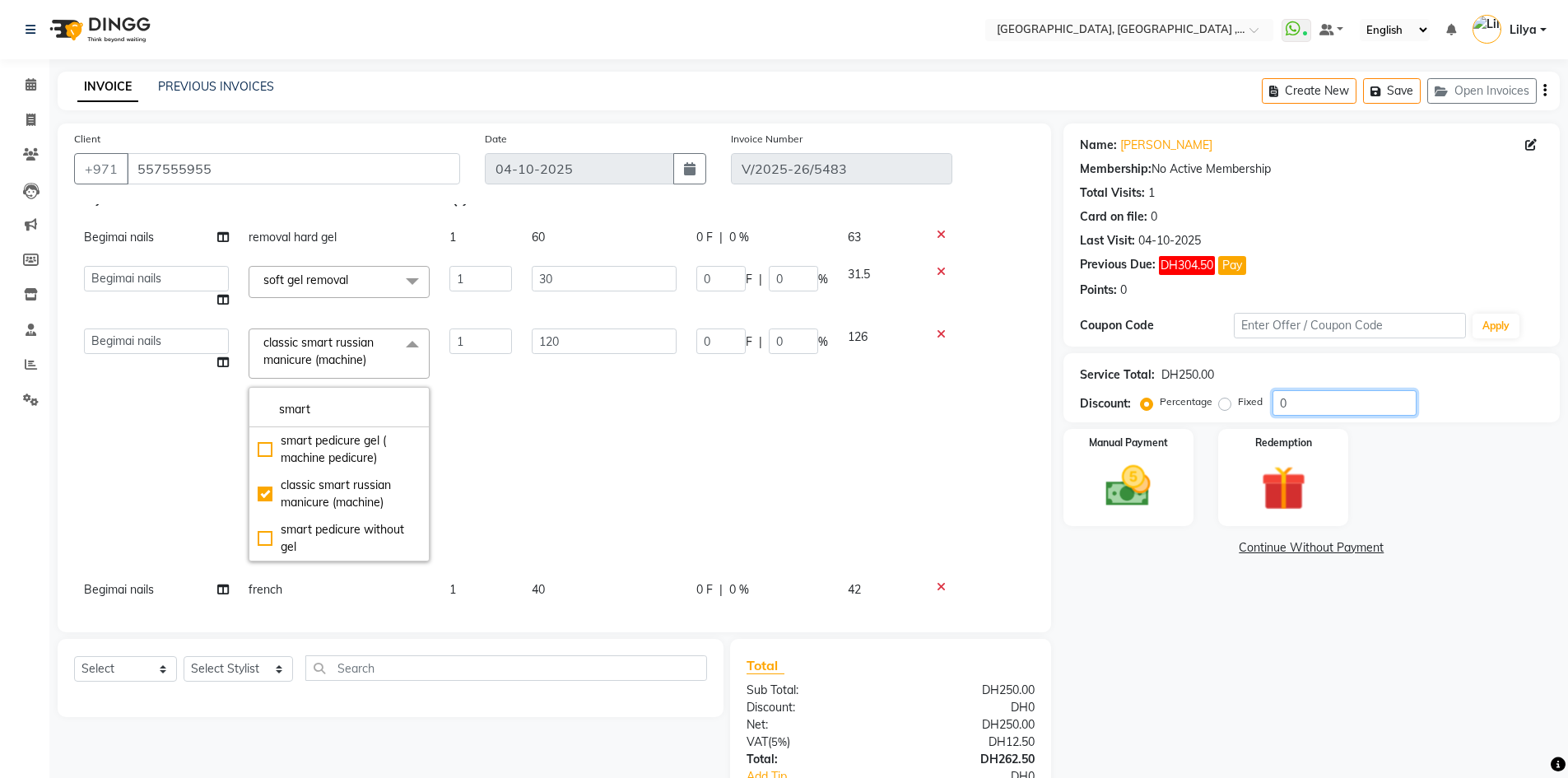
click at [1329, 412] on input "0" at bounding box center [1344, 403] width 144 height 26
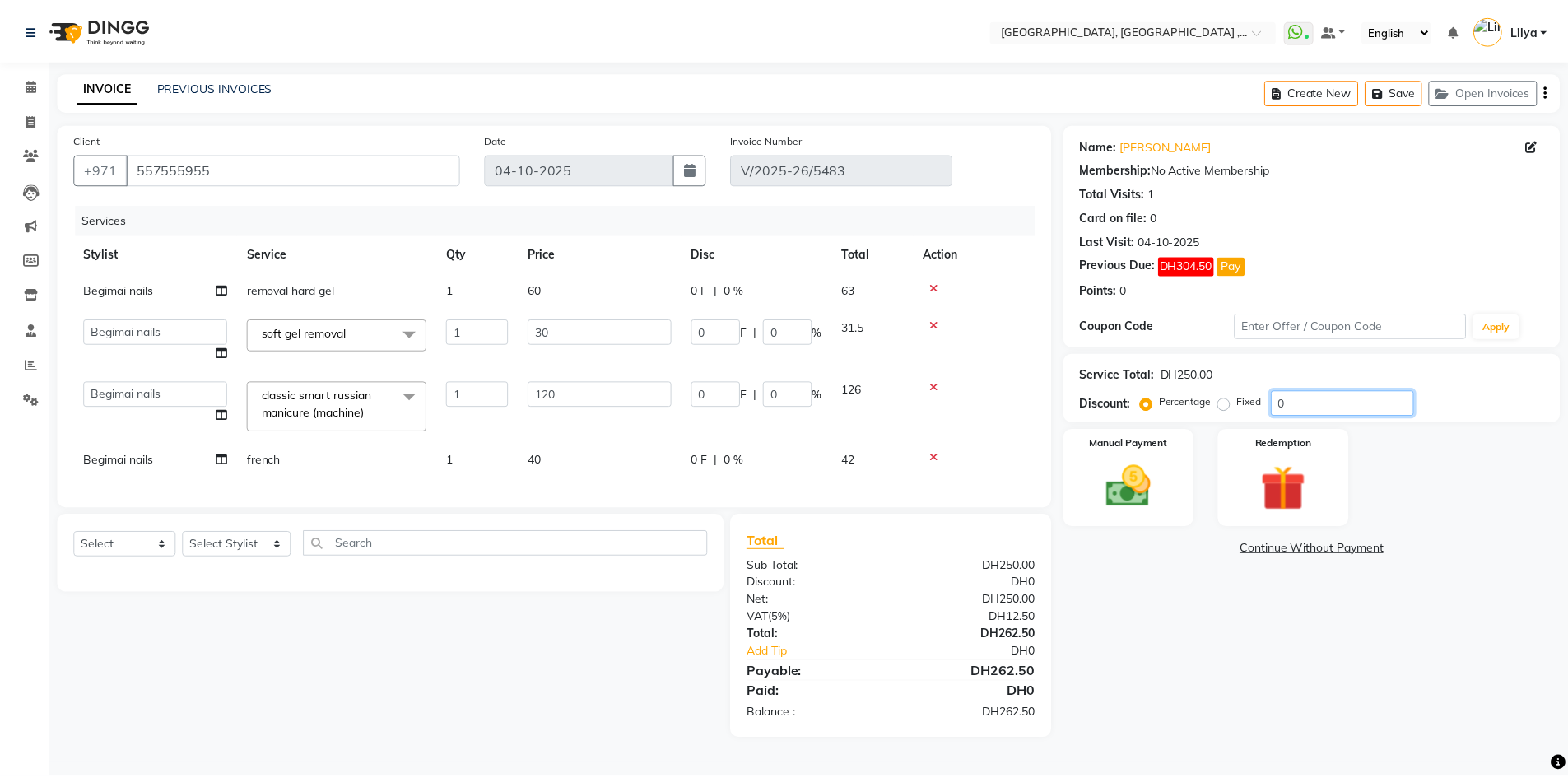
scroll to position [0, 0]
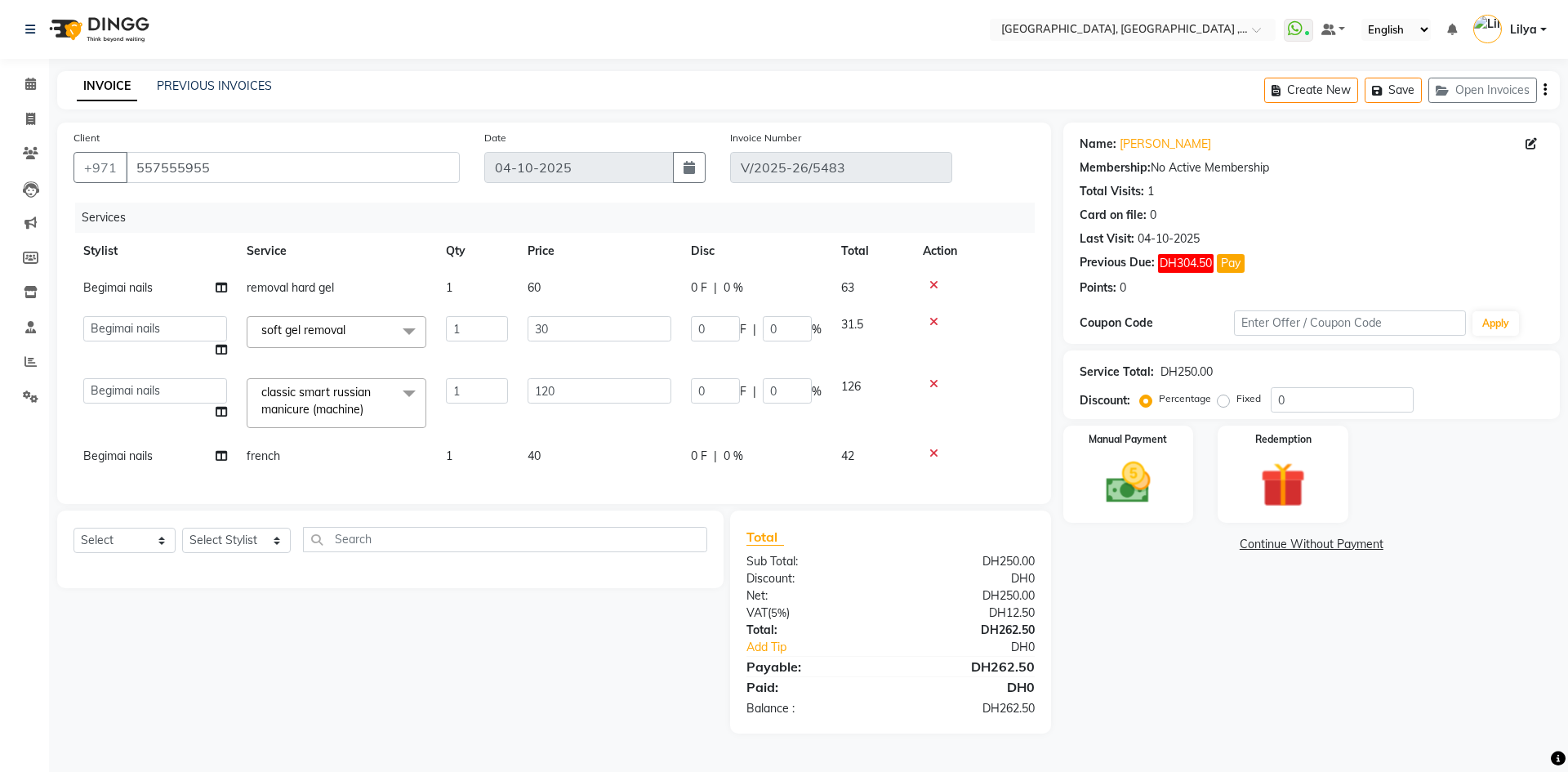
click at [934, 453] on icon at bounding box center [934, 453] width 9 height 11
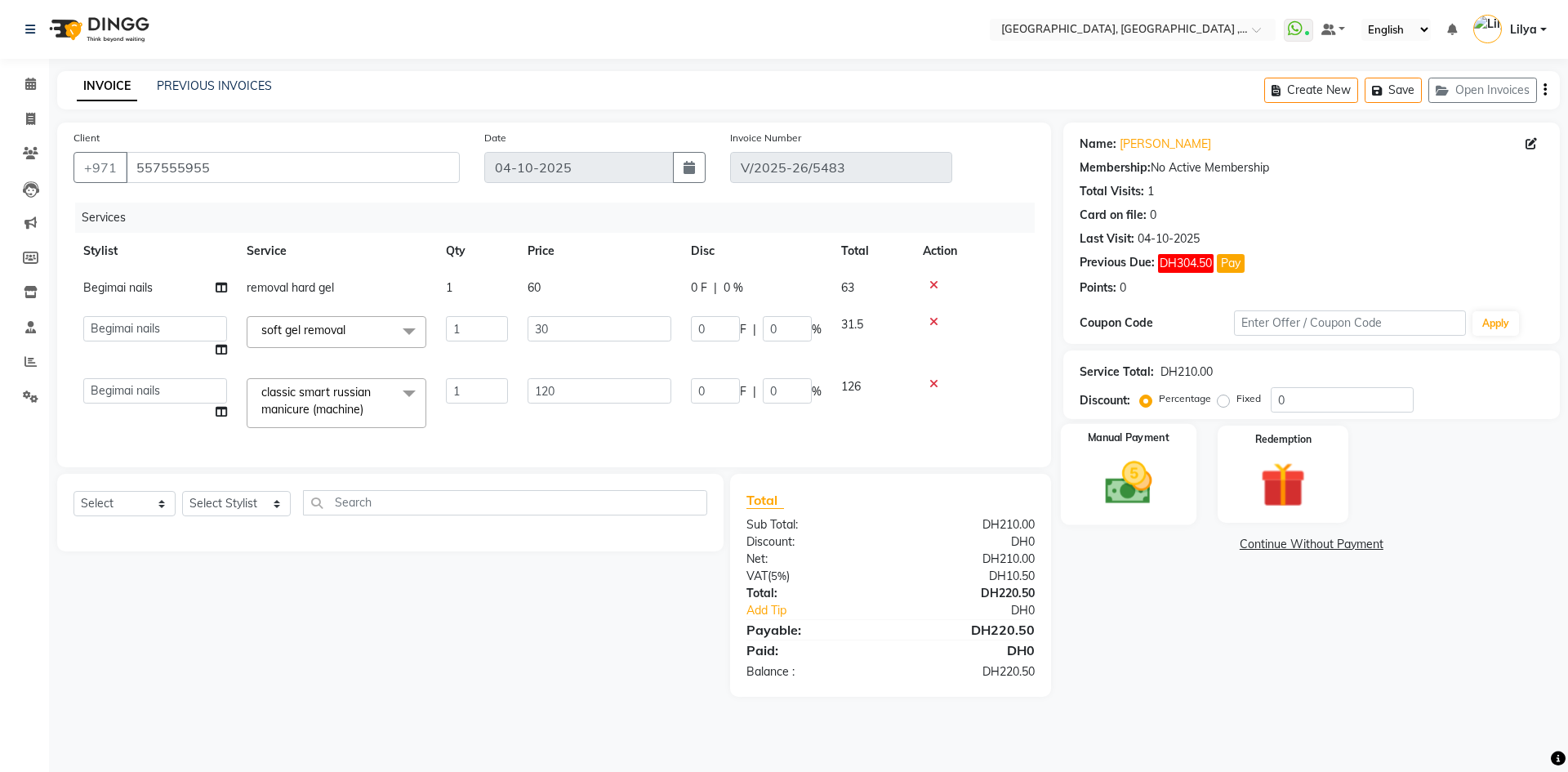
click at [1155, 489] on img at bounding box center [1127, 483] width 76 height 54
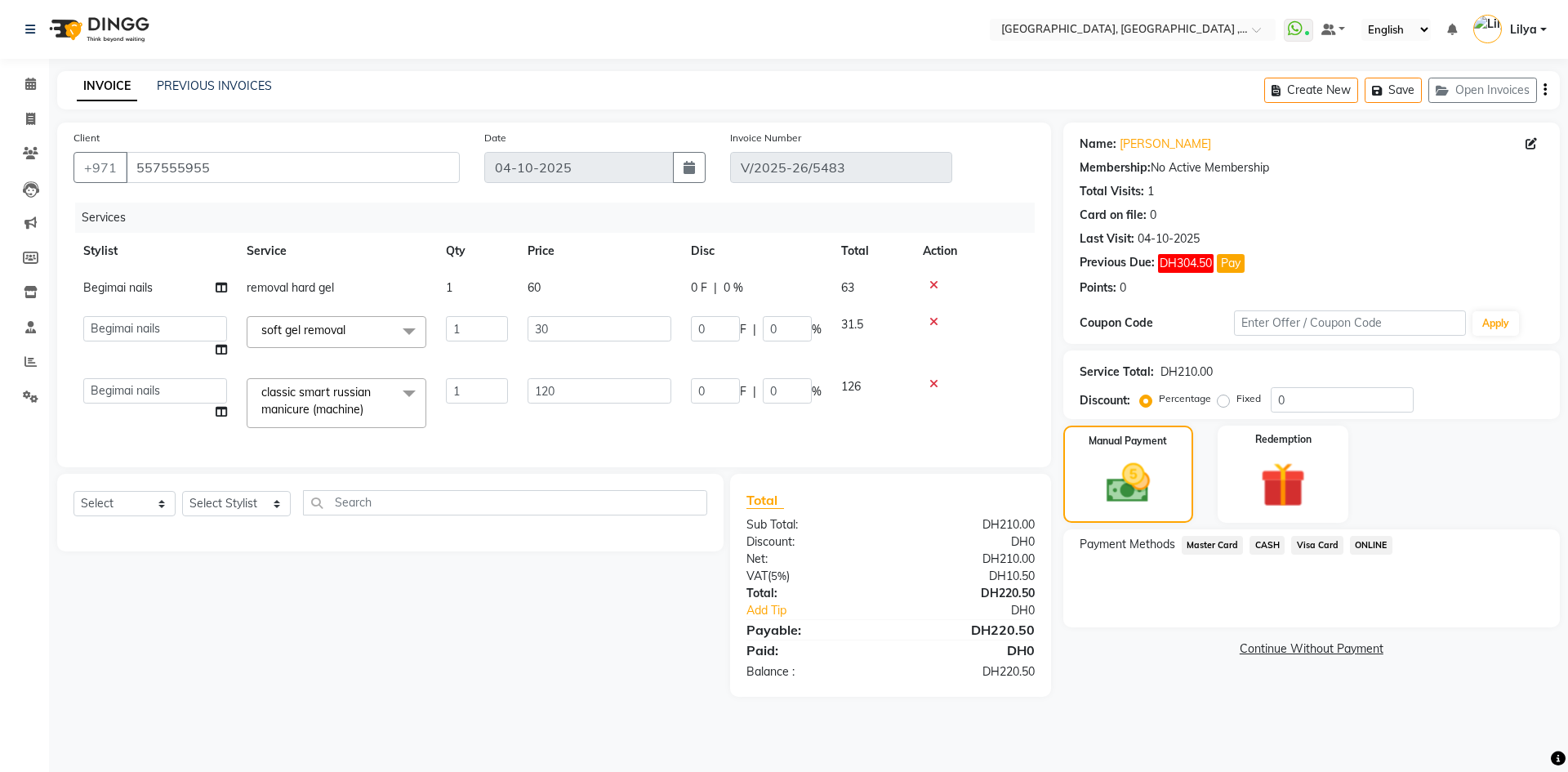
click at [1291, 547] on span "Visa Card" at bounding box center [1317, 544] width 53 height 18
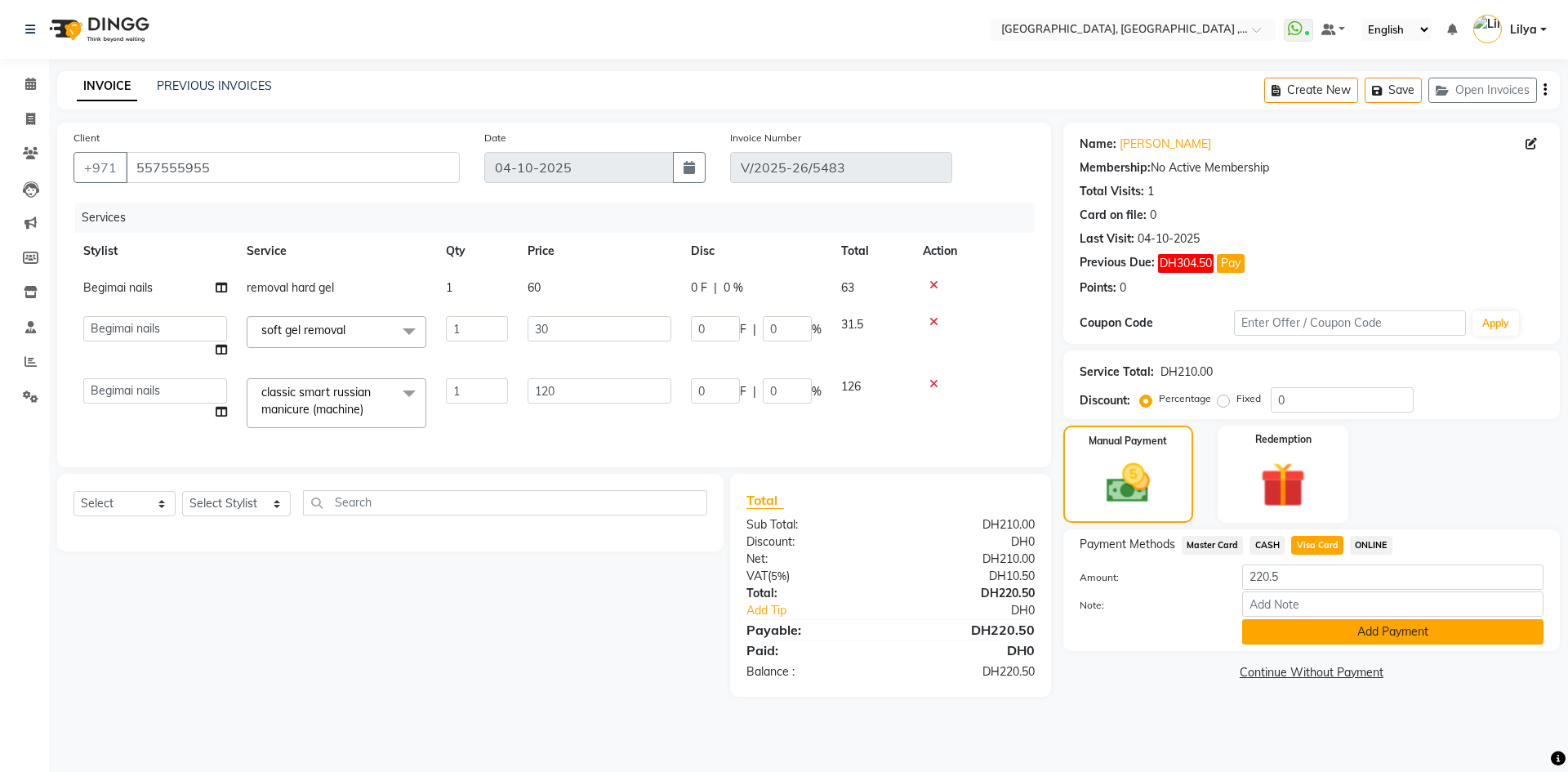
click at [1242, 623] on button "Add Payment" at bounding box center [1393, 631] width 301 height 25
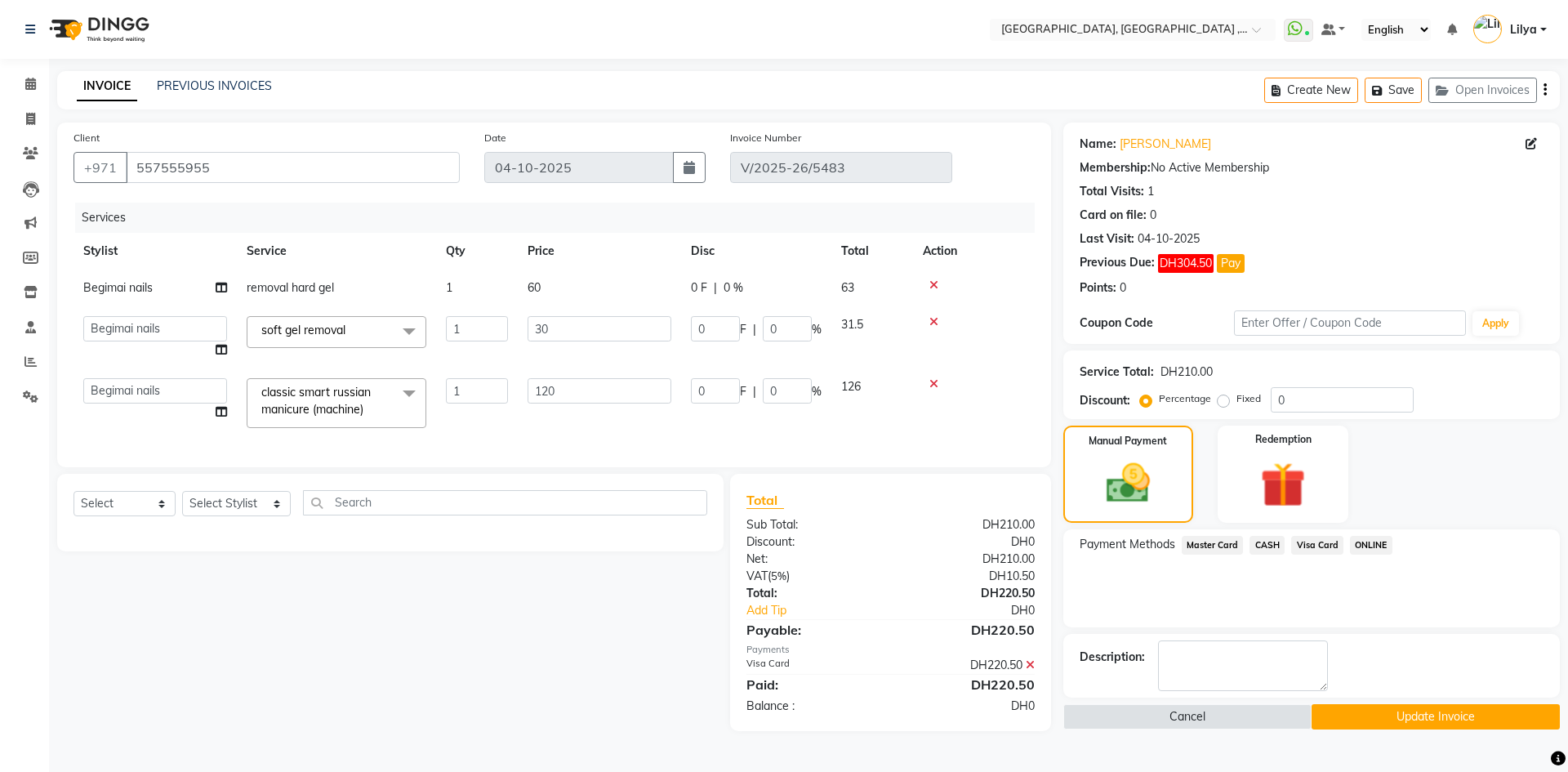
click at [1468, 715] on button "Update Invoice" at bounding box center [1435, 716] width 248 height 25
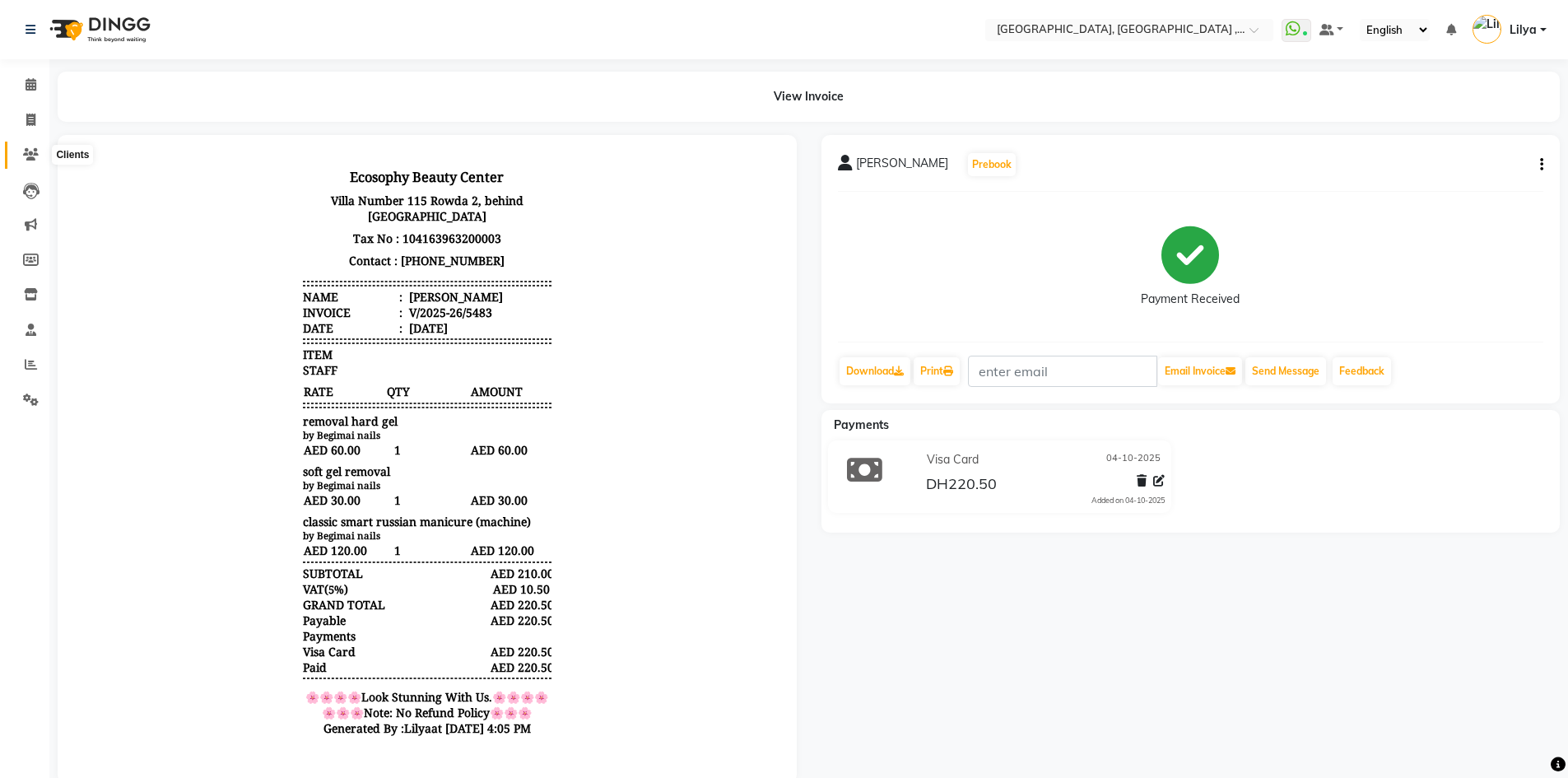
click at [38, 152] on icon at bounding box center [31, 155] width 16 height 12
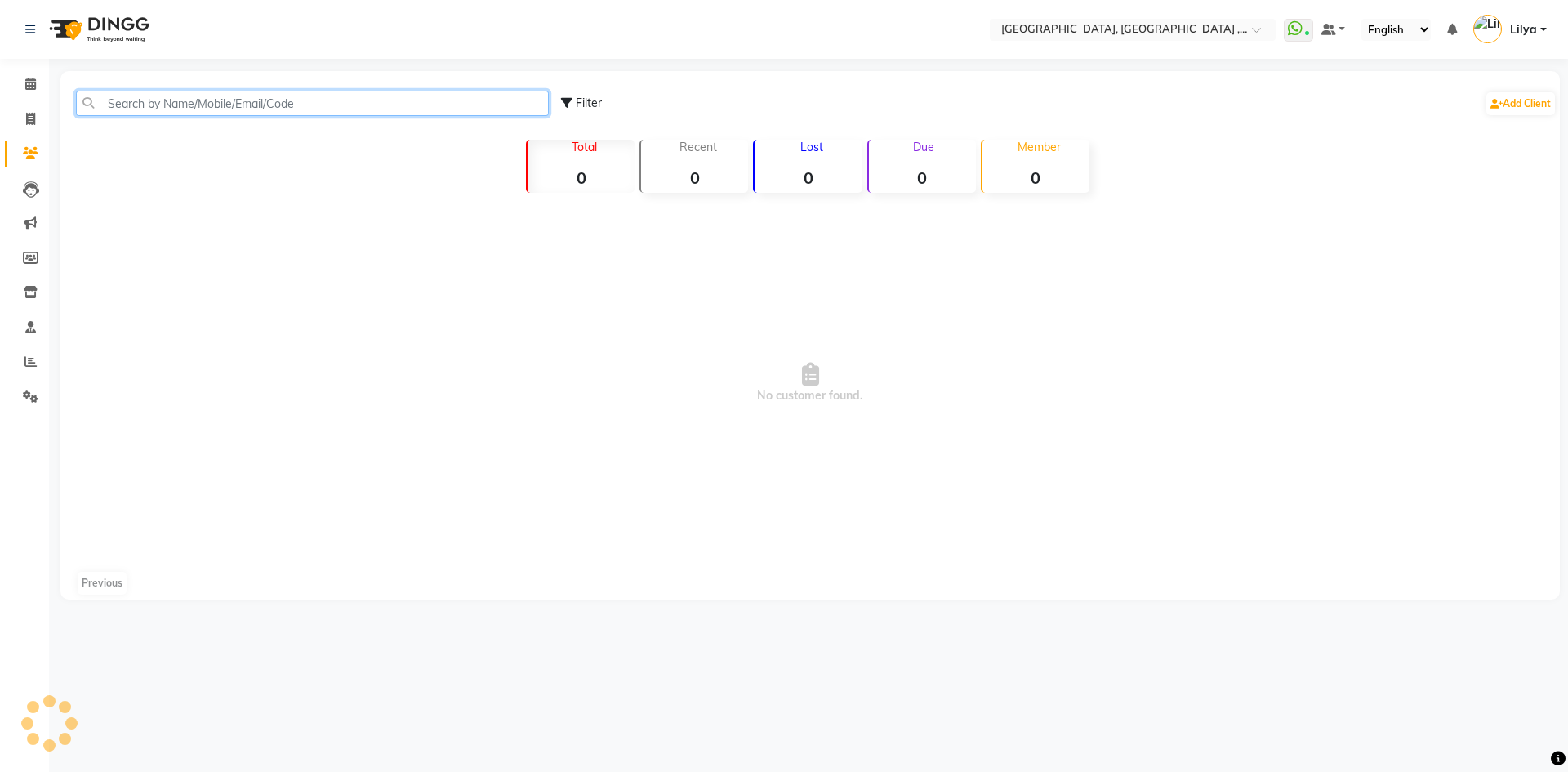
drag, startPoint x: 238, startPoint y: 108, endPoint x: 268, endPoint y: 114, distance: 30.6
click at [246, 110] on input "text" at bounding box center [313, 103] width 473 height 25
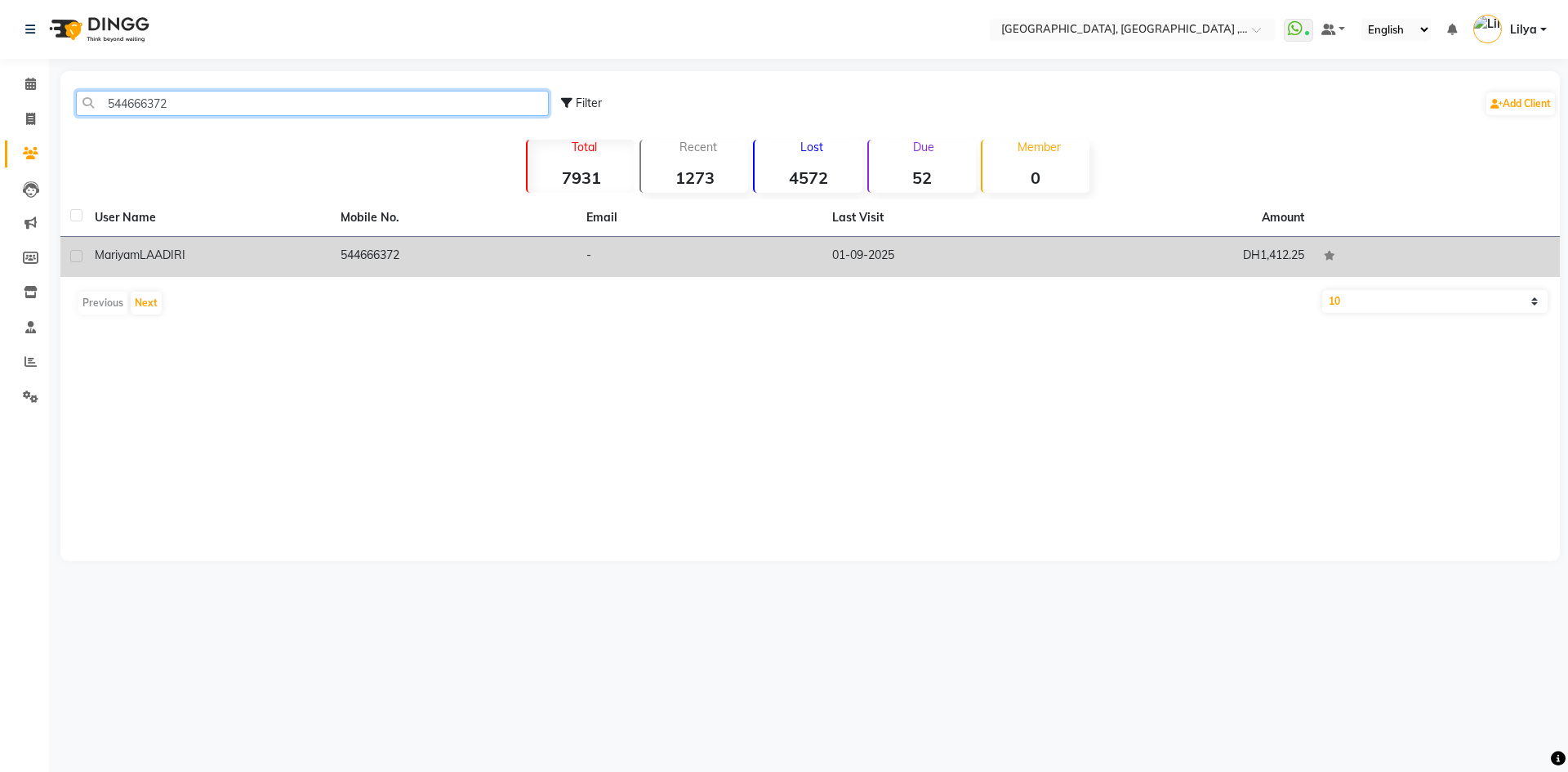
type input "544666372"
click at [332, 253] on td "544666372" at bounding box center [453, 257] width 246 height 40
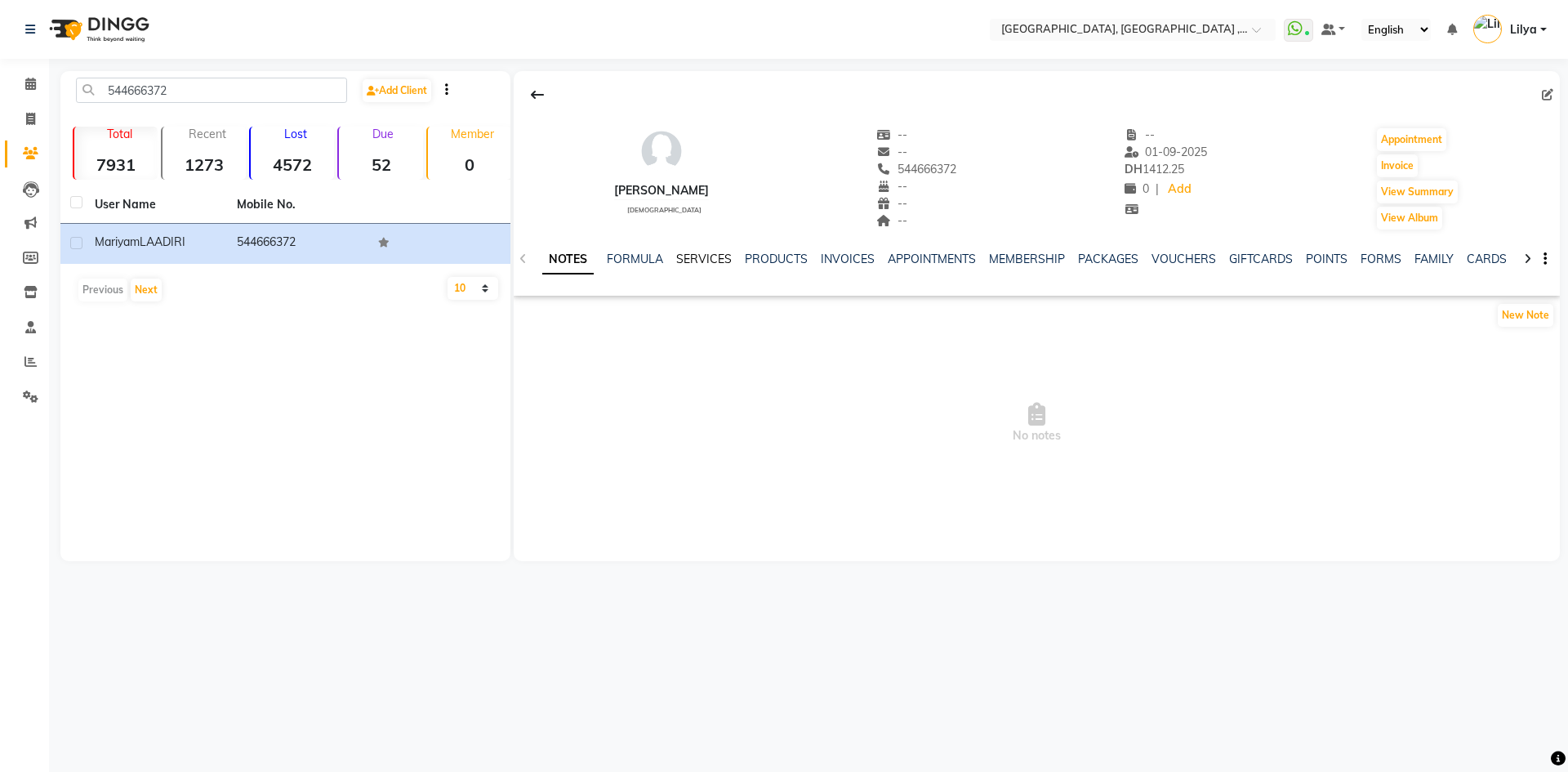
click at [679, 260] on link "SERVICES" at bounding box center [703, 259] width 55 height 15
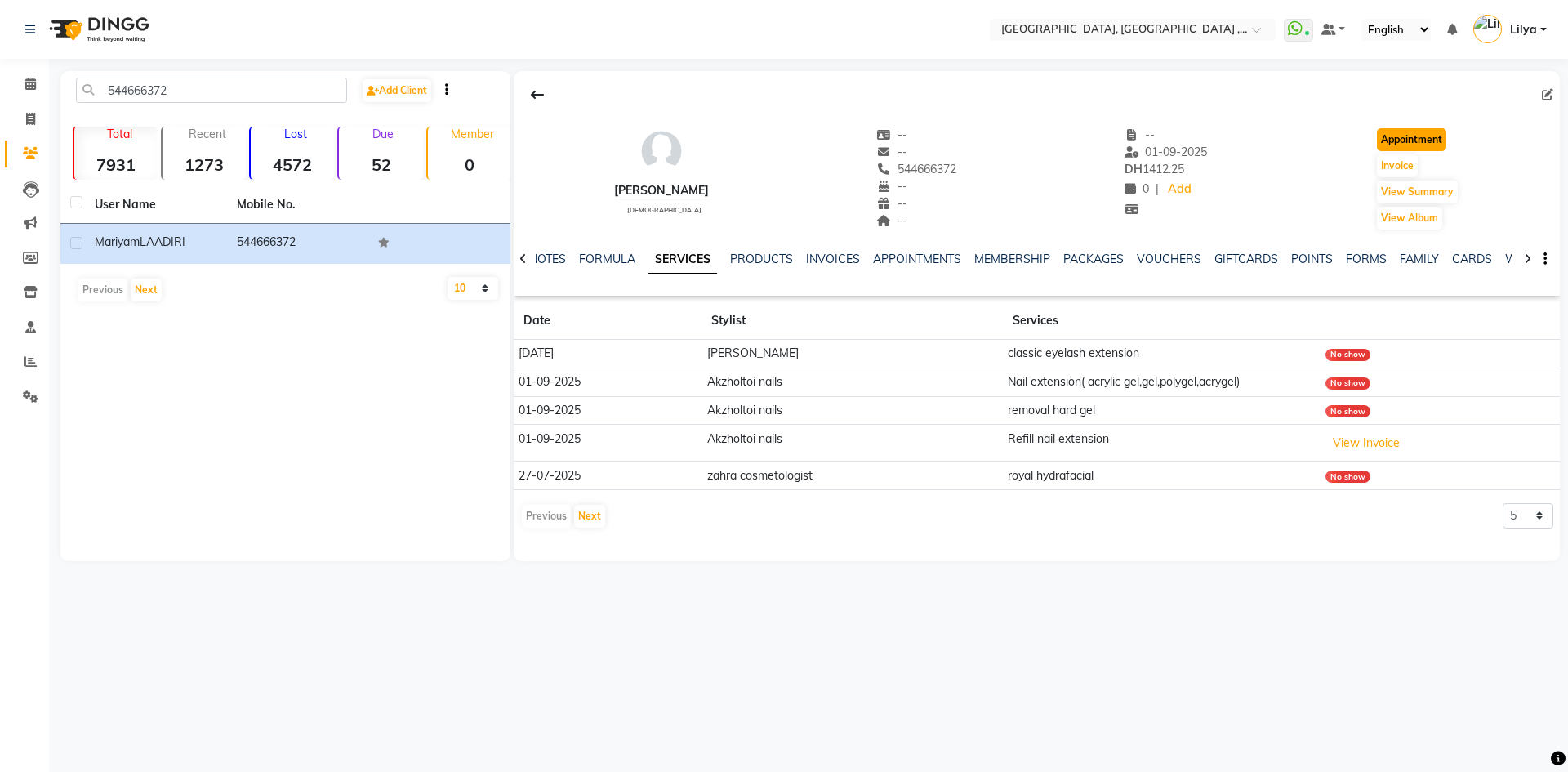
click at [1389, 134] on button "Appointment" at bounding box center [1410, 139] width 69 height 23
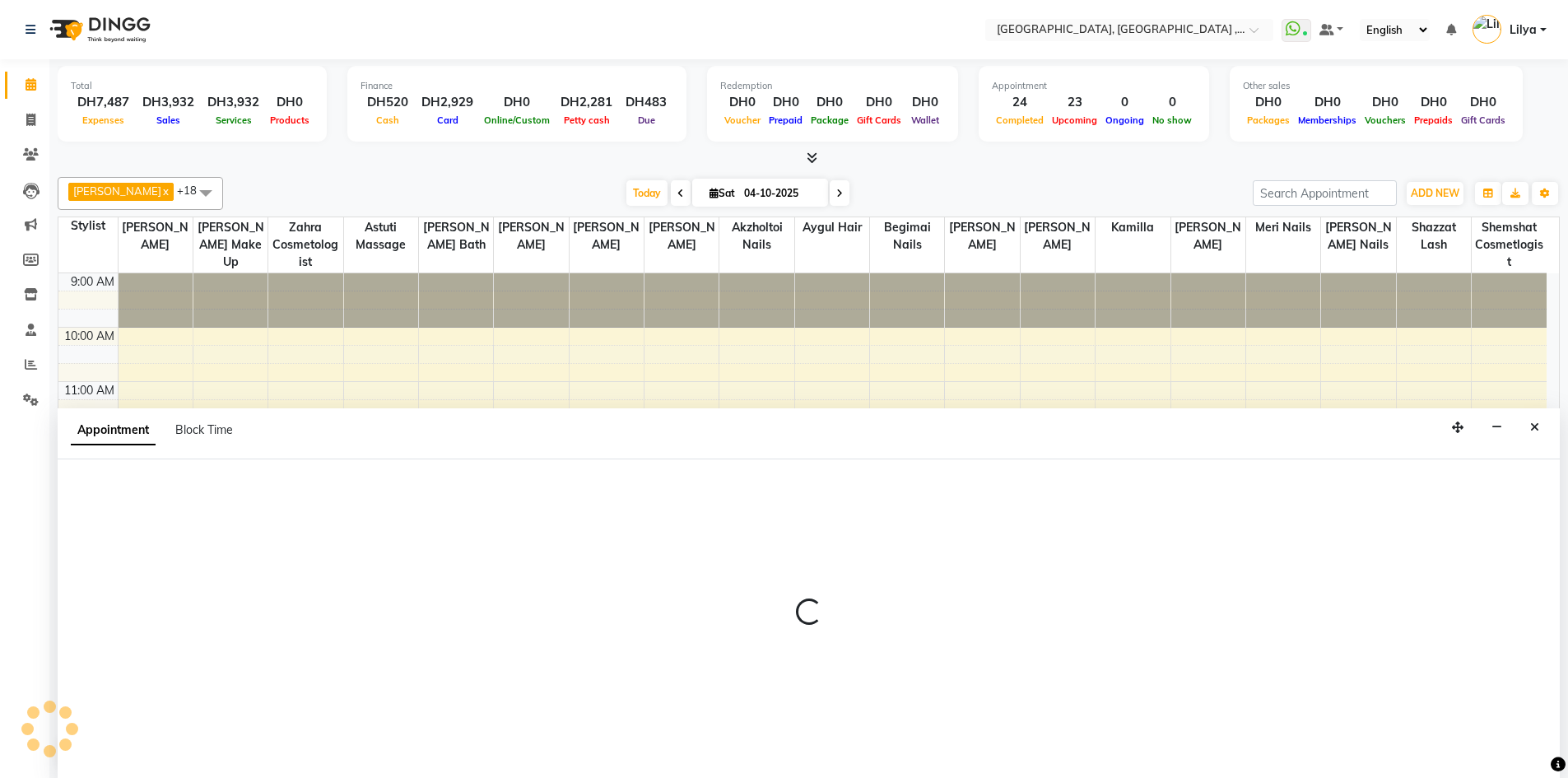
scroll to position [1, 0]
select select "600"
select select "tentative"
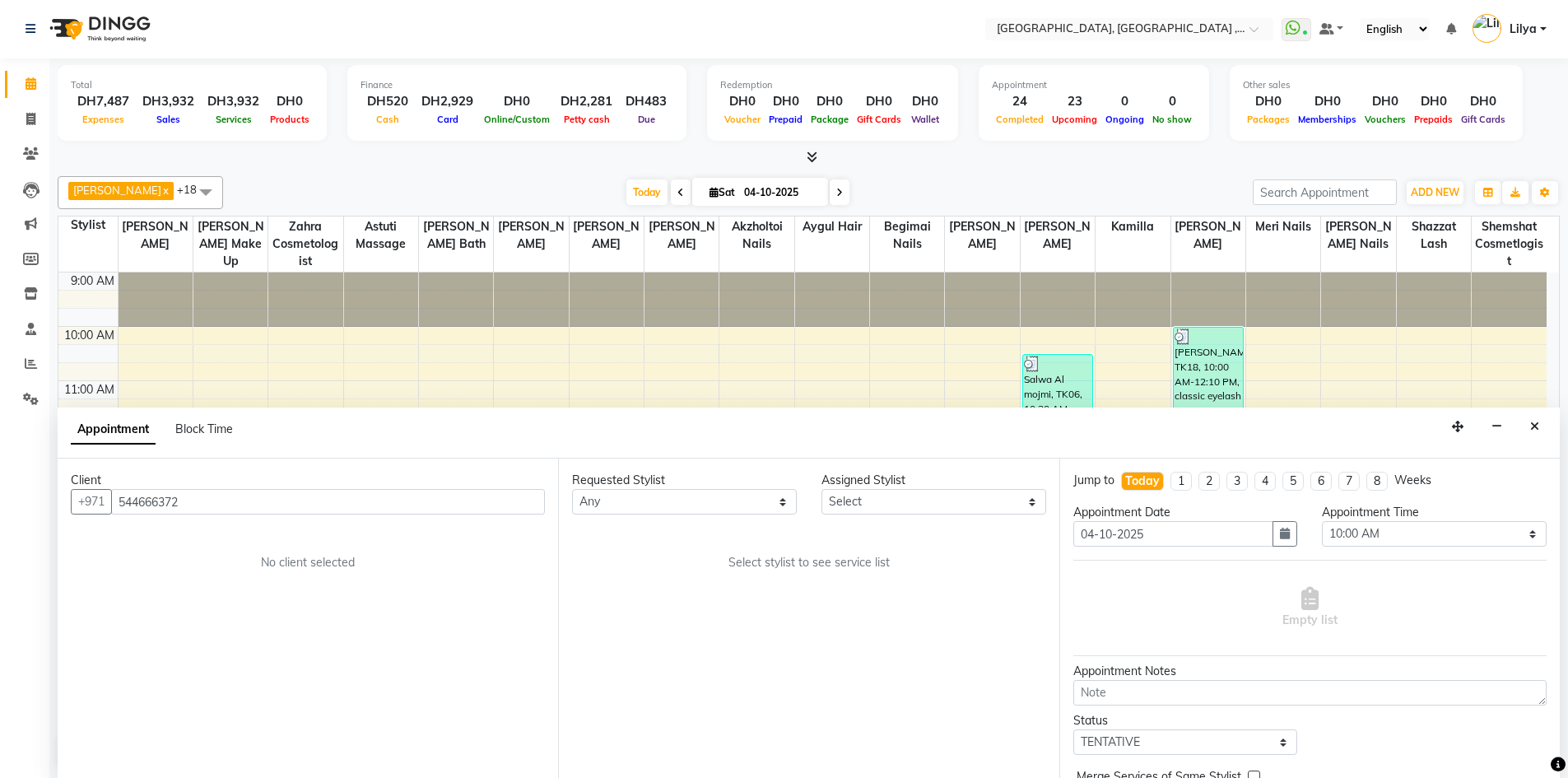
scroll to position [358, 0]
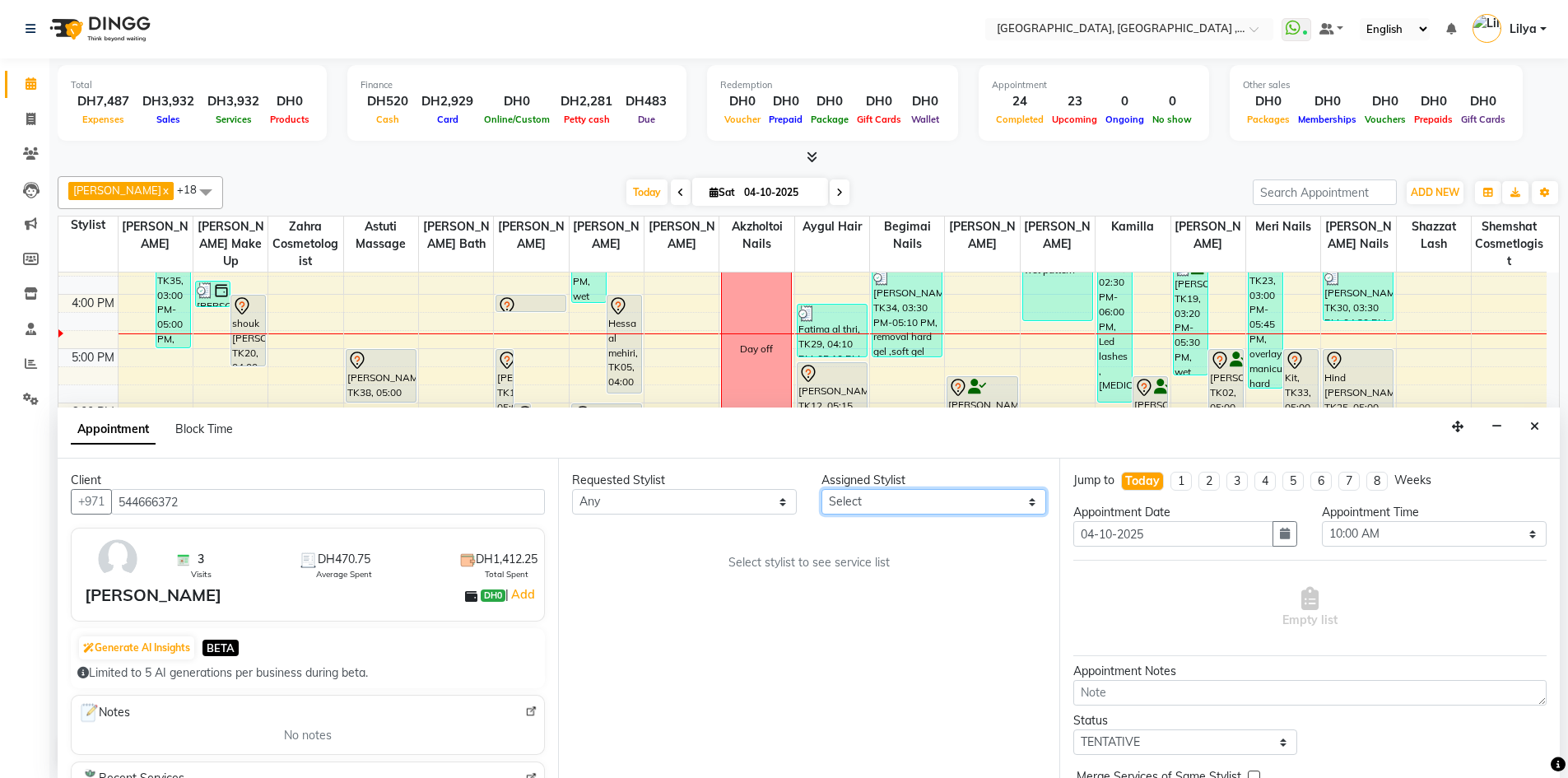
drag, startPoint x: 887, startPoint y: 509, endPoint x: 887, endPoint y: 490, distance: 19.0
click at [887, 509] on select "Select Adel brow Aina Akzholtoi nails Amina lash Astuti massage Aygul hair Begi…" at bounding box center [933, 502] width 224 height 26
select select "85019"
click at [821, 489] on select "Select Adel brow Aina Akzholtoi nails Amina lash Astuti massage Aygul hair Begi…" at bounding box center [933, 502] width 224 height 26
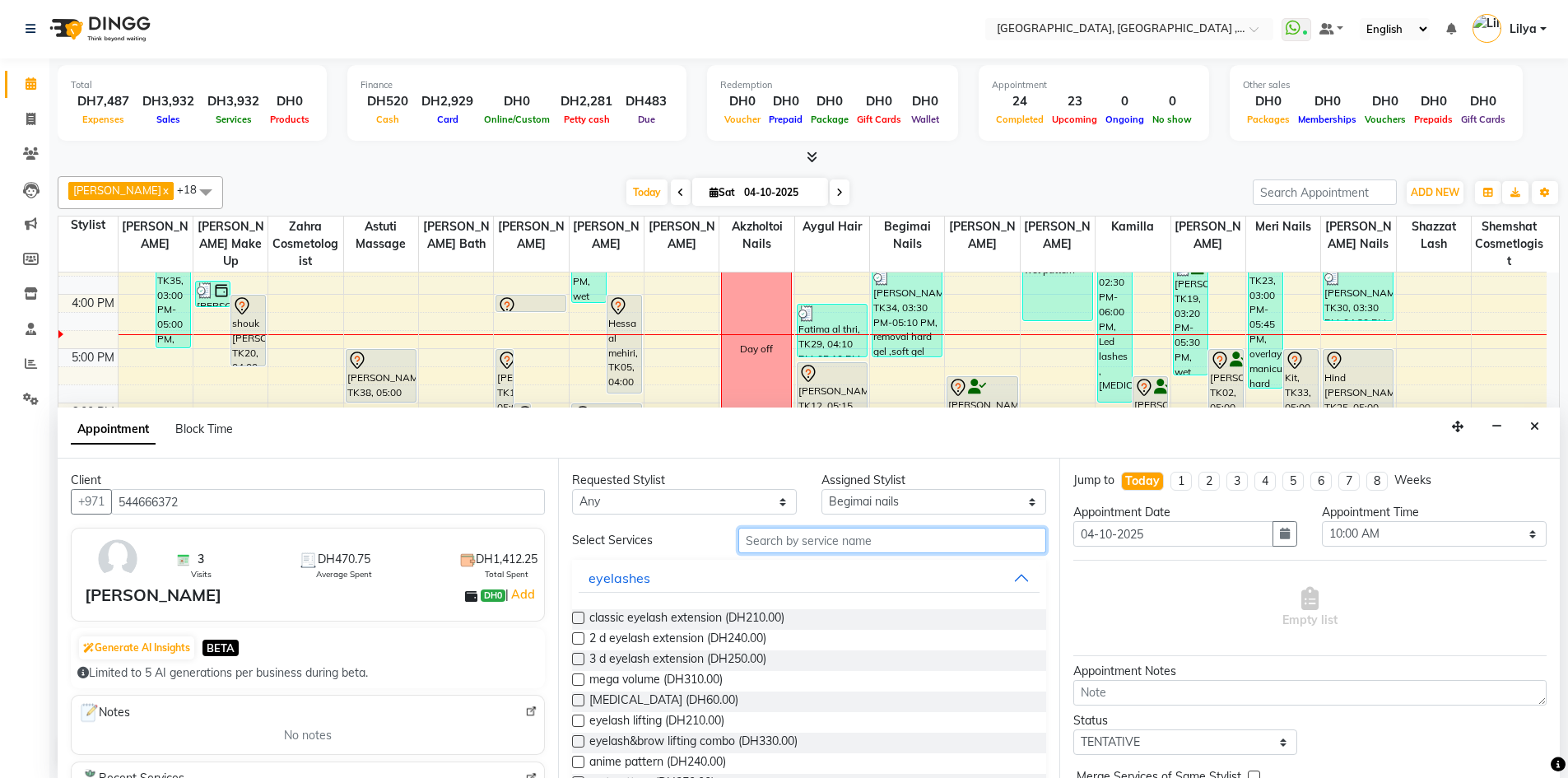
click at [836, 532] on input "text" at bounding box center [892, 540] width 308 height 26
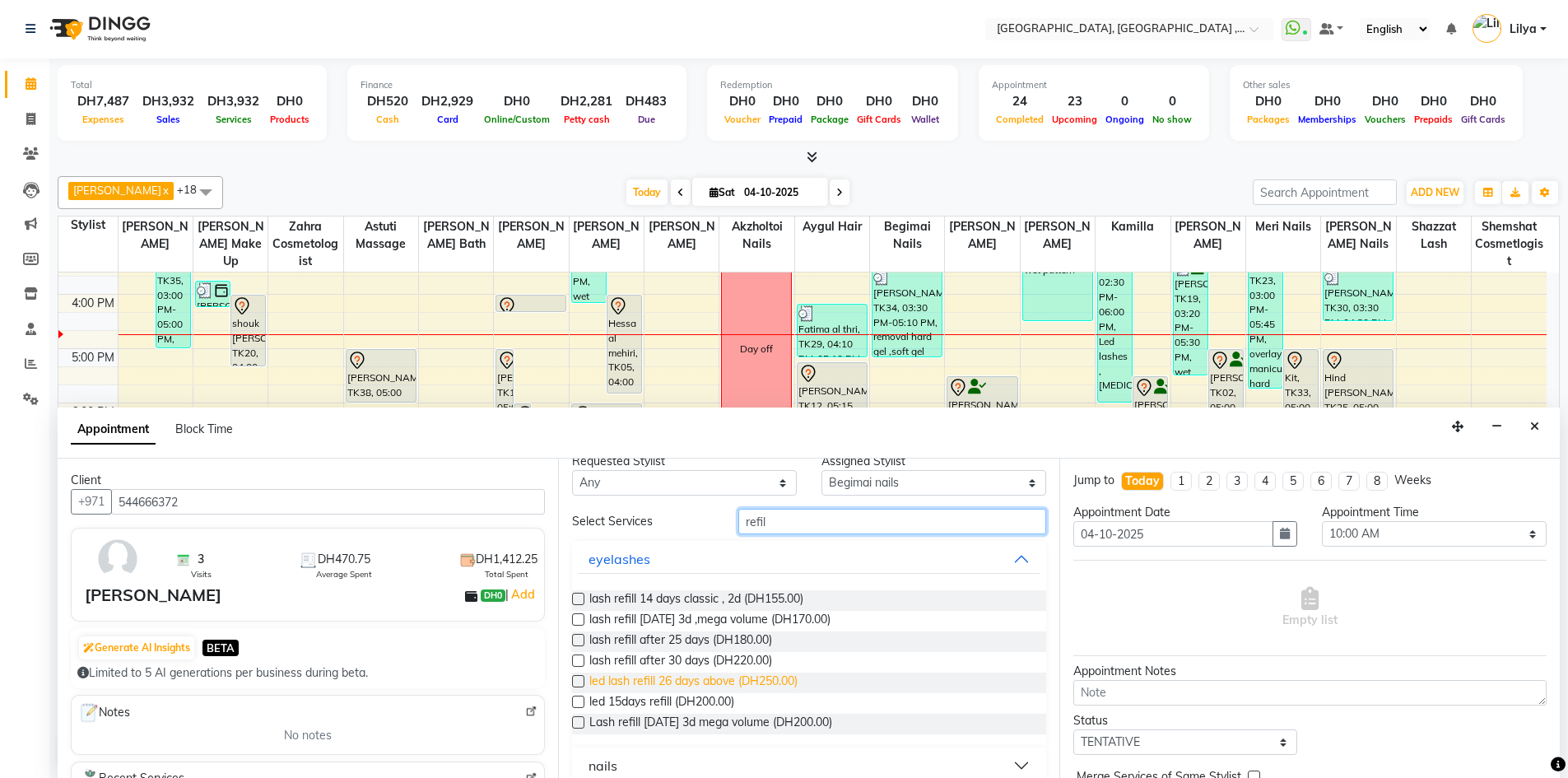
scroll to position [38, 0]
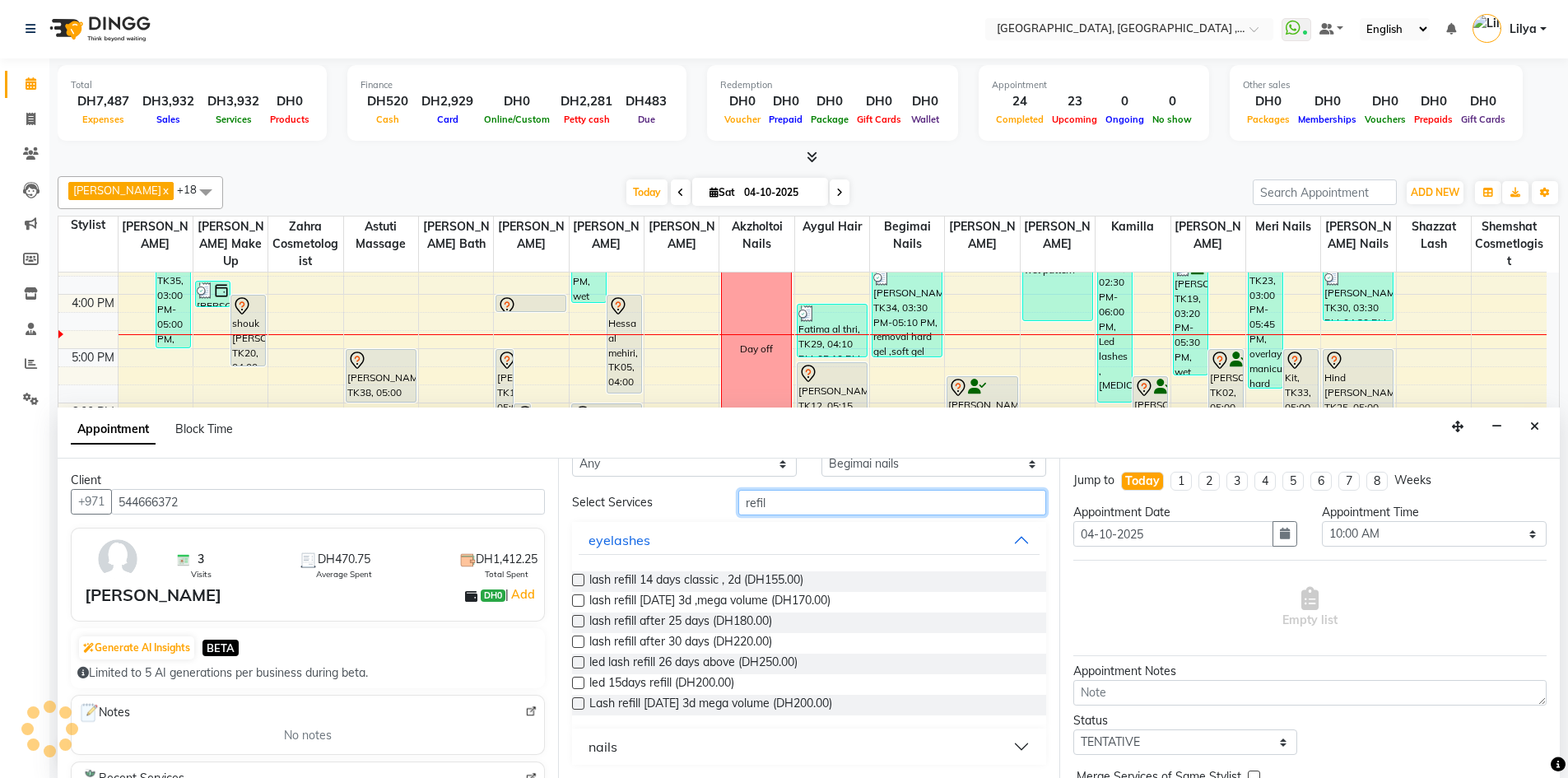
type input "refil"
click at [1011, 744] on button "nails" at bounding box center [808, 747] width 460 height 30
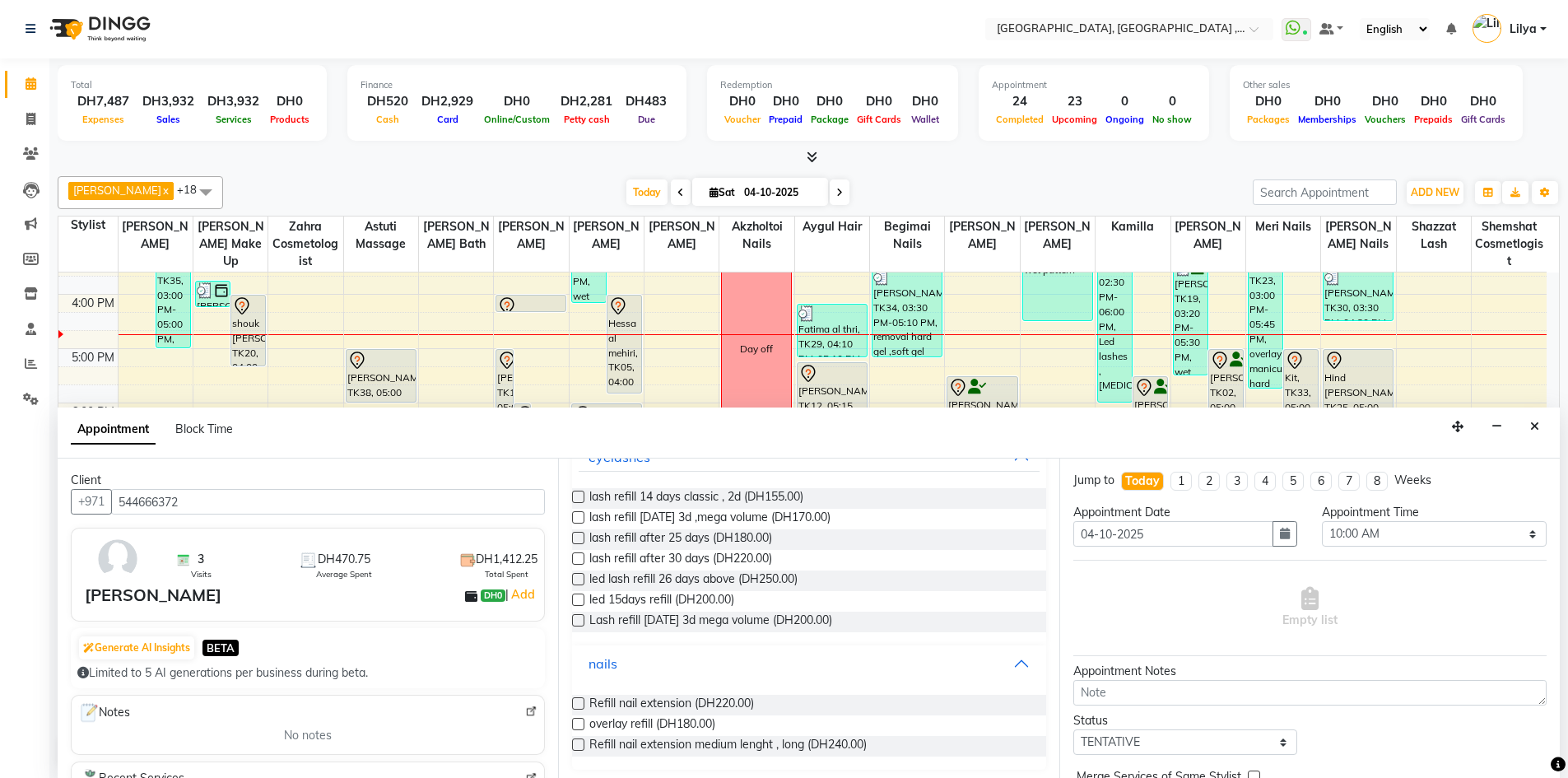
scroll to position [125, 0]
click at [576, 700] on label at bounding box center [578, 700] width 12 height 12
click at [576, 700] on input "checkbox" at bounding box center [577, 702] width 11 height 11
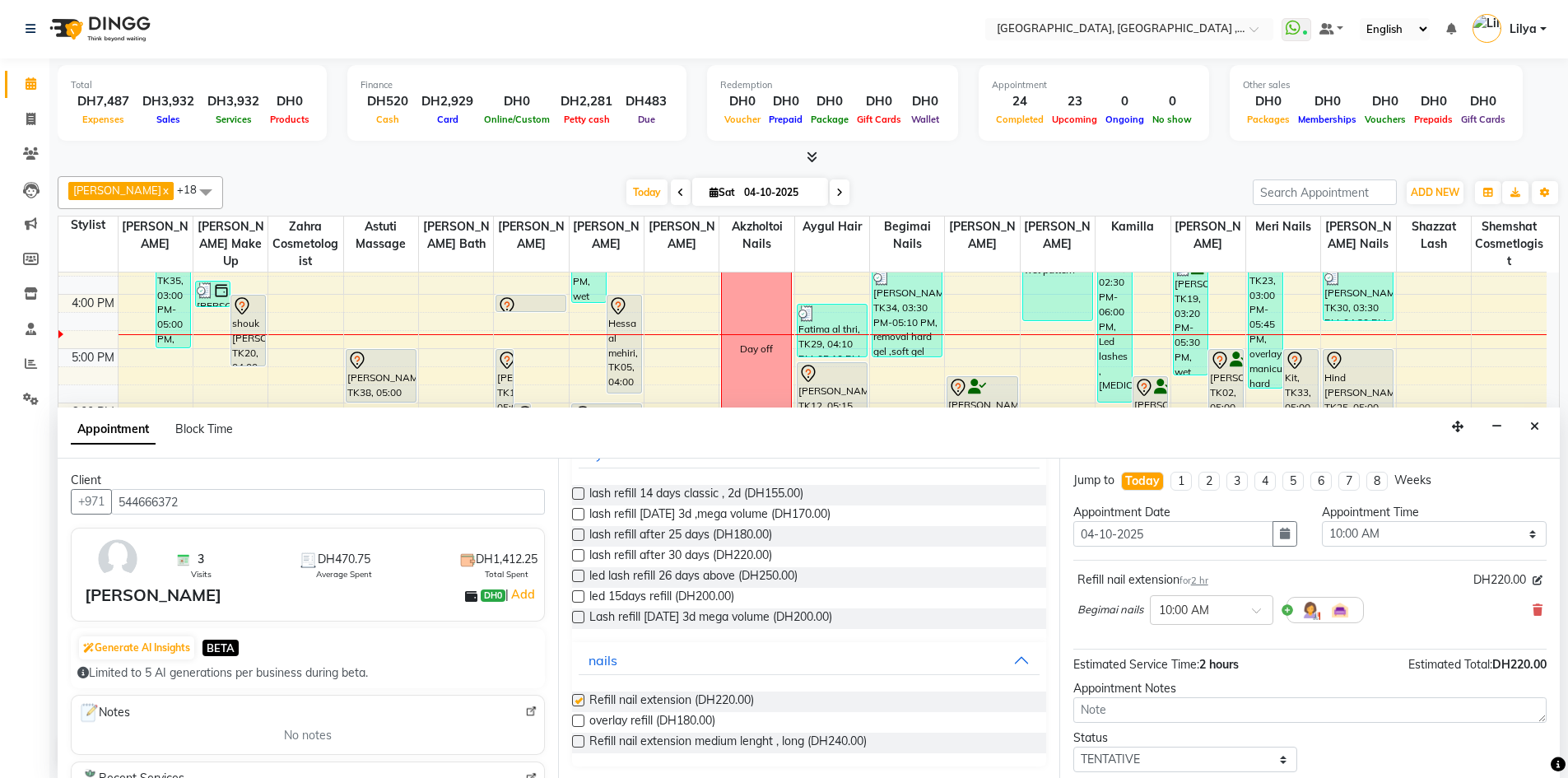
checkbox input "false"
drag, startPoint x: 1436, startPoint y: 533, endPoint x: 1429, endPoint y: 525, distance: 10.6
click at [1436, 533] on select "Select 10:00 AM 10:15 AM 10:30 AM 10:45 AM 11:00 AM 11:15 AM 11:30 AM 11:45 AM …" at bounding box center [1434, 533] width 224 height 26
select select "1140"
click at [1322, 521] on select "Select 10:00 AM 10:15 AM 10:30 AM 10:45 AM 11:00 AM 11:15 AM 11:30 AM 11:45 AM …" at bounding box center [1434, 533] width 224 height 26
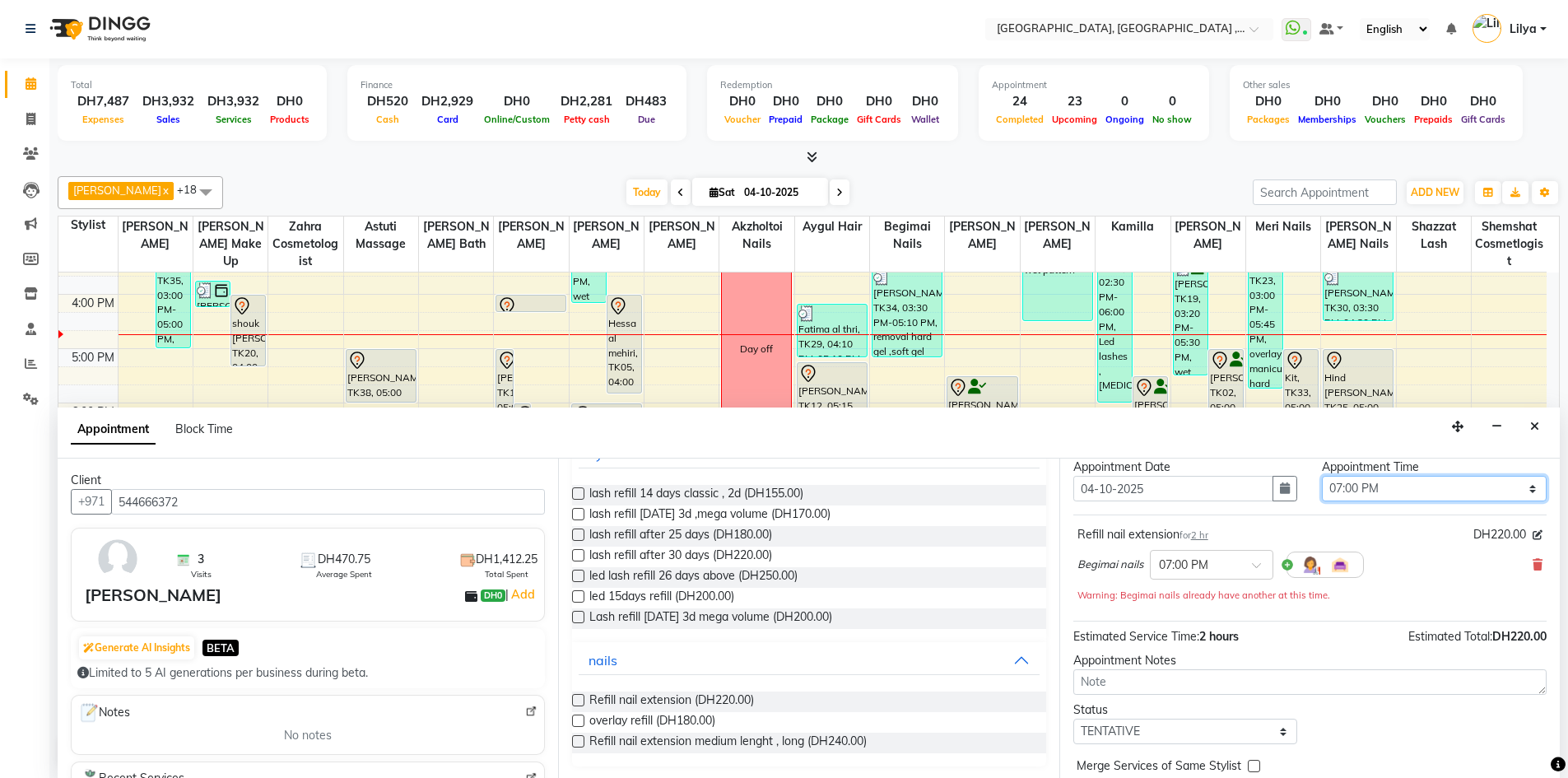
scroll to position [88, 0]
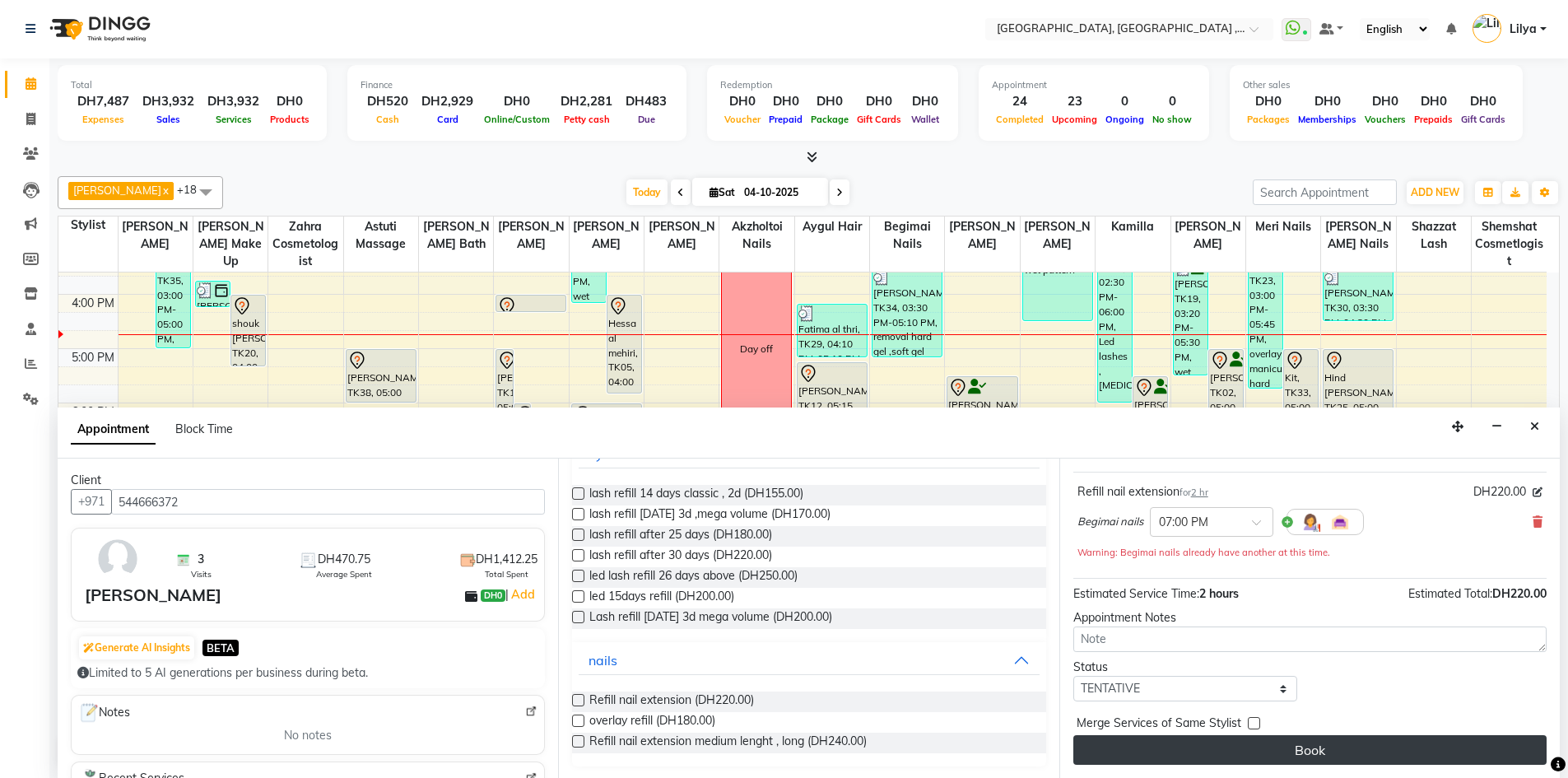
click at [1340, 752] on button "Book" at bounding box center [1309, 750] width 473 height 30
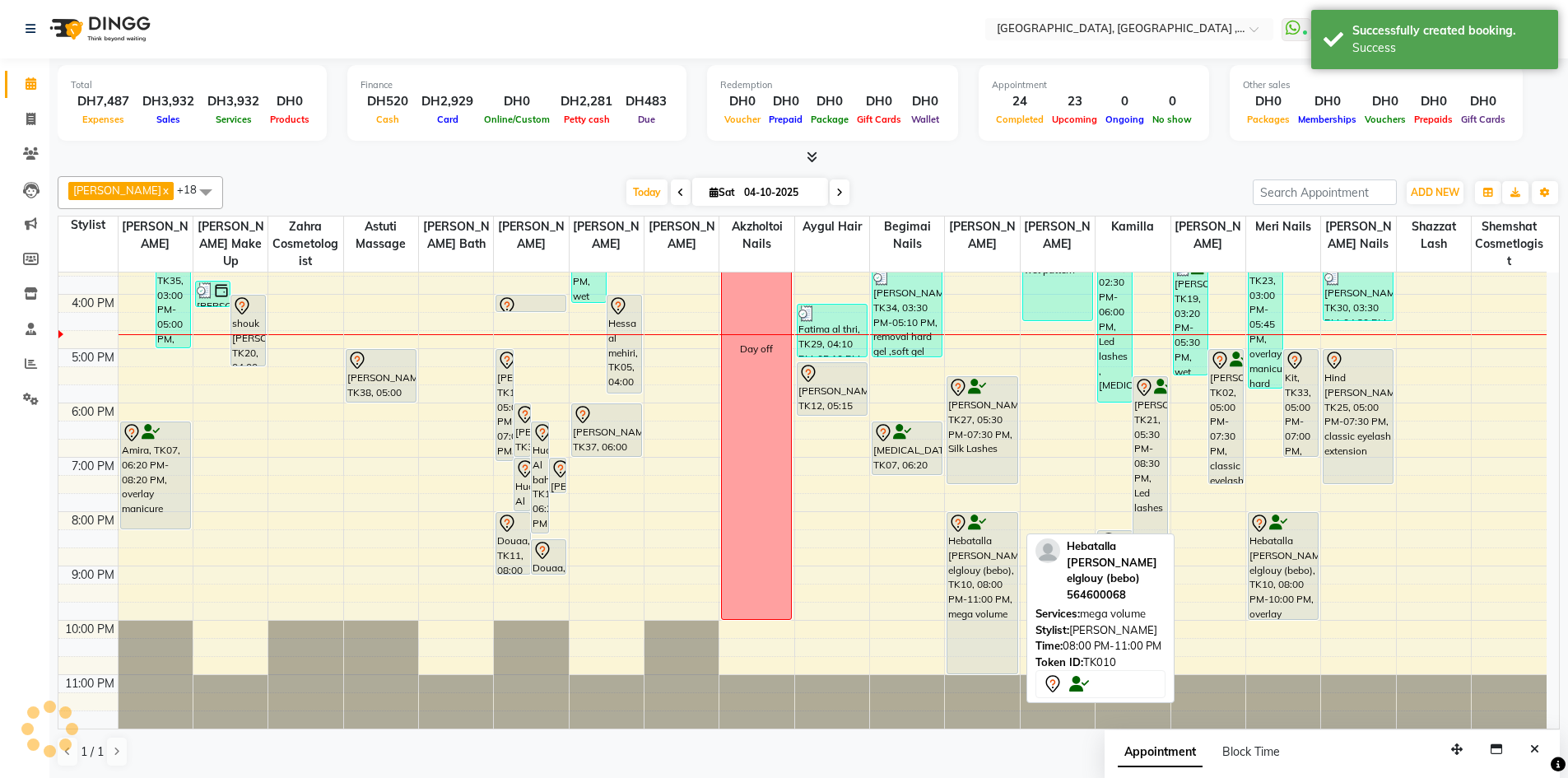
scroll to position [0, 0]
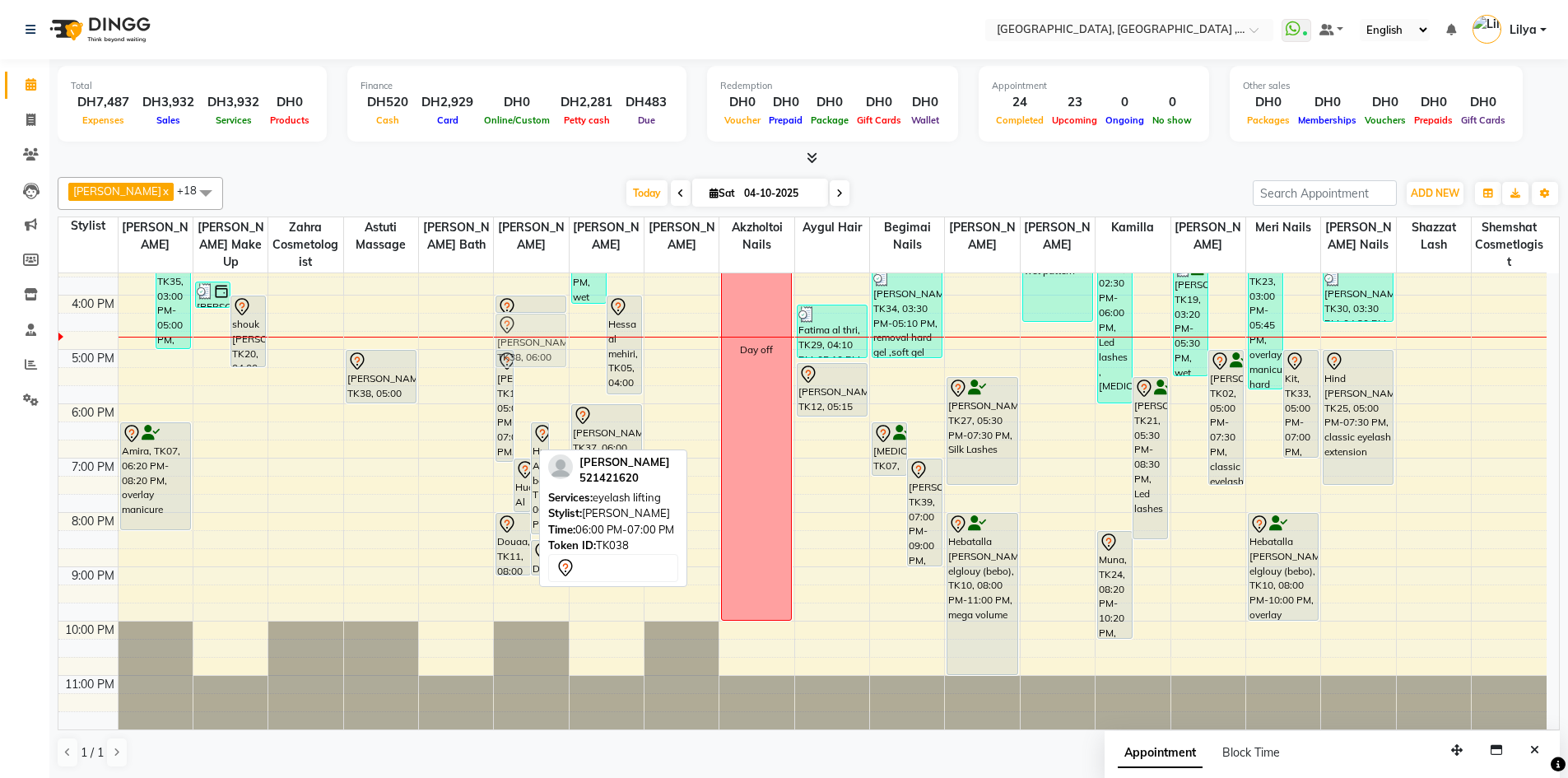
drag, startPoint x: 520, startPoint y: 437, endPoint x: 542, endPoint y: 348, distance: 91.7
click at [542, 348] on div "Mudi Alshamsi, TK13, 05:00 PM-07:05 PM, eyebrow lifting full set ( tinting,clea…" at bounding box center [531, 322] width 74 height 814
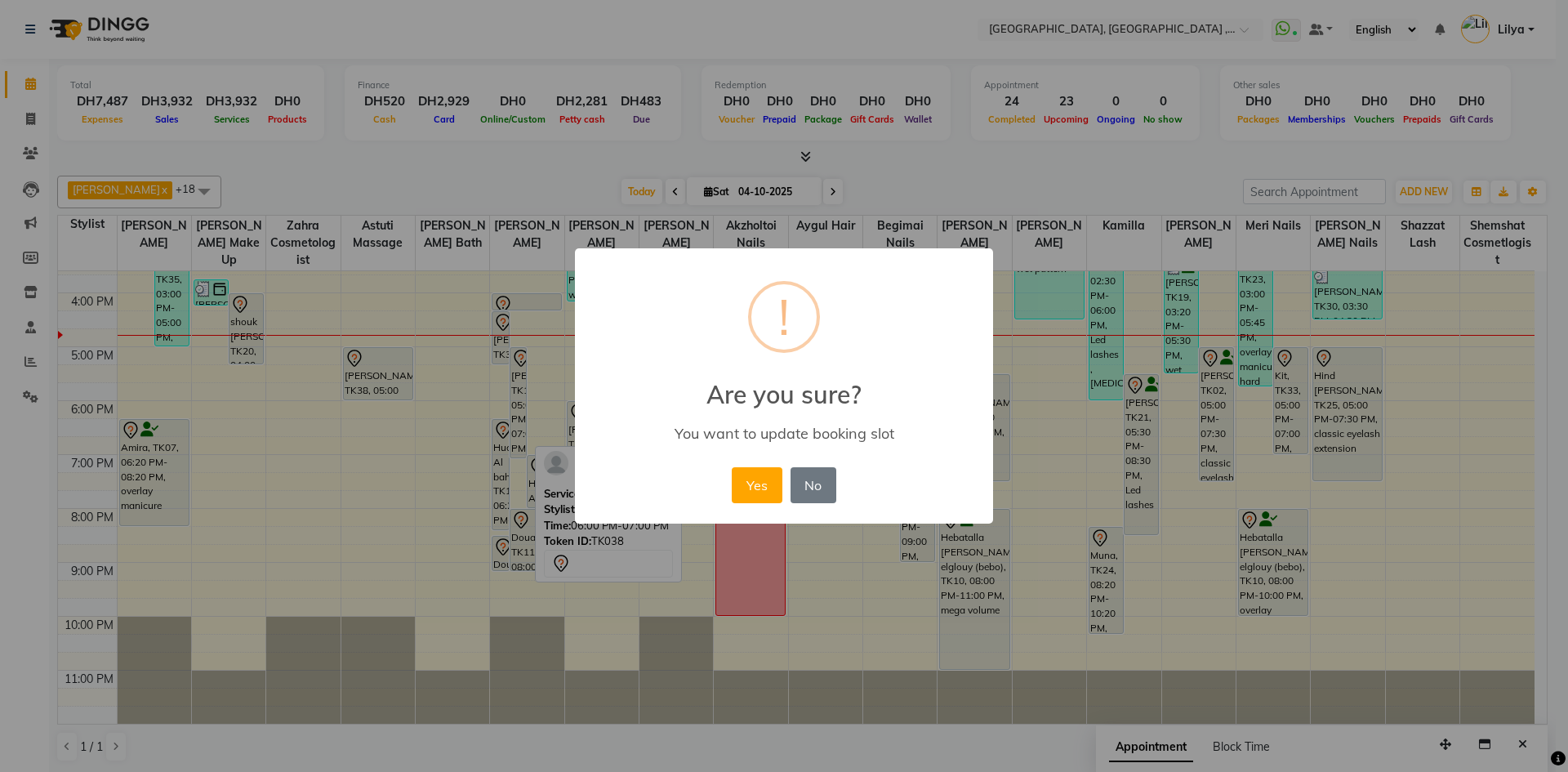
click at [502, 348] on div "× ! Are you sure? You want to update booking slot Yes No No" at bounding box center [784, 386] width 1568 height 772
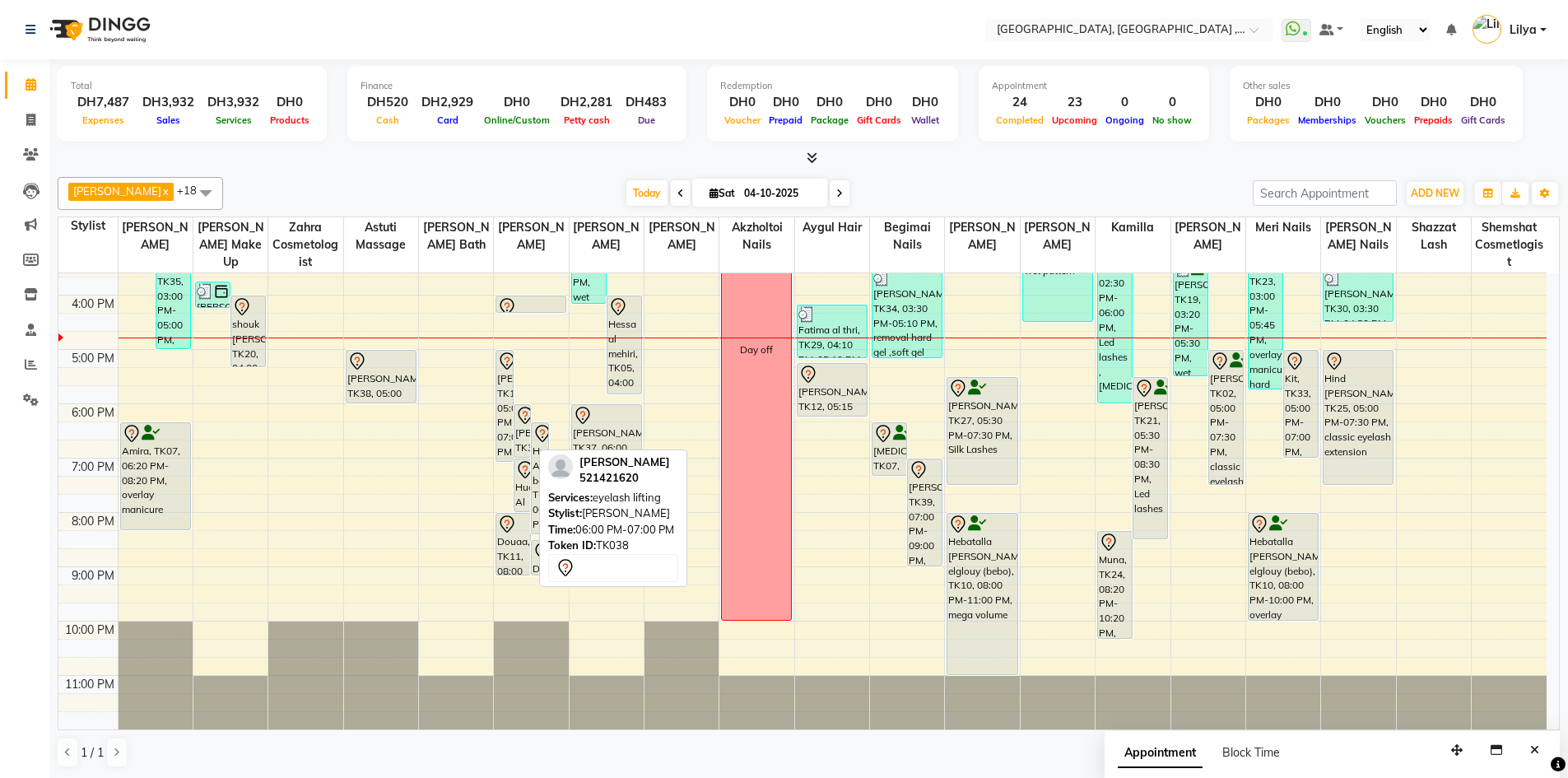
click at [522, 419] on icon at bounding box center [524, 416] width 19 height 19
click at [517, 439] on div "Anastasia, TK38, 06:00 PM-07:00 PM, eyelash lifting" at bounding box center [523, 431] width 17 height 52
select select "7"
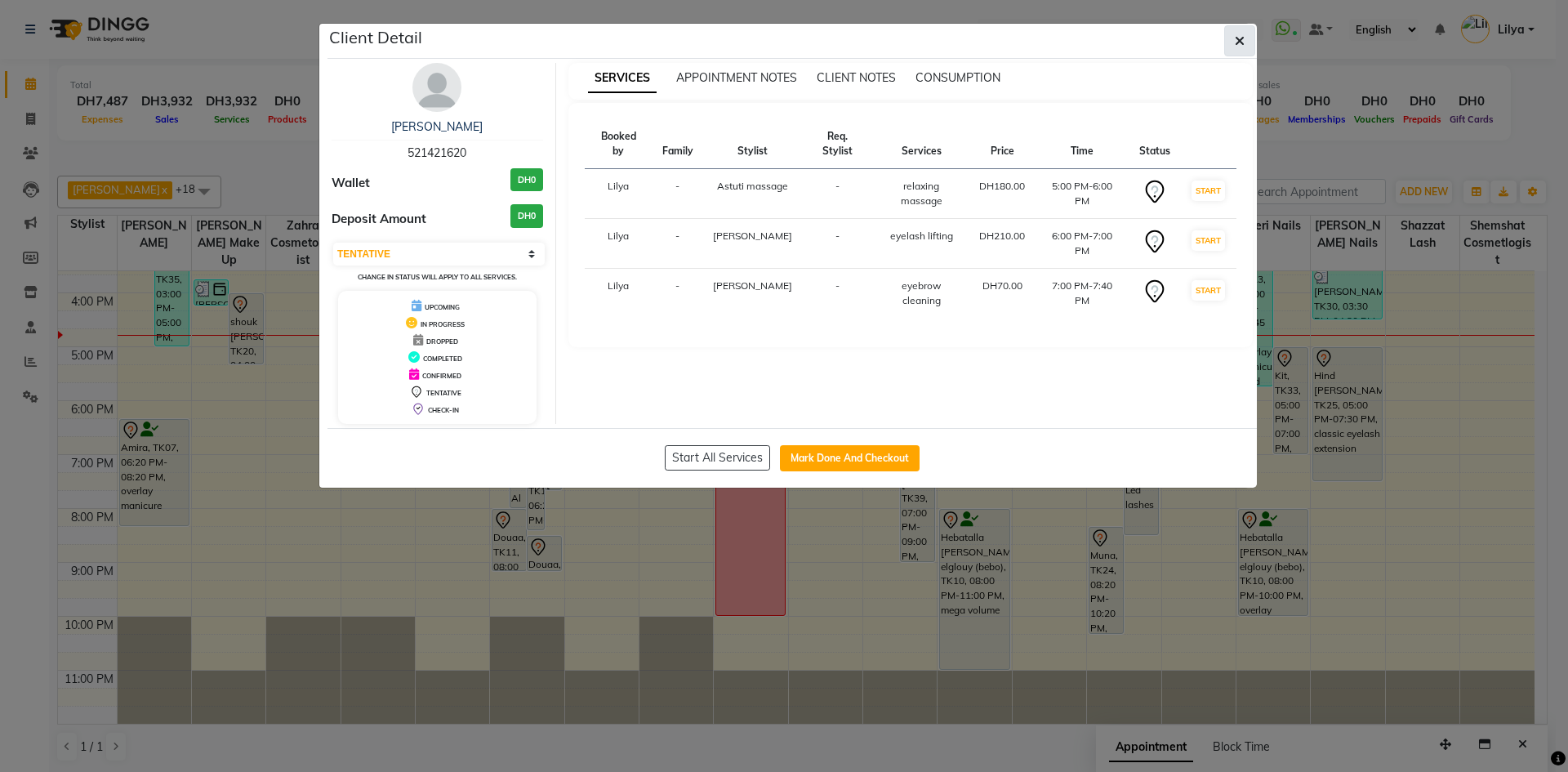
click at [1243, 42] on icon "button" at bounding box center [1239, 40] width 10 height 13
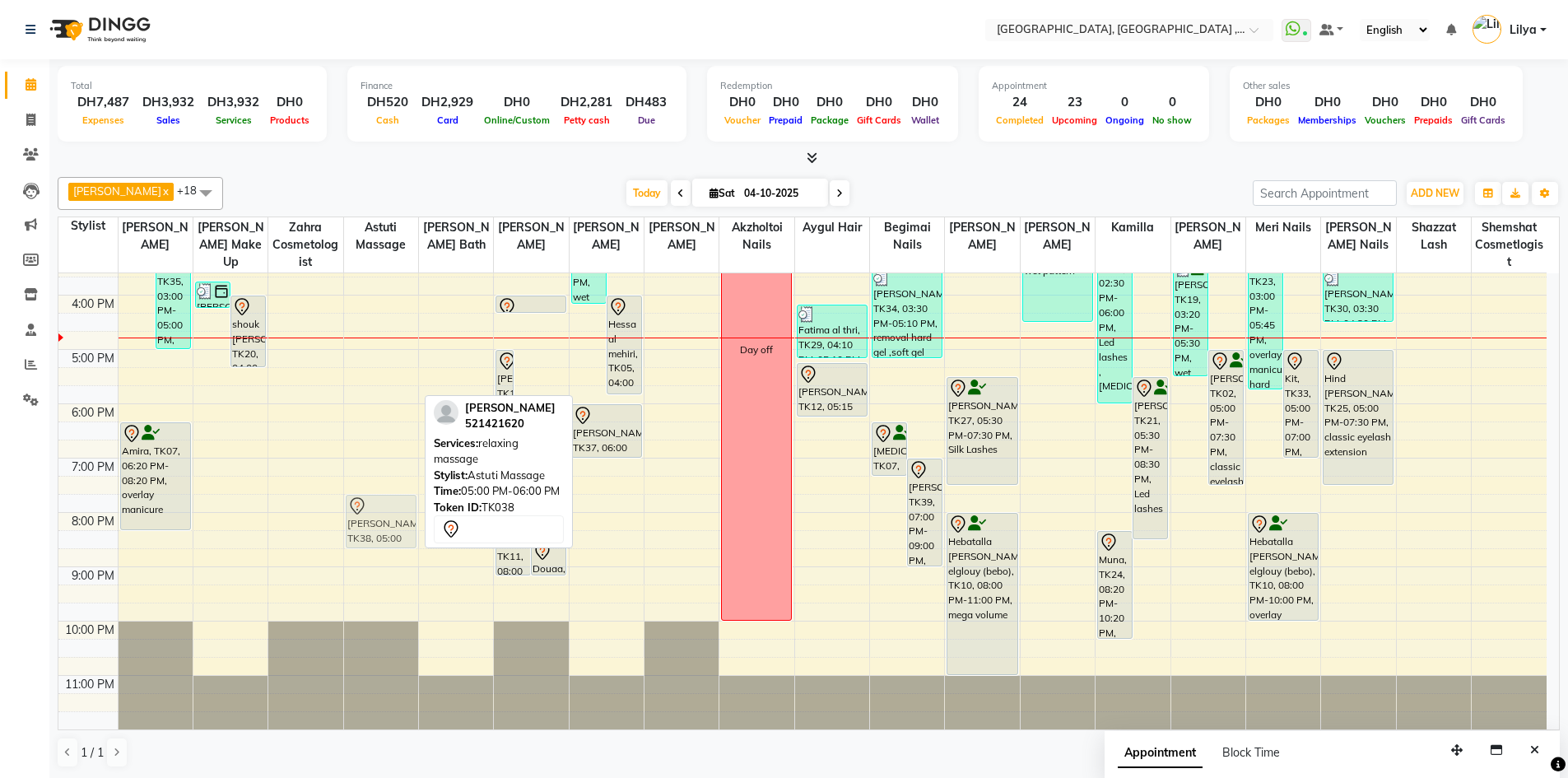
drag, startPoint x: 374, startPoint y: 382, endPoint x: 375, endPoint y: 521, distance: 139.0
click at [375, 521] on div "Tonya, TK28, 12:00 PM-01:00 PM, relaxing massage Anastasia, TK38, 05:00 PM-06:0…" at bounding box center [381, 322] width 74 height 814
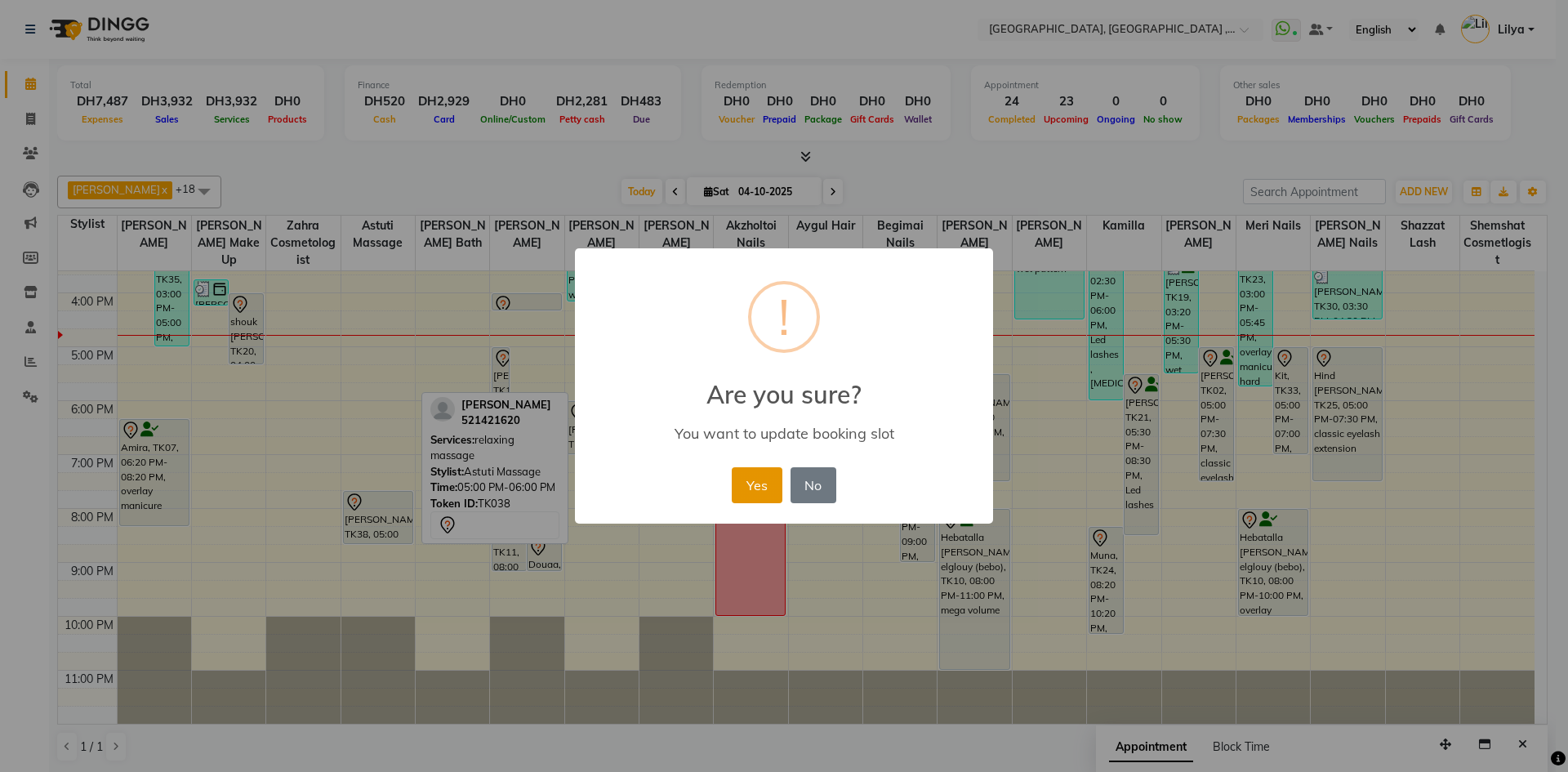
click at [757, 467] on button "Yes" at bounding box center [756, 485] width 50 height 36
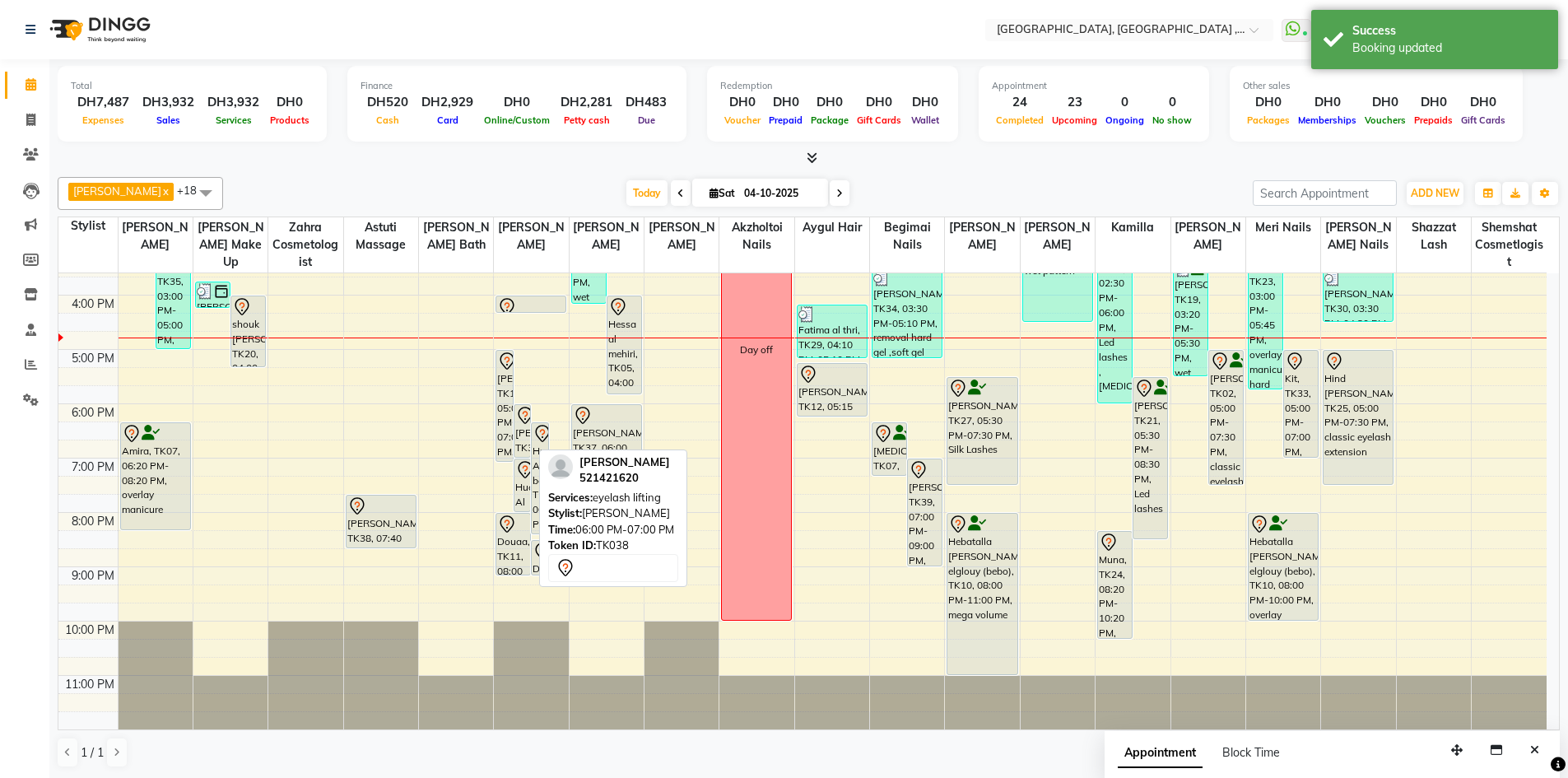
click at [525, 434] on div "Anastasia, TK38, 06:00 PM-07:00 PM, eyelash lifting" at bounding box center [523, 431] width 17 height 52
click at [525, 413] on icon at bounding box center [524, 416] width 19 height 19
select select "7"
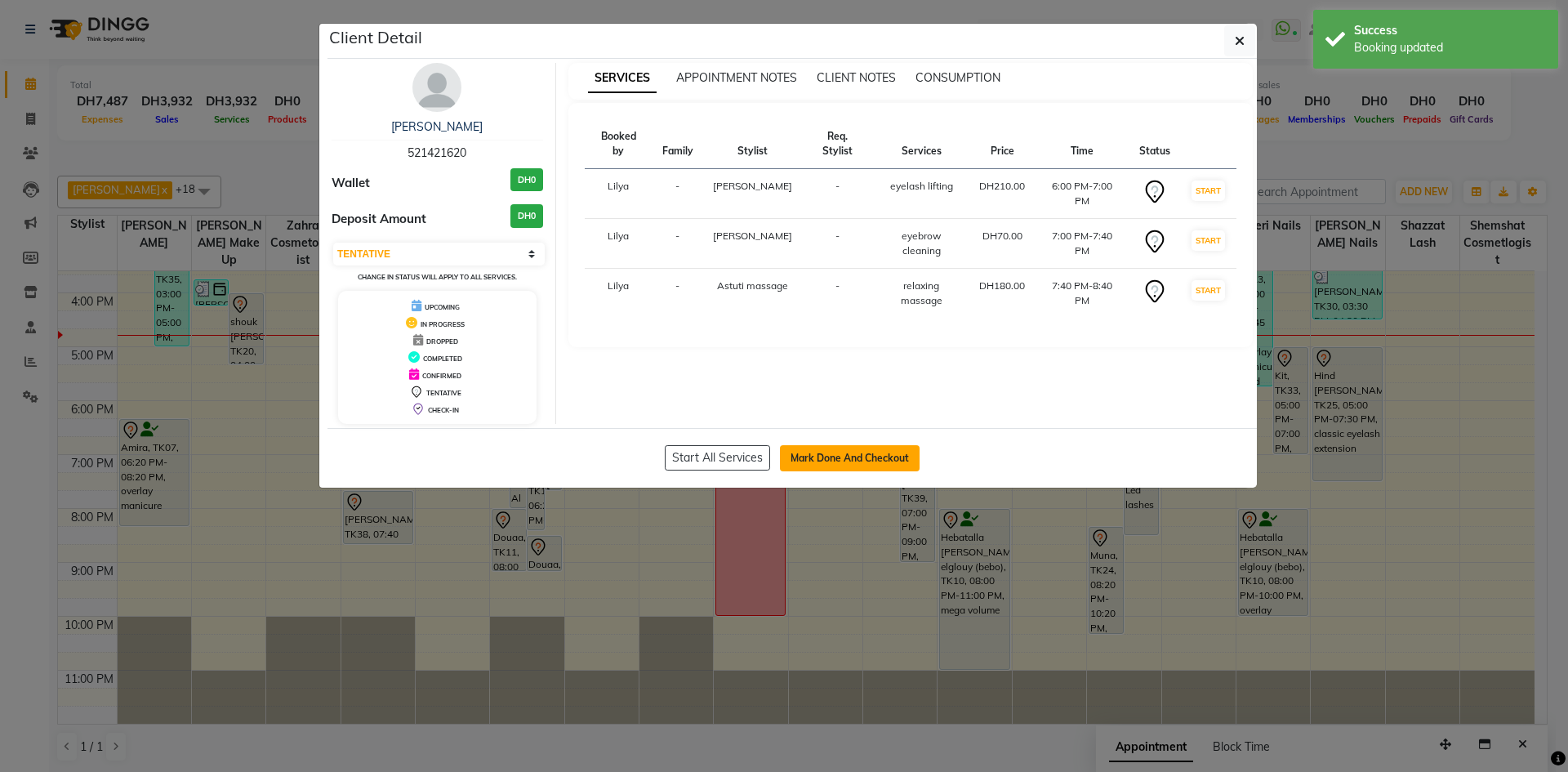
click at [826, 458] on button "Mark Done And Checkout" at bounding box center [849, 458] width 139 height 26
select select "service"
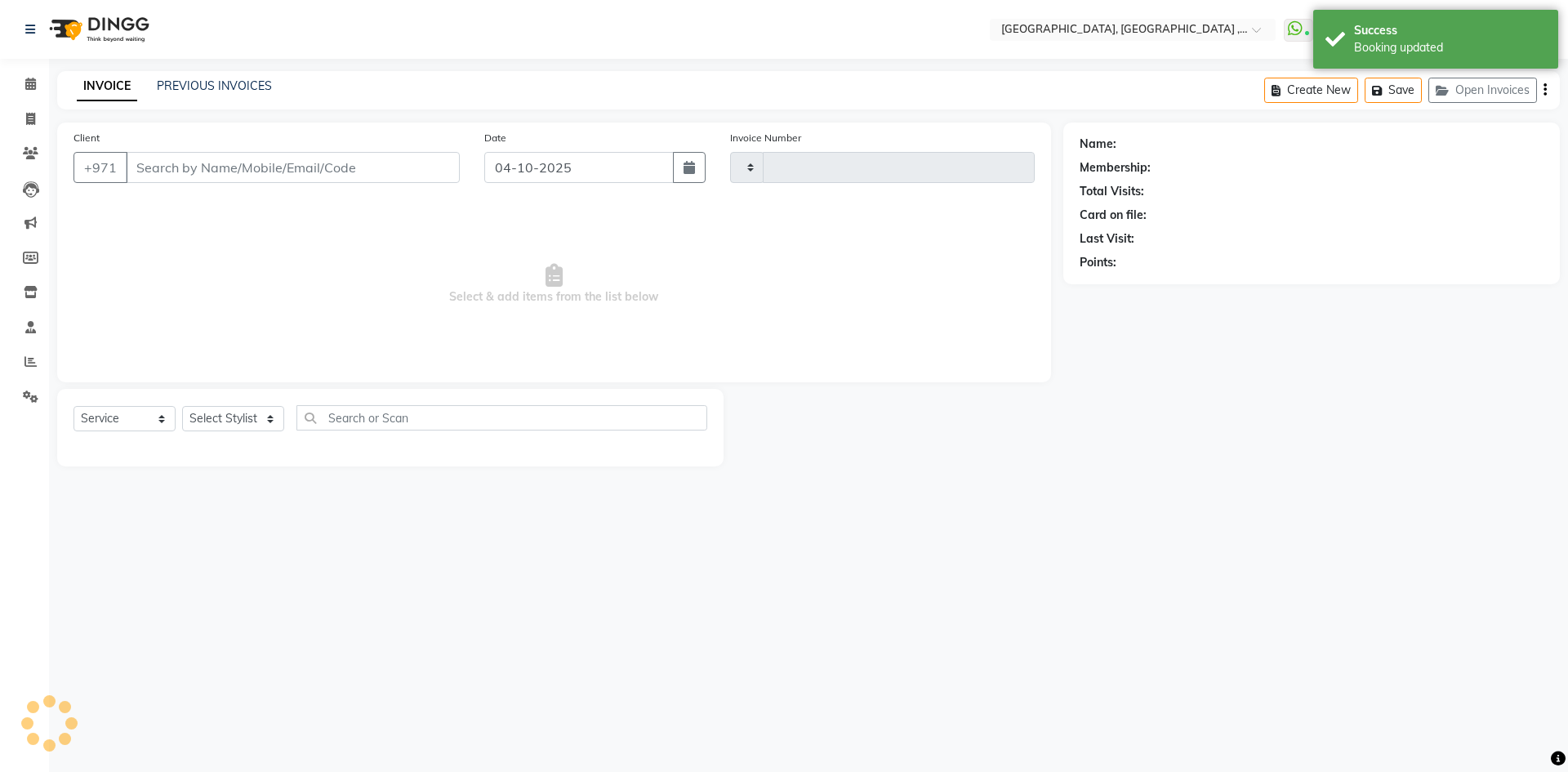
type input "5484"
select select "3838"
type input "521421620"
select select "53586"
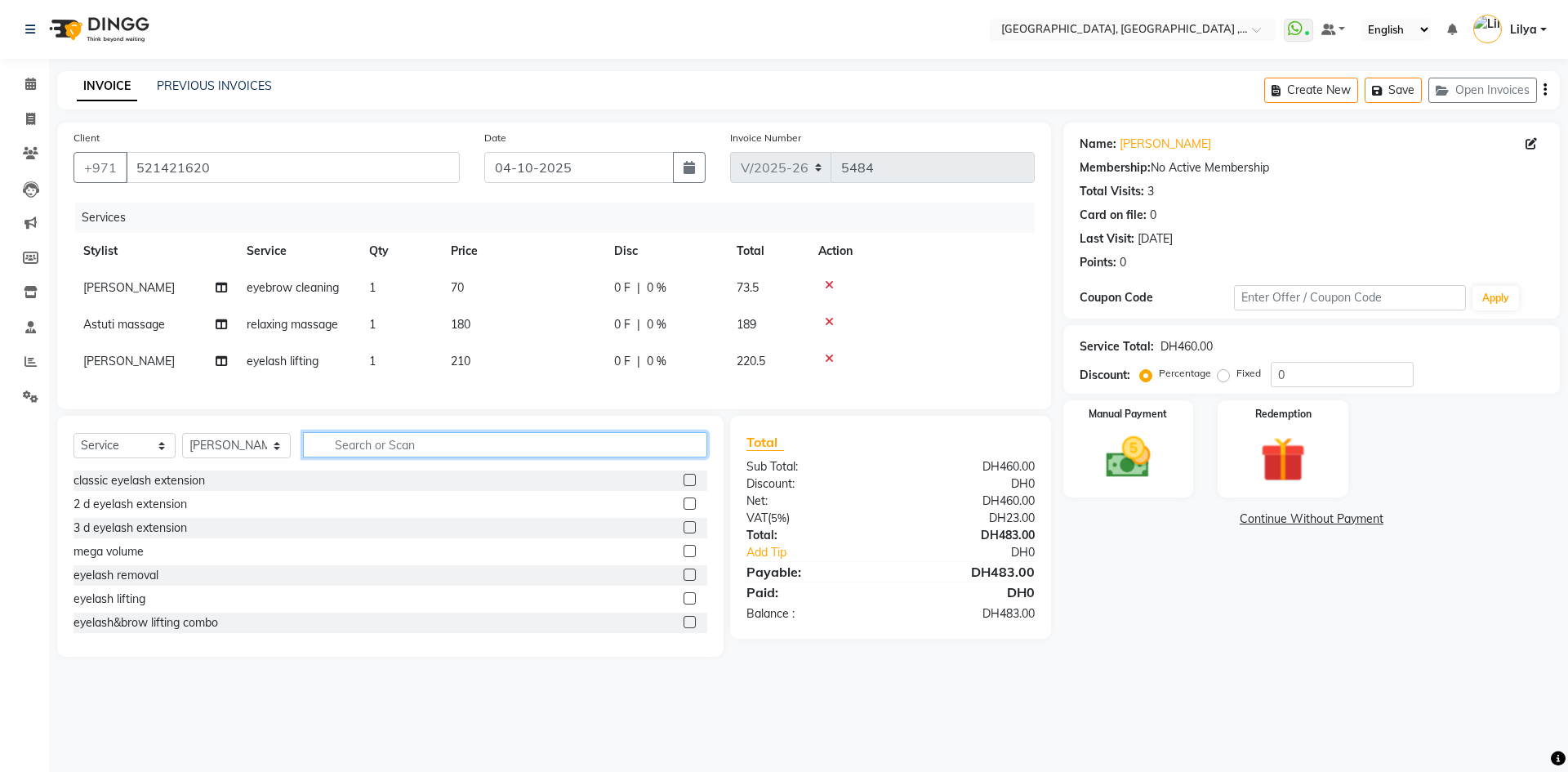
click at [364, 457] on input "text" at bounding box center [505, 444] width 404 height 25
click at [301, 286] on span "eyebrow cleaning" at bounding box center [292, 287] width 92 height 15
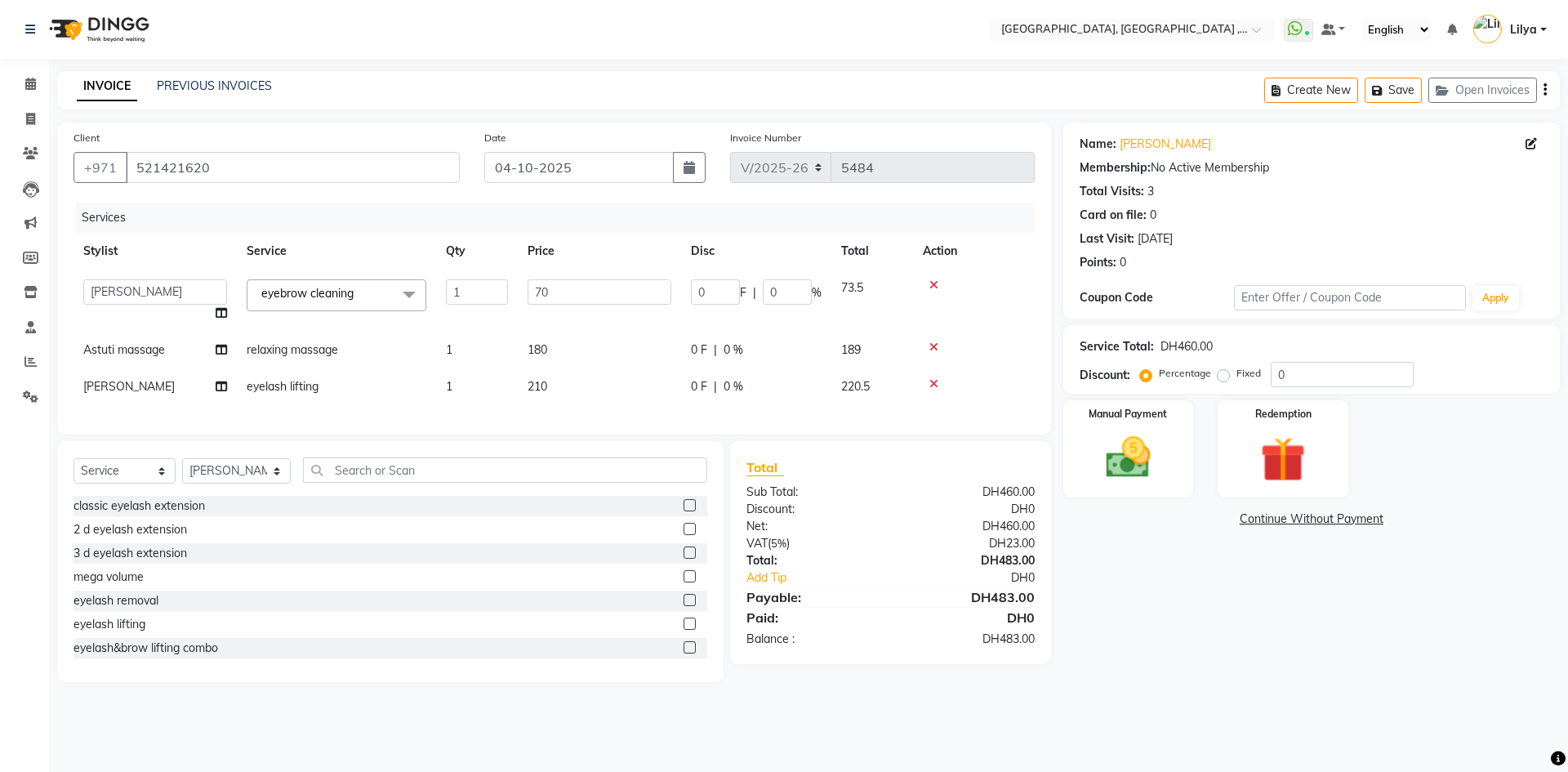
click at [285, 301] on span "eyebrow cleaning x" at bounding box center [311, 294] width 108 height 18
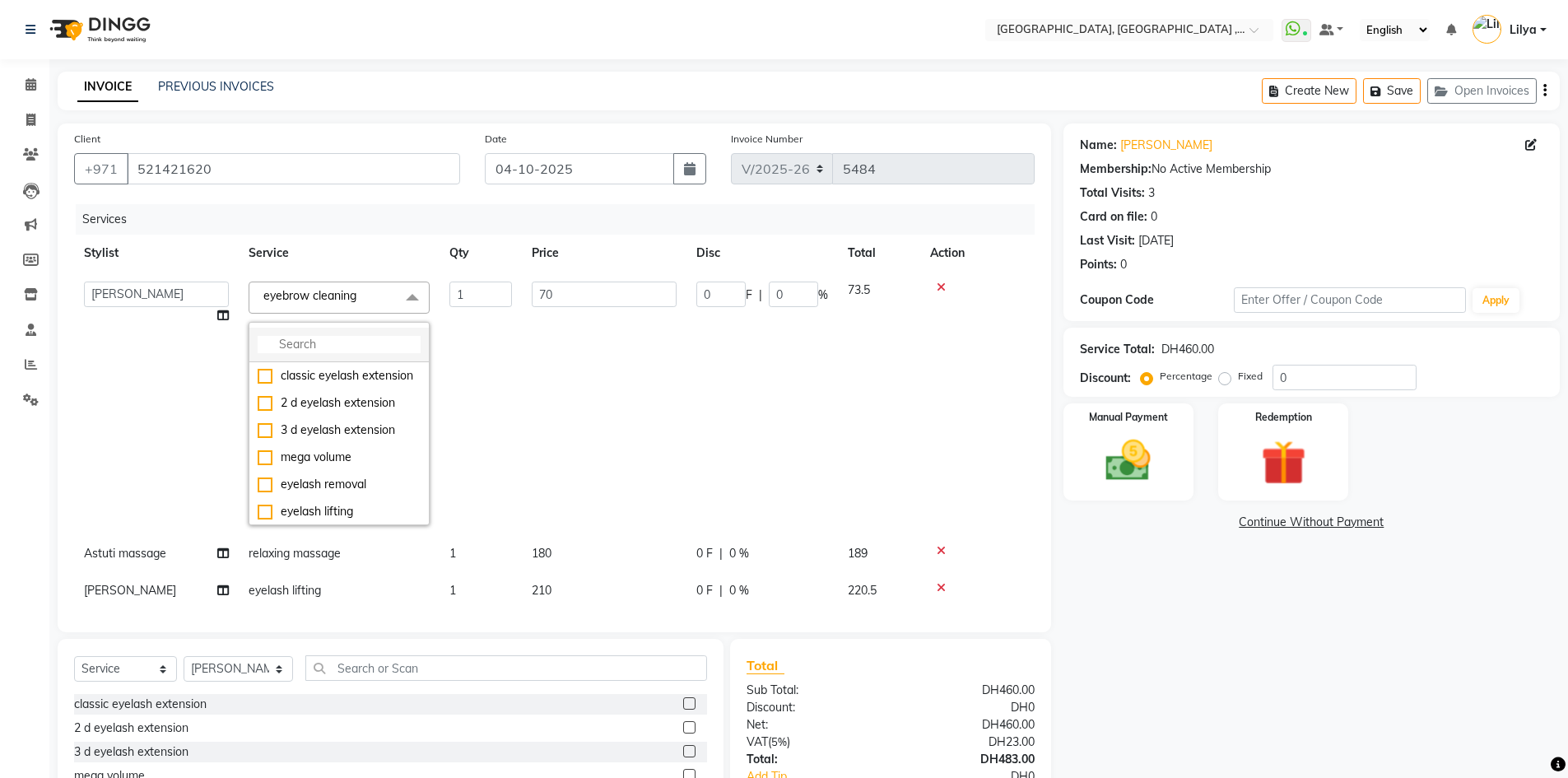
click at [275, 338] on input "multiselect-search" at bounding box center [339, 344] width 163 height 18
type input "A"
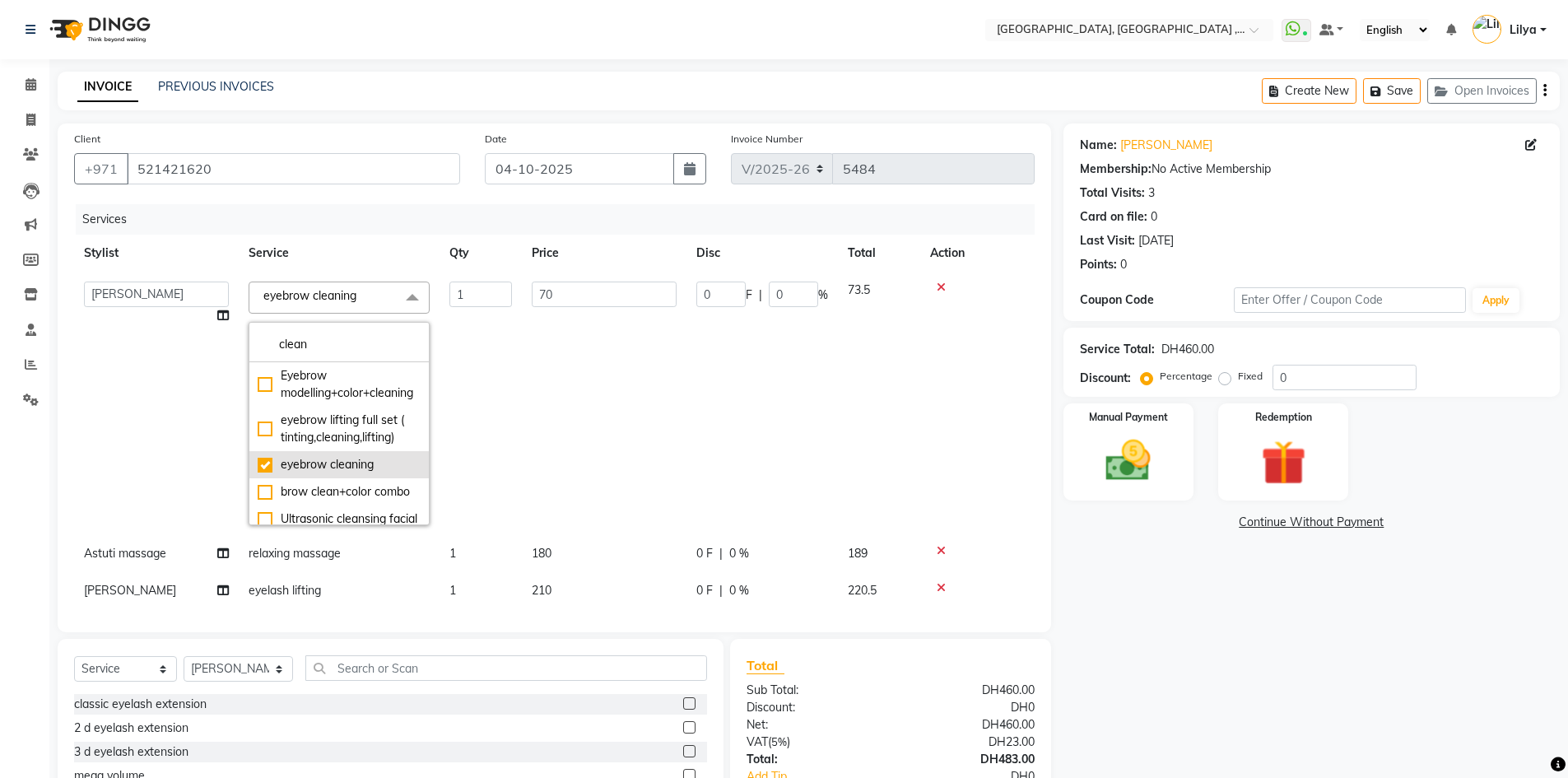
type input "clean"
click at [266, 473] on div "eyebrow cleaning" at bounding box center [339, 465] width 163 height 18
type input "0"
checkbox input "false"
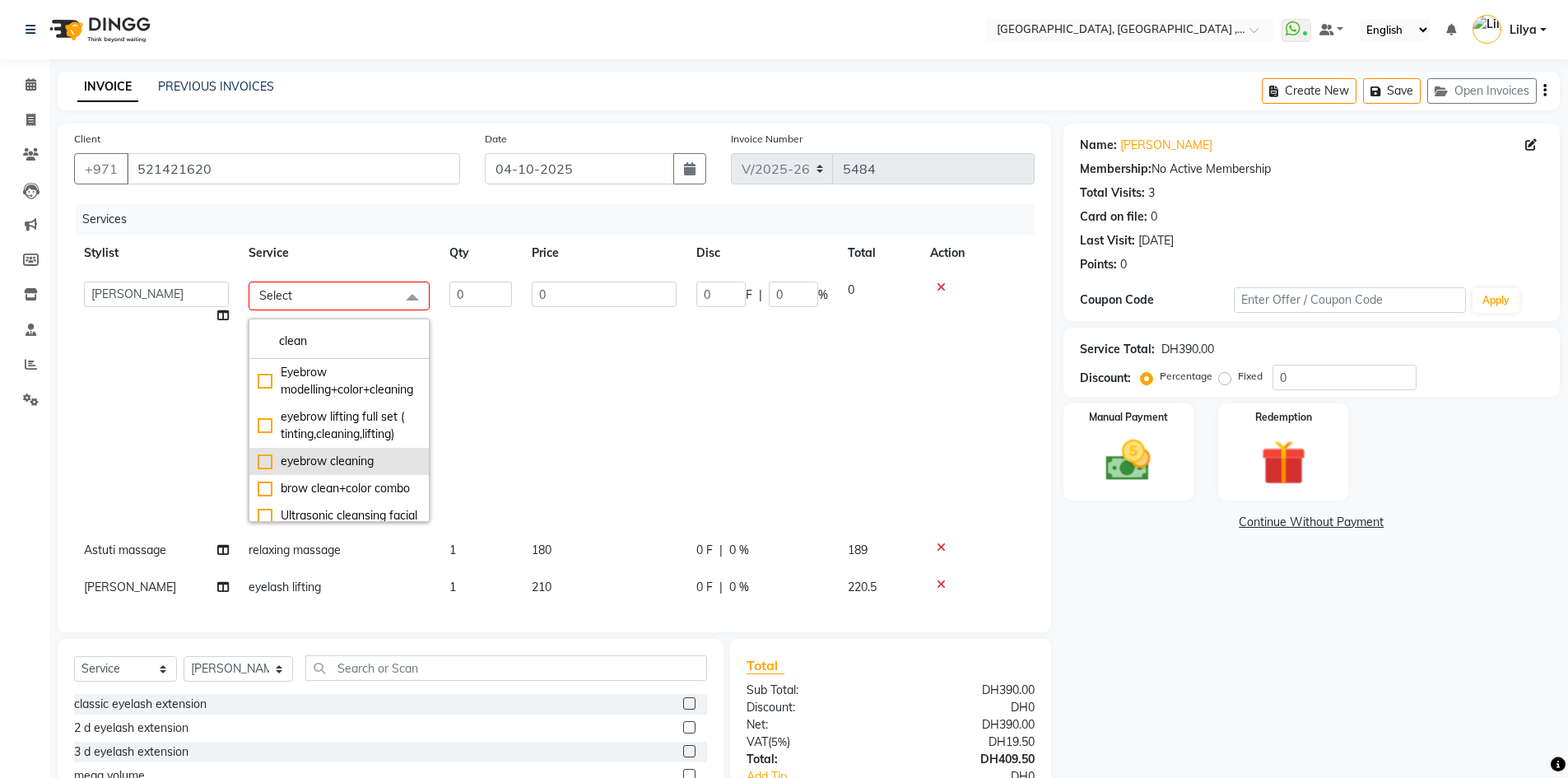
click at [266, 470] on div "eyebrow cleaning" at bounding box center [339, 462] width 163 height 18
type input "1"
type input "70"
checkbox input "true"
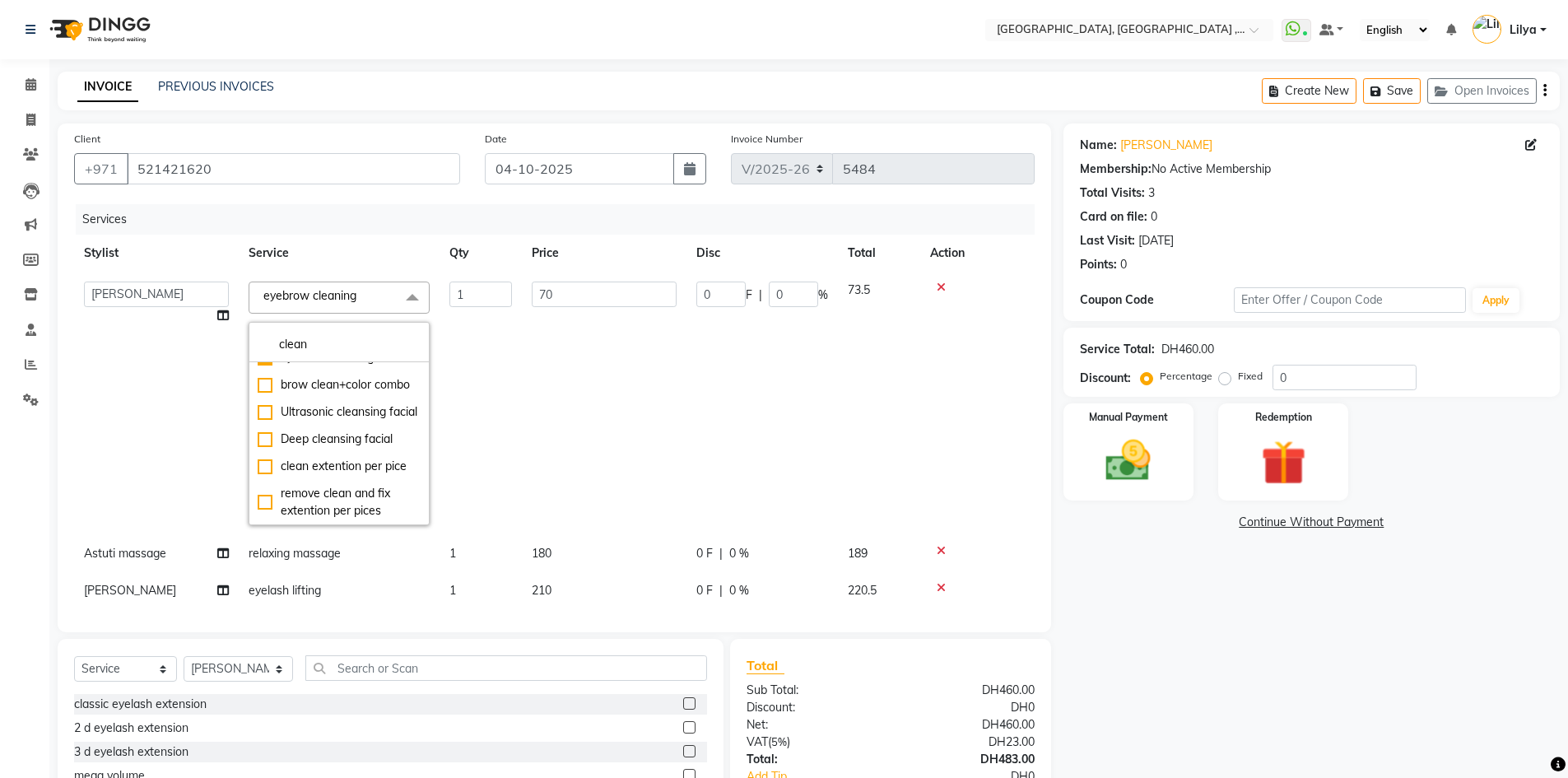
scroll to position [159, 0]
click at [375, 338] on input "clean" at bounding box center [339, 344] width 163 height 18
type input "c"
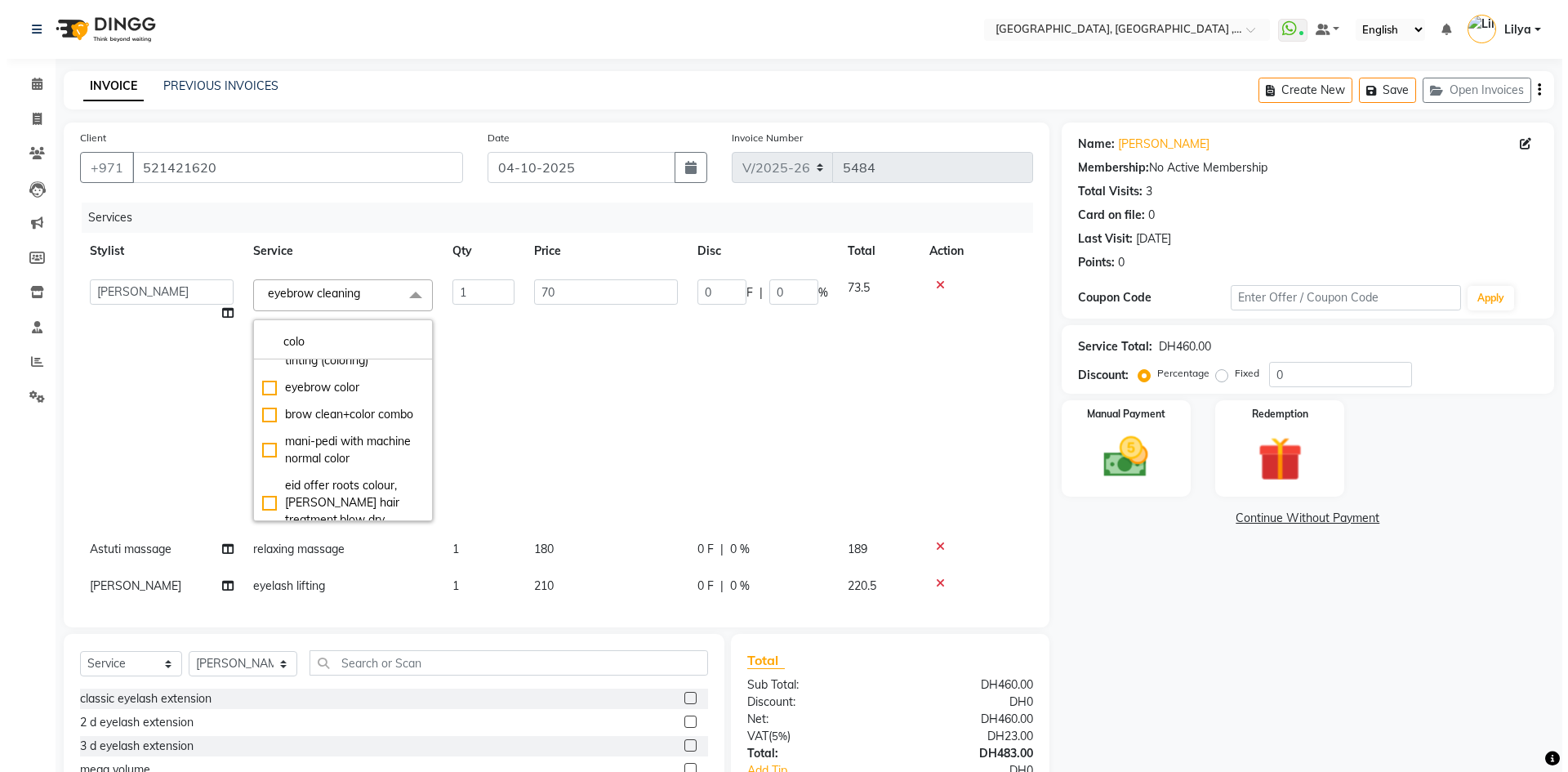
scroll to position [490, 0]
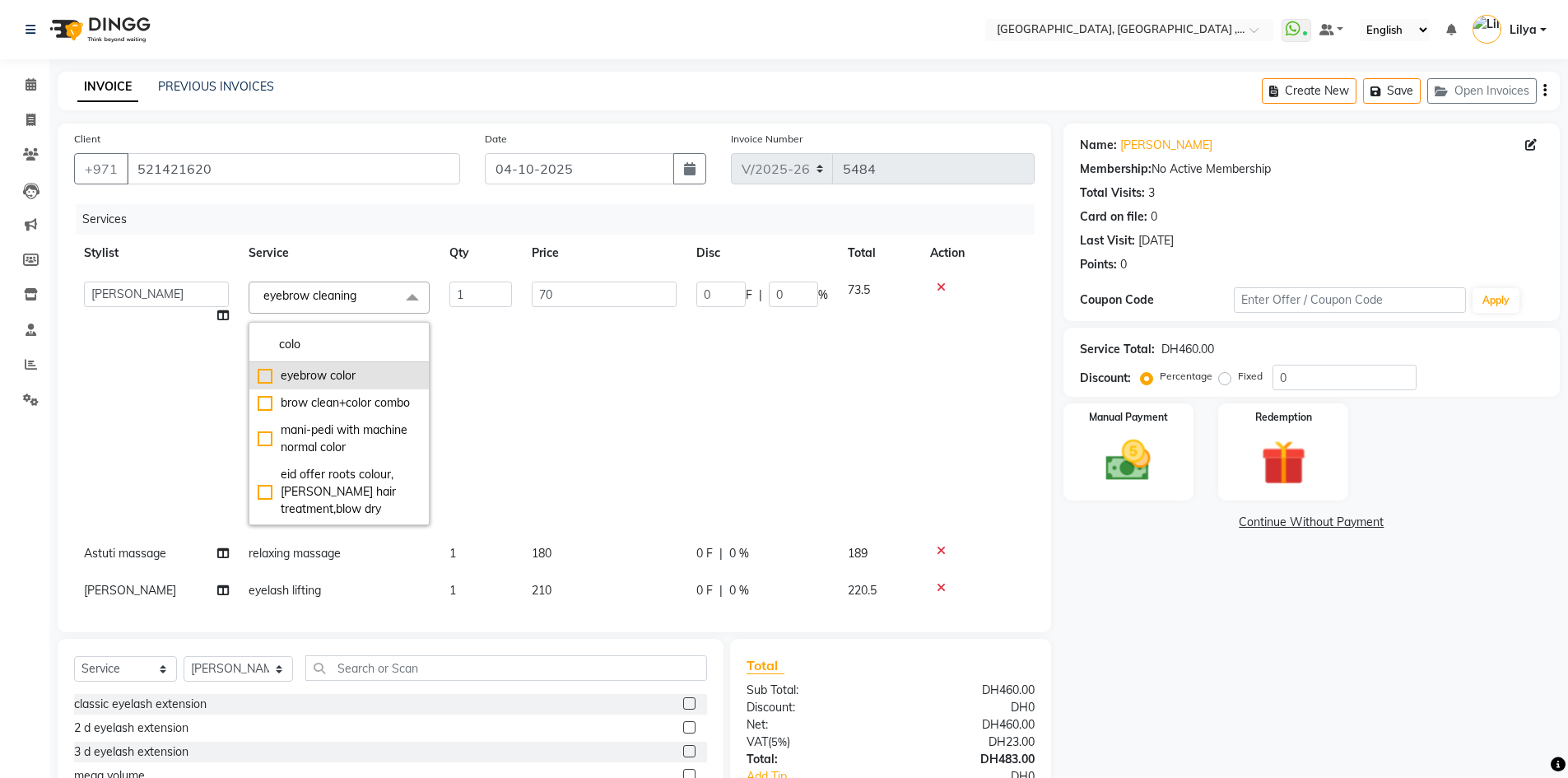
type input "colo"
click at [260, 384] on div "eyebrow color" at bounding box center [339, 376] width 163 height 18
type input "65"
checkbox input "true"
click at [1333, 374] on input "0" at bounding box center [1344, 377] width 144 height 26
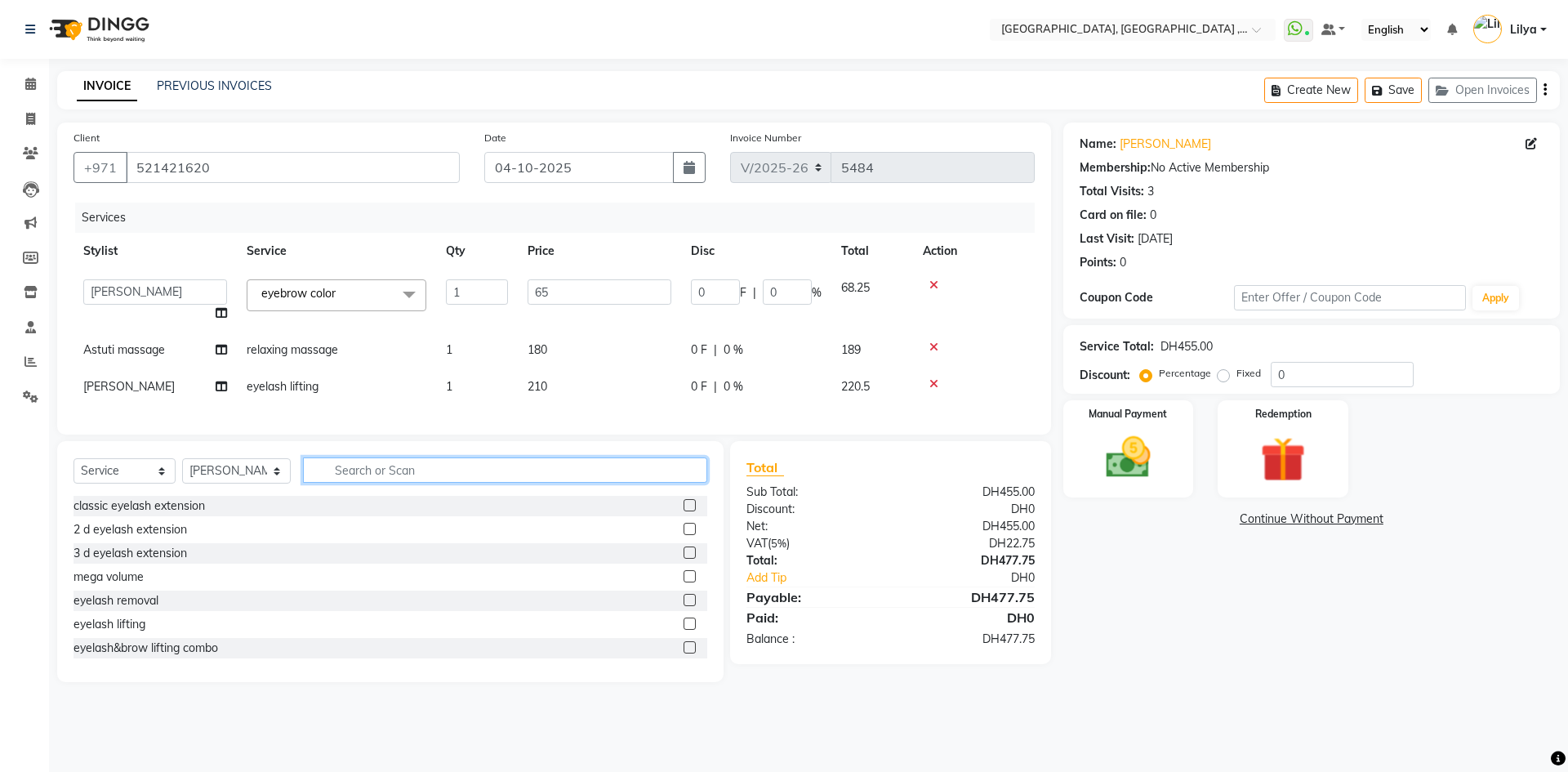
click at [379, 483] on input "text" at bounding box center [505, 470] width 404 height 25
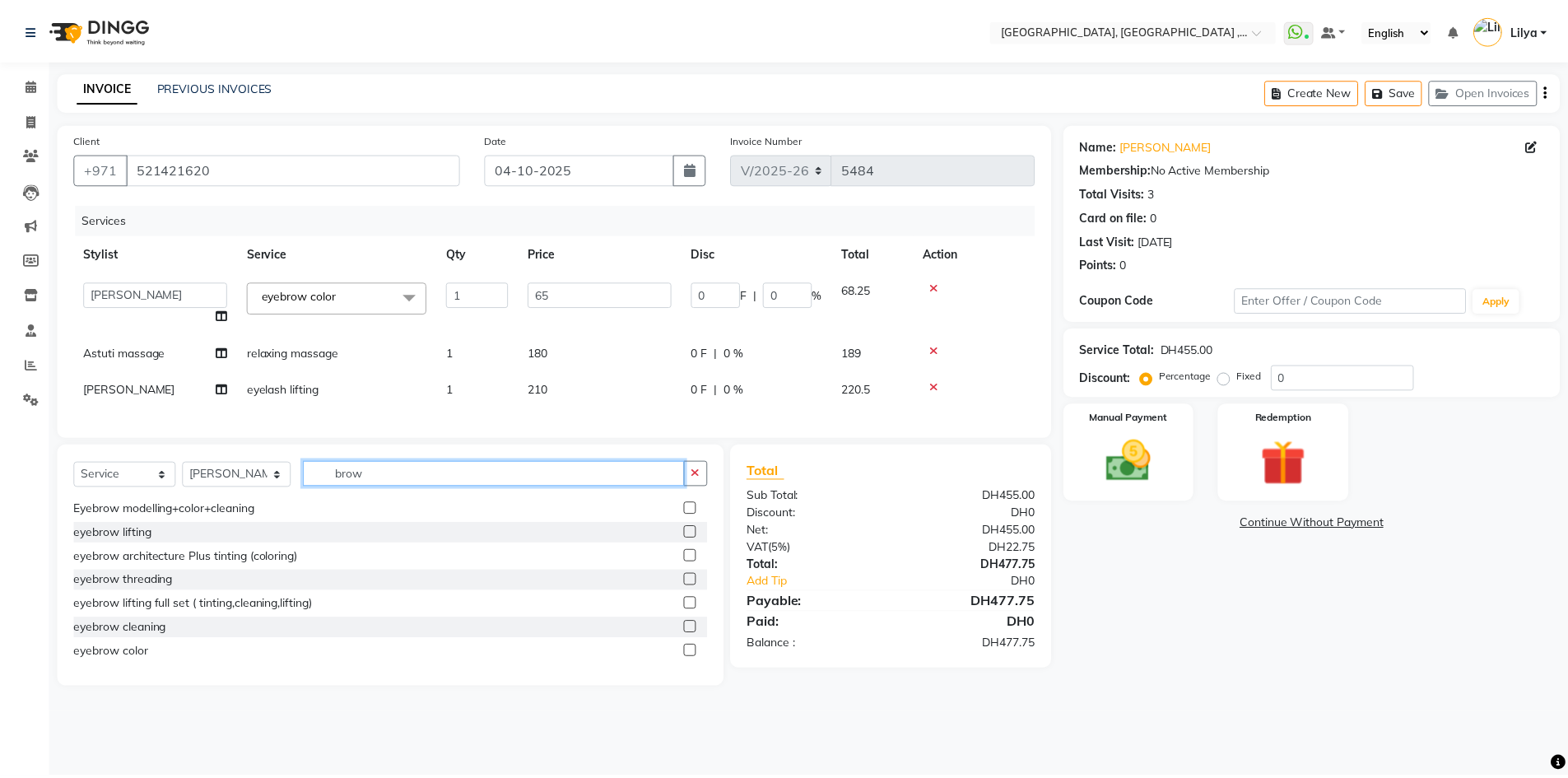
scroll to position [329, 0]
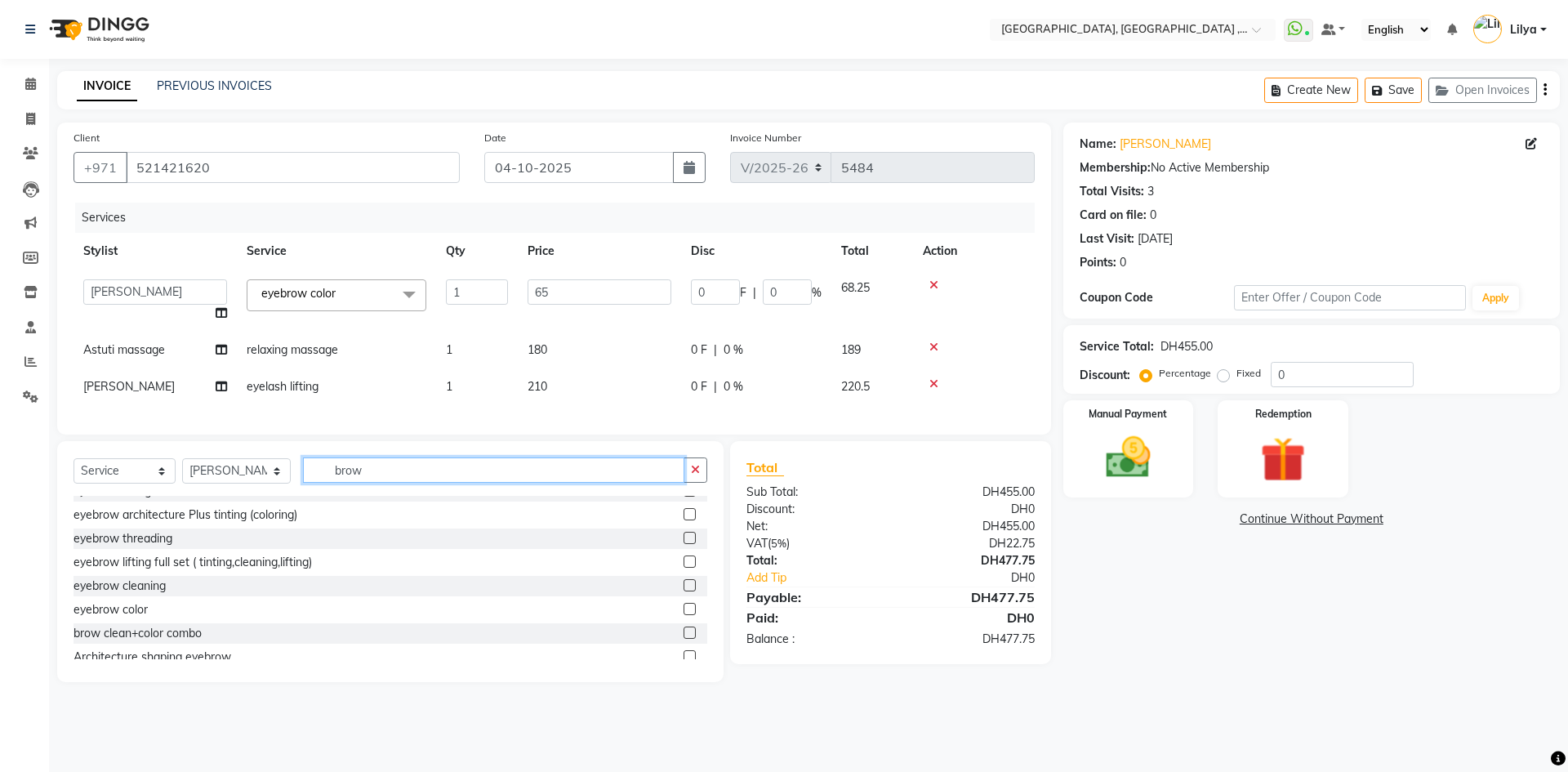
type input "brow"
click at [683, 615] on label at bounding box center [689, 609] width 12 height 12
click at [683, 615] on input "checkbox" at bounding box center [689, 610] width 11 height 11
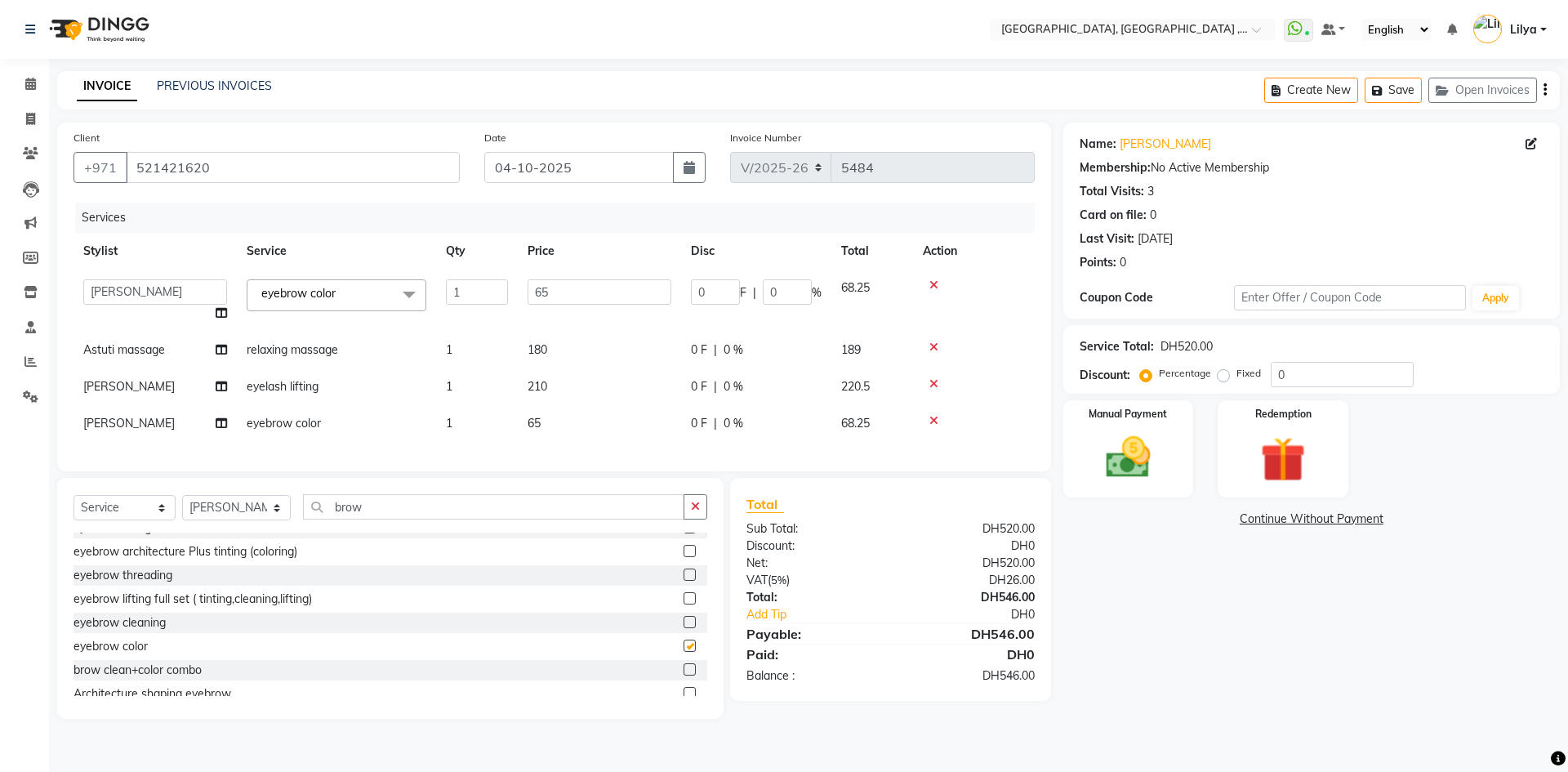
checkbox input "false"
click at [1312, 515] on link "Continue Without Payment" at bounding box center [1310, 520] width 490 height 18
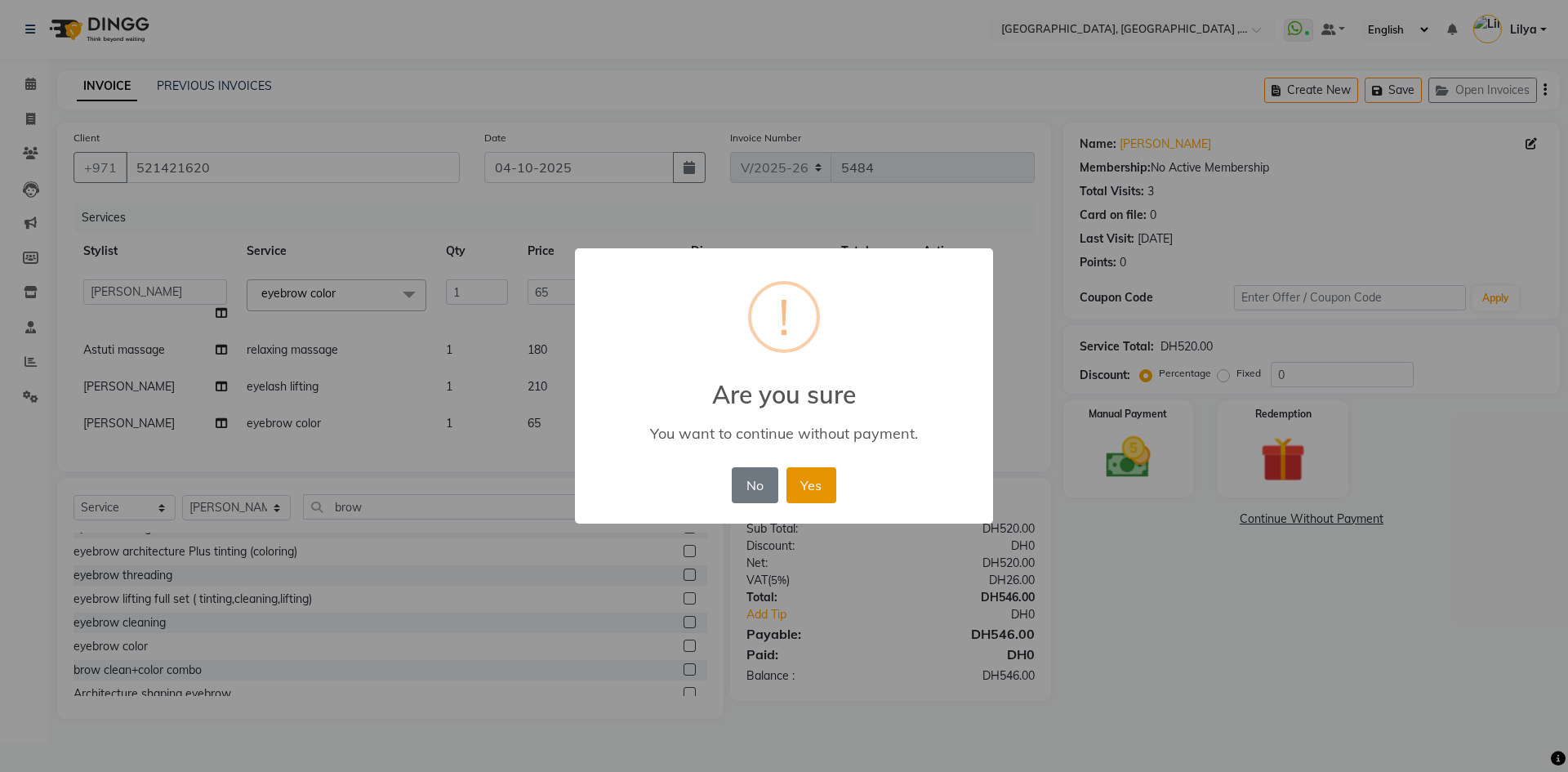
click at [815, 483] on button "Yes" at bounding box center [811, 485] width 50 height 36
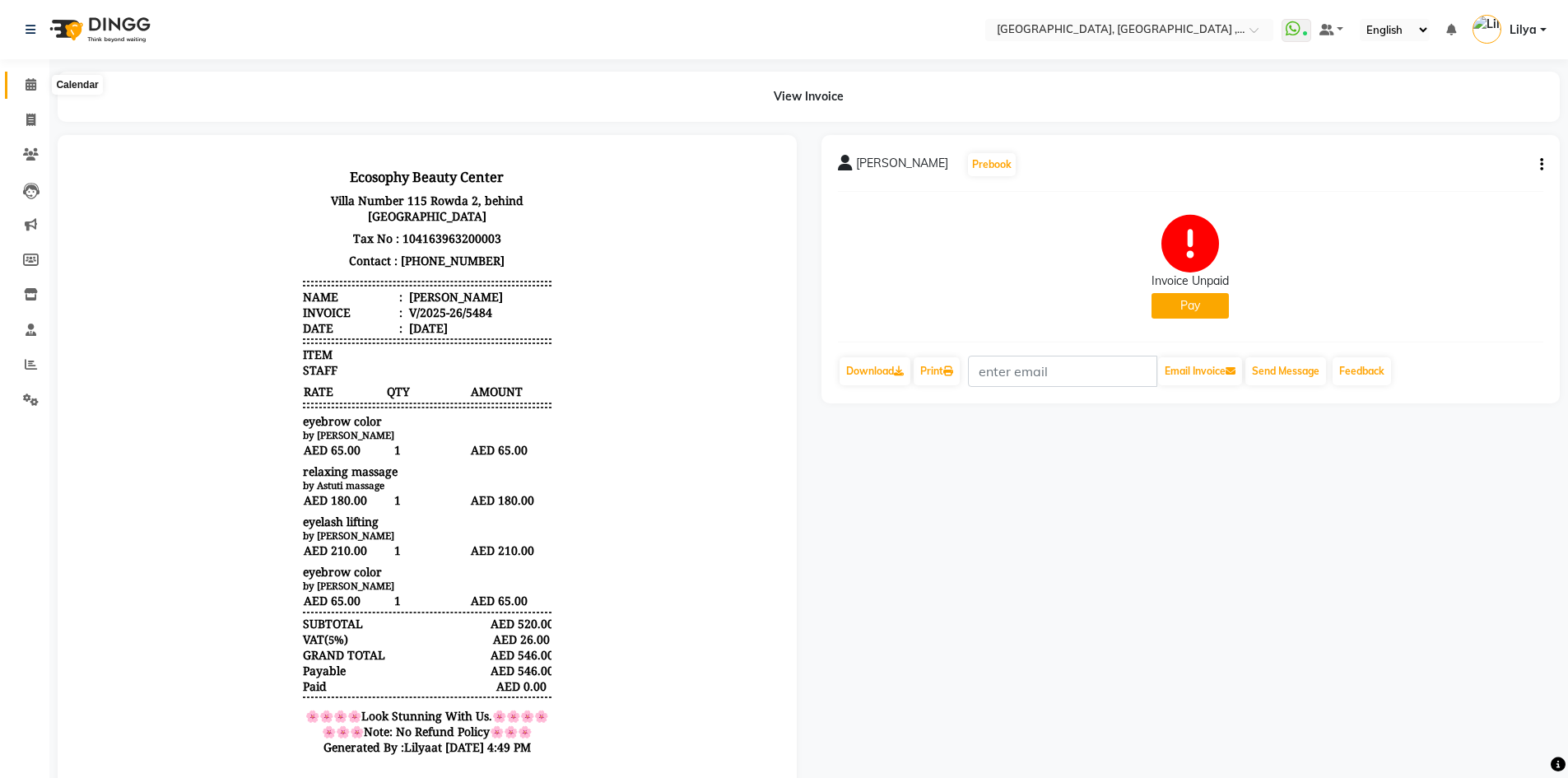
click at [26, 79] on span at bounding box center [31, 85] width 29 height 19
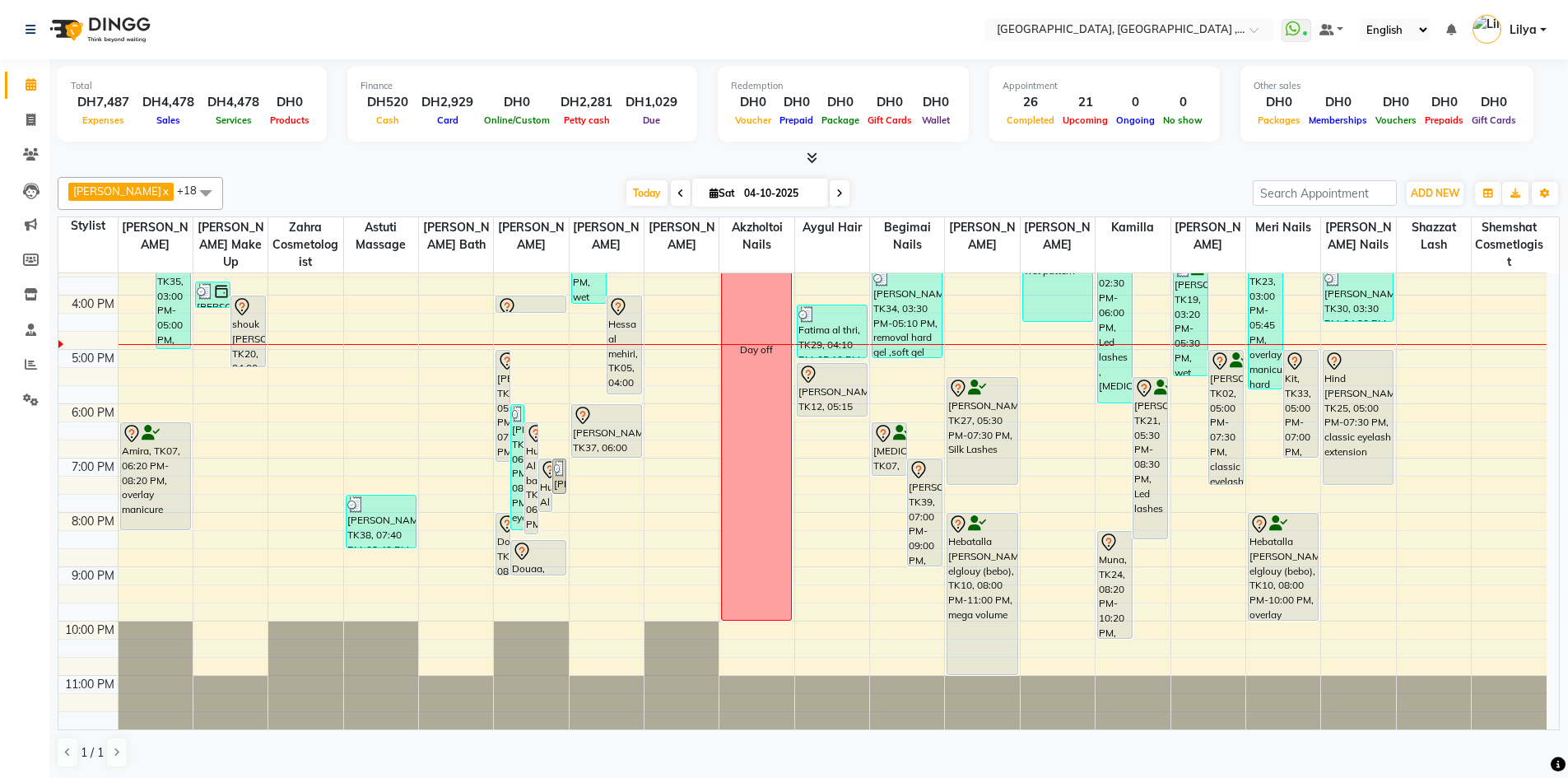
scroll to position [276, 0]
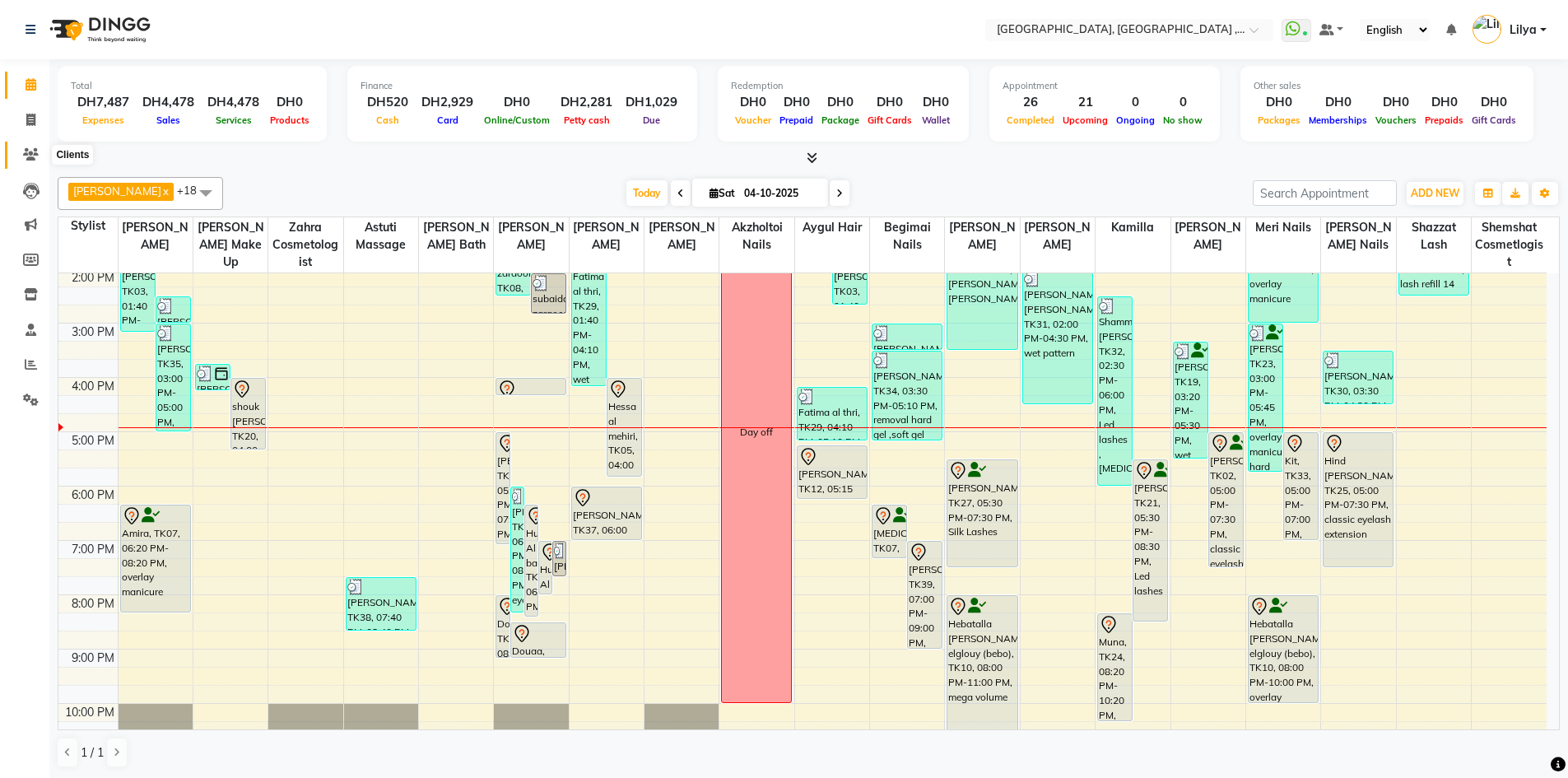
drag, startPoint x: 32, startPoint y: 156, endPoint x: 60, endPoint y: 142, distance: 31.3
click at [32, 156] on icon at bounding box center [31, 155] width 16 height 12
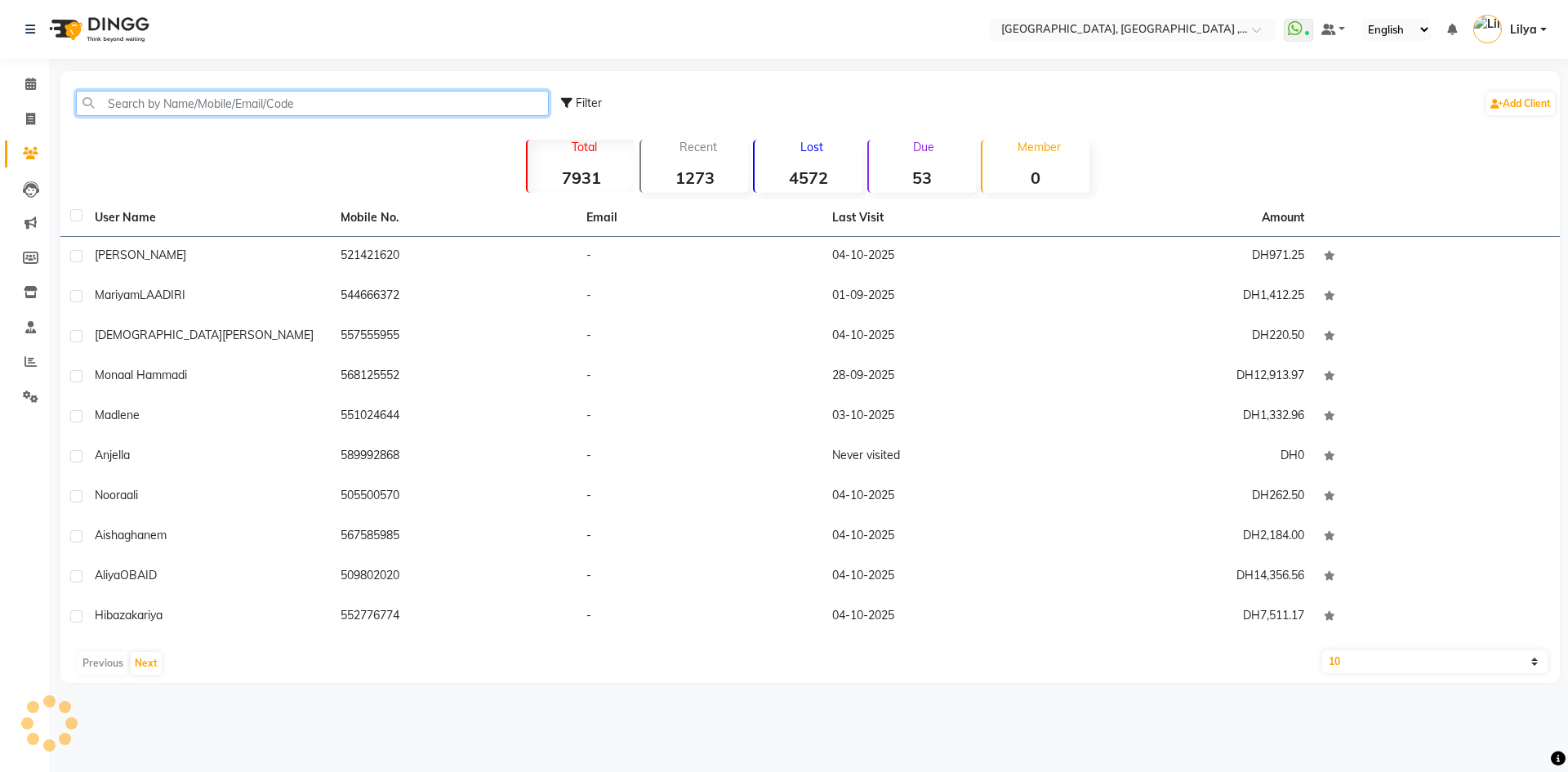
click at [199, 101] on input "text" at bounding box center [313, 103] width 473 height 25
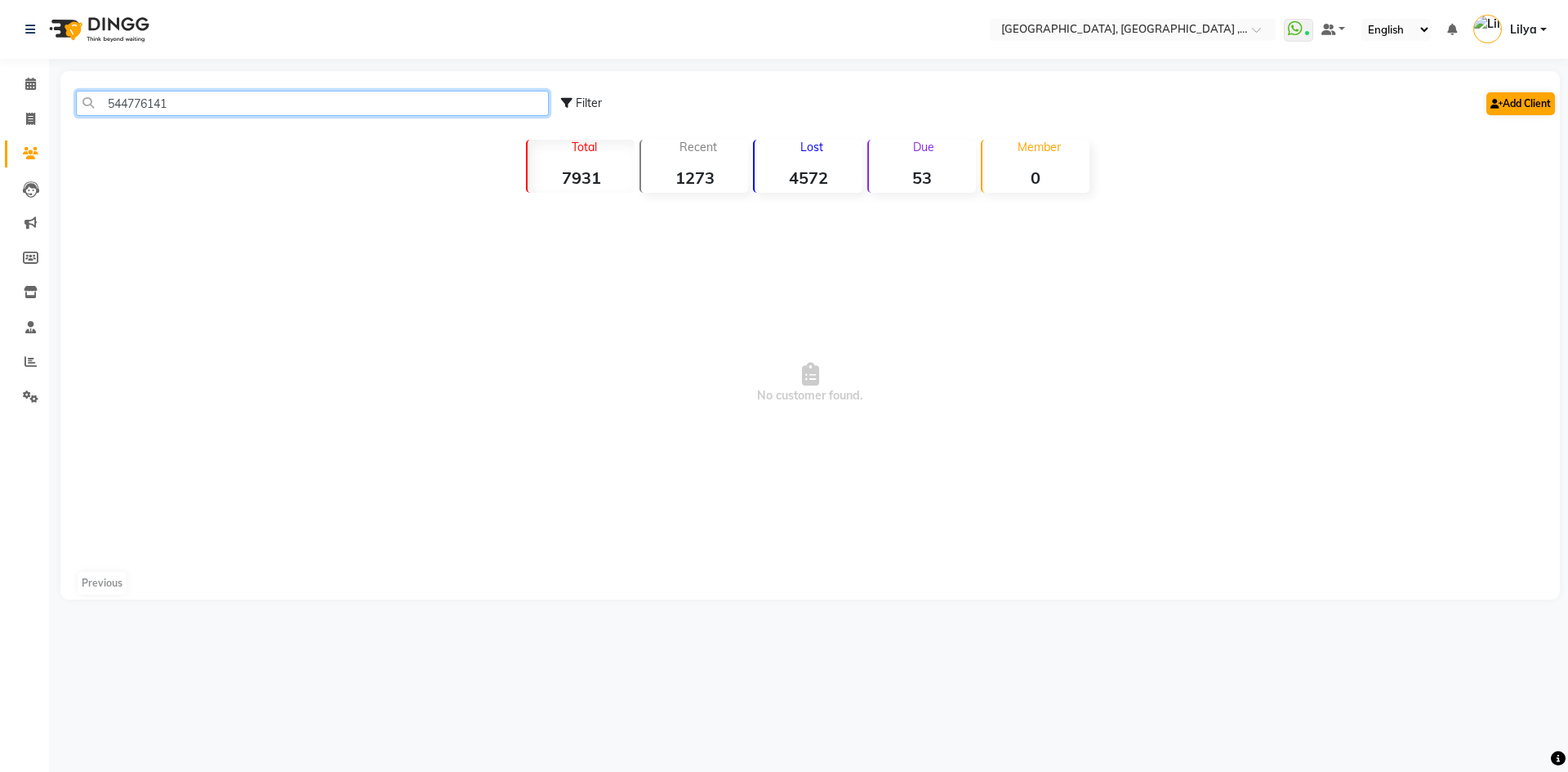
type input "544776141"
click at [1508, 111] on link "Add Client" at bounding box center [1520, 103] width 68 height 23
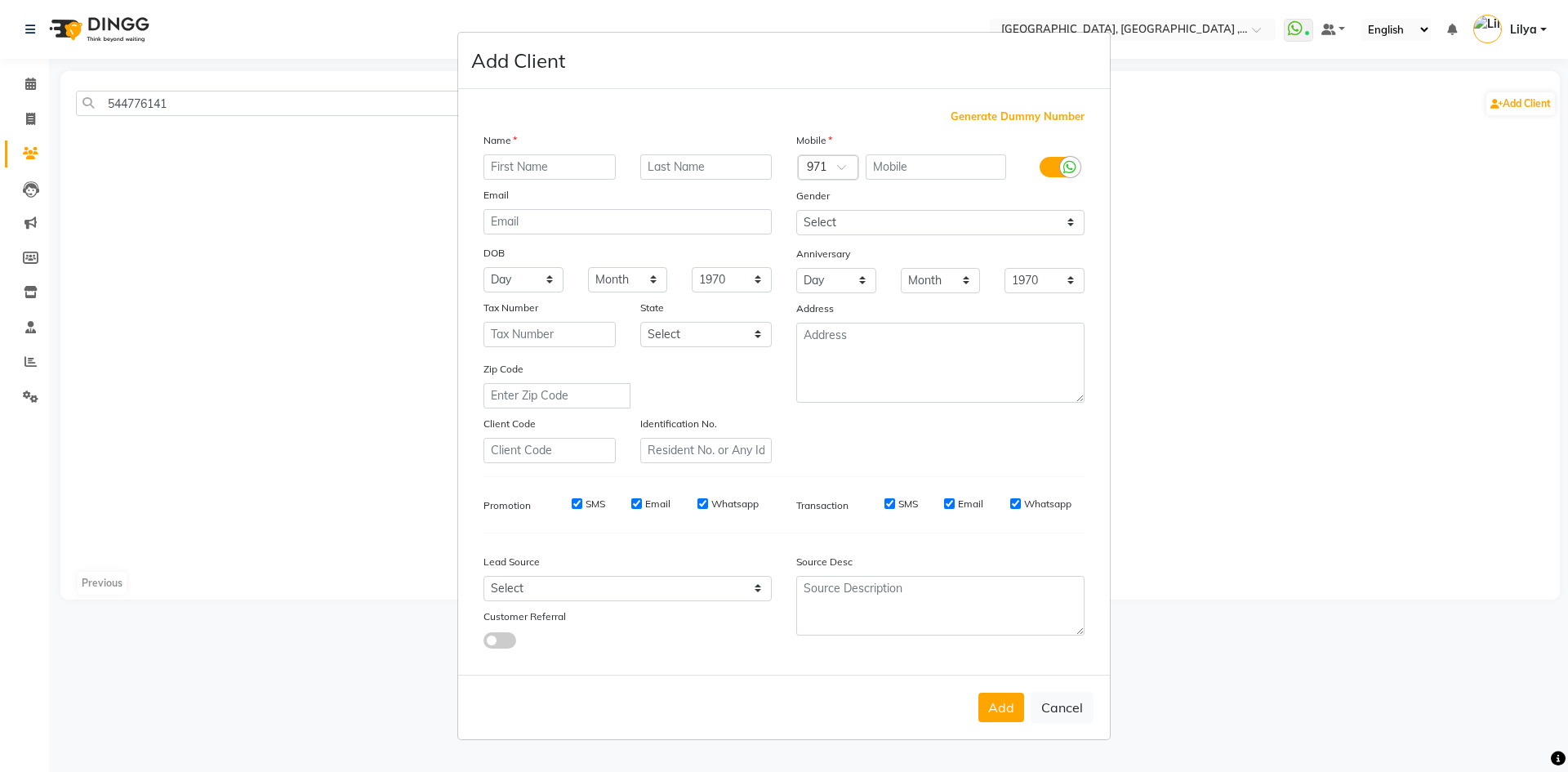
click at [540, 162] on input "text" at bounding box center [549, 166] width 132 height 25
type input "Aseel"
click at [671, 170] on input "text" at bounding box center [706, 166] width 132 height 25
type input "[PERSON_NAME]"
click at [933, 157] on input "text" at bounding box center [936, 166] width 141 height 25
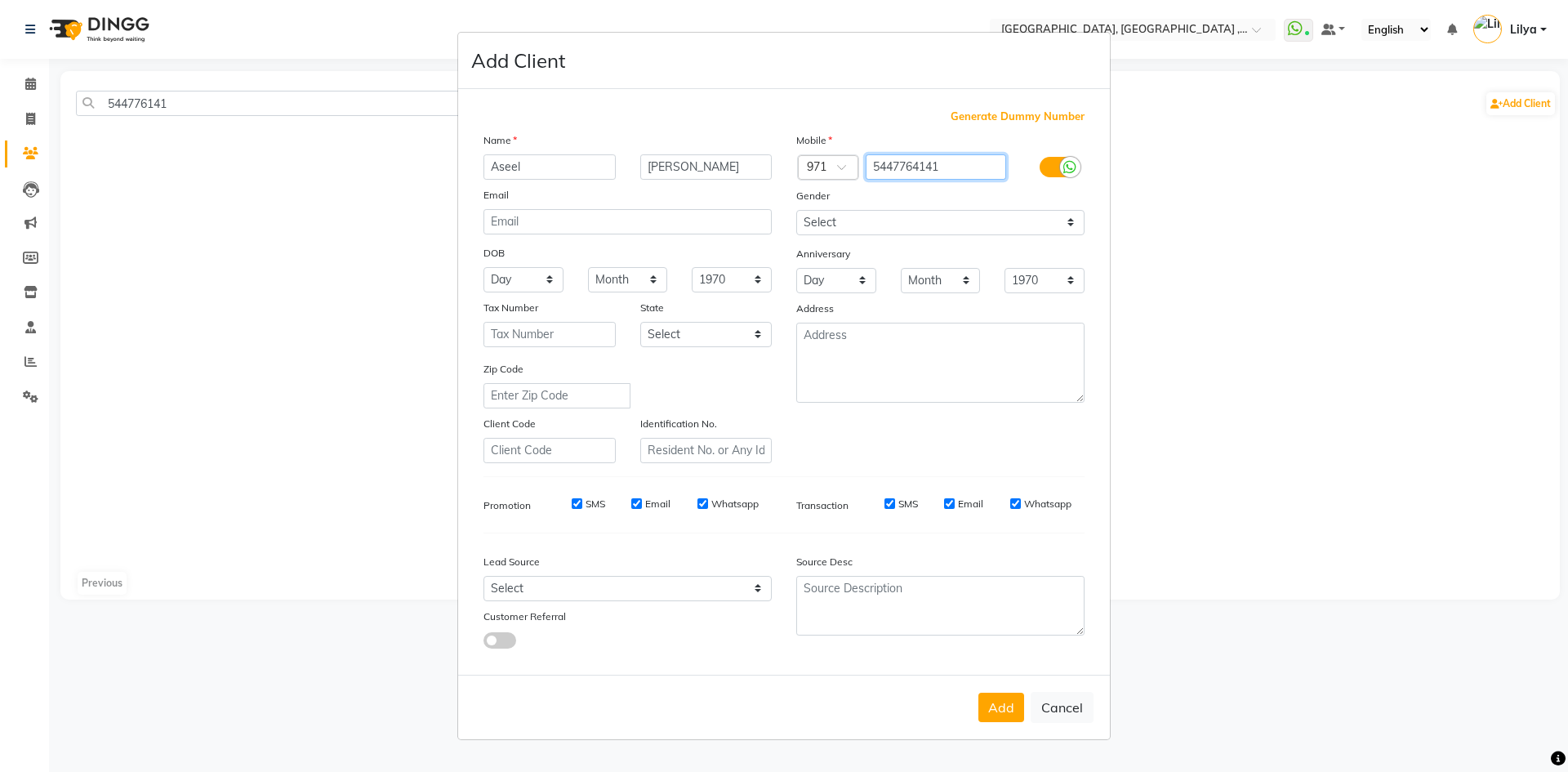
click at [922, 167] on input "5447764141" at bounding box center [936, 166] width 141 height 25
type input "544776141"
drag, startPoint x: 1050, startPoint y: 215, endPoint x: 1039, endPoint y: 227, distance: 16.3
click at [1050, 215] on select "Select Male Female Other Prefer Not To Say" at bounding box center [940, 223] width 288 height 25
select select "[DEMOGRAPHIC_DATA]"
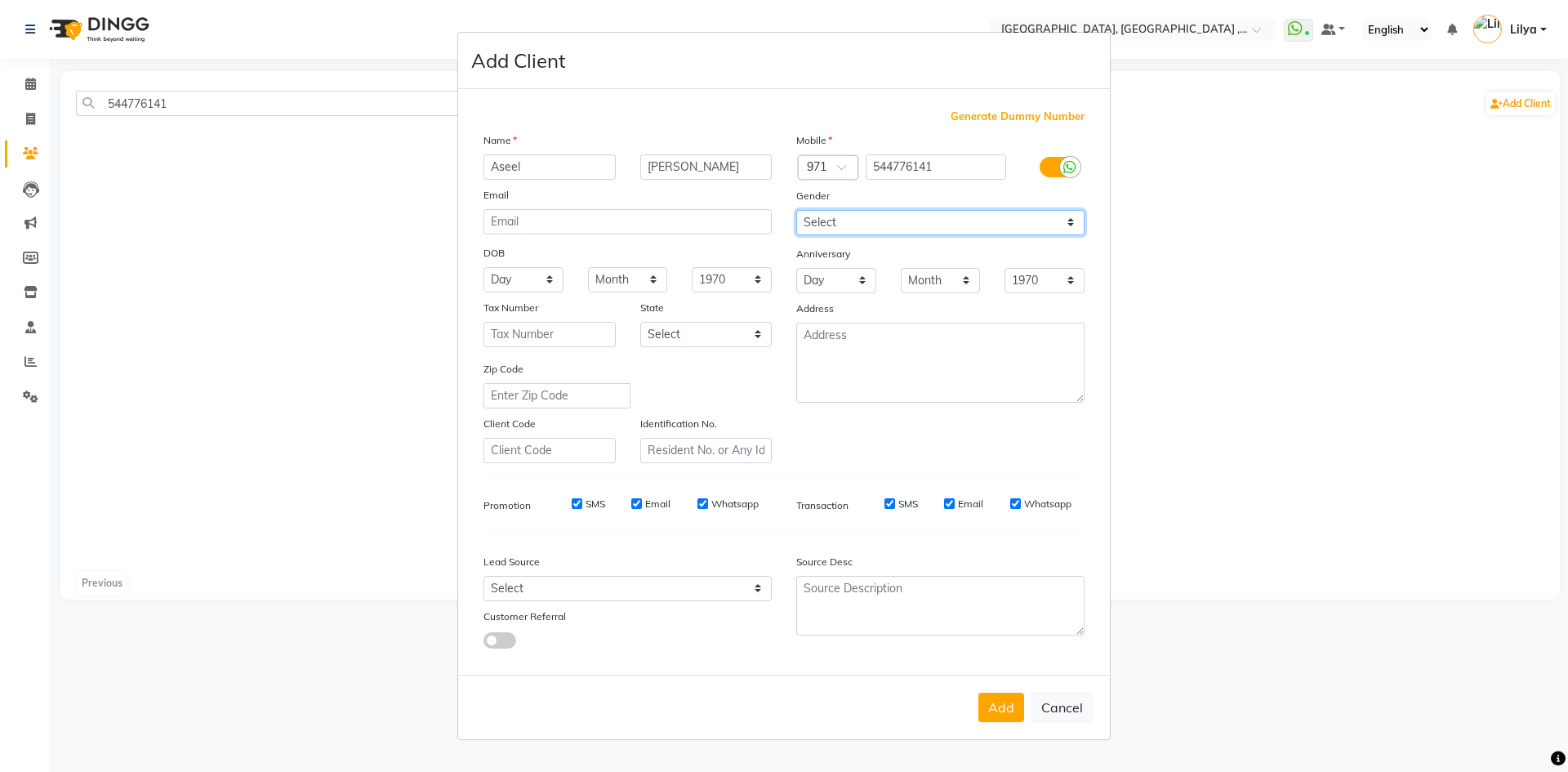
click at [796, 210] on select "Select Male Female Other Prefer Not To Say" at bounding box center [940, 223] width 288 height 25
drag, startPoint x: 999, startPoint y: 701, endPoint x: 993, endPoint y: 691, distance: 11.7
click at [998, 702] on button "Add" at bounding box center [1001, 707] width 46 height 30
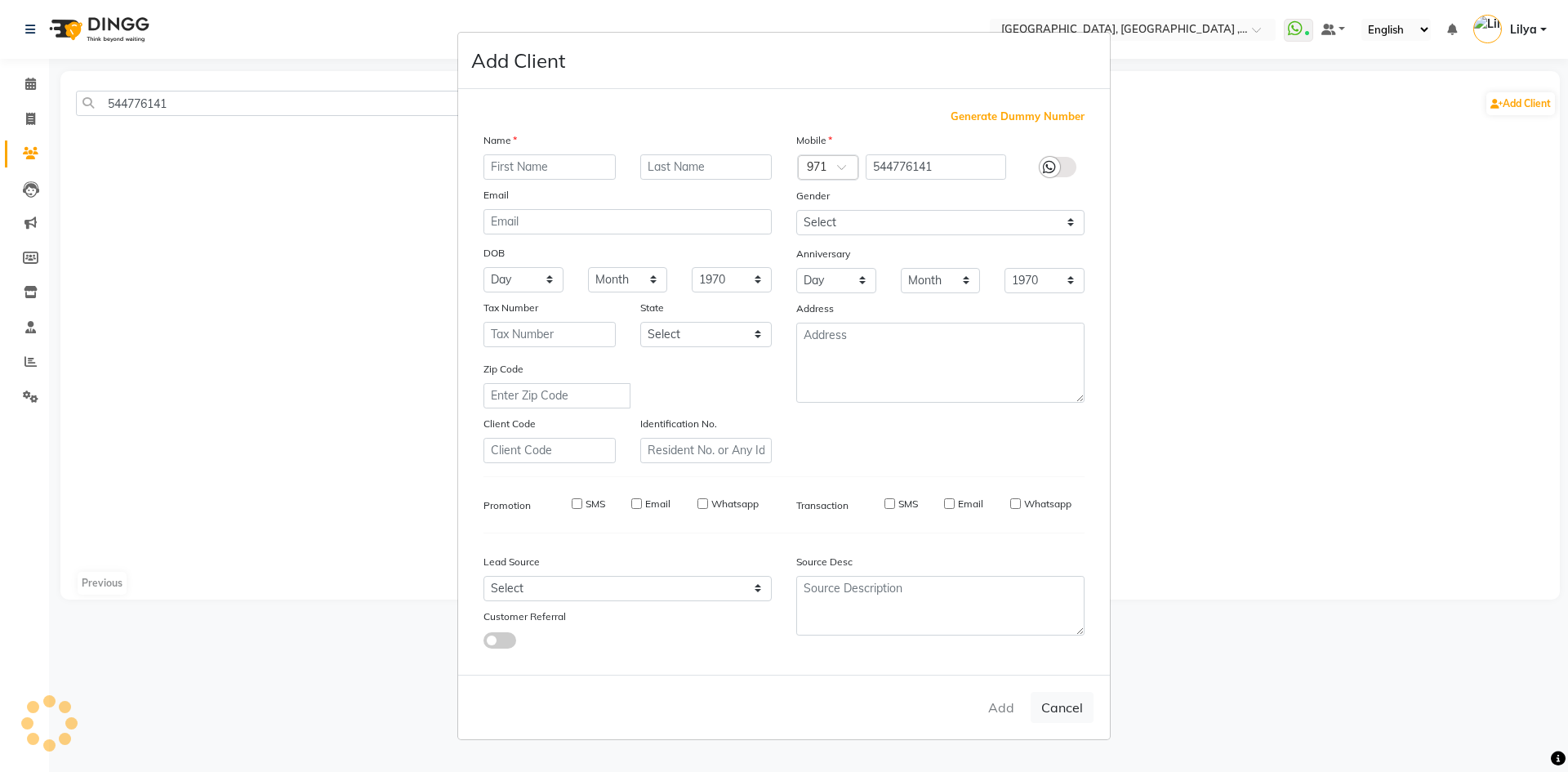
select select
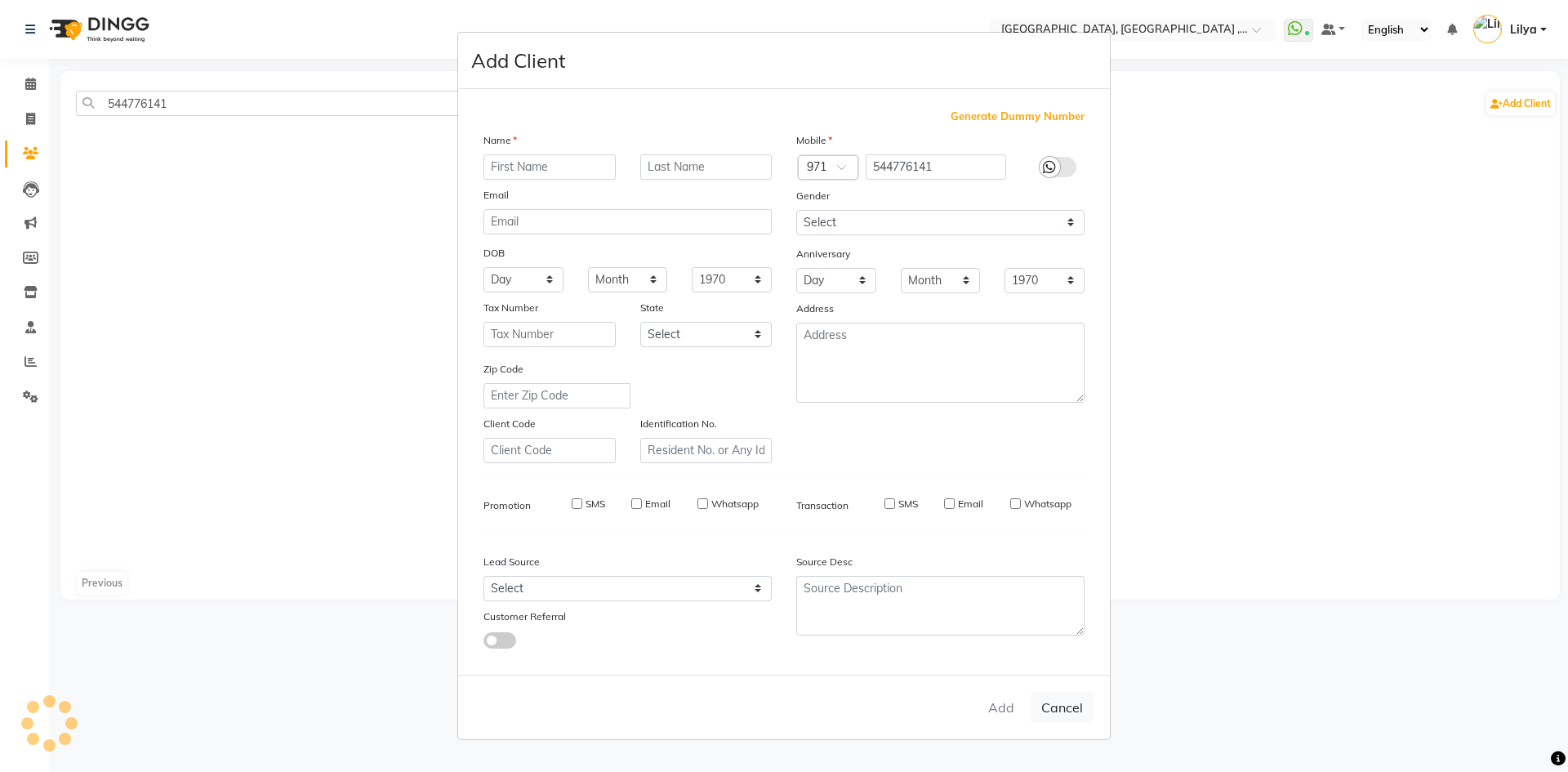
select select
checkbox input "false"
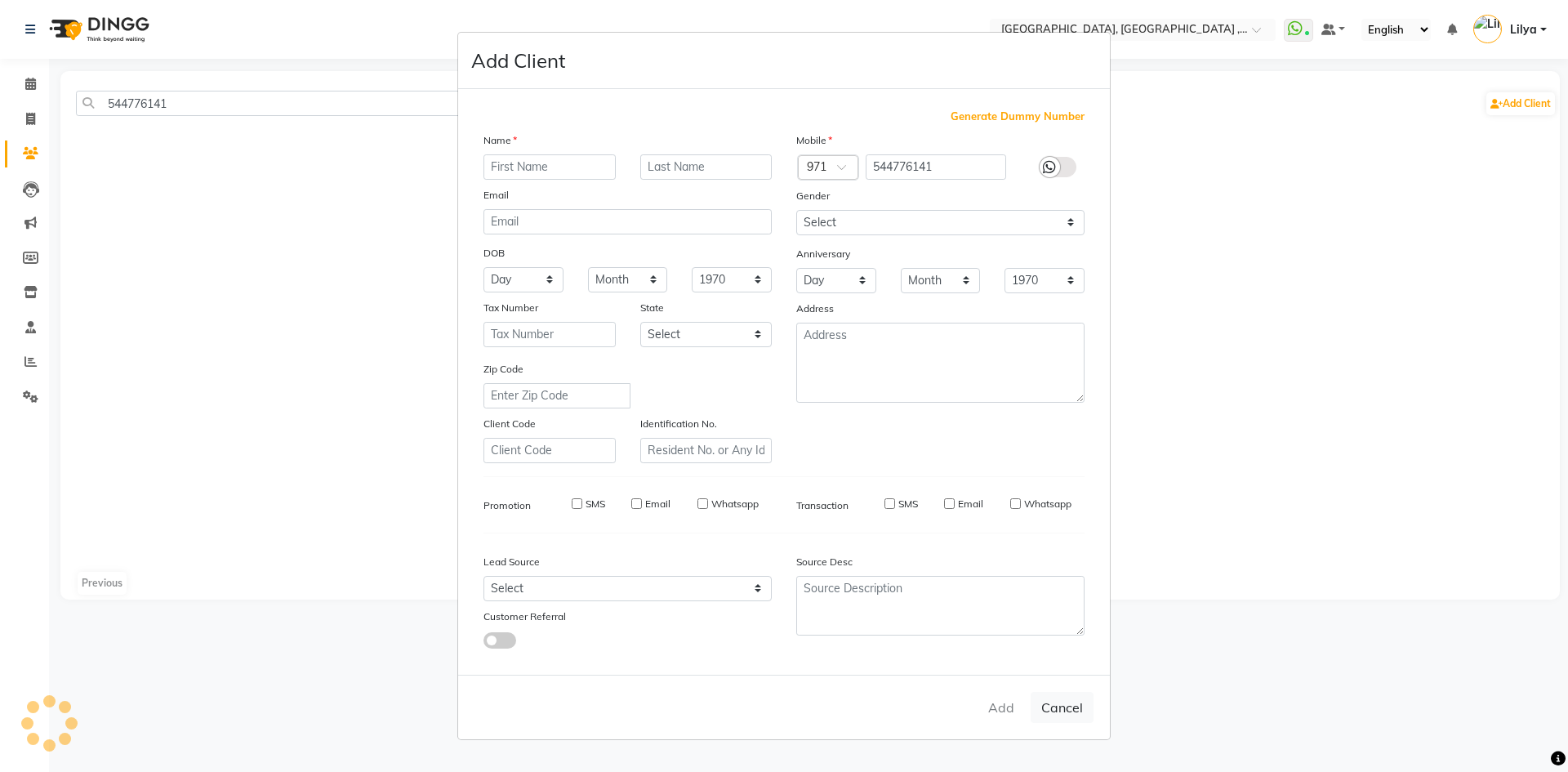
checkbox input "false"
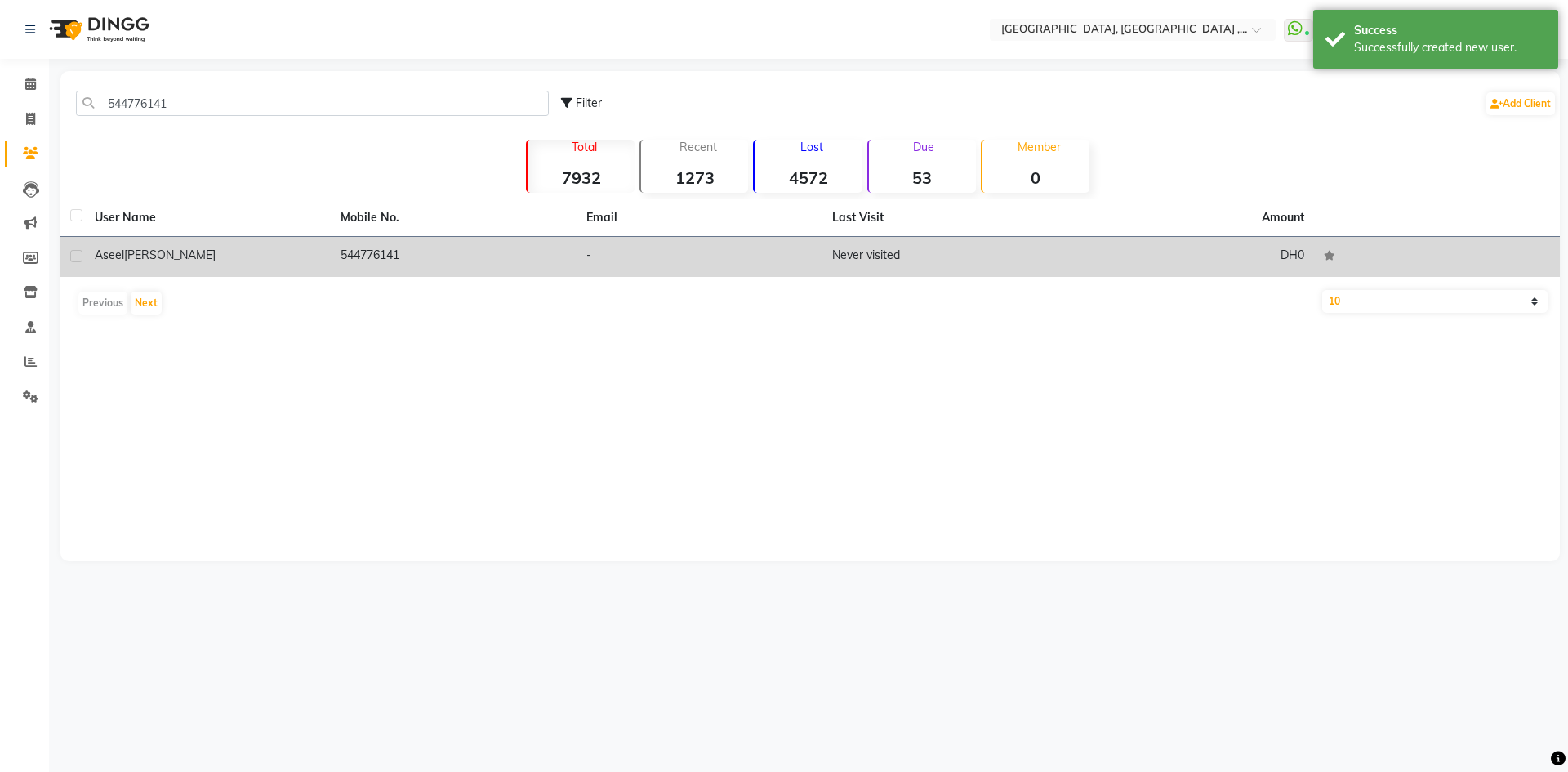
drag, startPoint x: 386, startPoint y: 259, endPoint x: 368, endPoint y: 229, distance: 35.0
click at [386, 259] on td "544776141" at bounding box center [453, 257] width 246 height 40
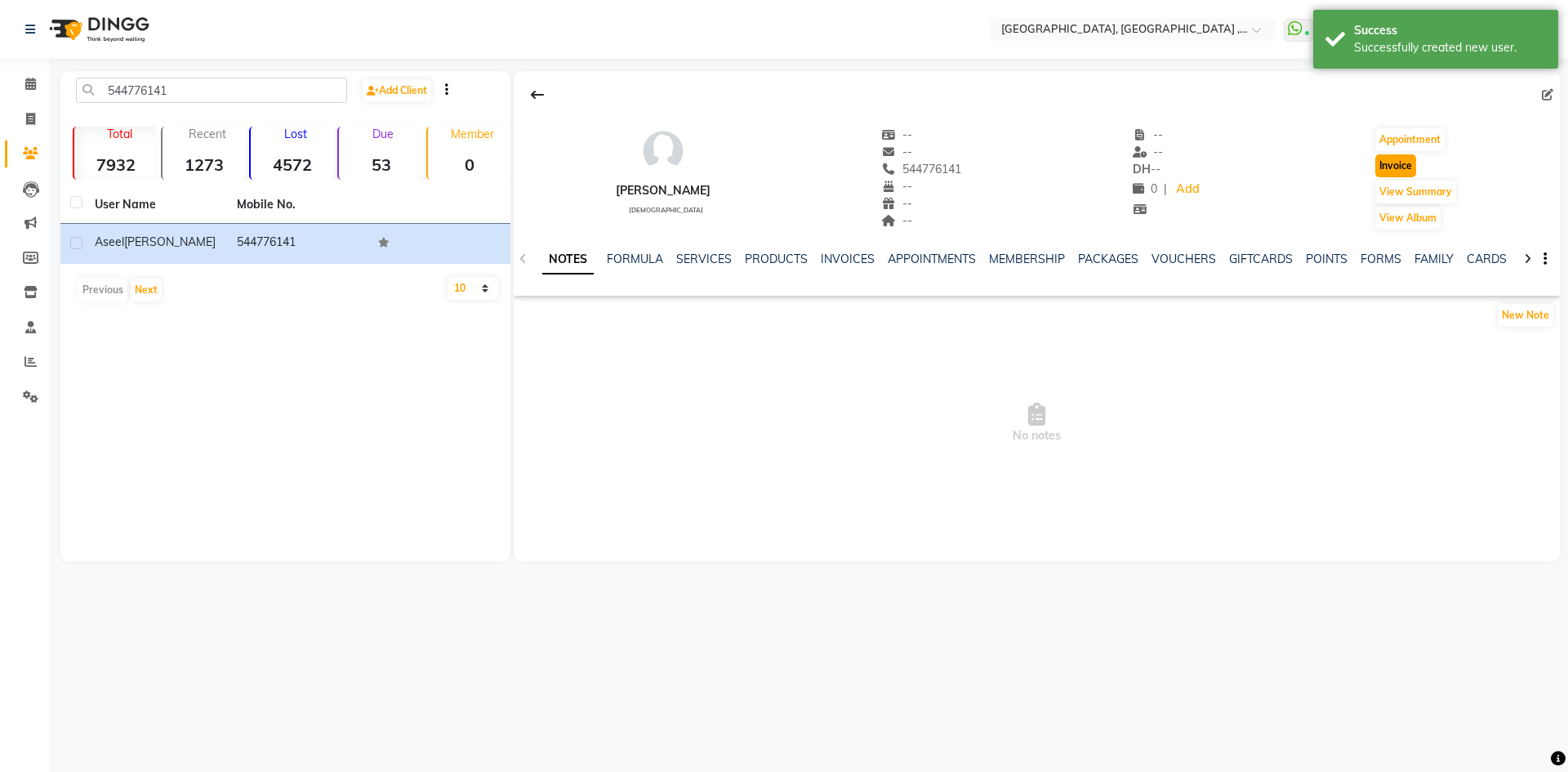
click at [1402, 169] on button "Invoice" at bounding box center [1395, 166] width 41 height 23
select select "service"
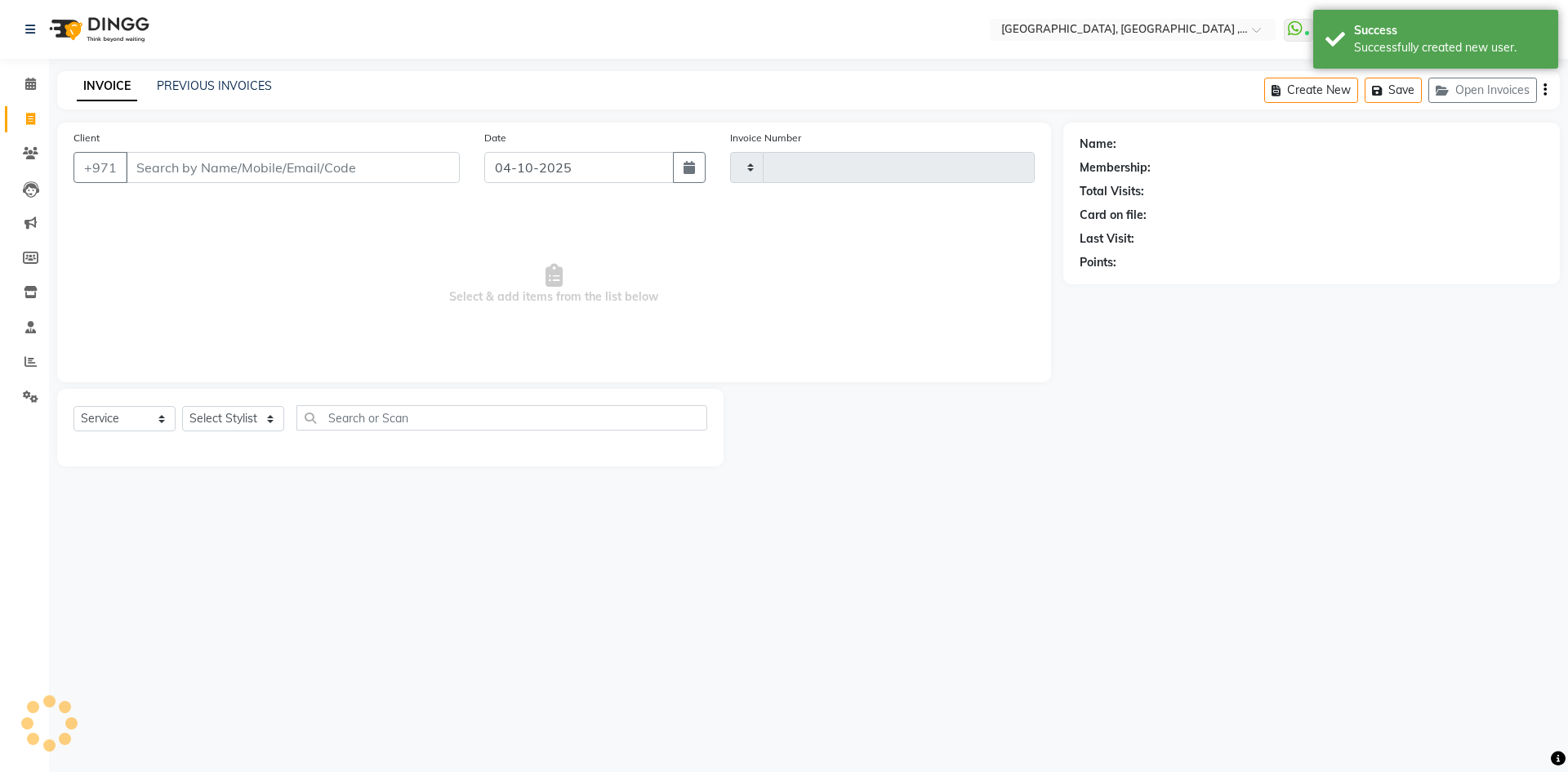
type input "5485"
select select "3838"
type input "544776141"
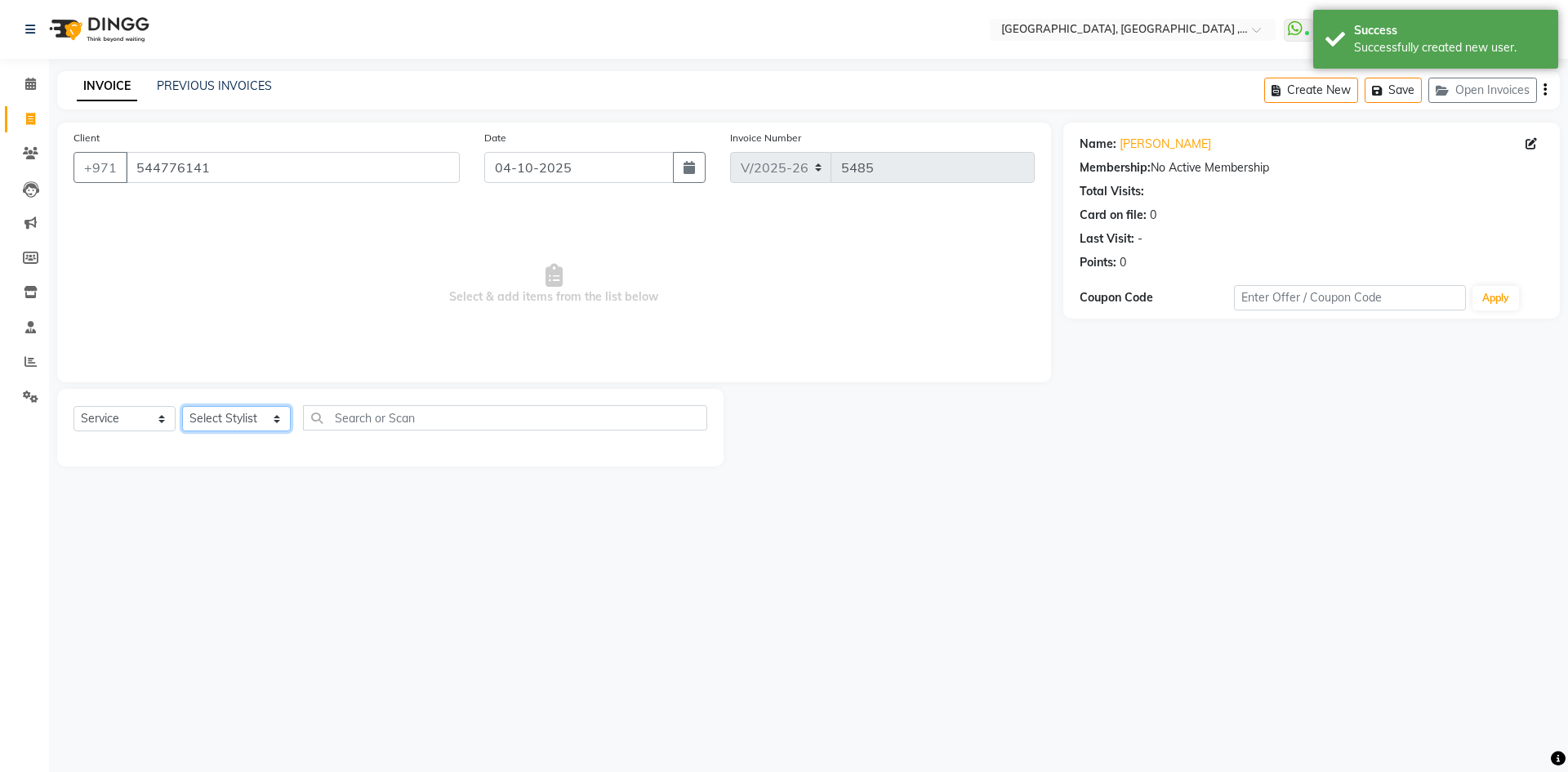
click at [268, 422] on select "Select Stylist [PERSON_NAME] Aina Akzholtoi nails [PERSON_NAME] Astuti massage …" at bounding box center [237, 418] width 109 height 25
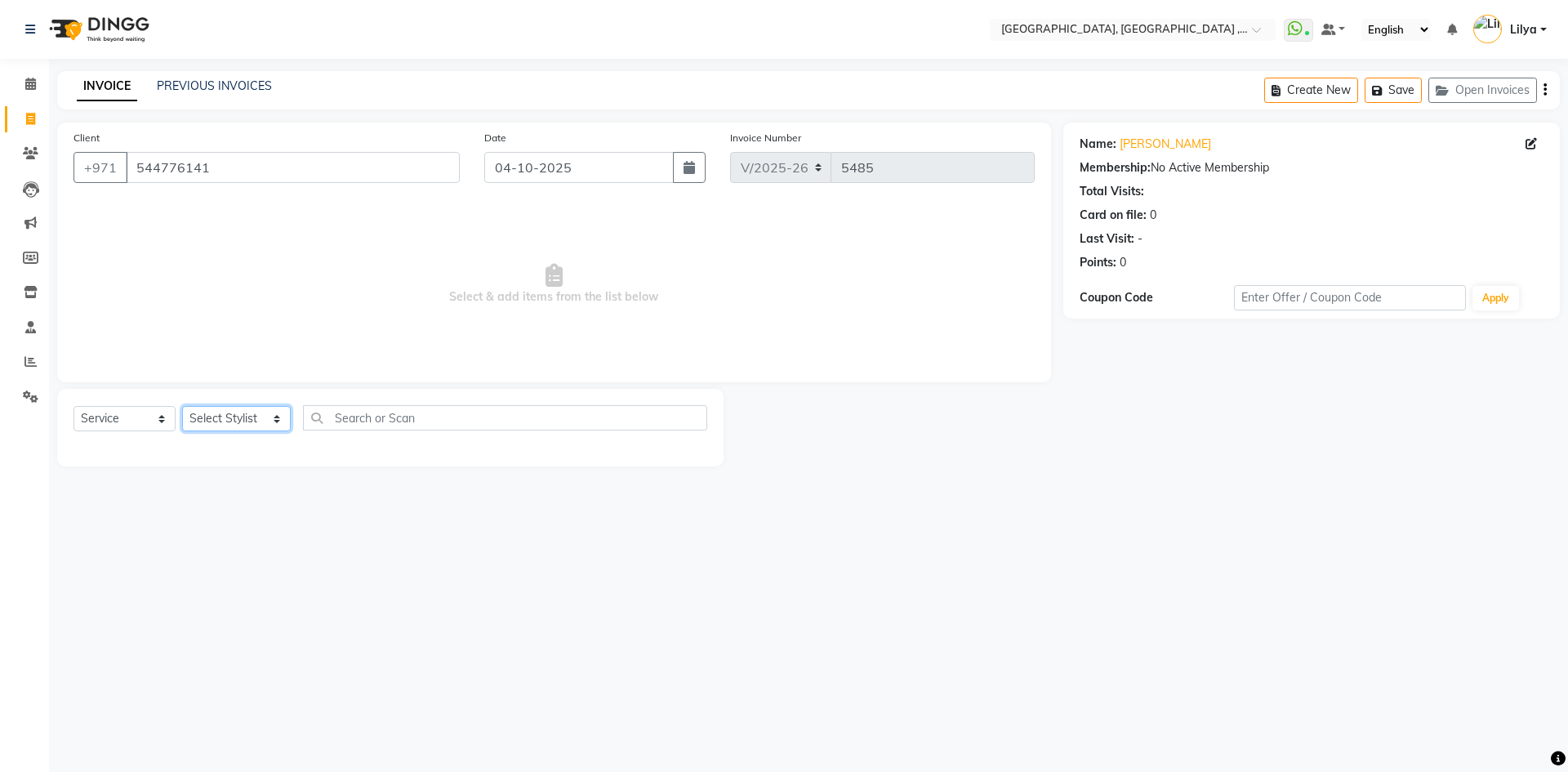
select select "85019"
click at [182, 406] on select "Select Stylist [PERSON_NAME] Aina Akzholtoi nails [PERSON_NAME] Astuti massage …" at bounding box center [237, 418] width 109 height 25
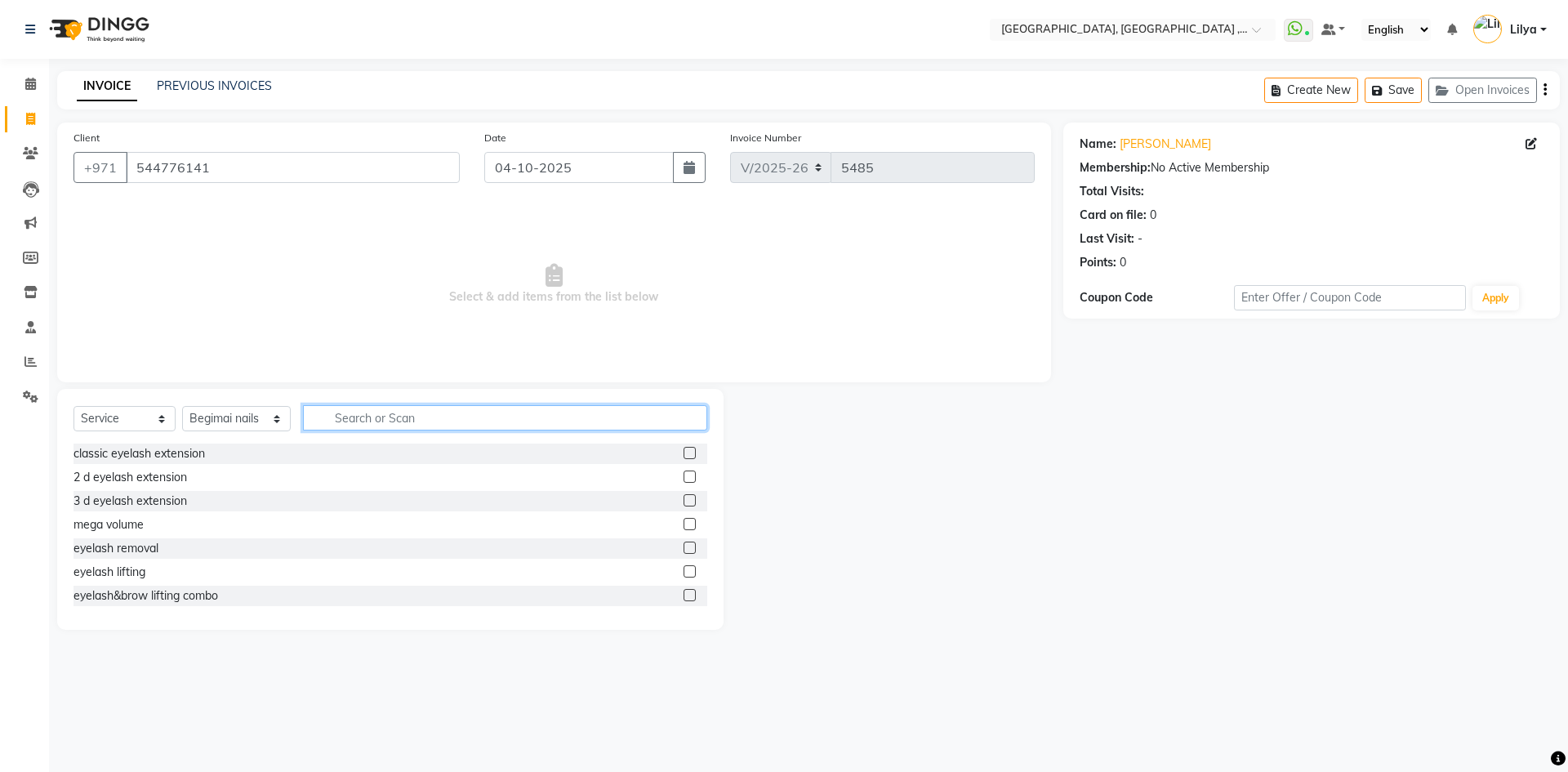
click at [399, 413] on input "text" at bounding box center [505, 417] width 404 height 25
type input "remo"
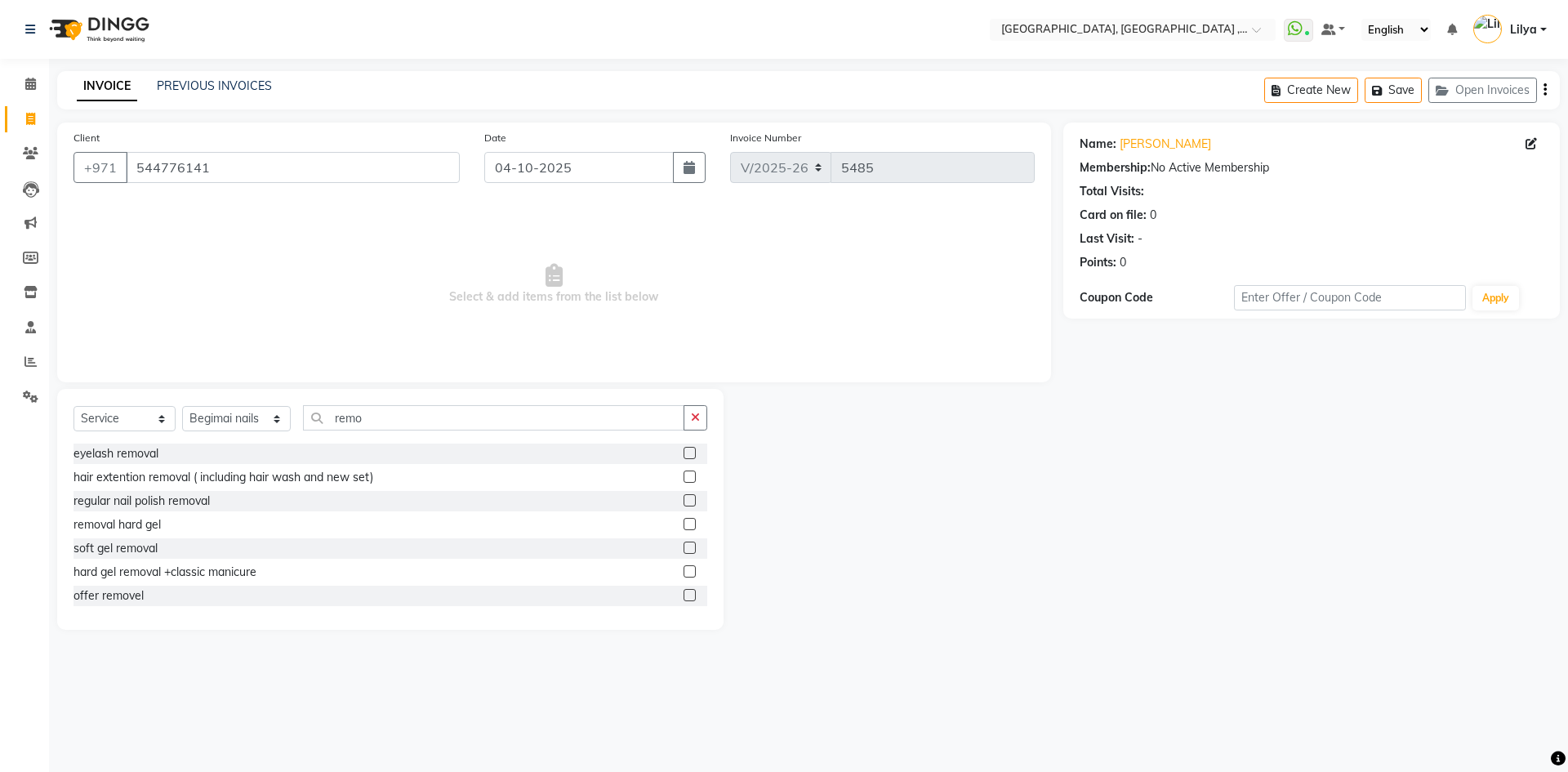
click at [683, 550] on label at bounding box center [689, 548] width 12 height 12
click at [683, 550] on input "checkbox" at bounding box center [689, 549] width 11 height 11
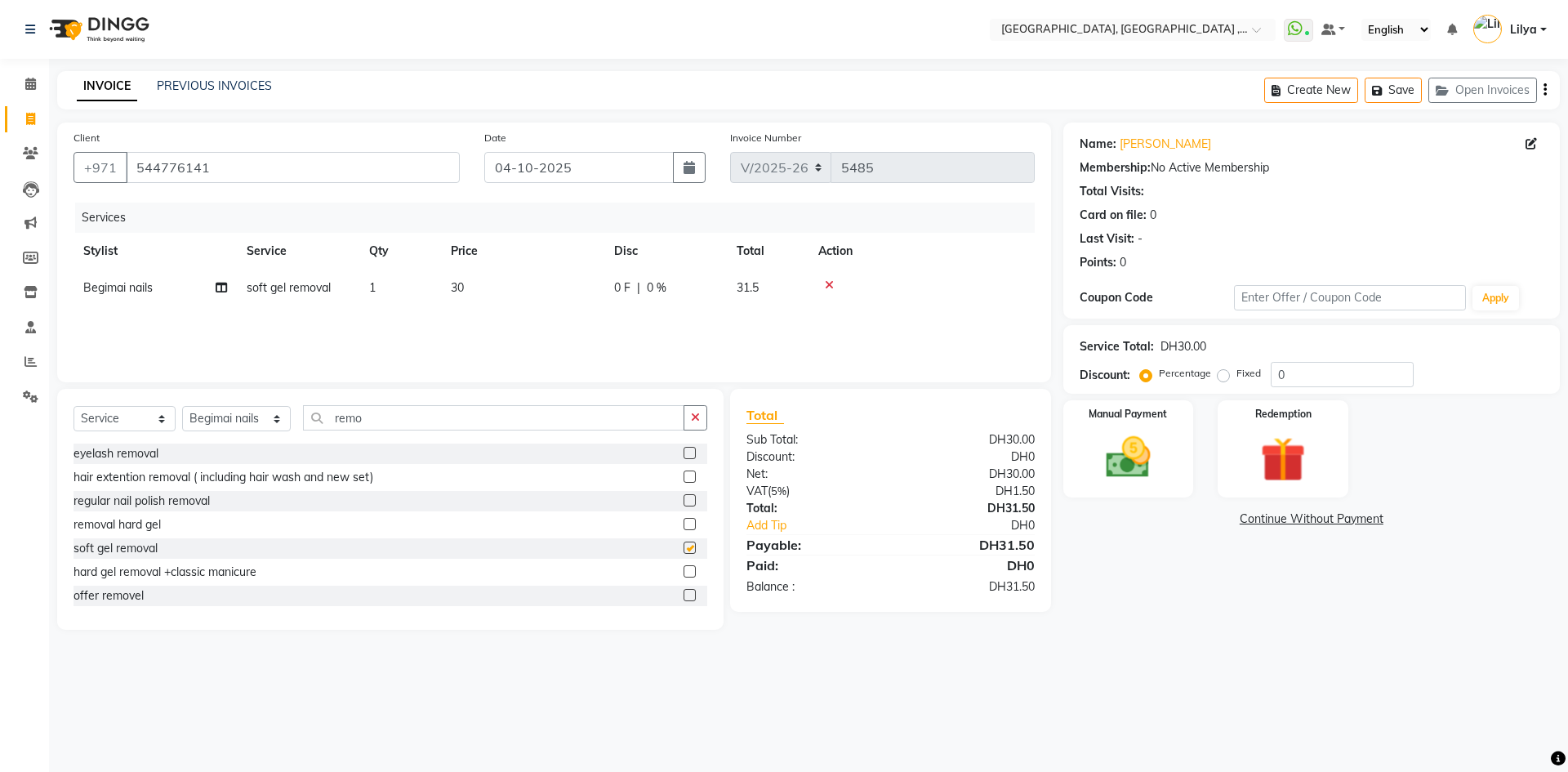
checkbox input "false"
click at [392, 418] on input "remo" at bounding box center [493, 417] width 381 height 25
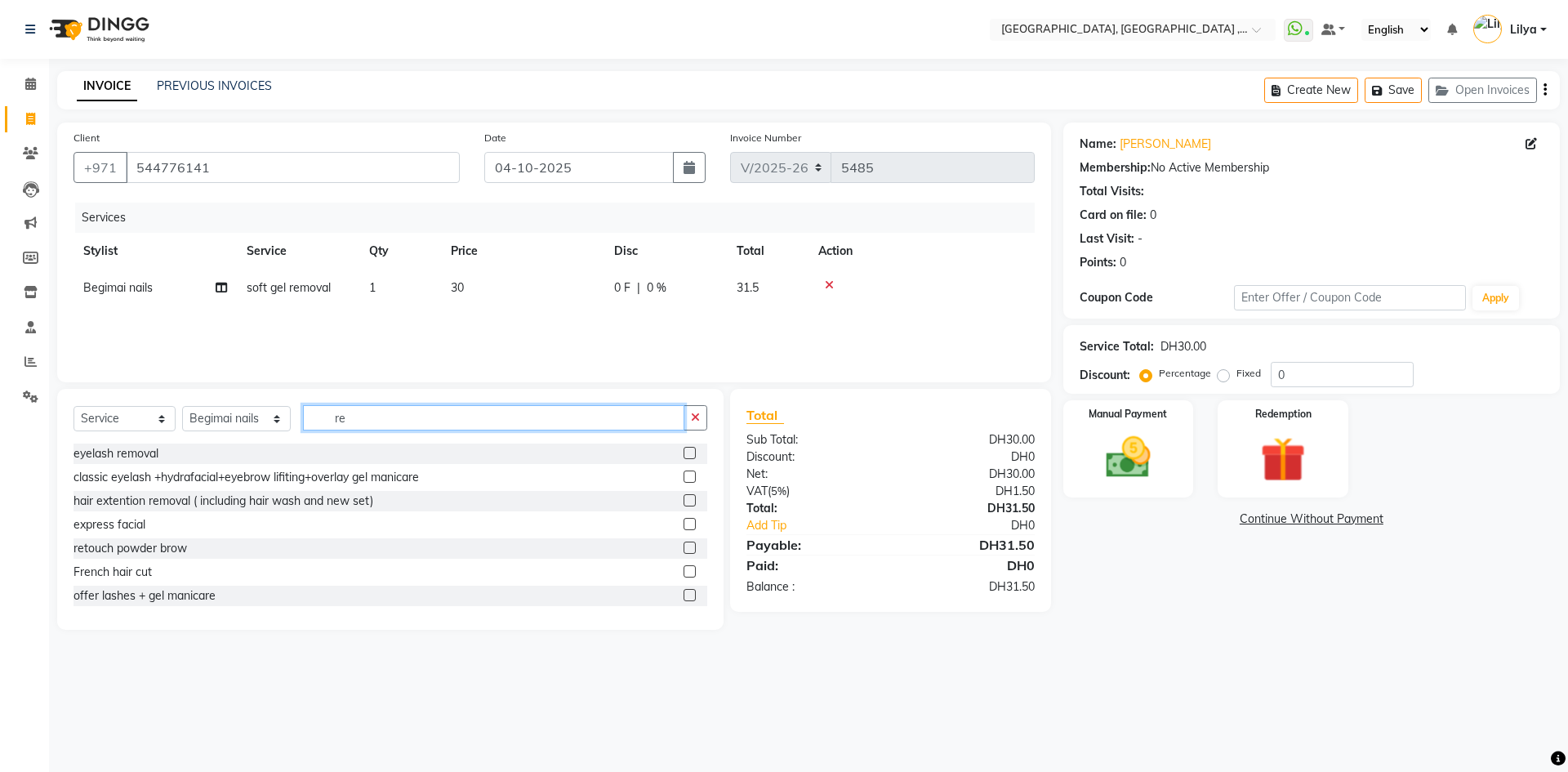
type input "r"
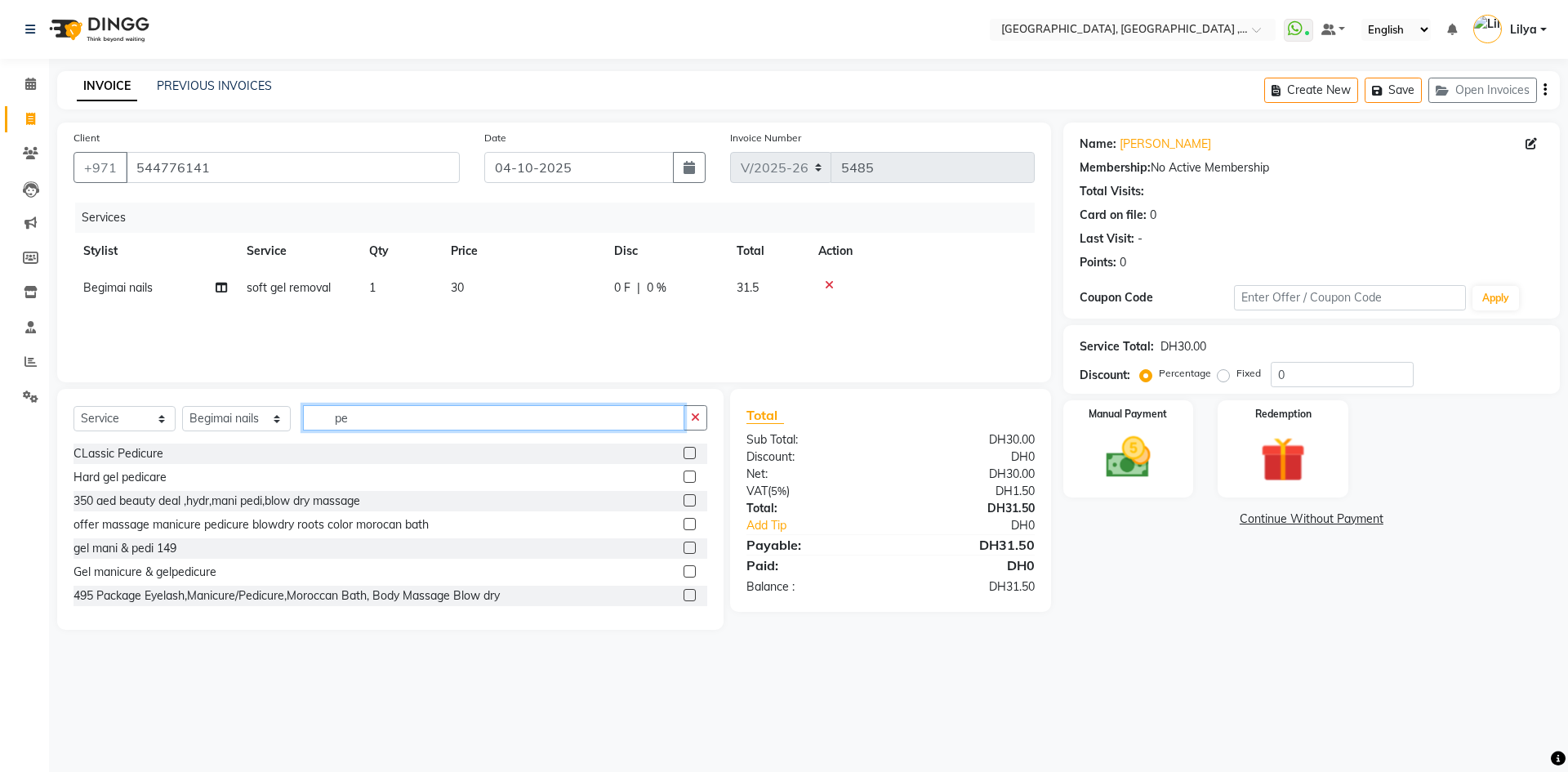
type input "p"
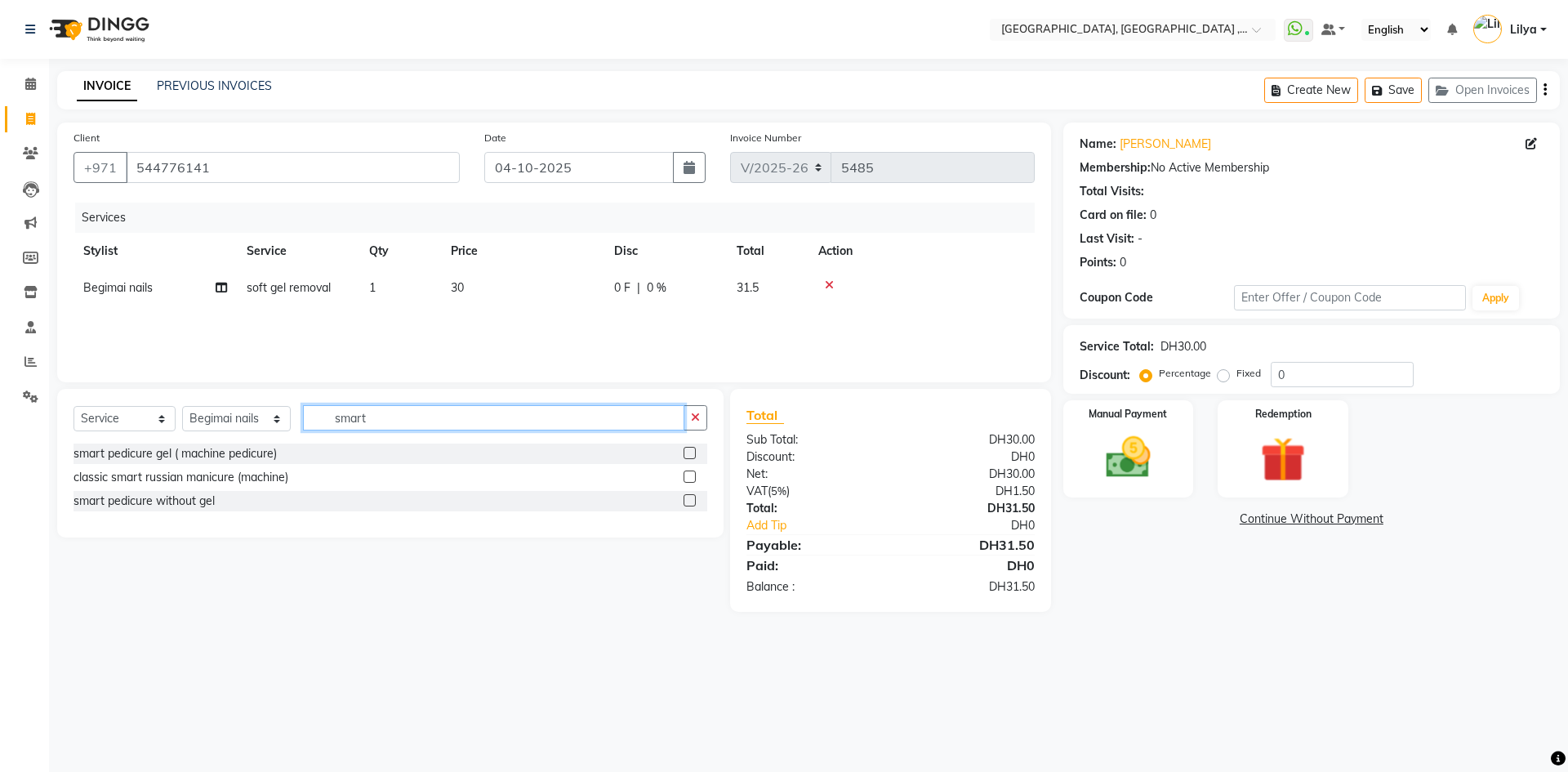
type input "smart"
click at [689, 453] on label at bounding box center [689, 453] width 12 height 12
click at [689, 453] on input "checkbox" at bounding box center [689, 454] width 11 height 11
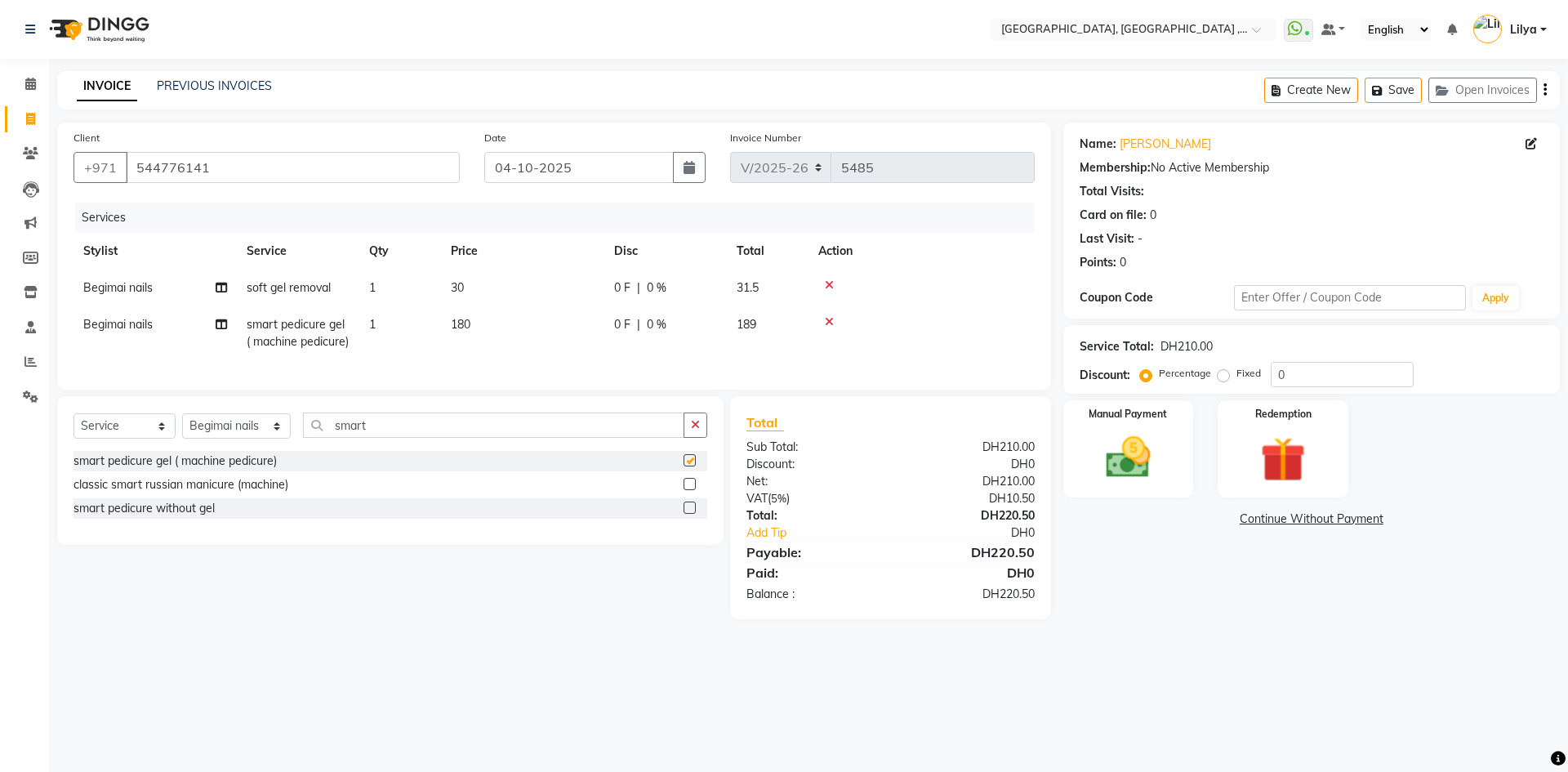
checkbox input "false"
click at [828, 319] on icon at bounding box center [829, 322] width 9 height 11
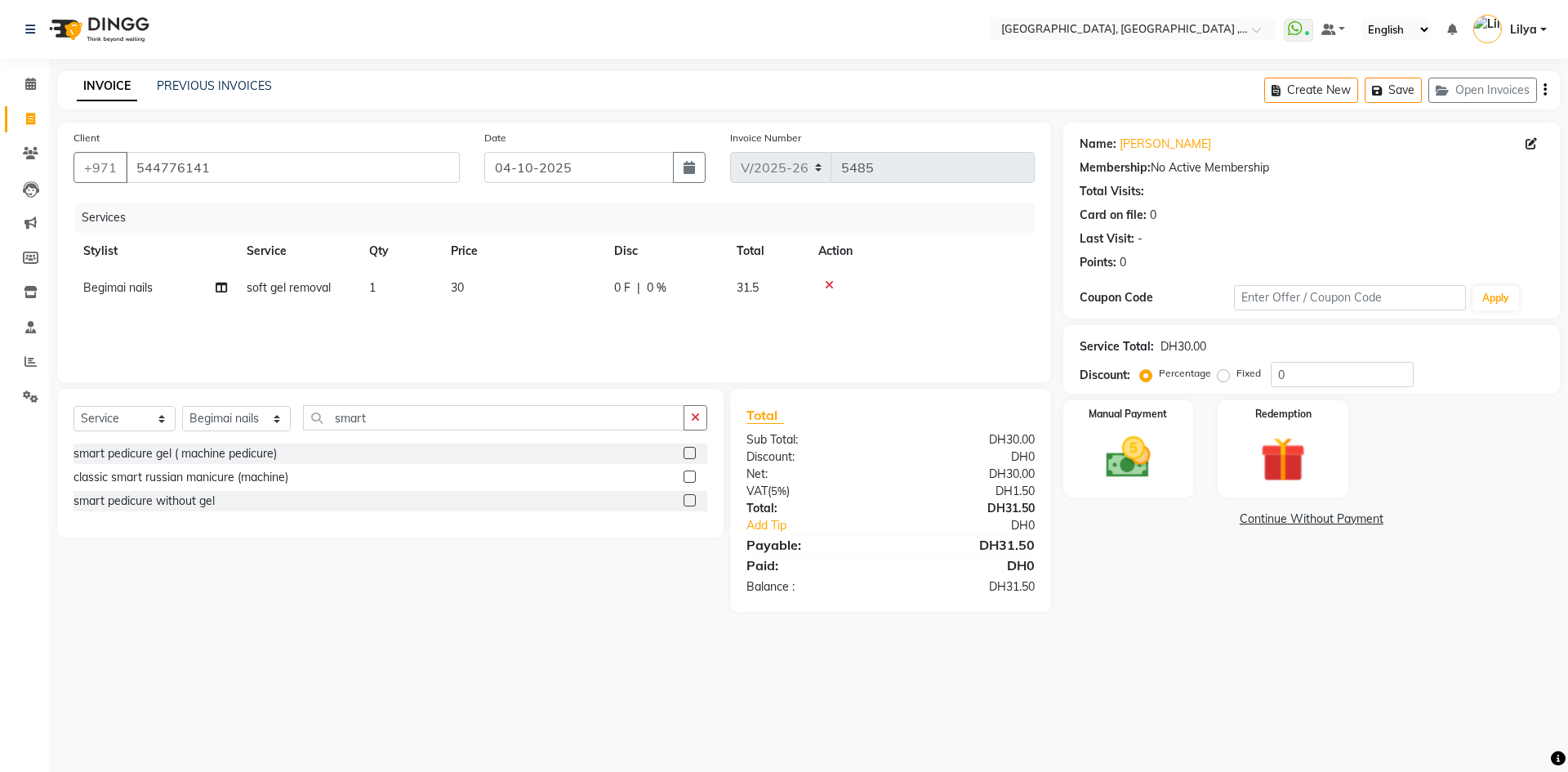
click at [688, 499] on label at bounding box center [689, 500] width 12 height 12
click at [688, 499] on input "checkbox" at bounding box center [689, 501] width 11 height 11
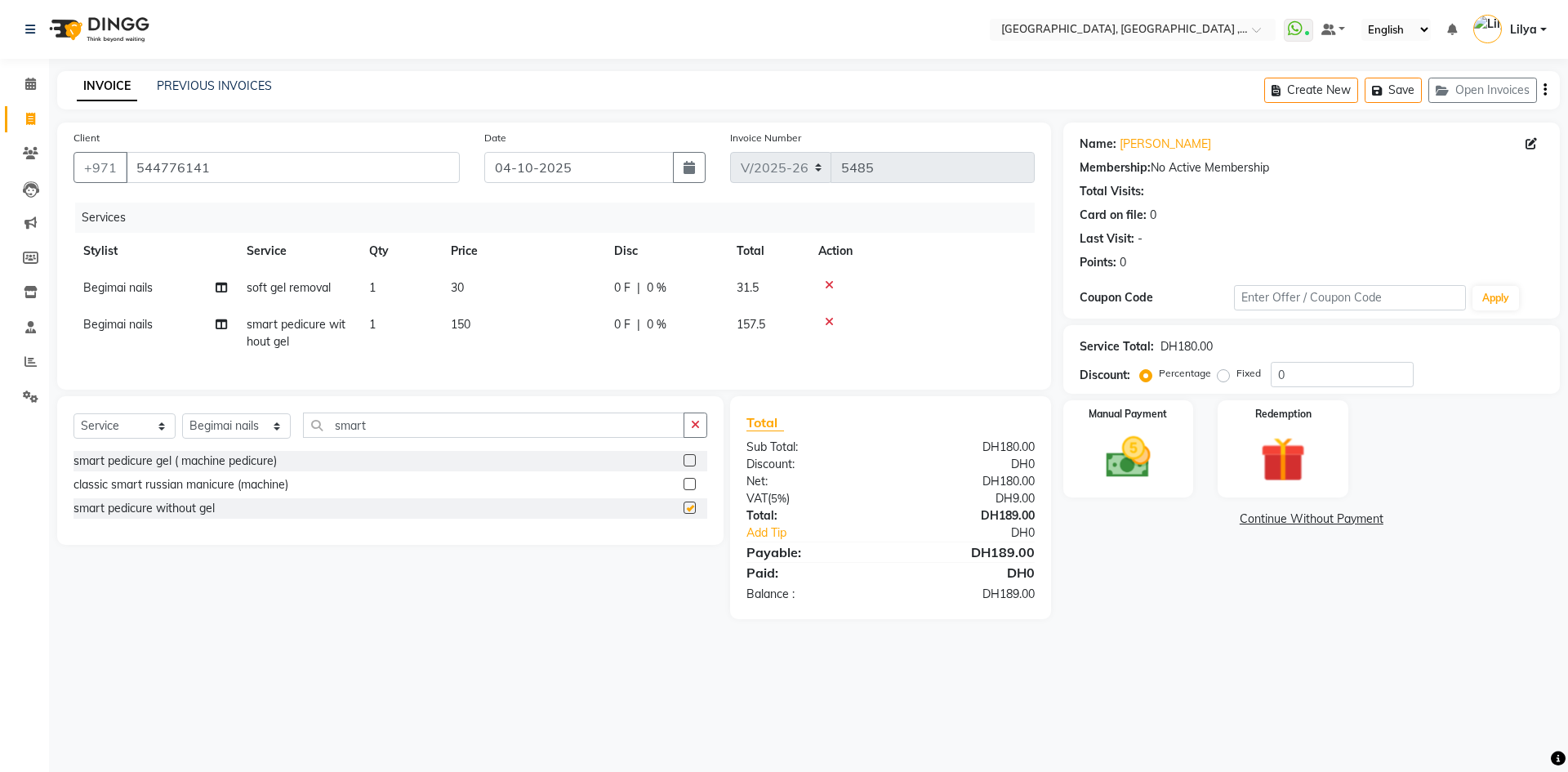
checkbox input "false"
click at [389, 414] on div "Select Service Product Membership Package Voucher Prepaid Gift Card Select Styl…" at bounding box center [390, 471] width 667 height 149
click at [378, 428] on input "smart" at bounding box center [493, 425] width 381 height 25
type input "s"
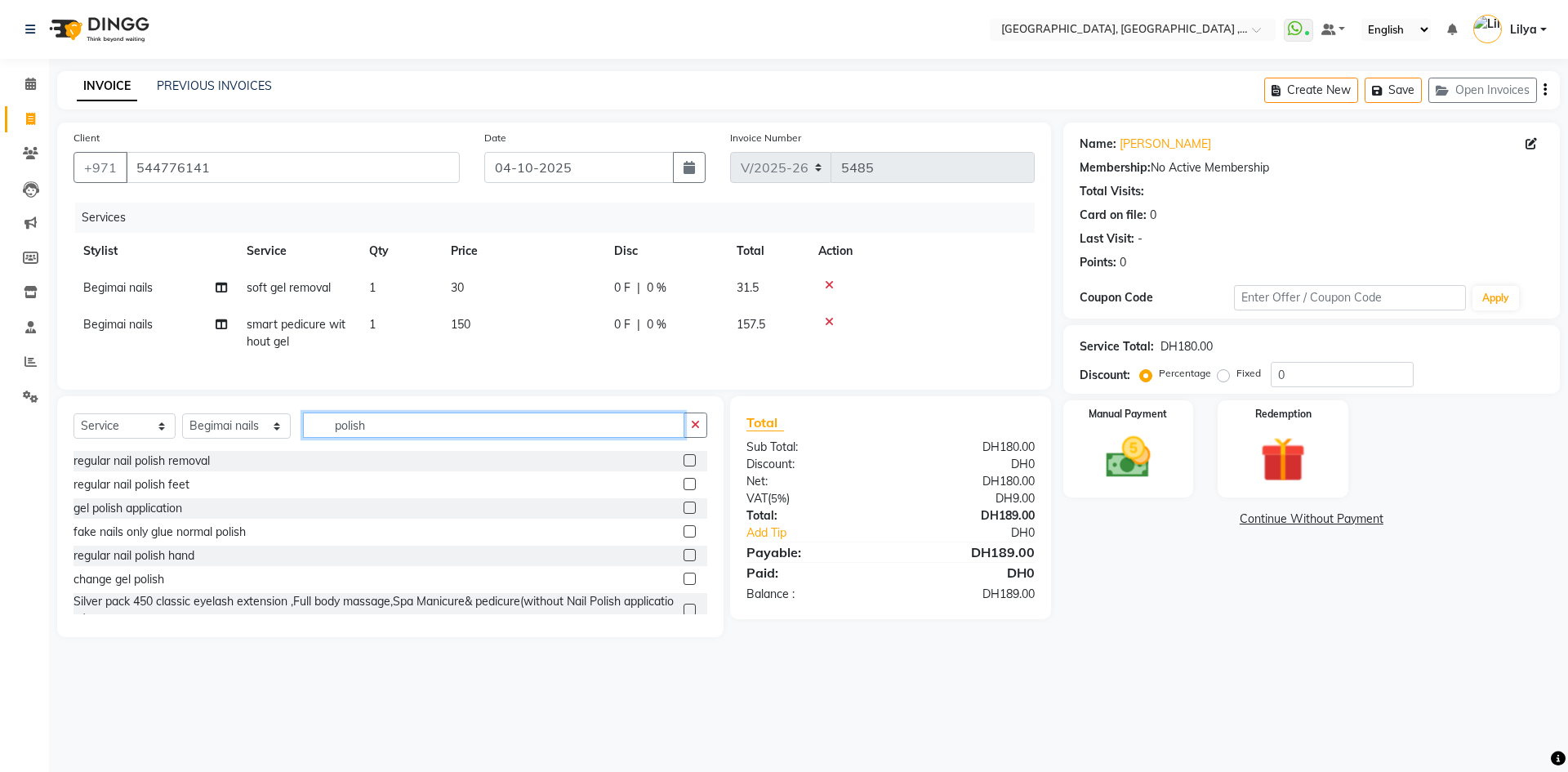
type input "polish"
click at [683, 490] on label at bounding box center [689, 484] width 12 height 12
click at [683, 490] on input "checkbox" at bounding box center [689, 485] width 11 height 11
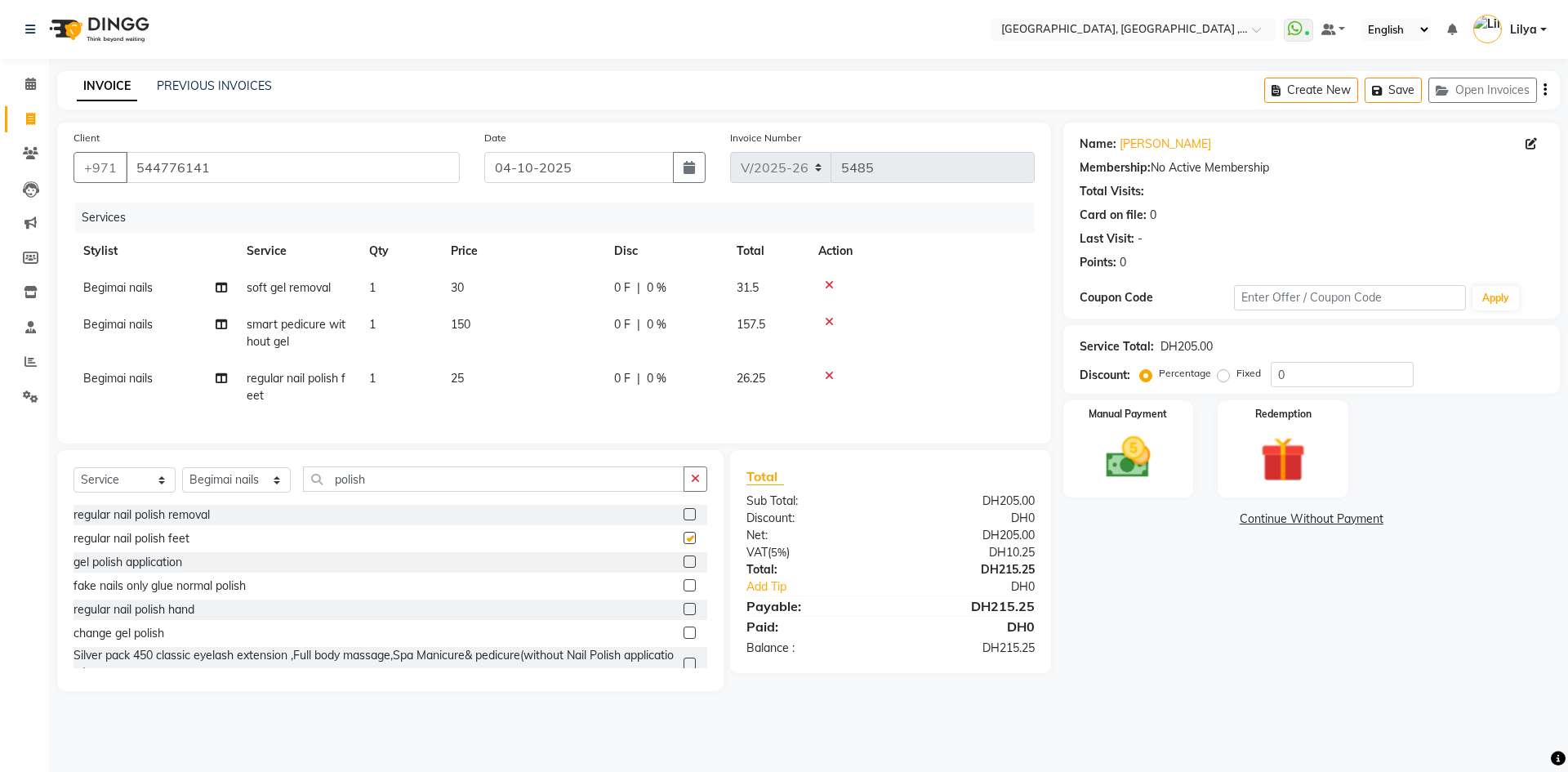
checkbox input "false"
click at [247, 492] on select "Select Stylist [PERSON_NAME] Aina Akzholtoi nails [PERSON_NAME] Astuti massage …" at bounding box center [237, 479] width 109 height 25
select select "90872"
click at [182, 479] on select "Select Stylist [PERSON_NAME] Aina Akzholtoi nails [PERSON_NAME] Astuti massage …" at bounding box center [237, 479] width 109 height 25
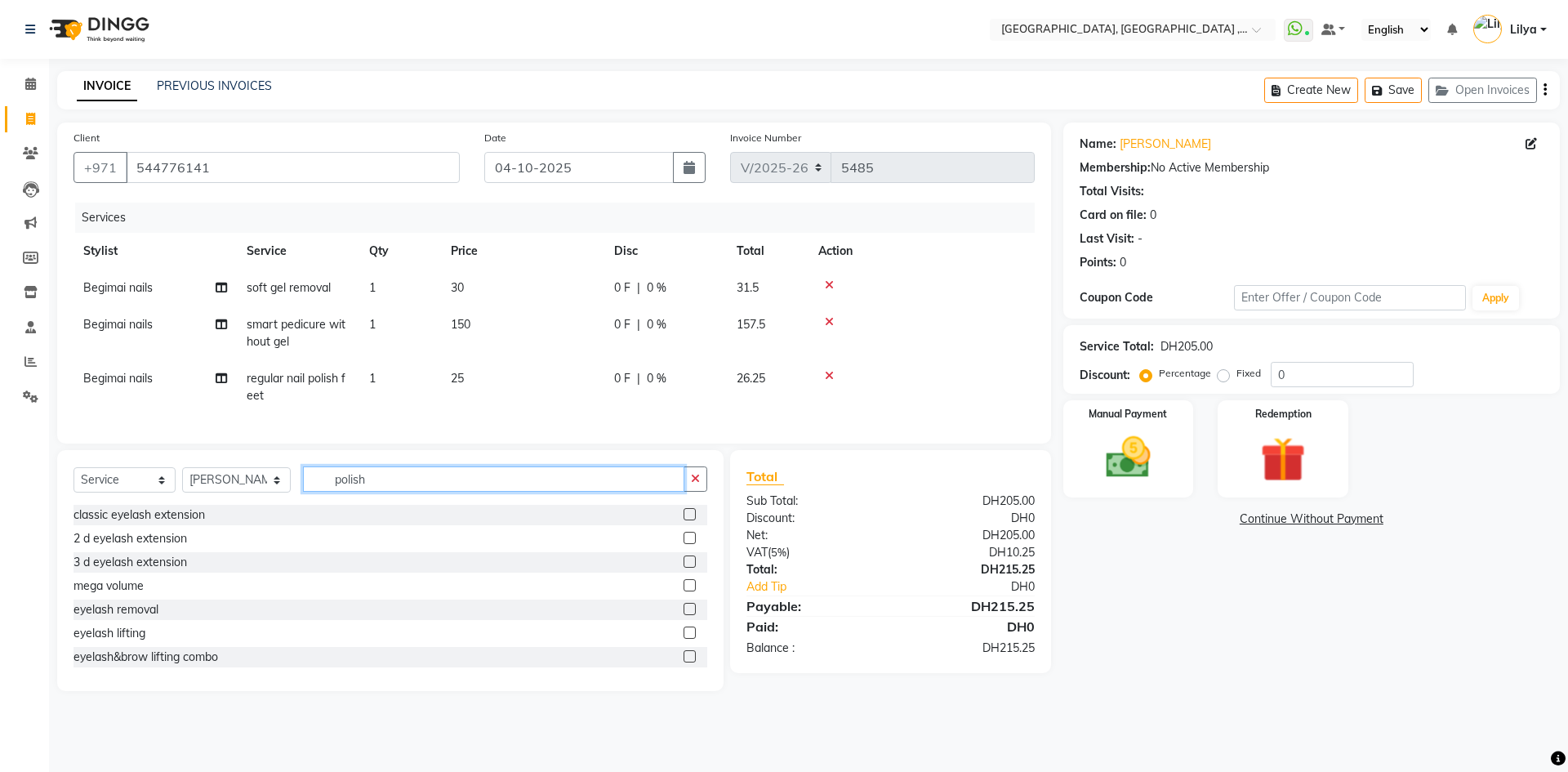
click at [386, 490] on input "polish" at bounding box center [493, 478] width 381 height 25
type input "p"
type input "remov"
click at [683, 521] on label at bounding box center [689, 514] width 12 height 12
click at [683, 521] on input "checkbox" at bounding box center [689, 515] width 11 height 11
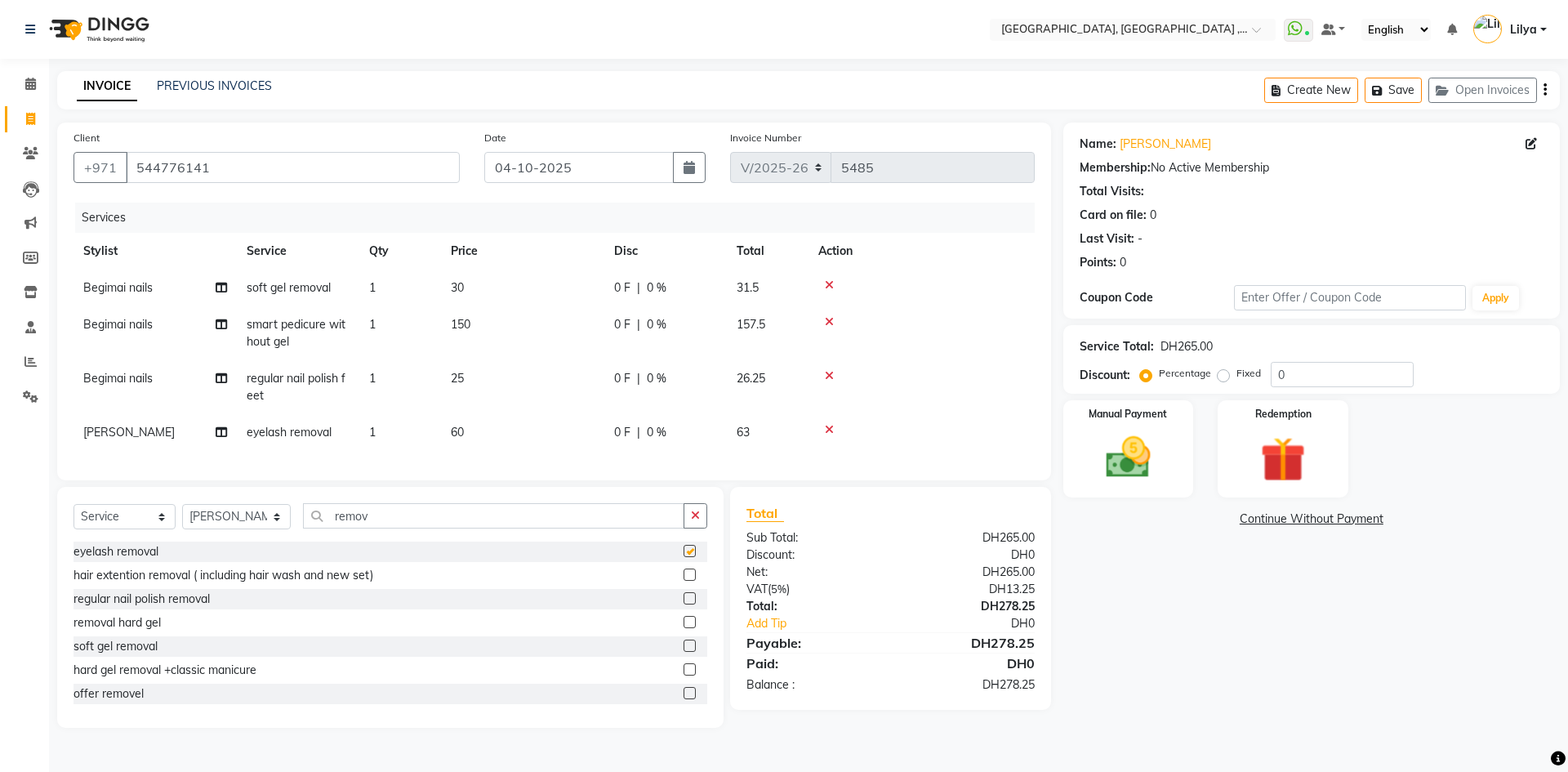
checkbox input "false"
click at [1133, 458] on img at bounding box center [1127, 457] width 76 height 54
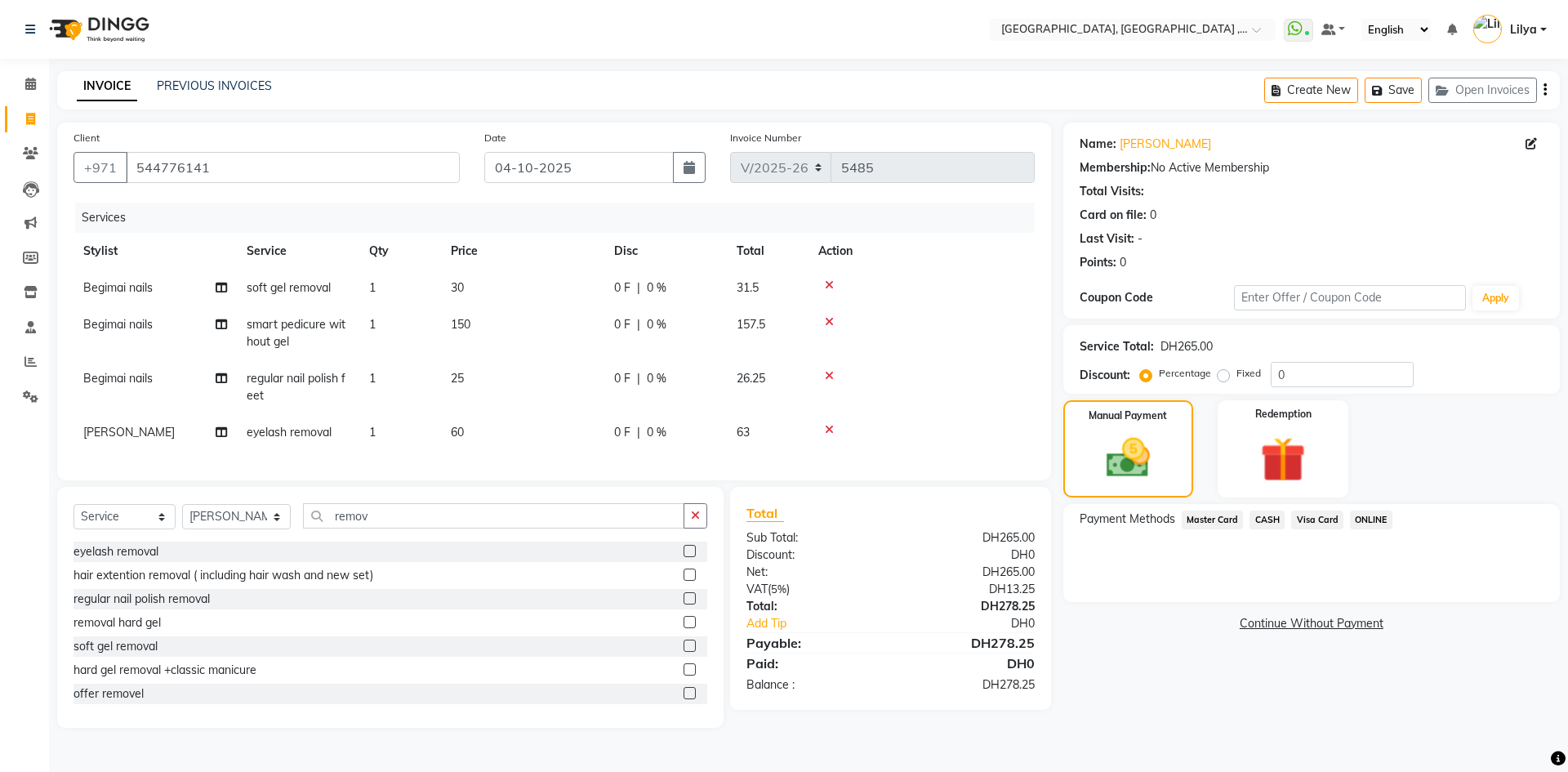
click at [1259, 517] on span "CASH" at bounding box center [1267, 520] width 35 height 18
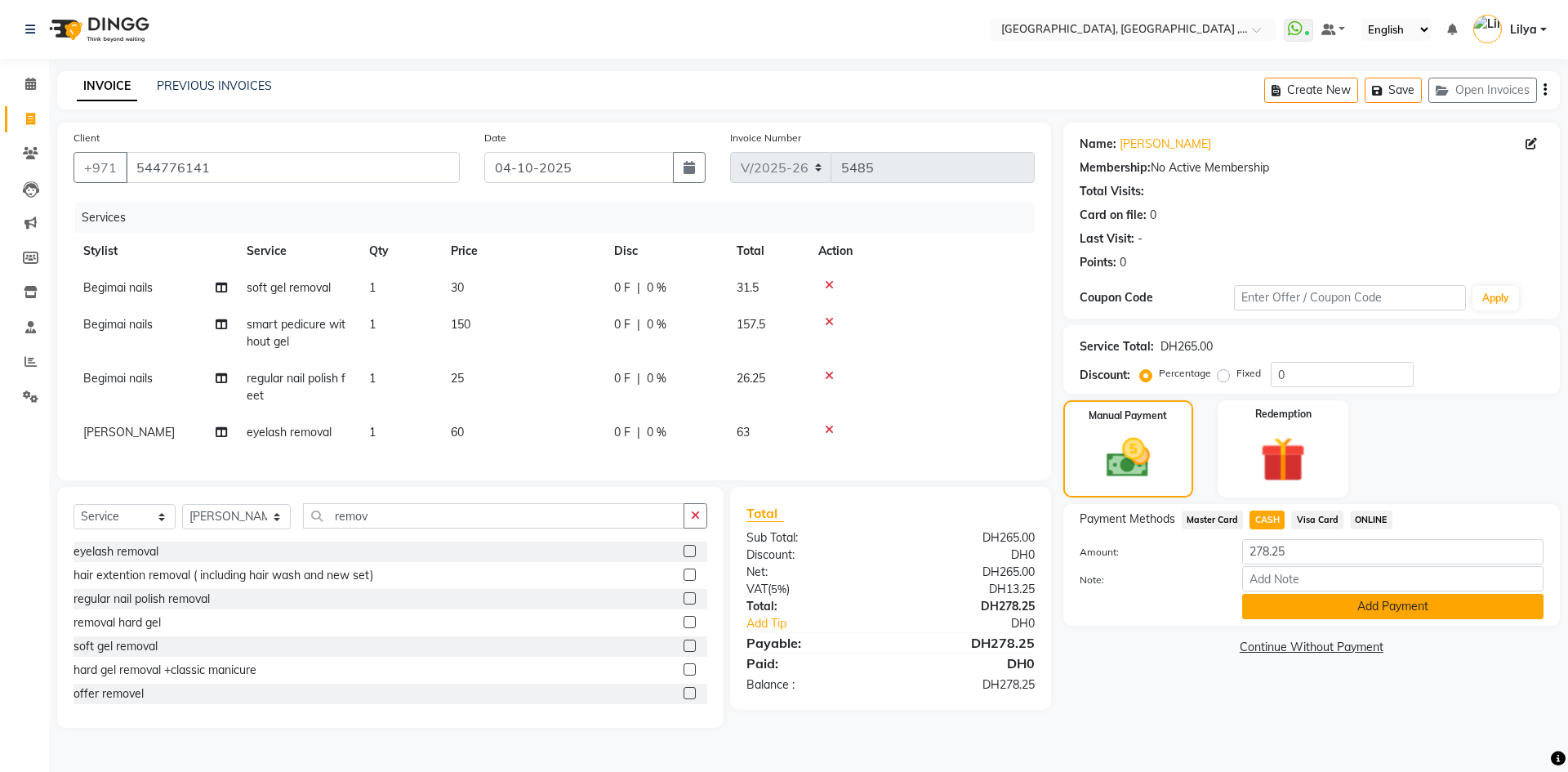
click at [1332, 607] on button "Add Payment" at bounding box center [1393, 606] width 301 height 25
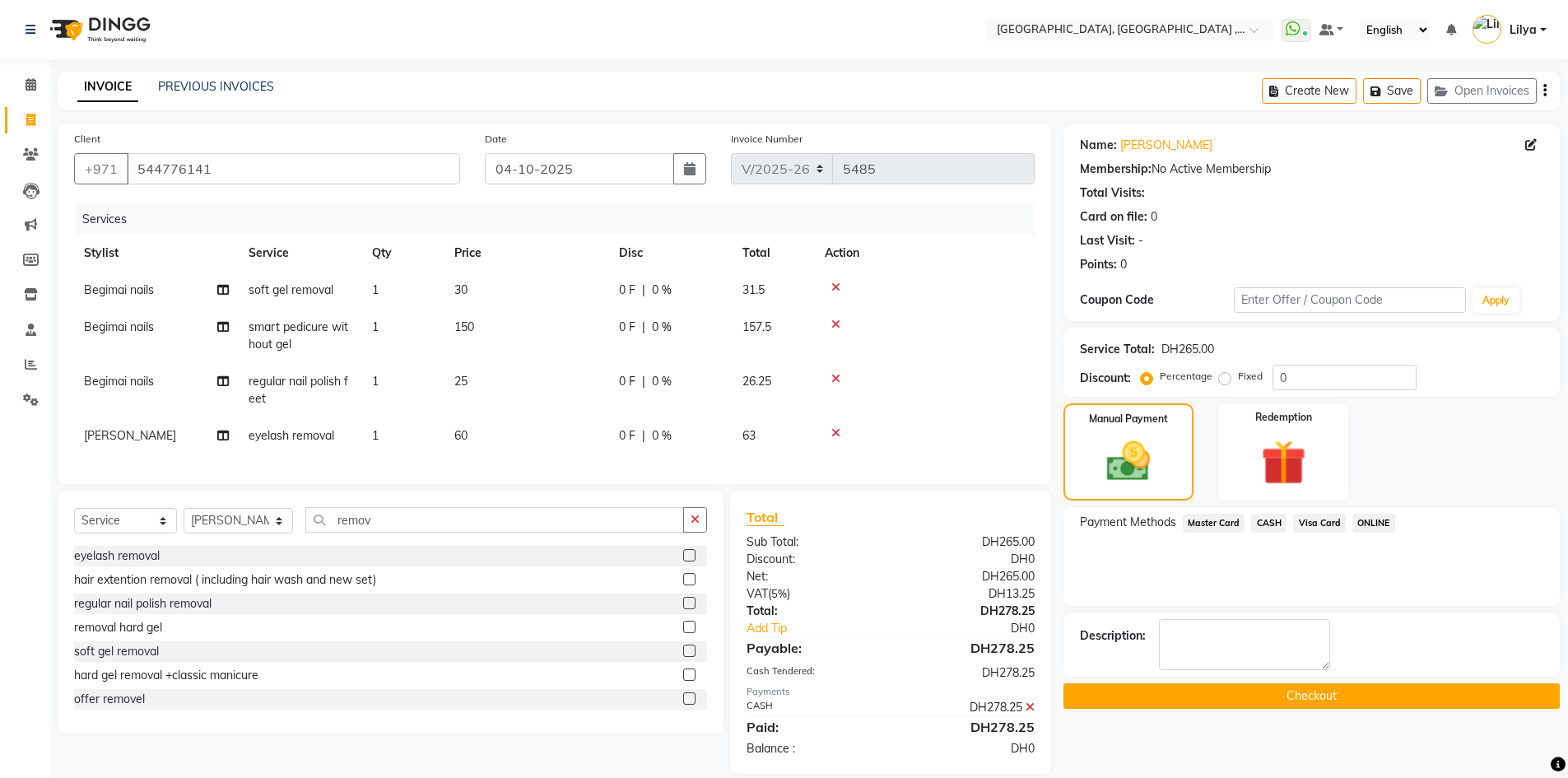
click at [1367, 703] on button "Checkout" at bounding box center [1311, 696] width 496 height 26
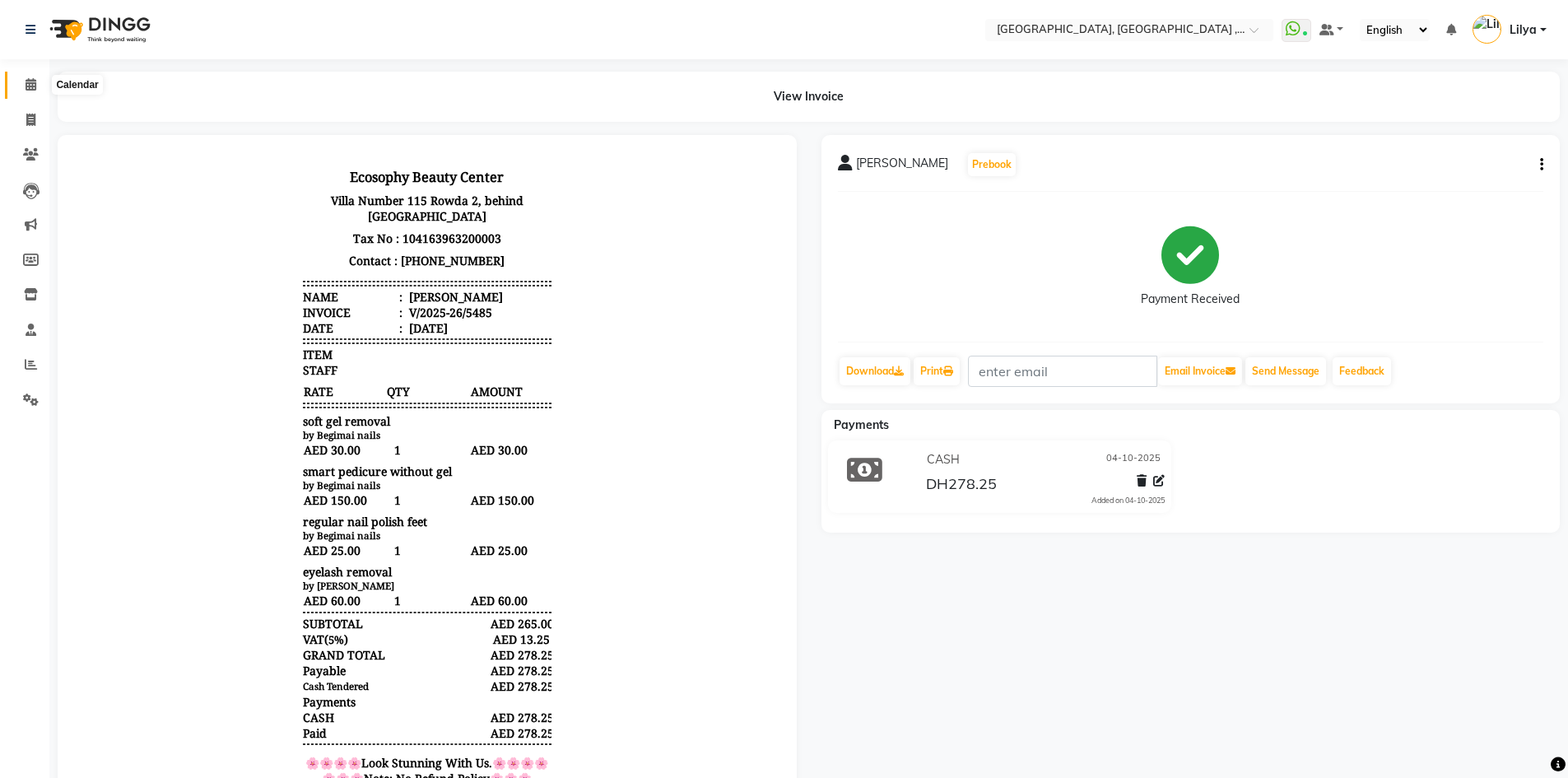
click at [31, 84] on icon at bounding box center [31, 85] width 11 height 12
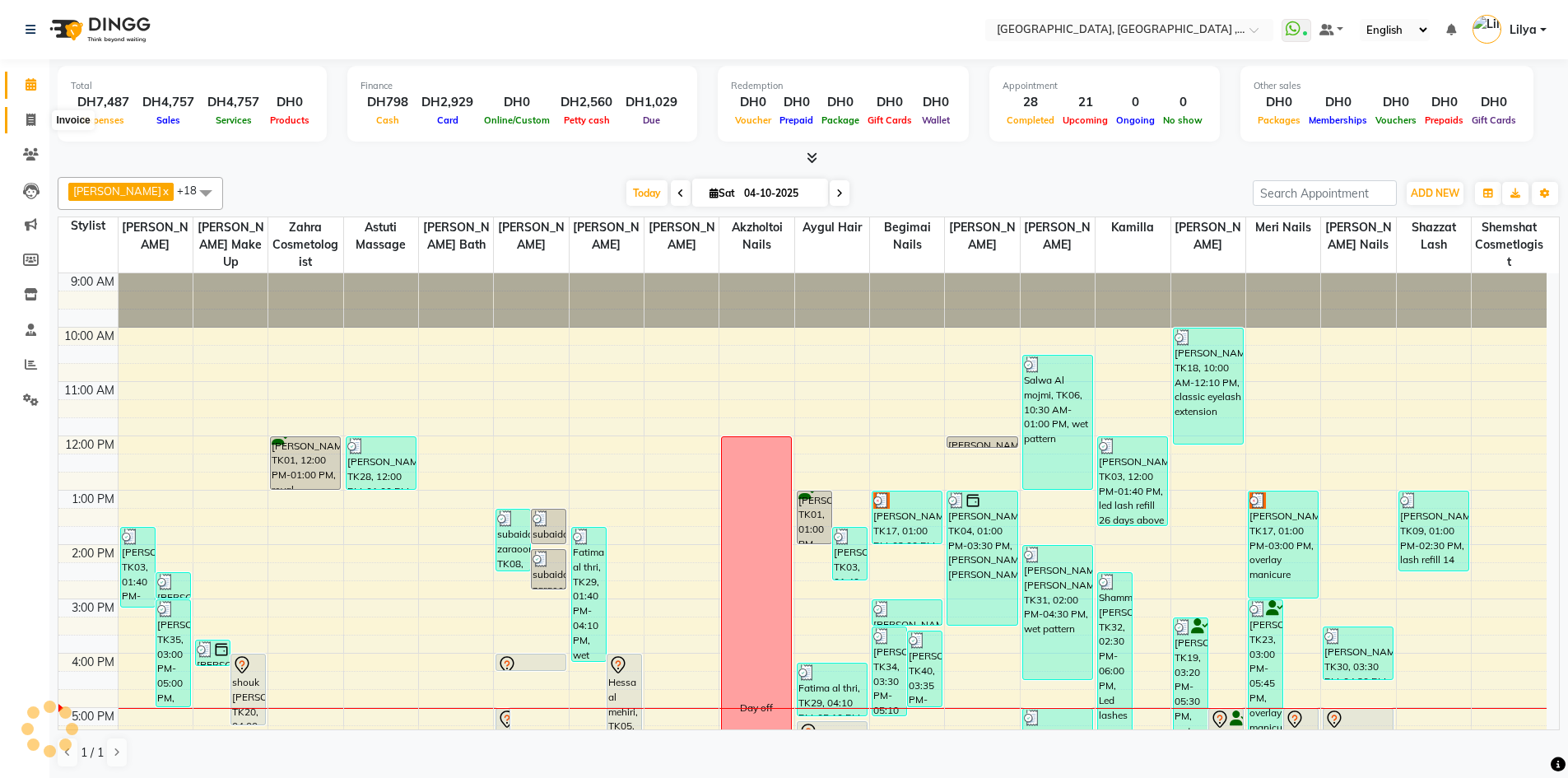
click at [31, 114] on icon at bounding box center [31, 120] width 9 height 12
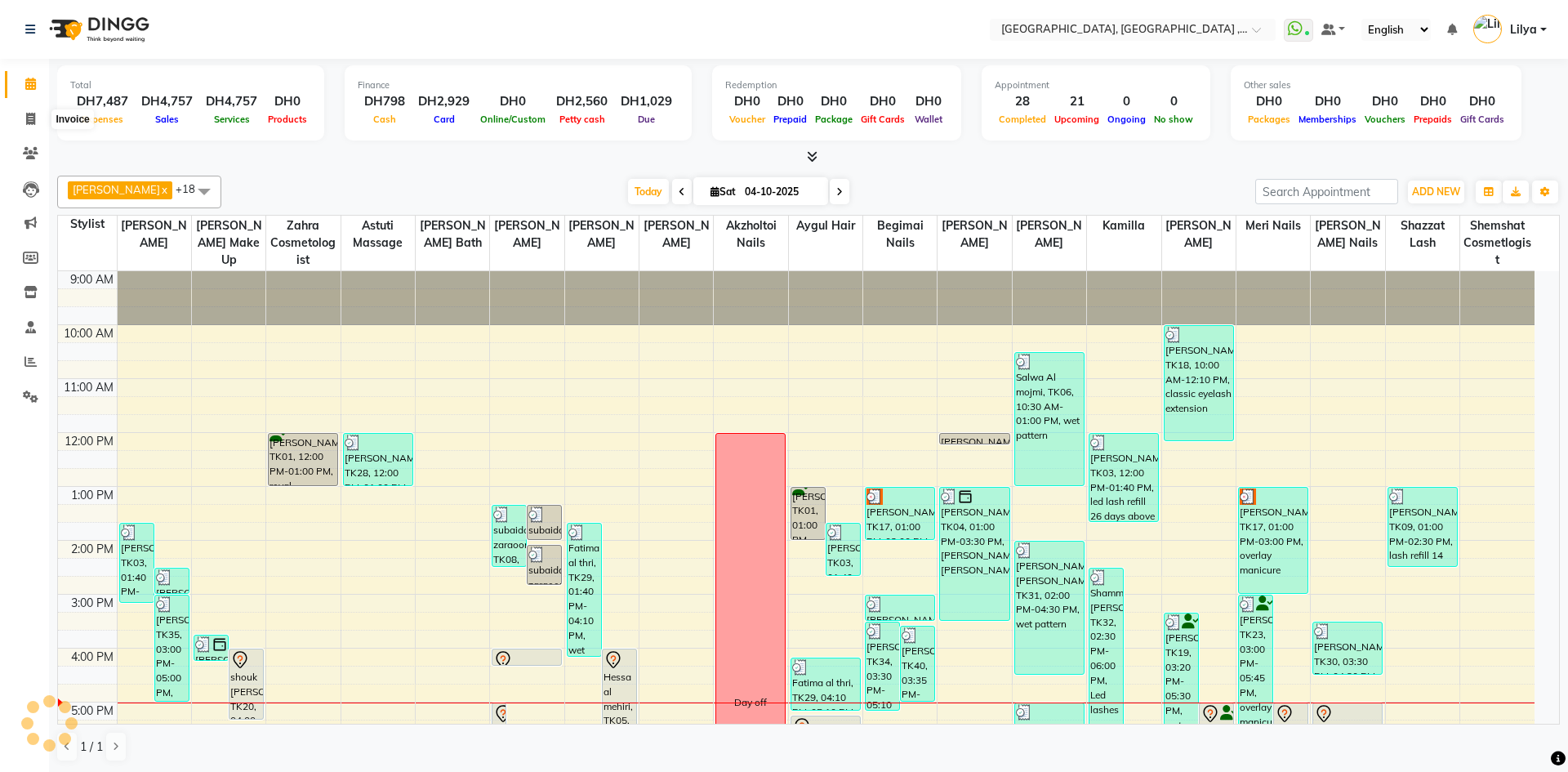
select select "service"
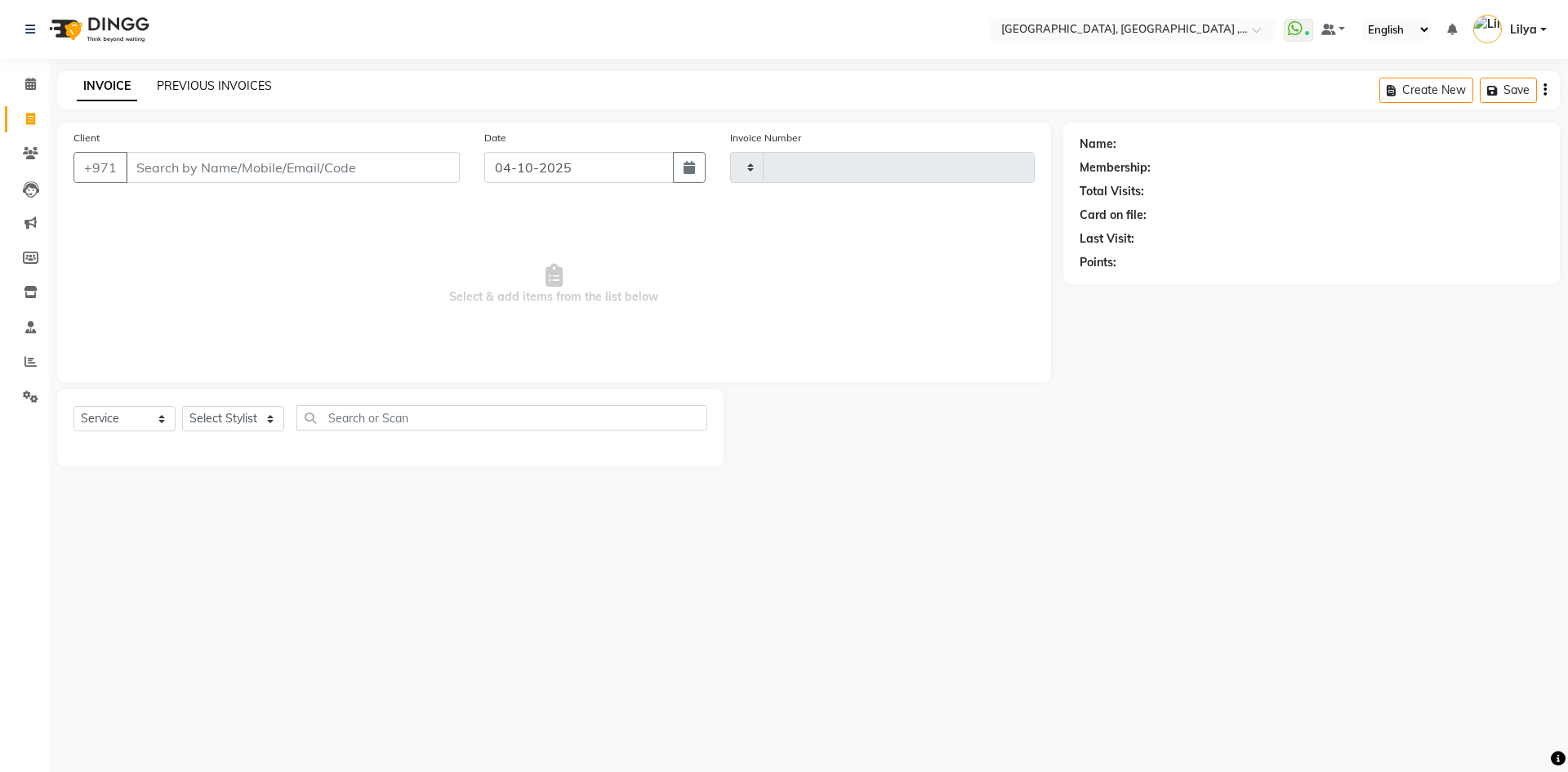
type input "5486"
select select "3838"
click at [230, 84] on link "PREVIOUS INVOICES" at bounding box center [214, 85] width 115 height 15
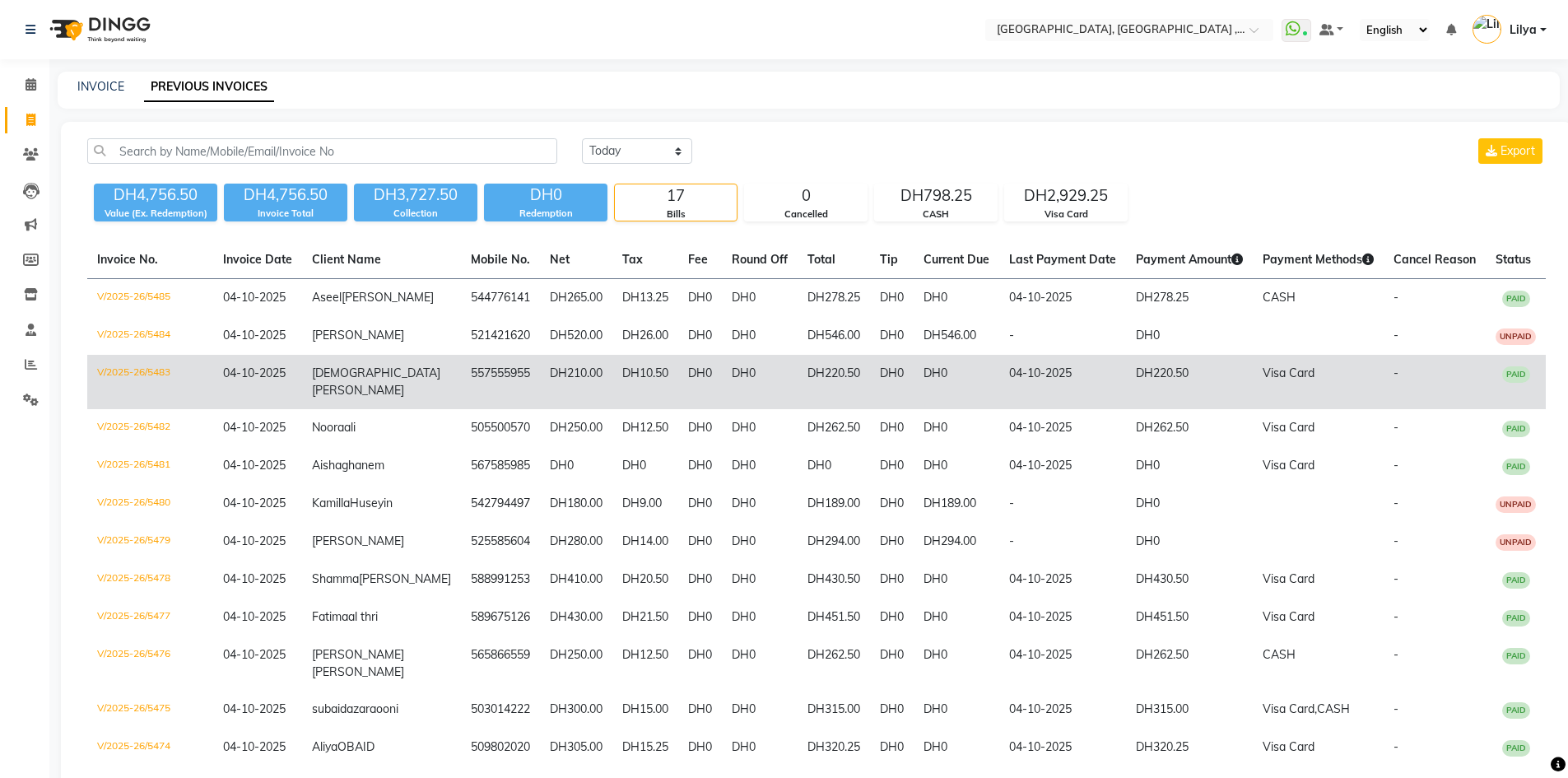
click at [811, 403] on td "DH220.50" at bounding box center [833, 382] width 72 height 55
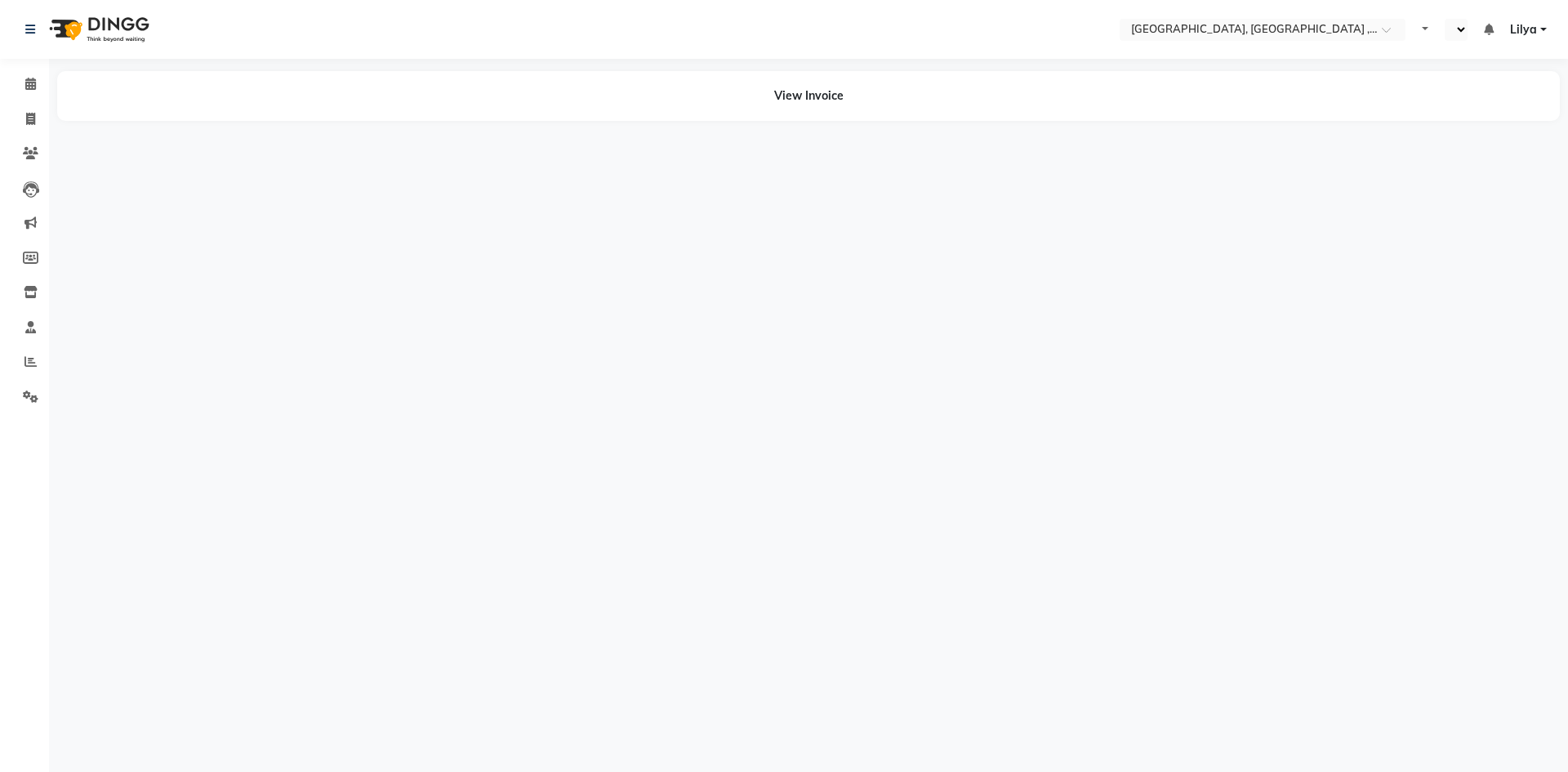
select select "en"
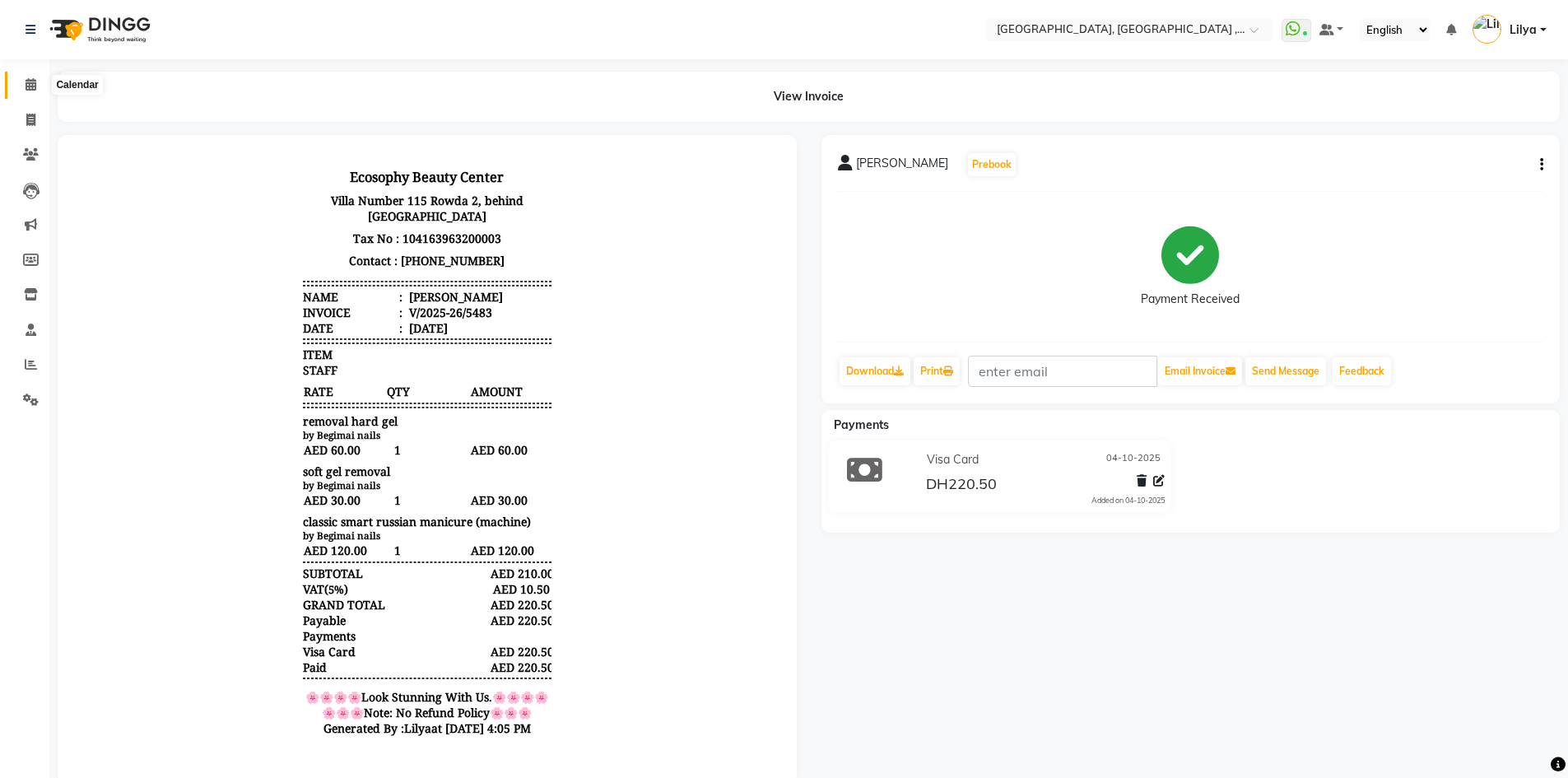
click at [31, 83] on icon at bounding box center [31, 85] width 11 height 12
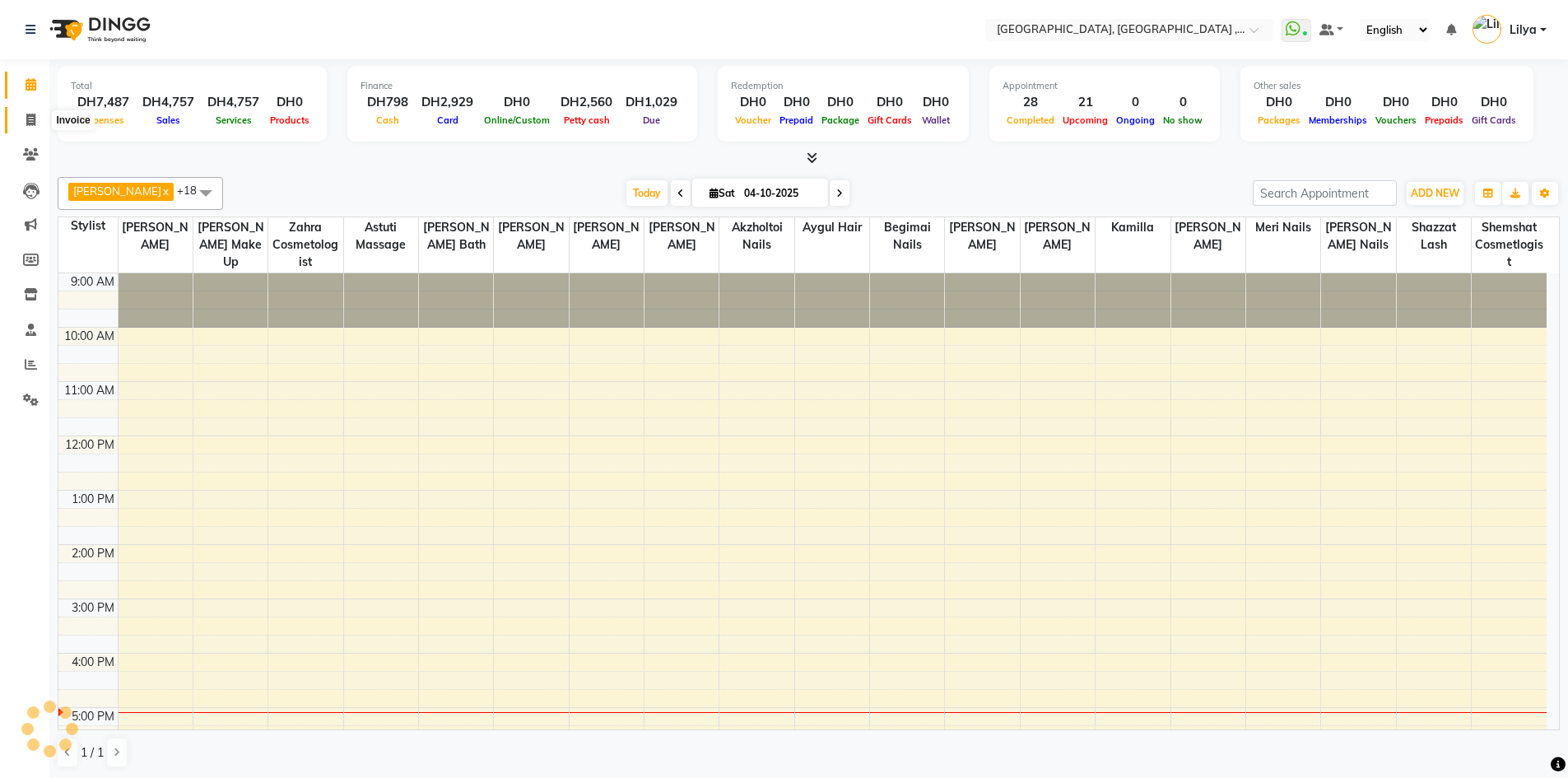
click at [31, 112] on span at bounding box center [31, 120] width 29 height 19
select select "service"
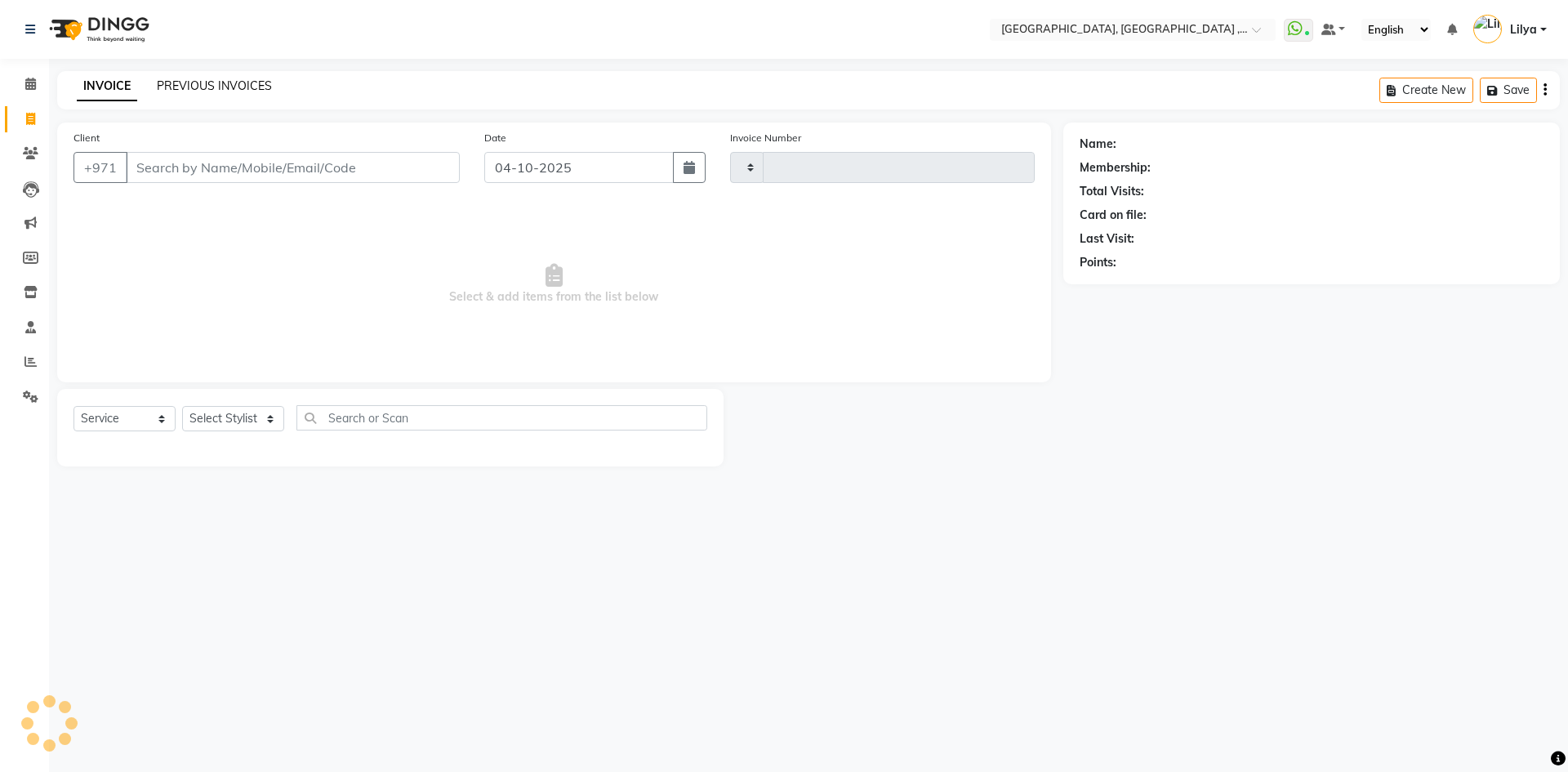
drag, startPoint x: 31, startPoint y: 111, endPoint x: 212, endPoint y: 91, distance: 182.1
click at [212, 91] on link "PREVIOUS INVOICES" at bounding box center [214, 85] width 115 height 15
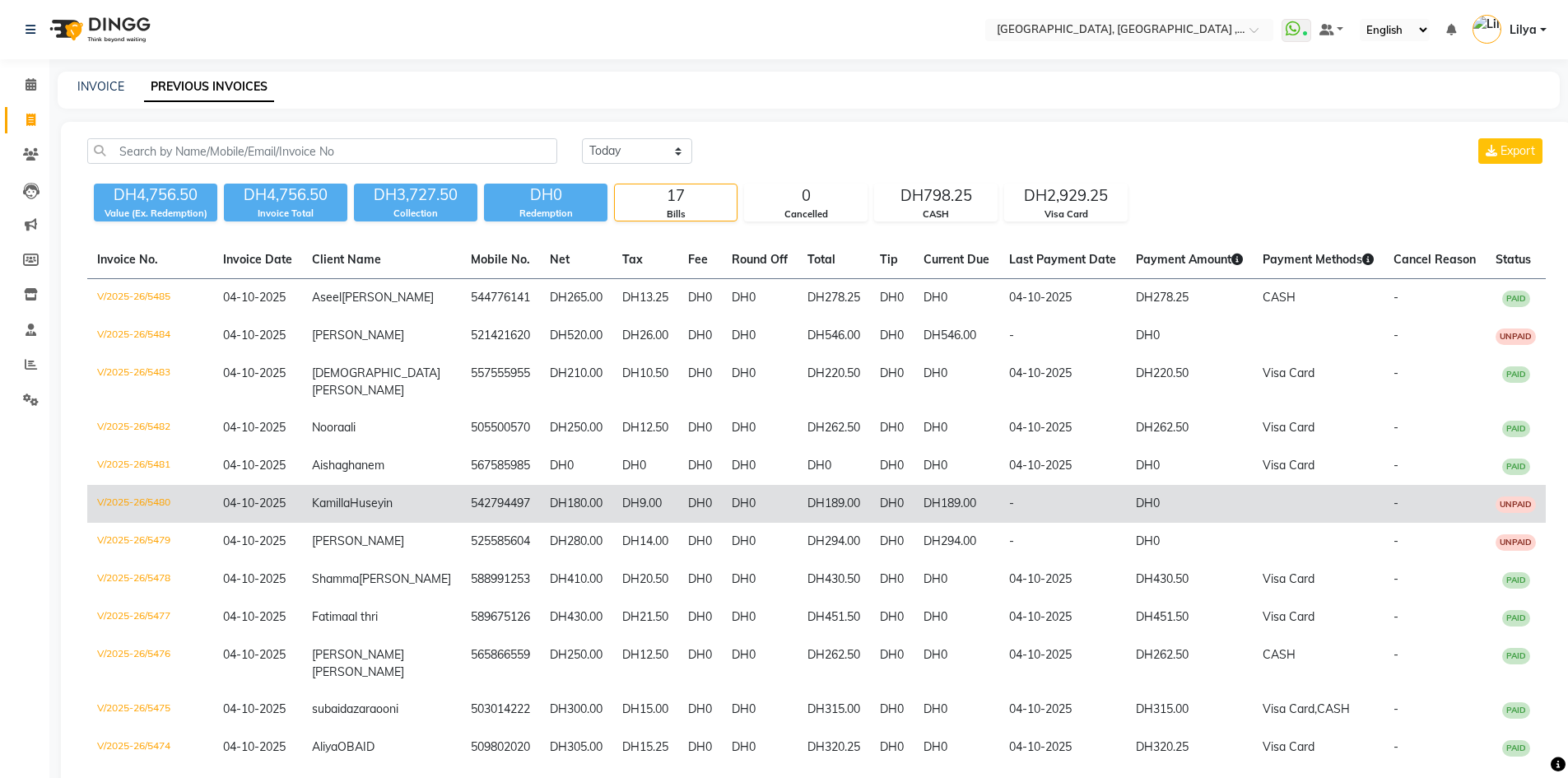
click at [1519, 513] on span "UNPAID" at bounding box center [1516, 504] width 41 height 17
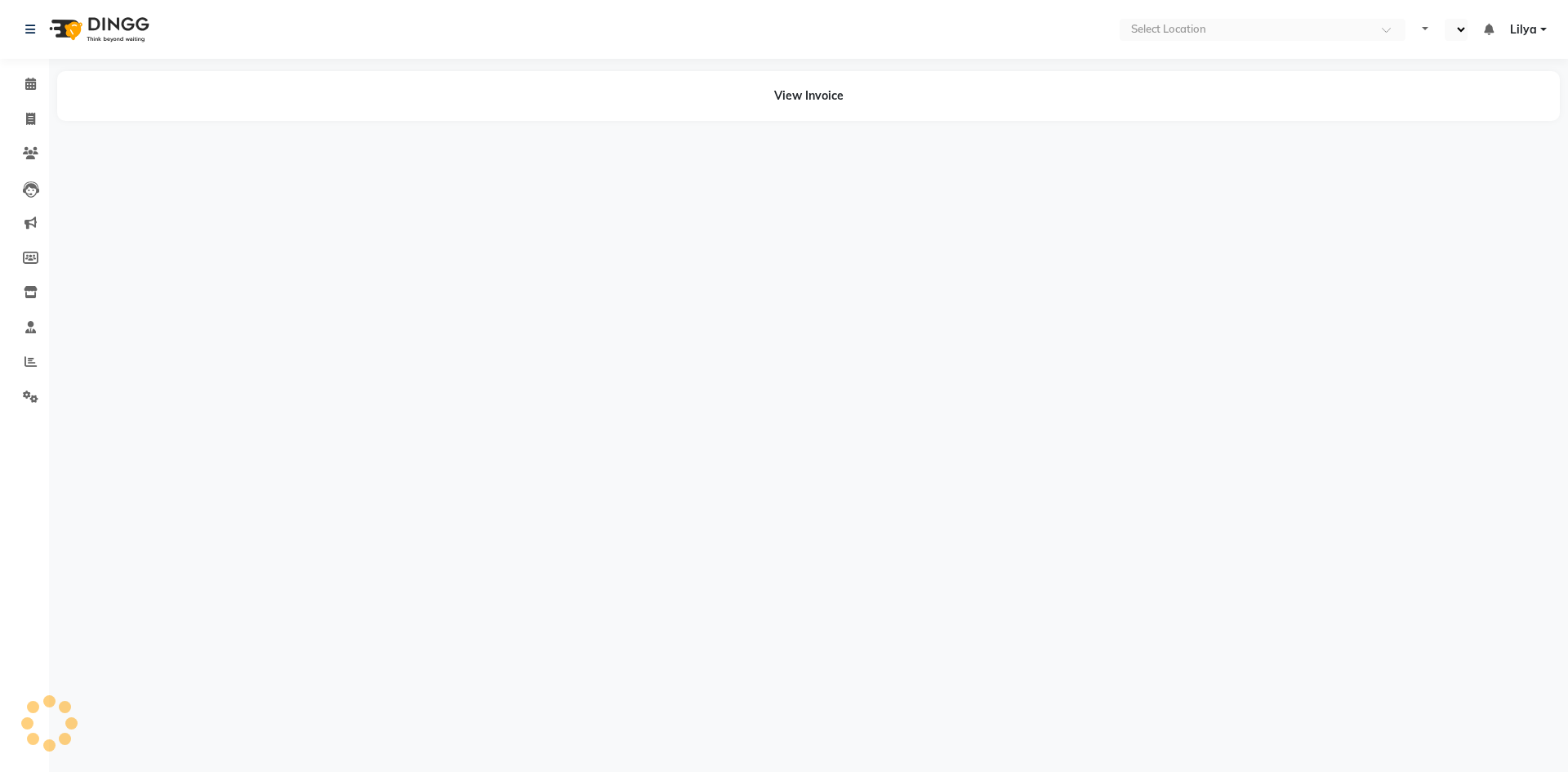
select select "en"
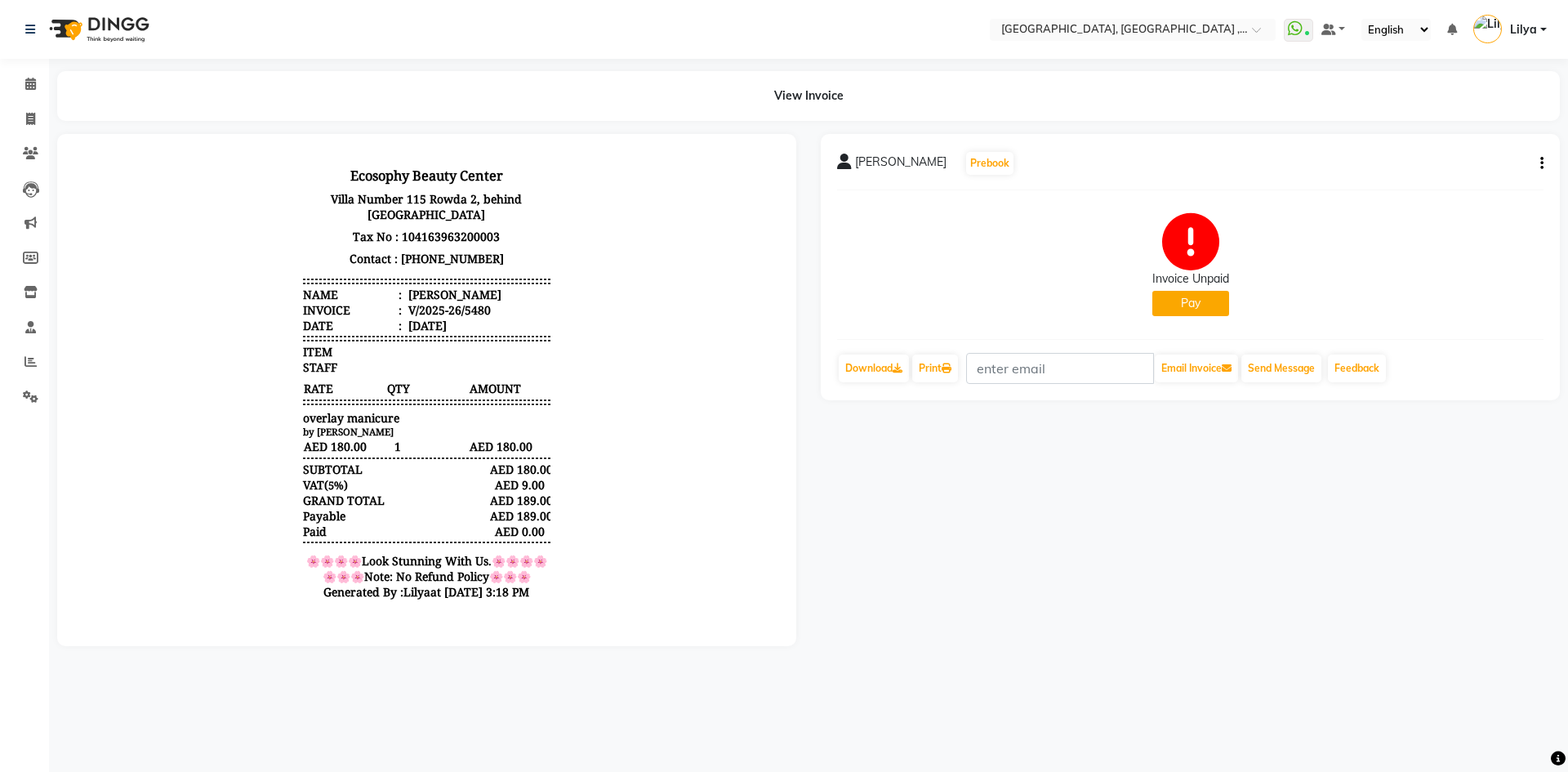
click at [1199, 301] on button "Pay" at bounding box center [1190, 303] width 77 height 25
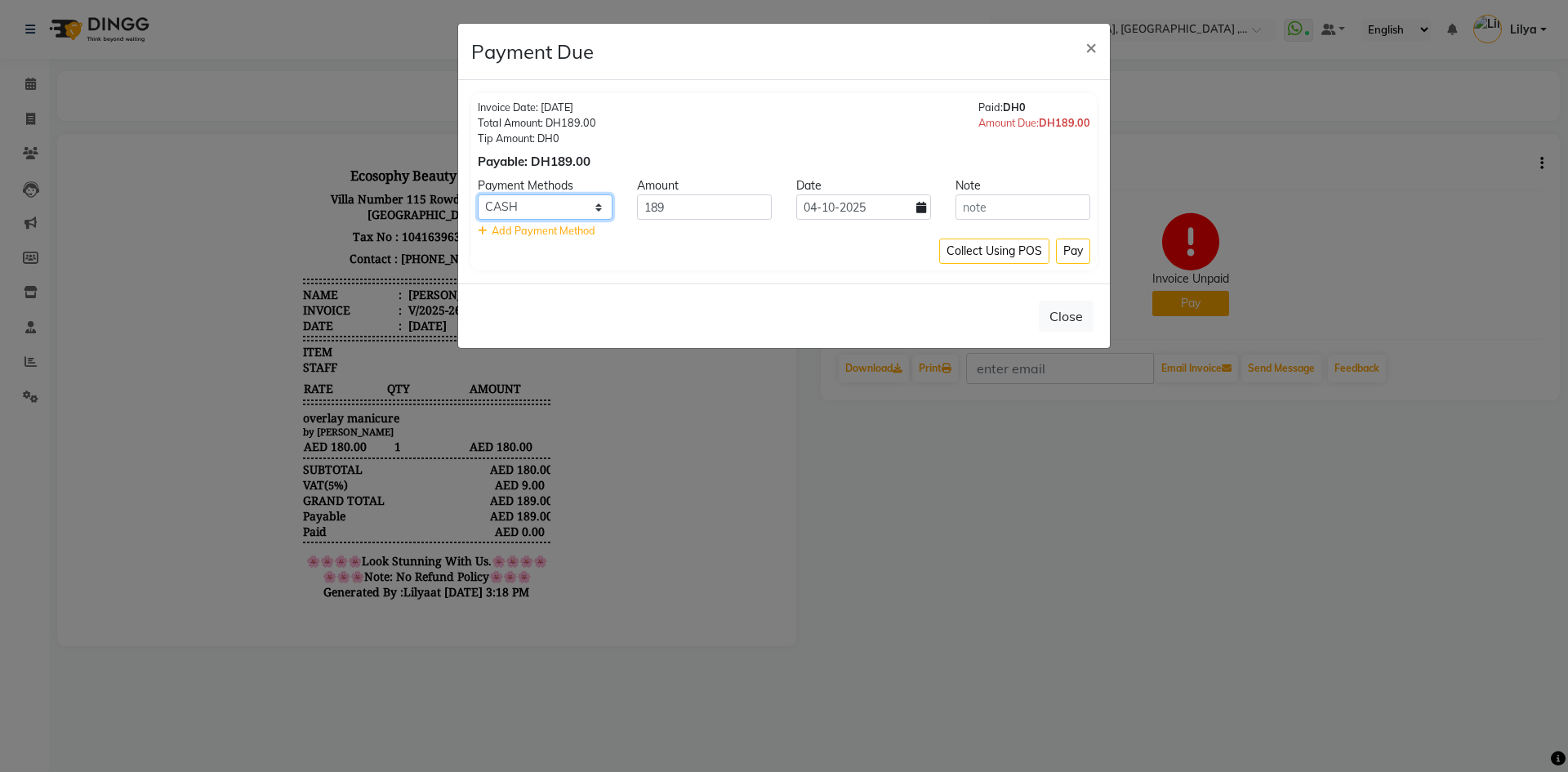
click at [595, 203] on select "Master Card CASH Visa Card ONLINE" at bounding box center [545, 207] width 135 height 25
select select "19"
click at [477, 195] on select "Master Card CASH Visa Card ONLINE" at bounding box center [545, 207] width 135 height 25
click at [1077, 259] on button "Pay" at bounding box center [1072, 251] width 34 height 25
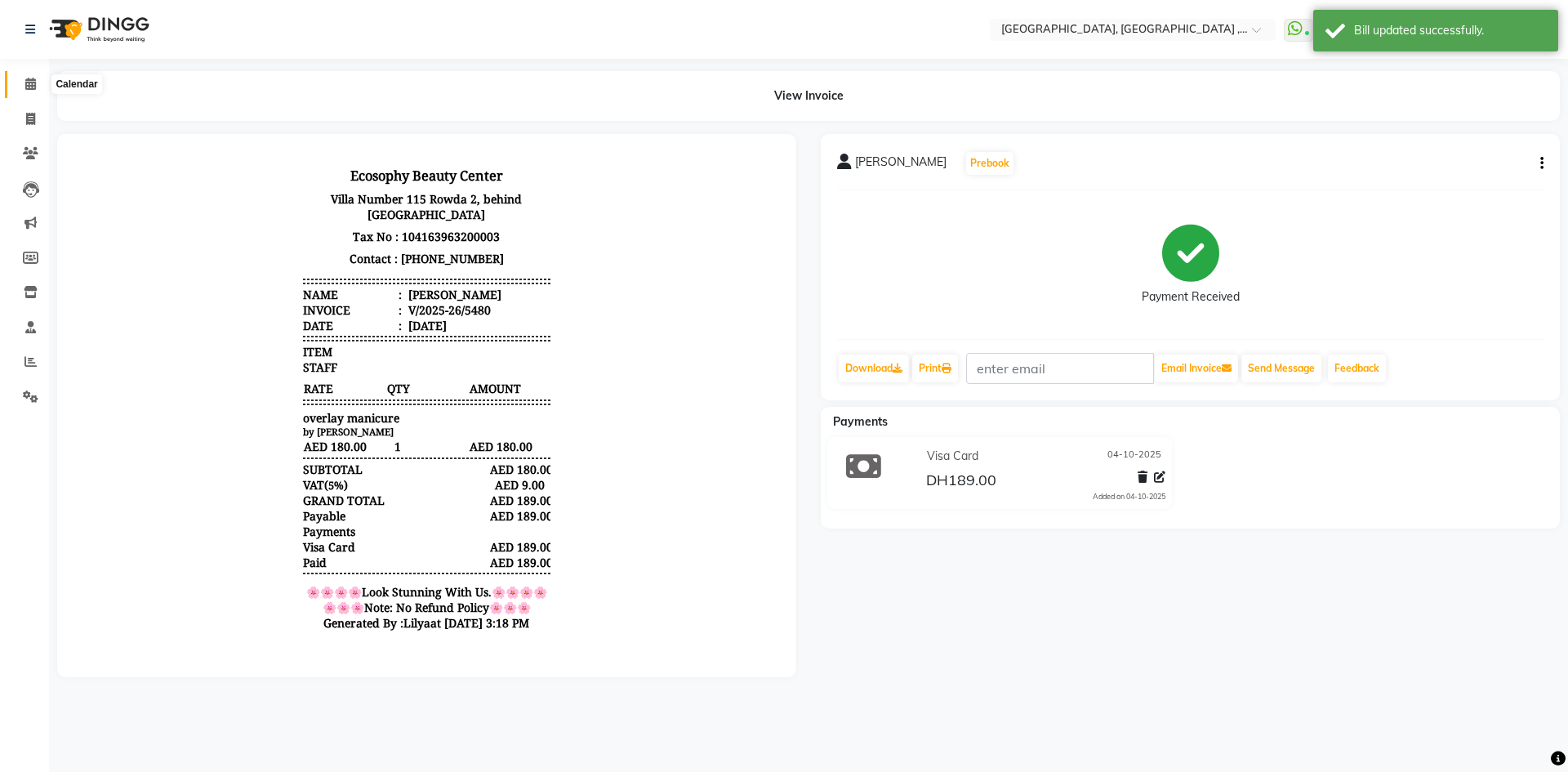
click at [35, 86] on icon at bounding box center [31, 84] width 11 height 12
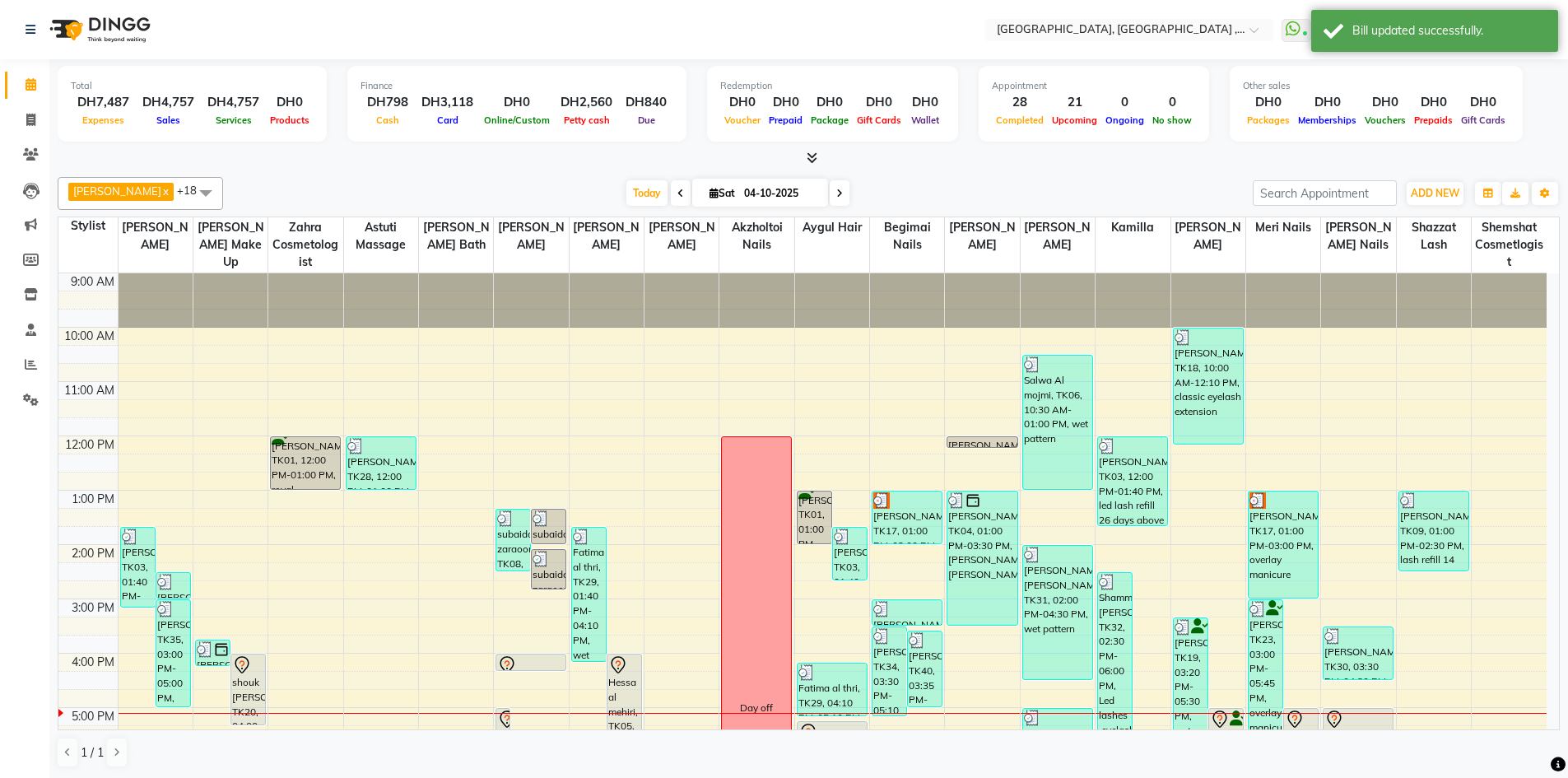
scroll to position [358, 0]
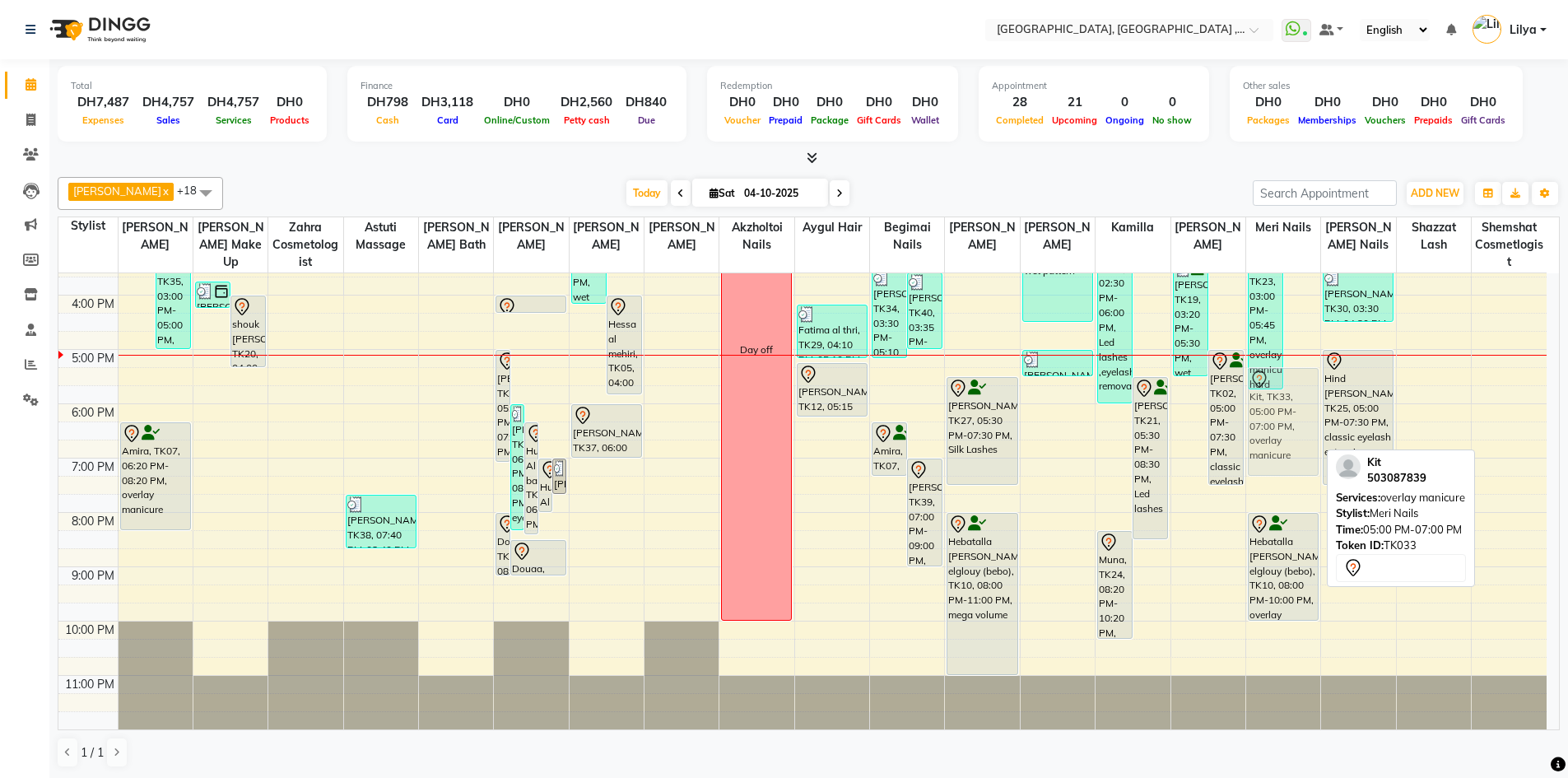
drag, startPoint x: 1293, startPoint y: 371, endPoint x: 1294, endPoint y: 384, distance: 13.0
click at [1294, 384] on div "[PERSON_NAME], TK23, 03:00 PM-05:45 PM, overlay manicure,removal hard gel ,fren…" at bounding box center [1283, 322] width 74 height 814
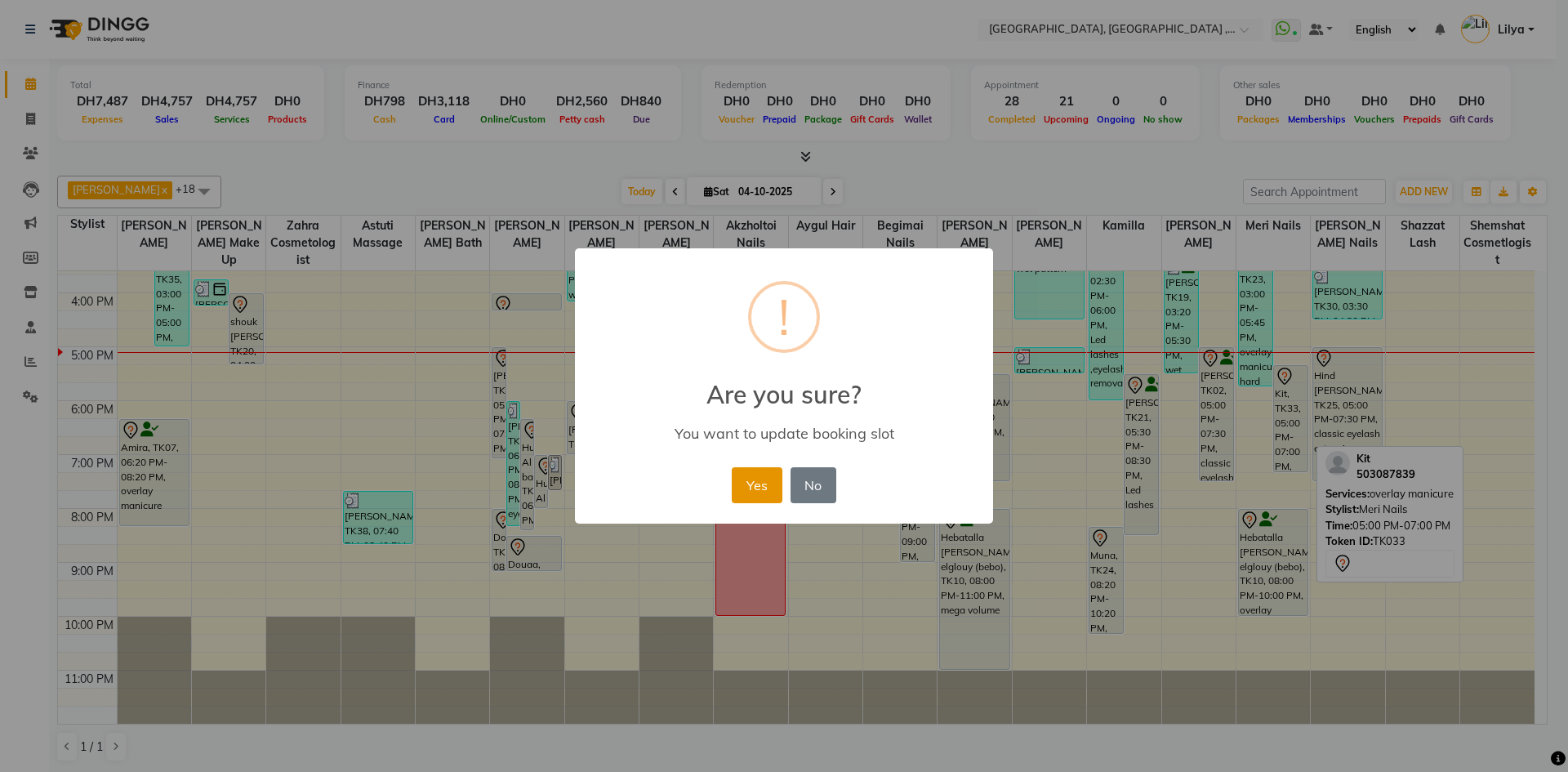
click at [762, 488] on button "Yes" at bounding box center [756, 485] width 50 height 36
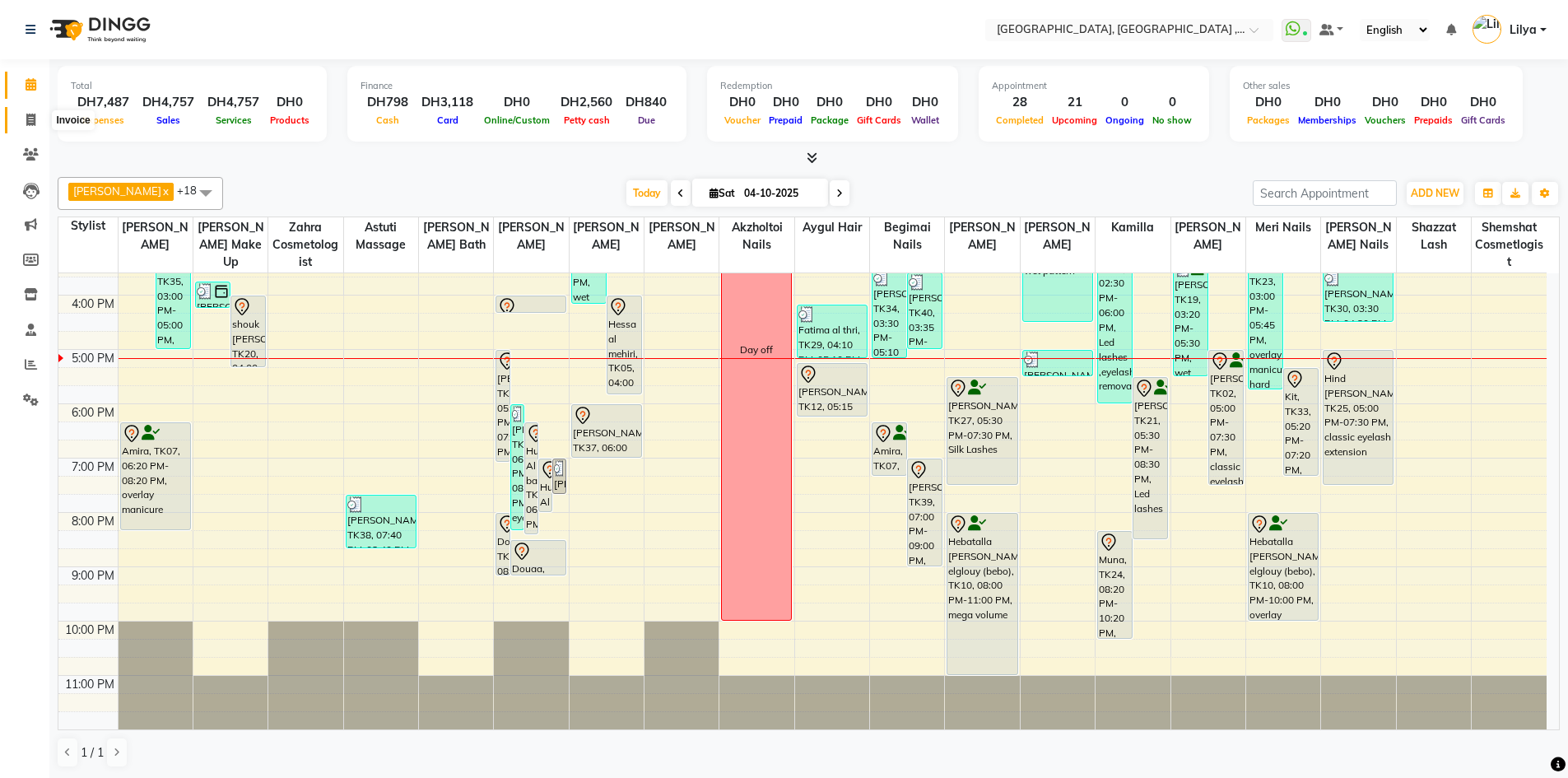
click at [31, 125] on icon at bounding box center [31, 120] width 9 height 12
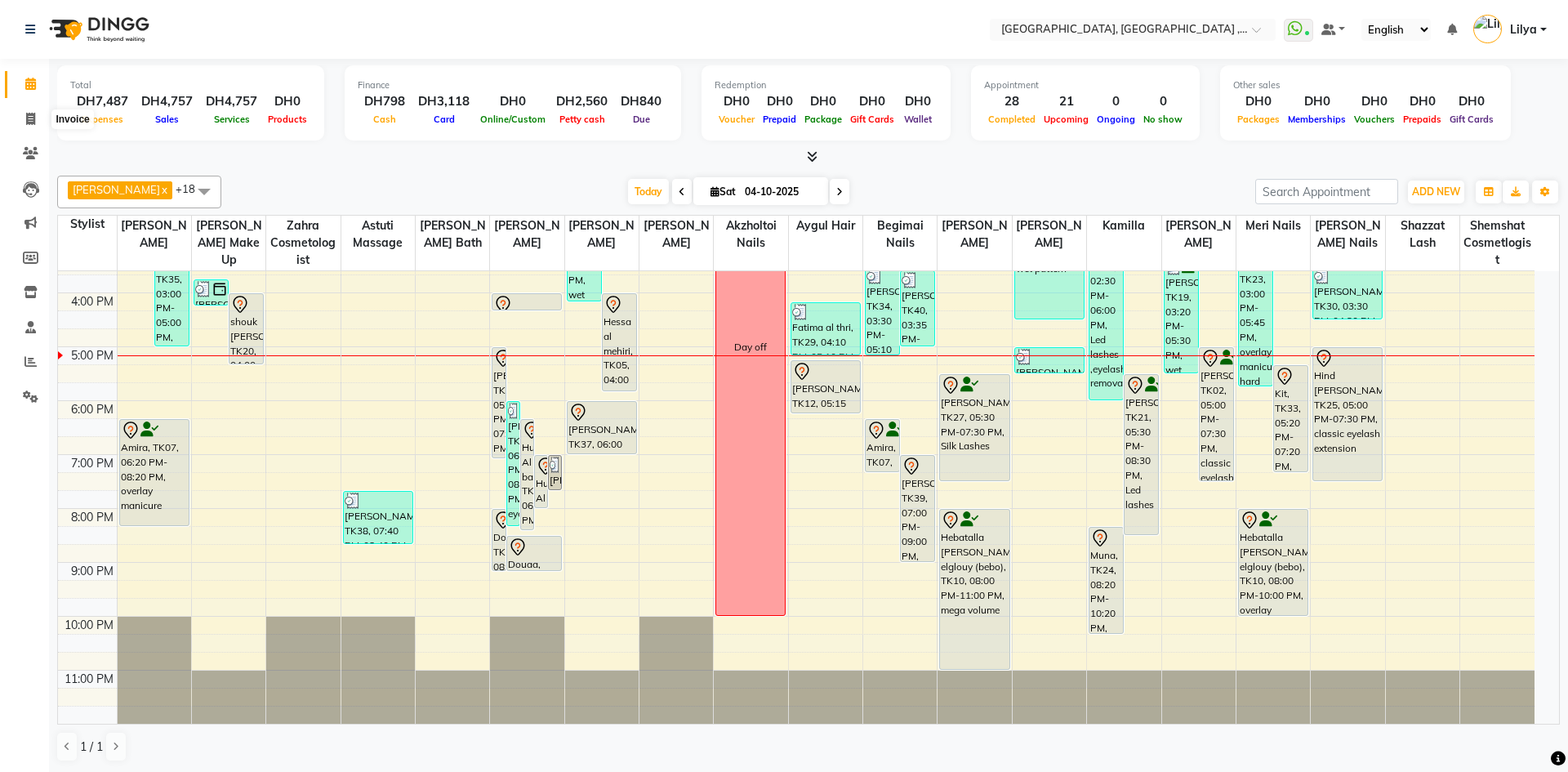
select select "service"
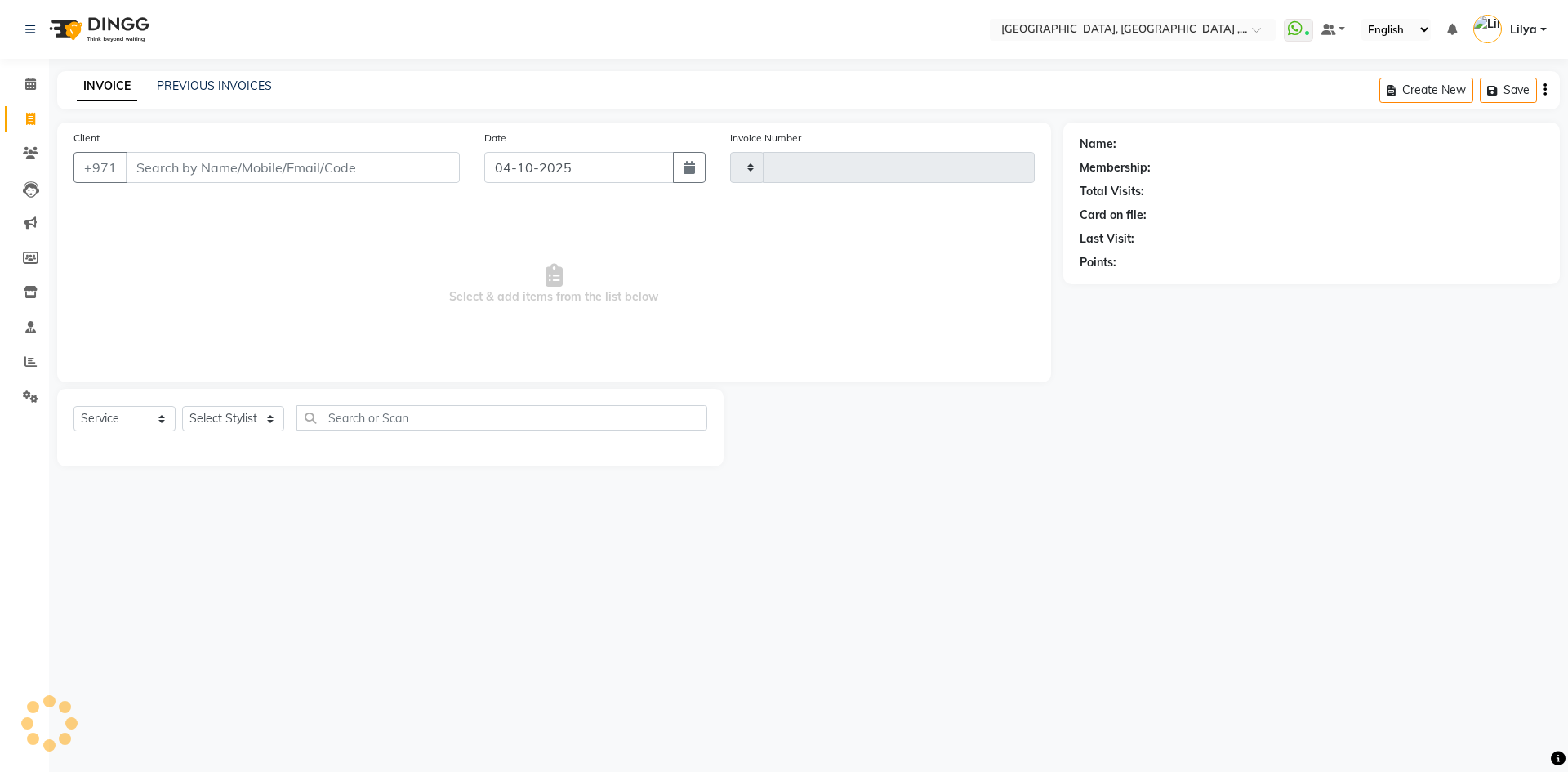
type input "5486"
select select "3838"
click at [179, 90] on link "PREVIOUS INVOICES" at bounding box center [214, 85] width 115 height 15
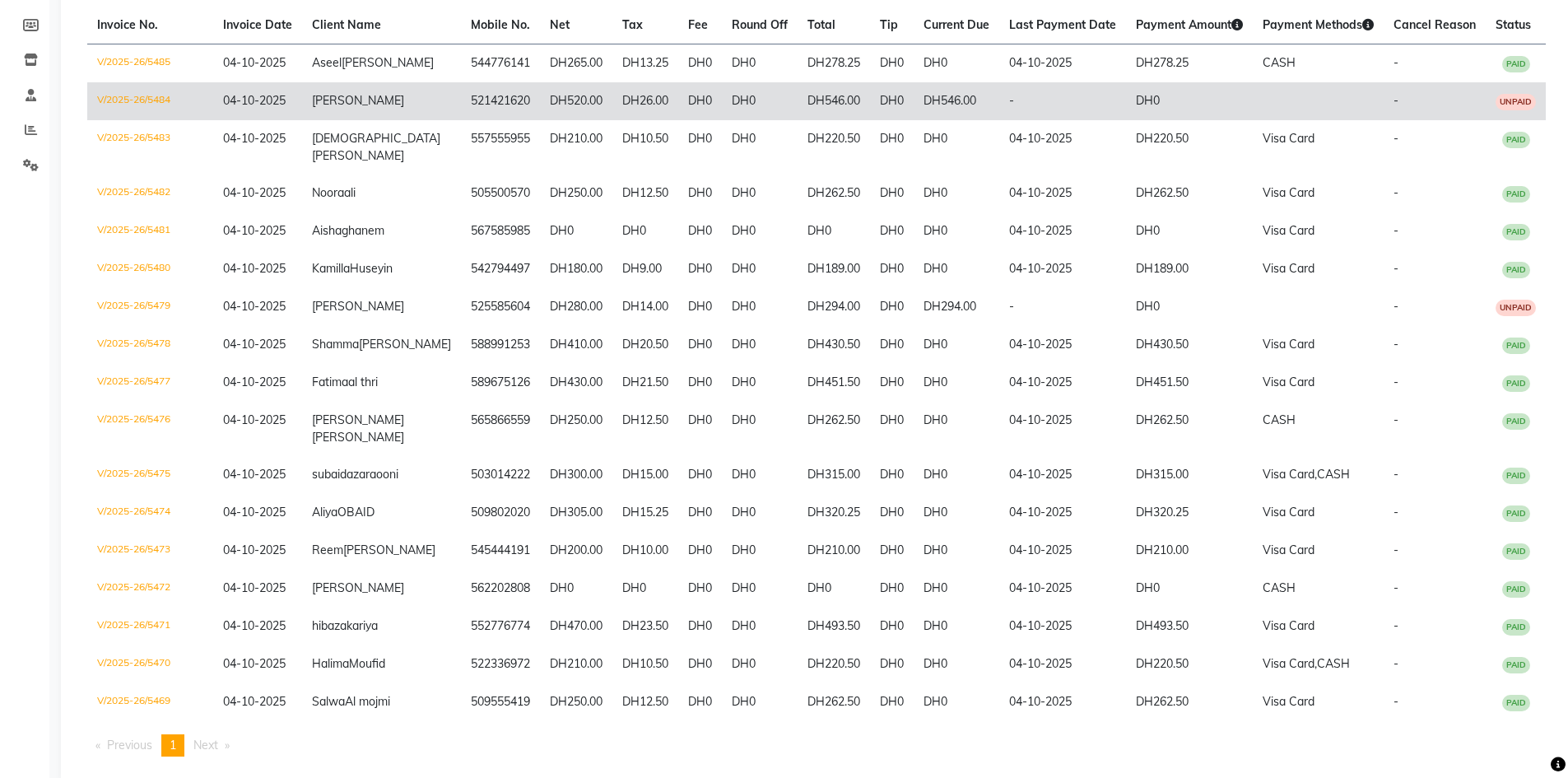
scroll to position [247, 0]
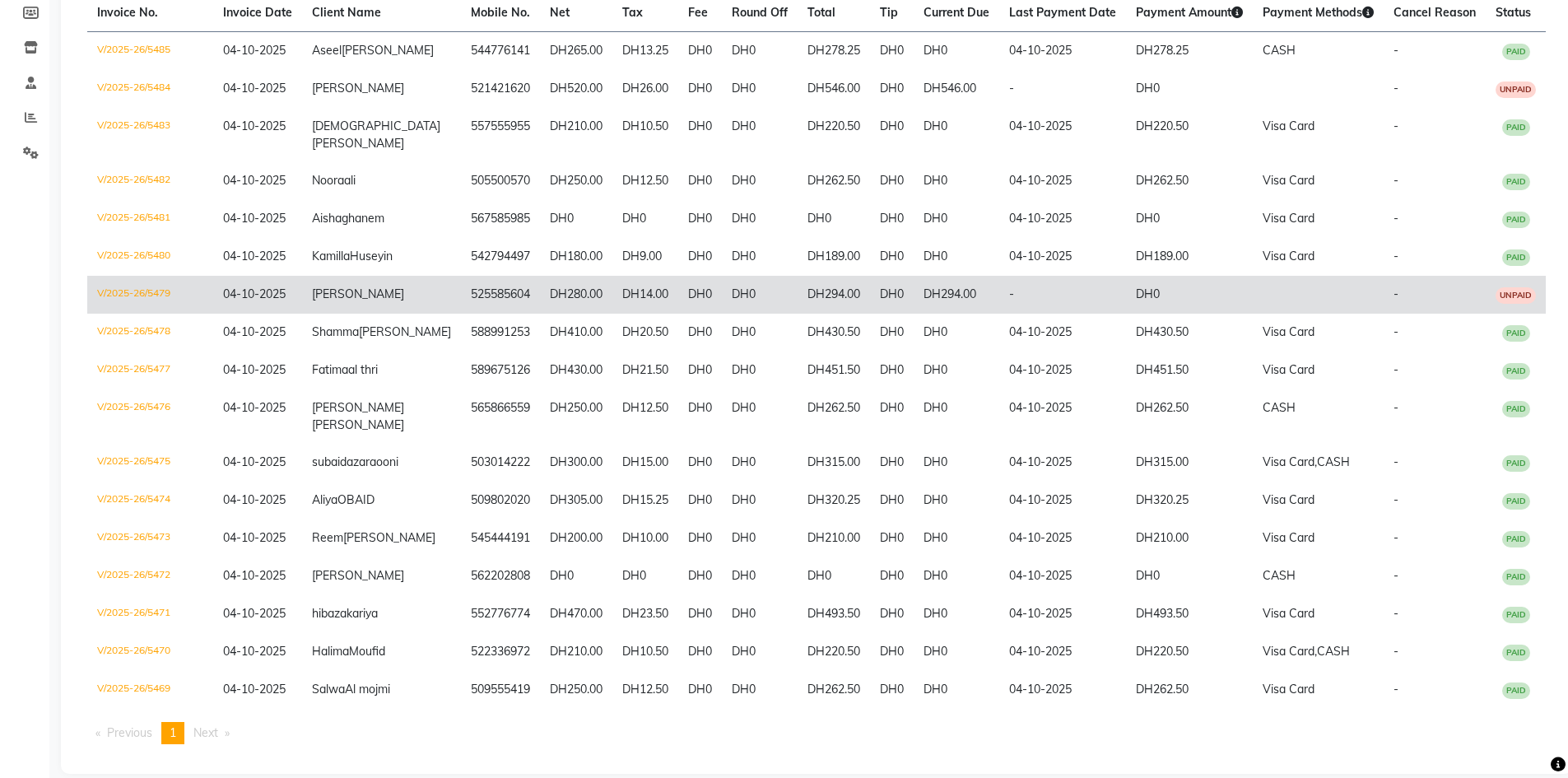
click at [914, 313] on td "DH294.00" at bounding box center [956, 294] width 86 height 38
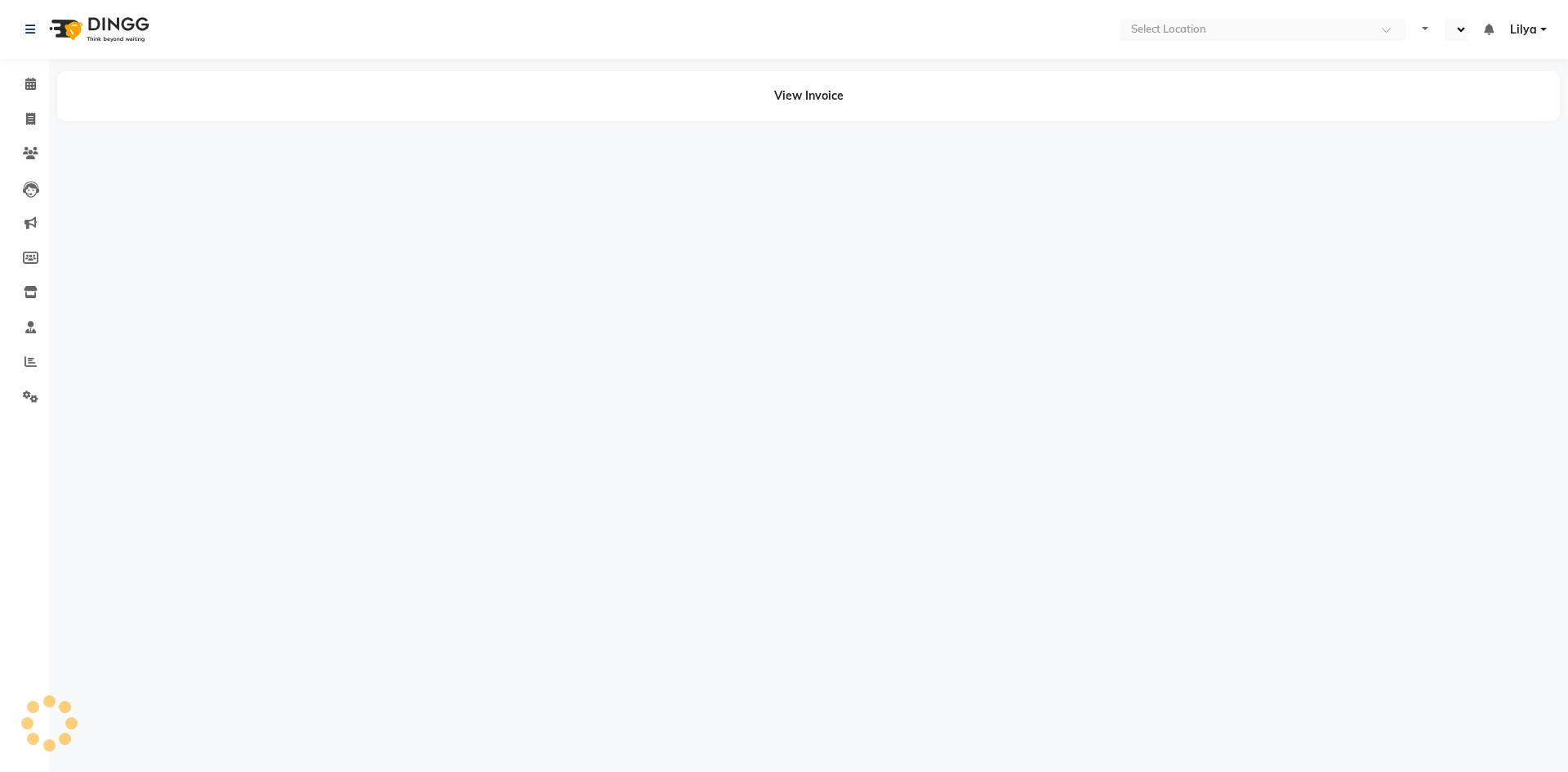
select select "en"
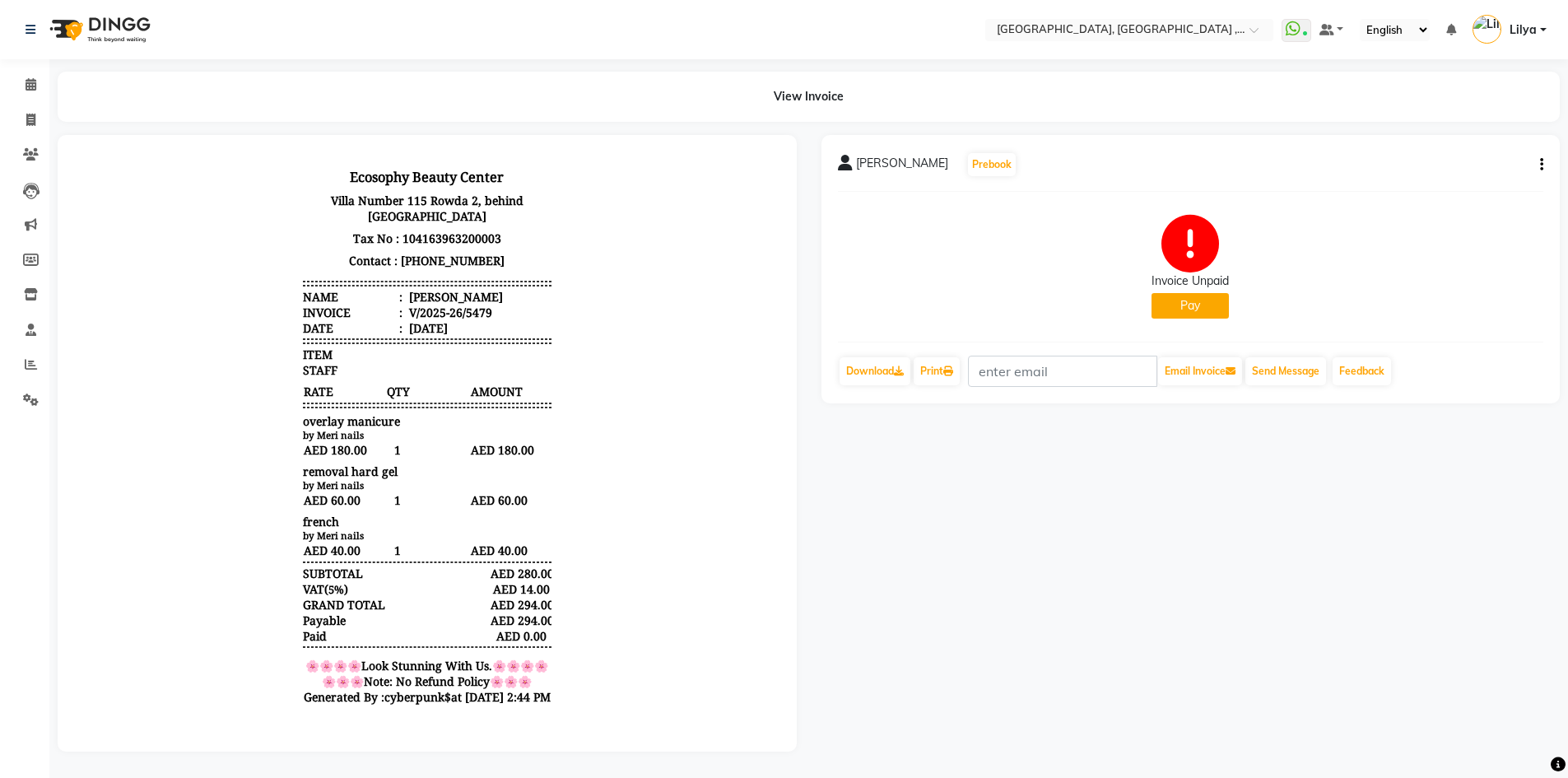
click at [1208, 305] on button "Pay" at bounding box center [1190, 306] width 78 height 26
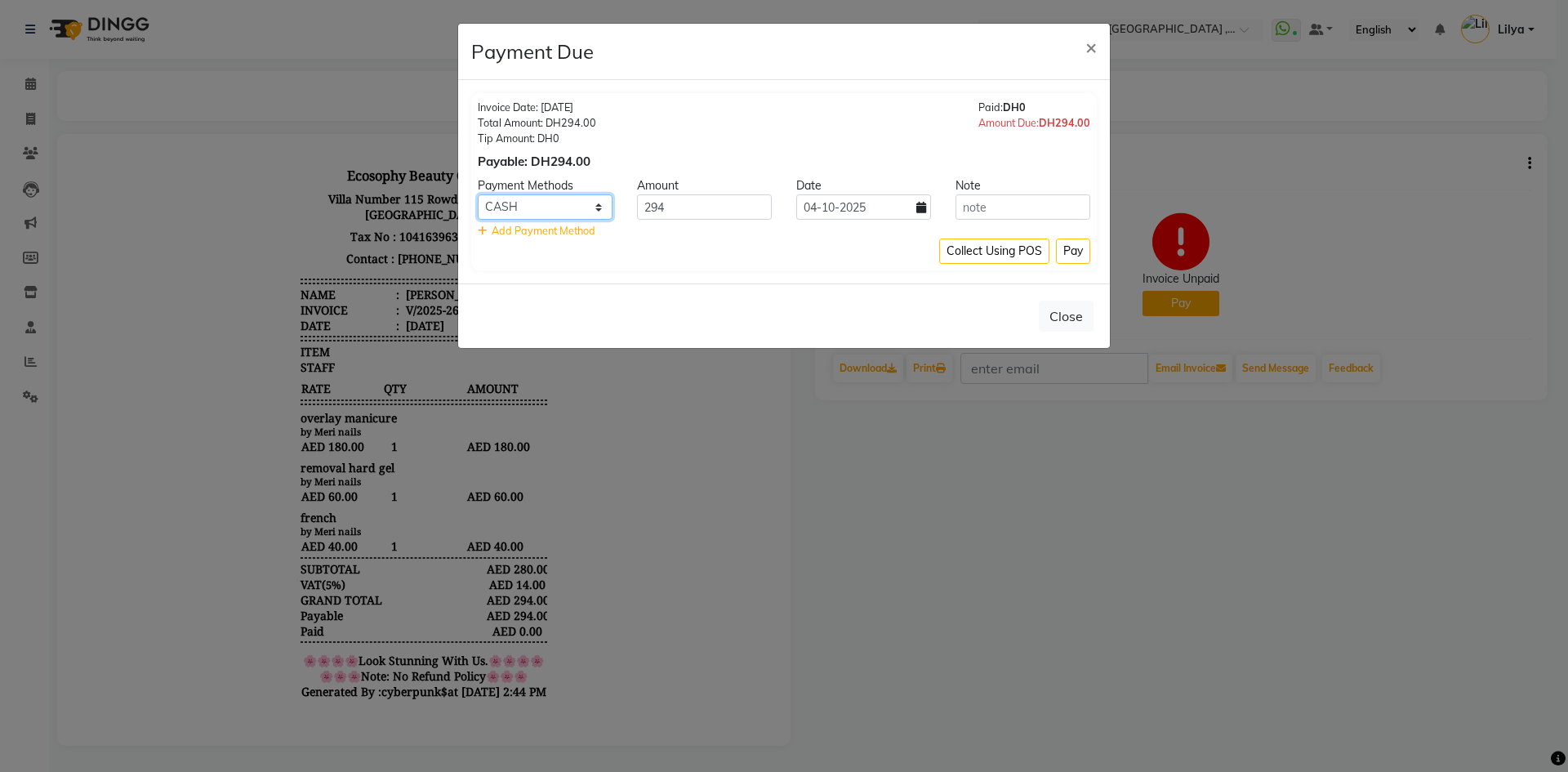
click at [598, 210] on select "Master Card CASH Visa Card ONLINE" at bounding box center [545, 207] width 135 height 25
select select "19"
click at [477, 195] on select "Master Card CASH Visa Card ONLINE" at bounding box center [545, 207] width 135 height 25
click at [1070, 253] on button "Pay" at bounding box center [1072, 251] width 34 height 25
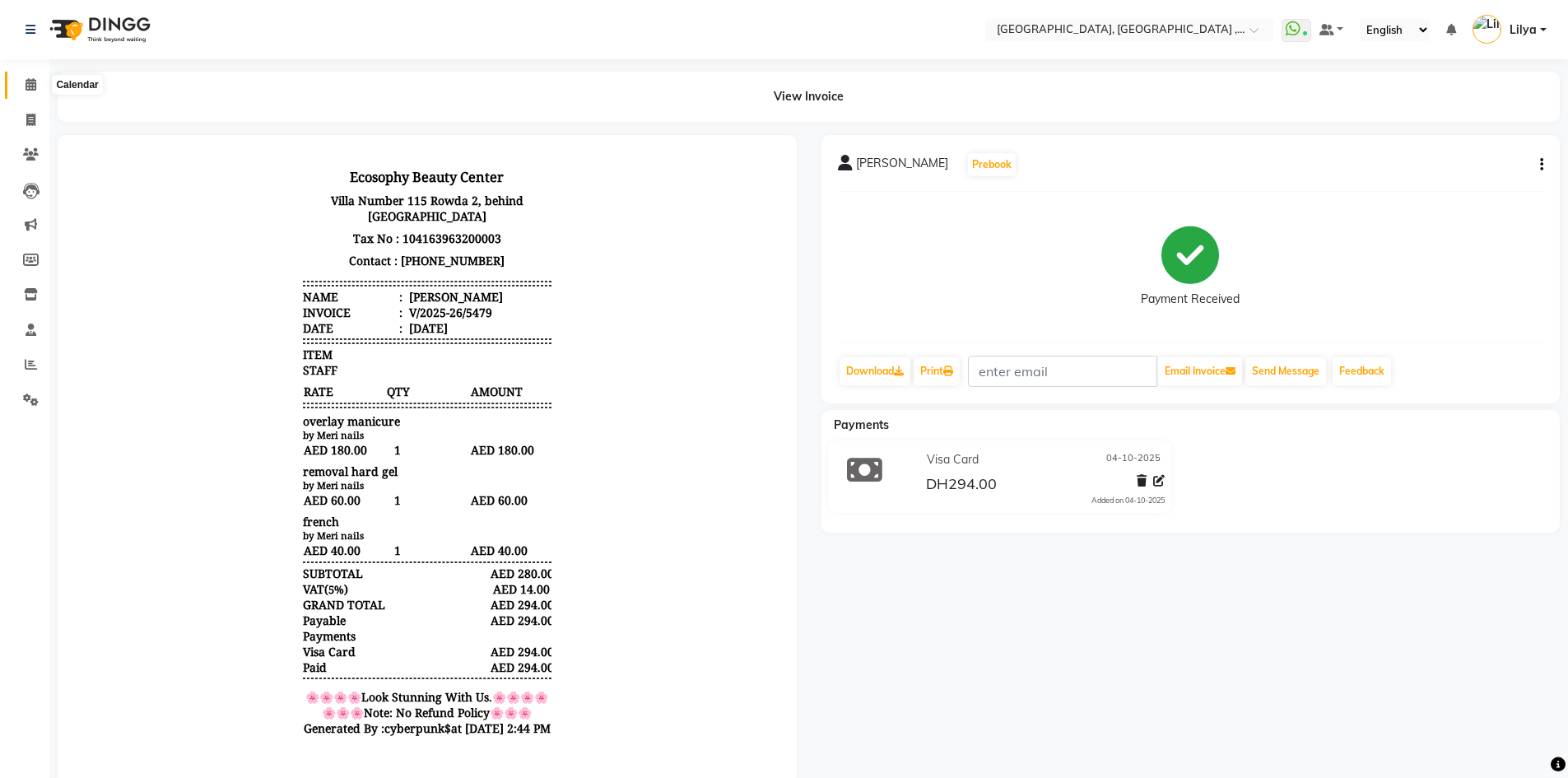
click at [34, 91] on span at bounding box center [31, 85] width 29 height 19
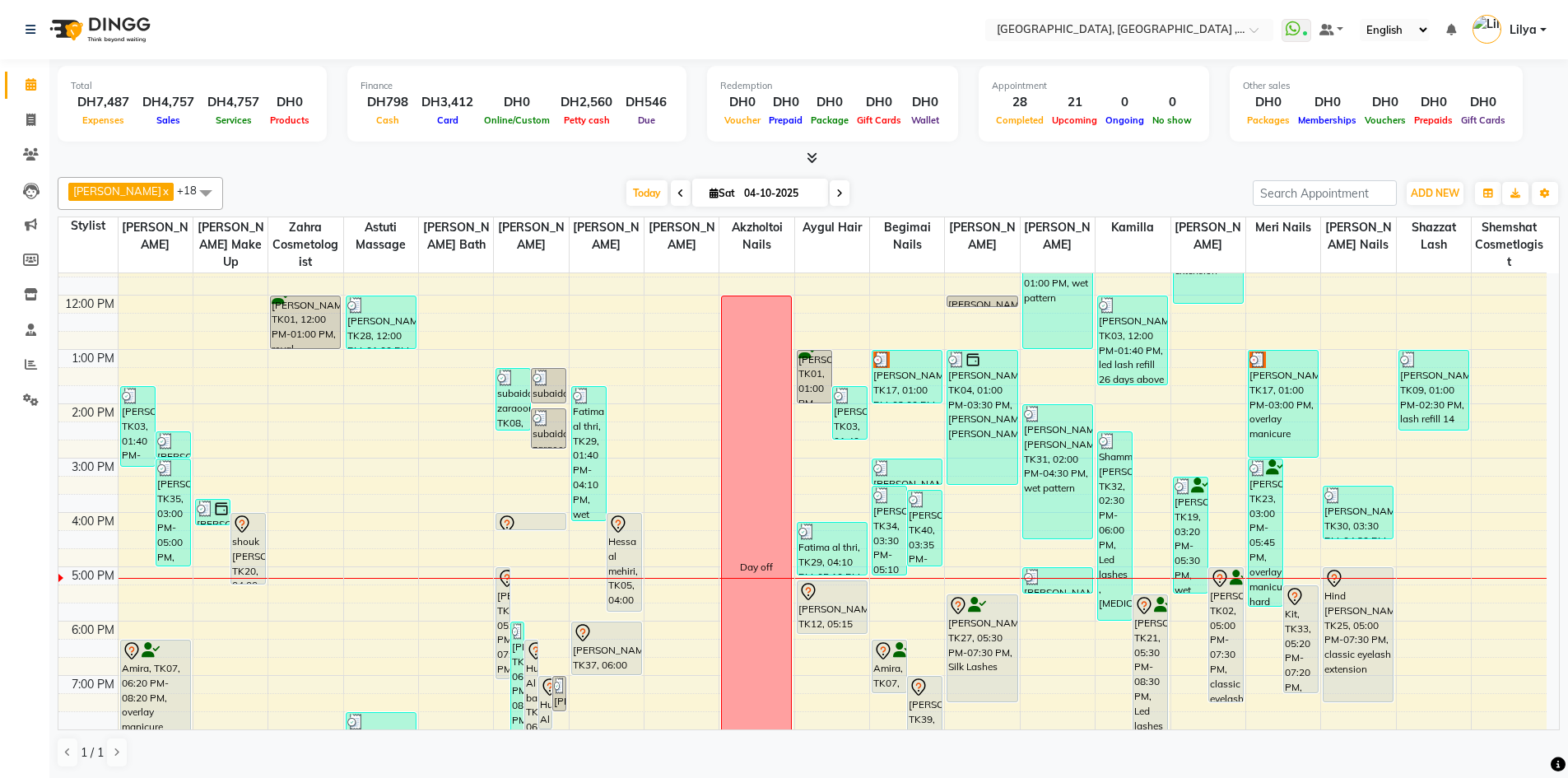
scroll to position [247, 0]
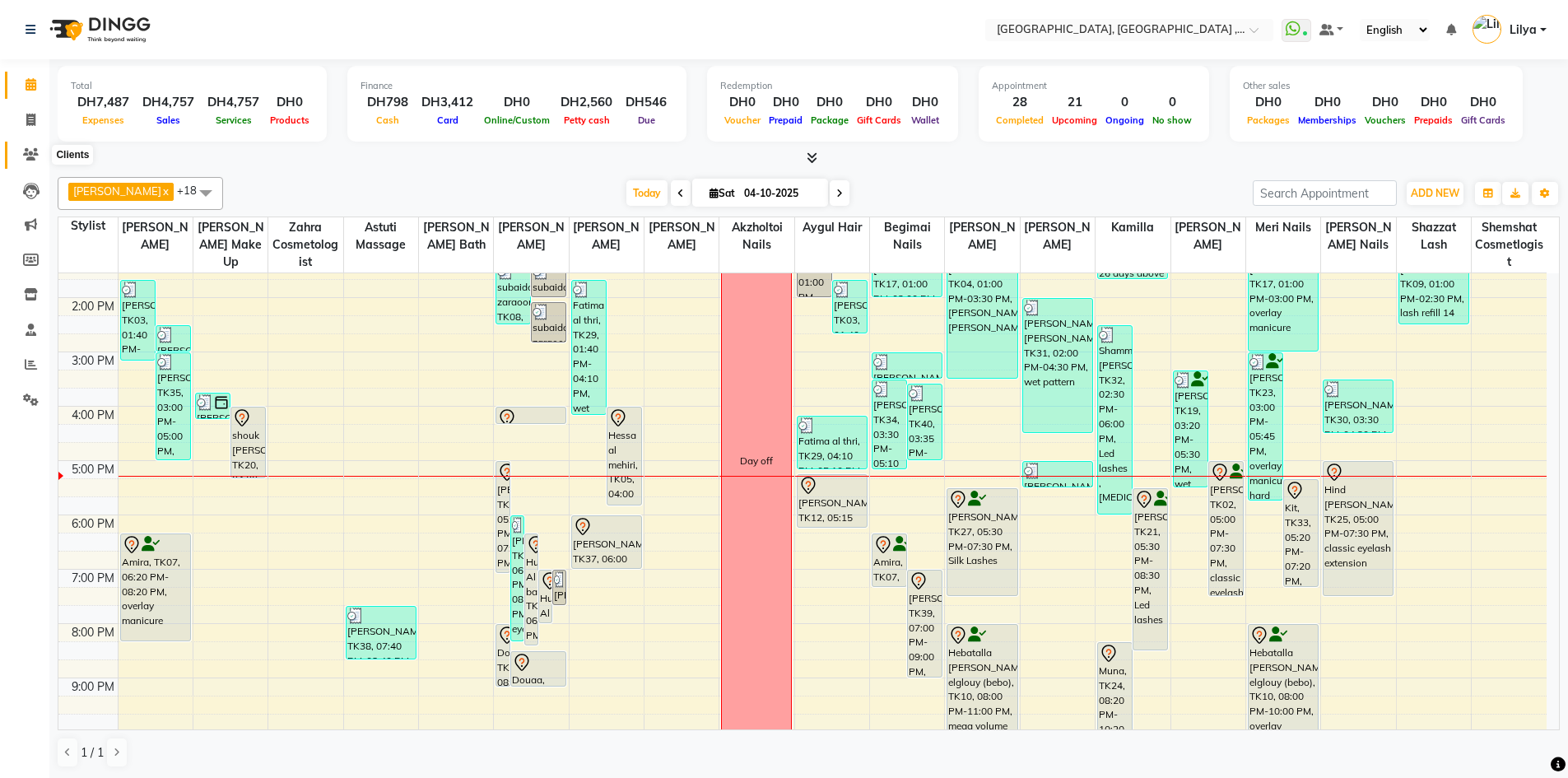
click at [24, 155] on icon at bounding box center [31, 155] width 16 height 12
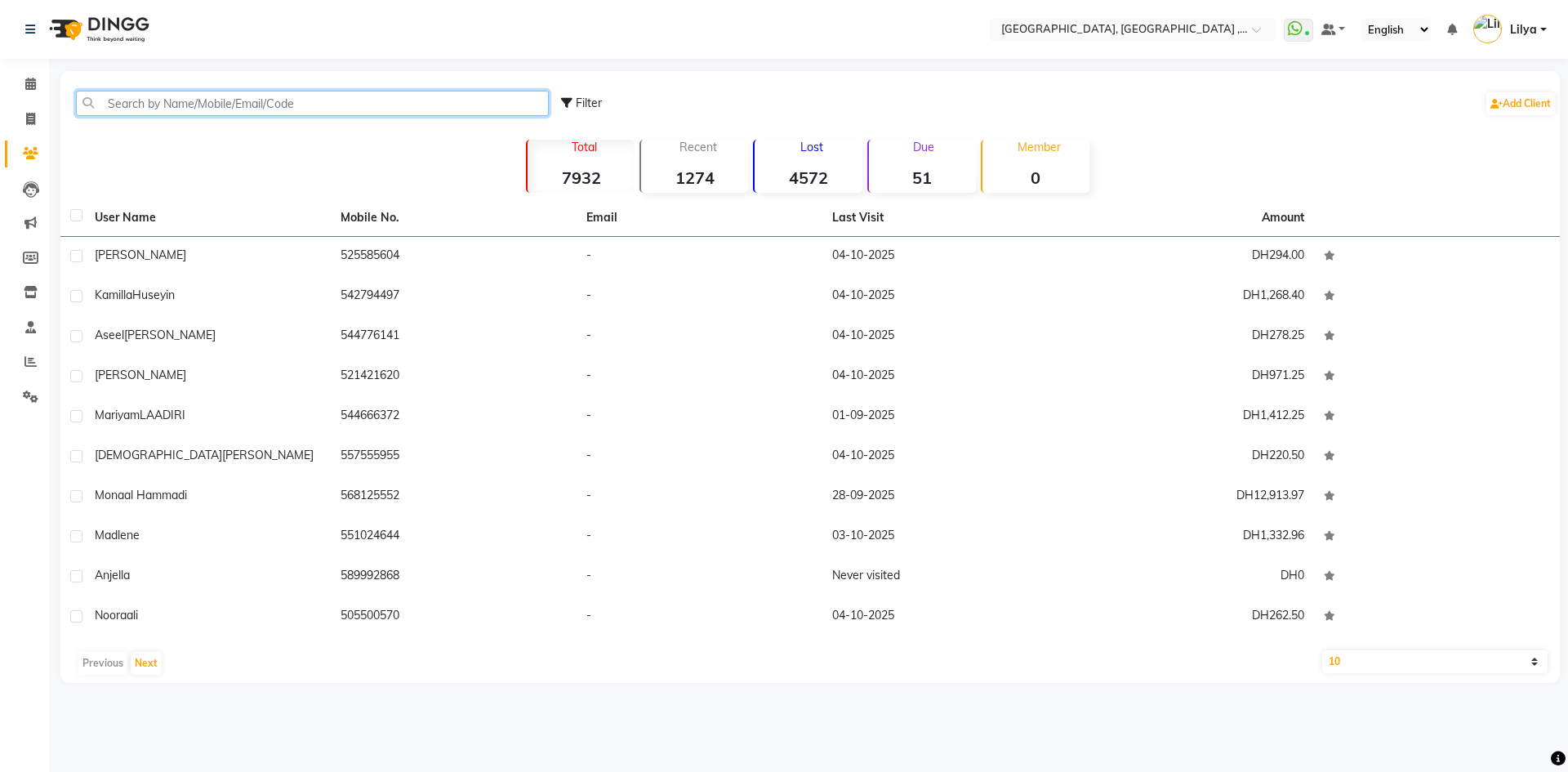
click at [135, 99] on input "text" at bounding box center [313, 103] width 473 height 25
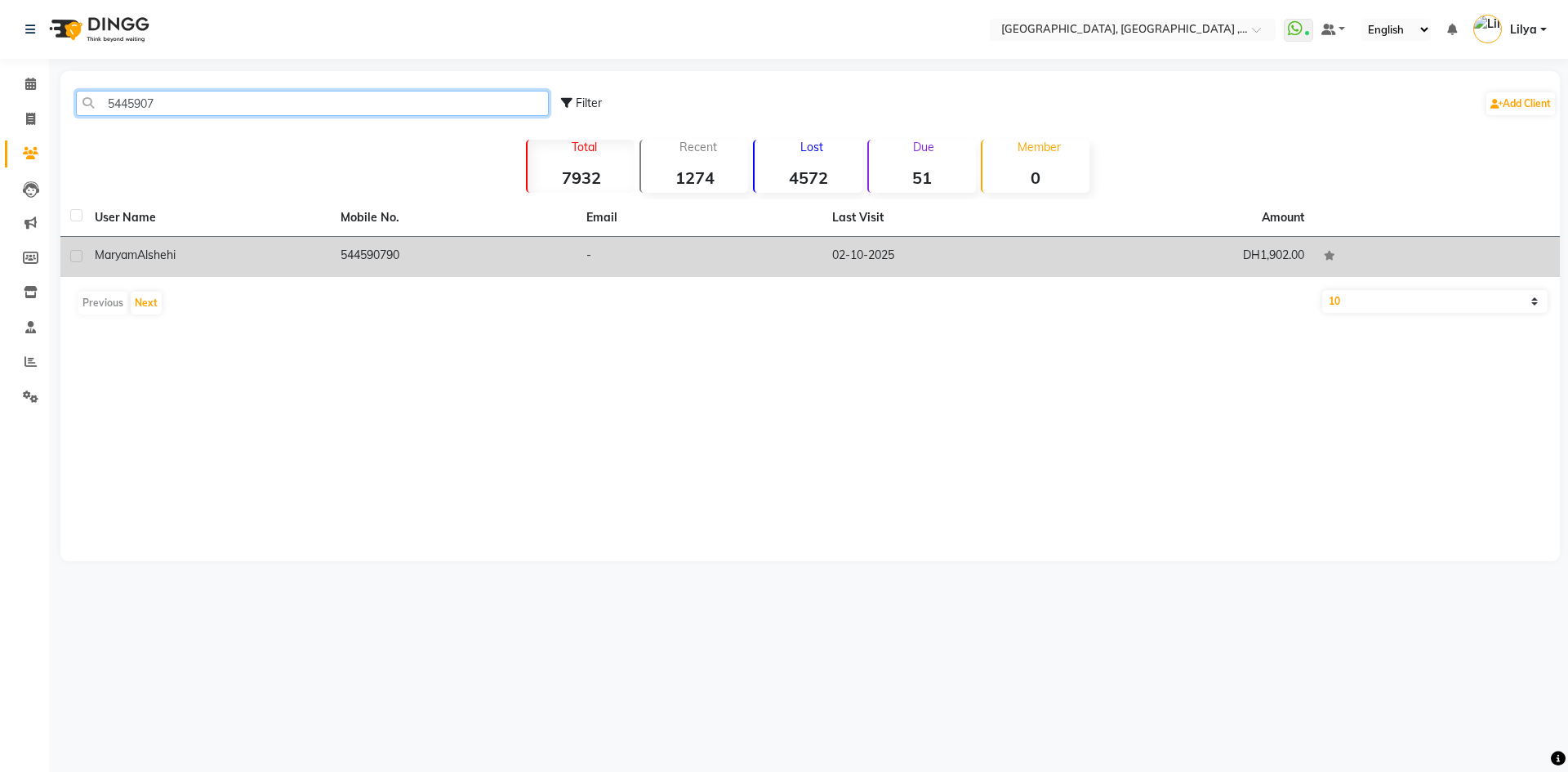
type input "5445907"
click at [261, 268] on td "[PERSON_NAME]" at bounding box center [208, 257] width 246 height 40
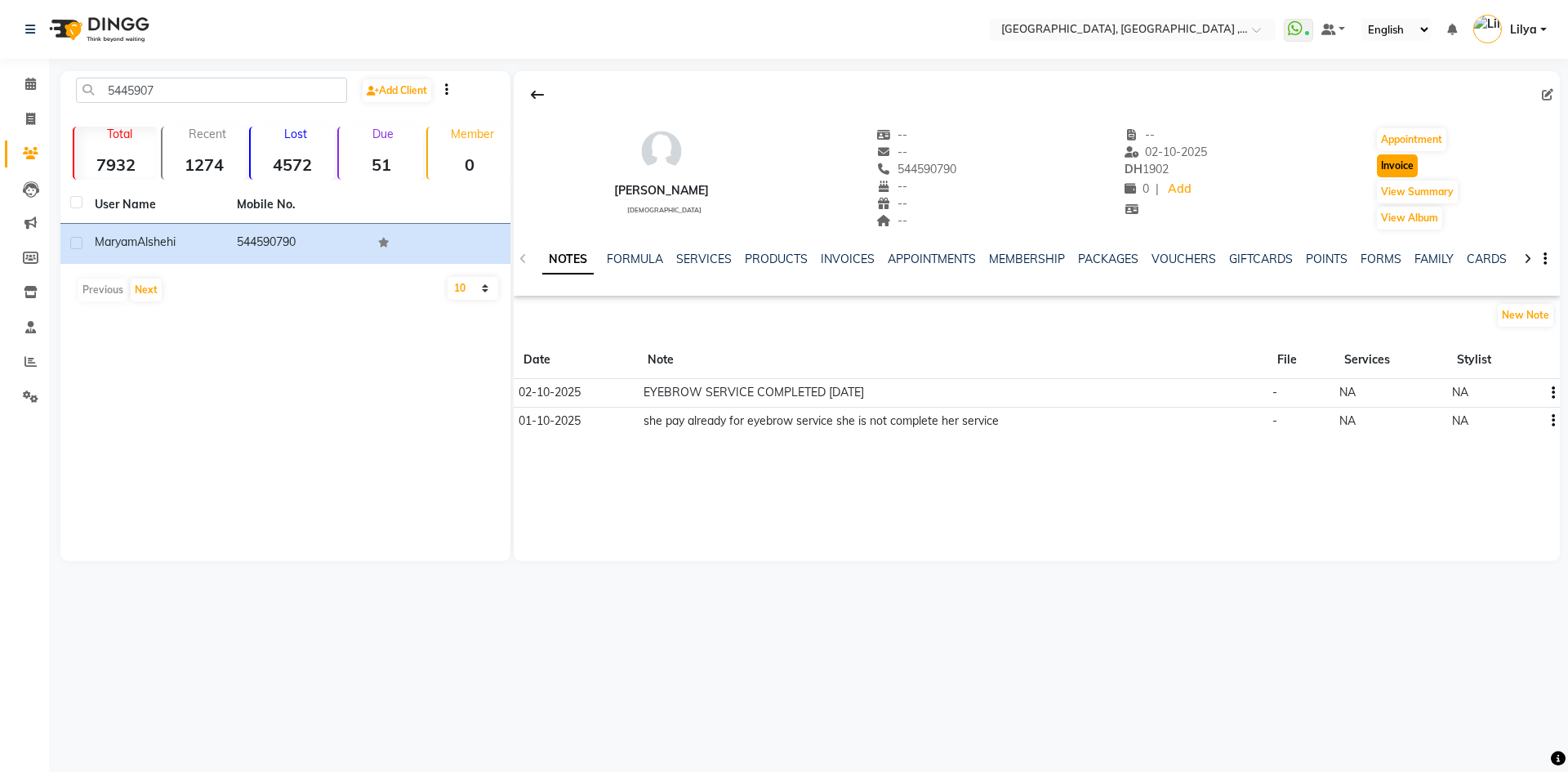
click at [1407, 164] on button "Invoice" at bounding box center [1396, 166] width 41 height 23
select select "service"
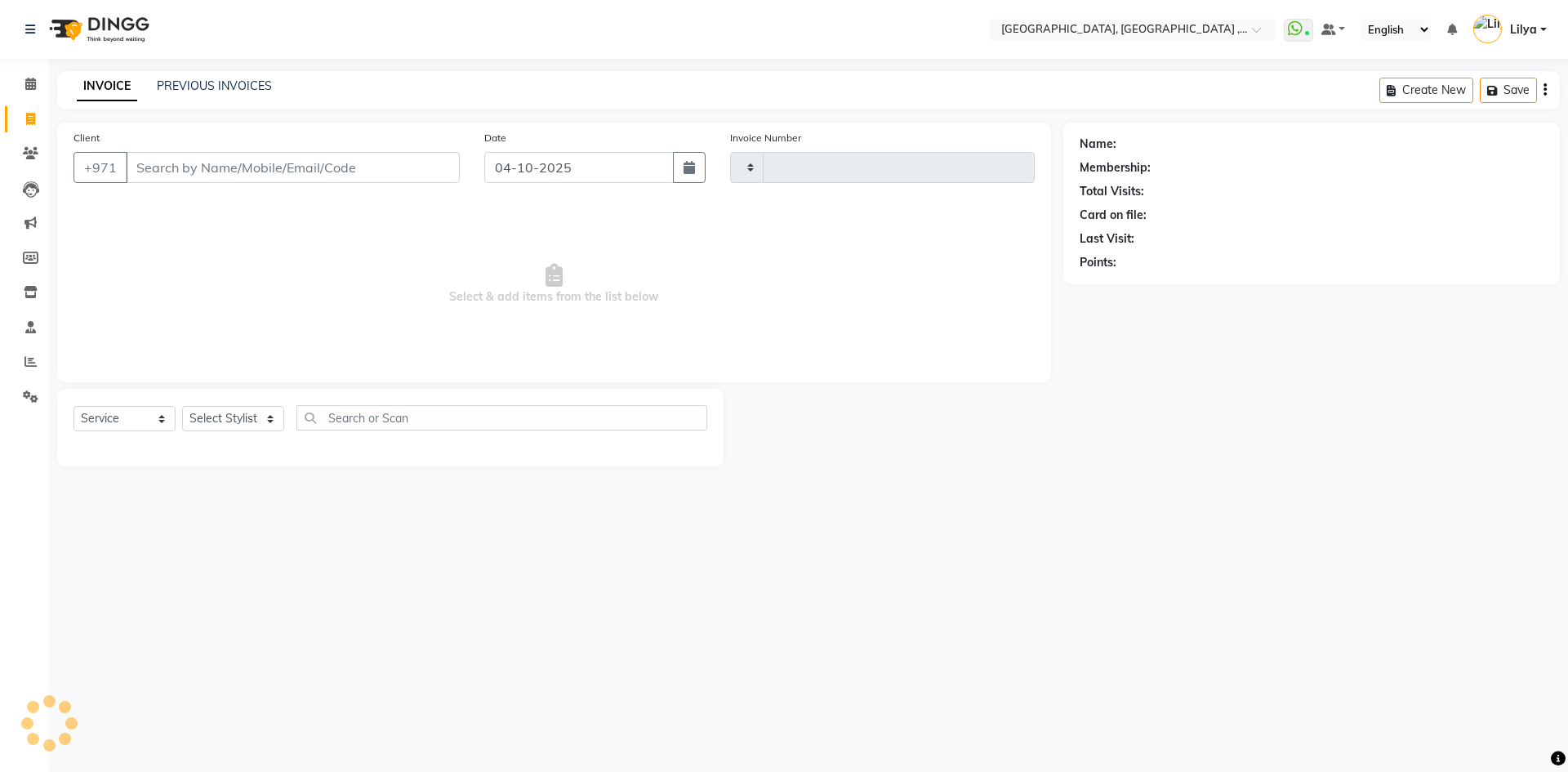
type input "5486"
select select "3838"
type input "544590790"
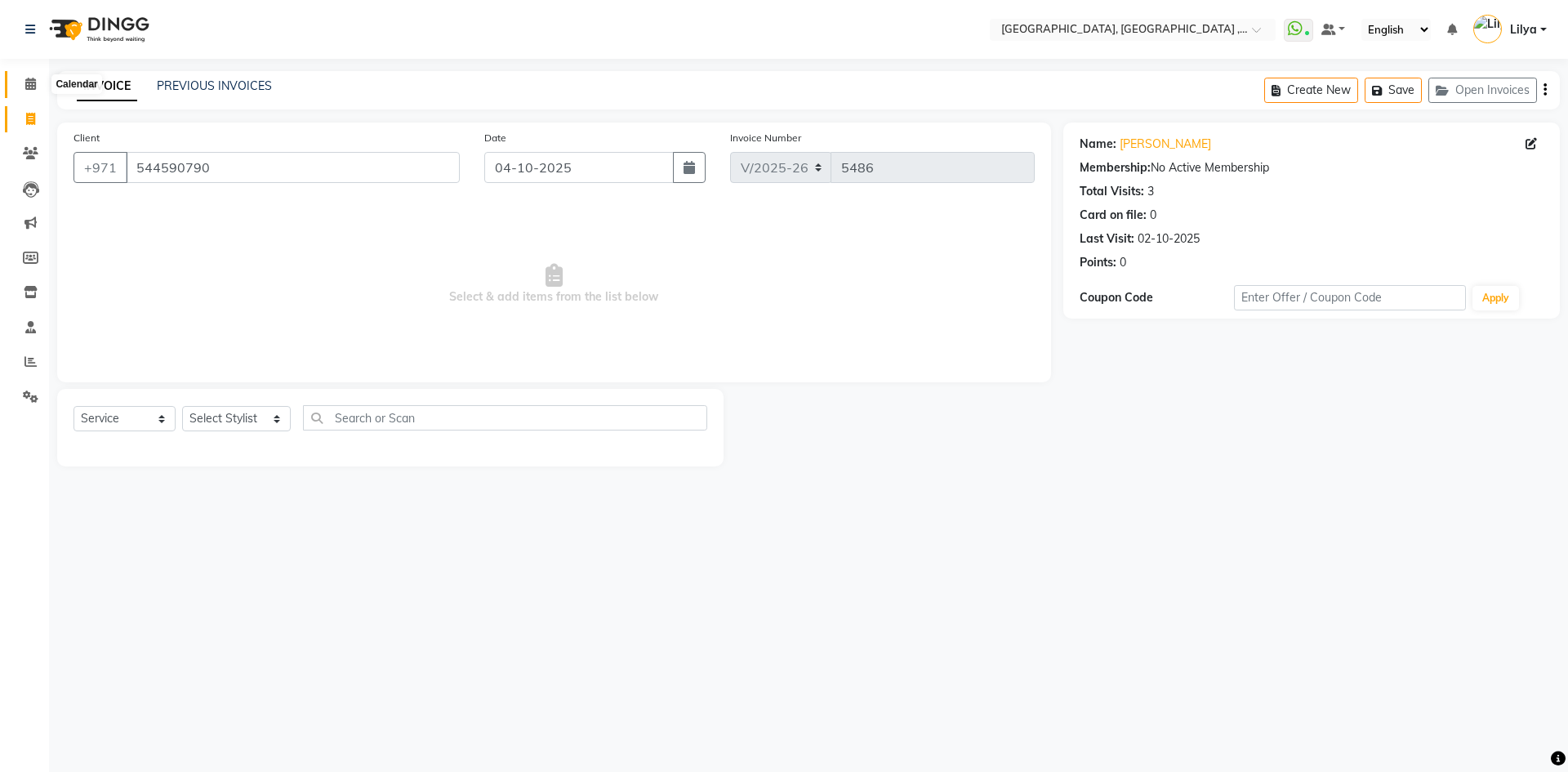
drag, startPoint x: 22, startPoint y: 77, endPoint x: 18, endPoint y: 69, distance: 8.9
click at [22, 77] on span at bounding box center [31, 84] width 29 height 18
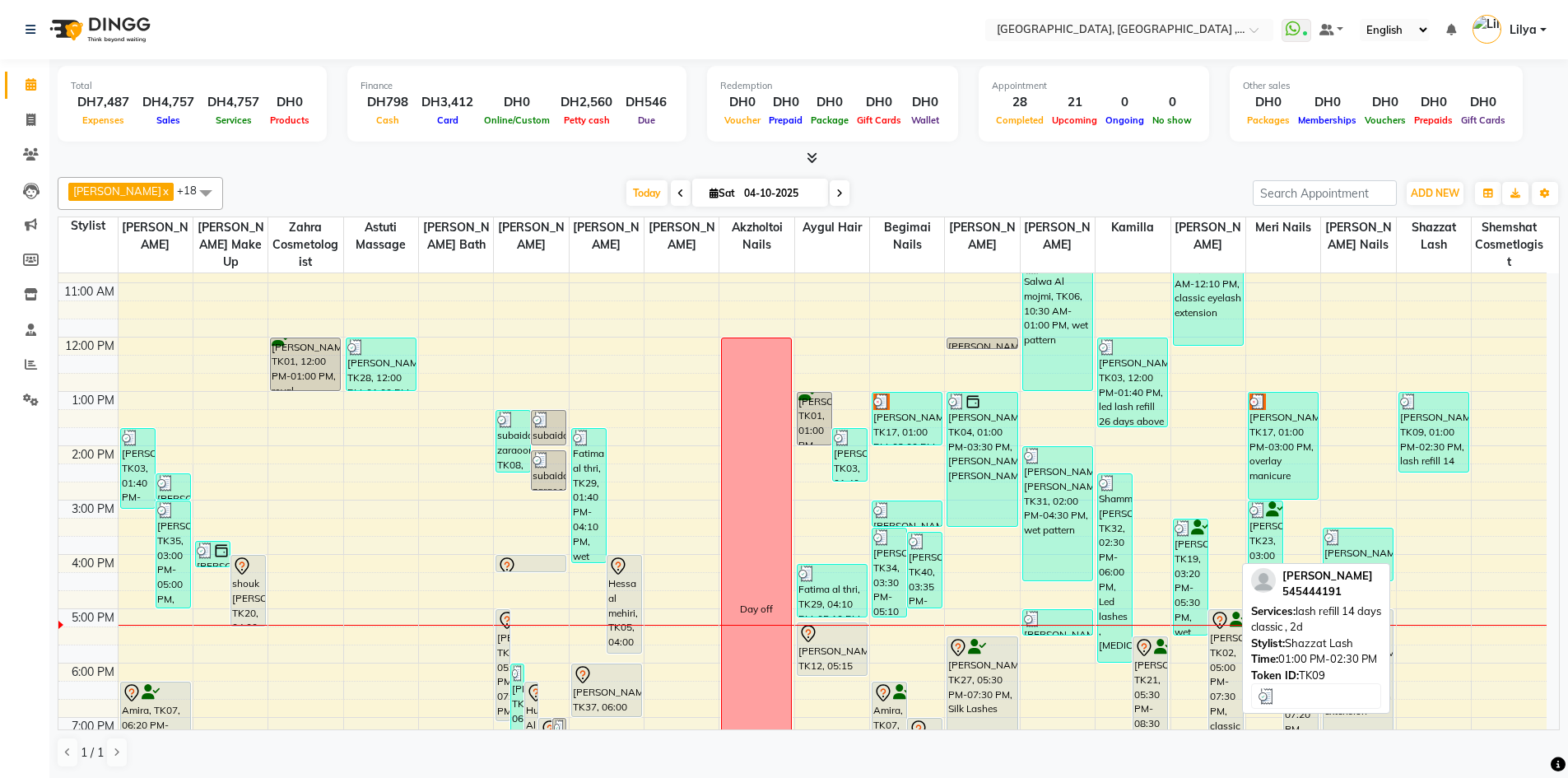
scroll to position [247, 0]
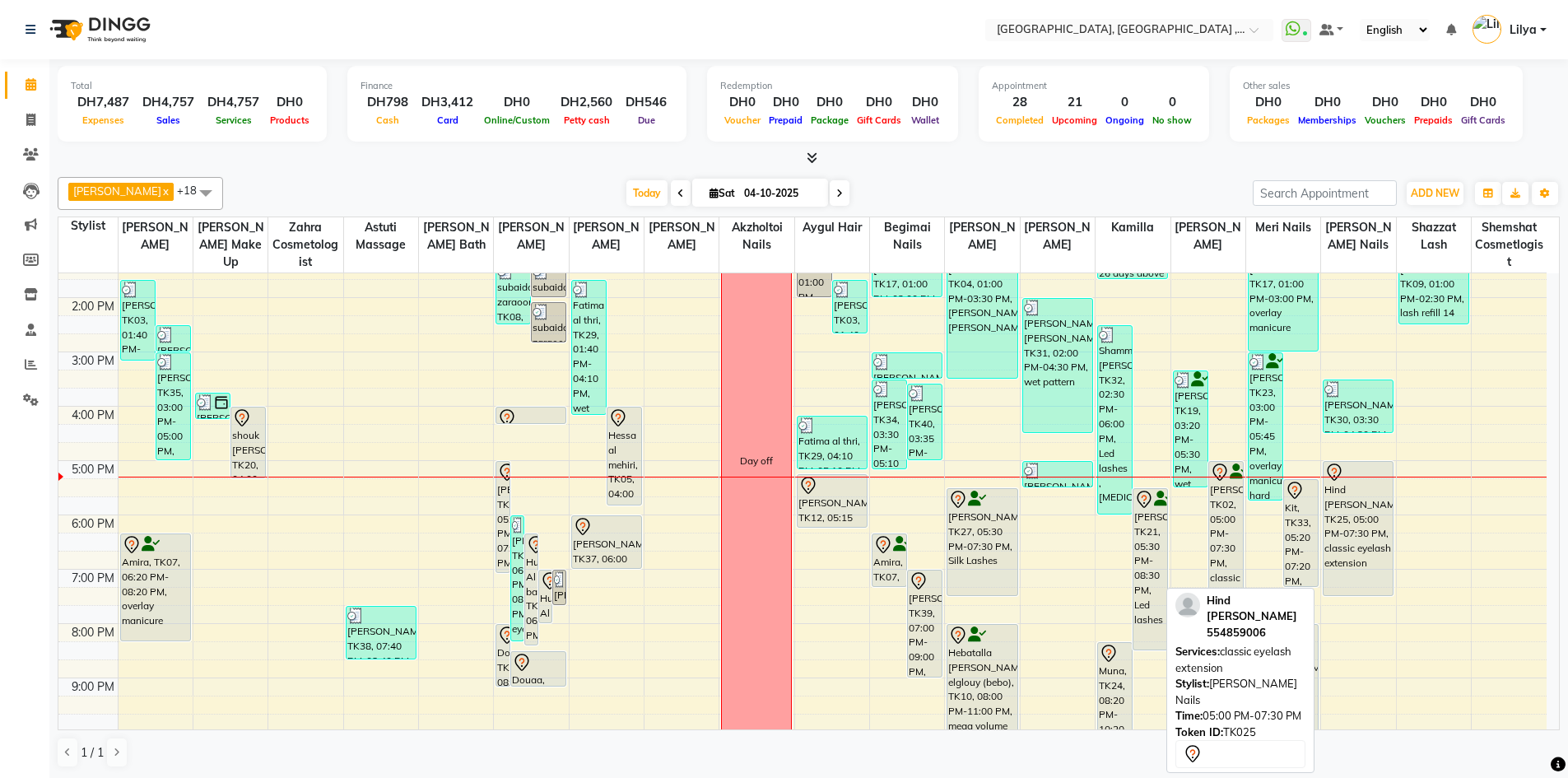
click at [1358, 507] on div "Hind [PERSON_NAME], TK25, 05:00 PM-07:30 PM, classic eyelash extension" at bounding box center [1358, 528] width 69 height 133
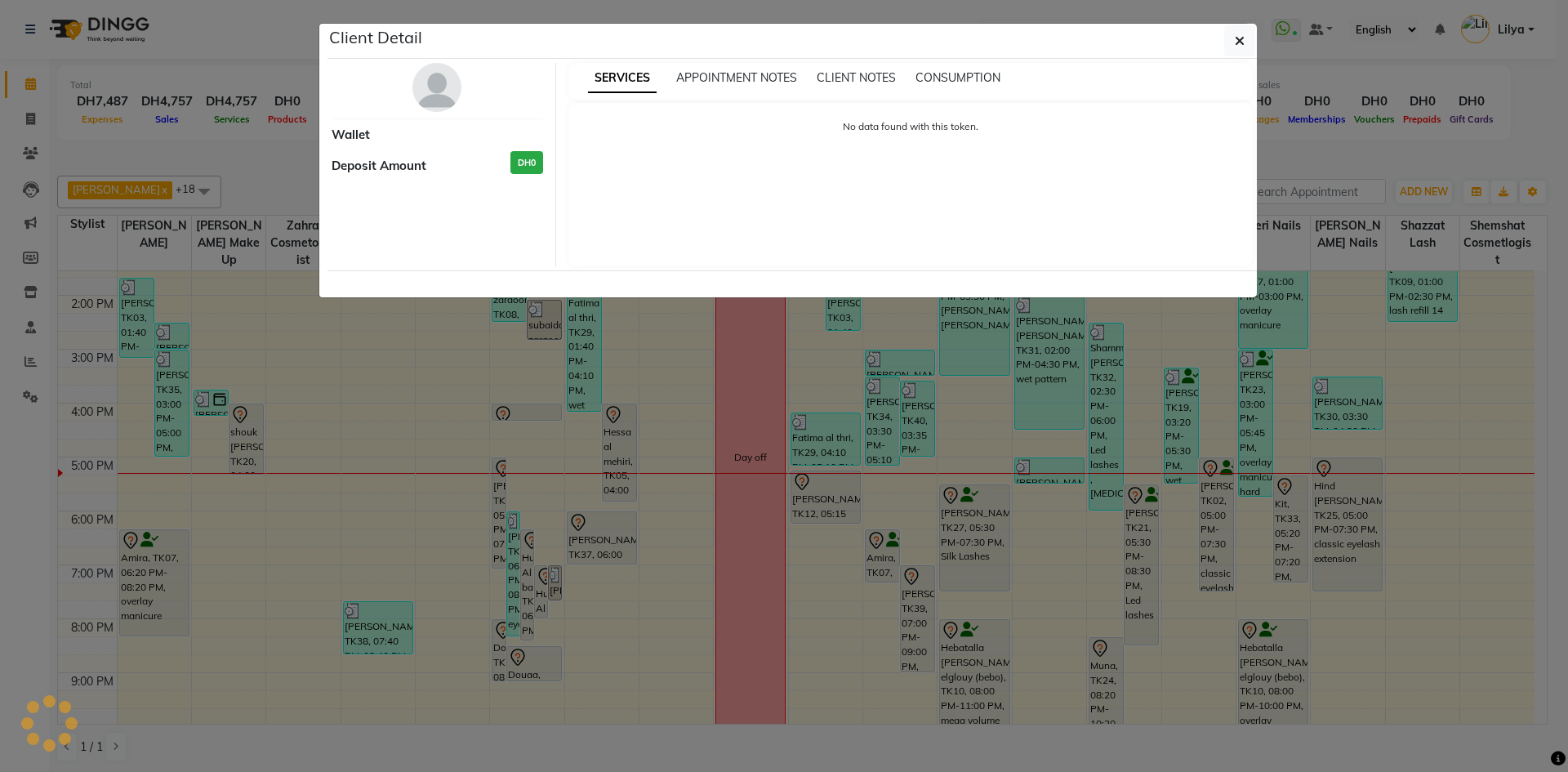
select select "7"
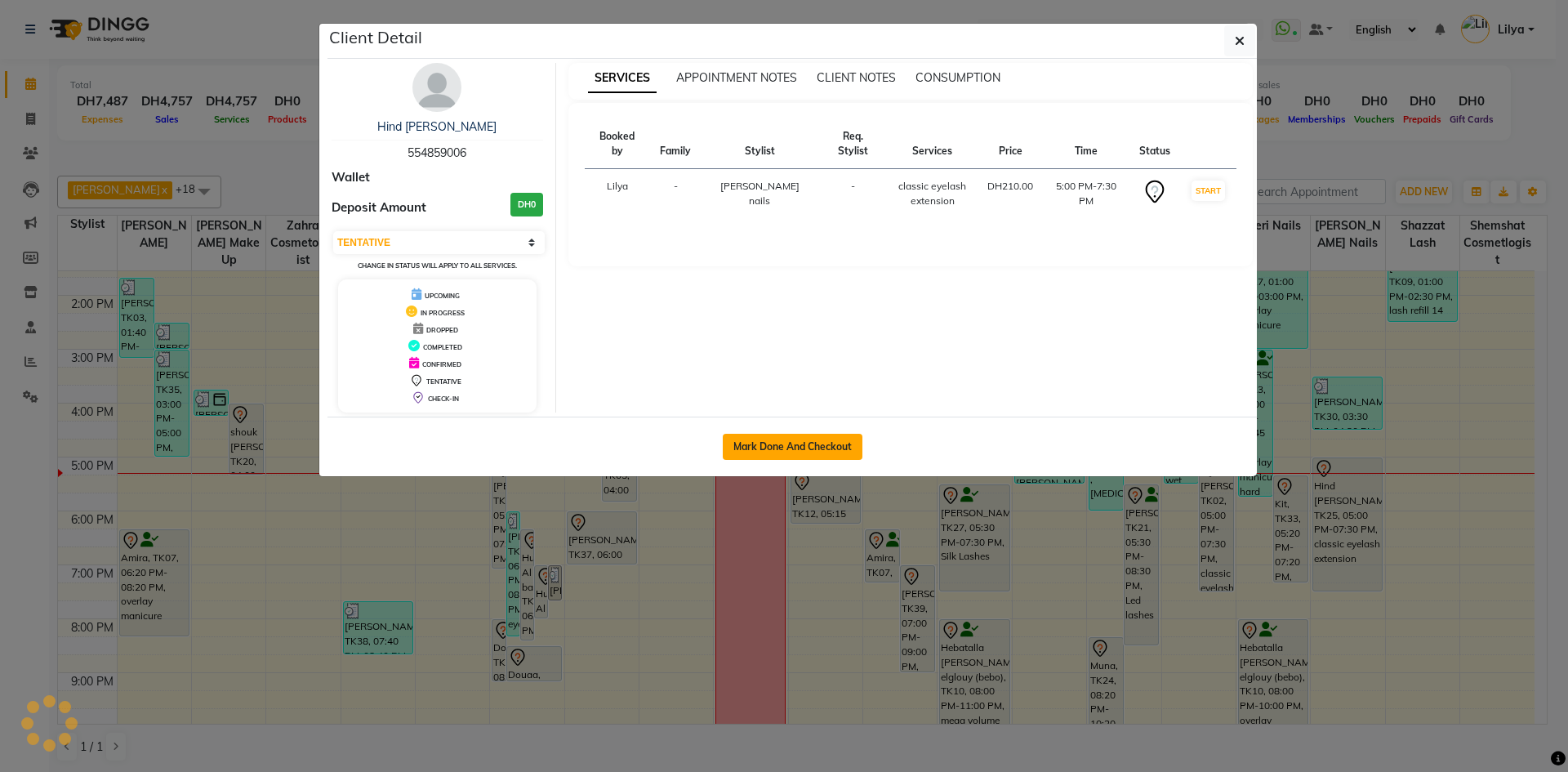
click at [811, 450] on button "Mark Done And Checkout" at bounding box center [792, 447] width 139 height 26
select select "service"
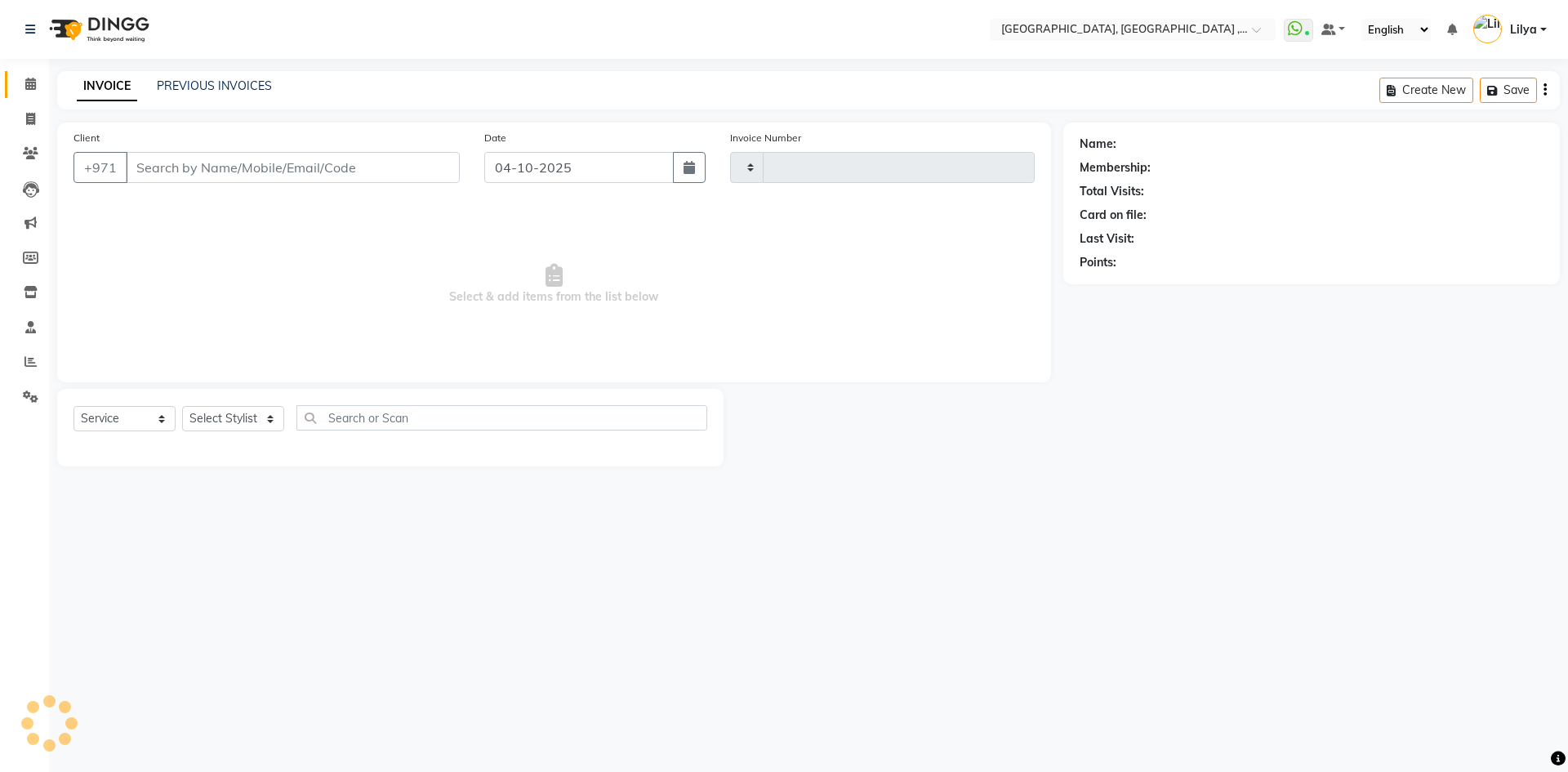
type input "5486"
select select "3838"
type input "554859006"
select select "90136"
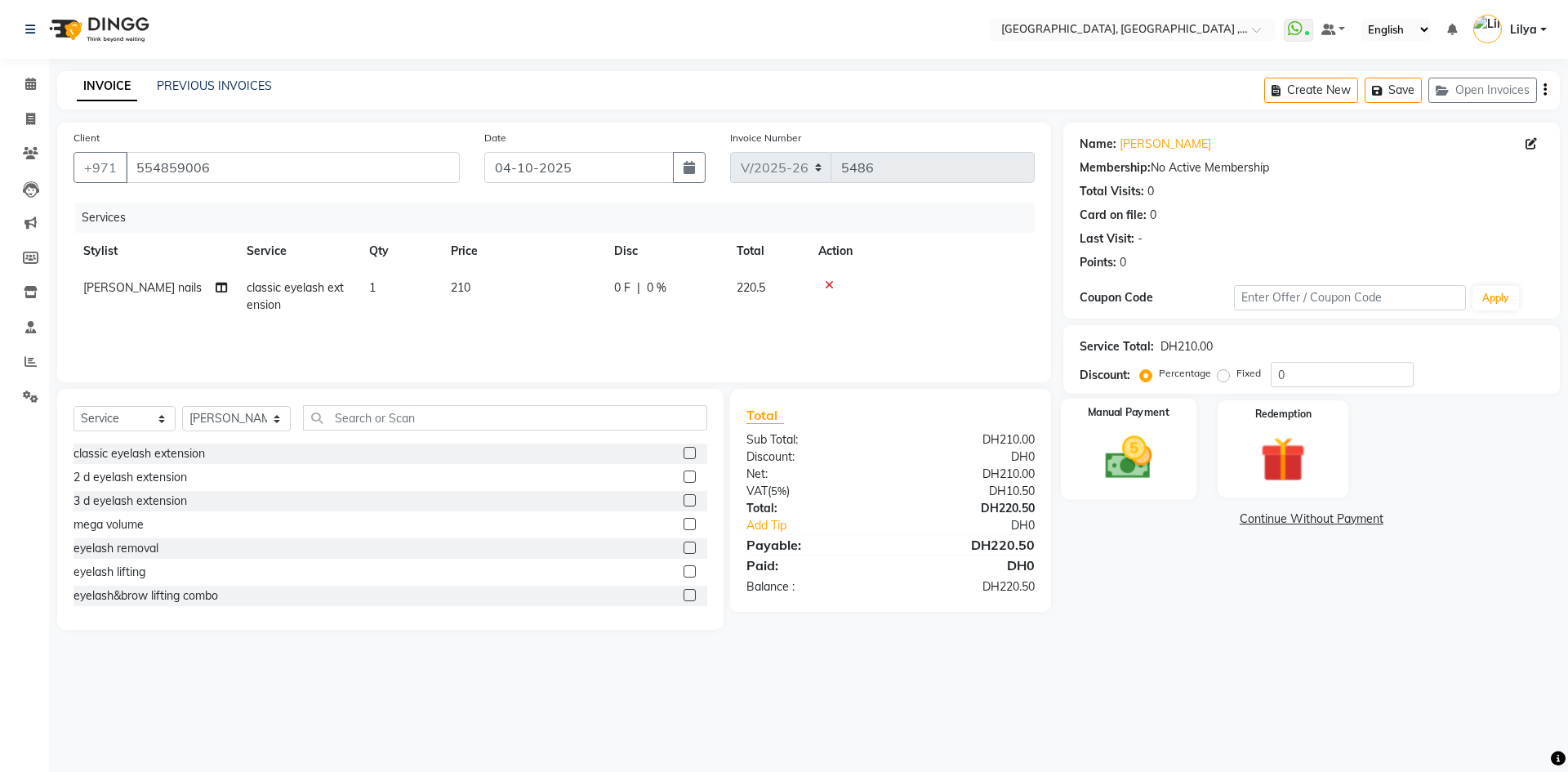
click at [1147, 478] on img at bounding box center [1127, 457] width 76 height 54
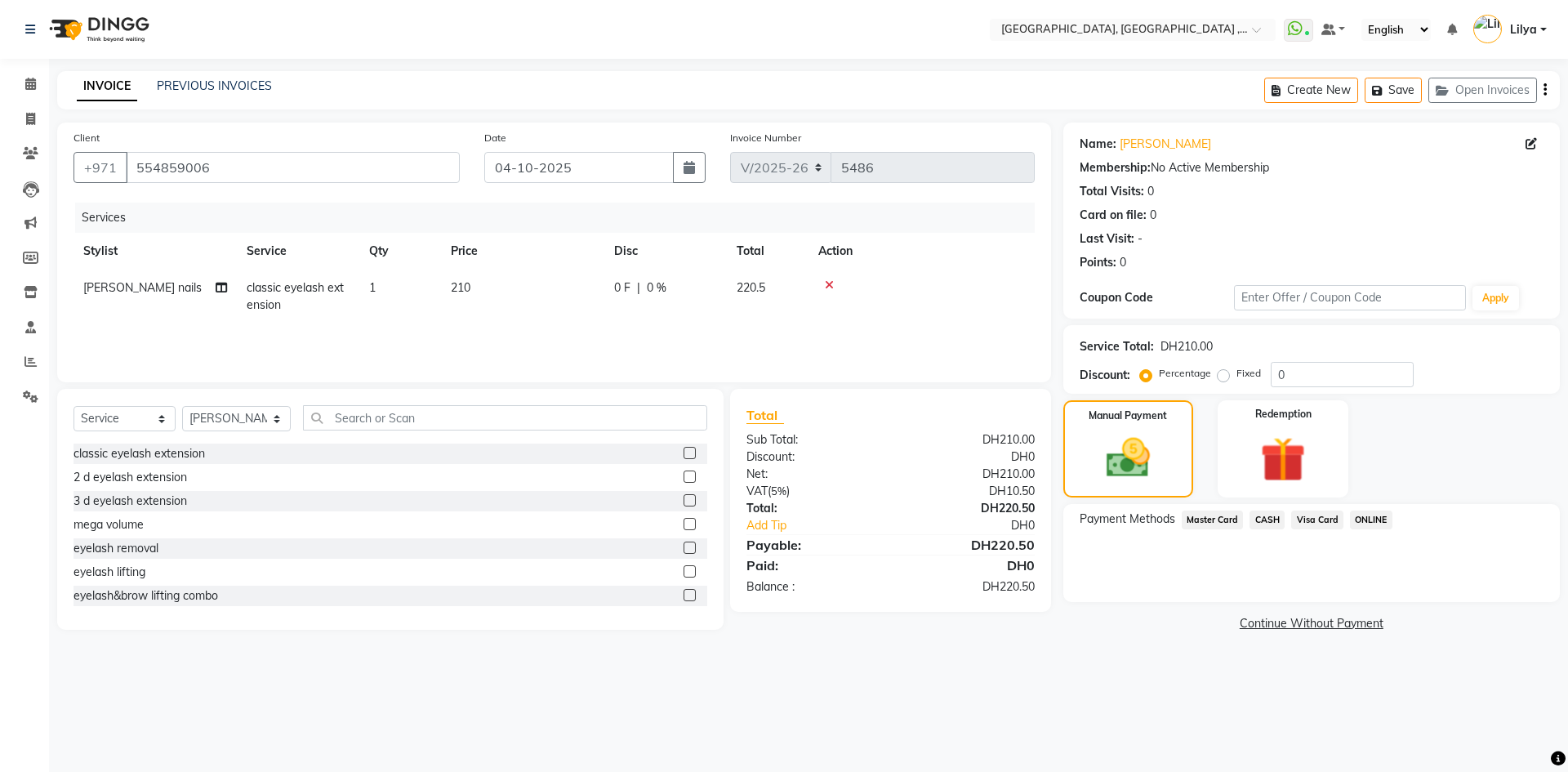
click at [1310, 521] on span "Visa Card" at bounding box center [1317, 520] width 53 height 18
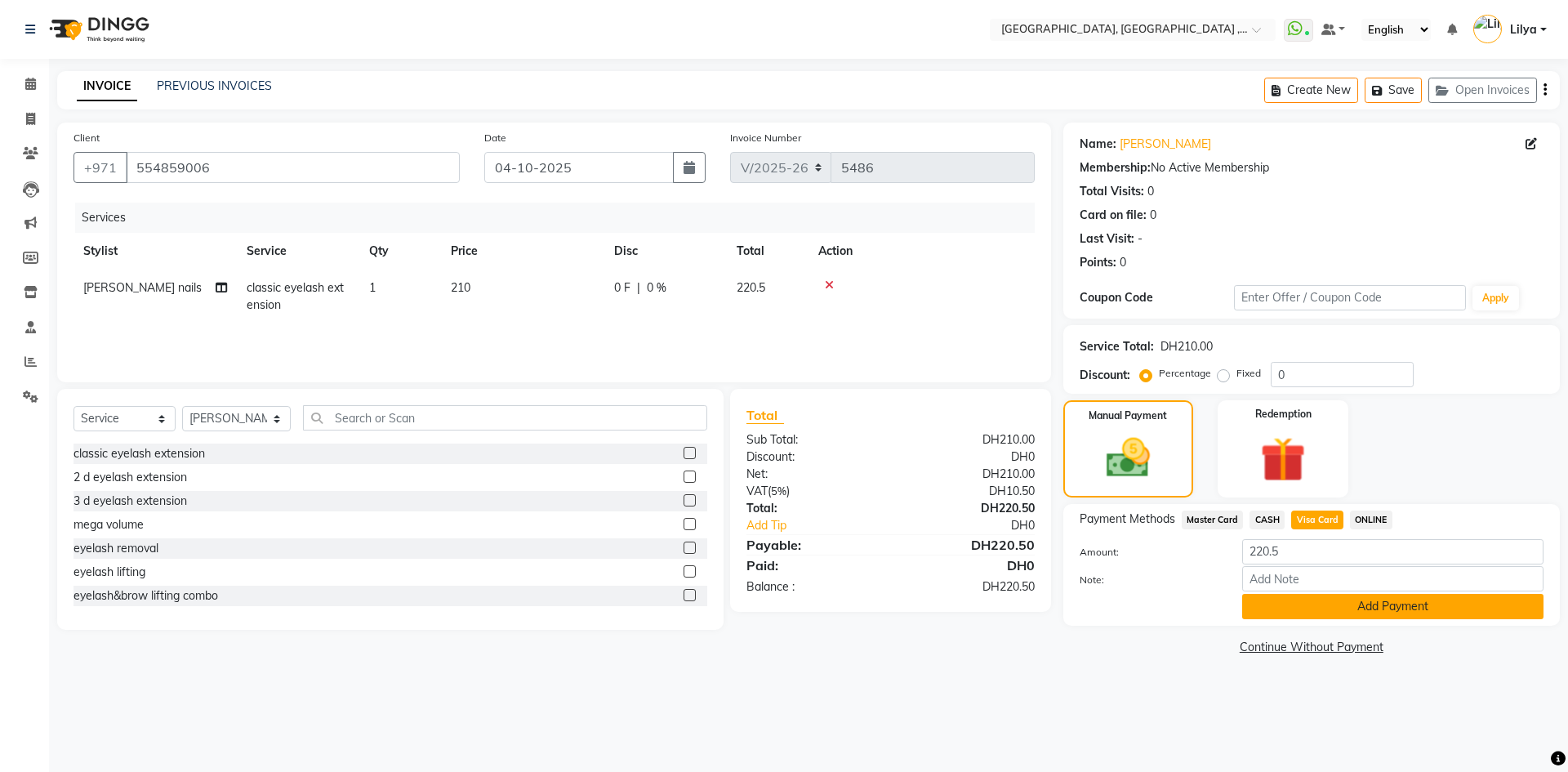
click at [1307, 614] on button "Add Payment" at bounding box center [1393, 606] width 301 height 25
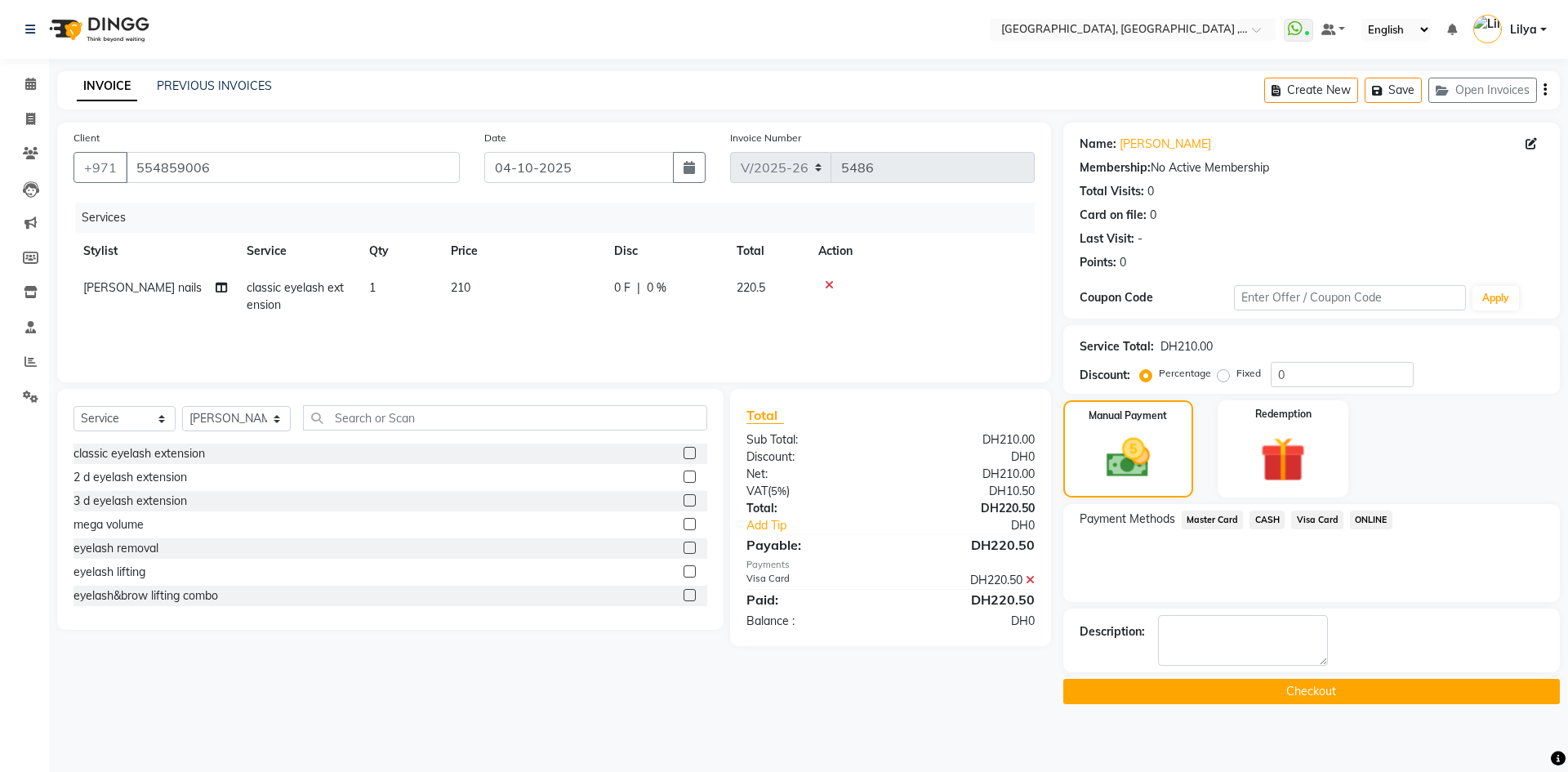
click at [1234, 694] on button "Checkout" at bounding box center [1311, 691] width 497 height 25
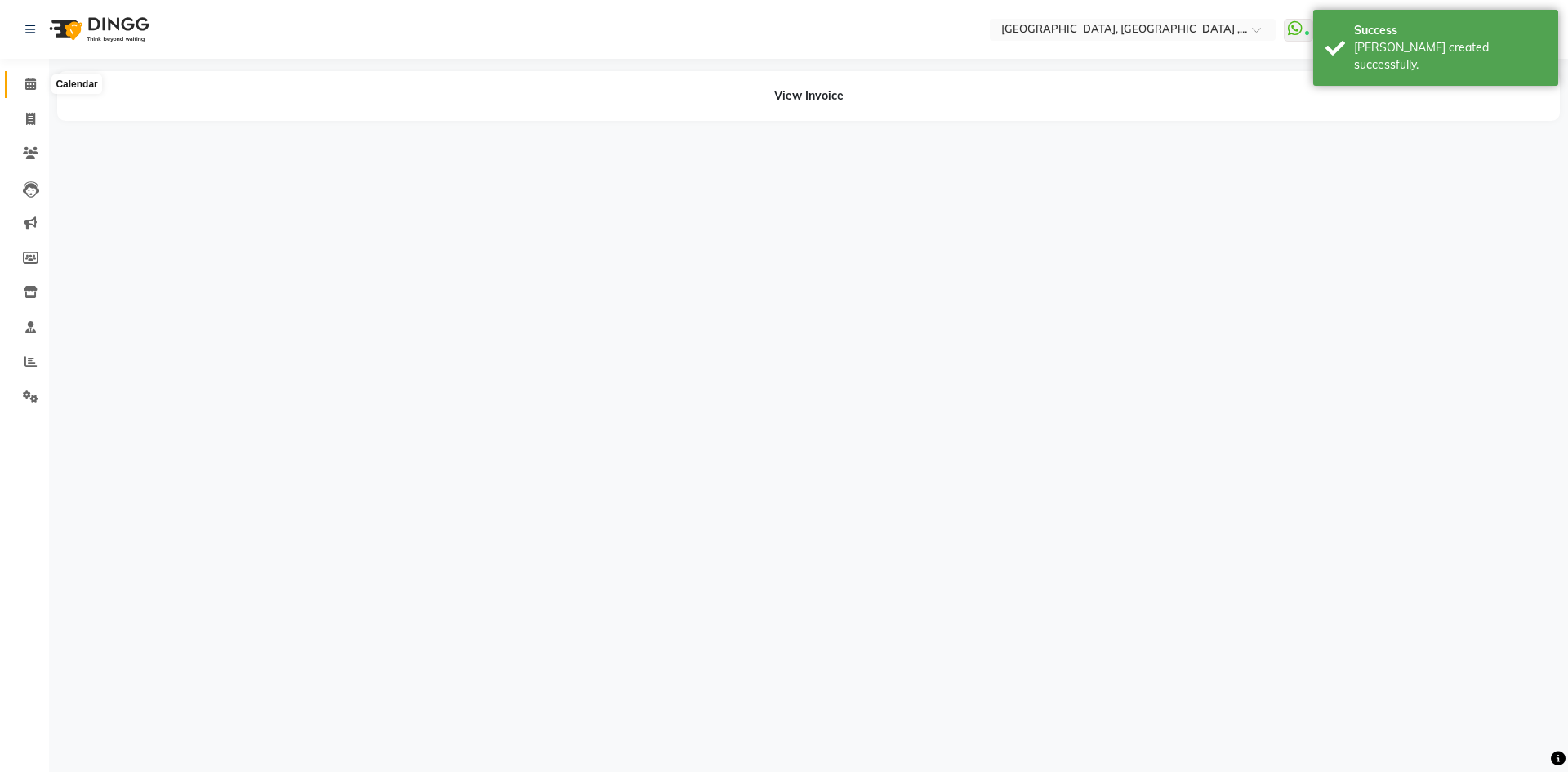
click at [25, 89] on icon at bounding box center [31, 84] width 11 height 12
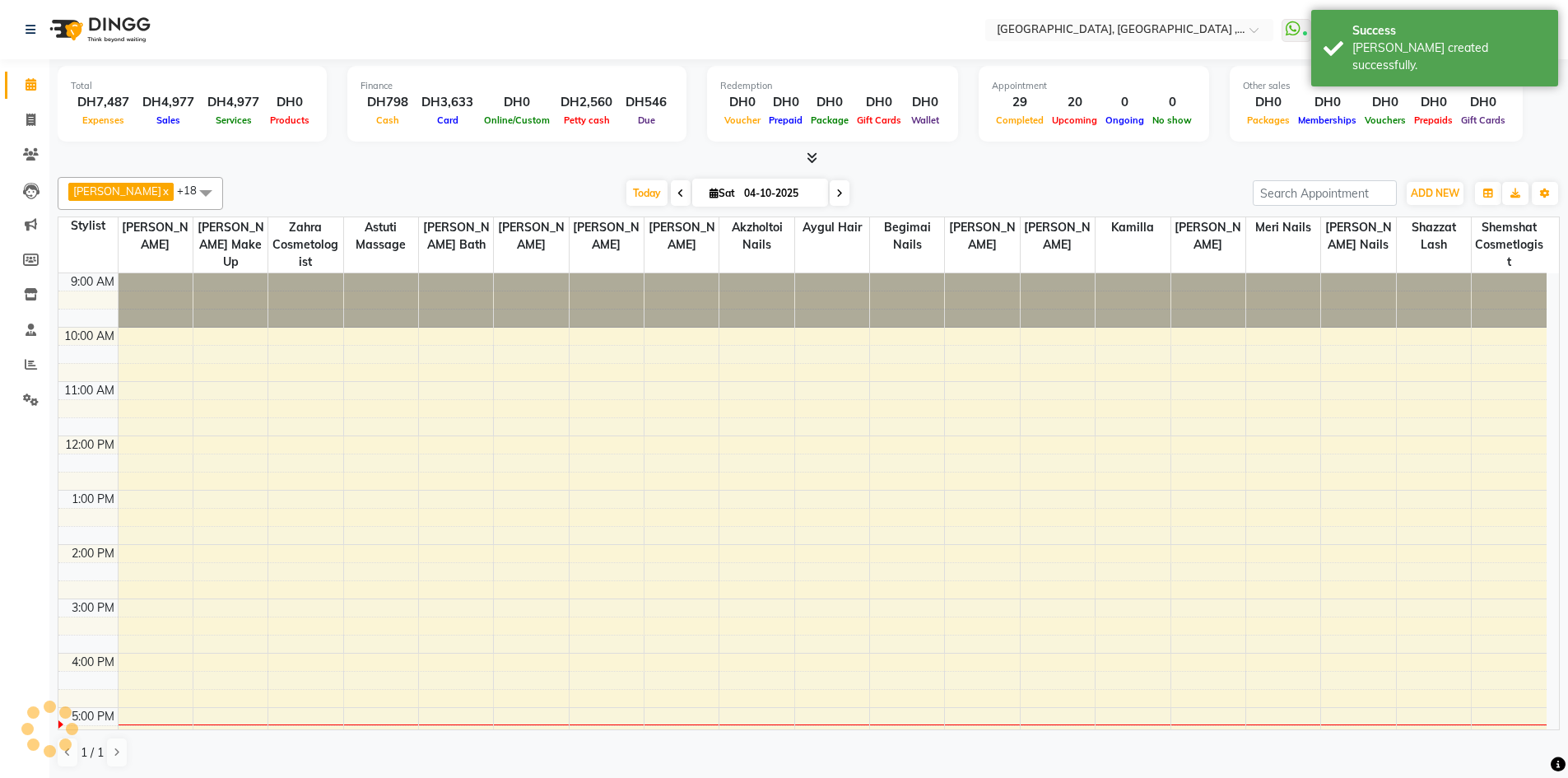
scroll to position [327, 0]
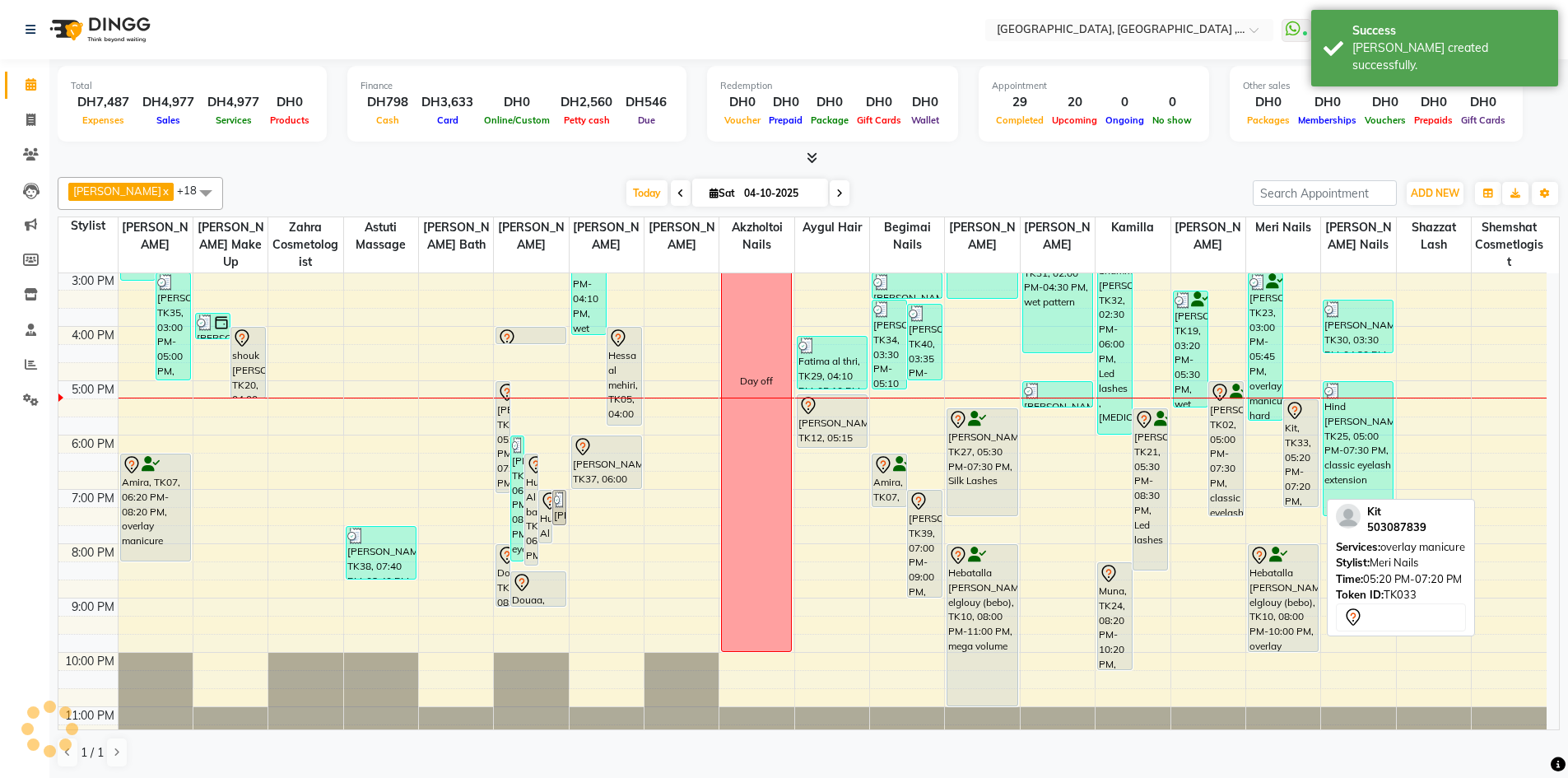
click at [1301, 460] on div "Kit, TK33, 05:20 PM-07:20 PM, overlay manicure" at bounding box center [1300, 453] width 34 height 106
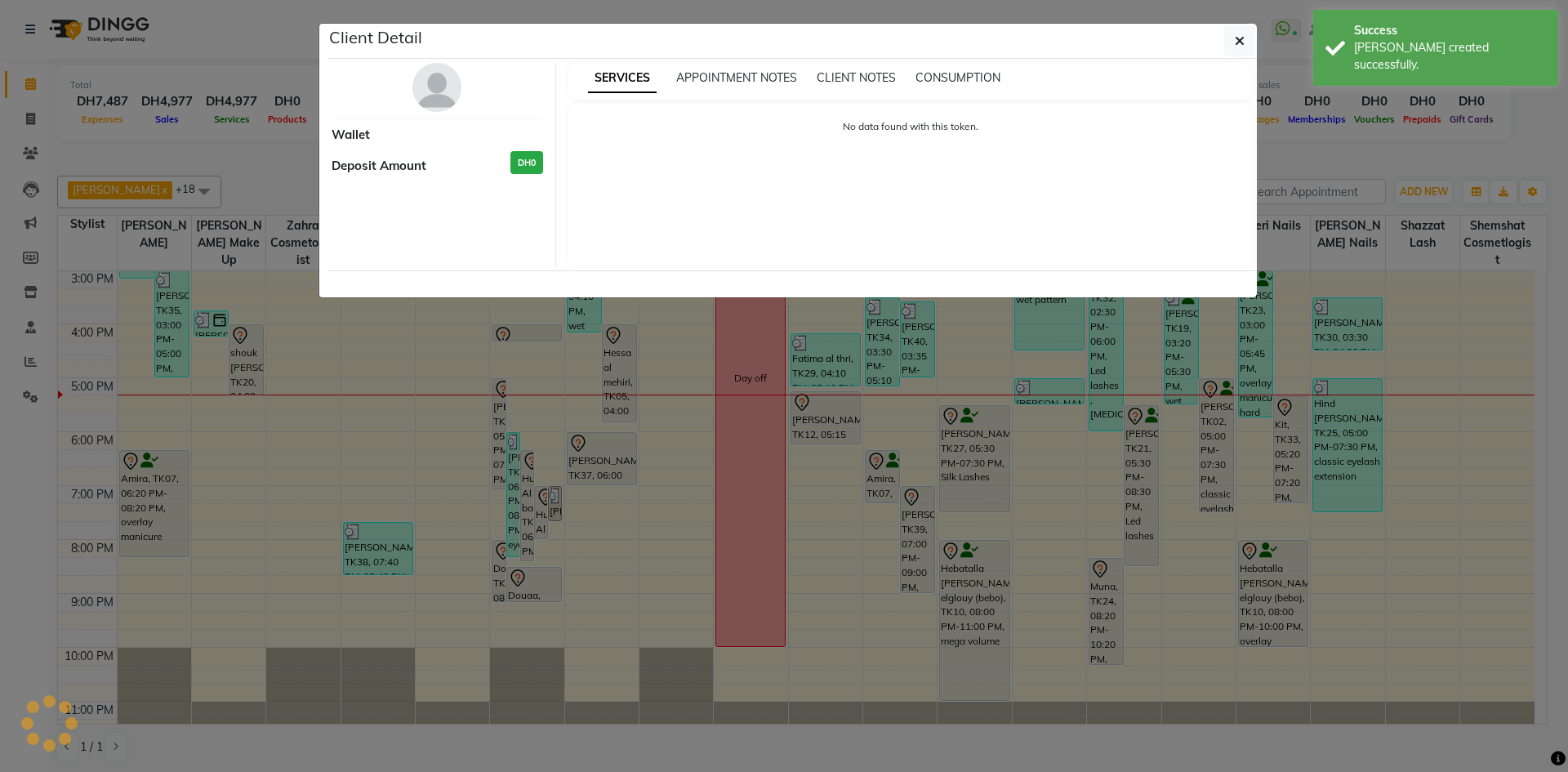
select select "7"
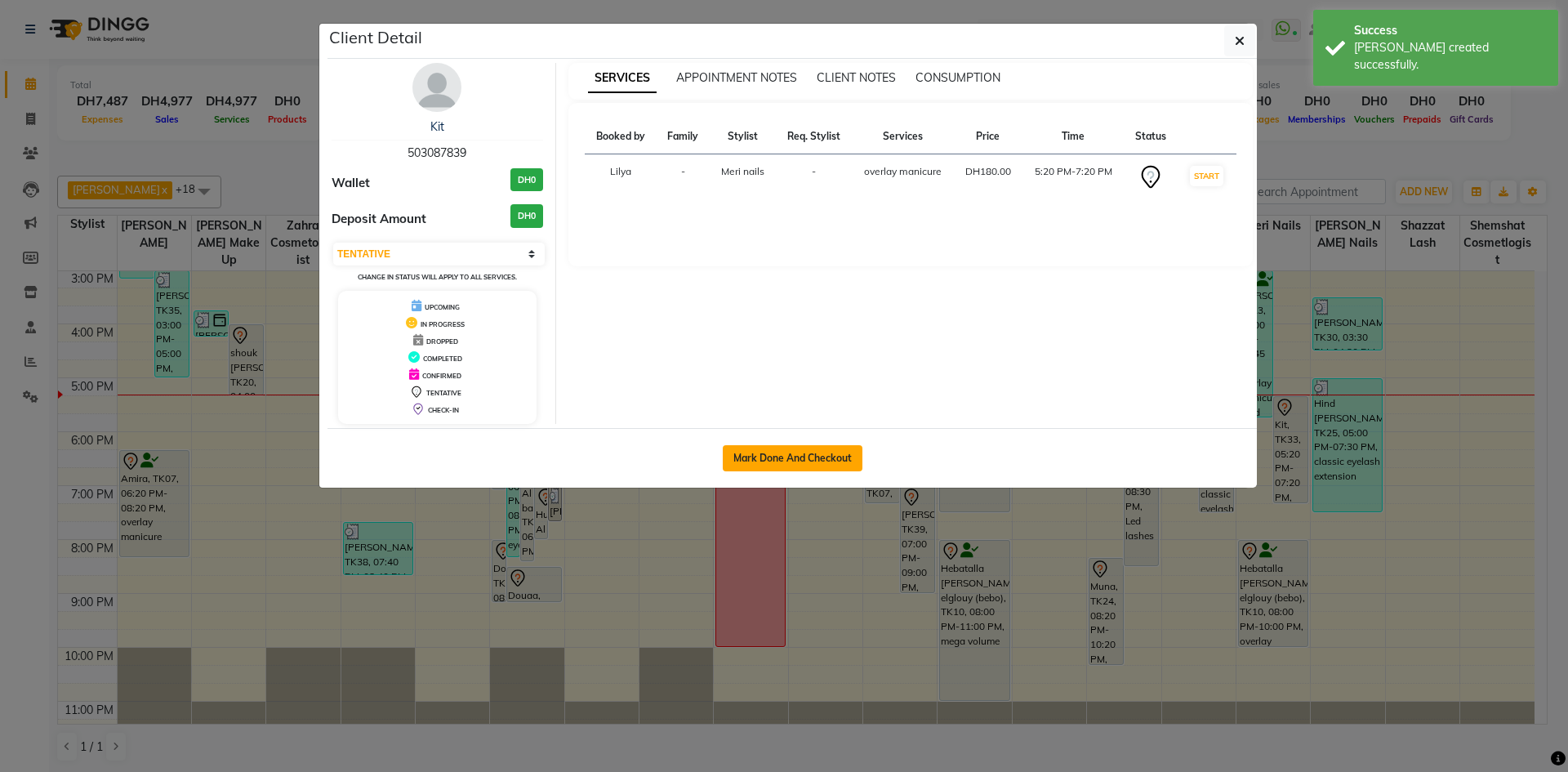
click at [841, 464] on button "Mark Done And Checkout" at bounding box center [792, 458] width 139 height 26
select select "service"
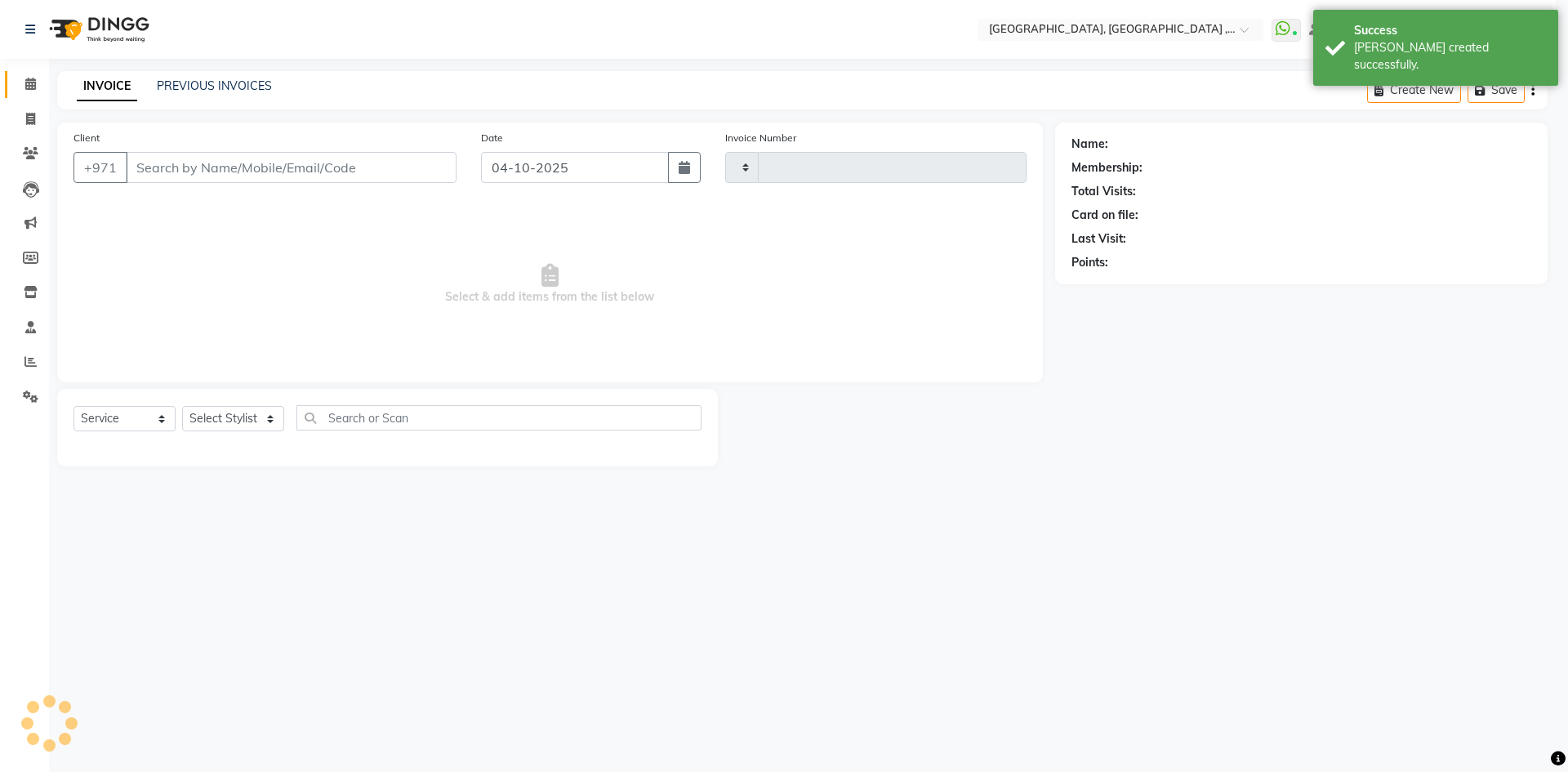
type input "5487"
select select "3838"
type input "503087839"
select select "85659"
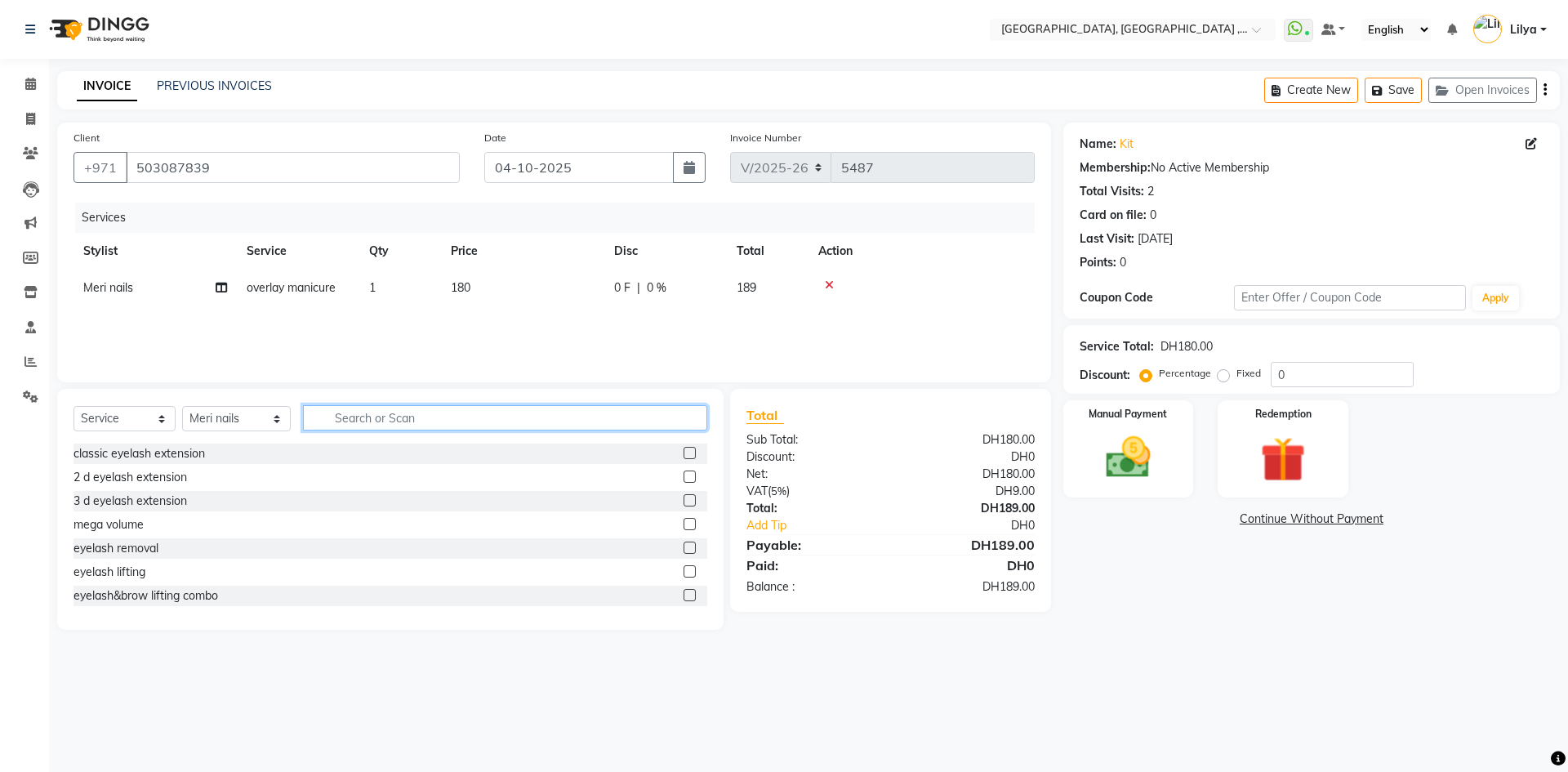
click at [367, 414] on input "text" at bounding box center [505, 417] width 404 height 25
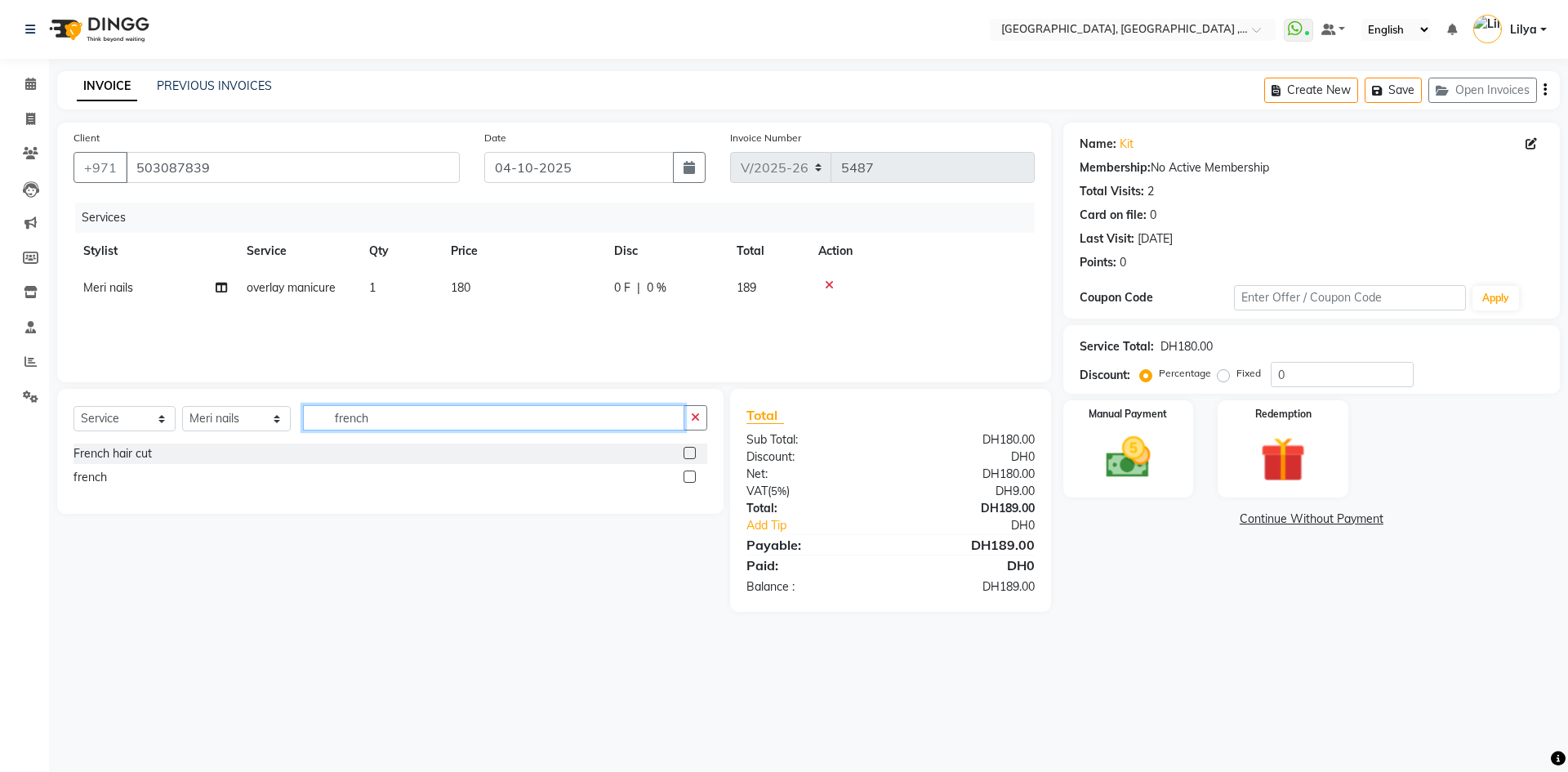
type input "french"
drag, startPoint x: 689, startPoint y: 477, endPoint x: 647, endPoint y: 461, distance: 44.9
click at [689, 476] on label at bounding box center [689, 477] width 12 height 12
click at [689, 476] on input "checkbox" at bounding box center [689, 478] width 11 height 11
checkbox input "false"
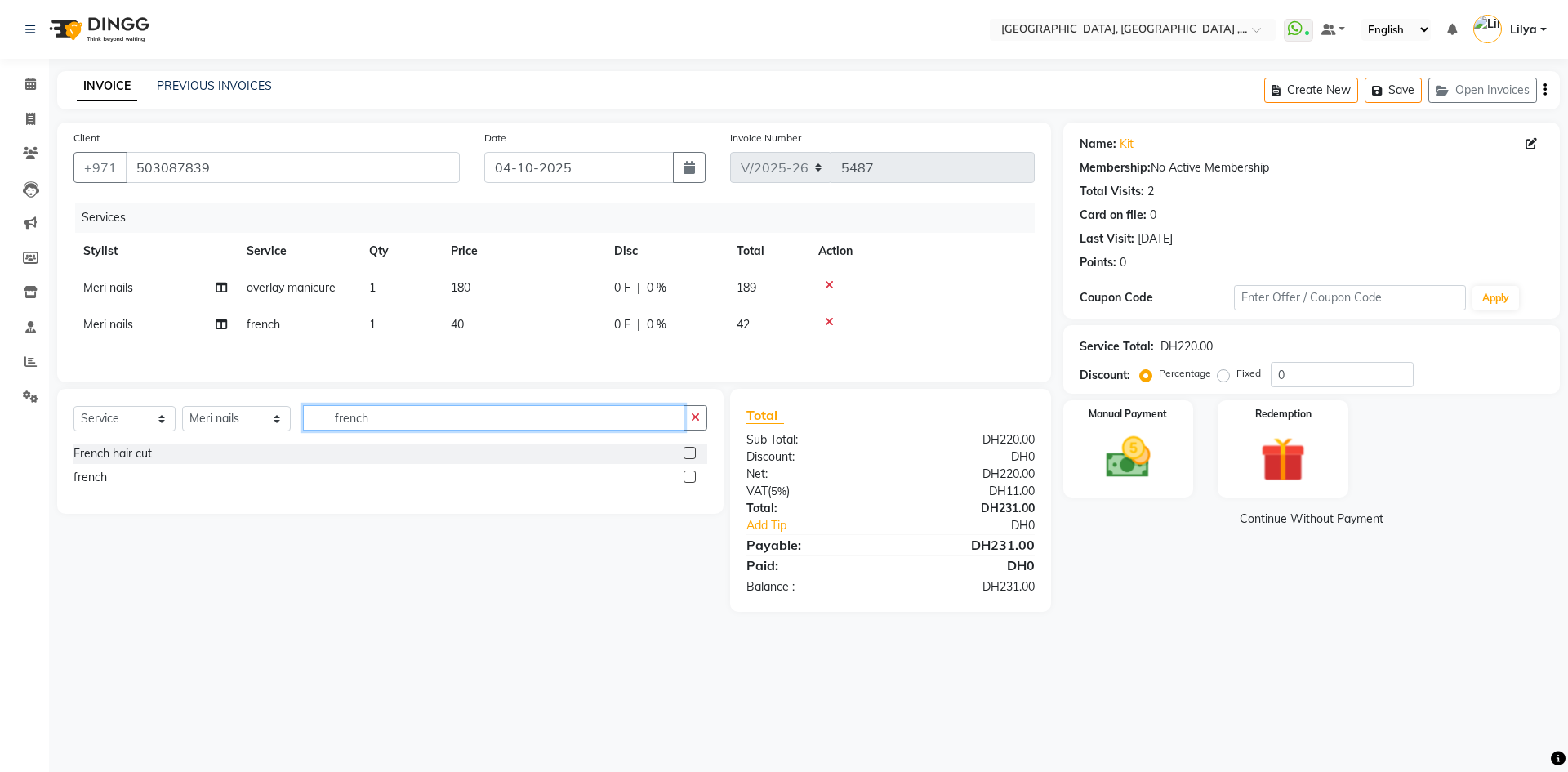
click at [399, 428] on input "french" at bounding box center [493, 417] width 381 height 25
drag, startPoint x: 237, startPoint y: 417, endPoint x: 233, endPoint y: 409, distance: 8.9
click at [237, 417] on select "Select Stylist [PERSON_NAME] Aina Akzholtoi nails [PERSON_NAME] Astuti massage …" at bounding box center [237, 418] width 109 height 25
select select "43437"
click at [182, 408] on select "Select Stylist [PERSON_NAME] Aina Akzholtoi nails [PERSON_NAME] Astuti massage …" at bounding box center [237, 418] width 109 height 25
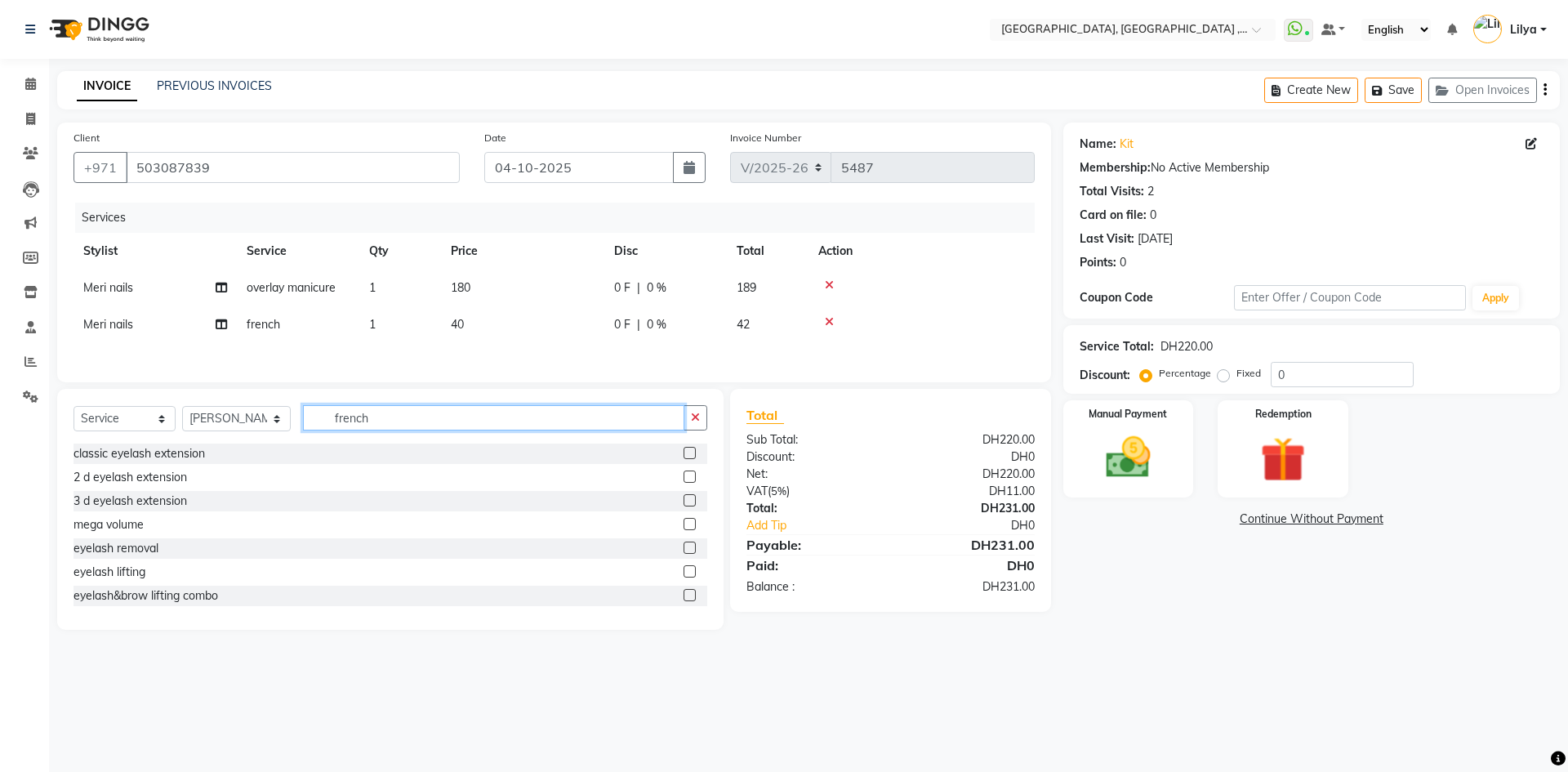
click at [397, 428] on input "french" at bounding box center [493, 417] width 381 height 25
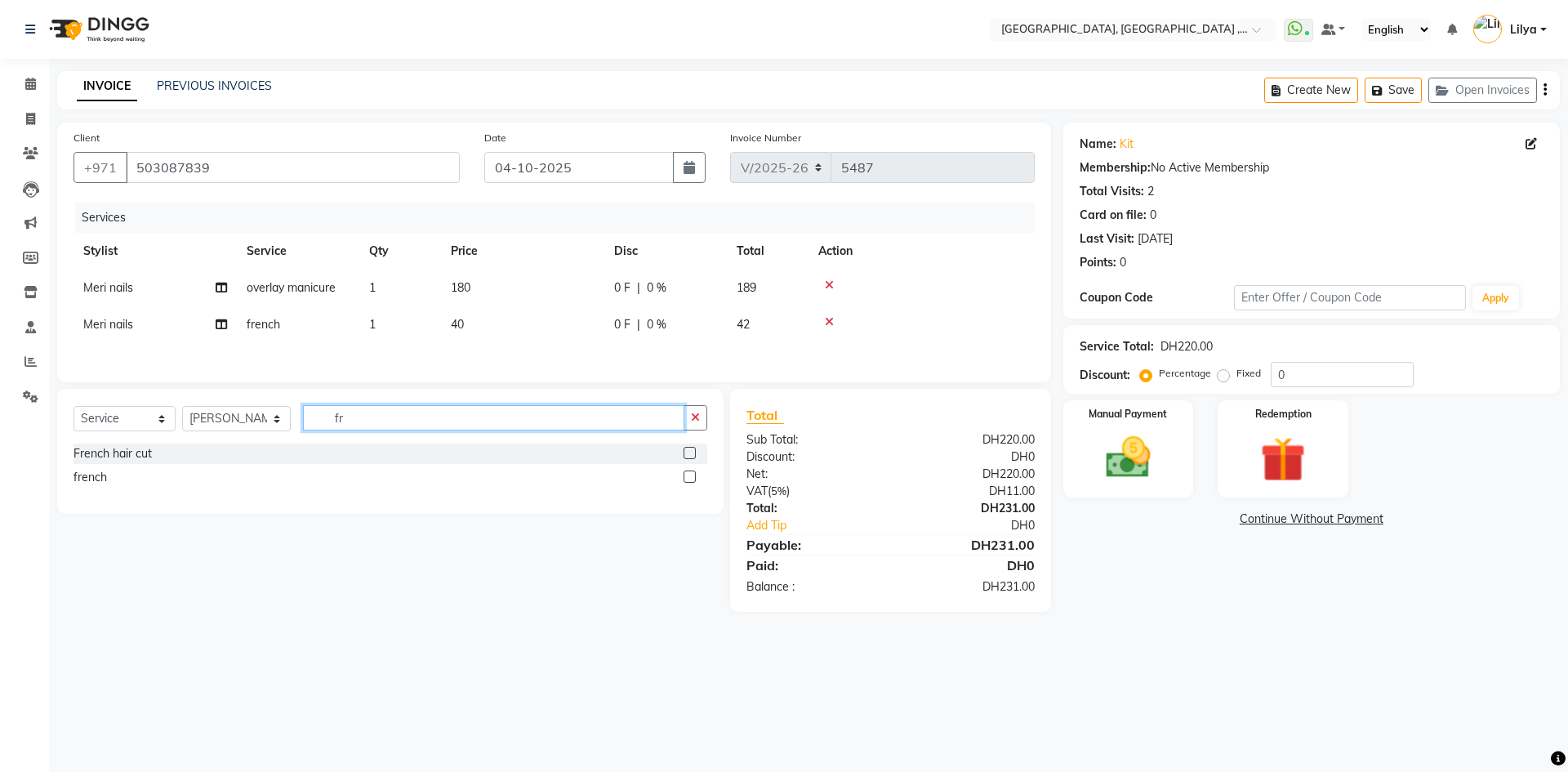
type input "f"
type input "change"
click at [691, 453] on label at bounding box center [689, 453] width 12 height 12
click at [691, 453] on input "checkbox" at bounding box center [689, 454] width 11 height 11
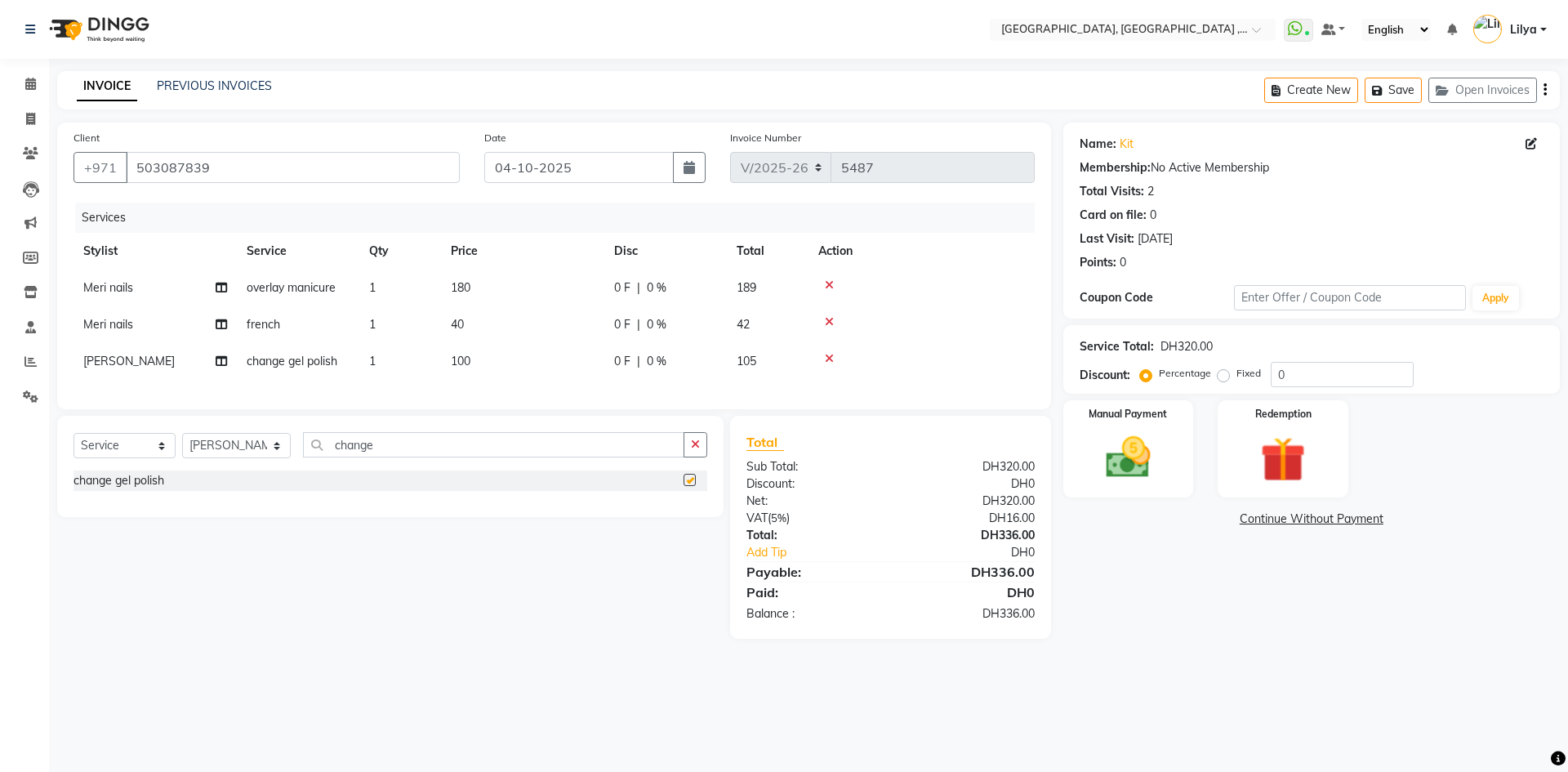
checkbox input "false"
click at [387, 456] on input "change" at bounding box center [493, 444] width 381 height 25
type input "c"
type input "french"
click at [686, 510] on label at bounding box center [689, 504] width 12 height 12
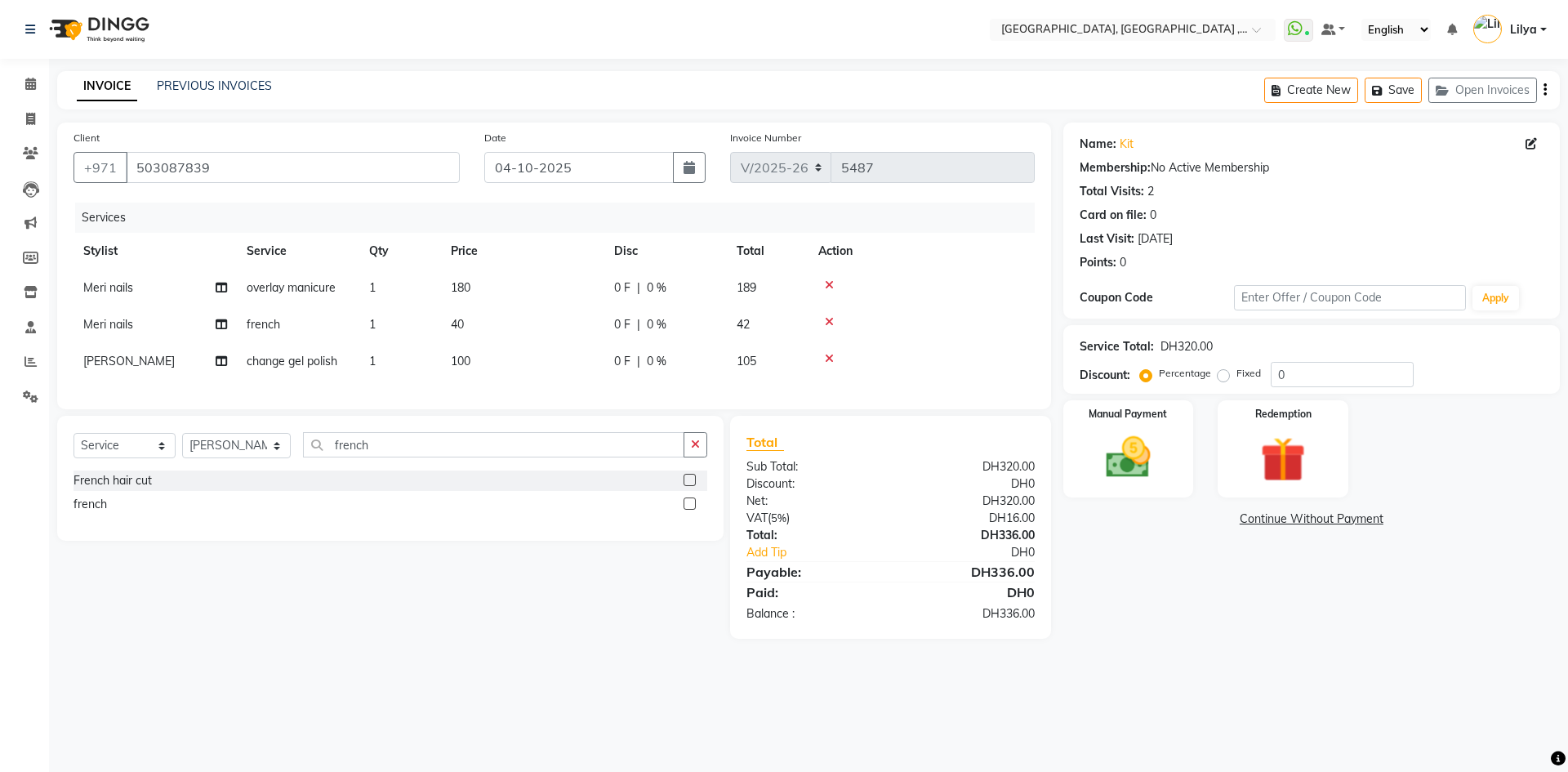
click at [686, 510] on input "checkbox" at bounding box center [689, 504] width 11 height 11
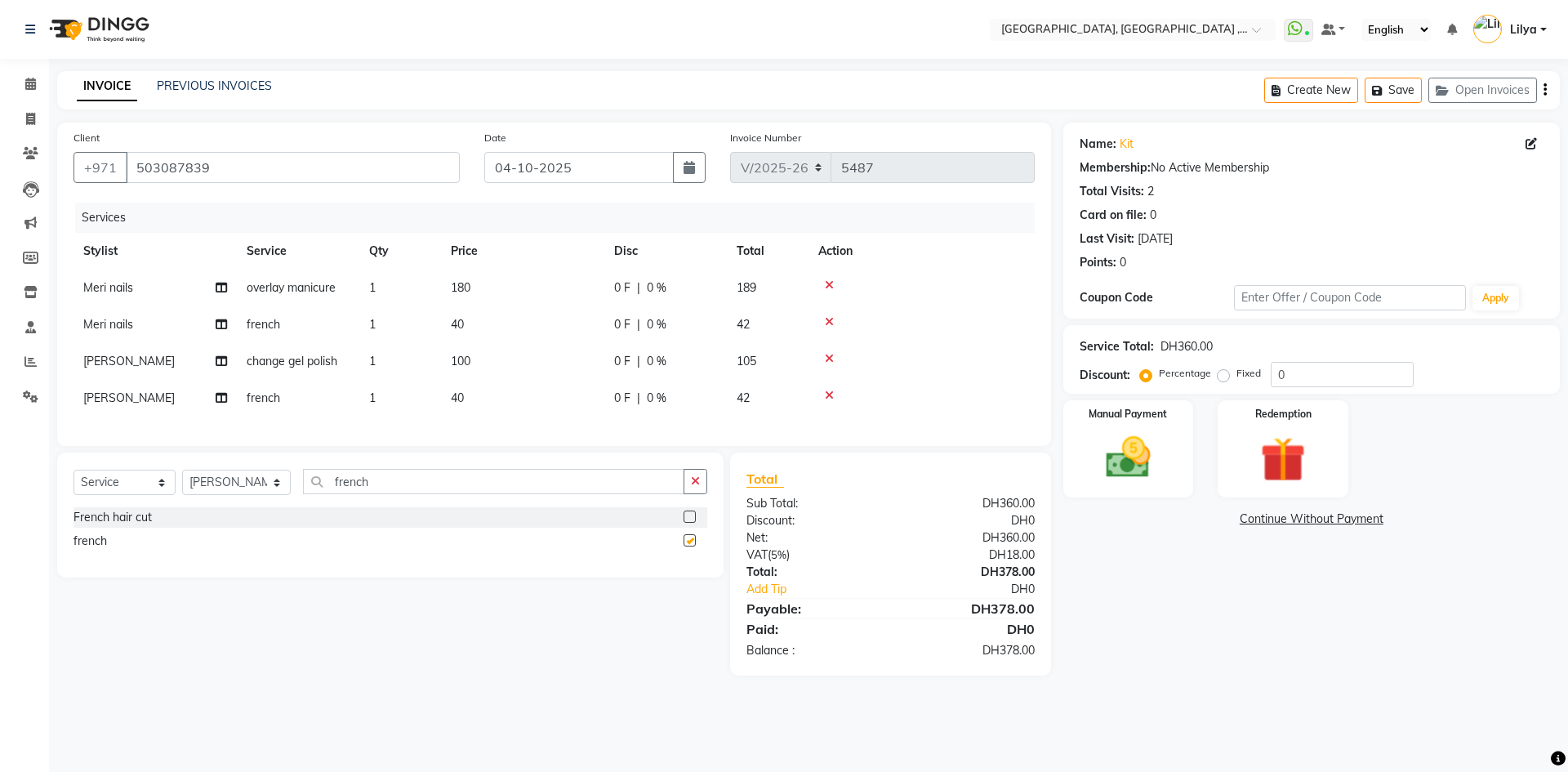
checkbox input "false"
click at [1291, 518] on link "Continue Without Payment" at bounding box center [1310, 520] width 490 height 18
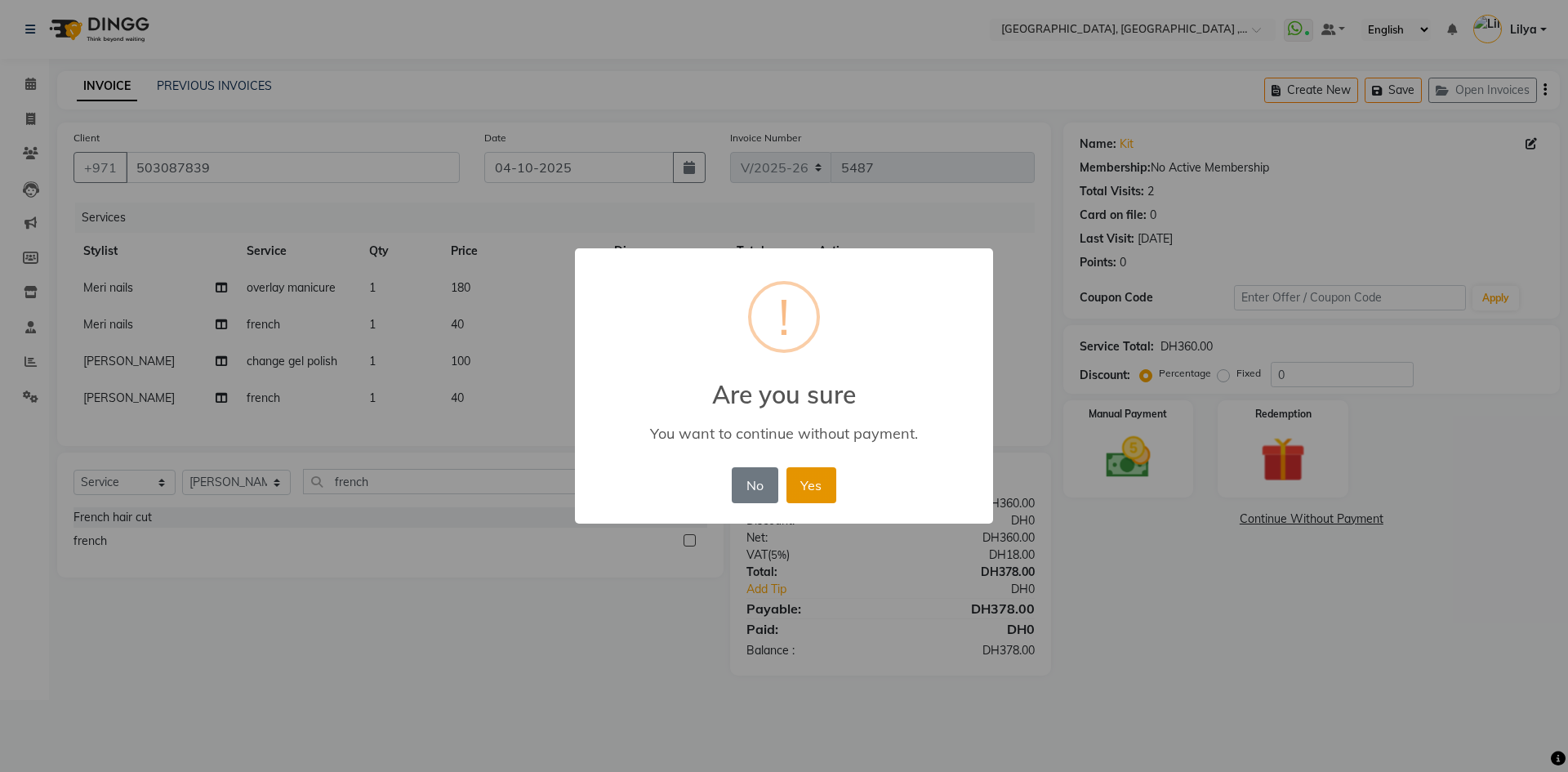
click at [819, 486] on button "Yes" at bounding box center [811, 485] width 50 height 36
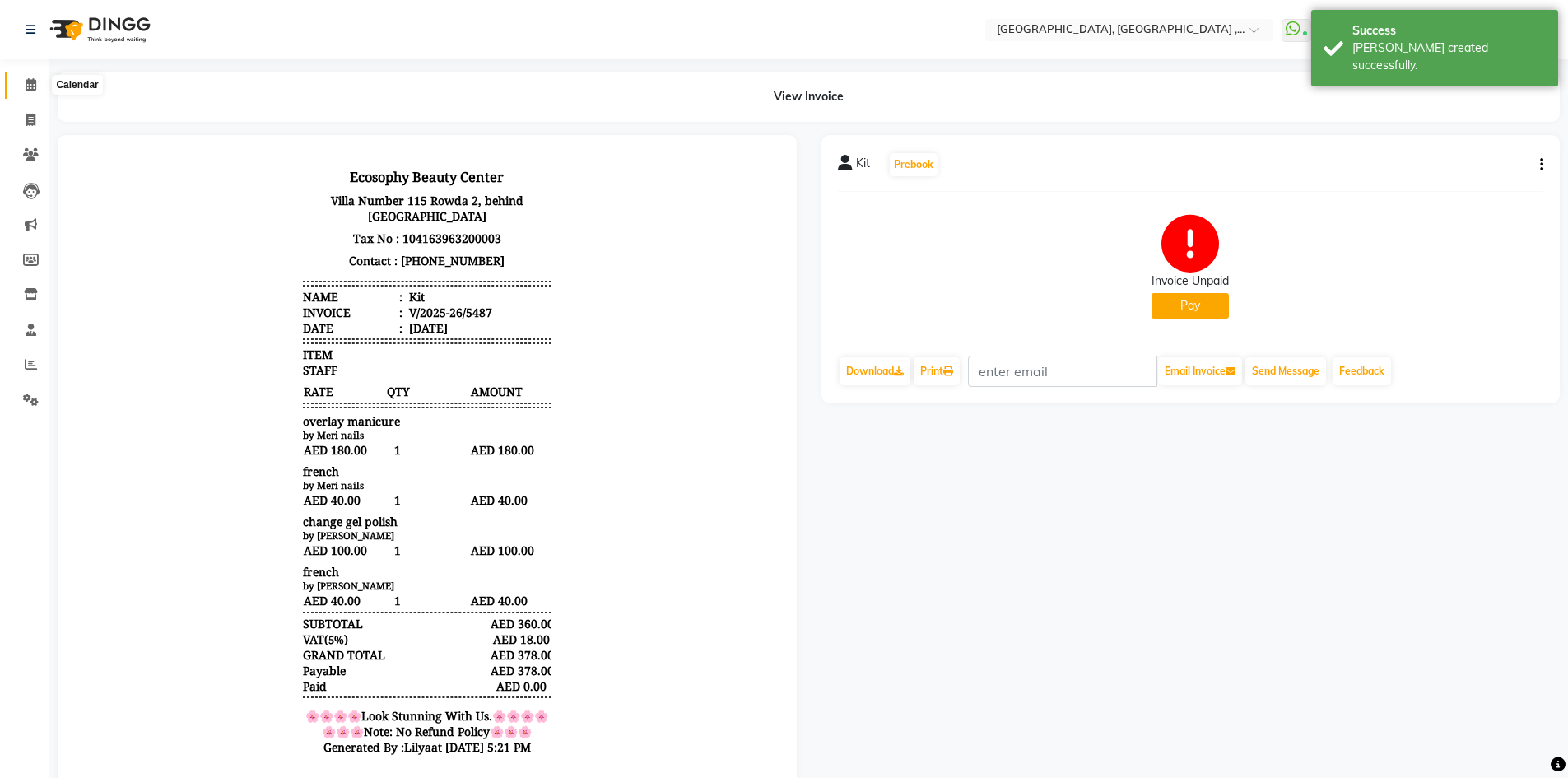
click at [32, 92] on span at bounding box center [31, 85] width 29 height 19
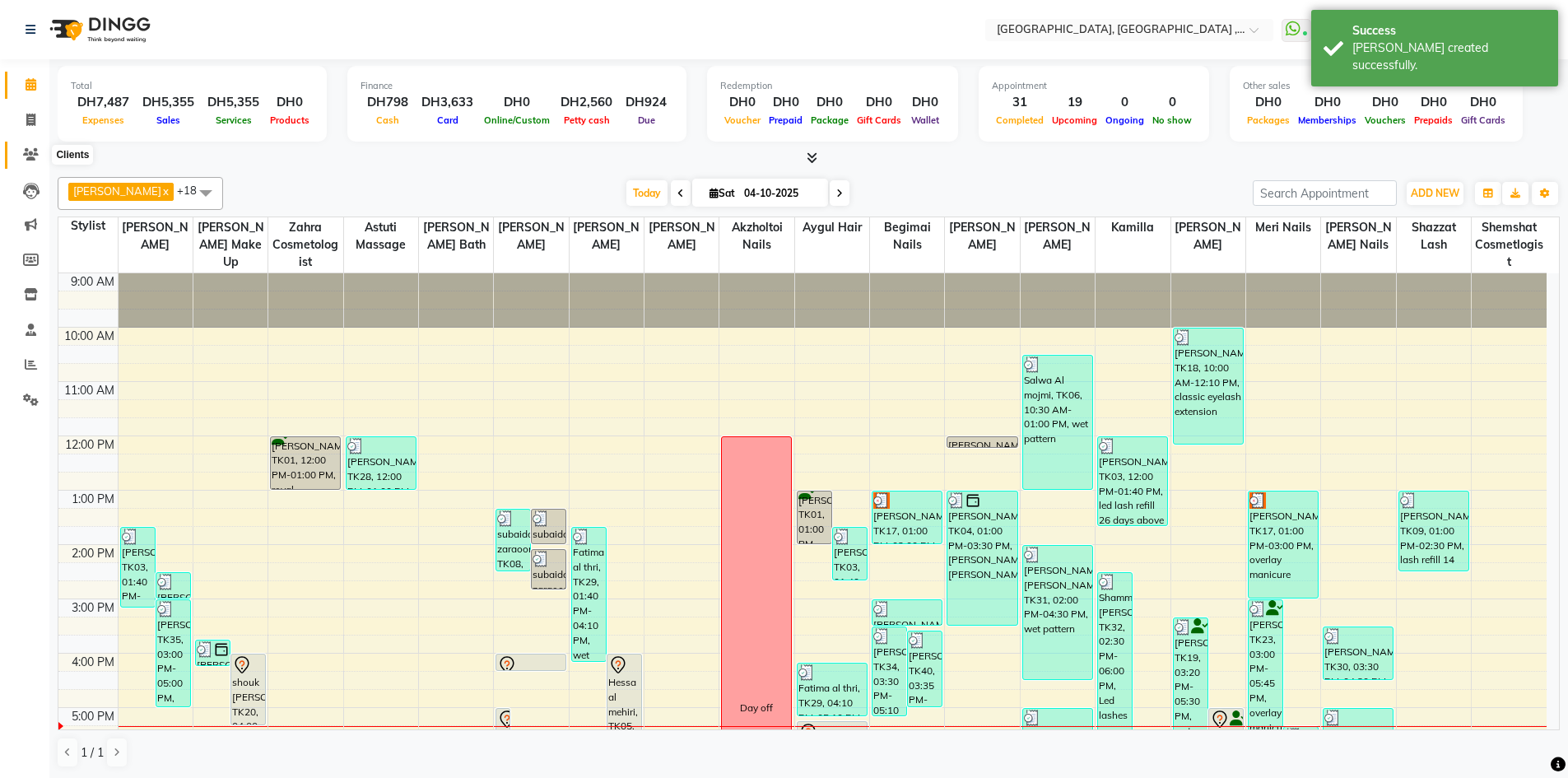
click at [41, 151] on span at bounding box center [31, 155] width 29 height 19
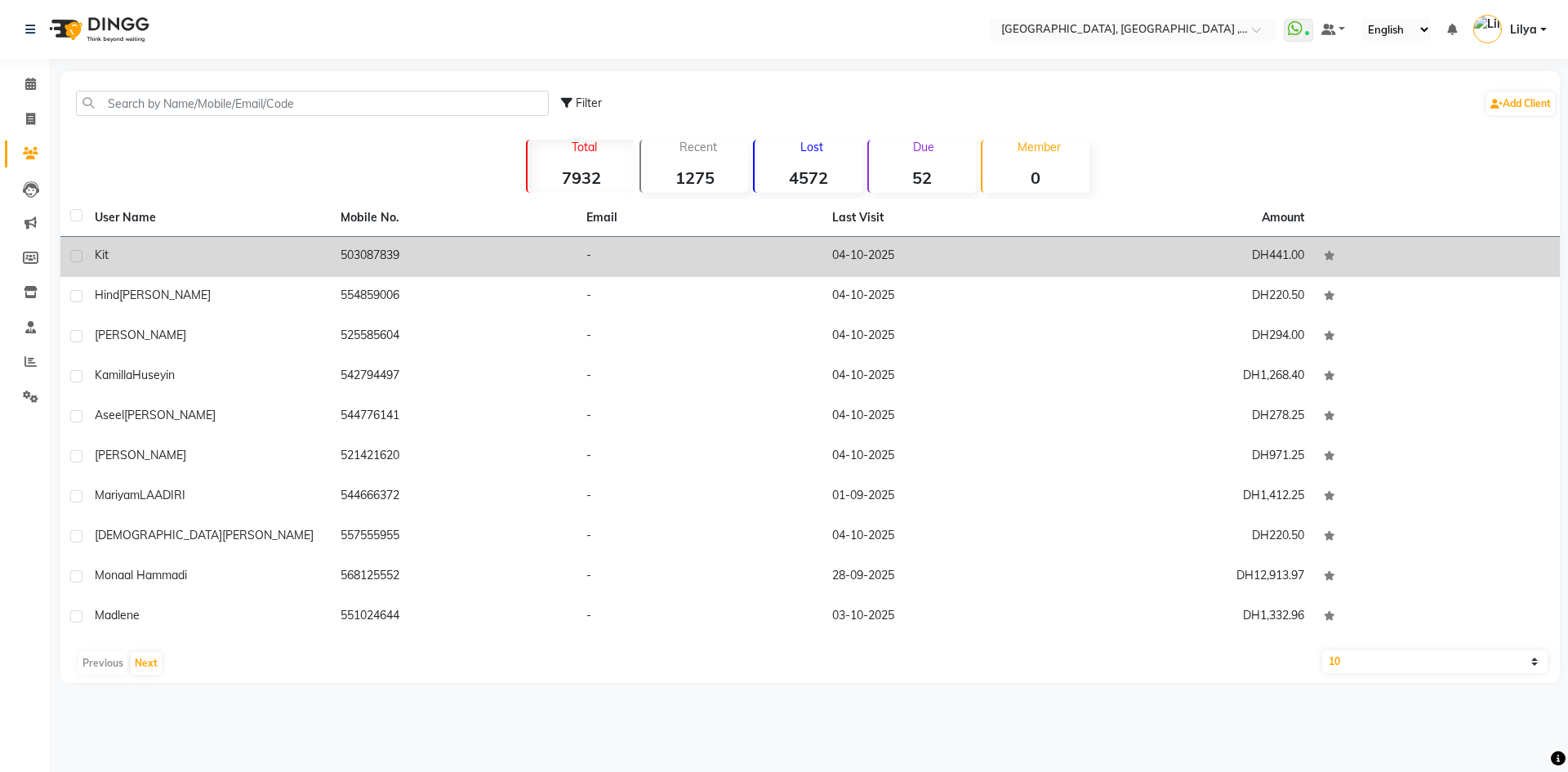
click at [389, 247] on td "503087839" at bounding box center [453, 257] width 246 height 40
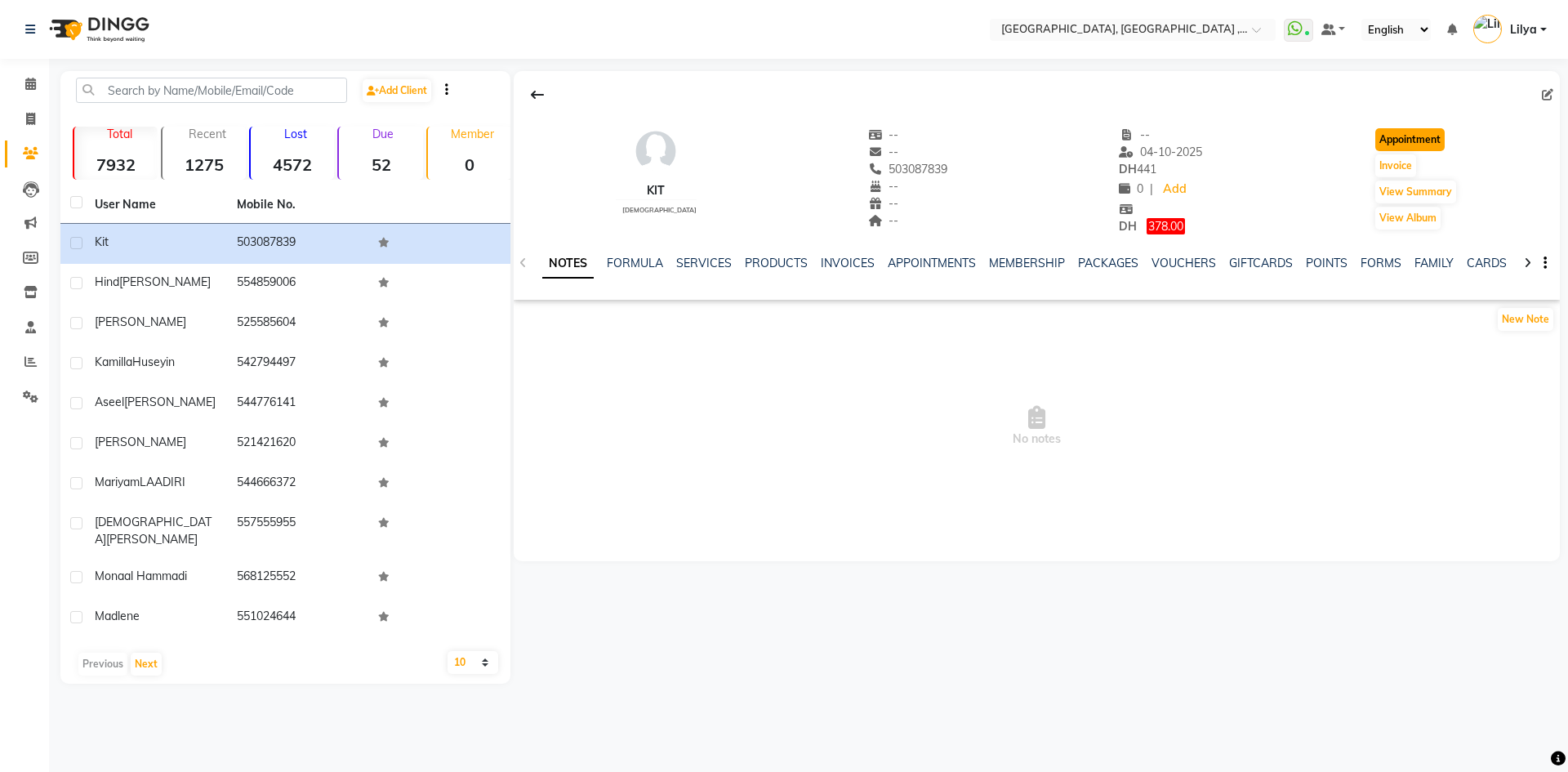
click at [1391, 135] on button "Appointment" at bounding box center [1409, 139] width 69 height 23
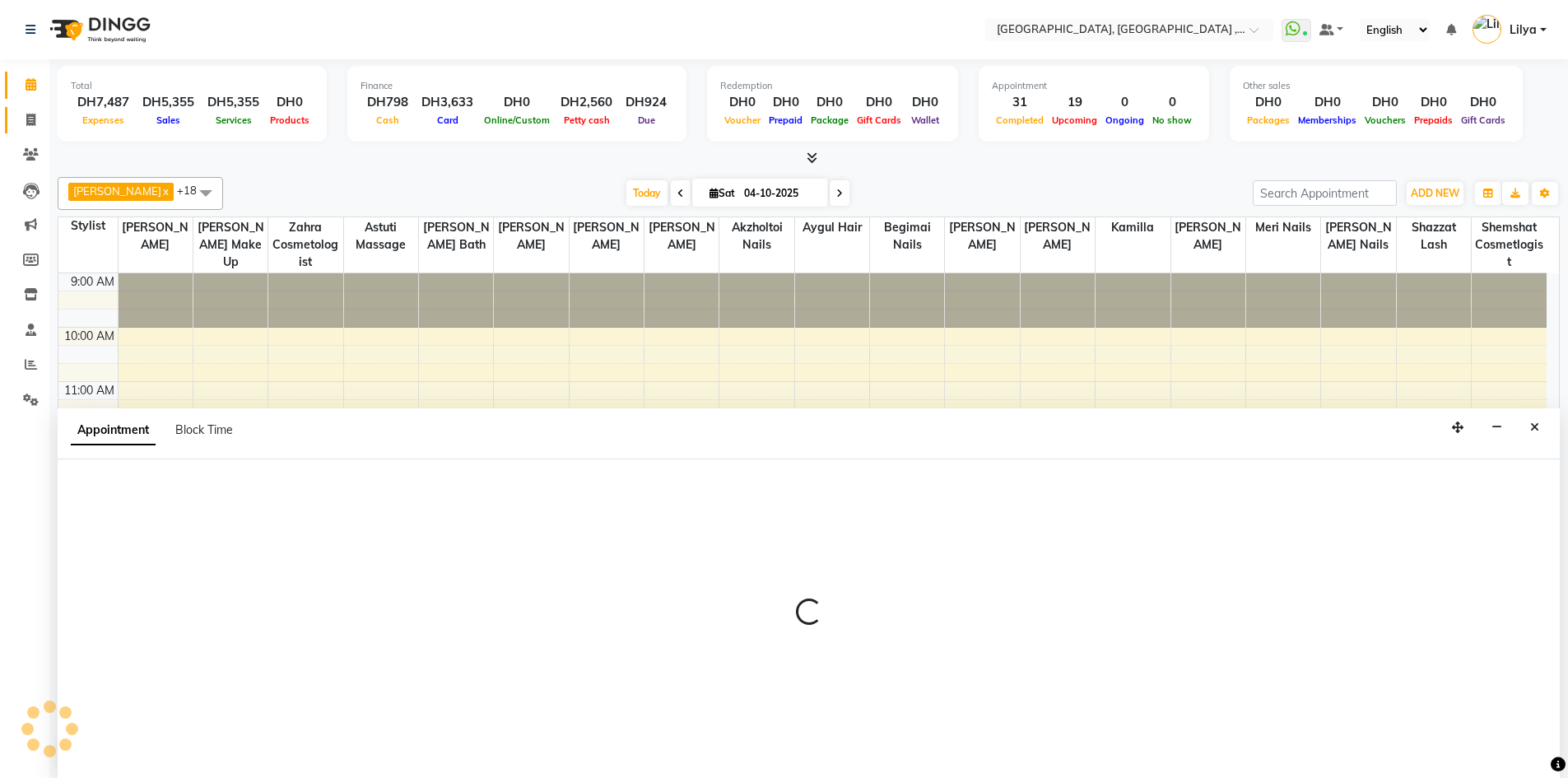
scroll to position [1, 0]
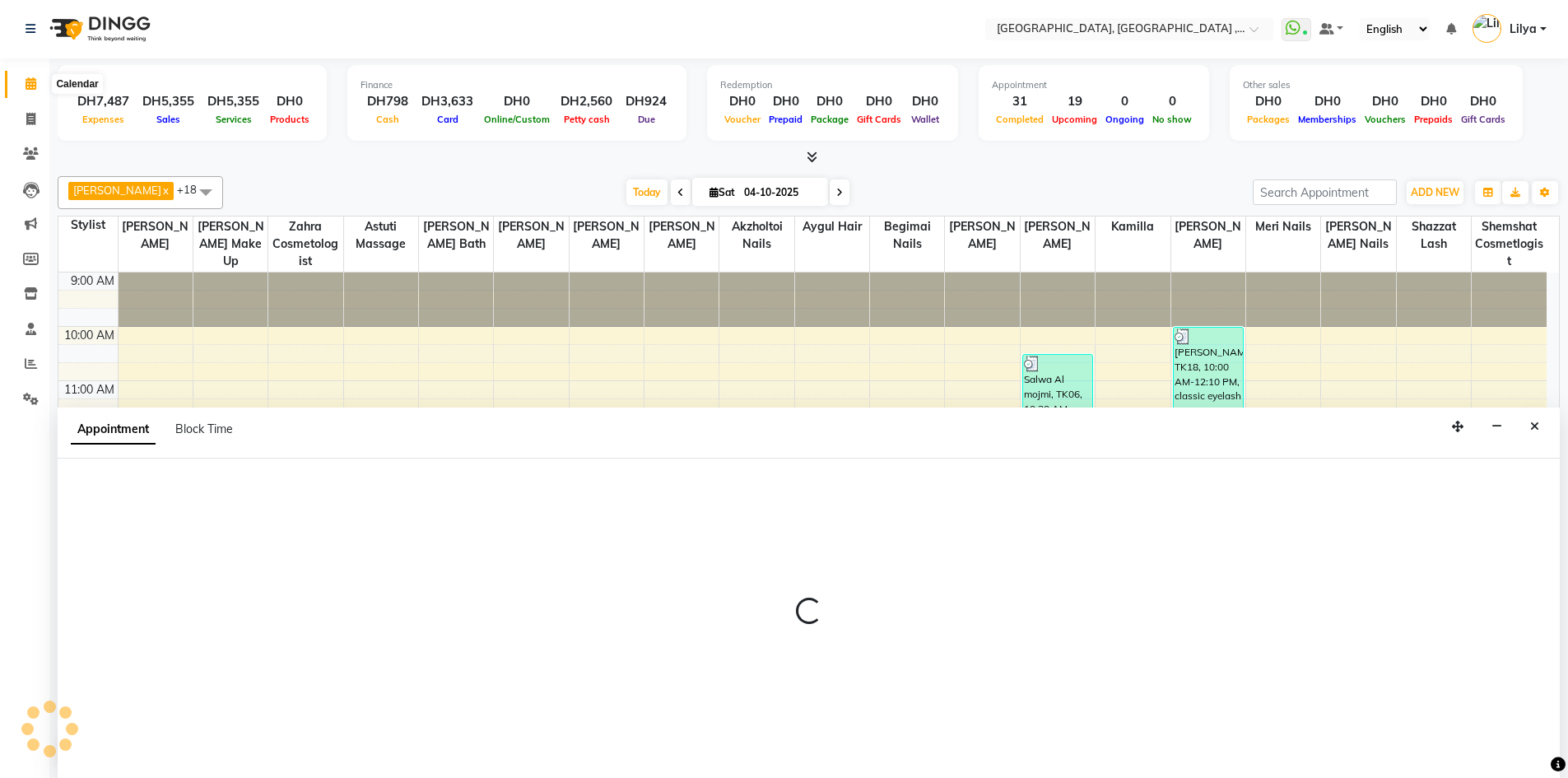
click at [36, 86] on icon at bounding box center [31, 84] width 11 height 12
select select "600"
select select "tentative"
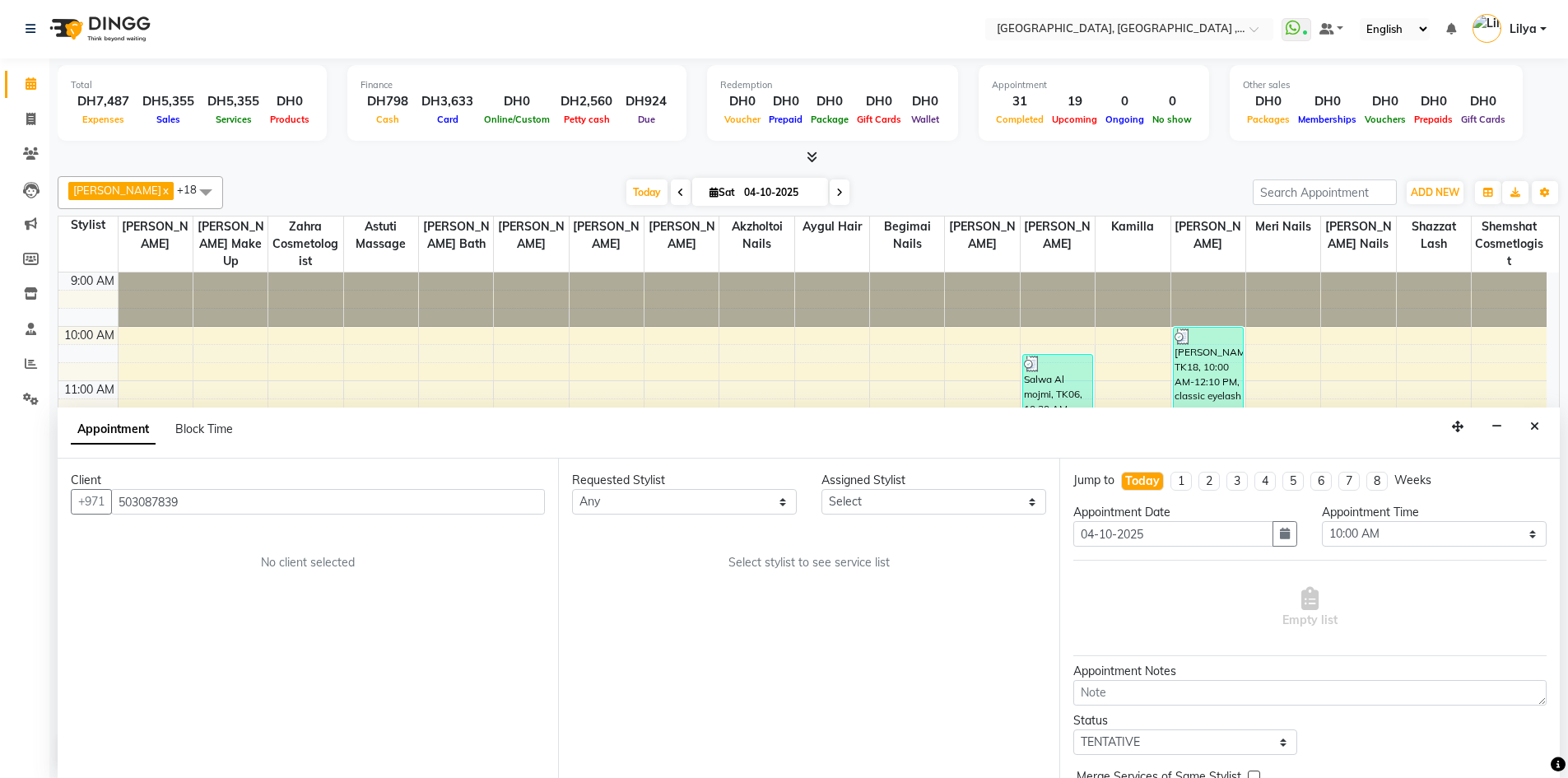
scroll to position [358, 0]
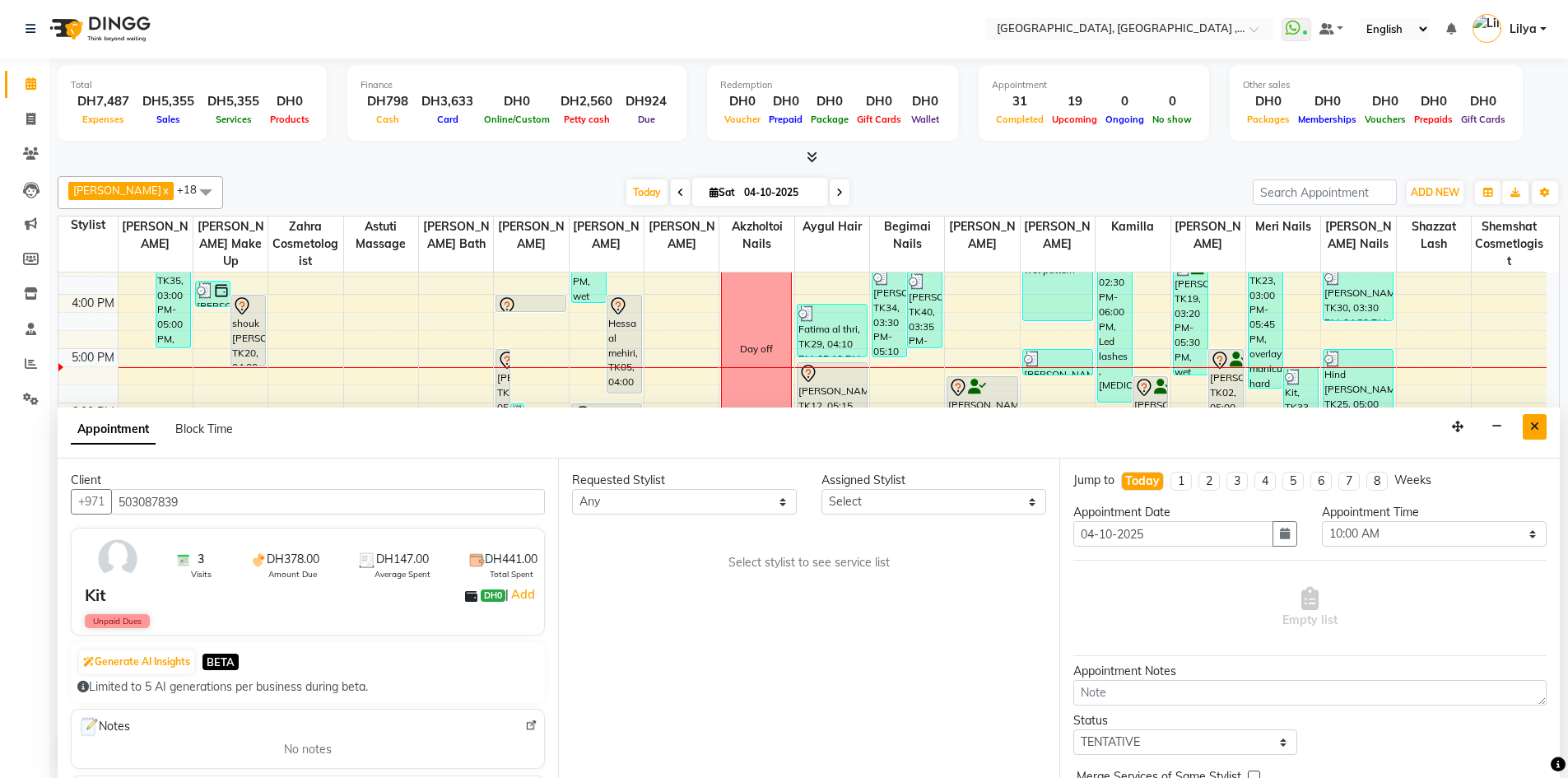
click at [1537, 423] on icon "Close" at bounding box center [1534, 426] width 9 height 11
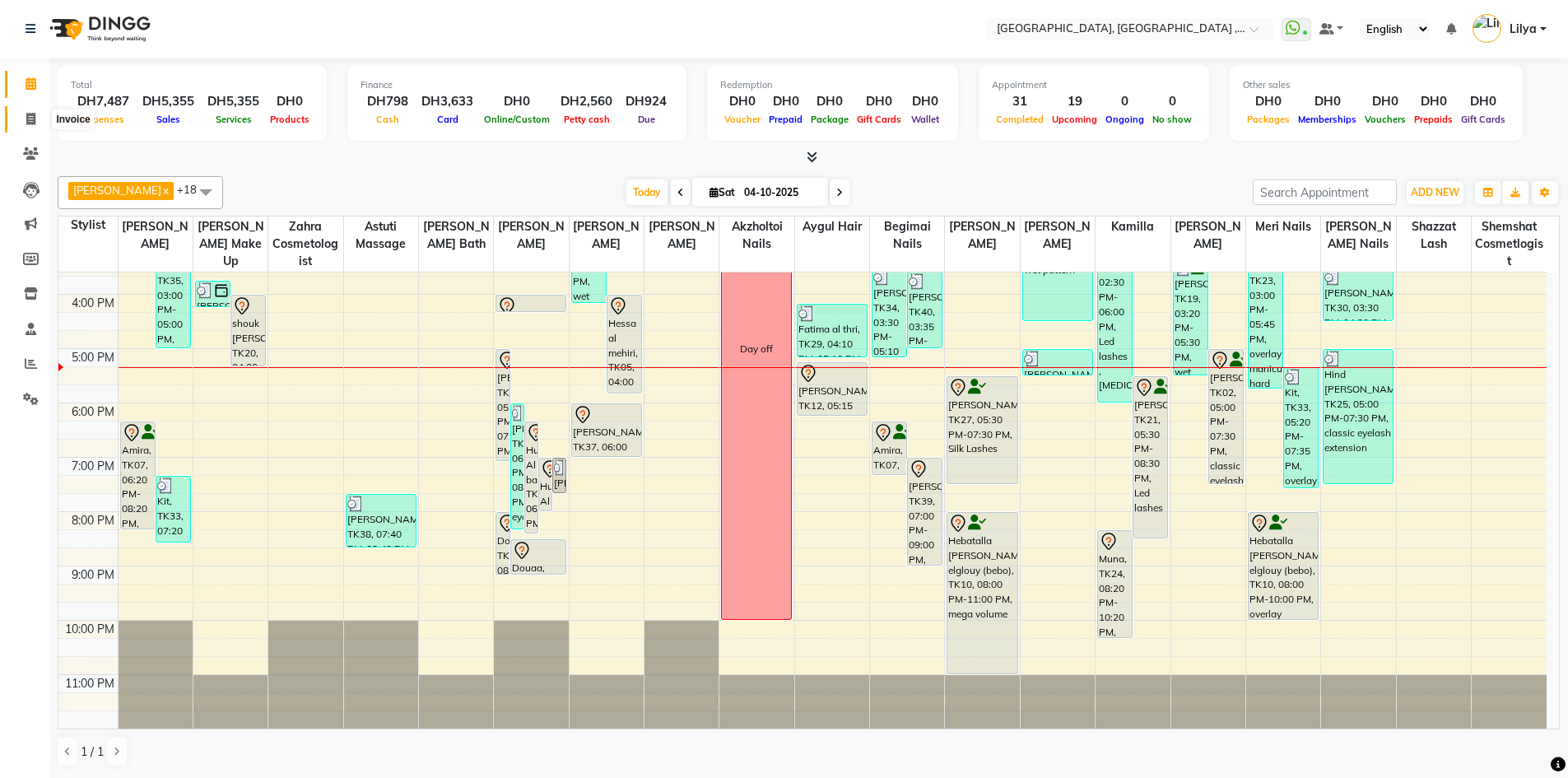
click at [41, 110] on span at bounding box center [31, 119] width 29 height 19
select select "service"
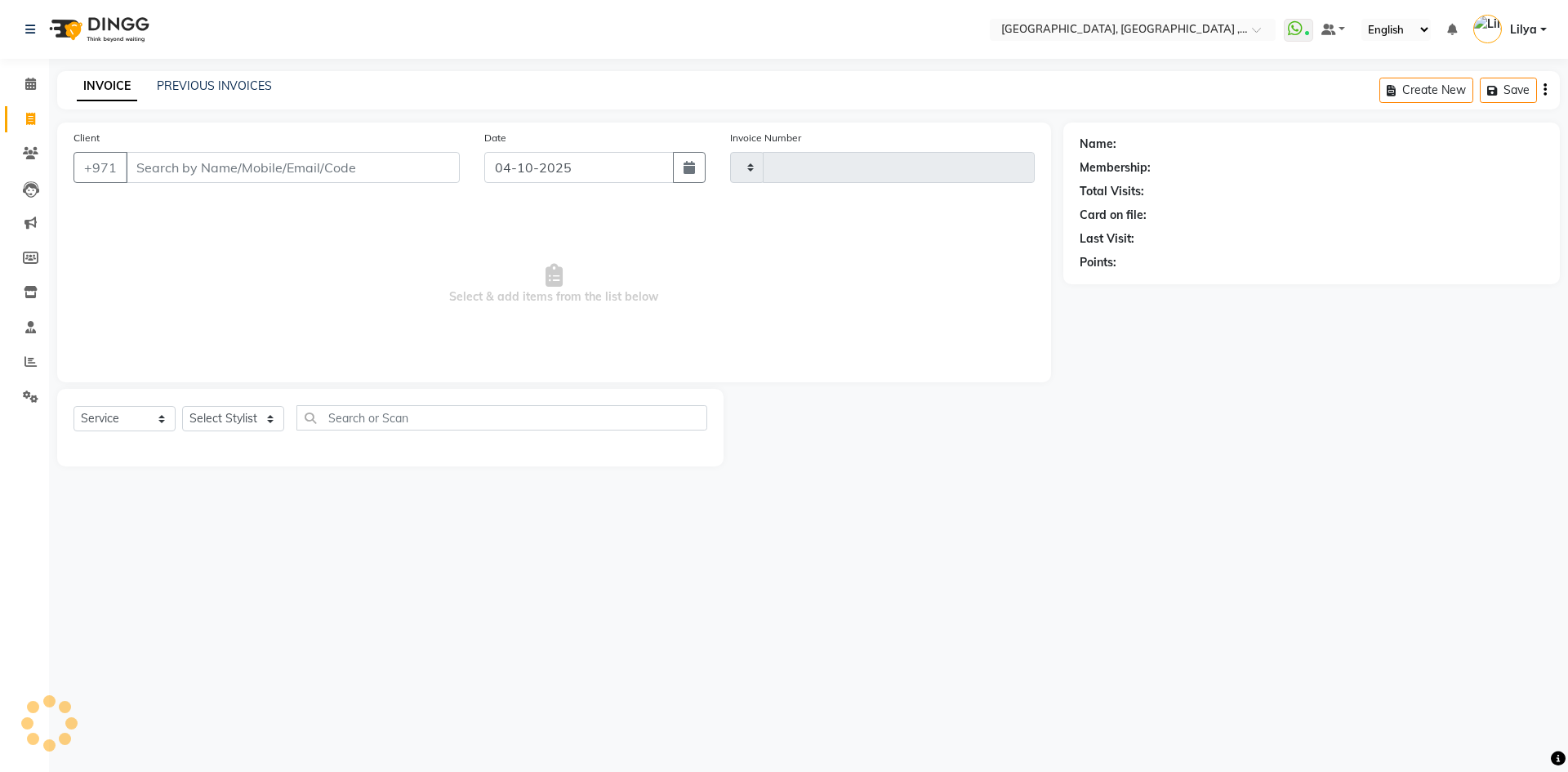
type input "5488"
select select "3838"
click at [265, 90] on link "PREVIOUS INVOICES" at bounding box center [214, 85] width 115 height 15
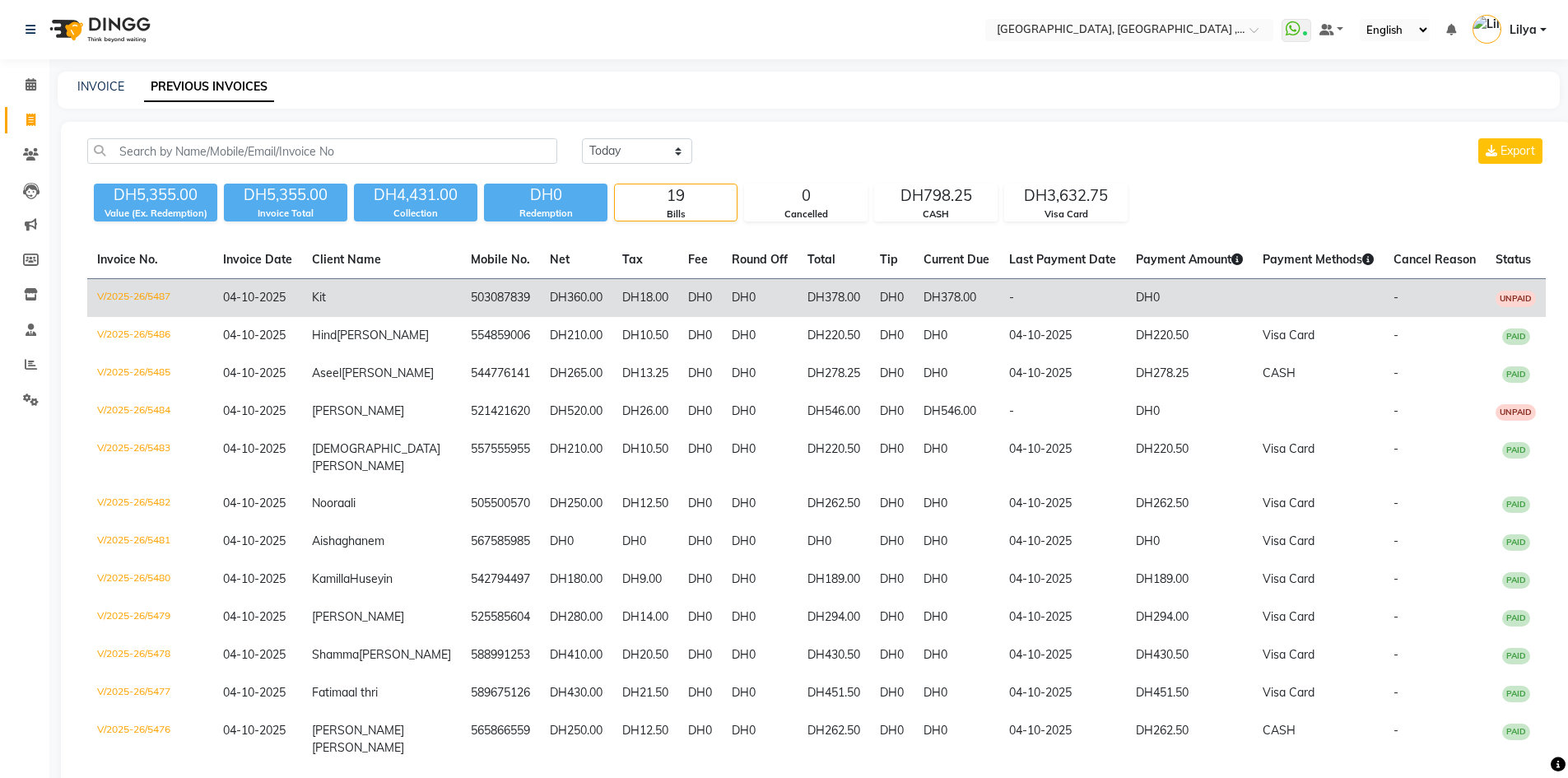
click at [1037, 292] on td "-" at bounding box center [1063, 298] width 127 height 39
